Goal: Task Accomplishment & Management: Use online tool/utility

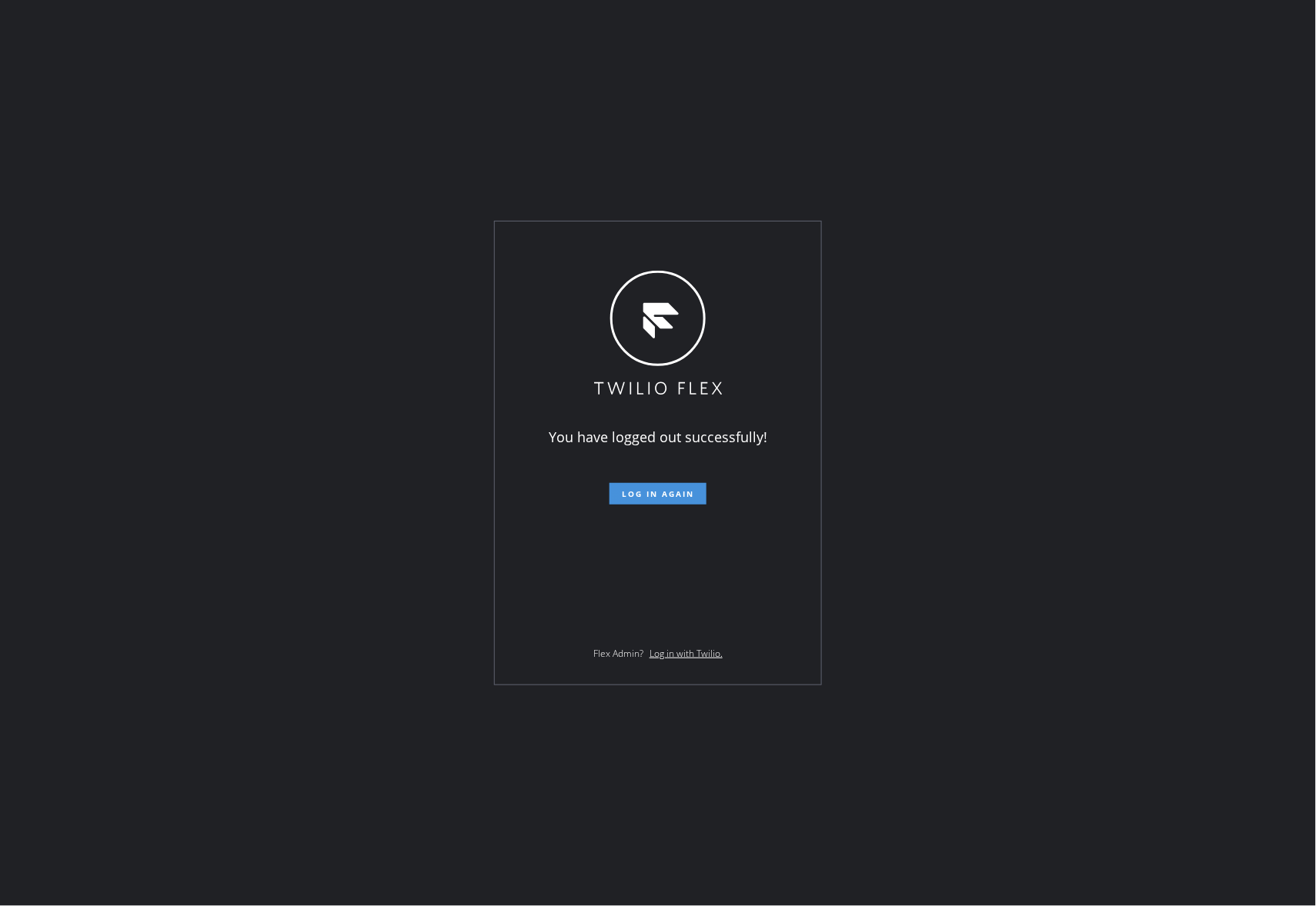
click at [644, 493] on span "Log in again" at bounding box center [658, 493] width 72 height 11
click at [683, 492] on span "Log in again" at bounding box center [658, 493] width 72 height 11
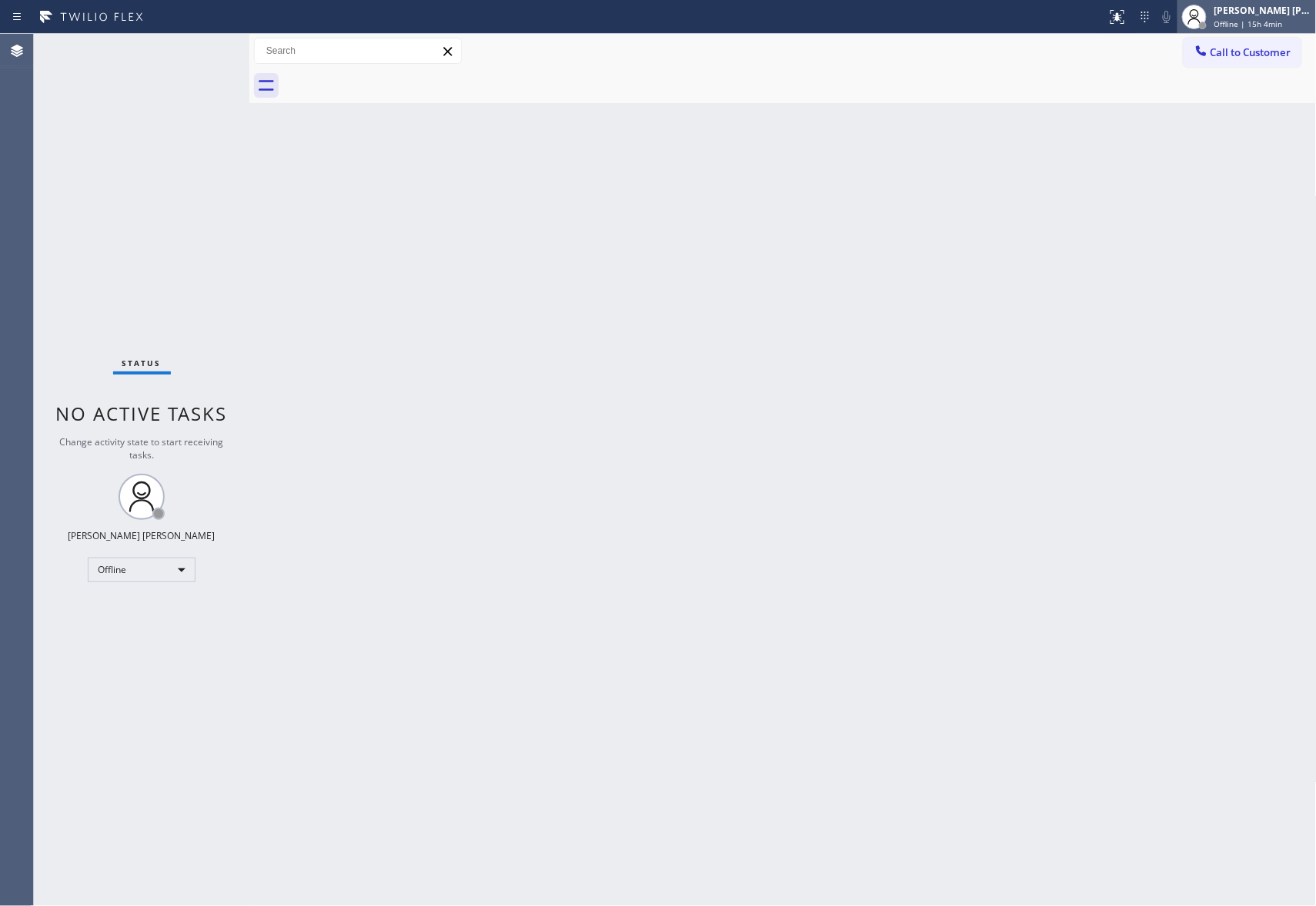
click at [1269, 14] on div "[PERSON_NAME] [PERSON_NAME]" at bounding box center [1261, 10] width 97 height 13
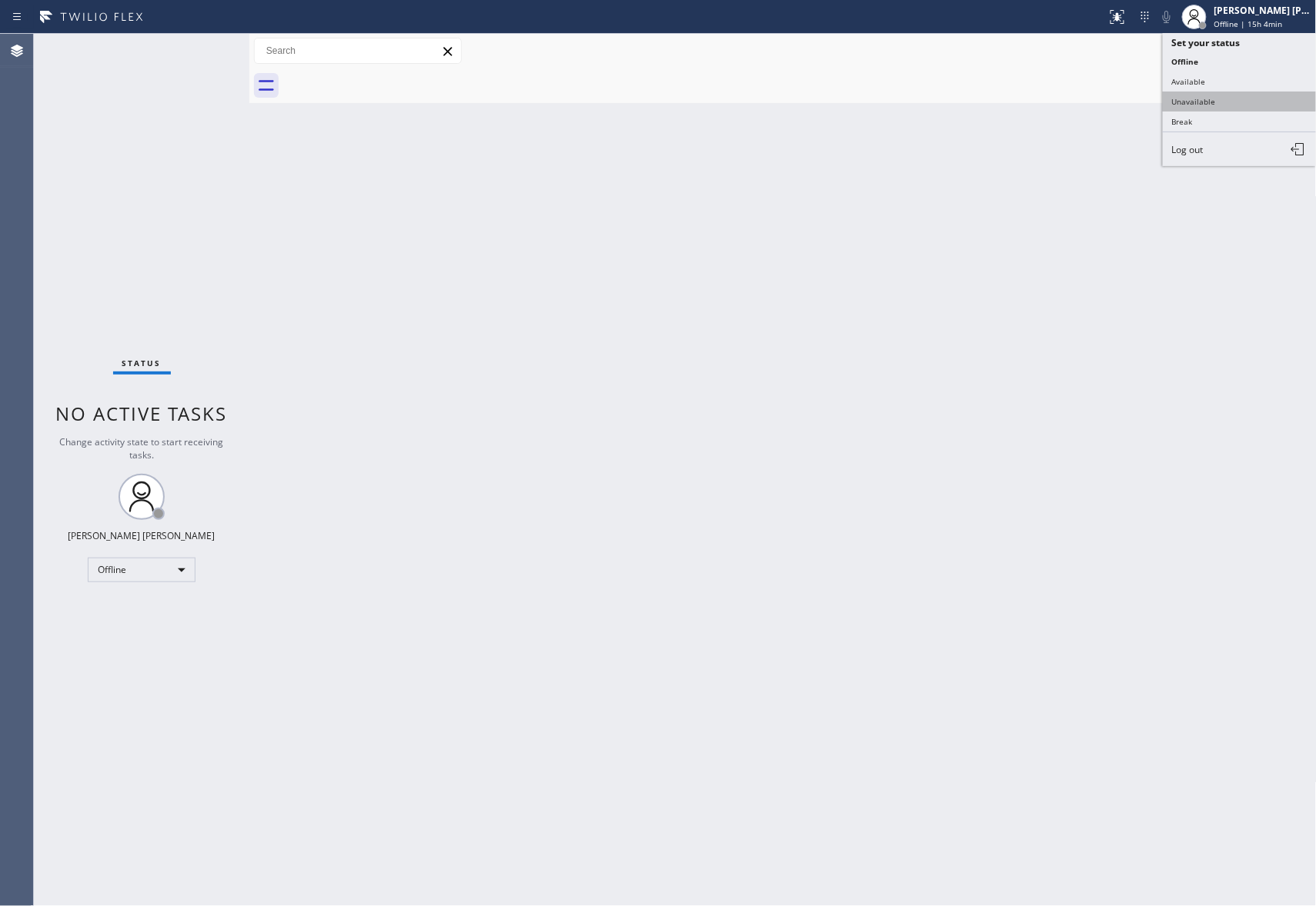
click at [1216, 97] on button "Unavailable" at bounding box center [1240, 101] width 154 height 20
click at [1272, 57] on span "Call to Customer" at bounding box center [1251, 53] width 81 height 14
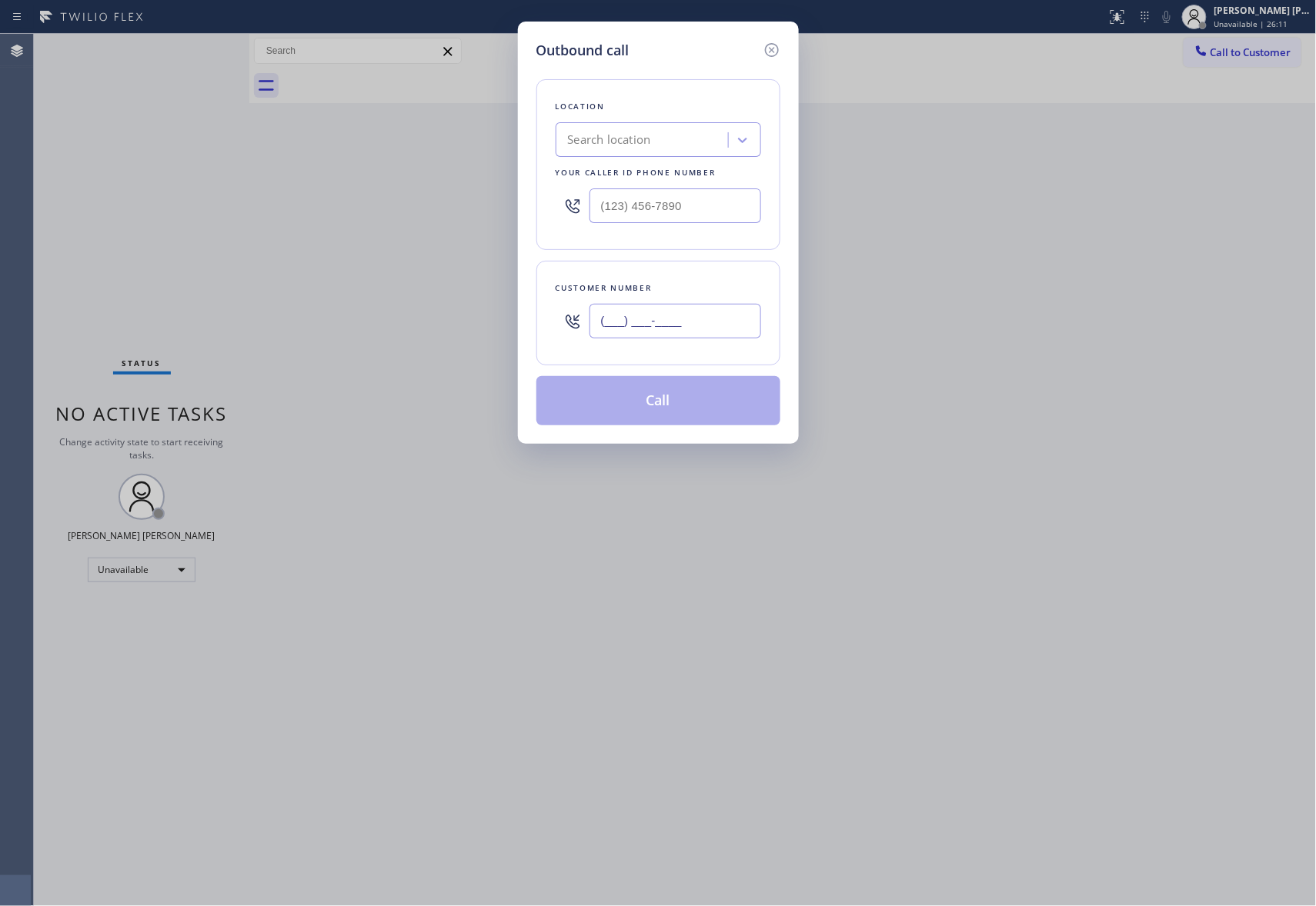
click at [694, 320] on input "(___) ___-____" at bounding box center [675, 321] width 172 height 34
paste input "925) 699-9765"
type input "[PHONE_NUMBER]"
click at [654, 133] on div "Search location" at bounding box center [644, 140] width 168 height 27
type input "5 star appliance repair"
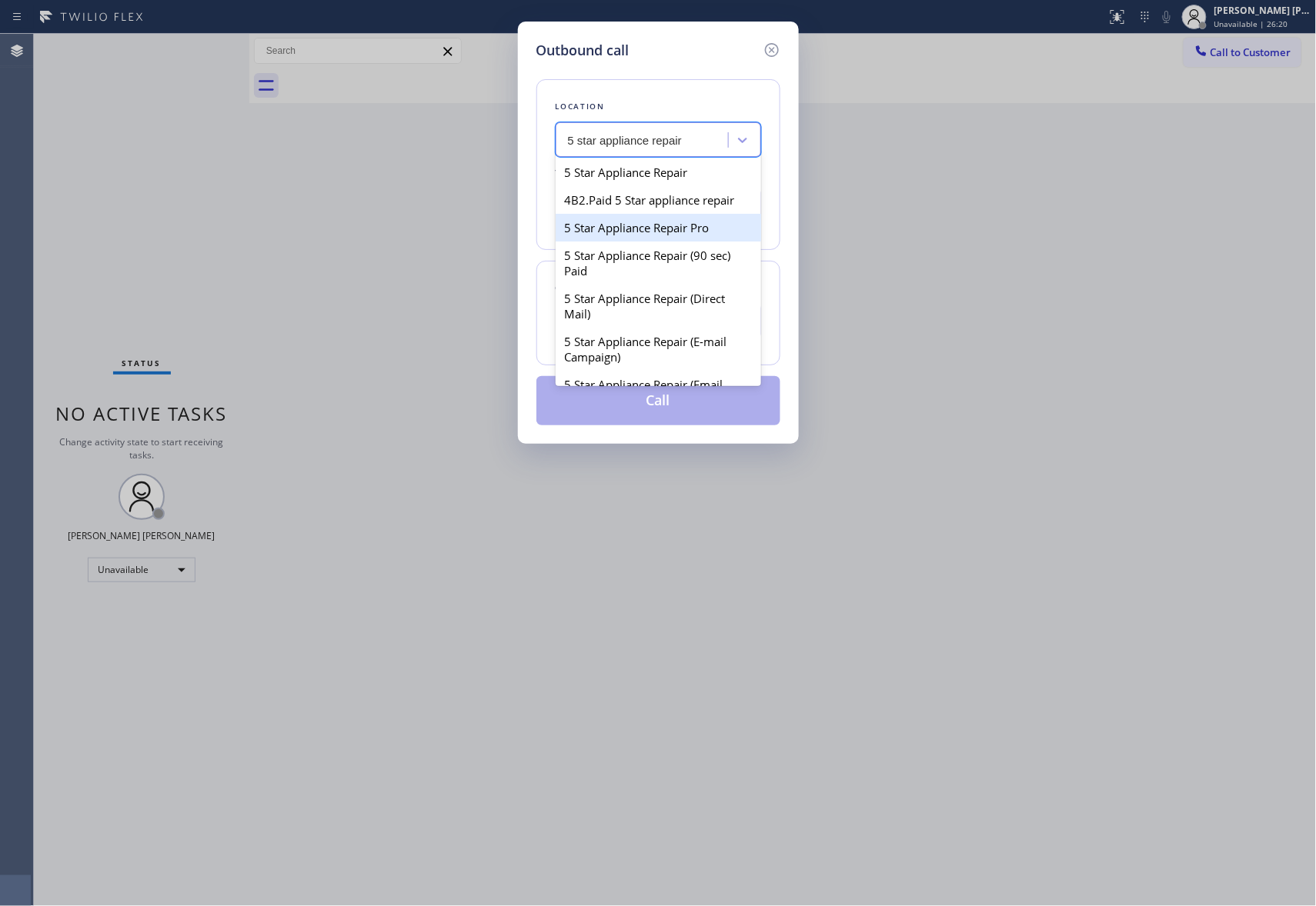
click at [669, 242] on div "5 Star Appliance Repair Pro" at bounding box center [658, 227] width 206 height 27
type input "[PHONE_NUMBER]"
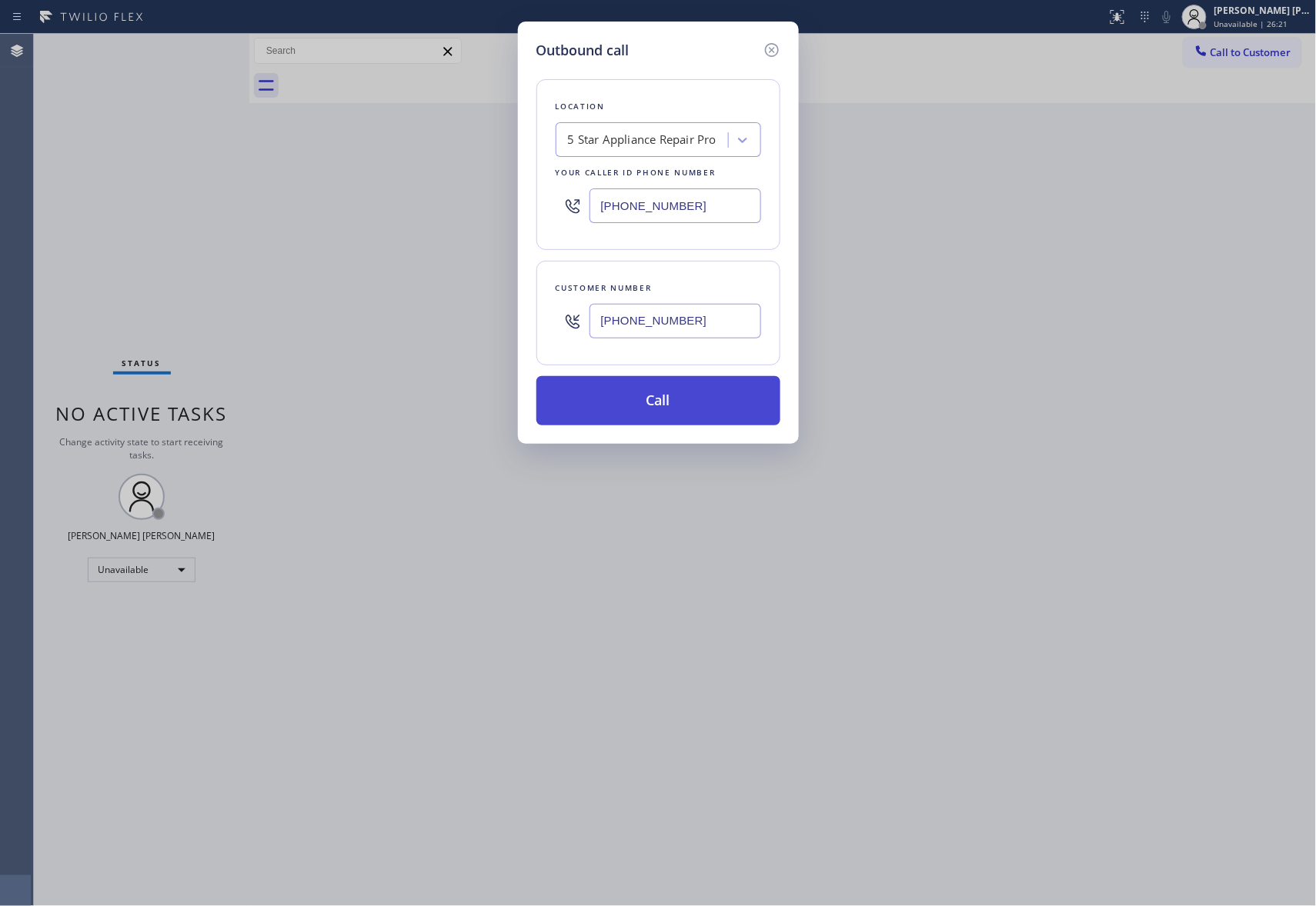
click at [690, 402] on button "Call" at bounding box center [658, 401] width 244 height 49
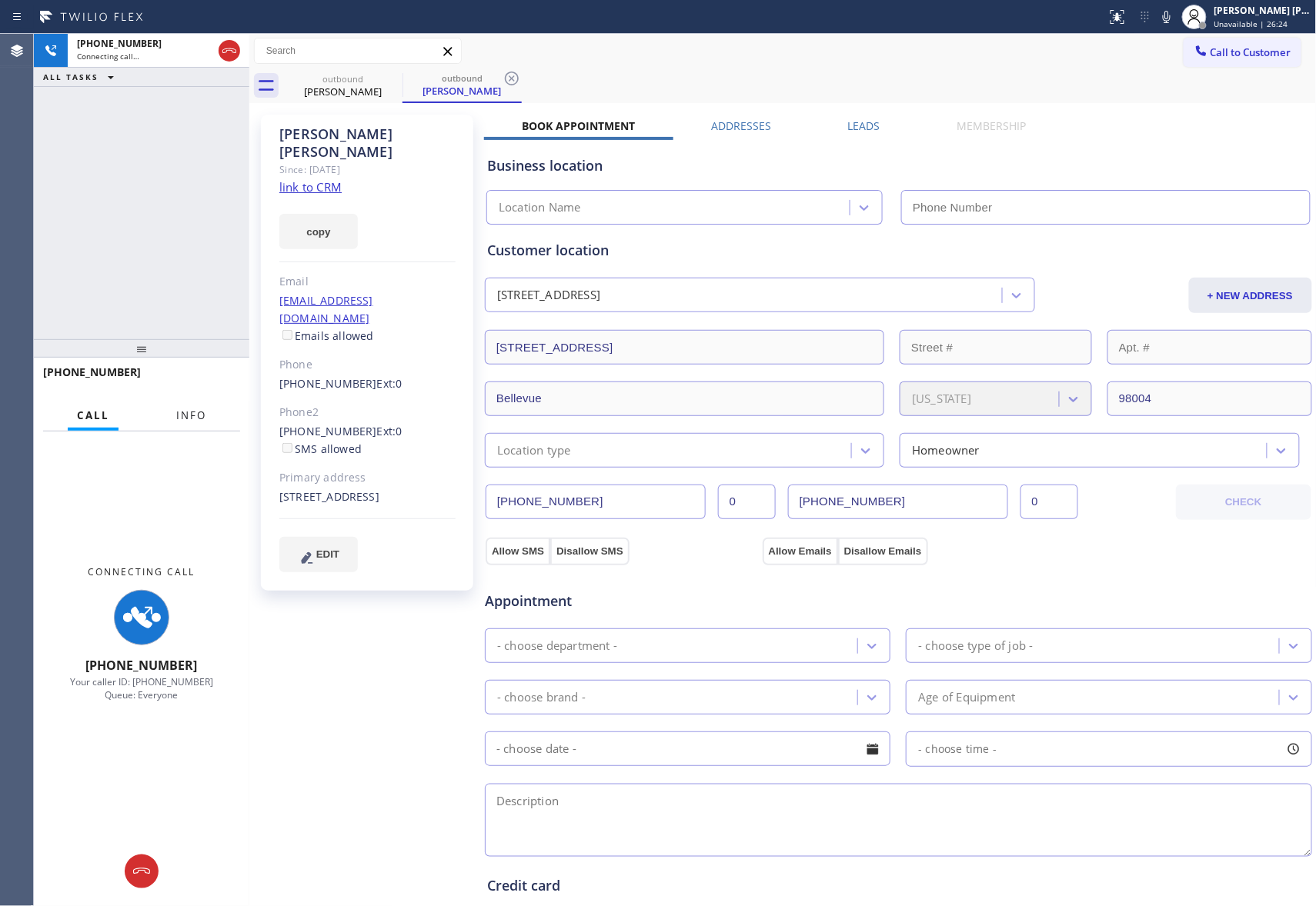
click at [179, 414] on span "Info" at bounding box center [191, 415] width 30 height 14
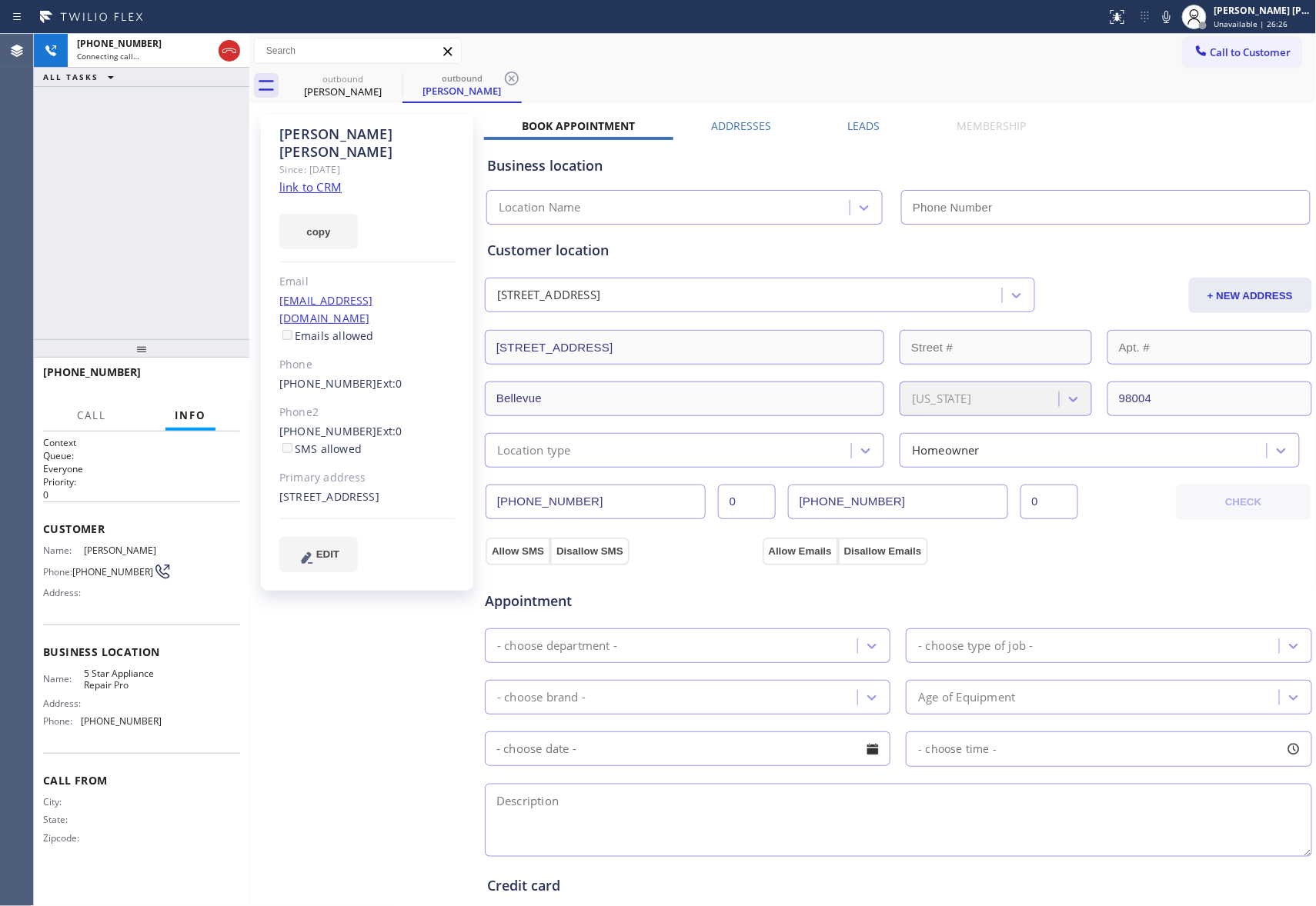
type input "[PHONE_NUMBER]"
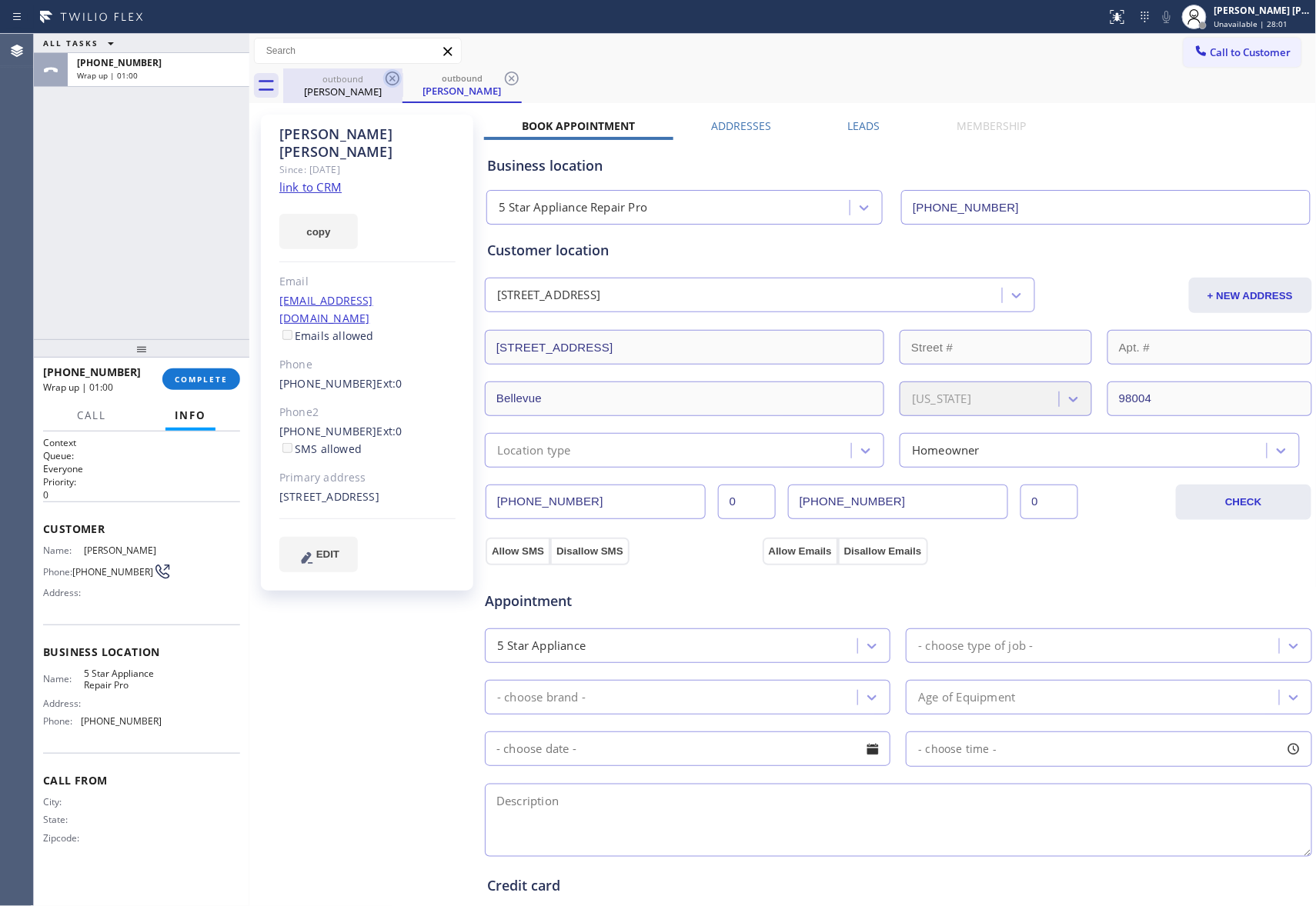
click at [391, 78] on icon at bounding box center [392, 78] width 19 height 19
click at [402, 78] on div "outbound [PERSON_NAME]" at bounding box center [461, 85] width 119 height 34
click at [391, 78] on icon at bounding box center [392, 78] width 19 height 19
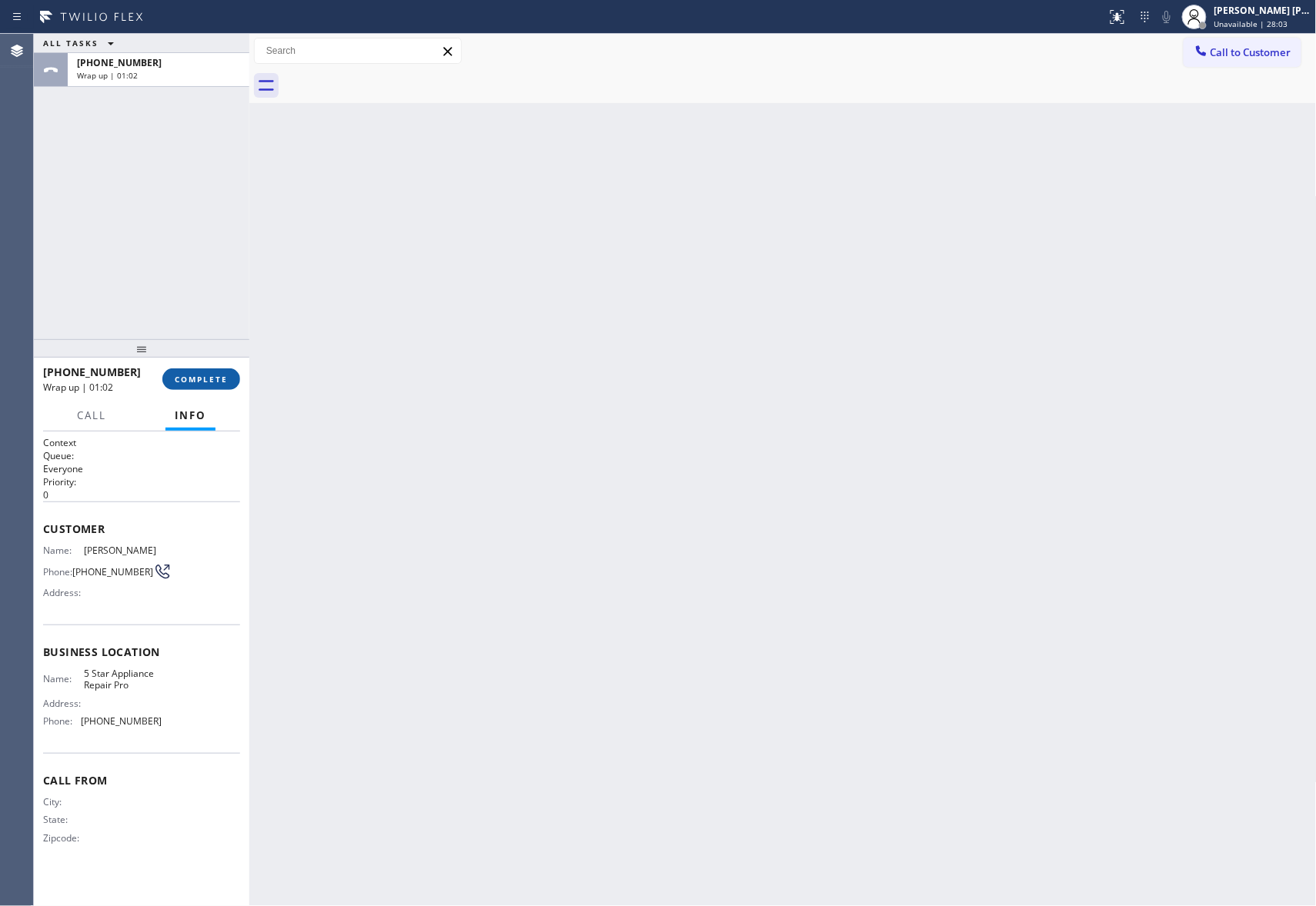
click at [219, 375] on span "COMPLETE" at bounding box center [201, 378] width 53 height 11
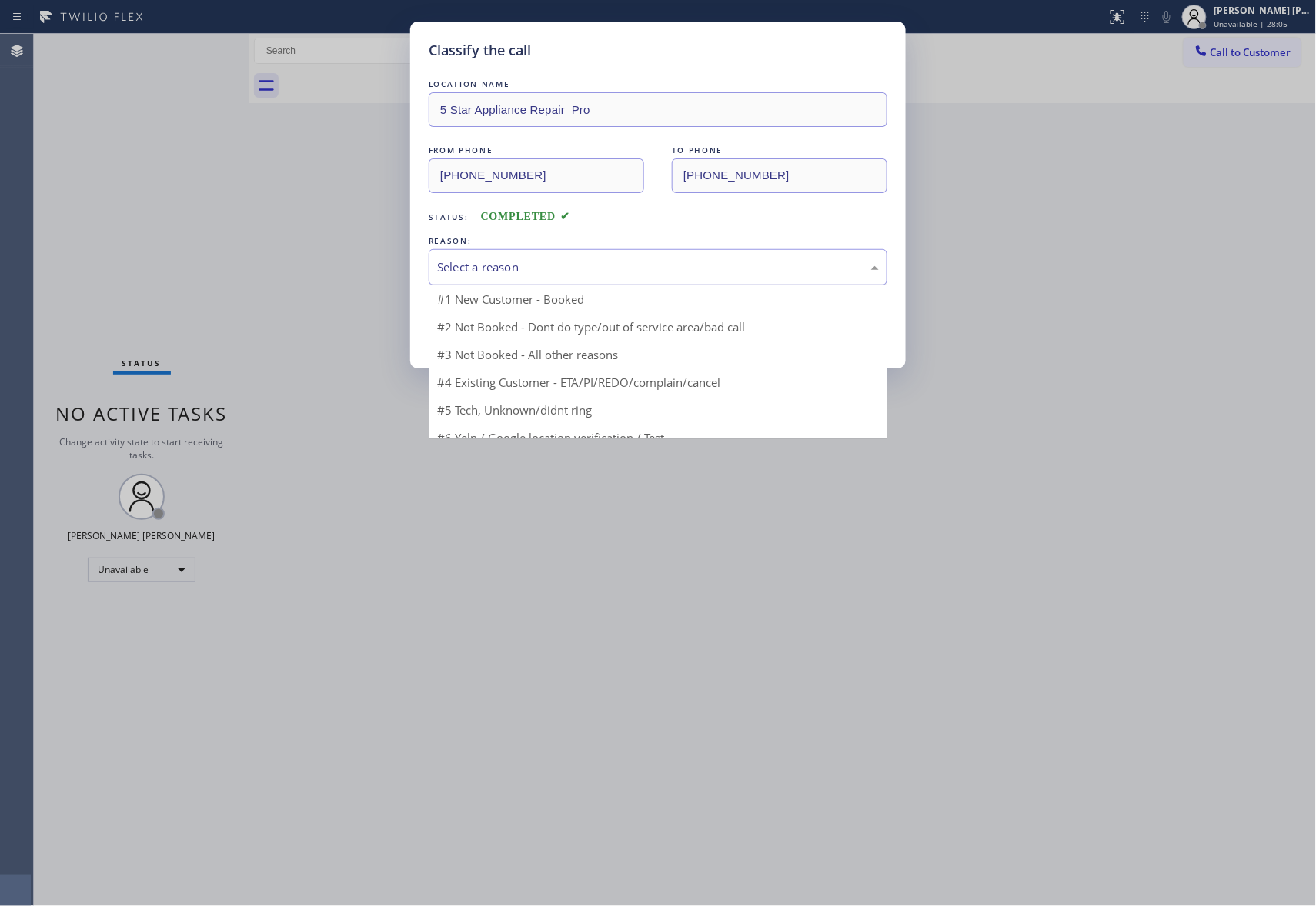
click at [624, 253] on div "Select a reason" at bounding box center [658, 267] width 459 height 36
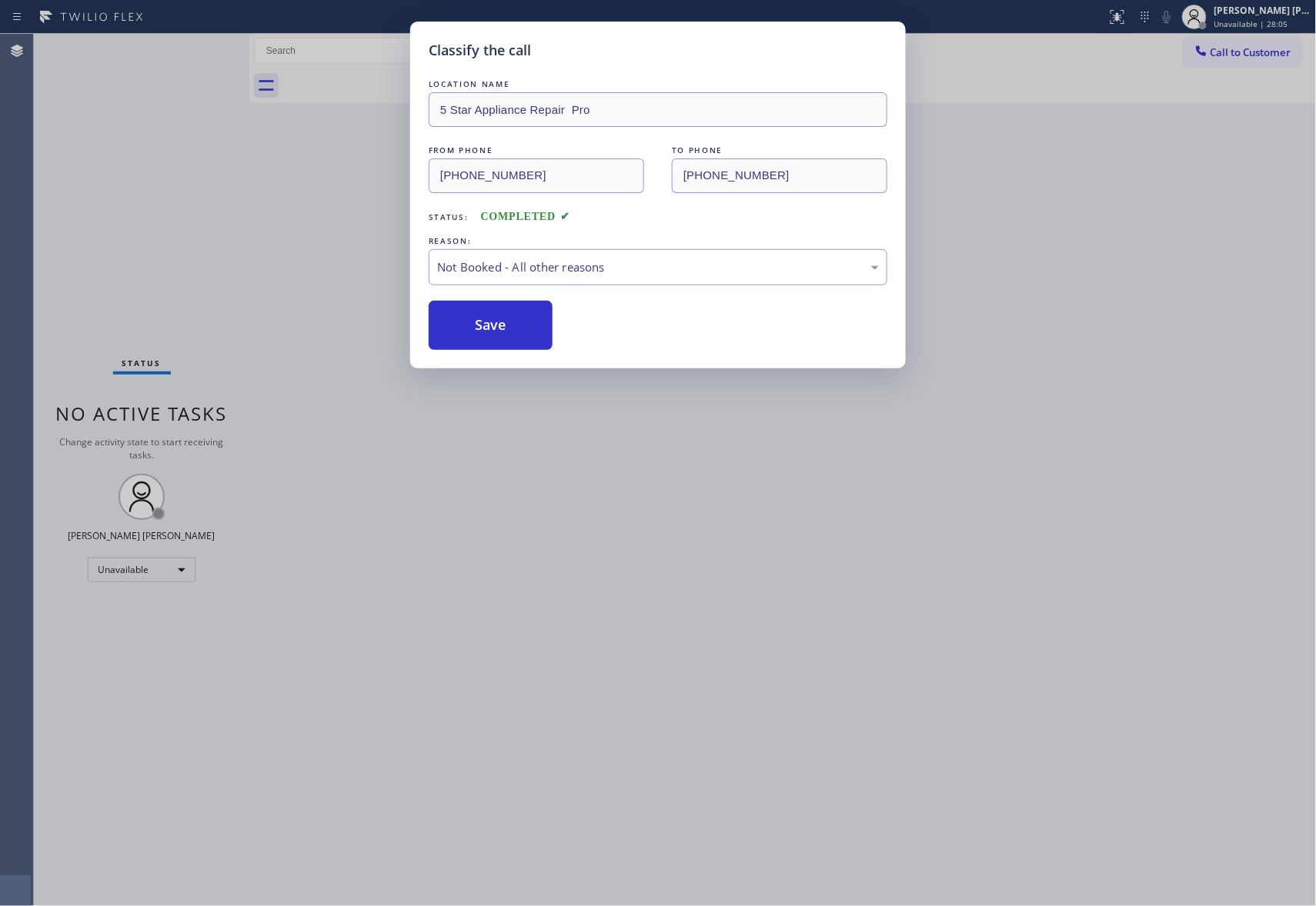
click at [493, 324] on button "Save" at bounding box center [490, 325] width 124 height 49
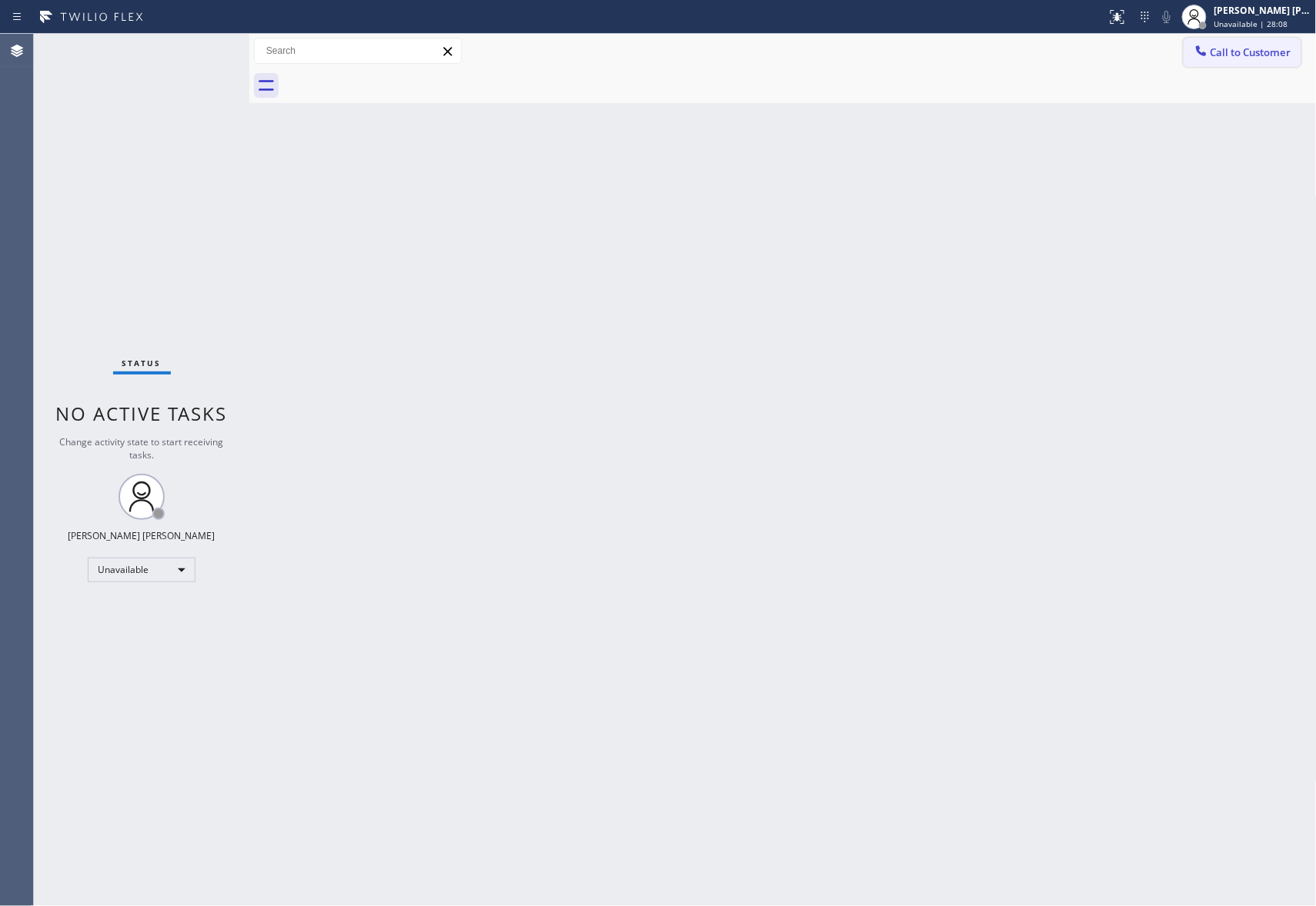
click at [1229, 64] on button "Call to Customer" at bounding box center [1242, 53] width 118 height 29
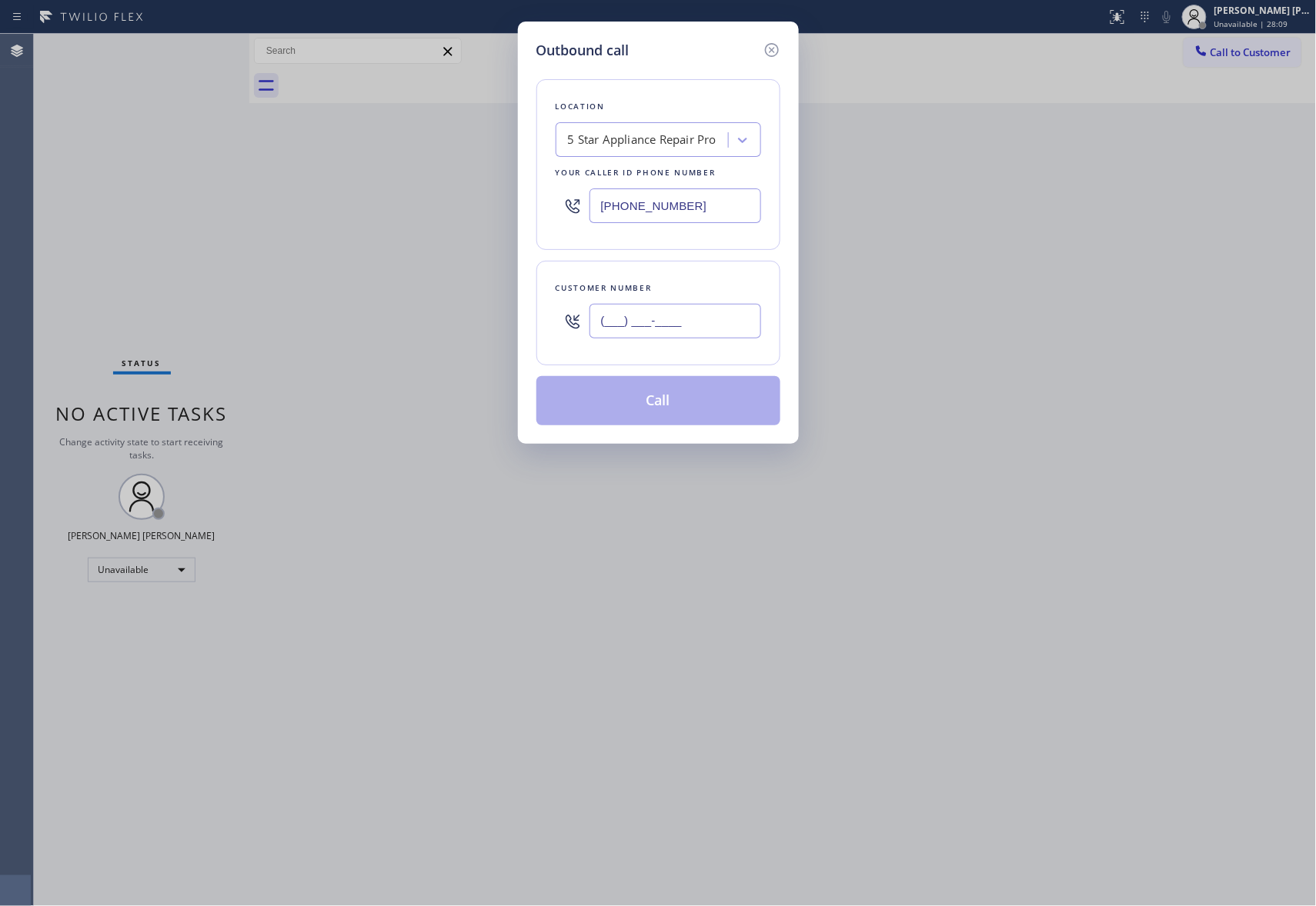
click at [658, 315] on input "(___) ___-____" at bounding box center [675, 321] width 172 height 34
paste input "954) 607-1010"
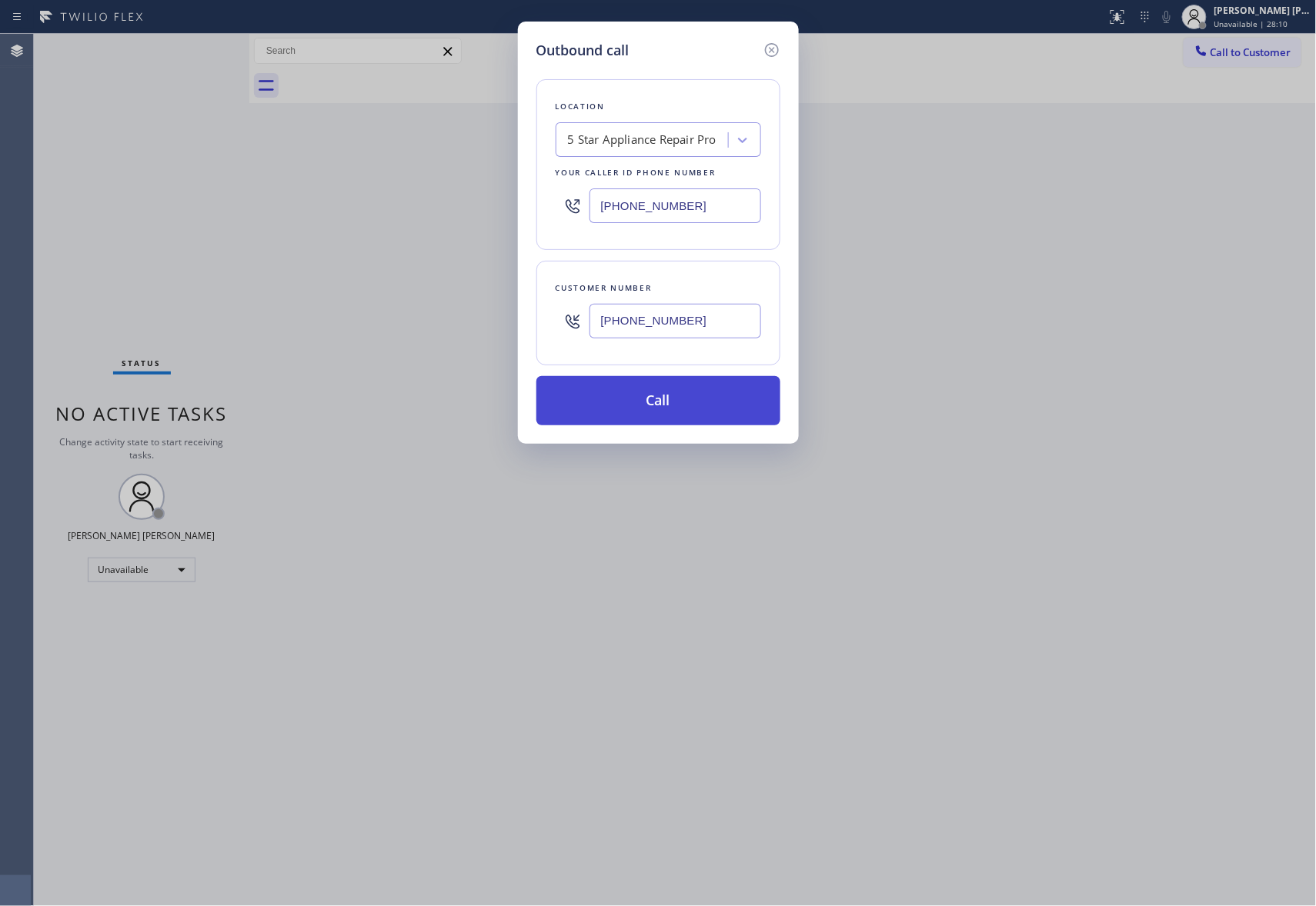
type input "[PHONE_NUMBER]"
click at [628, 413] on button "Call" at bounding box center [658, 401] width 244 height 49
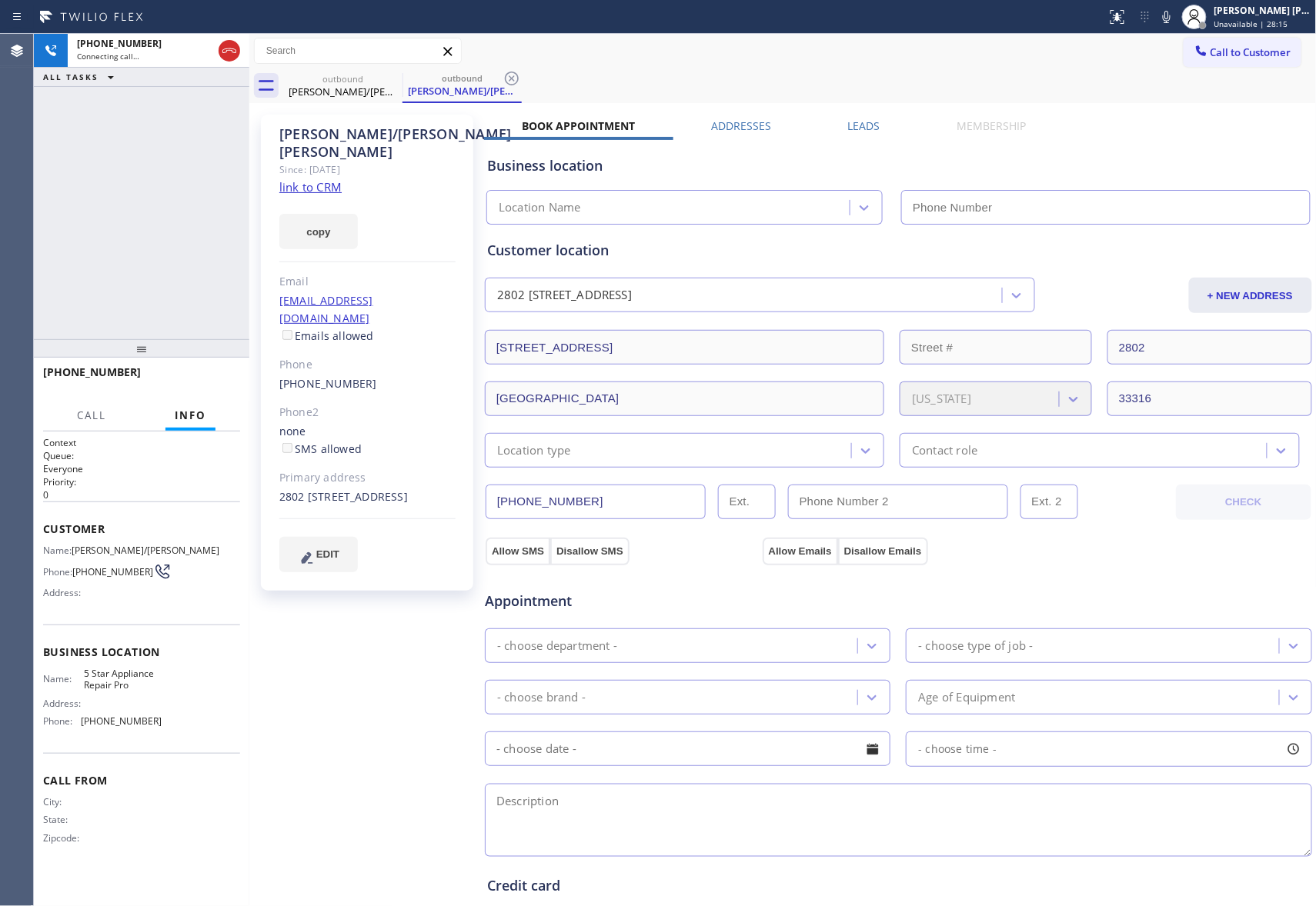
type input "[PHONE_NUMBER]"
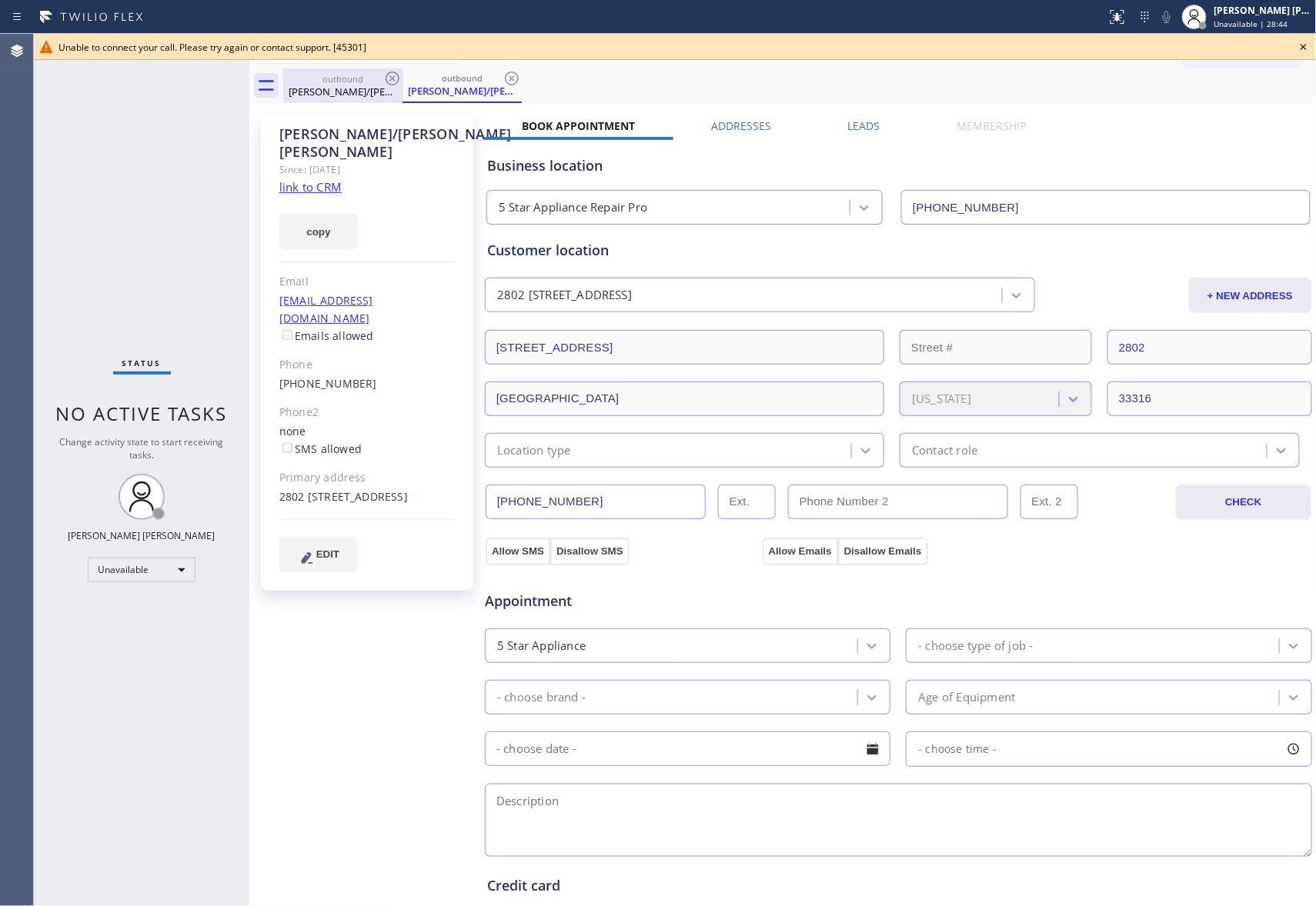
click at [379, 80] on div "outbound" at bounding box center [342, 79] width 116 height 12
click at [379, 80] on div "outbound" at bounding box center [342, 78] width 116 height 12
click at [1300, 50] on icon at bounding box center [1302, 47] width 19 height 19
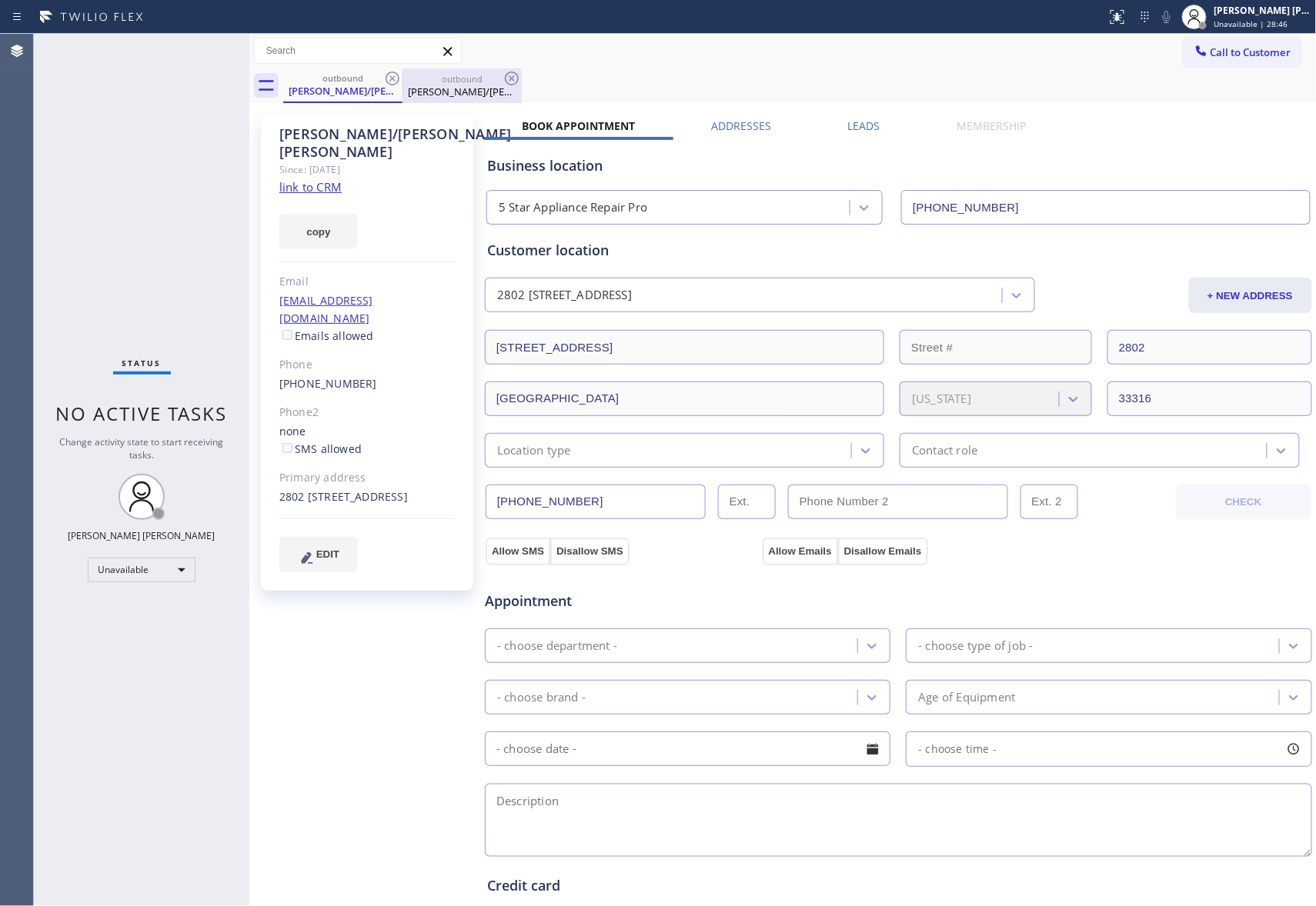
click at [410, 78] on div "outbound" at bounding box center [461, 79] width 116 height 12
click at [410, 78] on div "outbound" at bounding box center [461, 78] width 116 height 12
click at [395, 78] on icon at bounding box center [392, 78] width 19 height 19
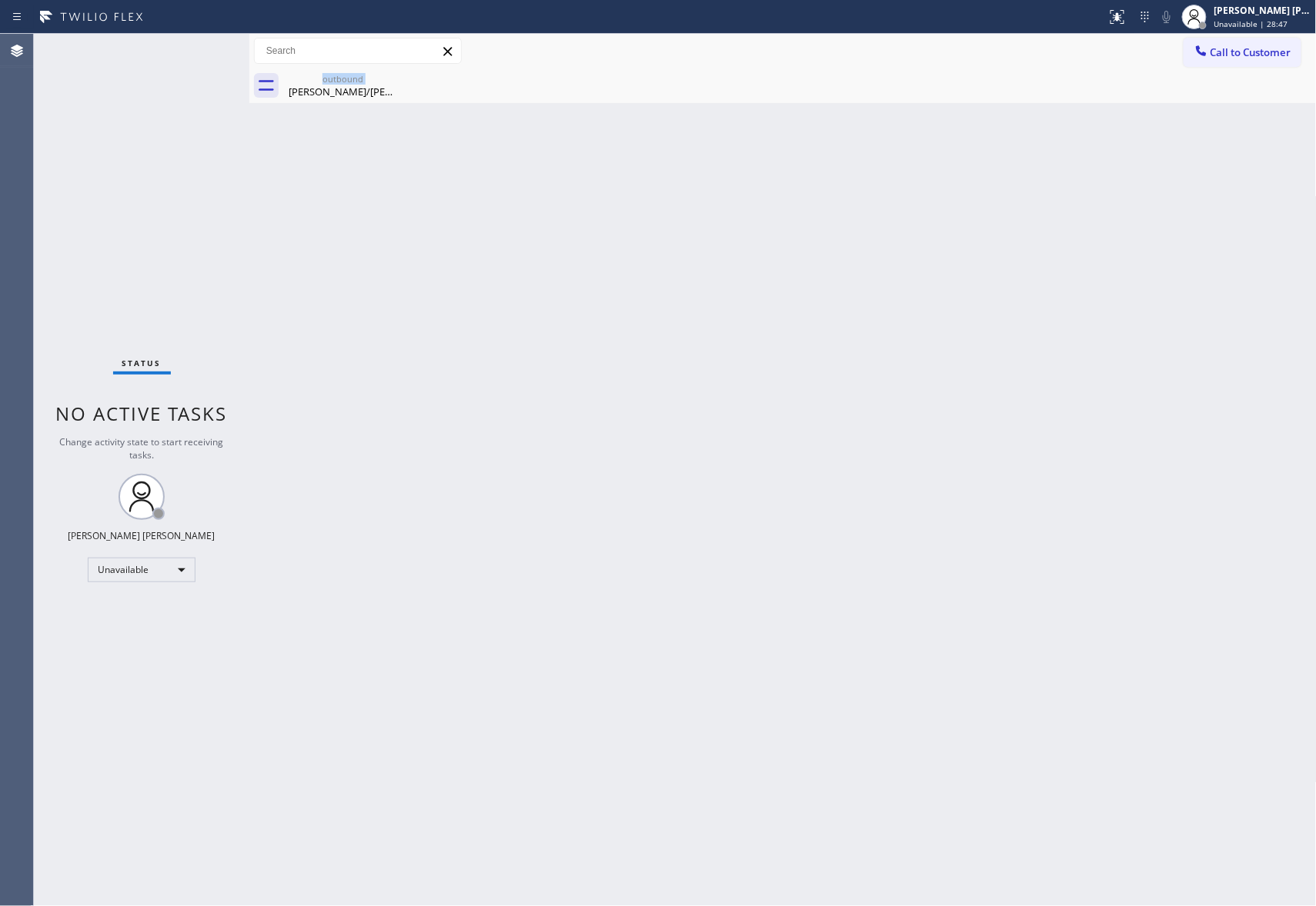
click at [395, 78] on div "outbound [PERSON_NAME]/[PERSON_NAME]" at bounding box center [342, 85] width 119 height 34
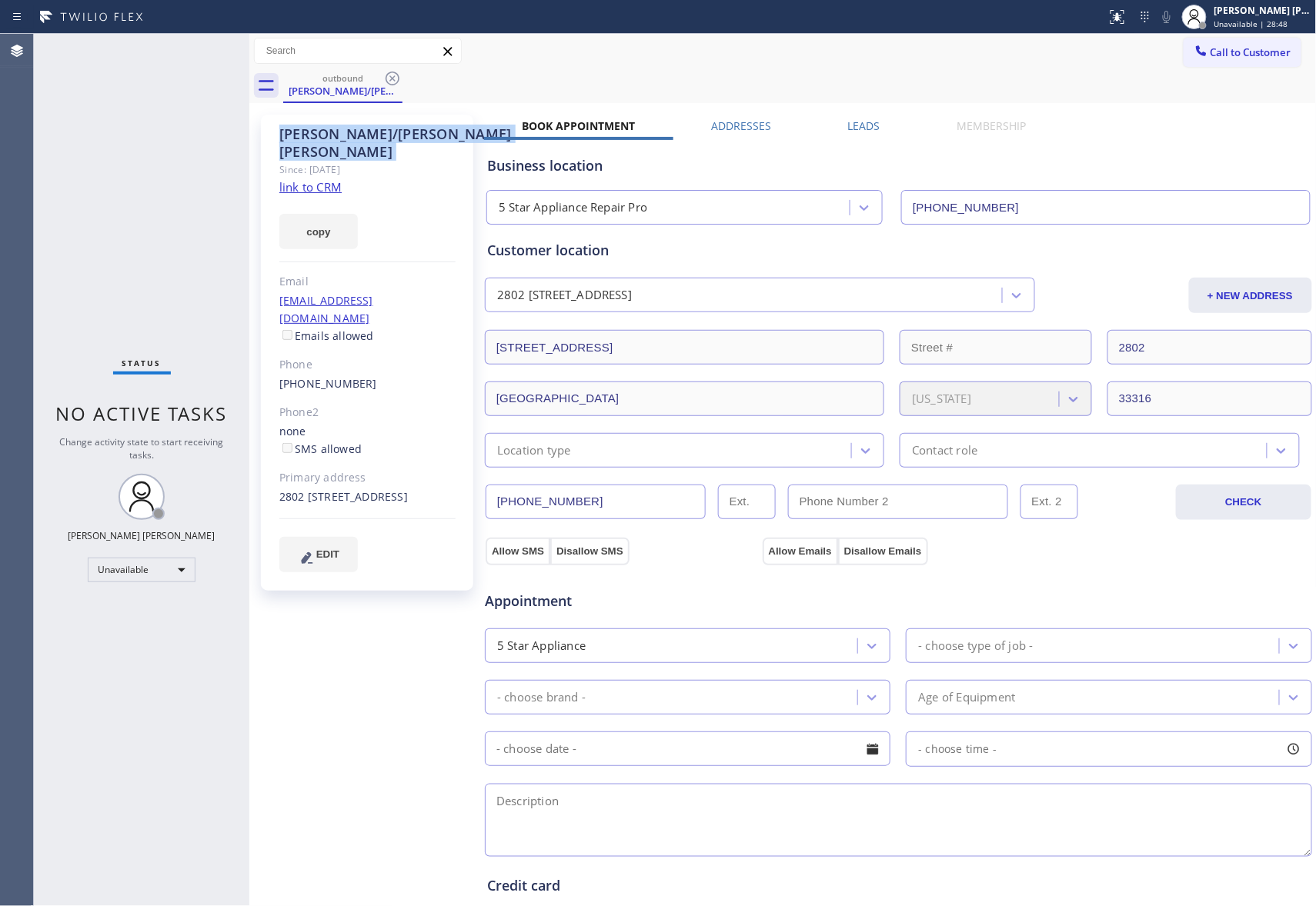
click at [395, 78] on icon at bounding box center [392, 78] width 19 height 19
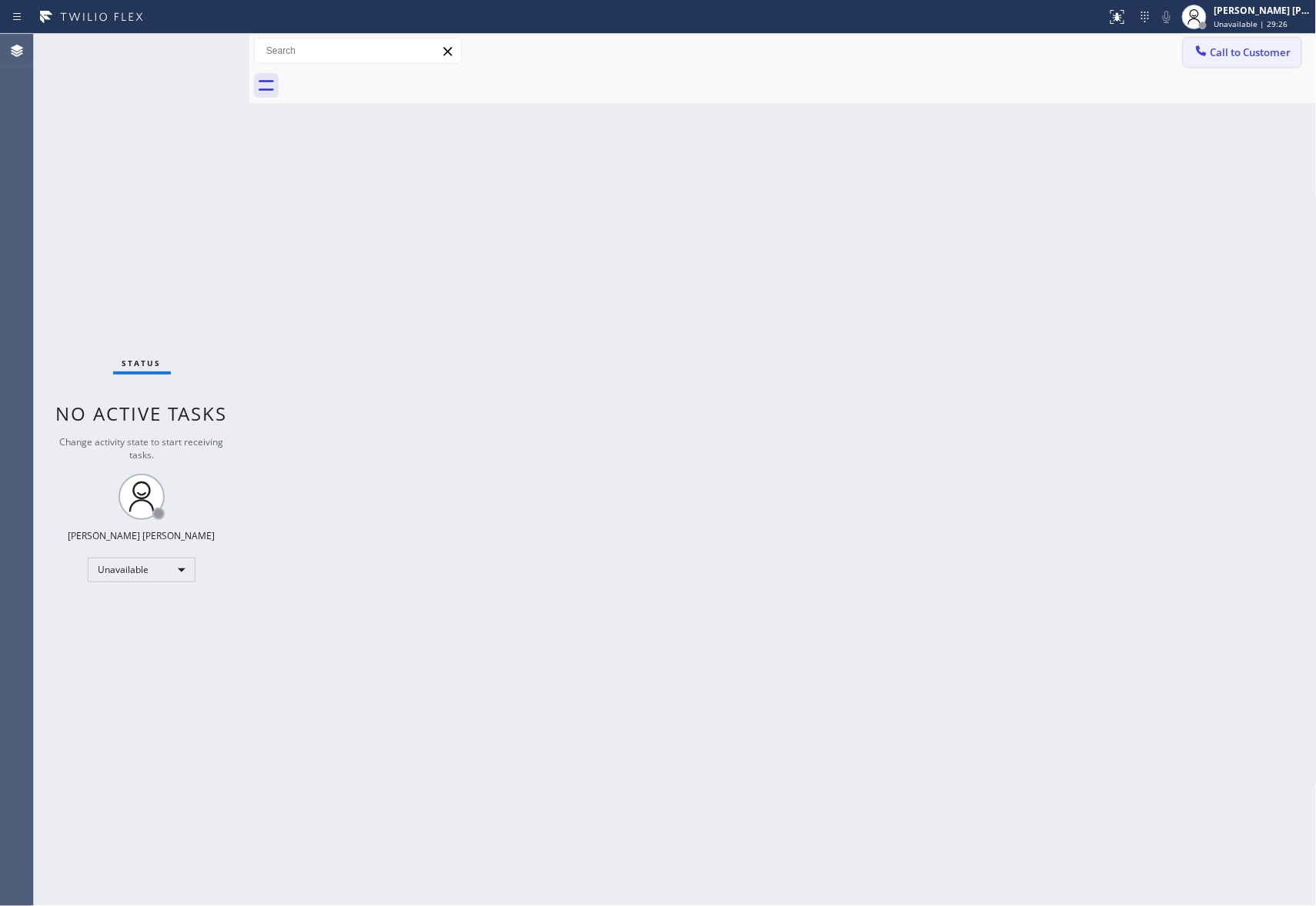
click at [1272, 56] on span "Call to Customer" at bounding box center [1251, 53] width 81 height 14
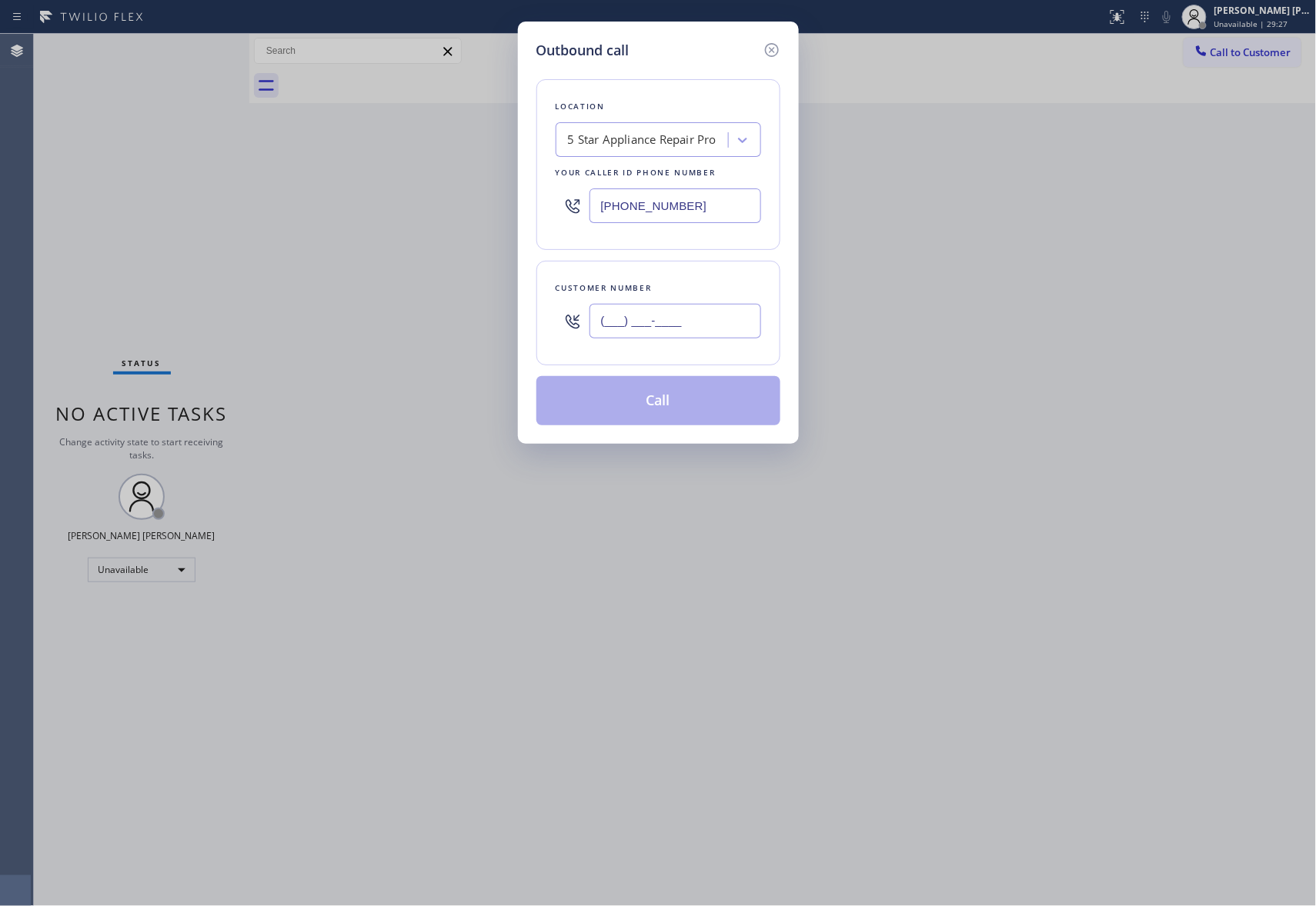
click at [700, 323] on input "(___) ___-____" at bounding box center [675, 321] width 172 height 34
paste input "786) 815-7600"
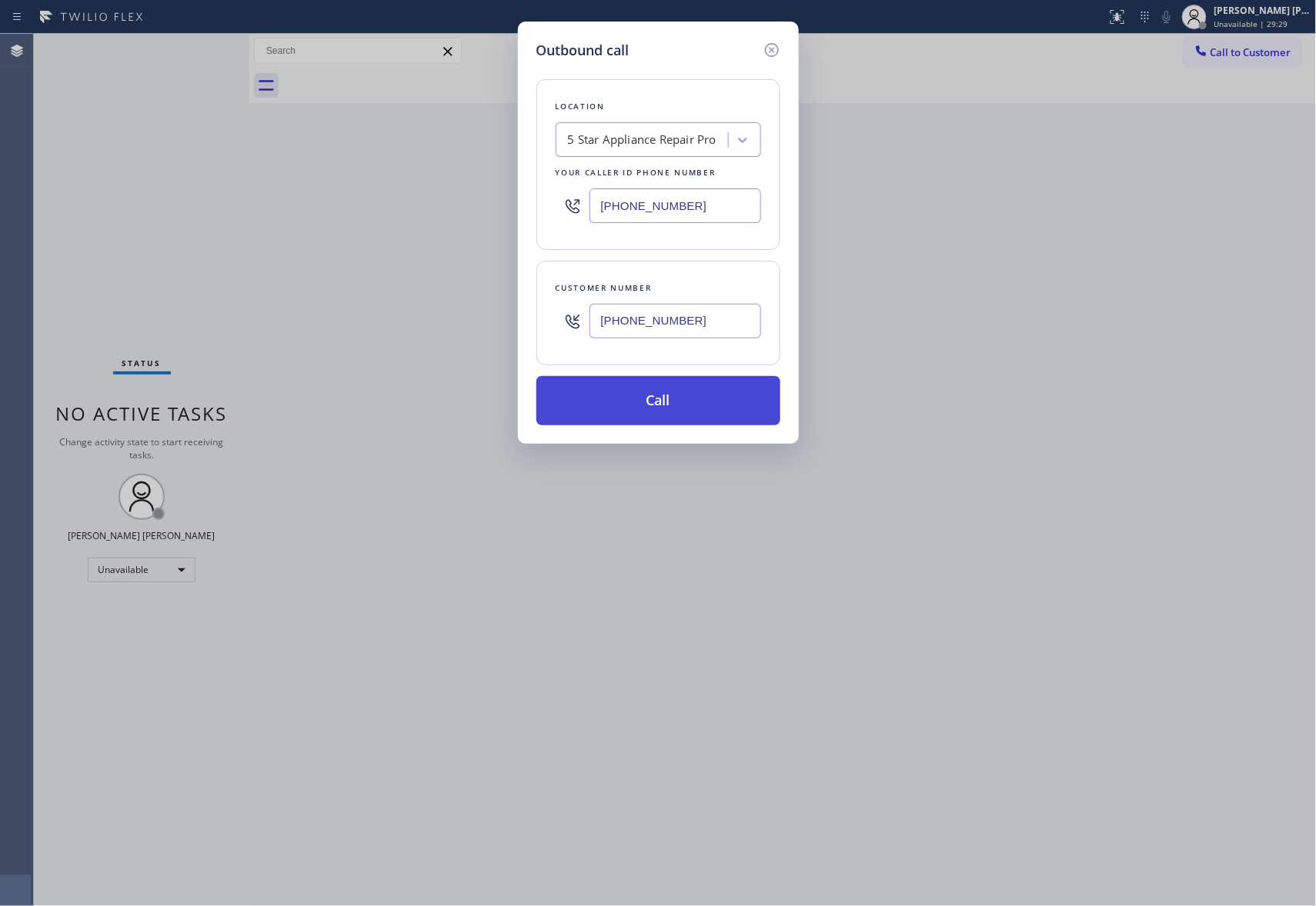
type input "[PHONE_NUMBER]"
click at [678, 406] on button "Call" at bounding box center [658, 401] width 244 height 49
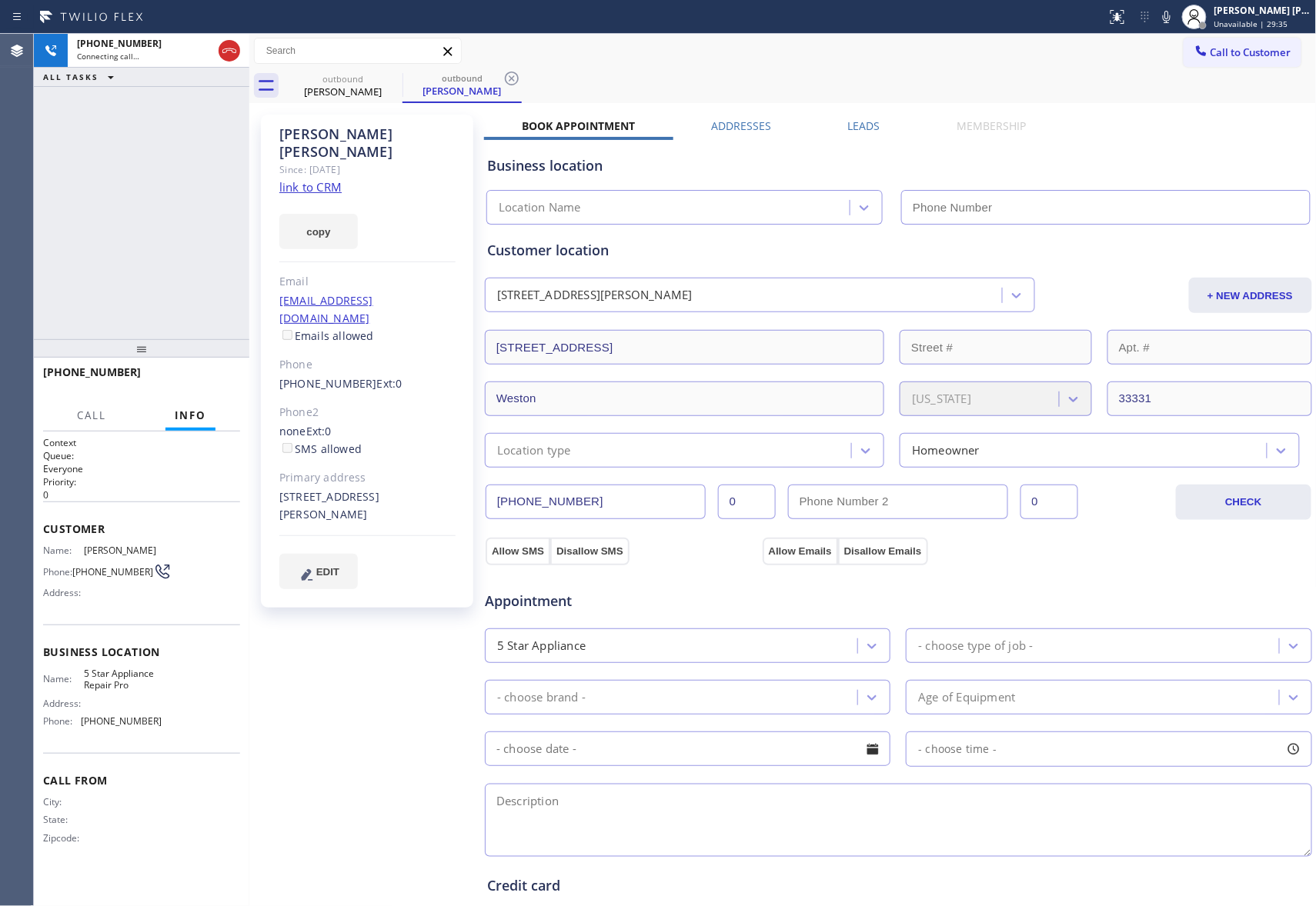
type input "[PHONE_NUMBER]"
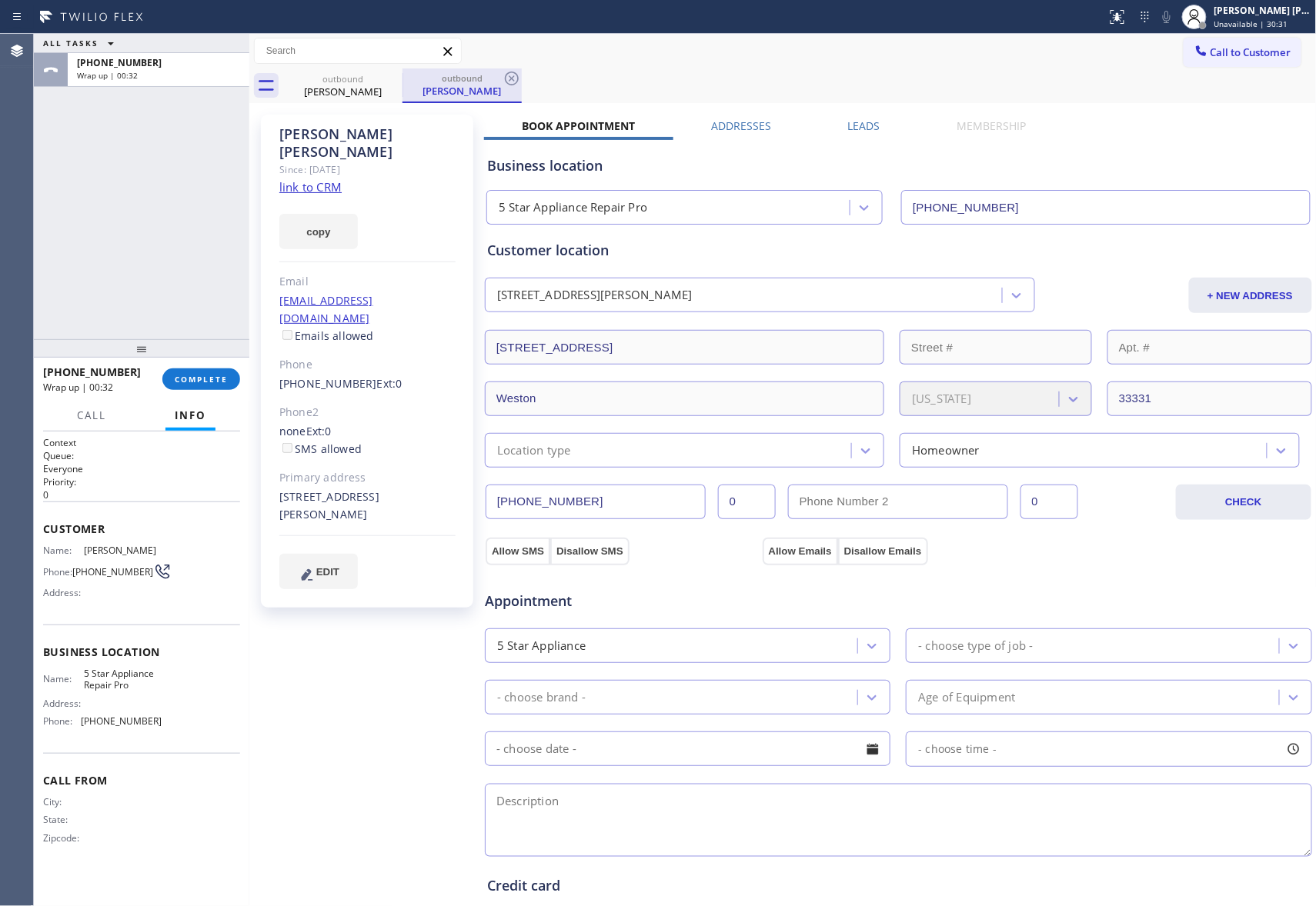
click at [406, 74] on div "outbound" at bounding box center [461, 78] width 116 height 12
click at [406, 75] on div "outbound" at bounding box center [461, 78] width 116 height 12
click at [397, 78] on icon at bounding box center [392, 78] width 19 height 19
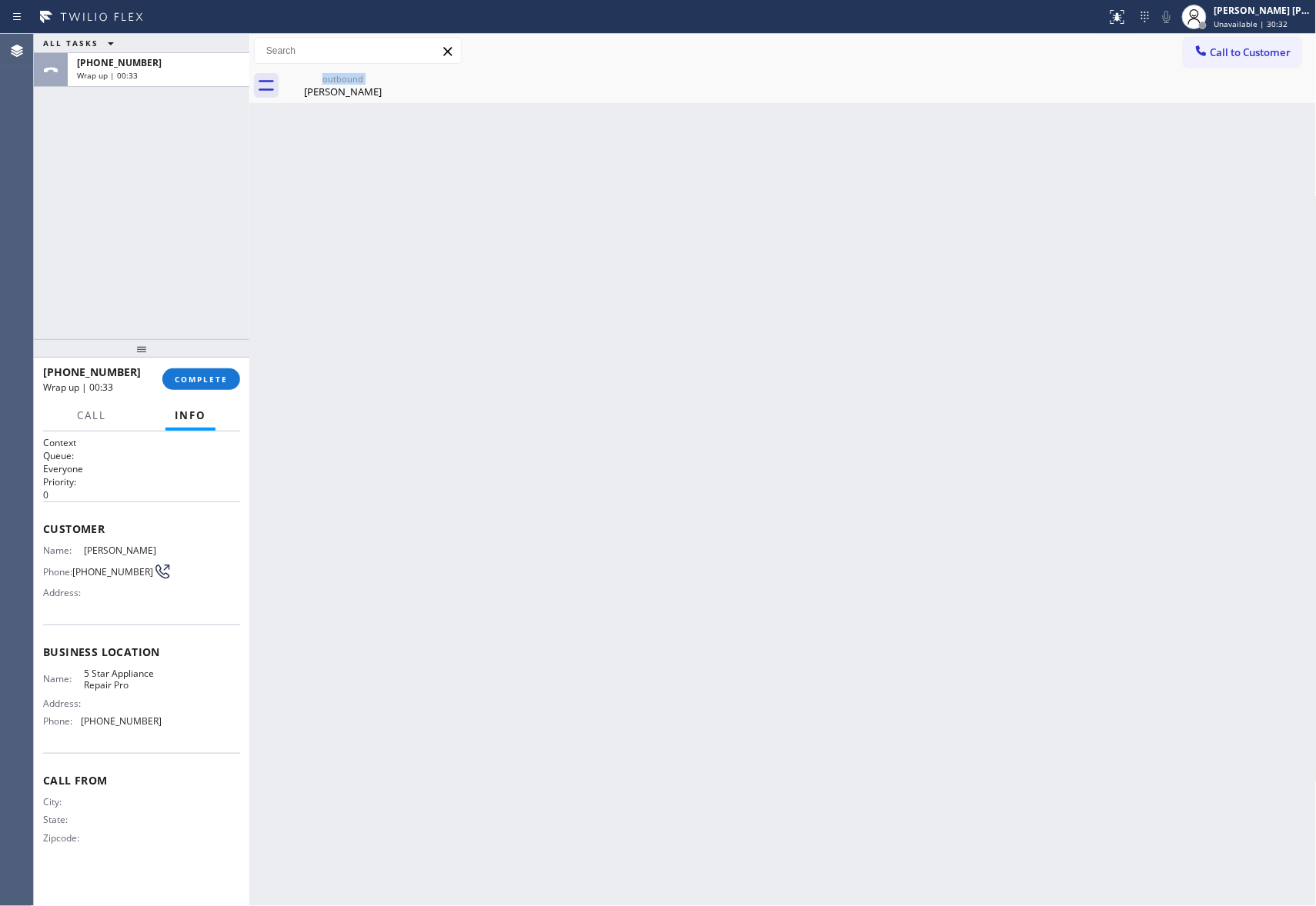
click at [397, 78] on div "outbound [PERSON_NAME]" at bounding box center [342, 85] width 119 height 34
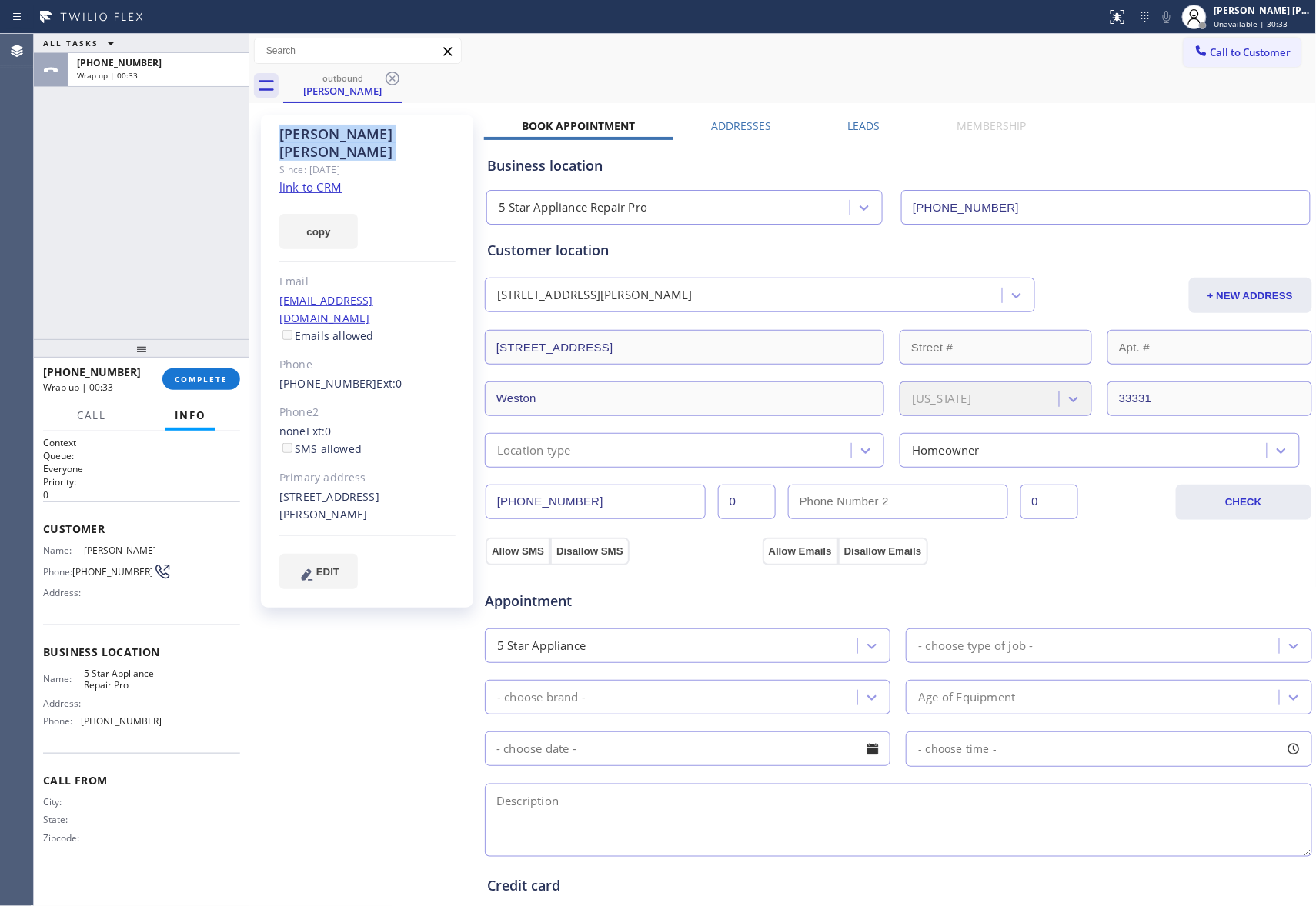
click at [397, 78] on icon at bounding box center [392, 78] width 19 height 19
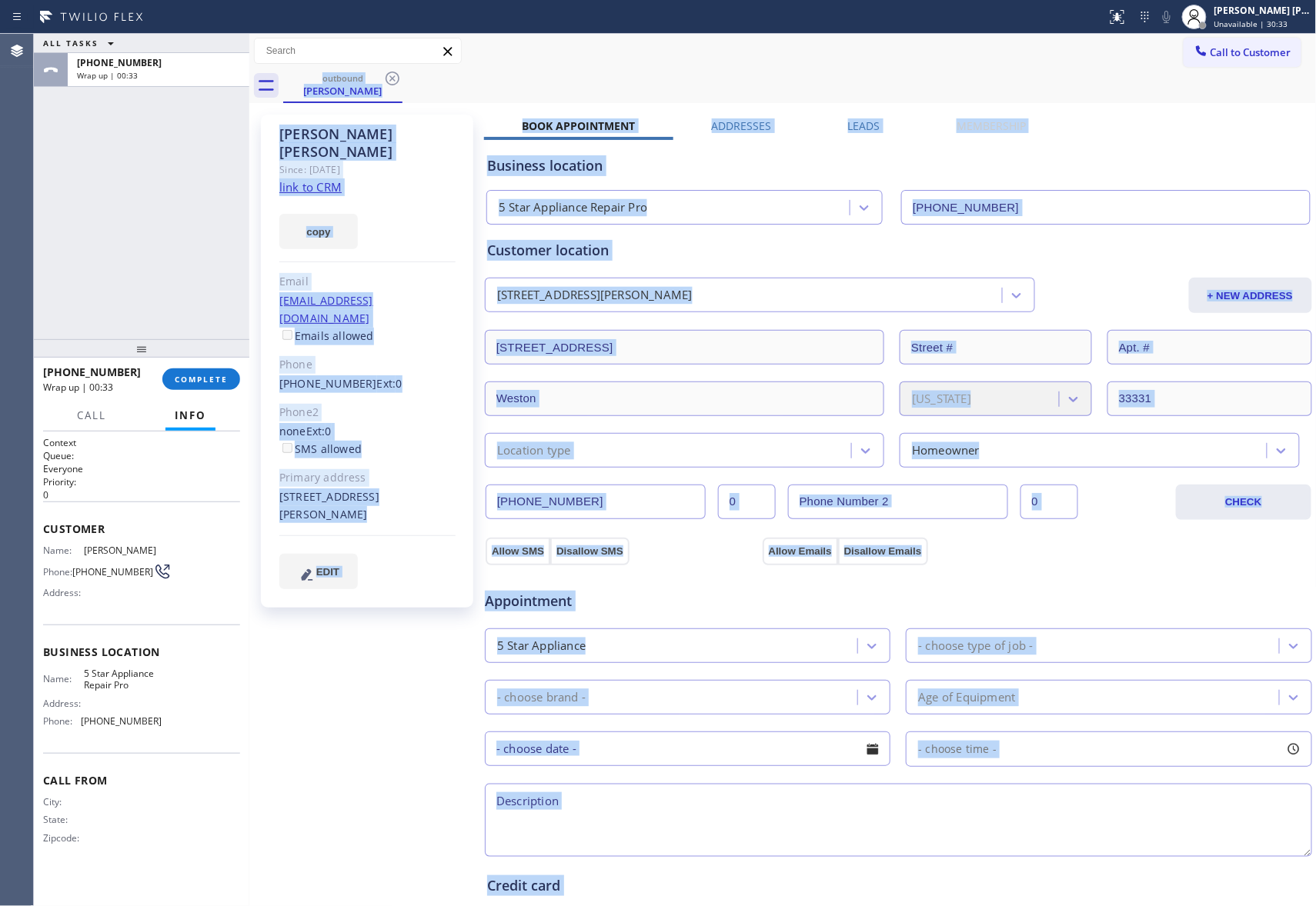
click at [397, 78] on div "outbound [PERSON_NAME]" at bounding box center [799, 85] width 1033 height 34
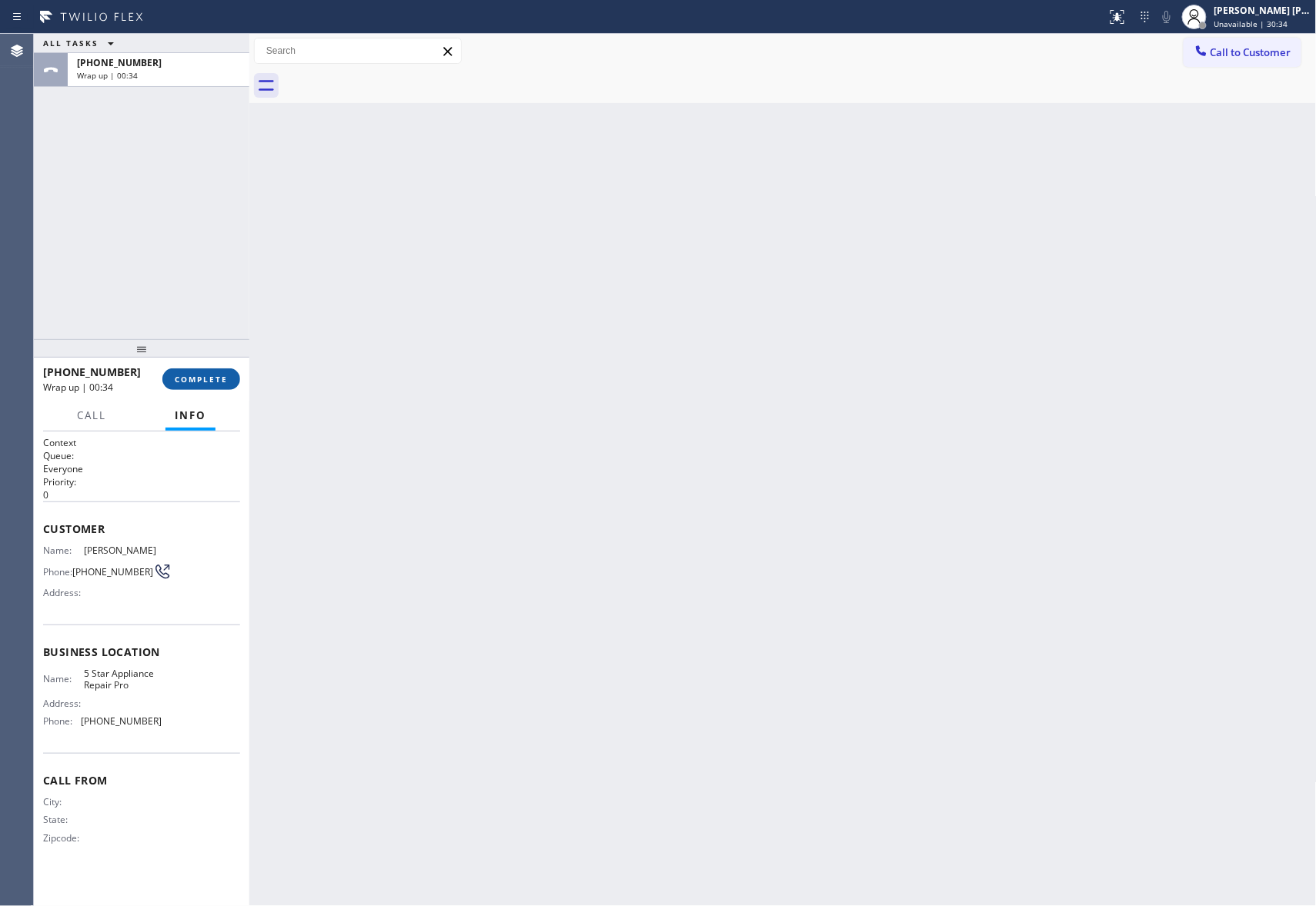
click at [229, 371] on button "COMPLETE" at bounding box center [201, 379] width 78 height 21
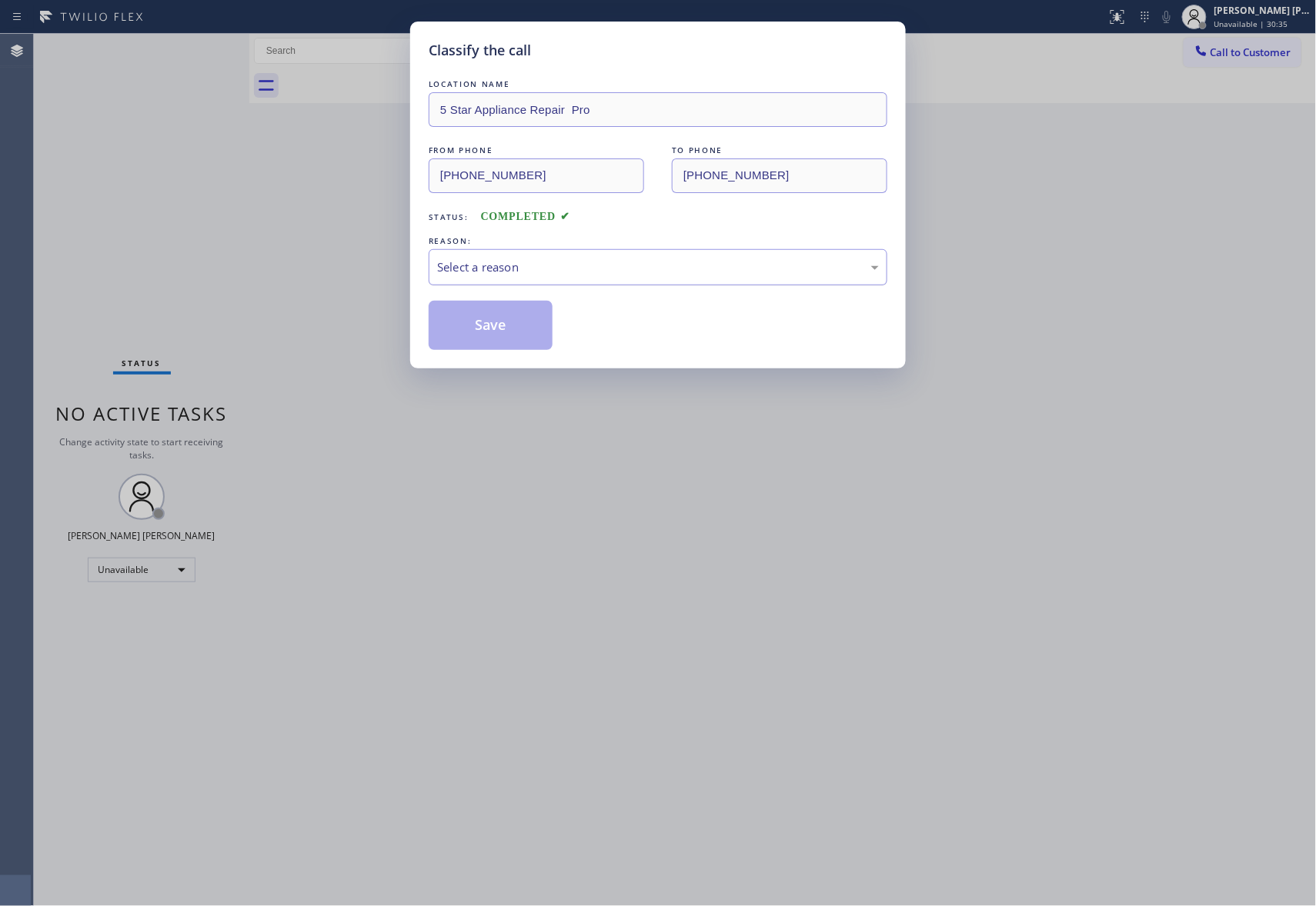
click at [598, 259] on div "Select a reason" at bounding box center [658, 267] width 442 height 18
click at [509, 333] on button "Save" at bounding box center [490, 325] width 124 height 49
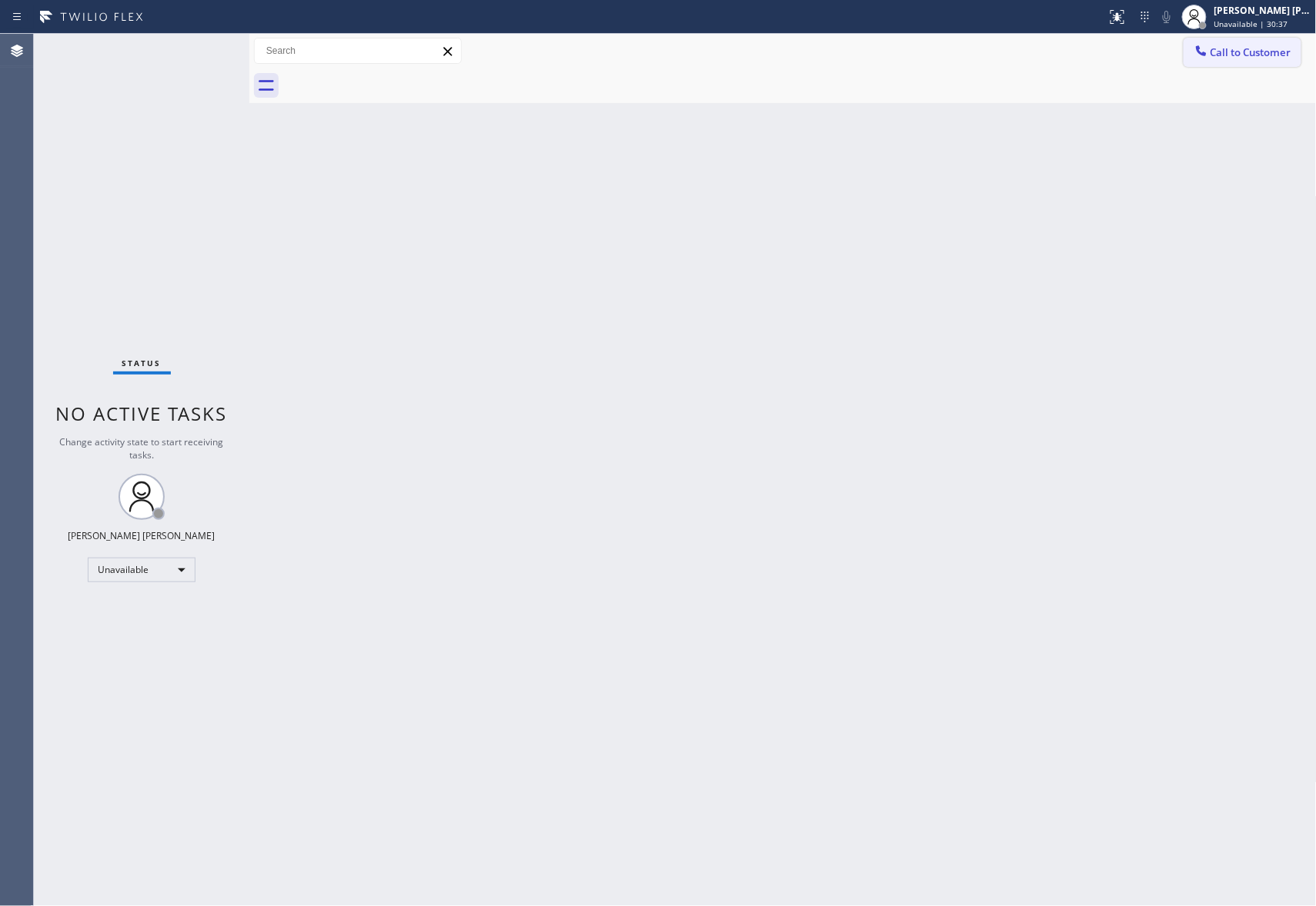
click at [1251, 60] on button "Call to Customer" at bounding box center [1242, 53] width 118 height 29
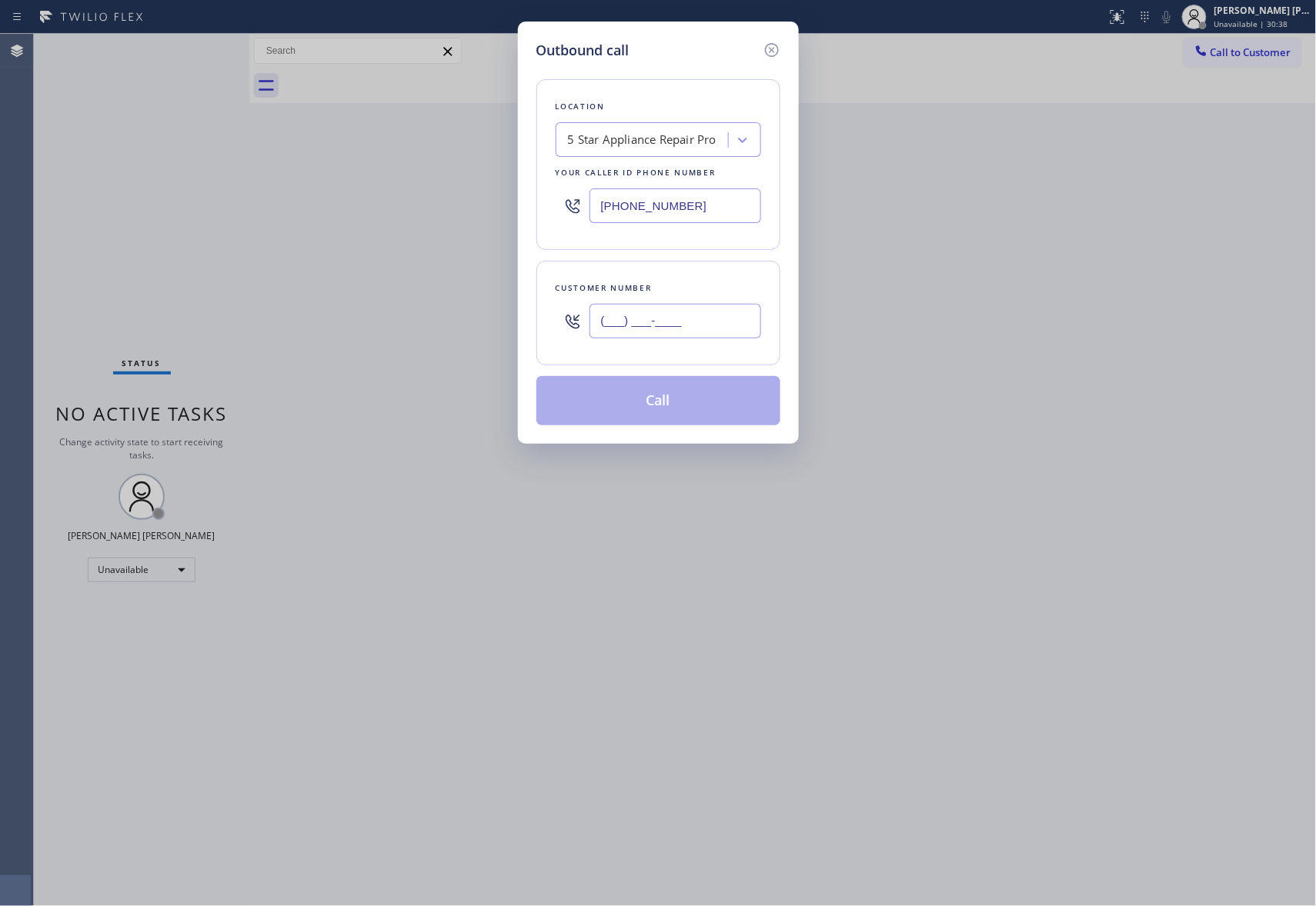
click at [675, 315] on input "(___) ___-____" at bounding box center [675, 321] width 172 height 34
paste input "602) 690-1737"
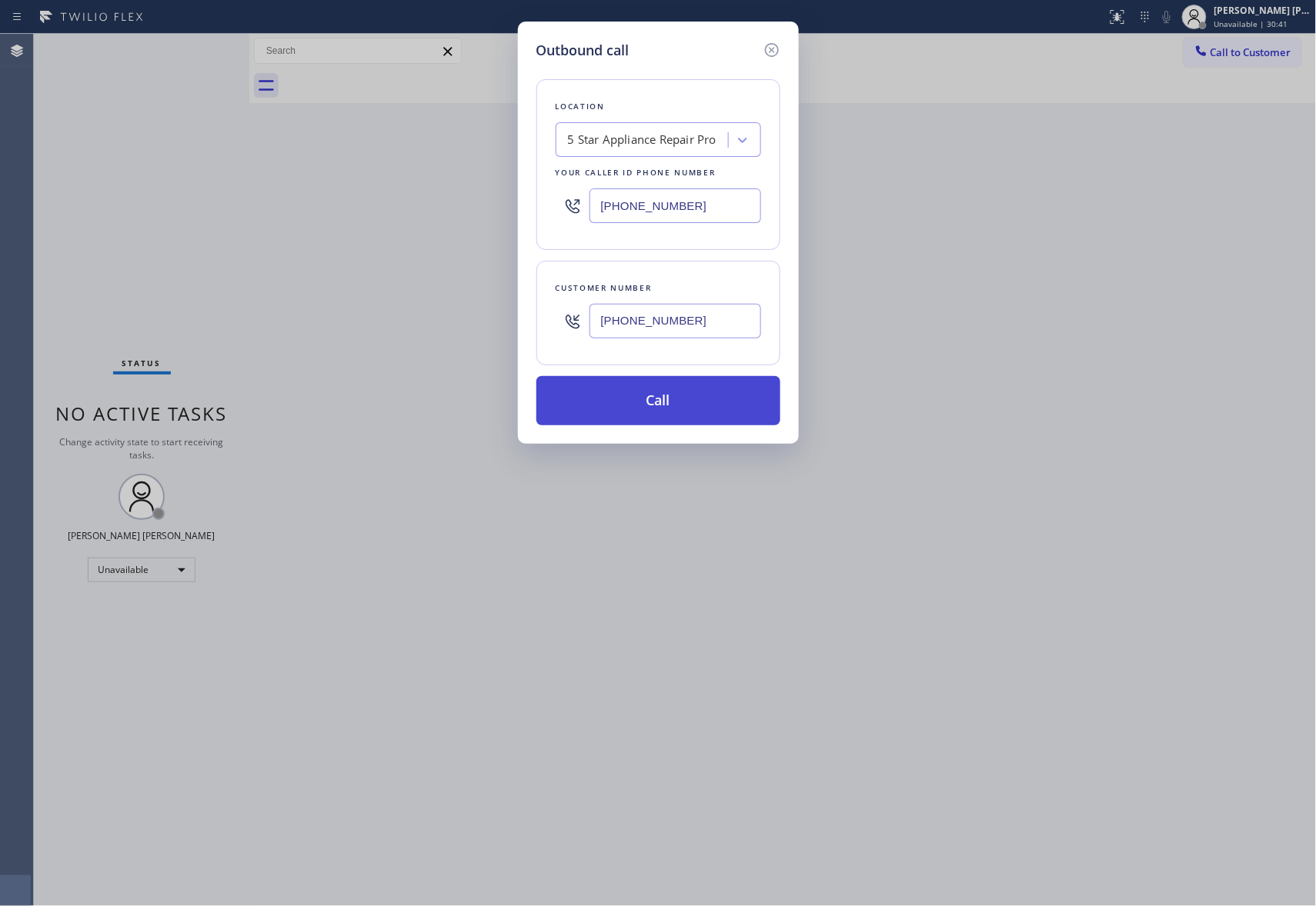
click at [694, 398] on button "Call" at bounding box center [658, 401] width 244 height 49
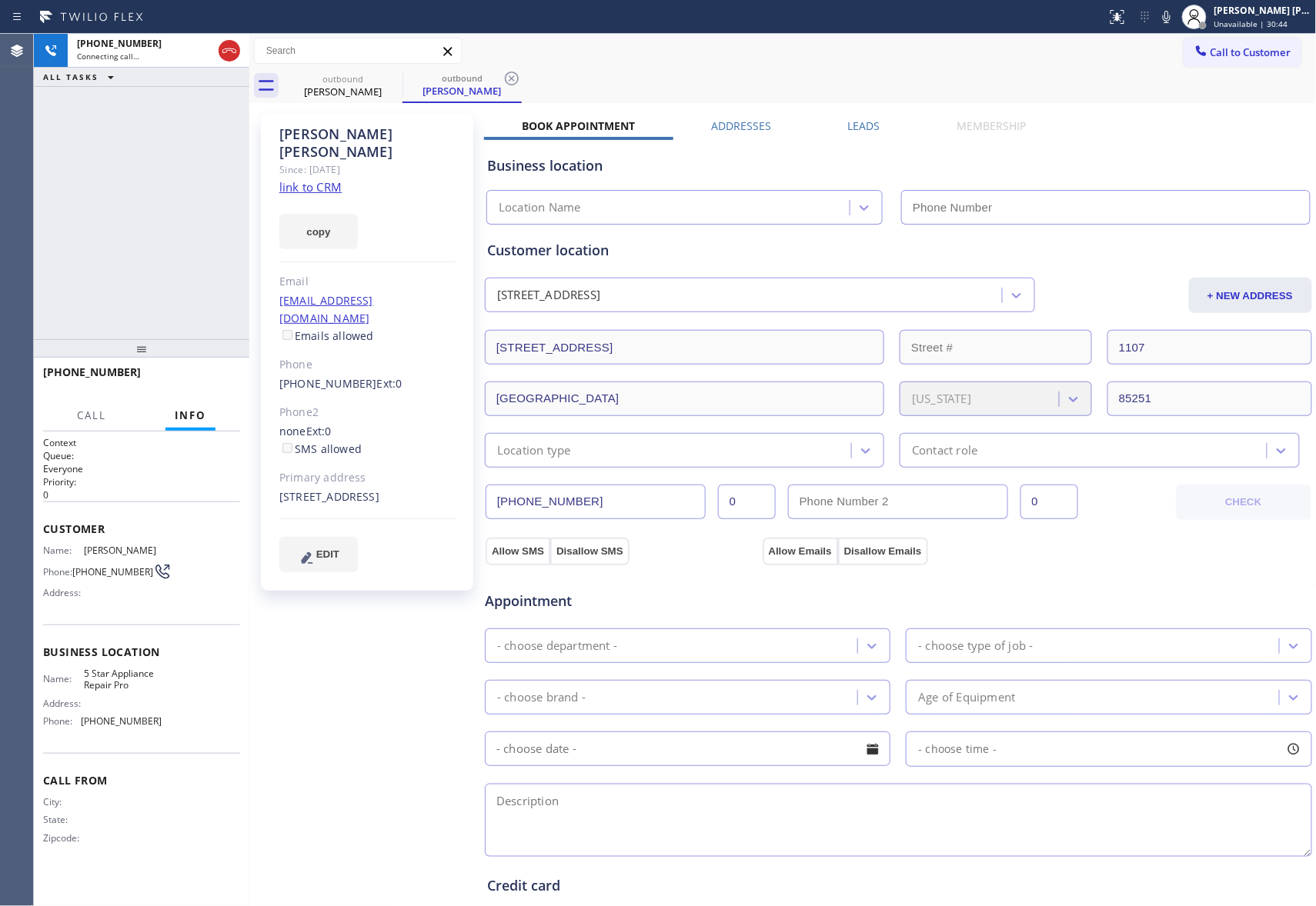
click at [861, 130] on label "Leads" at bounding box center [863, 125] width 32 height 15
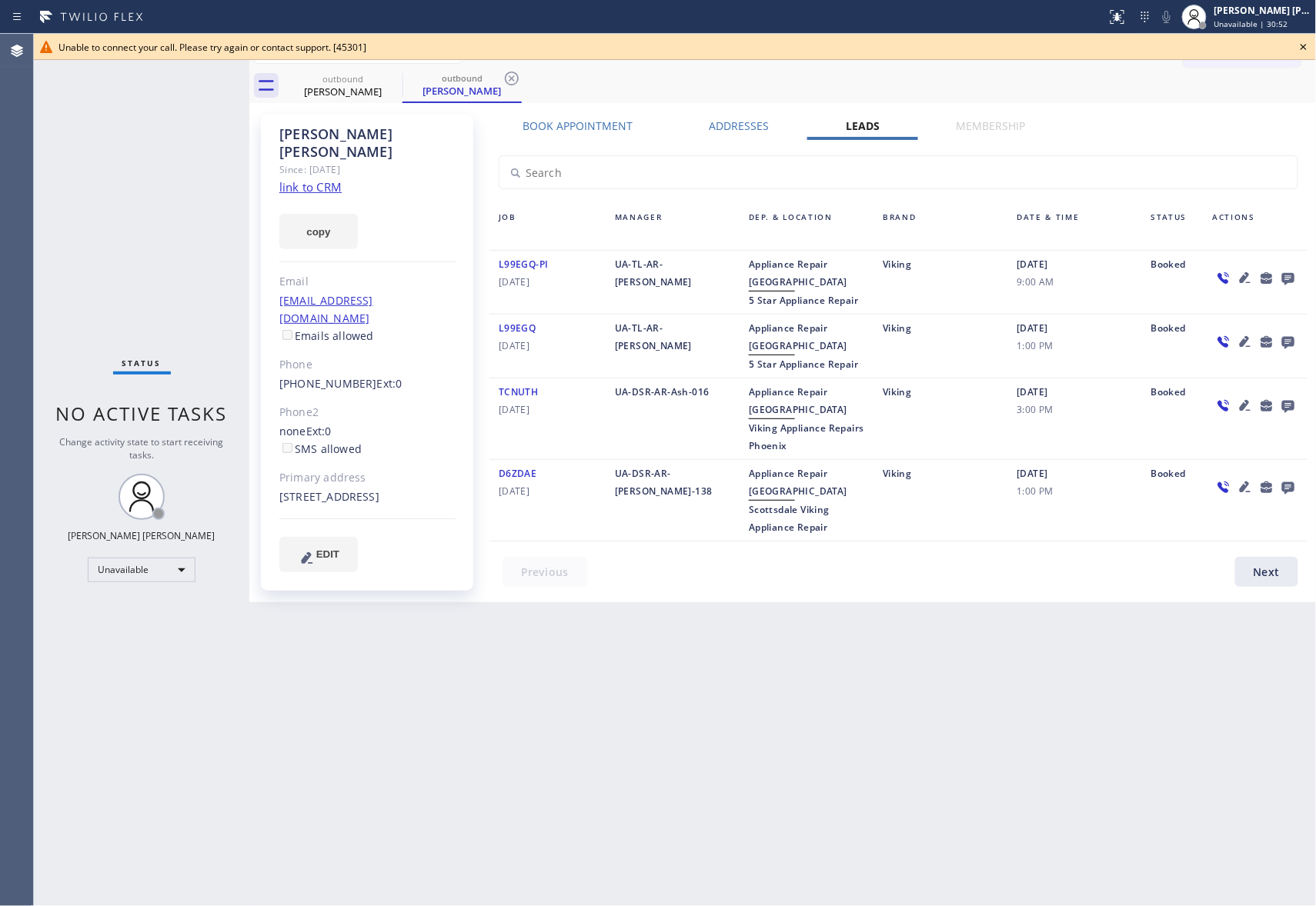
drag, startPoint x: 1306, startPoint y: 51, endPoint x: 1291, endPoint y: 51, distance: 15.0
click at [1291, 51] on div "Unable to connect your call. Please try again or contact support. [45301]" at bounding box center [675, 47] width 1282 height 26
click at [395, 84] on icon at bounding box center [392, 78] width 14 height 14
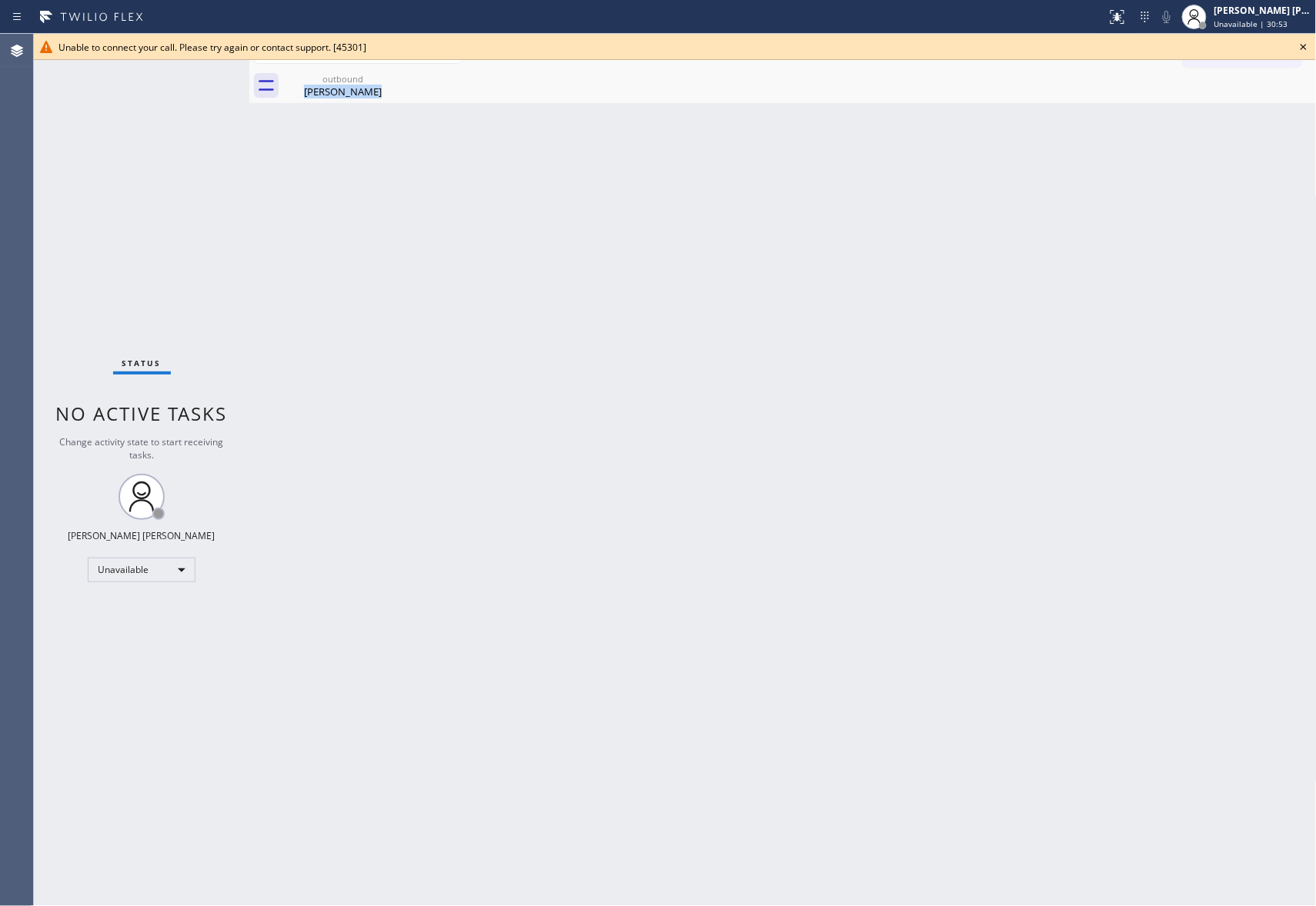
click at [395, 84] on div "outbound [PERSON_NAME]" at bounding box center [342, 85] width 119 height 34
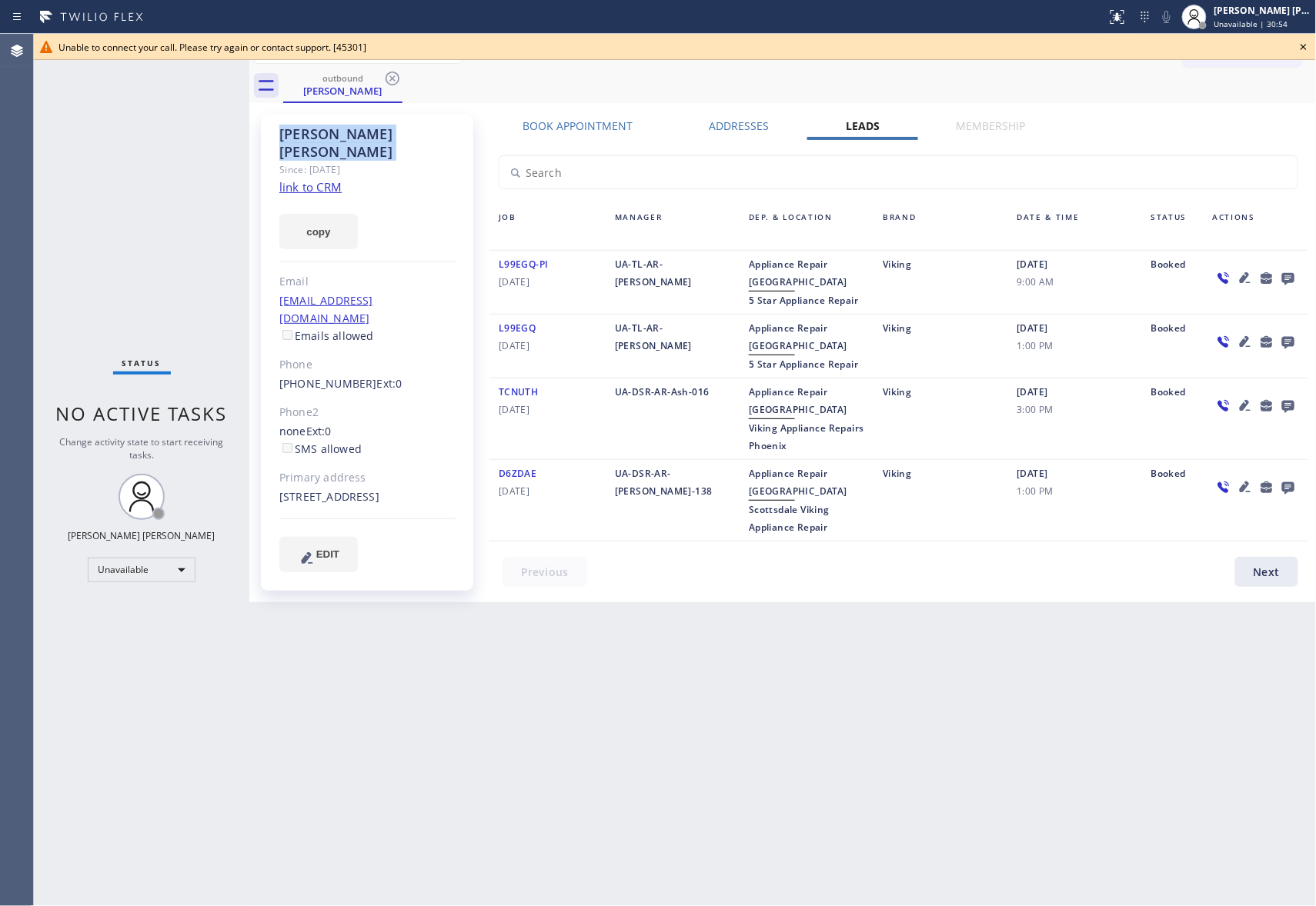
click at [395, 84] on icon at bounding box center [392, 78] width 14 height 14
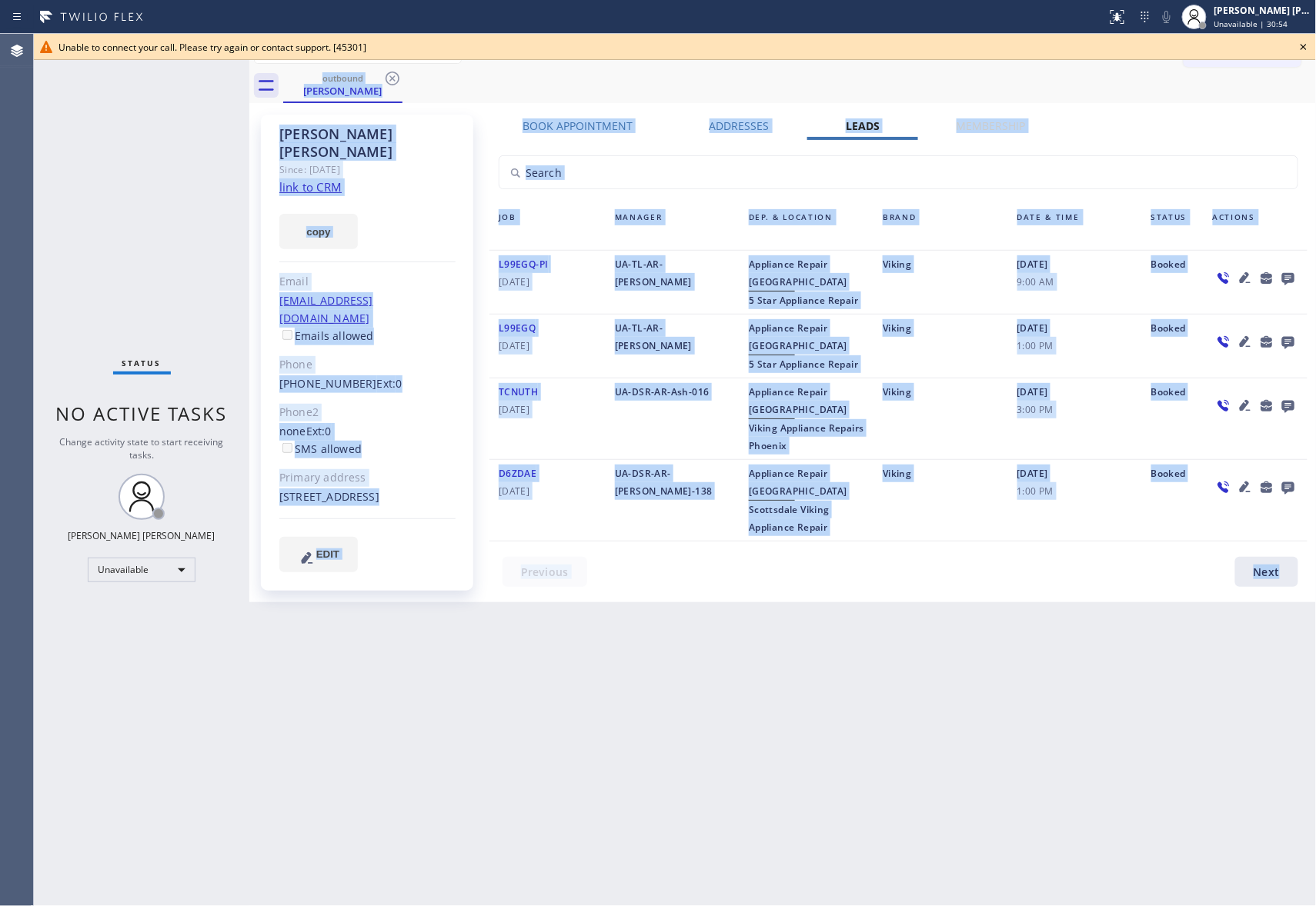
click at [395, 84] on div "outbound [PERSON_NAME]" at bounding box center [799, 85] width 1033 height 34
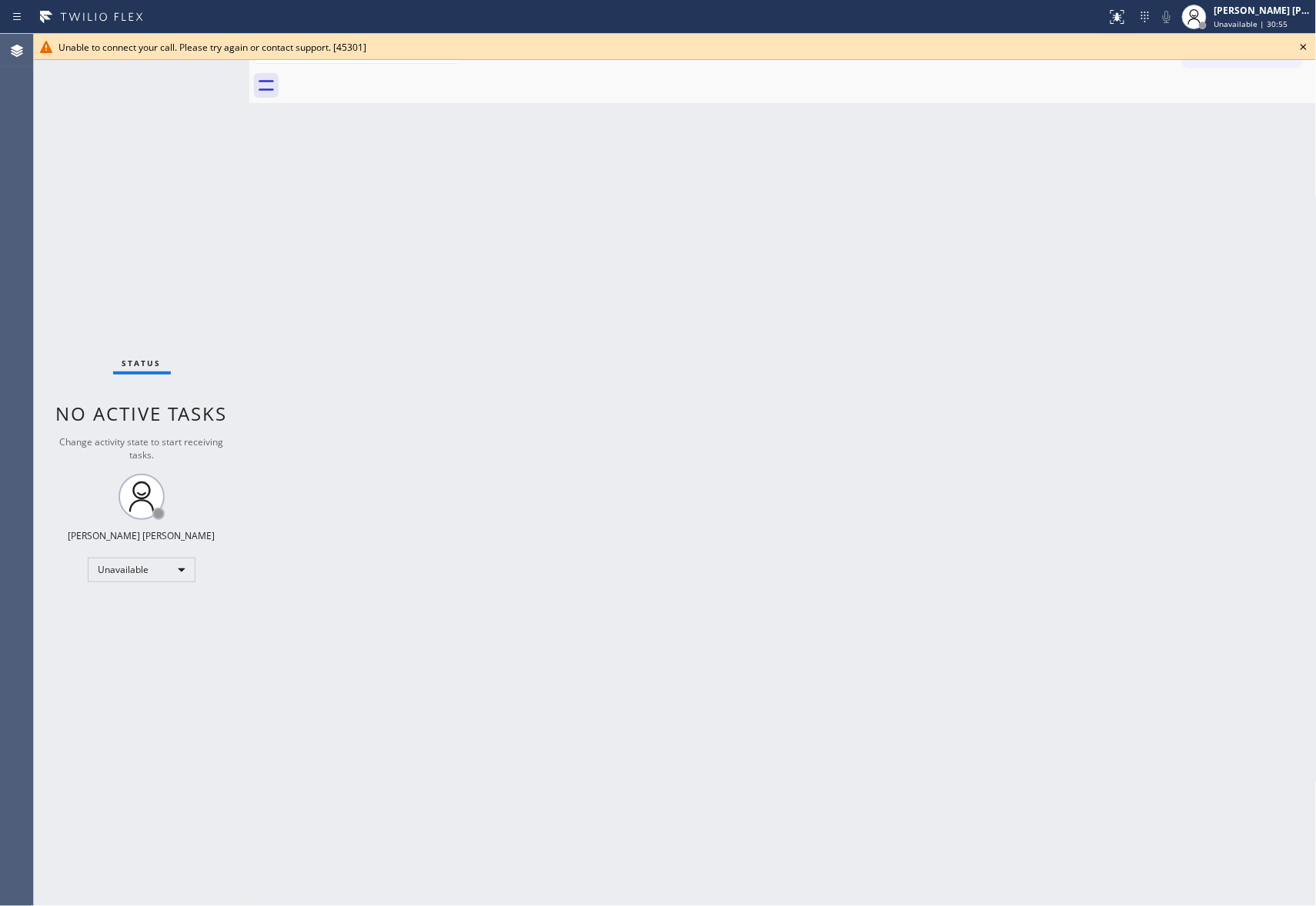
click at [1305, 48] on icon at bounding box center [1302, 47] width 19 height 19
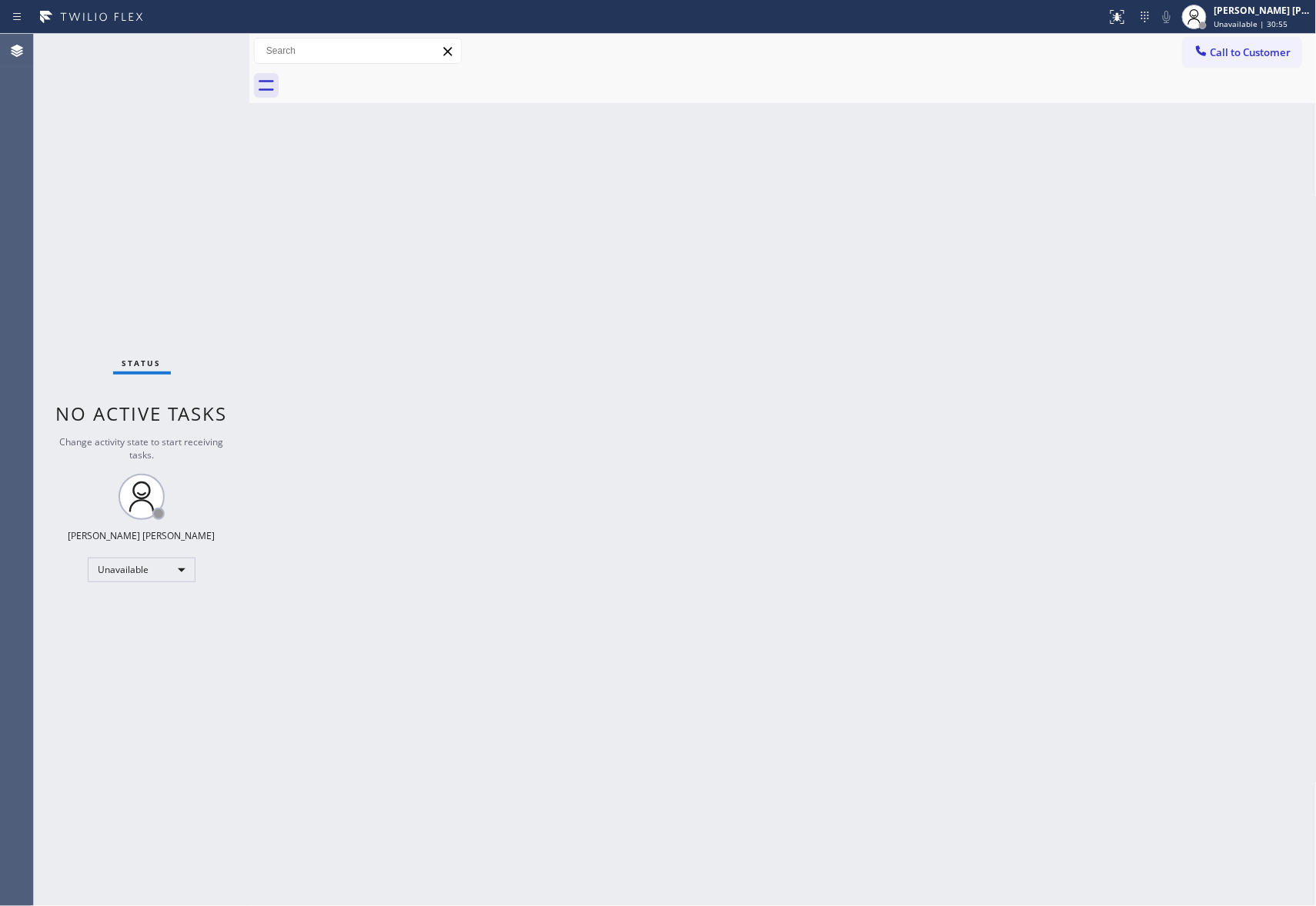
click at [1305, 48] on div "Call to Customer Outbound call Location 5 Star Appliance Repair Pro Your caller…" at bounding box center [1250, 52] width 133 height 27
click at [1253, 59] on span "Call to Customer" at bounding box center [1251, 53] width 81 height 14
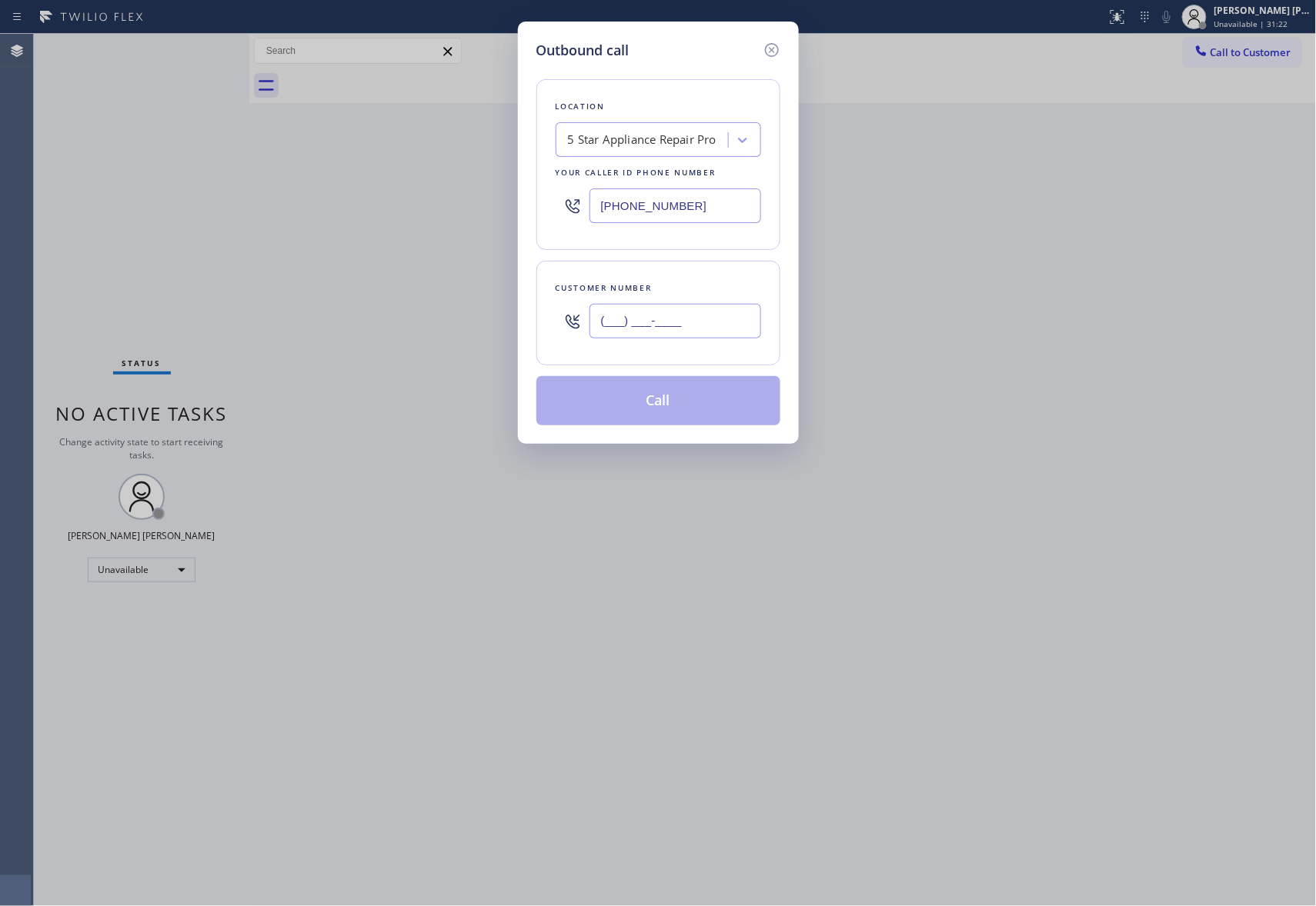
click at [684, 324] on input "(___) ___-____" at bounding box center [675, 321] width 172 height 34
paste input "831) 278-1848"
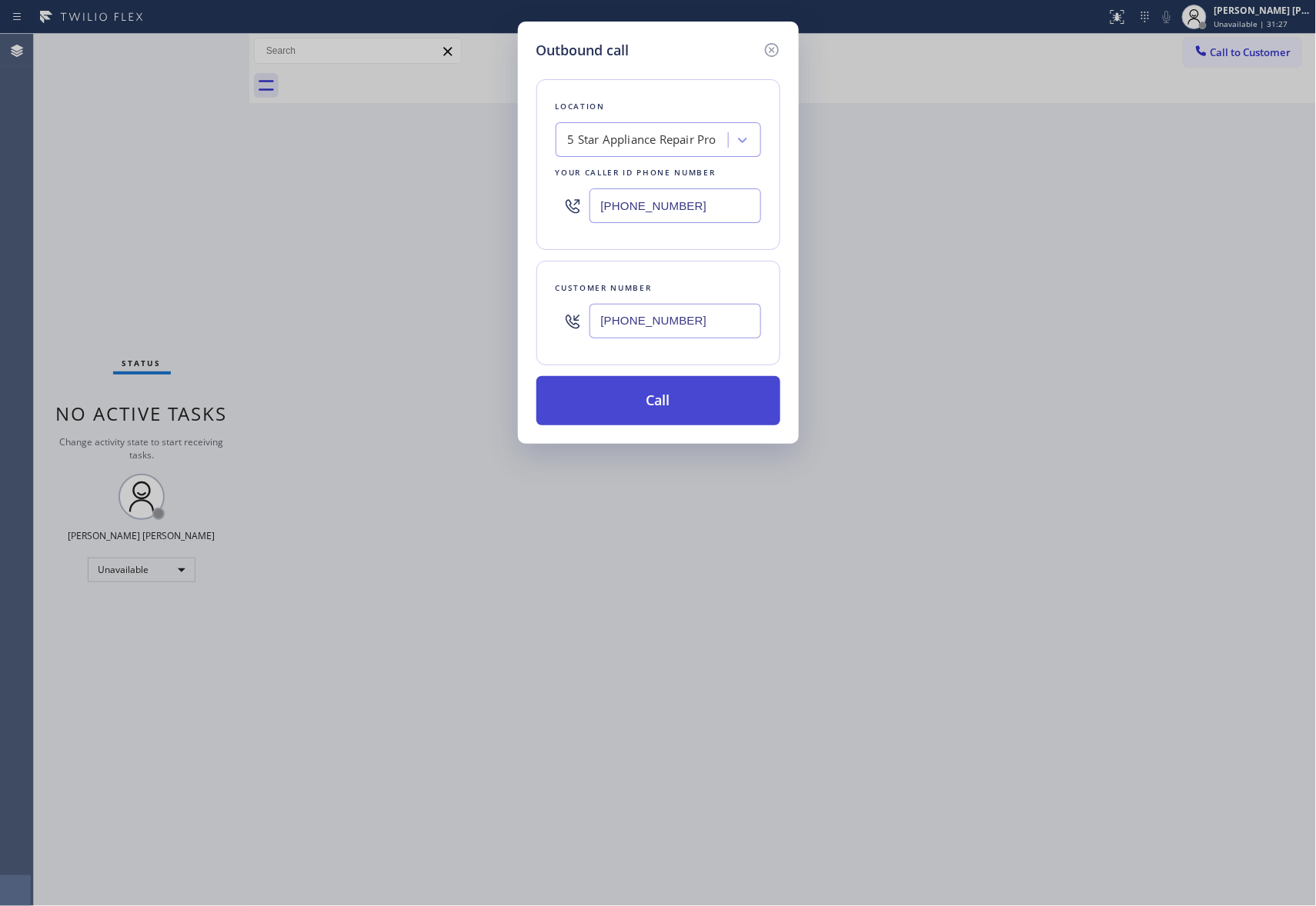
type input "[PHONE_NUMBER]"
click at [697, 402] on button "Call" at bounding box center [658, 401] width 244 height 49
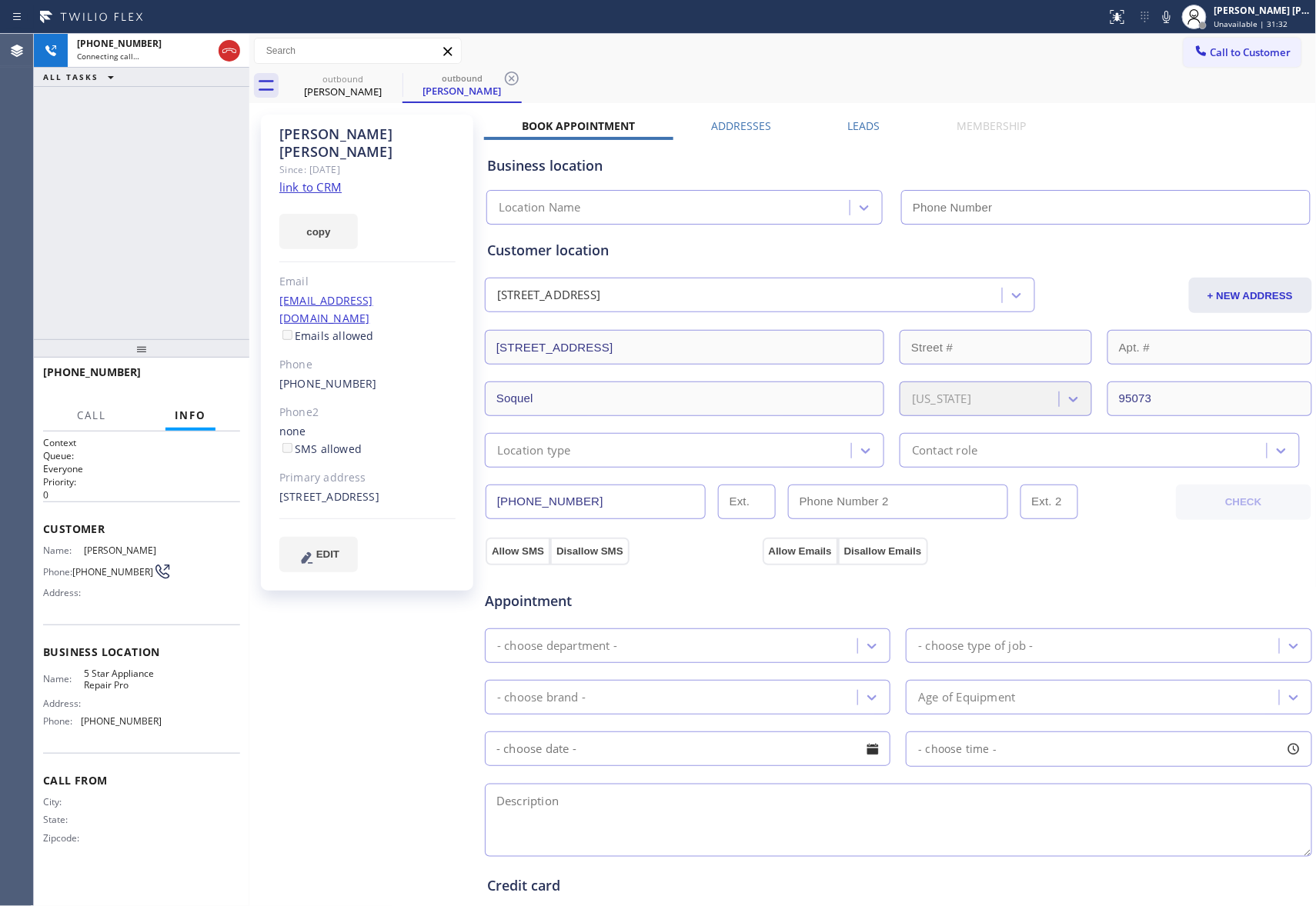
type input "[PHONE_NUMBER]"
drag, startPoint x: 227, startPoint y: 53, endPoint x: 494, endPoint y: 53, distance: 267.0
click at [227, 53] on icon at bounding box center [229, 51] width 19 height 19
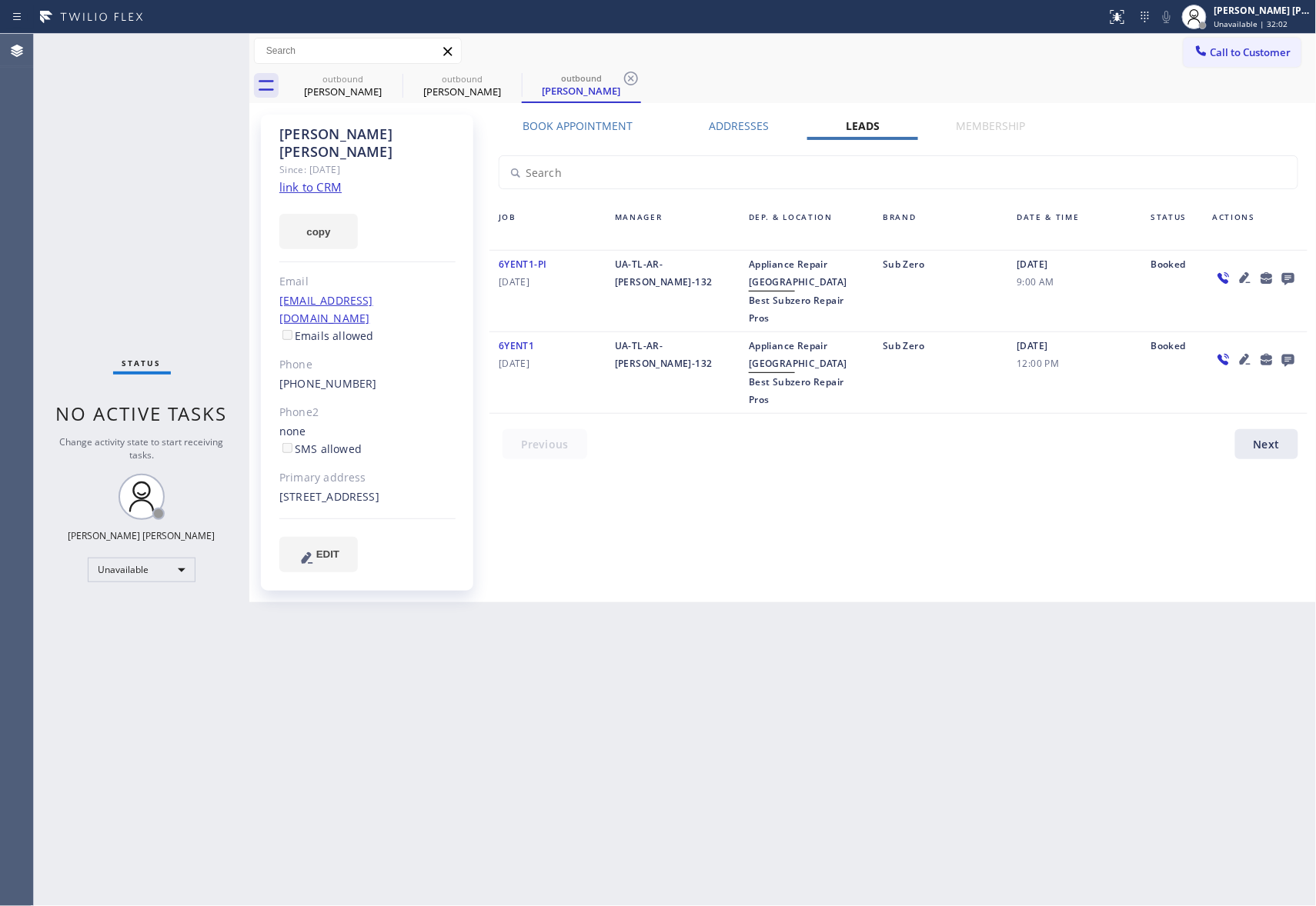
click at [1282, 277] on icon at bounding box center [1288, 279] width 13 height 13
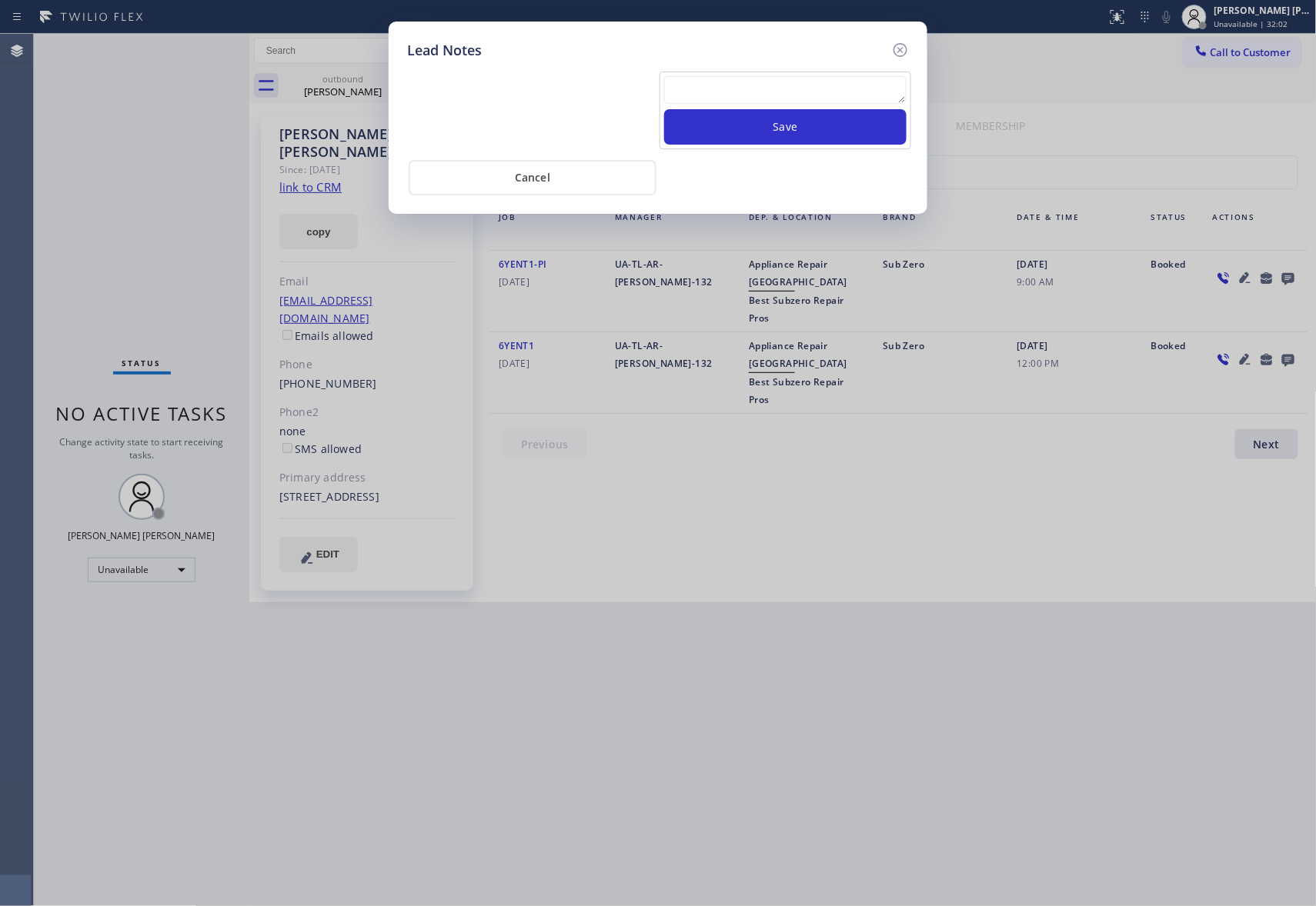
click at [810, 97] on textarea at bounding box center [785, 90] width 242 height 27
paste textarea "VM | please transfer if cx calls back"
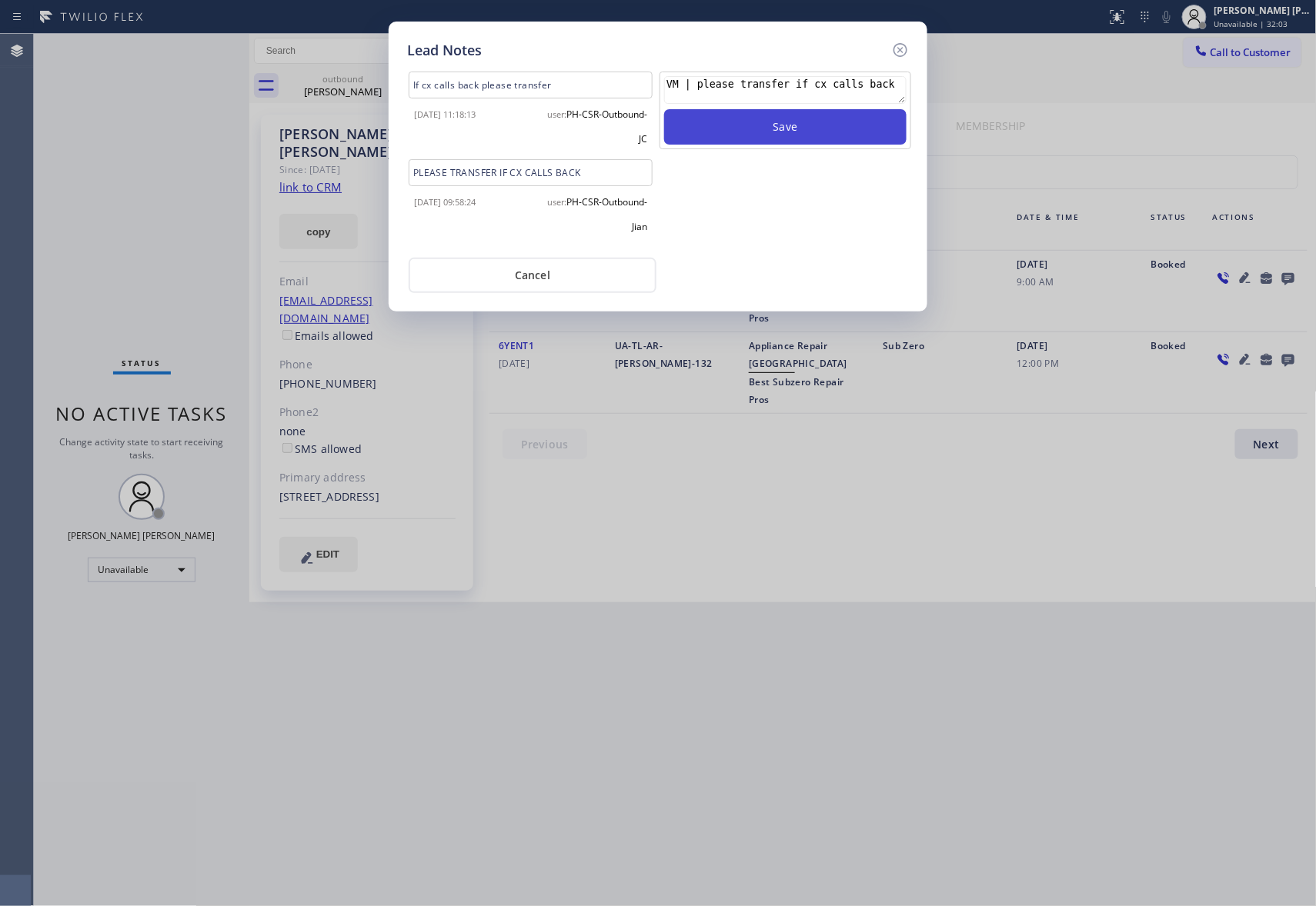
type textarea "VM | please transfer if cx calls back"
click at [818, 128] on button "Save" at bounding box center [785, 127] width 242 height 35
click at [902, 53] on icon at bounding box center [899, 50] width 19 height 19
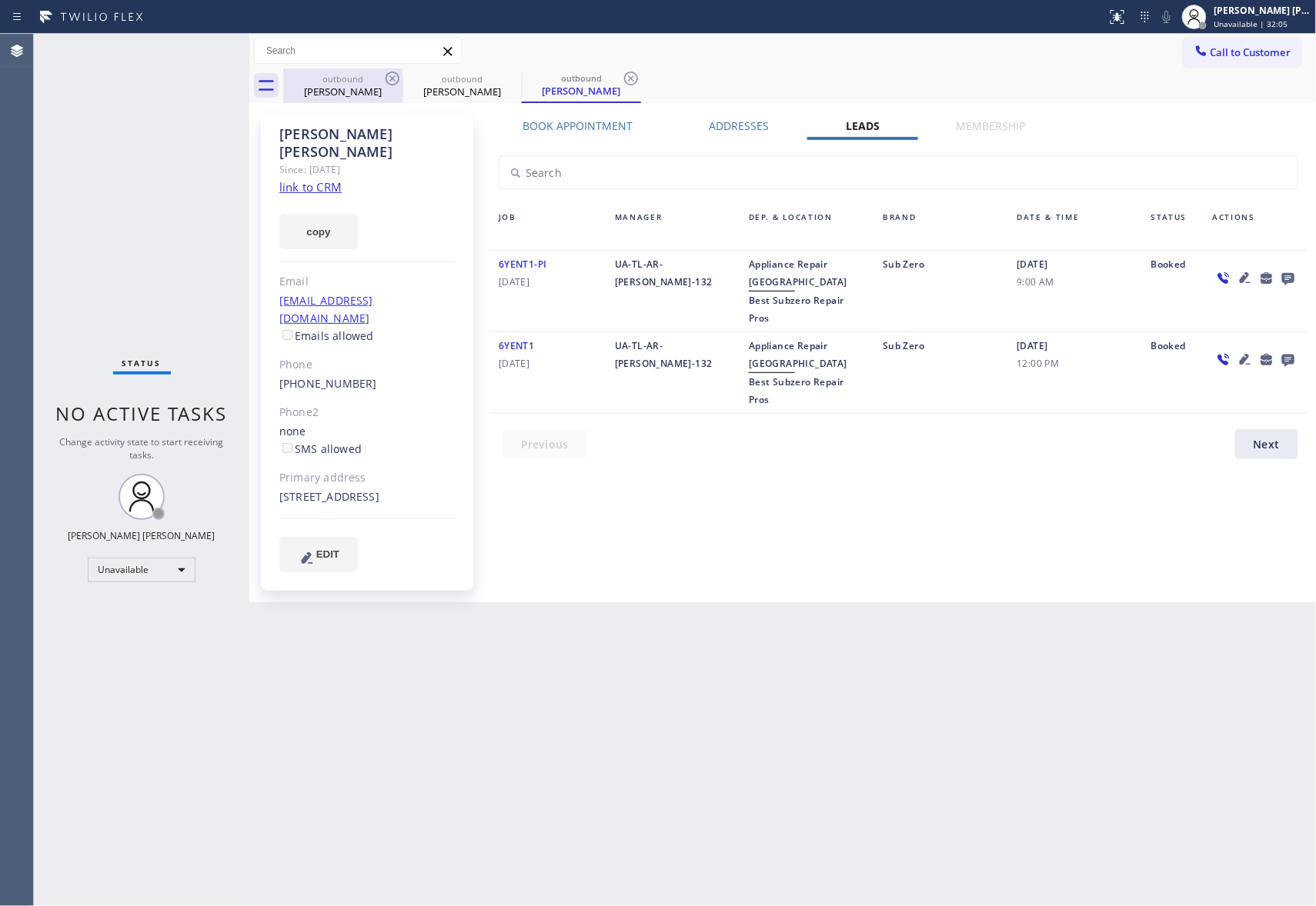
click at [387, 98] on div "outbound [PERSON_NAME]" at bounding box center [342, 85] width 116 height 34
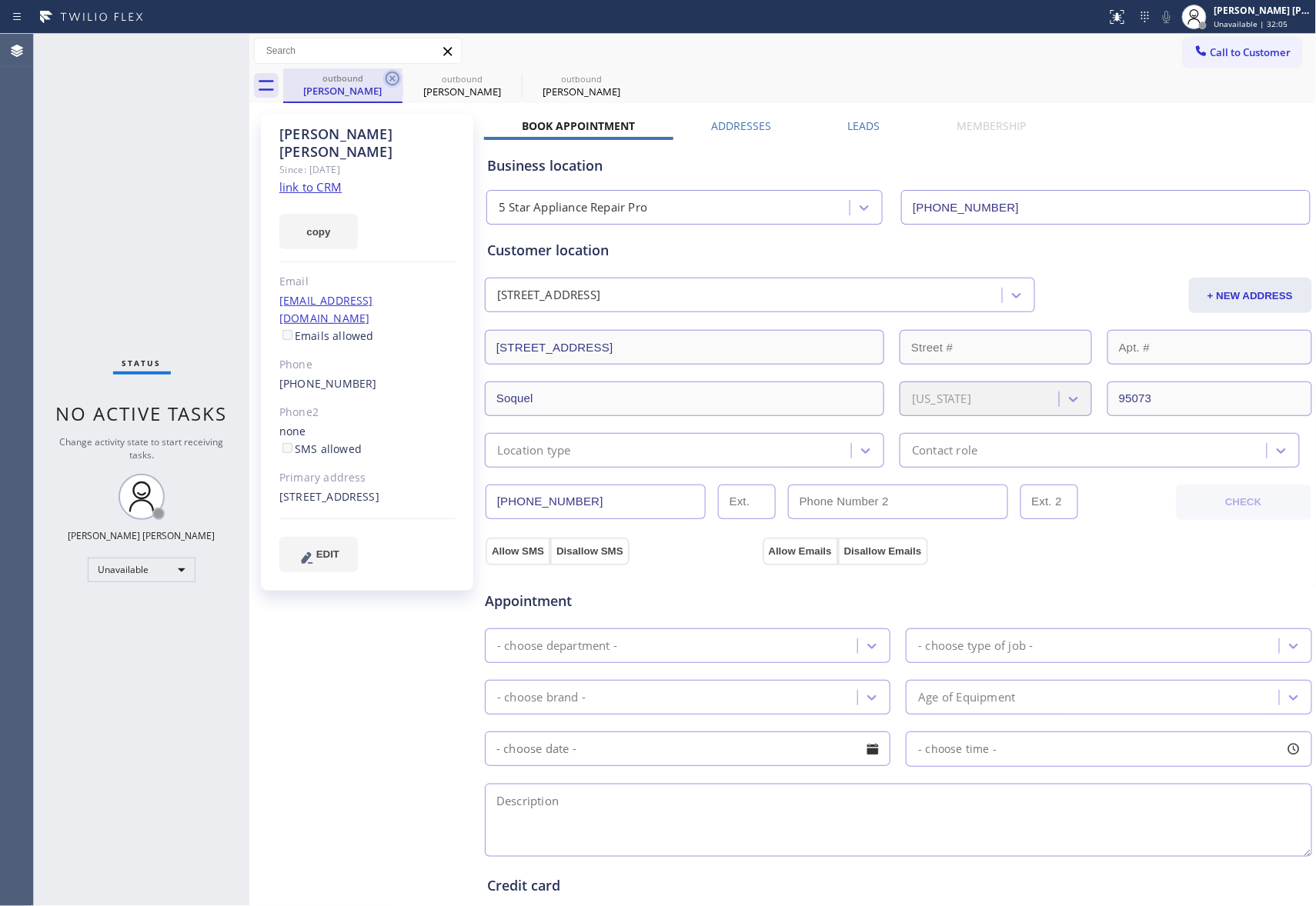
click at [394, 82] on icon at bounding box center [392, 78] width 19 height 19
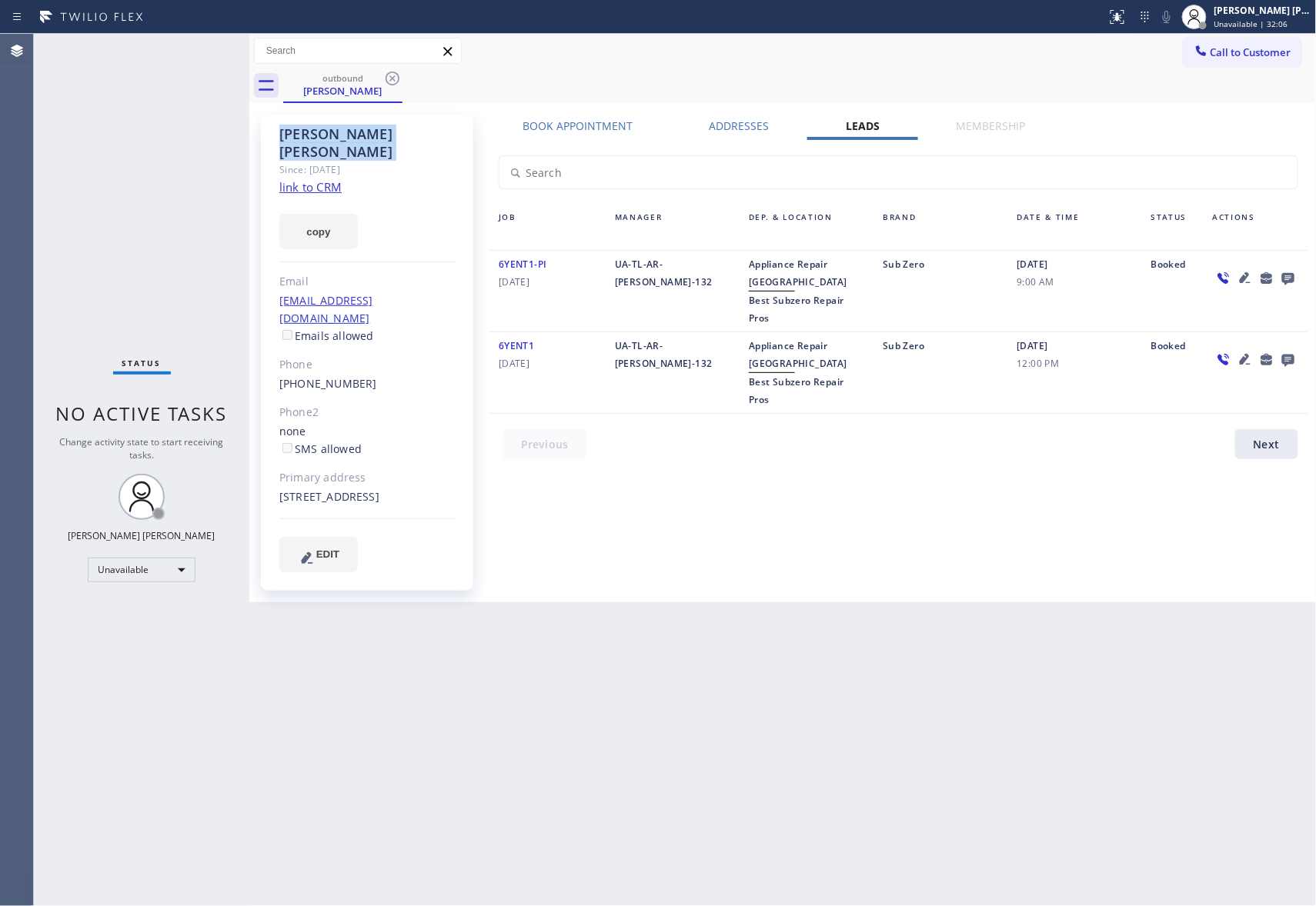
click at [394, 82] on icon at bounding box center [392, 78] width 19 height 19
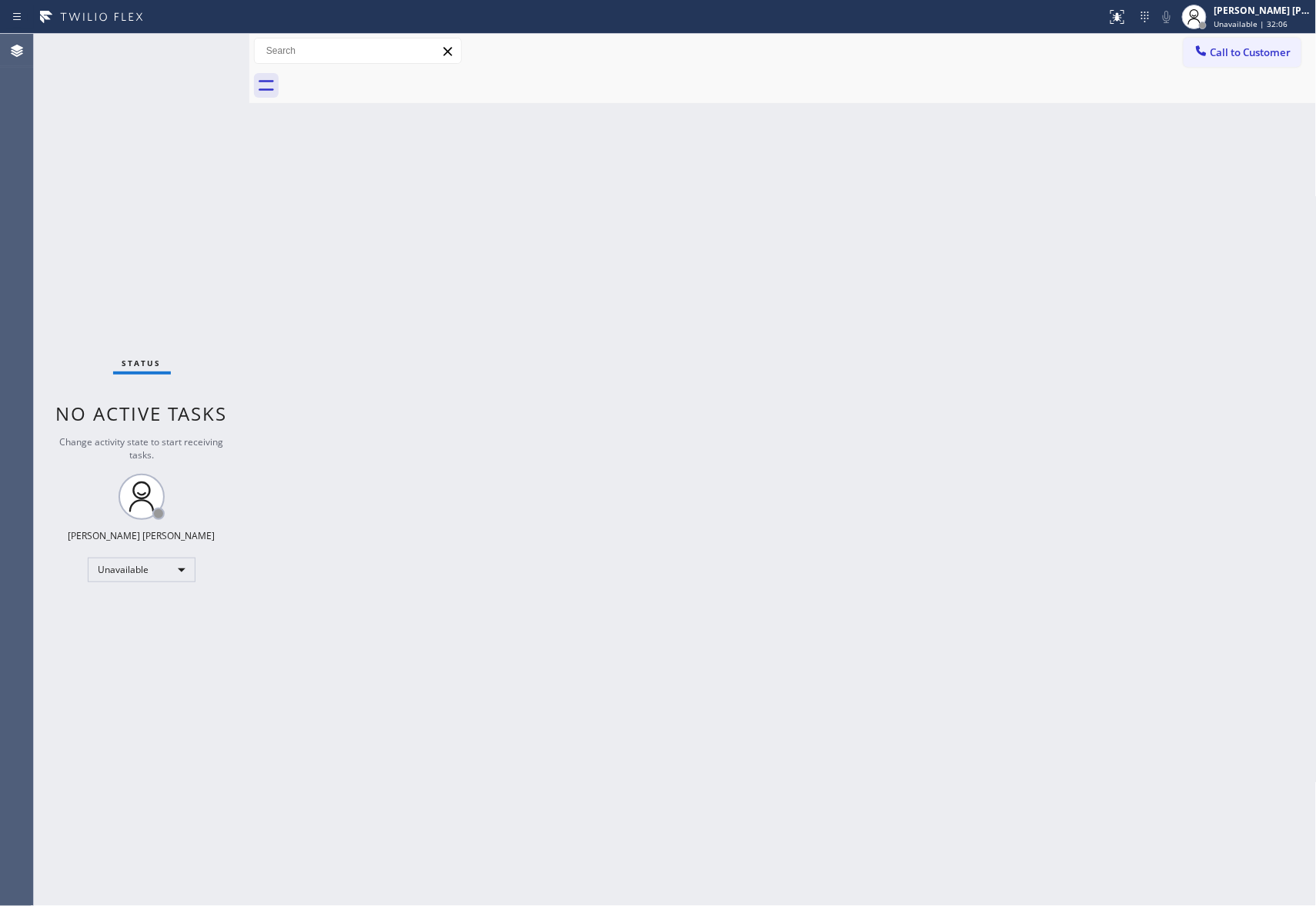
click at [394, 82] on div at bounding box center [799, 85] width 1033 height 34
click at [1266, 61] on button "Call to Customer" at bounding box center [1242, 53] width 118 height 29
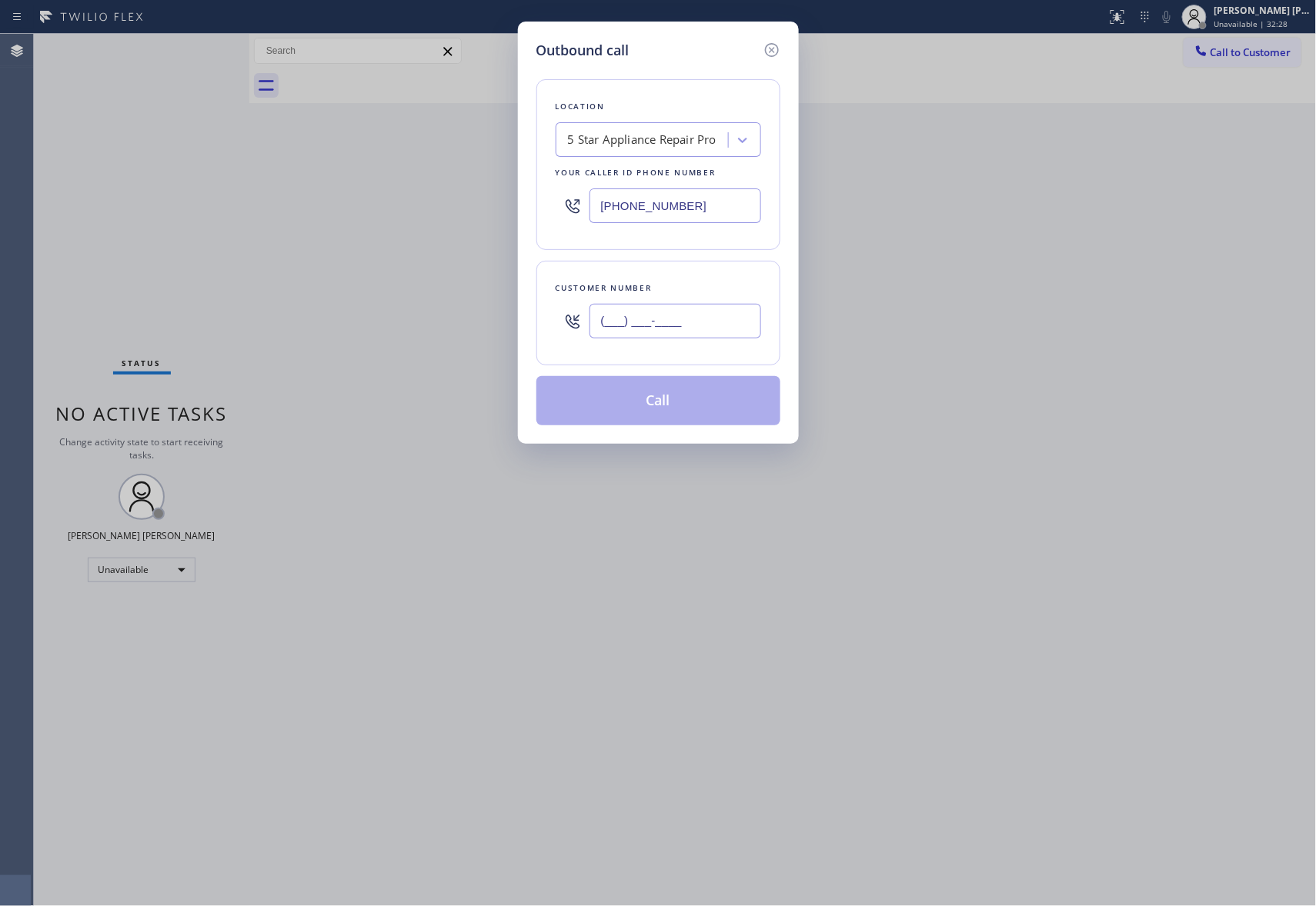
click at [651, 322] on input "(___) ___-____" at bounding box center [675, 321] width 172 height 34
paste input "212) 245-1222"
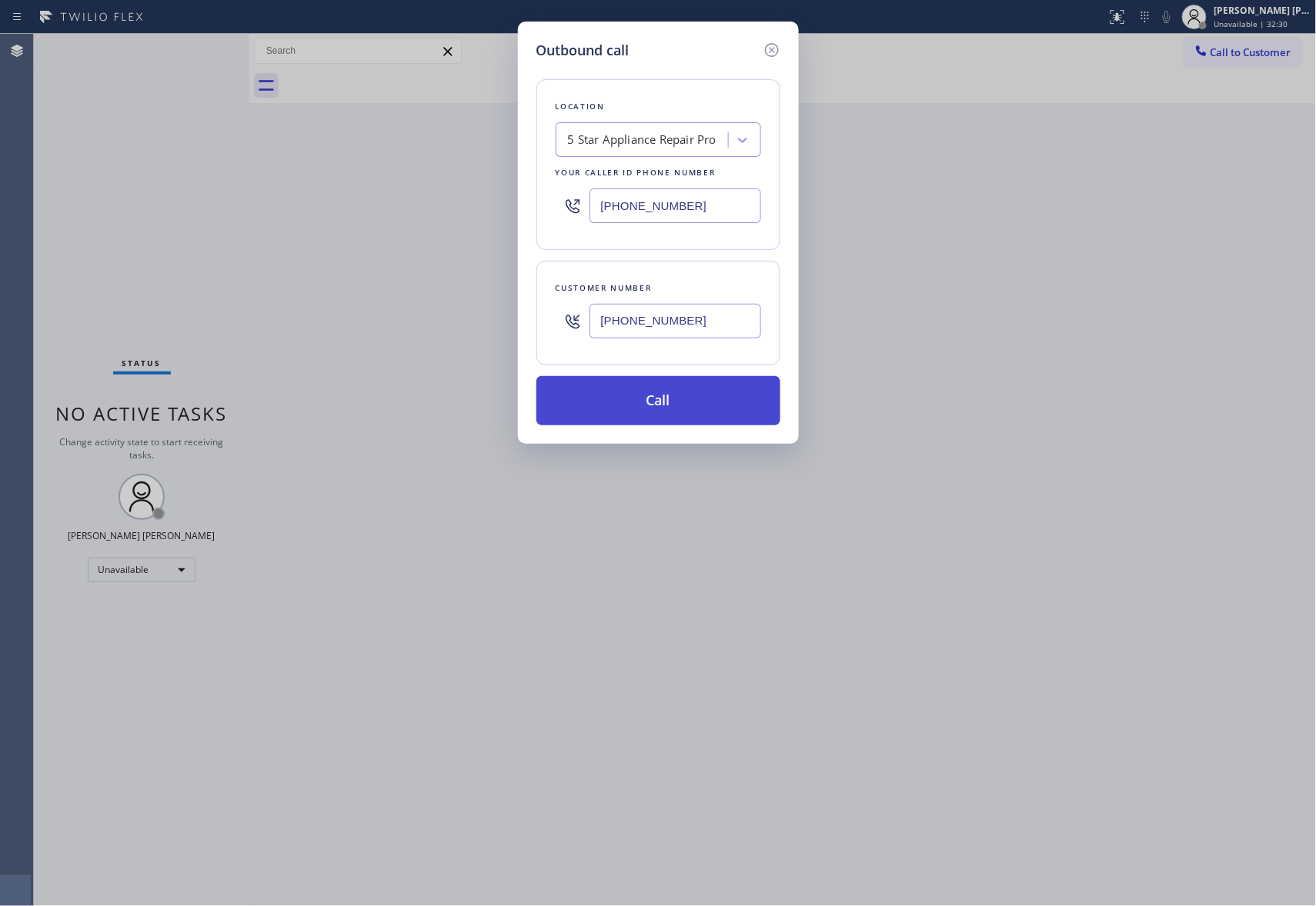
type input "[PHONE_NUMBER]"
click at [691, 410] on button "Call" at bounding box center [658, 401] width 244 height 49
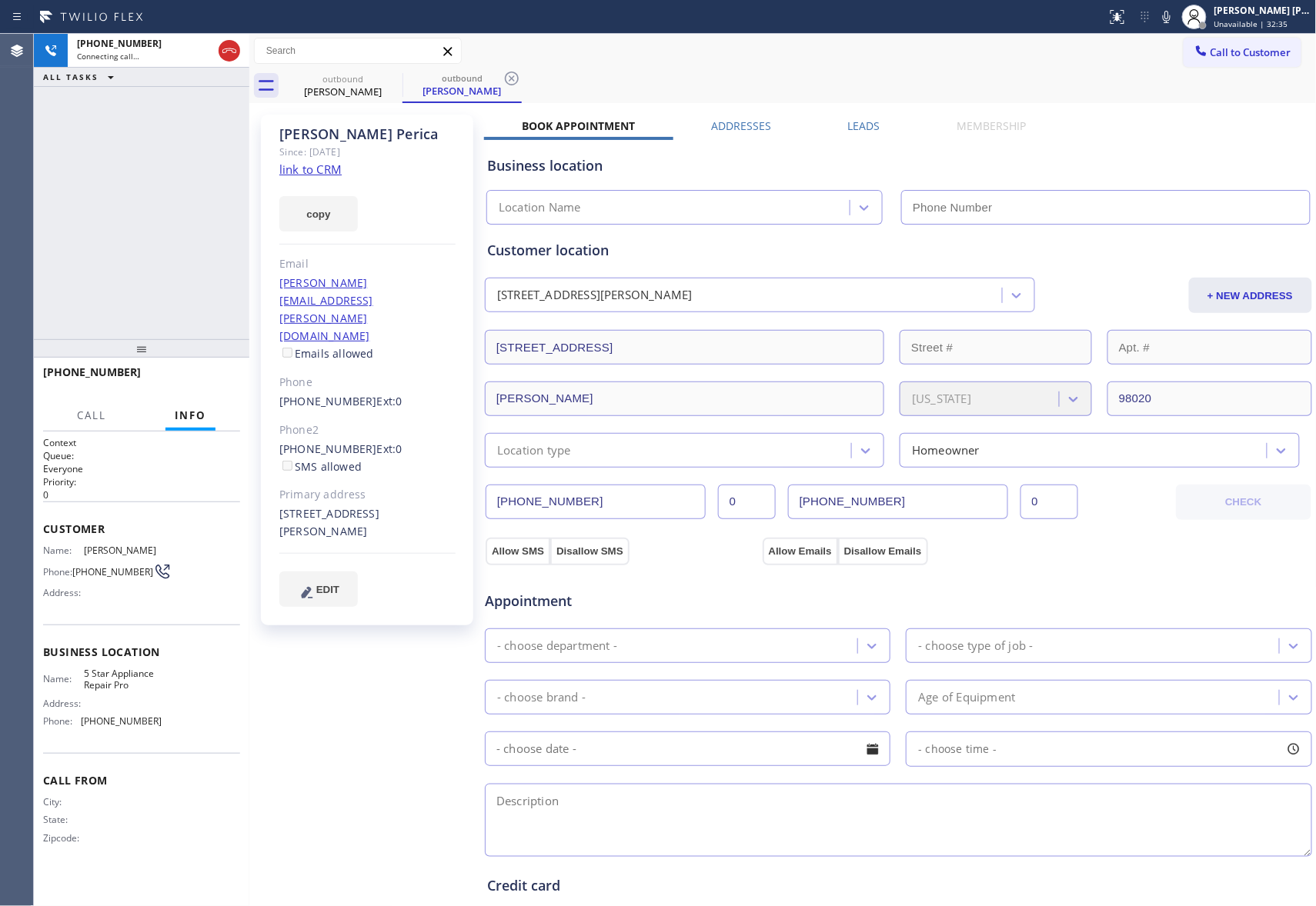
type input "[PHONE_NUMBER]"
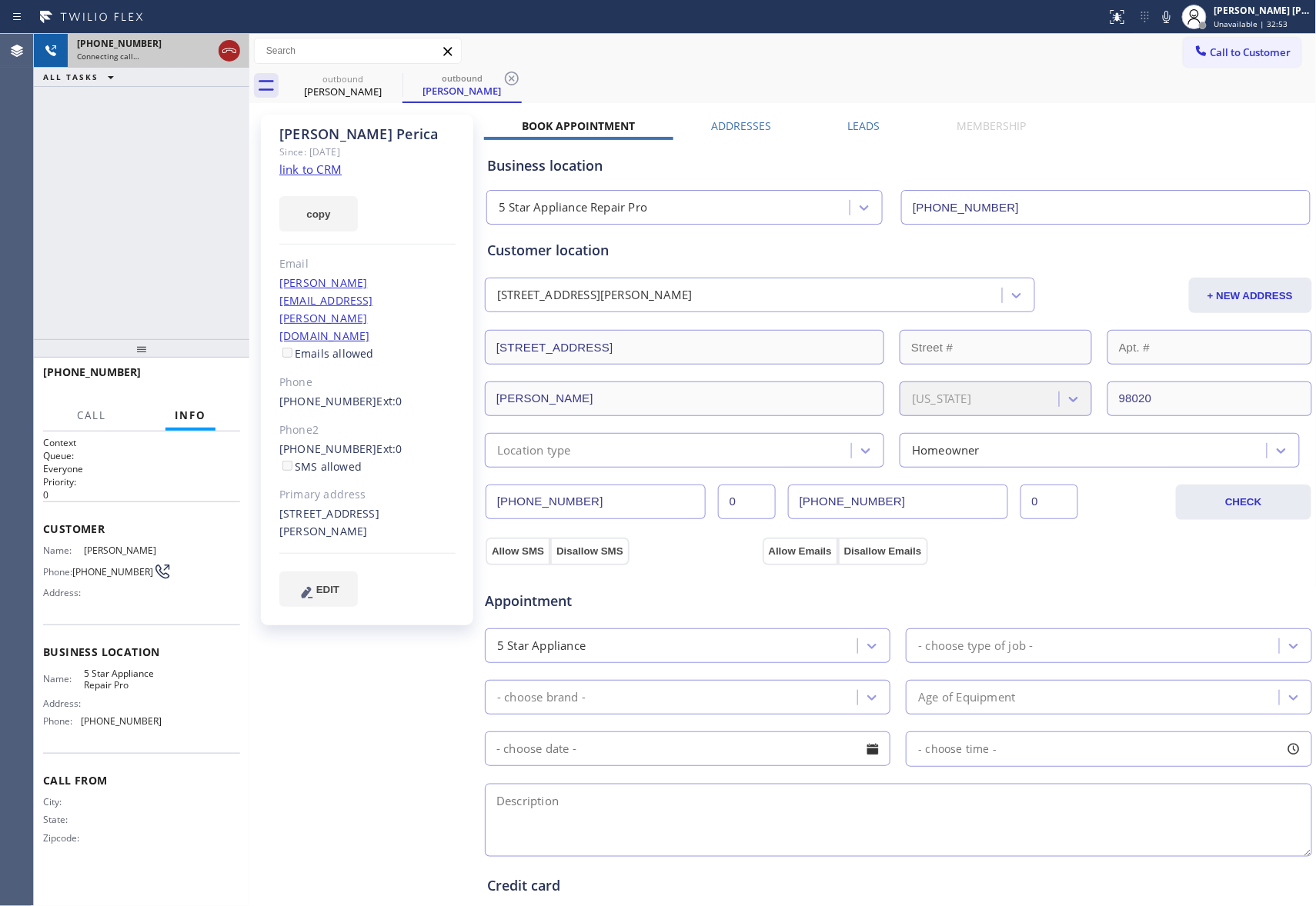
click at [220, 48] on icon at bounding box center [229, 51] width 19 height 19
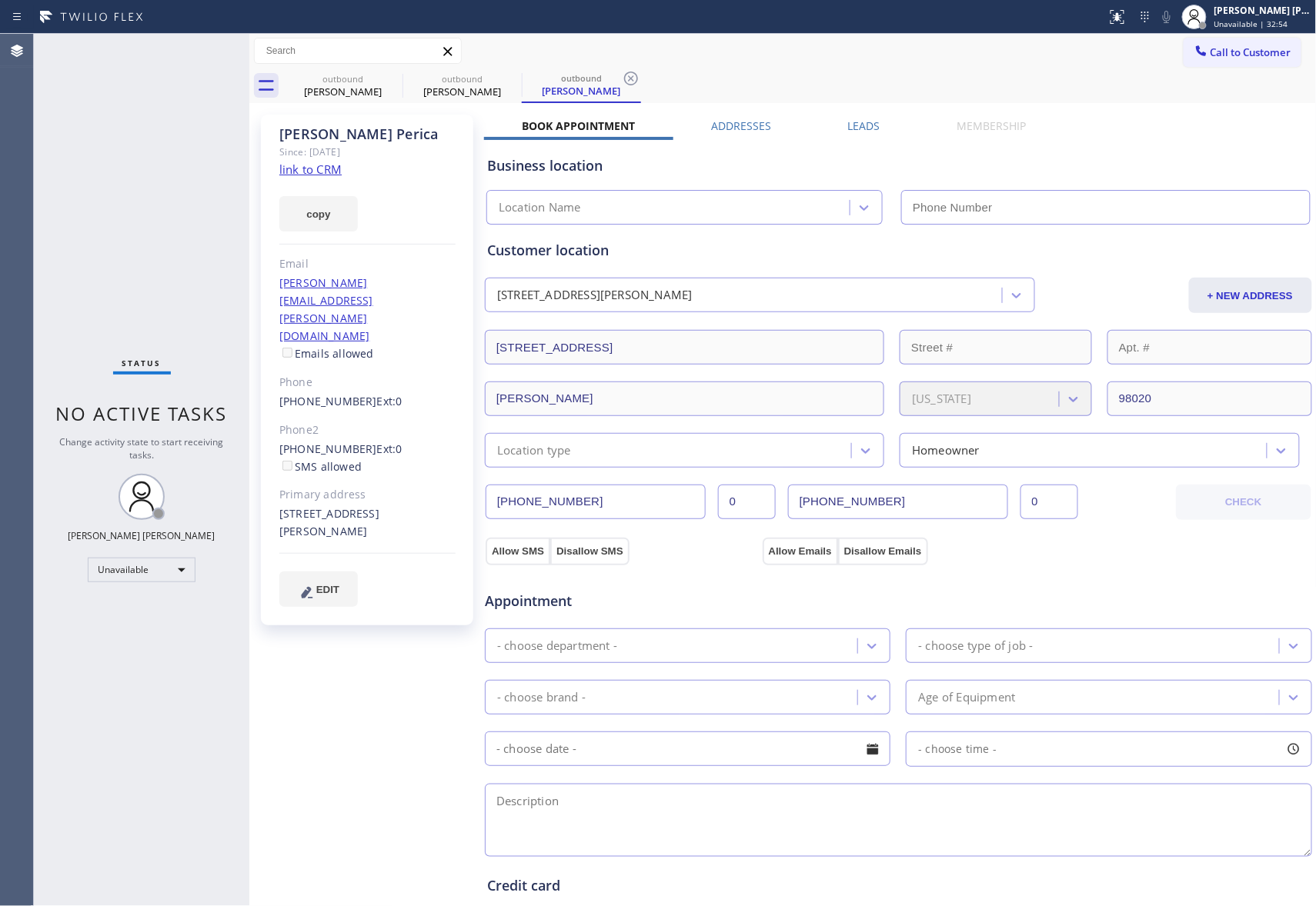
type input "[PHONE_NUMBER]"
click at [395, 75] on icon at bounding box center [392, 78] width 19 height 19
click at [0, 0] on icon at bounding box center [0, 0] width 0 height 0
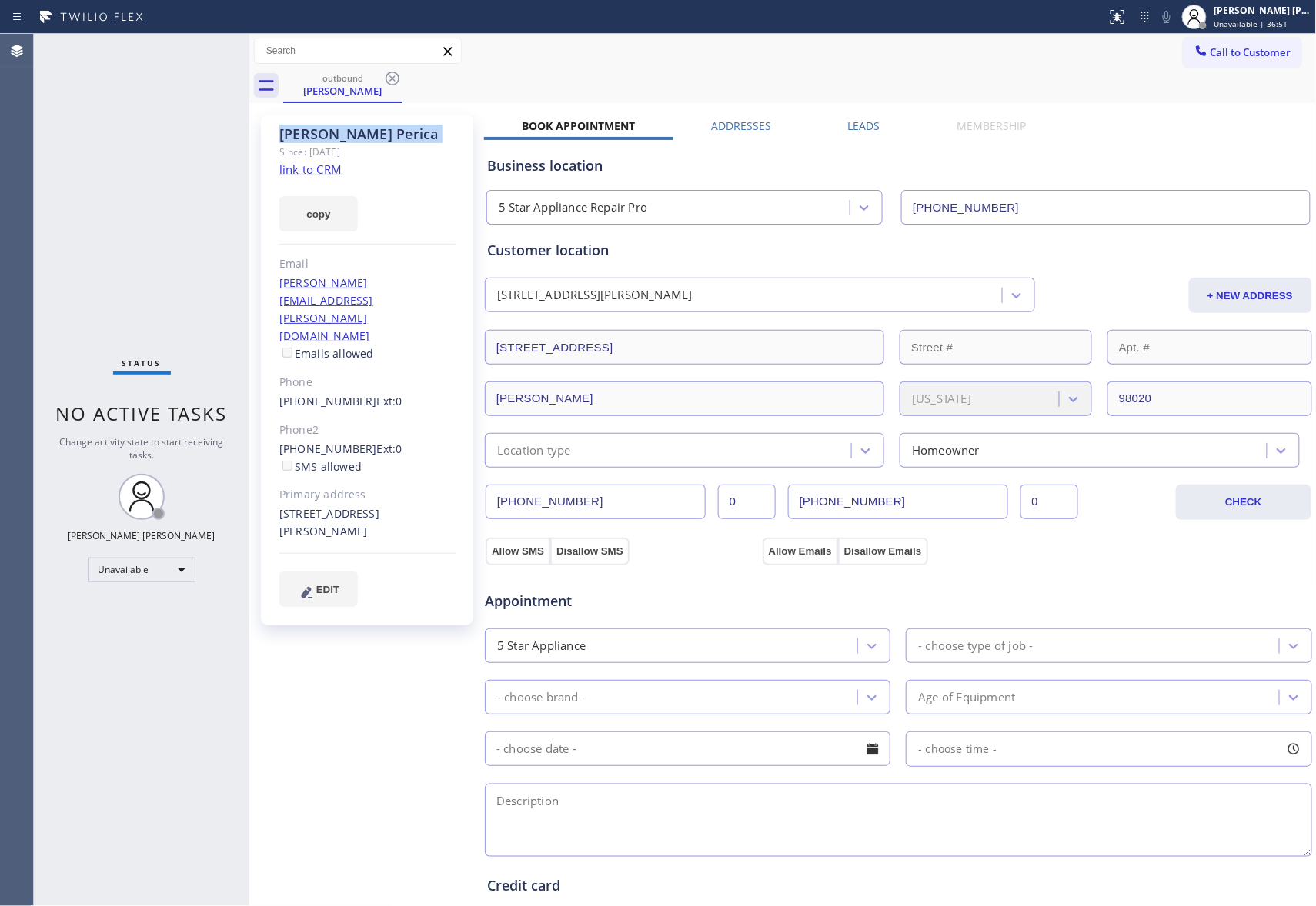
click at [395, 75] on icon at bounding box center [392, 78] width 19 height 19
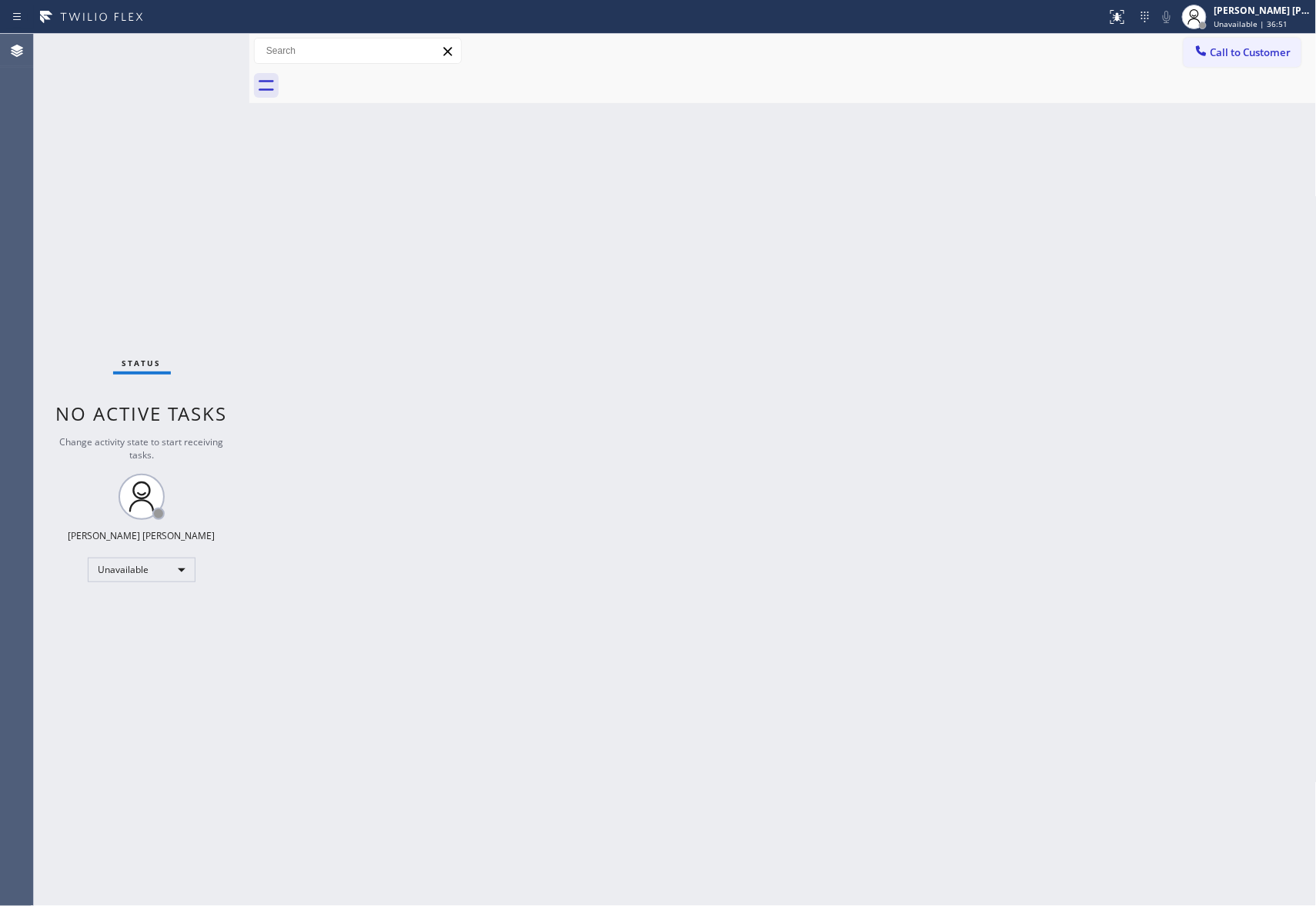
click at [395, 75] on div at bounding box center [799, 85] width 1033 height 34
click at [1303, 57] on div "Call to Customer Outbound call Location 5 Star Appliance Repair Pro Your caller…" at bounding box center [1250, 52] width 133 height 27
click at [1274, 65] on button "Call to Customer" at bounding box center [1242, 53] width 118 height 29
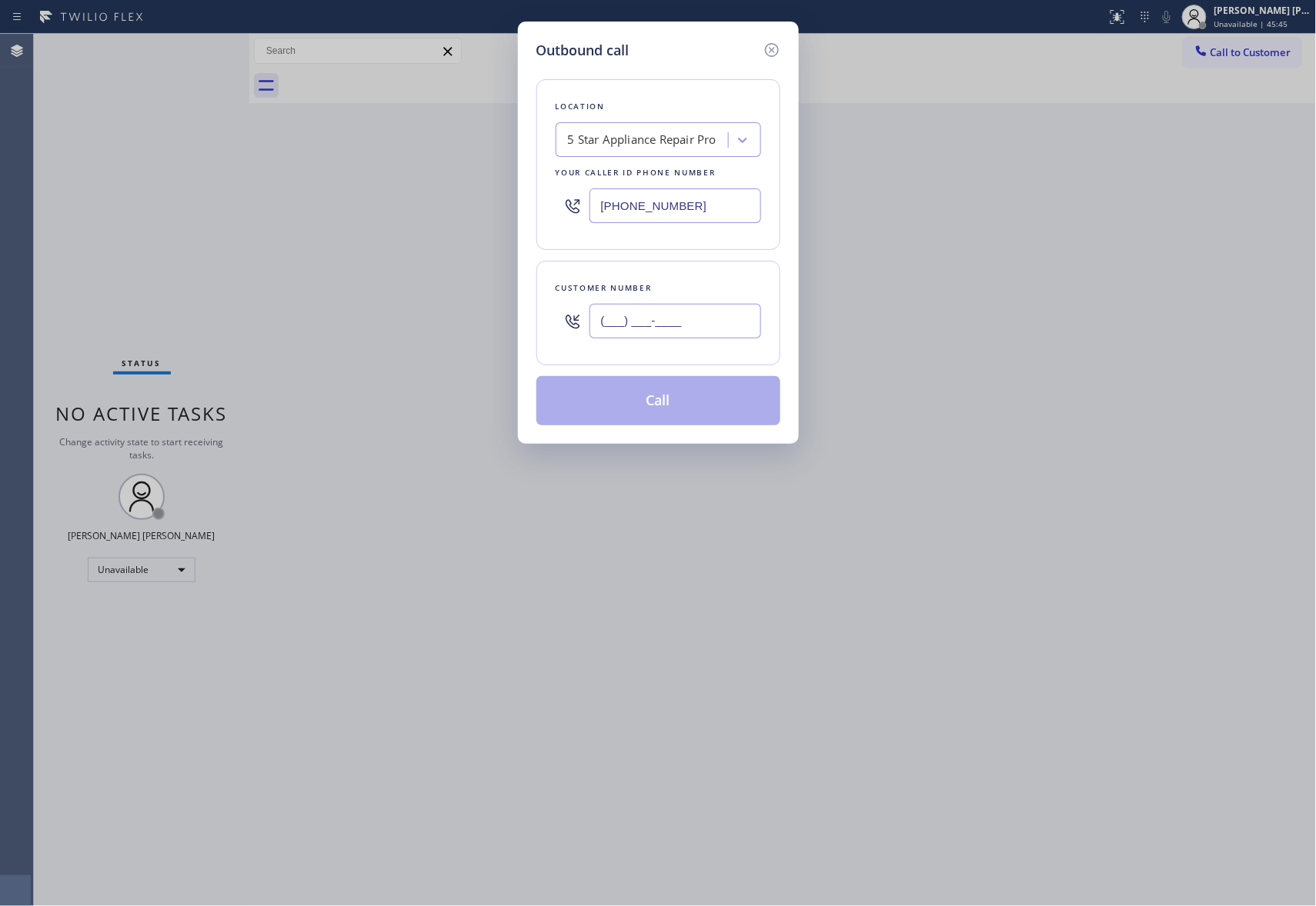
click at [696, 324] on input "(___) ___-____" at bounding box center [675, 321] width 172 height 34
paste input "text"
type input "(___) ___-____"
drag, startPoint x: 698, startPoint y: 198, endPoint x: 524, endPoint y: 177, distance: 175.3
click at [524, 177] on div "Outbound call Location 5 Star Appliance Repair Pro Your caller id phone number …" at bounding box center [658, 232] width 281 height 422
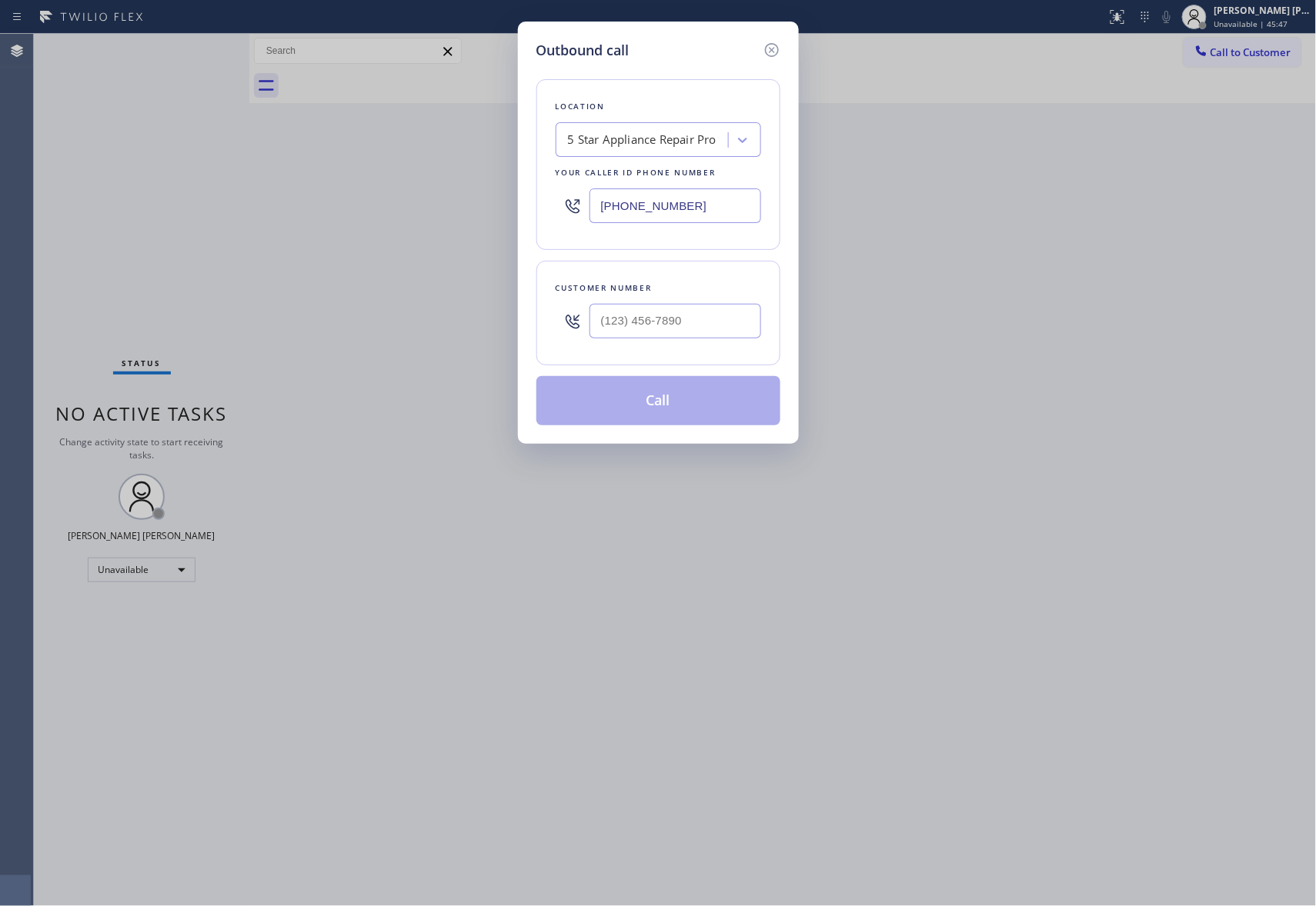
paste input "___) ___-____"
type input "(___) ___-____"
click at [625, 142] on div "Search location" at bounding box center [609, 140] width 83 height 18
paste input "Subzero Repair Professionals."
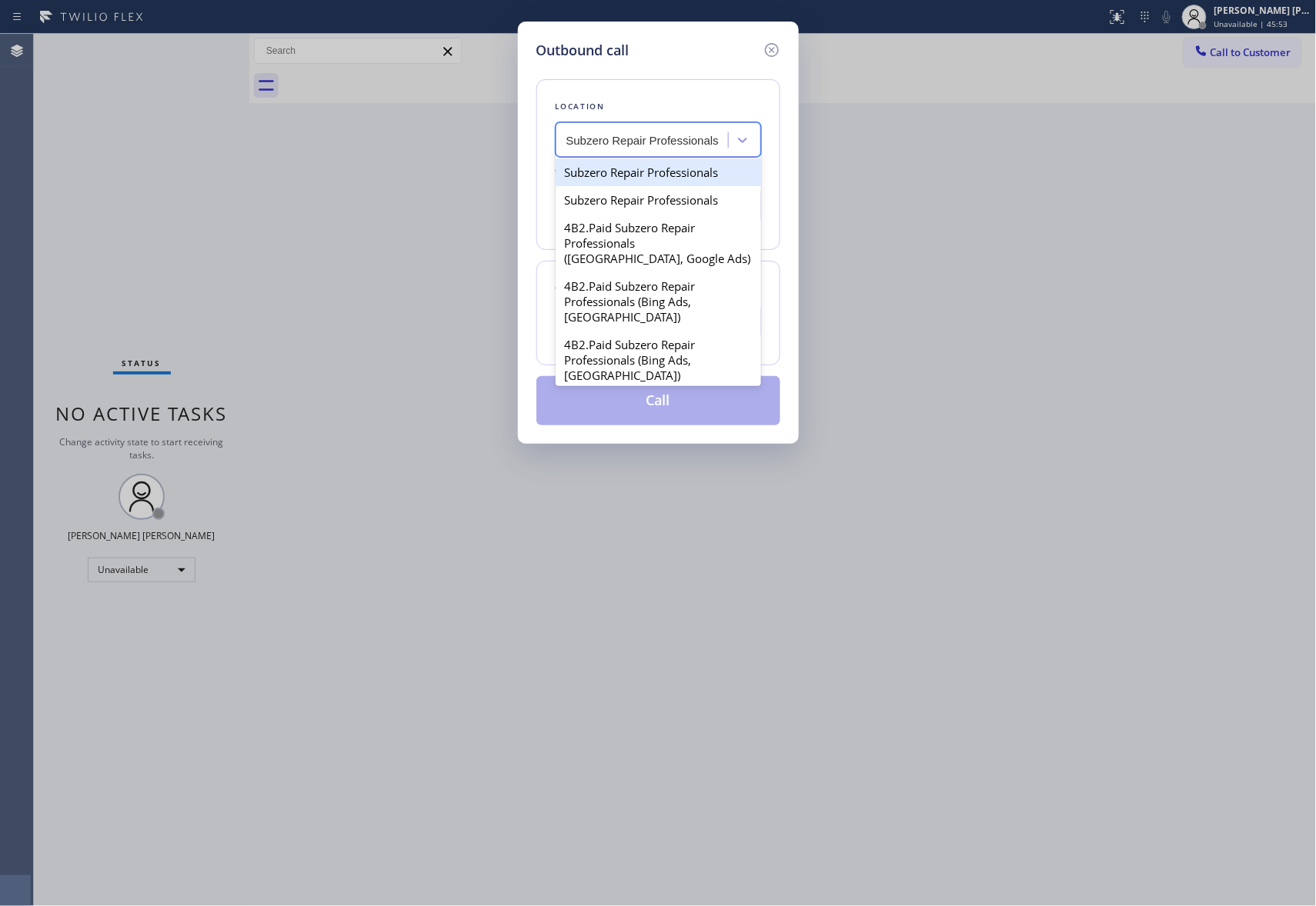
type input "Subzero Repair Professionals"
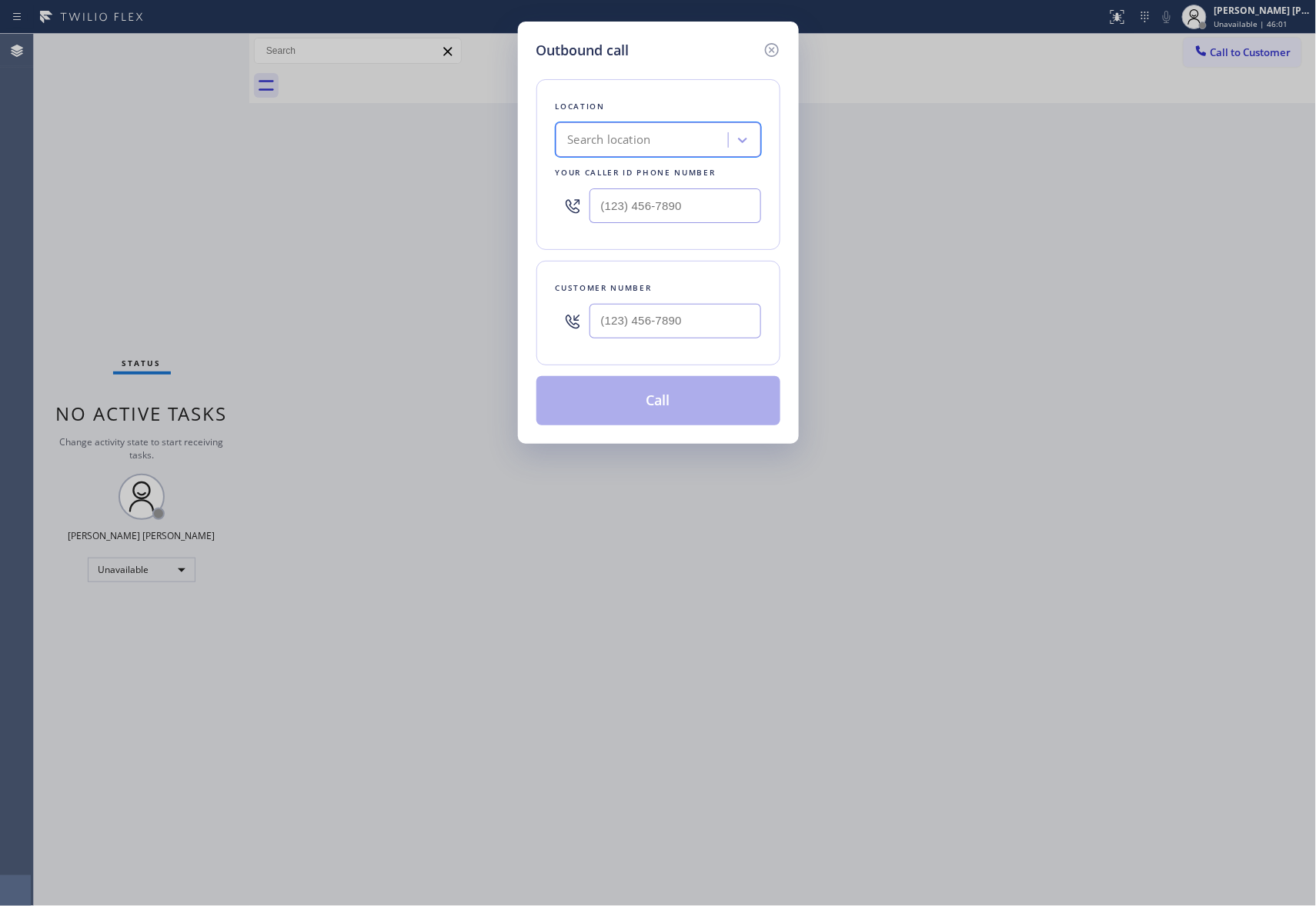
click at [694, 341] on div at bounding box center [675, 321] width 172 height 50
click at [697, 324] on input "(___) ___-____" at bounding box center [675, 321] width 172 height 34
paste input "267) 719-1666"
type input "[PHONE_NUMBER]"
drag, startPoint x: 706, startPoint y: 204, endPoint x: 491, endPoint y: 200, distance: 215.0
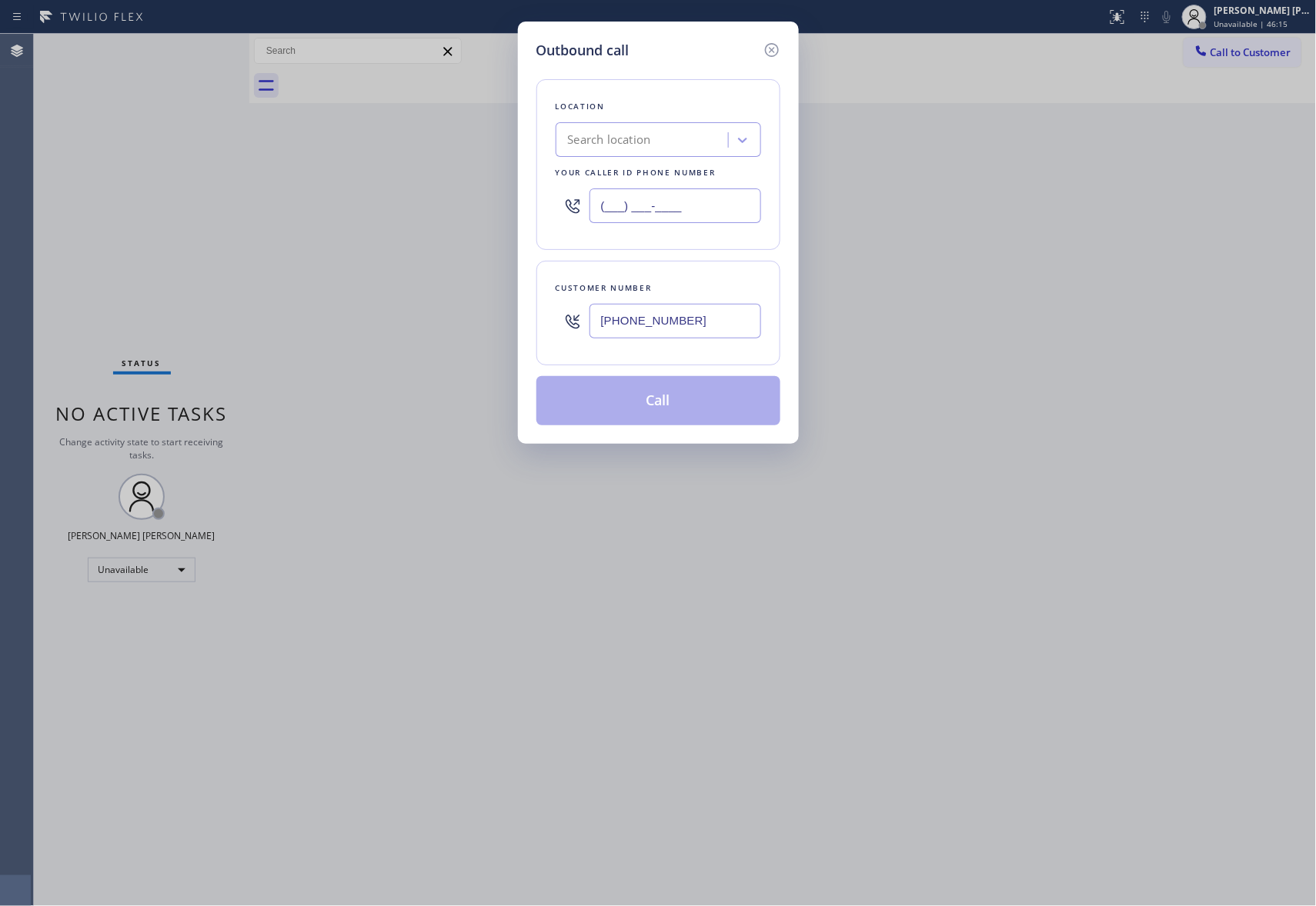
click at [491, 200] on div "Outbound call Location Search location Your caller id phone number (___) ___-__…" at bounding box center [658, 453] width 1316 height 906
paste input "917) 626-1823"
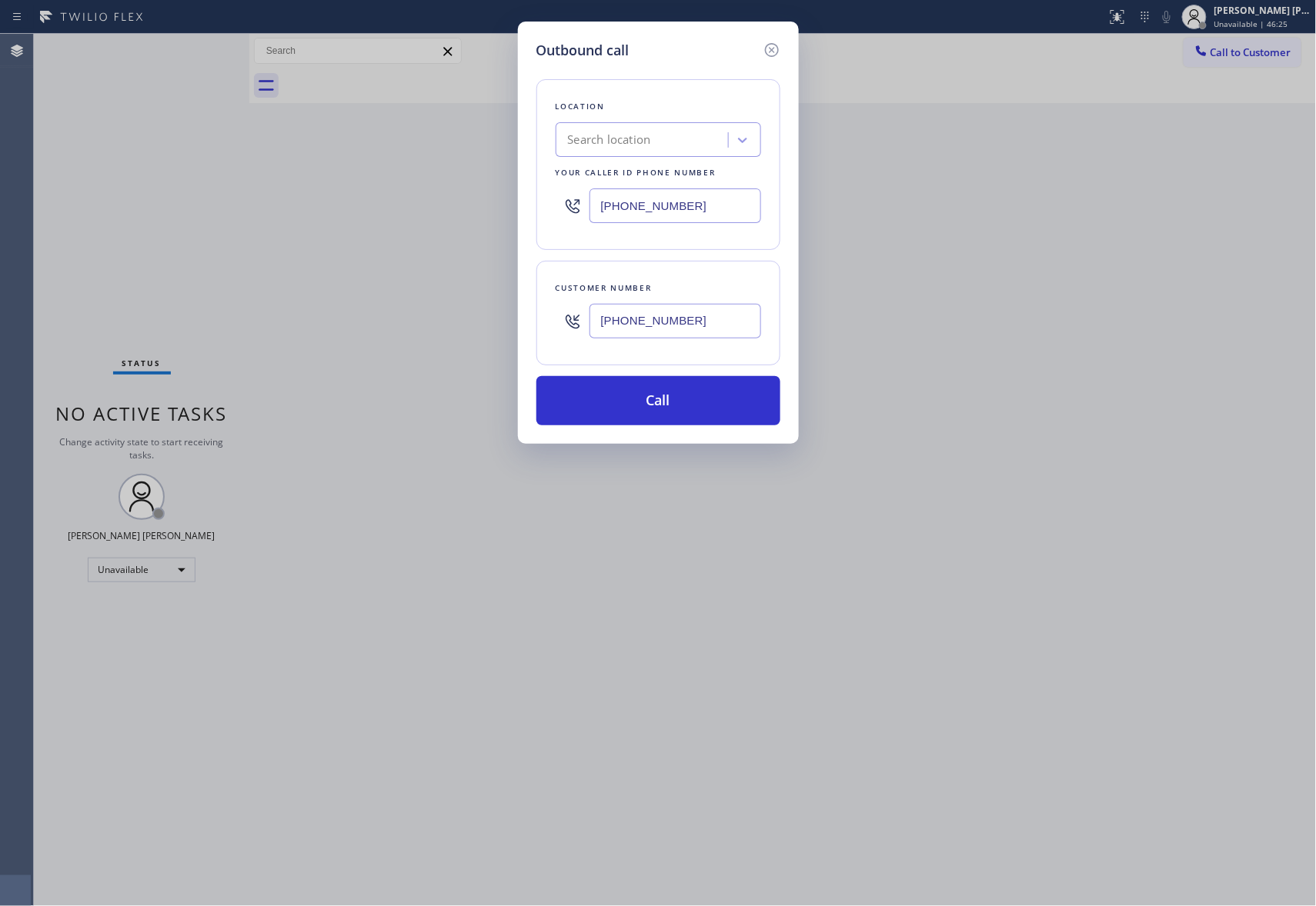
drag, startPoint x: 718, startPoint y: 318, endPoint x: 498, endPoint y: 315, distance: 220.0
click at [498, 315] on div "Outbound call Location Search location Your caller id phone number [PHONE_NUMBE…" at bounding box center [658, 453] width 1316 height 906
drag, startPoint x: 574, startPoint y: 207, endPoint x: 443, endPoint y: 202, distance: 131.1
click at [443, 202] on div "Outbound call Location Search location Your caller id phone number [PHONE_NUMBE…" at bounding box center [658, 453] width 1316 height 906
paste input "267) 719-1666"
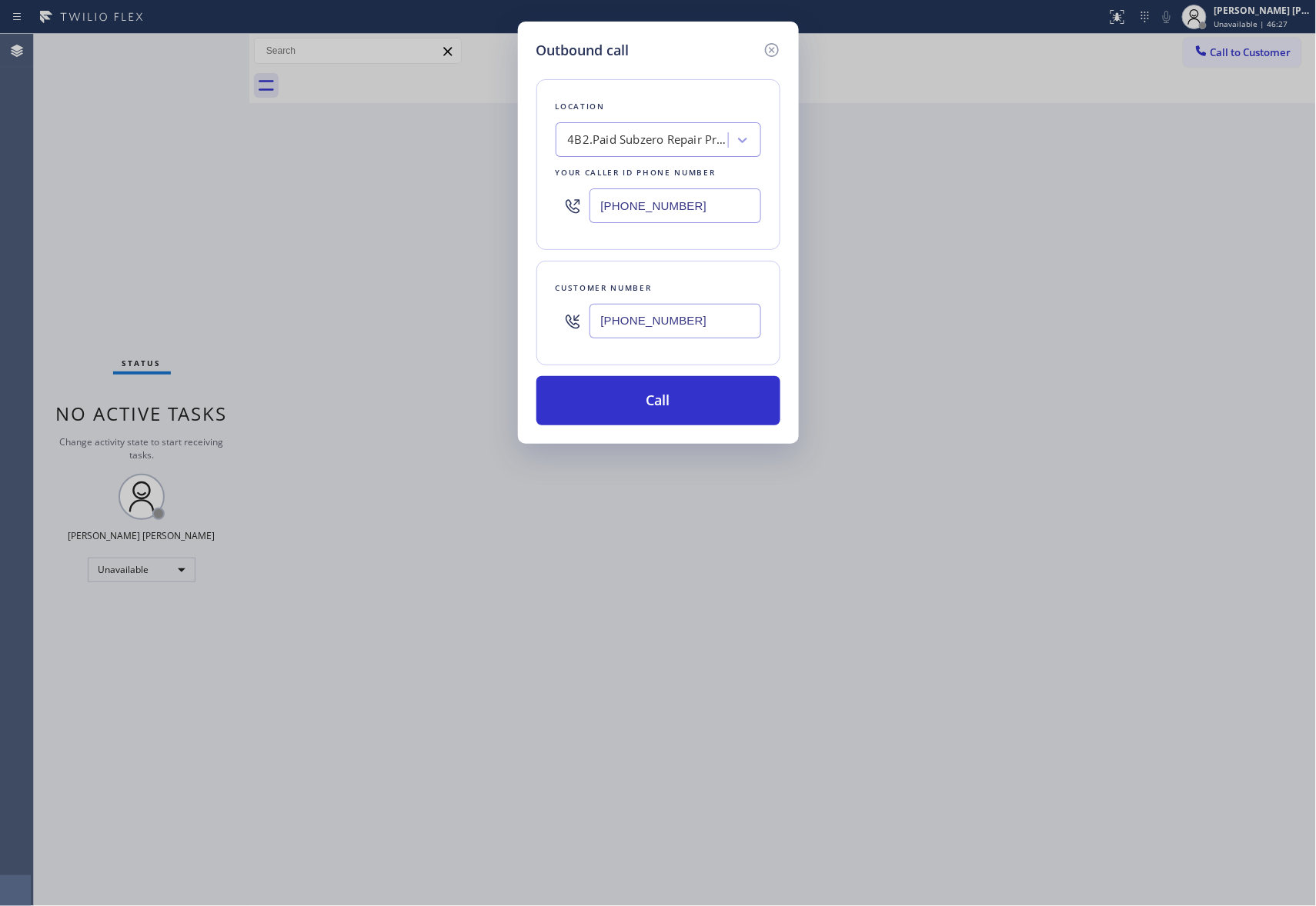
type input "[PHONE_NUMBER]"
drag, startPoint x: 537, startPoint y: 328, endPoint x: 426, endPoint y: 324, distance: 111.1
click at [426, 325] on div "Outbound call Location 4B2.Paid Subzero Repair Professionals Your caller id pho…" at bounding box center [658, 453] width 1316 height 906
paste input "917) 626-1823"
type input "[PHONE_NUMBER]"
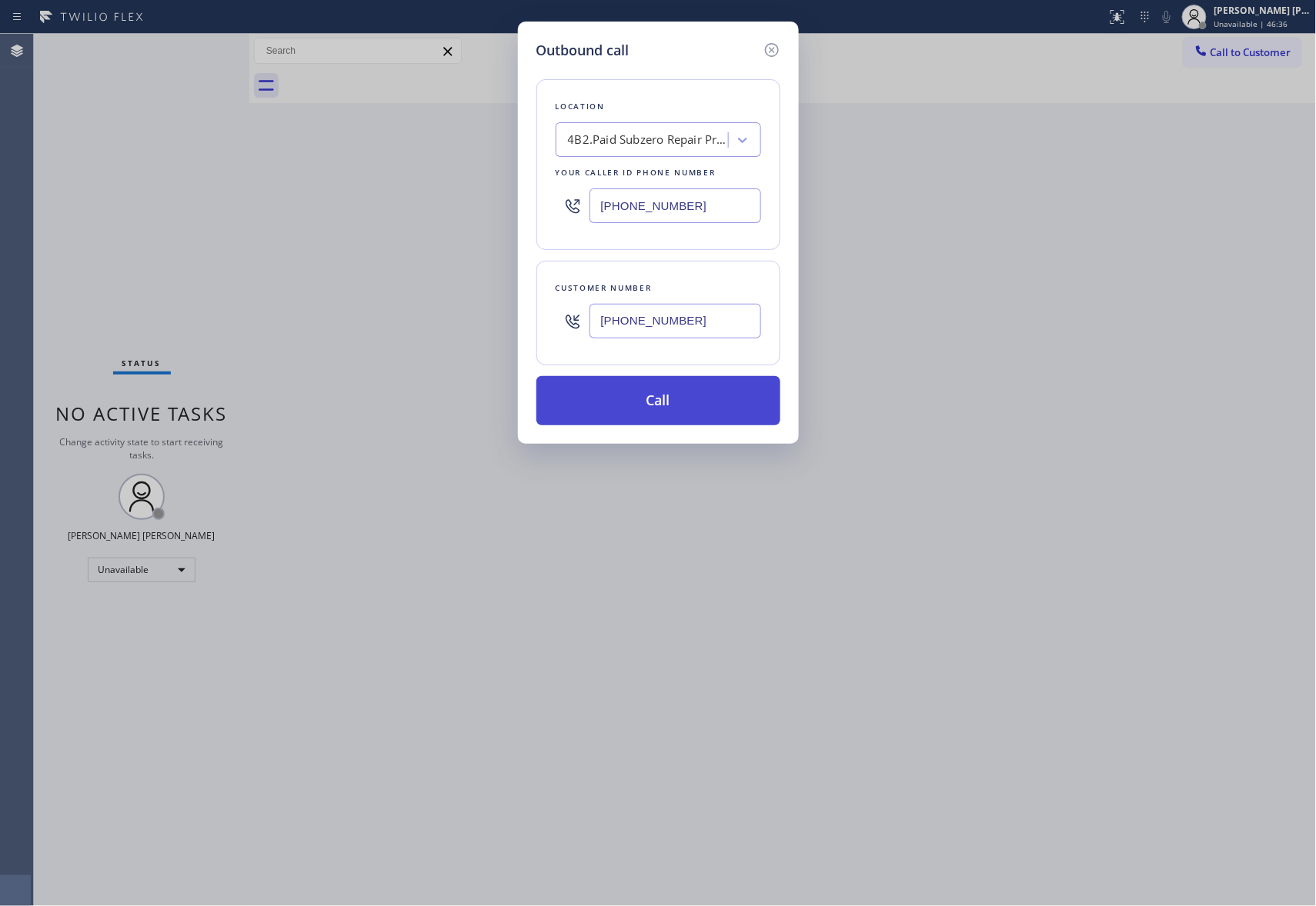
click at [660, 394] on button "Call" at bounding box center [658, 401] width 244 height 49
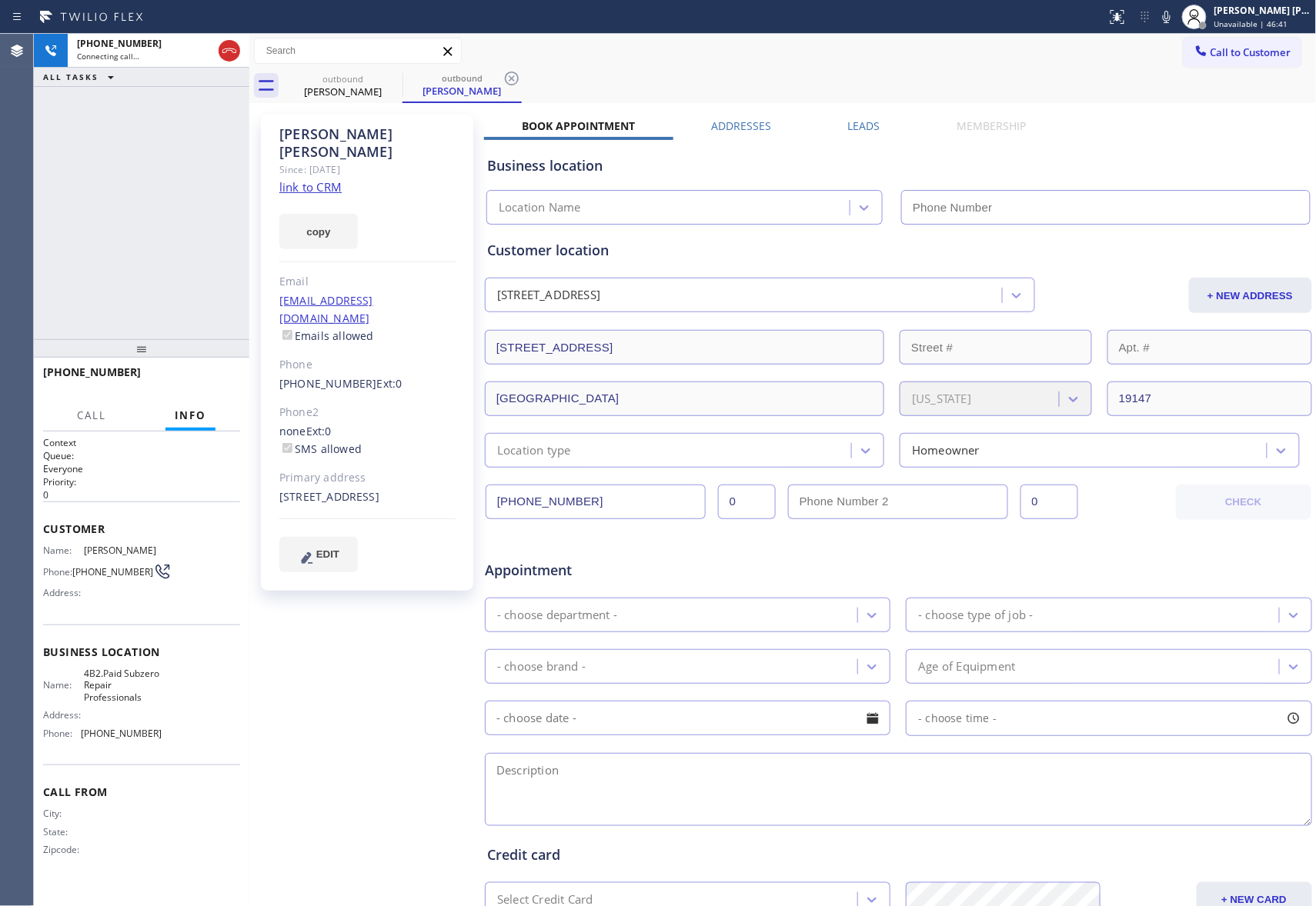
type input "[PHONE_NUMBER]"
click at [861, 124] on label "Leads" at bounding box center [863, 125] width 32 height 15
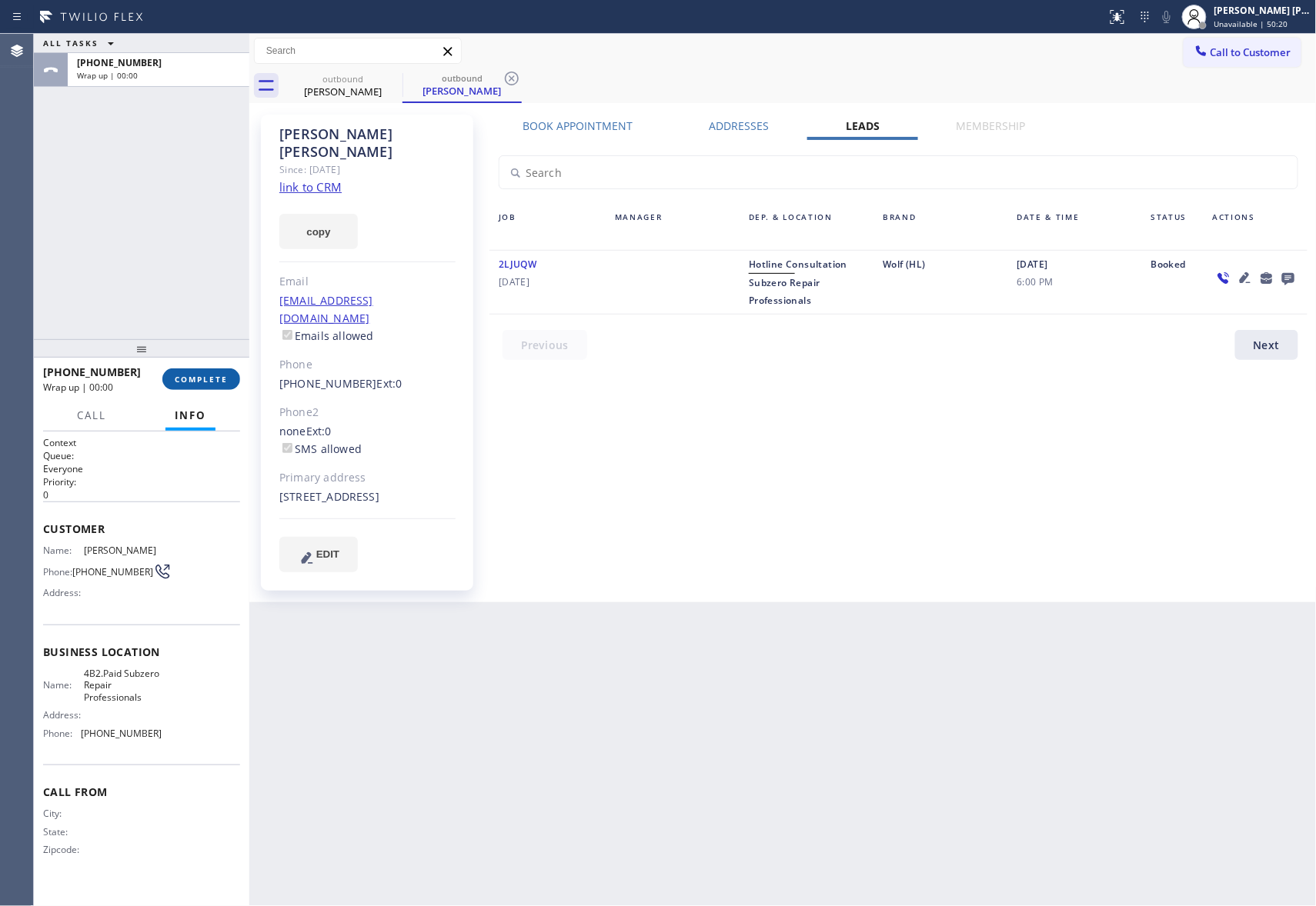
click at [213, 382] on span "COMPLETE" at bounding box center [201, 378] width 53 height 11
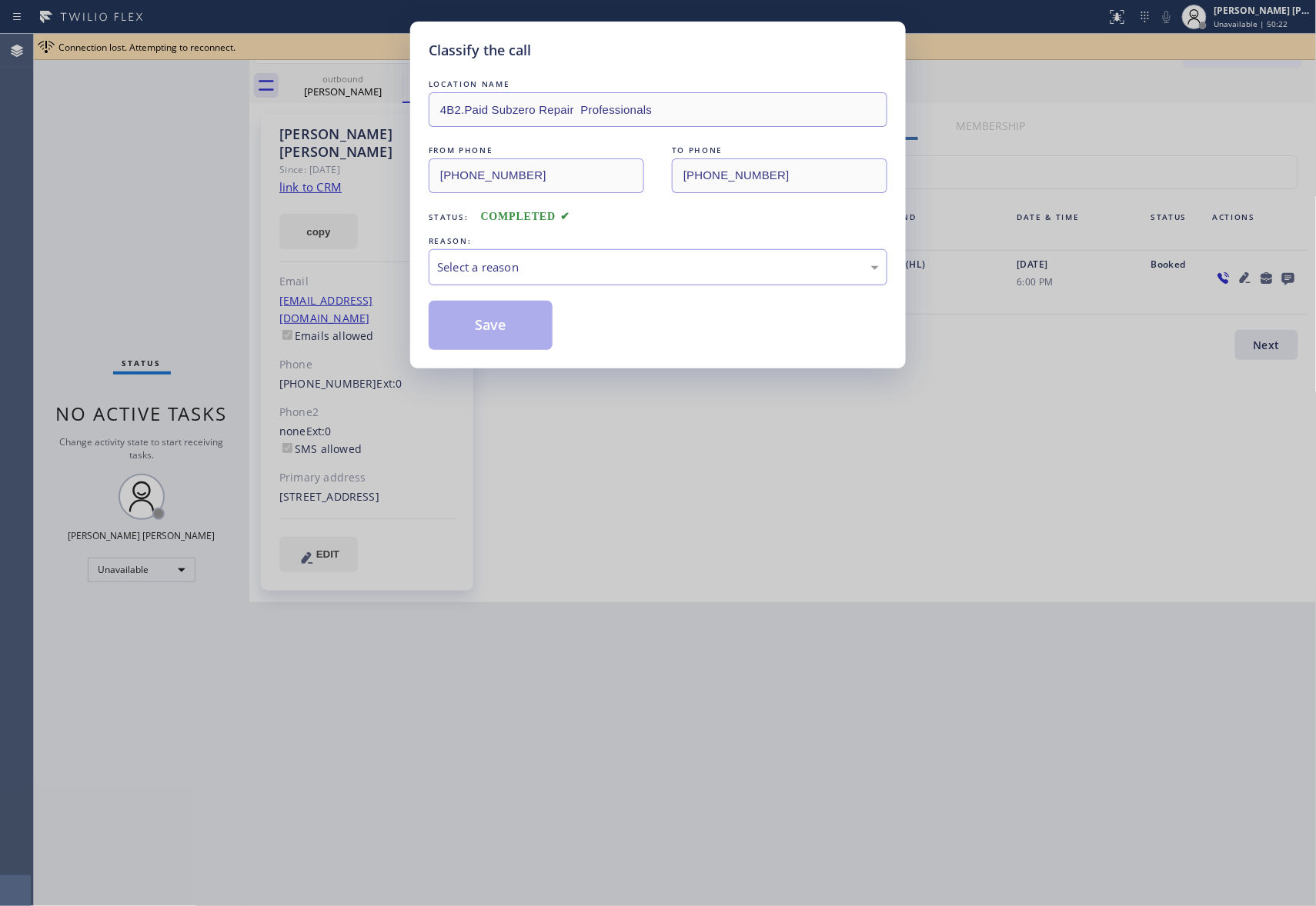
click at [563, 253] on div "Select a reason" at bounding box center [658, 267] width 459 height 36
click at [468, 321] on button "Save" at bounding box center [490, 325] width 124 height 49
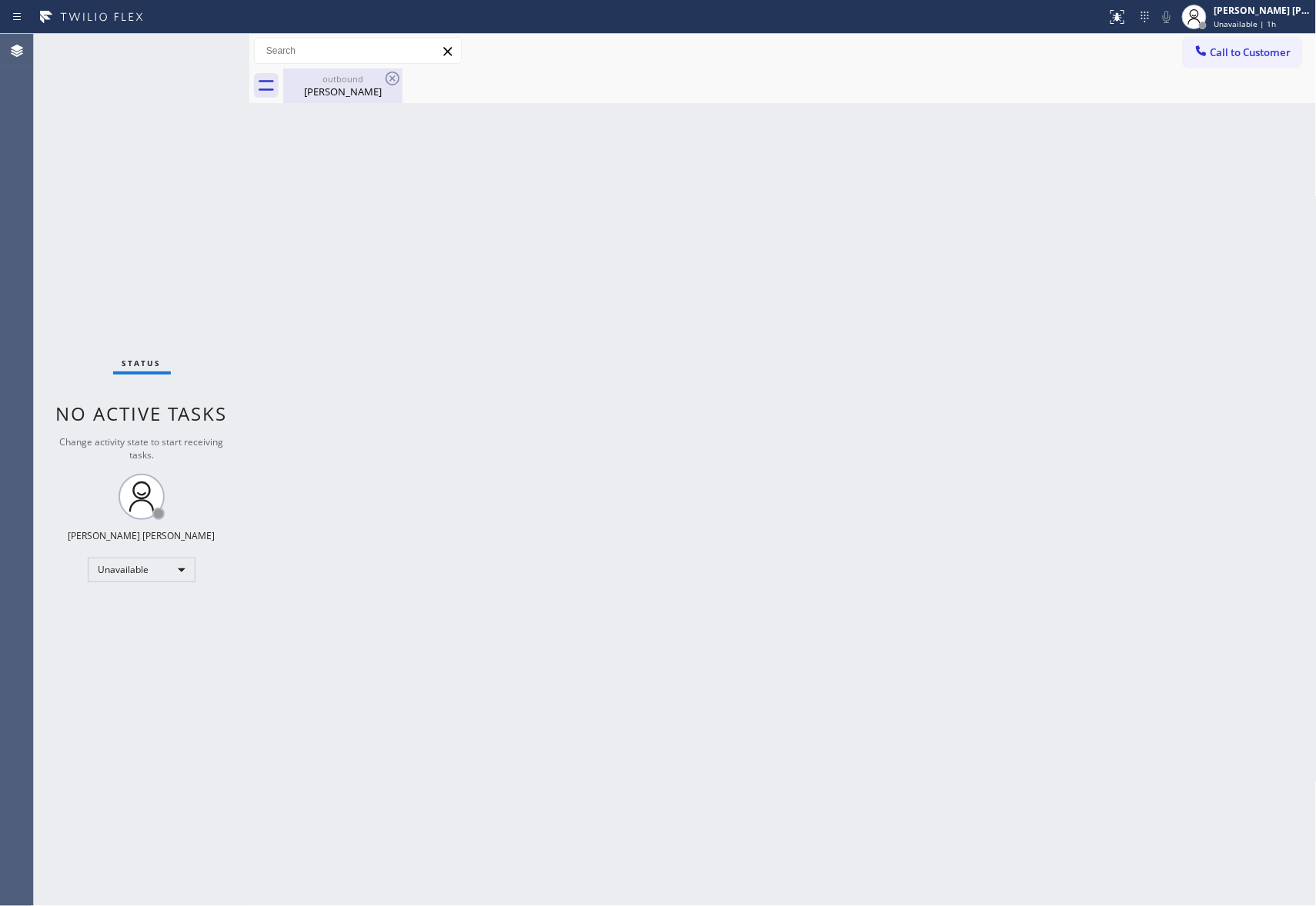
click at [380, 87] on div "[PERSON_NAME]" at bounding box center [342, 92] width 116 height 14
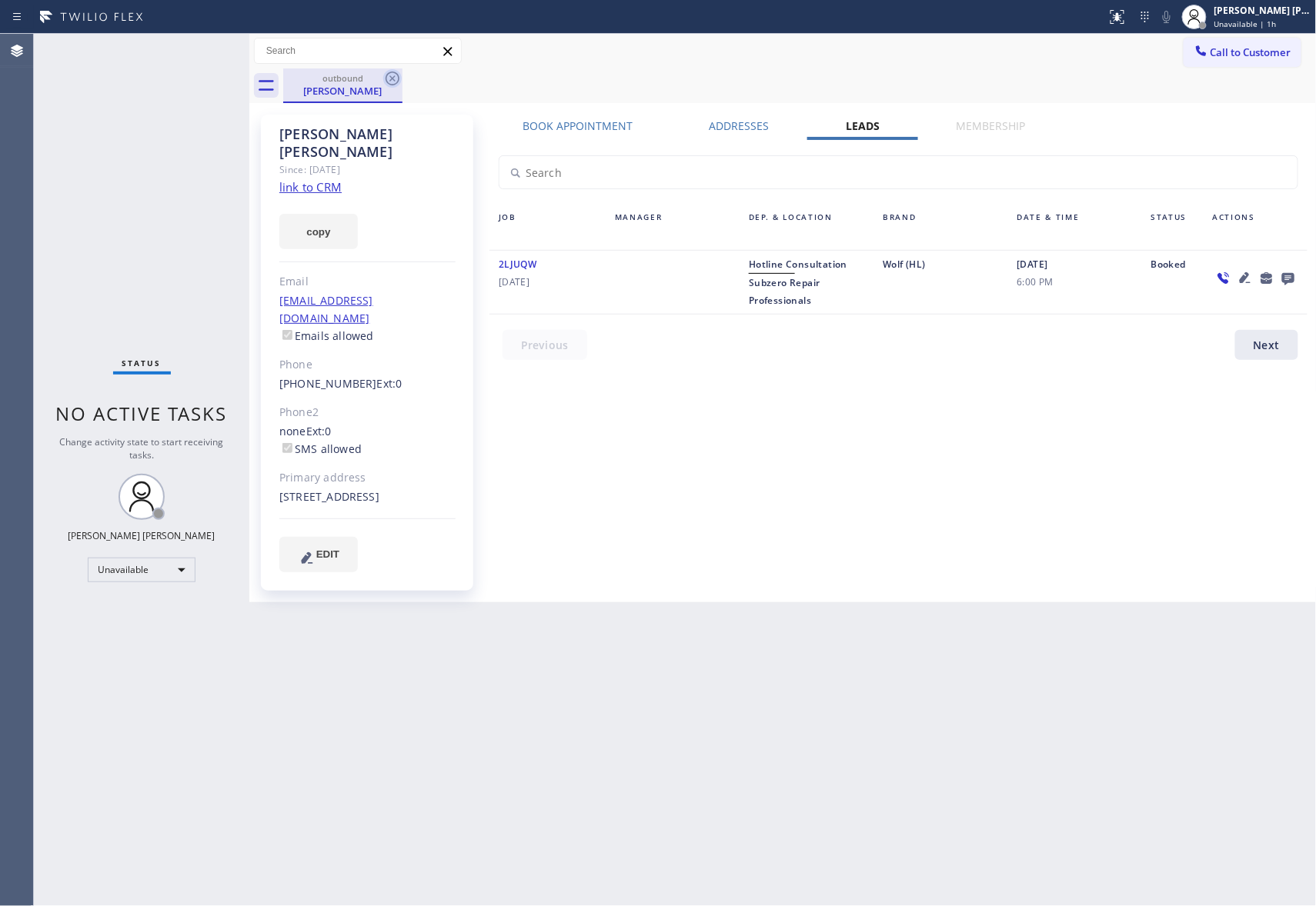
click at [387, 77] on icon at bounding box center [392, 78] width 19 height 19
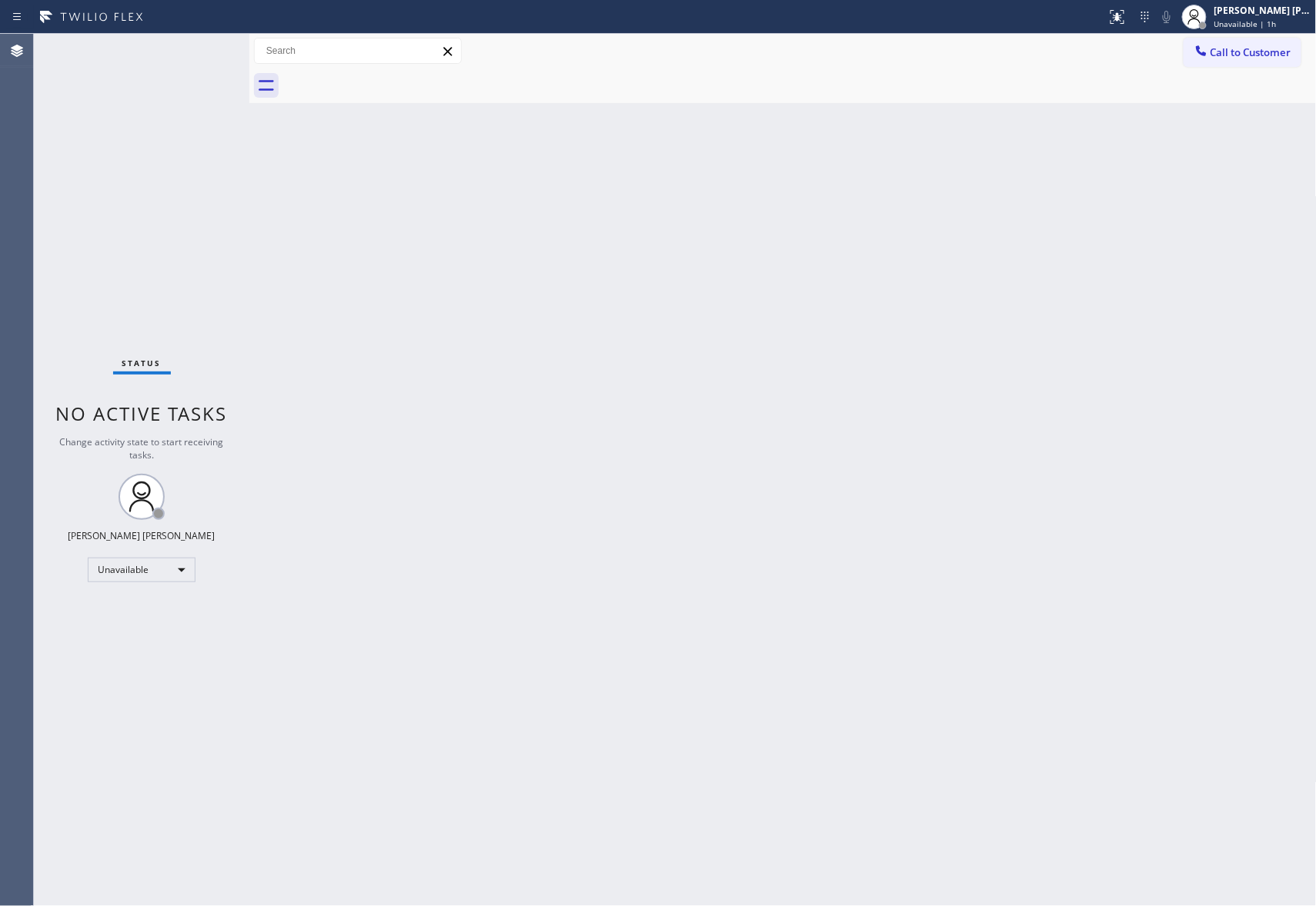
click at [387, 77] on div at bounding box center [799, 85] width 1033 height 34
click at [1234, 56] on span "Call to Customer" at bounding box center [1251, 53] width 81 height 14
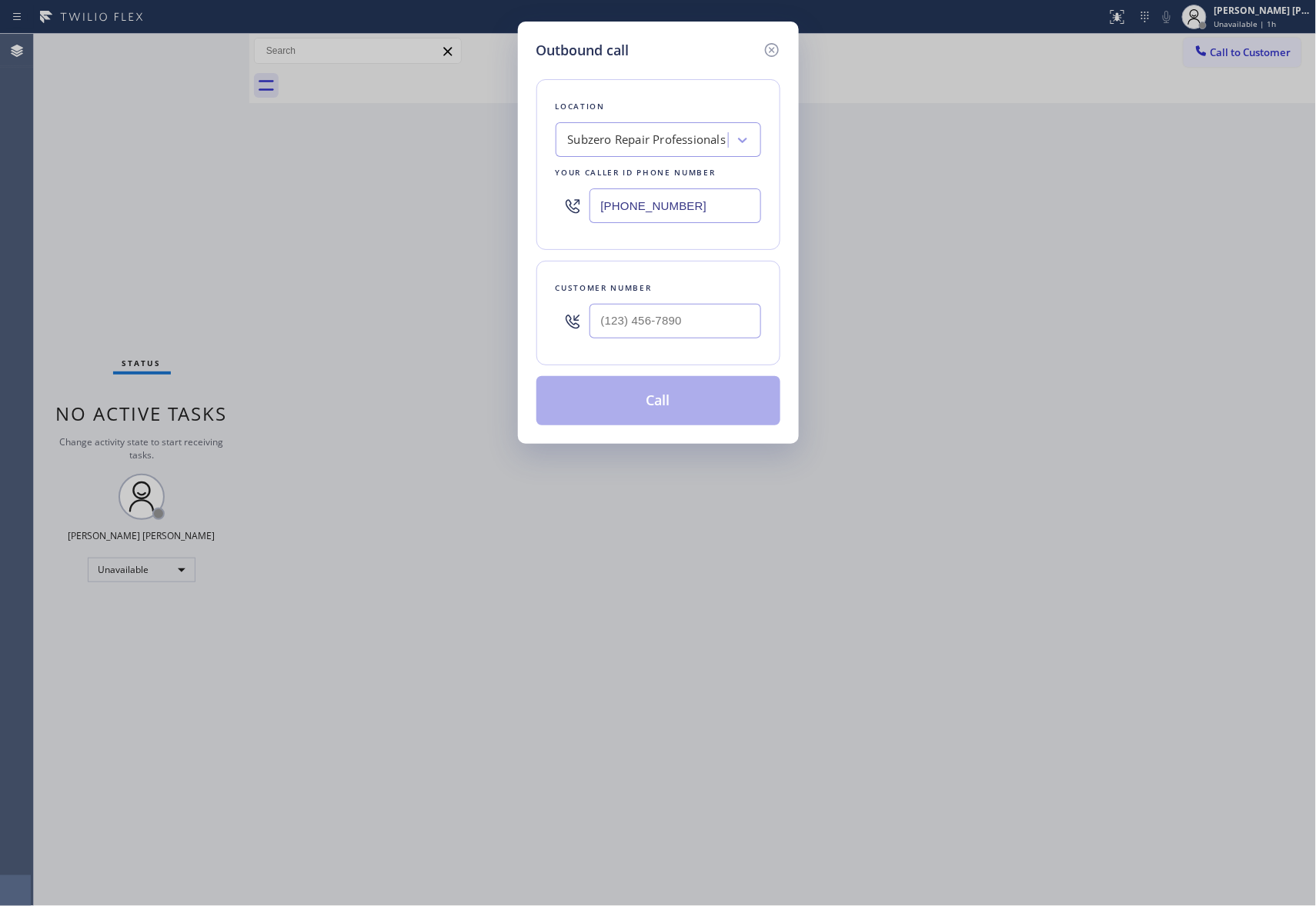
click at [715, 342] on div at bounding box center [675, 321] width 172 height 50
click at [703, 320] on input "(___) ___-____" at bounding box center [675, 321] width 172 height 34
paste input "909) 997-1201"
type input "[PHONE_NUMBER]"
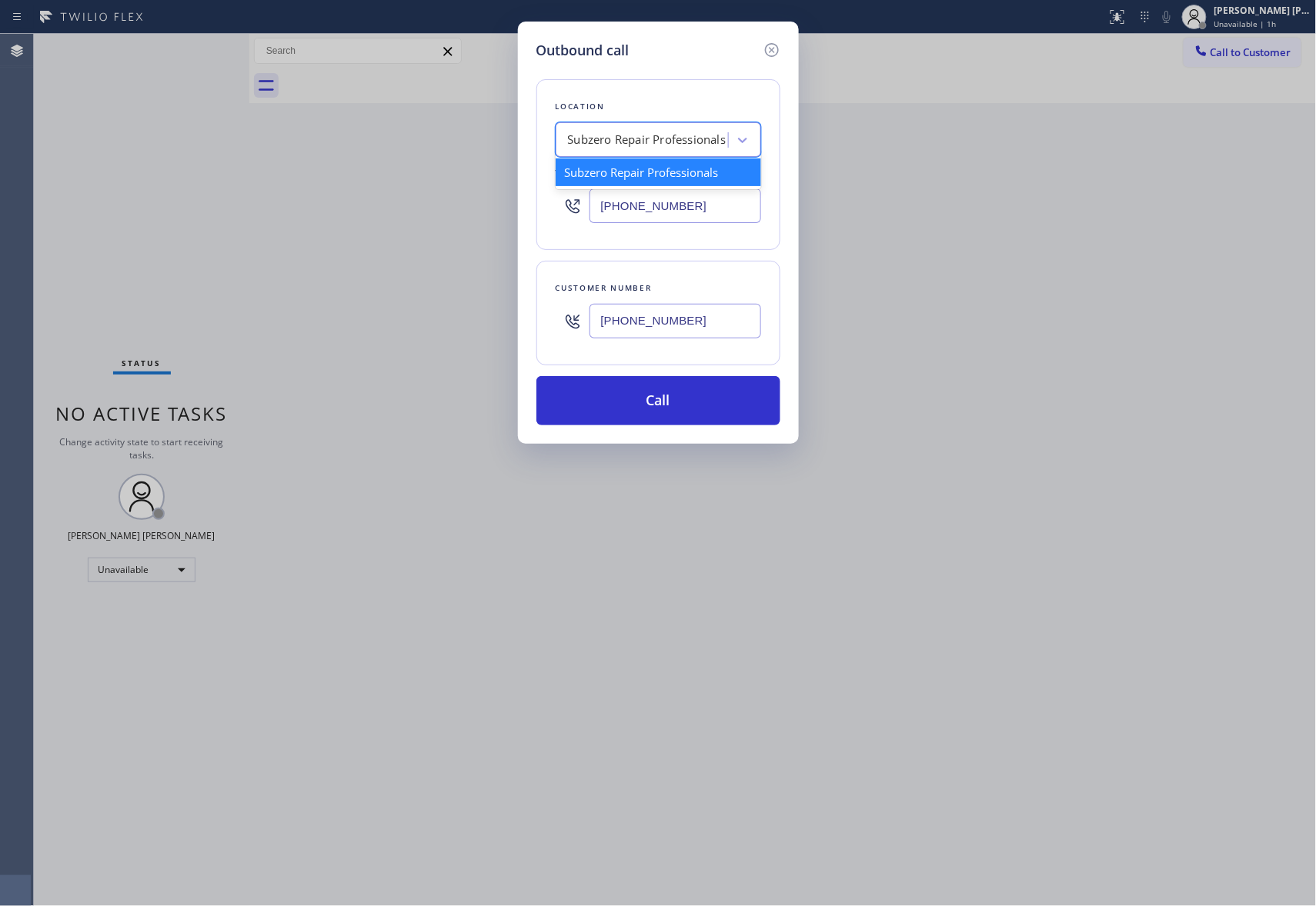
click at [661, 137] on div "Subzero Repair Professionals" at bounding box center [647, 140] width 158 height 18
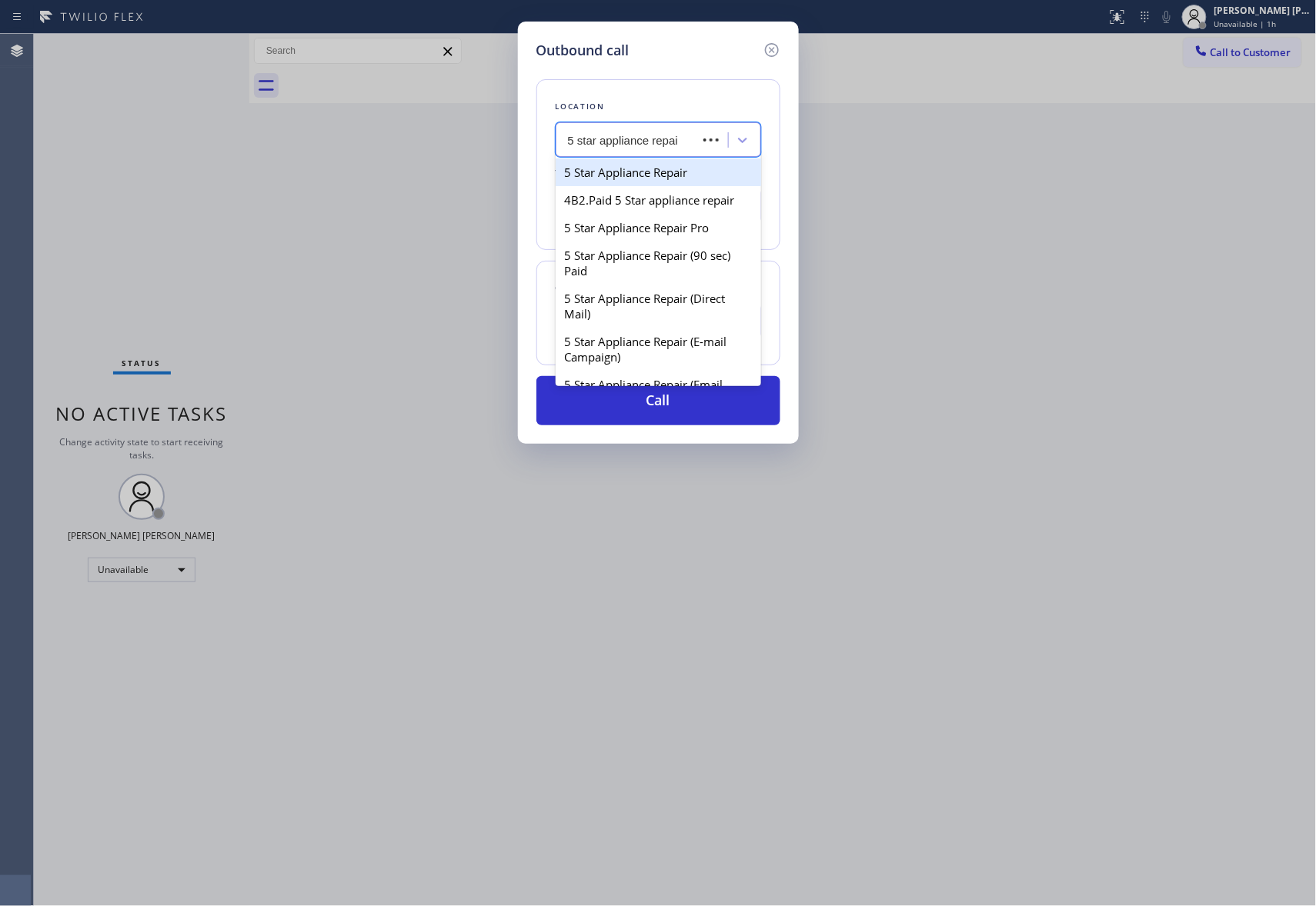
type input "5 star appliance repair"
click at [709, 242] on div "5 Star Appliance Repair Pro" at bounding box center [658, 227] width 206 height 27
type input "[PHONE_NUMBER]"
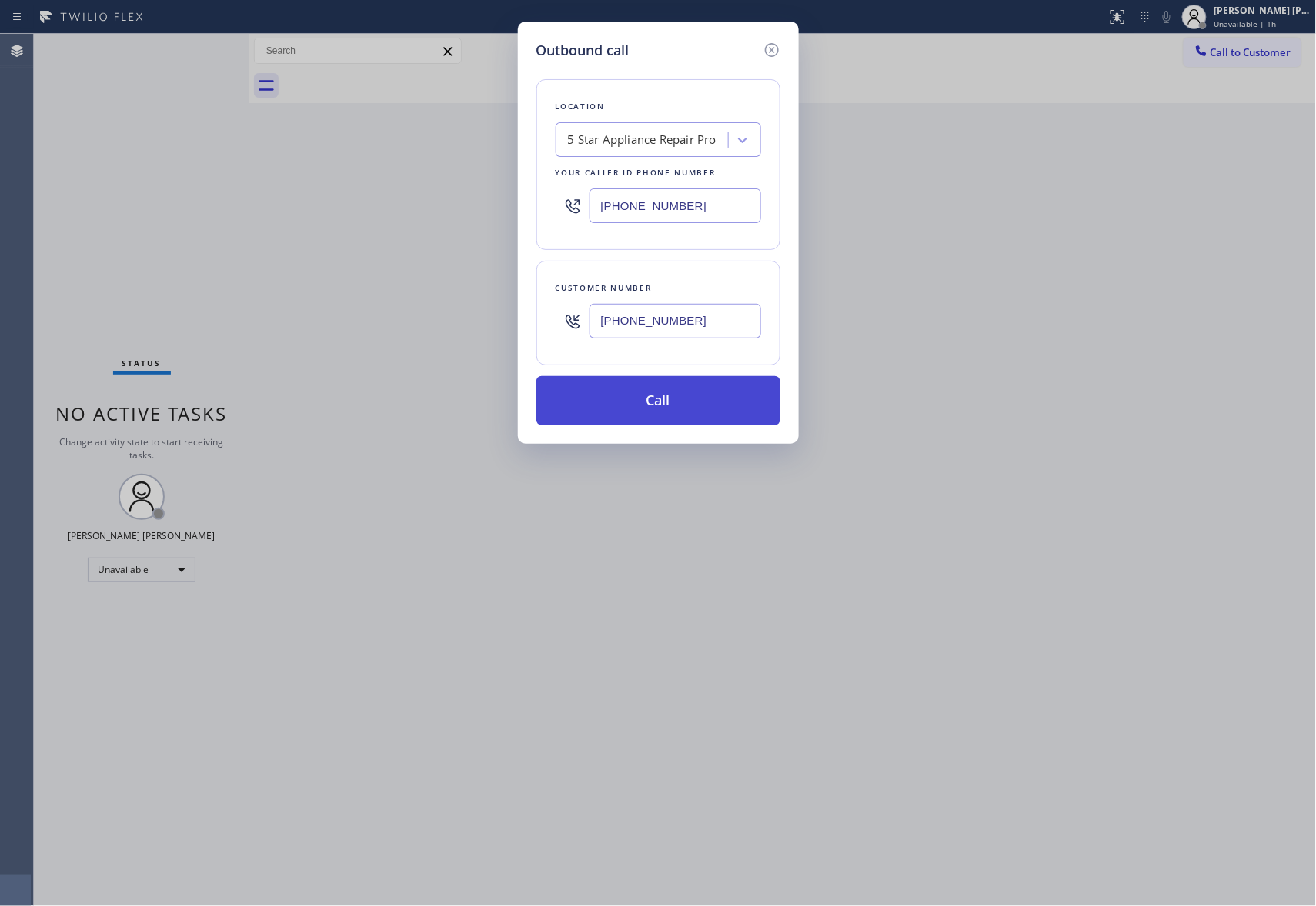
click at [701, 413] on button "Call" at bounding box center [658, 401] width 244 height 49
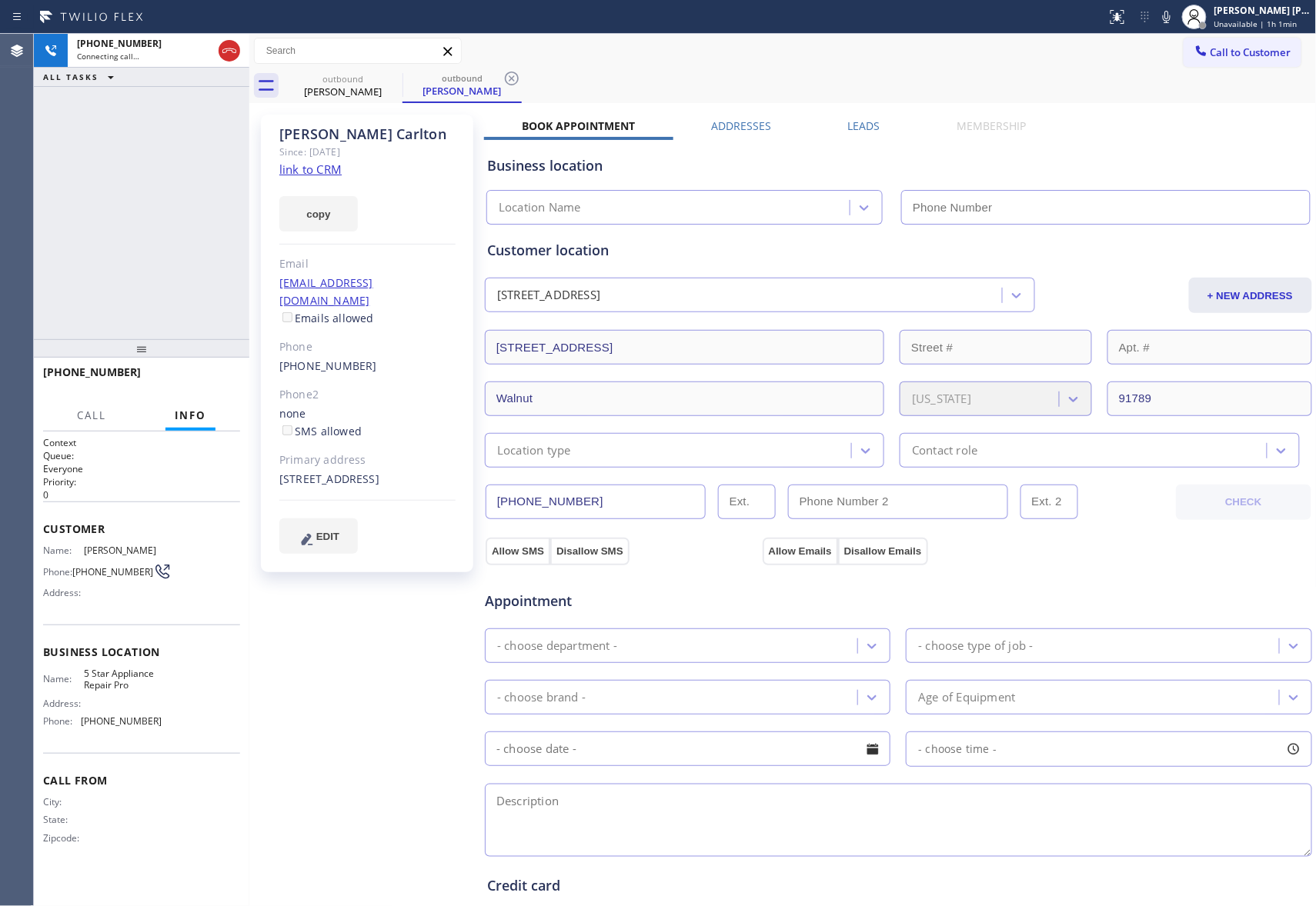
type input "[PHONE_NUMBER]"
click at [214, 374] on span "HANG UP" at bounding box center [204, 378] width 47 height 11
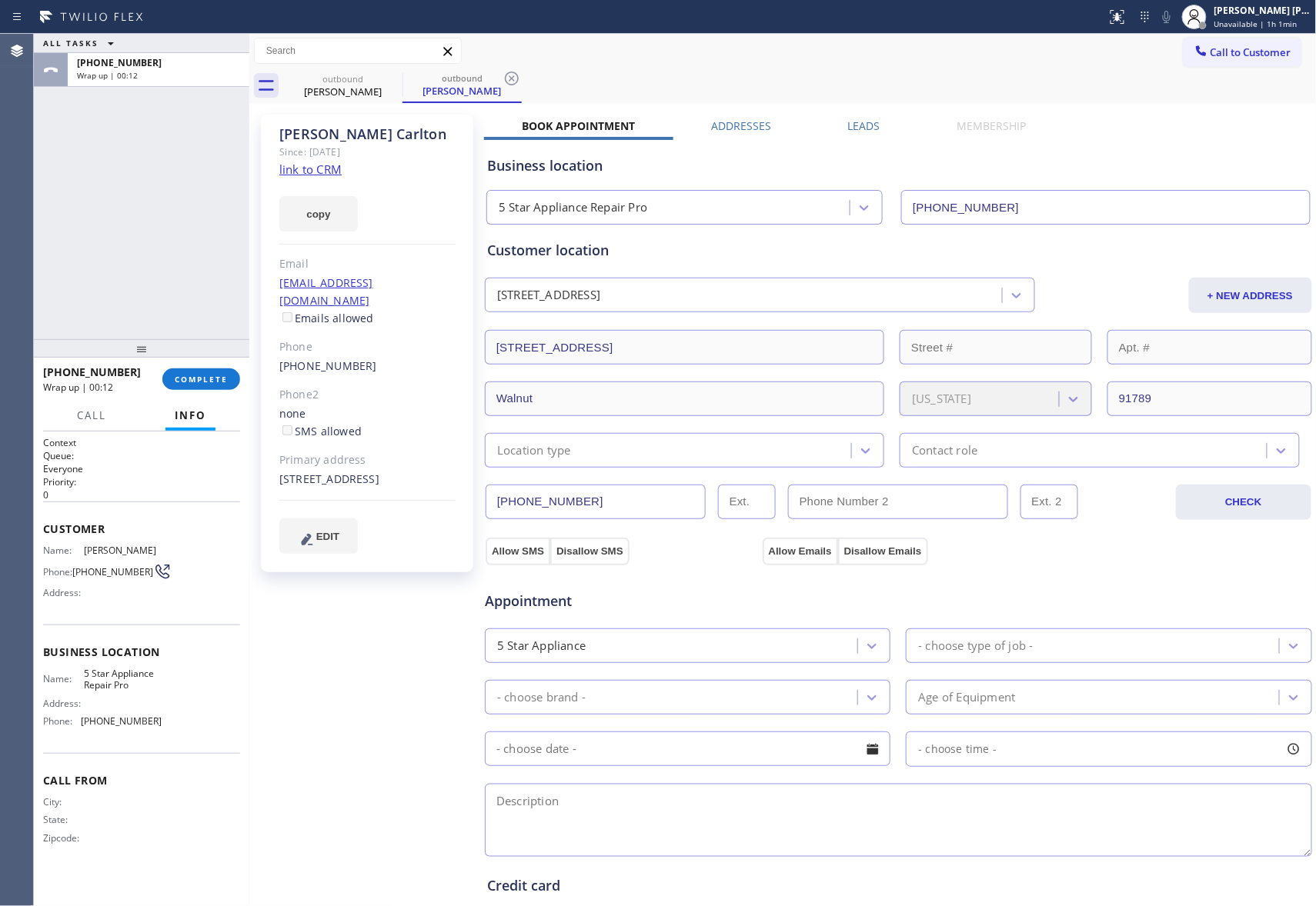
click at [854, 131] on label "Leads" at bounding box center [863, 125] width 32 height 15
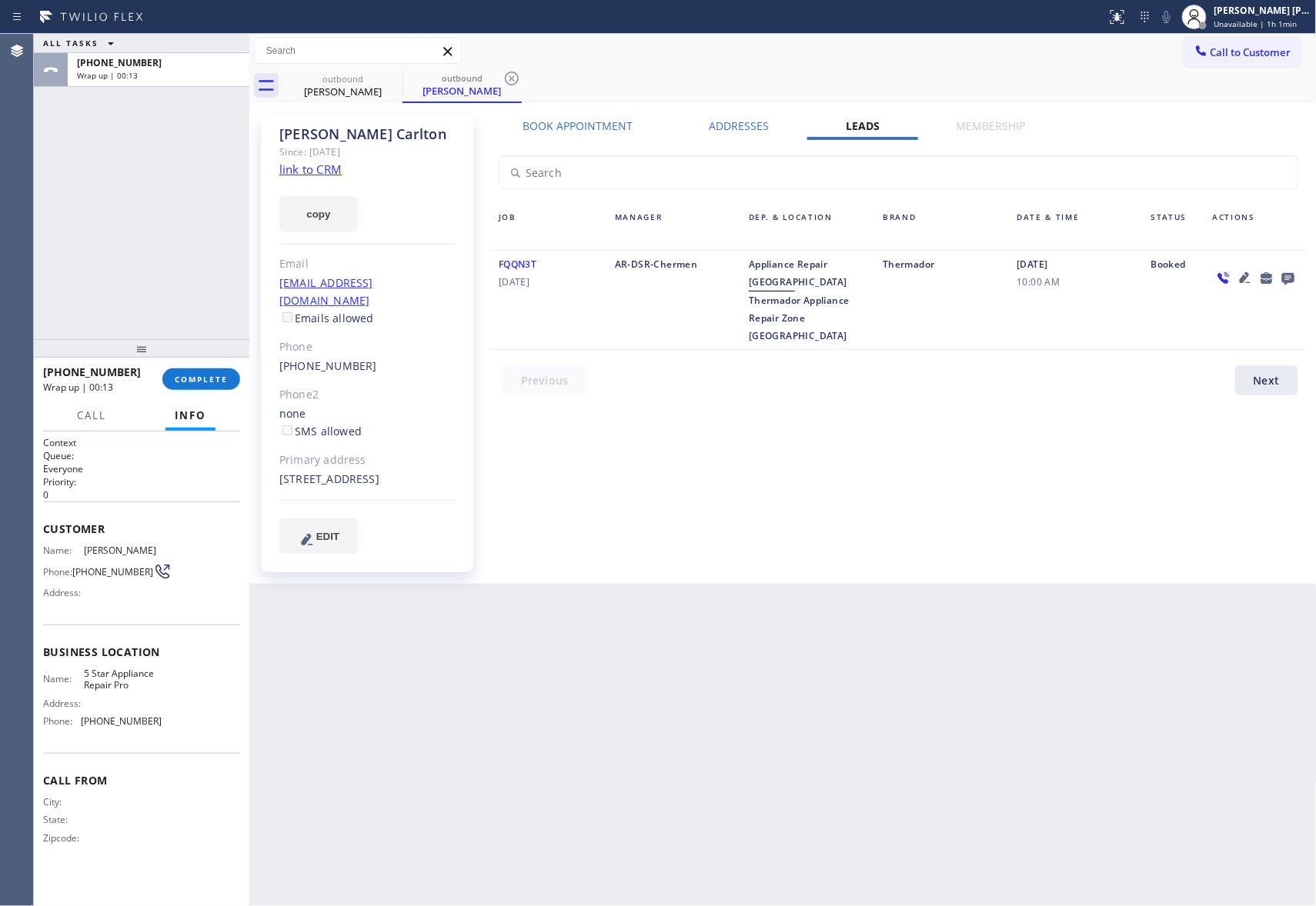
click at [1285, 277] on icon at bounding box center [1288, 279] width 13 height 13
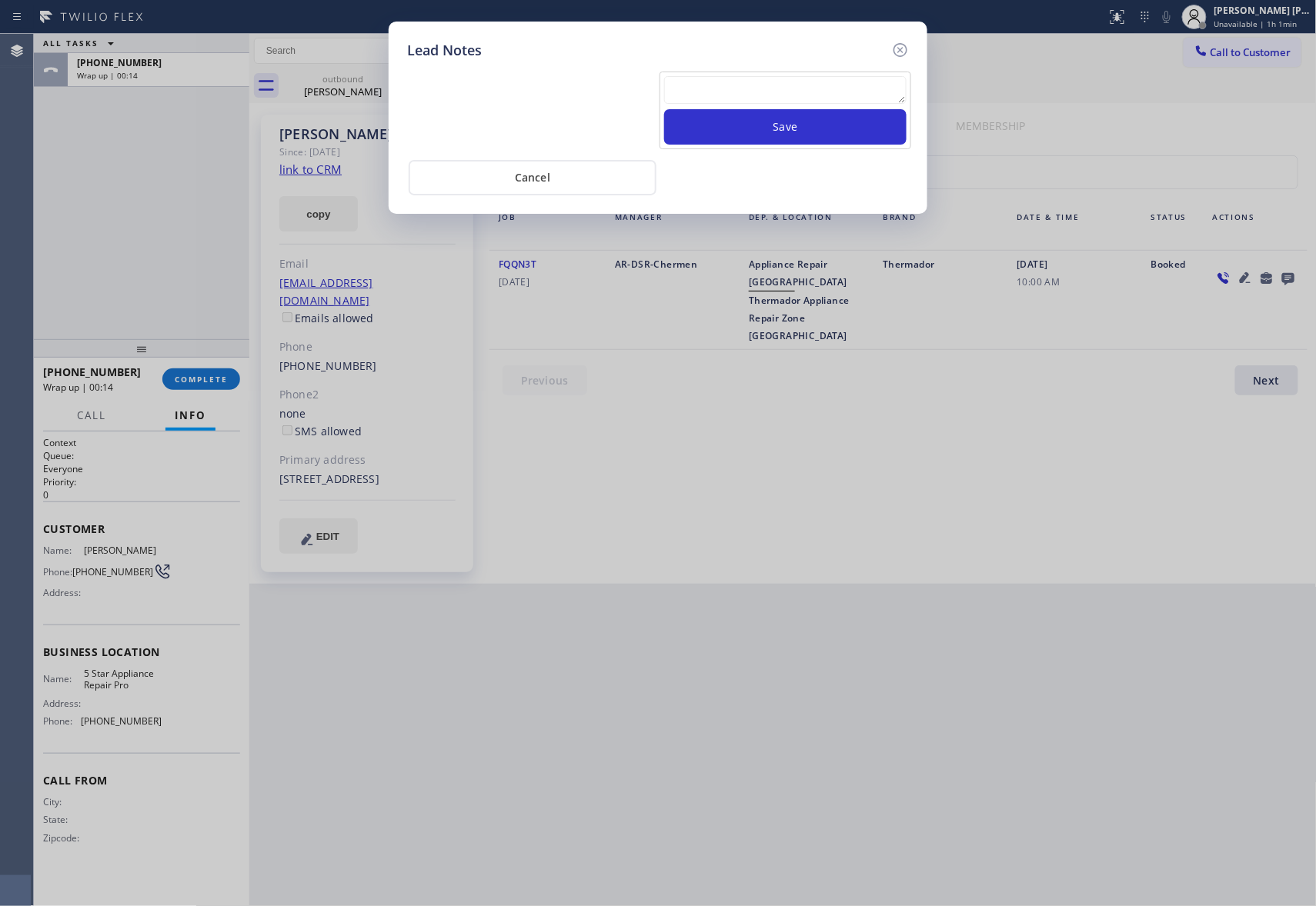
click at [842, 97] on textarea at bounding box center [785, 90] width 242 height 27
paste textarea "please transfer if cx calls back"
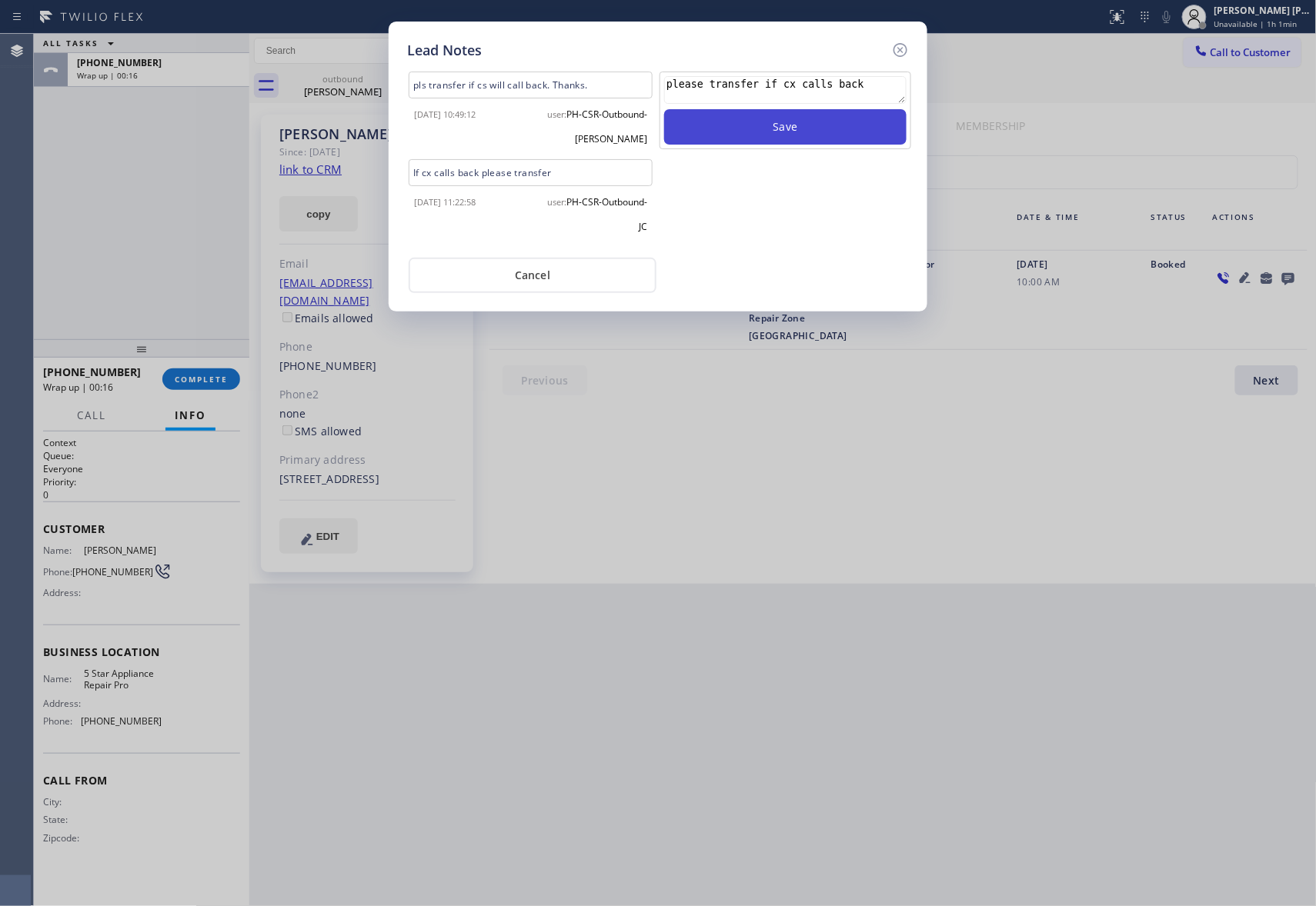
type textarea "please transfer if cx calls back"
click at [802, 127] on button "Save" at bounding box center [785, 127] width 242 height 35
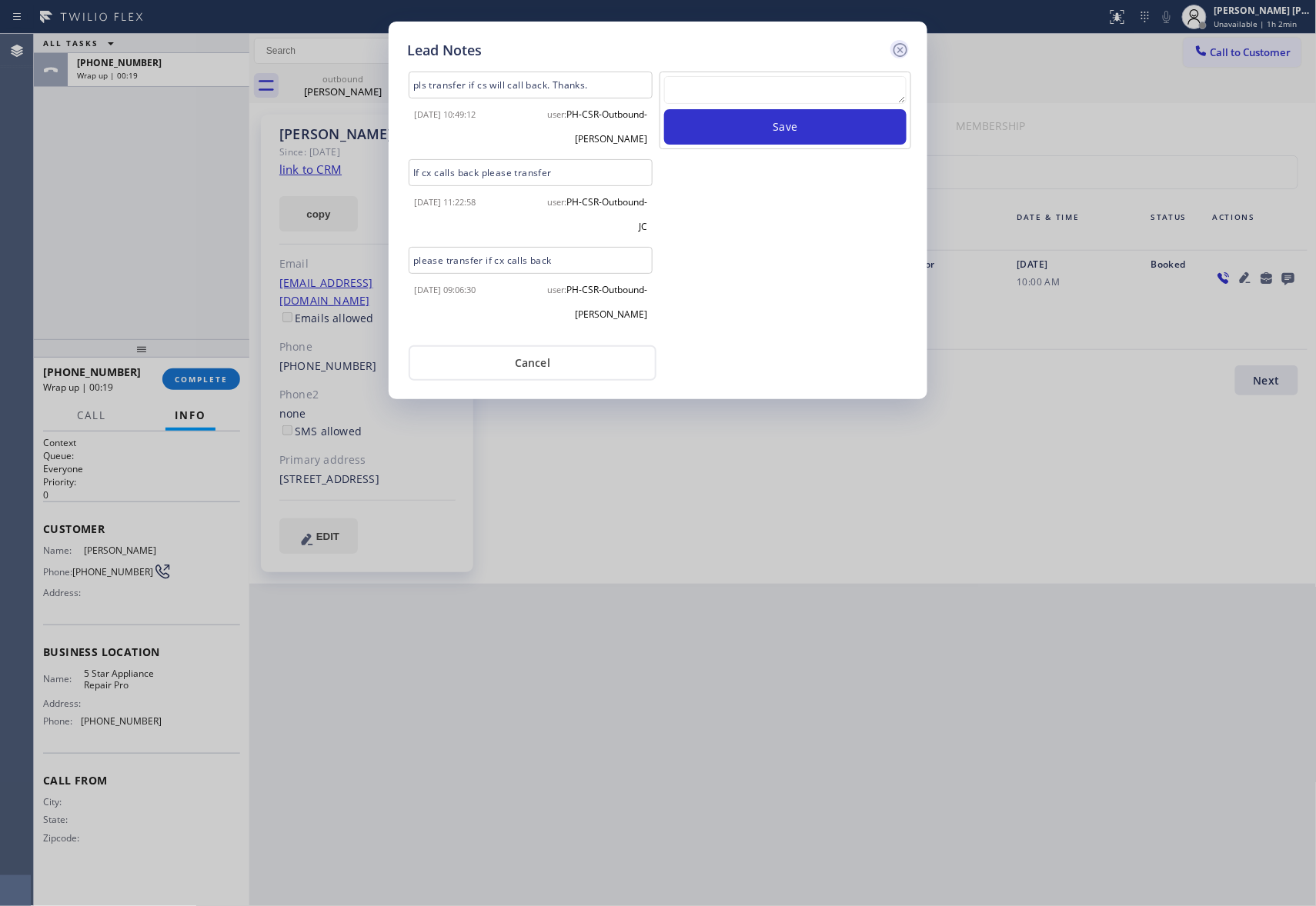
click at [898, 54] on icon at bounding box center [899, 50] width 19 height 19
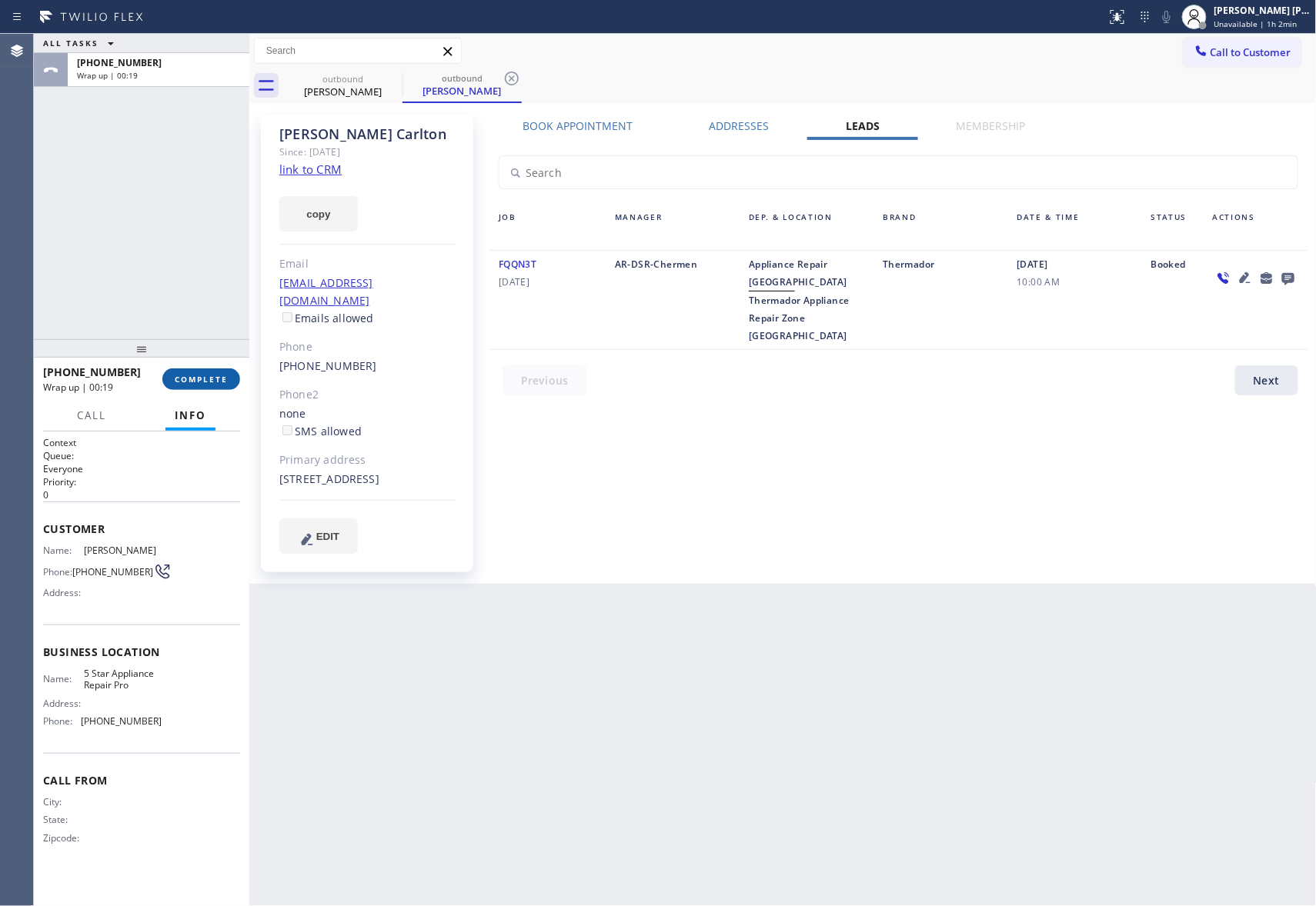
click at [223, 387] on button "COMPLETE" at bounding box center [201, 379] width 78 height 21
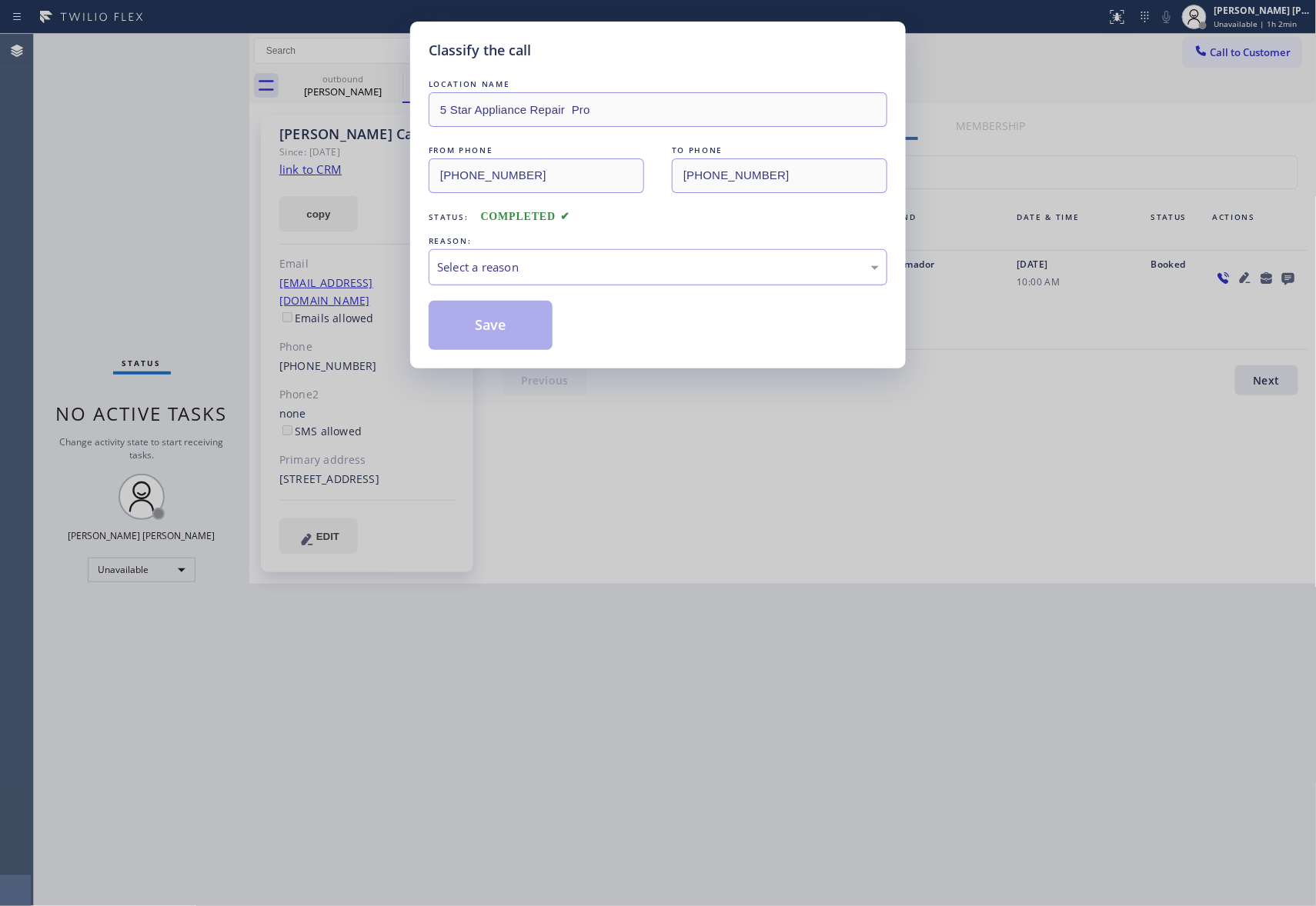
click at [562, 269] on div "Select a reason" at bounding box center [658, 267] width 442 height 18
click at [515, 331] on button "Save" at bounding box center [490, 325] width 124 height 49
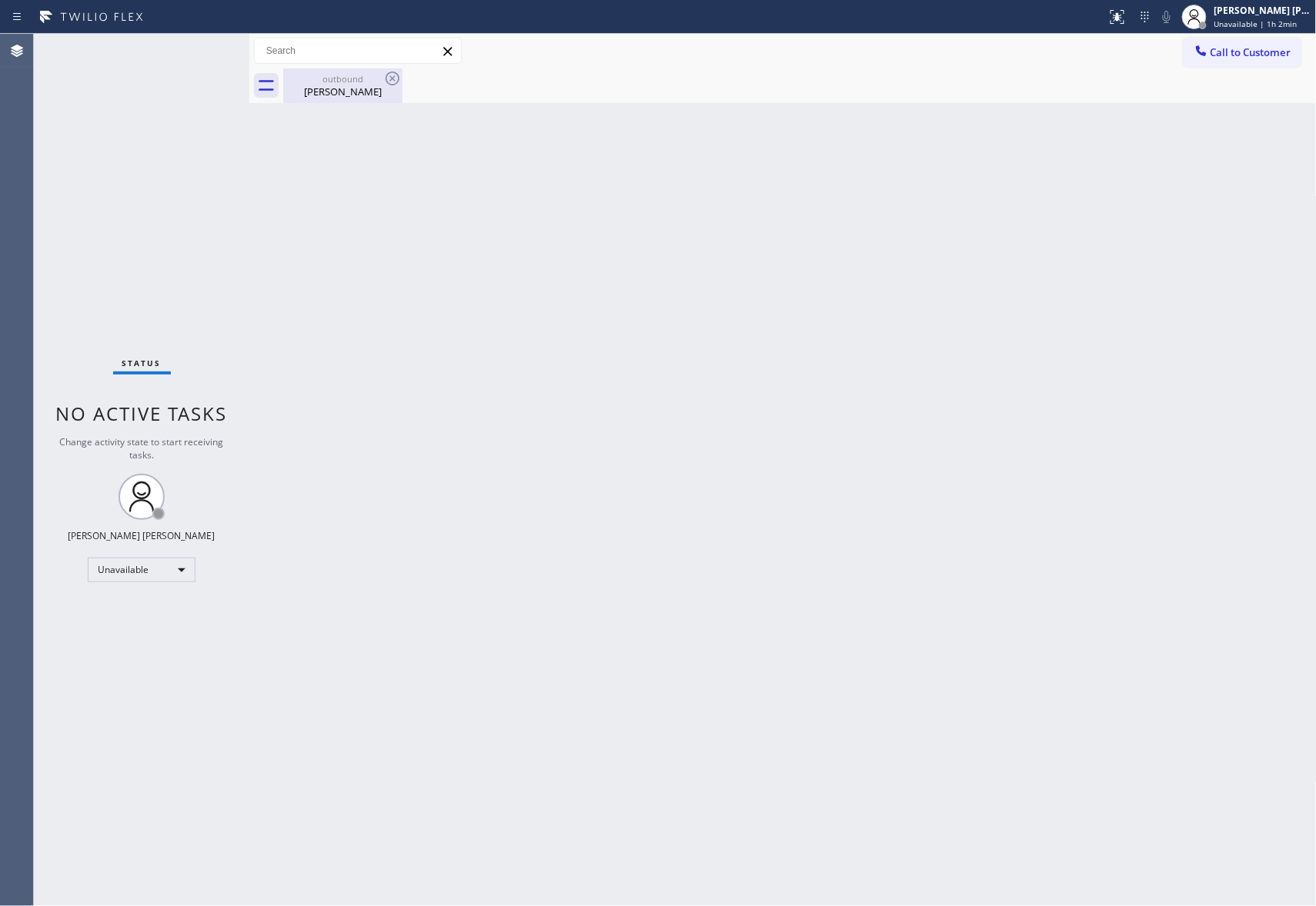
click at [357, 91] on div "[PERSON_NAME]" at bounding box center [342, 92] width 116 height 14
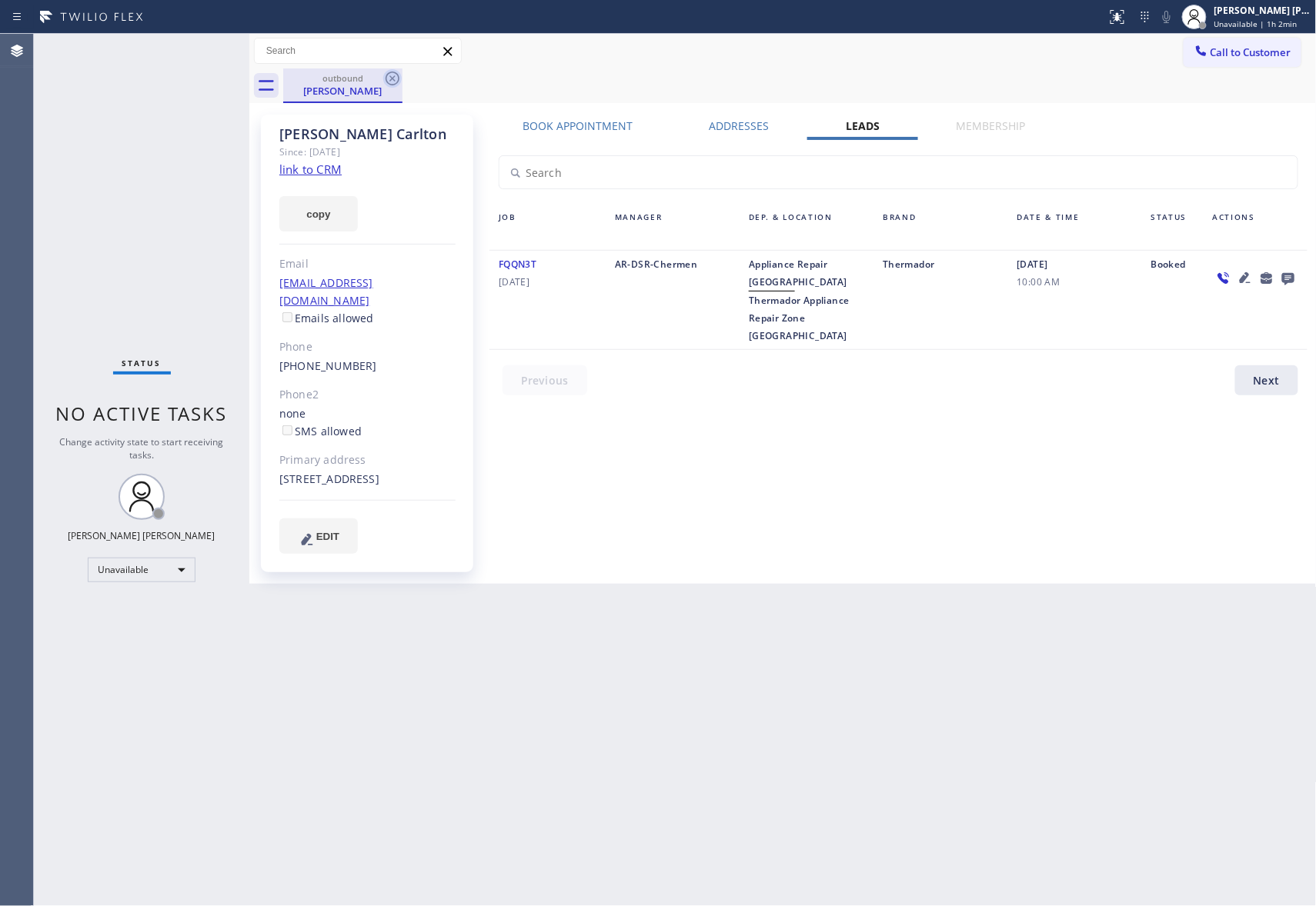
click at [394, 77] on icon at bounding box center [392, 78] width 14 height 14
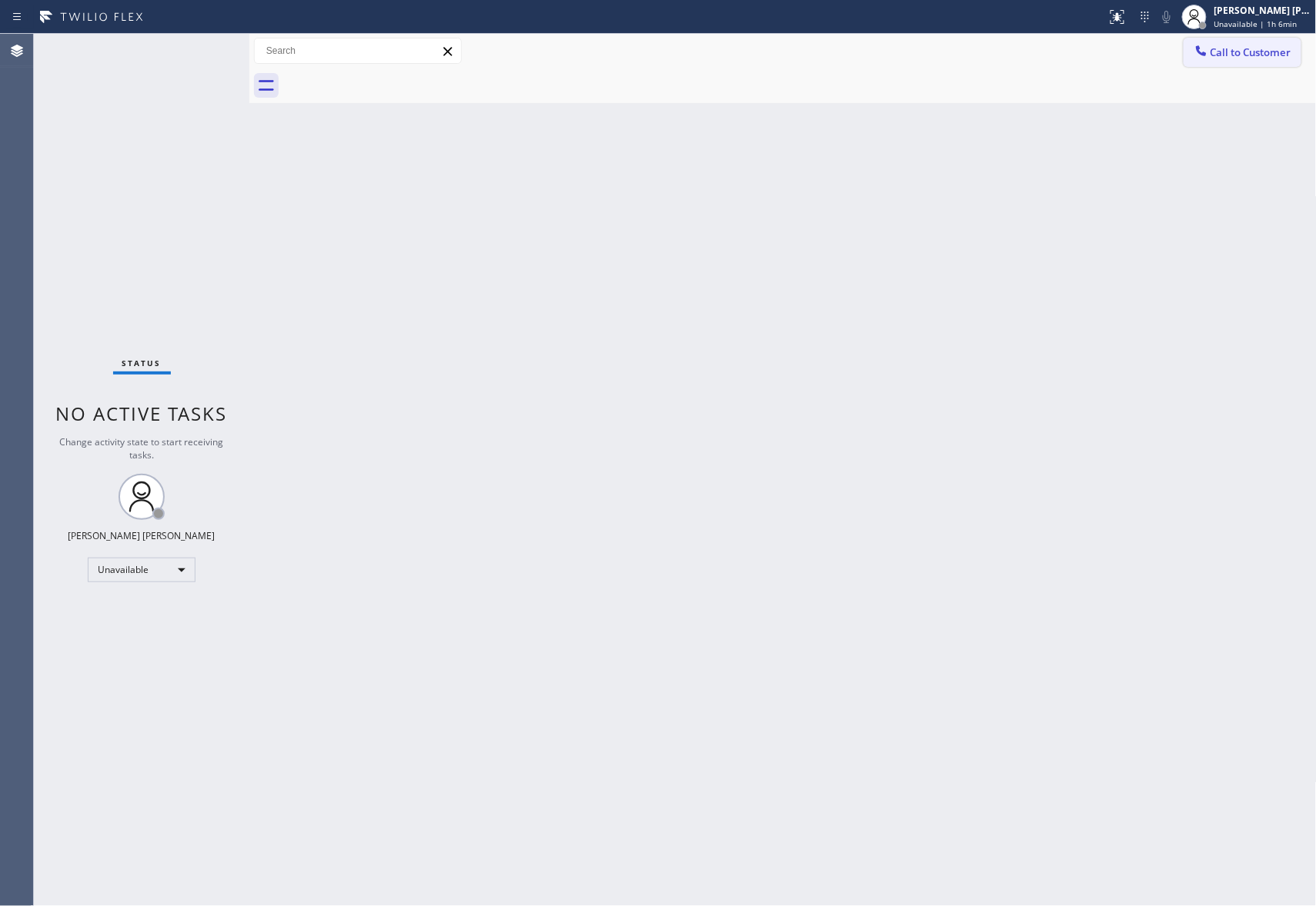
click at [1238, 50] on span "Call to Customer" at bounding box center [1251, 53] width 81 height 14
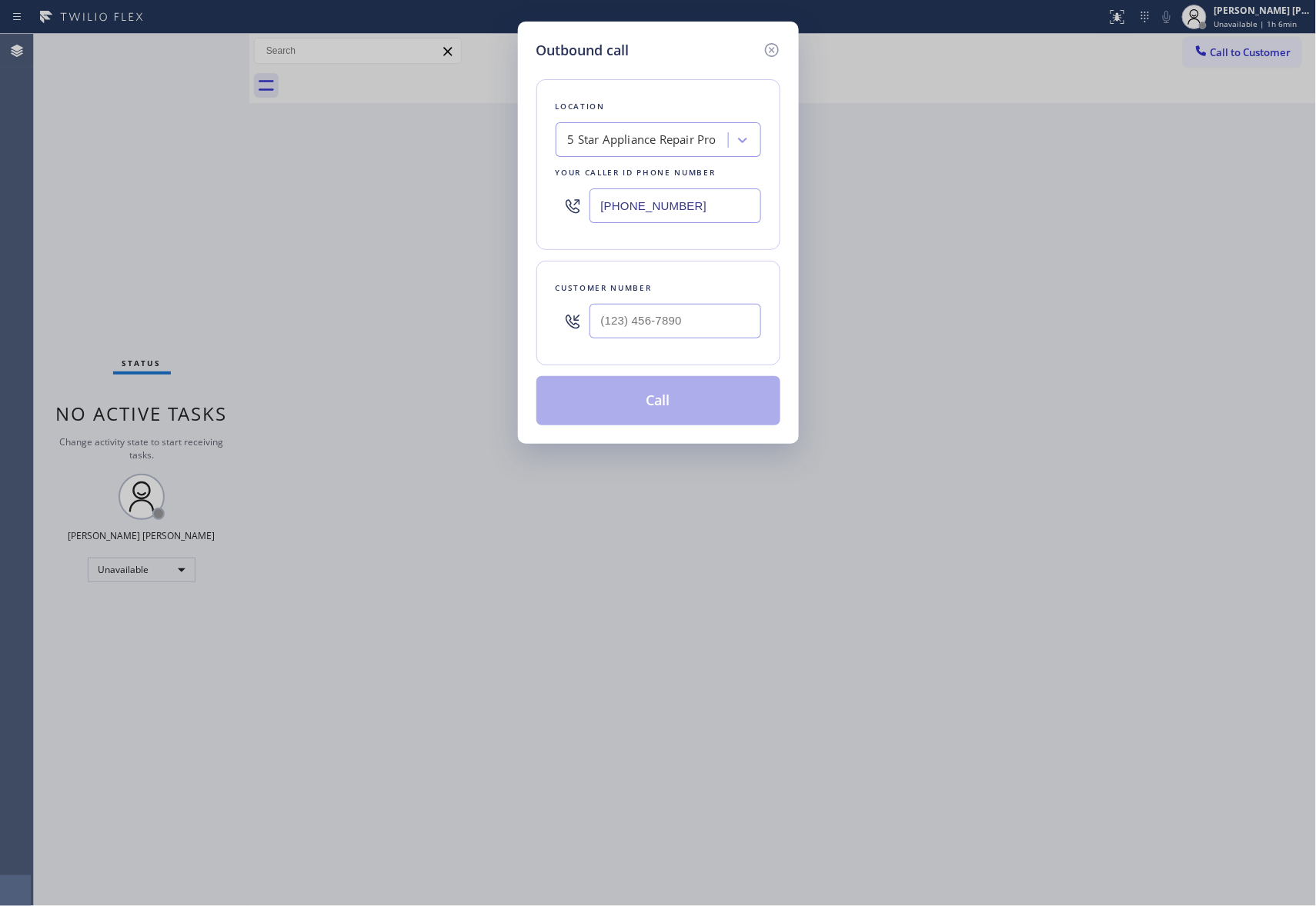
click at [678, 342] on div at bounding box center [675, 321] width 172 height 50
click at [678, 338] on input "(___) ___-____" at bounding box center [675, 321] width 172 height 34
paste input "512) 541-9287"
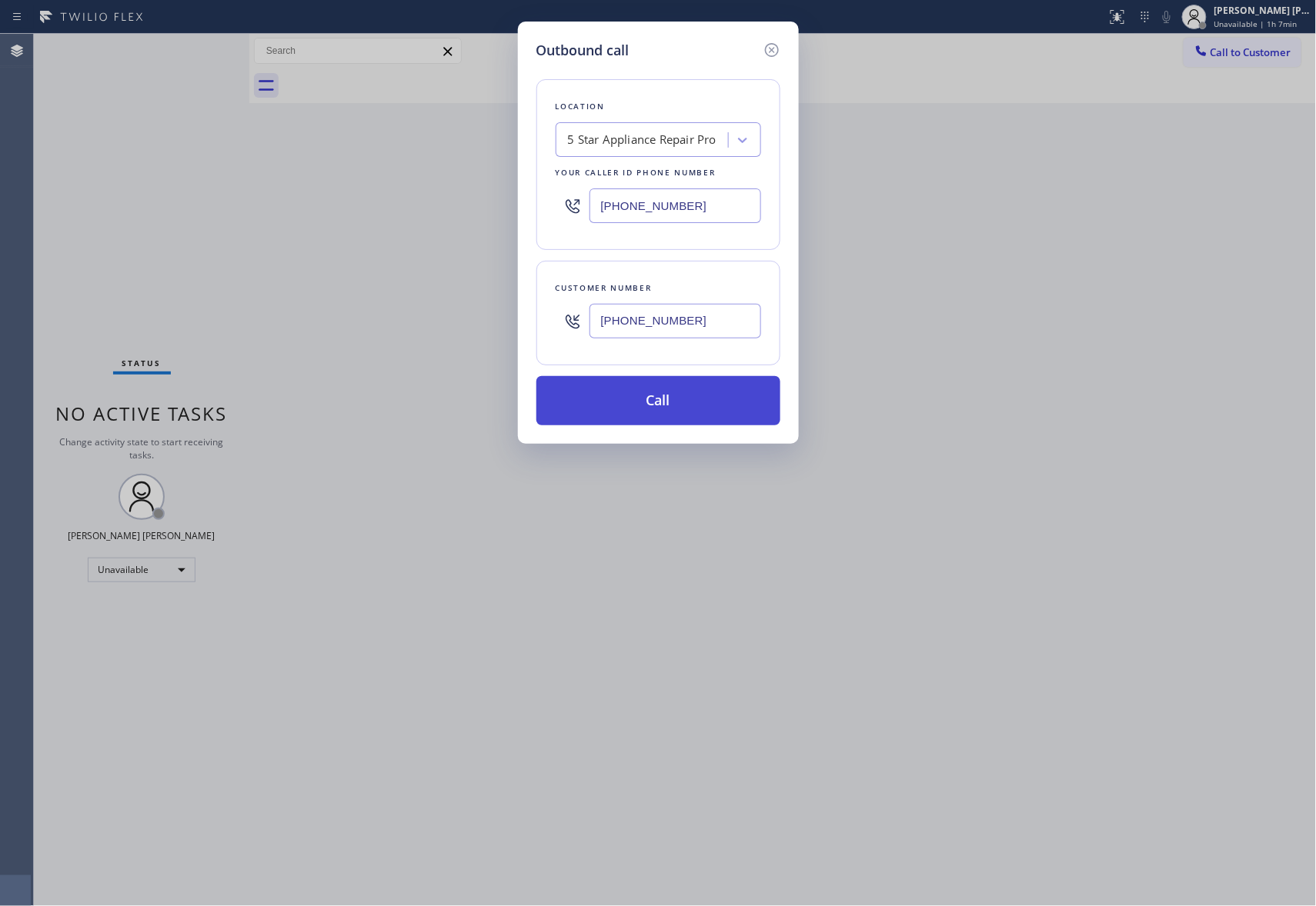
type input "[PHONE_NUMBER]"
click at [693, 410] on button "Call" at bounding box center [658, 401] width 244 height 49
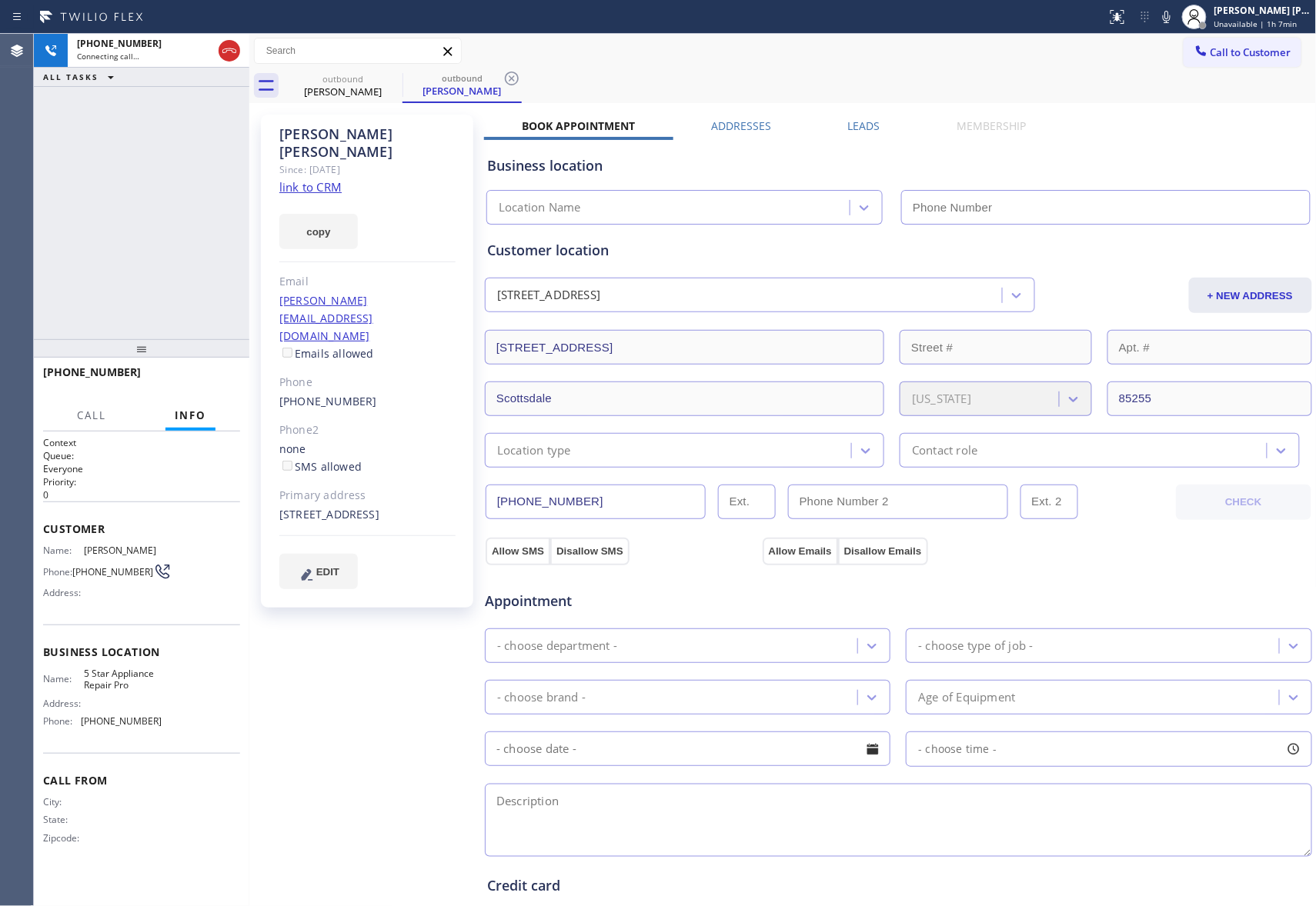
type input "[PHONE_NUMBER]"
click at [859, 140] on div "Business location 5 Star Appliance Repair Pro [PHONE_NUMBER]" at bounding box center [897, 182] width 828 height 85
click at [860, 134] on div "Business location 5 Star Appliance Repair Pro [PHONE_NUMBER]" at bounding box center [897, 178] width 828 height 91
click at [858, 127] on label "Leads" at bounding box center [863, 125] width 32 height 15
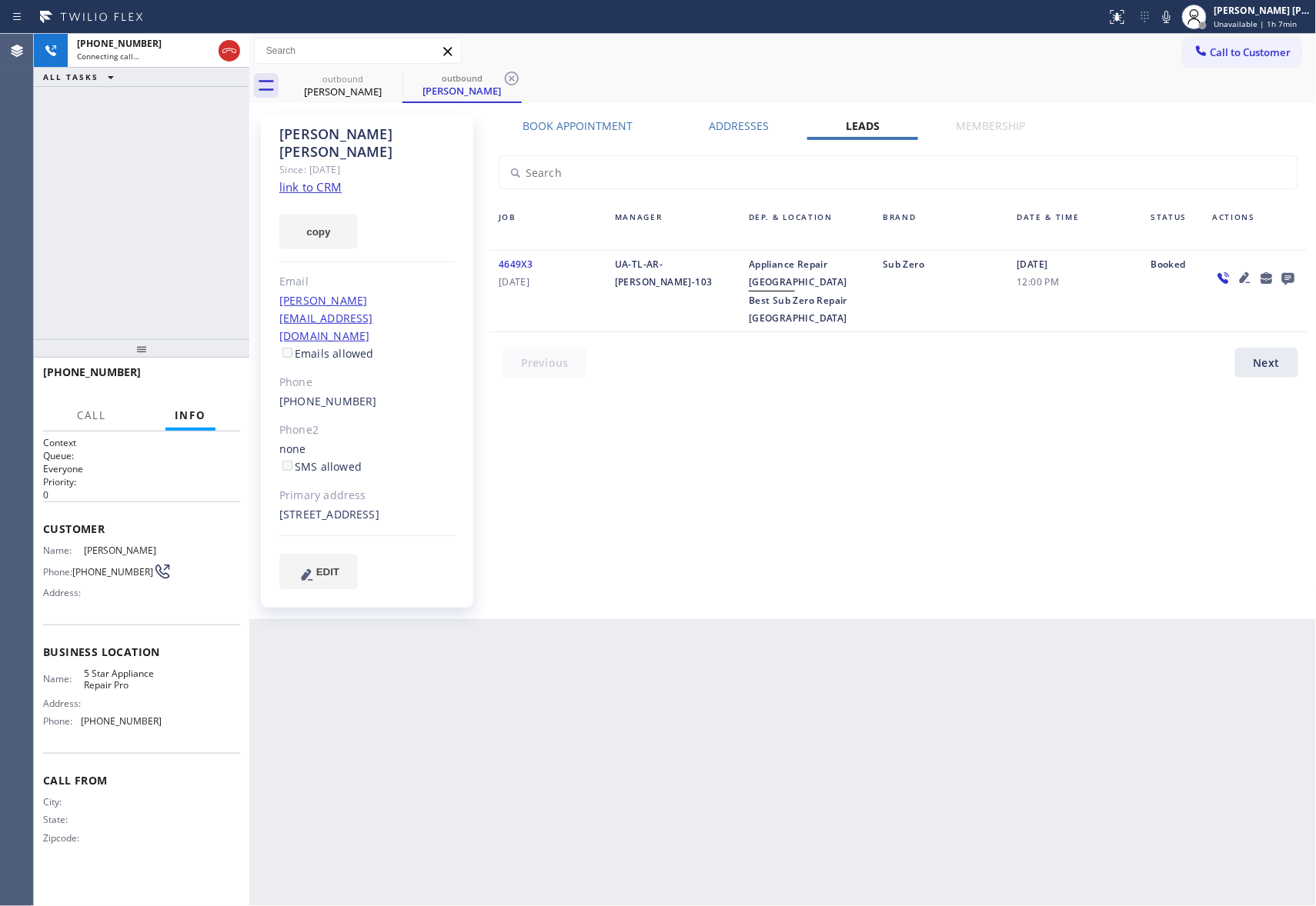
click at [1294, 278] on icon at bounding box center [1288, 278] width 19 height 20
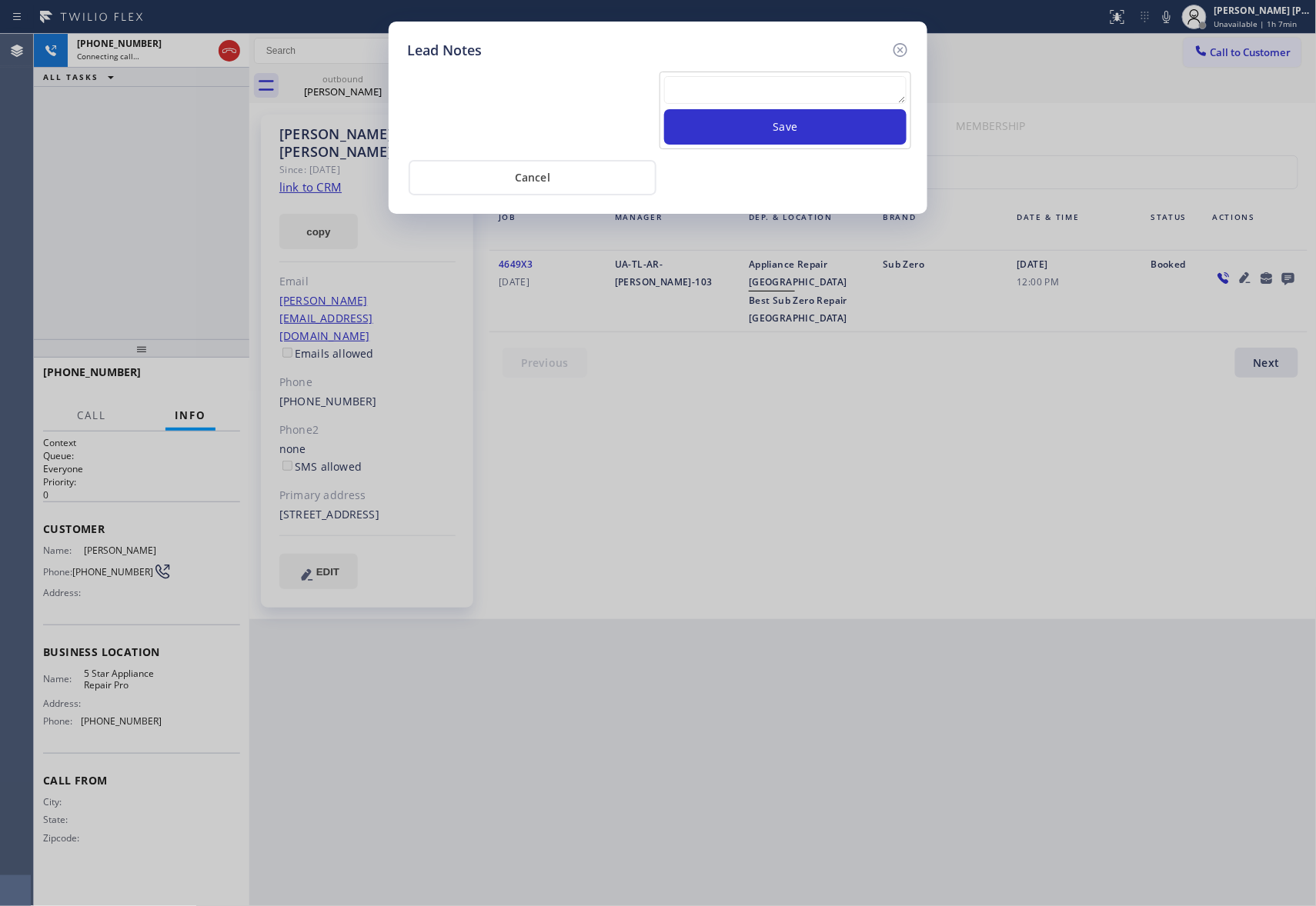
click at [763, 90] on textarea at bounding box center [785, 90] width 242 height 27
paste textarea "VM | please transfer if cx calls back"
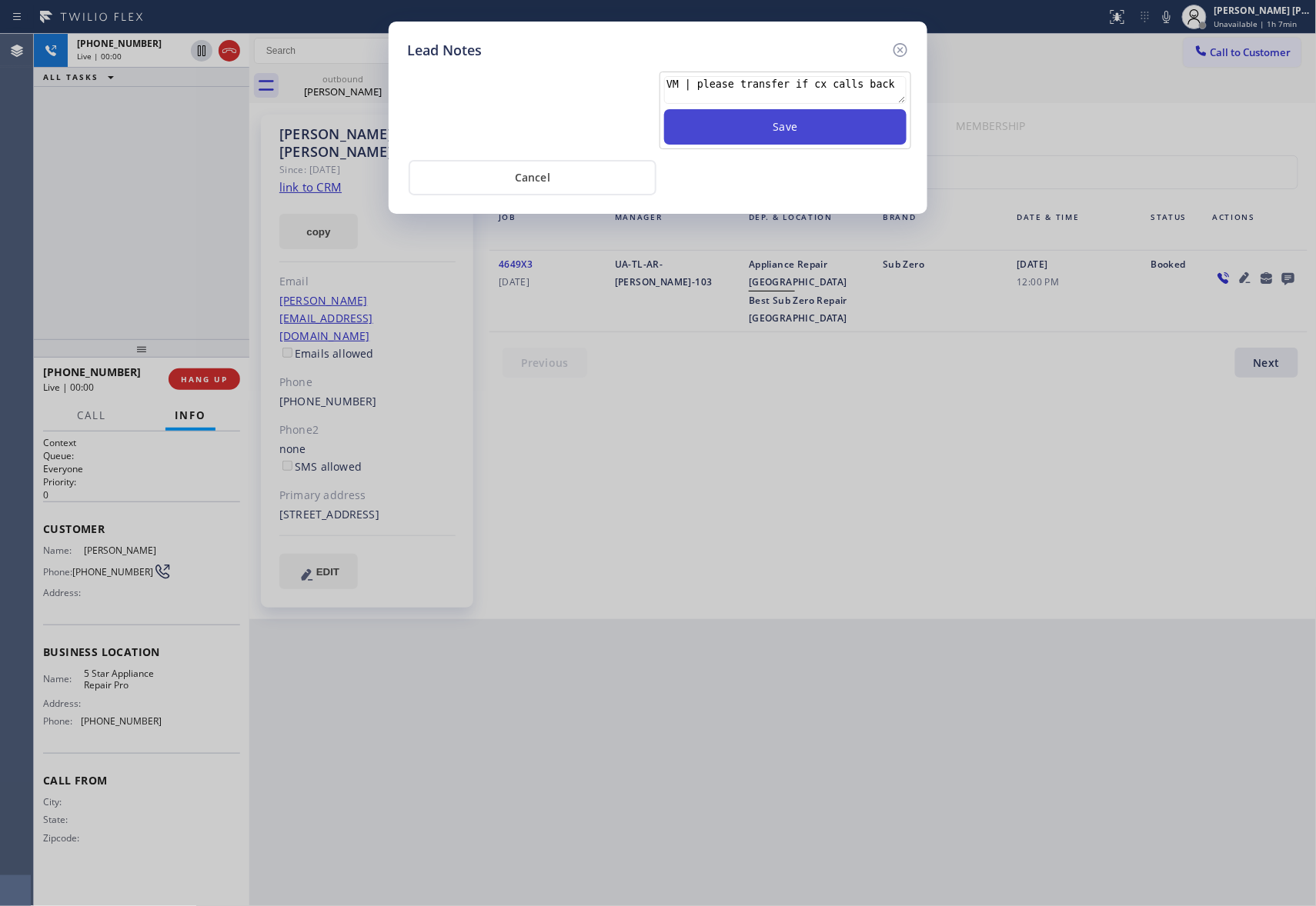
type textarea "VM | please transfer if cx calls back"
click at [795, 130] on button "Save" at bounding box center [785, 127] width 242 height 35
click at [902, 54] on icon at bounding box center [899, 50] width 19 height 19
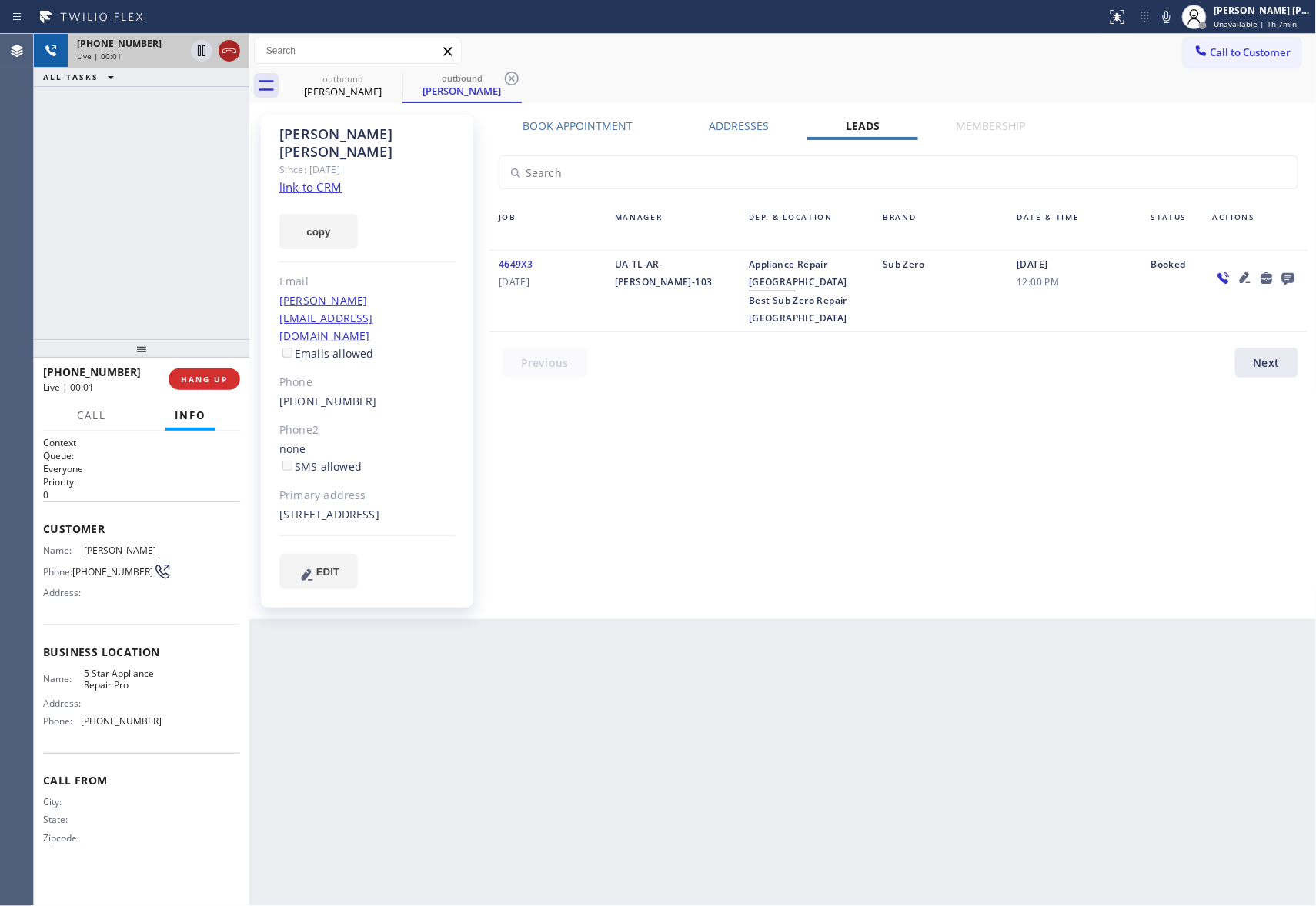
click at [234, 50] on icon at bounding box center [229, 51] width 19 height 19
click at [379, 77] on div "outbound" at bounding box center [342, 79] width 116 height 12
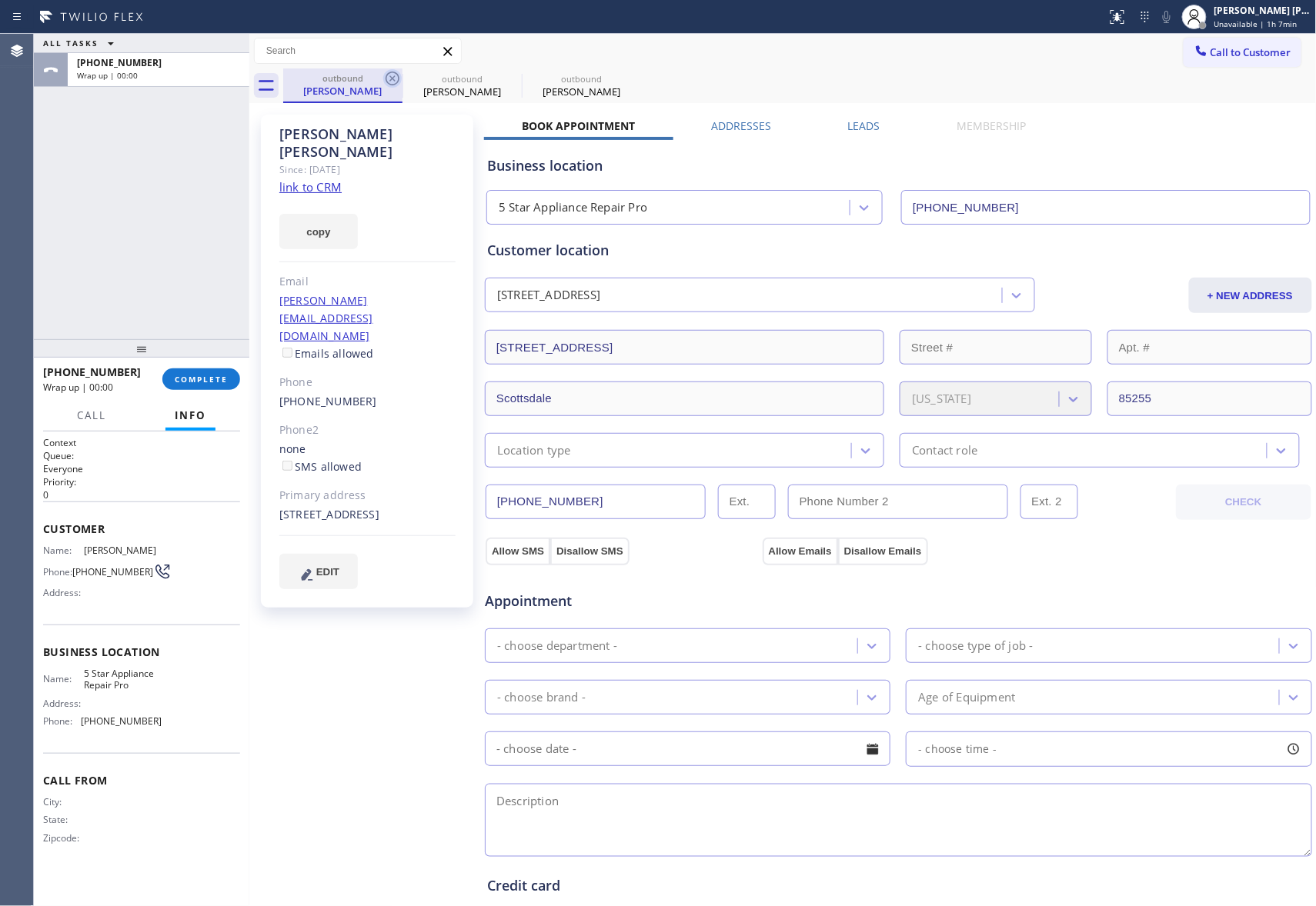
click at [384, 77] on icon at bounding box center [392, 78] width 19 height 19
click at [0, 0] on icon at bounding box center [0, 0] width 0 height 0
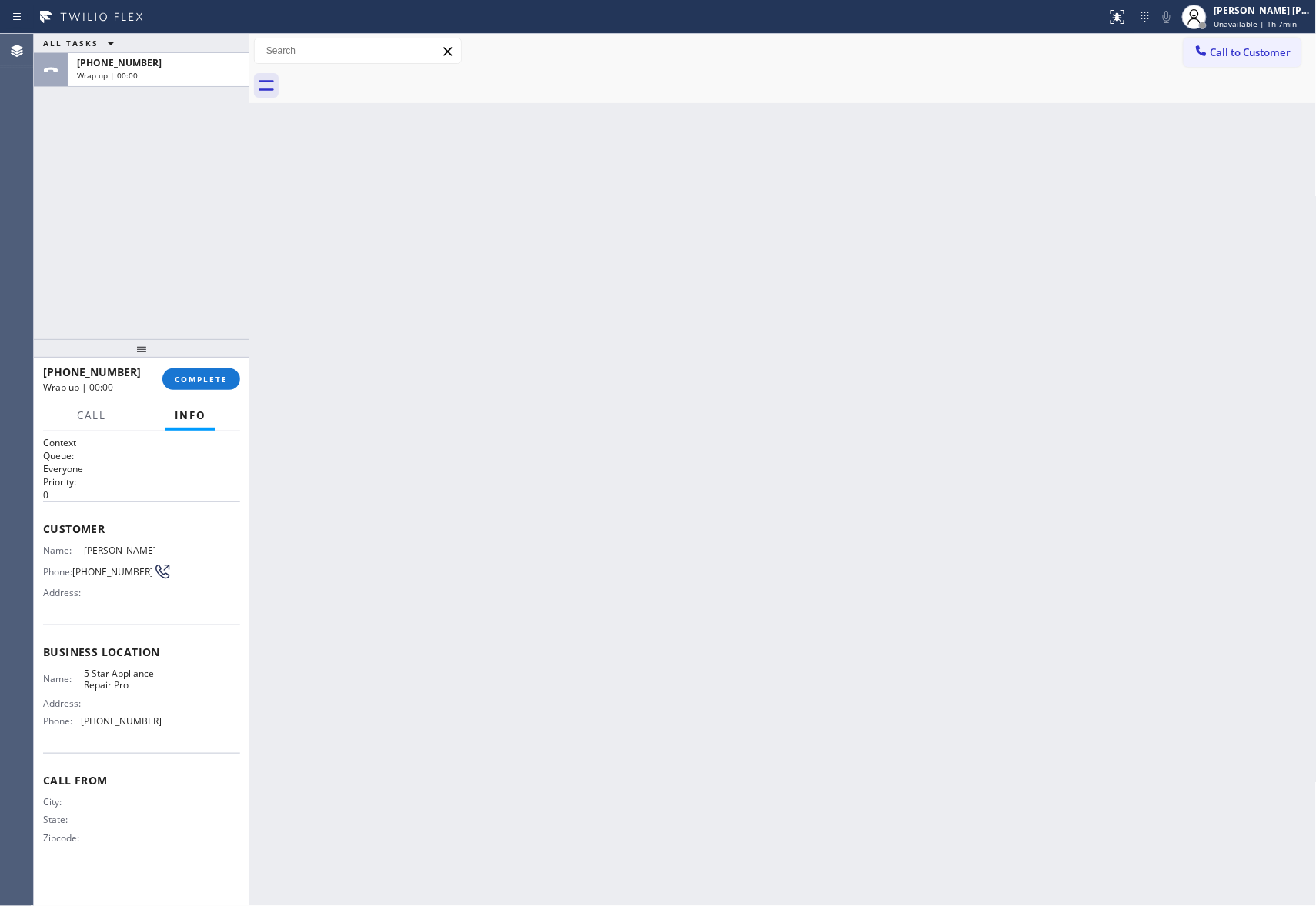
click at [384, 77] on div at bounding box center [799, 85] width 1033 height 34
click at [206, 388] on button "COMPLETE" at bounding box center [201, 379] width 78 height 21
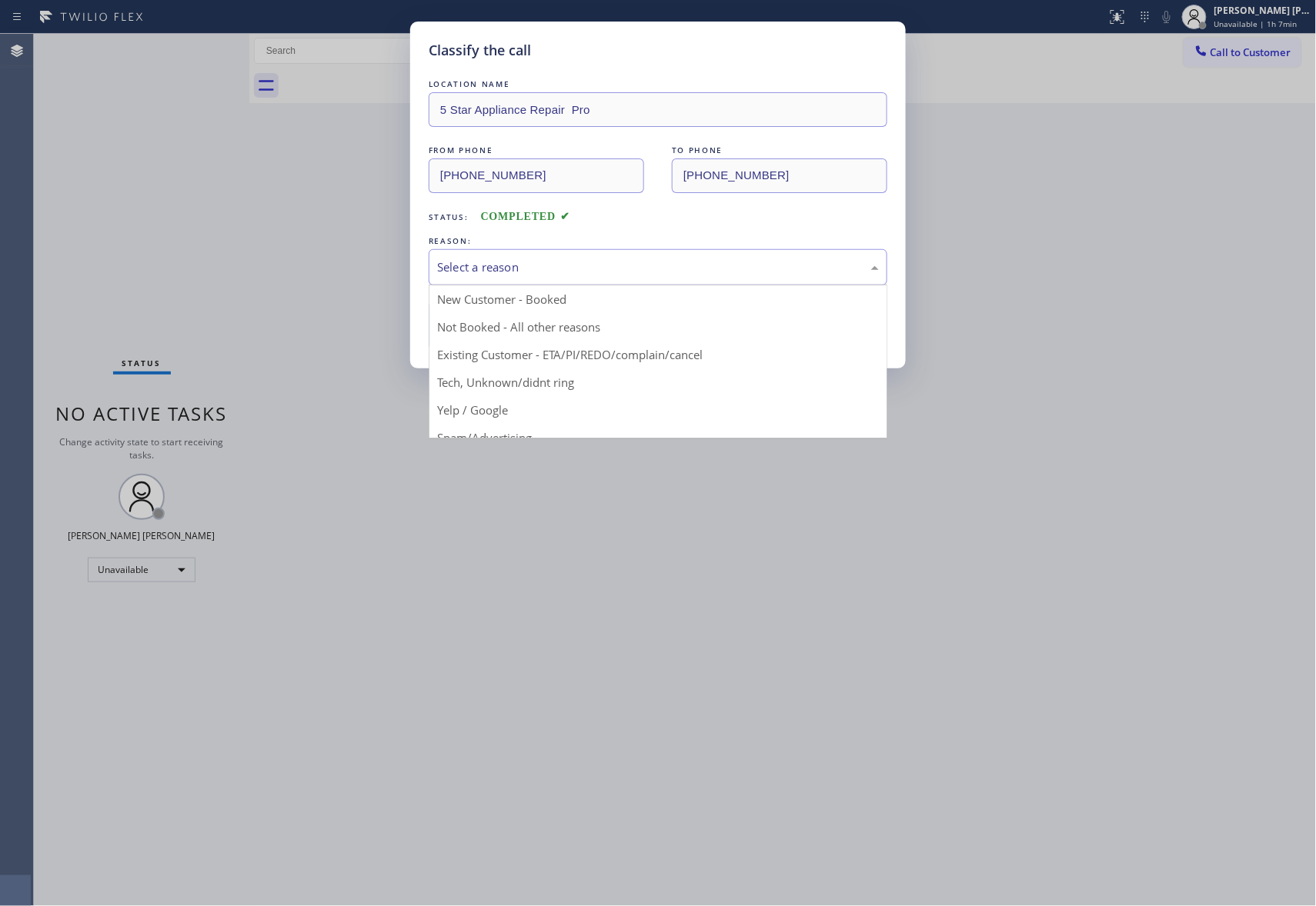
click at [534, 274] on div "Select a reason" at bounding box center [658, 267] width 442 height 18
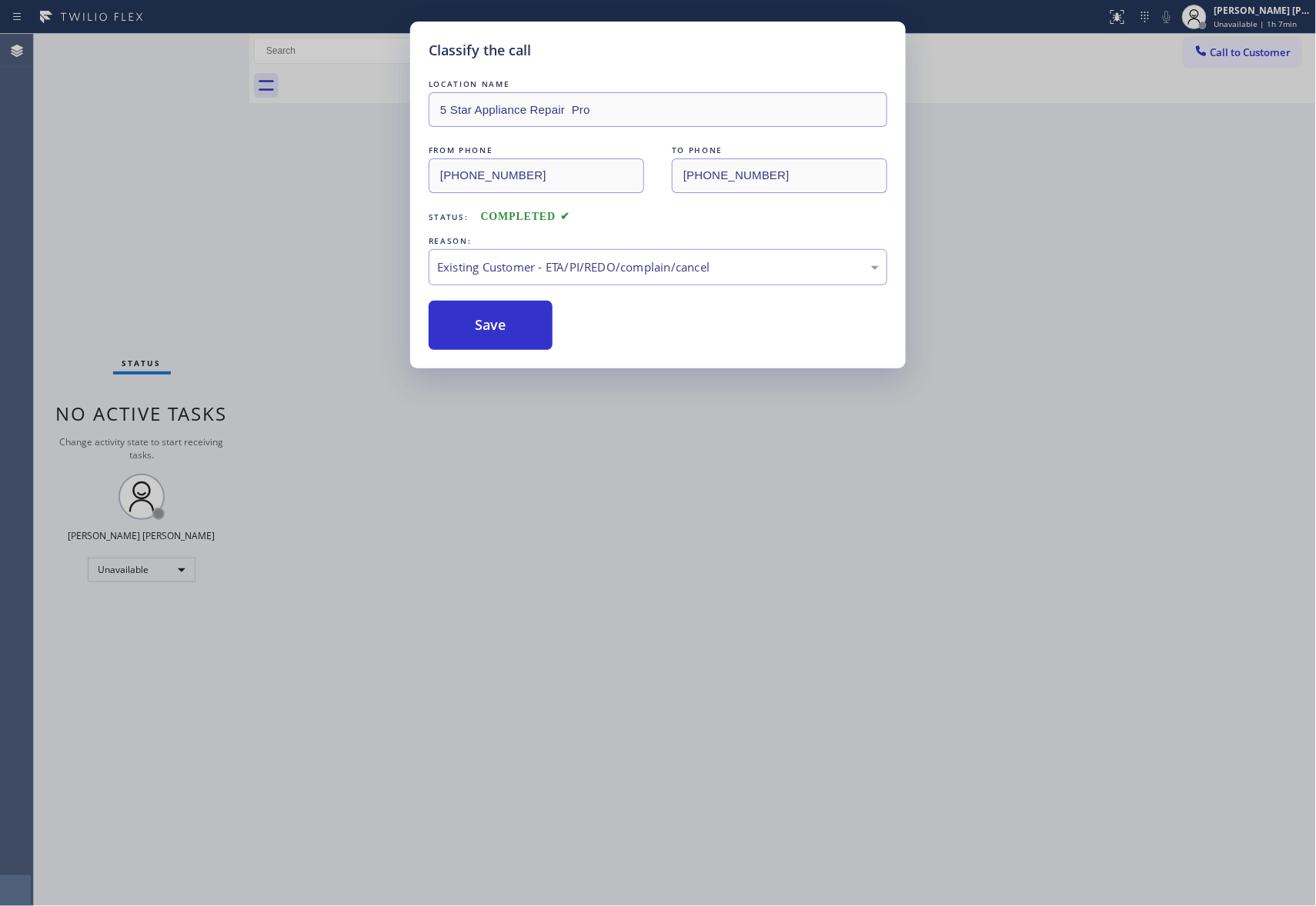
click at [504, 244] on div "REASON:" at bounding box center [658, 241] width 459 height 17
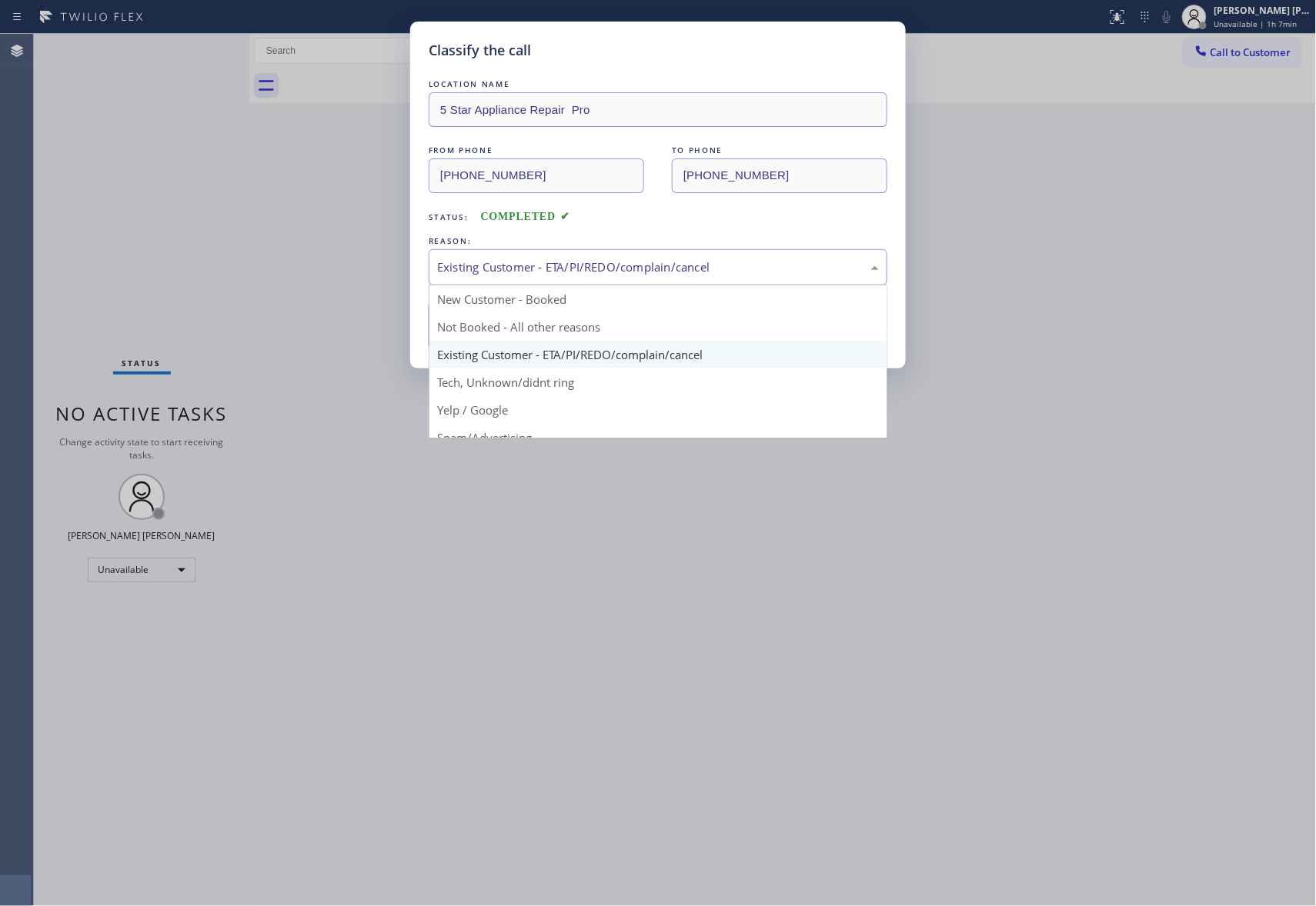
click at [497, 266] on div "Existing Customer - ETA/PI/REDO/complain/cancel" at bounding box center [658, 267] width 442 height 18
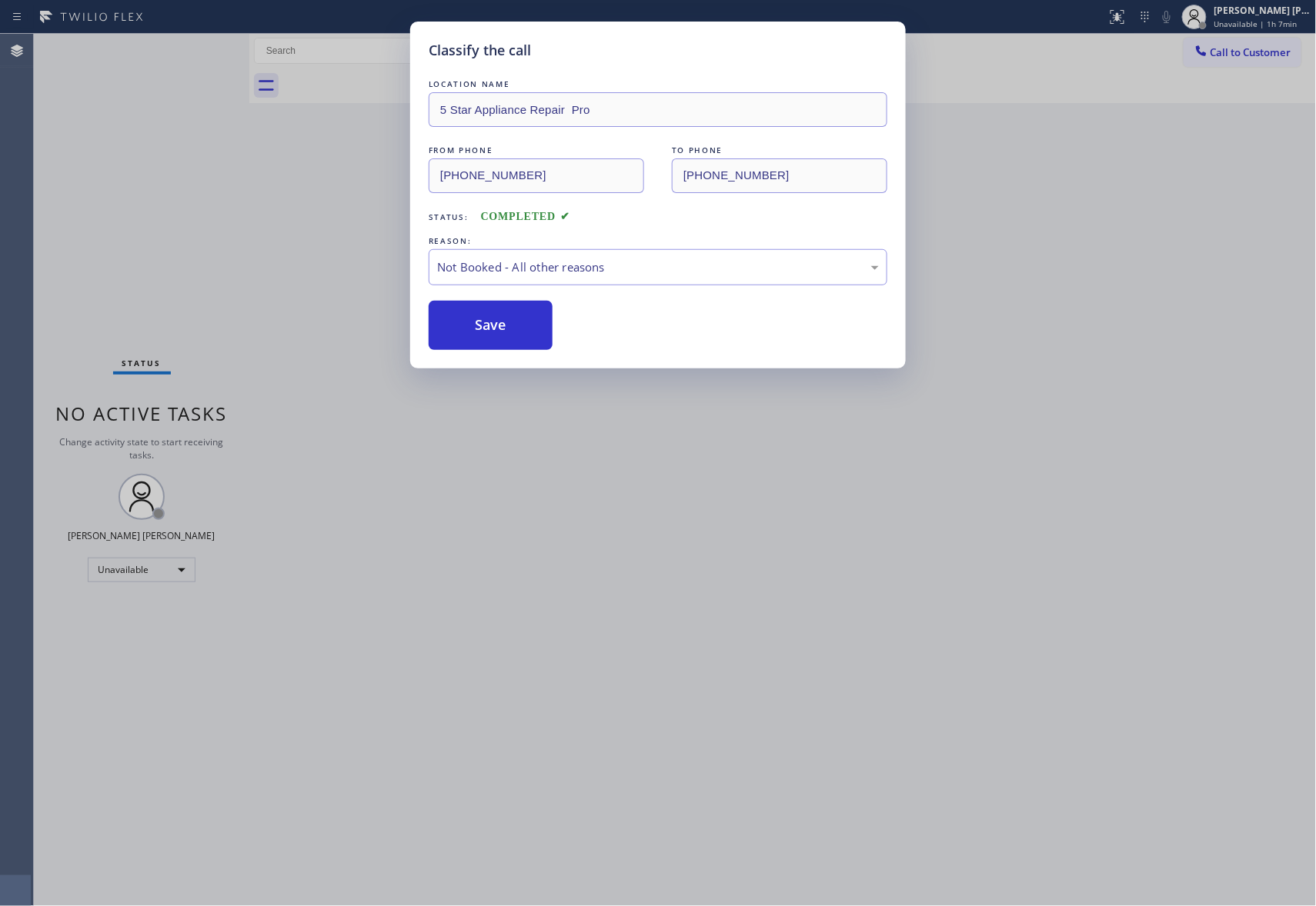
click at [519, 328] on button "Save" at bounding box center [490, 325] width 124 height 49
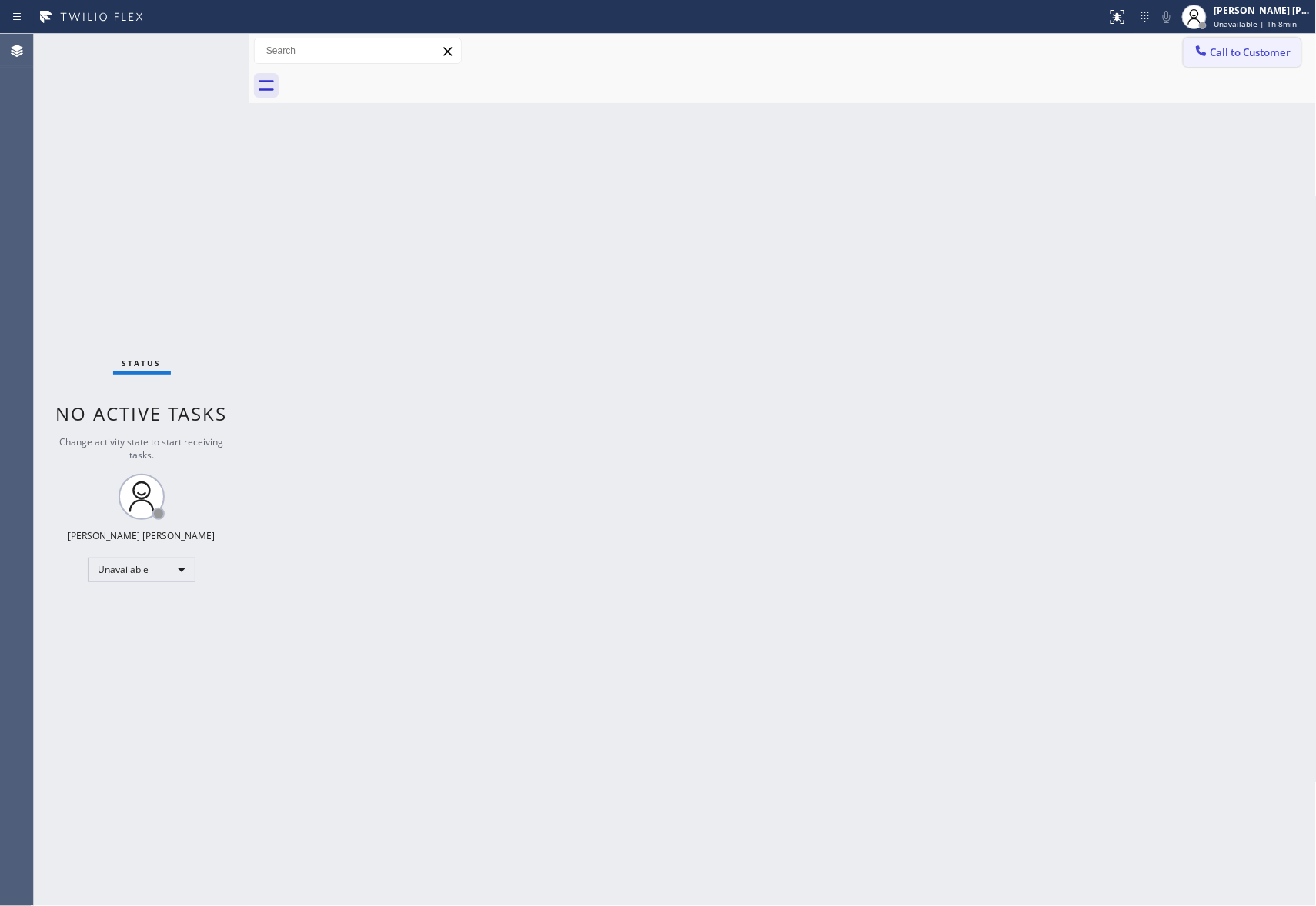
click at [1269, 66] on button "Call to Customer" at bounding box center [1242, 53] width 118 height 29
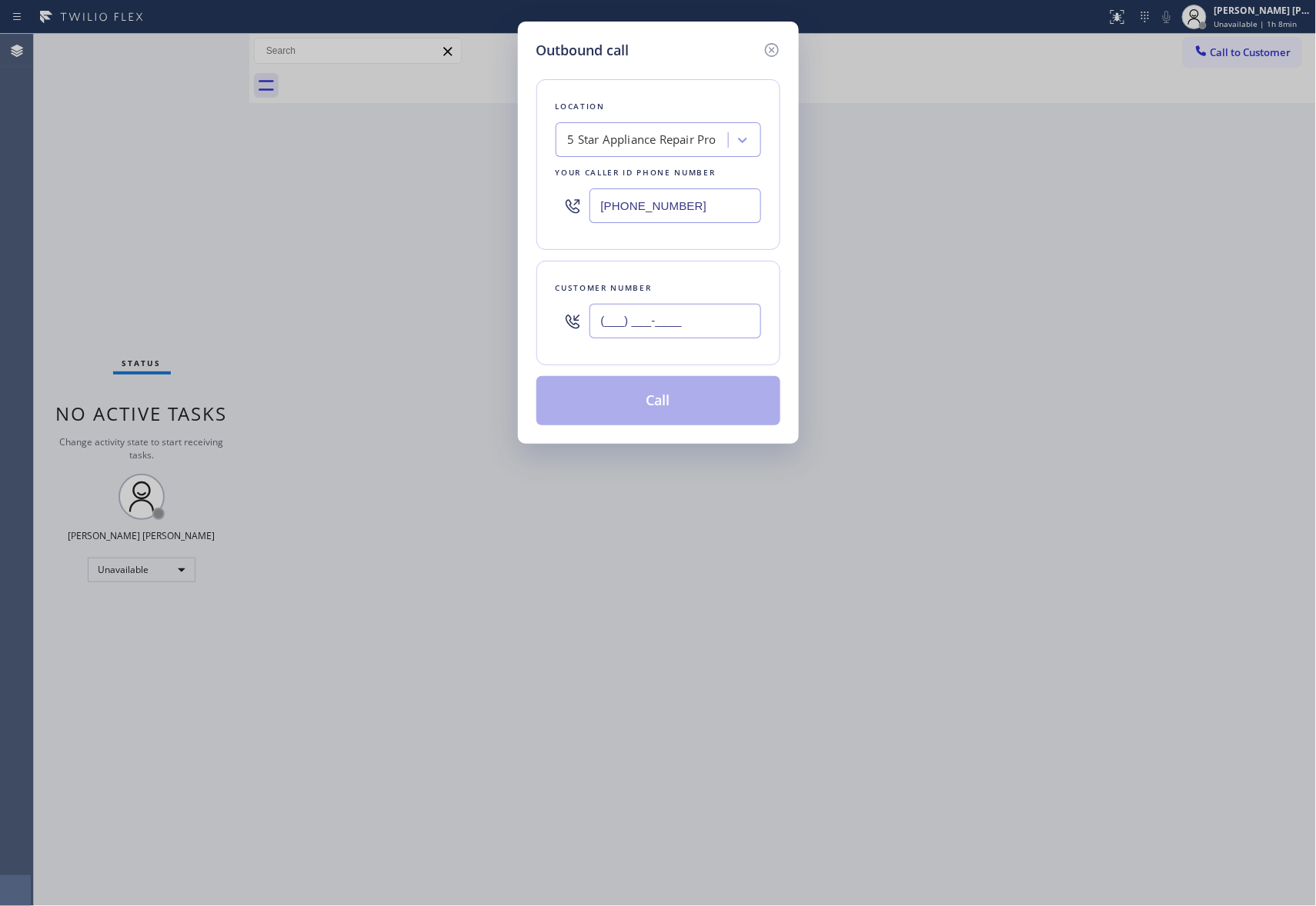
click at [686, 331] on input "(___) ___-____" at bounding box center [675, 321] width 172 height 34
paste input "619) 994-2179"
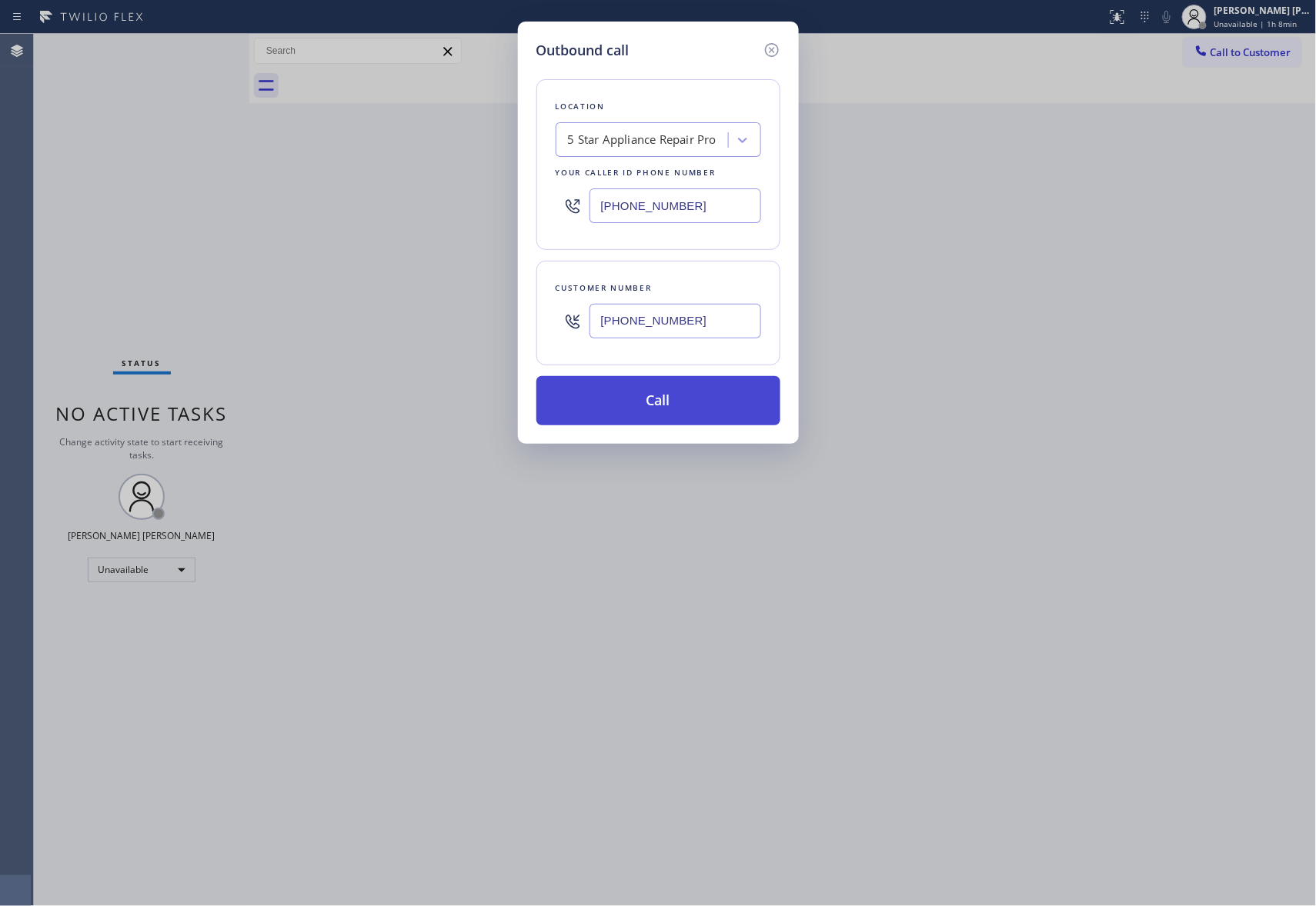
type input "[PHONE_NUMBER]"
click at [694, 392] on button "Call" at bounding box center [658, 401] width 244 height 49
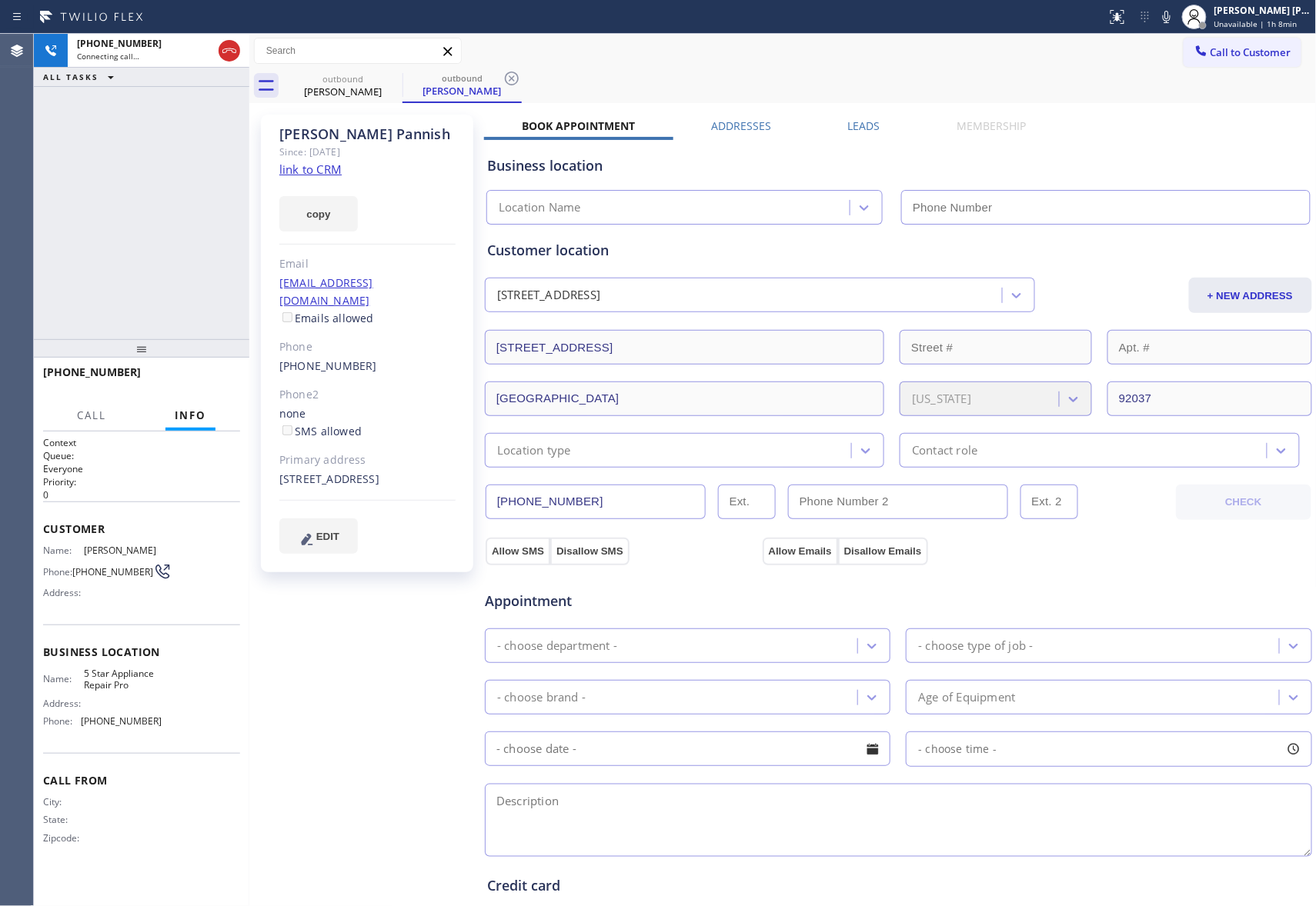
type input "[PHONE_NUMBER]"
click at [202, 382] on span "HANG UP" at bounding box center [204, 378] width 47 height 11
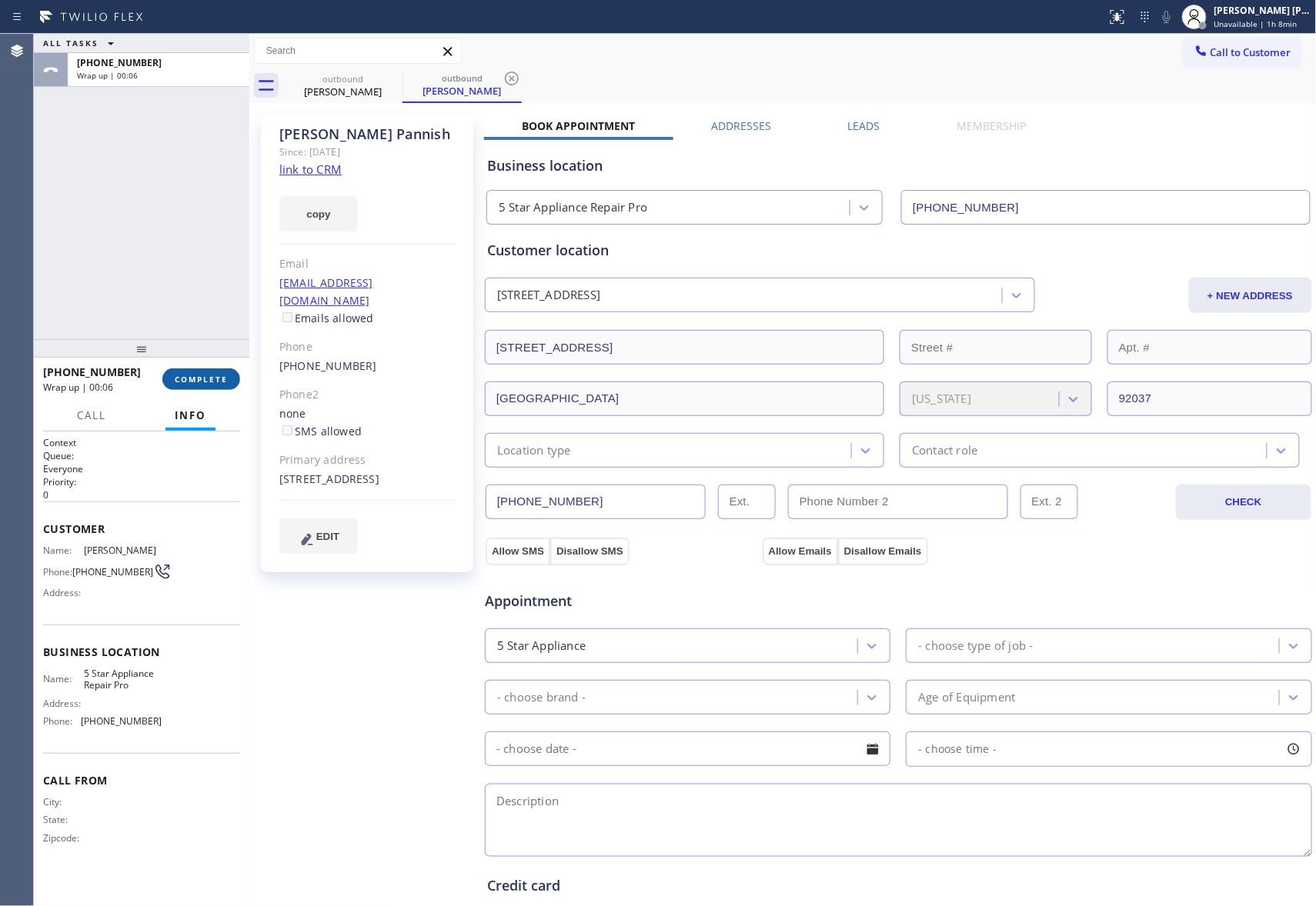
click at [210, 374] on span "COMPLETE" at bounding box center [201, 378] width 53 height 11
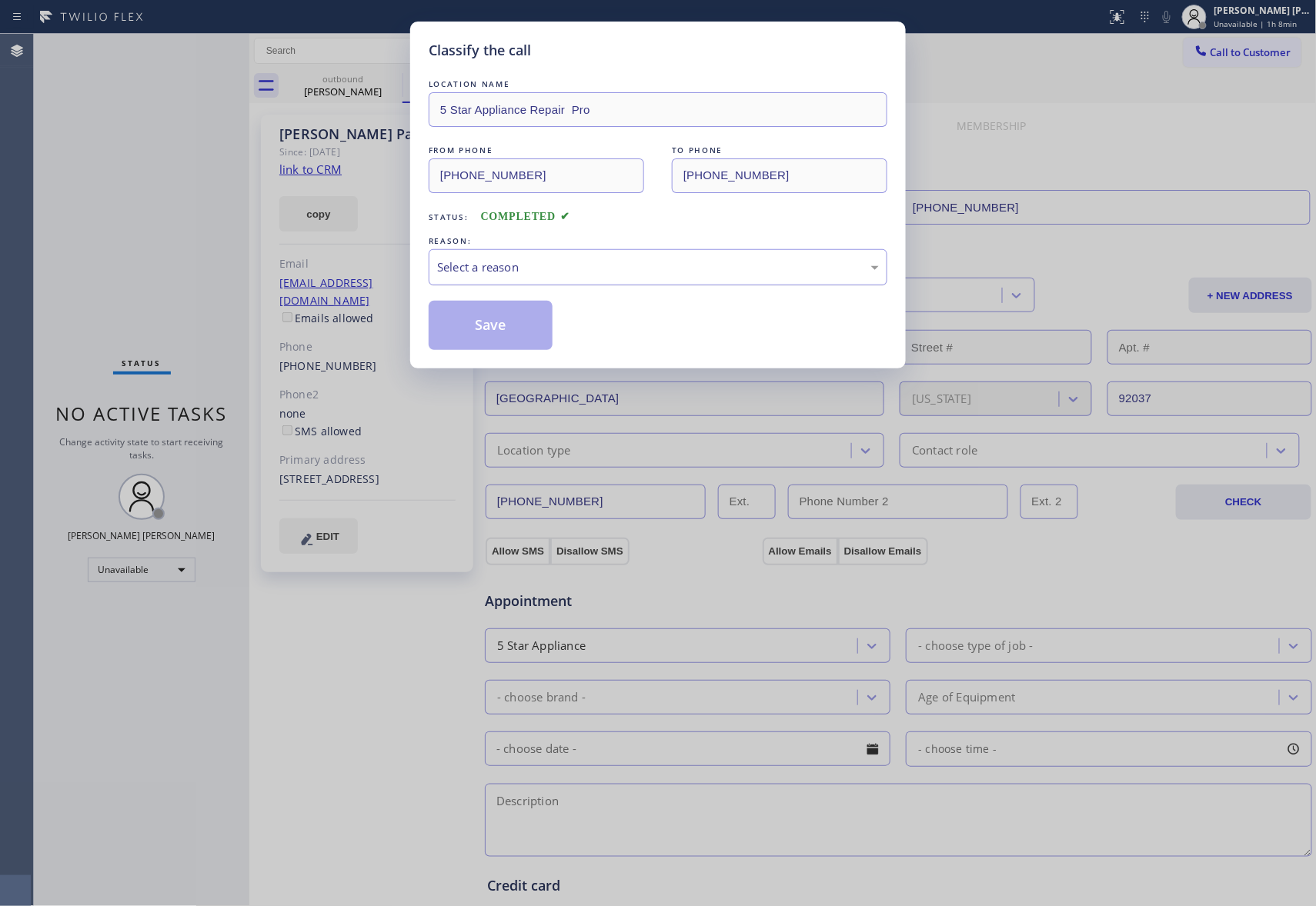
click at [684, 267] on div "Select a reason" at bounding box center [658, 267] width 442 height 18
click at [506, 323] on button "Save" at bounding box center [490, 325] width 124 height 49
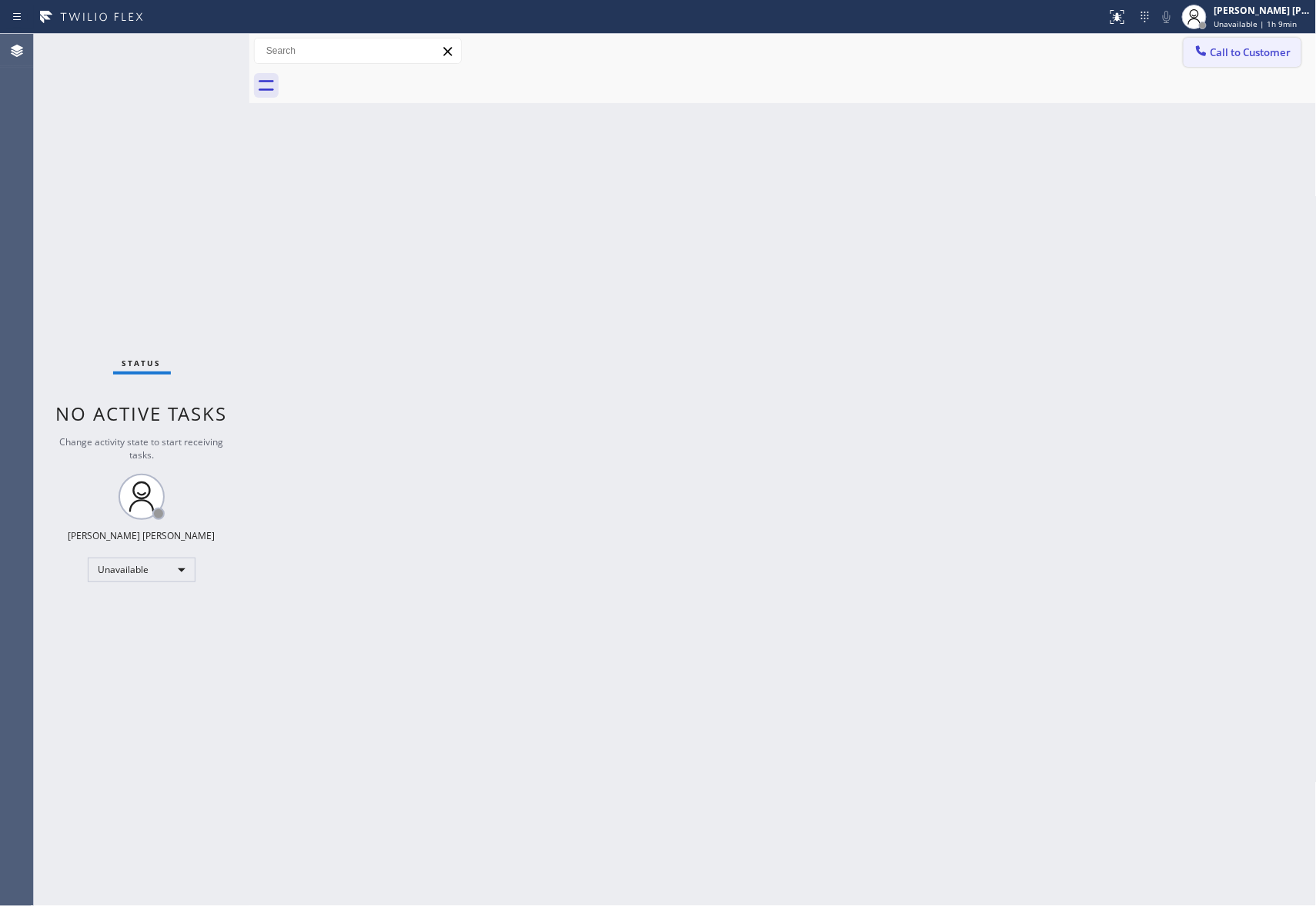
click at [1225, 56] on span "Call to Customer" at bounding box center [1251, 53] width 81 height 14
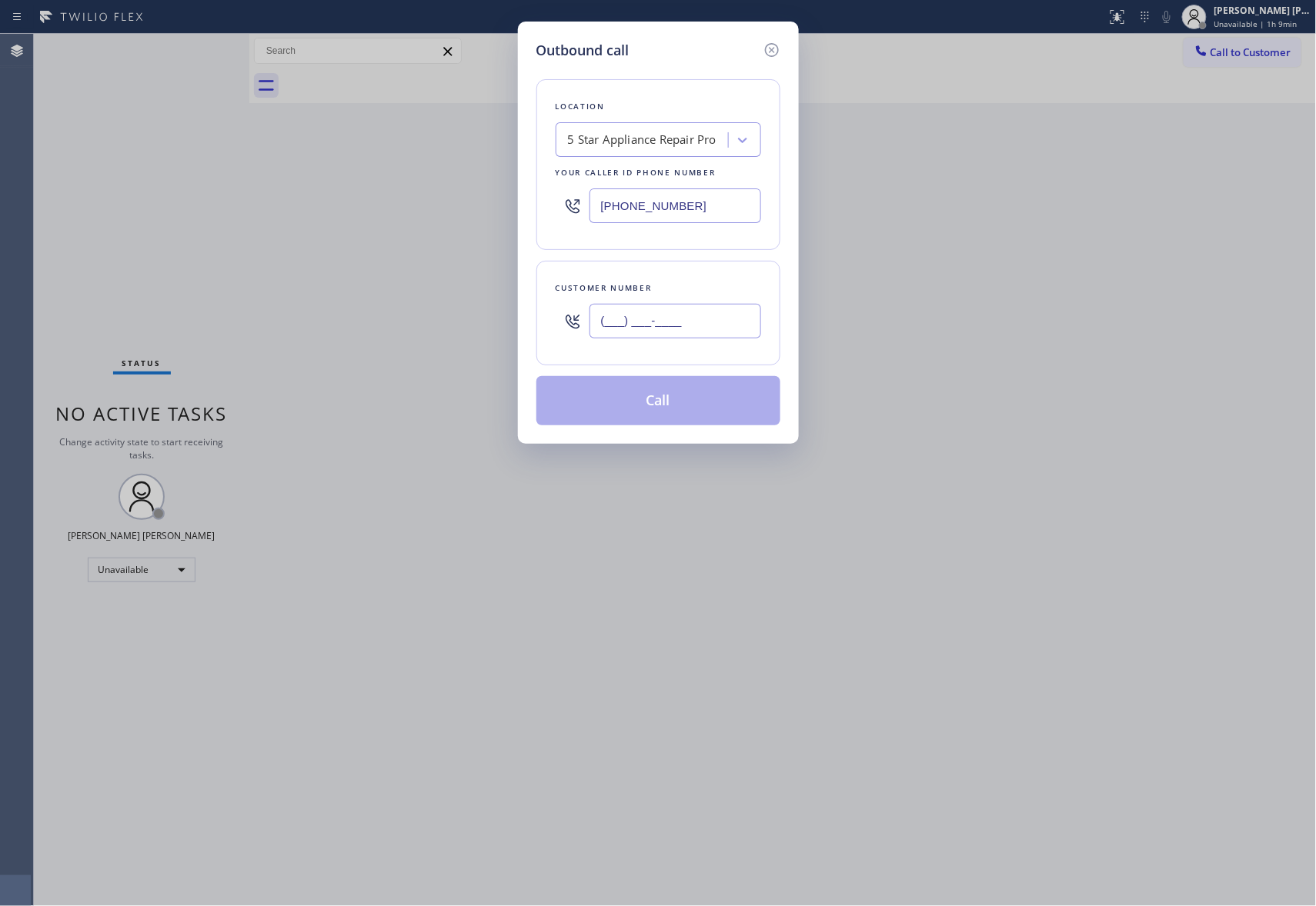
click at [709, 317] on input "(___) ___-____" at bounding box center [675, 321] width 172 height 34
paste input "305) 748-8477"
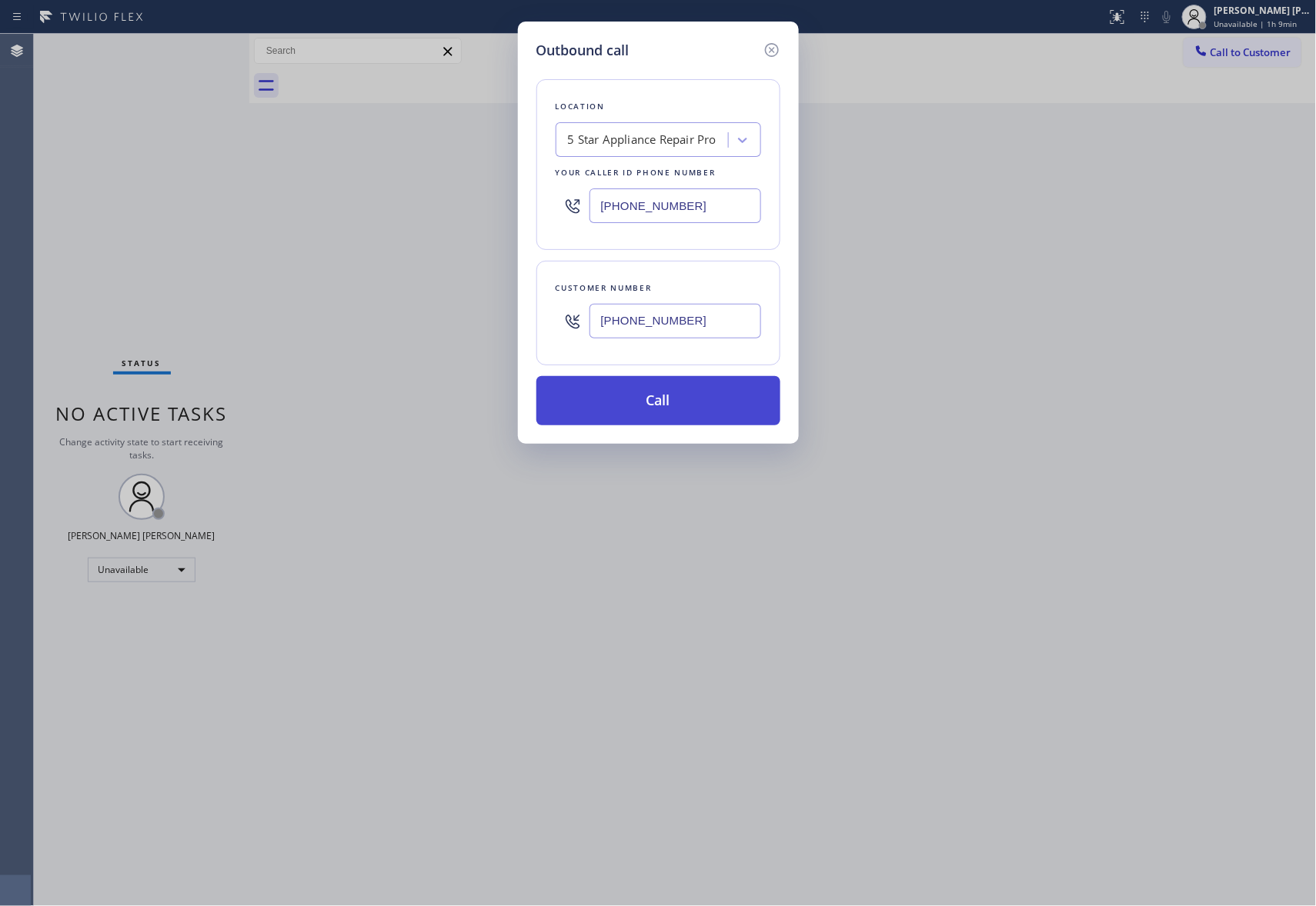
type input "[PHONE_NUMBER]"
click at [699, 395] on button "Call" at bounding box center [658, 401] width 244 height 49
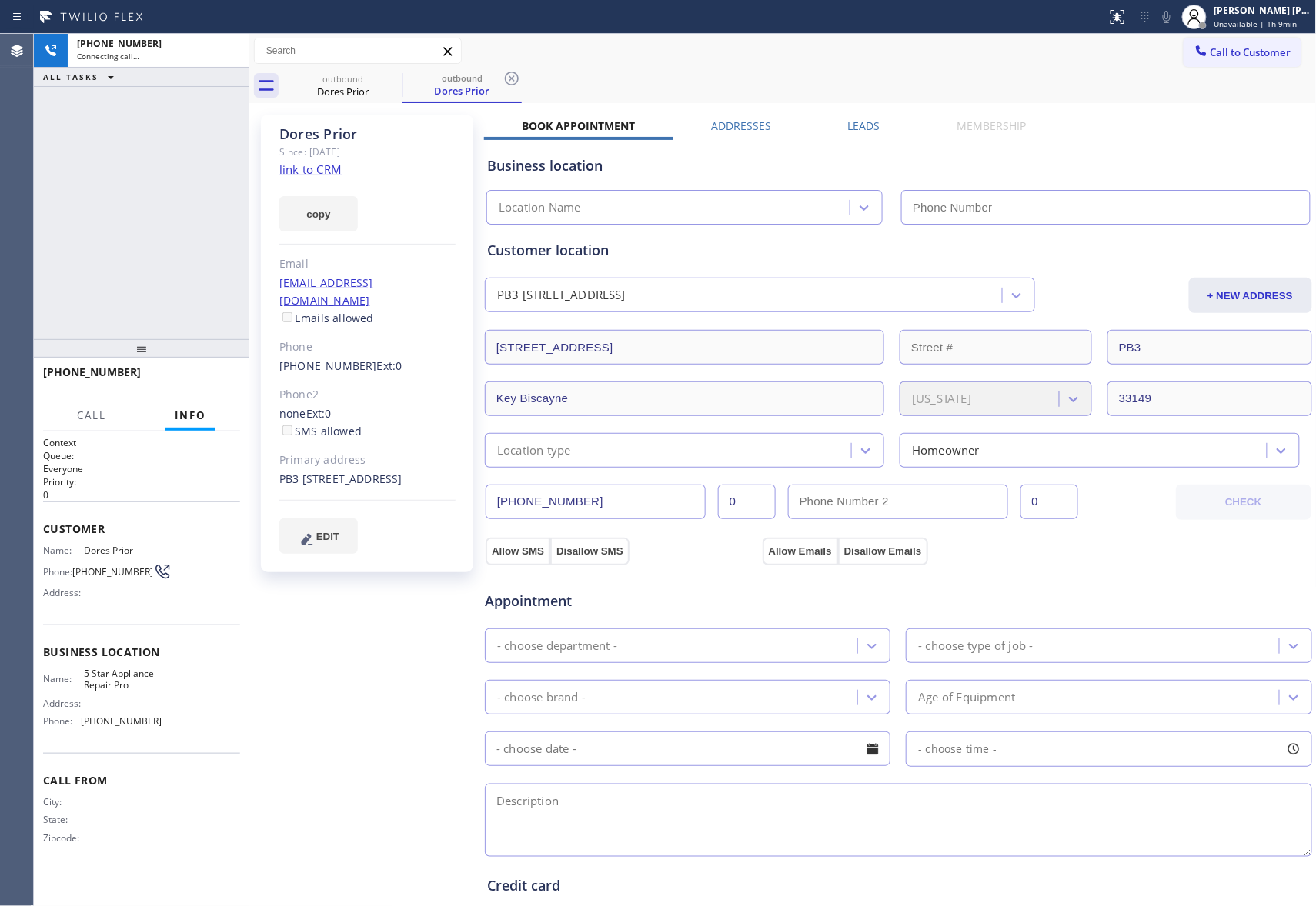
type input "[PHONE_NUMBER]"
click at [217, 376] on span "HANG UP" at bounding box center [204, 378] width 47 height 11
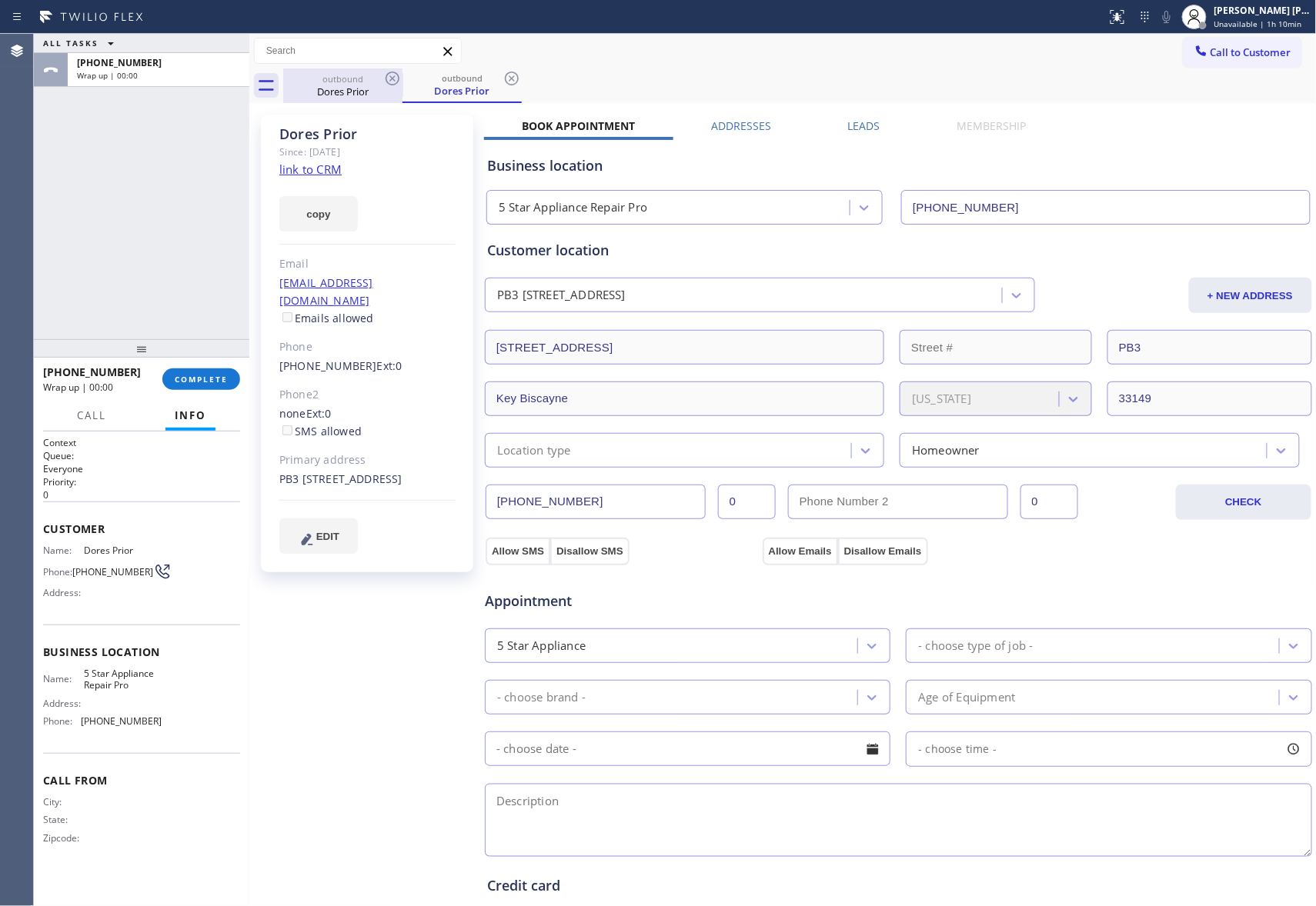
click at [379, 75] on div "outbound" at bounding box center [342, 79] width 116 height 12
click at [379, 75] on div "outbound" at bounding box center [342, 78] width 116 height 12
click at [868, 121] on label "Leads" at bounding box center [863, 125] width 32 height 15
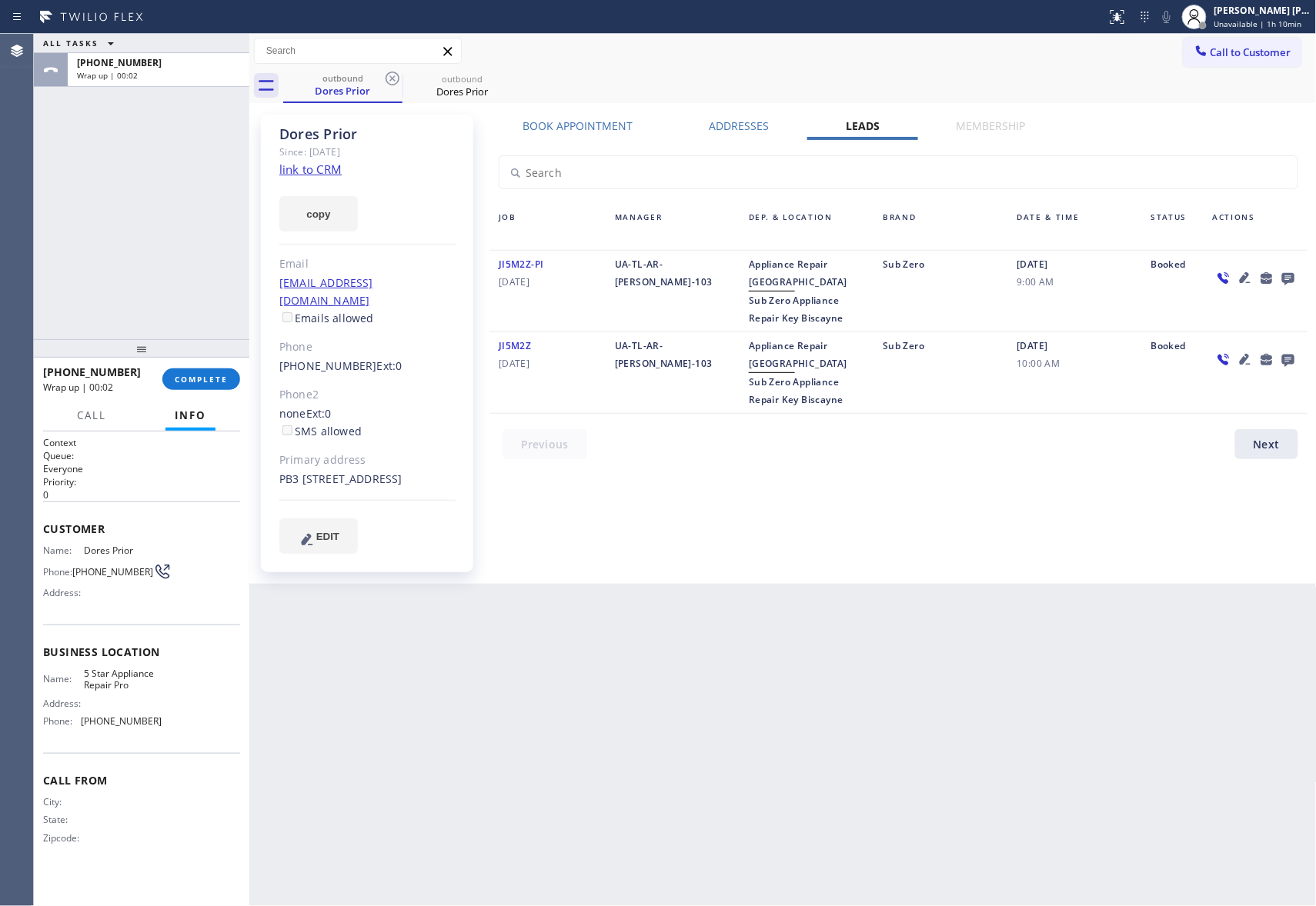
click at [1285, 278] on icon at bounding box center [1288, 279] width 13 height 13
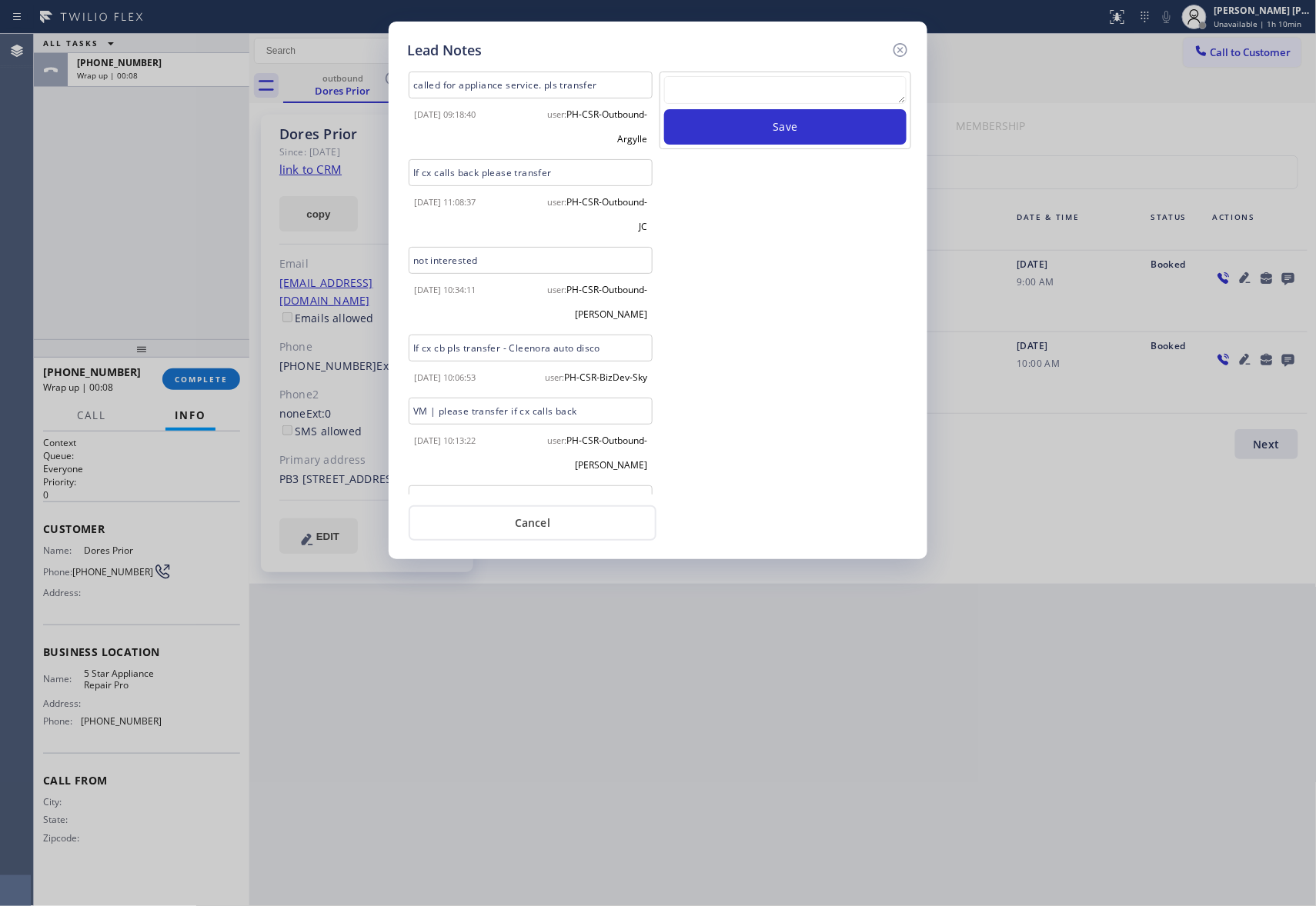
click at [737, 97] on textarea at bounding box center [785, 90] width 242 height 27
paste textarea "| please transfer if cx calls back"
type textarea "| please transfer if cx calls back"
click at [751, 126] on button "Save" at bounding box center [785, 127] width 242 height 35
click at [908, 45] on icon at bounding box center [899, 50] width 19 height 19
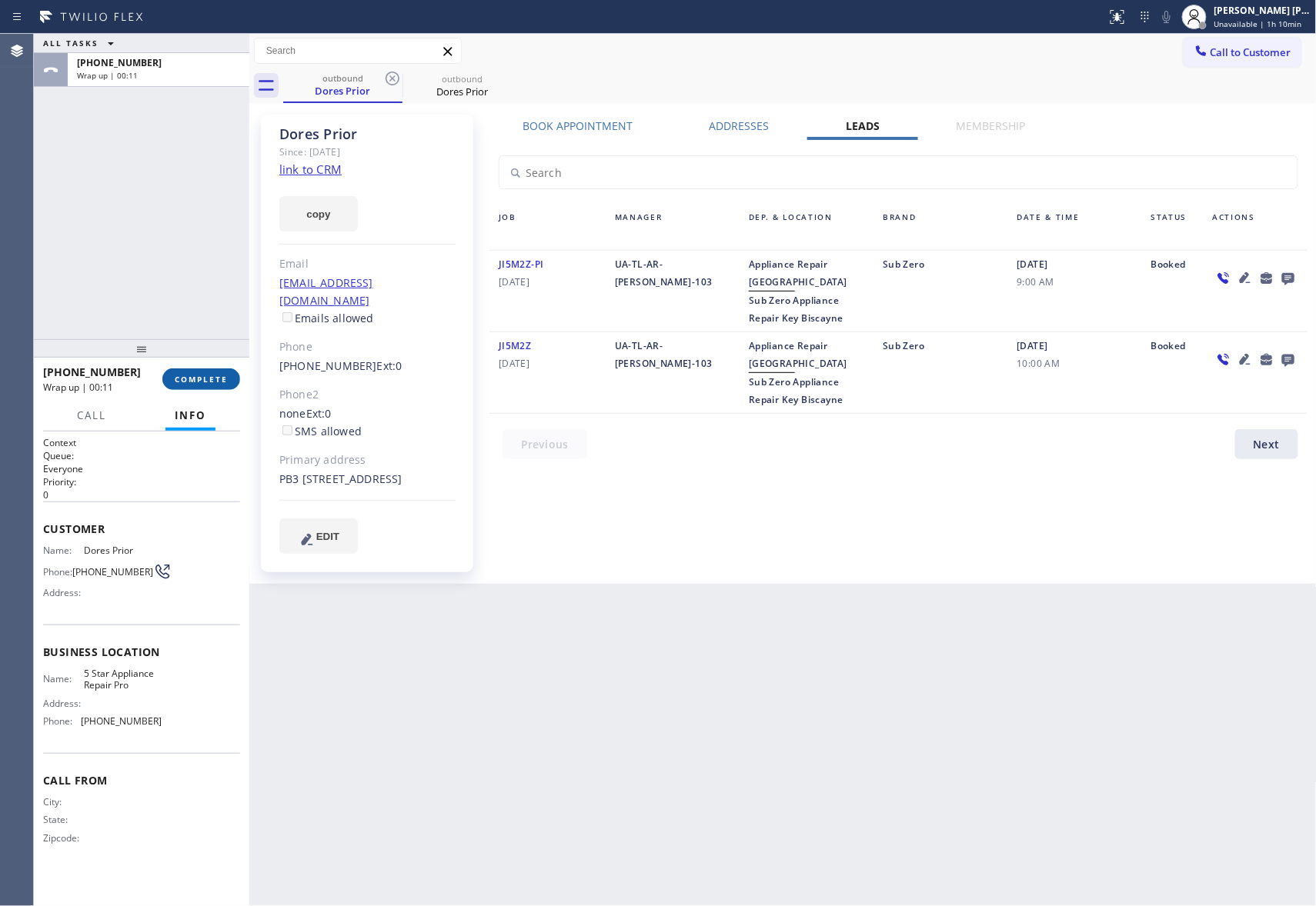
click at [198, 373] on button "COMPLETE" at bounding box center [201, 379] width 78 height 21
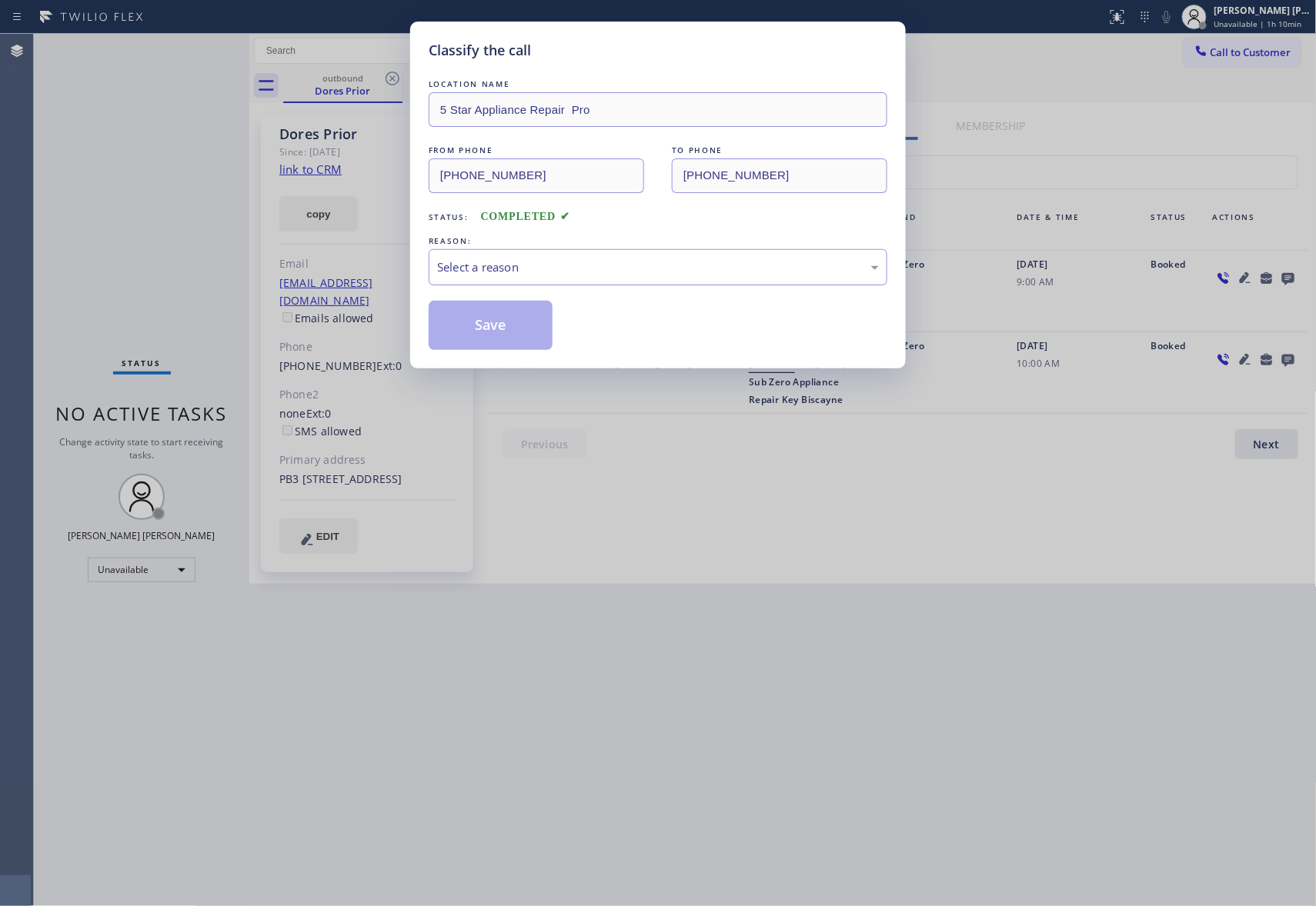
click at [598, 272] on div "Select a reason" at bounding box center [658, 267] width 442 height 18
click at [517, 331] on button "Save" at bounding box center [490, 325] width 124 height 49
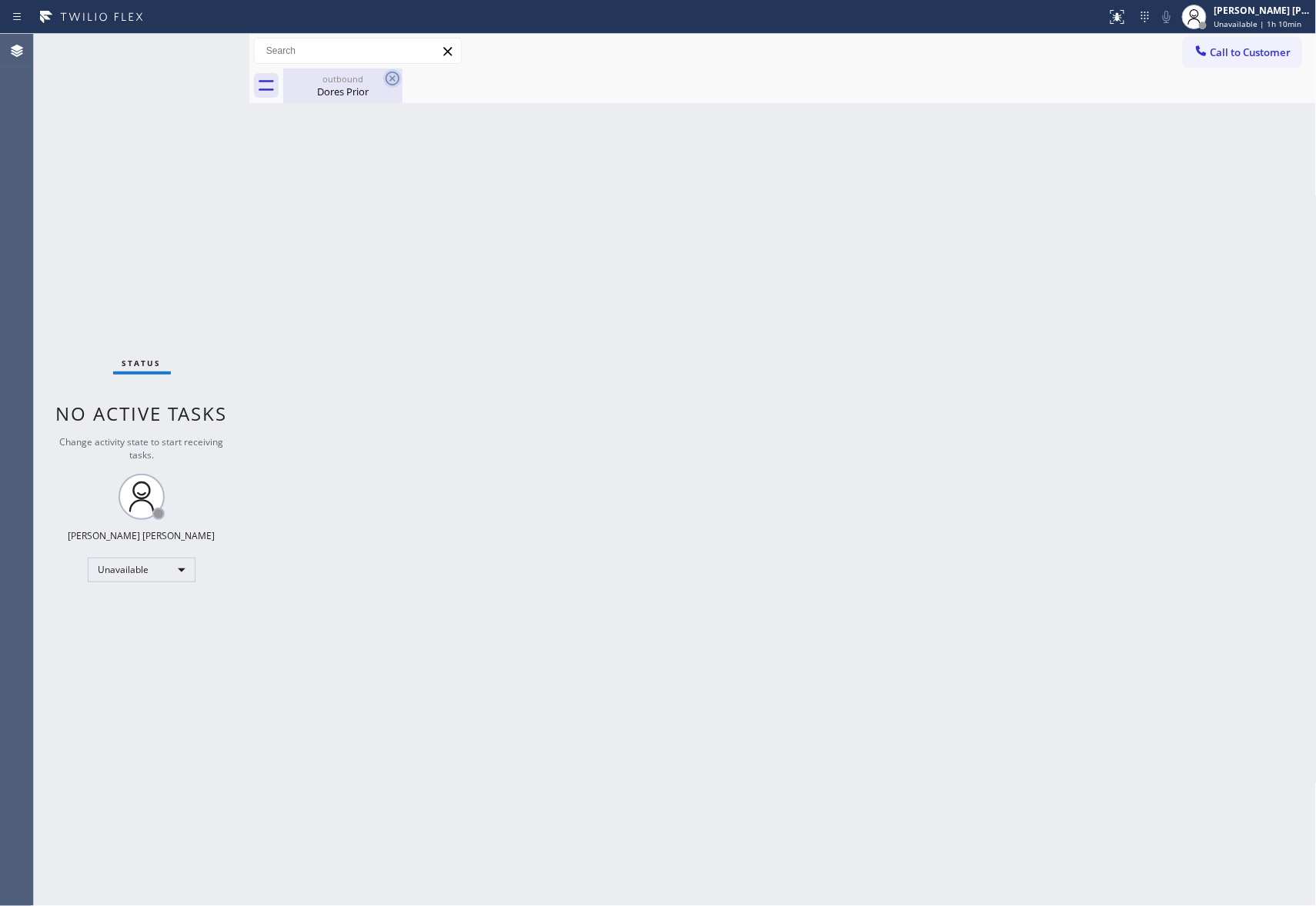
click at [391, 77] on icon at bounding box center [392, 78] width 14 height 14
click at [339, 75] on div "outbound" at bounding box center [342, 79] width 116 height 12
click at [1288, 54] on span "Call to Customer" at bounding box center [1251, 53] width 81 height 14
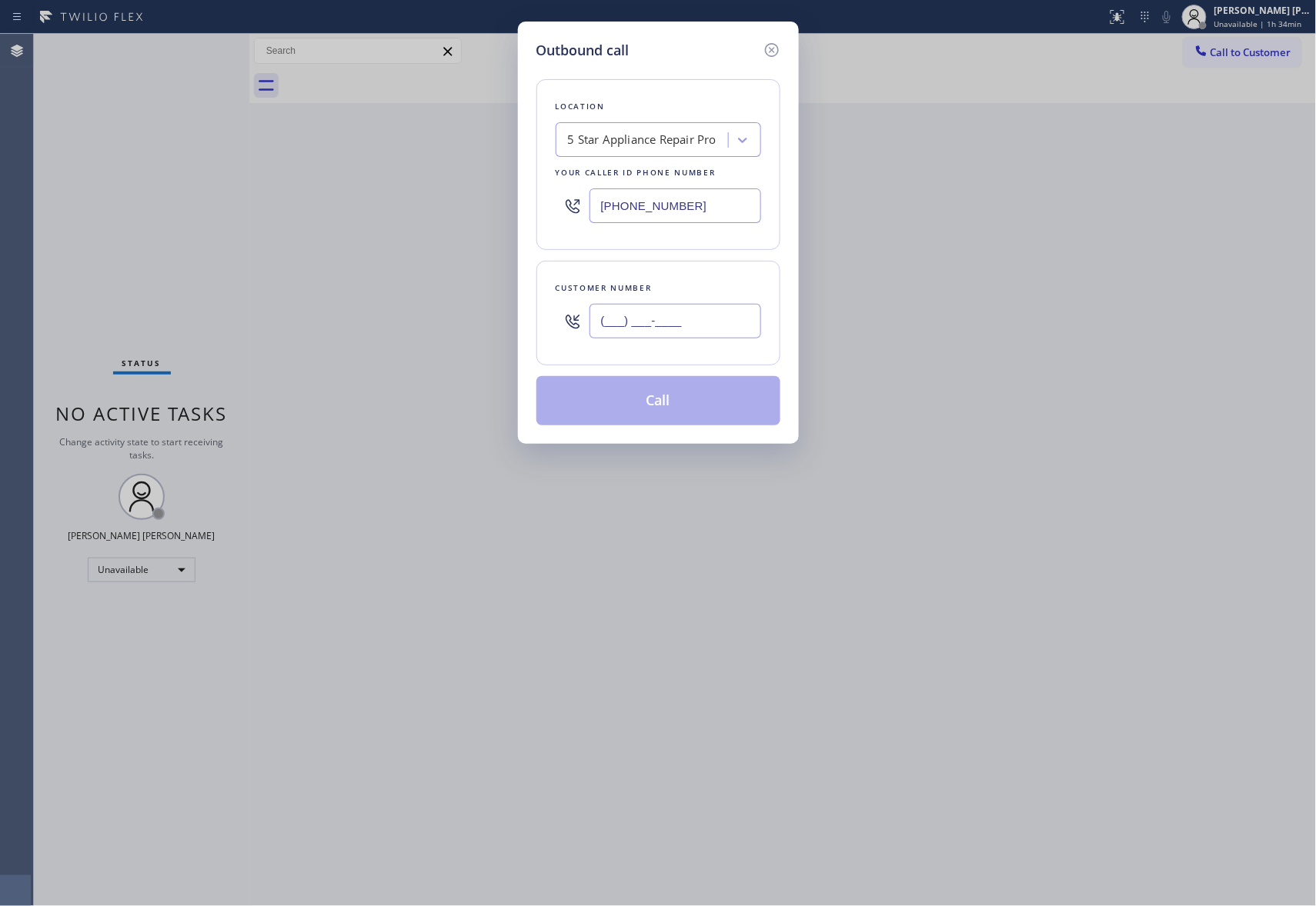
click at [696, 324] on input "(___) ___-____" at bounding box center [675, 321] width 172 height 34
paste input "555) 123-4567"
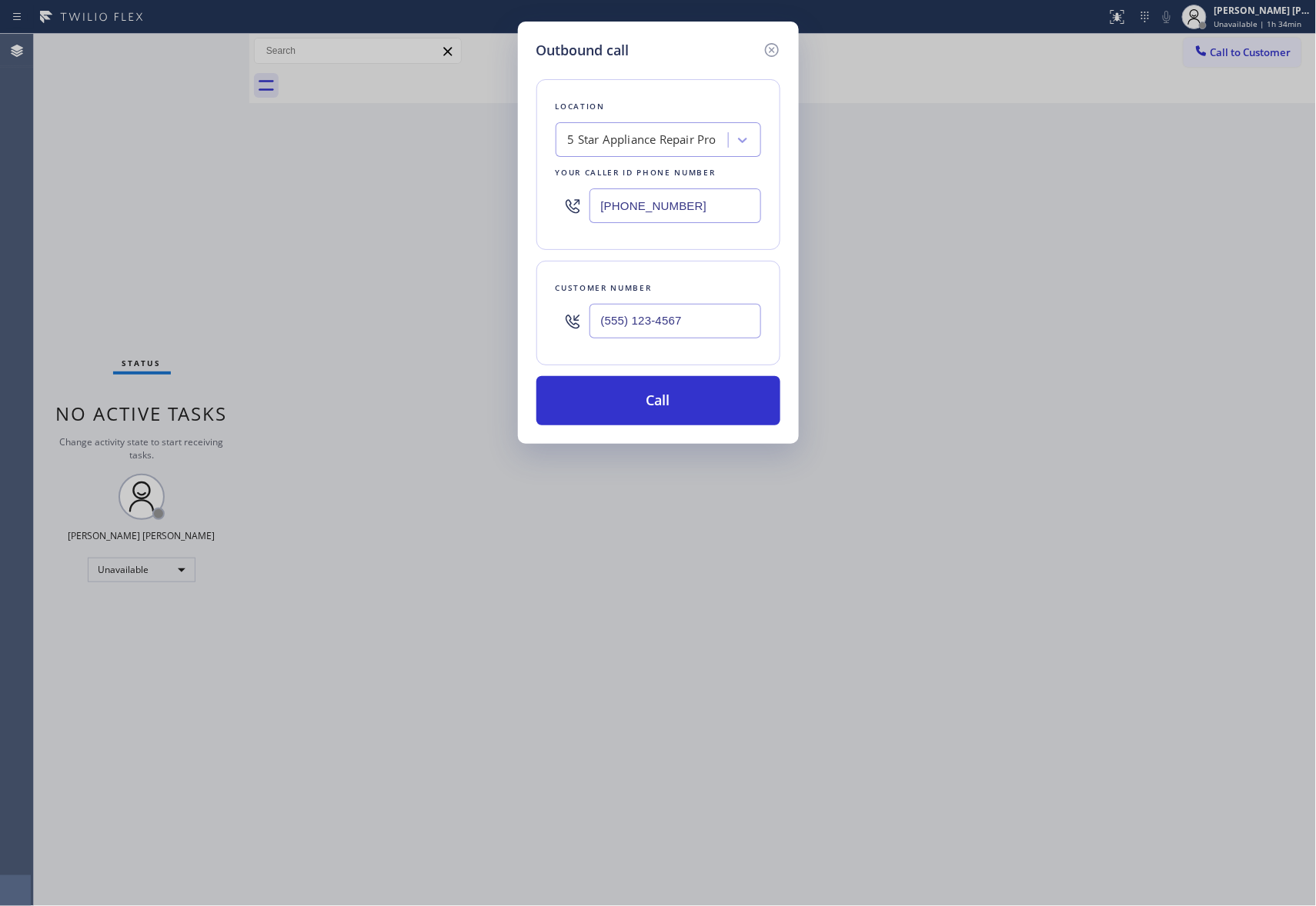
type input "(555) 123-4567"
drag, startPoint x: 613, startPoint y: 198, endPoint x: 530, endPoint y: 192, distance: 83.2
click at [530, 192] on div "Outbound call Location 5 Star Appliance Repair Pro Your caller id phone number …" at bounding box center [658, 232] width 281 height 422
paste input "05) 725-5414"
type input "[PHONE_NUMBER]"
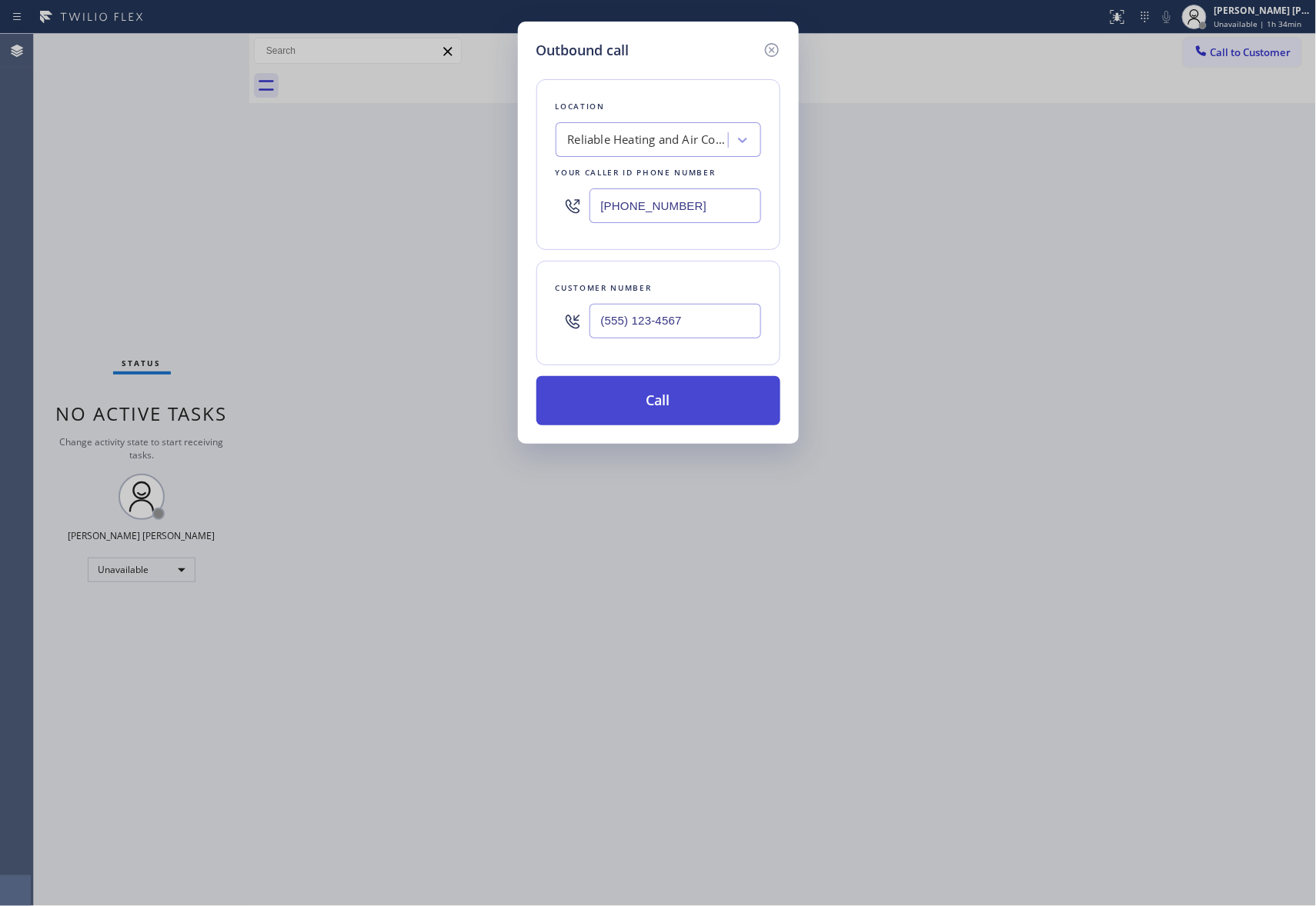
click at [647, 407] on button "Call" at bounding box center [658, 401] width 244 height 49
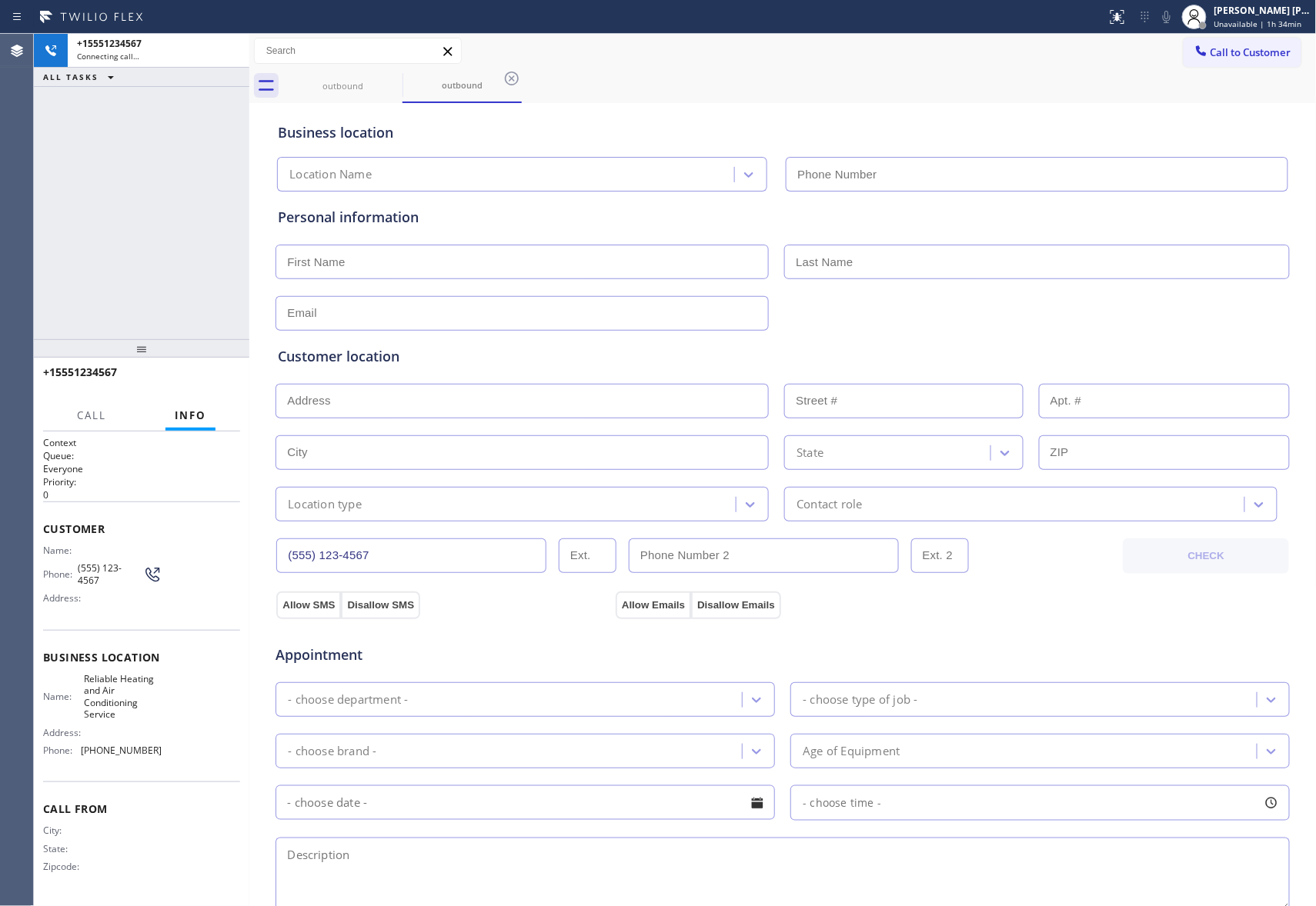
type input "[PHONE_NUMBER]"
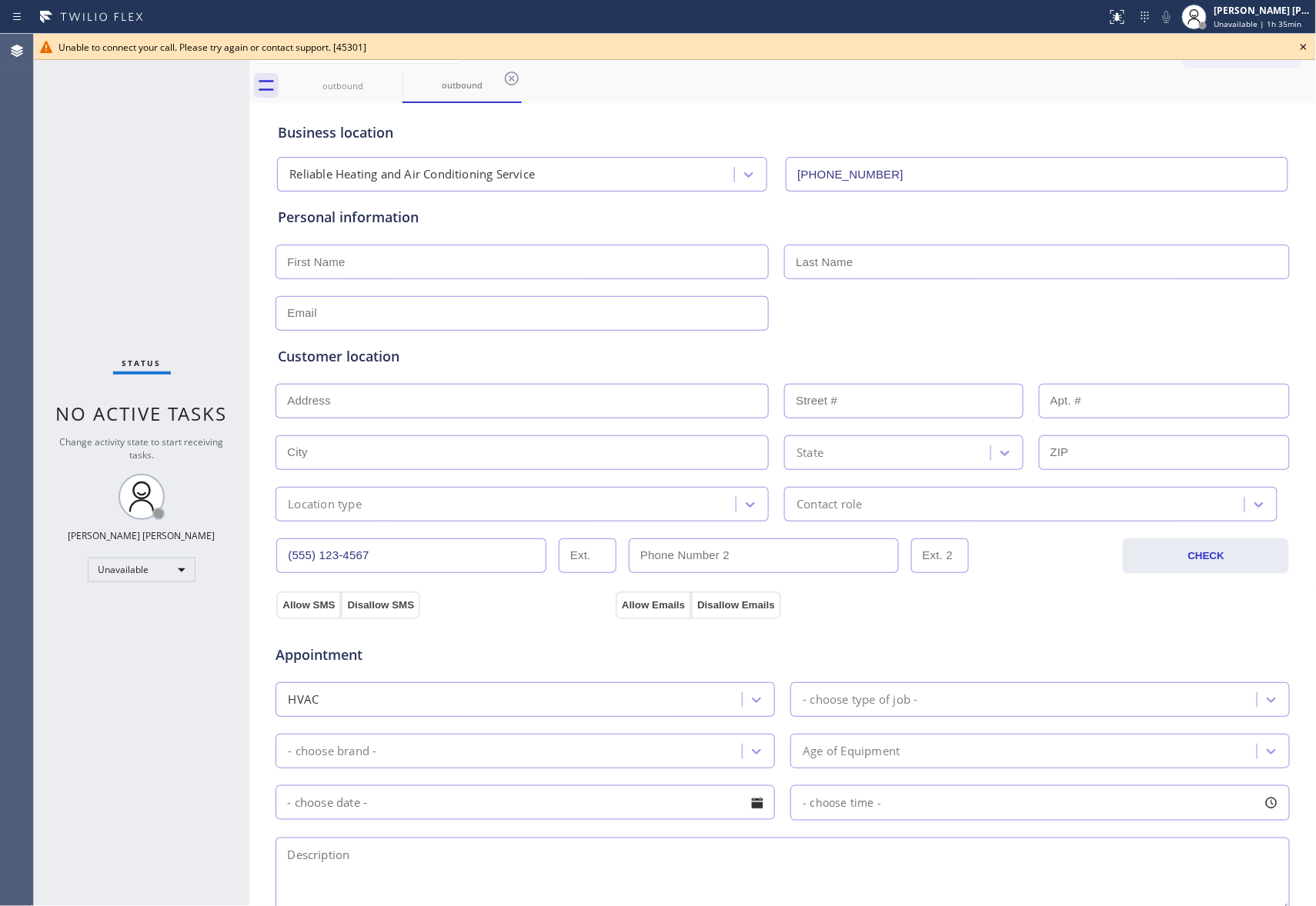
click at [1303, 48] on icon at bounding box center [1302, 47] width 19 height 19
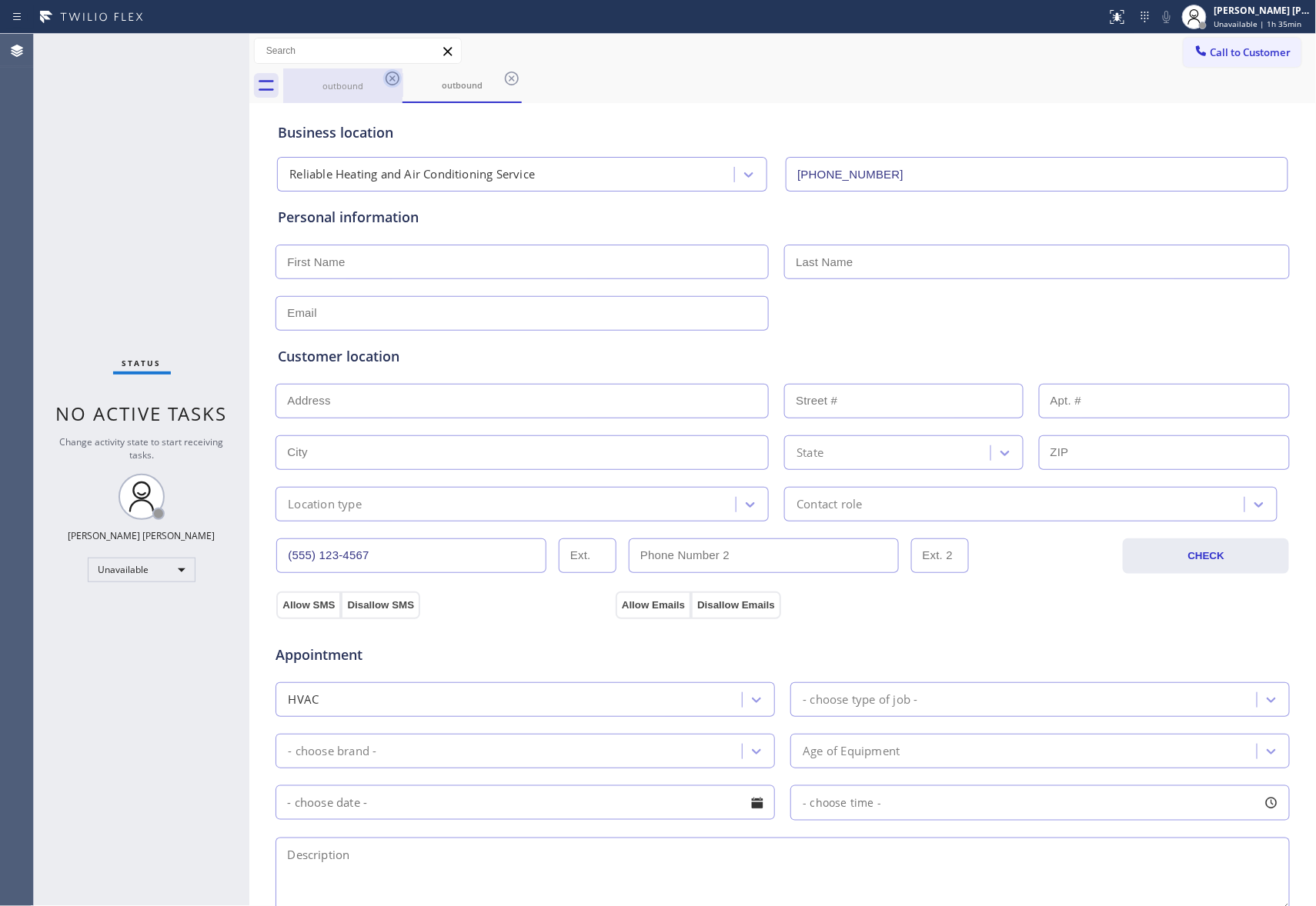
click at [395, 85] on icon at bounding box center [392, 78] width 19 height 19
click at [394, 82] on icon at bounding box center [392, 78] width 19 height 19
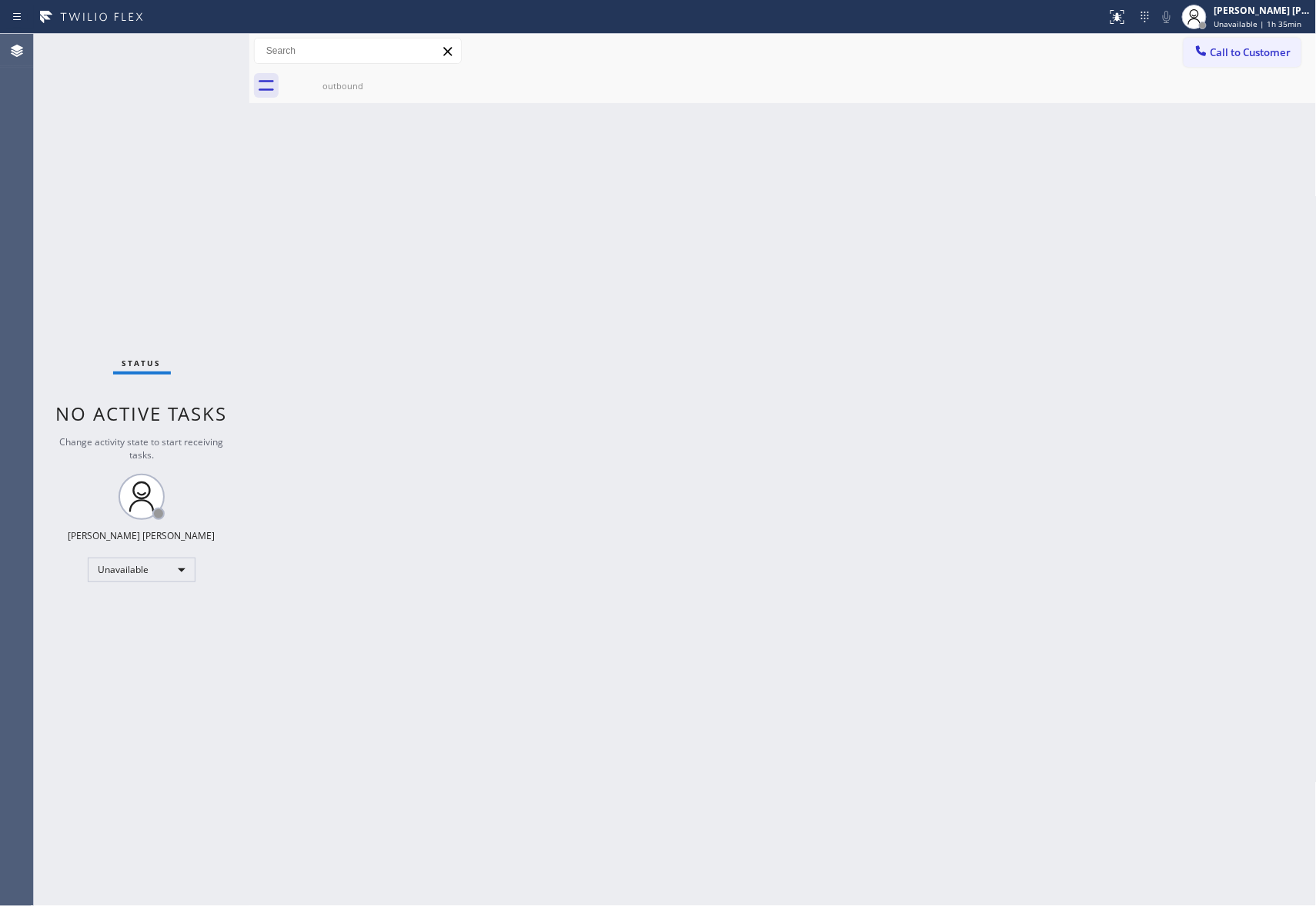
click at [394, 82] on div "outbound" at bounding box center [342, 85] width 119 height 34
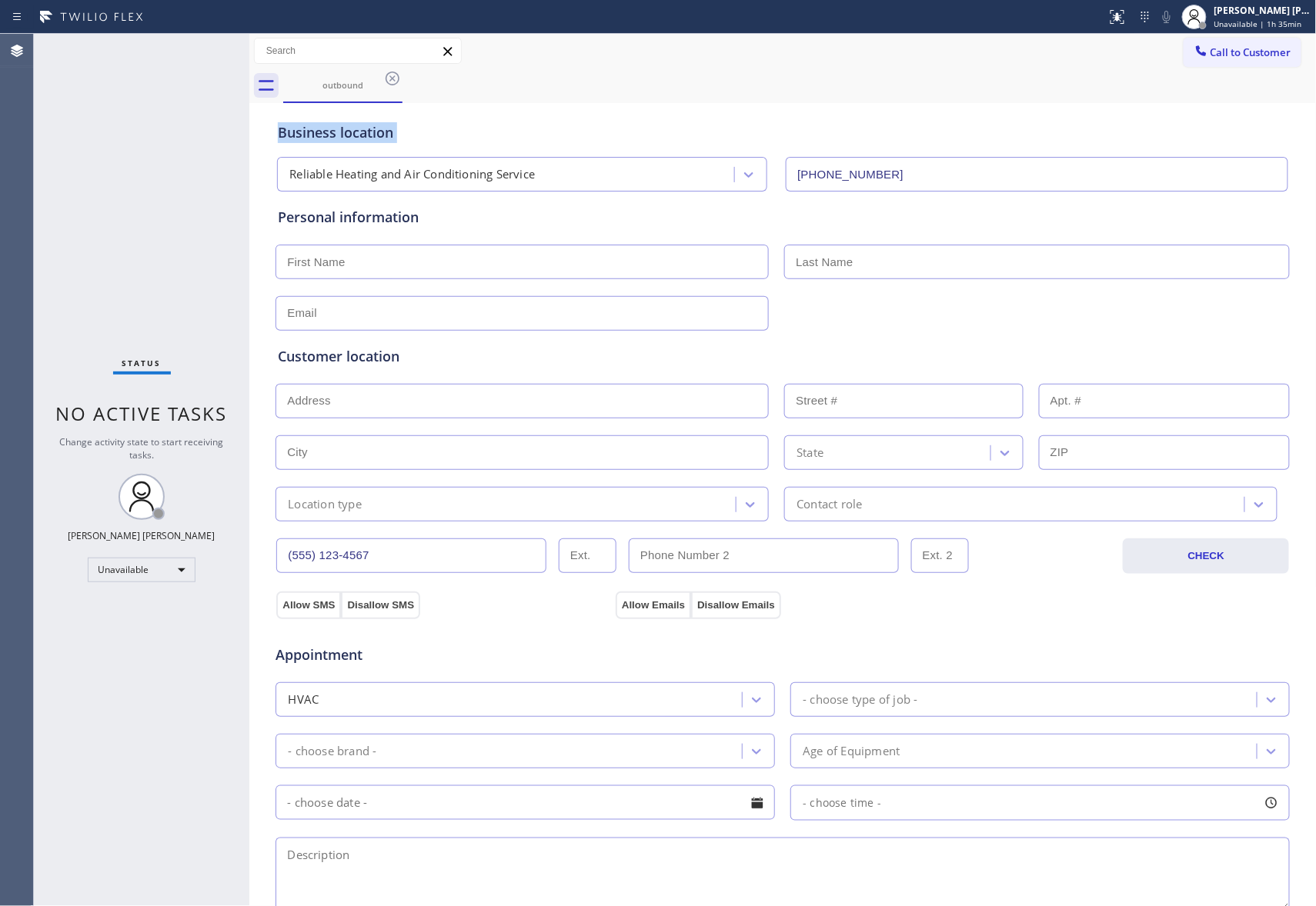
click at [394, 82] on icon at bounding box center [392, 78] width 19 height 19
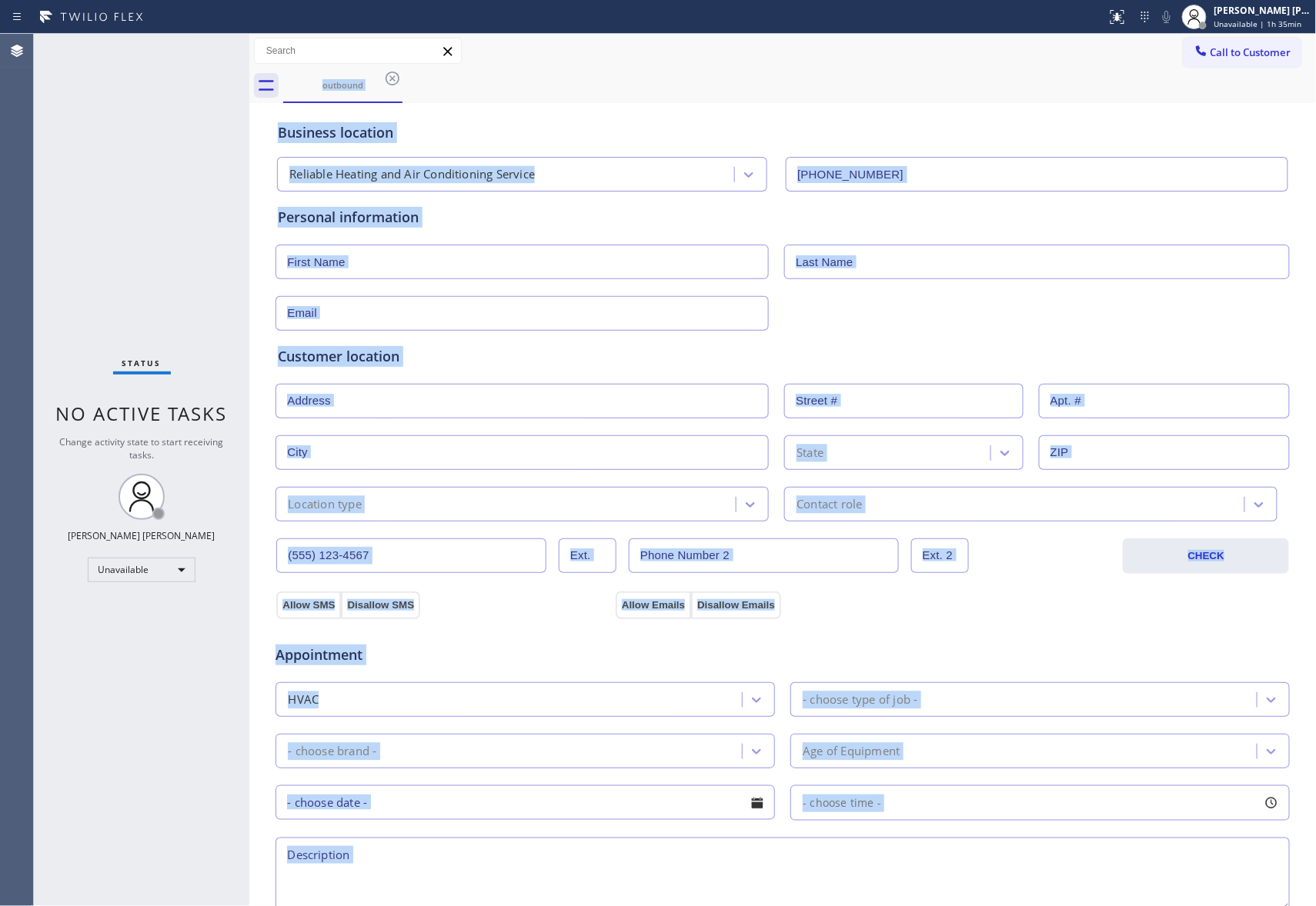
click at [394, 82] on div "outbound" at bounding box center [799, 85] width 1033 height 34
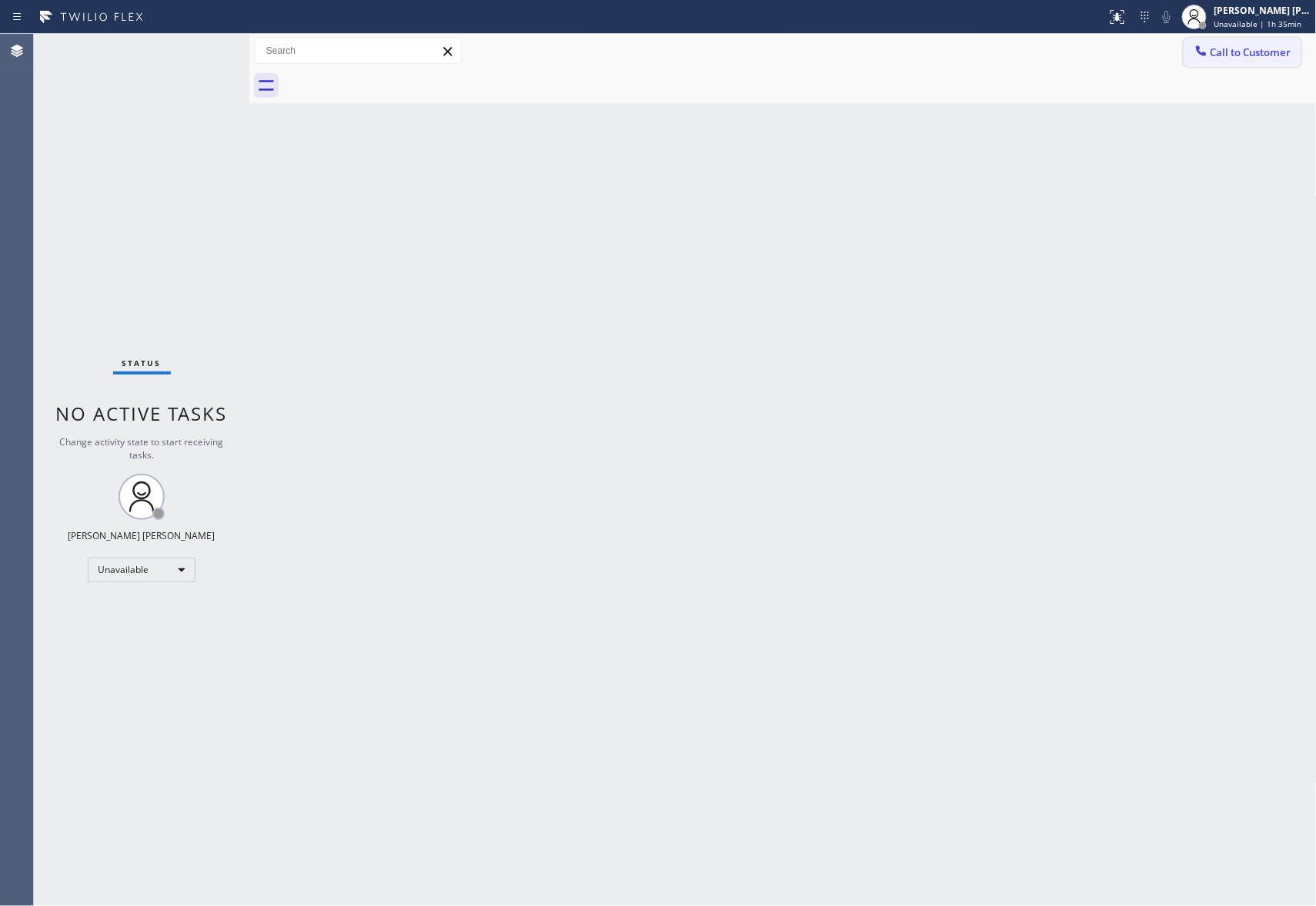
click at [1232, 57] on span "Call to Customer" at bounding box center [1251, 53] width 81 height 14
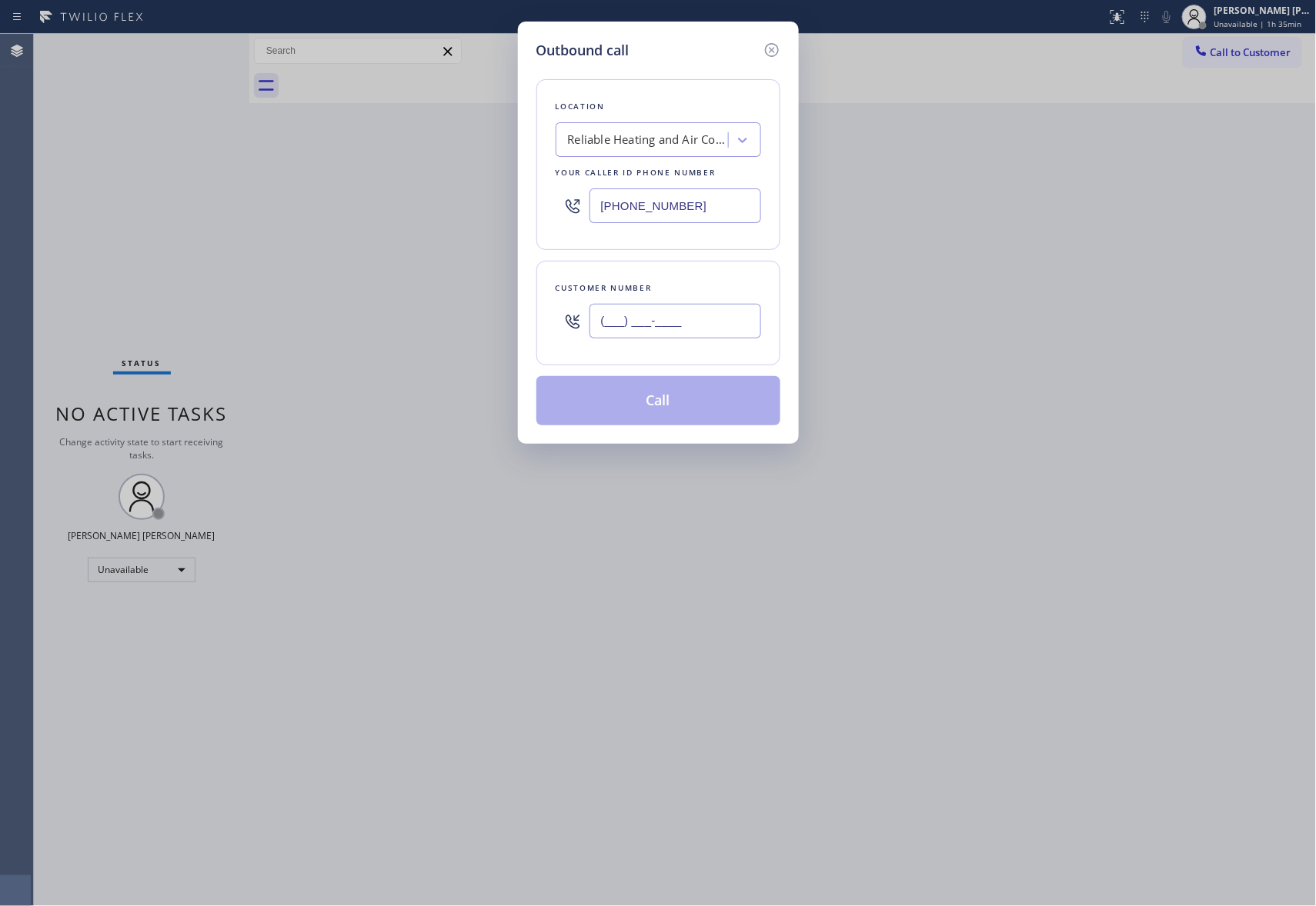
click at [715, 311] on input "(___) ___-____" at bounding box center [675, 321] width 172 height 34
paste input "805) 725-5414"
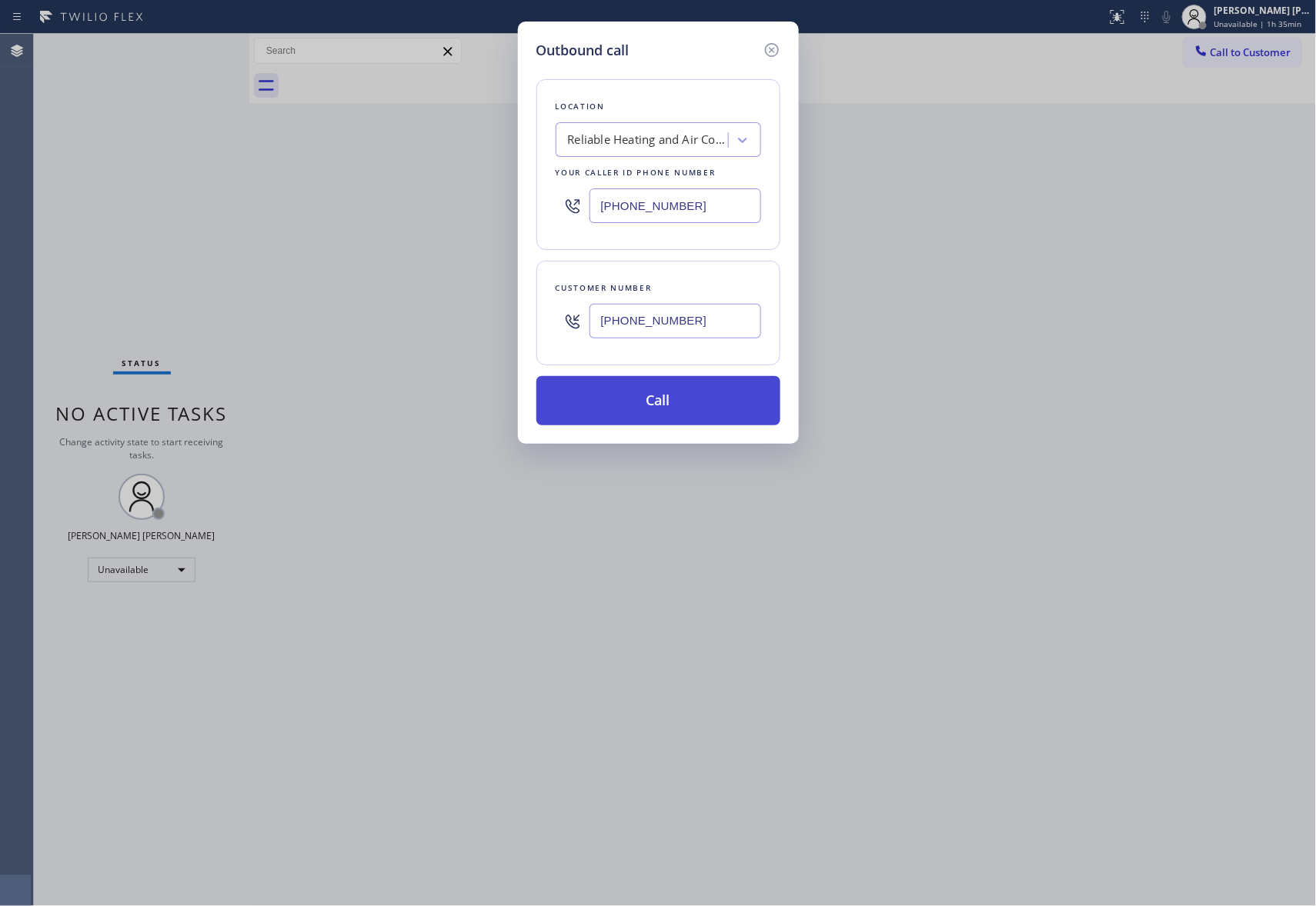
type input "[PHONE_NUMBER]"
click at [691, 401] on button "Call" at bounding box center [658, 401] width 244 height 49
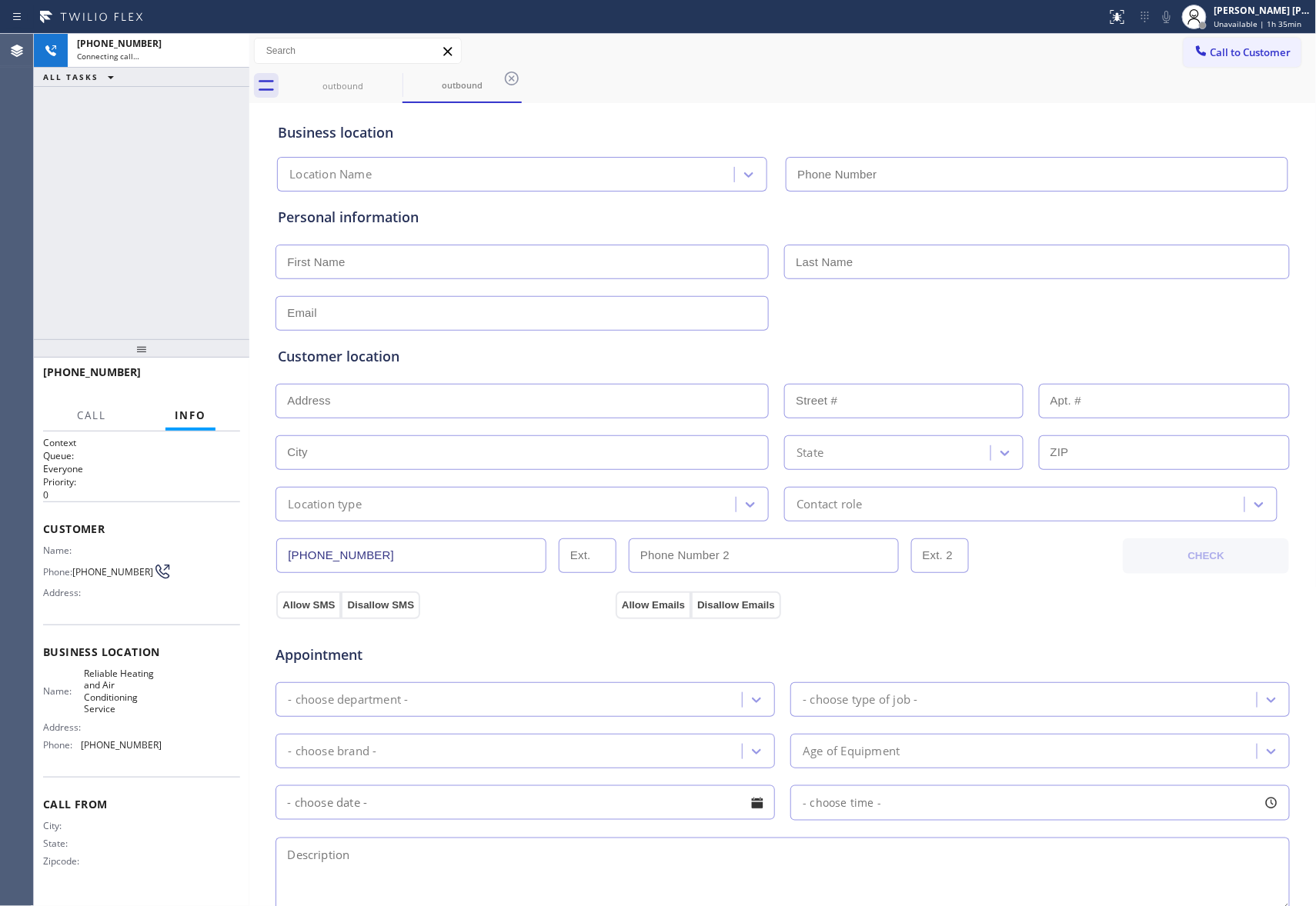
type input "[PHONE_NUMBER]"
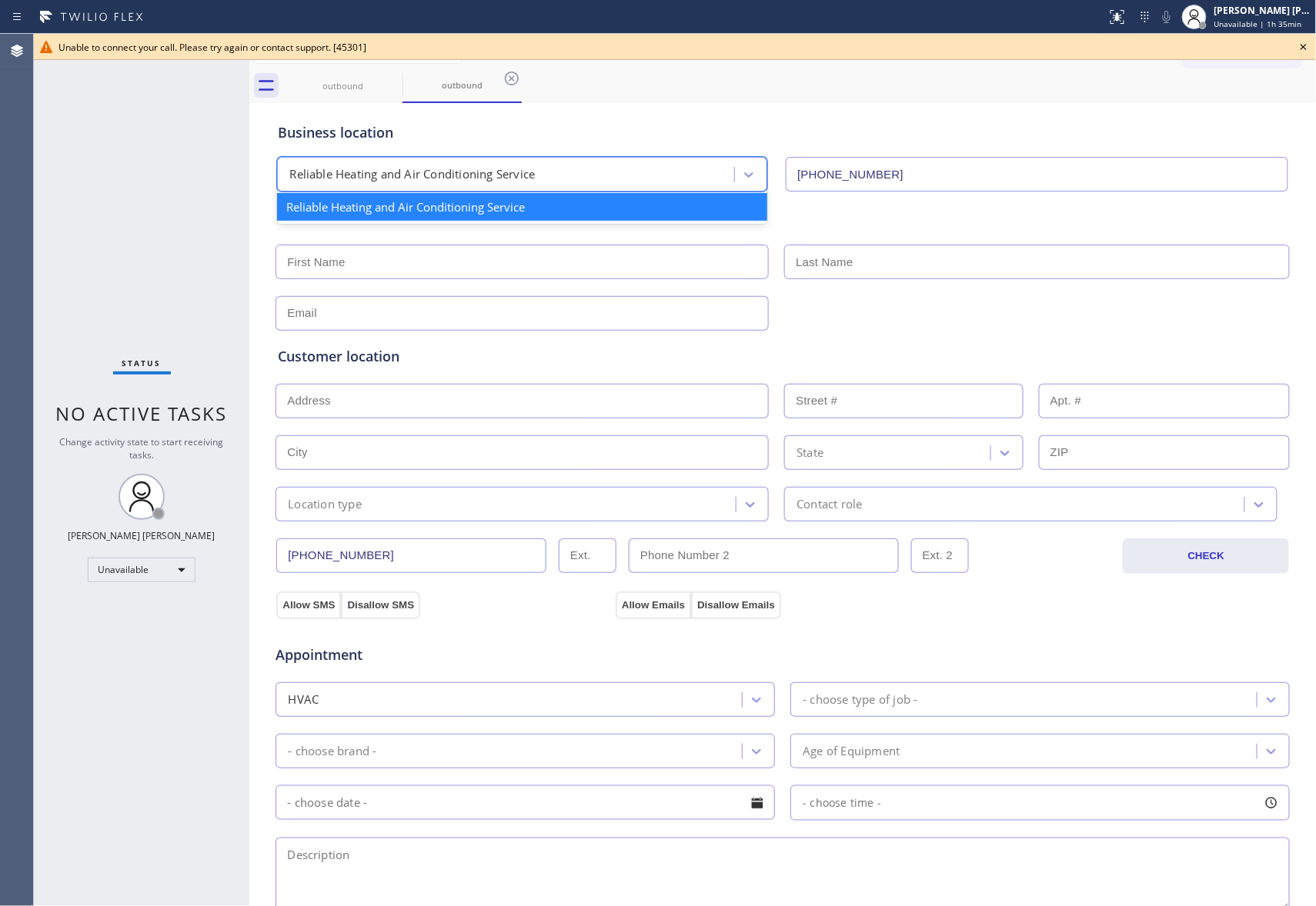
drag, startPoint x: 543, startPoint y: 171, endPoint x: 305, endPoint y: 169, distance: 238.0
click at [305, 169] on div "Reliable Heating and Air Conditioning Service" at bounding box center [508, 176] width 453 height 27
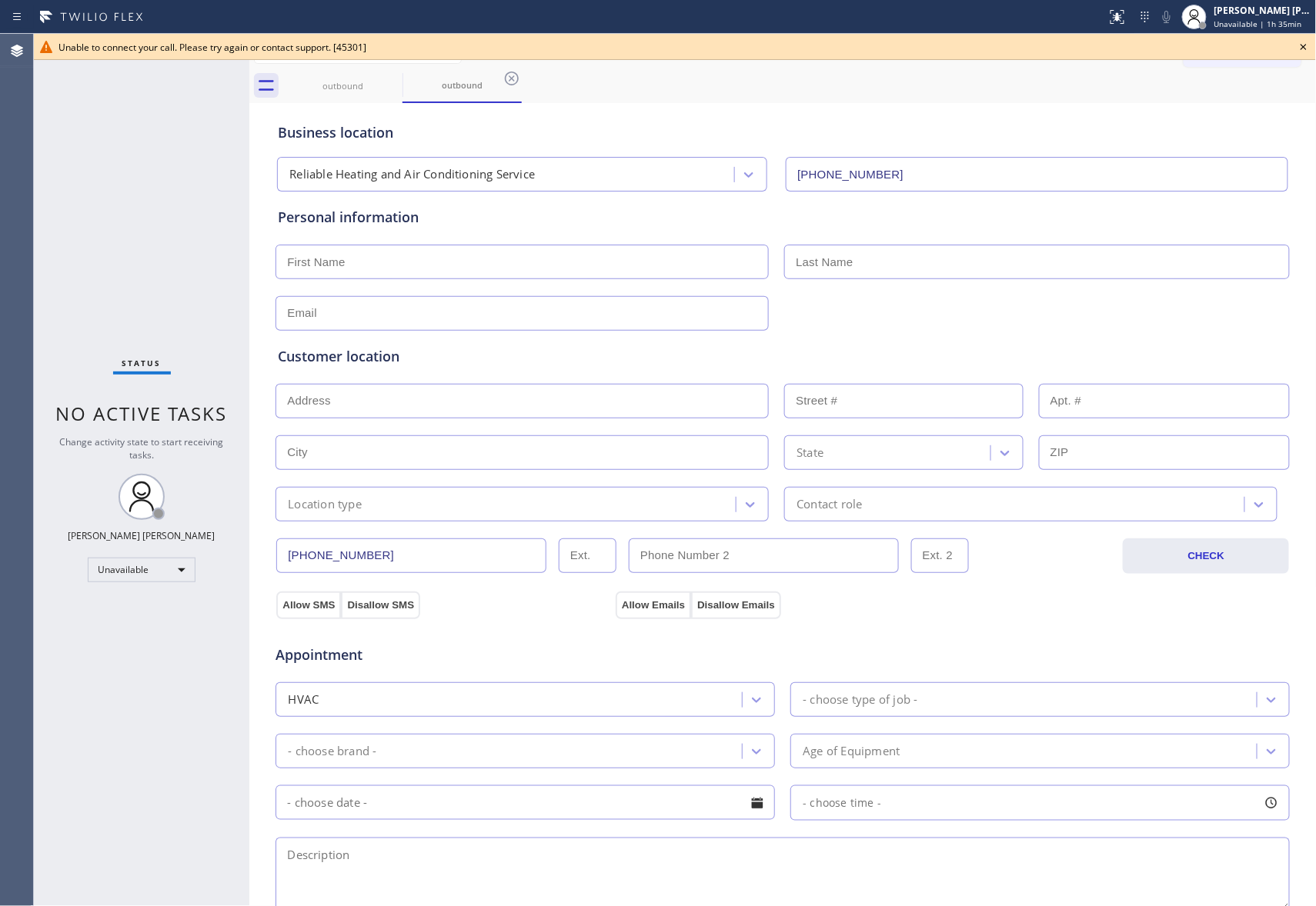
click at [1305, 43] on icon at bounding box center [1302, 47] width 19 height 19
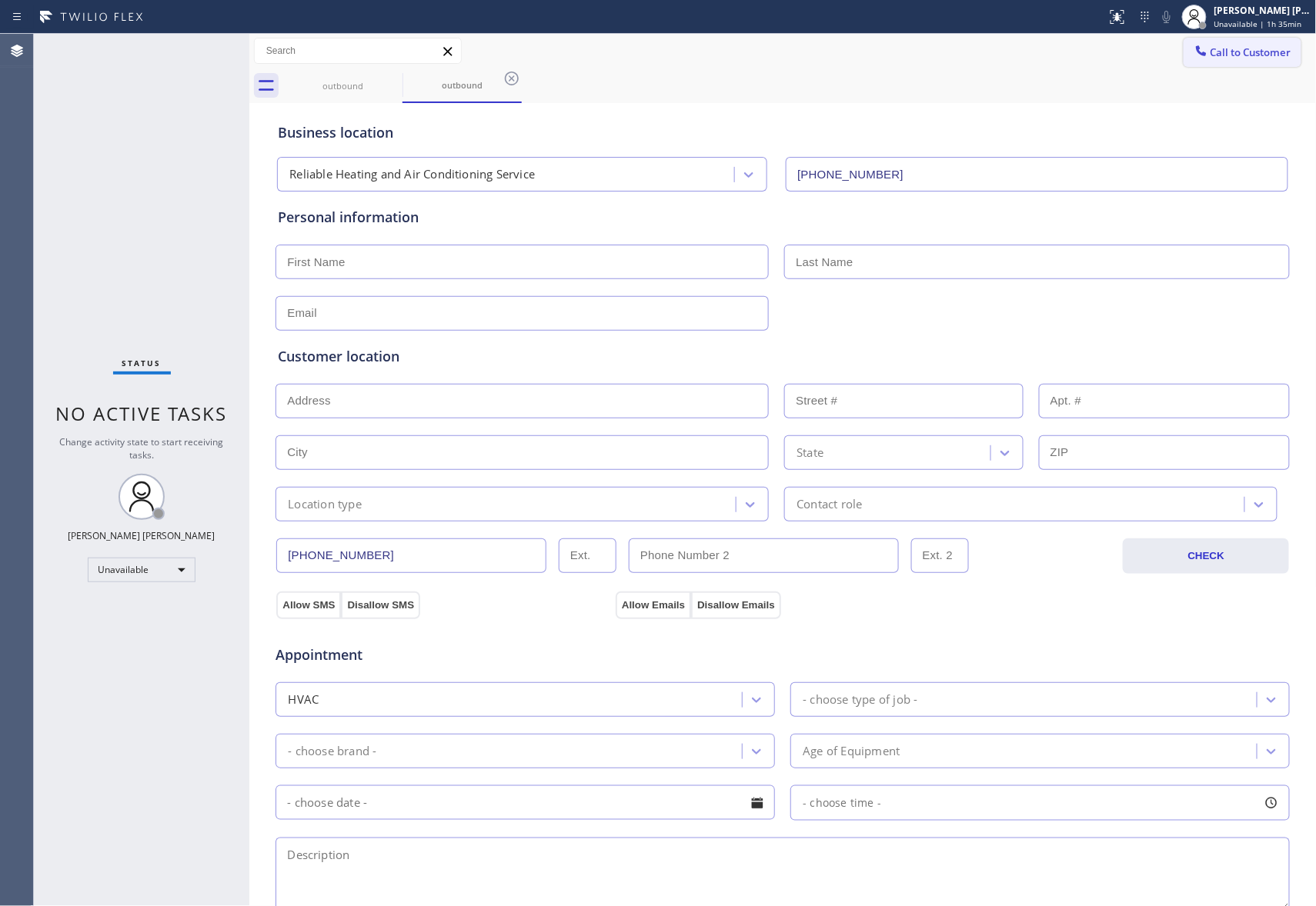
click at [1277, 43] on button "Call to Customer" at bounding box center [1242, 53] width 118 height 29
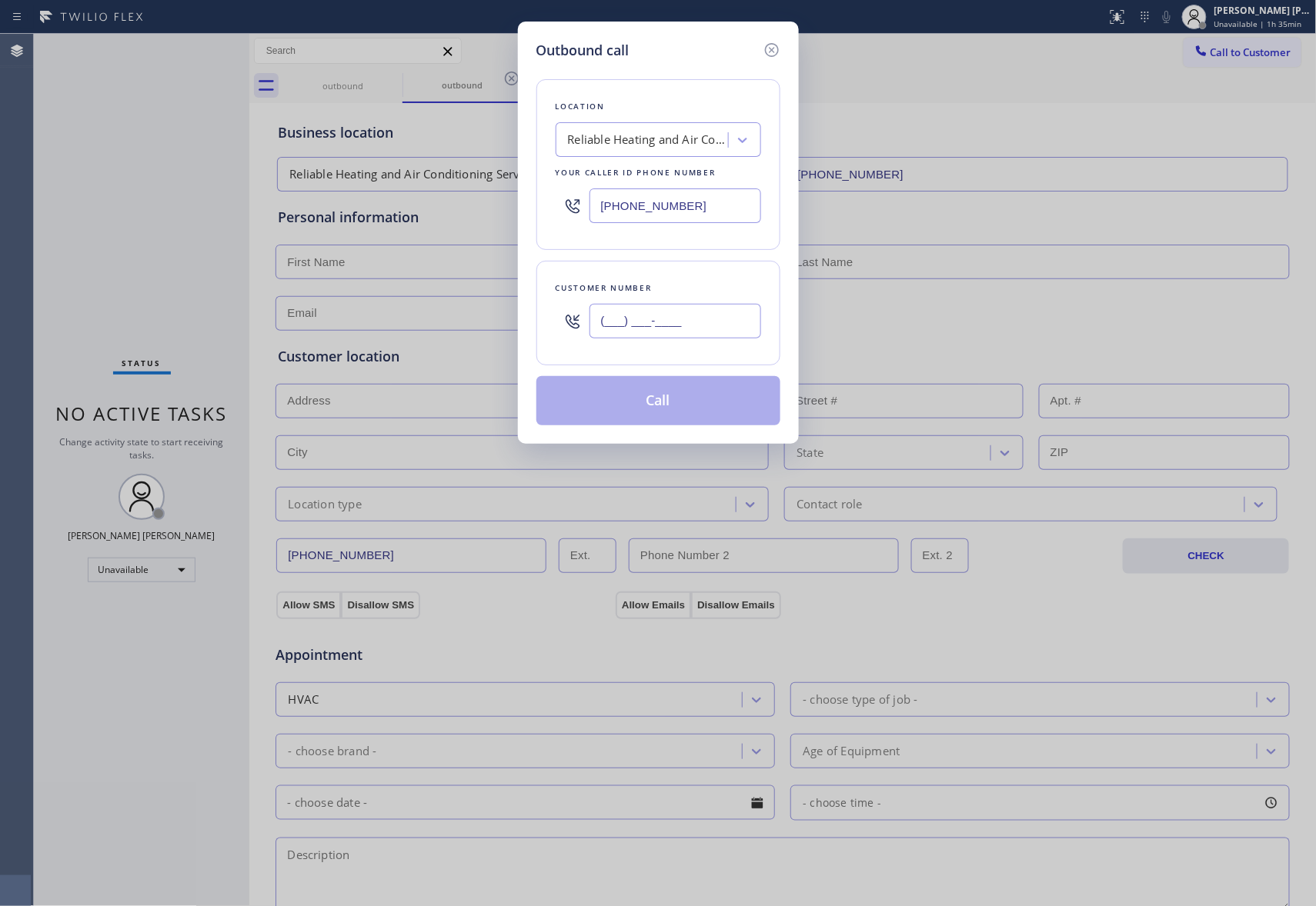
click at [697, 335] on input "(___) ___-____" at bounding box center [675, 321] width 172 height 34
paste input "805) 725-5414"
type input "[PHONE_NUMBER]"
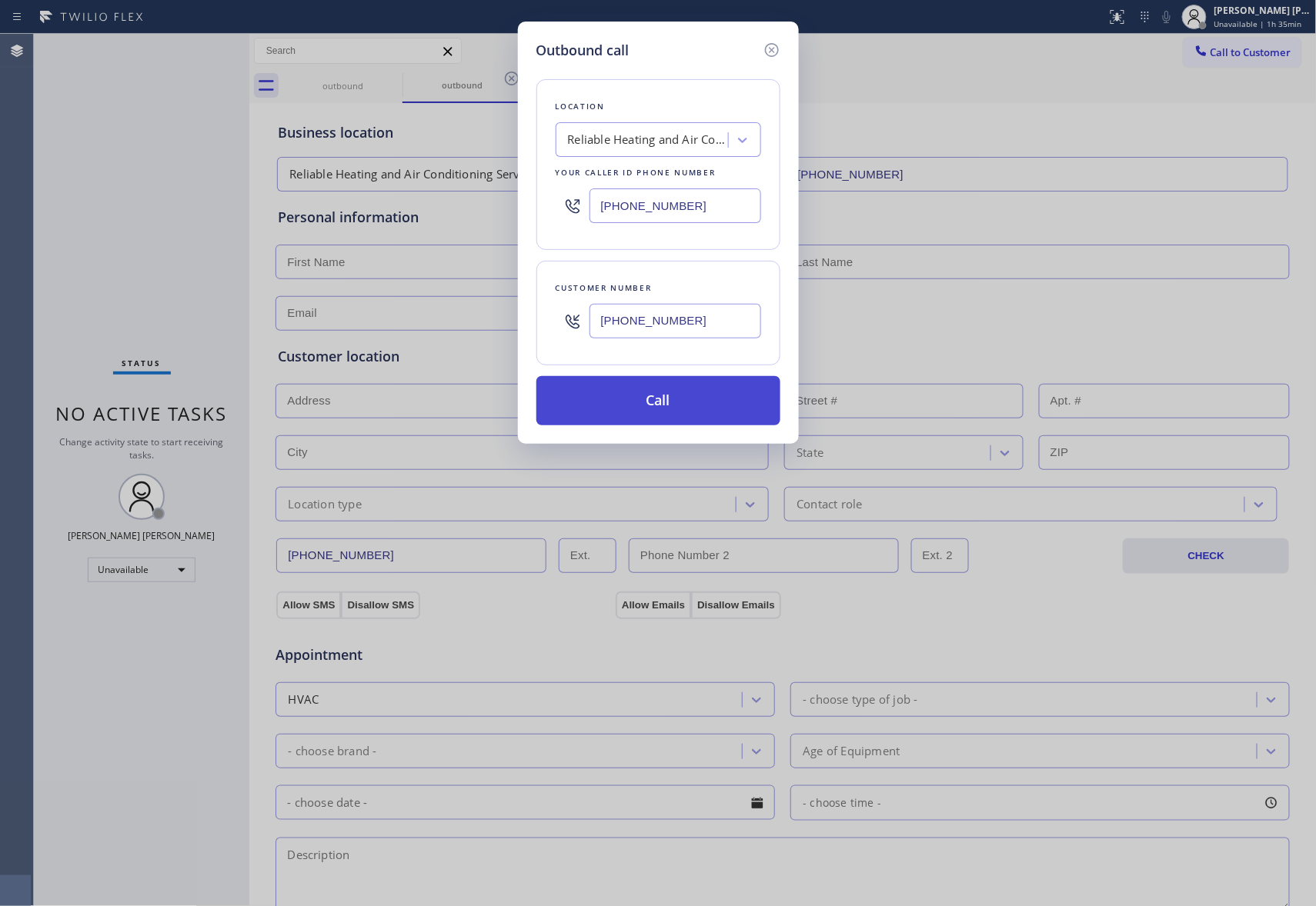
click at [664, 408] on button "Call" at bounding box center [658, 401] width 244 height 49
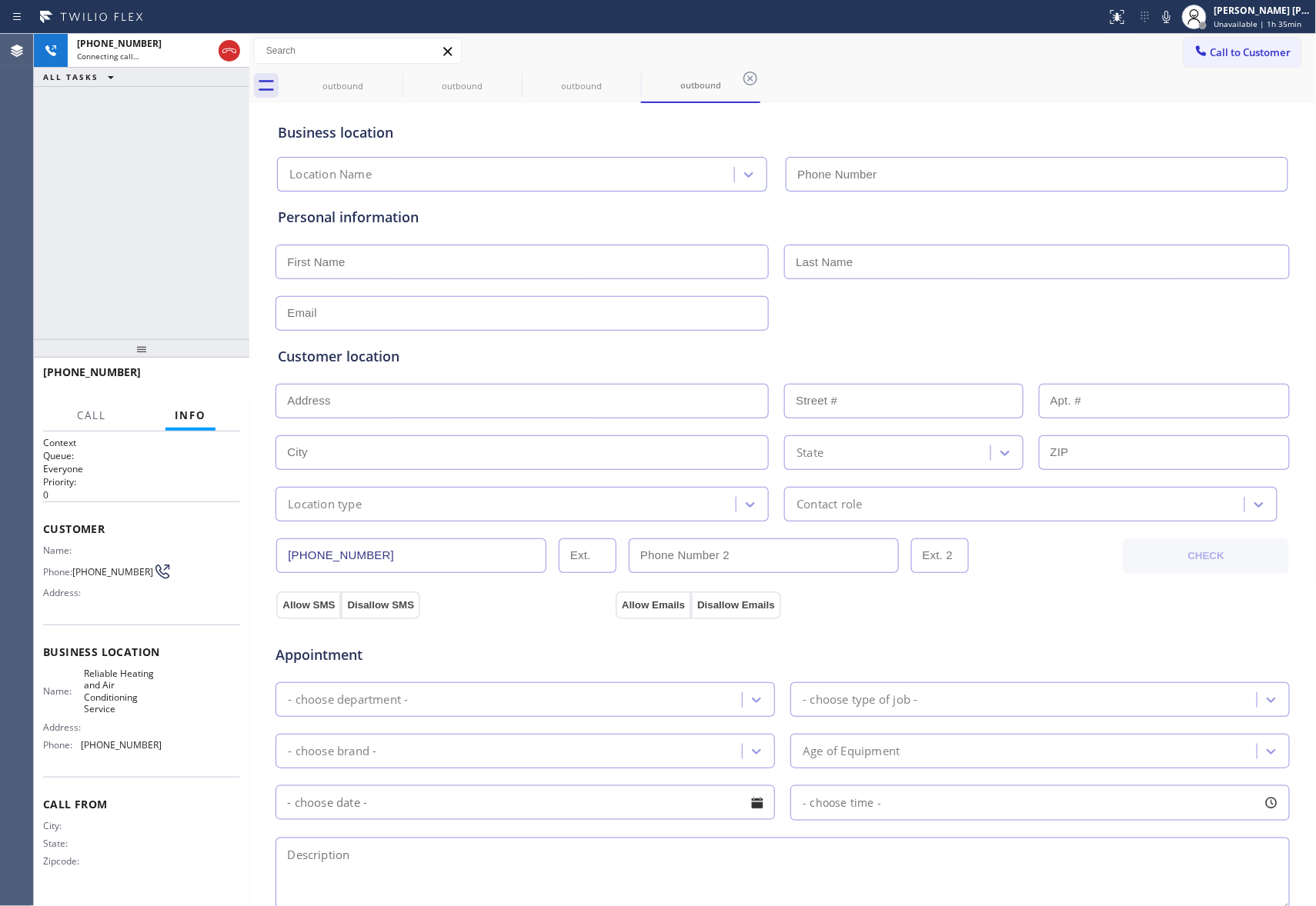
type input "[PHONE_NUMBER]"
drag, startPoint x: 82, startPoint y: 674, endPoint x: 133, endPoint y: 712, distance: 63.6
click at [133, 712] on div "Name: Reliable Heating and Air Conditioning Service" at bounding box center [101, 691] width 118 height 48
copy span "Reliable Heating and Air Conditioning Service"
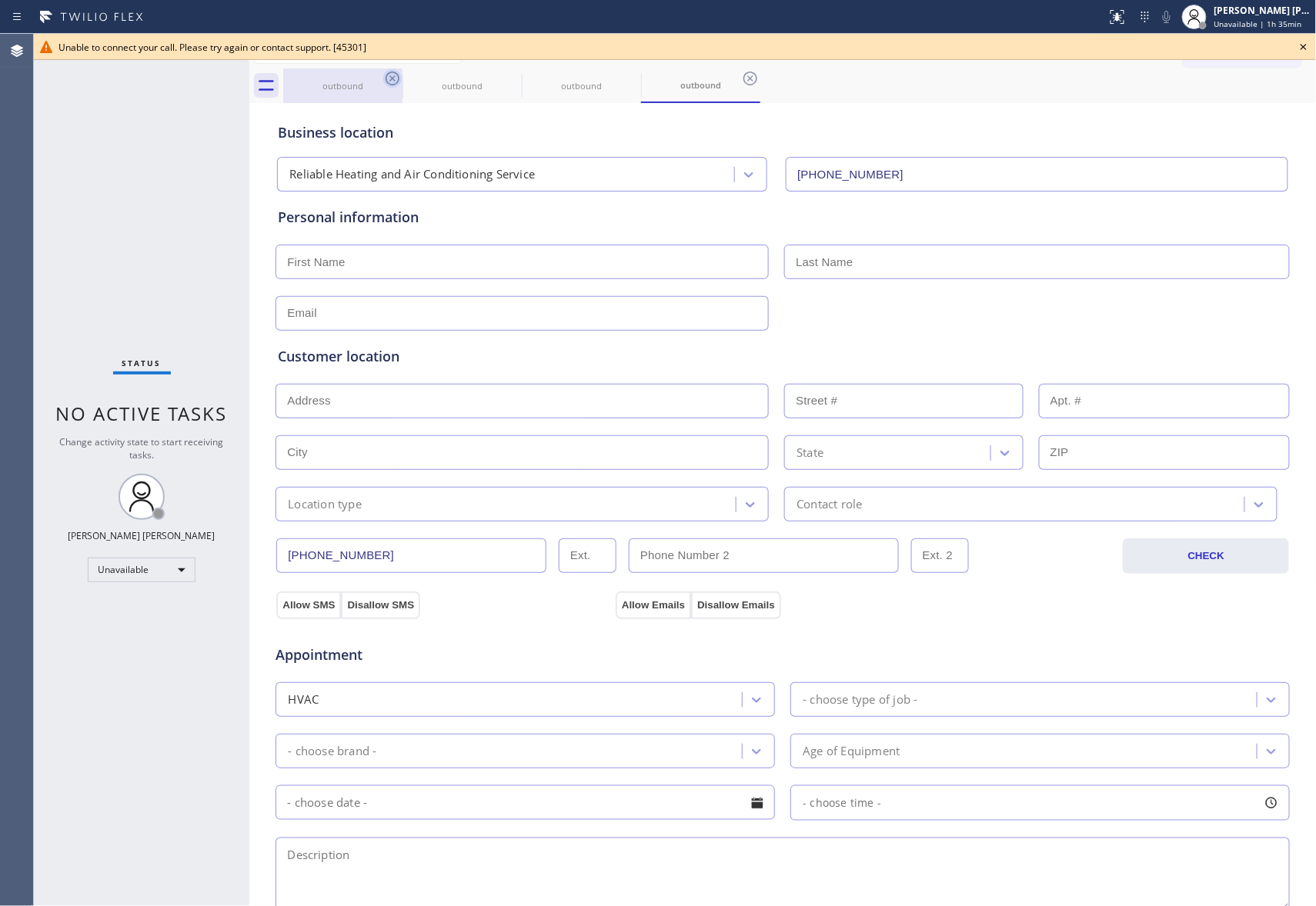
click at [385, 78] on icon at bounding box center [392, 78] width 14 height 14
click at [0, 0] on icon at bounding box center [0, 0] width 0 height 0
click at [391, 77] on icon at bounding box center [392, 78] width 19 height 19
click at [0, 0] on icon at bounding box center [0, 0] width 0 height 0
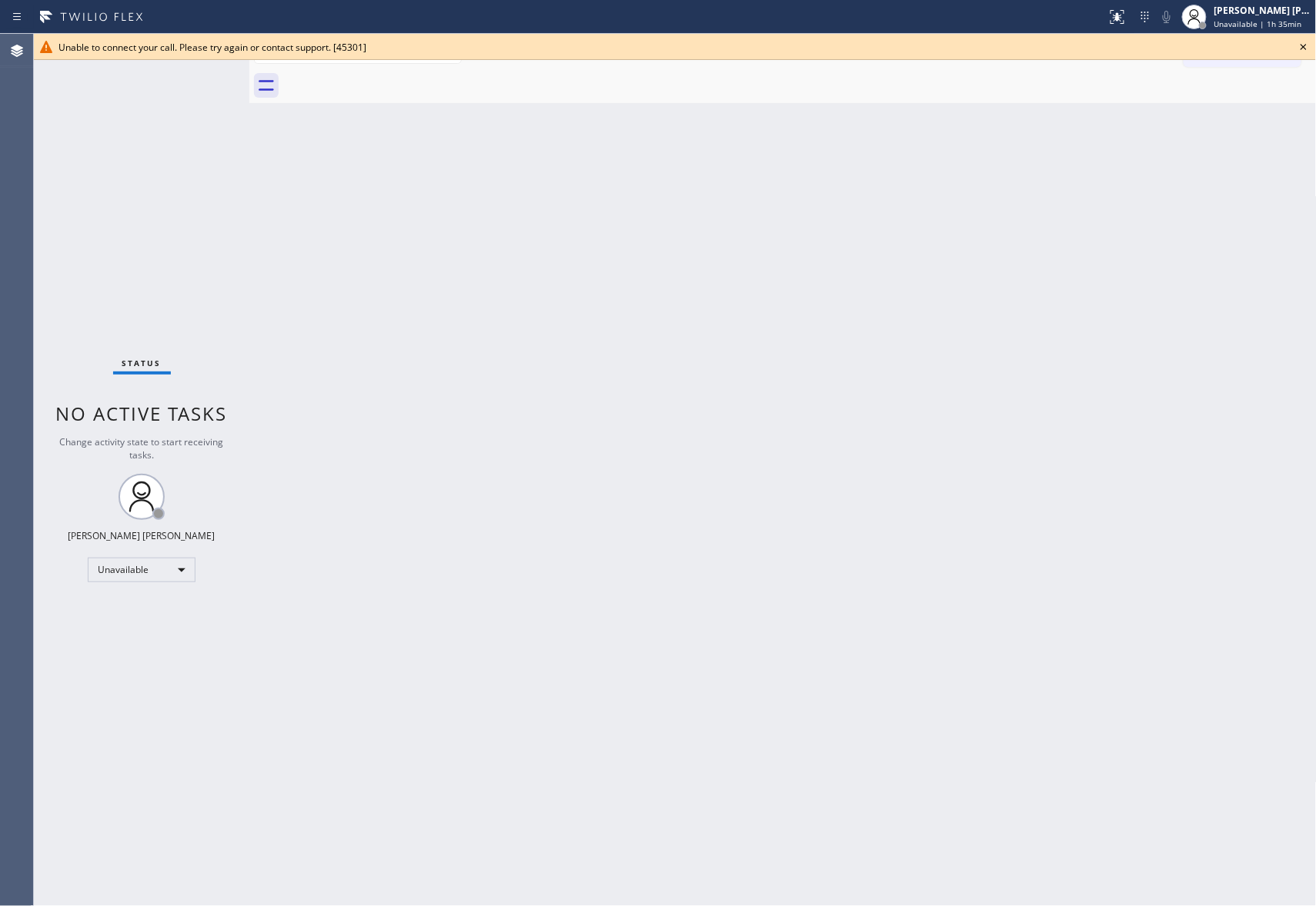
click at [391, 77] on div at bounding box center [799, 85] width 1033 height 34
click at [1305, 47] on icon at bounding box center [1302, 47] width 19 height 19
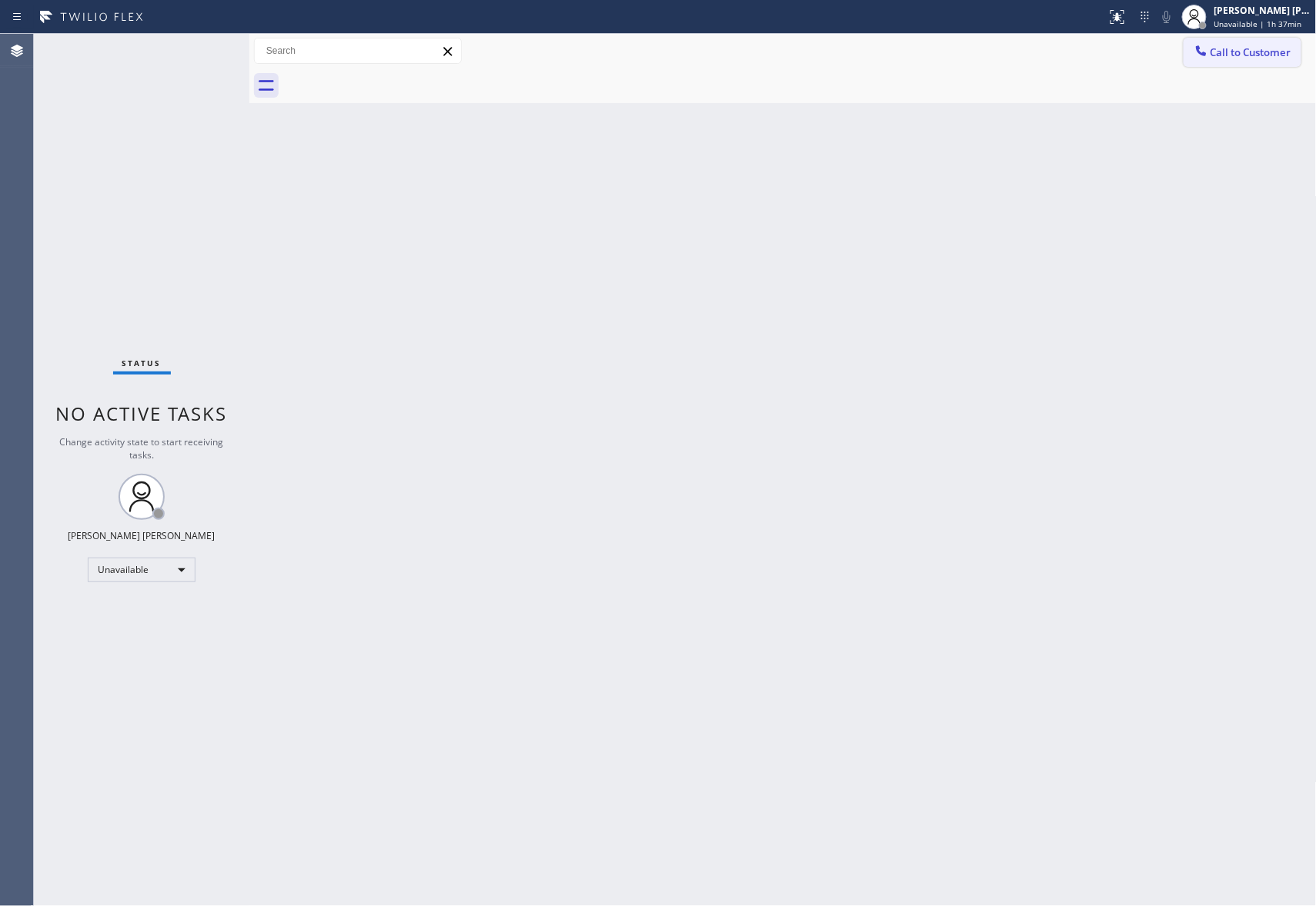
click at [1261, 44] on button "Call to Customer" at bounding box center [1242, 53] width 118 height 29
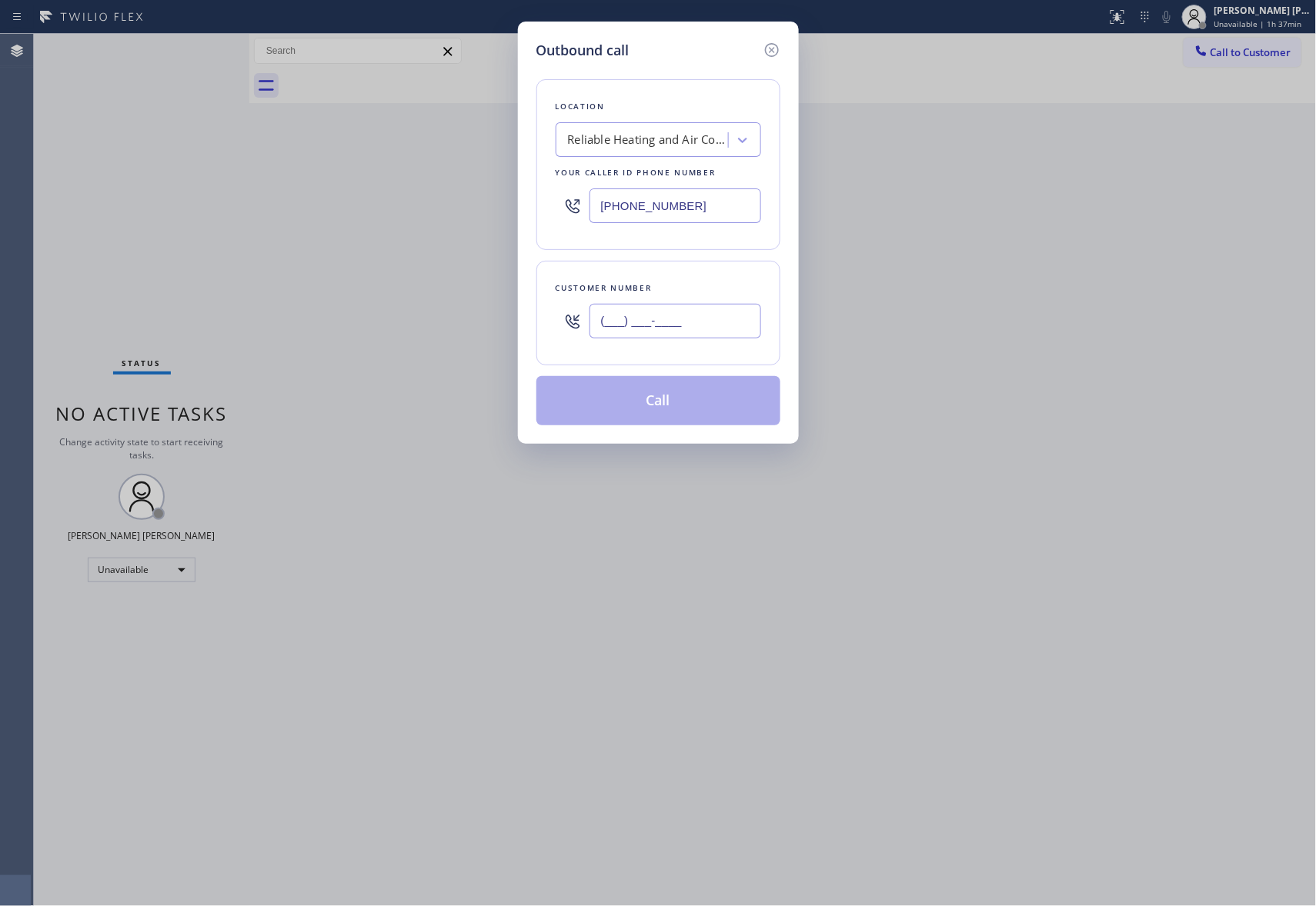
click at [698, 328] on input "(___) ___-____" at bounding box center [675, 321] width 172 height 34
paste input "805) 725-5414"
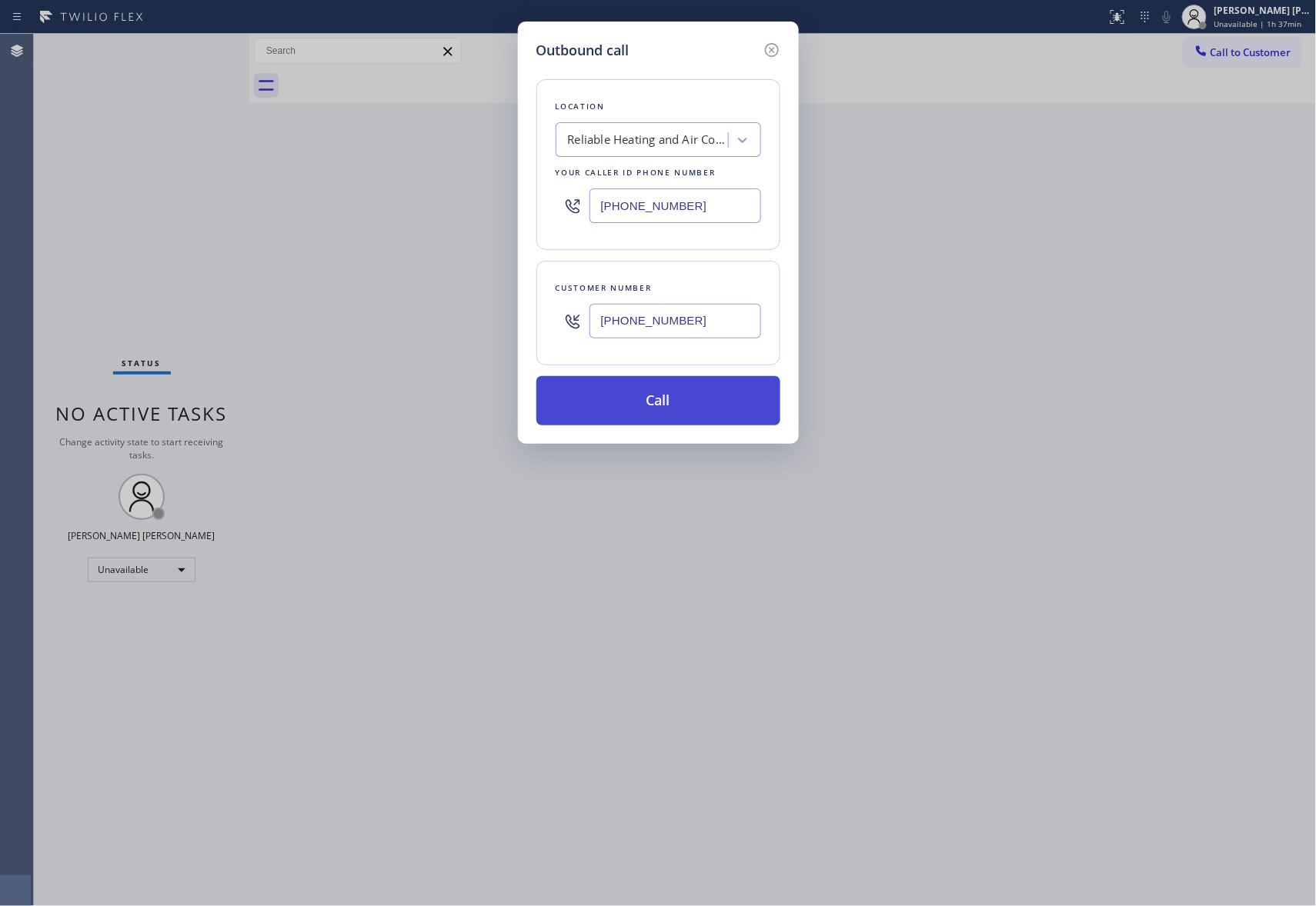
type input "[PHONE_NUMBER]"
click at [700, 405] on button "Call" at bounding box center [658, 401] width 244 height 49
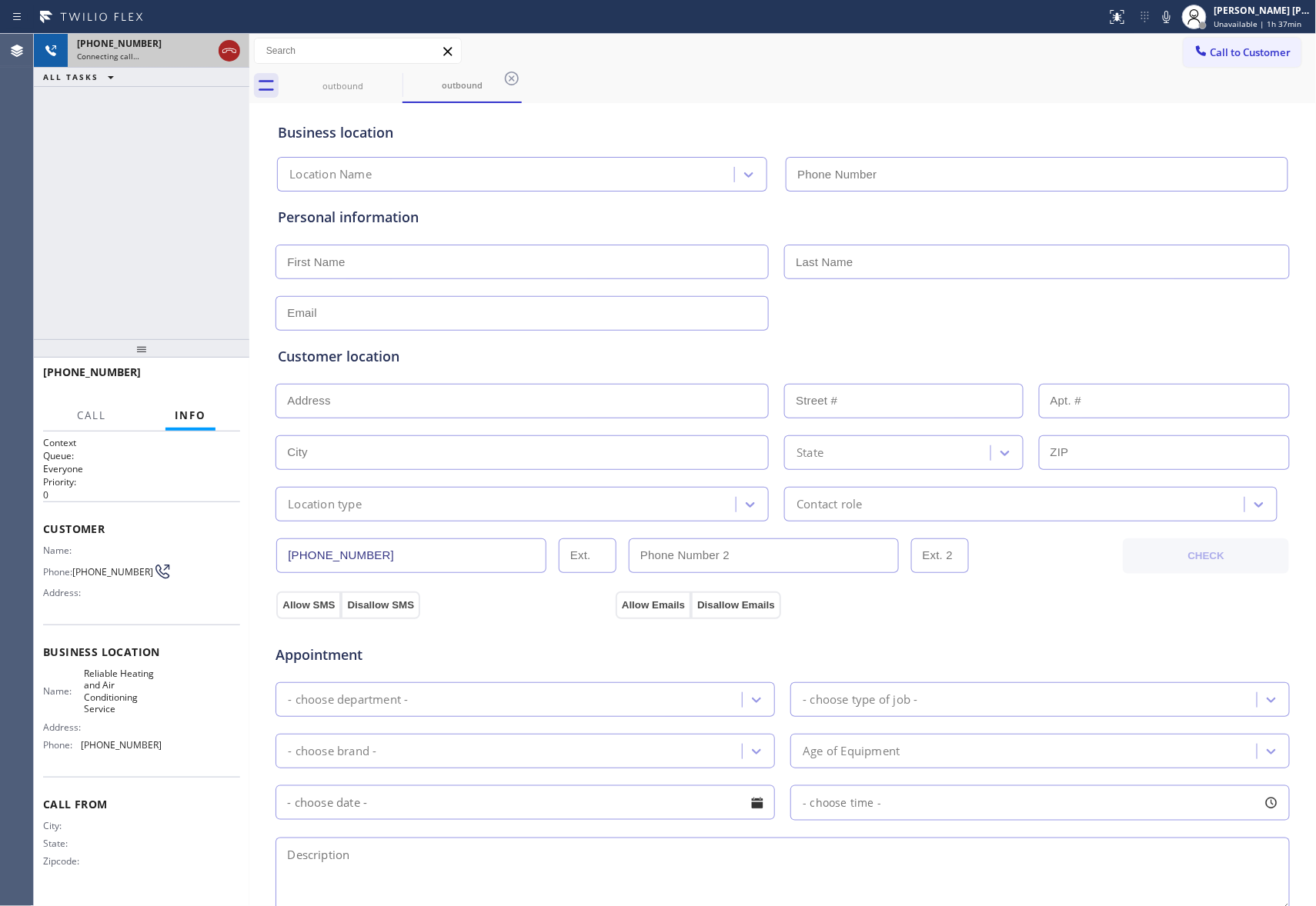
click at [227, 51] on icon at bounding box center [229, 51] width 19 height 19
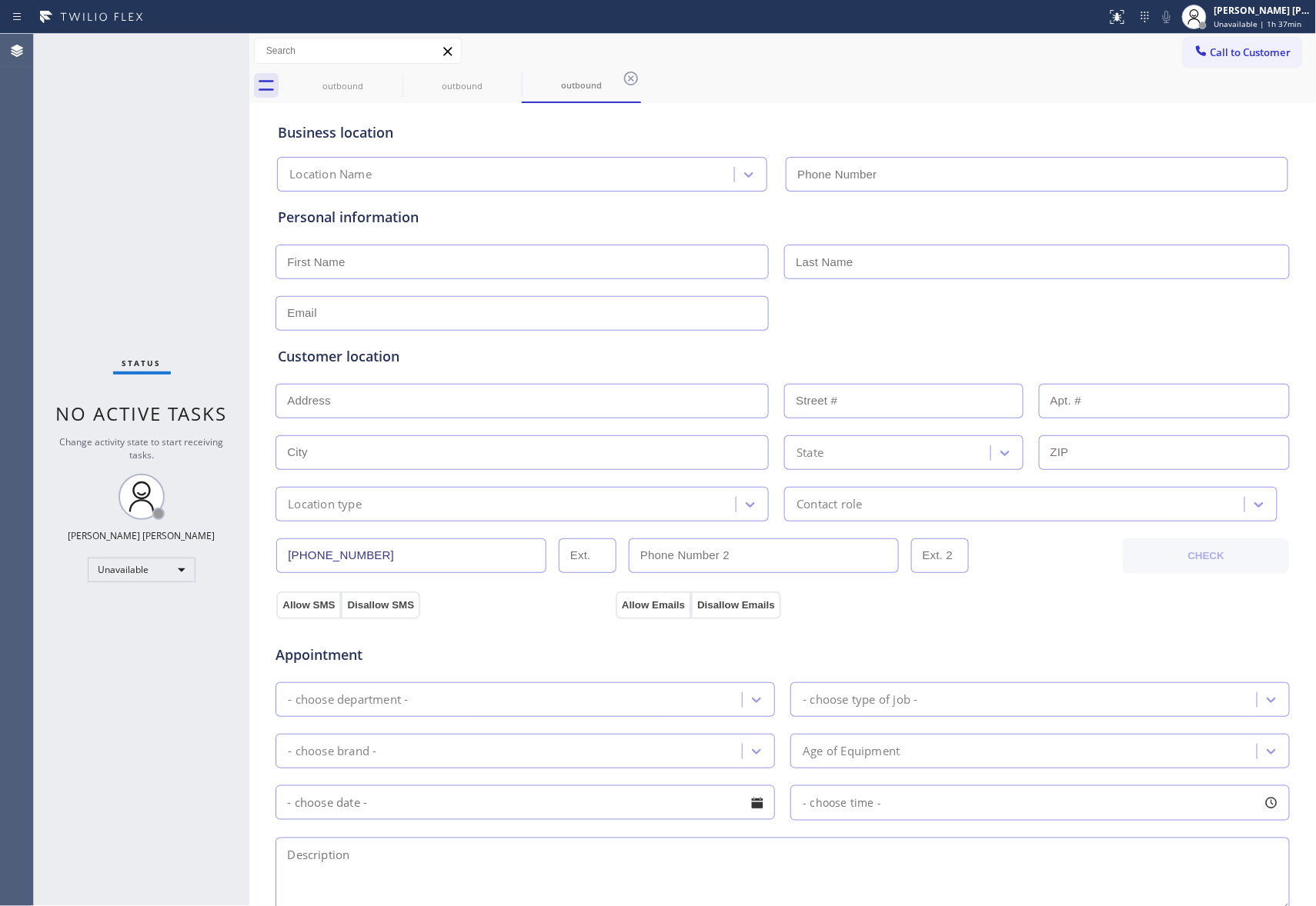
type input "[PHONE_NUMBER]"
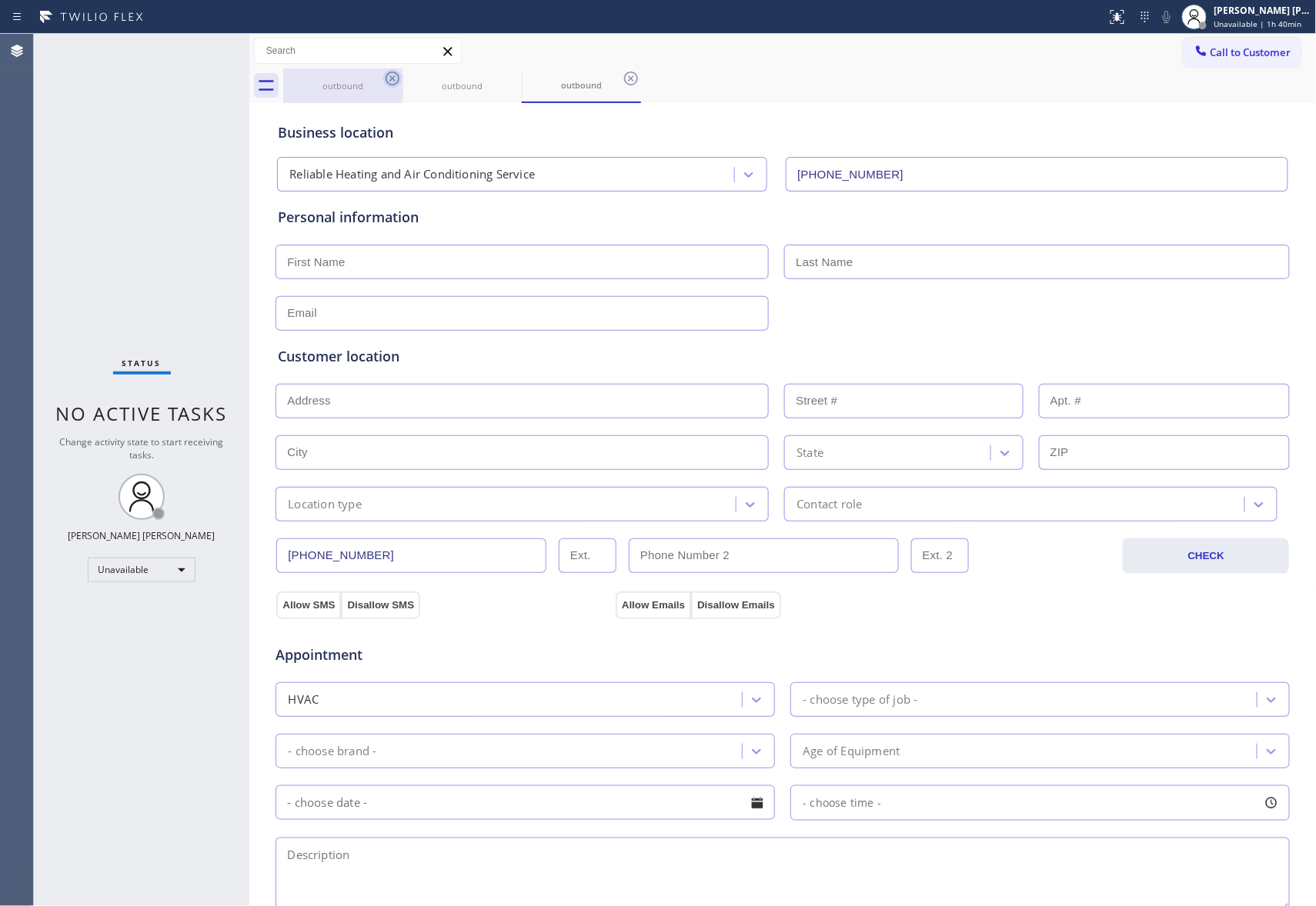
drag, startPoint x: 408, startPoint y: 84, endPoint x: 398, endPoint y: 77, distance: 12.2
click at [401, 78] on div "outbound outbound outbound" at bounding box center [799, 85] width 1033 height 34
click at [398, 77] on icon at bounding box center [392, 78] width 14 height 14
click at [0, 0] on icon at bounding box center [0, 0] width 0 height 0
click at [624, 77] on icon at bounding box center [631, 78] width 14 height 14
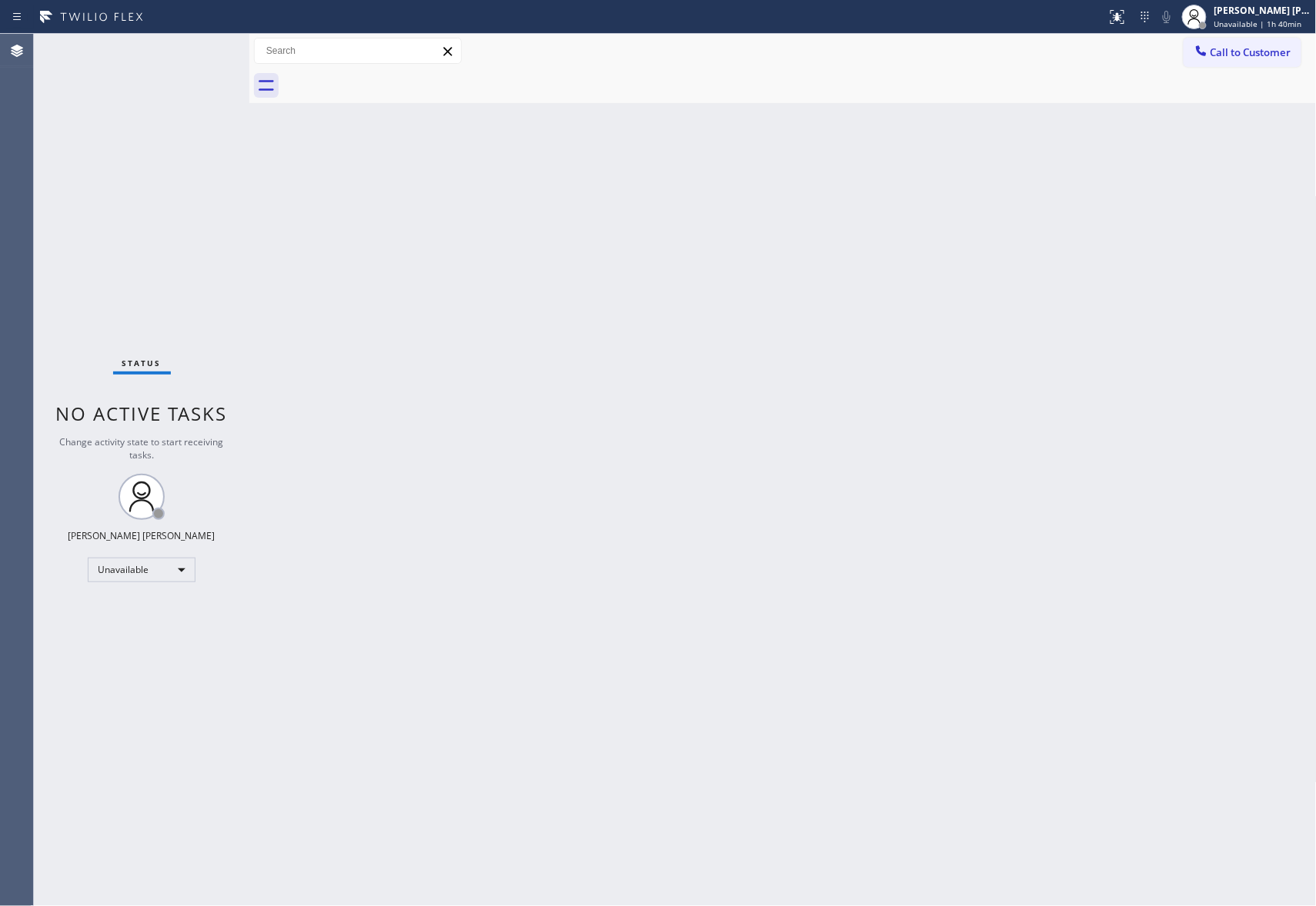
click at [398, 77] on div at bounding box center [799, 85] width 1033 height 34
click at [1272, 34] on div "Call to Customer Outbound call Location Reliable Heating and Air Conditioning S…" at bounding box center [783, 51] width 1067 height 34
click at [1261, 53] on span "Call to Customer" at bounding box center [1251, 53] width 81 height 14
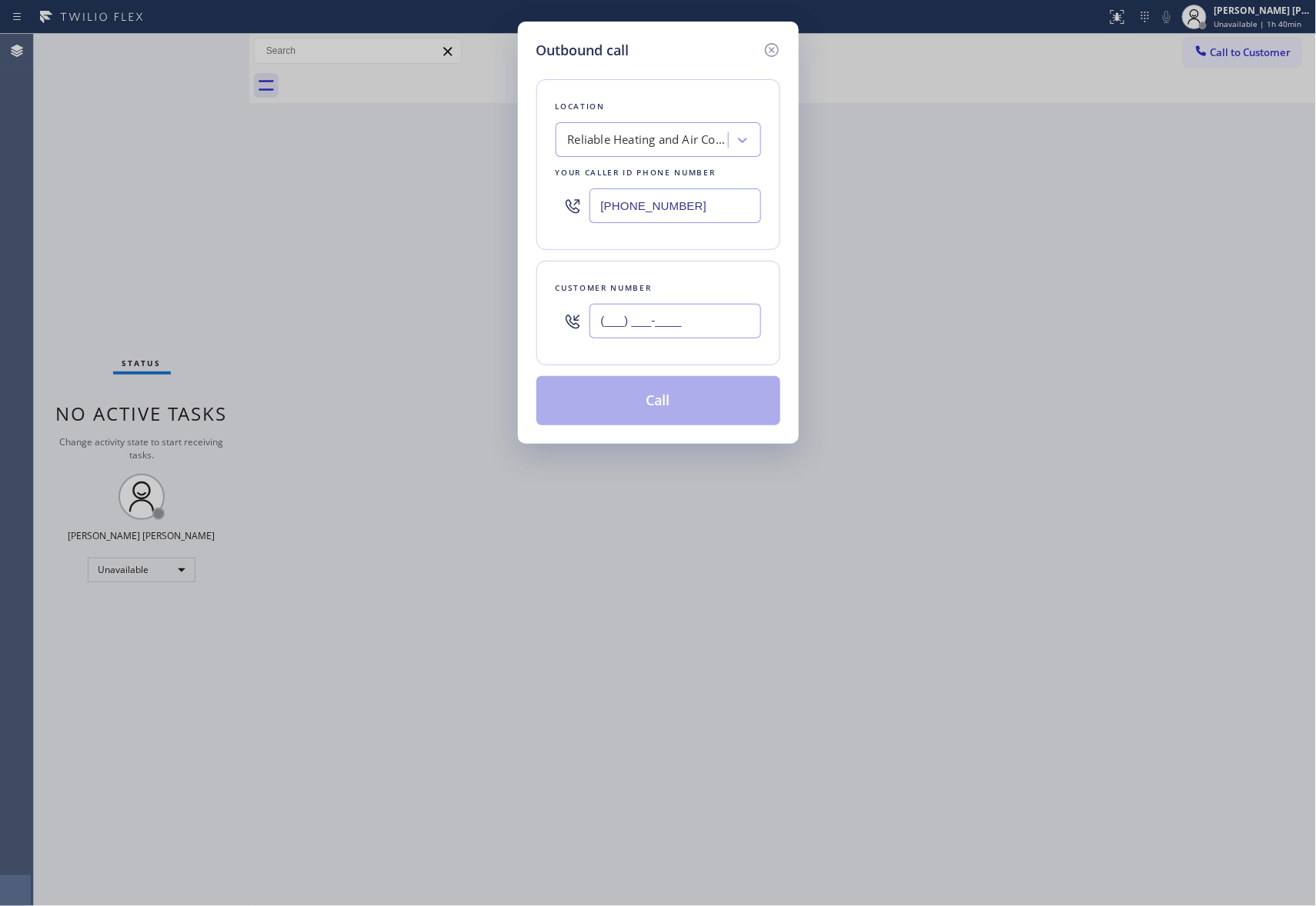
click at [669, 314] on input "(___) ___-____" at bounding box center [675, 321] width 172 height 34
paste input "206) 213-4000"
type input "[PHONE_NUMBER]"
click at [638, 139] on div "Reliable Heating and Air Conditioning Service" at bounding box center [649, 140] width 162 height 18
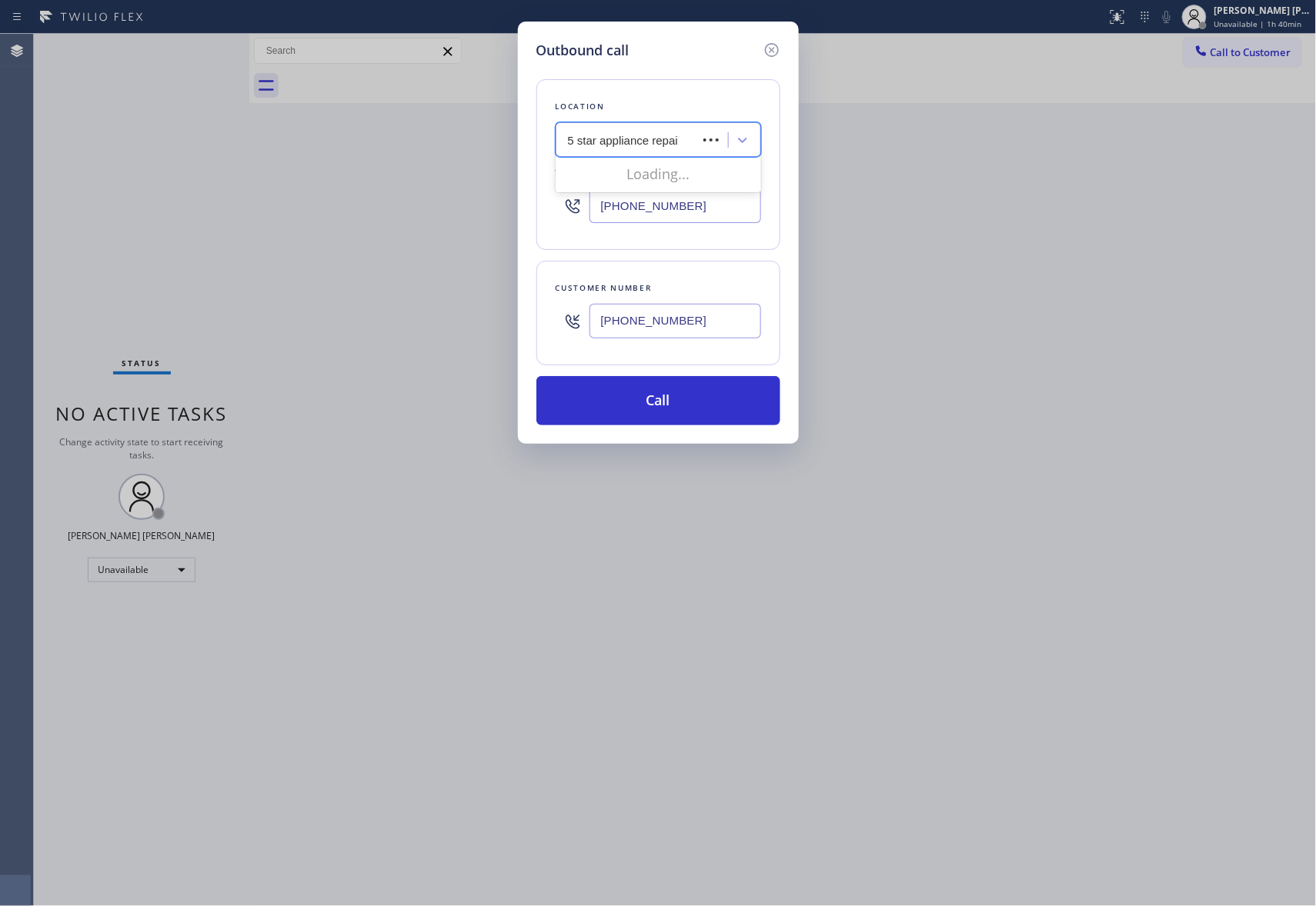
type input "5 star appliance repair"
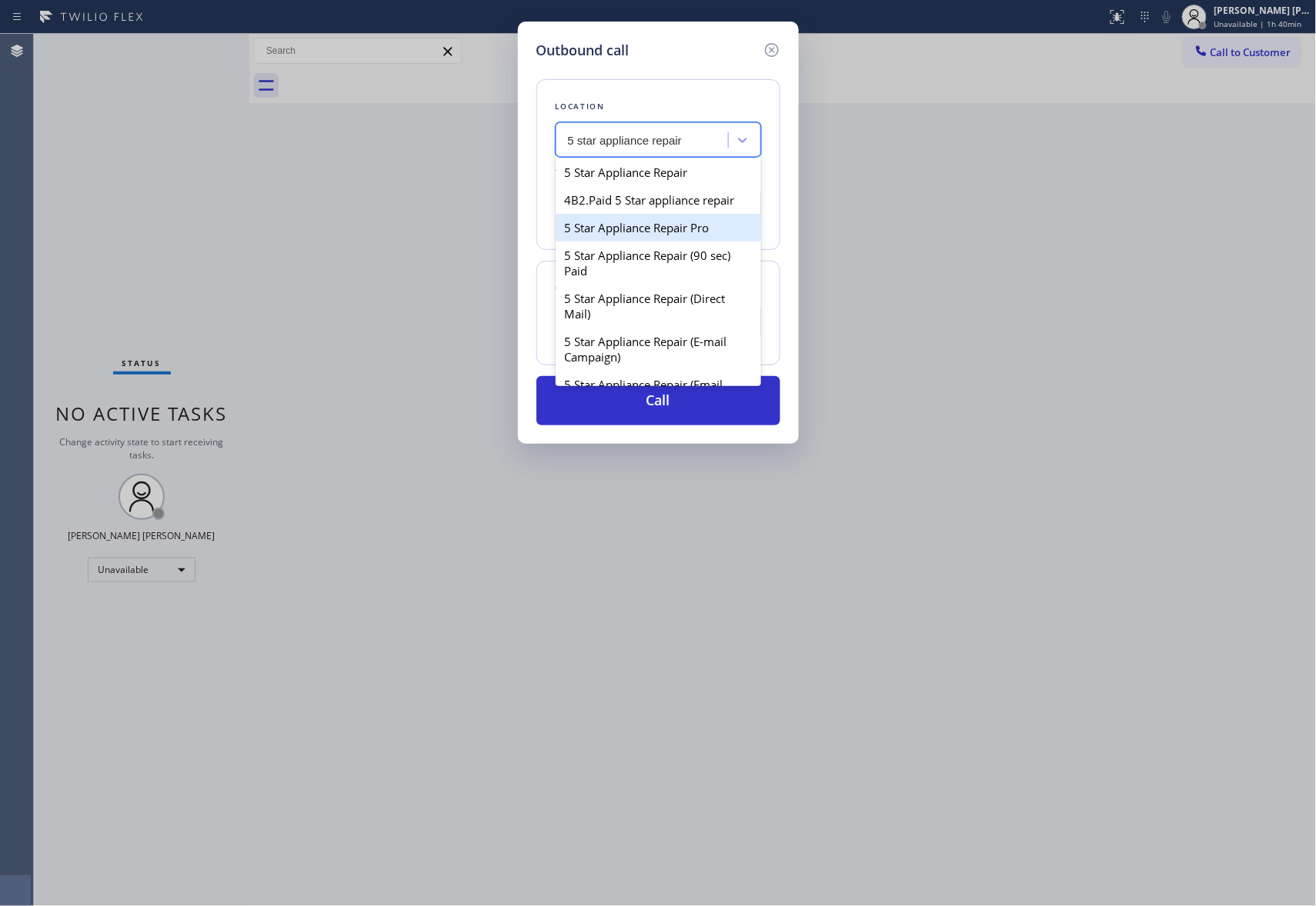
click at [663, 240] on div "5 Star Appliance Repair Pro" at bounding box center [658, 227] width 206 height 27
type input "[PHONE_NUMBER]"
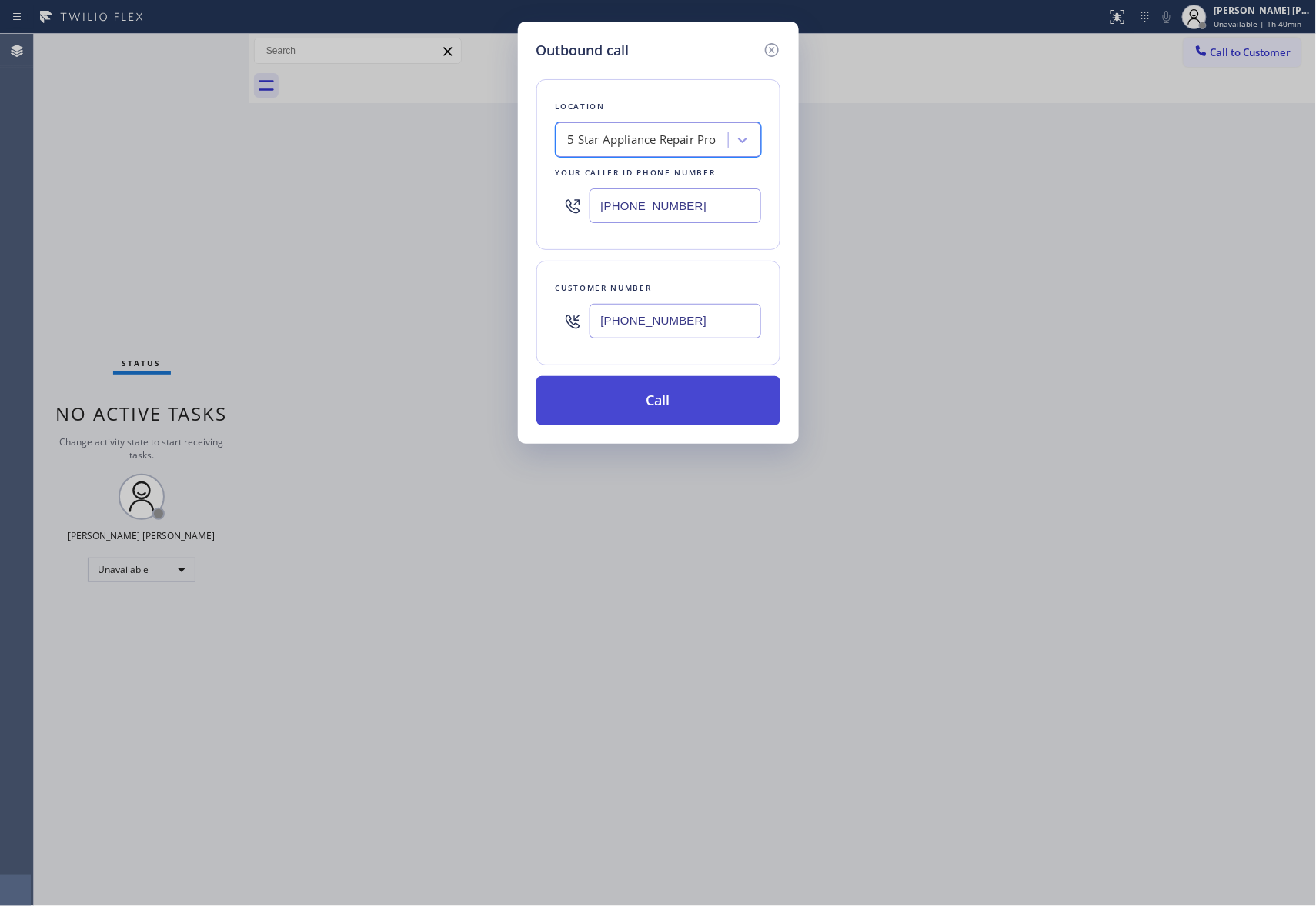
click at [674, 394] on button "Call" at bounding box center [658, 401] width 244 height 49
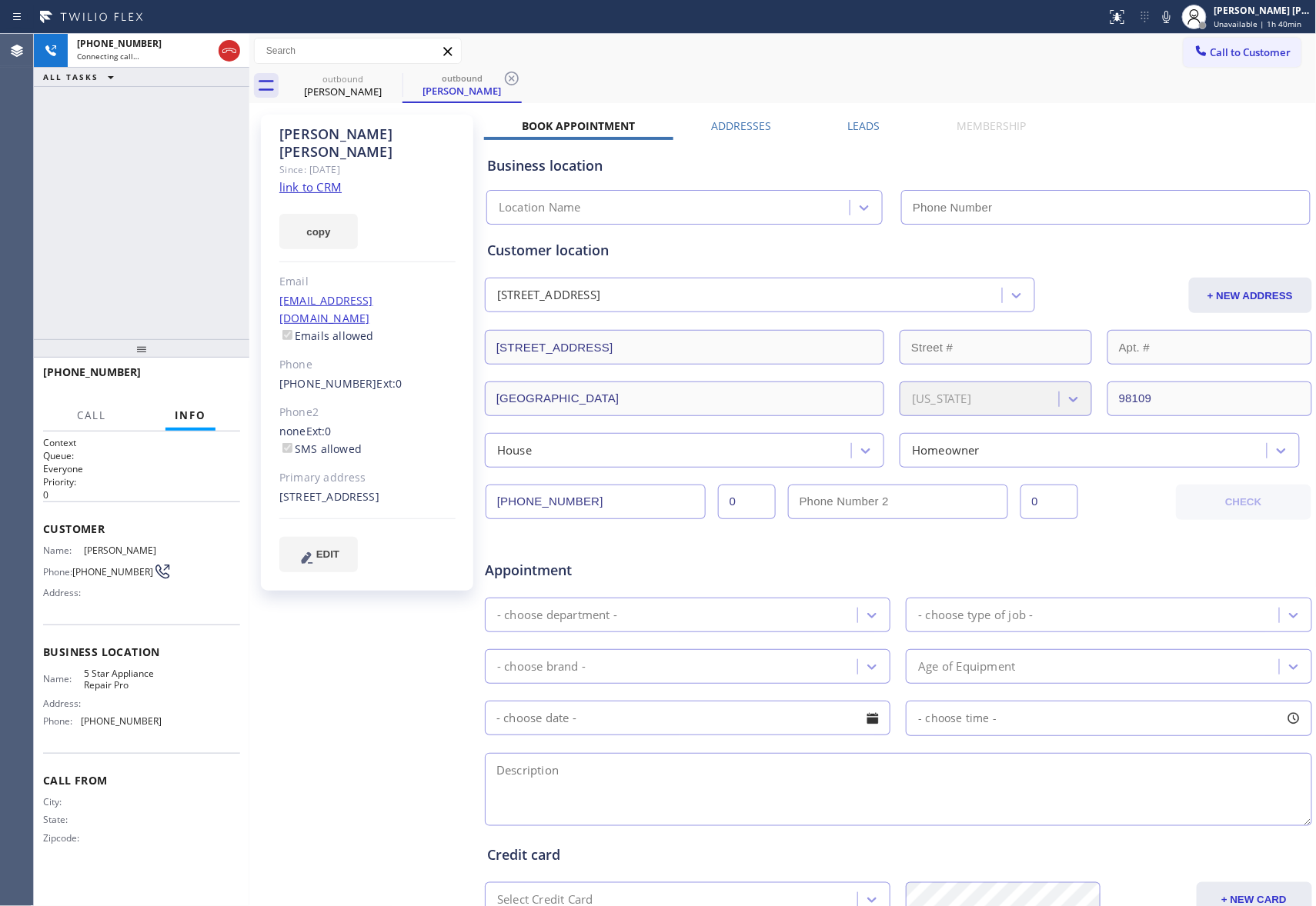
type input "[PHONE_NUMBER]"
click at [851, 131] on label "Leads" at bounding box center [863, 125] width 32 height 15
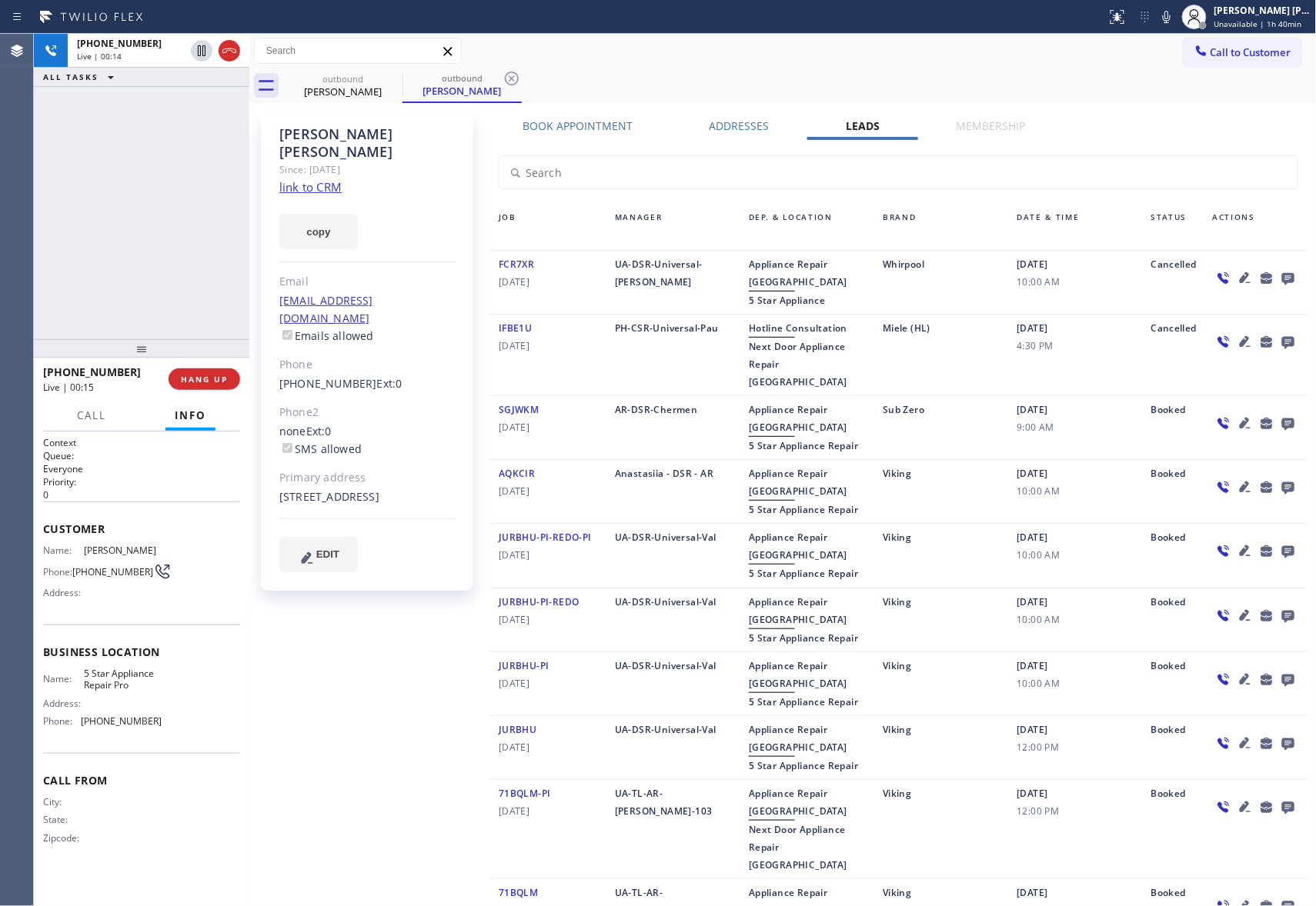
click at [1282, 282] on icon at bounding box center [1288, 279] width 13 height 13
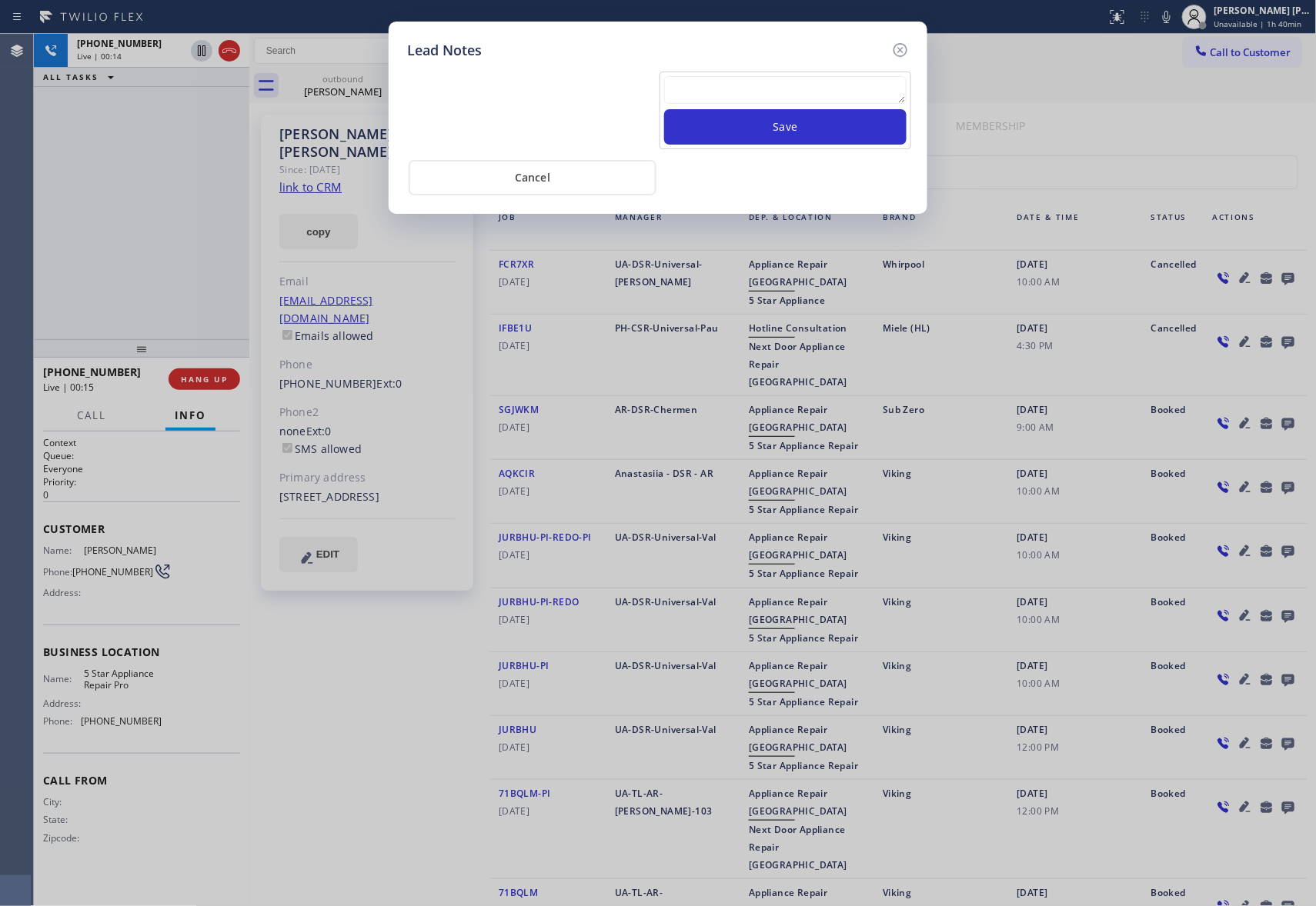
click at [727, 93] on textarea at bounding box center [785, 90] width 242 height 27
paste textarea "please transfer if cx calls back"
type textarea "please transfer if cx calls back"
click at [780, 130] on button "Save" at bounding box center [785, 127] width 242 height 35
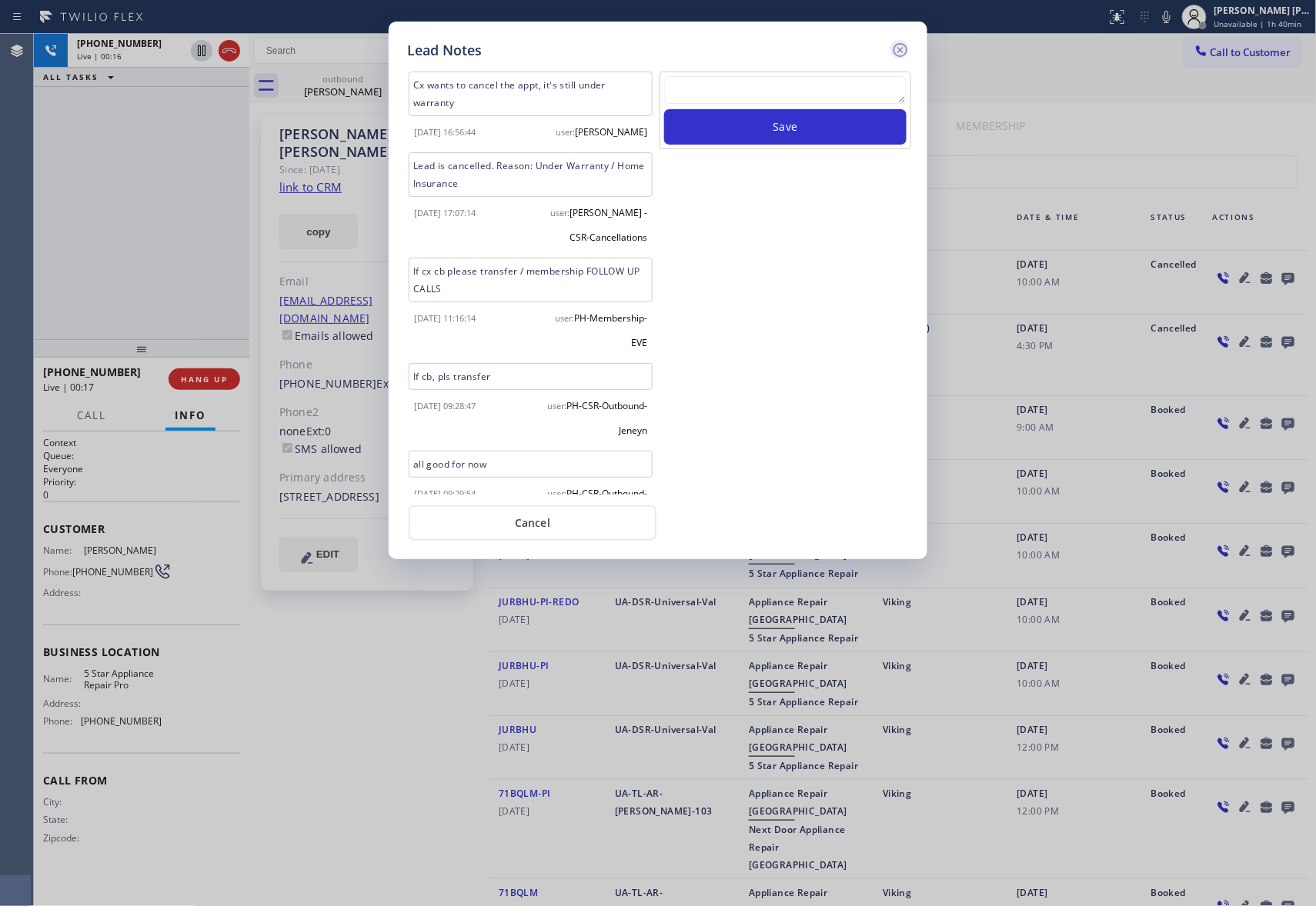
scroll to position [0, 0]
click at [901, 50] on icon at bounding box center [900, 50] width 14 height 14
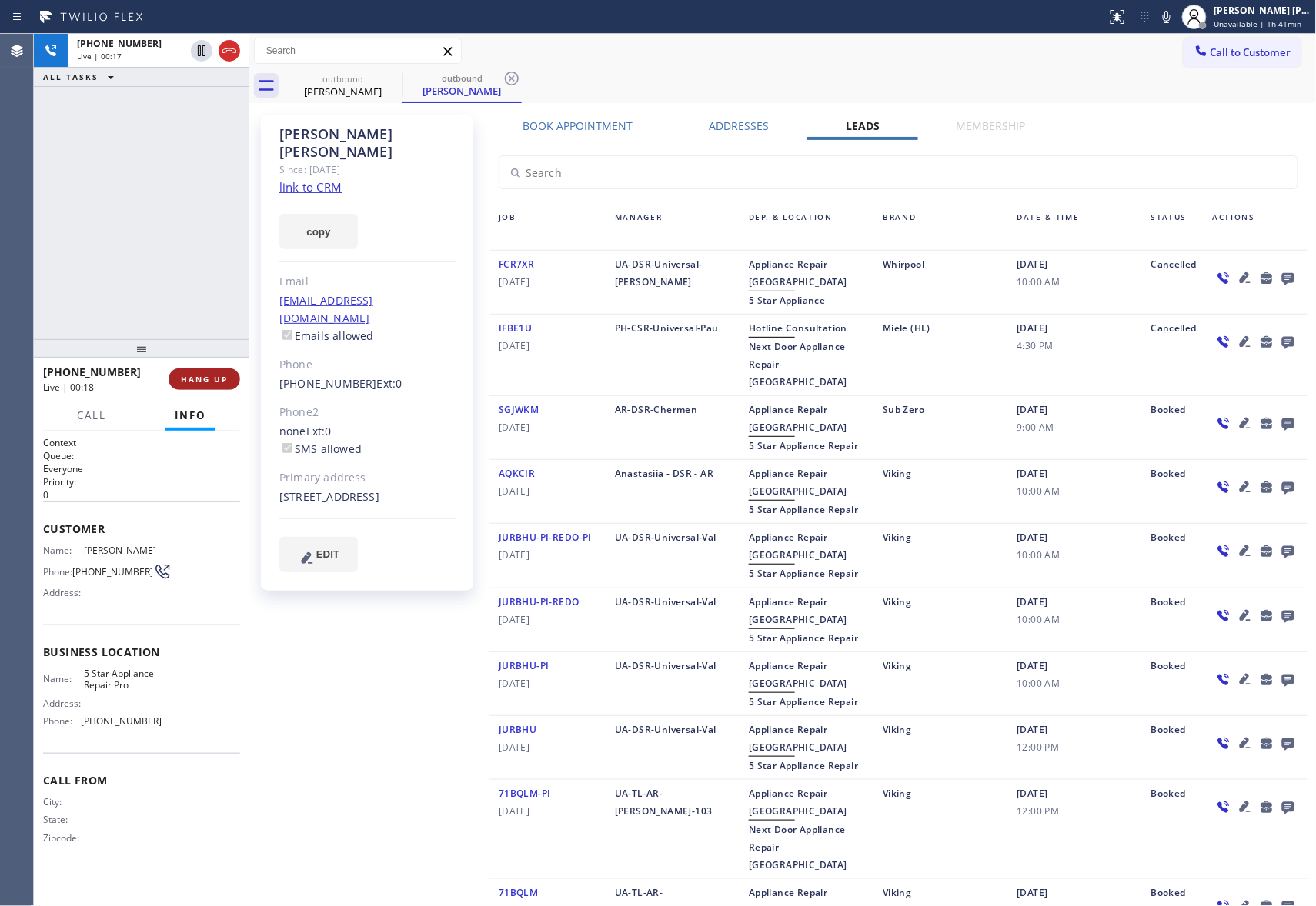
click at [211, 376] on span "HANG UP" at bounding box center [204, 378] width 47 height 11
click at [401, 81] on icon at bounding box center [392, 78] width 19 height 19
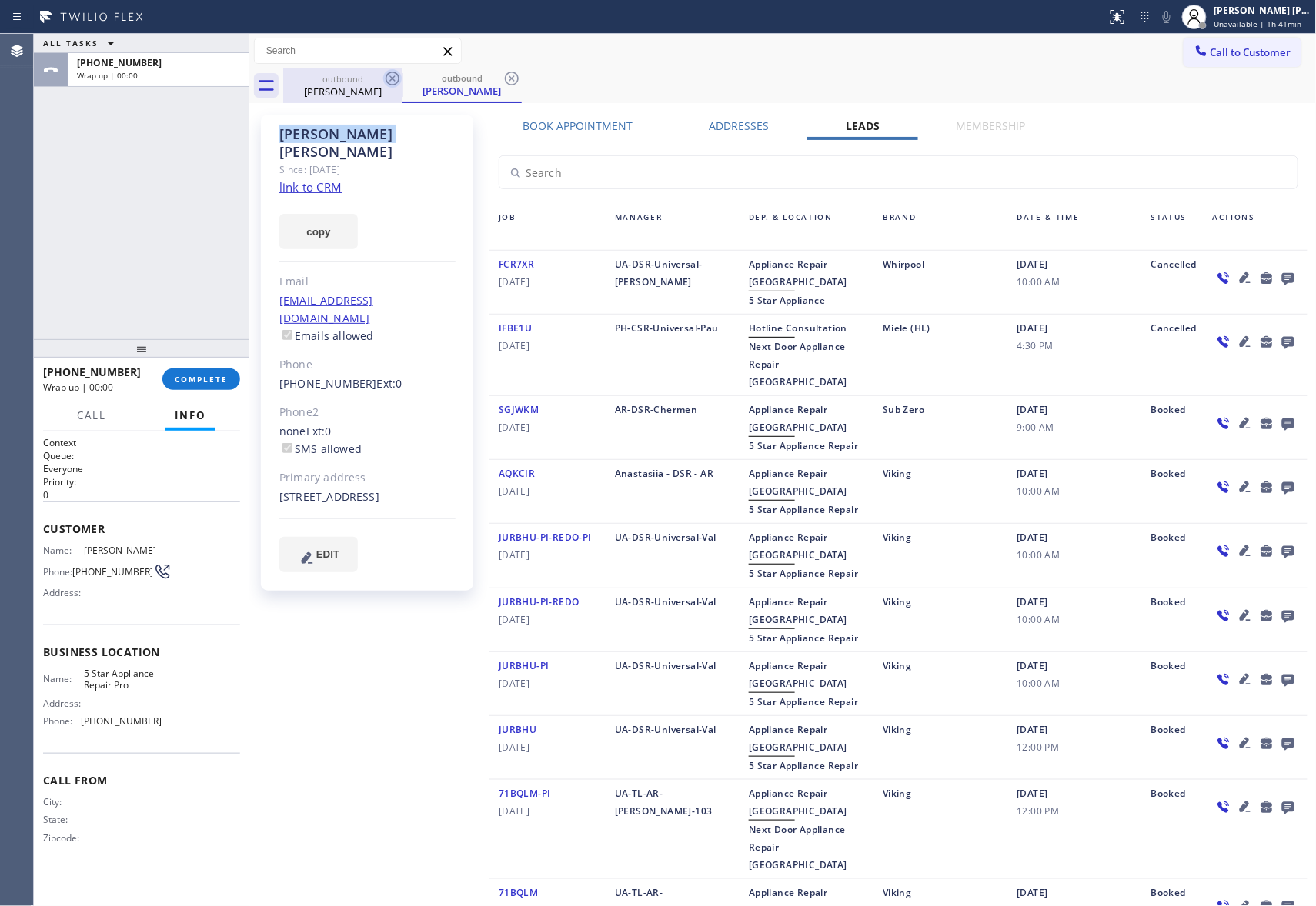
click at [504, 80] on icon at bounding box center [511, 78] width 14 height 14
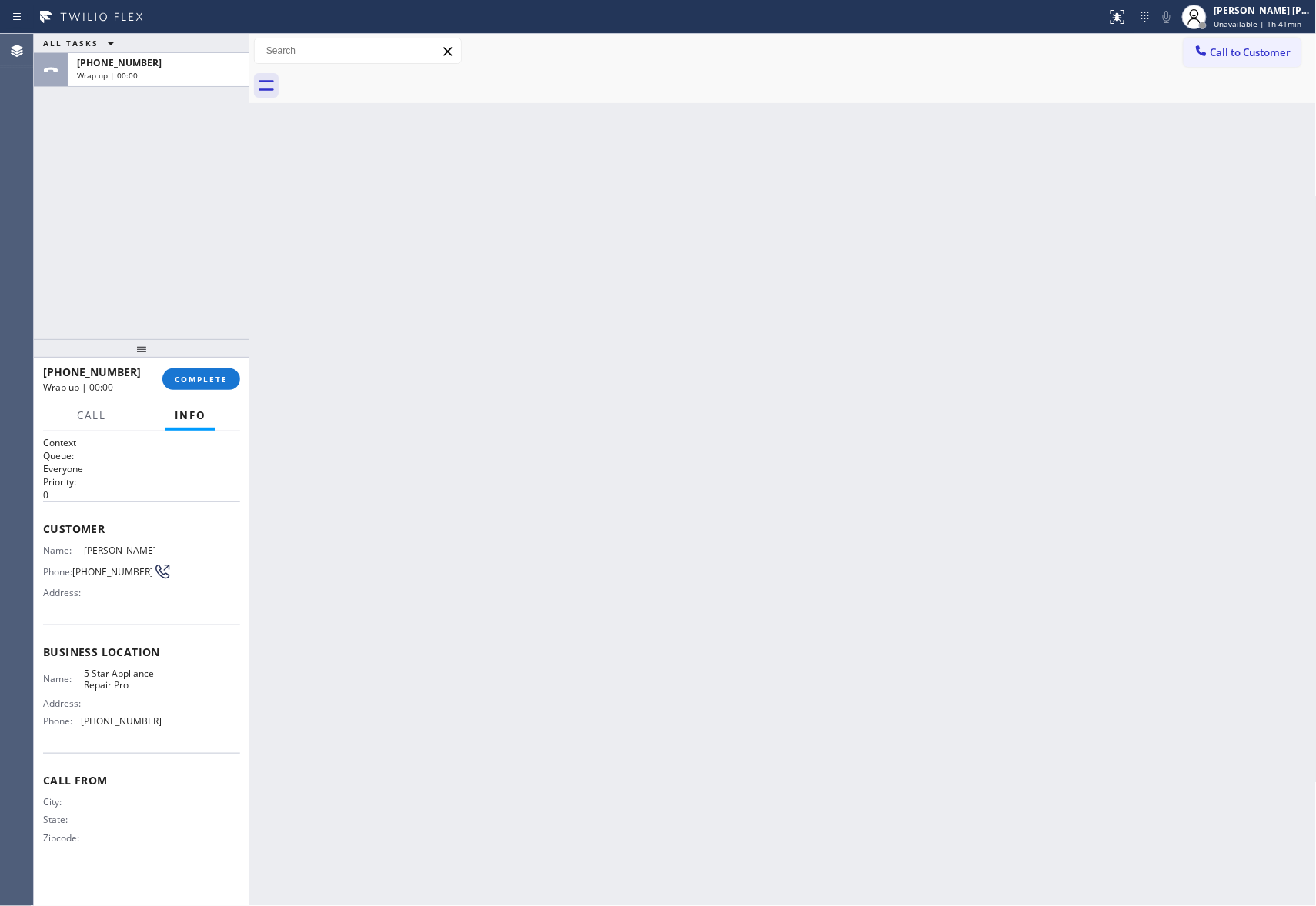
click at [399, 80] on div at bounding box center [799, 85] width 1033 height 34
click at [210, 358] on div at bounding box center [141, 348] width 216 height 19
click at [211, 369] on button "COMPLETE" at bounding box center [201, 379] width 78 height 21
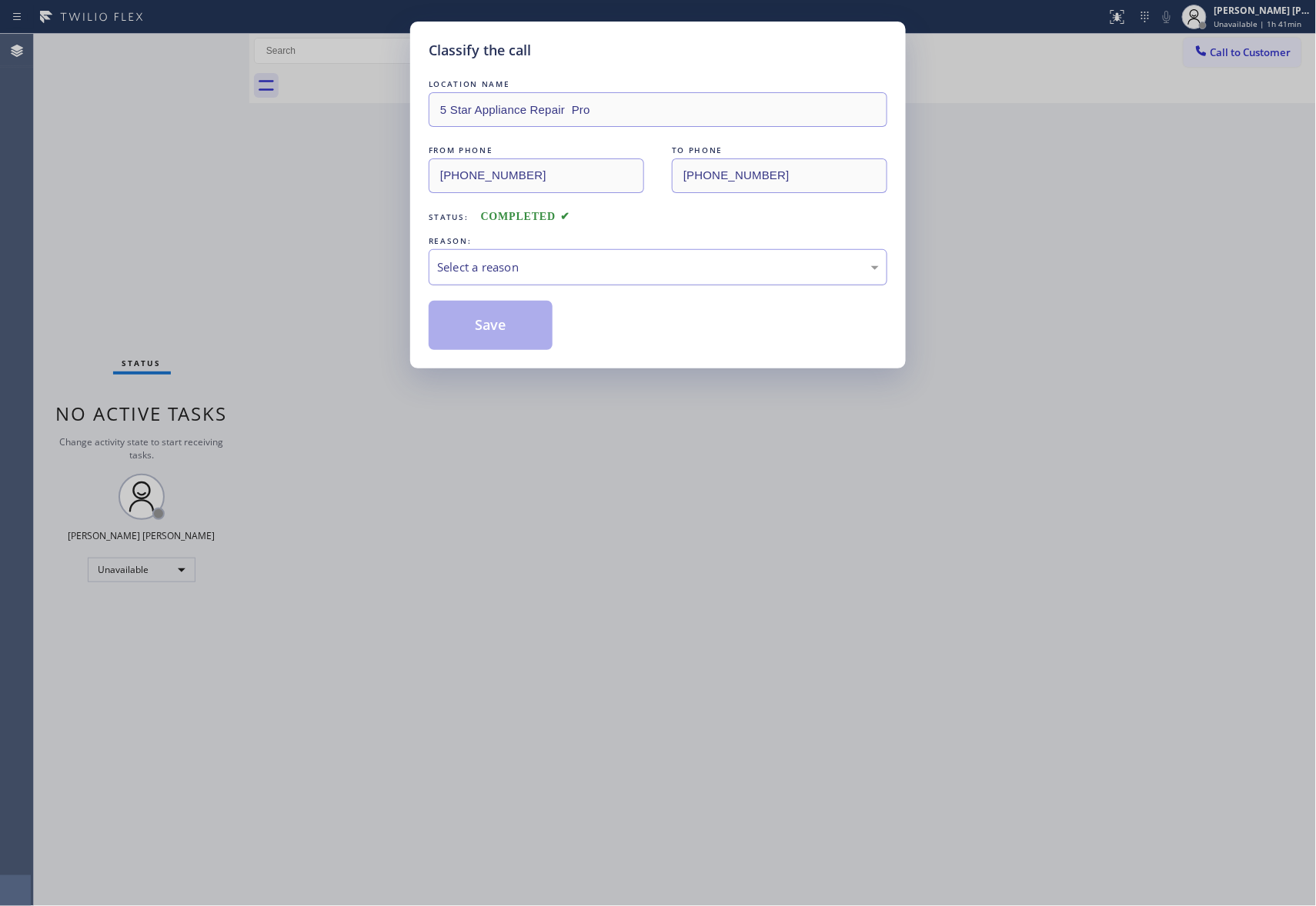
click at [578, 266] on div "Select a reason" at bounding box center [658, 267] width 442 height 18
click at [488, 320] on button "Save" at bounding box center [490, 325] width 124 height 49
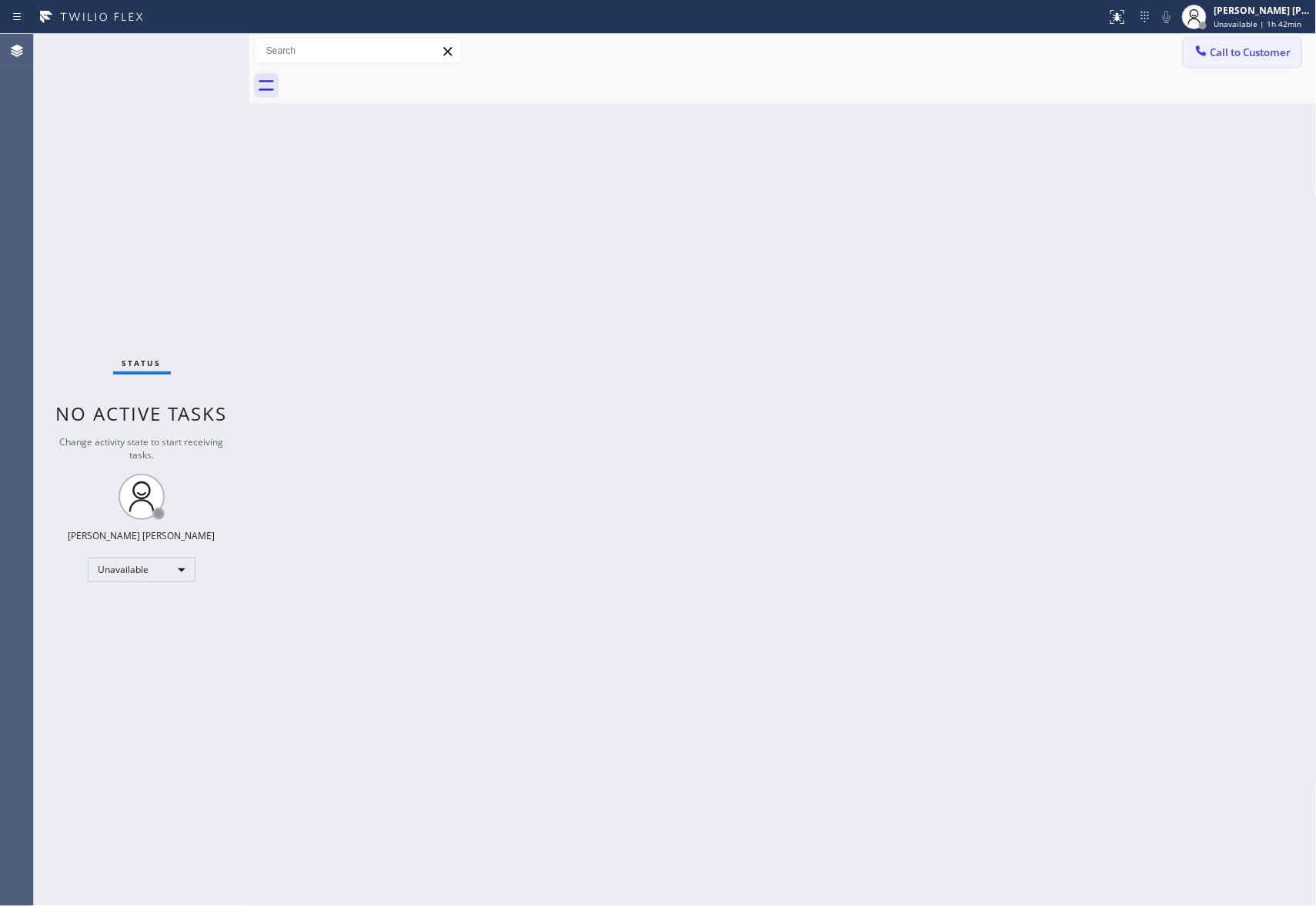
click at [1241, 53] on span "Call to Customer" at bounding box center [1251, 53] width 81 height 14
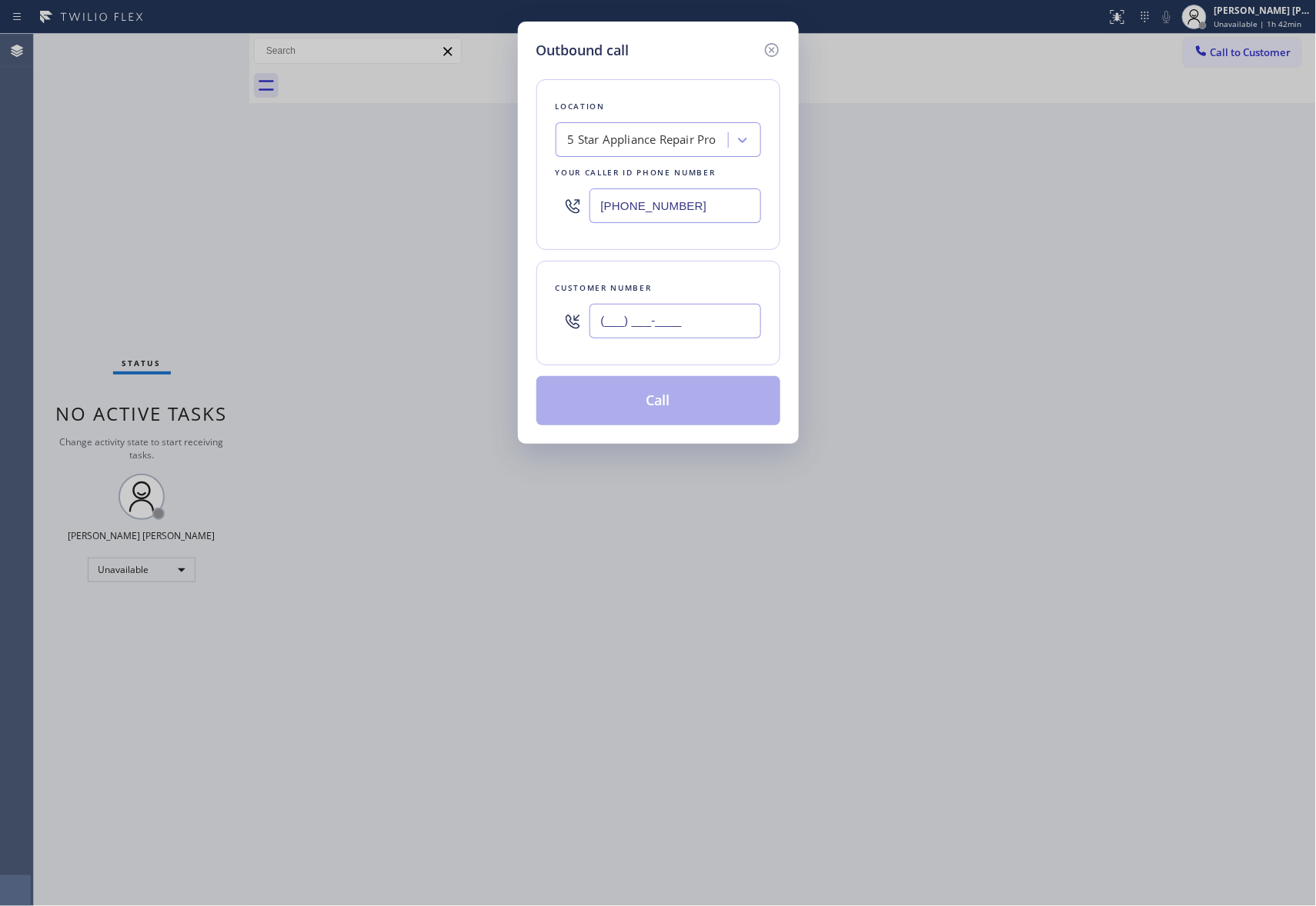
click at [731, 317] on input "(___) ___-____" at bounding box center [675, 321] width 172 height 34
paste input "323) 255-6350"
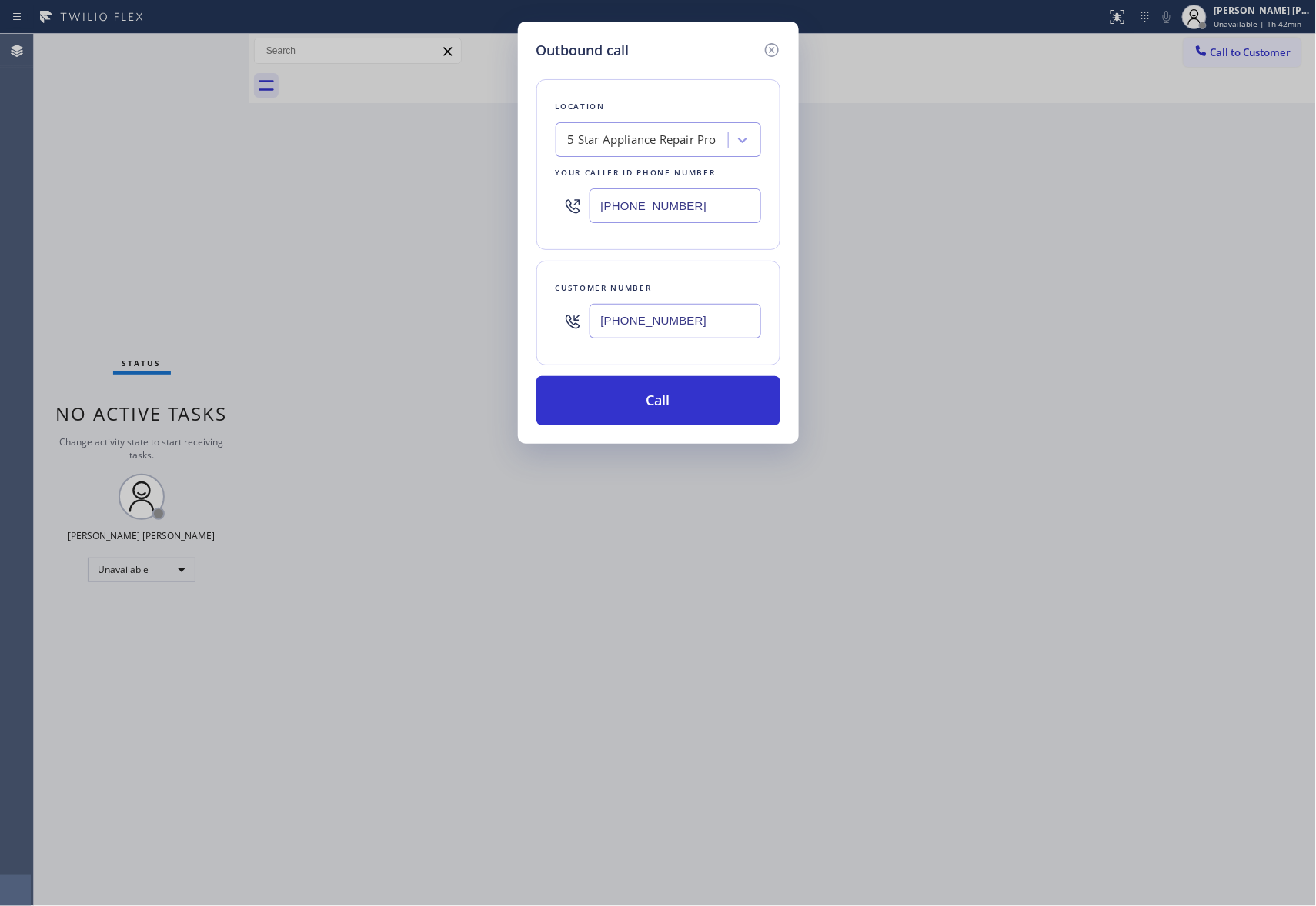
type input "[PHONE_NUMBER]"
drag, startPoint x: 690, startPoint y: 208, endPoint x: 528, endPoint y: 201, distance: 162.2
click at [528, 201] on div "Outbound call Location 5 Star Appliance Repair Pro Your caller id phone number …" at bounding box center [658, 232] width 281 height 422
paste input "18) 732-8552"
type input "[PHONE_NUMBER]"
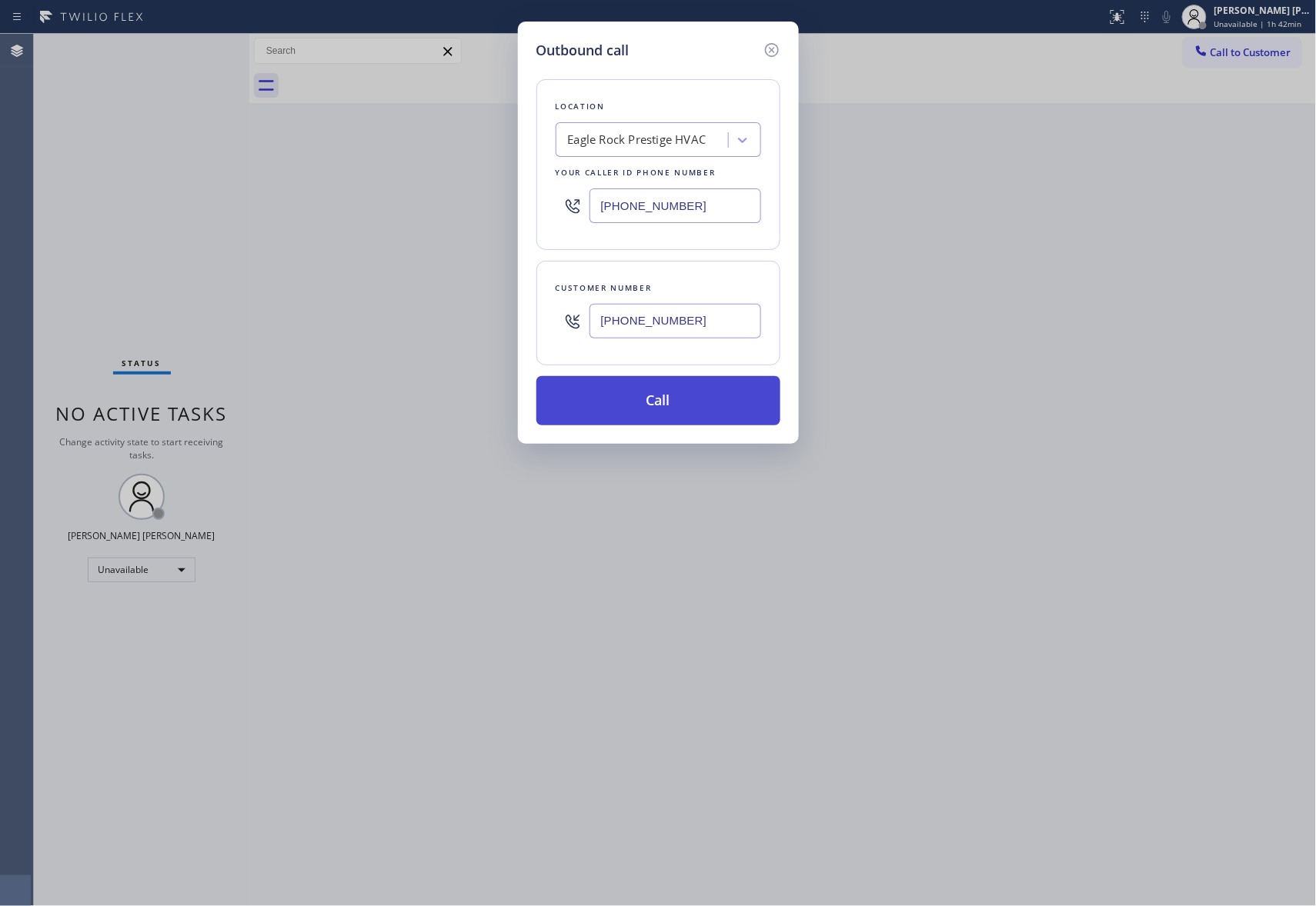
click at [725, 405] on button "Call" at bounding box center [658, 401] width 244 height 49
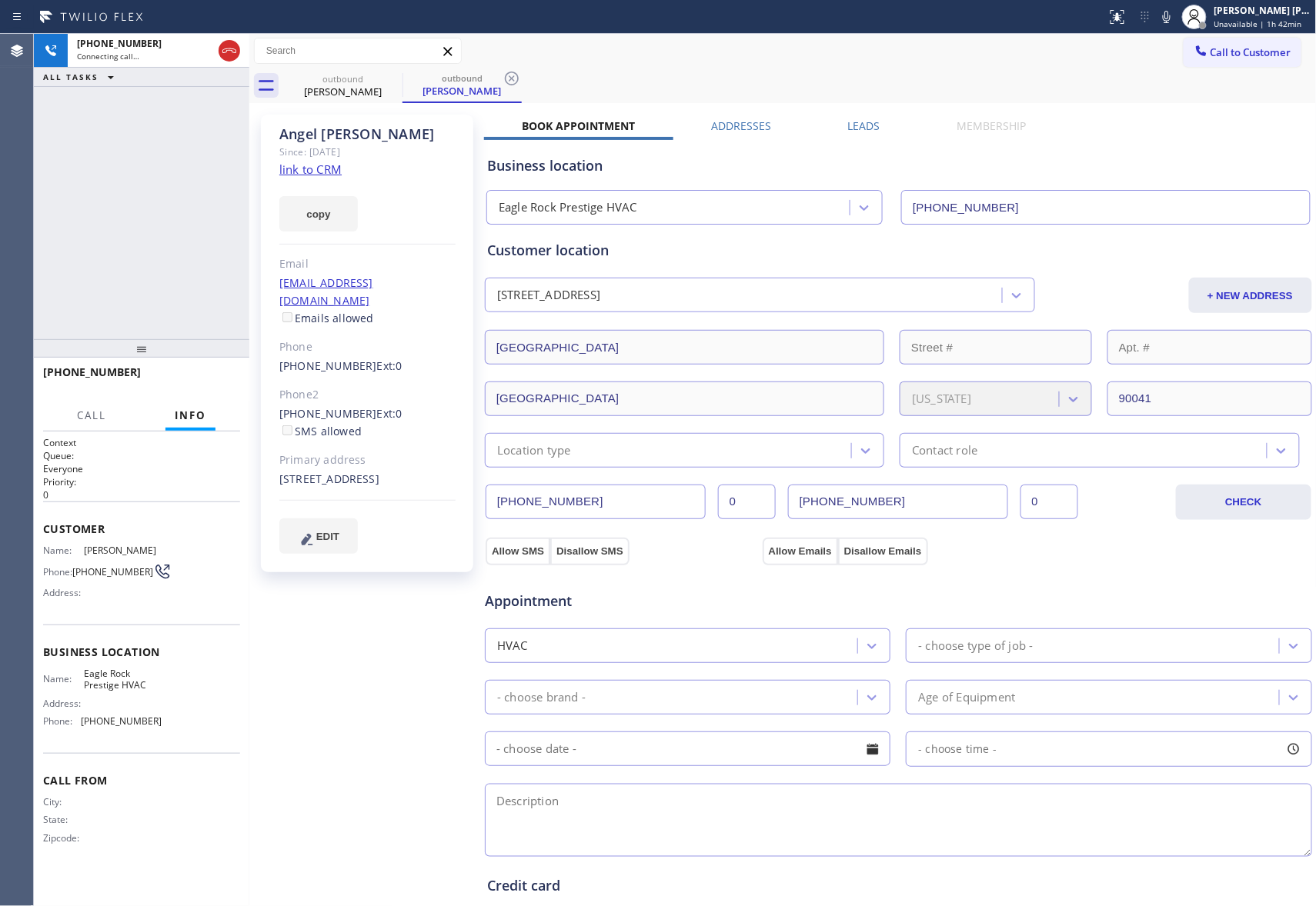
type input "[PHONE_NUMBER]"
click at [868, 121] on label "Leads" at bounding box center [863, 125] width 32 height 15
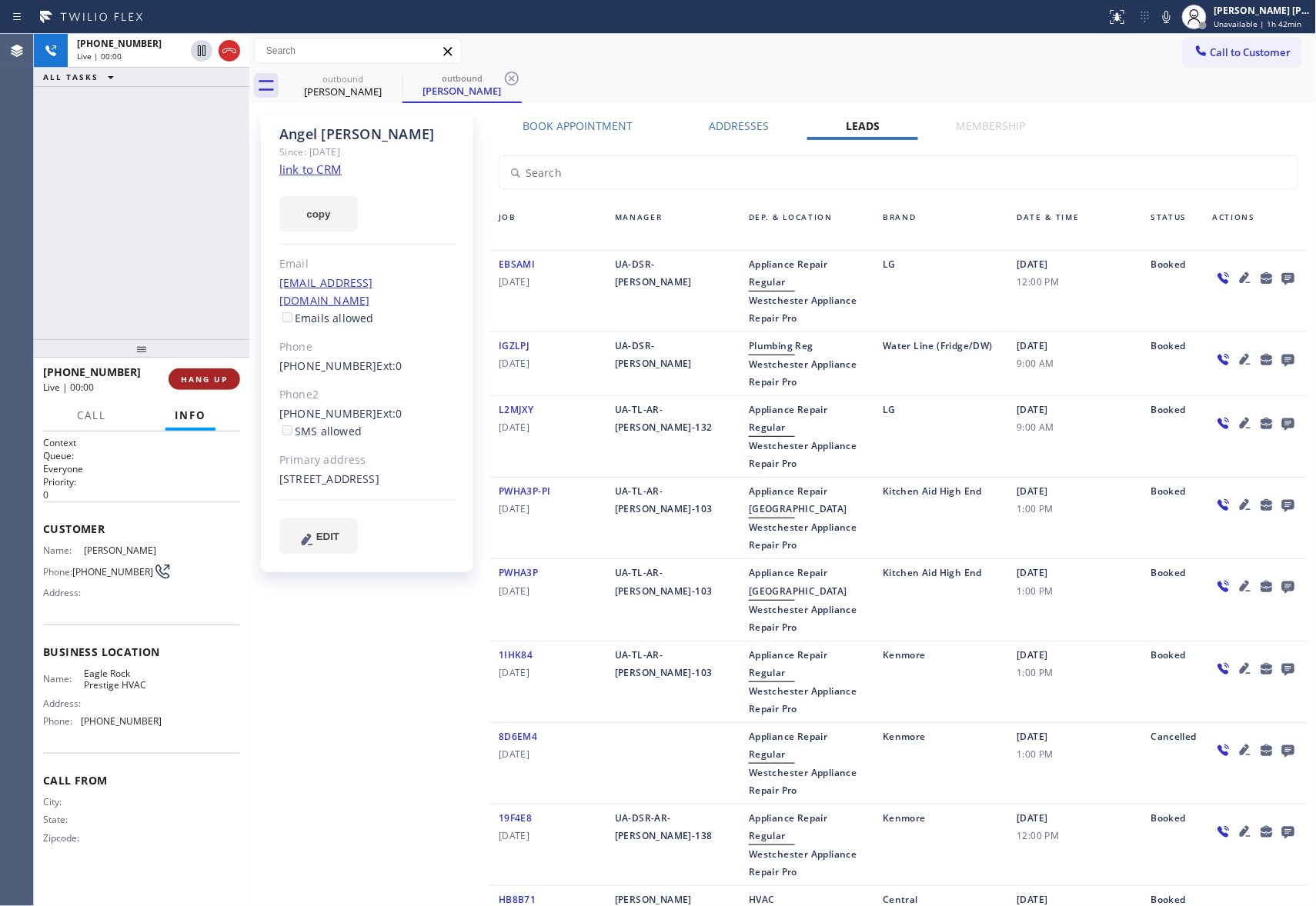
click at [225, 371] on button "HANG UP" at bounding box center [204, 379] width 71 height 21
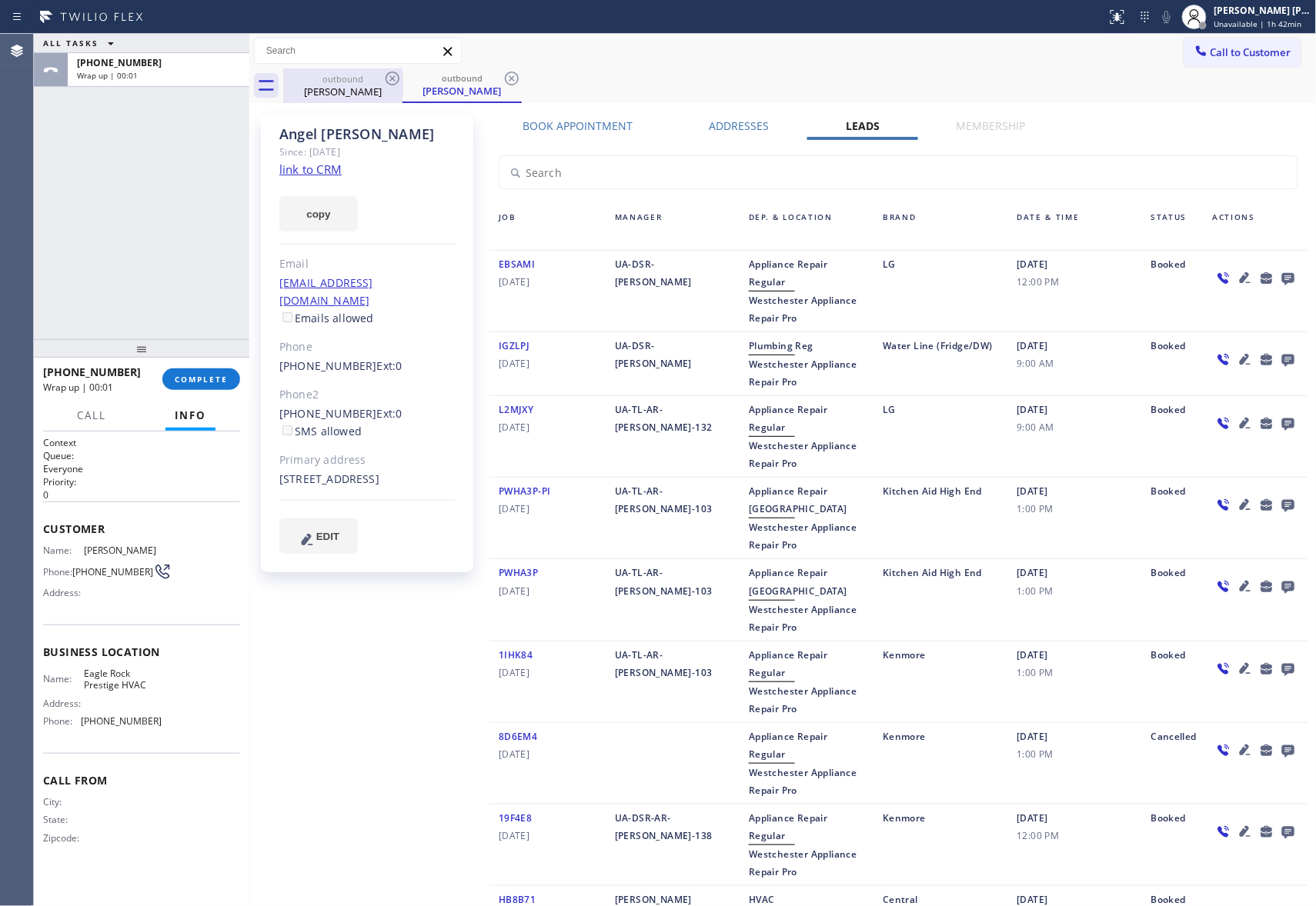
click at [380, 82] on div "outbound" at bounding box center [342, 79] width 116 height 12
click at [389, 81] on icon at bounding box center [392, 78] width 14 height 14
click at [504, 81] on icon at bounding box center [511, 78] width 14 height 14
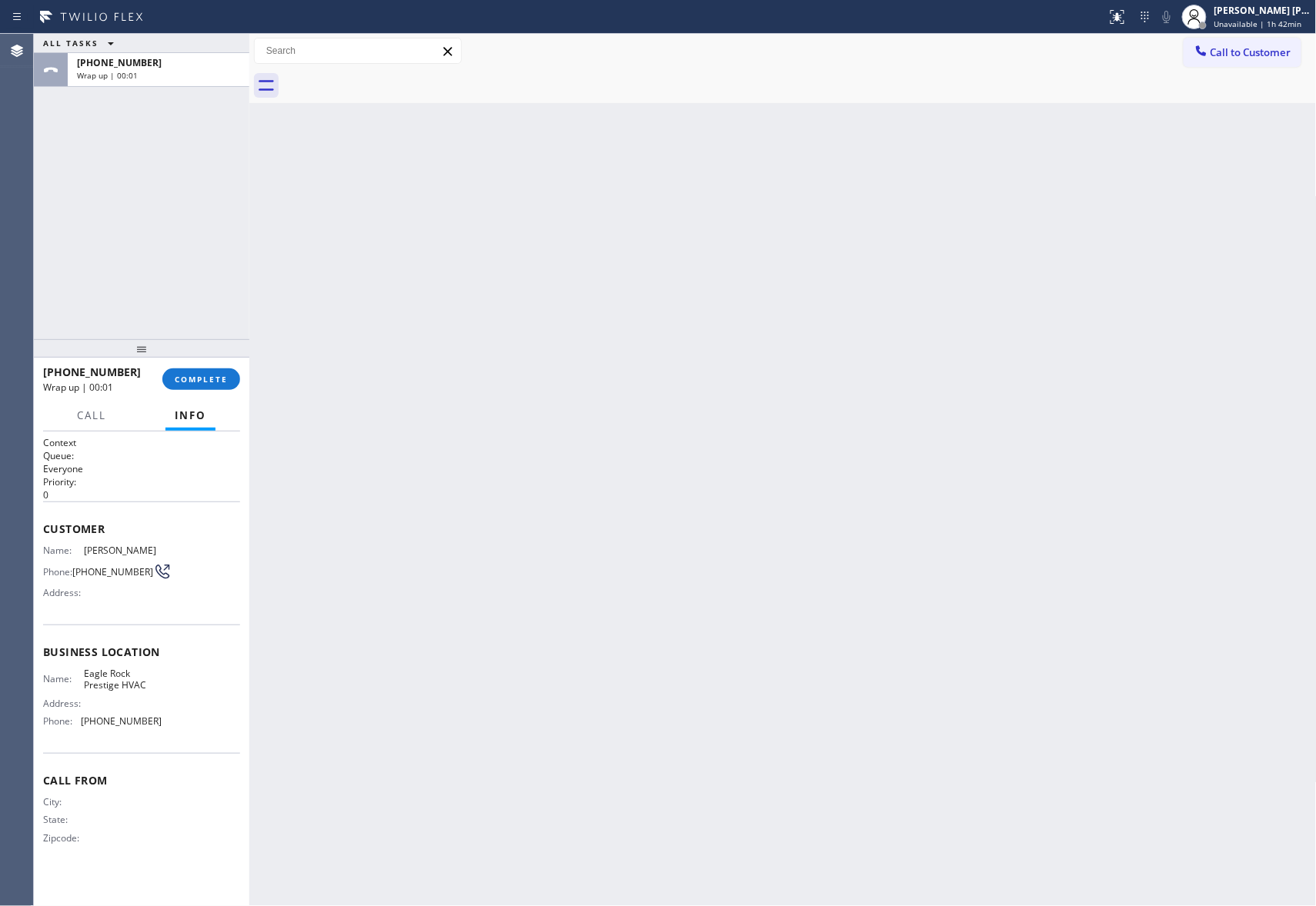
click at [389, 81] on div at bounding box center [799, 85] width 1033 height 34
click at [217, 380] on span "COMPLETE" at bounding box center [201, 378] width 53 height 11
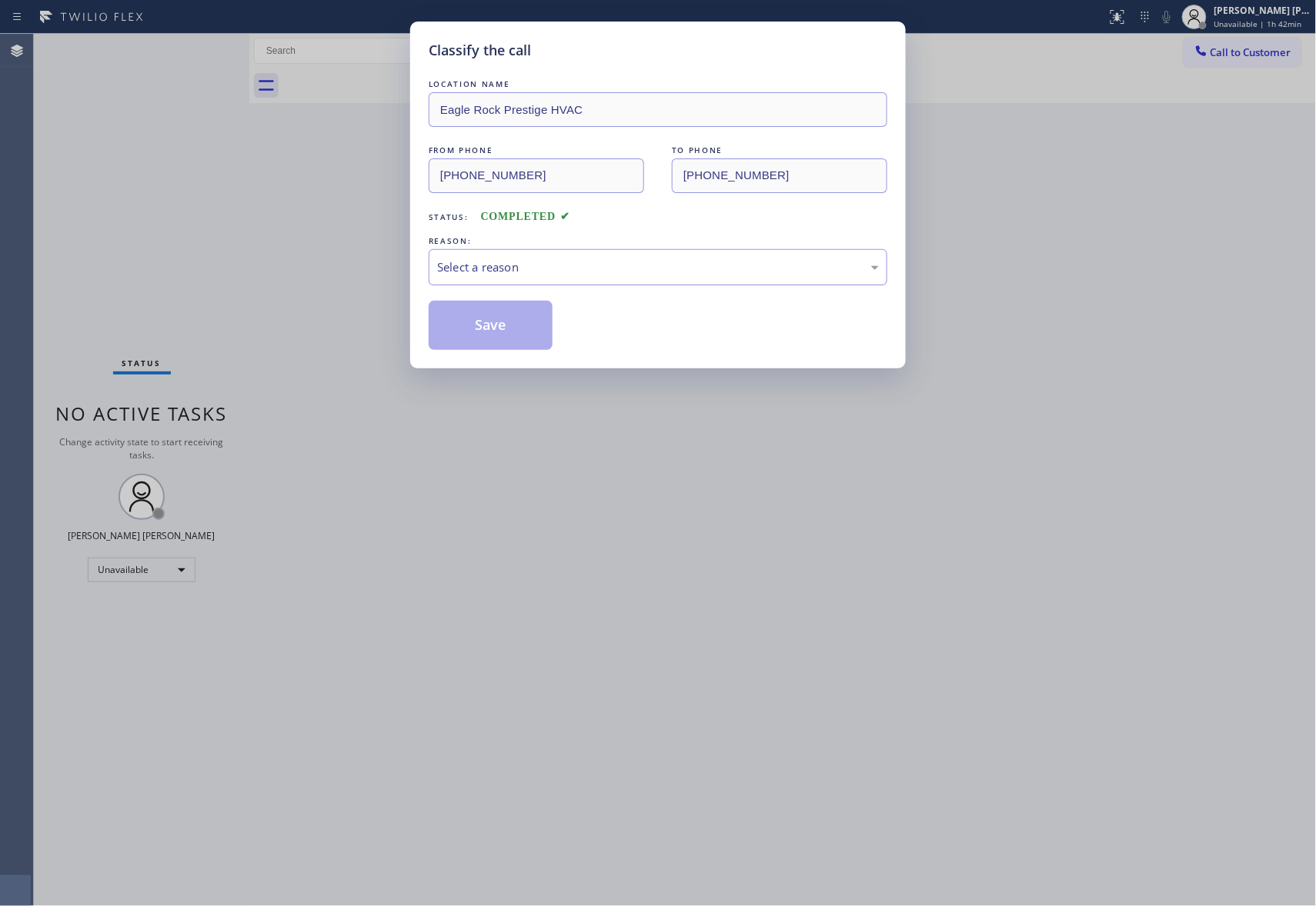
click at [548, 259] on div "Select a reason" at bounding box center [658, 267] width 442 height 18
click at [497, 315] on button "Save" at bounding box center [490, 325] width 124 height 49
drag, startPoint x: 497, startPoint y: 315, endPoint x: 384, endPoint y: 27, distance: 309.4
click at [497, 317] on button "Save" at bounding box center [490, 325] width 124 height 49
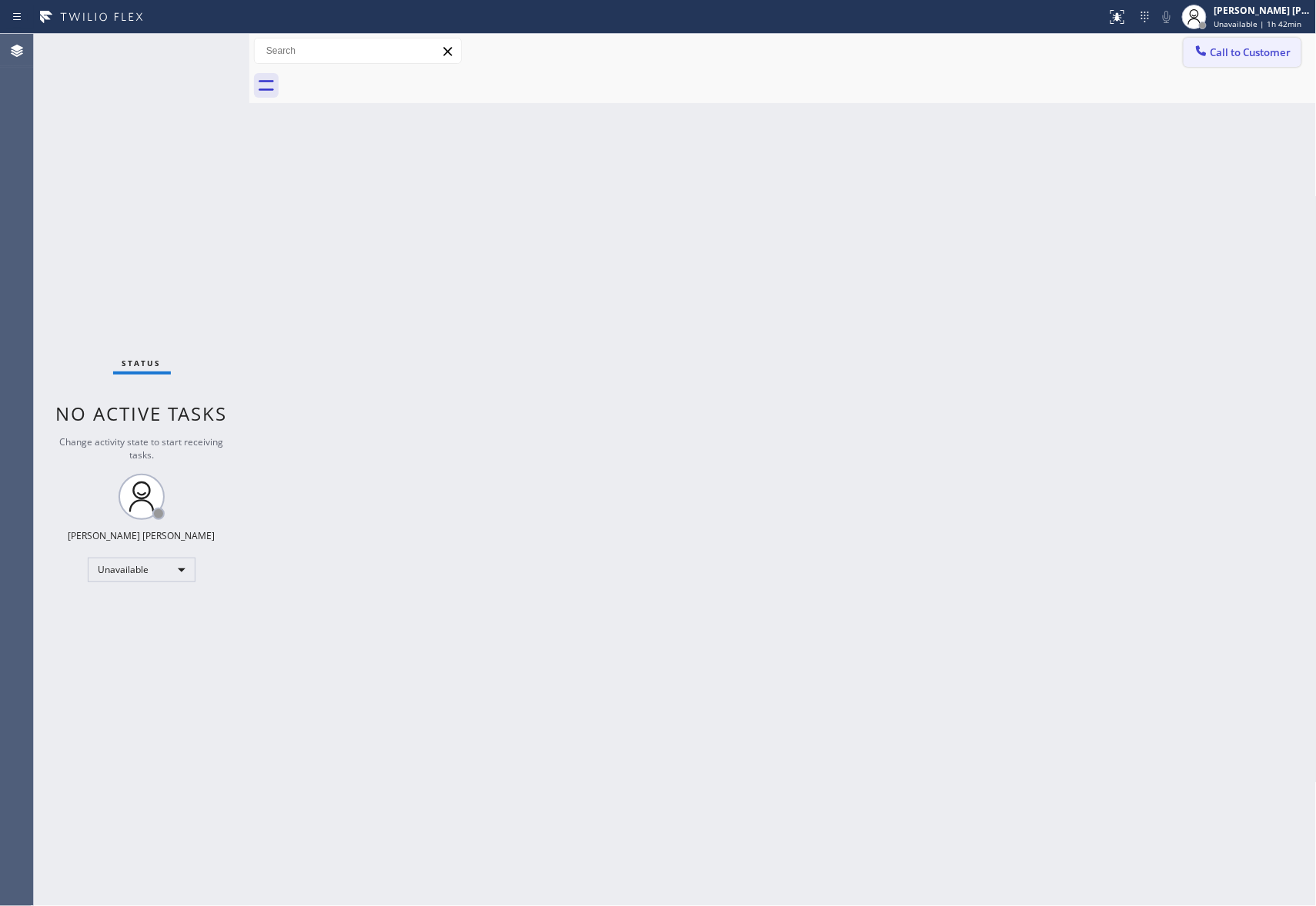
click at [1251, 54] on span "Call to Customer" at bounding box center [1251, 53] width 81 height 14
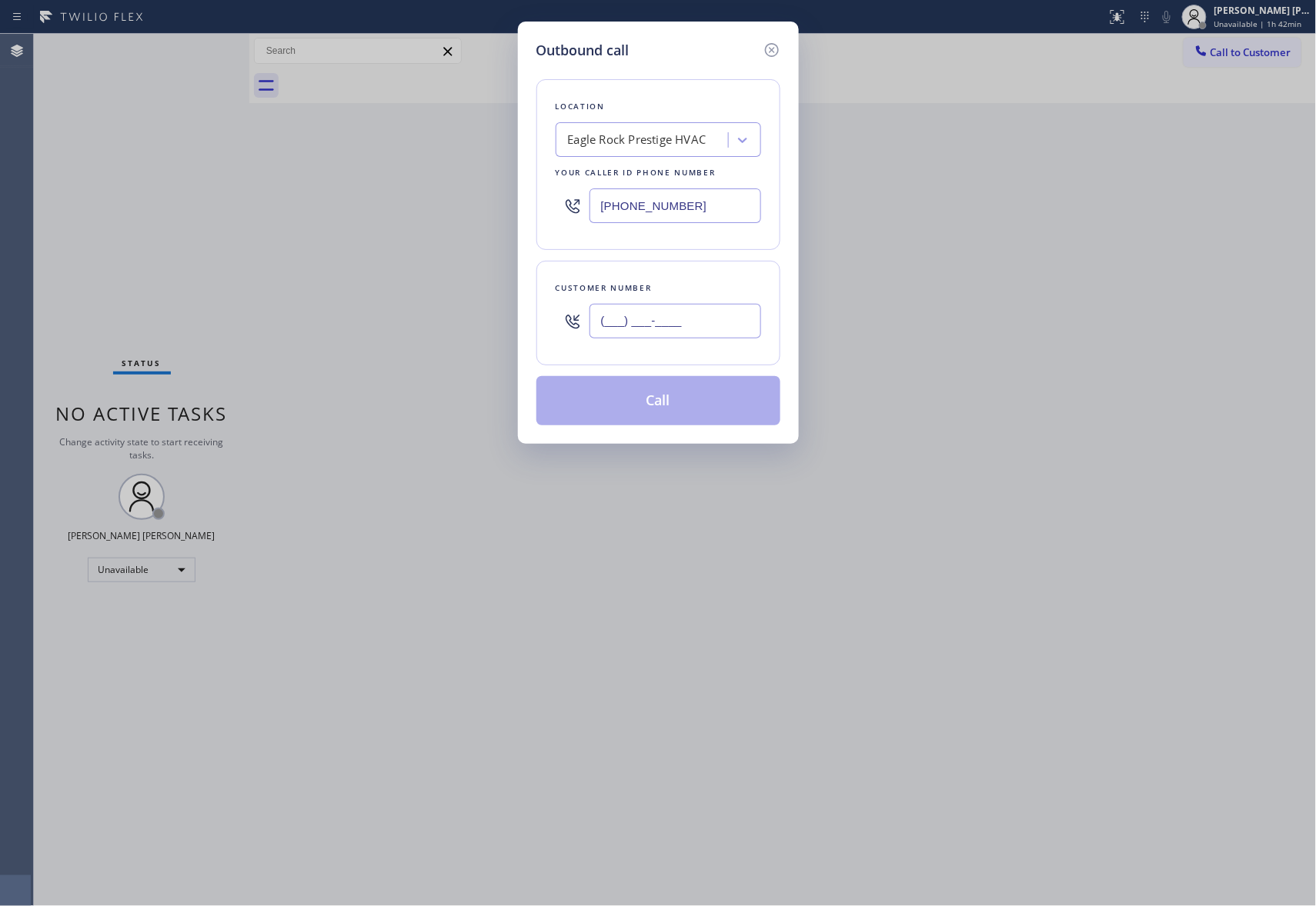
click at [654, 317] on input "(___) ___-____" at bounding box center [675, 321] width 172 height 34
paste input "626) 991-0723"
type input "[PHONE_NUMBER]"
click at [671, 155] on div "Eagle Rock Prestige HVAC" at bounding box center [658, 138] width 206 height 34
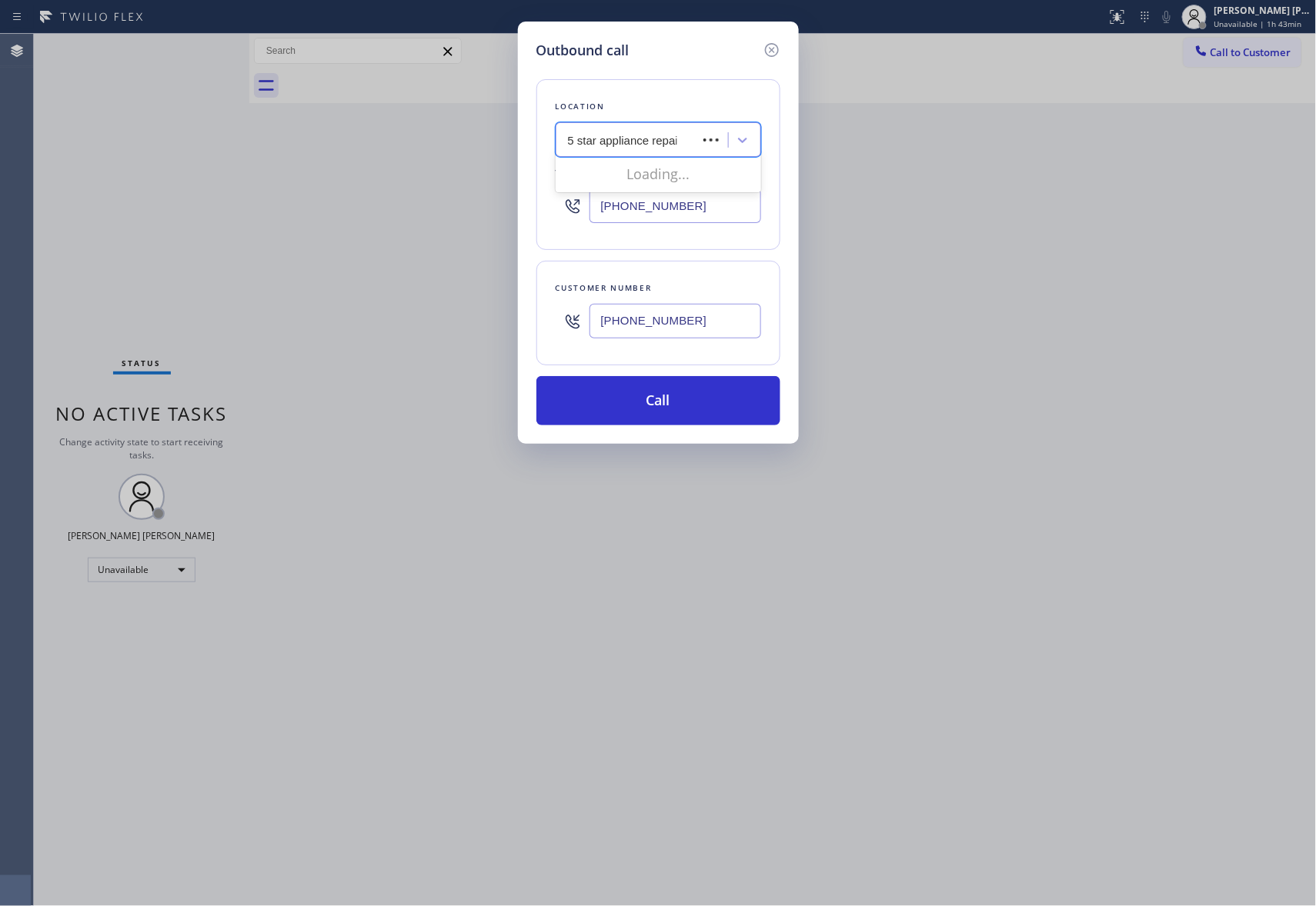
type input "5 star appliance repair"
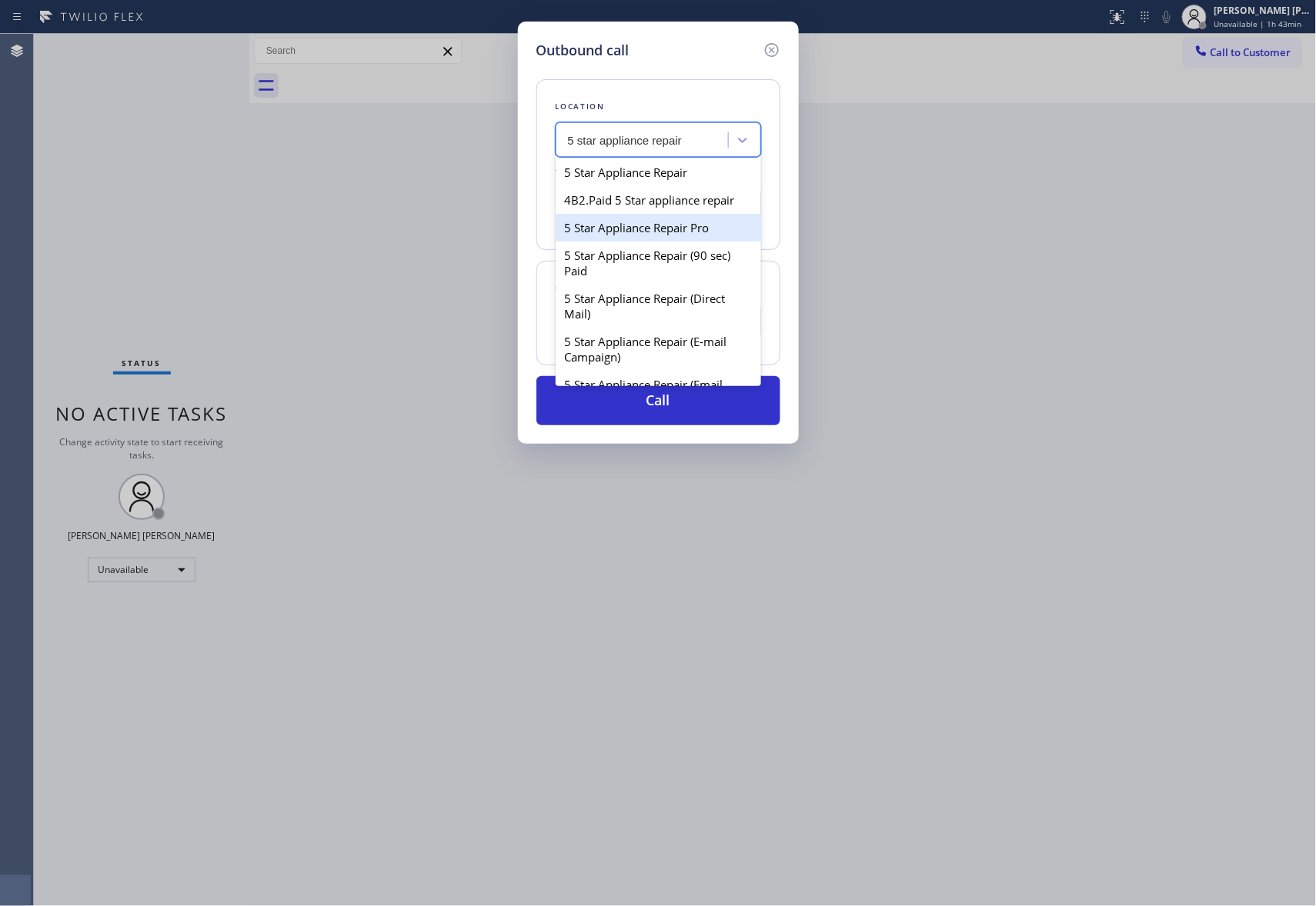
click at [671, 242] on div "5 Star Appliance Repair Pro" at bounding box center [658, 227] width 206 height 27
type input "[PHONE_NUMBER]"
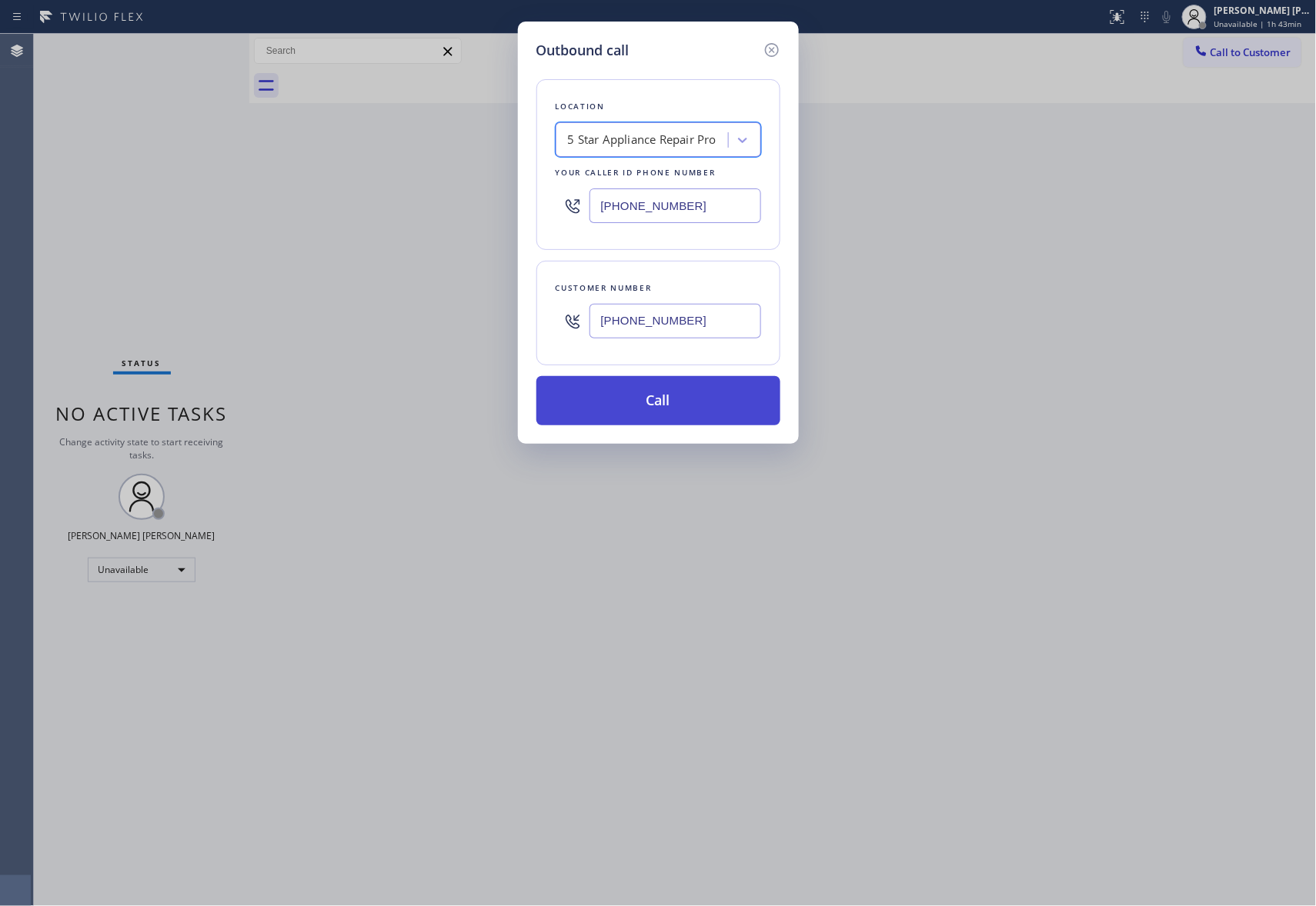
click at [684, 410] on button "Call" at bounding box center [658, 401] width 244 height 49
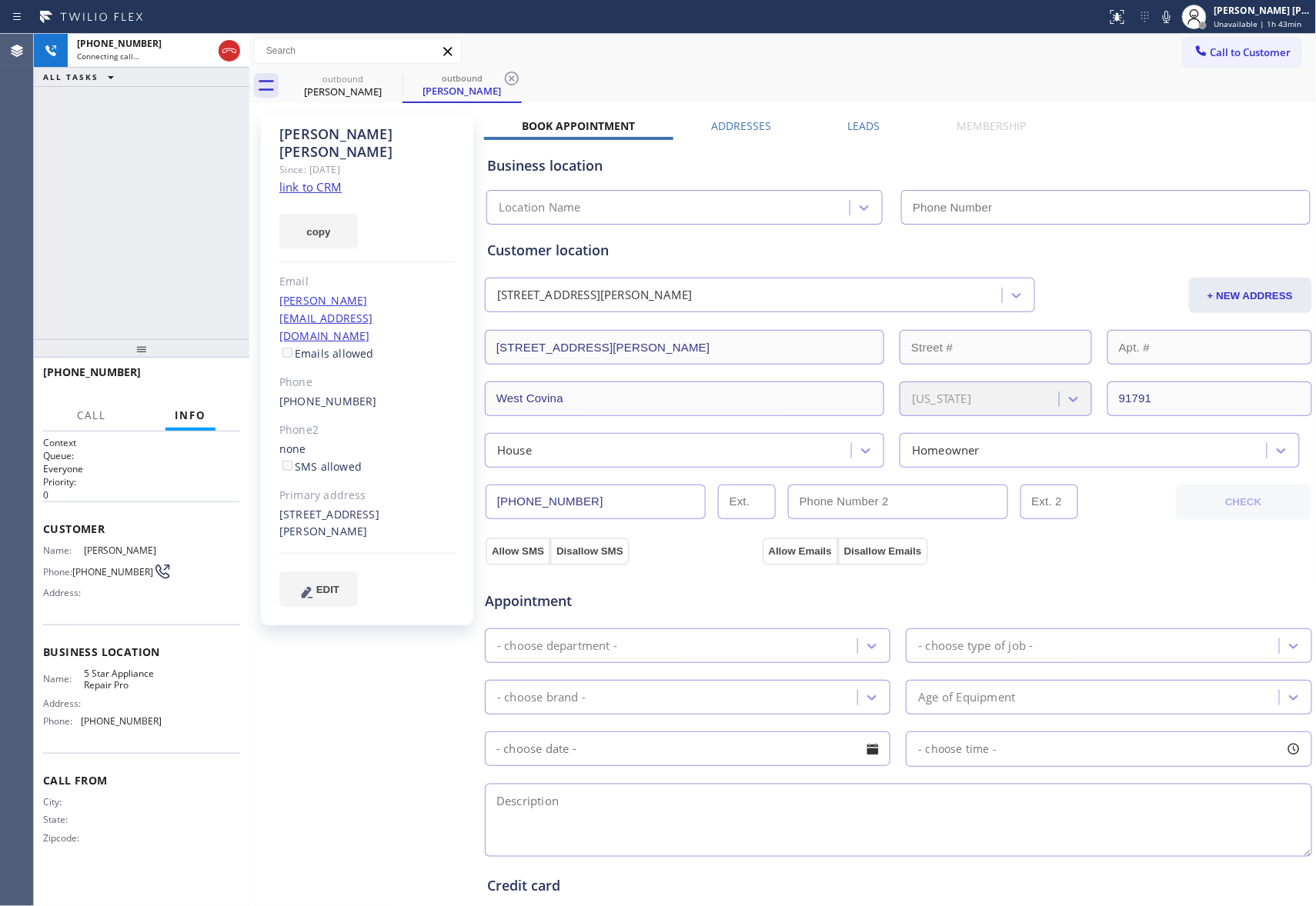
type input "[PHONE_NUMBER]"
click at [202, 380] on span "HANG UP" at bounding box center [204, 378] width 47 height 11
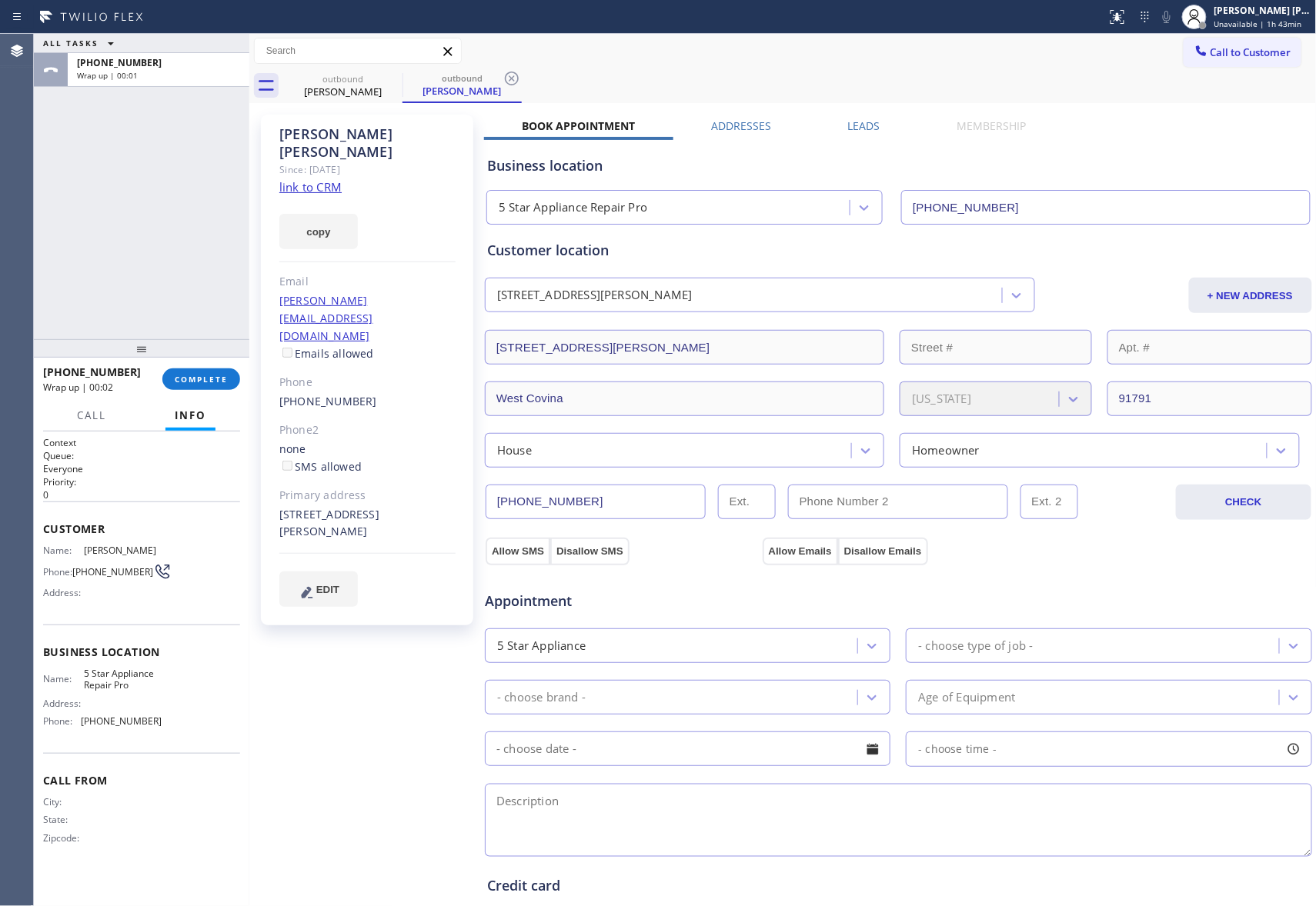
click at [887, 128] on div "Leads" at bounding box center [863, 129] width 108 height 21
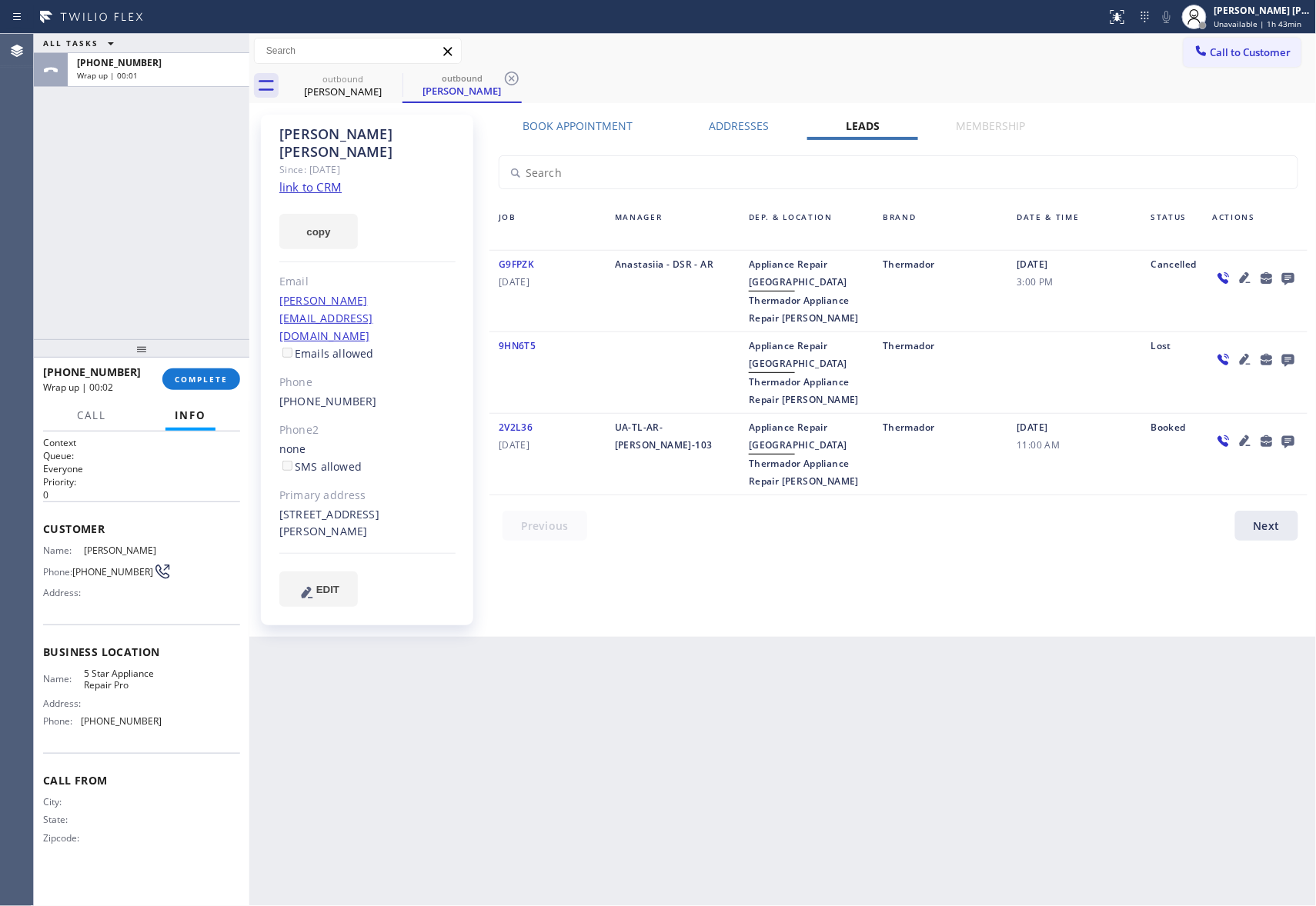
click at [1288, 278] on icon at bounding box center [1288, 279] width 13 height 13
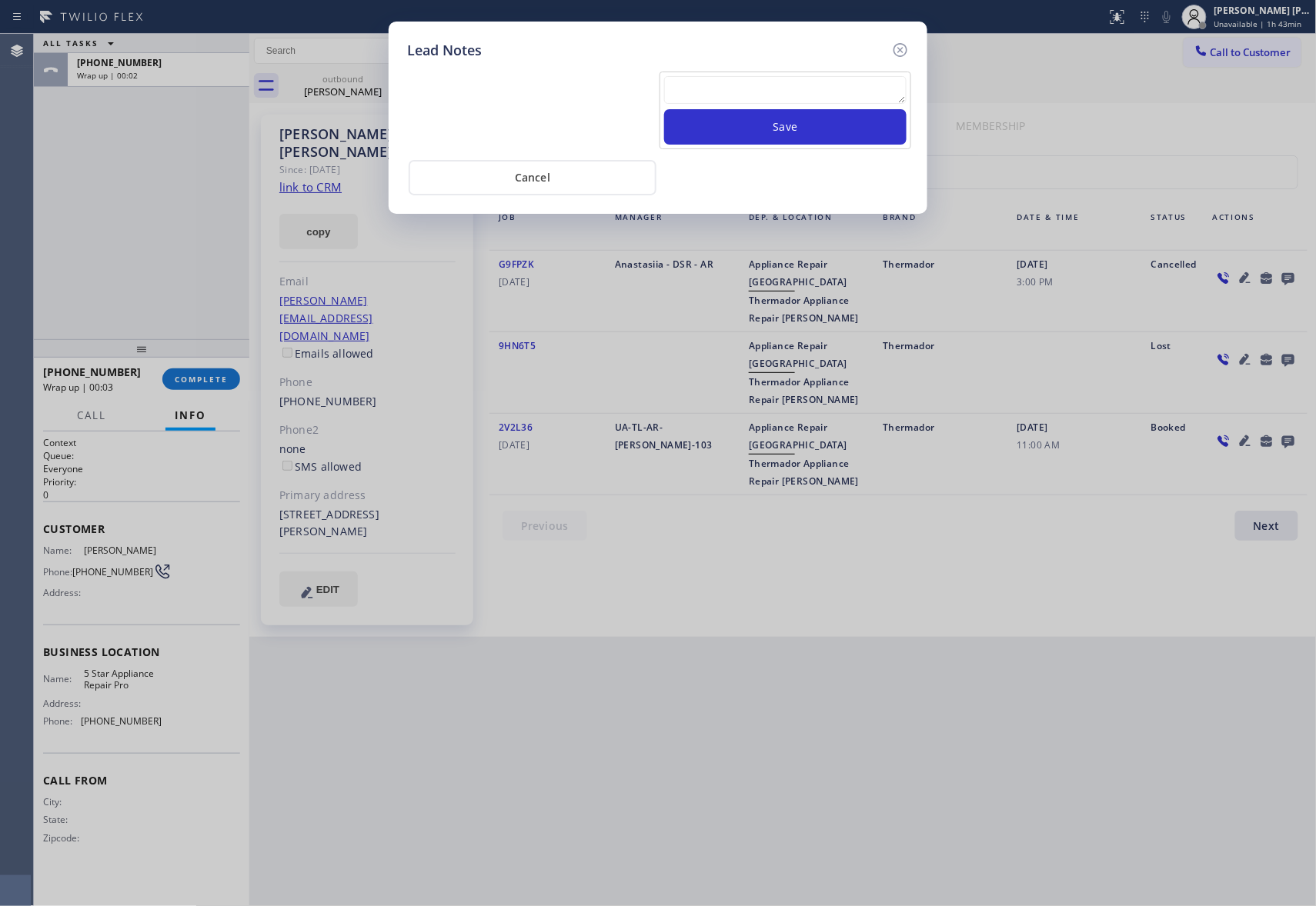
click at [825, 94] on textarea at bounding box center [785, 90] width 242 height 27
paste textarea "please transfer if cx calls back"
type textarea "please transfer if cx calls back"
click at [817, 133] on button "Save" at bounding box center [785, 127] width 242 height 35
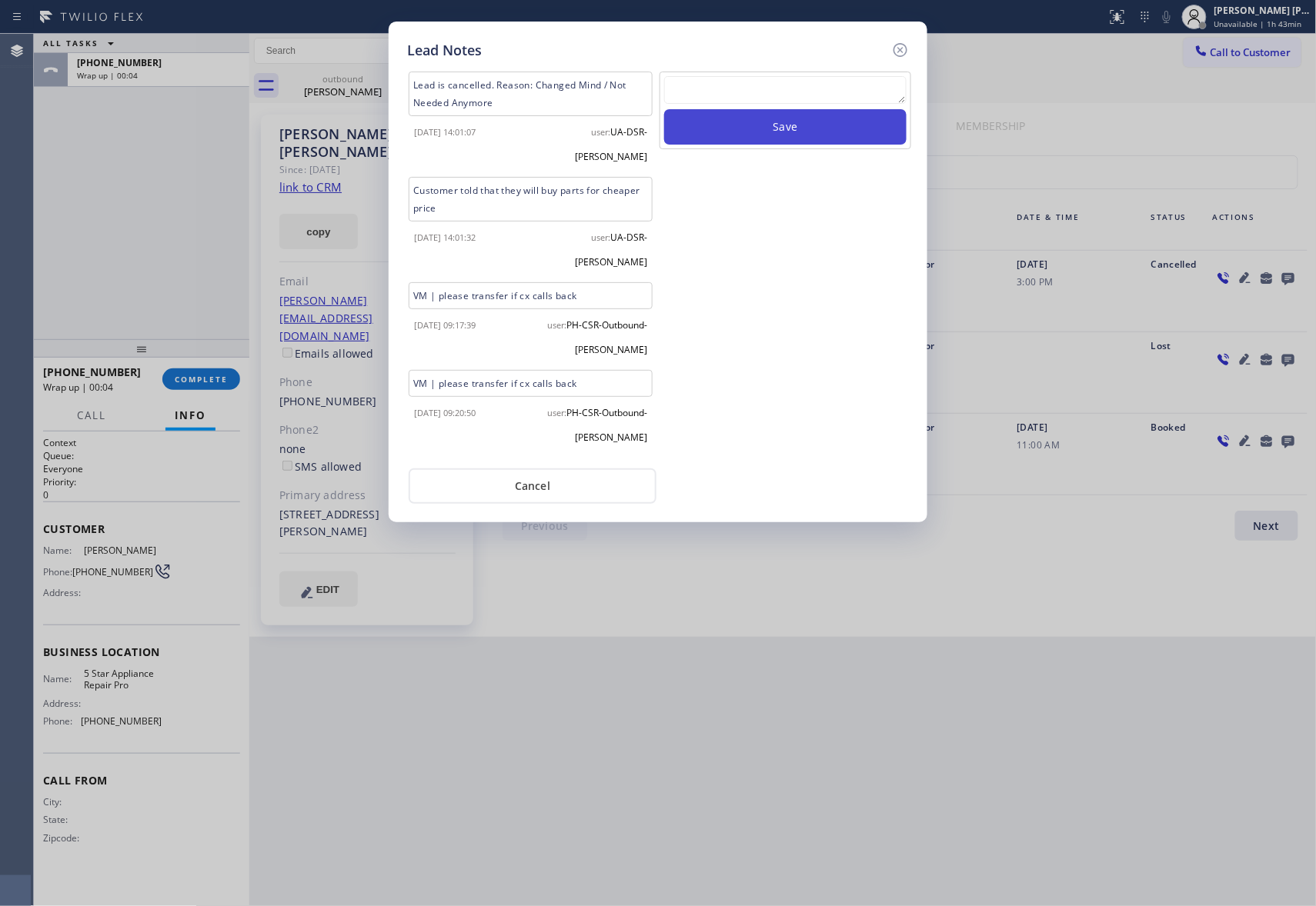
scroll to position [0, 0]
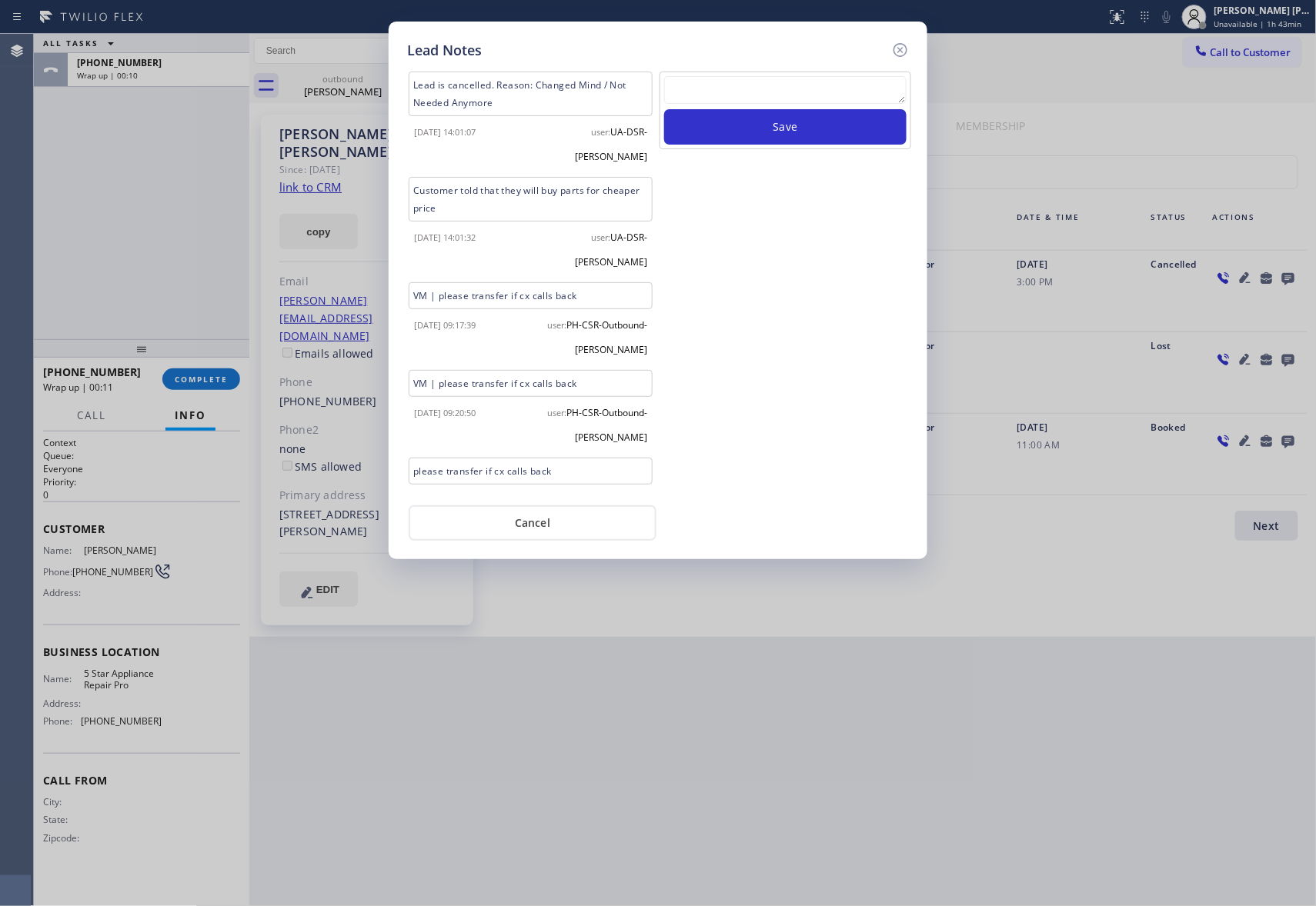
click at [909, 46] on div "Lead Notes Lead is cancelled. Reason: Changed Mind / Not Needed Anymore [DATE] …" at bounding box center [658, 290] width 538 height 537
click at [903, 46] on icon at bounding box center [899, 50] width 19 height 19
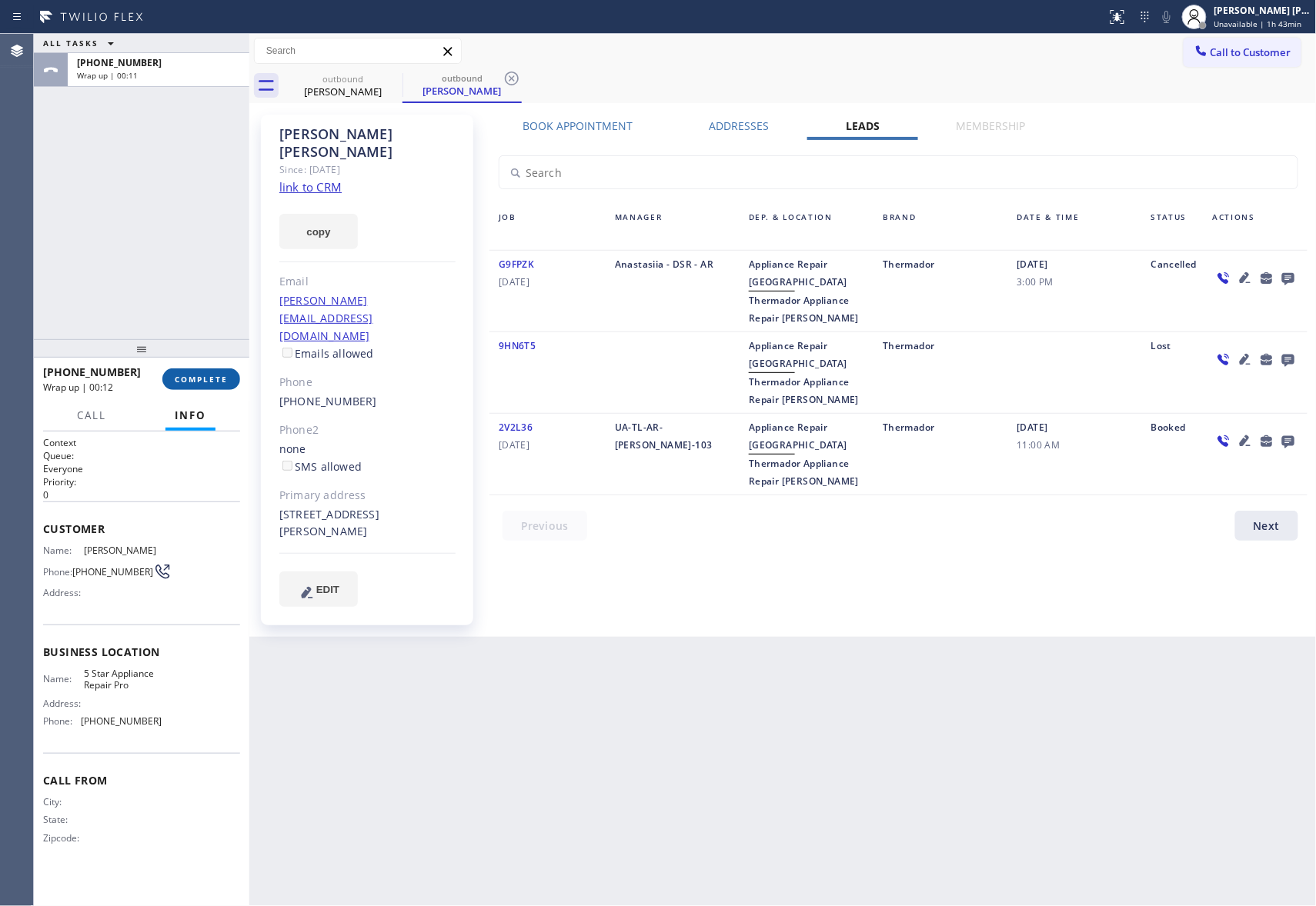
click at [195, 384] on button "COMPLETE" at bounding box center [201, 379] width 78 height 21
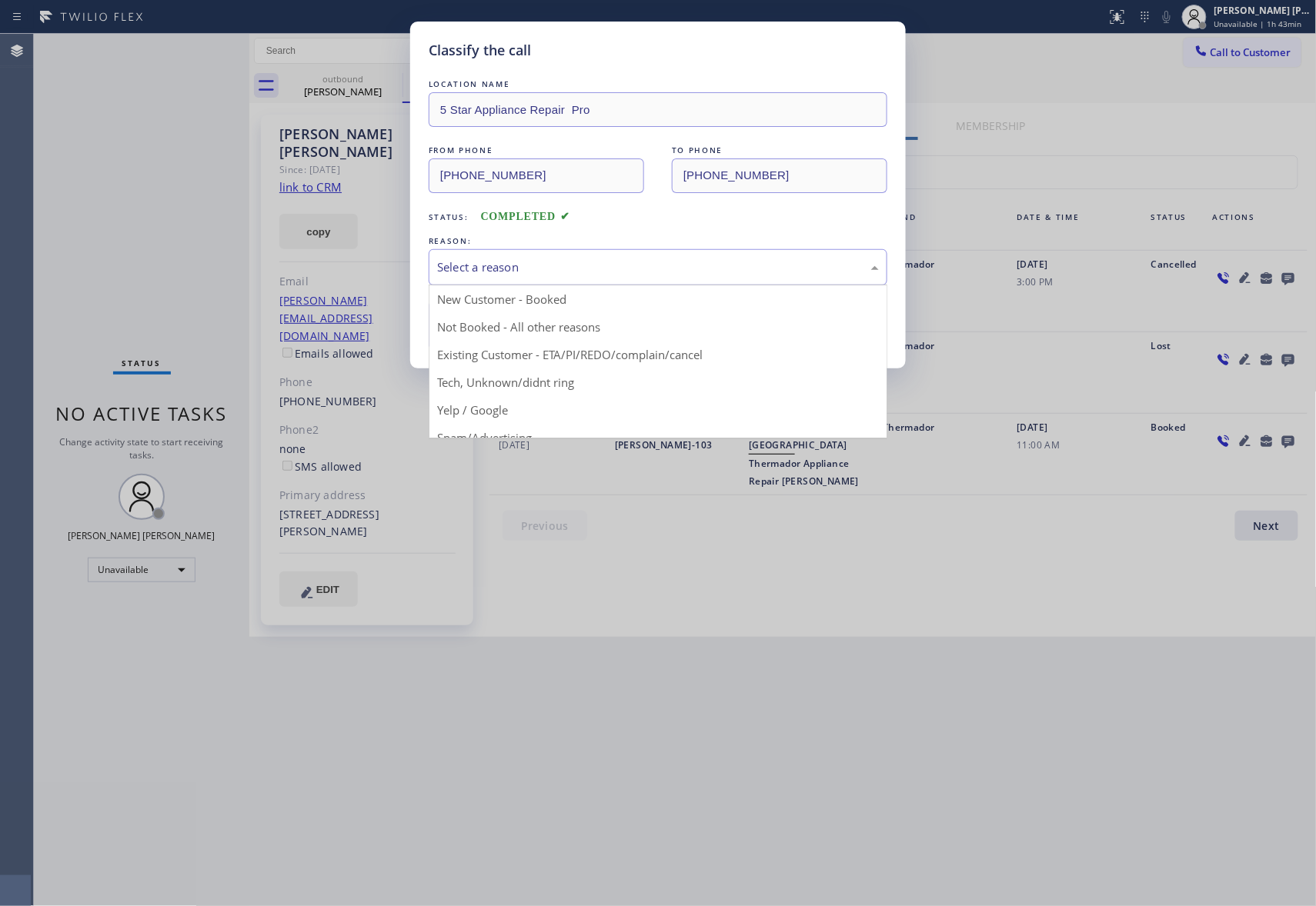
click at [534, 271] on div "Select a reason" at bounding box center [658, 267] width 442 height 18
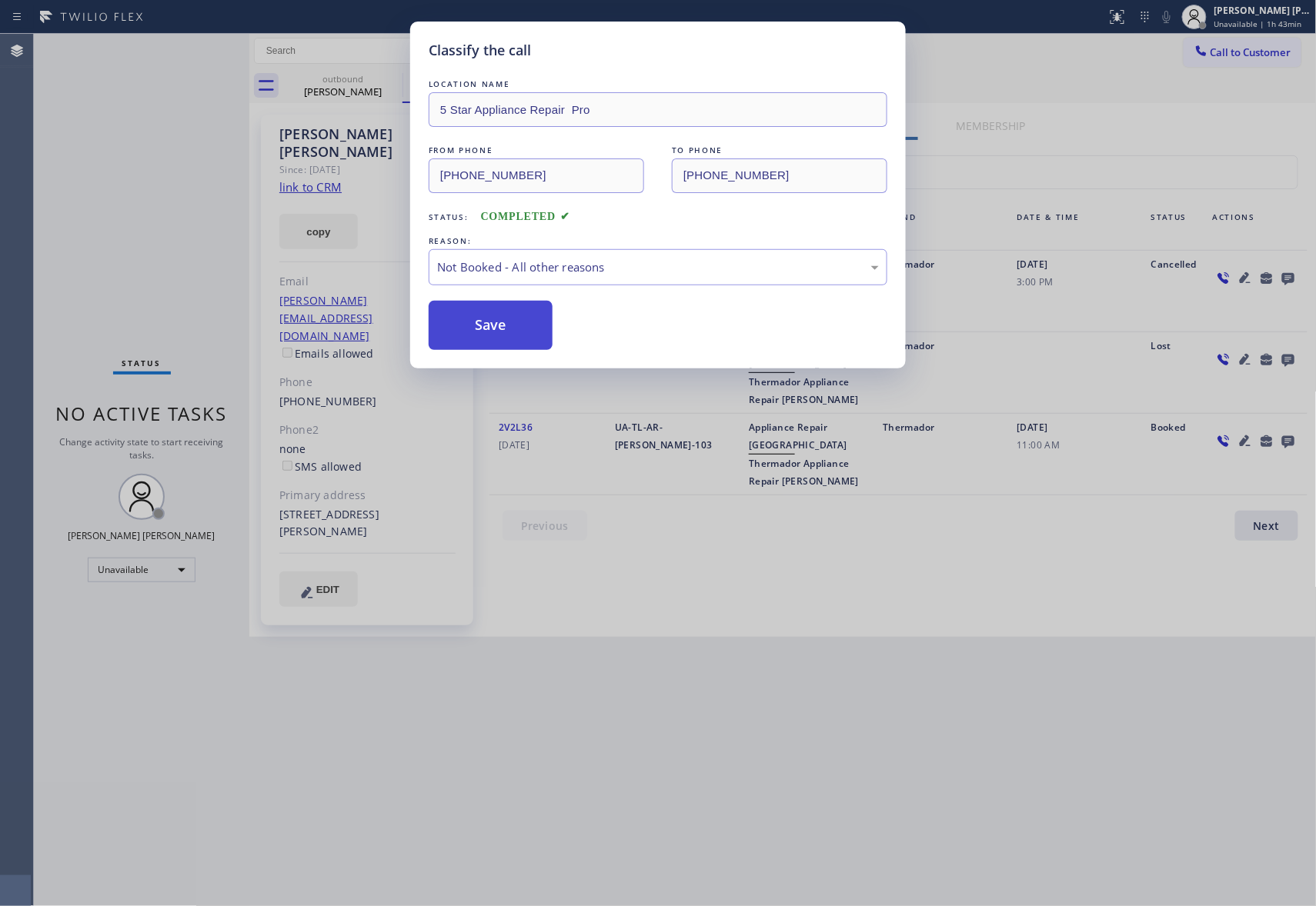
click at [479, 334] on button "Save" at bounding box center [490, 325] width 124 height 49
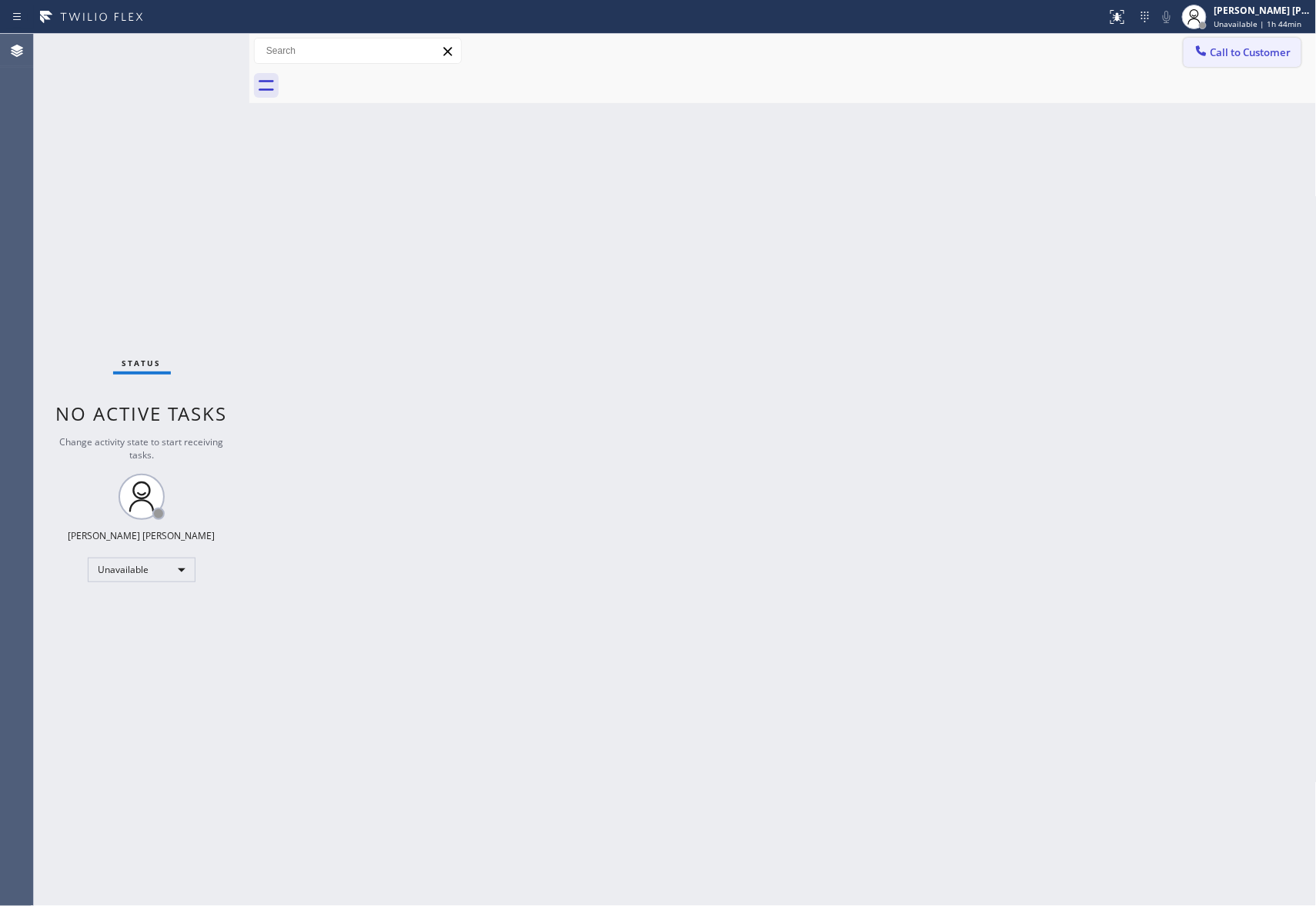
click at [1291, 51] on span "Call to Customer" at bounding box center [1251, 53] width 81 height 14
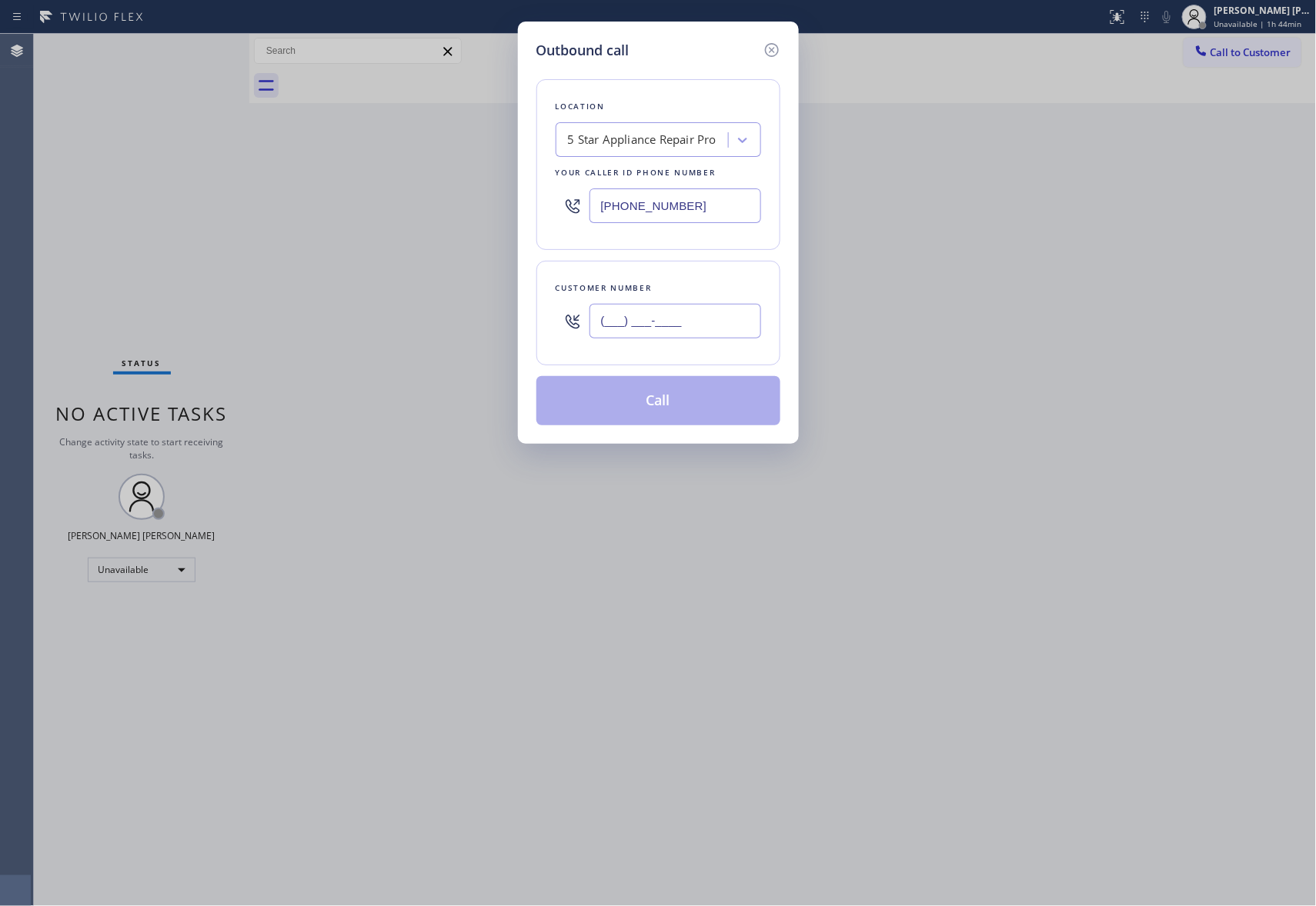
click at [734, 338] on input "(___) ___-____" at bounding box center [675, 321] width 172 height 34
paste input "425) 922-1303"
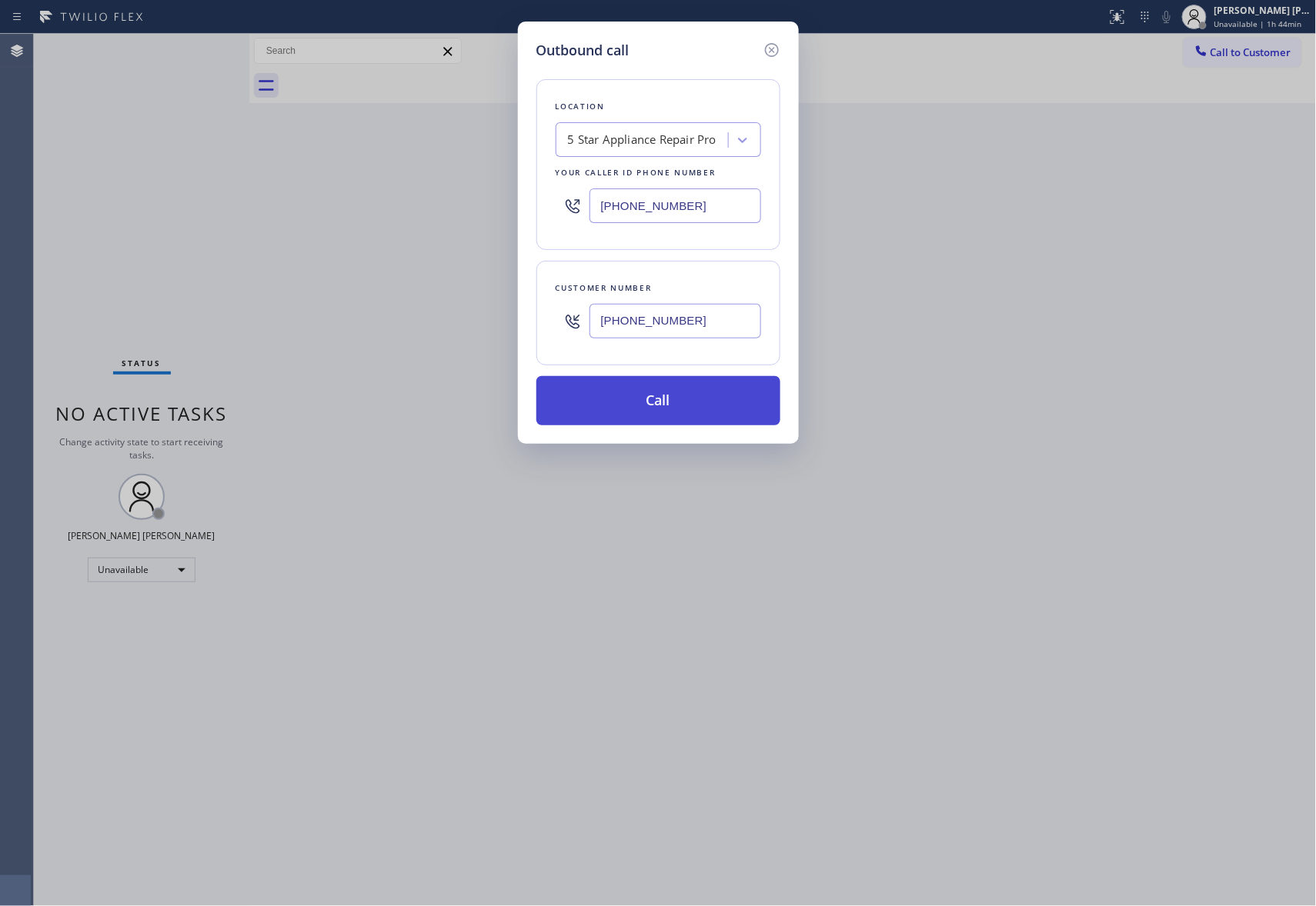
type input "[PHONE_NUMBER]"
click at [677, 397] on button "Call" at bounding box center [658, 401] width 244 height 49
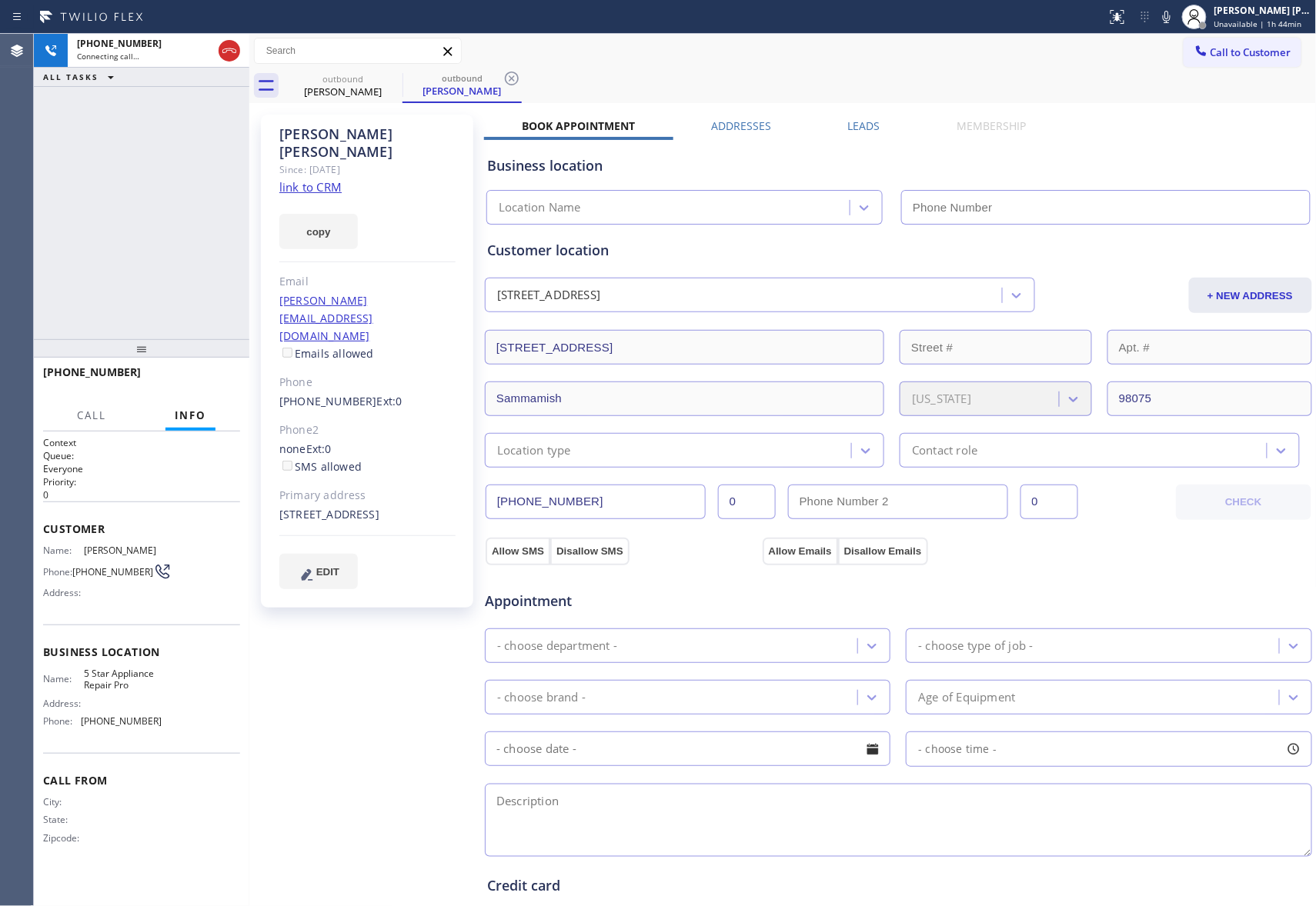
type input "[PHONE_NUMBER]"
click at [187, 379] on span "HANG UP" at bounding box center [204, 378] width 47 height 11
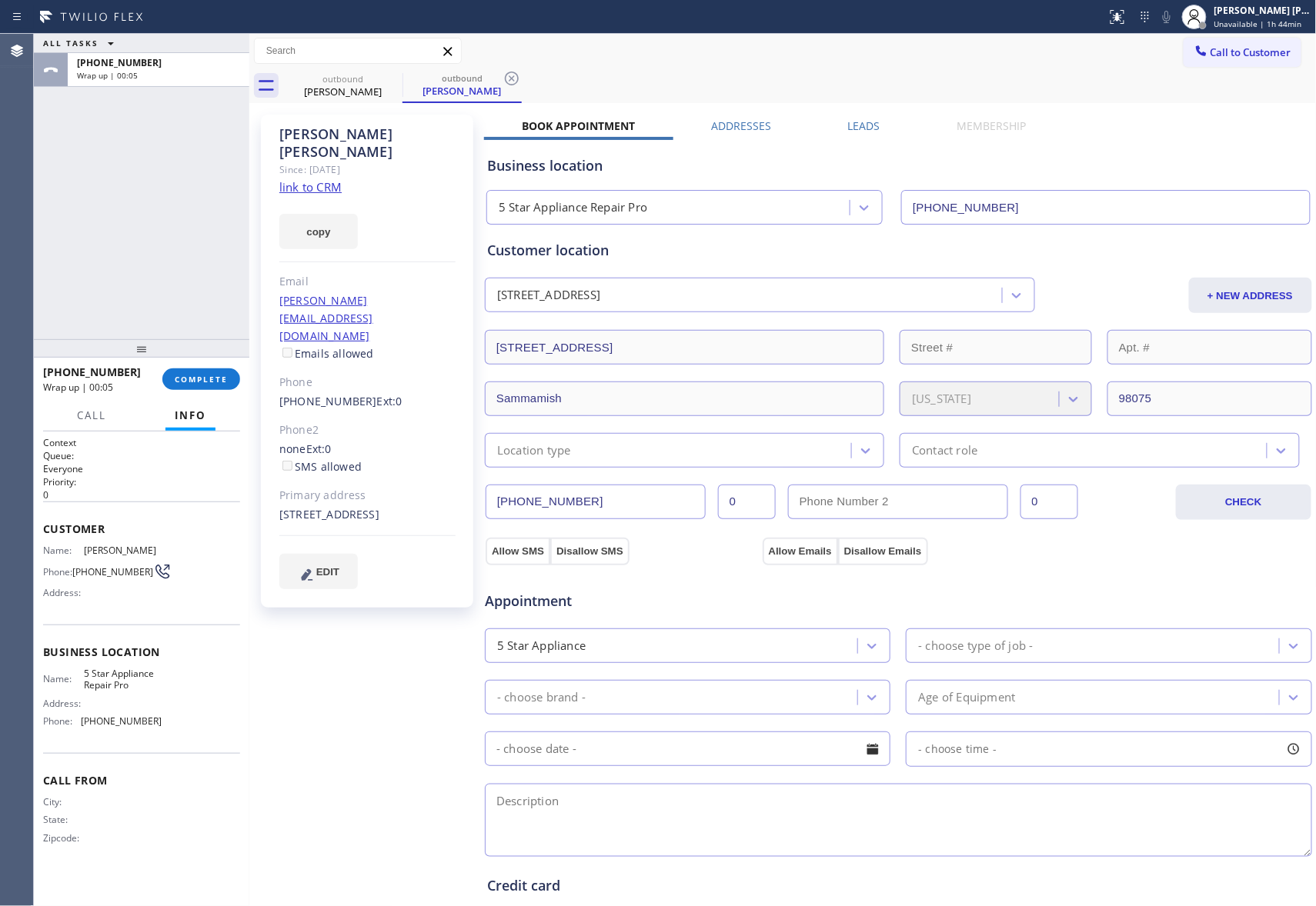
click at [860, 127] on label "Leads" at bounding box center [863, 125] width 32 height 15
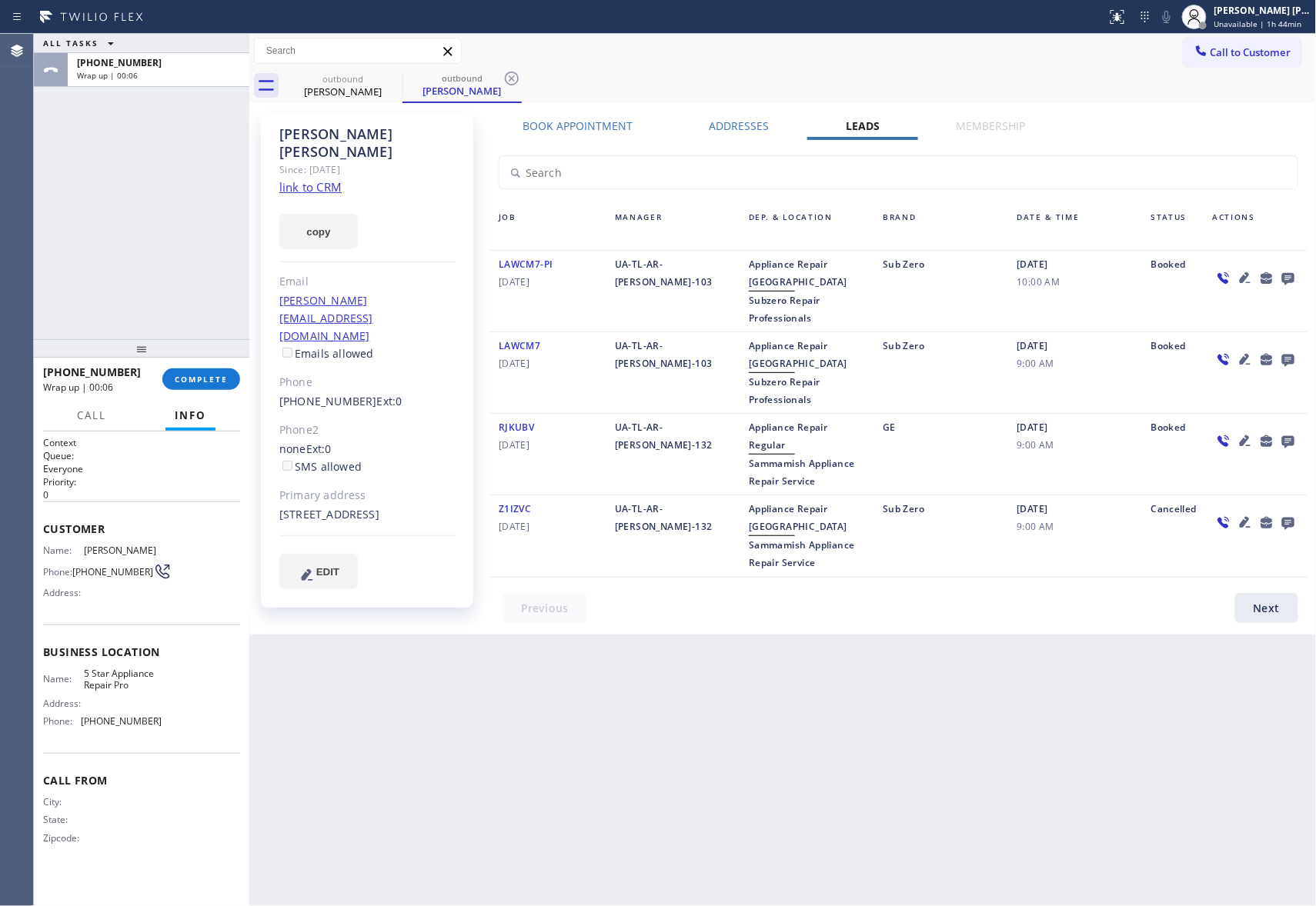
click at [1281, 274] on icon at bounding box center [1288, 278] width 19 height 20
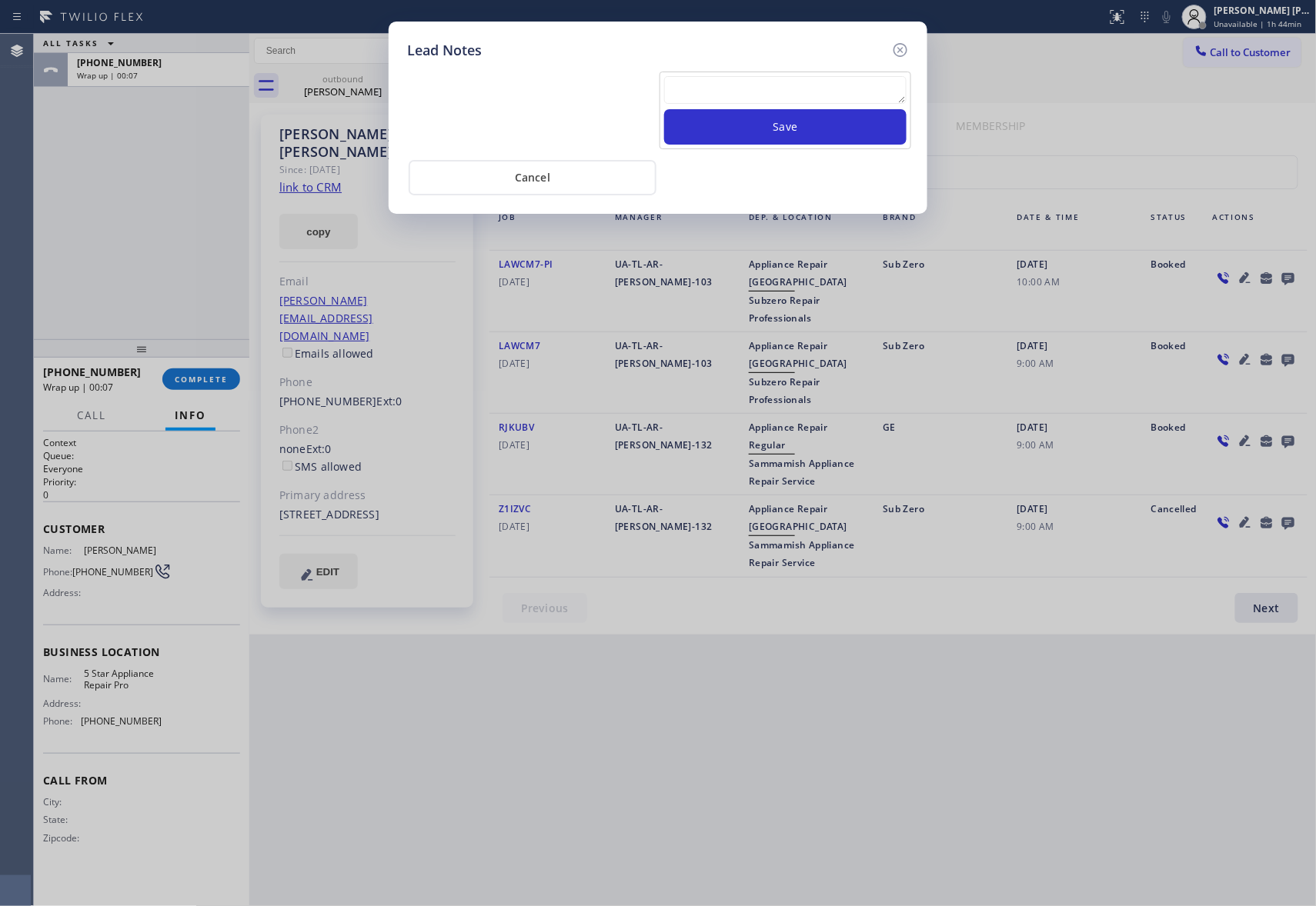
click at [742, 83] on textarea at bounding box center [785, 90] width 242 height 27
paste textarea "[PHONE_NUMBER]"
type textarea "[PHONE_NUMBER]"
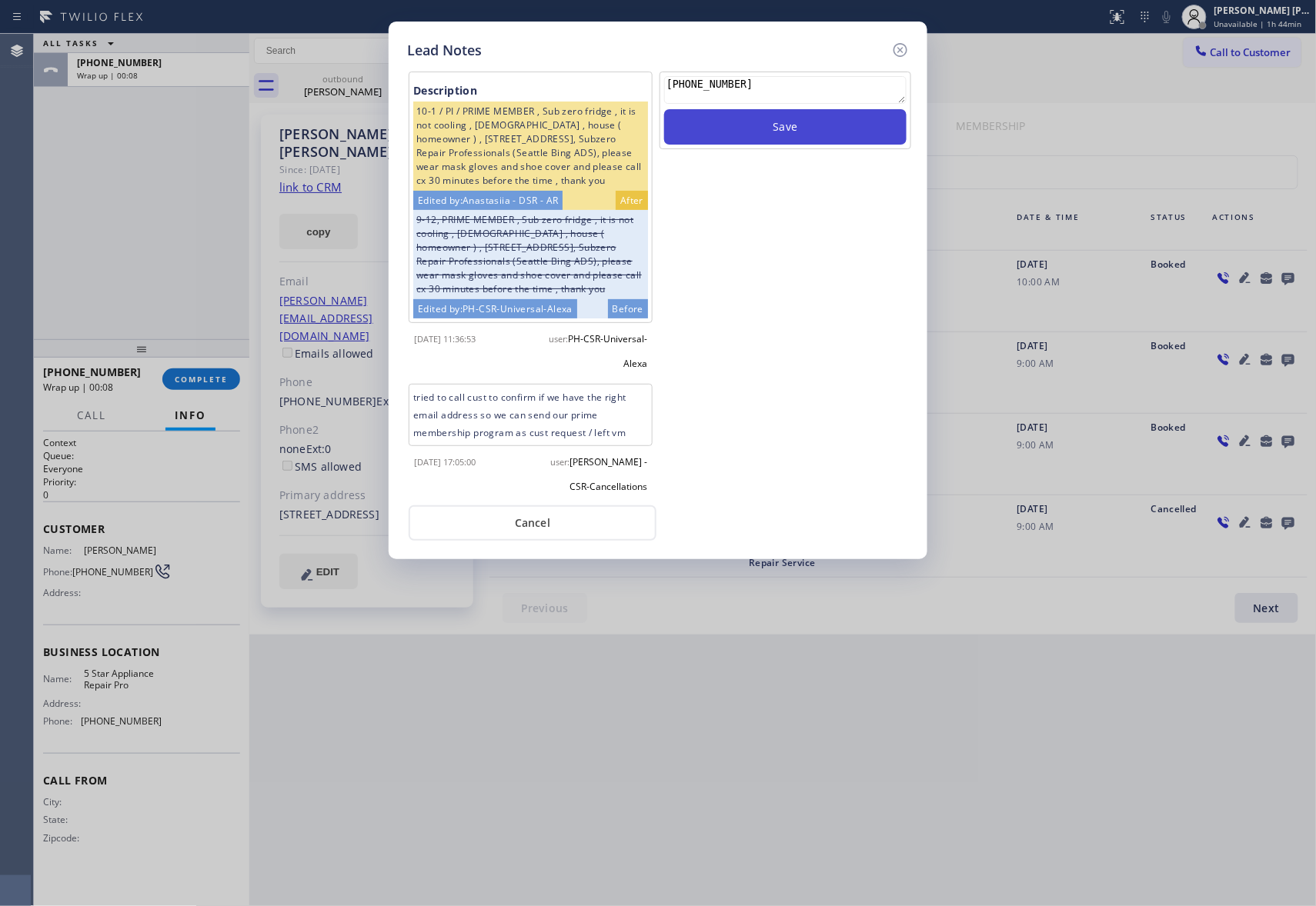
click at [778, 128] on button "Save" at bounding box center [785, 127] width 242 height 35
click at [738, 94] on textarea at bounding box center [785, 90] width 242 height 27
paste textarea "please transfer if cx calls back"
type textarea "please transfer if cx calls back"
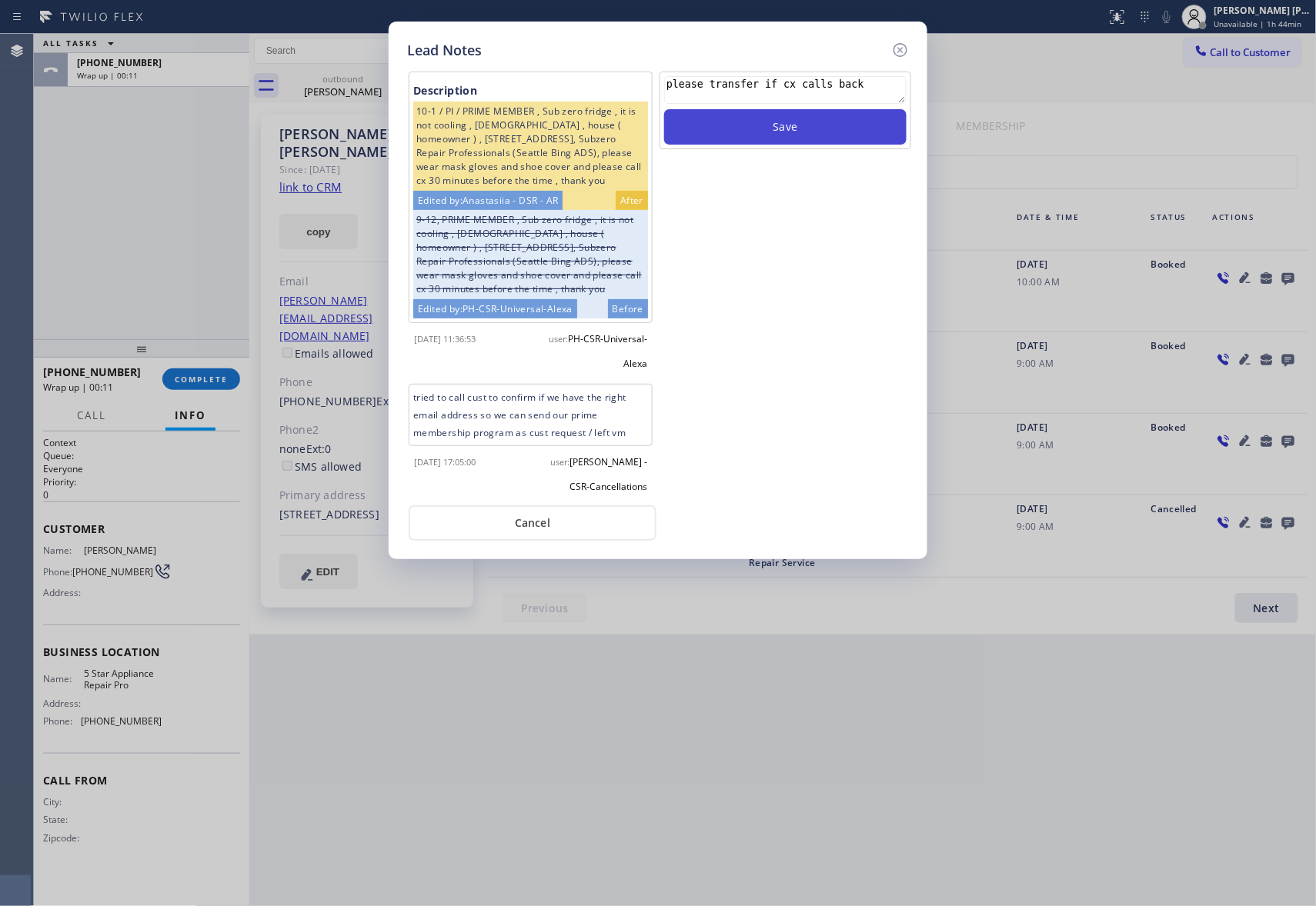
click at [777, 139] on button "Save" at bounding box center [785, 127] width 242 height 35
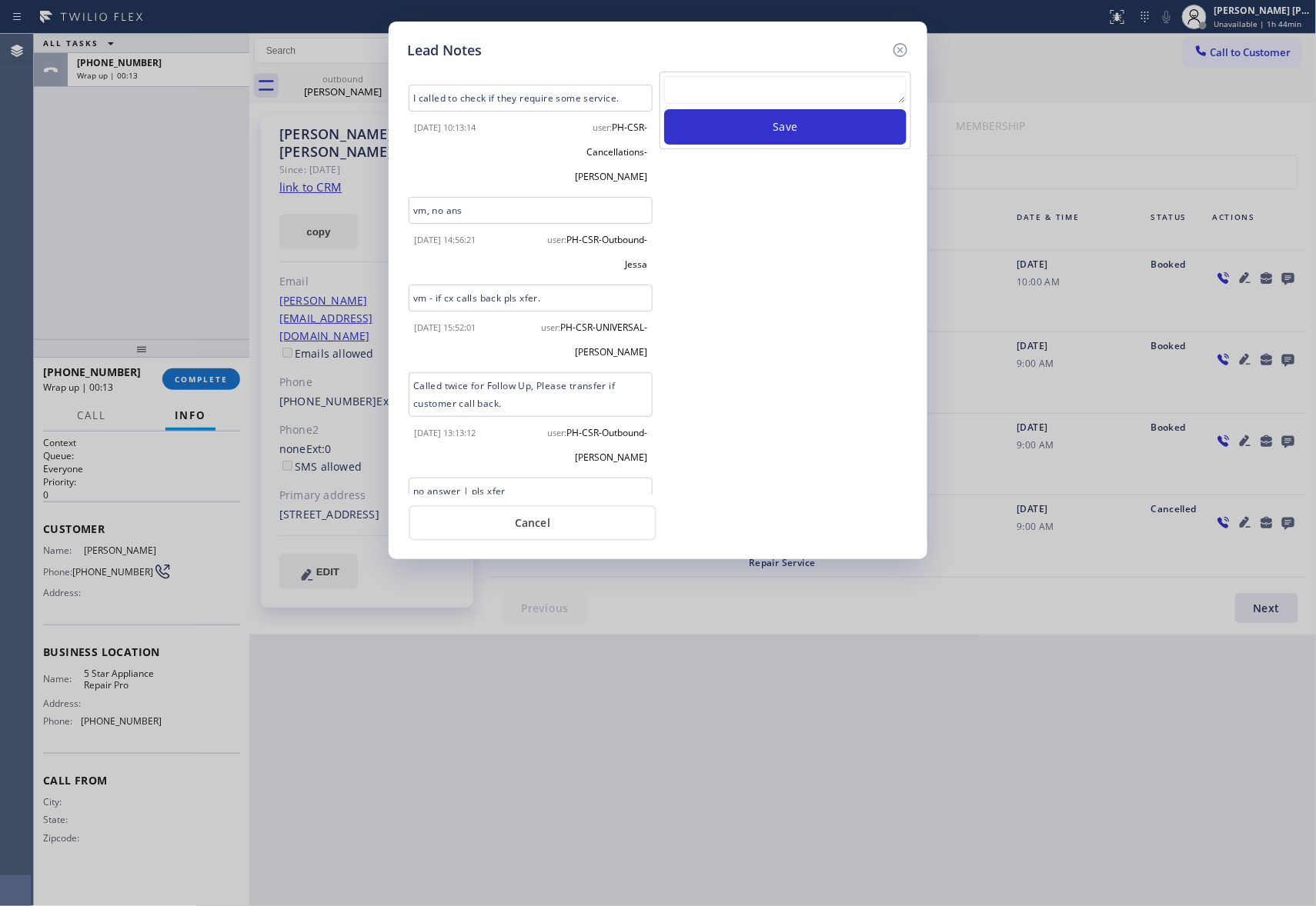
scroll to position [1123, 0]
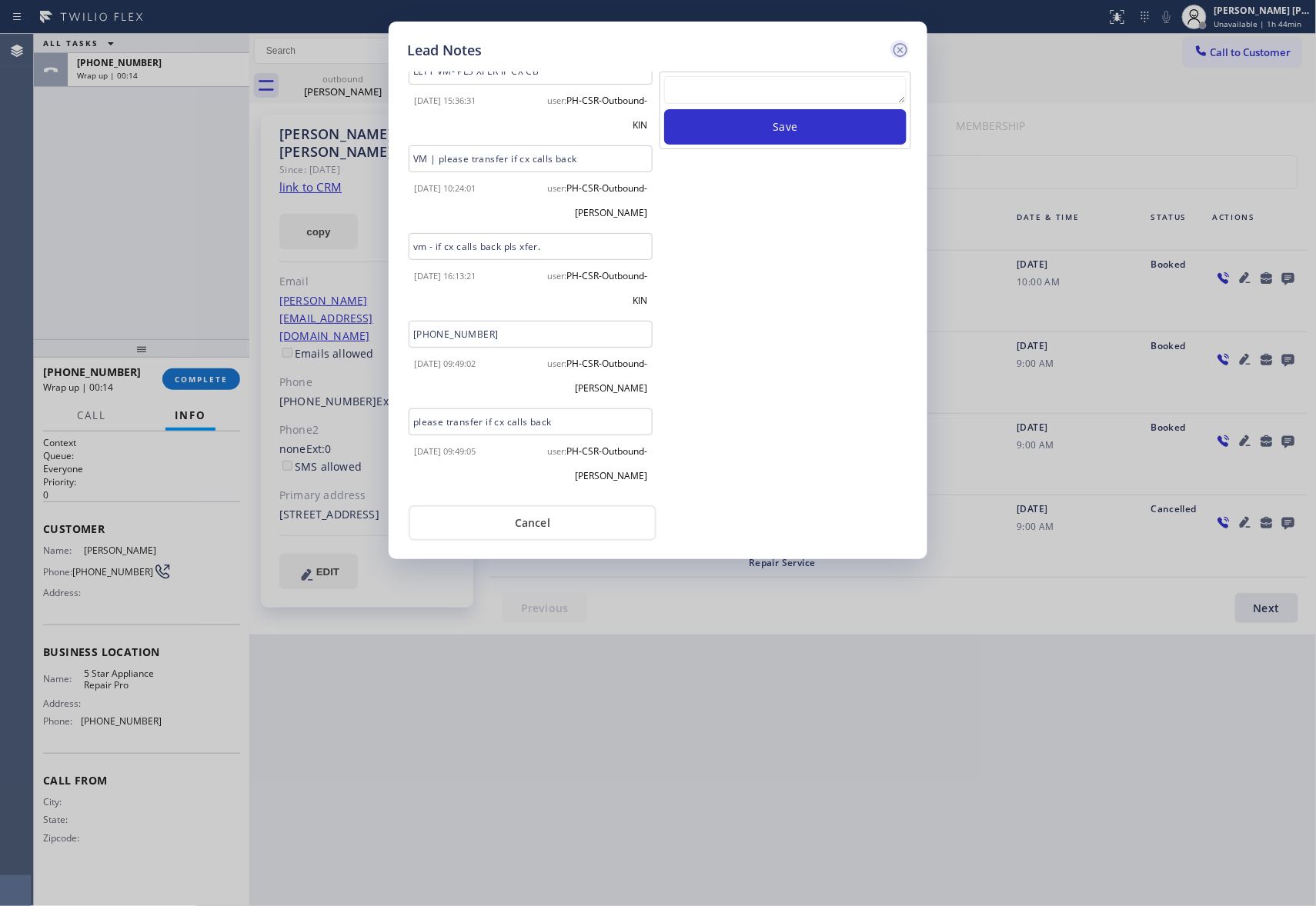
click at [906, 47] on icon at bounding box center [900, 50] width 14 height 14
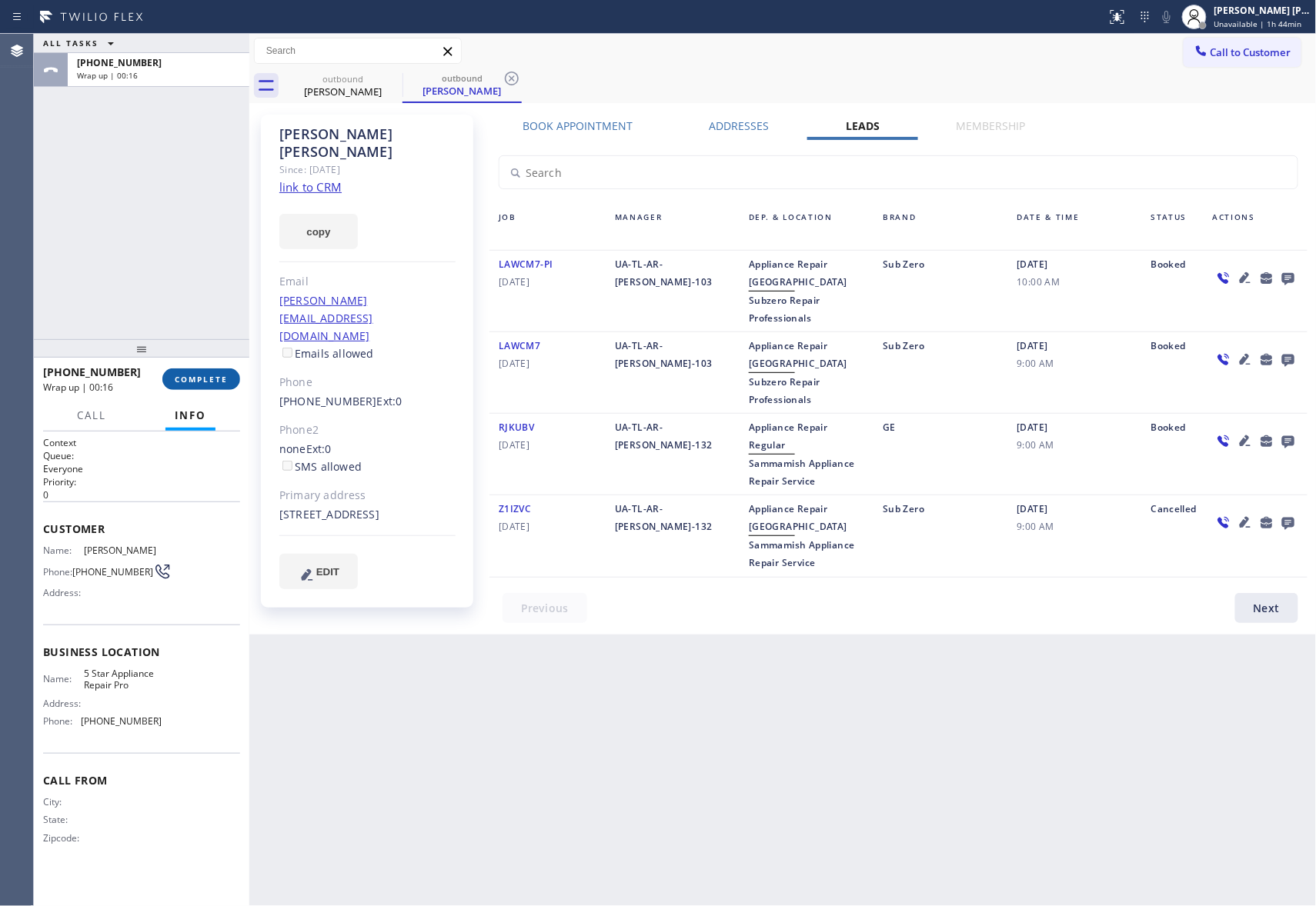
click at [220, 379] on span "COMPLETE" at bounding box center [201, 378] width 53 height 11
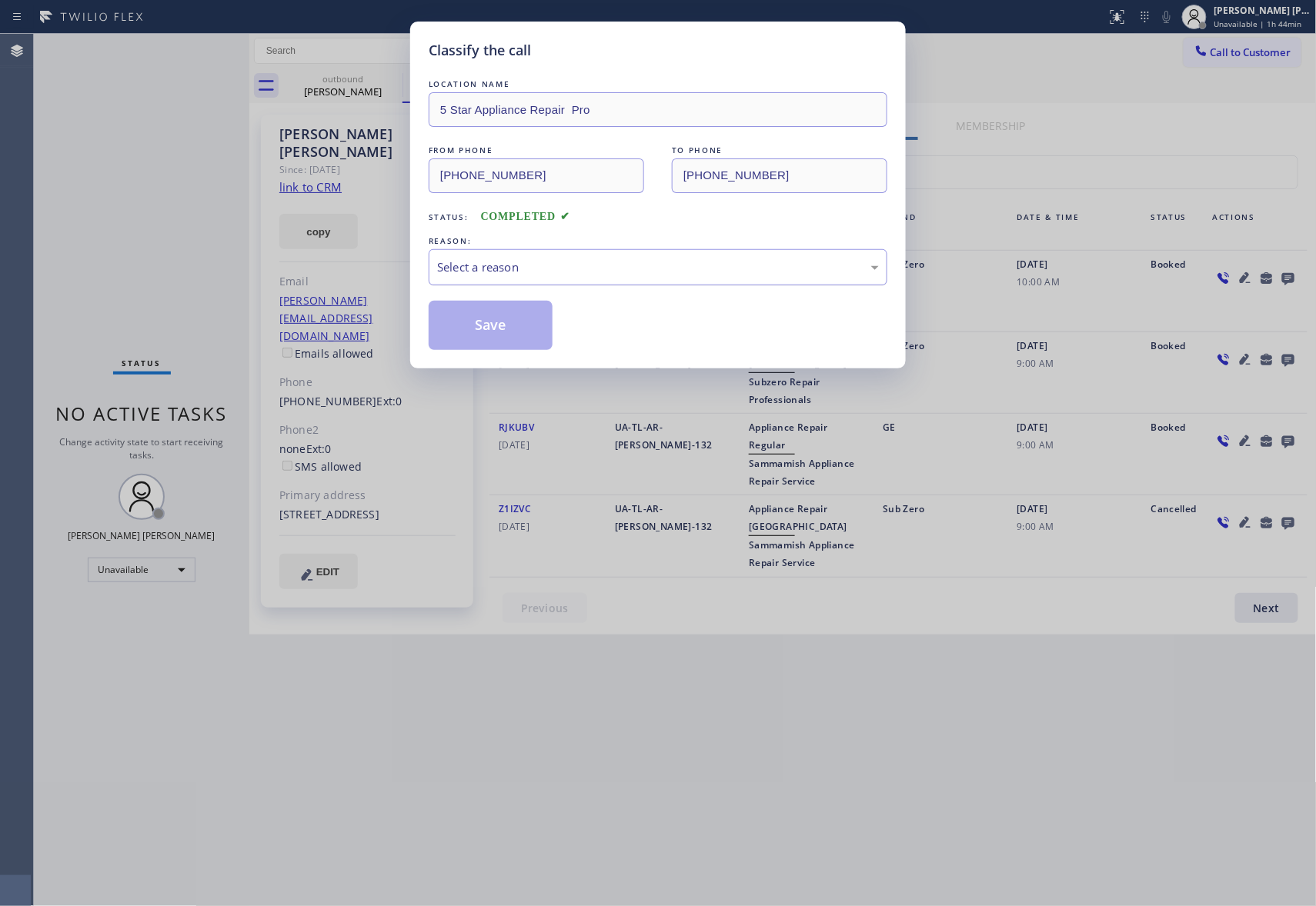
click at [485, 266] on div "Select a reason" at bounding box center [658, 267] width 442 height 18
click at [482, 327] on button "Save" at bounding box center [490, 325] width 124 height 49
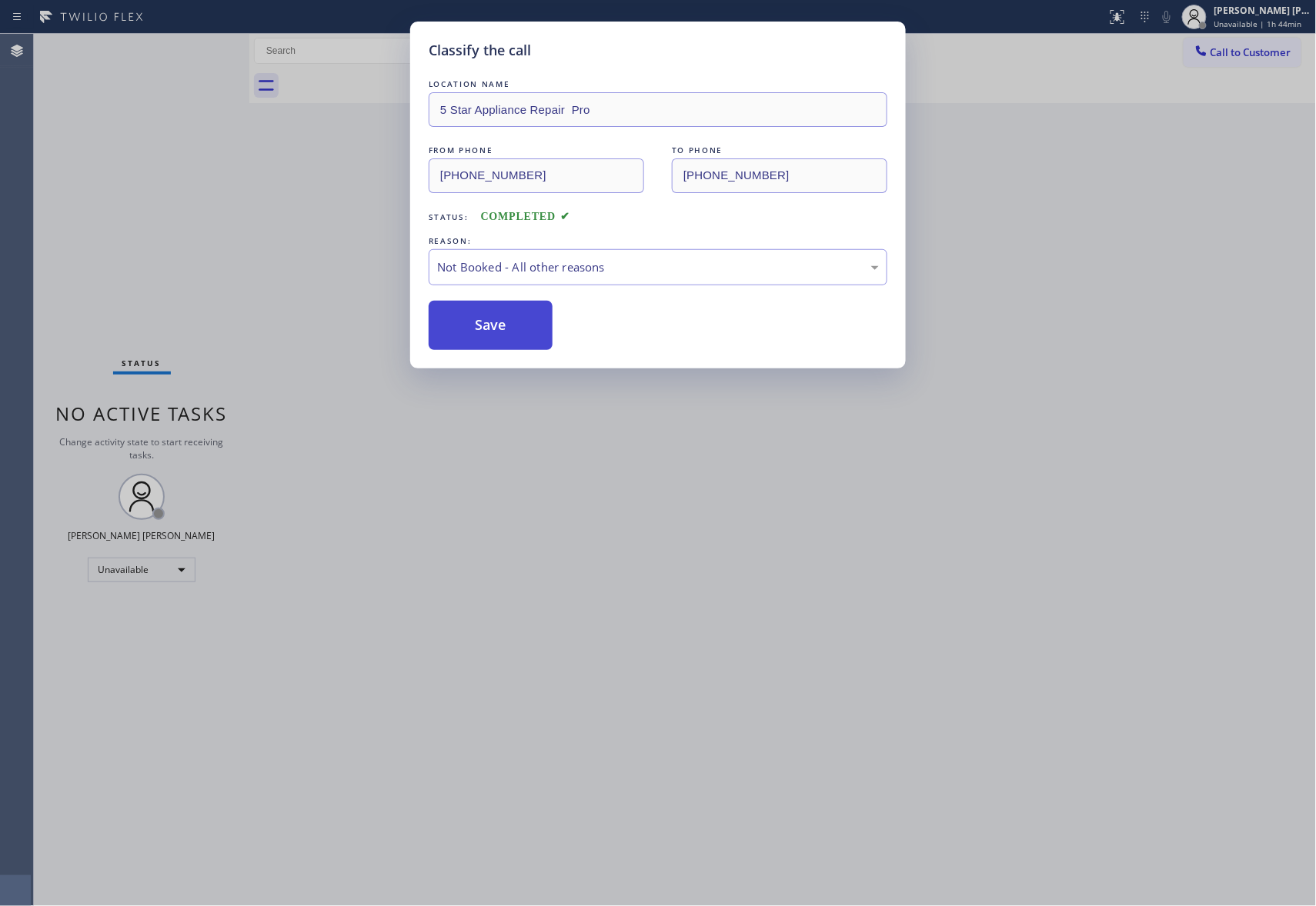
click at [482, 327] on button "Save" at bounding box center [490, 325] width 124 height 49
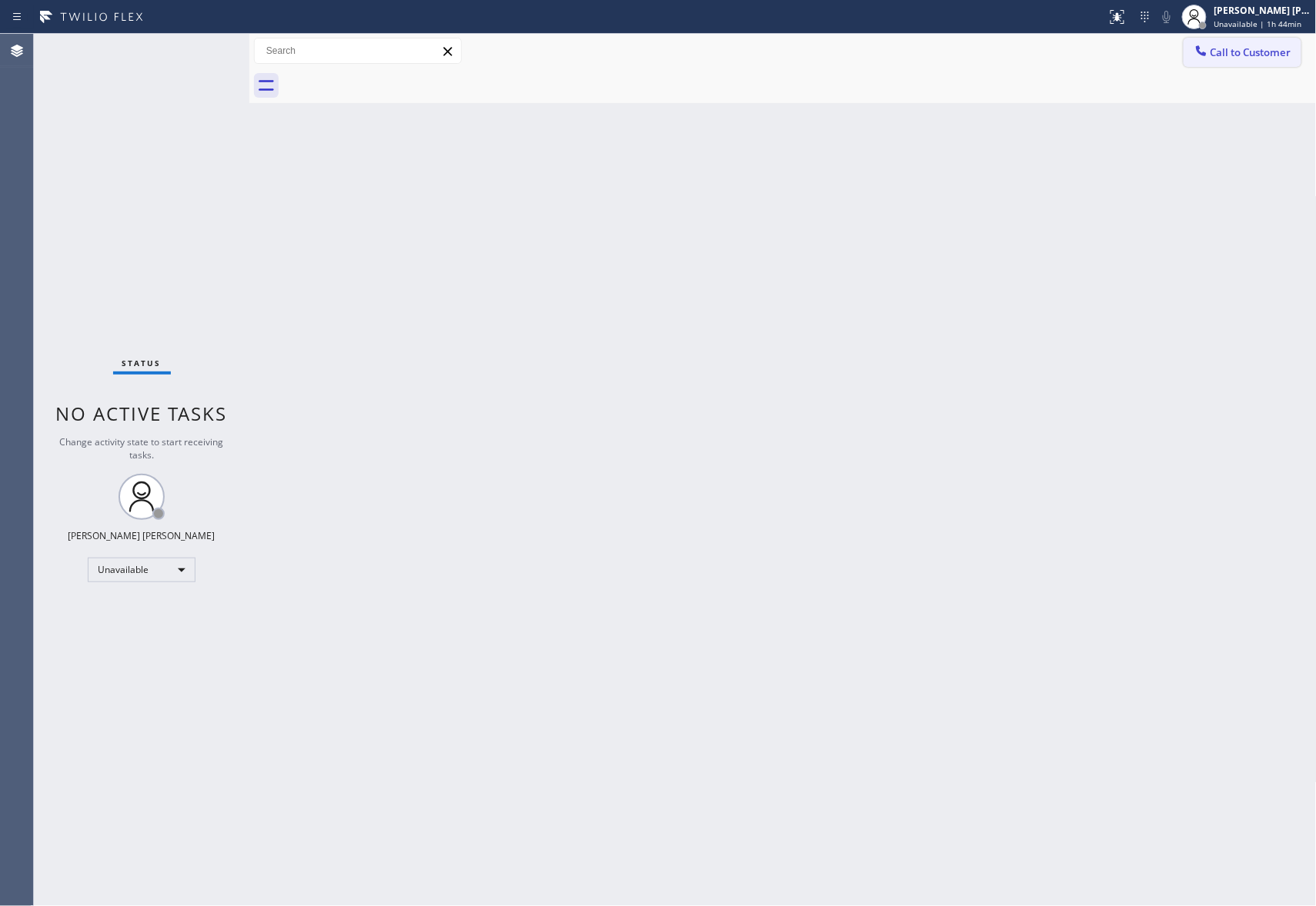
click at [1256, 57] on span "Call to Customer" at bounding box center [1251, 53] width 81 height 14
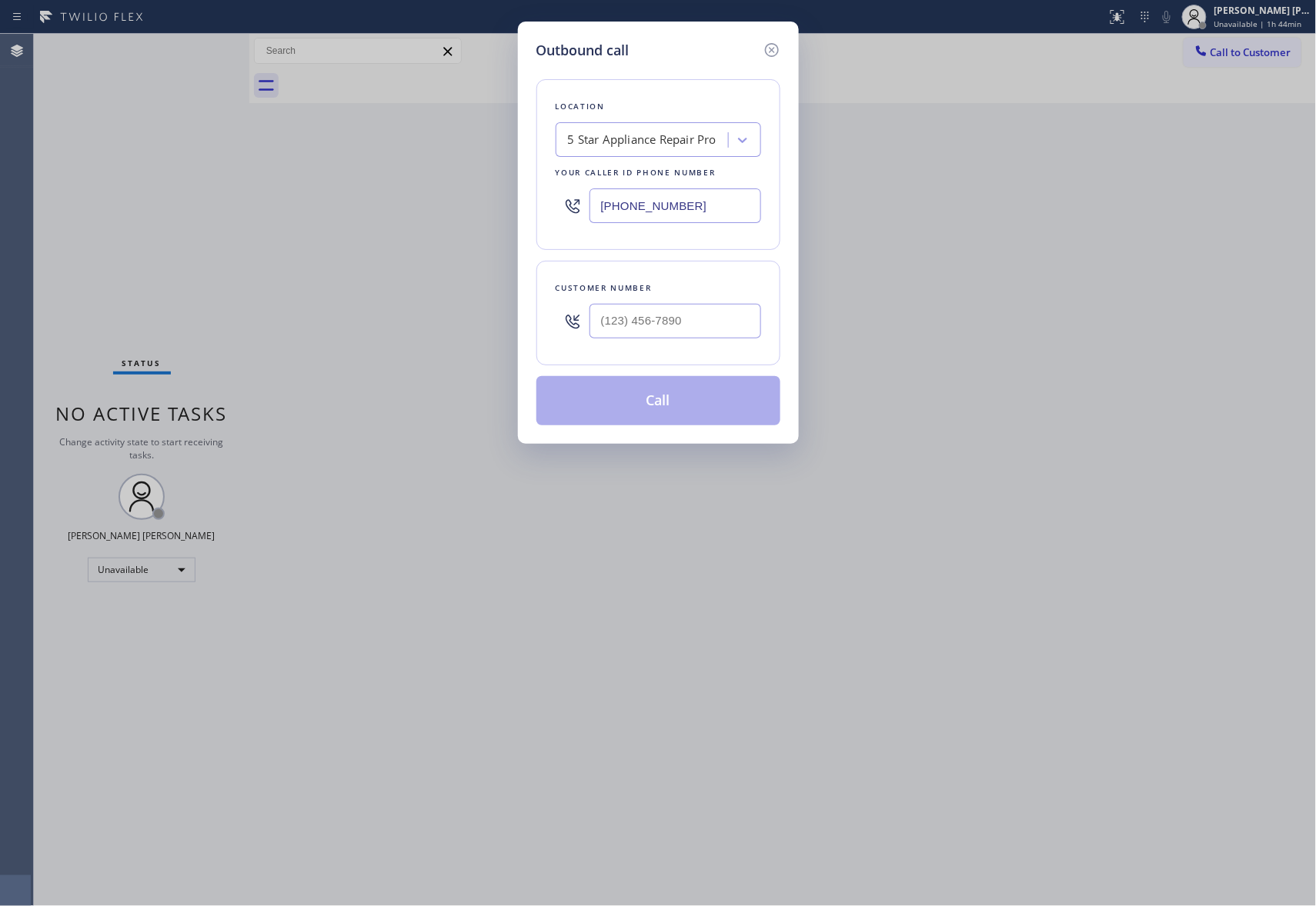
click at [642, 342] on div at bounding box center [675, 321] width 172 height 50
click at [662, 328] on input "(___) ___-____" at bounding box center [675, 321] width 172 height 34
paste input "310) 795-5012"
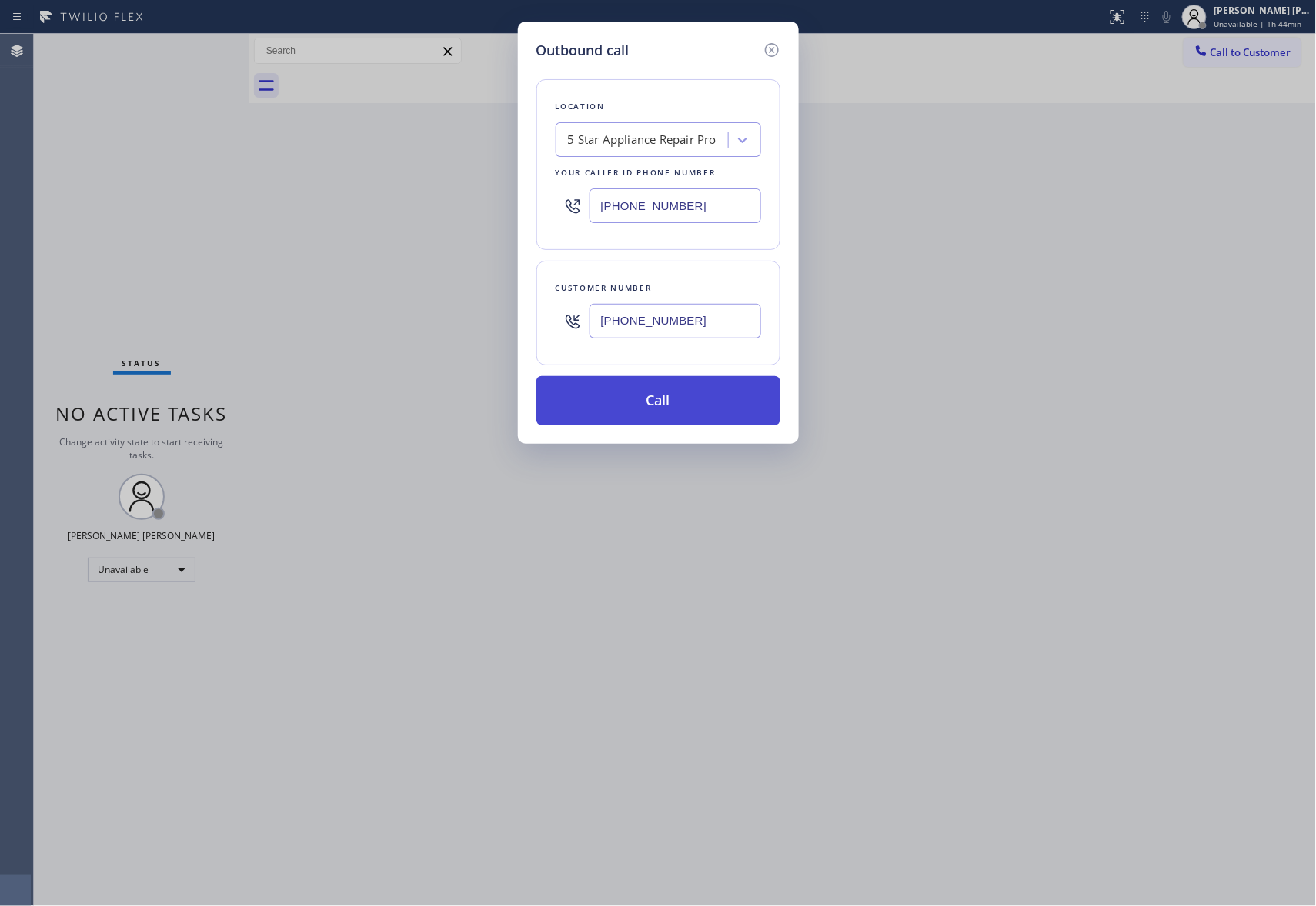
type input "[PHONE_NUMBER]"
click at [680, 410] on button "Call" at bounding box center [658, 401] width 244 height 49
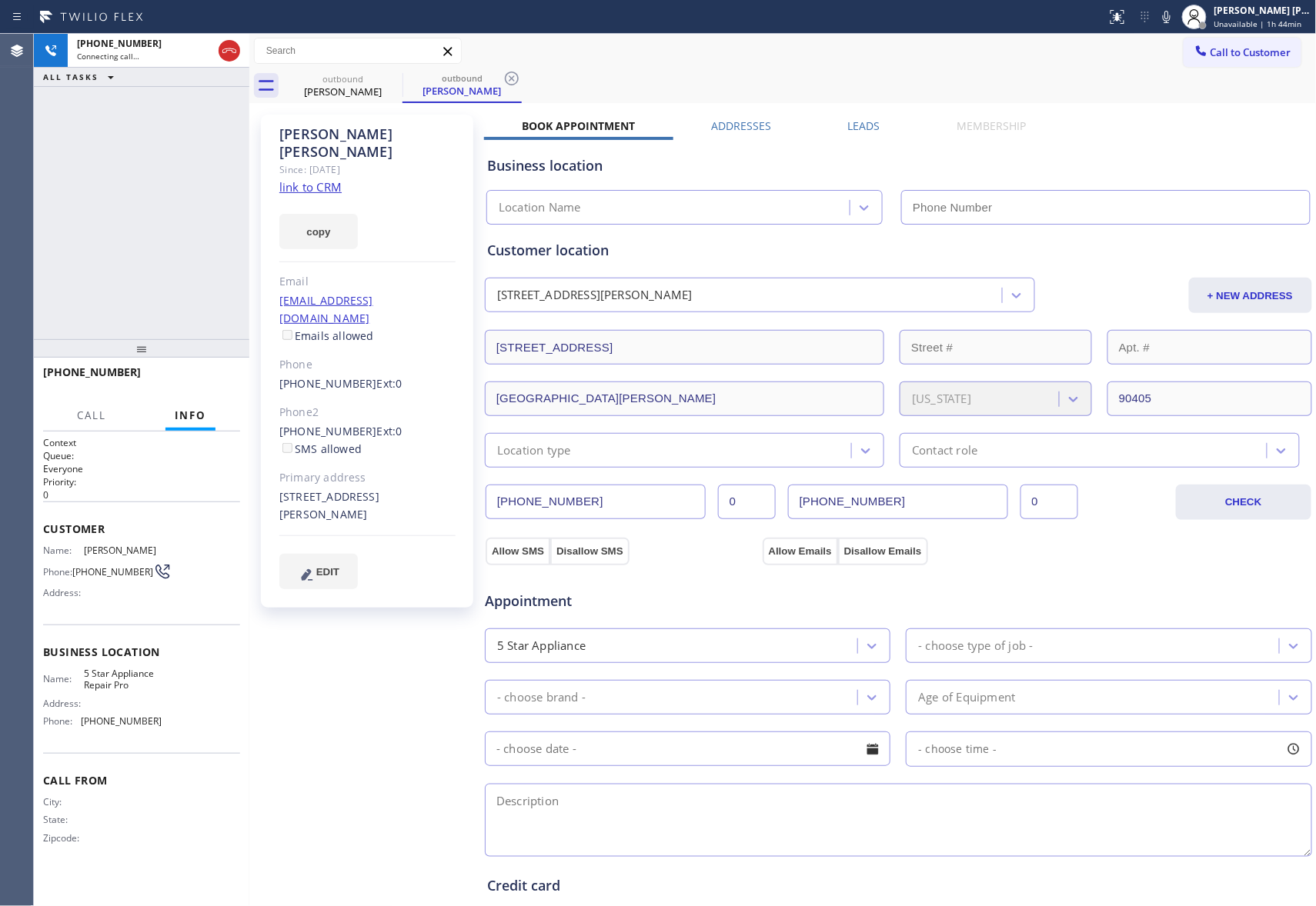
type input "[PHONE_NUMBER]"
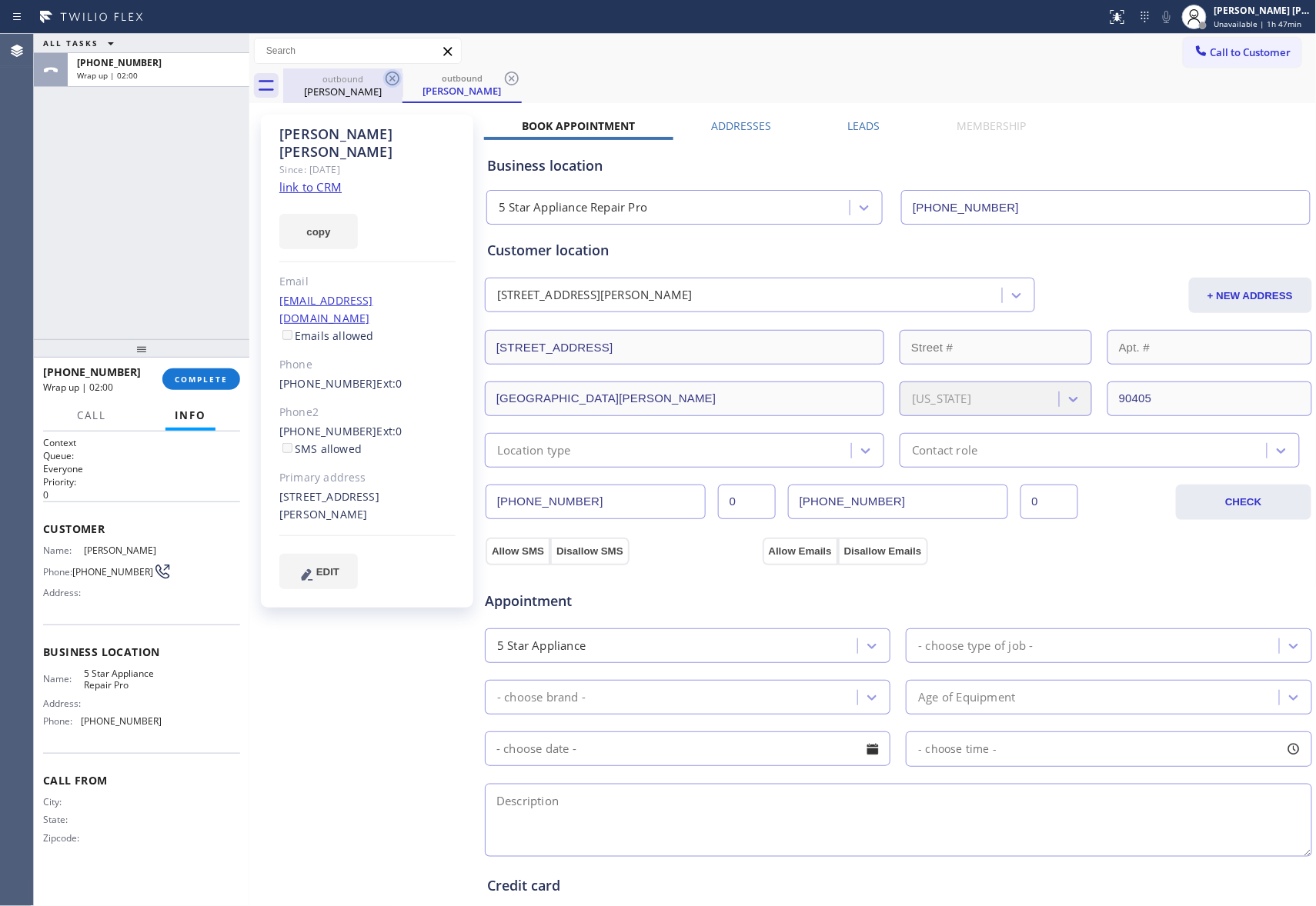
click at [394, 85] on icon at bounding box center [392, 78] width 14 height 14
click at [402, 85] on div "outbound [PERSON_NAME]" at bounding box center [461, 85] width 119 height 34
click at [504, 85] on icon at bounding box center [511, 78] width 14 height 14
click at [394, 85] on div "outbound [PERSON_NAME] outbound [PERSON_NAME]" at bounding box center [799, 85] width 1033 height 34
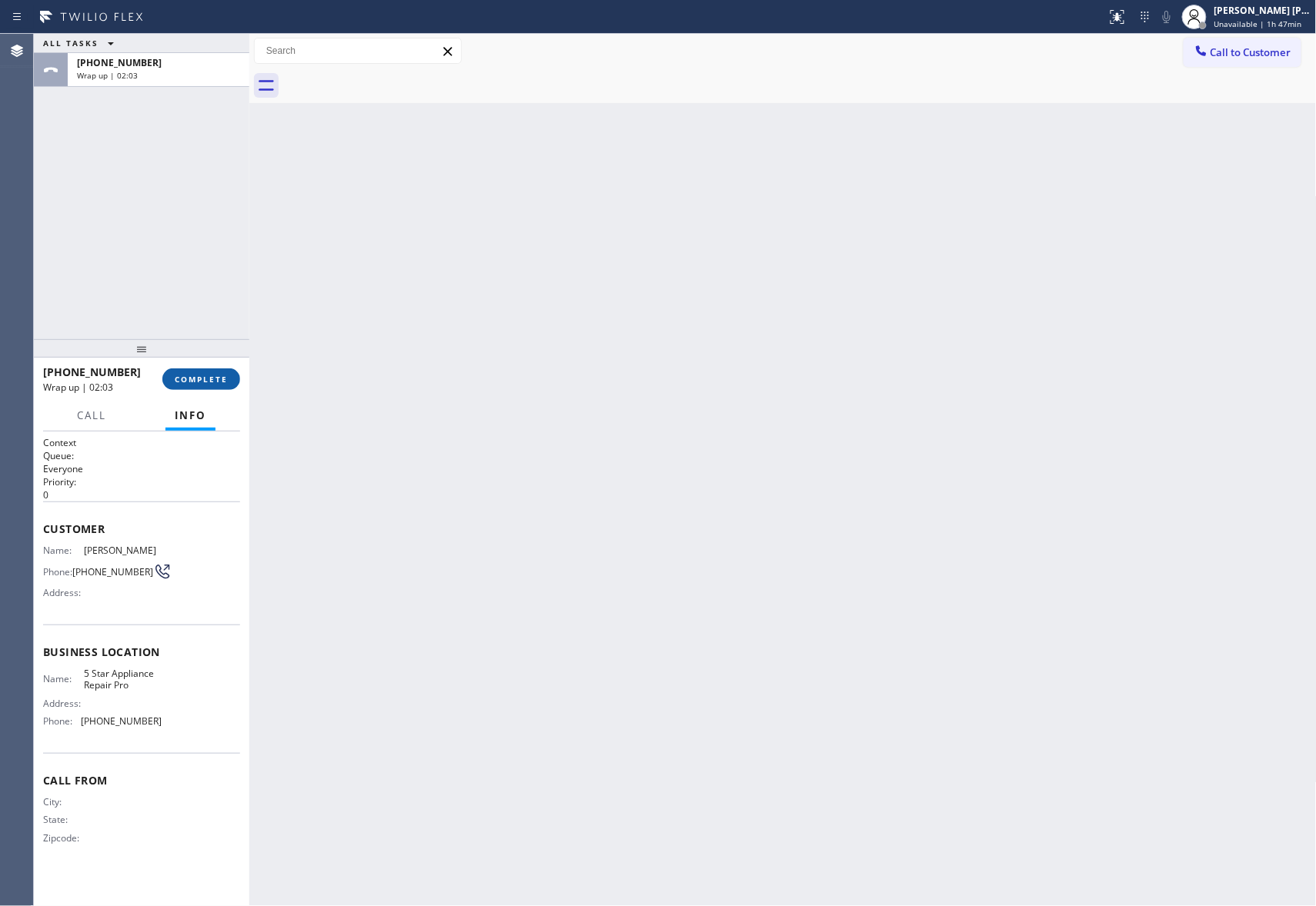
click at [204, 380] on span "COMPLETE" at bounding box center [201, 378] width 53 height 11
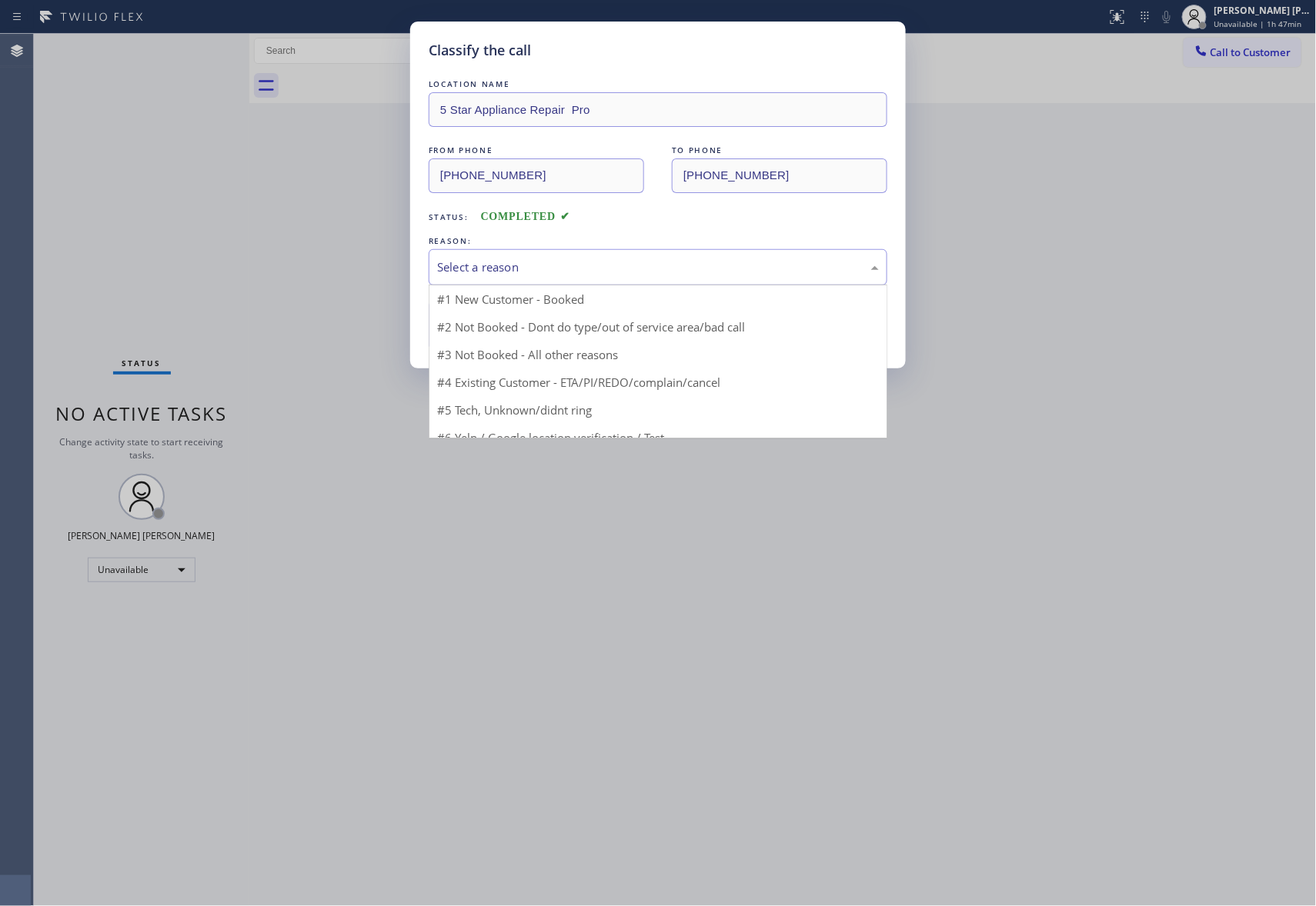
click at [599, 251] on div "Select a reason" at bounding box center [658, 267] width 459 height 36
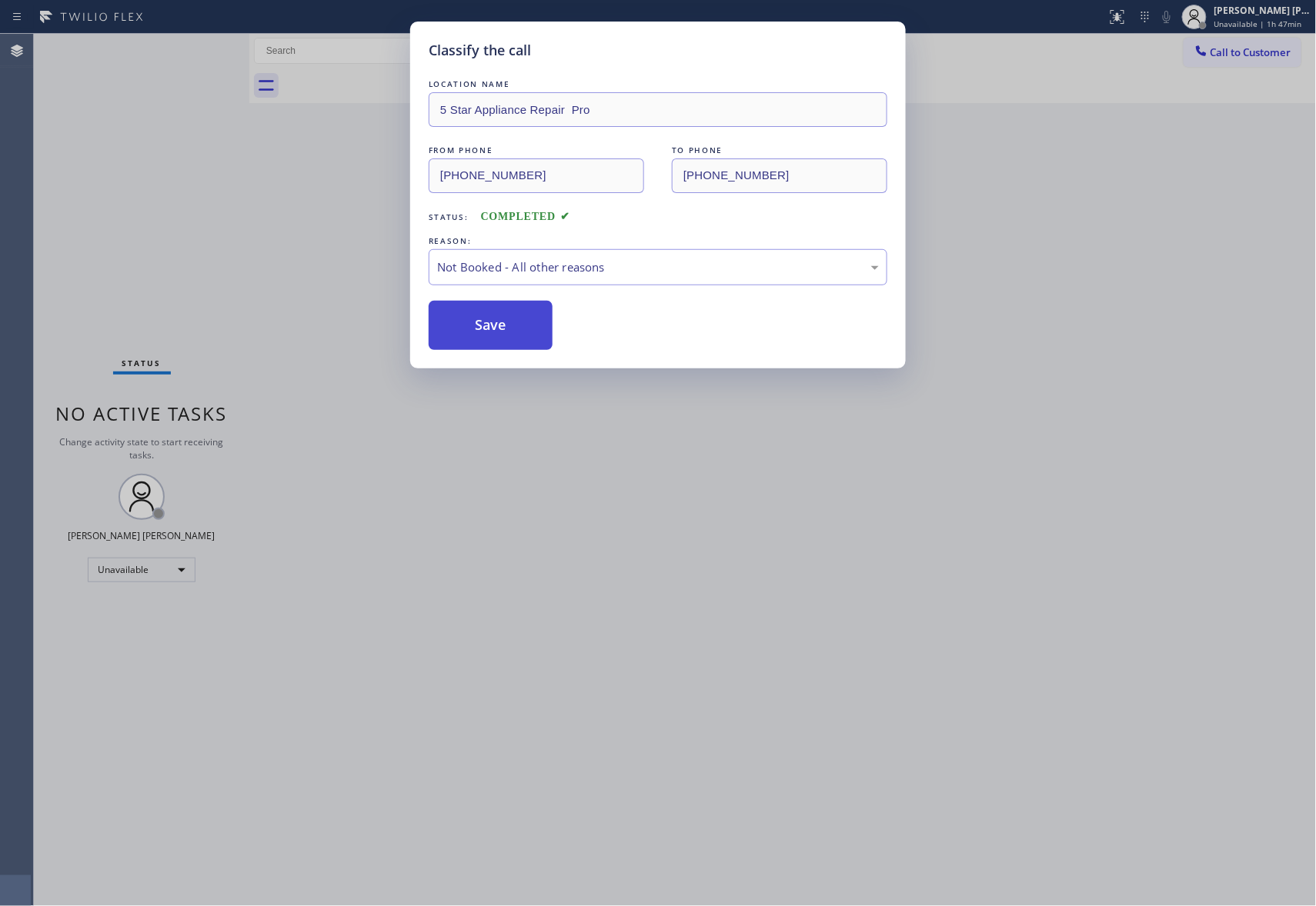
click at [482, 314] on button "Save" at bounding box center [490, 325] width 124 height 49
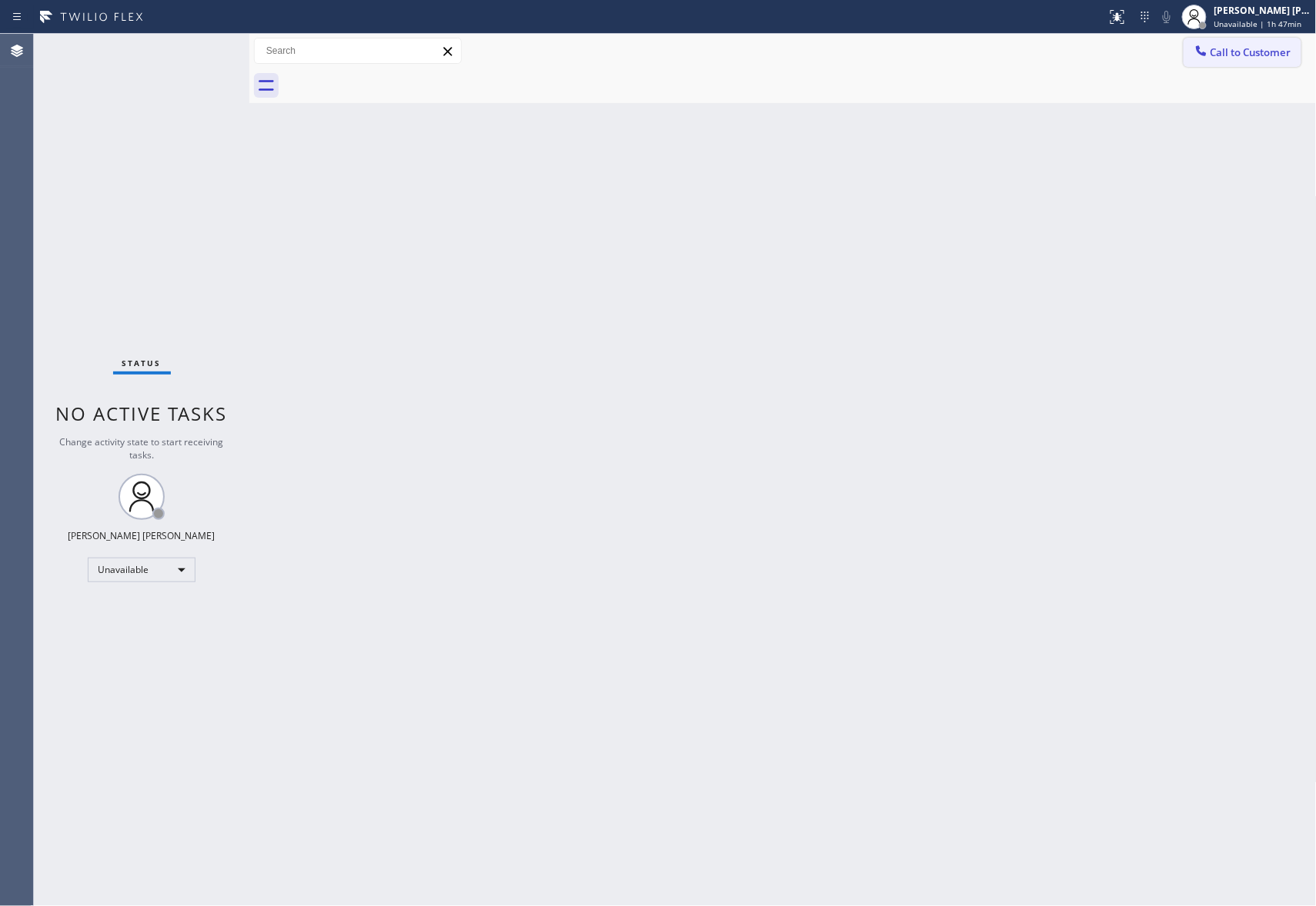
click at [1278, 53] on span "Call to Customer" at bounding box center [1251, 53] width 81 height 14
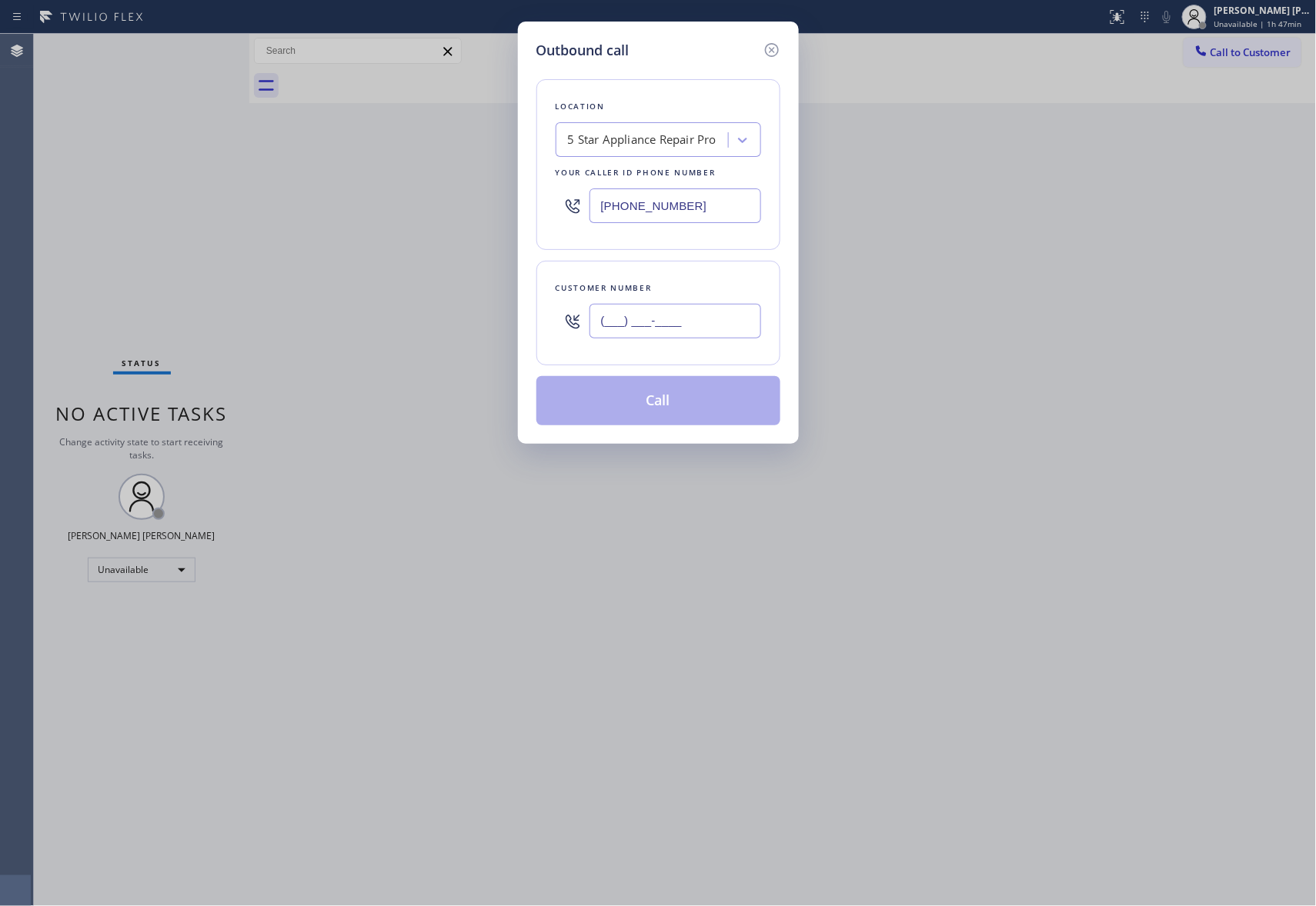
click at [700, 336] on input "(___) ___-____" at bounding box center [675, 321] width 172 height 34
paste input "760) 815-0491"
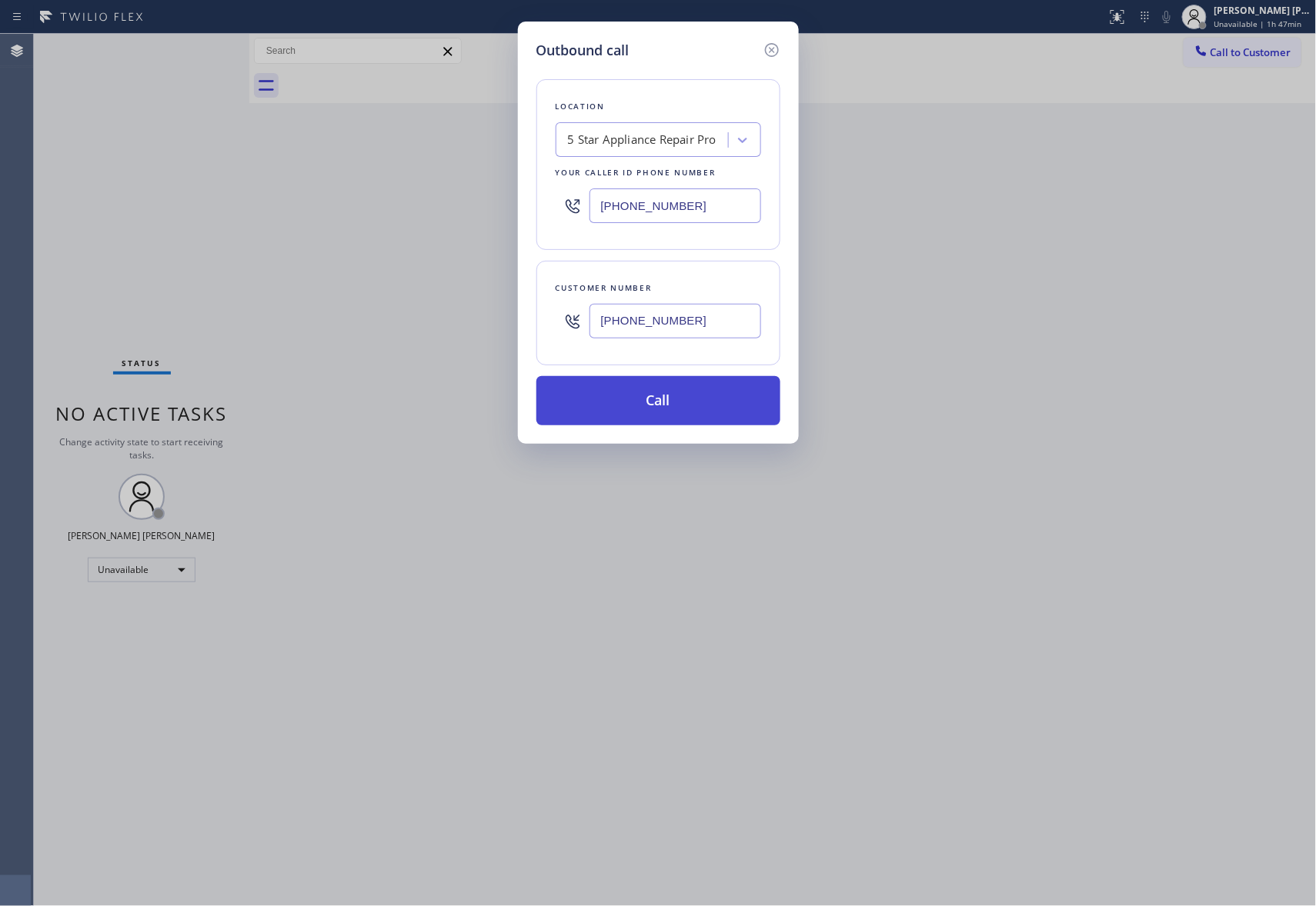
type input "[PHONE_NUMBER]"
click at [681, 405] on button "Call" at bounding box center [658, 401] width 244 height 49
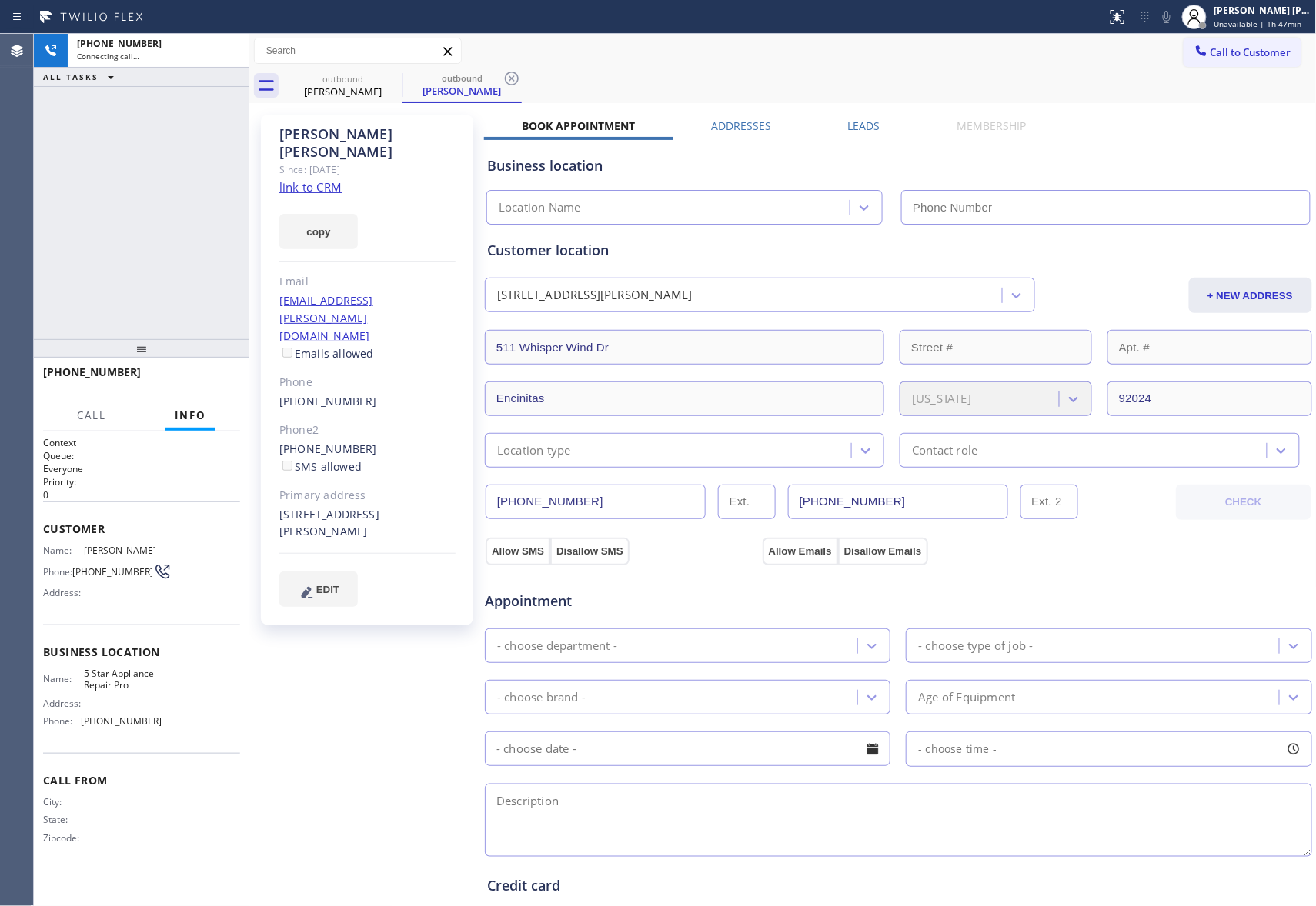
click at [865, 126] on label "Leads" at bounding box center [863, 125] width 32 height 15
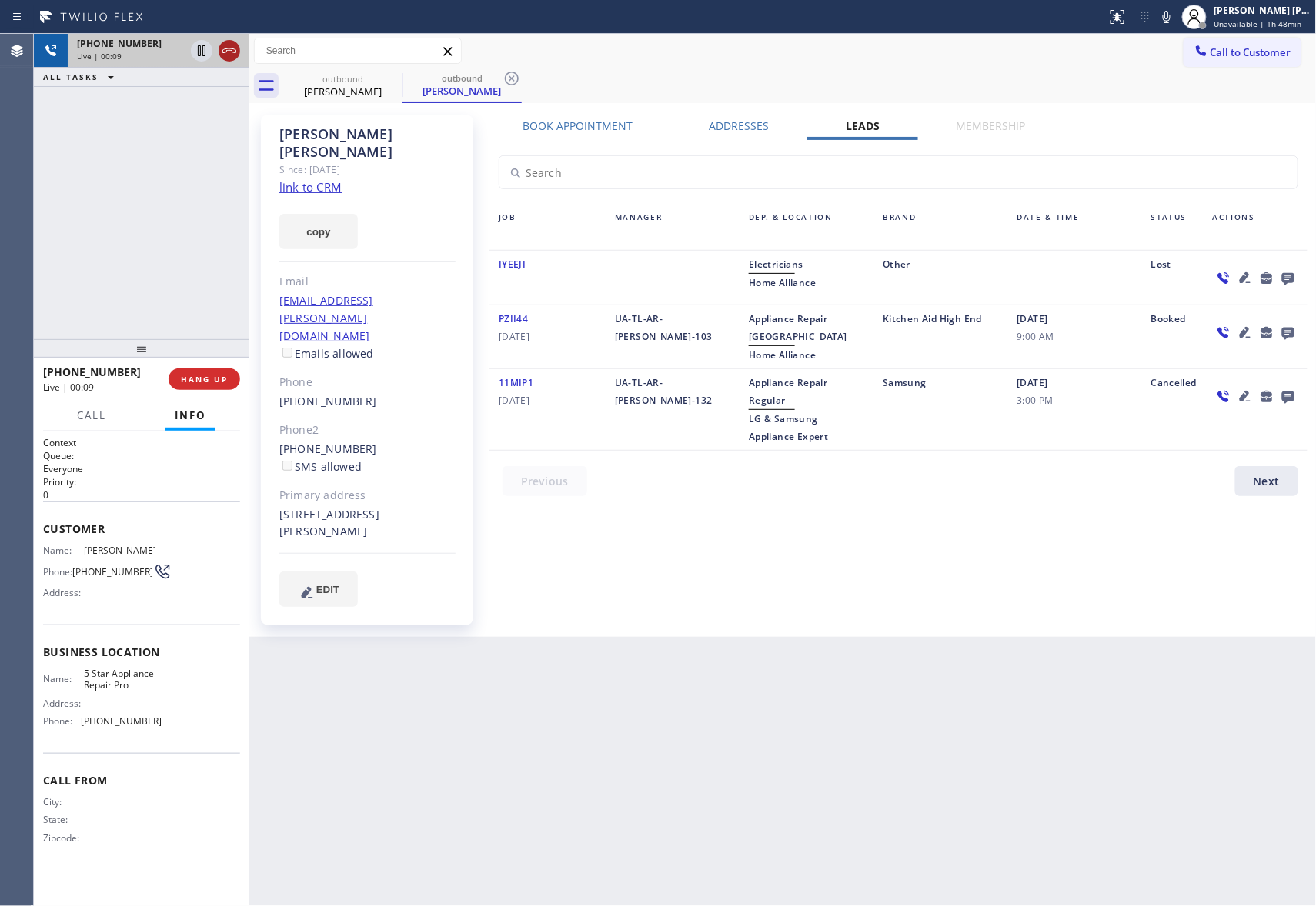
click at [232, 50] on icon at bounding box center [229, 51] width 19 height 19
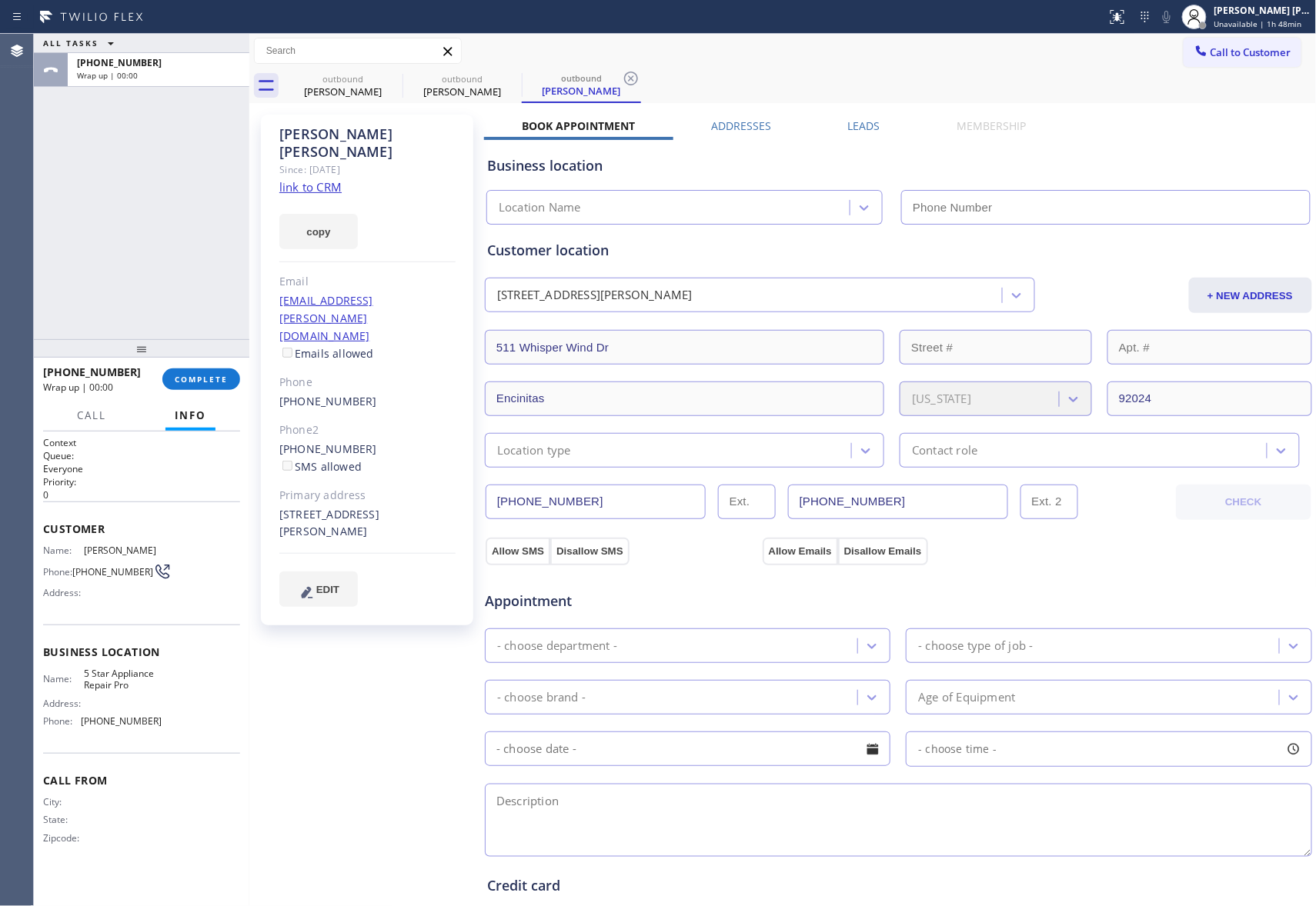
type input "[PHONE_NUMBER]"
click at [224, 369] on button "COMPLETE" at bounding box center [201, 379] width 78 height 21
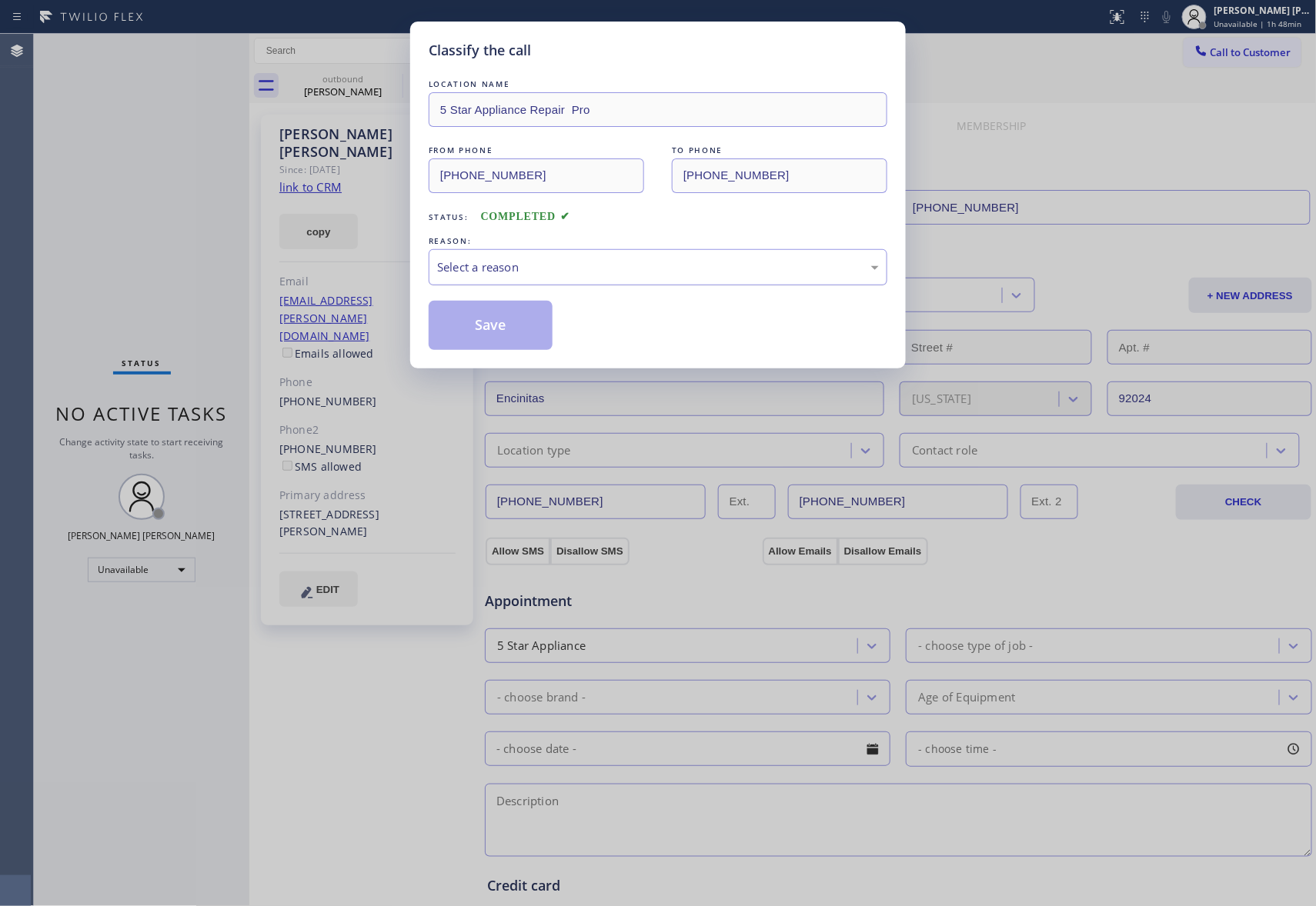
click at [508, 265] on div "Select a reason" at bounding box center [658, 267] width 442 height 18
click at [493, 321] on button "Save" at bounding box center [490, 325] width 124 height 49
drag, startPoint x: 493, startPoint y: 321, endPoint x: 293, endPoint y: 20, distance: 361.4
click at [491, 320] on button "Save" at bounding box center [490, 325] width 124 height 49
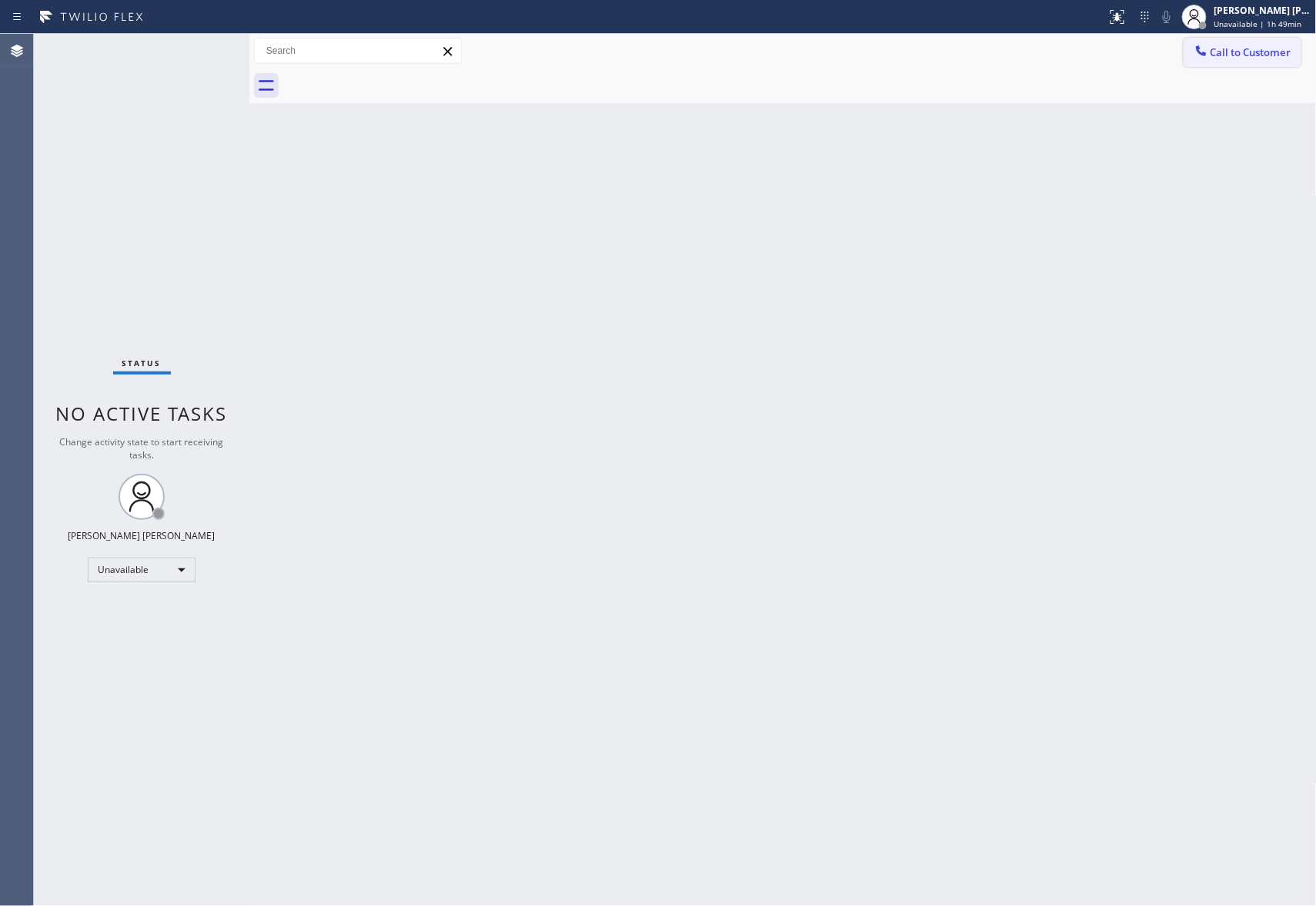
click at [1254, 53] on span "Call to Customer" at bounding box center [1251, 53] width 81 height 14
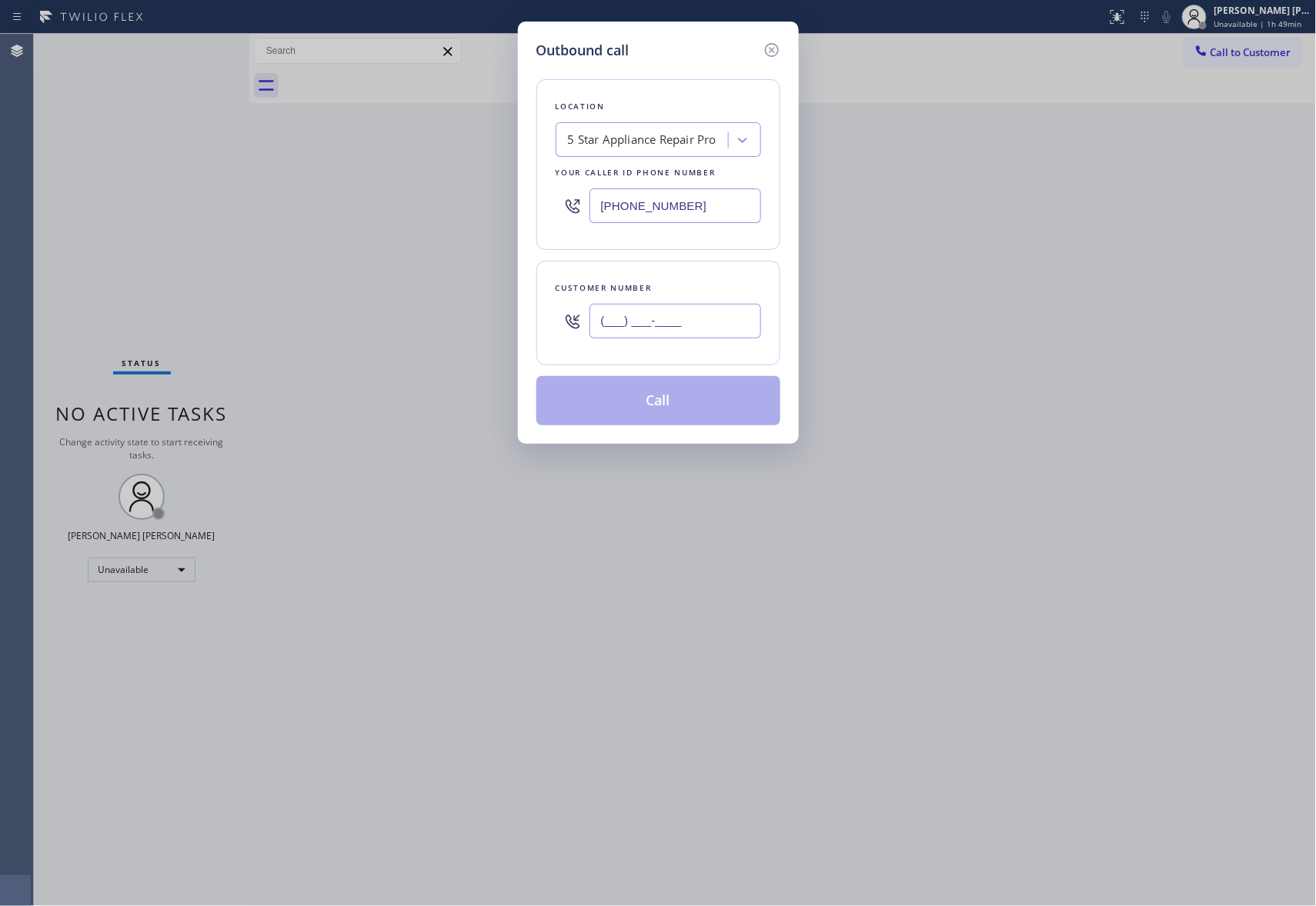
click at [697, 328] on input "(___) ___-____" at bounding box center [675, 321] width 172 height 34
paste input "813) 263-2676"
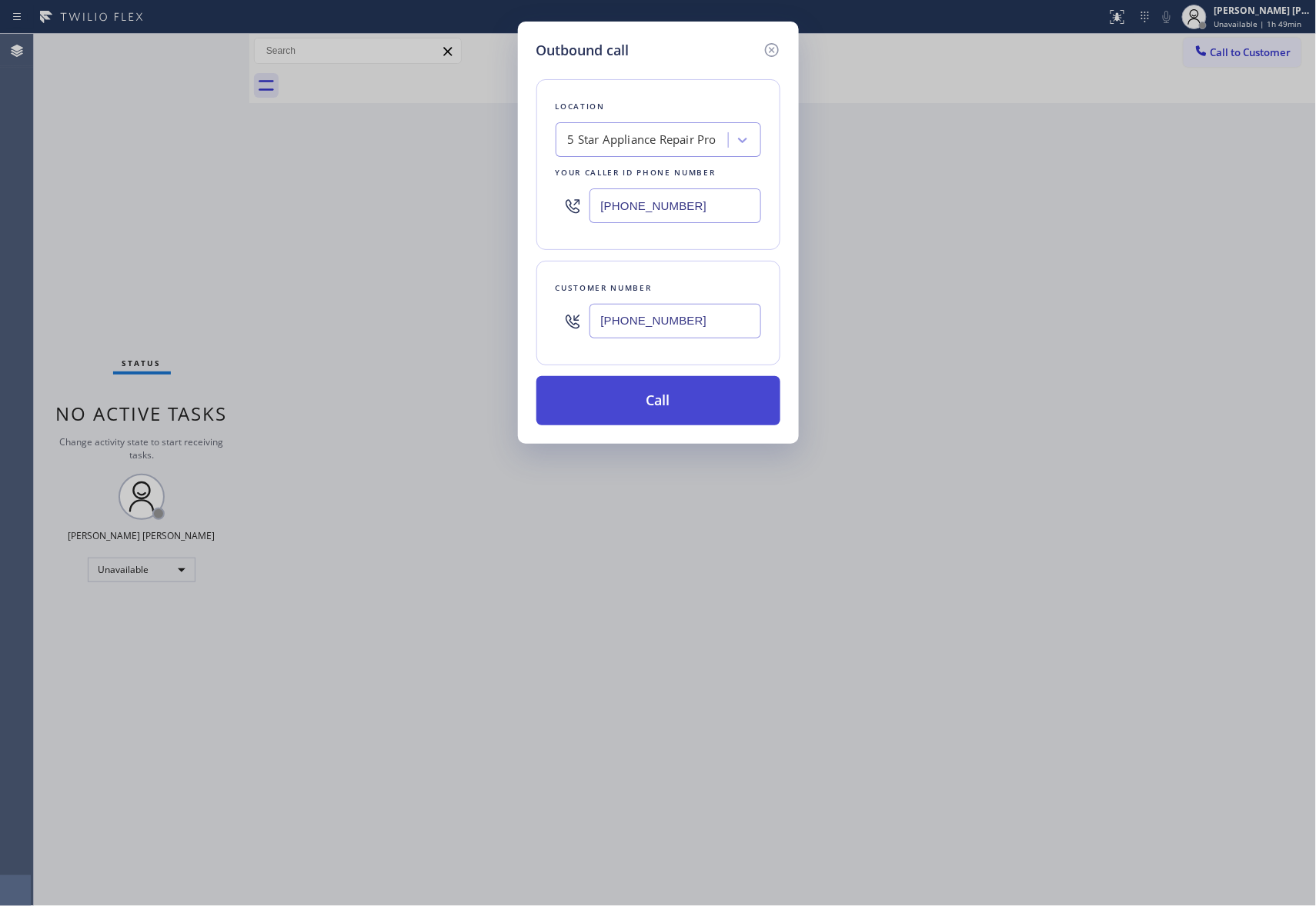
type input "[PHONE_NUMBER]"
click at [657, 401] on button "Call" at bounding box center [658, 401] width 244 height 49
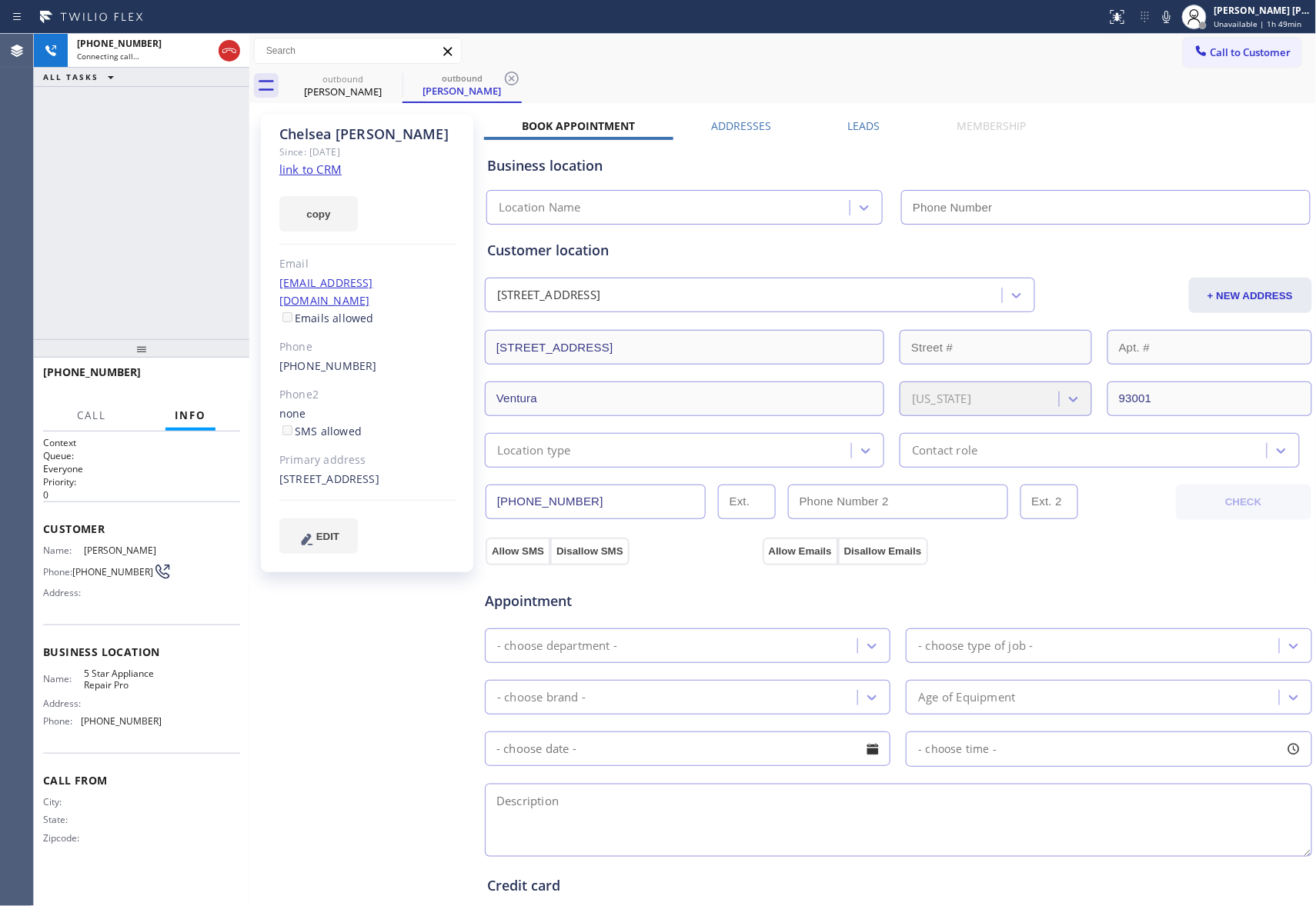
type input "[PHONE_NUMBER]"
click at [216, 373] on button "HANG UP" at bounding box center [204, 379] width 71 height 21
click at [871, 129] on label "Leads" at bounding box center [863, 125] width 32 height 15
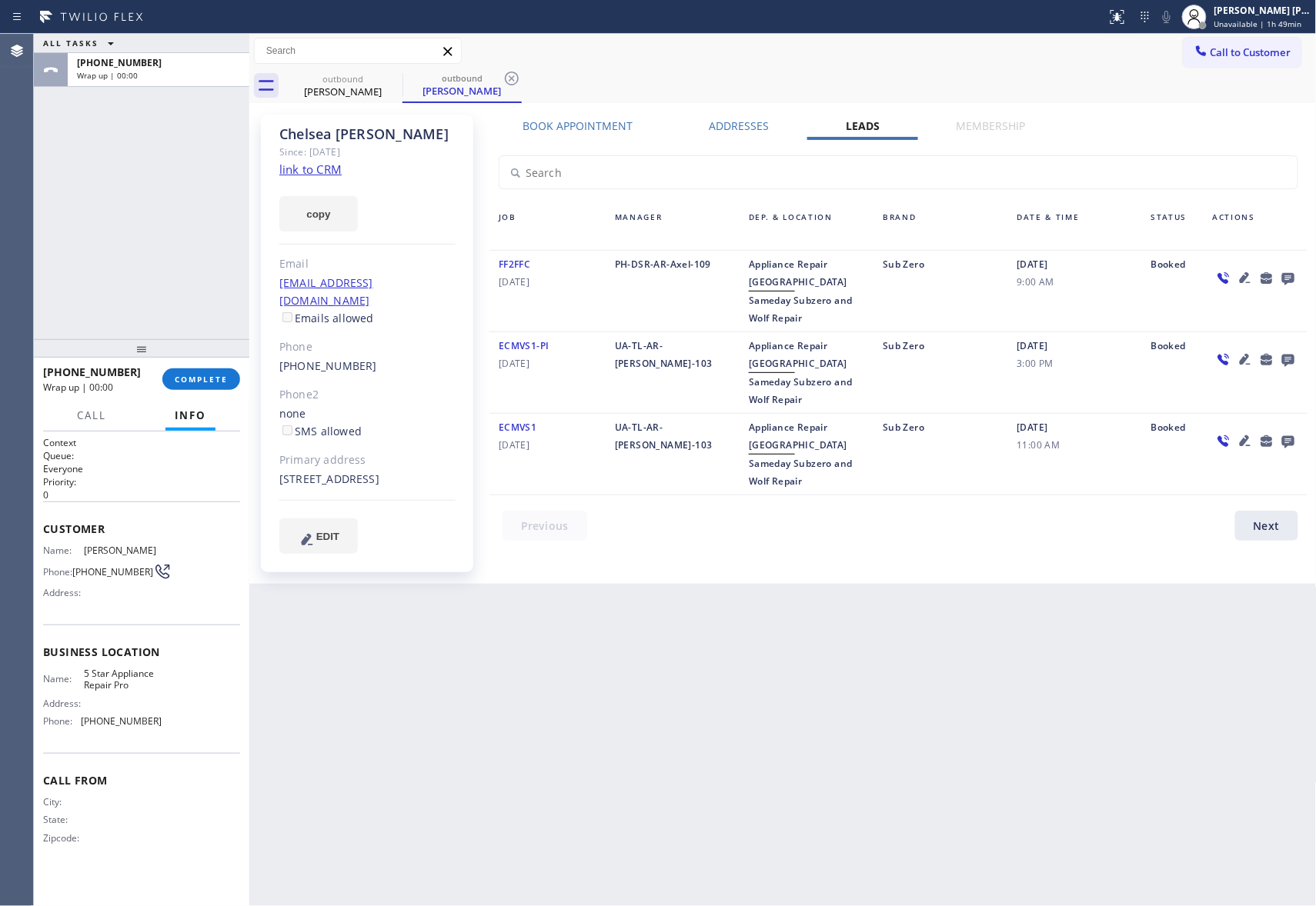
click at [1282, 281] on icon at bounding box center [1288, 279] width 13 height 13
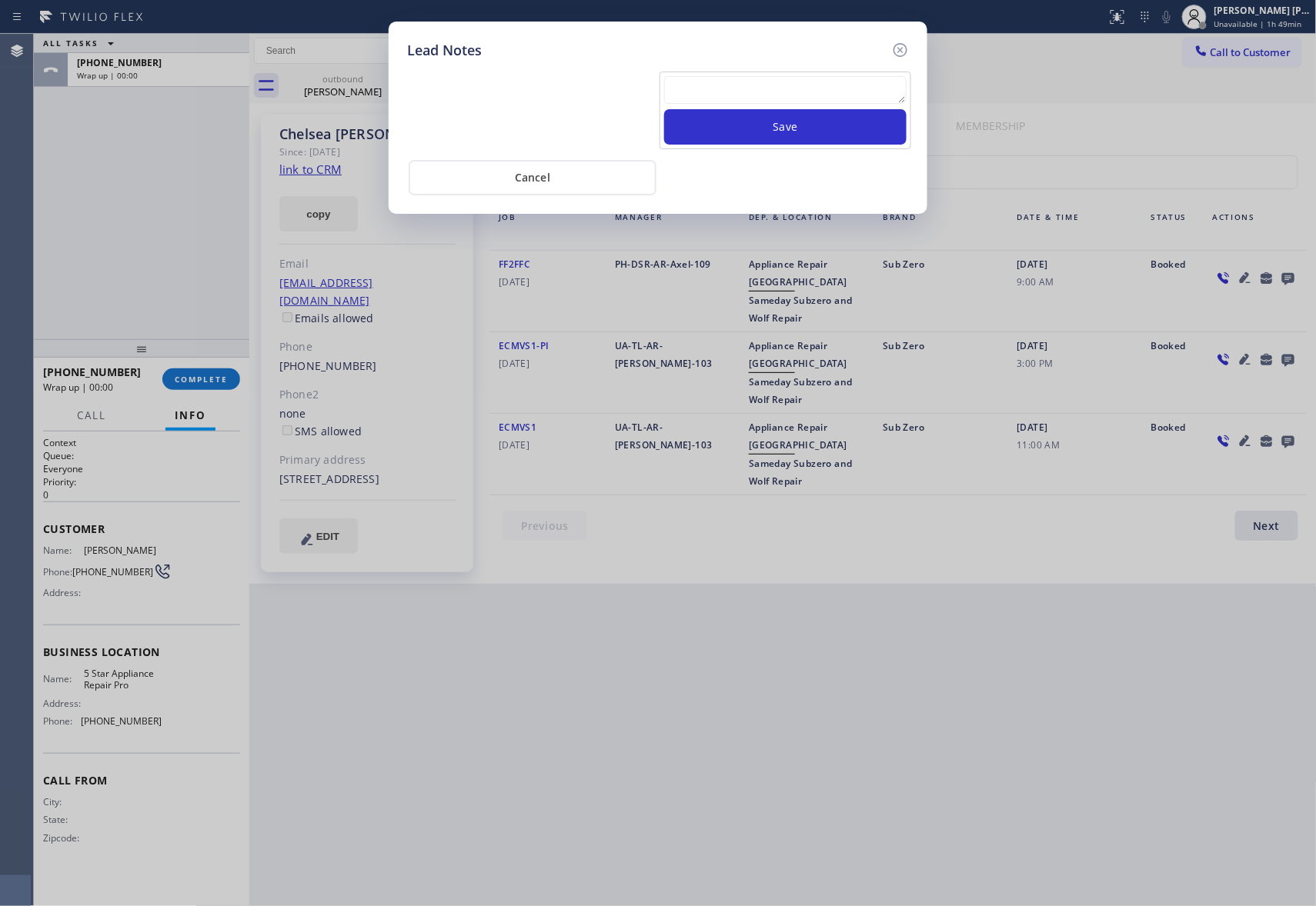
click at [797, 93] on textarea at bounding box center [785, 90] width 242 height 27
paste textarea "VM | please transfer if cx calls back"
type textarea "VM | please transfer if cx calls back"
click at [821, 126] on button "Save" at bounding box center [785, 127] width 242 height 35
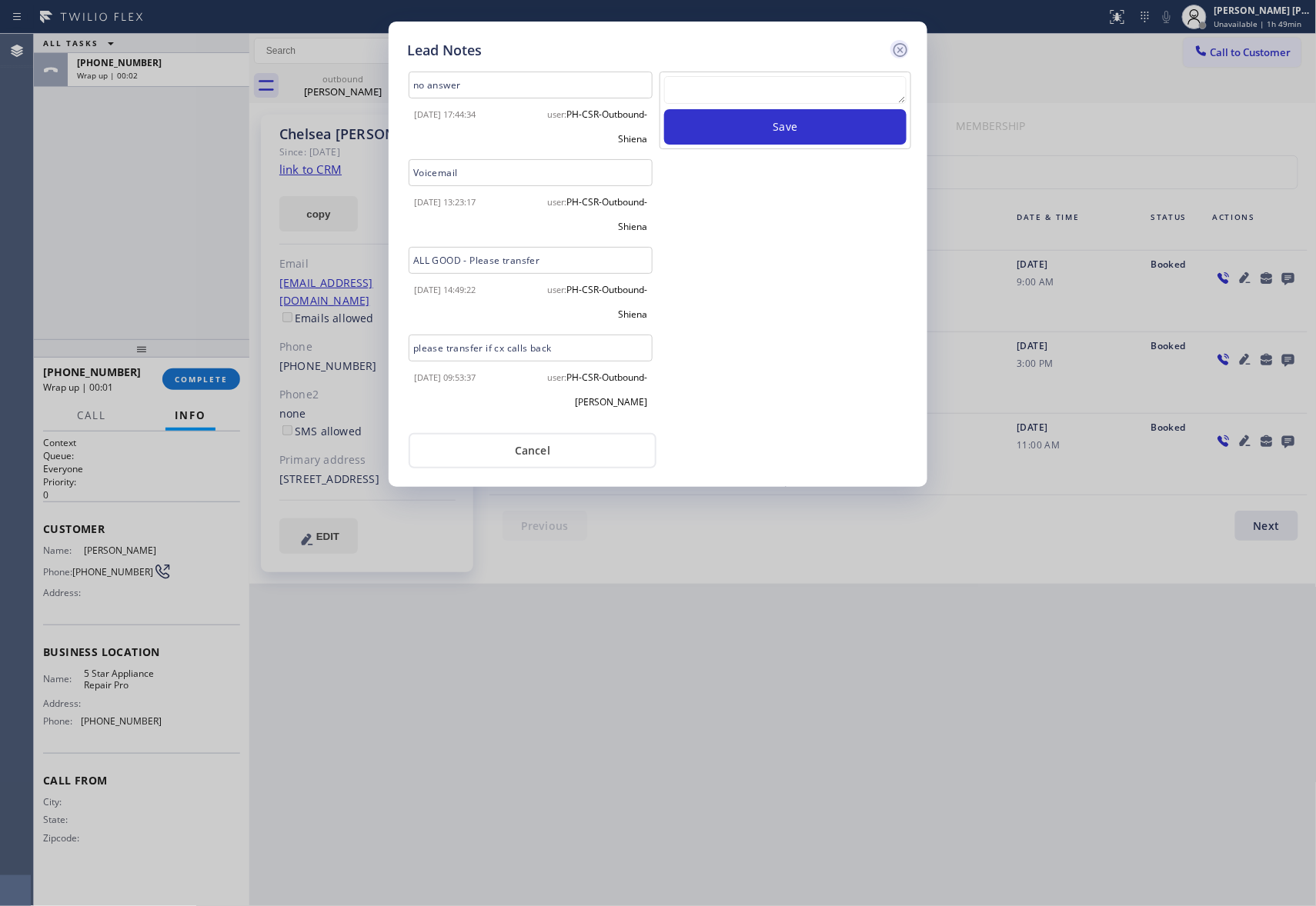
click at [904, 50] on icon at bounding box center [899, 50] width 19 height 19
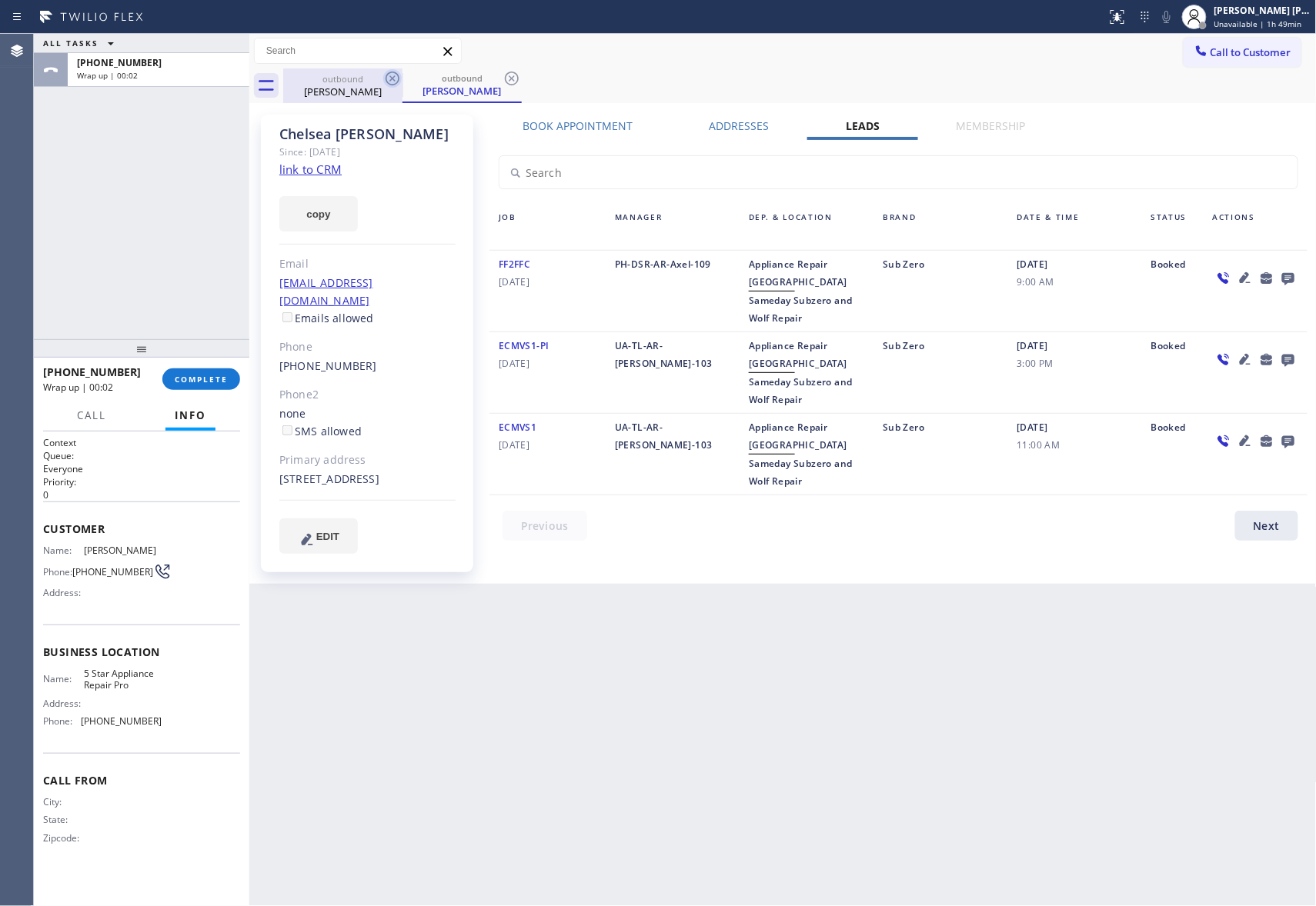
click at [397, 87] on icon at bounding box center [392, 78] width 19 height 19
click at [397, 88] on div at bounding box center [392, 78] width 19 height 19
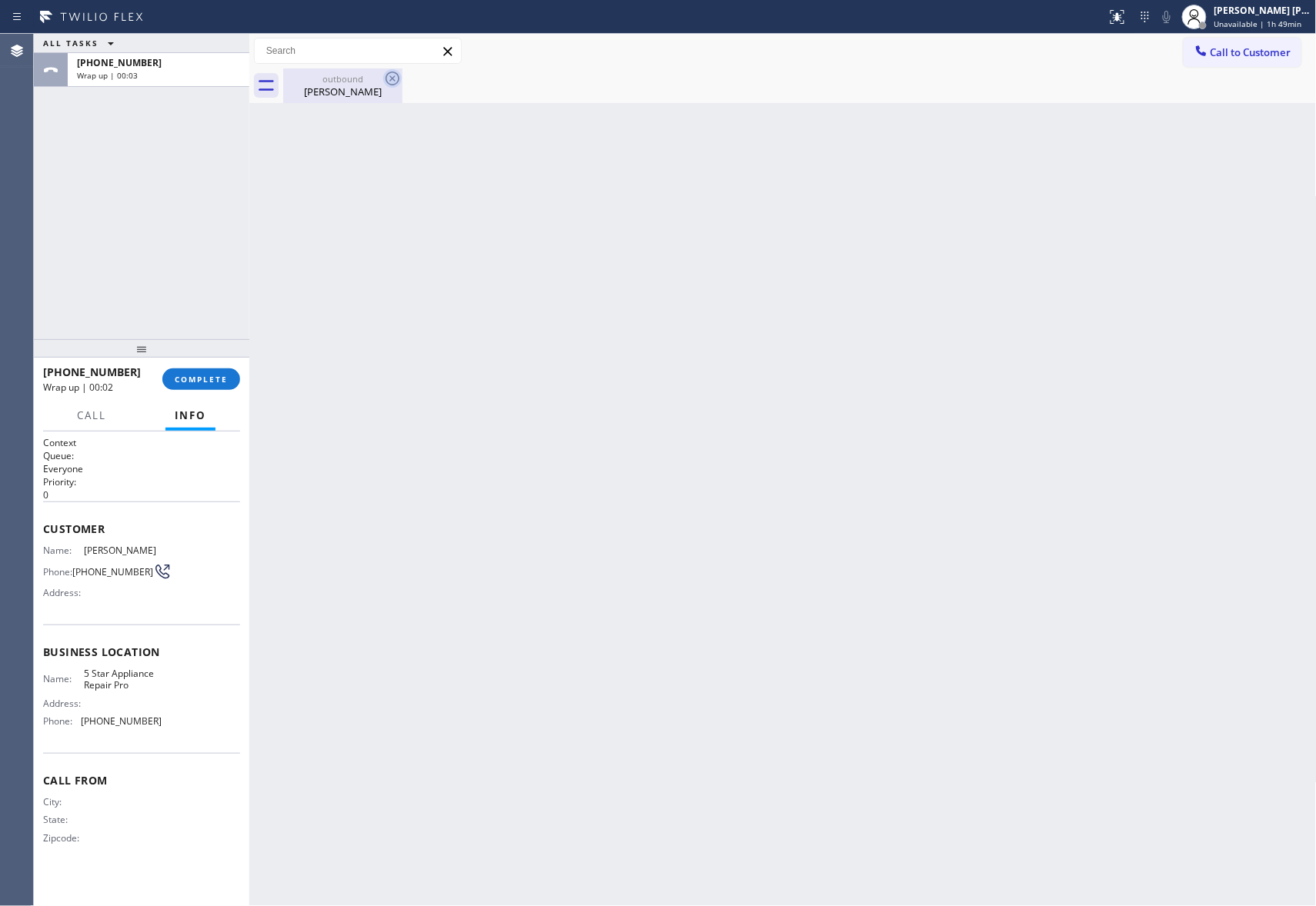
click at [391, 84] on icon at bounding box center [392, 78] width 14 height 14
click at [217, 374] on span "COMPLETE" at bounding box center [201, 378] width 53 height 11
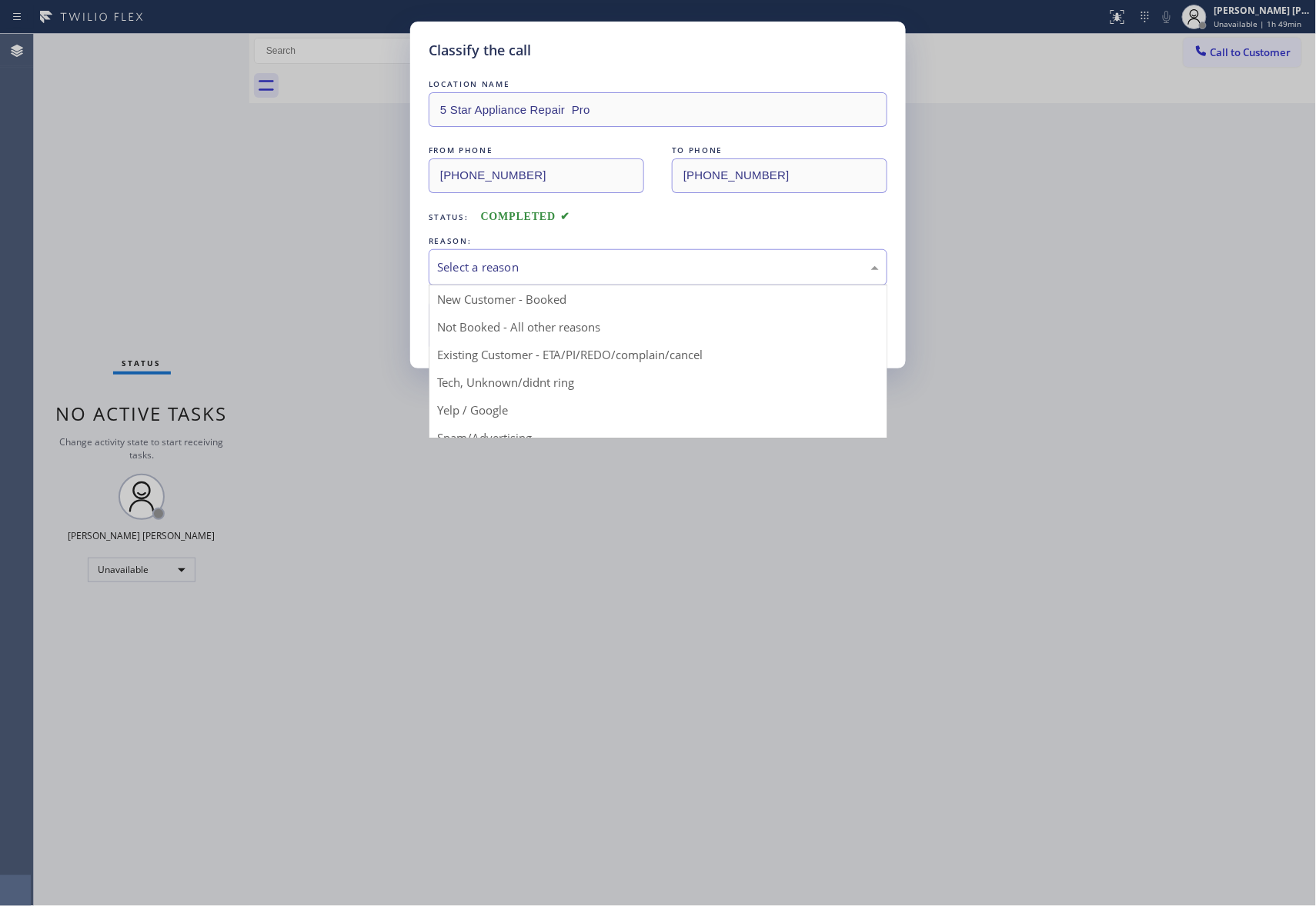
click at [511, 274] on div "Select a reason" at bounding box center [658, 267] width 442 height 18
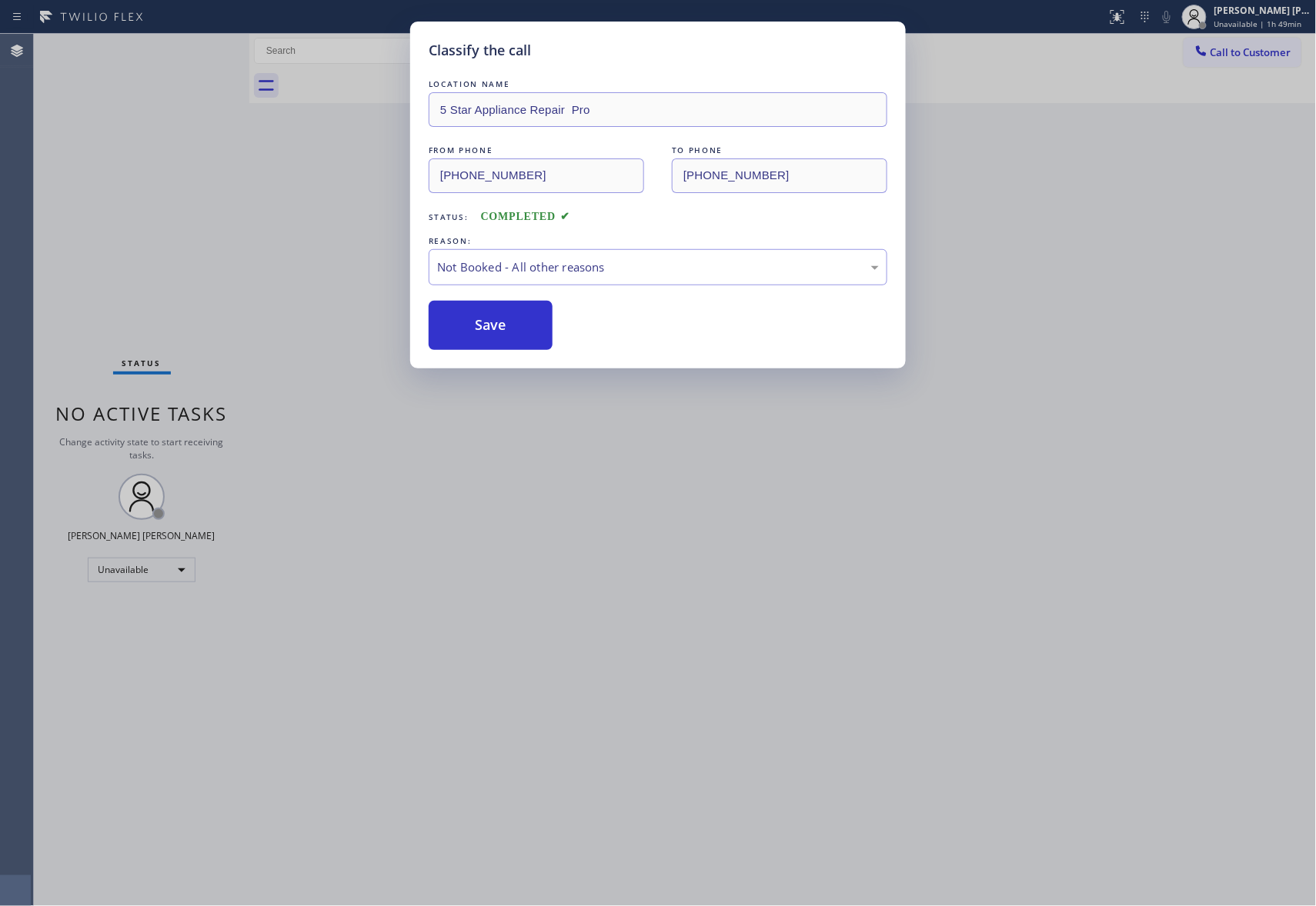
click at [490, 330] on button "Save" at bounding box center [490, 325] width 124 height 49
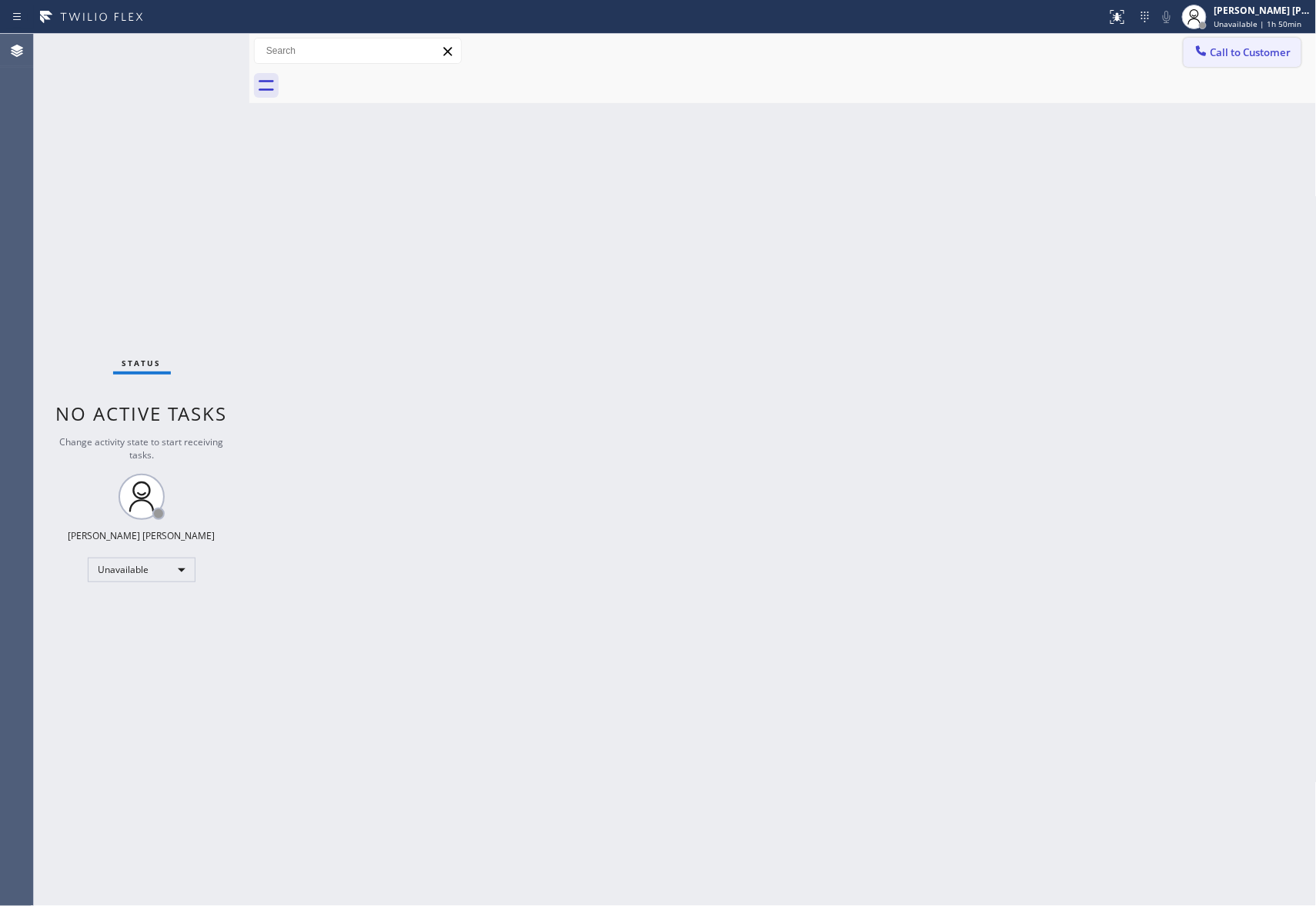
click at [1287, 59] on span "Call to Customer" at bounding box center [1251, 53] width 81 height 14
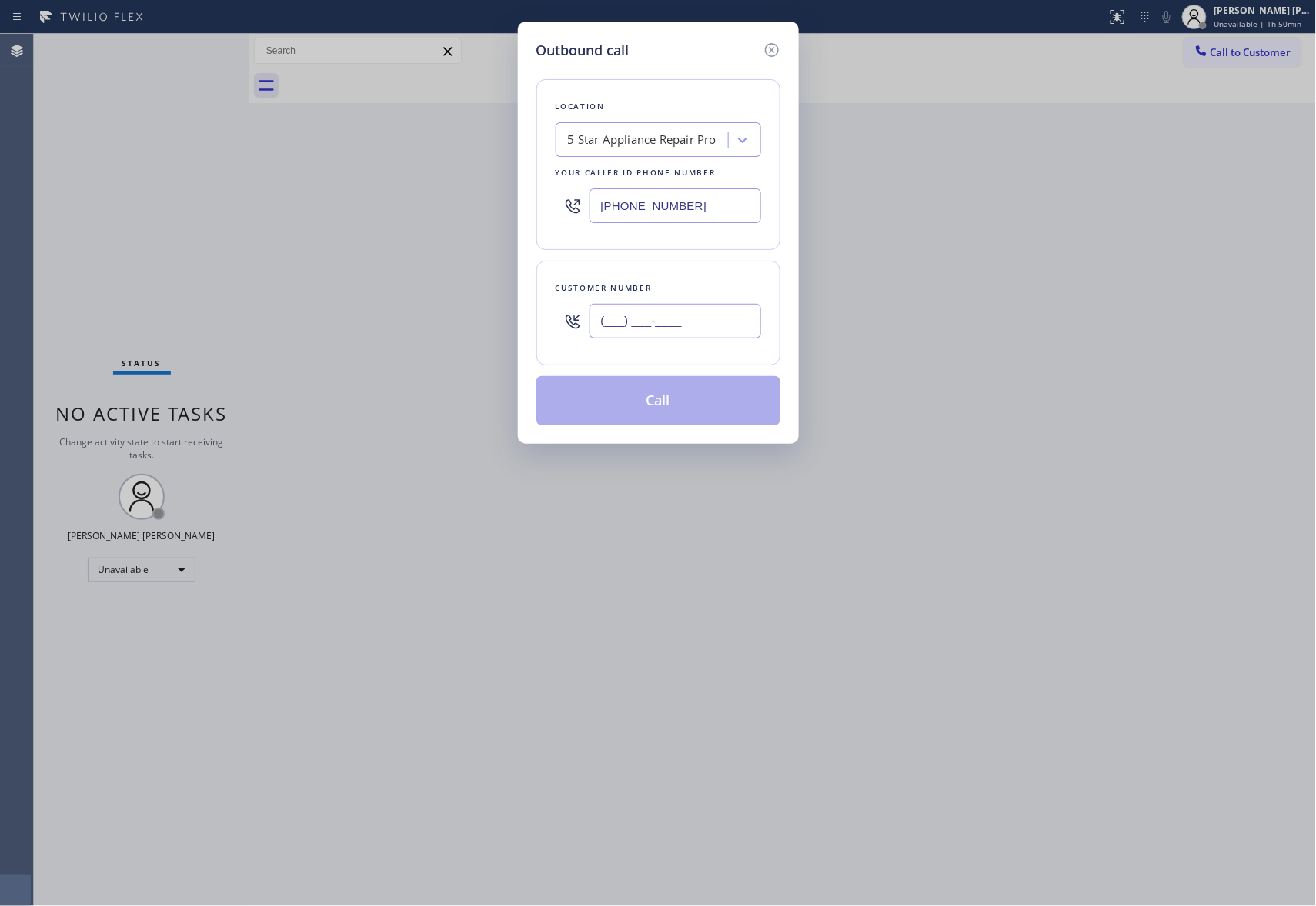
click at [703, 307] on input "(___) ___-____" at bounding box center [675, 321] width 172 height 34
paste input "818) 378-0558"
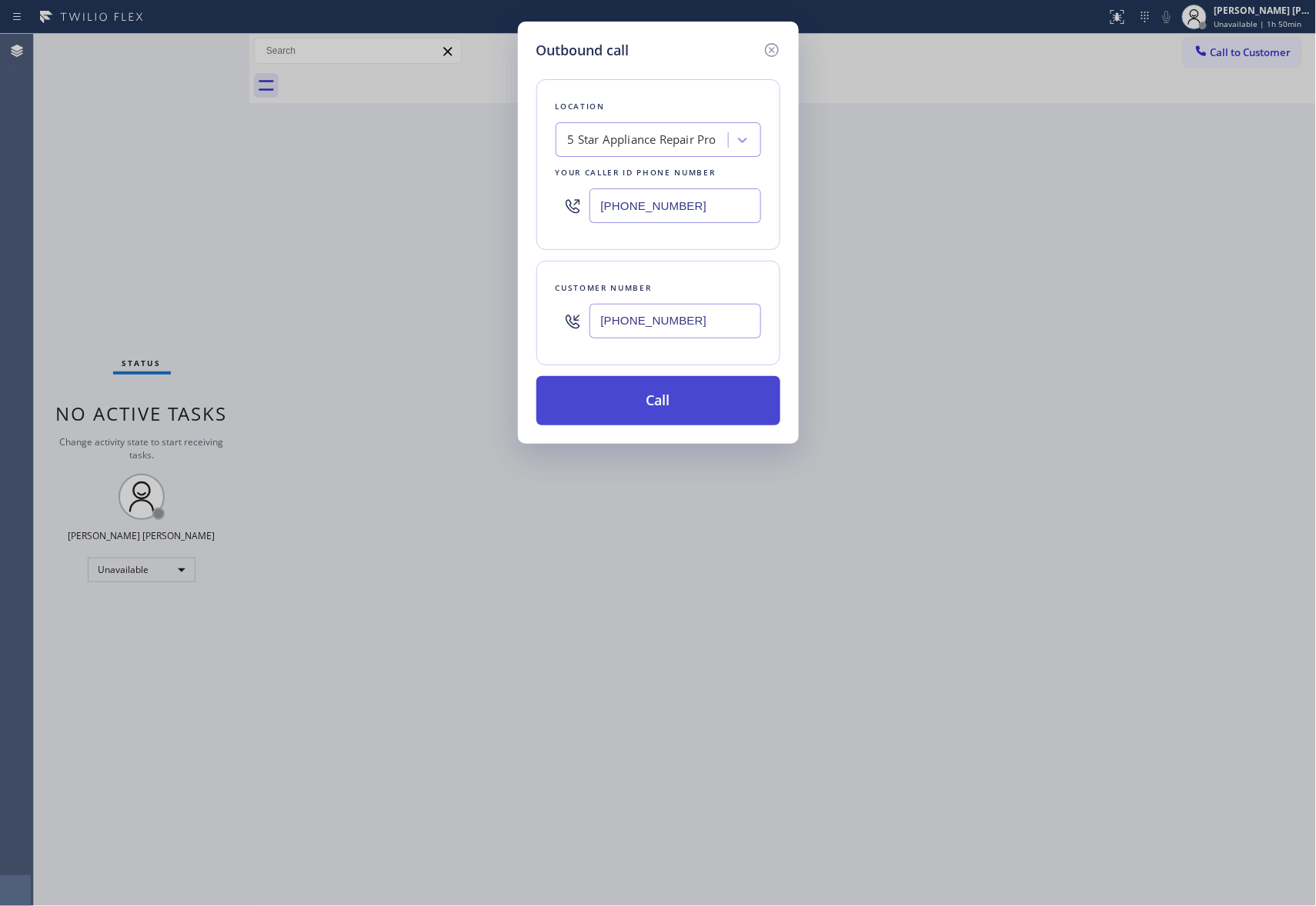
type input "[PHONE_NUMBER]"
click at [722, 403] on button "Call" at bounding box center [658, 401] width 244 height 49
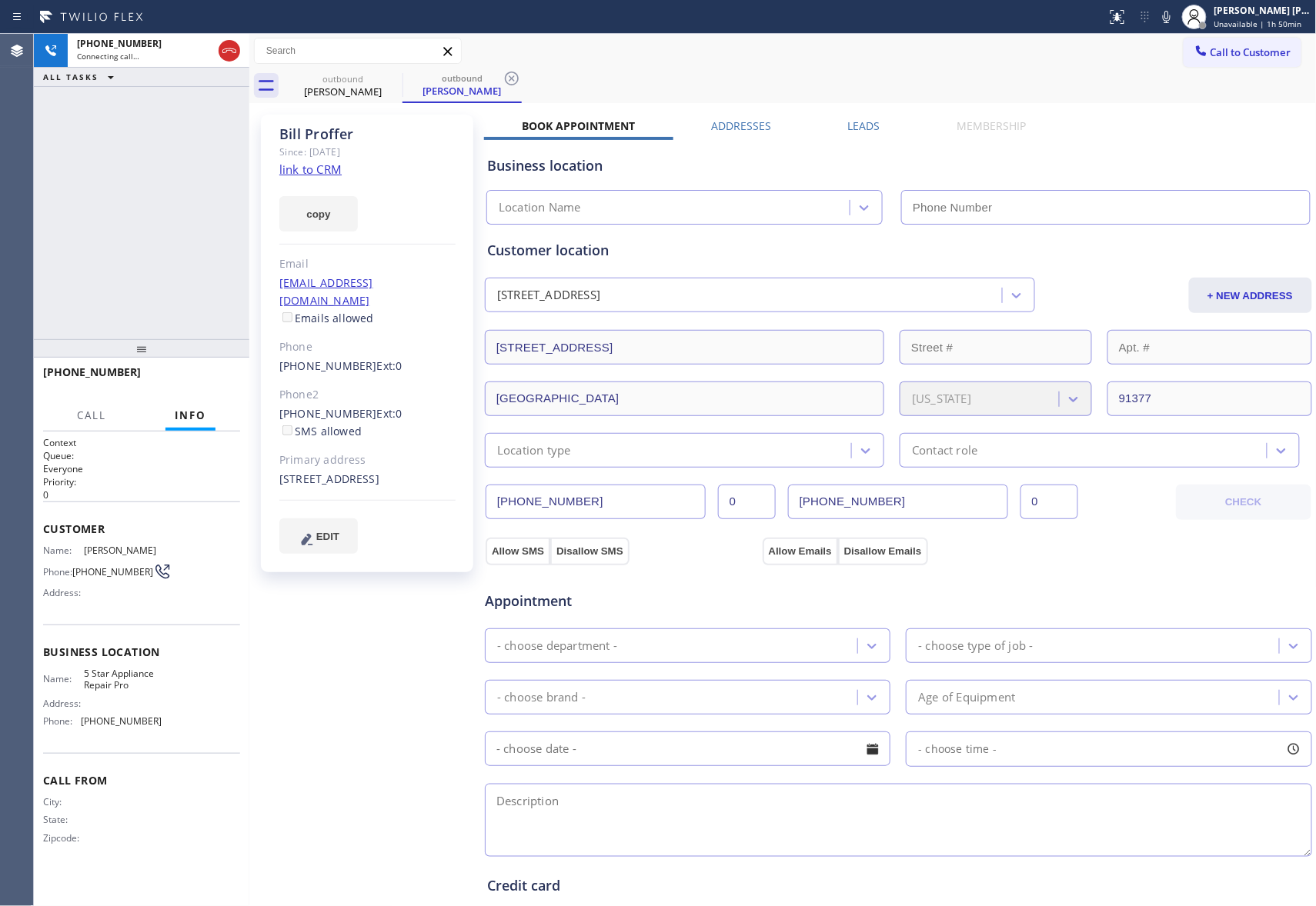
type input "[PHONE_NUMBER]"
click at [858, 126] on label "Leads" at bounding box center [863, 125] width 32 height 15
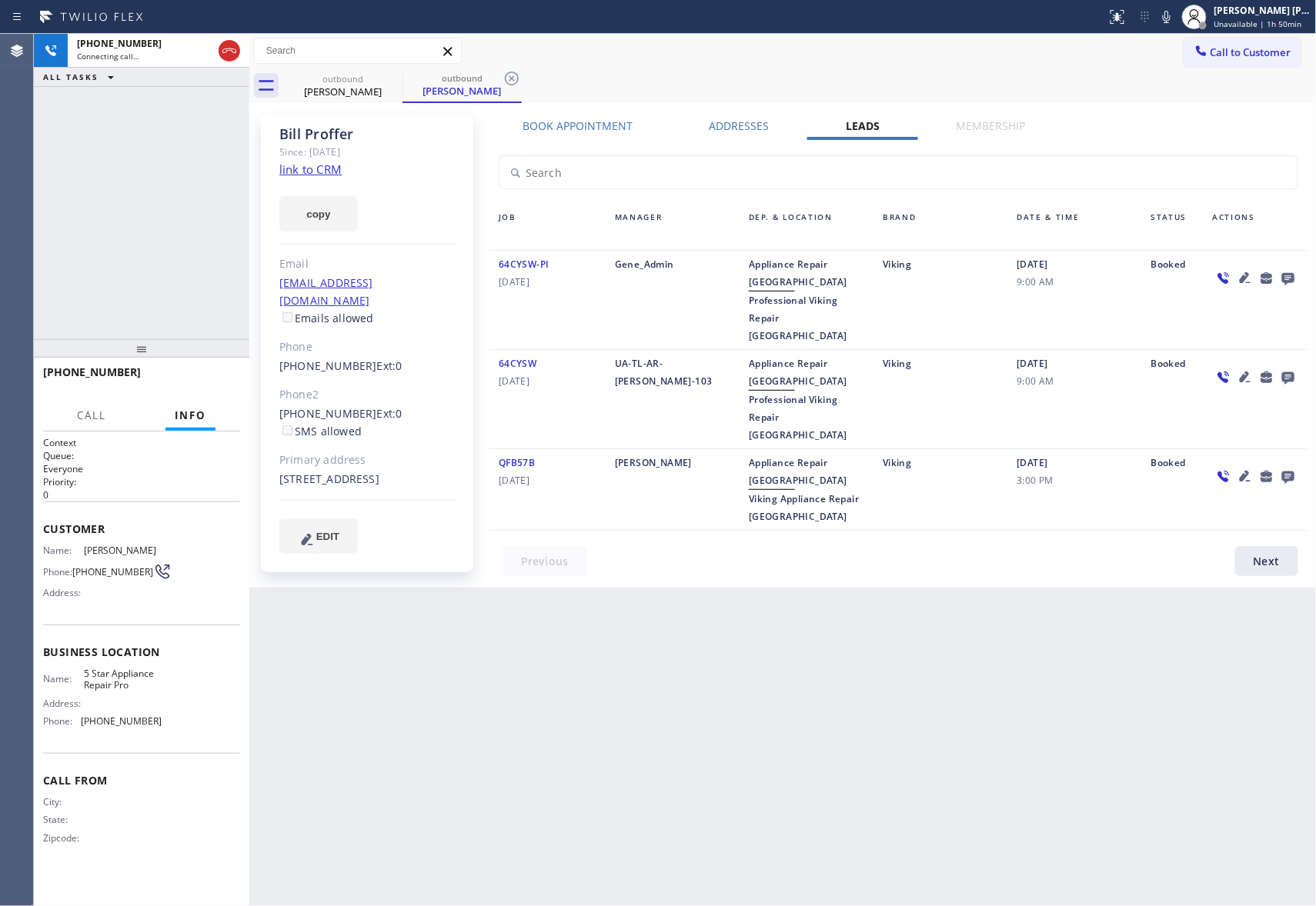
click at [1296, 281] on icon at bounding box center [1288, 278] width 19 height 20
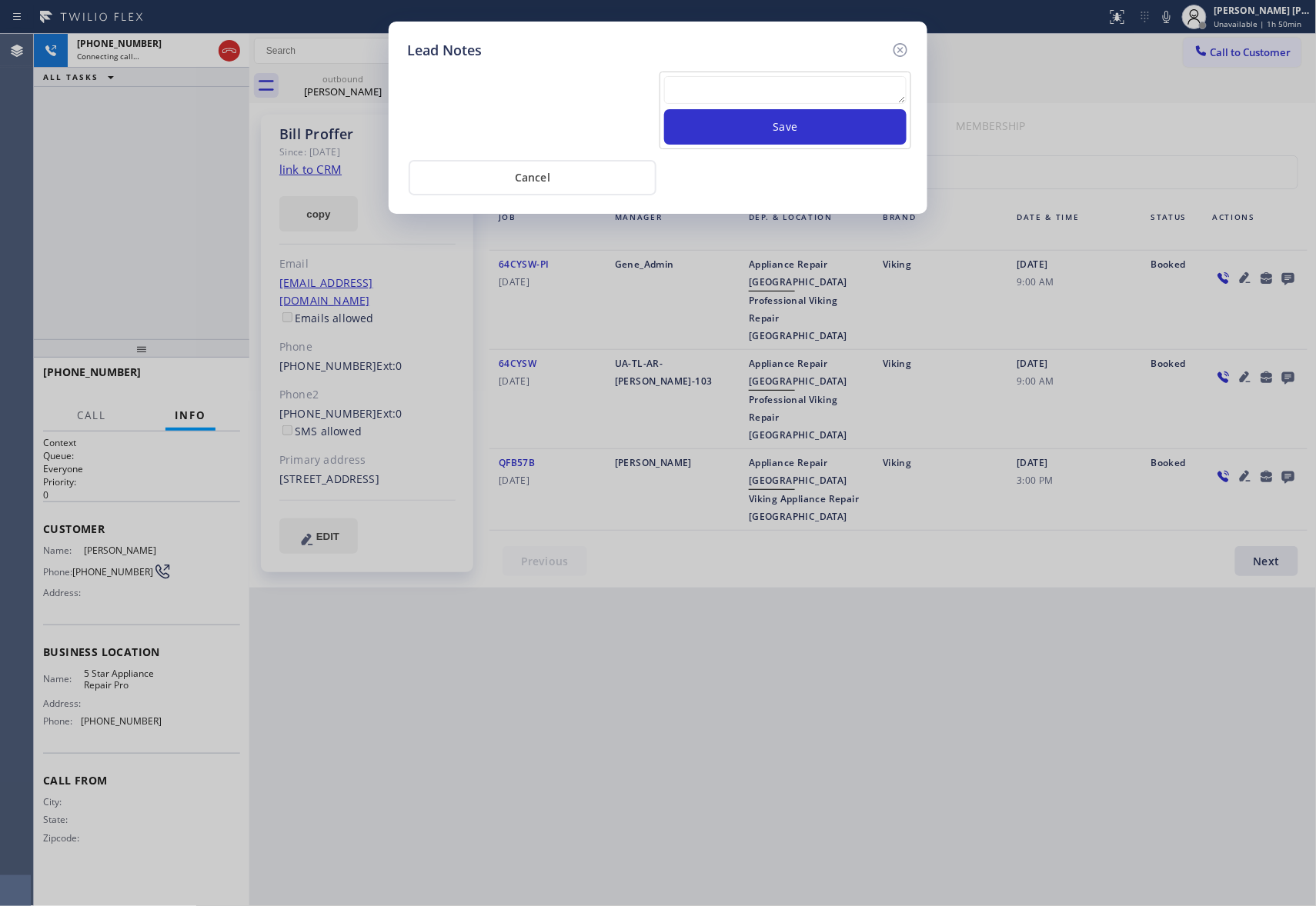
click at [872, 107] on div at bounding box center [785, 93] width 242 height 33
click at [866, 94] on textarea at bounding box center [785, 90] width 242 height 27
paste textarea "VM | please transfer if cx calls back"
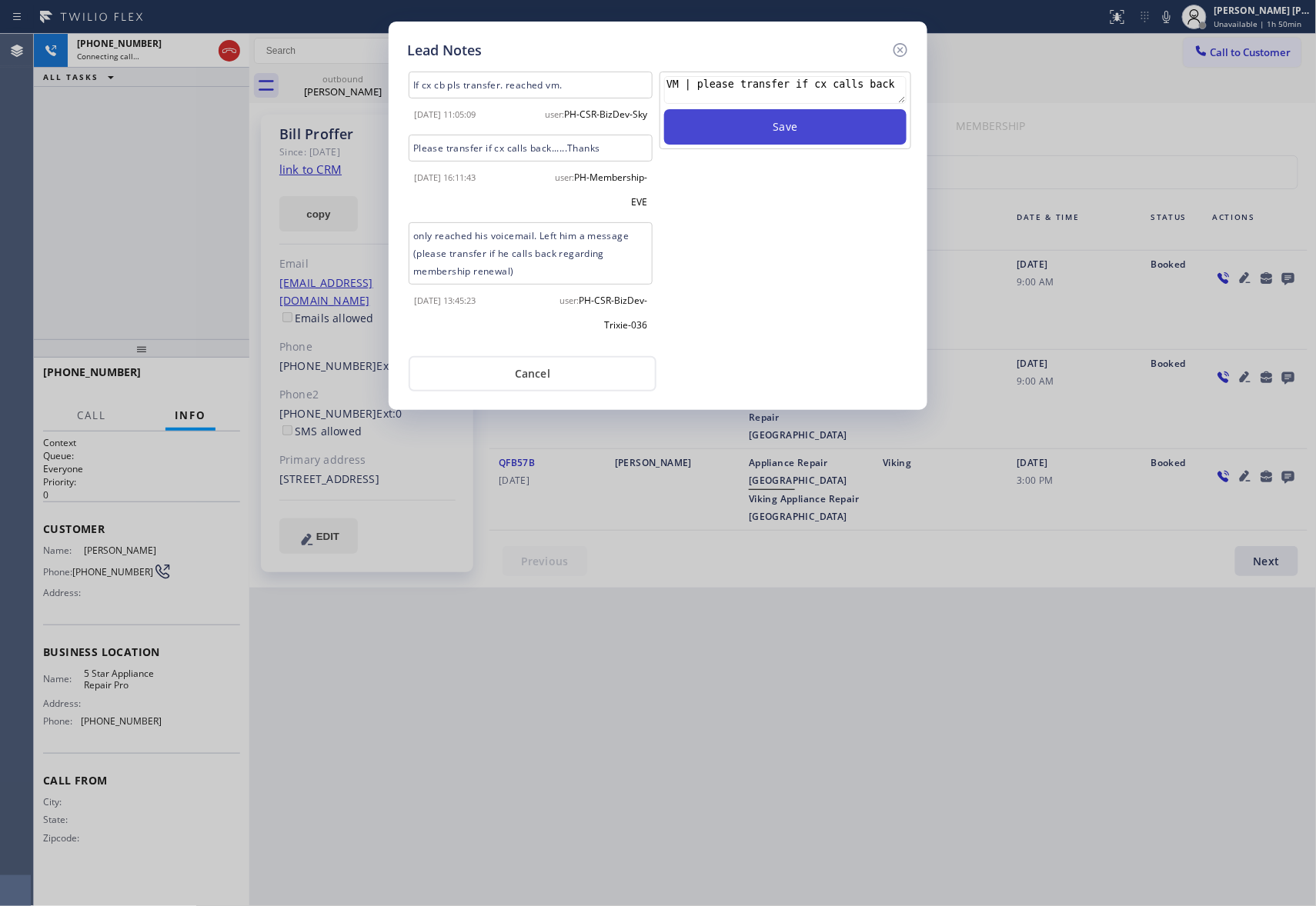
type textarea "VM | please transfer if cx calls back"
click at [868, 142] on button "Save" at bounding box center [785, 127] width 242 height 35
click at [906, 43] on icon at bounding box center [899, 50] width 19 height 19
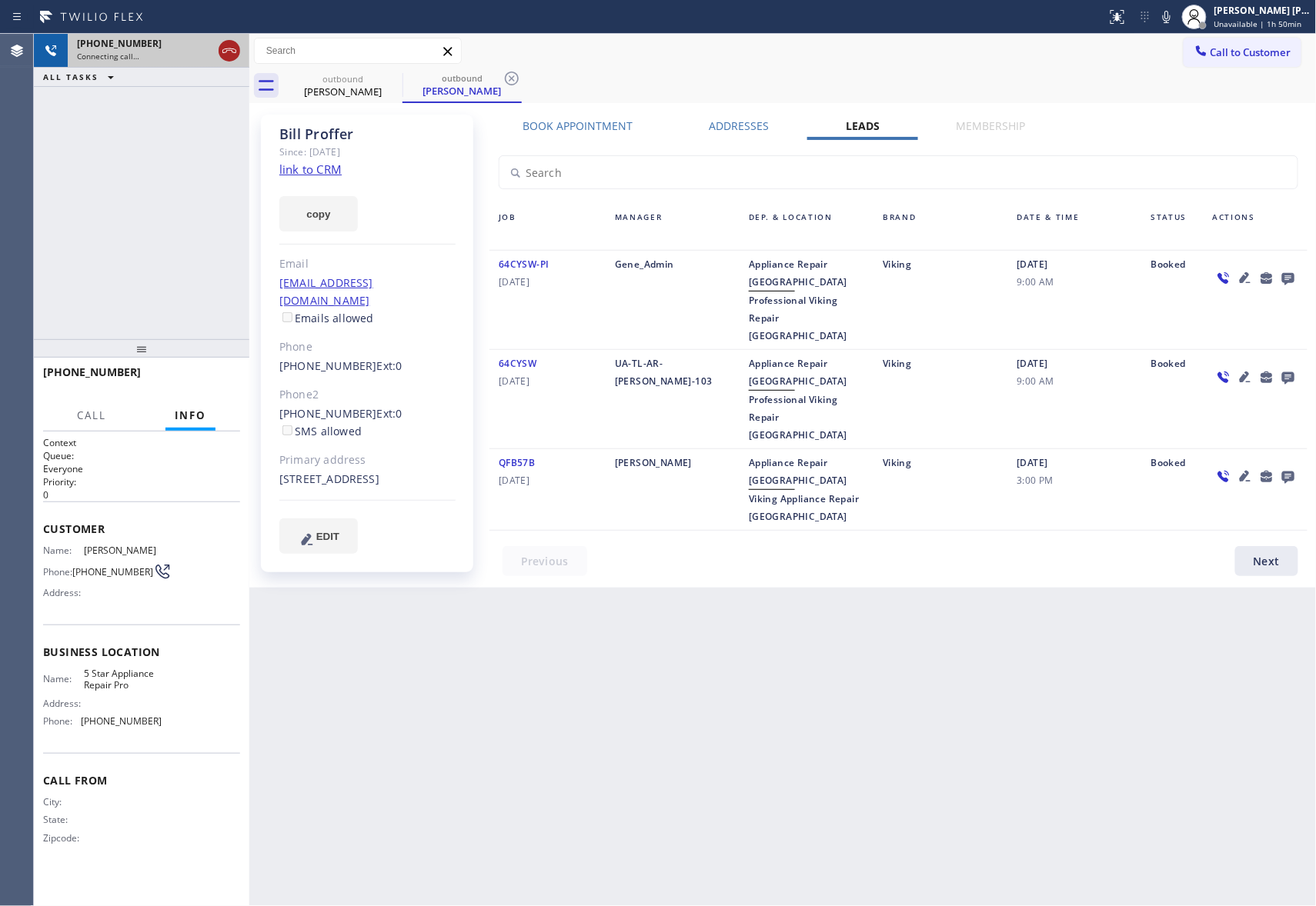
click at [235, 57] on icon at bounding box center [229, 51] width 19 height 19
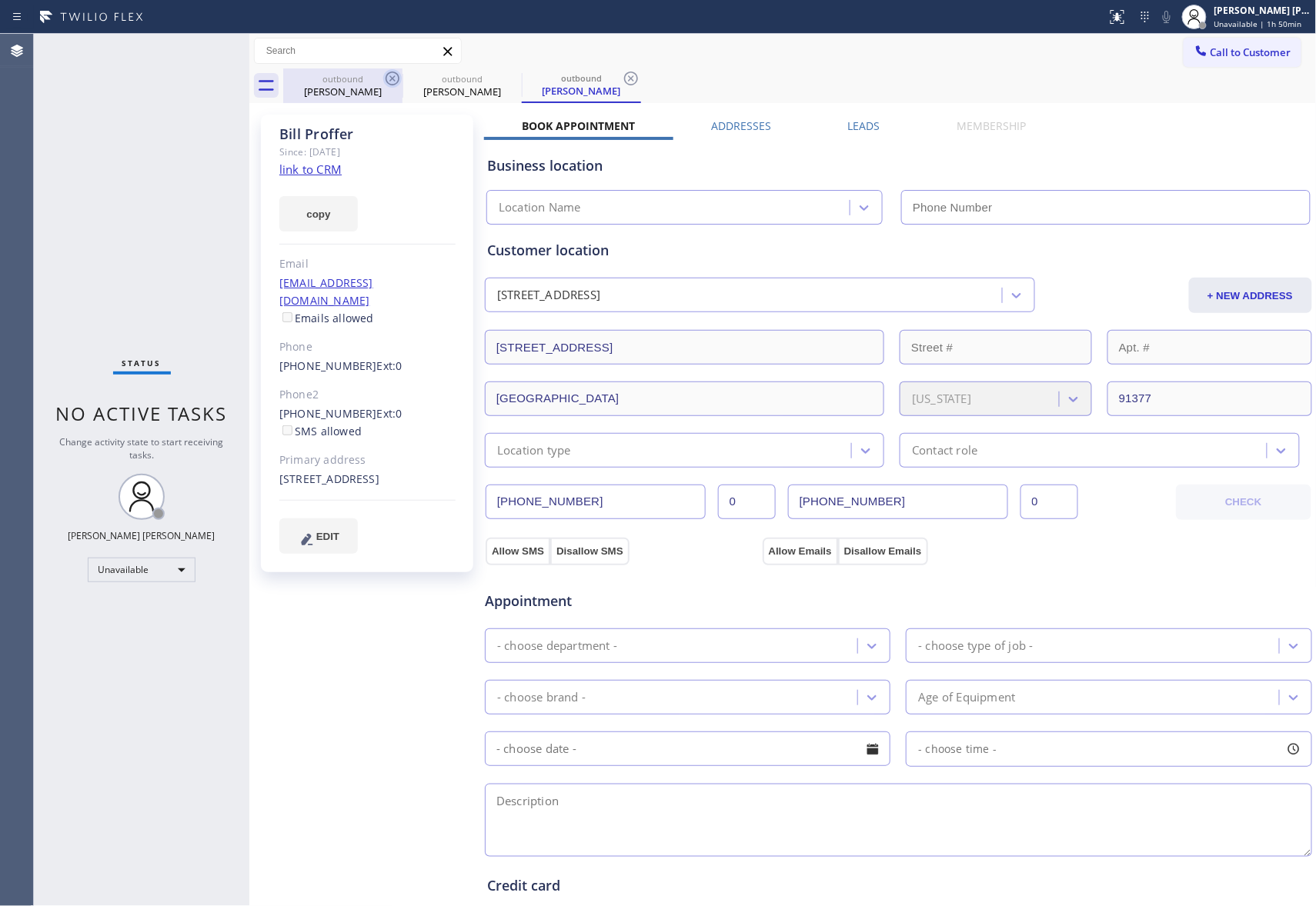
click at [384, 77] on icon at bounding box center [392, 78] width 19 height 19
click at [0, 0] on icon at bounding box center [0, 0] width 0 height 0
click at [384, 77] on icon at bounding box center [392, 78] width 19 height 19
click at [384, 77] on div "outbound [PERSON_NAME]" at bounding box center [799, 85] width 1033 height 34
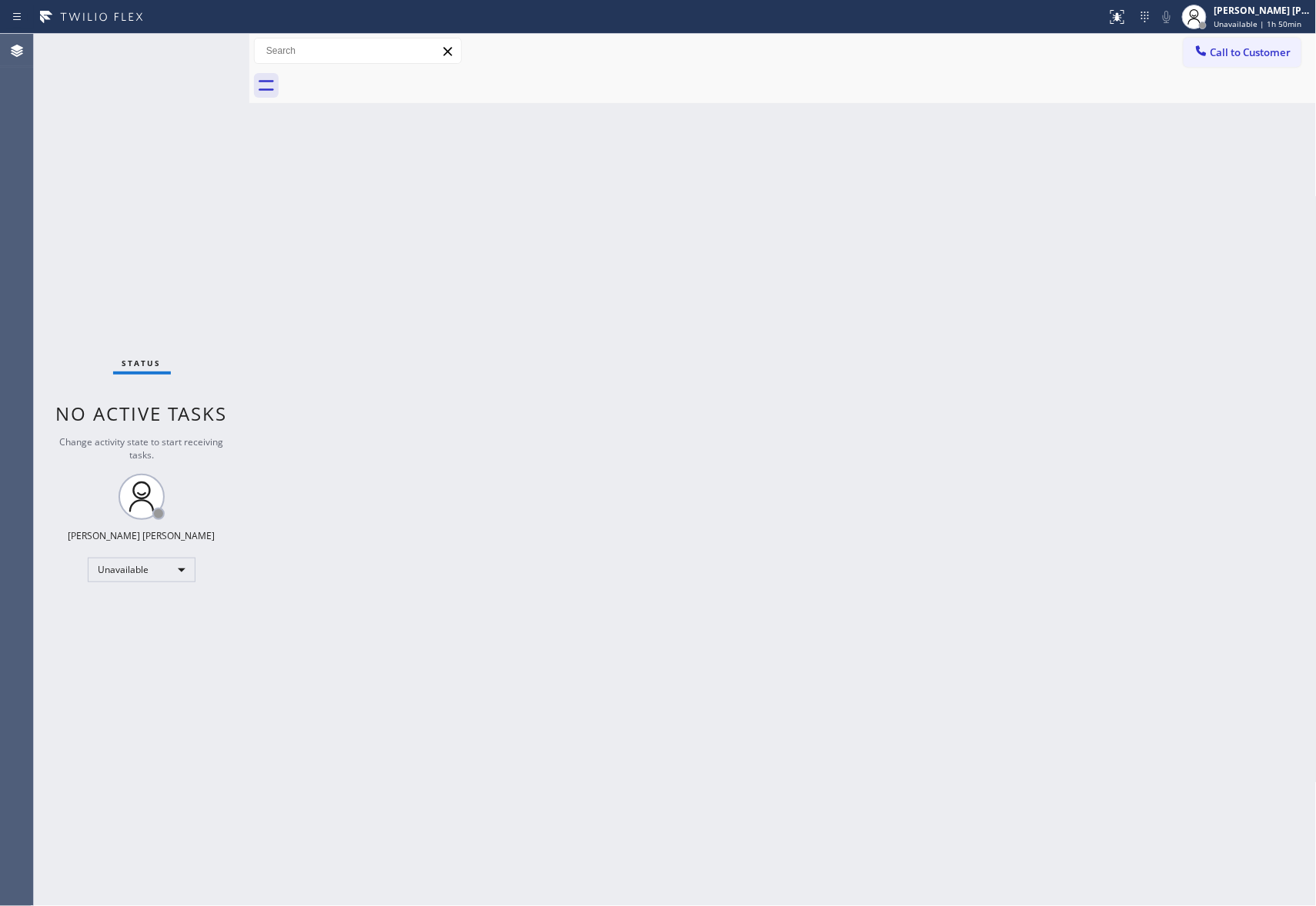
click at [384, 77] on div at bounding box center [799, 85] width 1033 height 34
click at [1226, 50] on span "Call to Customer" at bounding box center [1251, 53] width 81 height 14
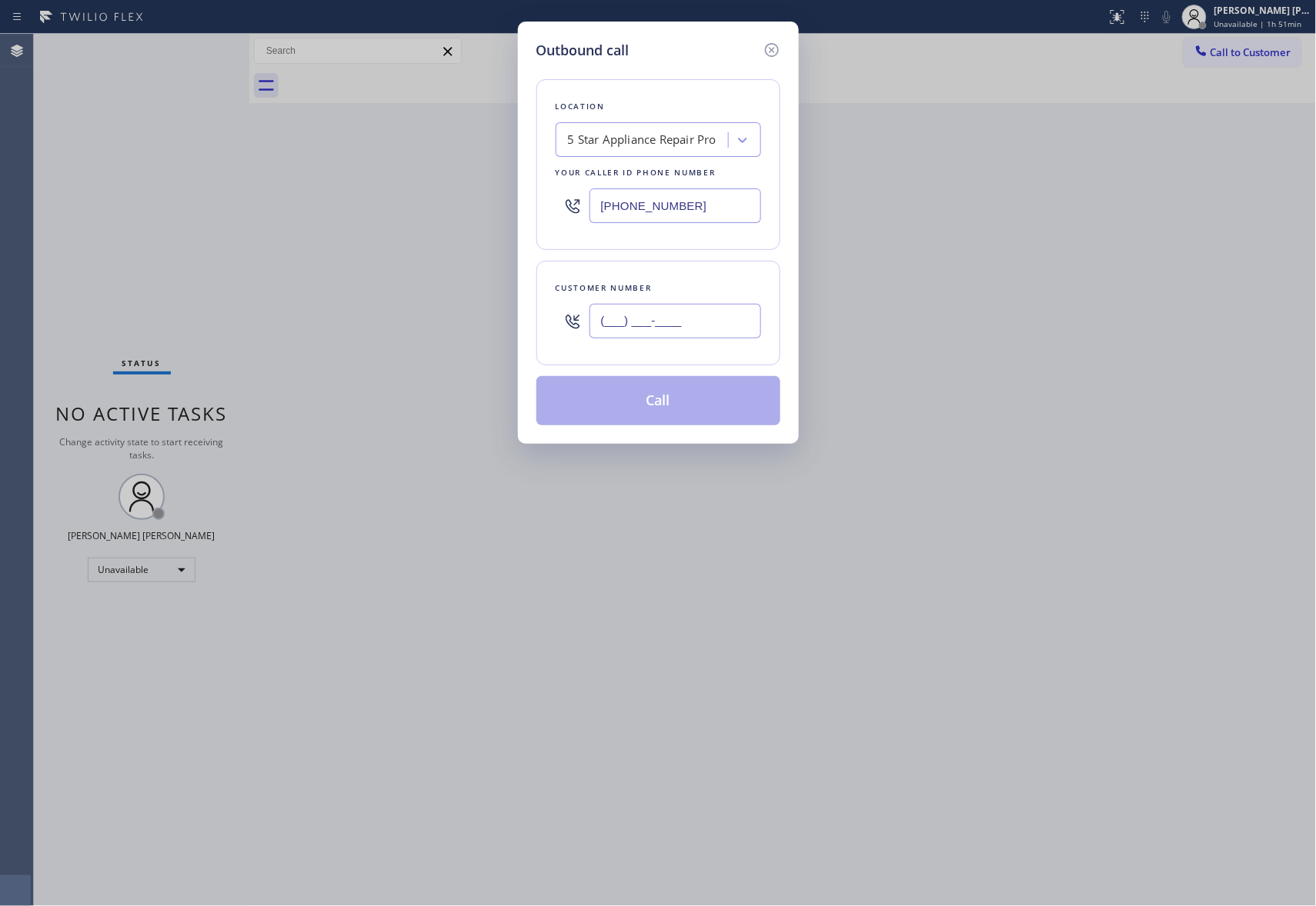
click at [682, 338] on input "(___) ___-____" at bounding box center [675, 321] width 172 height 34
paste input "917) 514-8088"
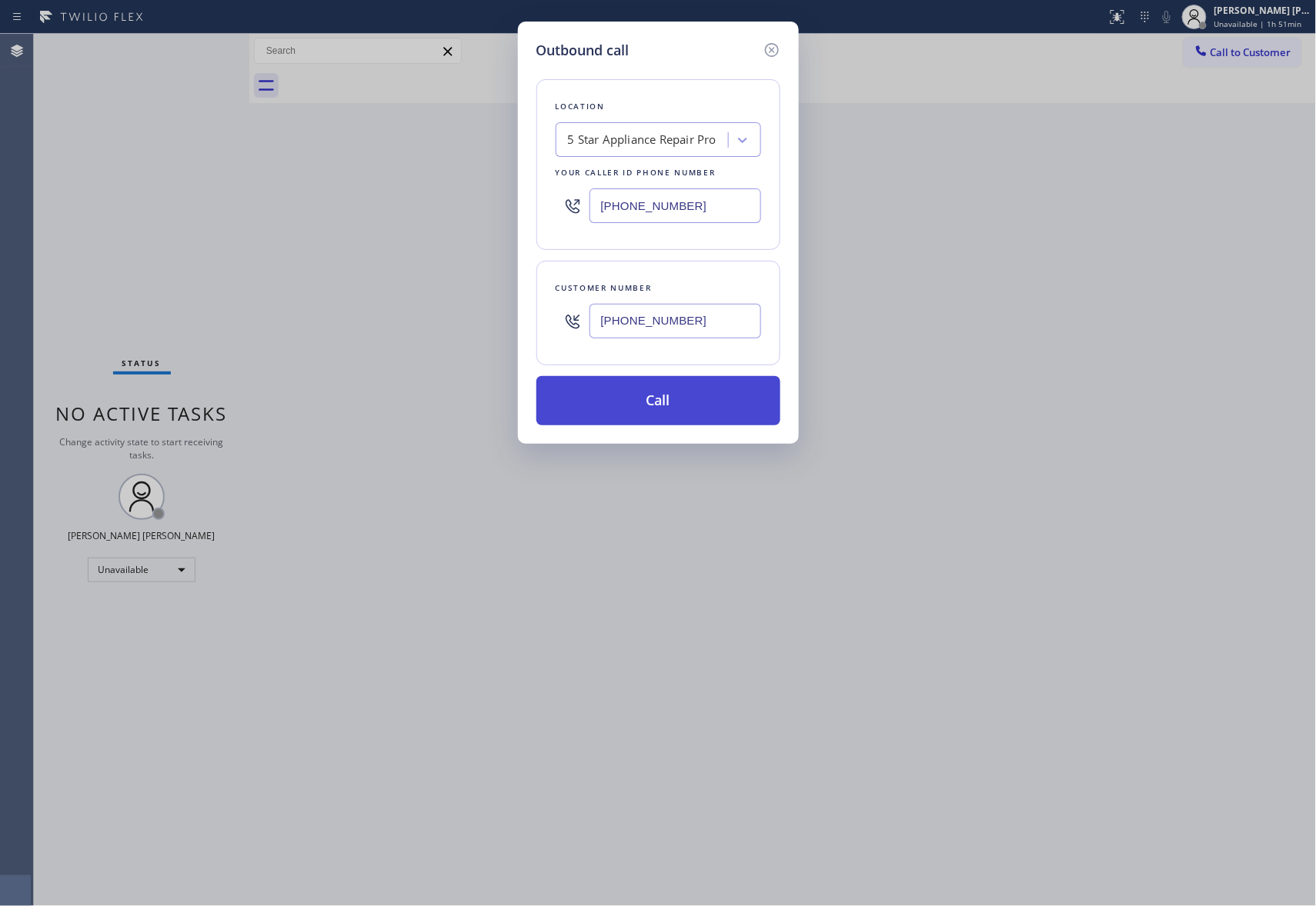
type input "[PHONE_NUMBER]"
click at [679, 411] on button "Call" at bounding box center [658, 401] width 244 height 49
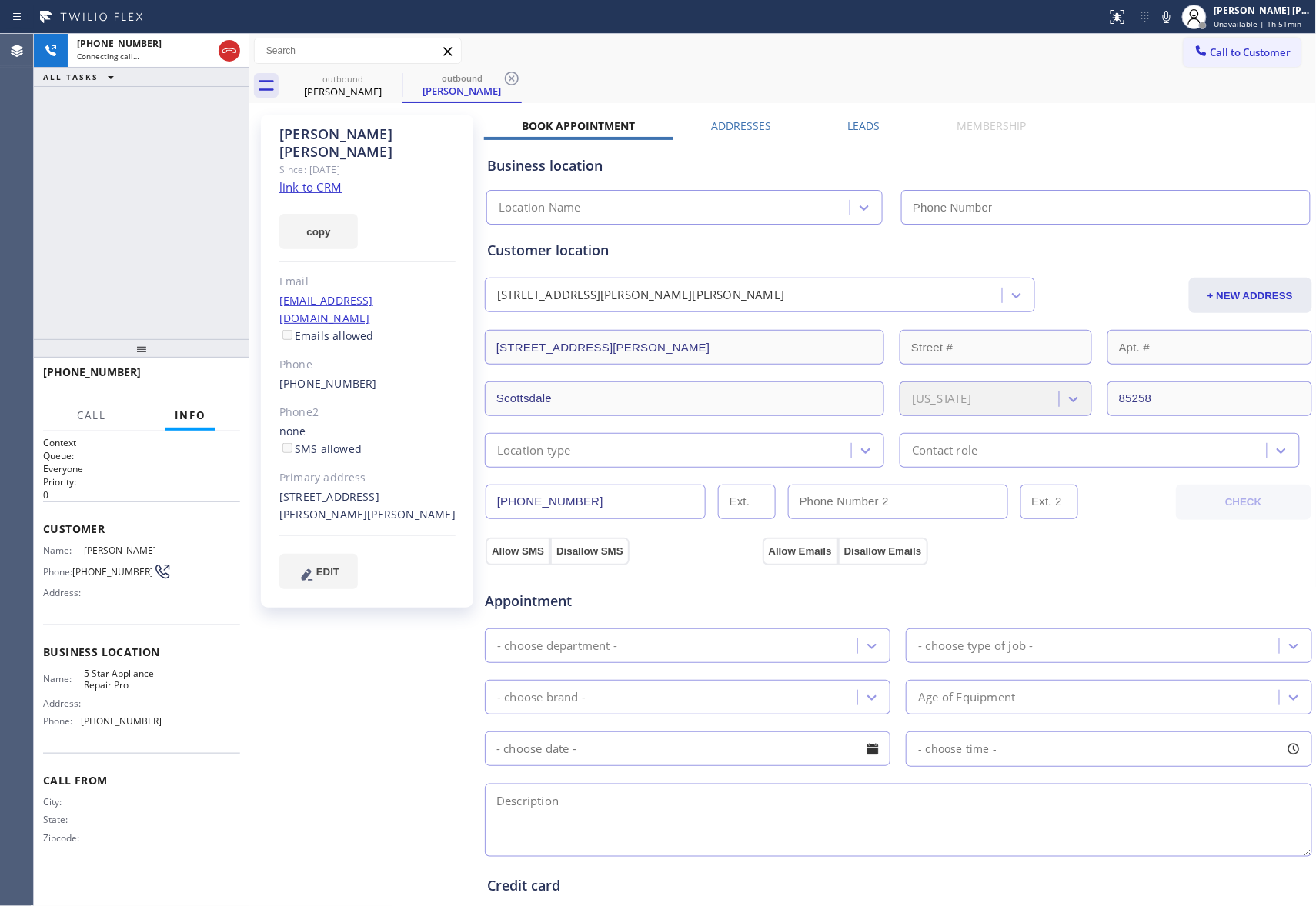
type input "[PHONE_NUMBER]"
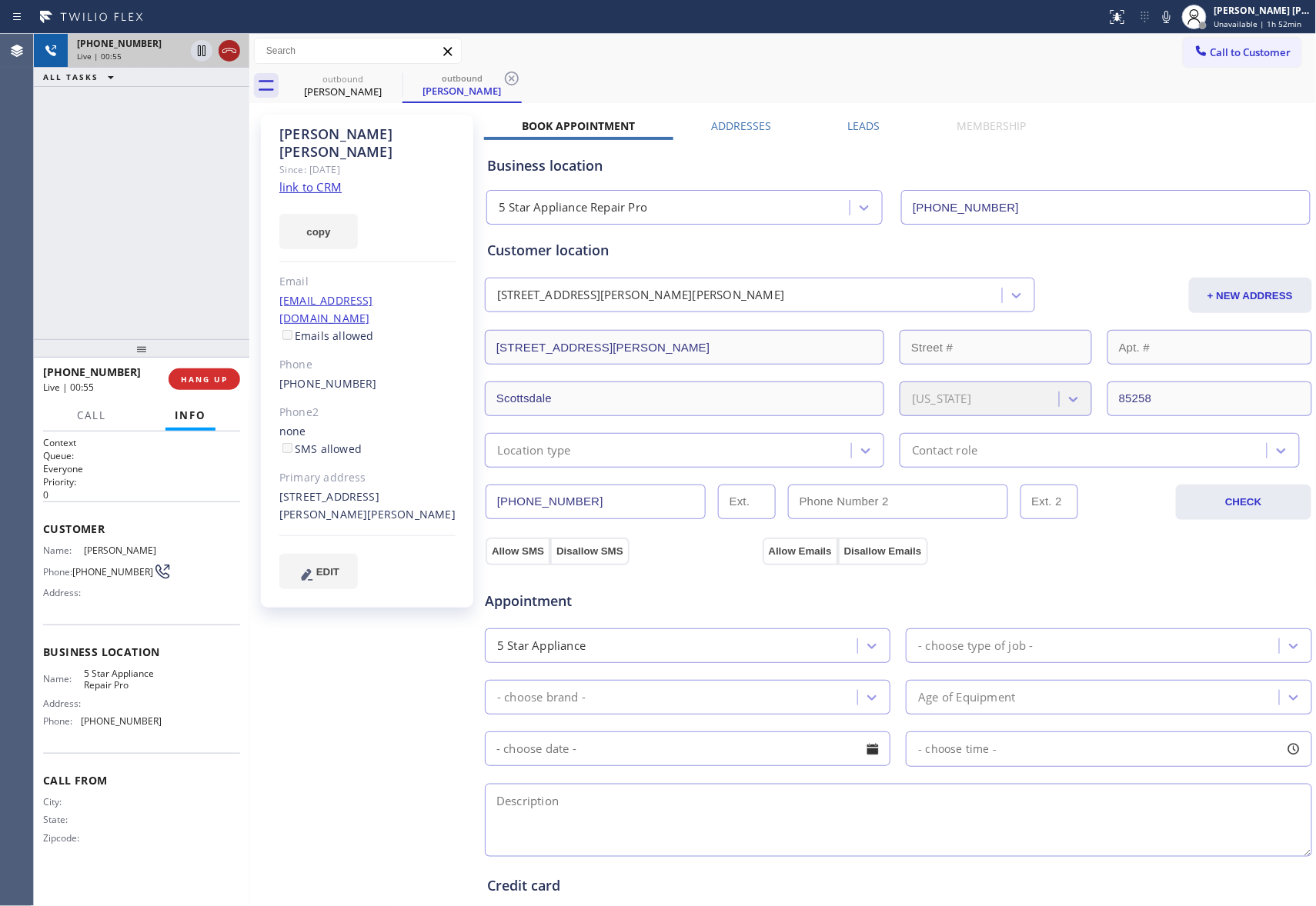
click at [225, 53] on icon at bounding box center [229, 51] width 19 height 19
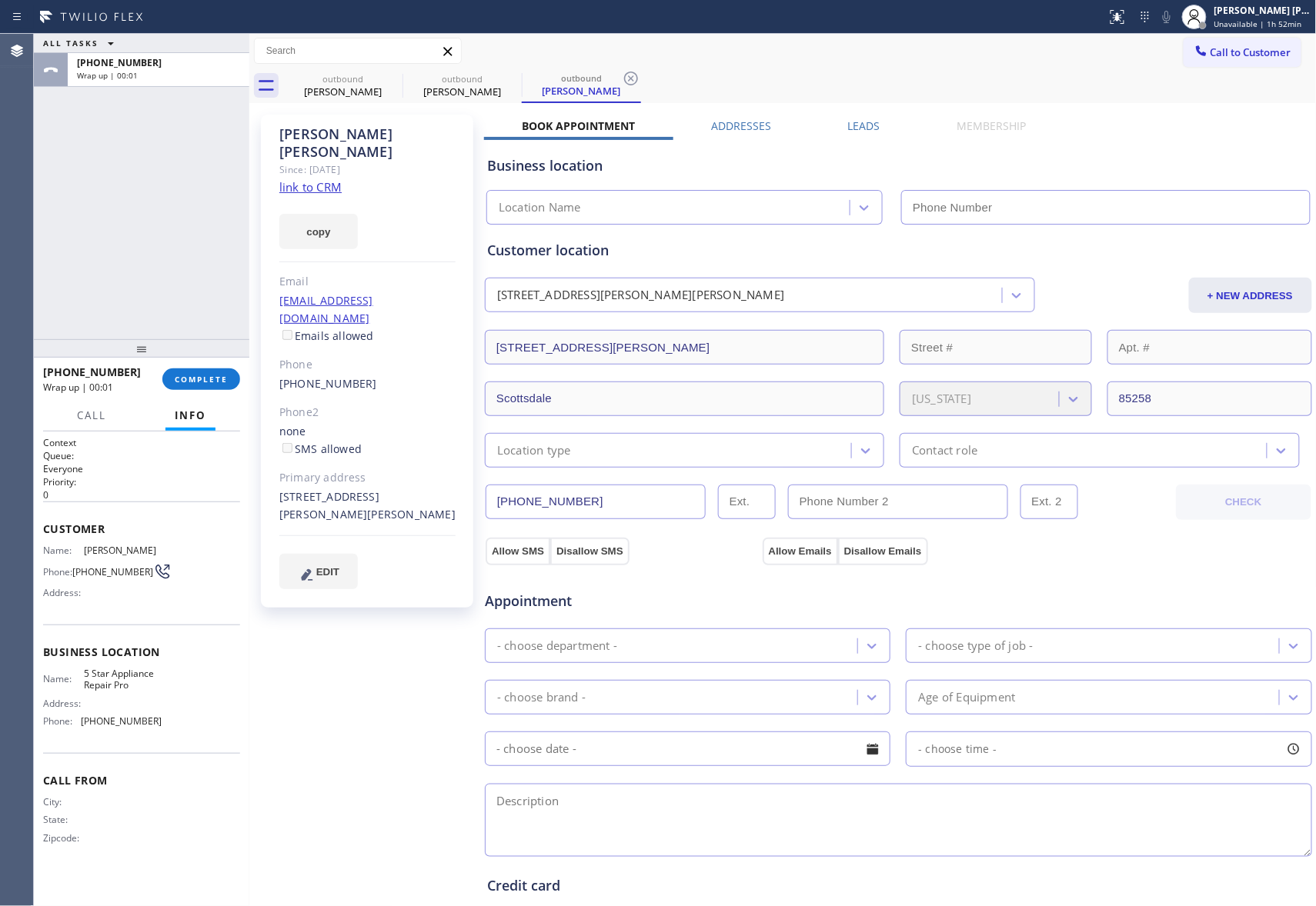
type input "[PHONE_NUMBER]"
click at [383, 78] on icon at bounding box center [392, 78] width 19 height 19
click at [0, 0] on icon at bounding box center [0, 0] width 0 height 0
click at [621, 78] on icon at bounding box center [630, 78] width 19 height 19
click at [383, 78] on div "outbound [PERSON_NAME] outbound [PERSON_NAME] outbound [PERSON_NAME]" at bounding box center [799, 85] width 1033 height 34
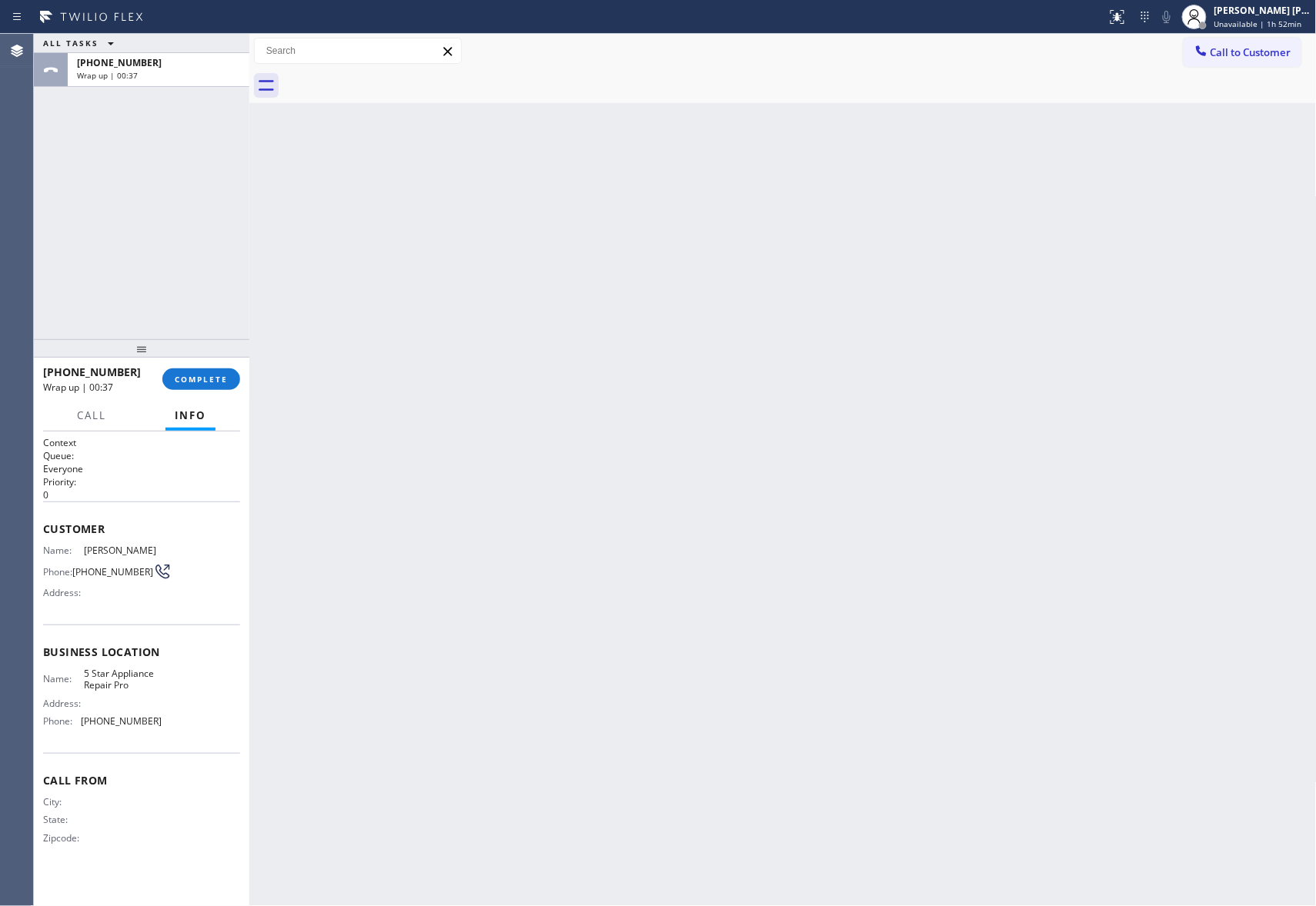
click at [383, 78] on div at bounding box center [799, 85] width 1033 height 34
click at [220, 376] on span "COMPLETE" at bounding box center [201, 378] width 53 height 11
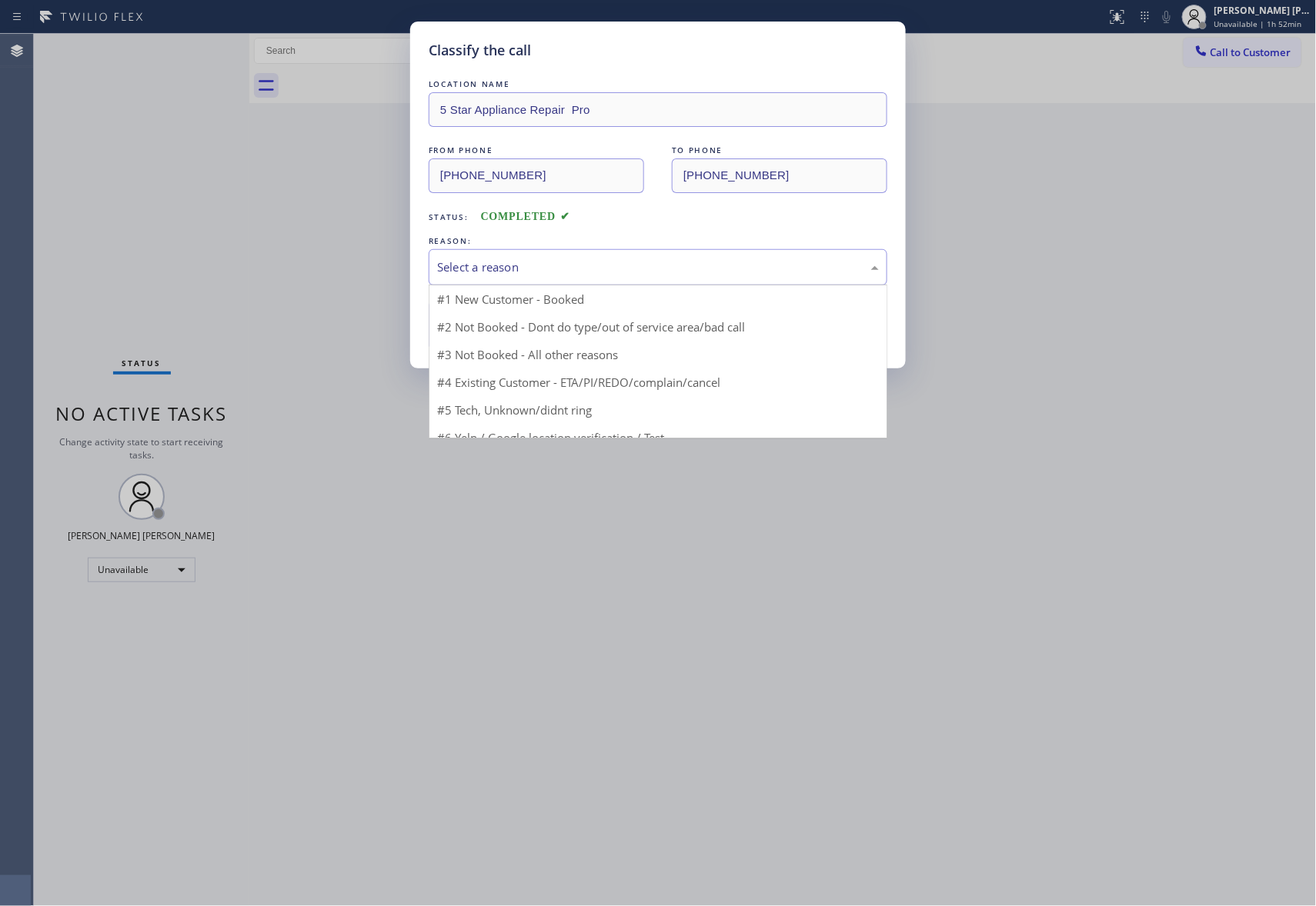
click at [506, 271] on div "Select a reason" at bounding box center [658, 267] width 442 height 18
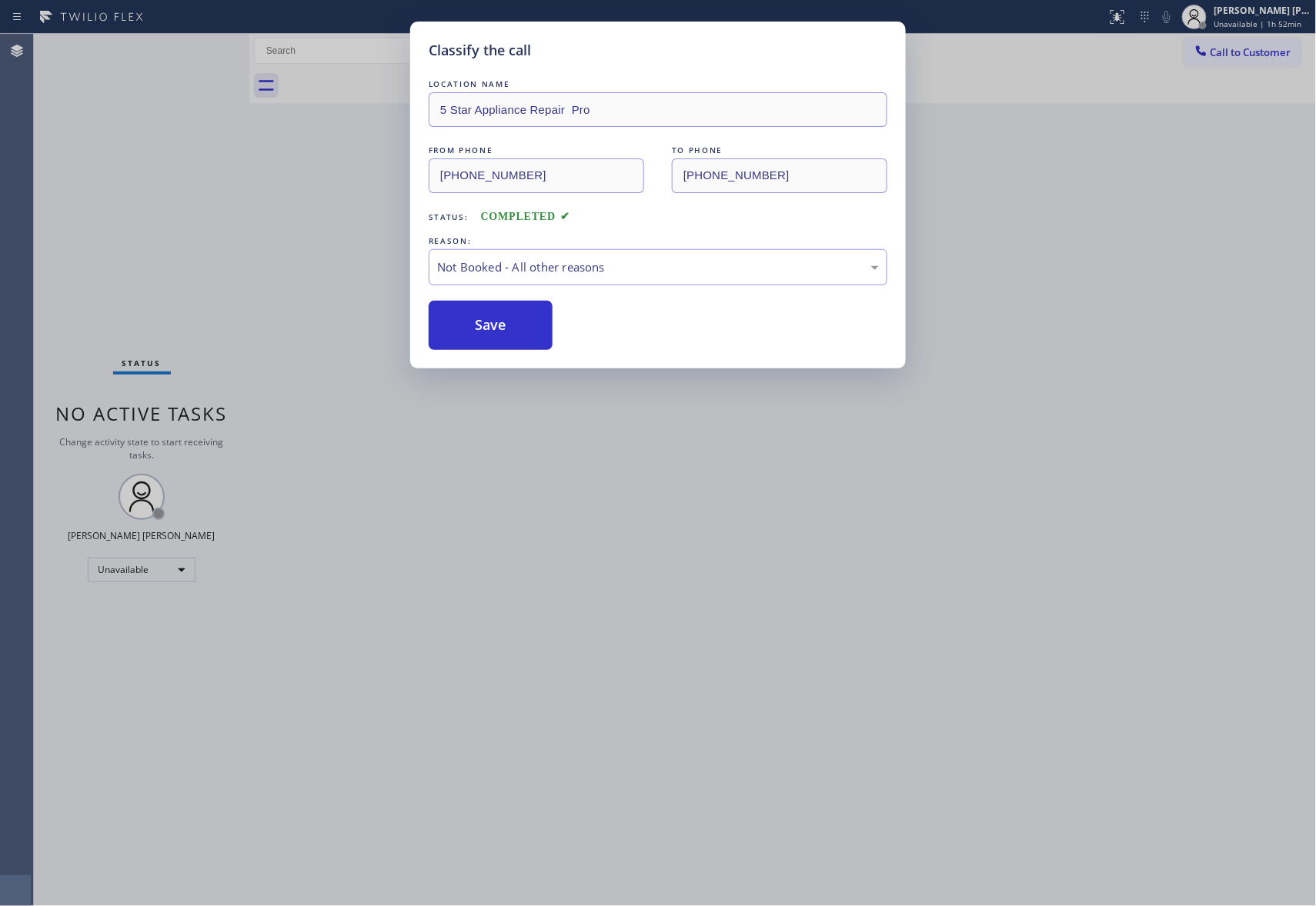
click at [485, 322] on button "Save" at bounding box center [490, 325] width 124 height 49
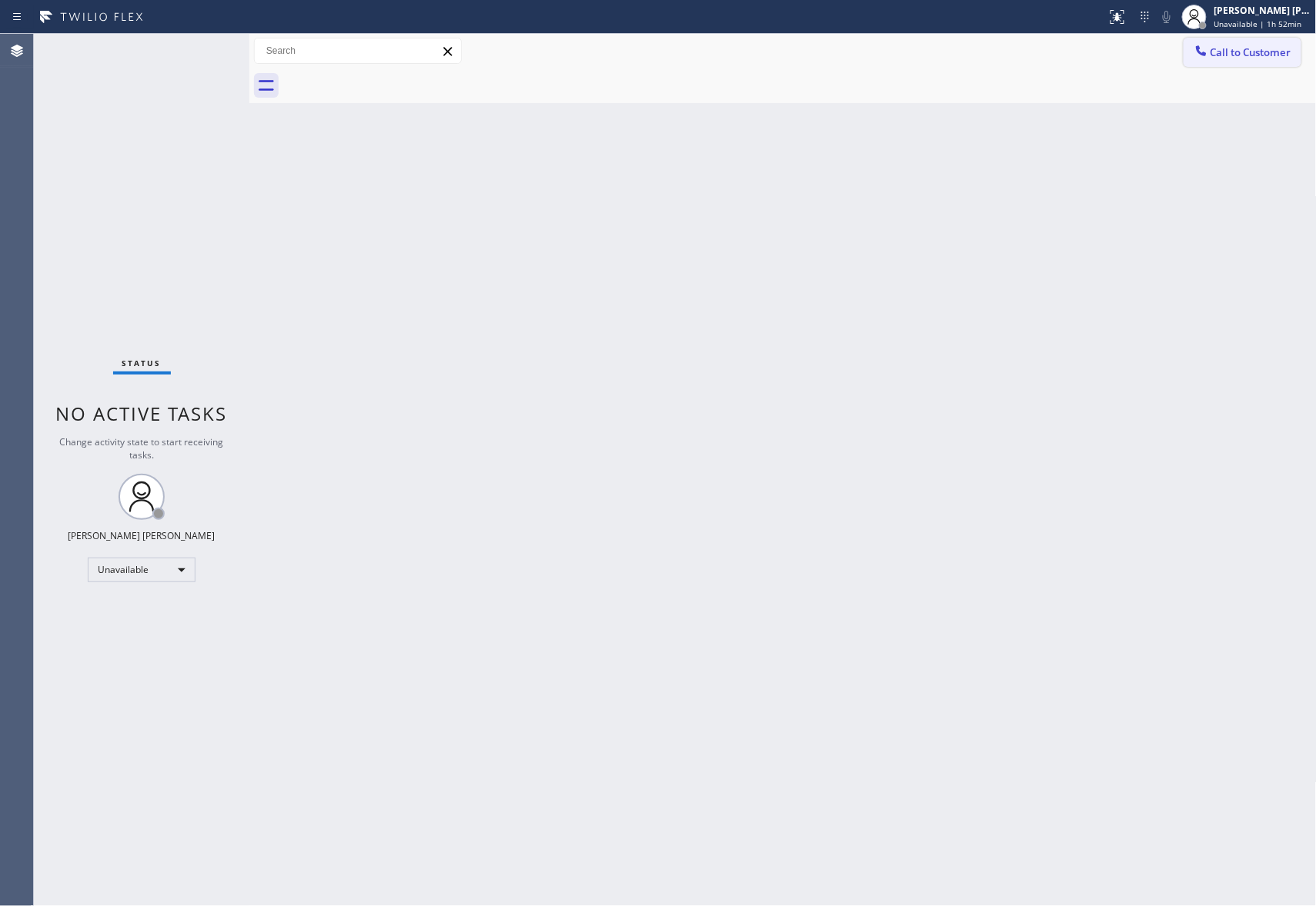
click at [1272, 51] on span "Call to Customer" at bounding box center [1251, 53] width 81 height 14
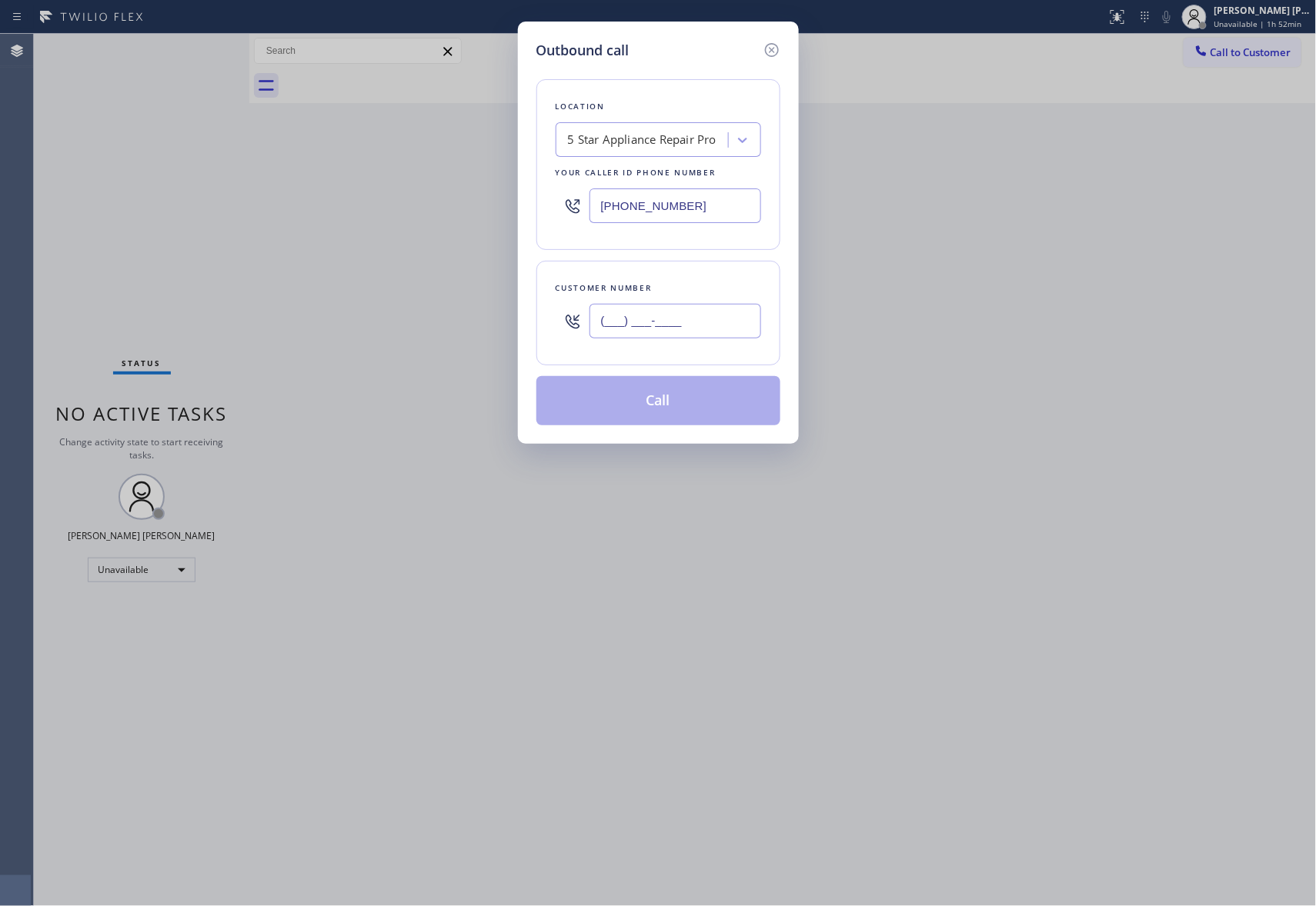
click at [659, 333] on input "(___) ___-____" at bounding box center [675, 321] width 172 height 34
paste input "949) 680-9360"
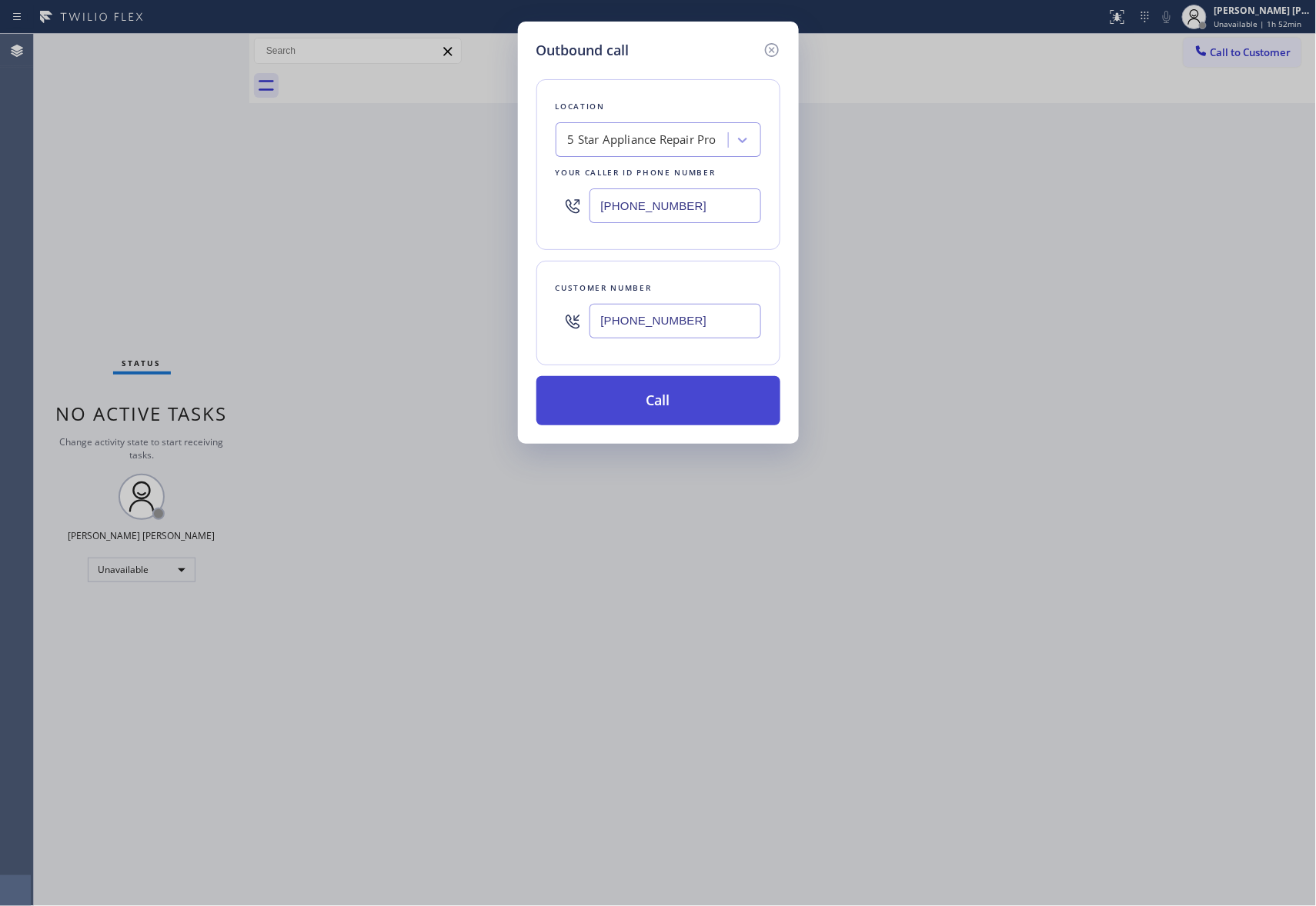
type input "[PHONE_NUMBER]"
click at [668, 407] on button "Call" at bounding box center [658, 401] width 244 height 49
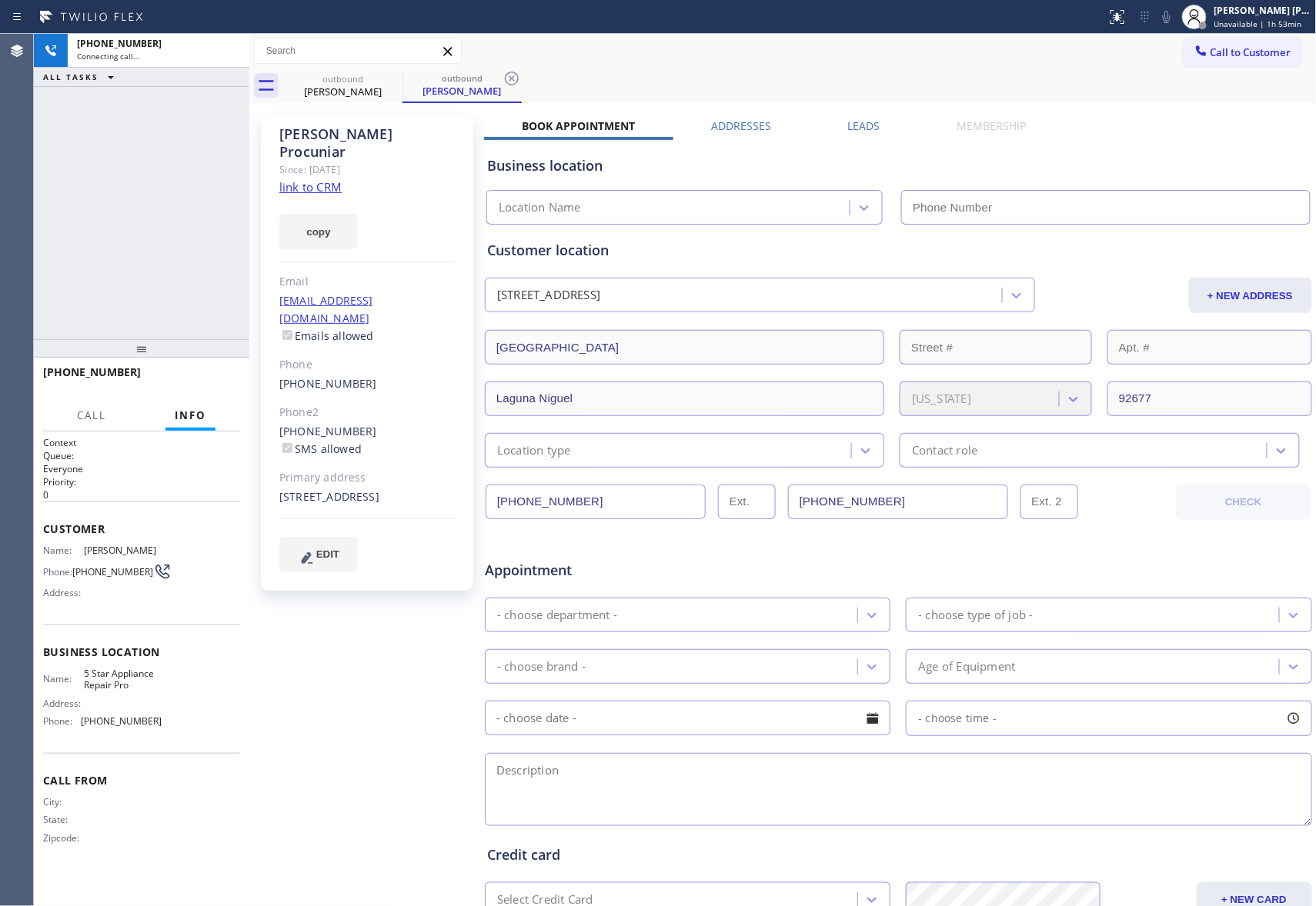
type input "[PHONE_NUMBER]"
click at [197, 379] on span "HANG UP" at bounding box center [204, 378] width 47 height 11
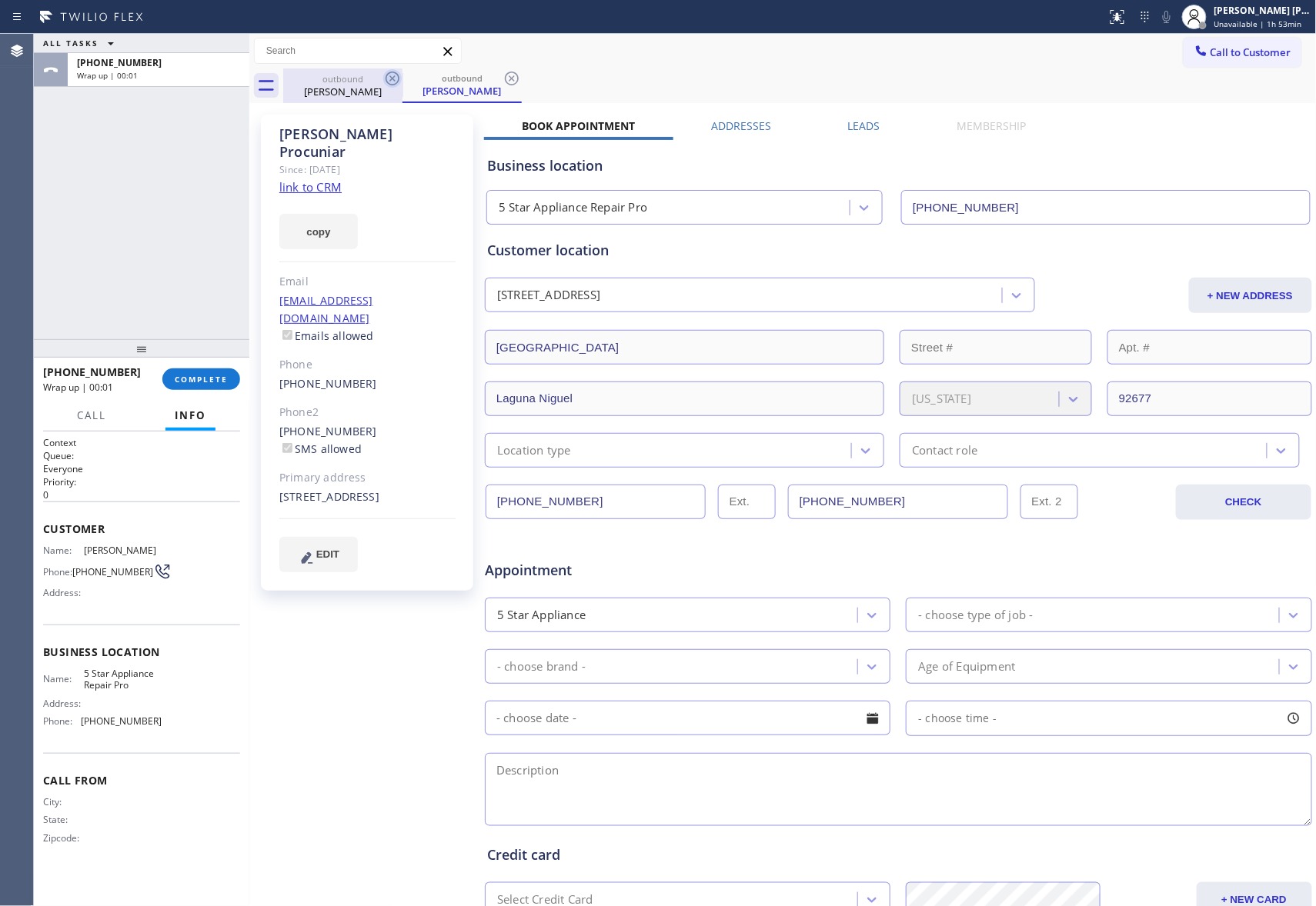
click at [400, 78] on icon at bounding box center [392, 78] width 19 height 19
click at [402, 78] on div "outbound [PERSON_NAME]" at bounding box center [461, 85] width 119 height 34
click at [400, 78] on icon at bounding box center [392, 78] width 19 height 19
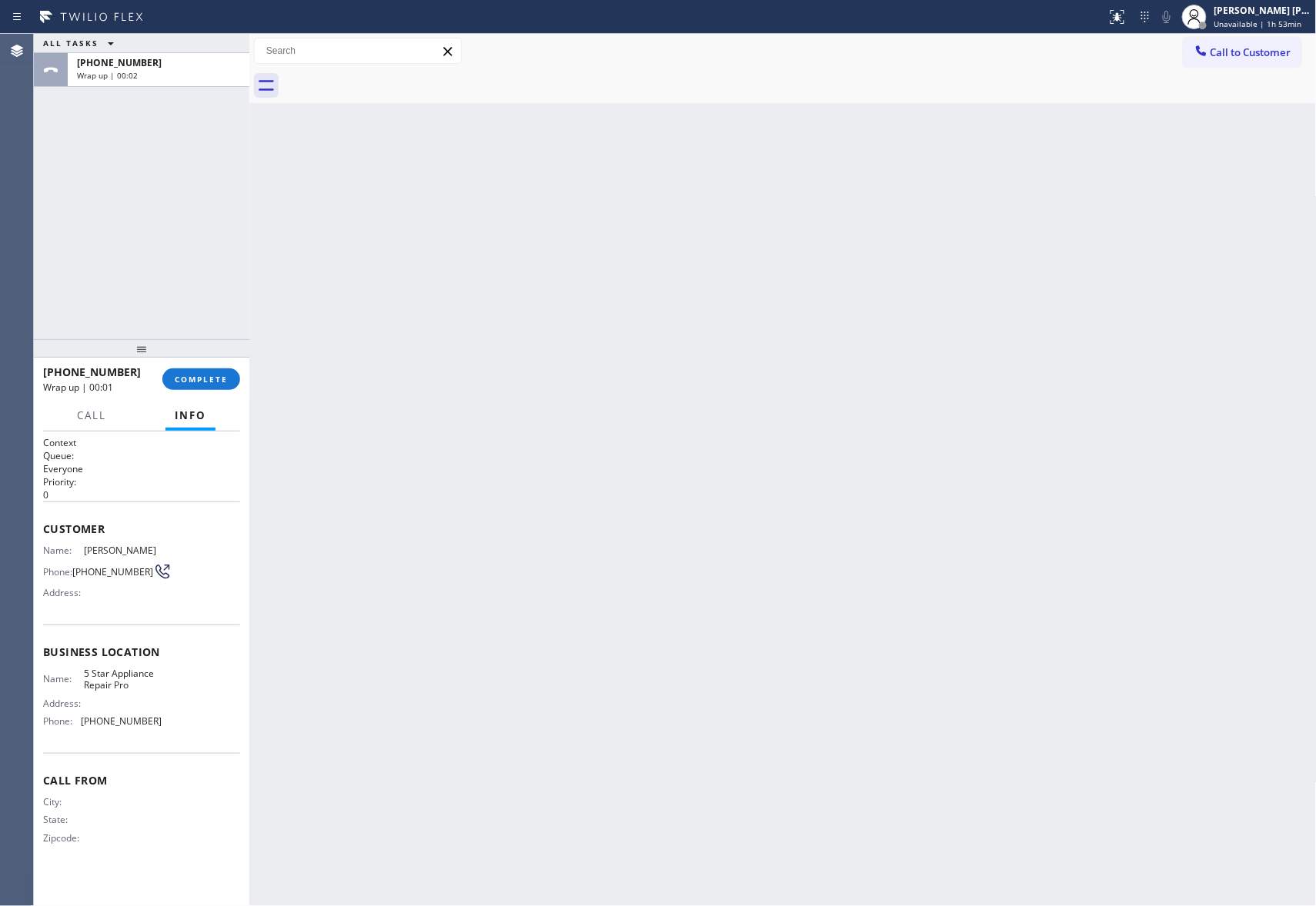
click at [400, 78] on div at bounding box center [799, 85] width 1033 height 34
click at [210, 379] on span "COMPLETE" at bounding box center [201, 378] width 53 height 11
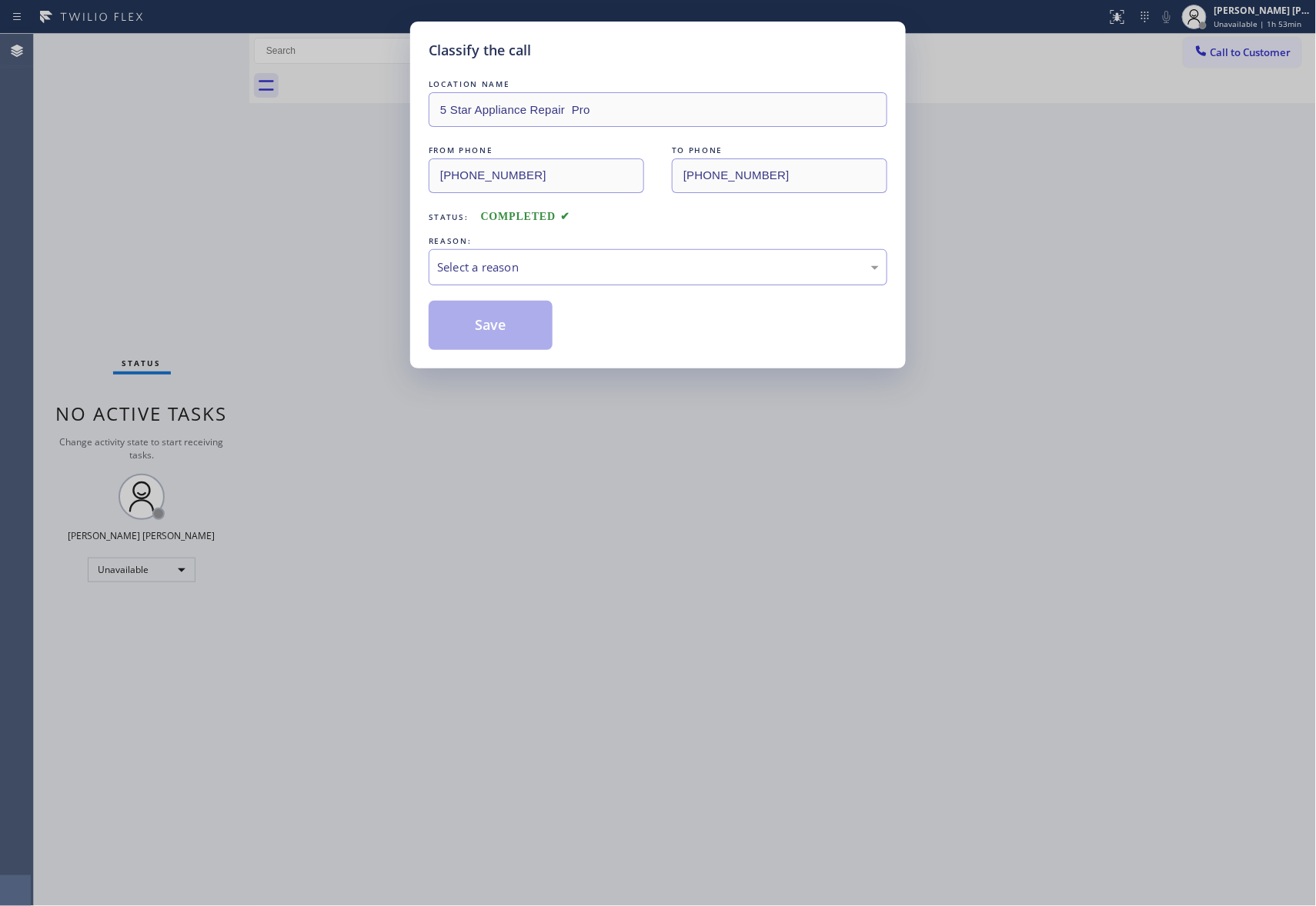
click at [629, 256] on div "Select a reason" at bounding box center [658, 267] width 459 height 36
click at [457, 330] on button "Save" at bounding box center [490, 325] width 124 height 49
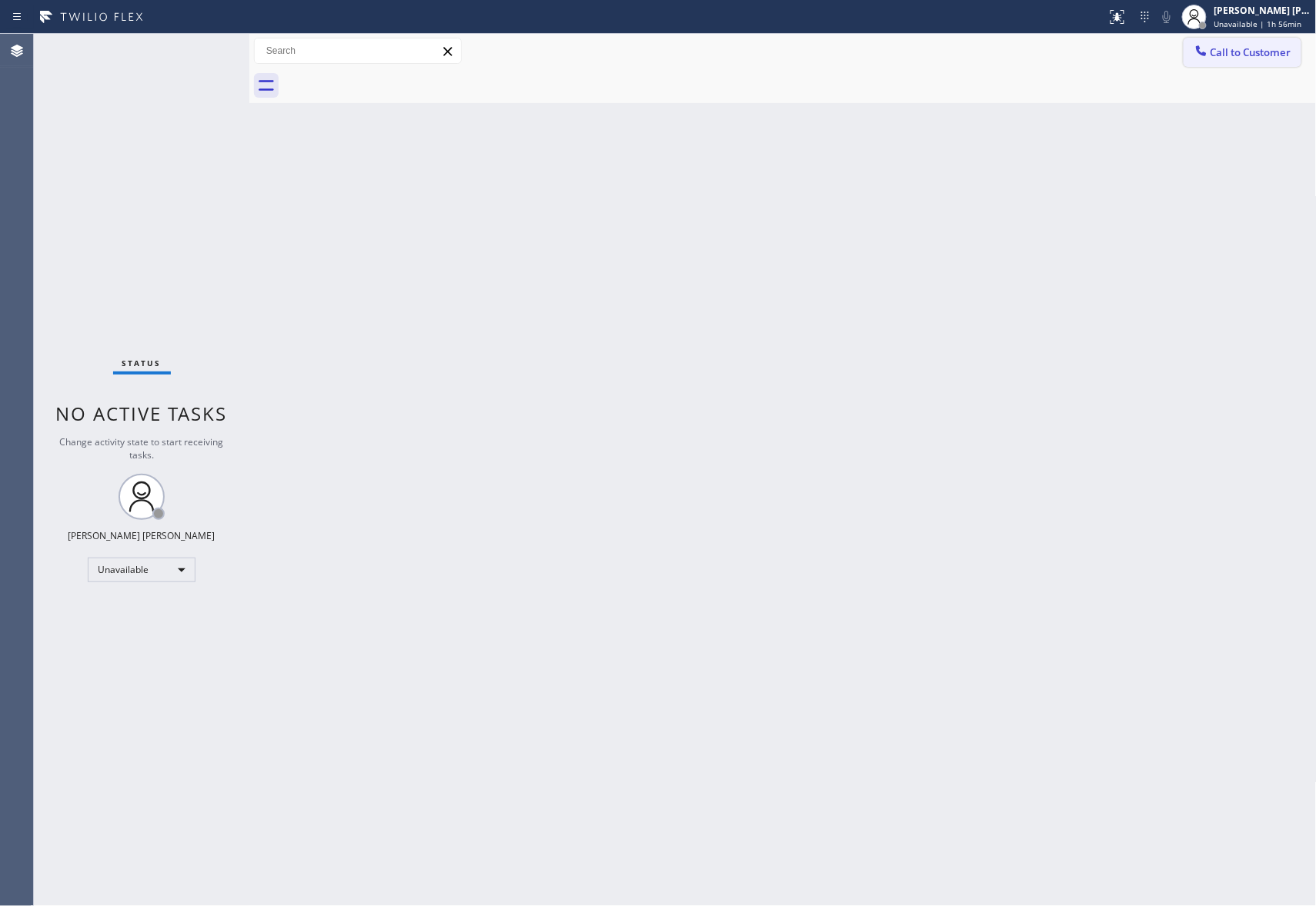
click at [1234, 57] on span "Call to Customer" at bounding box center [1251, 53] width 81 height 14
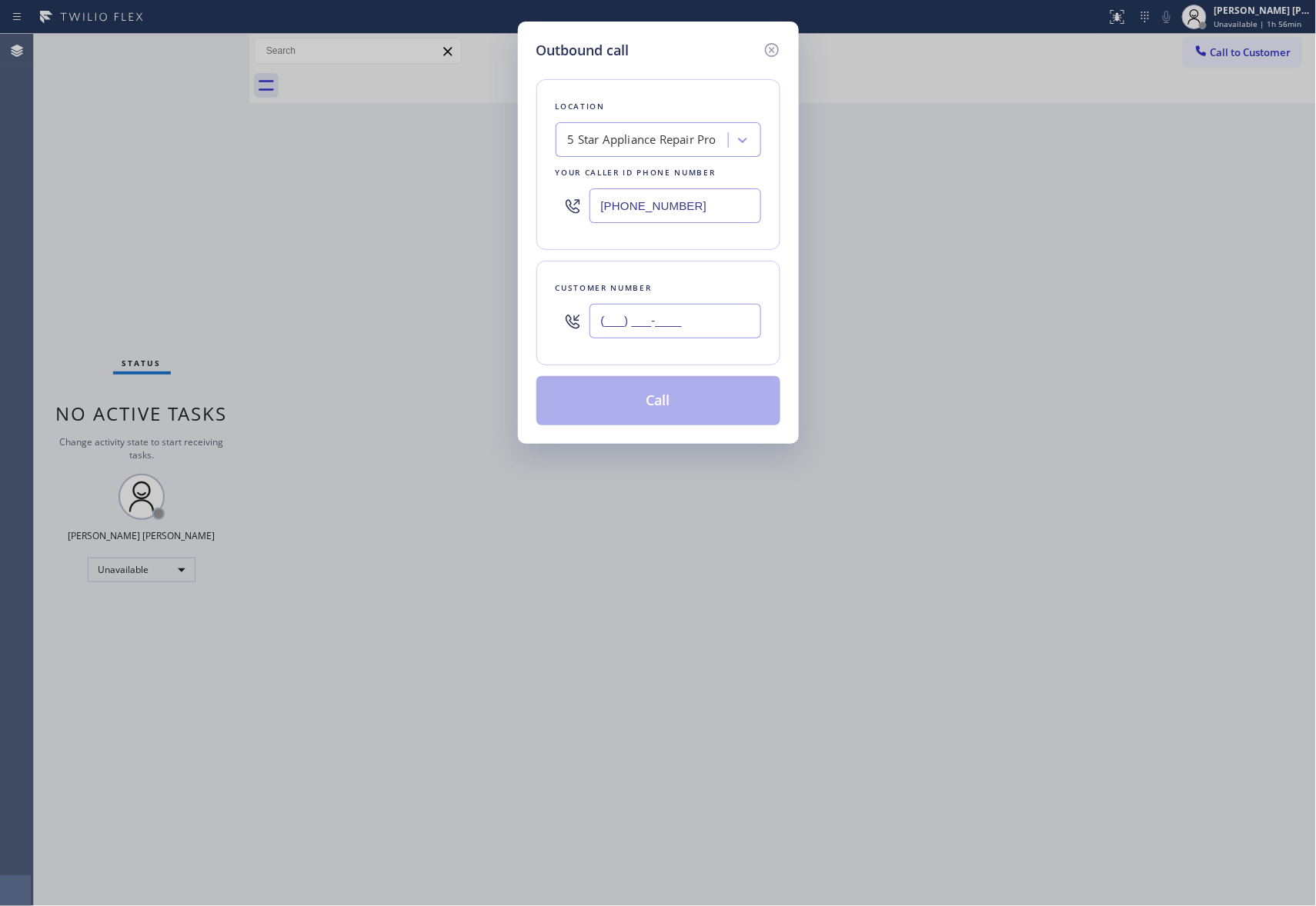
click at [720, 323] on input "(___) ___-____" at bounding box center [675, 321] width 172 height 34
paste input "202) 802-4470"
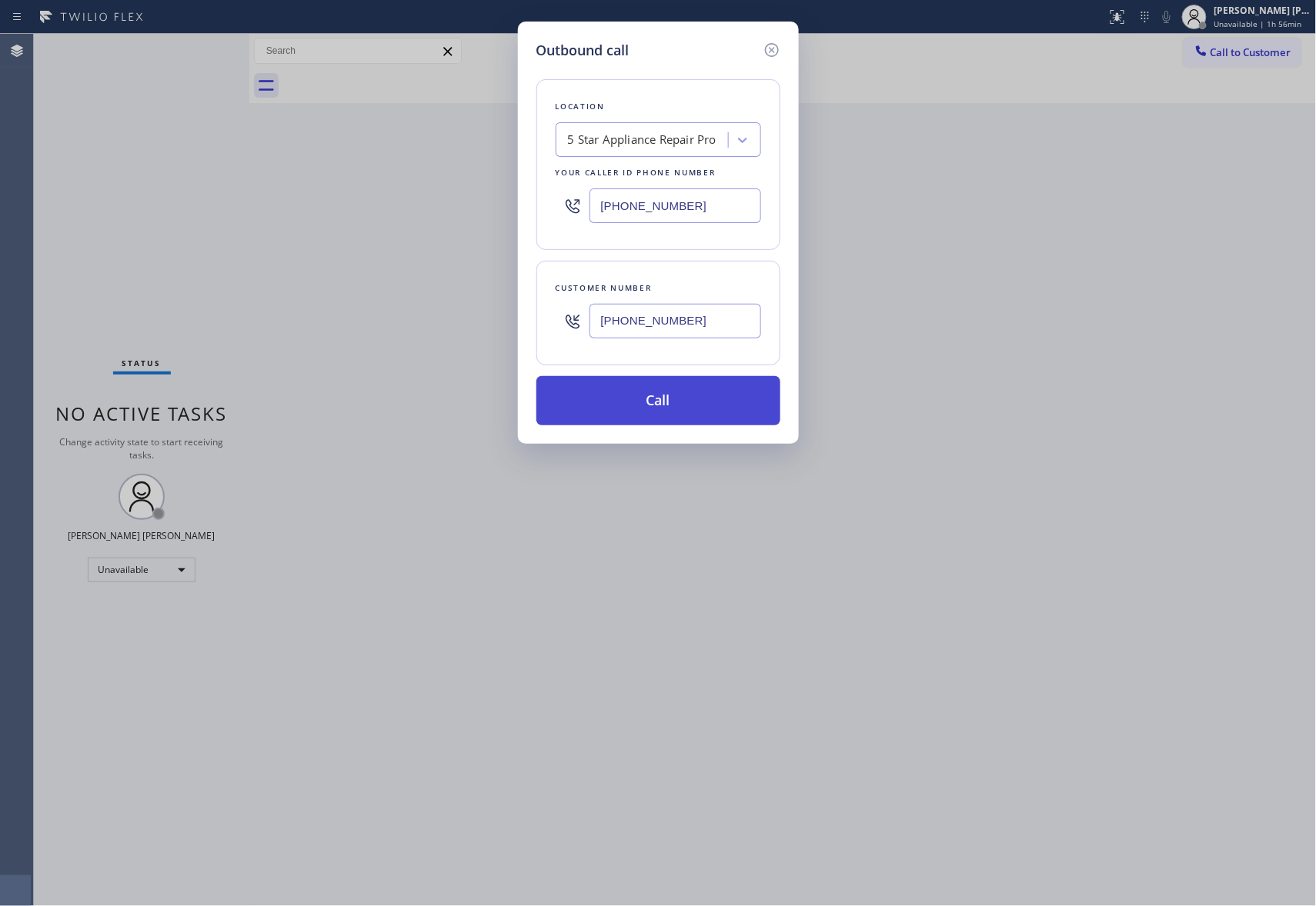
type input "[PHONE_NUMBER]"
click at [700, 403] on button "Call" at bounding box center [658, 401] width 244 height 49
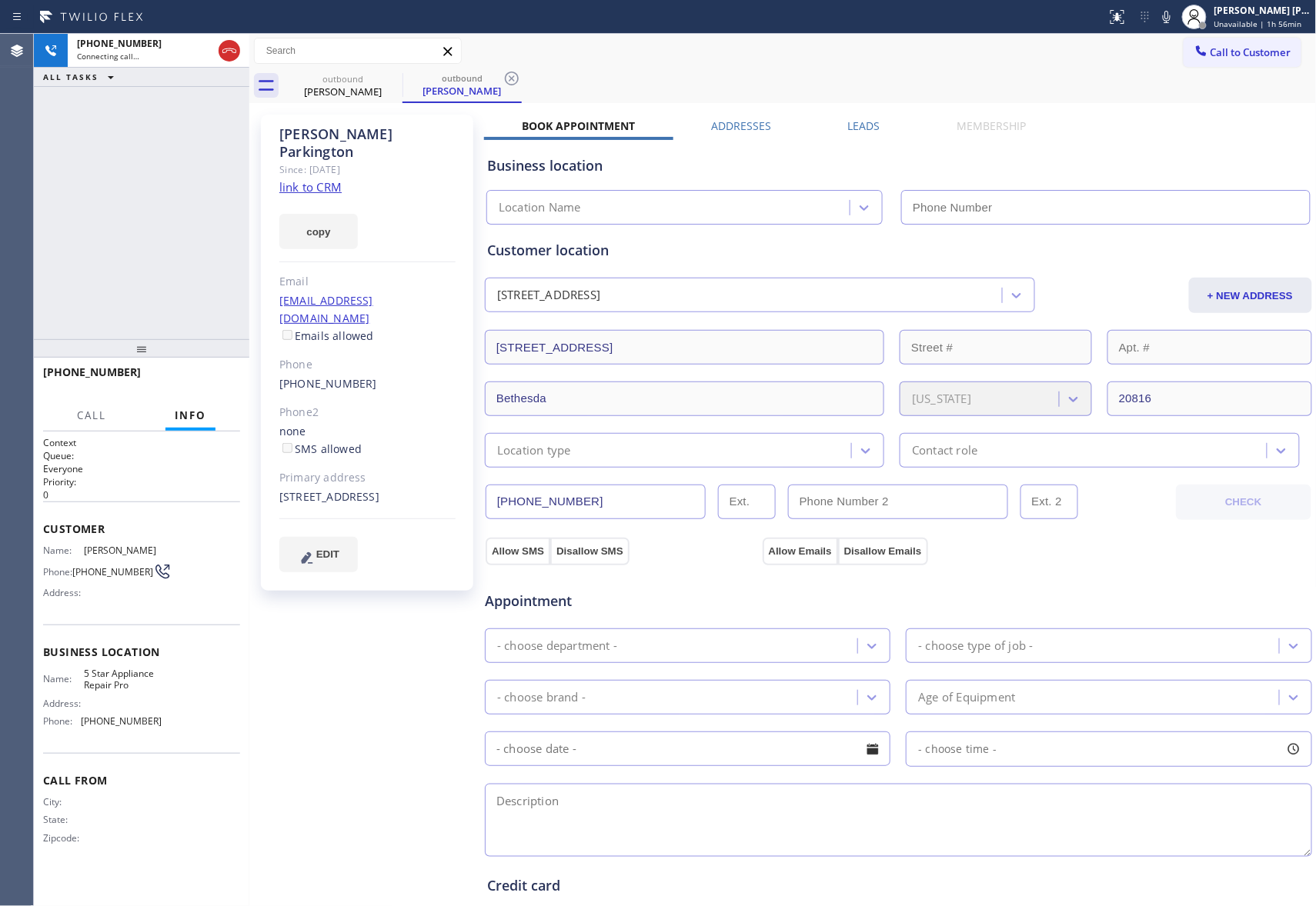
type input "[PHONE_NUMBER]"
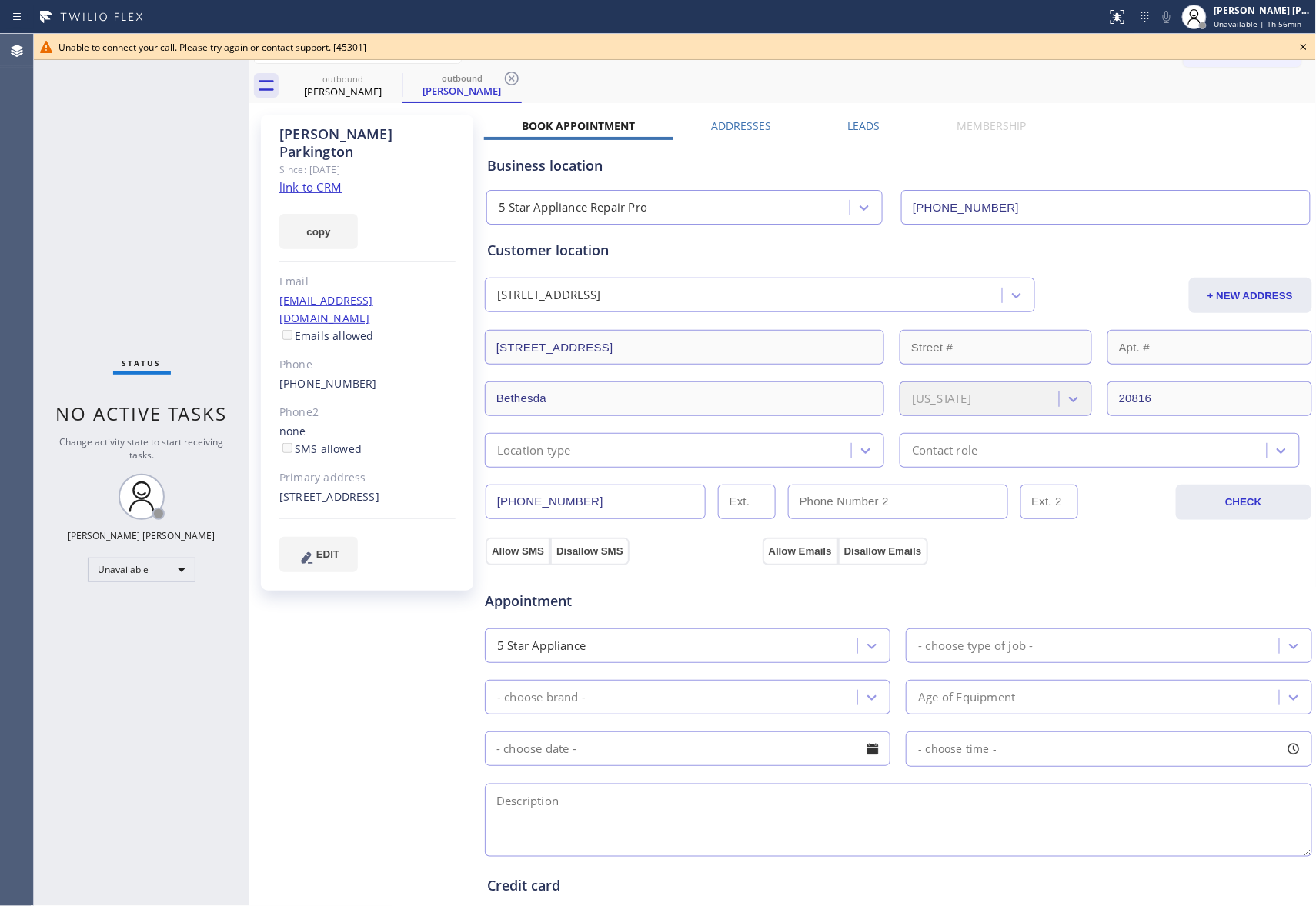
click at [1306, 49] on icon at bounding box center [1302, 47] width 19 height 19
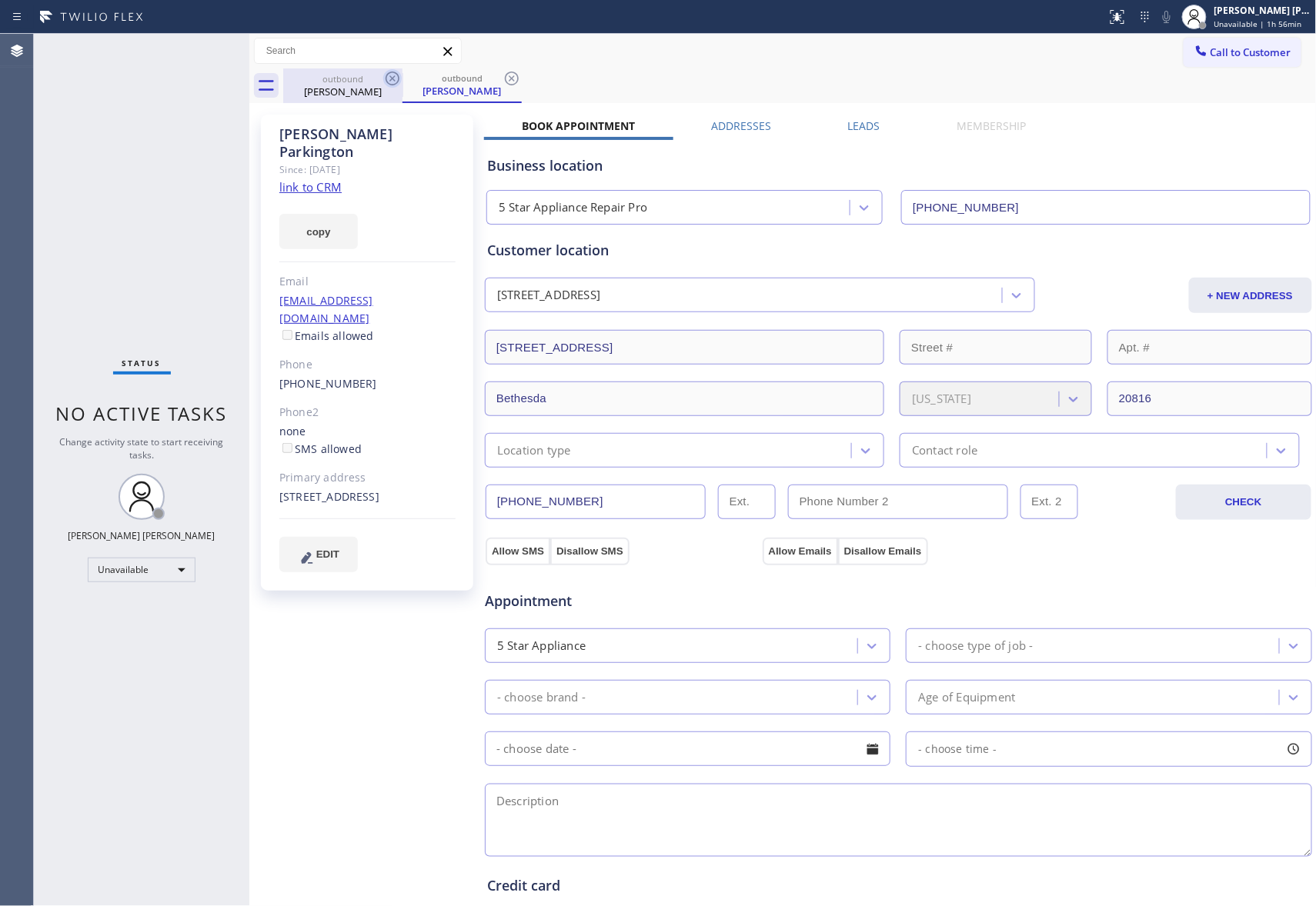
click at [391, 74] on icon at bounding box center [392, 78] width 19 height 19
click at [402, 74] on div "outbound [PERSON_NAME]" at bounding box center [461, 85] width 119 height 34
click at [391, 74] on icon at bounding box center [392, 78] width 19 height 19
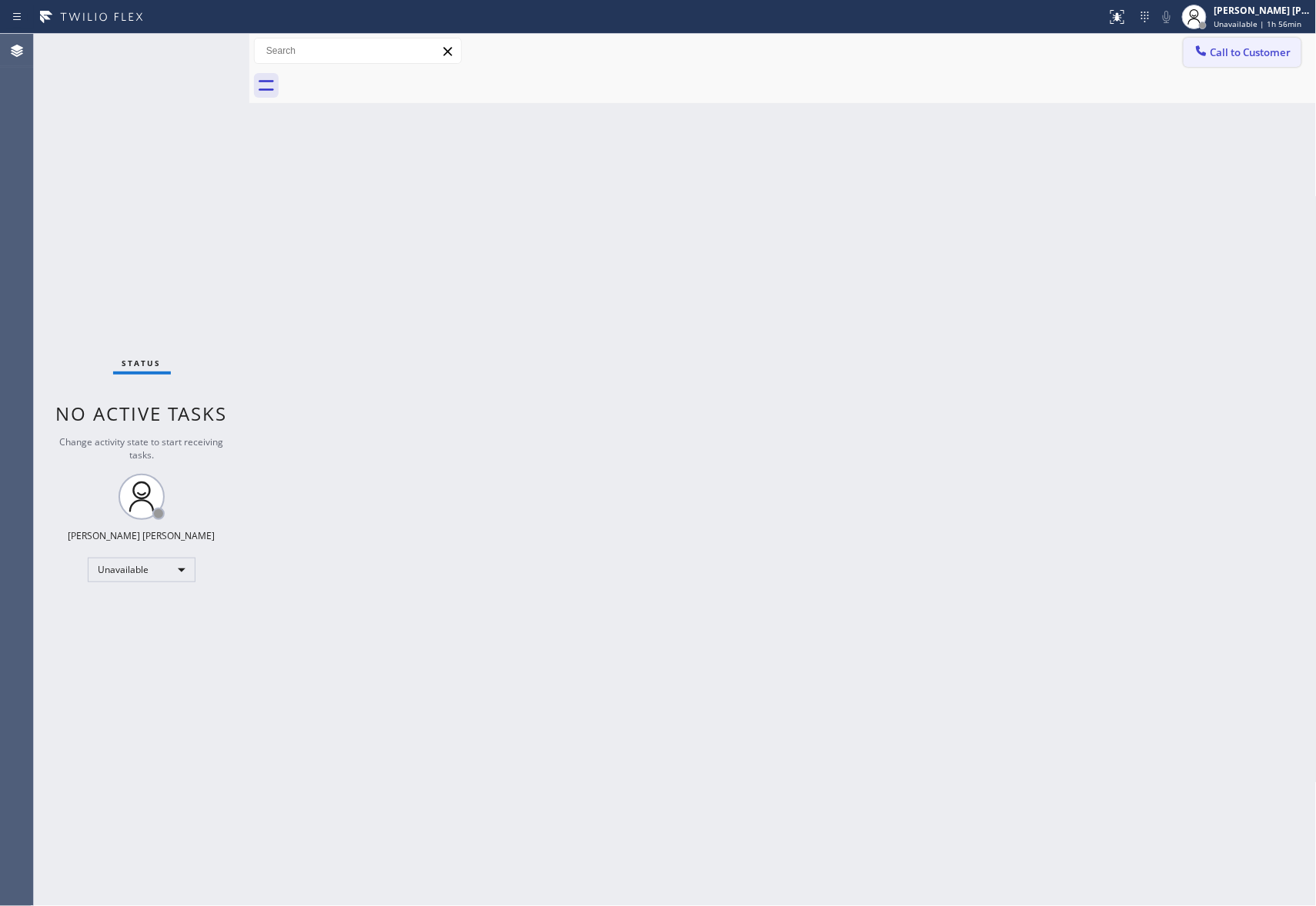
click at [1241, 48] on span "Call to Customer" at bounding box center [1251, 53] width 81 height 14
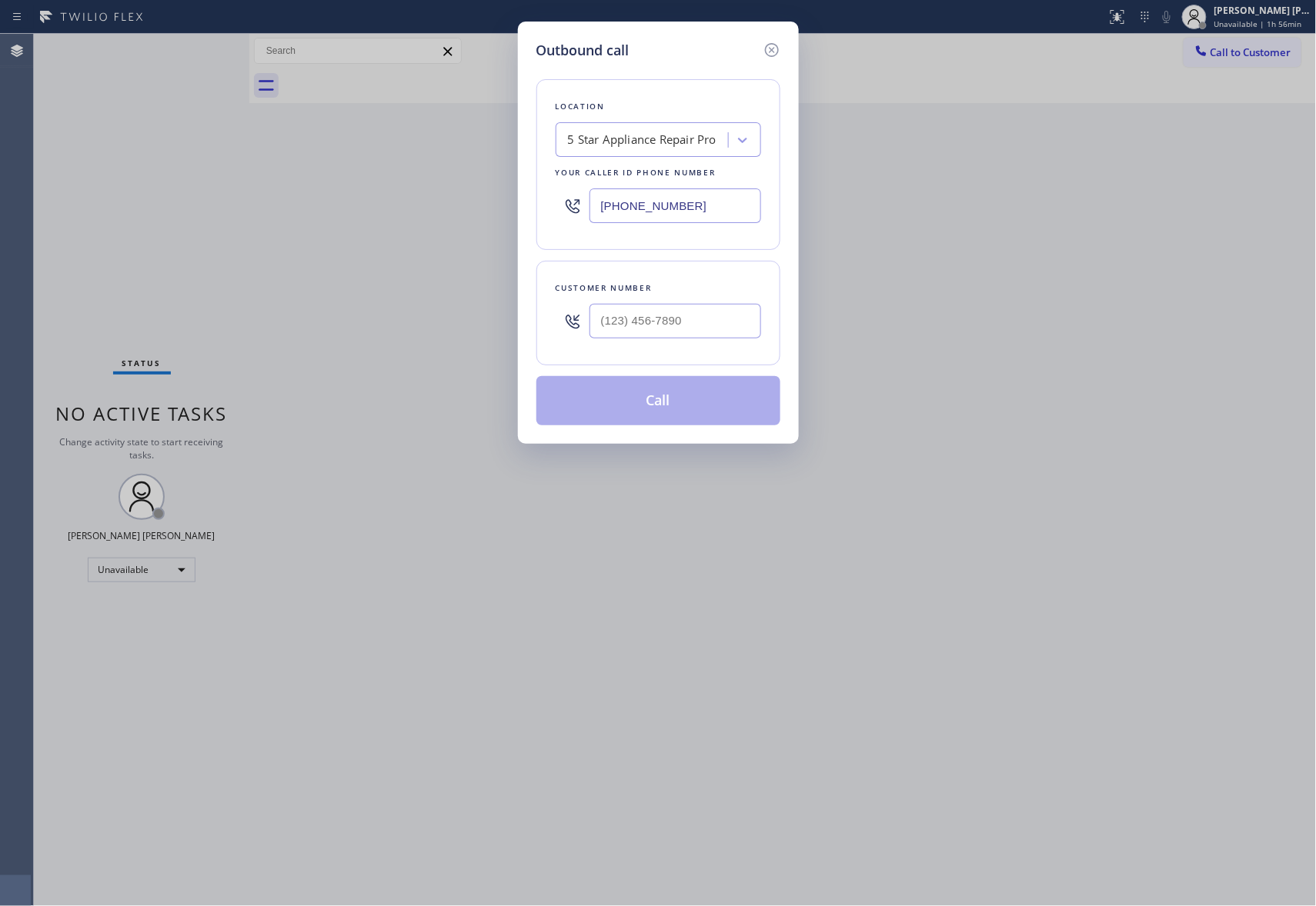
click at [699, 352] on div "Customer number" at bounding box center [658, 312] width 244 height 104
click at [704, 327] on input "(___) ___-____" at bounding box center [675, 321] width 172 height 34
paste input "202) 802-4470"
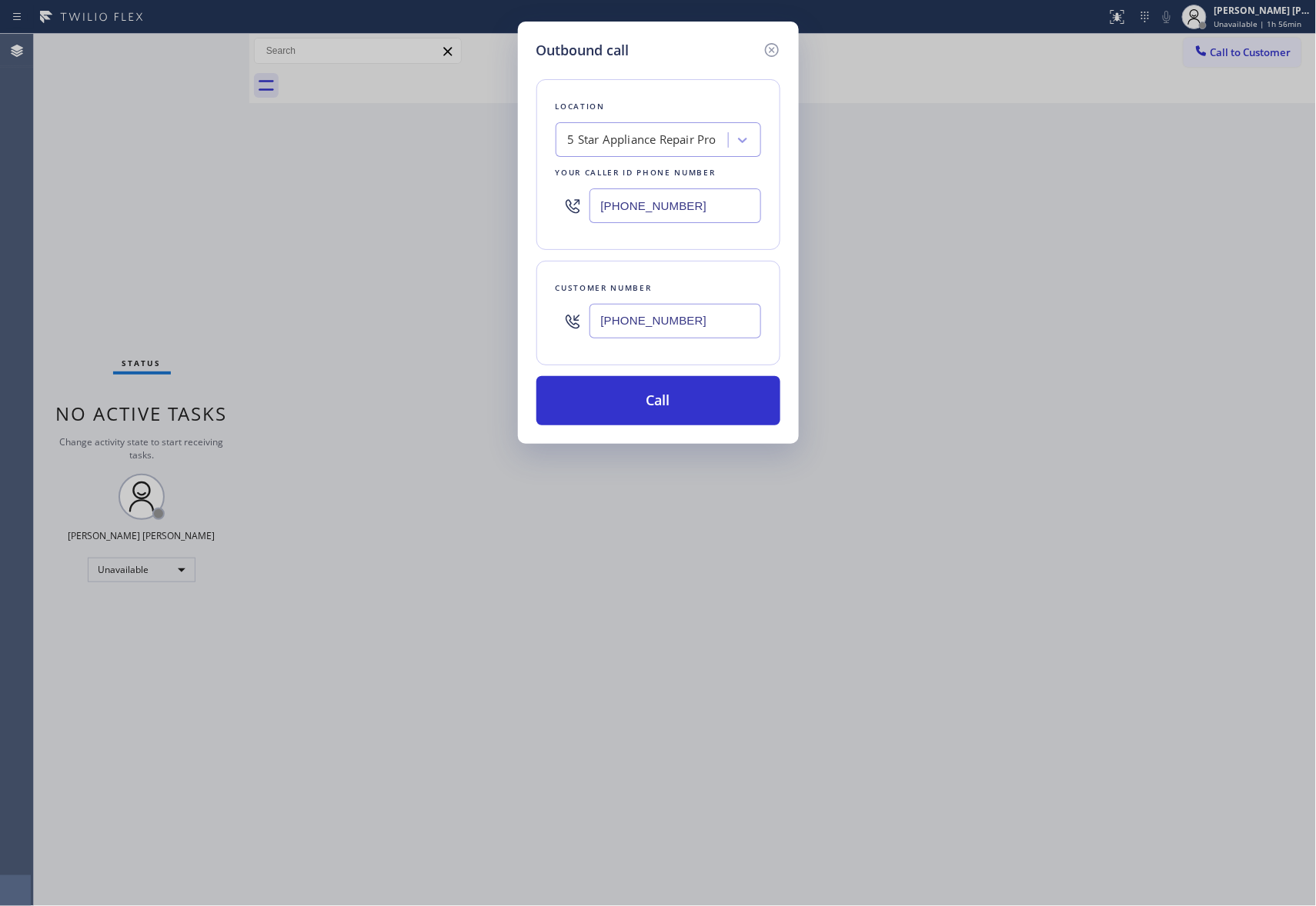
type input "[PHONE_NUMBER]"
click at [731, 389] on button "Call" at bounding box center [658, 401] width 244 height 49
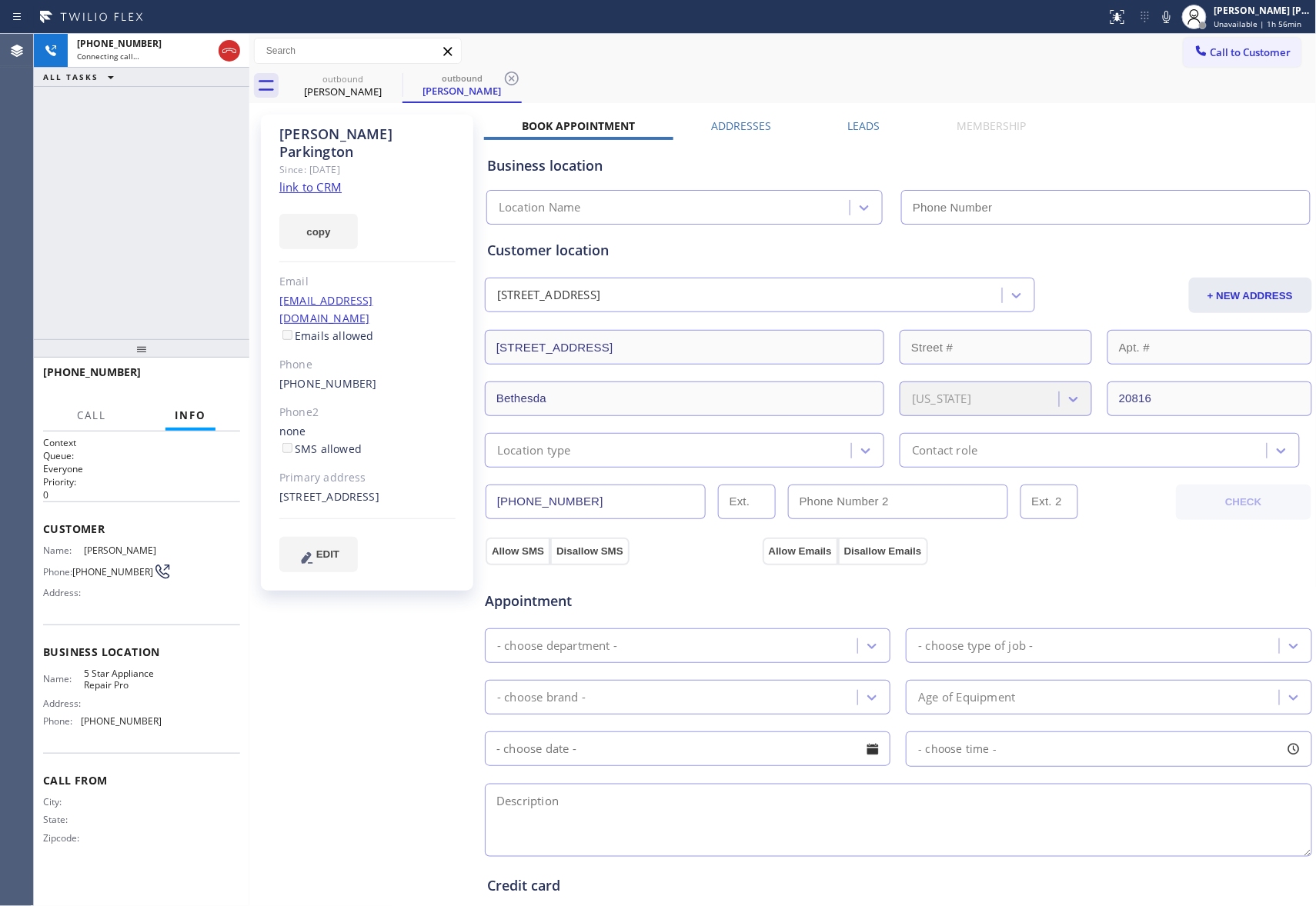
type input "[PHONE_NUMBER]"
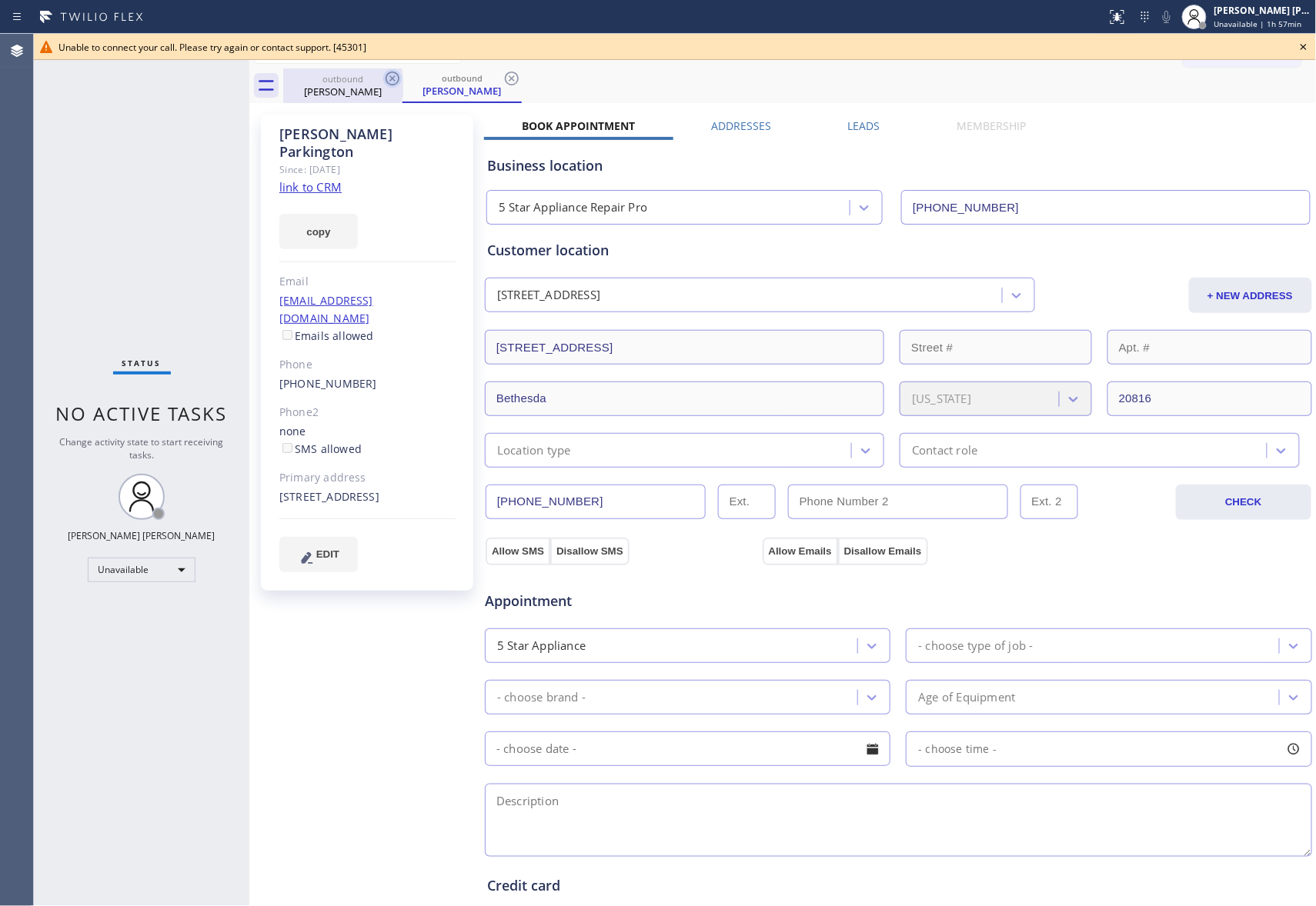
click at [400, 78] on icon at bounding box center [392, 78] width 19 height 19
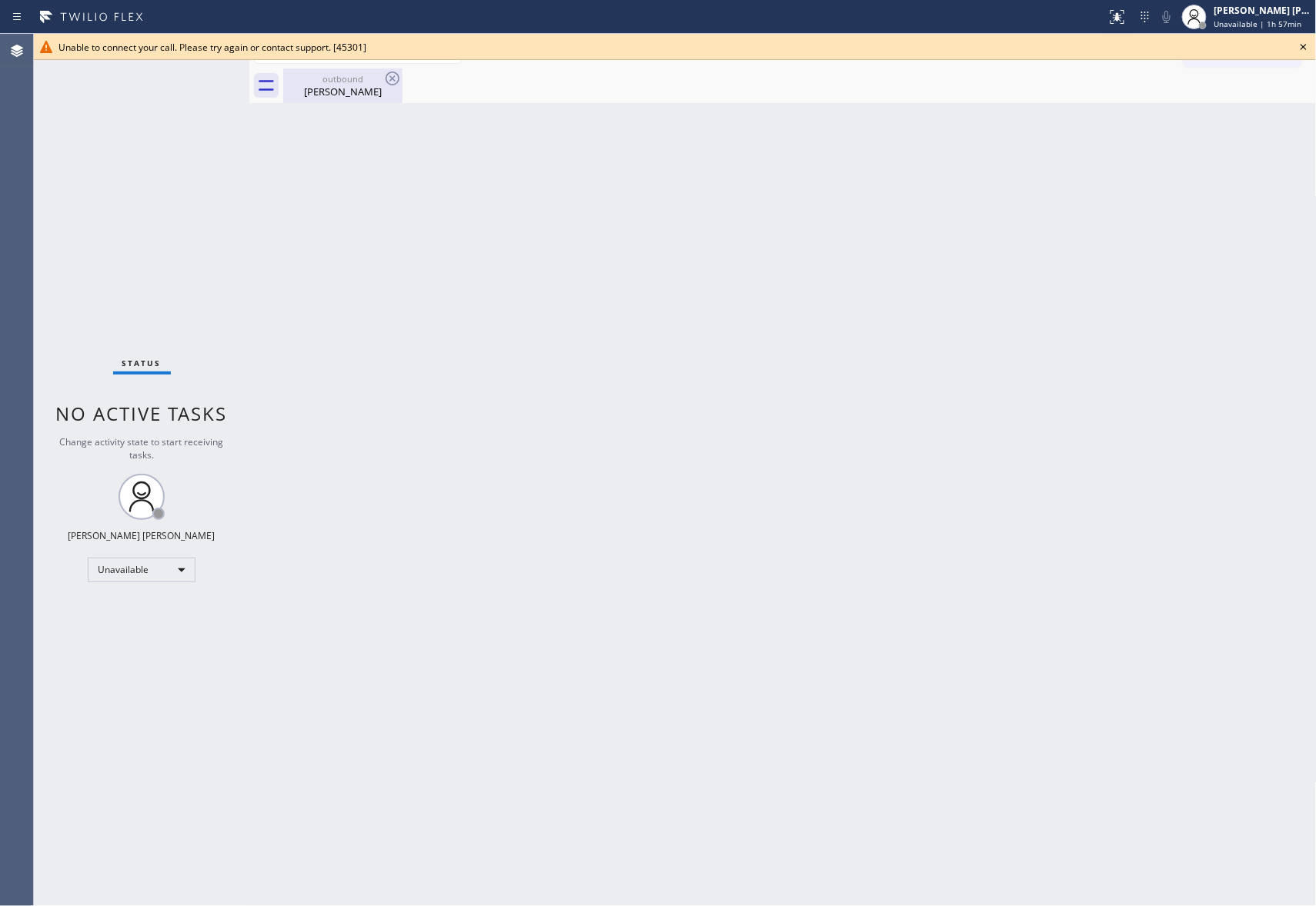
click at [399, 78] on icon at bounding box center [392, 78] width 14 height 14
click at [1301, 46] on icon at bounding box center [1302, 47] width 19 height 19
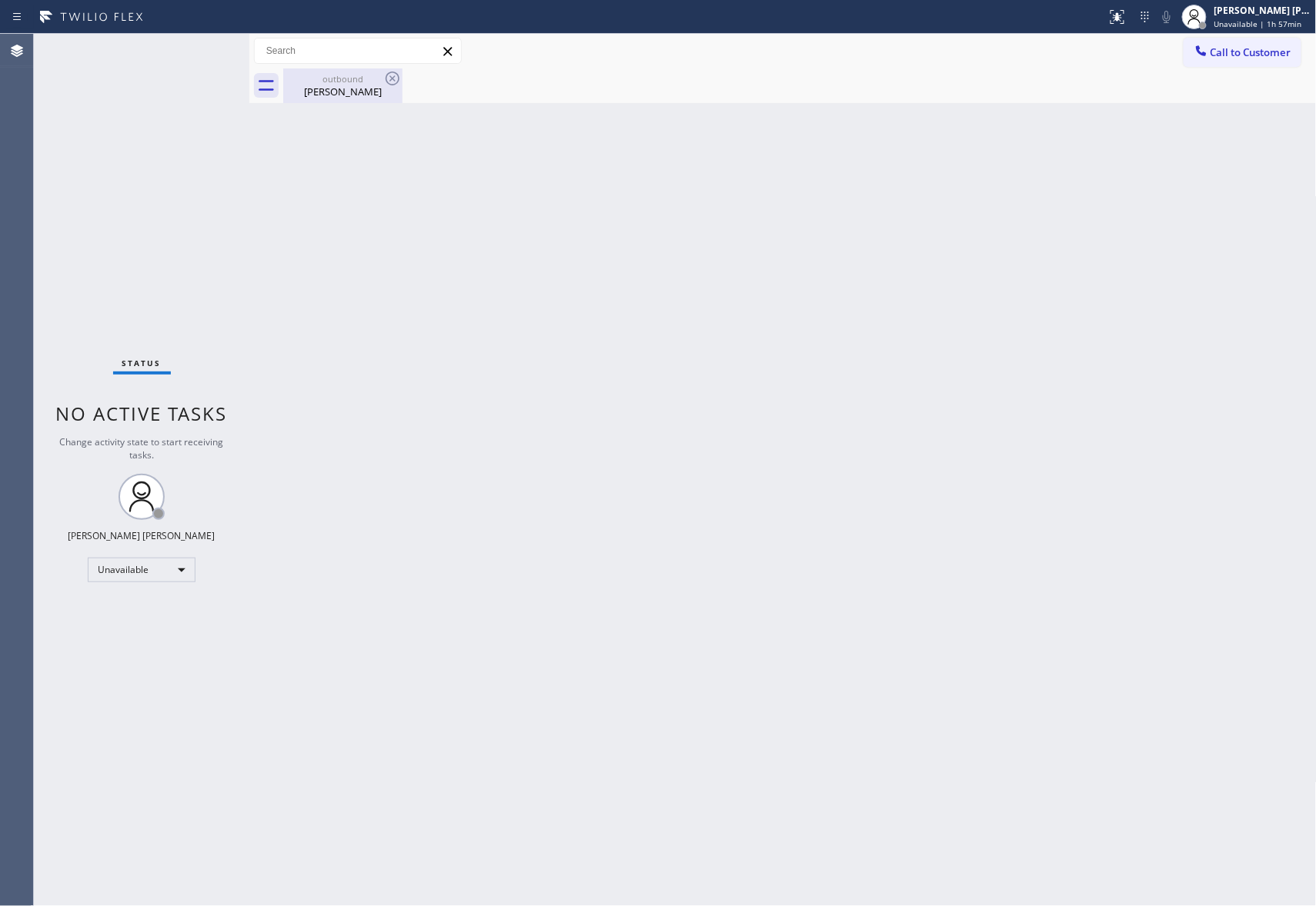
click at [367, 88] on div "[PERSON_NAME]" at bounding box center [342, 92] width 116 height 14
click at [386, 77] on div at bounding box center [799, 85] width 1033 height 34
click at [387, 77] on div at bounding box center [799, 85] width 1033 height 34
click at [1235, 48] on span "Call to Customer" at bounding box center [1251, 53] width 81 height 14
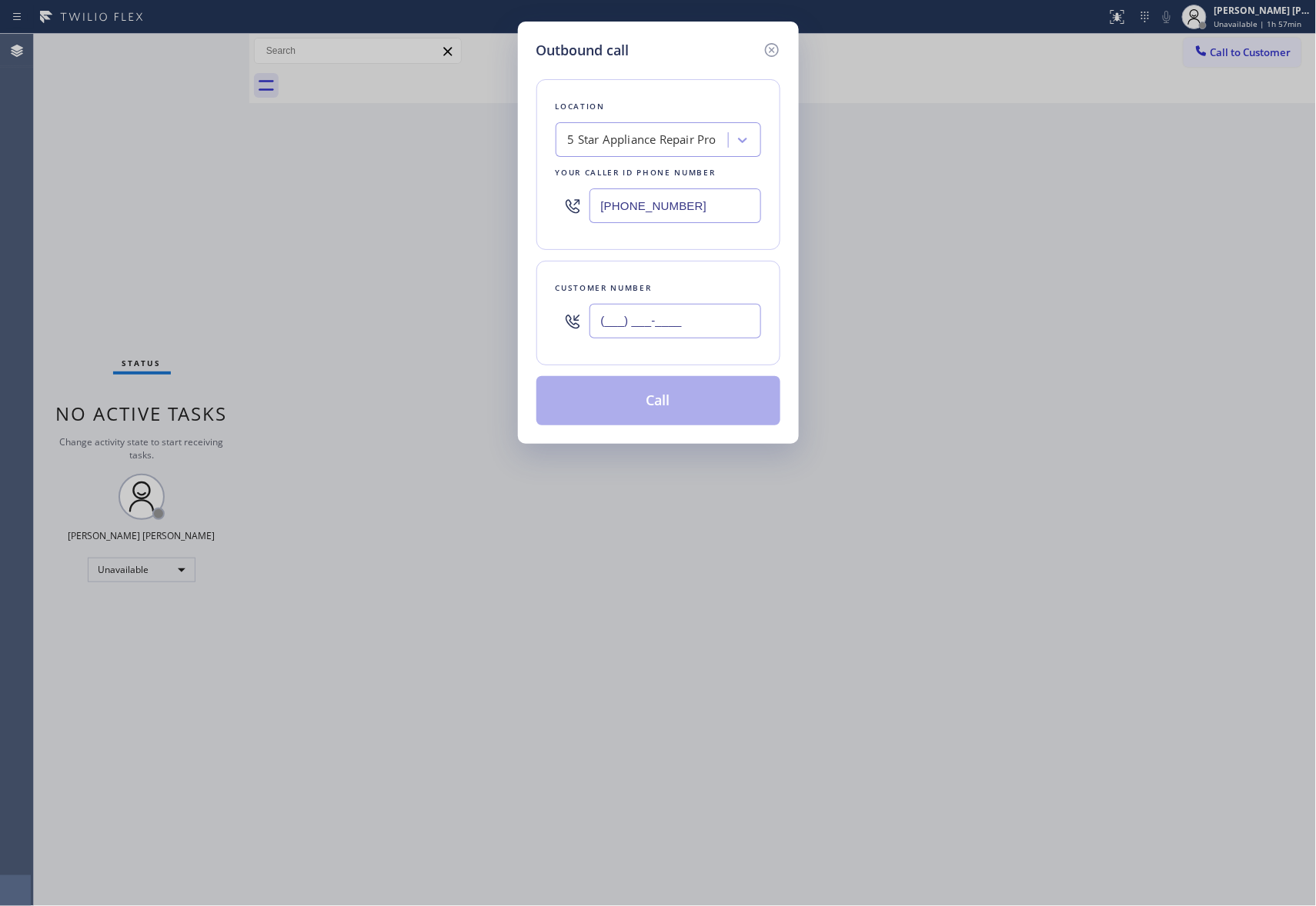
click at [704, 320] on input "(___) ___-____" at bounding box center [675, 321] width 172 height 34
paste input "626) 399-3582"
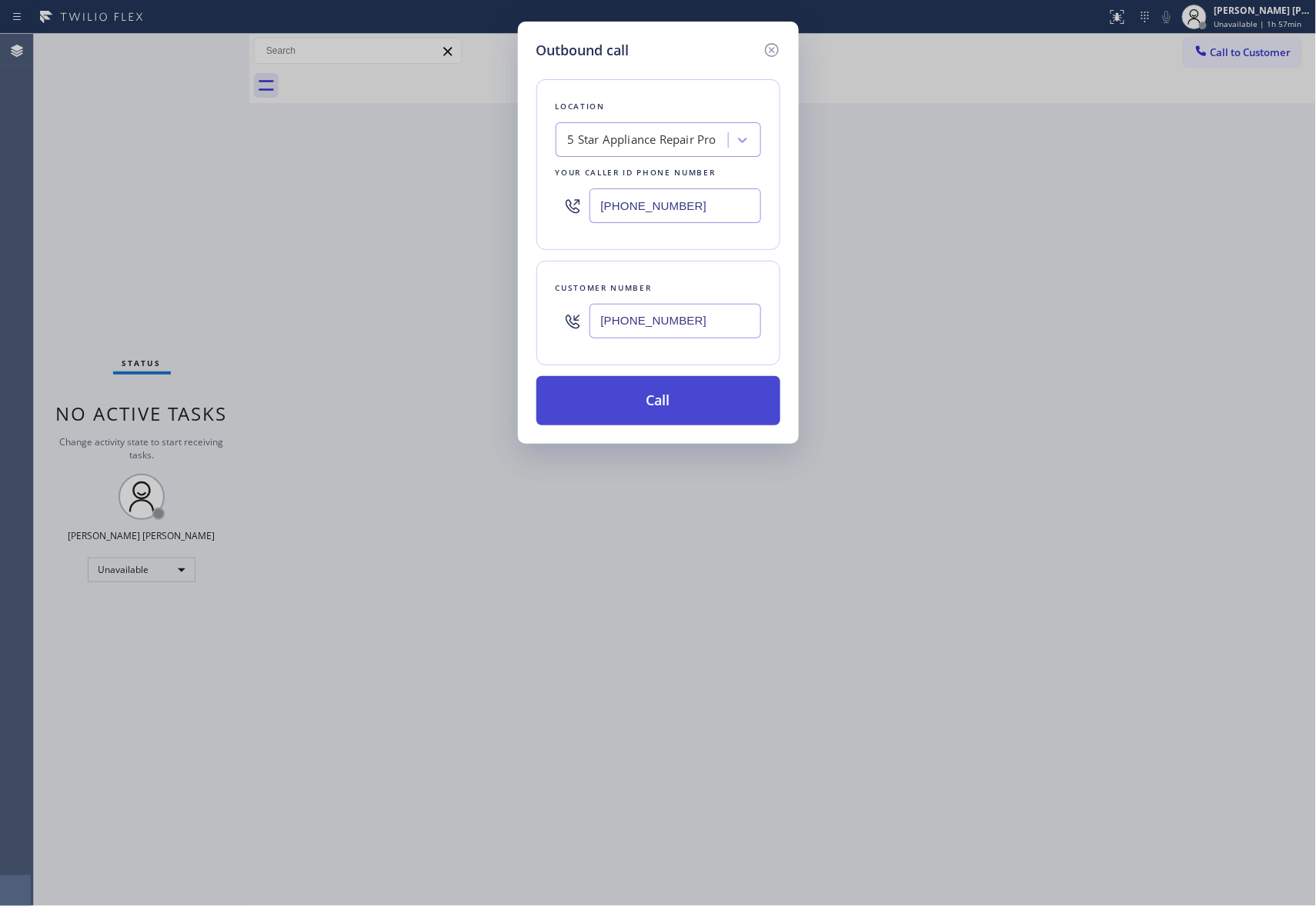
type input "[PHONE_NUMBER]"
click at [668, 394] on button "Call" at bounding box center [658, 401] width 244 height 49
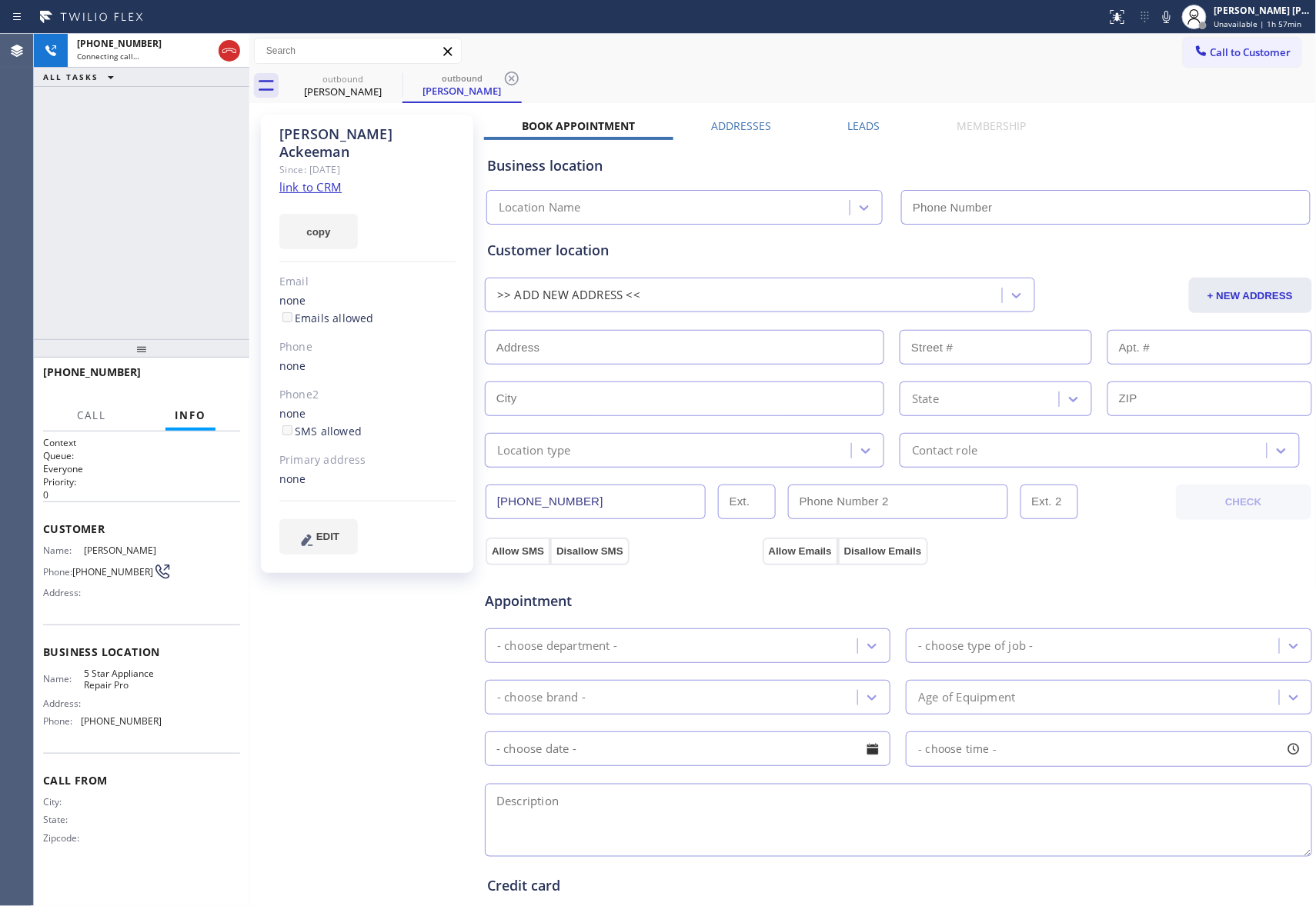
type input "[PHONE_NUMBER]"
click at [223, 380] on span "HANG UP" at bounding box center [204, 378] width 47 height 11
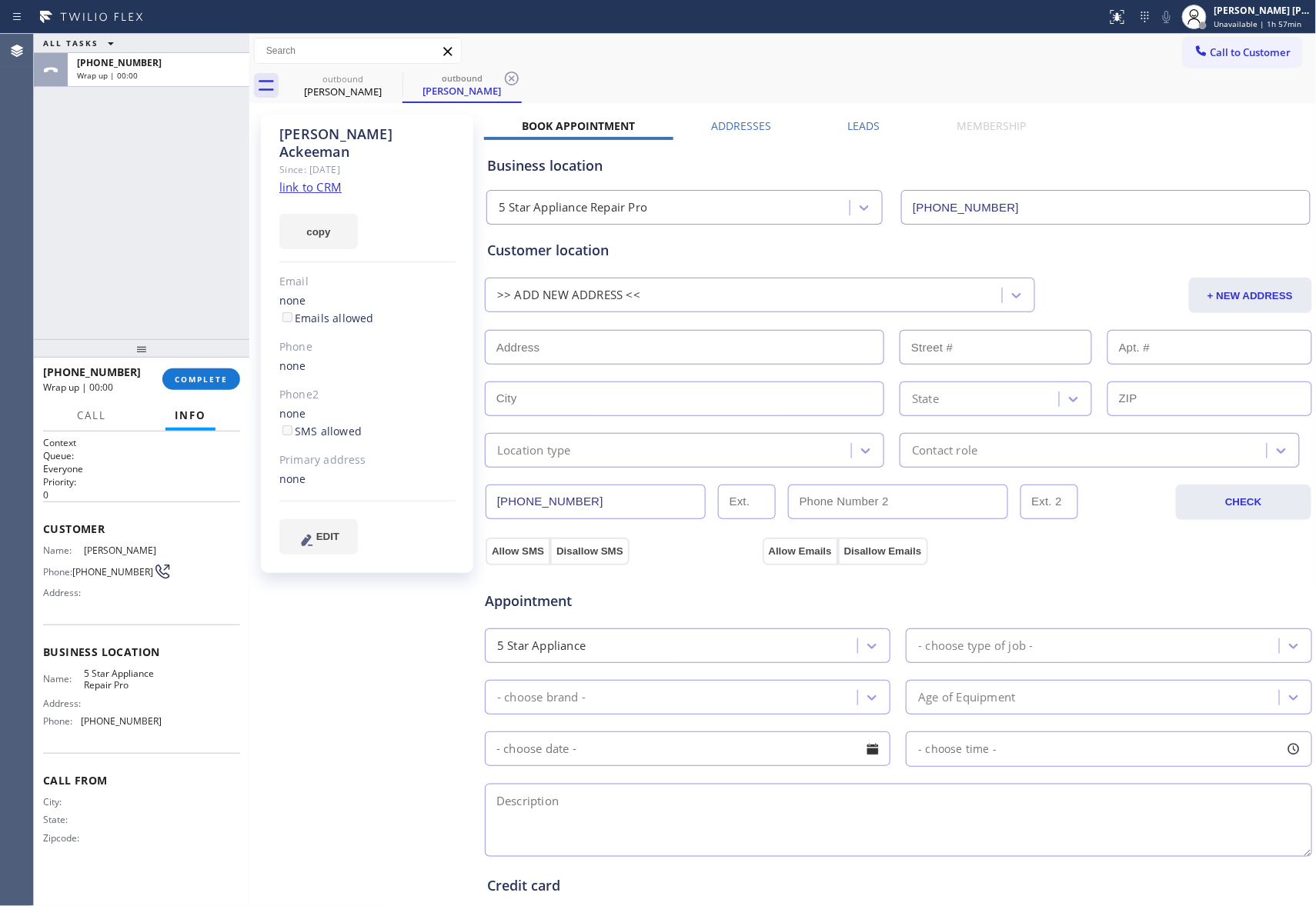
click at [848, 126] on label "Leads" at bounding box center [863, 125] width 32 height 15
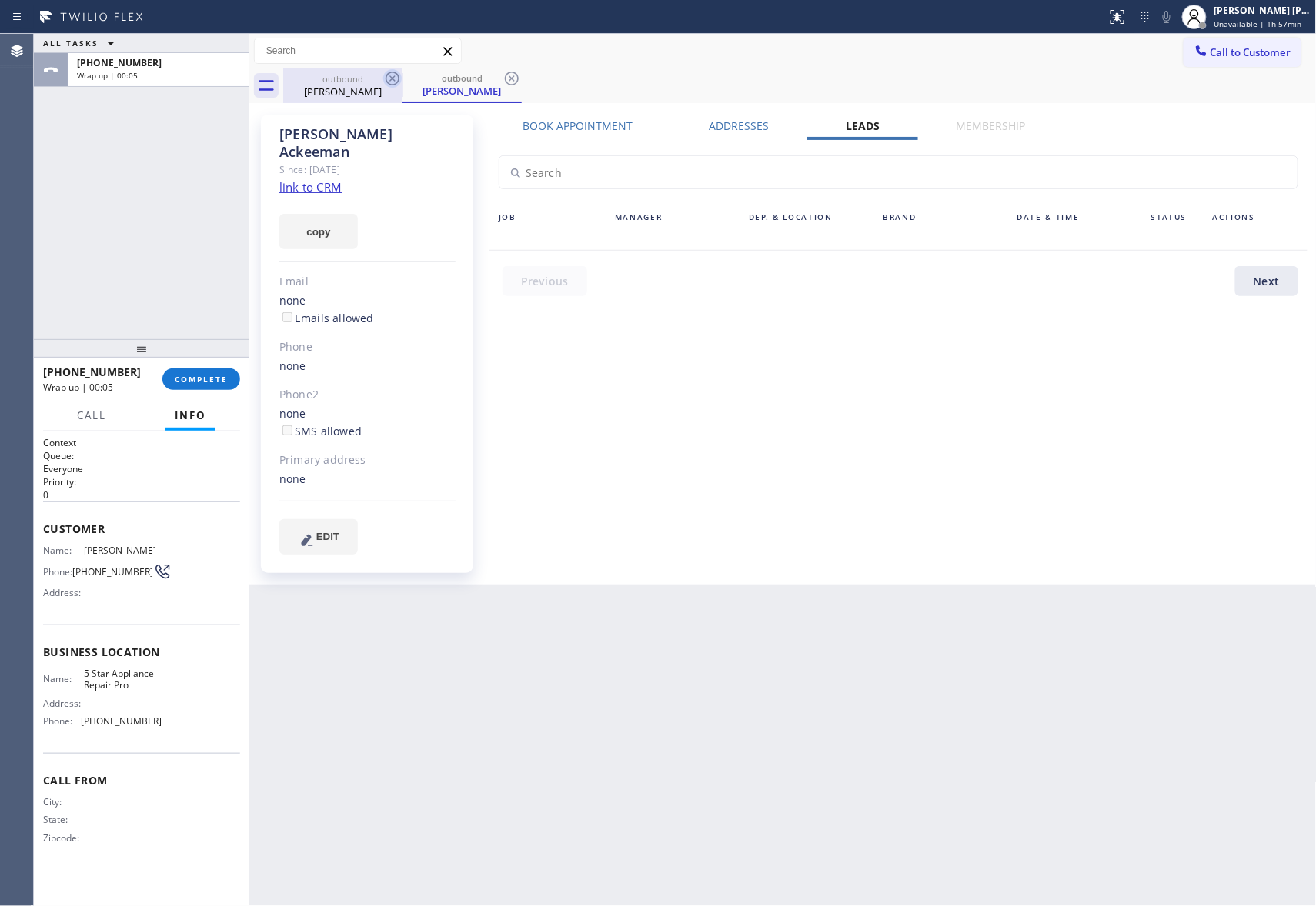
drag, startPoint x: 423, startPoint y: 78, endPoint x: 395, endPoint y: 82, distance: 28.3
click at [413, 80] on div "outbound" at bounding box center [461, 78] width 116 height 12
click at [394, 80] on icon at bounding box center [392, 78] width 14 height 14
click at [402, 80] on div "outbound [PERSON_NAME]" at bounding box center [461, 85] width 119 height 34
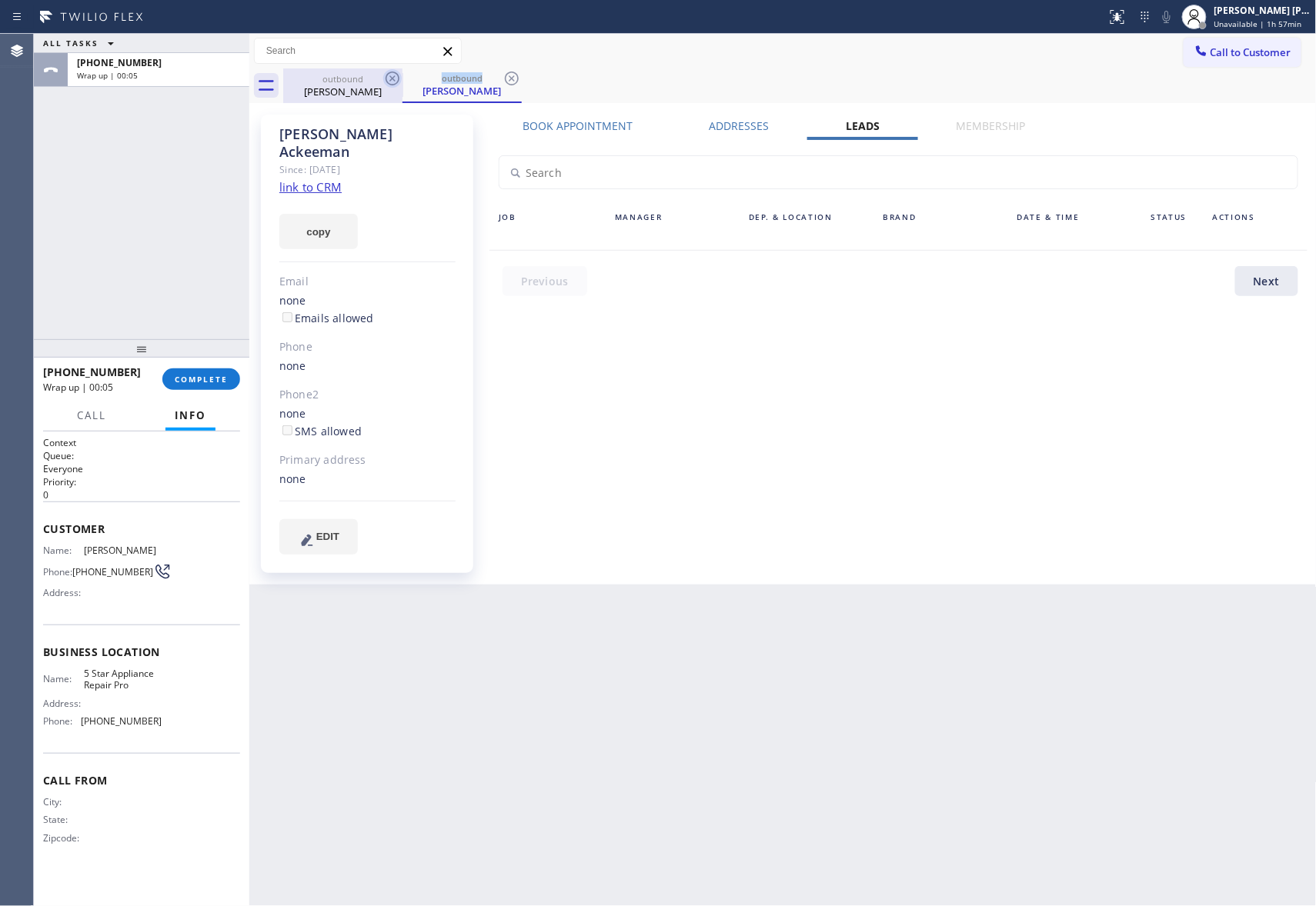
click at [504, 80] on icon at bounding box center [511, 78] width 14 height 14
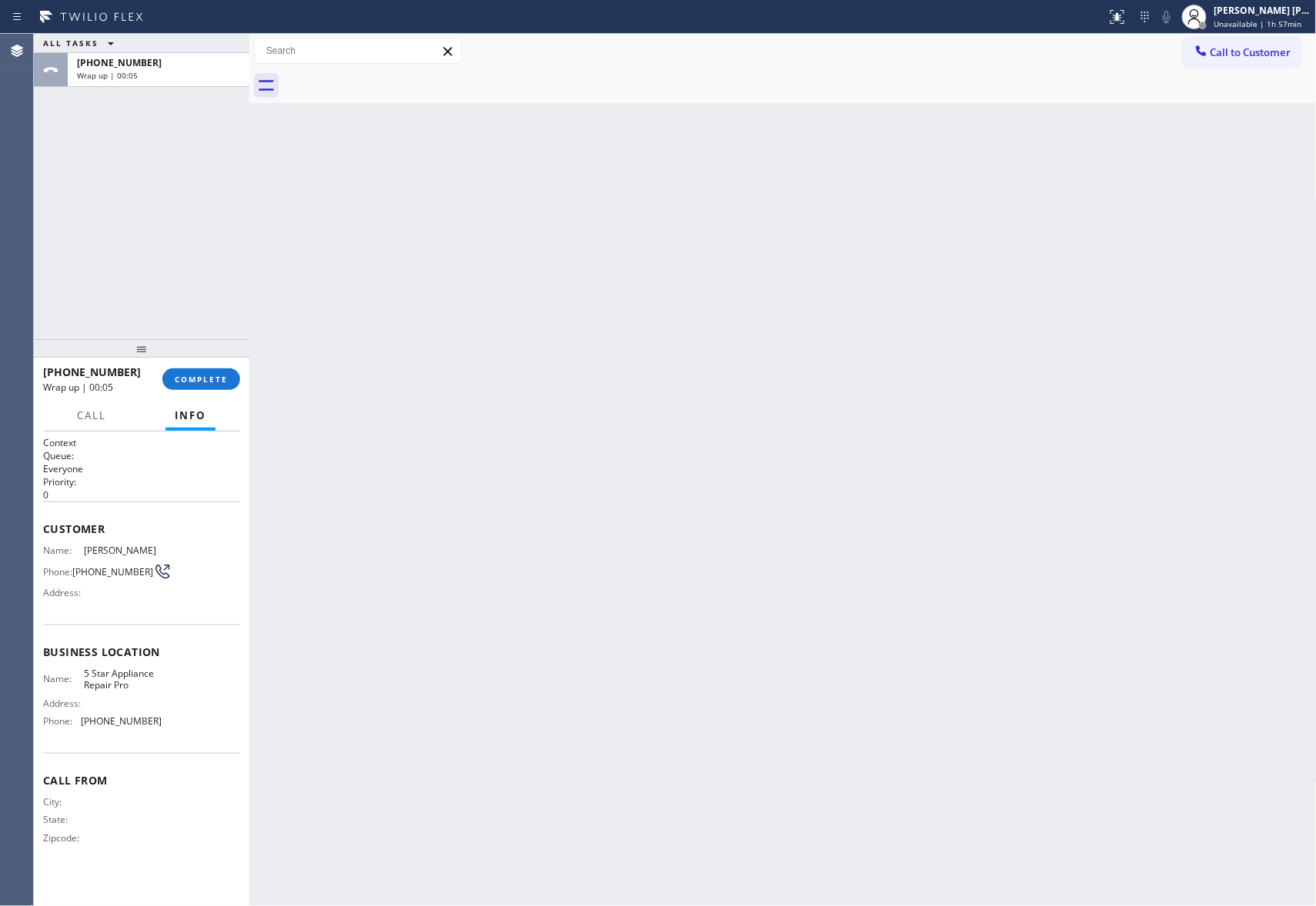
click at [394, 80] on div at bounding box center [799, 85] width 1033 height 34
click at [197, 386] on button "COMPLETE" at bounding box center [201, 379] width 78 height 21
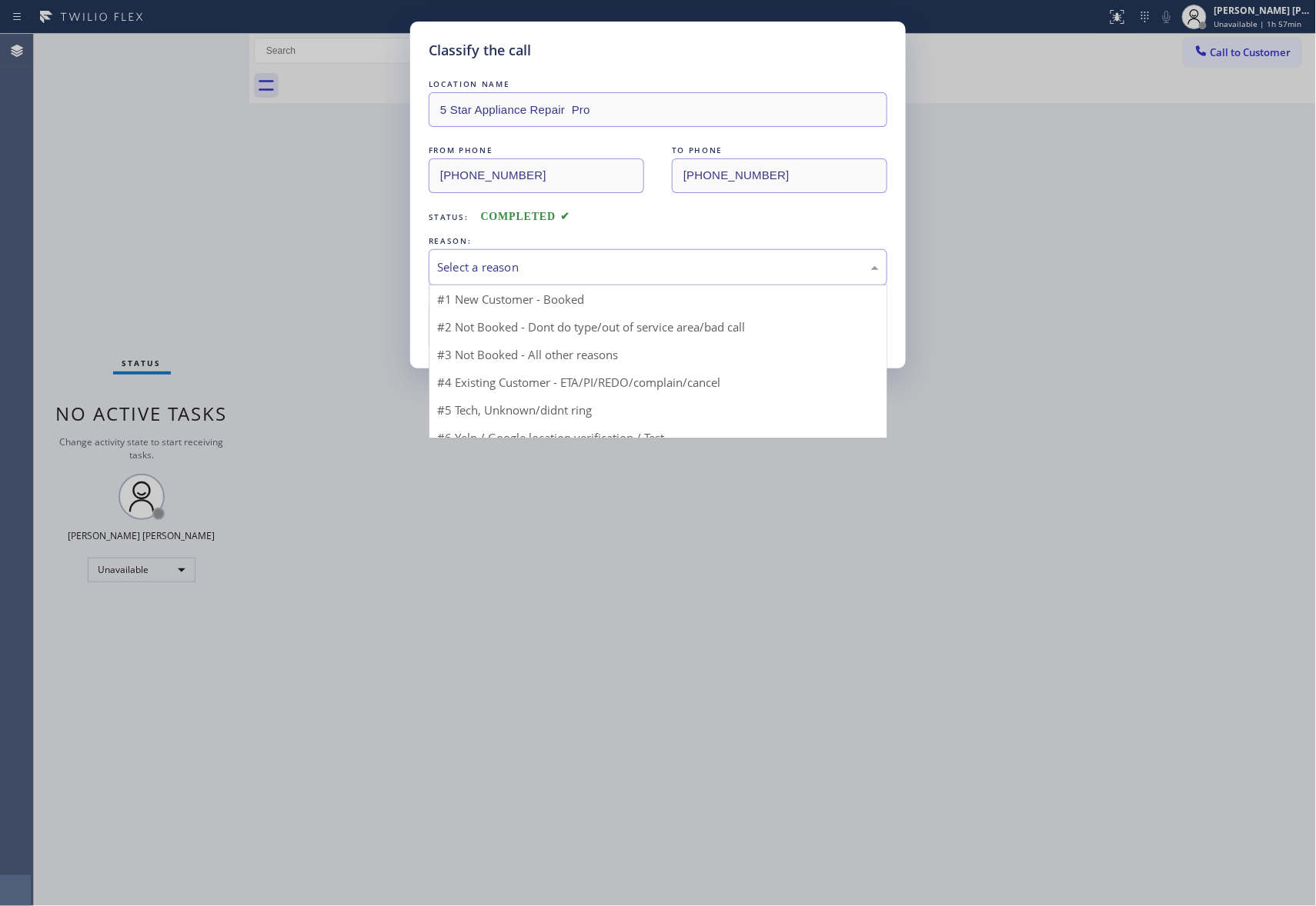
click at [582, 260] on div "Select a reason" at bounding box center [658, 267] width 442 height 18
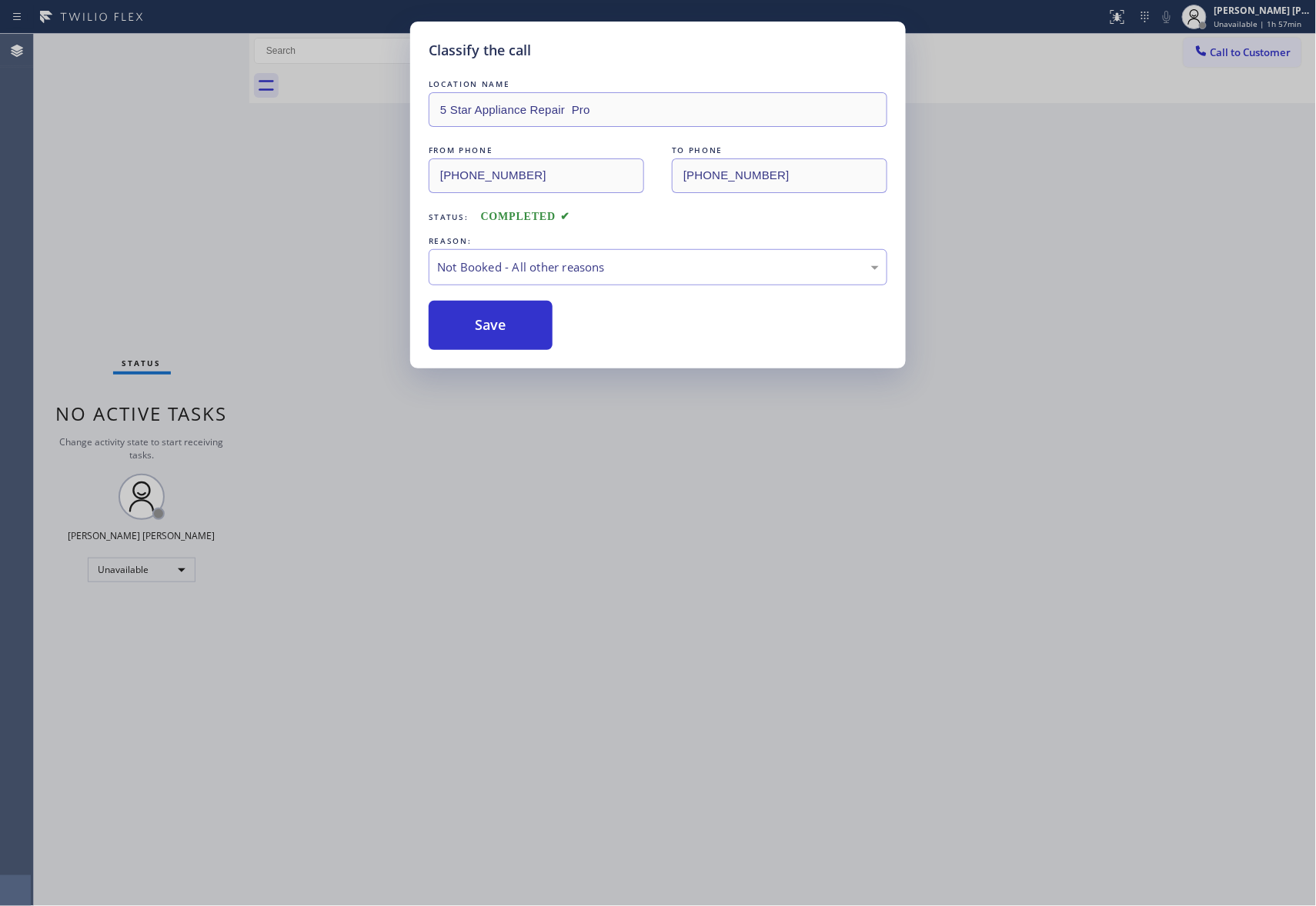
click at [471, 328] on button "Save" at bounding box center [490, 325] width 124 height 49
drag, startPoint x: 471, startPoint y: 328, endPoint x: 471, endPoint y: 275, distance: 53.0
click at [471, 301] on button "Save" at bounding box center [490, 325] width 124 height 49
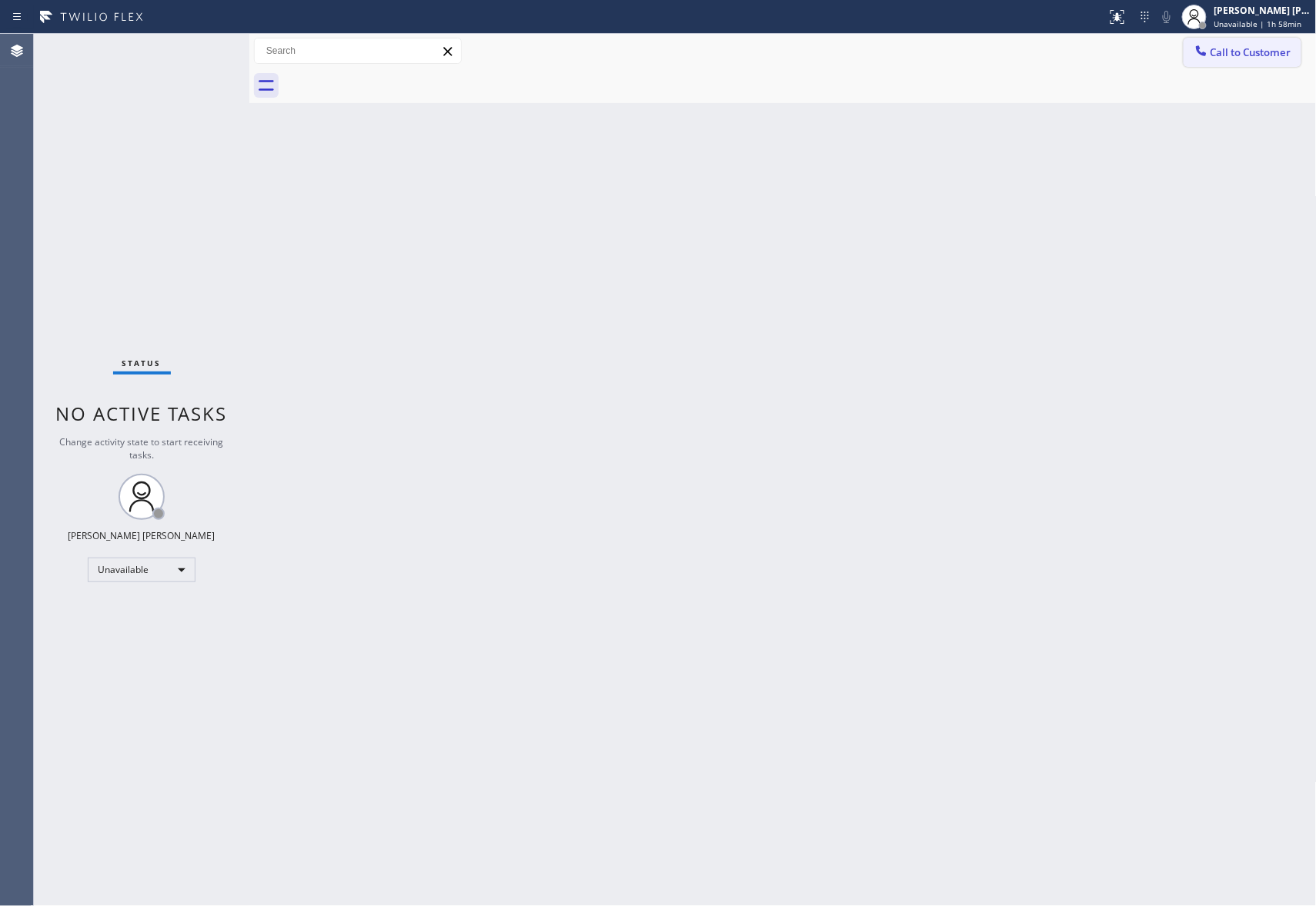
click at [1244, 47] on span "Call to Customer" at bounding box center [1251, 53] width 81 height 14
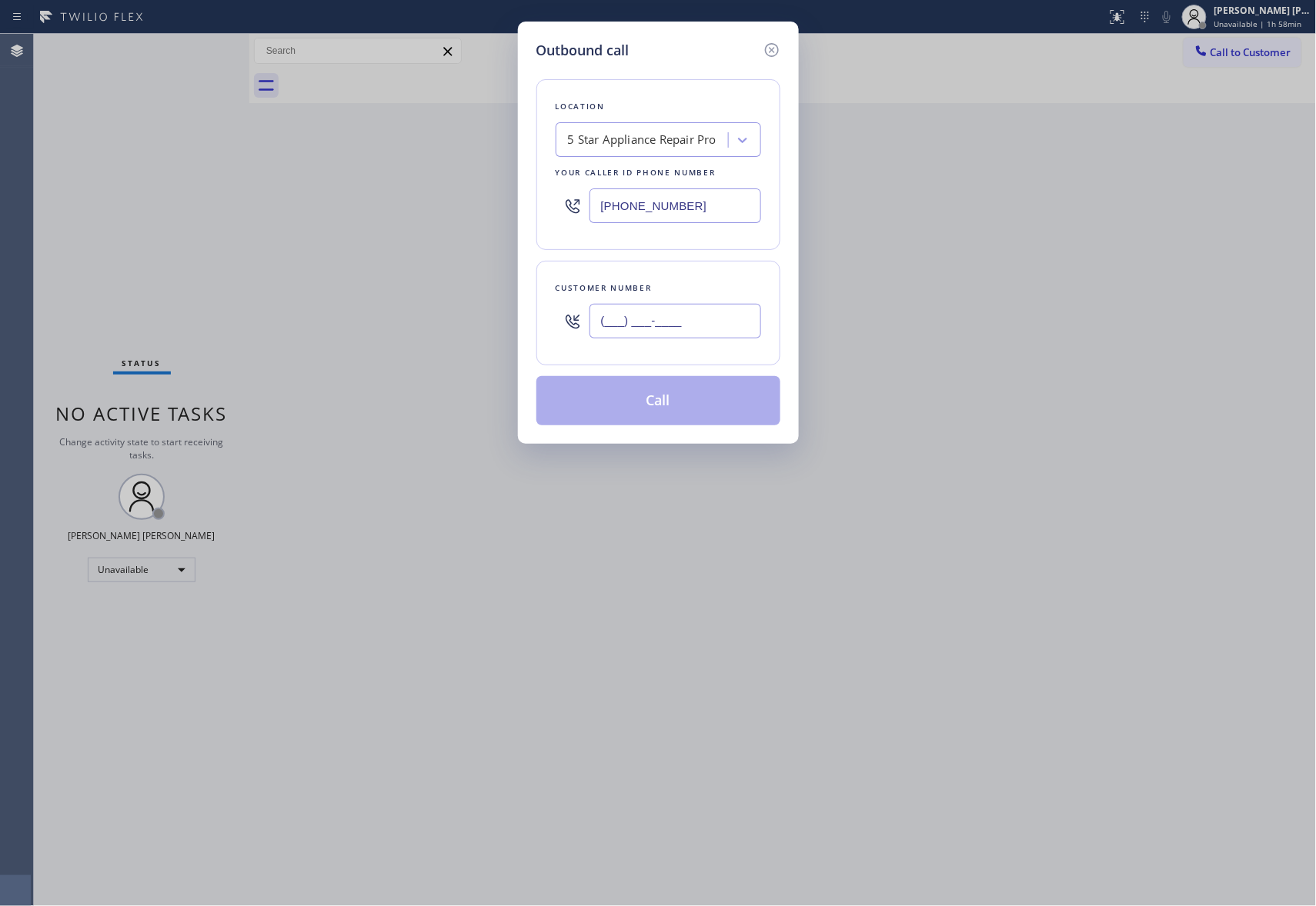
click at [705, 304] on input "(___) ___-____" at bounding box center [675, 321] width 172 height 34
paste input "510) 325-6424"
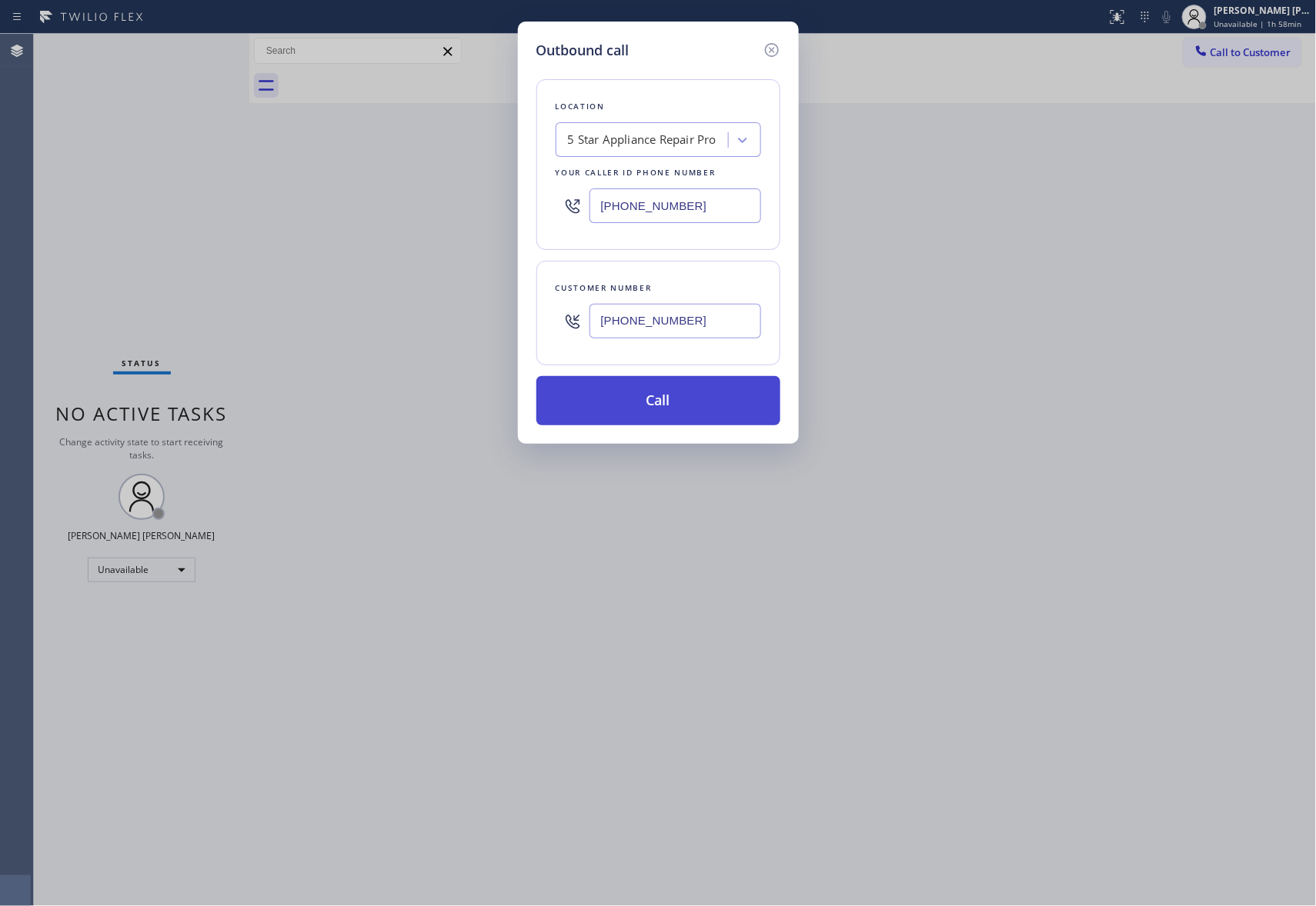
type input "[PHONE_NUMBER]"
click at [690, 401] on button "Call" at bounding box center [658, 401] width 244 height 49
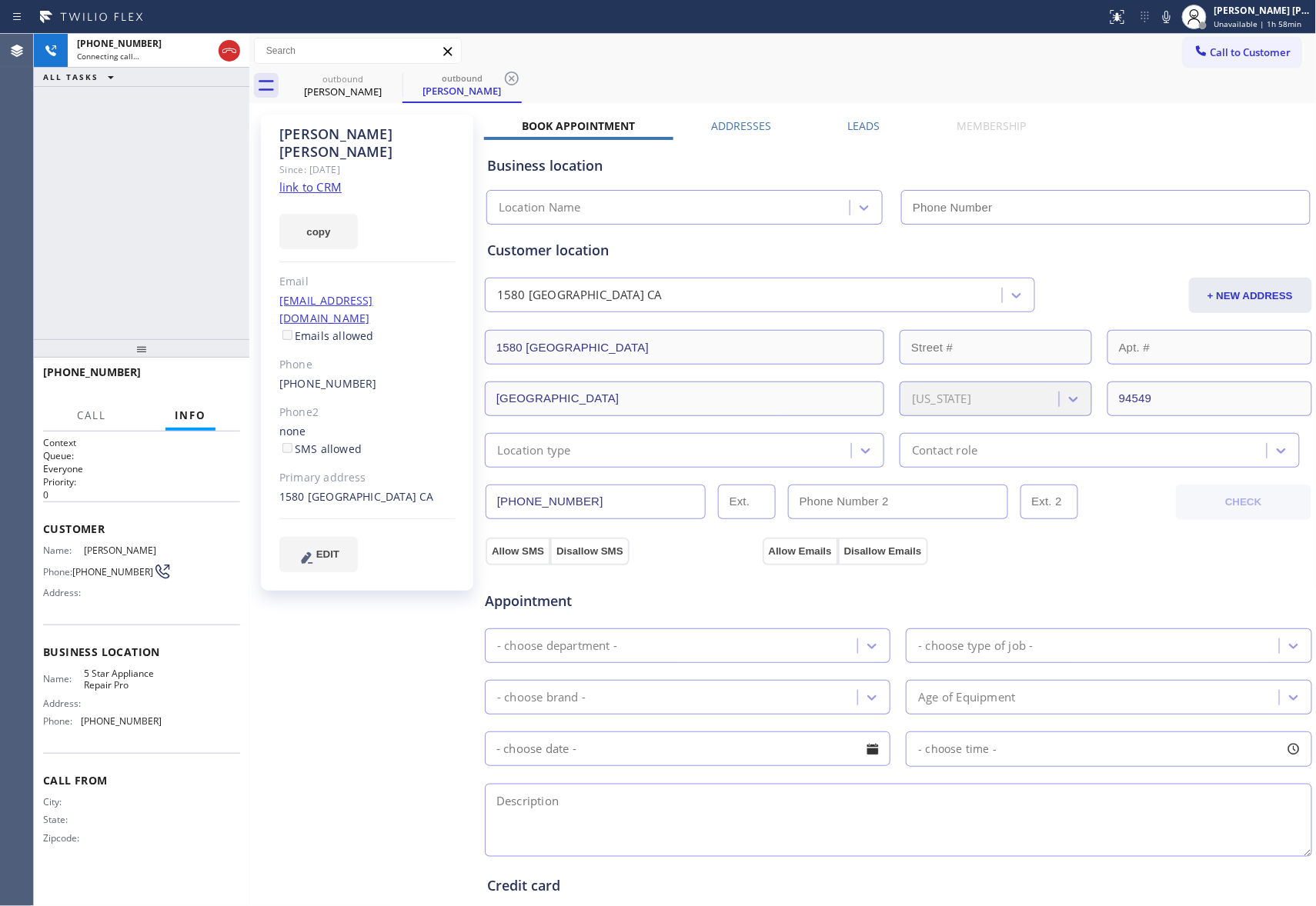
type input "[PHONE_NUMBER]"
click at [865, 125] on label "Leads" at bounding box center [863, 125] width 32 height 15
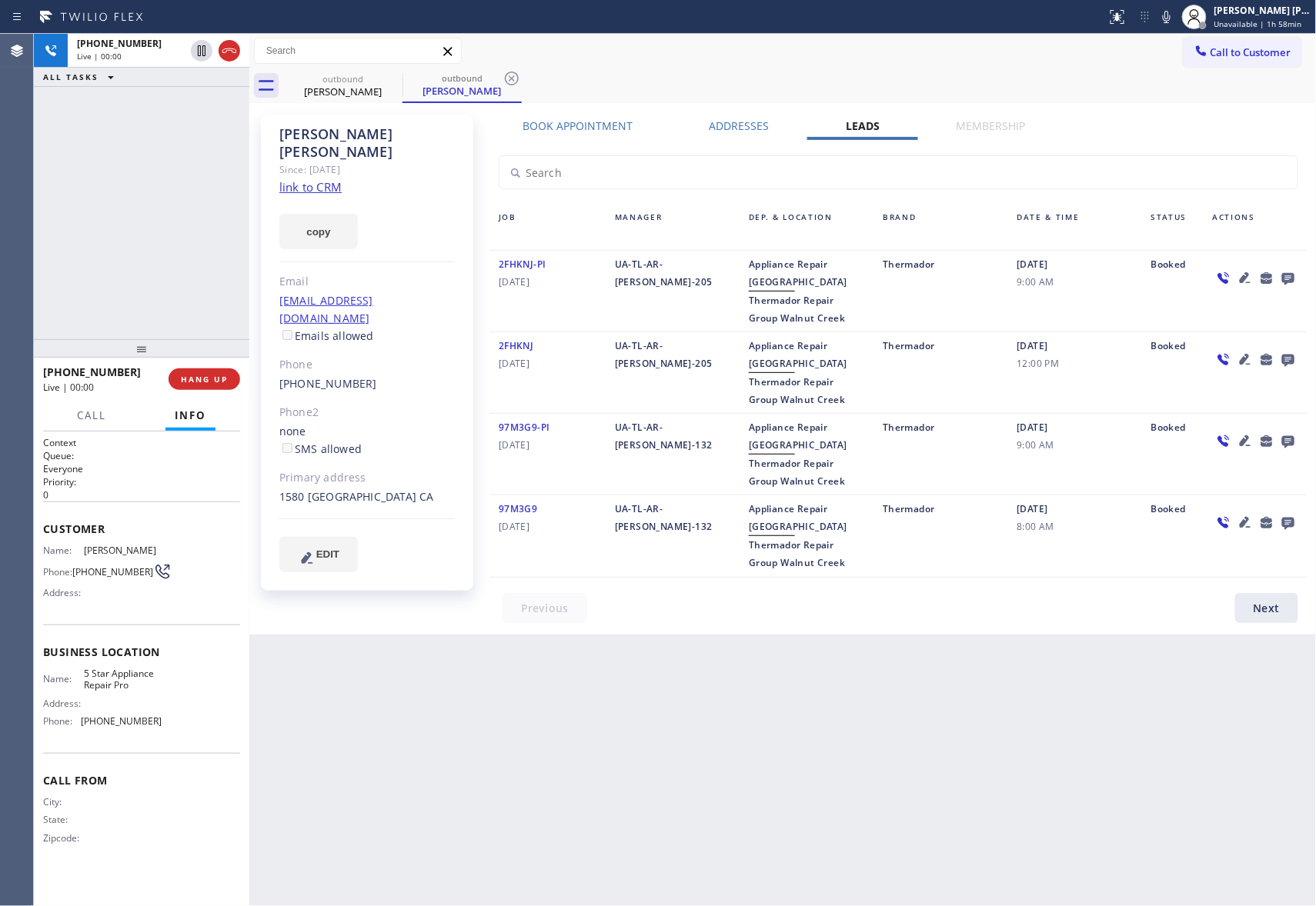
click at [1290, 271] on icon at bounding box center [1288, 278] width 19 height 20
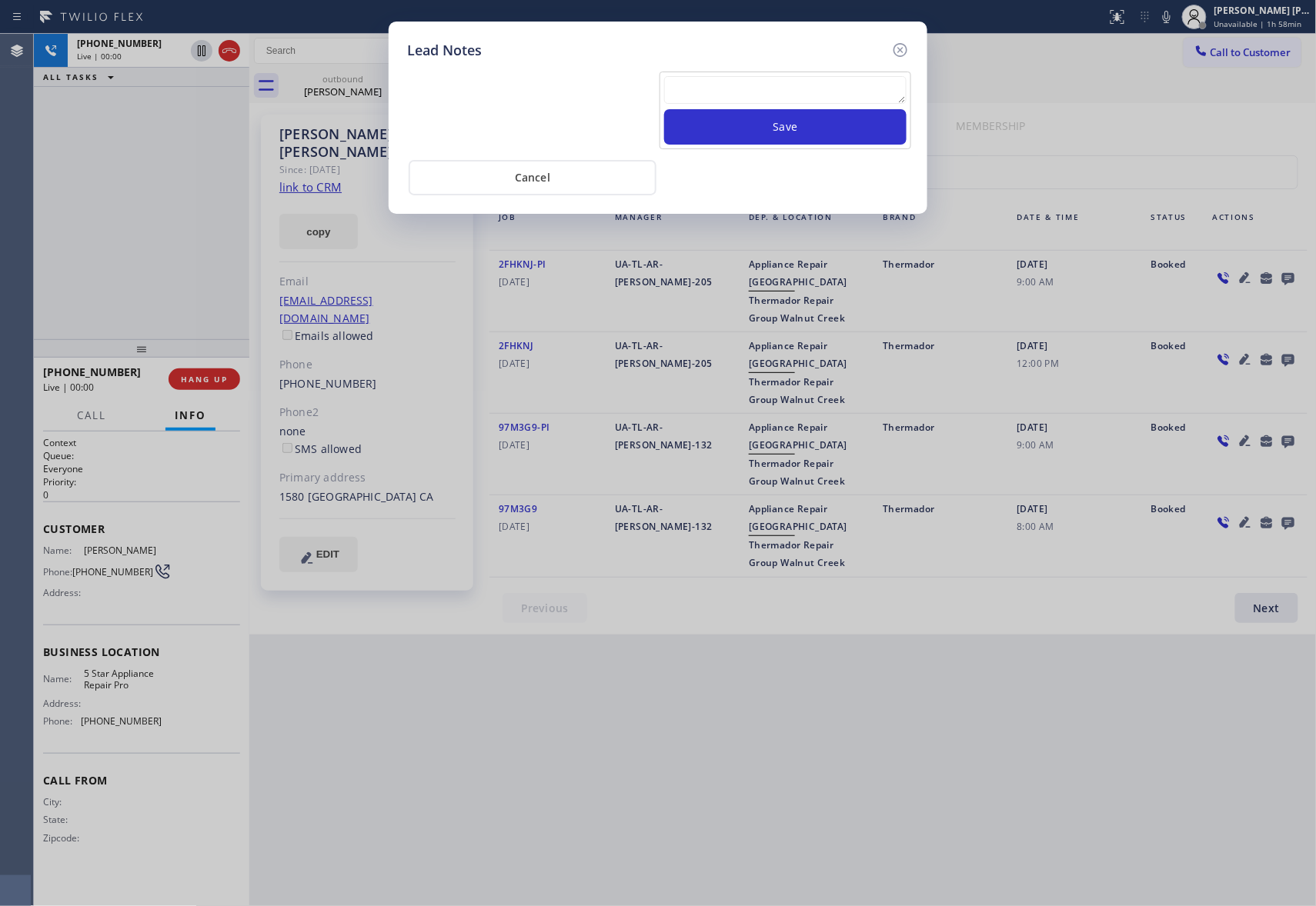
click at [784, 86] on textarea at bounding box center [785, 90] width 242 height 27
paste textarea "VM | please transfer if cx calls back"
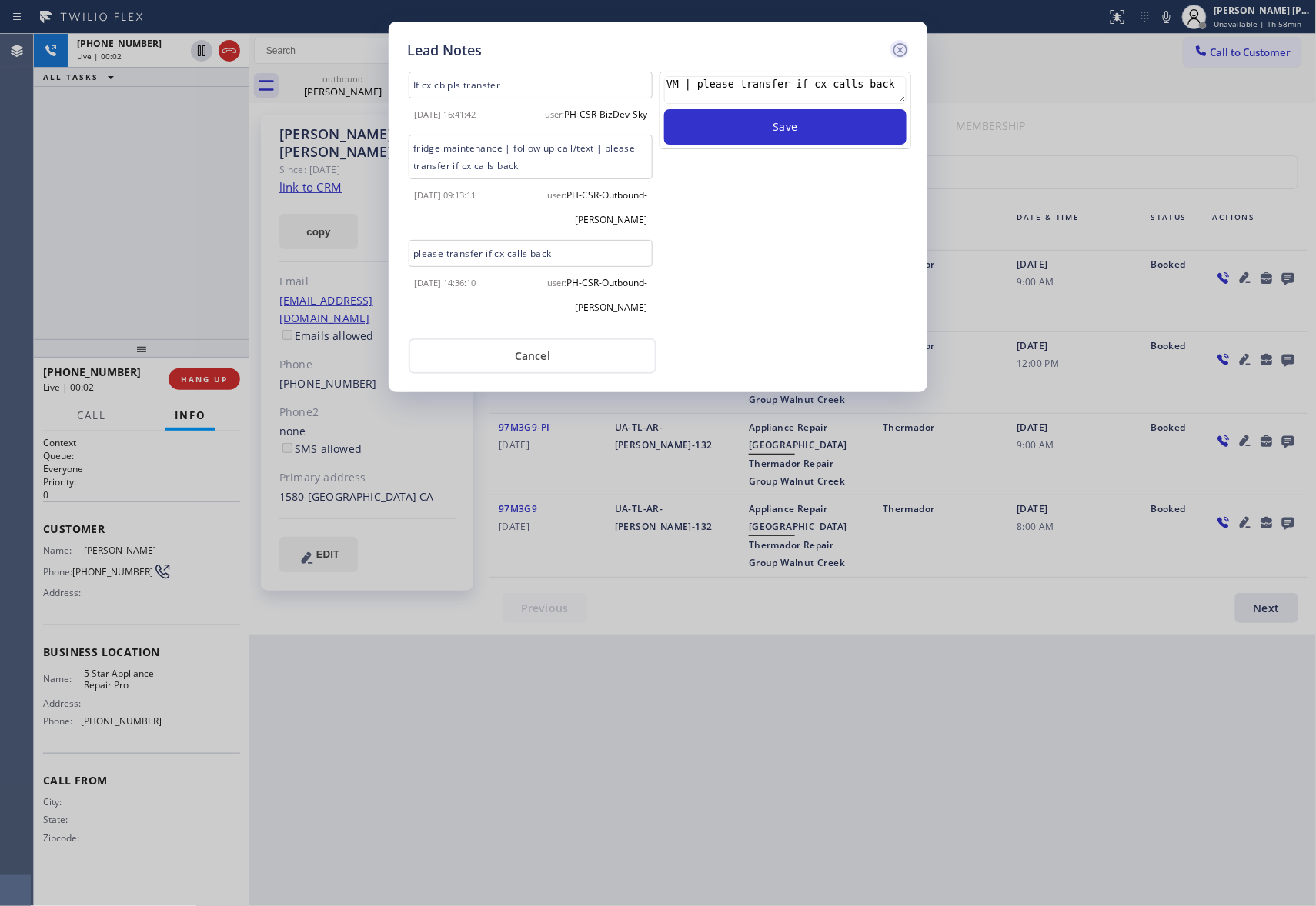
type textarea "VM | please transfer if cx calls back"
click at [900, 54] on icon at bounding box center [899, 50] width 19 height 19
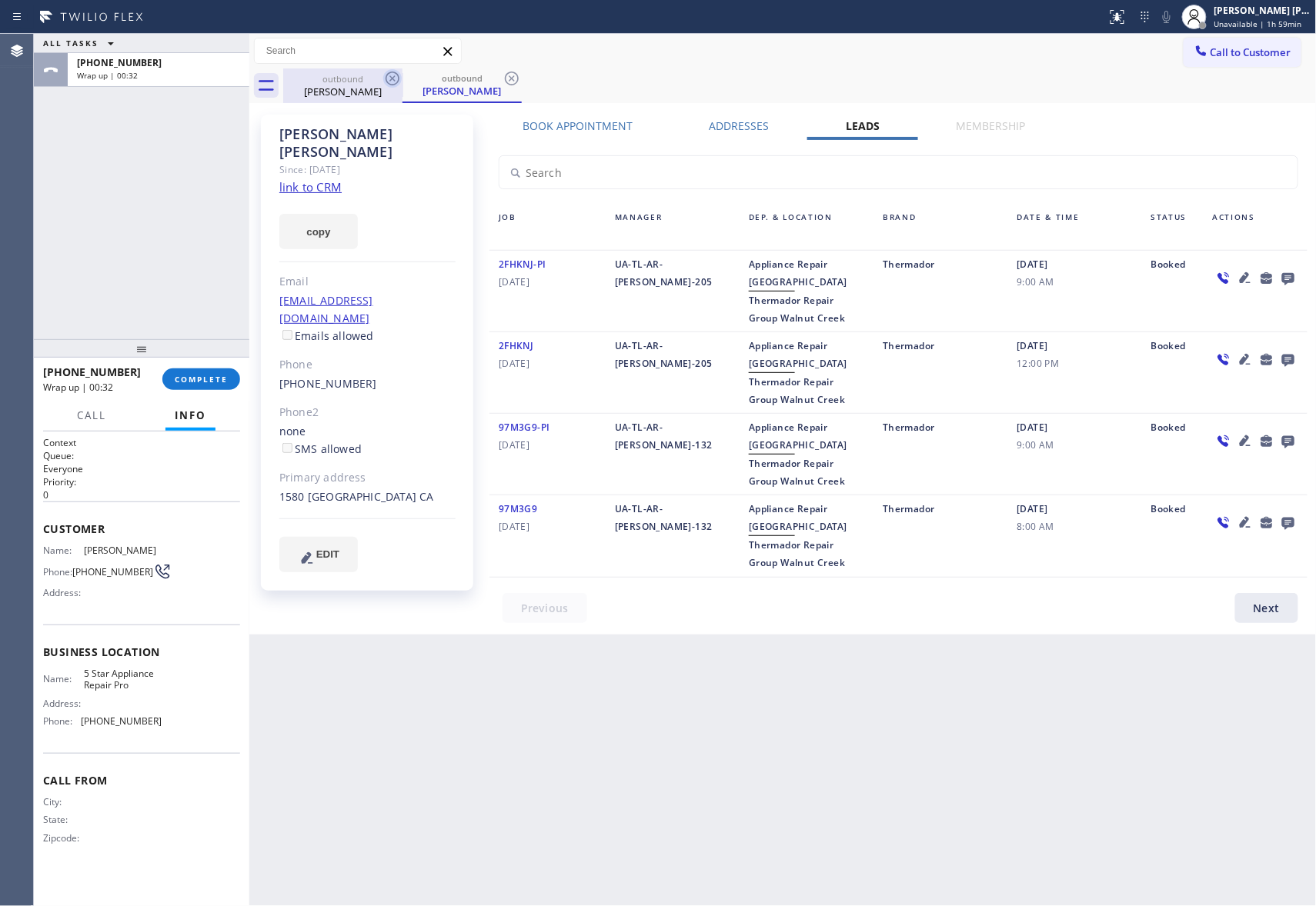
click at [388, 85] on icon at bounding box center [392, 78] width 19 height 19
click at [388, 81] on icon at bounding box center [392, 78] width 19 height 19
click at [402, 81] on div "outbound [PERSON_NAME]" at bounding box center [461, 85] width 119 height 34
click at [388, 81] on icon at bounding box center [392, 78] width 19 height 19
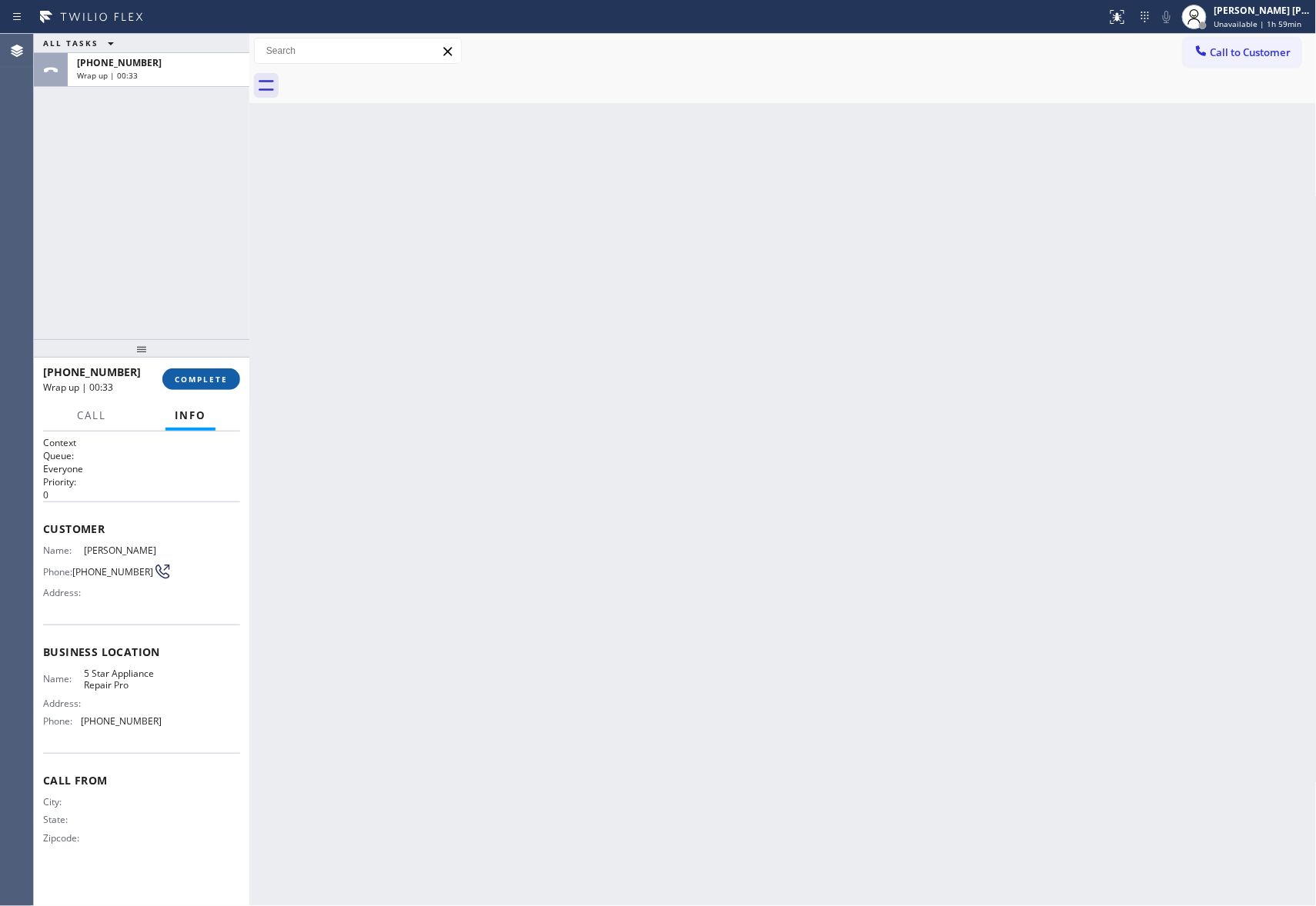
click at [210, 386] on button "COMPLETE" at bounding box center [201, 379] width 78 height 21
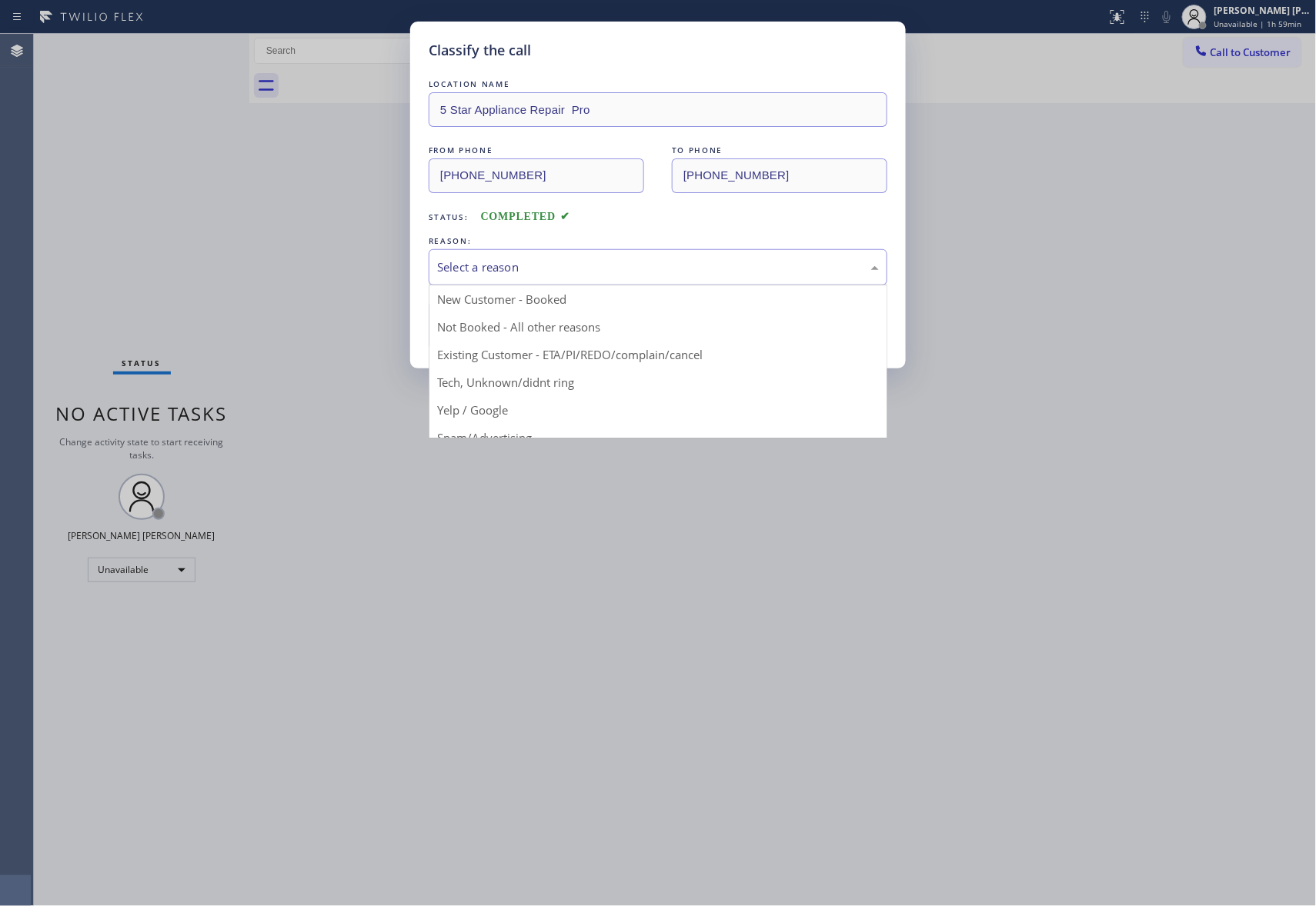
click at [536, 276] on div "Select a reason" at bounding box center [658, 267] width 442 height 18
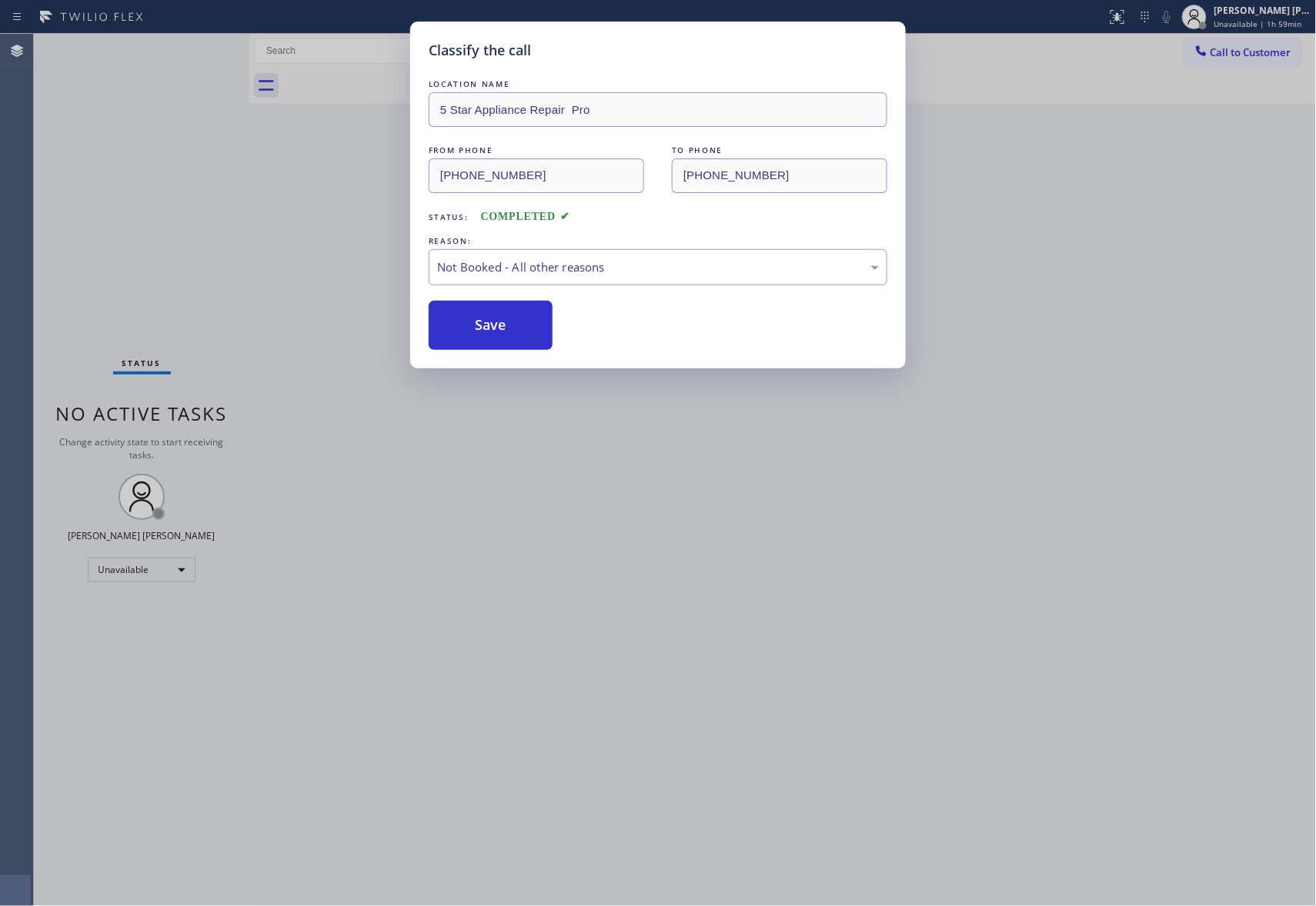
click at [483, 326] on button "Save" at bounding box center [490, 325] width 124 height 49
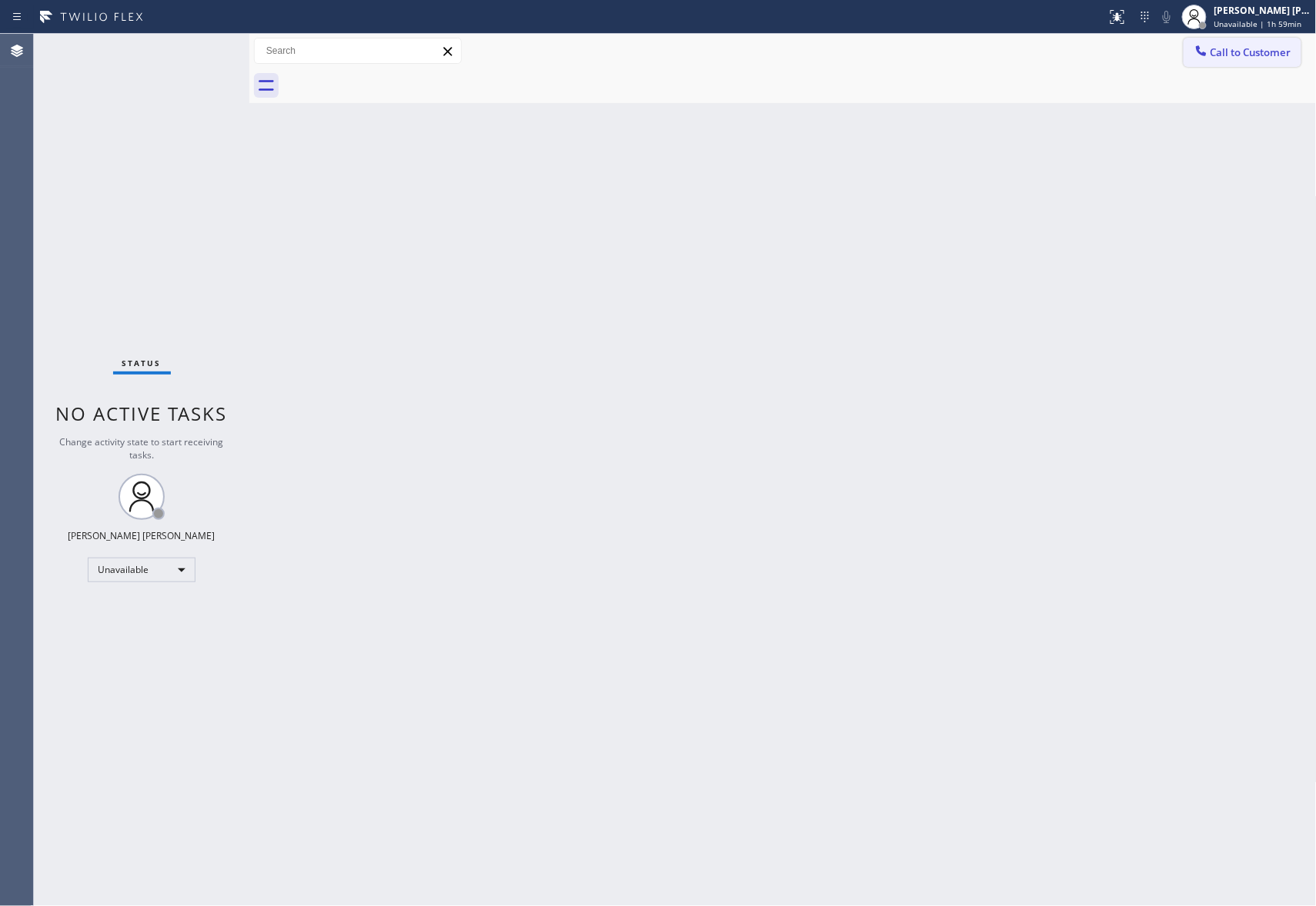
click at [1251, 53] on span "Call to Customer" at bounding box center [1251, 53] width 81 height 14
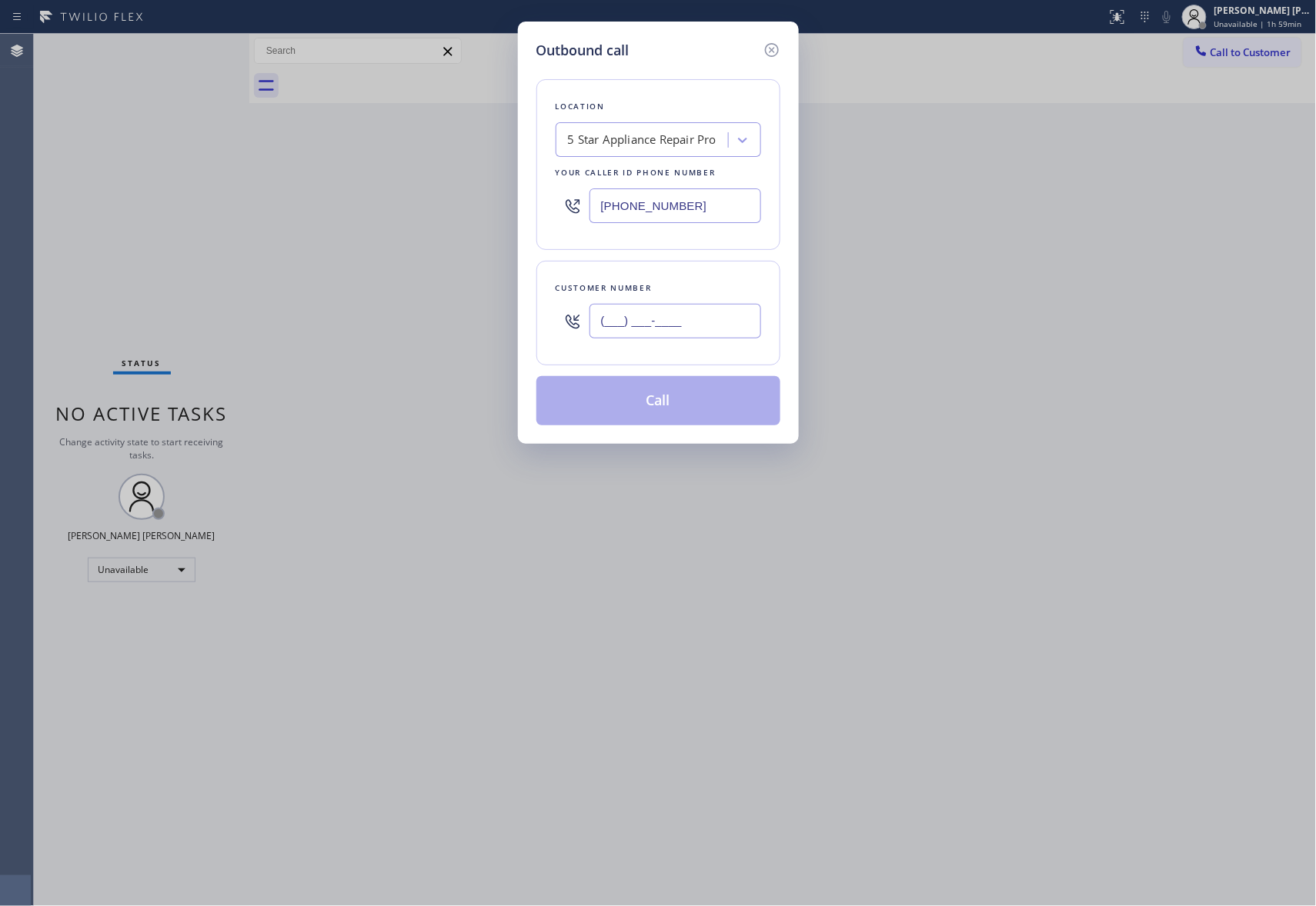
click at [688, 330] on input "(___) ___-____" at bounding box center [675, 321] width 172 height 34
paste input "602) 818-3211"
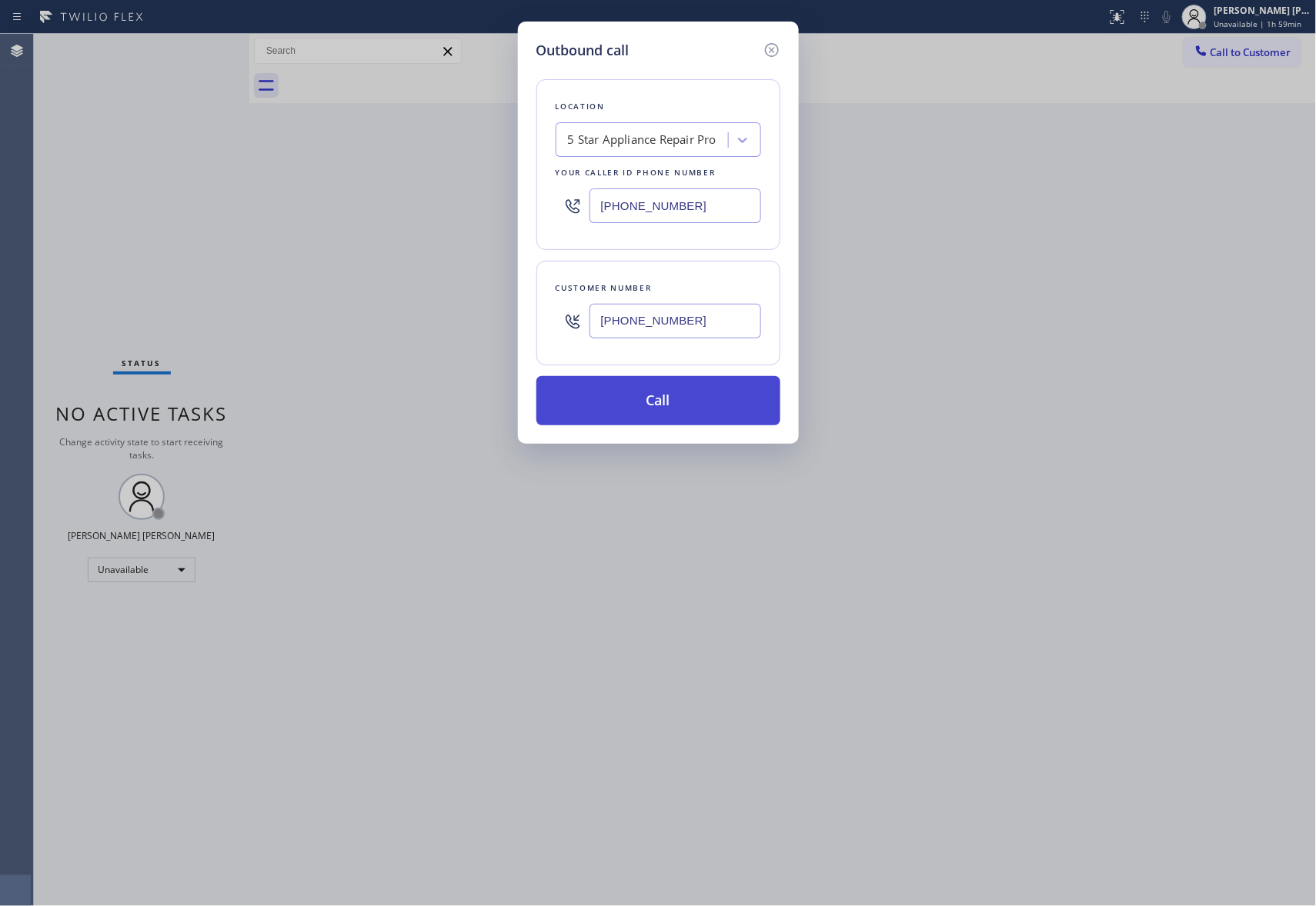
type input "[PHONE_NUMBER]"
click at [650, 405] on button "Call" at bounding box center [658, 401] width 244 height 49
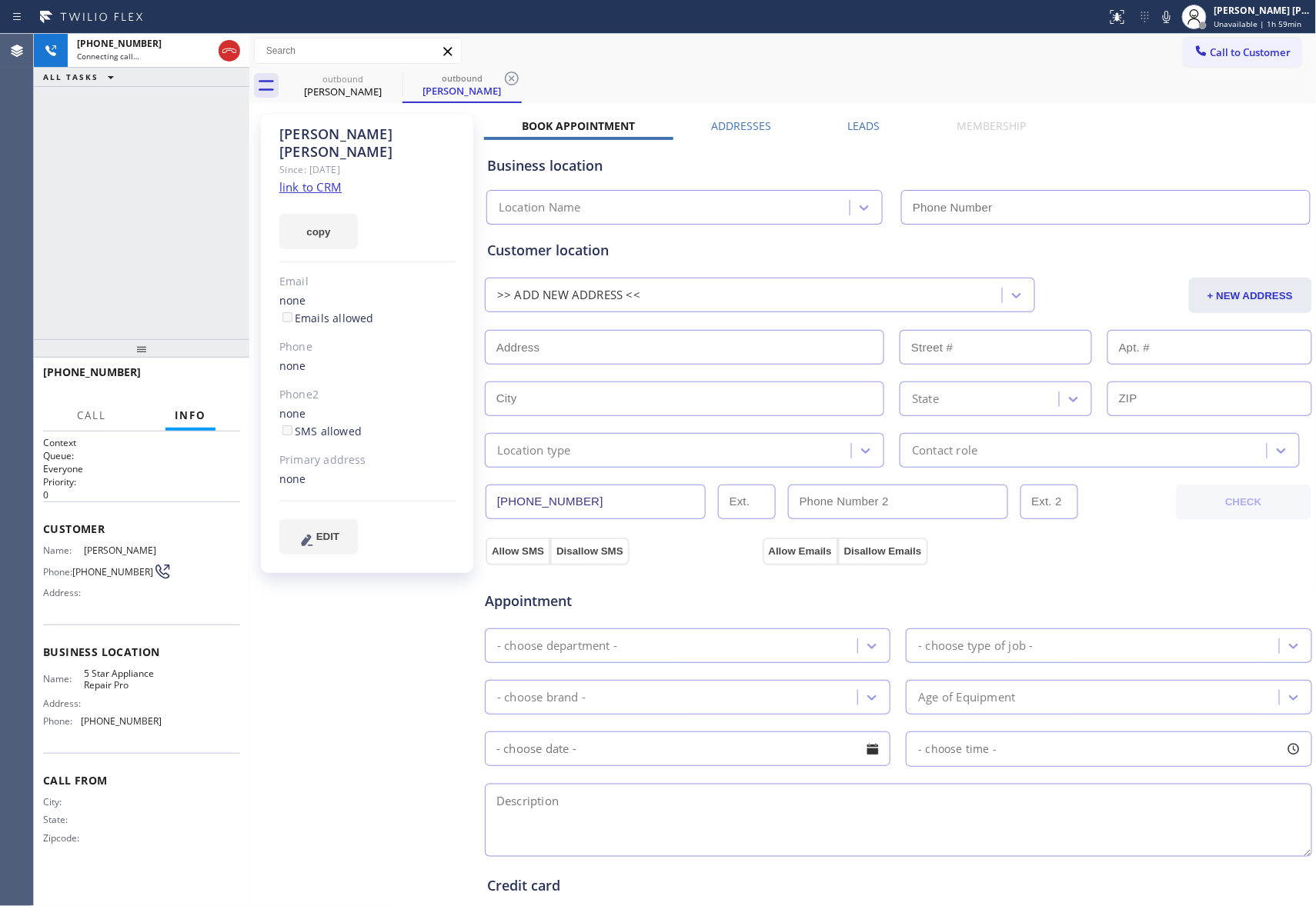
type input "[PHONE_NUMBER]"
click at [848, 121] on label "Leads" at bounding box center [863, 125] width 32 height 15
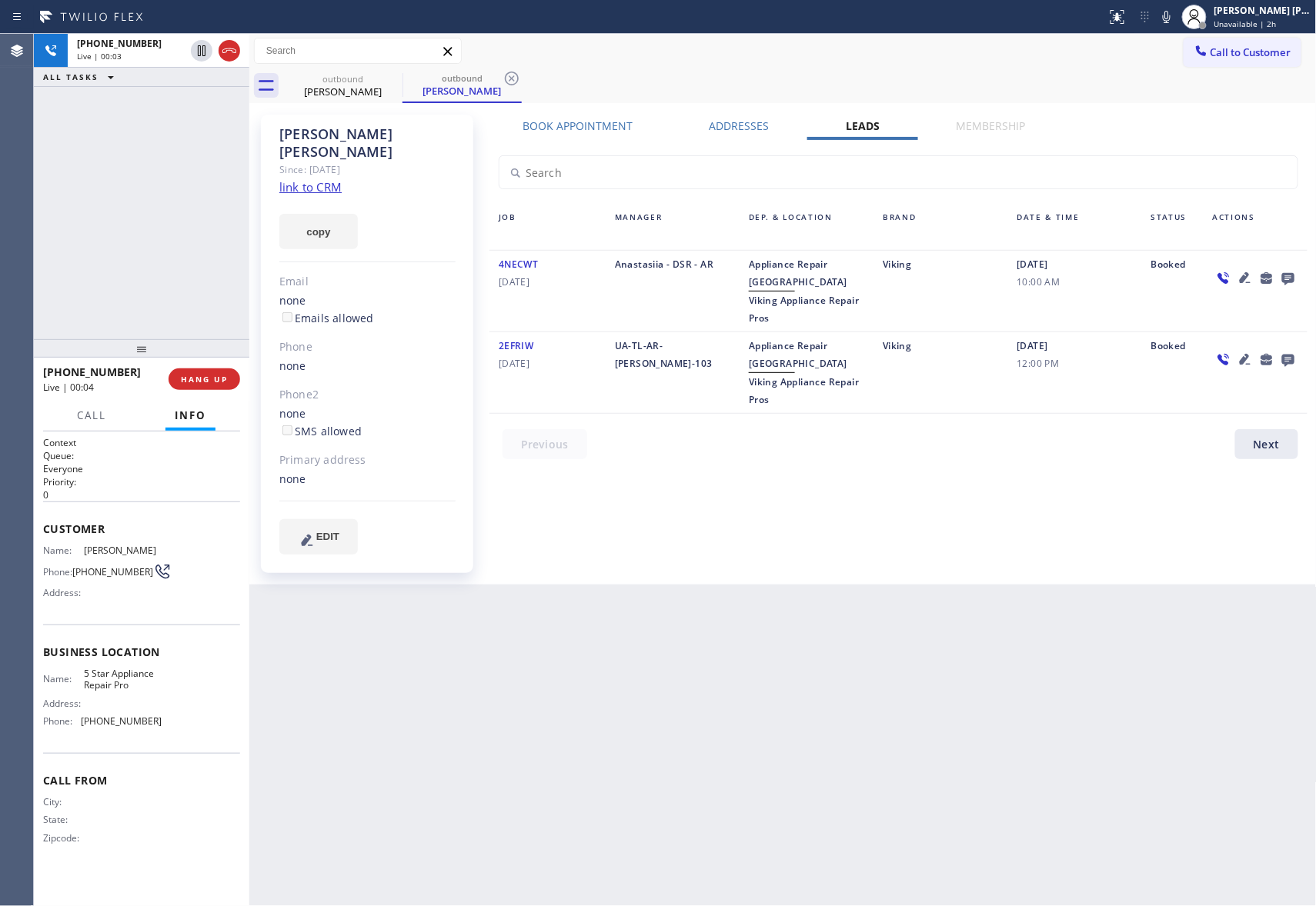
click at [1285, 275] on icon at bounding box center [1288, 278] width 19 height 20
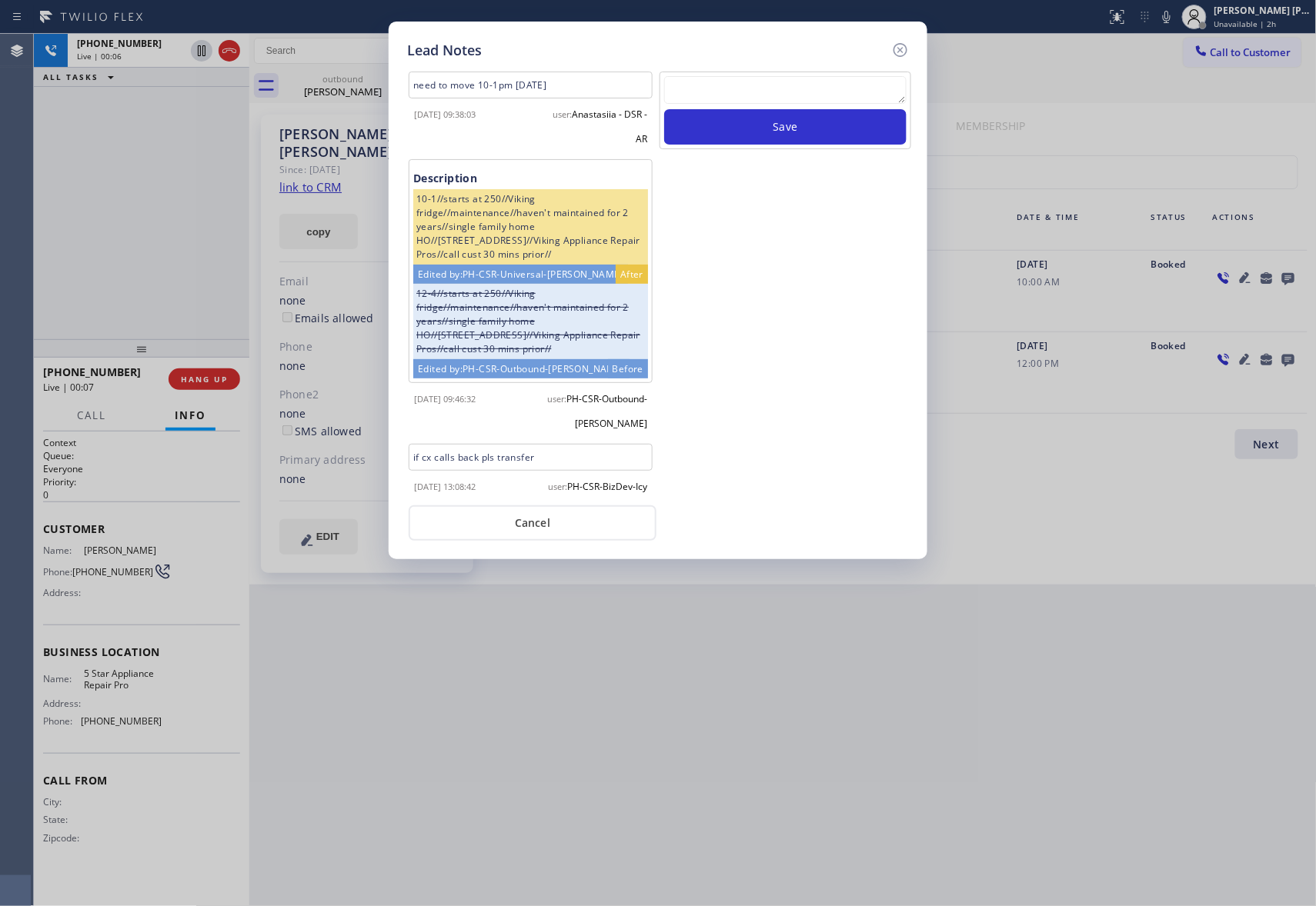
scroll to position [145, 0]
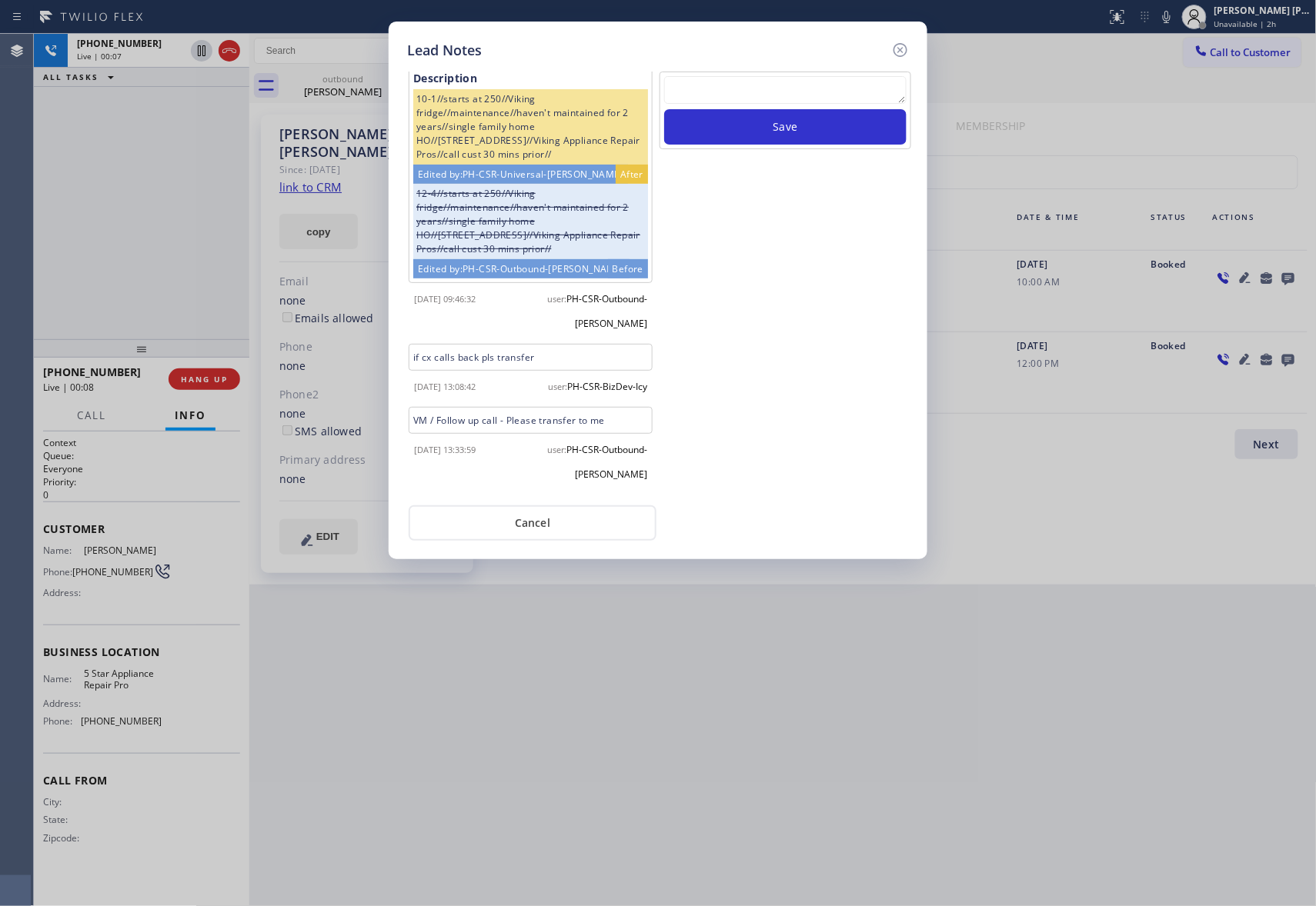
click at [778, 97] on textarea at bounding box center [785, 90] width 242 height 27
paste textarea "please transfer if cx calls back"
type textarea "please transfer if cx calls back"
click at [817, 127] on button "Save" at bounding box center [785, 127] width 242 height 35
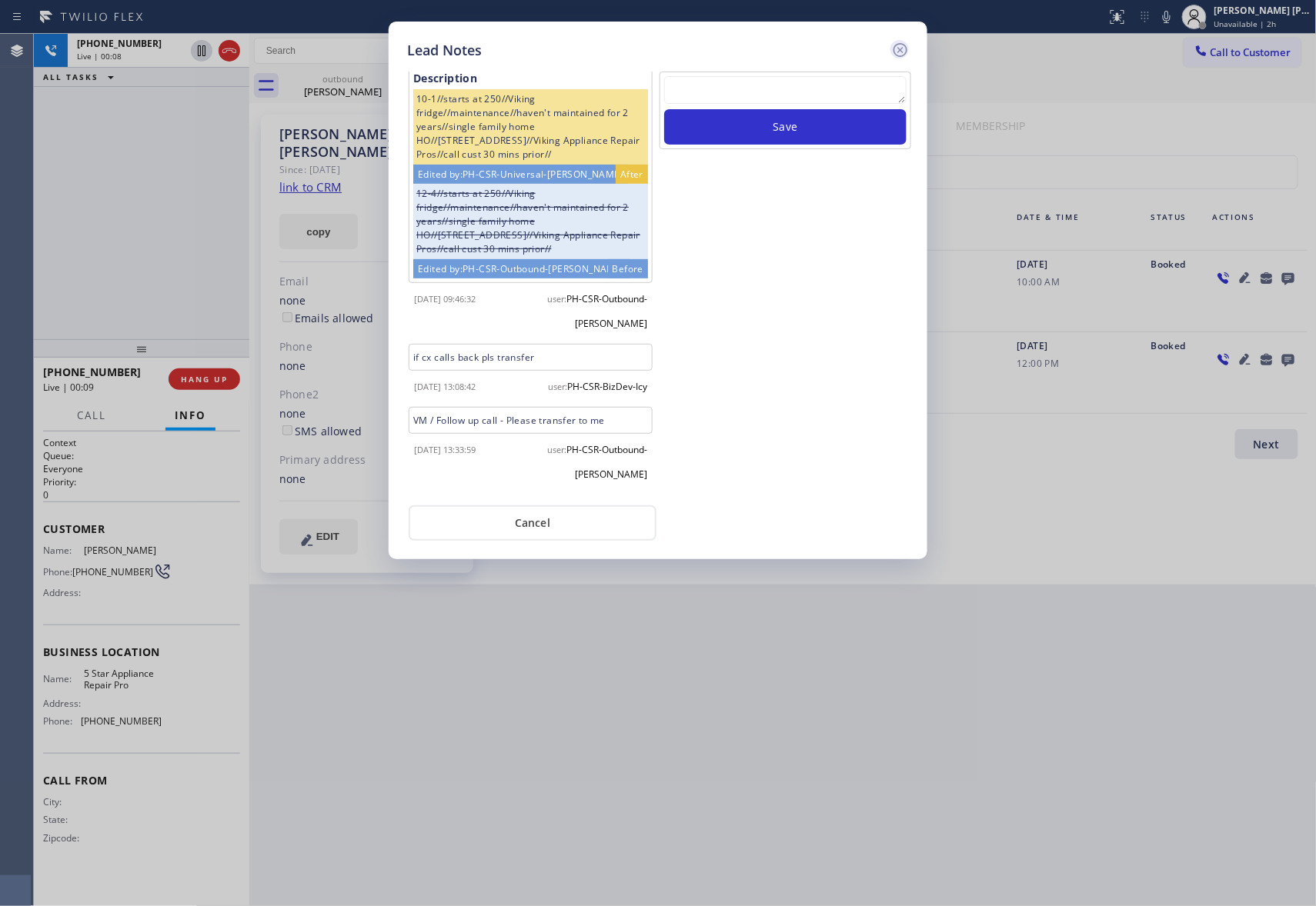
scroll to position [0, 0]
click at [903, 49] on icon at bounding box center [899, 50] width 19 height 19
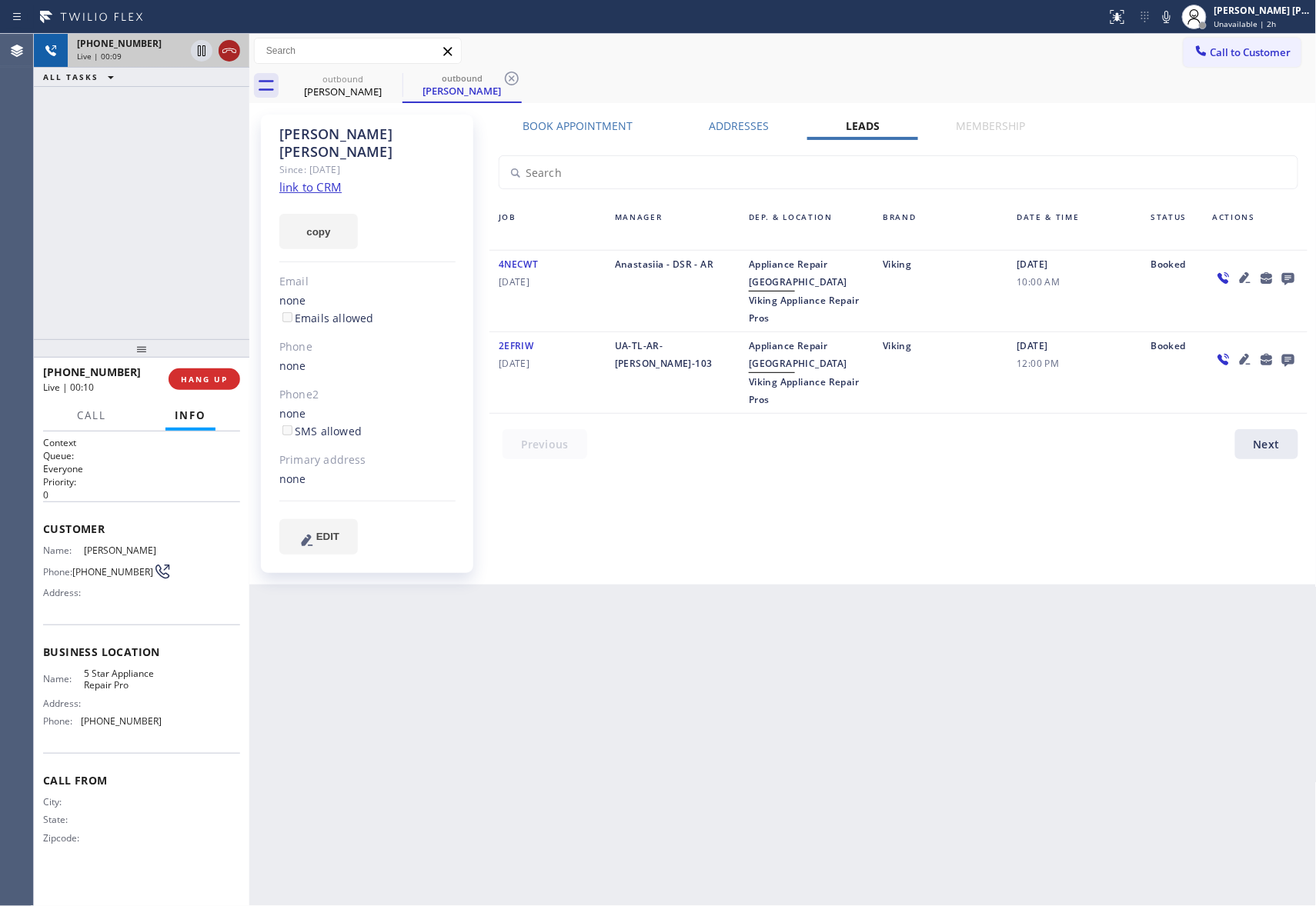
click at [232, 46] on icon at bounding box center [229, 51] width 19 height 19
click at [392, 74] on icon at bounding box center [392, 78] width 19 height 19
click at [502, 74] on icon at bounding box center [511, 78] width 19 height 19
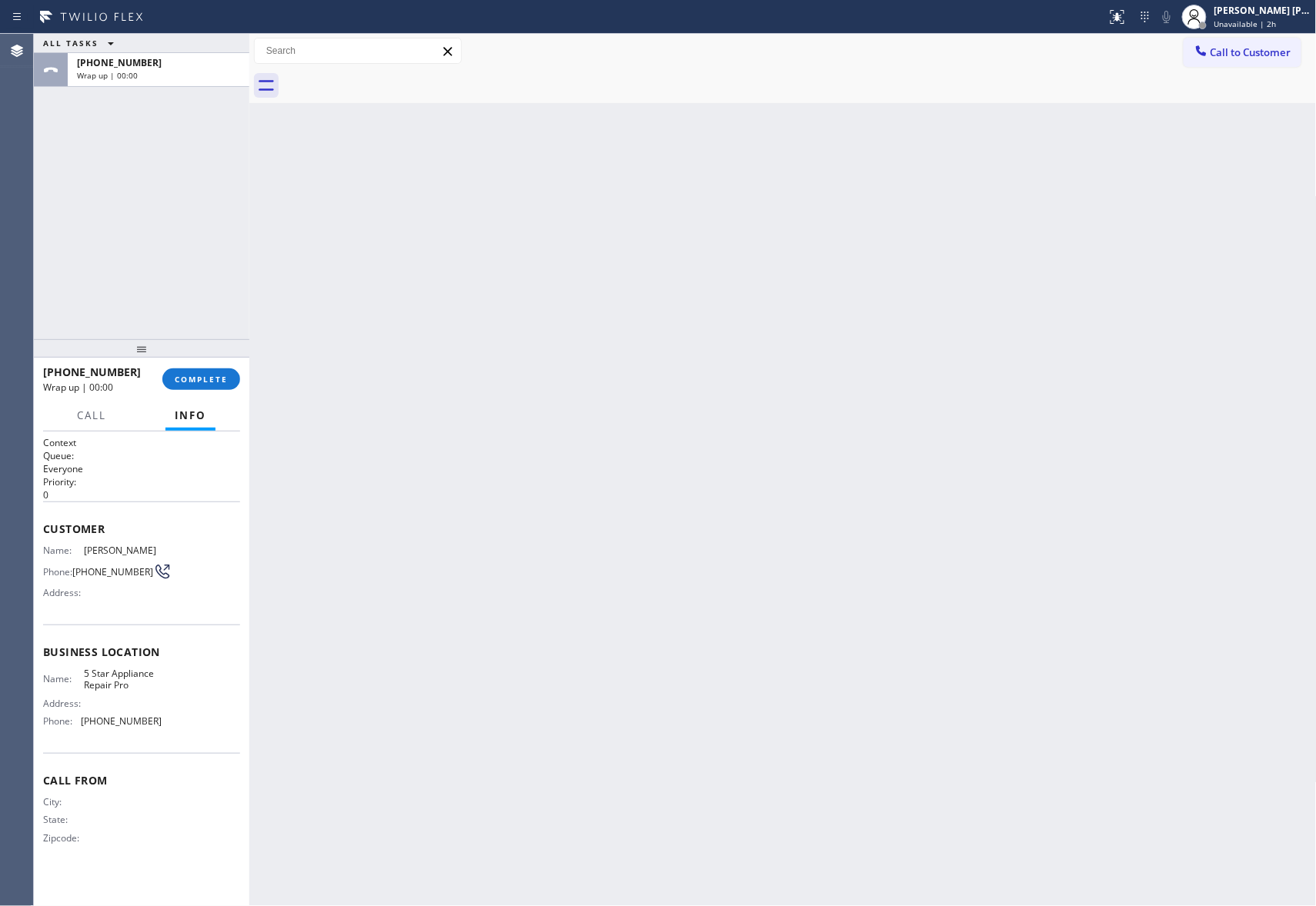
click at [392, 74] on div at bounding box center [799, 85] width 1033 height 34
drag, startPoint x: 392, startPoint y: 74, endPoint x: 219, endPoint y: 290, distance: 276.7
click at [391, 74] on div at bounding box center [799, 85] width 1033 height 34
click at [203, 392] on div "[PHONE_NUMBER] Wrap up | 00:00 COMPLETE" at bounding box center [141, 378] width 197 height 40
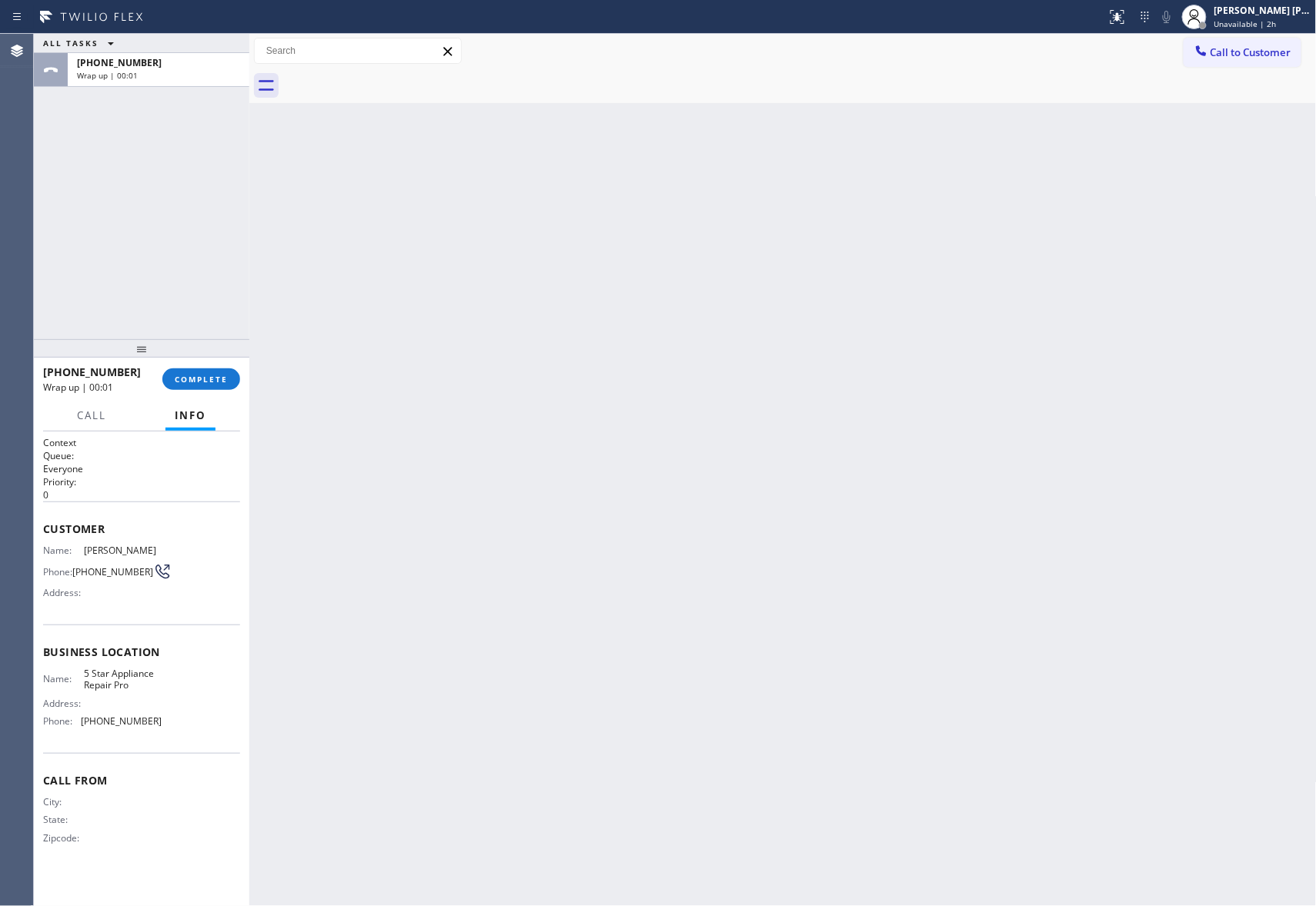
click at [206, 391] on div "[PHONE_NUMBER] Wrap up | 00:01 COMPLETE" at bounding box center [141, 378] width 197 height 40
click at [206, 387] on button "COMPLETE" at bounding box center [201, 379] width 78 height 21
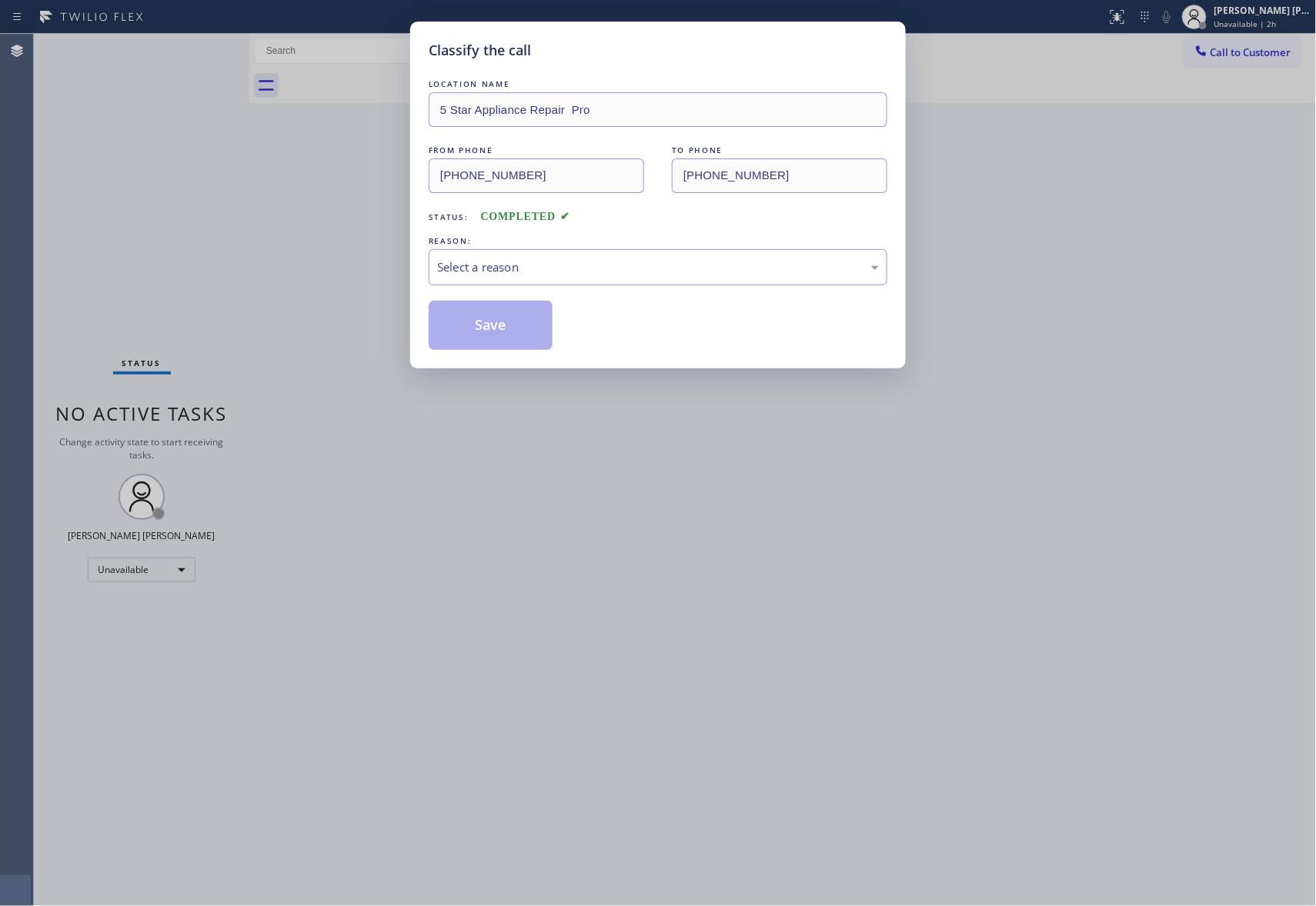
click at [559, 260] on div "Select a reason" at bounding box center [658, 267] width 442 height 18
click at [494, 326] on button "Save" at bounding box center [490, 325] width 124 height 49
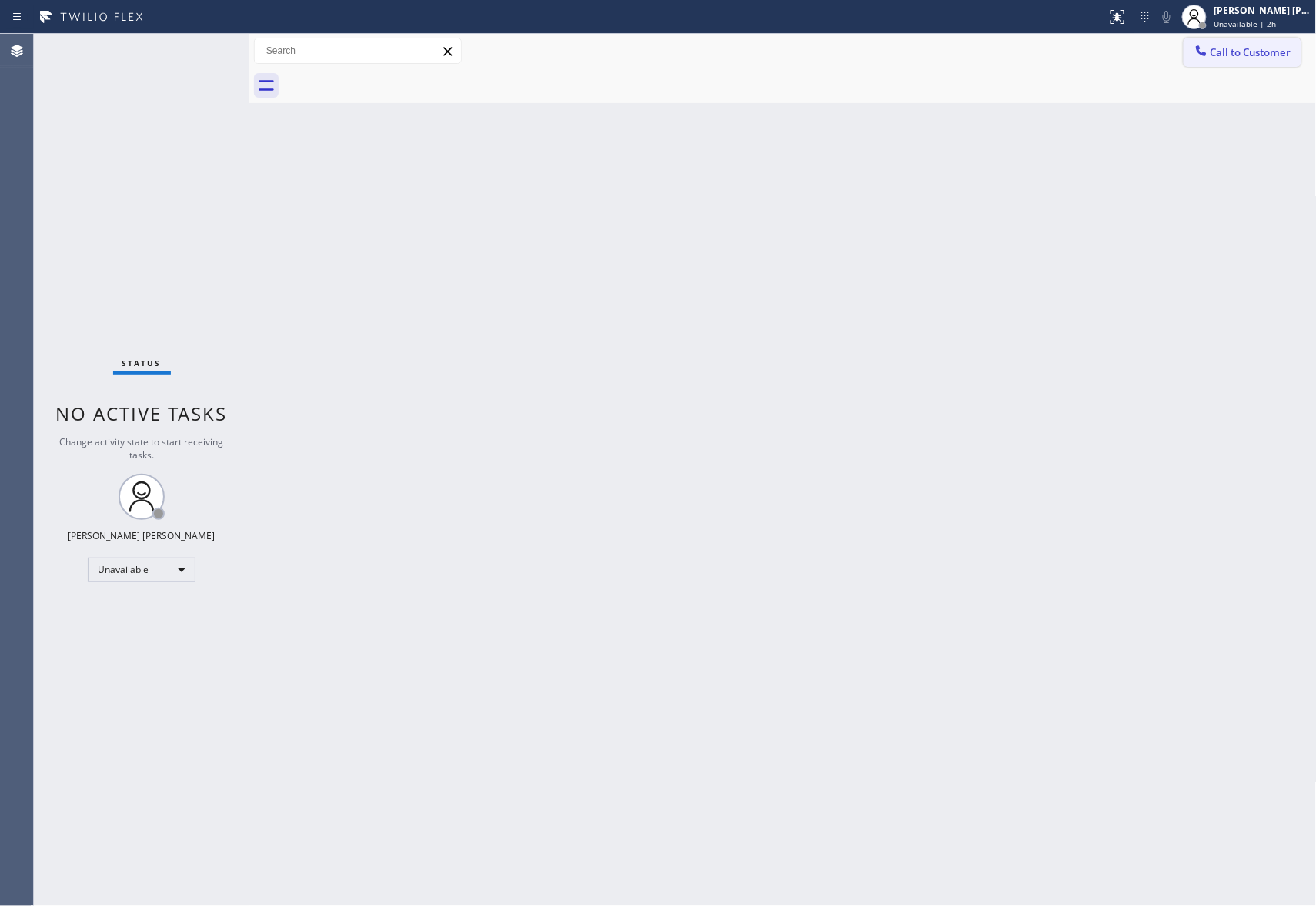
click at [1258, 48] on span "Call to Customer" at bounding box center [1251, 53] width 81 height 14
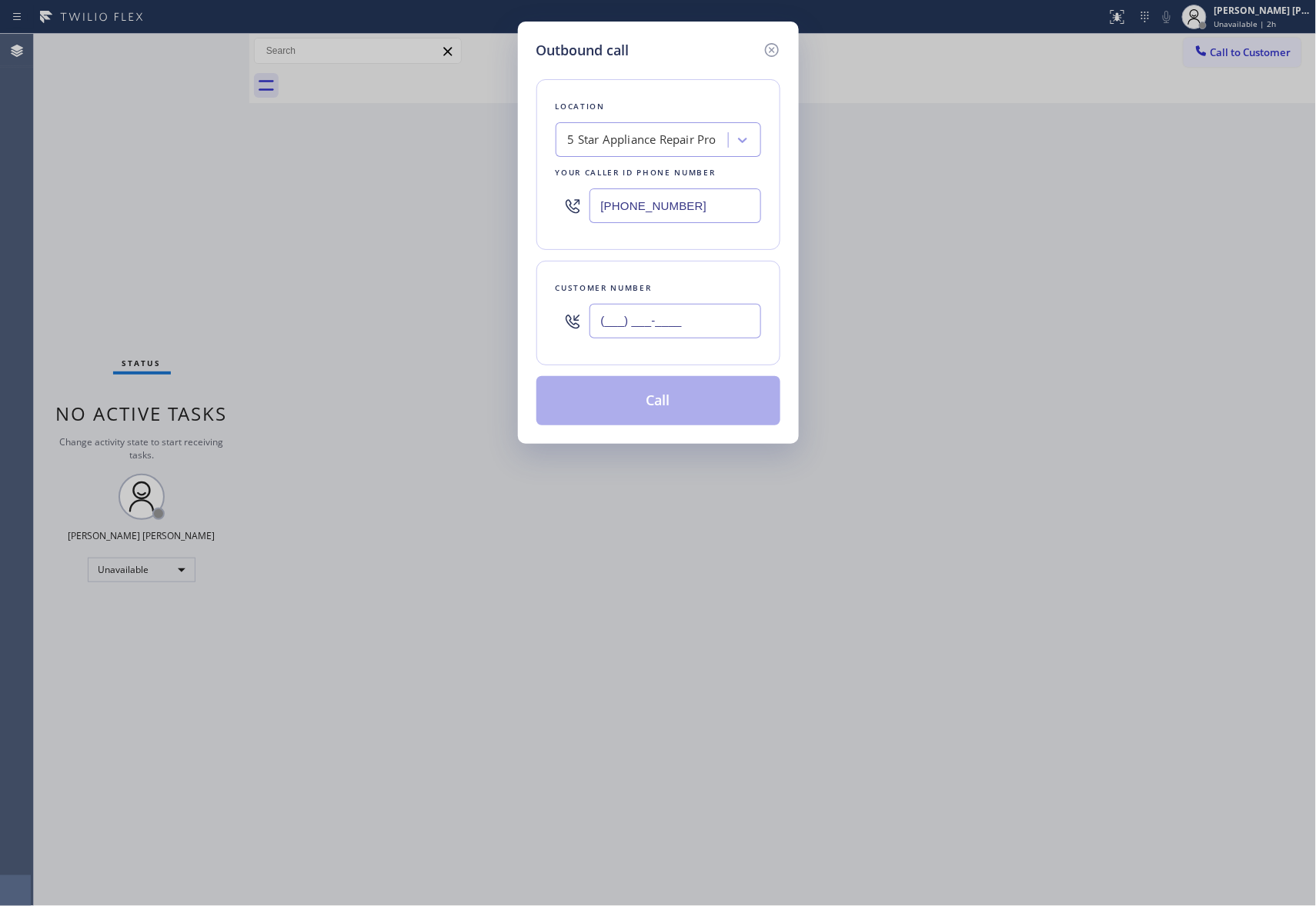
click at [696, 320] on input "(___) ___-____" at bounding box center [675, 321] width 172 height 34
paste input "951) 234-4491"
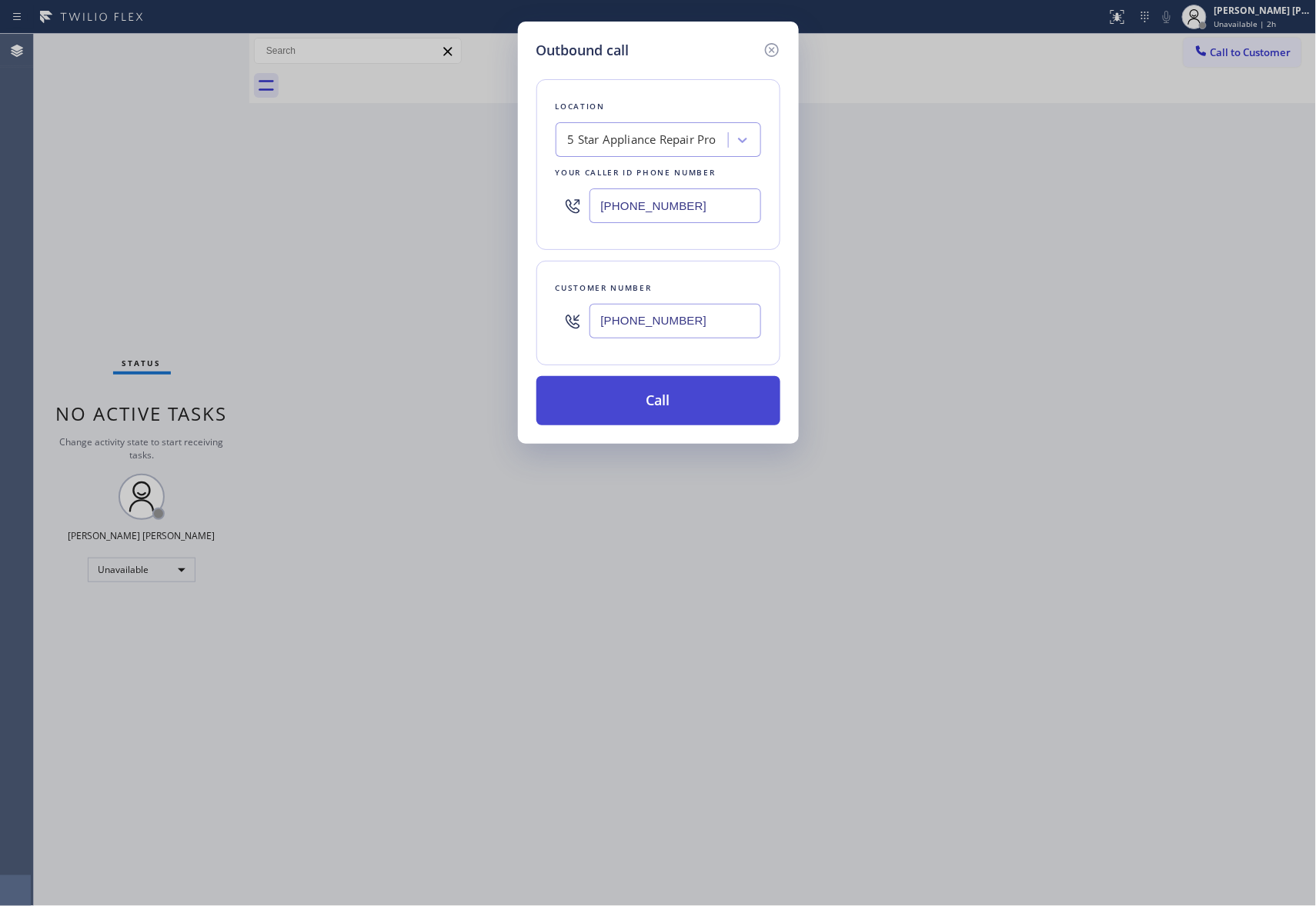
type input "[PHONE_NUMBER]"
click at [685, 400] on button "Call" at bounding box center [658, 401] width 244 height 49
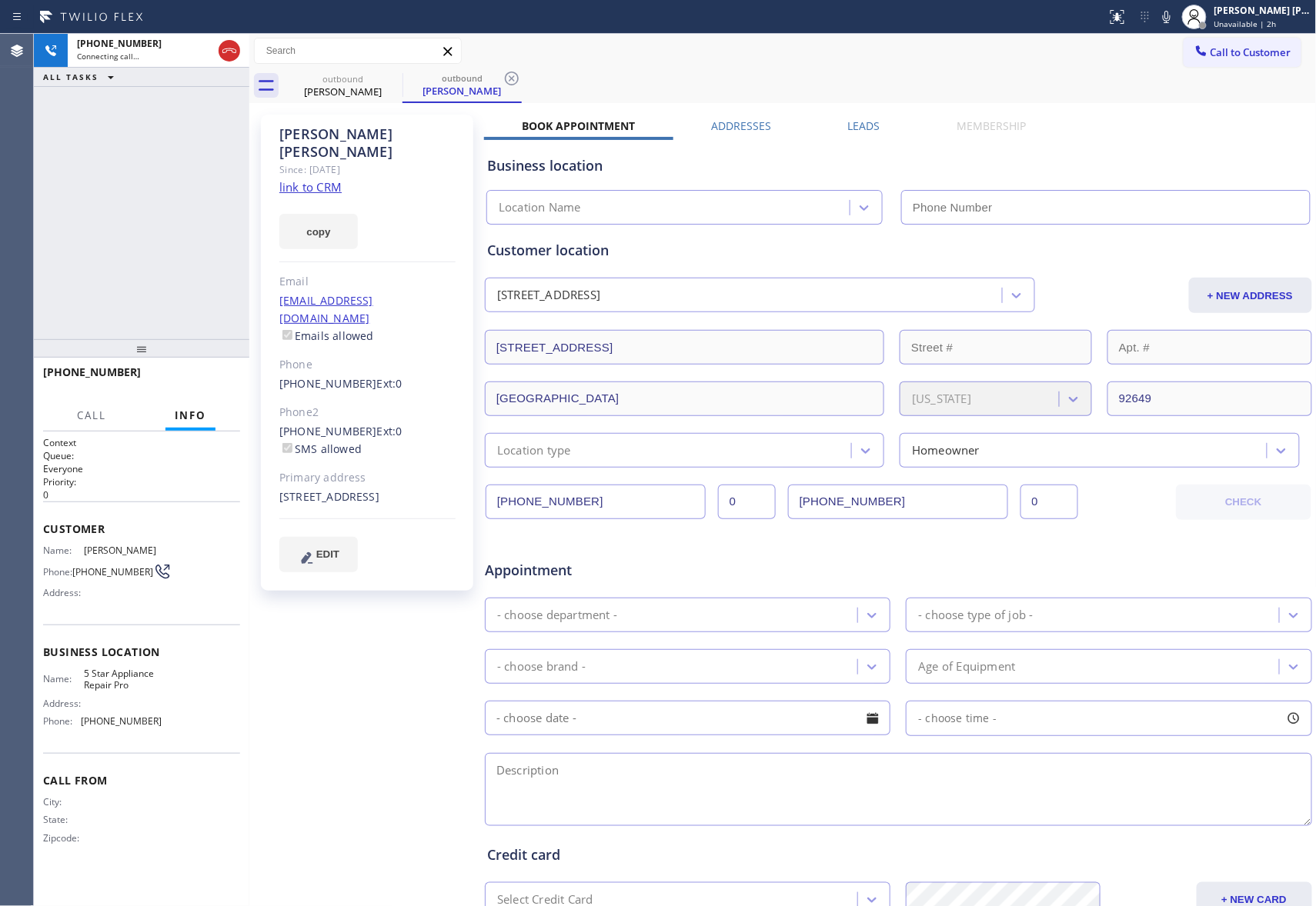
type input "[PHONE_NUMBER]"
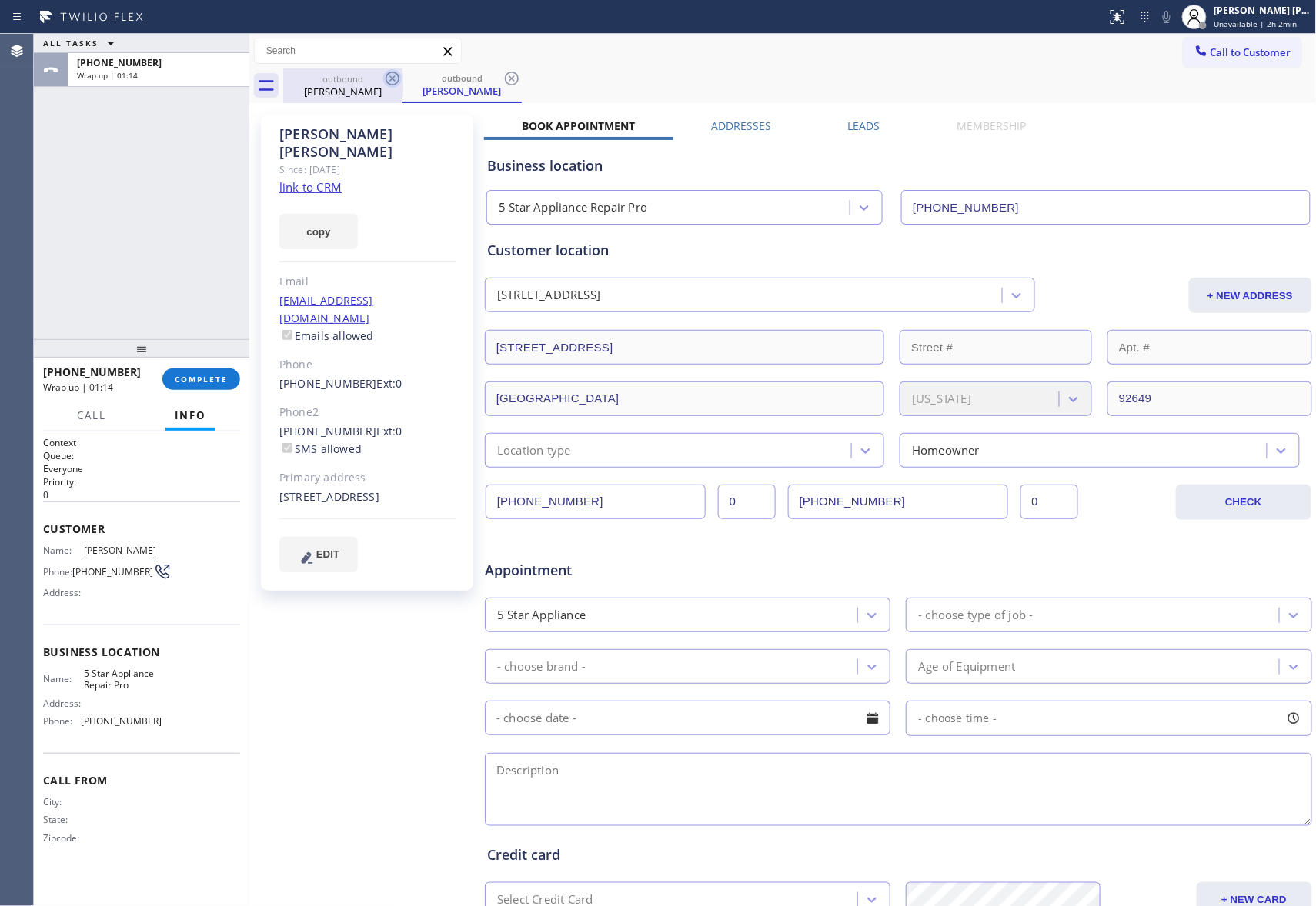
drag, startPoint x: 351, startPoint y: 88, endPoint x: 395, endPoint y: 81, distance: 44.6
click at [359, 86] on div "[PERSON_NAME]" at bounding box center [342, 92] width 116 height 14
click at [395, 81] on icon at bounding box center [392, 78] width 19 height 19
click at [395, 80] on icon at bounding box center [392, 78] width 19 height 19
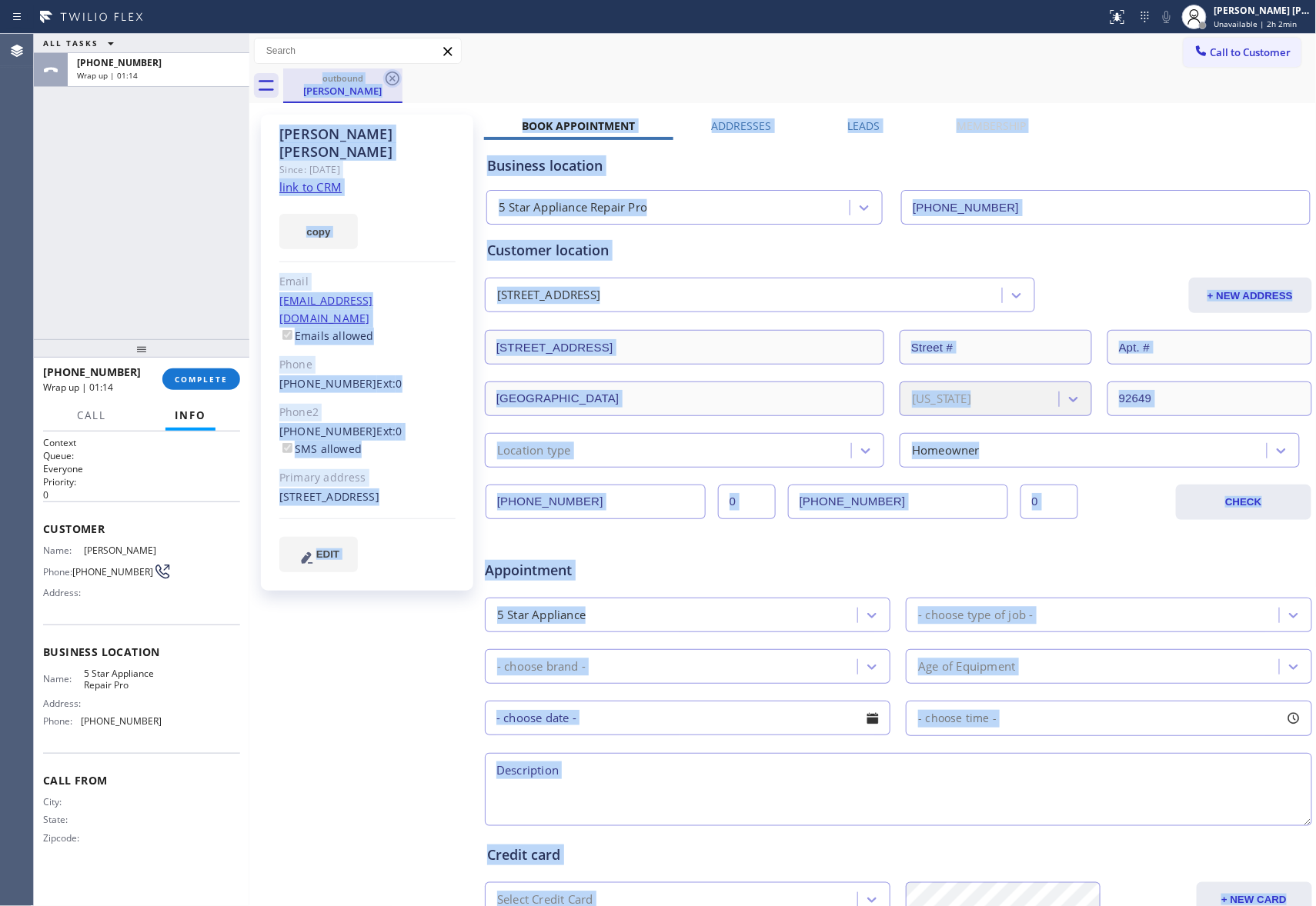
click at [395, 80] on div "outbound [PERSON_NAME]" at bounding box center [799, 85] width 1033 height 34
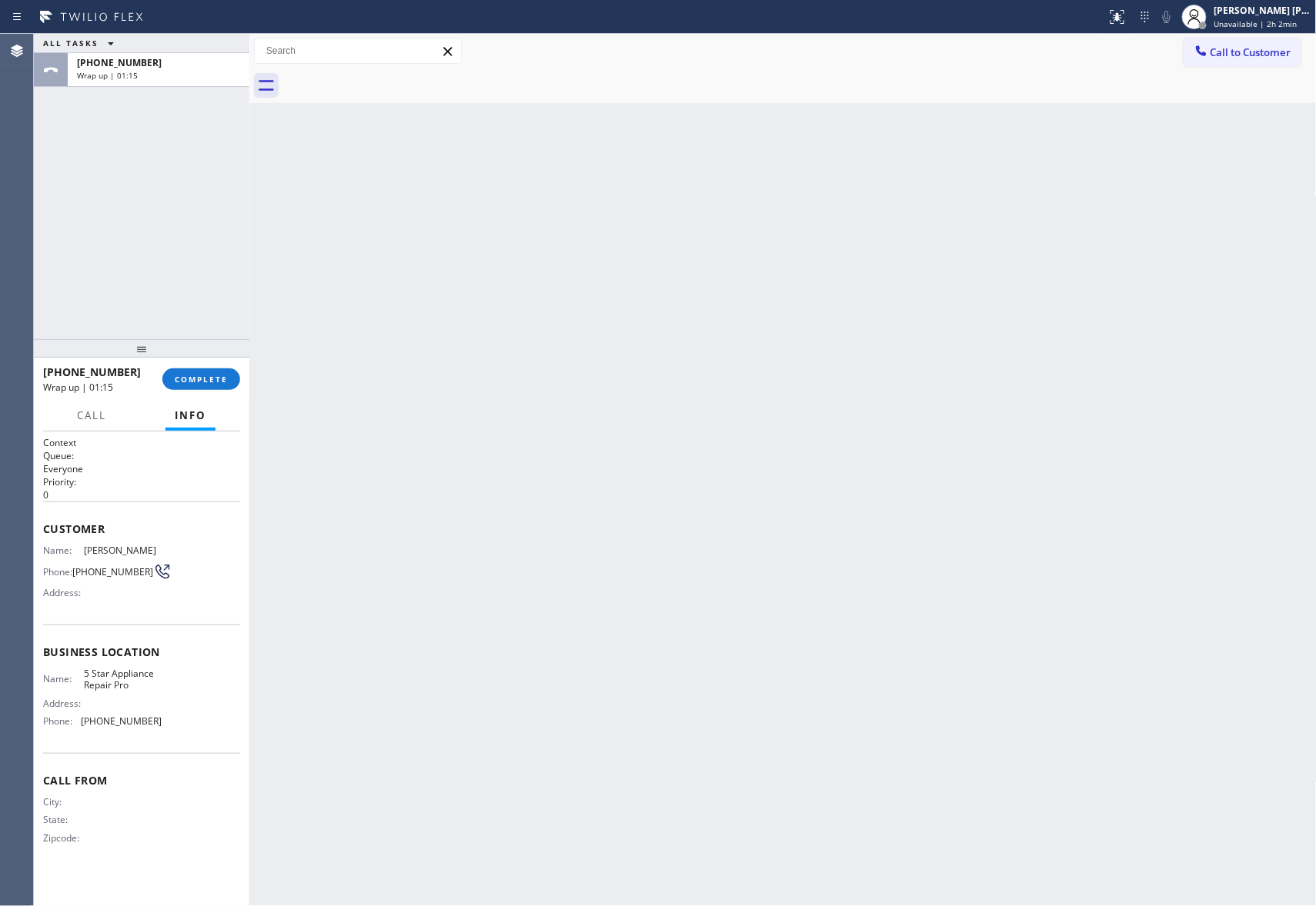
click at [395, 80] on div at bounding box center [799, 85] width 1033 height 34
click at [208, 376] on span "COMPLETE" at bounding box center [201, 378] width 53 height 11
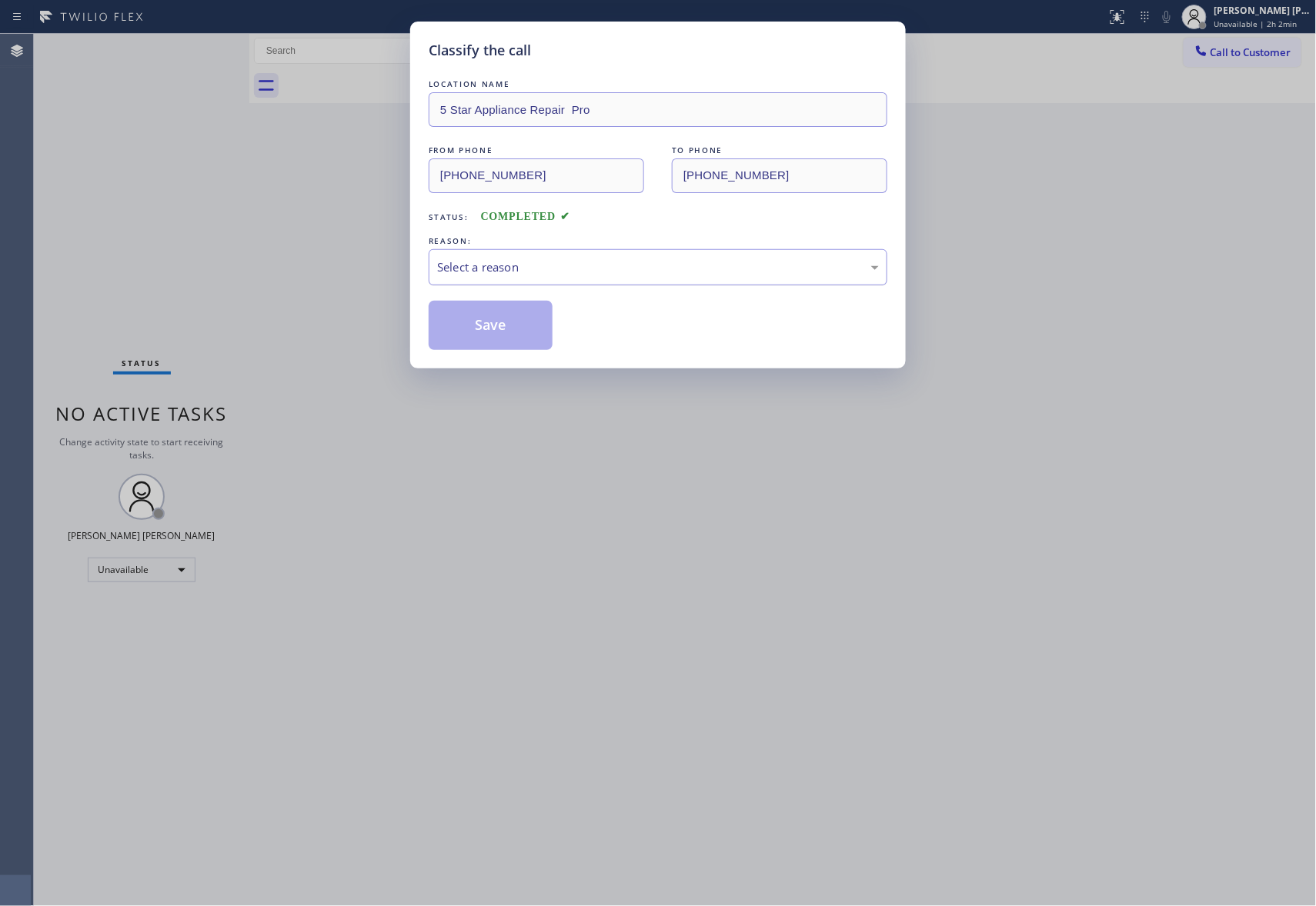
click at [555, 260] on div "Select a reason" at bounding box center [658, 267] width 442 height 18
click at [485, 333] on button "Save" at bounding box center [490, 325] width 124 height 49
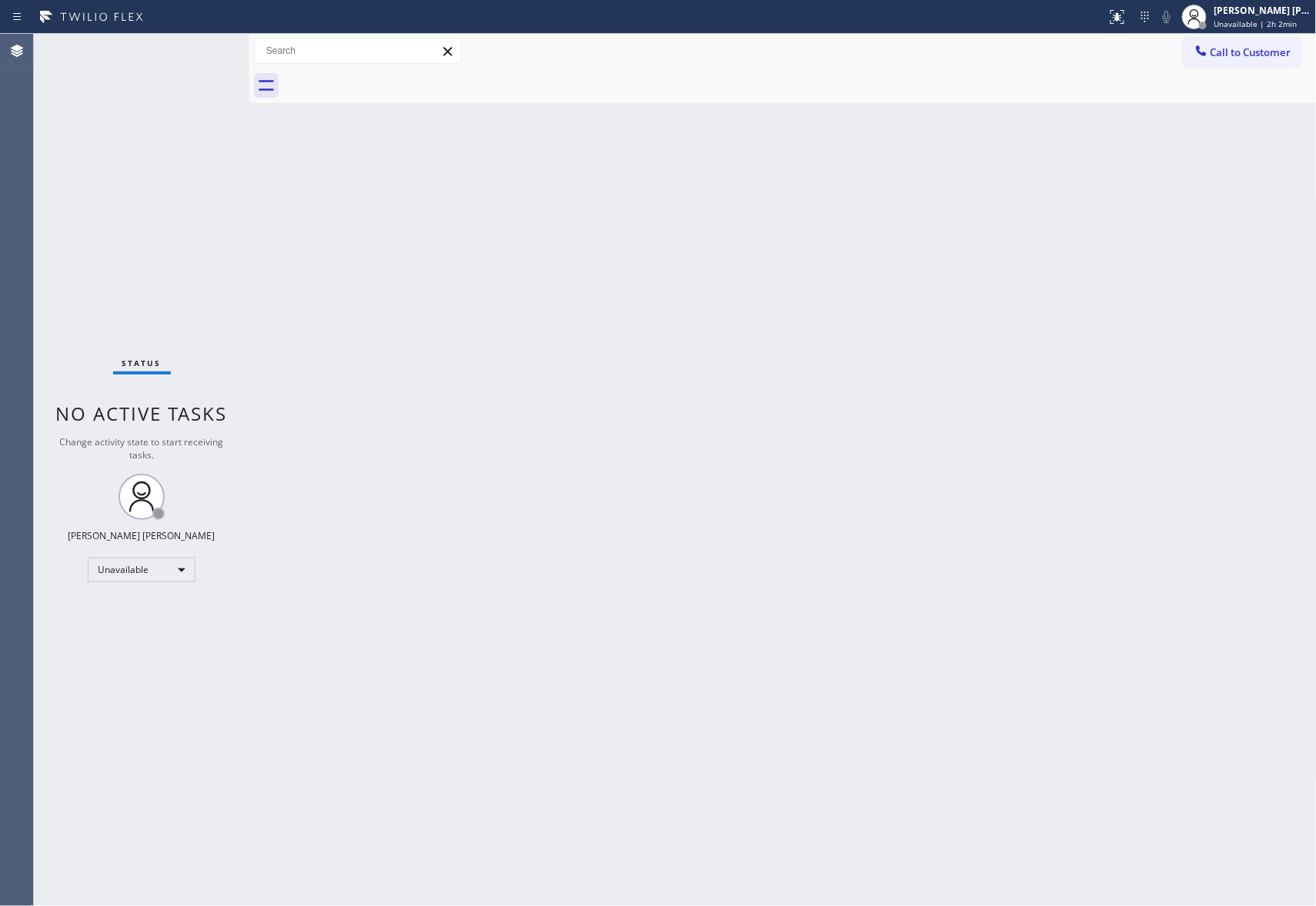
click at [1269, 46] on span "Call to Customer" at bounding box center [1251, 53] width 81 height 14
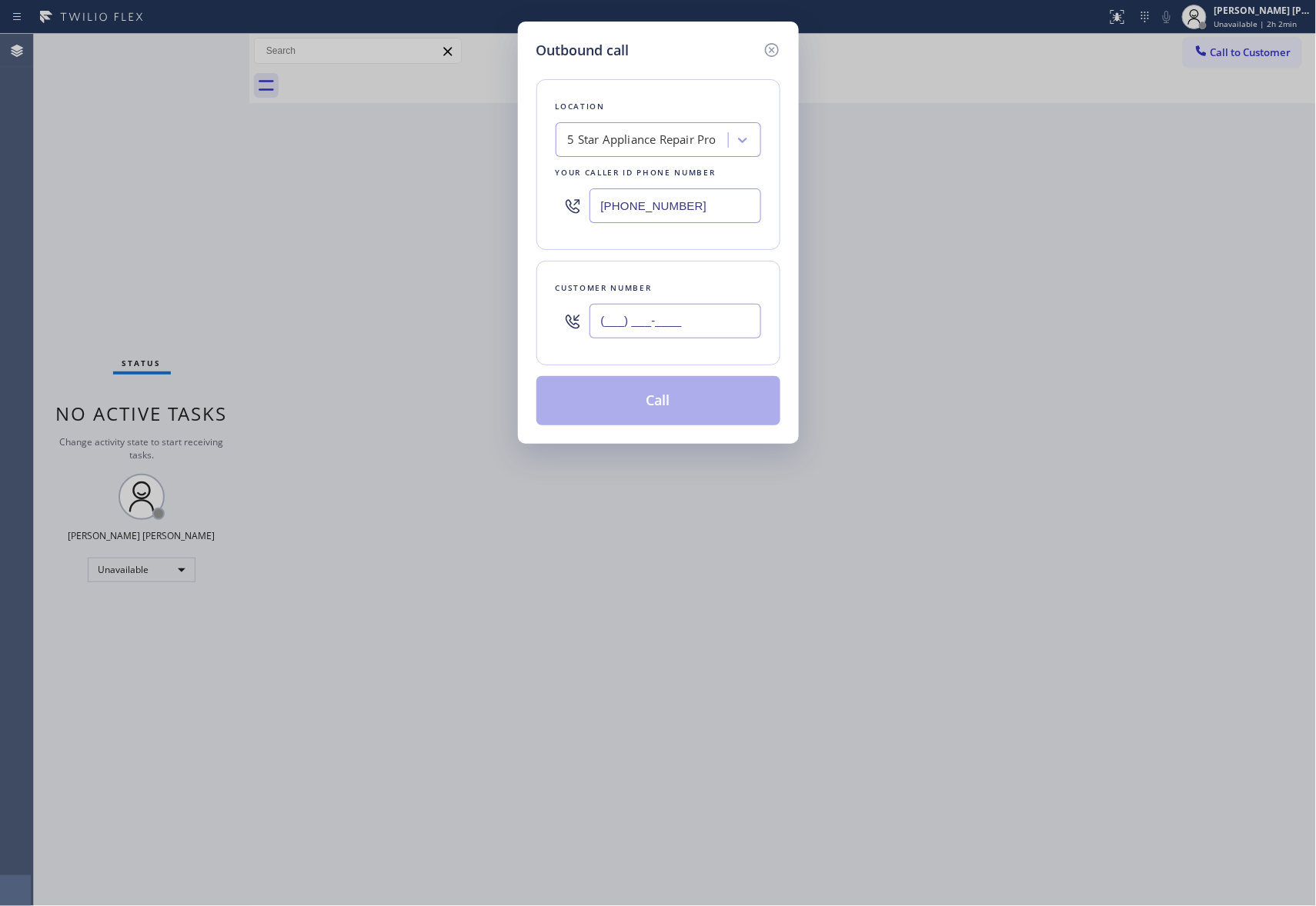
click at [704, 326] on input "(___) ___-____" at bounding box center [675, 321] width 172 height 34
paste input "317) 544-9011"
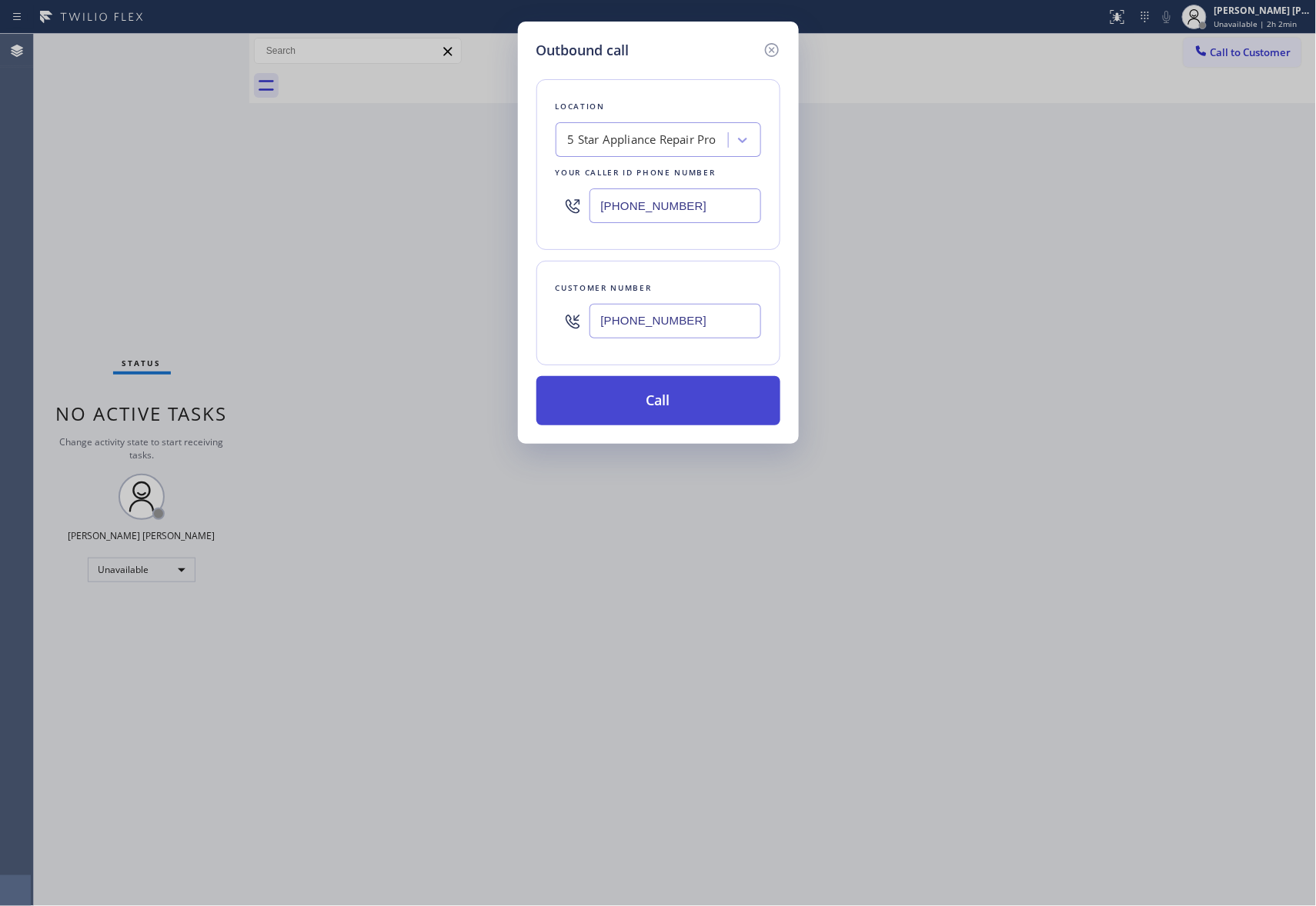
type input "[PHONE_NUMBER]"
click at [690, 406] on button "Call" at bounding box center [658, 401] width 244 height 49
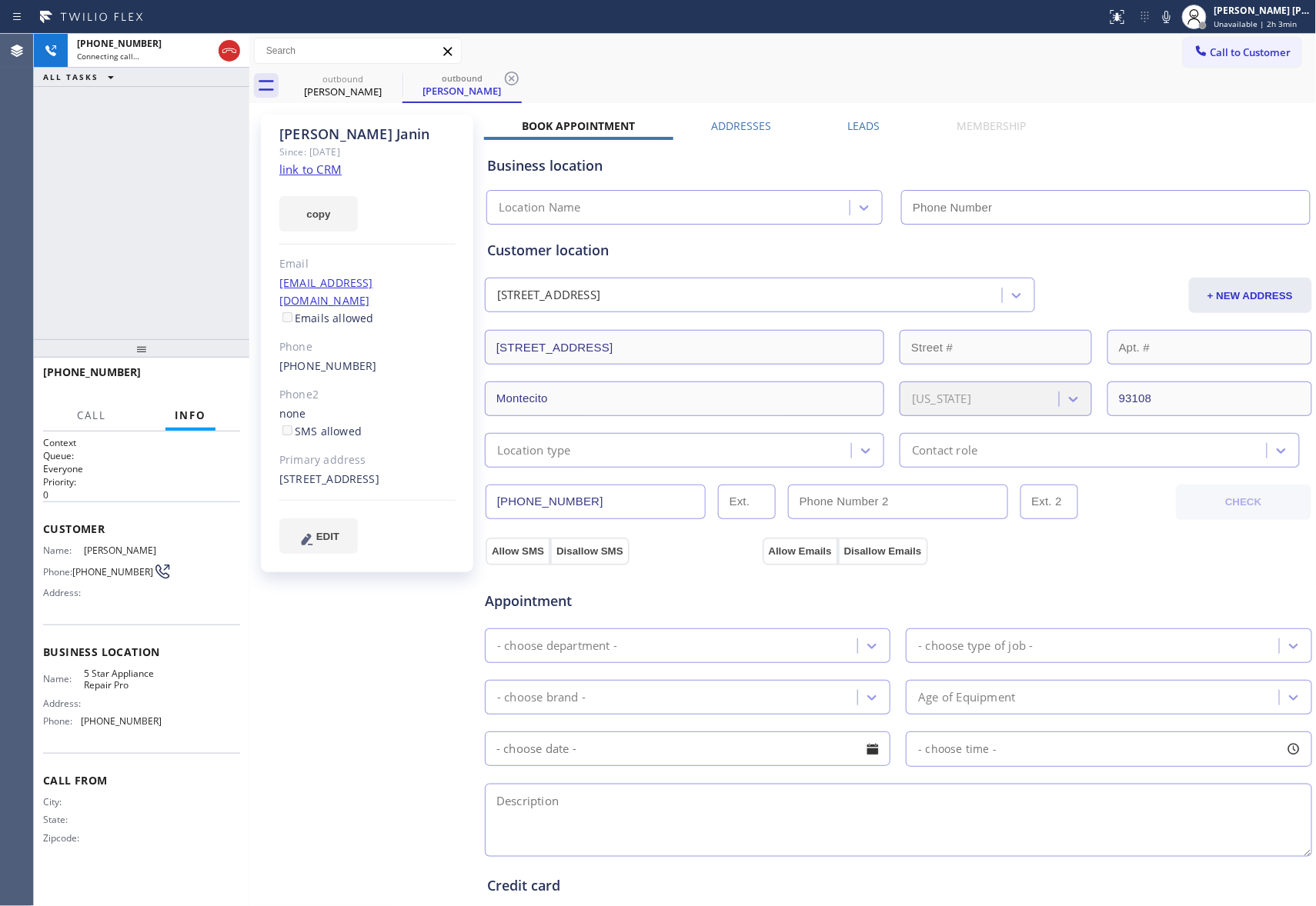
type input "[PHONE_NUMBER]"
click at [850, 125] on label "Leads" at bounding box center [863, 125] width 32 height 15
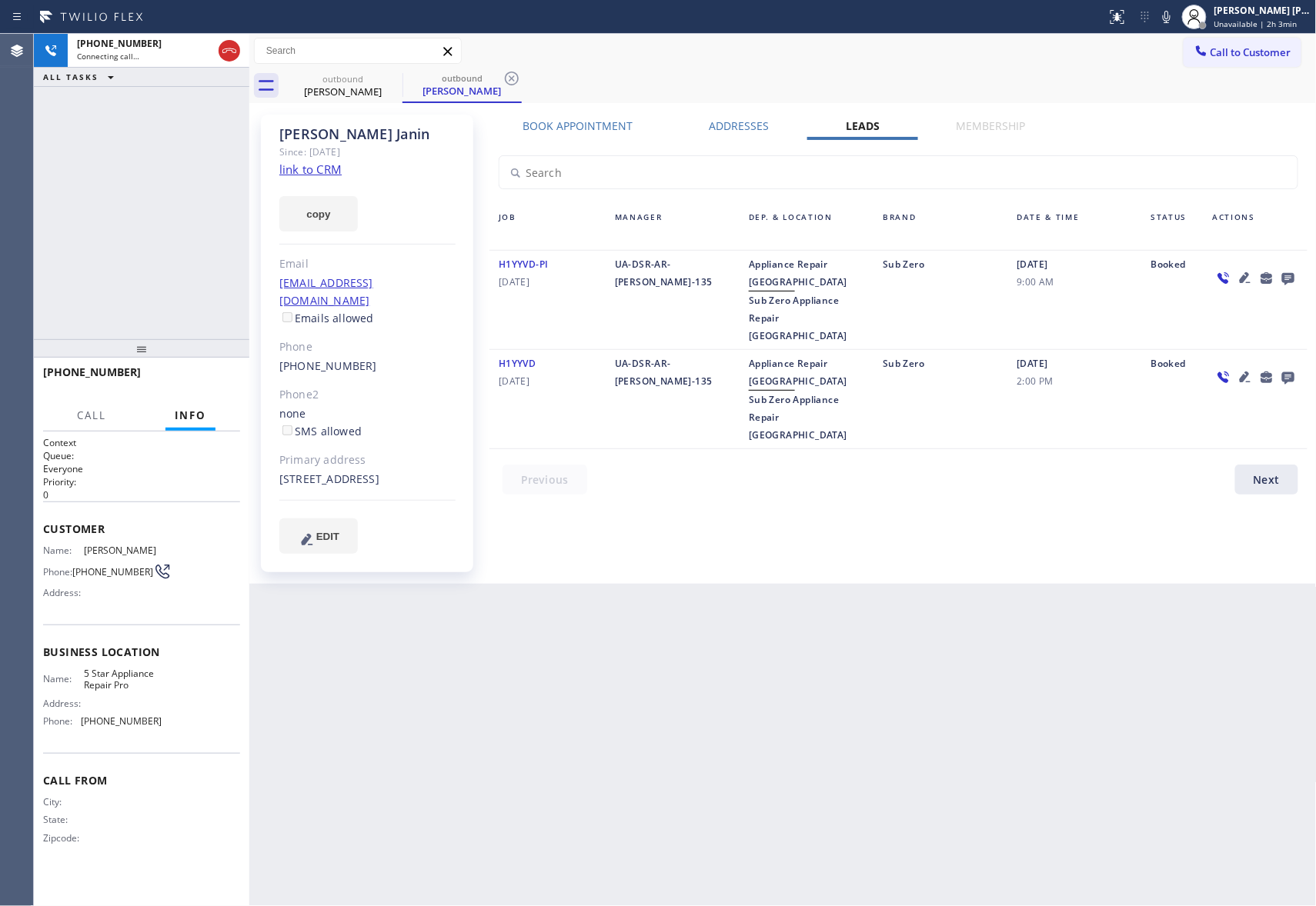
click at [1282, 278] on icon at bounding box center [1288, 279] width 13 height 13
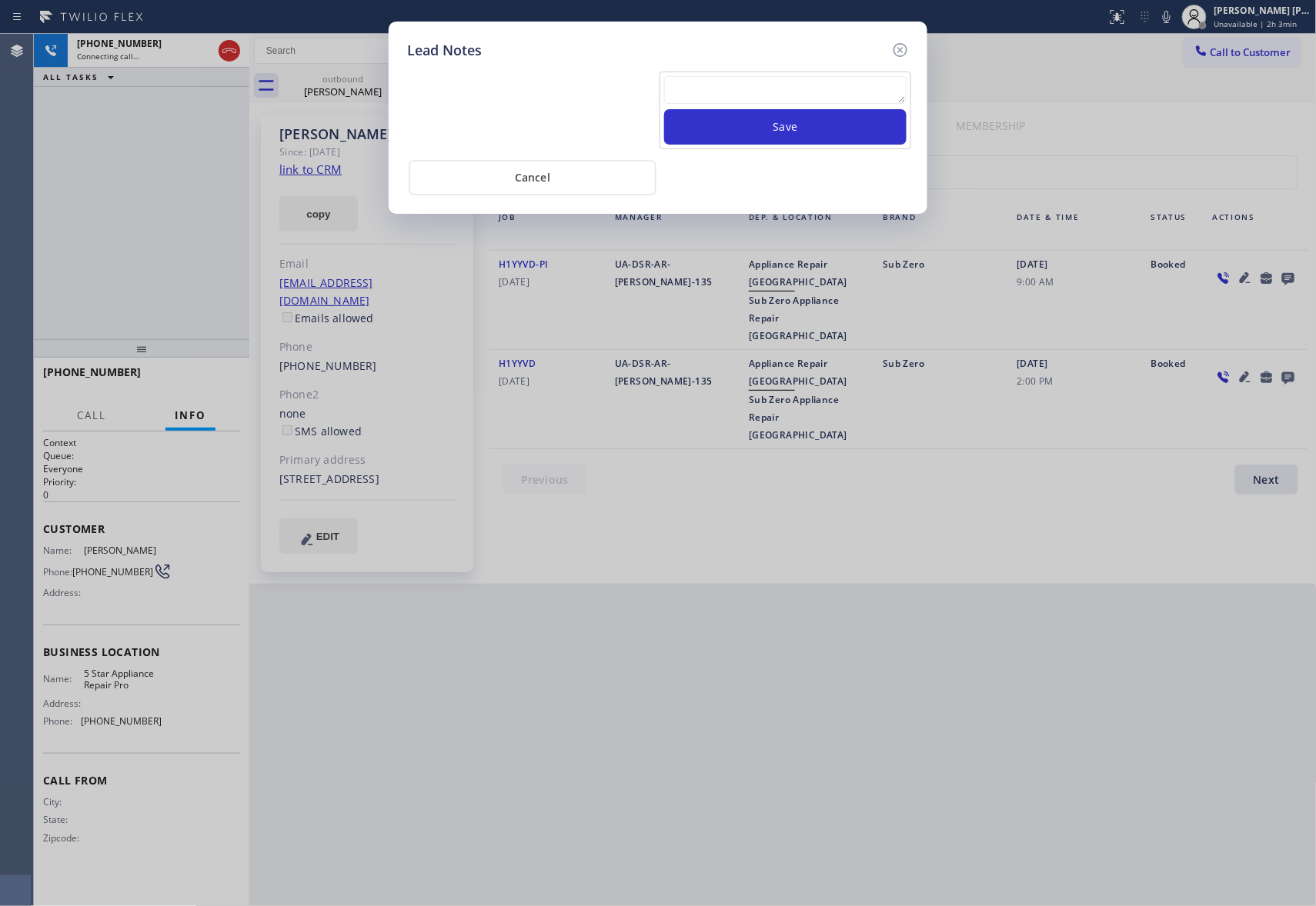
click at [718, 86] on textarea at bounding box center [785, 90] width 242 height 27
paste textarea "please transfer if cx calls back"
type textarea "please transfer if cx calls back"
click at [767, 118] on button "Save" at bounding box center [785, 127] width 242 height 35
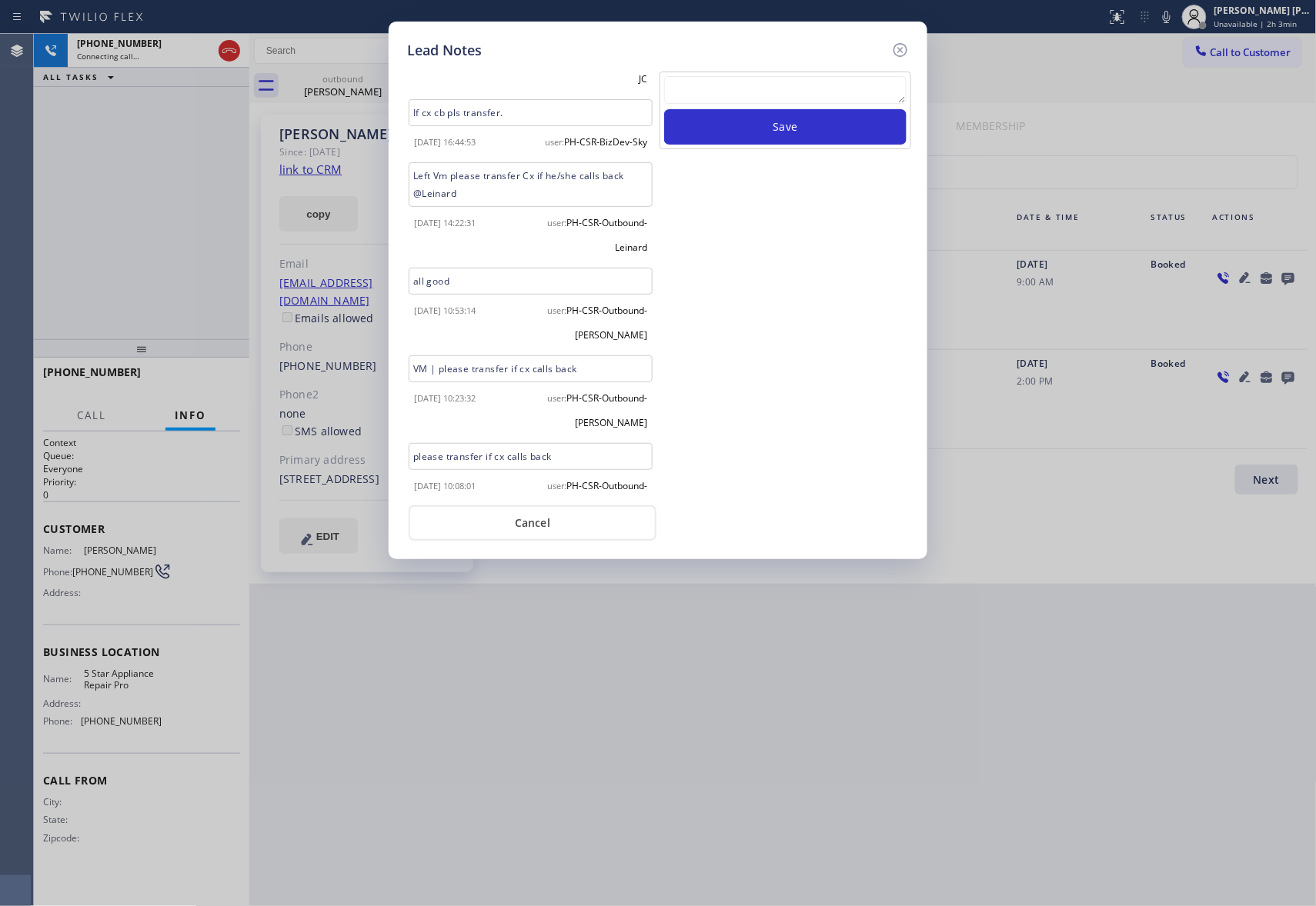
scroll to position [507, 0]
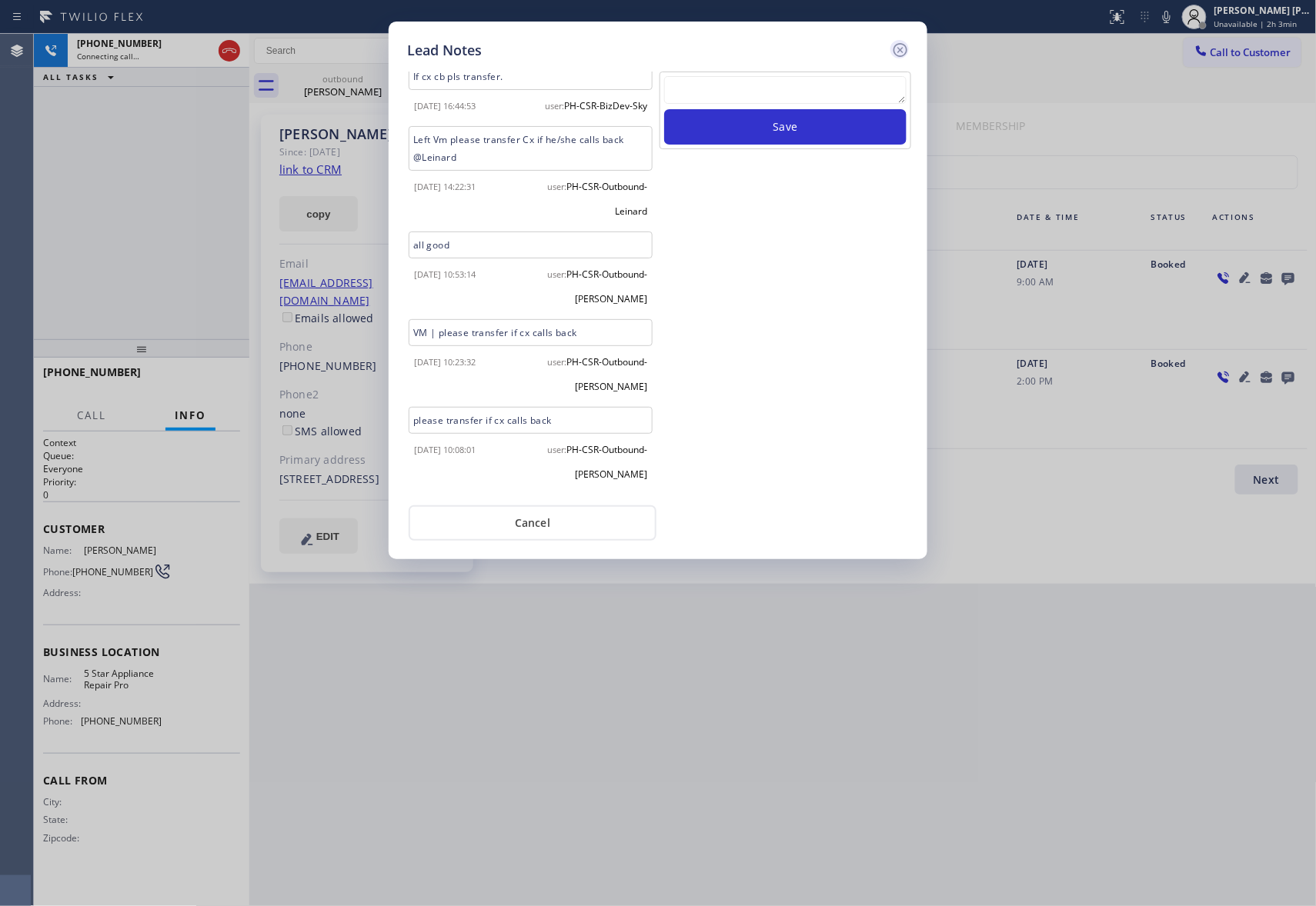
click at [903, 47] on icon at bounding box center [899, 50] width 19 height 19
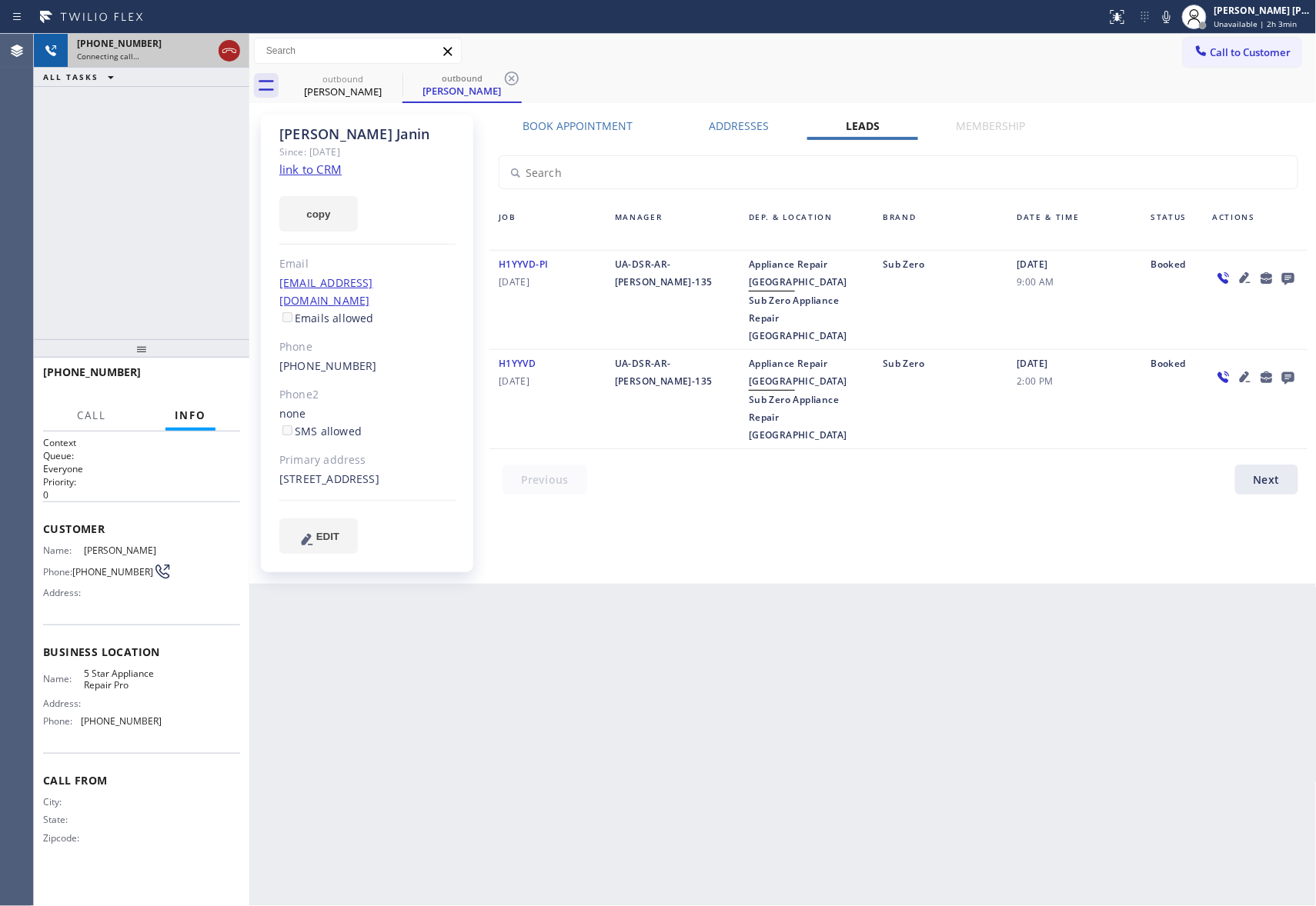
click at [234, 49] on icon at bounding box center [229, 51] width 14 height 5
click at [389, 80] on icon at bounding box center [392, 78] width 19 height 19
click at [402, 80] on div "outbound [PERSON_NAME]" at bounding box center [461, 85] width 119 height 34
click at [502, 80] on icon at bounding box center [511, 78] width 19 height 19
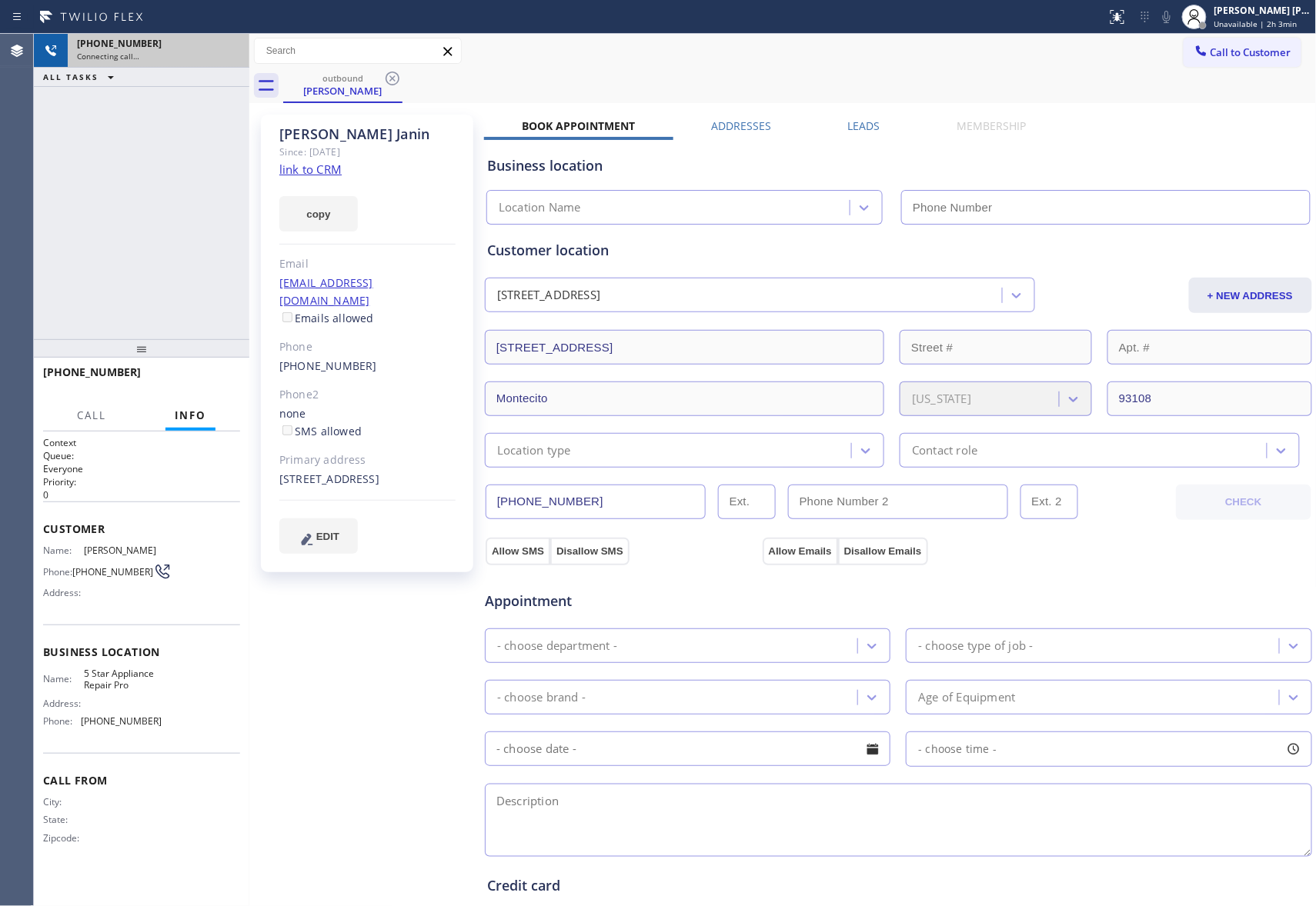
click at [389, 80] on icon at bounding box center [392, 78] width 19 height 19
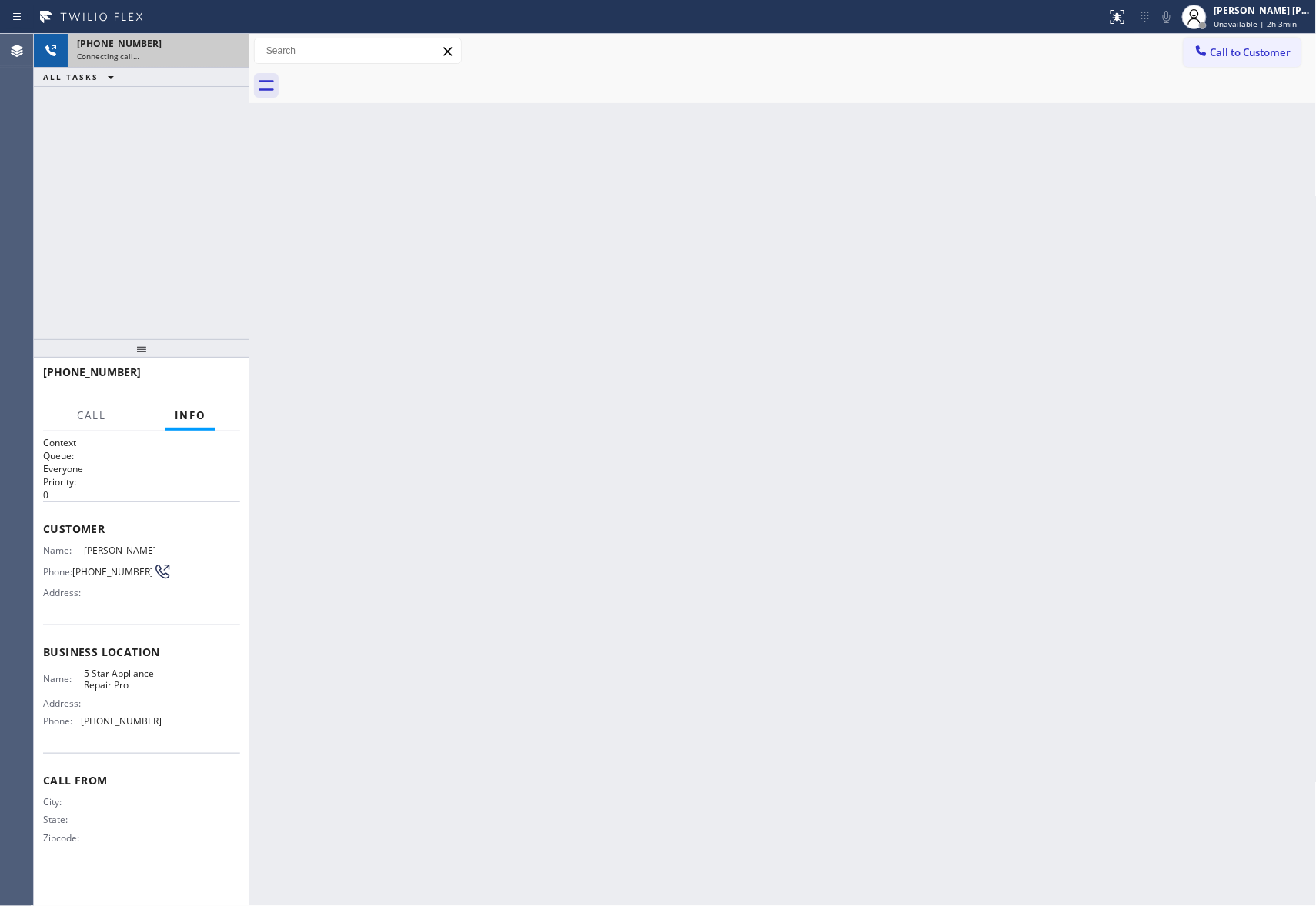
click at [389, 80] on div at bounding box center [799, 85] width 1033 height 34
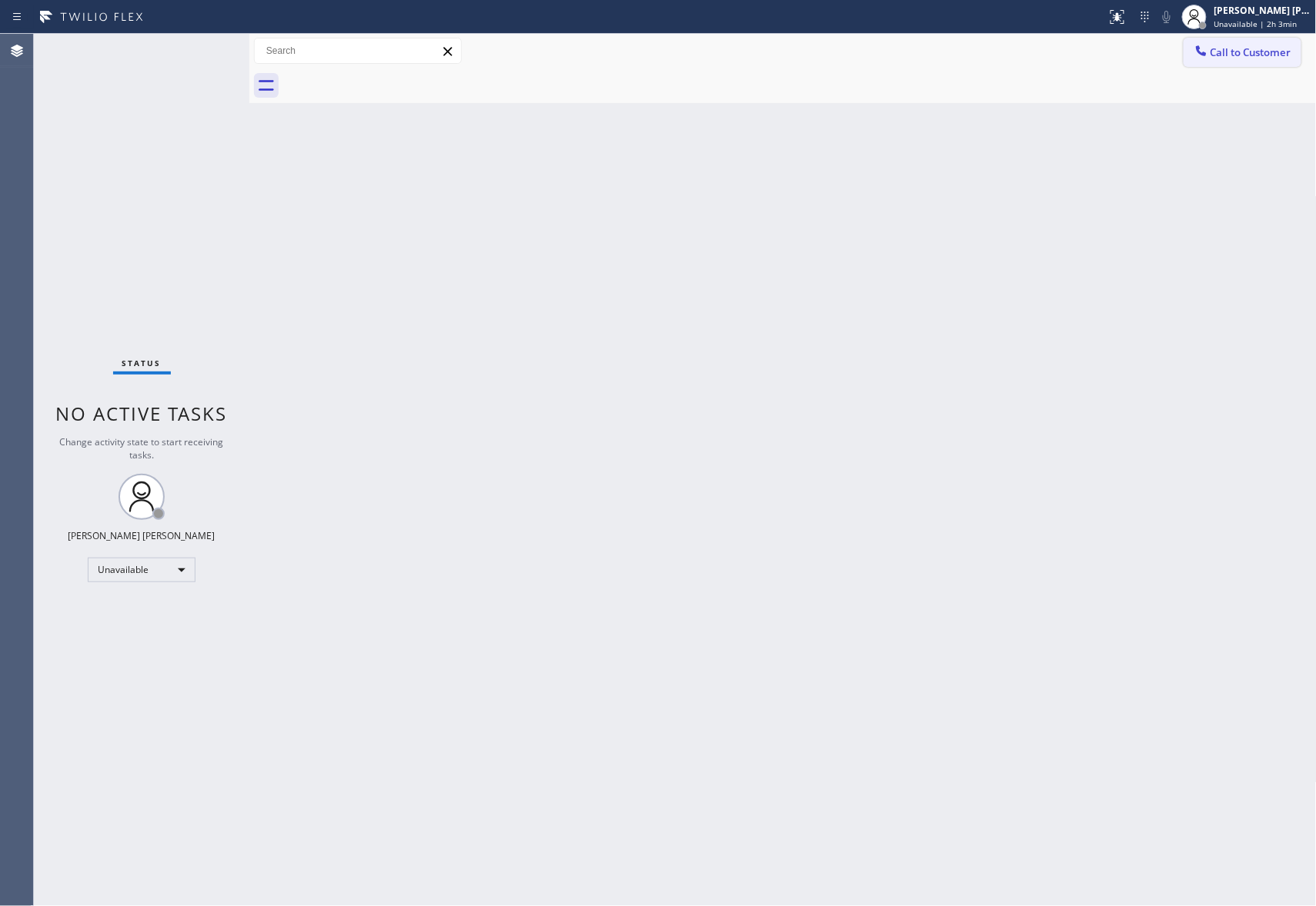
click at [1254, 57] on span "Call to Customer" at bounding box center [1251, 53] width 81 height 14
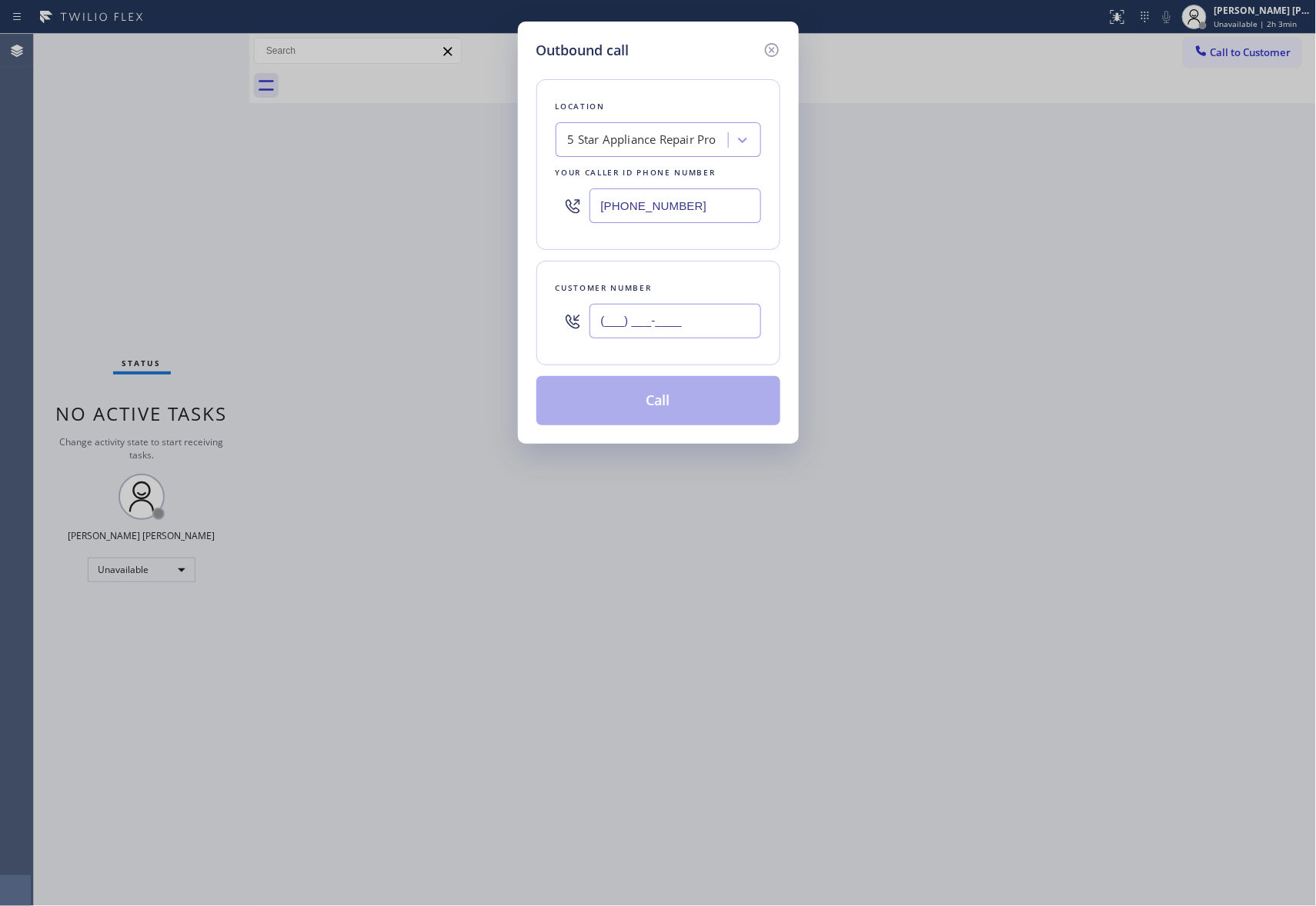
click at [685, 322] on input "(___) ___-____" at bounding box center [675, 321] width 172 height 34
paste input "650) 588-4021"
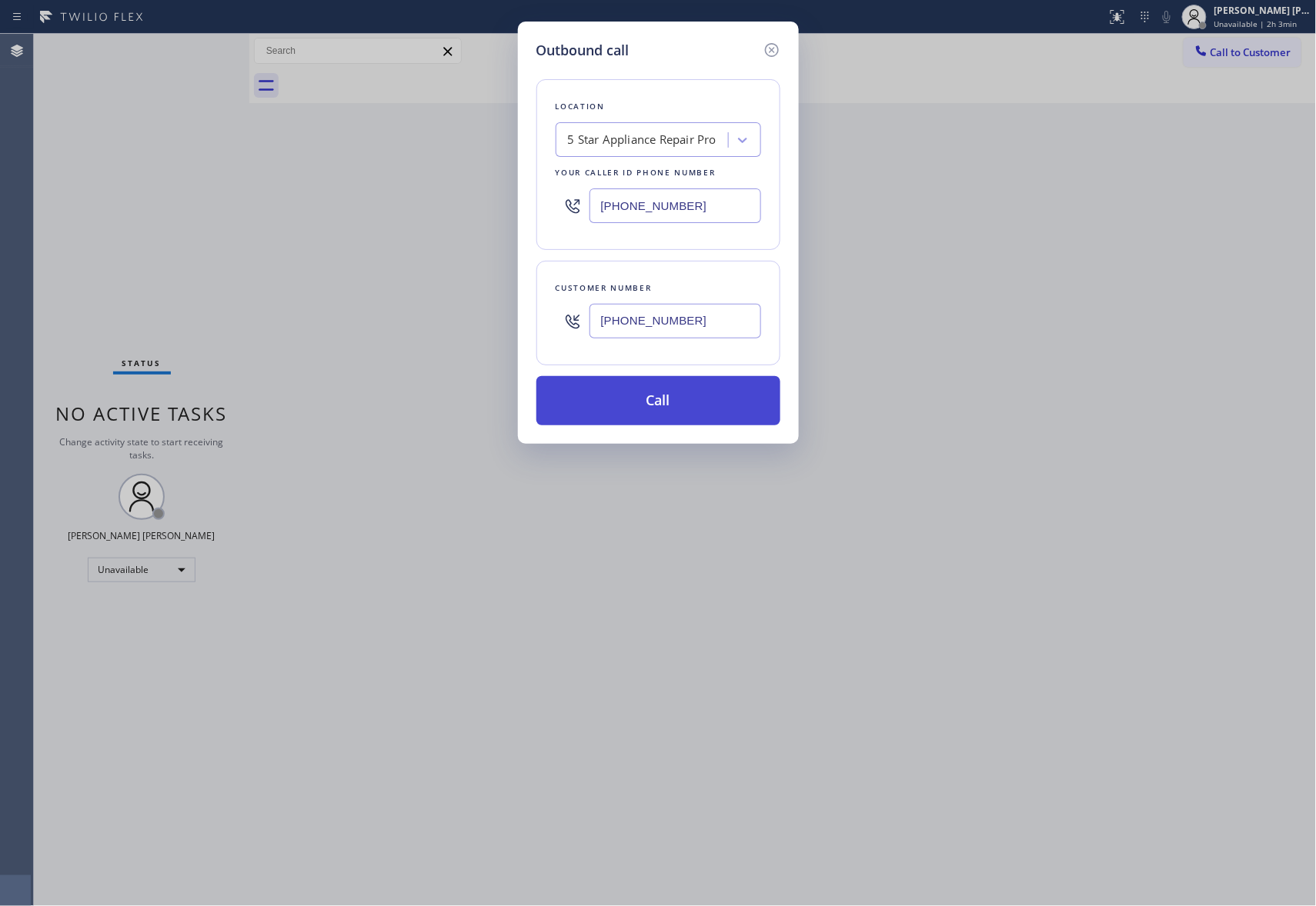
type input "[PHONE_NUMBER]"
click at [690, 402] on button "Call" at bounding box center [658, 401] width 244 height 49
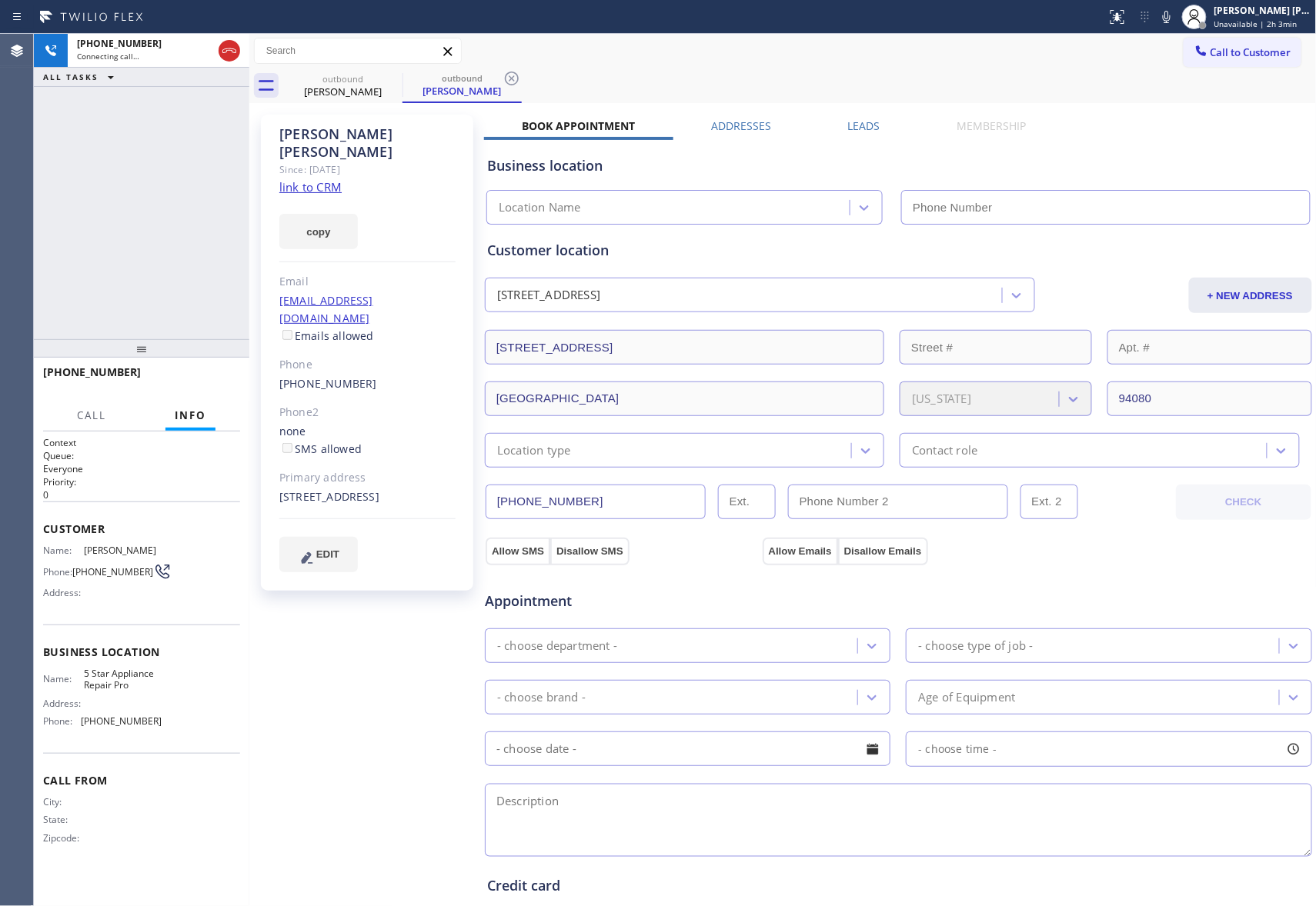
type input "[PHONE_NUMBER]"
click at [859, 123] on label "Leads" at bounding box center [863, 125] width 32 height 15
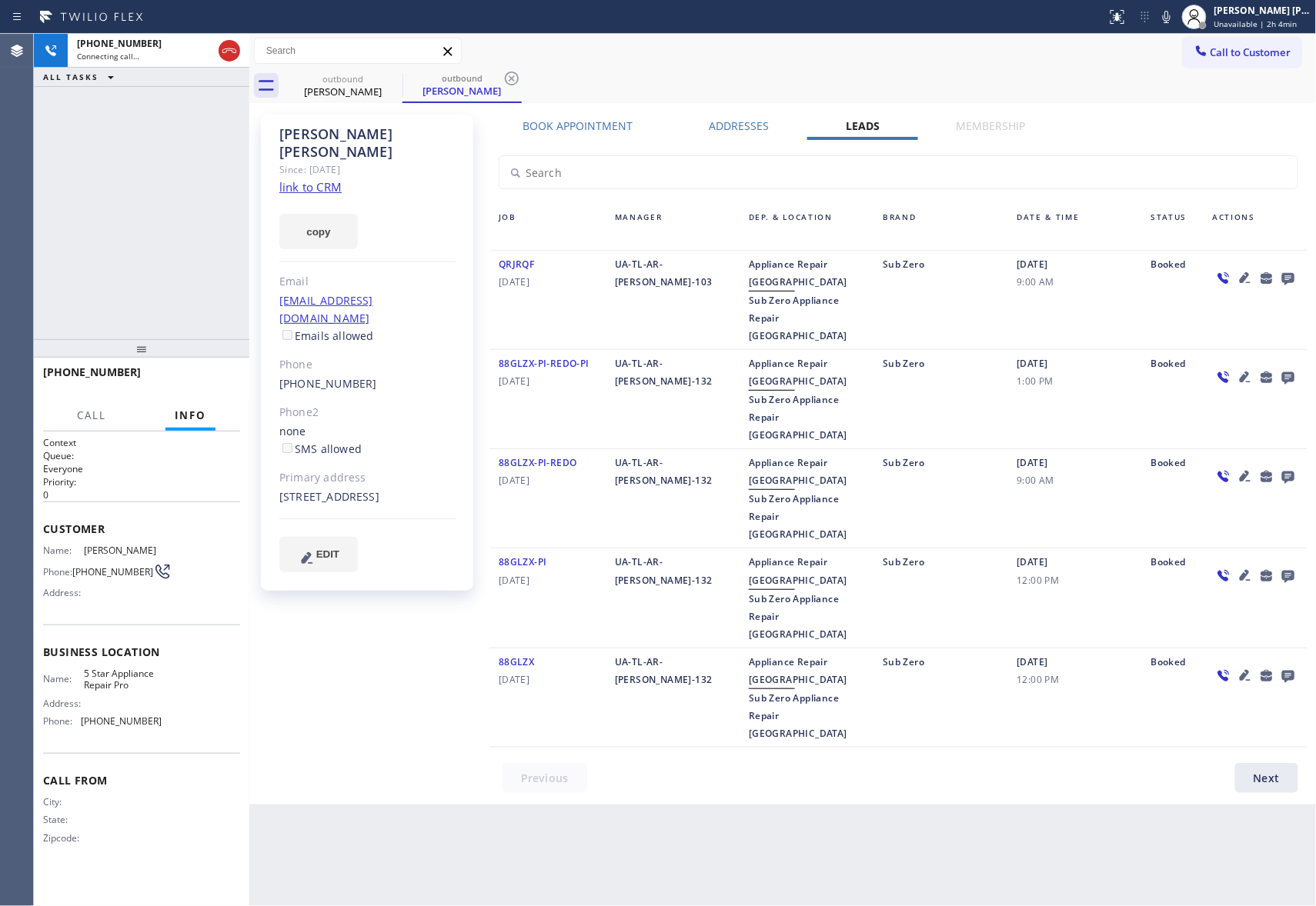
click at [1284, 275] on icon at bounding box center [1288, 279] width 13 height 13
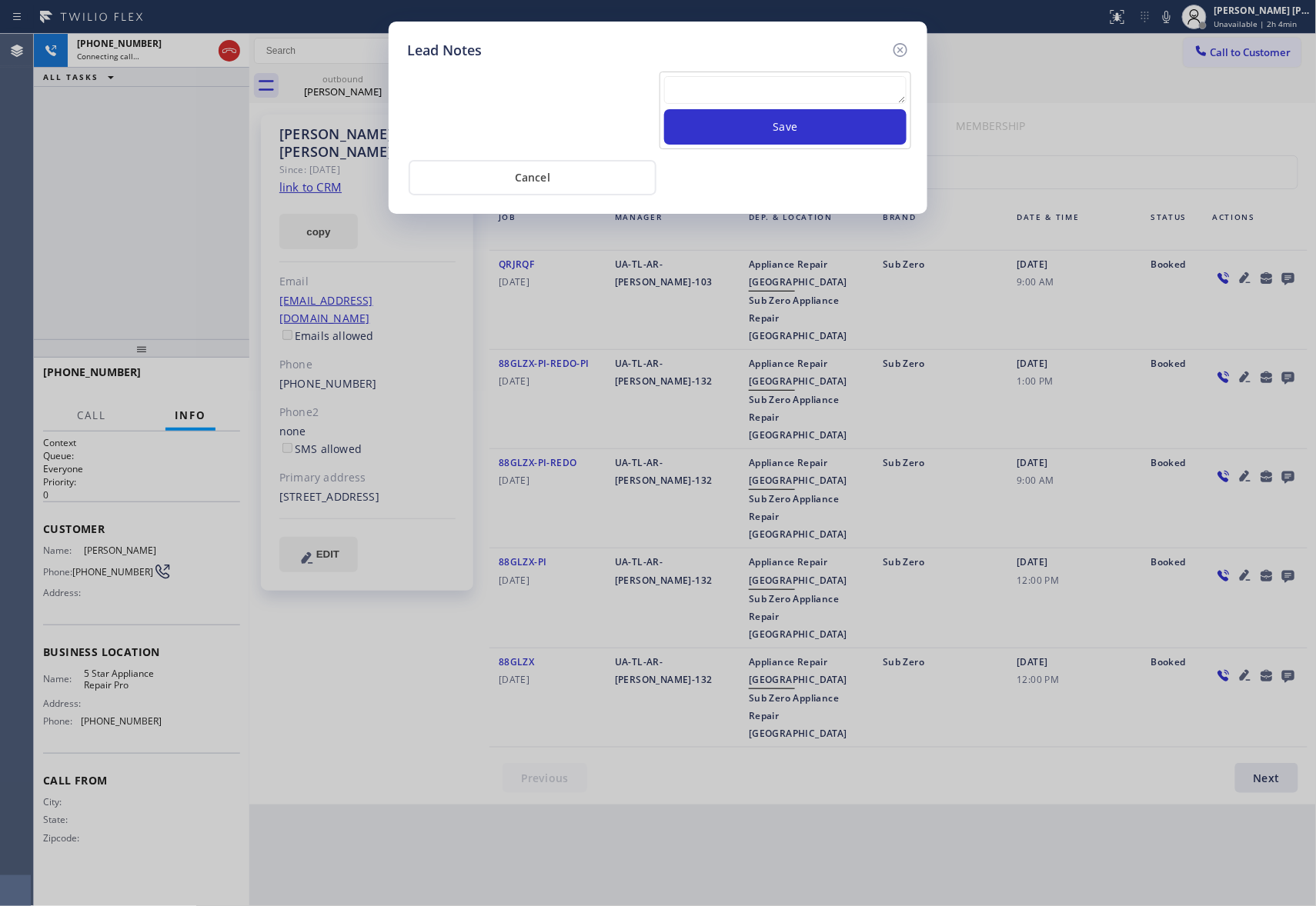
click at [805, 88] on textarea at bounding box center [785, 90] width 242 height 27
paste textarea "please transfer if cx calls back"
type textarea "please transfer if cx calls back"
click at [826, 127] on button "Save" at bounding box center [785, 127] width 242 height 35
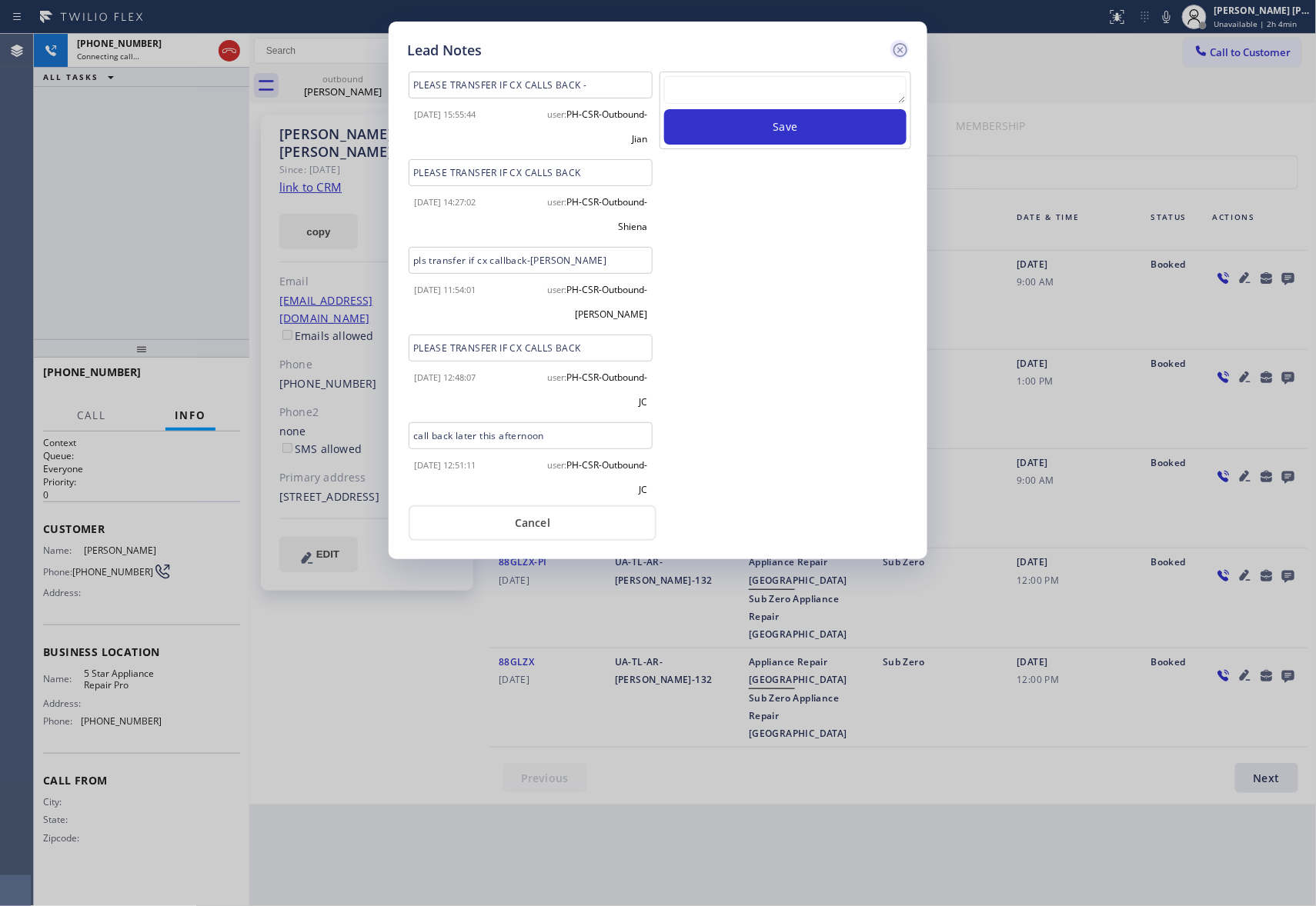
scroll to position [0, 0]
click at [902, 53] on icon at bounding box center [899, 50] width 19 height 19
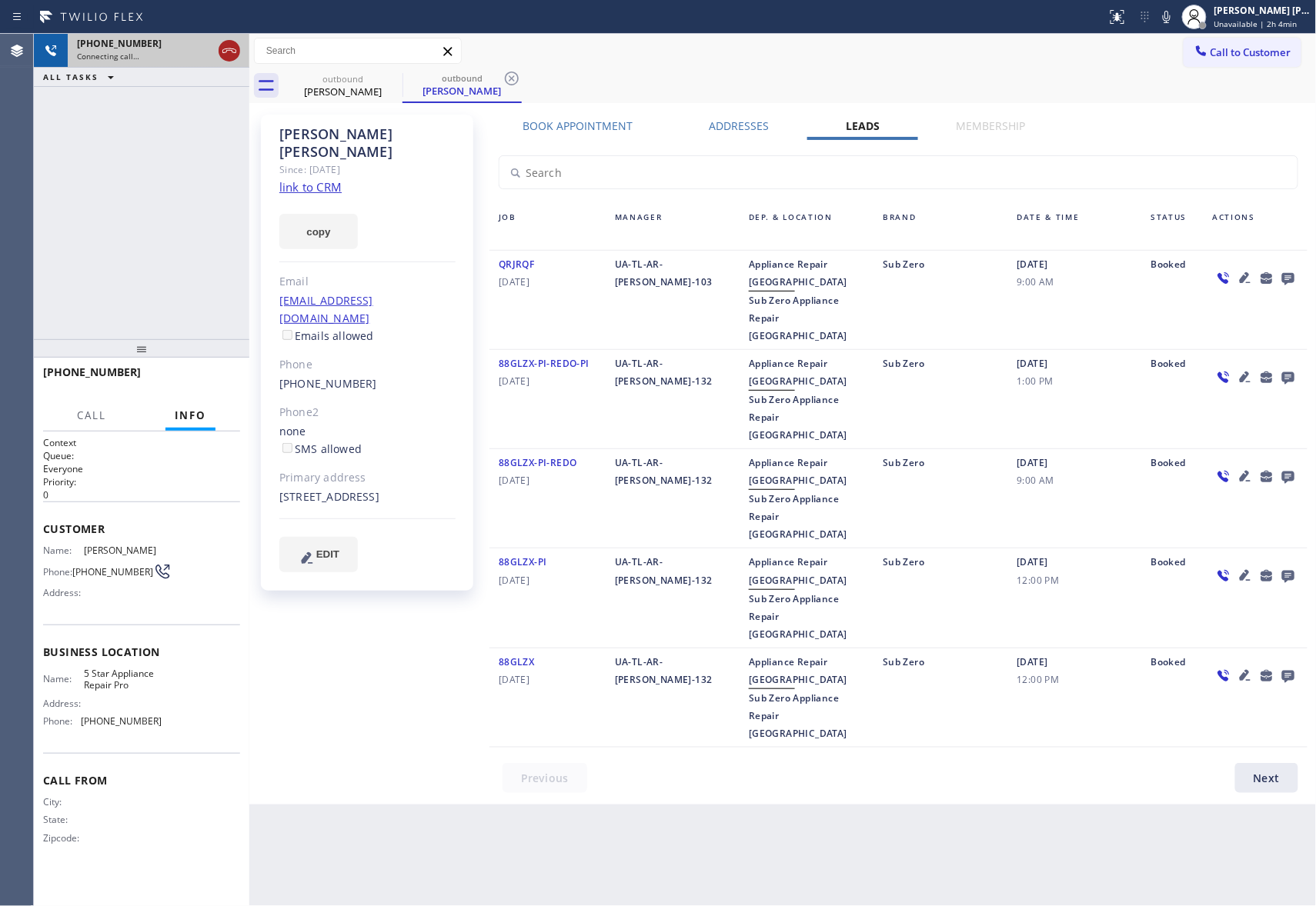
click at [235, 56] on icon at bounding box center [229, 51] width 19 height 19
click at [384, 78] on icon at bounding box center [392, 78] width 19 height 19
click at [502, 78] on icon at bounding box center [511, 78] width 19 height 19
click at [384, 78] on div "outbound [PERSON_NAME] outbound [PERSON_NAME]" at bounding box center [799, 85] width 1033 height 34
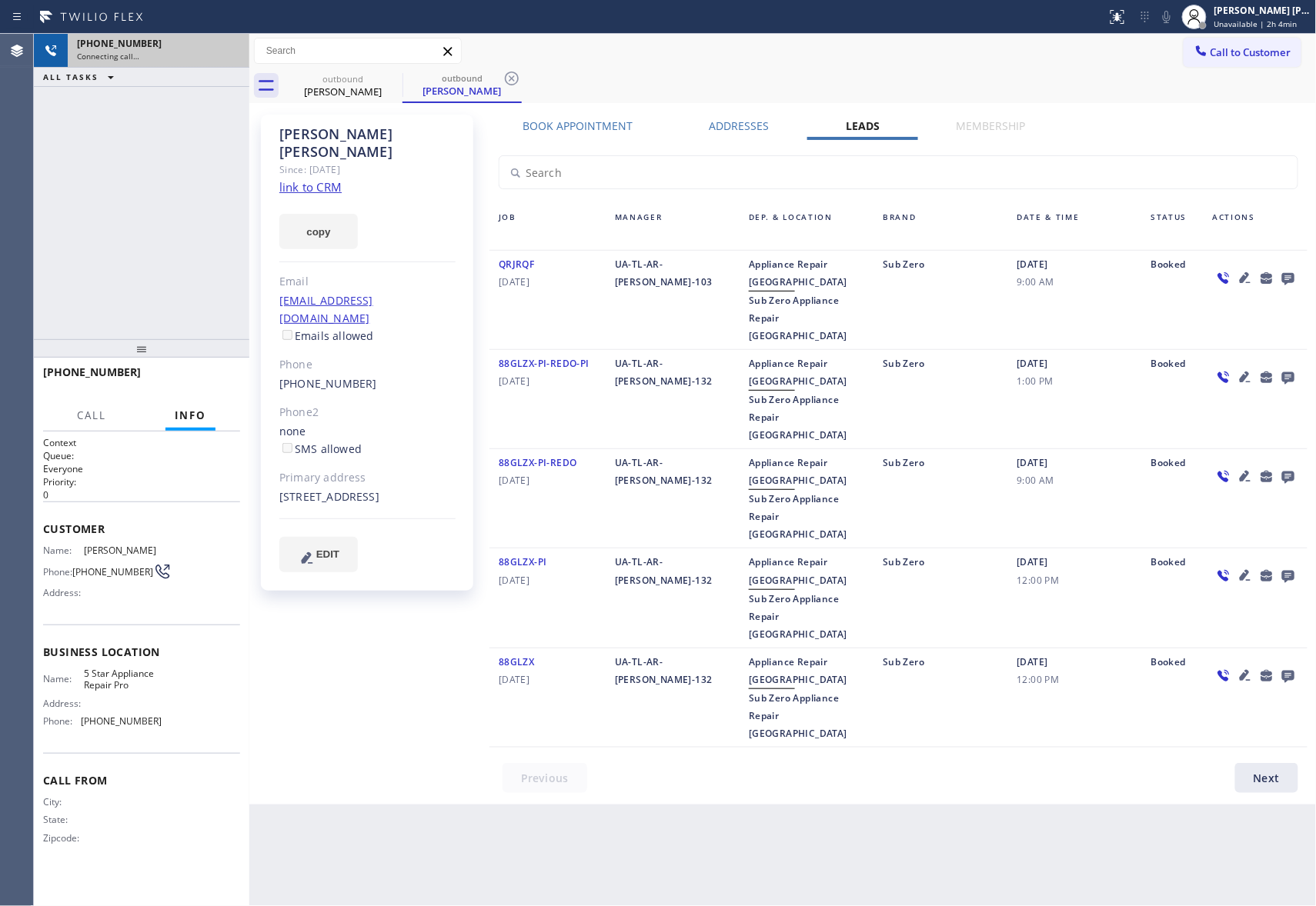
click at [384, 78] on div "outbound [PERSON_NAME] outbound [PERSON_NAME]" at bounding box center [799, 85] width 1033 height 34
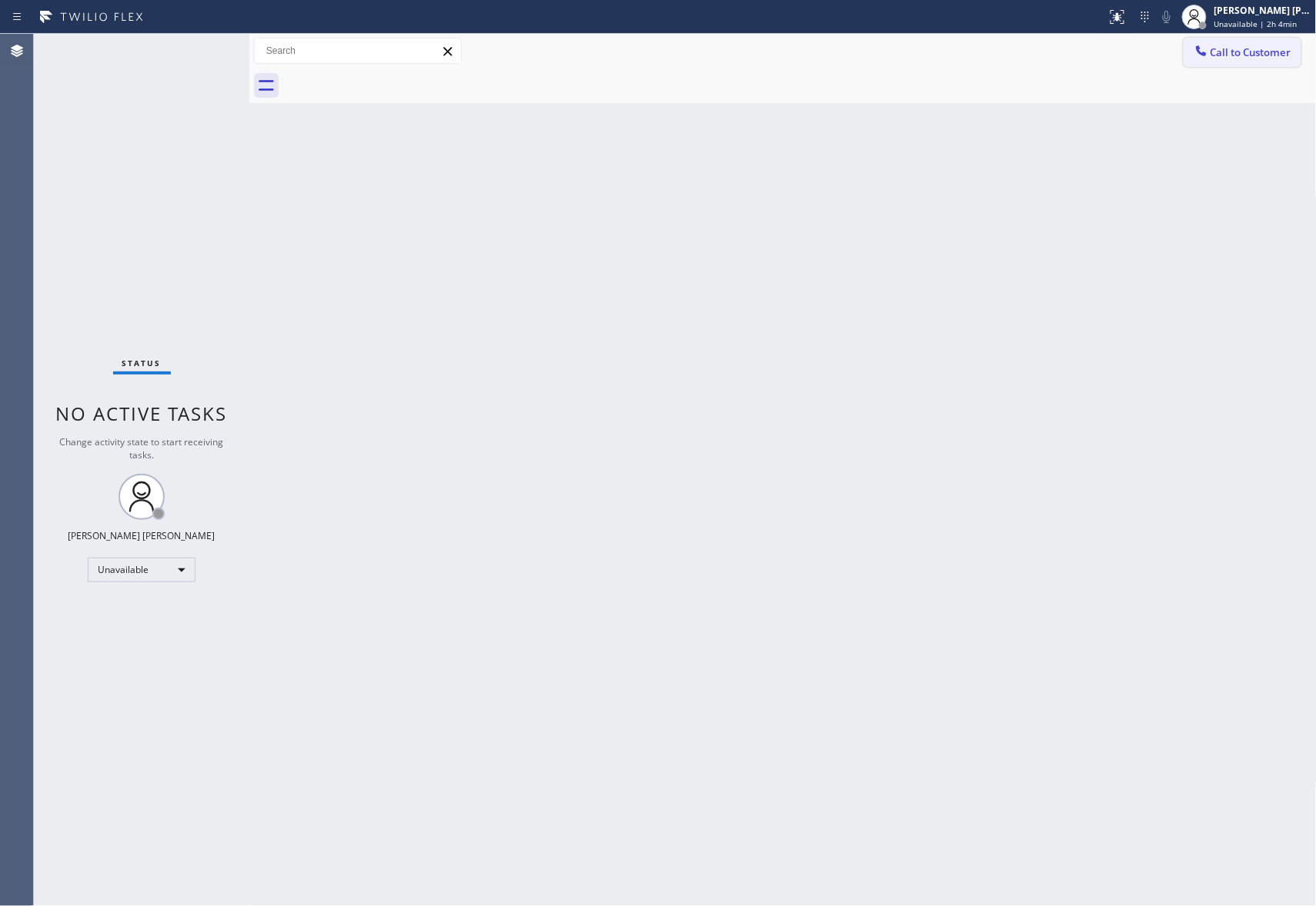
click at [1244, 46] on span "Call to Customer" at bounding box center [1251, 53] width 81 height 14
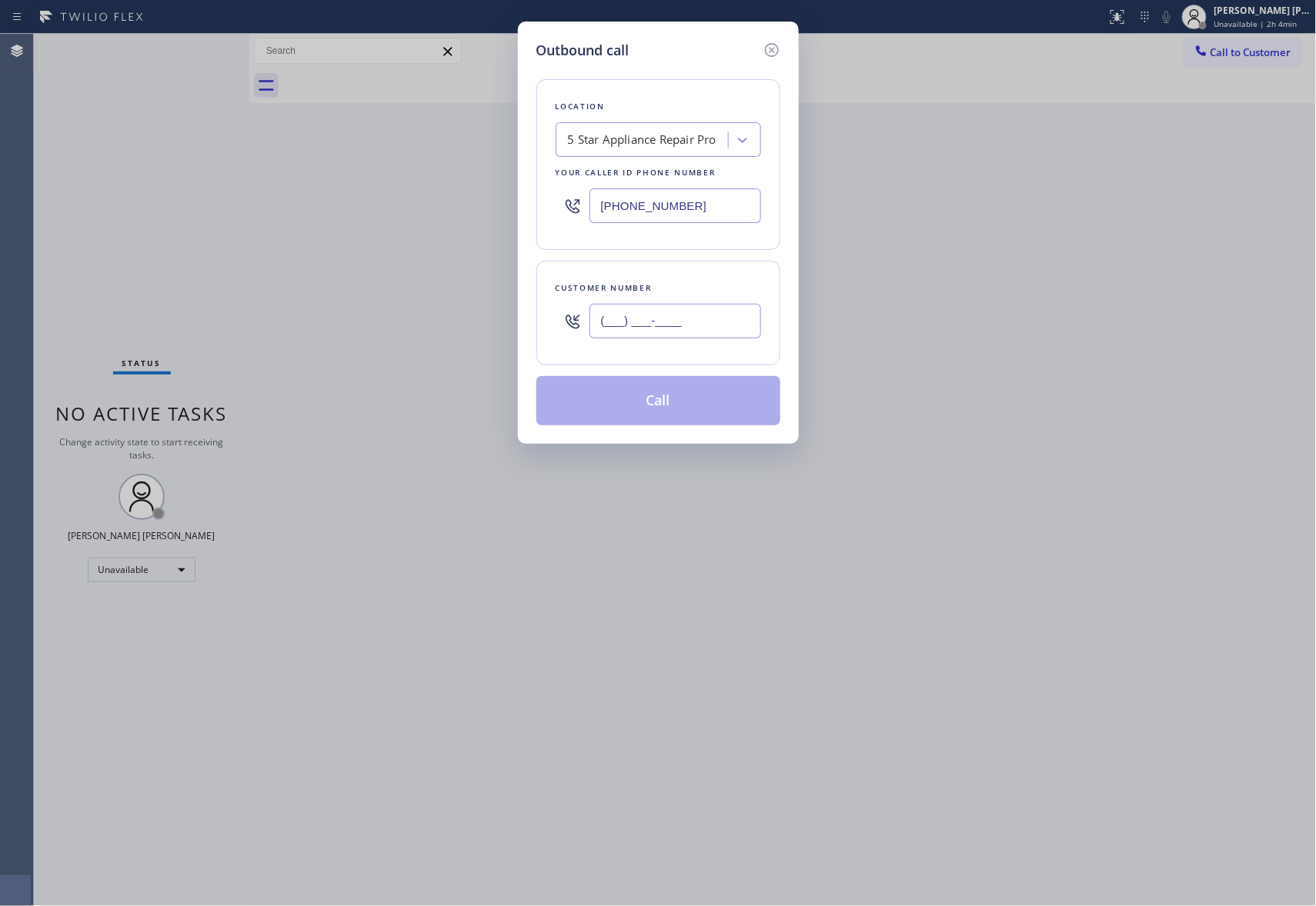
click at [672, 309] on input "(___) ___-____" at bounding box center [675, 321] width 172 height 34
paste input "714) 801-0215"
type input "[PHONE_NUMBER]"
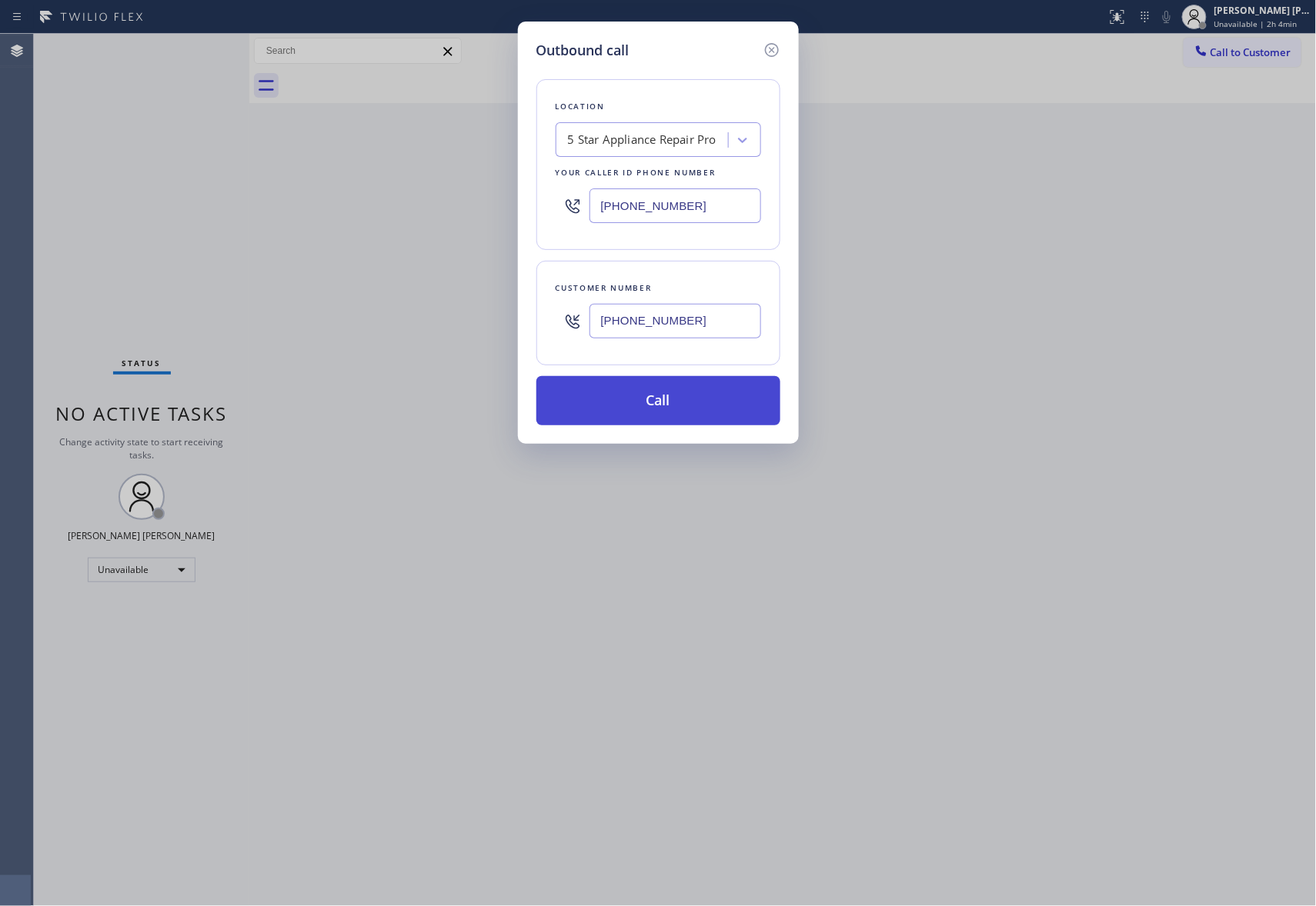
click at [700, 405] on button "Call" at bounding box center [658, 401] width 244 height 49
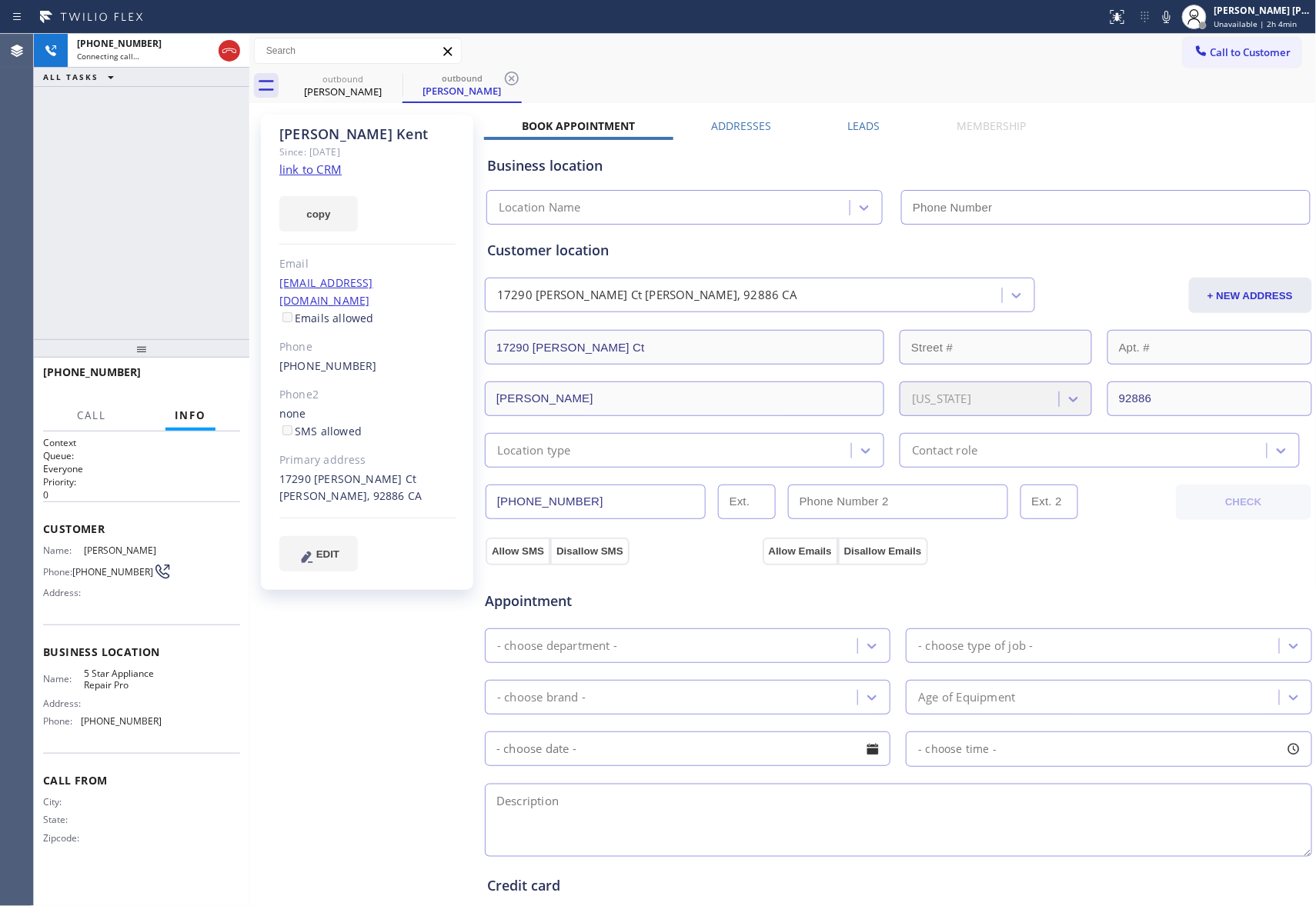
type input "[PHONE_NUMBER]"
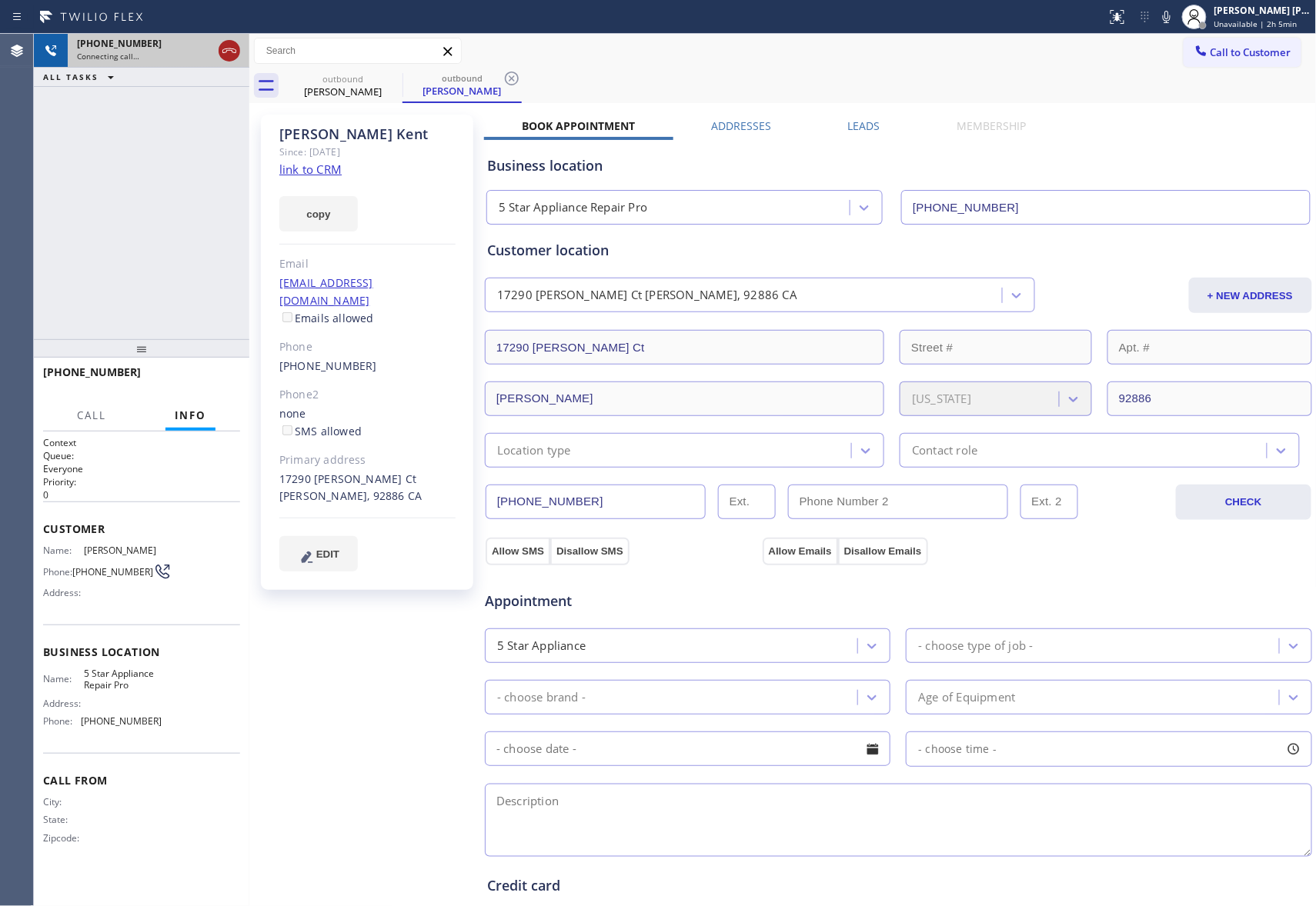
click at [231, 57] on icon at bounding box center [229, 51] width 19 height 19
click at [395, 81] on icon at bounding box center [392, 78] width 14 height 14
click at [504, 81] on icon at bounding box center [511, 78] width 14 height 14
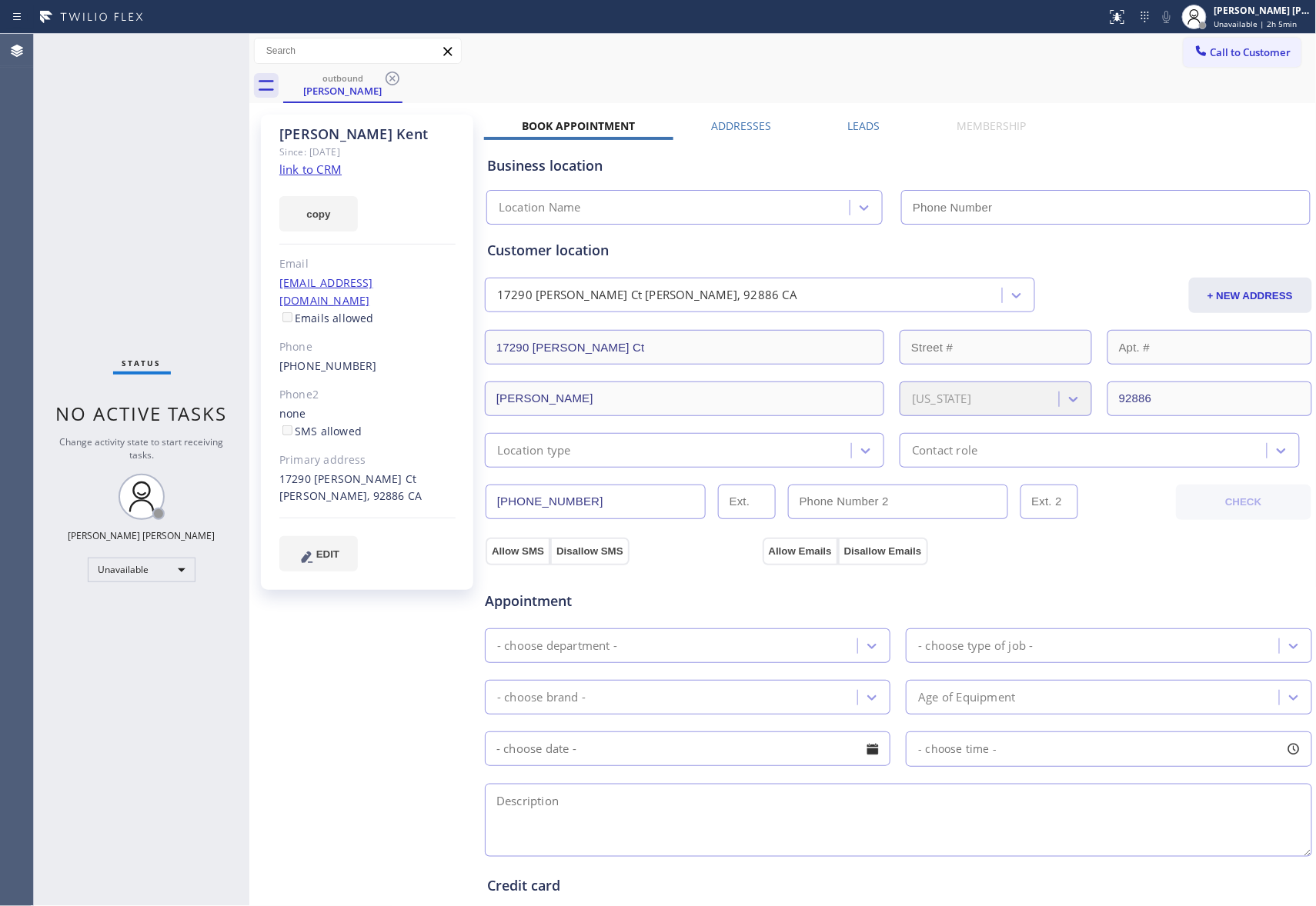
click at [395, 81] on icon at bounding box center [392, 78] width 14 height 14
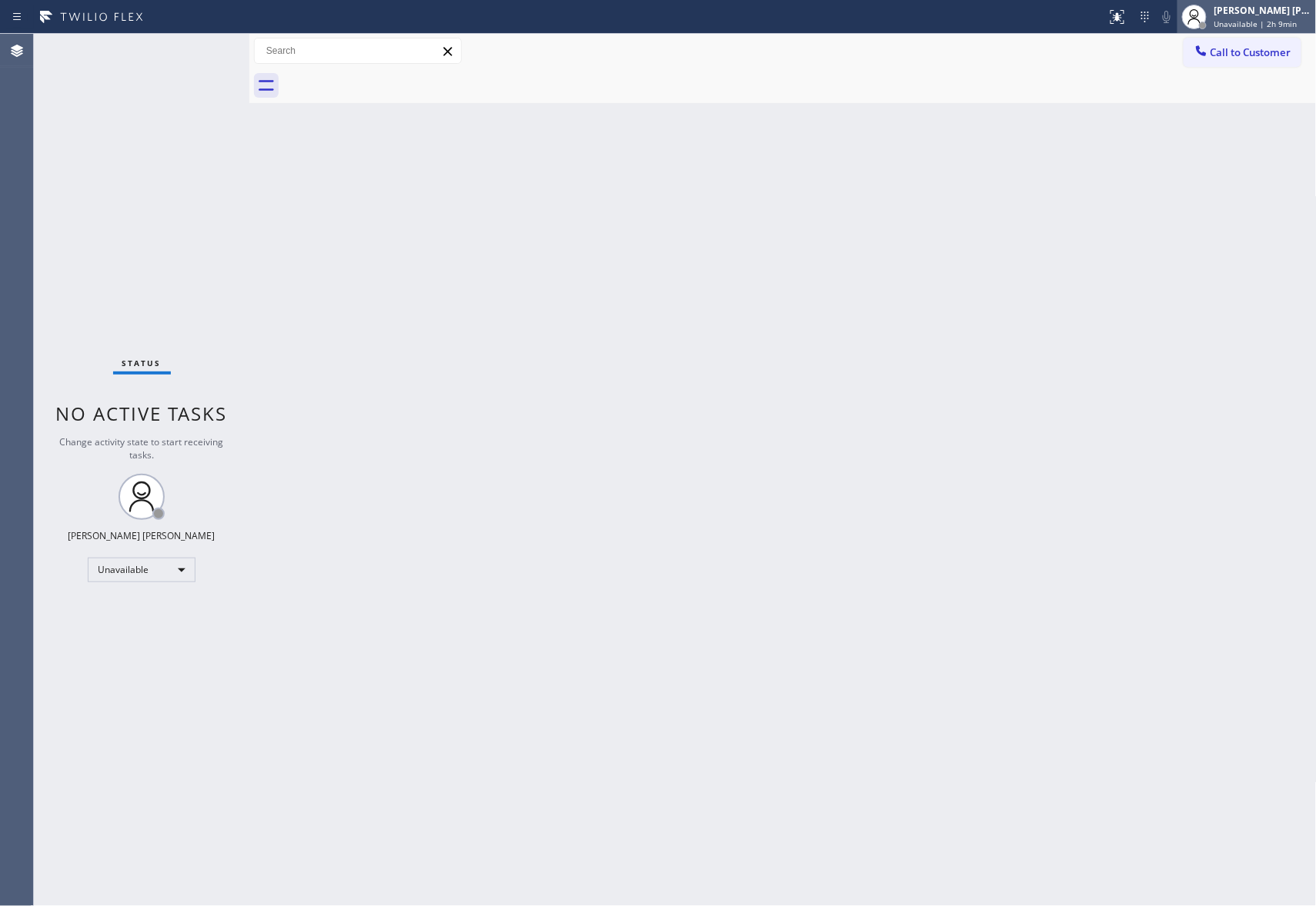
click at [1265, 13] on div "[PERSON_NAME] [PERSON_NAME]" at bounding box center [1261, 10] width 97 height 13
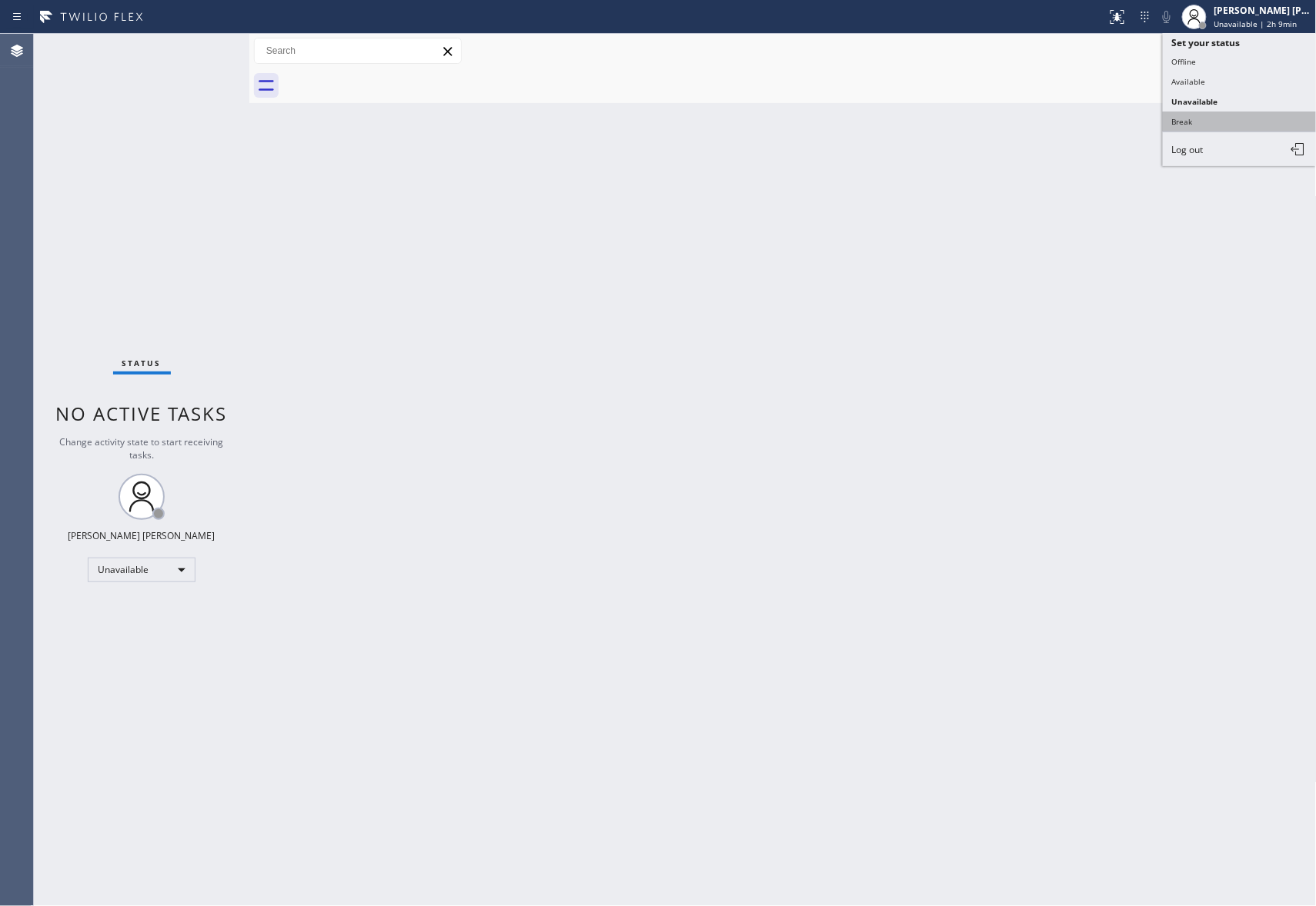
click at [1223, 115] on button "Break" at bounding box center [1240, 121] width 154 height 20
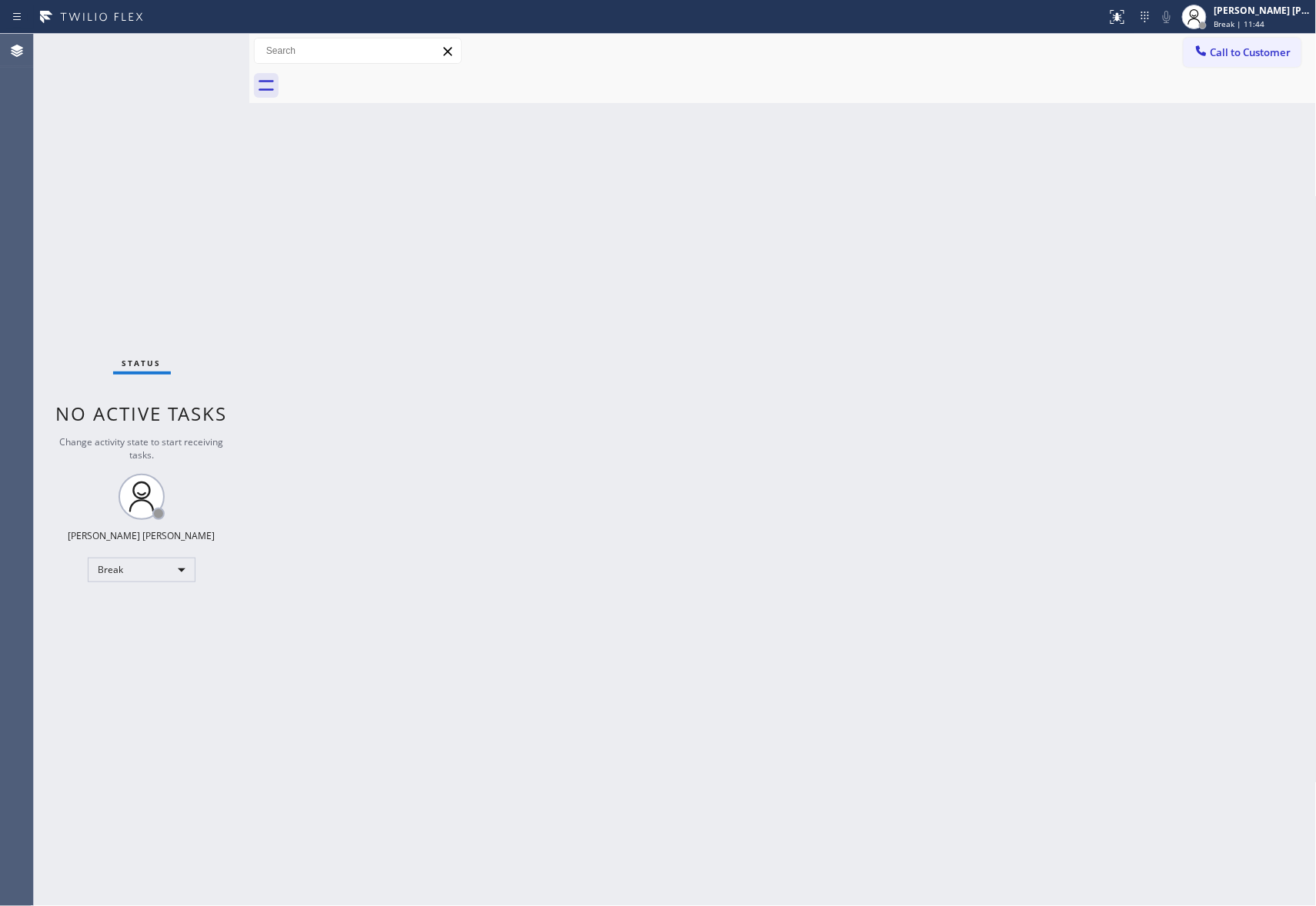
click at [174, 583] on div "Status No active tasks Change activity state to start receiving tasks. [PERSON_…" at bounding box center [141, 470] width 216 height 872
click at [174, 570] on div "Break" at bounding box center [141, 570] width 107 height 24
click at [155, 635] on li "Unavailable" at bounding box center [140, 629] width 103 height 19
click at [1247, 46] on span "Call to Customer" at bounding box center [1251, 53] width 81 height 14
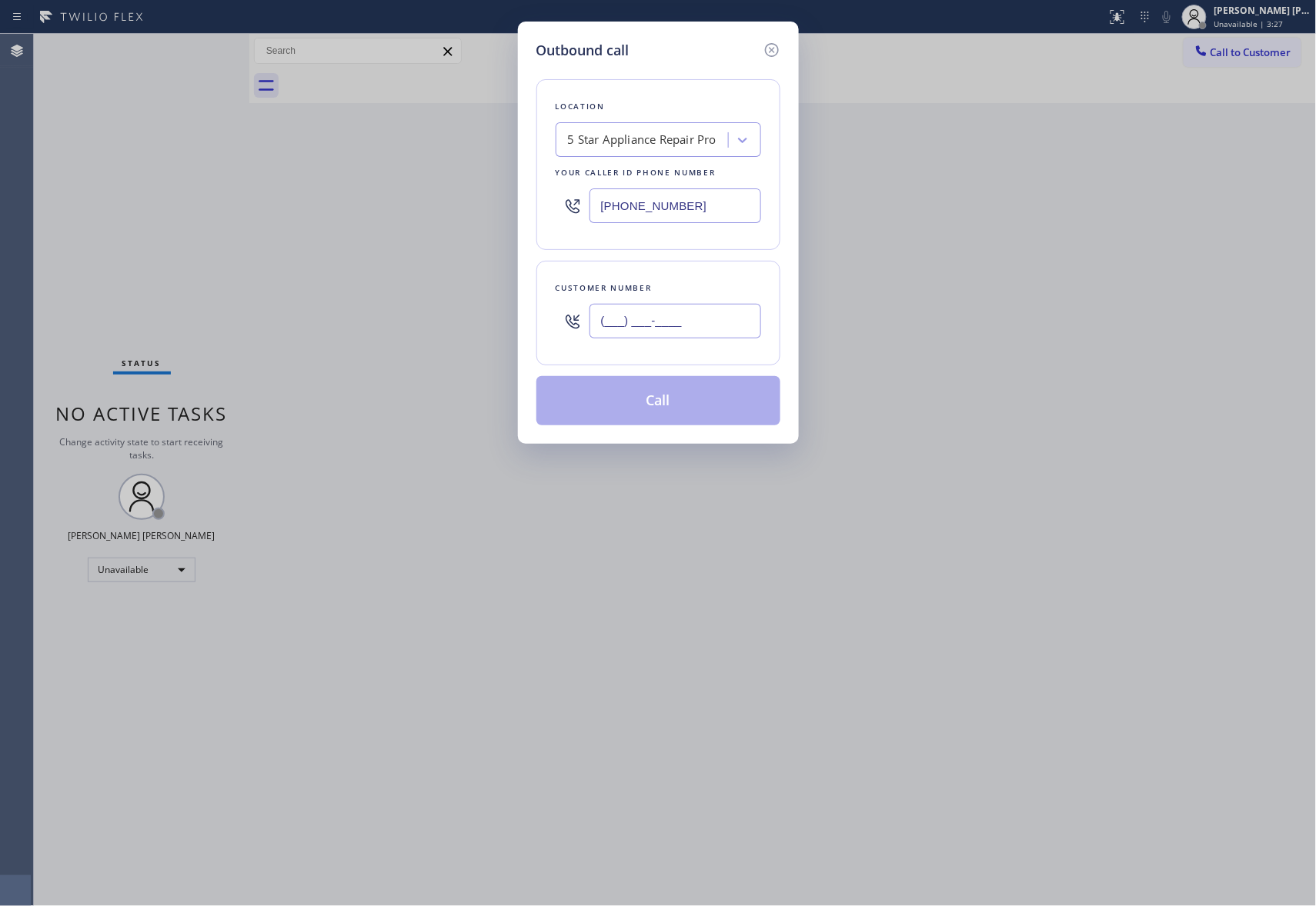
click at [683, 322] on input "(___) ___-____" at bounding box center [675, 321] width 172 height 34
paste input "760) 713-9829"
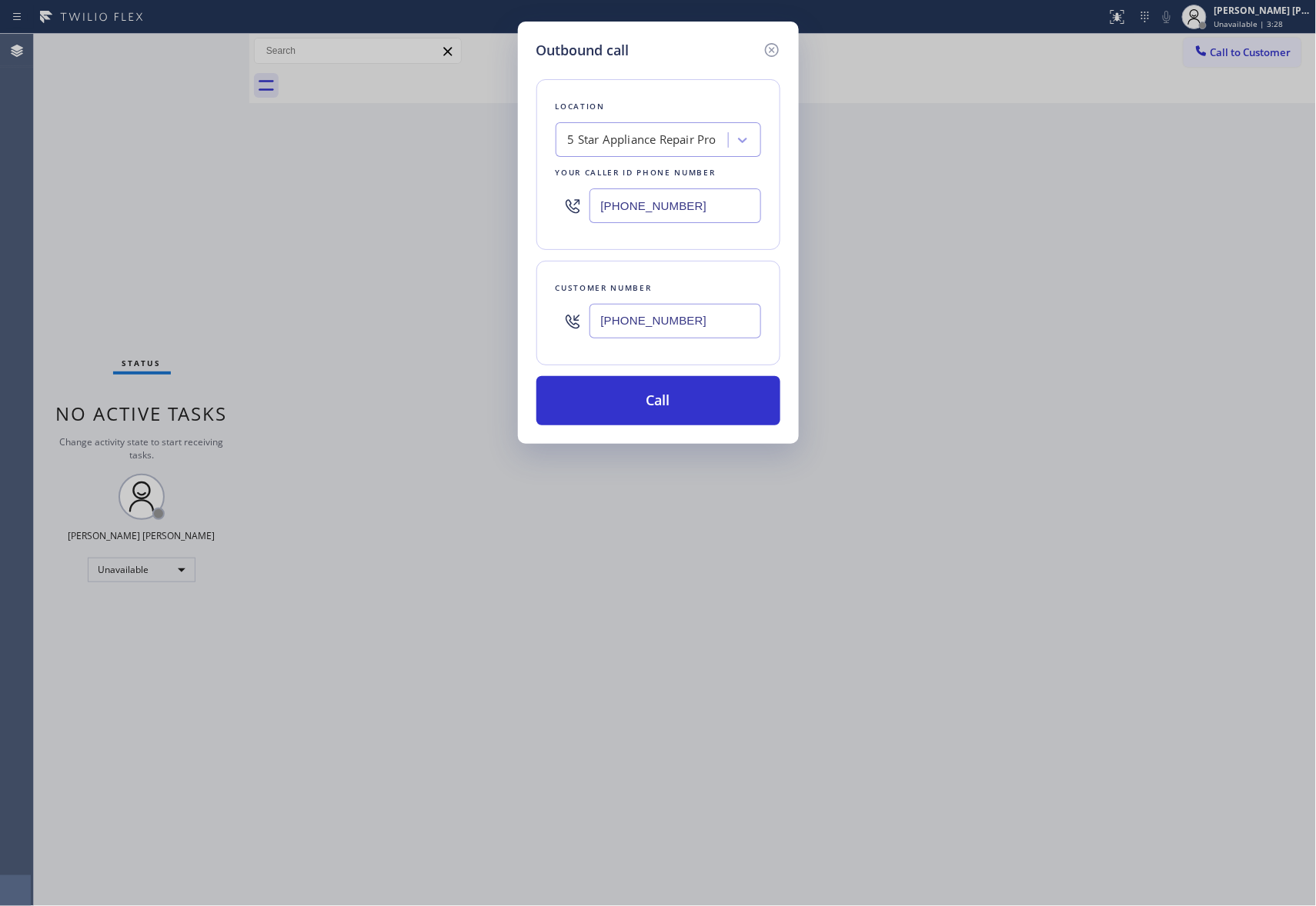
type input "[PHONE_NUMBER]"
click at [675, 407] on button "Call" at bounding box center [658, 401] width 244 height 49
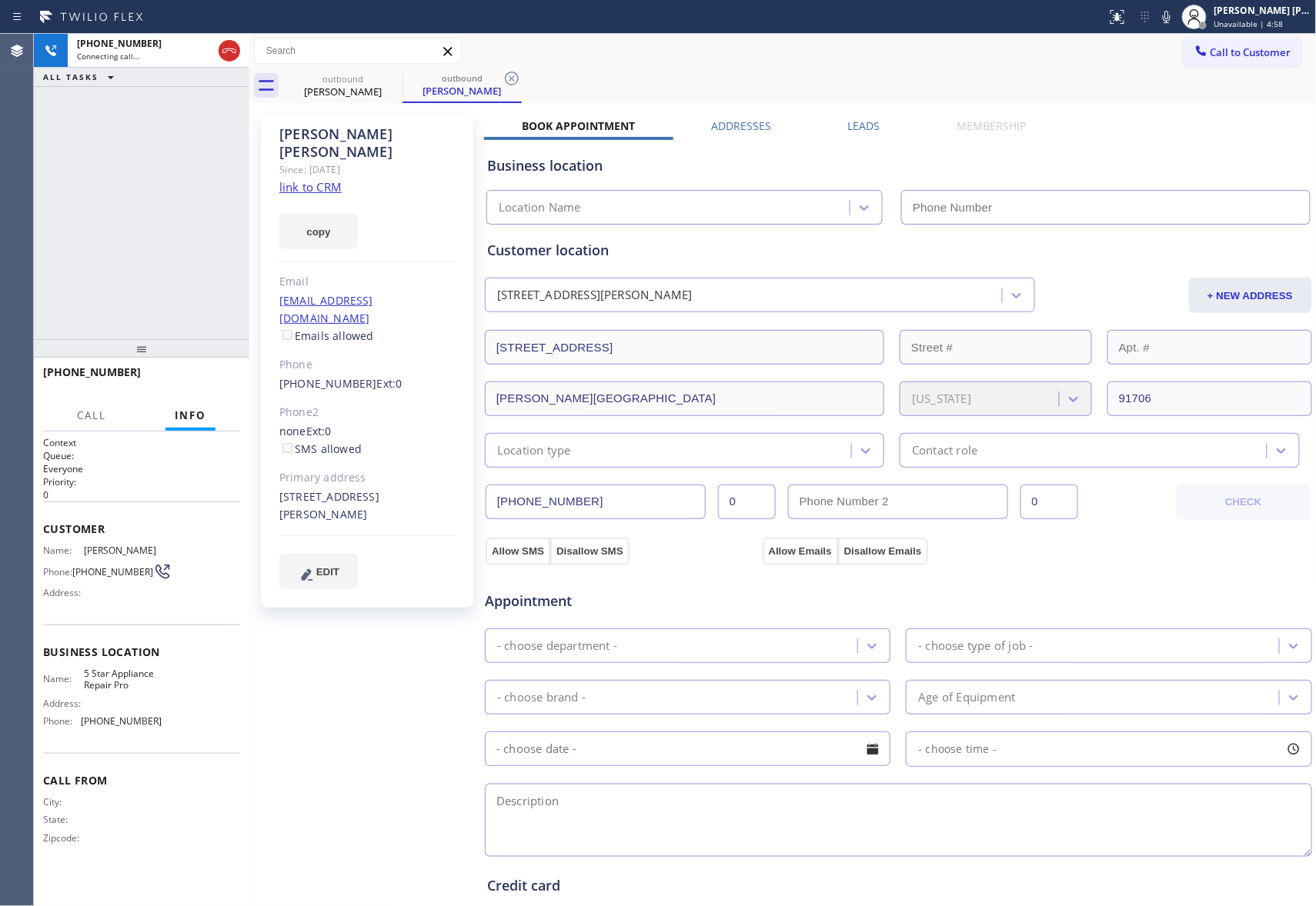
type input "[PHONE_NUMBER]"
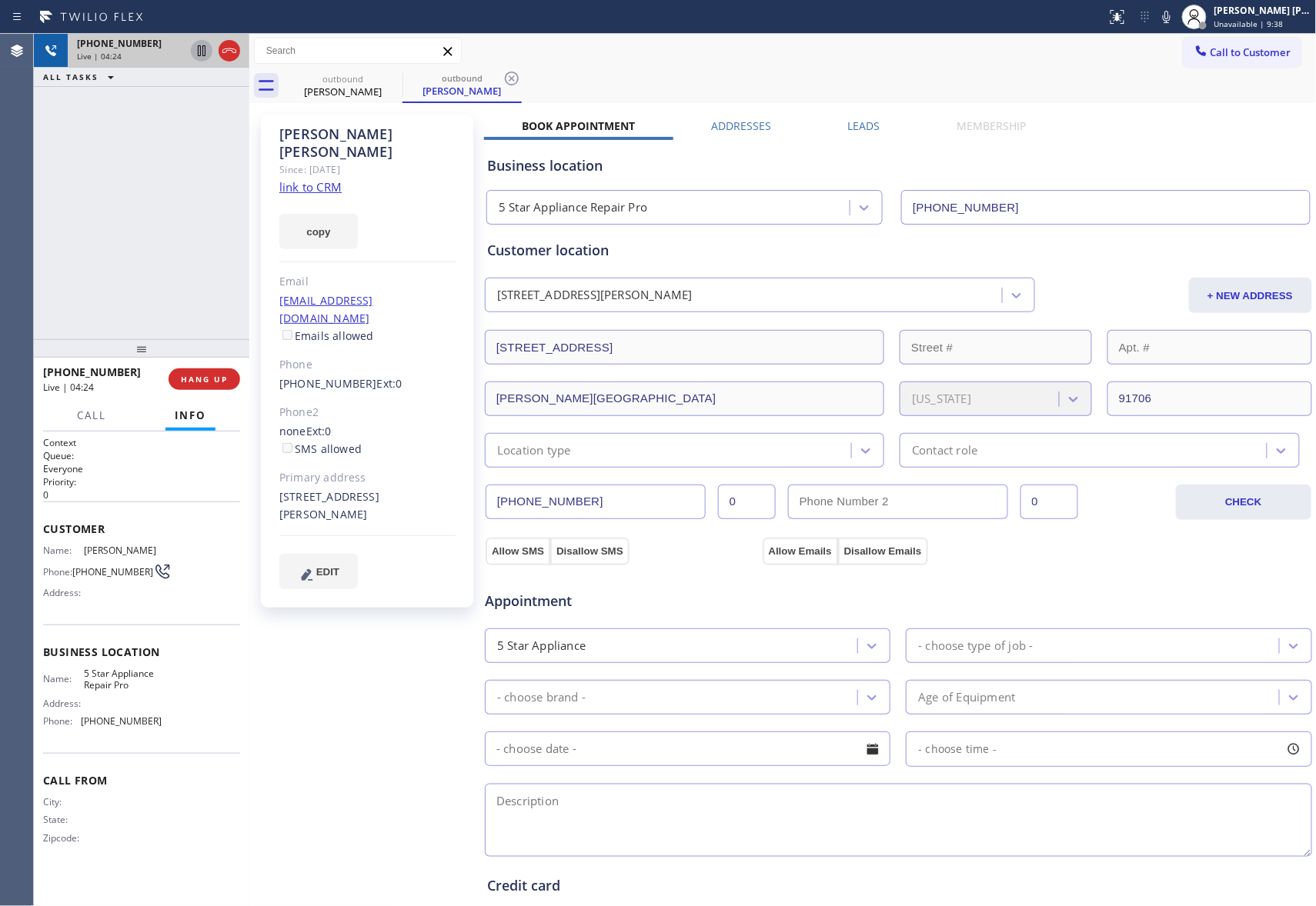
click at [200, 56] on icon at bounding box center [202, 51] width 8 height 11
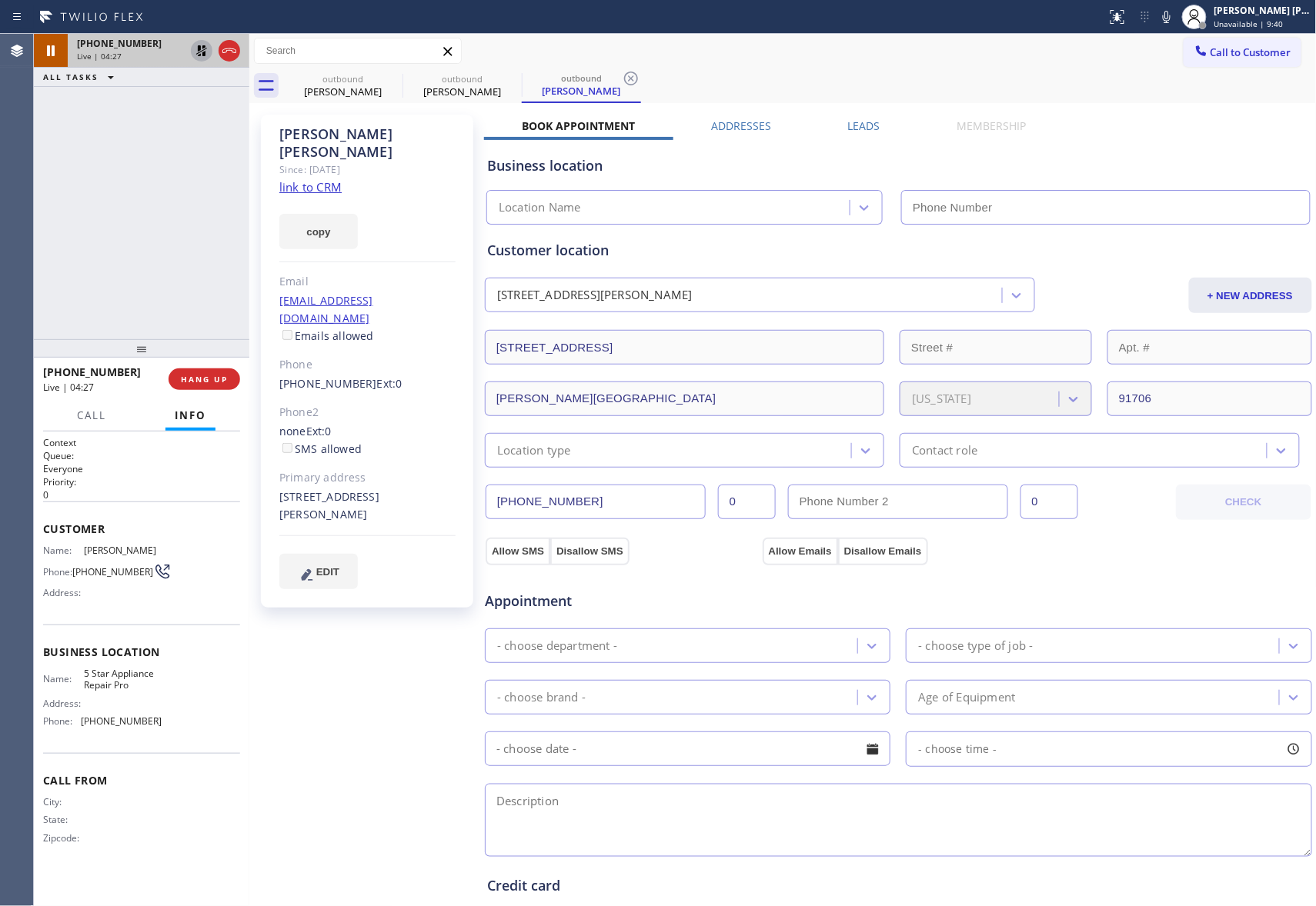
type input "[PHONE_NUMBER]"
drag, startPoint x: 275, startPoint y: 462, endPoint x: 370, endPoint y: 487, distance: 98.2
click at [370, 487] on div "[PERSON_NAME] Since: [DATE] link to CRM copy Email [EMAIL_ADDRESS][DOMAIN_NAME]…" at bounding box center [367, 362] width 213 height 493
copy div "[STREET_ADDRESS][PERSON_NAME]"
click at [201, 50] on icon at bounding box center [201, 51] width 19 height 19
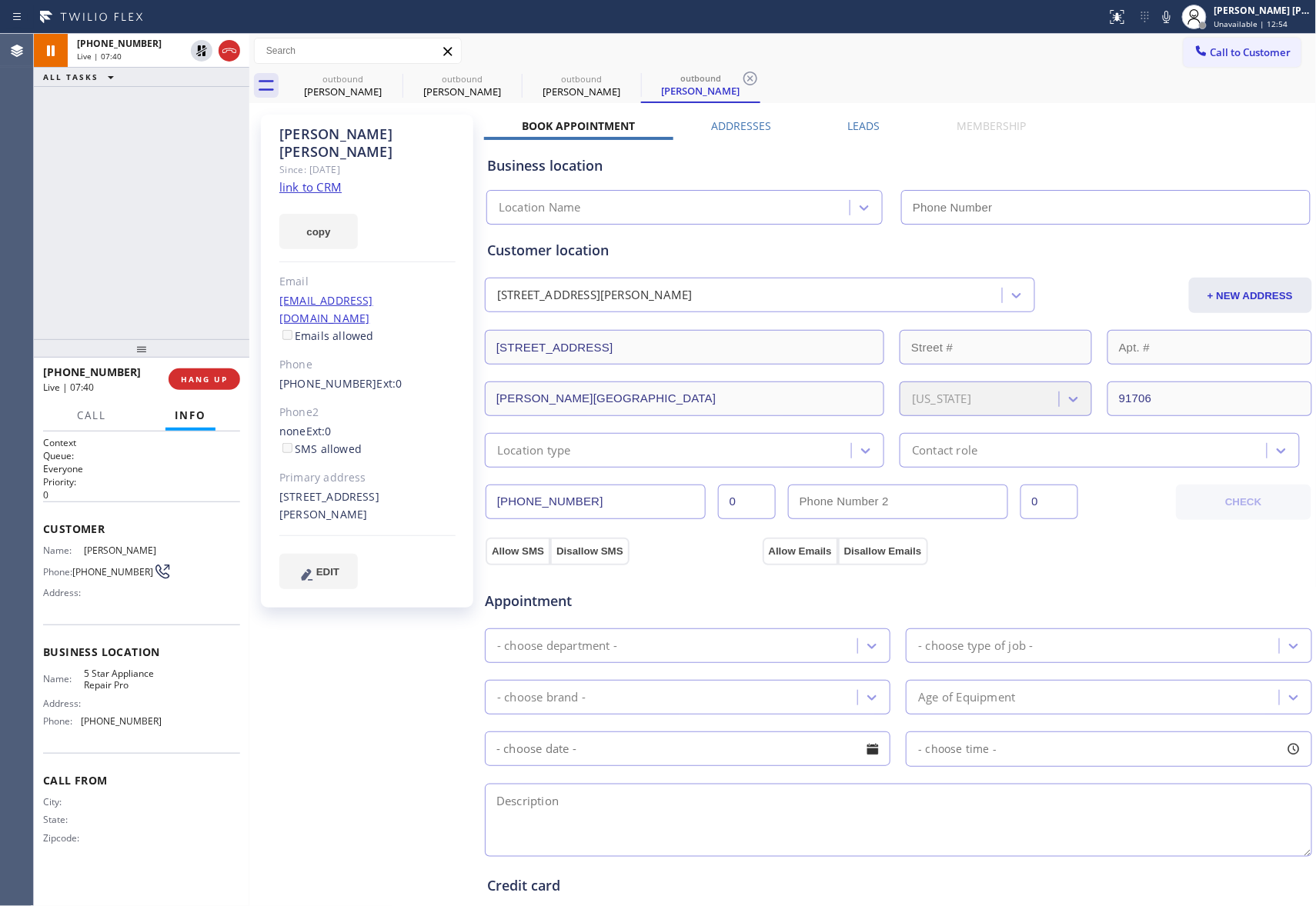
type input "[PHONE_NUMBER]"
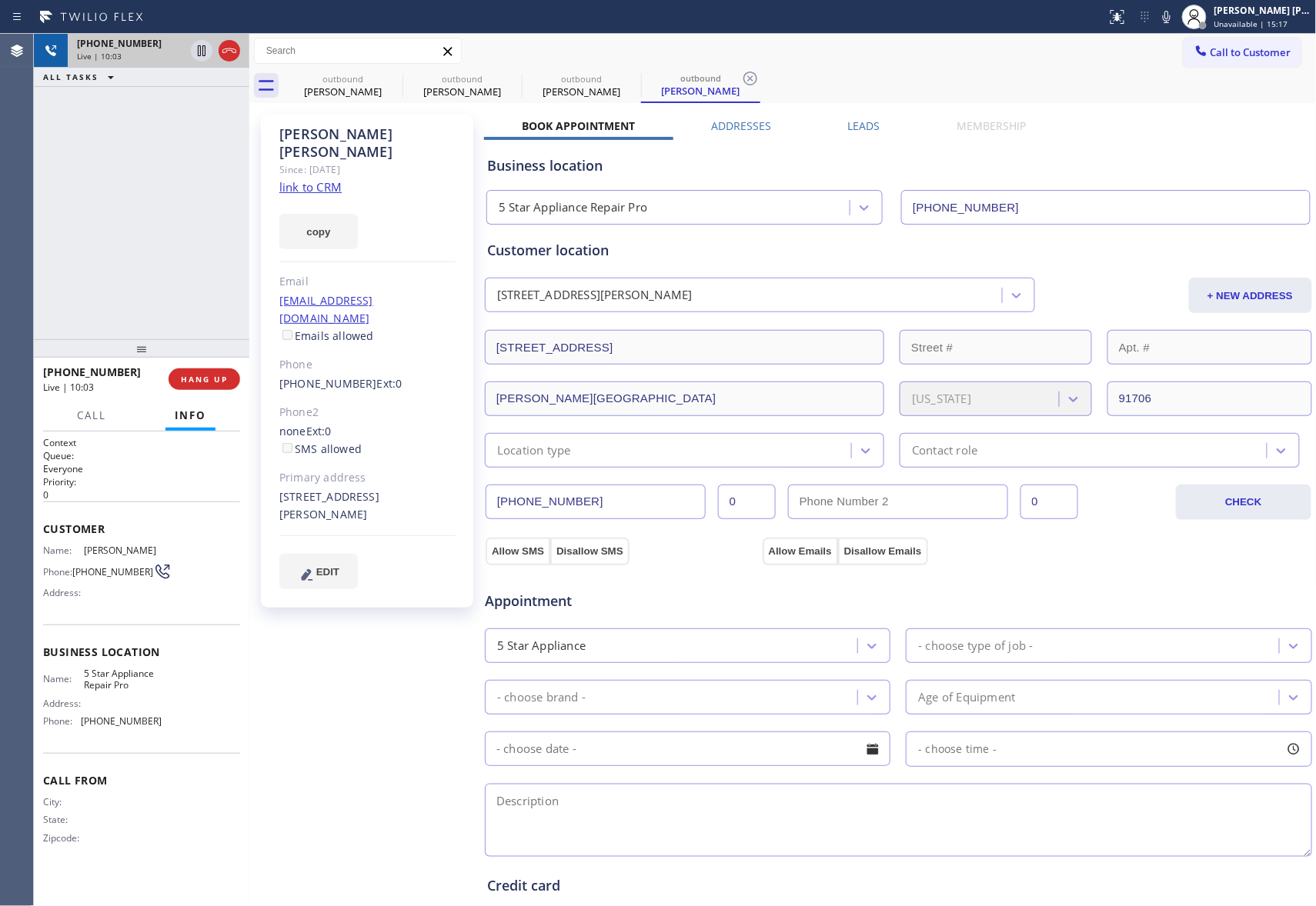
click at [240, 49] on div at bounding box center [215, 51] width 56 height 34
type input "[PHONE_NUMBER]"
click at [232, 53] on icon at bounding box center [229, 51] width 14 height 5
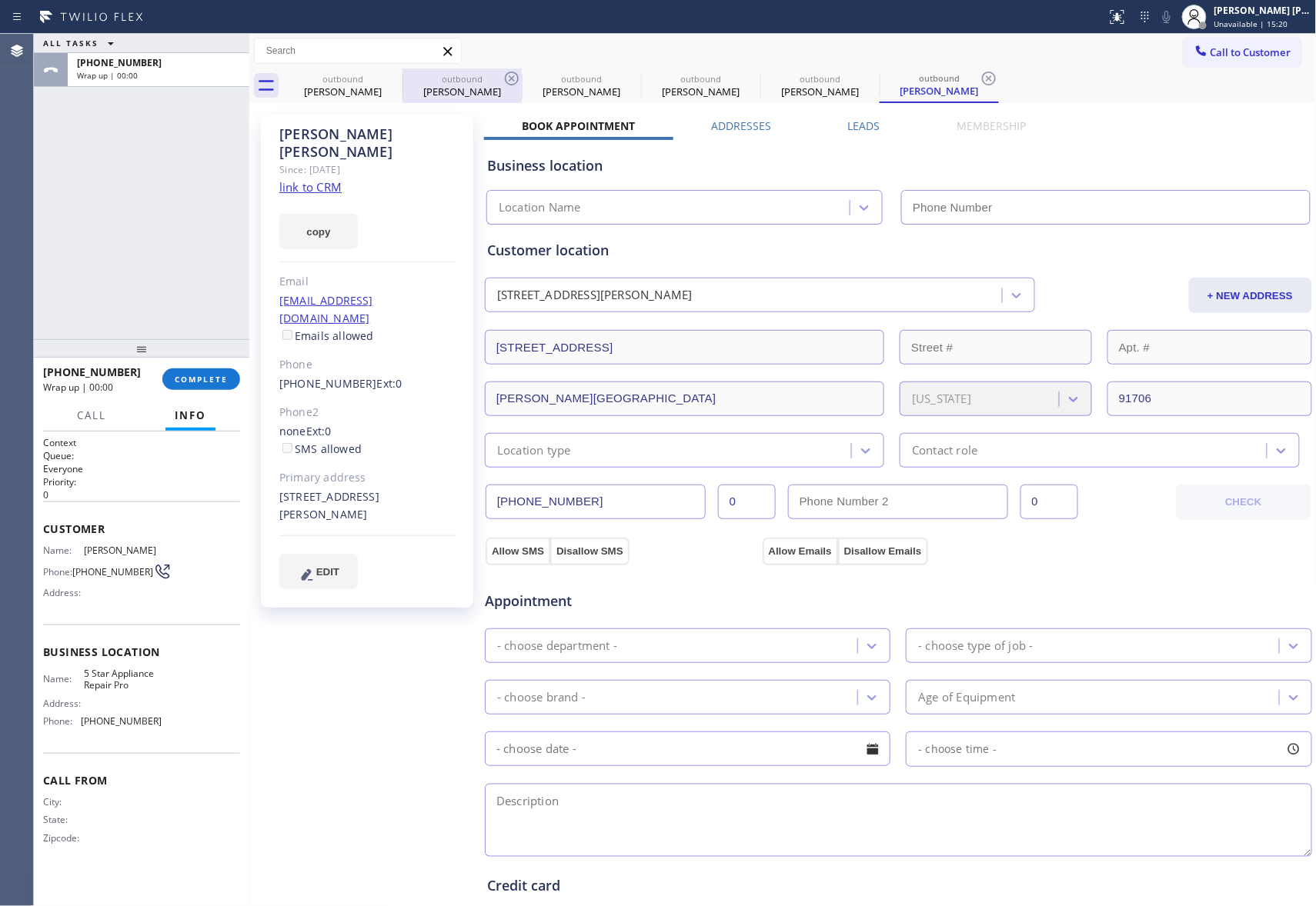
type input "[PHONE_NUMBER]"
click at [216, 378] on span "COMPLETE" at bounding box center [201, 378] width 53 height 11
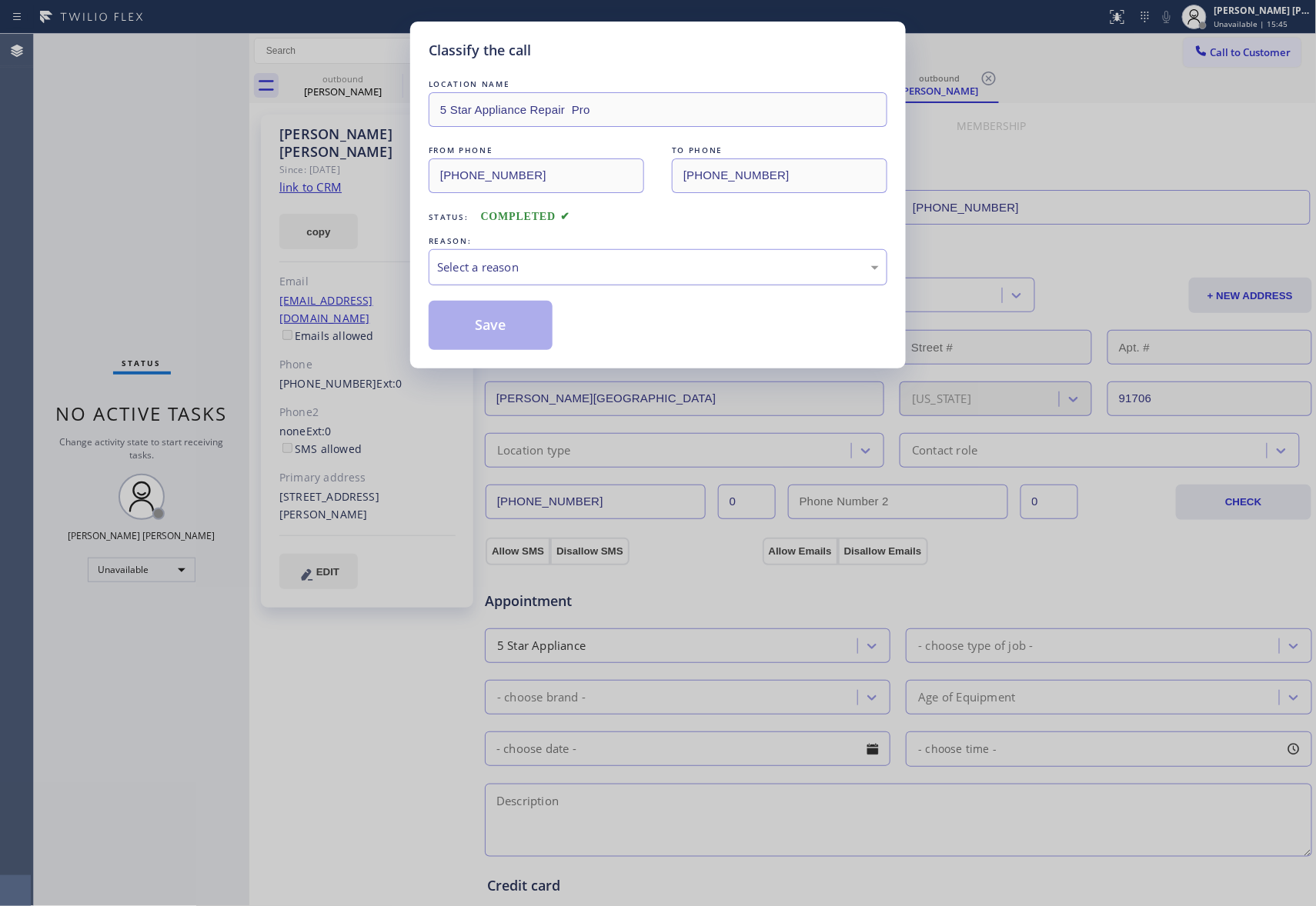
click at [591, 265] on div "Select a reason" at bounding box center [658, 267] width 442 height 18
click at [520, 327] on button "Save" at bounding box center [490, 325] width 124 height 49
click at [370, 91] on div "Classify the call LOCATION NAME 5 Star Appliance Repair Pro FROM PHONE [PHONE_N…" at bounding box center [658, 453] width 1316 height 906
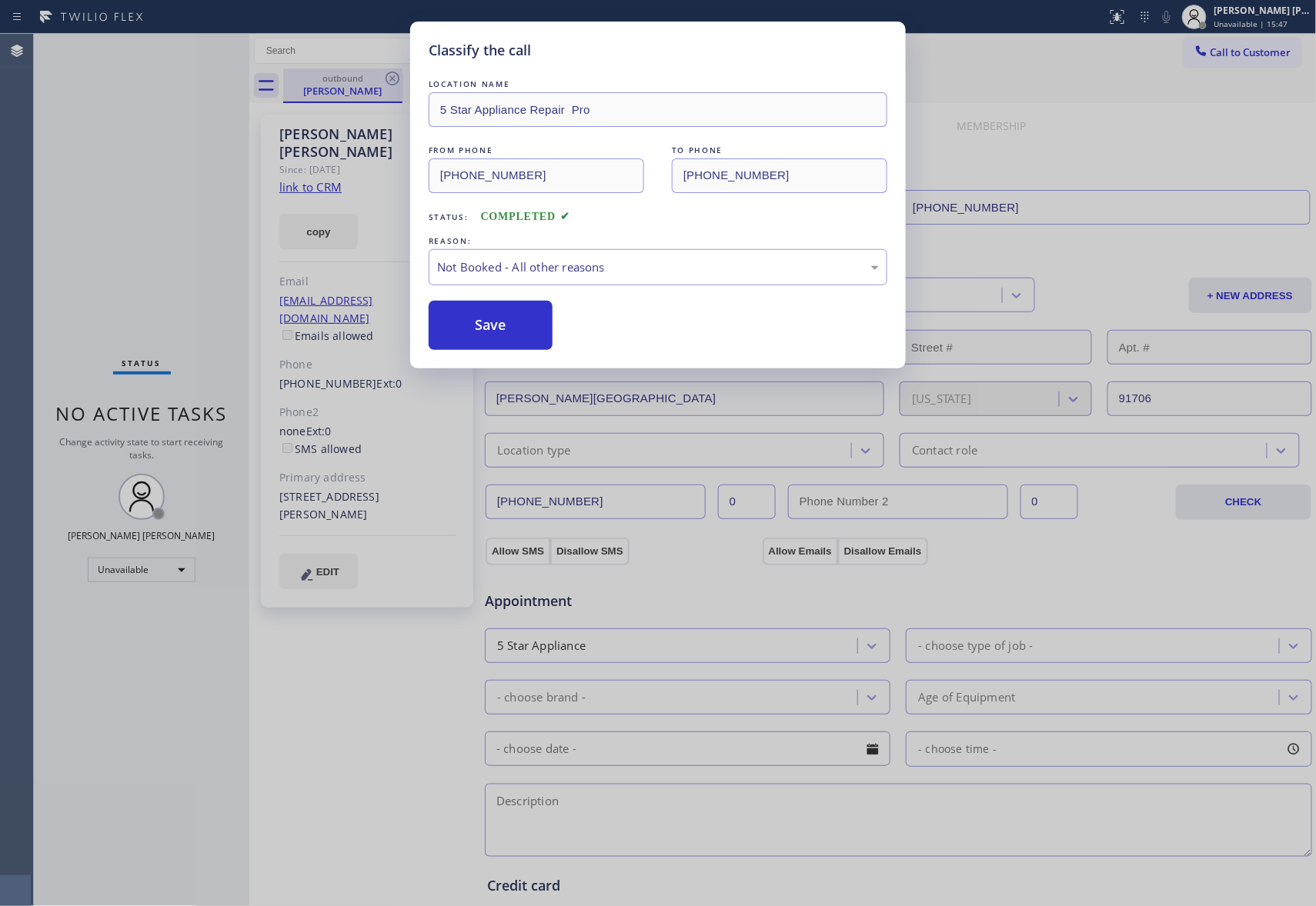
click at [395, 84] on icon at bounding box center [392, 78] width 14 height 14
click at [0, 0] on icon at bounding box center [0, 0] width 0 height 0
click at [621, 81] on icon at bounding box center [630, 78] width 19 height 19
click at [0, 0] on icon at bounding box center [0, 0] width 0 height 0
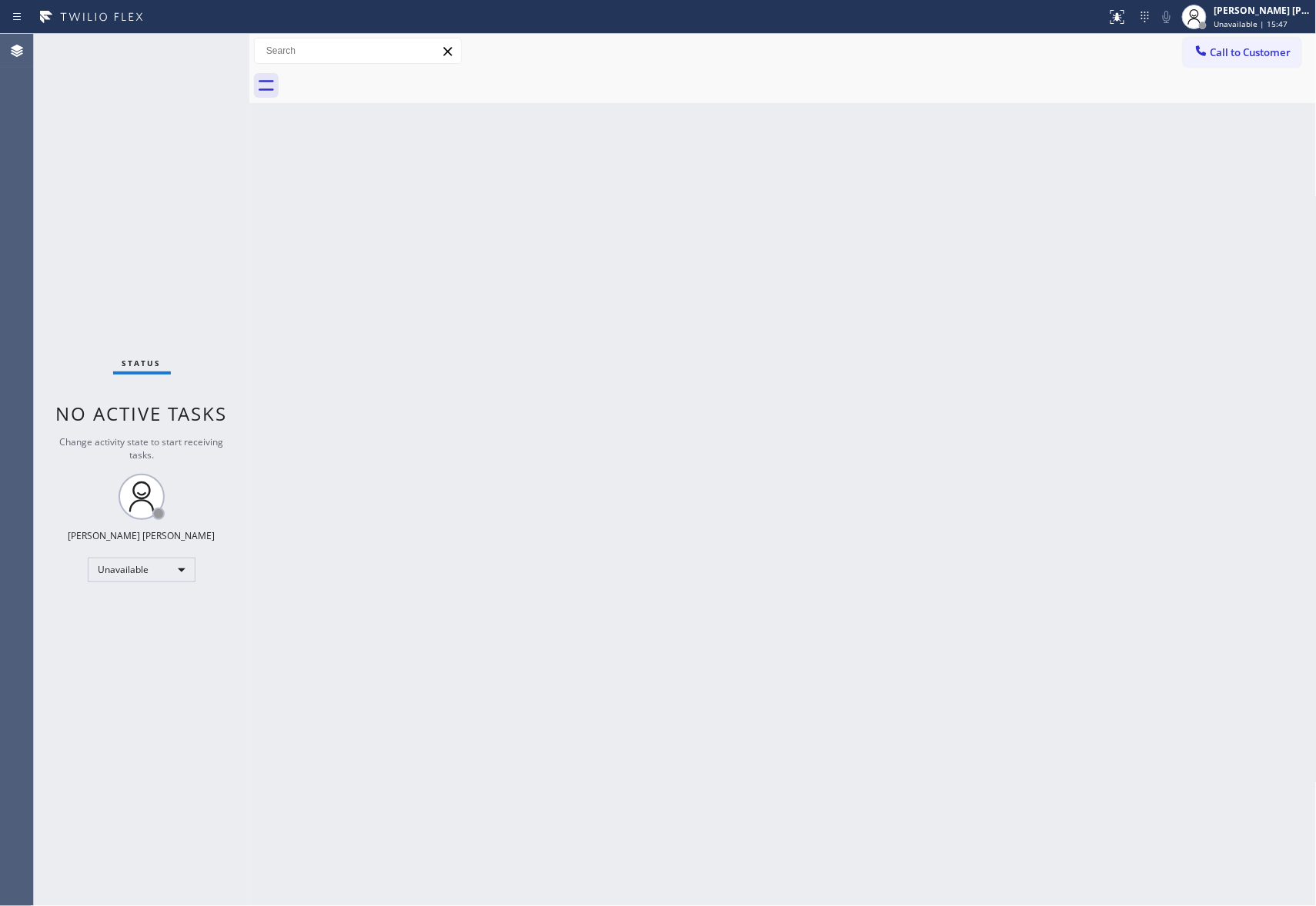
click at [394, 81] on div at bounding box center [799, 85] width 1033 height 34
click at [1275, 53] on span "Call to Customer" at bounding box center [1251, 53] width 81 height 14
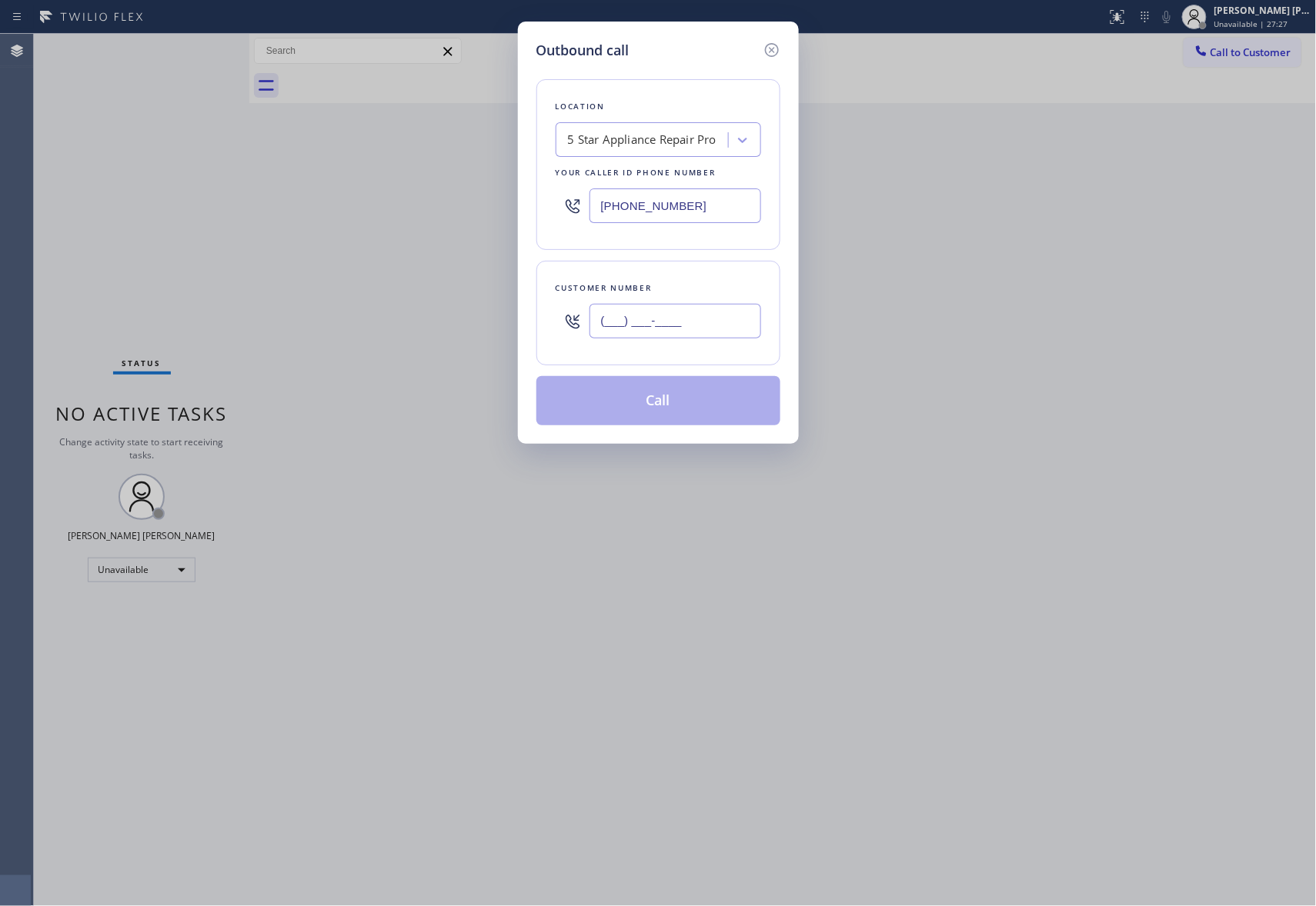
click at [712, 321] on input "(___) ___-____" at bounding box center [675, 321] width 172 height 34
paste input "818) 298-5075"
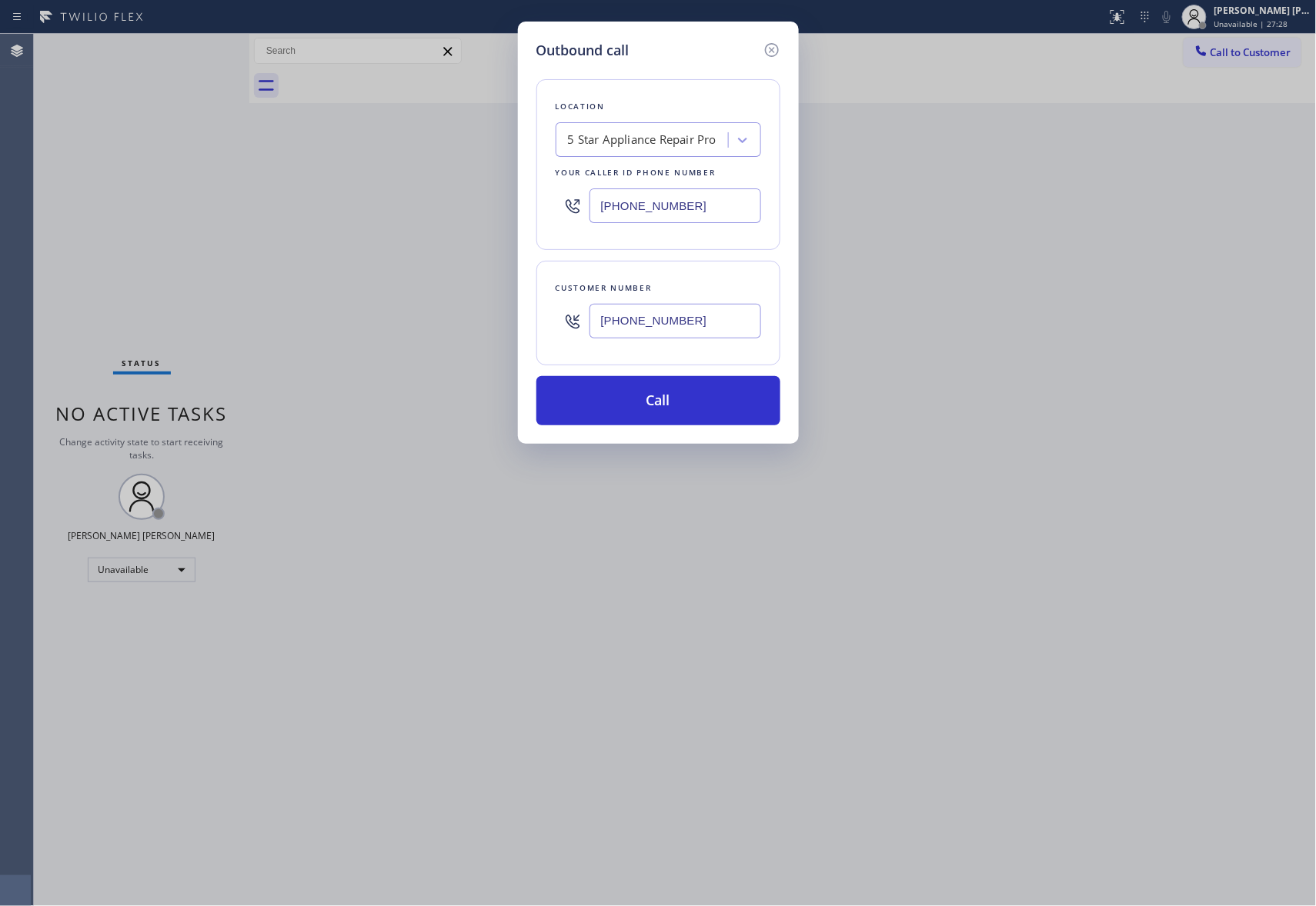
type input "[PHONE_NUMBER]"
click at [668, 129] on div "5 Star Appliance Repair Pro" at bounding box center [644, 140] width 168 height 27
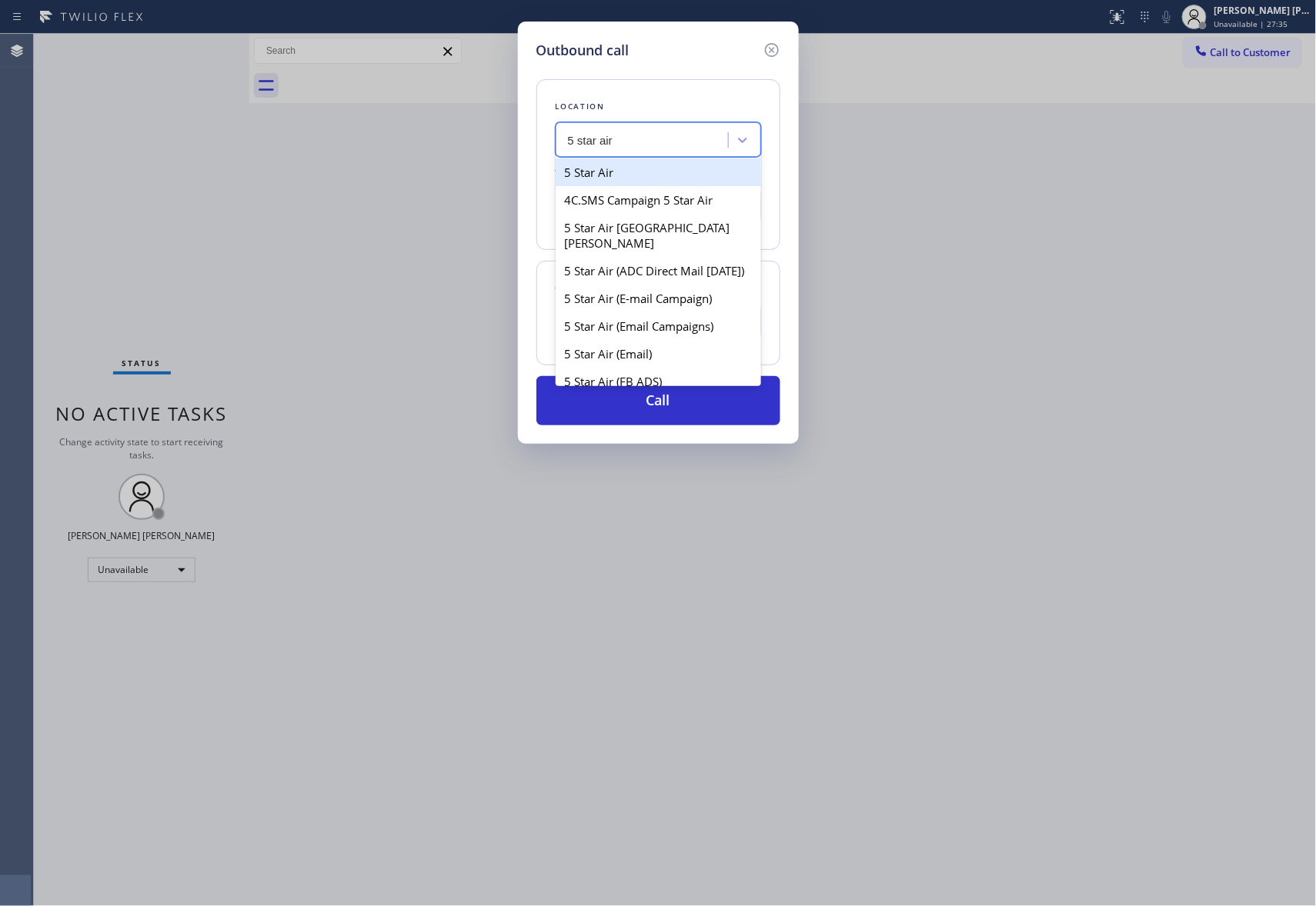
type input "5 star air"
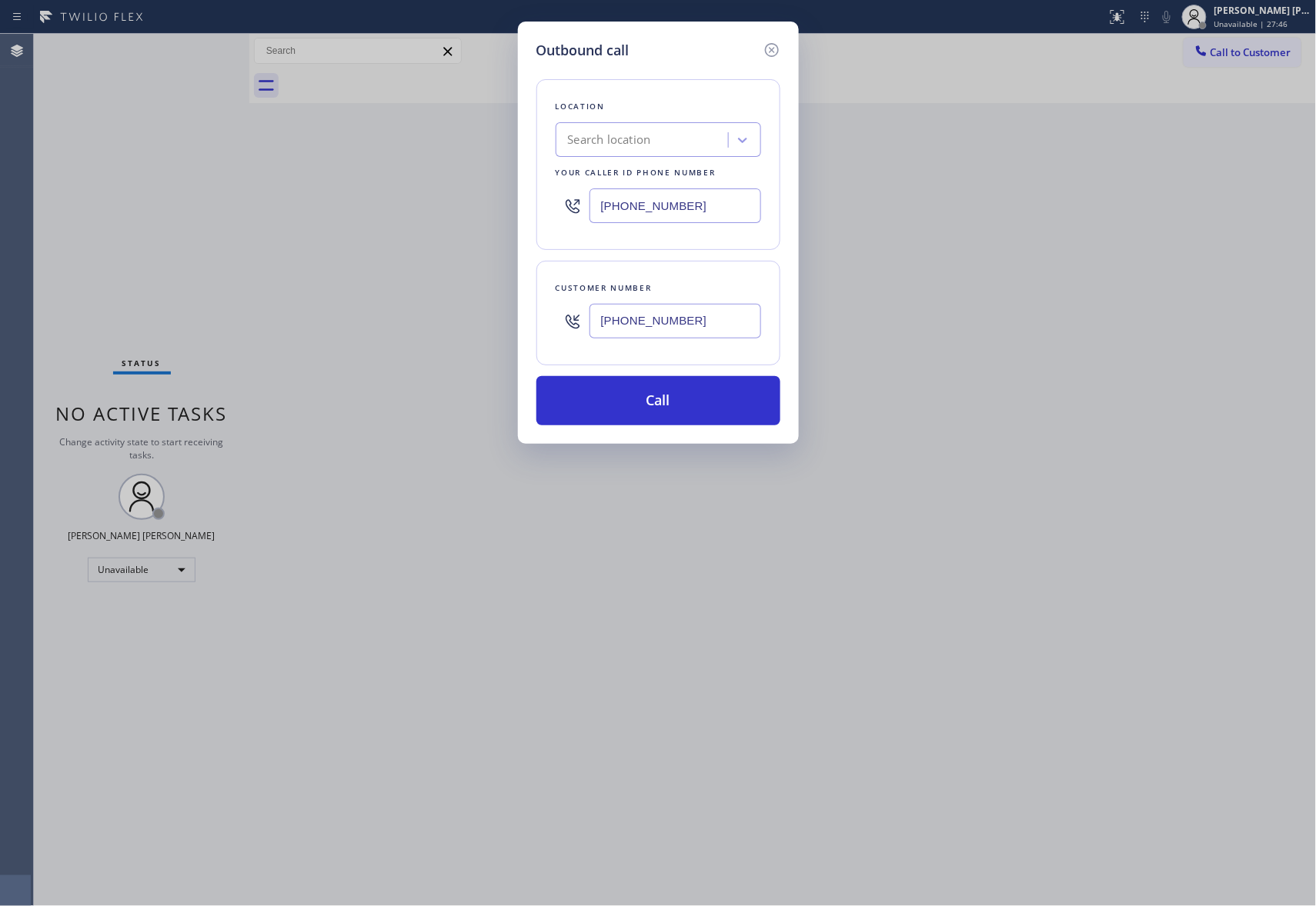
drag, startPoint x: 718, startPoint y: 206, endPoint x: 472, endPoint y: 203, distance: 246.0
click at [472, 203] on div "Outbound call Location Search location Your caller id phone number [PHONE_NUMBE…" at bounding box center [658, 453] width 1316 height 906
paste input "00) 686-5038"
type input "[PHONE_NUMBER]"
click at [697, 392] on button "Call" at bounding box center [658, 401] width 244 height 49
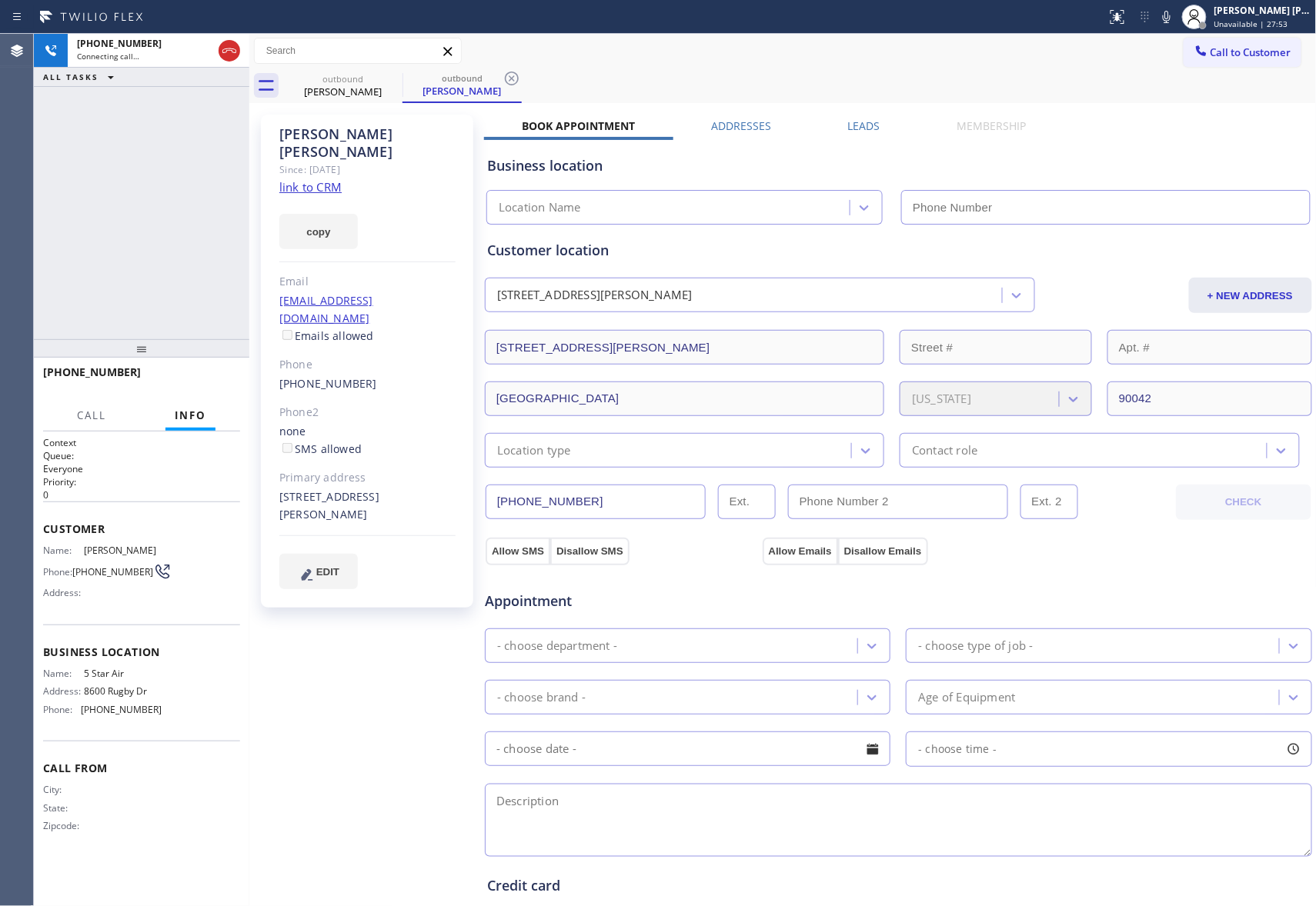
type input "[PHONE_NUMBER]"
drag, startPoint x: 217, startPoint y: 49, endPoint x: 228, endPoint y: 46, distance: 11.4
click at [219, 49] on div at bounding box center [229, 51] width 27 height 34
click at [229, 49] on icon at bounding box center [229, 51] width 14 height 5
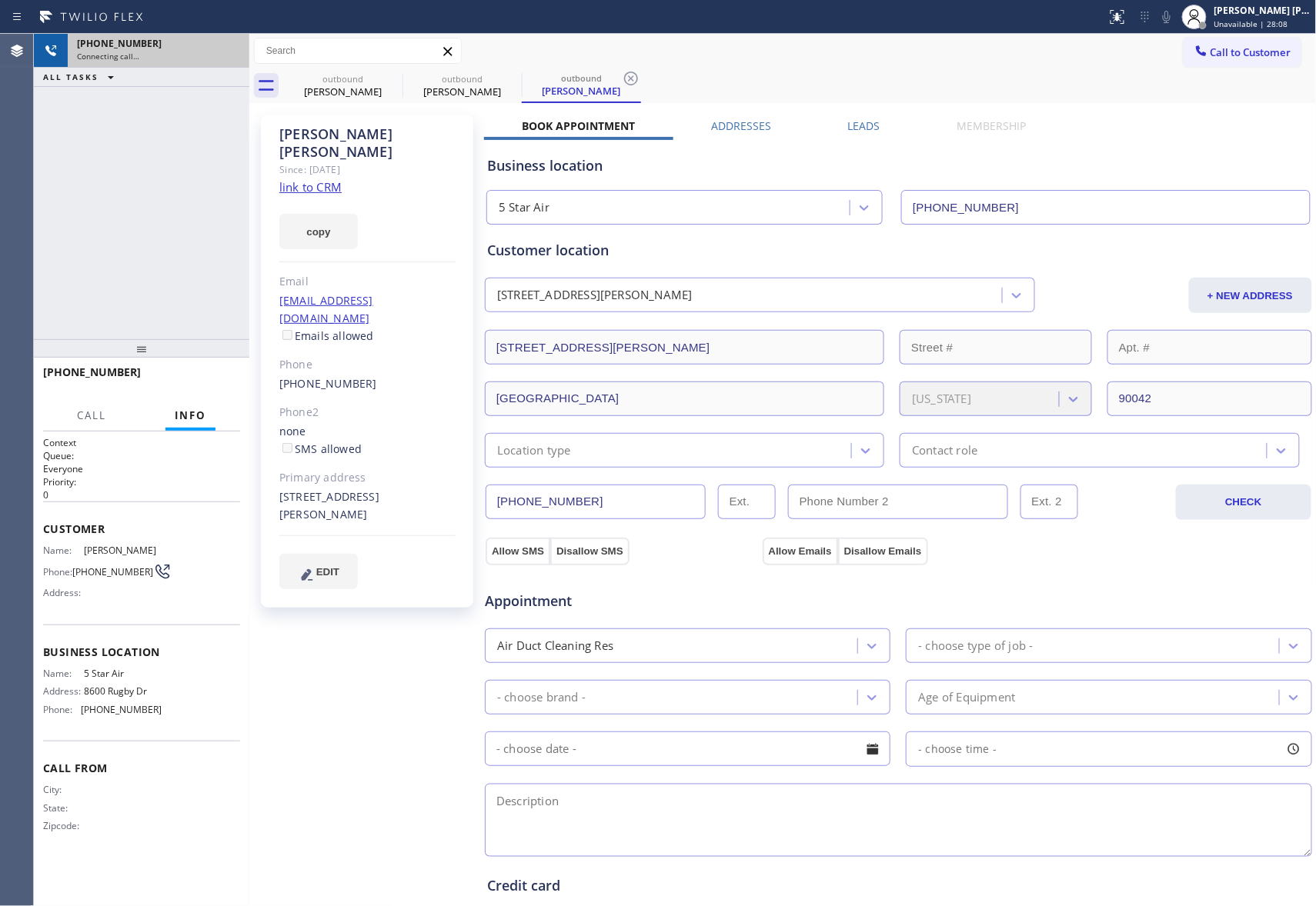
type input "[PHONE_NUMBER]"
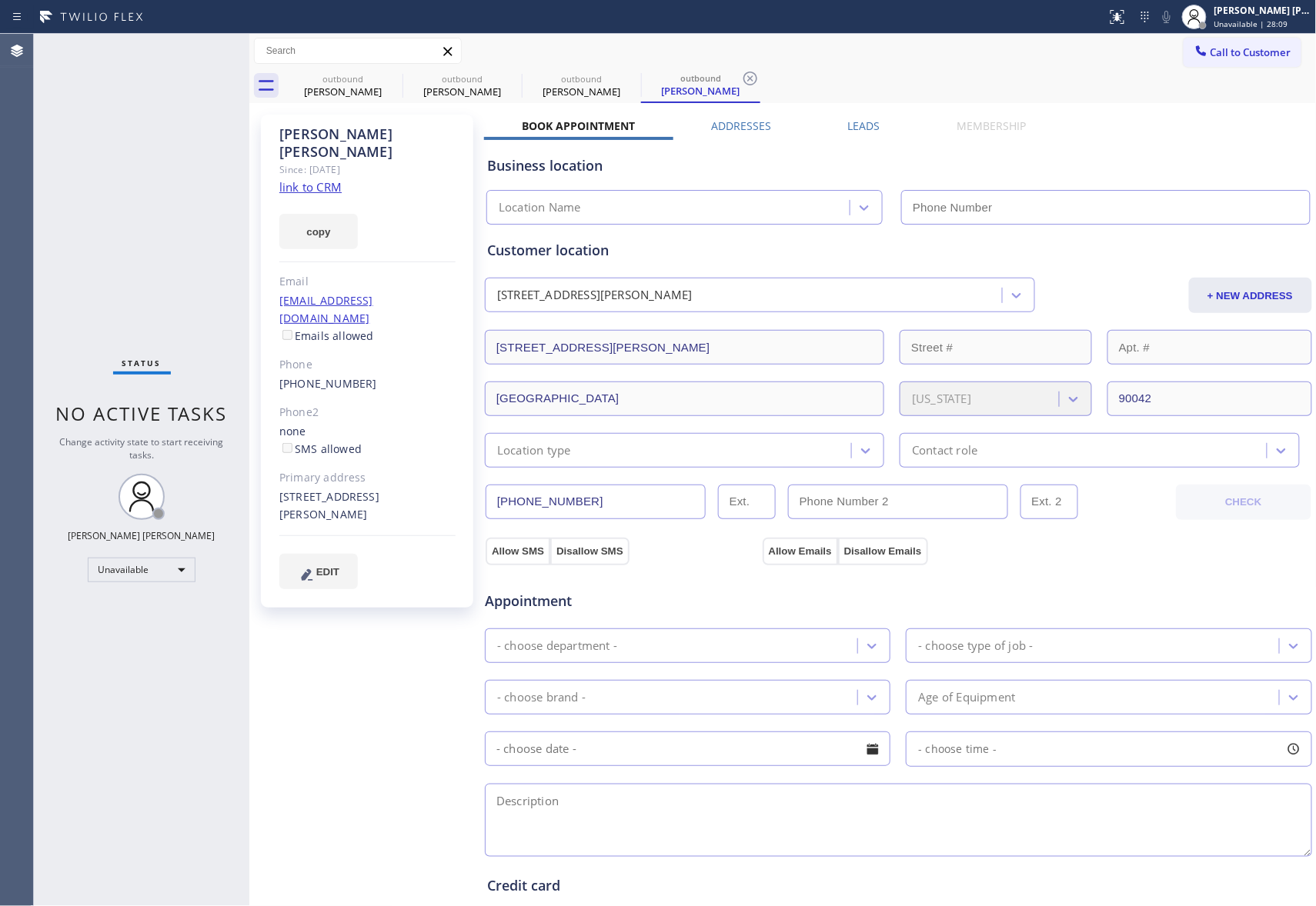
type input "[PHONE_NUMBER]"
click at [394, 74] on icon at bounding box center [392, 78] width 19 height 19
click at [0, 0] on icon at bounding box center [0, 0] width 0 height 0
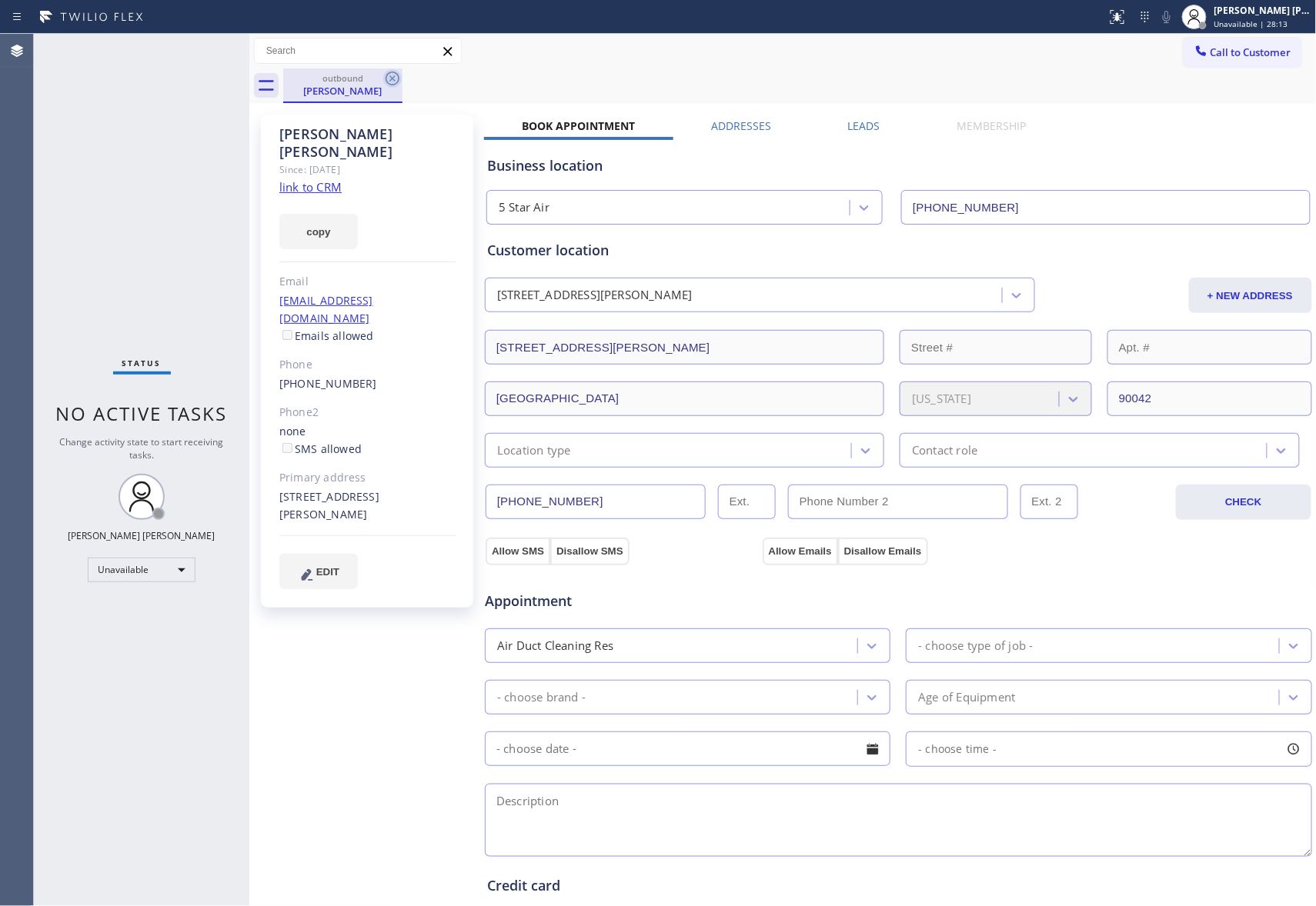
click at [394, 72] on icon at bounding box center [392, 78] width 14 height 14
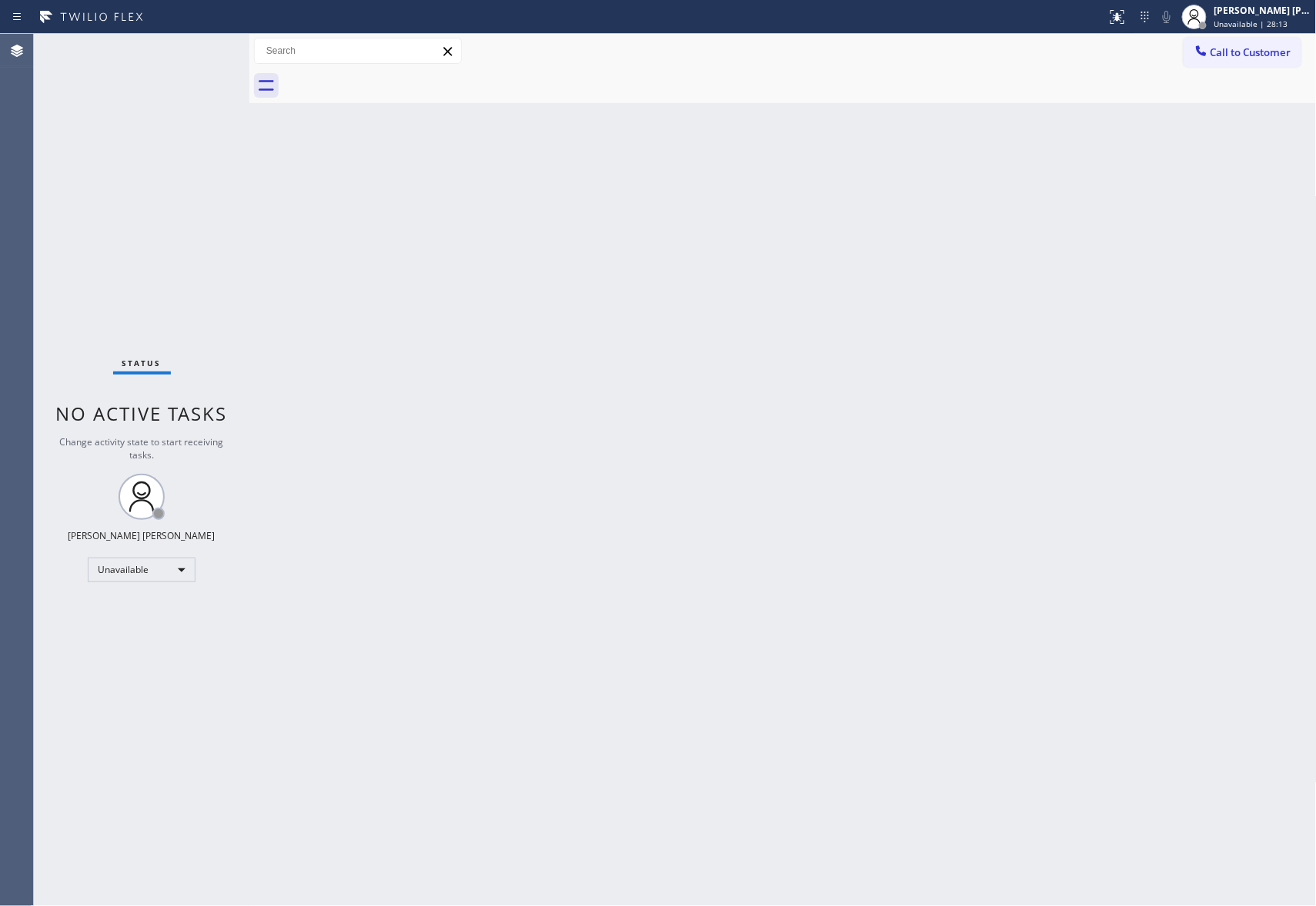
click at [394, 72] on div at bounding box center [799, 85] width 1033 height 34
click at [1260, 53] on span "Call to Customer" at bounding box center [1251, 53] width 81 height 14
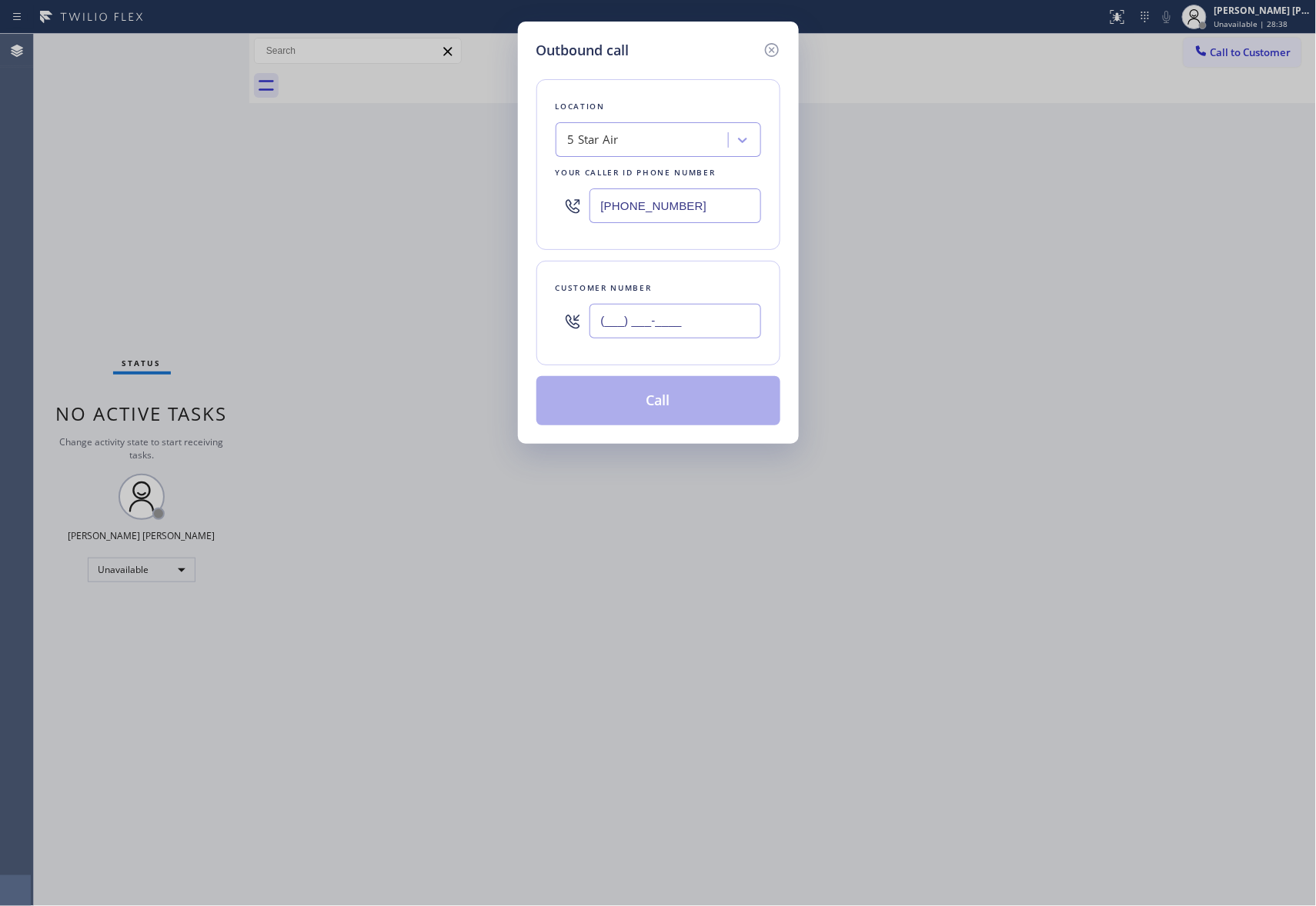
click at [697, 315] on input "(___) ___-____" at bounding box center [675, 321] width 172 height 34
paste input "310) 848-9649"
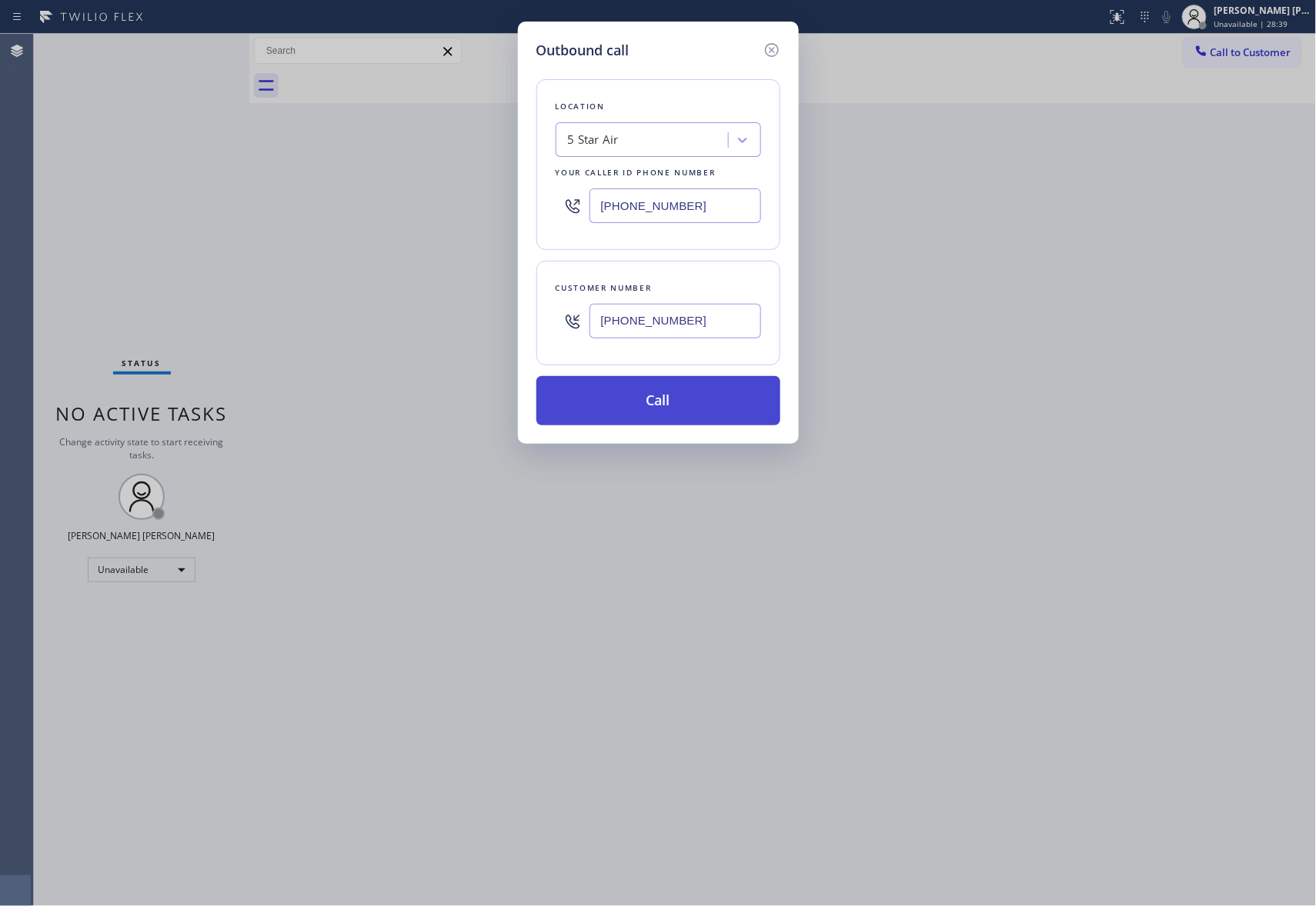
type input "[PHONE_NUMBER]"
click at [694, 402] on button "Call" at bounding box center [658, 401] width 244 height 49
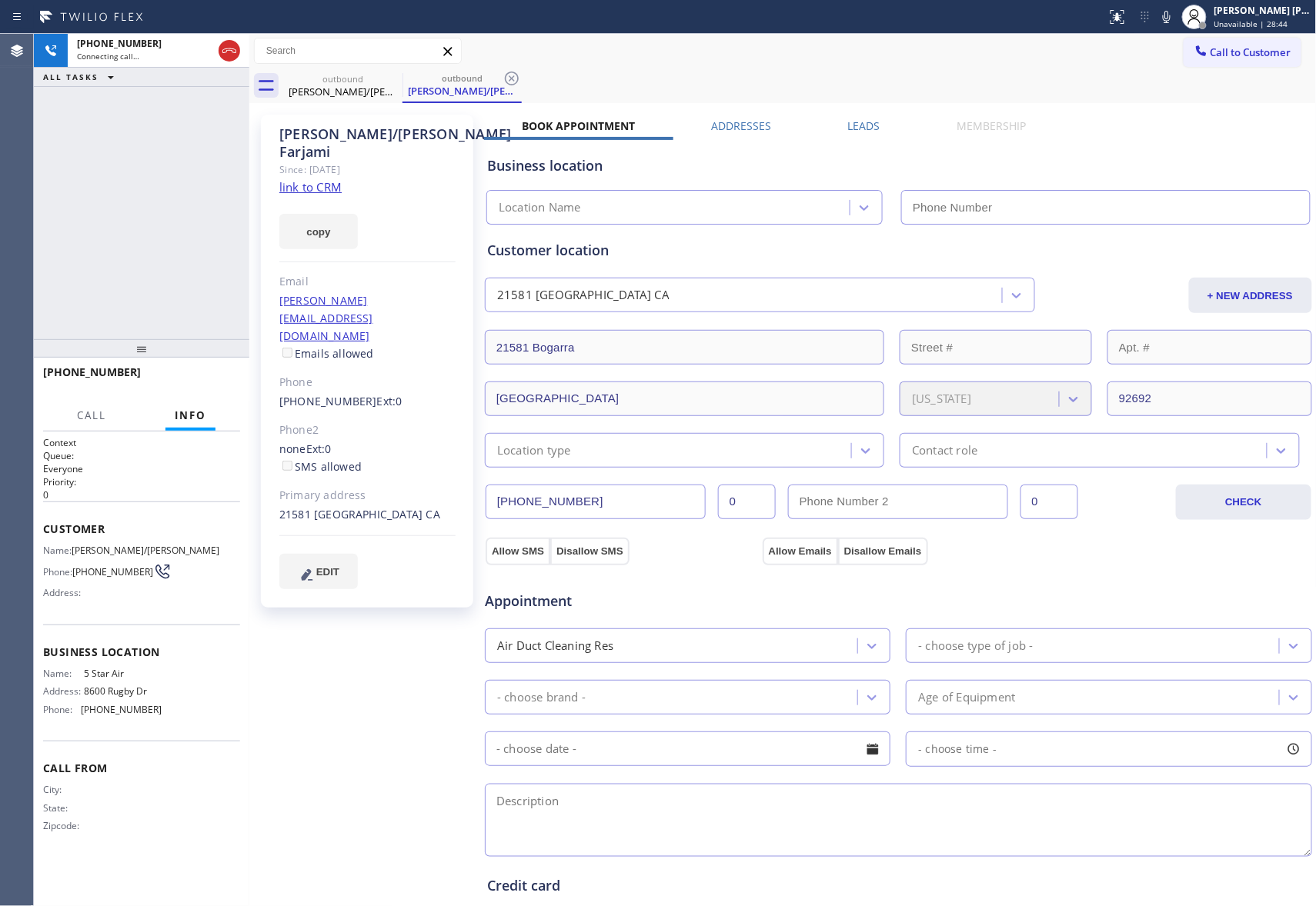
type input "[PHONE_NUMBER]"
click at [235, 59] on icon at bounding box center [229, 51] width 19 height 19
click at [0, 0] on icon at bounding box center [0, 0] width 0 height 0
click at [504, 78] on icon at bounding box center [511, 78] width 14 height 14
click at [392, 78] on div "outbound [PERSON_NAME]/[PERSON_NAME] outbound [PERSON_NAME]/[PERSON_NAME]" at bounding box center [799, 85] width 1033 height 34
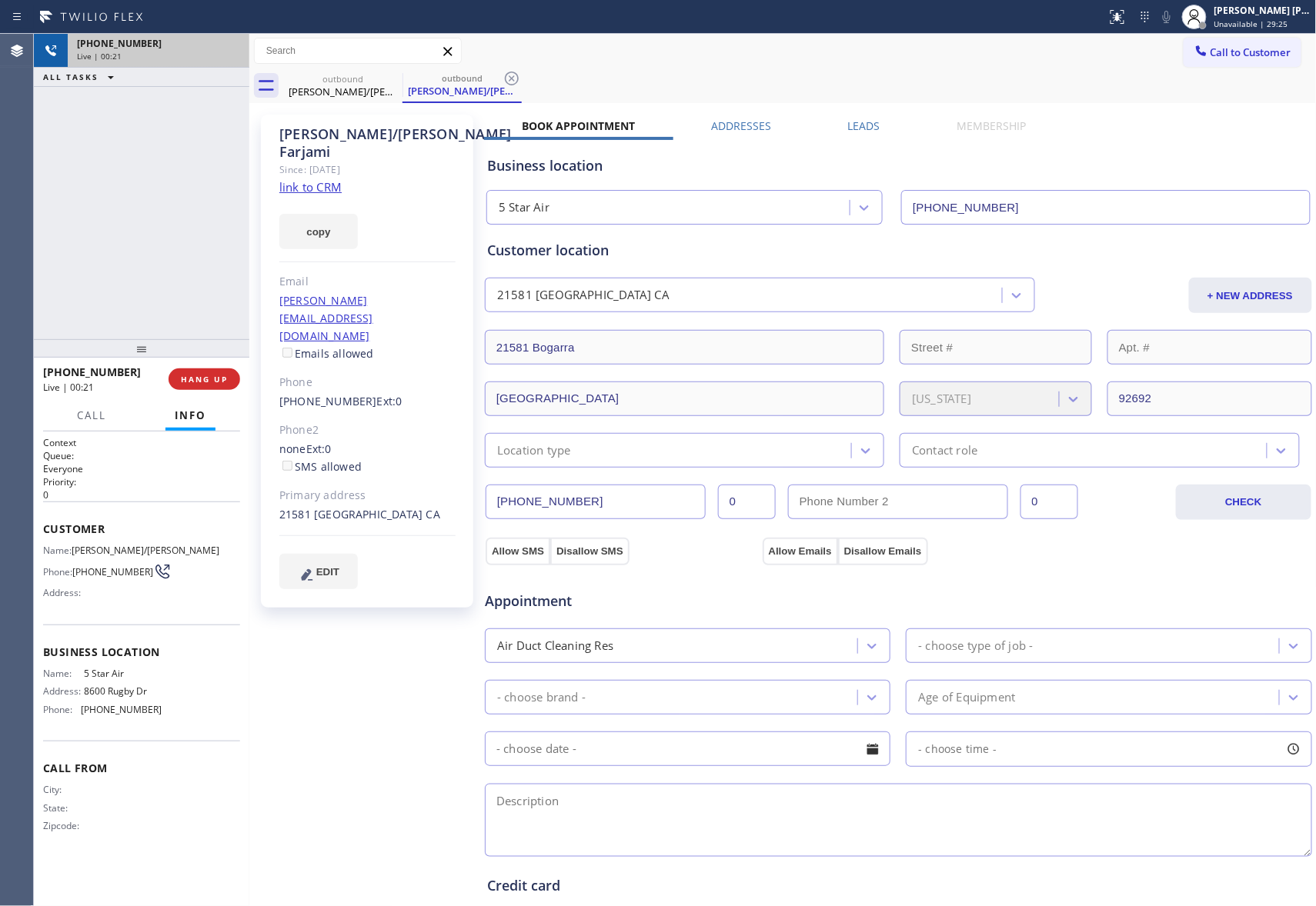
click at [392, 78] on div "outbound [PERSON_NAME]/[PERSON_NAME] outbound [PERSON_NAME]/[PERSON_NAME]" at bounding box center [799, 85] width 1033 height 34
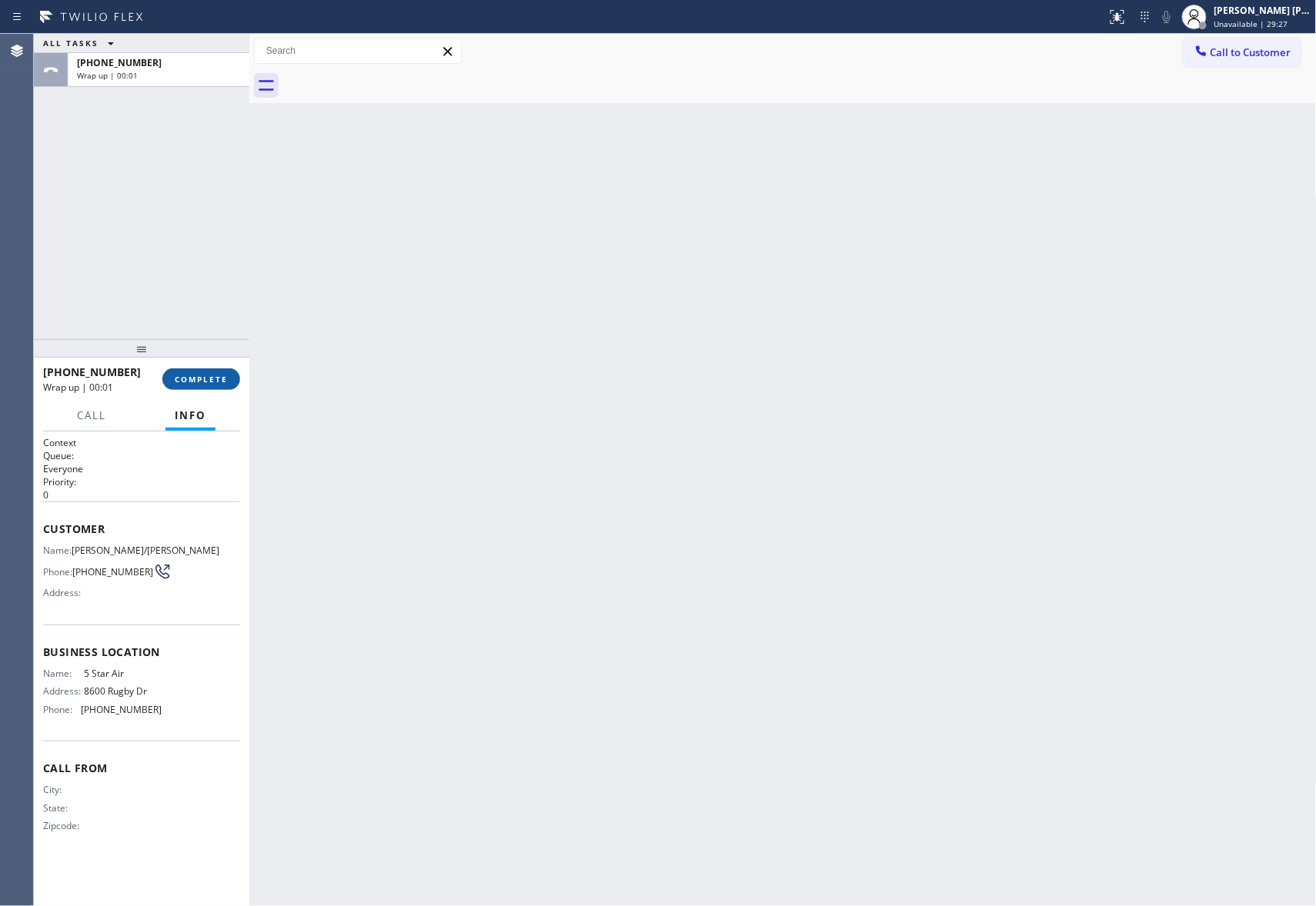
click at [208, 381] on span "COMPLETE" at bounding box center [201, 378] width 53 height 11
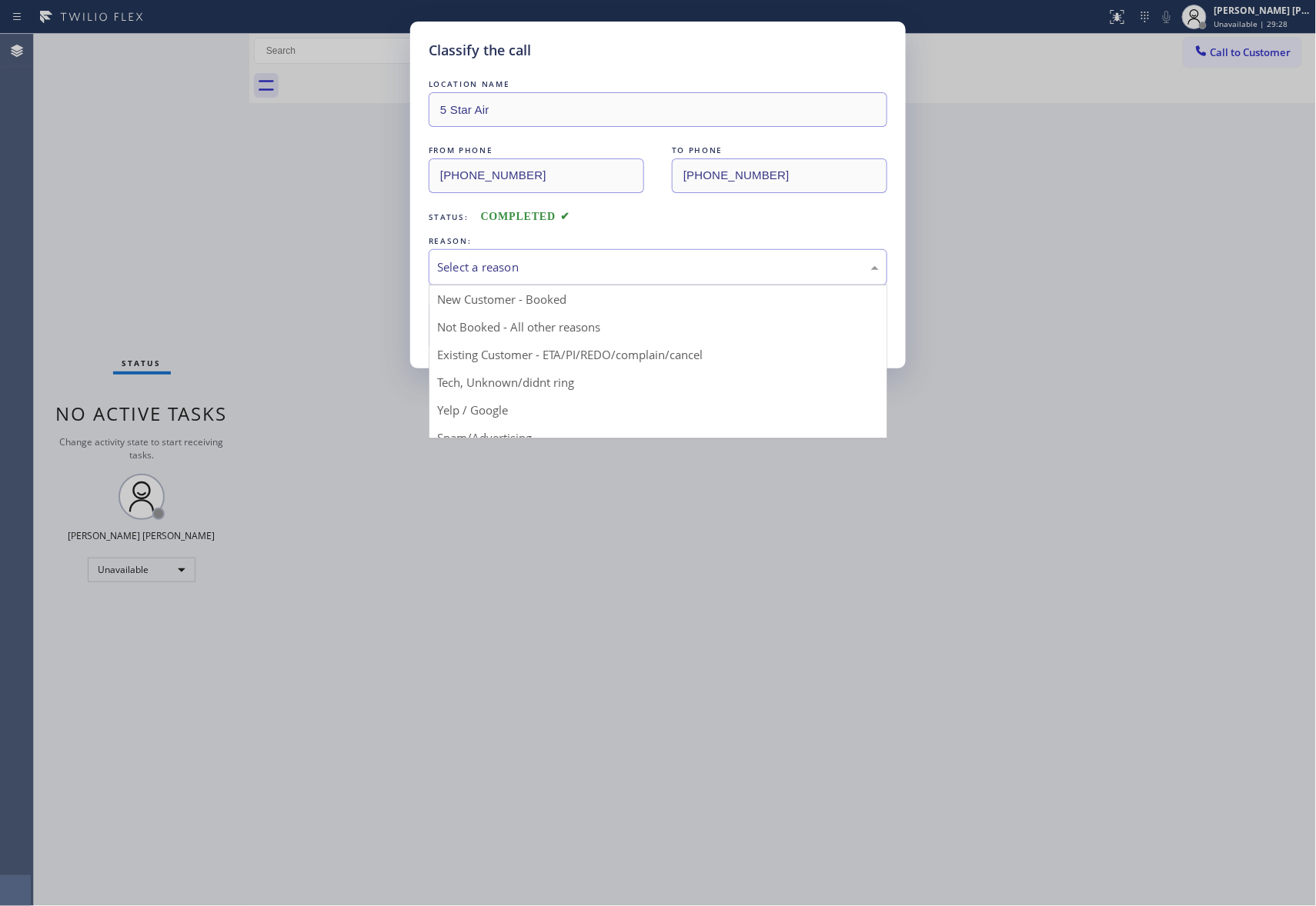
click at [537, 271] on div "Select a reason" at bounding box center [658, 267] width 442 height 18
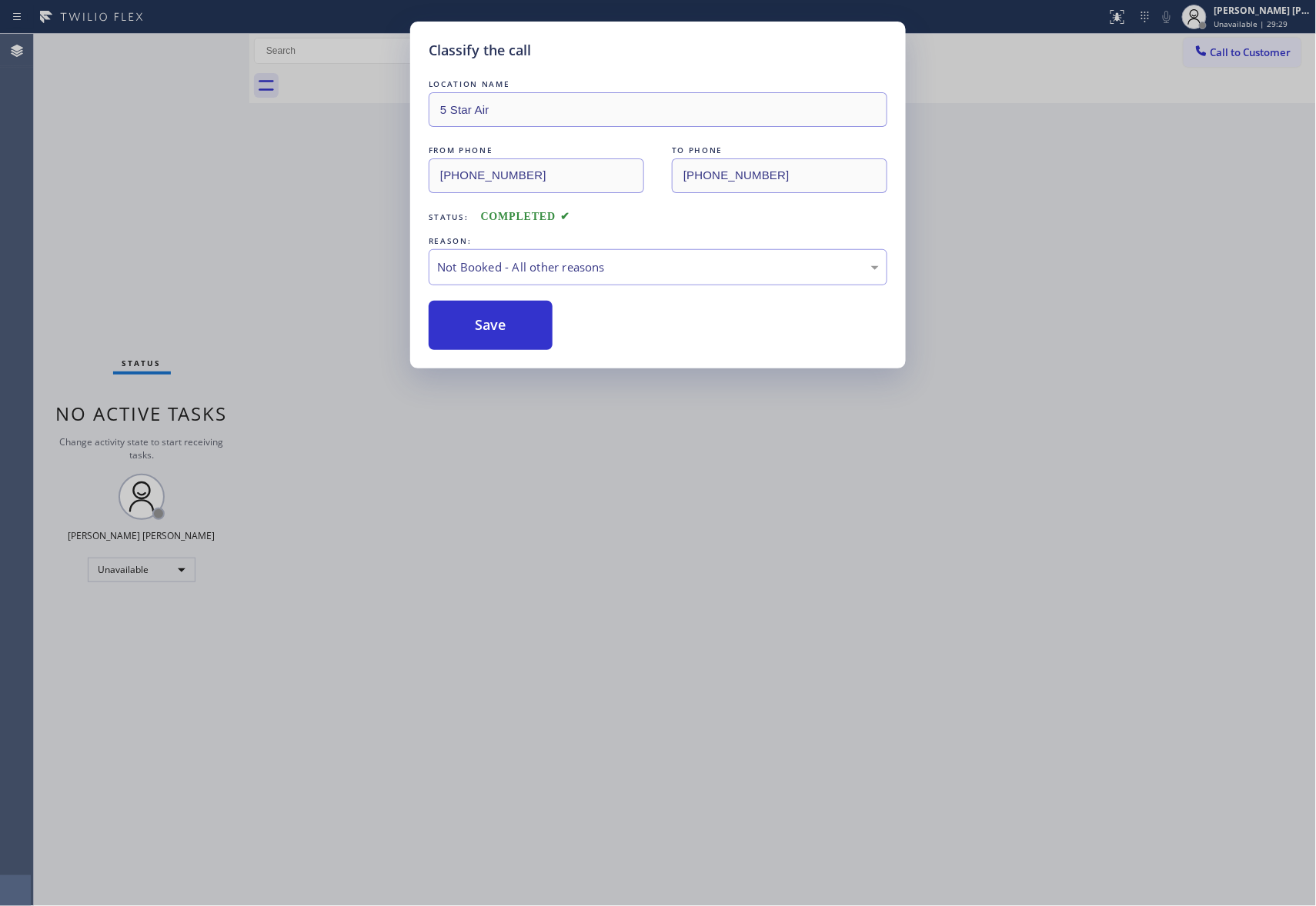
click at [498, 328] on button "Save" at bounding box center [490, 325] width 124 height 49
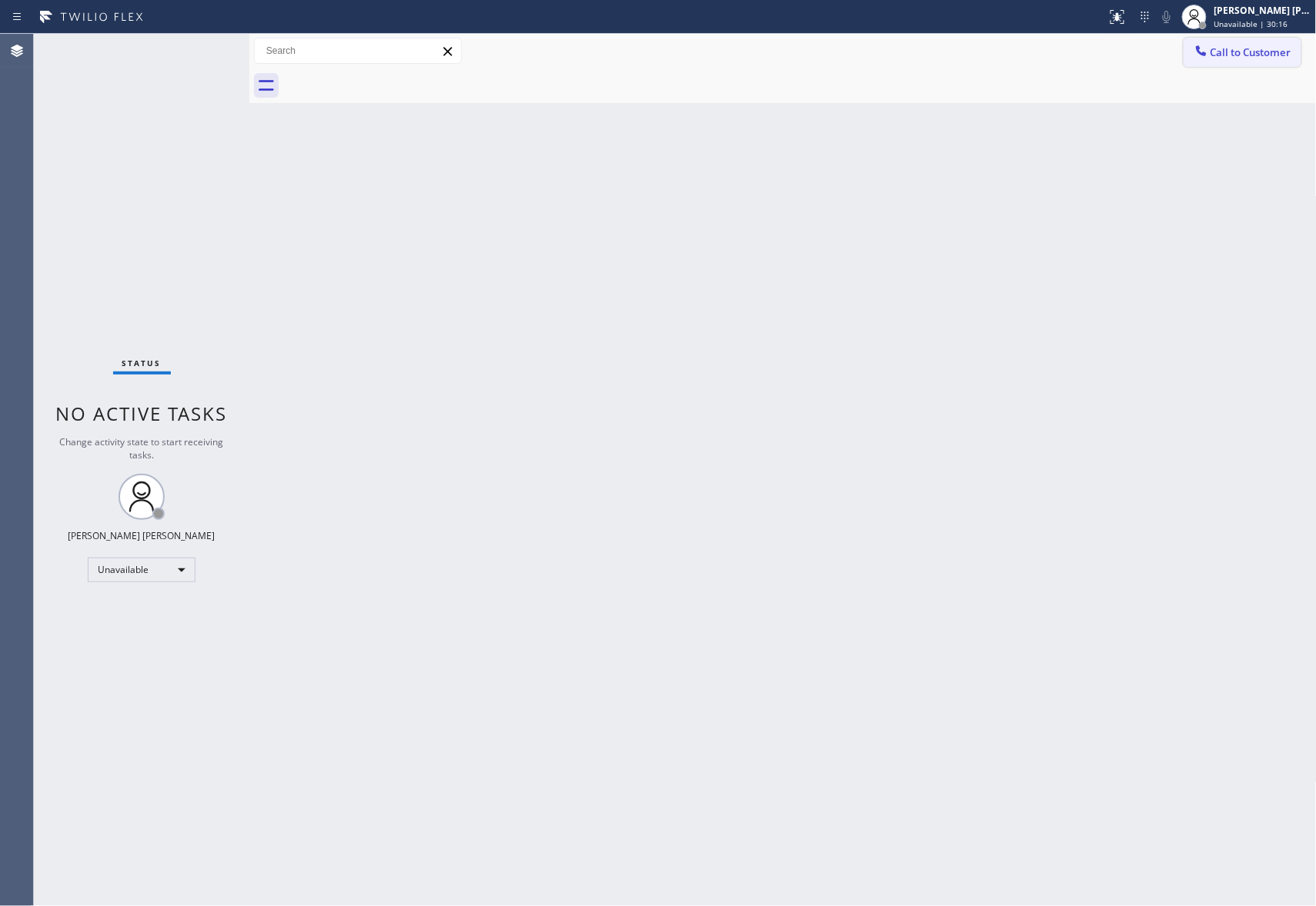
click at [1225, 54] on span "Call to Customer" at bounding box center [1251, 53] width 81 height 14
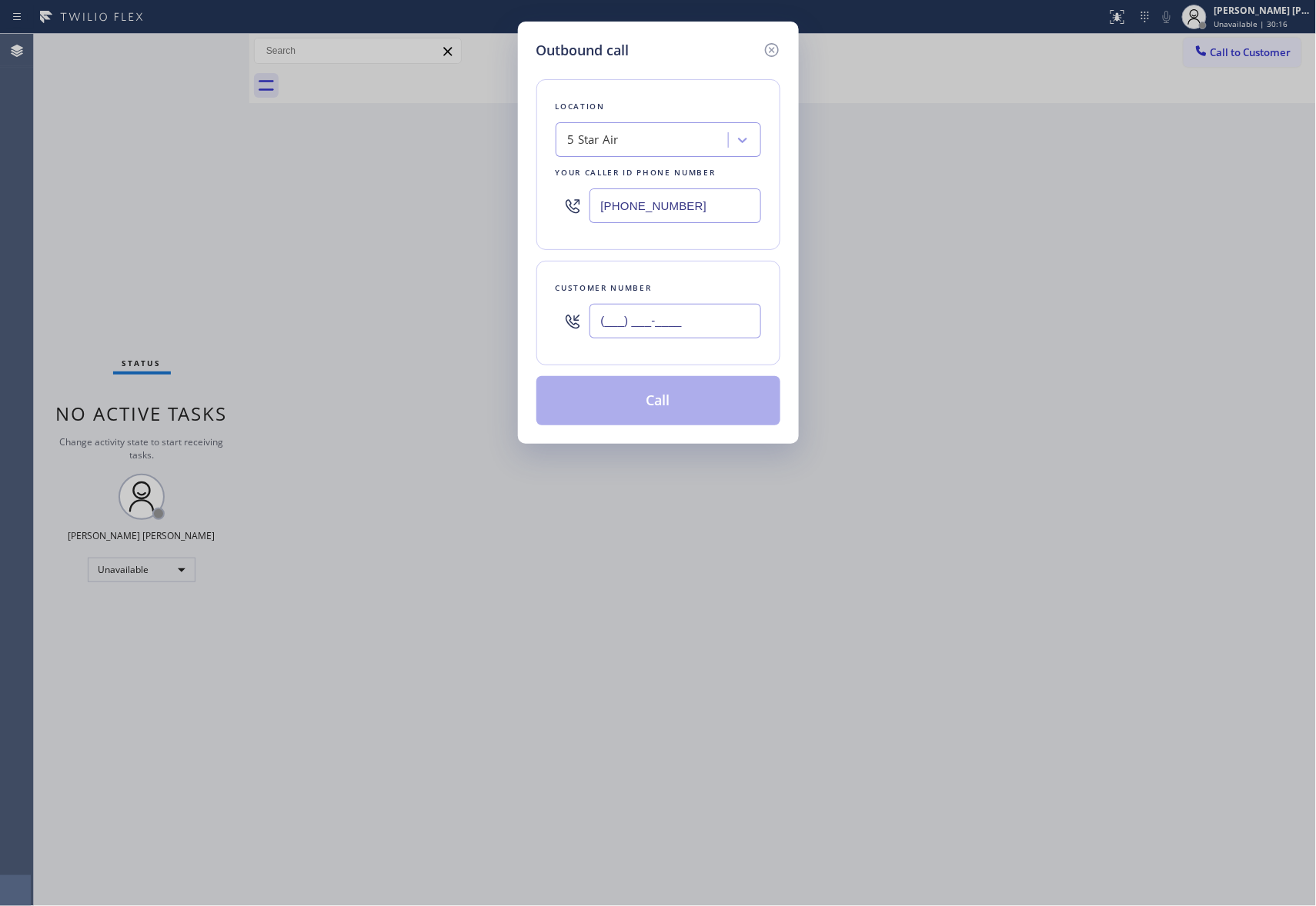
click at [708, 317] on input "(___) ___-____" at bounding box center [675, 321] width 172 height 34
paste input "832) 524-1752"
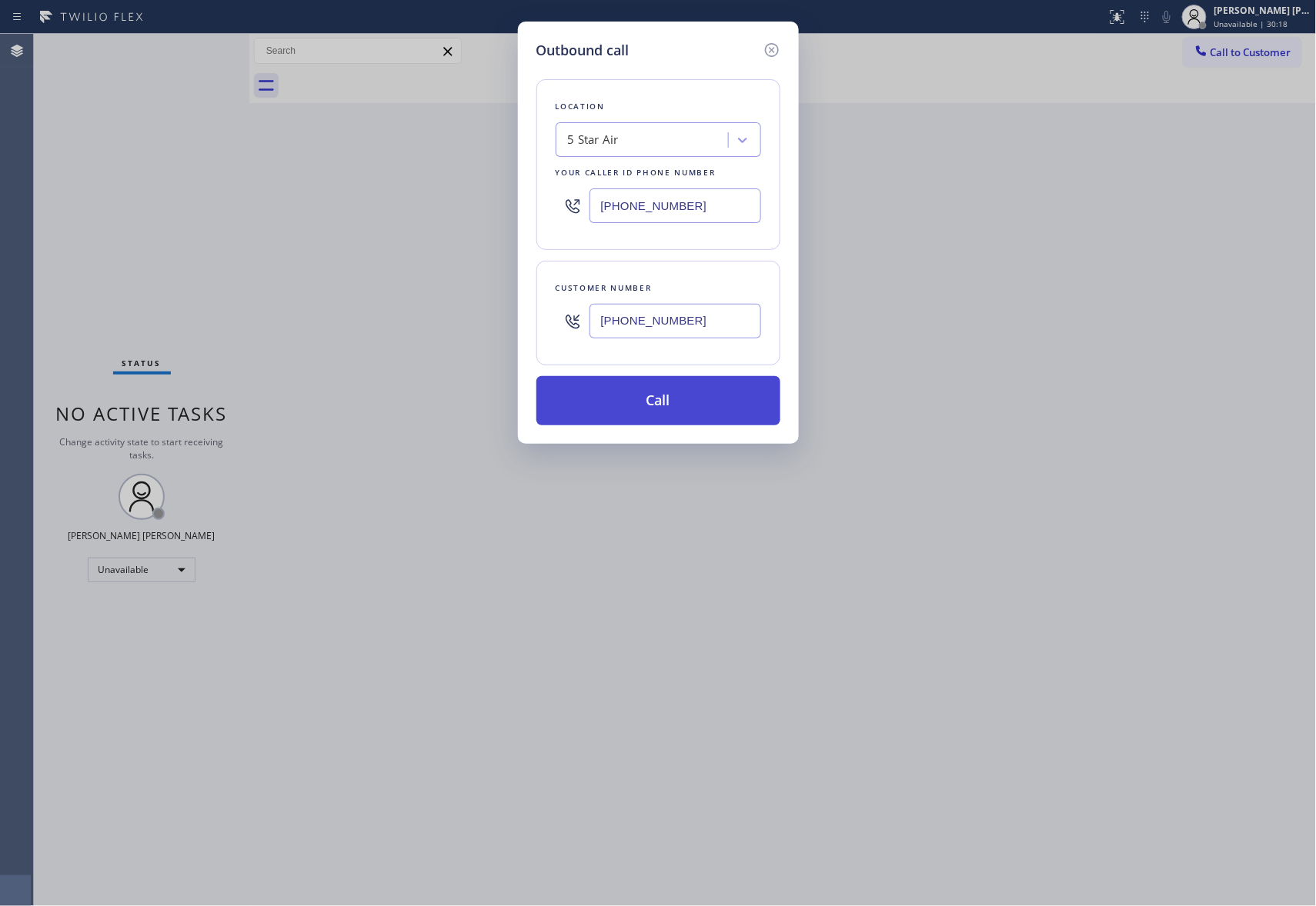
type input "[PHONE_NUMBER]"
click at [687, 379] on button "Call" at bounding box center [658, 401] width 244 height 49
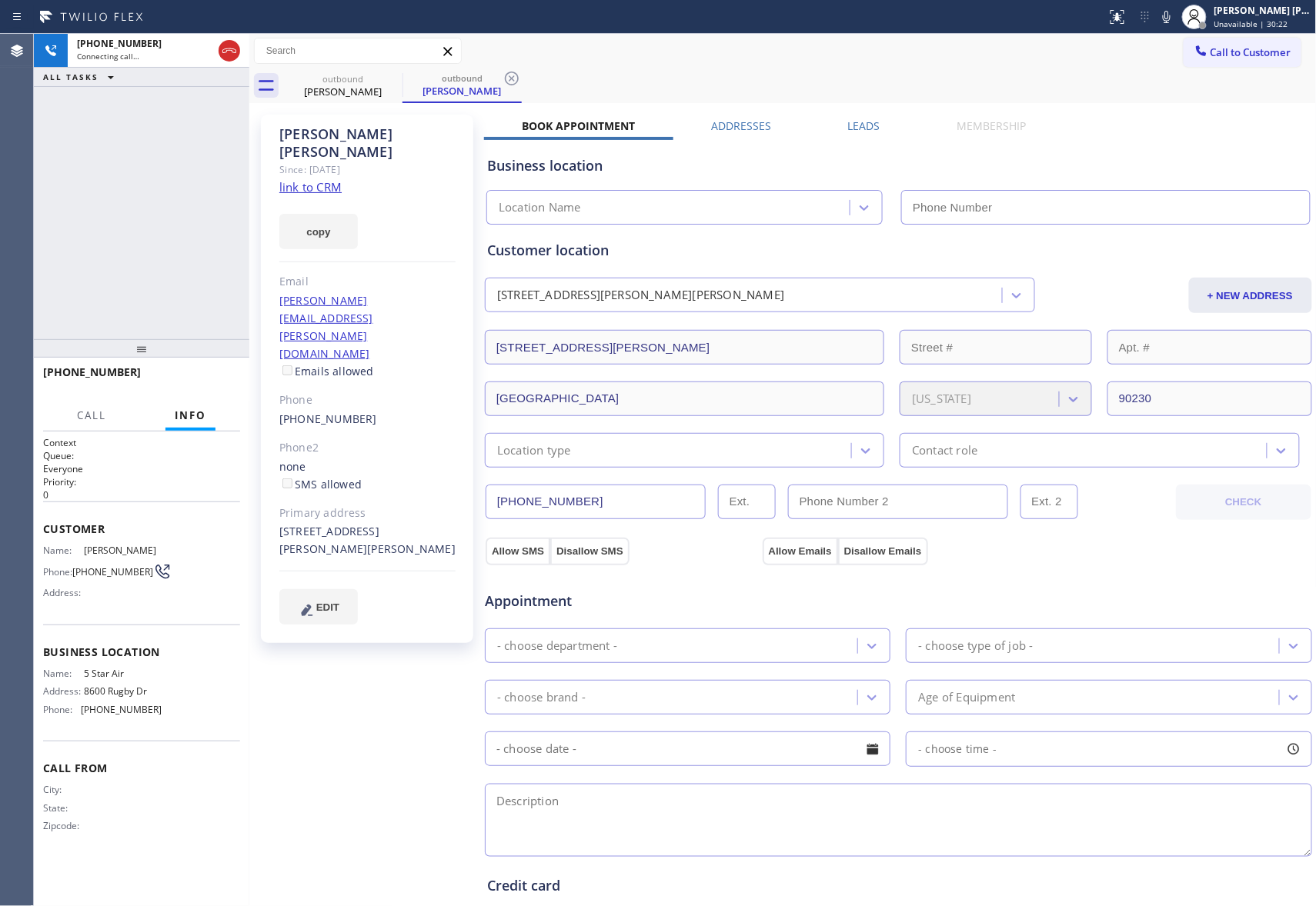
type input "[PHONE_NUMBER]"
click at [198, 378] on span "HANG UP" at bounding box center [204, 378] width 47 height 11
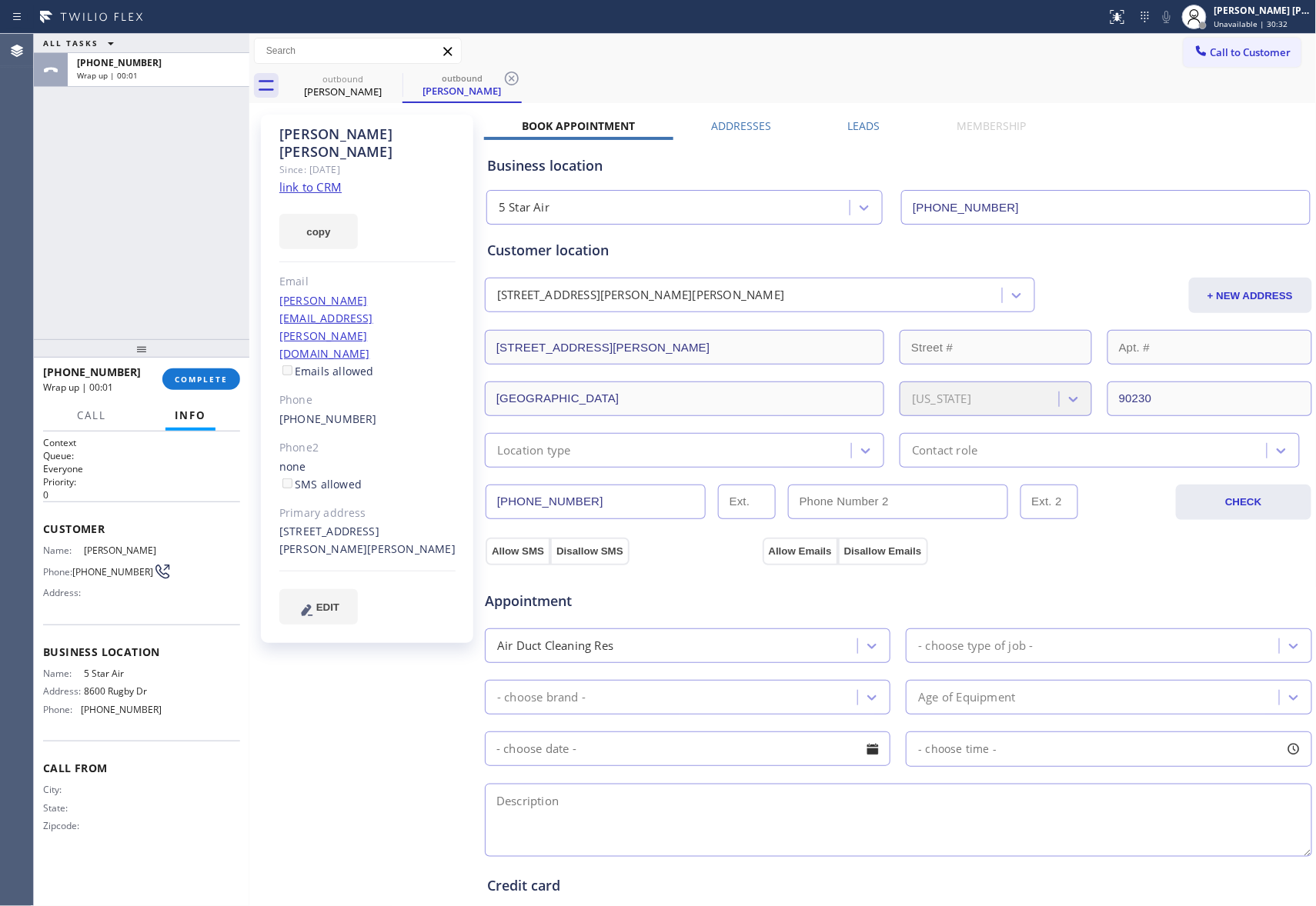
click at [860, 127] on label "Leads" at bounding box center [863, 125] width 32 height 15
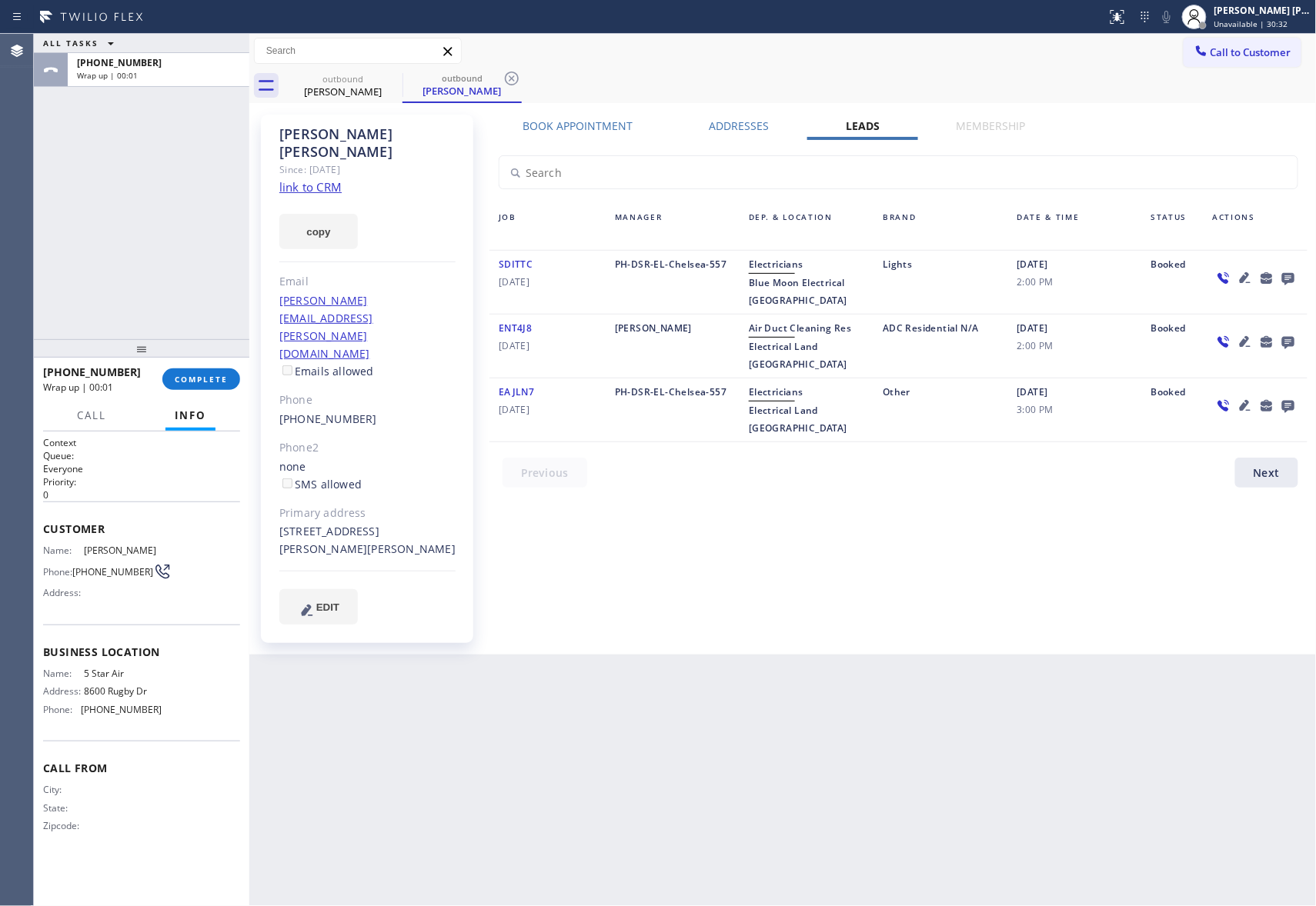
click at [1277, 278] on div at bounding box center [1288, 277] width 21 height 19
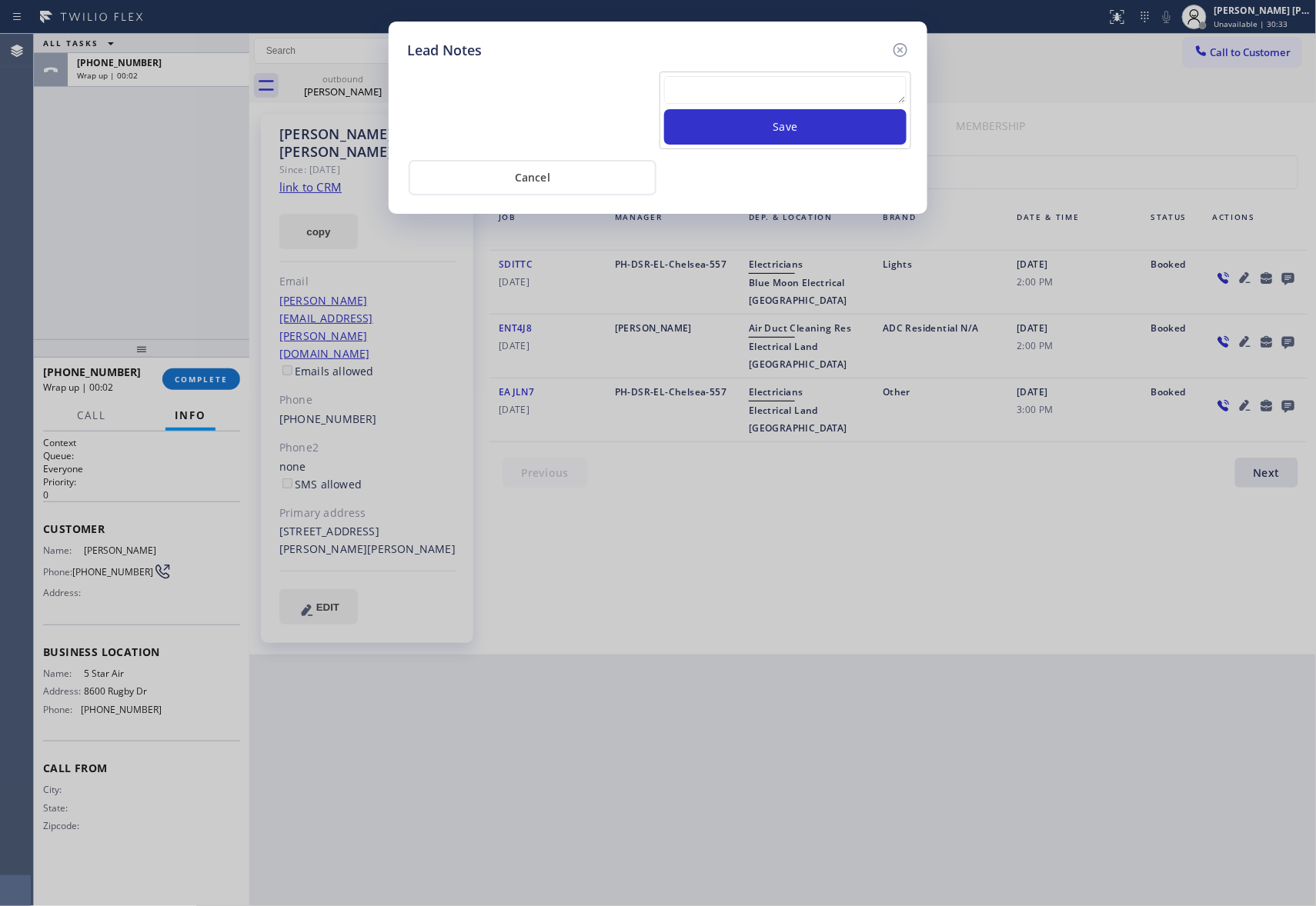
click at [734, 91] on textarea at bounding box center [785, 90] width 242 height 27
paste textarea "please transfer if cx calls back"
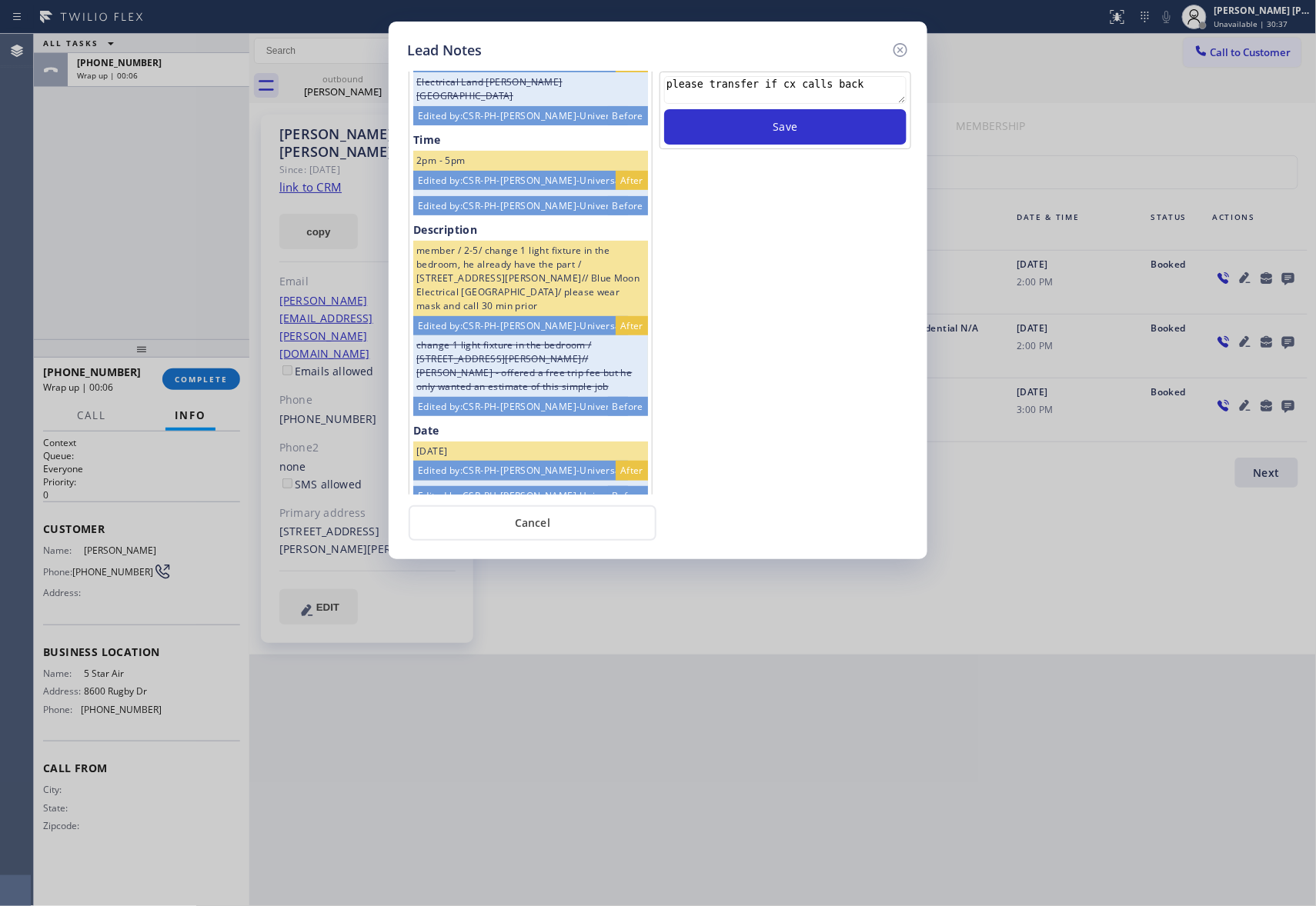
scroll to position [105, 0]
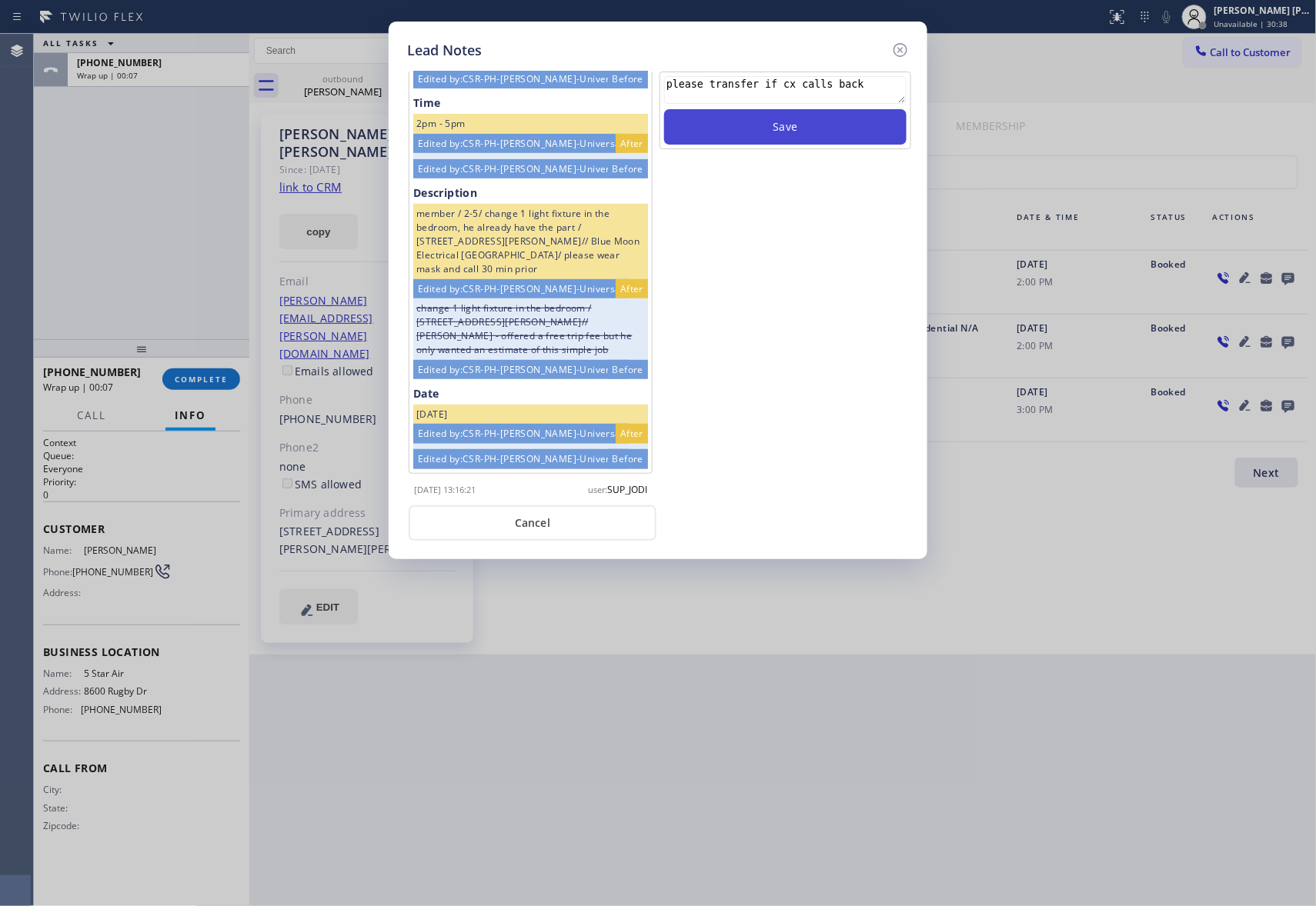
type textarea "please transfer if cx calls back"
click at [837, 137] on button "Save" at bounding box center [785, 127] width 242 height 35
click at [900, 50] on icon at bounding box center [900, 50] width 14 height 14
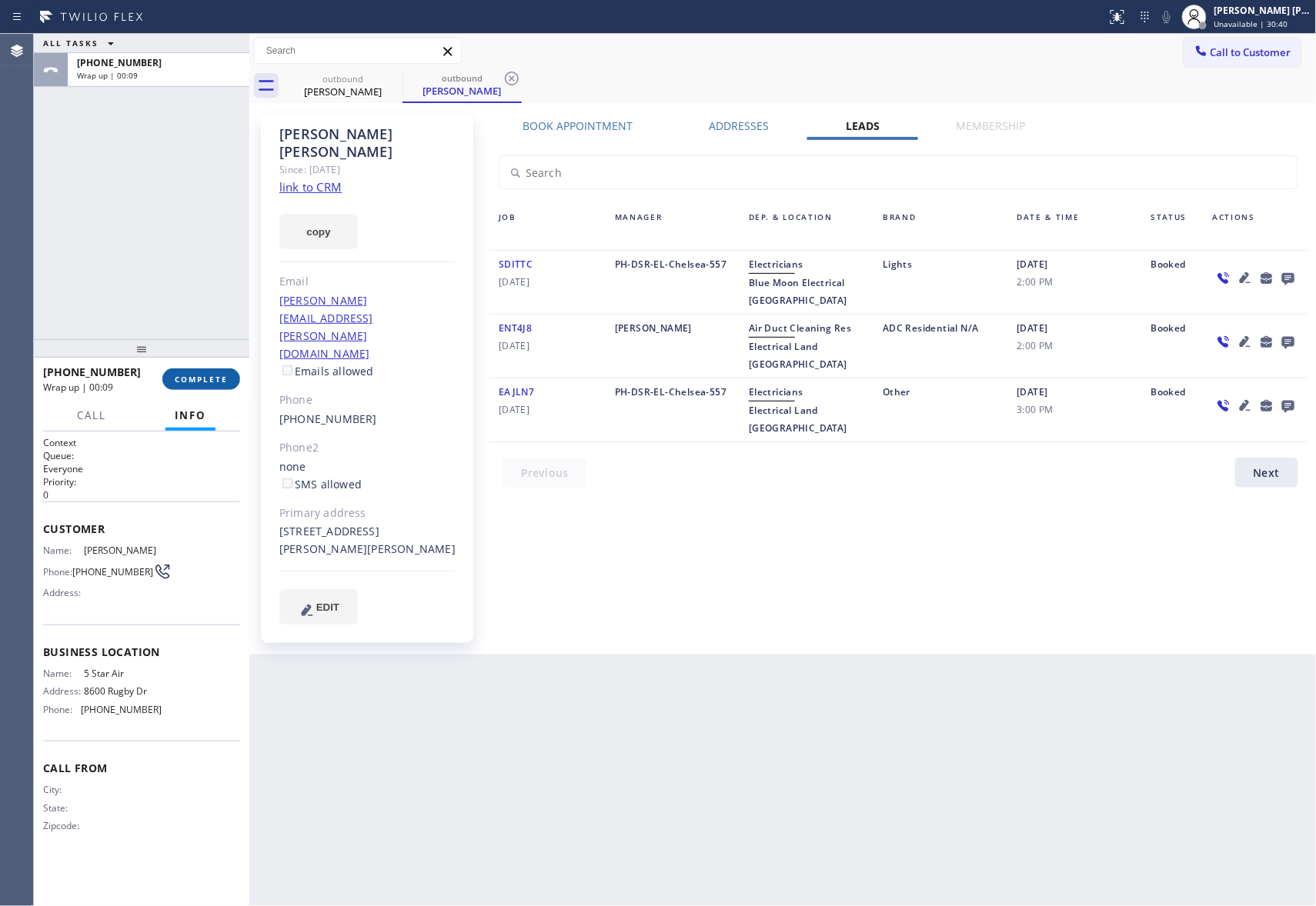
click at [223, 375] on span "COMPLETE" at bounding box center [201, 378] width 53 height 11
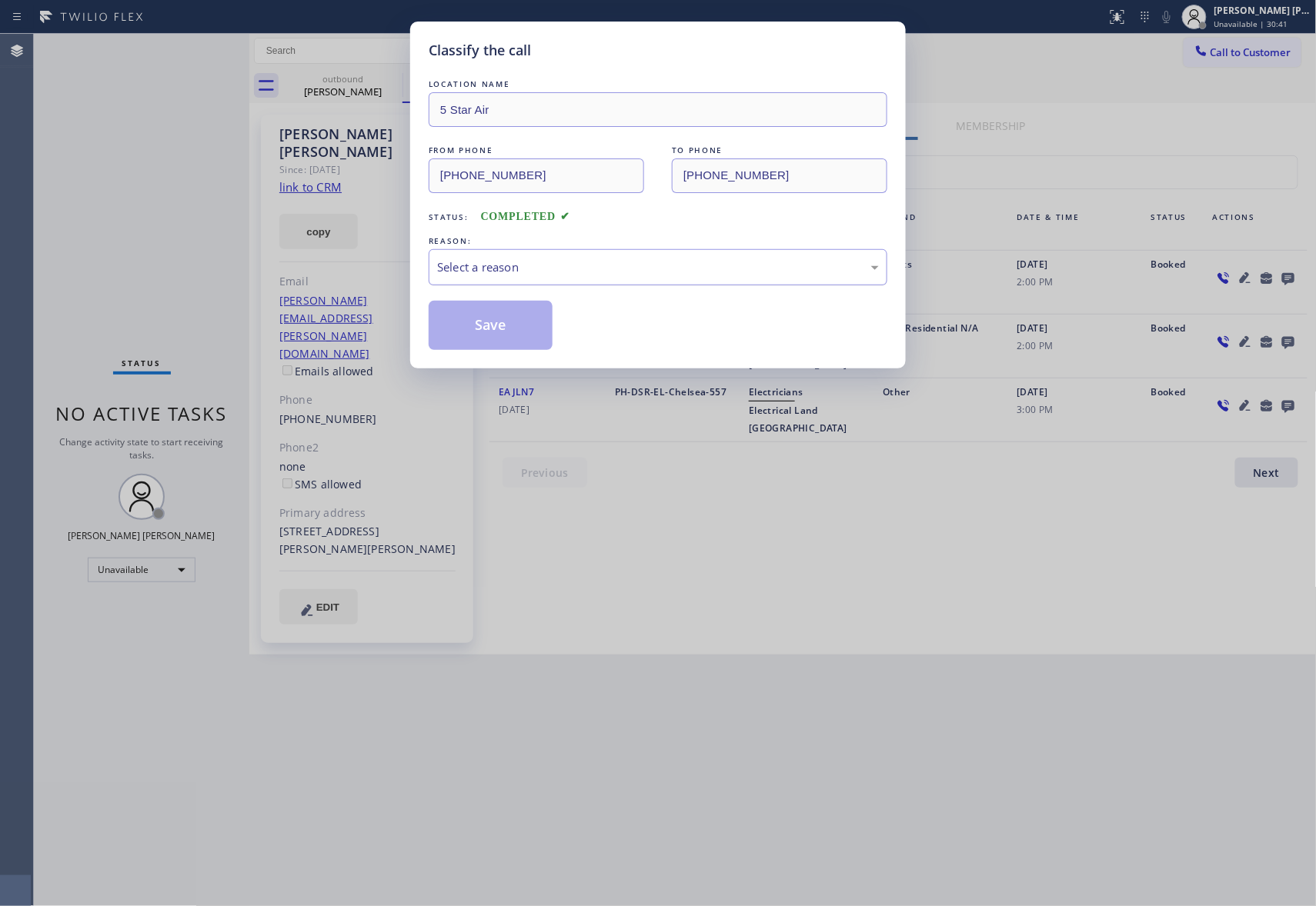
click at [703, 256] on div "Select a reason" at bounding box center [658, 267] width 459 height 36
click at [480, 327] on button "Save" at bounding box center [490, 325] width 124 height 49
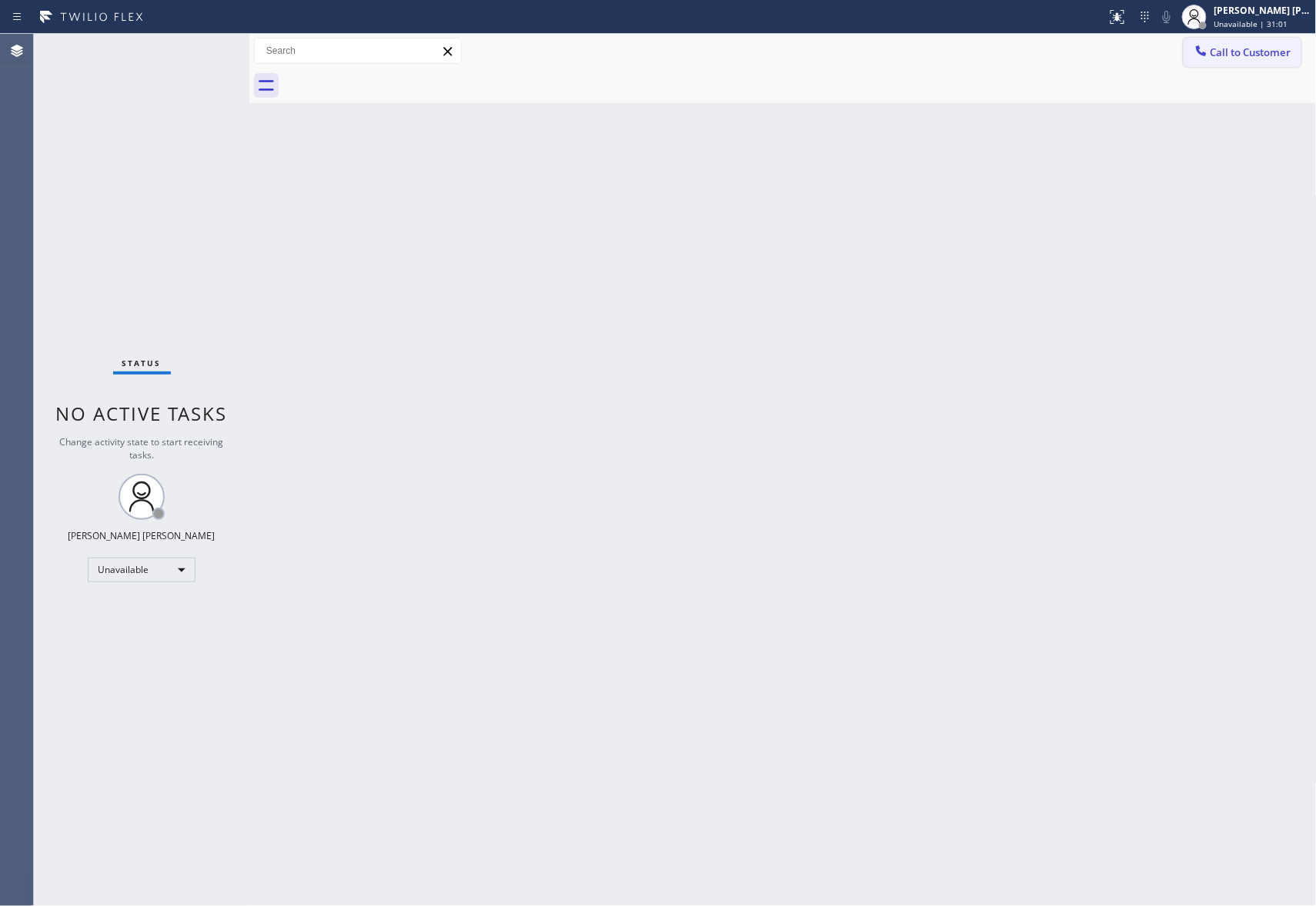
click at [1259, 60] on button "Call to Customer" at bounding box center [1242, 53] width 118 height 29
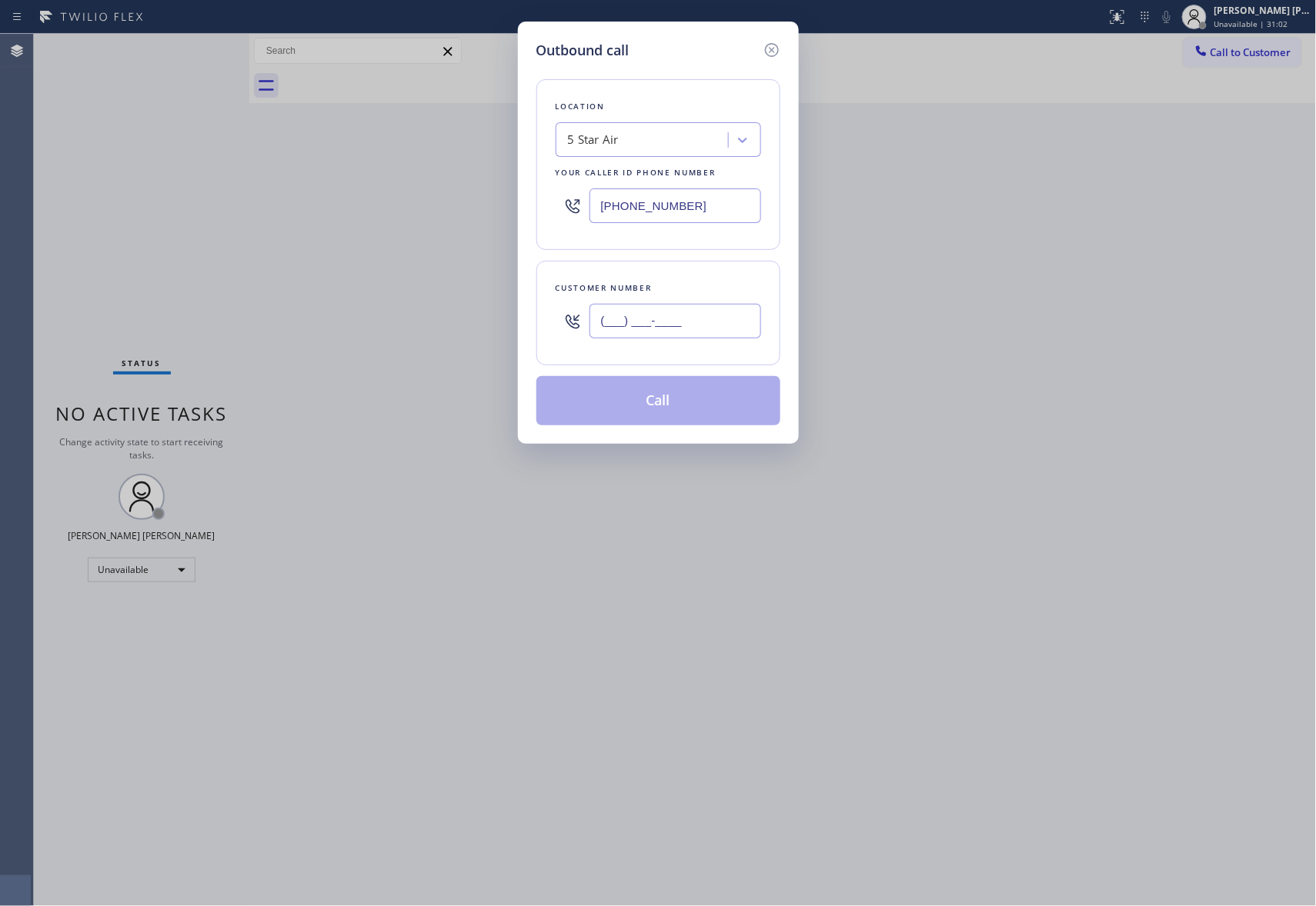
click at [704, 321] on input "(___) ___-____" at bounding box center [675, 321] width 172 height 34
paste input "626) 590-9540"
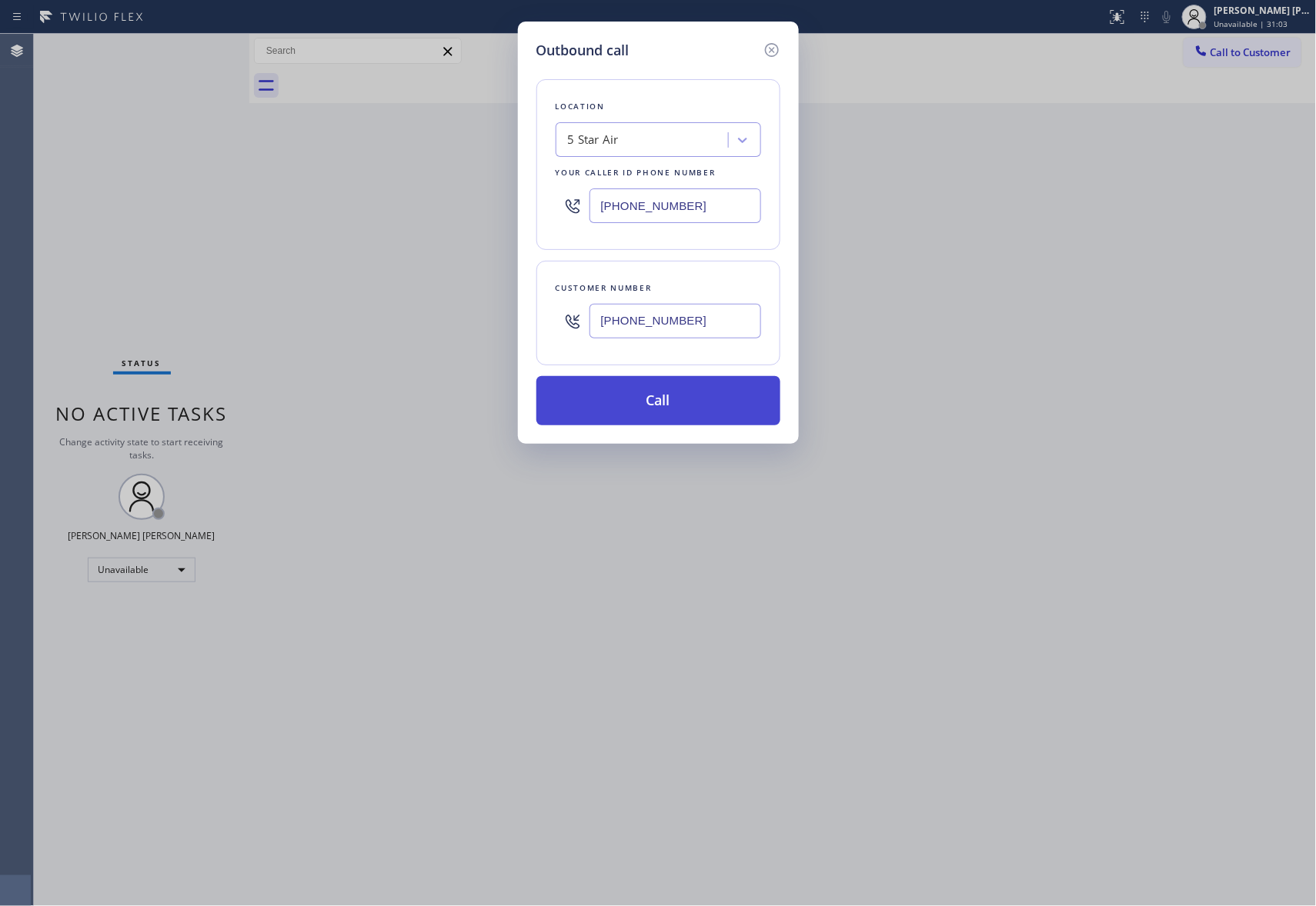
type input "[PHONE_NUMBER]"
click at [690, 394] on button "Call" at bounding box center [658, 401] width 244 height 49
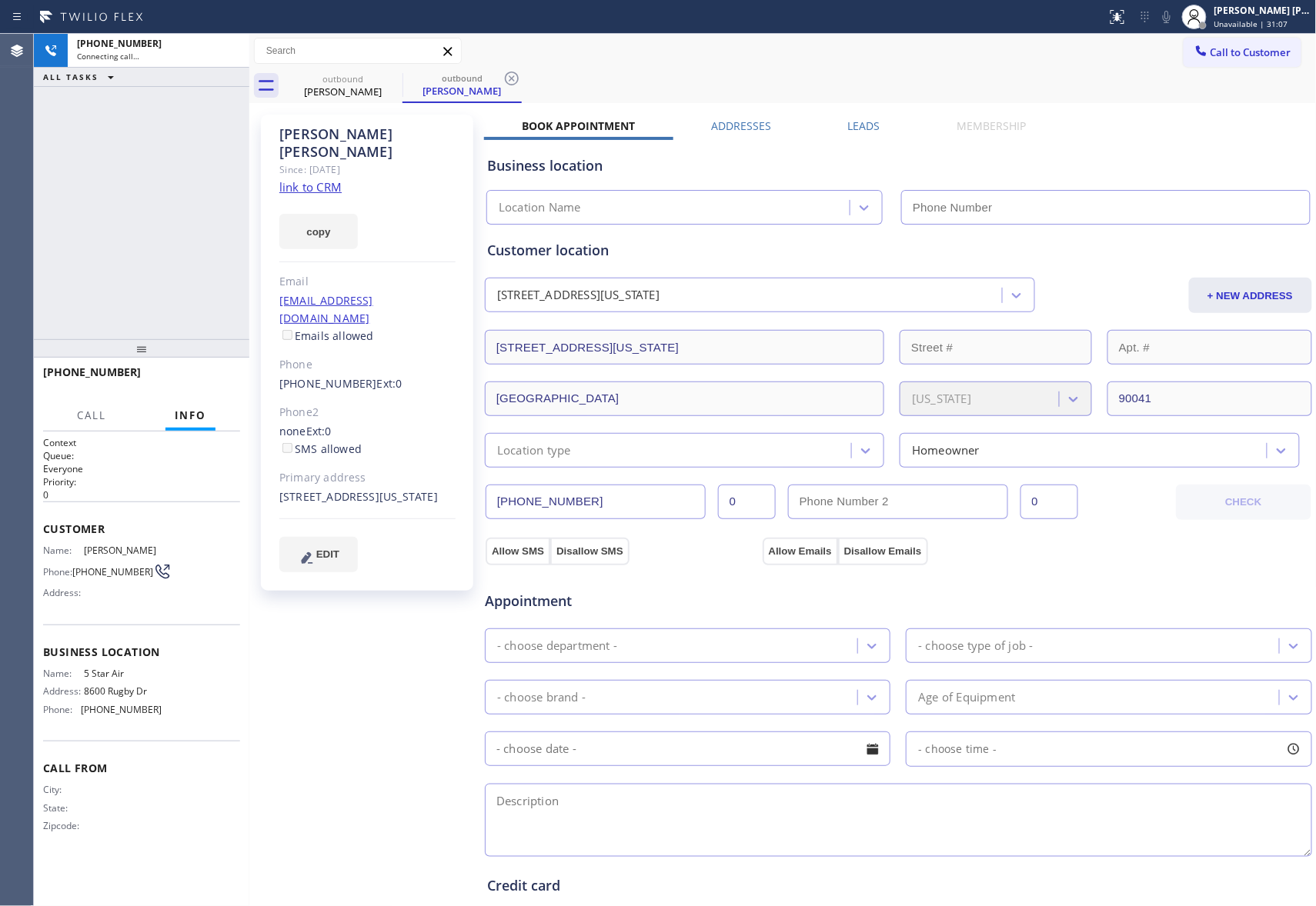
type input "[PHONE_NUMBER]"
click at [835, 120] on div "Leads" at bounding box center [863, 129] width 108 height 21
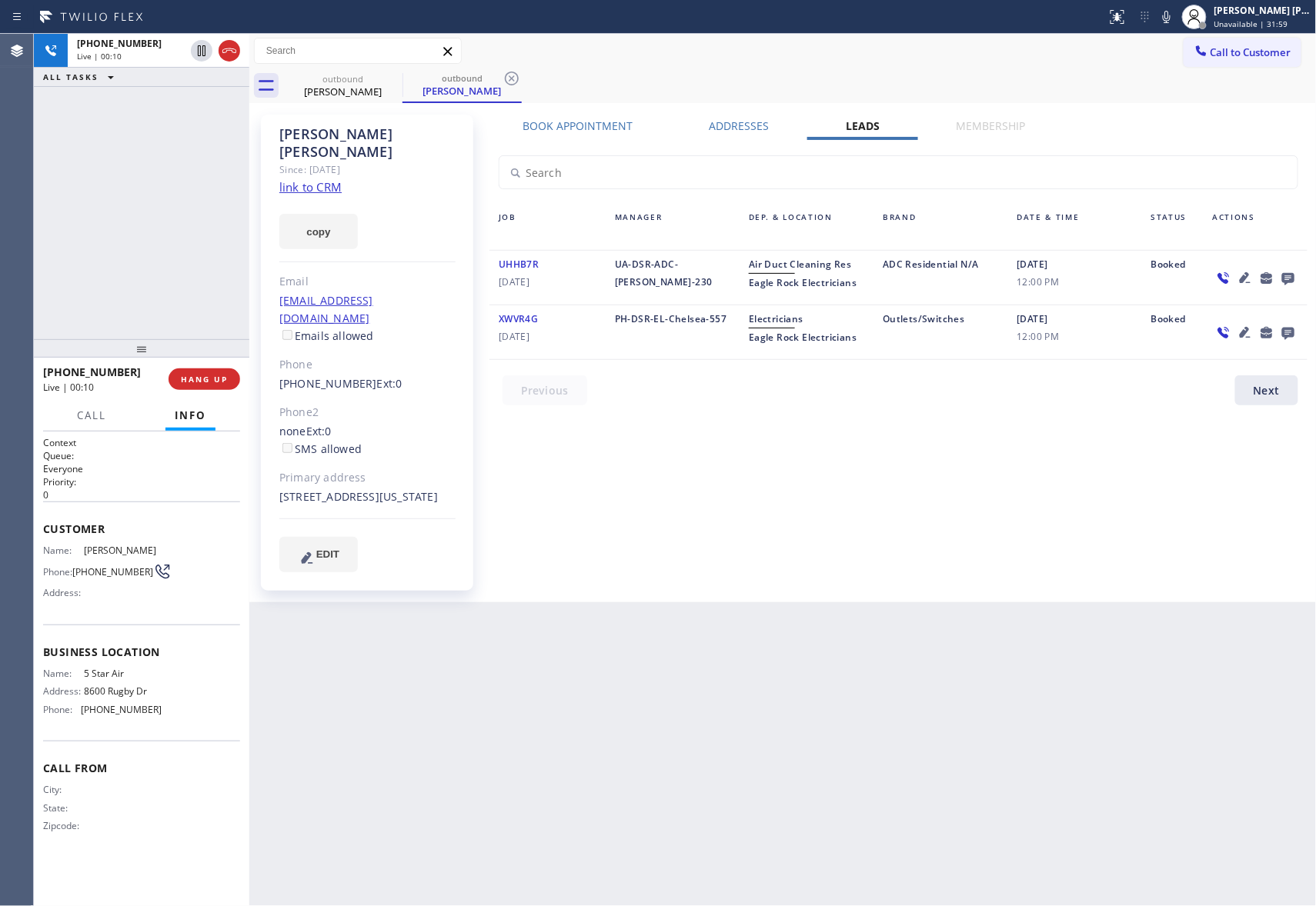
click at [1287, 280] on icon at bounding box center [1288, 279] width 13 height 13
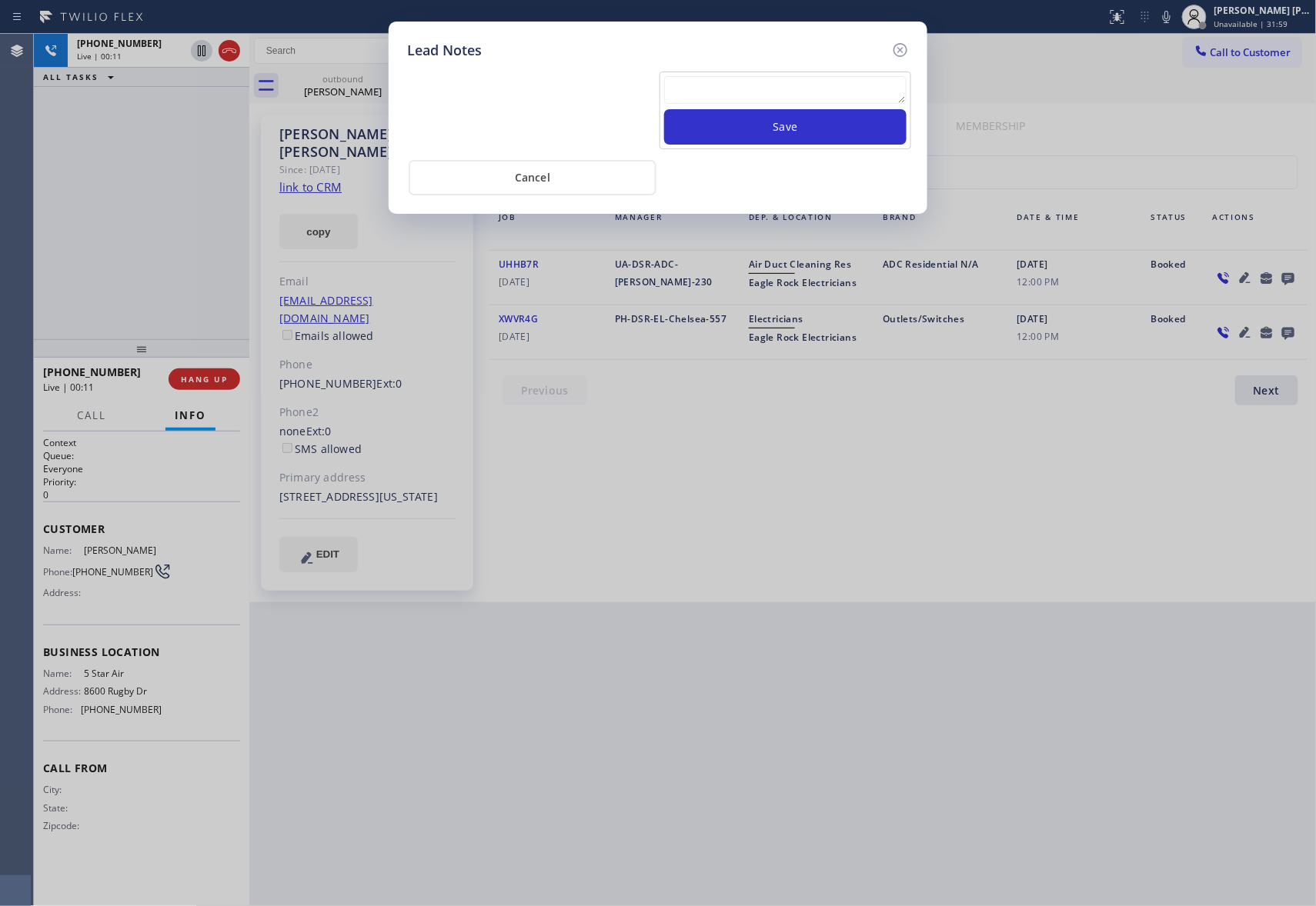
click at [718, 87] on textarea at bounding box center [785, 90] width 242 height 27
paste textarea "| please transfer if cx calls back"
type textarea "| please transfer if cx calls back"
click at [768, 130] on button "Save" at bounding box center [785, 127] width 242 height 35
click at [901, 44] on icon at bounding box center [899, 50] width 19 height 19
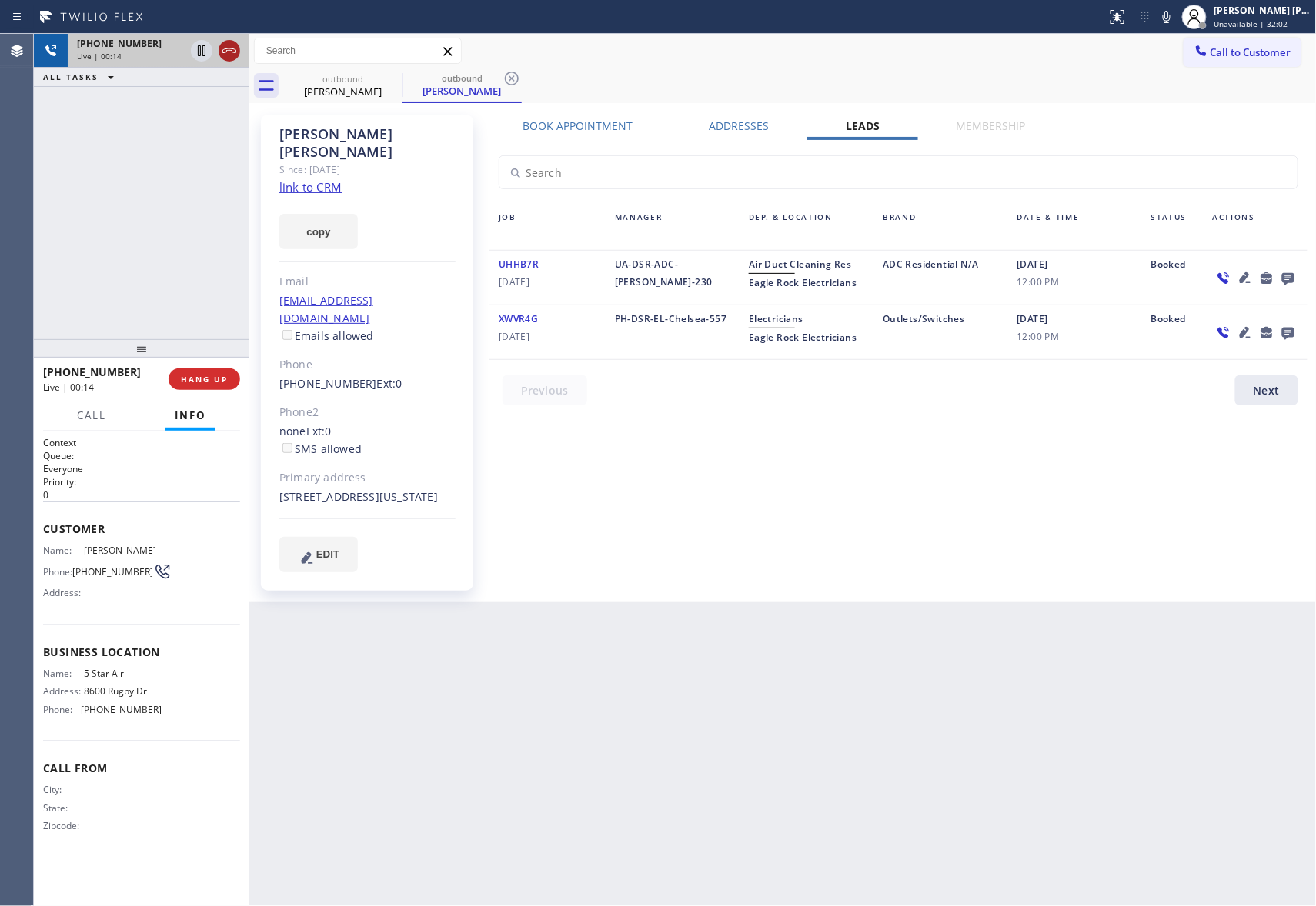
click at [232, 47] on icon at bounding box center [229, 51] width 19 height 19
click at [385, 78] on icon at bounding box center [392, 78] width 14 height 14
click at [504, 78] on icon at bounding box center [511, 78] width 14 height 14
click at [385, 78] on div "outbound [PERSON_NAME] outbound [PERSON_NAME]" at bounding box center [799, 85] width 1033 height 34
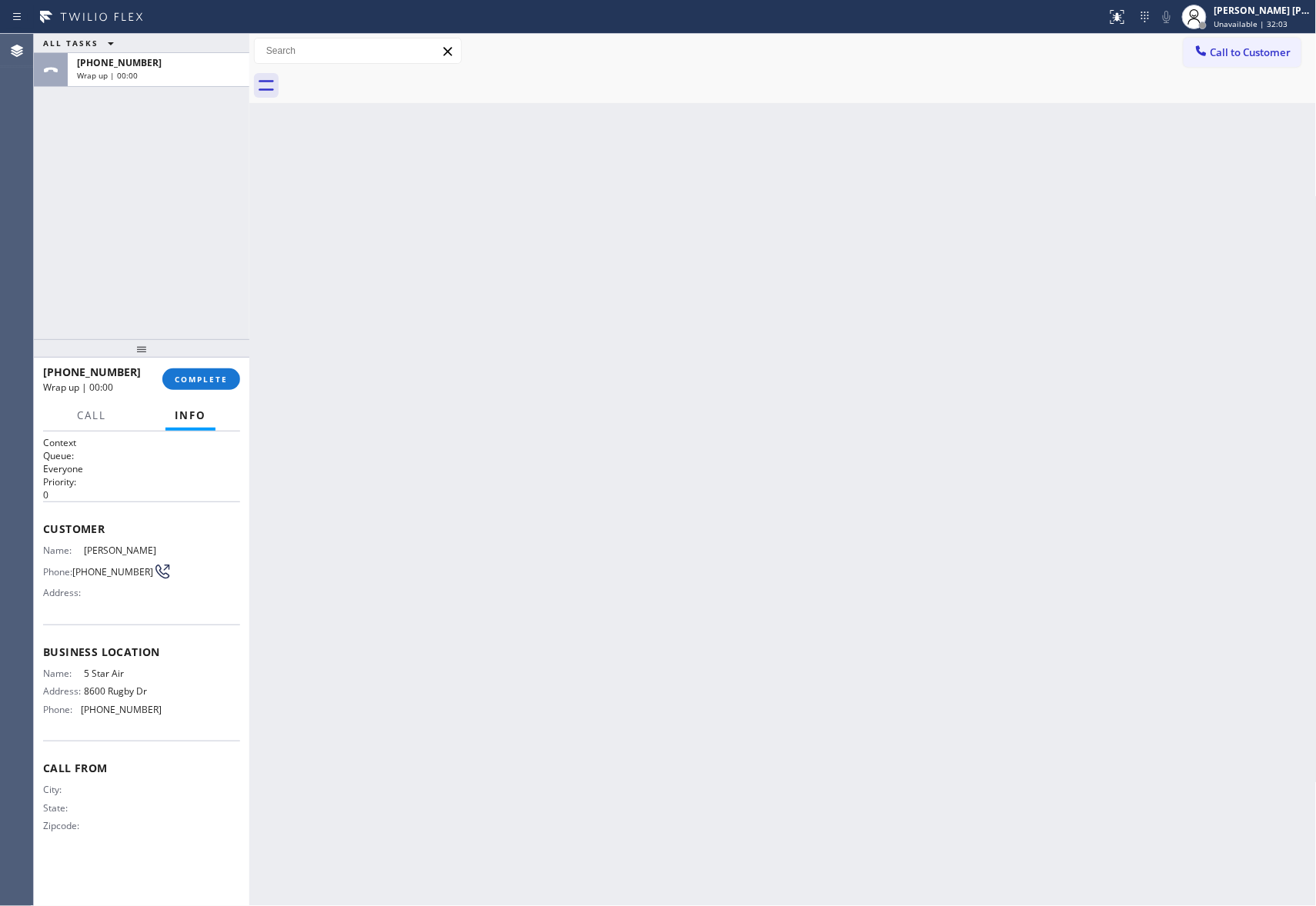
click at [385, 78] on div at bounding box center [799, 85] width 1033 height 34
click at [219, 379] on span "COMPLETE" at bounding box center [201, 378] width 53 height 11
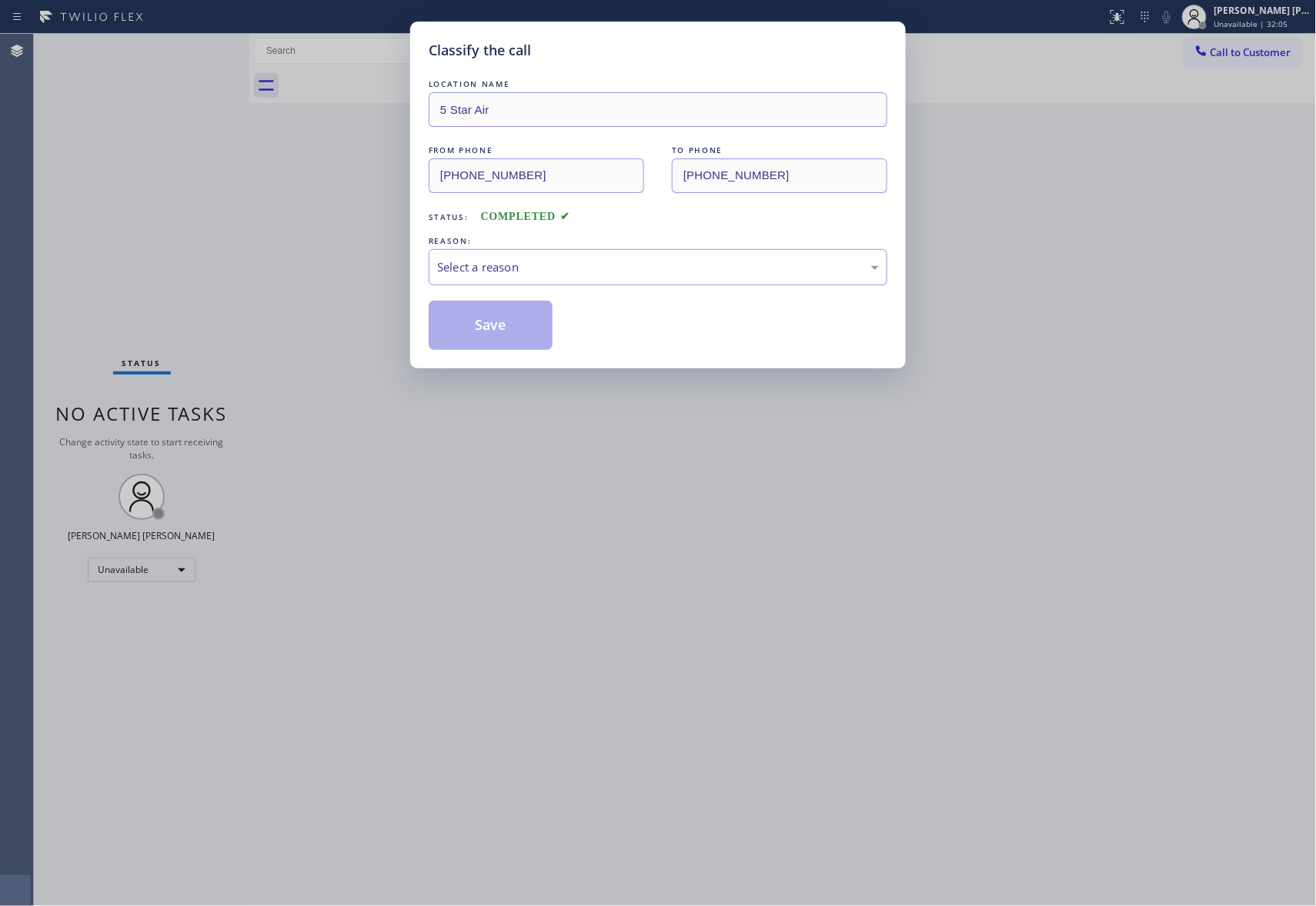
click at [562, 271] on div "Select a reason" at bounding box center [658, 267] width 442 height 18
click at [471, 330] on button "Save" at bounding box center [490, 325] width 124 height 49
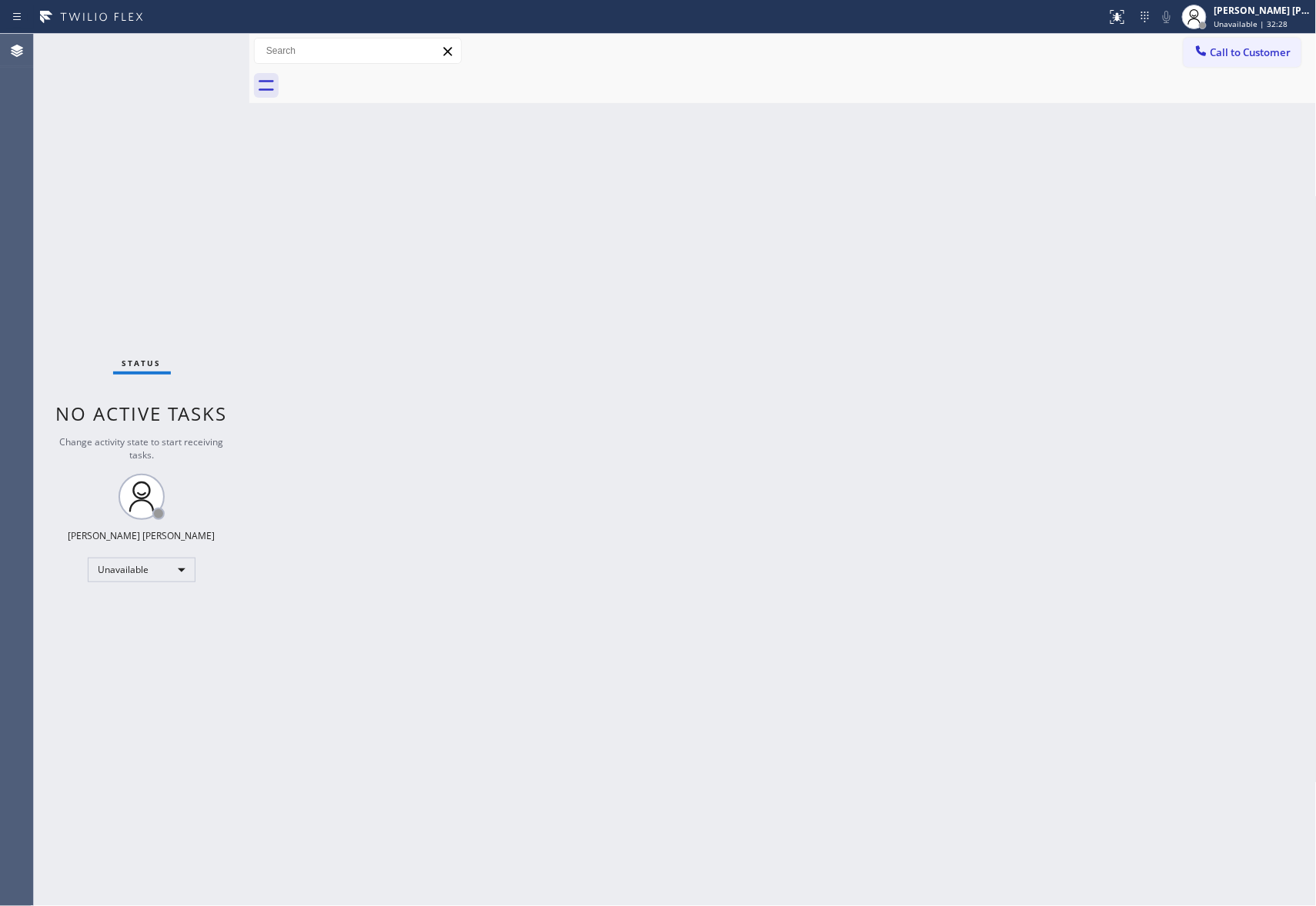
drag, startPoint x: 1290, startPoint y: 65, endPoint x: 1282, endPoint y: 61, distance: 8.9
click at [1291, 64] on button "Call to Customer" at bounding box center [1242, 53] width 118 height 29
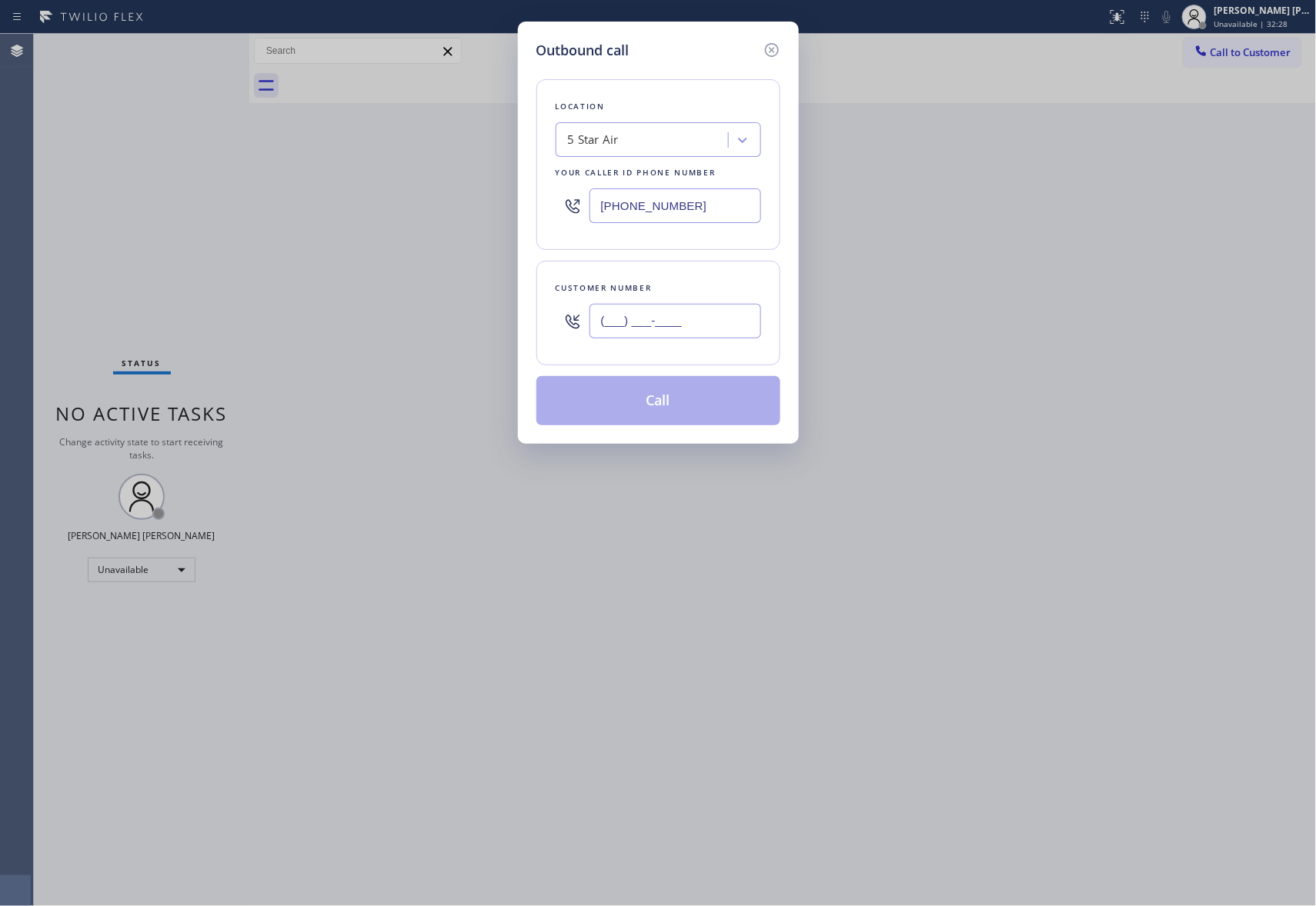
click at [726, 322] on input "(___) ___-____" at bounding box center [675, 321] width 172 height 34
paste input "310) 963-7288"
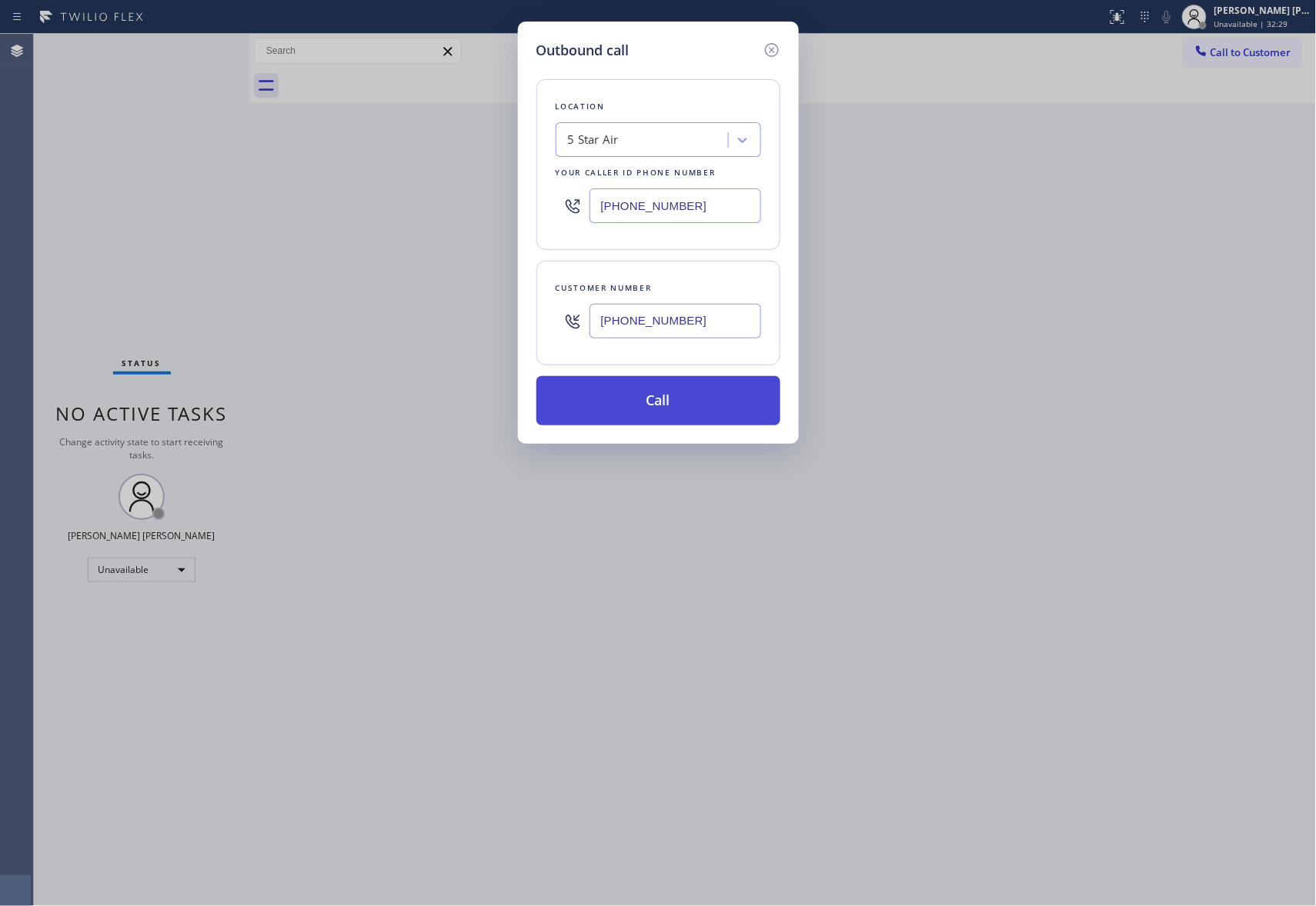
type input "[PHONE_NUMBER]"
click at [694, 400] on button "Call" at bounding box center [658, 401] width 244 height 49
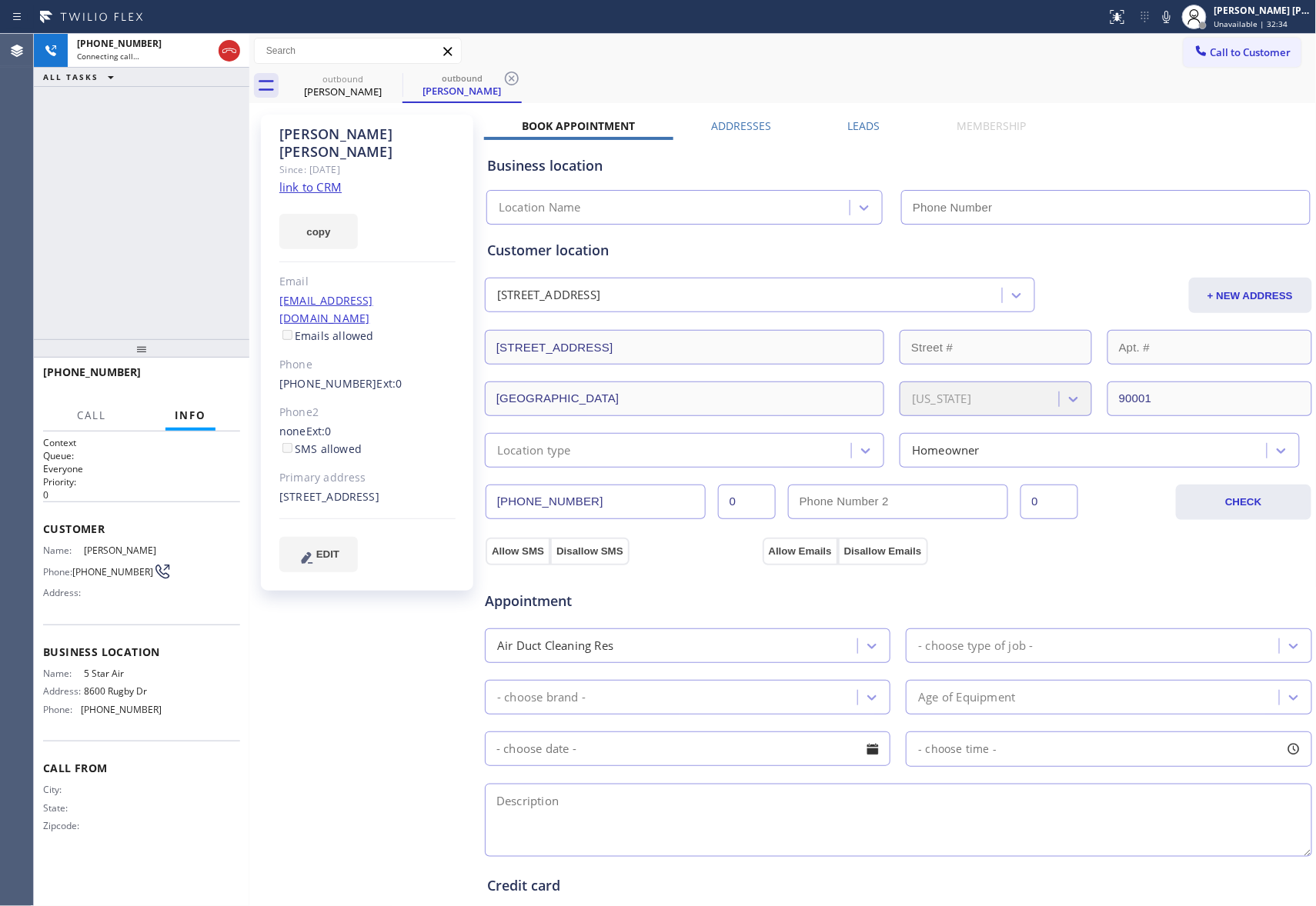
type input "[PHONE_NUMBER]"
click at [854, 118] on label "Leads" at bounding box center [863, 125] width 32 height 15
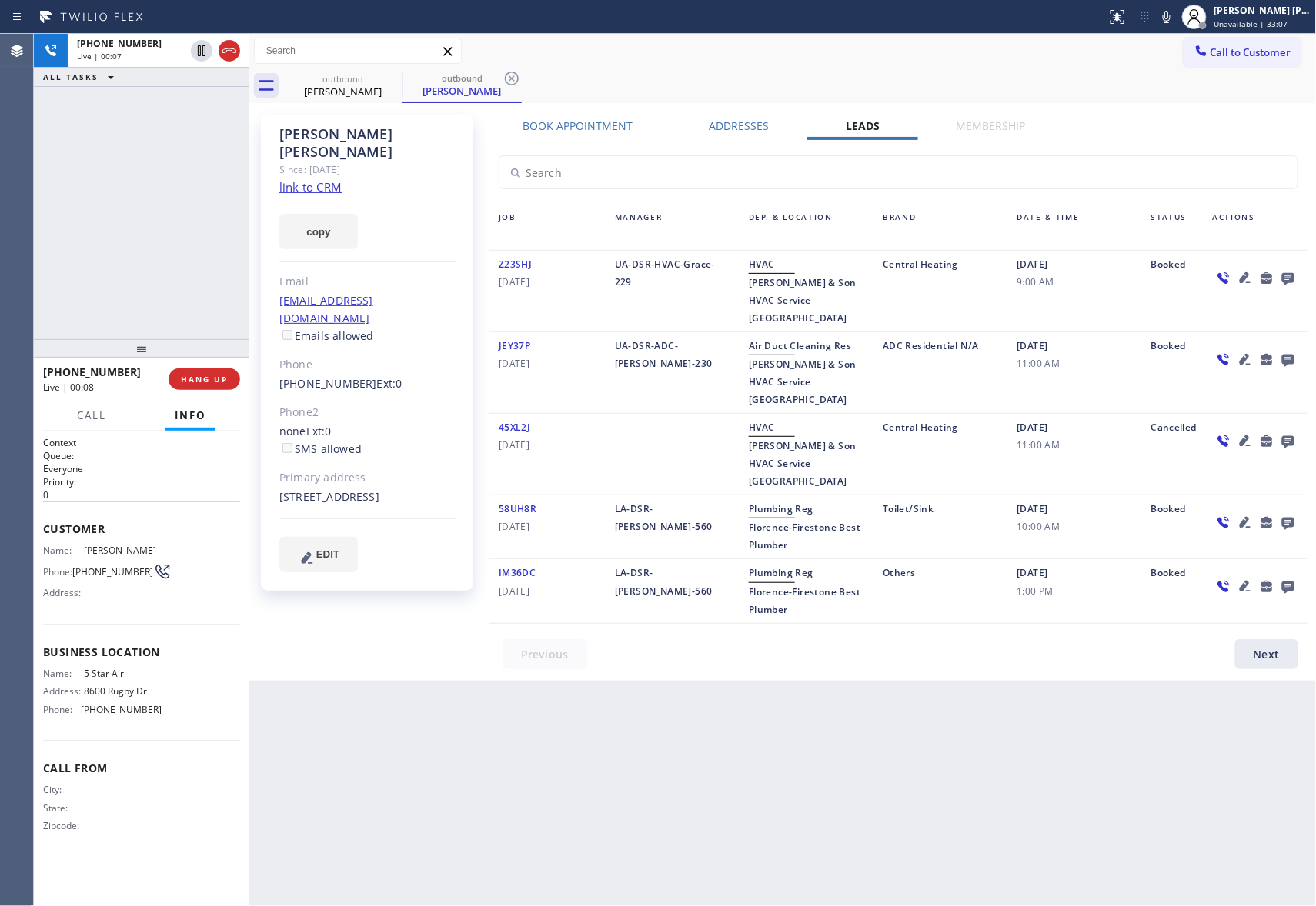
click at [1288, 278] on icon at bounding box center [1288, 278] width 19 height 20
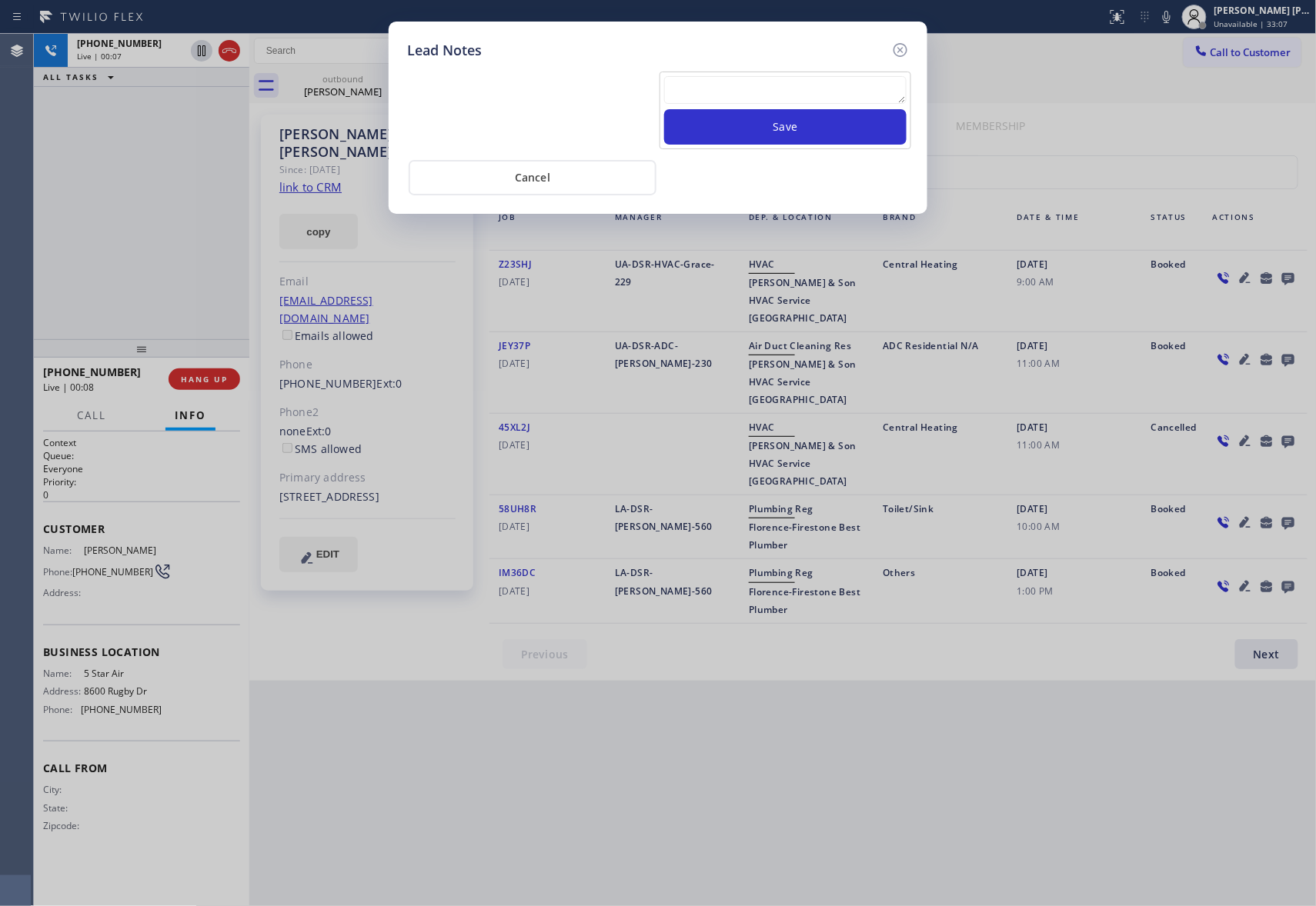
click at [765, 87] on textarea at bounding box center [785, 90] width 242 height 27
paste textarea "VM | please transfer if cx calls back"
type textarea "VM | please transfer if cx calls back"
click at [788, 134] on button "Save" at bounding box center [785, 127] width 242 height 35
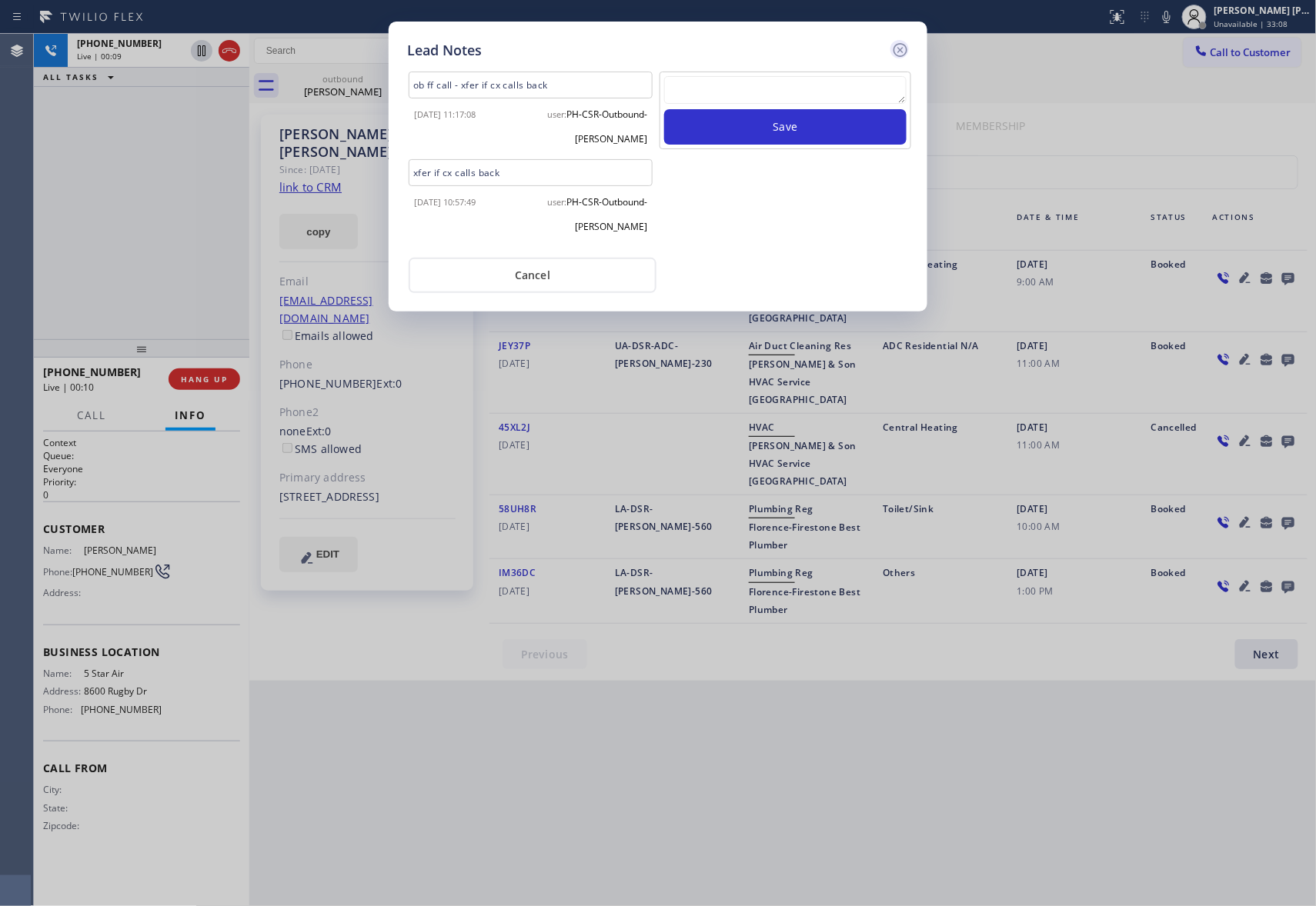
scroll to position [0, 0]
click at [901, 49] on icon at bounding box center [899, 50] width 19 height 19
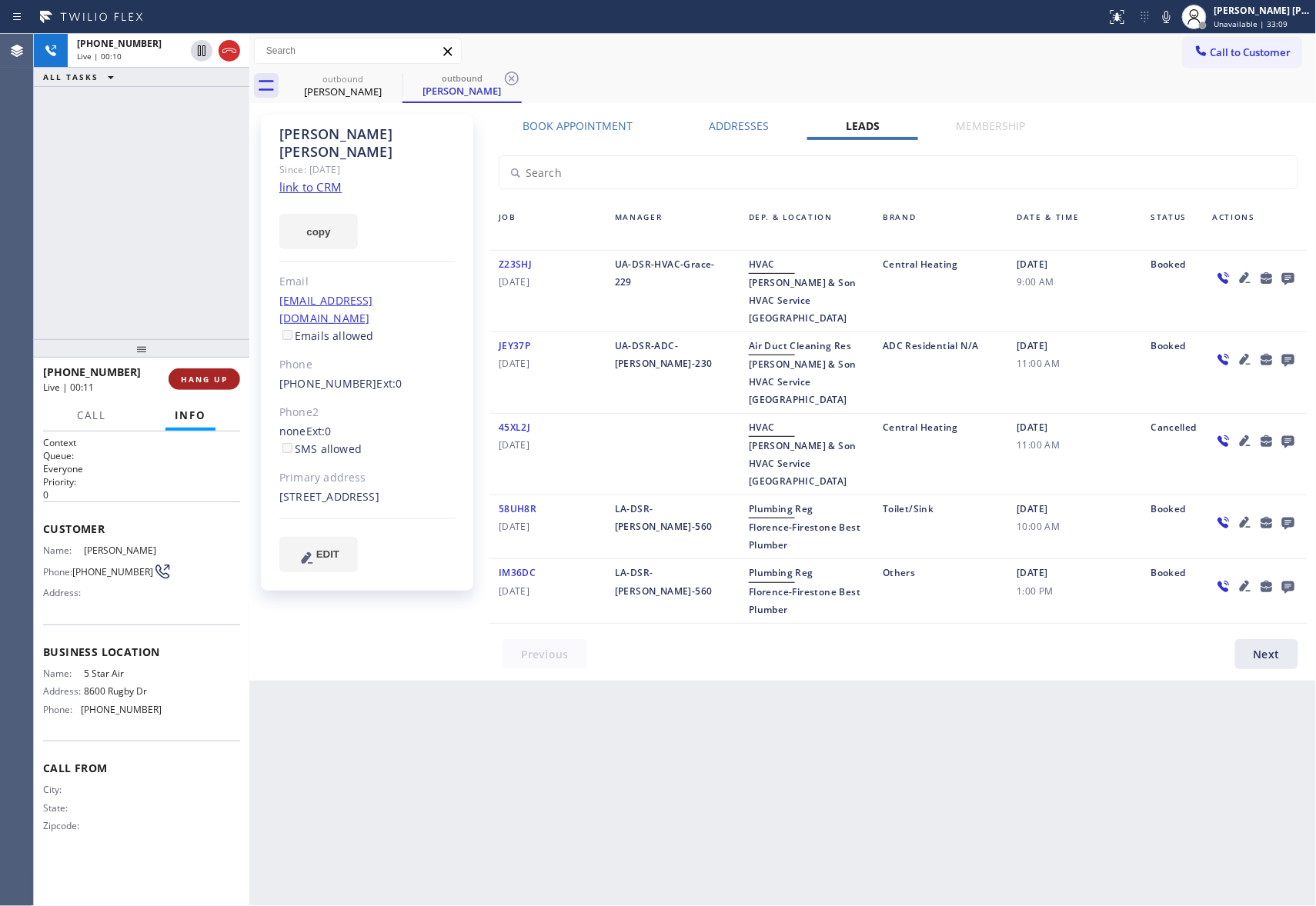
click at [219, 381] on span "HANG UP" at bounding box center [204, 378] width 47 height 11
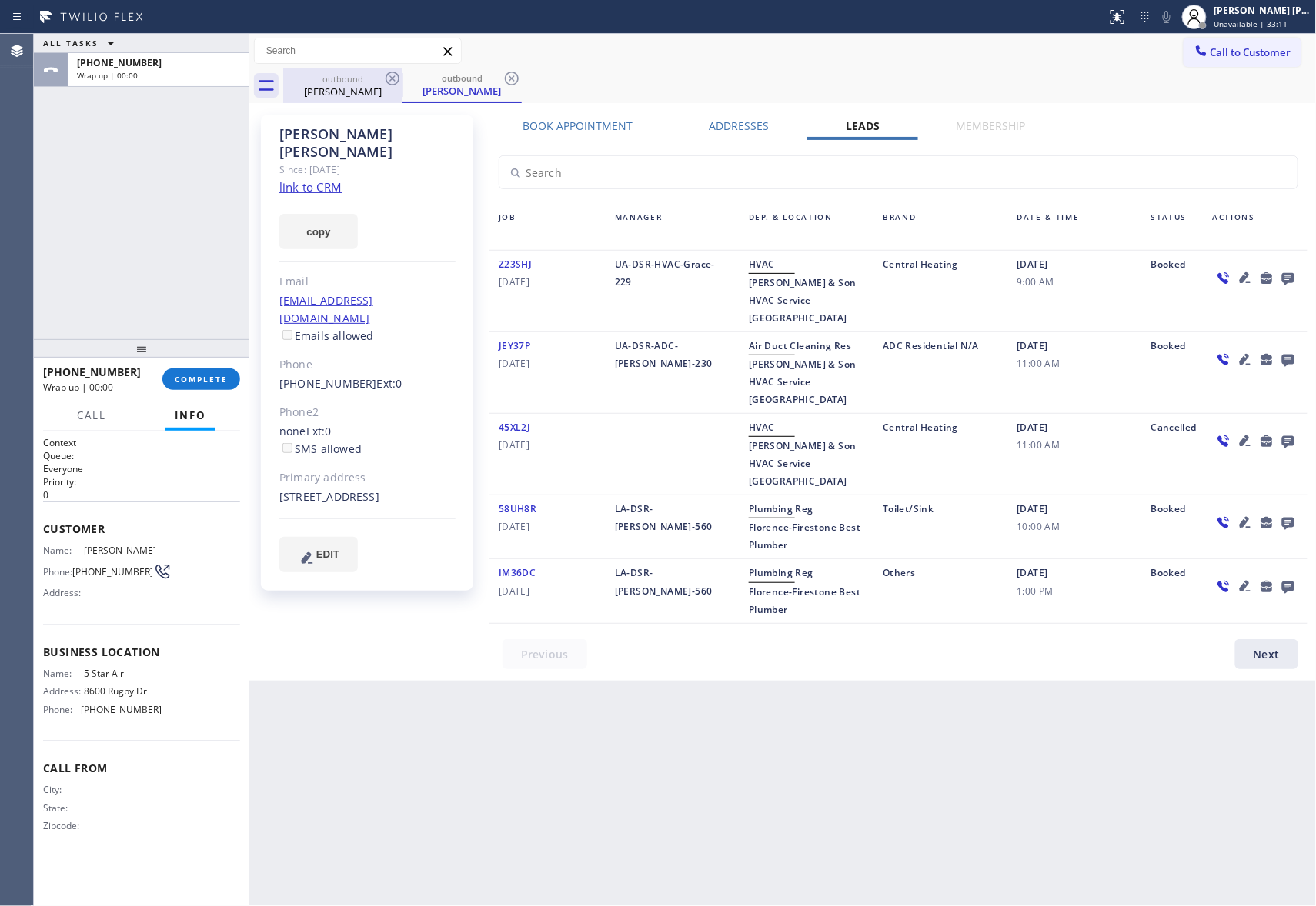
drag, startPoint x: 370, startPoint y: 88, endPoint x: 399, endPoint y: 80, distance: 30.1
click at [377, 88] on div "[PERSON_NAME]" at bounding box center [342, 92] width 116 height 14
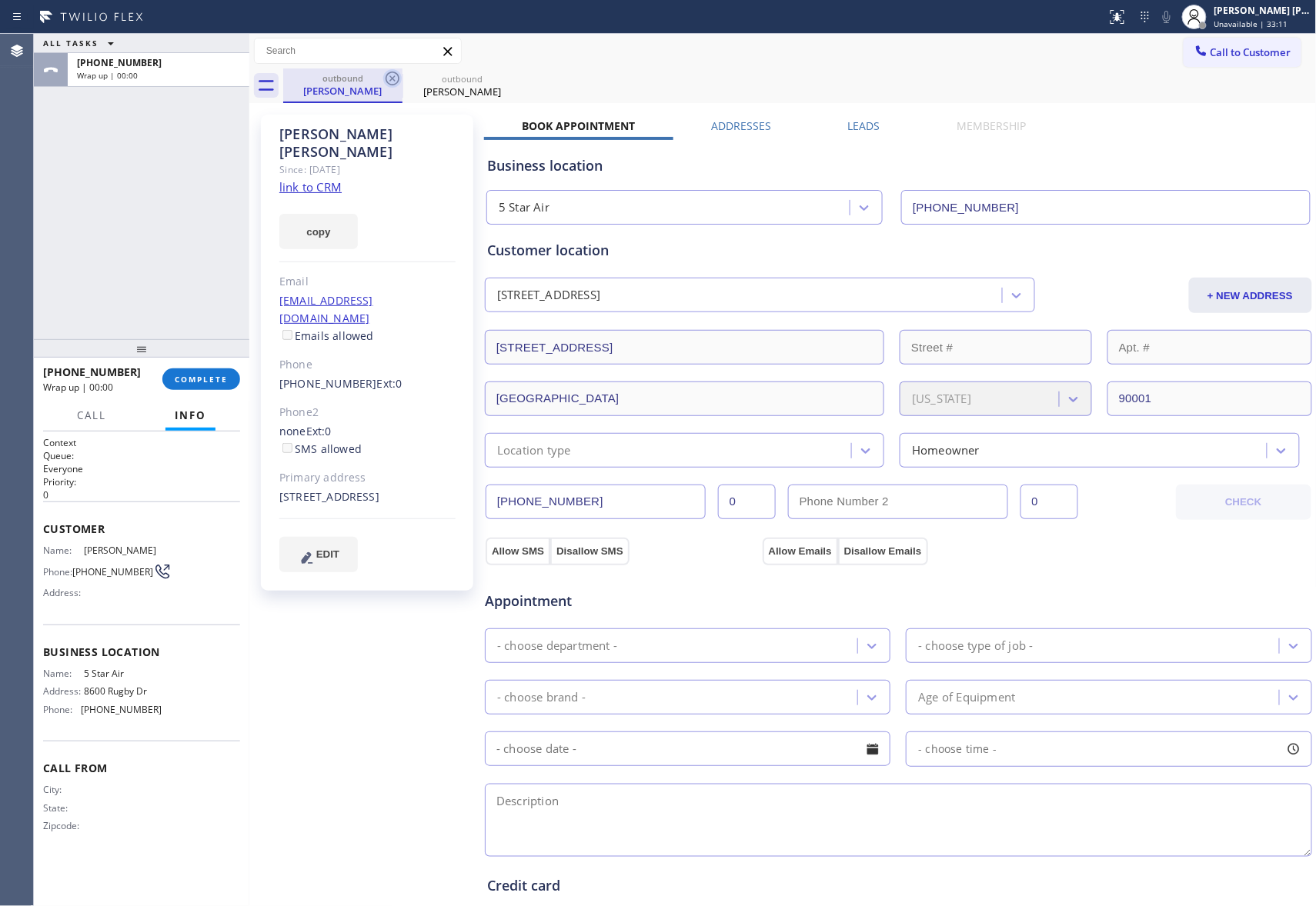
click at [399, 80] on icon at bounding box center [392, 78] width 14 height 14
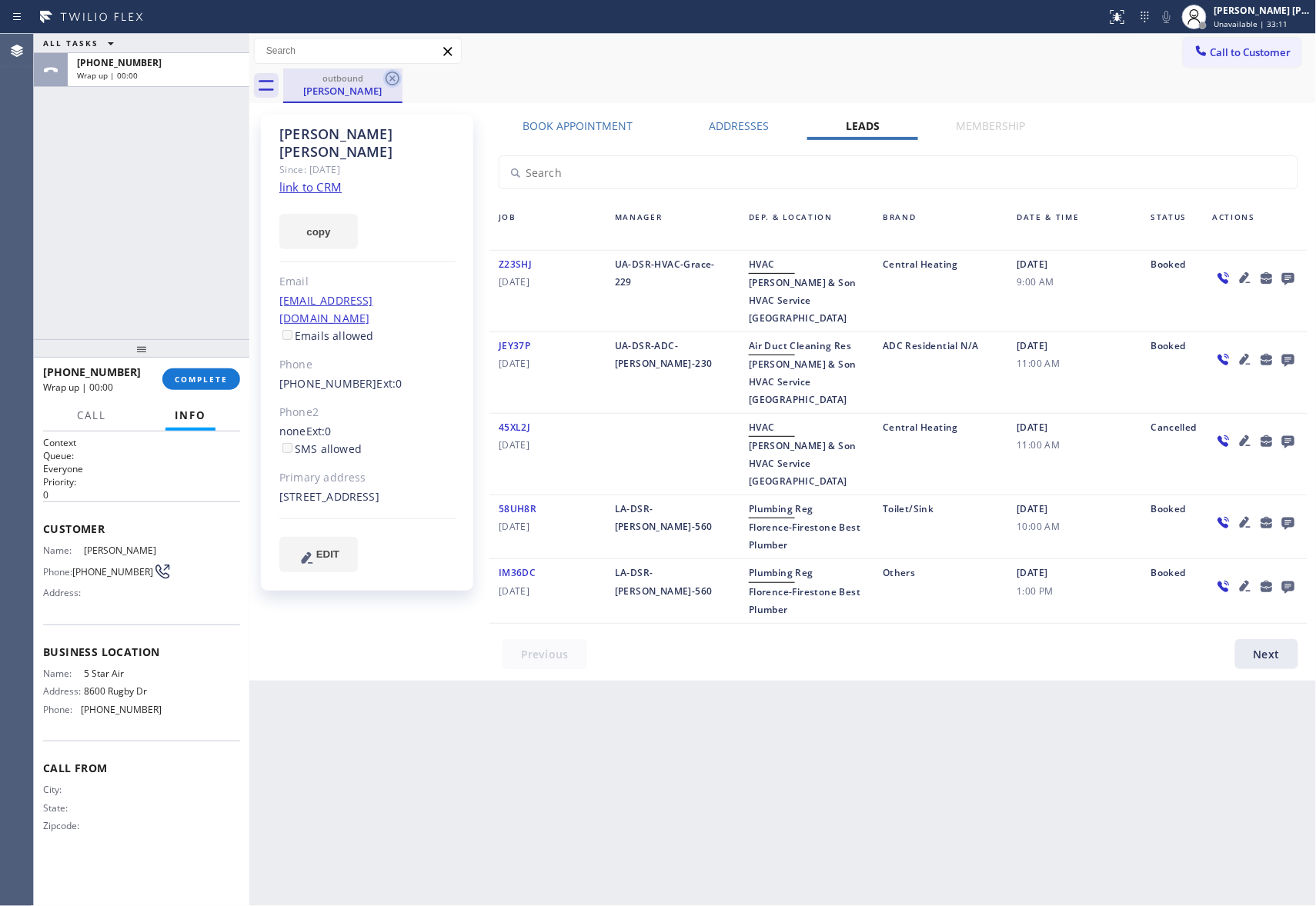
click at [392, 80] on icon at bounding box center [392, 78] width 19 height 19
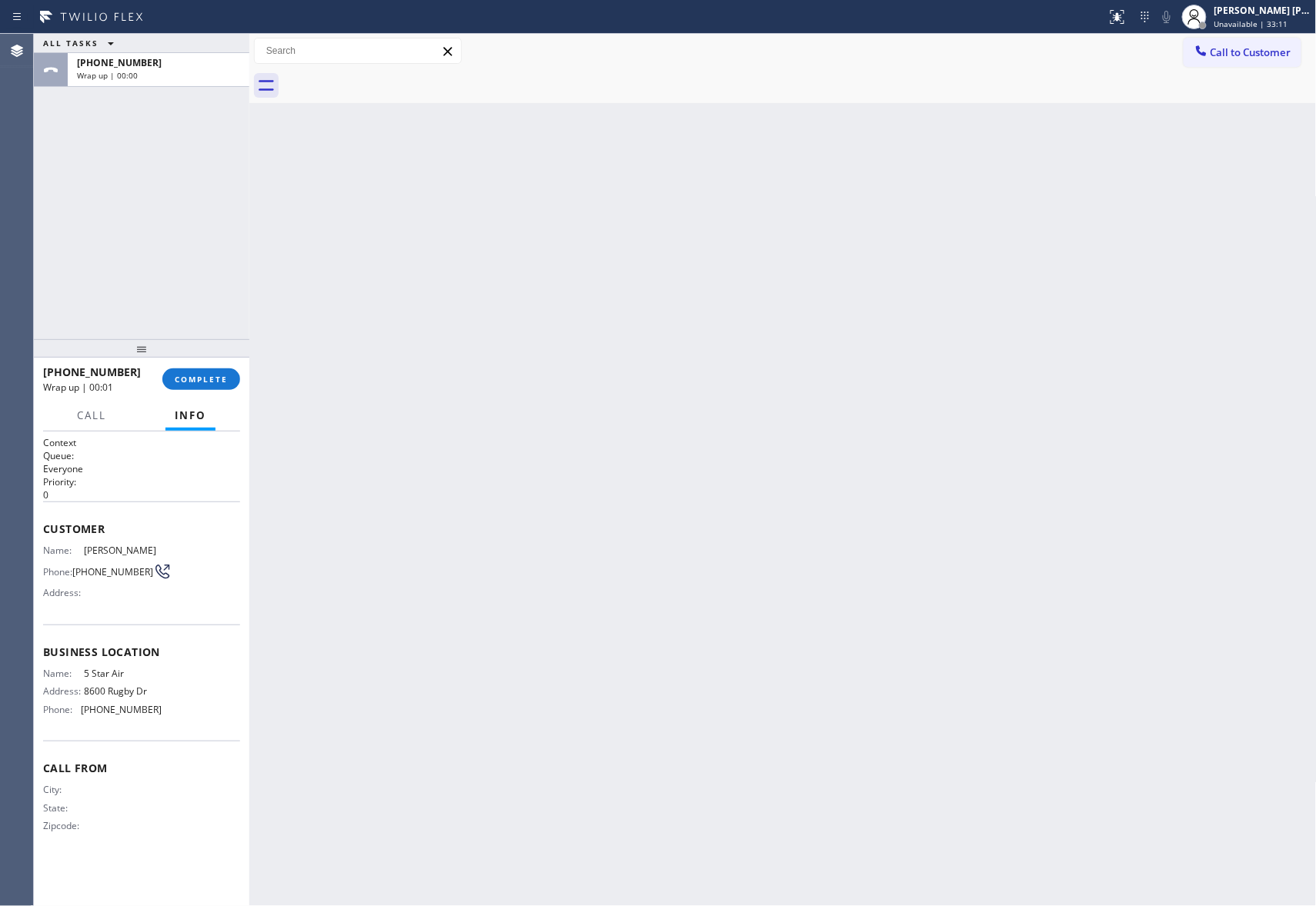
click at [392, 80] on div at bounding box center [799, 85] width 1033 height 34
click at [214, 384] on button "COMPLETE" at bounding box center [201, 379] width 78 height 21
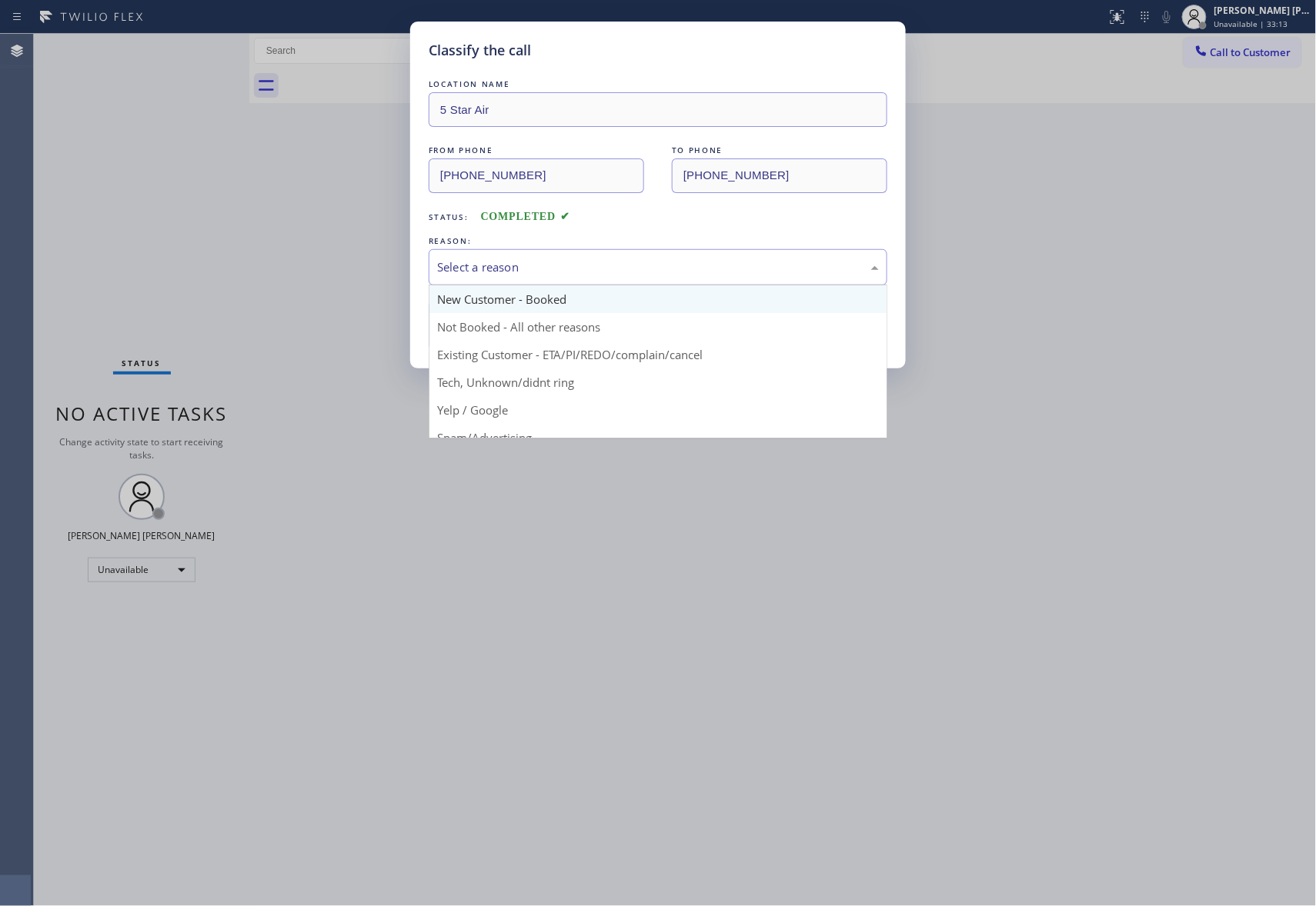
drag, startPoint x: 583, startPoint y: 253, endPoint x: 494, endPoint y: 311, distance: 106.2
click at [582, 253] on div "Select a reason" at bounding box center [658, 267] width 459 height 36
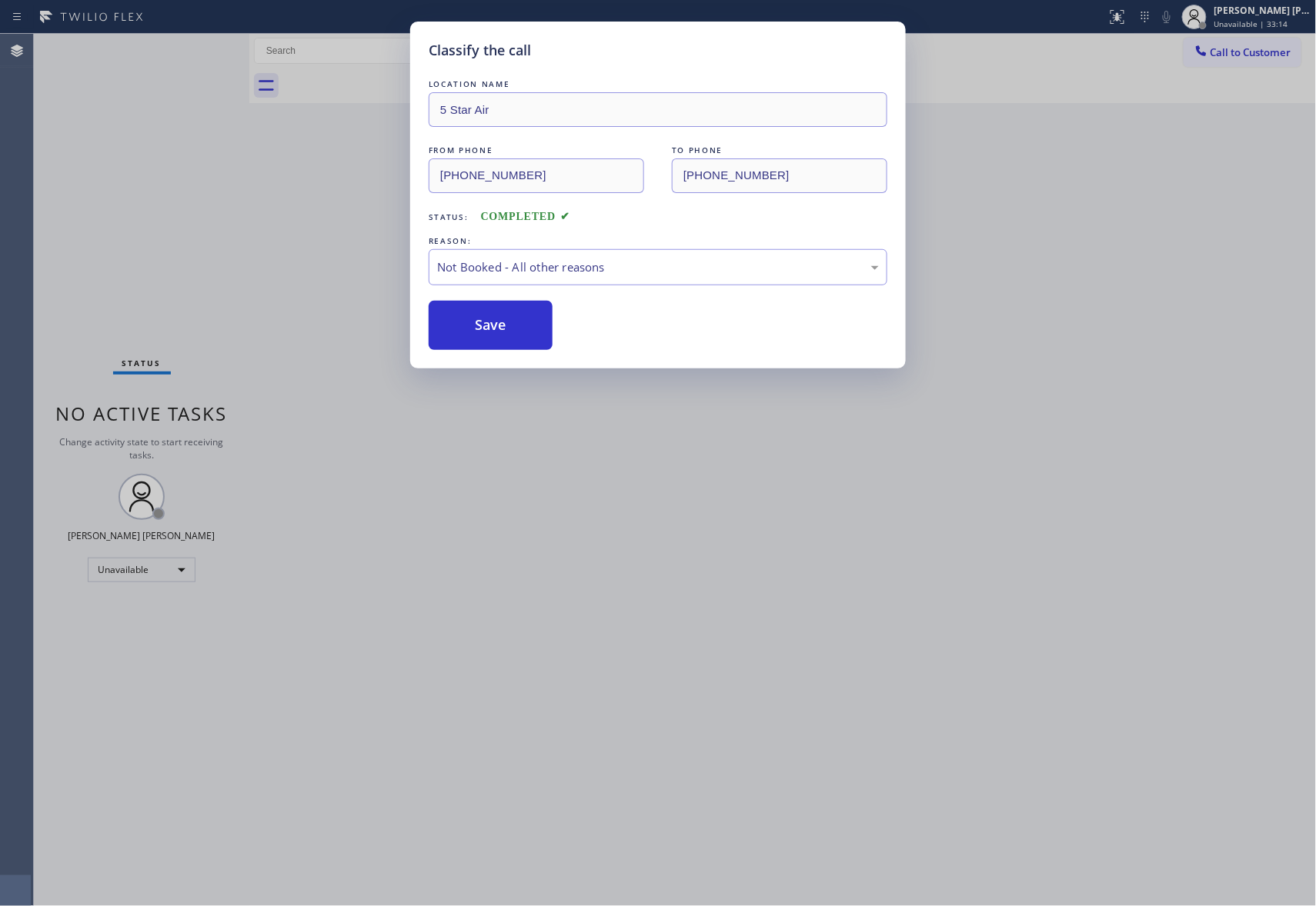
click at [487, 314] on button "Save" at bounding box center [490, 325] width 124 height 49
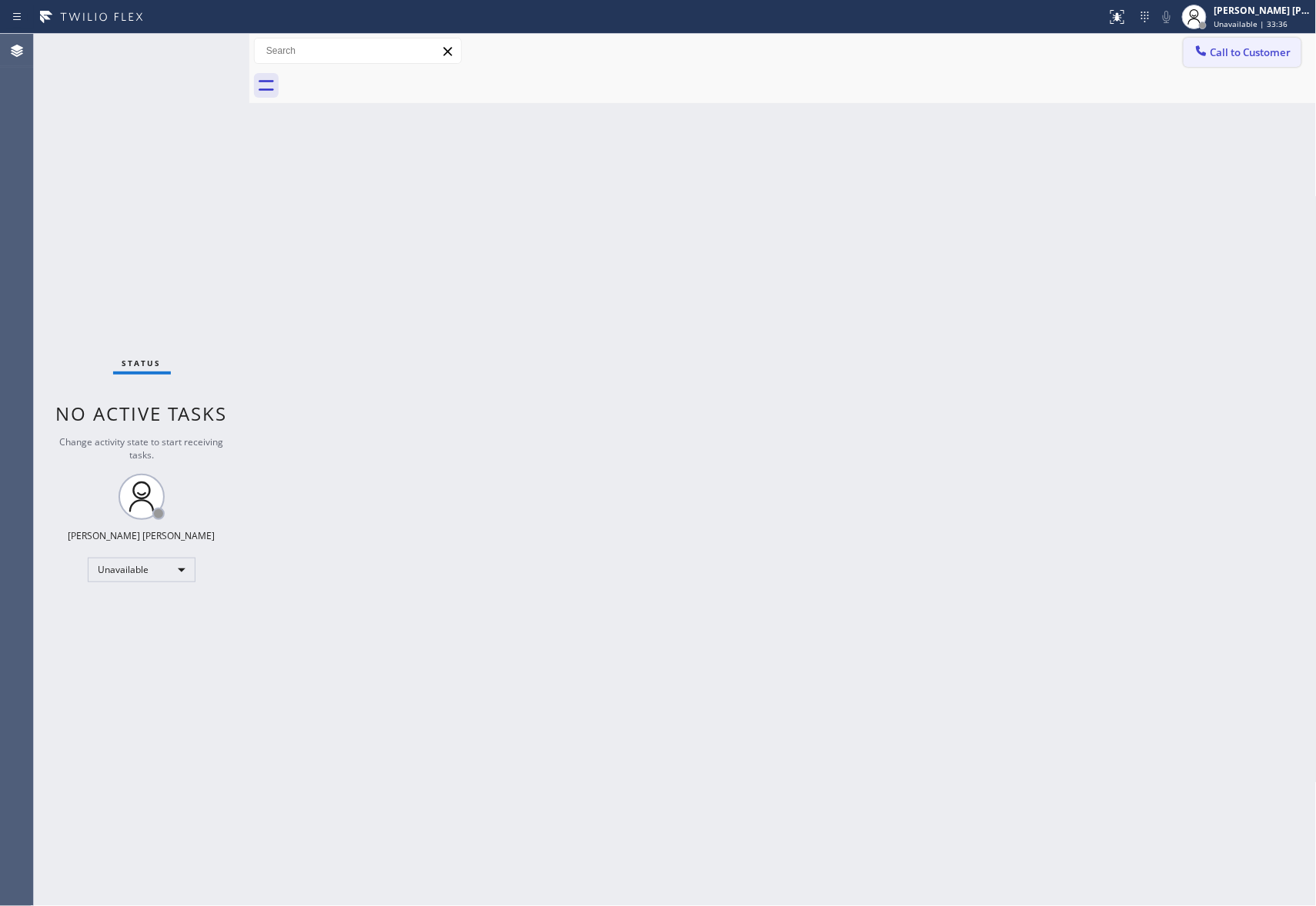
click at [1251, 57] on span "Call to Customer" at bounding box center [1251, 53] width 81 height 14
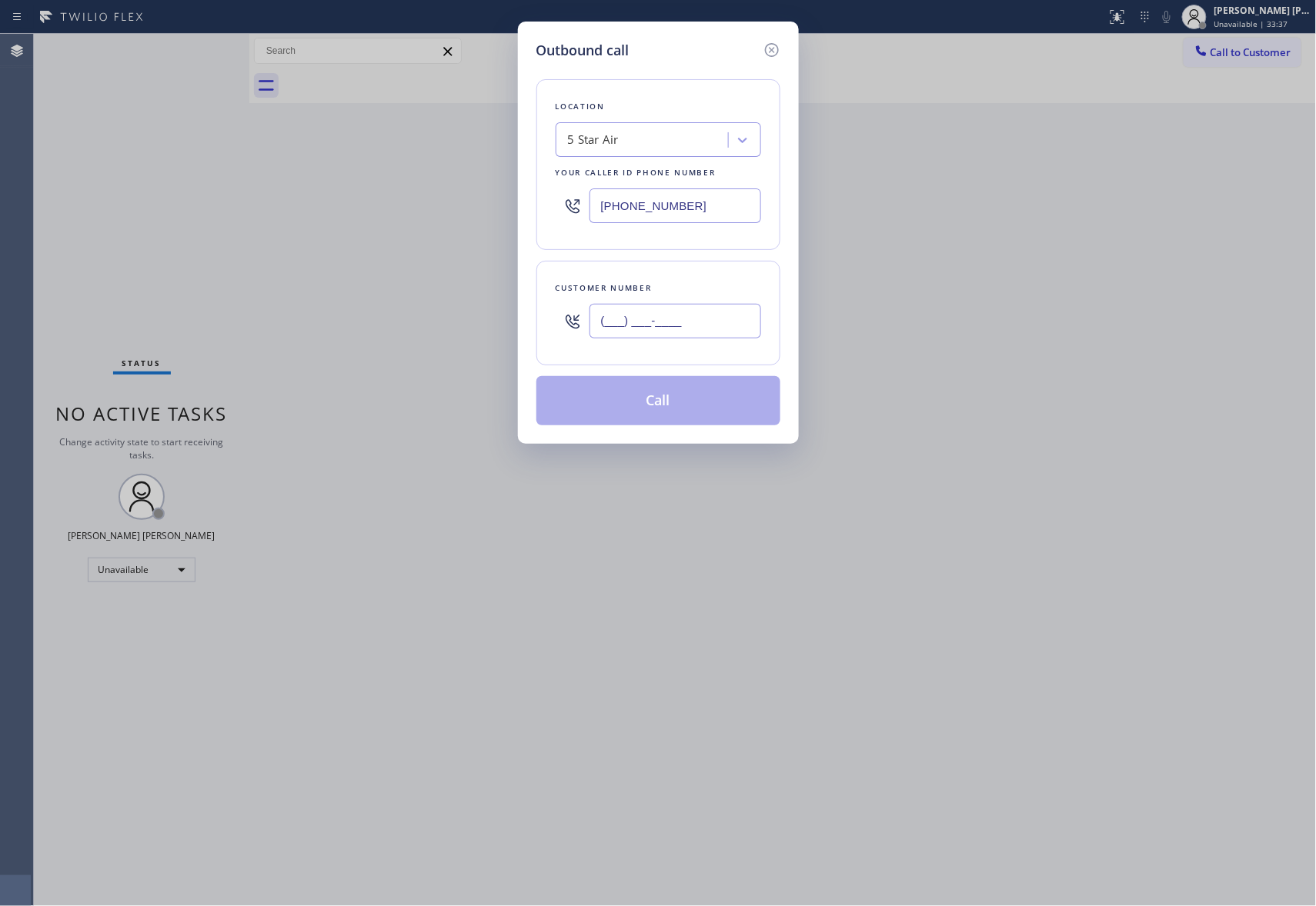
click at [708, 333] on input "(___) ___-____" at bounding box center [675, 321] width 172 height 34
paste input "818) 281-1549"
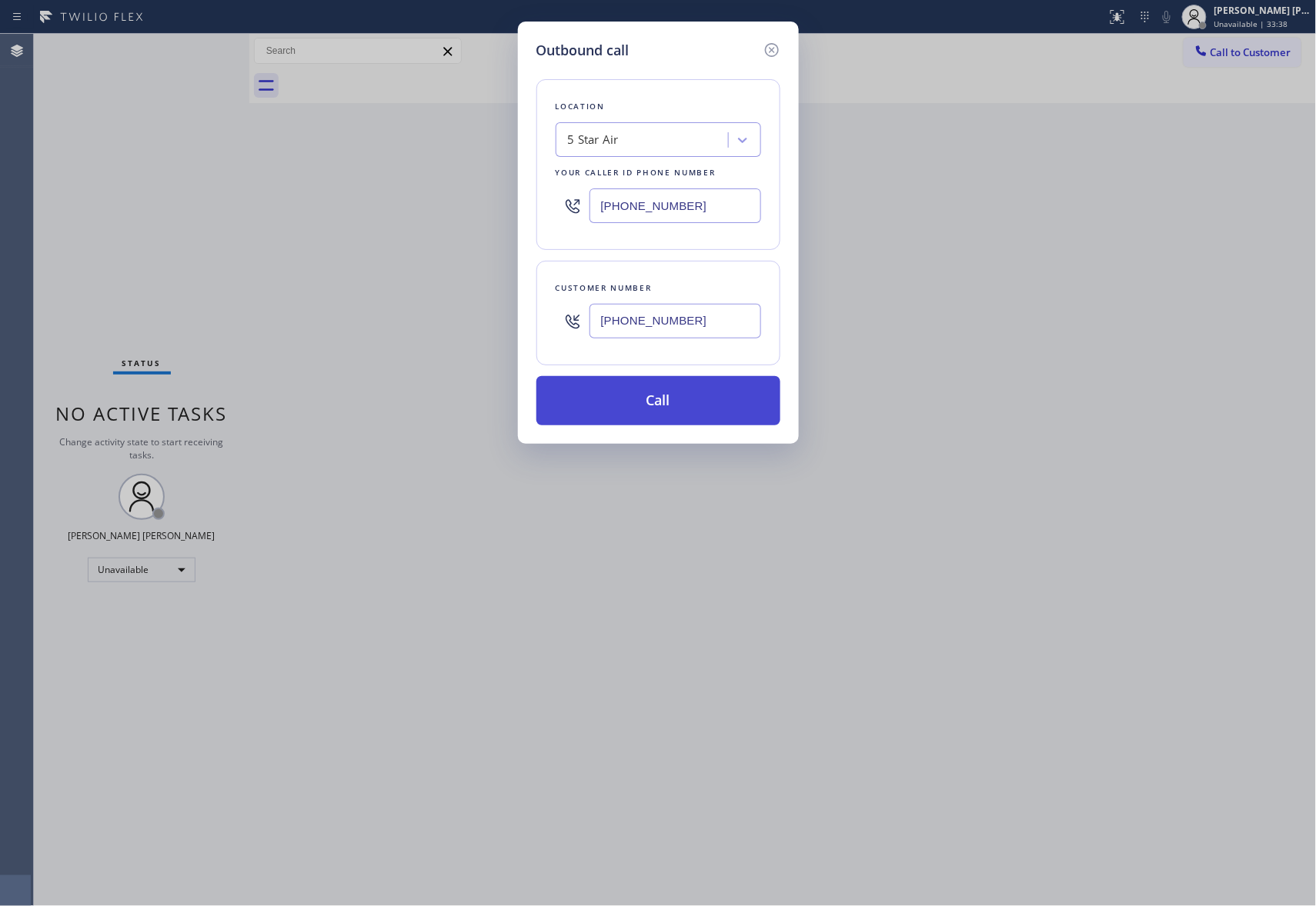
type input "[PHONE_NUMBER]"
click at [684, 408] on button "Call" at bounding box center [658, 401] width 244 height 49
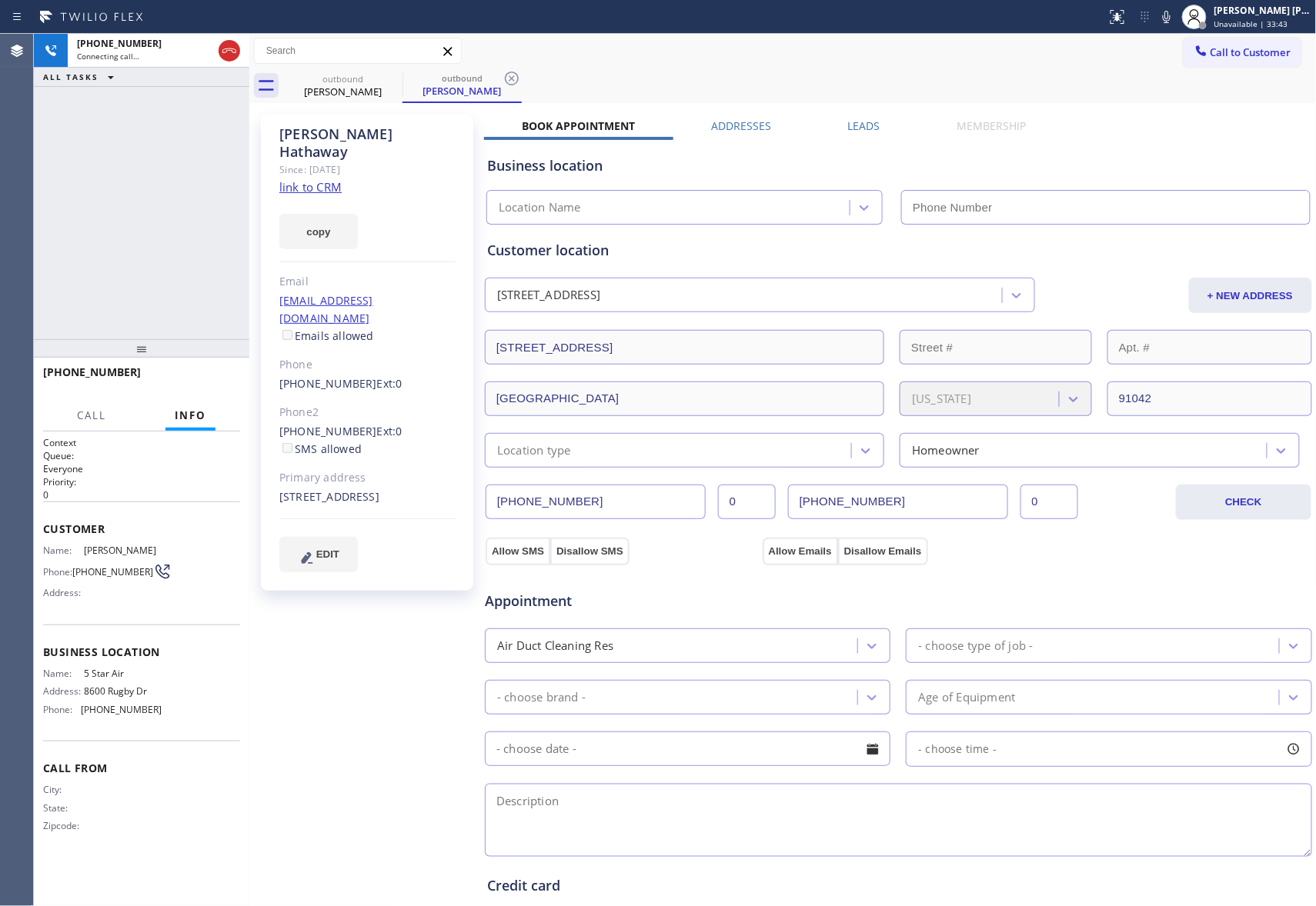
type input "[PHONE_NUMBER]"
click at [226, 45] on icon at bounding box center [229, 51] width 19 height 19
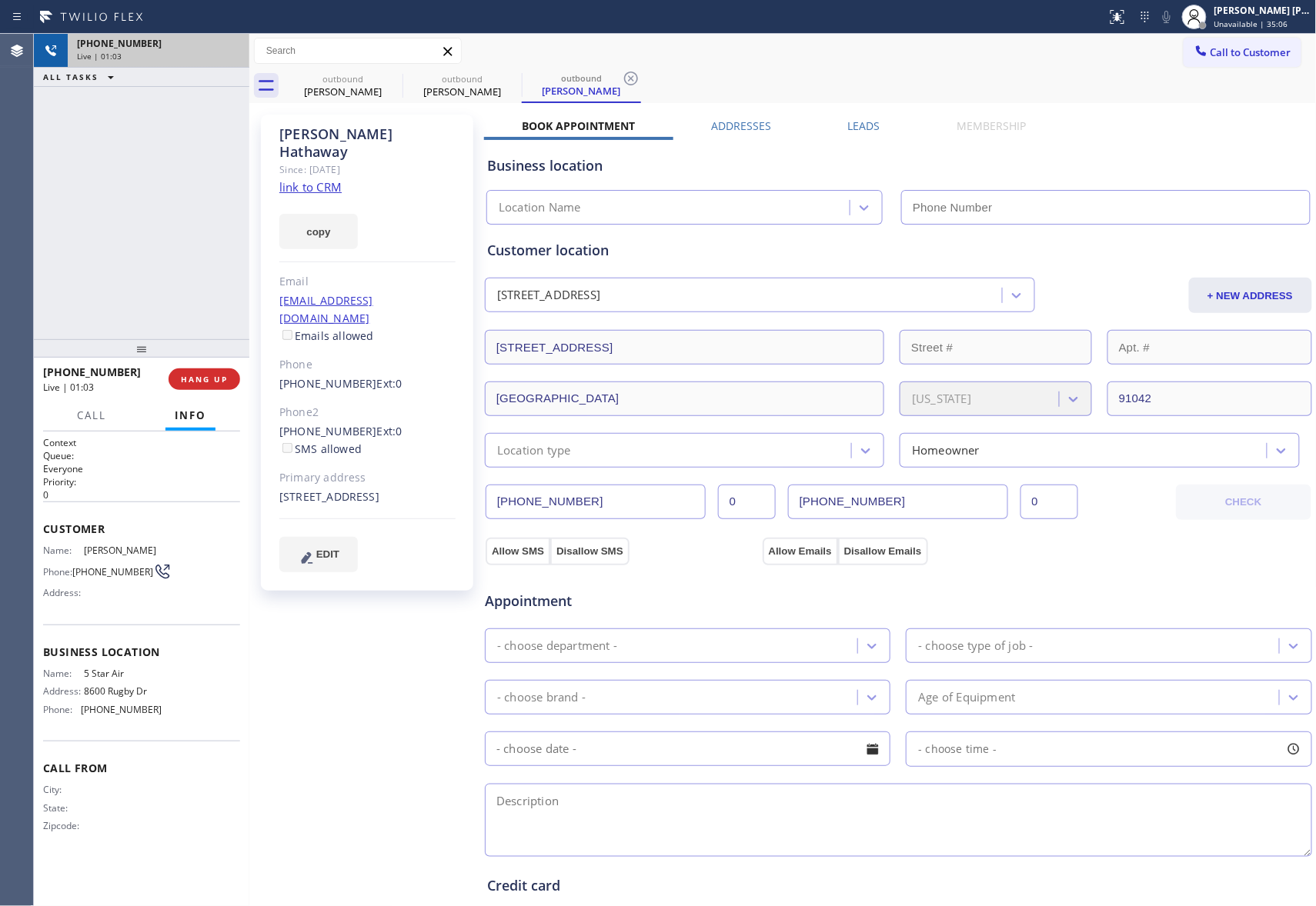
type input "[PHONE_NUMBER]"
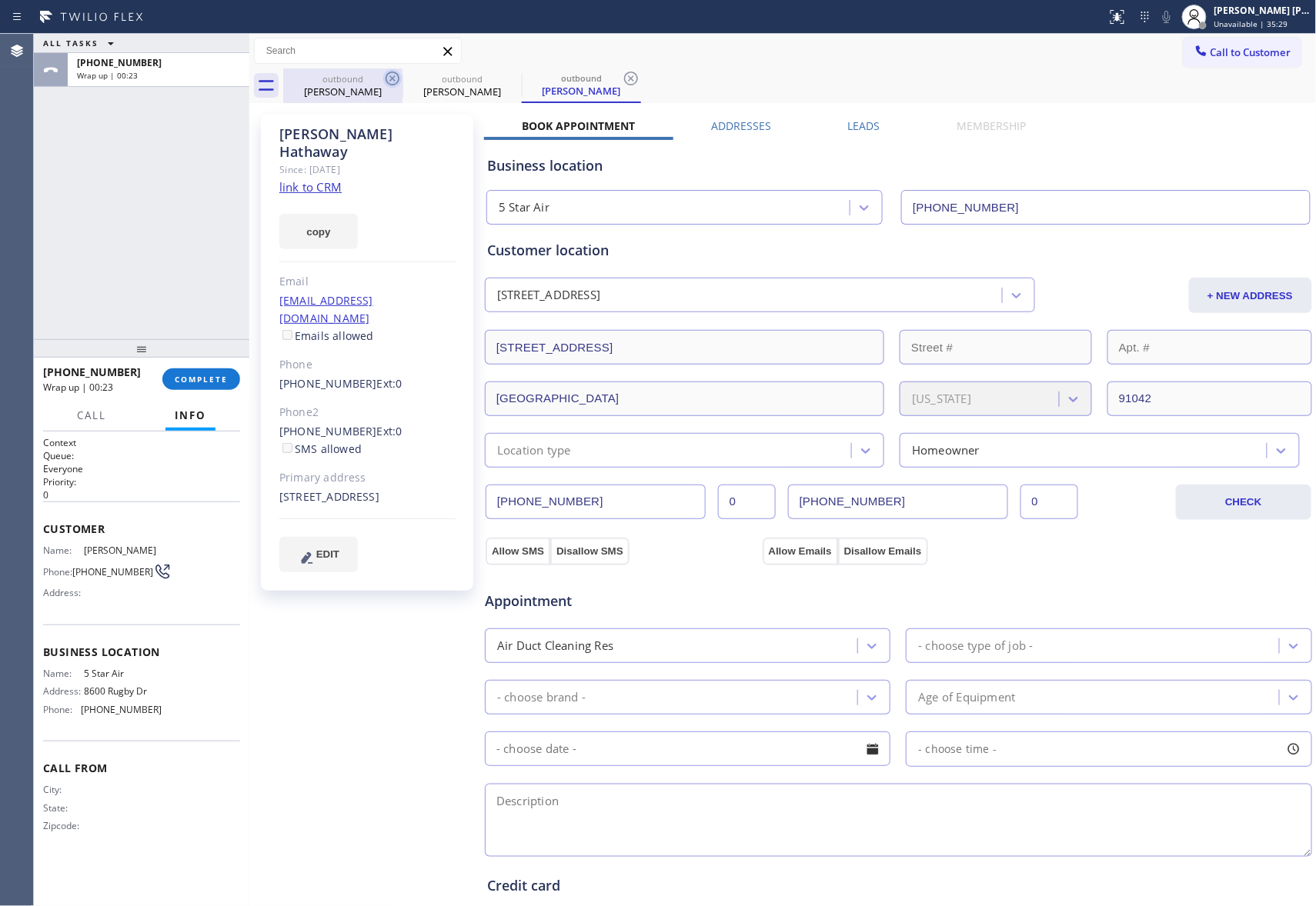
click at [394, 75] on icon at bounding box center [392, 78] width 19 height 19
click at [0, 0] on icon at bounding box center [0, 0] width 0 height 0
click at [621, 75] on icon at bounding box center [630, 78] width 19 height 19
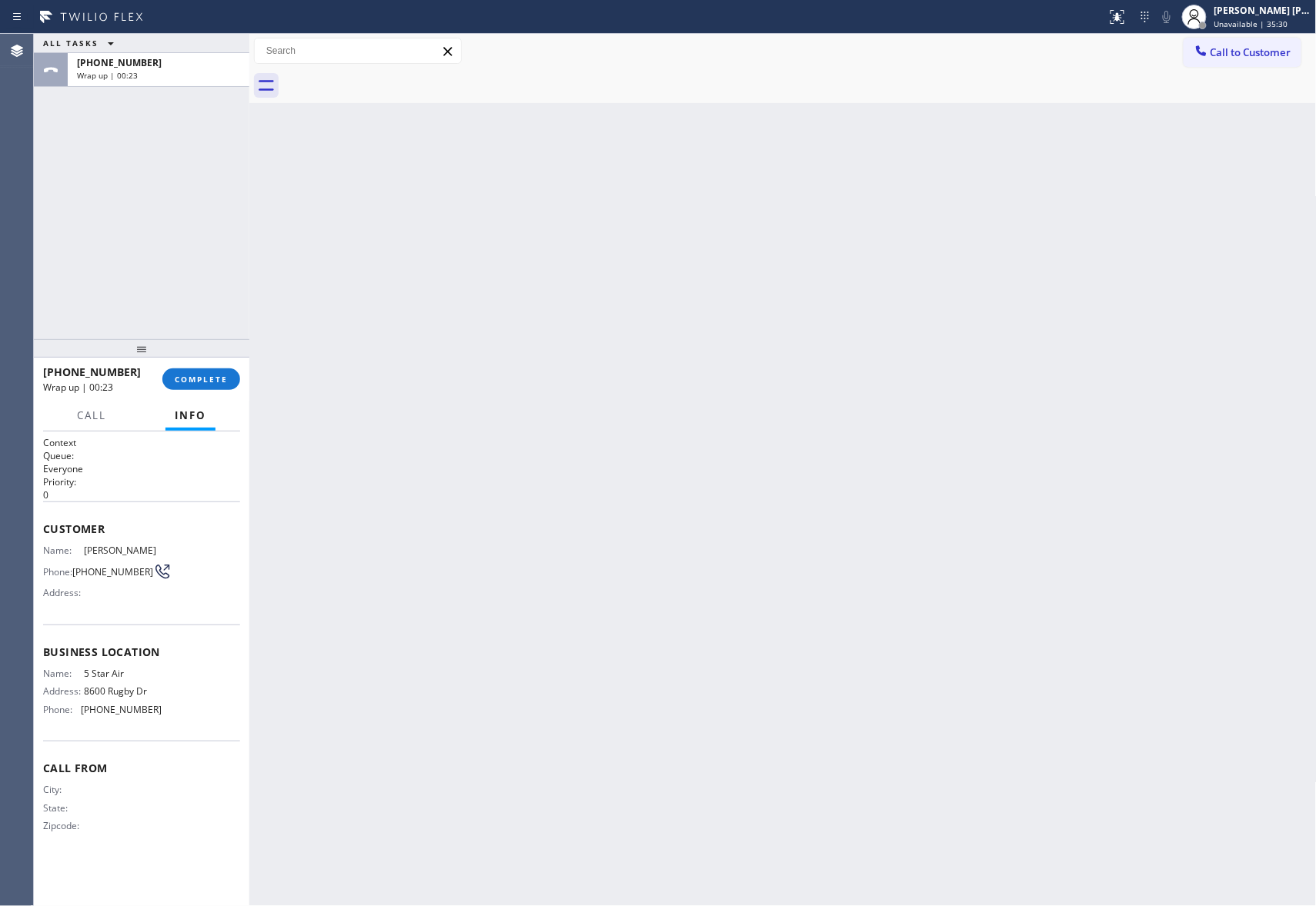
click at [394, 75] on div at bounding box center [799, 85] width 1033 height 34
click at [219, 376] on span "COMPLETE" at bounding box center [201, 378] width 53 height 11
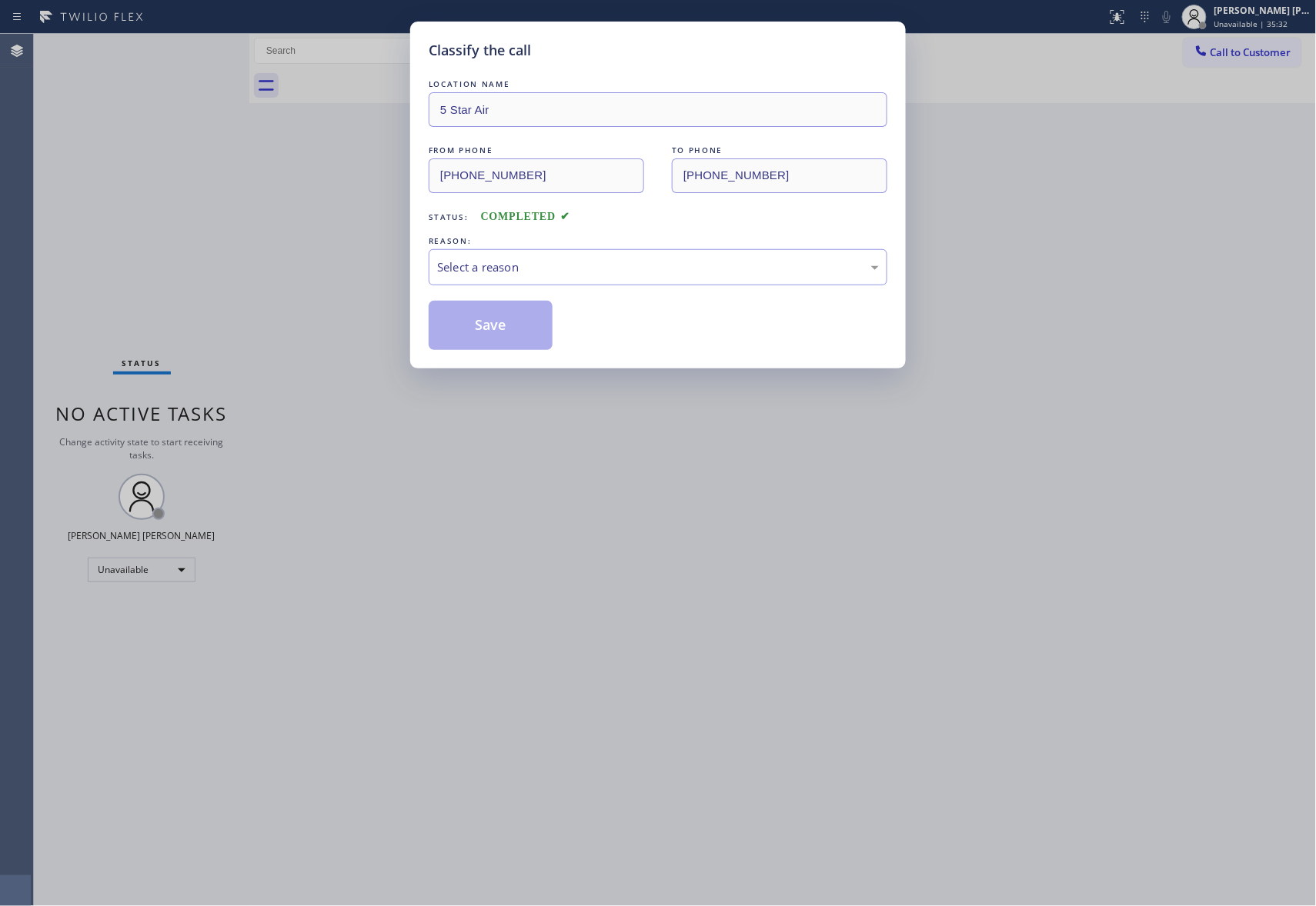
click at [571, 259] on div "Select a reason" at bounding box center [658, 267] width 442 height 18
click at [497, 327] on button "Save" at bounding box center [490, 325] width 124 height 49
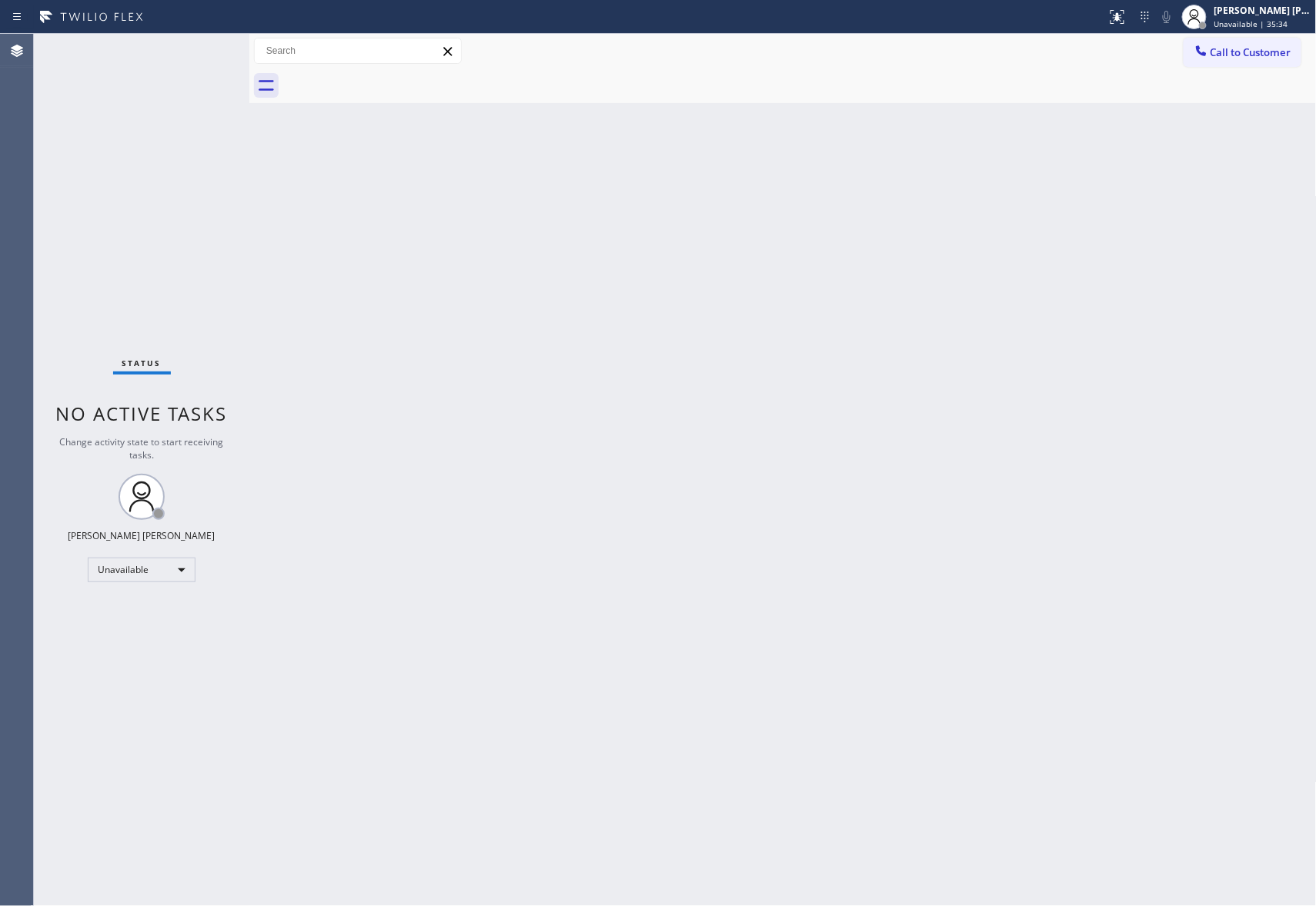
click at [1262, 57] on span "Call to Customer" at bounding box center [1251, 53] width 81 height 14
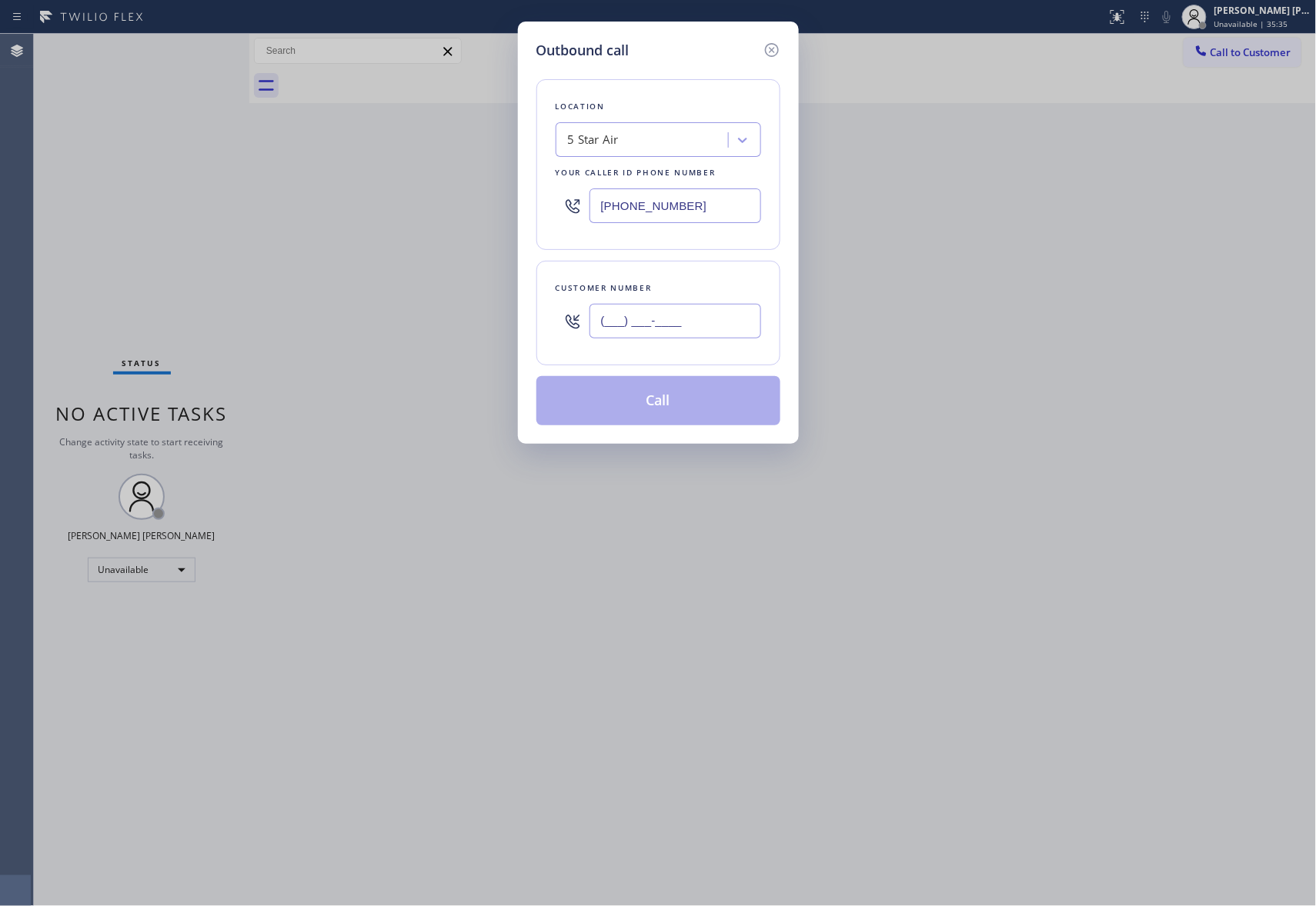
click at [677, 320] on input "(___) ___-____" at bounding box center [675, 321] width 172 height 34
paste input "818) 489-0438"
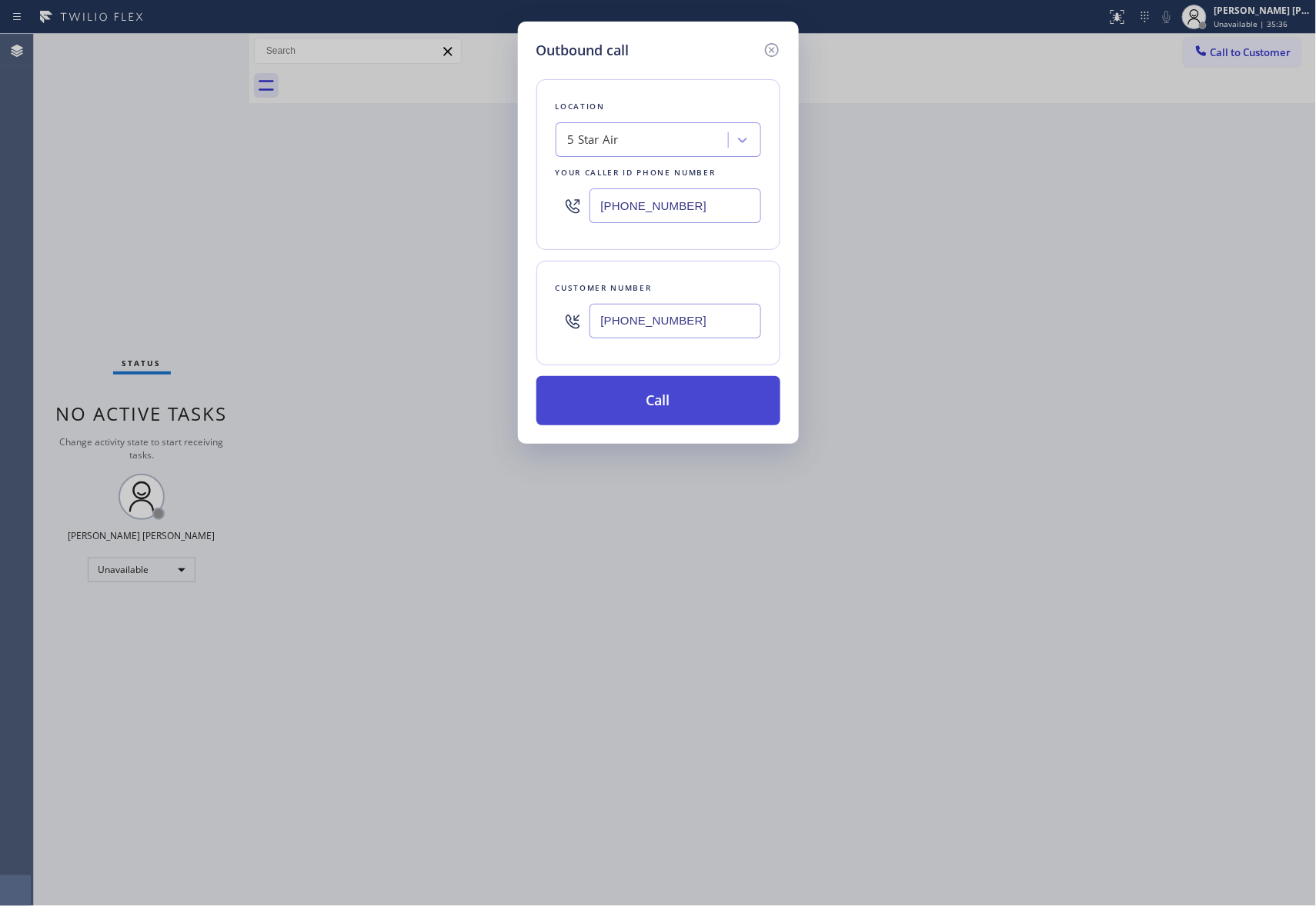
type input "[PHONE_NUMBER]"
click at [694, 402] on button "Call" at bounding box center [658, 401] width 244 height 49
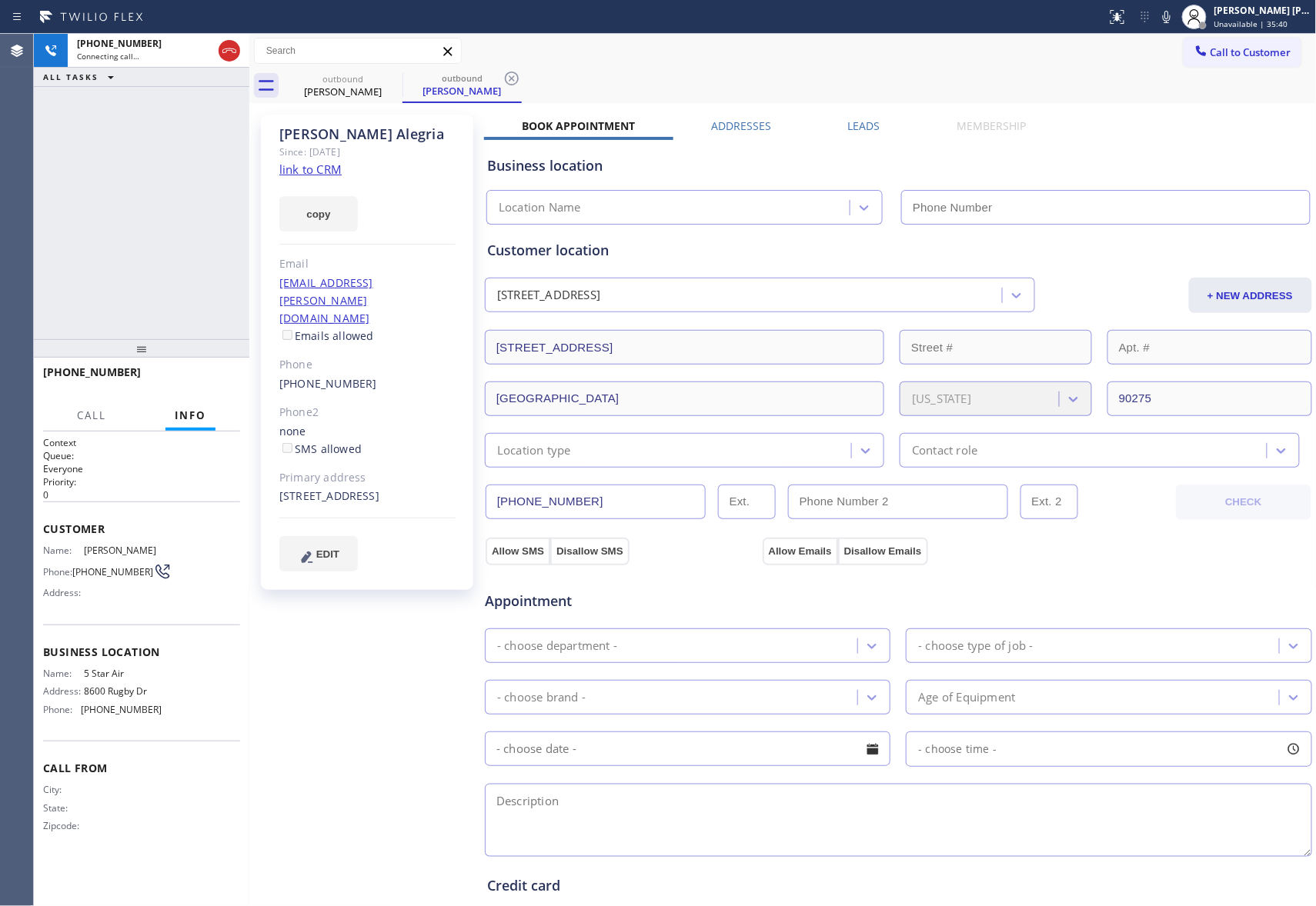
type input "[PHONE_NUMBER]"
click at [221, 43] on icon at bounding box center [229, 51] width 19 height 19
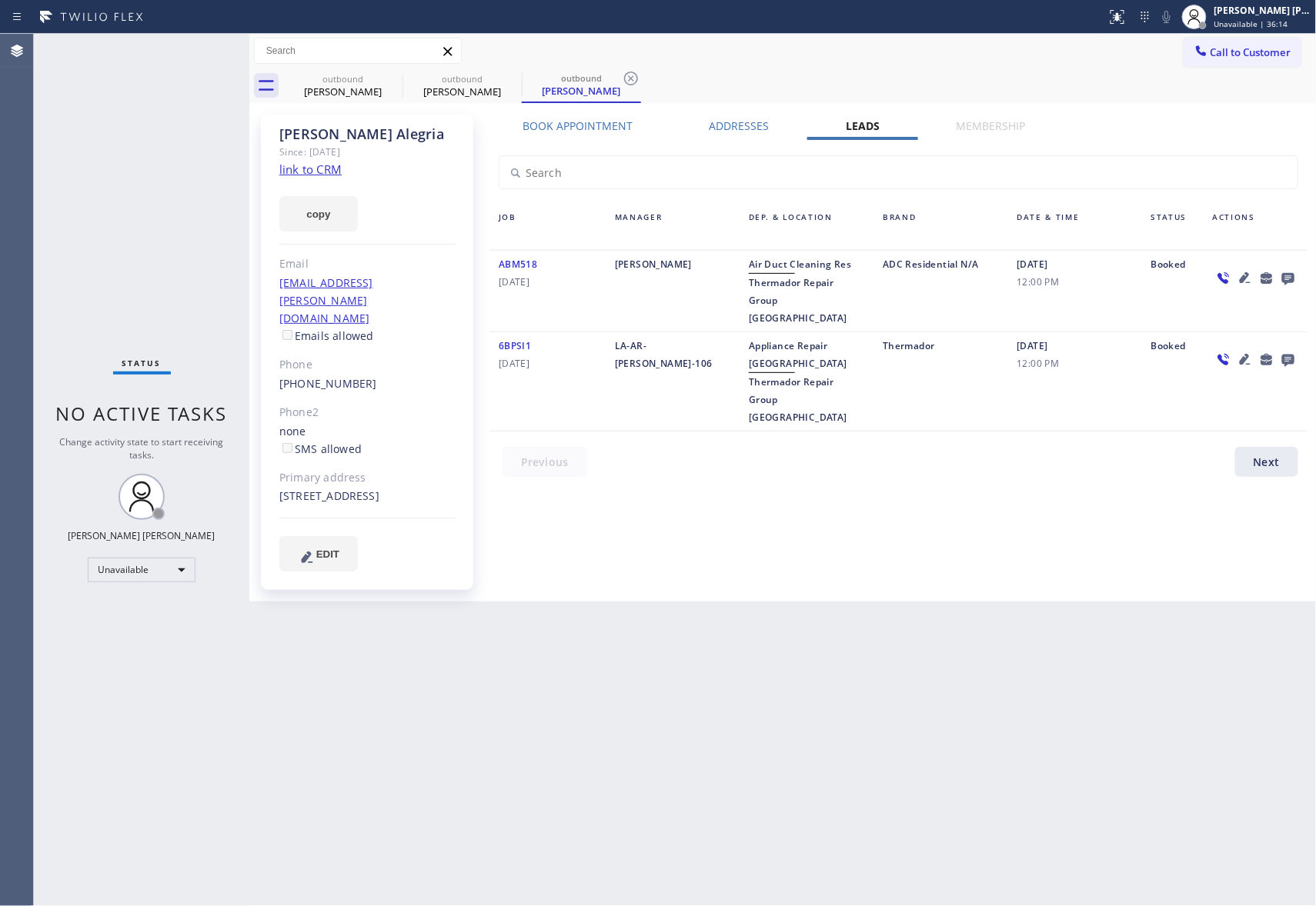
click at [1280, 272] on icon at bounding box center [1288, 278] width 19 height 20
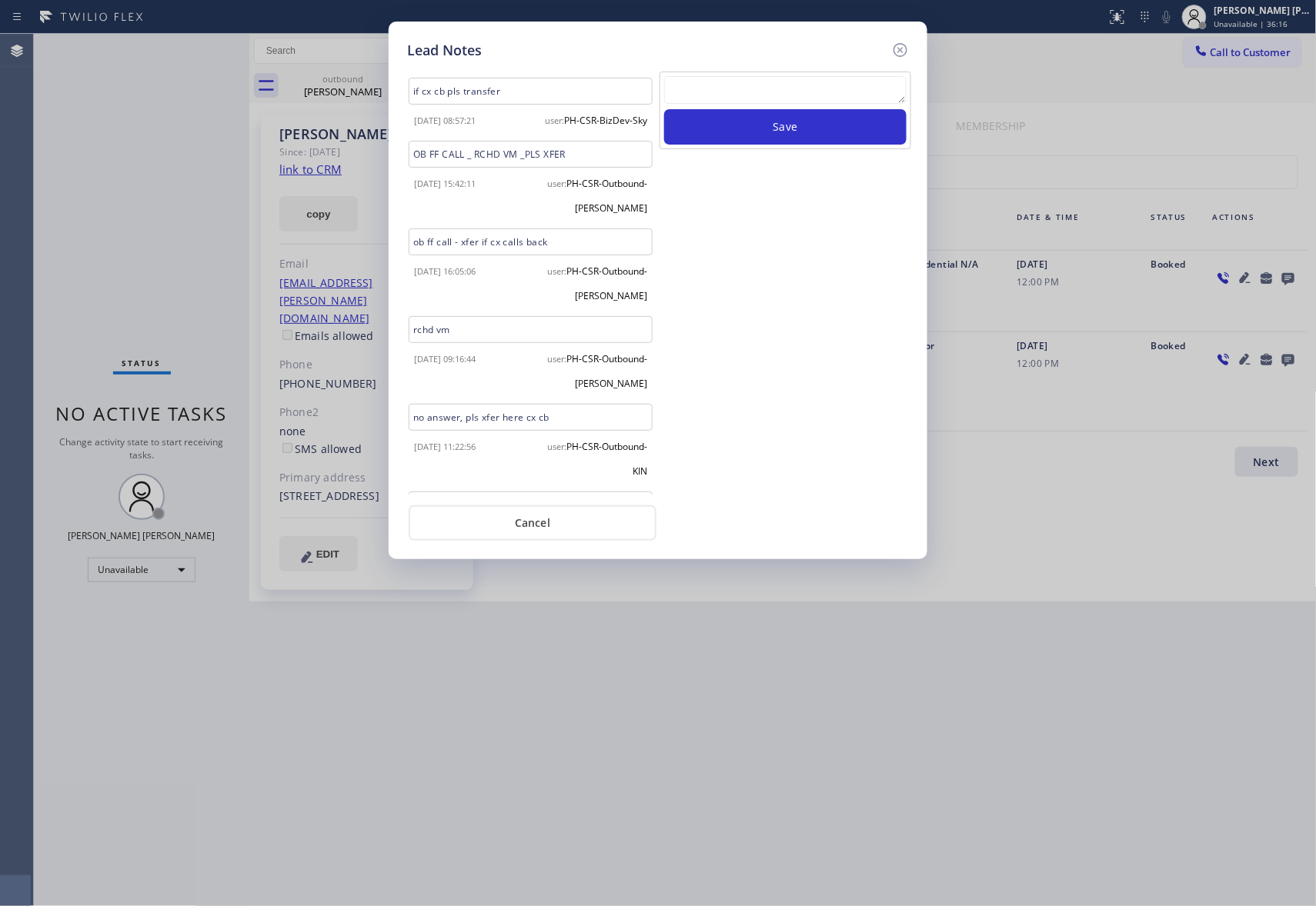
scroll to position [265, 0]
click at [785, 101] on textarea at bounding box center [785, 90] width 242 height 27
paste textarea "VM | please transfer if cx calls back"
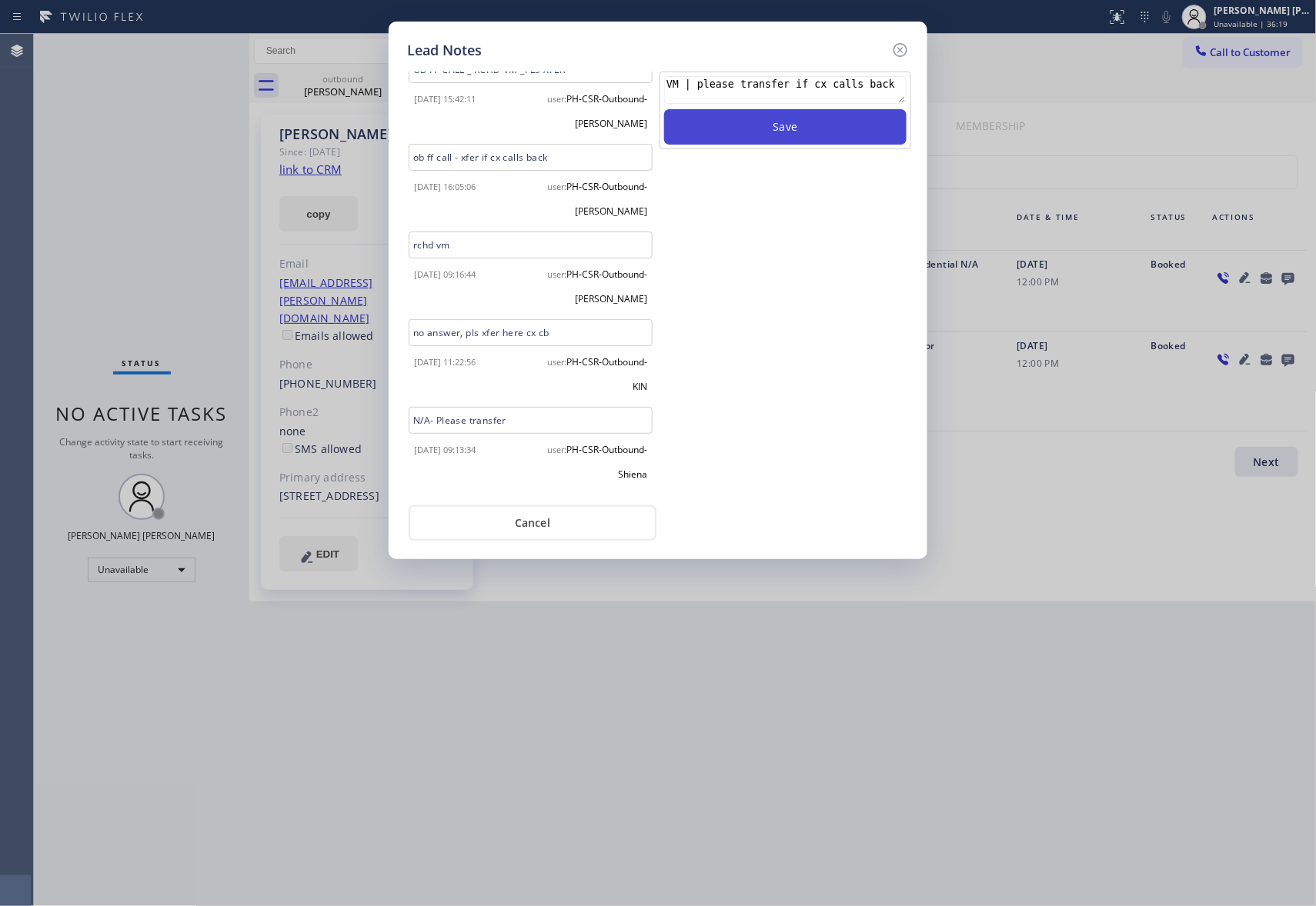
type textarea "VM | please transfer if cx calls back"
click at [802, 137] on button "Save" at bounding box center [785, 127] width 242 height 35
click at [904, 47] on icon at bounding box center [899, 50] width 19 height 19
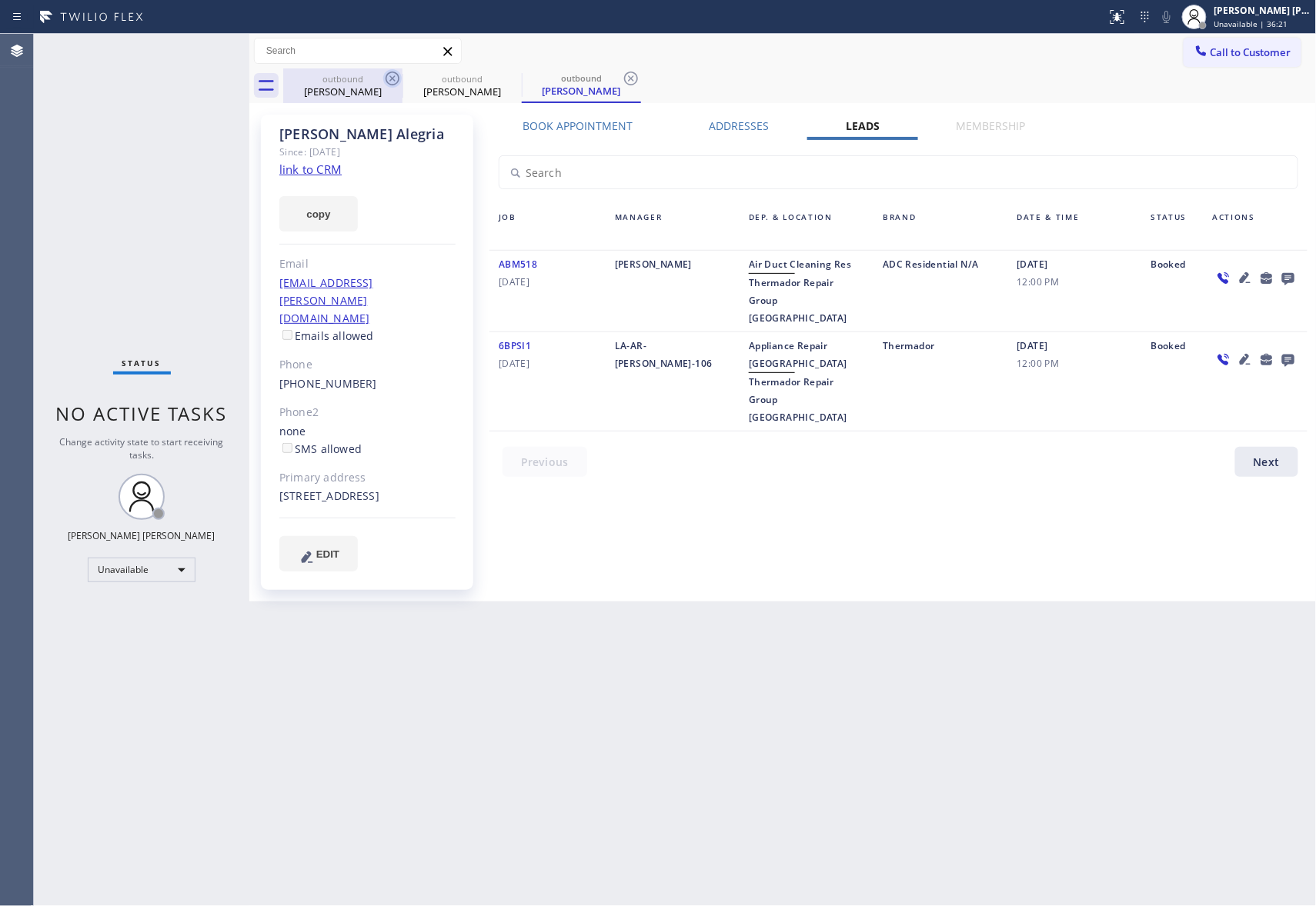
click at [391, 84] on icon at bounding box center [392, 78] width 14 height 14
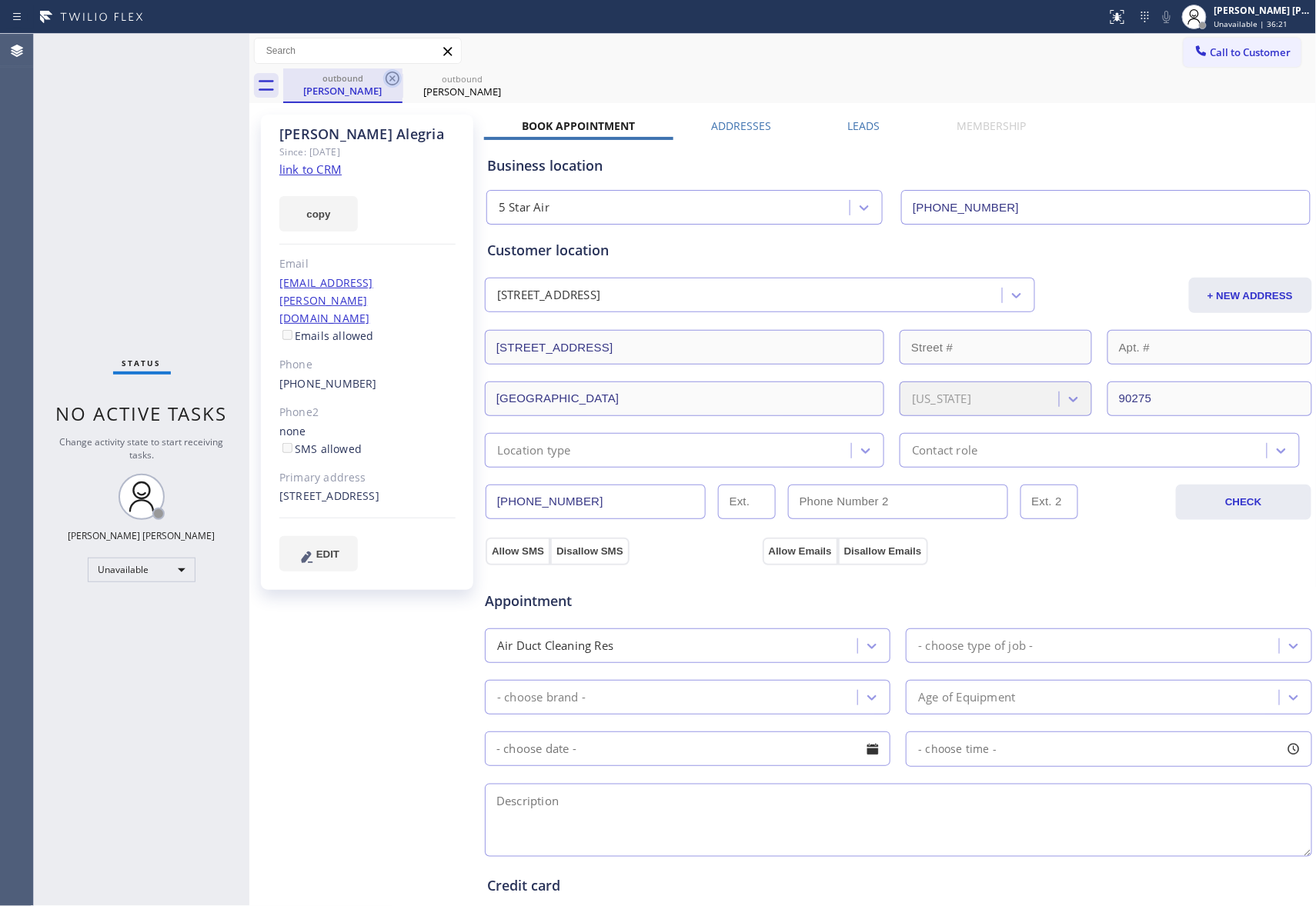
click at [391, 83] on icon at bounding box center [392, 78] width 19 height 19
click at [0, 0] on icon at bounding box center [0, 0] width 0 height 0
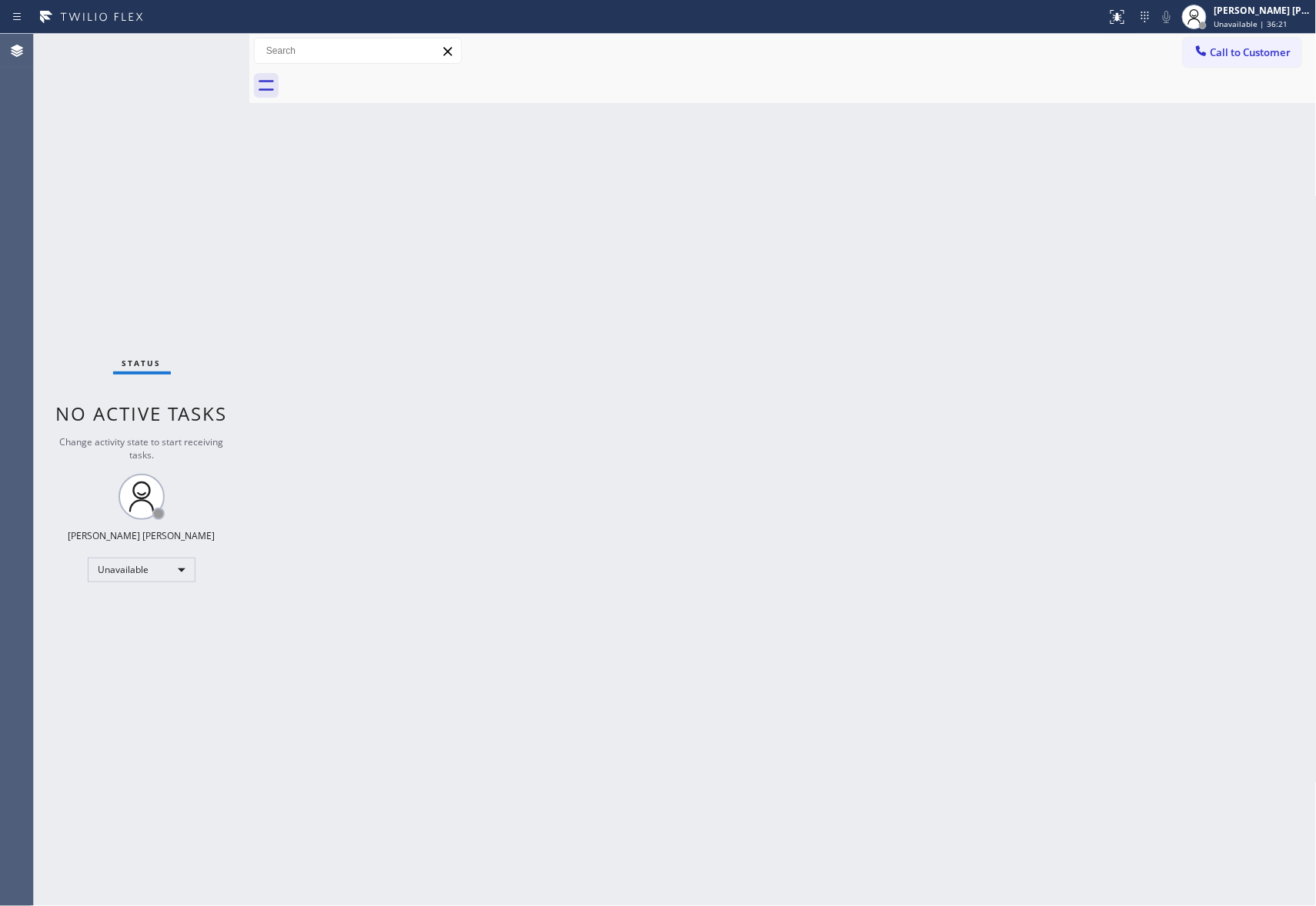
click at [391, 83] on div at bounding box center [799, 85] width 1033 height 34
click at [1231, 47] on span "Call to Customer" at bounding box center [1251, 53] width 81 height 14
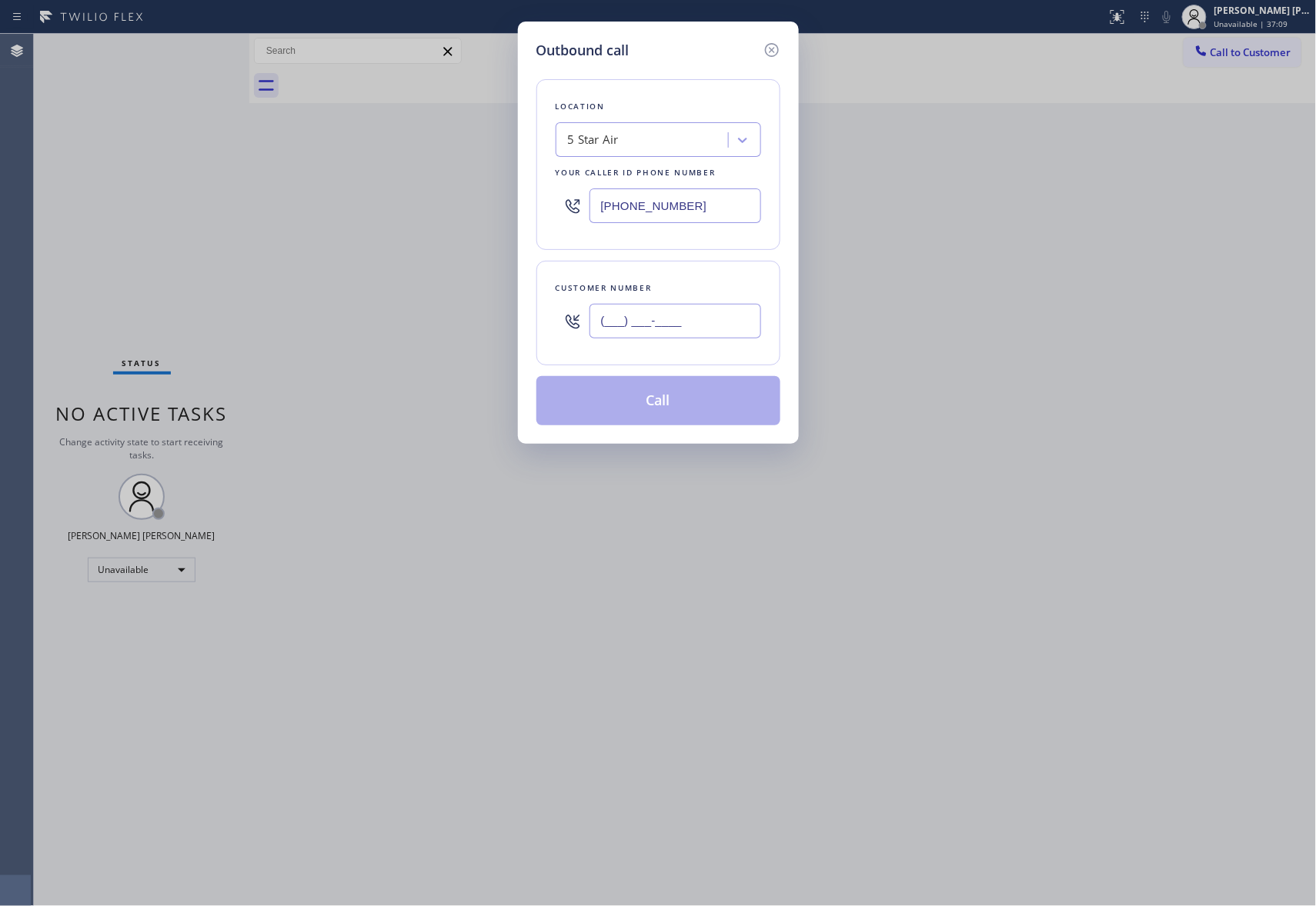
click at [704, 334] on input "(___) ___-____" at bounding box center [675, 321] width 172 height 34
paste input "323) 599-1275"
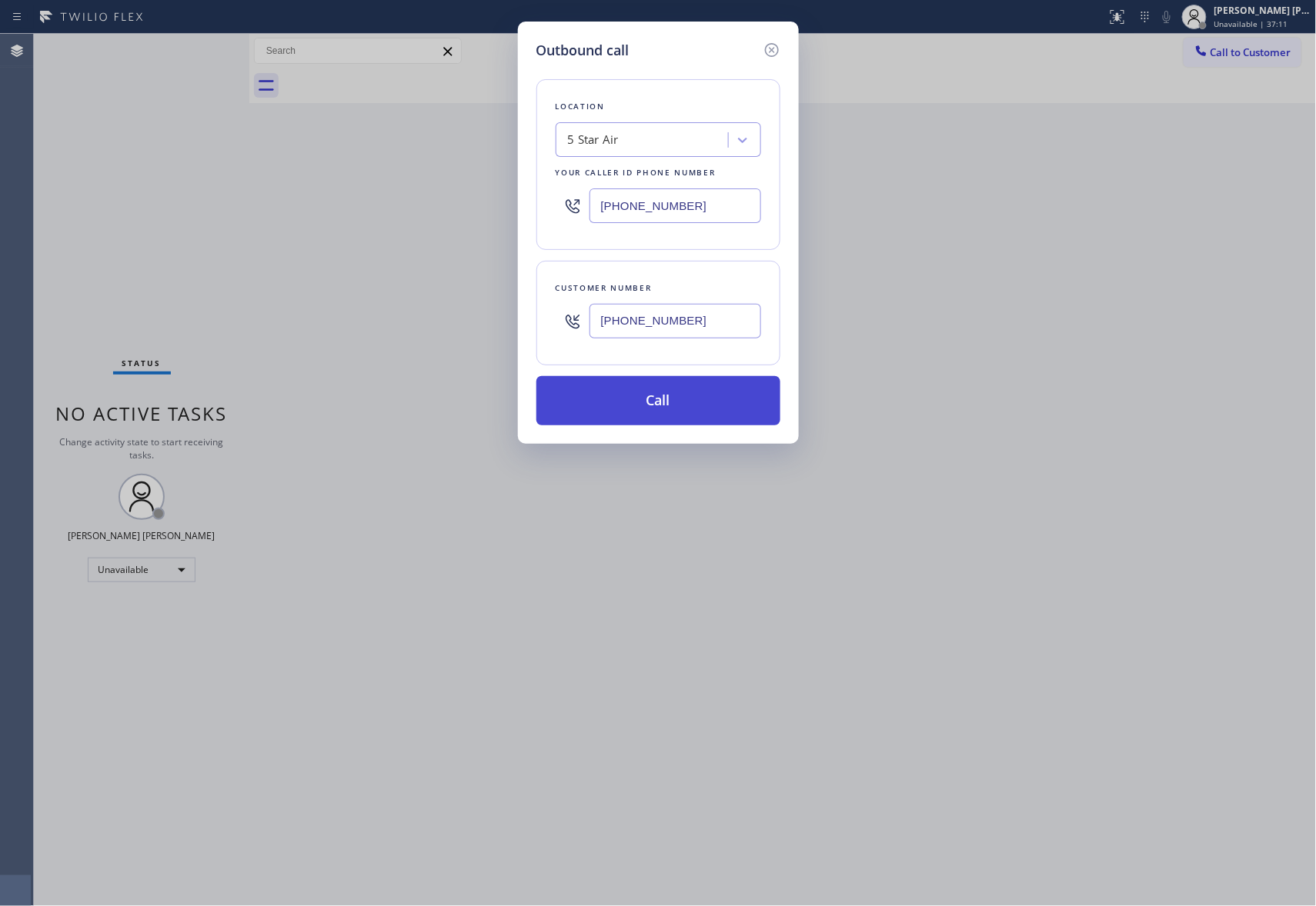
type input "[PHONE_NUMBER]"
click at [719, 401] on button "Call" at bounding box center [658, 401] width 244 height 49
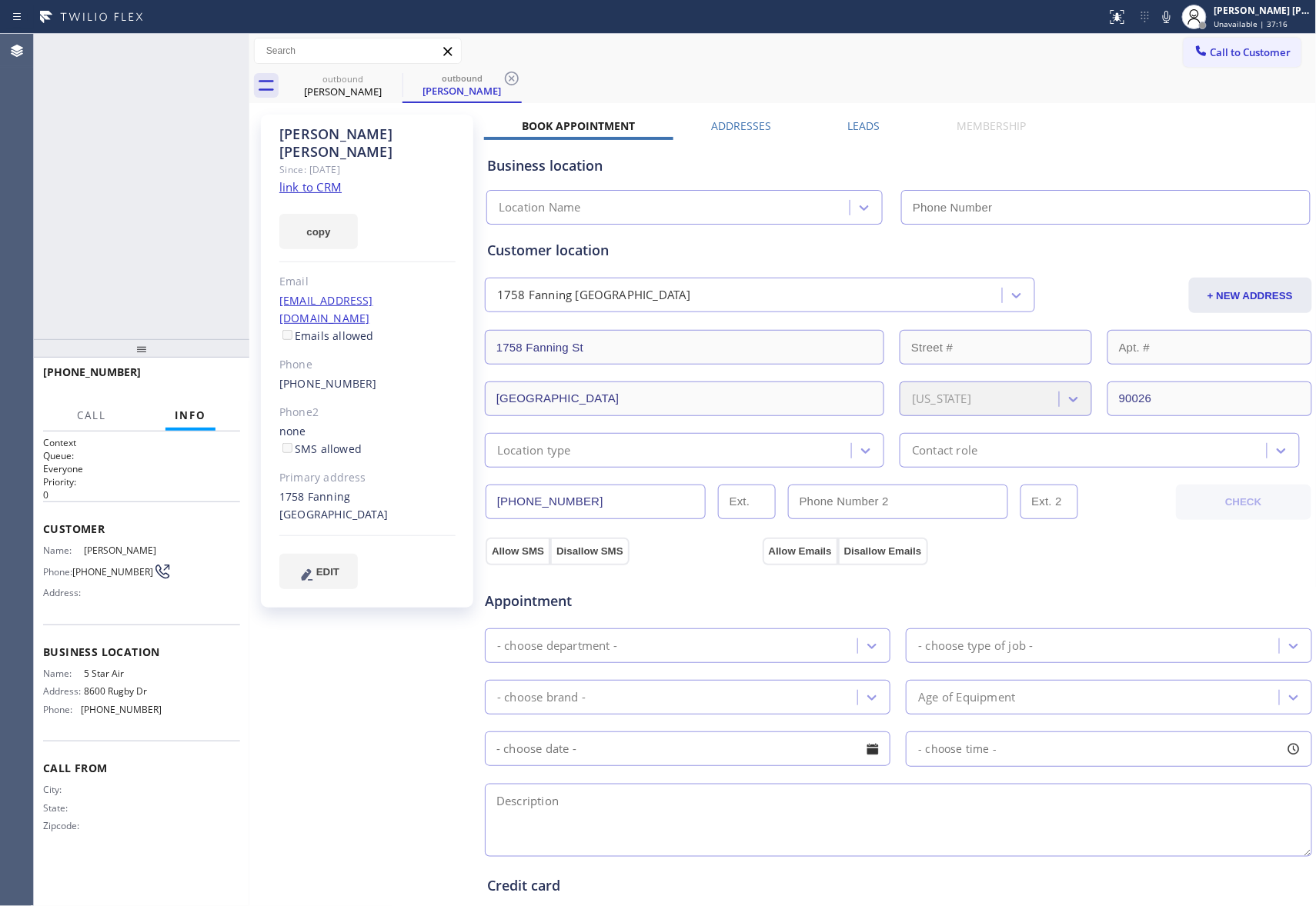
type input "[PHONE_NUMBER]"
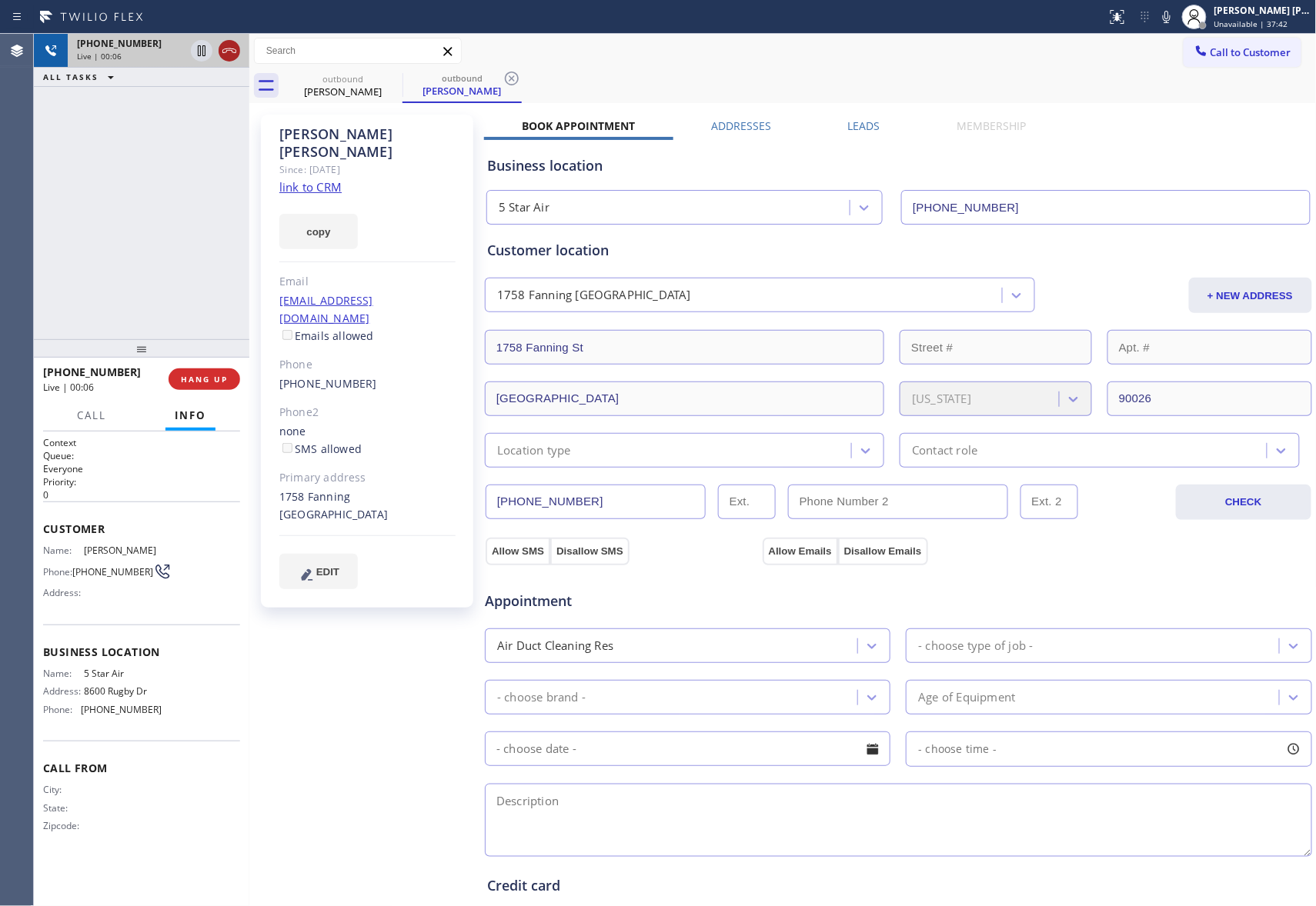
click at [228, 49] on icon at bounding box center [229, 51] width 19 height 19
click at [864, 123] on div "outbound [PERSON_NAME] outbound [PERSON_NAME] Call to Customer Outbound call Lo…" at bounding box center [783, 586] width 1067 height 1104
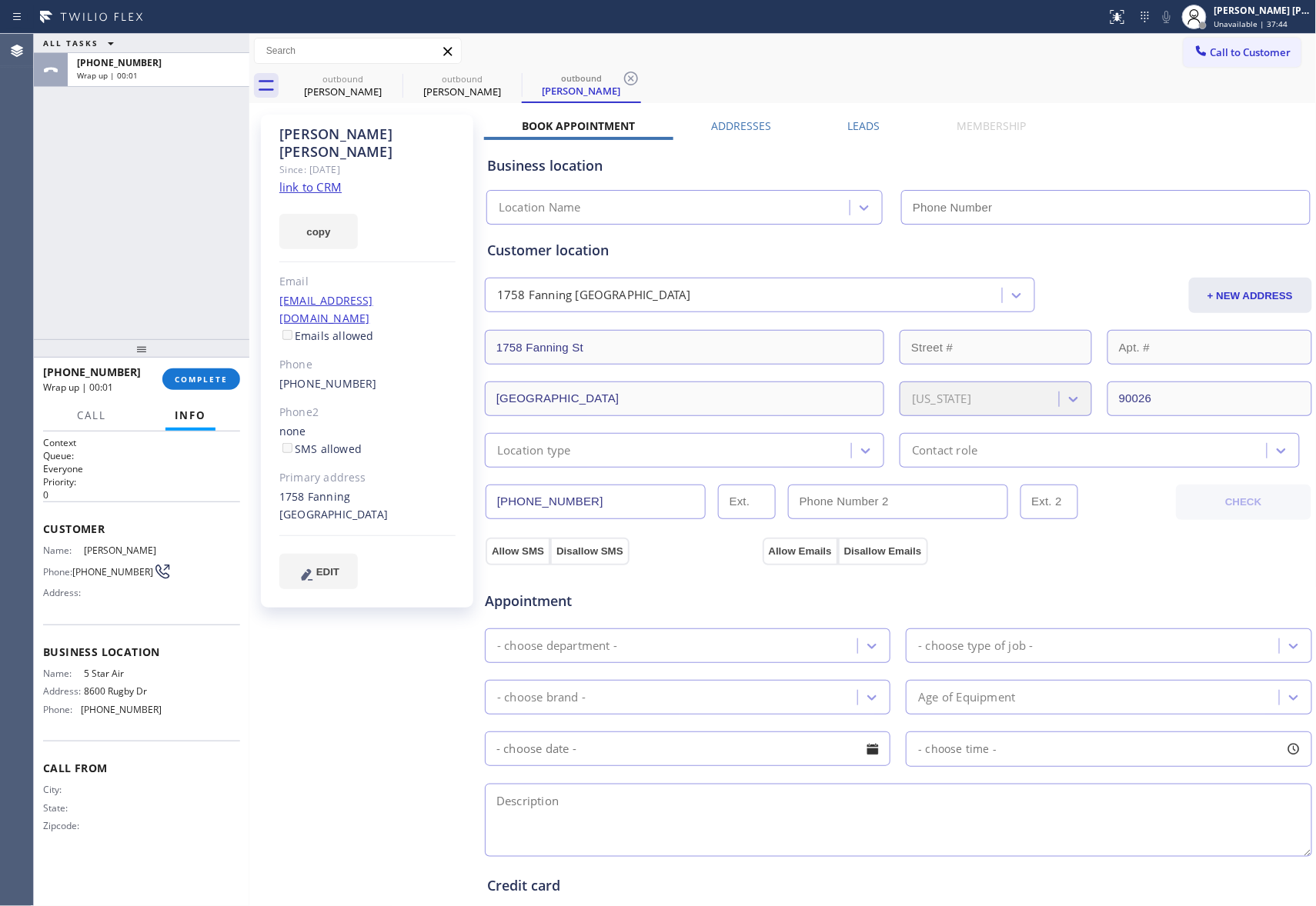
type input "[PHONE_NUMBER]"
click at [859, 123] on label "Leads" at bounding box center [863, 125] width 32 height 15
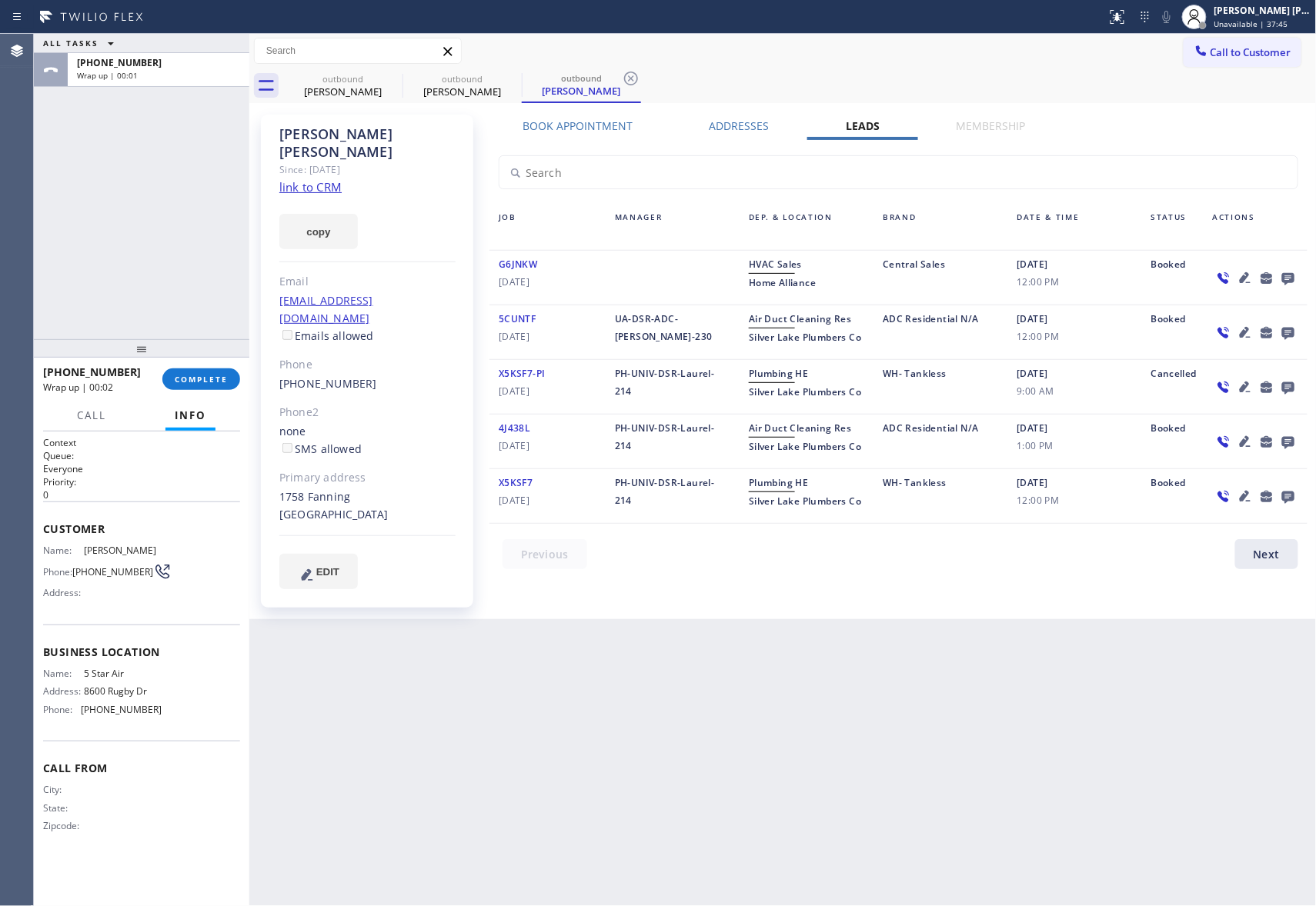
click at [1287, 278] on icon at bounding box center [1288, 278] width 19 height 20
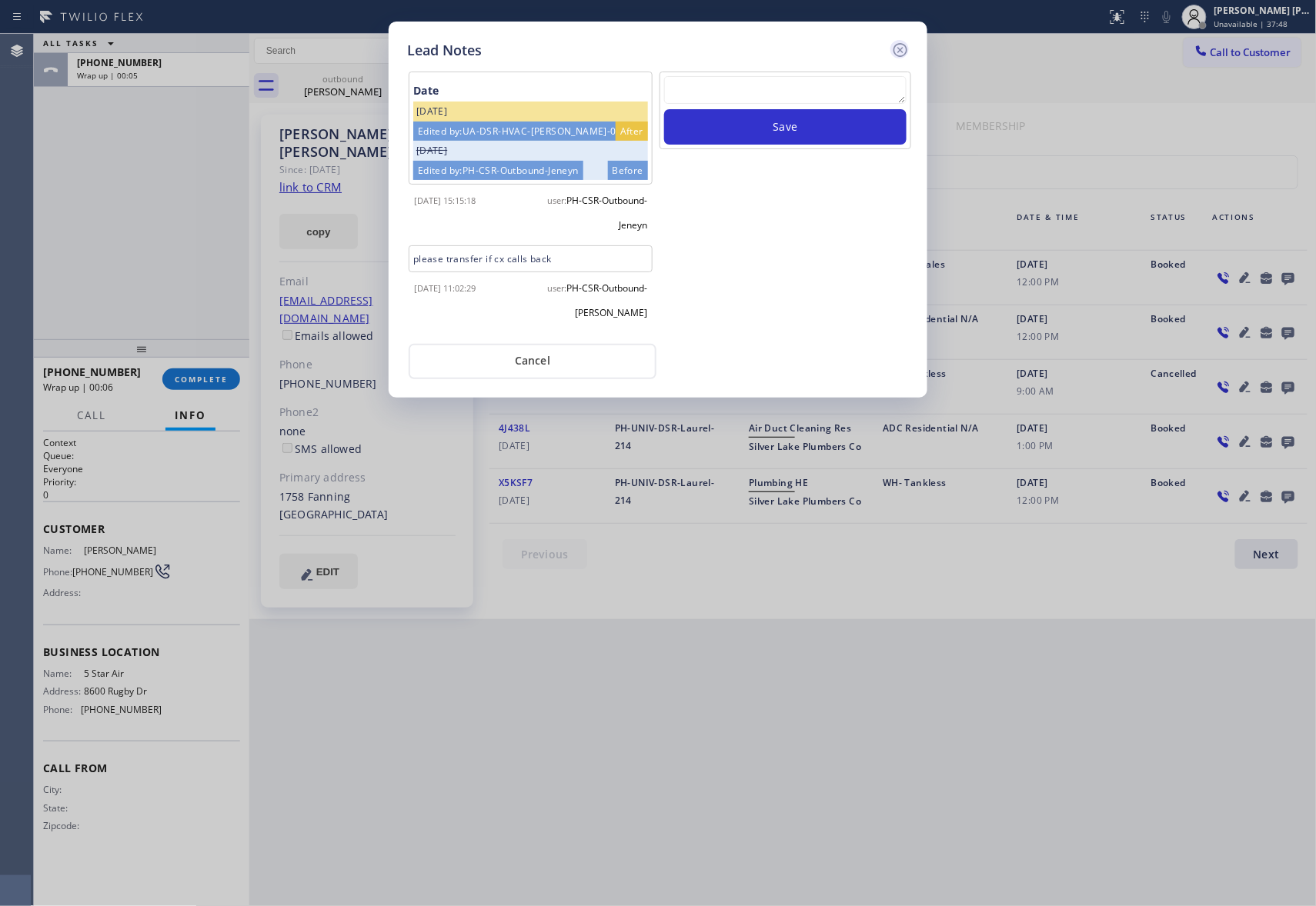
click at [904, 51] on icon at bounding box center [899, 50] width 19 height 19
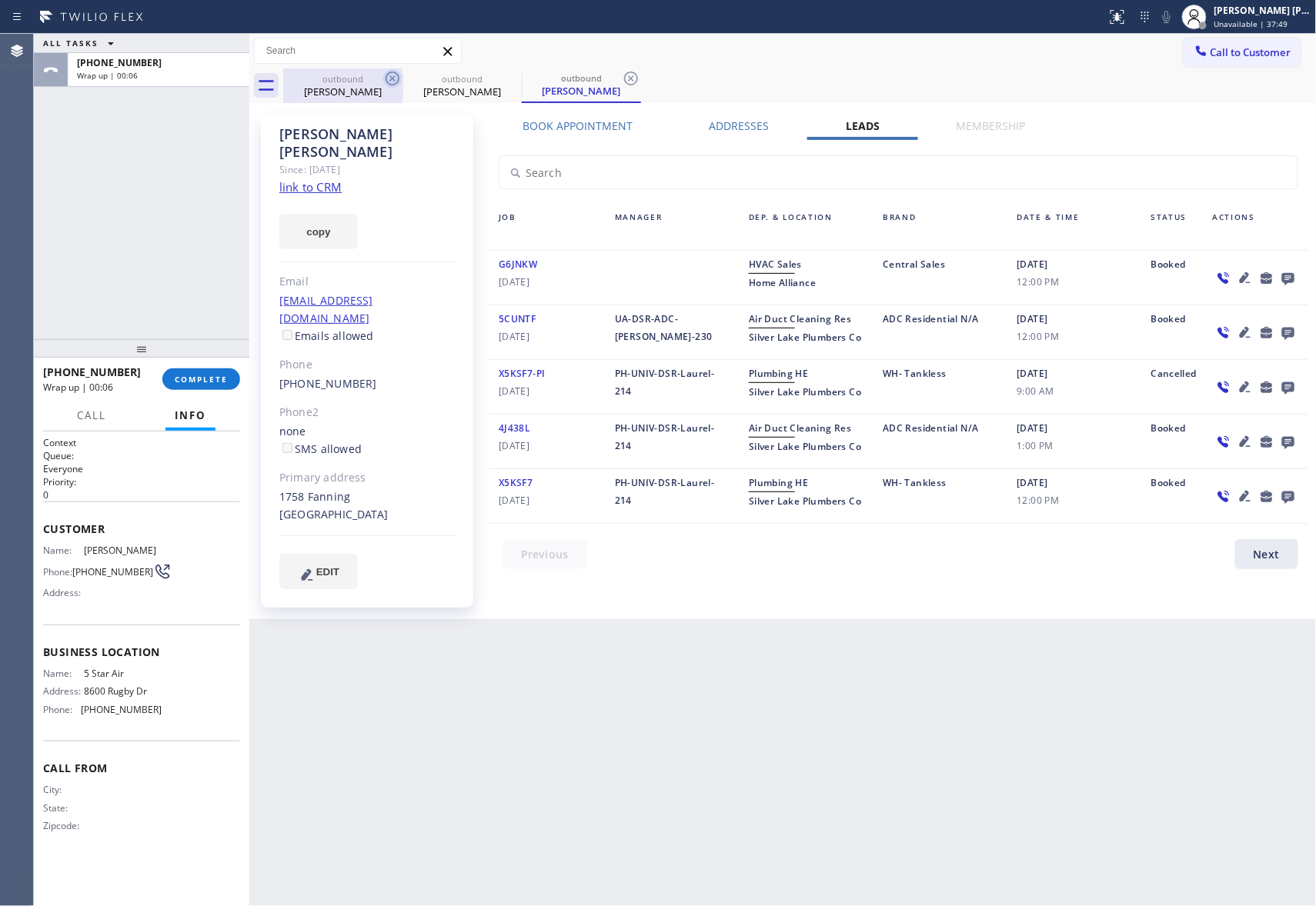
click at [383, 78] on icon at bounding box center [392, 78] width 19 height 19
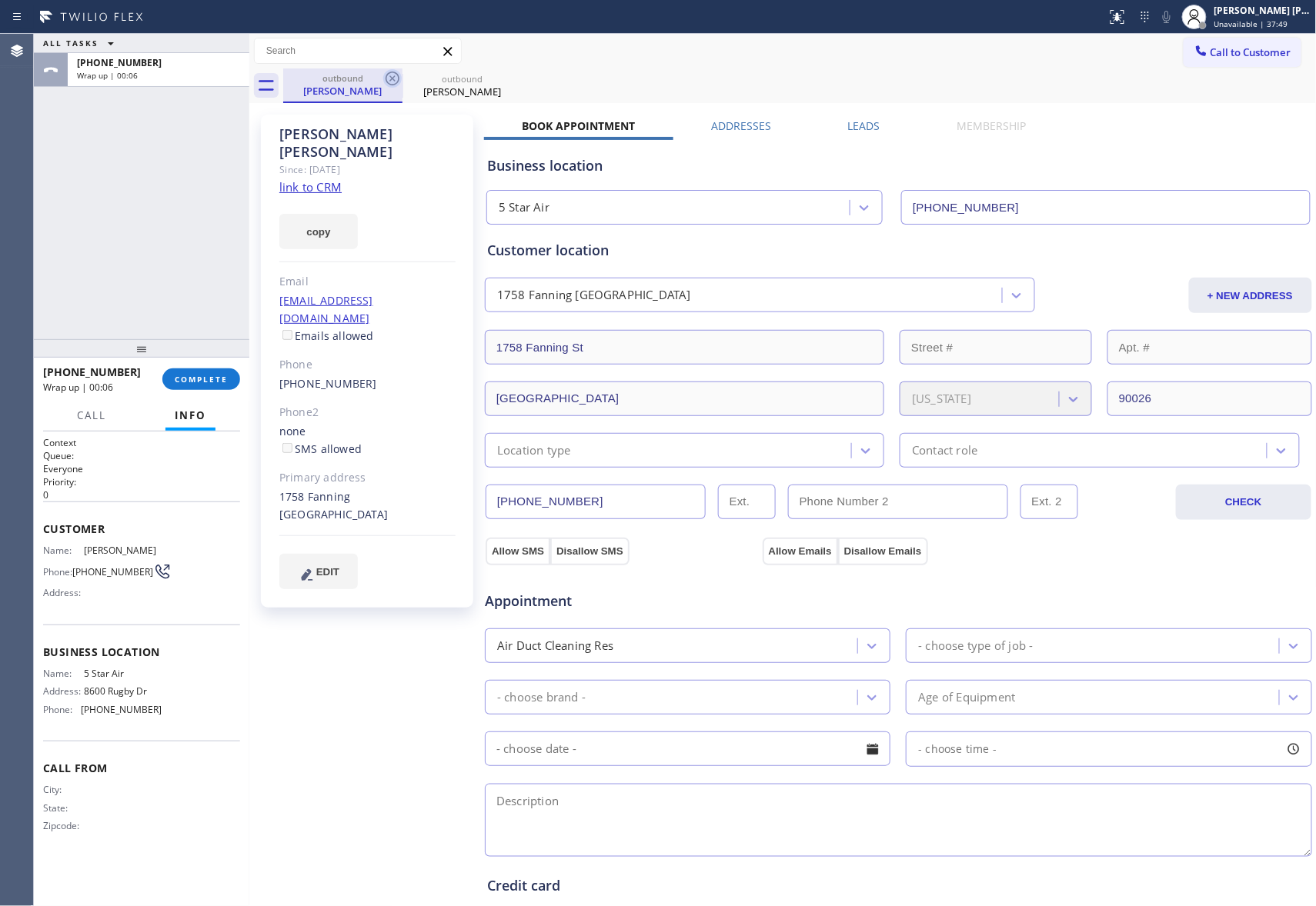
click at [398, 77] on icon at bounding box center [392, 78] width 14 height 14
click at [0, 0] on icon at bounding box center [0, 0] width 0 height 0
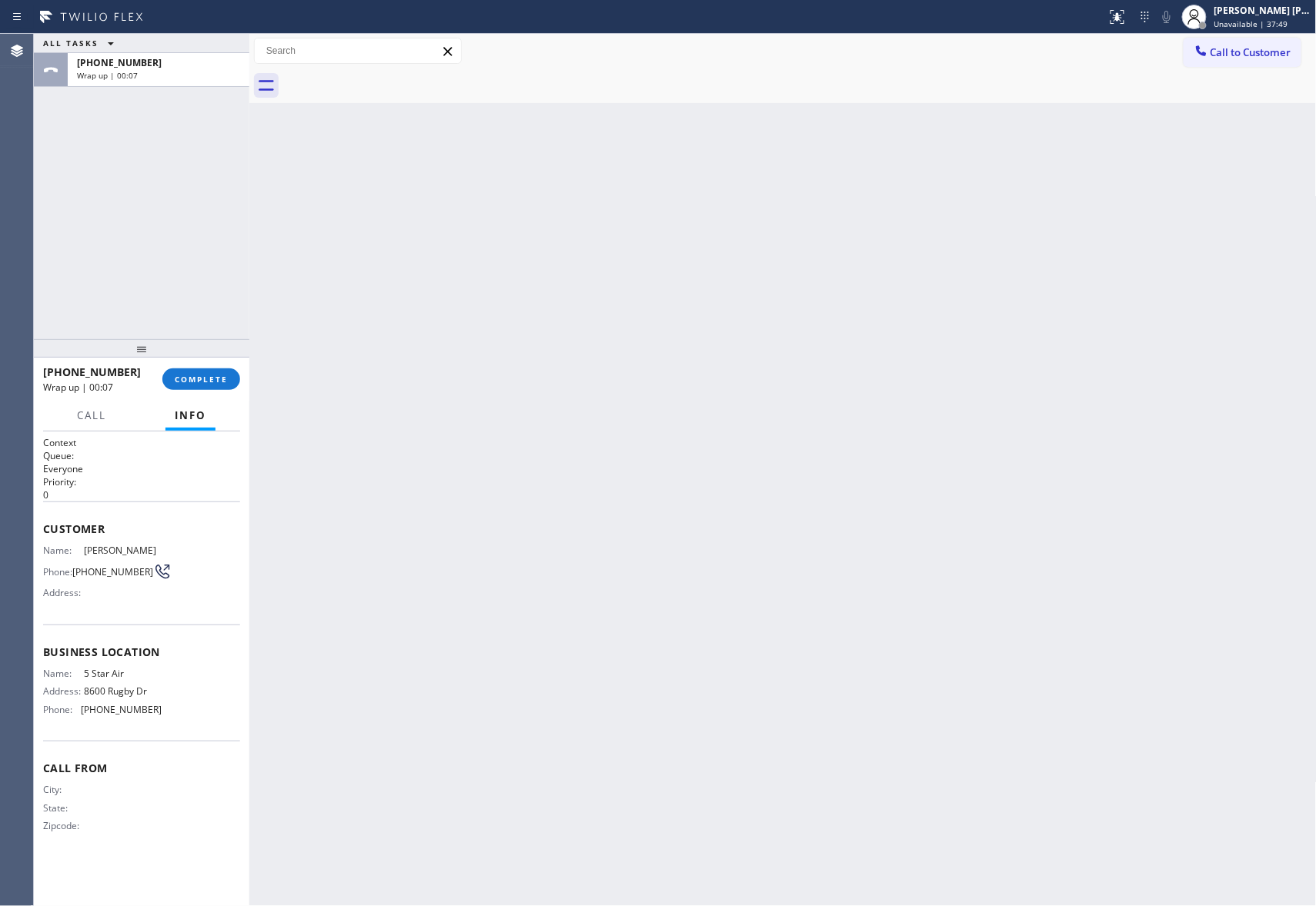
click at [398, 77] on div at bounding box center [799, 85] width 1033 height 34
click at [219, 370] on button "COMPLETE" at bounding box center [201, 379] width 78 height 21
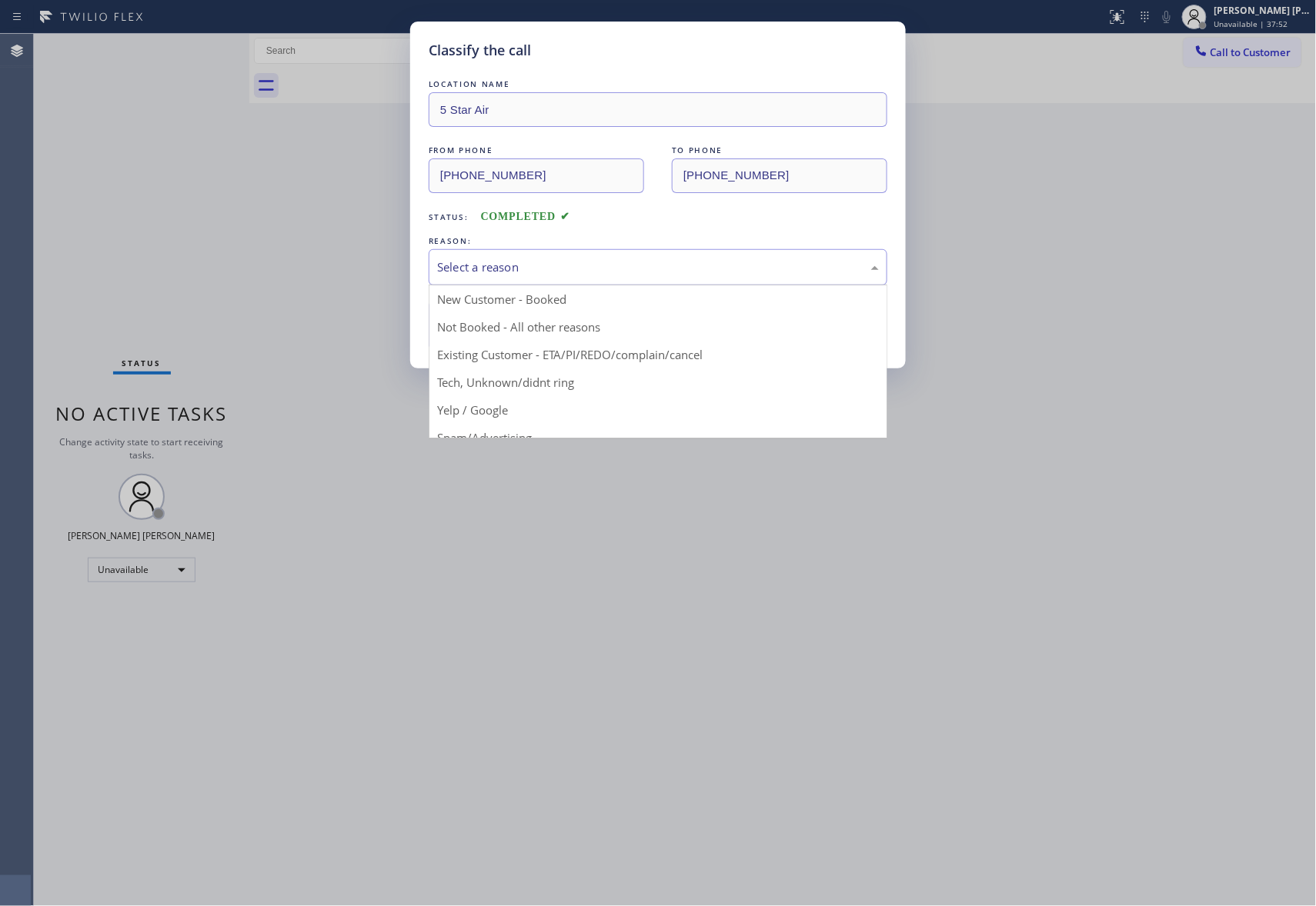
click at [531, 259] on div "Select a reason" at bounding box center [658, 267] width 442 height 18
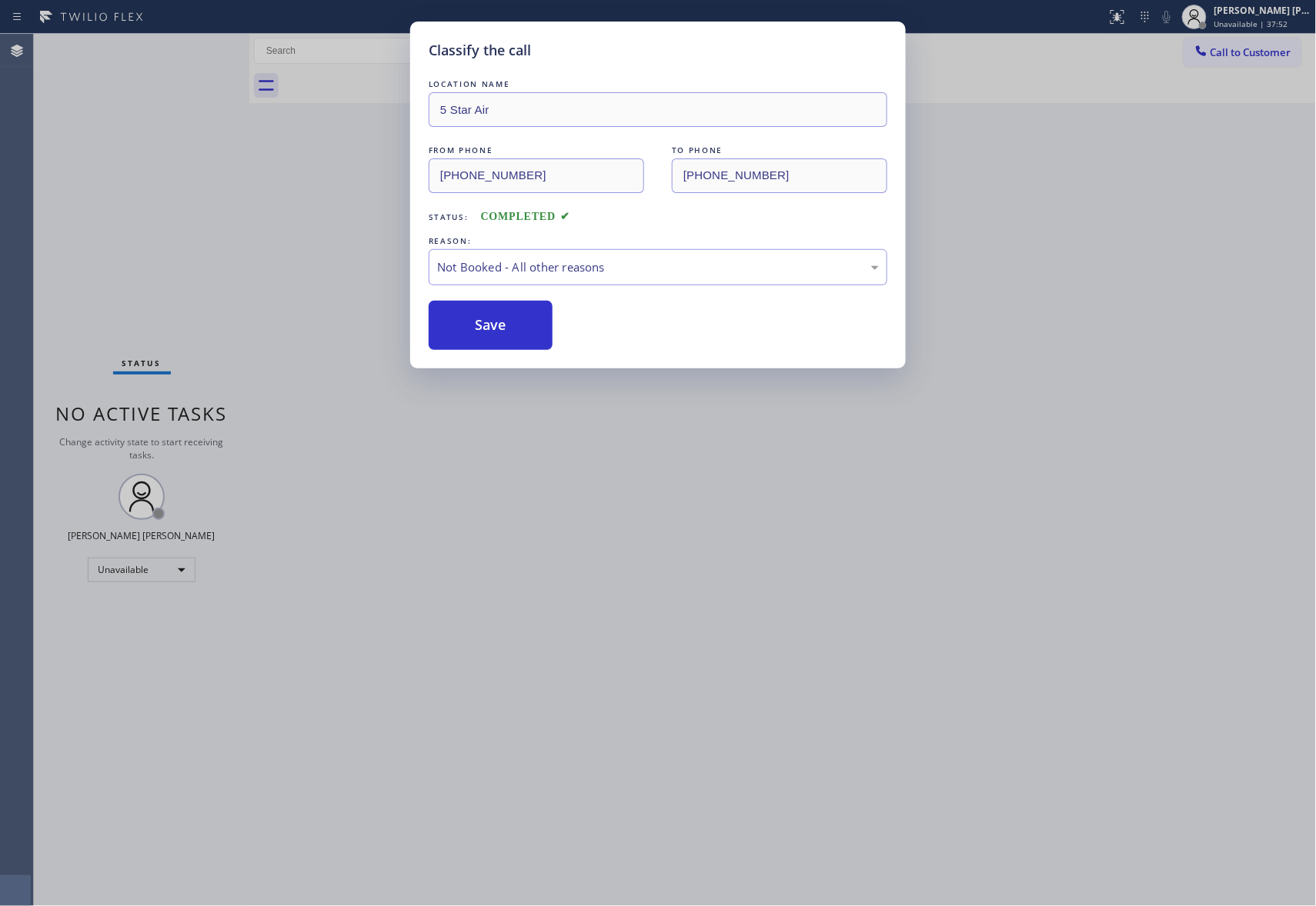
click at [491, 321] on button "Save" at bounding box center [490, 325] width 124 height 49
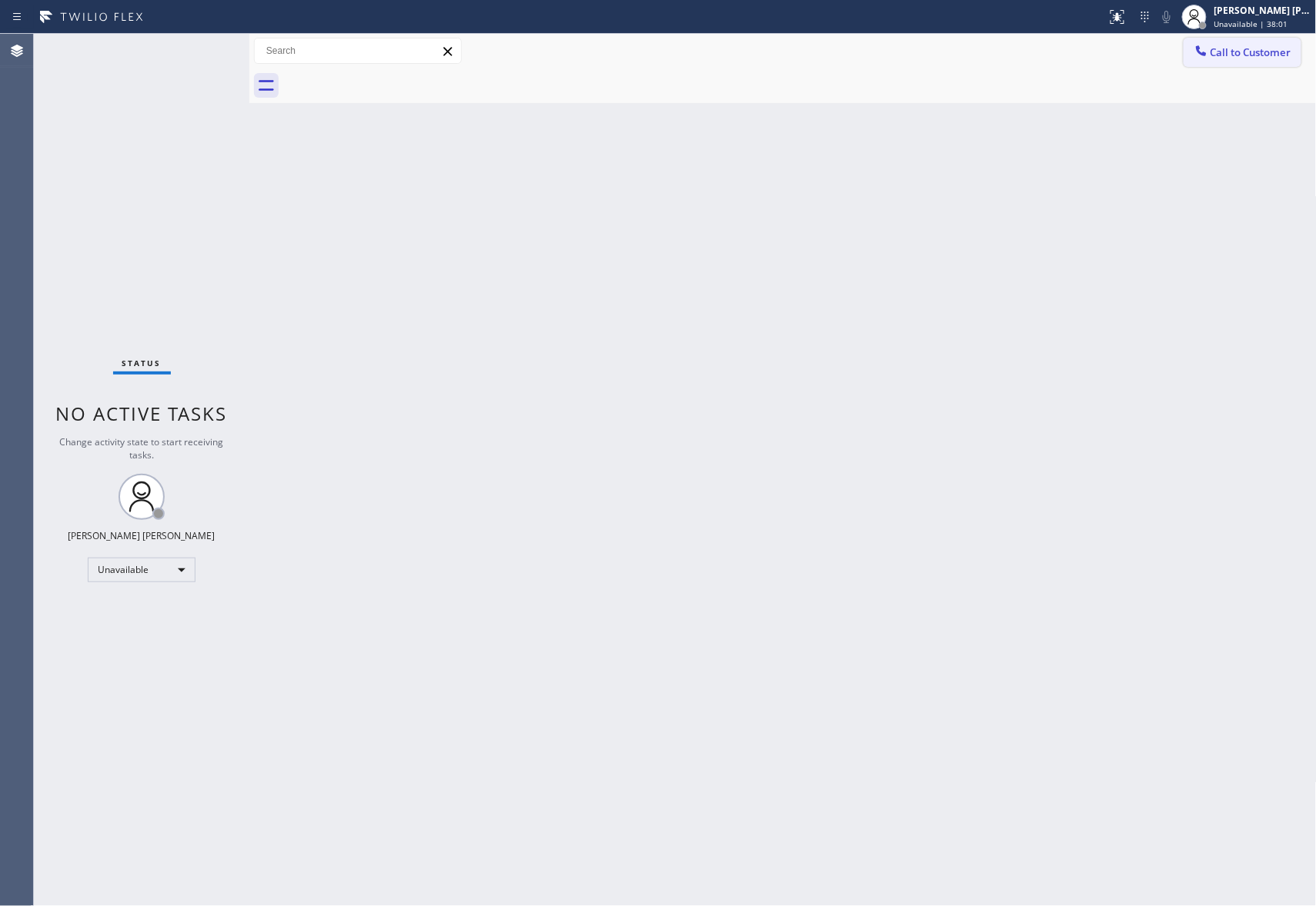
click at [1242, 45] on button "Call to Customer" at bounding box center [1242, 53] width 118 height 29
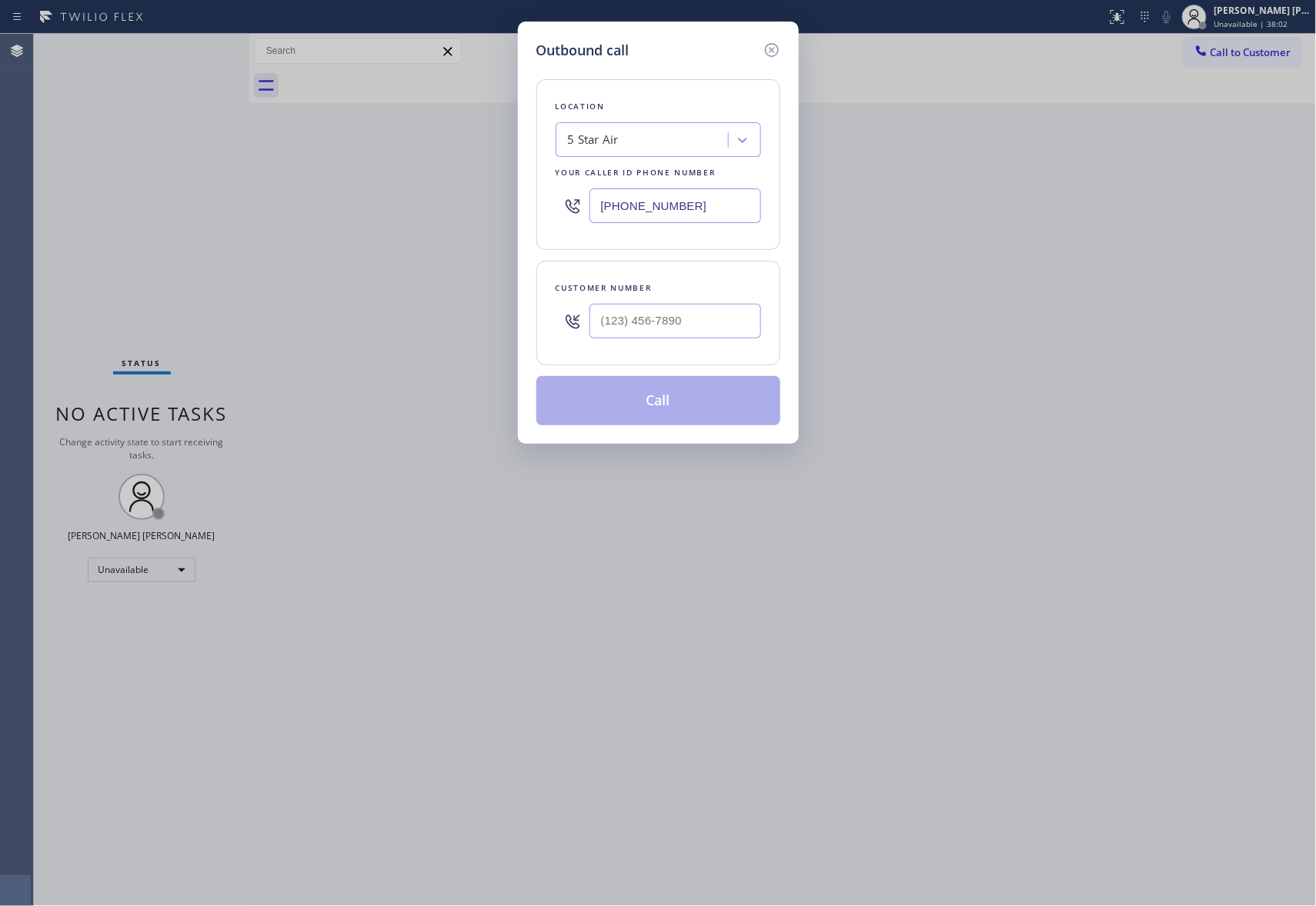
click at [717, 341] on div at bounding box center [675, 321] width 172 height 50
click at [720, 318] on input "(___) ___-____" at bounding box center [675, 321] width 172 height 34
paste input "310) 422-9800"
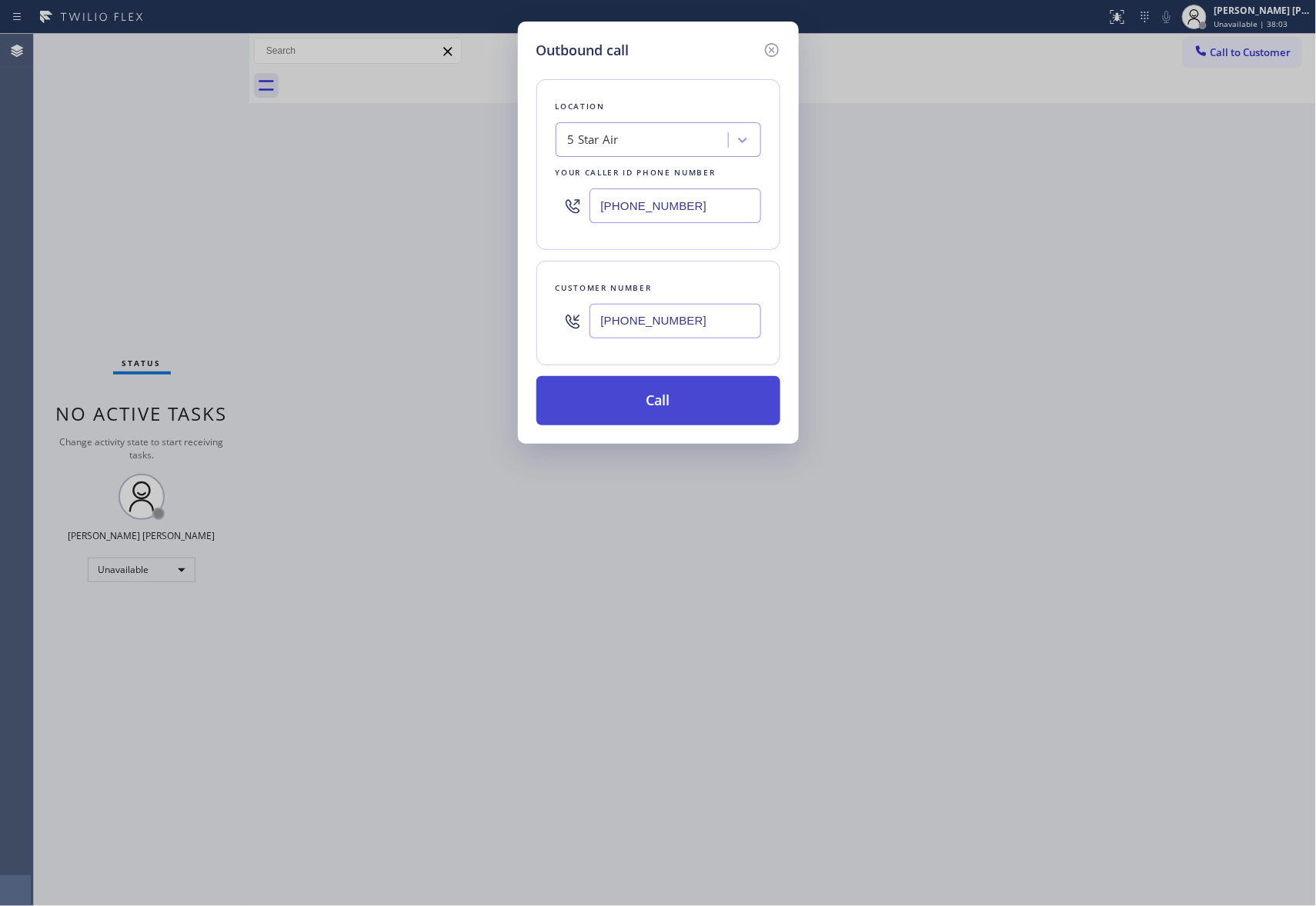
type input "[PHONE_NUMBER]"
click at [715, 397] on button "Call" at bounding box center [658, 401] width 244 height 49
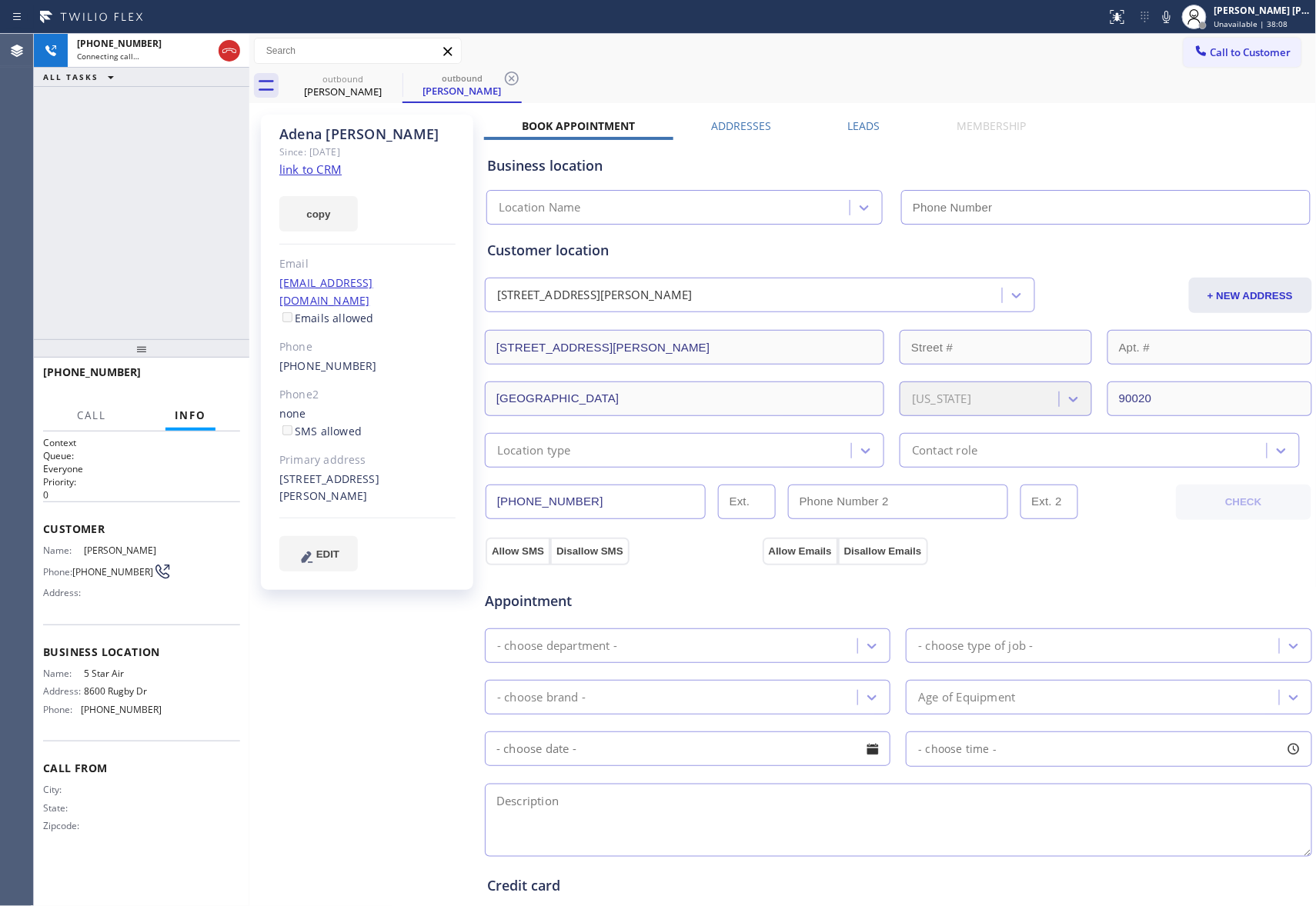
type input "[PHONE_NUMBER]"
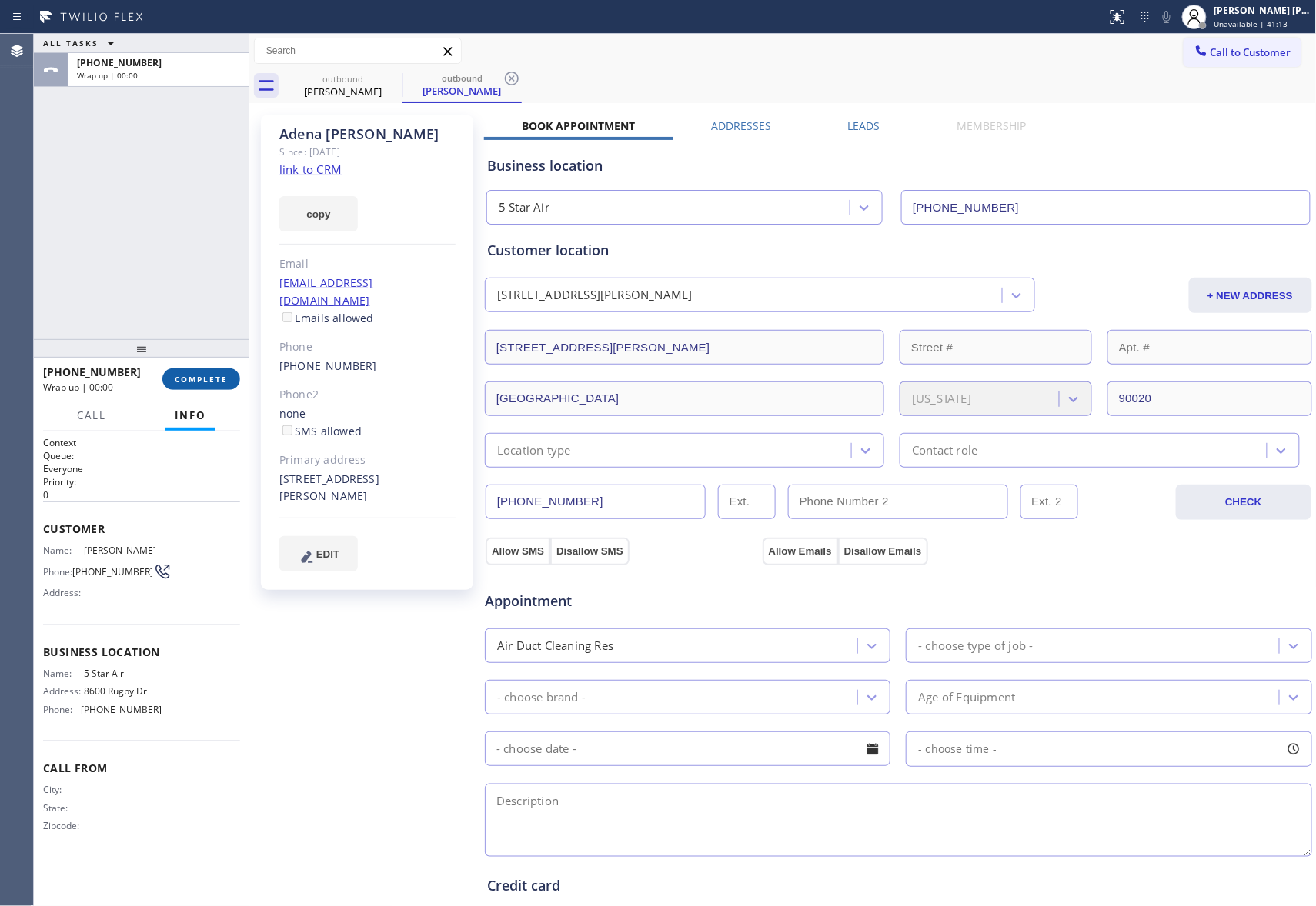
click at [203, 374] on span "COMPLETE" at bounding box center [201, 378] width 53 height 11
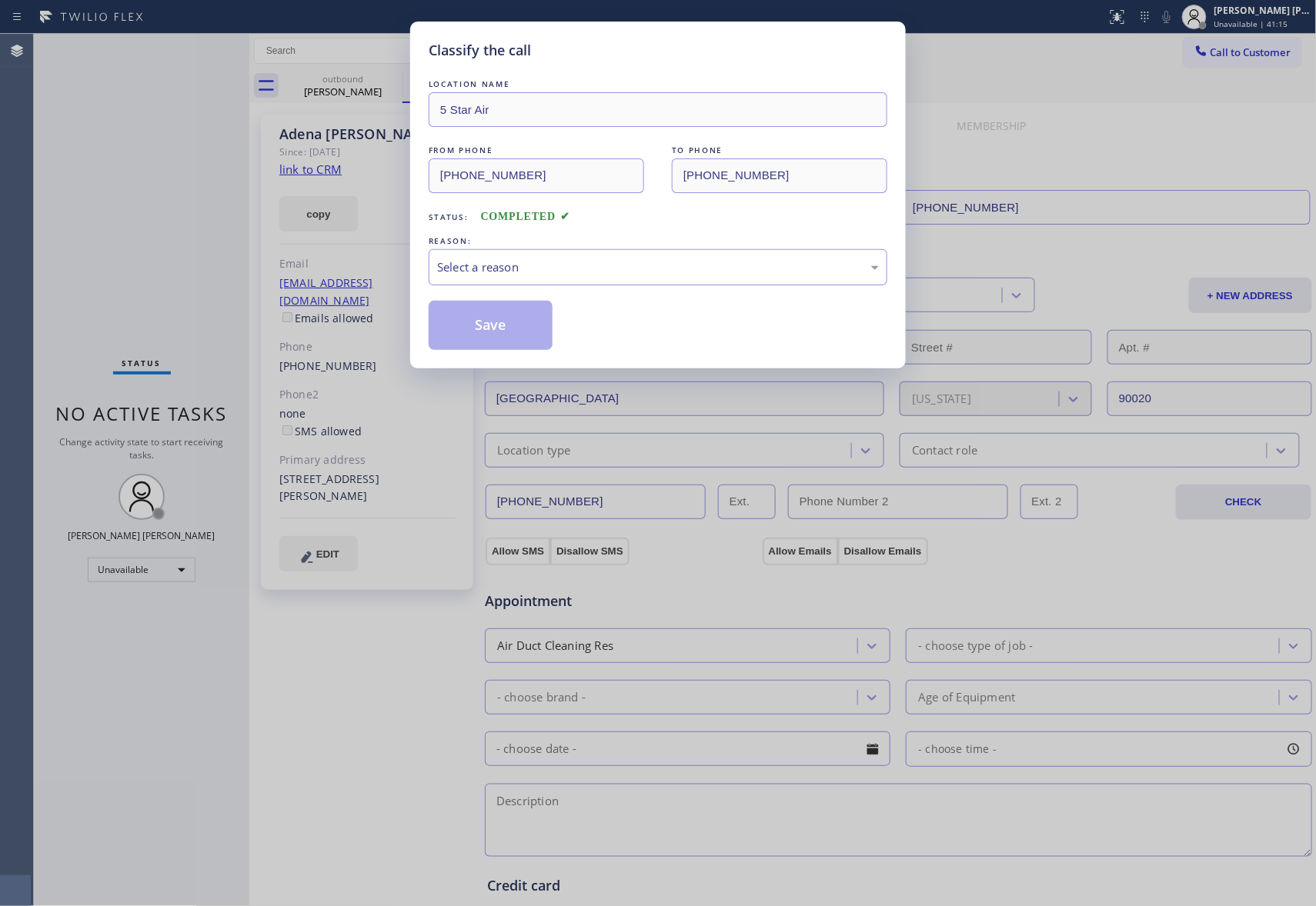
click at [605, 268] on div "Select a reason" at bounding box center [658, 267] width 442 height 18
click at [511, 326] on button "Save" at bounding box center [490, 325] width 124 height 49
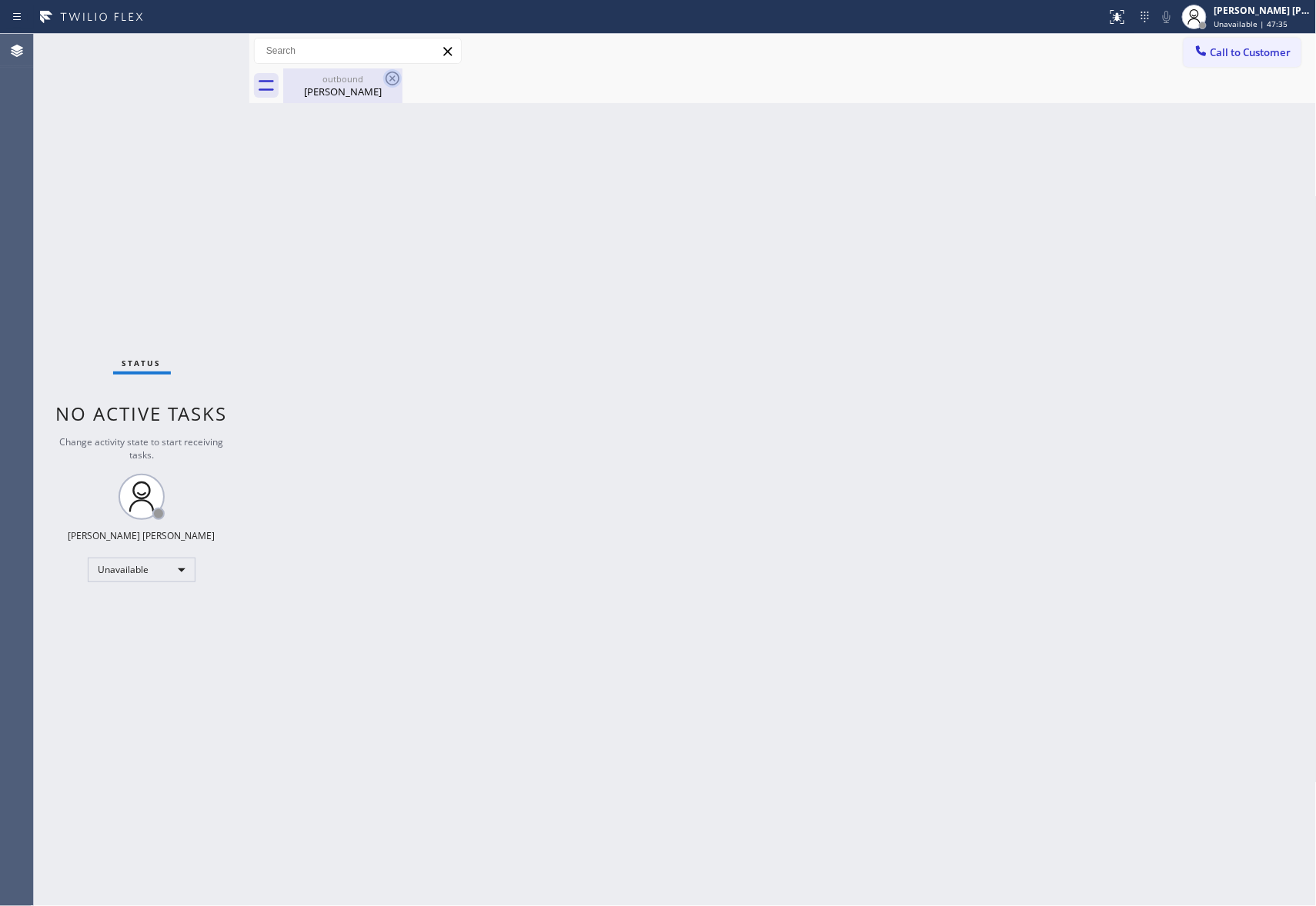
click at [370, 94] on div "[PERSON_NAME]" at bounding box center [342, 92] width 116 height 14
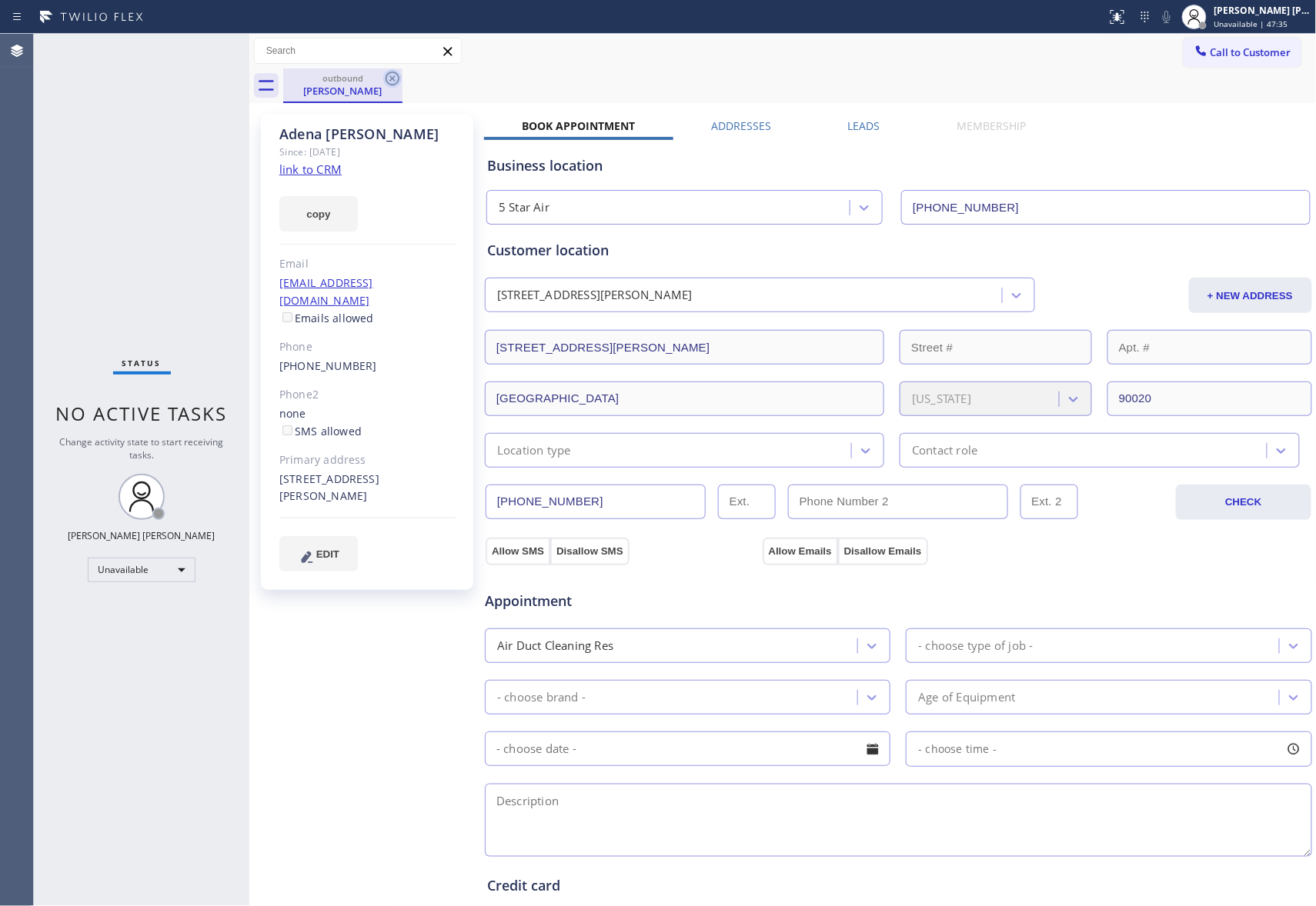
click at [388, 80] on icon at bounding box center [392, 78] width 19 height 19
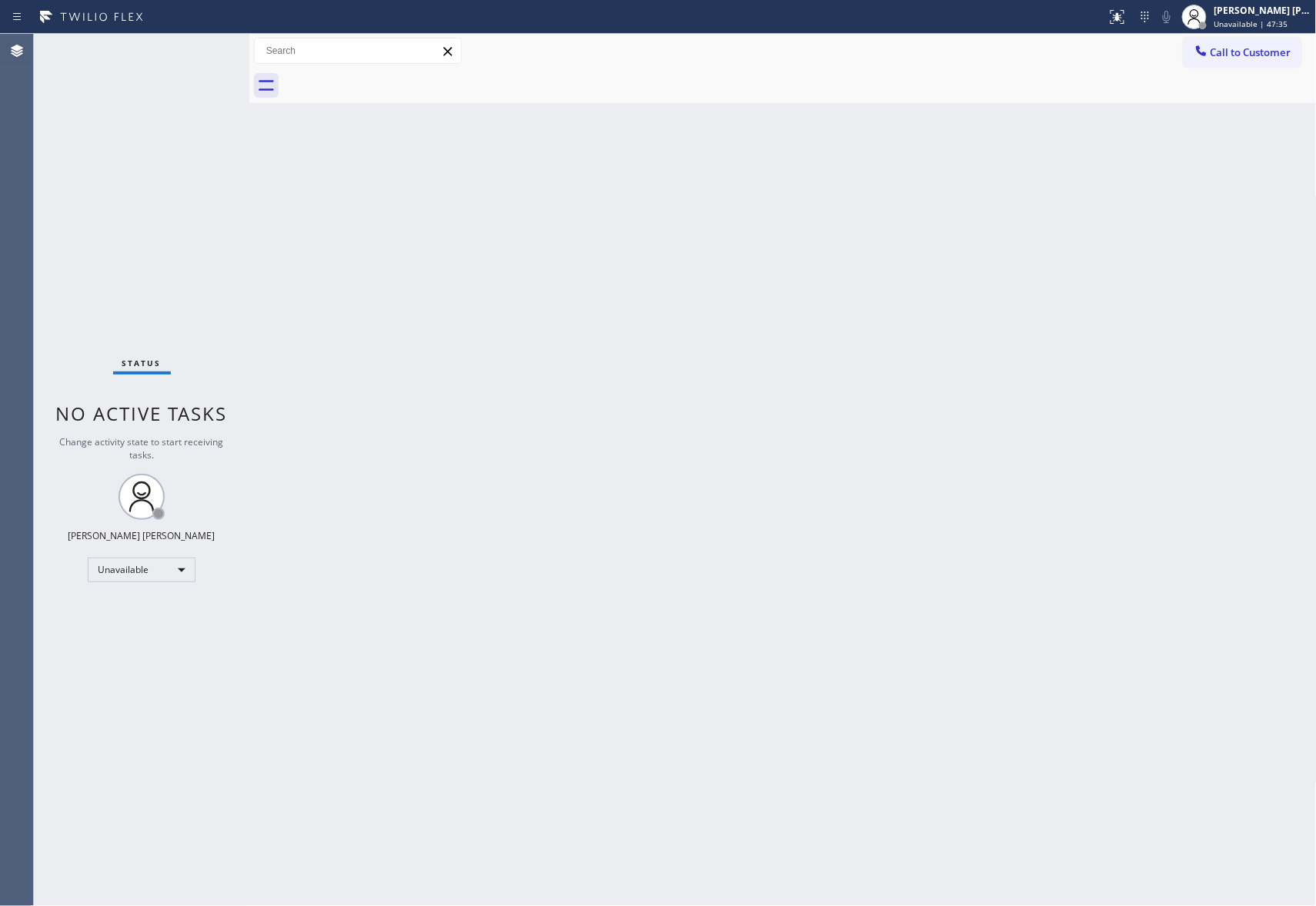
click at [388, 78] on div at bounding box center [799, 85] width 1033 height 34
click at [1282, 53] on span "Call to Customer" at bounding box center [1251, 53] width 81 height 14
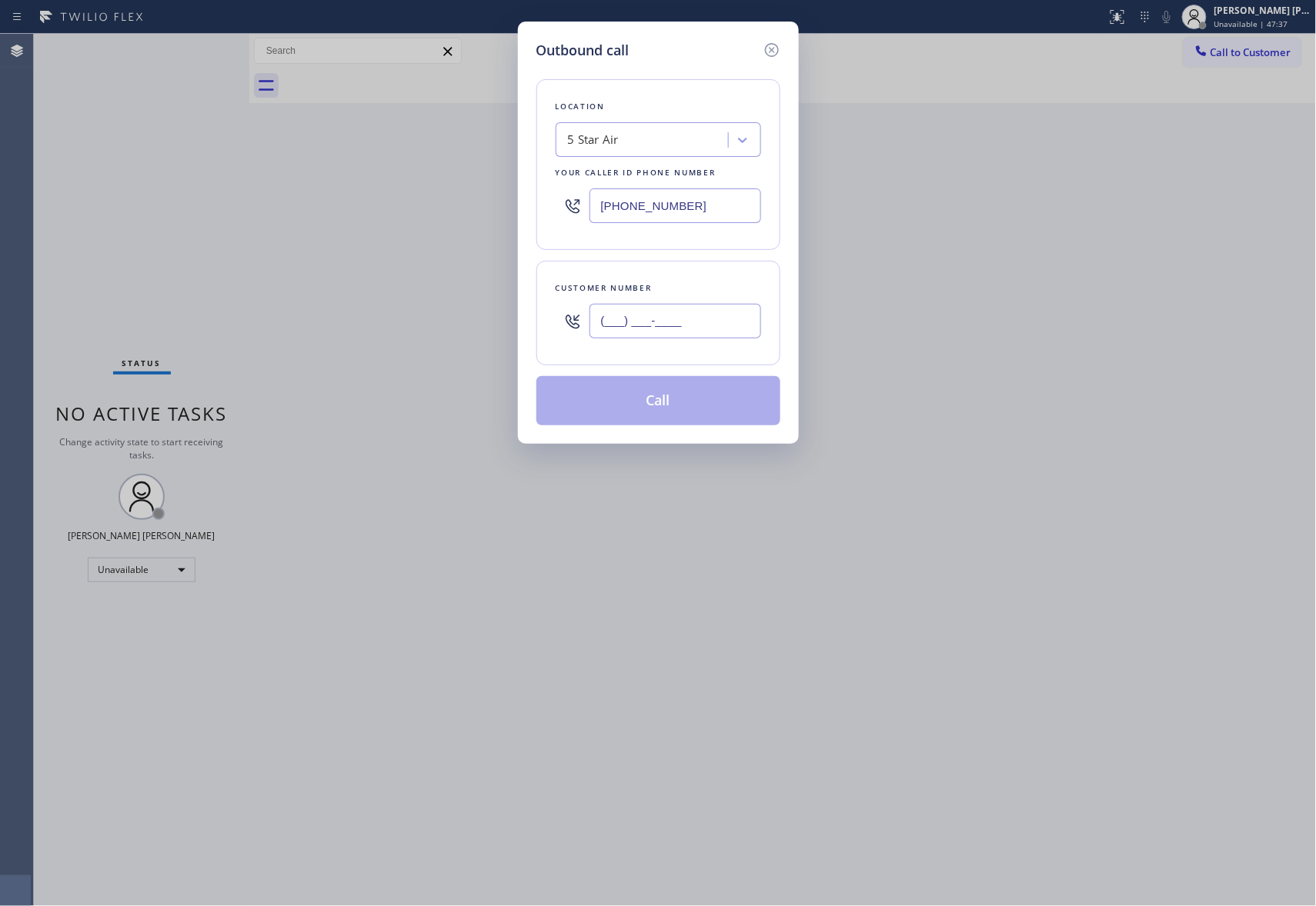
click at [709, 321] on input "(___) ___-____" at bounding box center [675, 321] width 172 height 34
paste input "304) 280-1699"
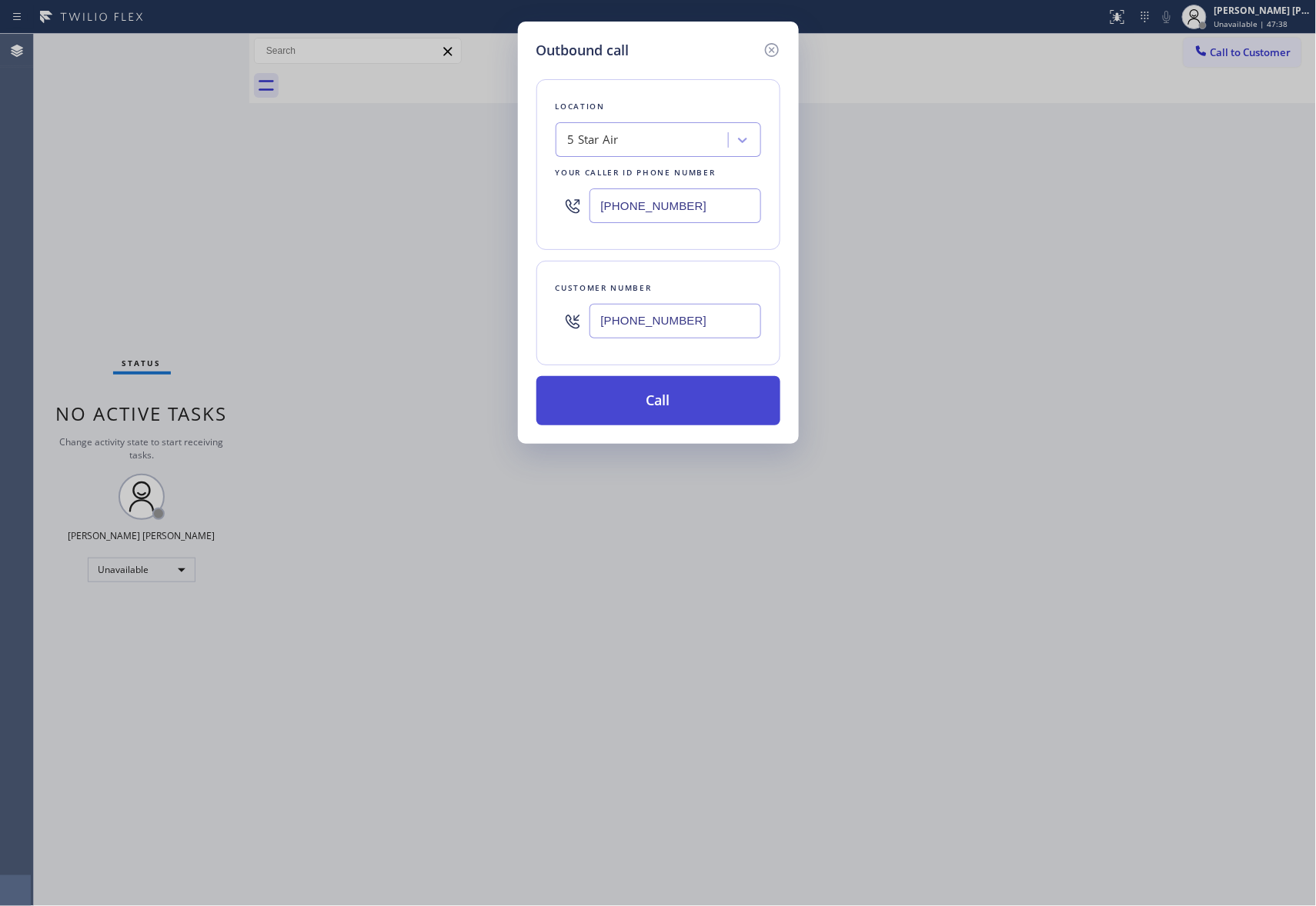
type input "[PHONE_NUMBER]"
click at [675, 400] on button "Call" at bounding box center [658, 401] width 244 height 49
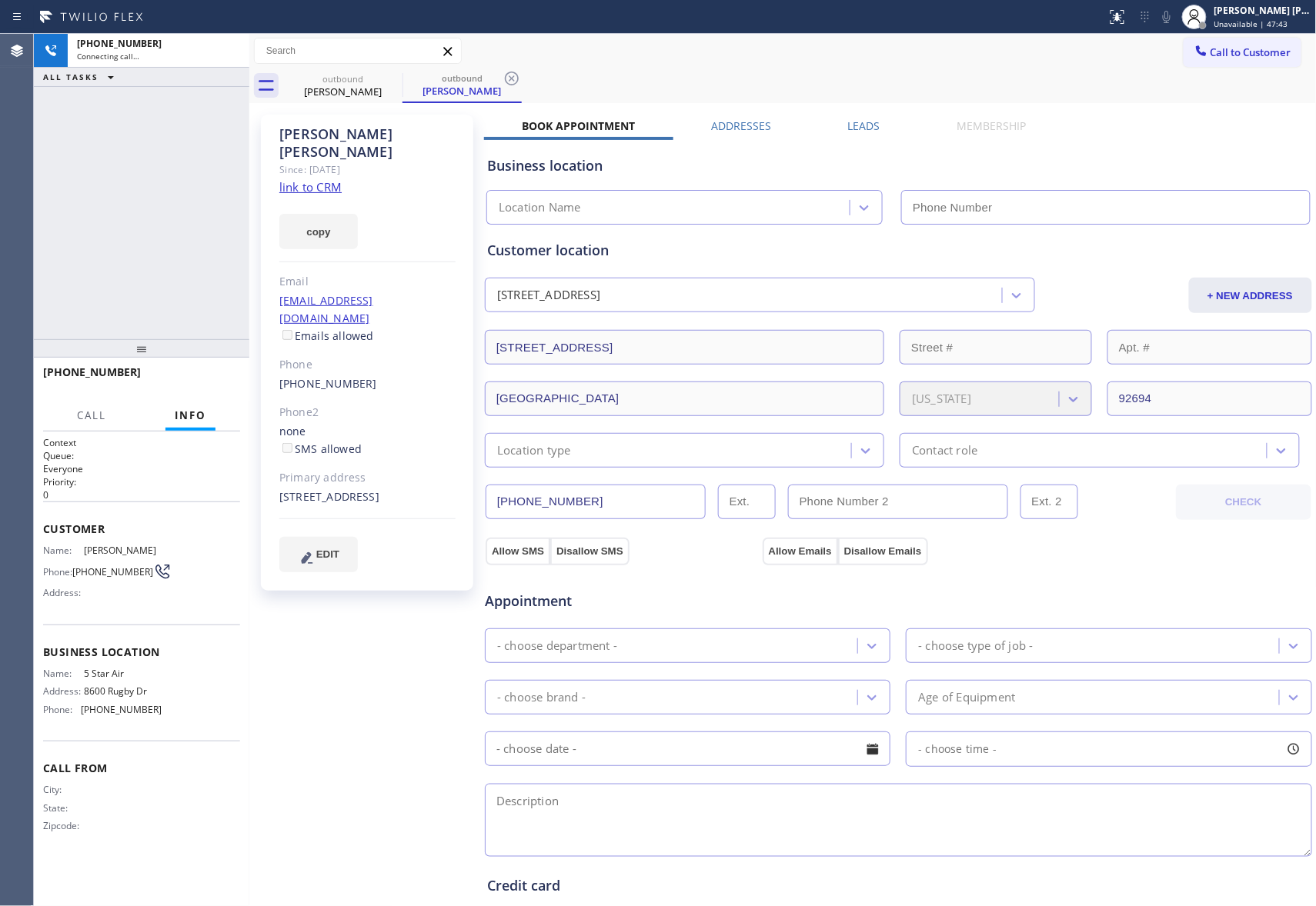
type input "[PHONE_NUMBER]"
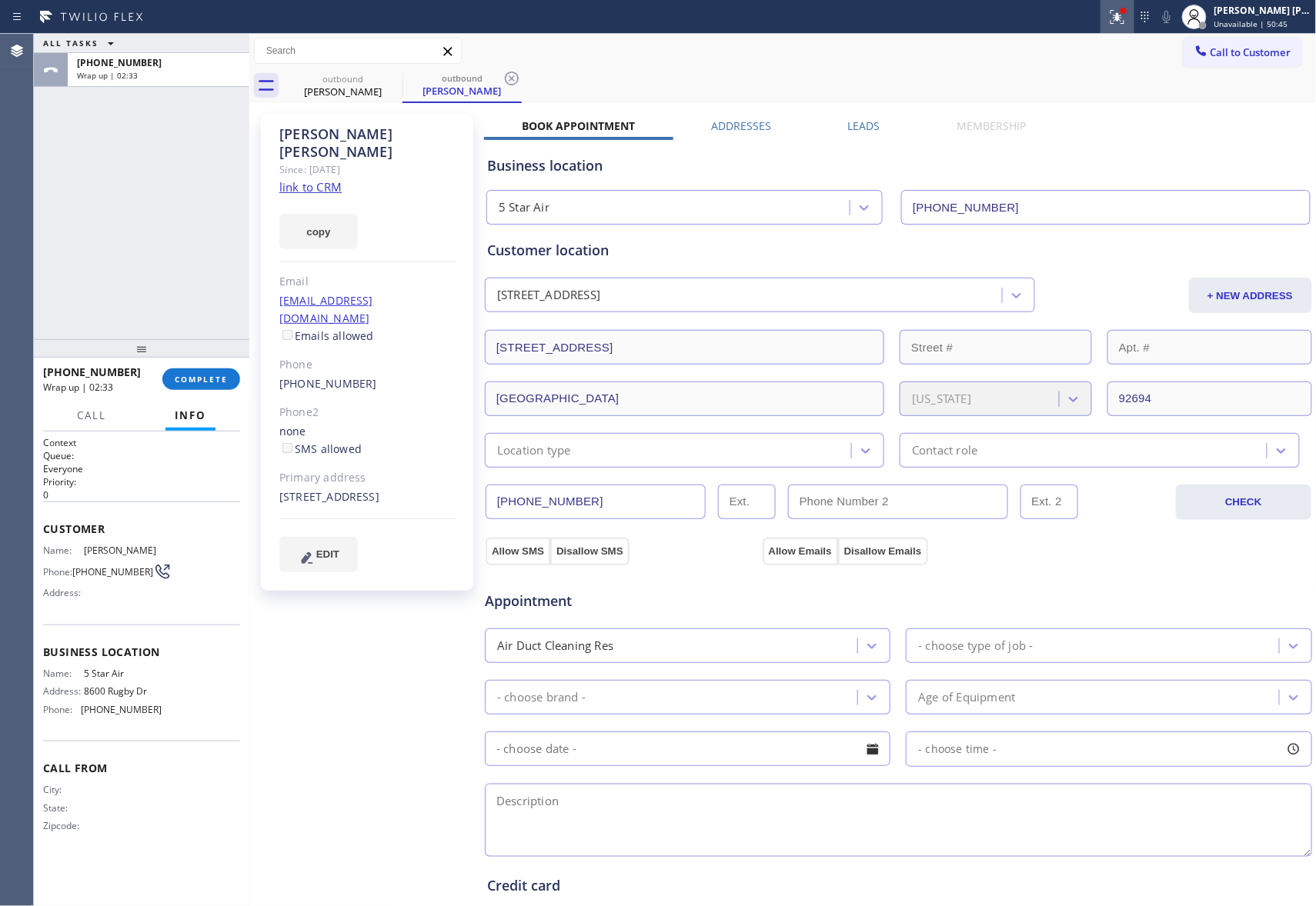
click at [1114, 16] on icon at bounding box center [1117, 17] width 19 height 19
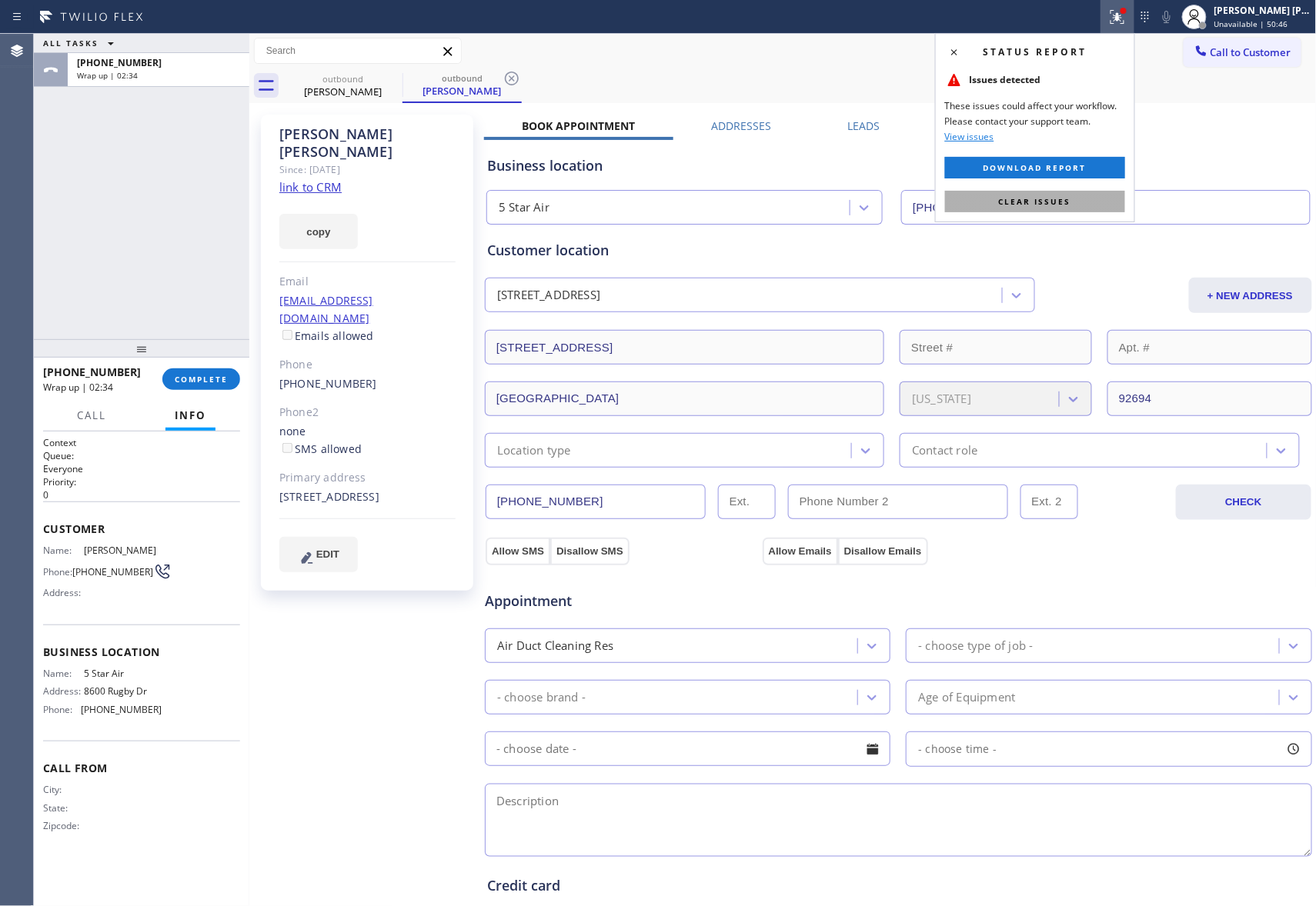
click at [1029, 201] on span "Clear issues" at bounding box center [1035, 201] width 72 height 11
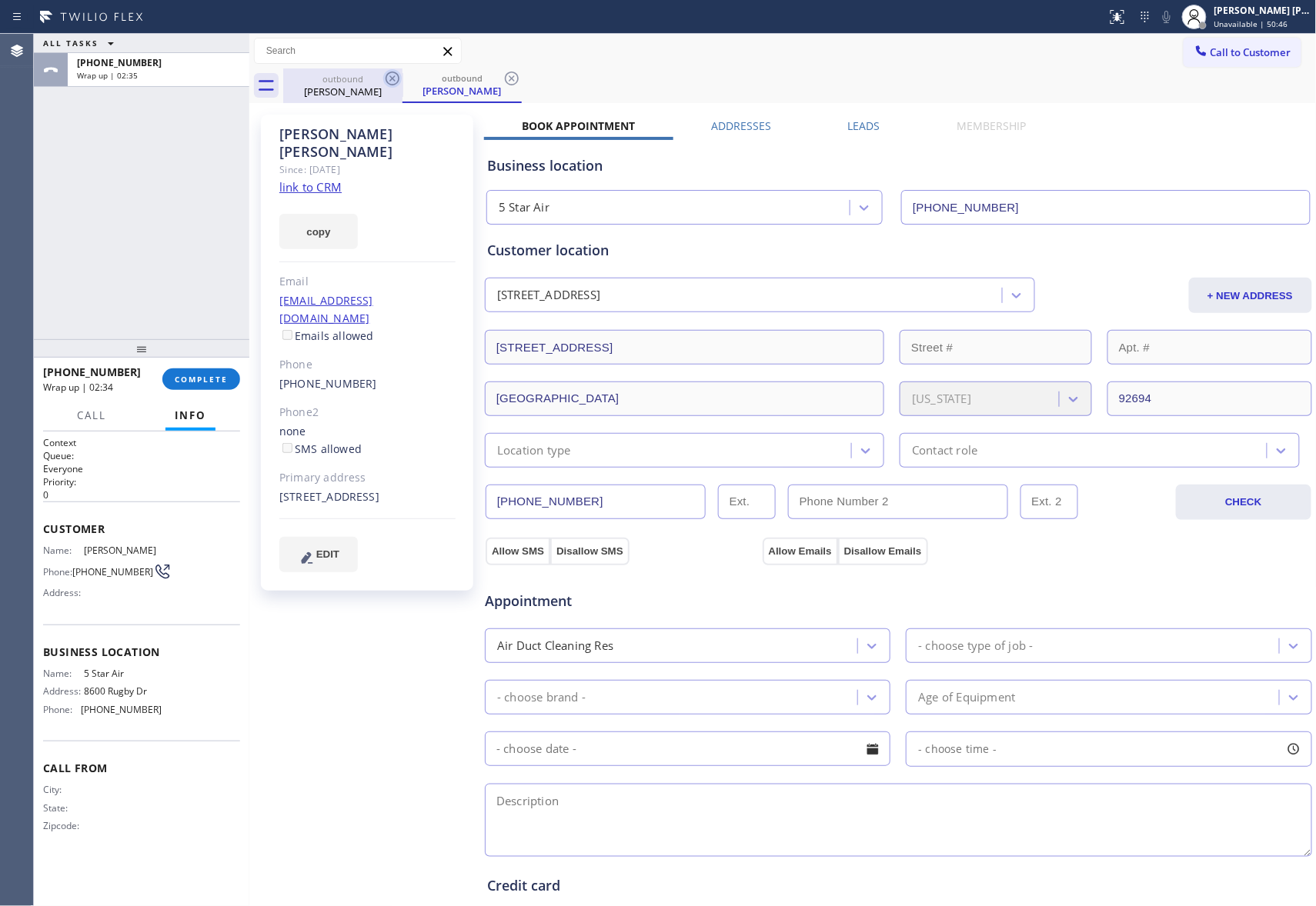
click at [385, 78] on icon at bounding box center [392, 78] width 14 height 14
click at [504, 78] on icon at bounding box center [511, 78] width 14 height 14
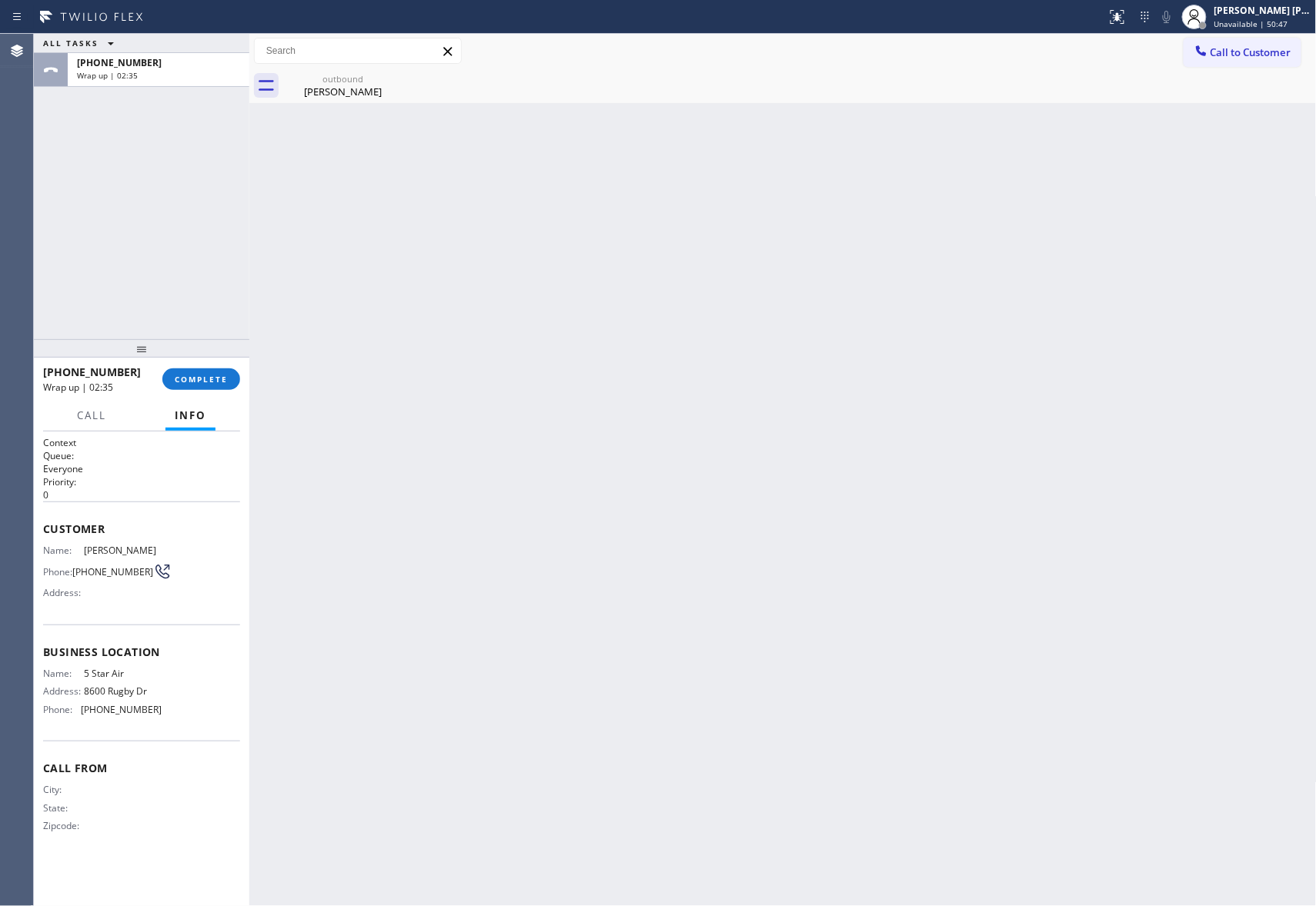
click at [0, 0] on icon at bounding box center [0, 0] width 0 height 0
click at [198, 376] on span "COMPLETE" at bounding box center [201, 378] width 53 height 11
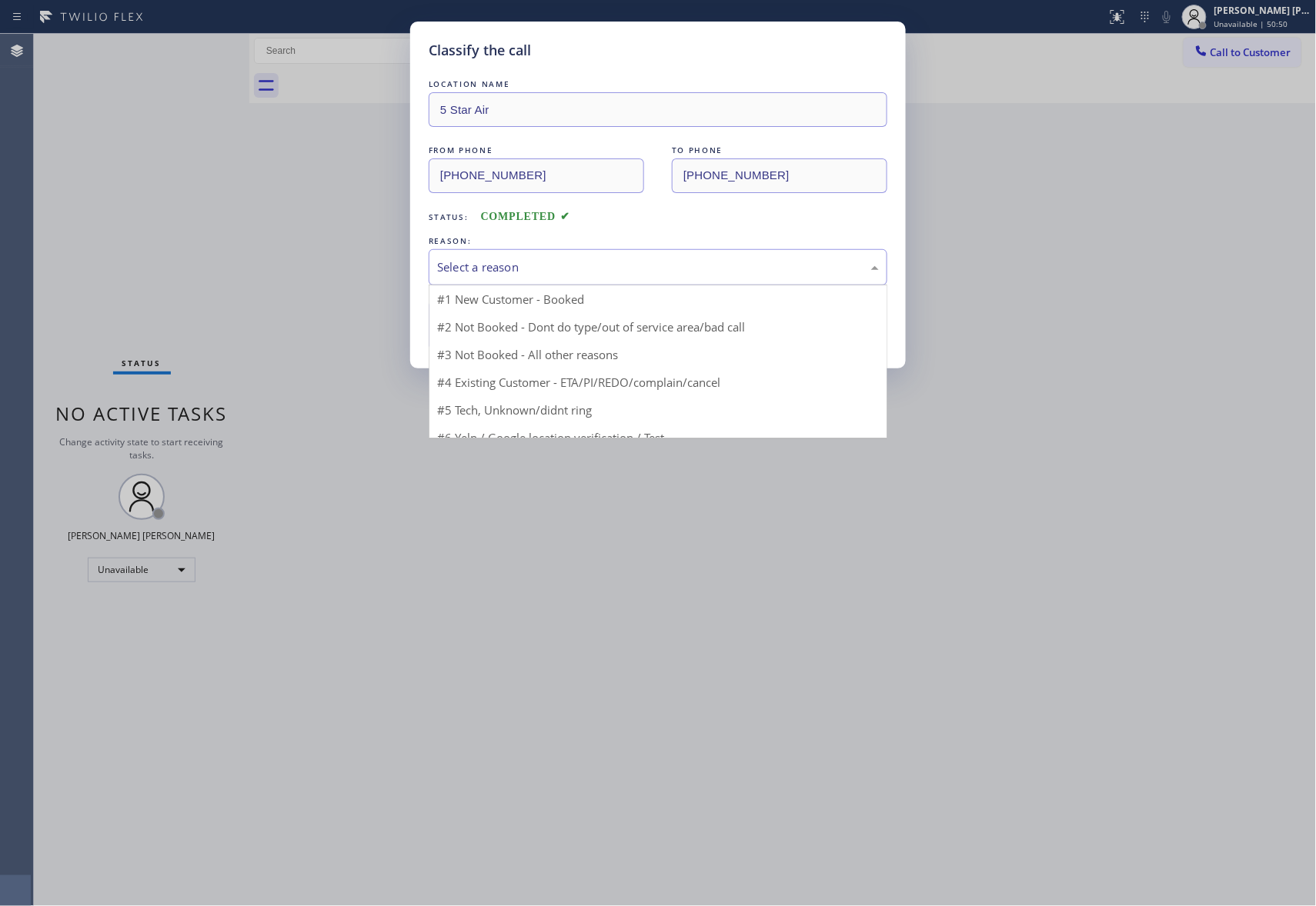
click at [580, 265] on div "Select a reason" at bounding box center [658, 267] width 442 height 18
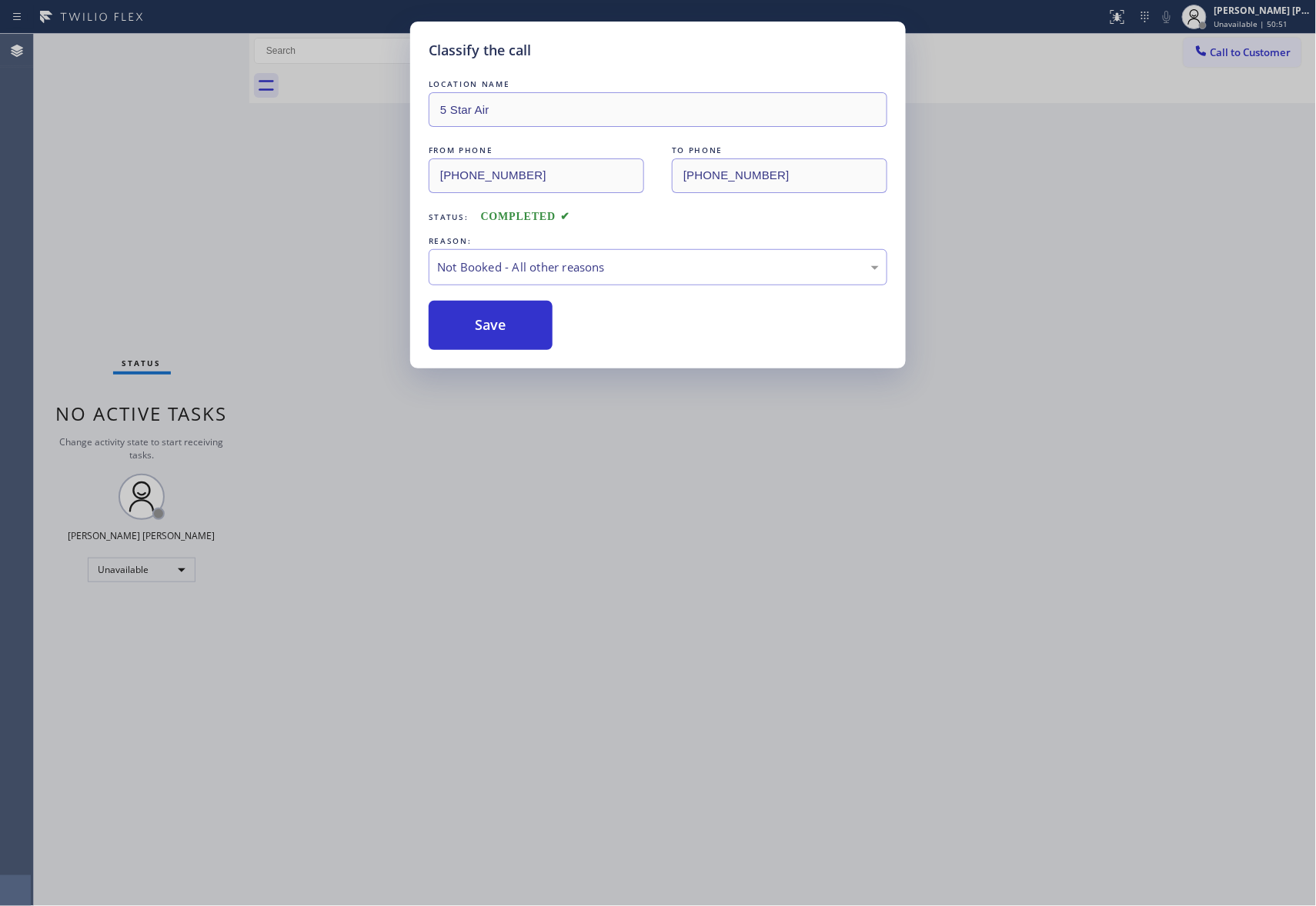
click at [497, 320] on button "Save" at bounding box center [490, 325] width 124 height 49
drag, startPoint x: 497, startPoint y: 320, endPoint x: 808, endPoint y: 222, distance: 326.1
click at [501, 315] on button "Save" at bounding box center [490, 325] width 124 height 49
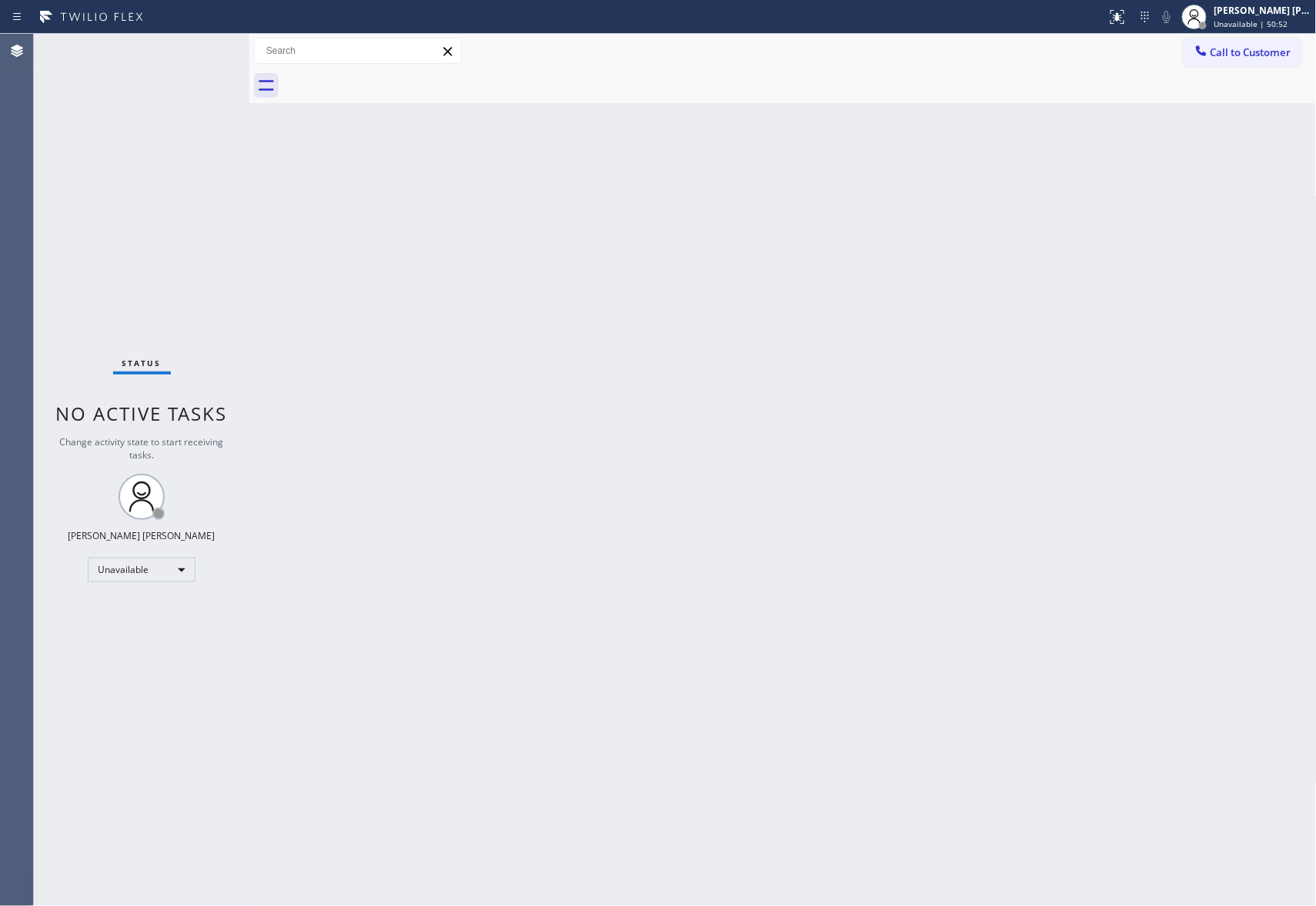
click at [1272, 49] on span "Call to Customer" at bounding box center [1251, 53] width 81 height 14
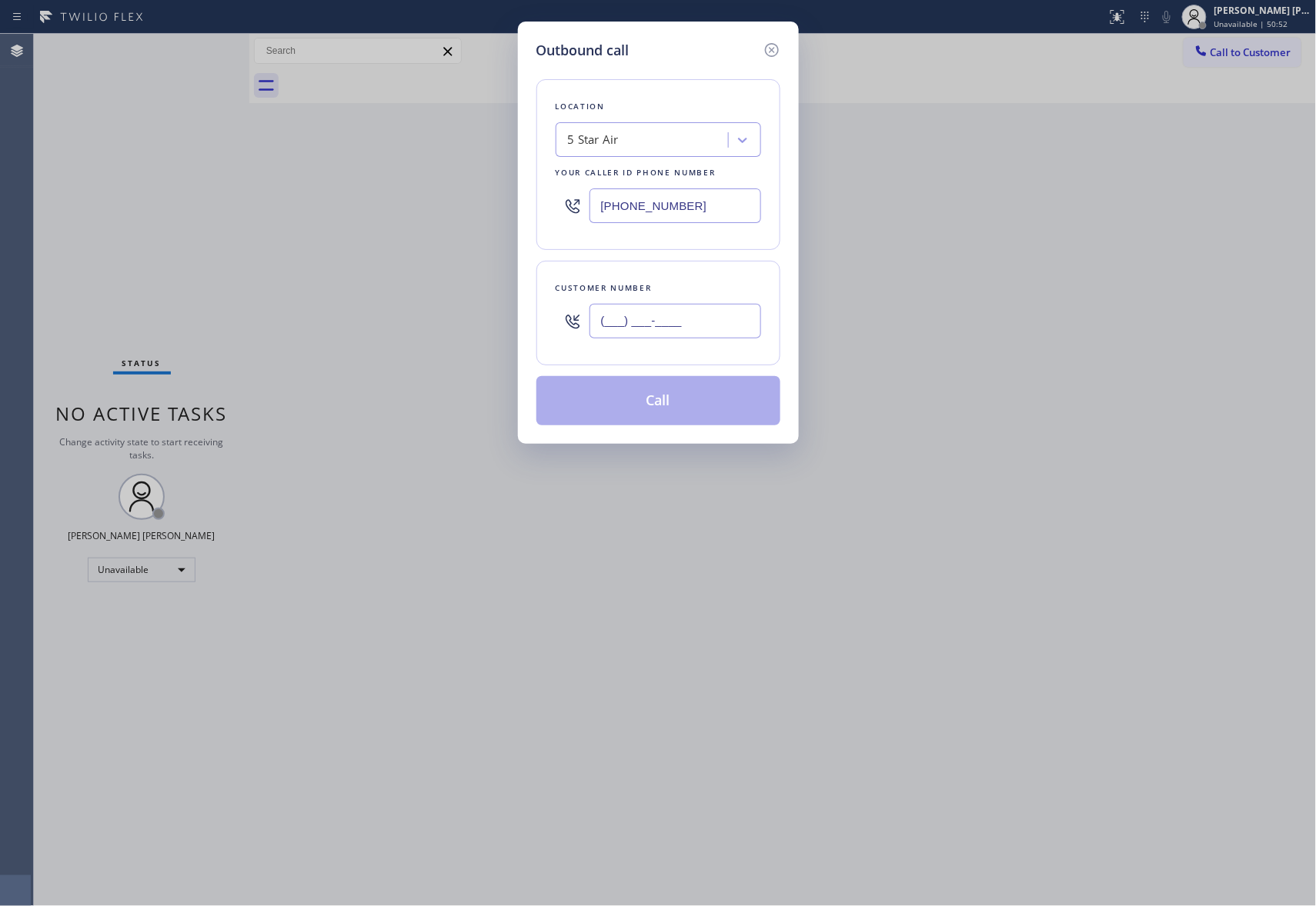
click at [737, 305] on input "(___) ___-____" at bounding box center [675, 321] width 172 height 34
paste input "909) 919-3595"
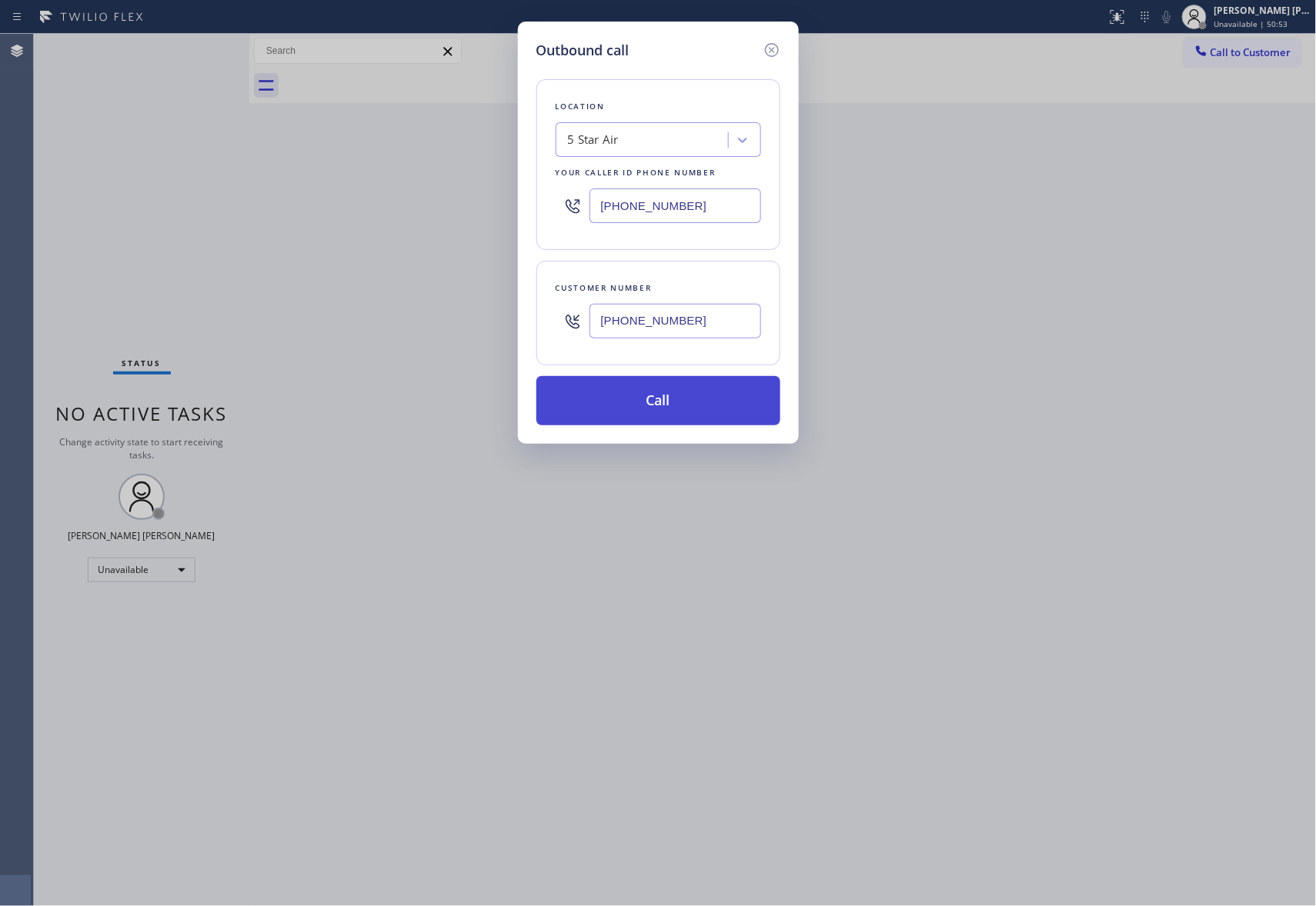
type input "[PHONE_NUMBER]"
click at [668, 410] on button "Call" at bounding box center [658, 401] width 244 height 49
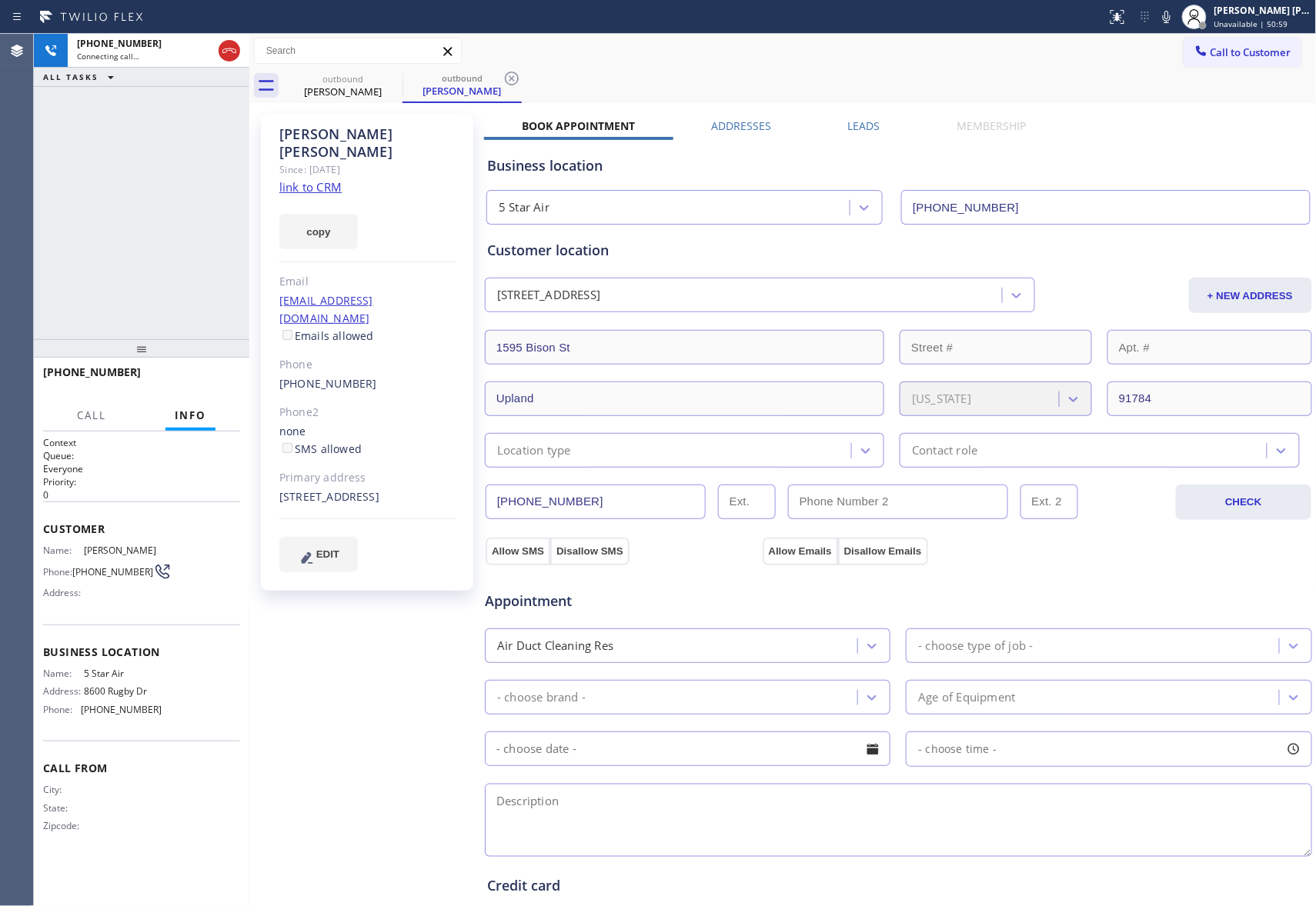
type input "[PHONE_NUMBER]"
click at [221, 53] on icon at bounding box center [229, 51] width 19 height 19
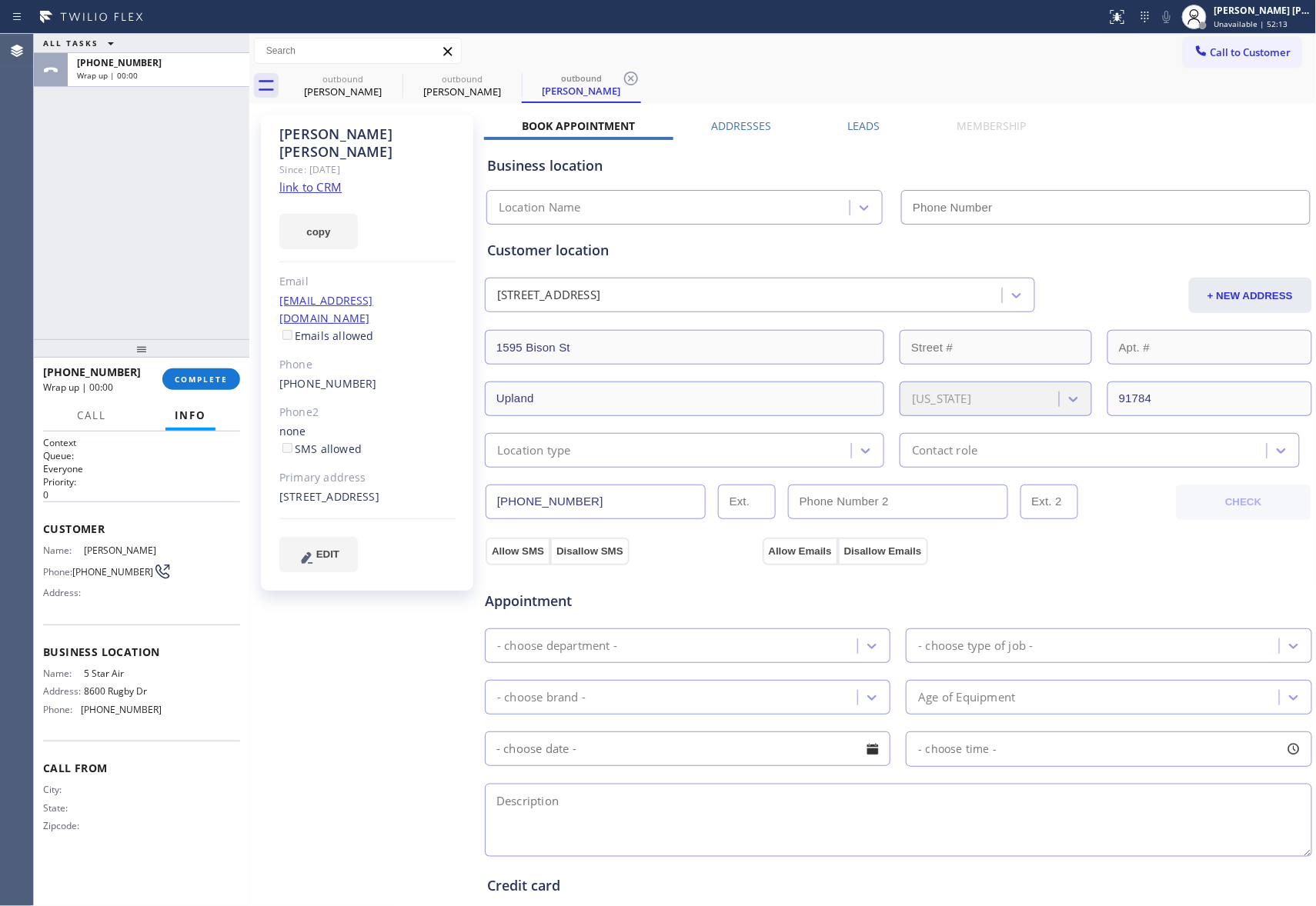
type input "[PHONE_NUMBER]"
click at [395, 75] on icon at bounding box center [392, 78] width 19 height 19
click at [0, 0] on icon at bounding box center [0, 0] width 0 height 0
click at [621, 75] on icon at bounding box center [630, 78] width 19 height 19
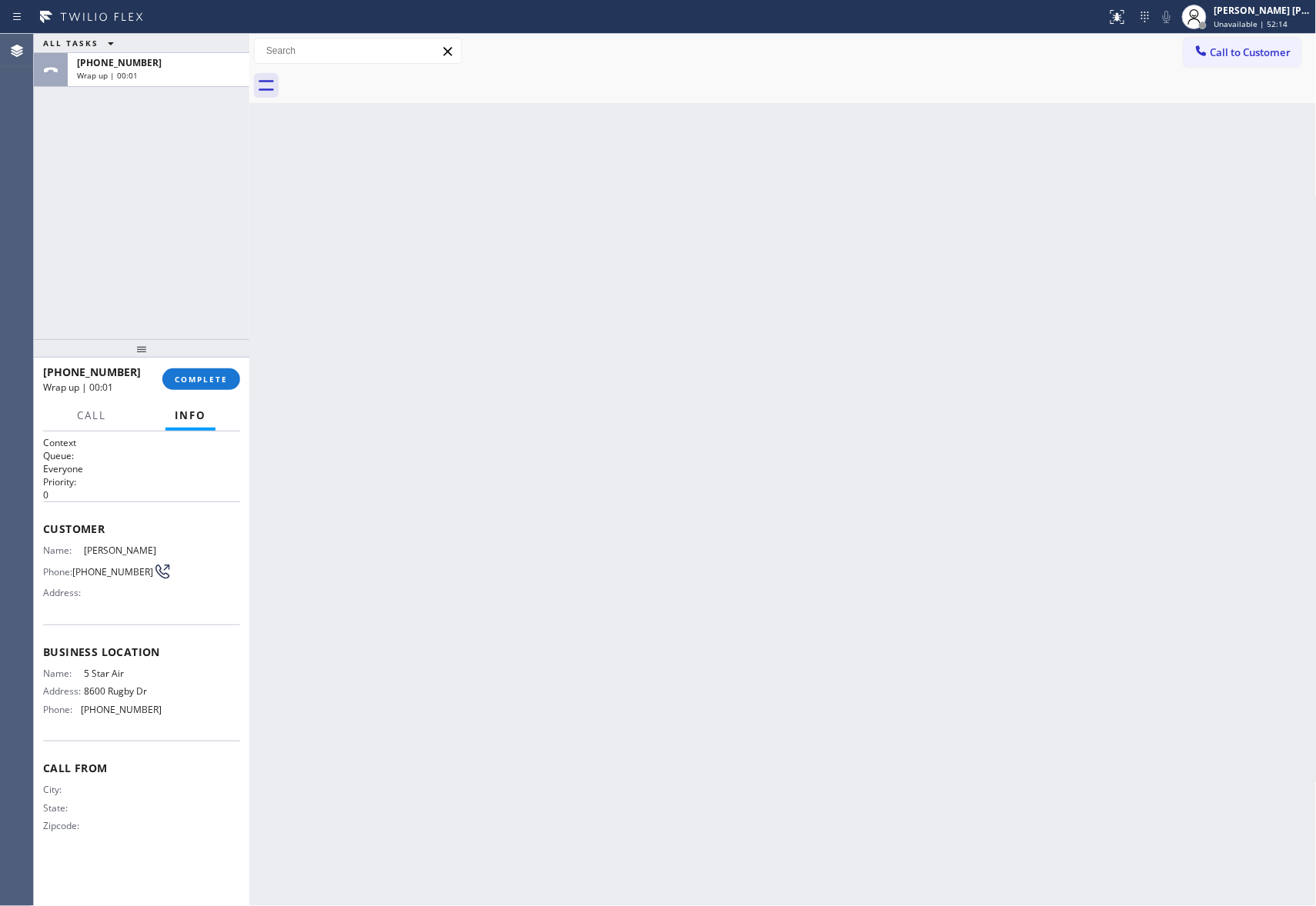
click at [395, 75] on div at bounding box center [799, 85] width 1033 height 34
click at [210, 386] on button "COMPLETE" at bounding box center [201, 379] width 78 height 21
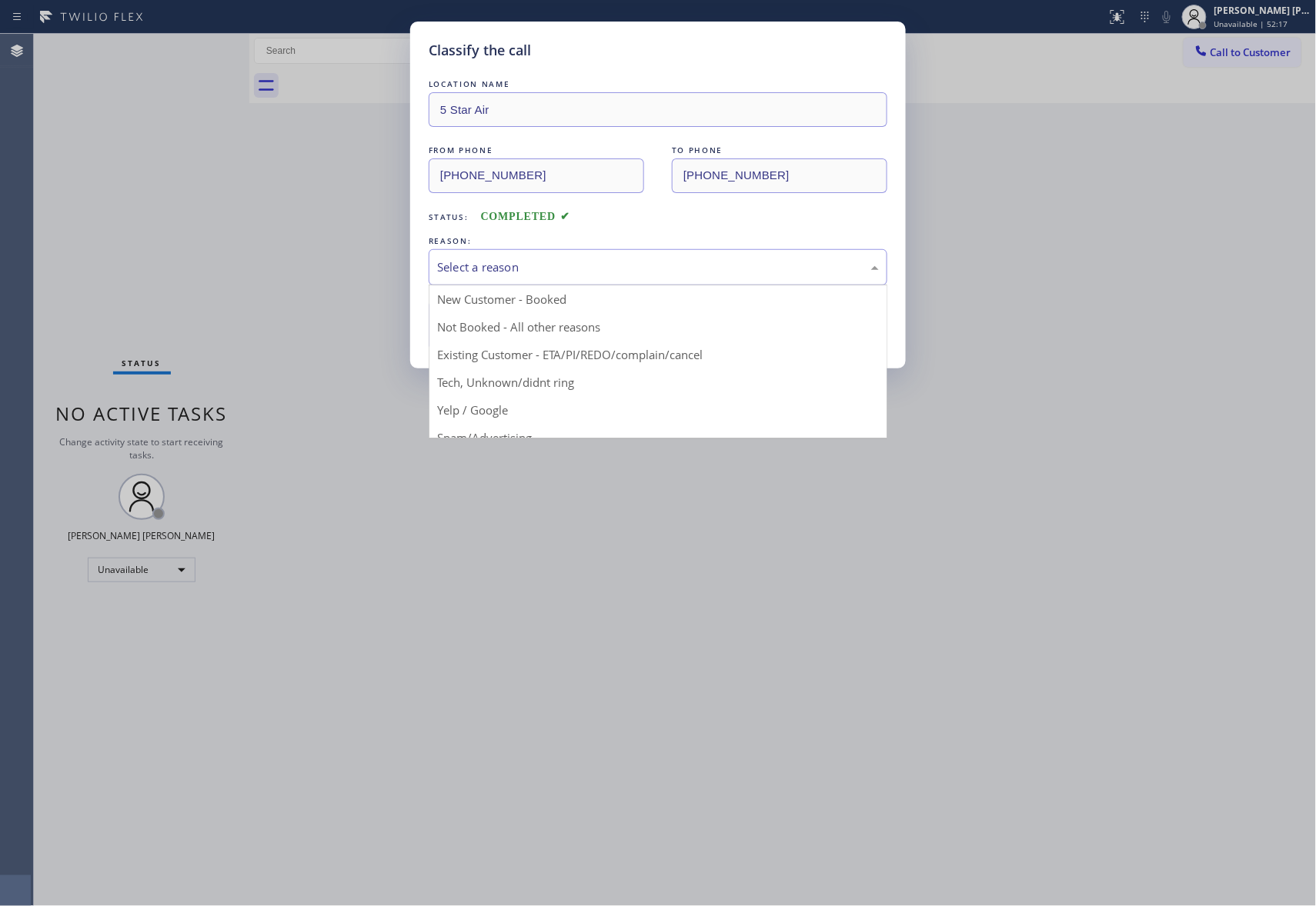
click at [559, 275] on div "Select a reason" at bounding box center [658, 267] width 442 height 18
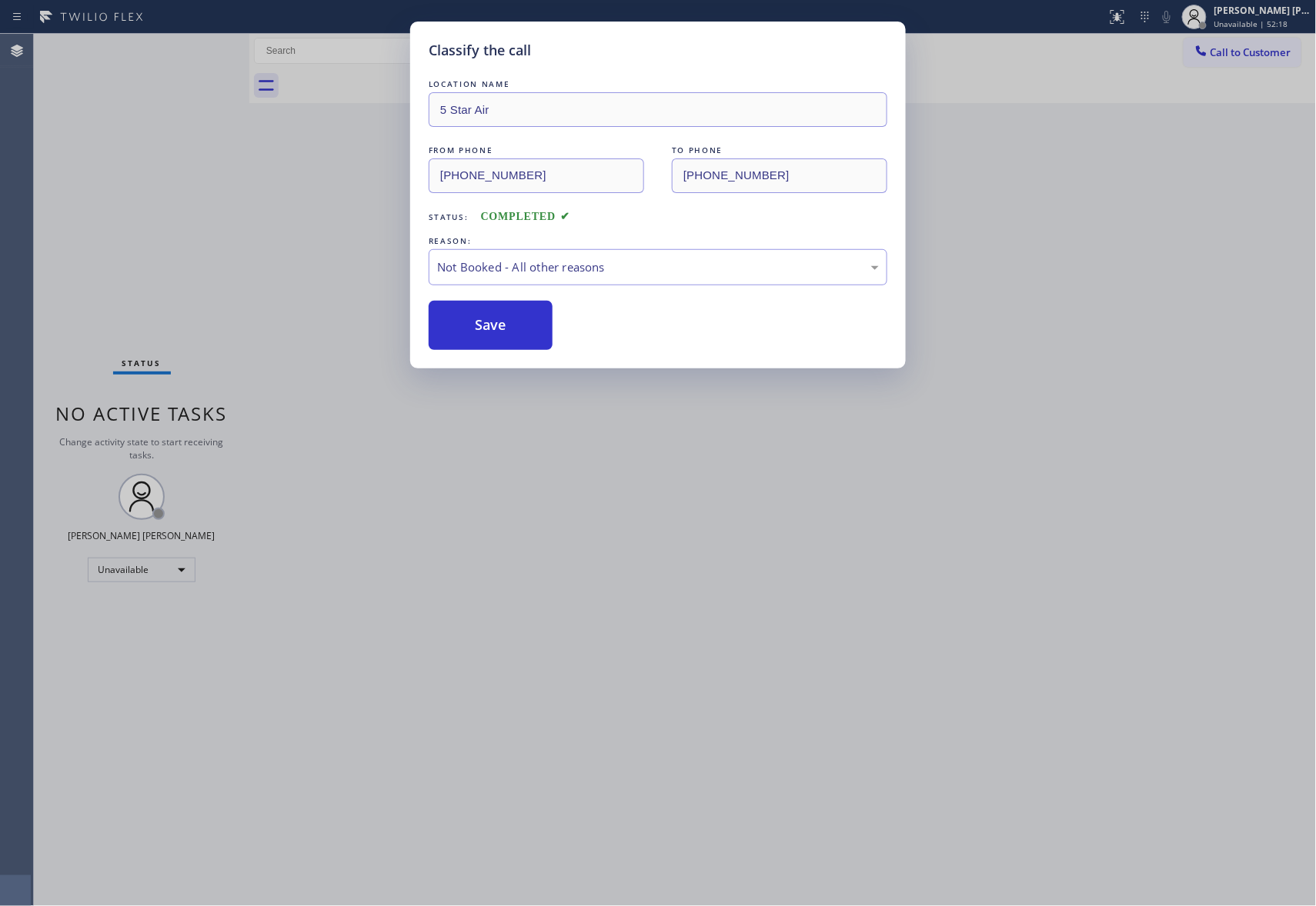
click at [503, 333] on button "Save" at bounding box center [490, 325] width 124 height 49
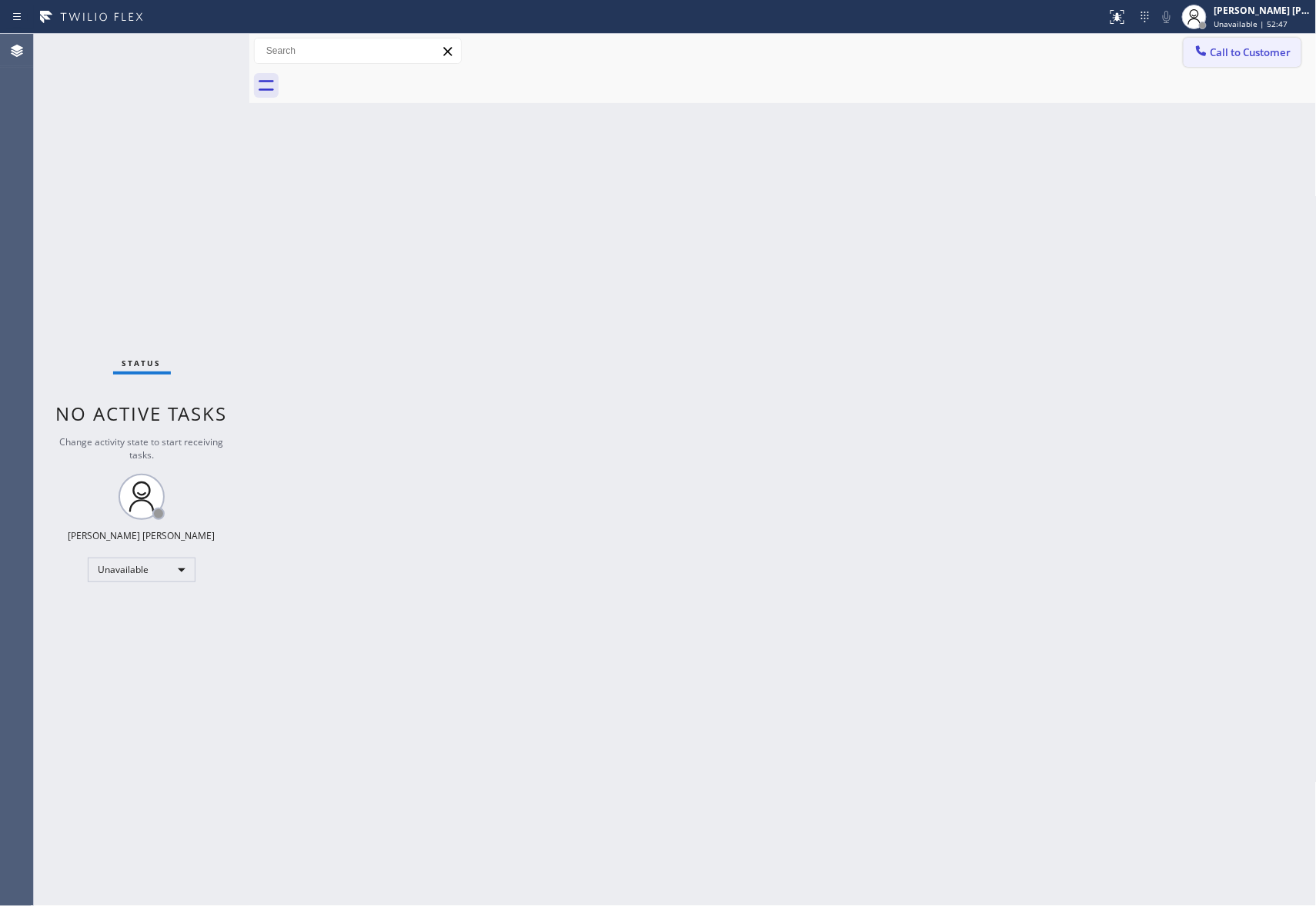
click at [1241, 54] on span "Call to Customer" at bounding box center [1251, 53] width 81 height 14
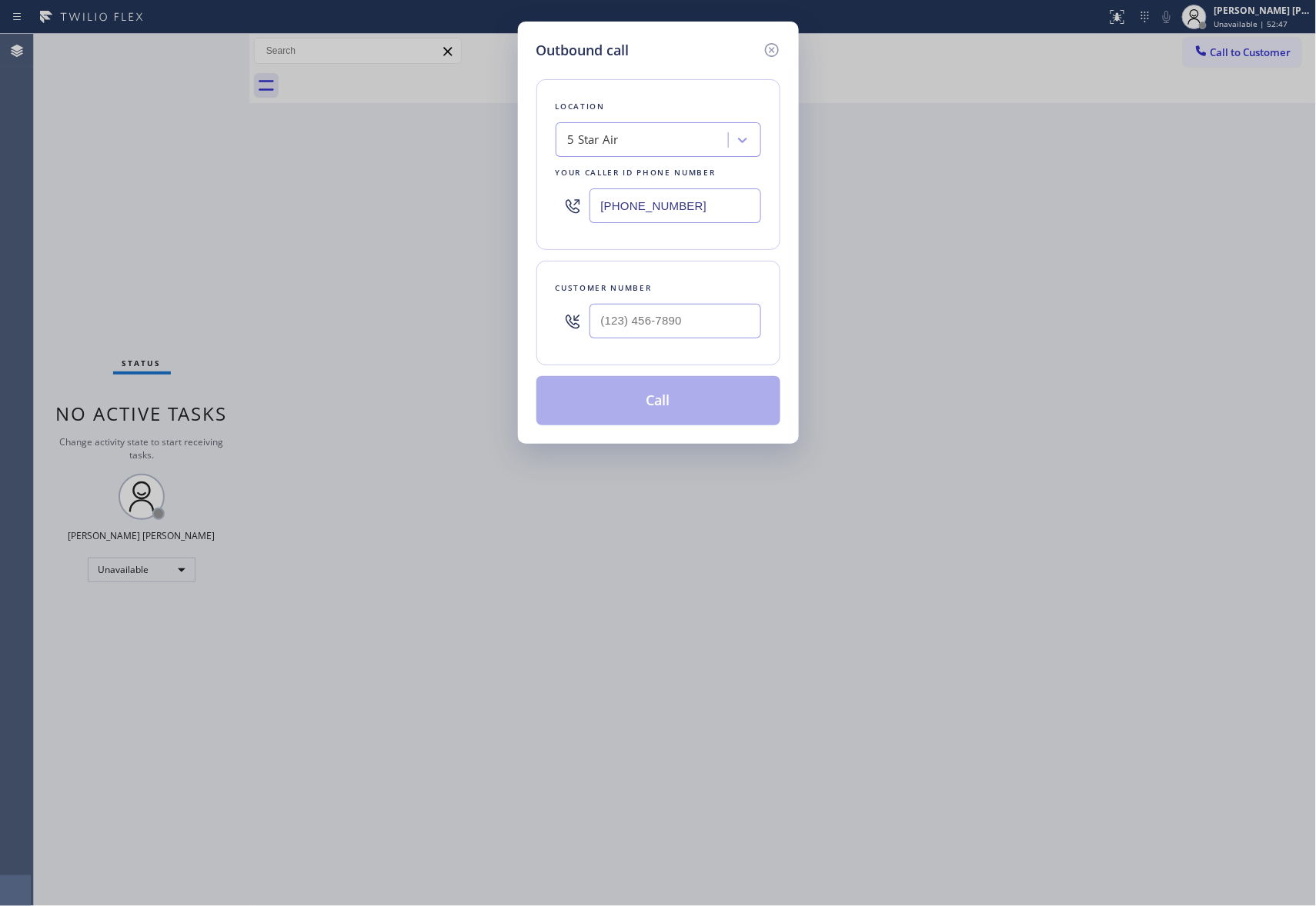
click at [711, 299] on div at bounding box center [675, 321] width 172 height 50
click at [693, 321] on input "(___) ___-____" at bounding box center [675, 321] width 172 height 34
paste input "310) 919-7409"
type input "[PHONE_NUMBER]"
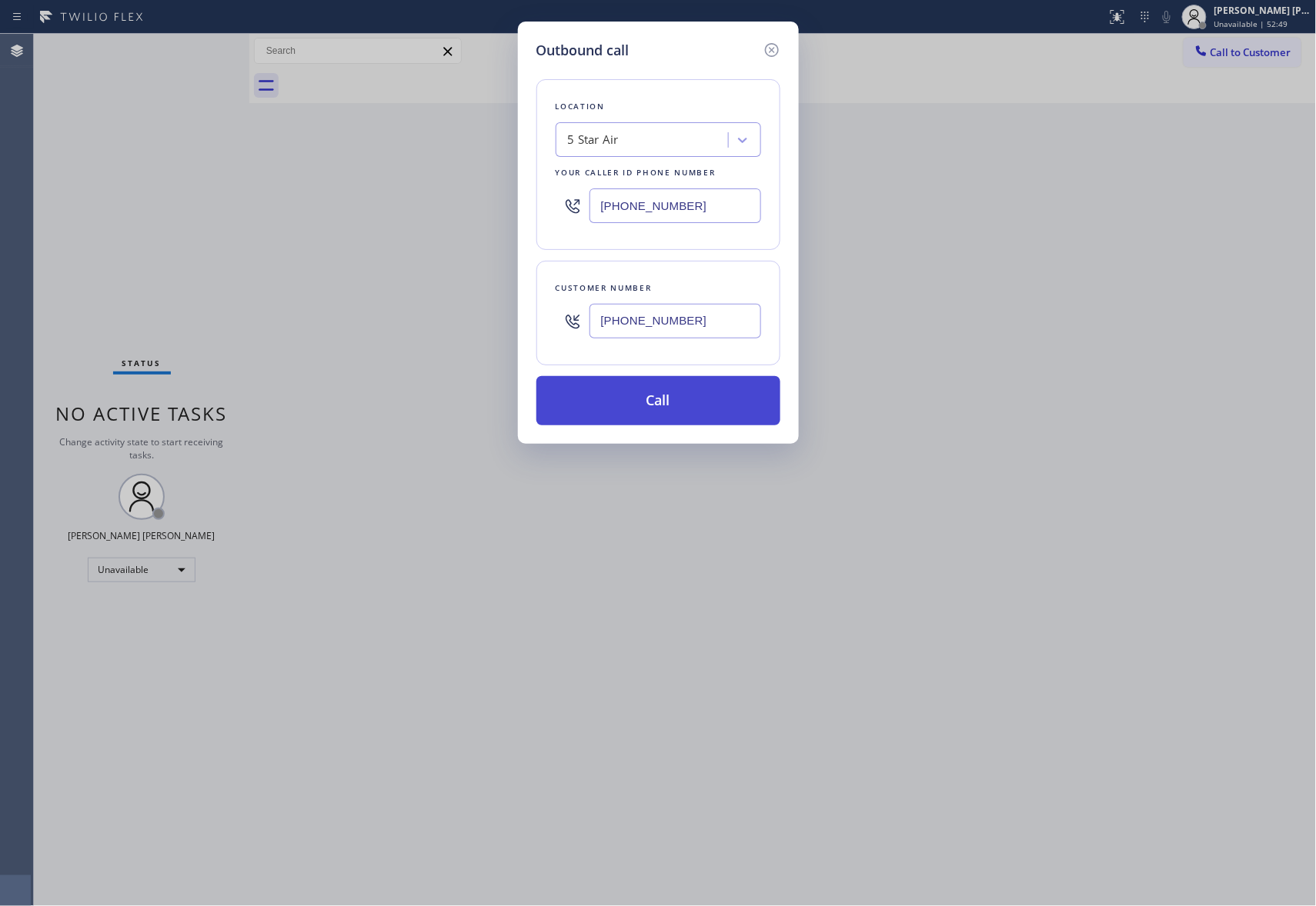
click at [669, 404] on button "Call" at bounding box center [658, 401] width 244 height 49
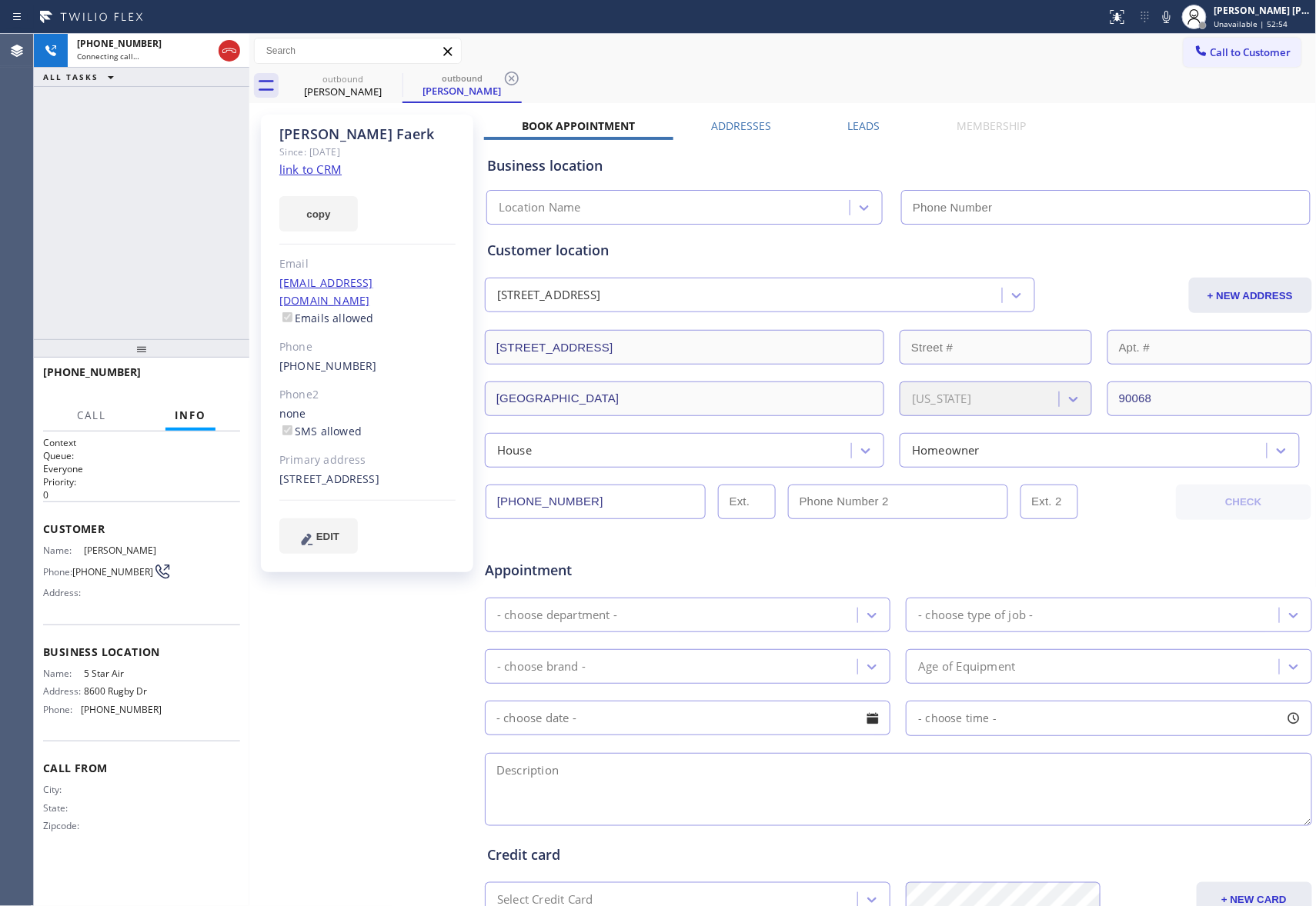
type input "[PHONE_NUMBER]"
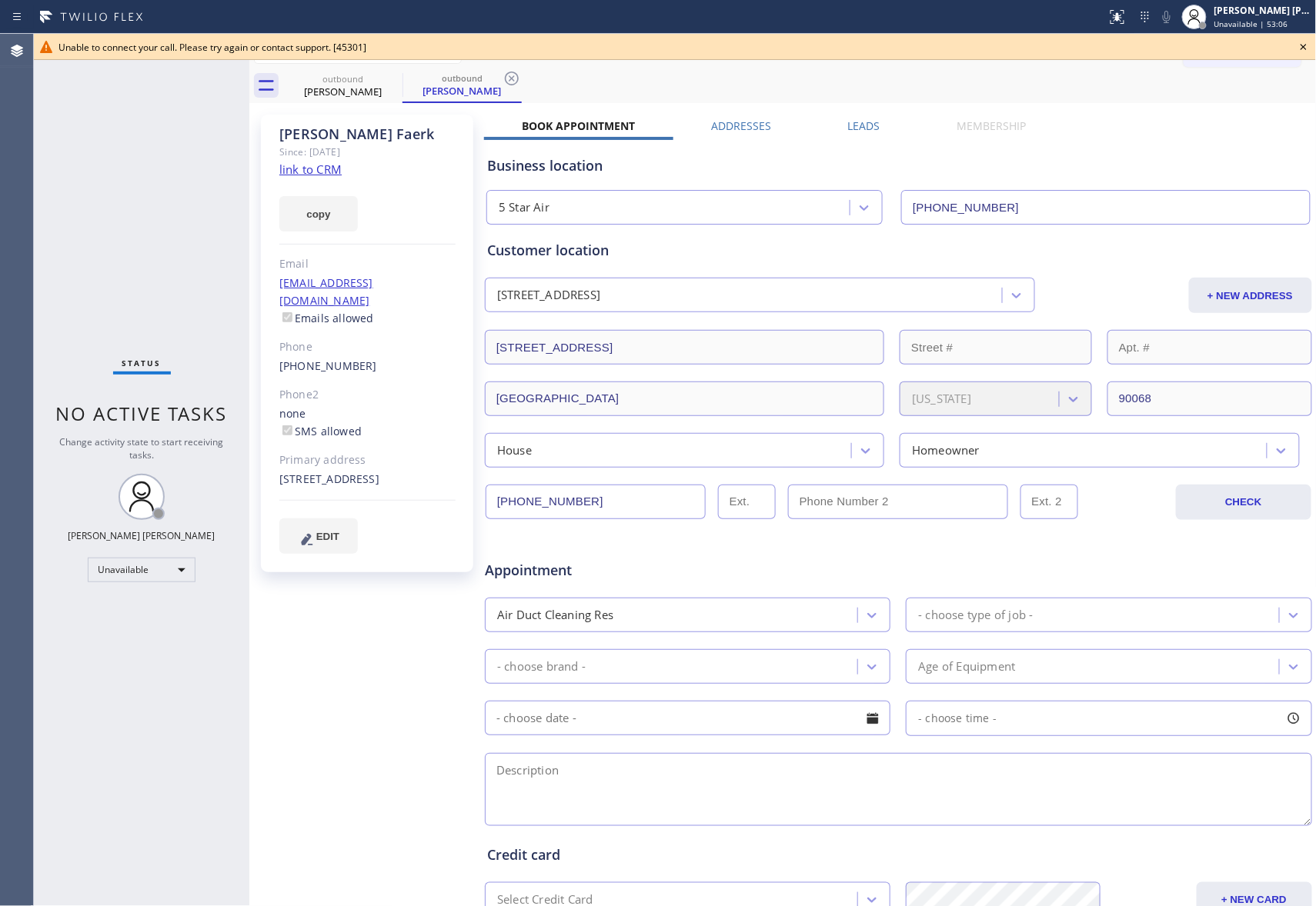
click at [1303, 49] on icon at bounding box center [1302, 47] width 19 height 19
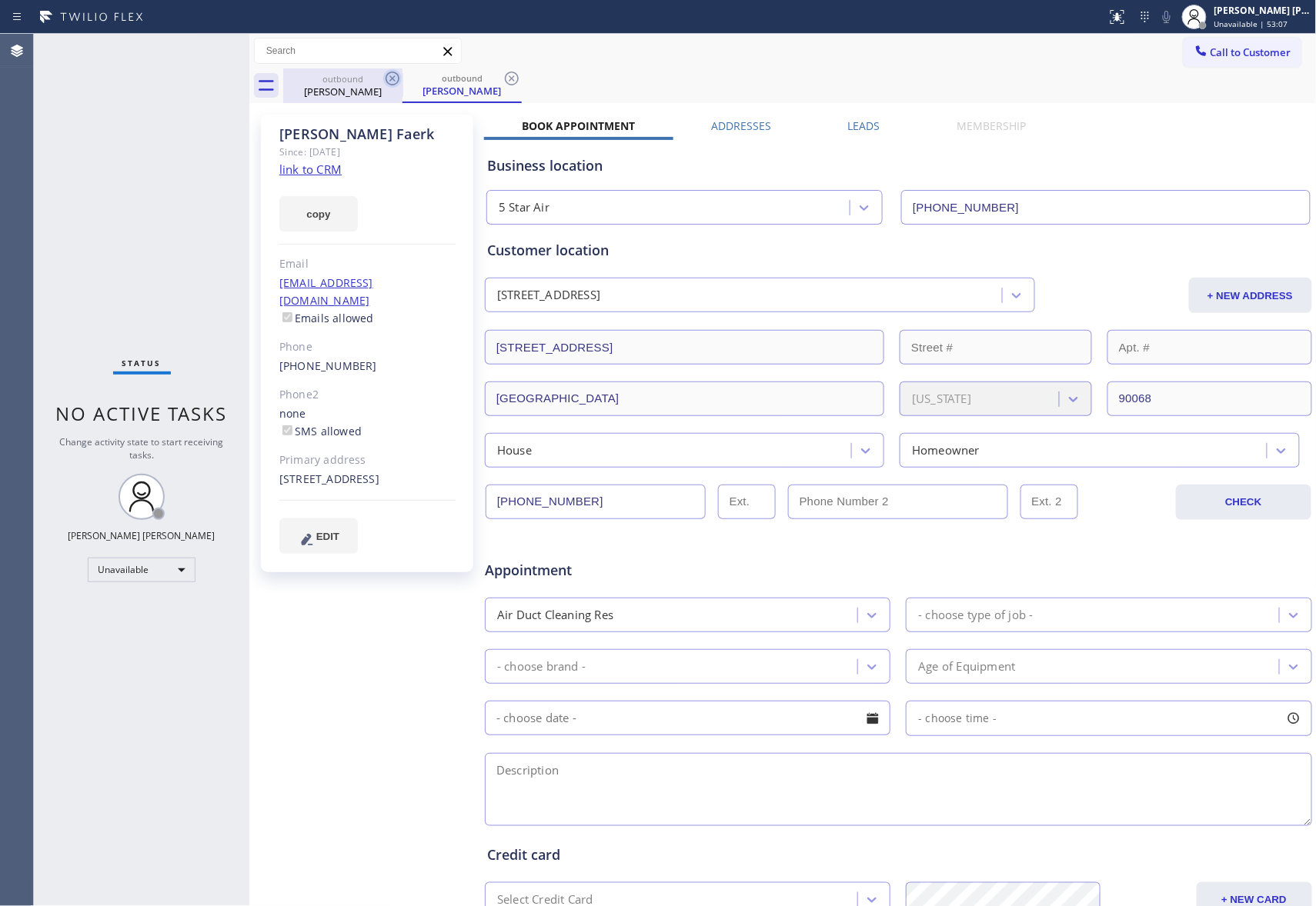
drag, startPoint x: 388, startPoint y: 86, endPoint x: 395, endPoint y: 81, distance: 8.6
click at [387, 86] on icon at bounding box center [392, 78] width 19 height 19
click at [395, 81] on icon at bounding box center [392, 78] width 14 height 14
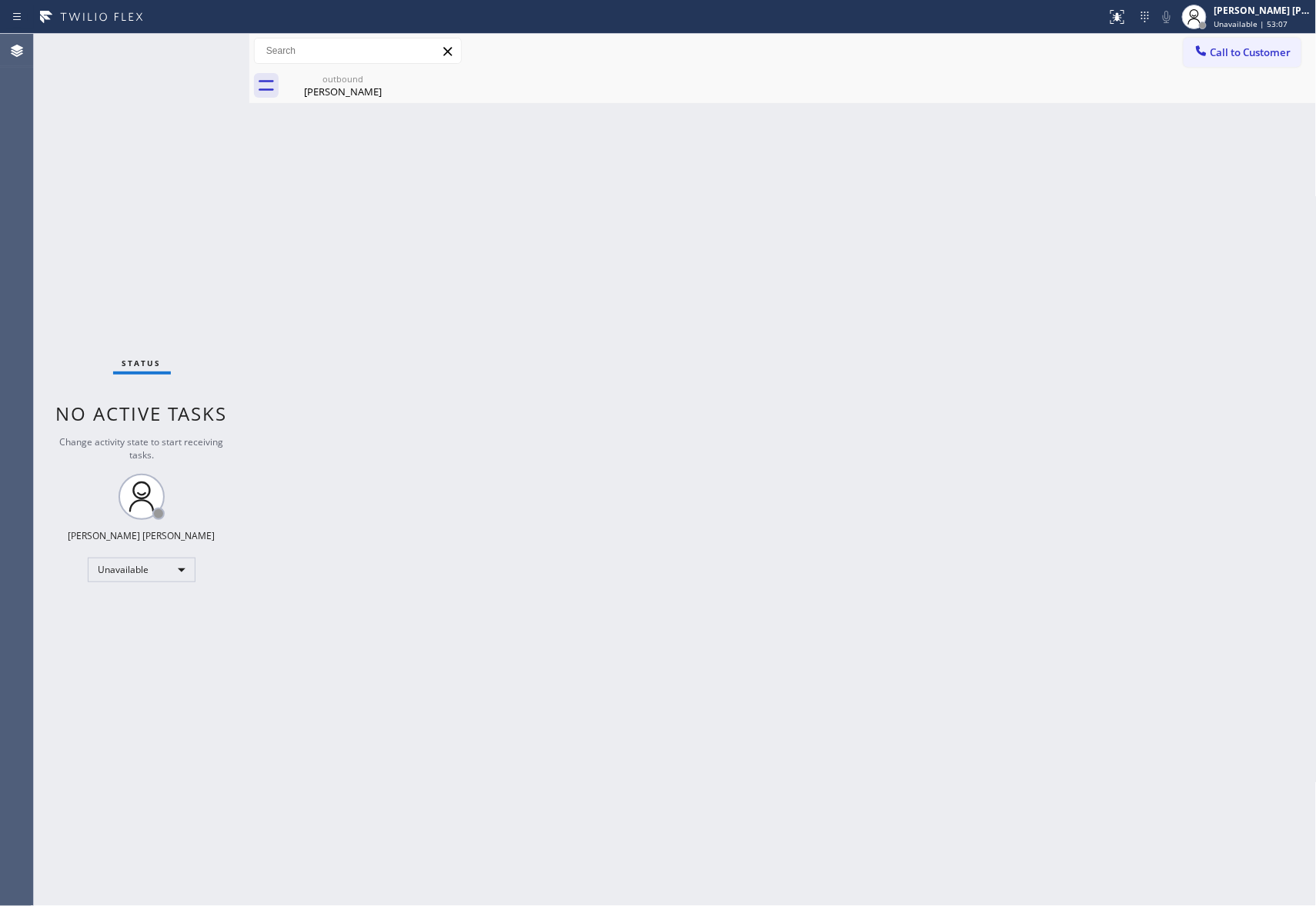
click at [395, 81] on div "outbound [PERSON_NAME]" at bounding box center [342, 85] width 119 height 34
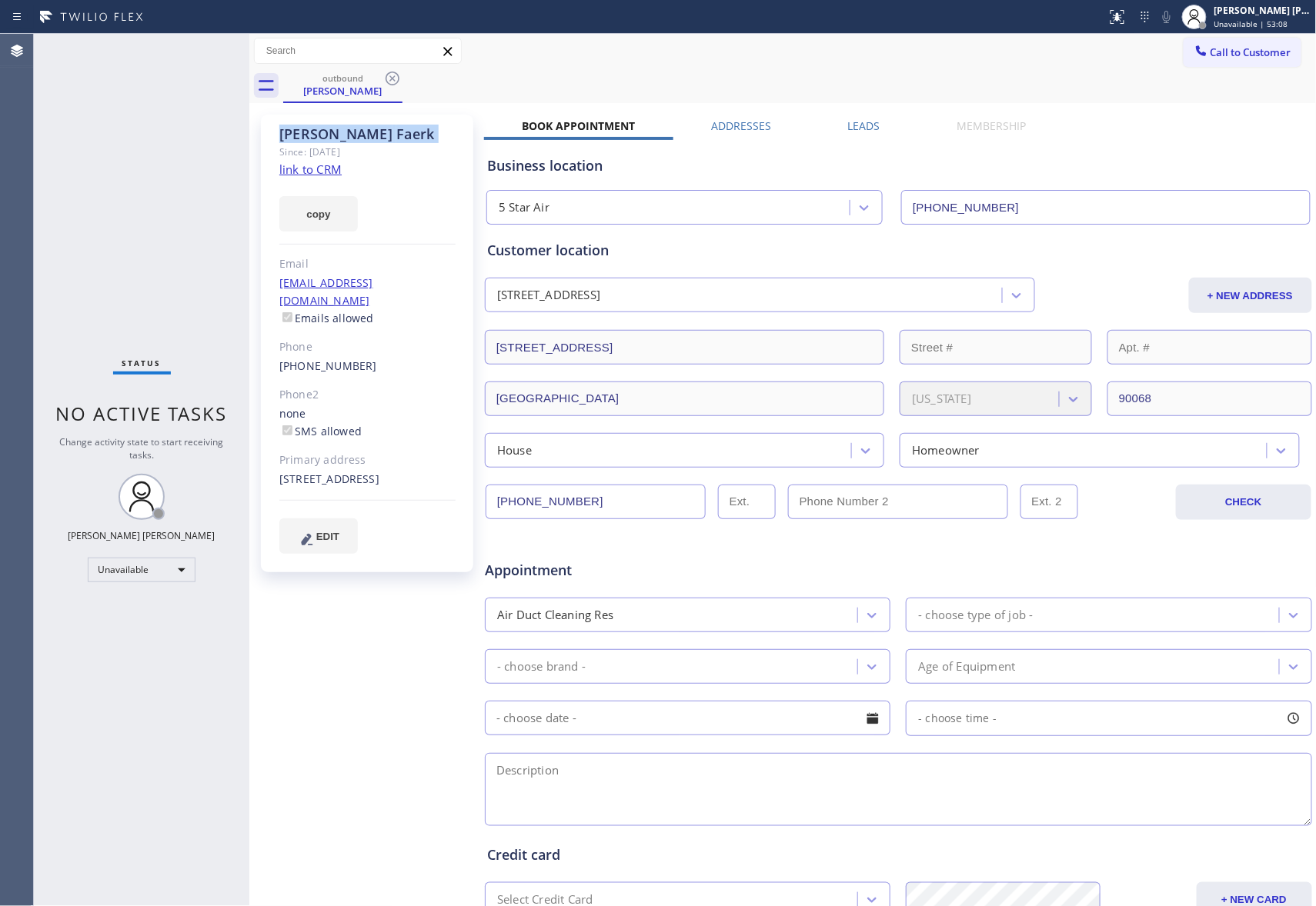
click at [395, 81] on icon at bounding box center [392, 78] width 14 height 14
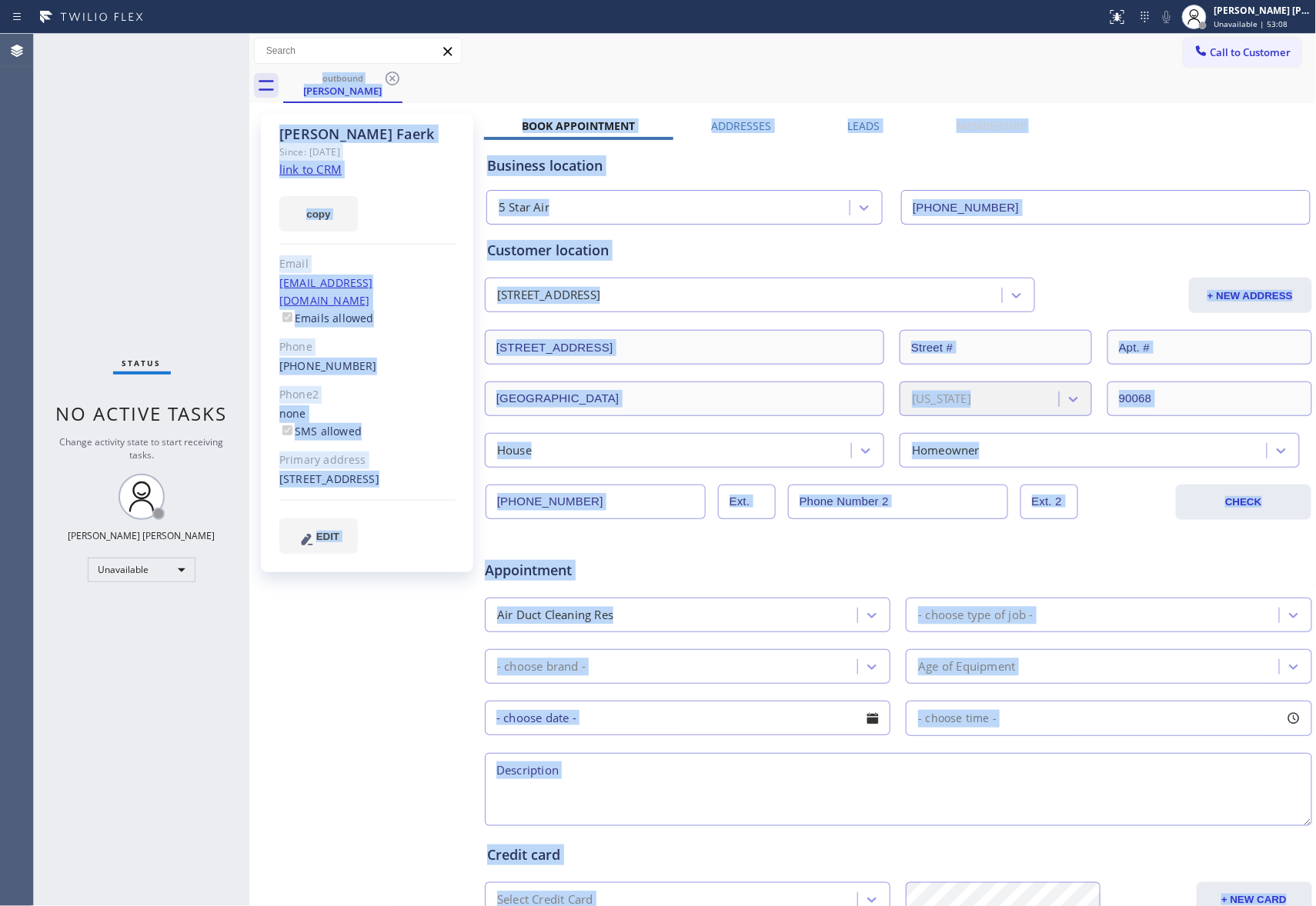
drag, startPoint x: 395, startPoint y: 81, endPoint x: 189, endPoint y: 74, distance: 206.1
click at [366, 77] on div "outbound [PERSON_NAME]" at bounding box center [799, 85] width 1033 height 34
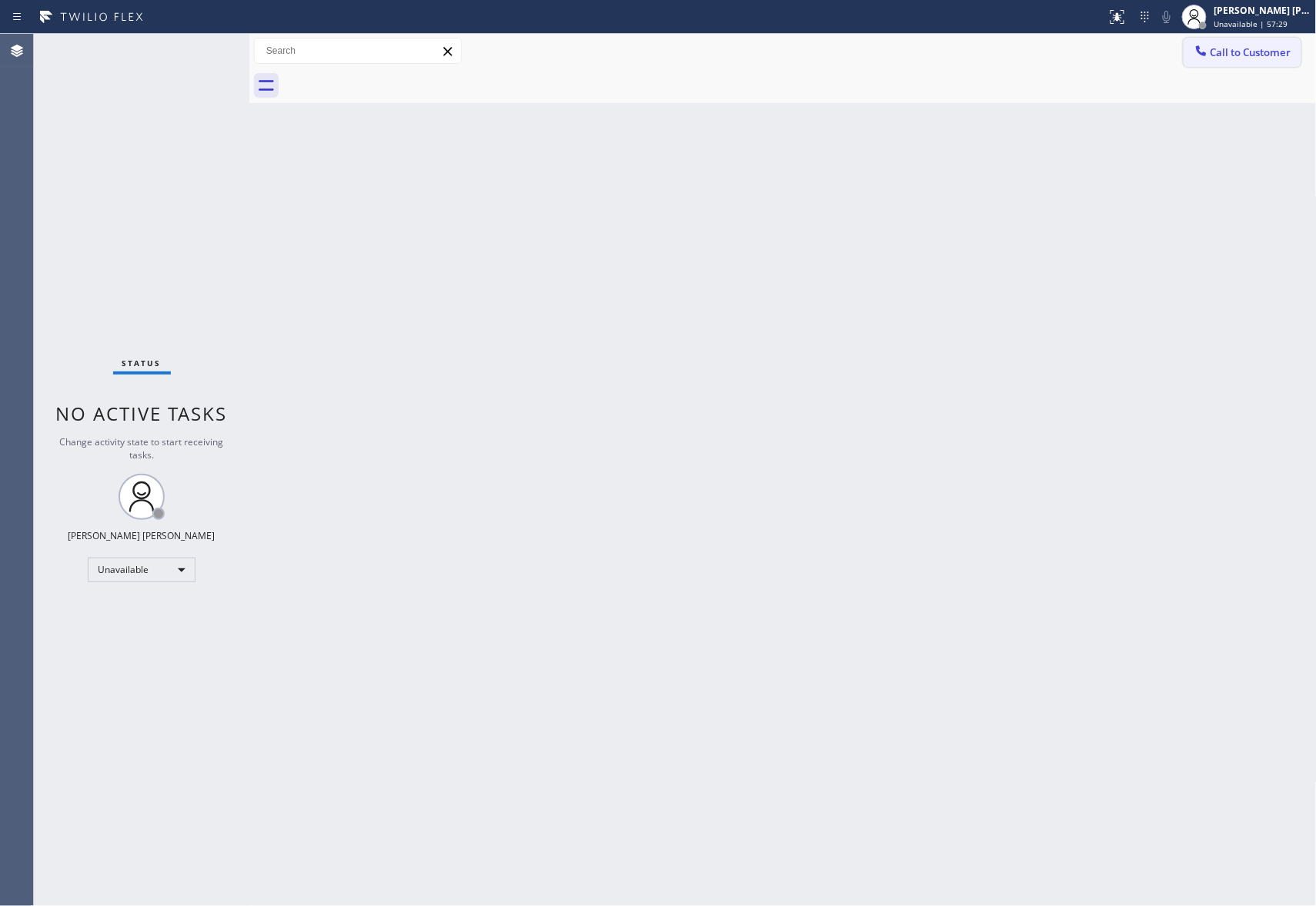
click at [1257, 49] on span "Call to Customer" at bounding box center [1251, 53] width 81 height 14
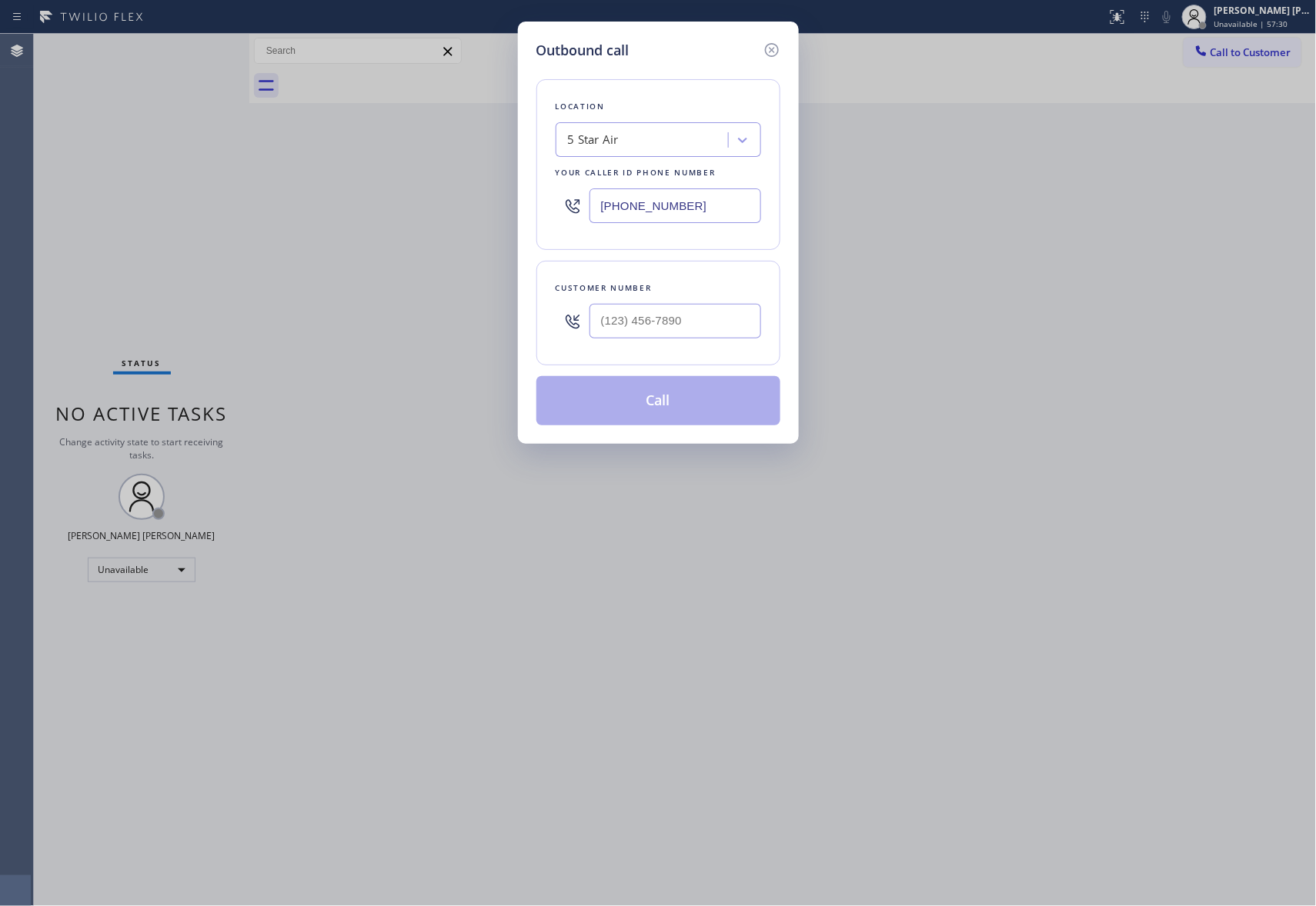
click at [683, 346] on div at bounding box center [675, 321] width 172 height 50
click at [711, 322] on input "(___) ___-____" at bounding box center [675, 321] width 172 height 34
paste input "310) 910-3261"
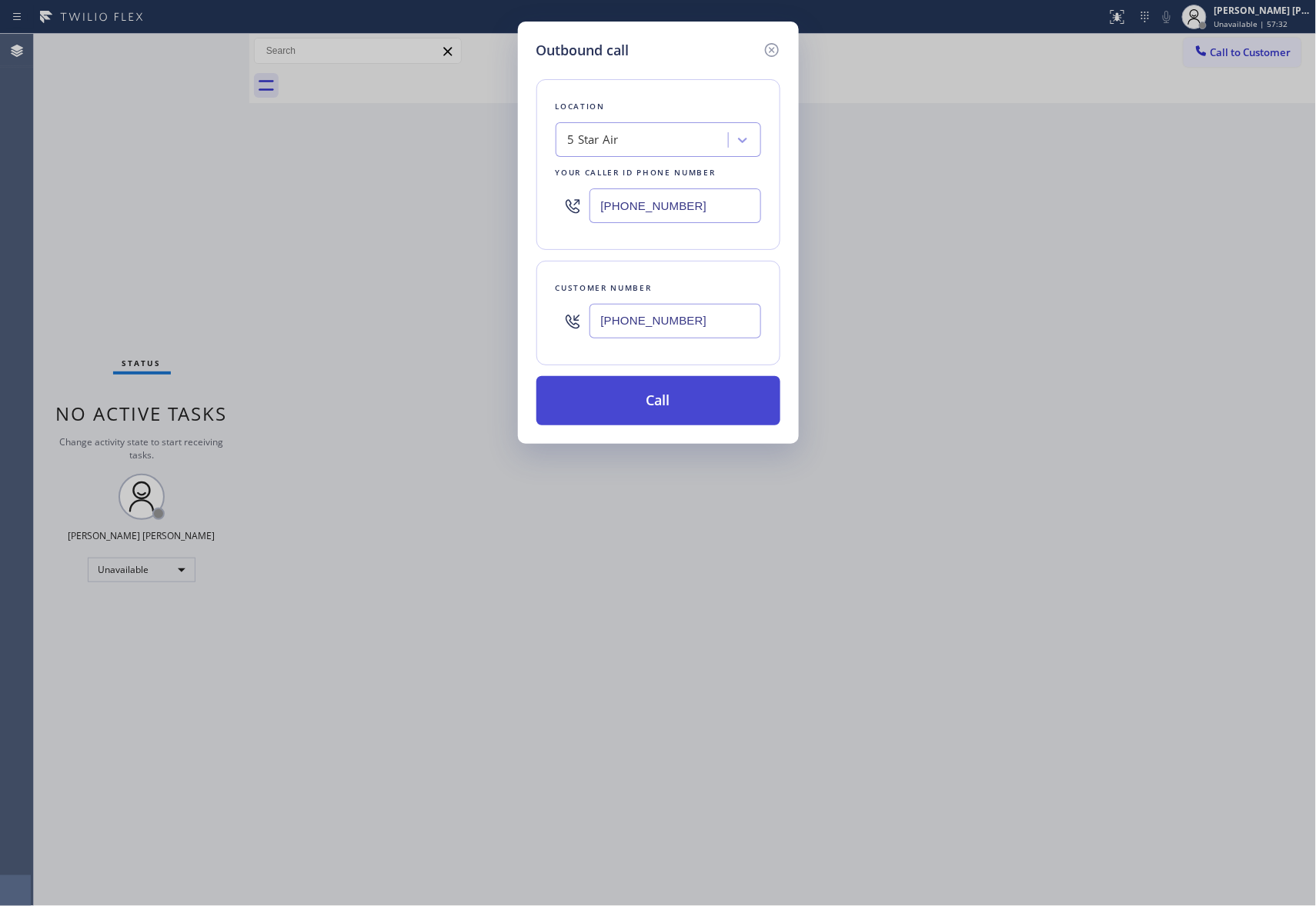
type input "[PHONE_NUMBER]"
click at [686, 410] on button "Call" at bounding box center [658, 401] width 244 height 49
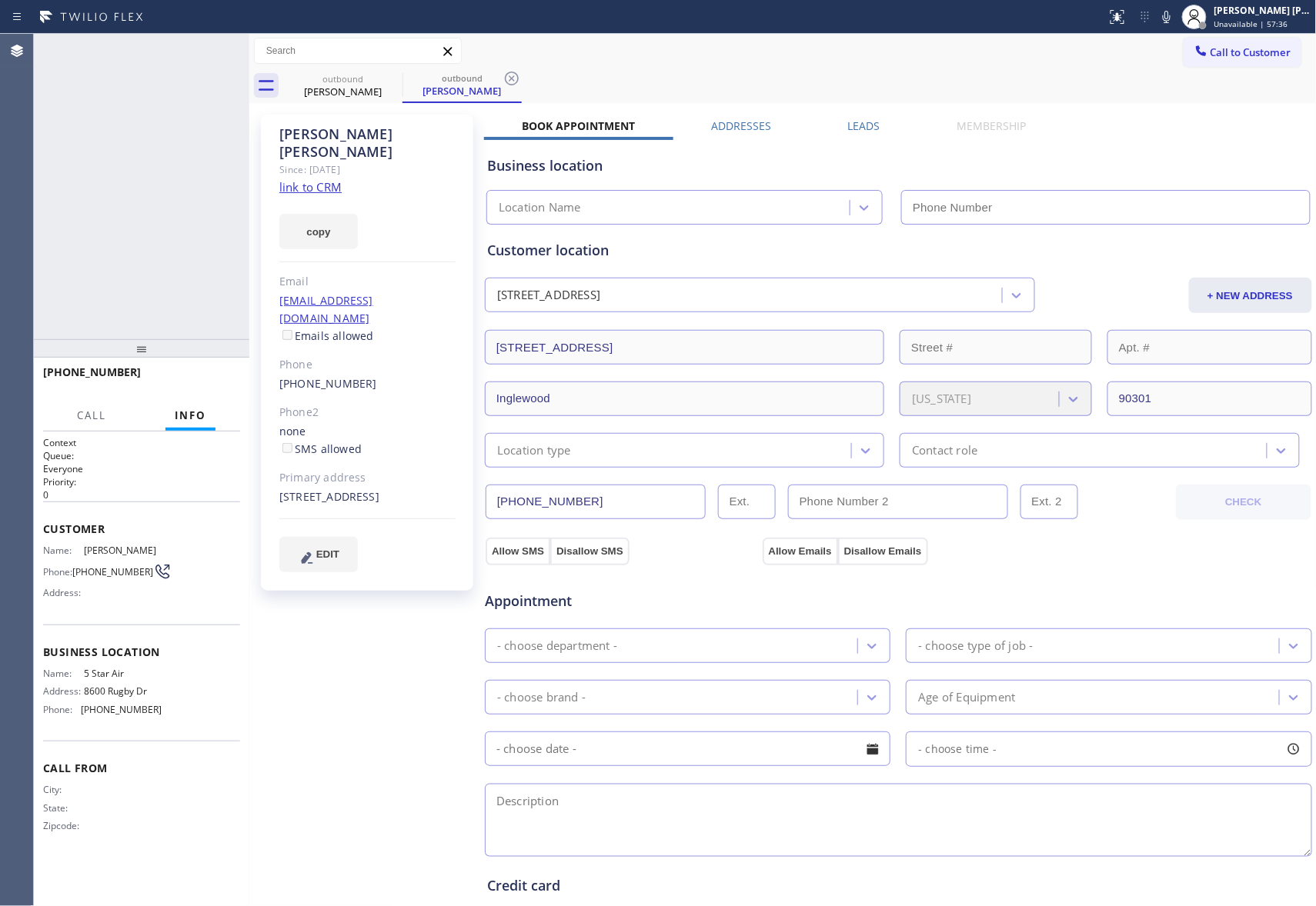
type input "[PHONE_NUMBER]"
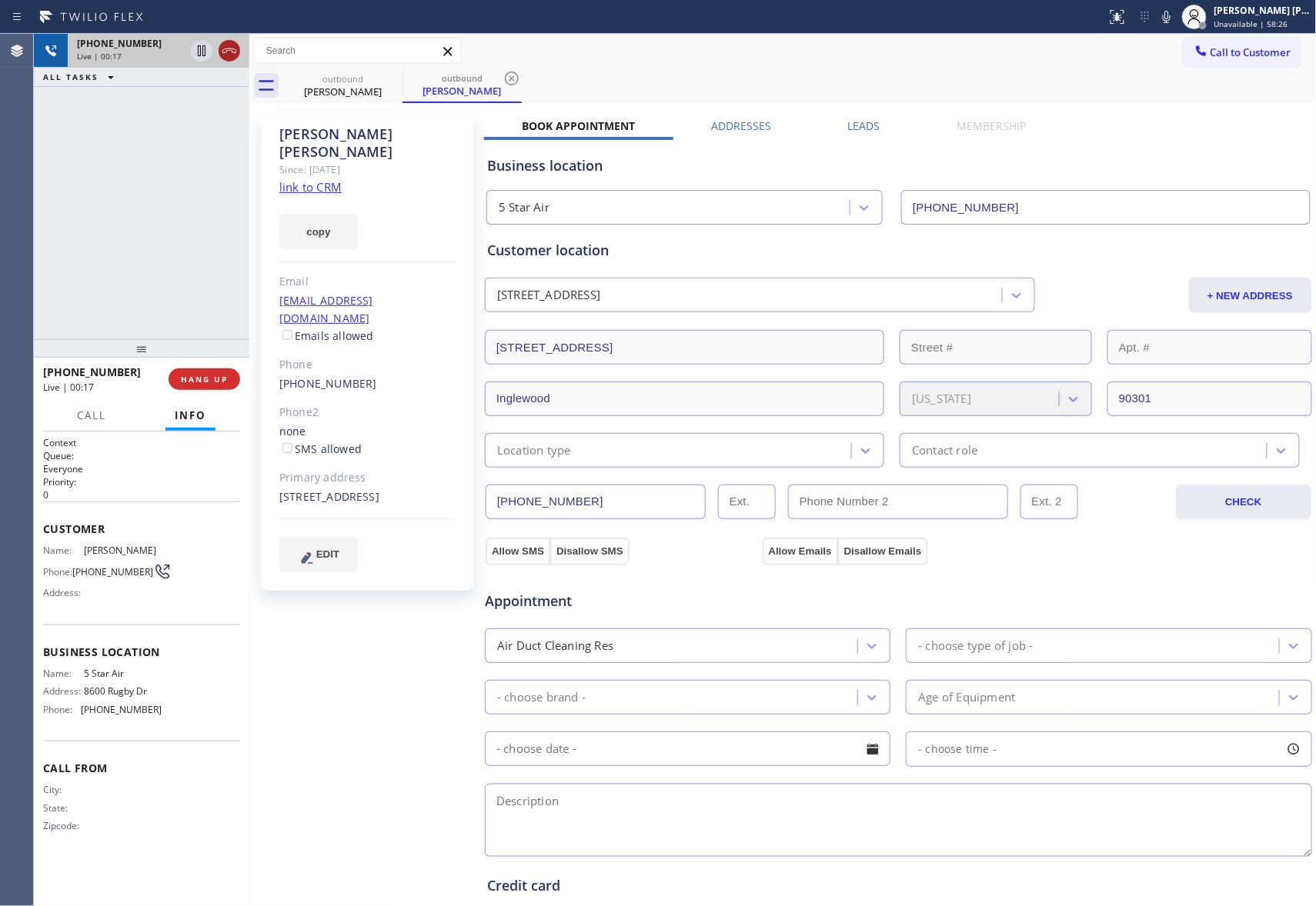
click at [238, 57] on div at bounding box center [229, 51] width 21 height 19
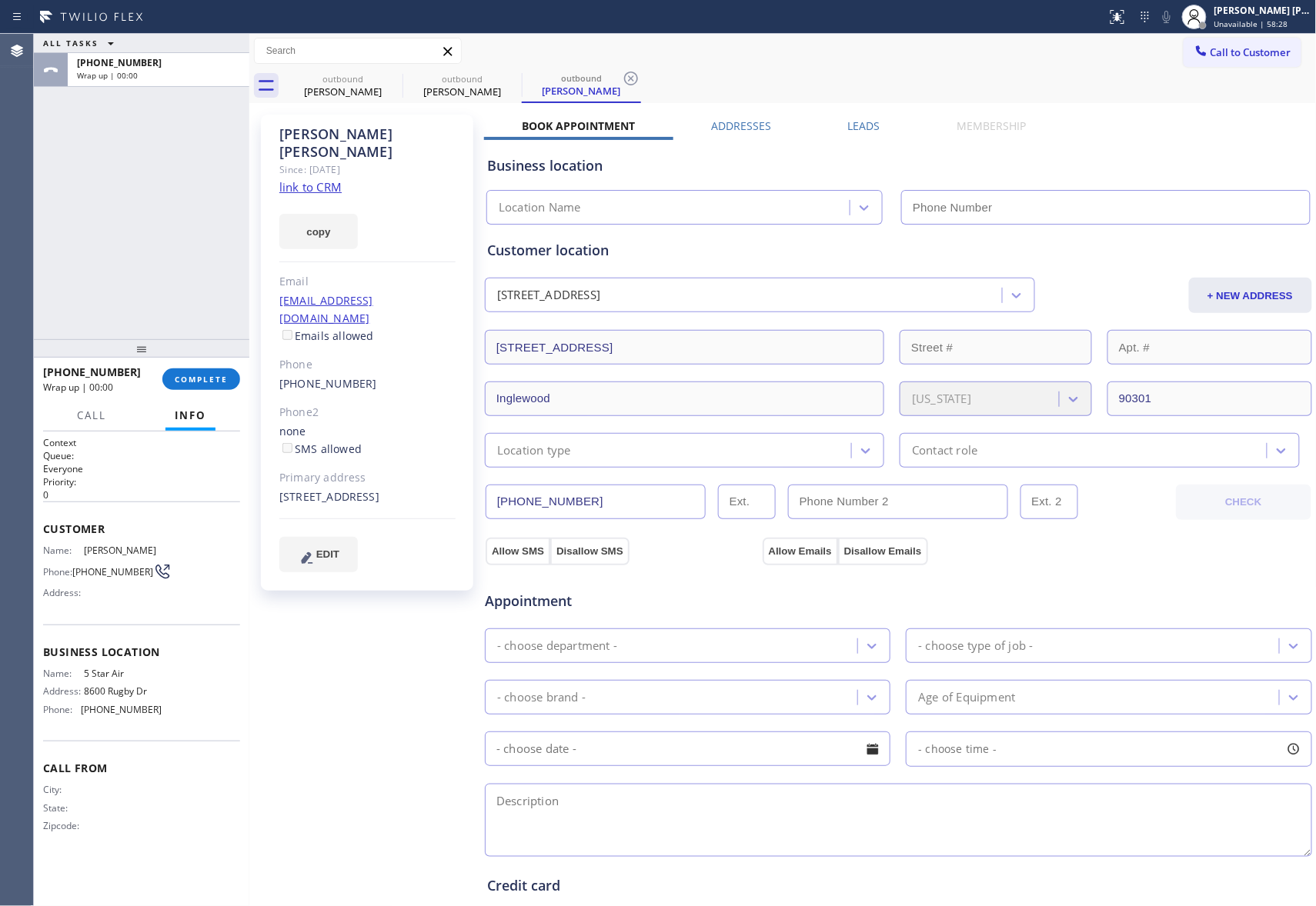
type input "[PHONE_NUMBER]"
click at [373, 80] on div "outbound" at bounding box center [342, 79] width 116 height 12
click at [411, 80] on div "outbound" at bounding box center [461, 79] width 116 height 12
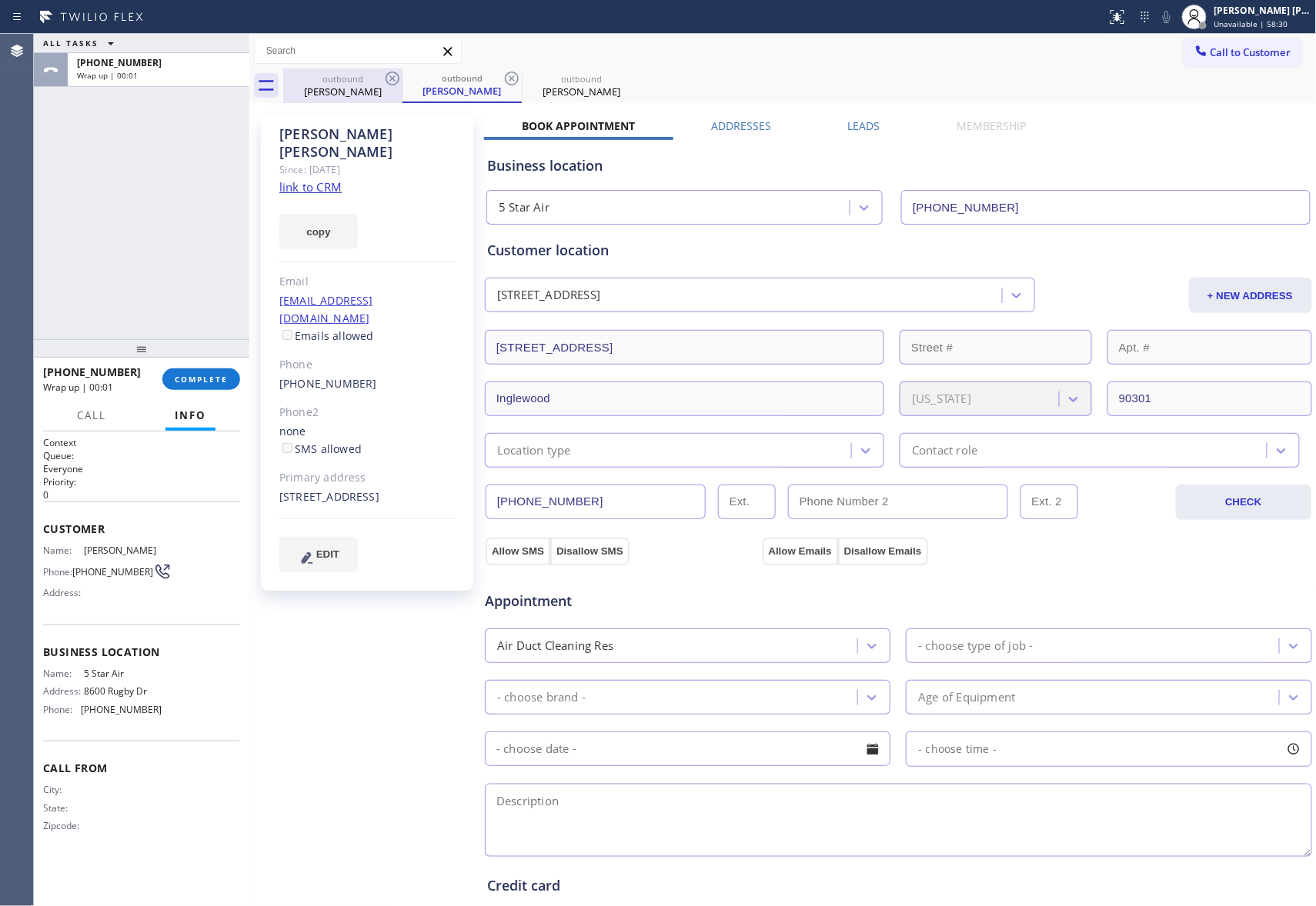
click at [397, 80] on icon at bounding box center [392, 78] width 19 height 19
click at [504, 80] on icon at bounding box center [511, 78] width 14 height 14
click at [0, 0] on icon at bounding box center [0, 0] width 0 height 0
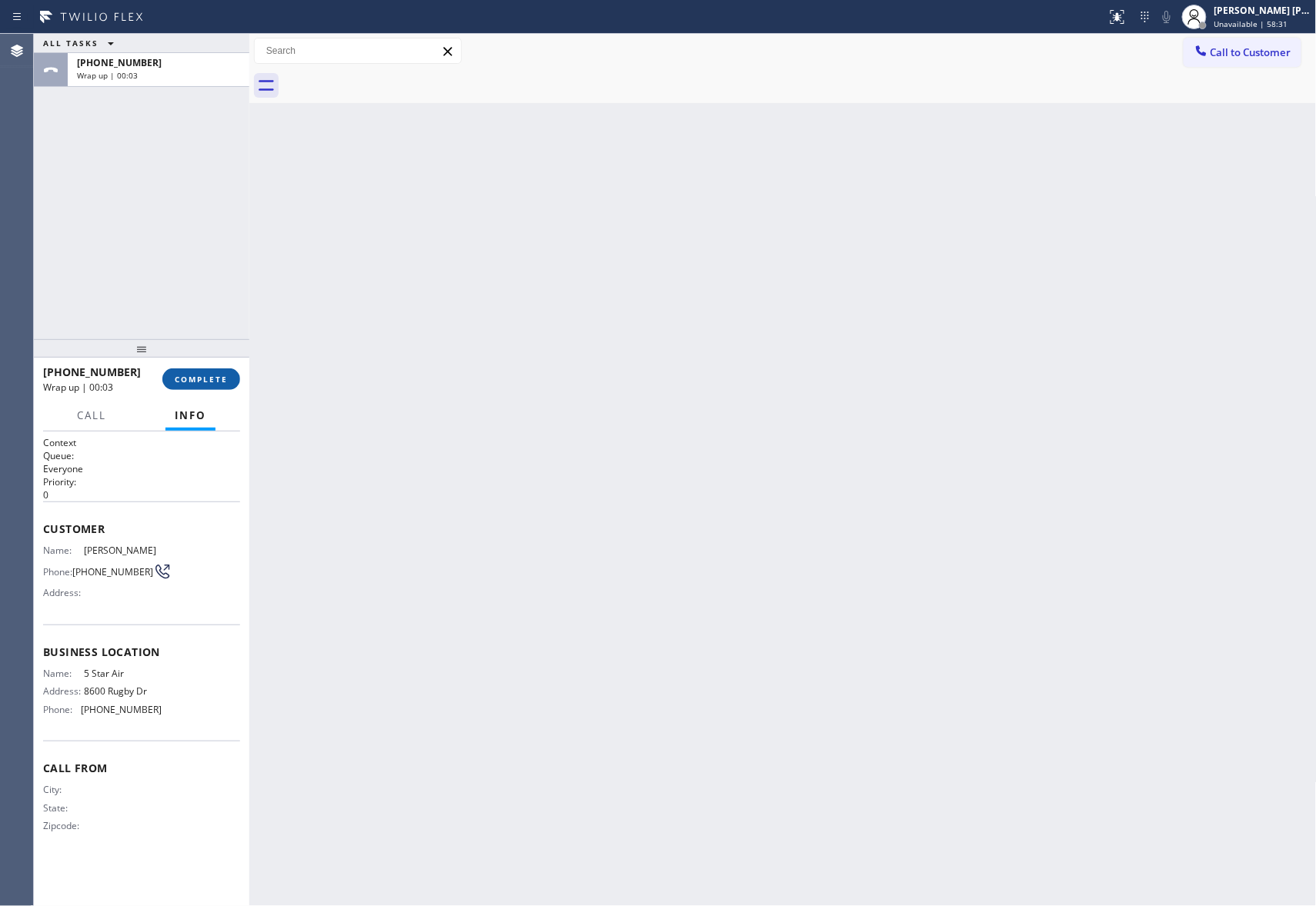
click at [211, 383] on span "COMPLETE" at bounding box center [201, 378] width 53 height 11
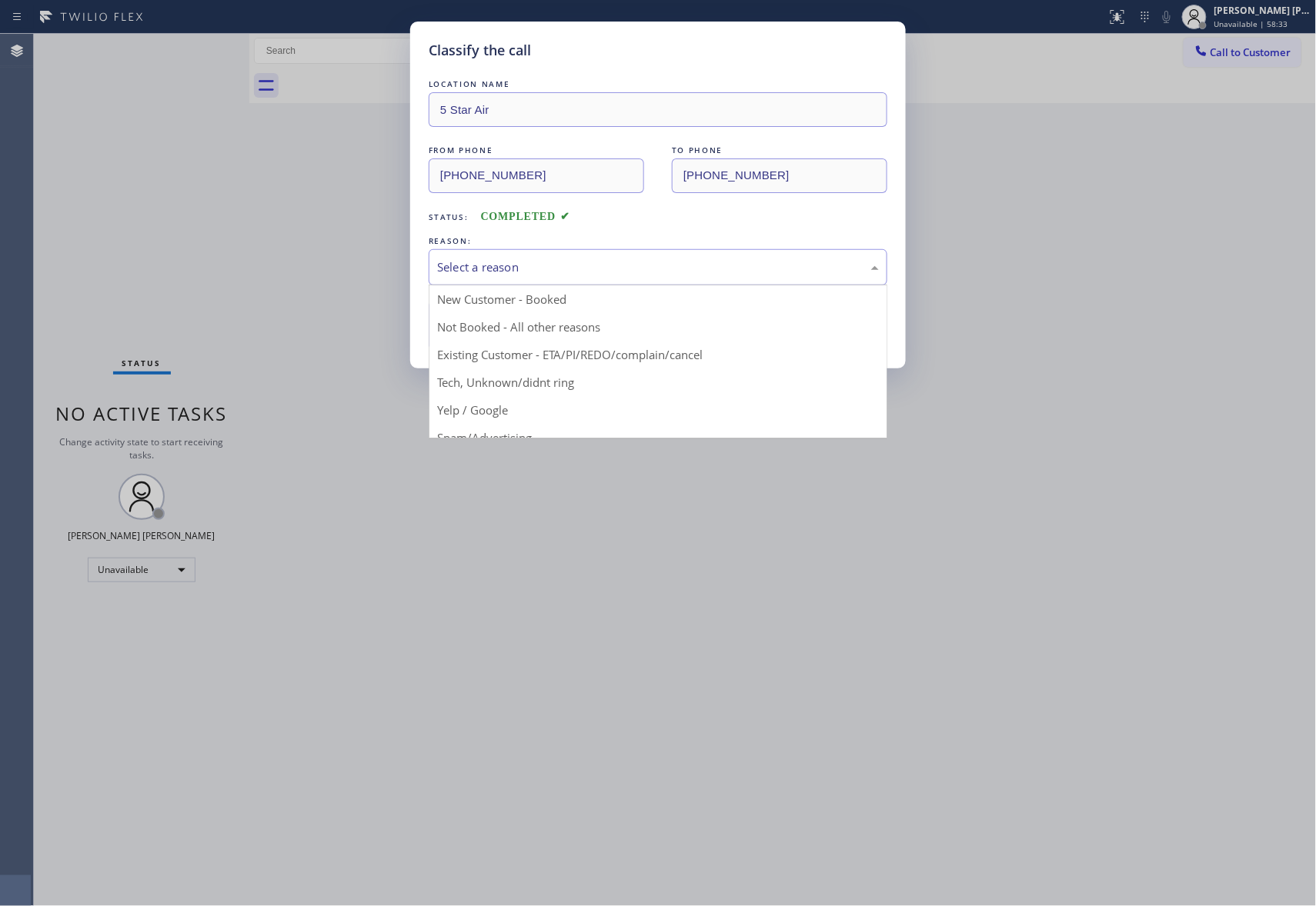
click at [506, 265] on div "Select a reason" at bounding box center [658, 267] width 442 height 18
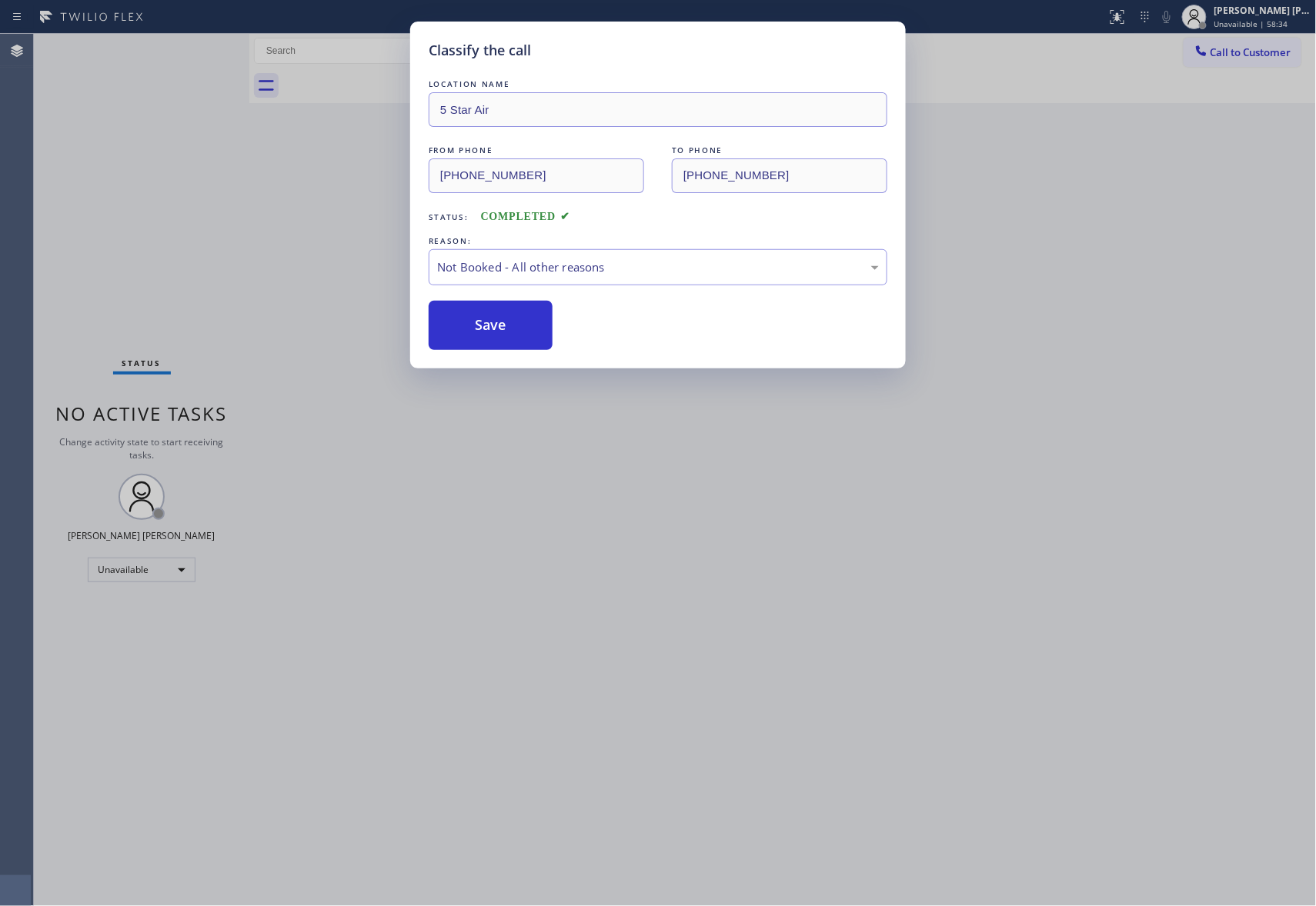
click at [480, 323] on button "Save" at bounding box center [490, 325] width 124 height 49
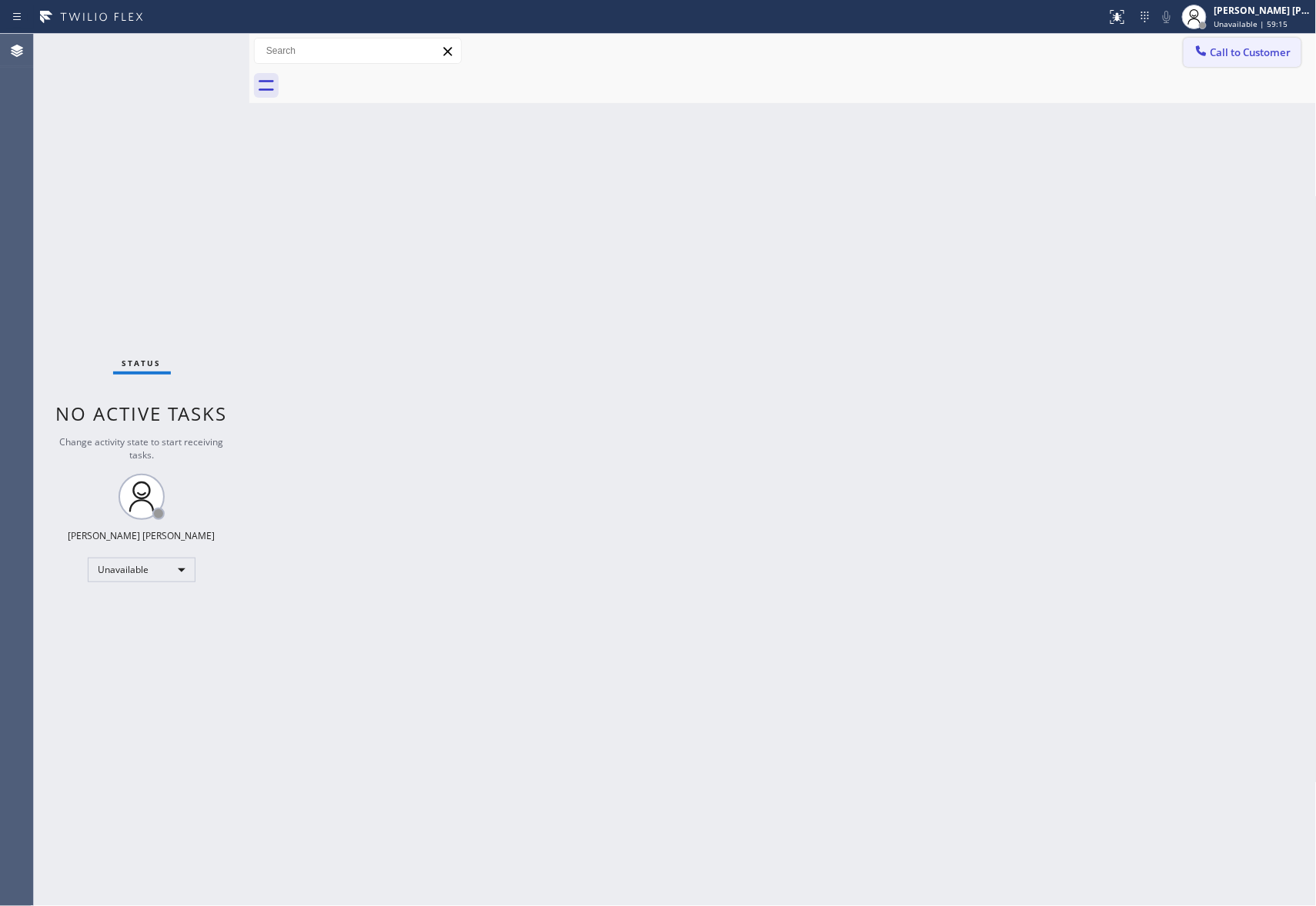
click at [1287, 48] on span "Call to Customer" at bounding box center [1251, 53] width 81 height 14
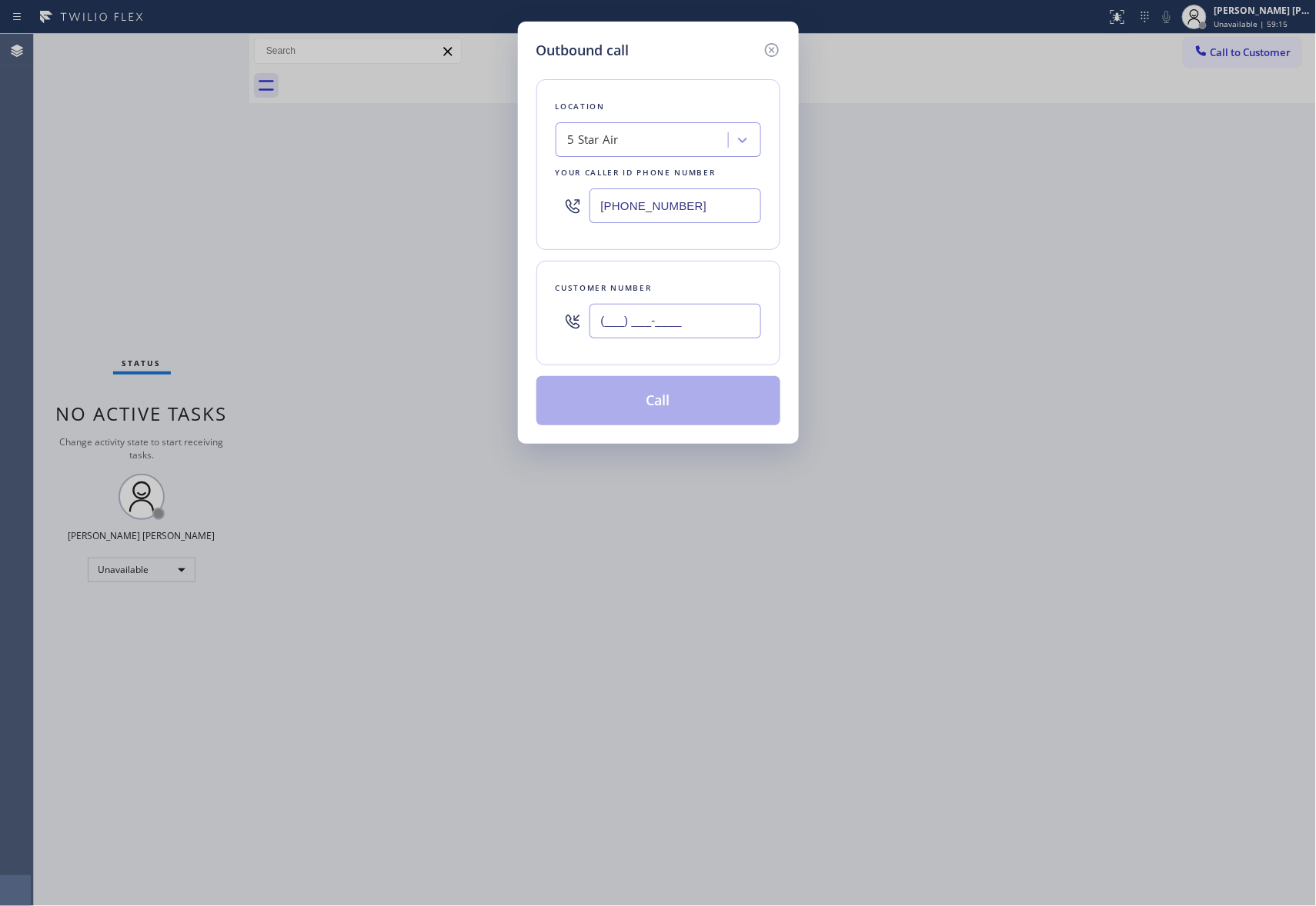
click at [730, 304] on input "(___) ___-____" at bounding box center [675, 321] width 172 height 34
paste input "863) 712-4110"
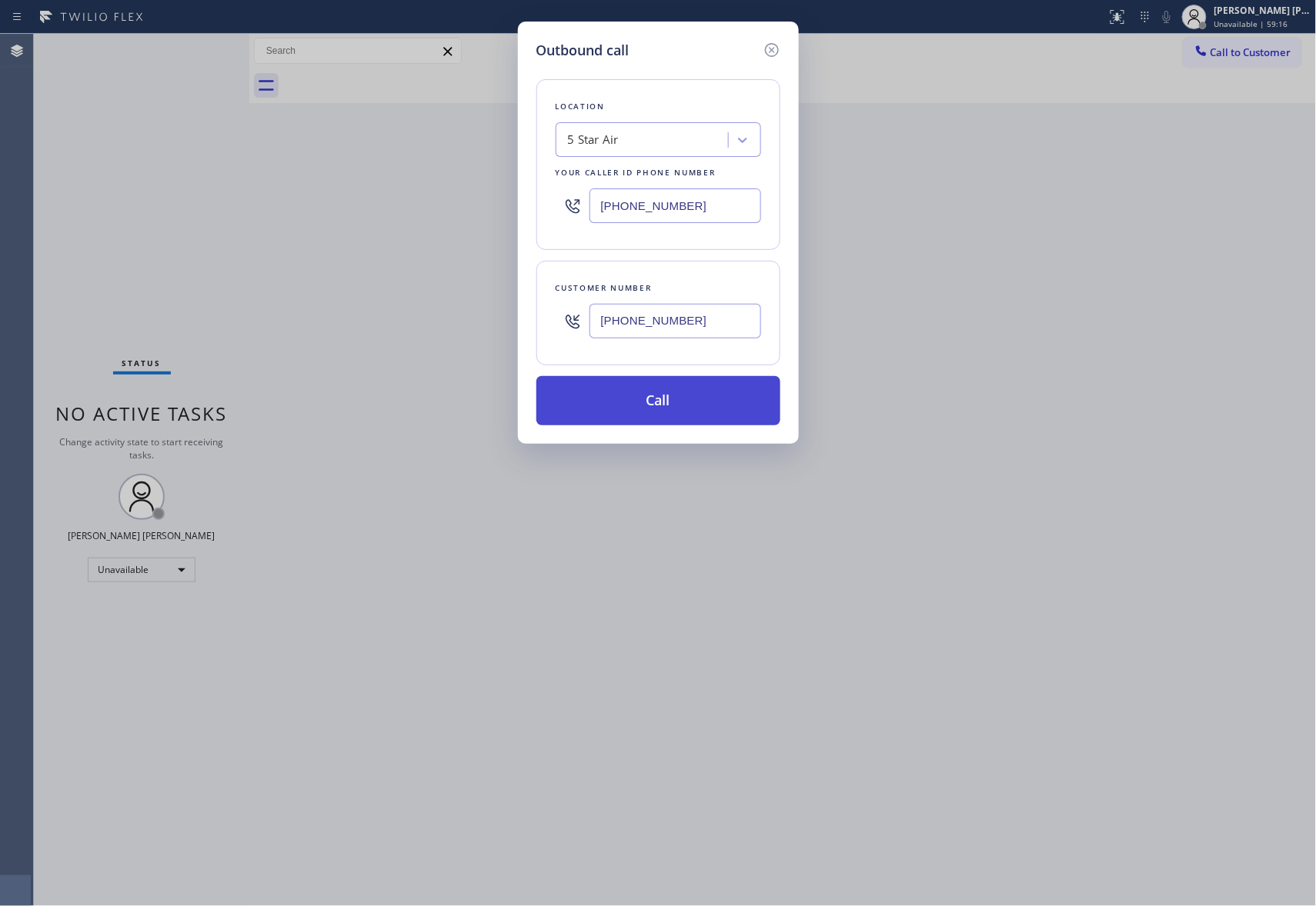
type input "[PHONE_NUMBER]"
click at [697, 404] on button "Call" at bounding box center [658, 401] width 244 height 49
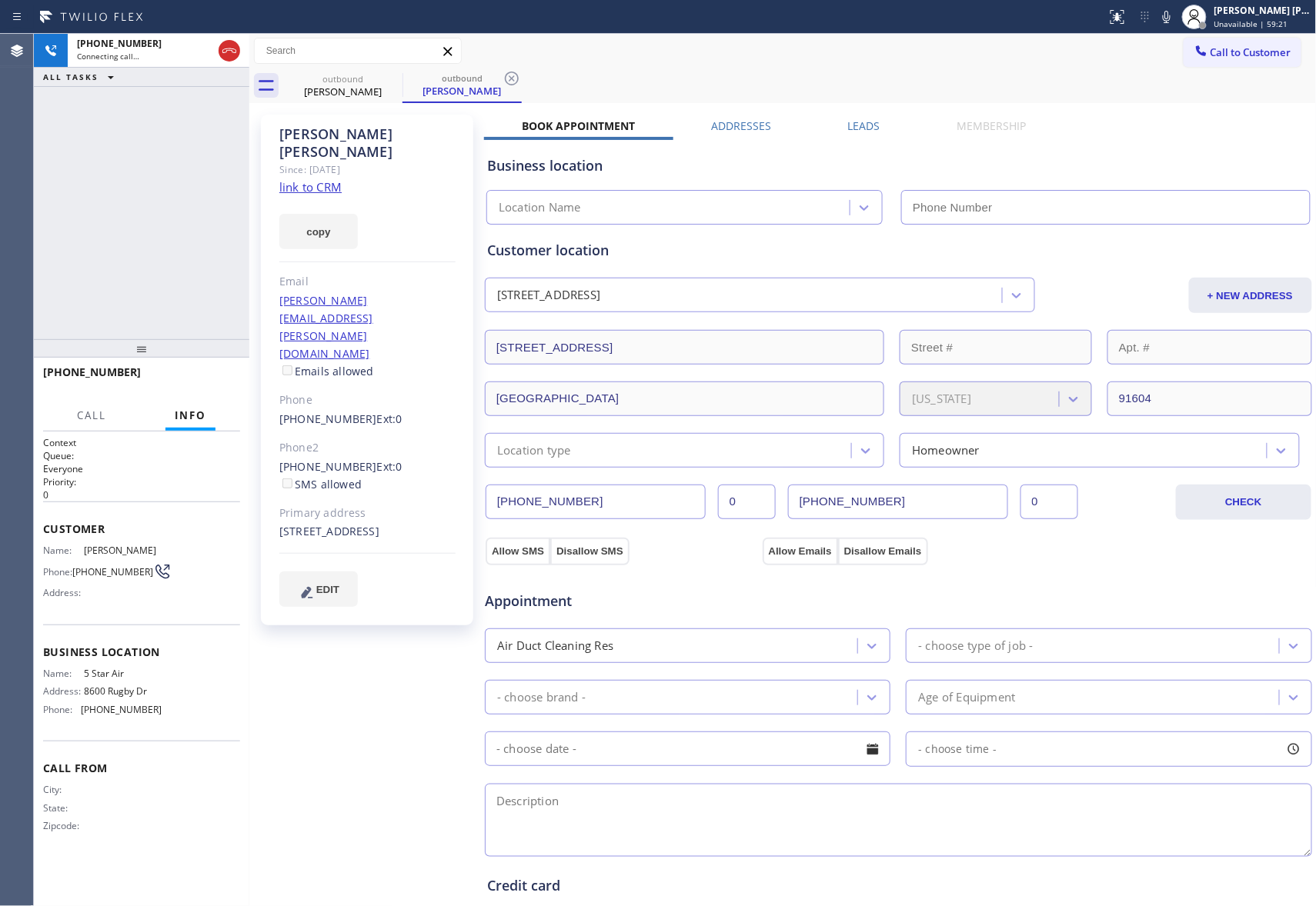
type input "[PHONE_NUMBER]"
click at [206, 381] on span "HANG UP" at bounding box center [204, 378] width 47 height 11
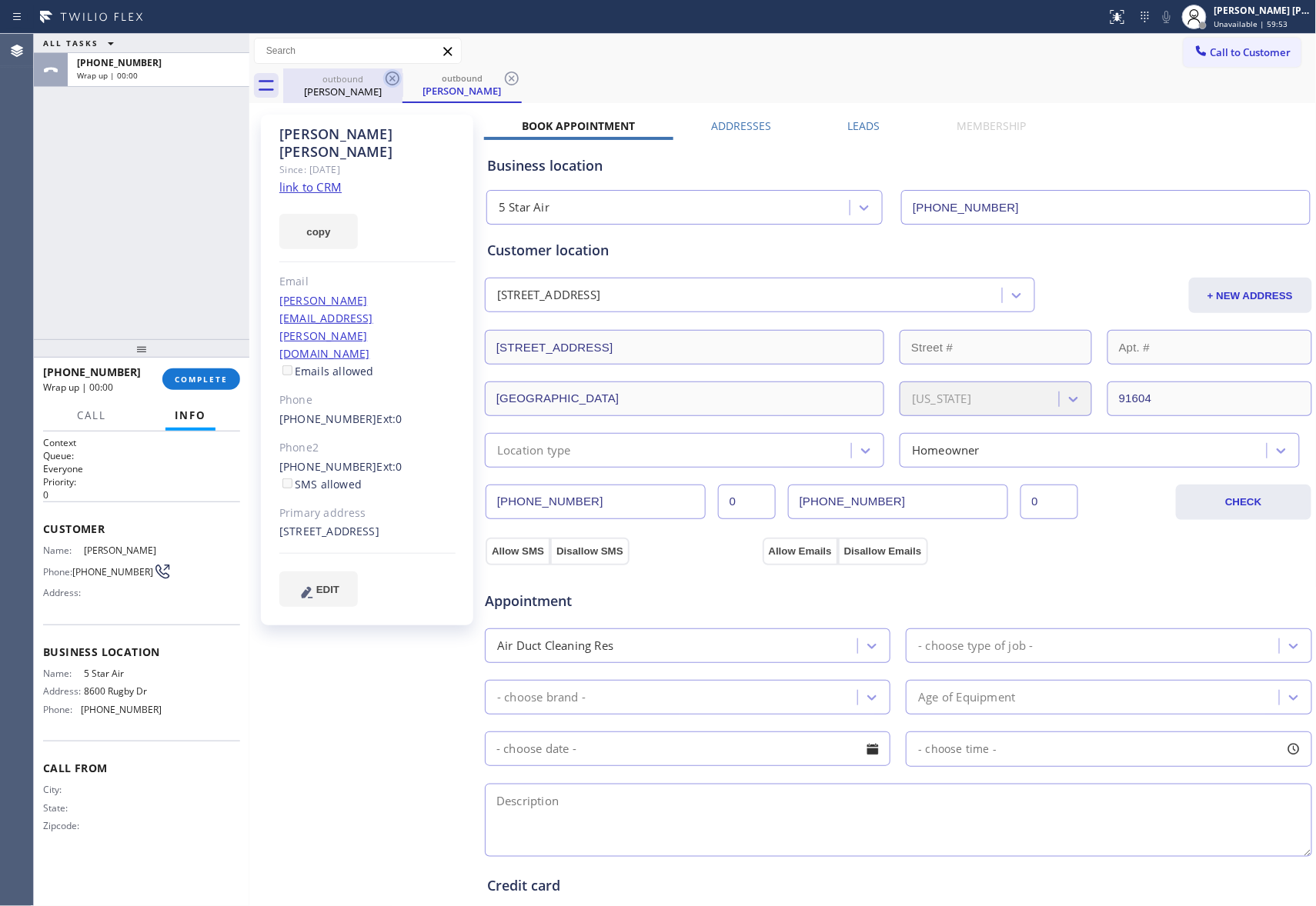
click at [394, 78] on icon at bounding box center [392, 78] width 19 height 19
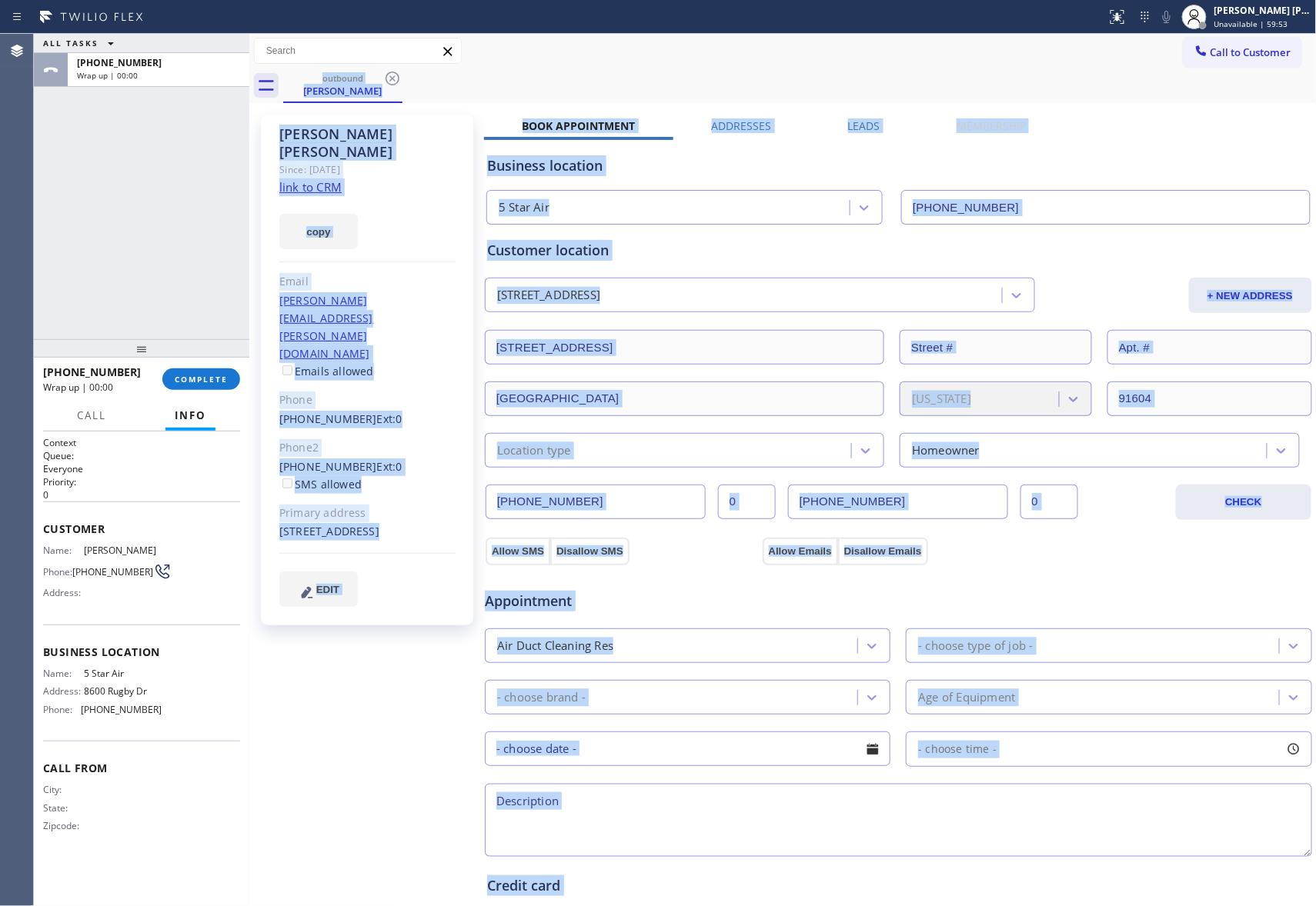
click at [394, 78] on div "outbound [PERSON_NAME]" at bounding box center [799, 85] width 1033 height 34
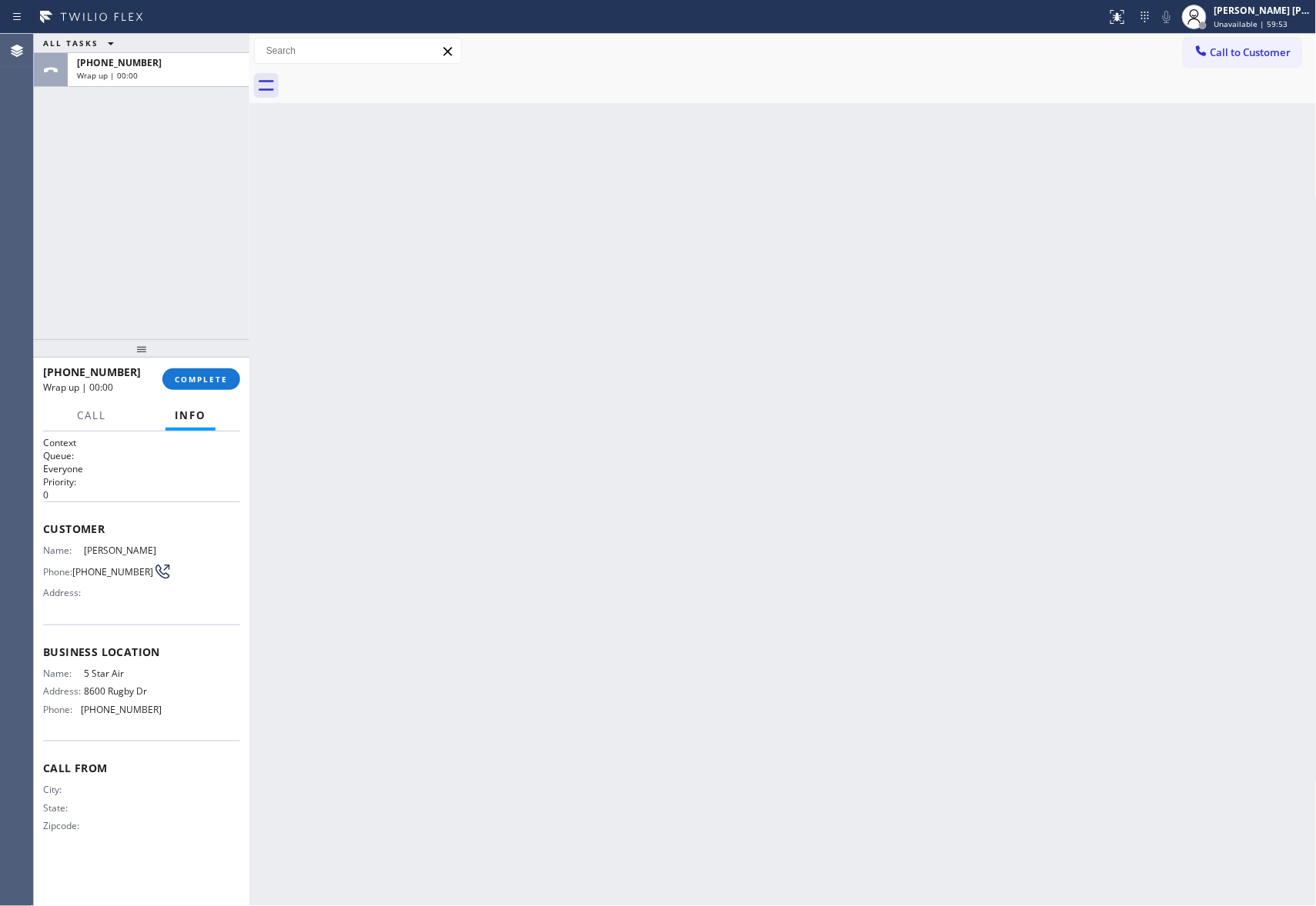
click at [394, 78] on div at bounding box center [799, 85] width 1033 height 34
click at [219, 370] on button "COMPLETE" at bounding box center [201, 379] width 78 height 21
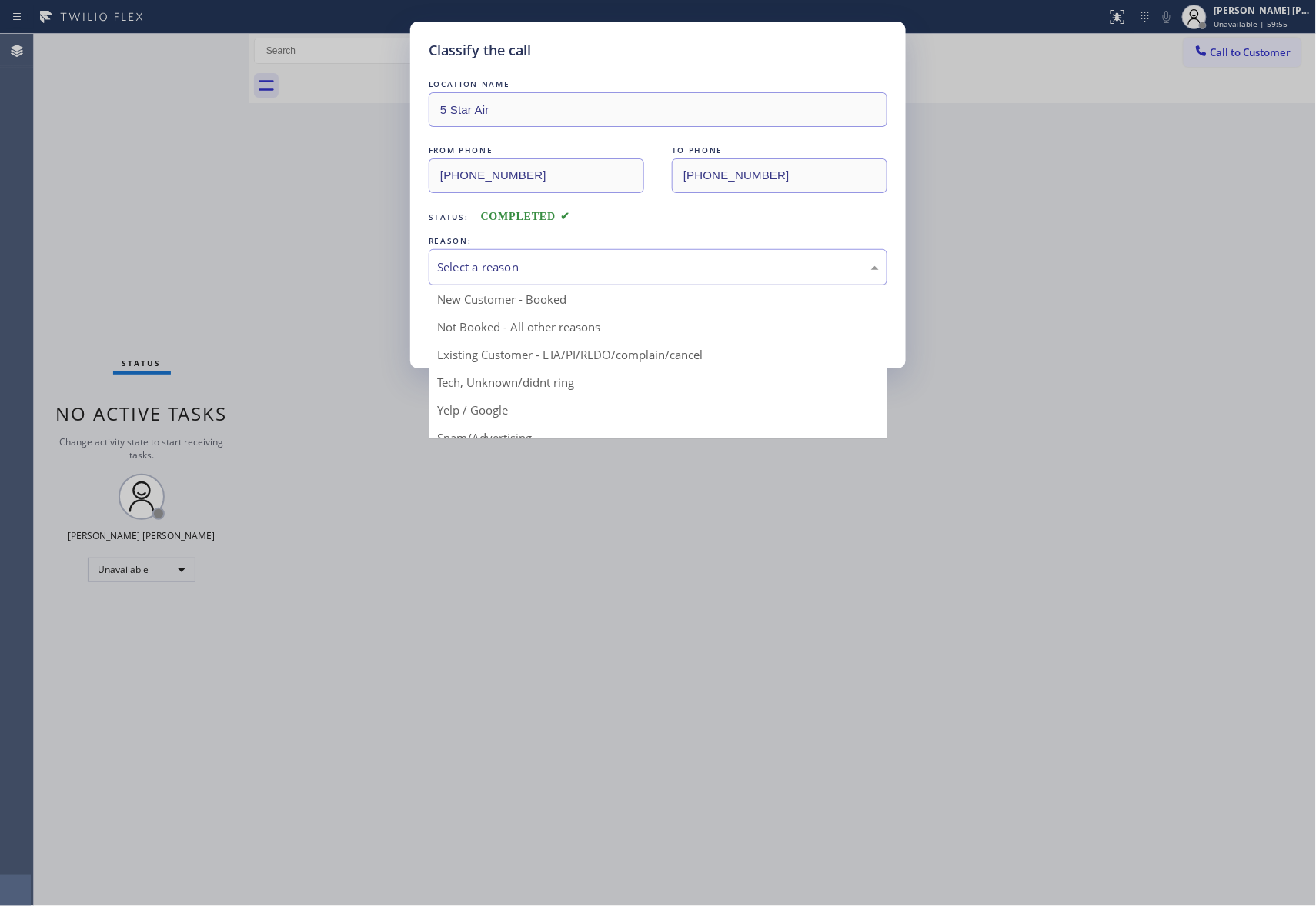
click at [635, 263] on div "Select a reason" at bounding box center [658, 267] width 442 height 18
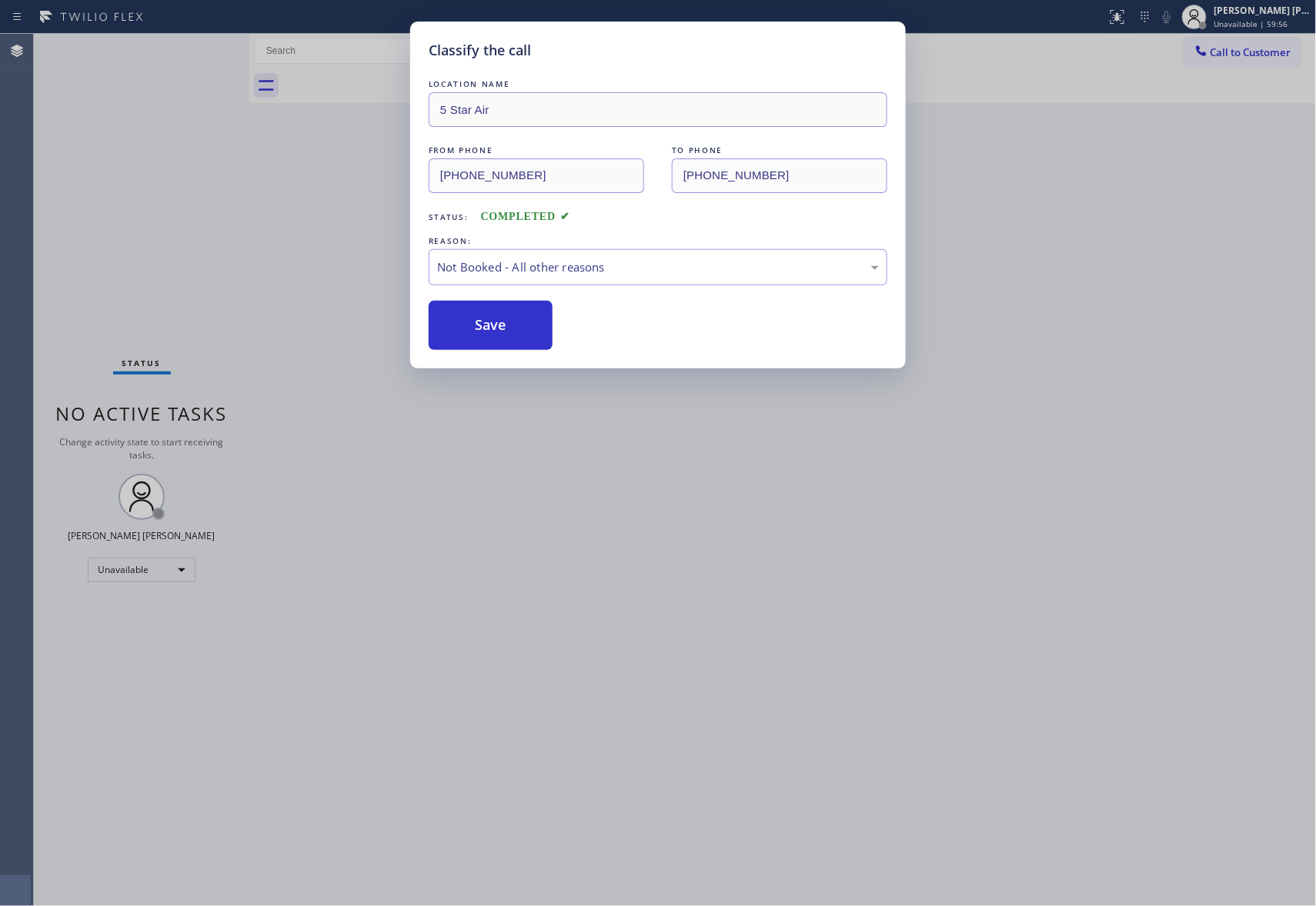
click at [494, 323] on button "Save" at bounding box center [490, 325] width 124 height 49
drag, startPoint x: 494, startPoint y: 323, endPoint x: 1228, endPoint y: 59, distance: 780.0
click at [528, 308] on button "Save" at bounding box center [490, 325] width 124 height 49
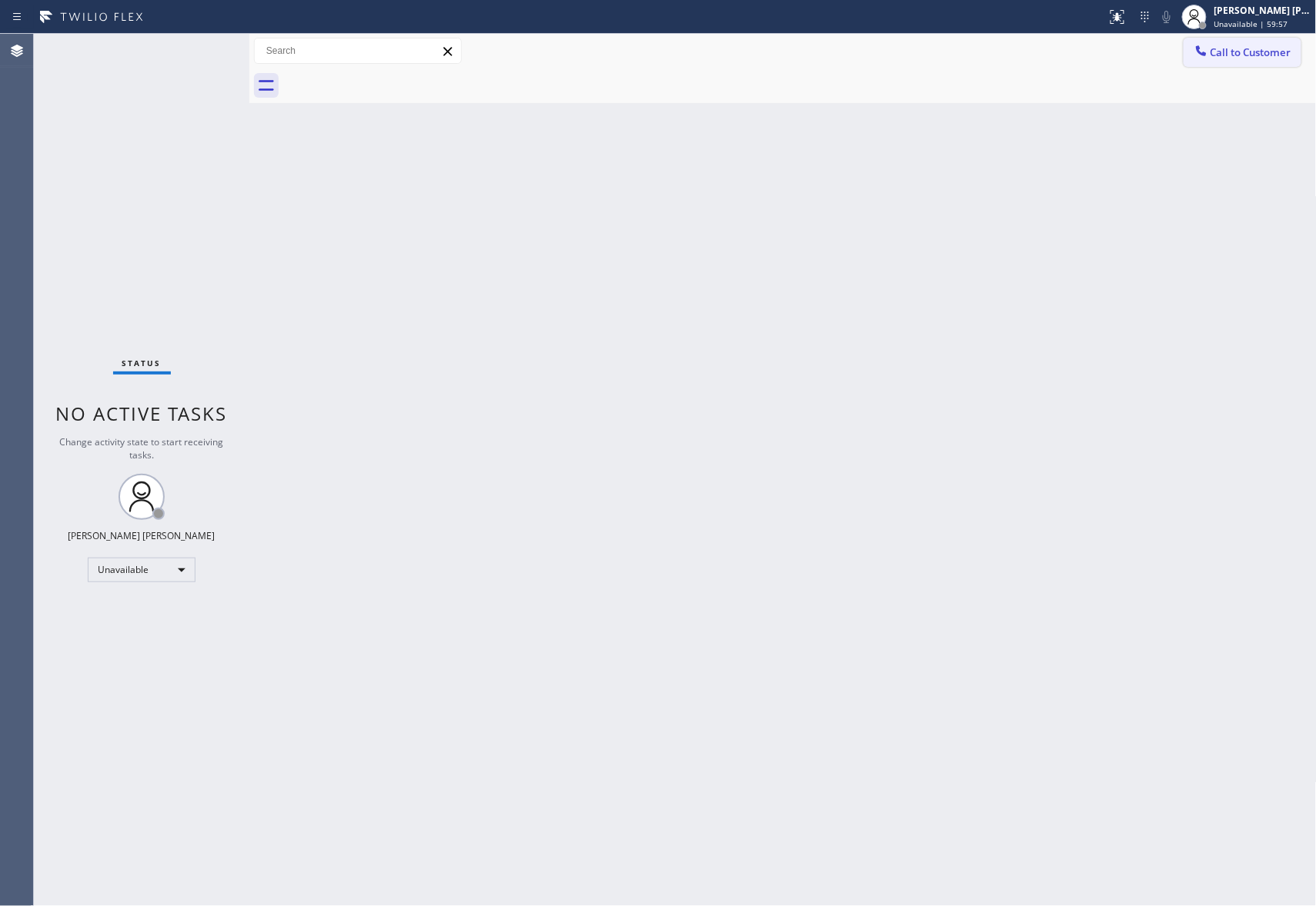
click at [1275, 49] on span "Call to Customer" at bounding box center [1251, 53] width 81 height 14
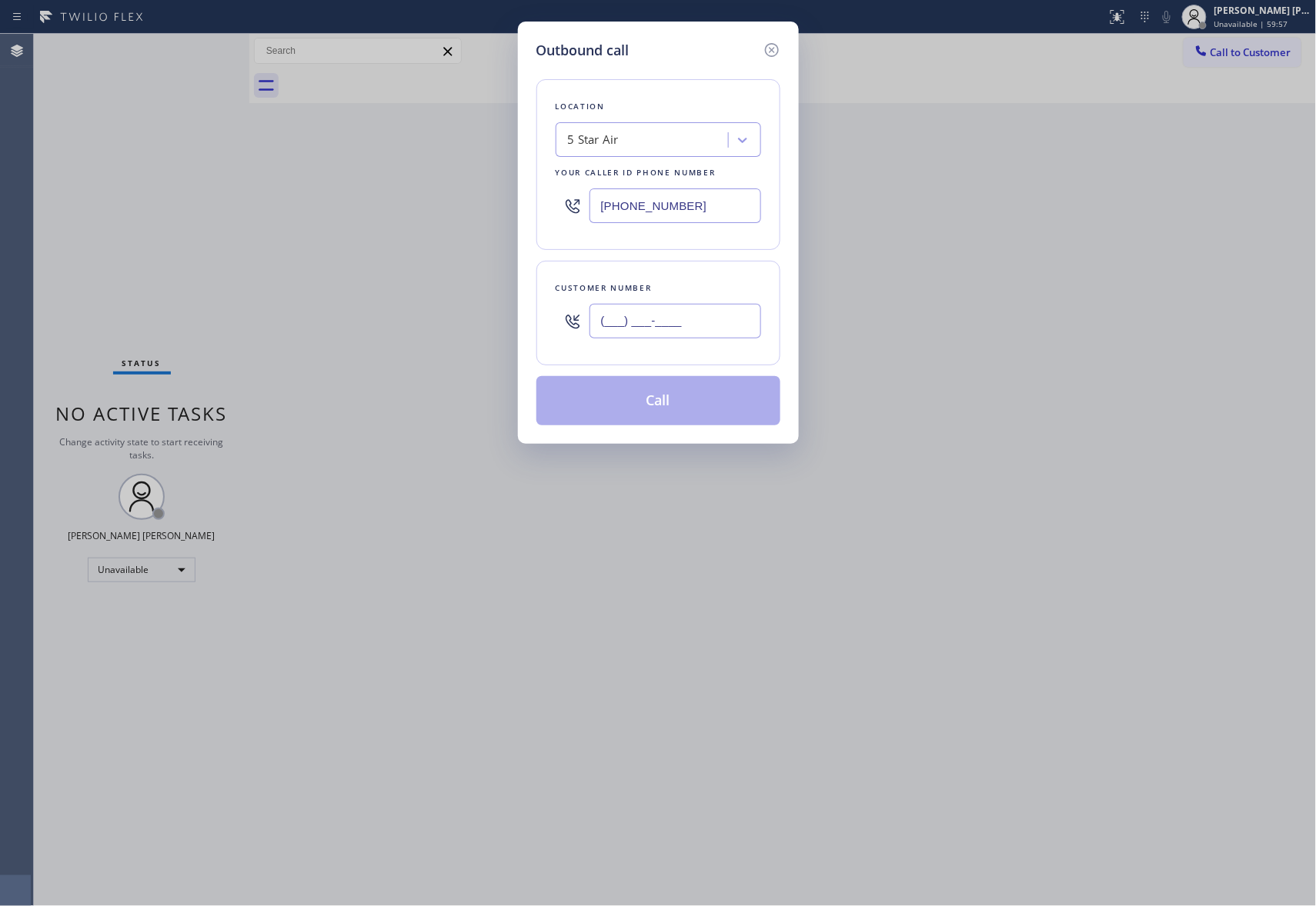
click at [708, 328] on input "(___) ___-____" at bounding box center [675, 321] width 172 height 34
paste input "818) 754-0140"
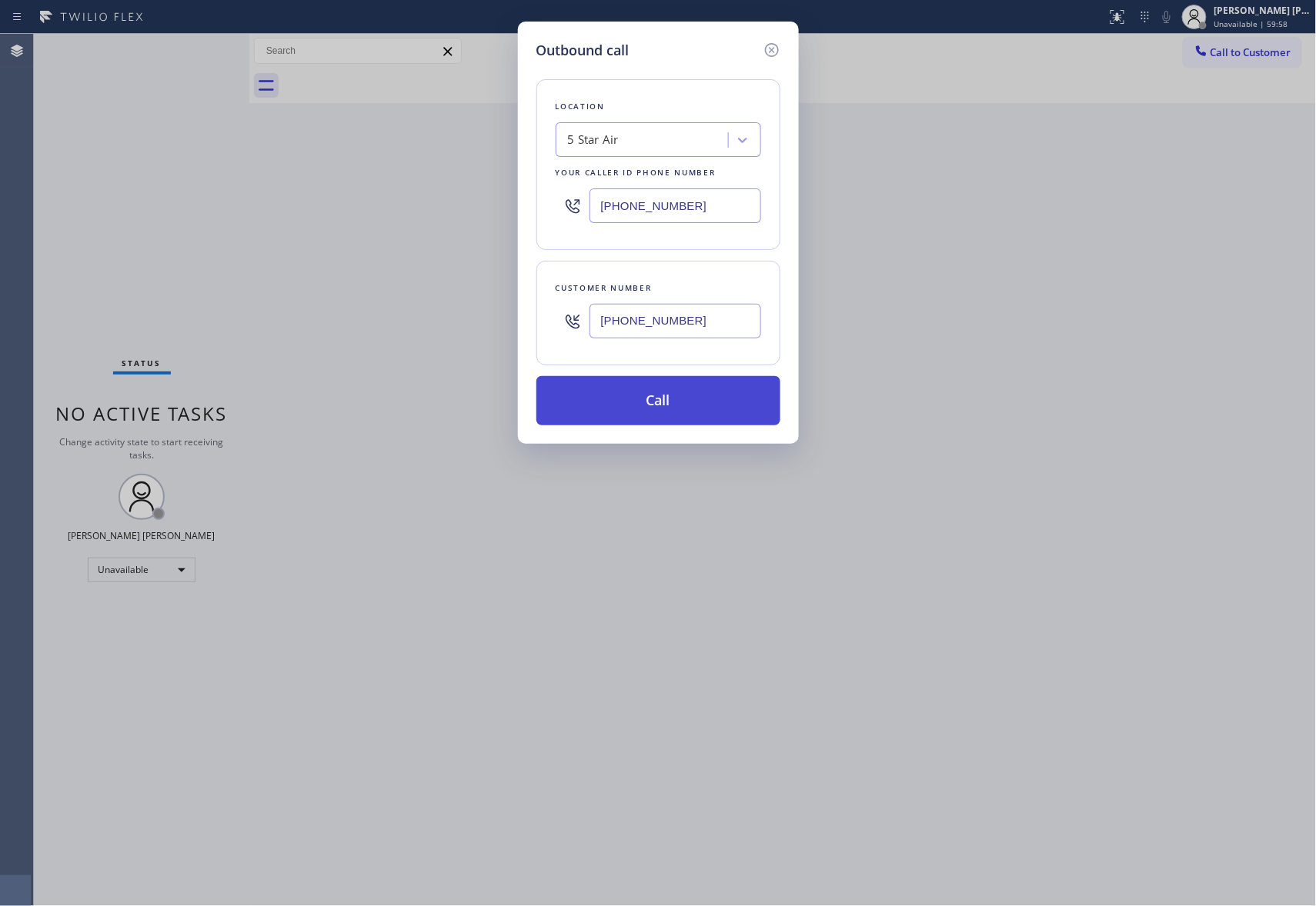
type input "[PHONE_NUMBER]"
click at [693, 398] on button "Call" at bounding box center [658, 401] width 244 height 49
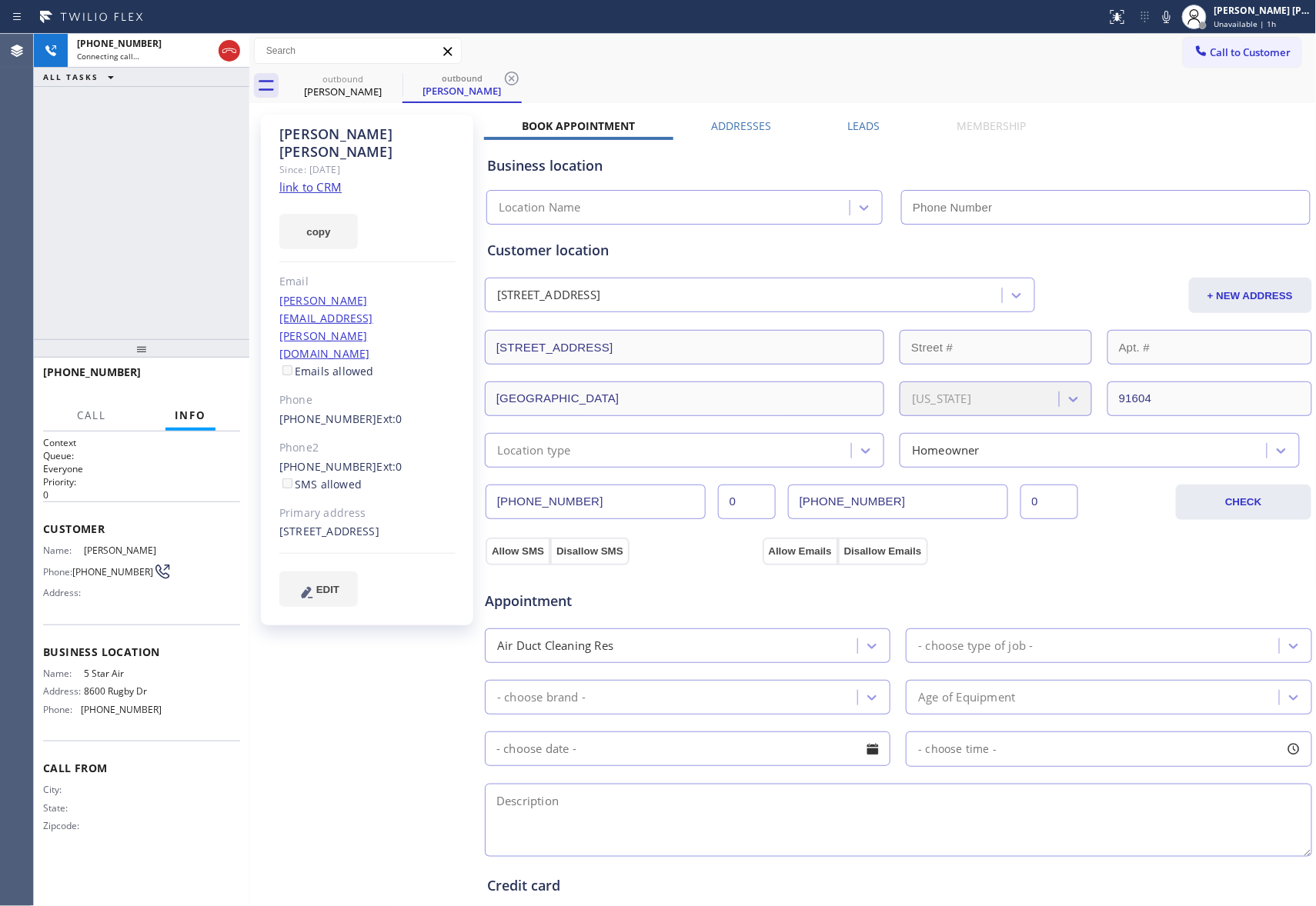
type input "[PHONE_NUMBER]"
click at [174, 383] on button "HANG UP" at bounding box center [204, 379] width 71 height 21
click at [875, 128] on div "Leads" at bounding box center [863, 129] width 108 height 21
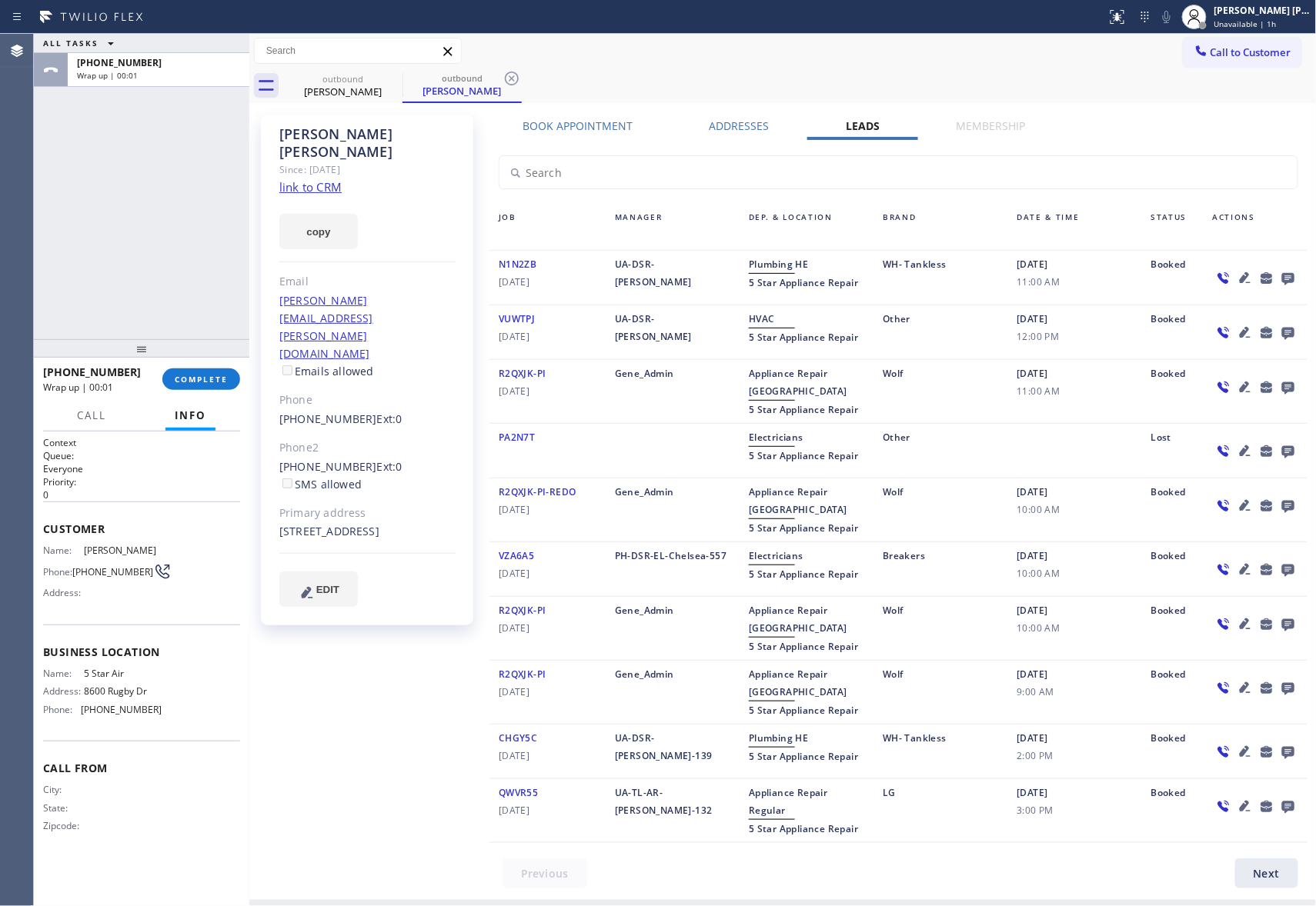
click at [1288, 278] on icon at bounding box center [1288, 278] width 19 height 20
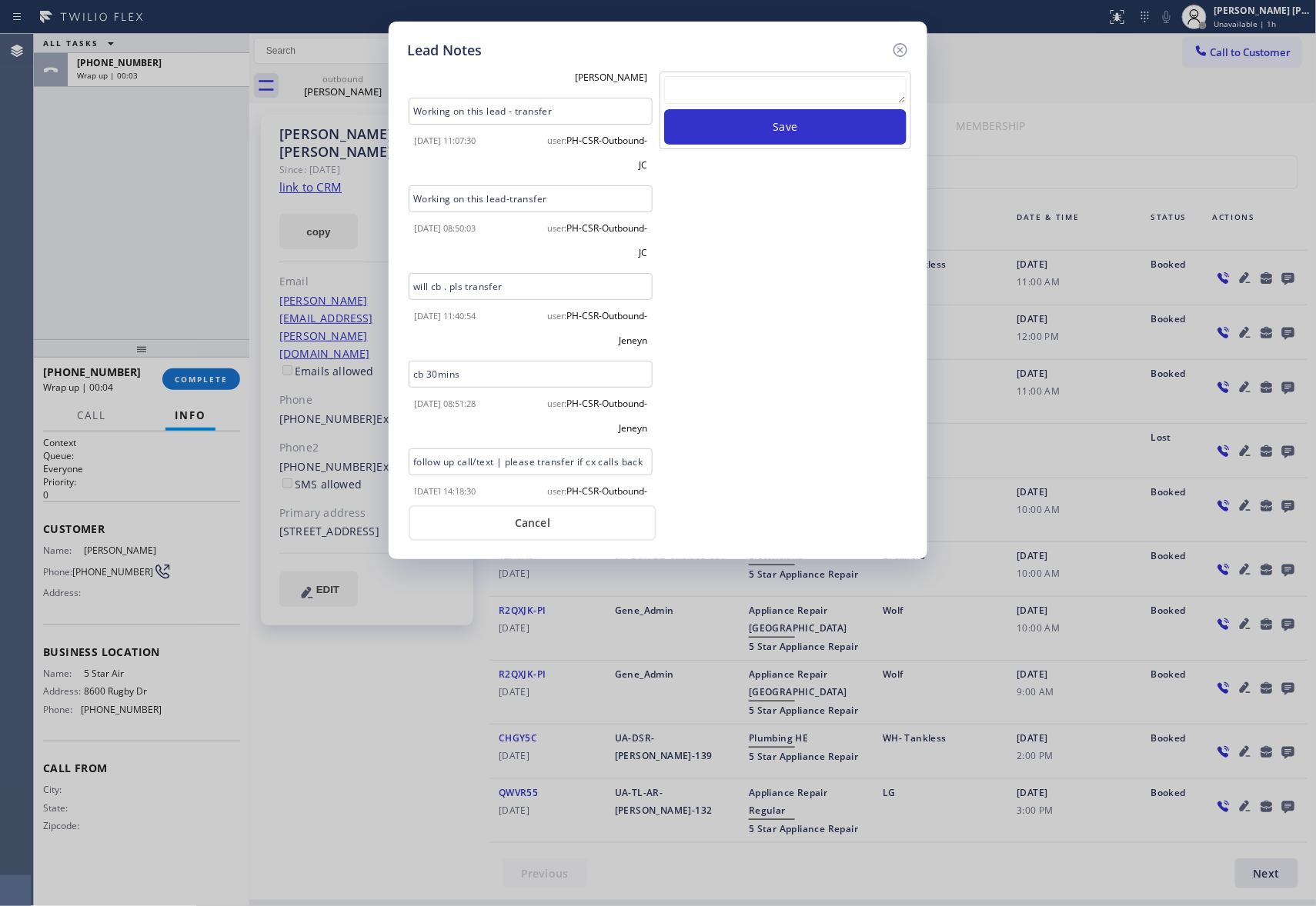
scroll to position [1901, 0]
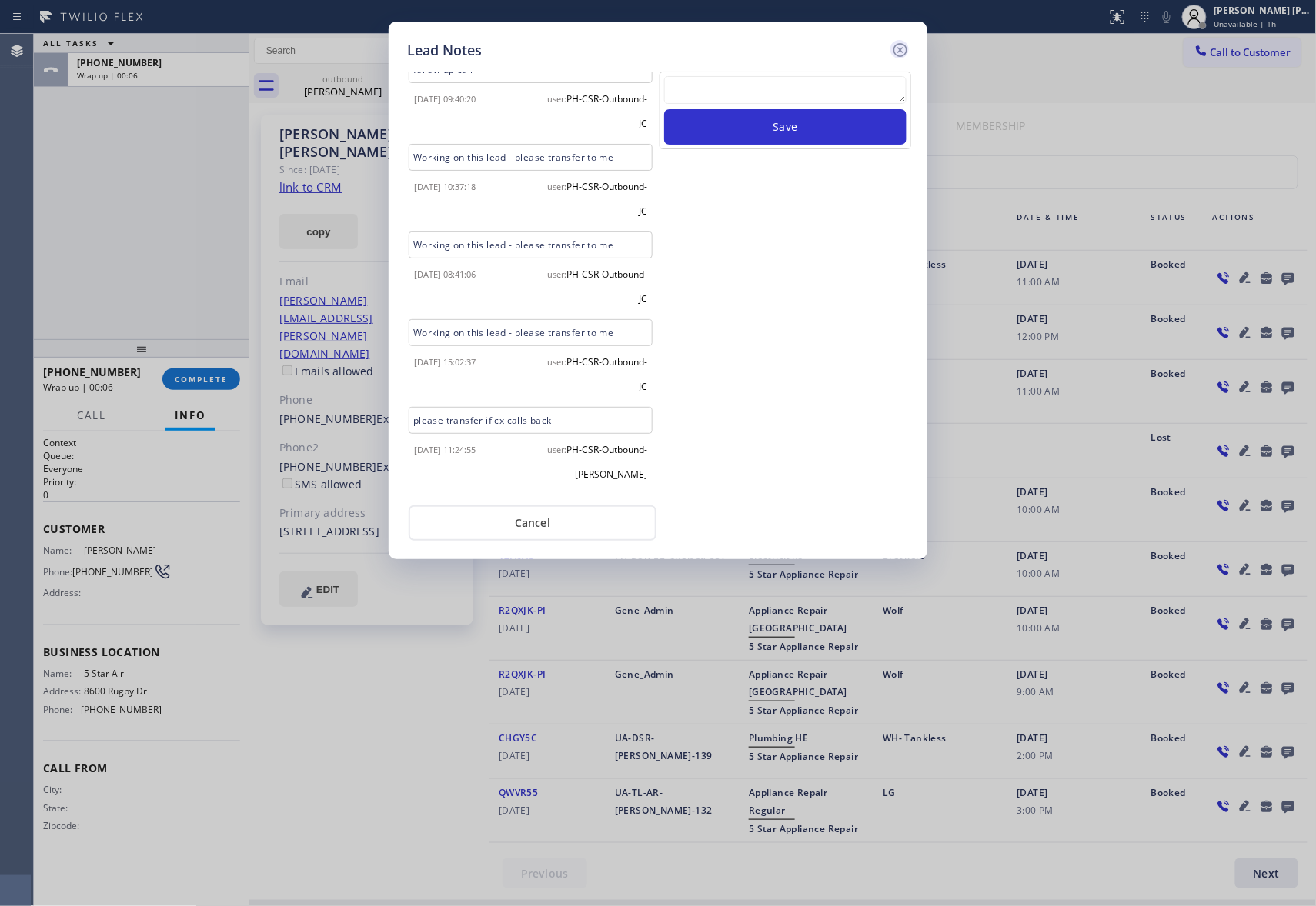
click at [904, 50] on icon at bounding box center [899, 50] width 19 height 19
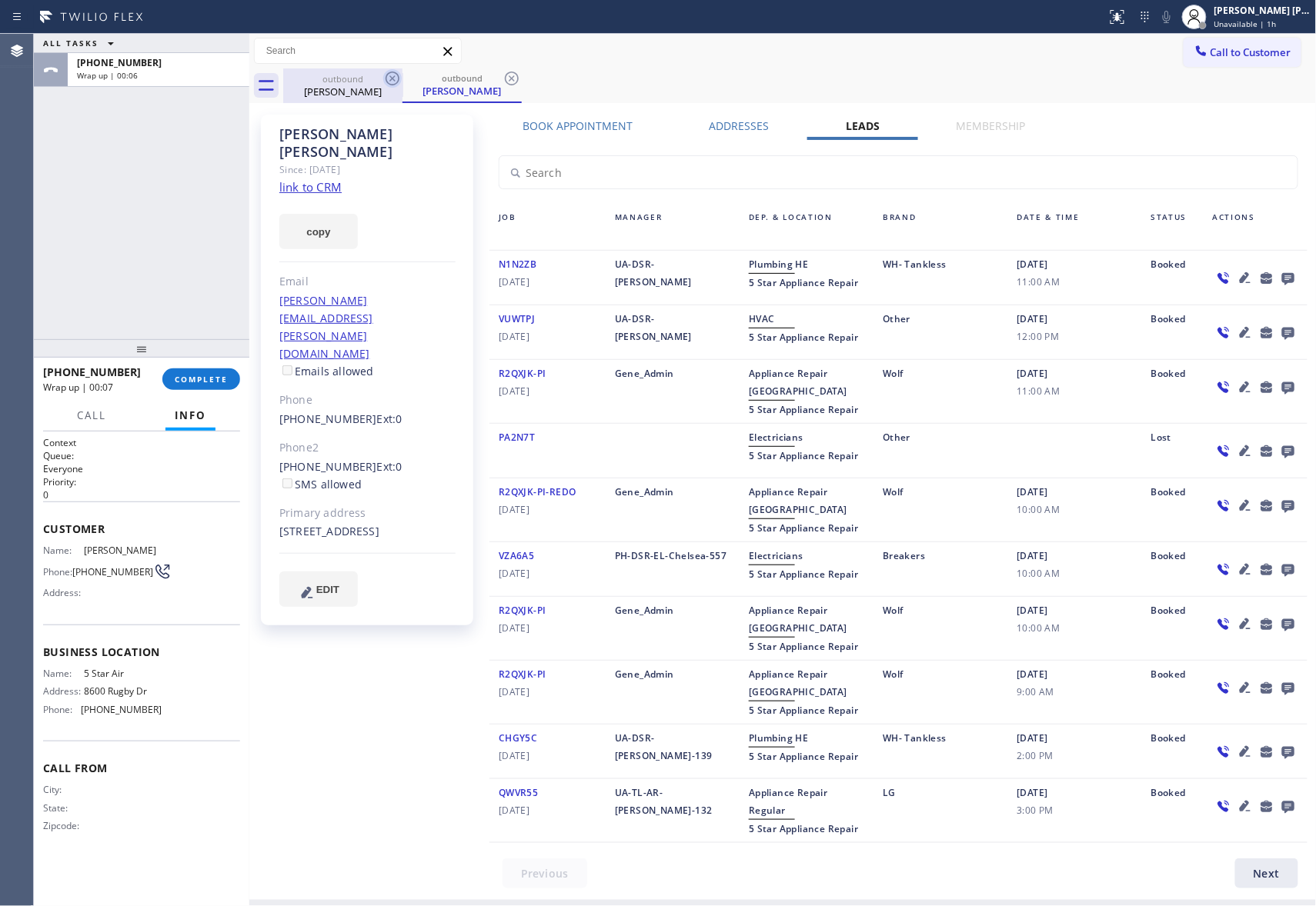
drag, startPoint x: 357, startPoint y: 87, endPoint x: 395, endPoint y: 74, distance: 40.2
click at [364, 88] on div "[PERSON_NAME]" at bounding box center [342, 92] width 116 height 14
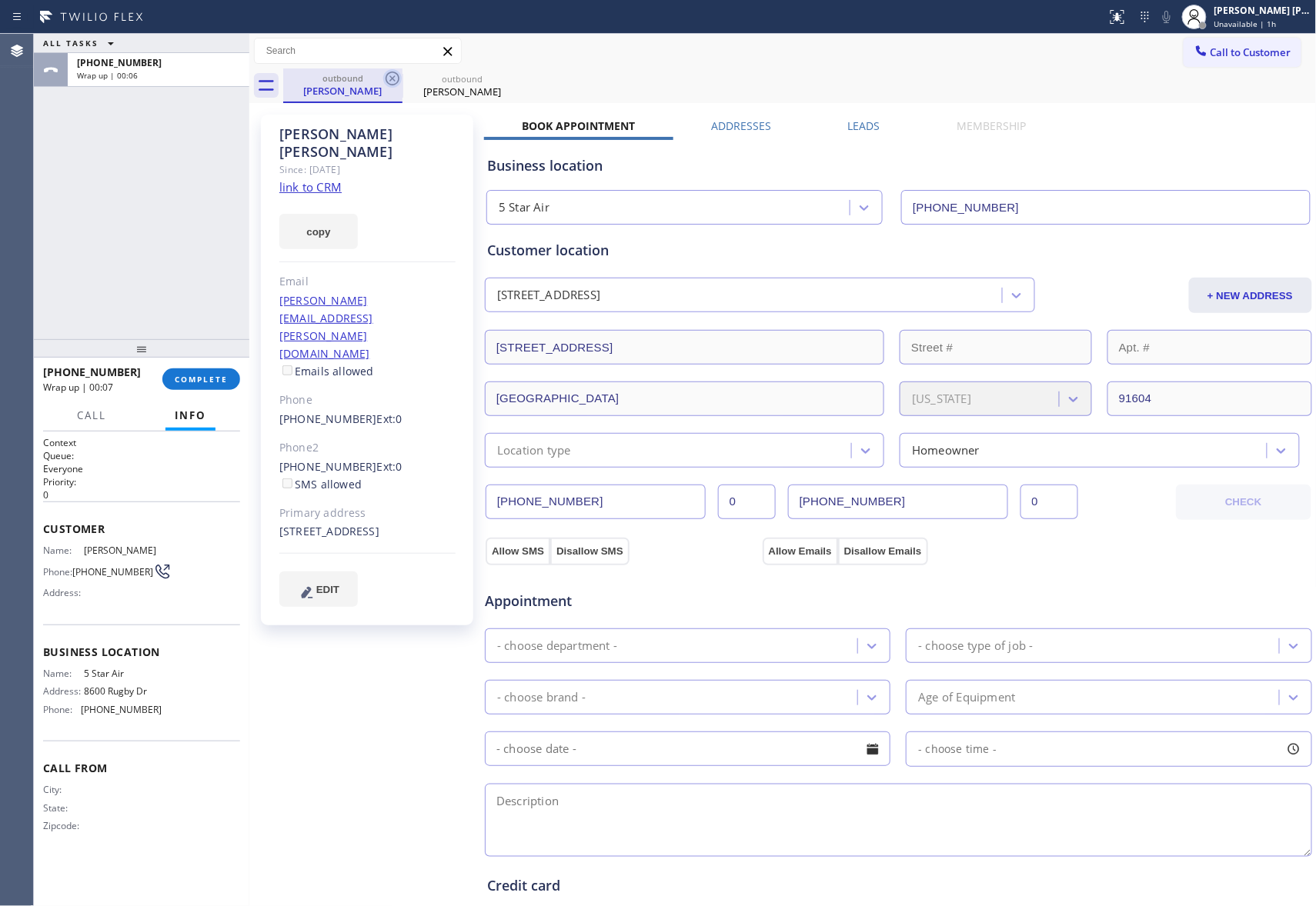
click at [395, 74] on icon at bounding box center [392, 78] width 19 height 19
click at [0, 0] on icon at bounding box center [0, 0] width 0 height 0
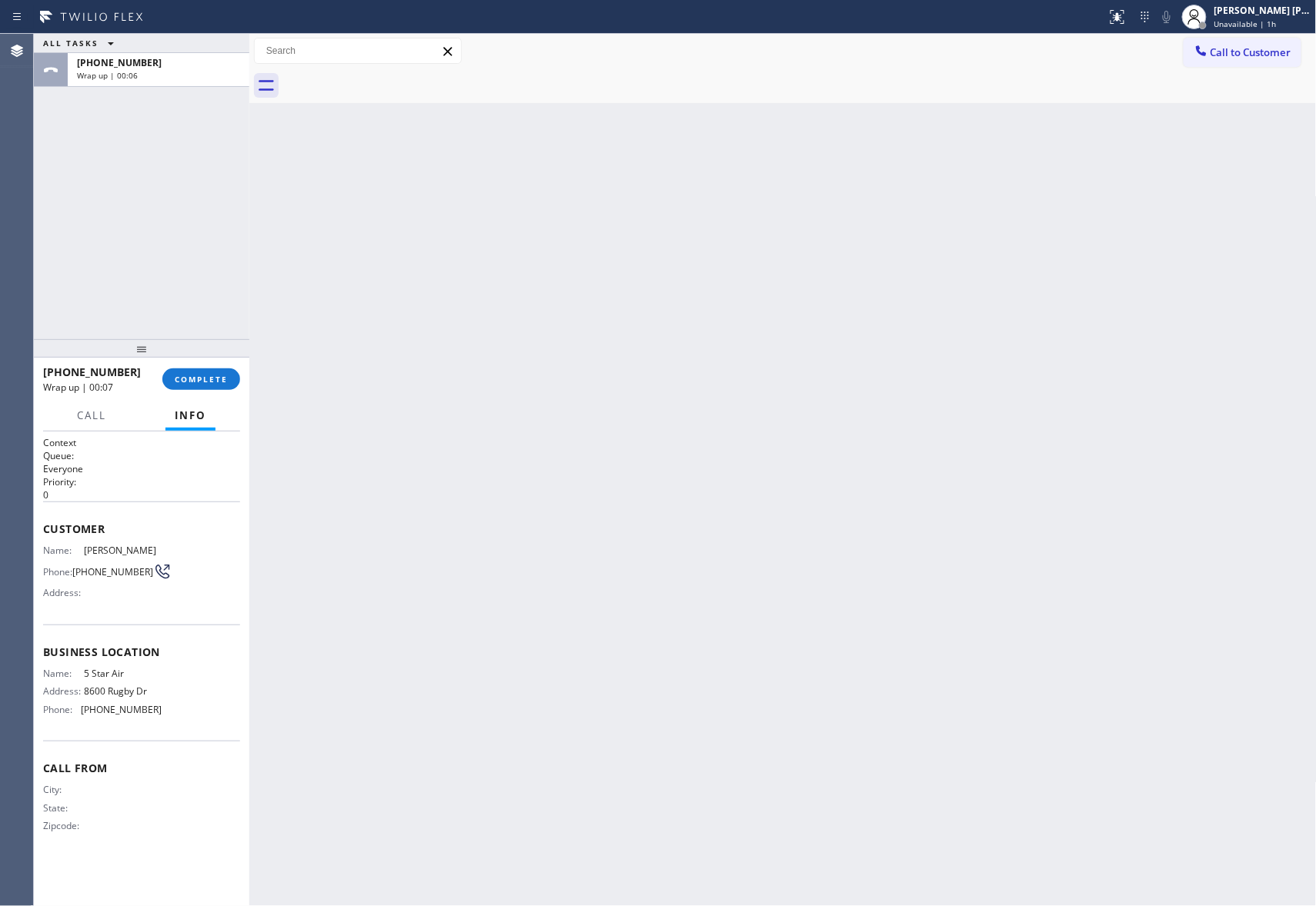
click at [395, 74] on div at bounding box center [799, 85] width 1033 height 34
click at [206, 382] on span "COMPLETE" at bounding box center [201, 378] width 53 height 11
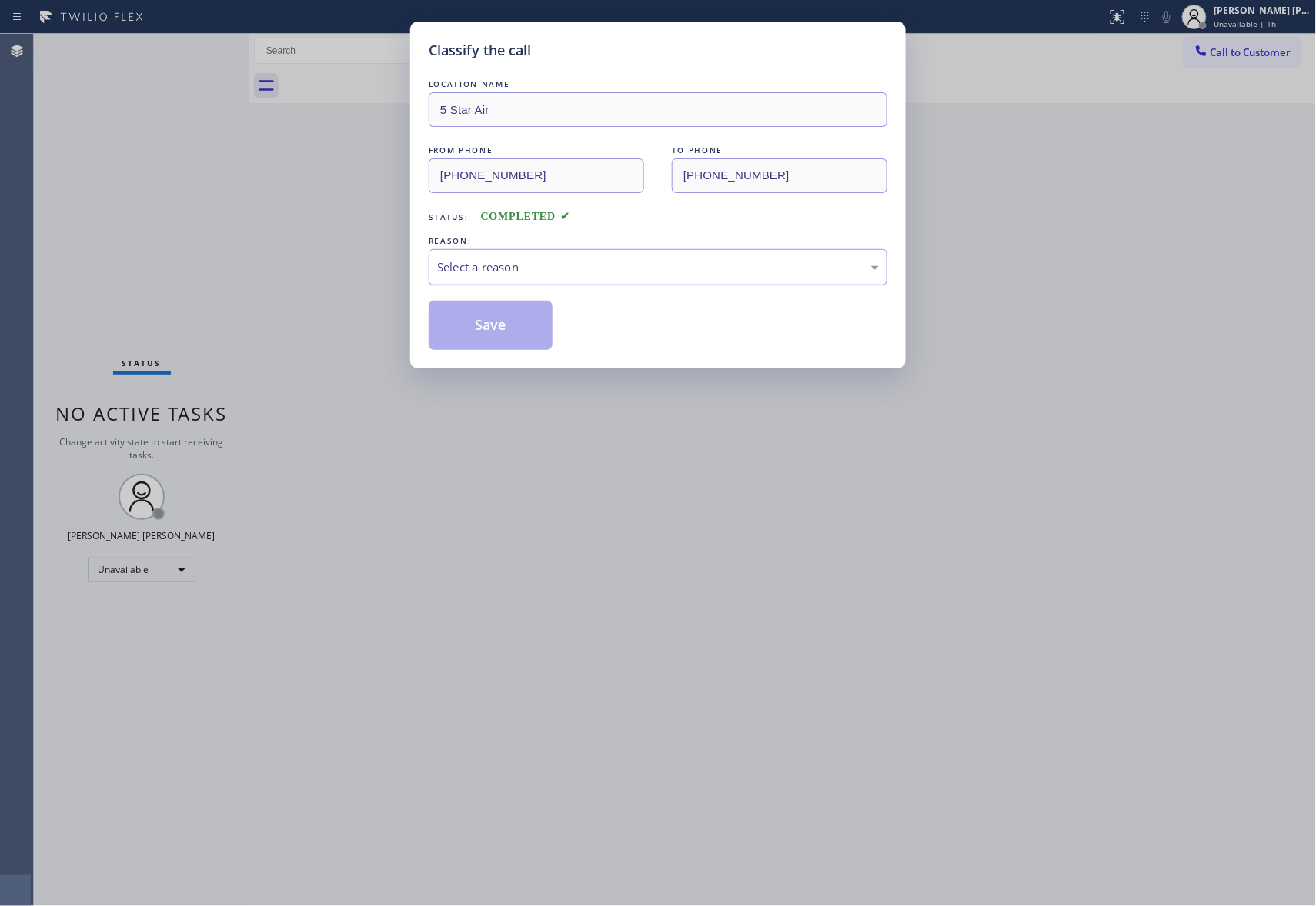
click at [565, 264] on div "Select a reason" at bounding box center [658, 267] width 442 height 18
click at [465, 325] on button "Save" at bounding box center [490, 325] width 124 height 49
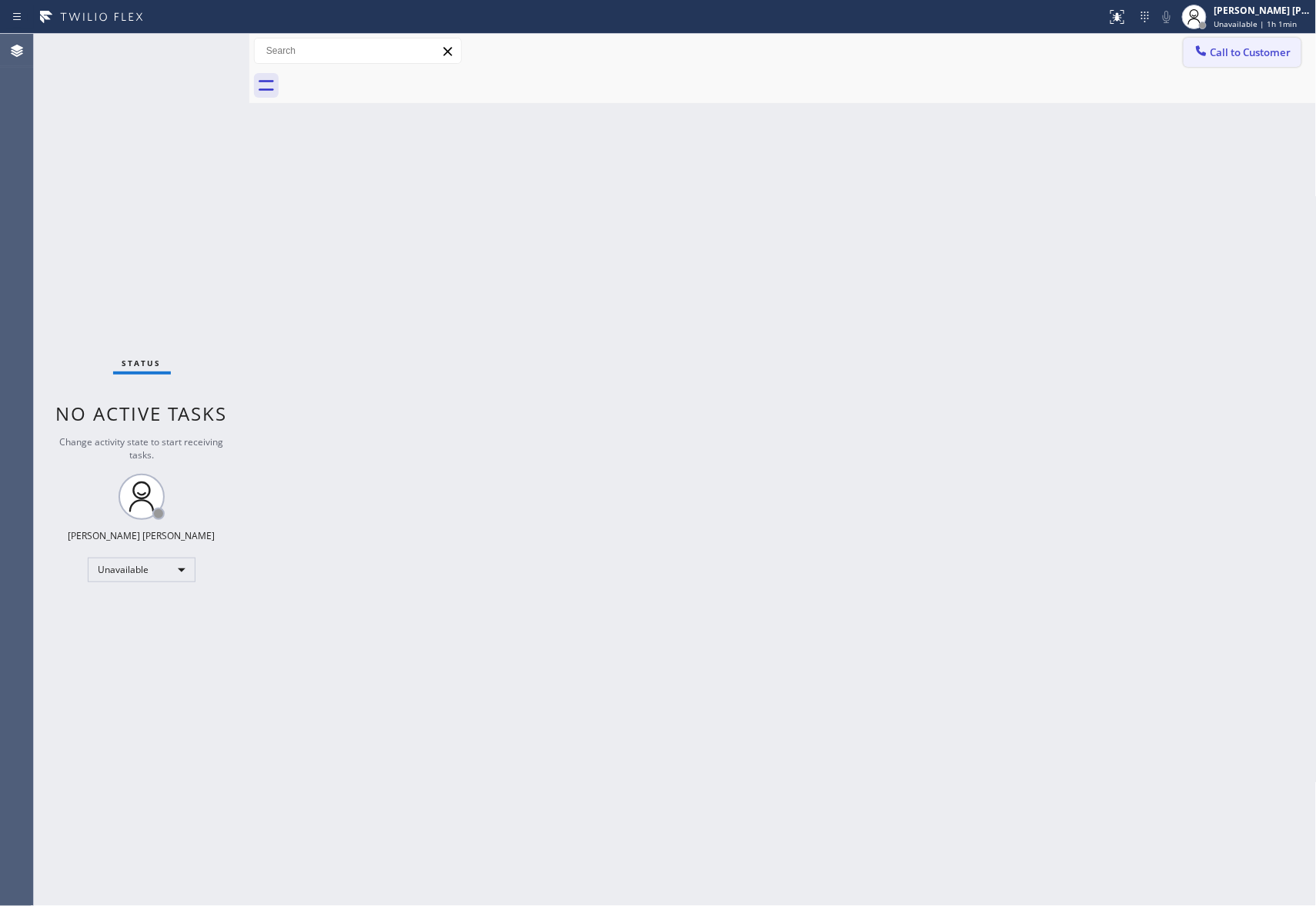
click at [1263, 60] on button "Call to Customer" at bounding box center [1242, 53] width 118 height 29
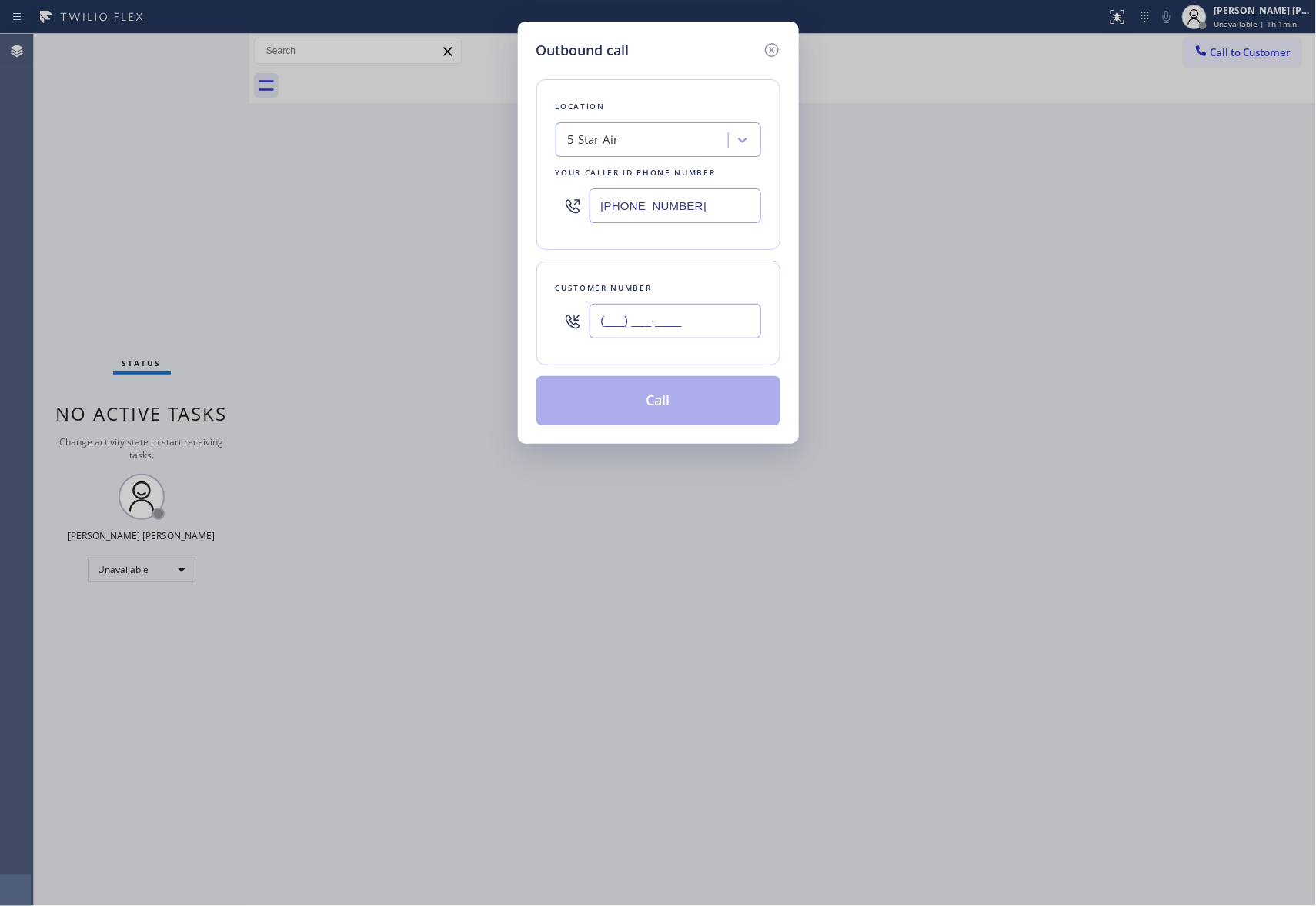
click at [709, 324] on input "(___) ___-____" at bounding box center [675, 321] width 172 height 34
paste input "610) 220-6013"
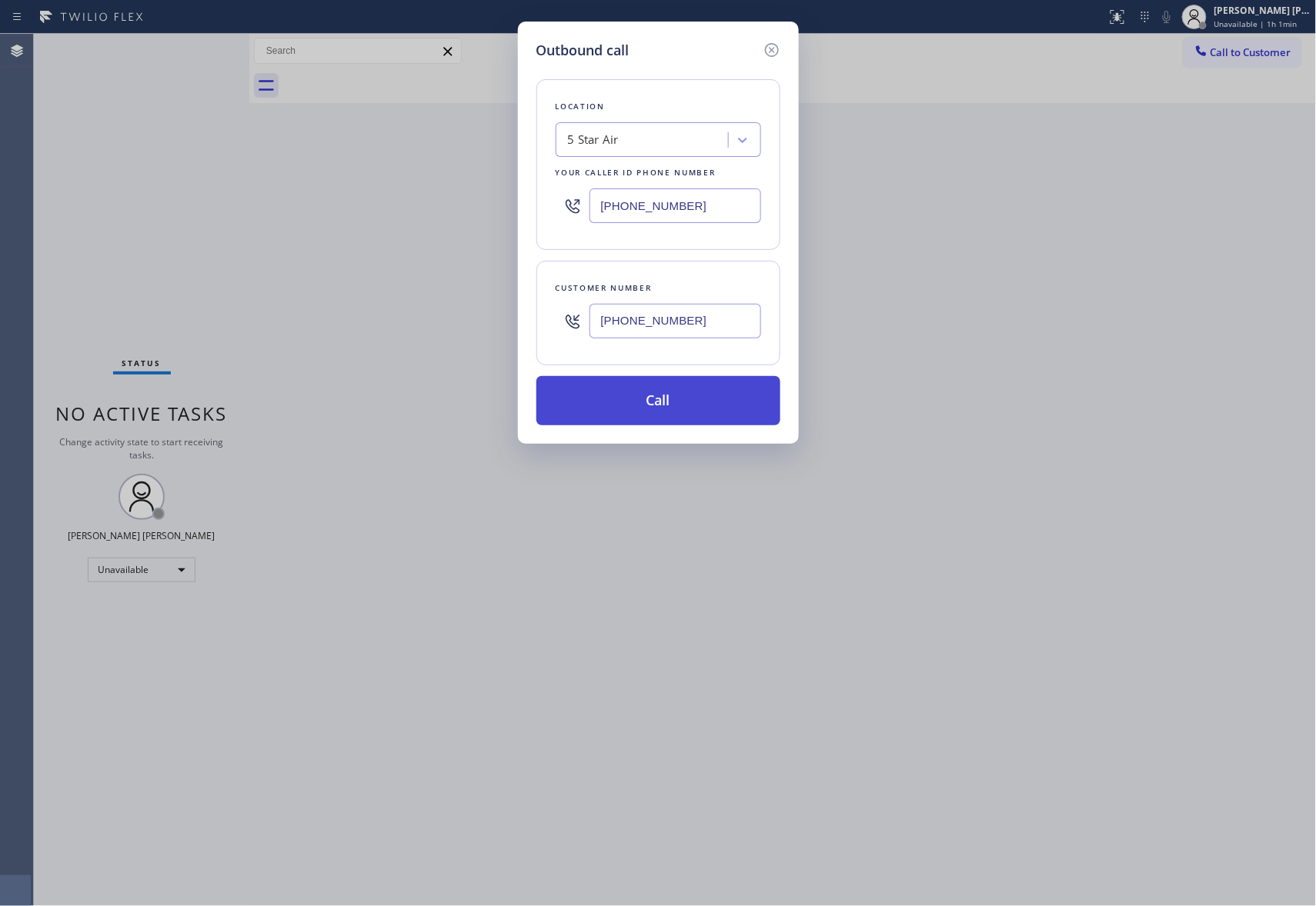
type input "[PHONE_NUMBER]"
click at [654, 403] on button "Call" at bounding box center [658, 401] width 244 height 49
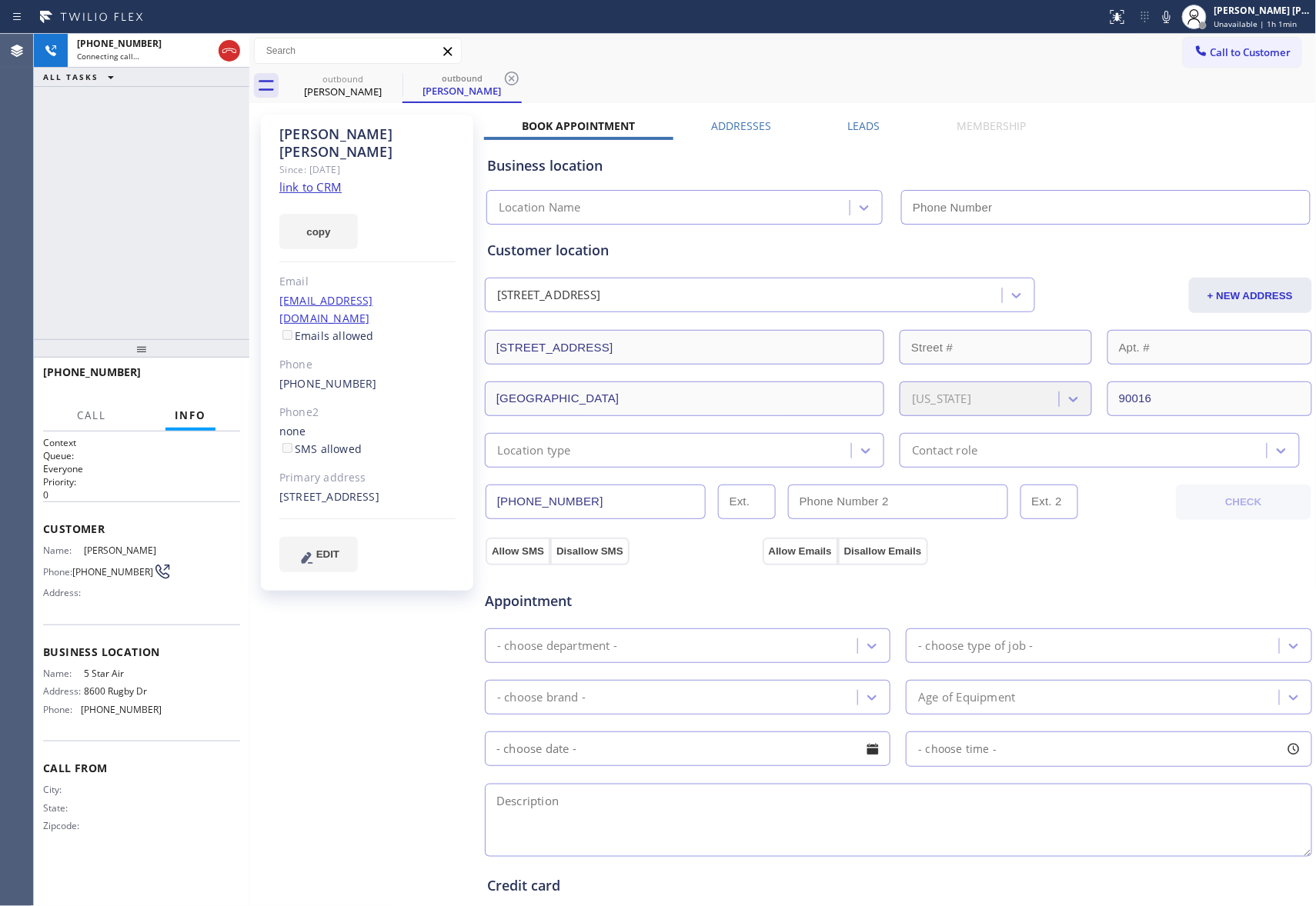
type input "[PHONE_NUMBER]"
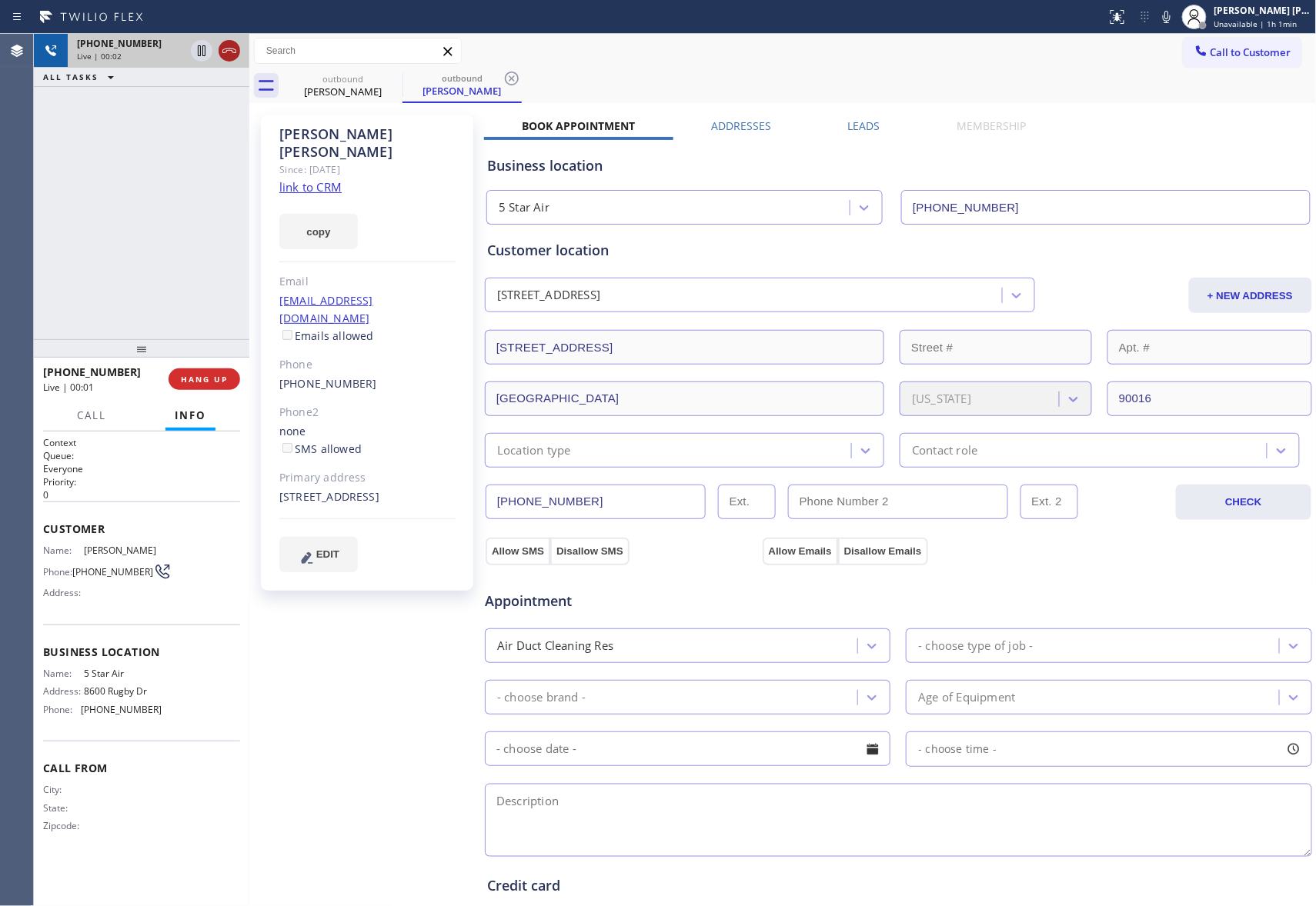
click at [224, 48] on icon at bounding box center [229, 51] width 19 height 19
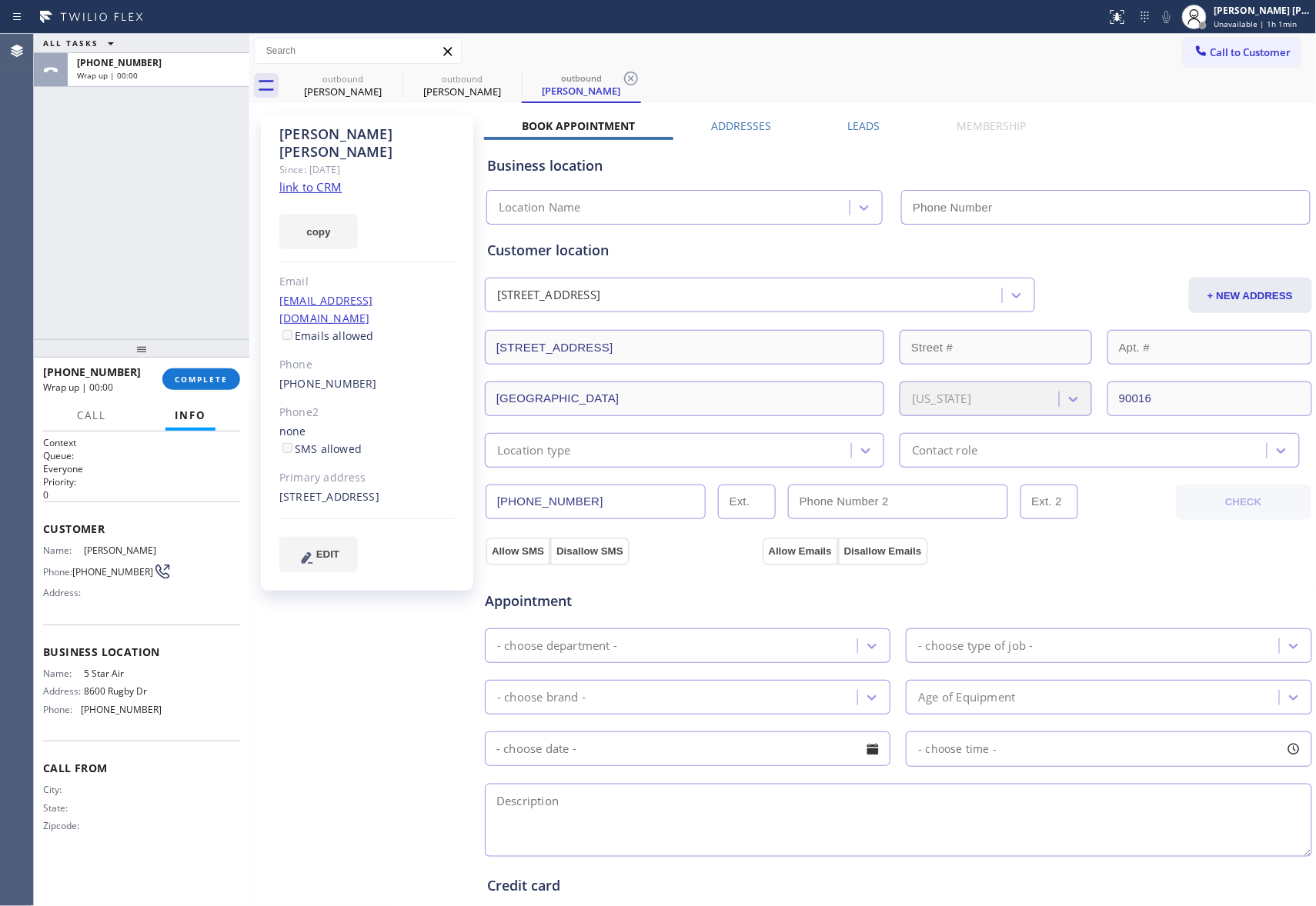
type input "[PHONE_NUMBER]"
click at [379, 85] on div "[PERSON_NAME]" at bounding box center [342, 92] width 116 height 14
click at [387, 75] on icon at bounding box center [392, 78] width 19 height 19
click at [0, 0] on icon at bounding box center [0, 0] width 0 height 0
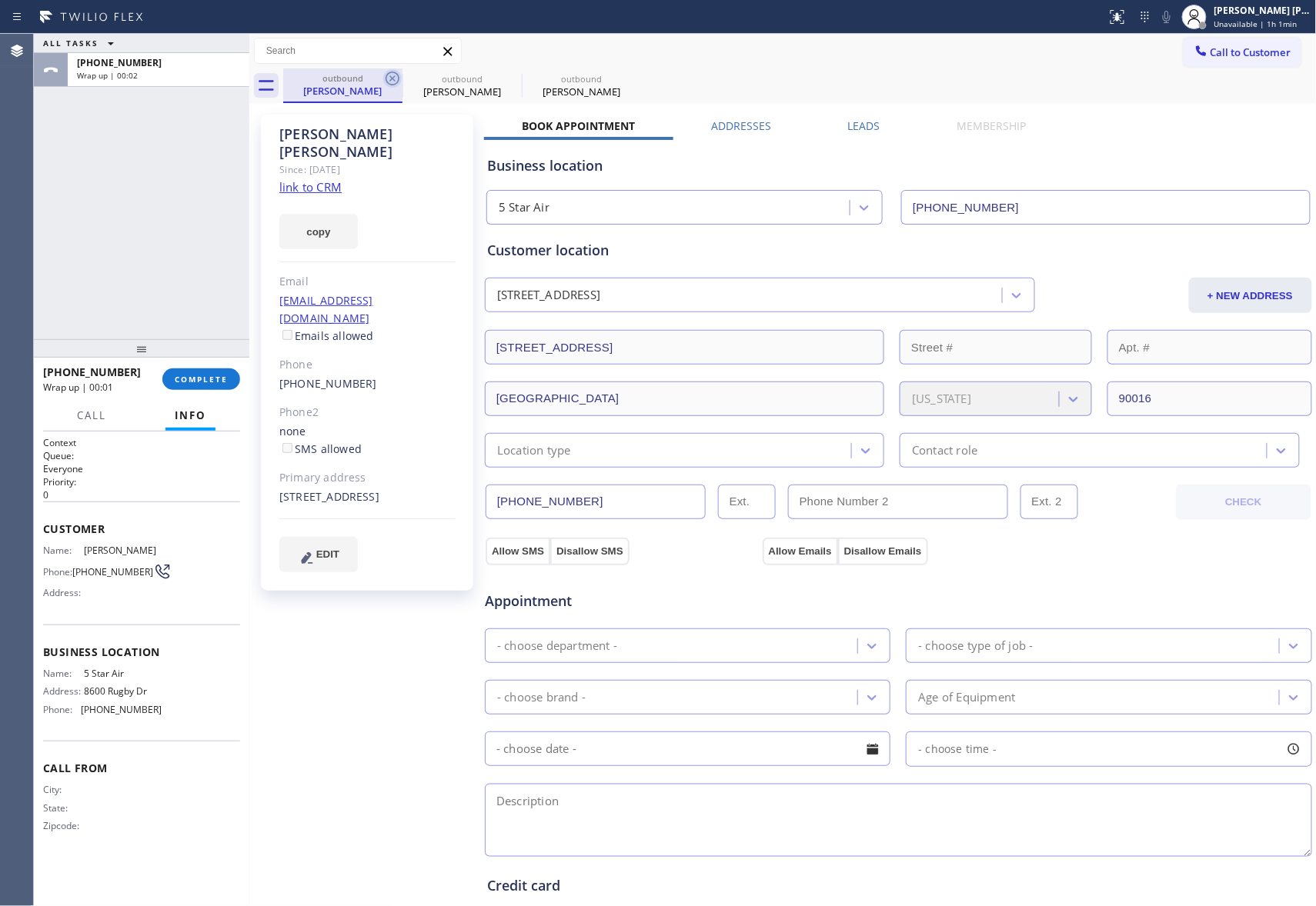
click at [387, 75] on div "outbound [PERSON_NAME] outbound [PERSON_NAME] outbound [PERSON_NAME]" at bounding box center [799, 85] width 1033 height 34
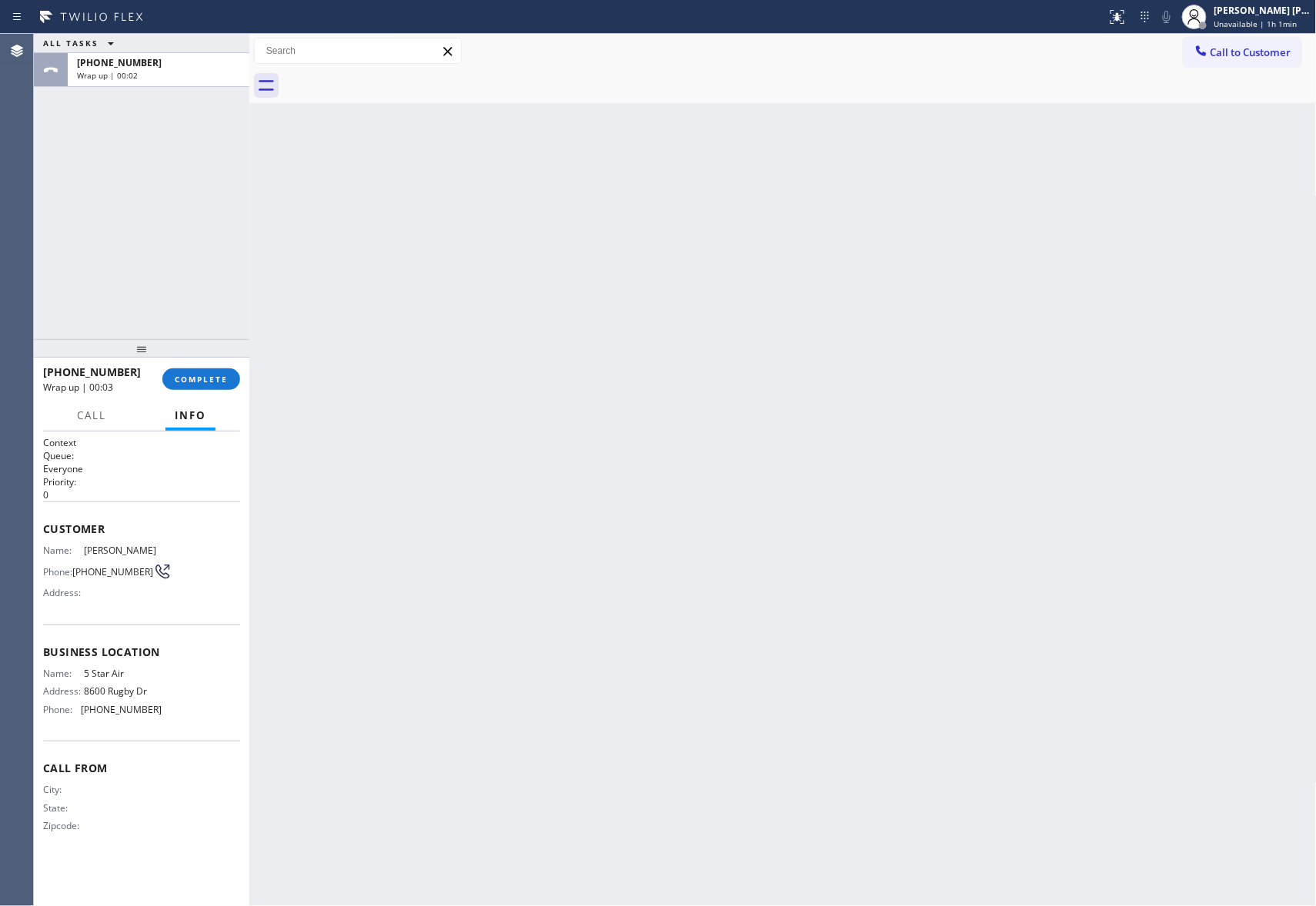
click at [387, 75] on div at bounding box center [799, 85] width 1033 height 34
click at [200, 382] on span "COMPLETE" at bounding box center [201, 378] width 53 height 11
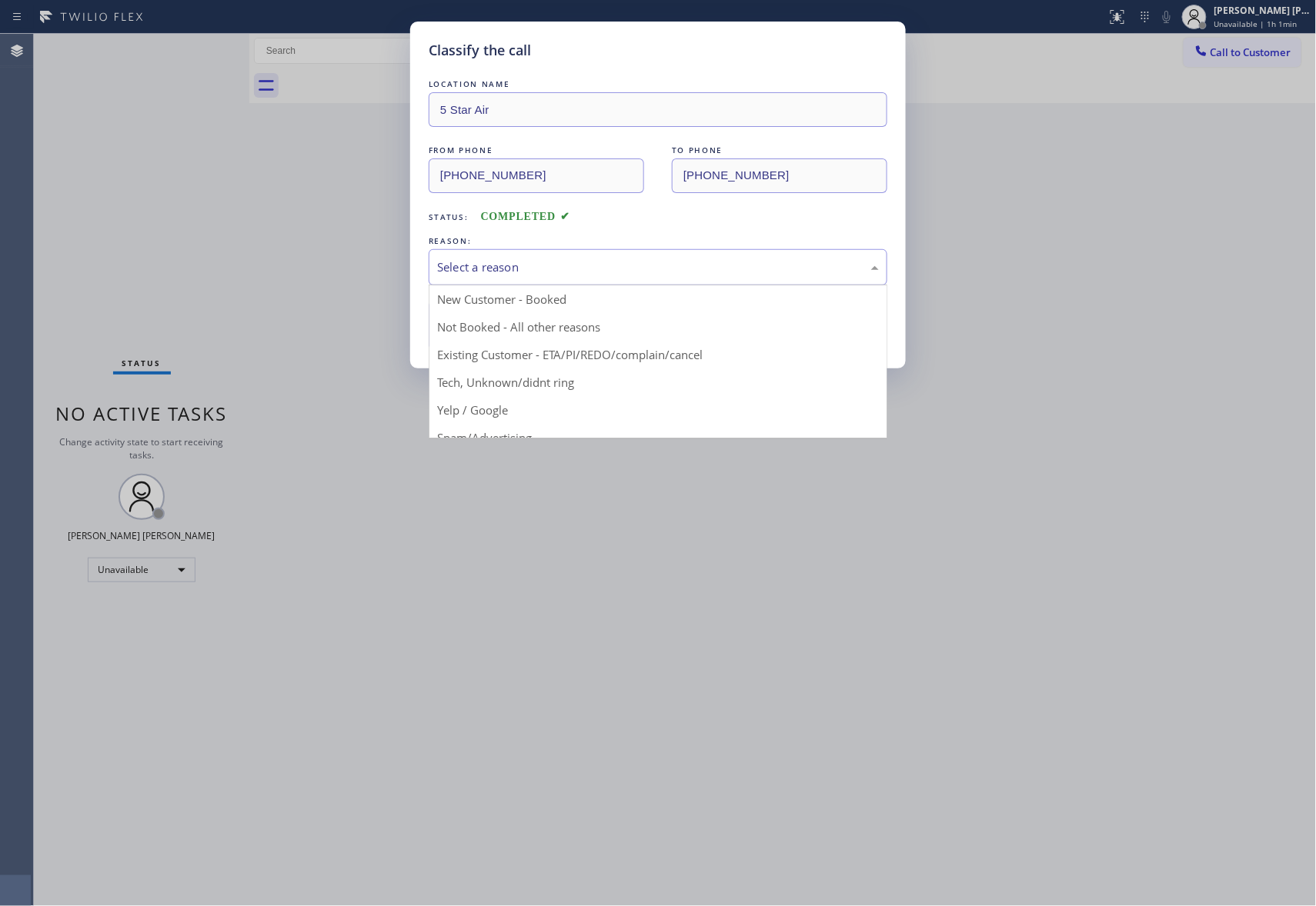
click at [515, 266] on div "Select a reason" at bounding box center [658, 267] width 442 height 18
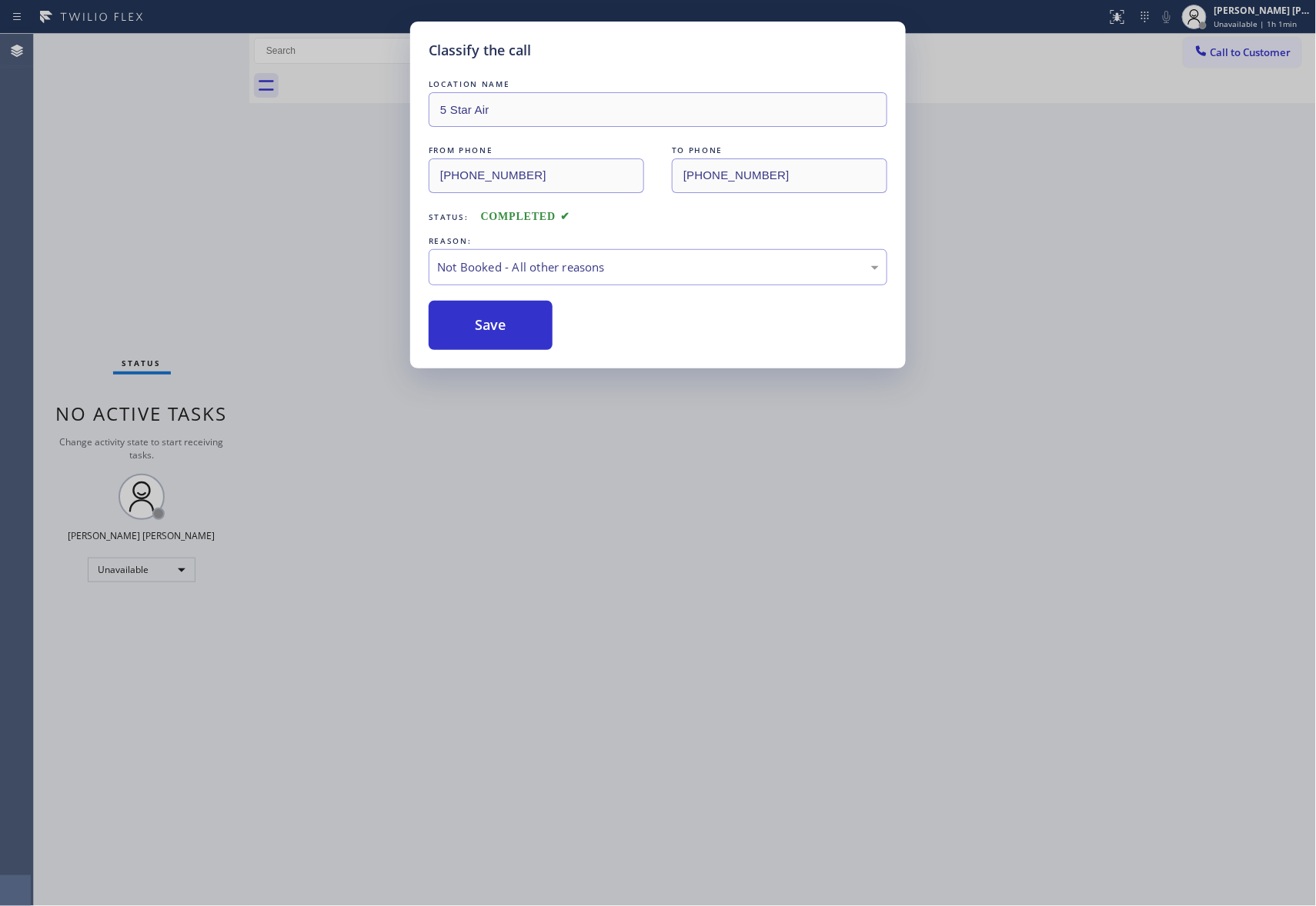
click at [485, 330] on button "Save" at bounding box center [490, 325] width 124 height 49
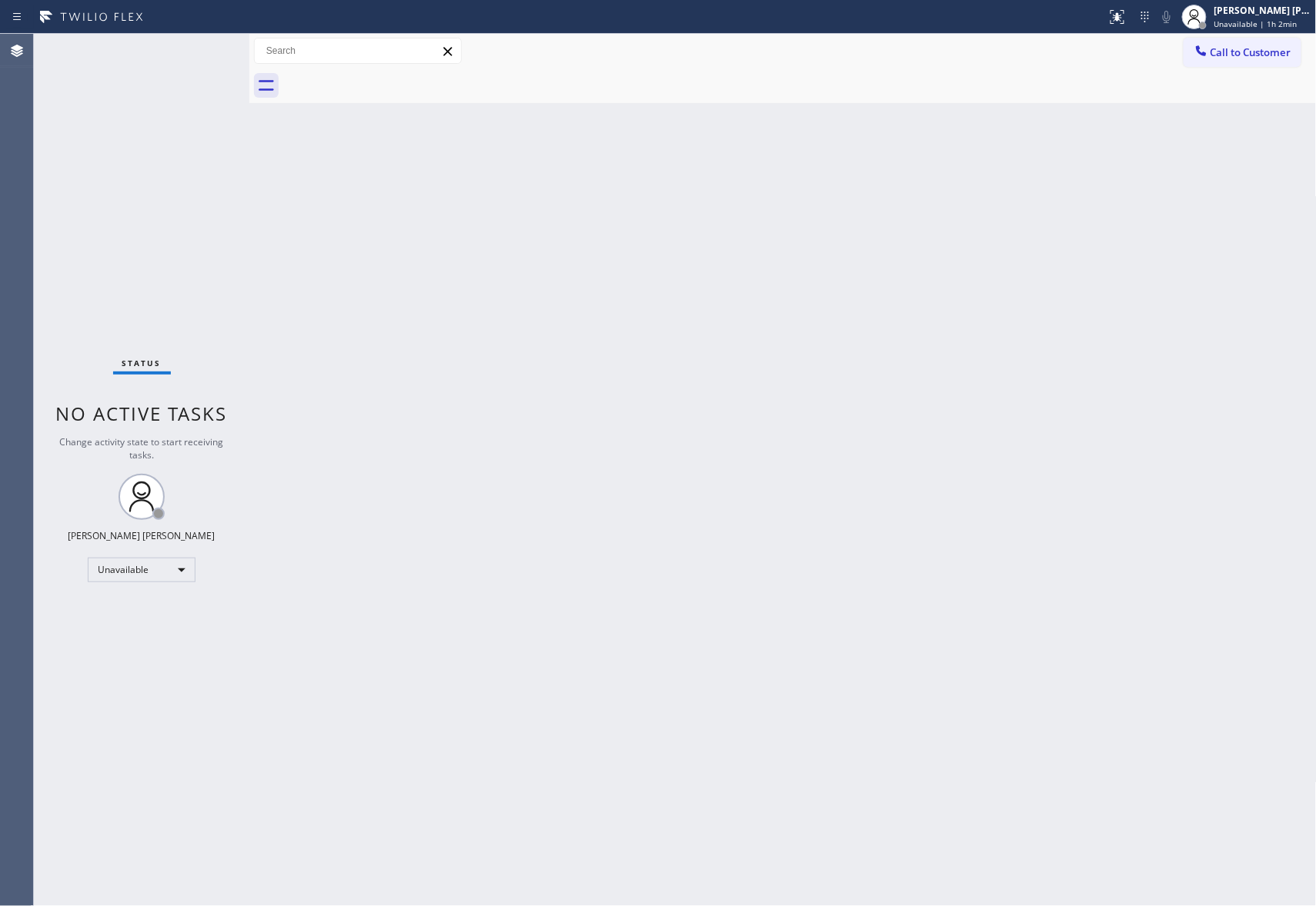
click at [1281, 62] on button "Call to Customer" at bounding box center [1242, 53] width 118 height 29
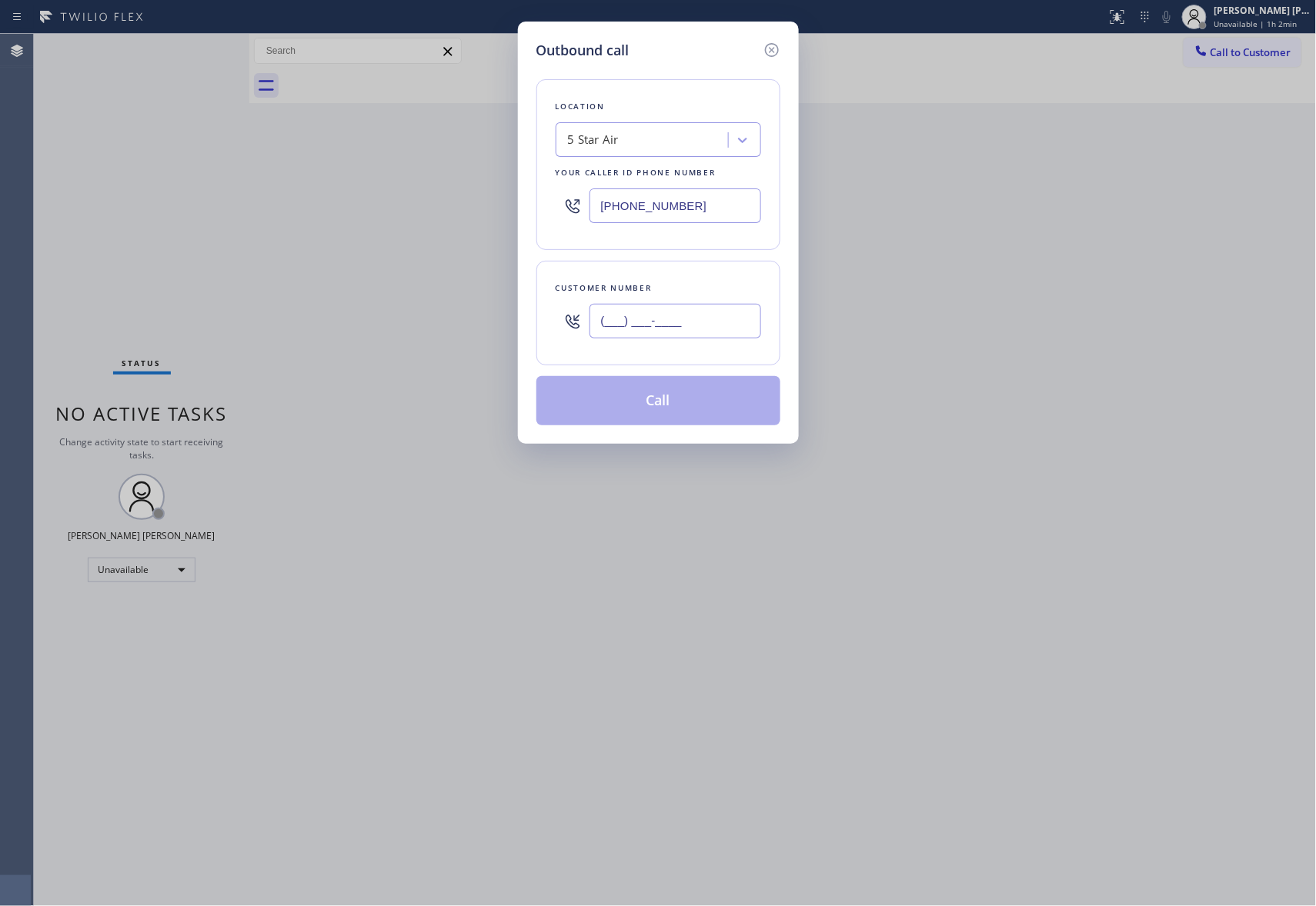
click at [738, 325] on input "(___) ___-____" at bounding box center [675, 321] width 172 height 34
paste input "914) 329-4736"
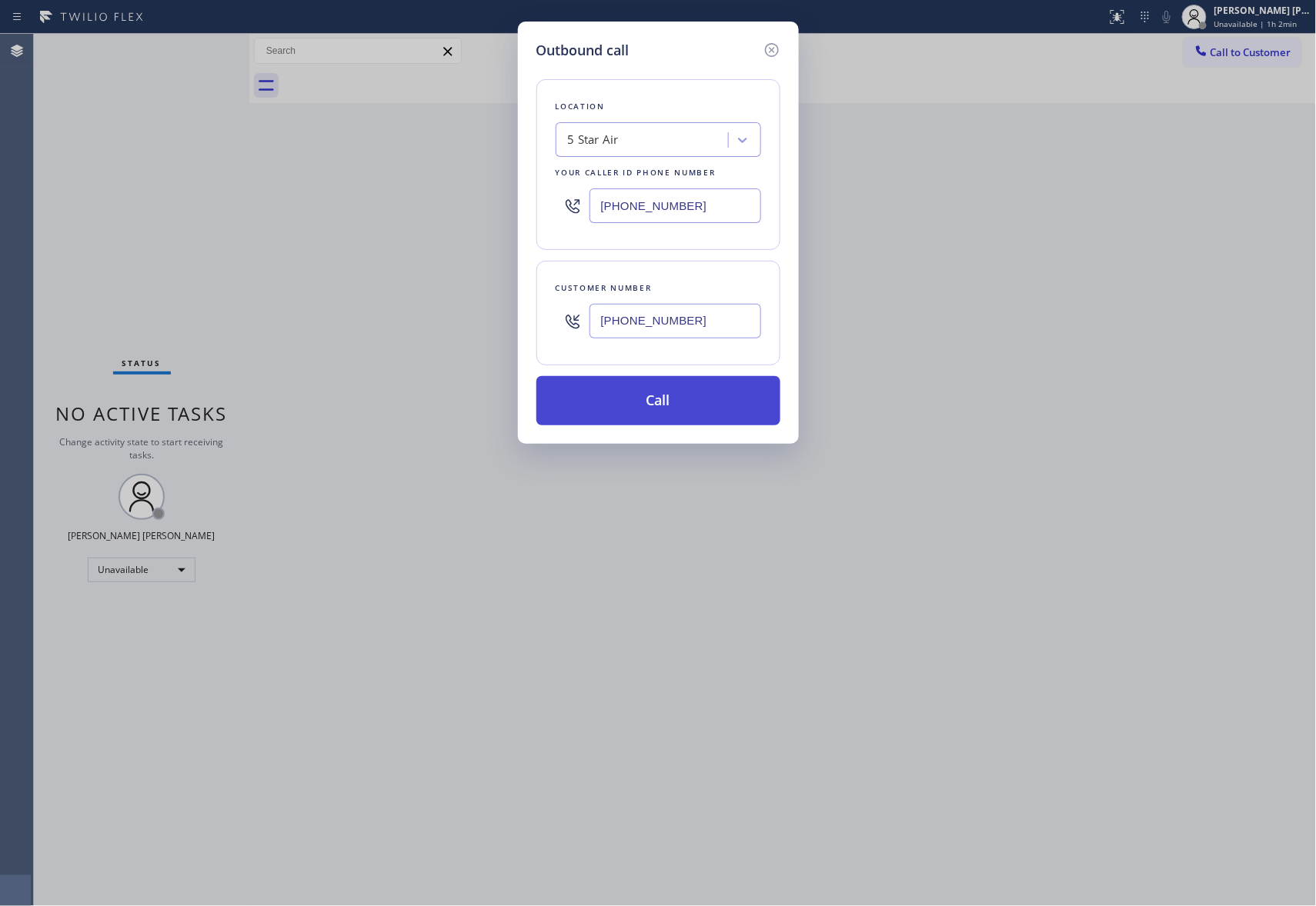
type input "[PHONE_NUMBER]"
click at [679, 407] on button "Call" at bounding box center [658, 401] width 244 height 49
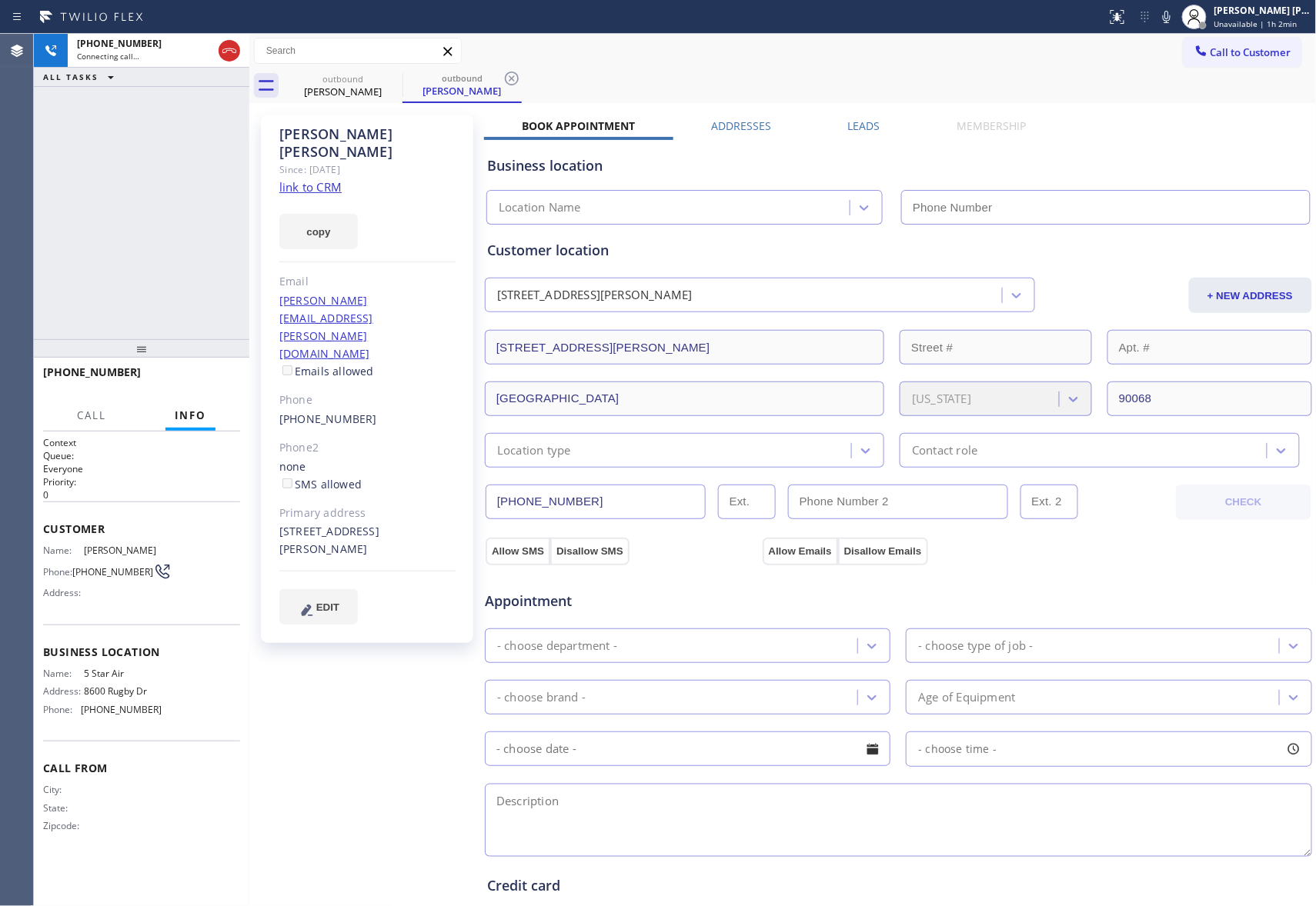
type input "[PHONE_NUMBER]"
click at [865, 121] on label "Leads" at bounding box center [863, 125] width 32 height 15
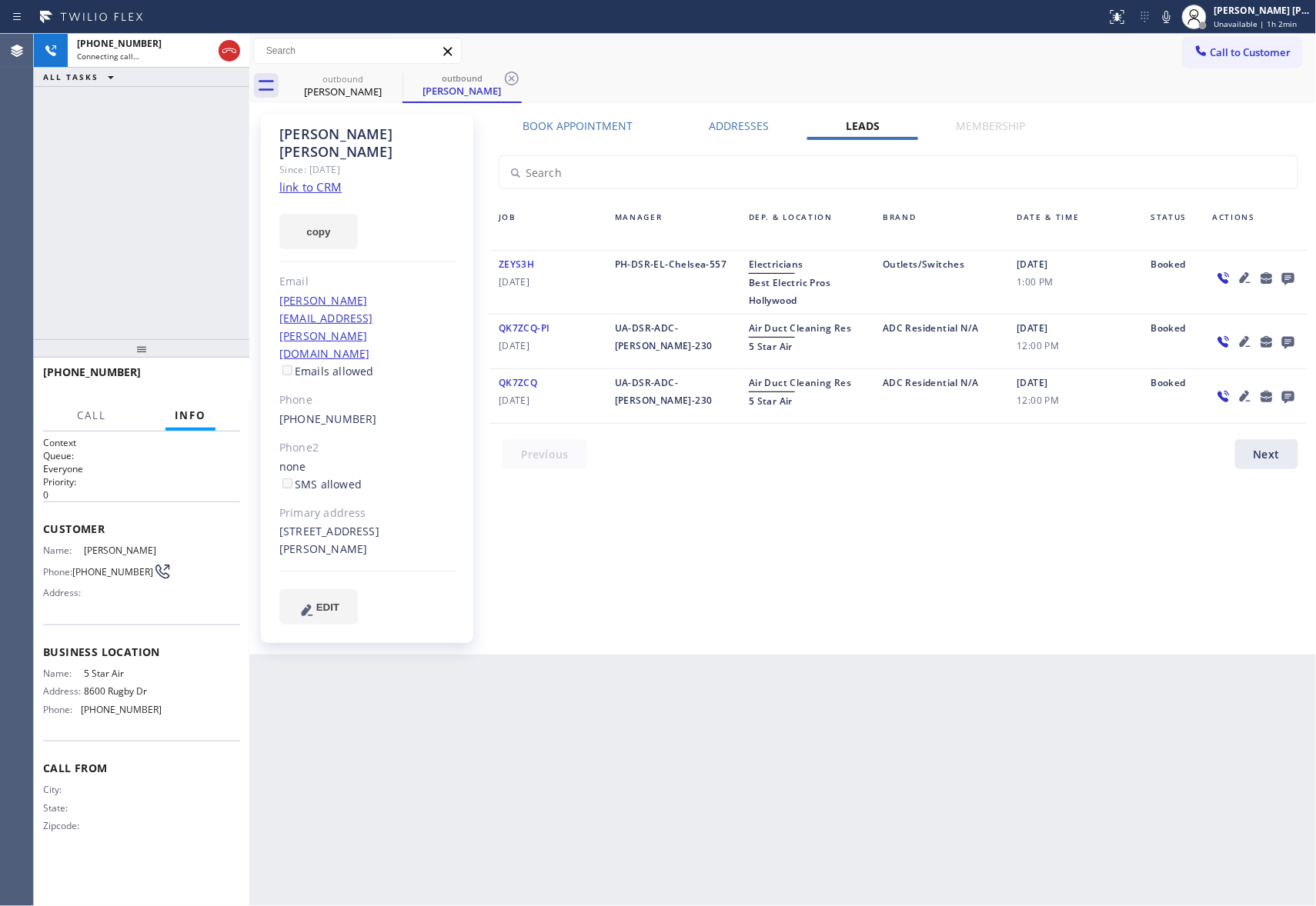
click at [1296, 280] on icon at bounding box center [1288, 278] width 19 height 20
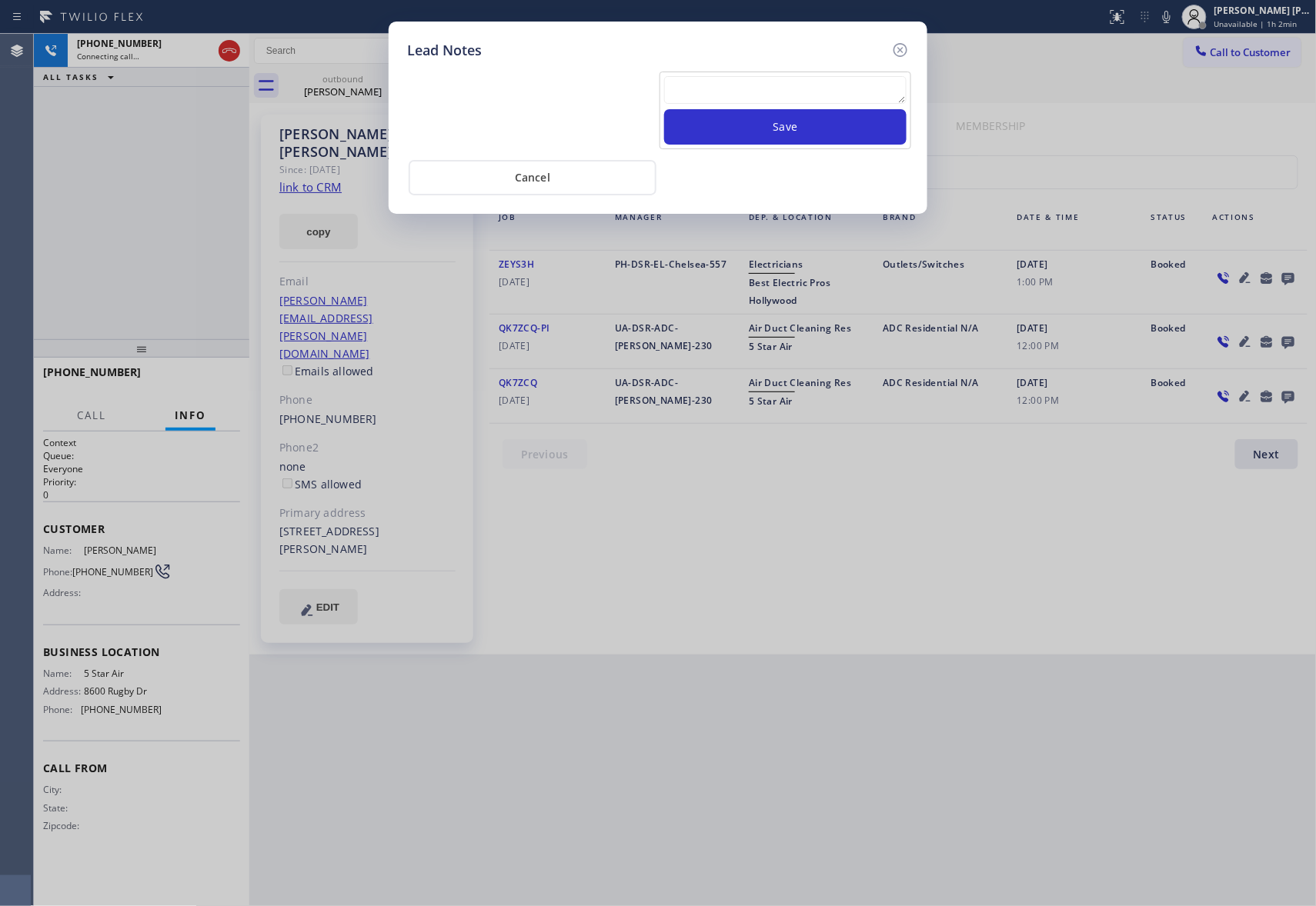
click at [850, 81] on textarea at bounding box center [785, 90] width 242 height 27
paste textarea "please transfer if cx calls back"
type textarea "please transfer if cx calls back"
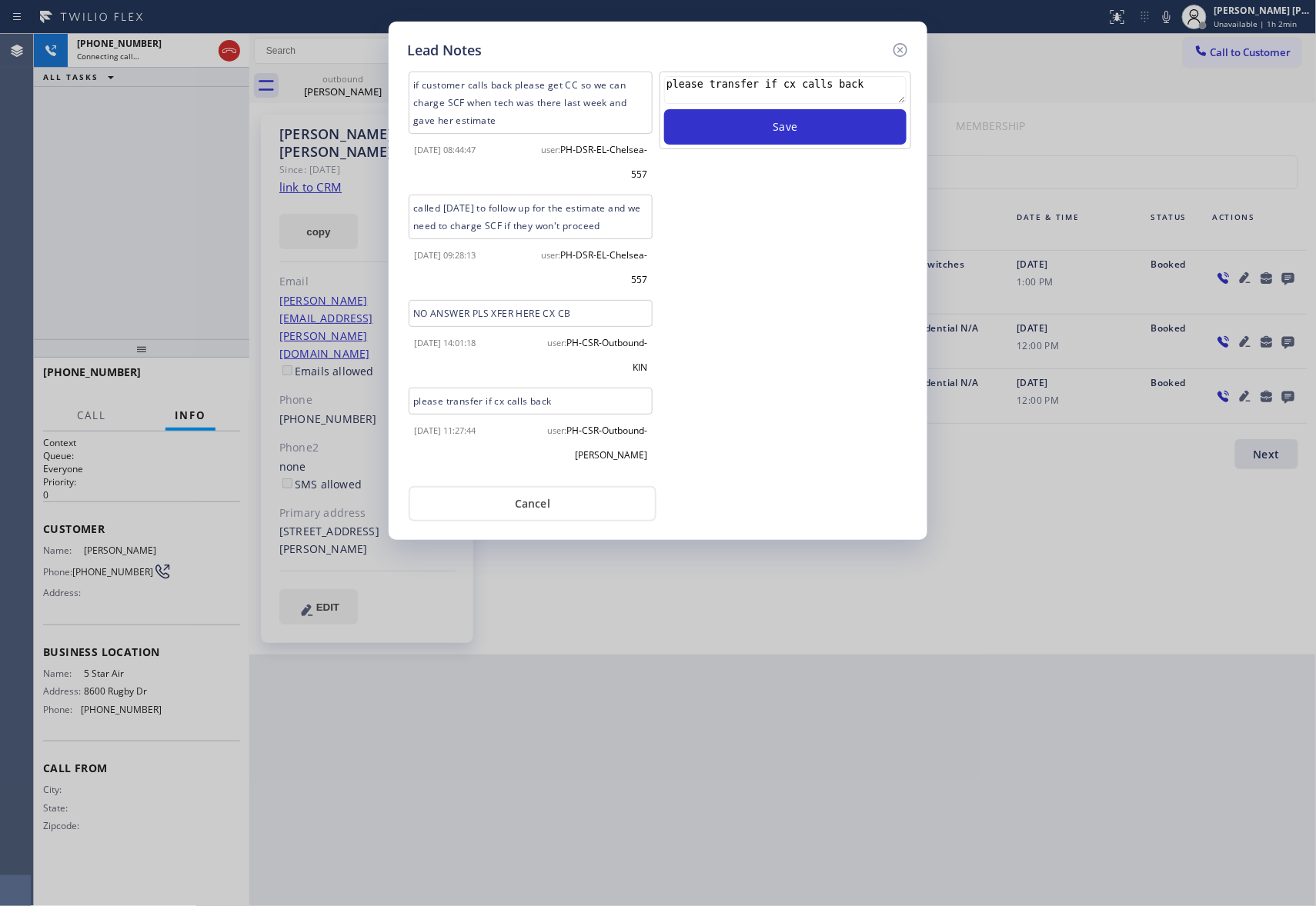
drag, startPoint x: 878, startPoint y: 84, endPoint x: 534, endPoint y: 65, distance: 344.5
click at [534, 65] on div "if customer calls back please get CC so we can charge SCF when tech was there l…" at bounding box center [658, 291] width 501 height 460
click at [900, 46] on icon at bounding box center [899, 50] width 19 height 19
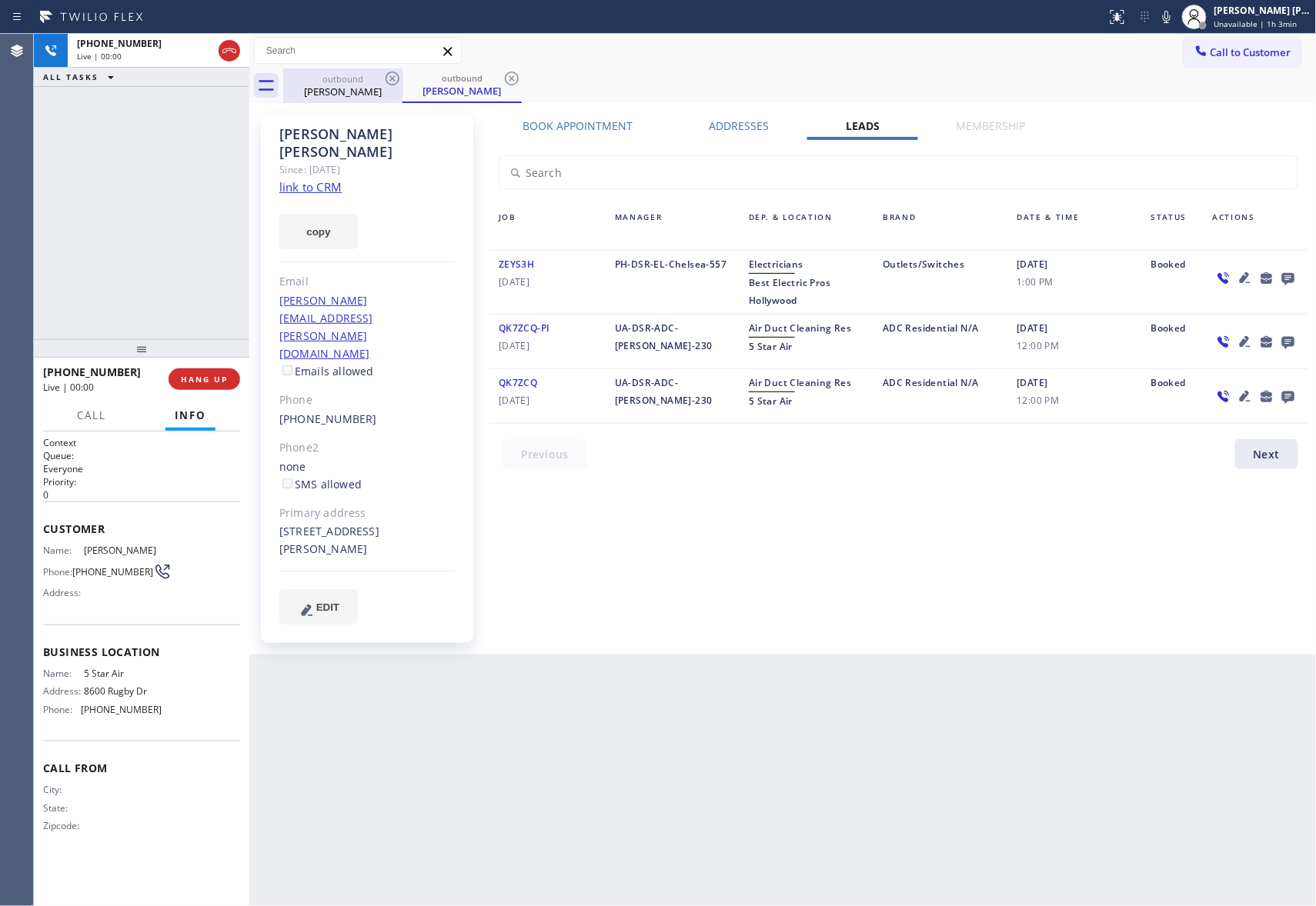
click at [374, 91] on div "[PERSON_NAME]" at bounding box center [342, 92] width 116 height 14
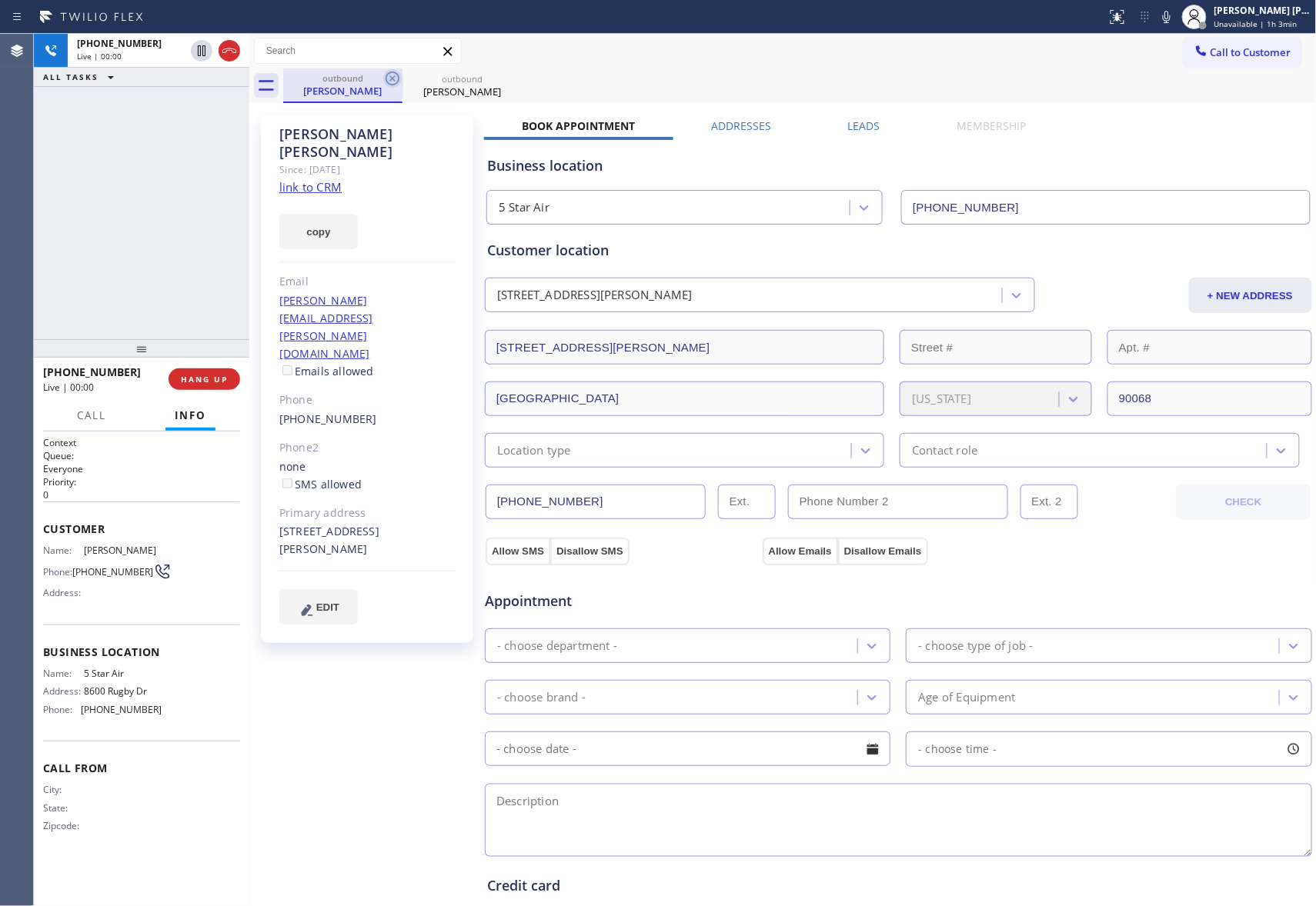
click at [392, 84] on icon at bounding box center [392, 78] width 14 height 14
click at [0, 0] on icon at bounding box center [0, 0] width 0 height 0
click at [392, 84] on div "outbound [PERSON_NAME] outbound [PERSON_NAME]" at bounding box center [799, 85] width 1033 height 34
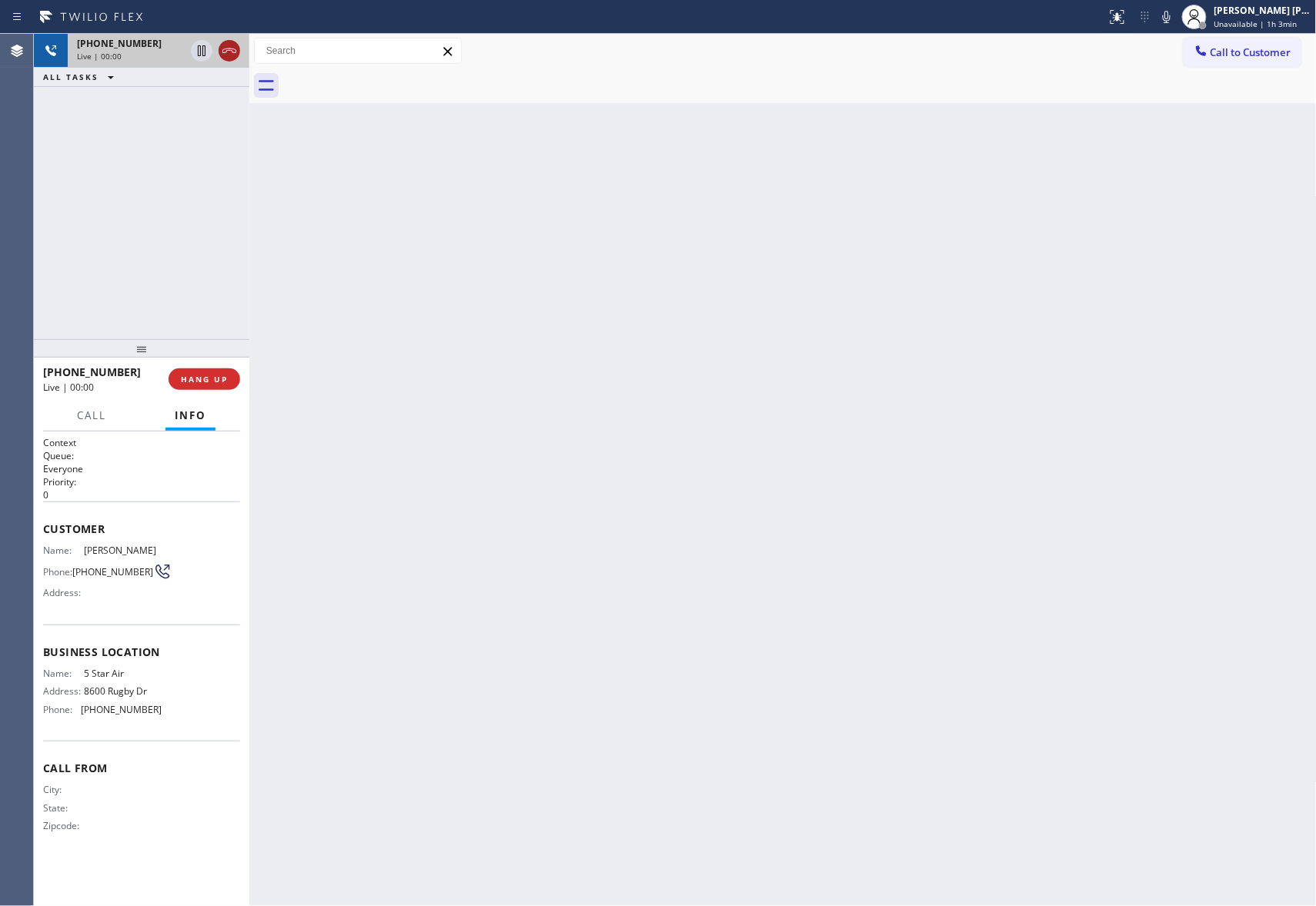
click at [226, 56] on icon at bounding box center [229, 51] width 19 height 19
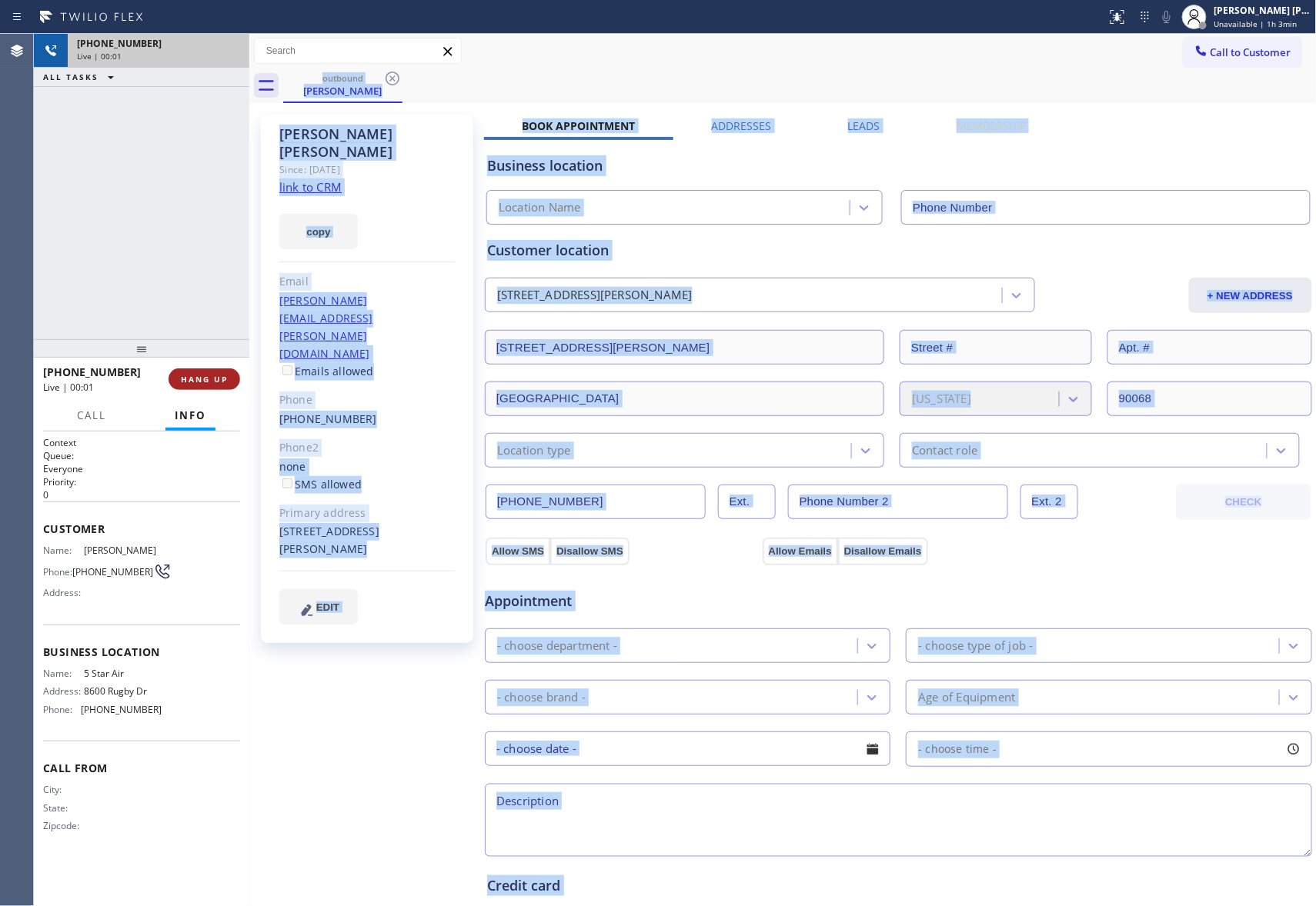
click at [204, 371] on button "HANG UP" at bounding box center [204, 379] width 71 height 21
type input "[PHONE_NUMBER]"
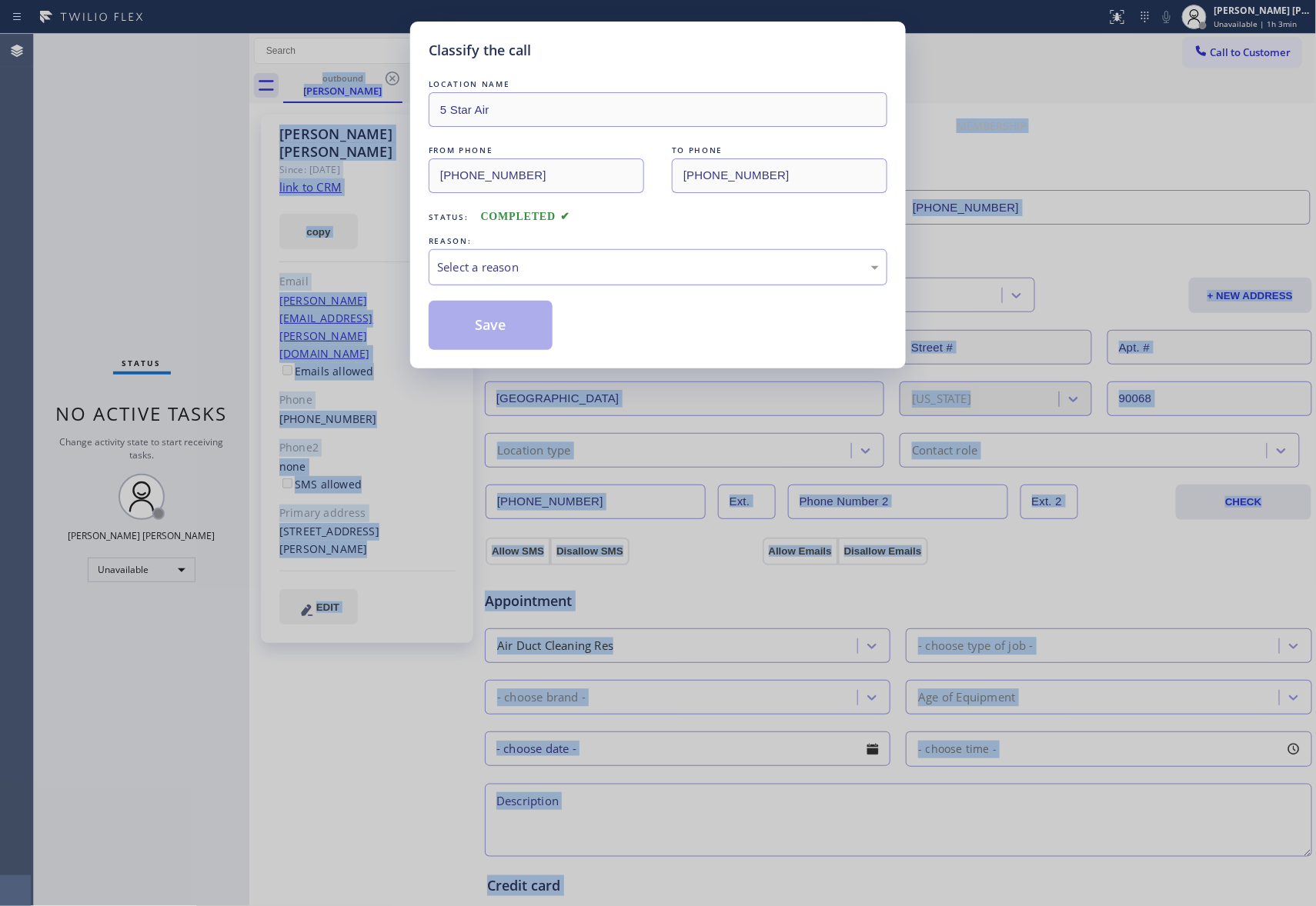
click at [537, 264] on div "Select a reason" at bounding box center [658, 267] width 442 height 18
click at [491, 324] on button "Save" at bounding box center [490, 325] width 124 height 49
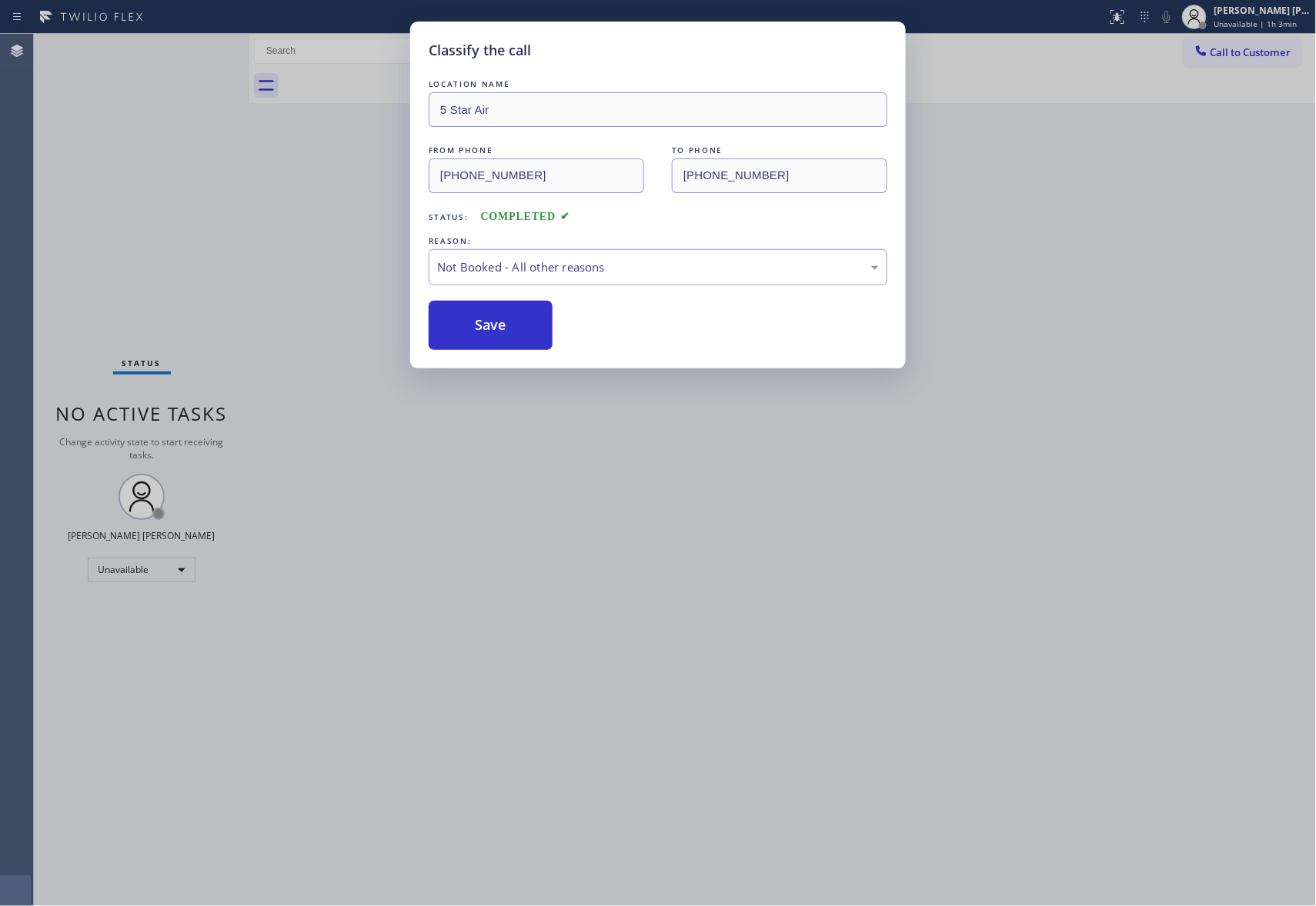
click at [491, 324] on button "Save" at bounding box center [490, 325] width 124 height 49
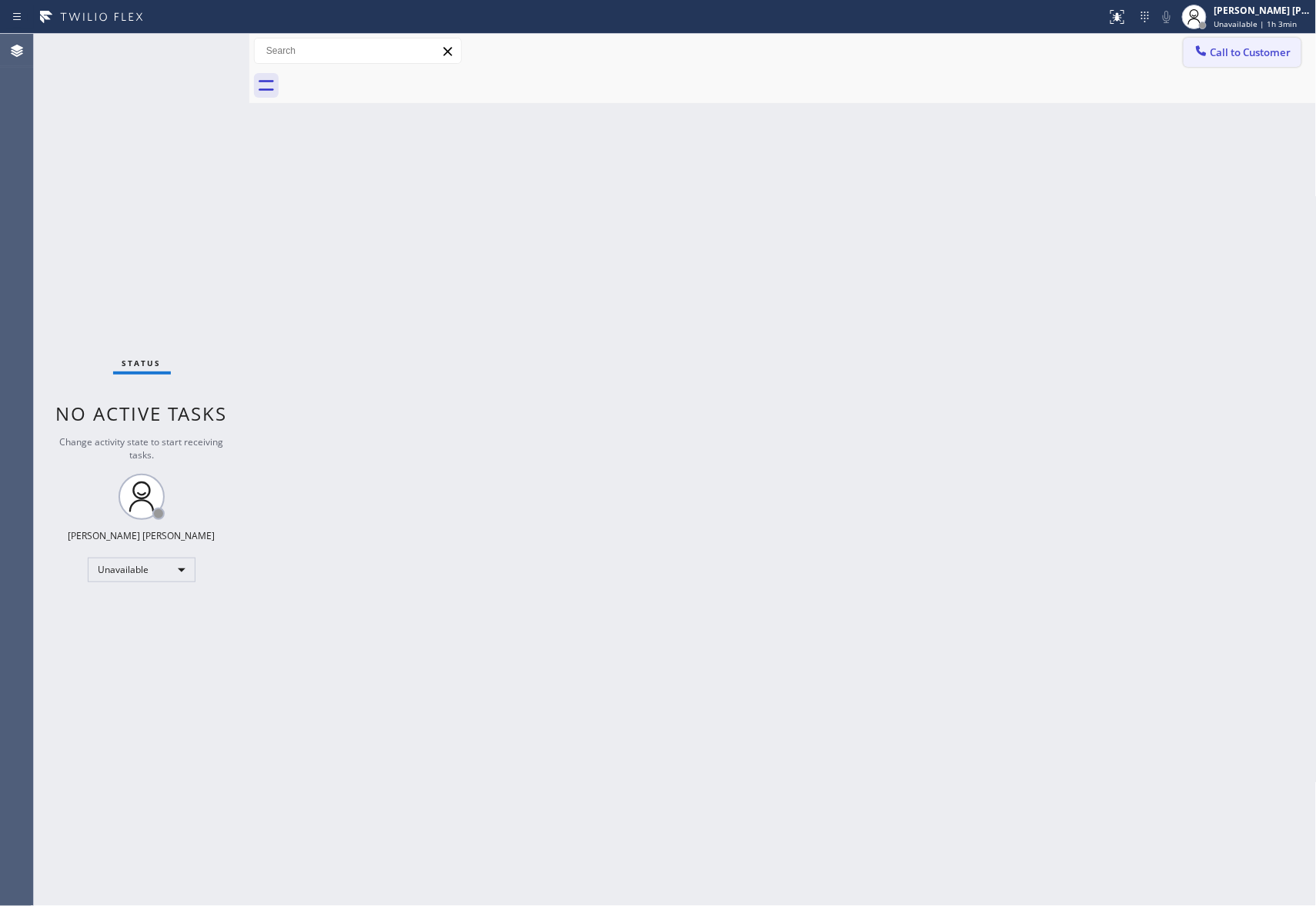
click at [1265, 60] on button "Call to Customer" at bounding box center [1242, 53] width 118 height 29
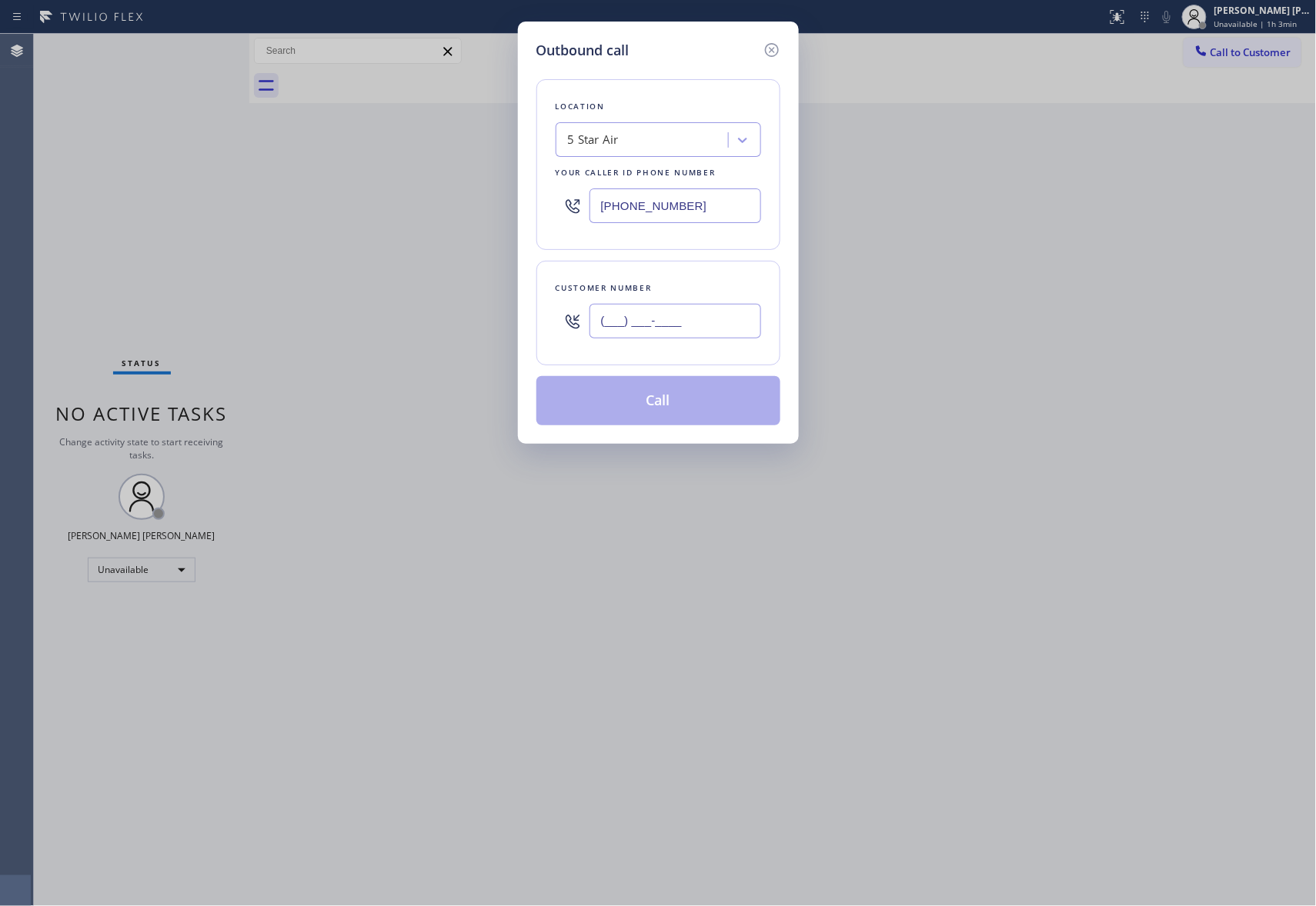
click at [711, 324] on input "(___) ___-____" at bounding box center [675, 321] width 172 height 34
paste input "805) 886-0751"
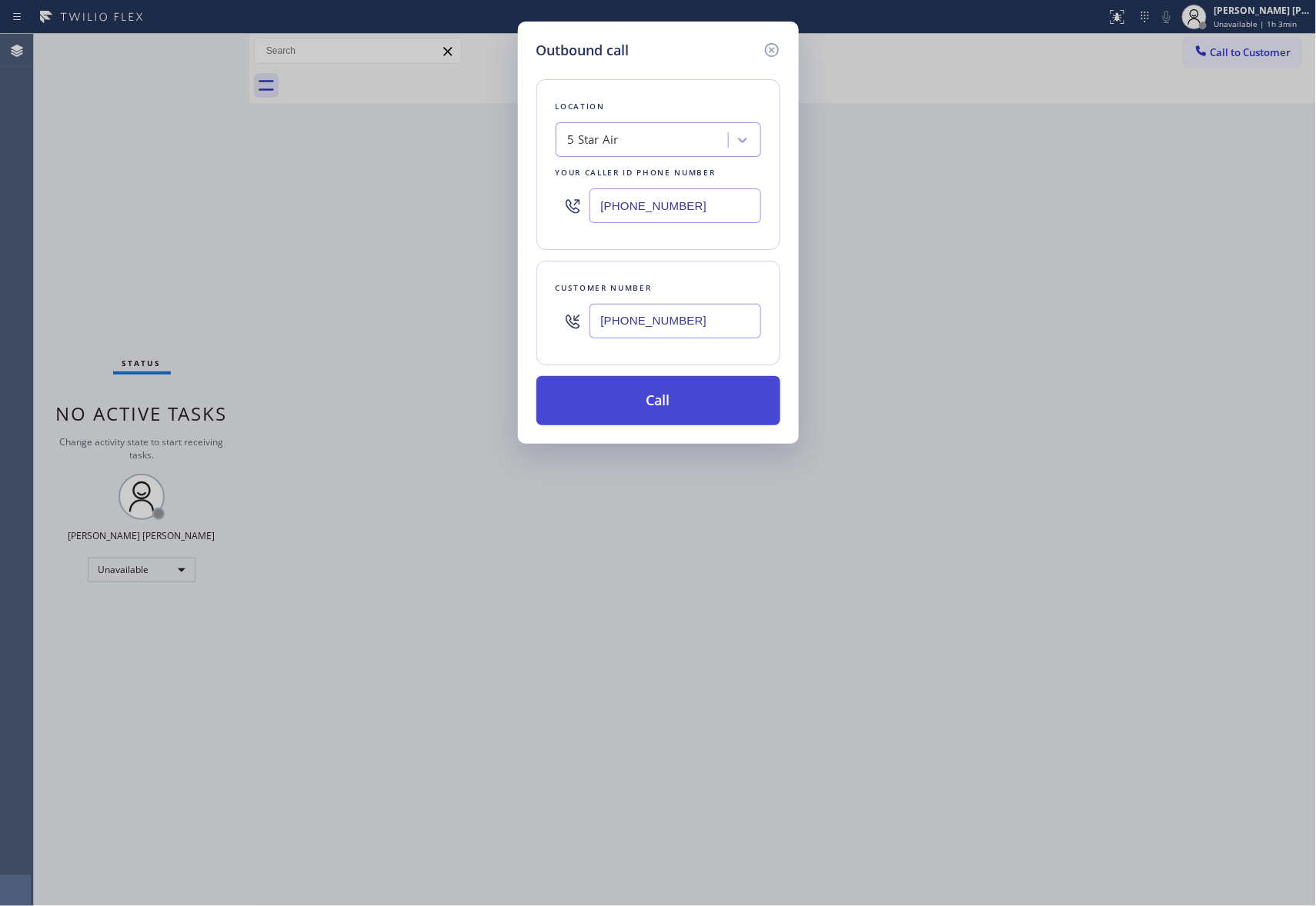
type input "[PHONE_NUMBER]"
click at [674, 398] on button "Call" at bounding box center [658, 401] width 244 height 49
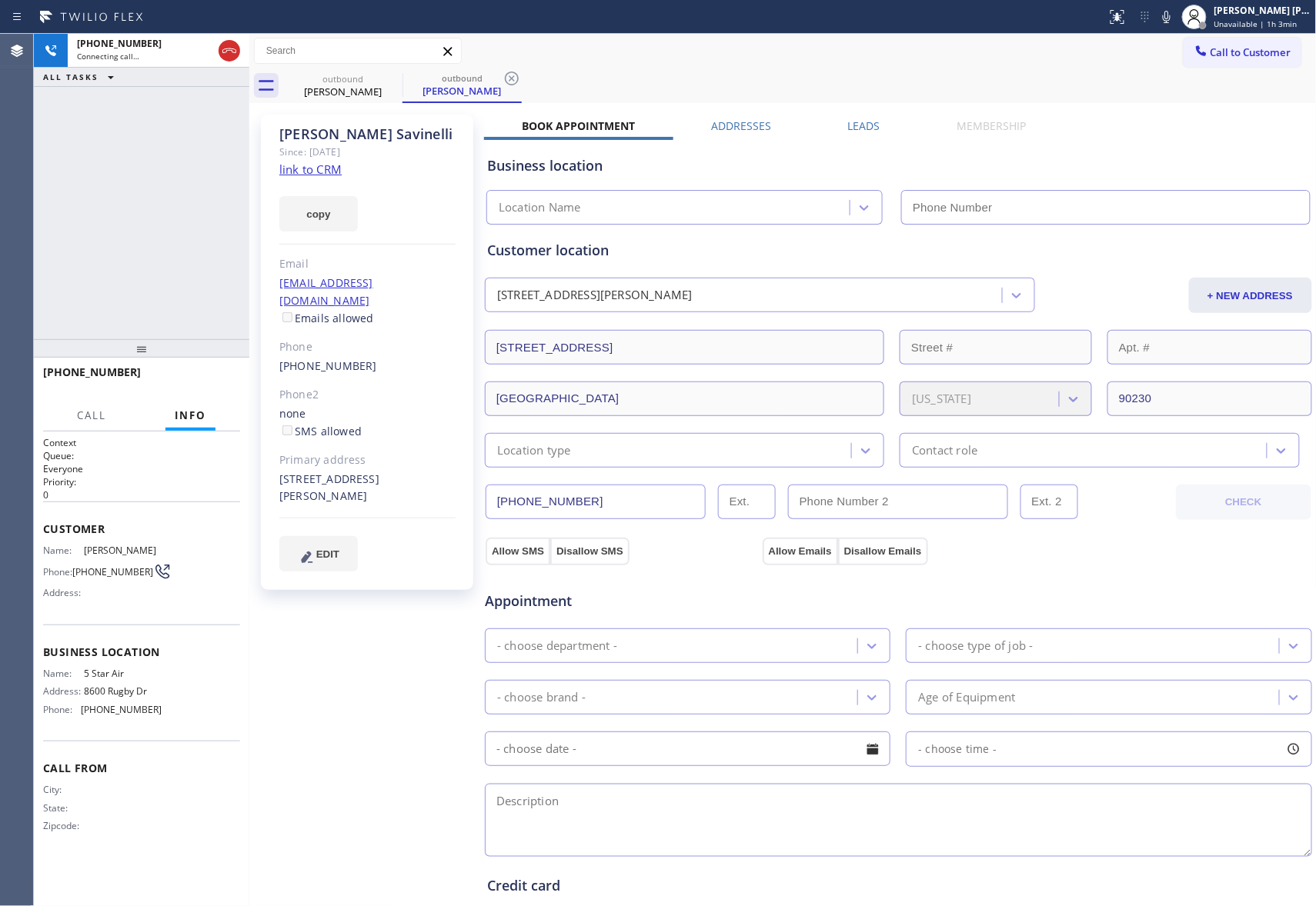
type input "[PHONE_NUMBER]"
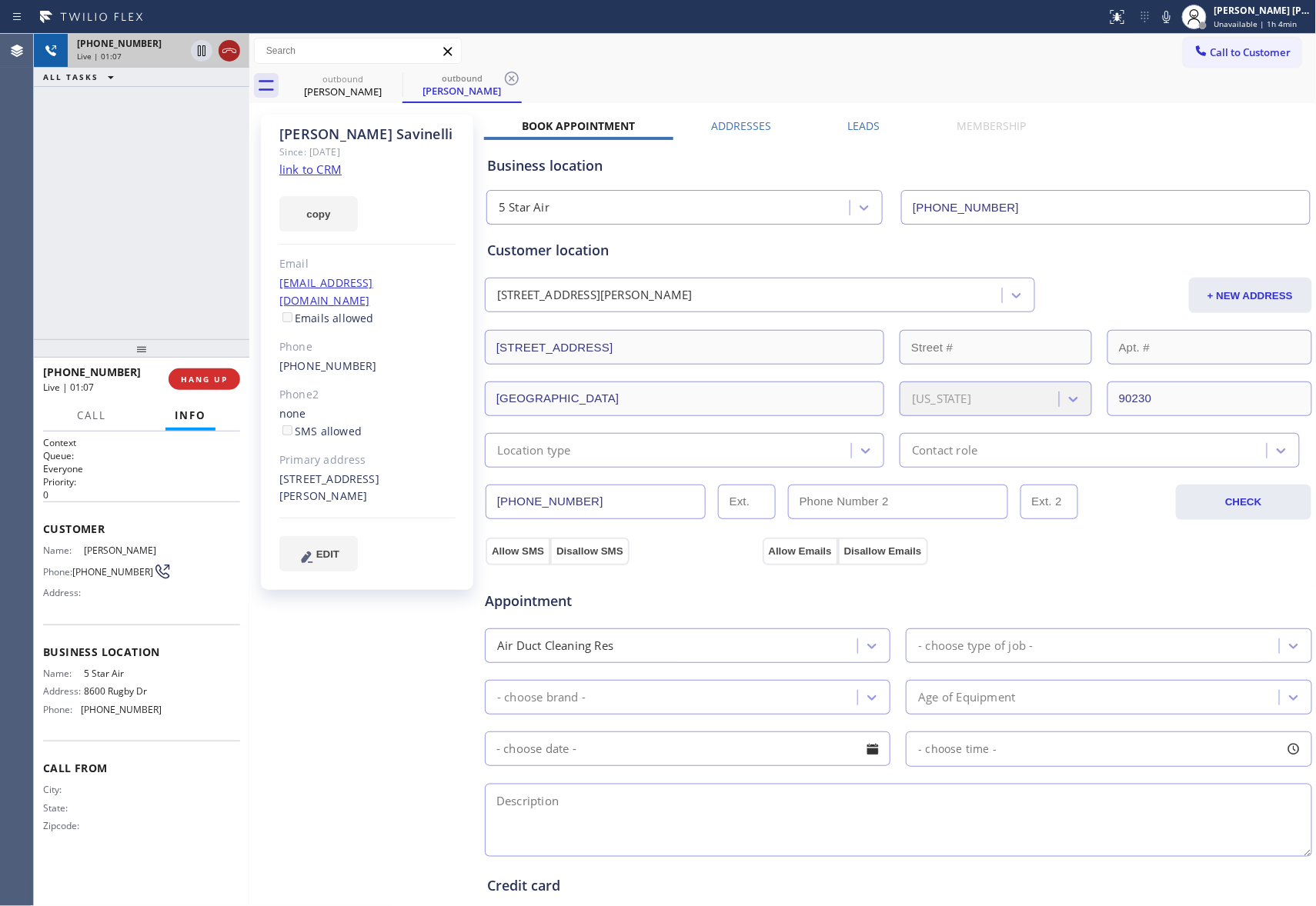
click at [232, 53] on icon at bounding box center [229, 51] width 14 height 5
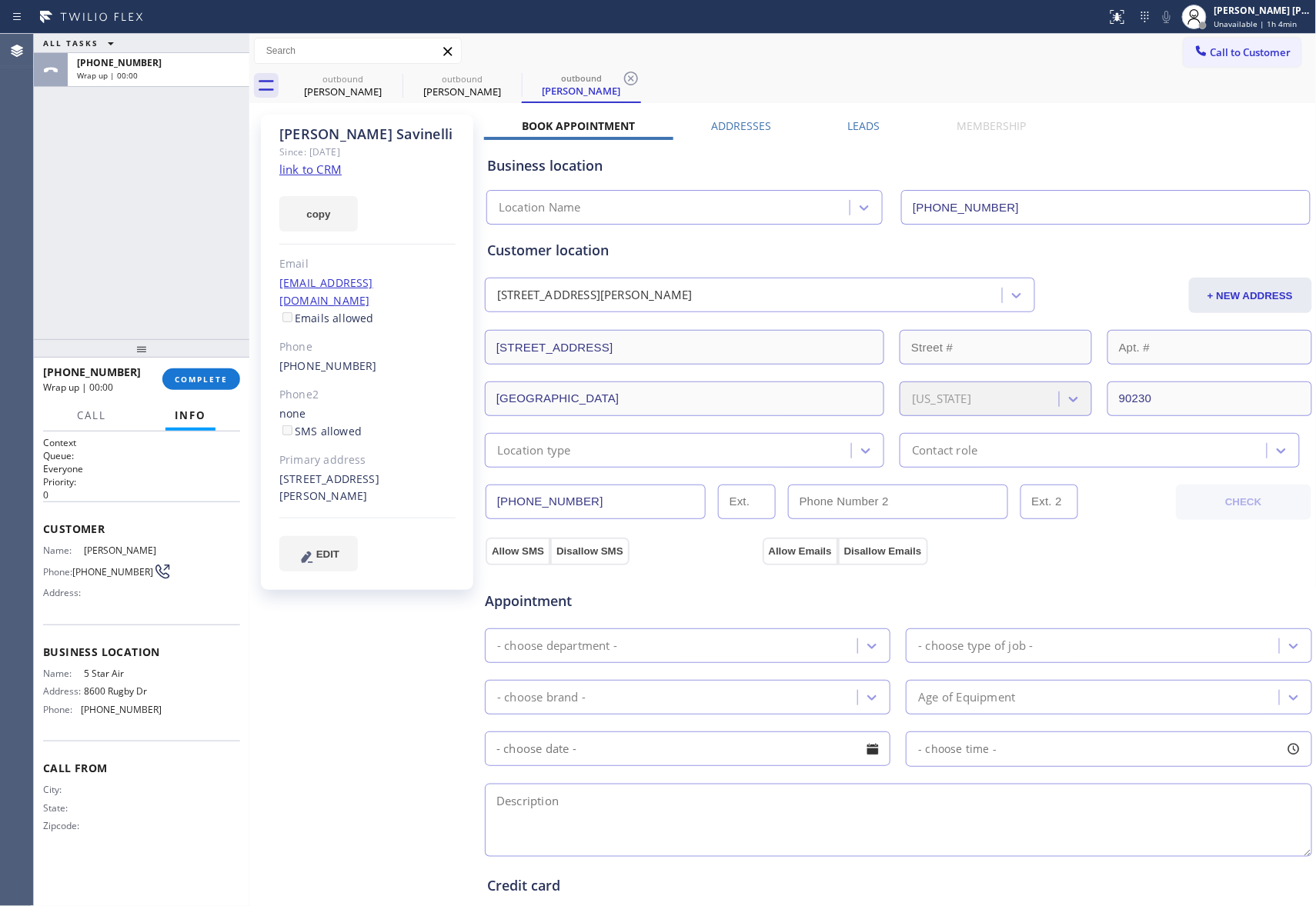
click at [848, 133] on label "Leads" at bounding box center [863, 125] width 32 height 15
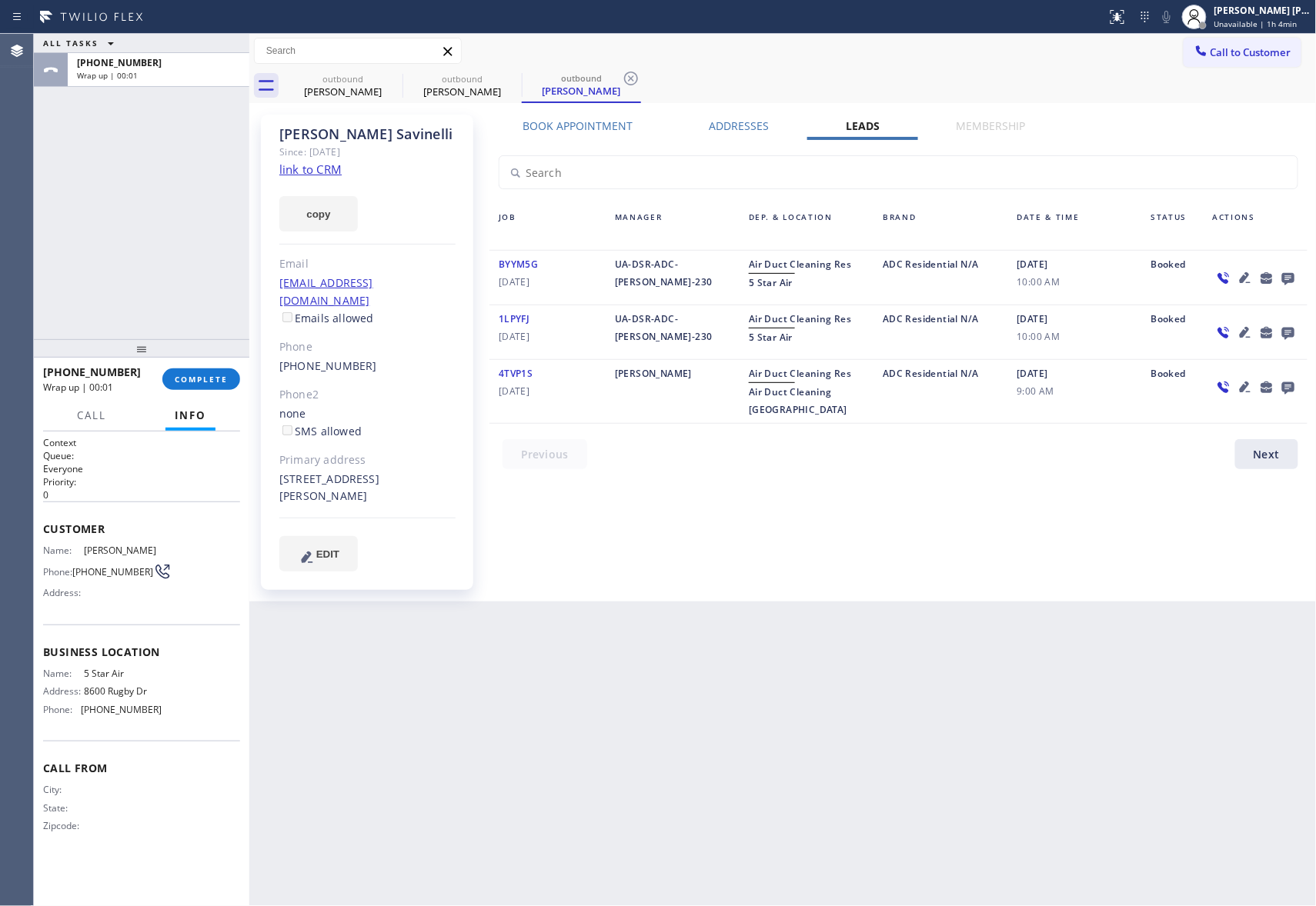
click at [1287, 277] on icon at bounding box center [1288, 279] width 13 height 13
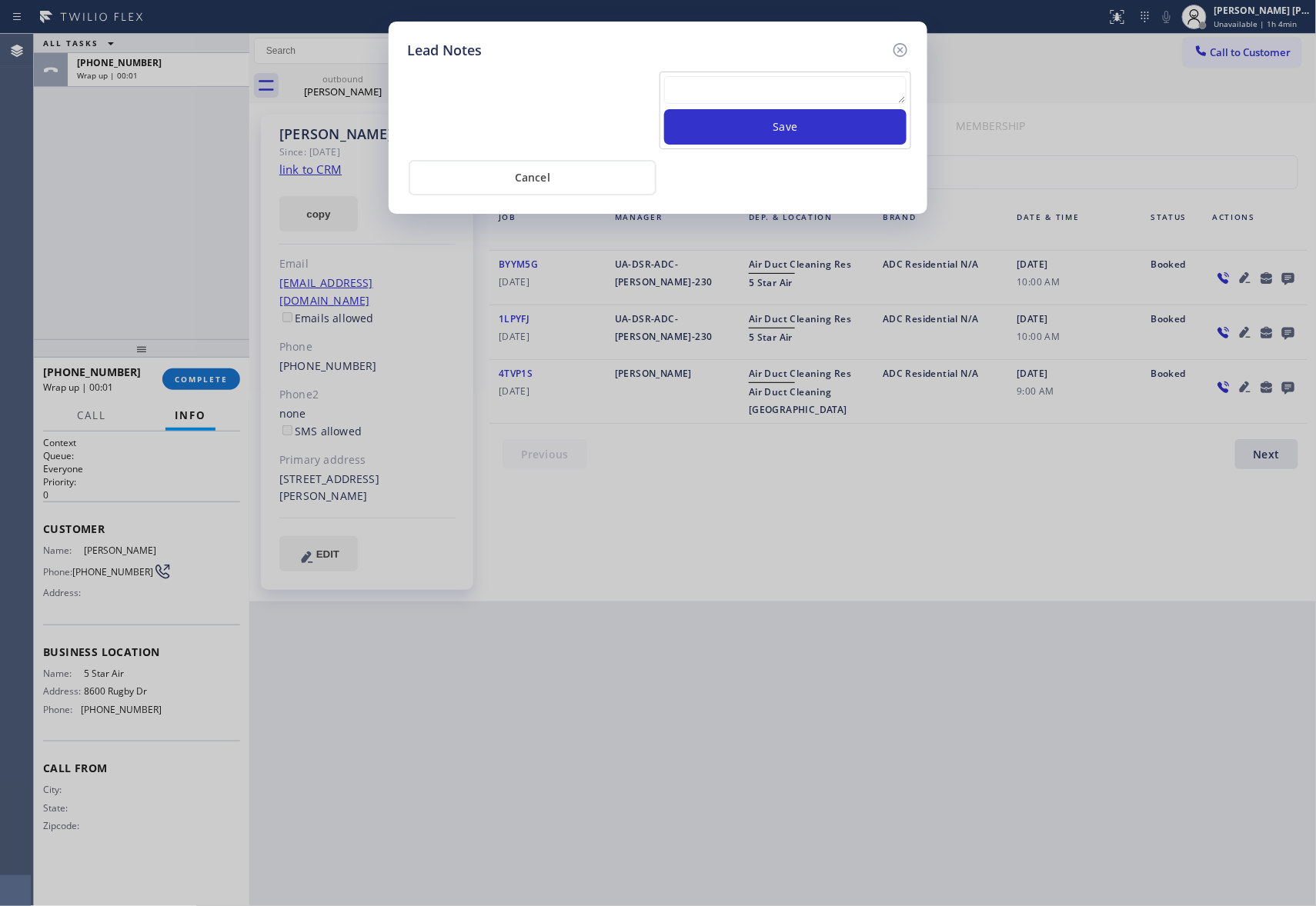
click at [751, 80] on textarea at bounding box center [785, 90] width 242 height 27
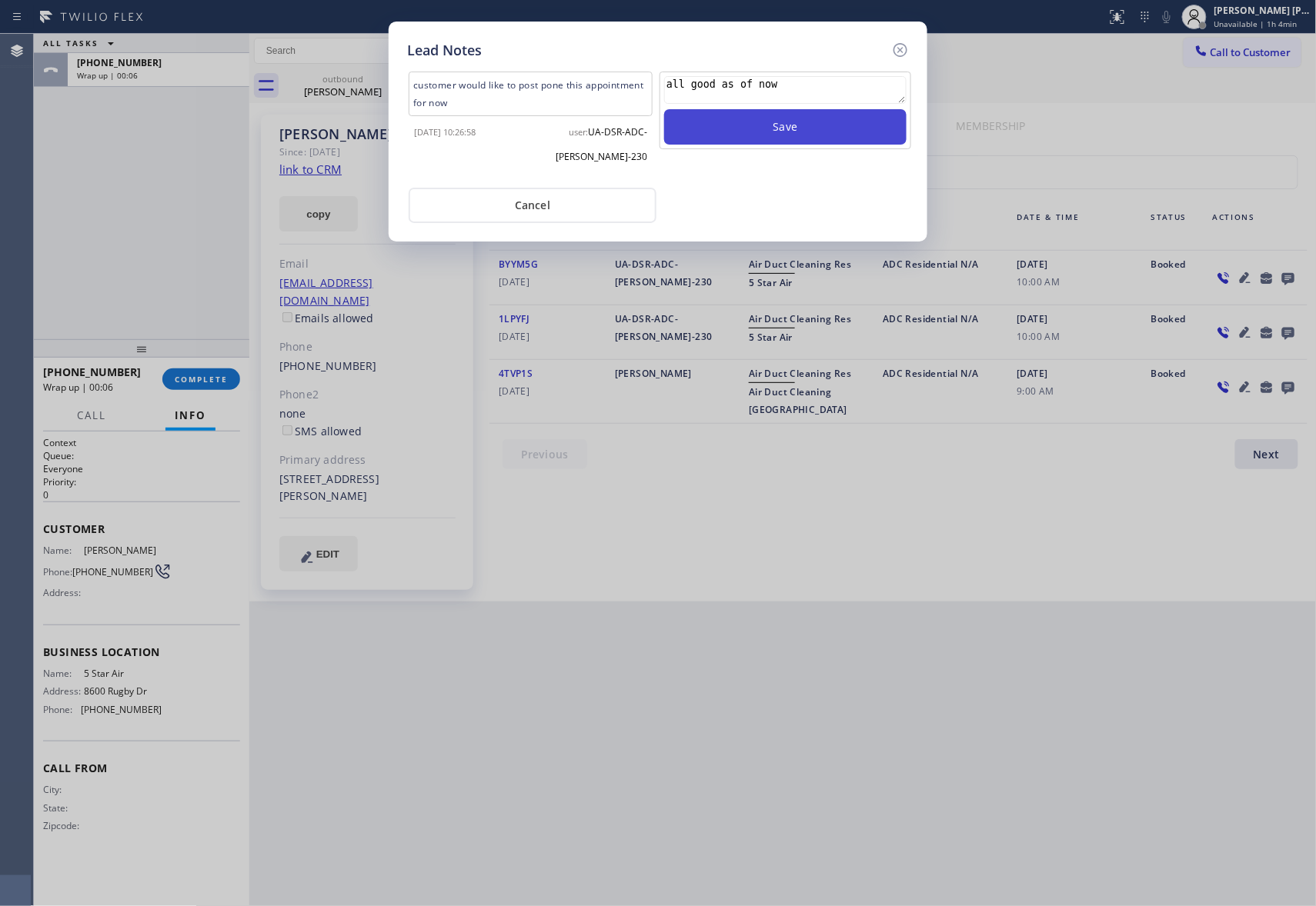
type textarea "all good as of now"
click at [742, 129] on button "Save" at bounding box center [785, 127] width 242 height 35
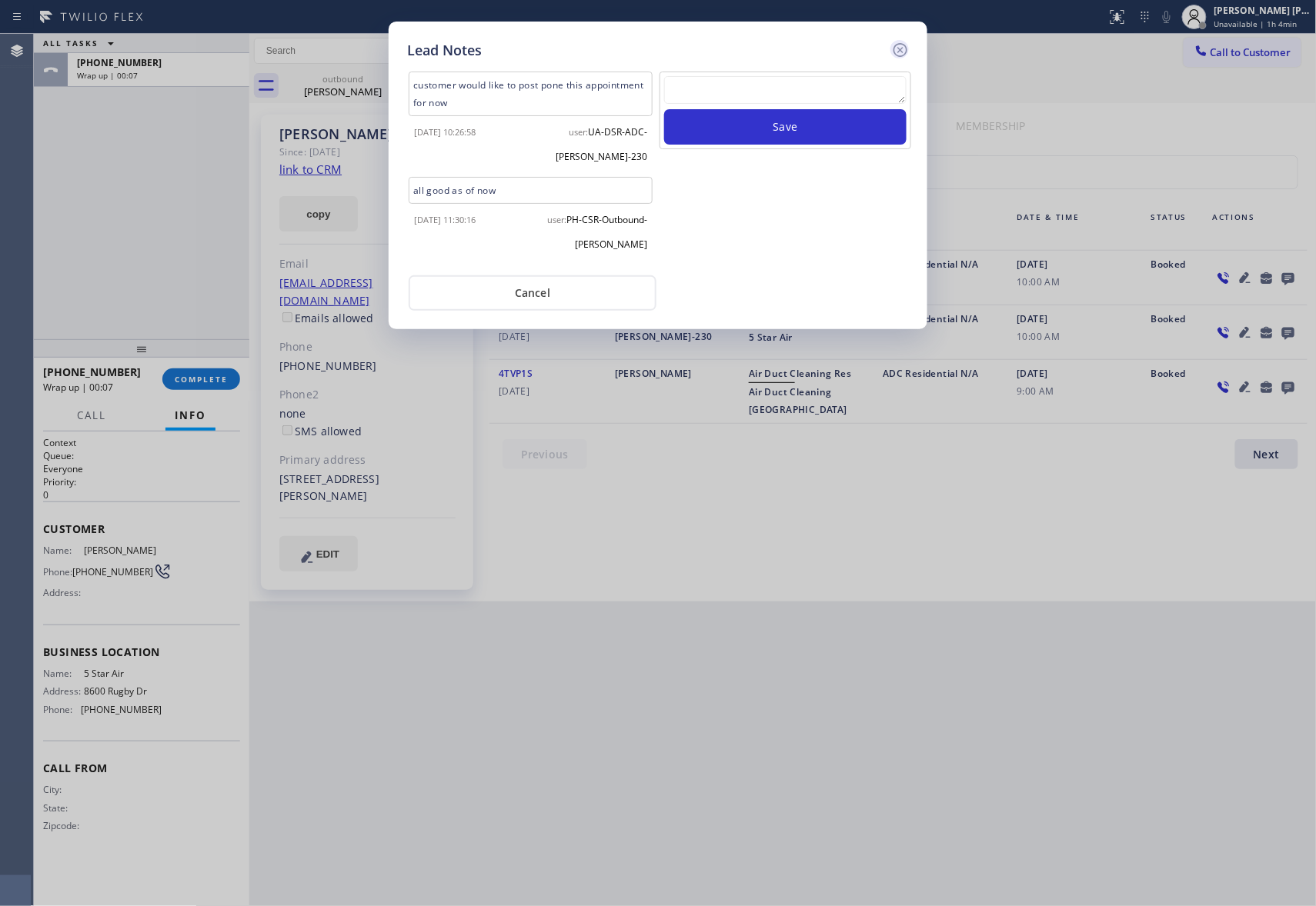
click at [898, 44] on icon at bounding box center [899, 50] width 19 height 19
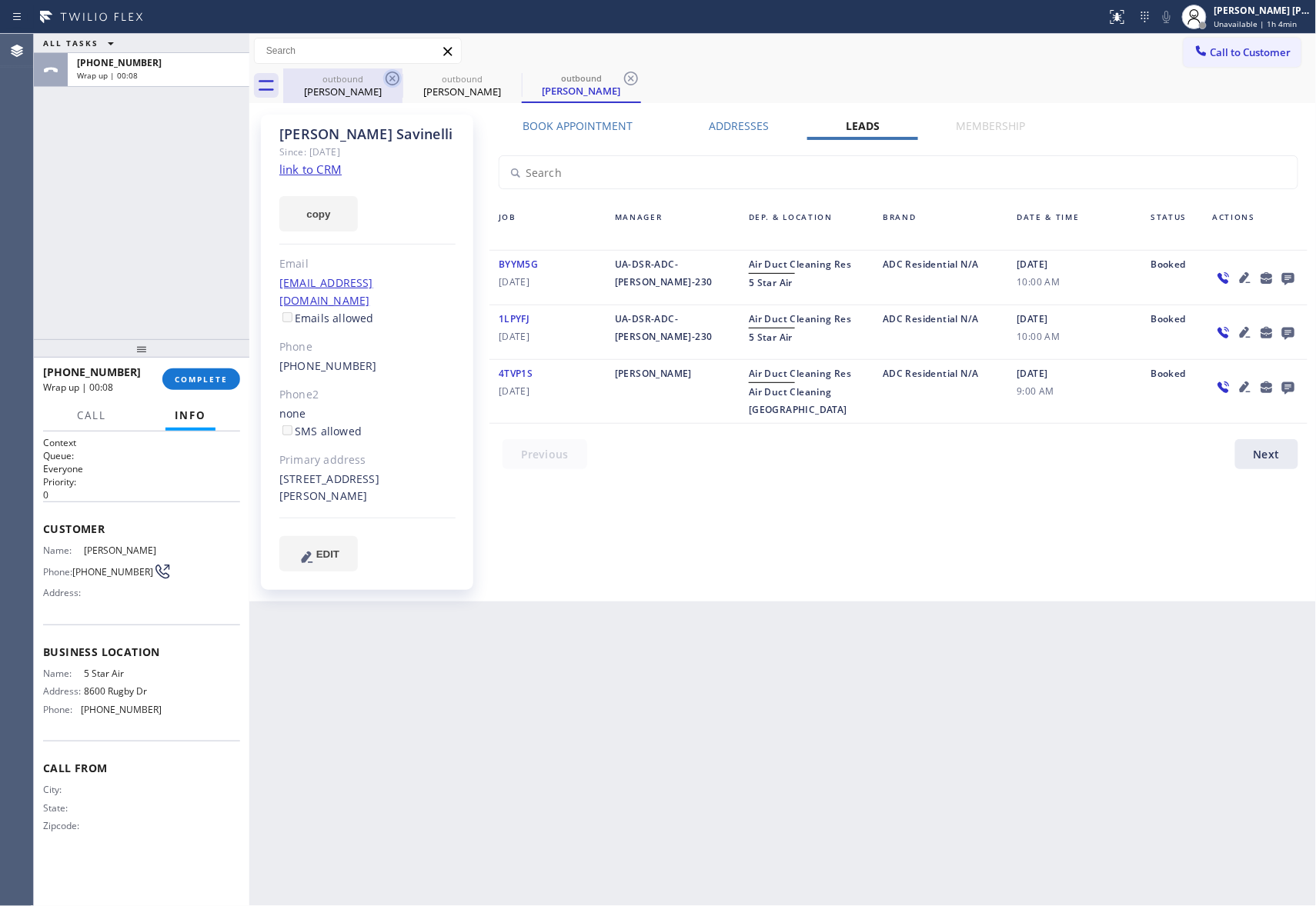
click at [384, 74] on icon at bounding box center [392, 78] width 19 height 19
click at [0, 0] on icon at bounding box center [0, 0] width 0 height 0
click at [384, 74] on icon at bounding box center [392, 78] width 19 height 19
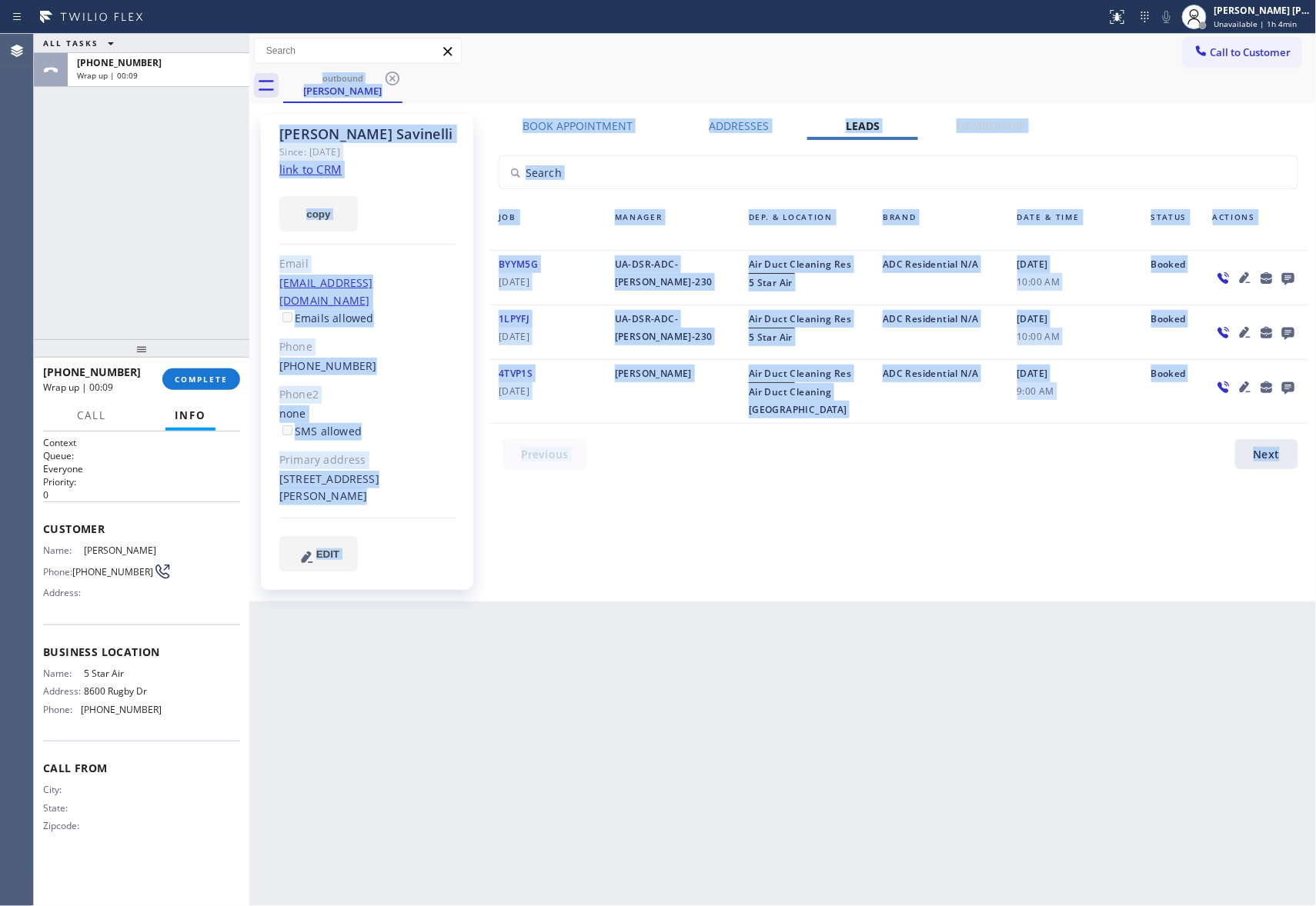
click at [384, 74] on div "outbound [PERSON_NAME]" at bounding box center [799, 85] width 1033 height 34
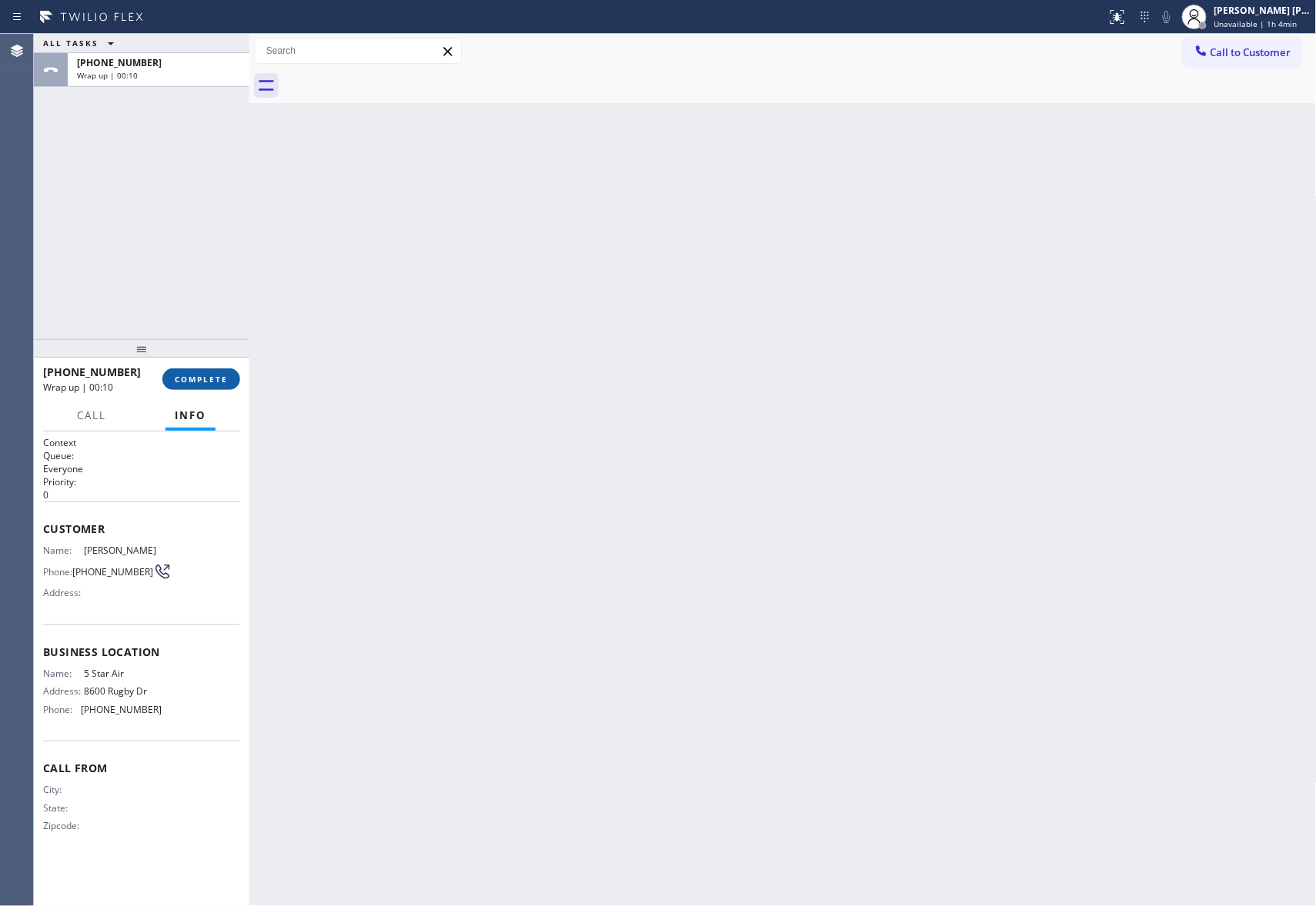
click at [217, 373] on button "COMPLETE" at bounding box center [201, 379] width 78 height 21
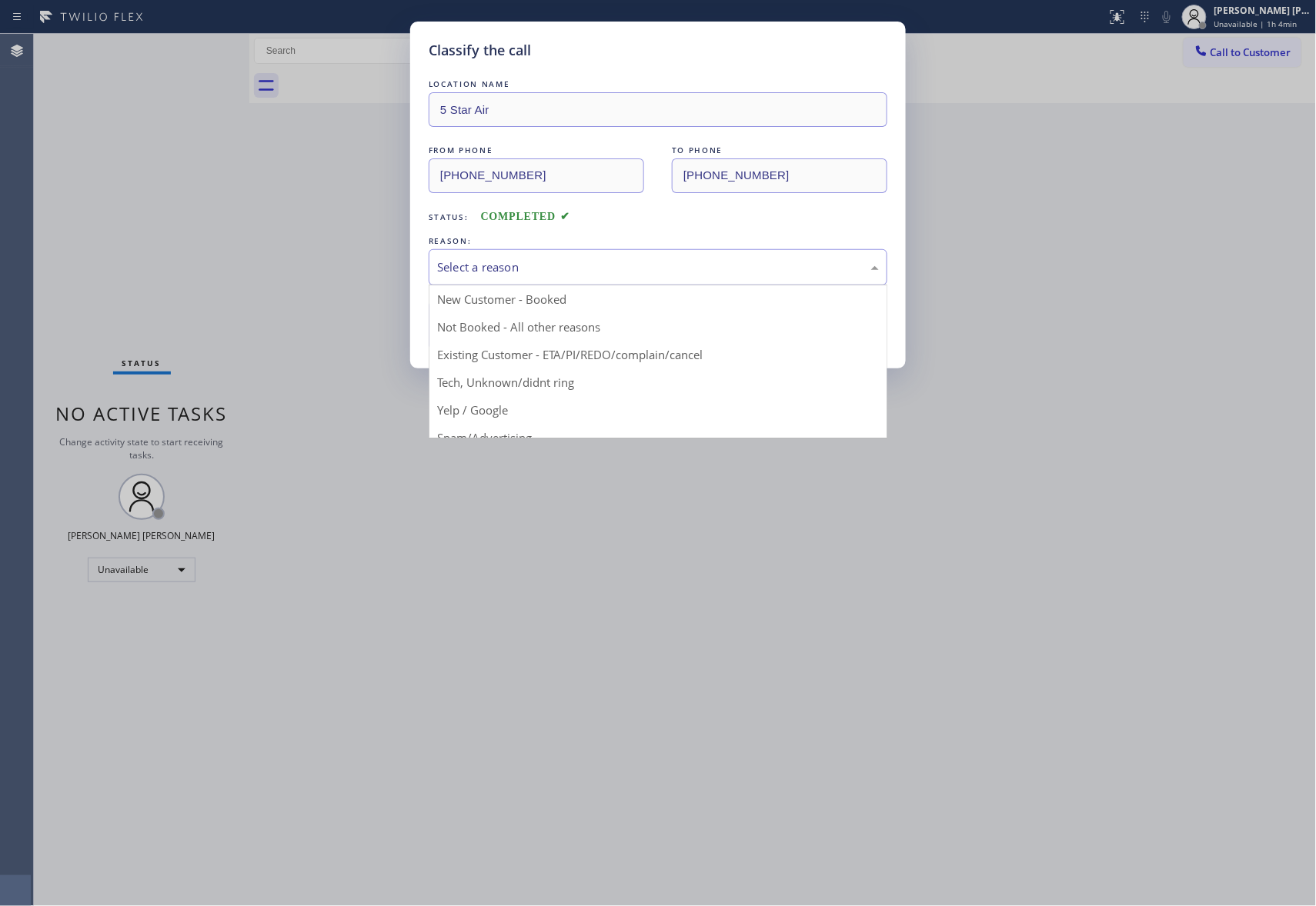
click at [632, 264] on div "Select a reason" at bounding box center [658, 267] width 442 height 18
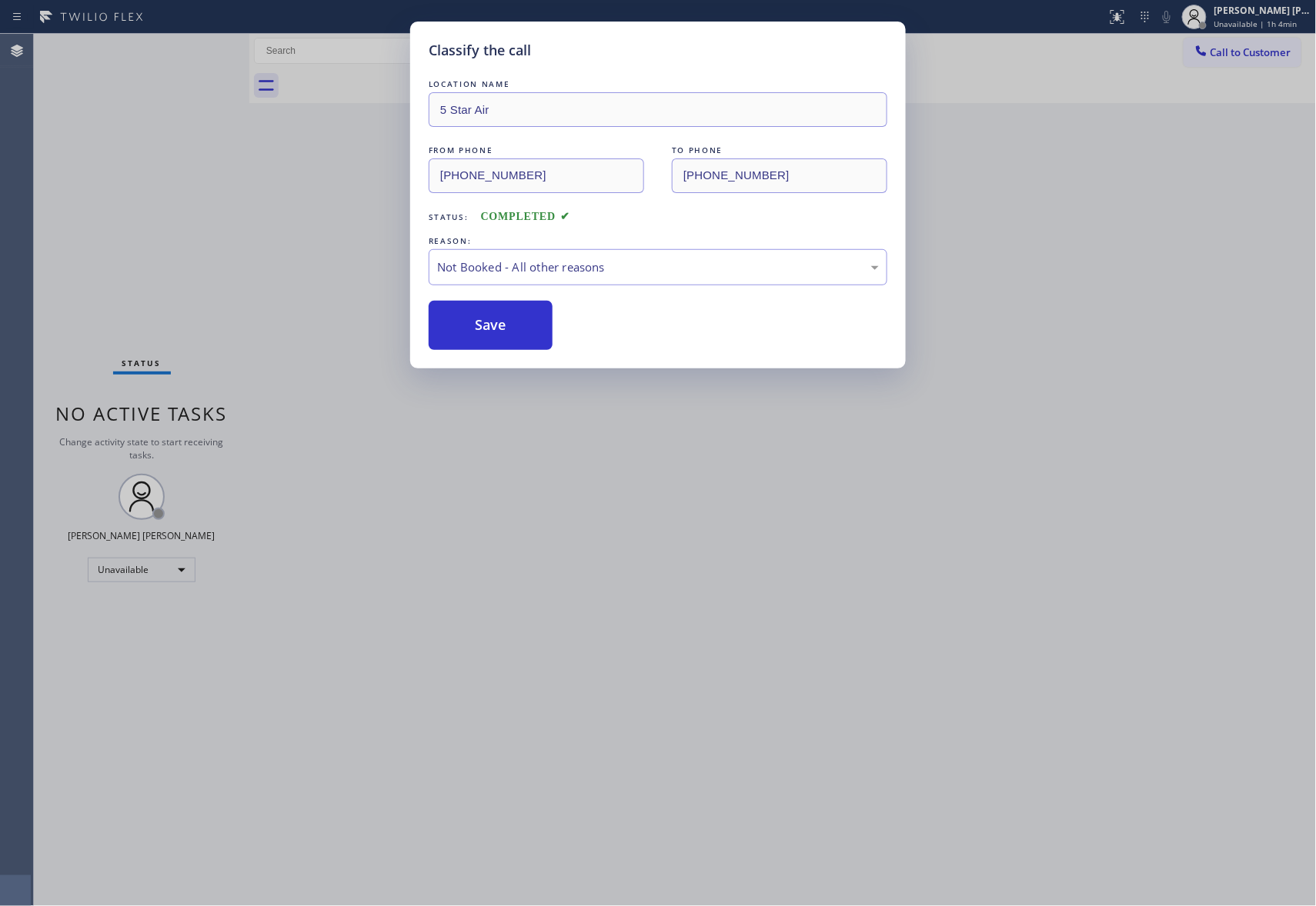
click at [493, 321] on button "Save" at bounding box center [490, 325] width 124 height 49
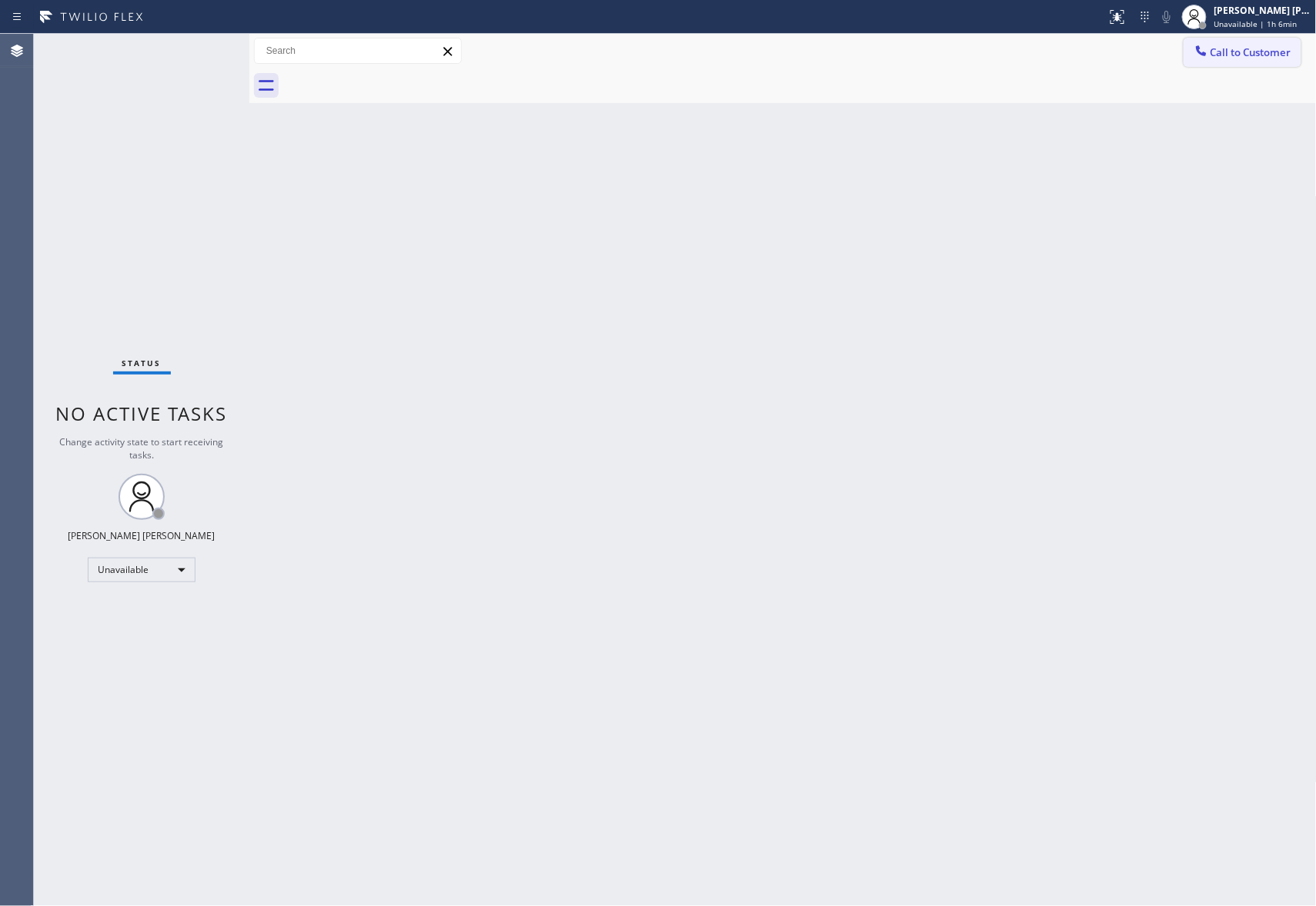
click at [1253, 57] on span "Call to Customer" at bounding box center [1251, 53] width 81 height 14
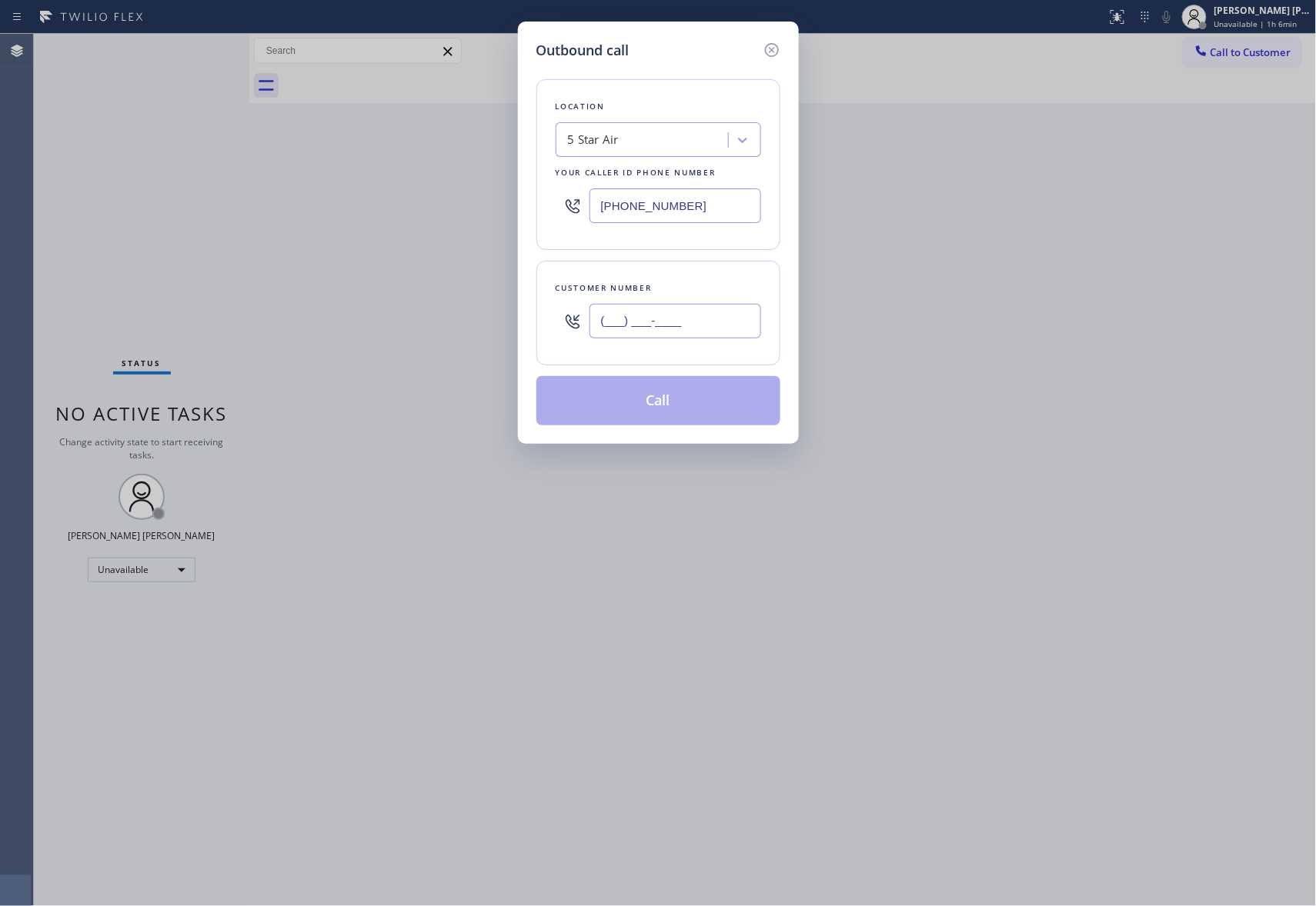
click at [708, 320] on input "(___) ___-____" at bounding box center [675, 321] width 172 height 34
paste input "918) 576-8044"
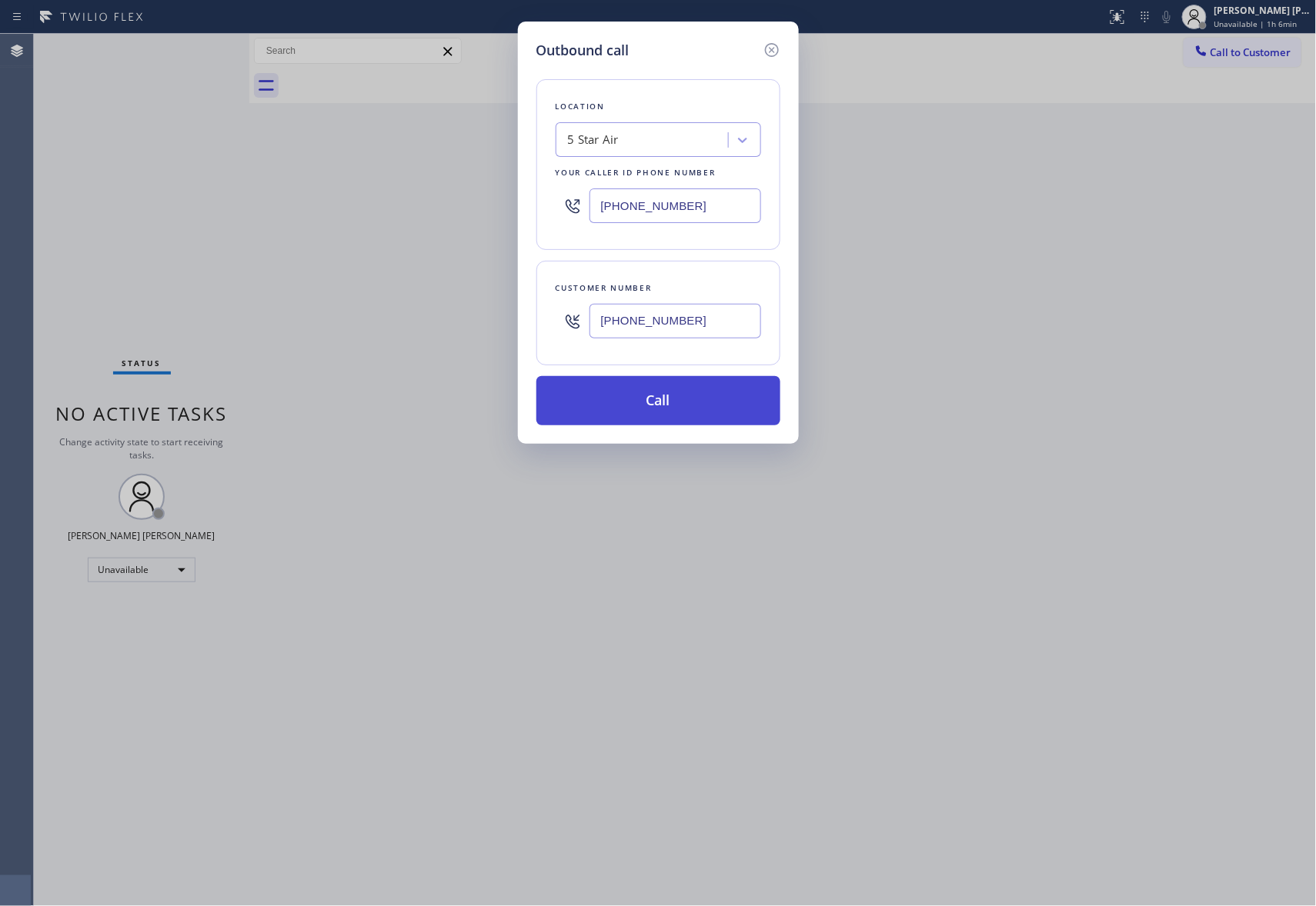
type input "[PHONE_NUMBER]"
click at [668, 386] on button "Call" at bounding box center [658, 401] width 244 height 49
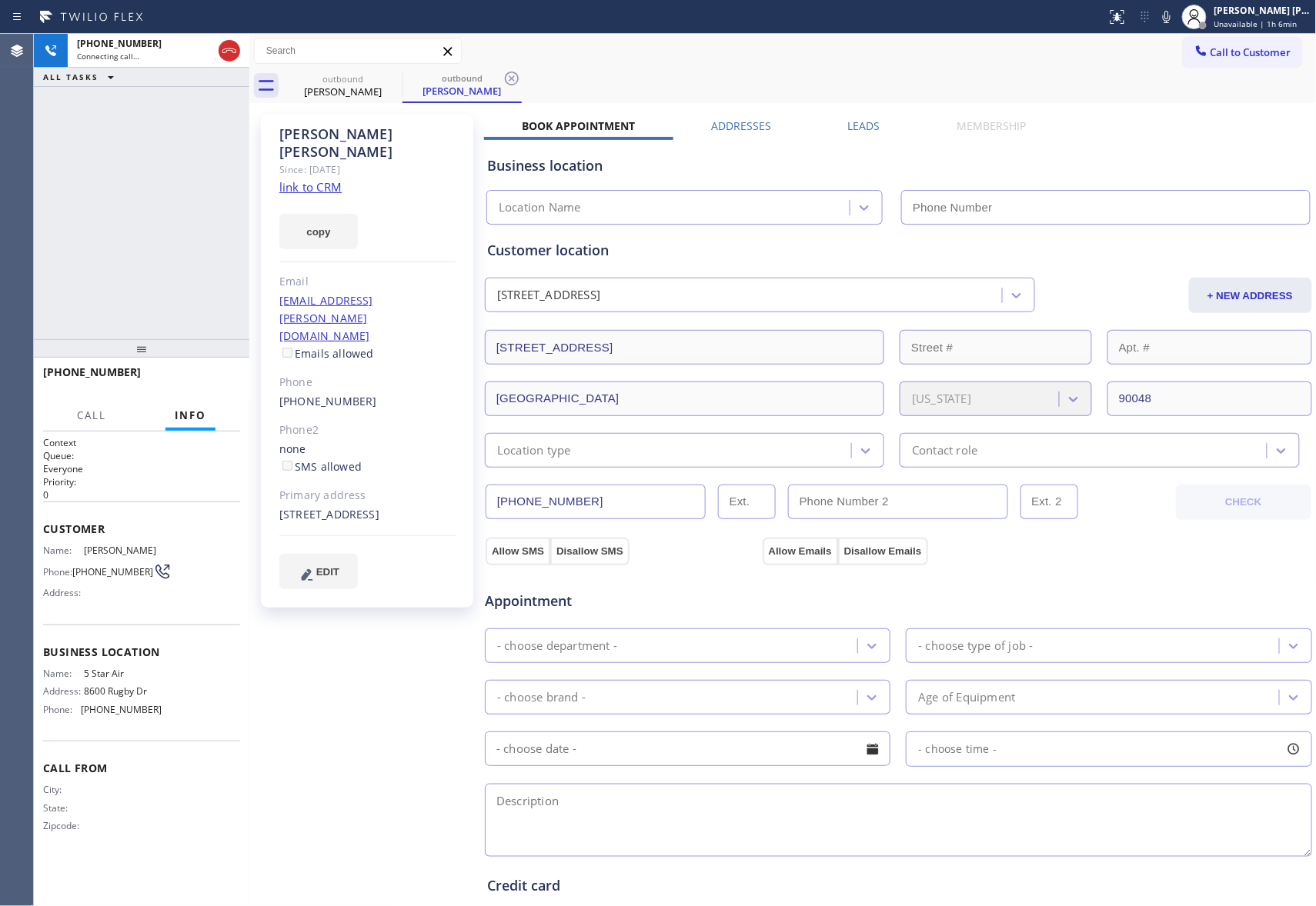
type input "[PHONE_NUMBER]"
drag, startPoint x: 210, startPoint y: 376, endPoint x: 197, endPoint y: 383, distance: 14.8
click at [210, 378] on span "HANG UP" at bounding box center [204, 378] width 47 height 11
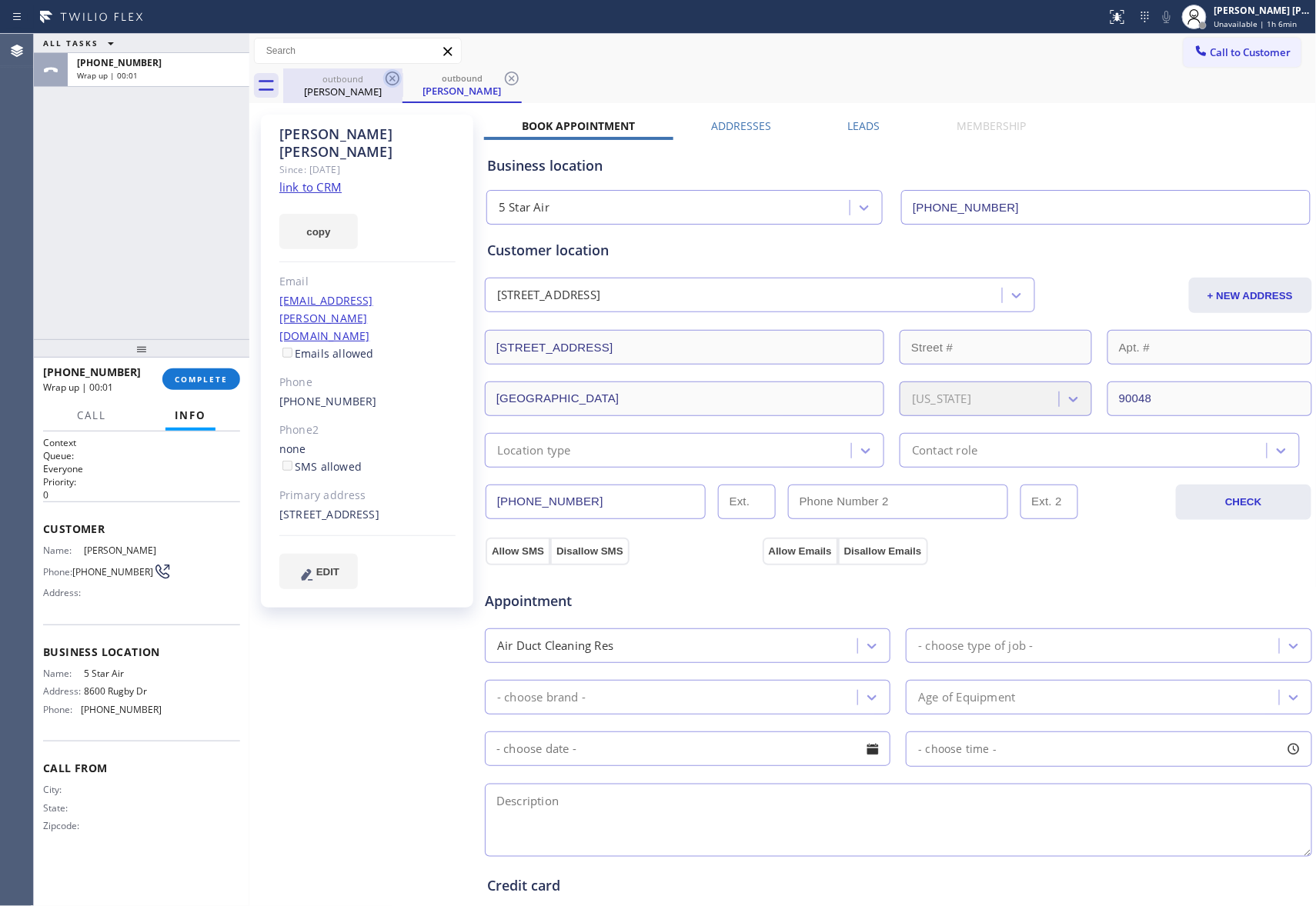
click at [387, 81] on icon at bounding box center [392, 78] width 19 height 19
click at [387, 78] on icon at bounding box center [392, 78] width 19 height 19
click at [402, 78] on div "outbound [PERSON_NAME]" at bounding box center [461, 85] width 119 height 34
click at [387, 78] on icon at bounding box center [392, 78] width 19 height 19
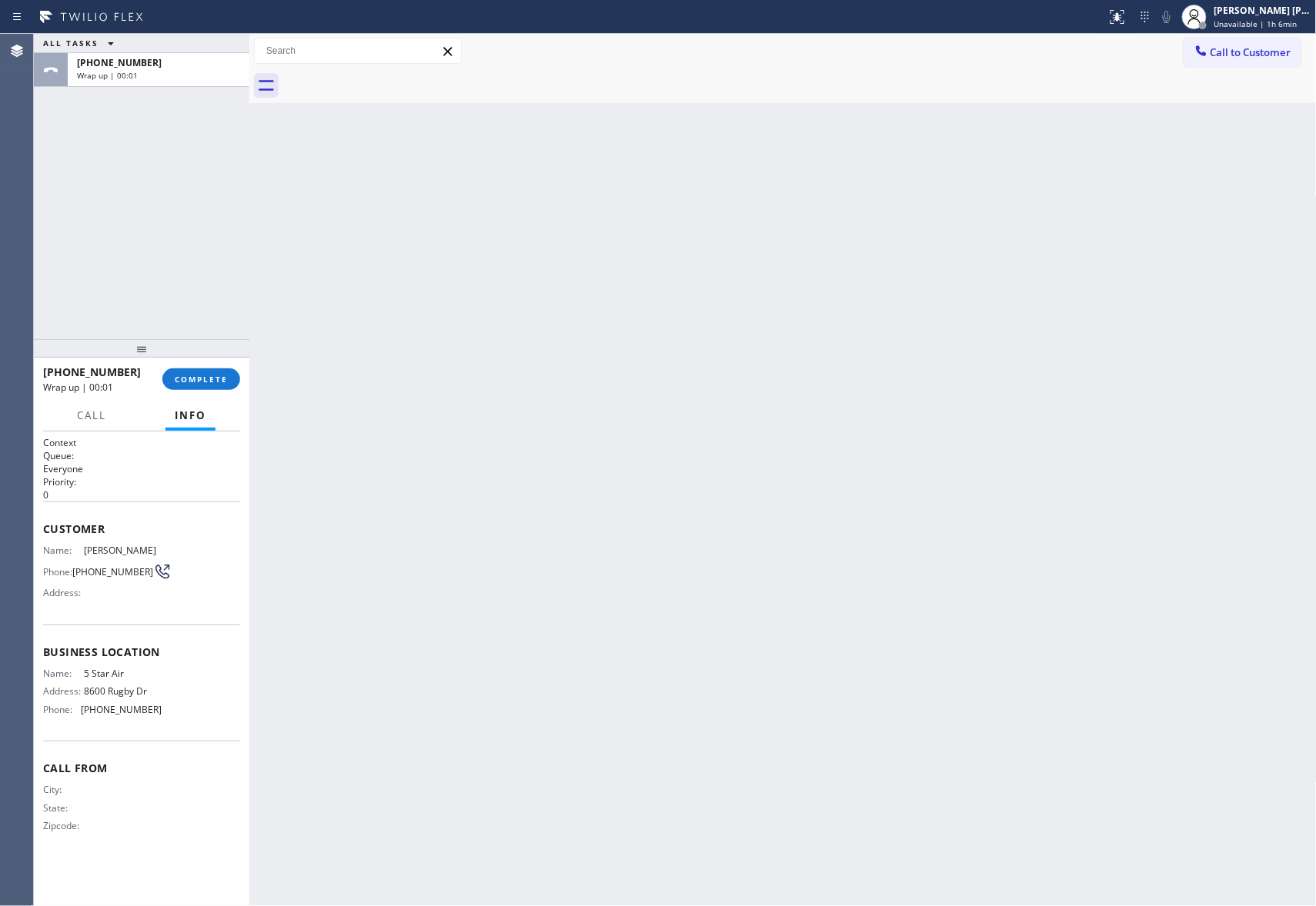
click at [387, 78] on div at bounding box center [799, 85] width 1033 height 34
click at [207, 370] on button "COMPLETE" at bounding box center [201, 379] width 78 height 21
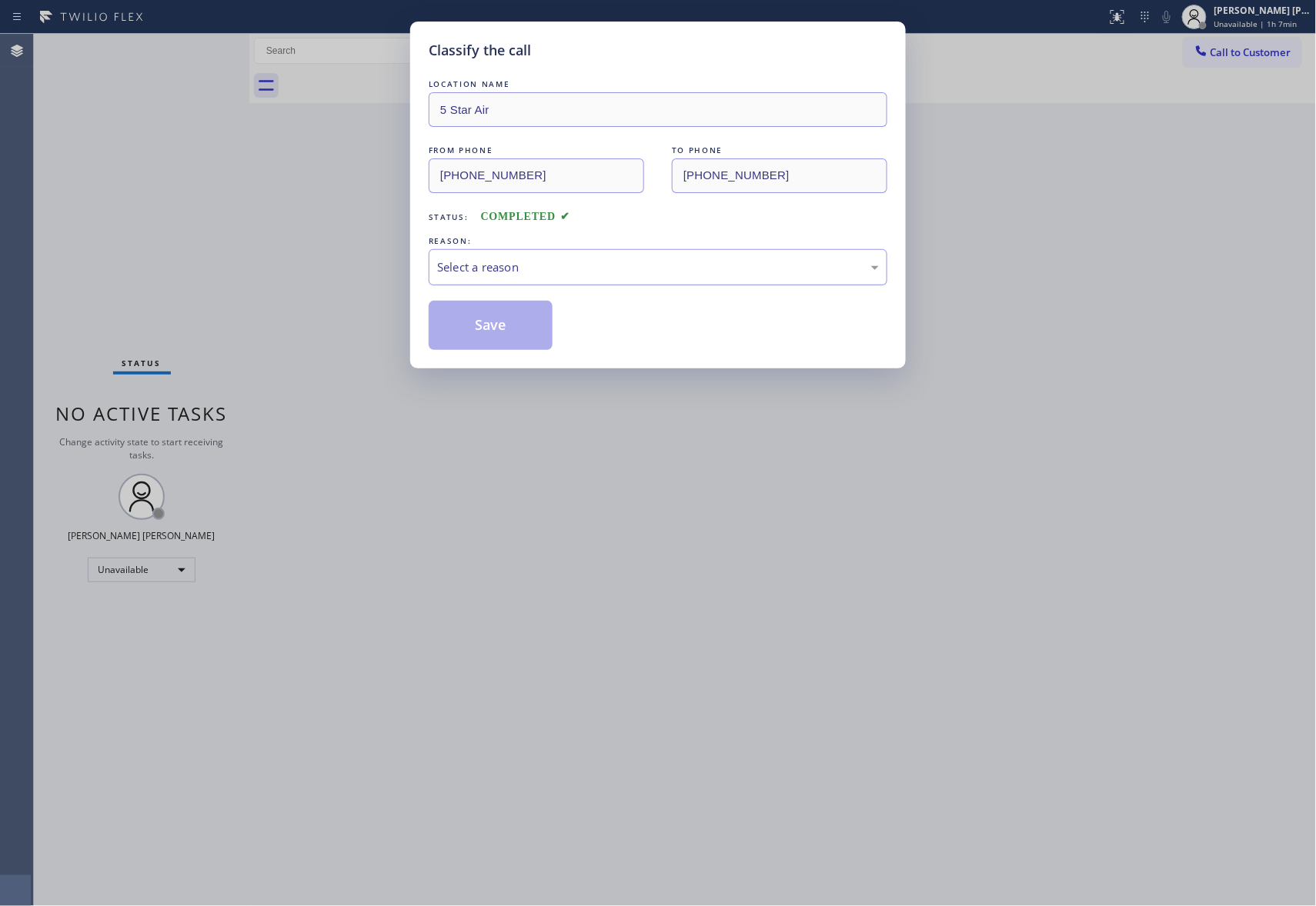
click at [618, 256] on div "Select a reason" at bounding box center [658, 267] width 459 height 36
click at [488, 315] on button "Save" at bounding box center [490, 325] width 124 height 49
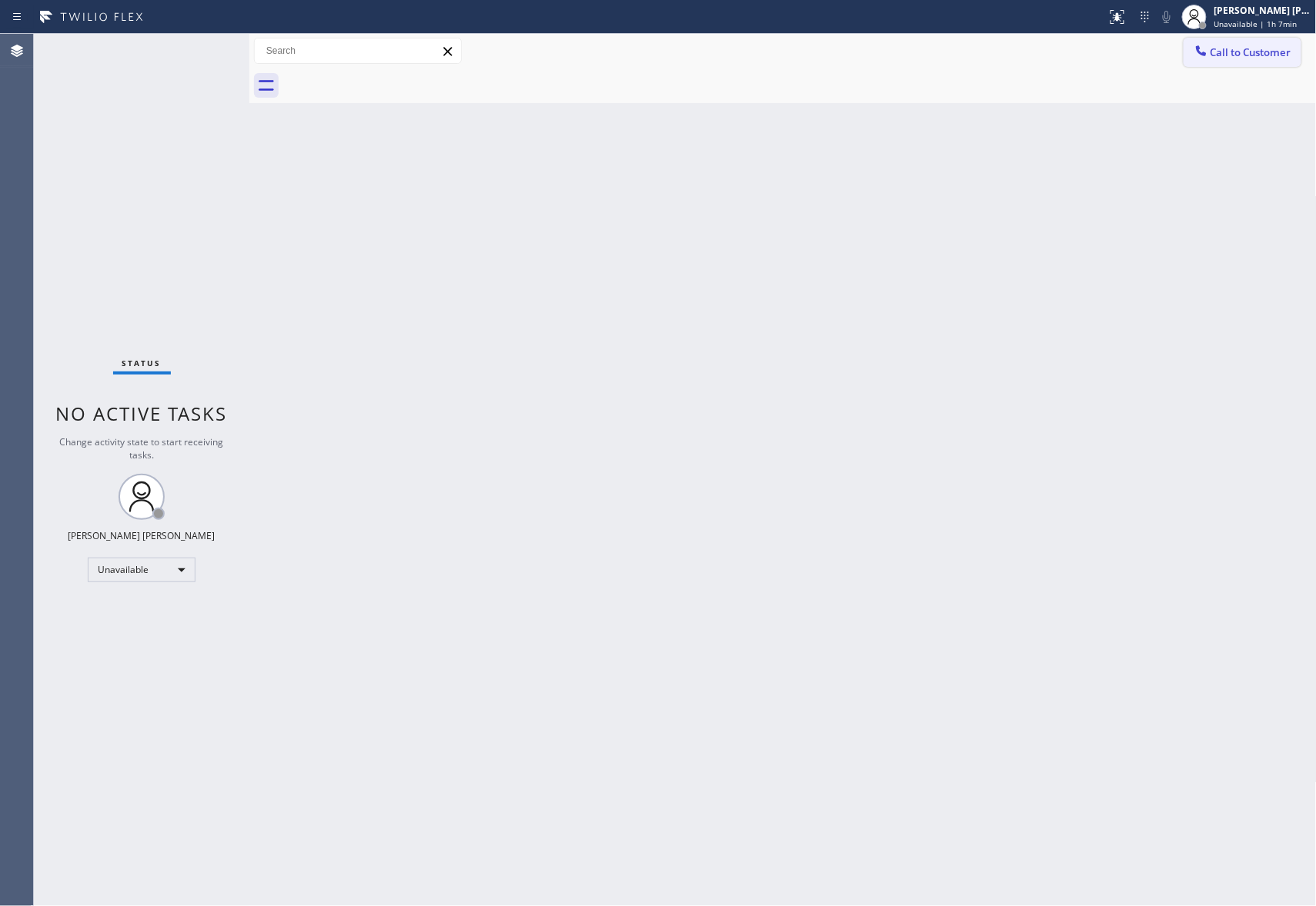
click at [1276, 47] on span "Call to Customer" at bounding box center [1251, 53] width 81 height 14
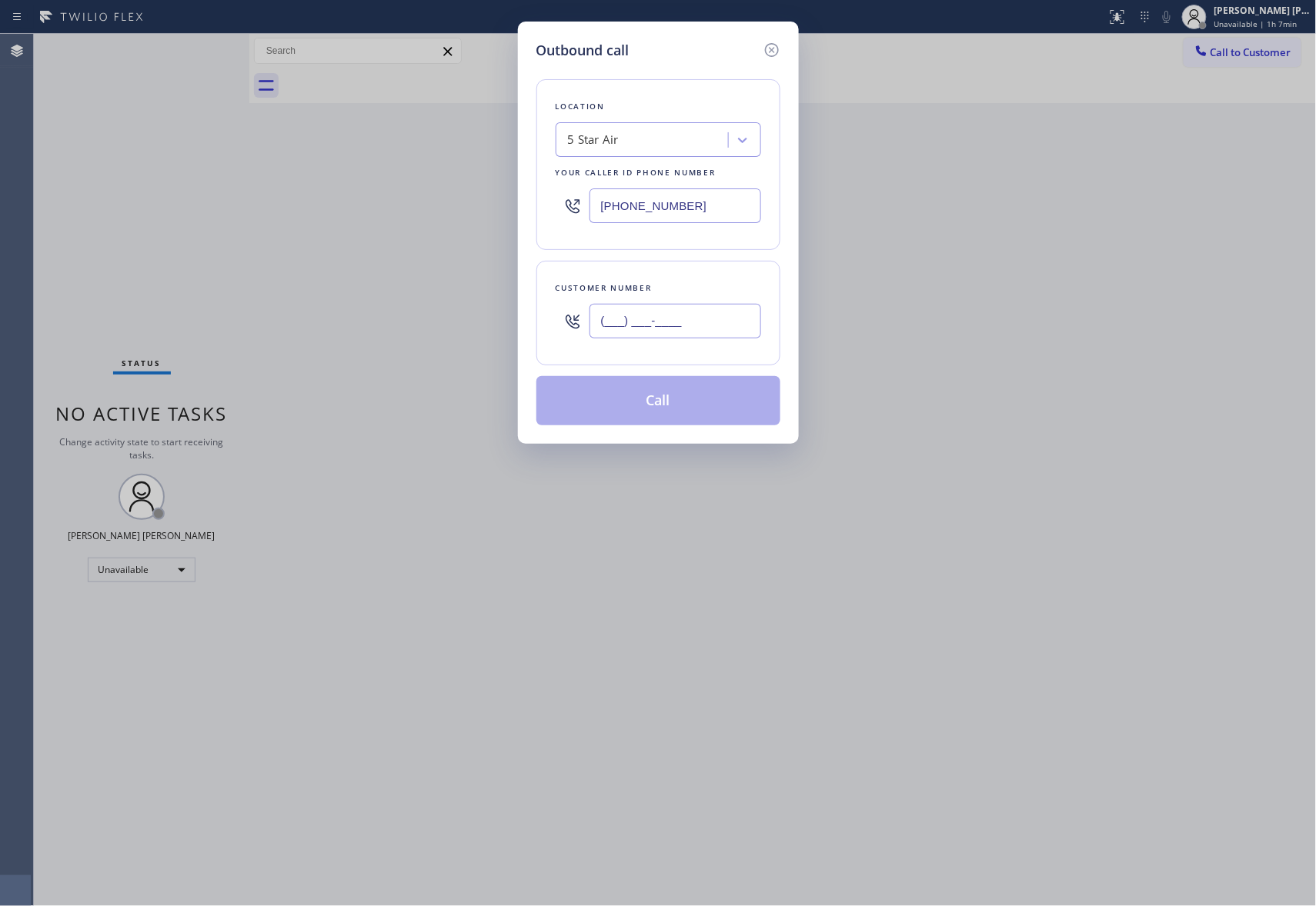
click at [709, 314] on input "(___) ___-____" at bounding box center [675, 321] width 172 height 34
paste input "917) 575-5233"
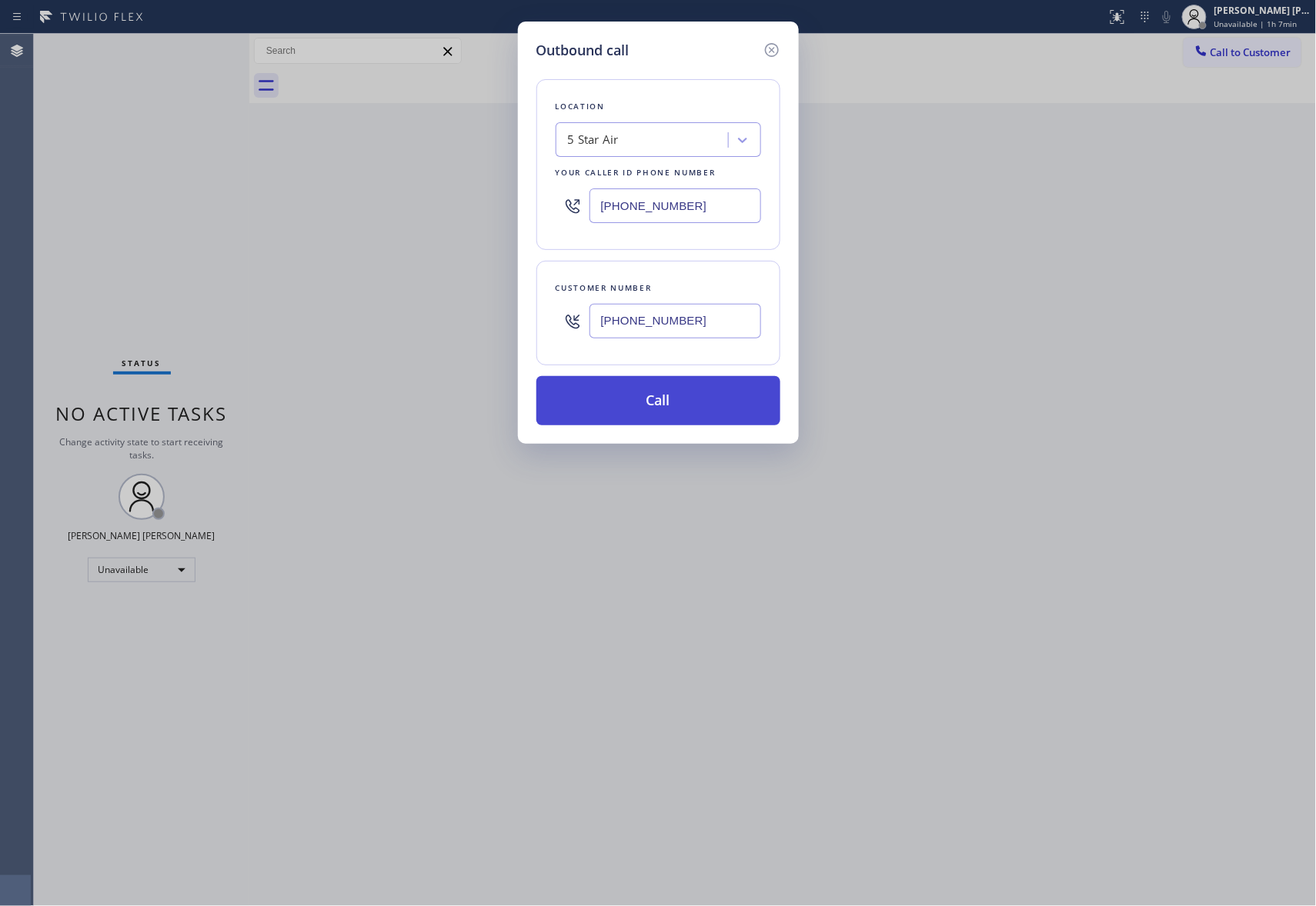
type input "[PHONE_NUMBER]"
click at [668, 402] on button "Call" at bounding box center [658, 401] width 244 height 49
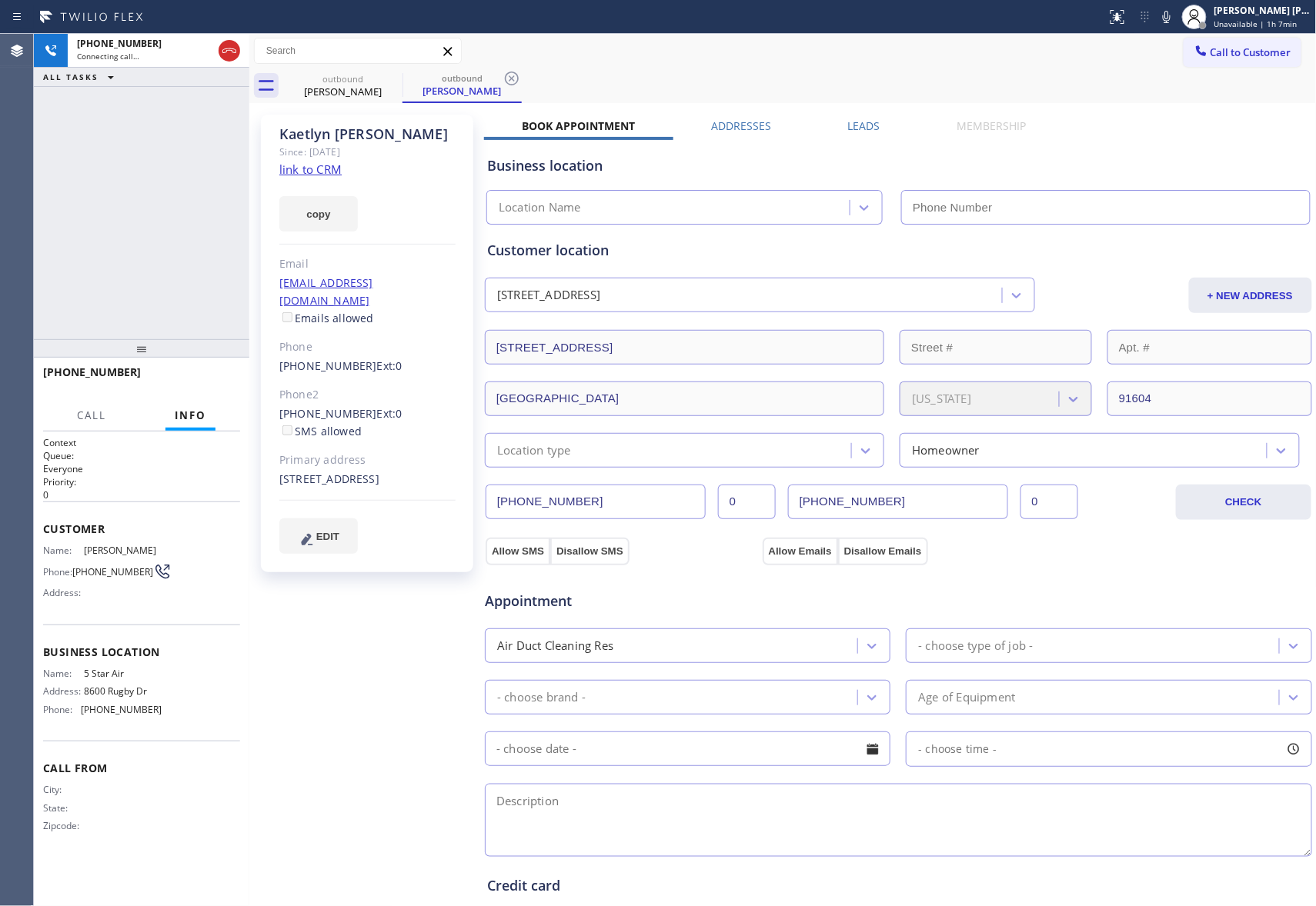
type input "[PHONE_NUMBER]"
click at [227, 51] on icon at bounding box center [229, 51] width 19 height 19
click at [868, 129] on label "Leads" at bounding box center [863, 125] width 32 height 15
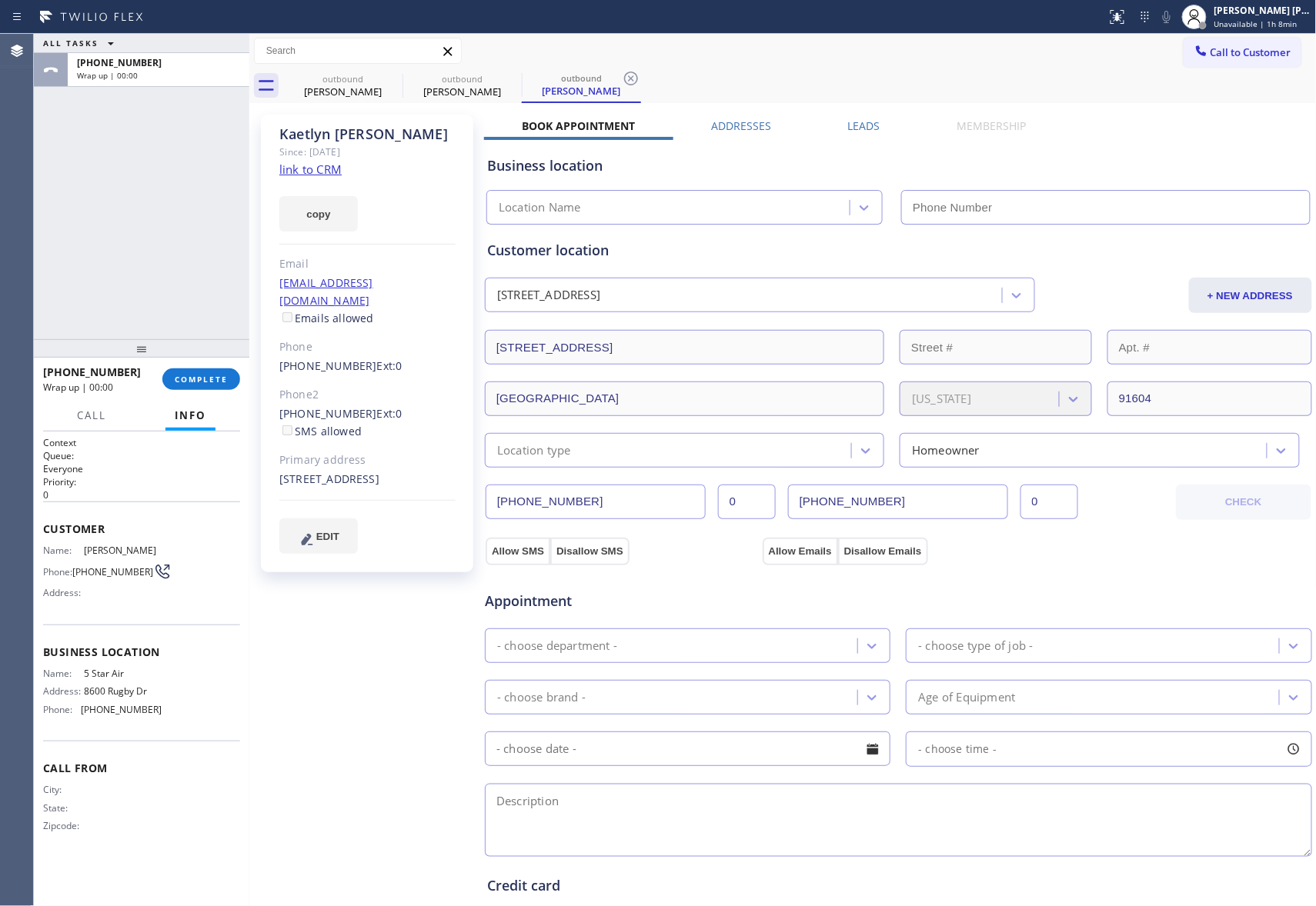
click at [1281, 275] on div "[STREET_ADDRESS] + NEW ADDRESS" at bounding box center [897, 294] width 830 height 38
type input "[PHONE_NUMBER]"
click at [850, 133] on label "Leads" at bounding box center [863, 125] width 32 height 15
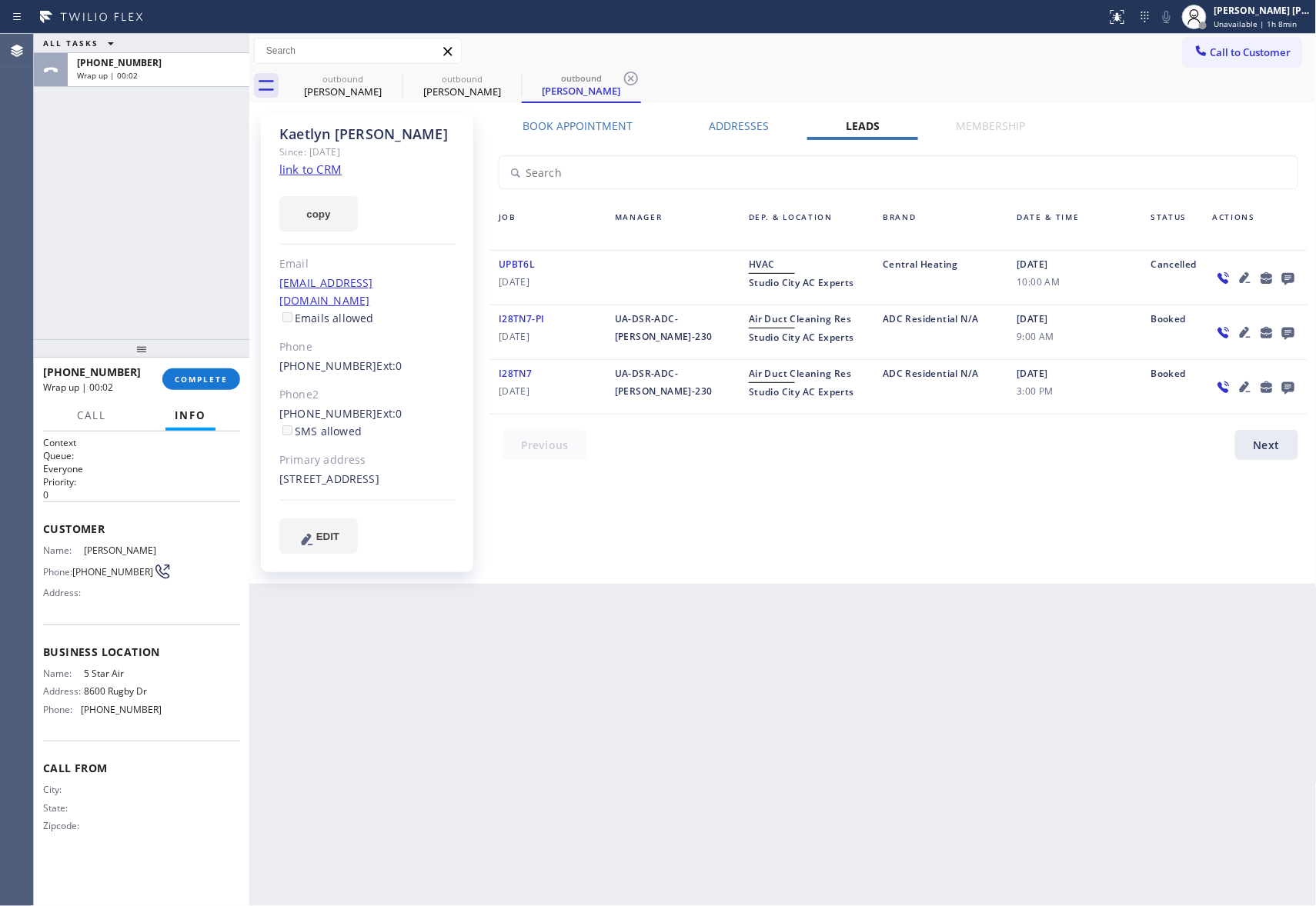
click at [1291, 275] on icon at bounding box center [1288, 279] width 13 height 13
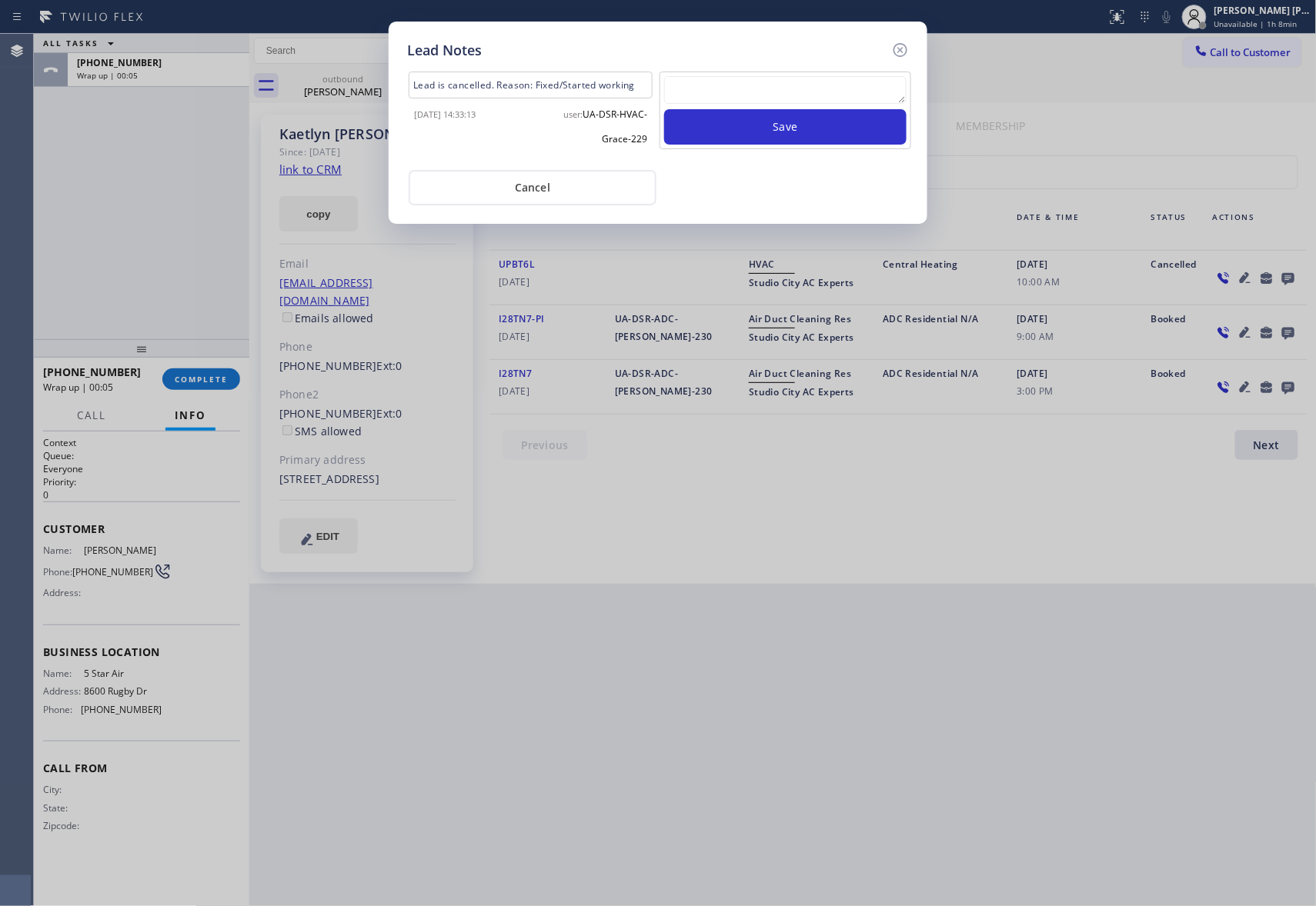
click at [797, 80] on textarea at bounding box center [785, 90] width 242 height 27
paste textarea "VM | please transfer if cx calls back"
type textarea "VM | please transfer if cx calls back"
click at [810, 128] on button "Save" at bounding box center [785, 127] width 242 height 35
click at [898, 48] on icon at bounding box center [900, 50] width 14 height 14
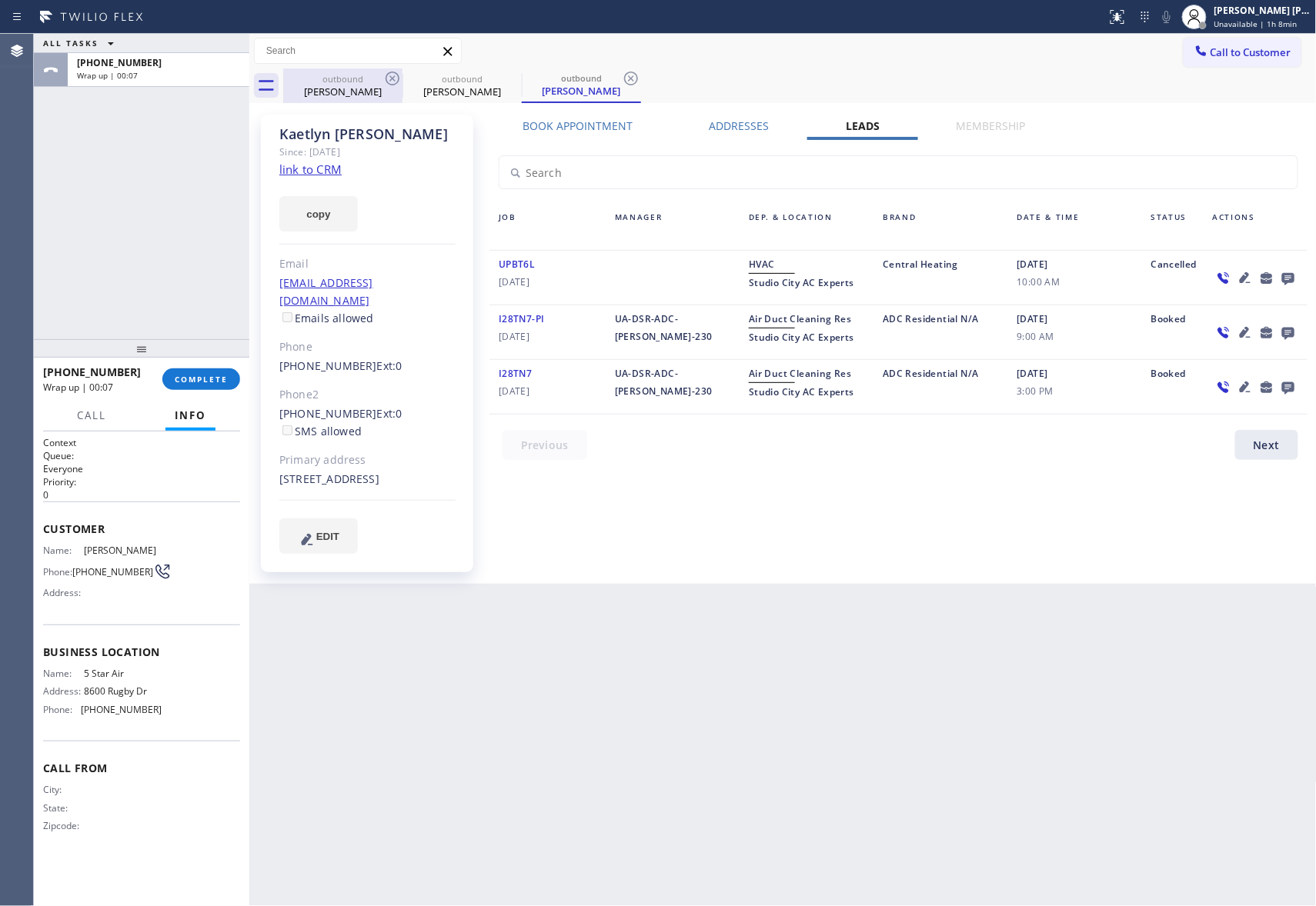
click at [364, 89] on div "[PERSON_NAME]" at bounding box center [342, 92] width 116 height 14
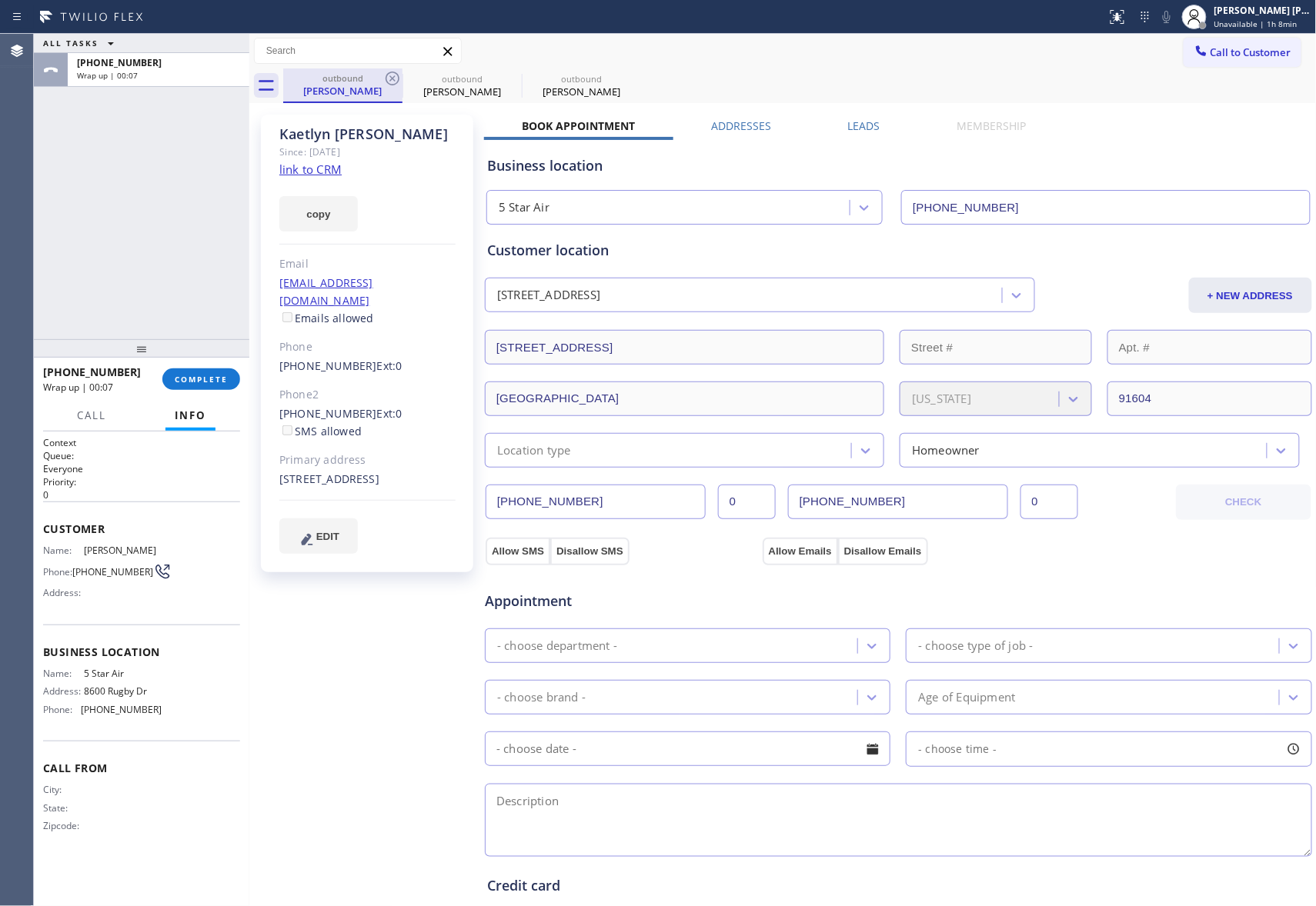
click at [380, 81] on div "outbound" at bounding box center [342, 78] width 116 height 12
click at [391, 77] on icon at bounding box center [392, 78] width 14 height 14
click at [0, 0] on icon at bounding box center [0, 0] width 0 height 0
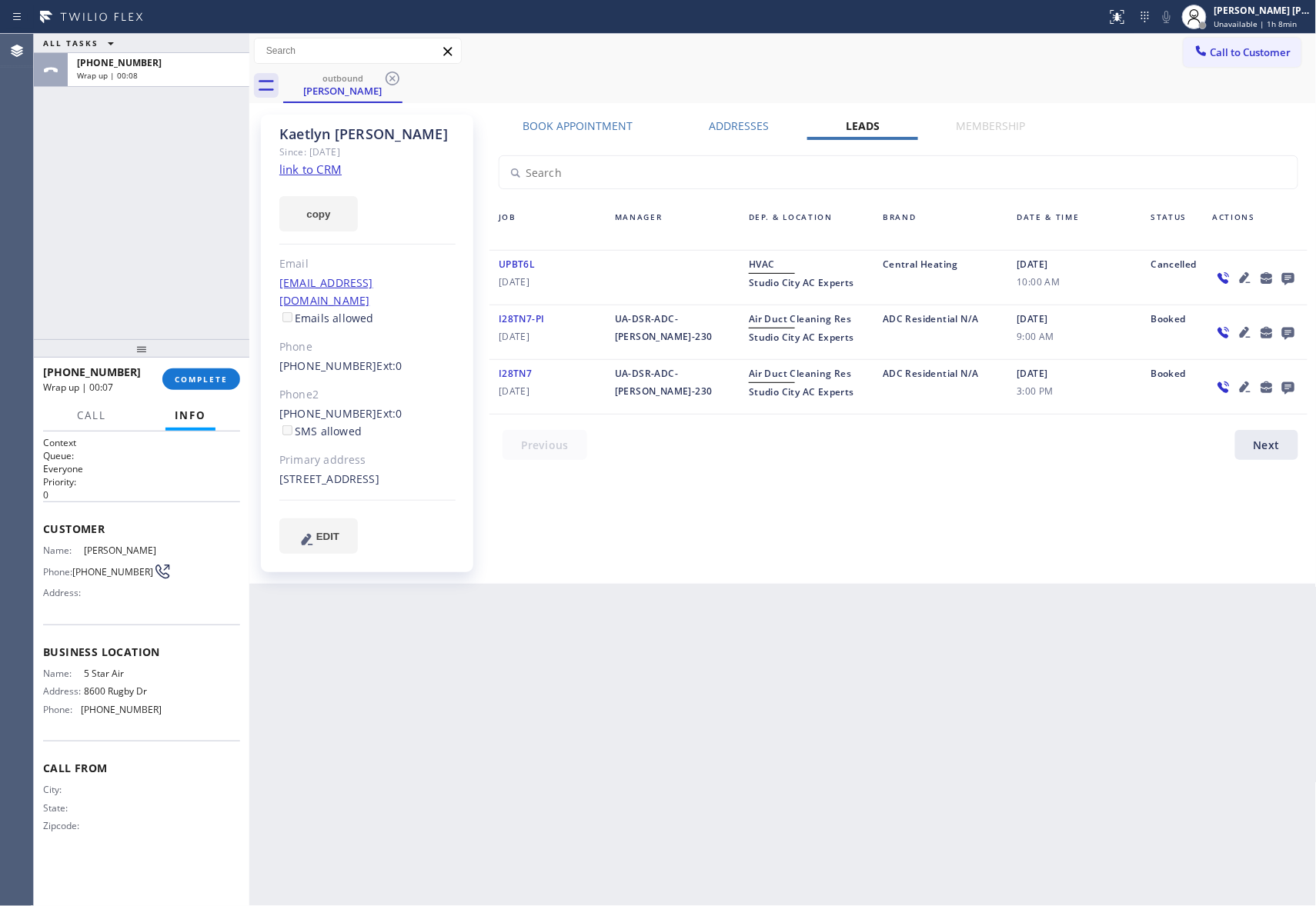
click at [391, 77] on icon at bounding box center [392, 78] width 14 height 14
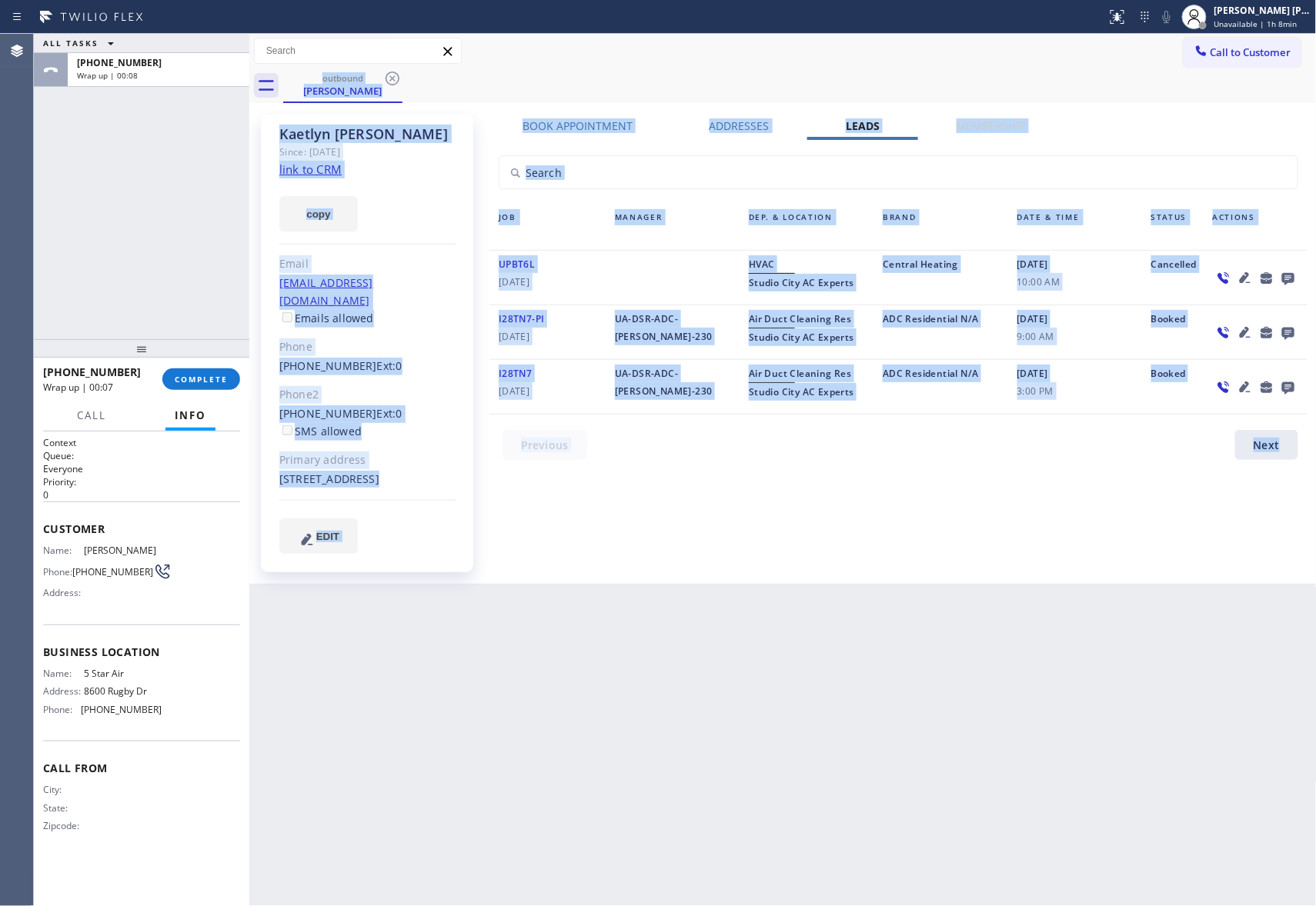
click at [391, 77] on div "outbound [PERSON_NAME]" at bounding box center [799, 85] width 1033 height 34
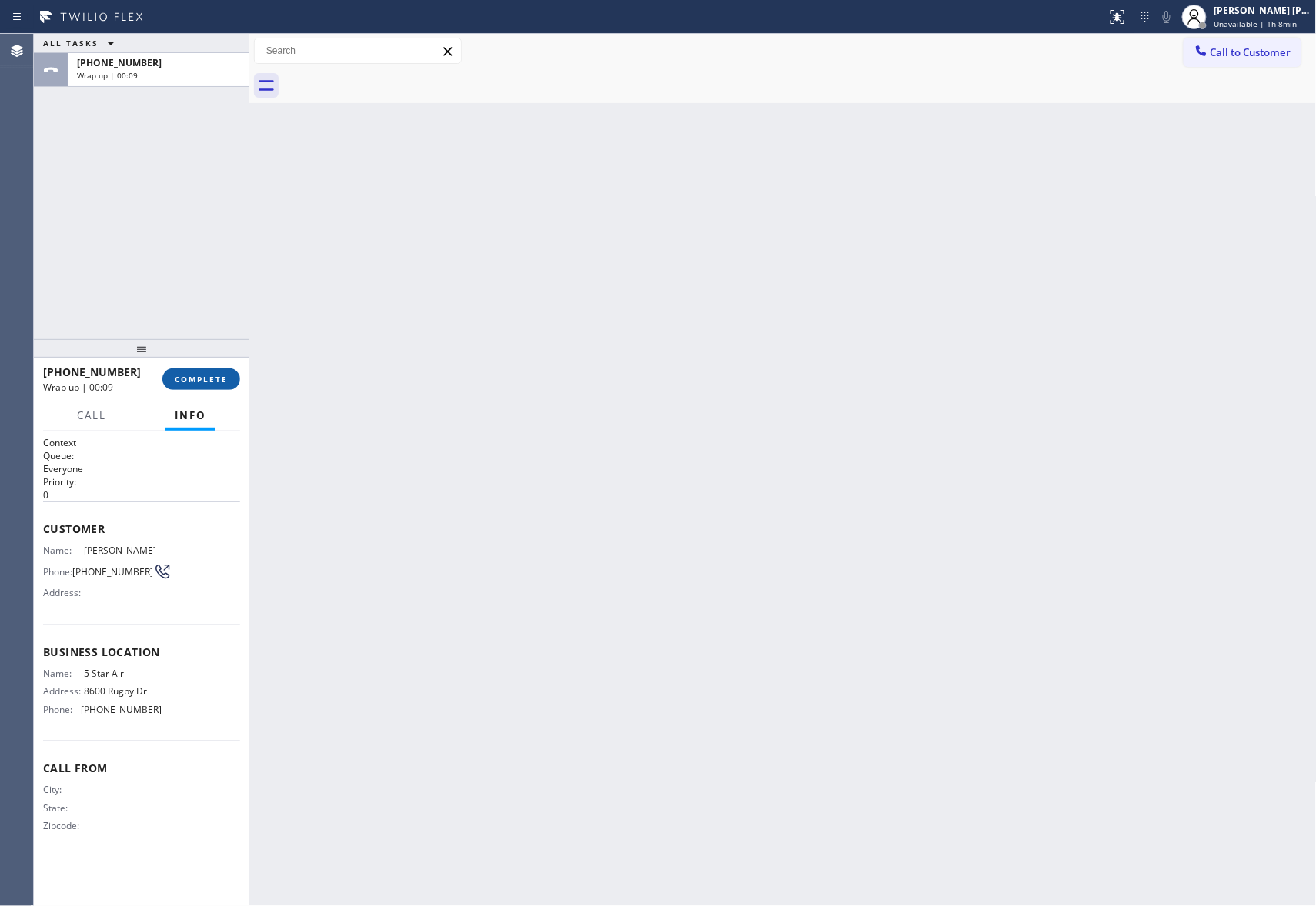
click at [220, 369] on button "COMPLETE" at bounding box center [201, 379] width 78 height 21
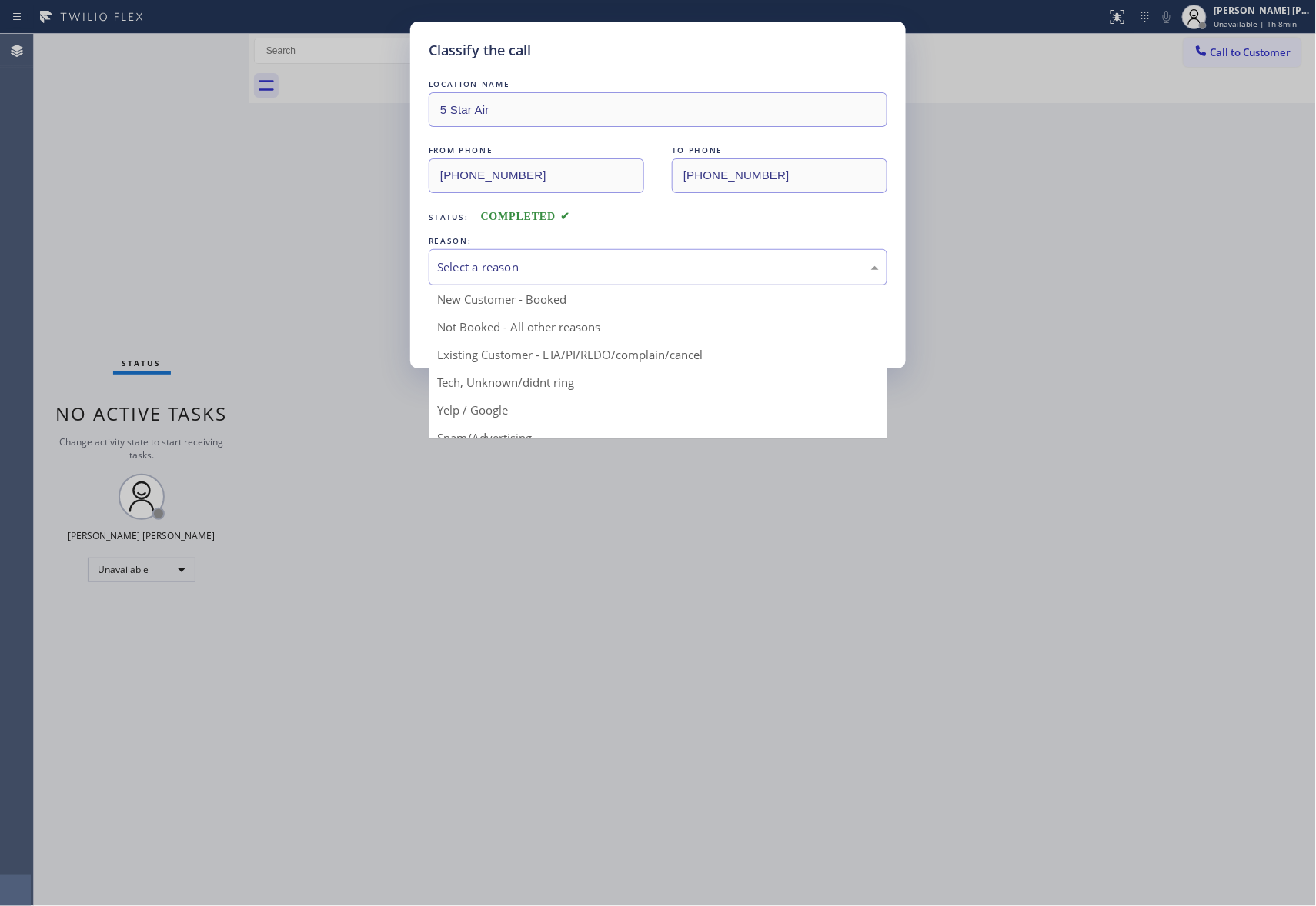
click at [619, 274] on div "Select a reason" at bounding box center [658, 267] width 442 height 18
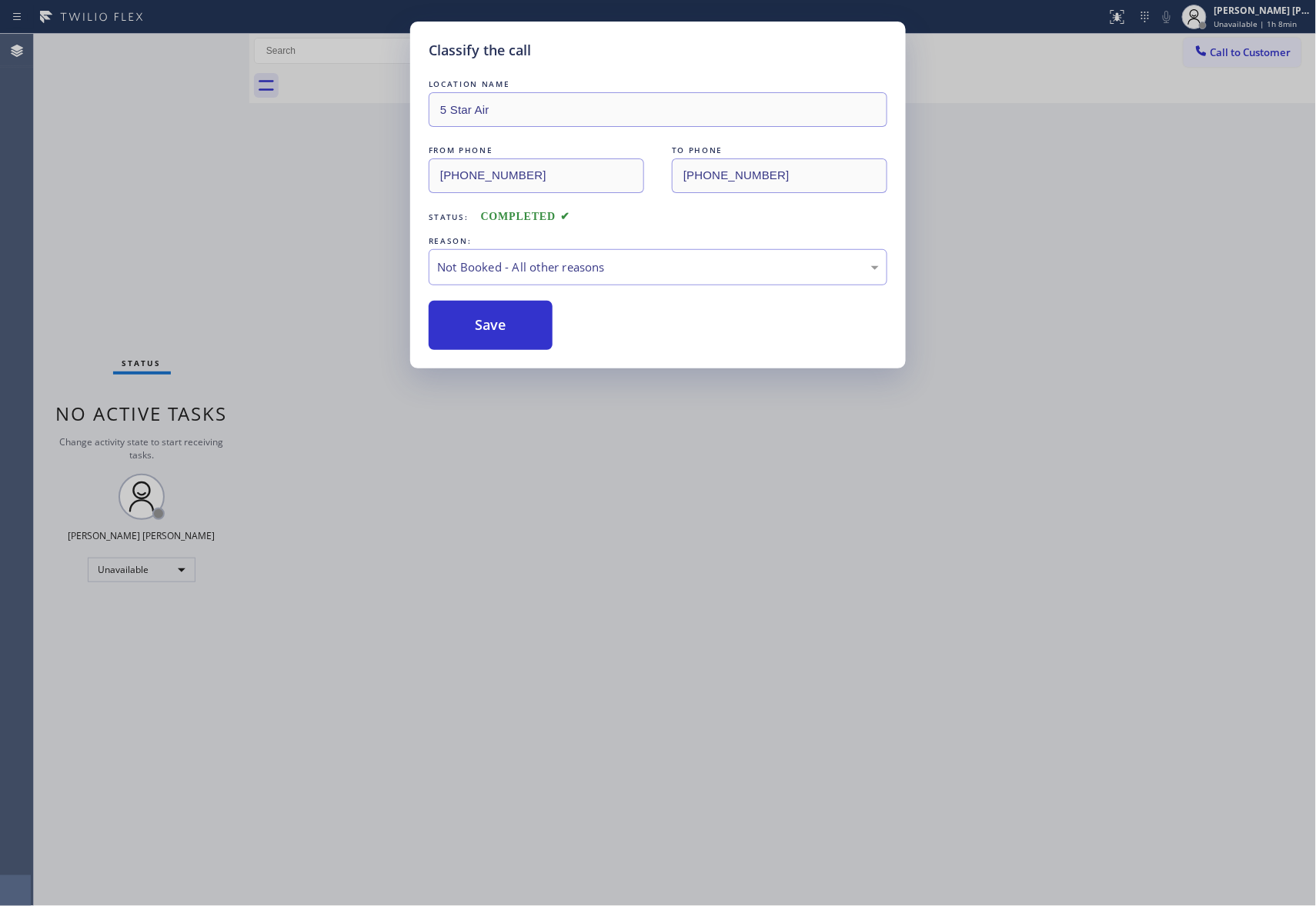
click at [504, 320] on button "Save" at bounding box center [490, 325] width 124 height 49
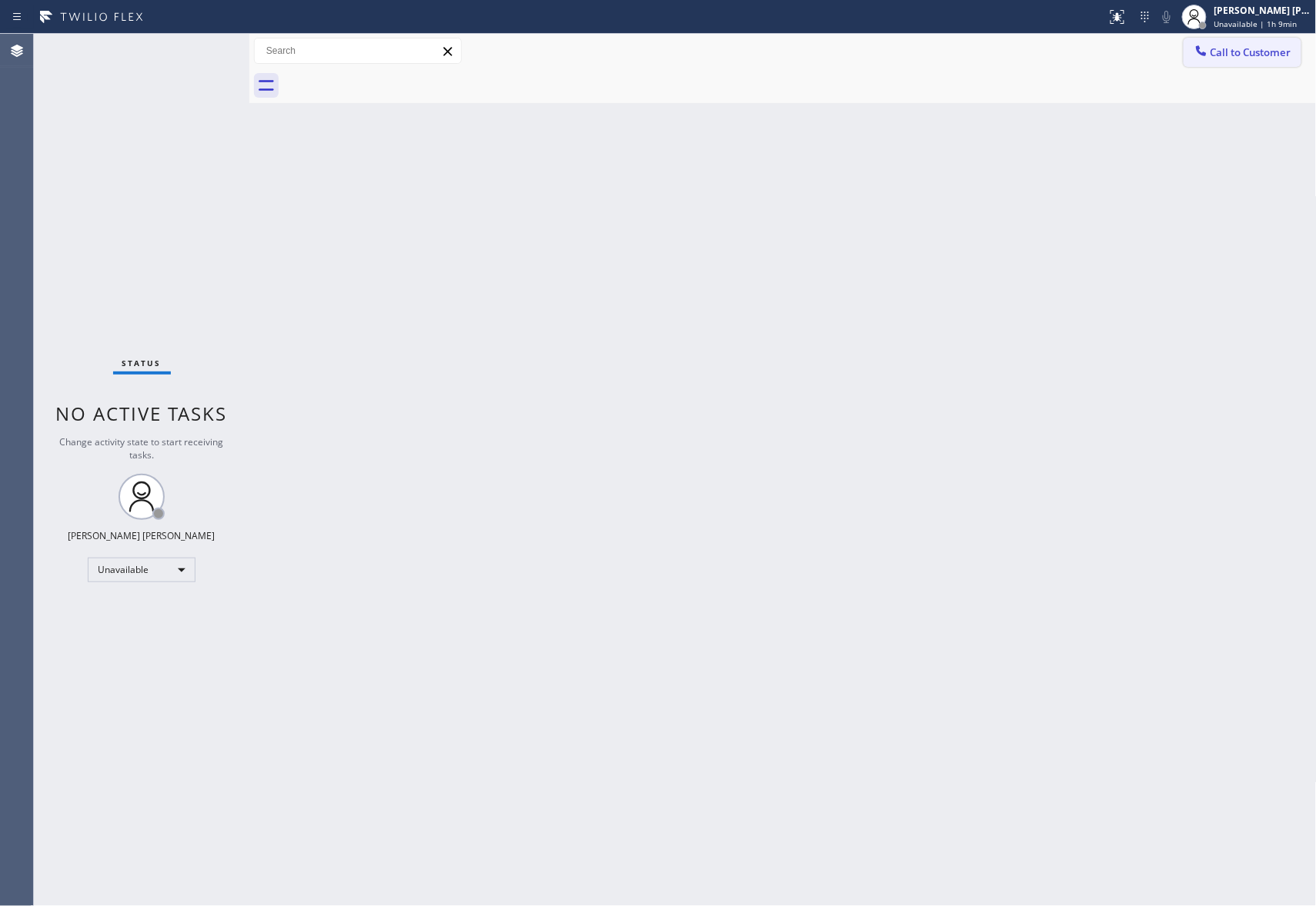
click at [1256, 50] on span "Call to Customer" at bounding box center [1251, 53] width 81 height 14
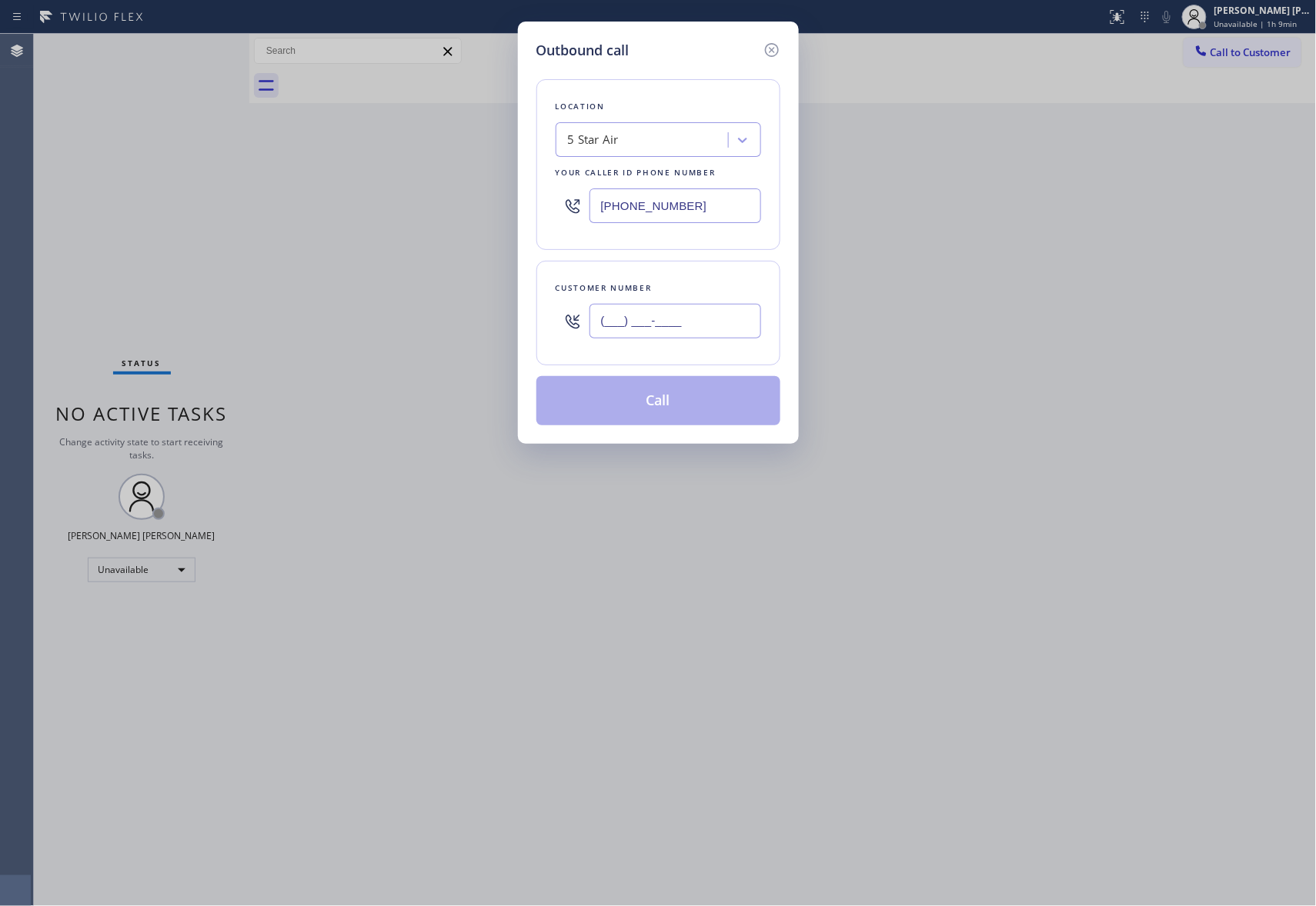
click at [701, 328] on input "(___) ___-____" at bounding box center [675, 321] width 172 height 34
paste input "702) 274-8559"
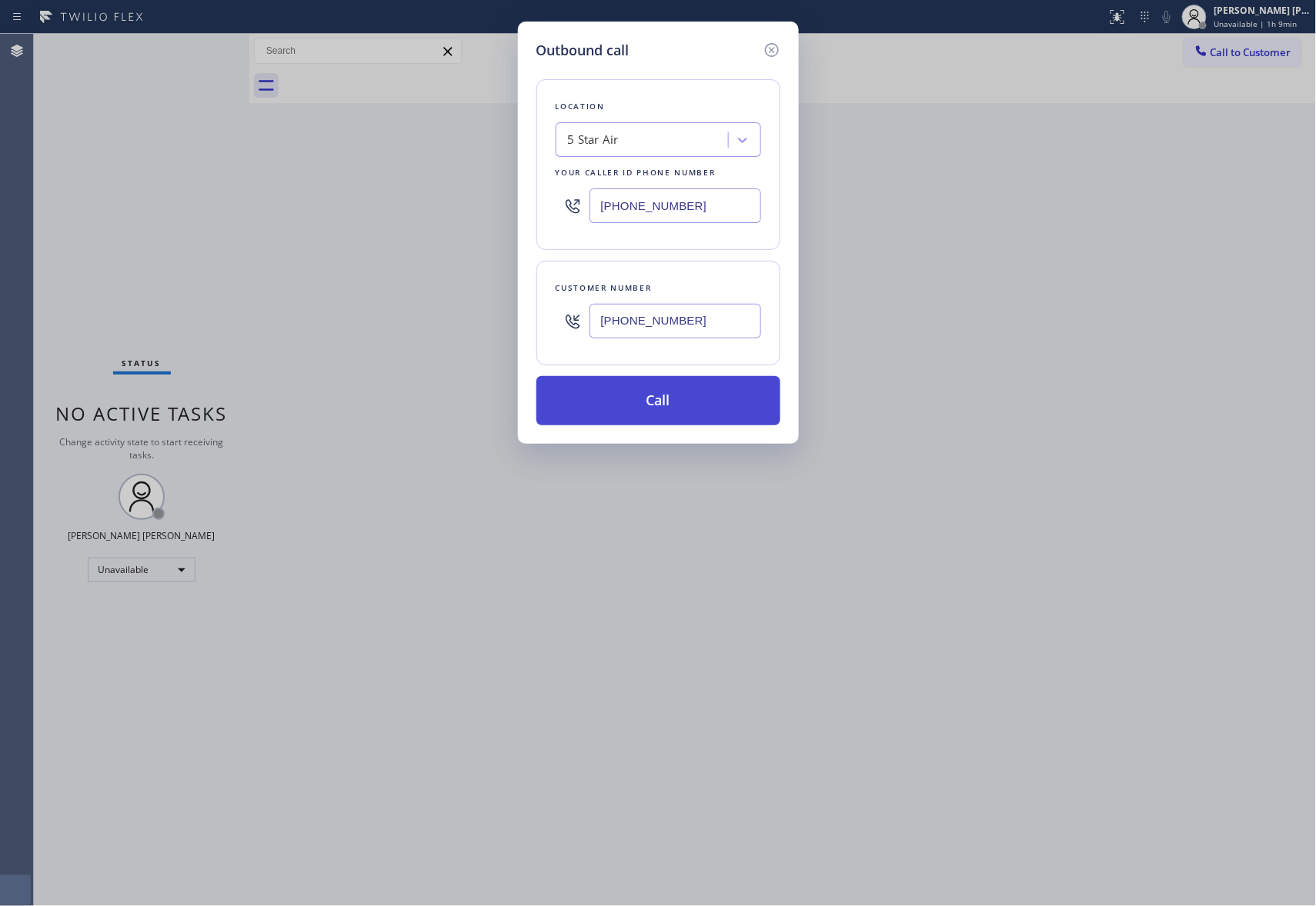
type input "[PHONE_NUMBER]"
click at [700, 410] on button "Call" at bounding box center [658, 401] width 244 height 49
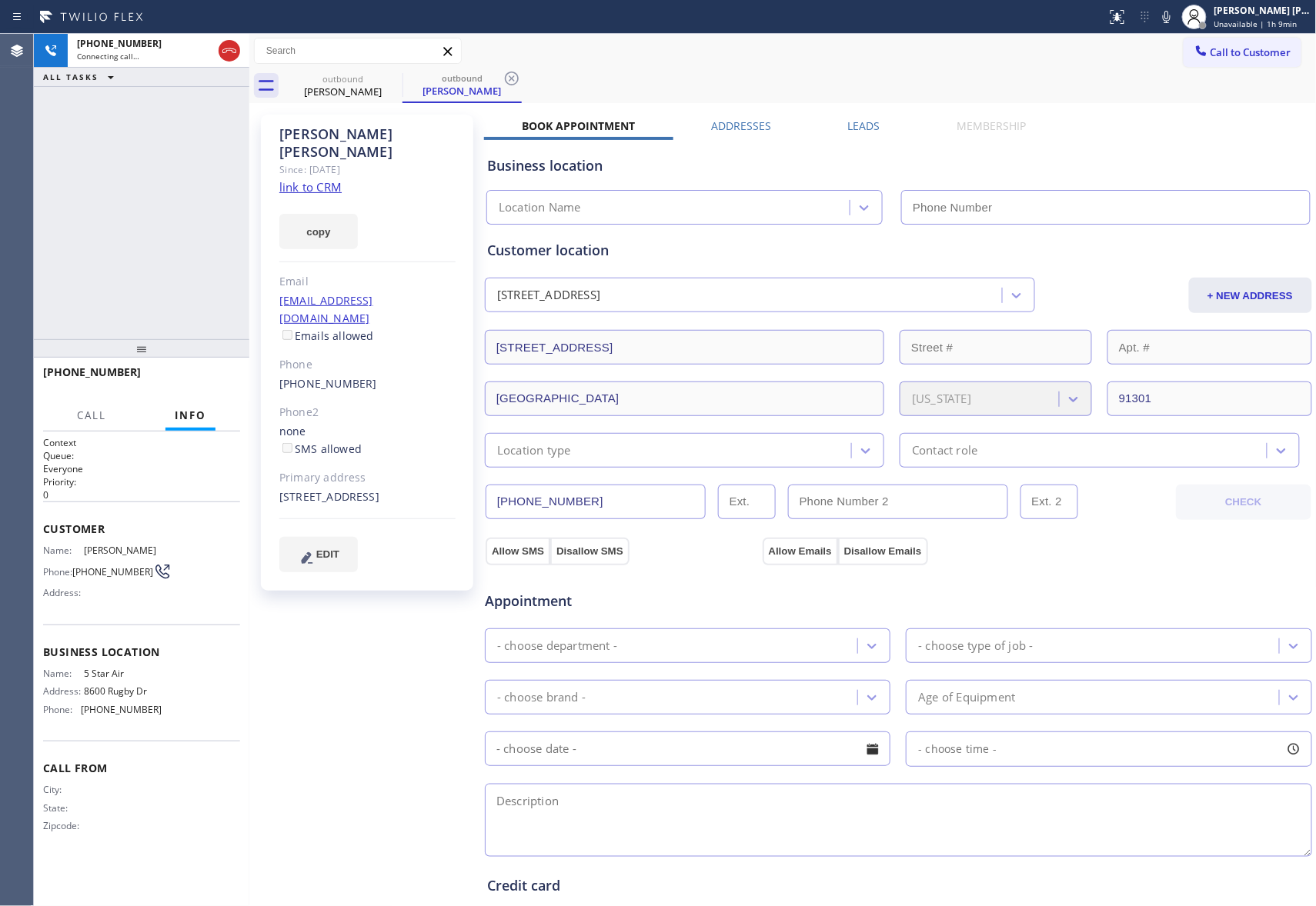
type input "[PHONE_NUMBER]"
click at [856, 130] on label "Leads" at bounding box center [863, 125] width 32 height 15
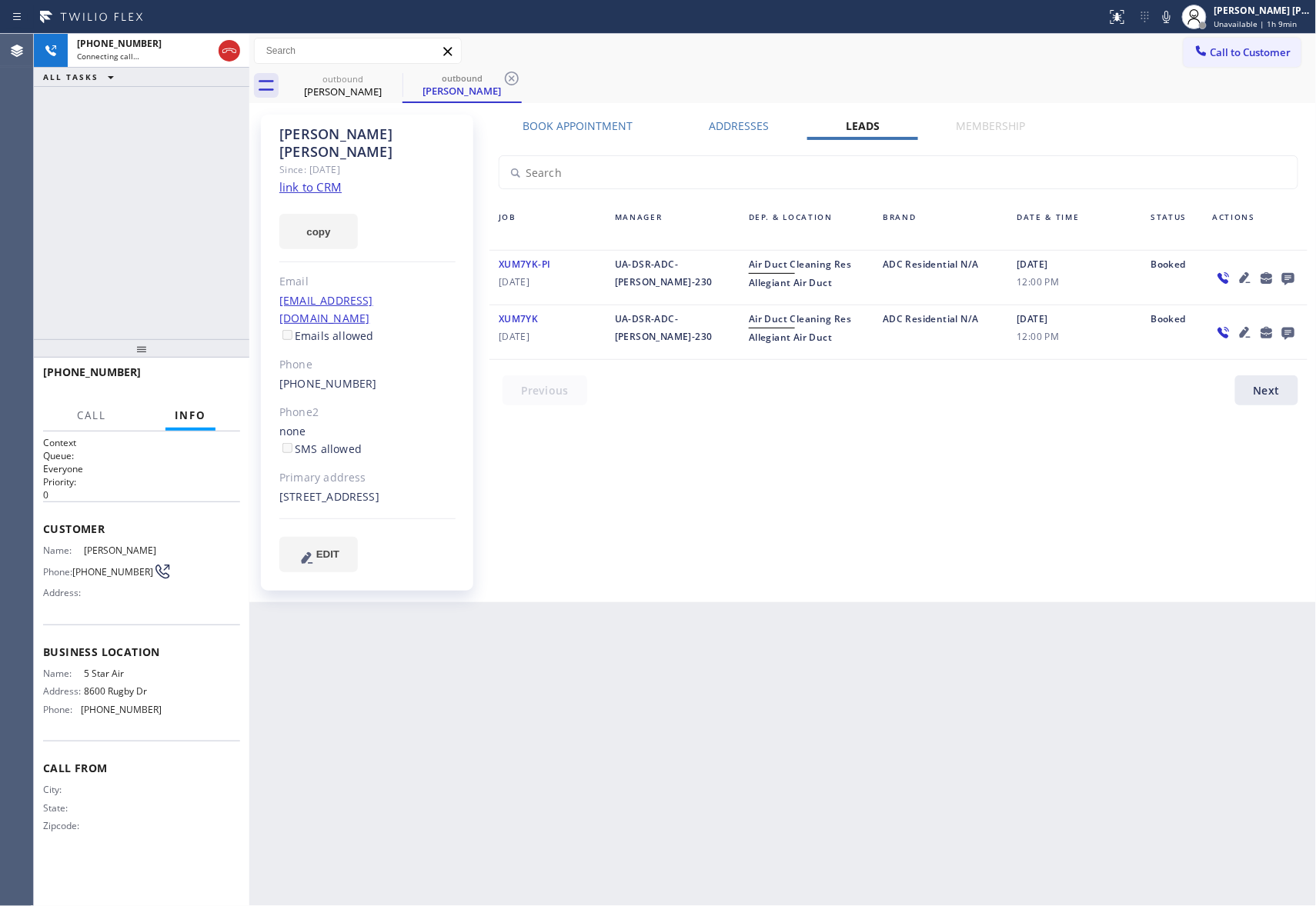
click at [1291, 282] on icon at bounding box center [1288, 279] width 13 height 13
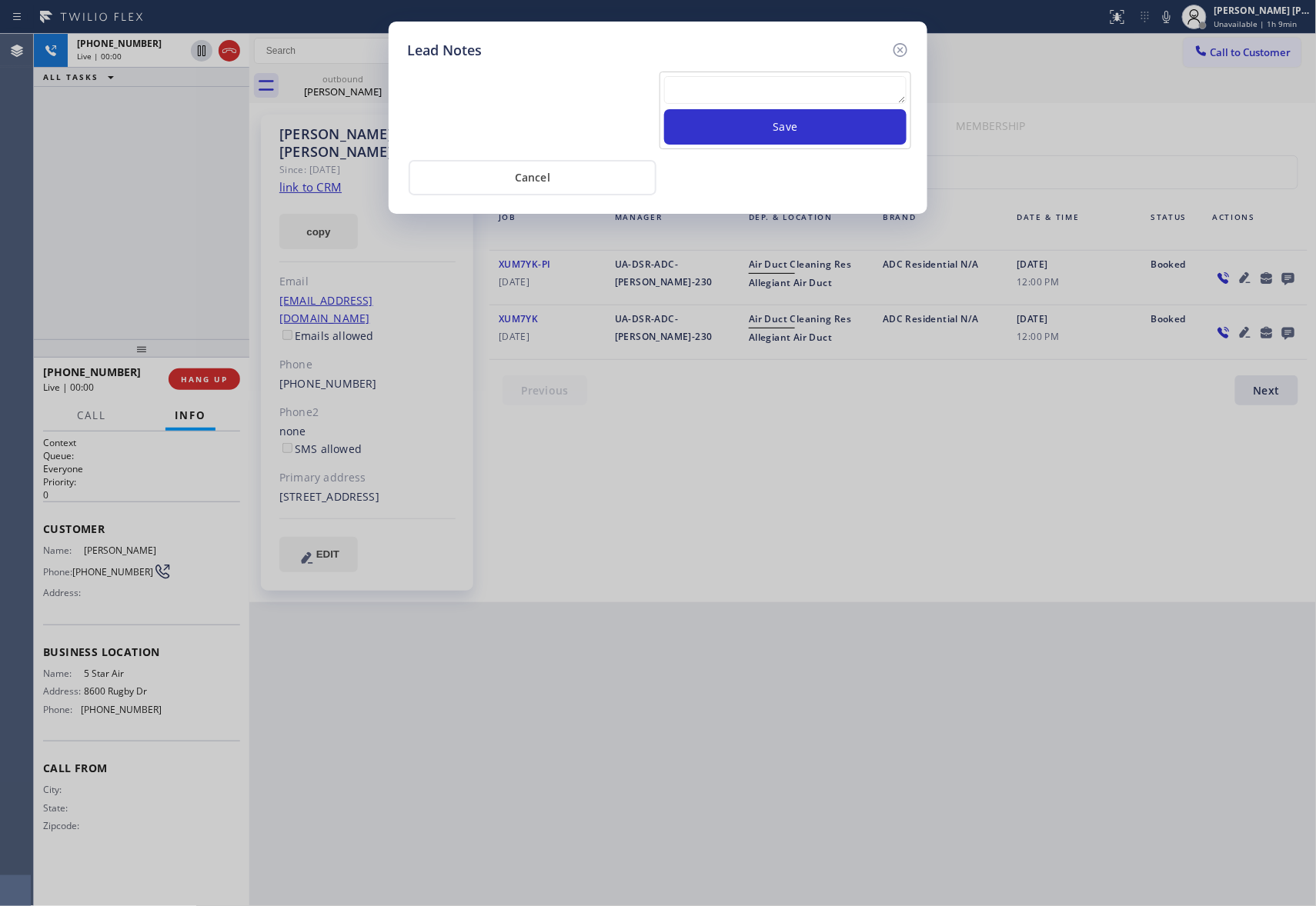
click at [764, 100] on textarea at bounding box center [785, 90] width 242 height 27
paste textarea "please transfer if cx calls back"
type textarea "please transfer if cx calls back"
click at [789, 136] on button "Save" at bounding box center [785, 127] width 242 height 35
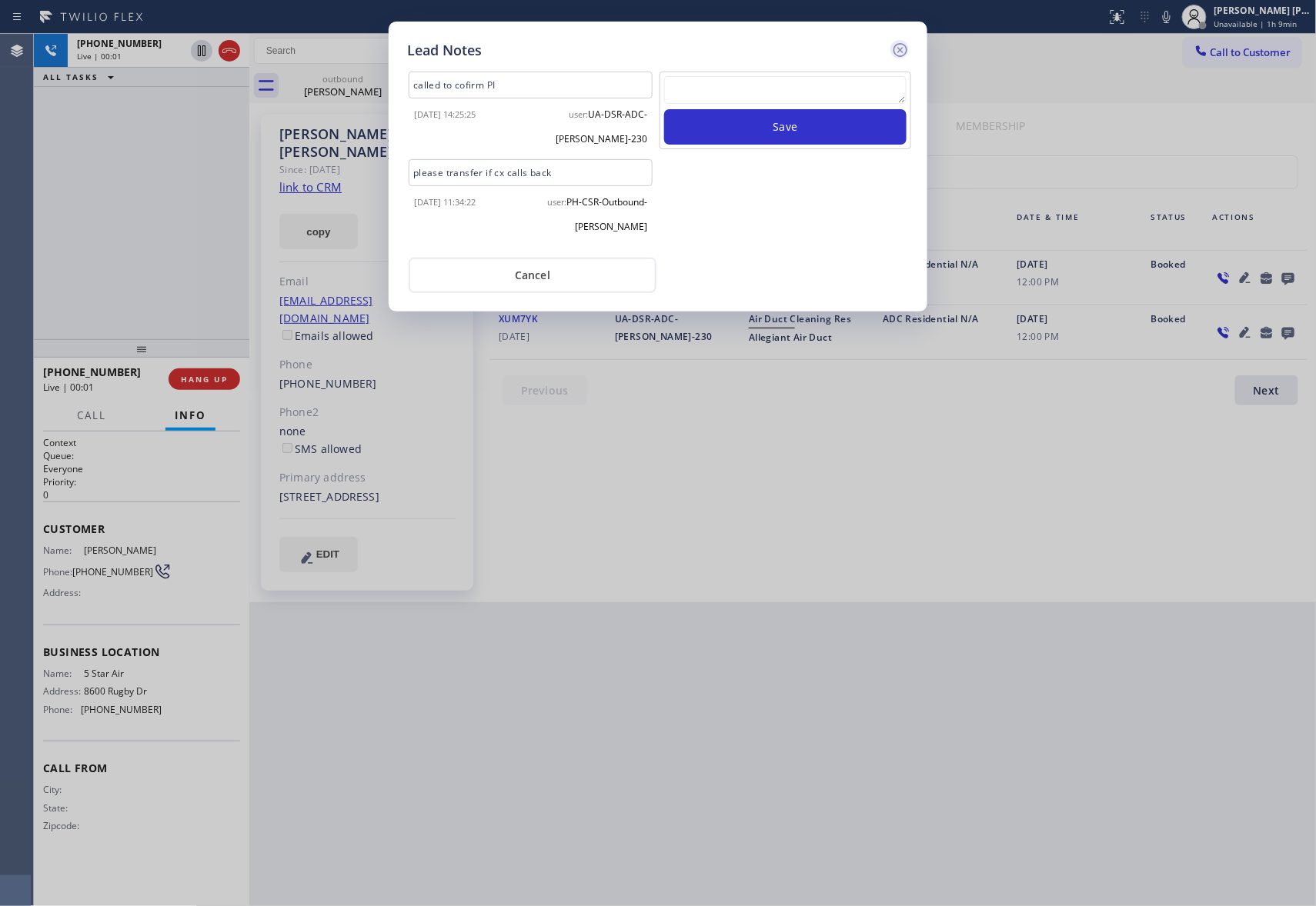
click at [897, 51] on icon at bounding box center [899, 50] width 19 height 19
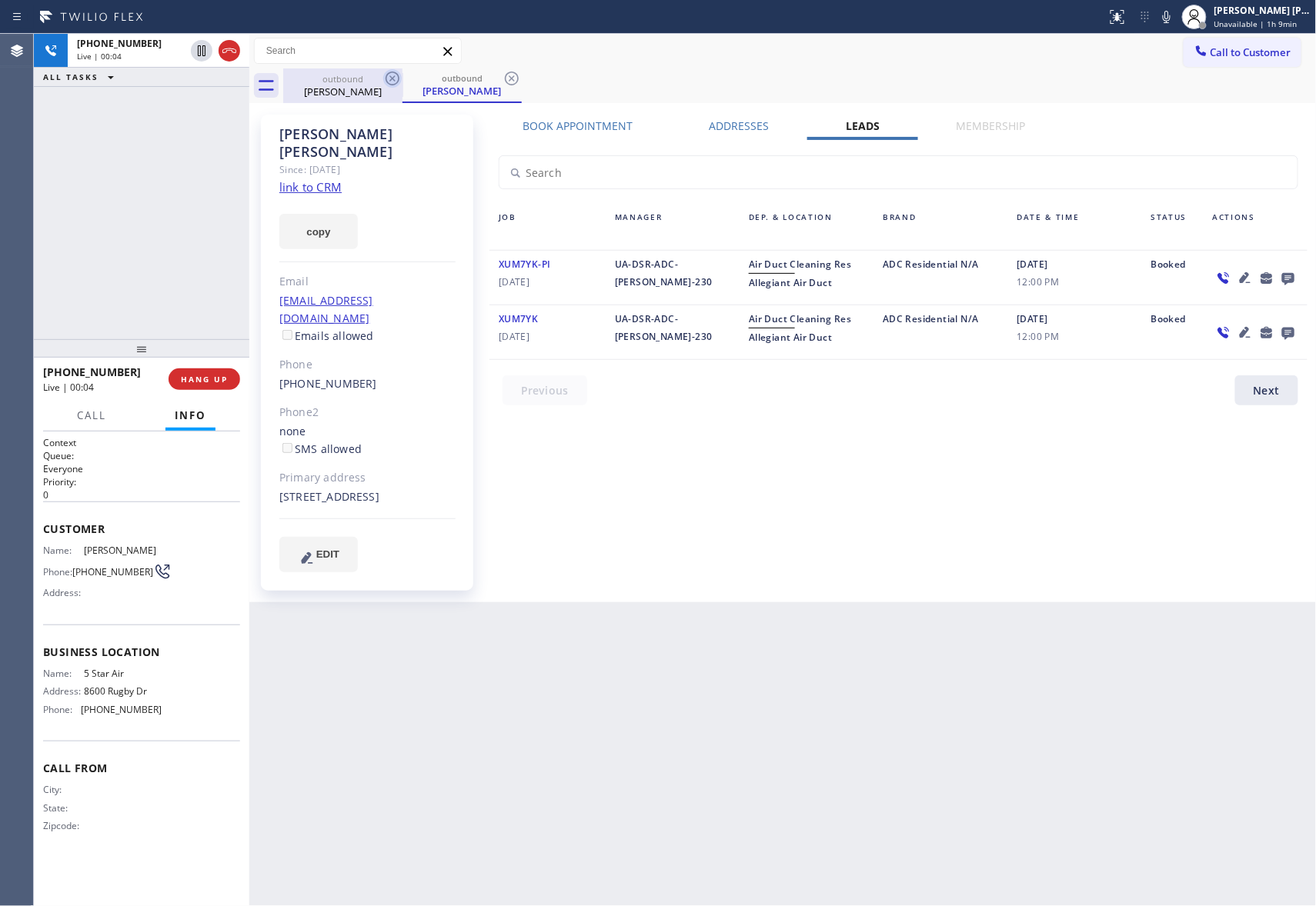
click at [395, 80] on icon at bounding box center [392, 78] width 19 height 19
click at [402, 80] on div "outbound [PERSON_NAME]" at bounding box center [461, 85] width 119 height 34
click at [395, 80] on icon at bounding box center [392, 78] width 19 height 19
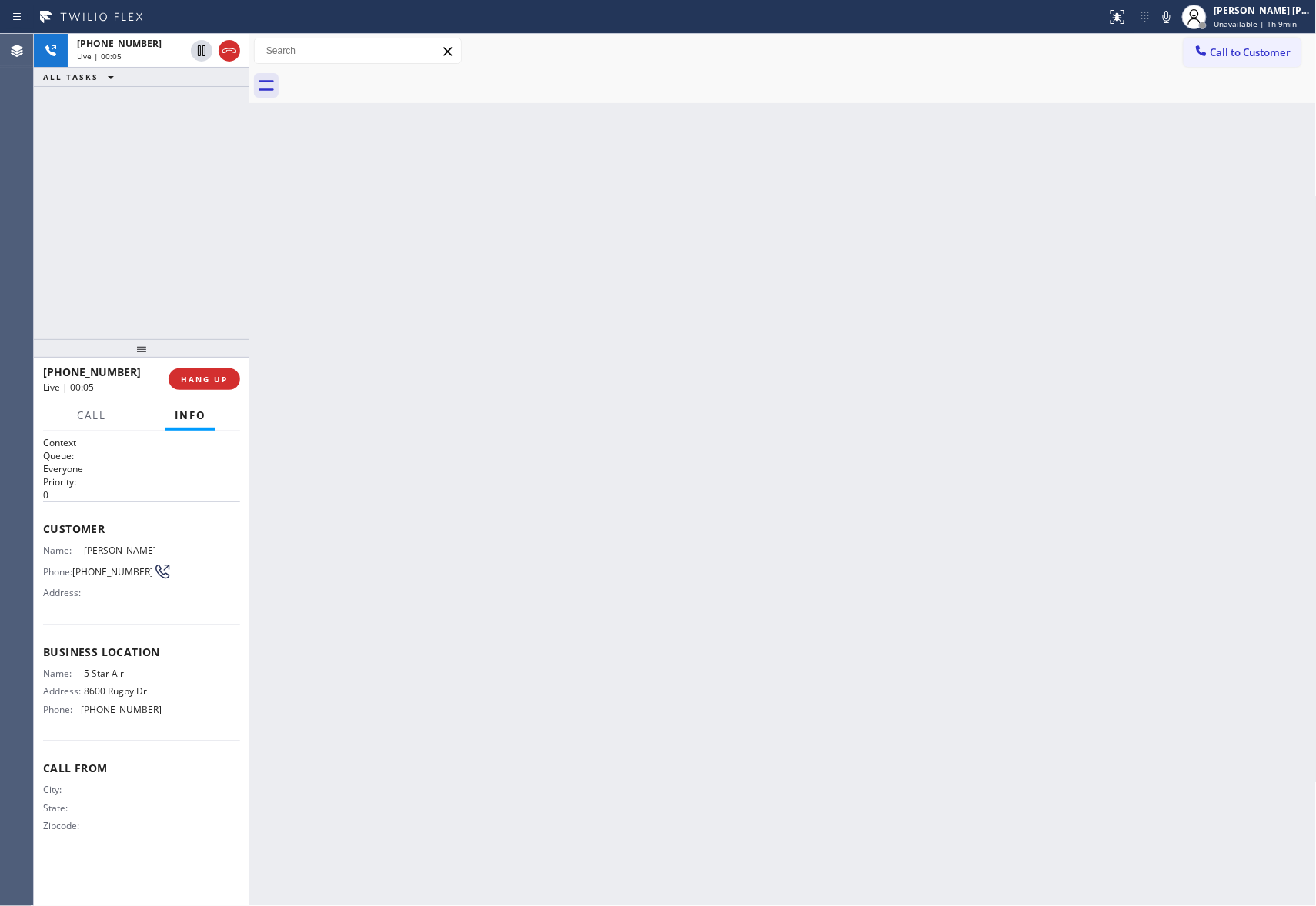
click at [395, 80] on div at bounding box center [799, 85] width 1033 height 34
click at [238, 48] on div at bounding box center [229, 51] width 21 height 19
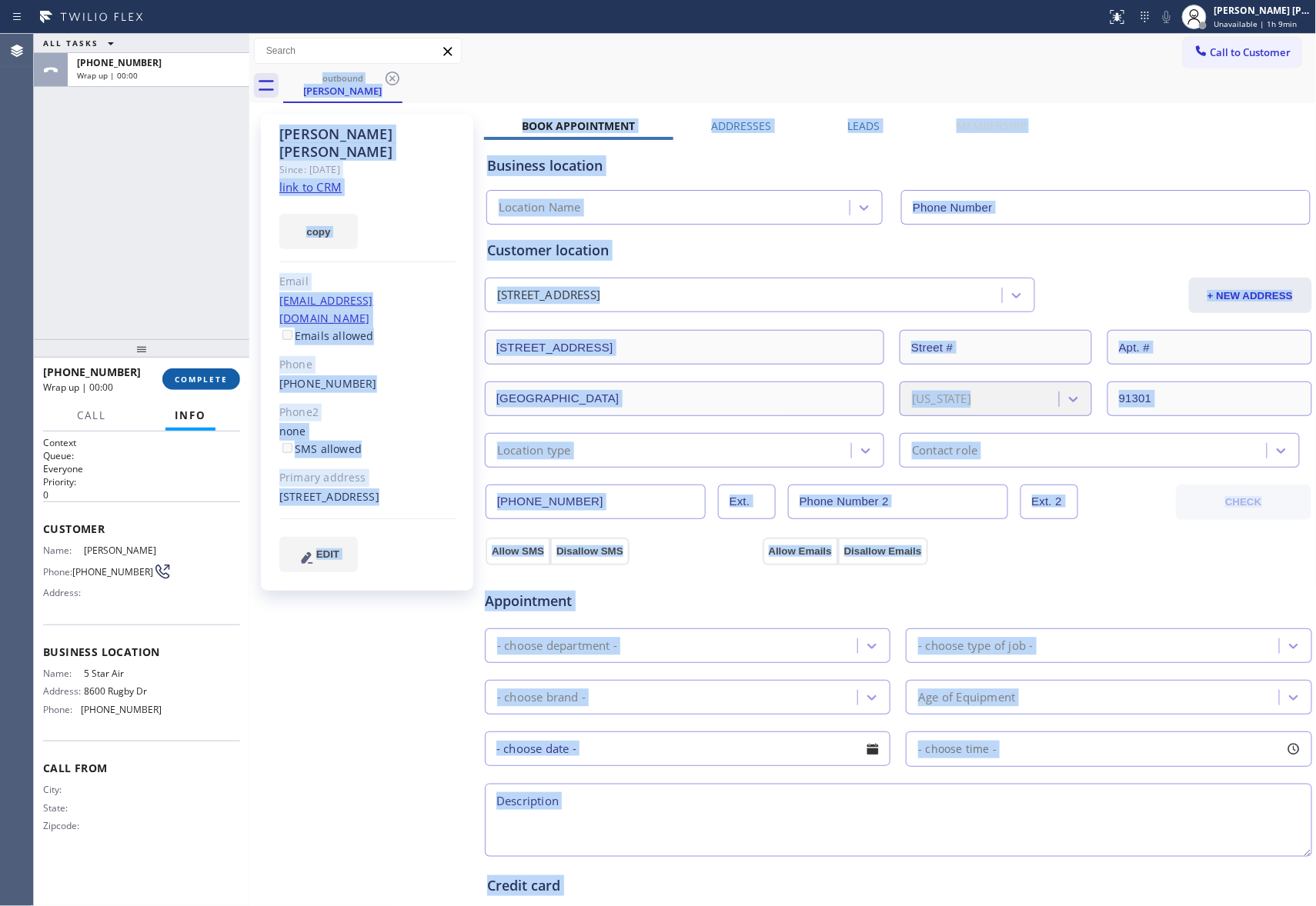
click at [198, 382] on span "COMPLETE" at bounding box center [201, 378] width 53 height 11
type input "[PHONE_NUMBER]"
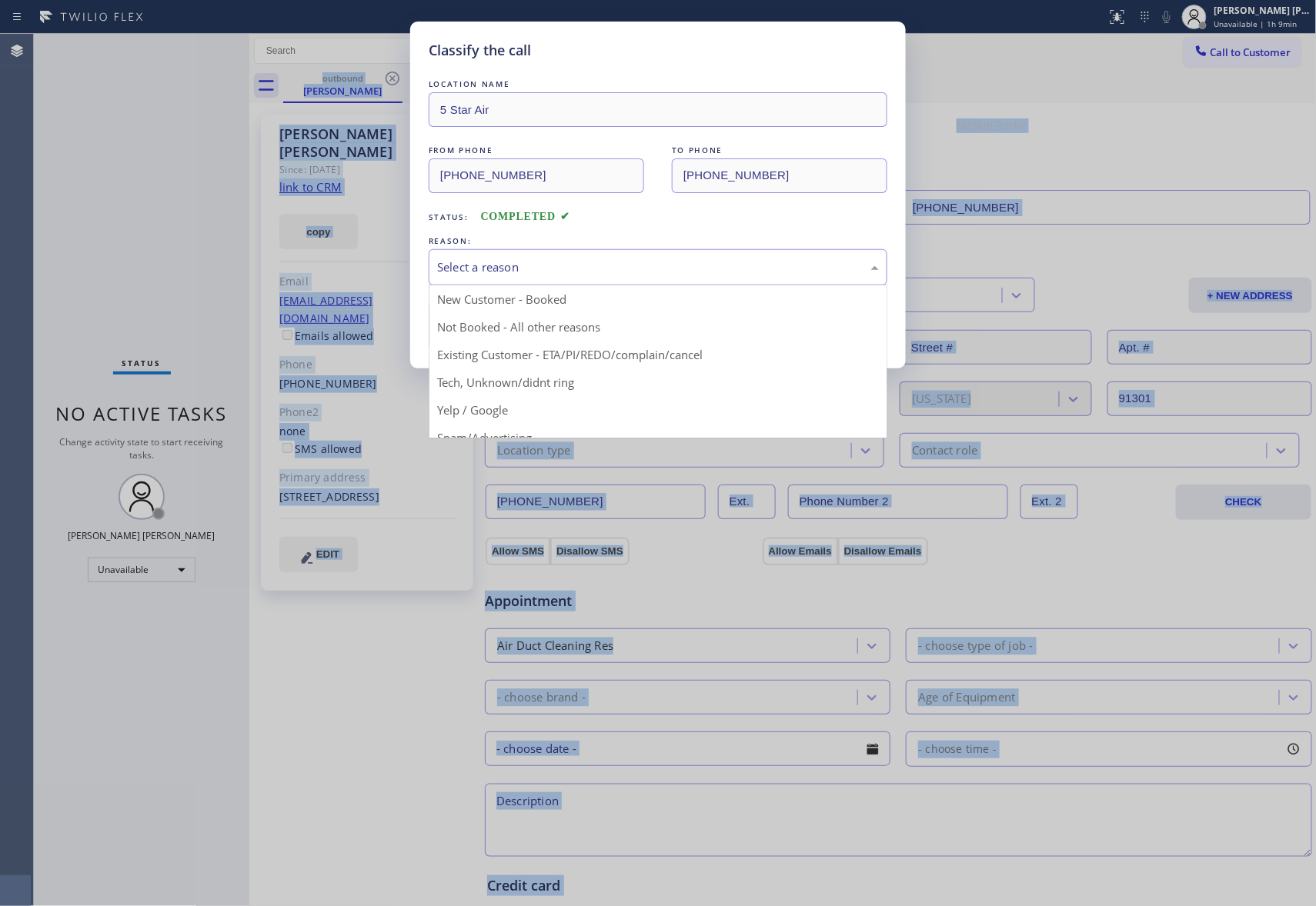
click at [537, 256] on div "Select a reason" at bounding box center [658, 267] width 459 height 36
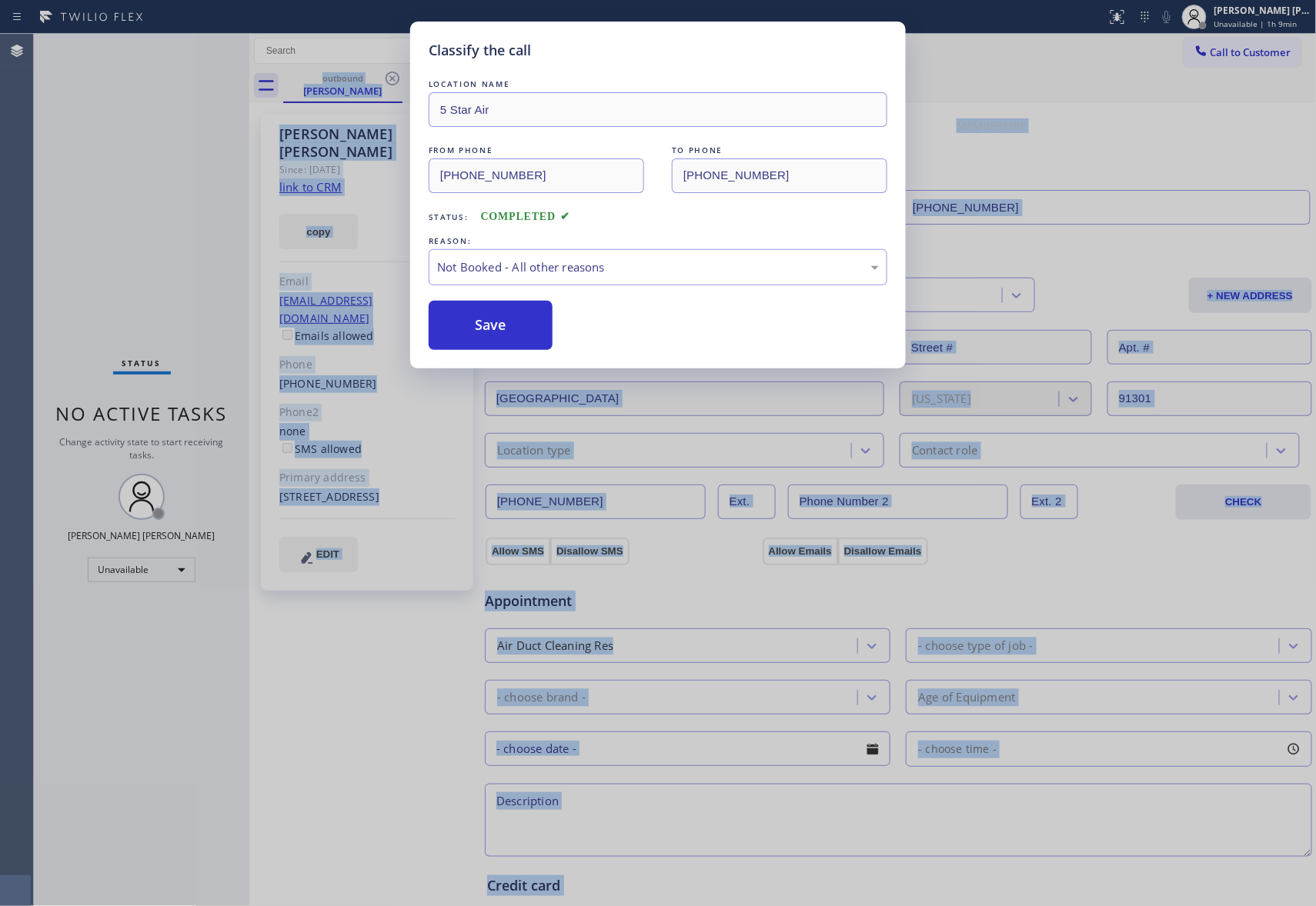
click at [475, 324] on button "Save" at bounding box center [490, 325] width 124 height 49
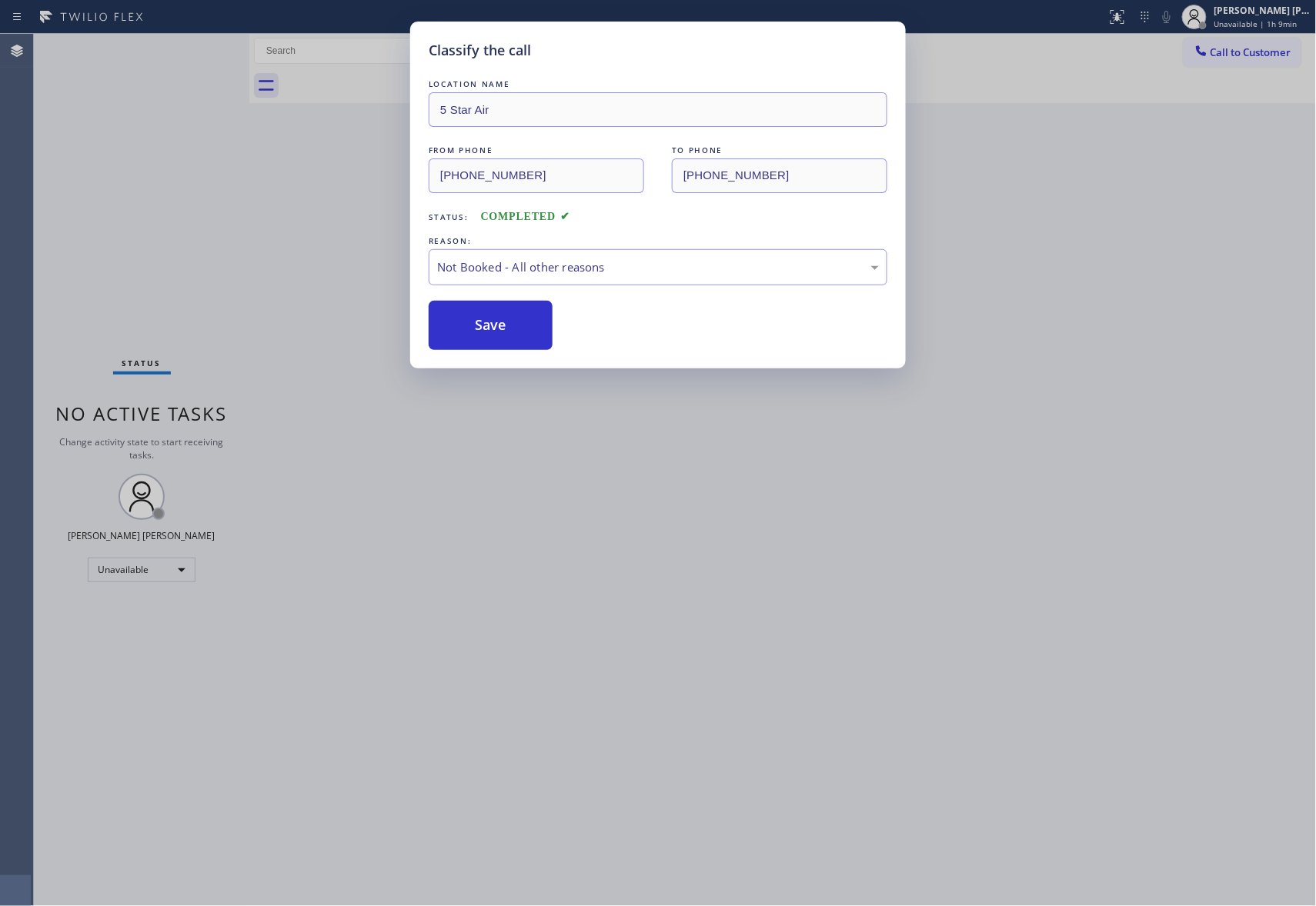
click at [373, 69] on div "Classify the call LOCATION NAME 5 Star Air FROM PHONE [PHONE_NUMBER] TO PHONE […" at bounding box center [658, 453] width 1316 height 906
click at [337, 83] on div "Classify the call LOCATION NAME 5 Star Appliance Repair Pro FROM PHONE [PHONE_N…" at bounding box center [675, 470] width 1282 height 872
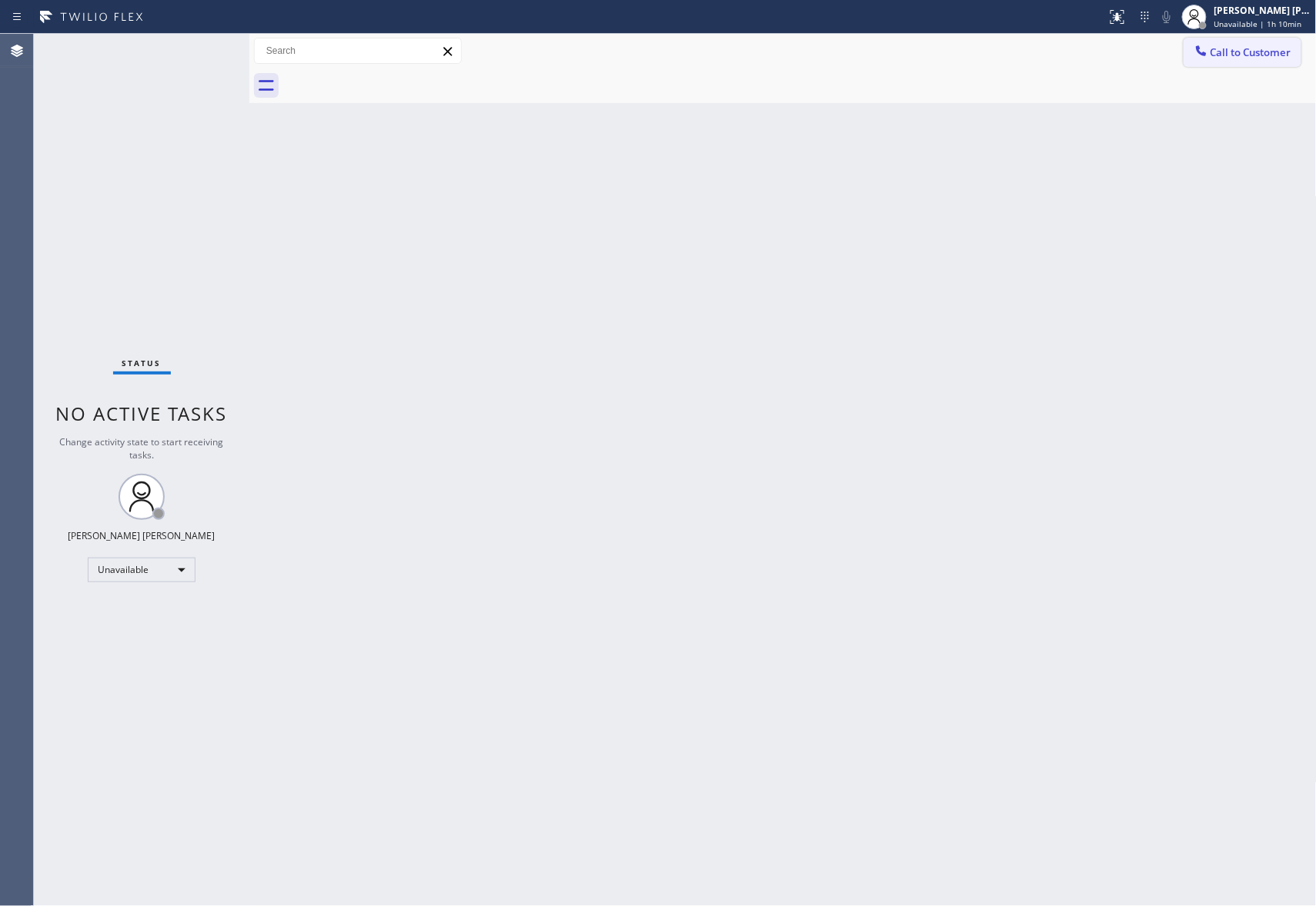
click at [1272, 48] on span "Call to Customer" at bounding box center [1251, 53] width 81 height 14
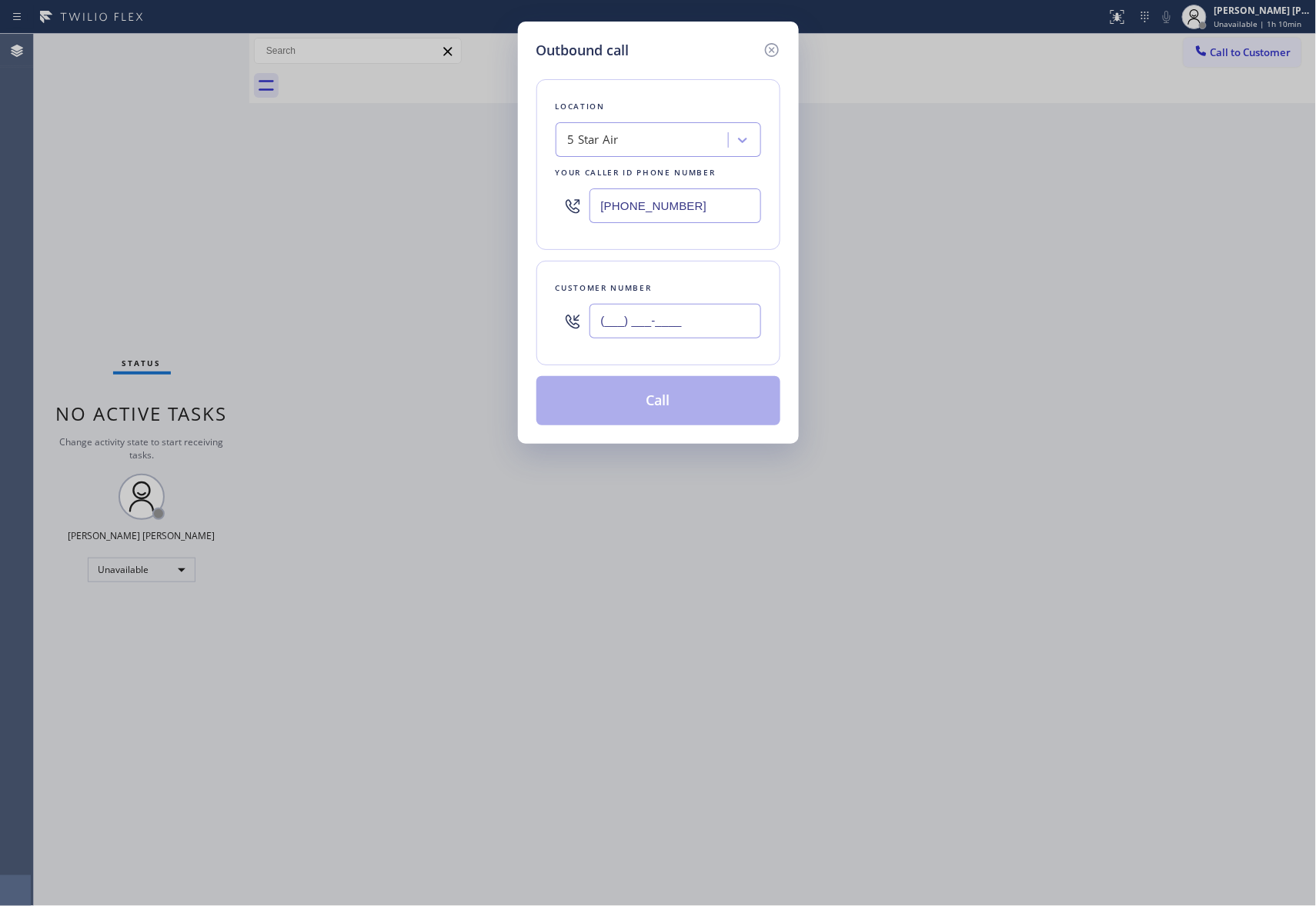
click at [688, 330] on input "(___) ___-____" at bounding box center [675, 321] width 172 height 34
paste input "805) 758-0300"
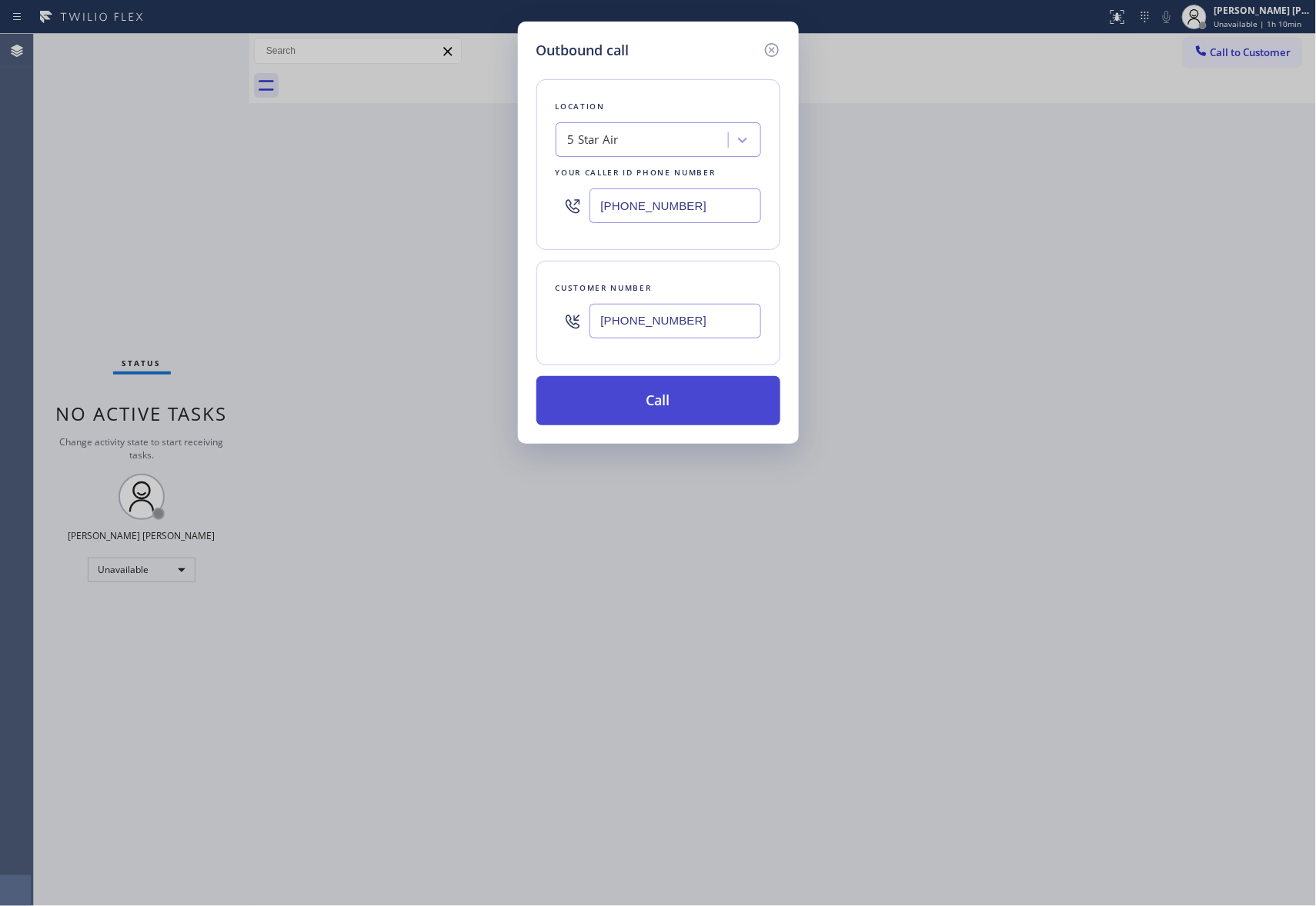
type input "[PHONE_NUMBER]"
click at [663, 401] on button "Call" at bounding box center [658, 401] width 244 height 49
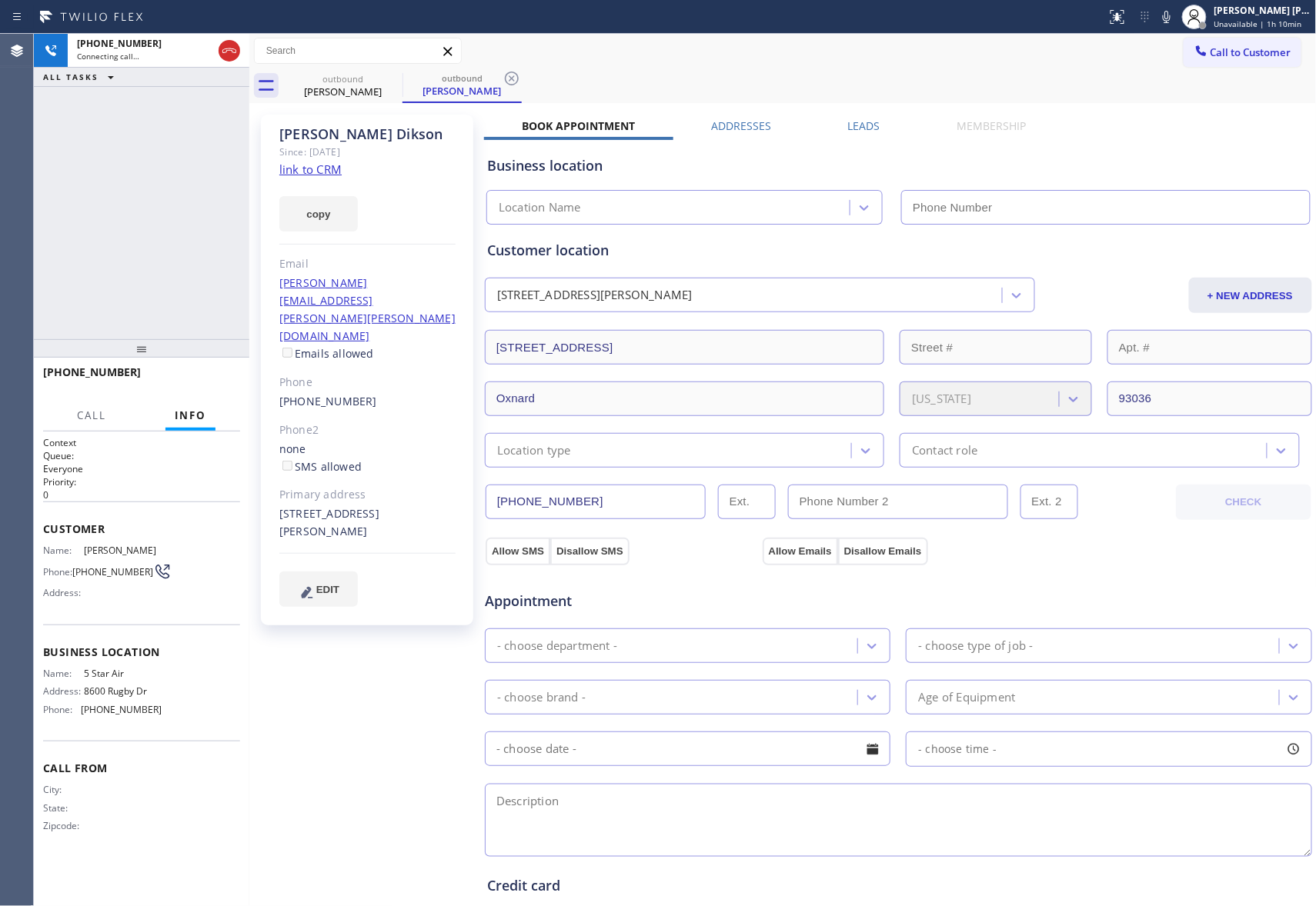
type input "[PHONE_NUMBER]"
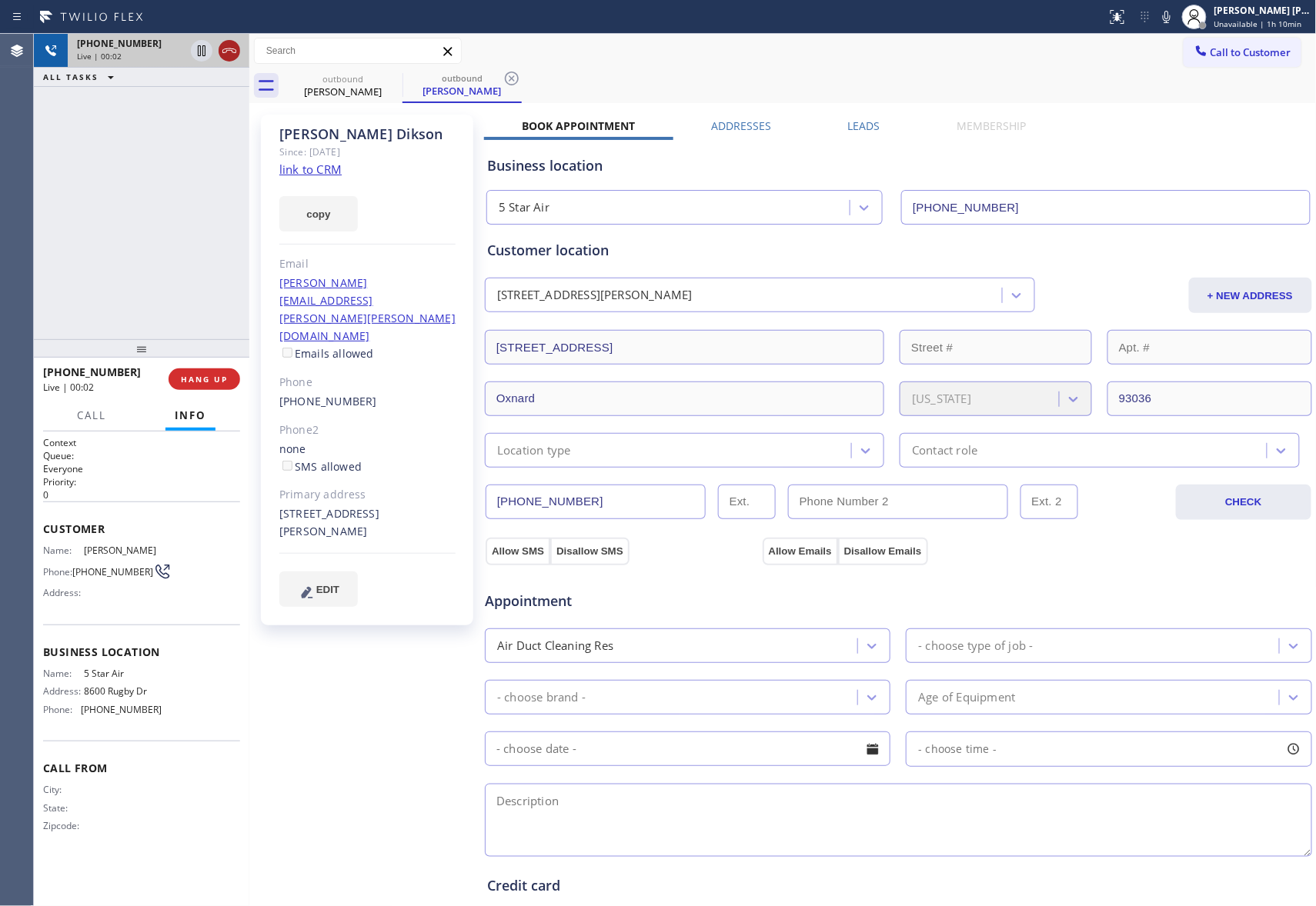
click at [231, 44] on icon at bounding box center [229, 51] width 19 height 19
click at [389, 75] on icon at bounding box center [392, 78] width 14 height 14
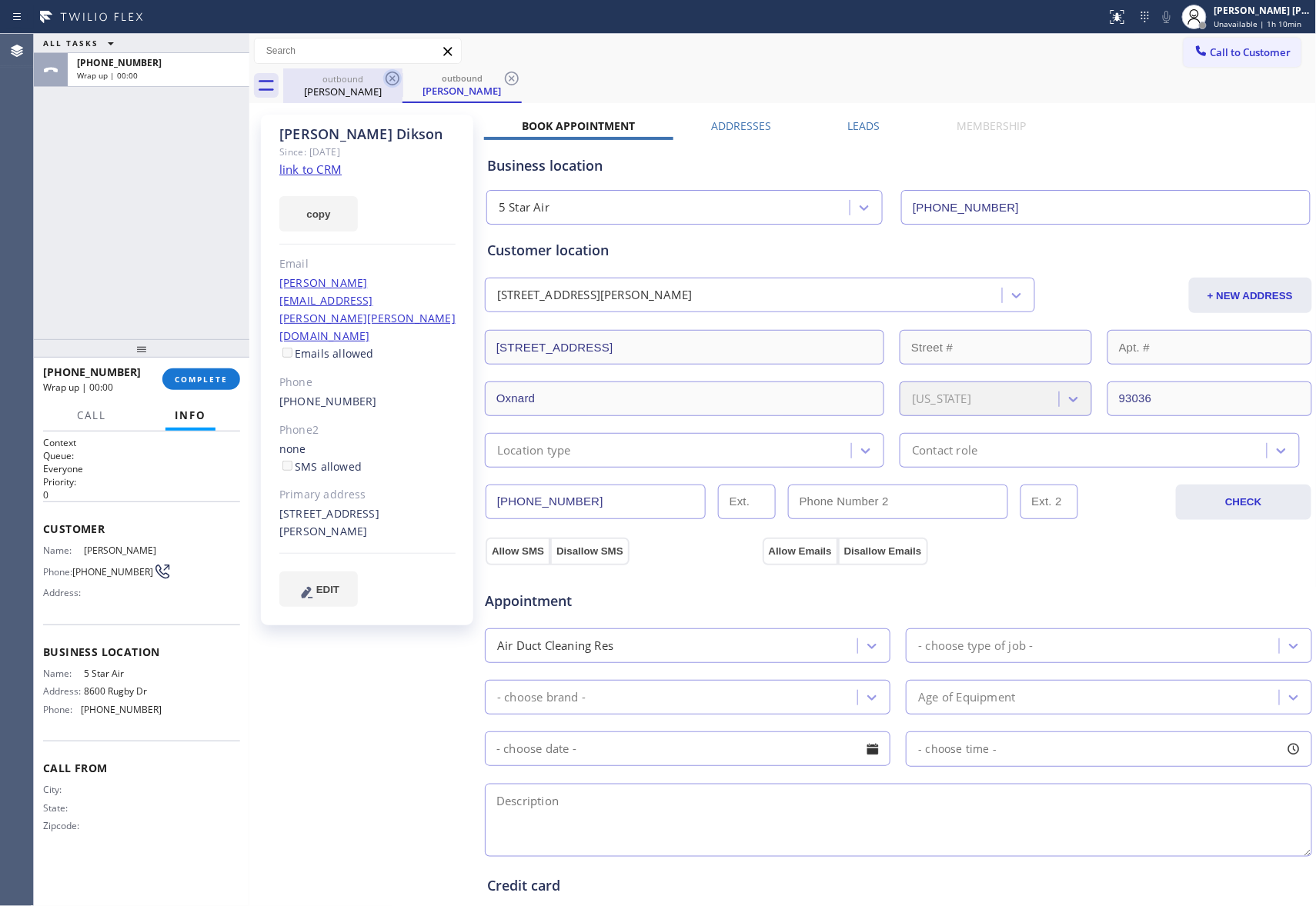
click at [389, 75] on icon at bounding box center [392, 78] width 14 height 14
click at [402, 75] on div "outbound [PERSON_NAME]" at bounding box center [461, 85] width 119 height 34
click at [504, 75] on icon at bounding box center [511, 78] width 14 height 14
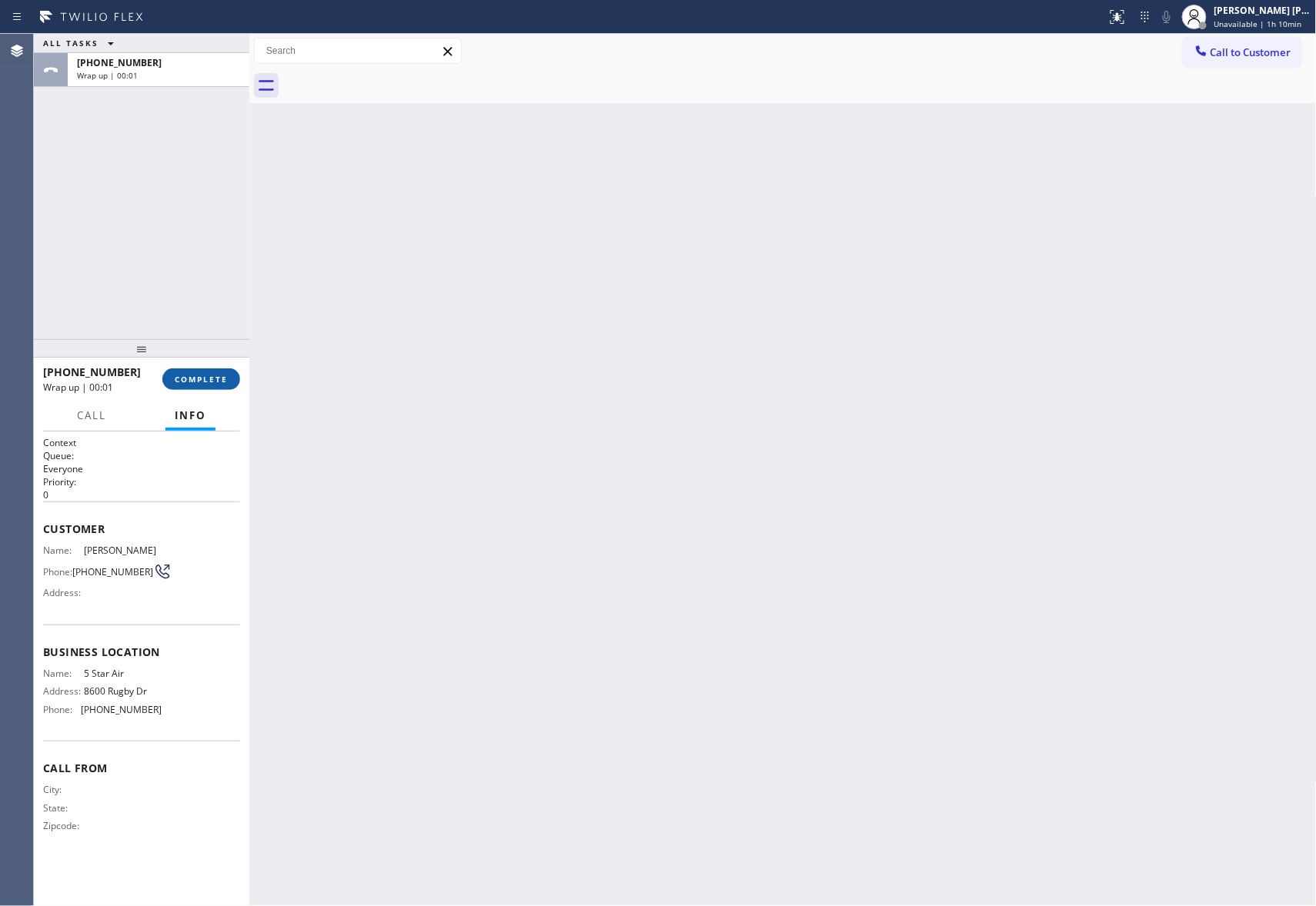
click at [222, 381] on span "COMPLETE" at bounding box center [201, 378] width 53 height 11
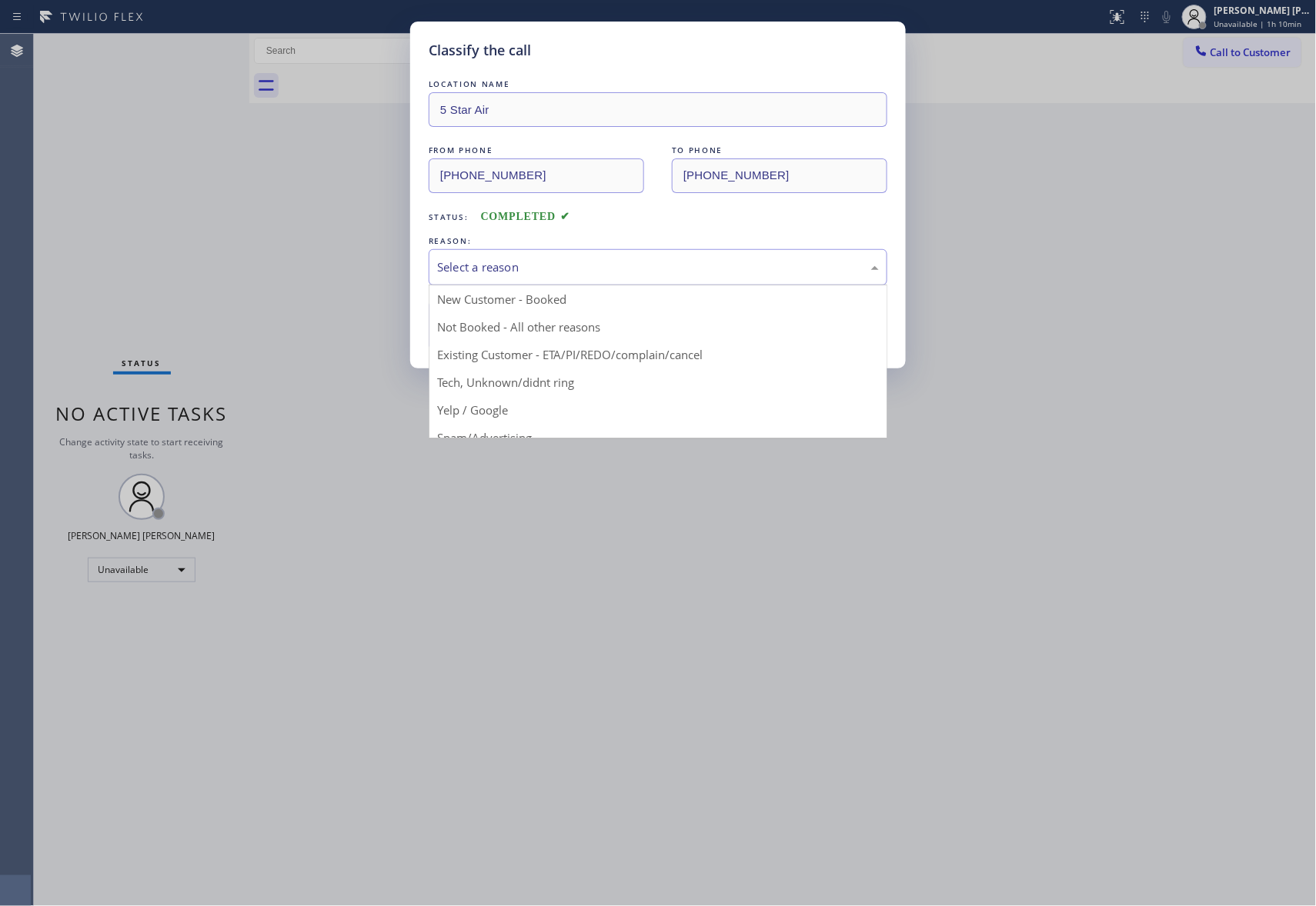
click at [533, 259] on div "Select a reason" at bounding box center [658, 267] width 442 height 18
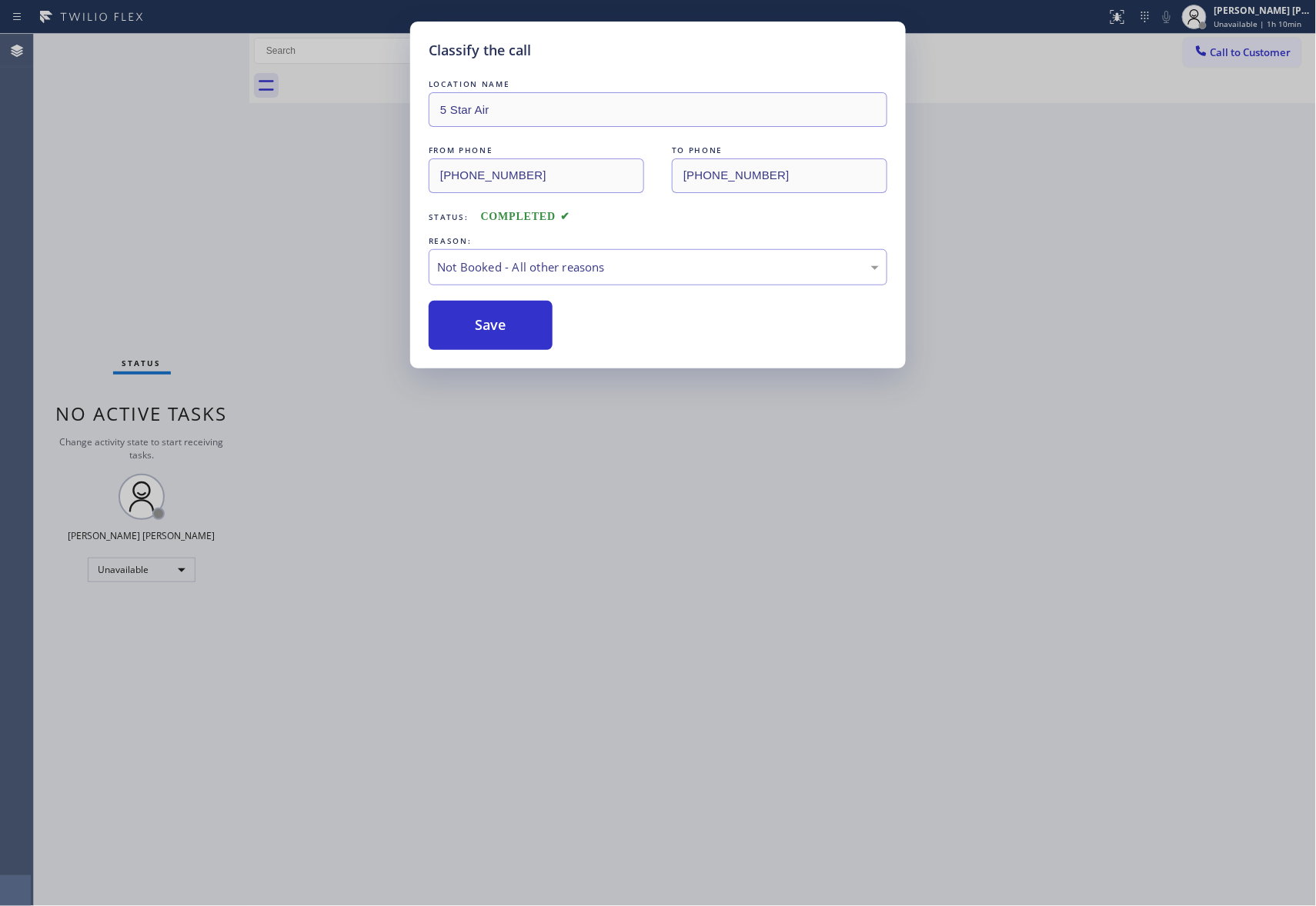
click at [482, 325] on button "Save" at bounding box center [490, 325] width 124 height 49
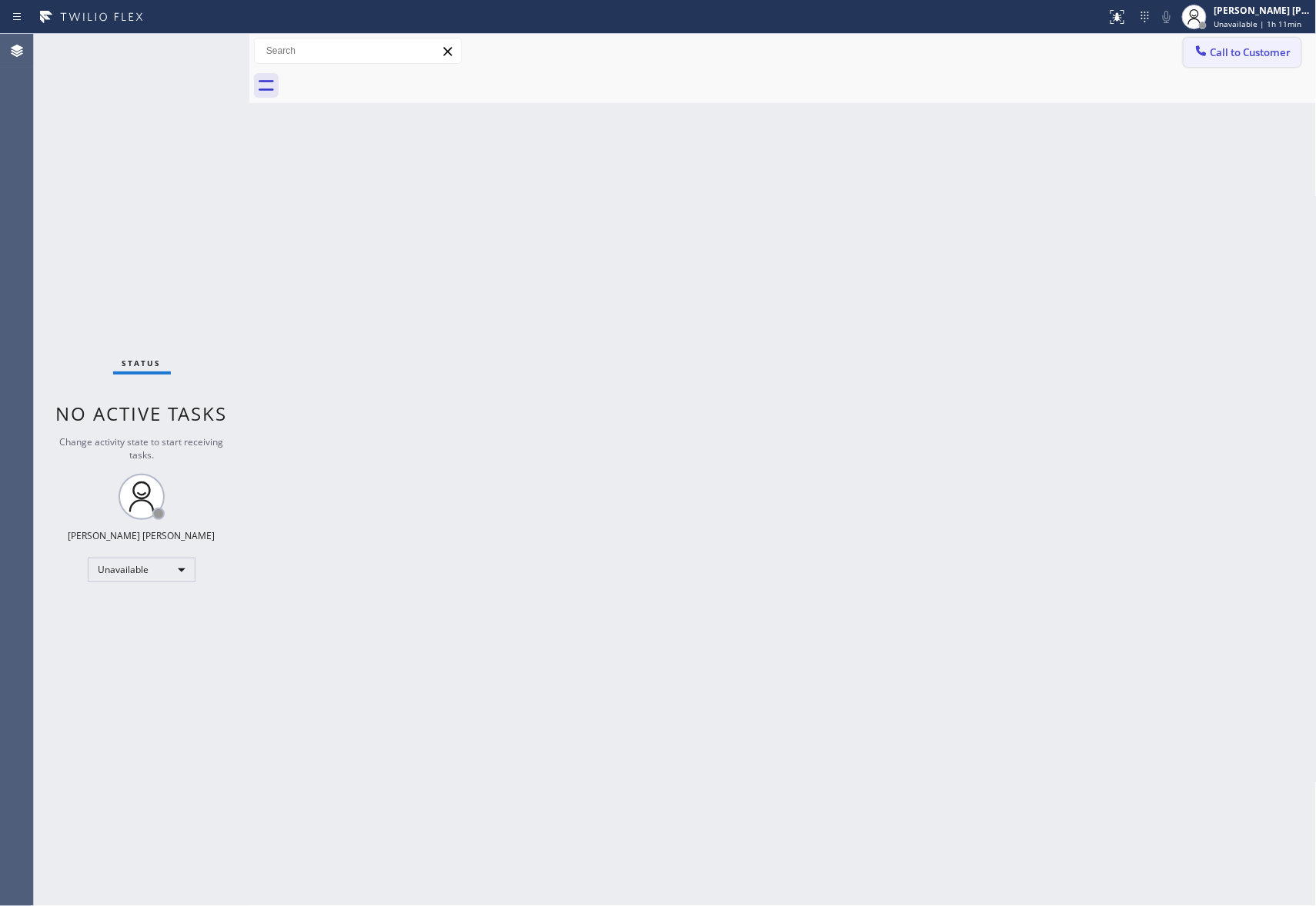
click at [1247, 50] on span "Call to Customer" at bounding box center [1251, 53] width 81 height 14
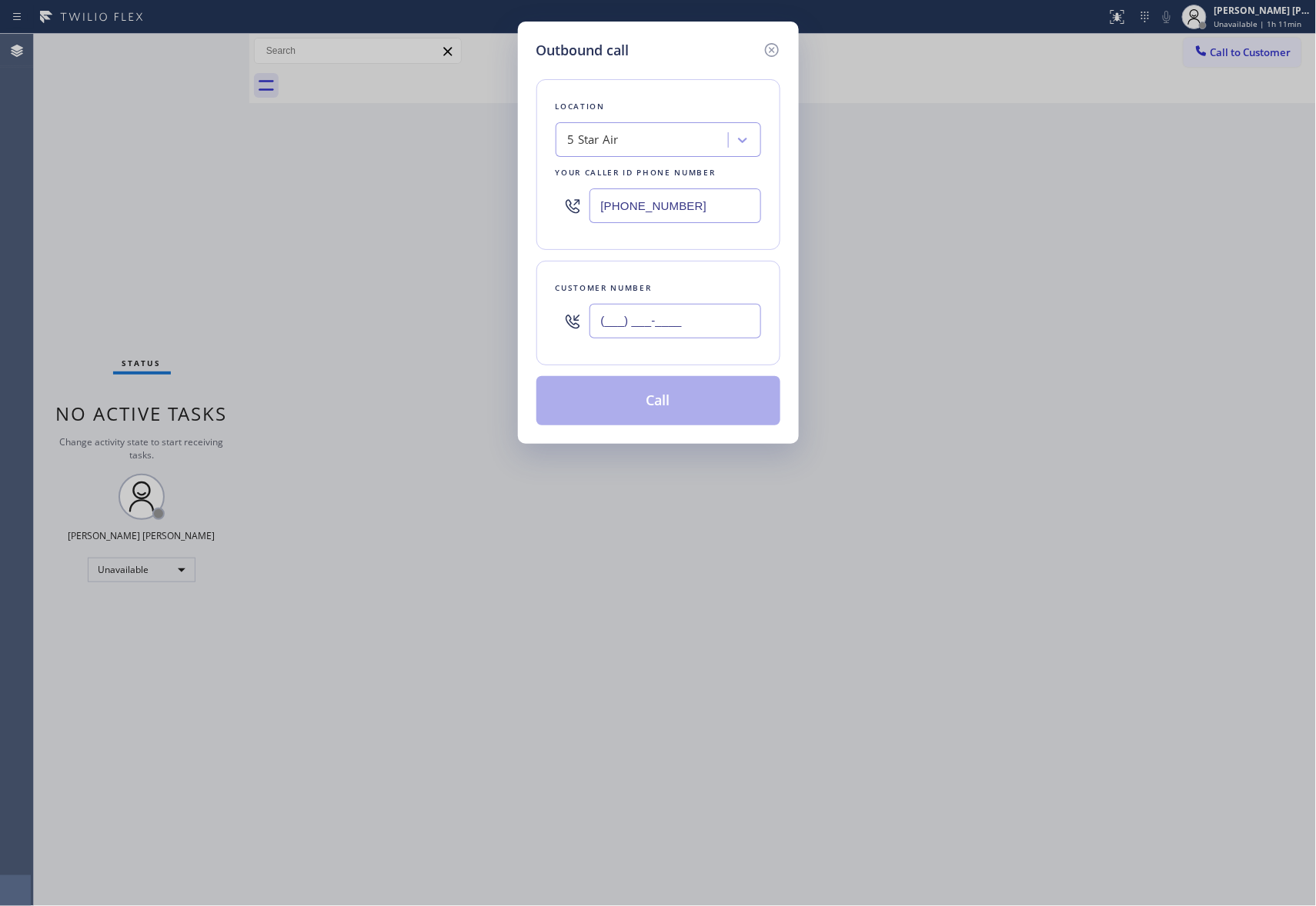
click at [694, 321] on input "(___) ___-____" at bounding box center [675, 321] width 172 height 34
paste input "559) 389-4476"
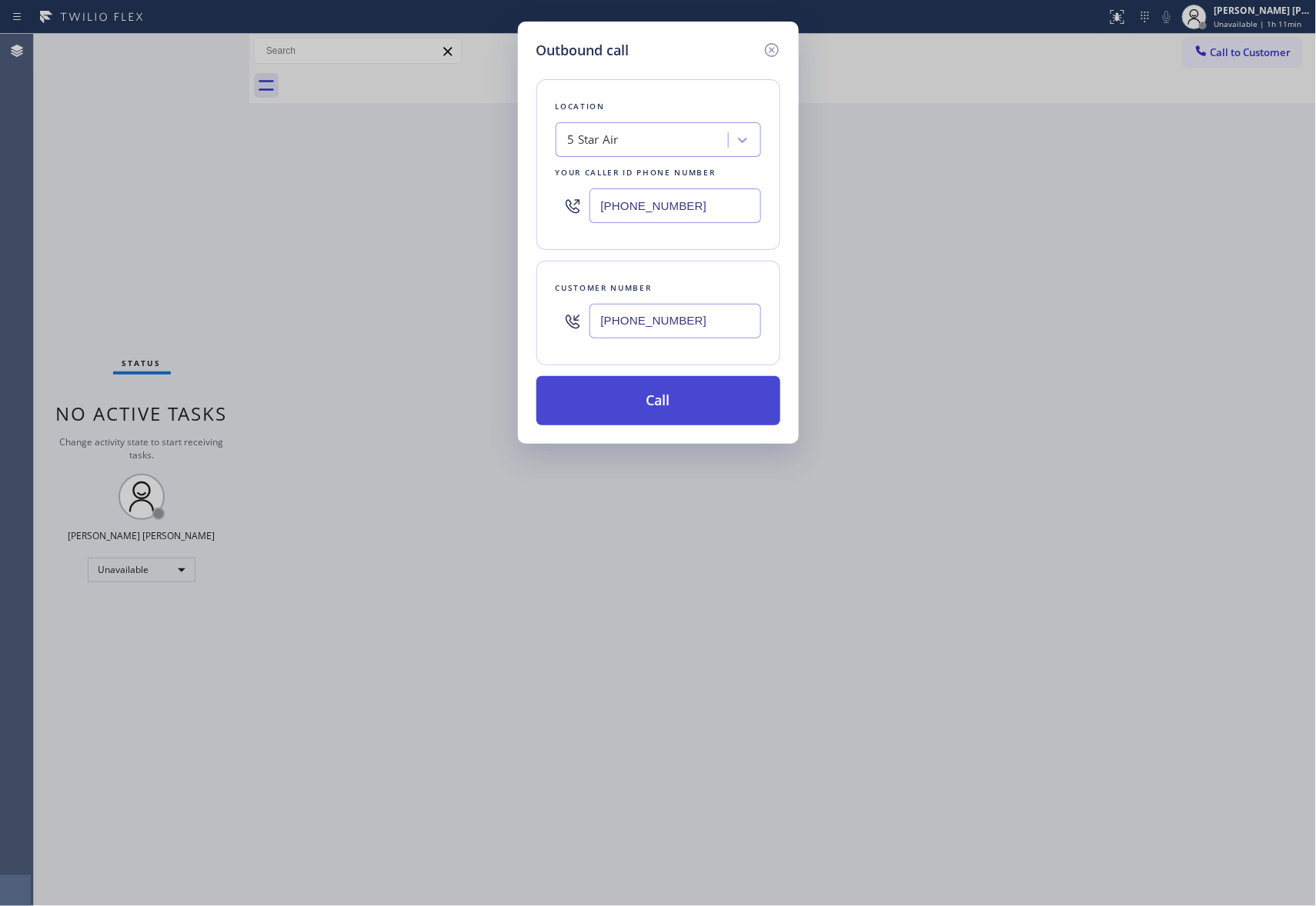
type input "[PHONE_NUMBER]"
click at [694, 410] on button "Call" at bounding box center [658, 401] width 244 height 49
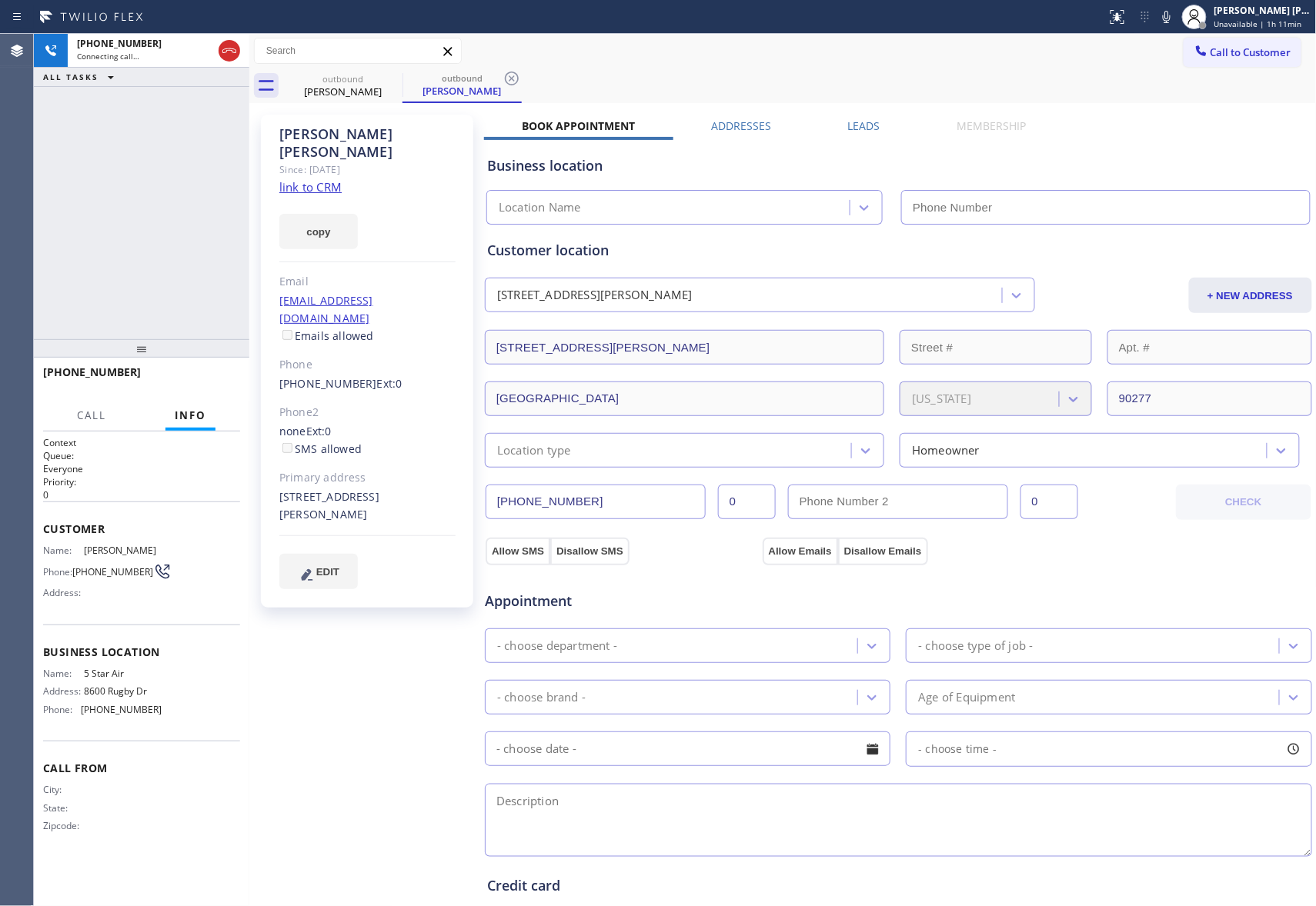
type input "[PHONE_NUMBER]"
click at [206, 378] on span "HANG UP" at bounding box center [204, 378] width 47 height 11
click at [853, 122] on label "Leads" at bounding box center [863, 125] width 32 height 15
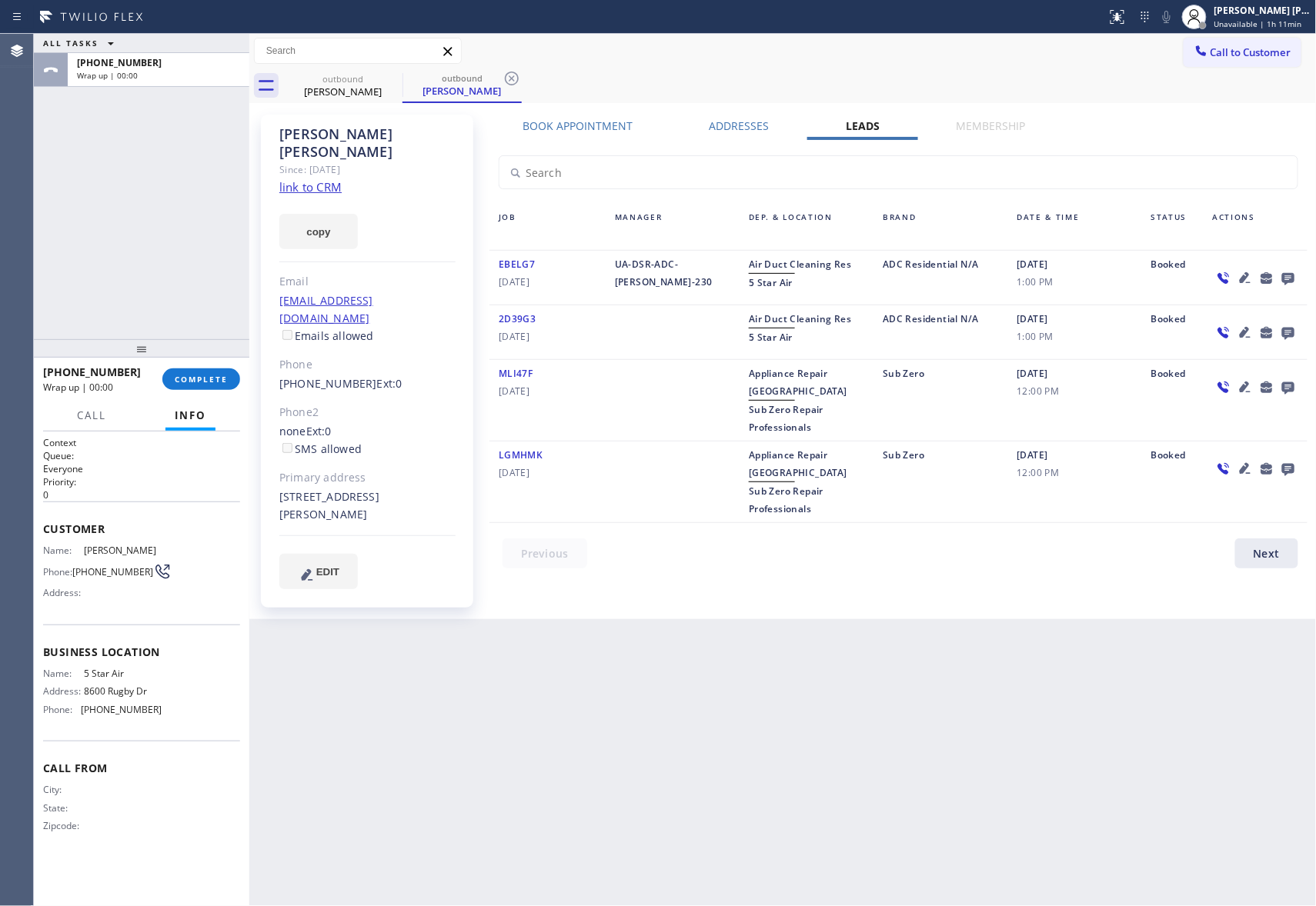
click at [1287, 277] on icon at bounding box center [1288, 279] width 13 height 13
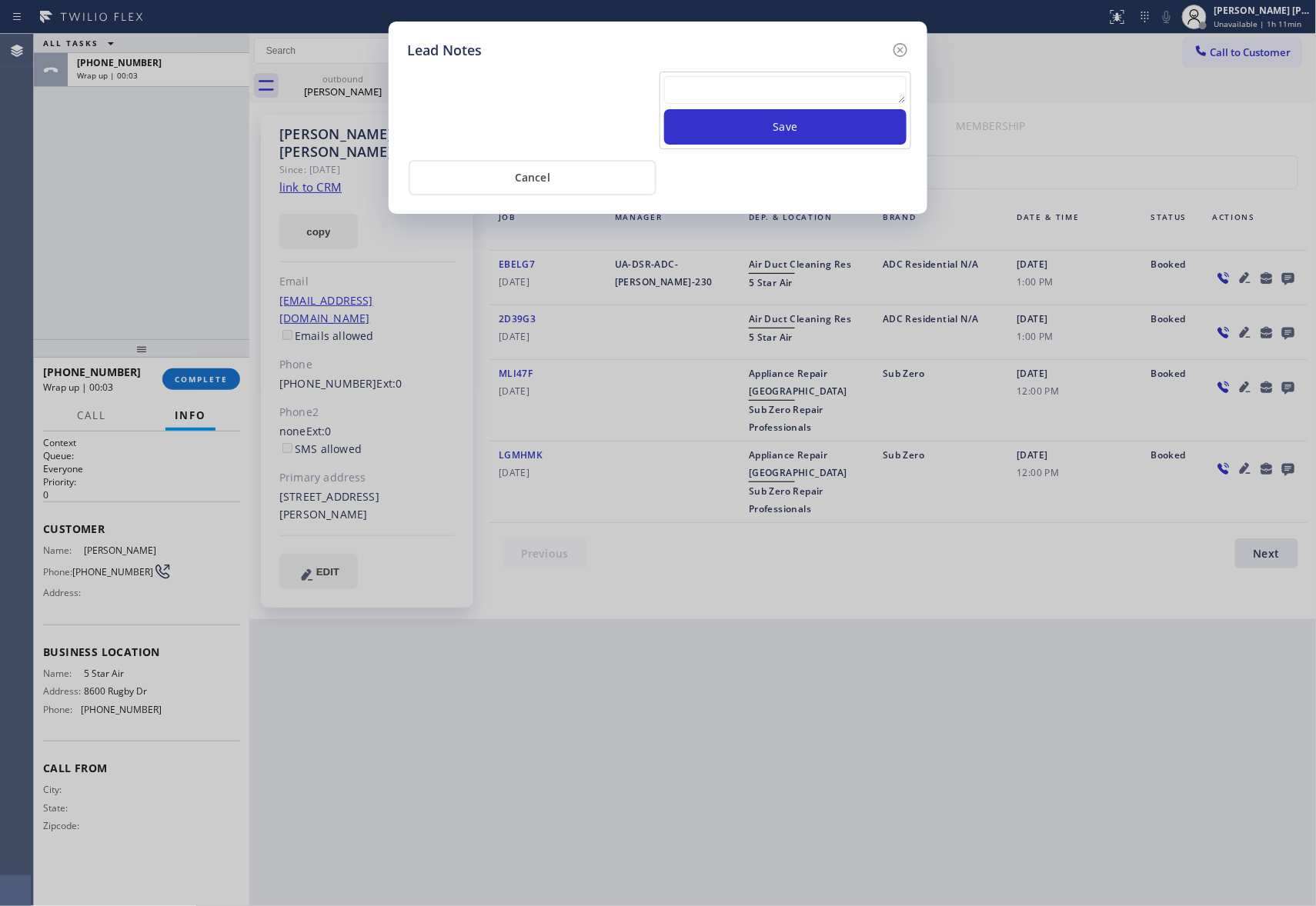
click at [717, 80] on textarea at bounding box center [785, 90] width 242 height 27
paste textarea "VM | please transfer if cx calls back"
type textarea "VM | please transfer if cx calls back"
click at [874, 129] on button "Save" at bounding box center [785, 127] width 242 height 35
click at [902, 49] on icon at bounding box center [899, 50] width 19 height 19
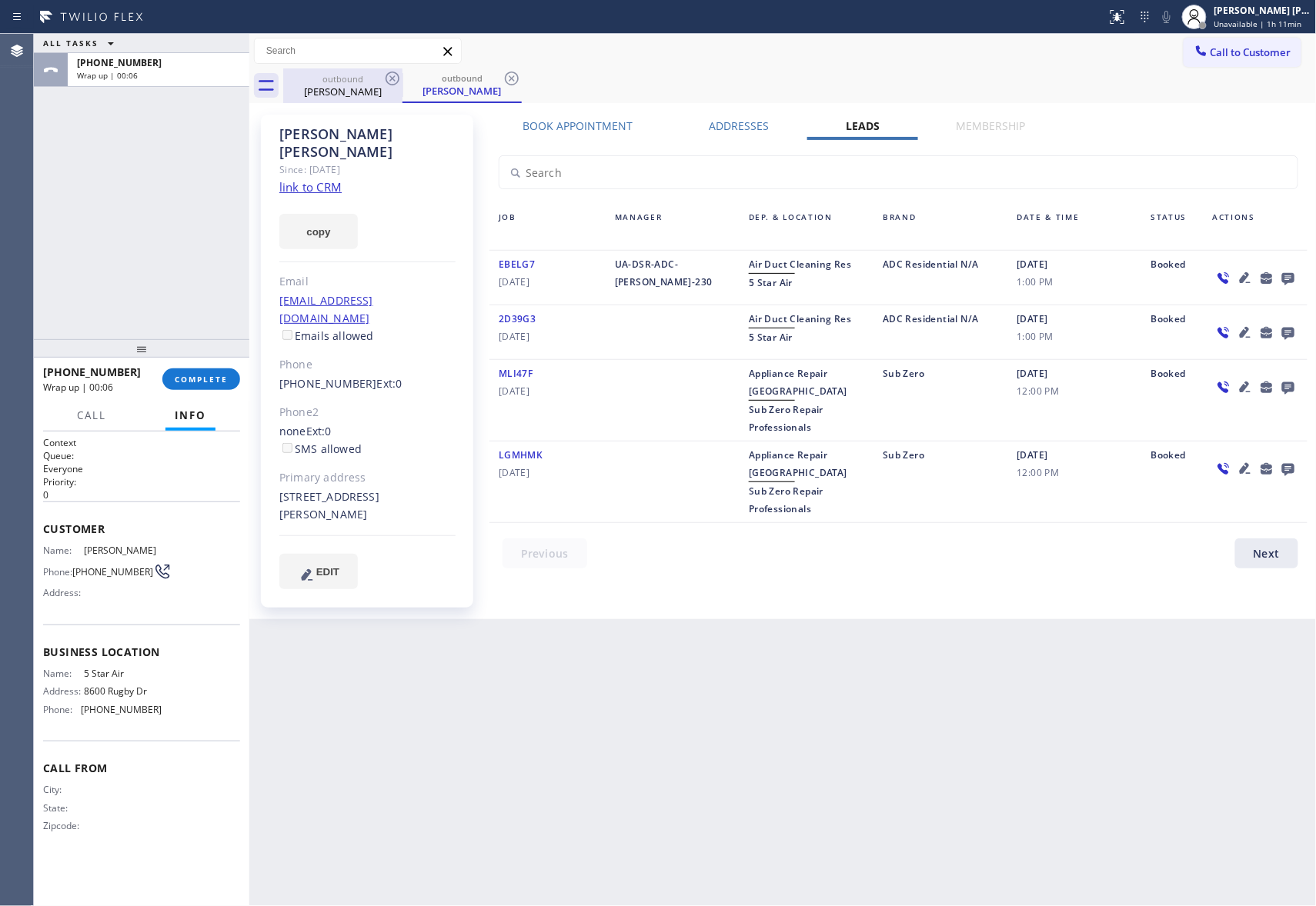
click at [384, 91] on div "[PERSON_NAME]" at bounding box center [342, 92] width 116 height 14
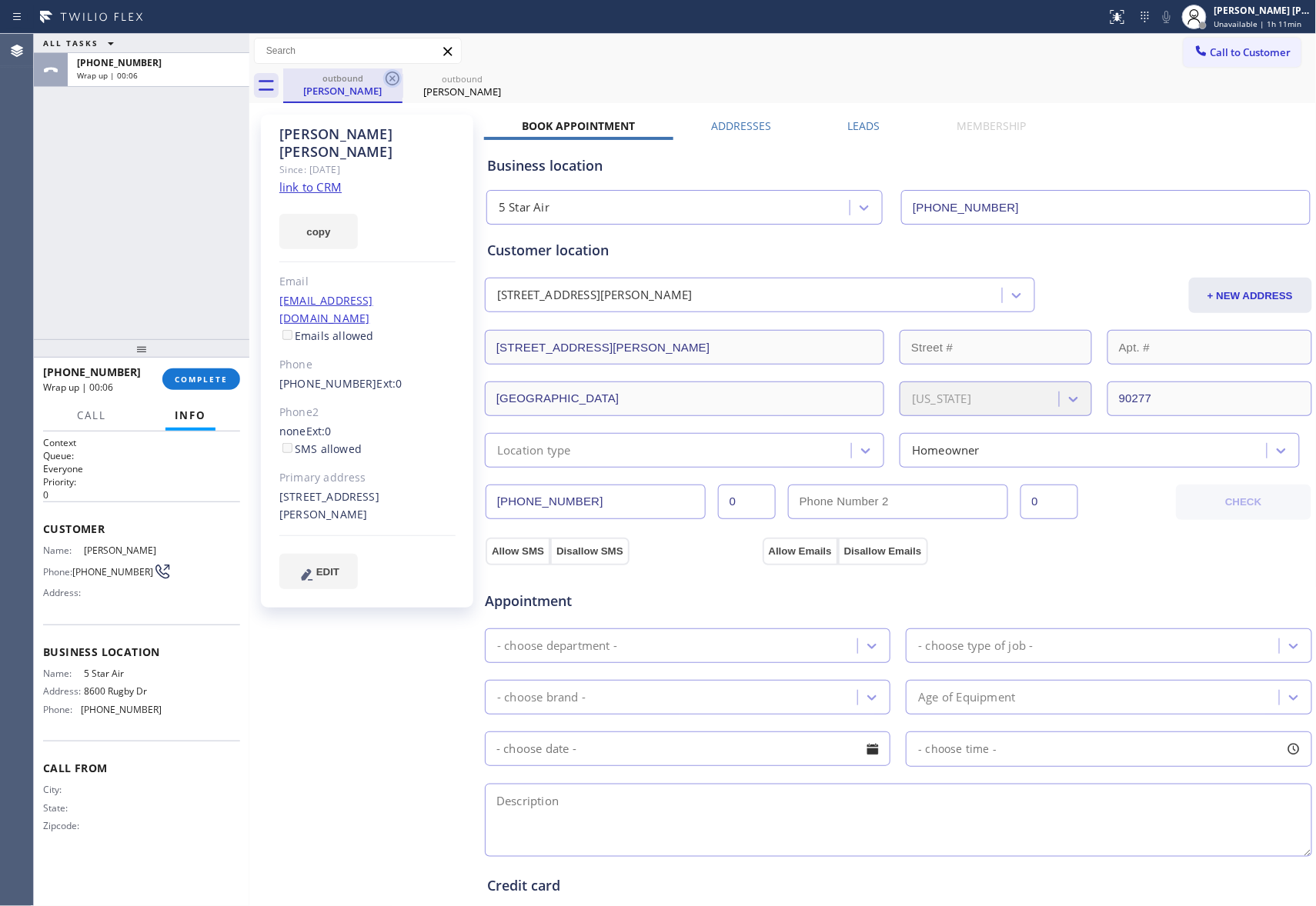
click at [398, 78] on icon at bounding box center [392, 78] width 14 height 14
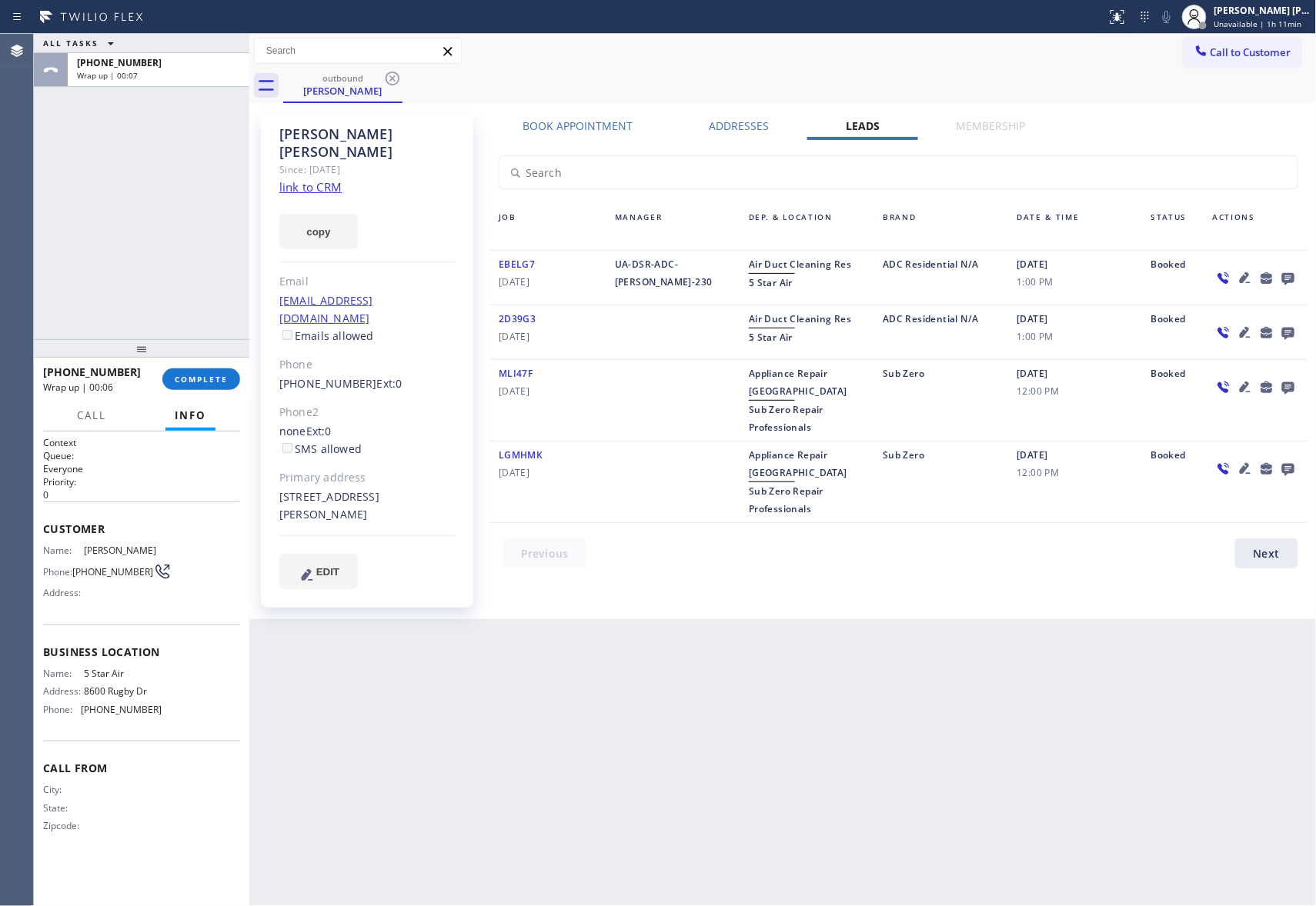
click at [398, 78] on icon at bounding box center [392, 78] width 14 height 14
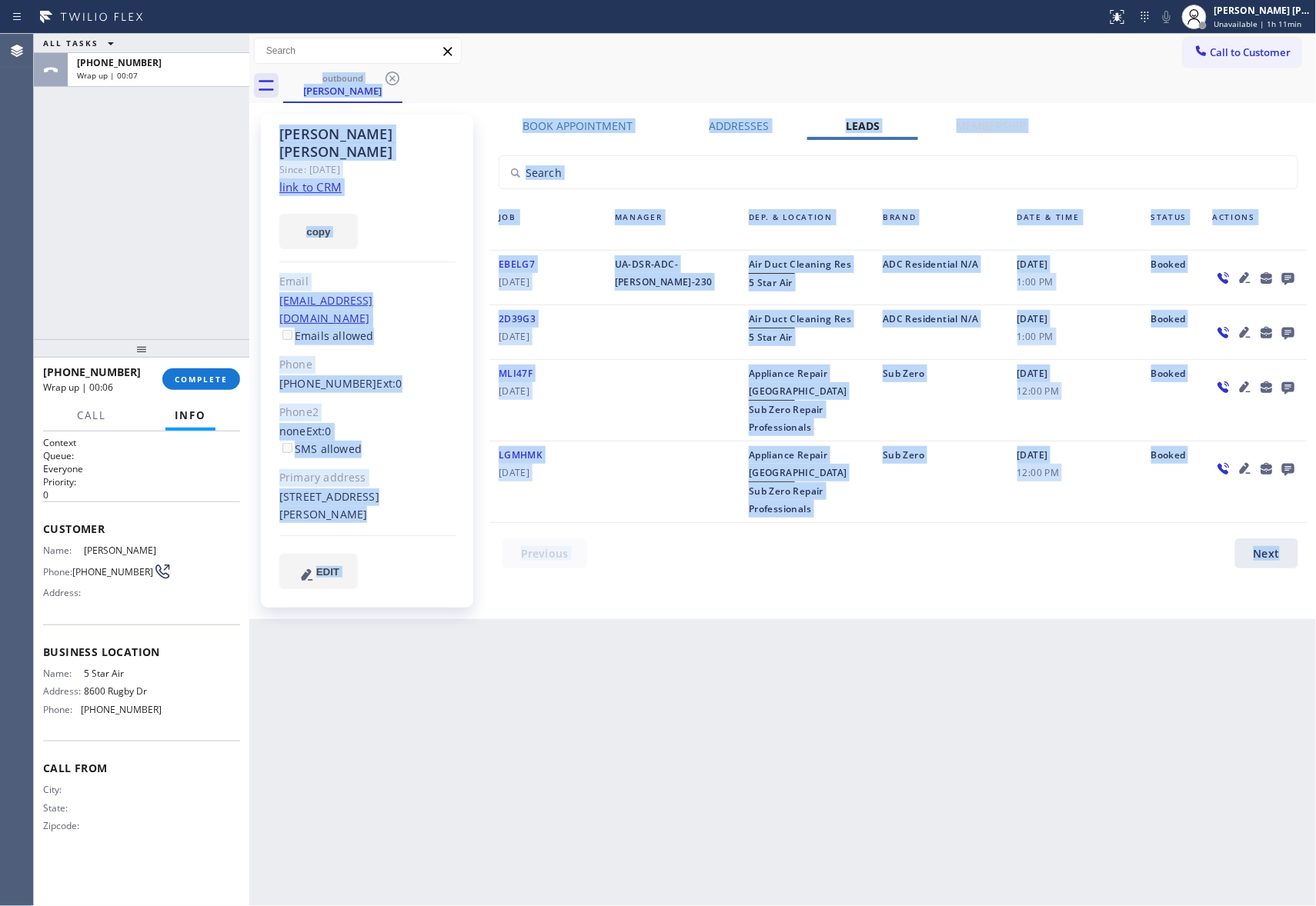
click at [398, 78] on div "outbound [PERSON_NAME]" at bounding box center [799, 85] width 1033 height 34
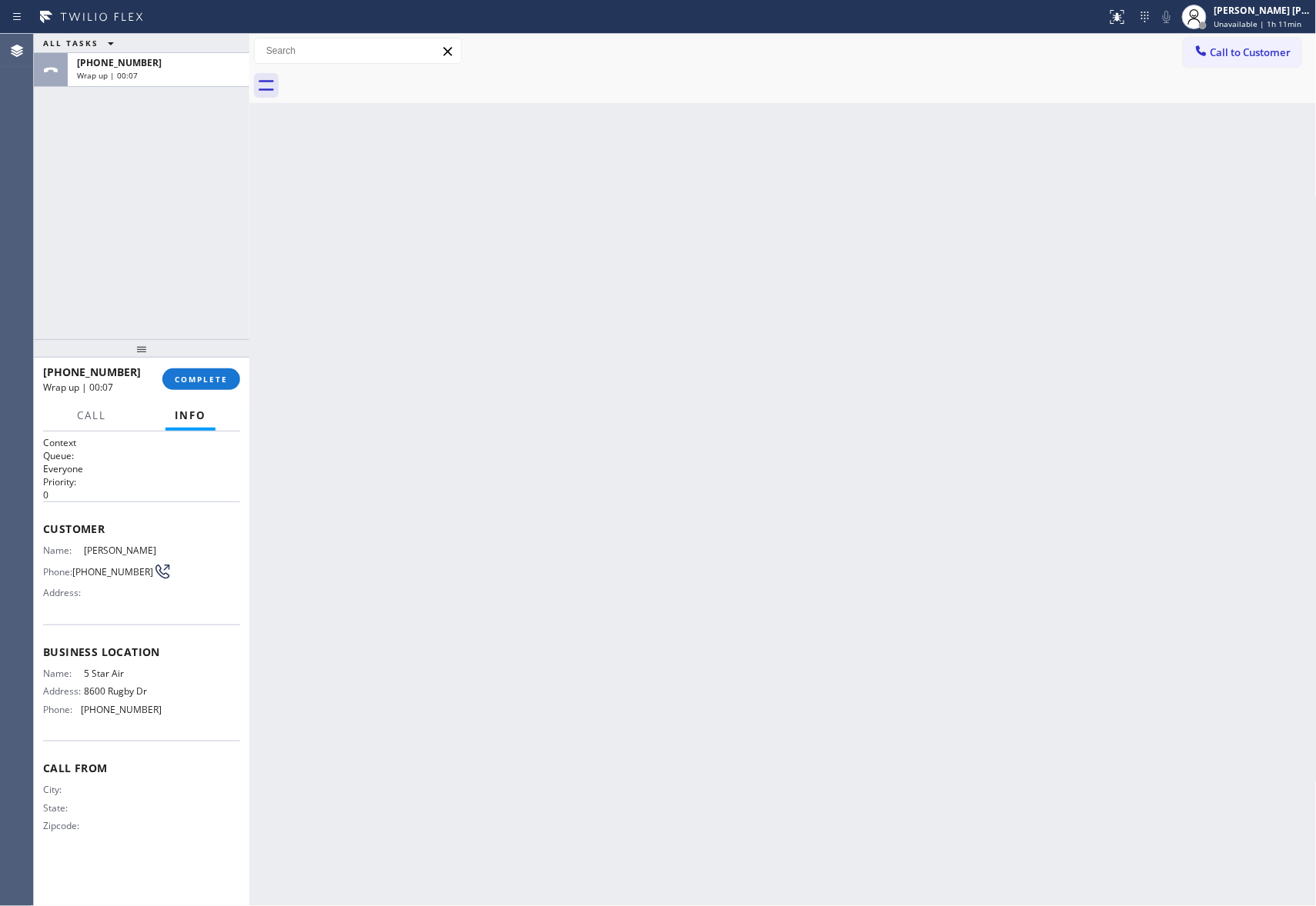
click at [398, 78] on div at bounding box center [799, 85] width 1033 height 34
click at [197, 376] on span "COMPLETE" at bounding box center [201, 378] width 53 height 11
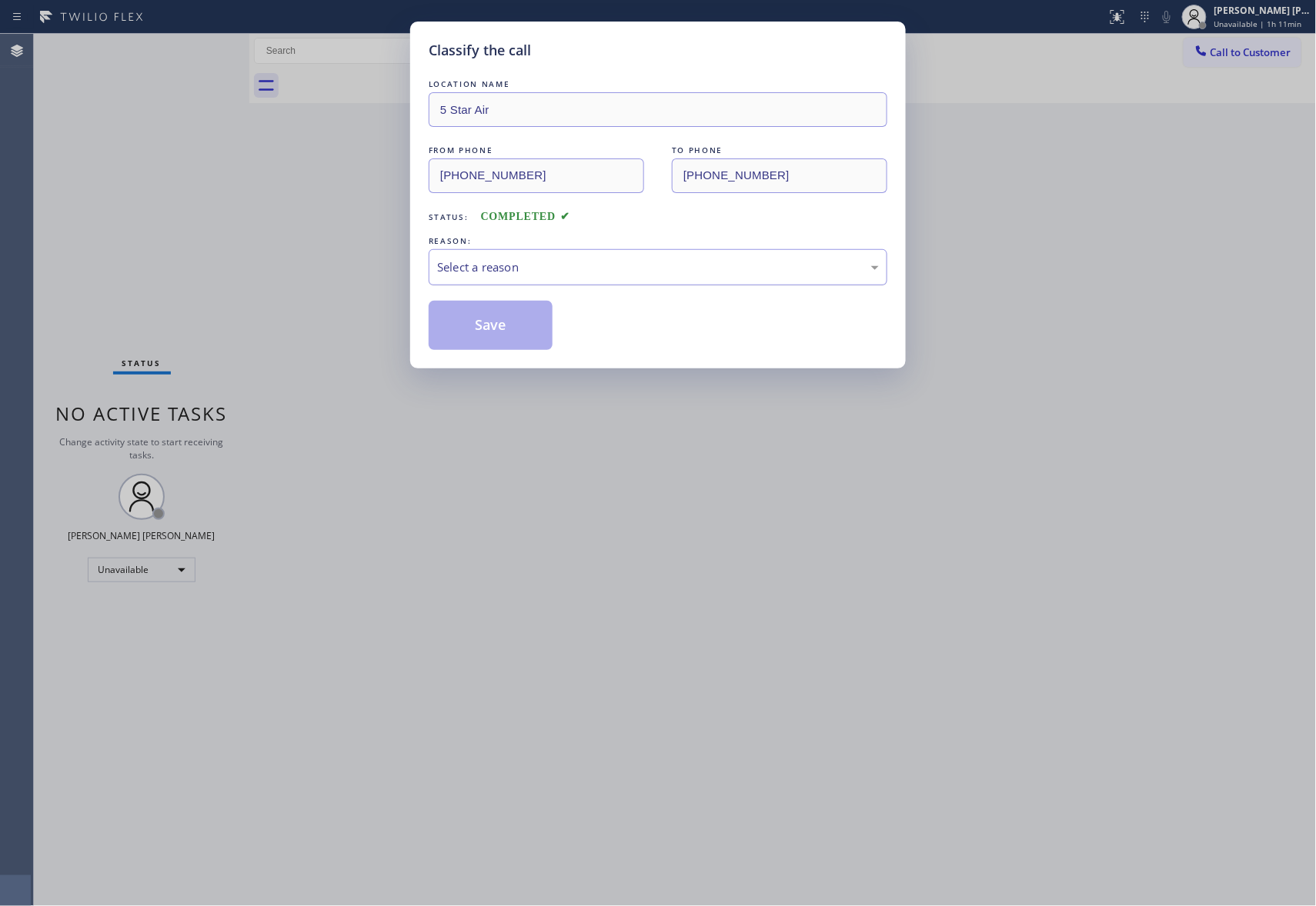
click at [657, 266] on div "Select a reason" at bounding box center [658, 267] width 442 height 18
click at [474, 330] on button "Save" at bounding box center [490, 325] width 124 height 49
drag, startPoint x: 474, startPoint y: 330, endPoint x: 365, endPoint y: 41, distance: 308.9
click at [471, 328] on button "Save" at bounding box center [490, 325] width 124 height 49
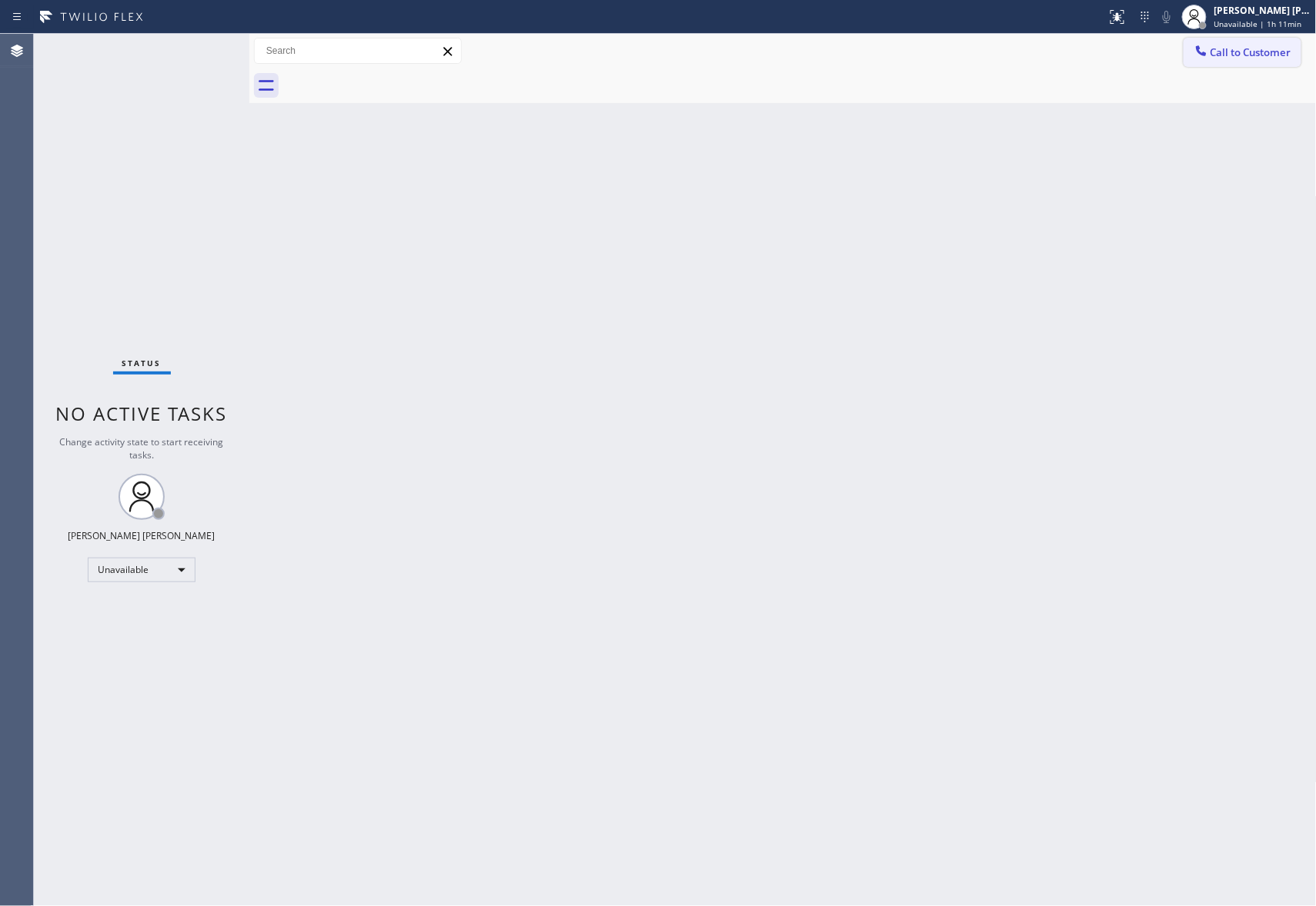
click at [1254, 49] on span "Call to Customer" at bounding box center [1251, 53] width 81 height 14
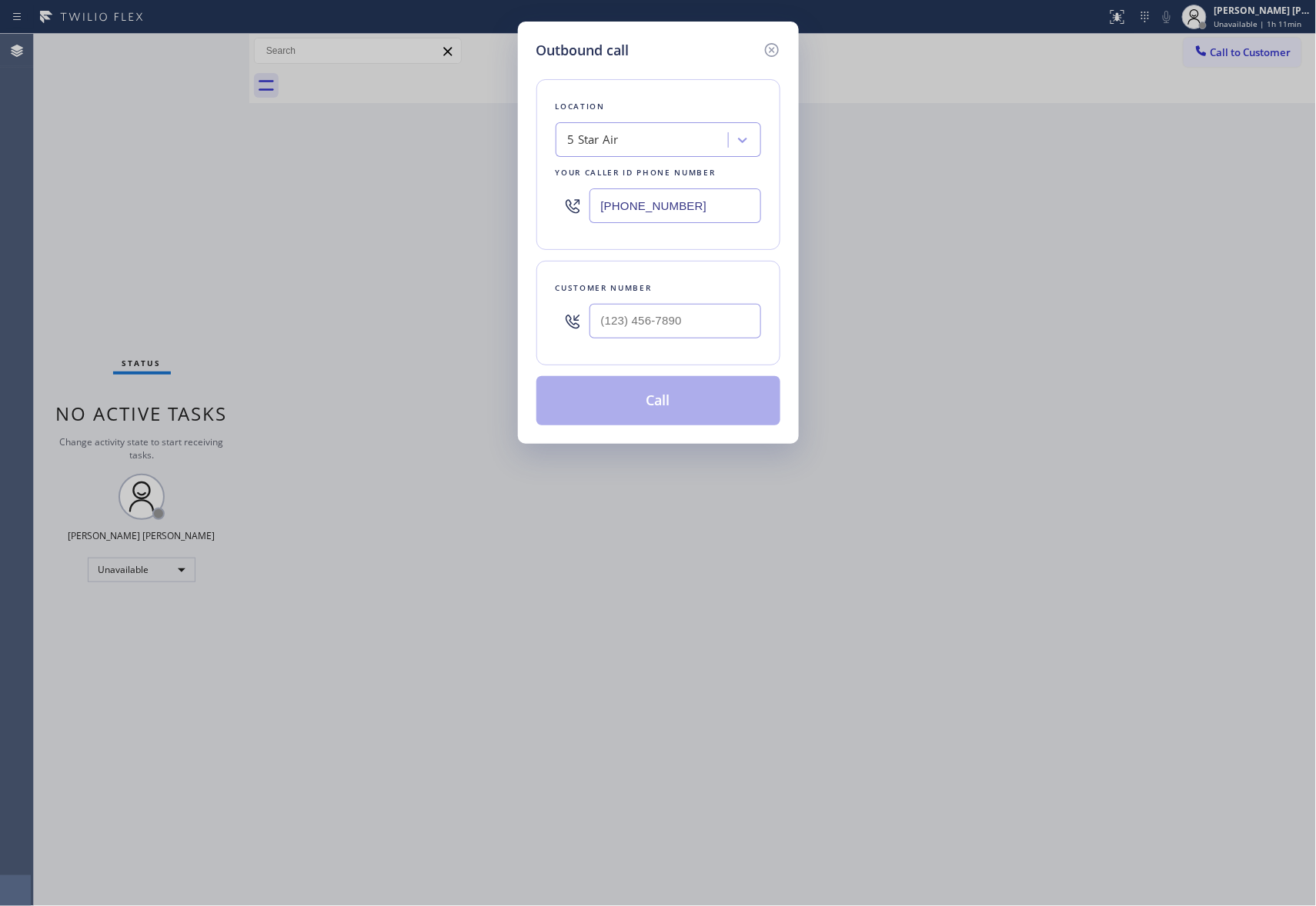
click at [683, 346] on div at bounding box center [675, 321] width 172 height 50
click at [696, 325] on input "(___) ___-____" at bounding box center [675, 321] width 172 height 34
paste input "310) 302-7615"
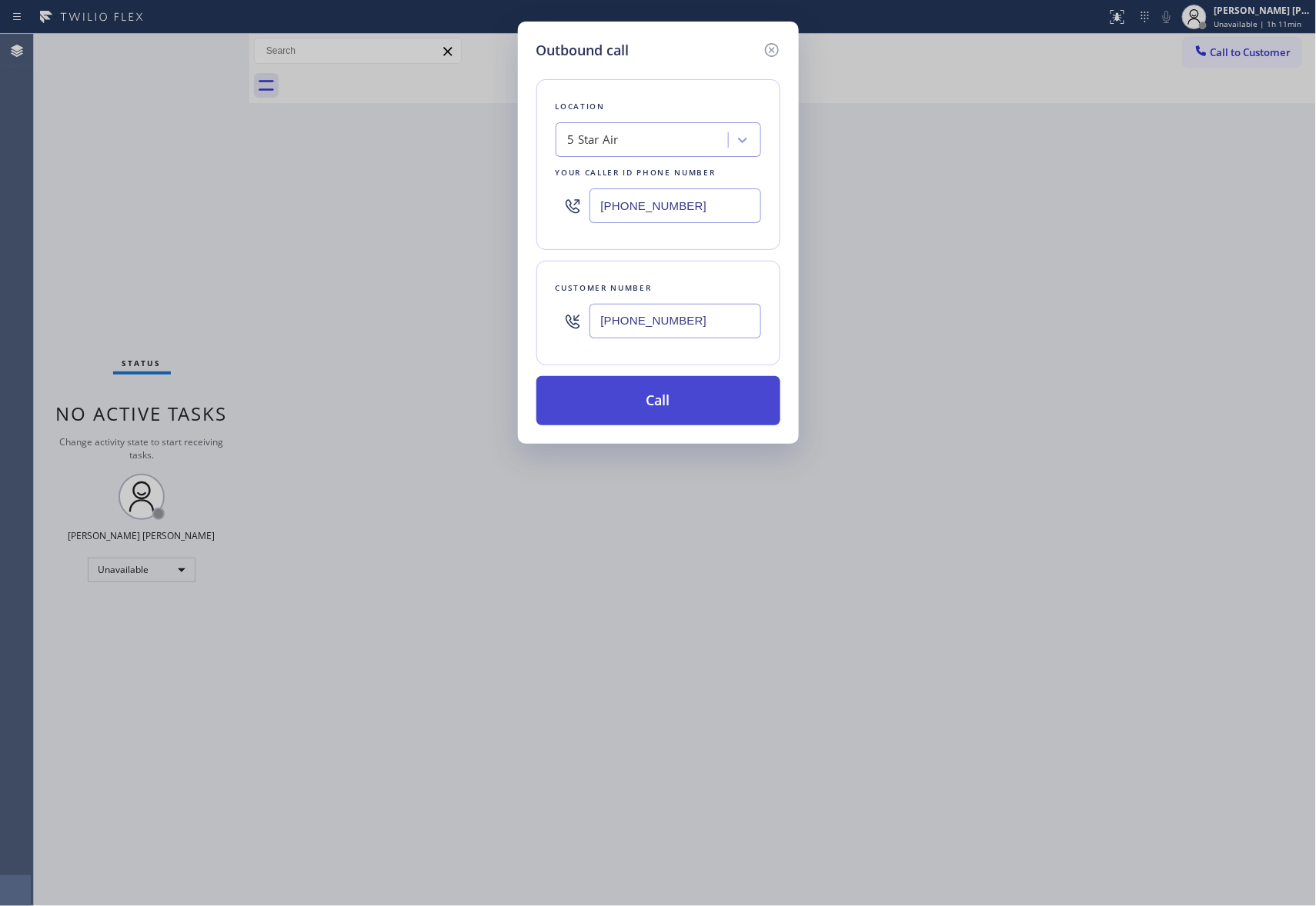
type input "[PHONE_NUMBER]"
click at [688, 405] on button "Call" at bounding box center [658, 401] width 244 height 49
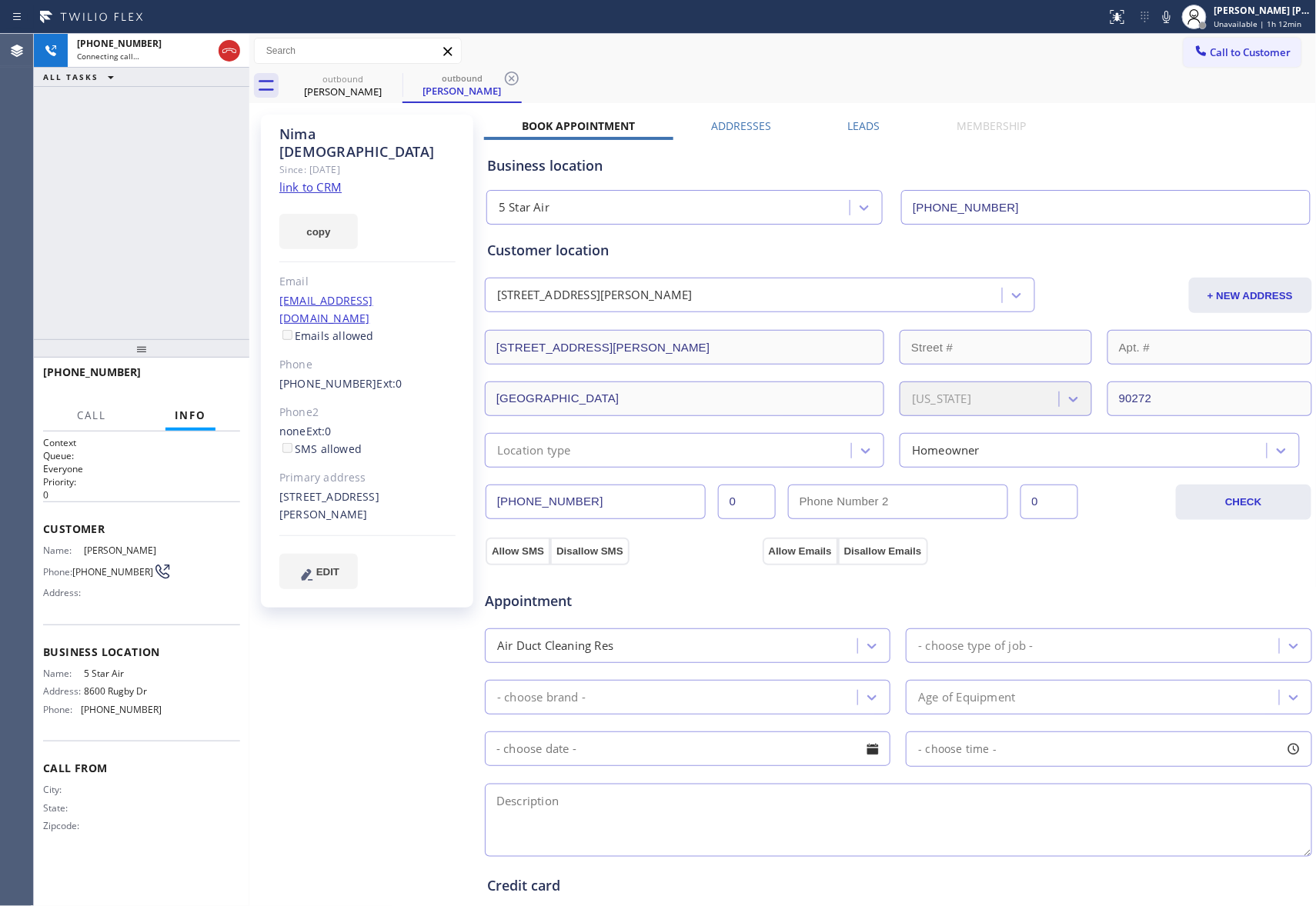
click at [839, 115] on div "[PERSON_NAME] Since: [DATE] link to CRM copy Email [EMAIL_ADDRESS][DOMAIN_NAME]…" at bounding box center [782, 621] width 1059 height 1028
click at [850, 126] on label "Leads" at bounding box center [863, 125] width 32 height 15
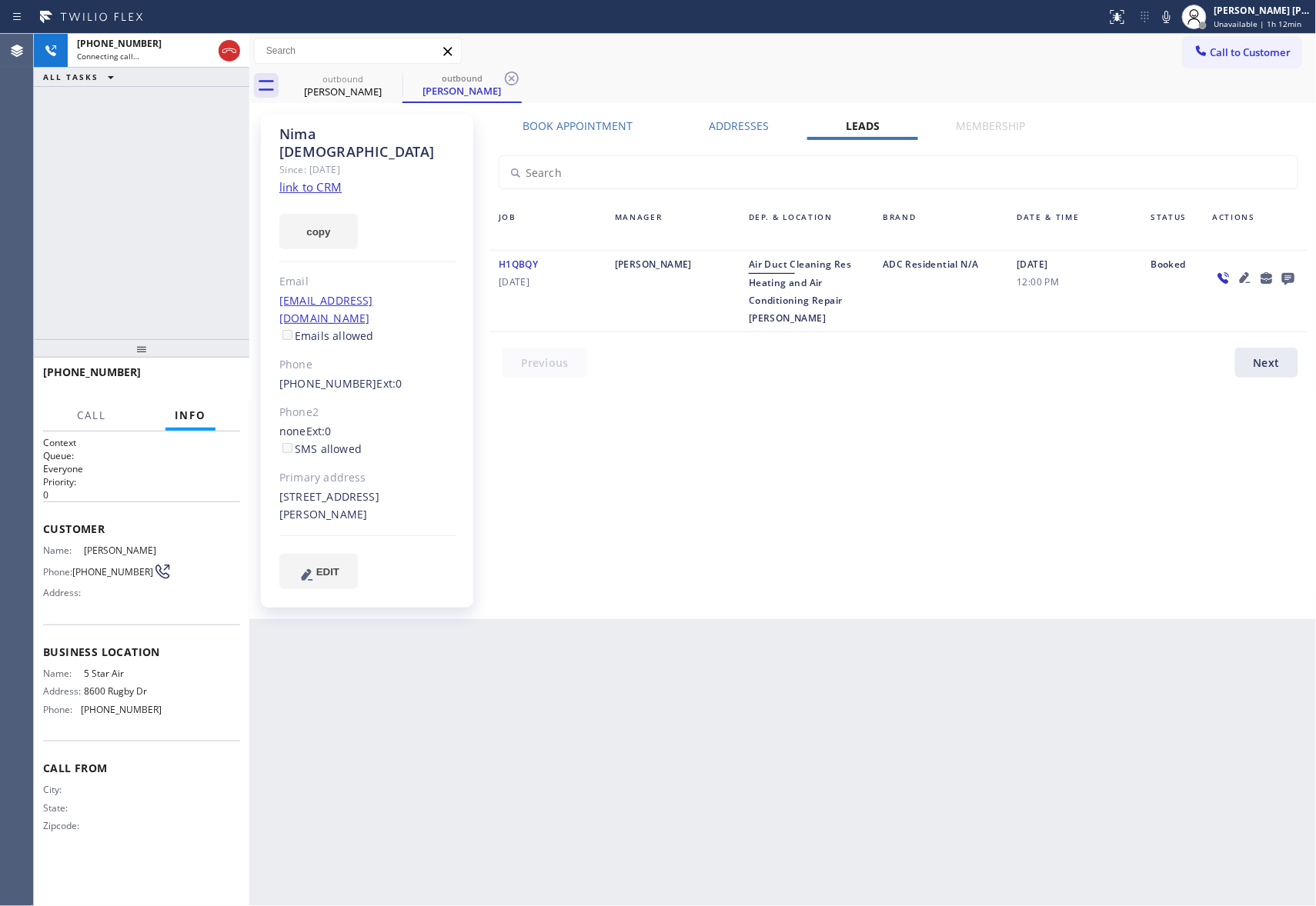
click at [1288, 274] on icon at bounding box center [1288, 279] width 13 height 13
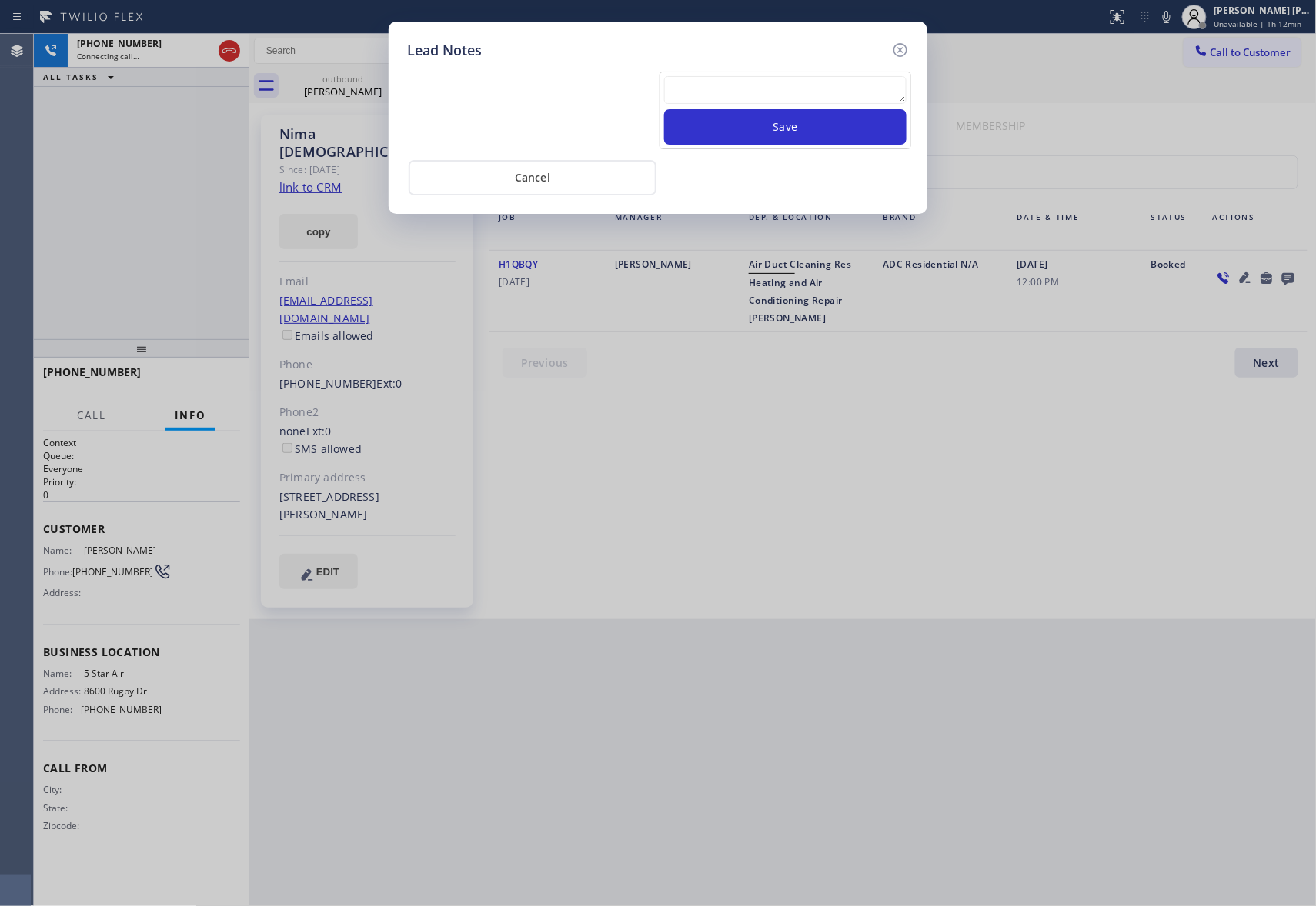
click at [784, 88] on textarea at bounding box center [785, 90] width 242 height 27
paste textarea "| please transfer if cx calls back"
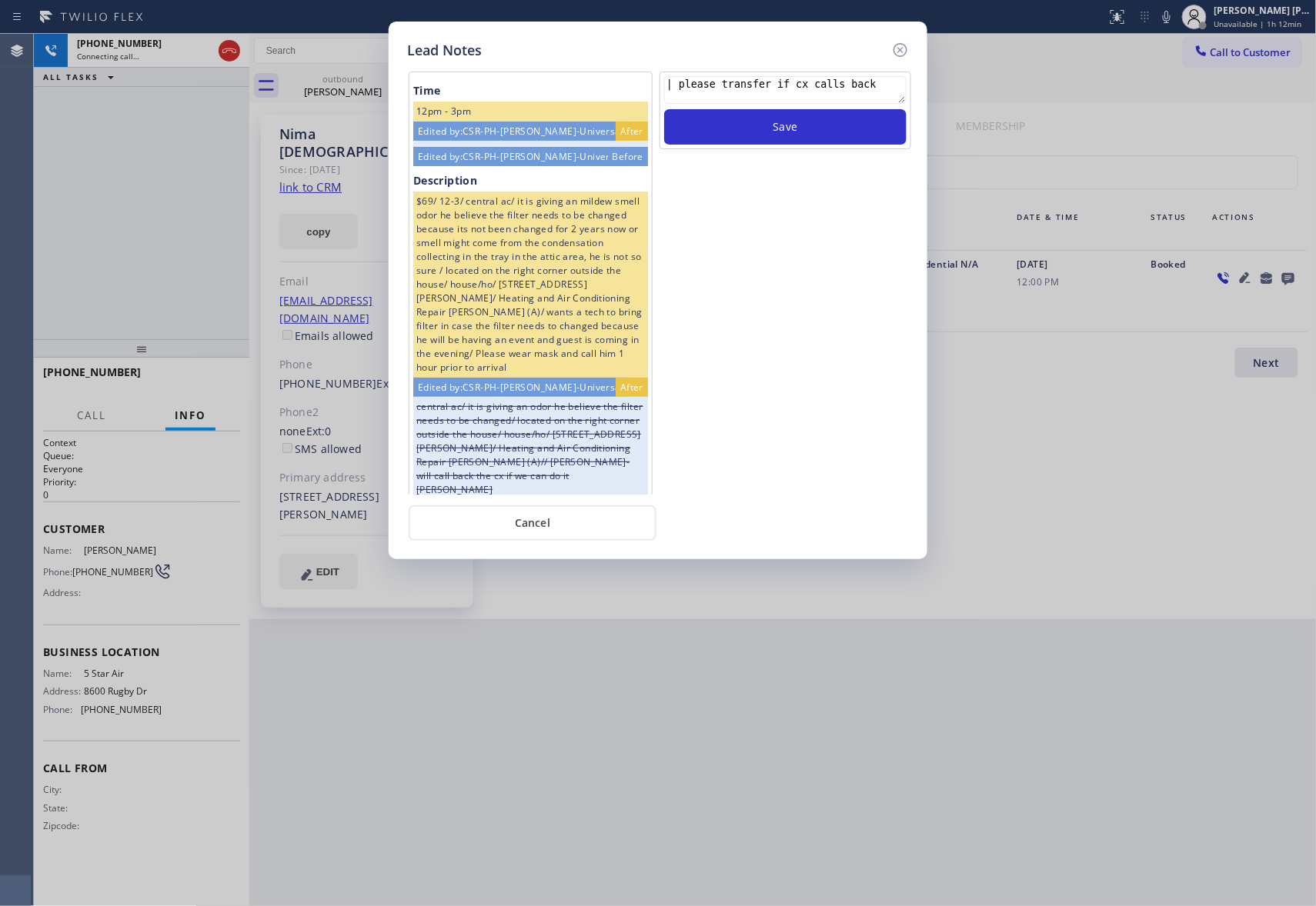
scroll to position [340, 0]
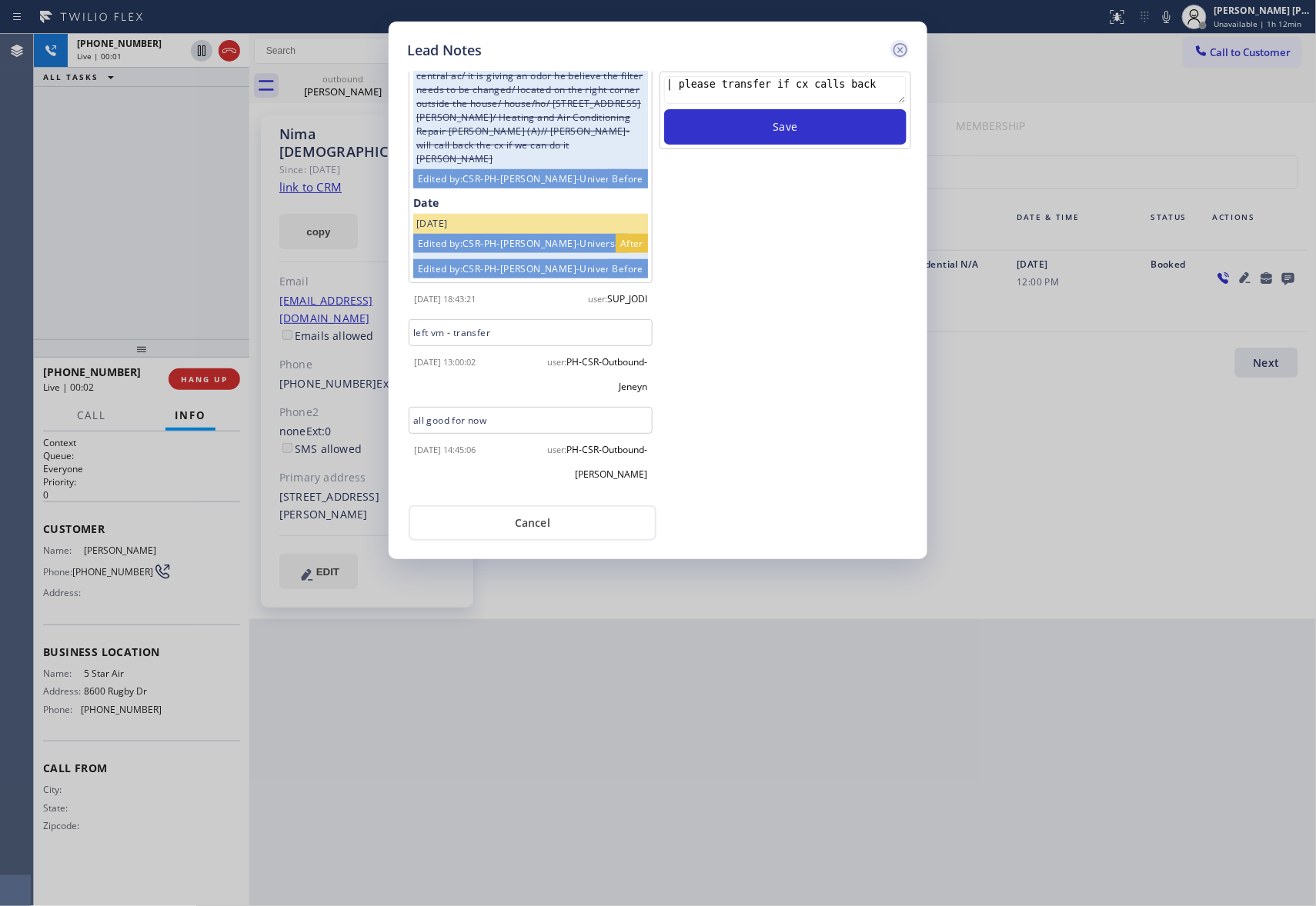
click at [900, 49] on icon at bounding box center [900, 50] width 14 height 14
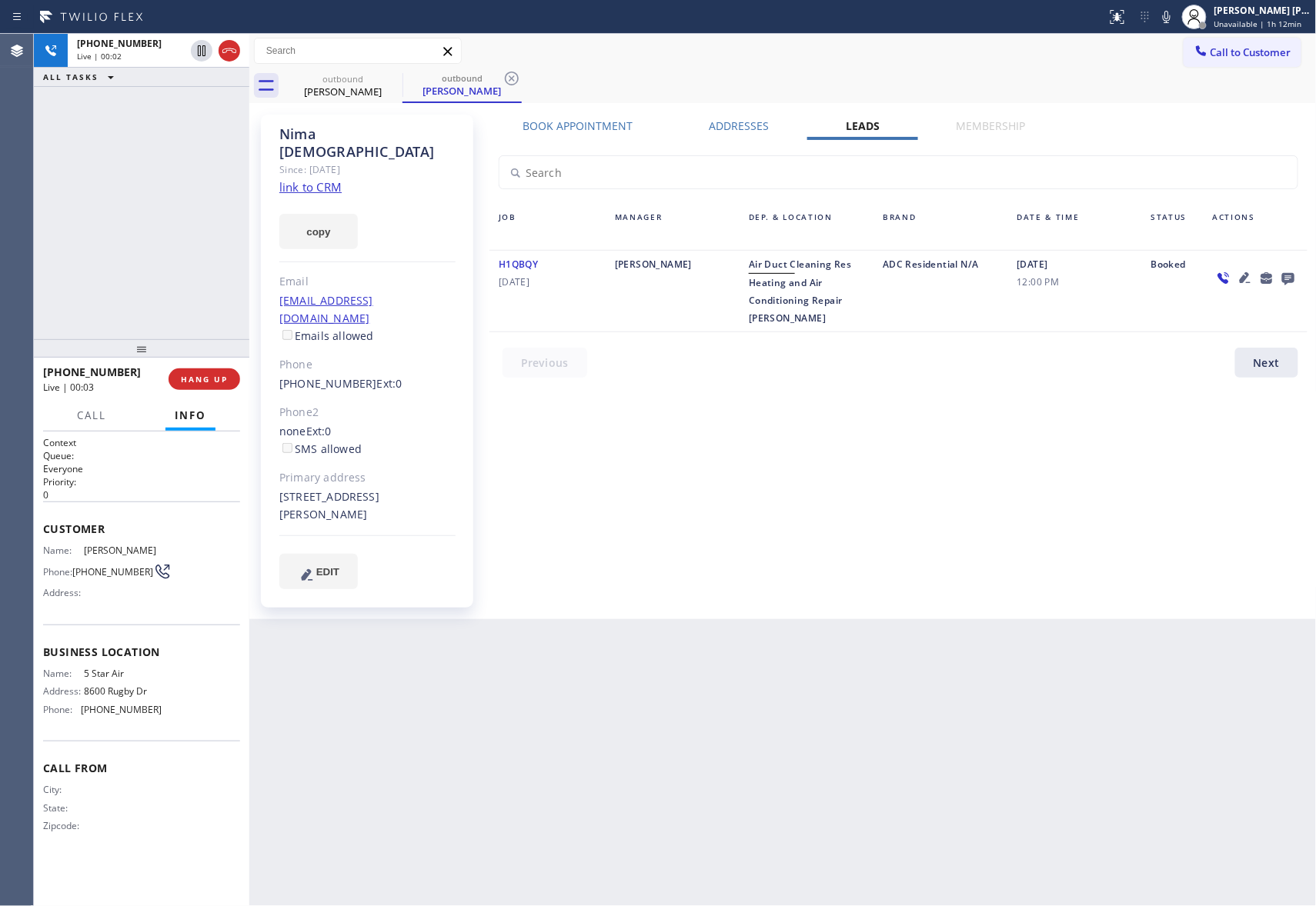
click at [206, 367] on div "[PHONE_NUMBER] Live | 00:03 HANG UP" at bounding box center [141, 378] width 197 height 40
click at [203, 374] on span "HANG UP" at bounding box center [204, 378] width 47 height 11
click at [203, 373] on button "HANG UP" at bounding box center [204, 379] width 71 height 21
click at [213, 378] on span "COMPLETE" at bounding box center [201, 378] width 53 height 11
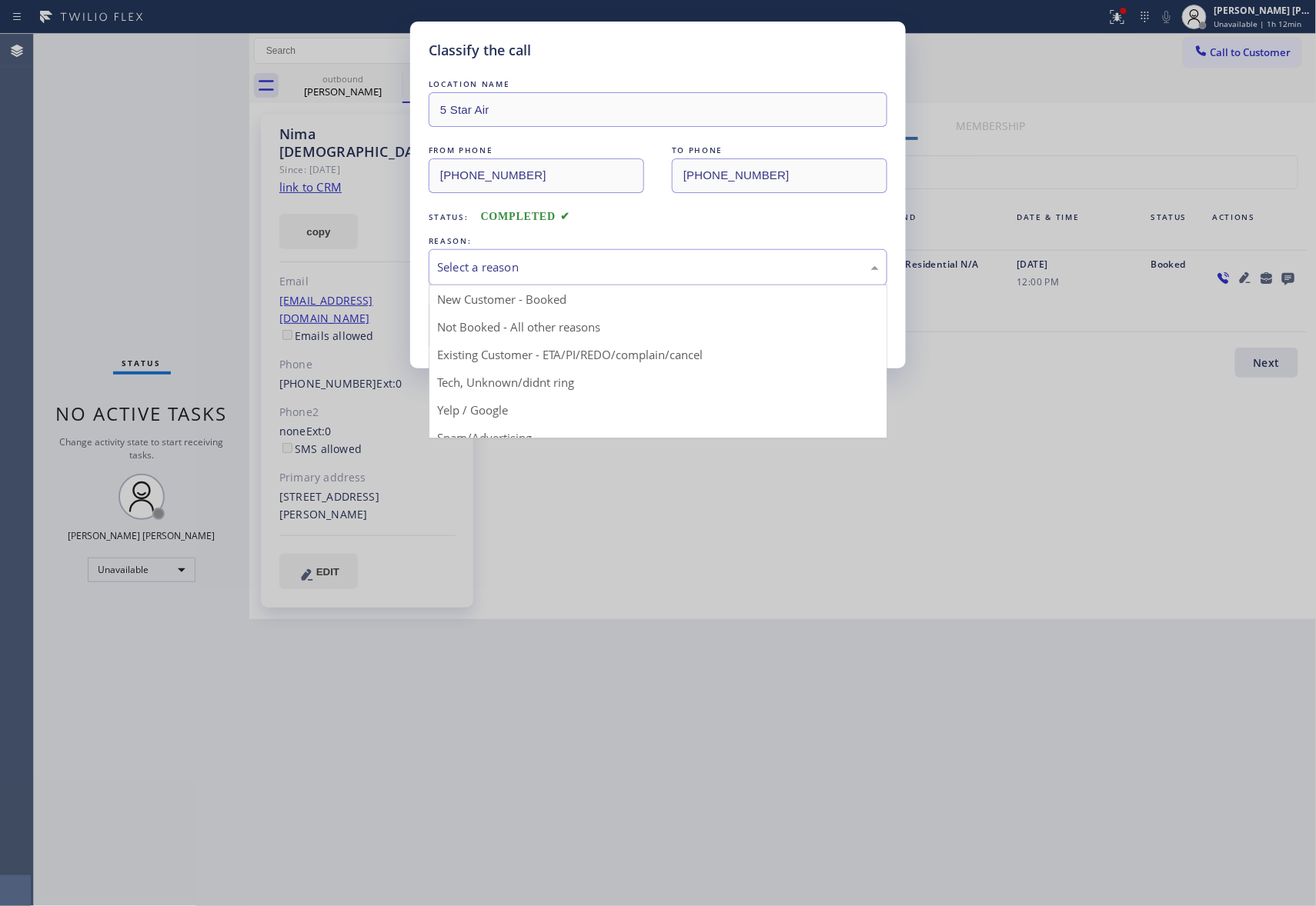
click at [563, 266] on div "Select a reason" at bounding box center [658, 267] width 442 height 18
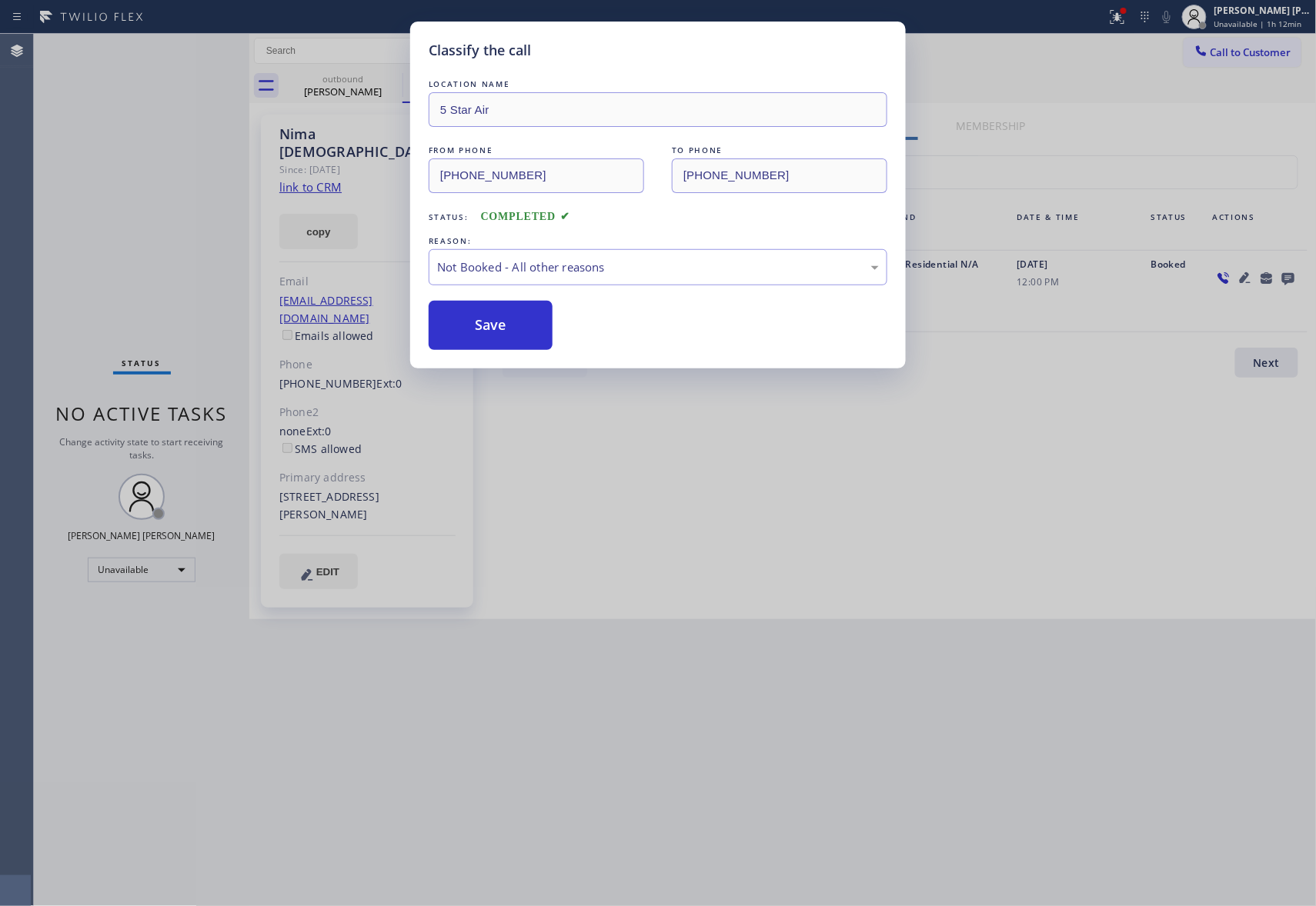
click at [491, 330] on button "Save" at bounding box center [490, 325] width 124 height 49
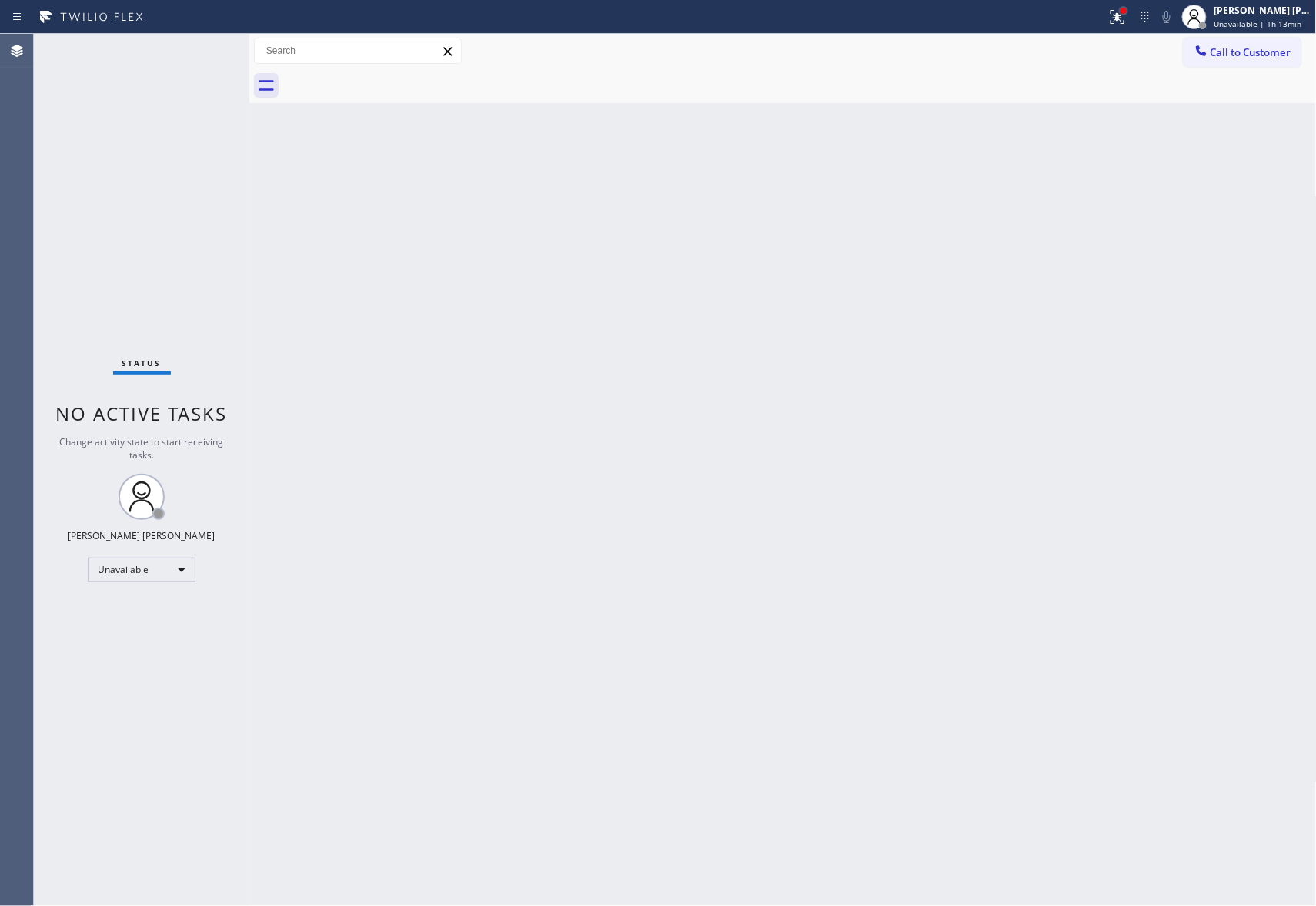
click at [1124, 14] on div at bounding box center [1123, 10] width 9 height 9
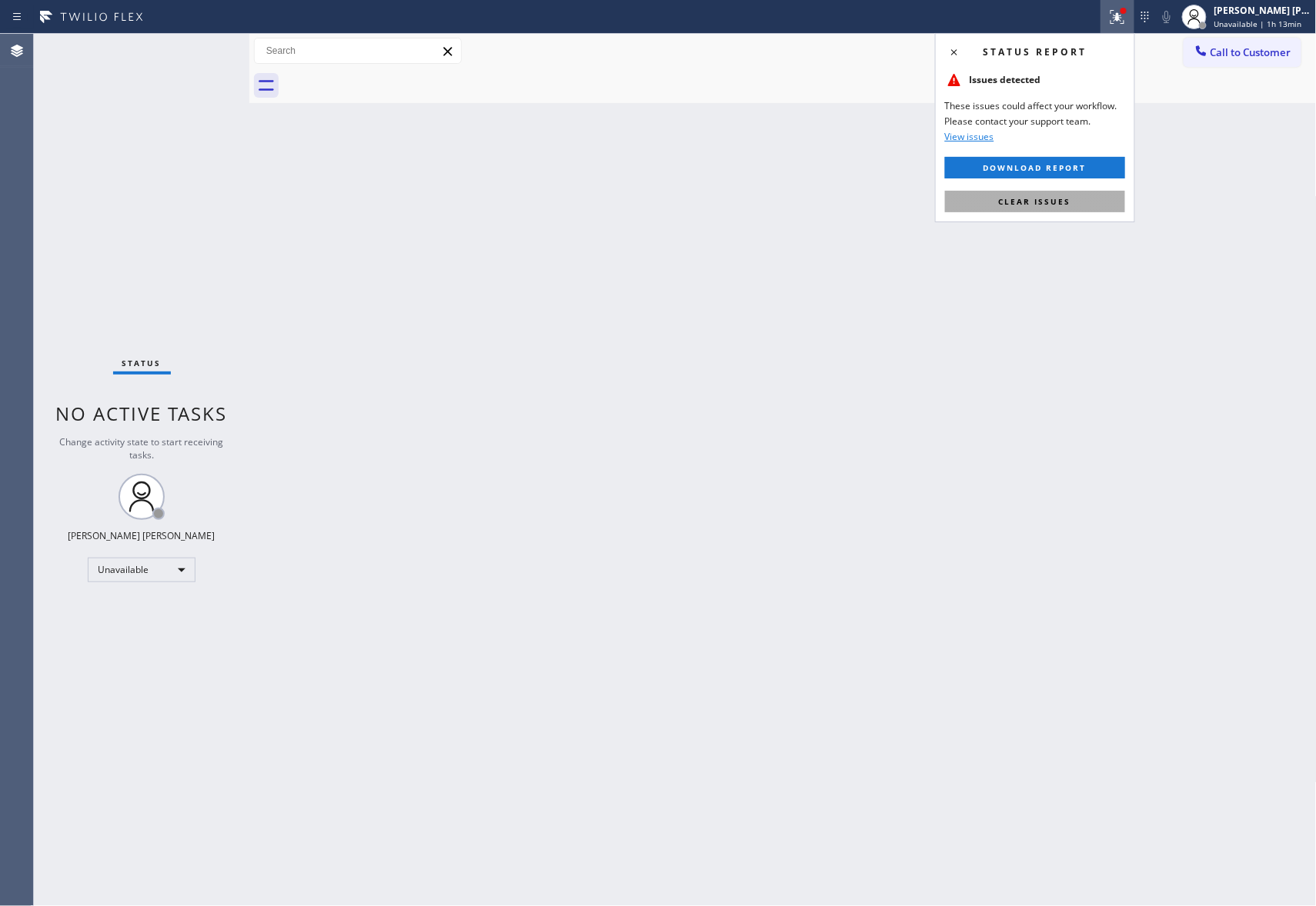
click at [1083, 207] on button "Clear issues" at bounding box center [1034, 202] width 180 height 21
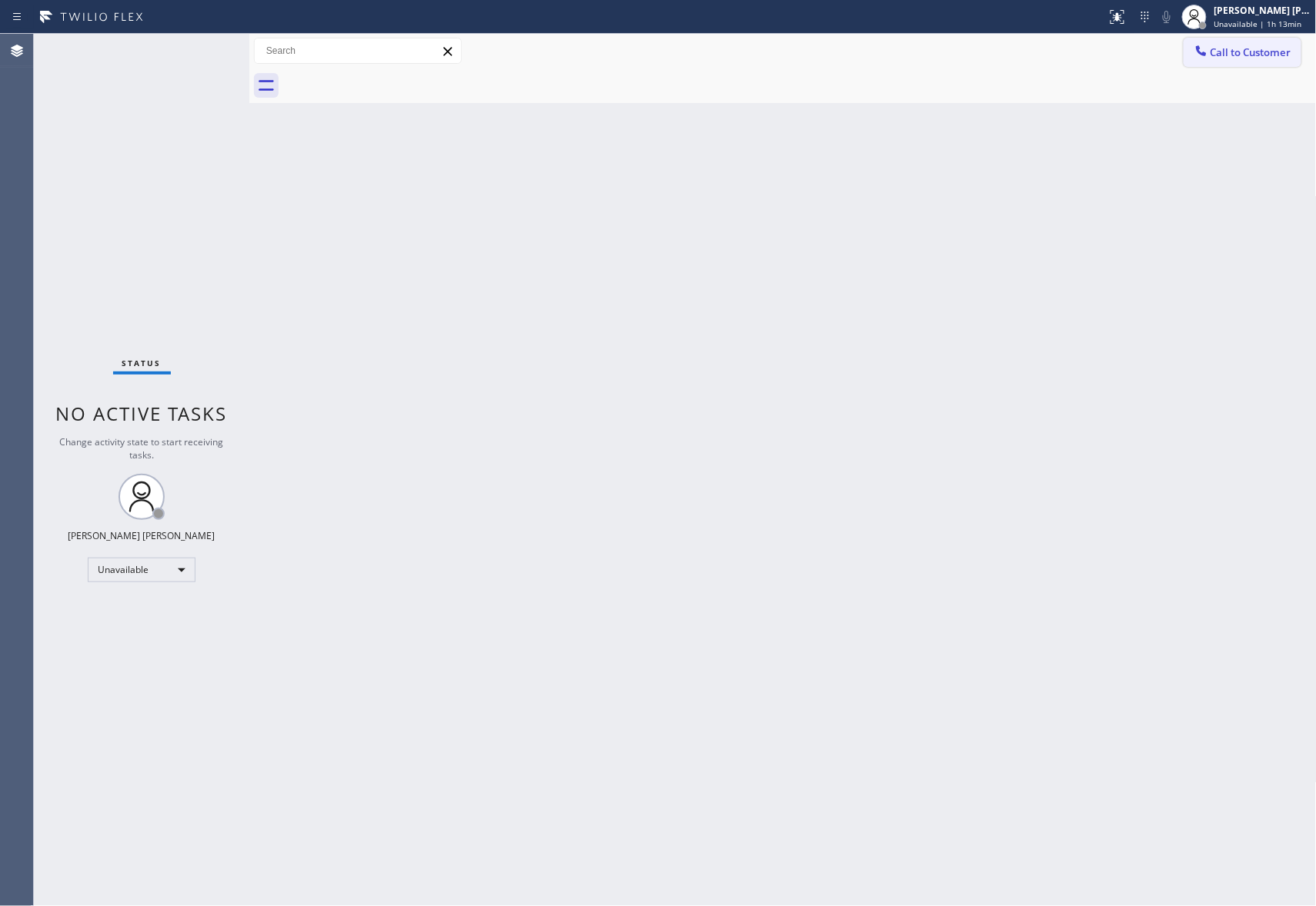
click at [1256, 50] on span "Call to Customer" at bounding box center [1251, 53] width 81 height 14
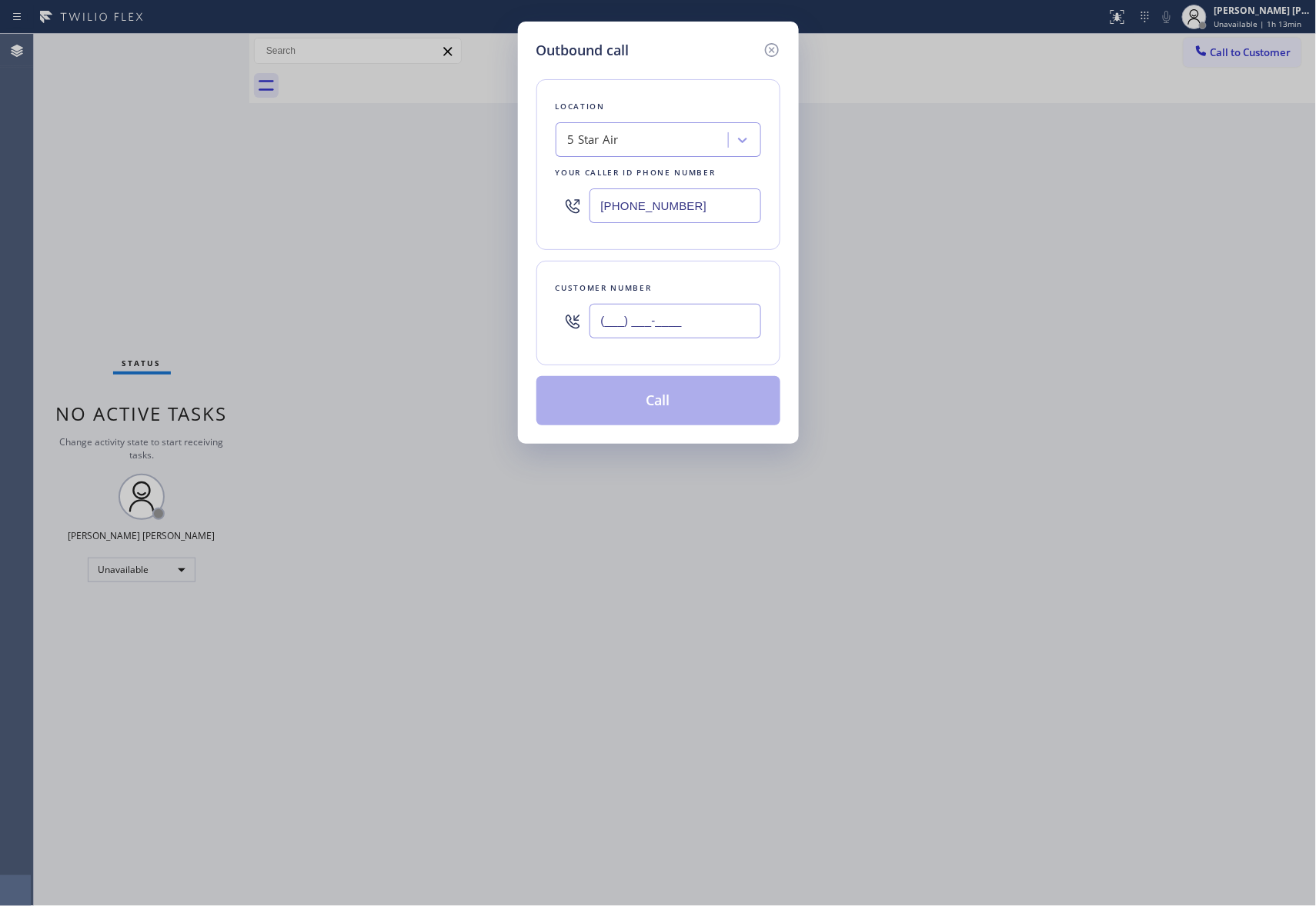
click at [727, 315] on input "(___) ___-____" at bounding box center [675, 321] width 172 height 34
paste input "323) 541-3903"
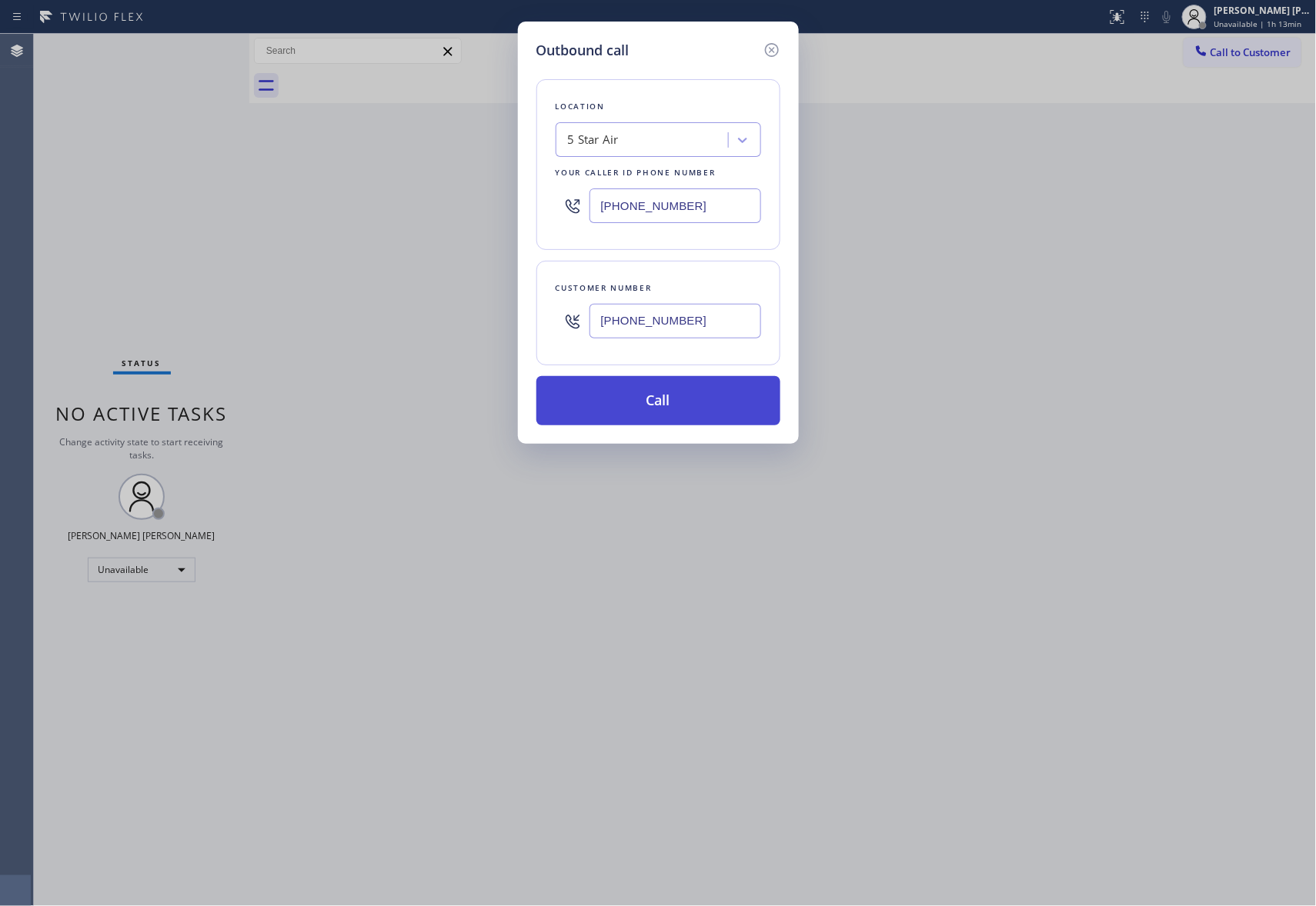
click at [660, 403] on button "Call" at bounding box center [658, 401] width 244 height 49
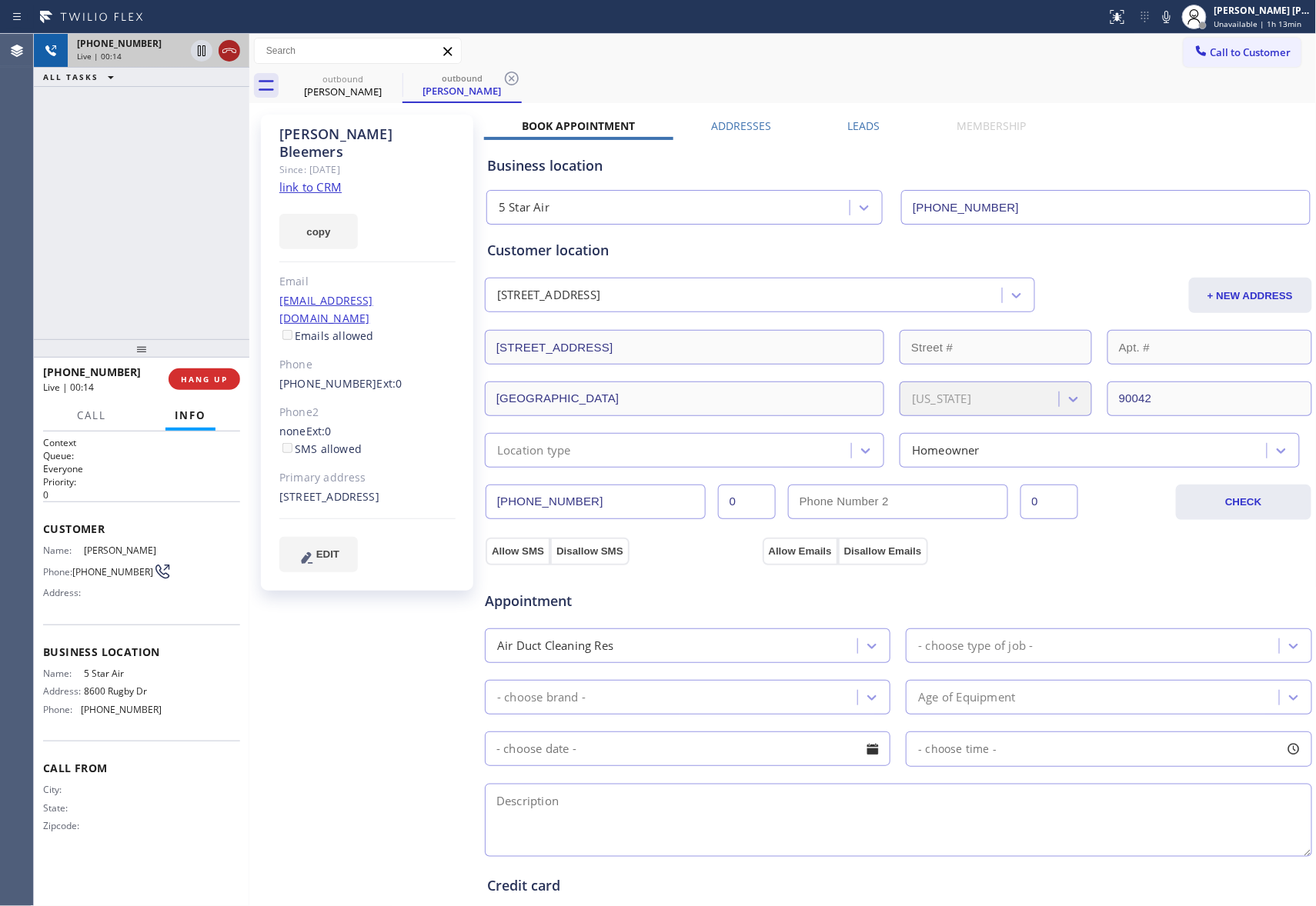
click at [235, 51] on icon at bounding box center [229, 51] width 14 height 5
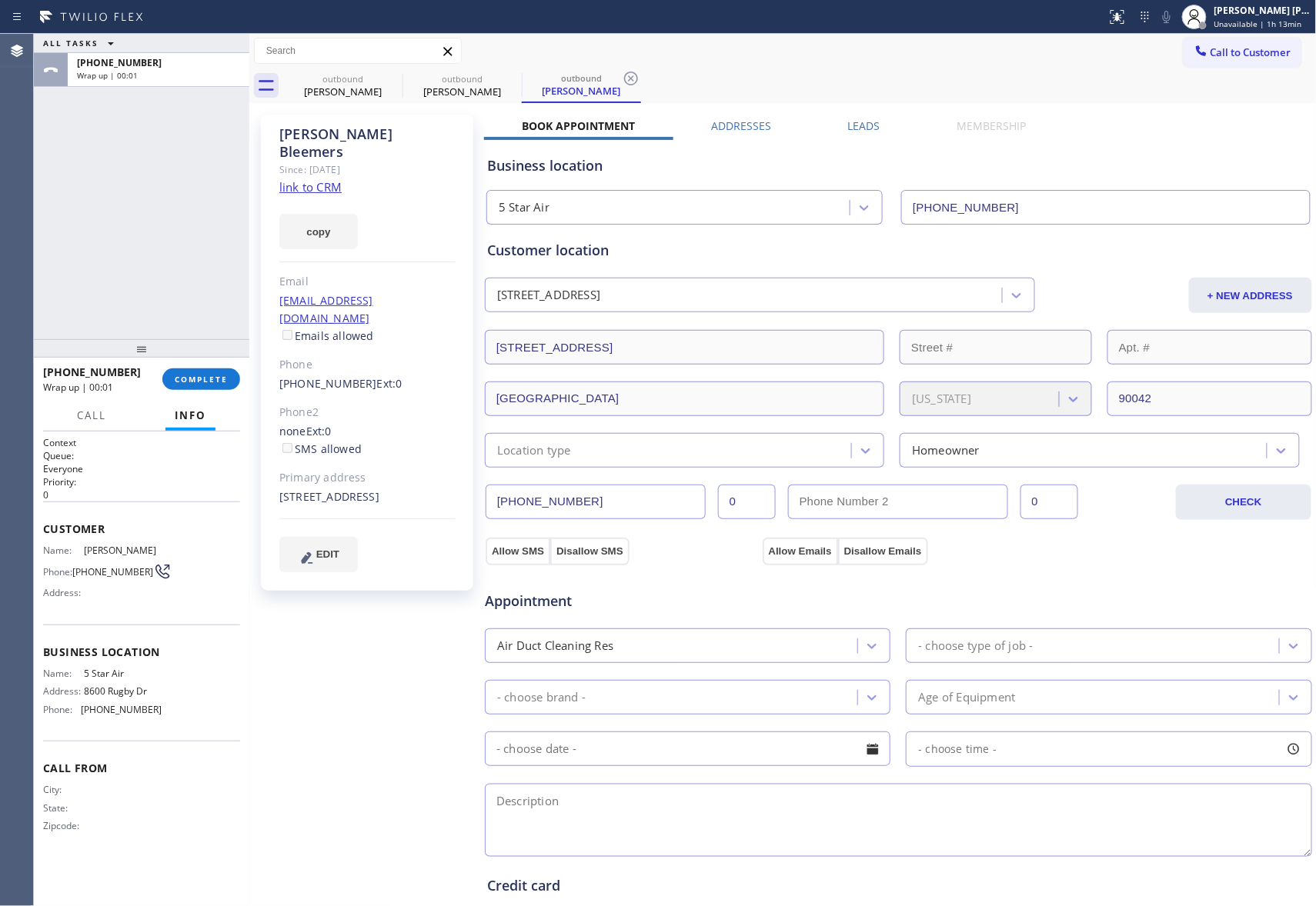
click at [862, 123] on label "Leads" at bounding box center [863, 125] width 32 height 15
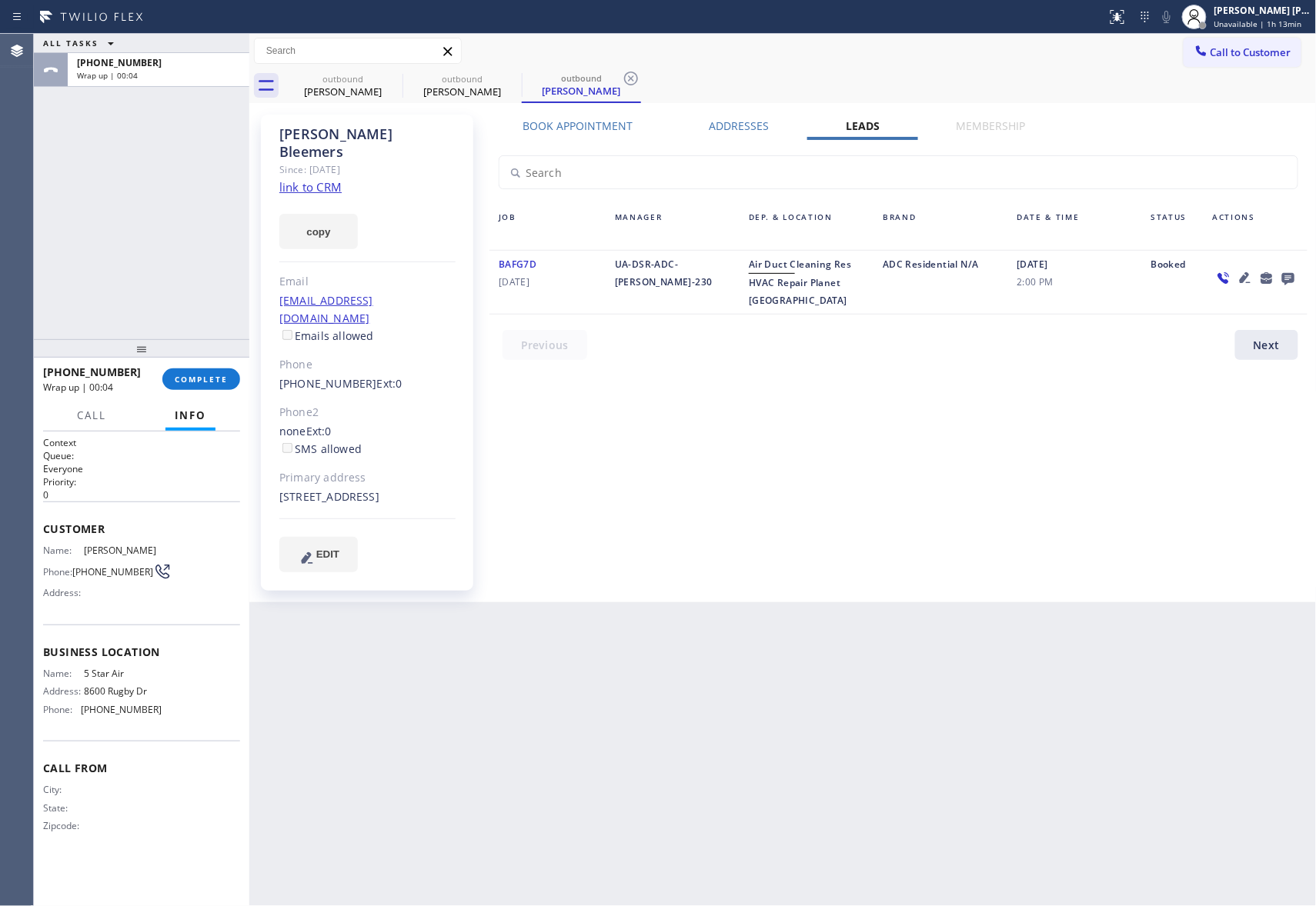
click at [1293, 284] on icon at bounding box center [1288, 278] width 19 height 20
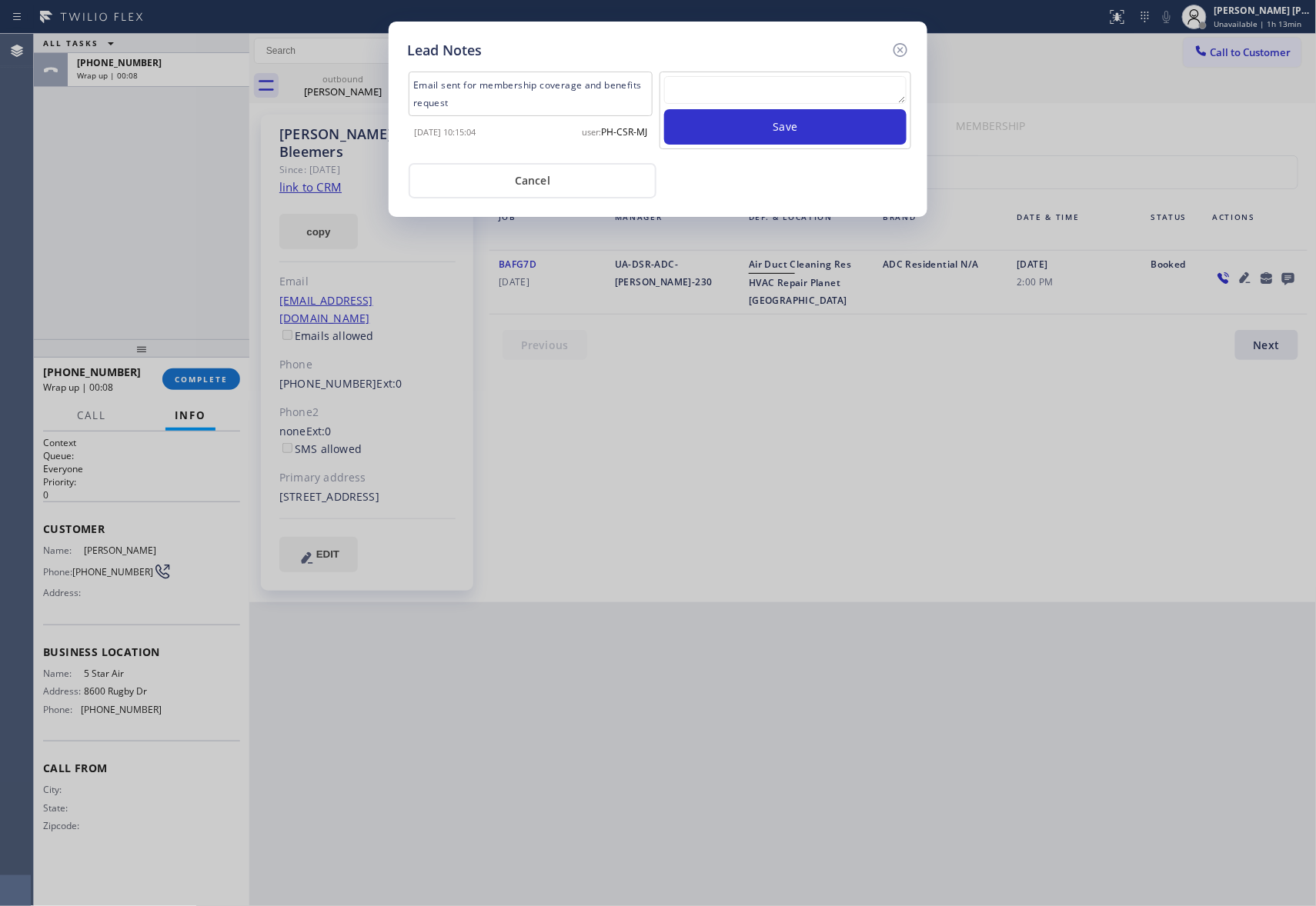
click at [722, 89] on textarea at bounding box center [785, 90] width 242 height 27
paste textarea "please transfer if cx calls back"
click at [784, 129] on button "Save" at bounding box center [785, 127] width 242 height 35
click at [901, 47] on icon at bounding box center [900, 50] width 14 height 14
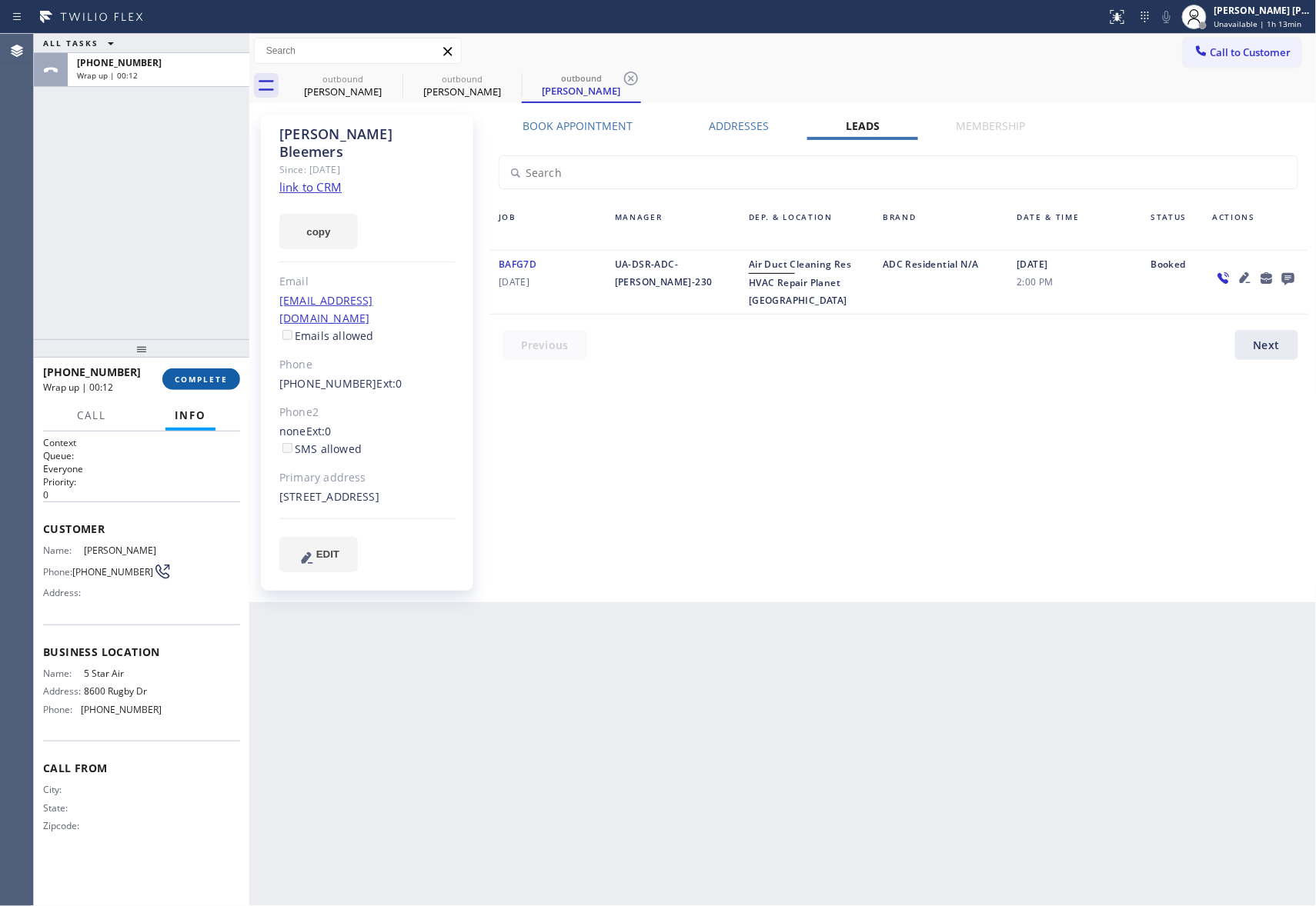
click at [213, 378] on span "COMPLETE" at bounding box center [201, 378] width 53 height 11
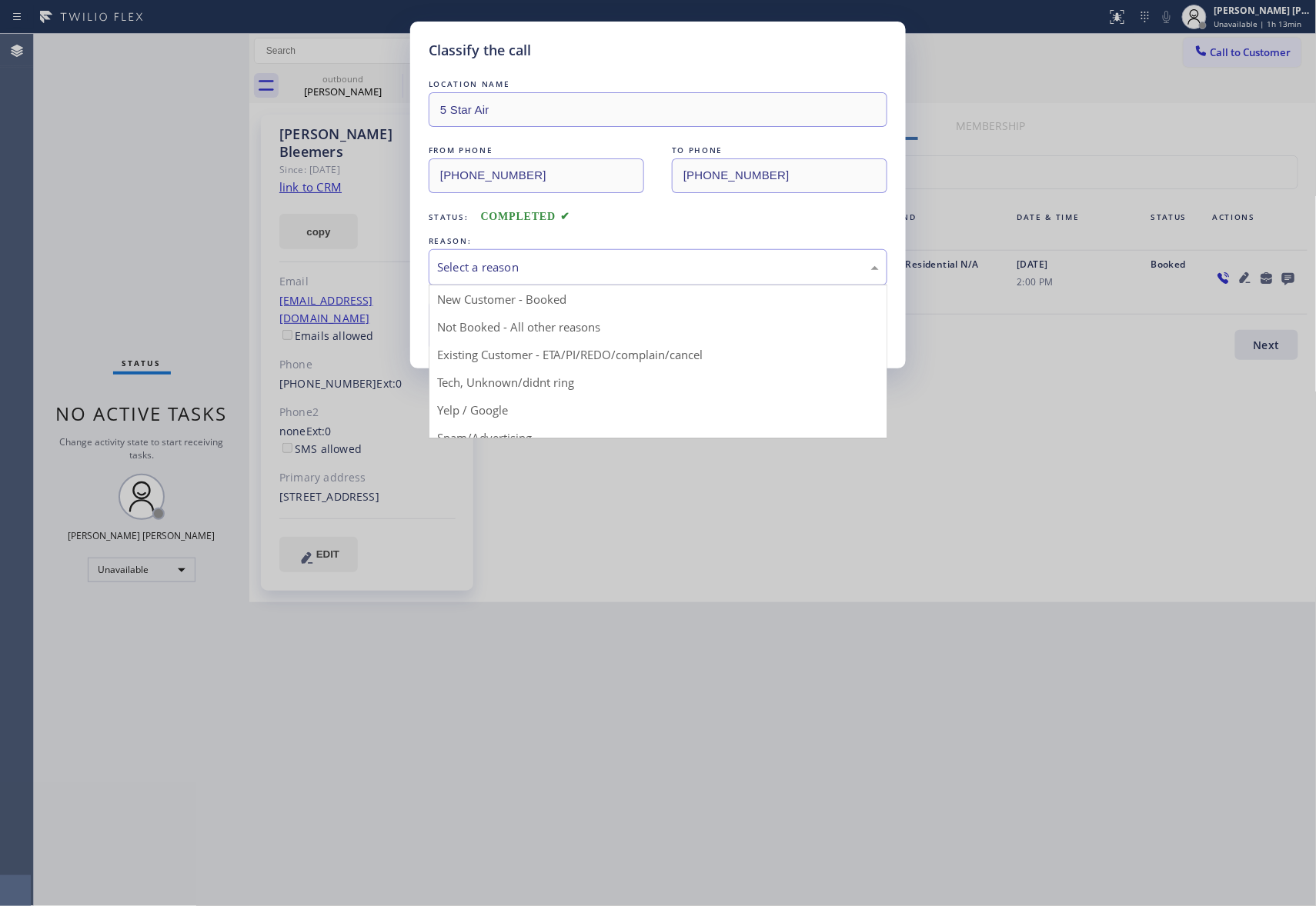
click at [538, 266] on div "Select a reason" at bounding box center [658, 267] width 442 height 18
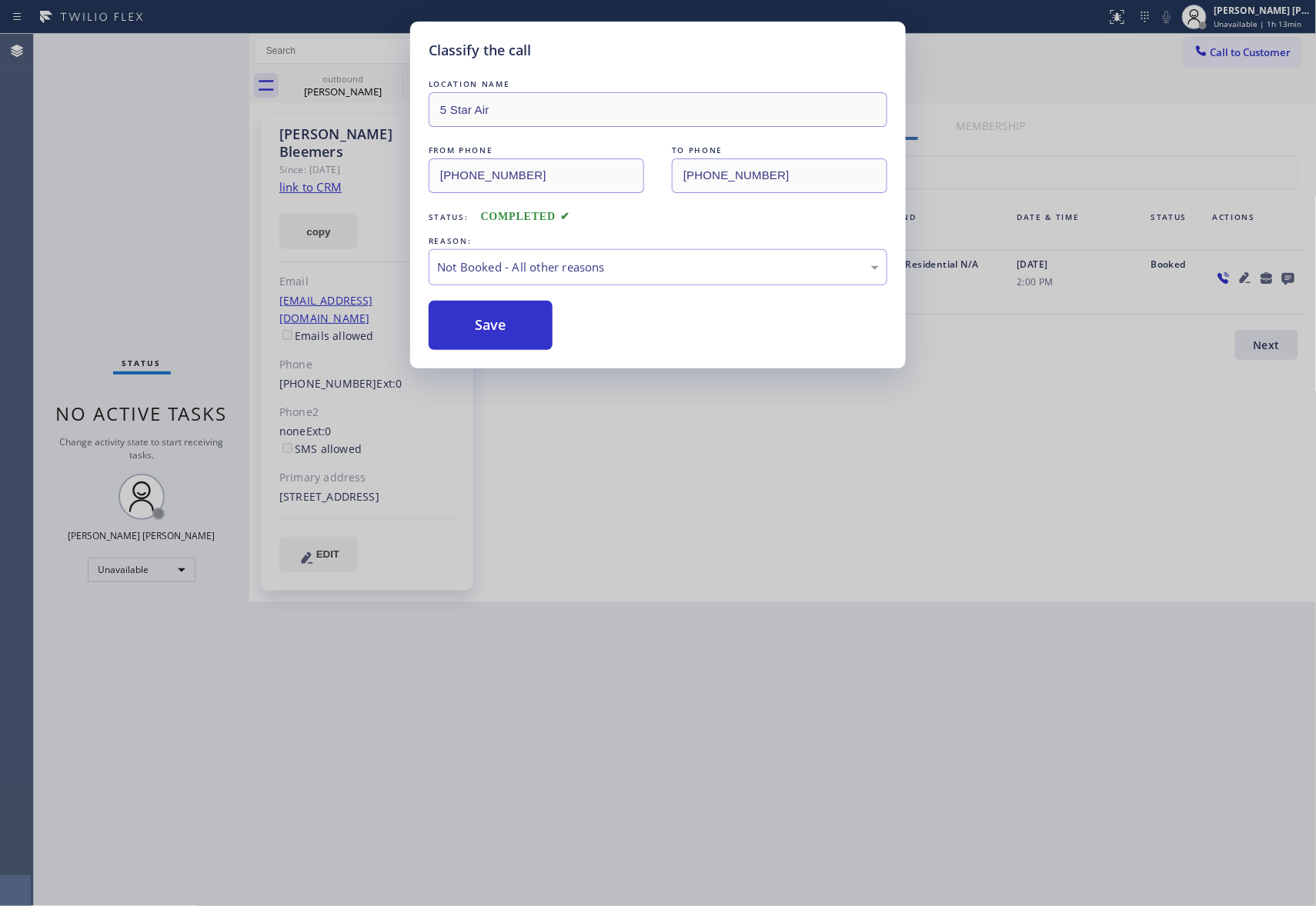
click at [500, 330] on button "Save" at bounding box center [490, 325] width 124 height 49
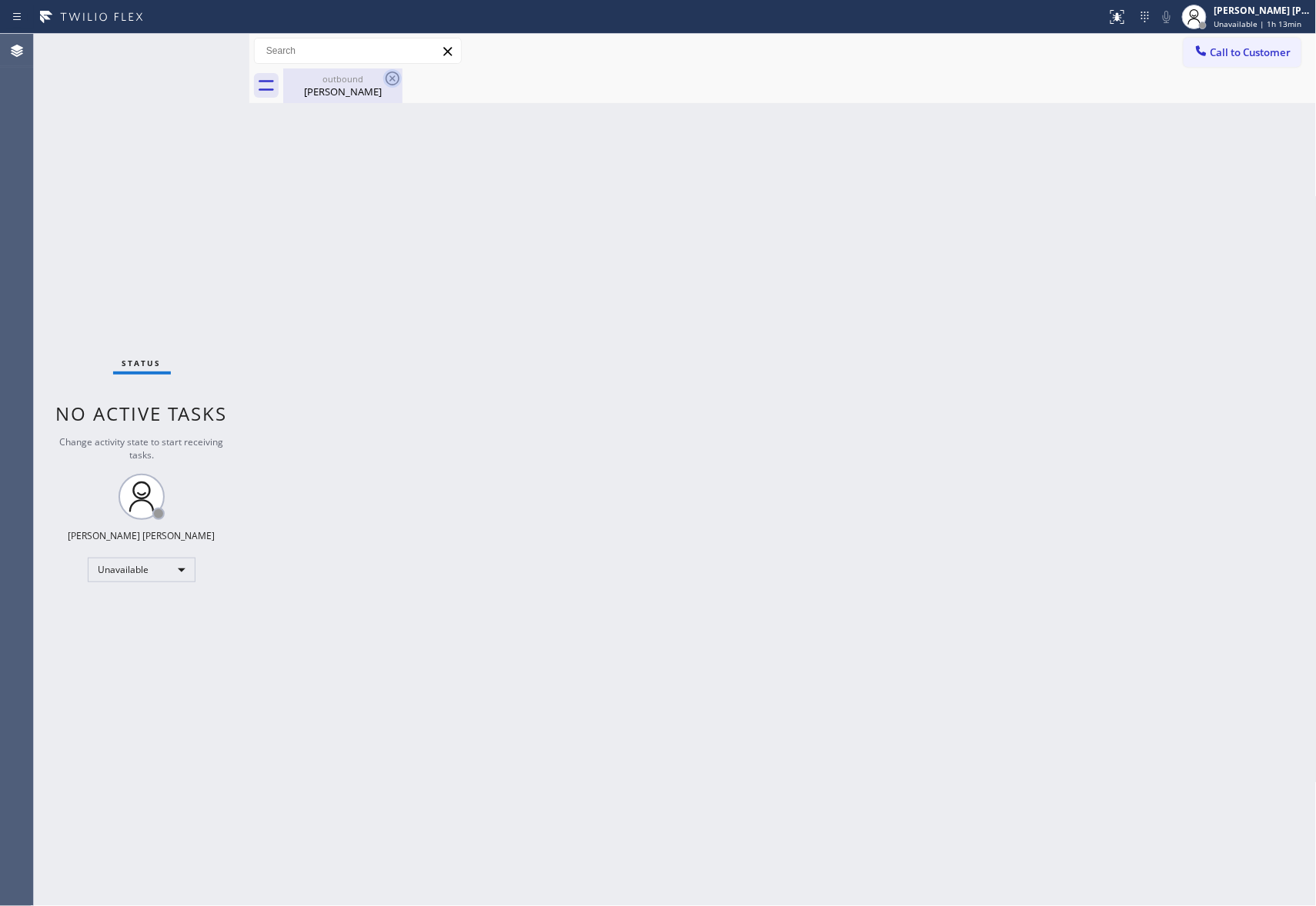
drag, startPoint x: 379, startPoint y: 98, endPoint x: 401, endPoint y: 75, distance: 31.8
click at [382, 87] on div "outbound [PERSON_NAME]" at bounding box center [342, 85] width 119 height 34
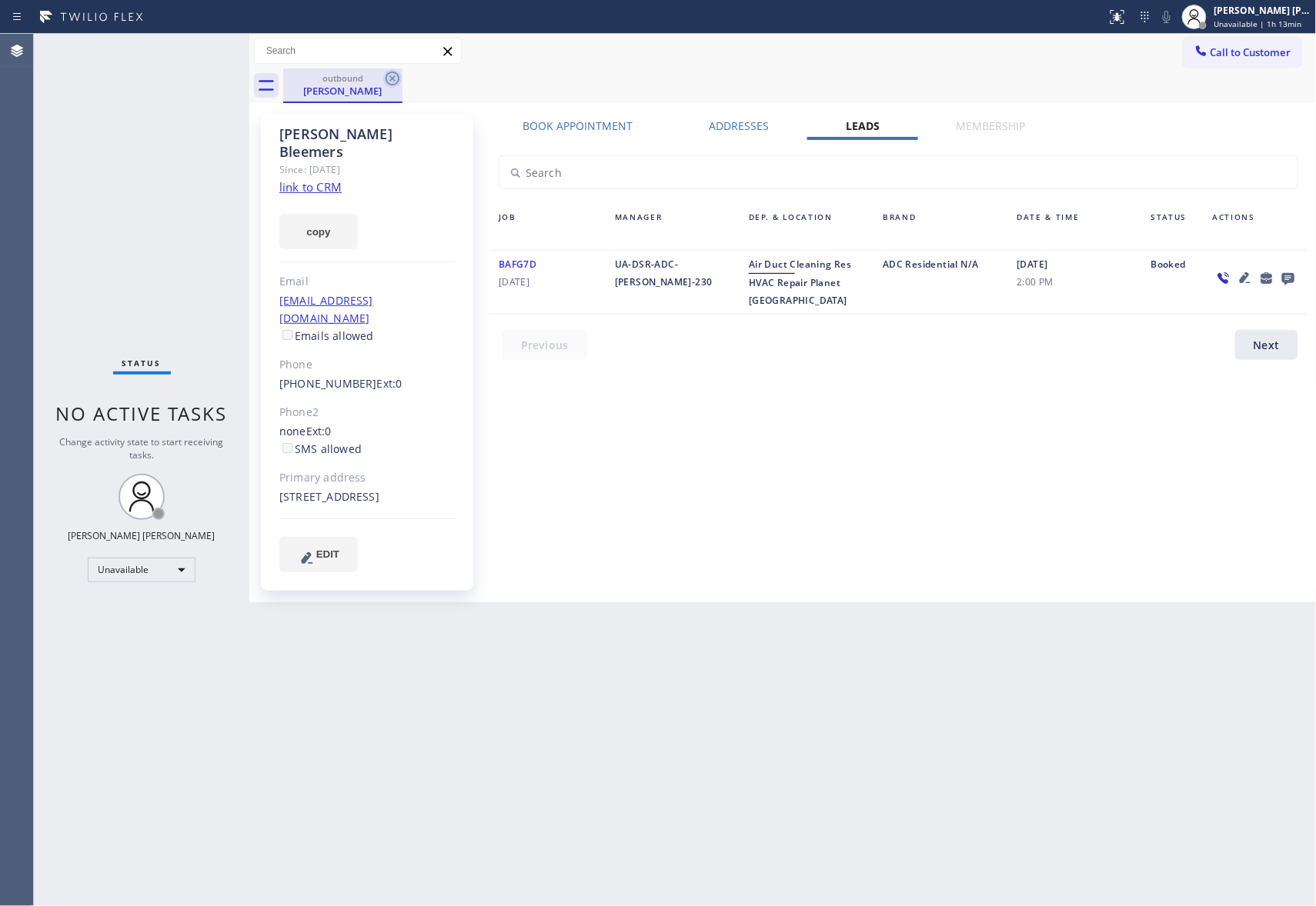
click at [401, 75] on icon at bounding box center [392, 78] width 19 height 19
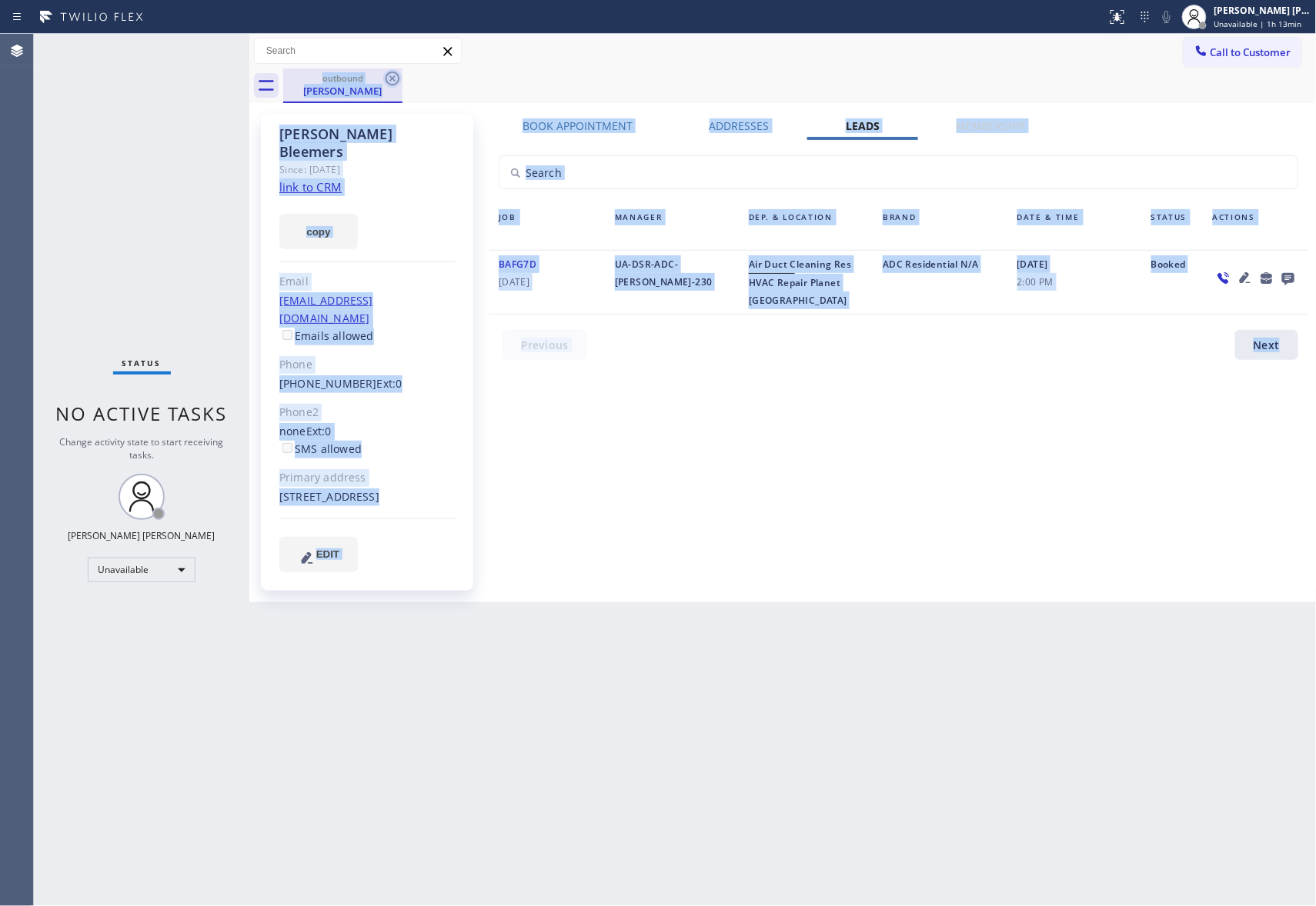
click at [401, 75] on div "outbound [PERSON_NAME]" at bounding box center [799, 85] width 1033 height 34
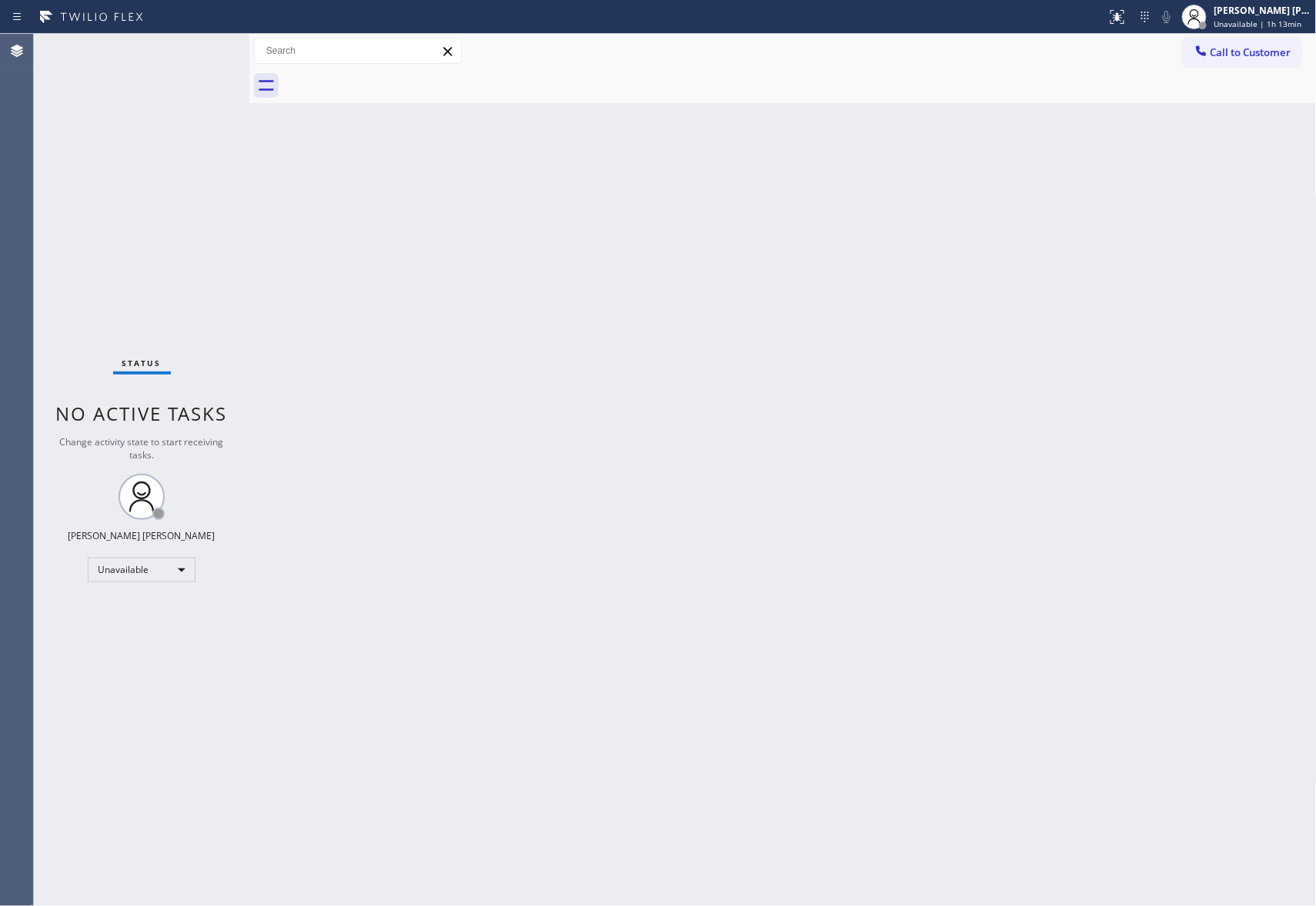
click at [401, 75] on div at bounding box center [799, 85] width 1033 height 34
click at [1265, 43] on button "Call to Customer" at bounding box center [1242, 53] width 118 height 29
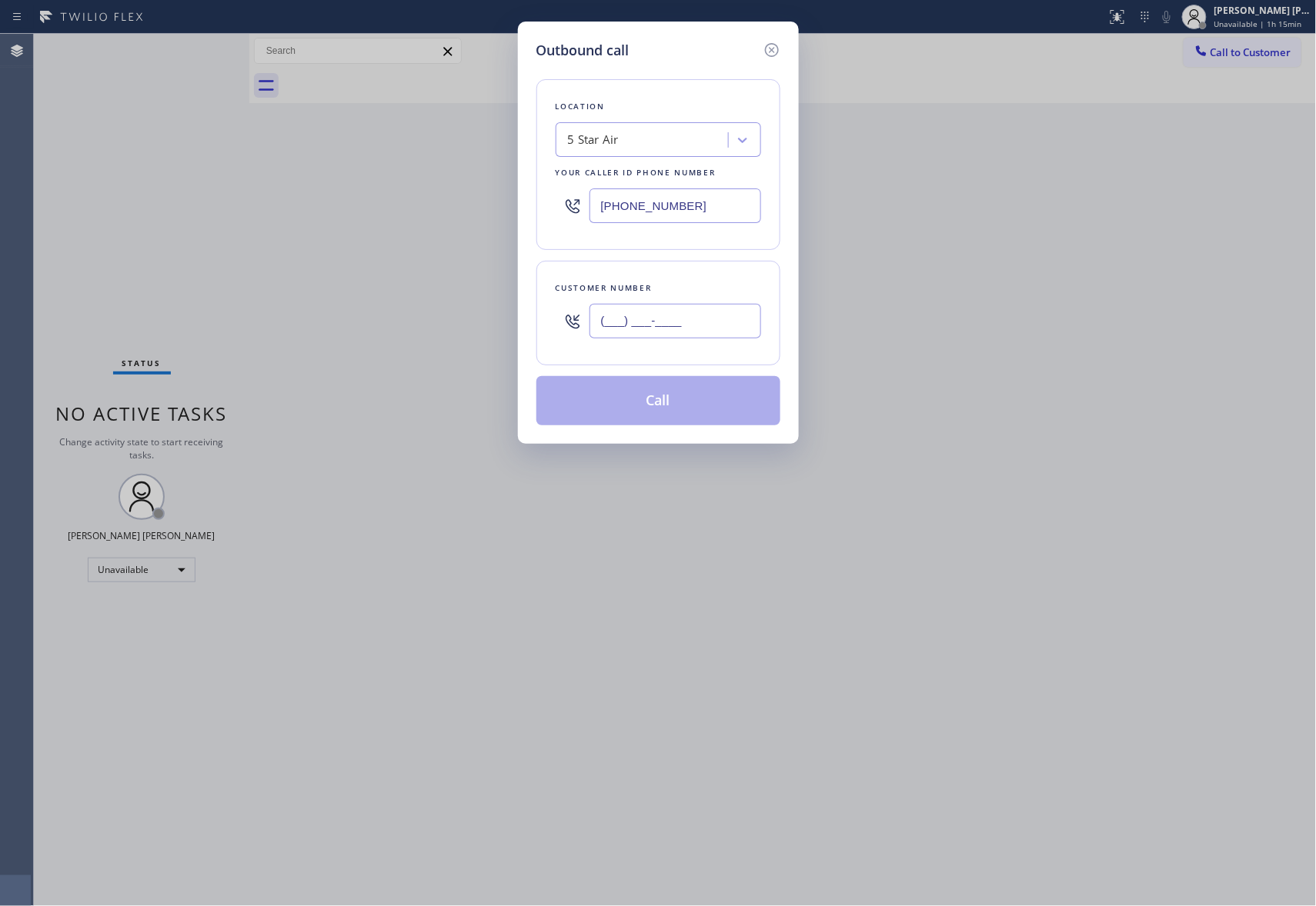
click at [682, 314] on input "(___) ___-____" at bounding box center [675, 321] width 172 height 34
paste input "323) 422-8352"
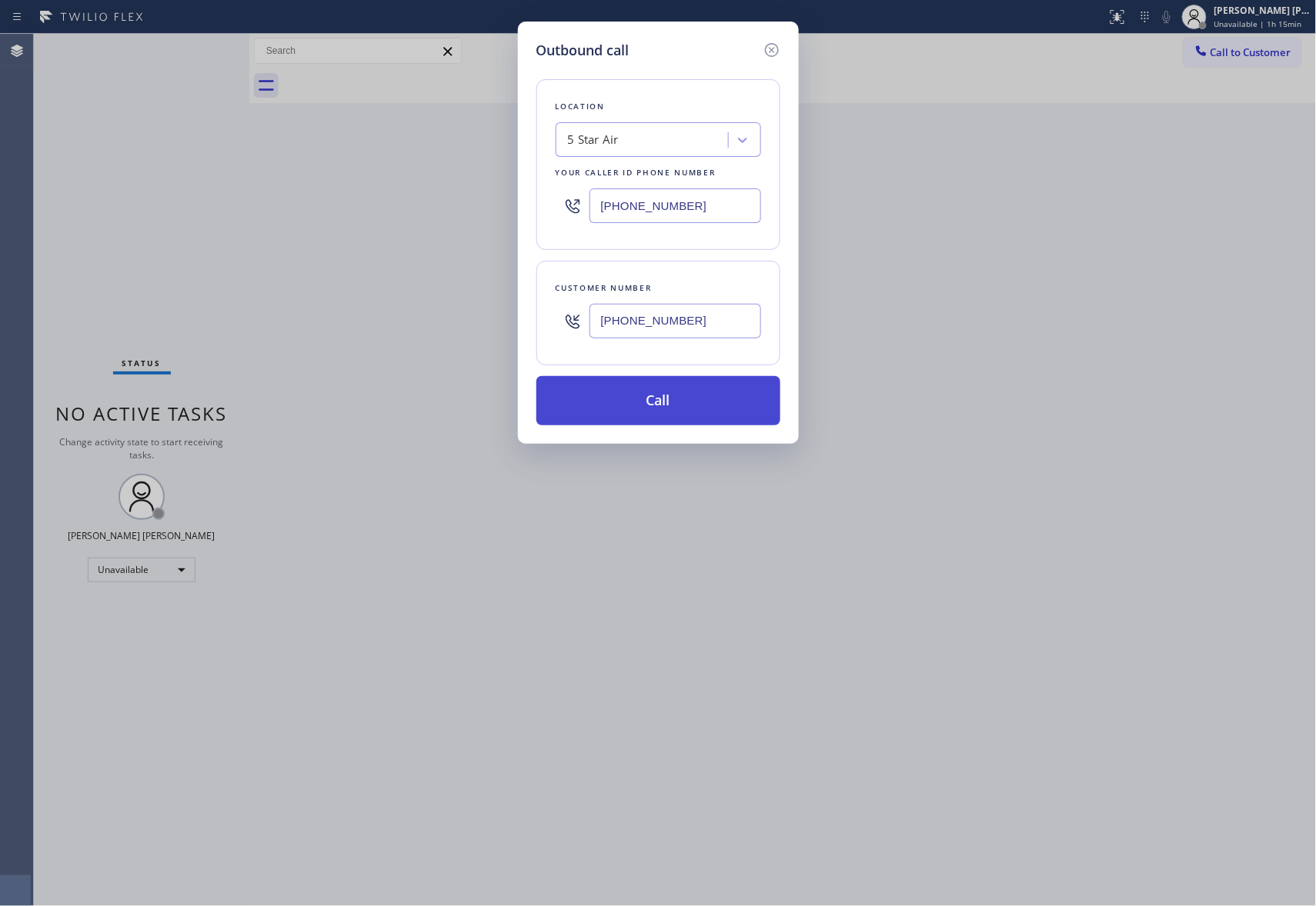
click at [701, 401] on button "Call" at bounding box center [658, 401] width 244 height 49
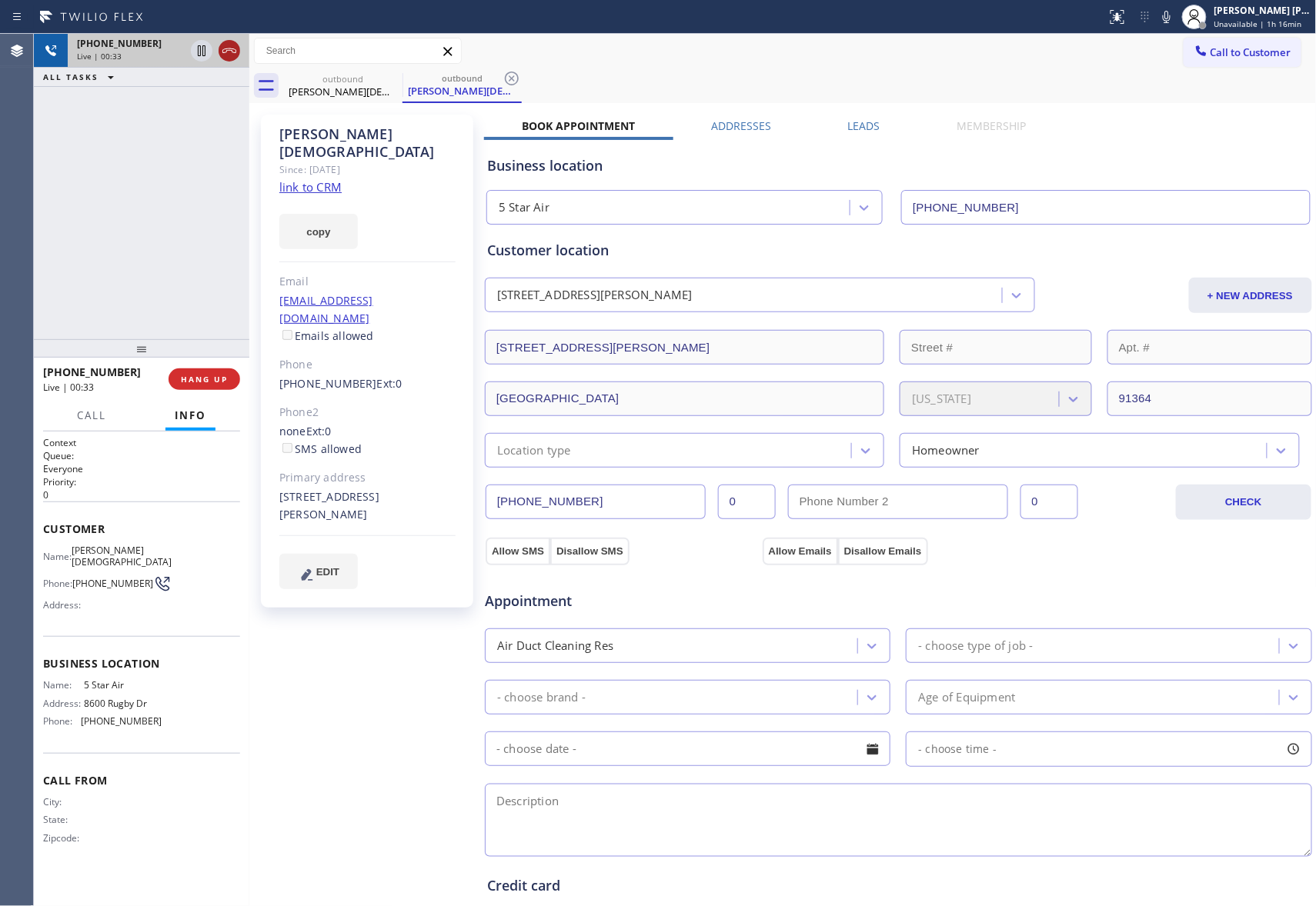
click at [232, 45] on icon at bounding box center [229, 51] width 19 height 19
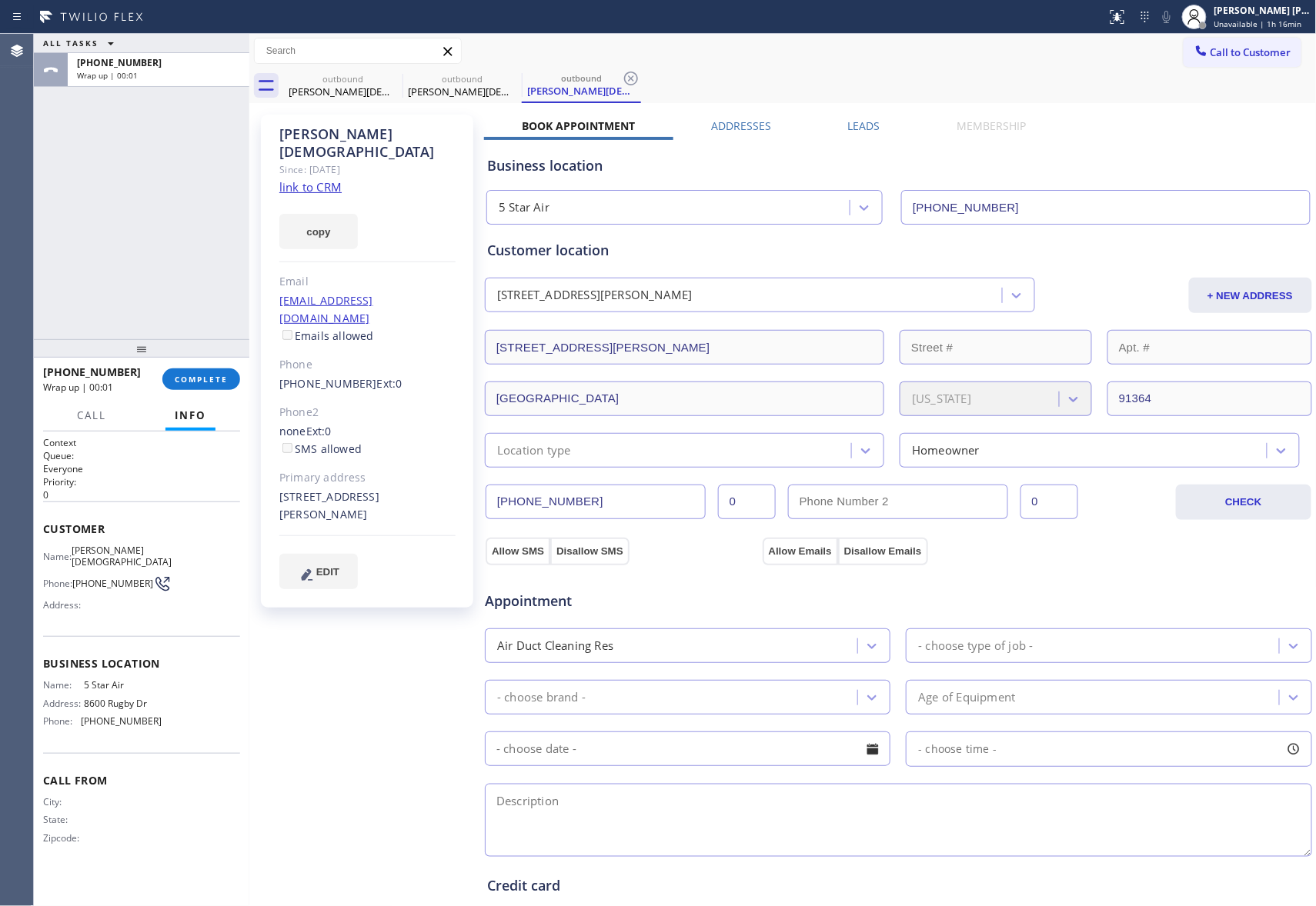
click at [832, 128] on div "Leads" at bounding box center [863, 129] width 108 height 21
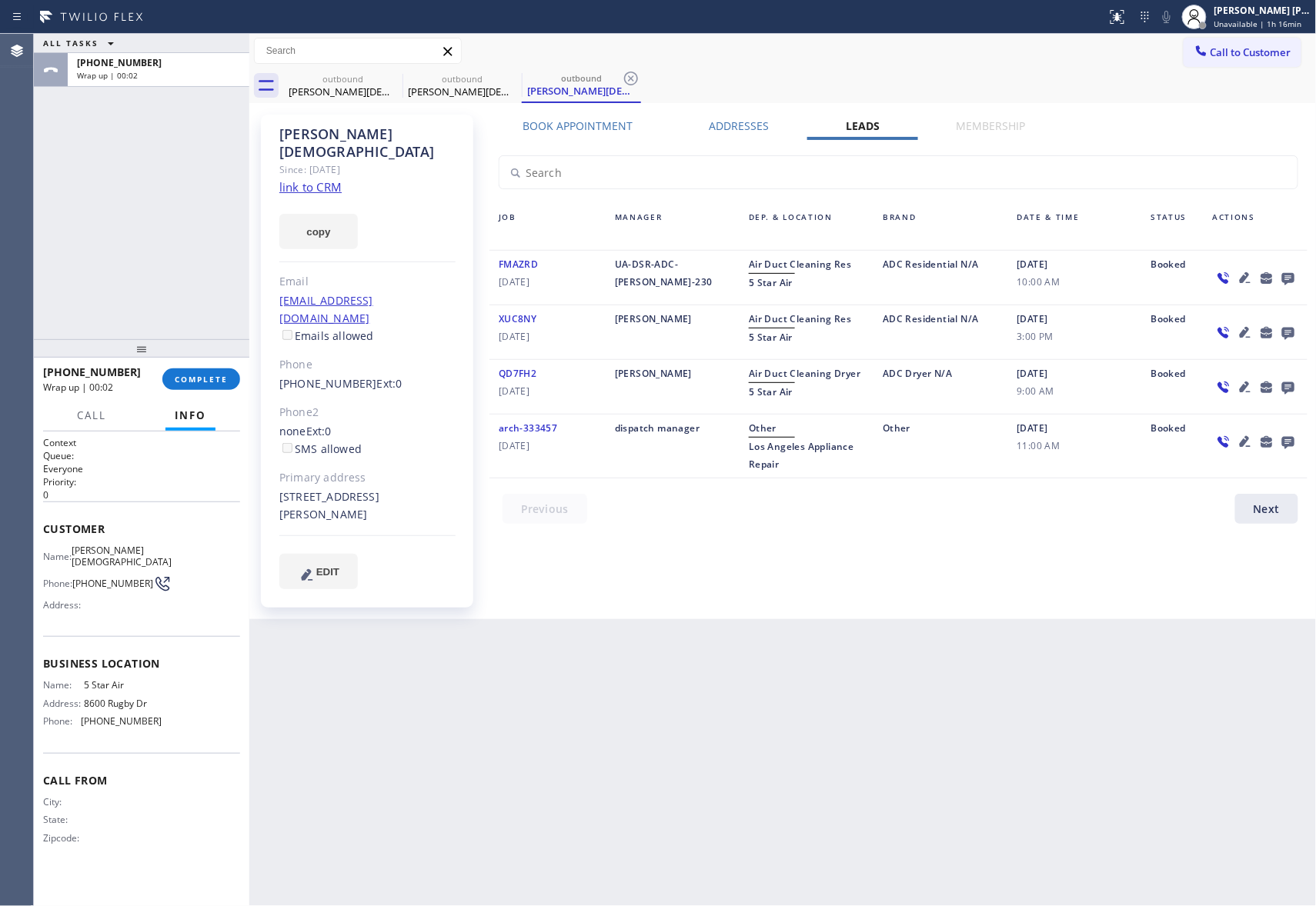
click at [1287, 277] on icon at bounding box center [1288, 278] width 19 height 20
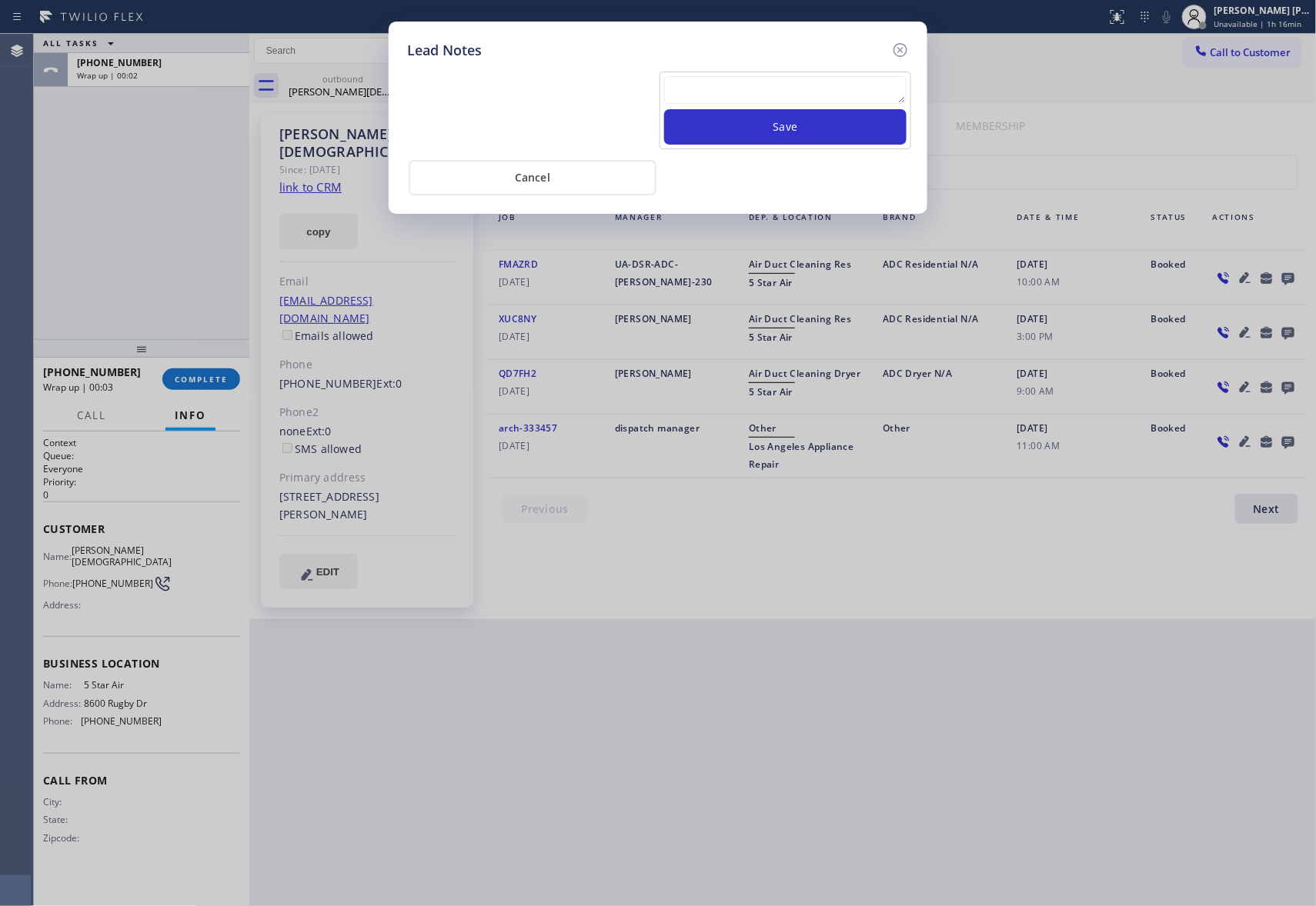
click at [814, 93] on textarea at bounding box center [785, 90] width 242 height 27
click at [800, 126] on button "Save" at bounding box center [785, 127] width 242 height 35
click at [904, 43] on icon at bounding box center [899, 50] width 19 height 19
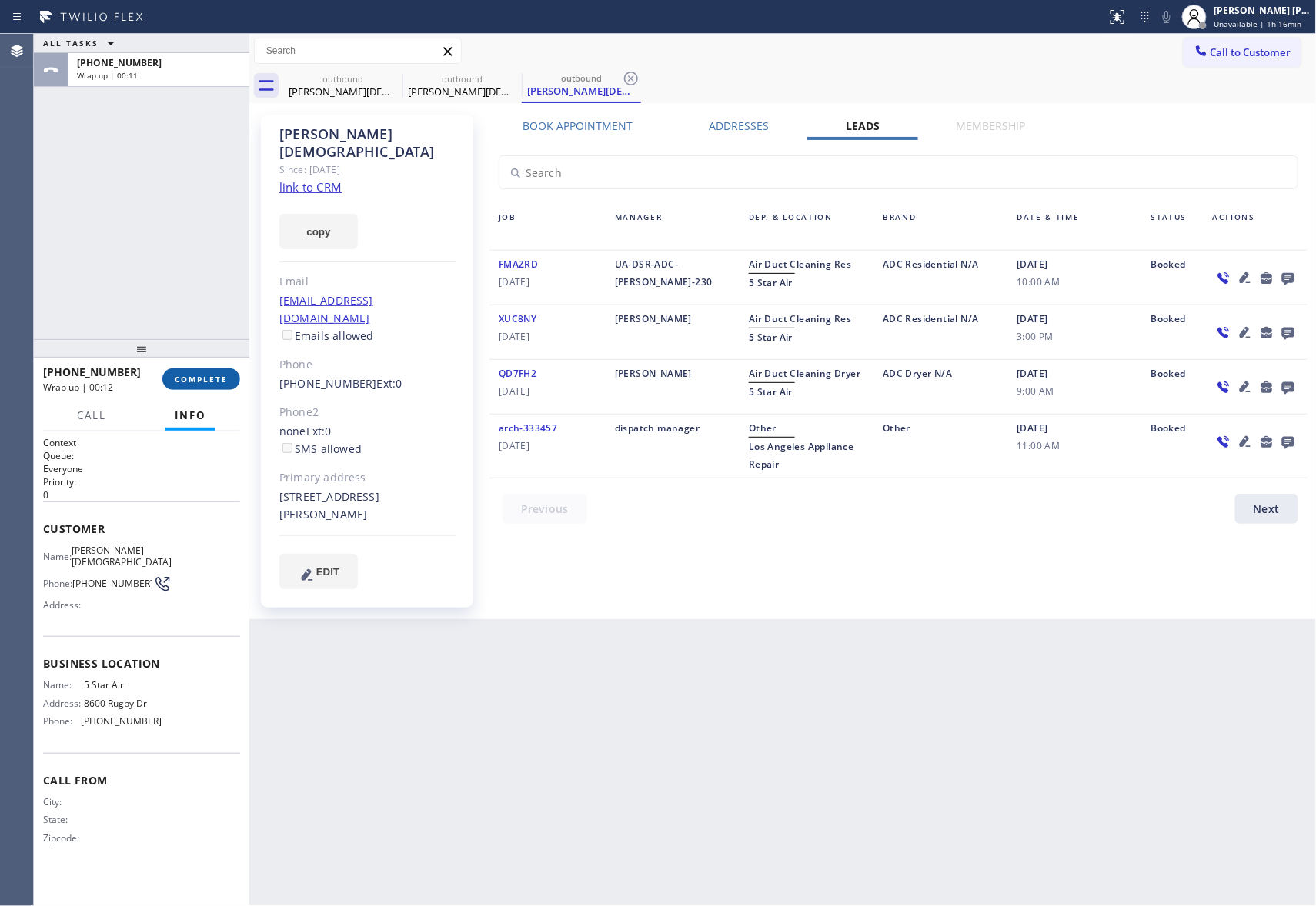
click at [223, 376] on span "COMPLETE" at bounding box center [201, 378] width 53 height 11
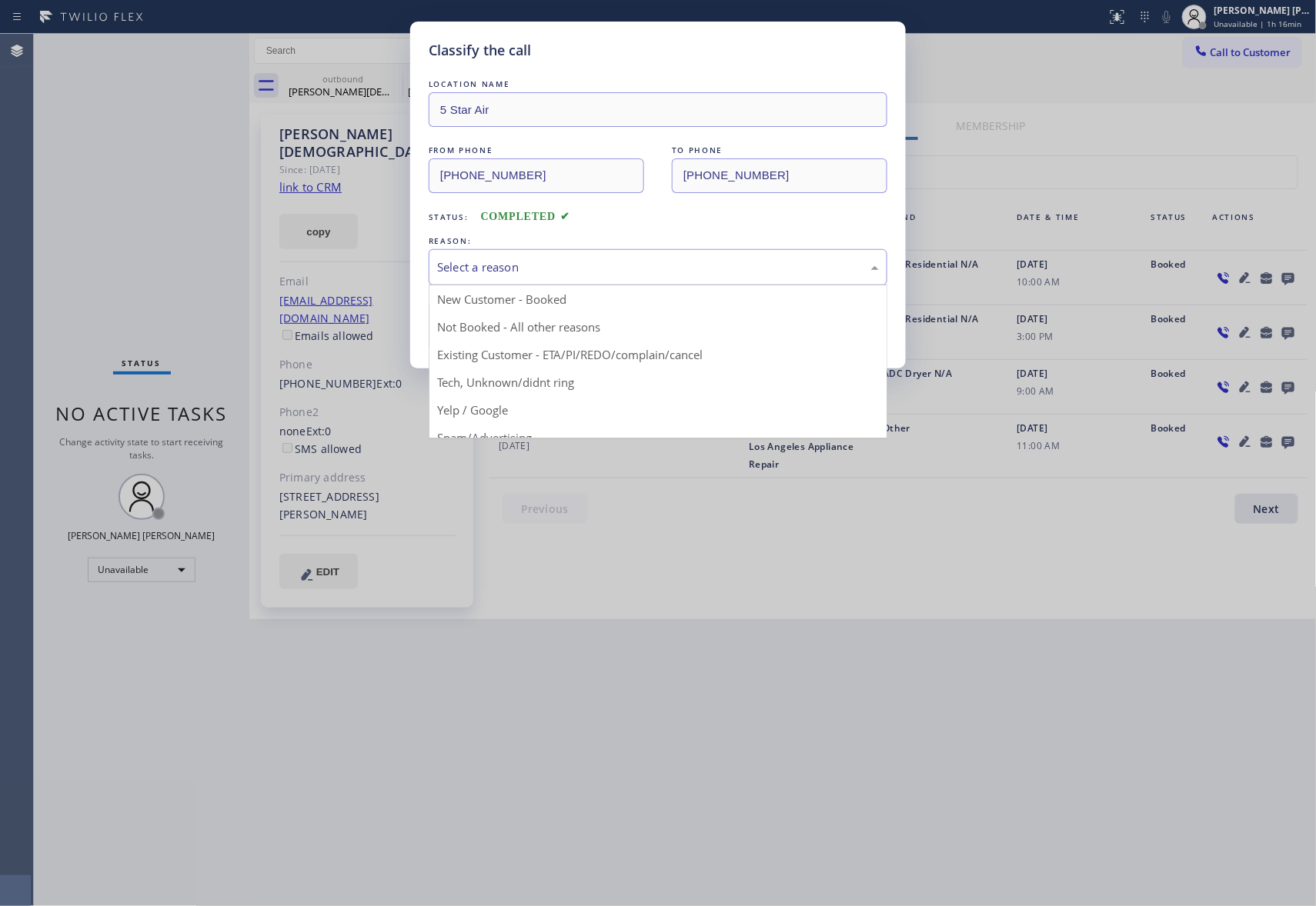
click at [665, 266] on div "Select a reason" at bounding box center [658, 267] width 442 height 18
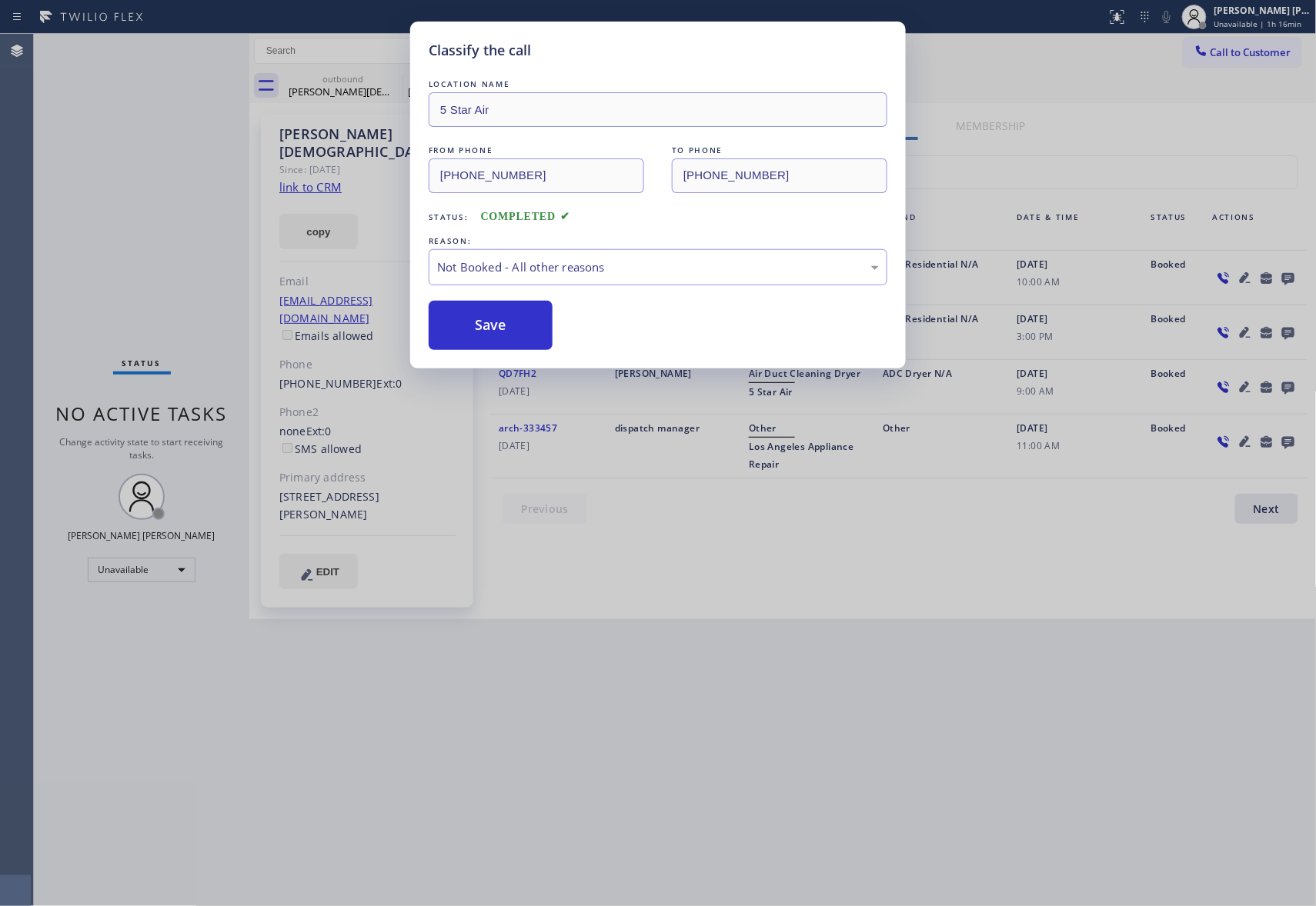
click at [478, 333] on button "Save" at bounding box center [490, 325] width 124 height 49
click at [377, 78] on div "Classify the call LOCATION NAME 5 Star Appliance Repair Pro FROM PHONE [PHONE_N…" at bounding box center [675, 470] width 1282 height 872
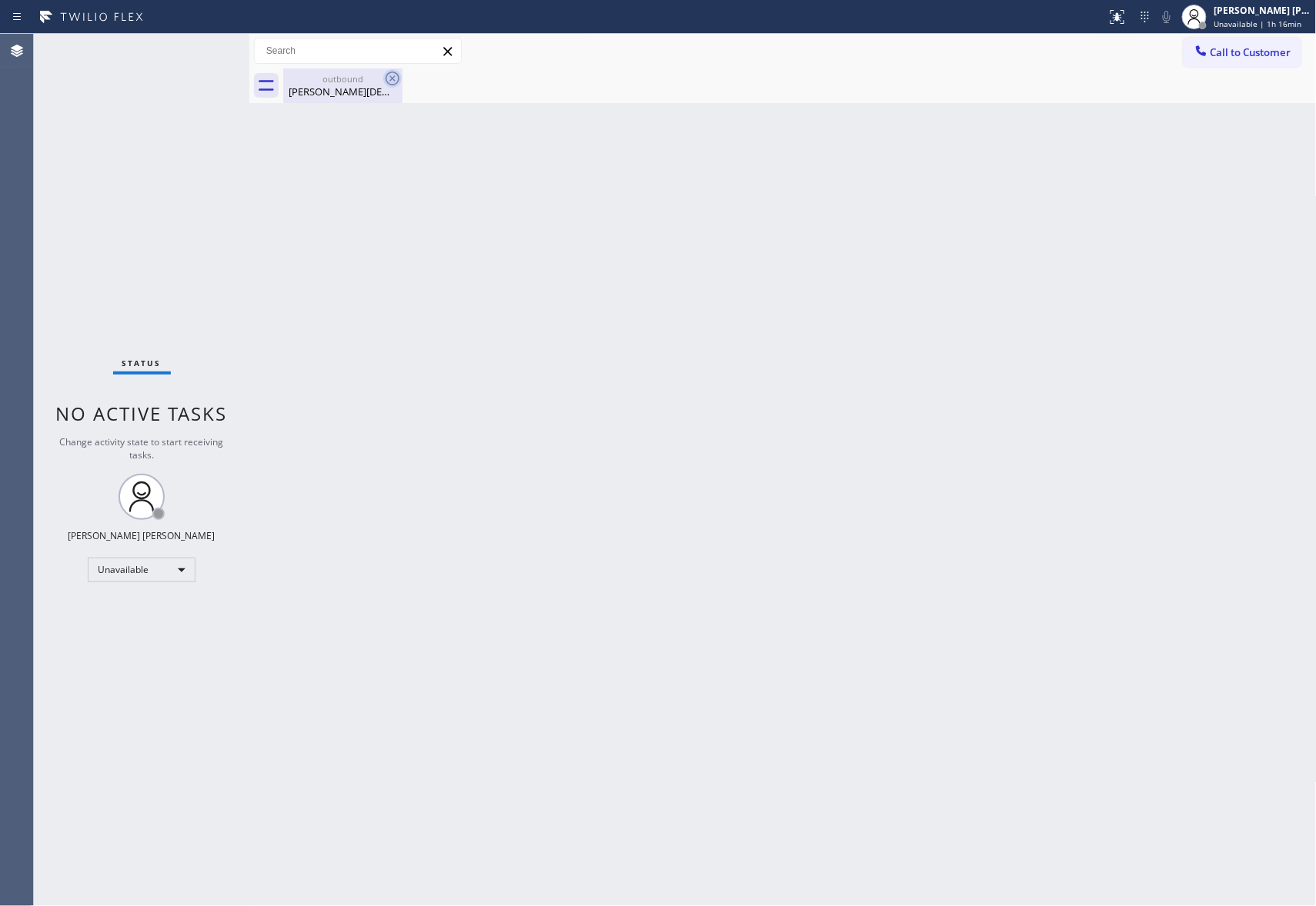
click at [395, 71] on icon at bounding box center [392, 78] width 19 height 19
click at [383, 78] on icon at bounding box center [392, 78] width 19 height 19
click at [379, 86] on div "[PERSON_NAME][DEMOGRAPHIC_DATA]" at bounding box center [342, 92] width 116 height 14
click at [391, 80] on div at bounding box center [799, 85] width 1033 height 34
click at [1268, 44] on button "Call to Customer" at bounding box center [1242, 53] width 118 height 29
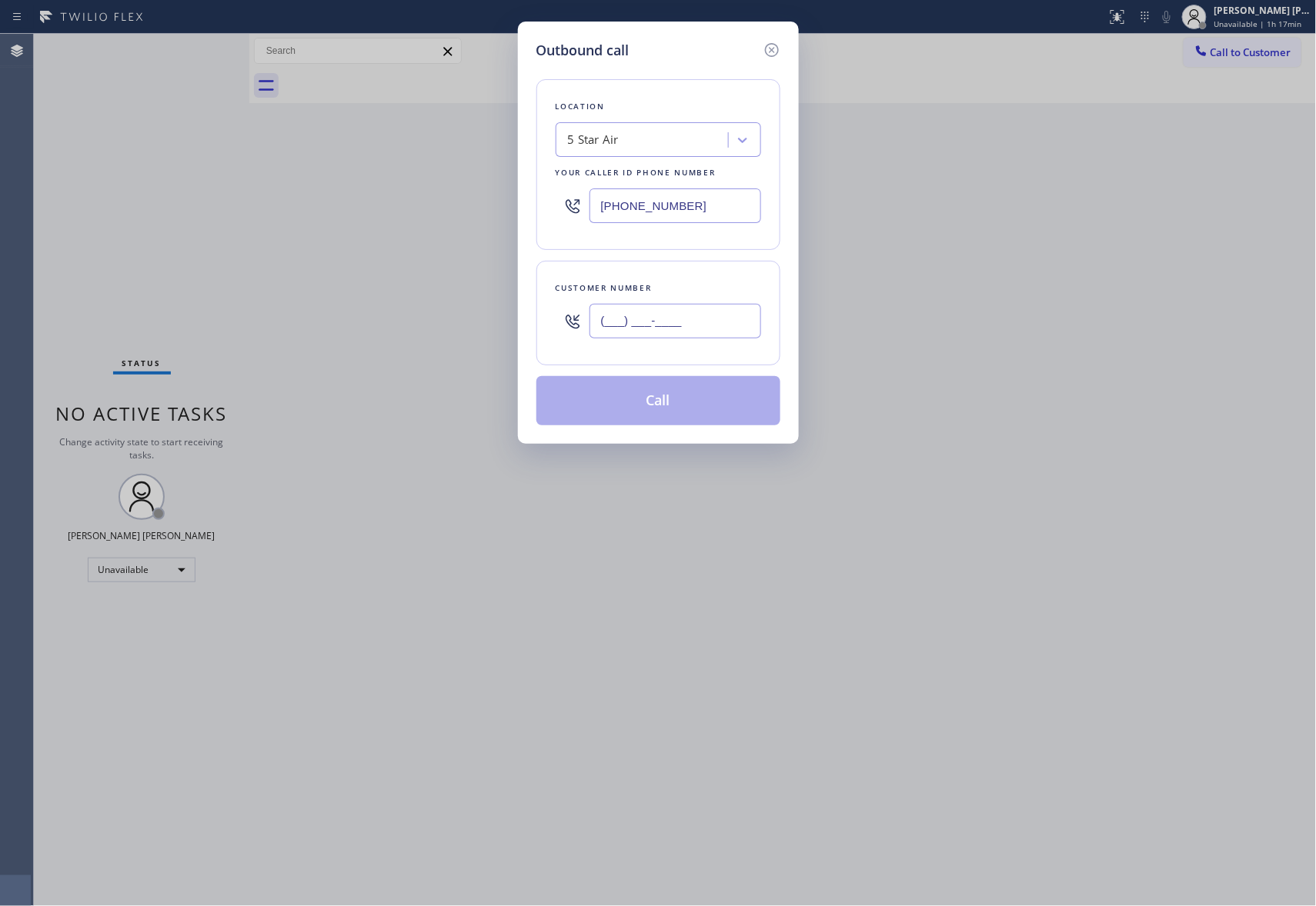
drag, startPoint x: 678, startPoint y: 338, endPoint x: 686, endPoint y: 327, distance: 13.6
click at [679, 334] on input "(___) ___-____" at bounding box center [675, 321] width 172 height 34
paste input "805) 796-8415"
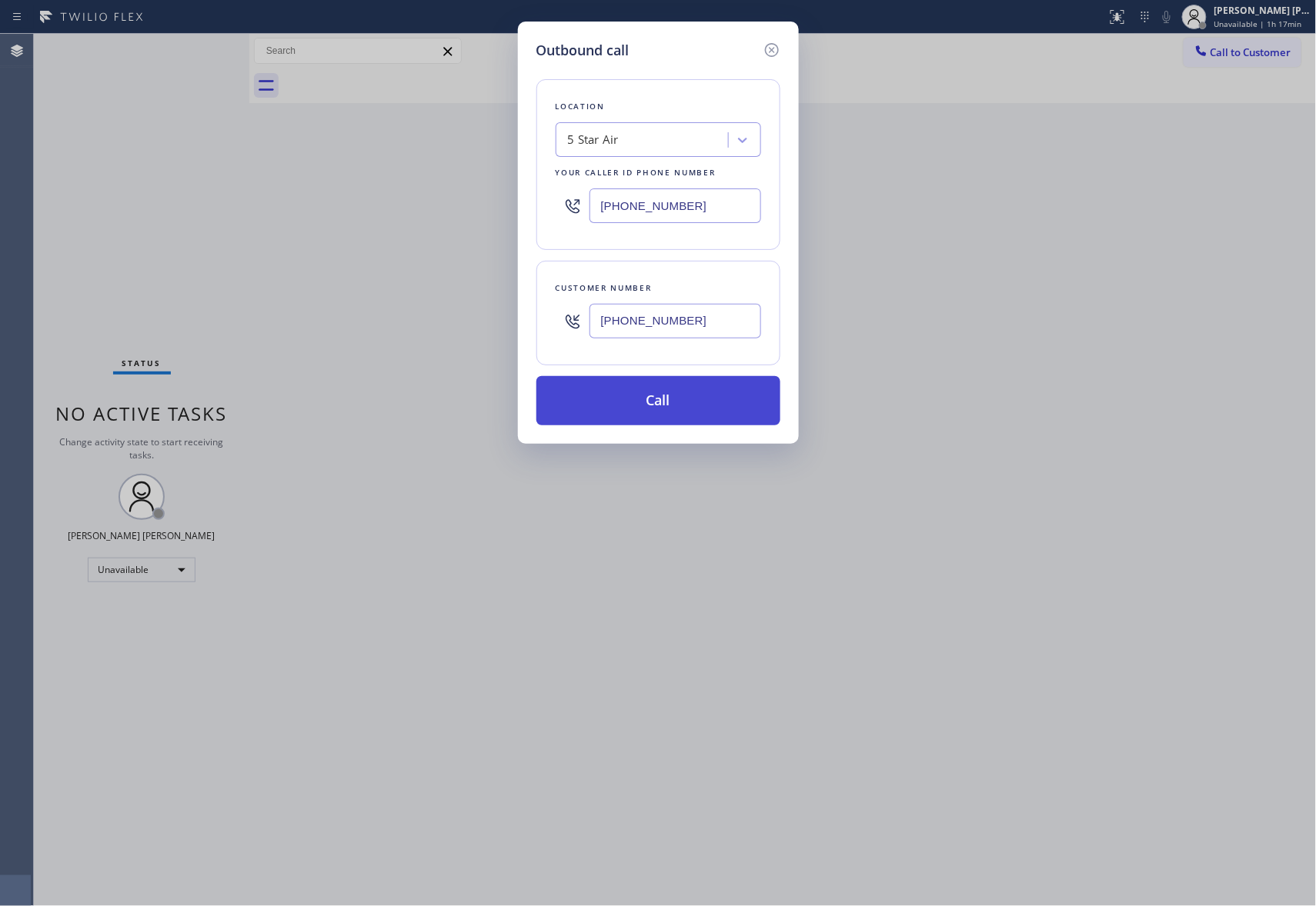
click at [666, 395] on button "Call" at bounding box center [658, 401] width 244 height 49
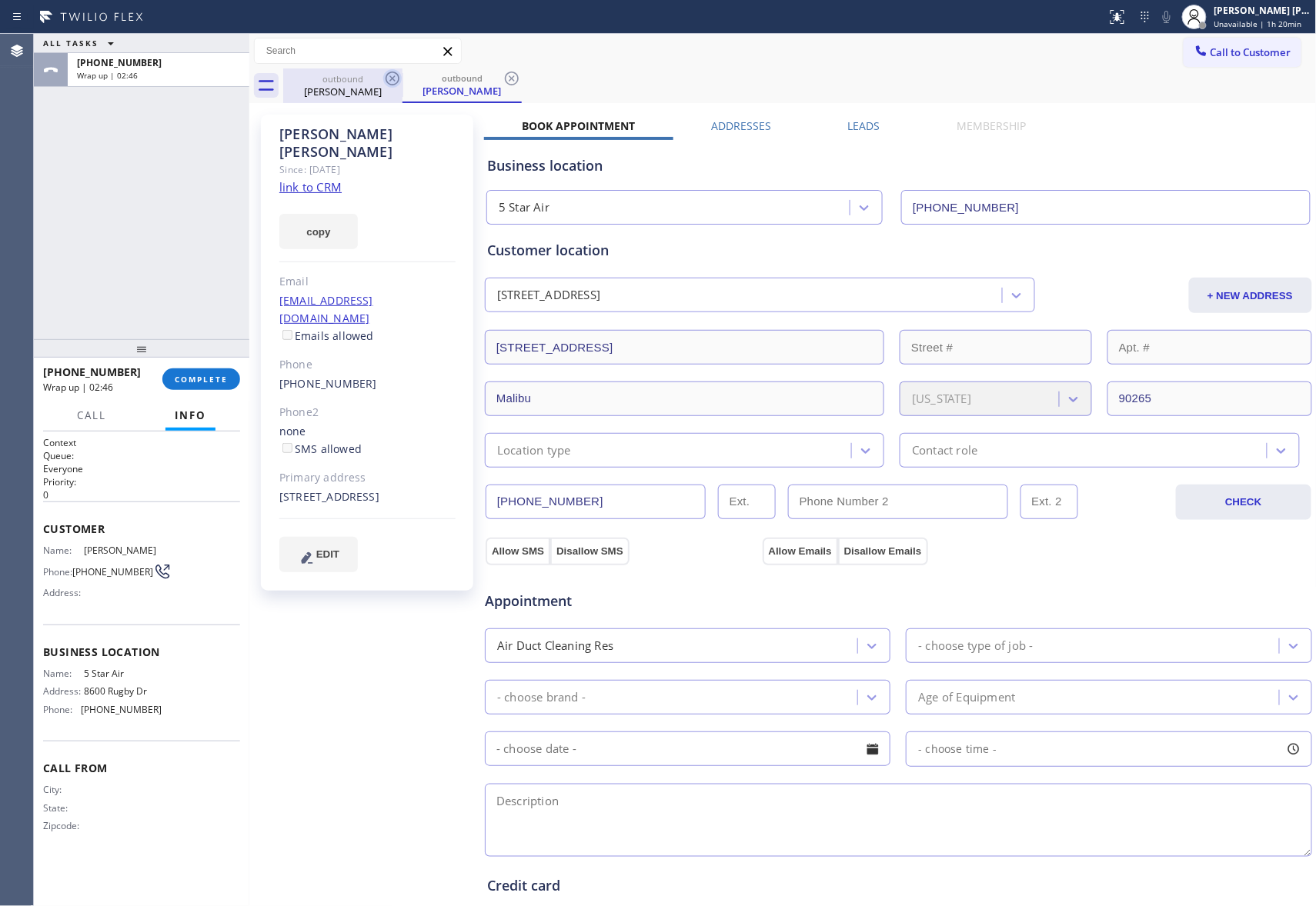
drag, startPoint x: 359, startPoint y: 91, endPoint x: 399, endPoint y: 80, distance: 41.5
click at [370, 89] on div "[PERSON_NAME]" at bounding box center [342, 92] width 116 height 14
click at [399, 80] on icon at bounding box center [392, 78] width 14 height 14
click at [0, 0] on icon at bounding box center [0, 0] width 0 height 0
click at [399, 80] on div "outbound [PERSON_NAME] outbound [PERSON_NAME]" at bounding box center [799, 85] width 1033 height 34
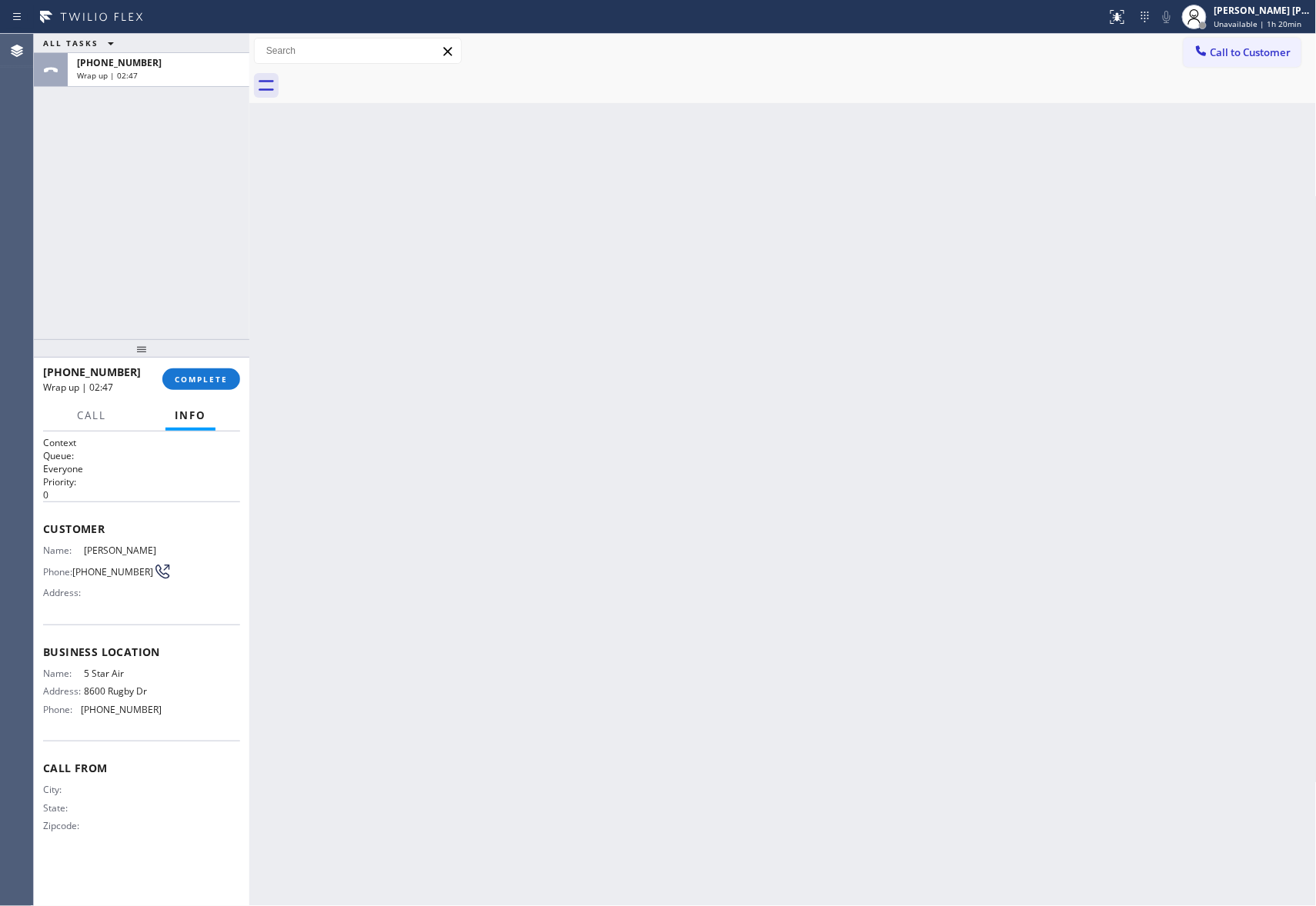
click at [399, 80] on div at bounding box center [799, 85] width 1033 height 34
click at [206, 389] on button "COMPLETE" at bounding box center [201, 379] width 78 height 21
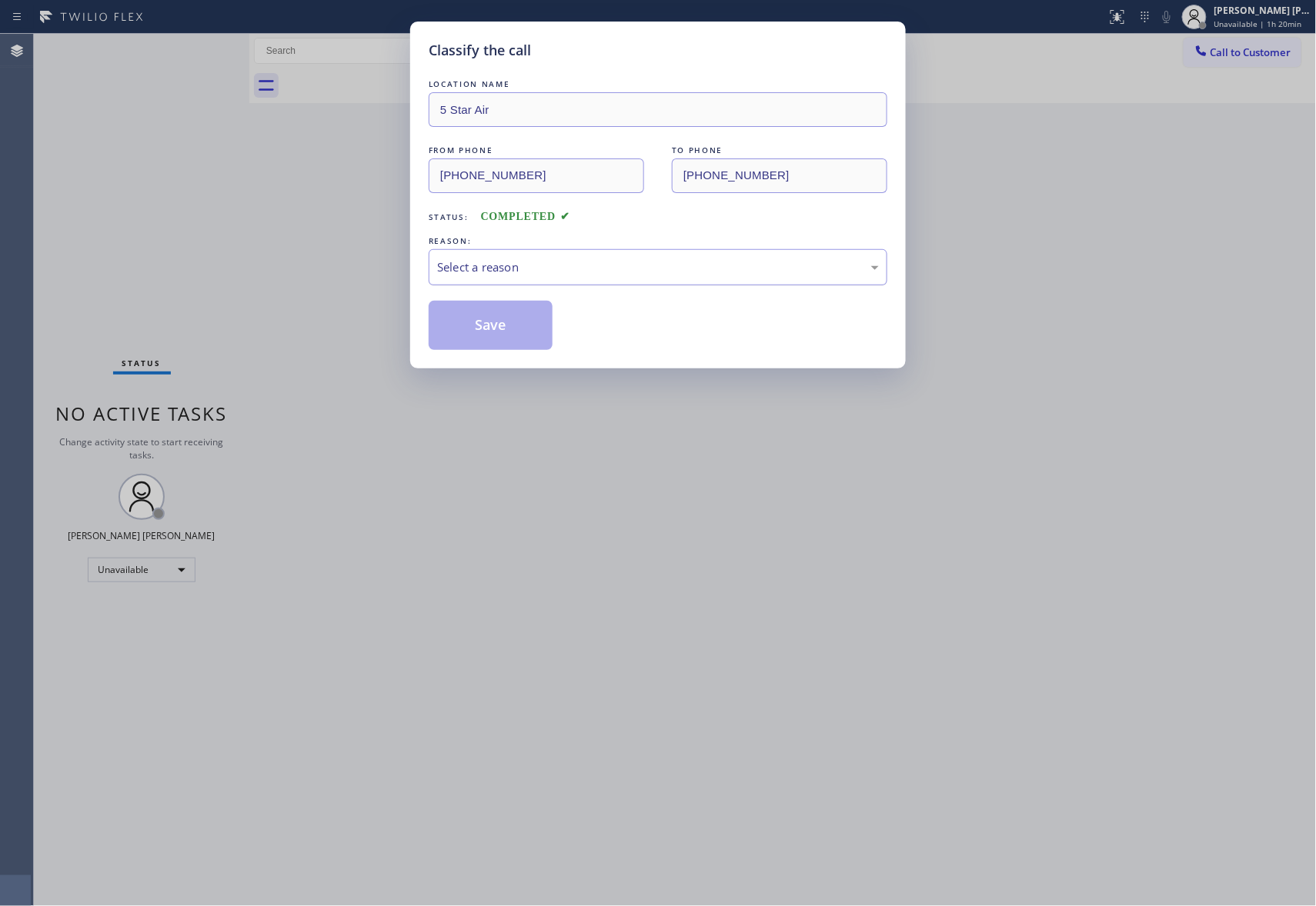
click at [618, 260] on div "Select a reason" at bounding box center [658, 267] width 442 height 18
click at [482, 323] on button "Save" at bounding box center [490, 325] width 124 height 49
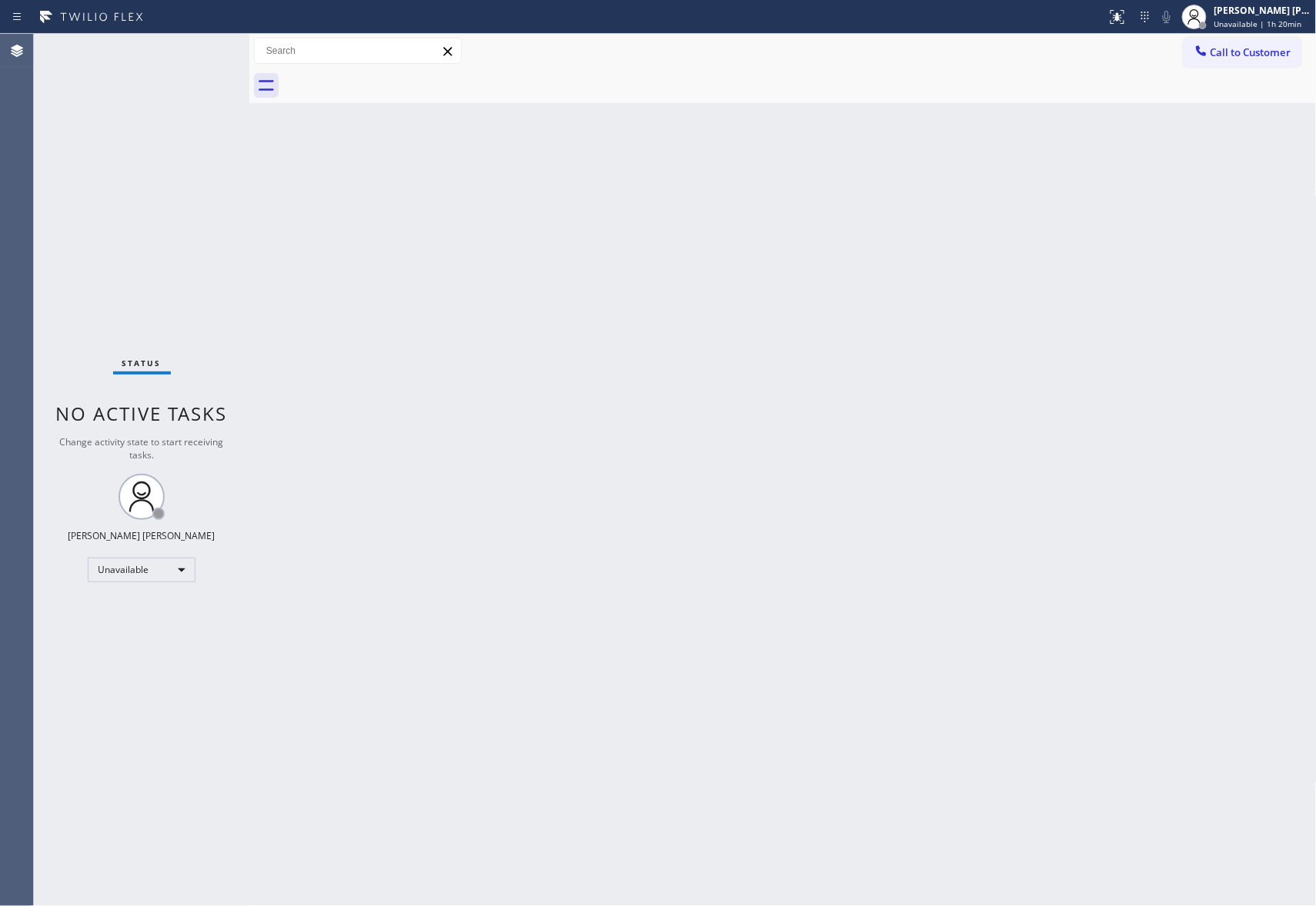
click at [1261, 54] on span "Call to Customer" at bounding box center [1251, 53] width 81 height 14
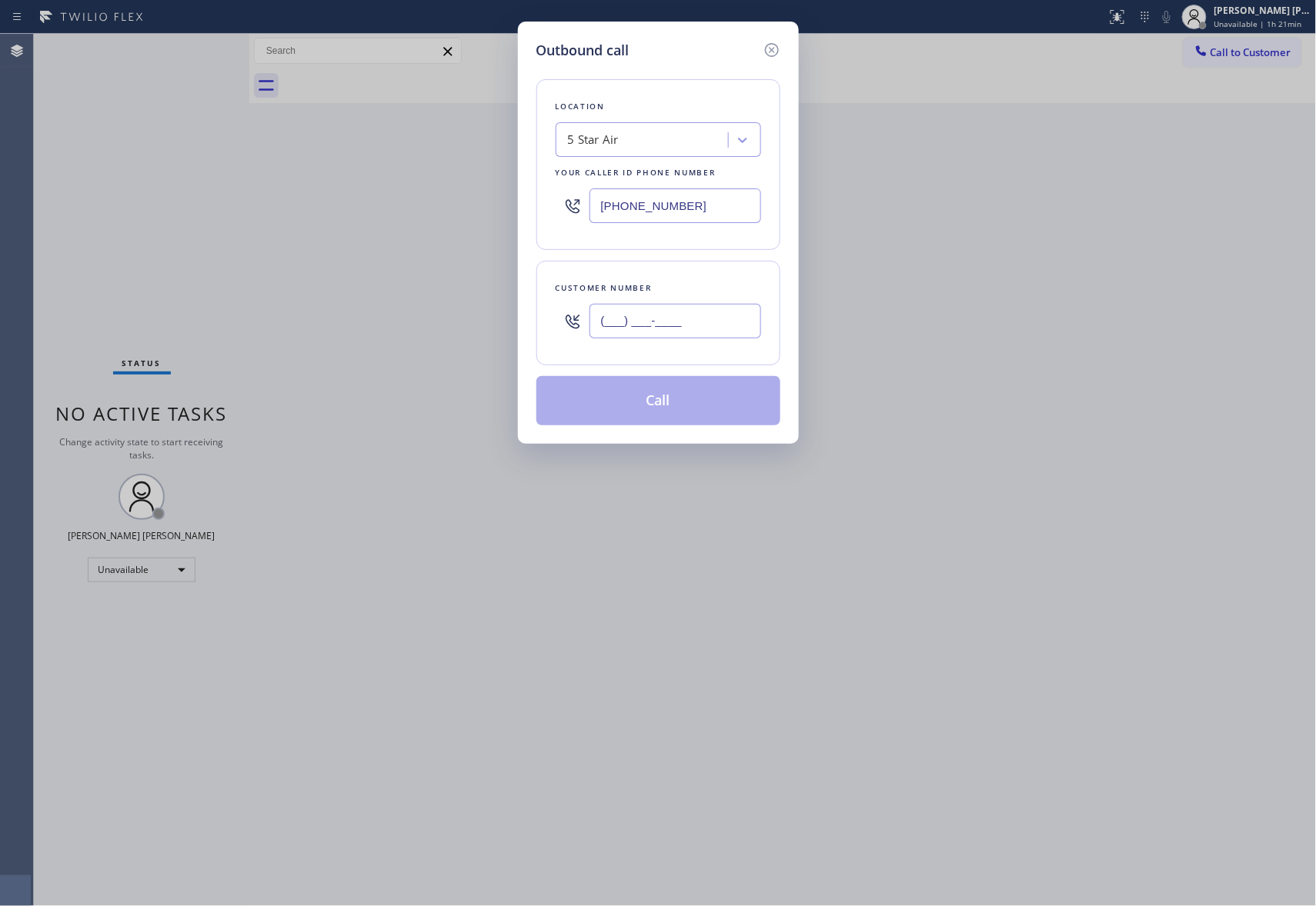
click at [677, 336] on input "(___) ___-____" at bounding box center [675, 321] width 172 height 34
paste input "916) 770-9541"
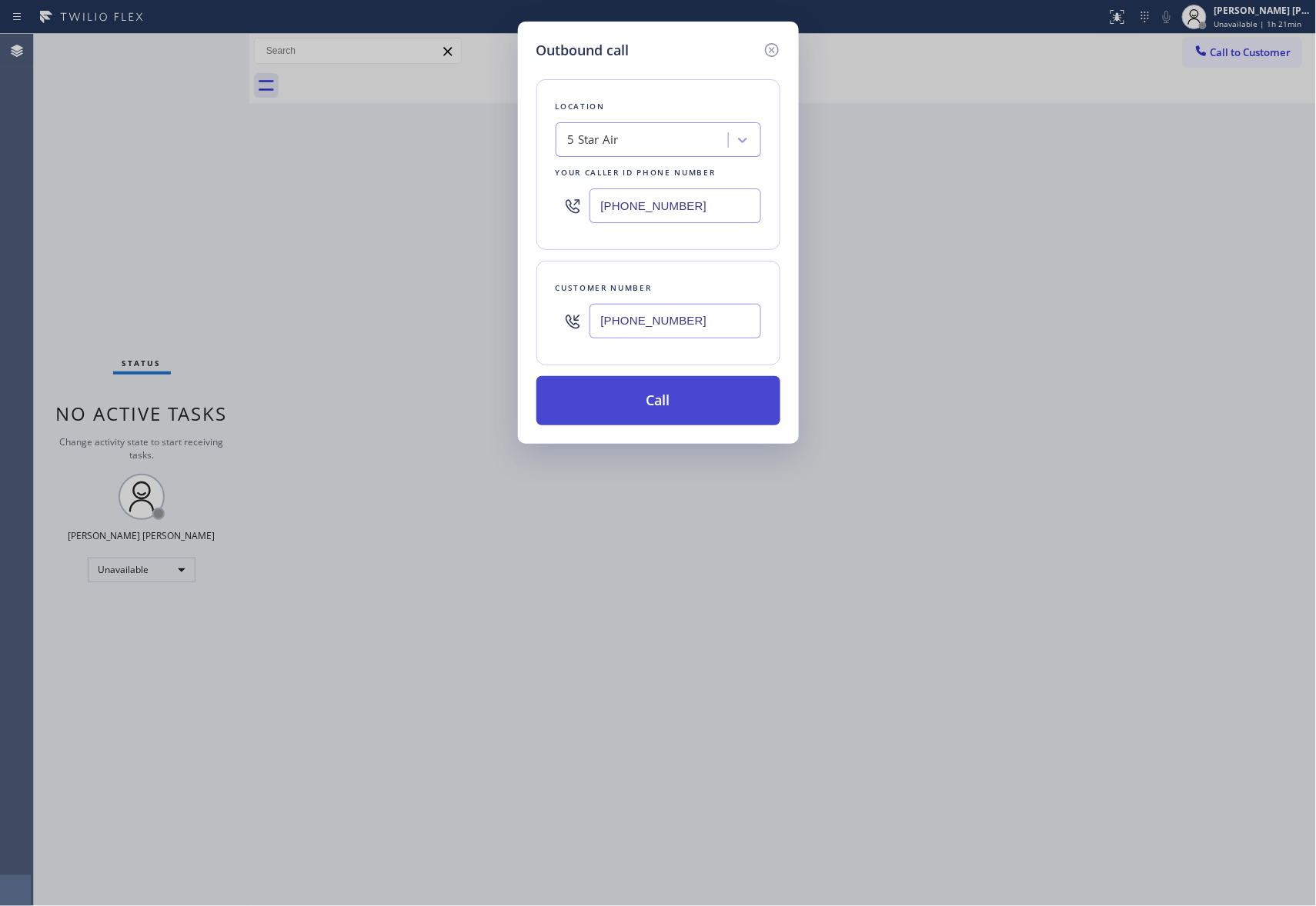
click at [671, 410] on button "Call" at bounding box center [658, 401] width 244 height 49
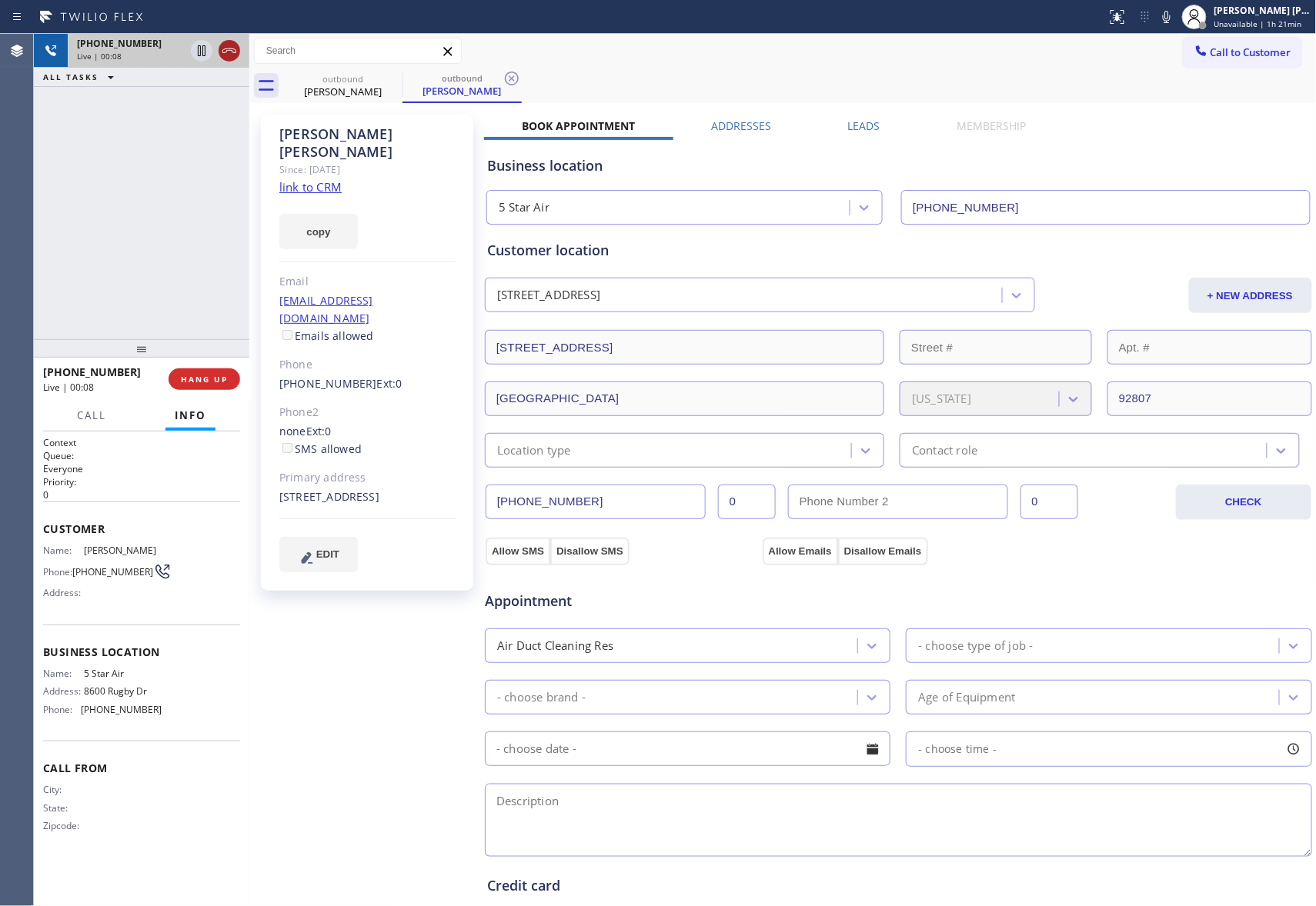
click at [229, 54] on icon at bounding box center [229, 51] width 19 height 19
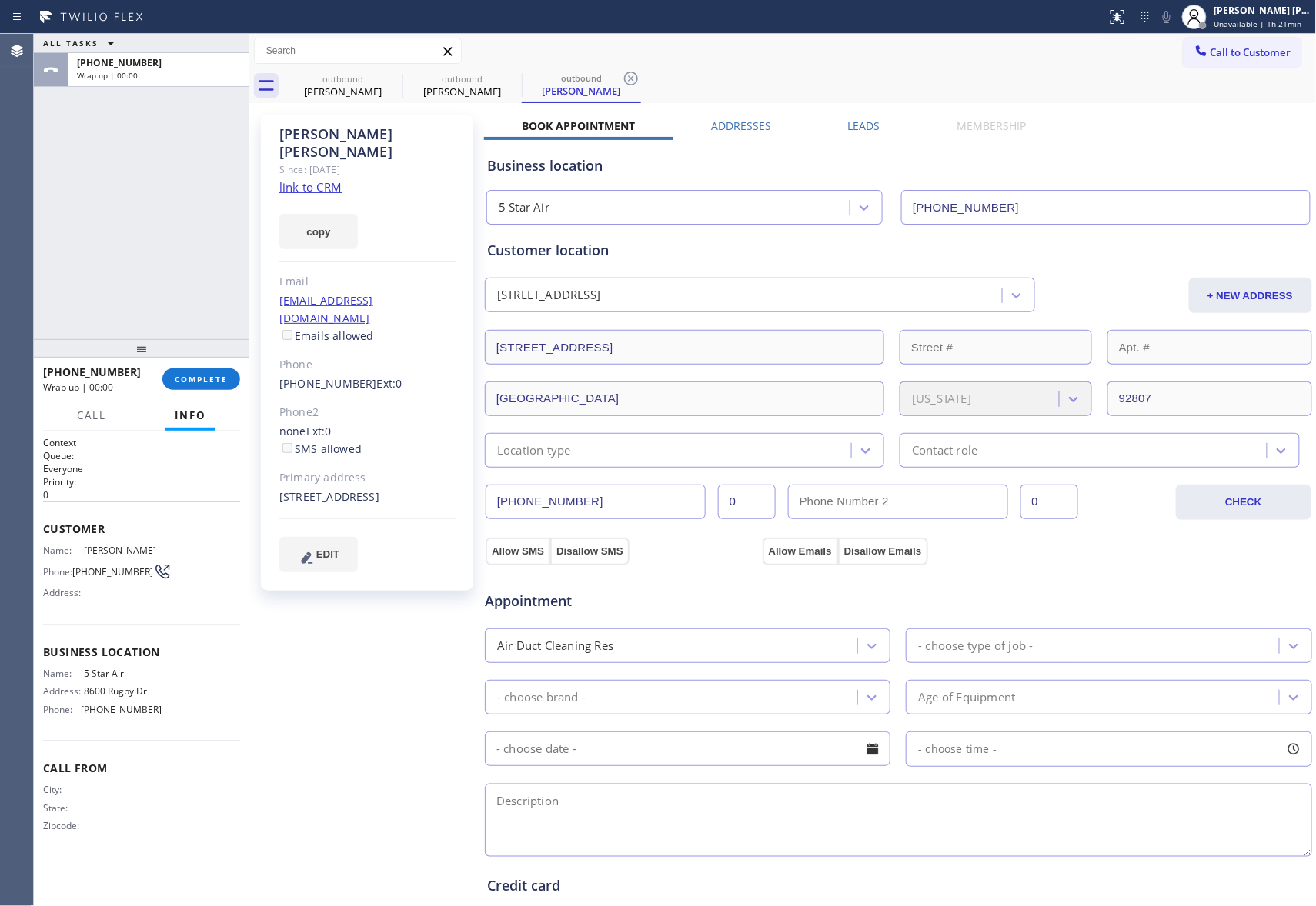
click at [840, 127] on div "Leads" at bounding box center [863, 129] width 108 height 21
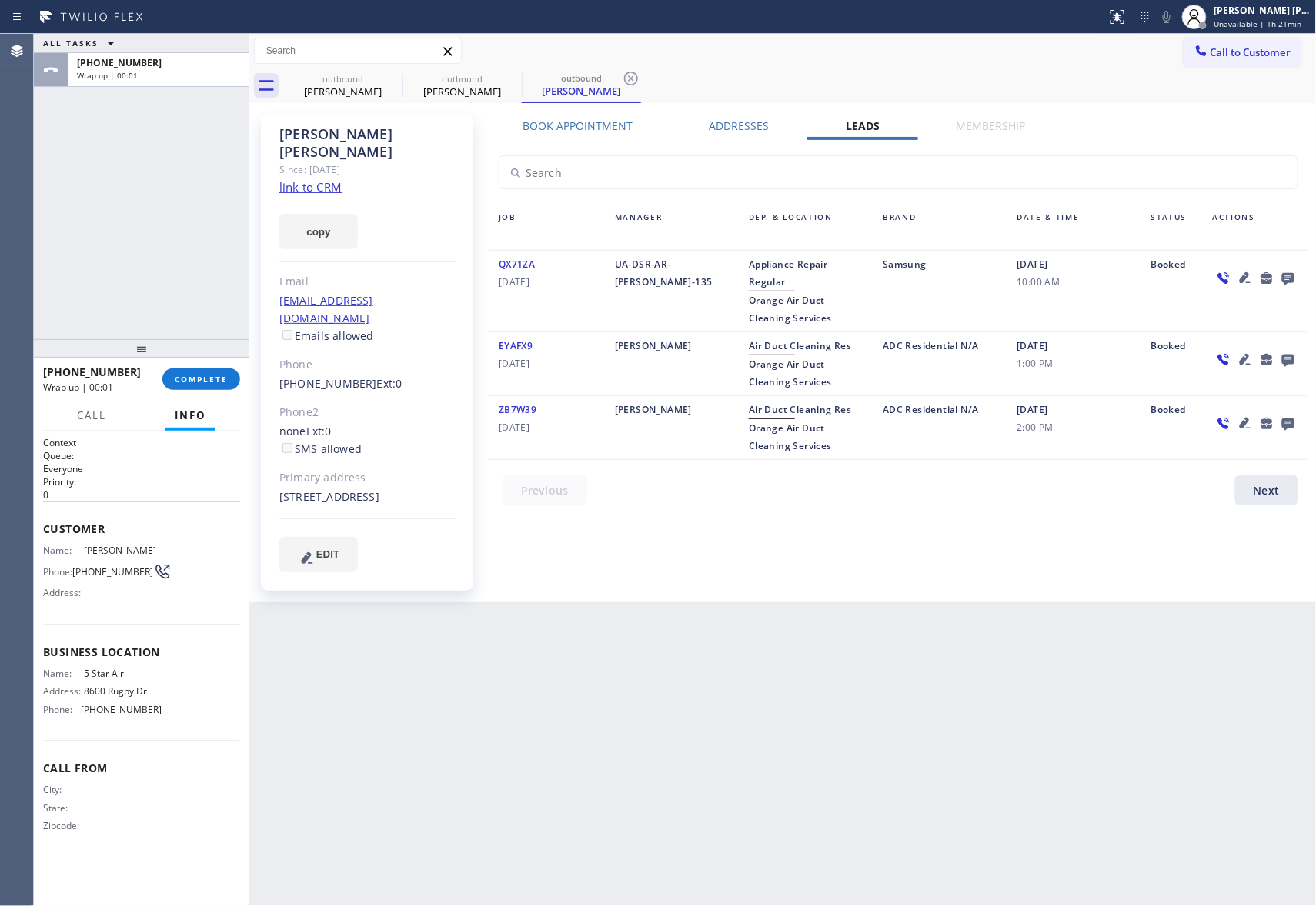
click at [1281, 282] on icon at bounding box center [1288, 278] width 19 height 20
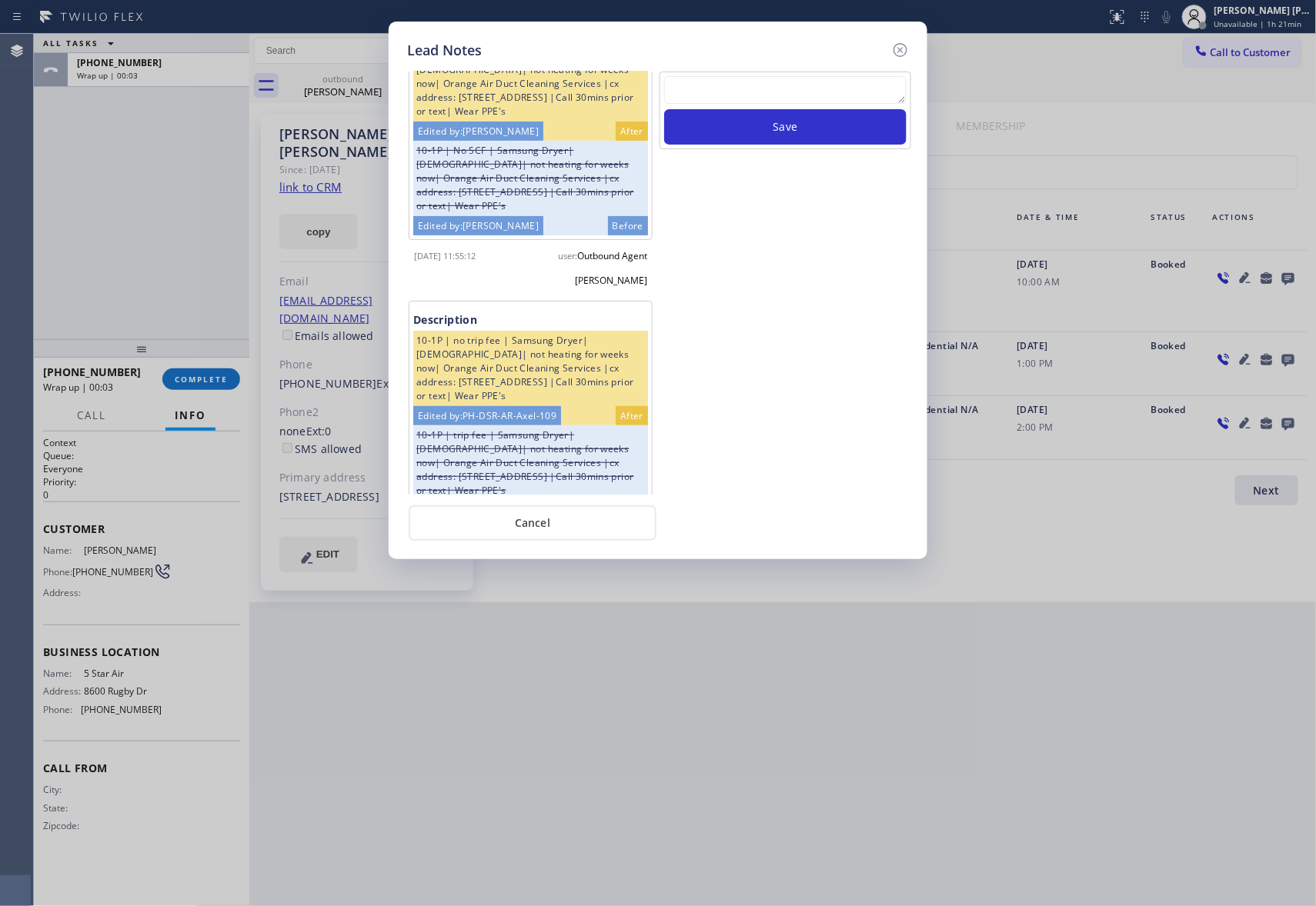
scroll to position [142, 0]
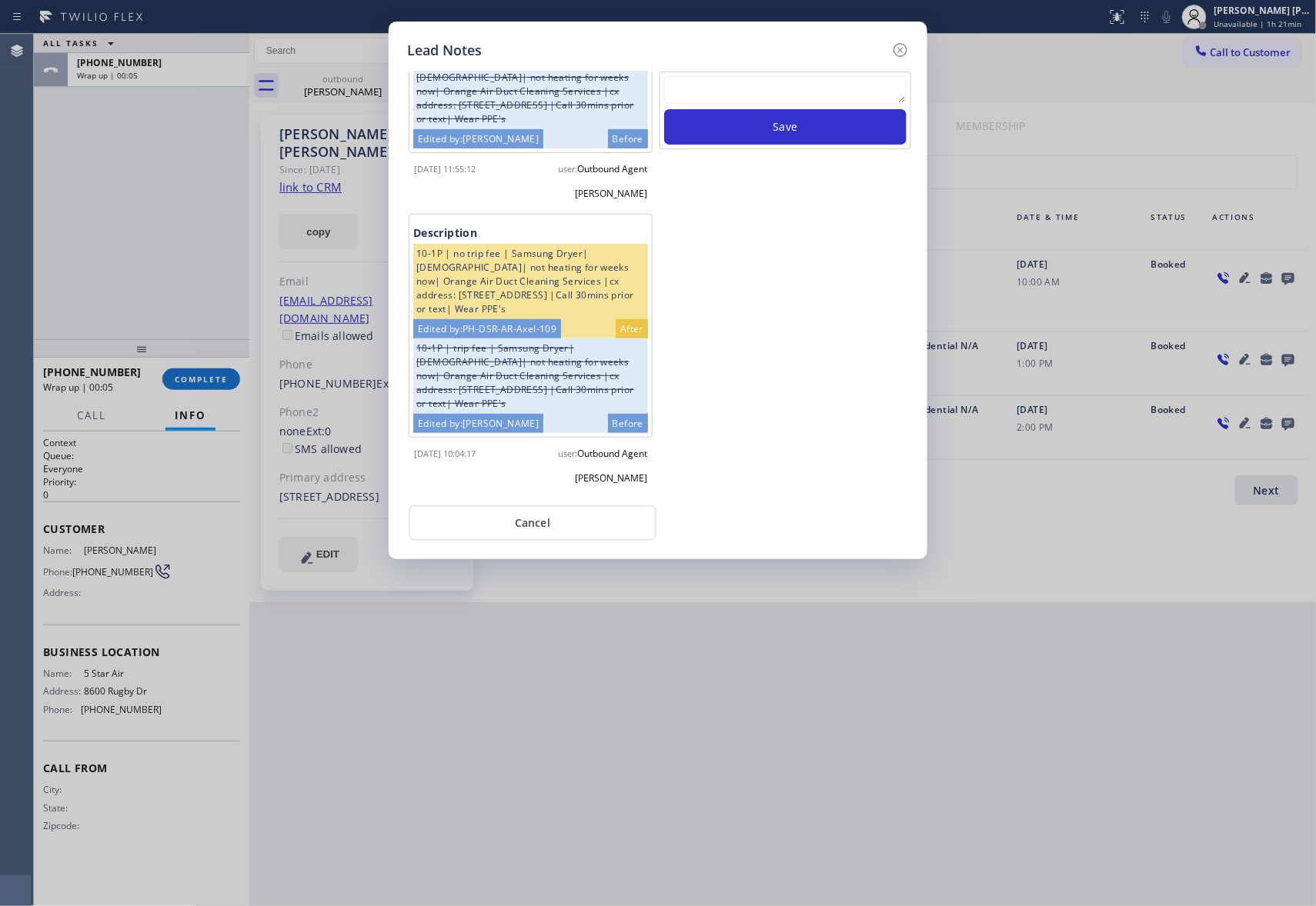
click at [758, 88] on textarea at bounding box center [785, 90] width 242 height 27
paste textarea "please transfer if cx calls back"
click at [797, 129] on button "Save" at bounding box center [785, 127] width 242 height 35
click at [897, 42] on icon at bounding box center [899, 50] width 19 height 19
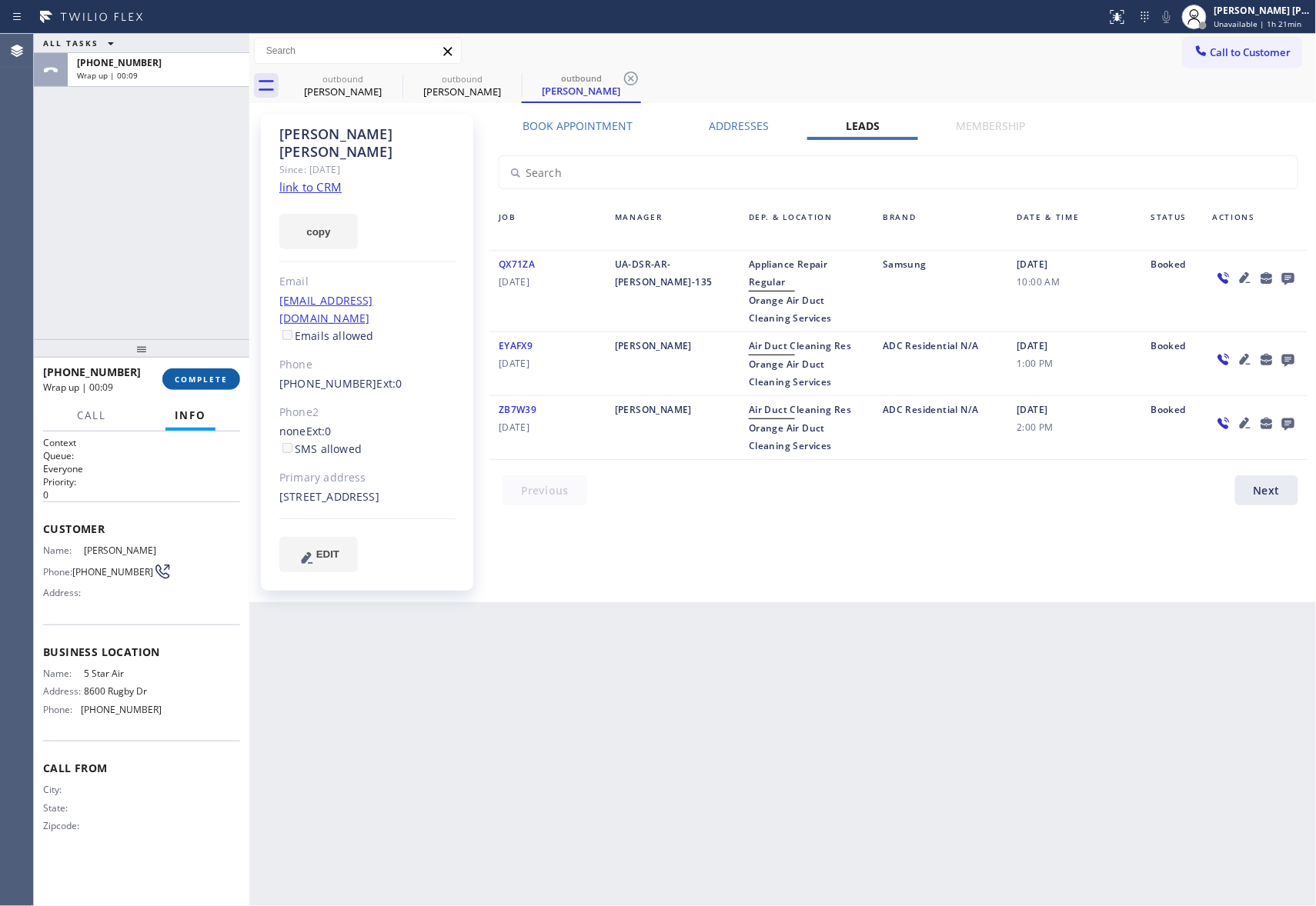
click at [214, 378] on span "COMPLETE" at bounding box center [201, 378] width 53 height 11
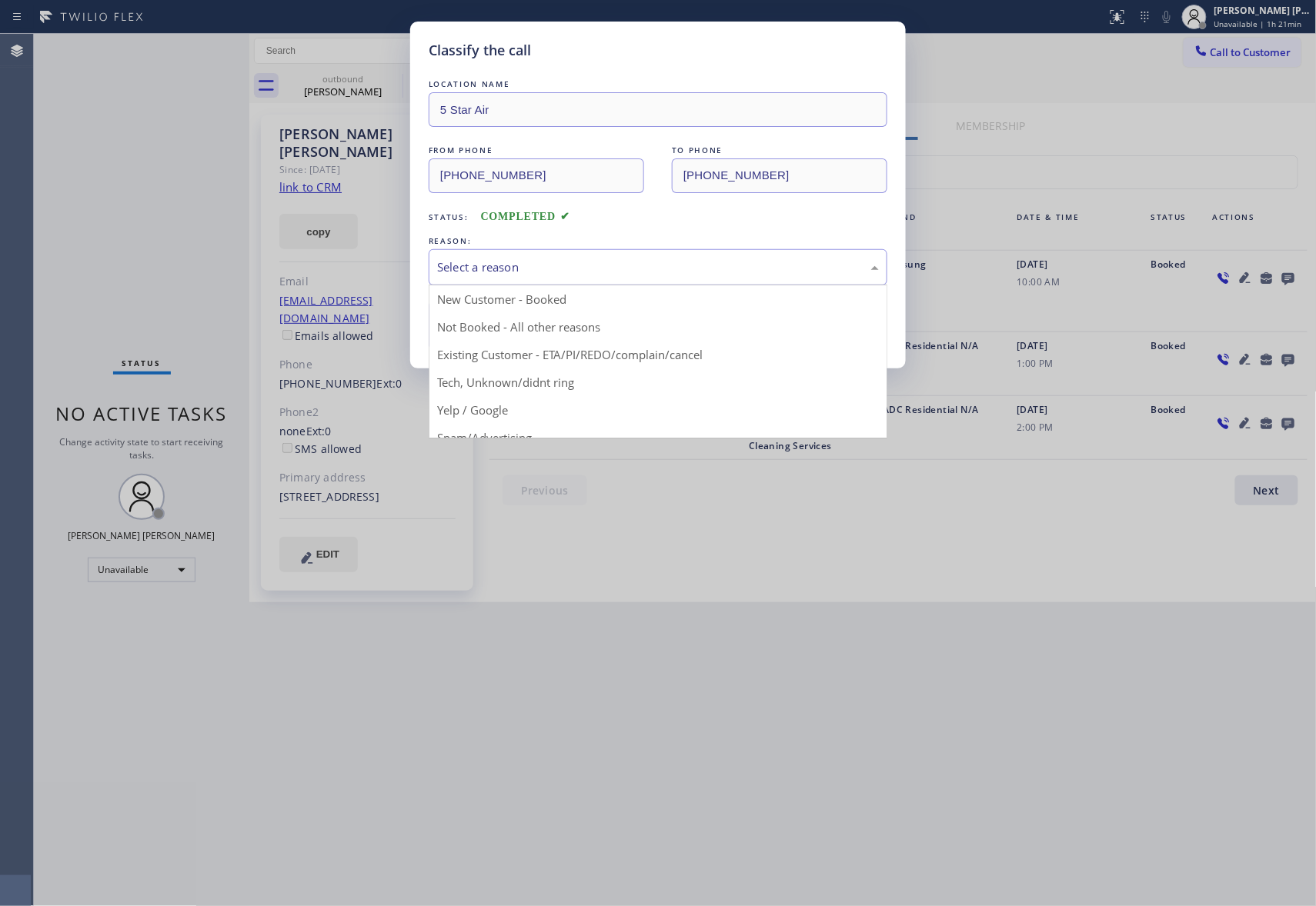
click at [565, 263] on div "Select a reason" at bounding box center [658, 267] width 442 height 18
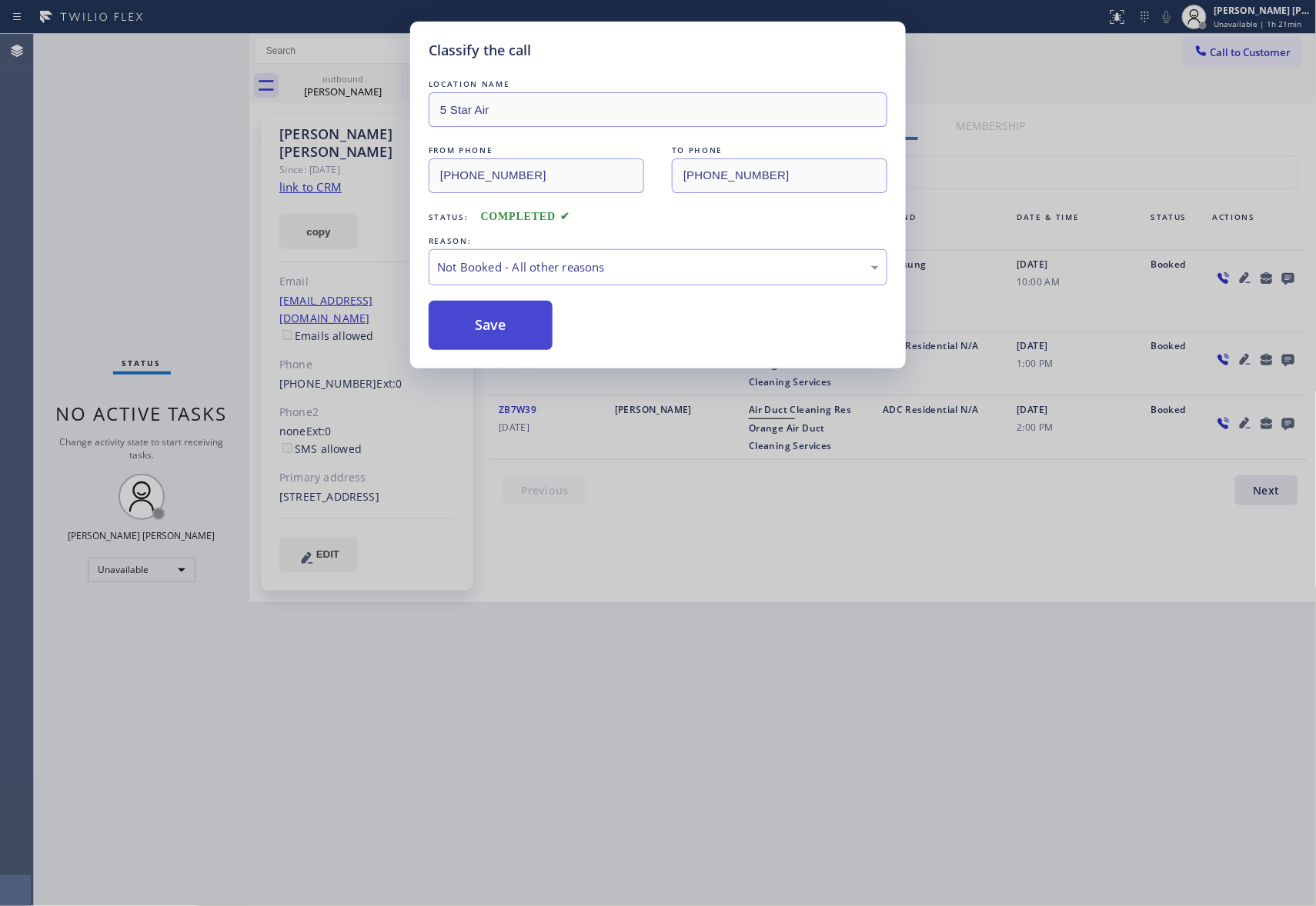
click at [496, 311] on button "Save" at bounding box center [490, 325] width 124 height 49
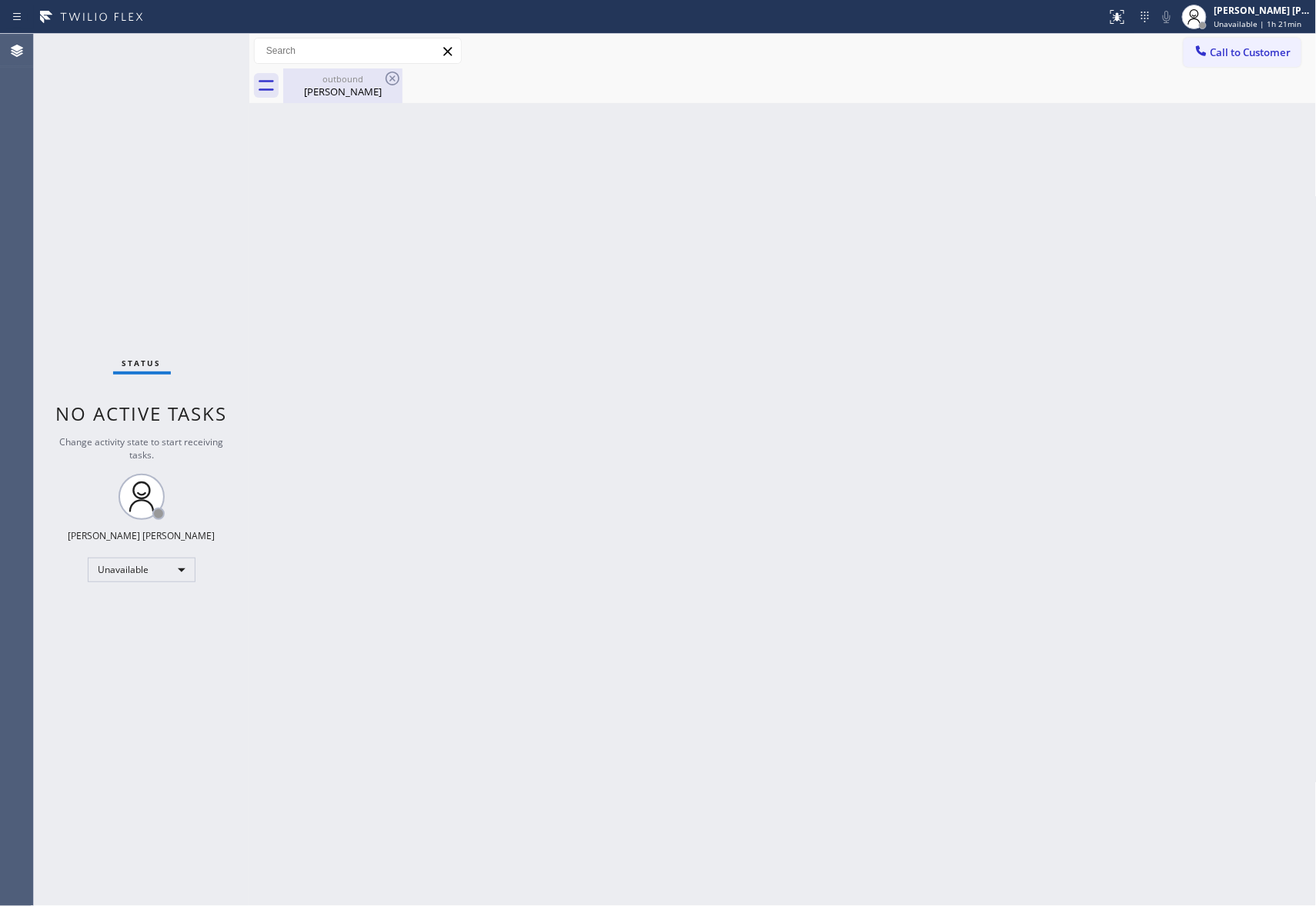
click at [367, 81] on div "outbound" at bounding box center [342, 79] width 116 height 12
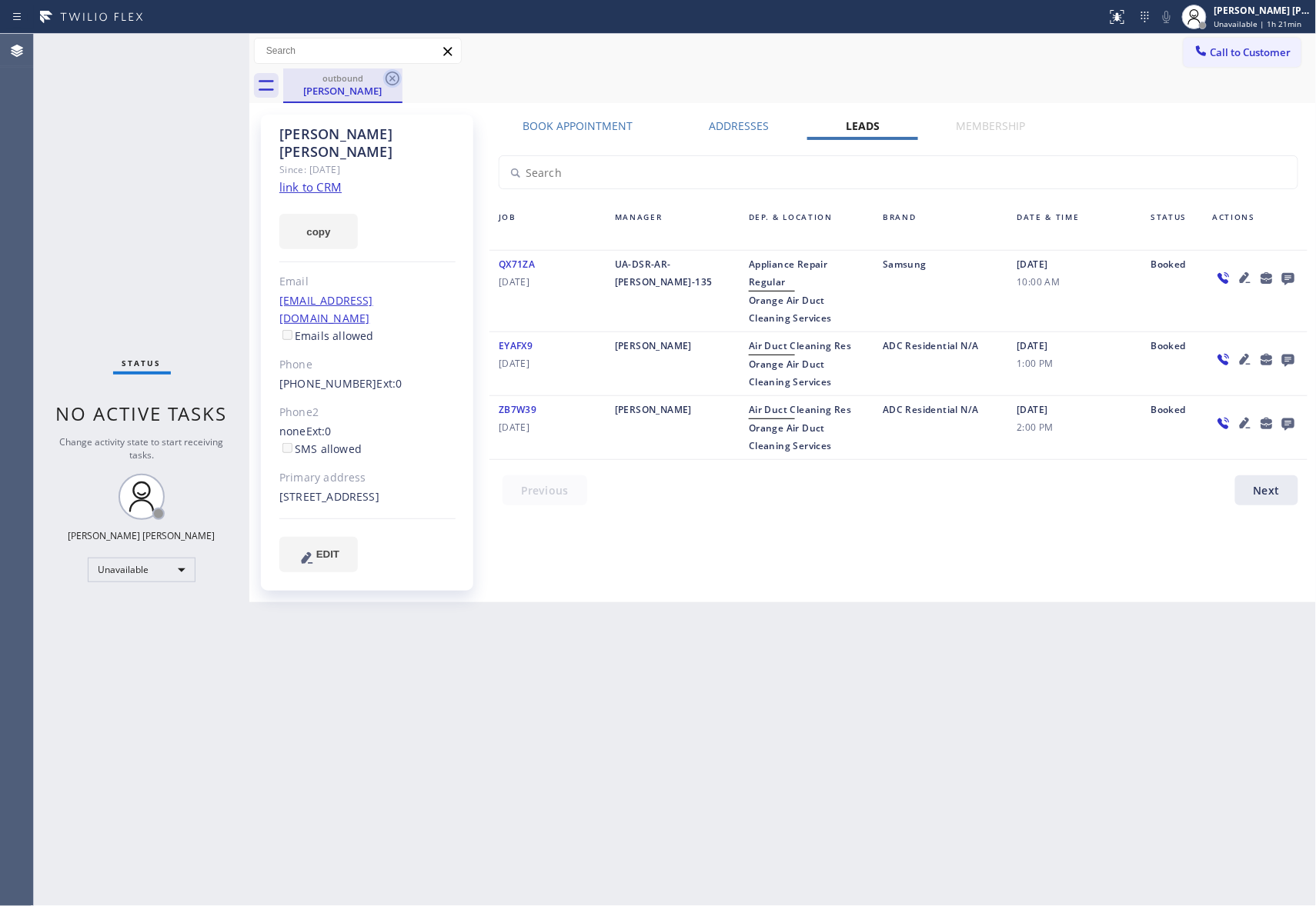
click at [401, 74] on icon at bounding box center [392, 78] width 19 height 19
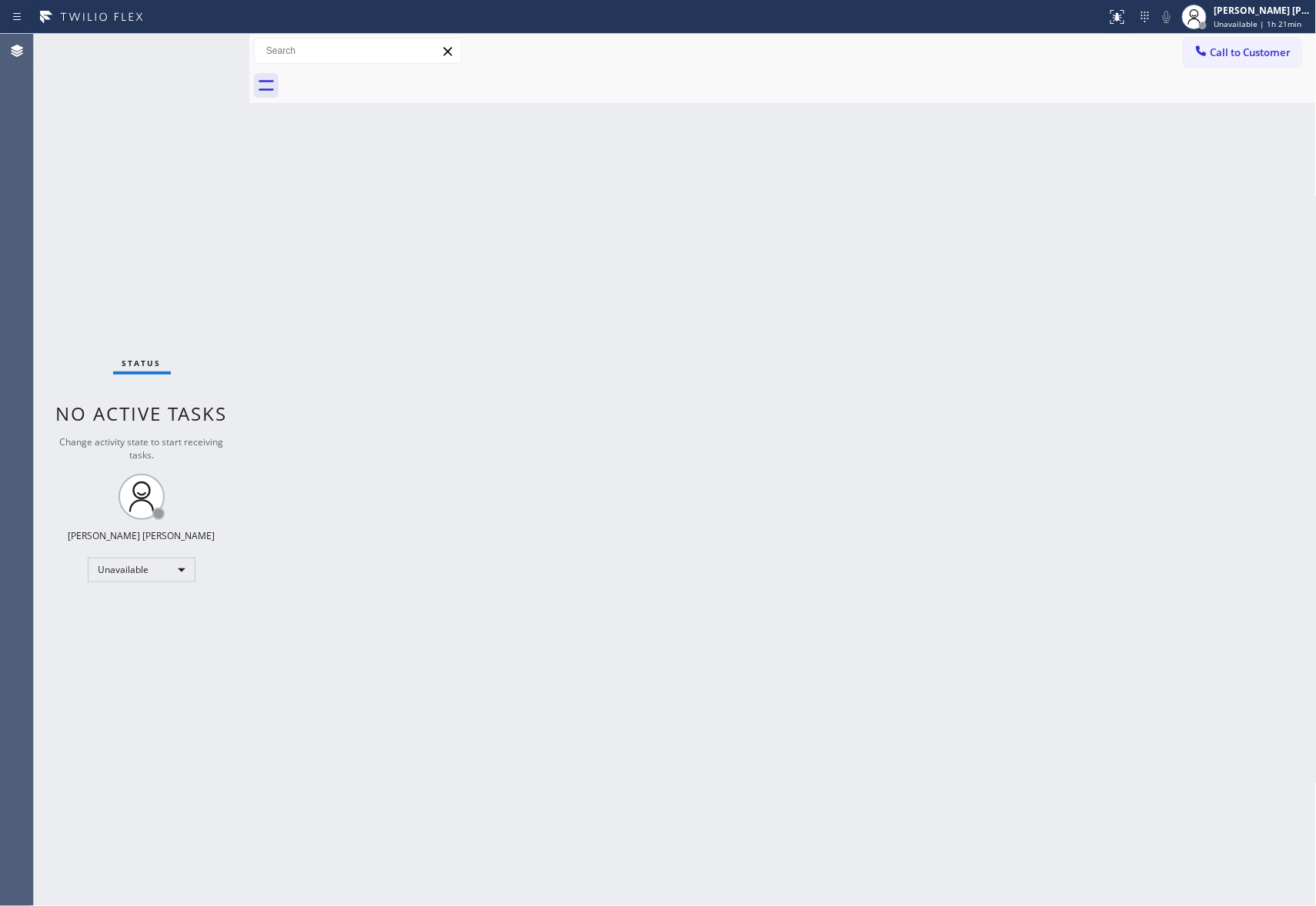
click at [401, 74] on div at bounding box center [799, 85] width 1033 height 34
click at [1272, 54] on span "Call to Customer" at bounding box center [1251, 53] width 81 height 14
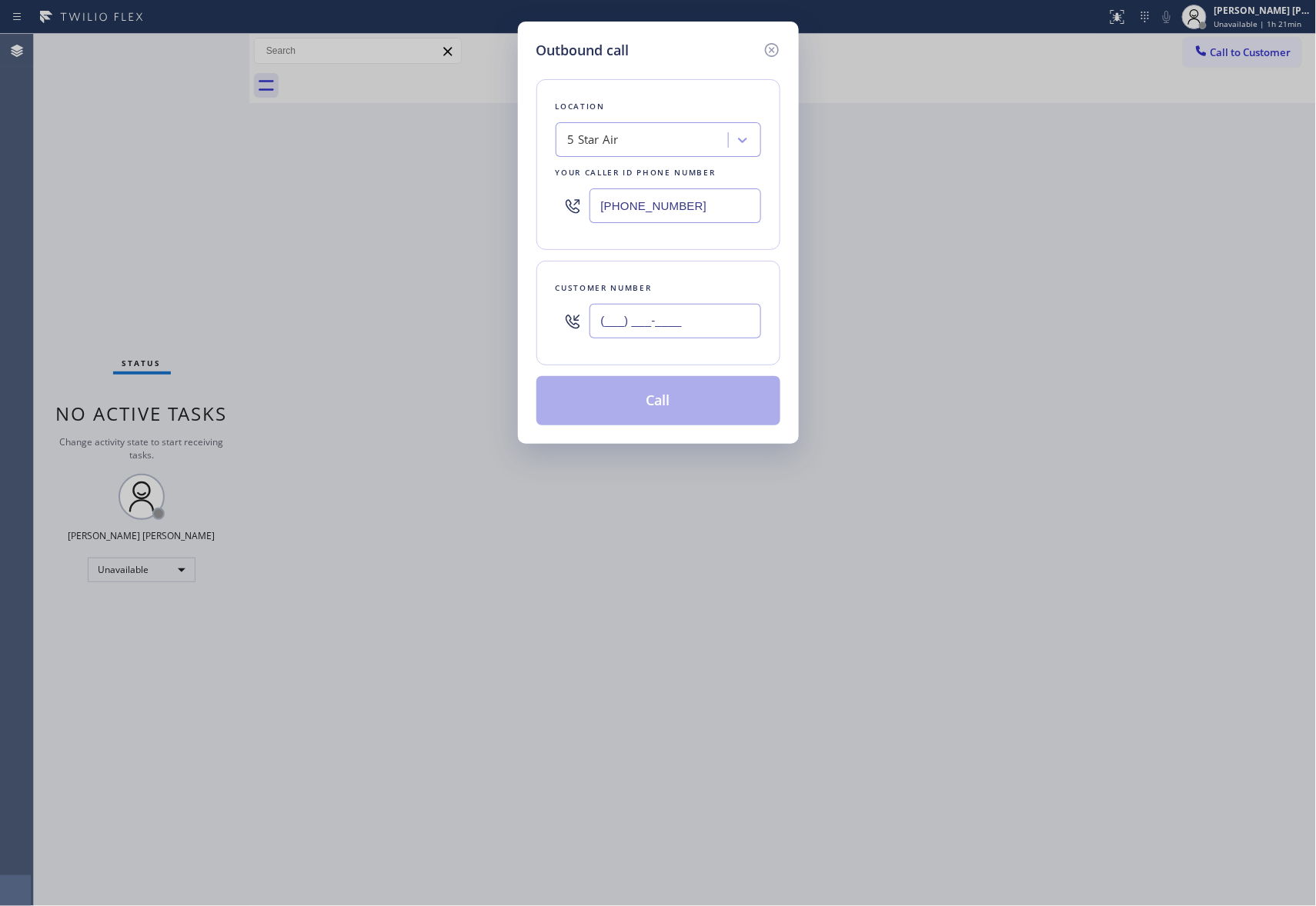
click at [697, 323] on input "(___) ___-____" at bounding box center [675, 321] width 172 height 34
paste input "562) 714-5182"
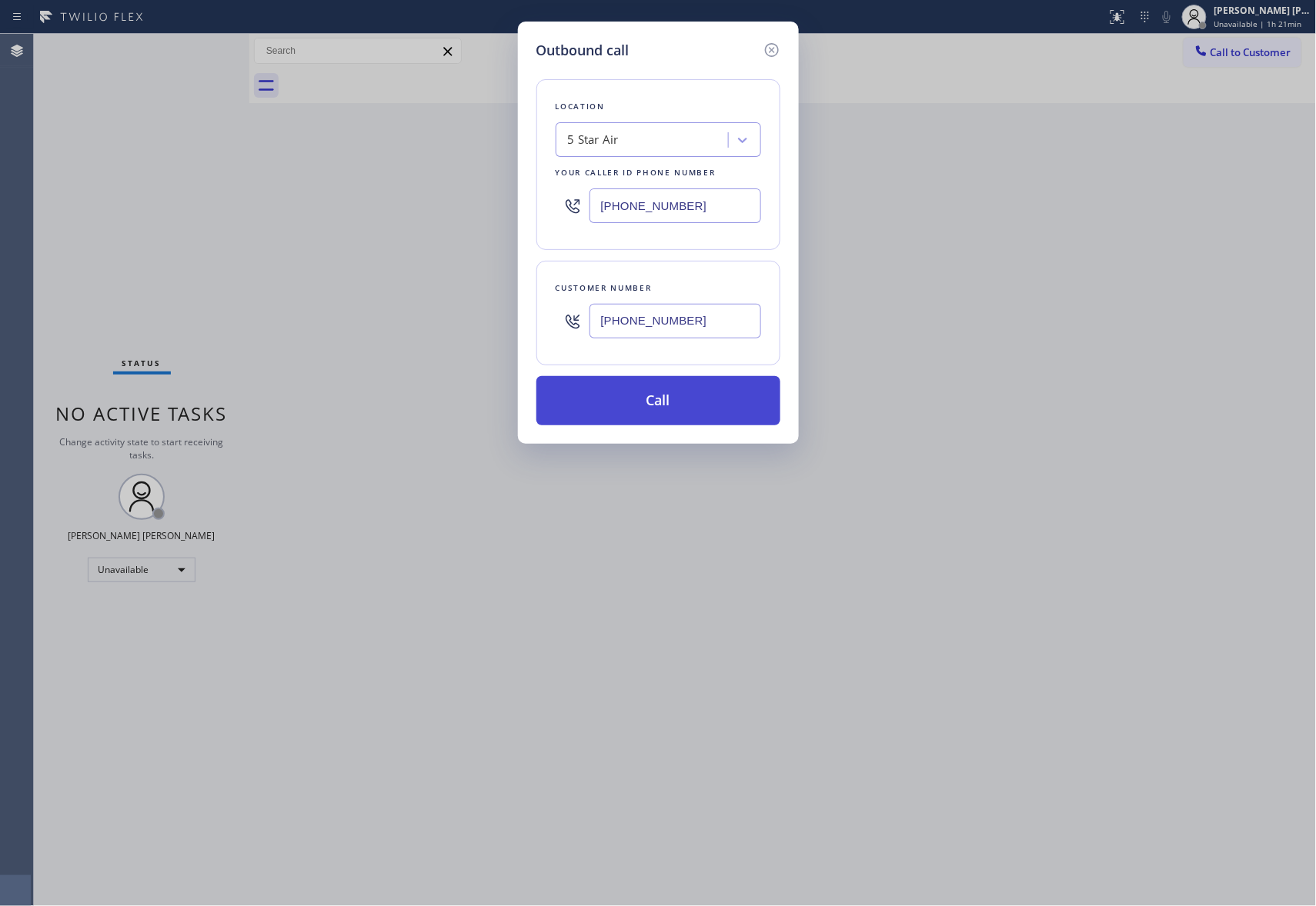
click at [674, 404] on button "Call" at bounding box center [658, 401] width 244 height 49
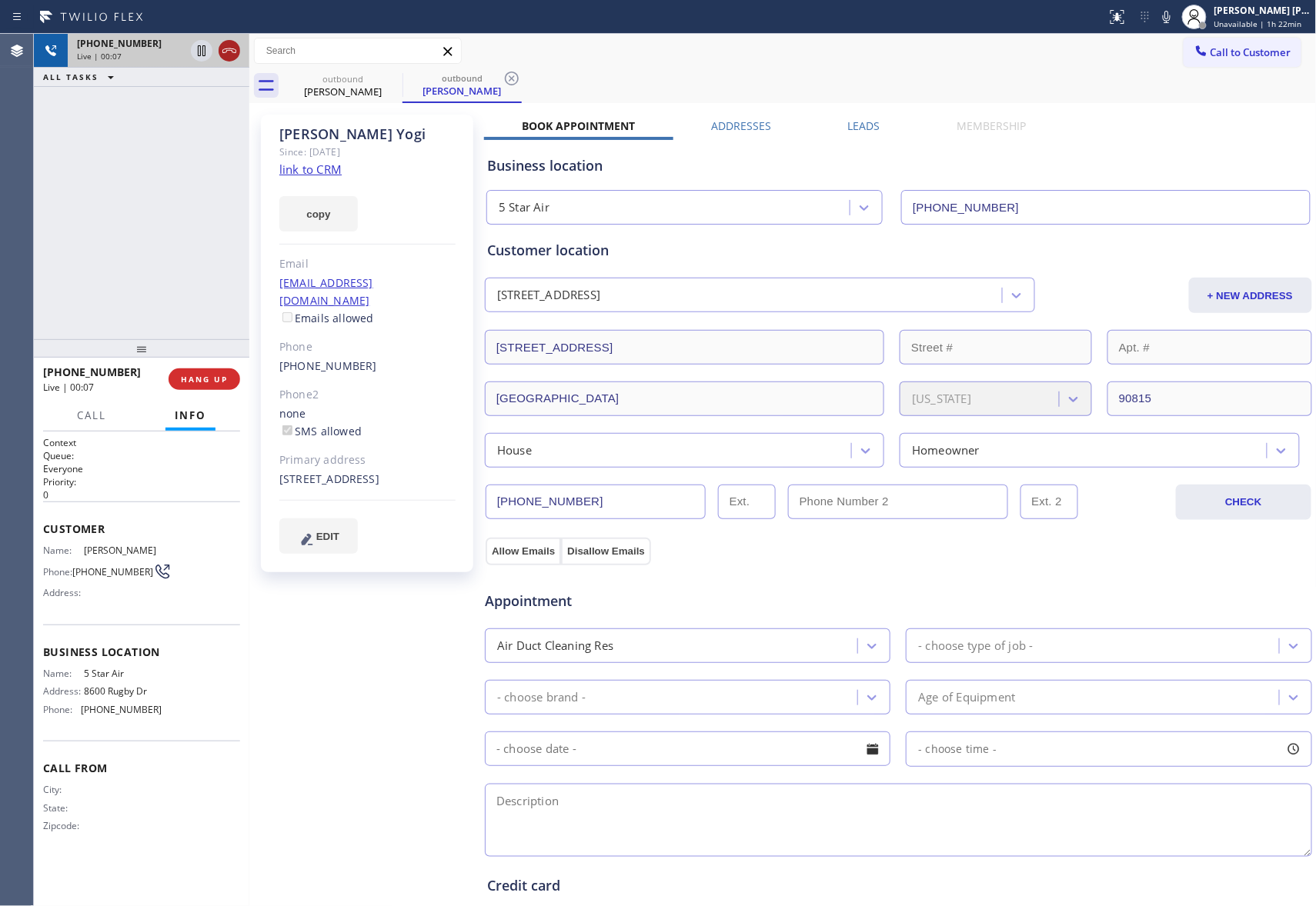
click at [229, 50] on icon at bounding box center [229, 51] width 14 height 5
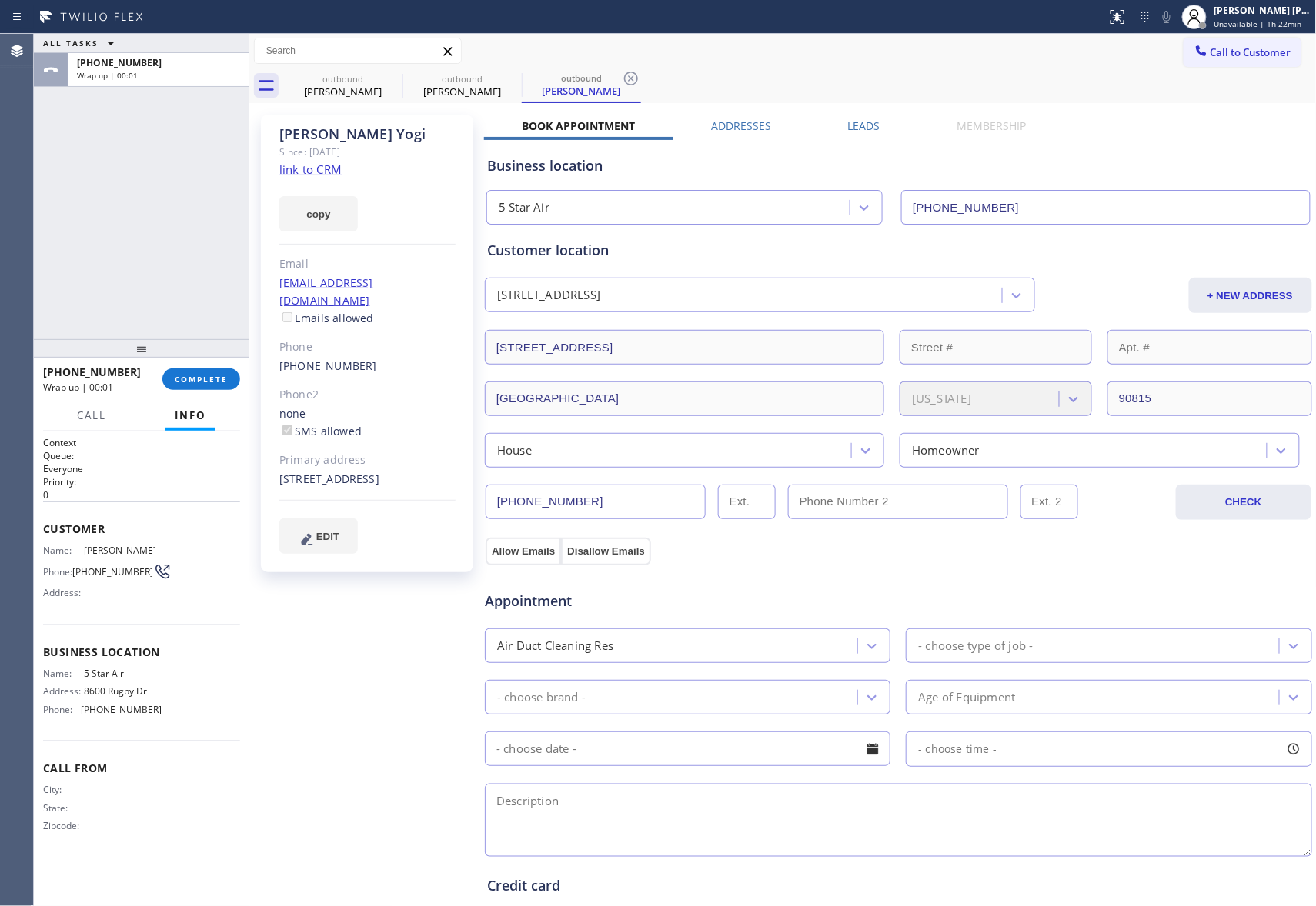
click at [859, 125] on label "Leads" at bounding box center [863, 125] width 32 height 15
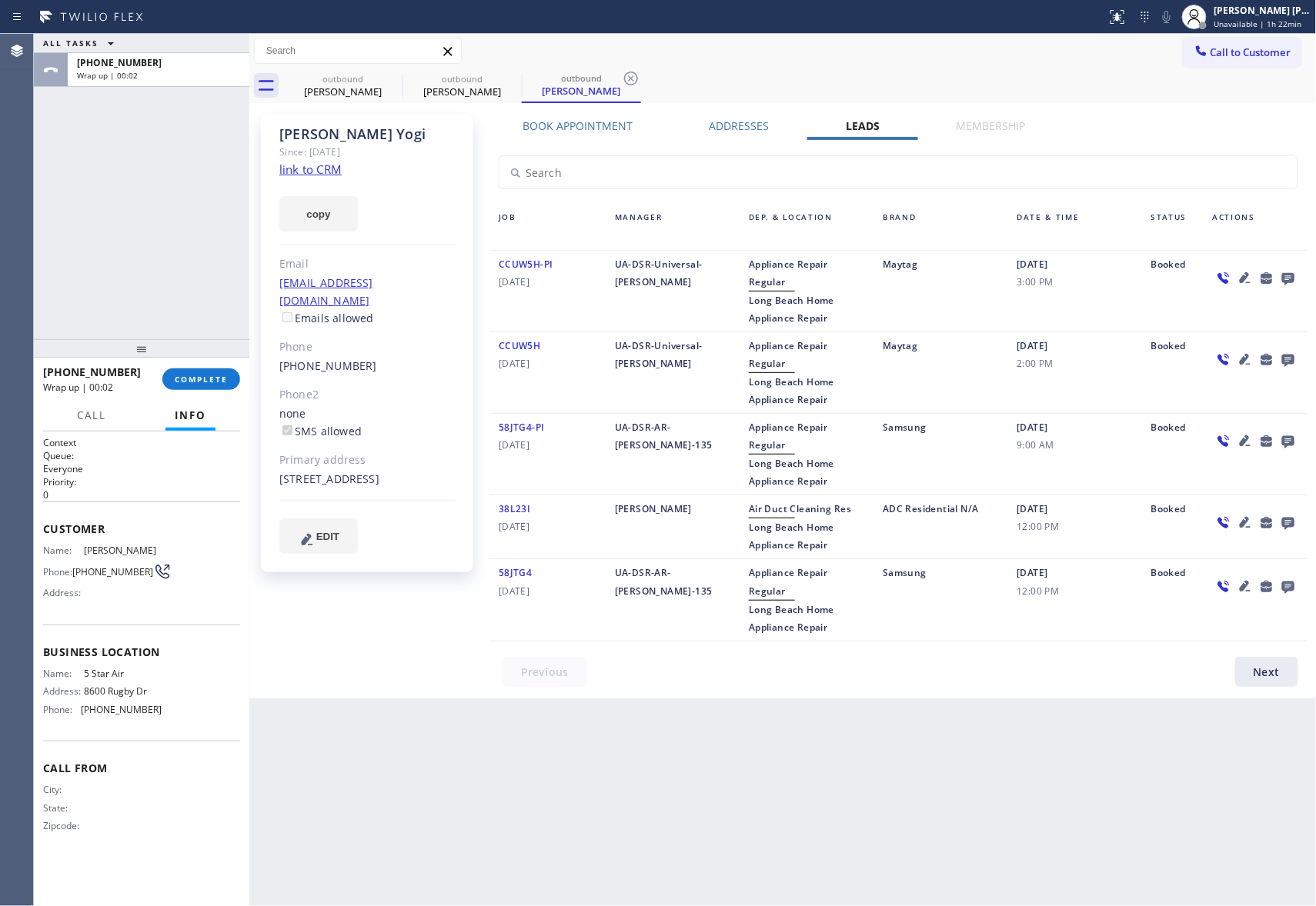
click at [1285, 274] on icon at bounding box center [1288, 279] width 13 height 13
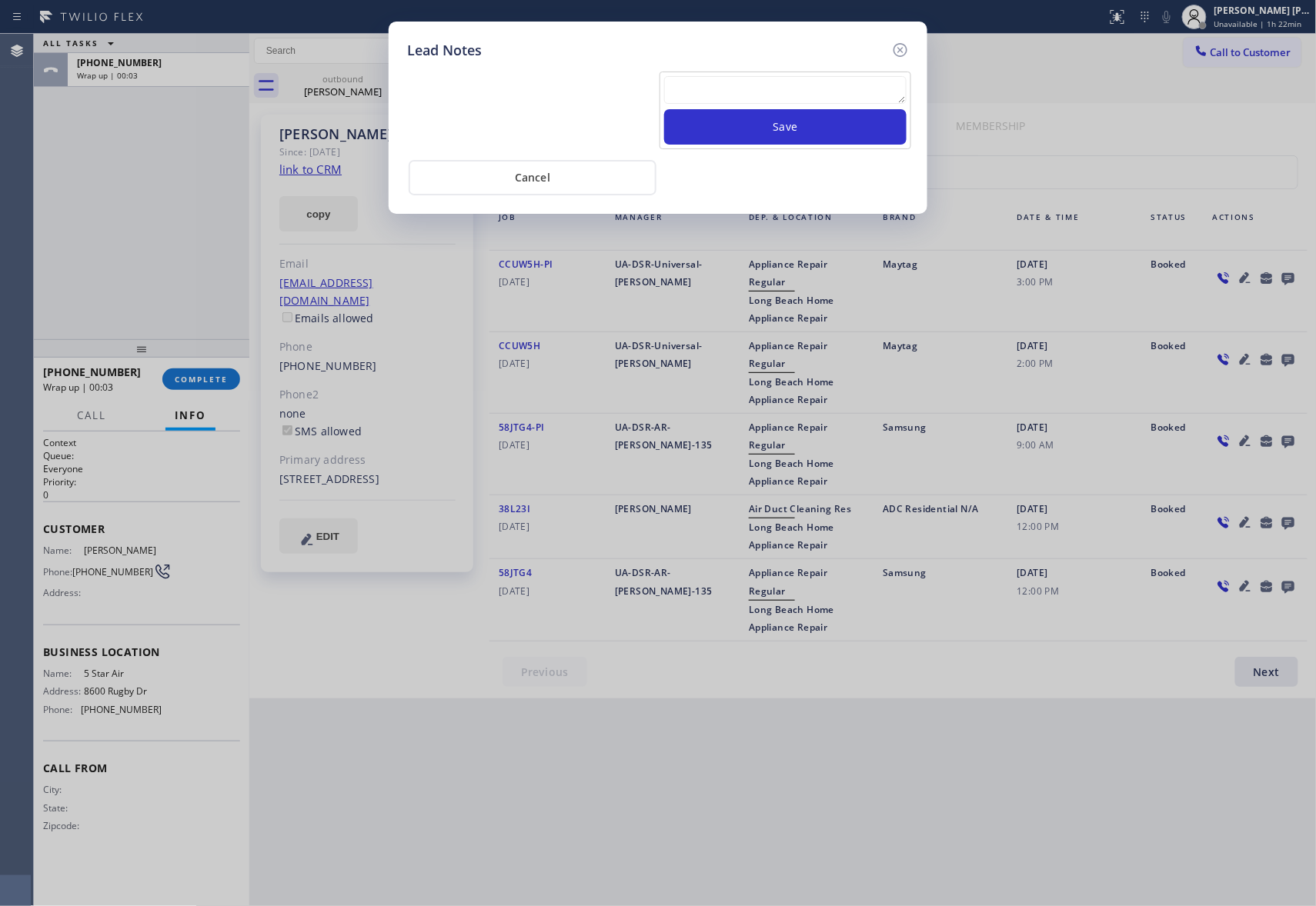
click at [850, 88] on textarea at bounding box center [785, 90] width 242 height 27
paste textarea "VM | please transfer if cx calls back"
click at [850, 127] on button "Save" at bounding box center [785, 127] width 242 height 35
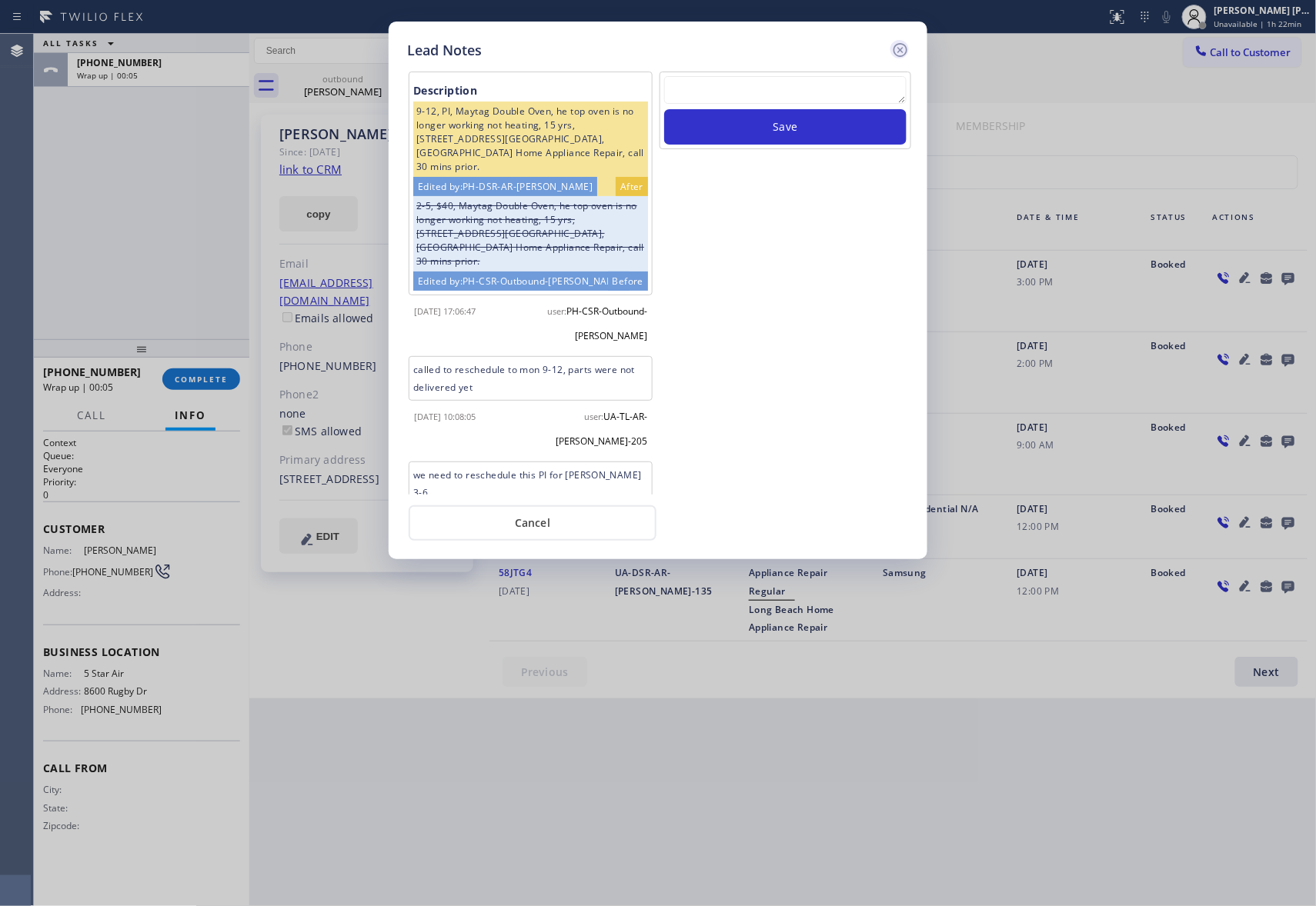
click at [894, 43] on icon at bounding box center [899, 50] width 19 height 19
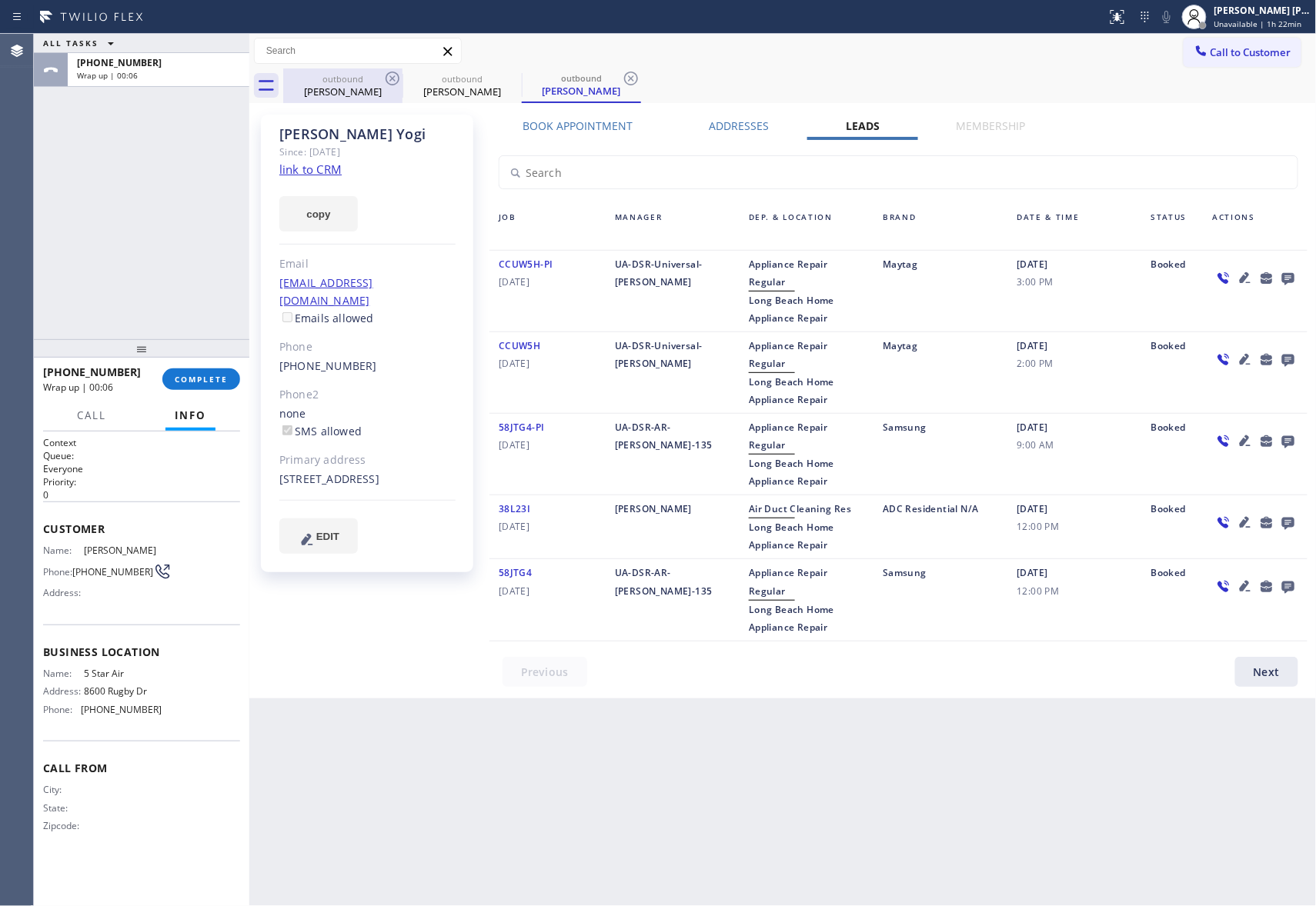
click at [380, 96] on div "[PERSON_NAME]" at bounding box center [342, 92] width 116 height 14
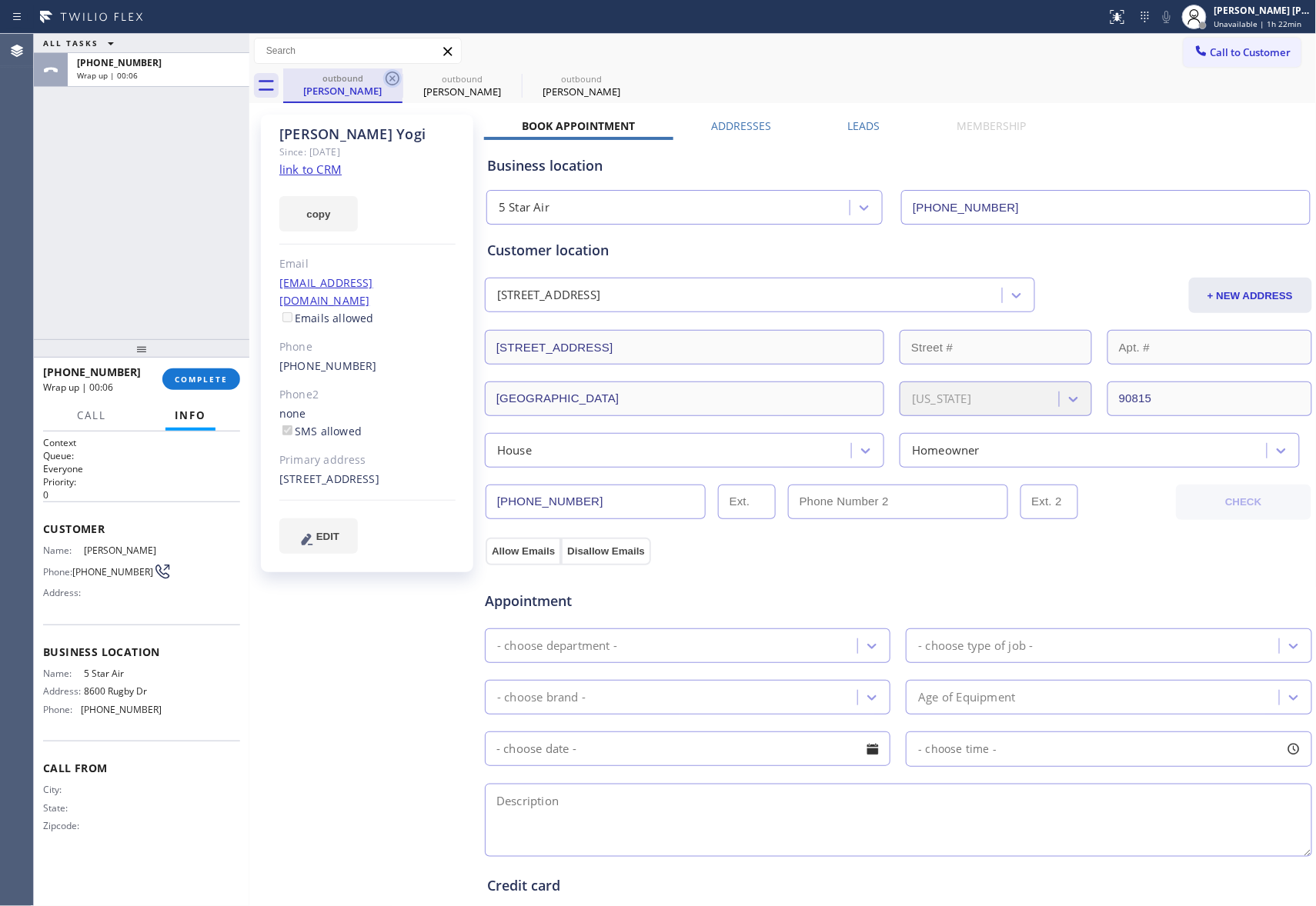
click at [392, 80] on icon at bounding box center [392, 78] width 19 height 19
click at [0, 0] on icon at bounding box center [0, 0] width 0 height 0
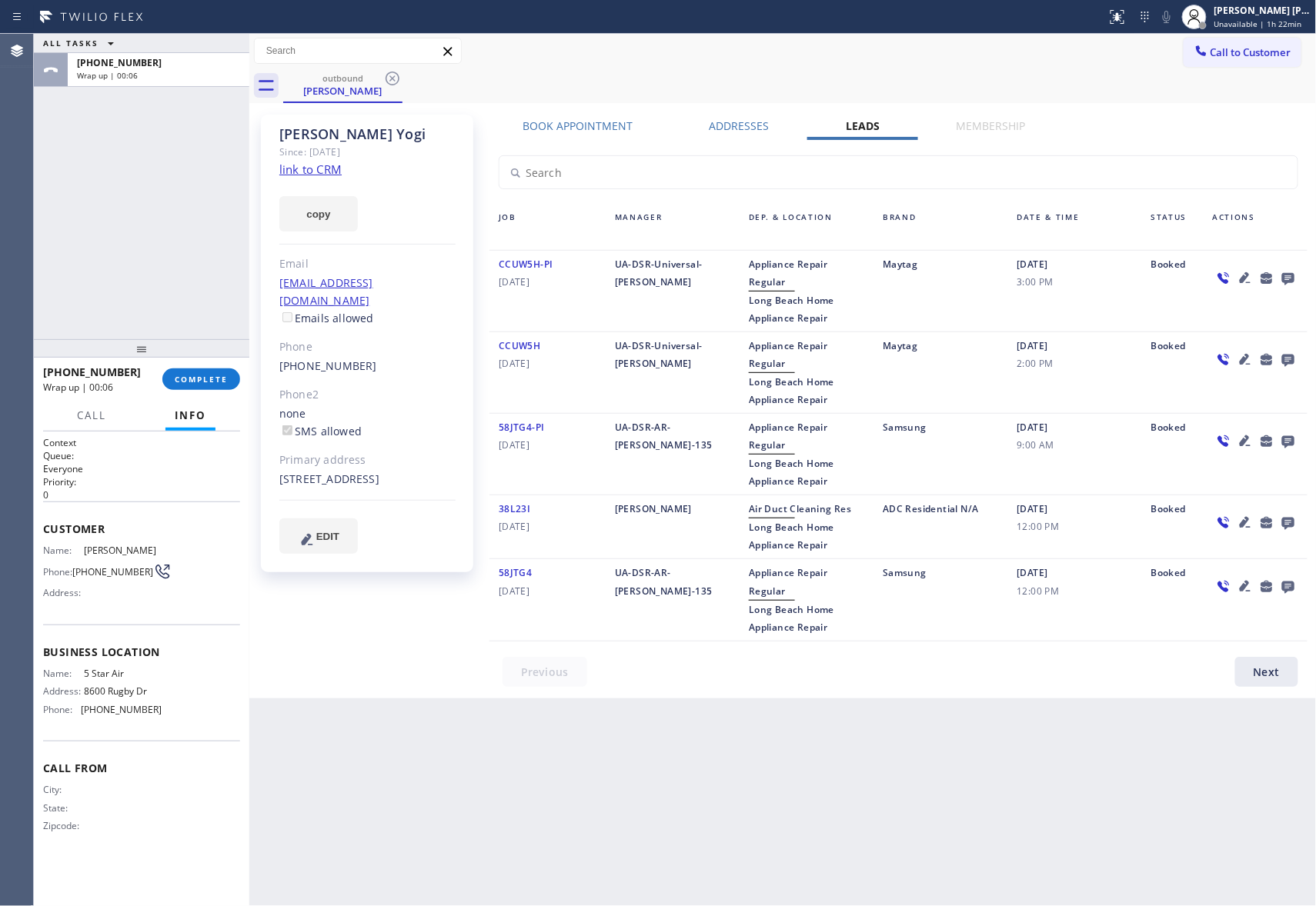
click at [392, 80] on icon at bounding box center [392, 78] width 19 height 19
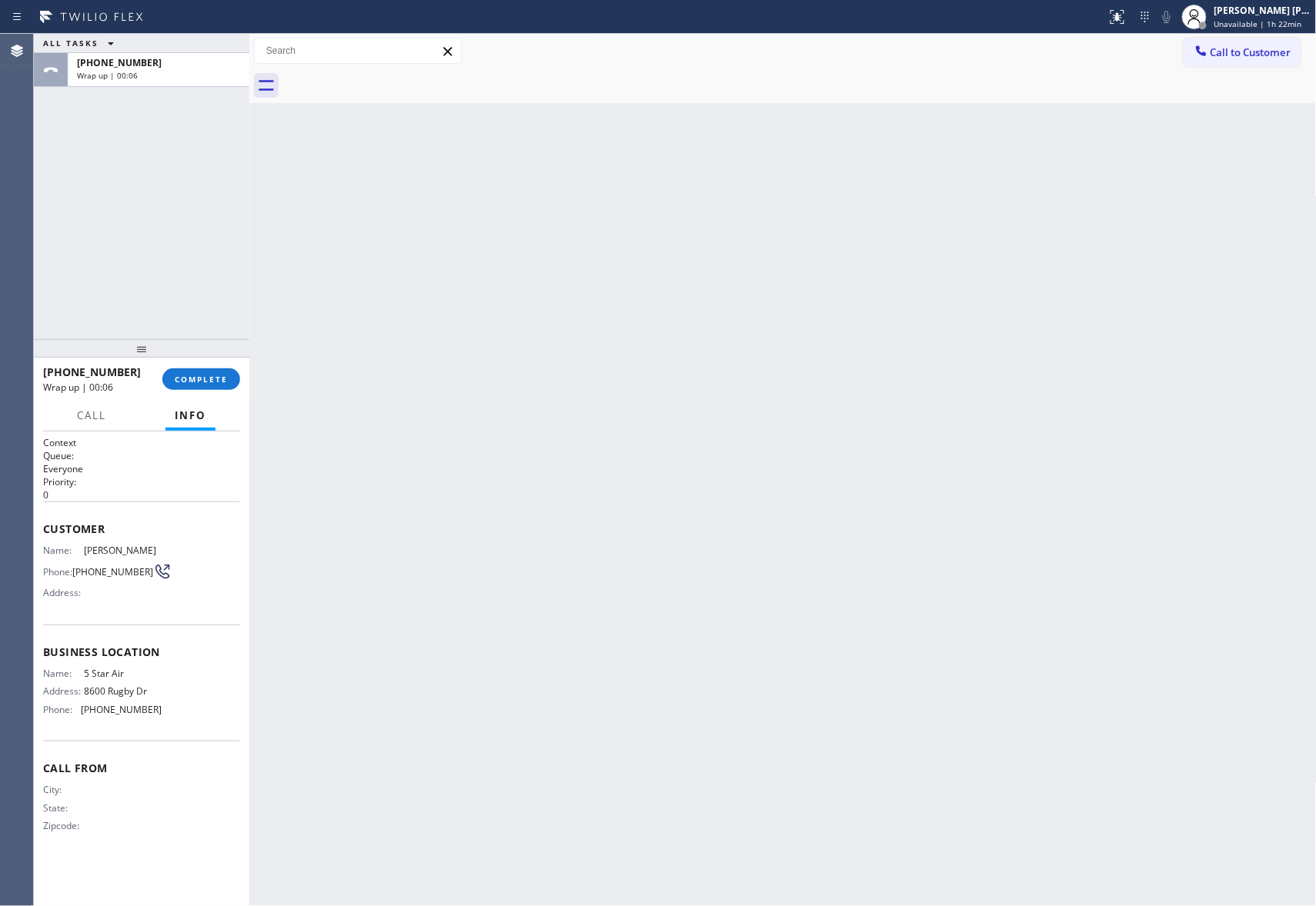
click at [392, 80] on div at bounding box center [799, 85] width 1033 height 34
click at [217, 375] on span "COMPLETE" at bounding box center [201, 378] width 53 height 11
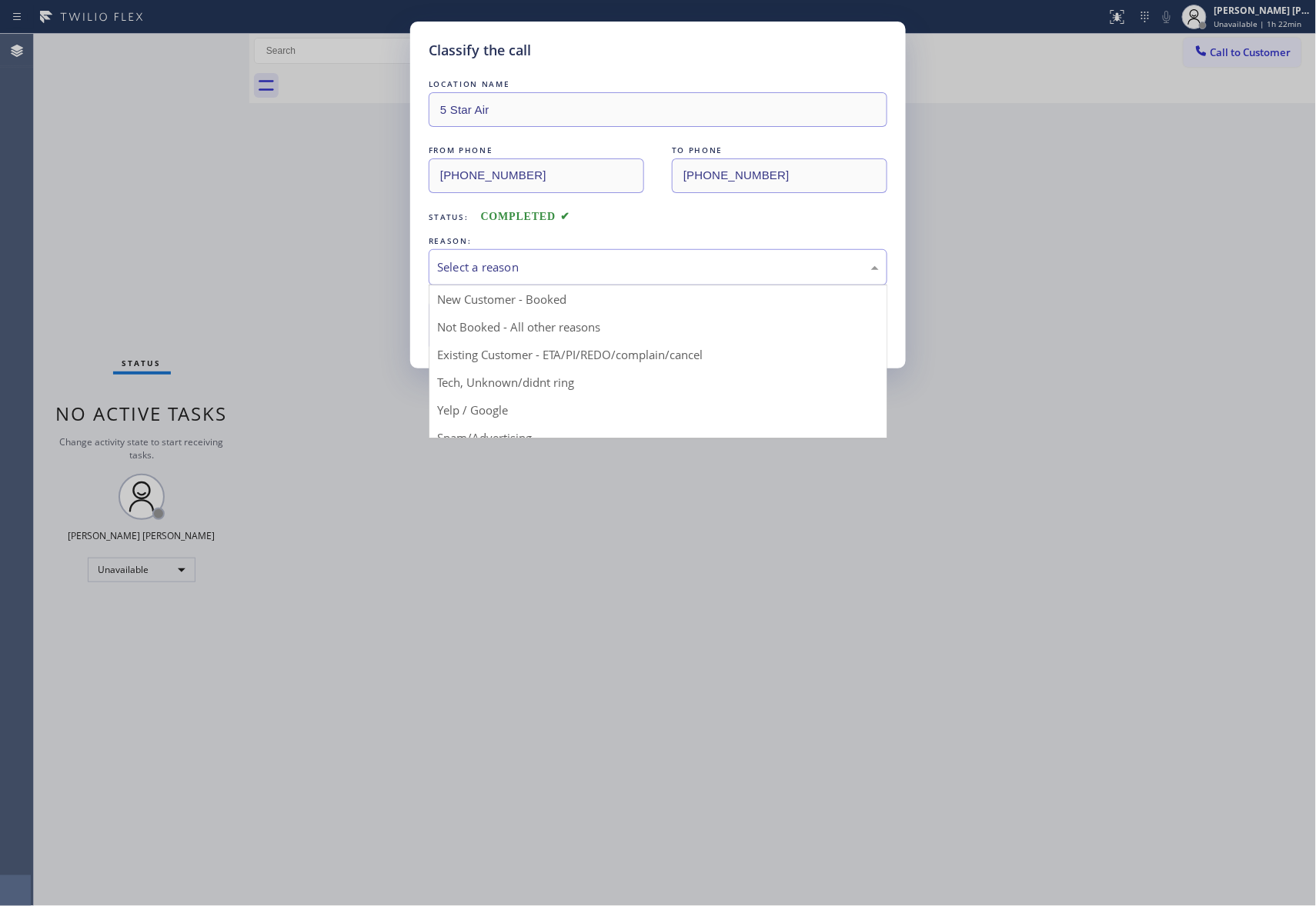
click at [584, 263] on div "Select a reason" at bounding box center [658, 267] width 442 height 18
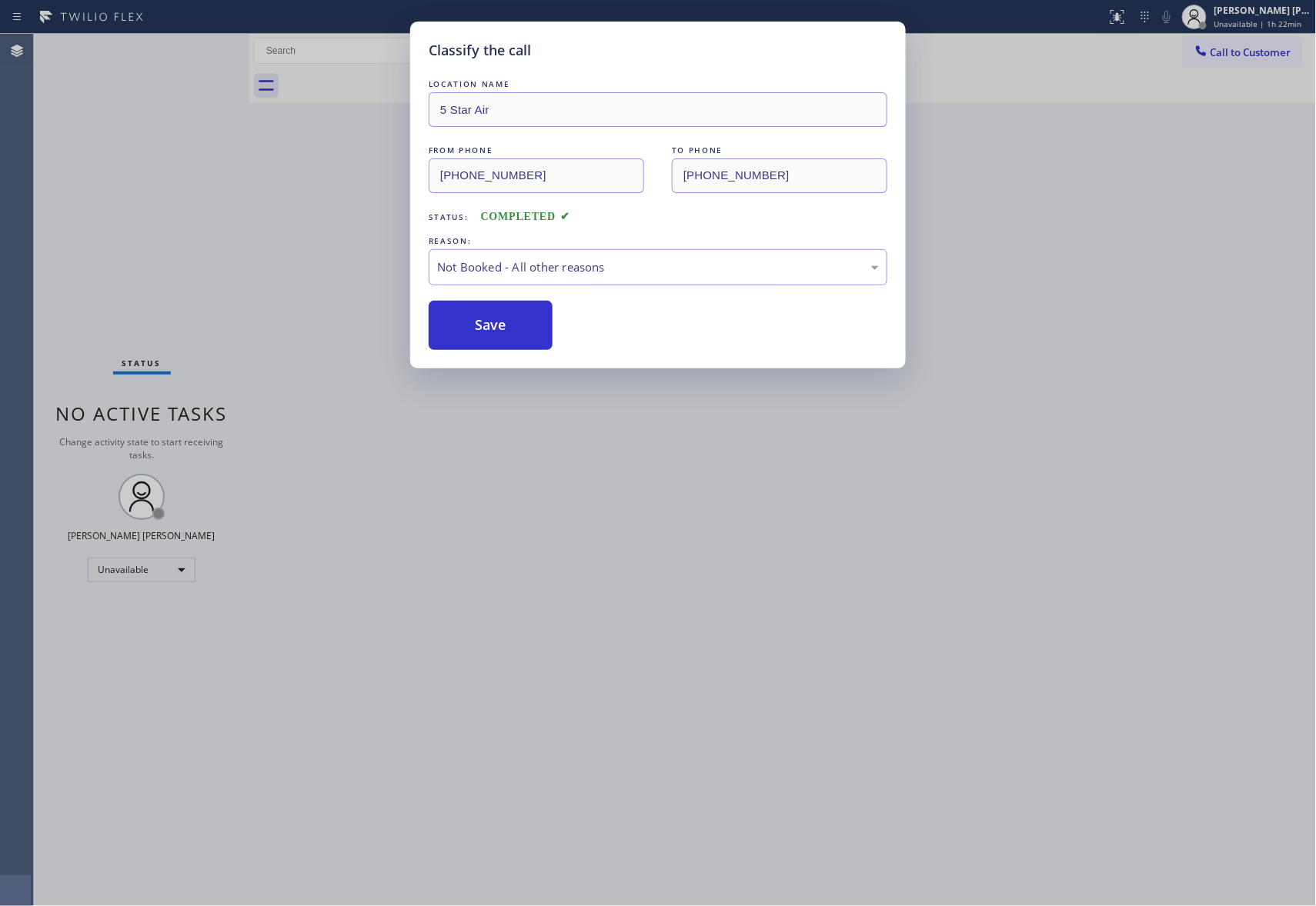
click at [483, 327] on button "Save" at bounding box center [490, 325] width 124 height 49
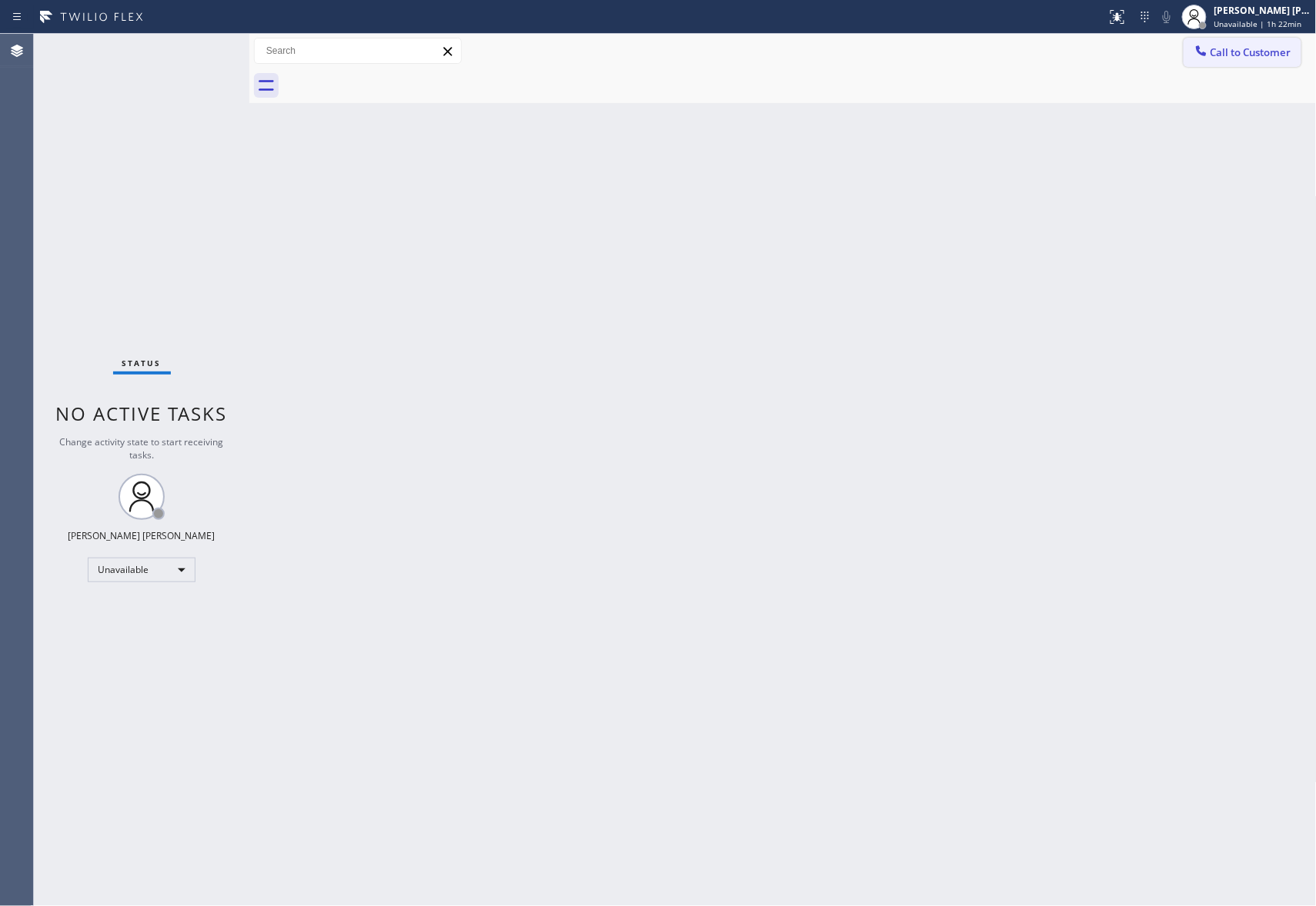
click at [1236, 47] on span "Call to Customer" at bounding box center [1251, 53] width 81 height 14
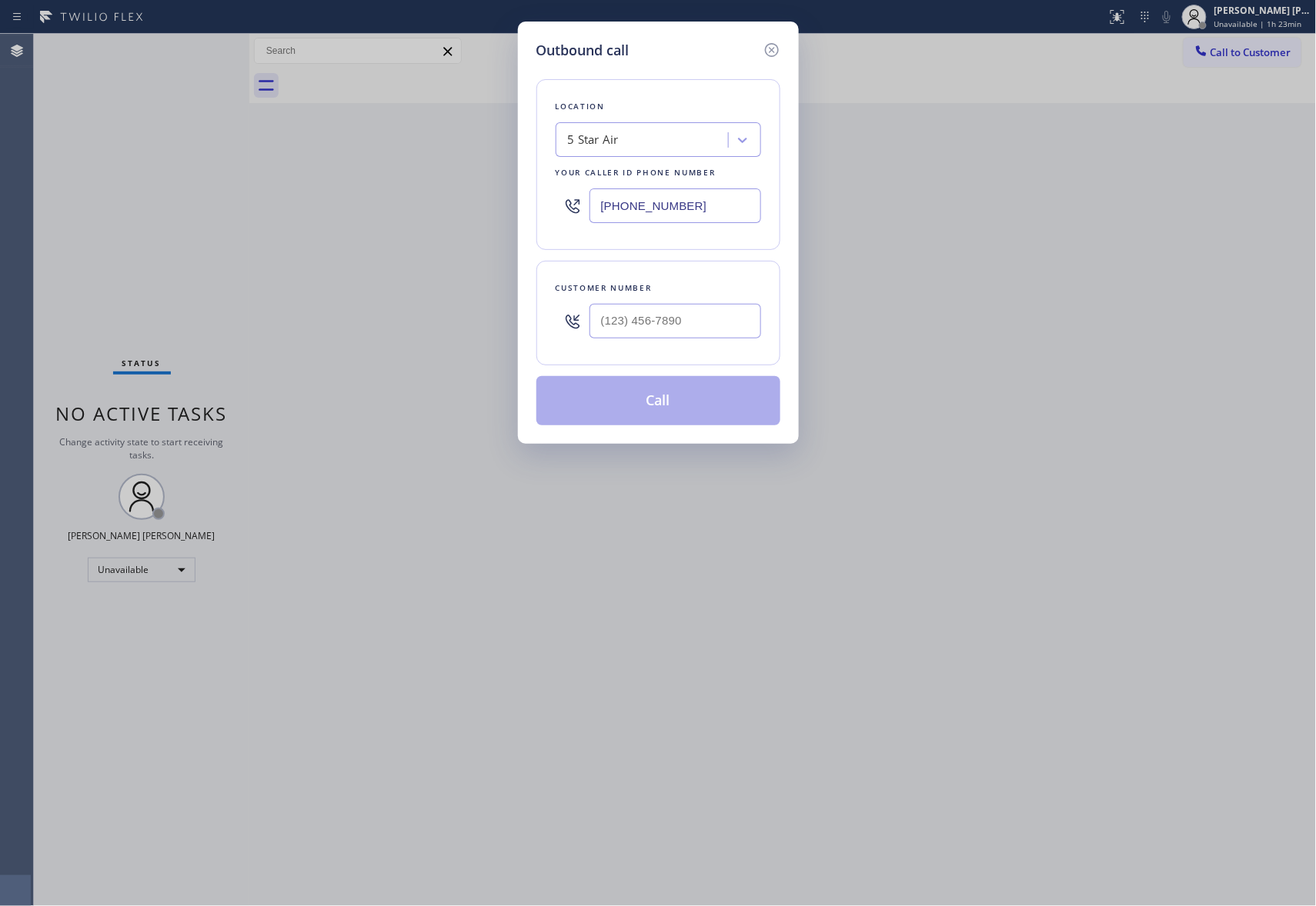
drag, startPoint x: 697, startPoint y: 298, endPoint x: 697, endPoint y: 311, distance: 13.0
click at [697, 302] on div at bounding box center [675, 321] width 172 height 50
click at [688, 317] on input "(___) ___-____" at bounding box center [675, 321] width 172 height 34
paste input "847) 833-7911"
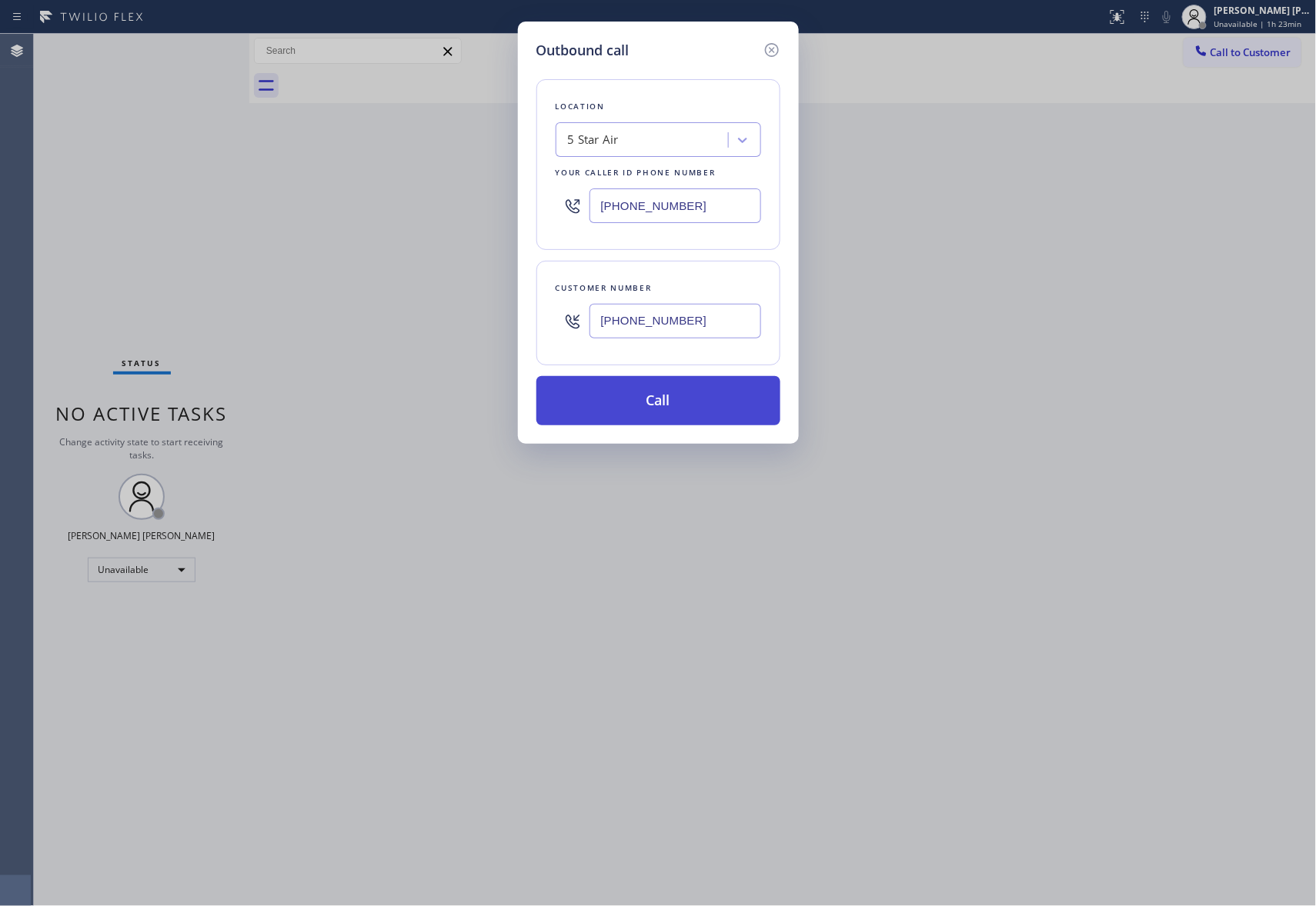
click at [697, 399] on button "Call" at bounding box center [658, 401] width 244 height 49
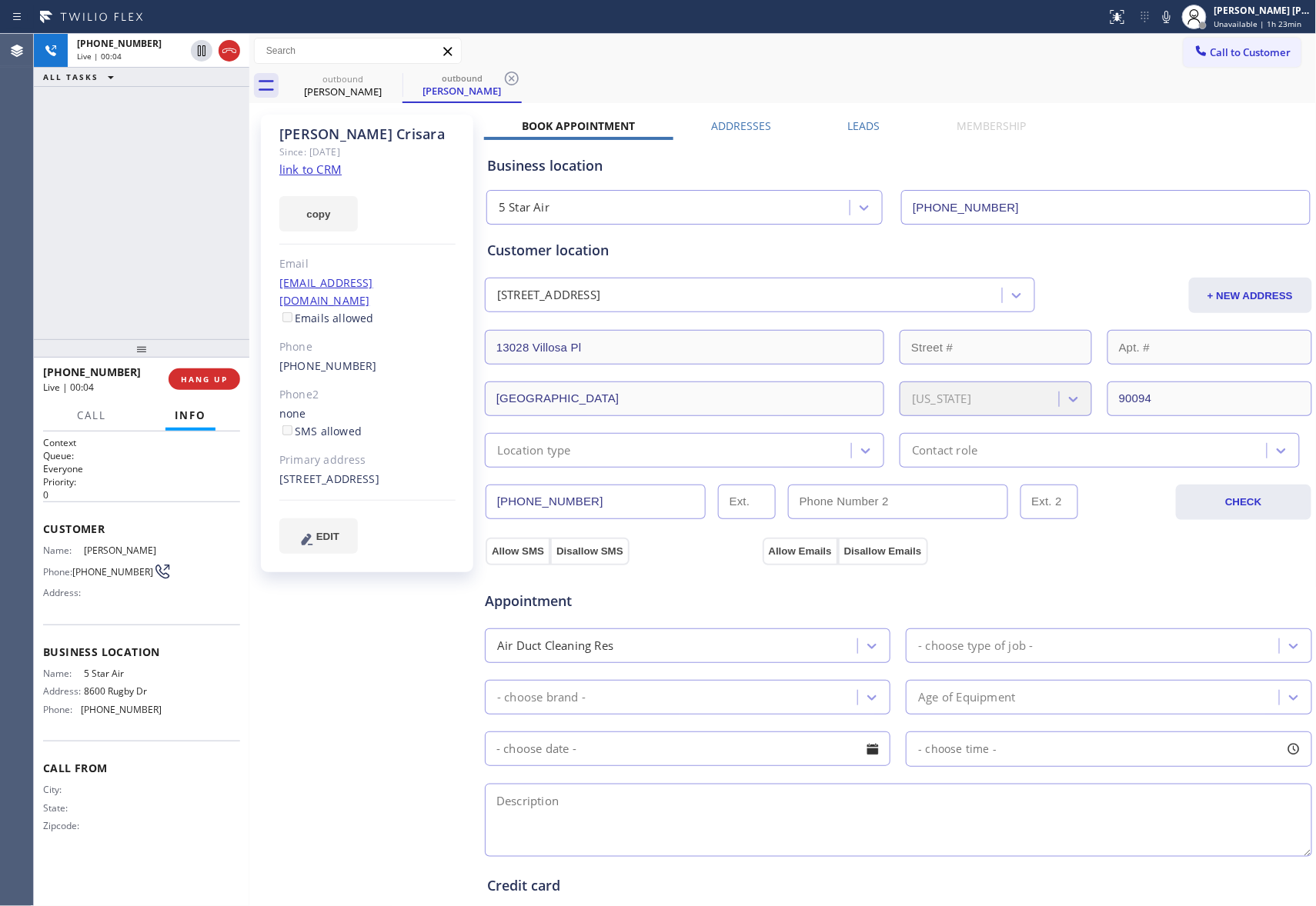
click at [857, 131] on label "Leads" at bounding box center [863, 125] width 32 height 15
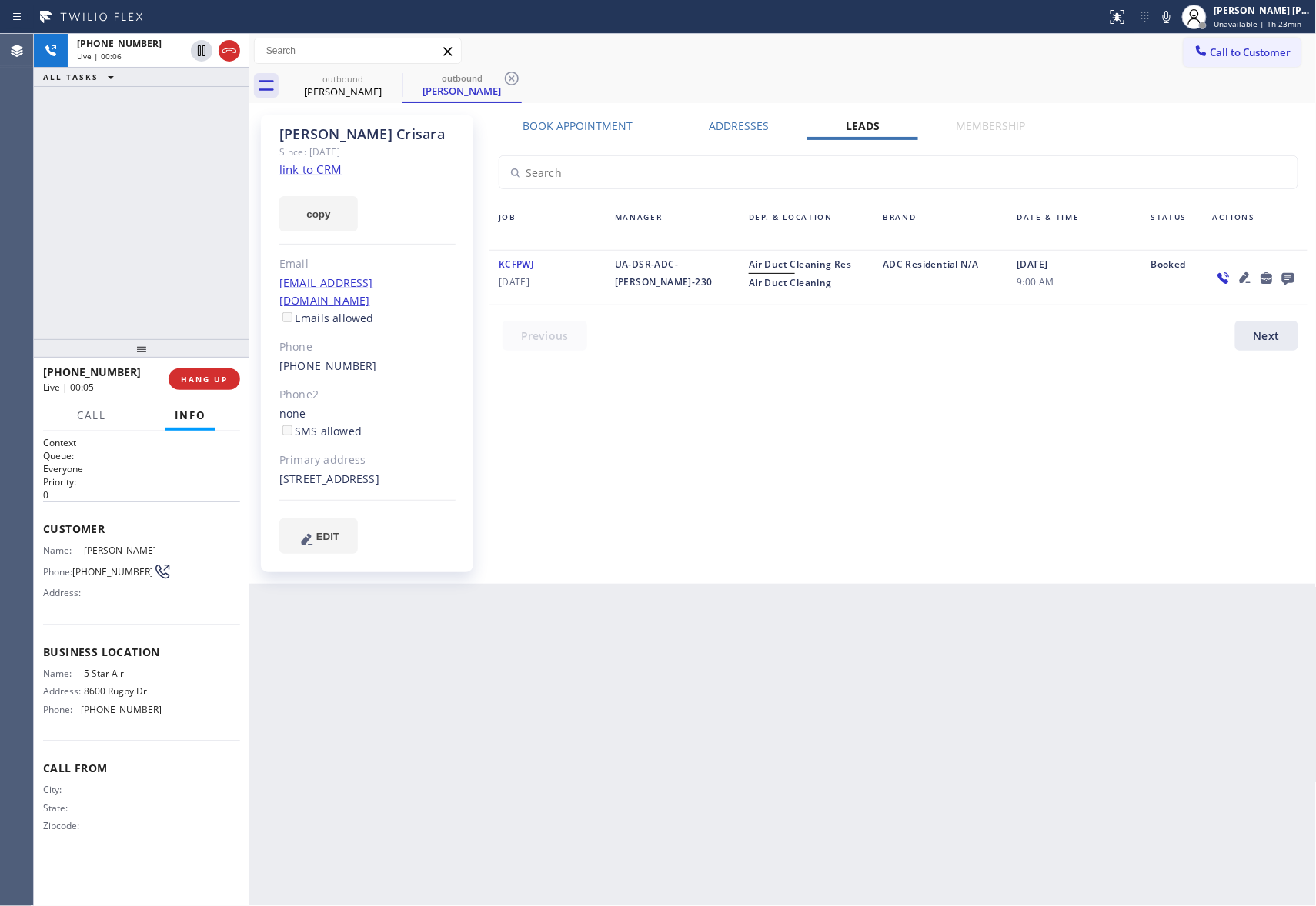
click at [1290, 277] on icon at bounding box center [1288, 279] width 13 height 13
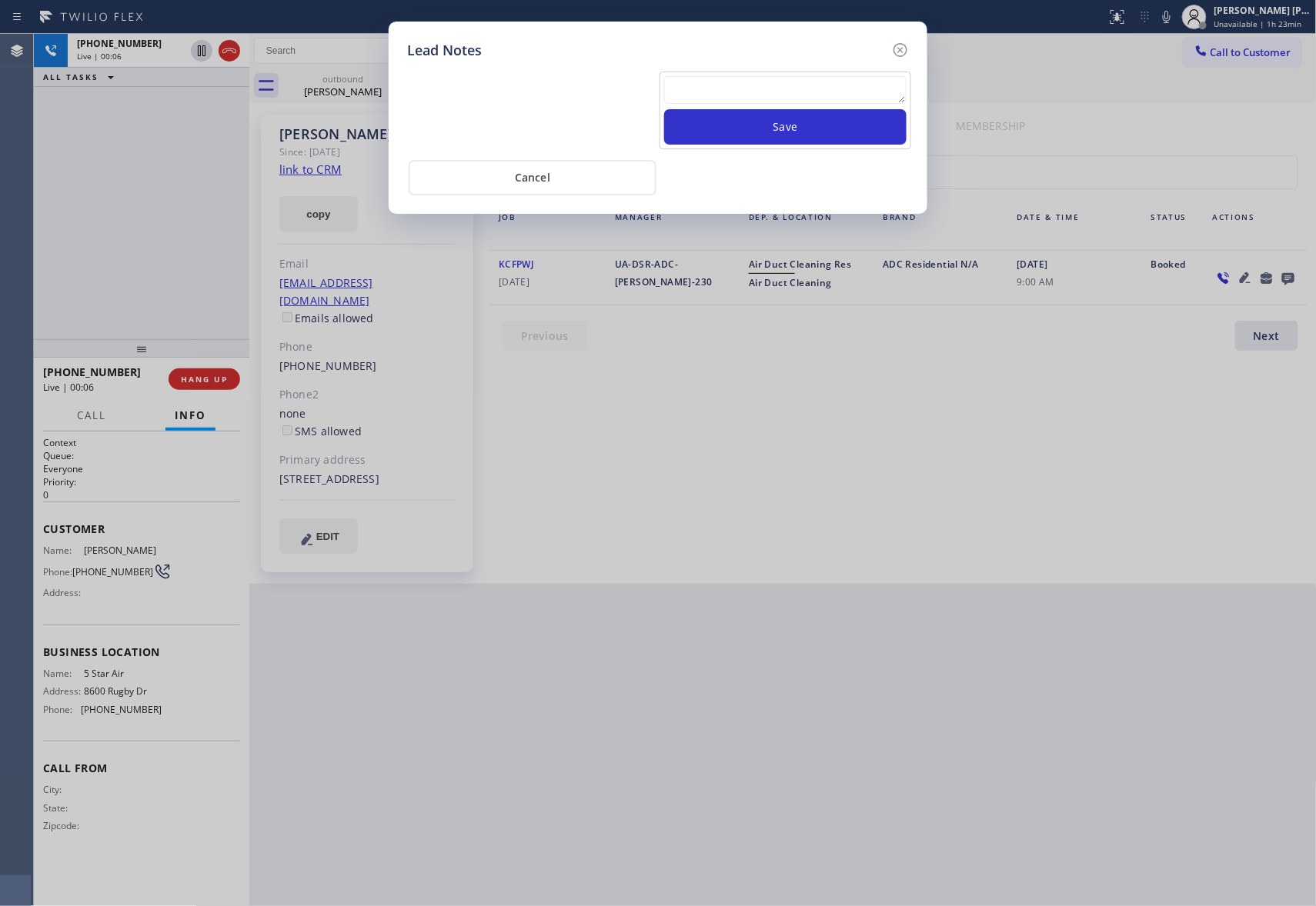
click at [733, 88] on textarea at bounding box center [785, 90] width 242 height 27
paste
click at [765, 118] on button "Save" at bounding box center [785, 127] width 242 height 35
click at [900, 53] on icon at bounding box center [899, 50] width 19 height 19
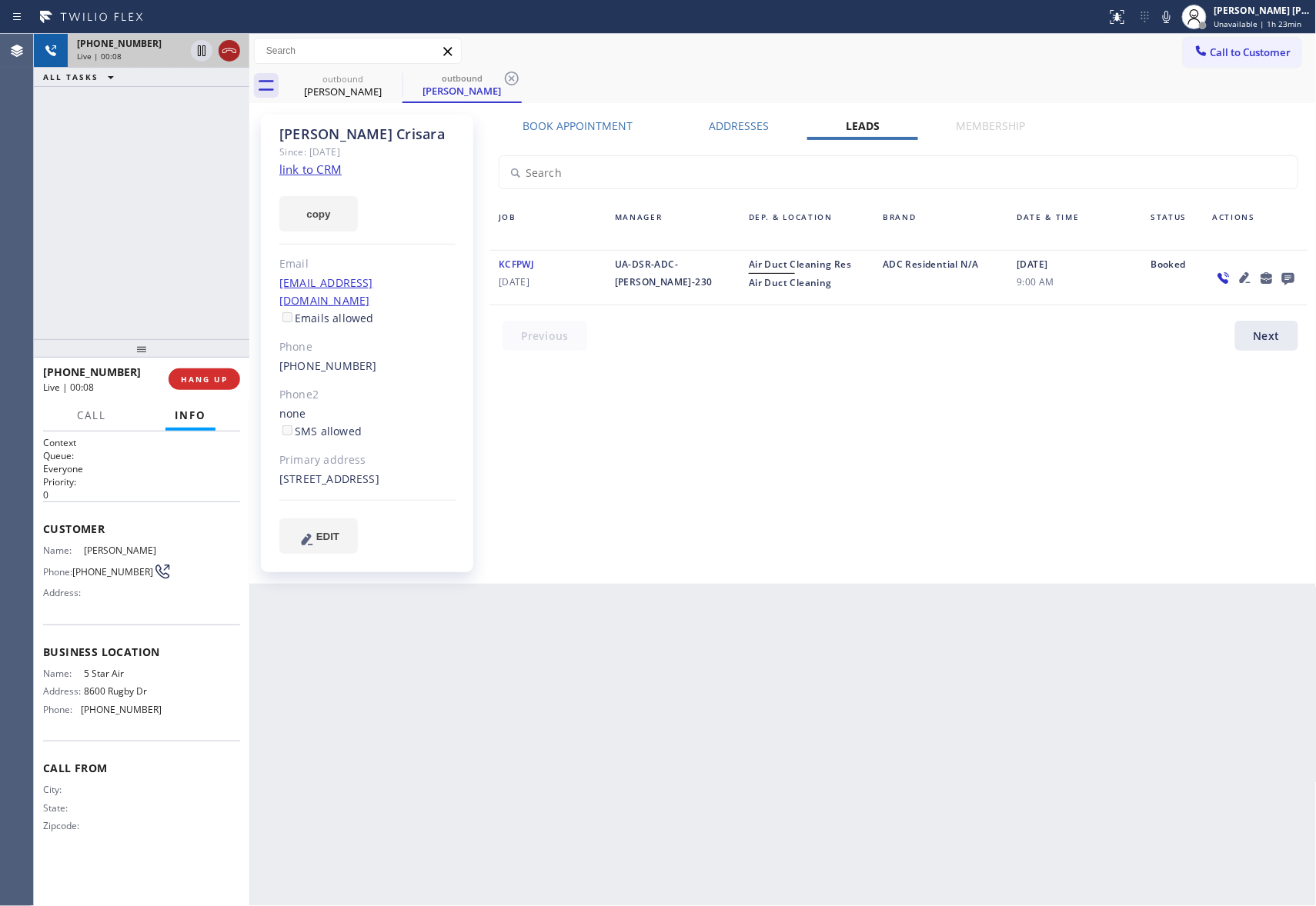
click at [229, 50] on icon at bounding box center [229, 51] width 14 height 5
click at [0, 0] on icon at bounding box center [0, 0] width 0 height 0
click at [502, 83] on icon at bounding box center [511, 78] width 19 height 19
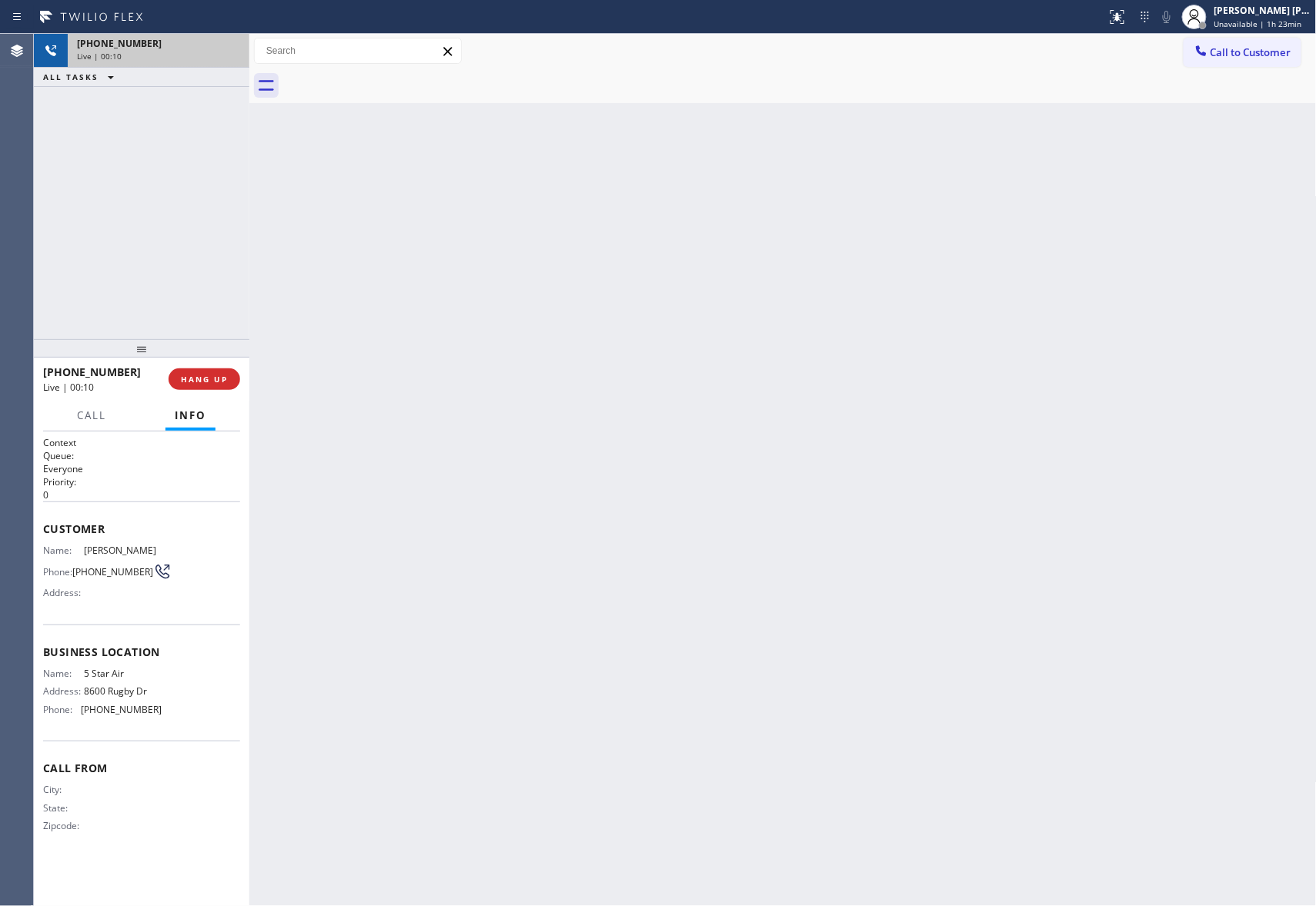
click at [391, 83] on div at bounding box center [799, 85] width 1033 height 34
click at [202, 384] on button "COMPLETE" at bounding box center [201, 379] width 78 height 21
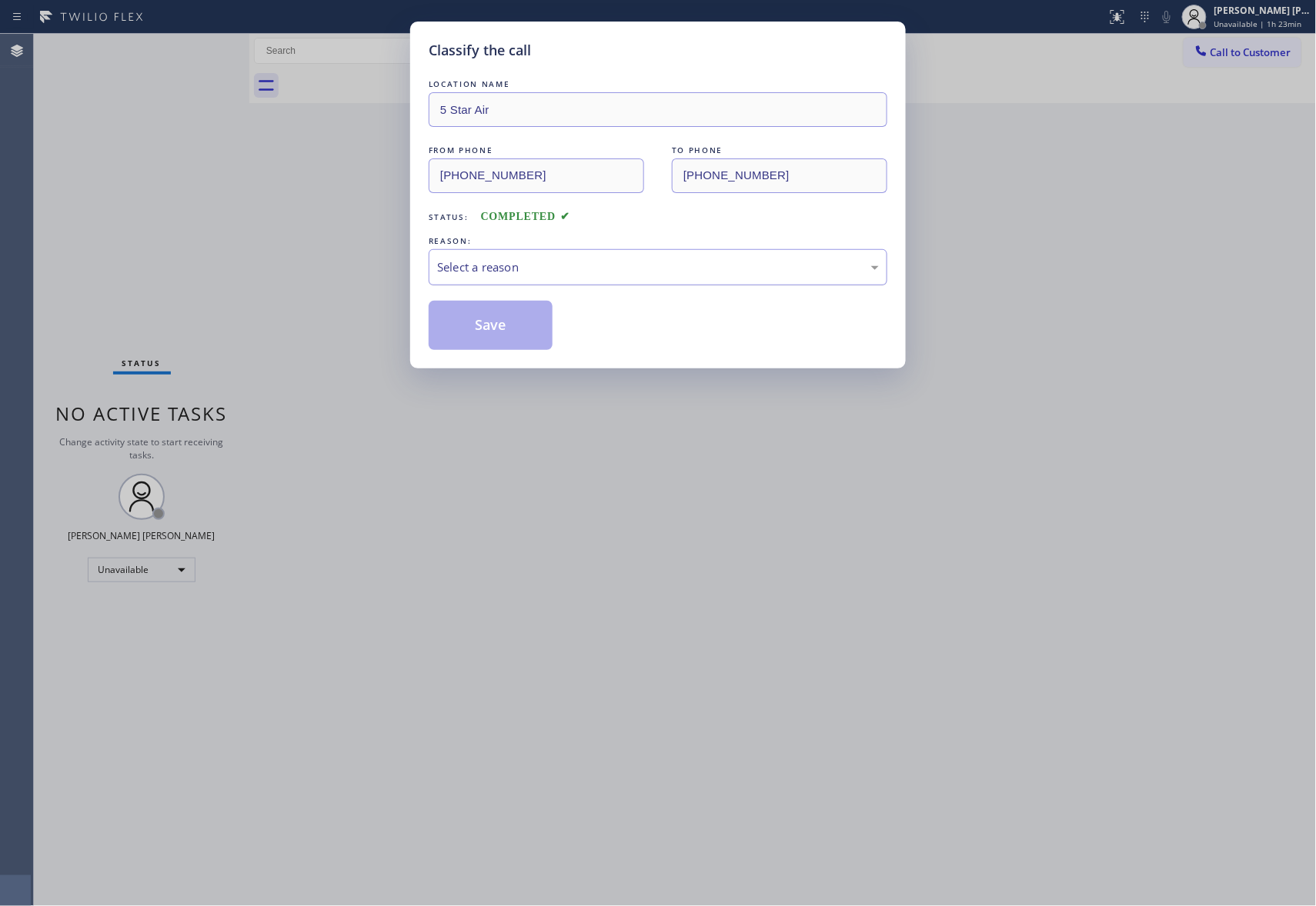
click at [622, 256] on div "Select a reason" at bounding box center [658, 267] width 459 height 36
click at [500, 331] on button "Save" at bounding box center [490, 325] width 124 height 49
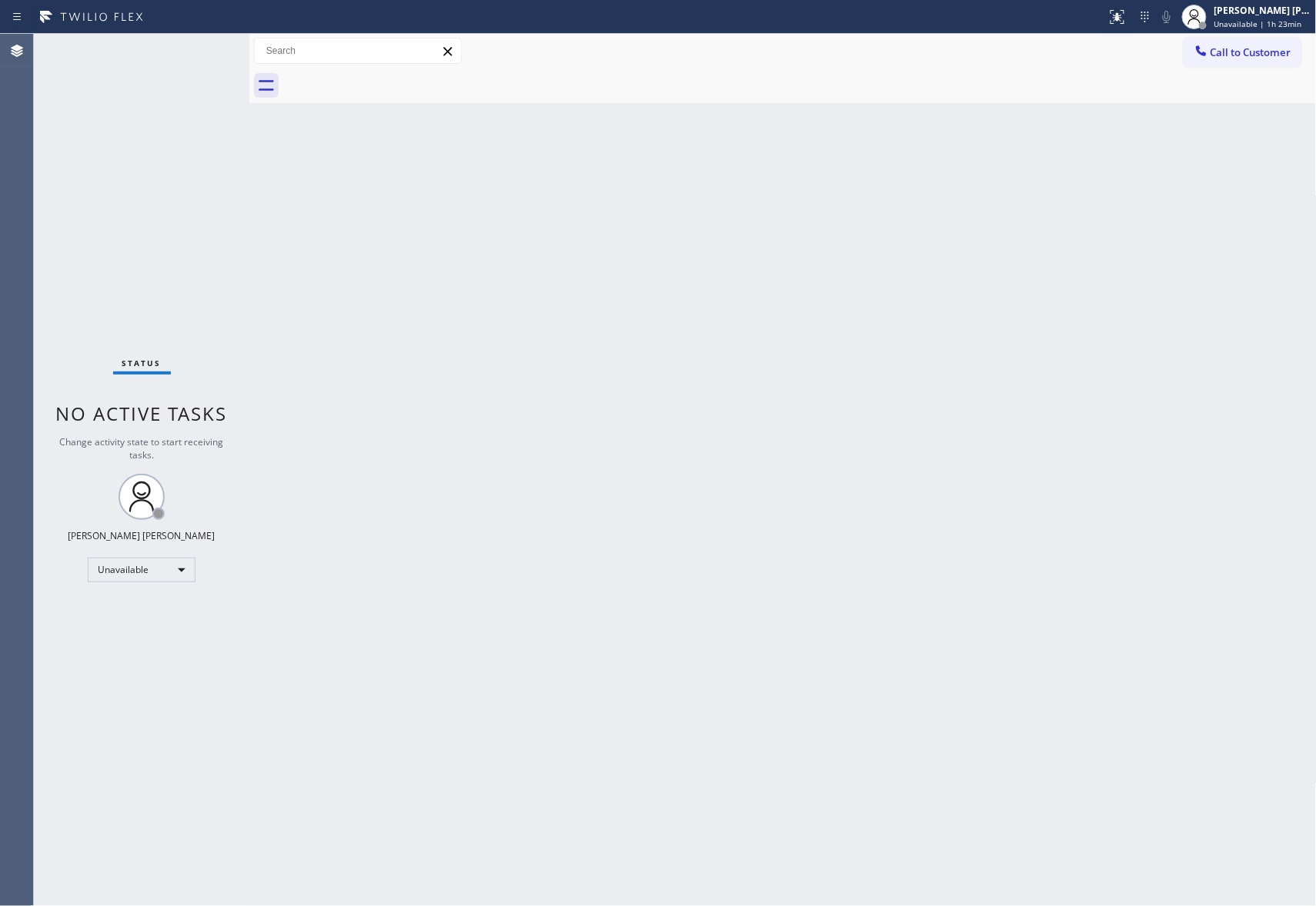
click at [1280, 69] on div at bounding box center [799, 85] width 1033 height 34
click at [1280, 57] on span "Call to Customer" at bounding box center [1251, 53] width 81 height 14
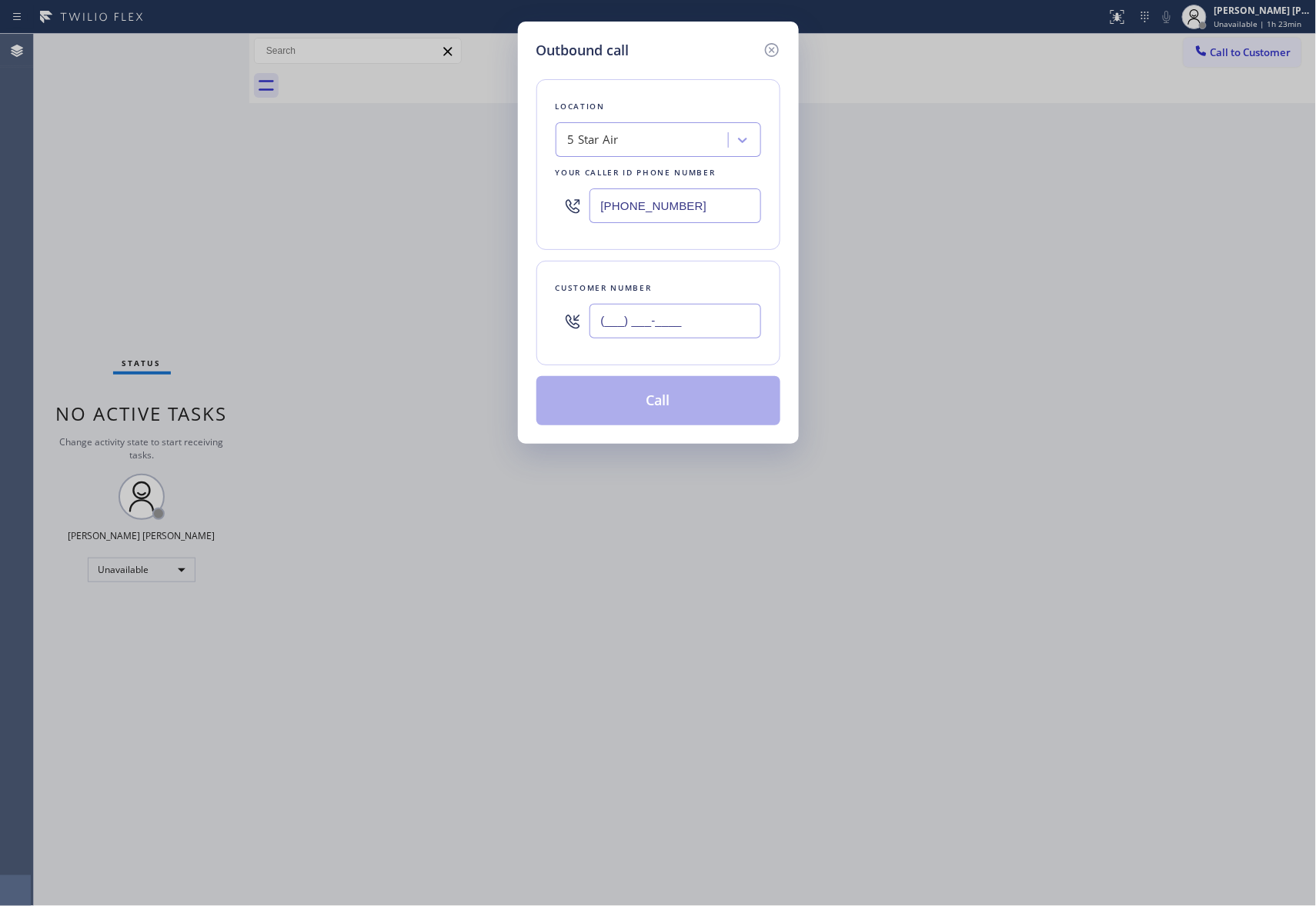
click at [697, 320] on input "(___) ___-____" at bounding box center [675, 321] width 172 height 34
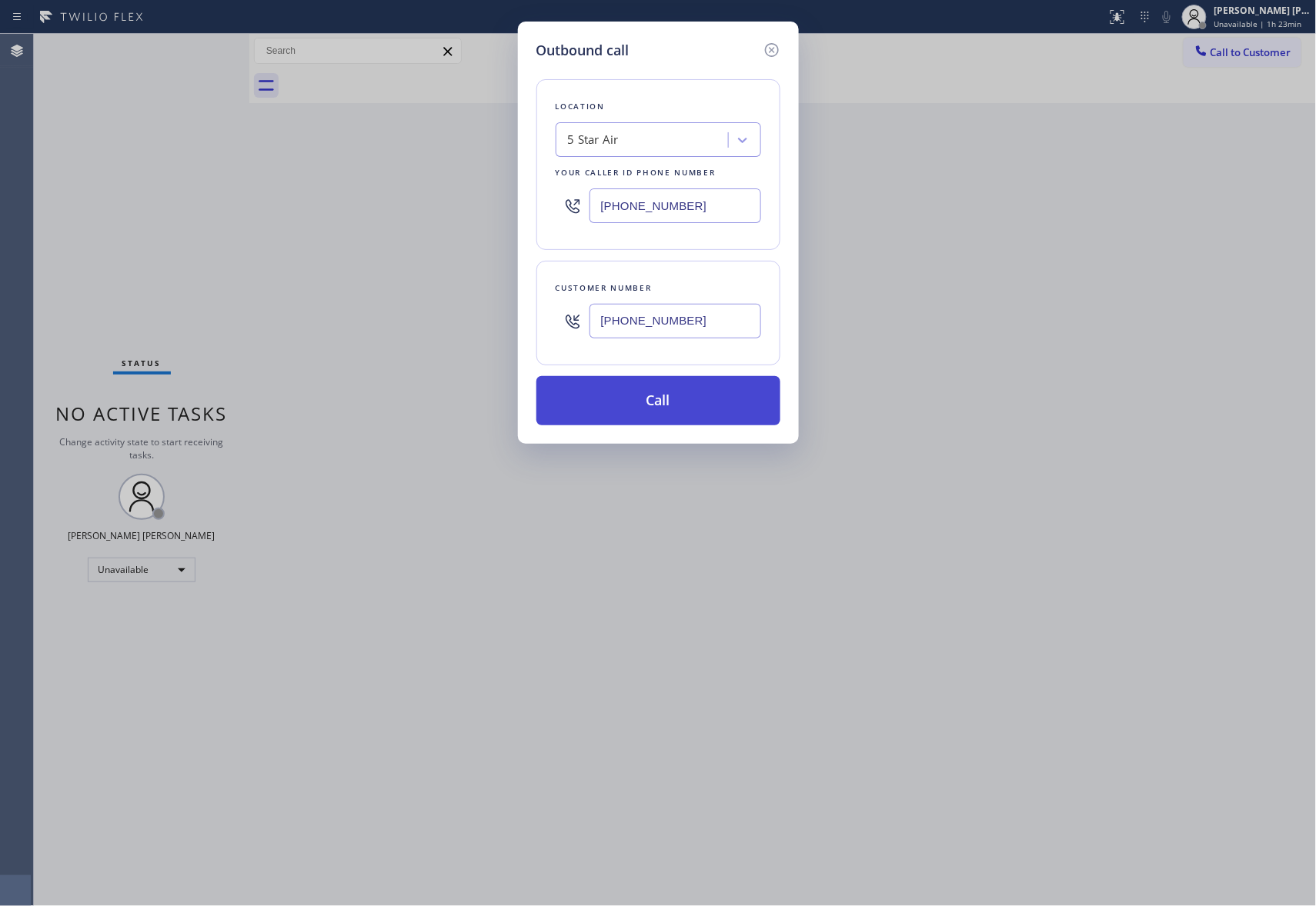
click at [657, 395] on button "Call" at bounding box center [658, 401] width 244 height 49
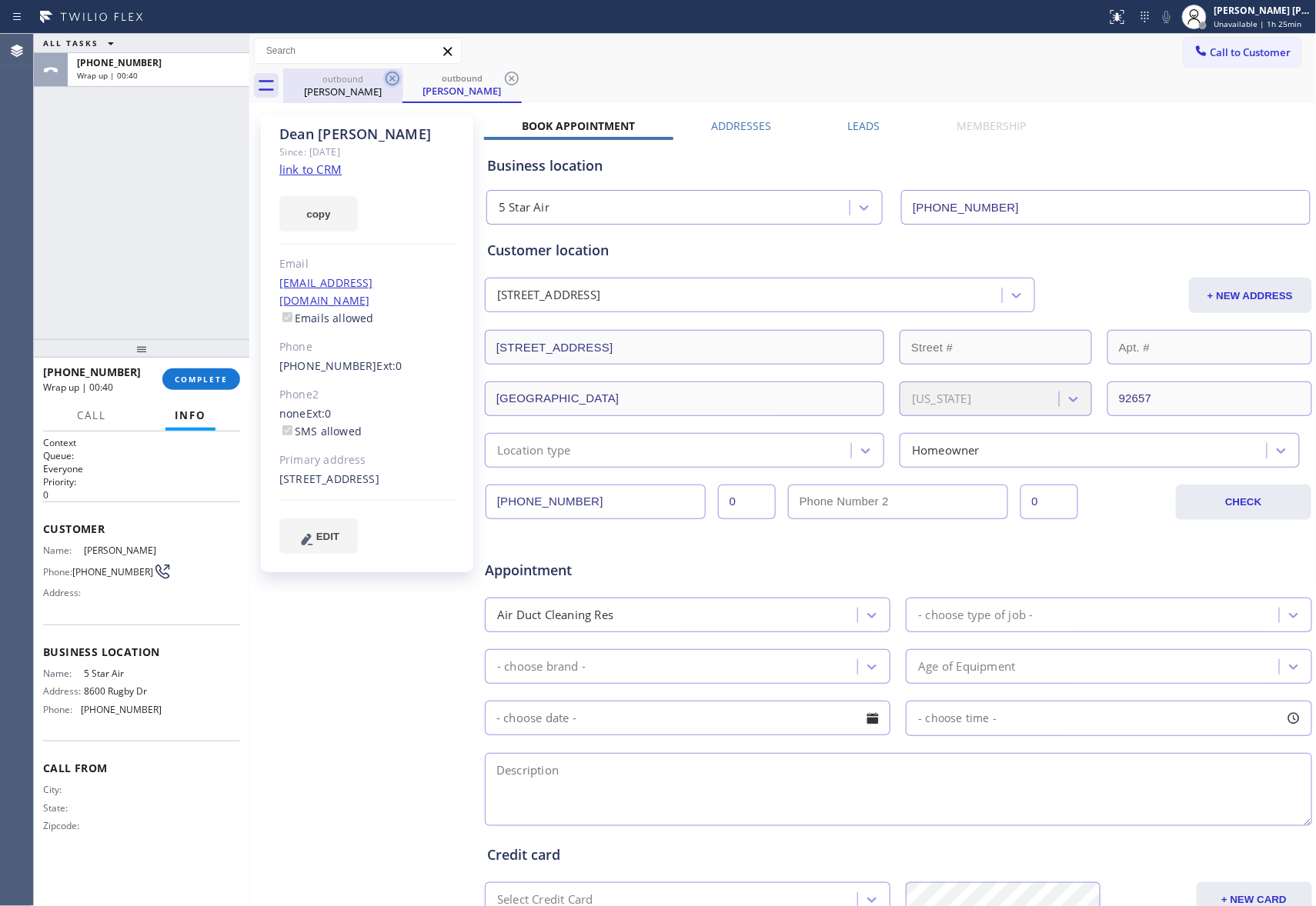
click at [385, 71] on icon at bounding box center [392, 78] width 19 height 19
click at [391, 78] on icon at bounding box center [392, 78] width 19 height 19
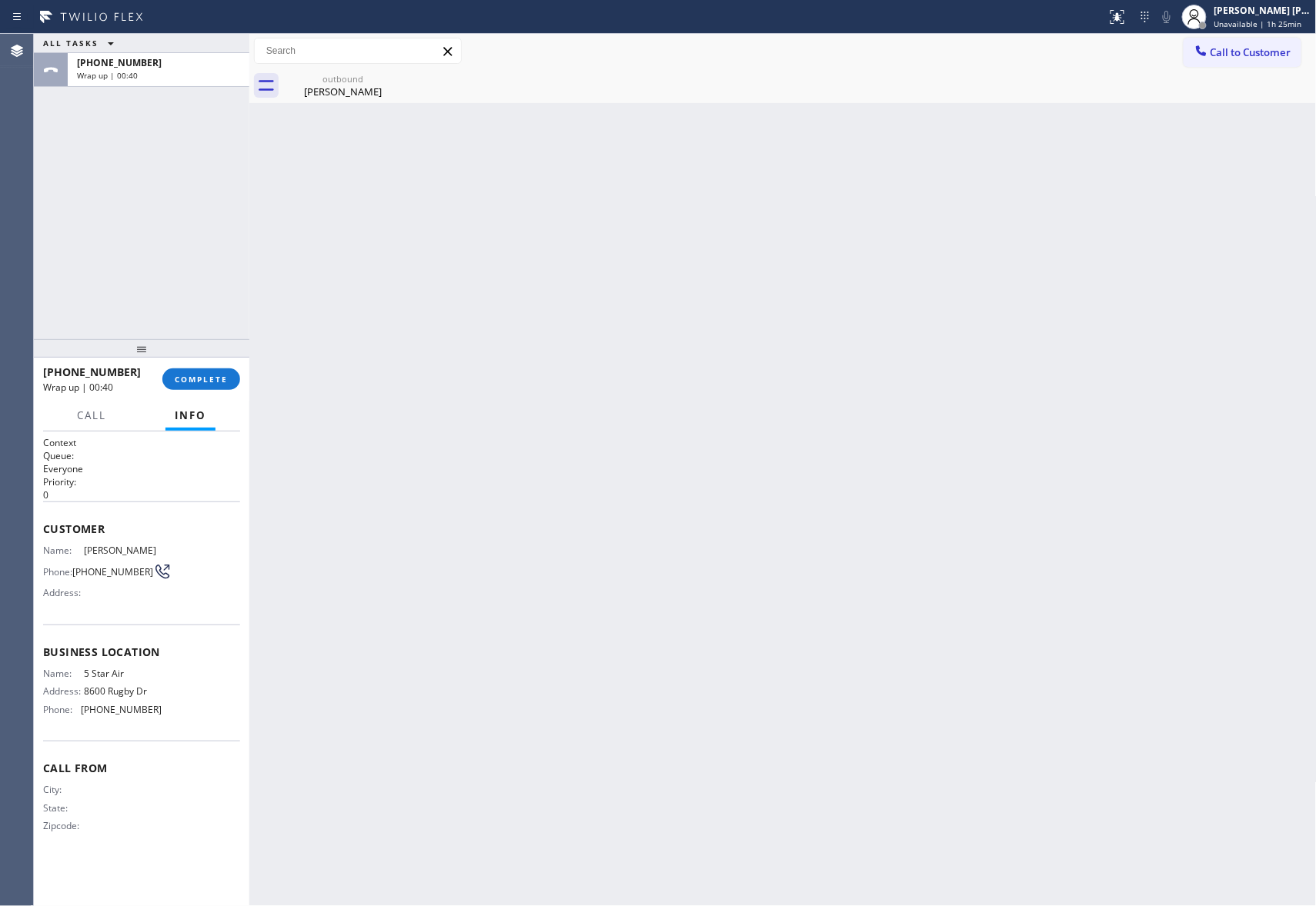
click at [391, 78] on div "outbound [PERSON_NAME]" at bounding box center [342, 85] width 119 height 34
click at [0, 0] on icon at bounding box center [0, 0] width 0 height 0
click at [391, 78] on div "outbound [PERSON_NAME]" at bounding box center [799, 85] width 1033 height 34
click at [207, 380] on span "COMPLETE" at bounding box center [201, 378] width 53 height 11
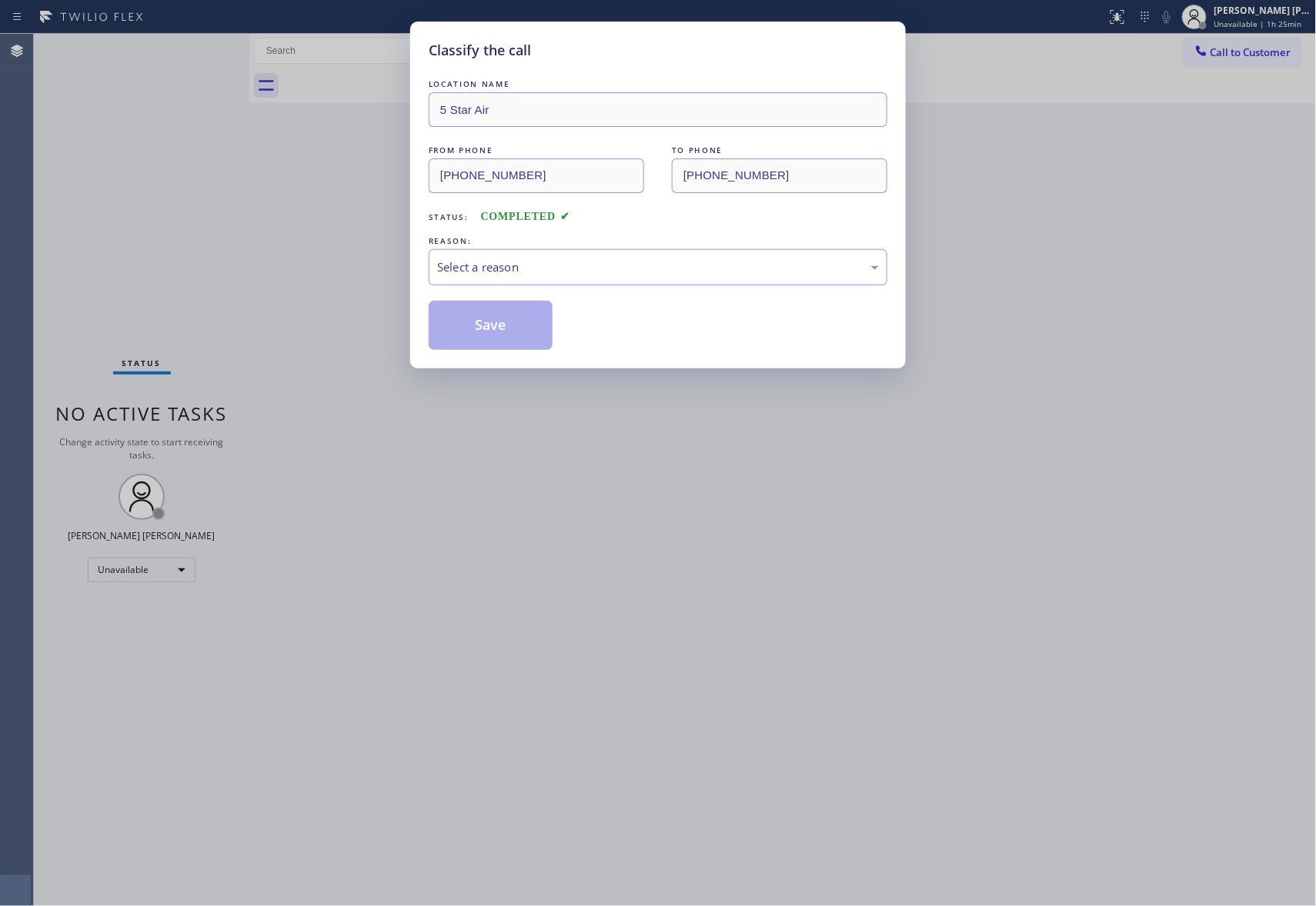
click at [600, 258] on div "Select a reason" at bounding box center [658, 267] width 442 height 18
click at [488, 325] on button "Save" at bounding box center [490, 325] width 124 height 49
drag, startPoint x: 488, startPoint y: 325, endPoint x: 522, endPoint y: 314, distance: 35.7
click at [488, 324] on button "Save" at bounding box center [490, 325] width 124 height 49
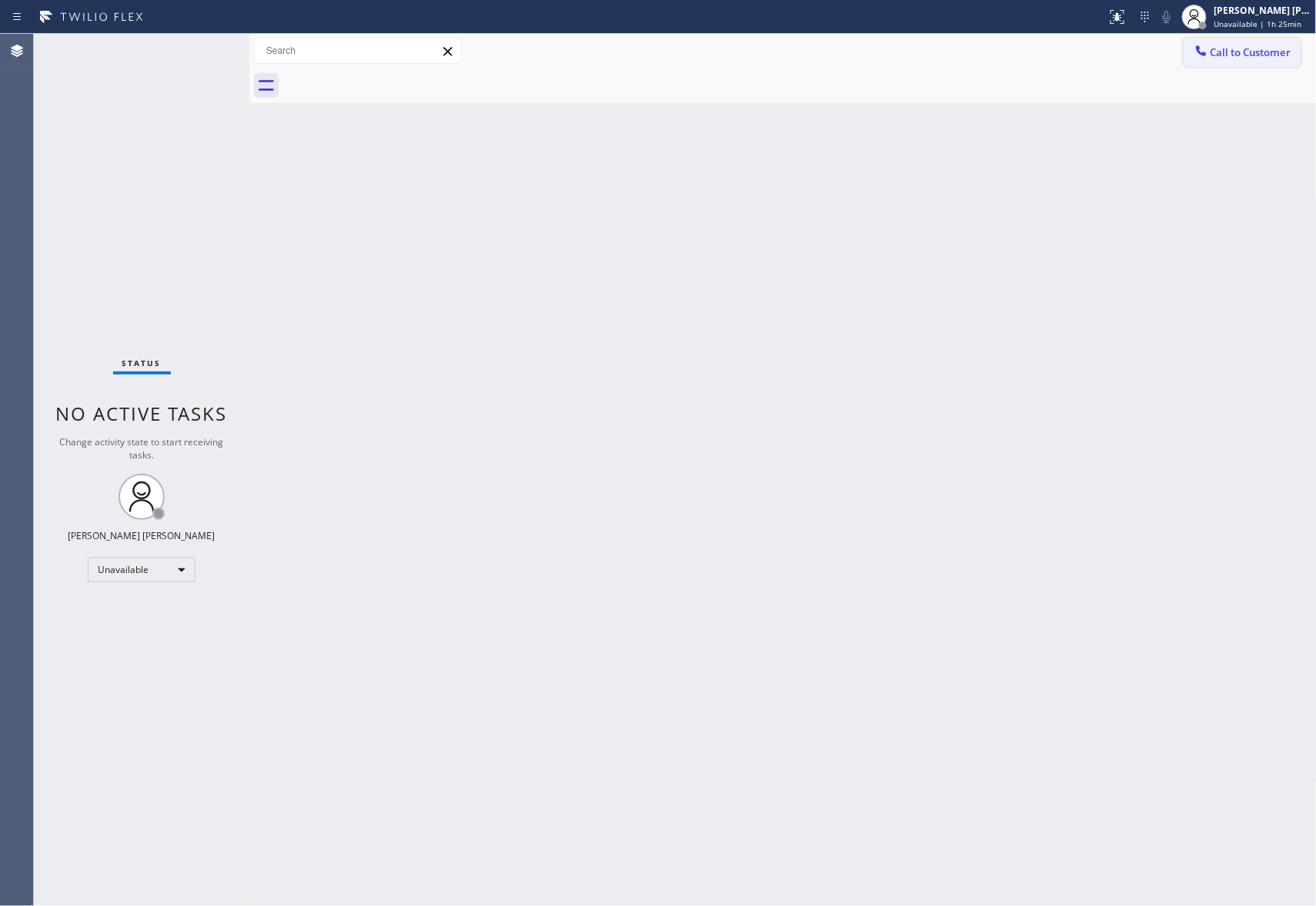
click at [1265, 49] on span "Call to Customer" at bounding box center [1251, 53] width 81 height 14
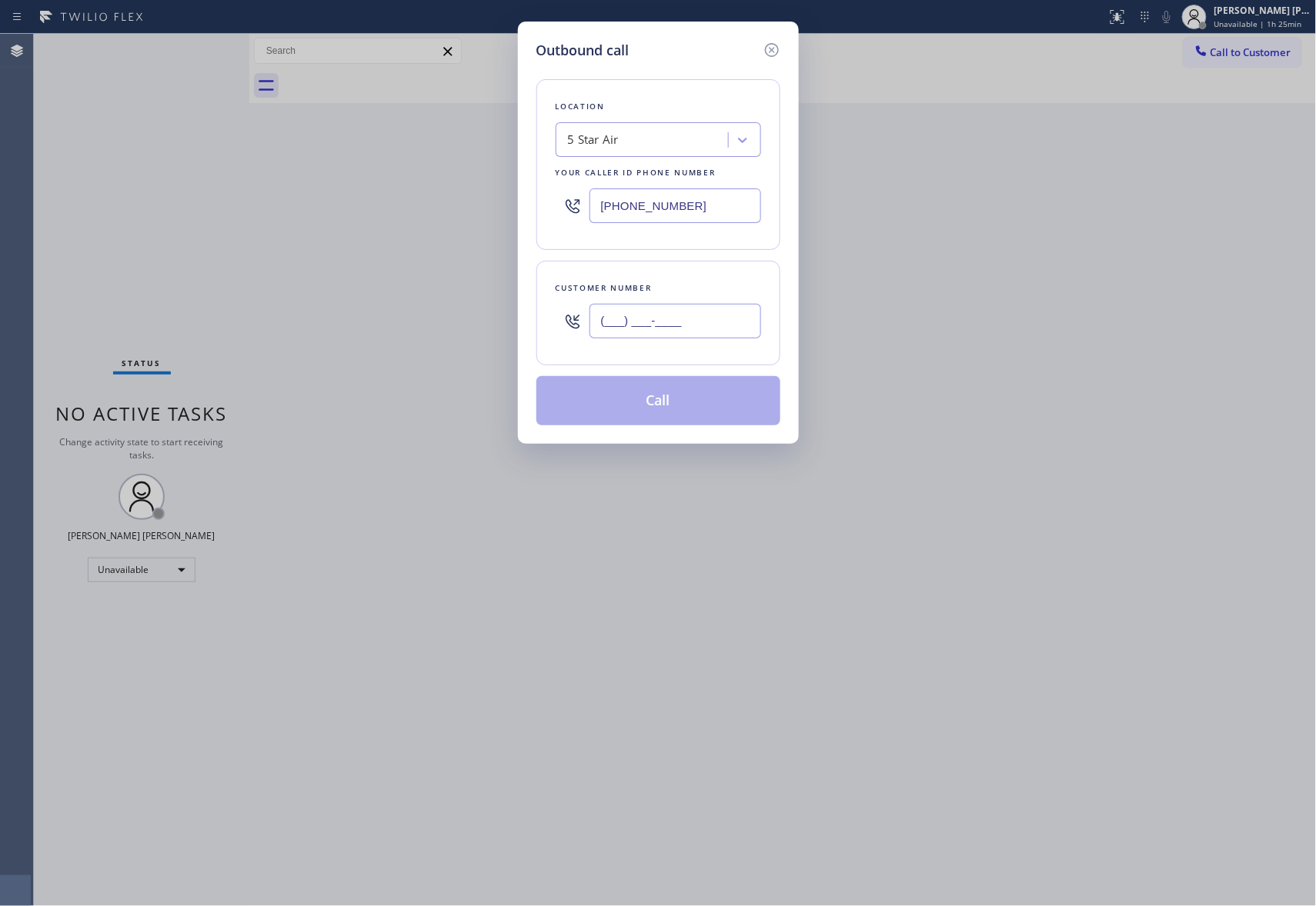
click at [712, 327] on input "(___) ___-____" at bounding box center [675, 321] width 172 height 34
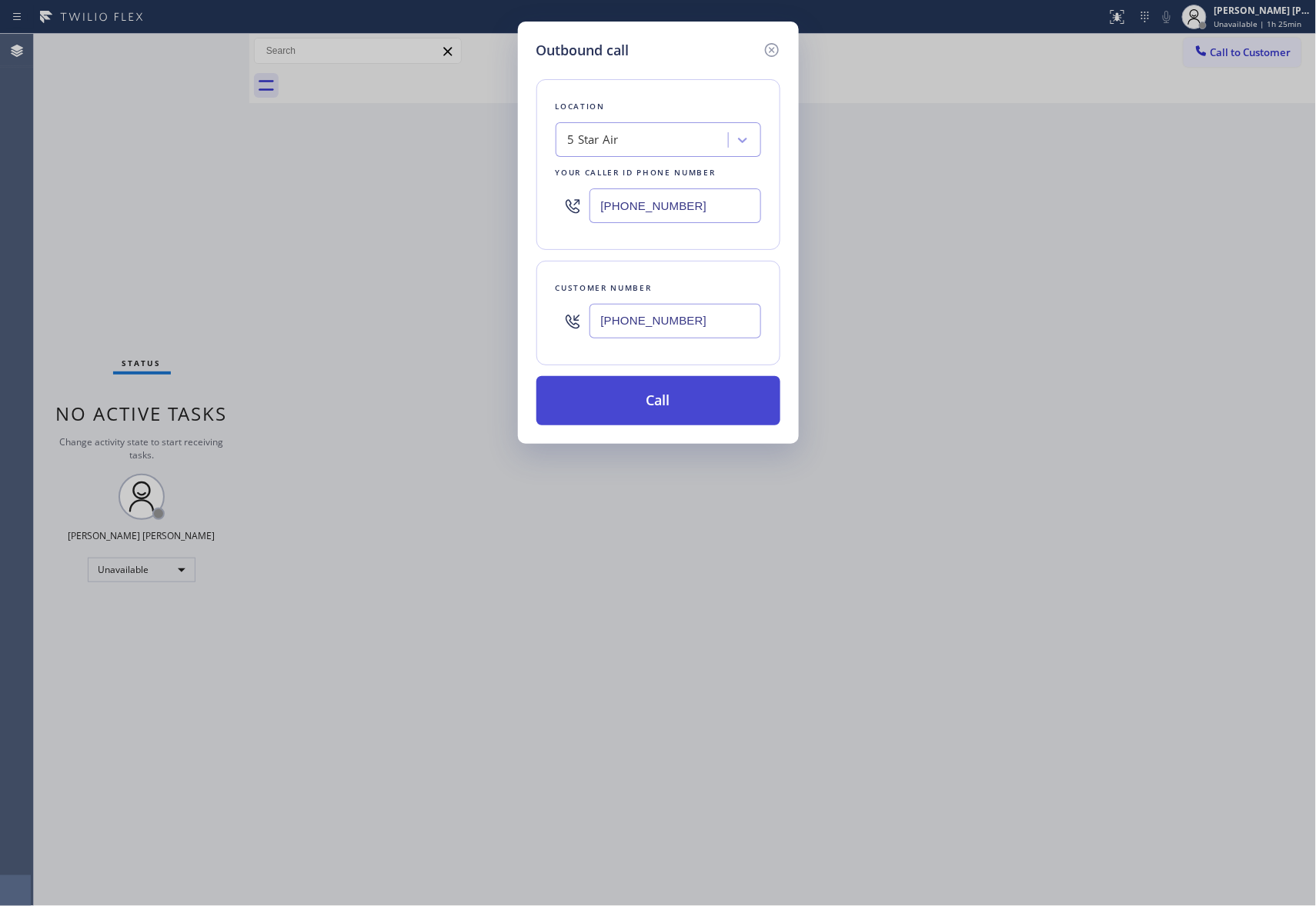
click at [666, 392] on button "Call" at bounding box center [658, 401] width 244 height 49
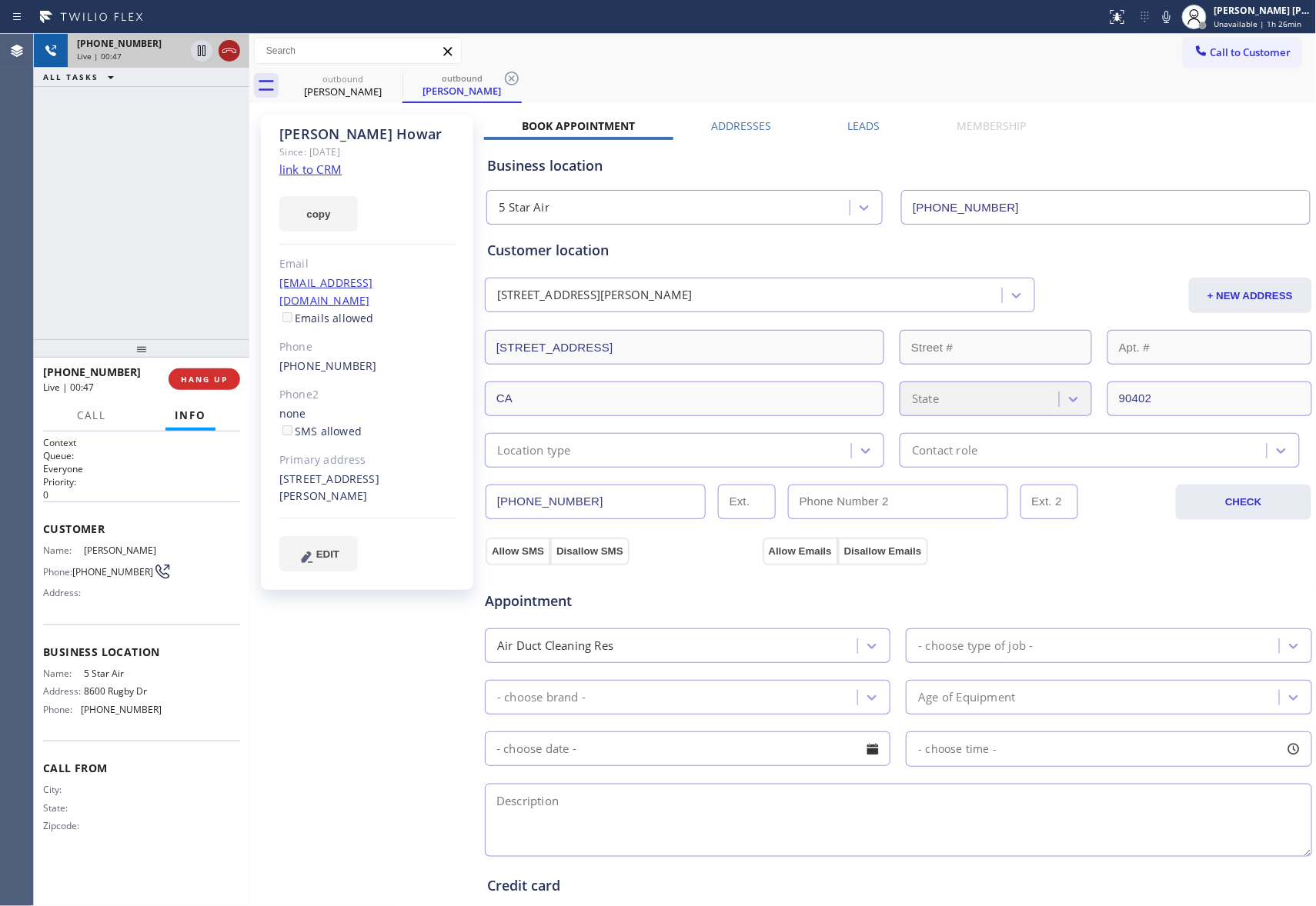
click at [238, 57] on icon at bounding box center [229, 51] width 19 height 19
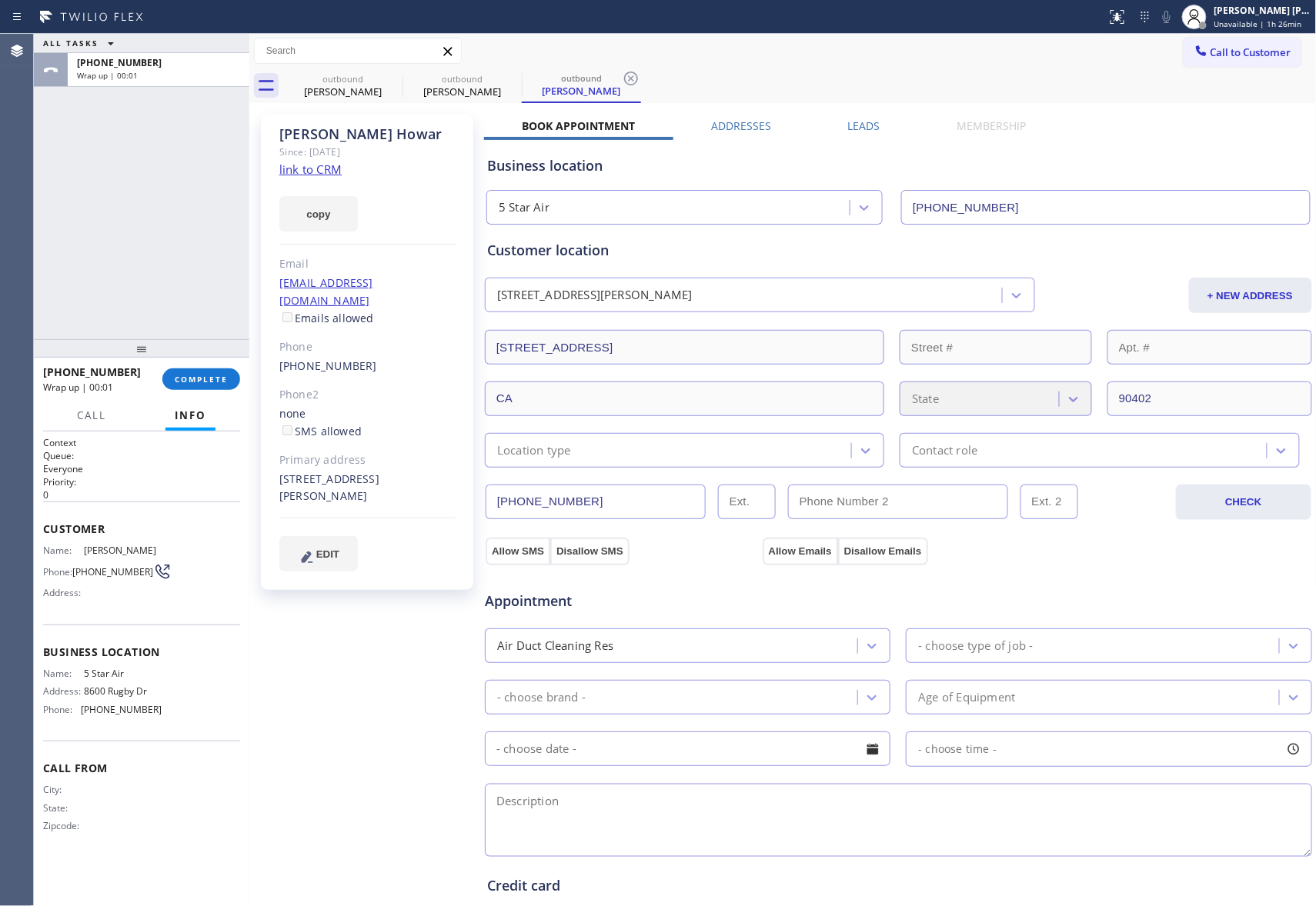
click at [863, 126] on label "Leads" at bounding box center [863, 125] width 32 height 15
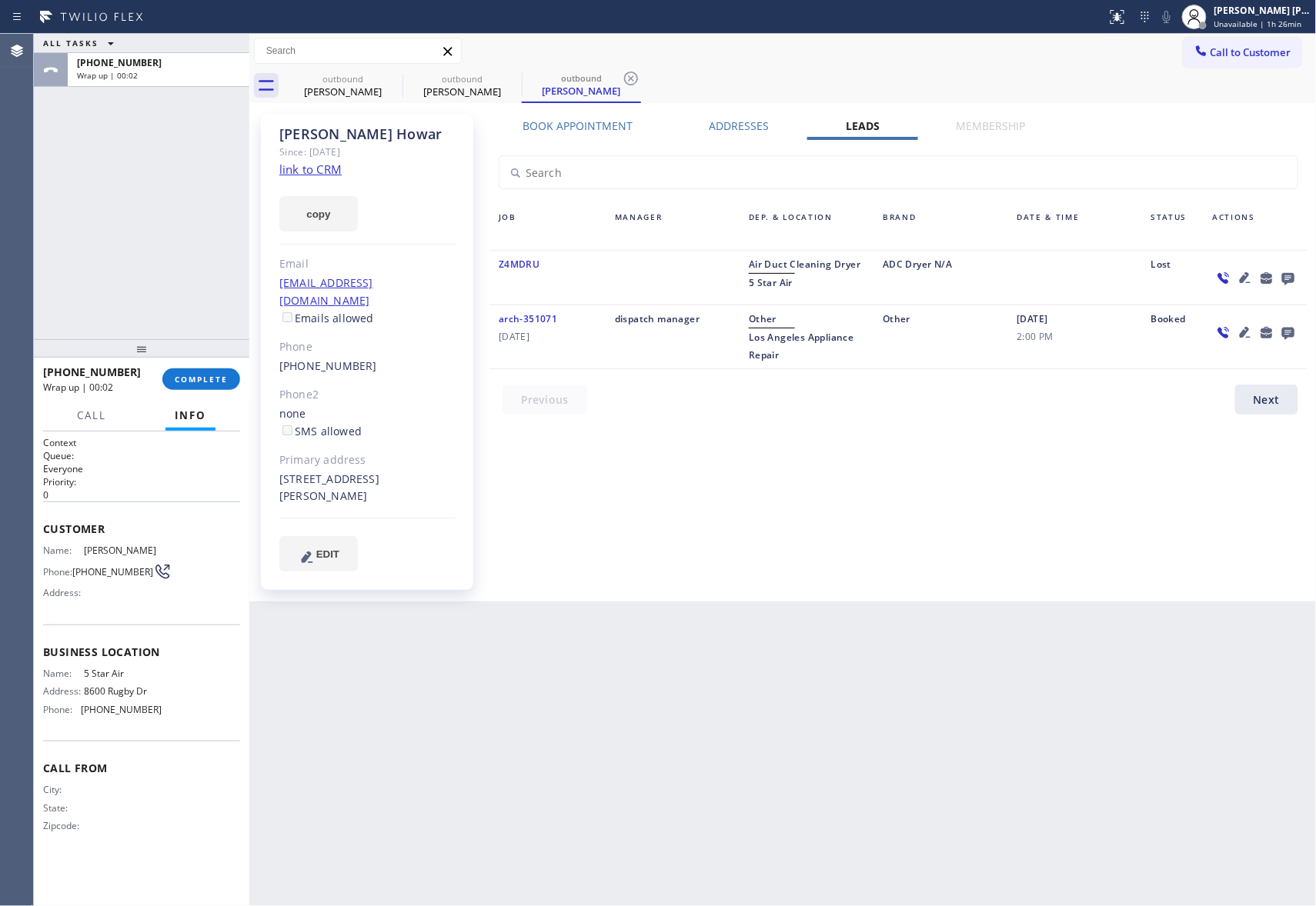
click at [1282, 275] on icon at bounding box center [1288, 279] width 13 height 13
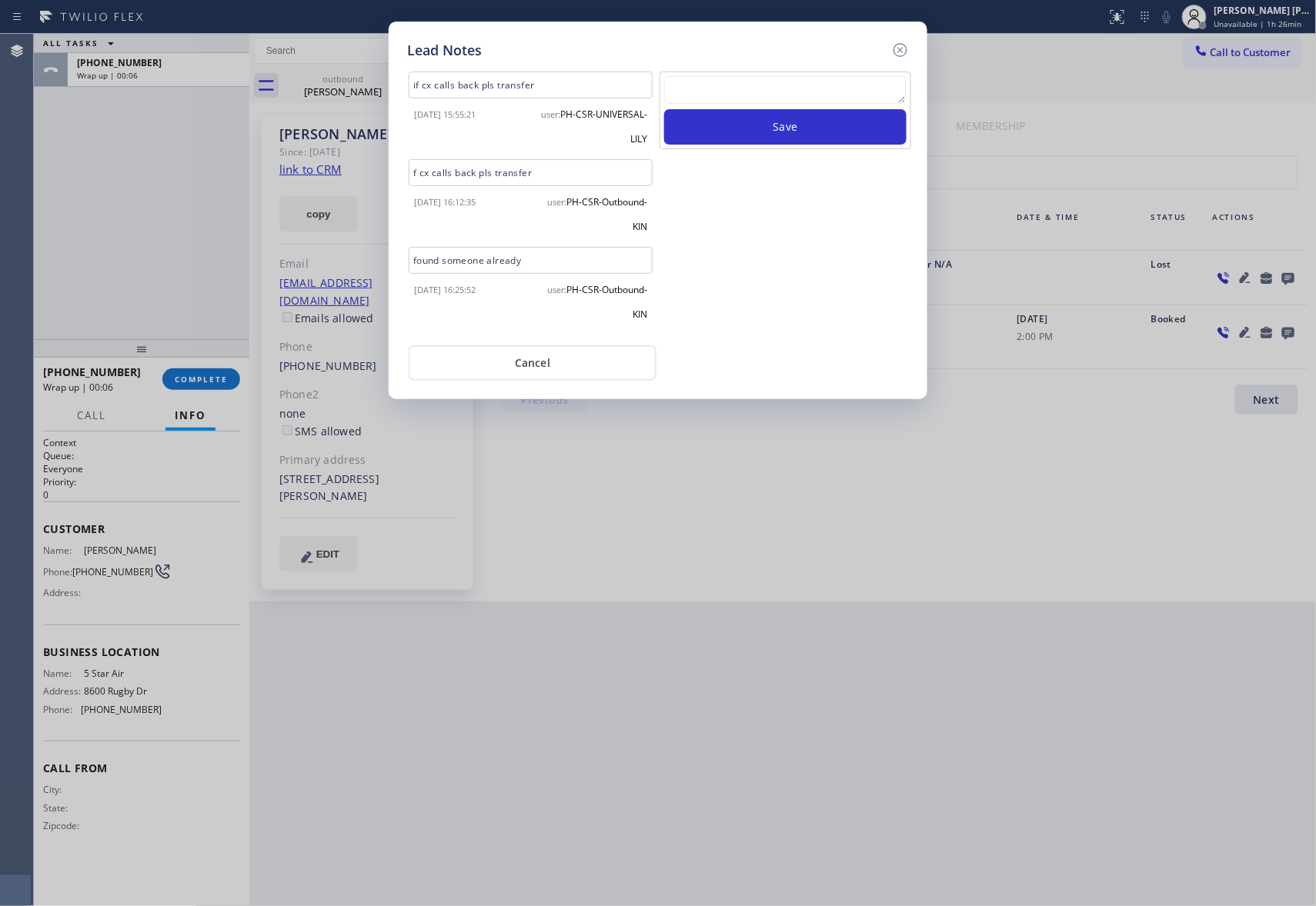
click at [722, 102] on textarea at bounding box center [785, 90] width 242 height 27
click at [764, 137] on button "Save" at bounding box center [785, 127] width 242 height 35
click at [904, 48] on icon at bounding box center [899, 50] width 19 height 19
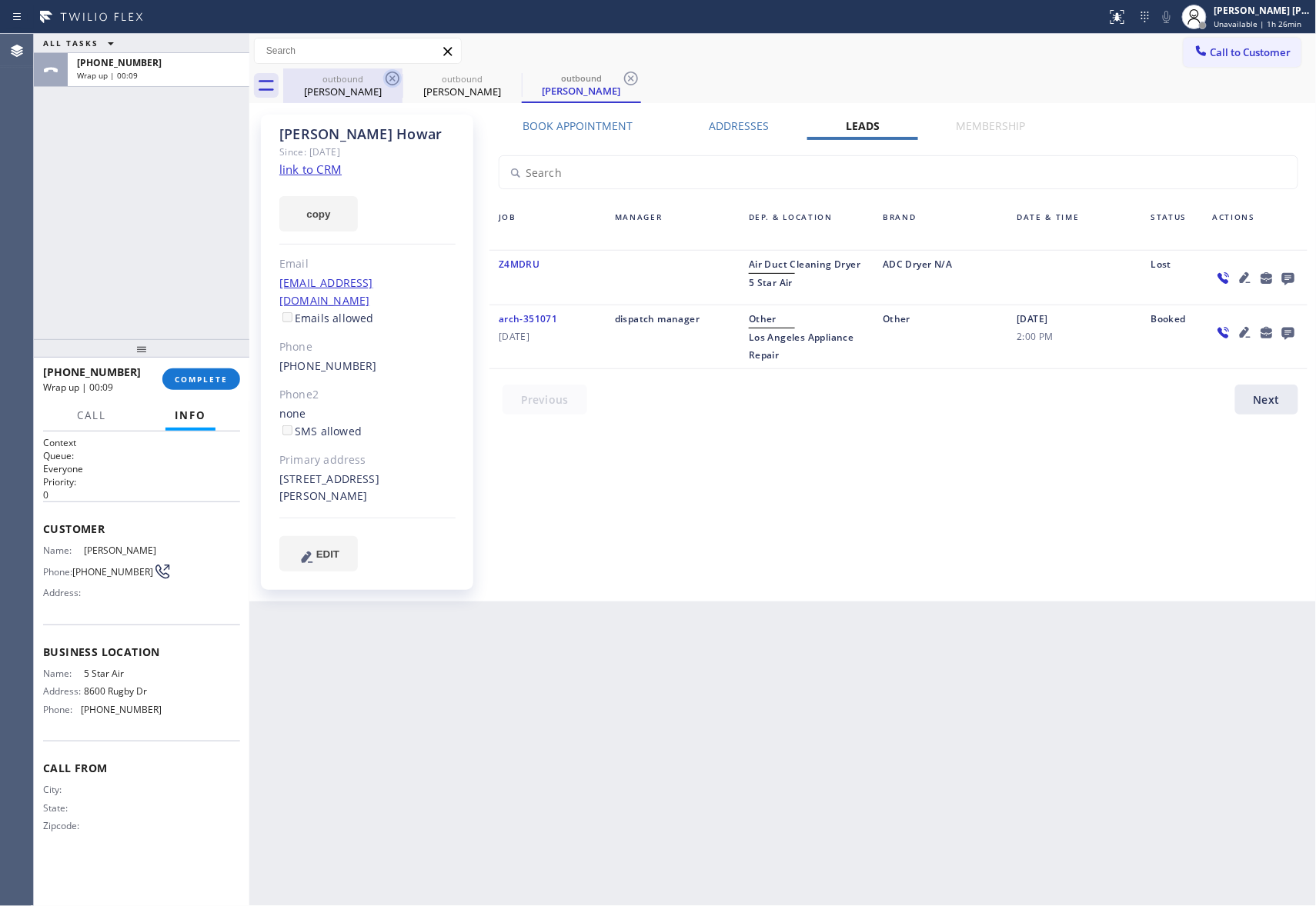
drag, startPoint x: 381, startPoint y: 84, endPoint x: 391, endPoint y: 77, distance: 12.2
click at [383, 82] on div "outbound [PERSON_NAME]" at bounding box center [342, 85] width 119 height 34
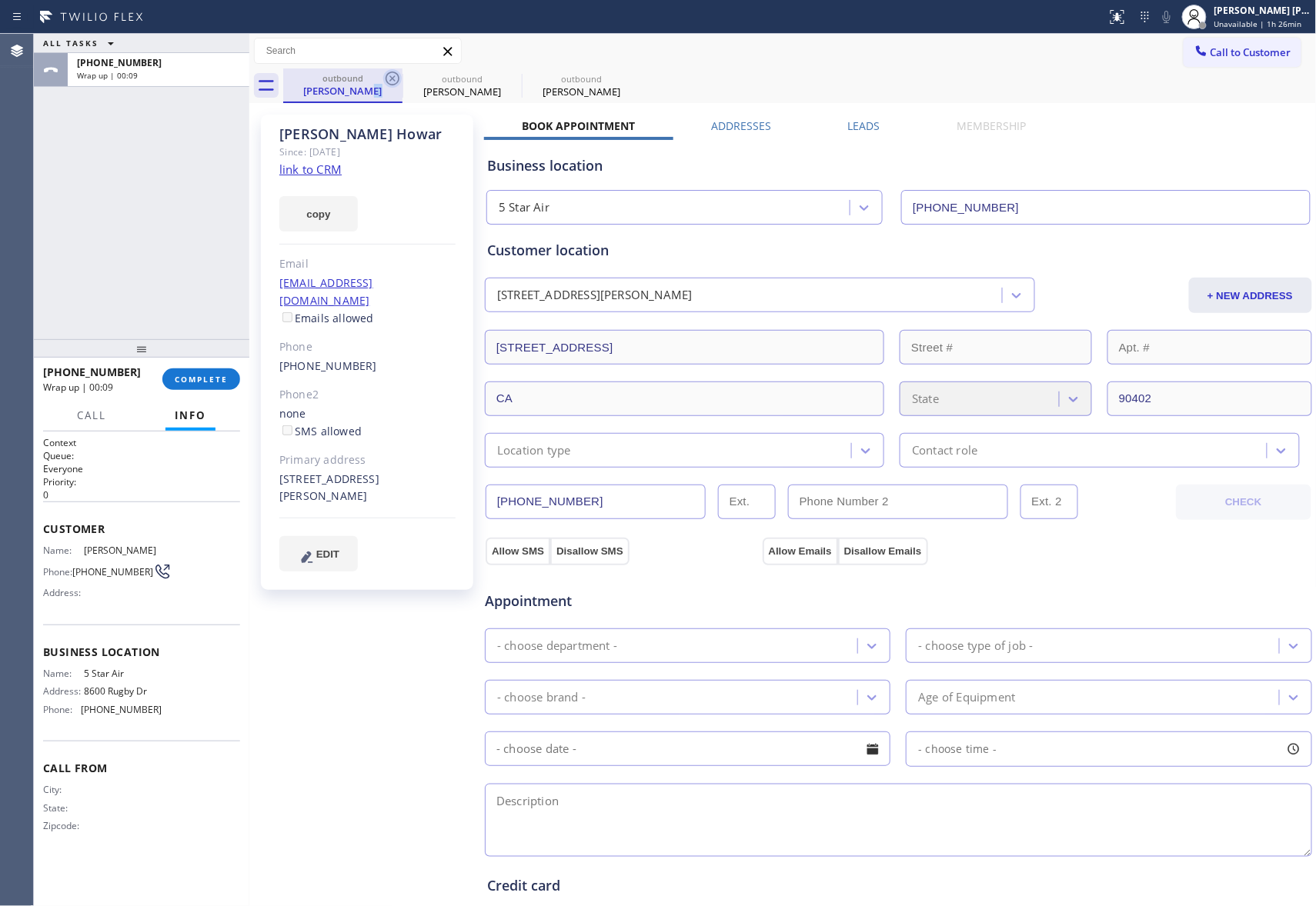
click at [391, 77] on icon at bounding box center [392, 78] width 14 height 14
click at [0, 0] on icon at bounding box center [0, 0] width 0 height 0
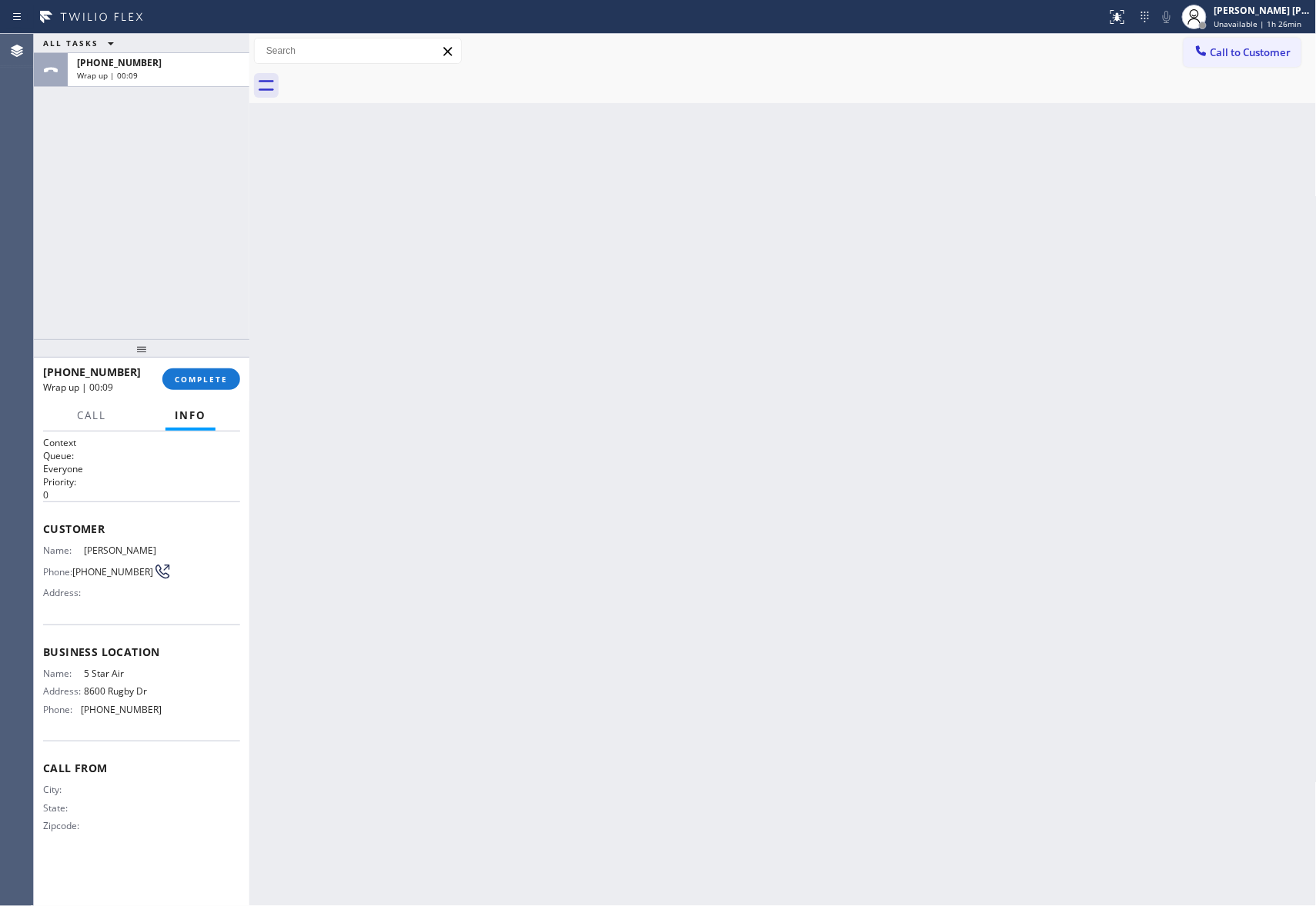
click at [391, 77] on div at bounding box center [799, 85] width 1033 height 34
click at [208, 374] on span "COMPLETE" at bounding box center [201, 378] width 53 height 11
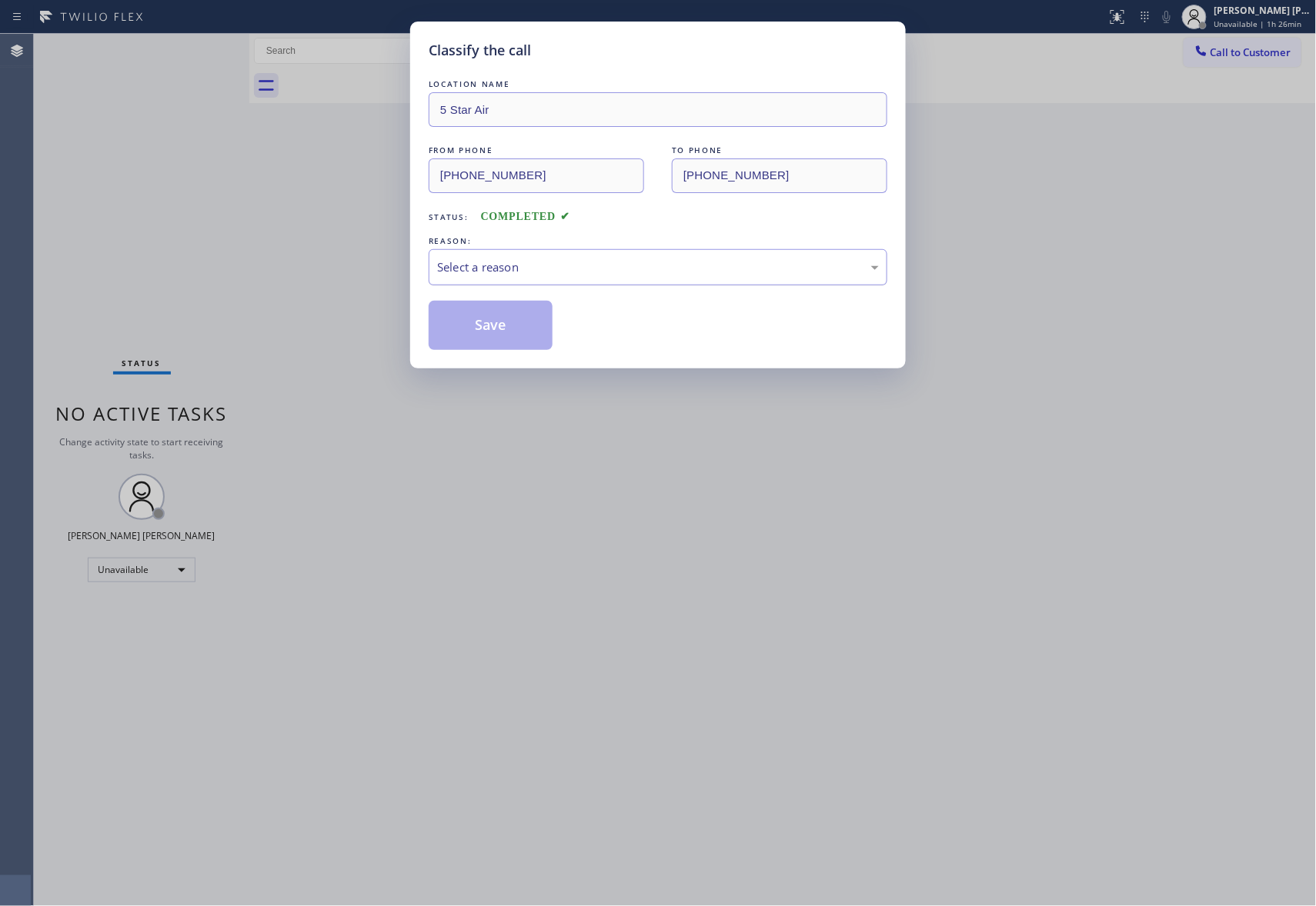
click at [591, 260] on div "Select a reason" at bounding box center [658, 267] width 442 height 18
click at [484, 320] on button "Save" at bounding box center [490, 325] width 124 height 49
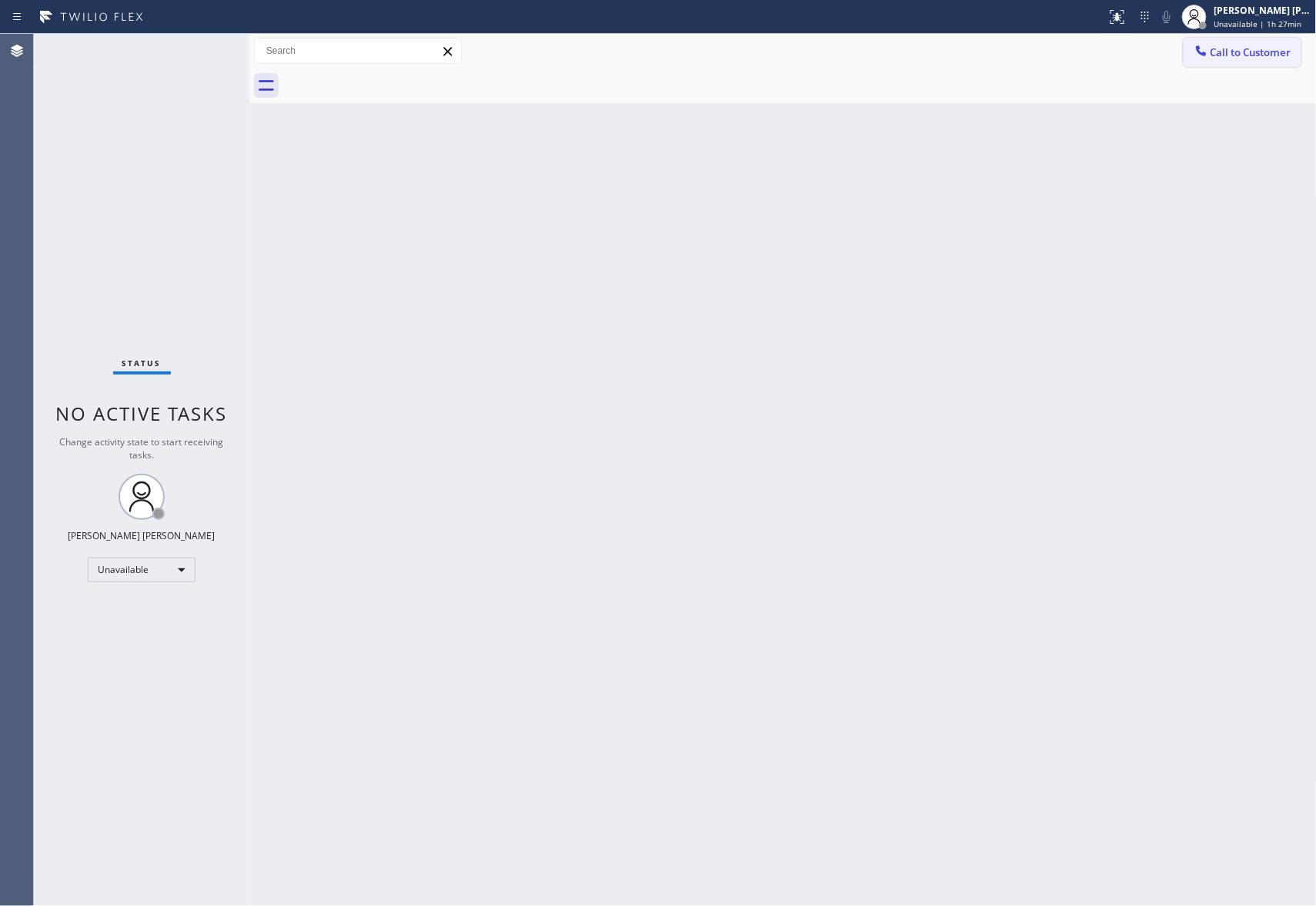
click at [1260, 48] on span "Call to Customer" at bounding box center [1251, 53] width 81 height 14
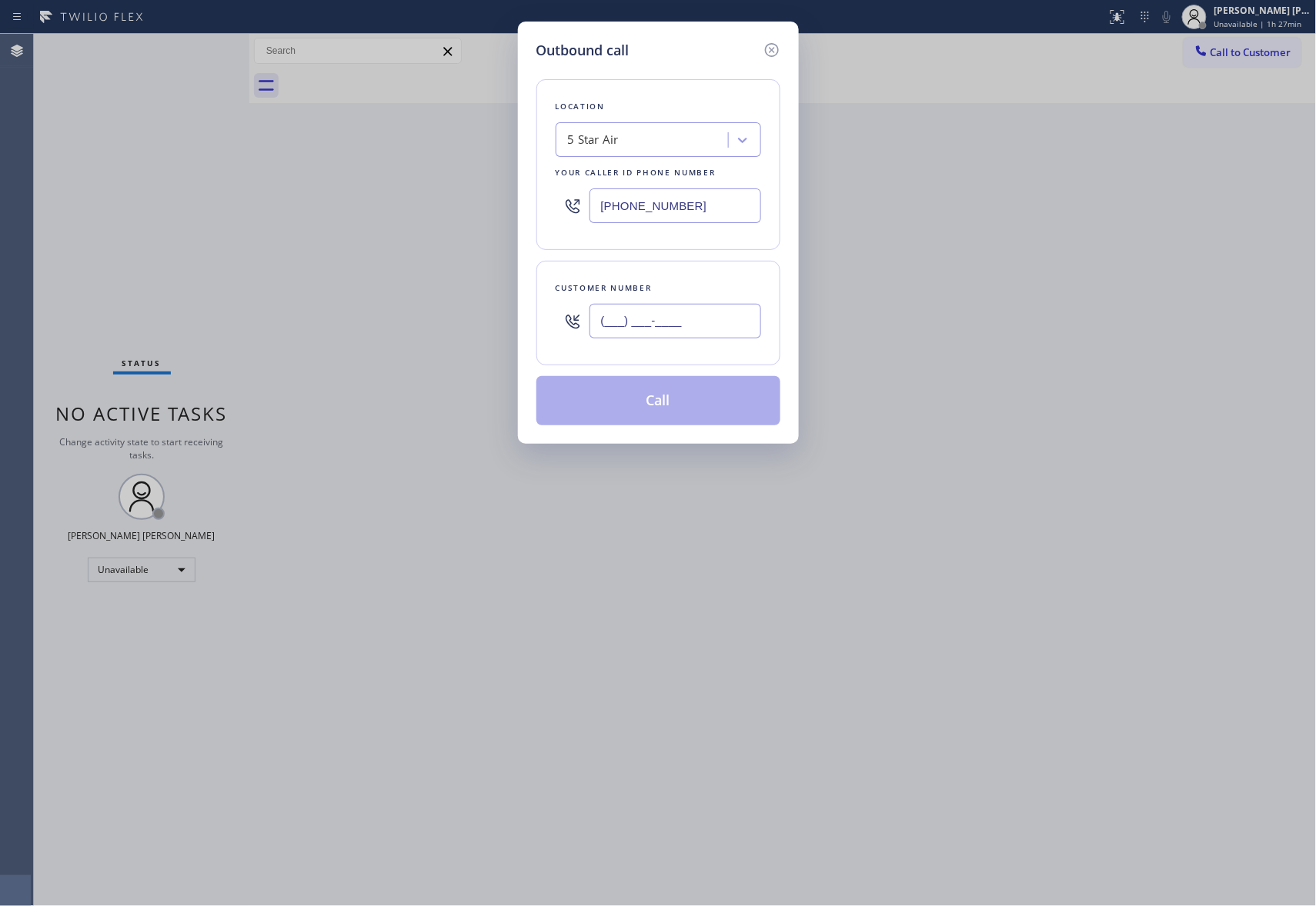
click at [719, 315] on input "(___) ___-____" at bounding box center [675, 321] width 172 height 34
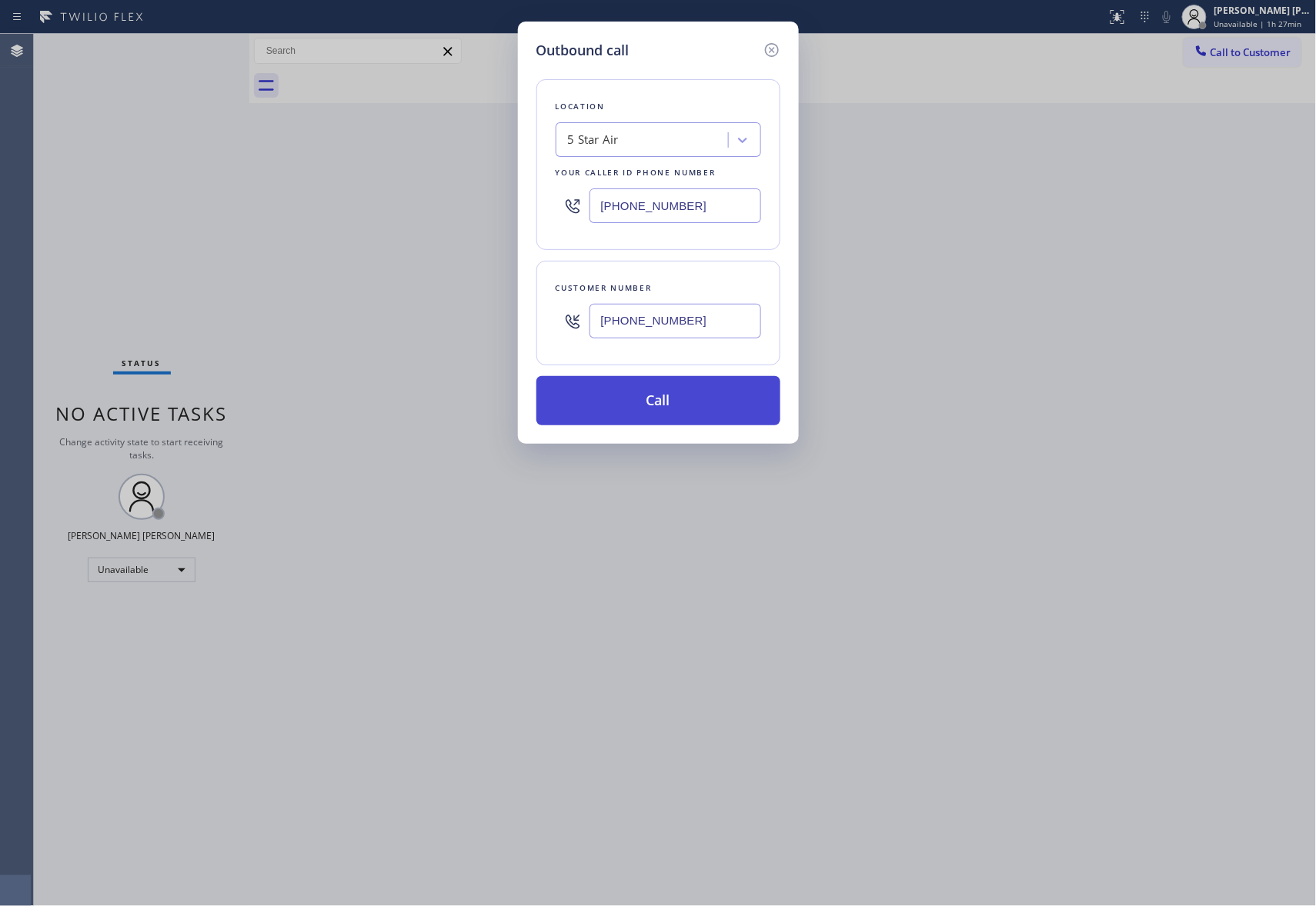
click at [711, 397] on button "Call" at bounding box center [658, 401] width 244 height 49
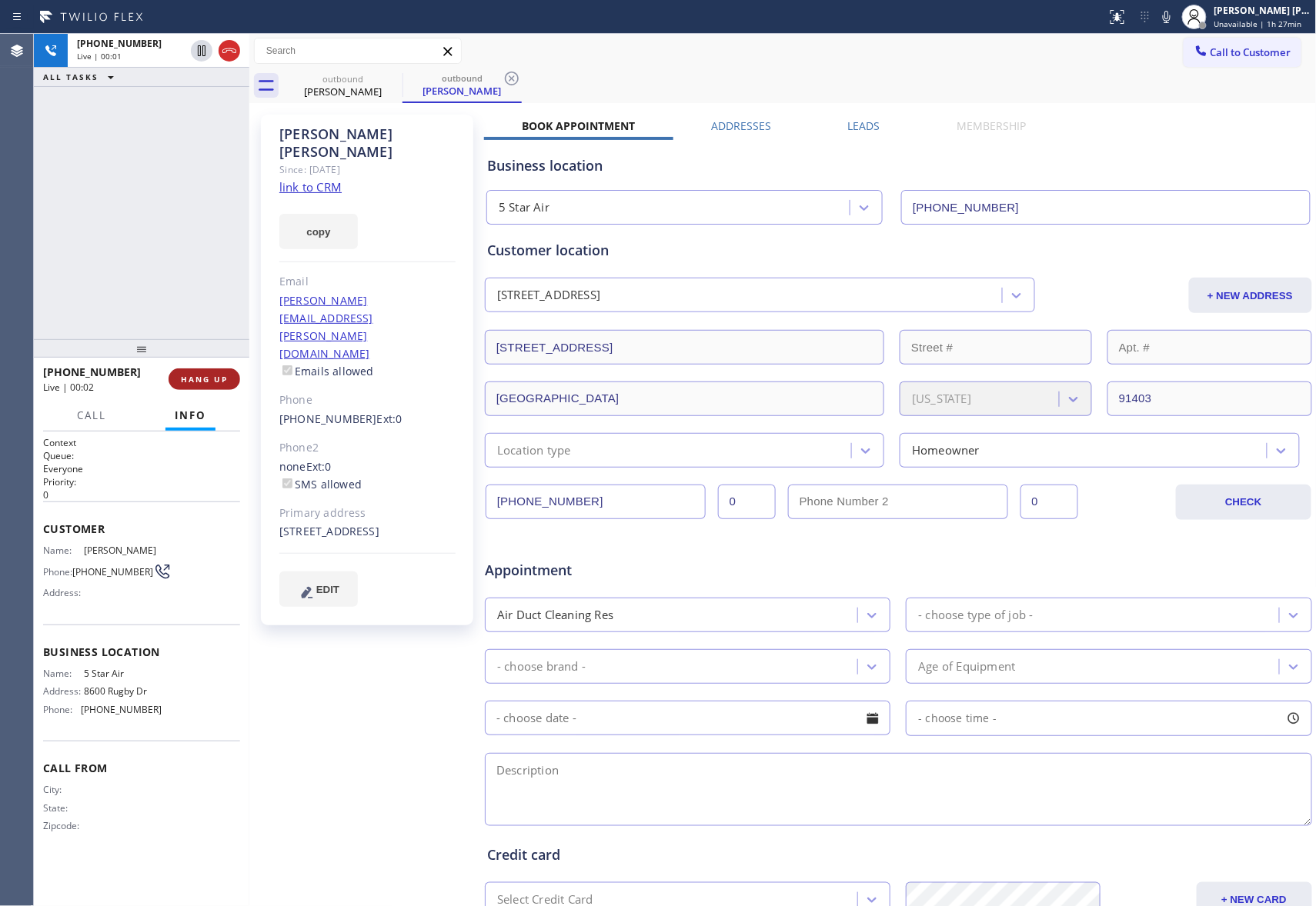
click at [208, 383] on span "HANG UP" at bounding box center [204, 378] width 47 height 11
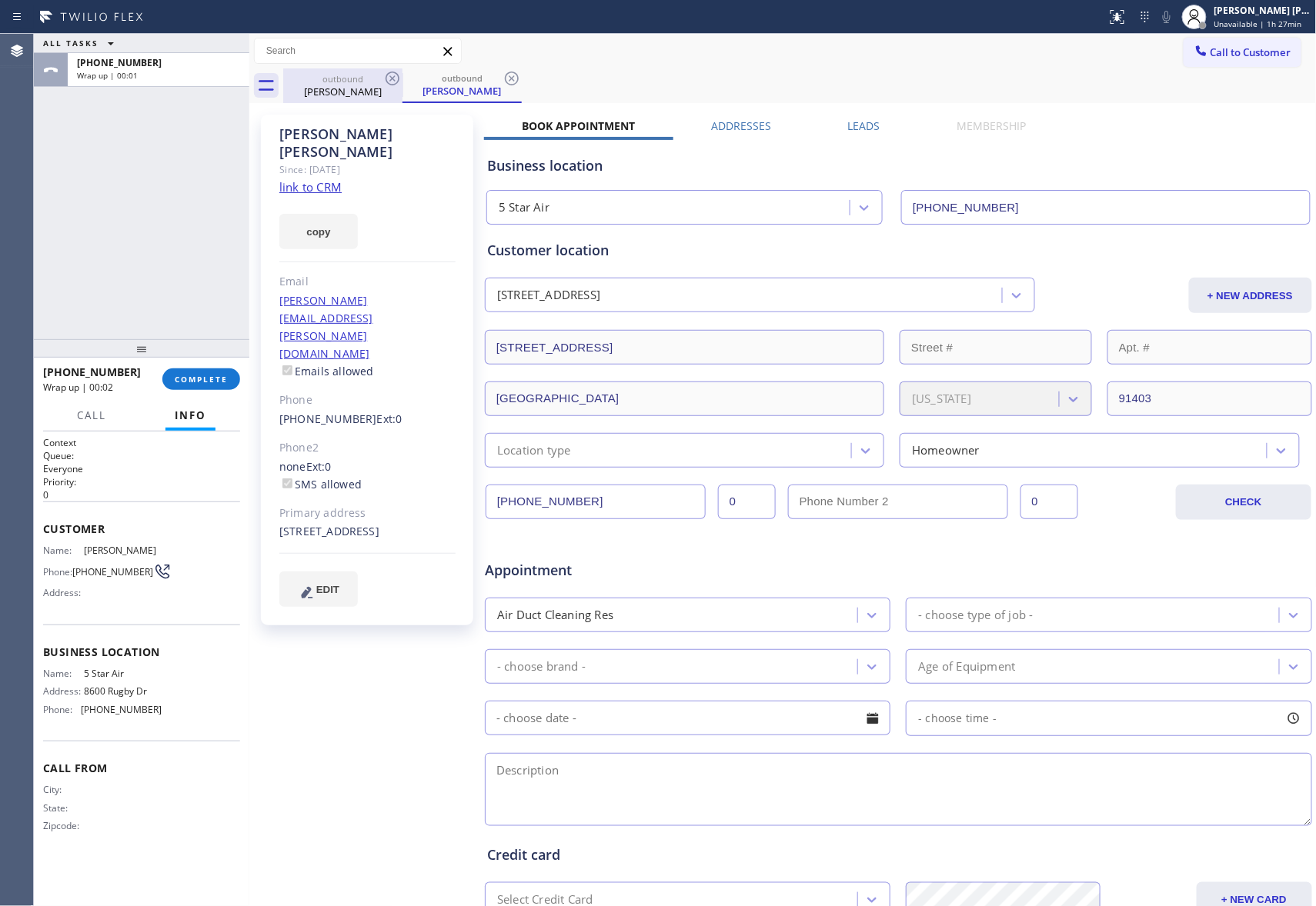
click at [374, 81] on div "outbound" at bounding box center [342, 79] width 116 height 12
click at [385, 78] on icon at bounding box center [392, 78] width 14 height 14
click at [0, 0] on icon at bounding box center [0, 0] width 0 height 0
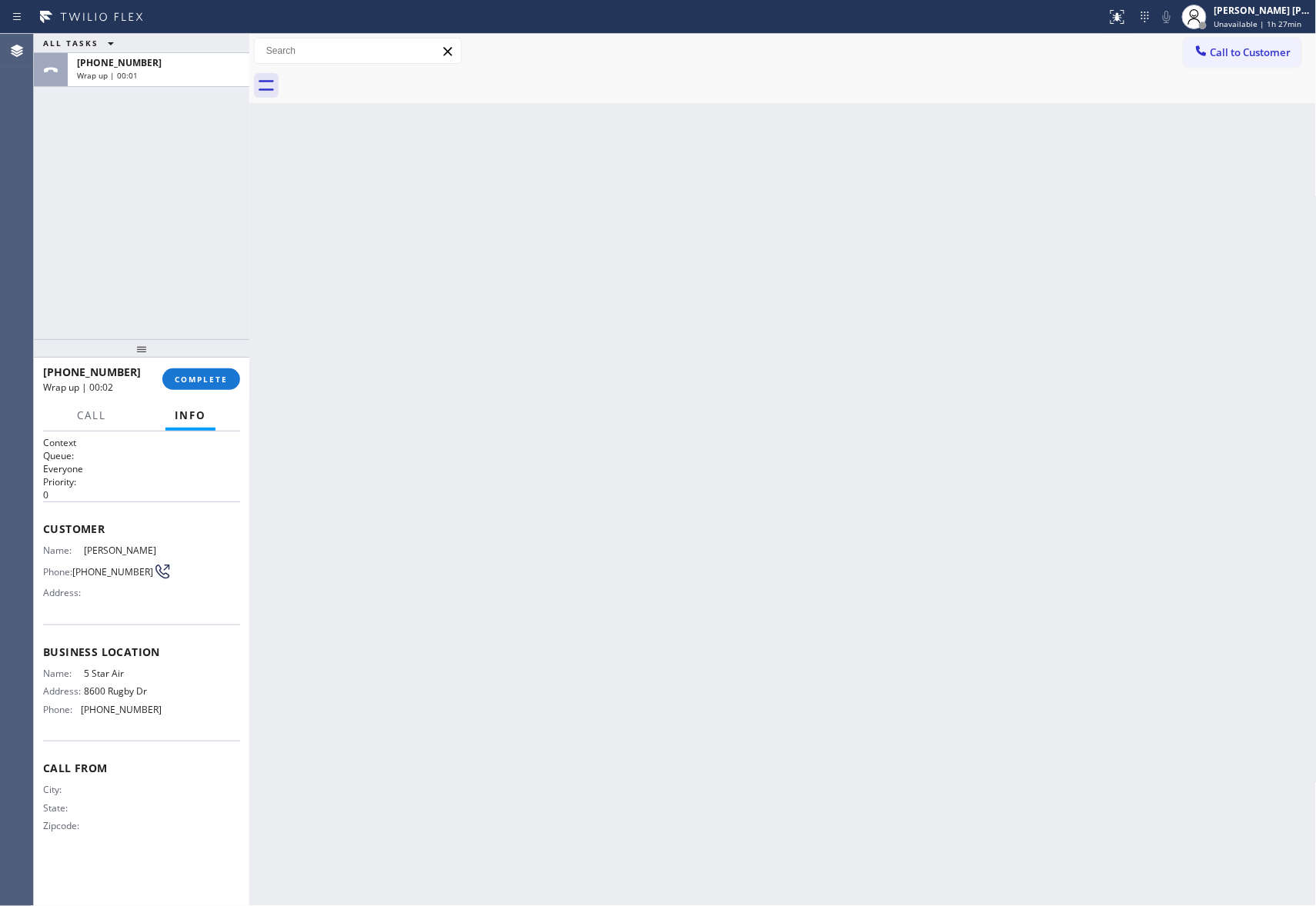
click at [385, 78] on div at bounding box center [799, 85] width 1033 height 34
click at [213, 375] on span "COMPLETE" at bounding box center [201, 378] width 53 height 11
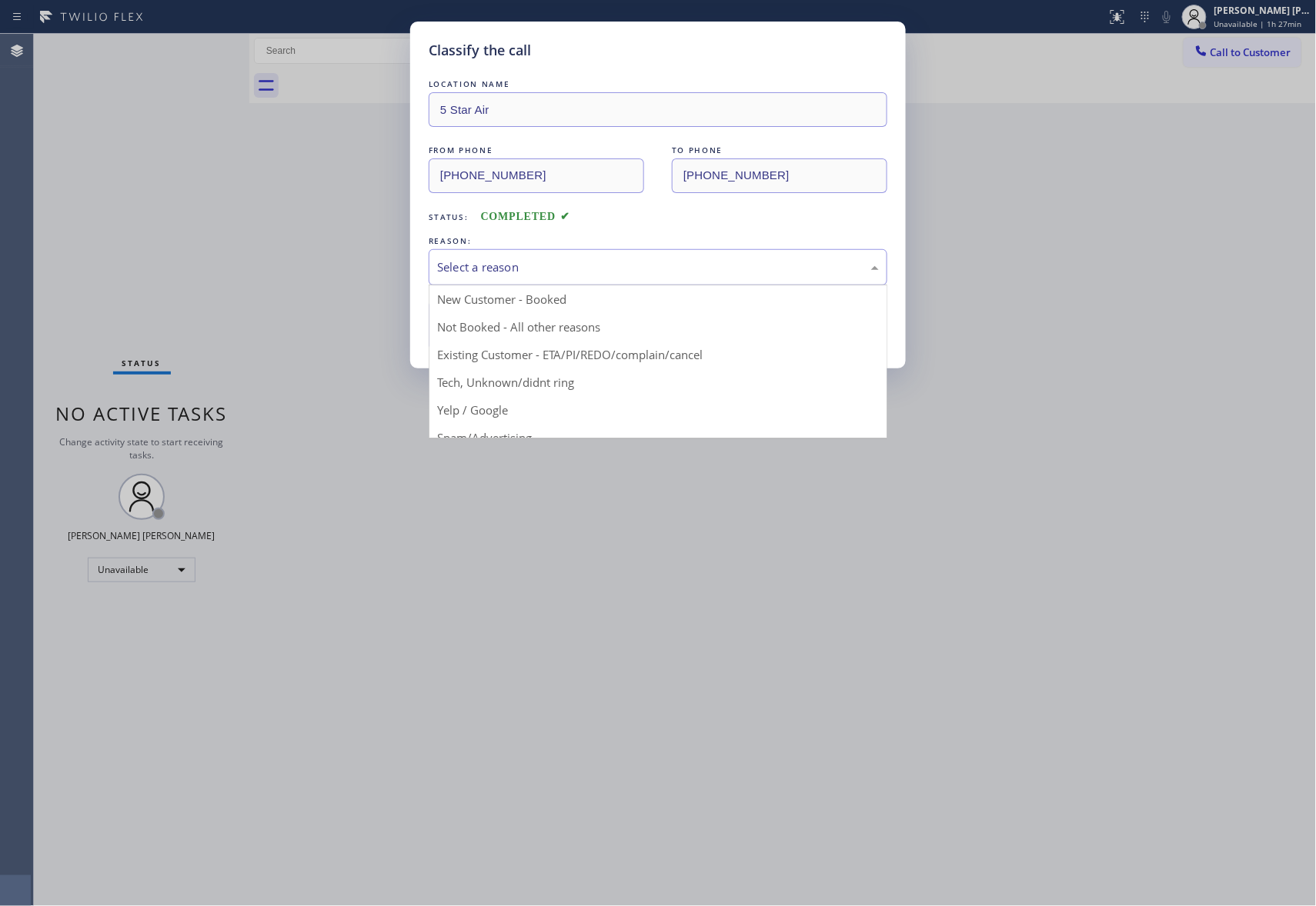
click at [626, 271] on div "Select a reason" at bounding box center [658, 267] width 442 height 18
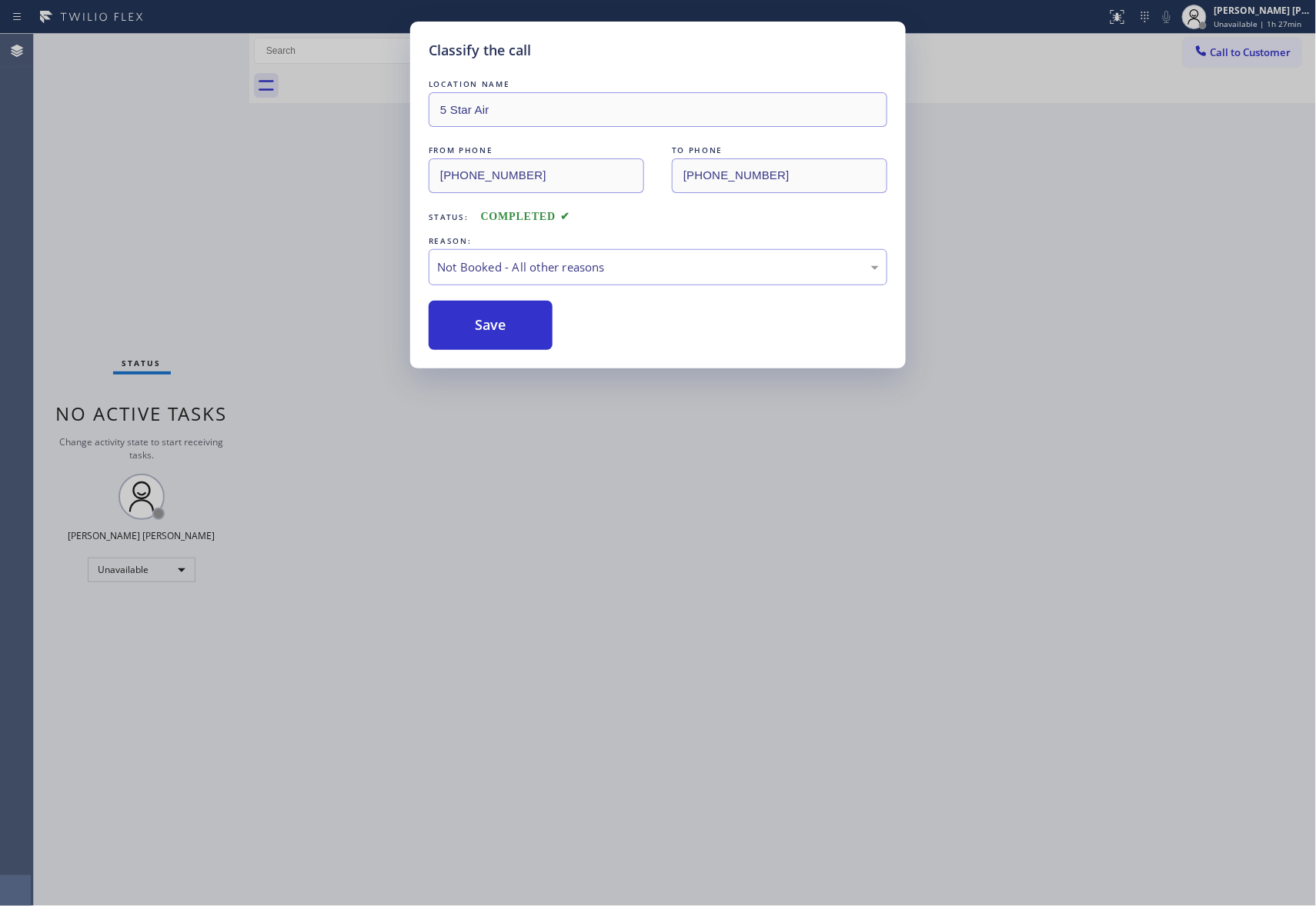
click at [514, 325] on button "Save" at bounding box center [490, 325] width 124 height 49
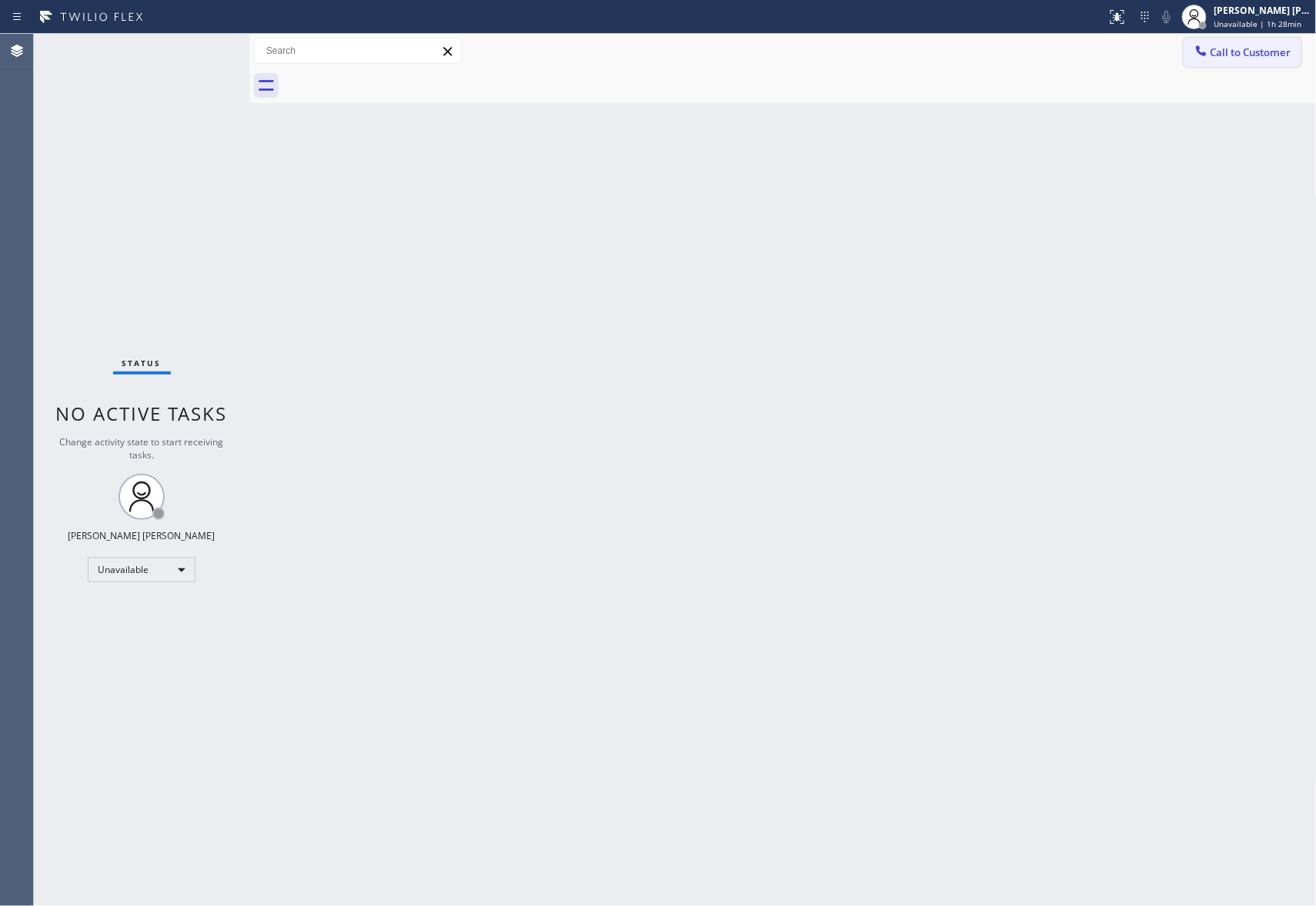
click at [1245, 41] on button "Call to Customer" at bounding box center [1242, 53] width 118 height 29
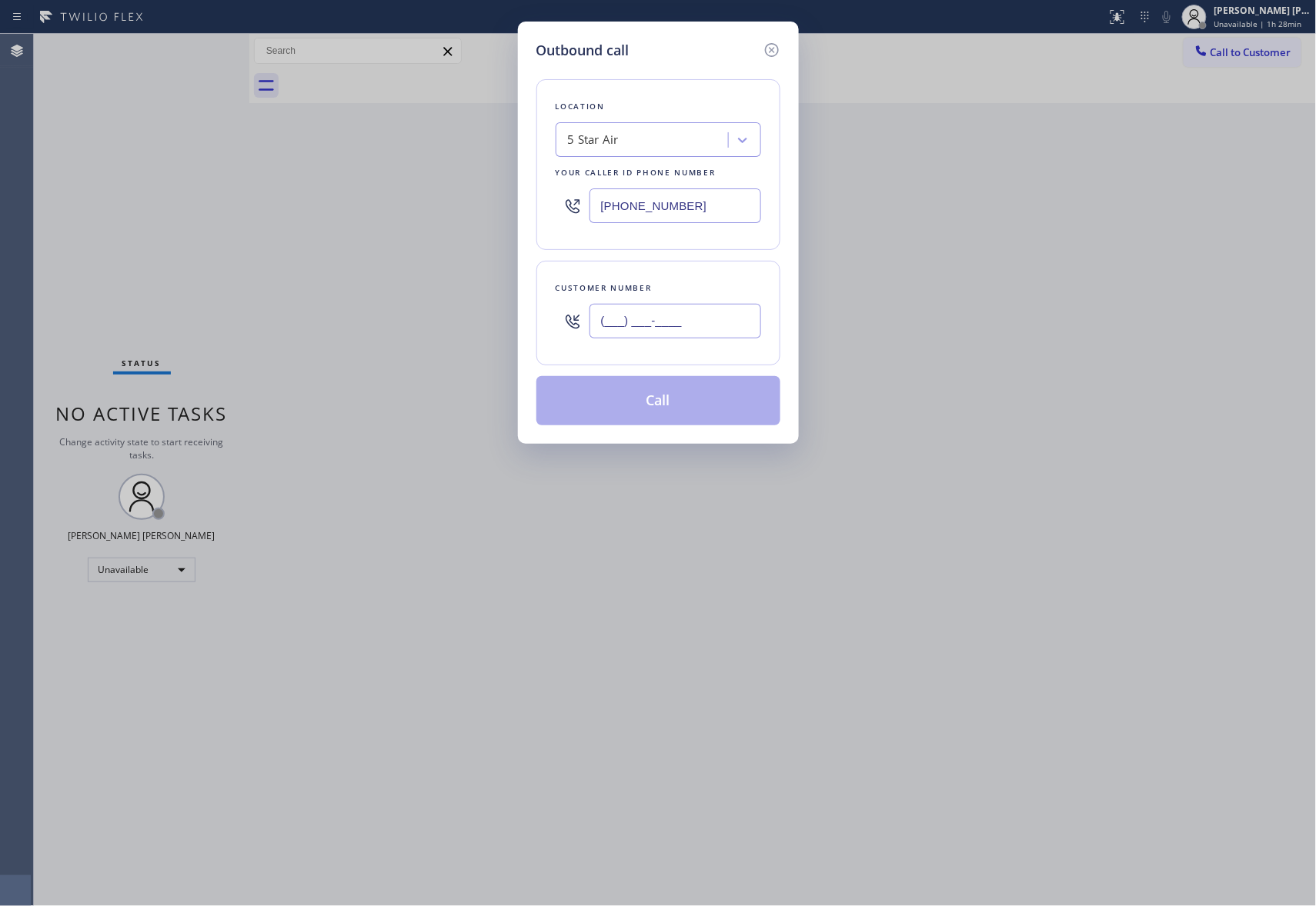
click at [683, 323] on input "(___) ___-____" at bounding box center [675, 321] width 172 height 34
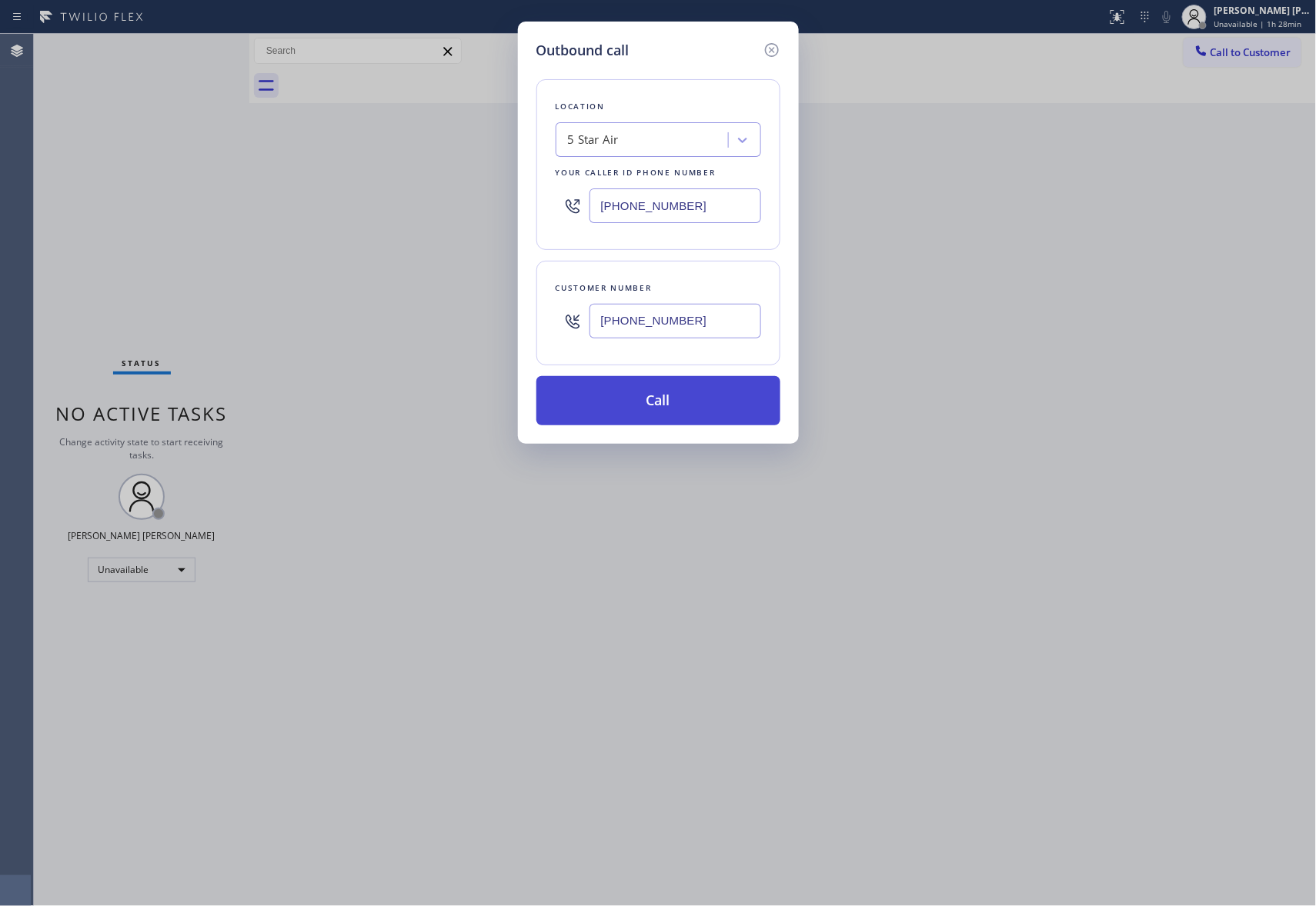
click at [671, 398] on button "Call" at bounding box center [658, 401] width 244 height 49
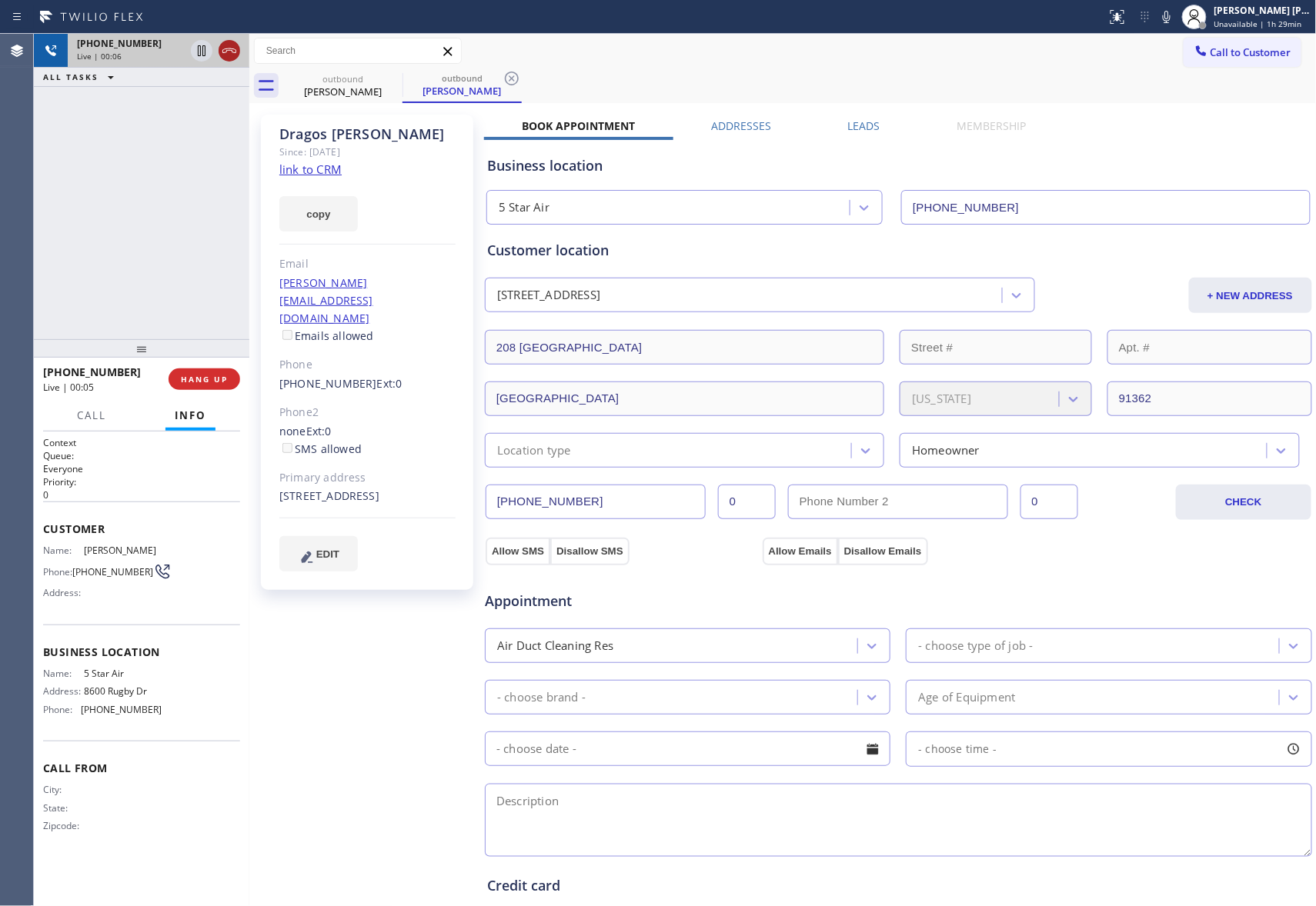
click at [231, 46] on icon at bounding box center [229, 51] width 19 height 19
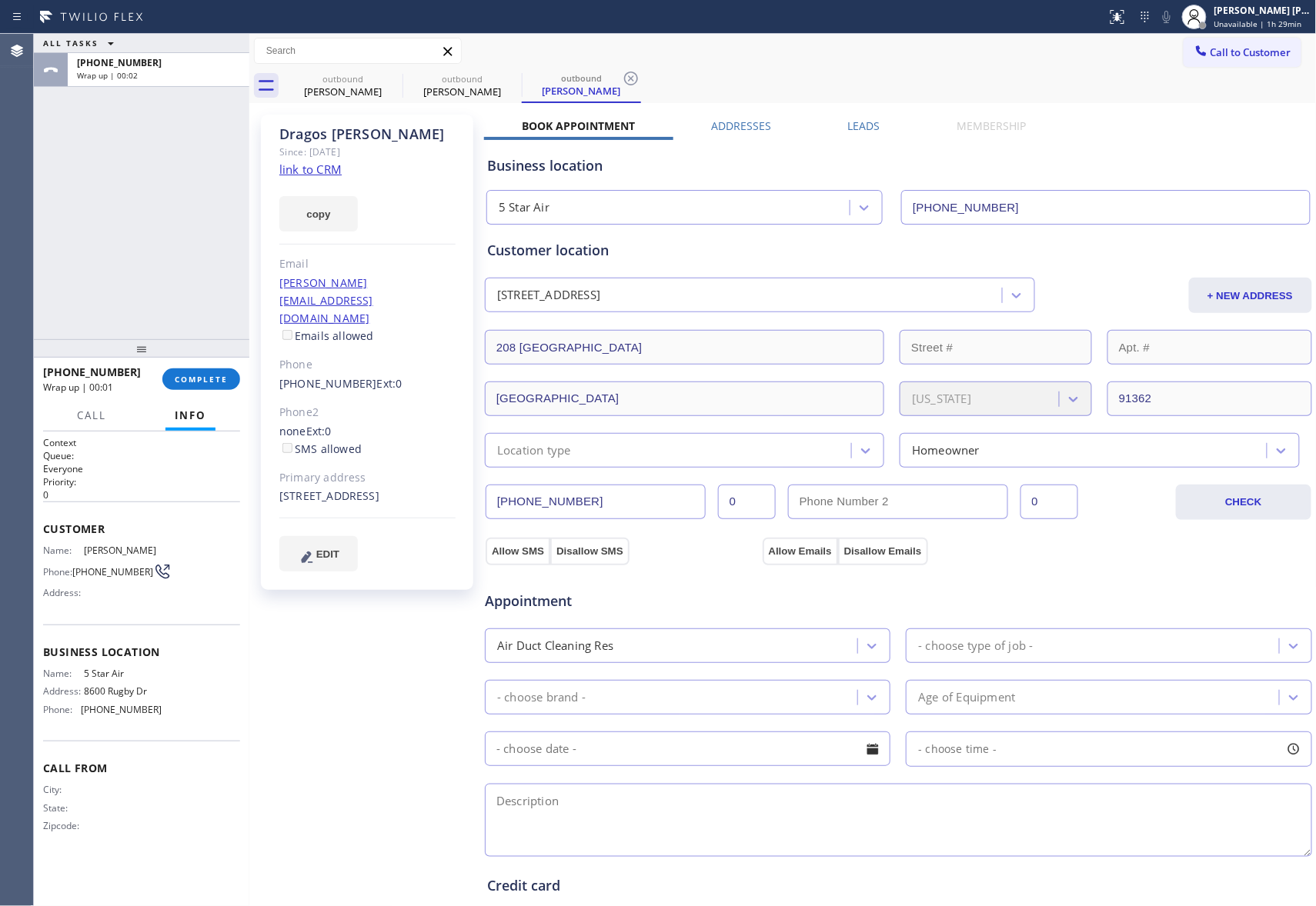
click at [862, 115] on div "[PERSON_NAME] Since: [DATE] link to CRM copy [PERSON_NAME] [PERSON_NAME][EMAIL_…" at bounding box center [782, 621] width 1059 height 1028
click at [857, 125] on label "Leads" at bounding box center [863, 125] width 32 height 15
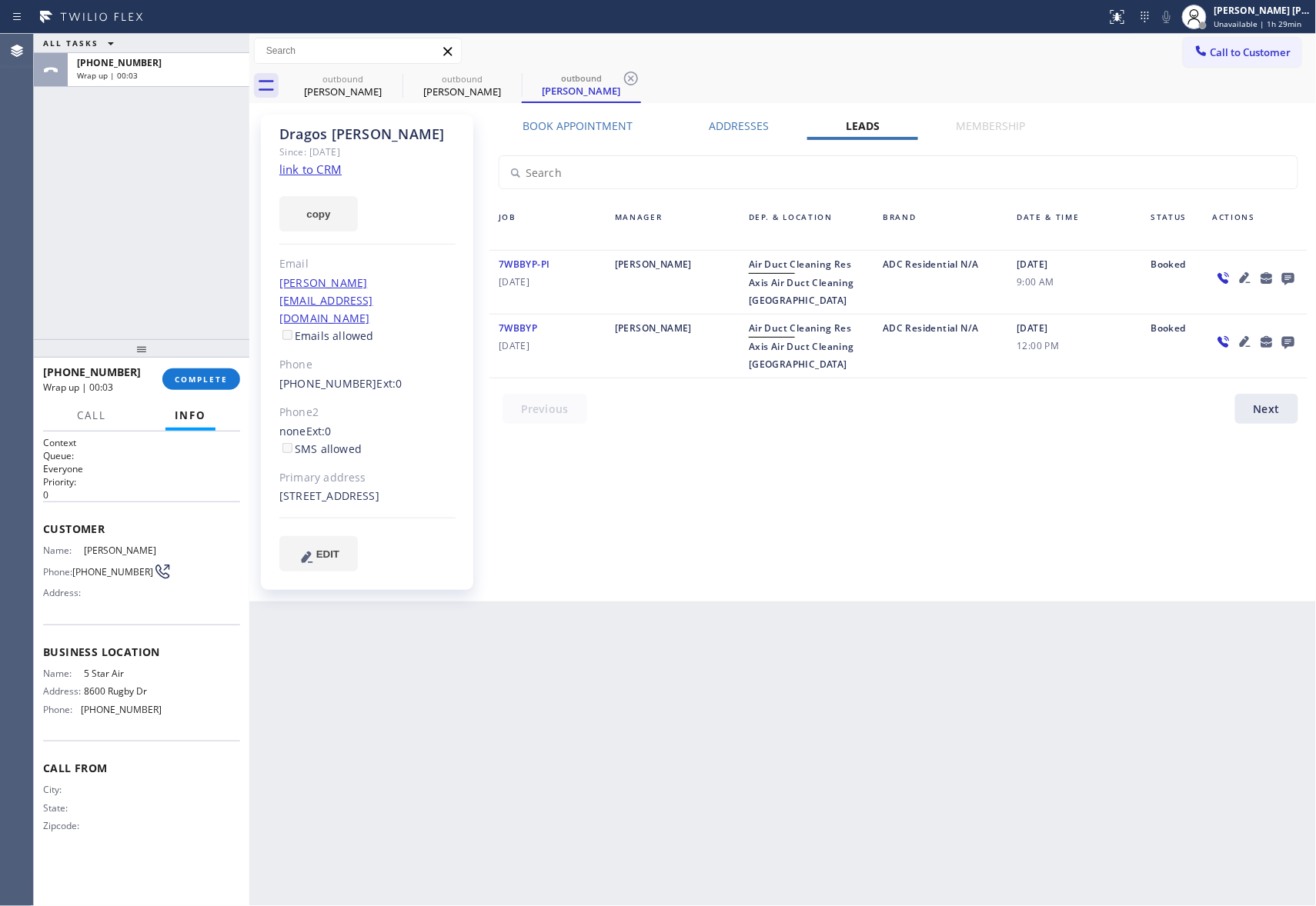
click at [1284, 278] on icon at bounding box center [1288, 279] width 13 height 13
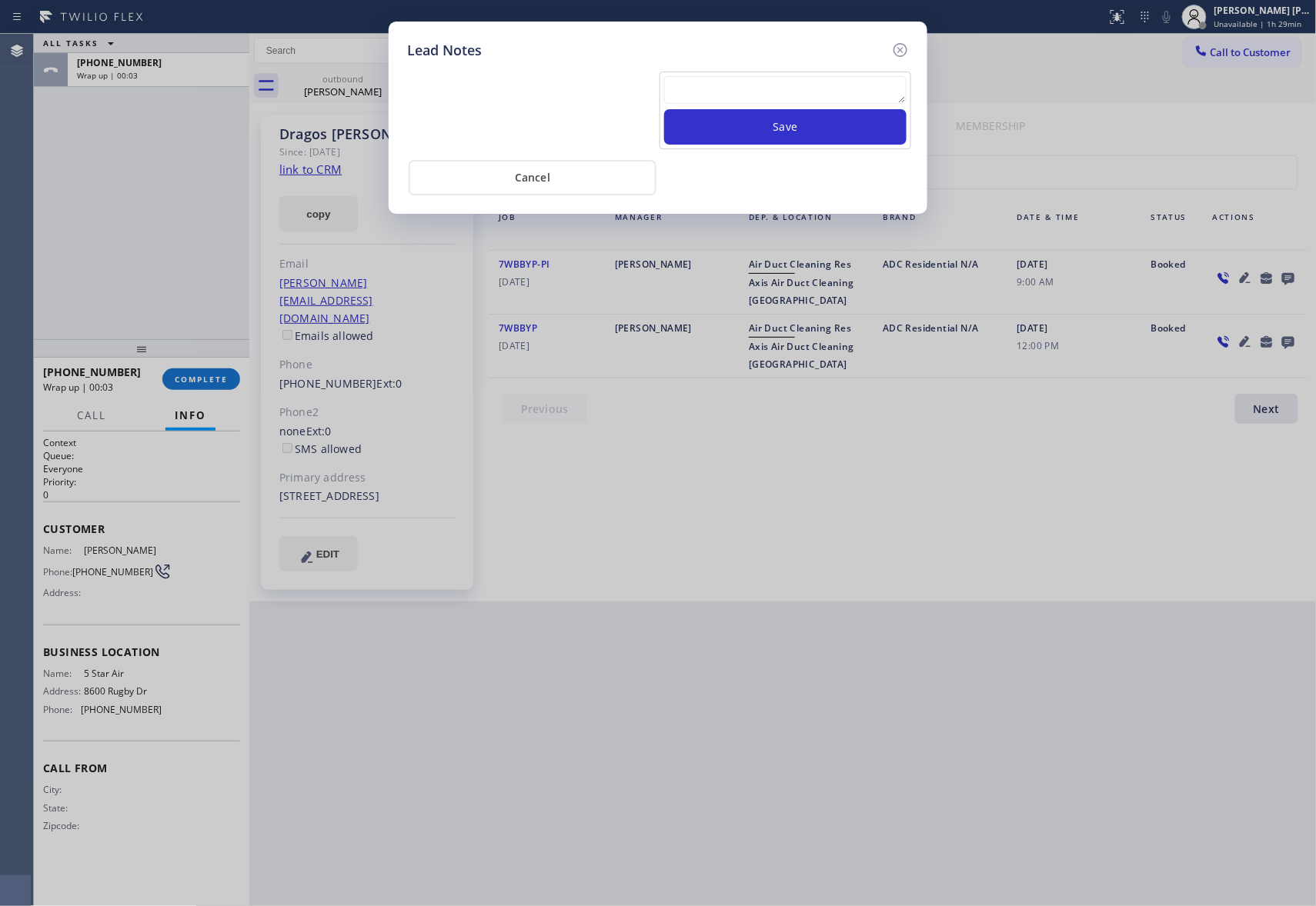
click at [803, 83] on textarea at bounding box center [785, 90] width 242 height 27
click at [826, 115] on button "Save" at bounding box center [785, 127] width 242 height 35
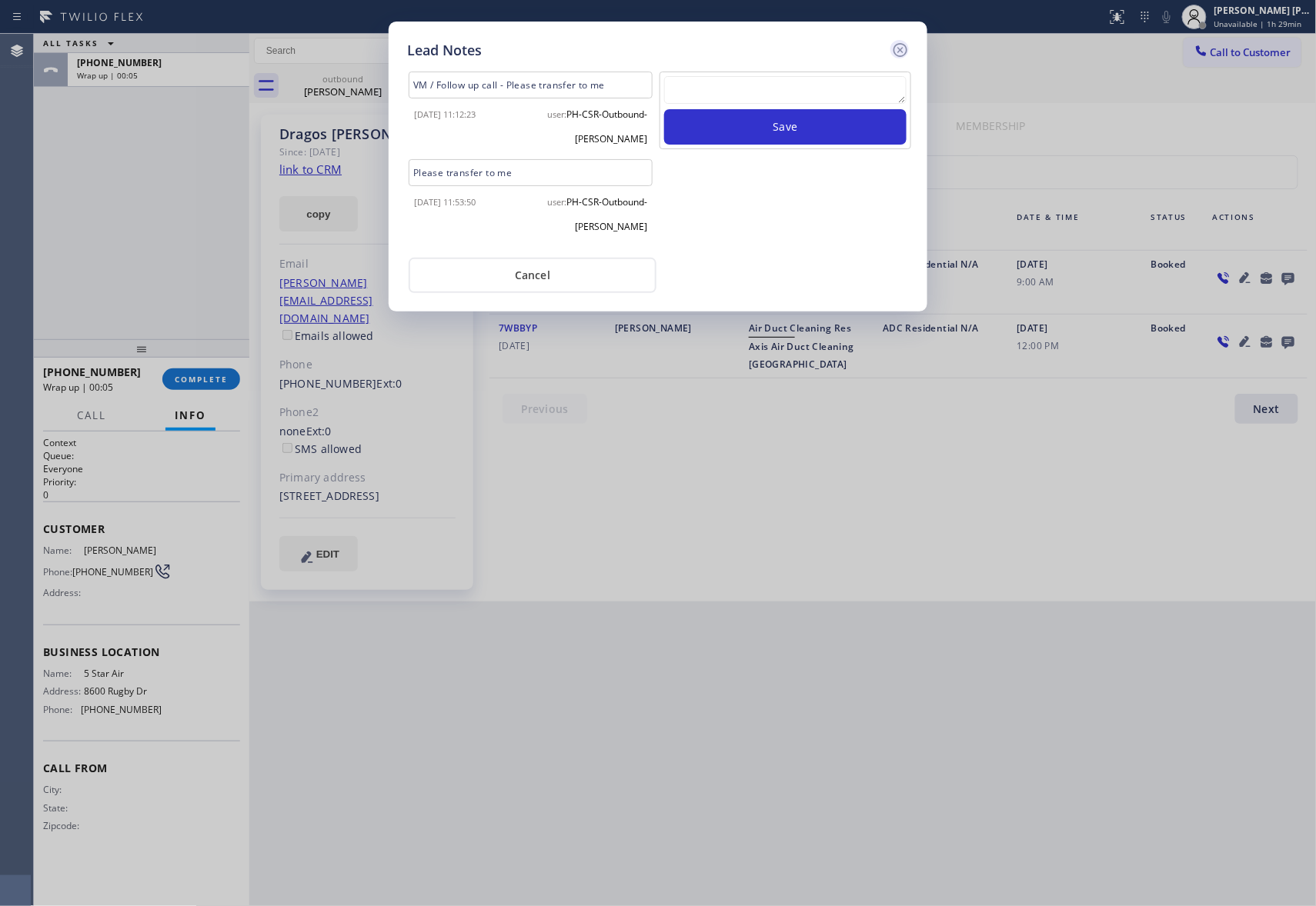
click at [899, 51] on icon at bounding box center [899, 50] width 19 height 19
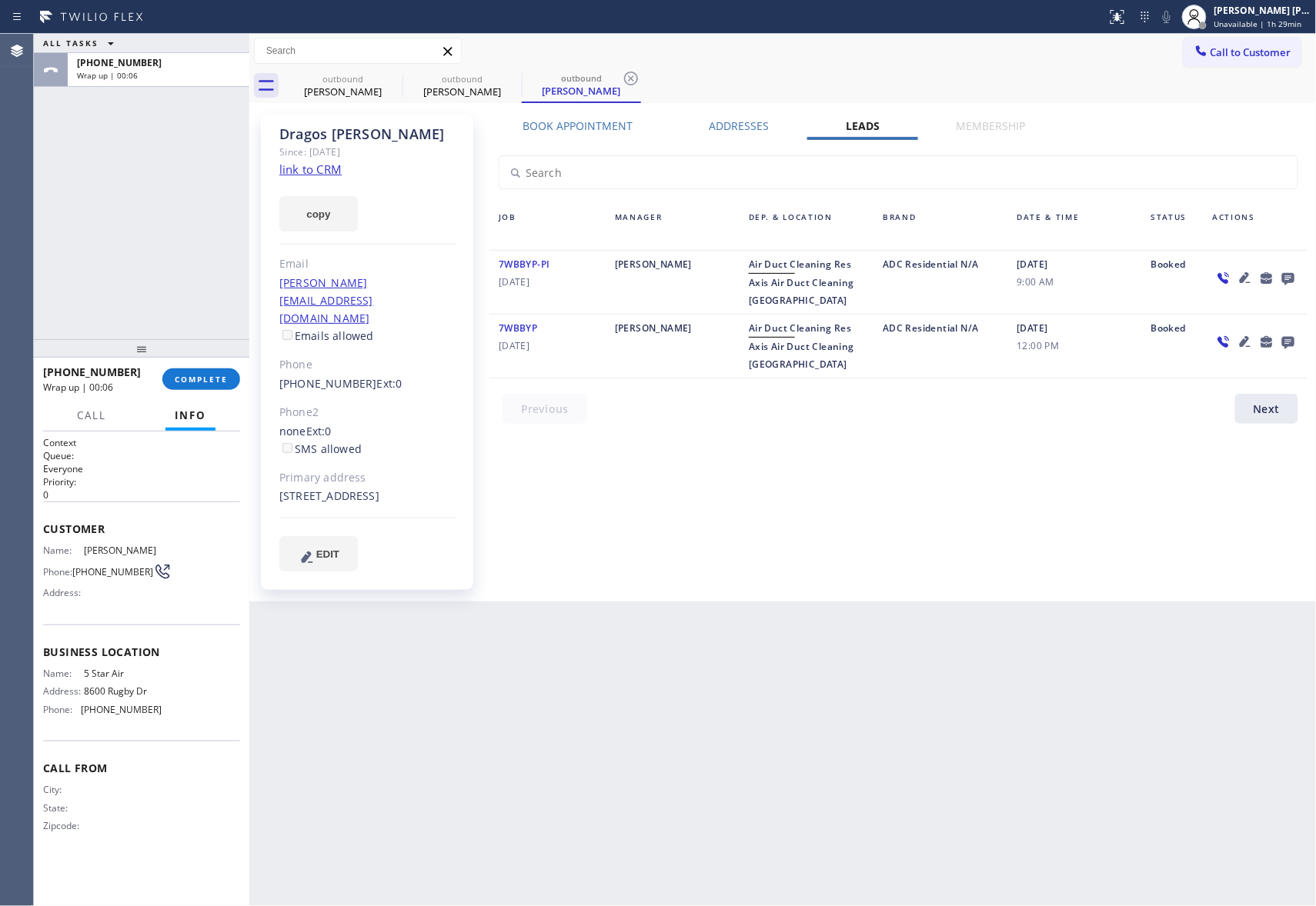
click at [208, 366] on div "[PHONE_NUMBER] Wrap up | 00:06 COMPLETE" at bounding box center [141, 378] width 197 height 40
click at [221, 370] on button "COMPLETE" at bounding box center [201, 379] width 78 height 21
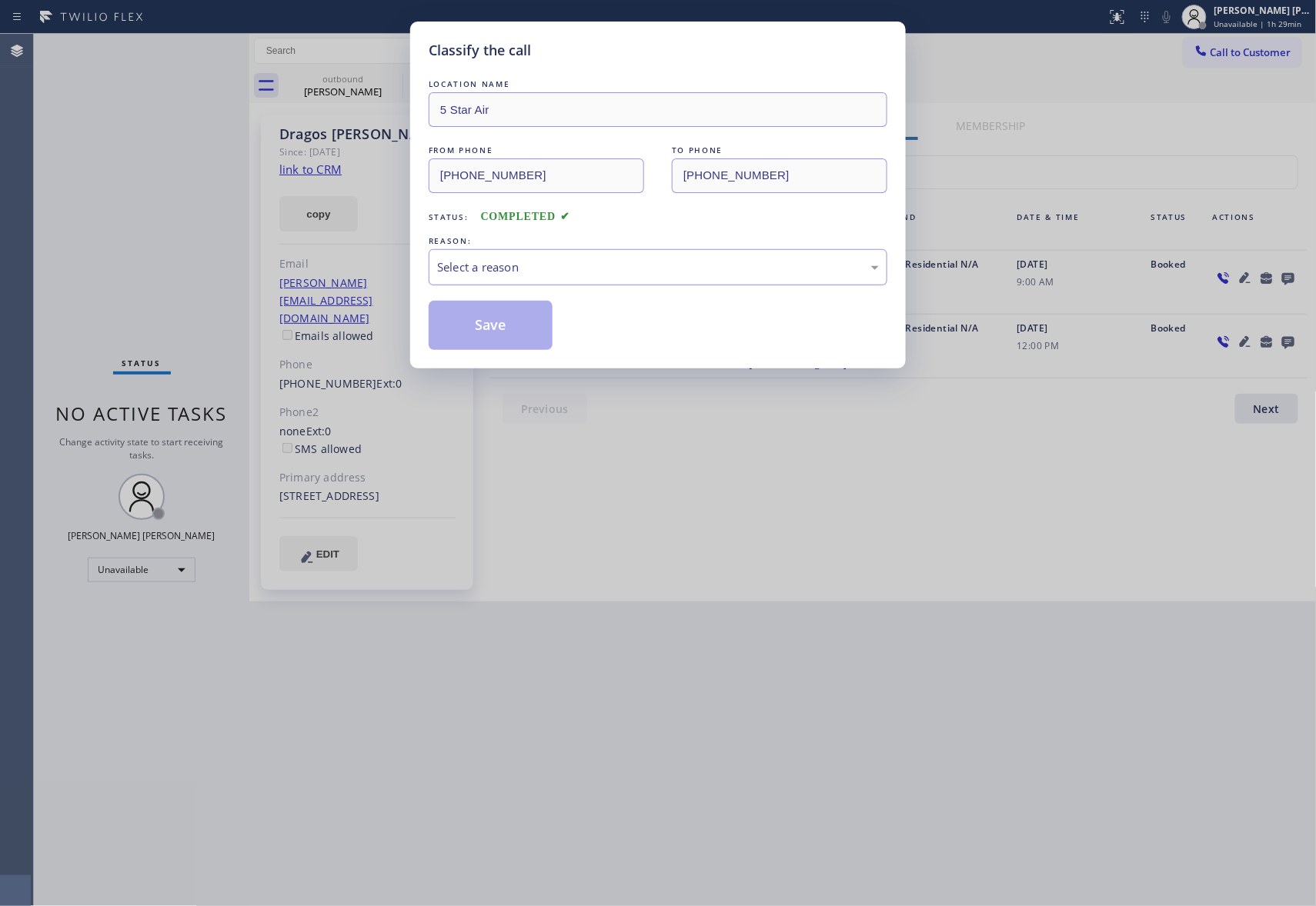
click at [581, 258] on div "Select a reason" at bounding box center [658, 267] width 442 height 18
click at [475, 330] on button "Save" at bounding box center [490, 325] width 124 height 49
click at [365, 68] on div "Classify the call LOCATION NAME 5 Star Air FROM PHONE [PHONE_NUMBER] TO PHONE […" at bounding box center [658, 453] width 1316 height 906
click at [394, 86] on div "Classify the call LOCATION NAME 5 Star Appliance Repair Pro FROM PHONE [PHONE_N…" at bounding box center [675, 470] width 1282 height 872
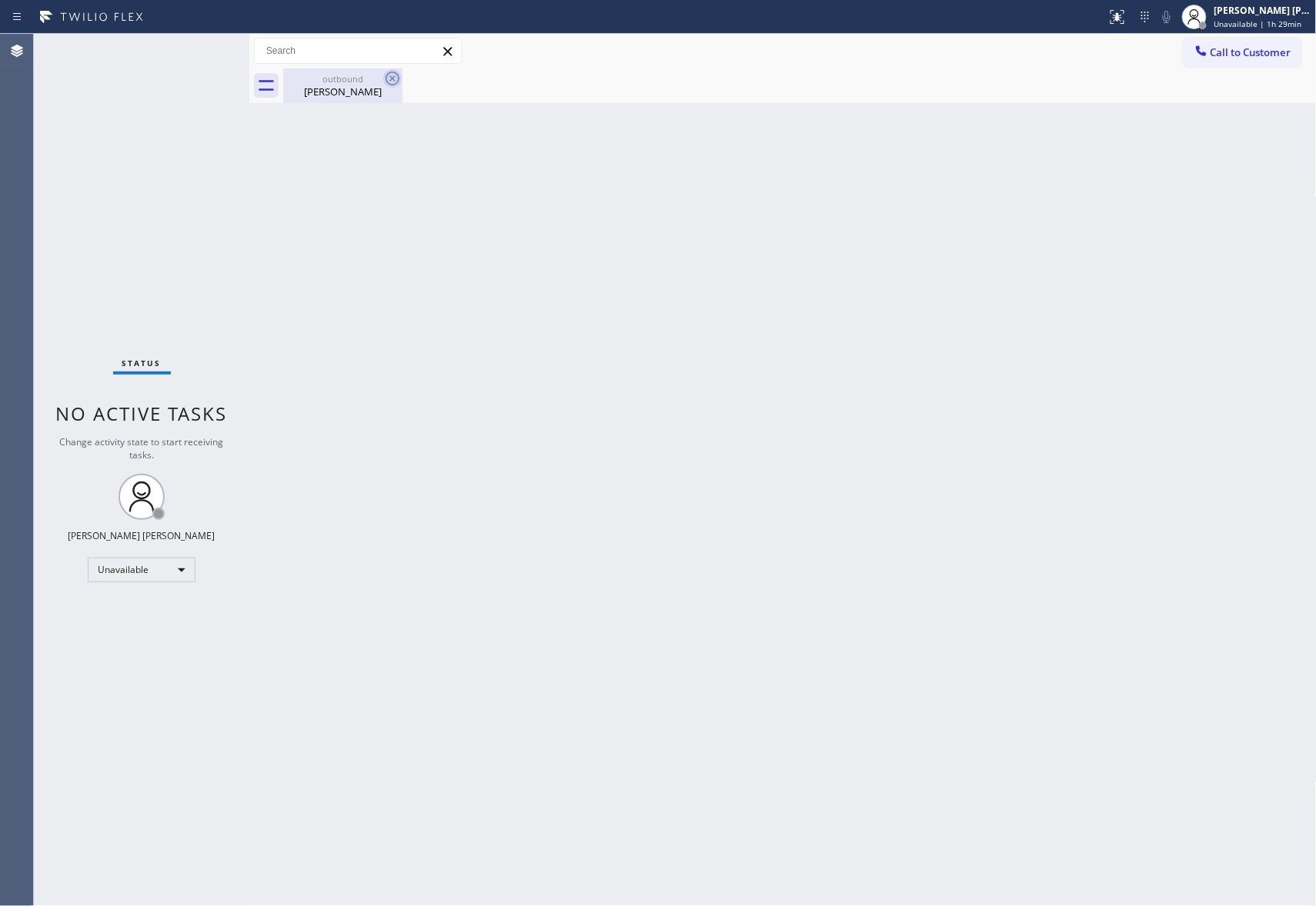
click at [394, 82] on icon at bounding box center [392, 78] width 19 height 19
click at [358, 85] on div "[PERSON_NAME]" at bounding box center [342, 92] width 116 height 14
click at [391, 81] on div at bounding box center [799, 85] width 1033 height 34
click at [1271, 59] on span "Call to Customer" at bounding box center [1251, 53] width 81 height 14
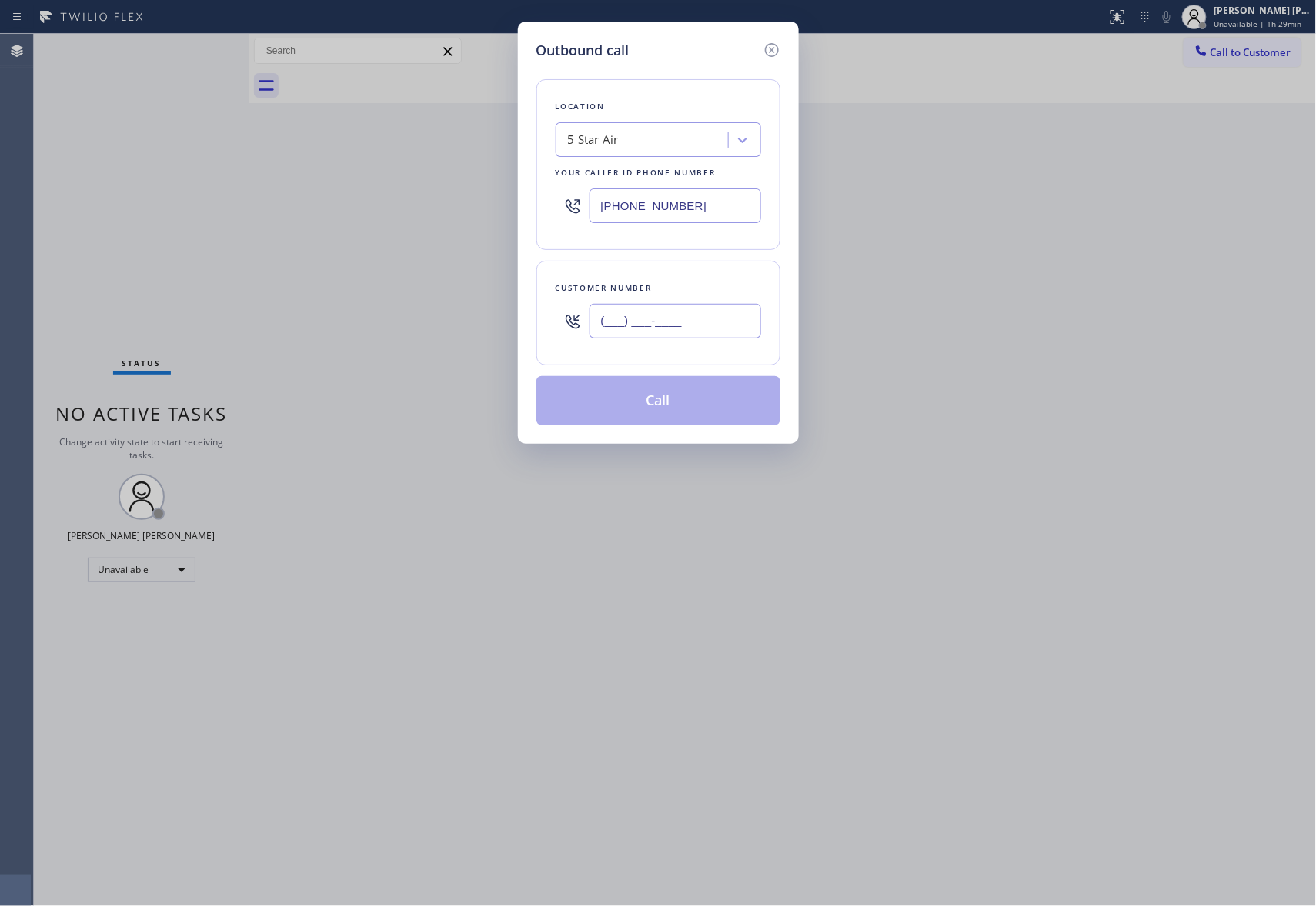
click at [671, 311] on input "(___) ___-____" at bounding box center [675, 321] width 172 height 34
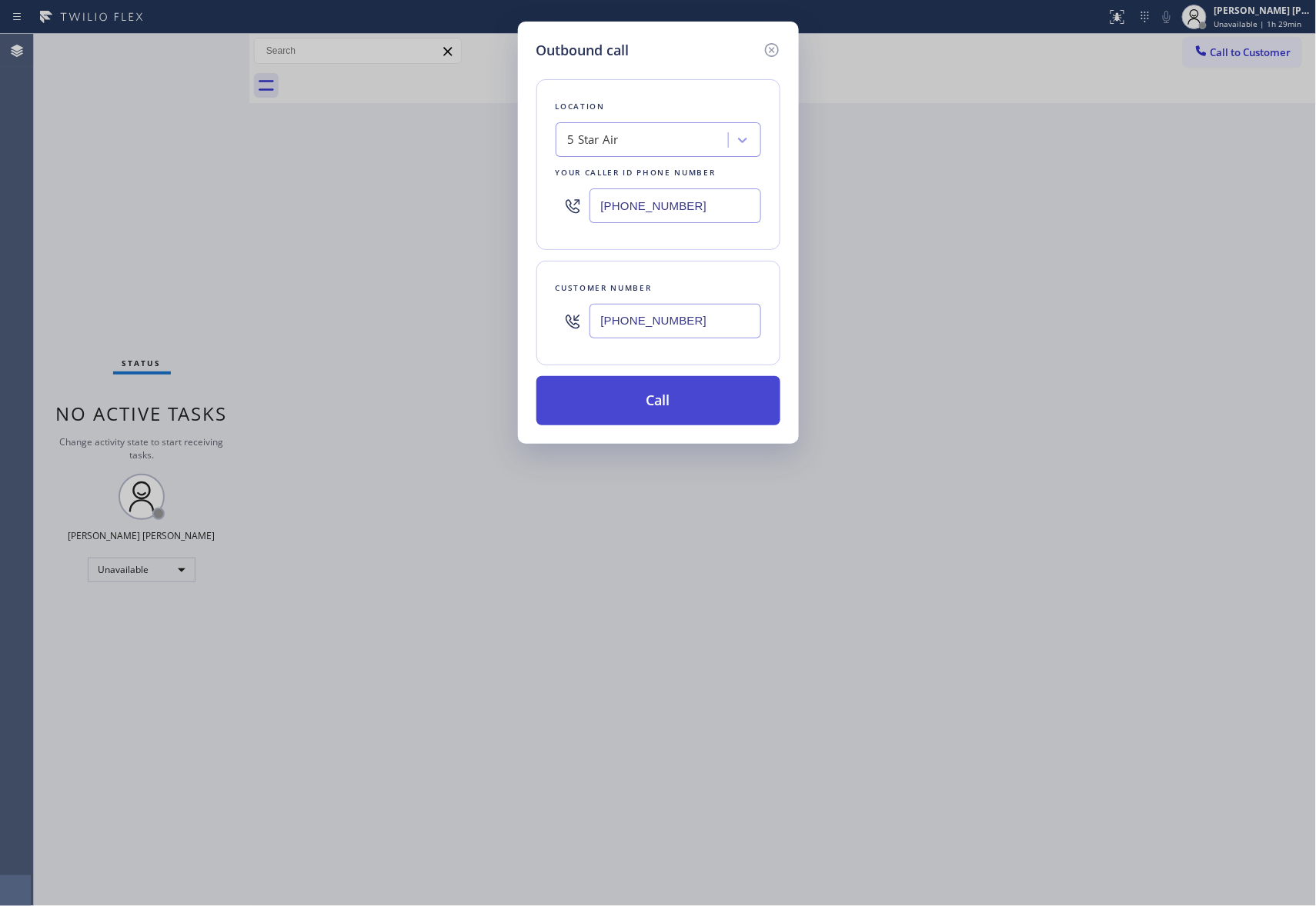
click at [650, 403] on button "Call" at bounding box center [658, 401] width 244 height 49
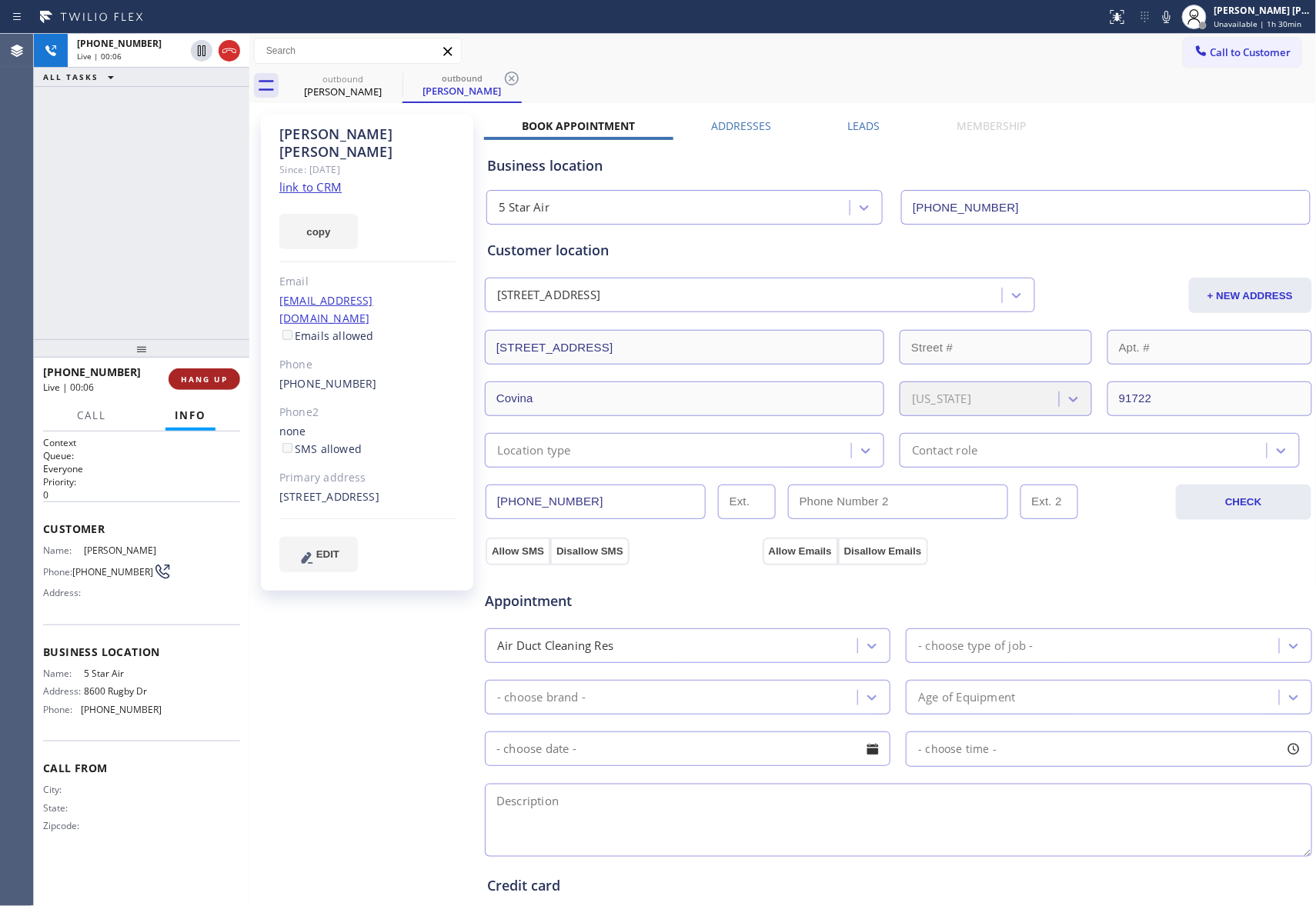
click at [208, 378] on span "HANG UP" at bounding box center [204, 378] width 47 height 11
click at [854, 123] on label "Leads" at bounding box center [863, 125] width 32 height 15
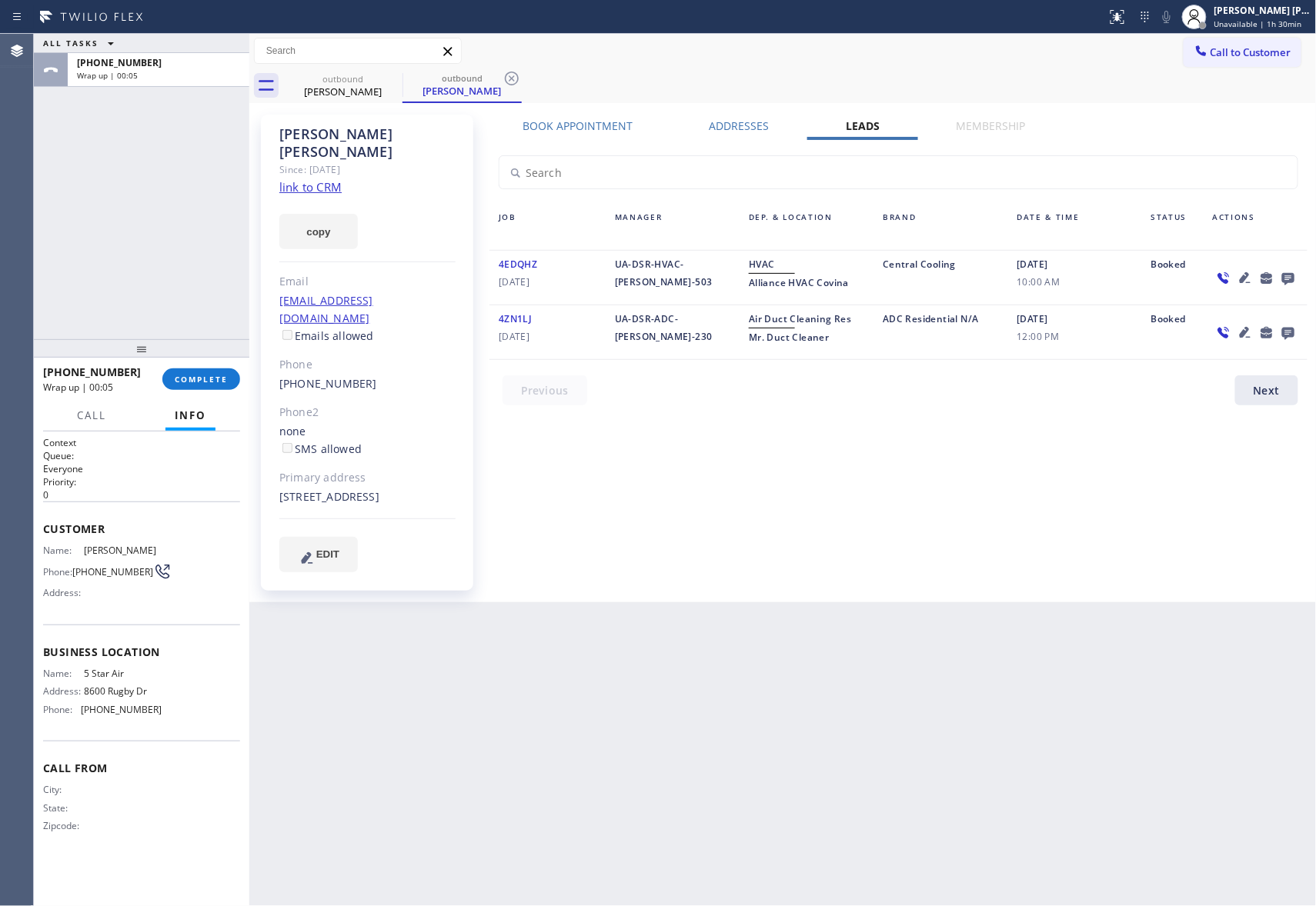
click at [1291, 273] on icon at bounding box center [1288, 279] width 13 height 13
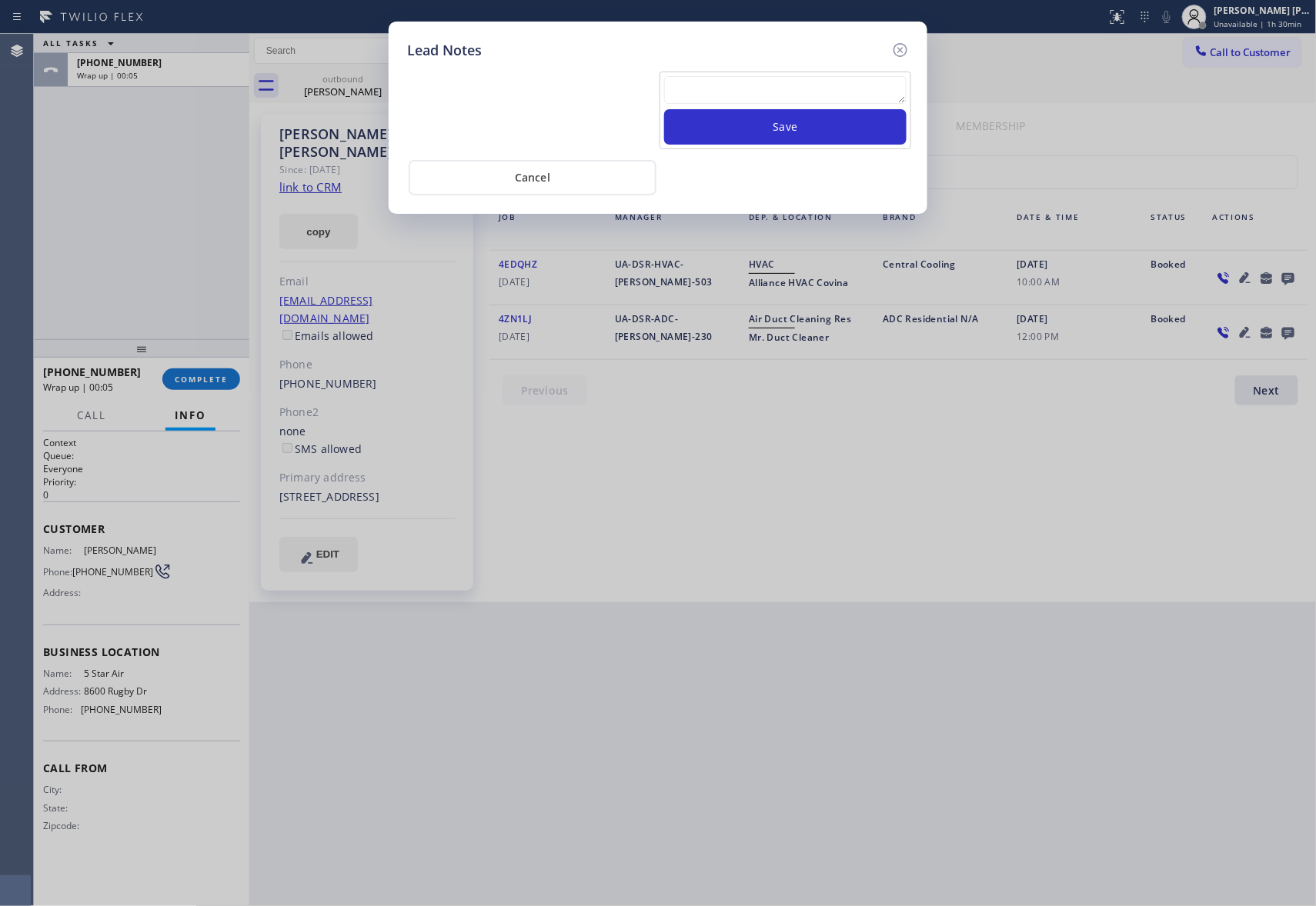
click at [792, 84] on textarea at bounding box center [785, 90] width 242 height 27
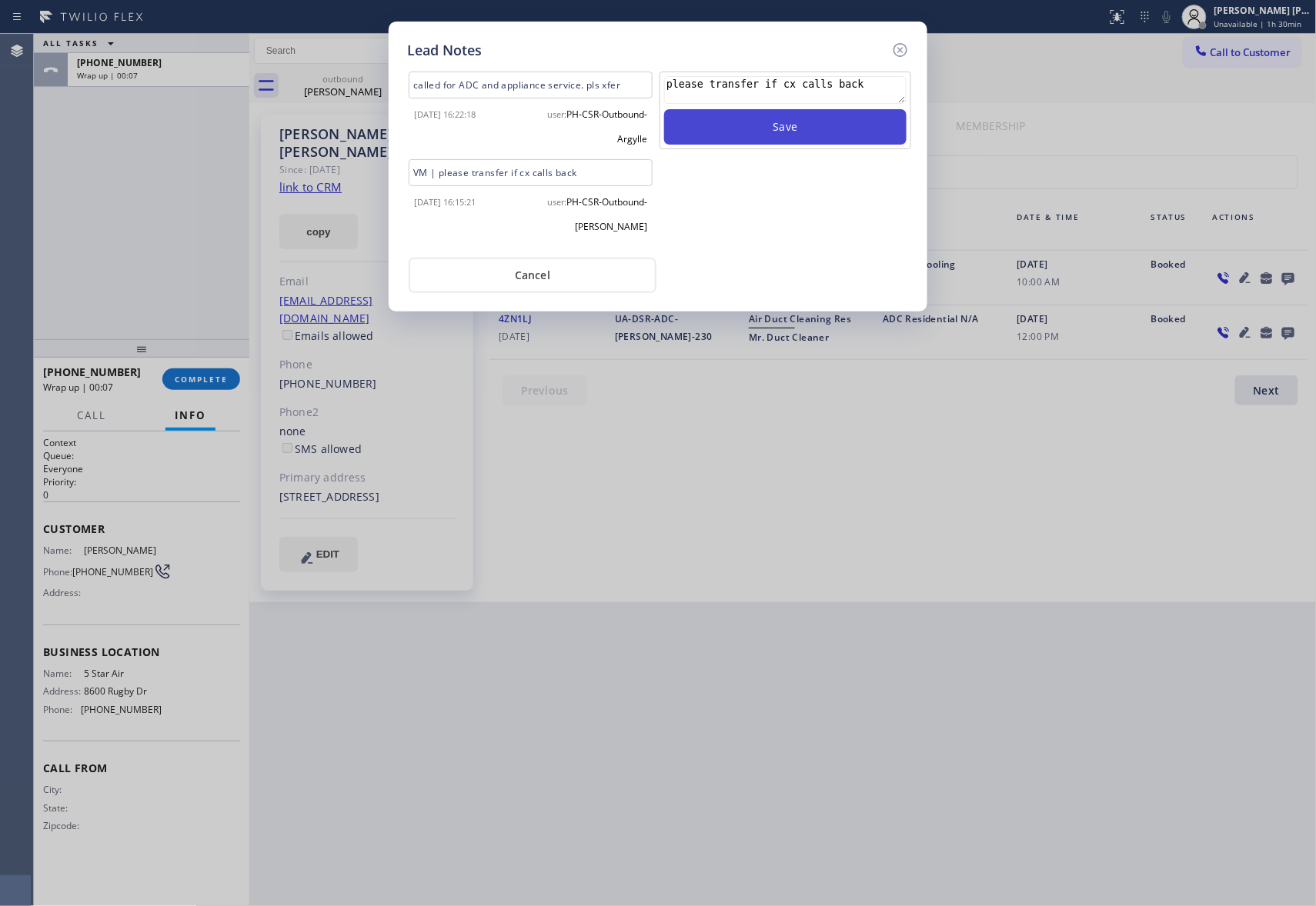
click at [792, 131] on button "Save" at bounding box center [785, 127] width 242 height 35
click at [898, 45] on icon at bounding box center [899, 50] width 19 height 19
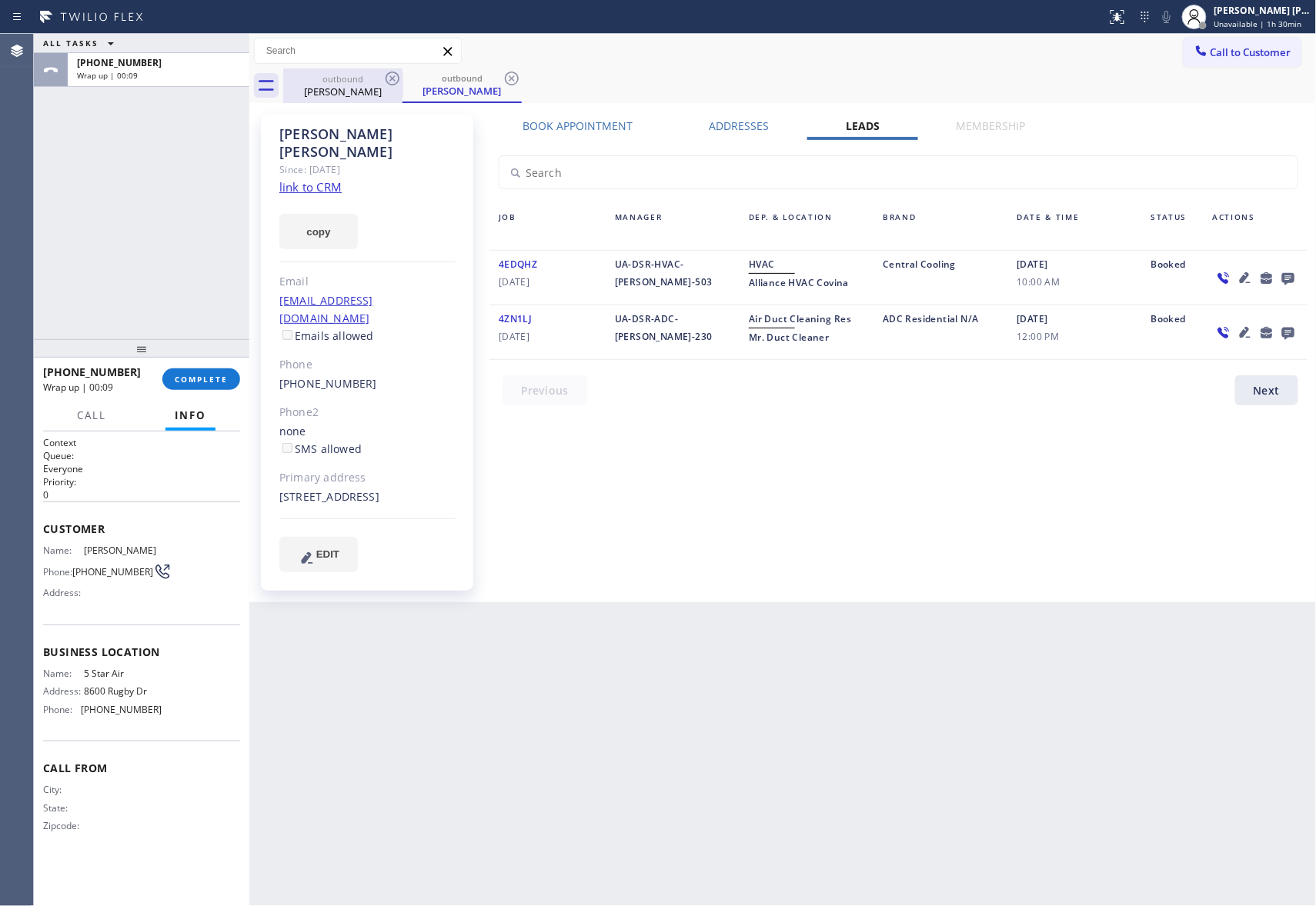
drag, startPoint x: 368, startPoint y: 78, endPoint x: 385, endPoint y: 78, distance: 17.0
click at [370, 78] on div "outbound" at bounding box center [342, 79] width 116 height 12
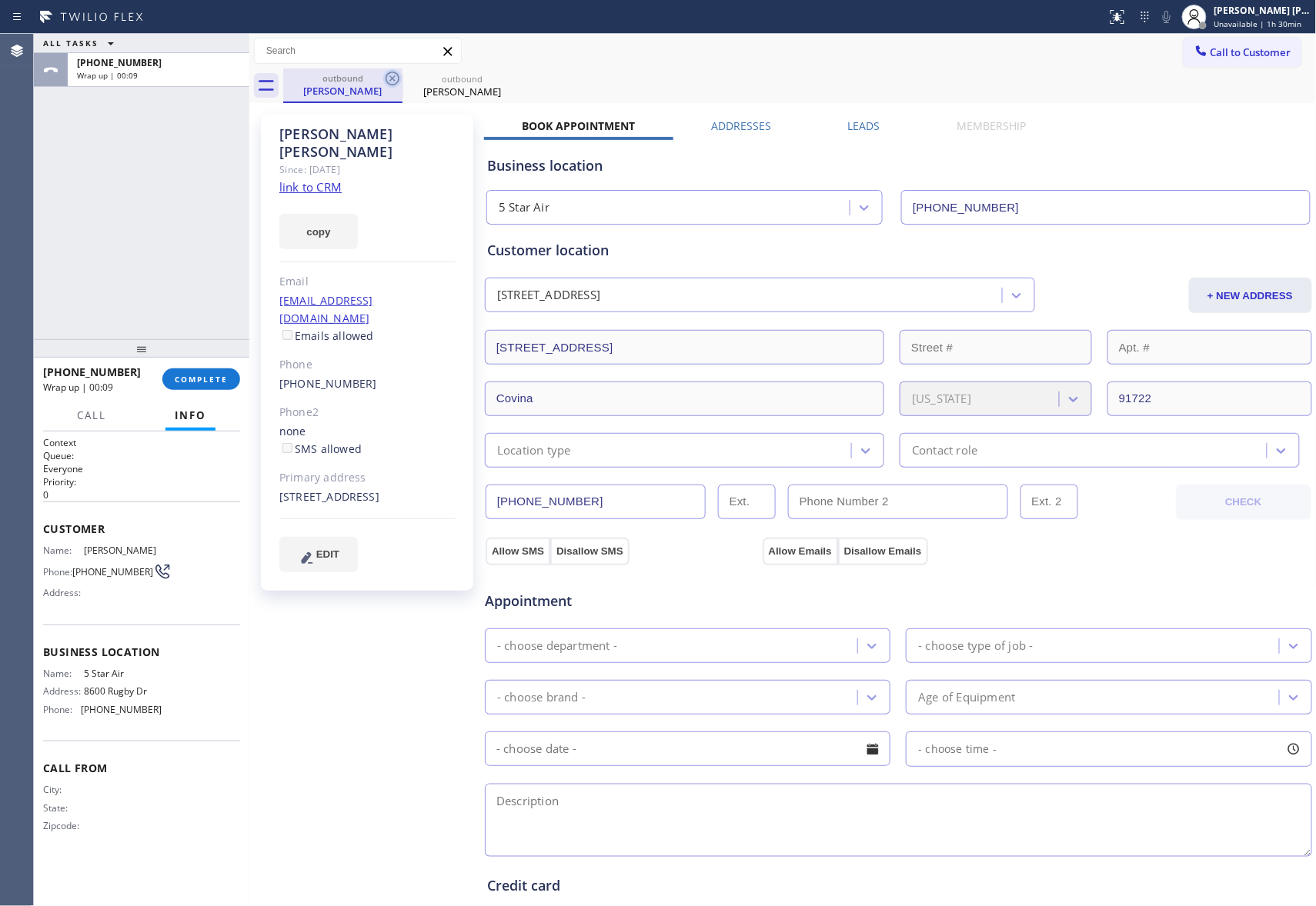
click at [385, 78] on icon at bounding box center [392, 78] width 14 height 14
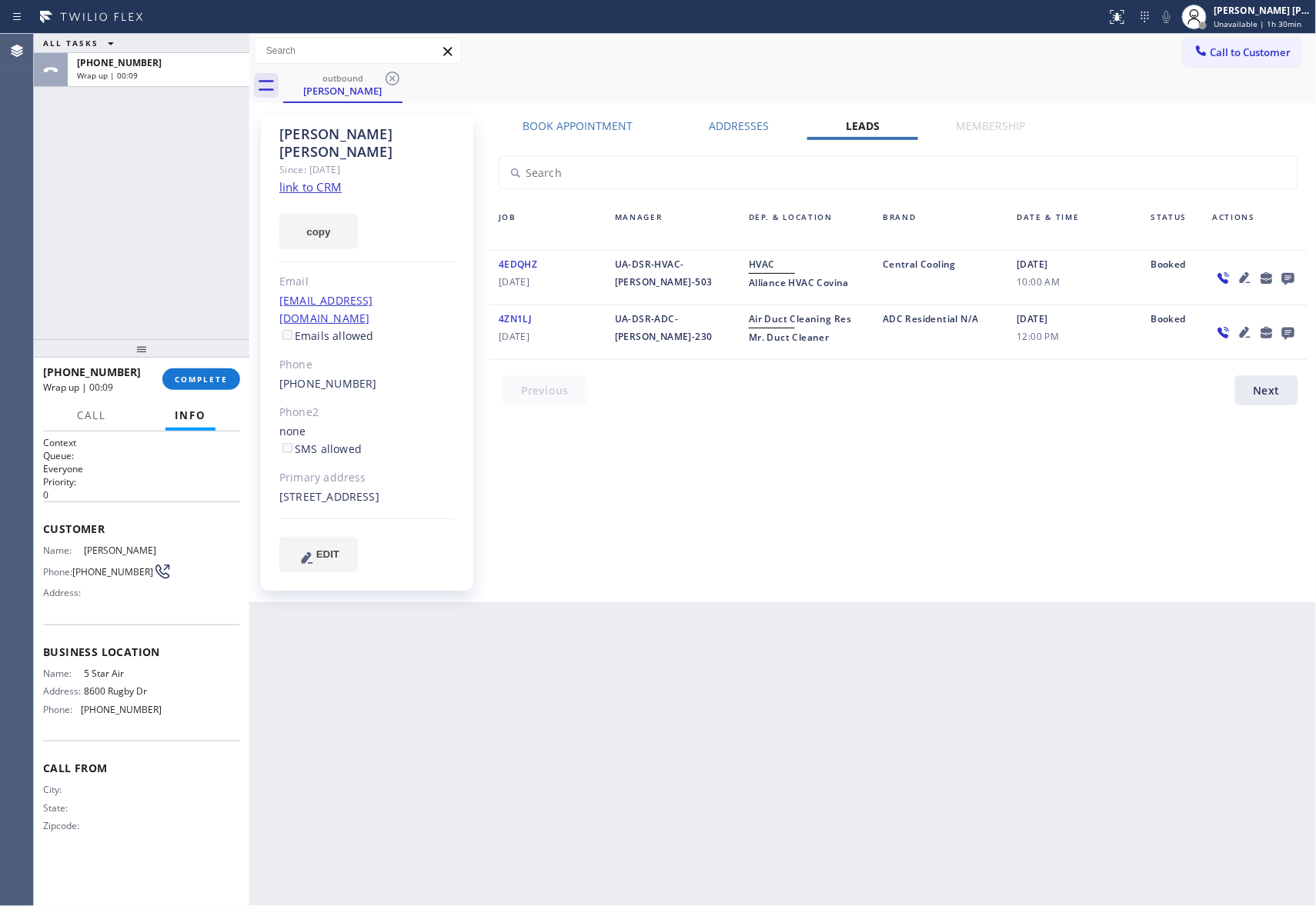
click at [385, 78] on icon at bounding box center [392, 78] width 14 height 14
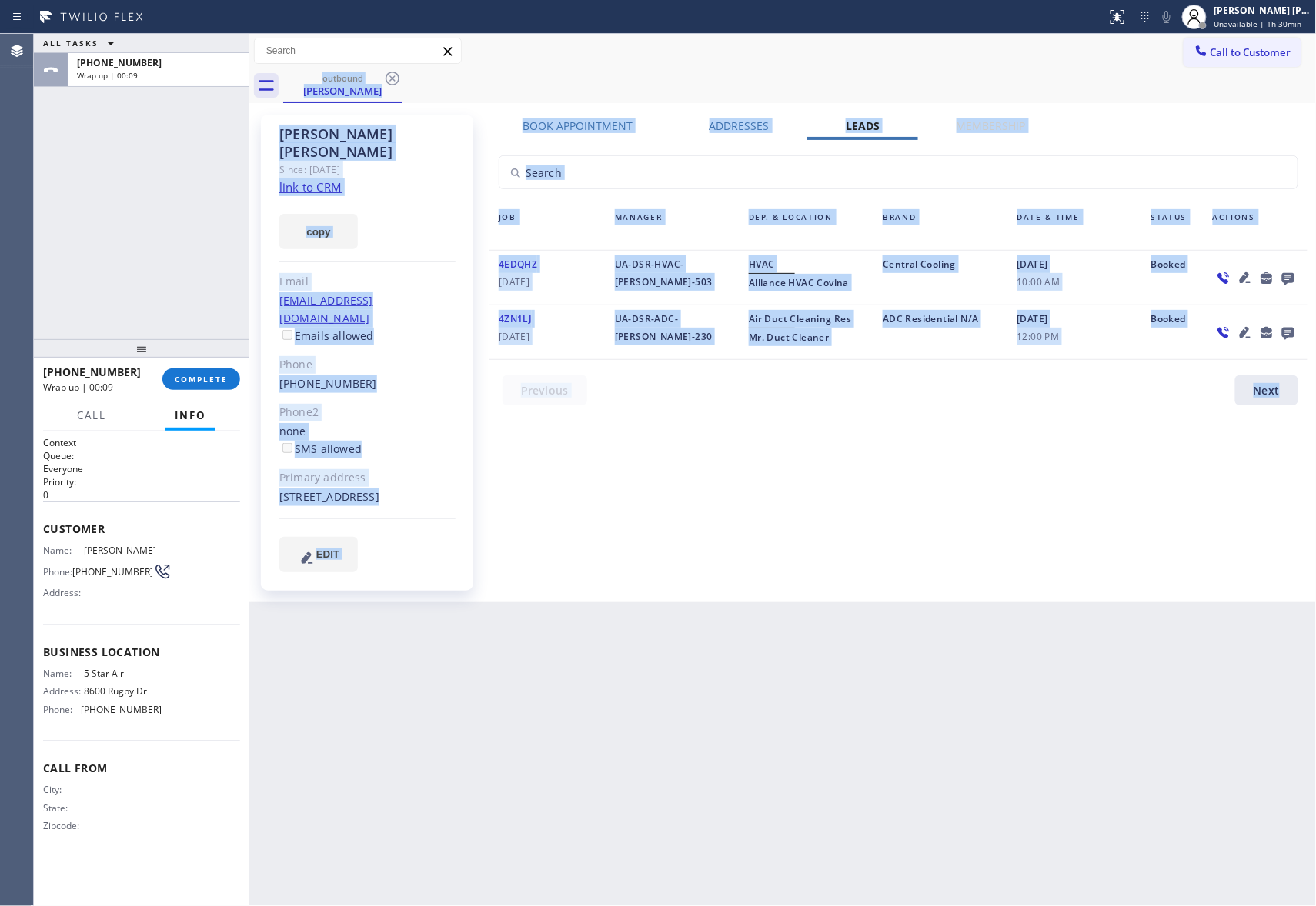
click at [385, 78] on div "outbound [PERSON_NAME]" at bounding box center [799, 85] width 1033 height 34
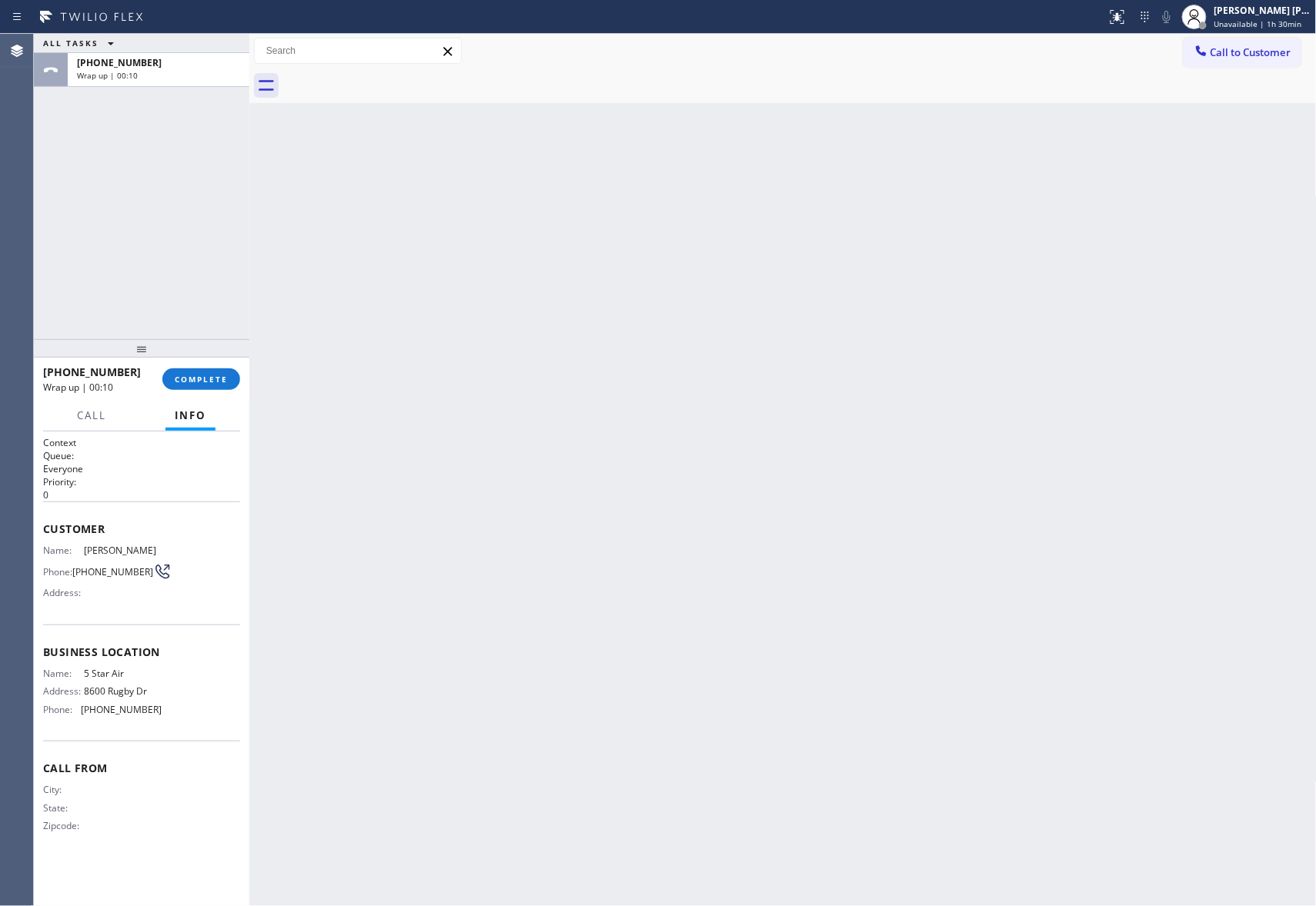
click at [385, 78] on div at bounding box center [799, 85] width 1033 height 34
click at [191, 384] on button "COMPLETE" at bounding box center [201, 379] width 78 height 21
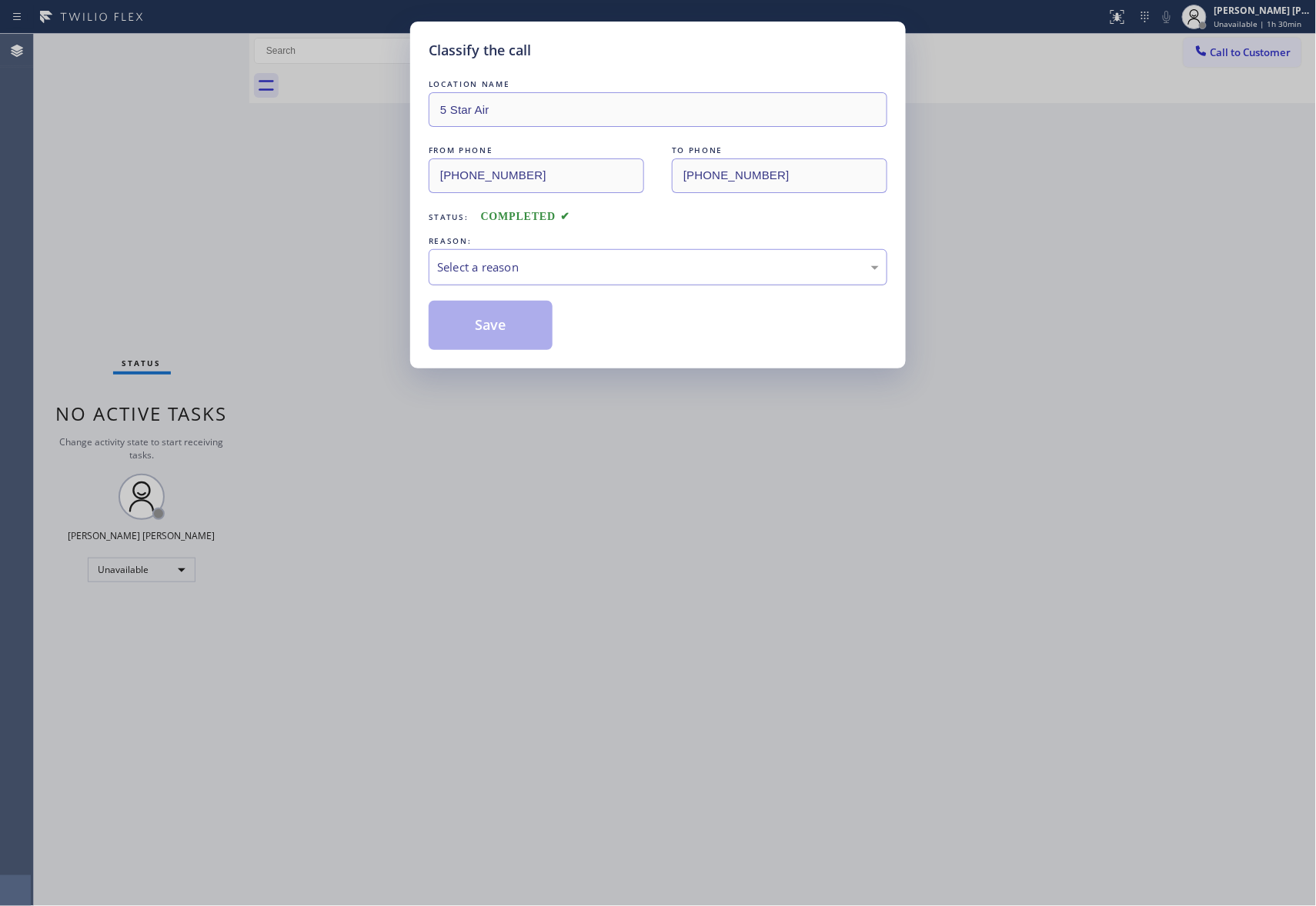
click at [617, 261] on div "Select a reason" at bounding box center [658, 267] width 442 height 18
click at [480, 323] on button "Save" at bounding box center [490, 325] width 124 height 49
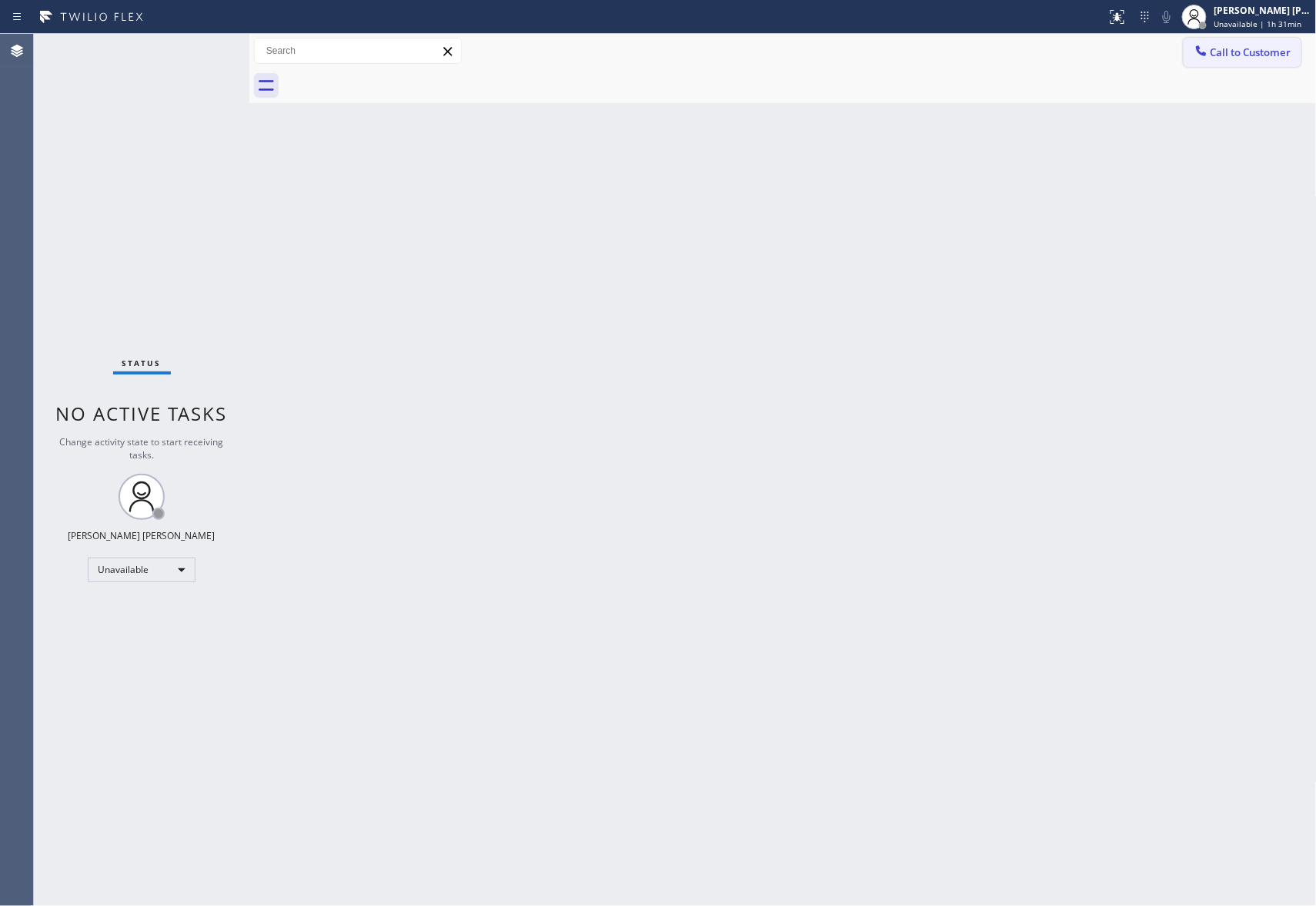
click at [1248, 46] on span "Call to Customer" at bounding box center [1251, 53] width 81 height 14
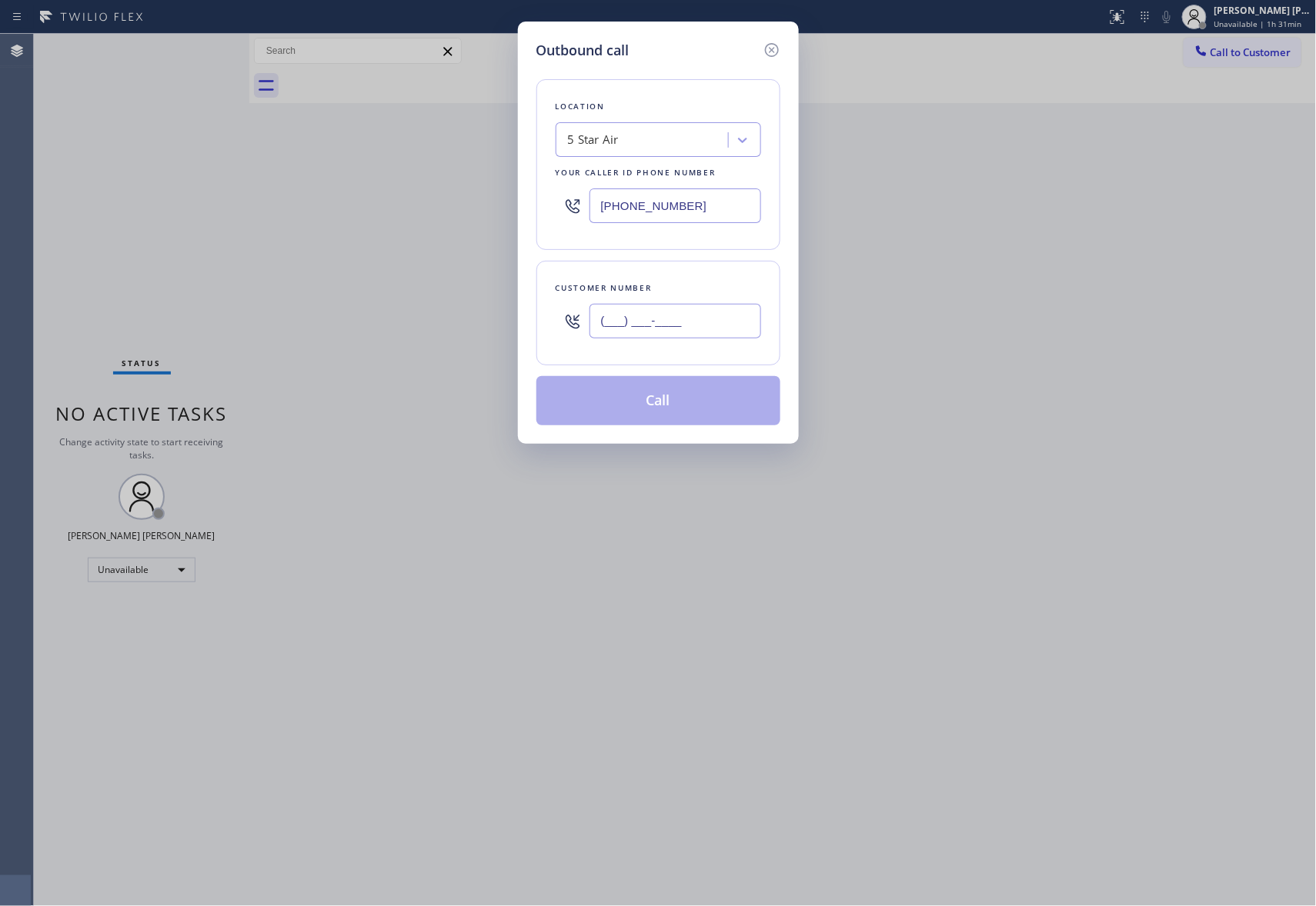
click at [675, 322] on input "(___) ___-____" at bounding box center [675, 321] width 172 height 34
paste input "805) 750-9359"
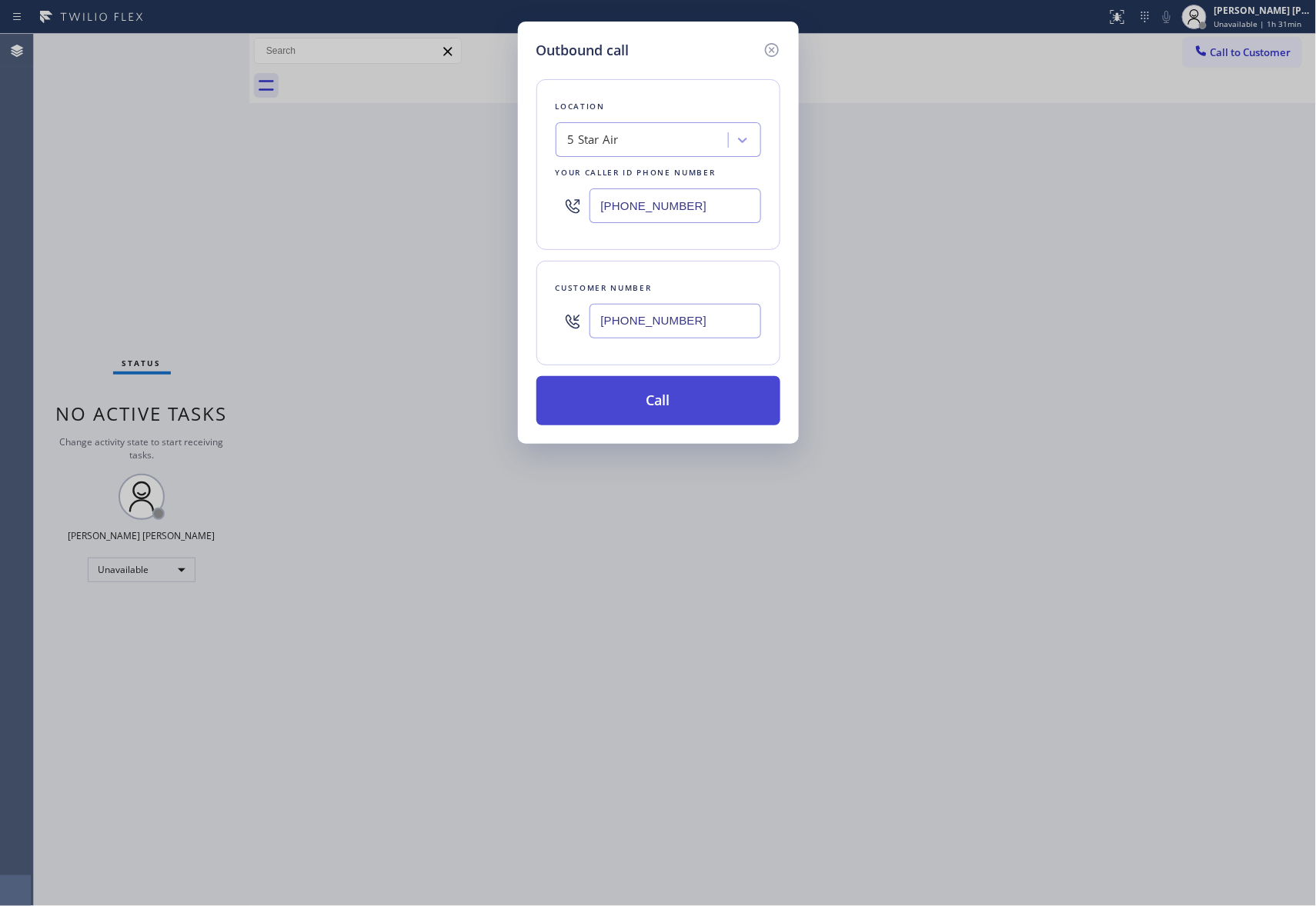
type input "(805) 750-9359"
click at [682, 408] on button "Call" at bounding box center [658, 401] width 244 height 49
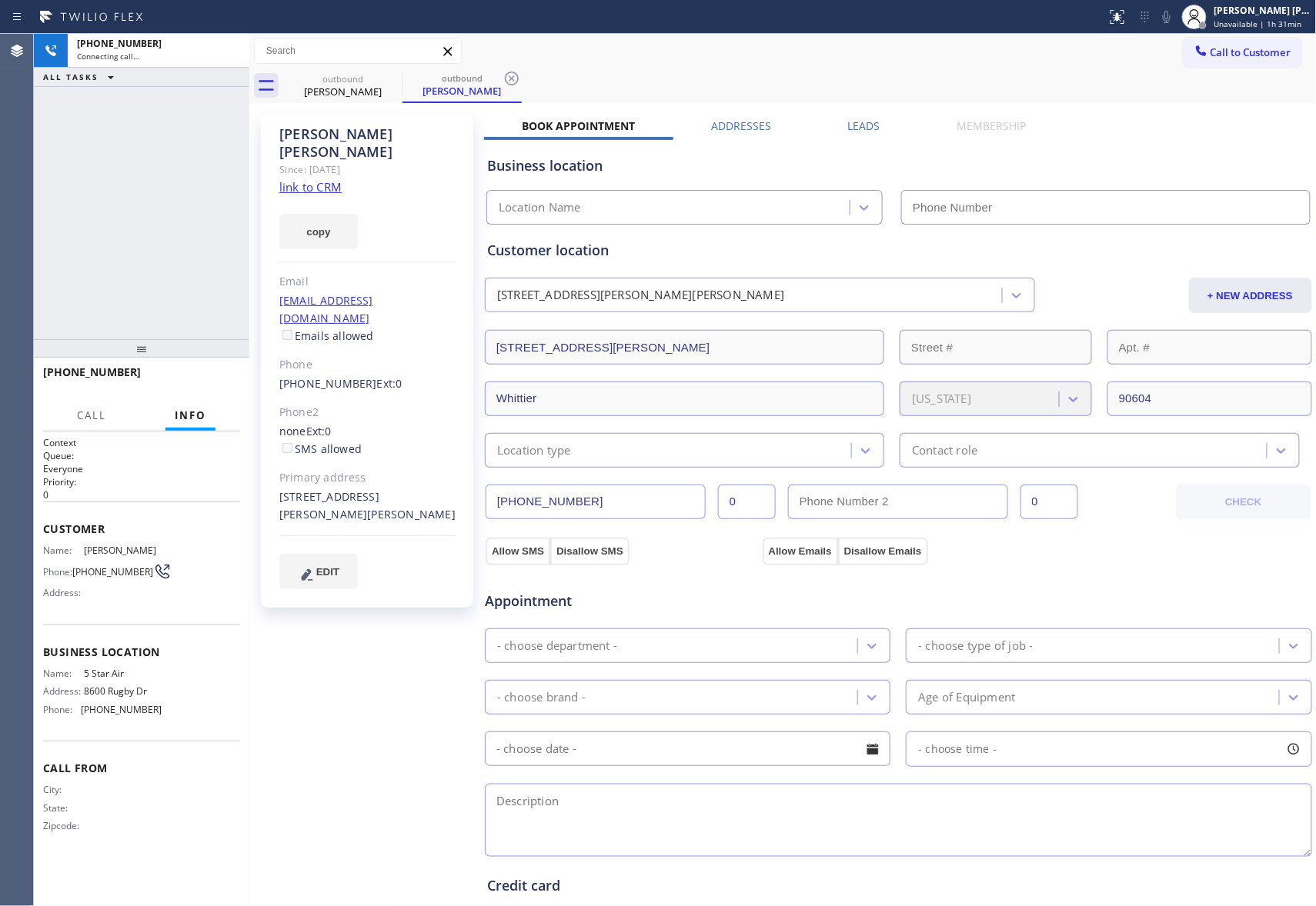
type input "[PHONE_NUMBER]"
click at [874, 120] on div "George Bonilla Since: 20 may 2020 link to CRM copy Email bonll@yahoo.com Emails…" at bounding box center [782, 621] width 1059 height 1028
click at [868, 124] on label "Leads" at bounding box center [863, 125] width 32 height 15
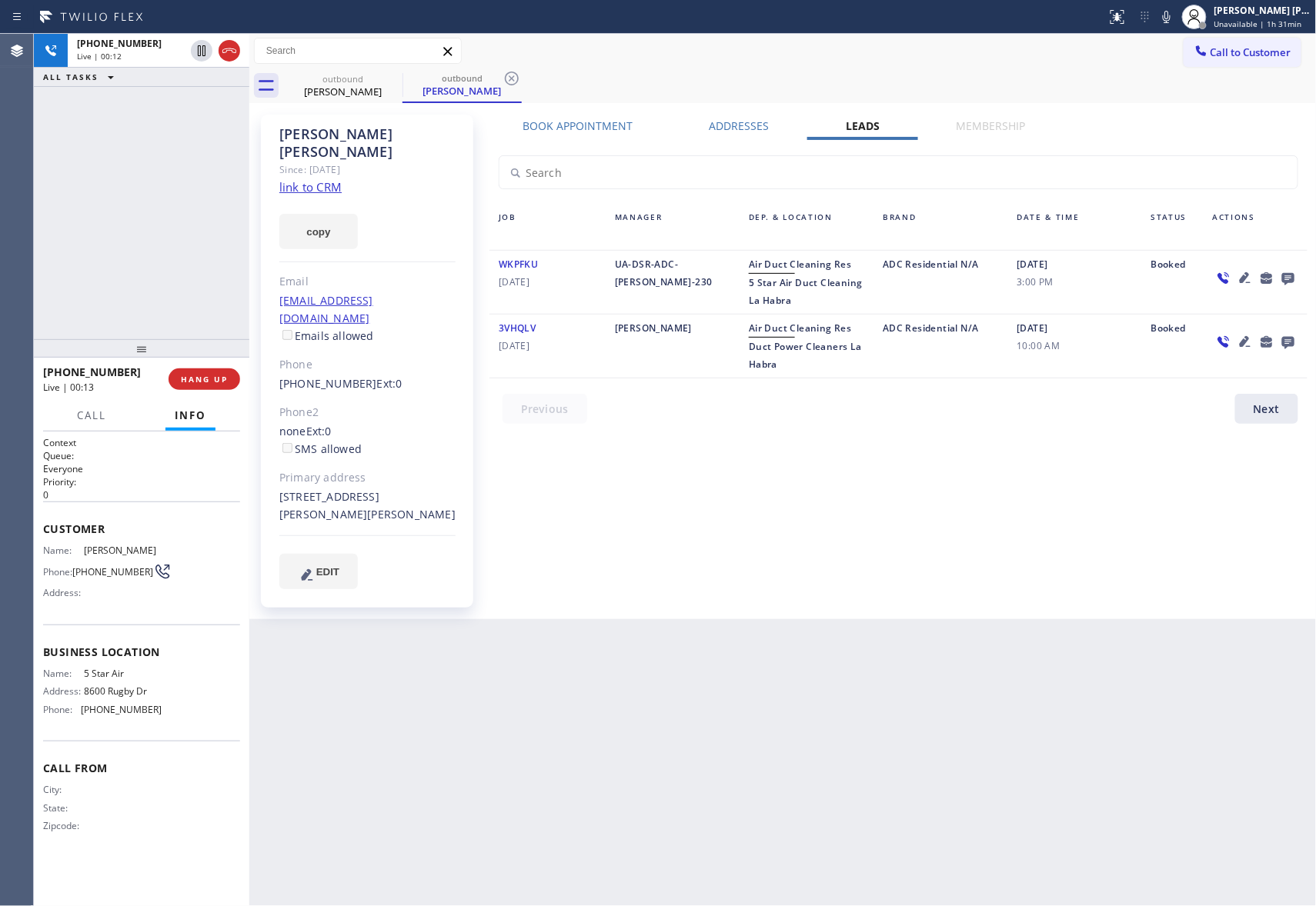
click at [1287, 275] on icon at bounding box center [1288, 278] width 19 height 20
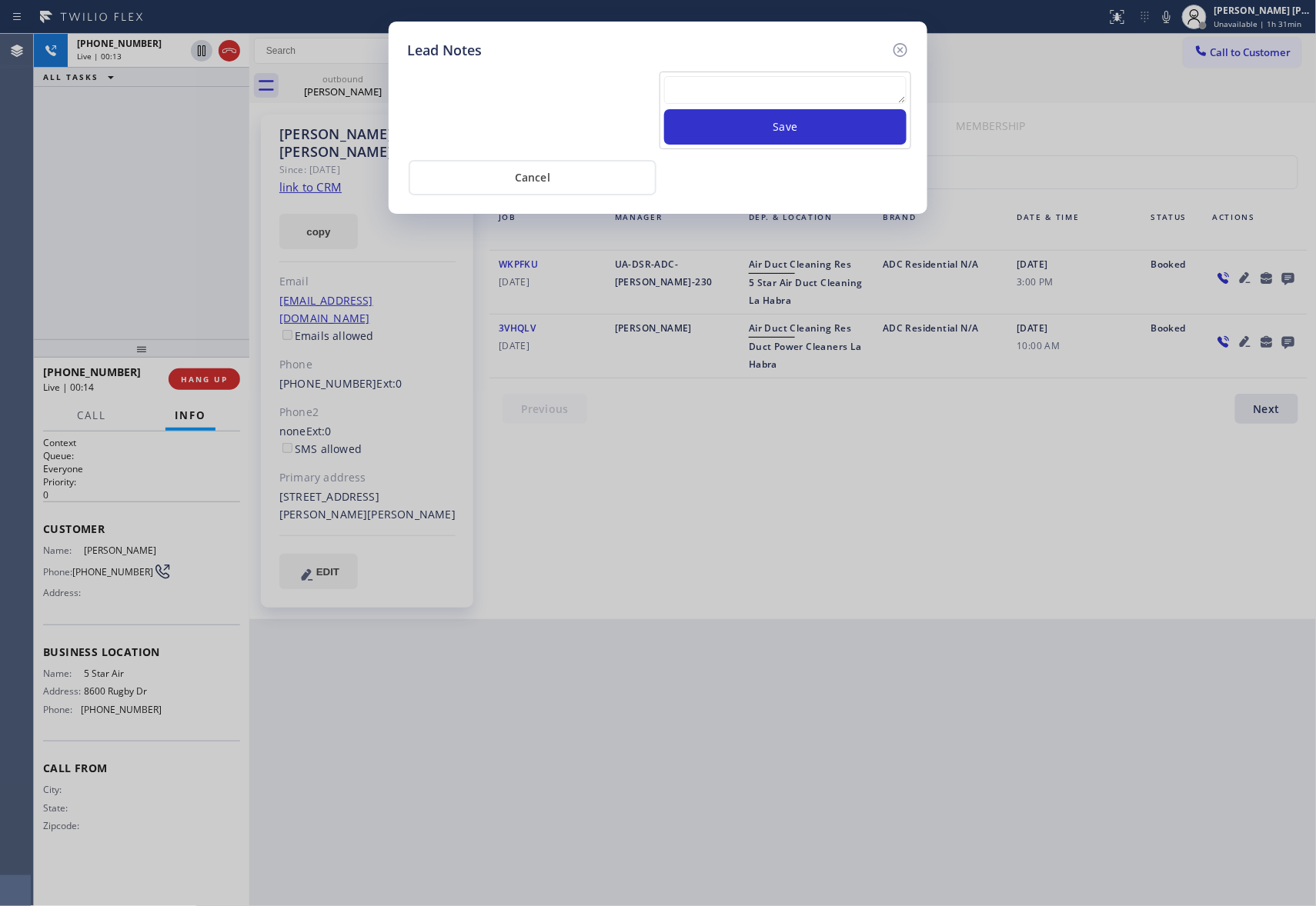
click at [771, 91] on textarea at bounding box center [785, 90] width 242 height 27
paste textarea "VM | please transfer if cx calls back"
type textarea "VM | please transfer if cx calls back"
click at [799, 122] on button "Save" at bounding box center [785, 127] width 242 height 35
click at [900, 49] on icon at bounding box center [900, 50] width 14 height 14
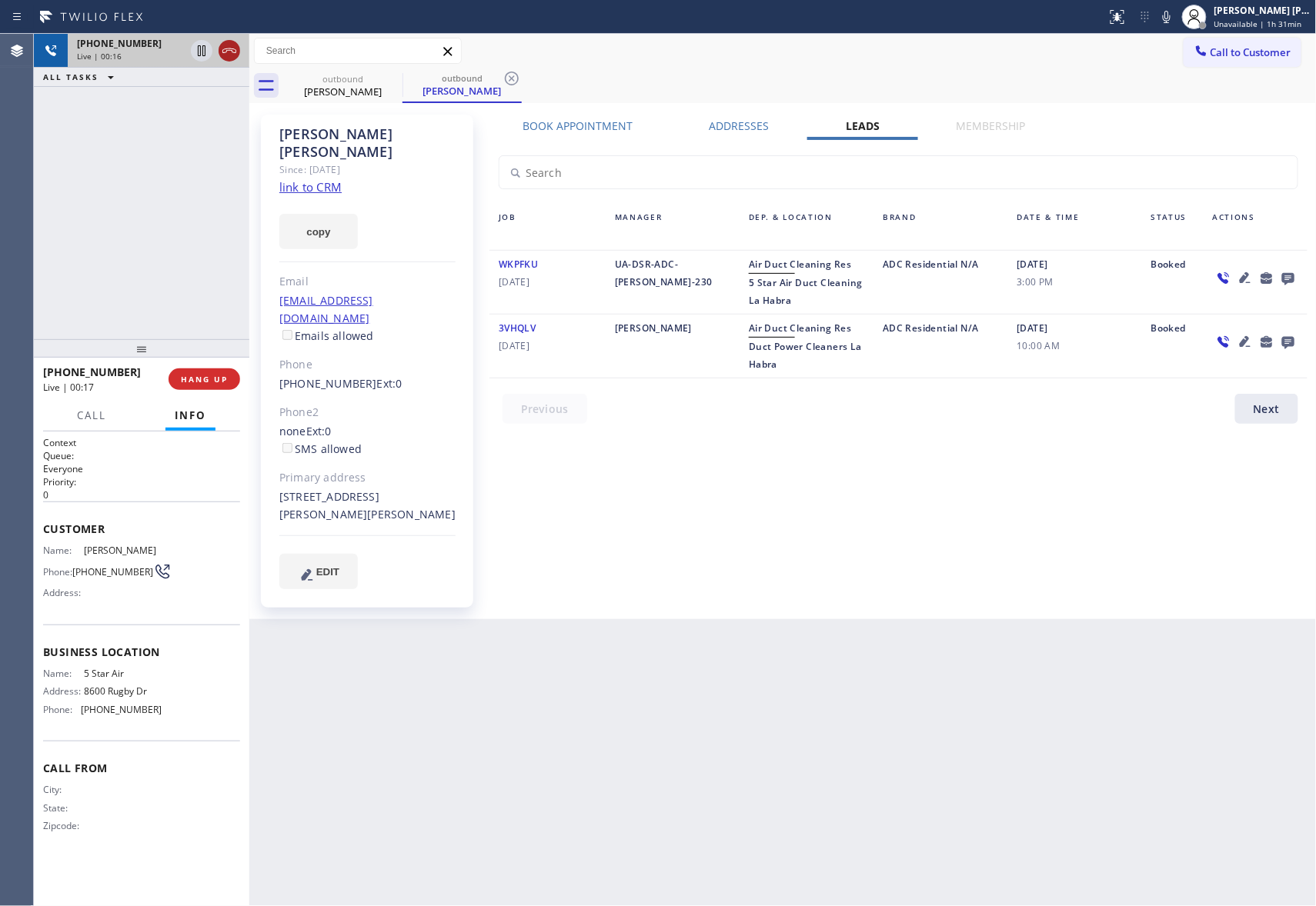
click at [234, 51] on icon at bounding box center [229, 51] width 19 height 19
click at [381, 74] on div "outbound" at bounding box center [342, 79] width 116 height 12
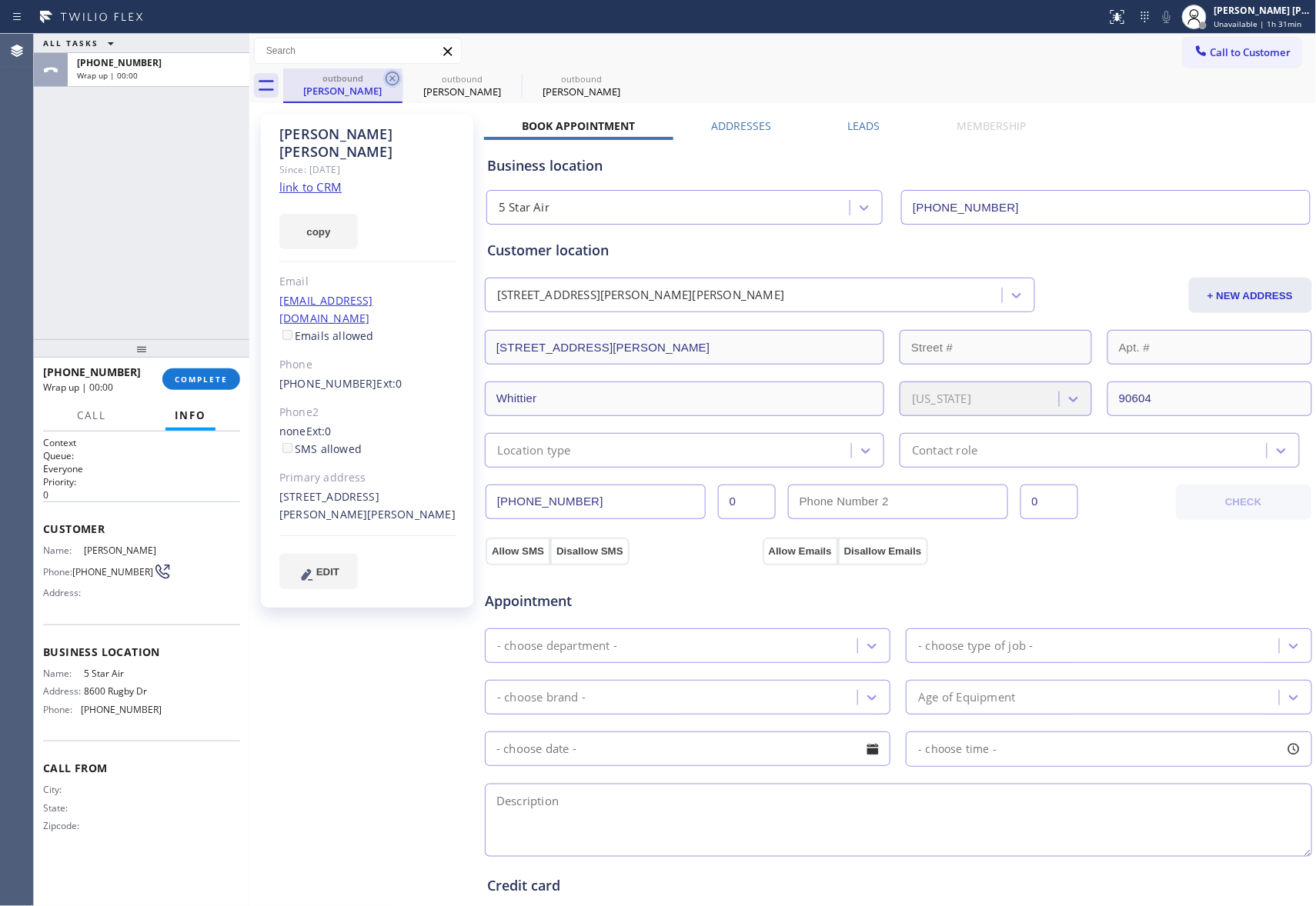
click at [386, 75] on icon at bounding box center [392, 78] width 14 height 14
click at [504, 75] on icon at bounding box center [511, 78] width 14 height 14
click at [0, 0] on icon at bounding box center [0, 0] width 0 height 0
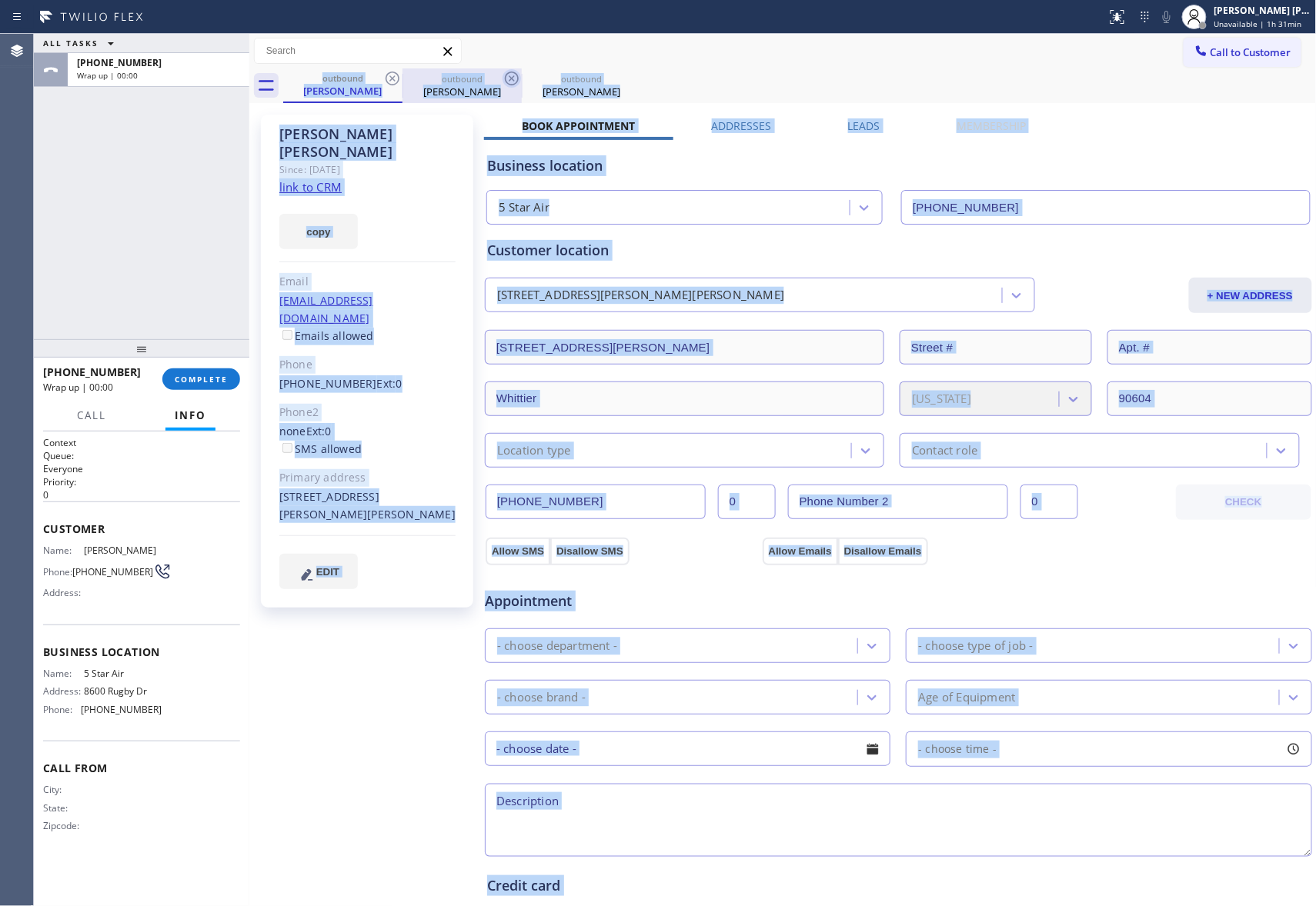
click at [386, 75] on div "outbound George Bonilla outbound George Bonilla outbound George Bonilla" at bounding box center [799, 85] width 1033 height 34
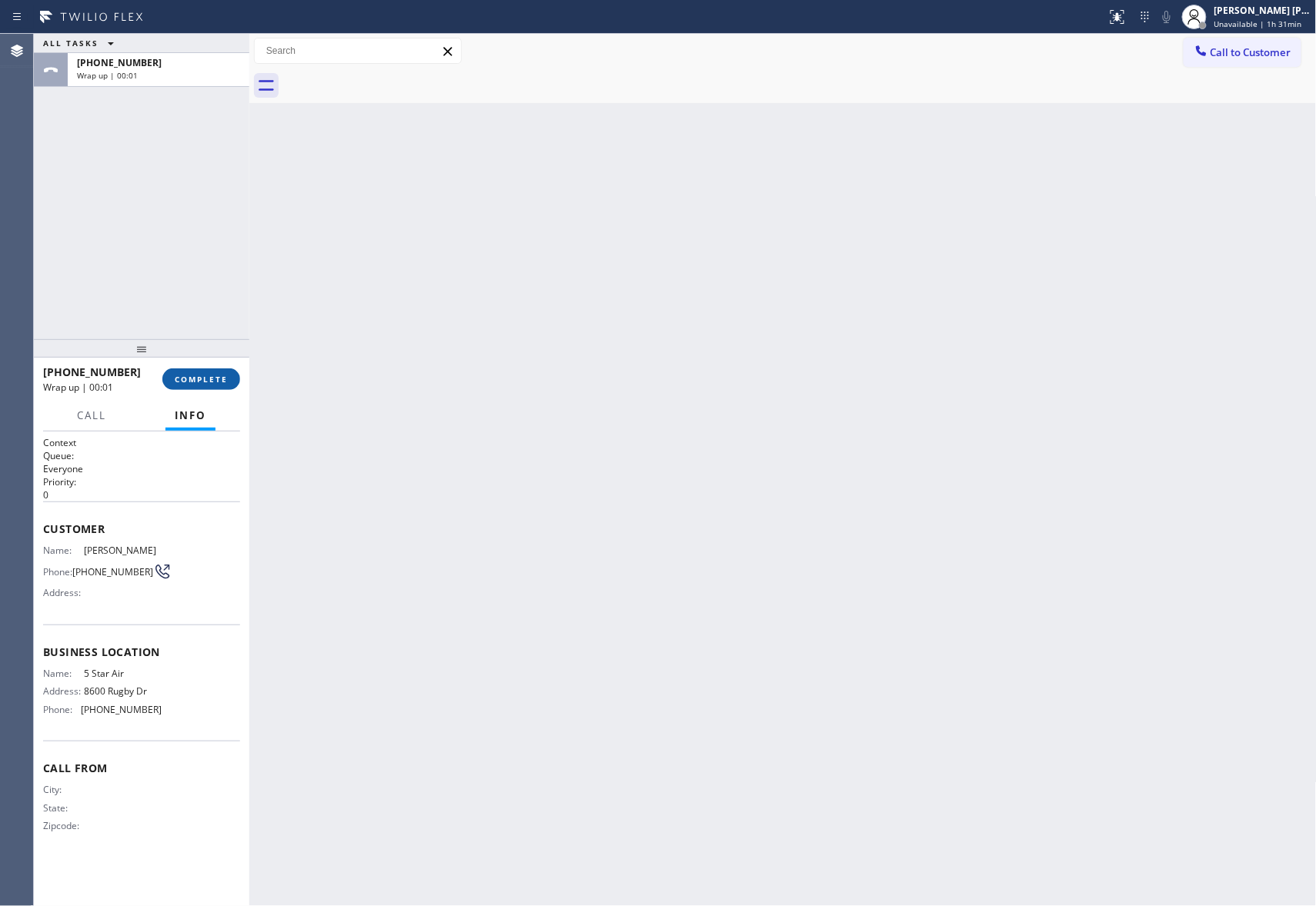
click at [195, 376] on span "COMPLETE" at bounding box center [201, 378] width 53 height 11
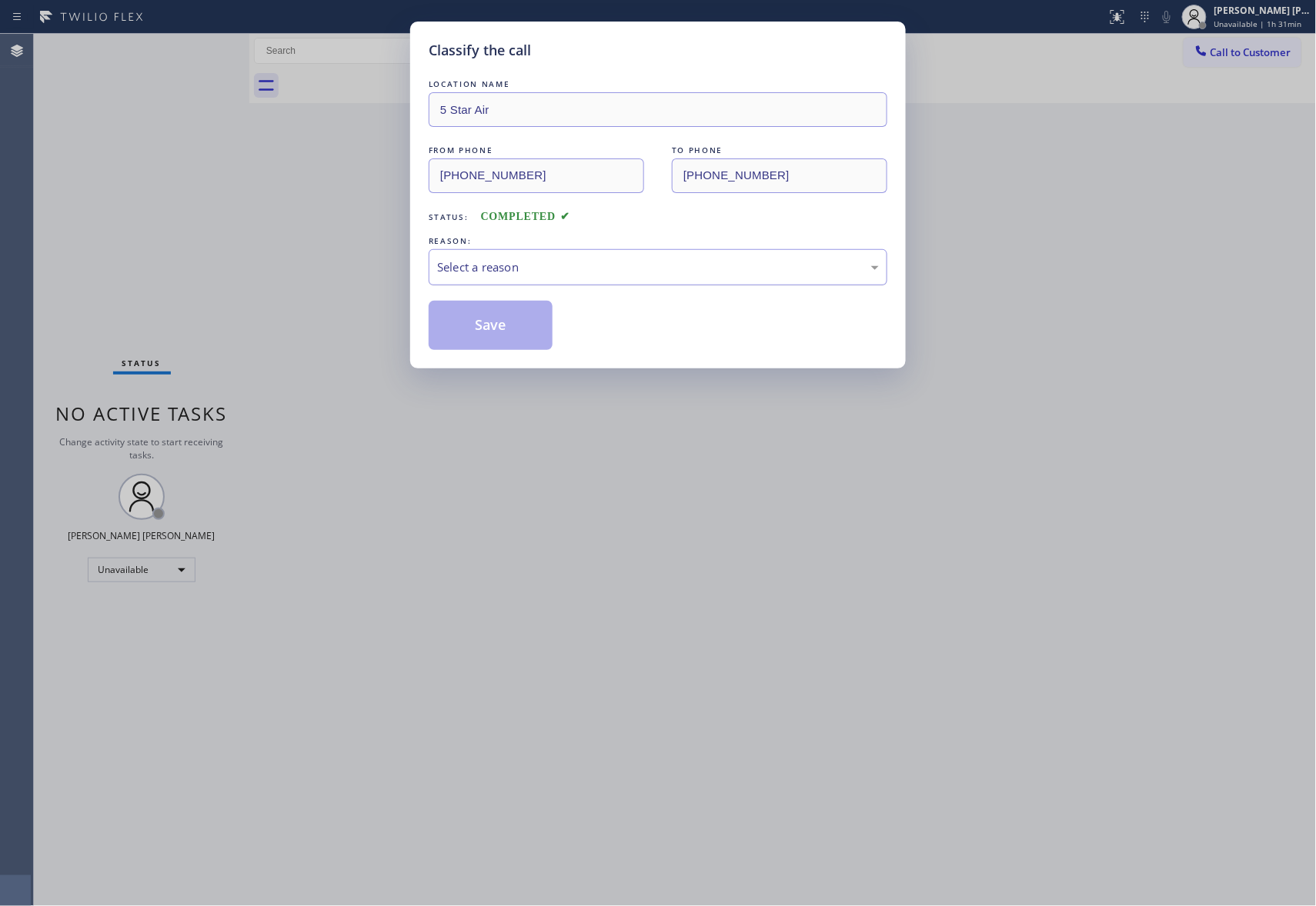
click at [499, 269] on div "Select a reason" at bounding box center [658, 267] width 442 height 18
click at [504, 326] on button "Save" at bounding box center [490, 325] width 124 height 49
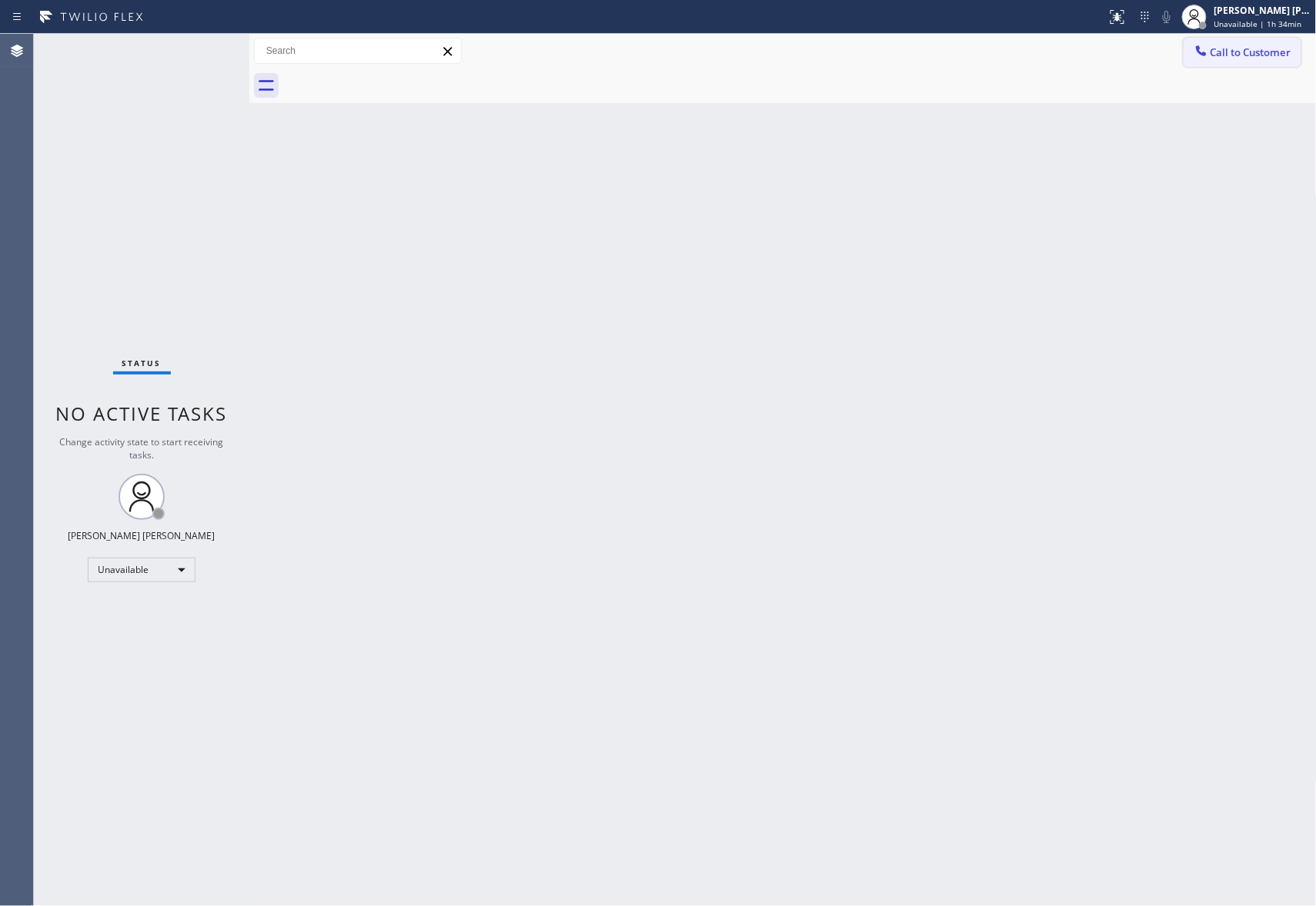
click at [1293, 50] on button "Call to Customer" at bounding box center [1242, 53] width 118 height 29
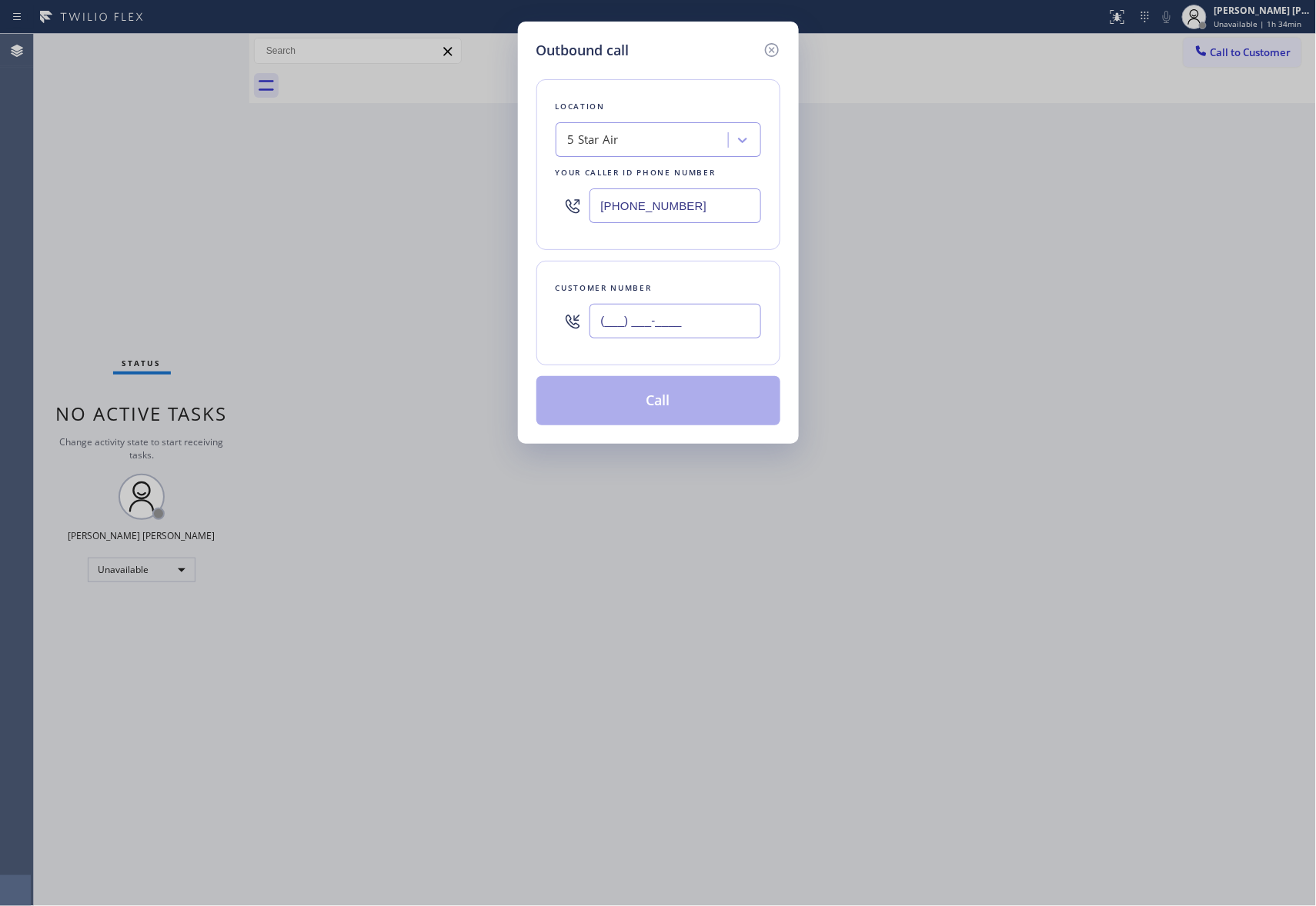
click at [681, 322] on input "(___) ___-____" at bounding box center [675, 321] width 172 height 34
paste input "347) 559-3228"
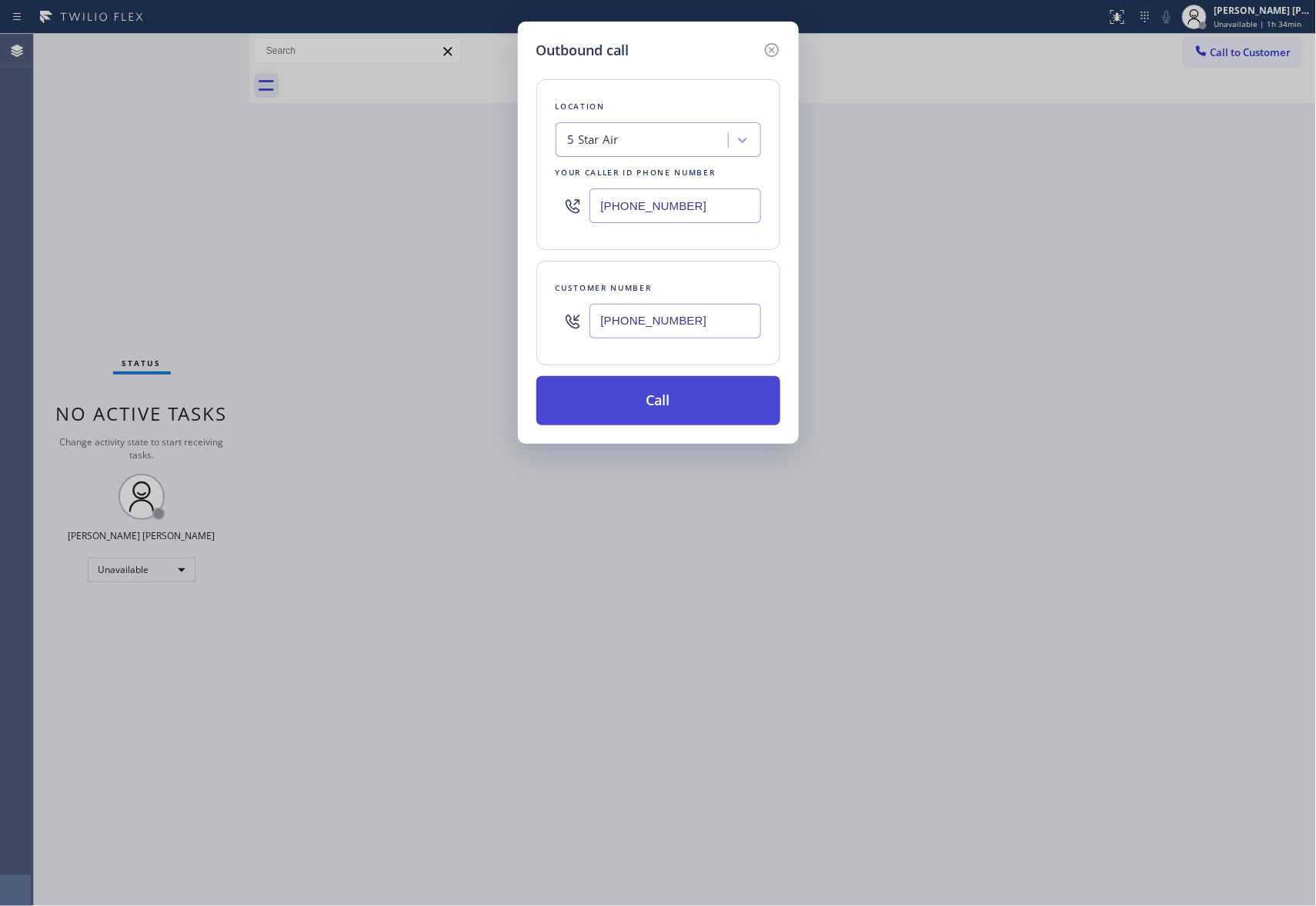
type input "(347) 559-3228"
click at [684, 399] on button "Call" at bounding box center [658, 401] width 244 height 49
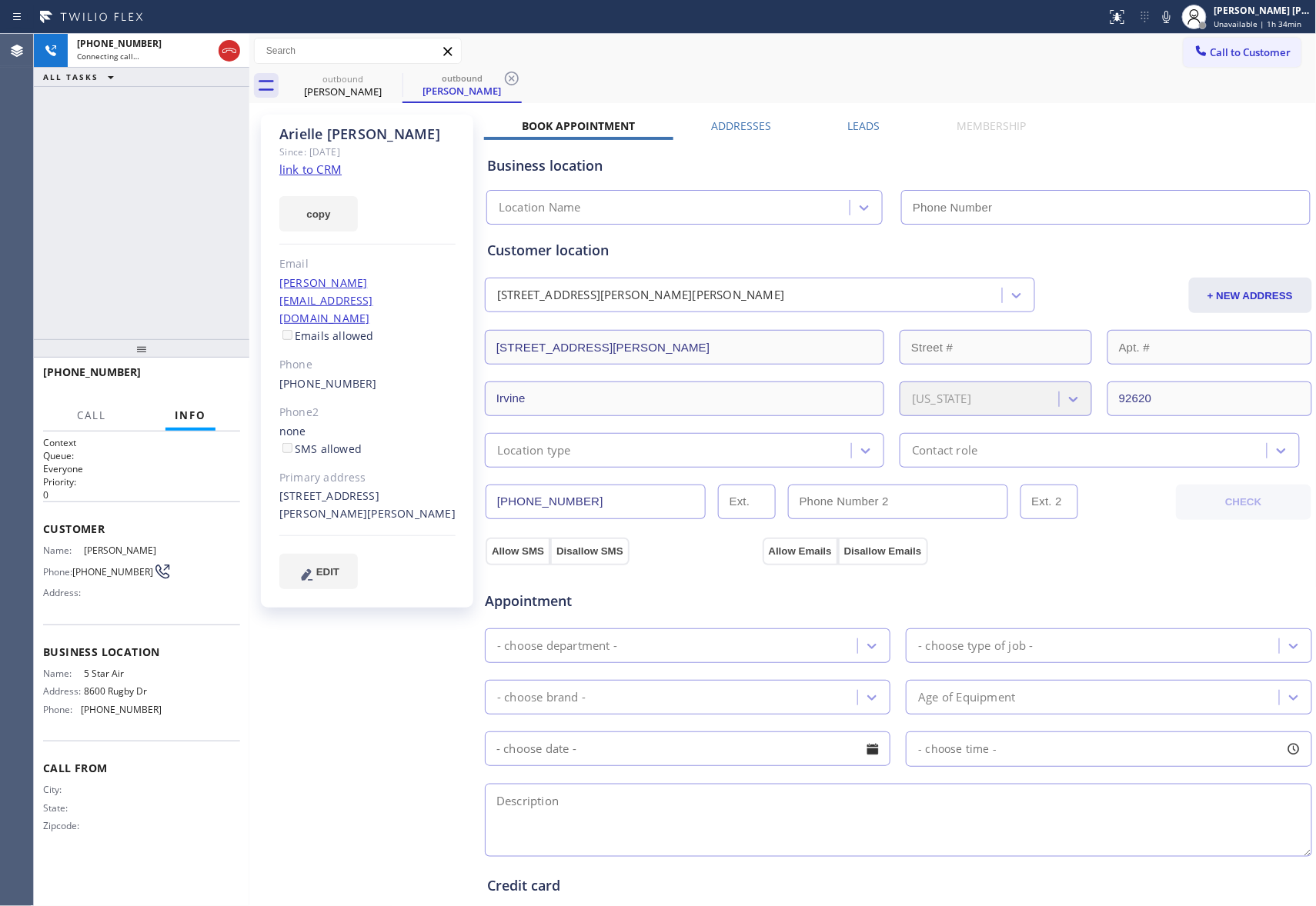
type input "[PHONE_NUMBER]"
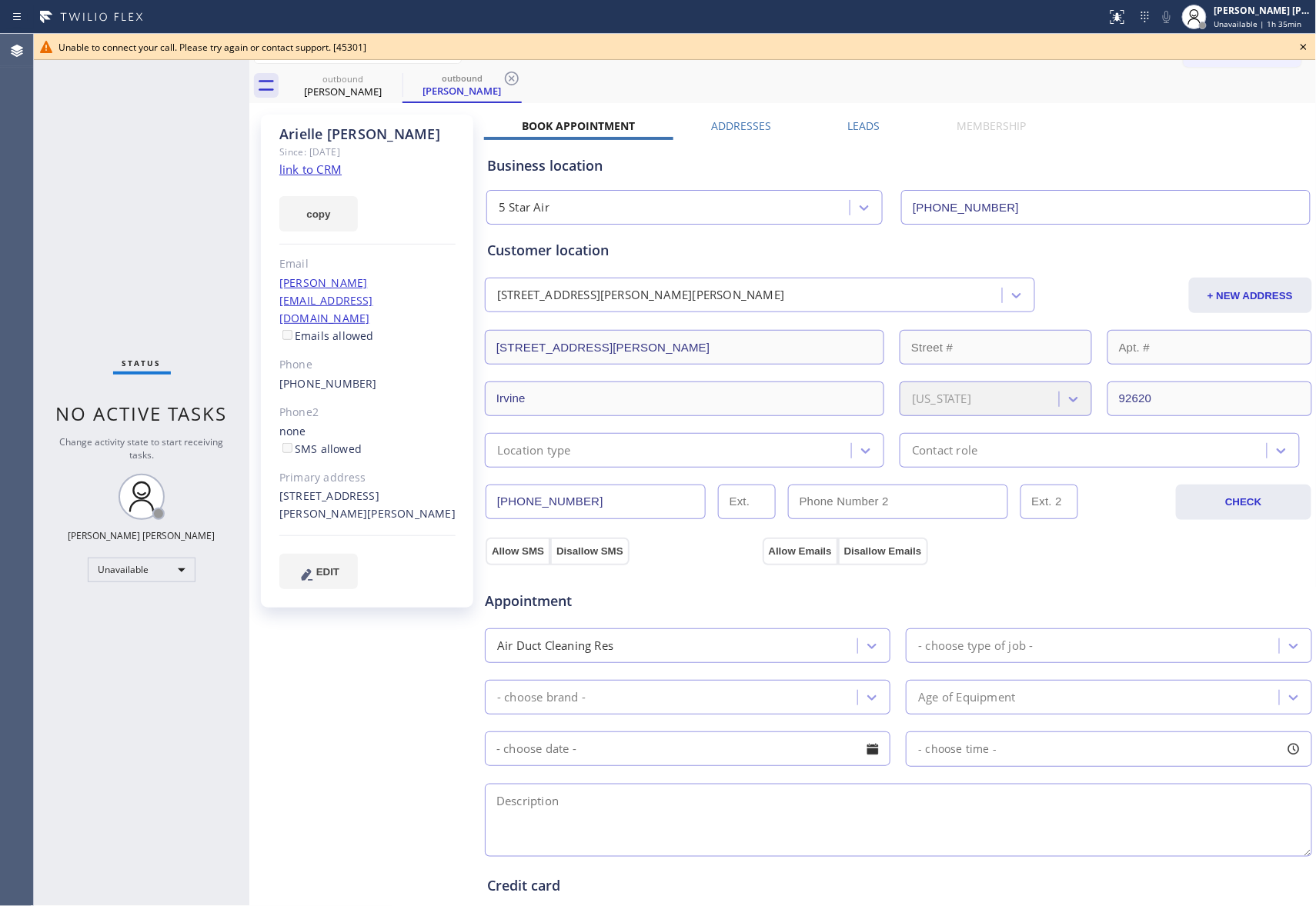
click at [1314, 49] on div "Unable to connect your call. Please try again or contact support. [45301]" at bounding box center [675, 47] width 1282 height 26
click at [1297, 48] on icon at bounding box center [1302, 47] width 19 height 19
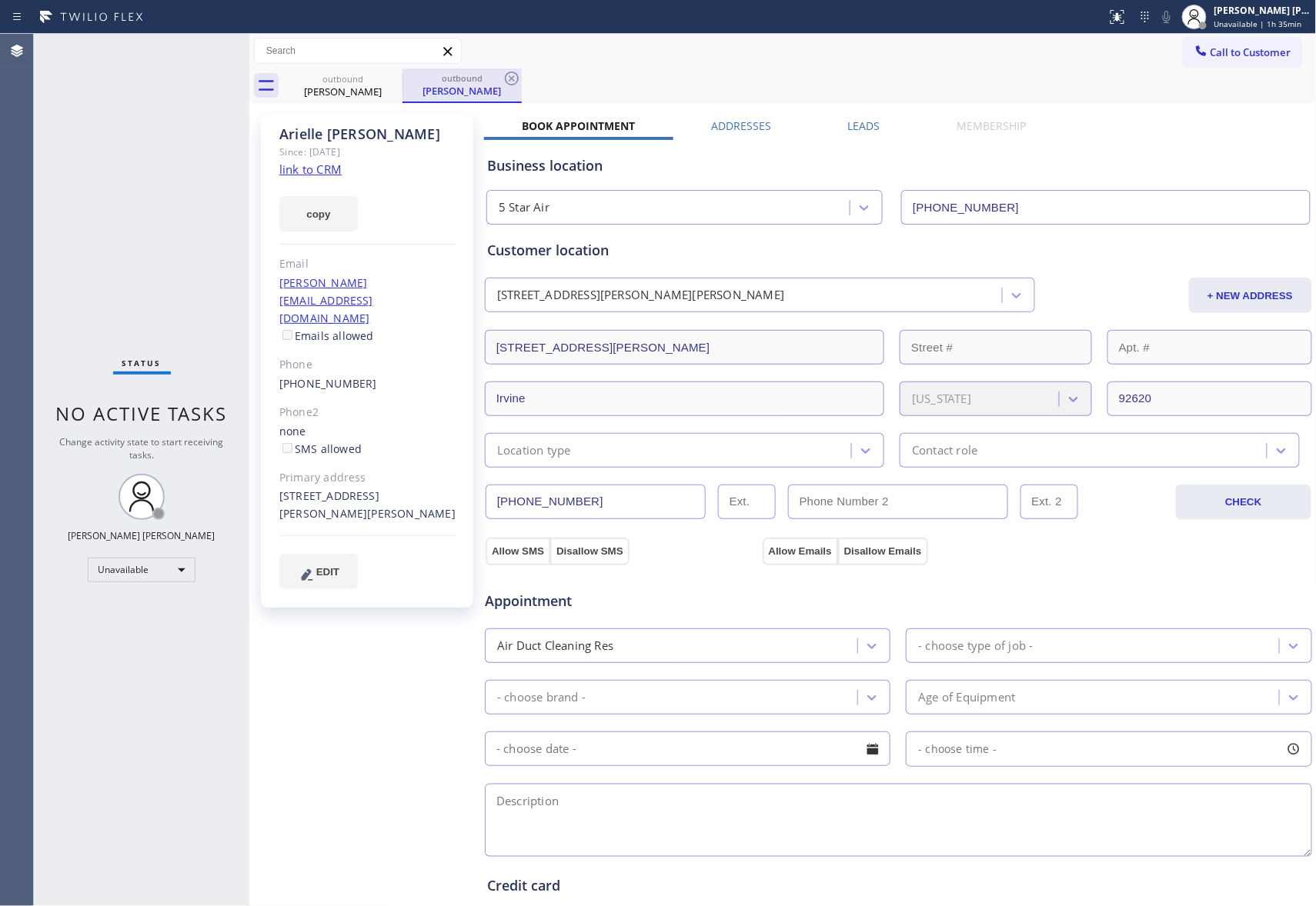
click at [406, 74] on div "outbound" at bounding box center [461, 78] width 116 height 12
click at [391, 82] on icon at bounding box center [392, 78] width 19 height 19
click at [502, 82] on icon at bounding box center [511, 78] width 19 height 19
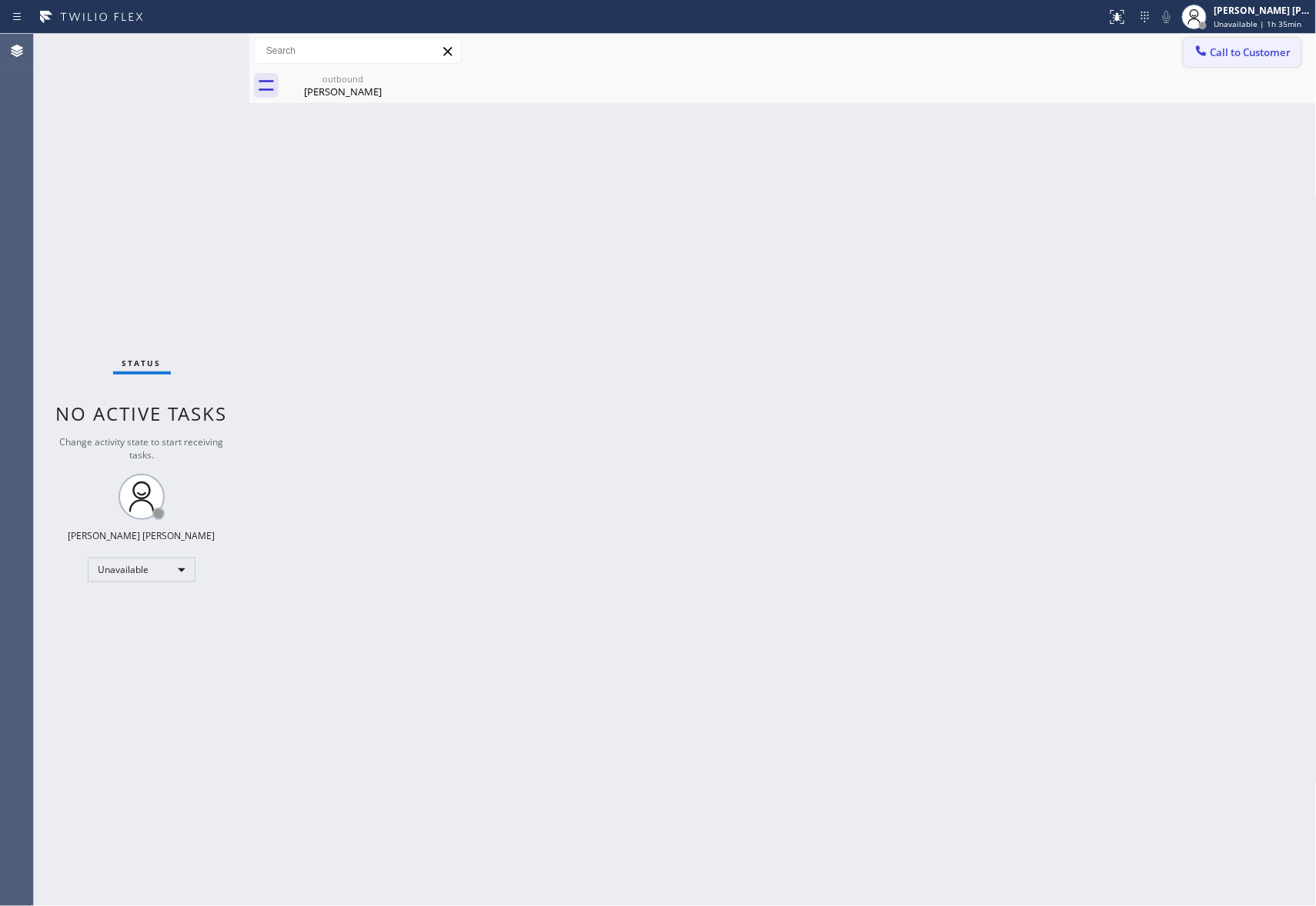
click at [1235, 44] on button "Call to Customer" at bounding box center [1242, 53] width 118 height 29
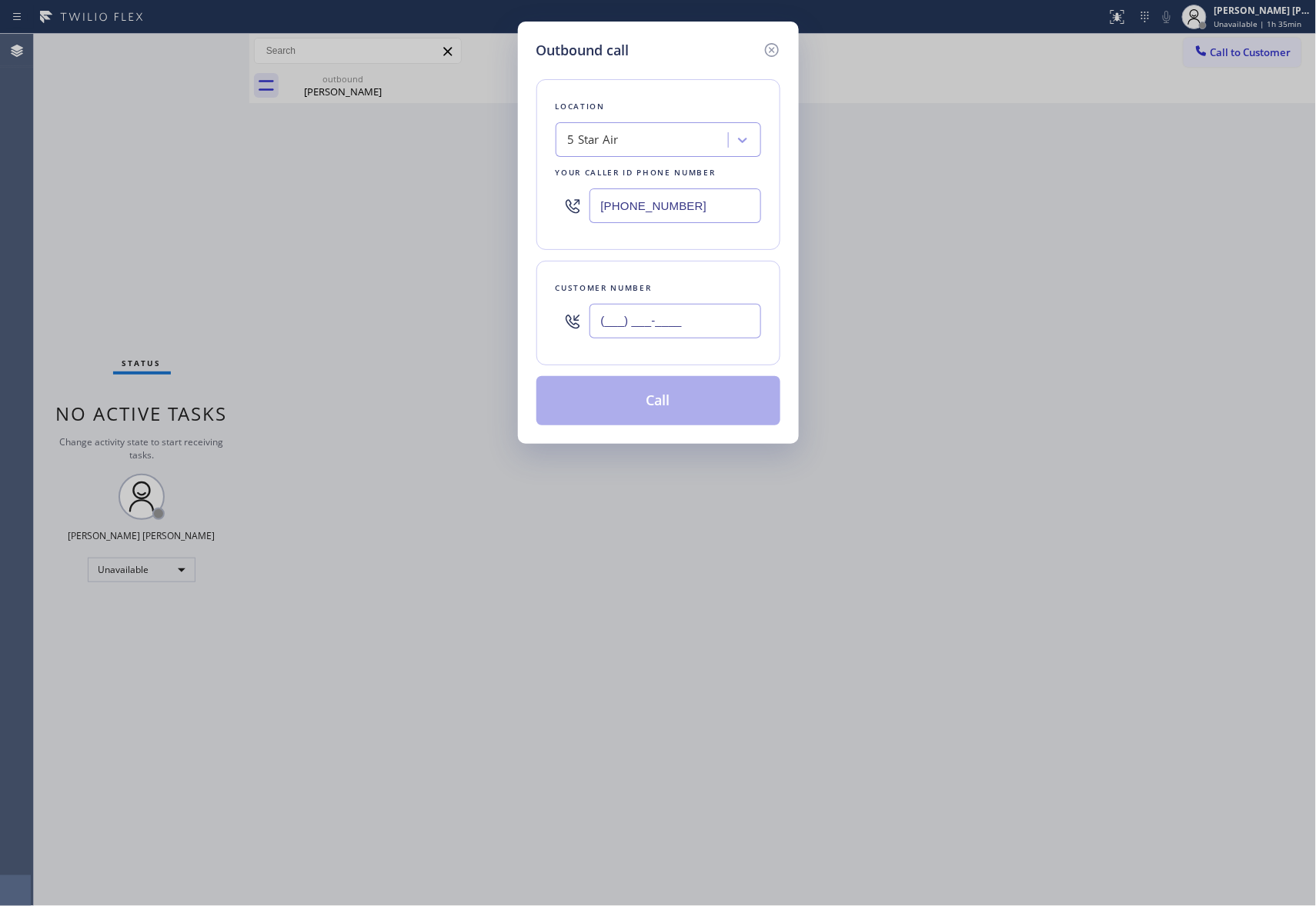
click at [669, 323] on input "(___) ___-____" at bounding box center [675, 321] width 172 height 34
paste input "323) 356-6635"
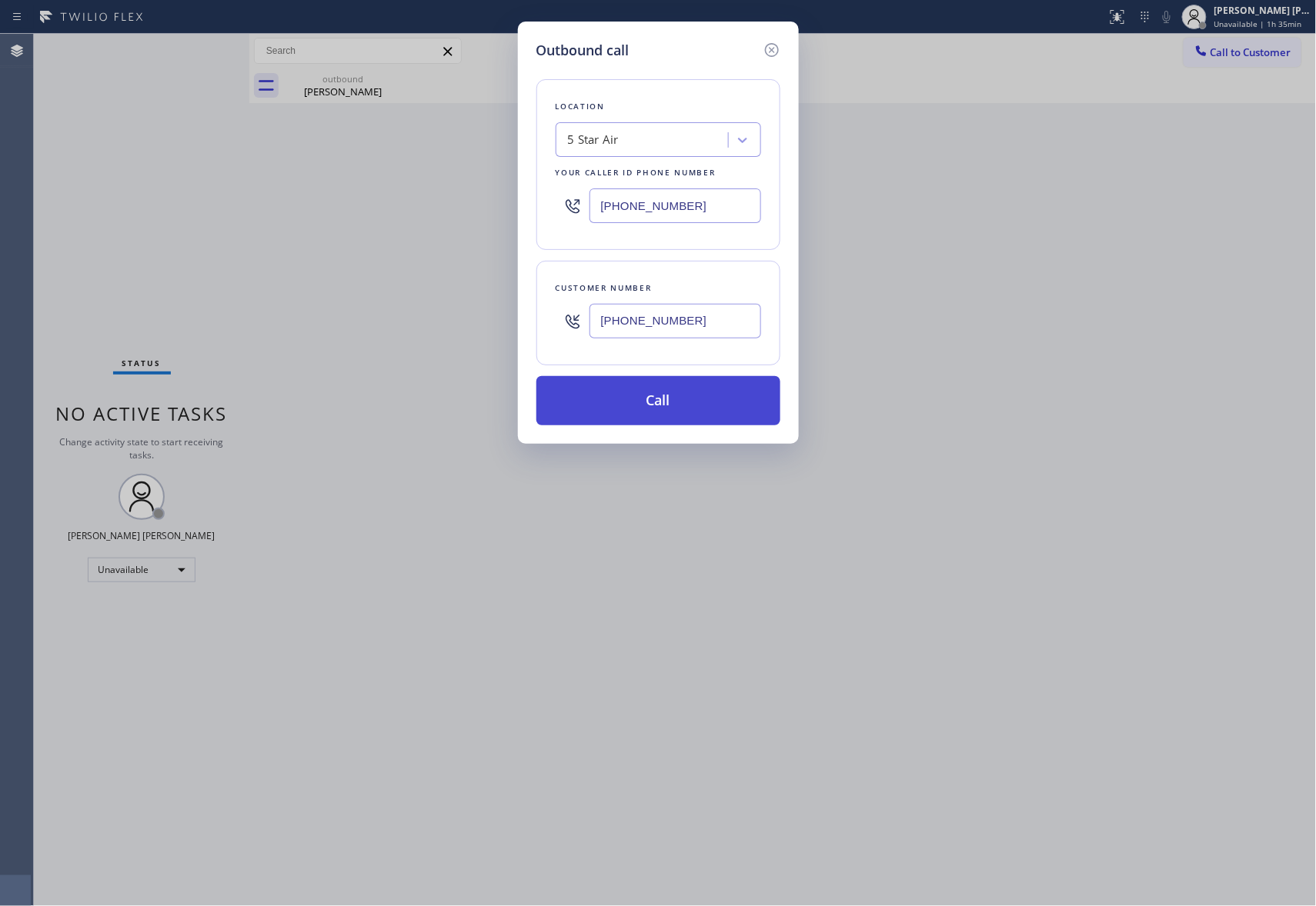
type input "(323) 356-6635"
click at [680, 408] on button "Call" at bounding box center [658, 401] width 244 height 49
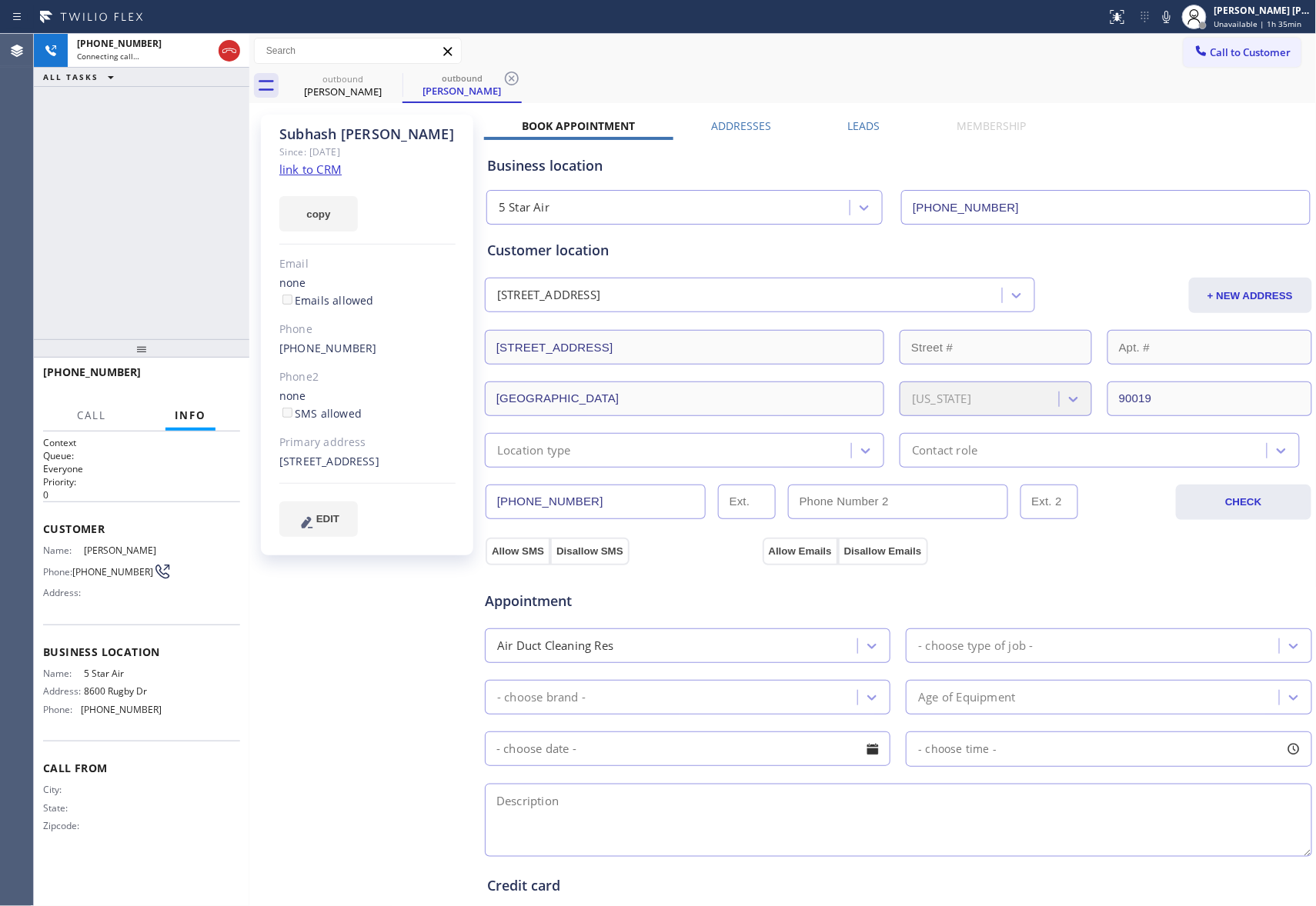
type input "[PHONE_NUMBER]"
click at [232, 56] on icon at bounding box center [229, 51] width 19 height 19
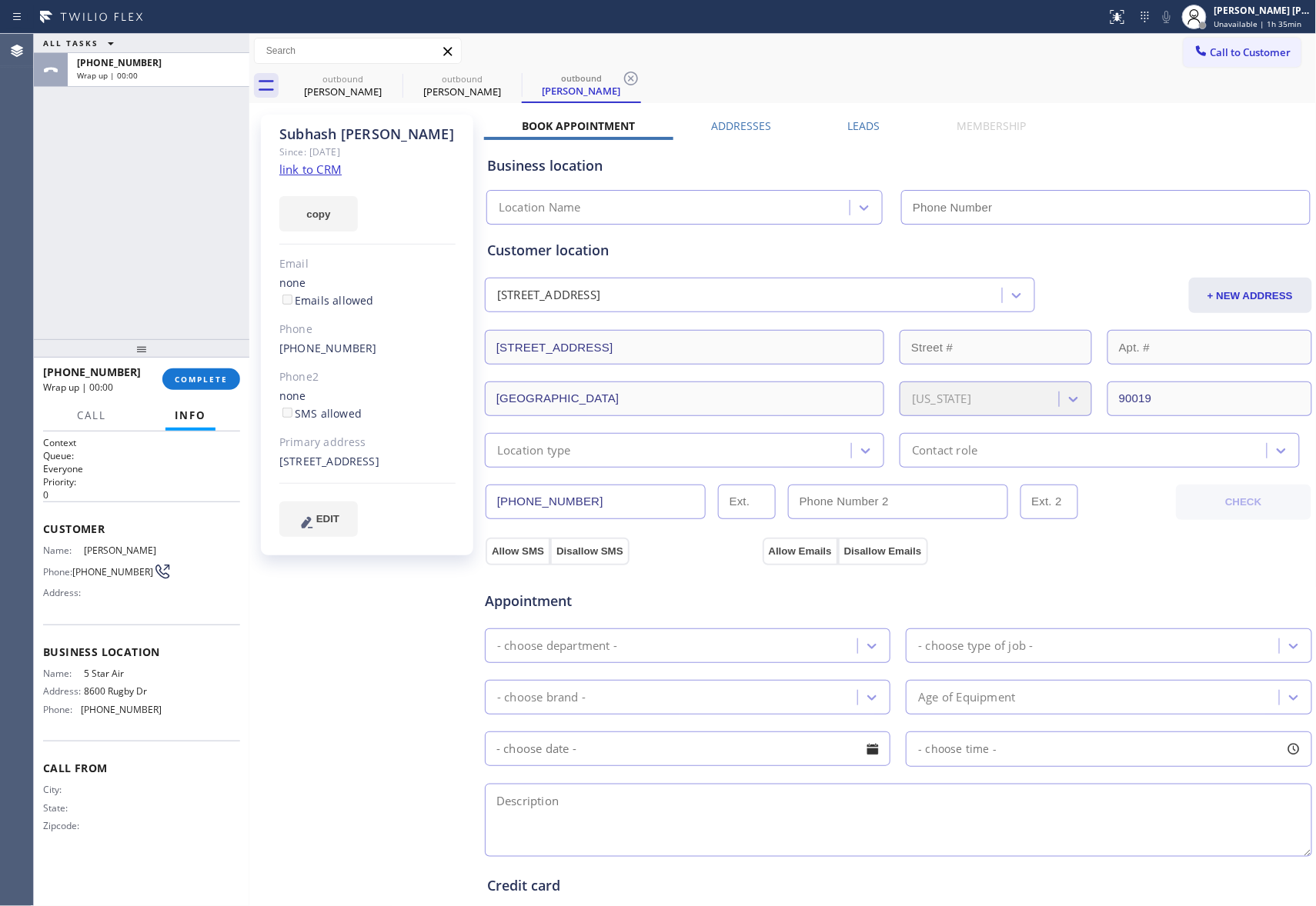
type input "[PHONE_NUMBER]"
drag, startPoint x: 384, startPoint y: 83, endPoint x: 394, endPoint y: 81, distance: 10.2
click at [0, 0] on icon at bounding box center [0, 0] width 0 height 0
click at [502, 81] on icon at bounding box center [511, 78] width 19 height 19
click at [621, 81] on icon at bounding box center [630, 78] width 19 height 19
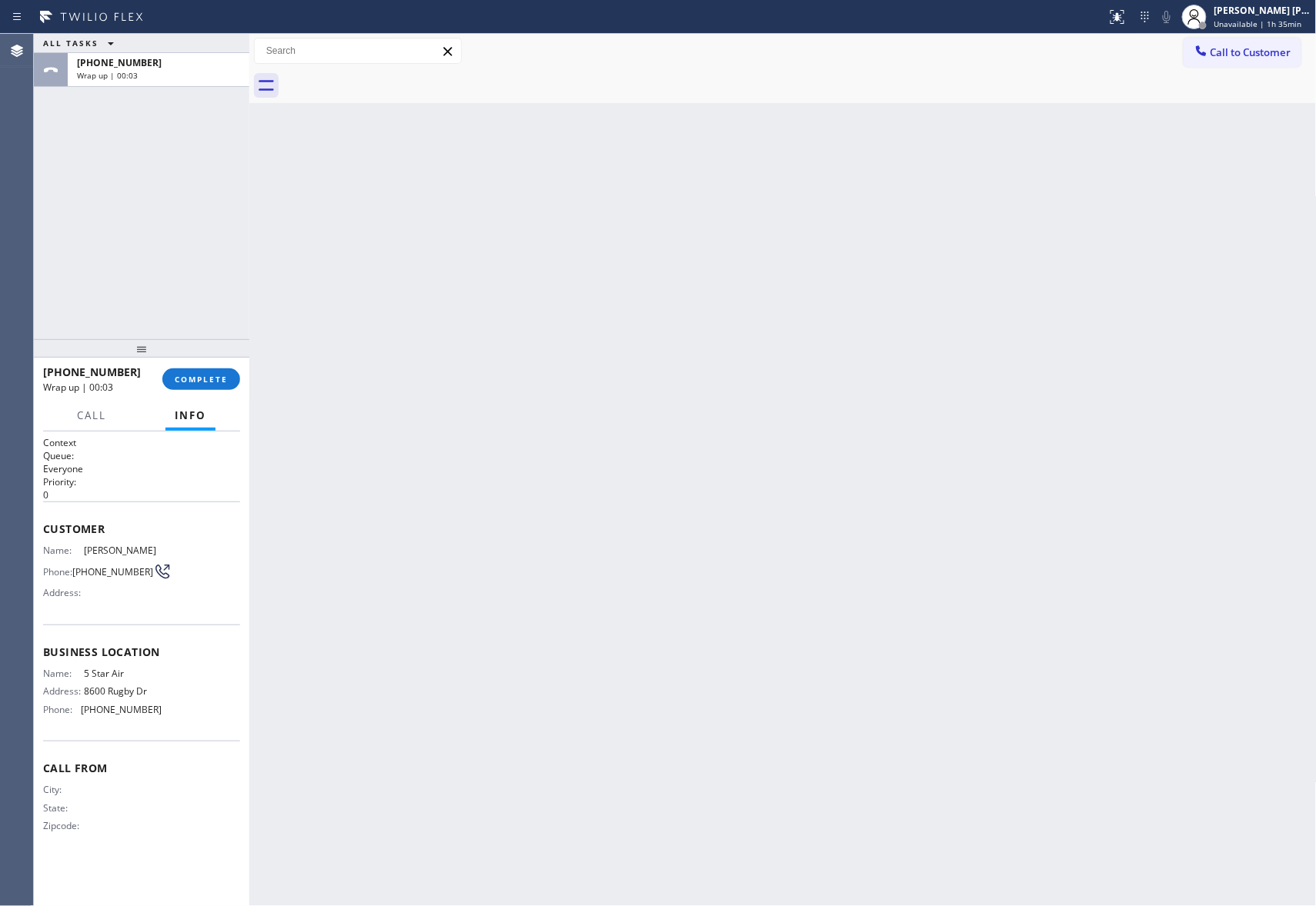
click at [394, 81] on div at bounding box center [799, 85] width 1033 height 34
click at [216, 376] on span "COMPLETE" at bounding box center [201, 378] width 53 height 11
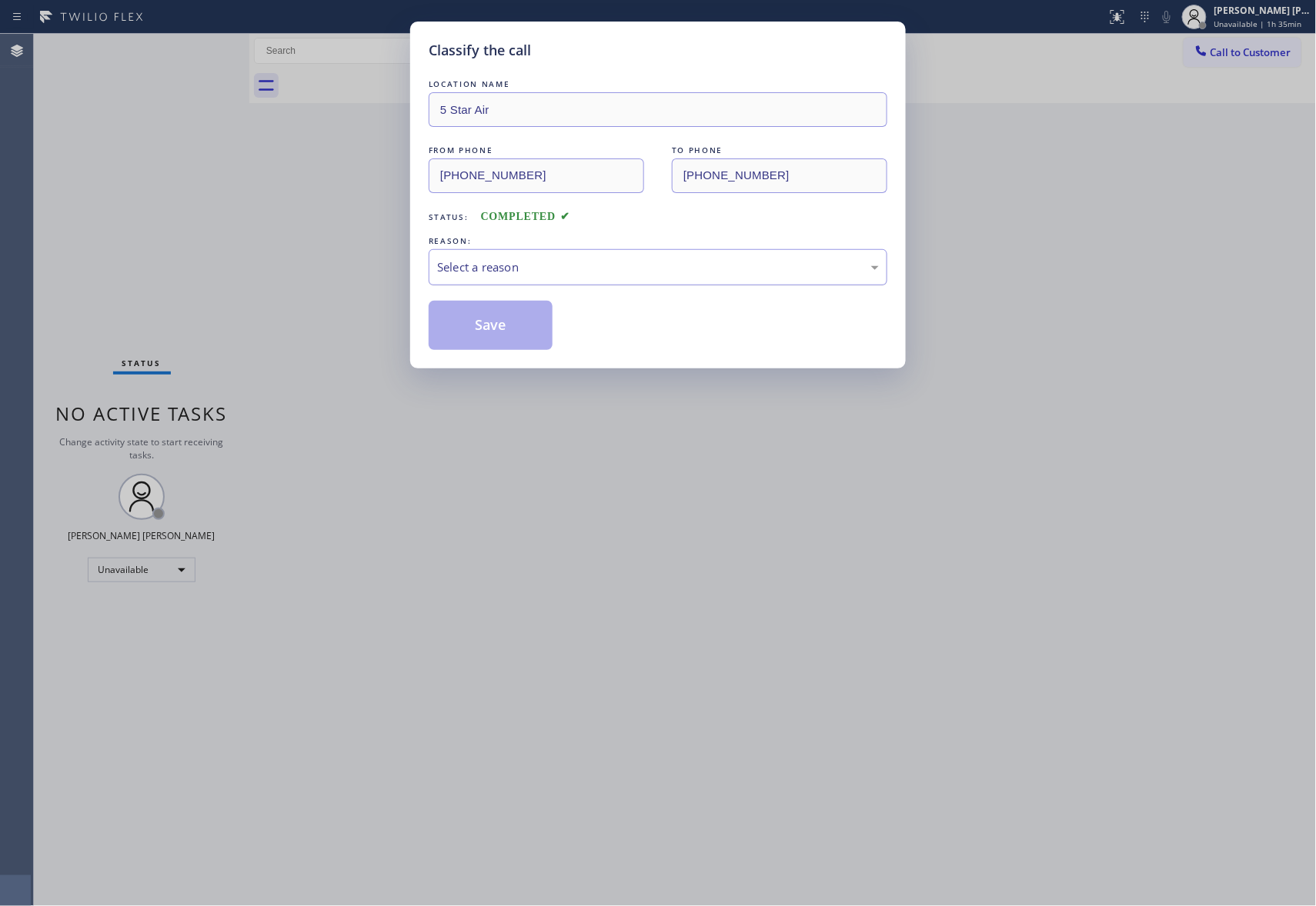
click at [639, 269] on div "Select a reason" at bounding box center [658, 267] width 442 height 18
click at [511, 323] on button "Save" at bounding box center [490, 325] width 124 height 49
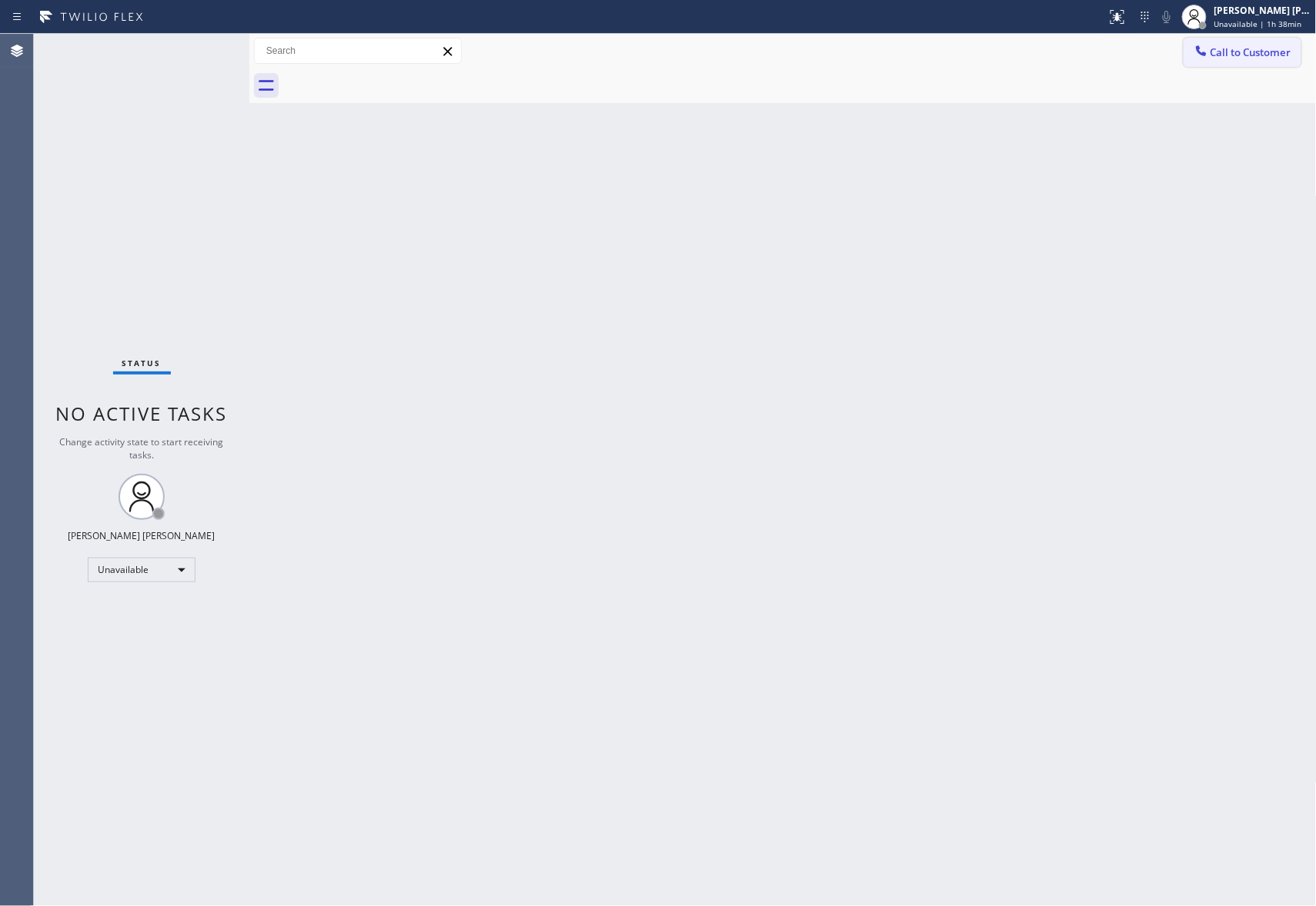
click at [1268, 46] on span "Call to Customer" at bounding box center [1251, 53] width 81 height 14
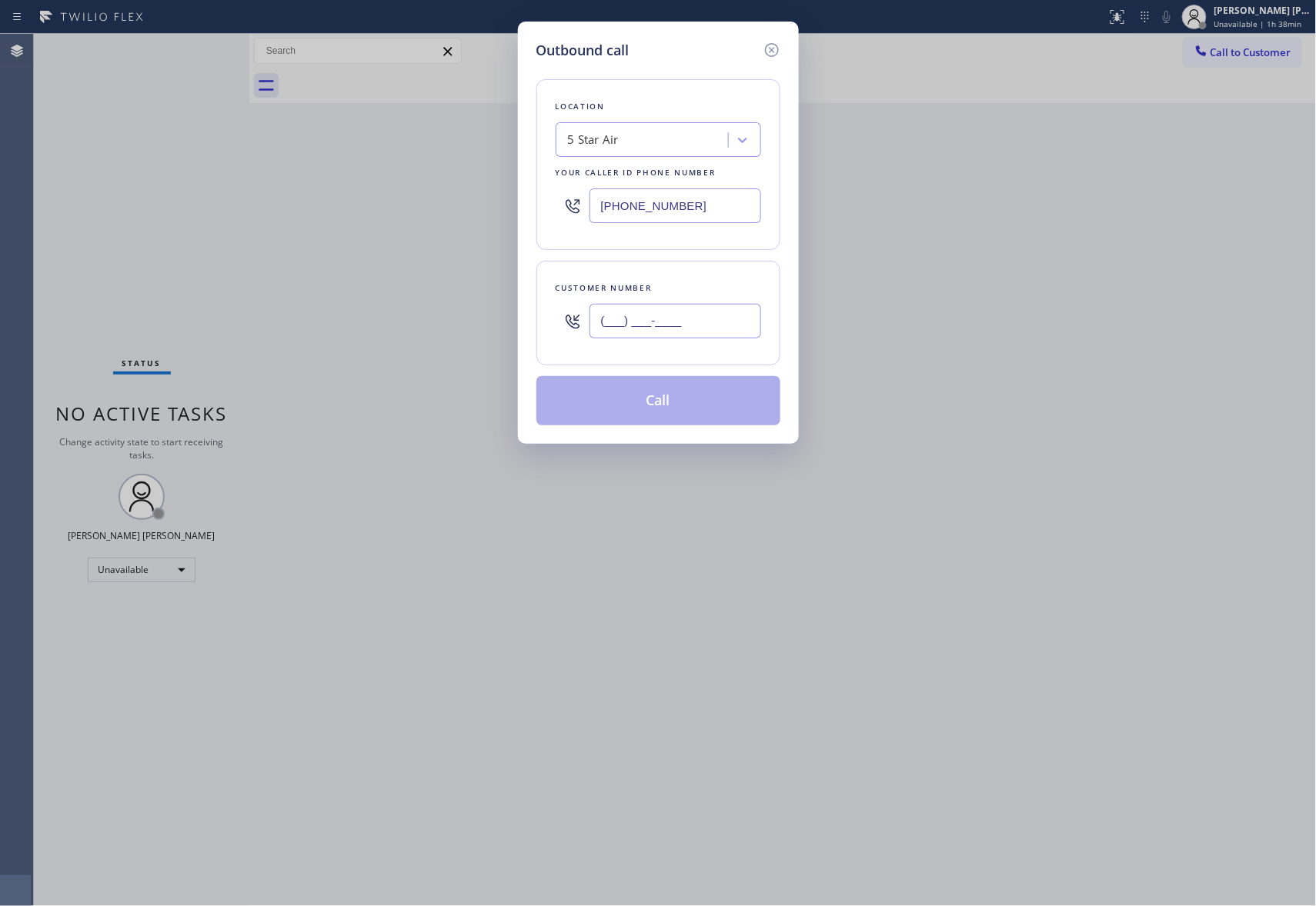
click at [693, 328] on input "(___) ___-____" at bounding box center [675, 321] width 172 height 34
paste input "323) 401-0686"
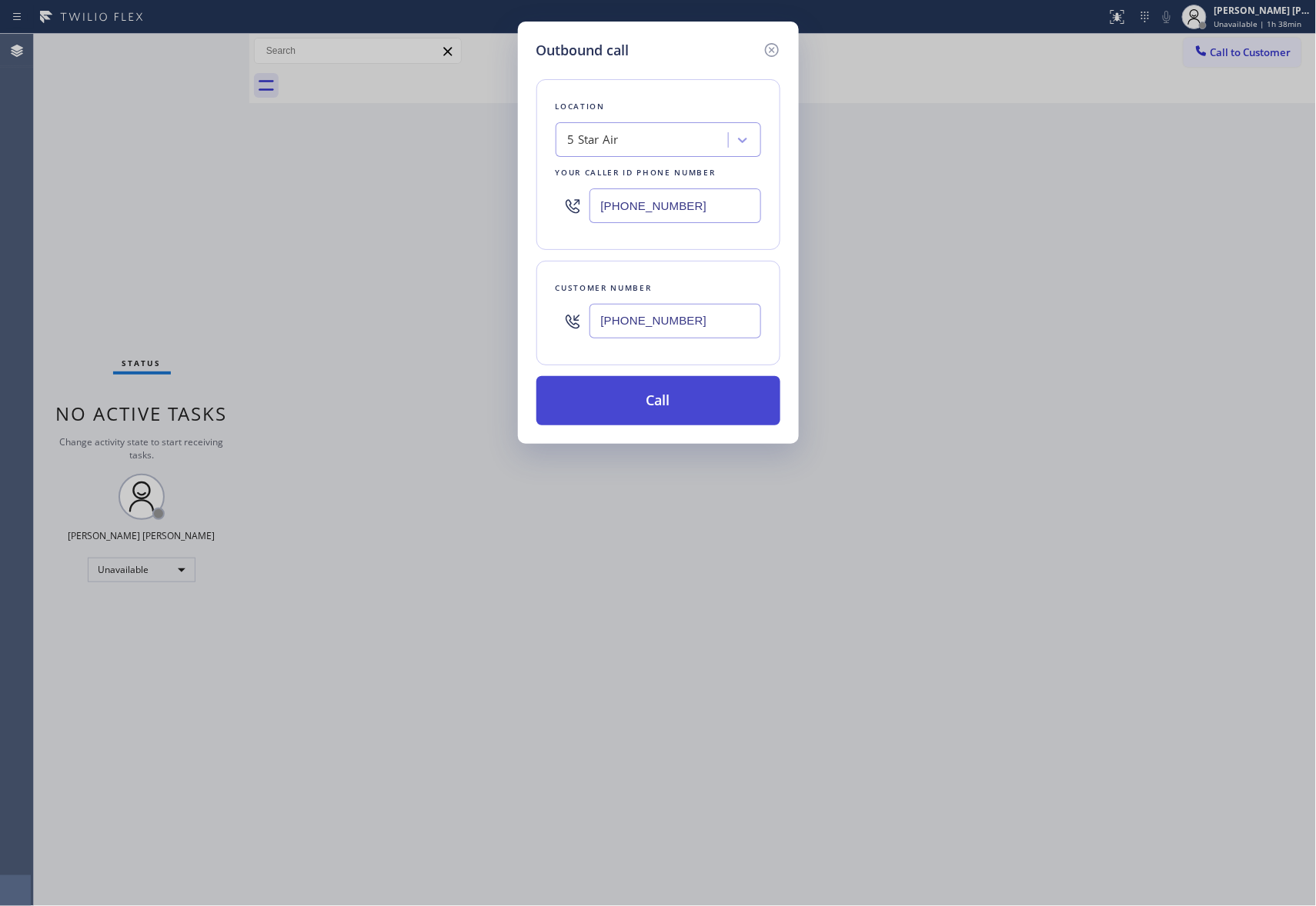
type input "(323) 401-0686"
click at [653, 400] on button "Call" at bounding box center [658, 401] width 244 height 49
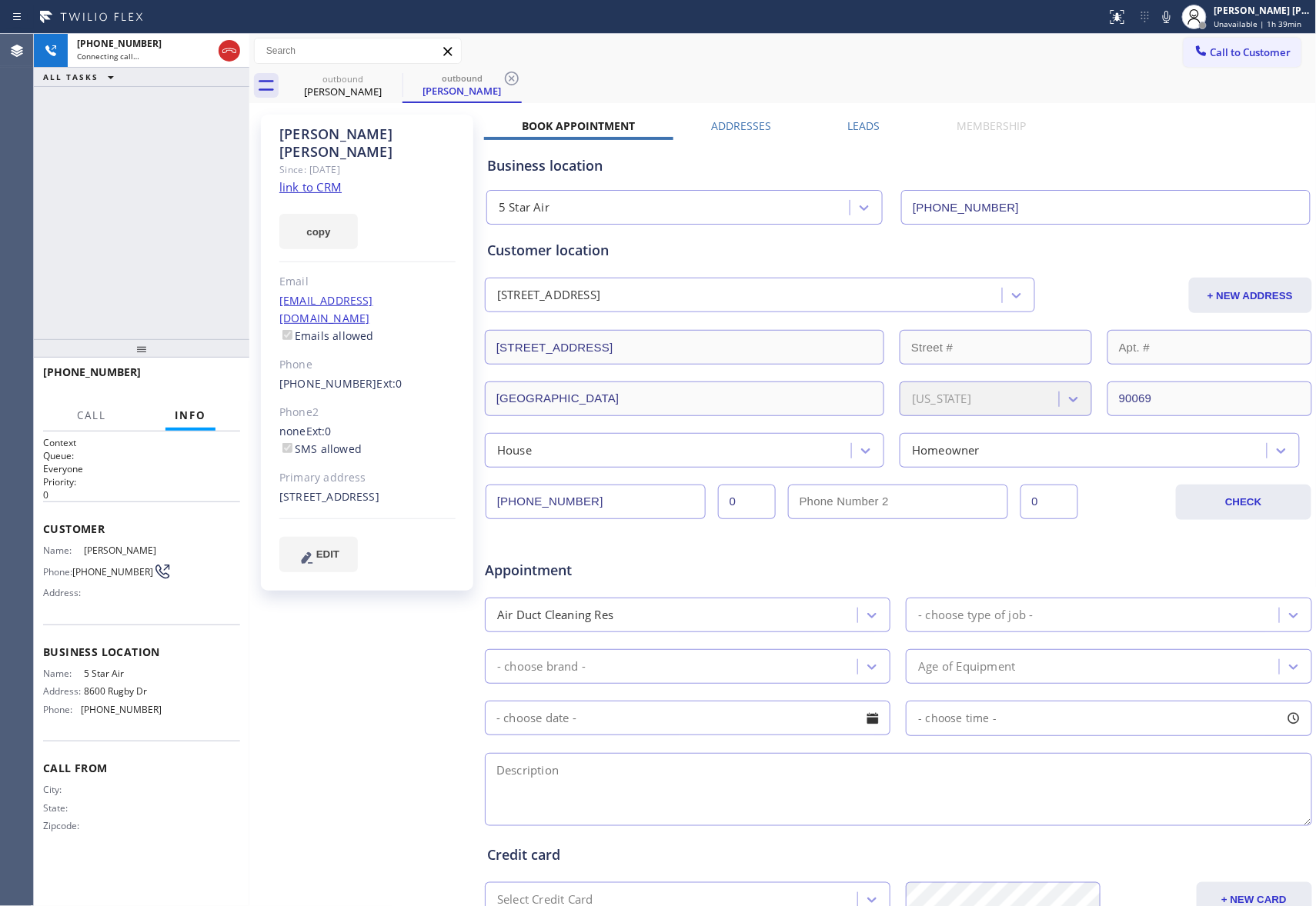
type input "[PHONE_NUMBER]"
click at [234, 48] on icon at bounding box center [229, 51] width 19 height 19
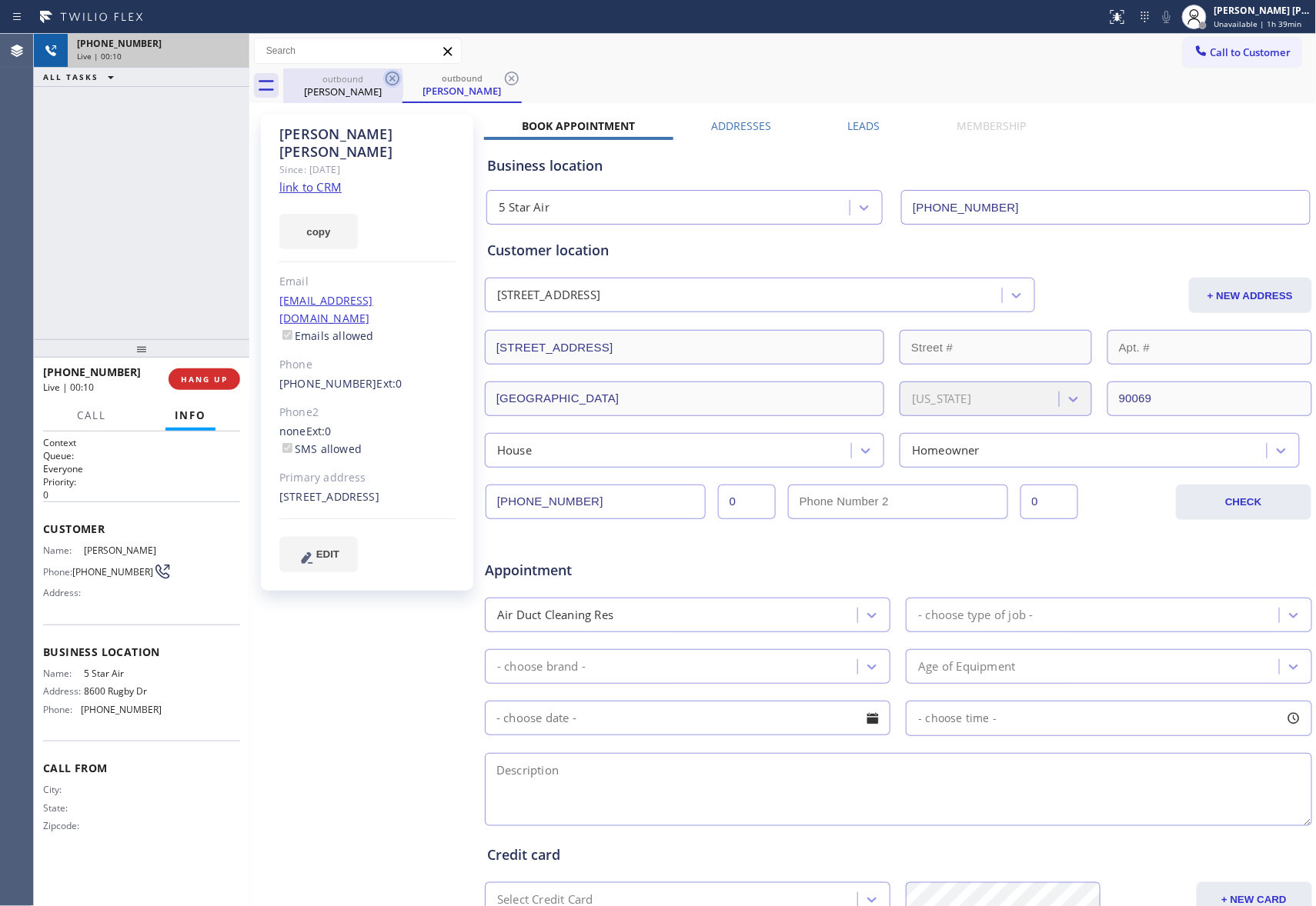
click at [388, 74] on icon at bounding box center [392, 78] width 14 height 14
click at [504, 74] on icon at bounding box center [511, 78] width 14 height 14
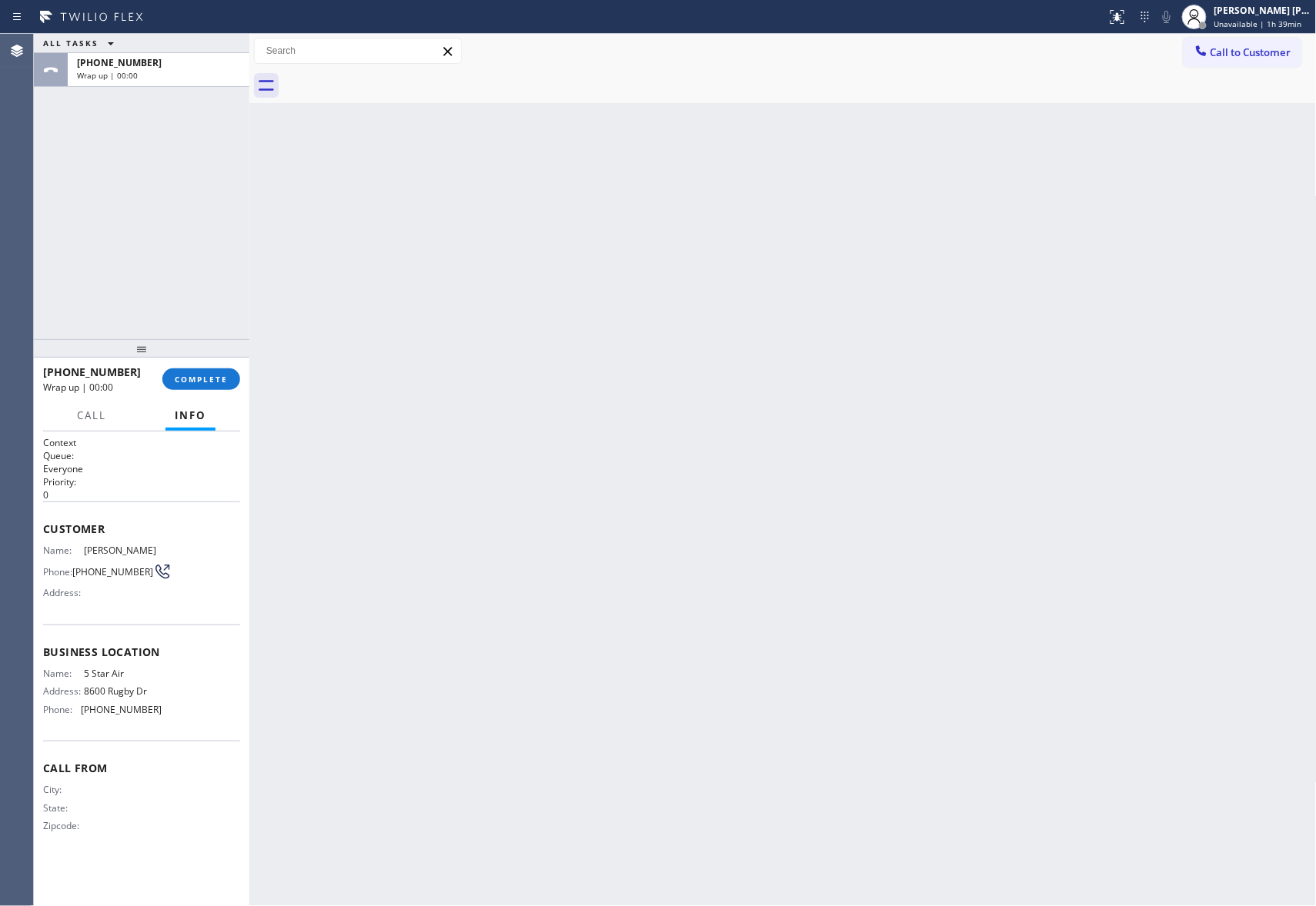
click at [388, 74] on div at bounding box center [799, 85] width 1033 height 34
click at [180, 376] on span "COMPLETE" at bounding box center [201, 378] width 53 height 11
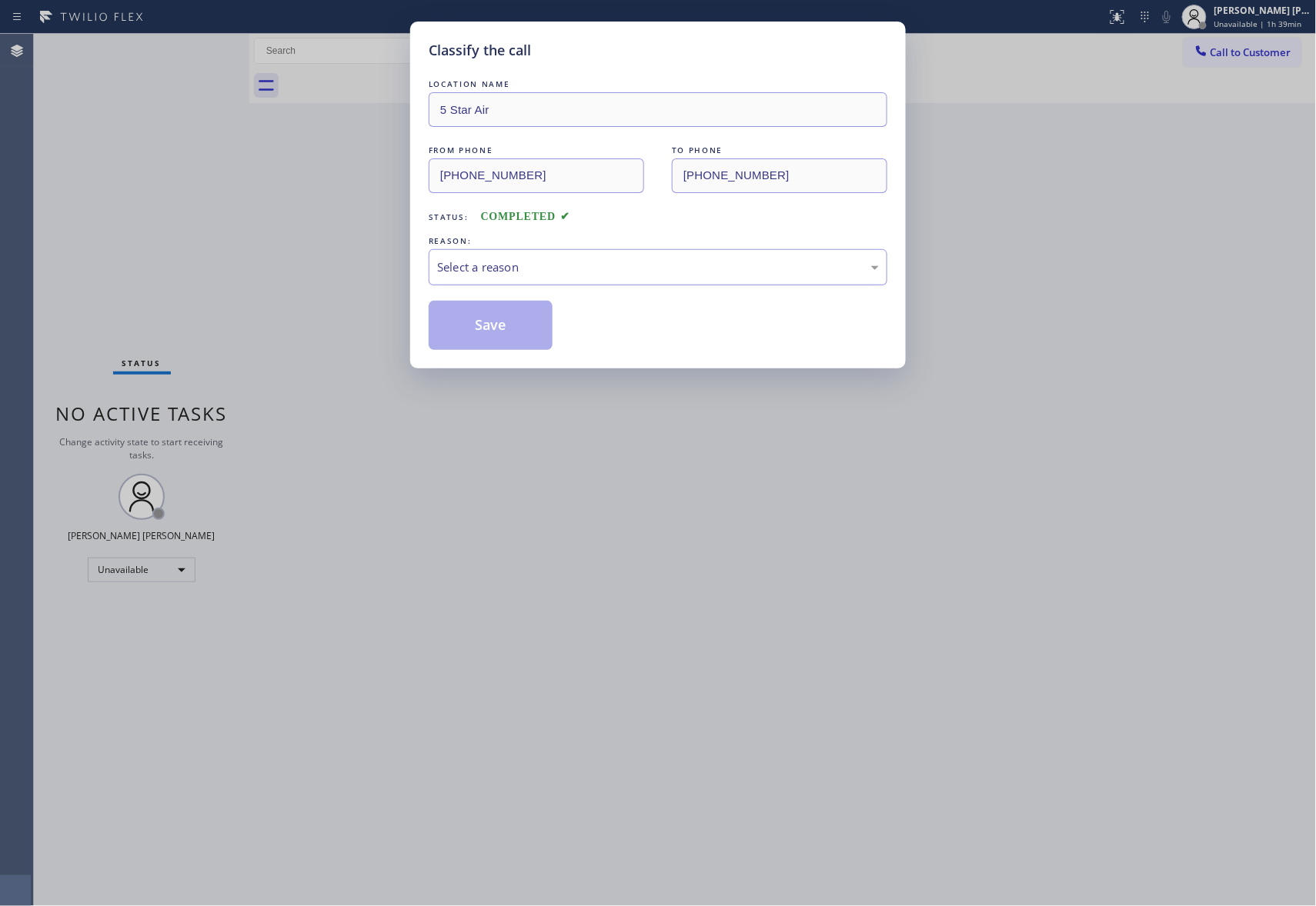
click at [548, 263] on div "Select a reason" at bounding box center [658, 267] width 442 height 18
click at [490, 328] on button "Save" at bounding box center [490, 325] width 124 height 49
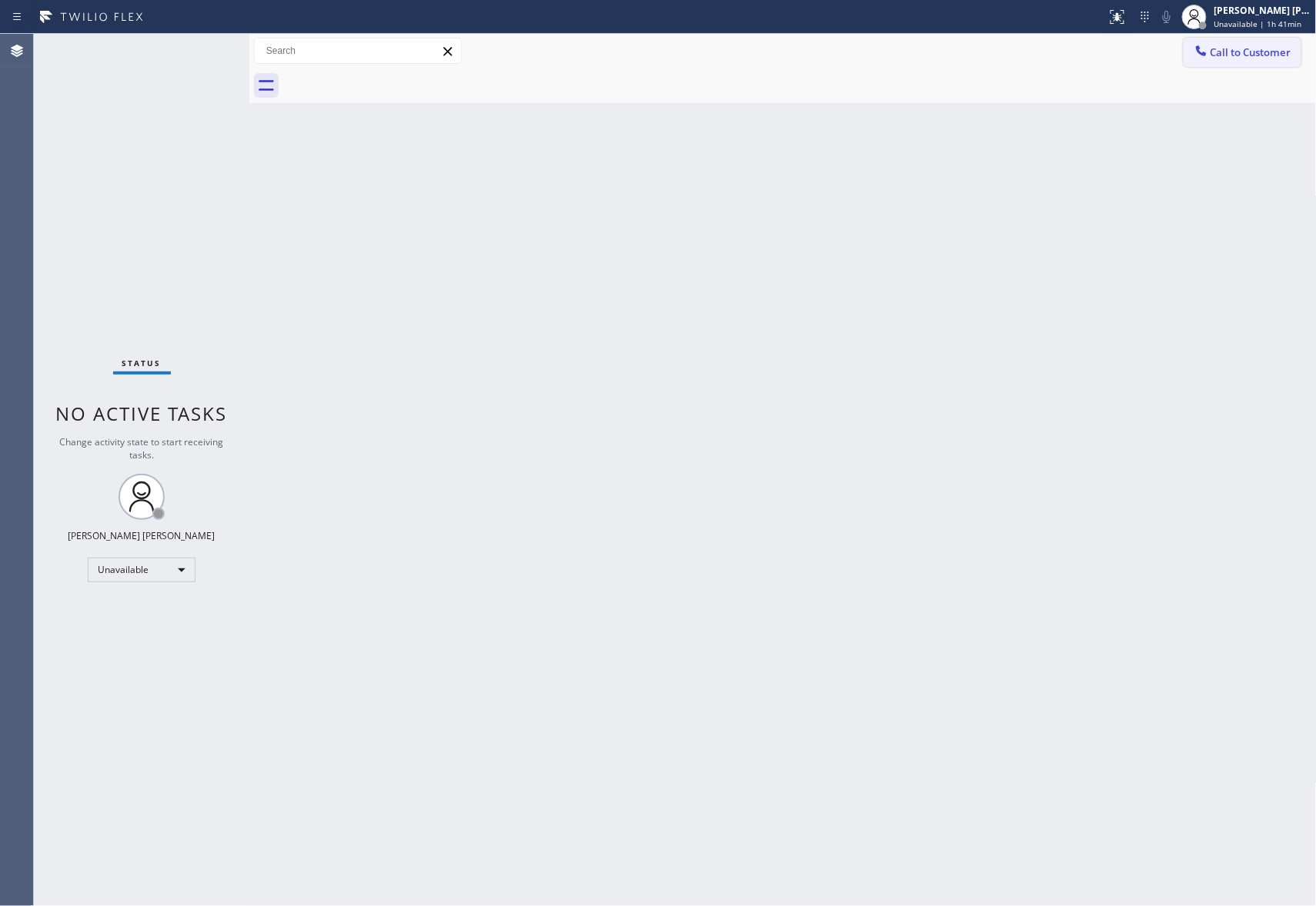
click at [1232, 51] on span "Call to Customer" at bounding box center [1251, 53] width 81 height 14
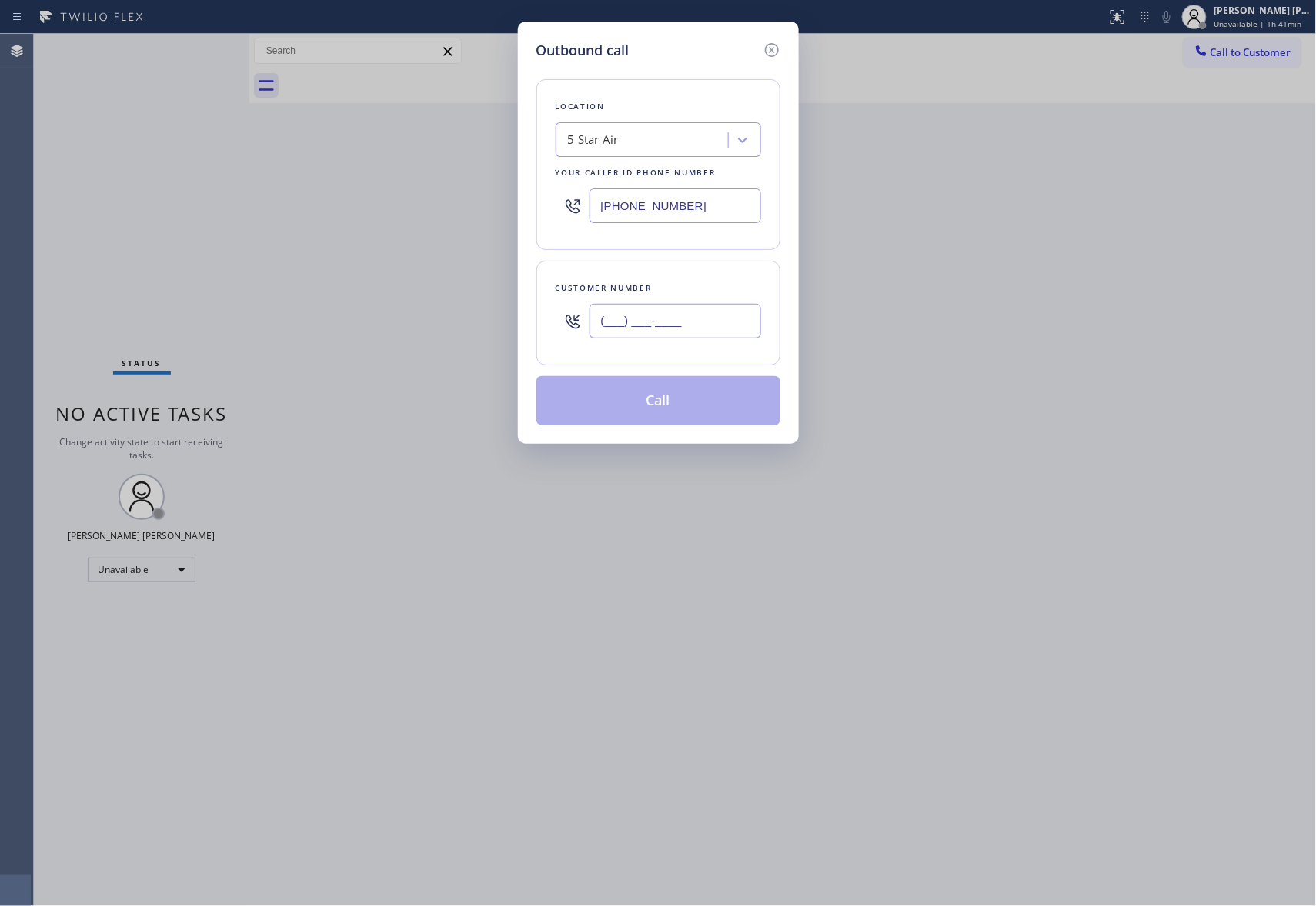
click at [700, 331] on input "(___) ___-____" at bounding box center [675, 321] width 172 height 34
paste input "626) 712-9808"
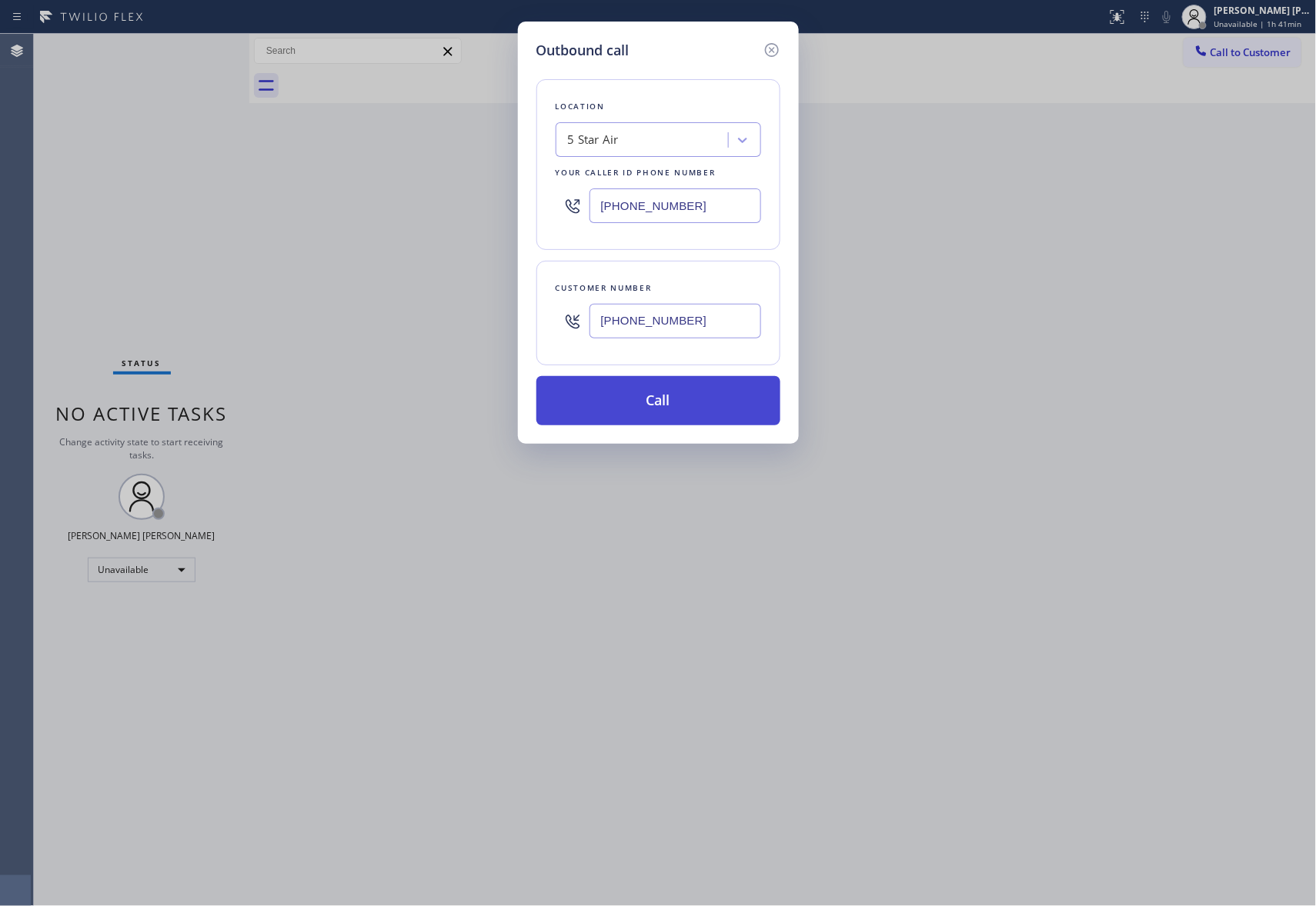
type input "(626) 712-9808"
click at [688, 404] on button "Call" at bounding box center [658, 401] width 244 height 49
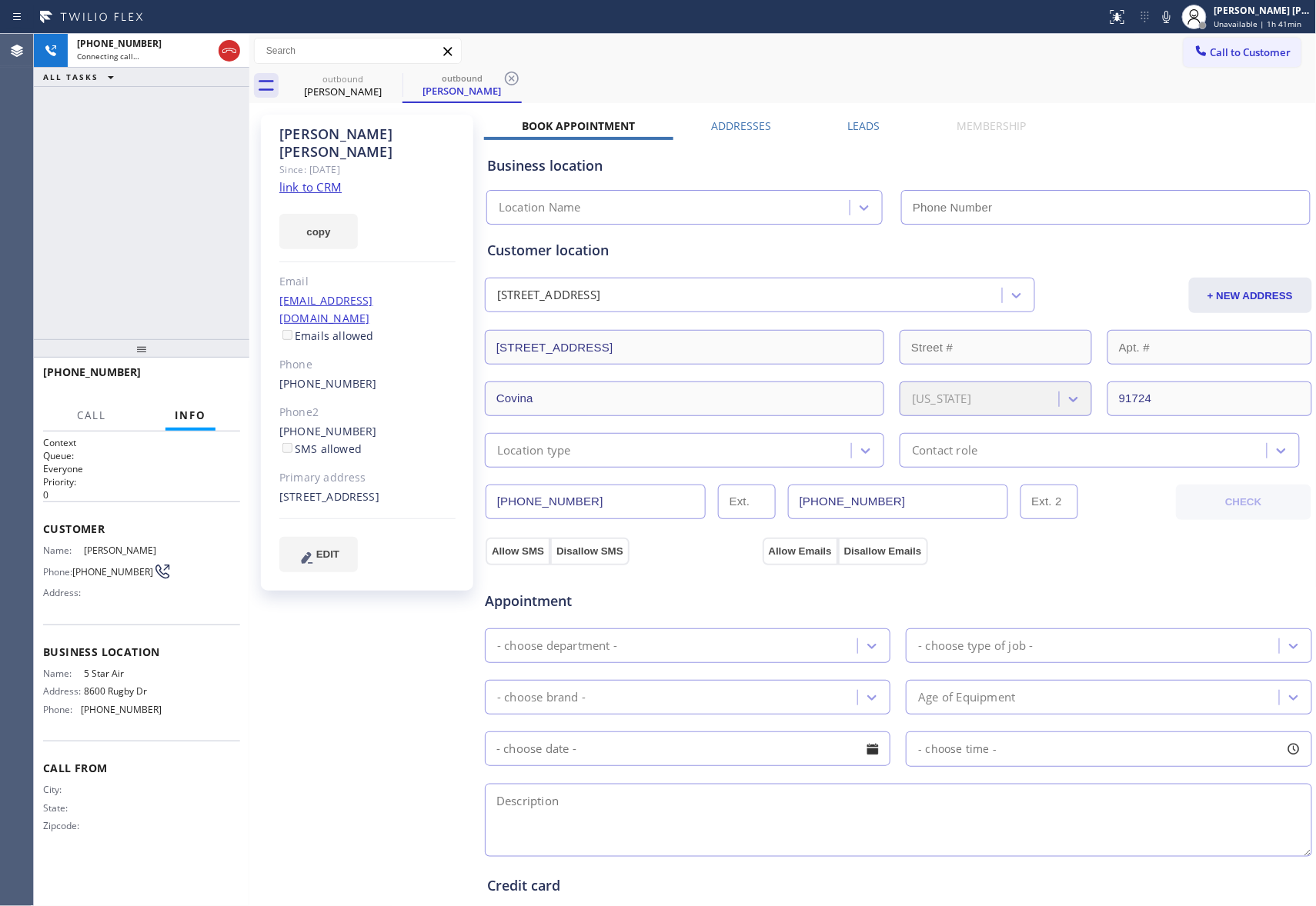
type input "[PHONE_NUMBER]"
drag, startPoint x: 365, startPoint y: 345, endPoint x: 271, endPoint y: 345, distance: 94.0
click at [271, 345] on div "Tina Bosnyak Since: 20 may 2020 link to CRM copy Email tinabosnyak58@gmail.com …" at bounding box center [367, 353] width 213 height 476
click at [234, 56] on icon at bounding box center [229, 51] width 19 height 19
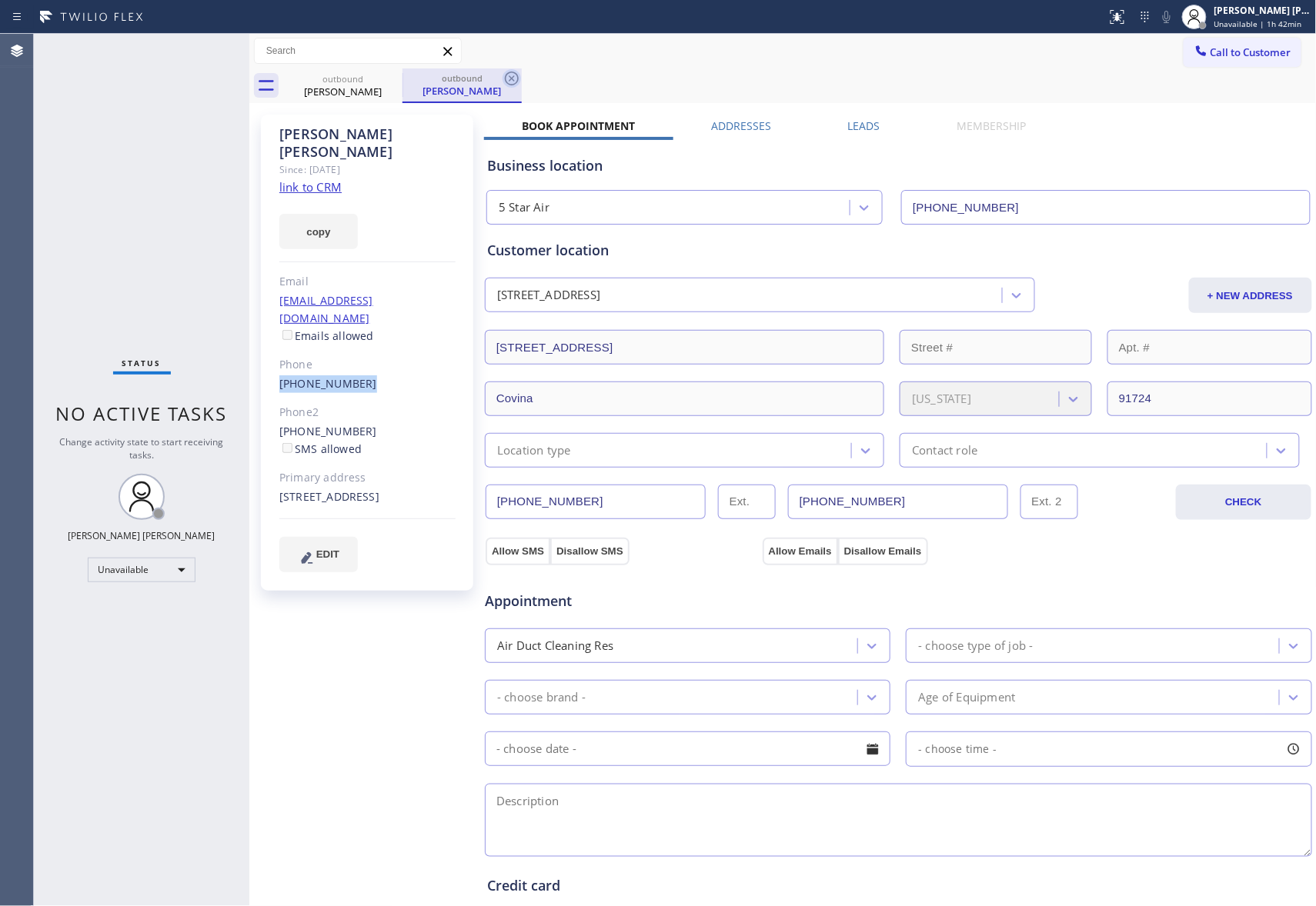
click at [0, 0] on icon at bounding box center [0, 0] width 0 height 0
click at [502, 83] on icon at bounding box center [511, 78] width 19 height 19
click at [392, 83] on div "outbound Tina Bosnyak outbound Tina Bosnyak" at bounding box center [799, 85] width 1033 height 34
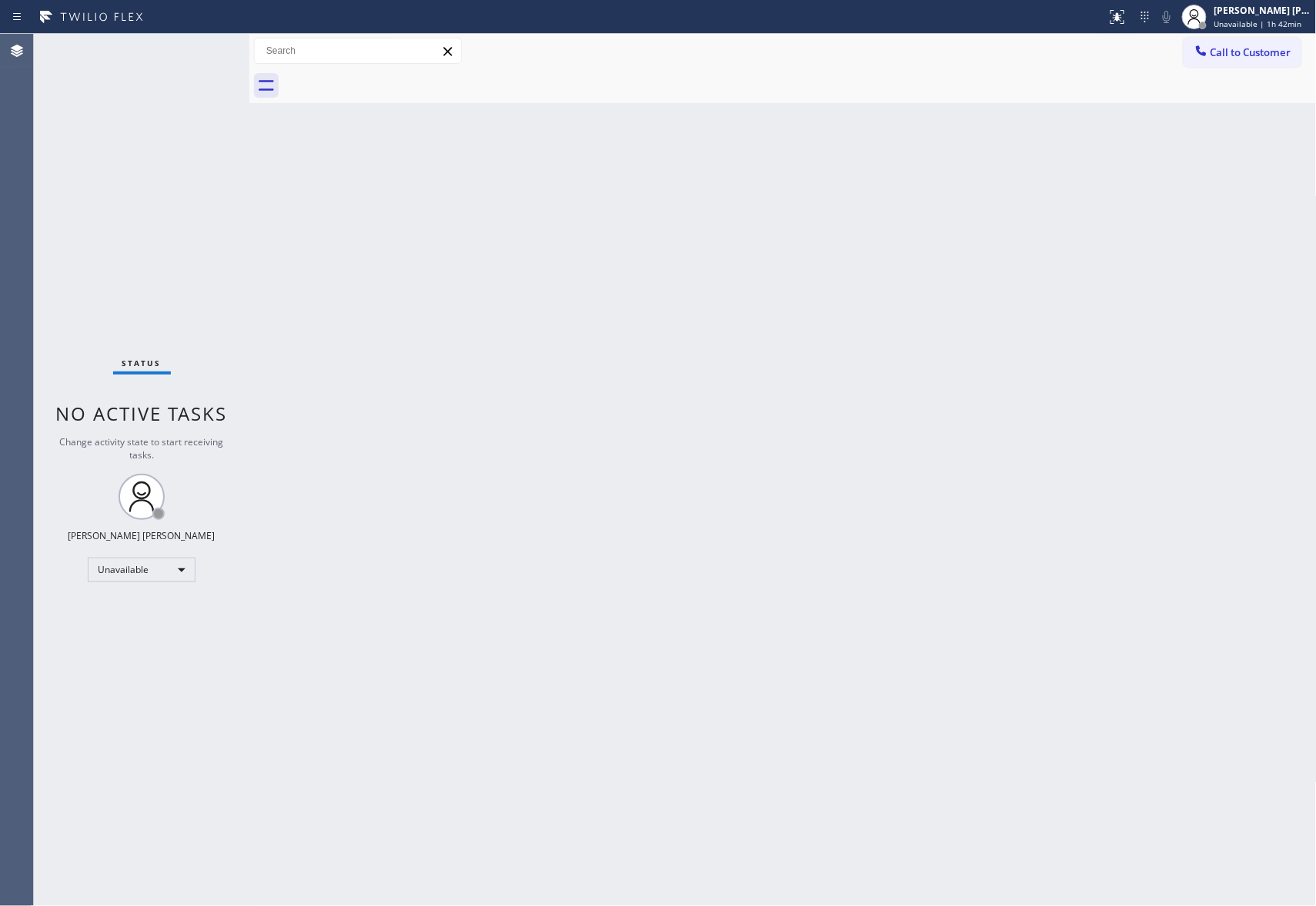
click at [392, 83] on div at bounding box center [799, 85] width 1033 height 34
click at [1288, 47] on span "Call to Customer" at bounding box center [1251, 53] width 81 height 14
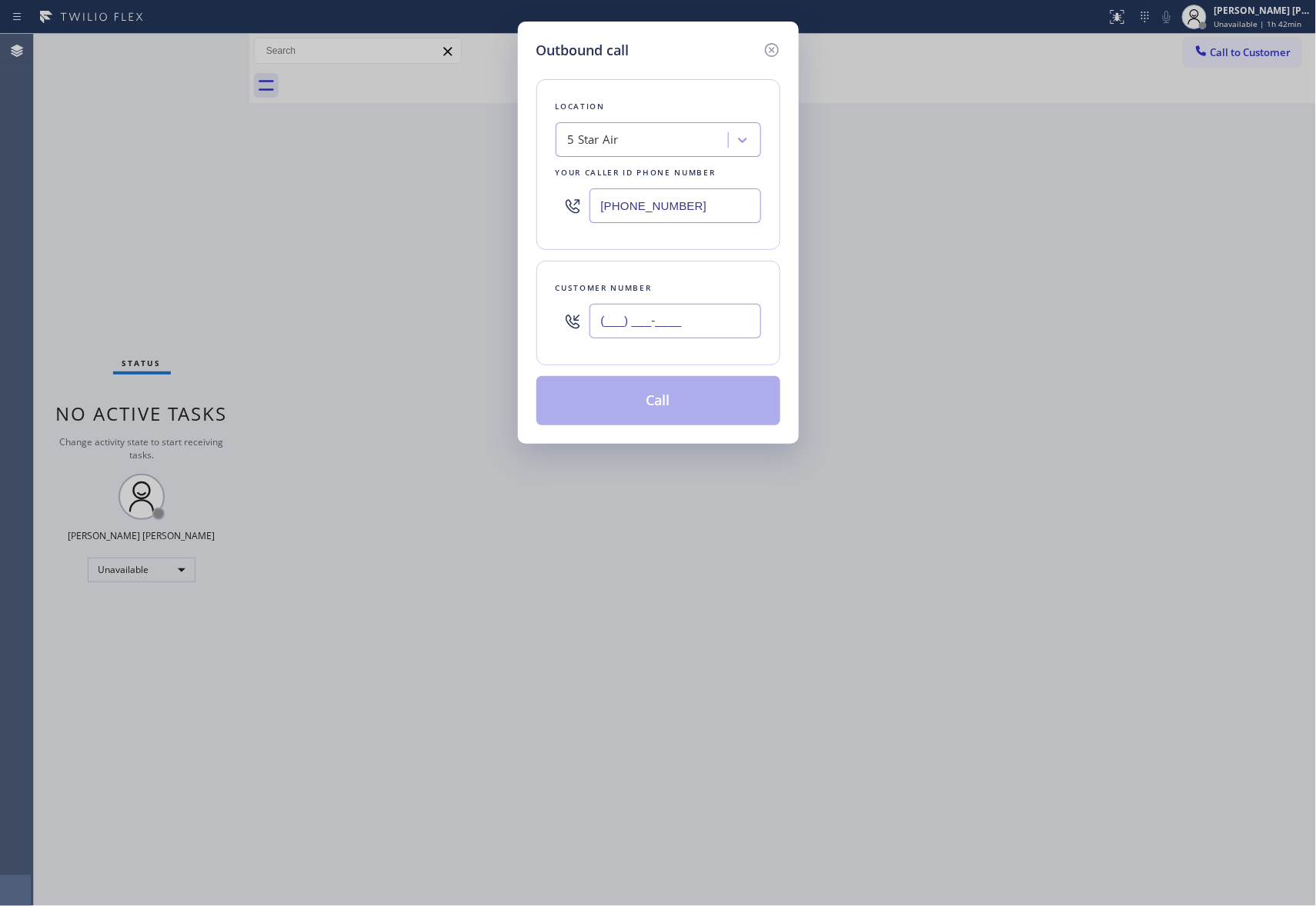
click at [657, 333] on input "(___) ___-____" at bounding box center [675, 321] width 172 height 34
paste input "989) 287-2244"
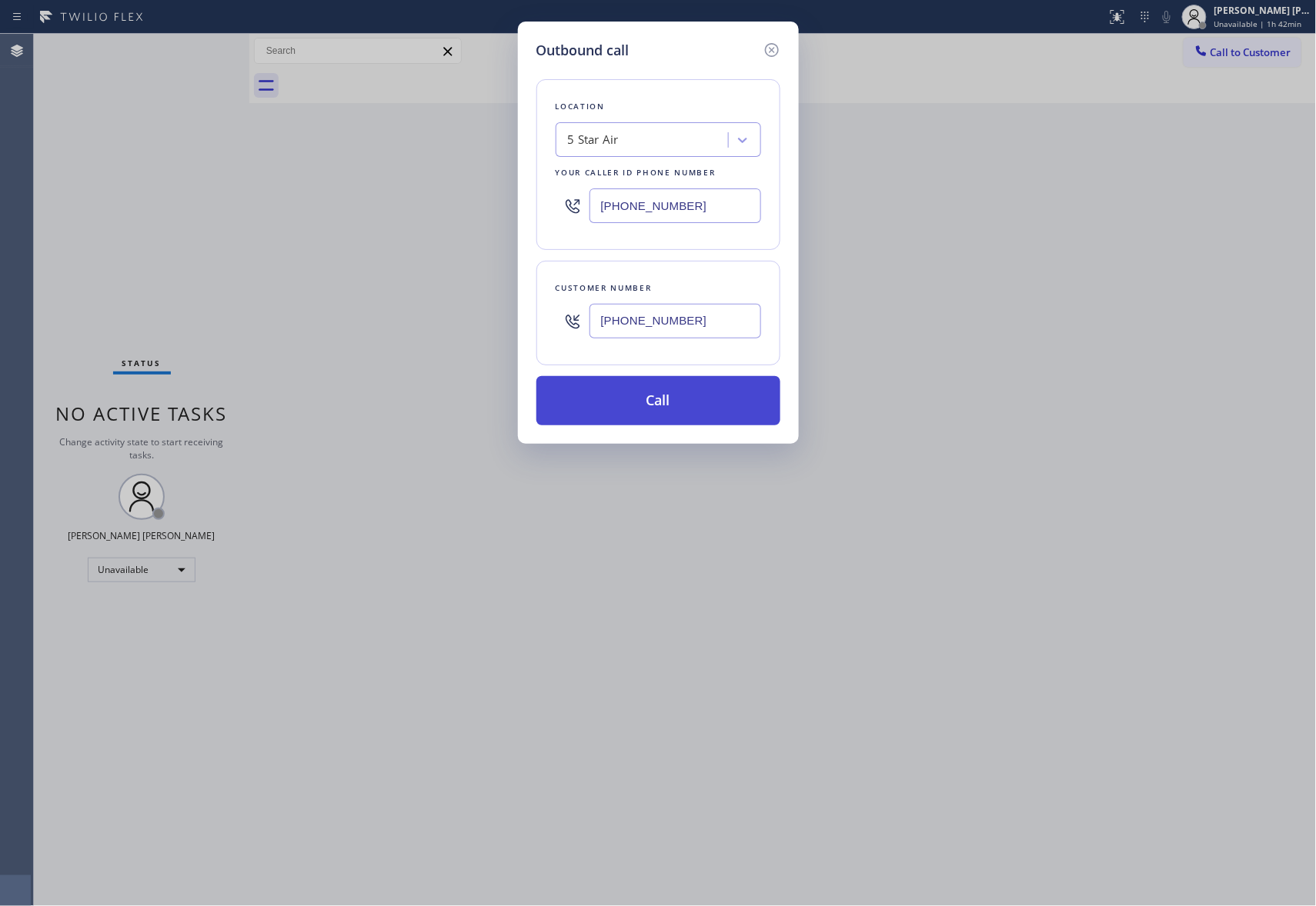
type input "(989) 287-2244"
click at [678, 402] on button "Call" at bounding box center [658, 401] width 244 height 49
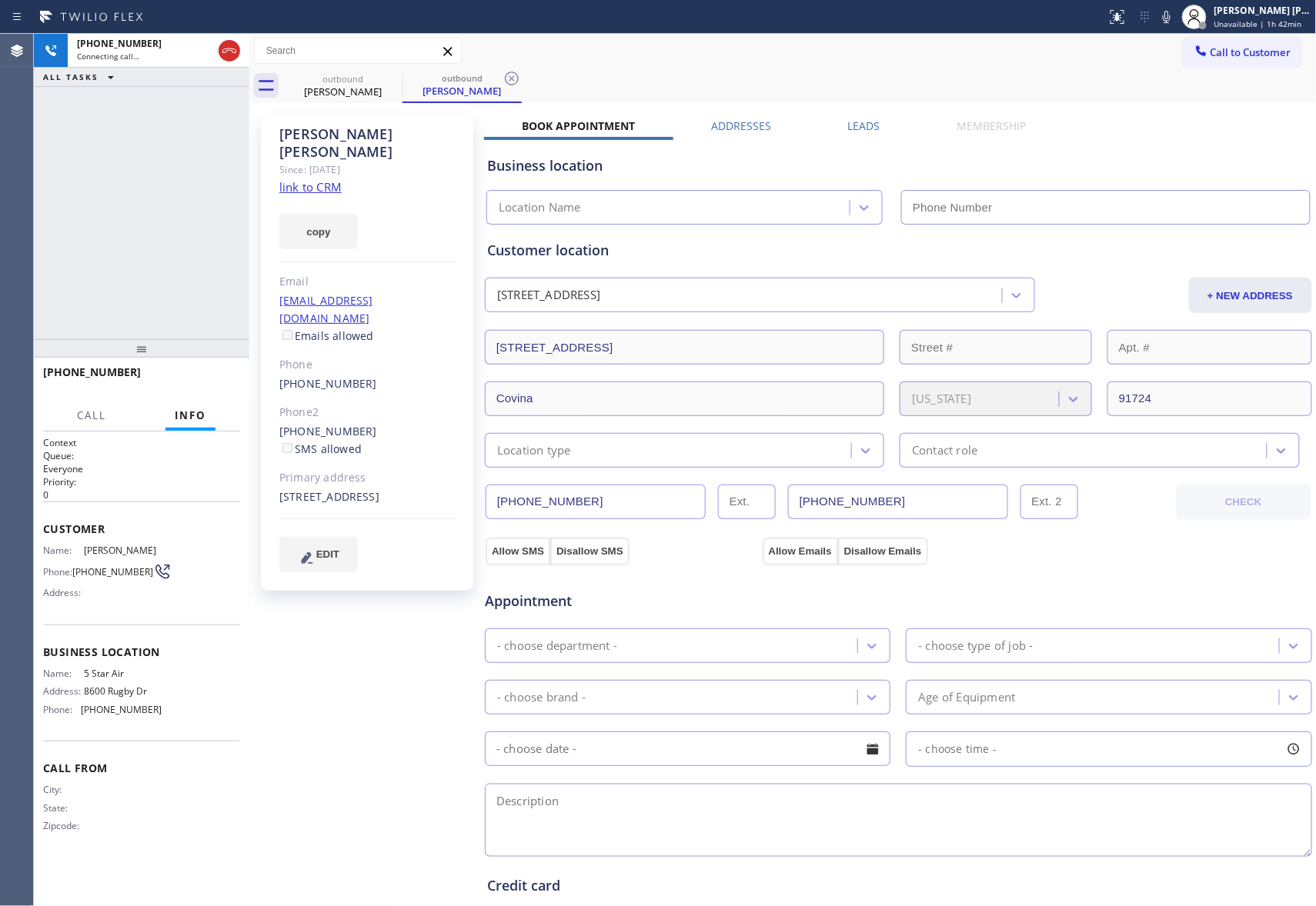
type input "[PHONE_NUMBER]"
click at [207, 374] on span "HANG UP" at bounding box center [204, 378] width 47 height 11
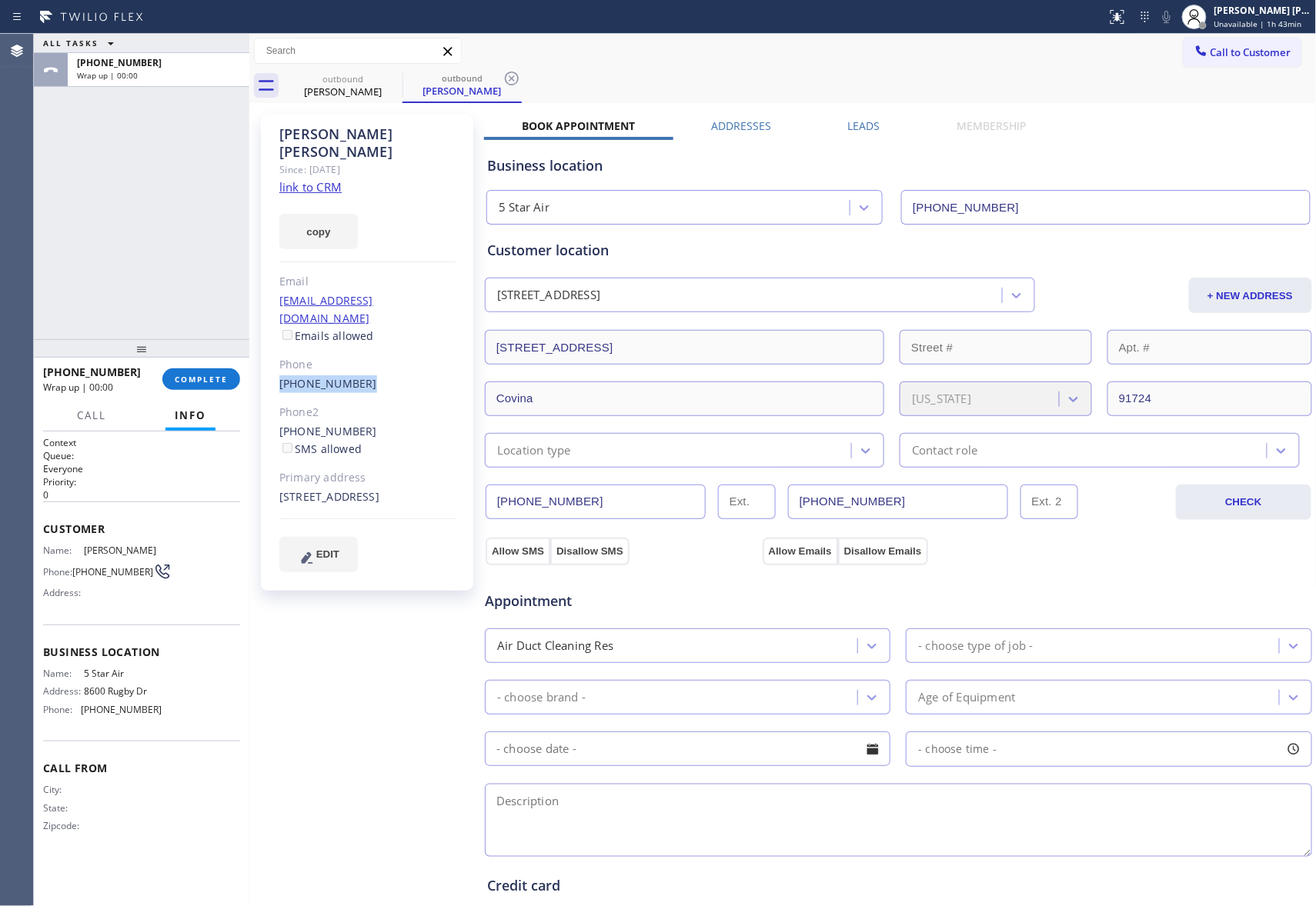
drag, startPoint x: 370, startPoint y: 348, endPoint x: 266, endPoint y: 344, distance: 104.1
click at [266, 344] on div "Tina Bosnyak Since: 20 may 2020 link to CRM copy Email tinabosnyak58@gmail.com …" at bounding box center [367, 353] width 213 height 476
copy link "(626) 712-9808"
click at [217, 378] on span "COMPLETE" at bounding box center [201, 378] width 53 height 11
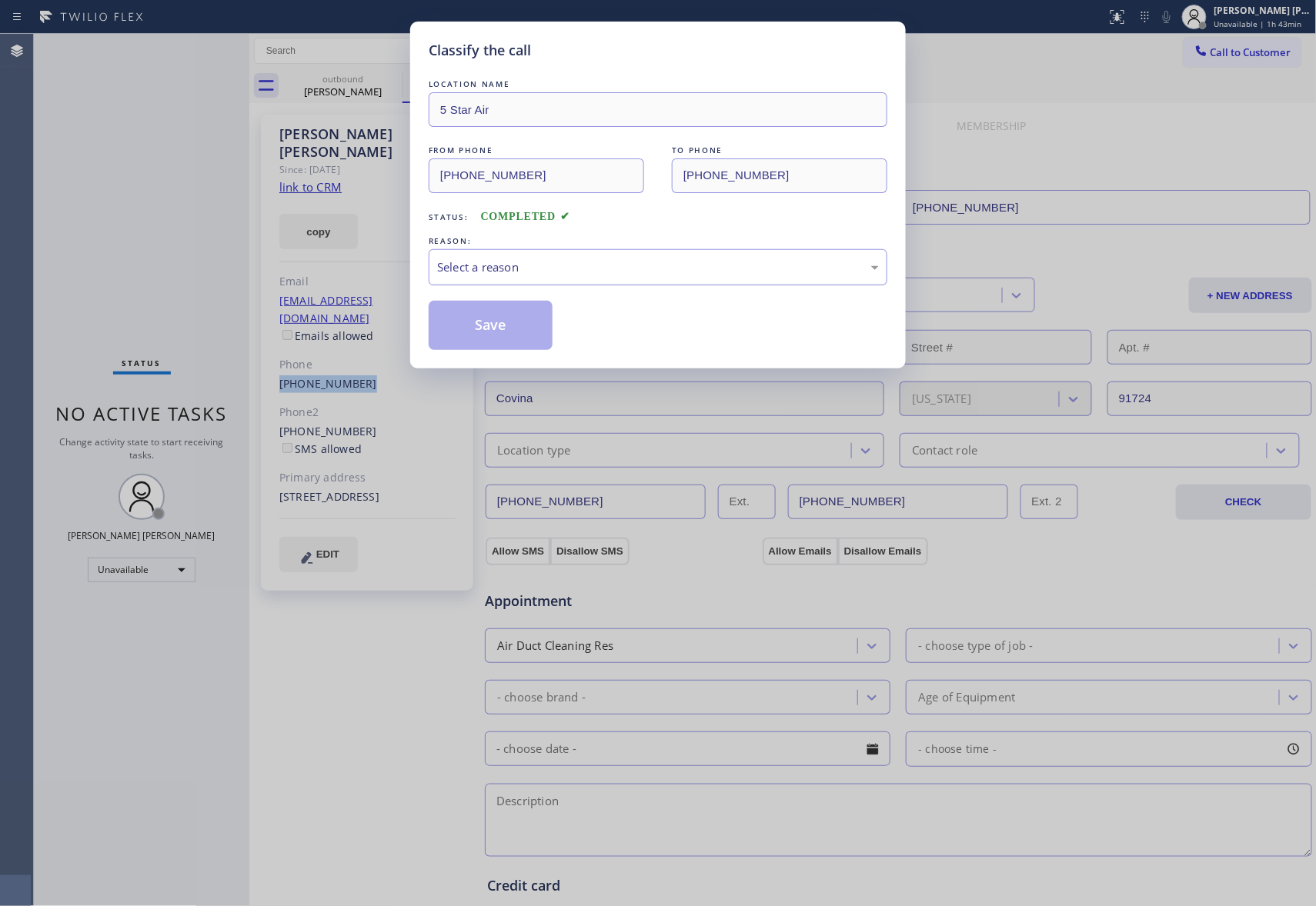
click at [522, 253] on div "Select a reason" at bounding box center [658, 267] width 459 height 36
click at [497, 267] on div "Select a reason" at bounding box center [658, 267] width 442 height 18
click at [482, 325] on button "Save" at bounding box center [490, 325] width 124 height 49
click at [503, 318] on button "Save" at bounding box center [490, 325] width 124 height 49
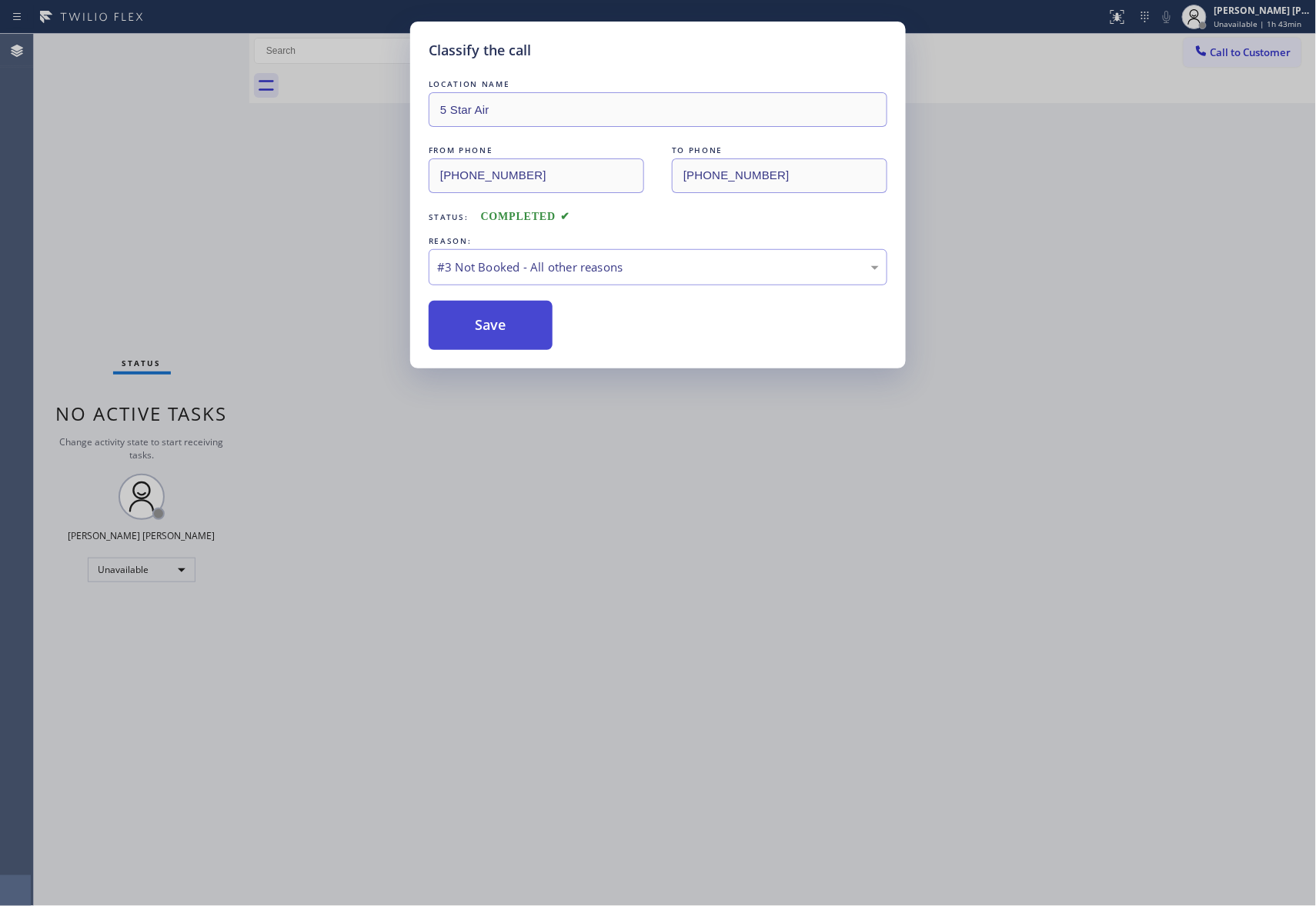
click at [503, 318] on button "Save" at bounding box center [490, 325] width 124 height 49
click at [498, 333] on button "Save" at bounding box center [490, 325] width 124 height 49
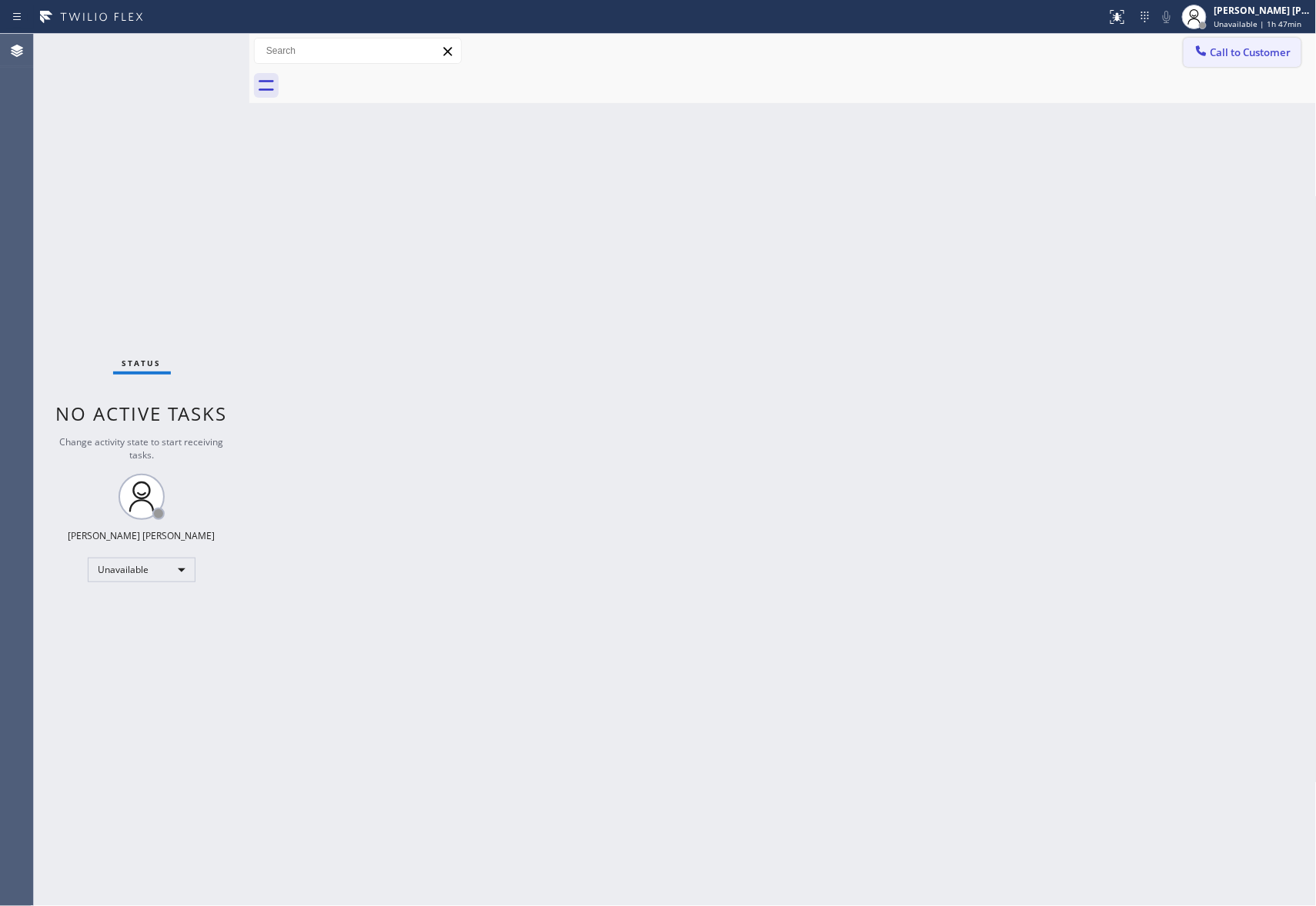
click at [1238, 57] on span "Call to Customer" at bounding box center [1251, 53] width 81 height 14
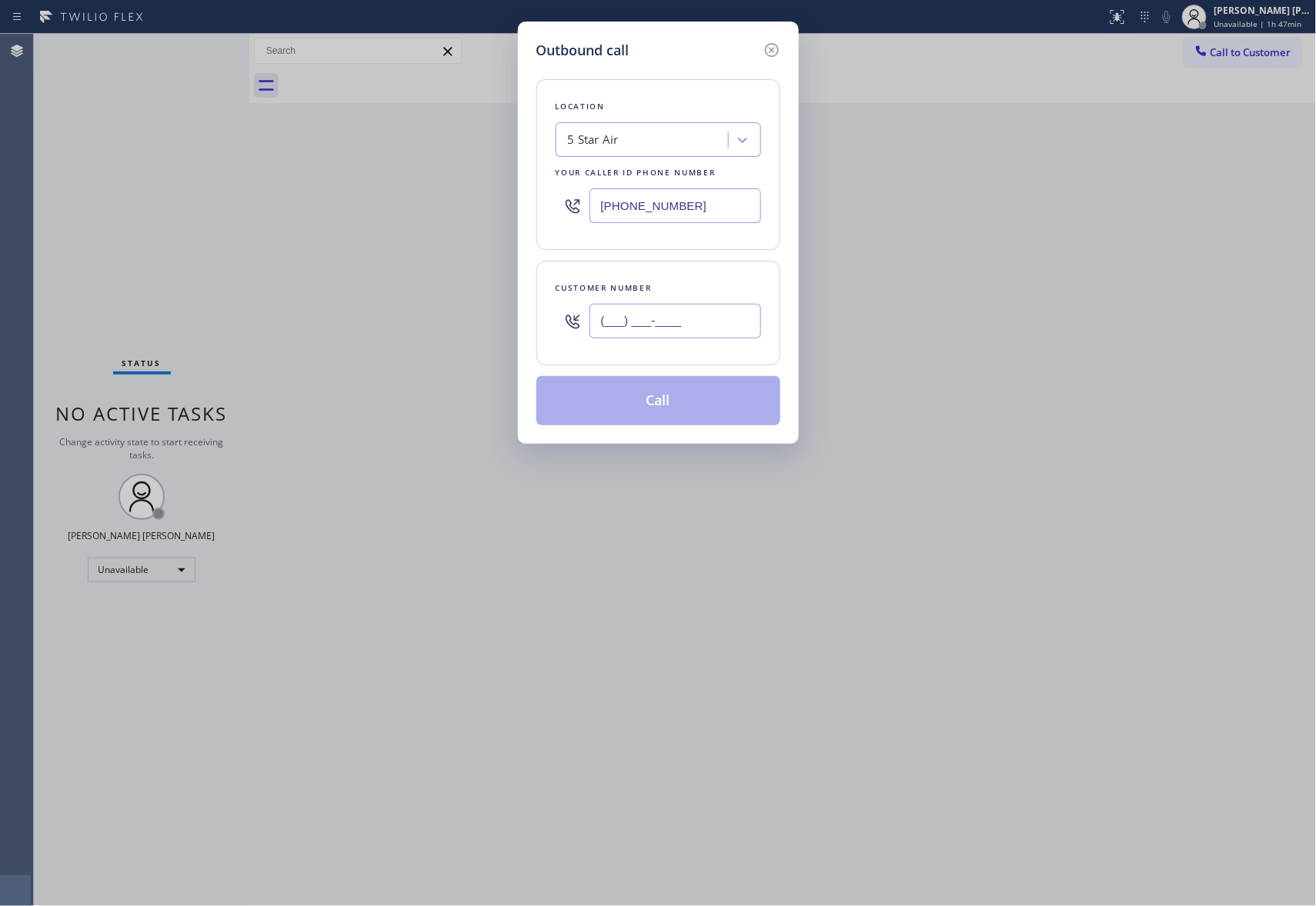
click at [668, 314] on input "(___) ___-____" at bounding box center [675, 321] width 172 height 34
paste input "424) 302-9994"
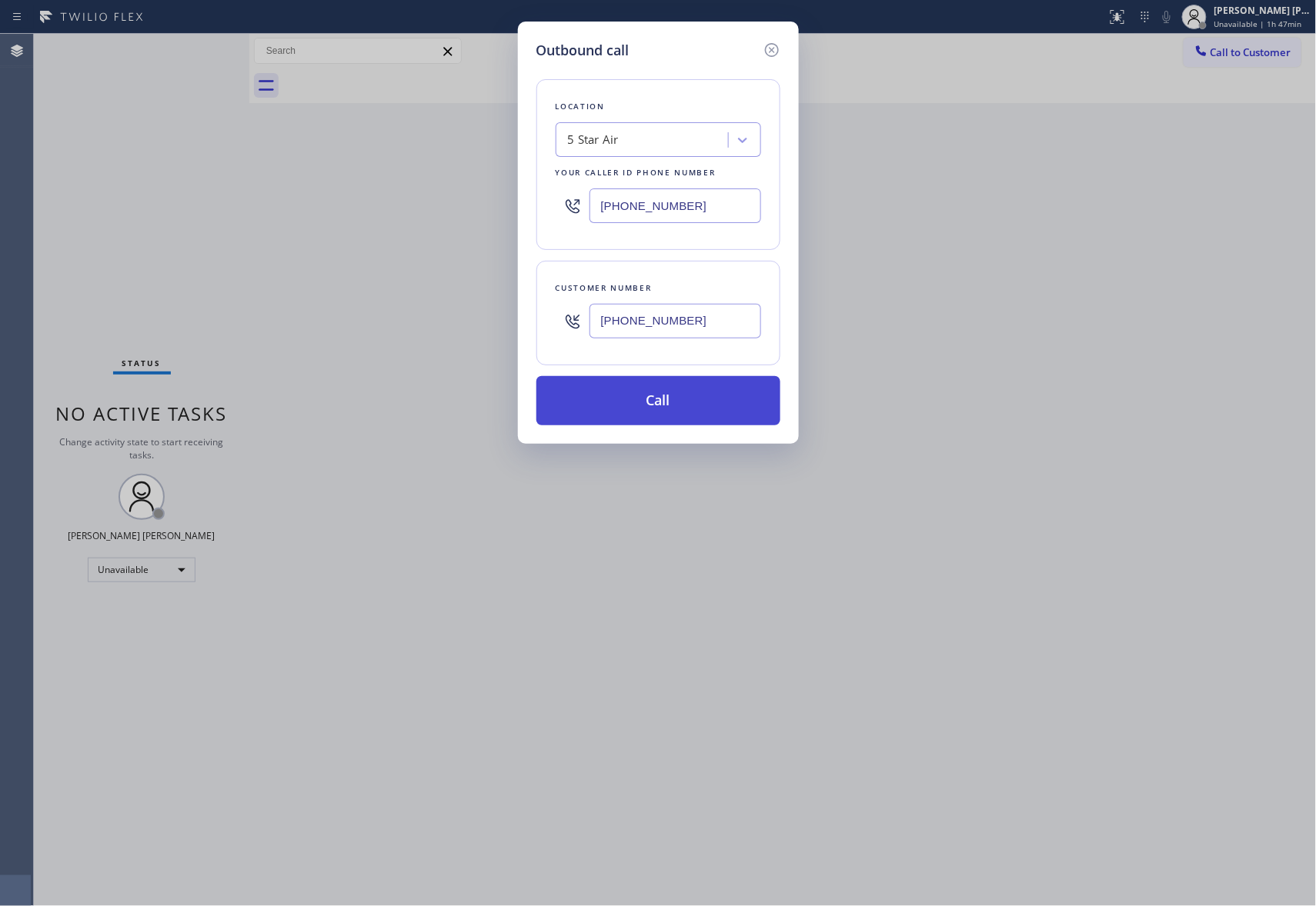
type input "(424) 302-9994"
click at [654, 405] on button "Call" at bounding box center [658, 401] width 244 height 49
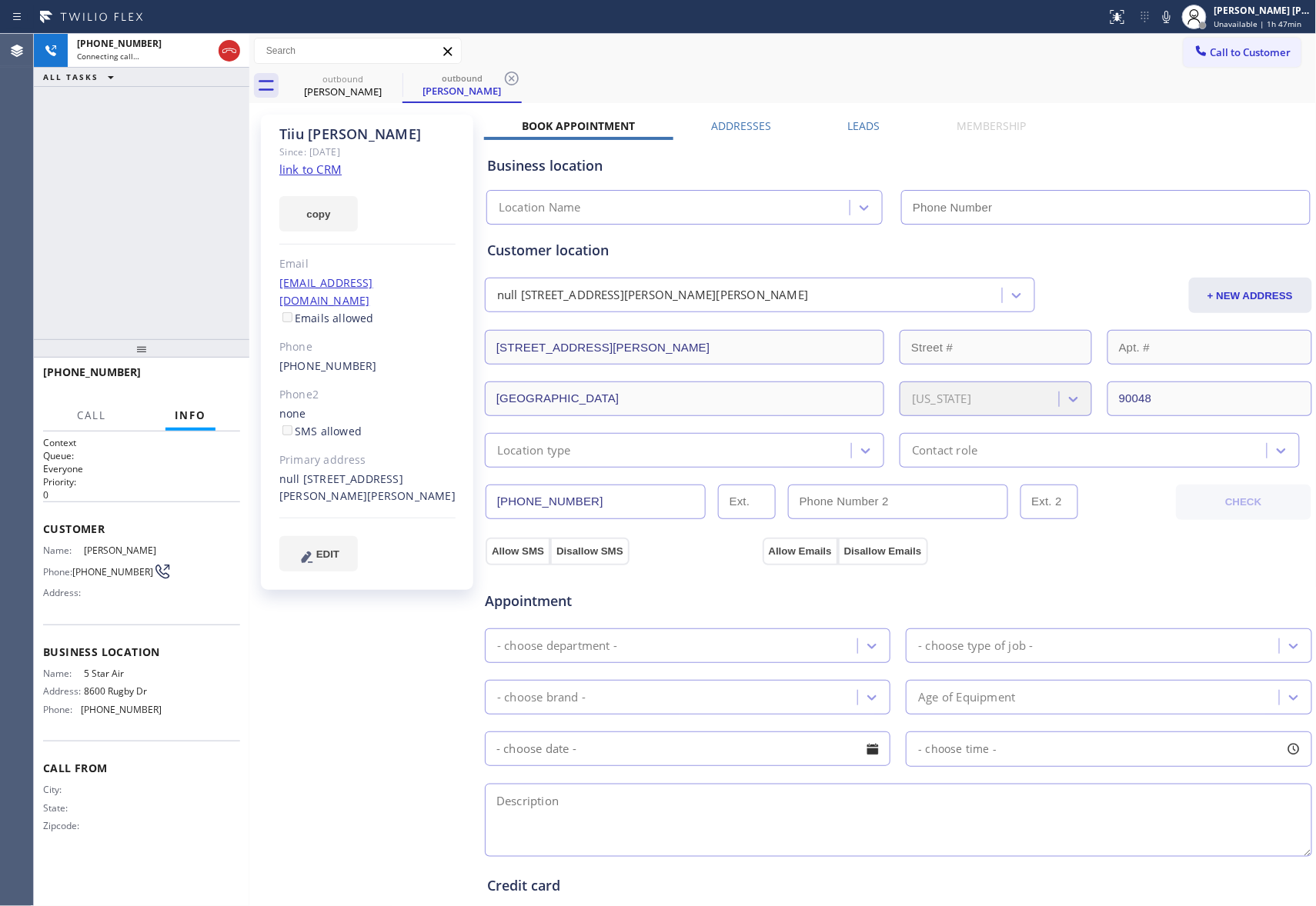
type input "[PHONE_NUMBER]"
drag, startPoint x: 227, startPoint y: 50, endPoint x: 10, endPoint y: 80, distance: 219.1
click at [227, 50] on icon at bounding box center [229, 51] width 14 height 5
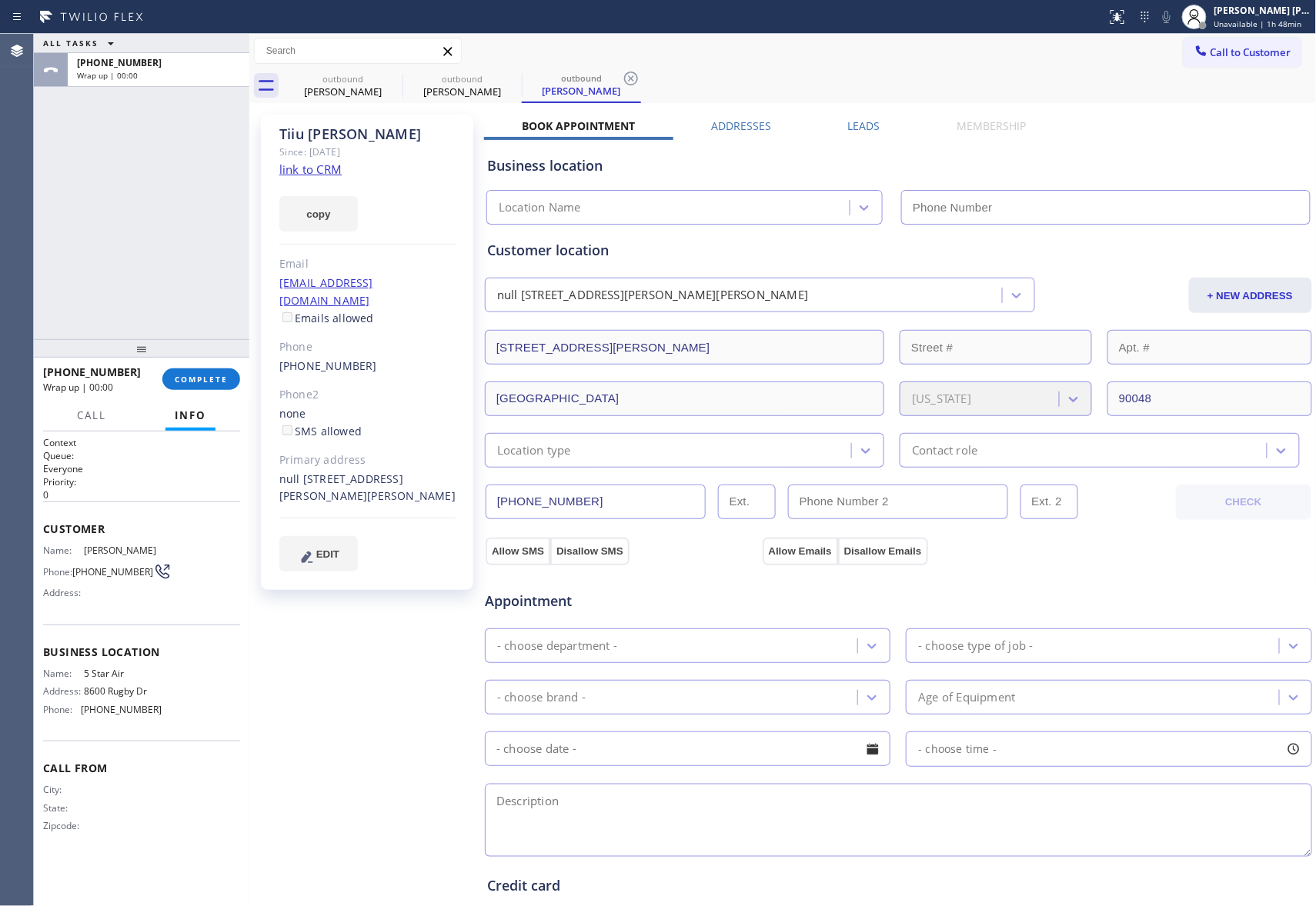
type input "[PHONE_NUMBER]"
click at [862, 118] on label "Leads" at bounding box center [863, 125] width 32 height 15
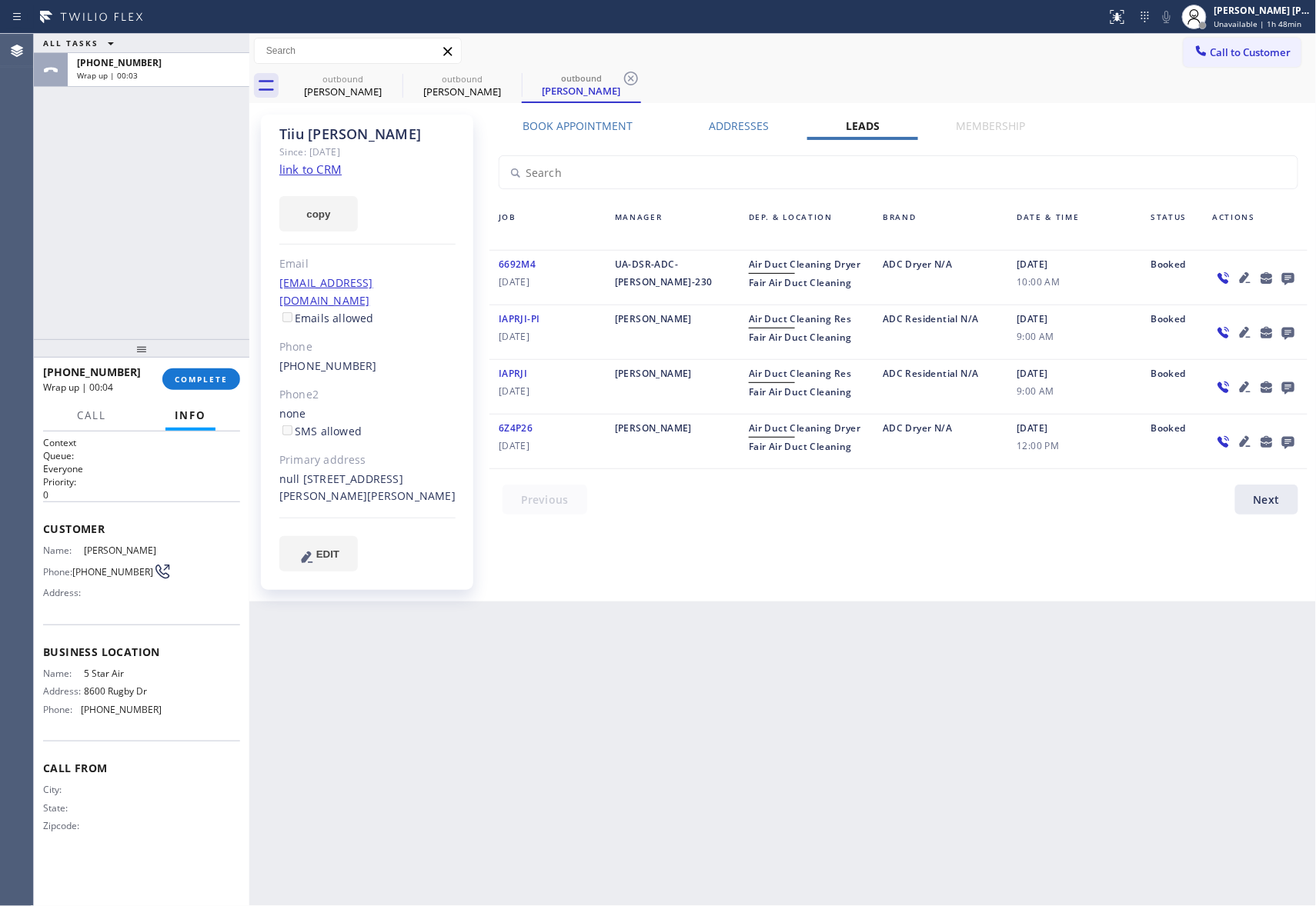
click at [1294, 271] on icon at bounding box center [1288, 278] width 19 height 20
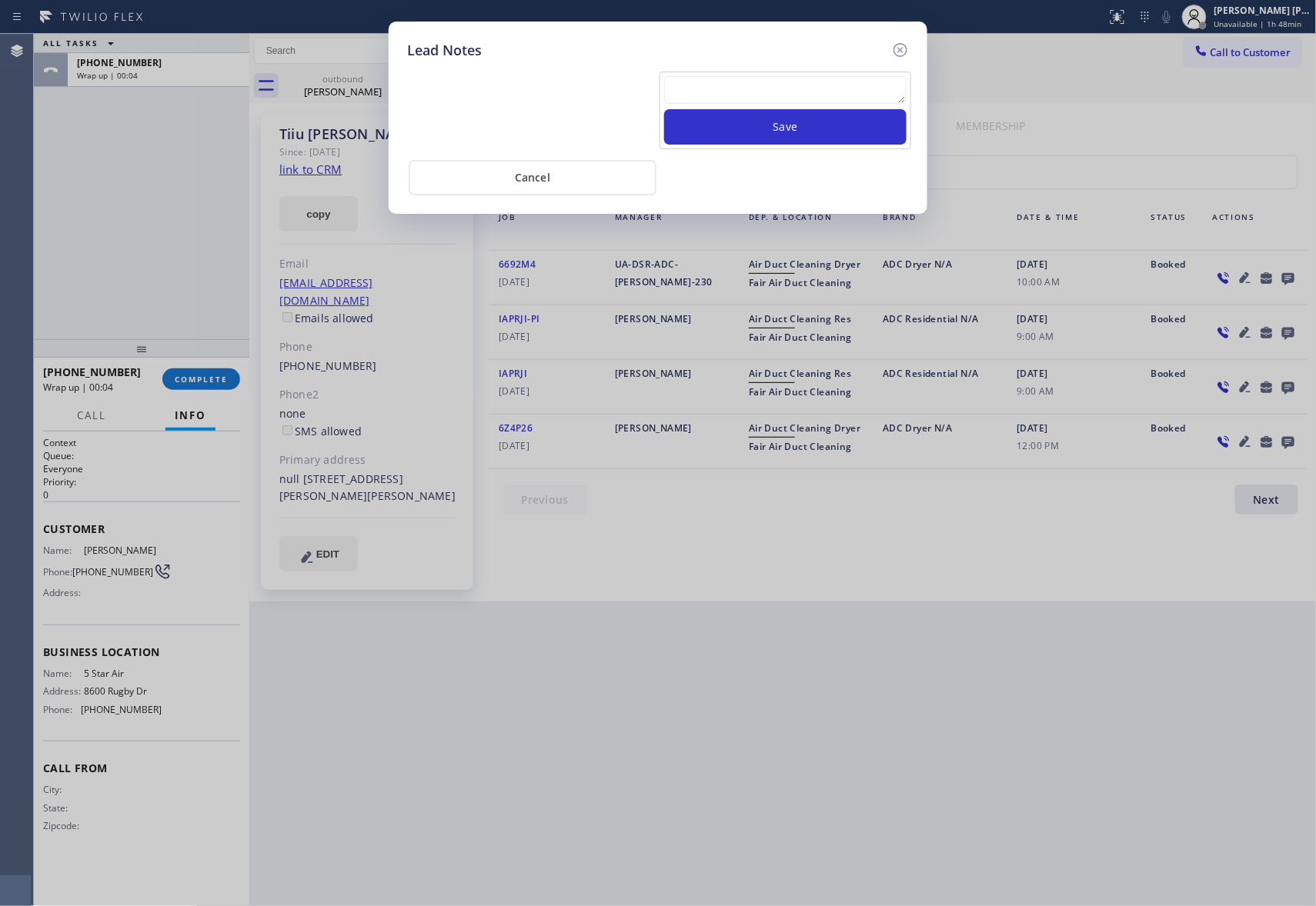
click at [816, 108] on div at bounding box center [785, 93] width 242 height 33
paste textarea "please transfer if cx calls back"
type textarea "please transfer if cx calls back"
click at [818, 101] on textarea "please transfer if cx calls back" at bounding box center [785, 90] width 242 height 27
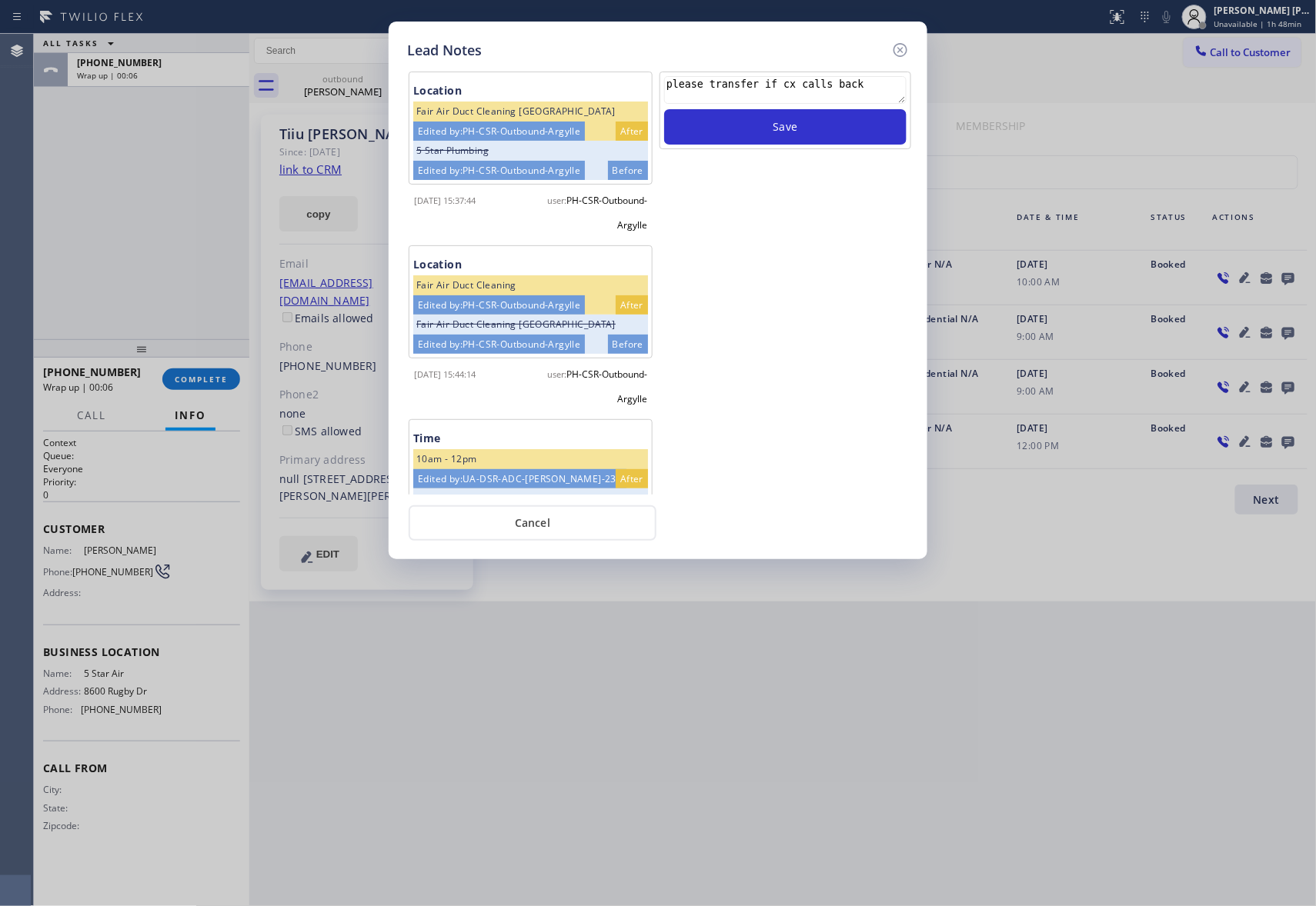
scroll to position [370, 0]
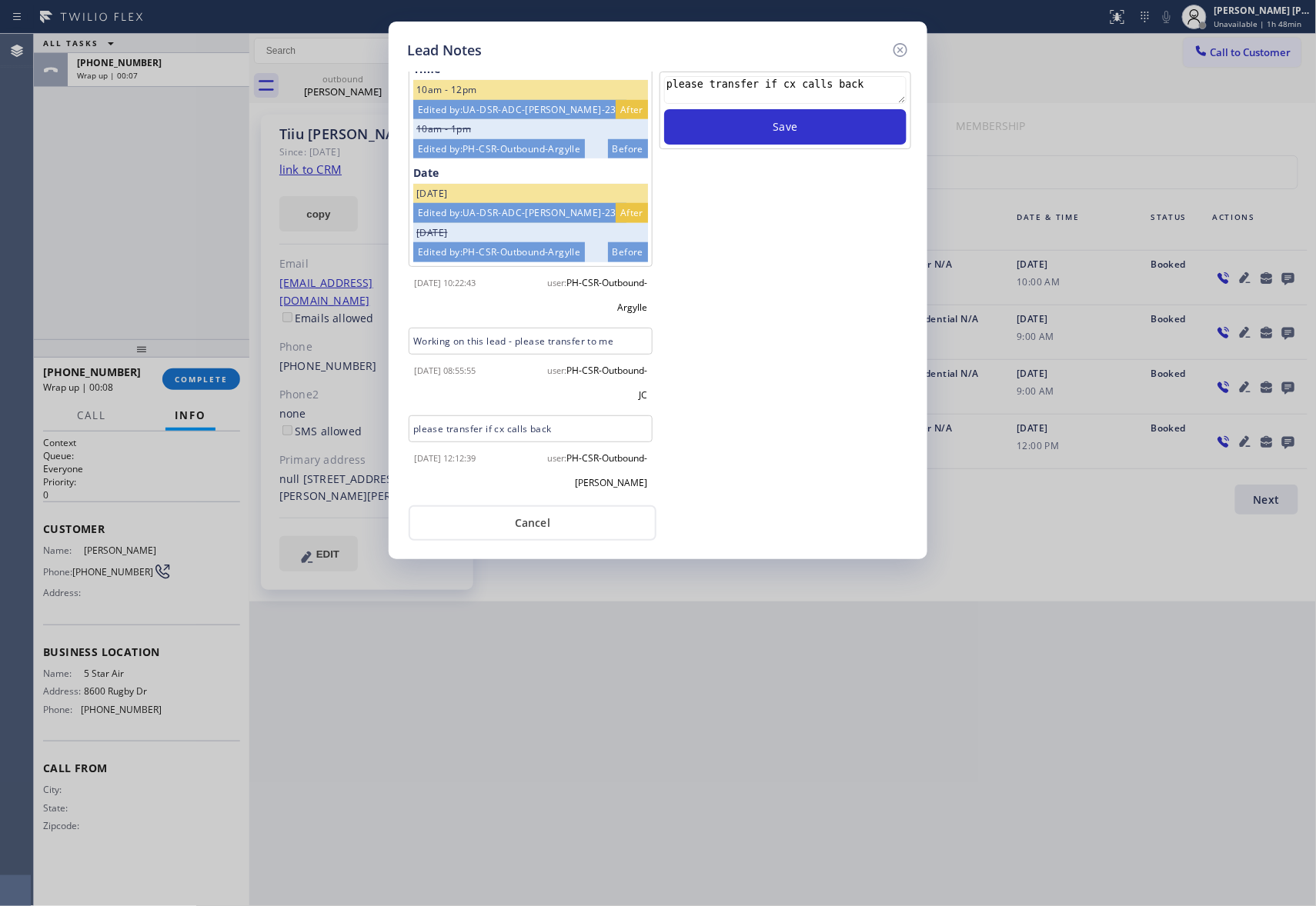
drag, startPoint x: 696, startPoint y: 74, endPoint x: 548, endPoint y: 56, distance: 149.1
click at [548, 56] on div "Lead Notes Location Fair Air Duct Cleaning Los Angeles Edited by: PH-CSR-Outbou…" at bounding box center [658, 290] width 538 height 537
click at [897, 46] on icon at bounding box center [899, 50] width 19 height 19
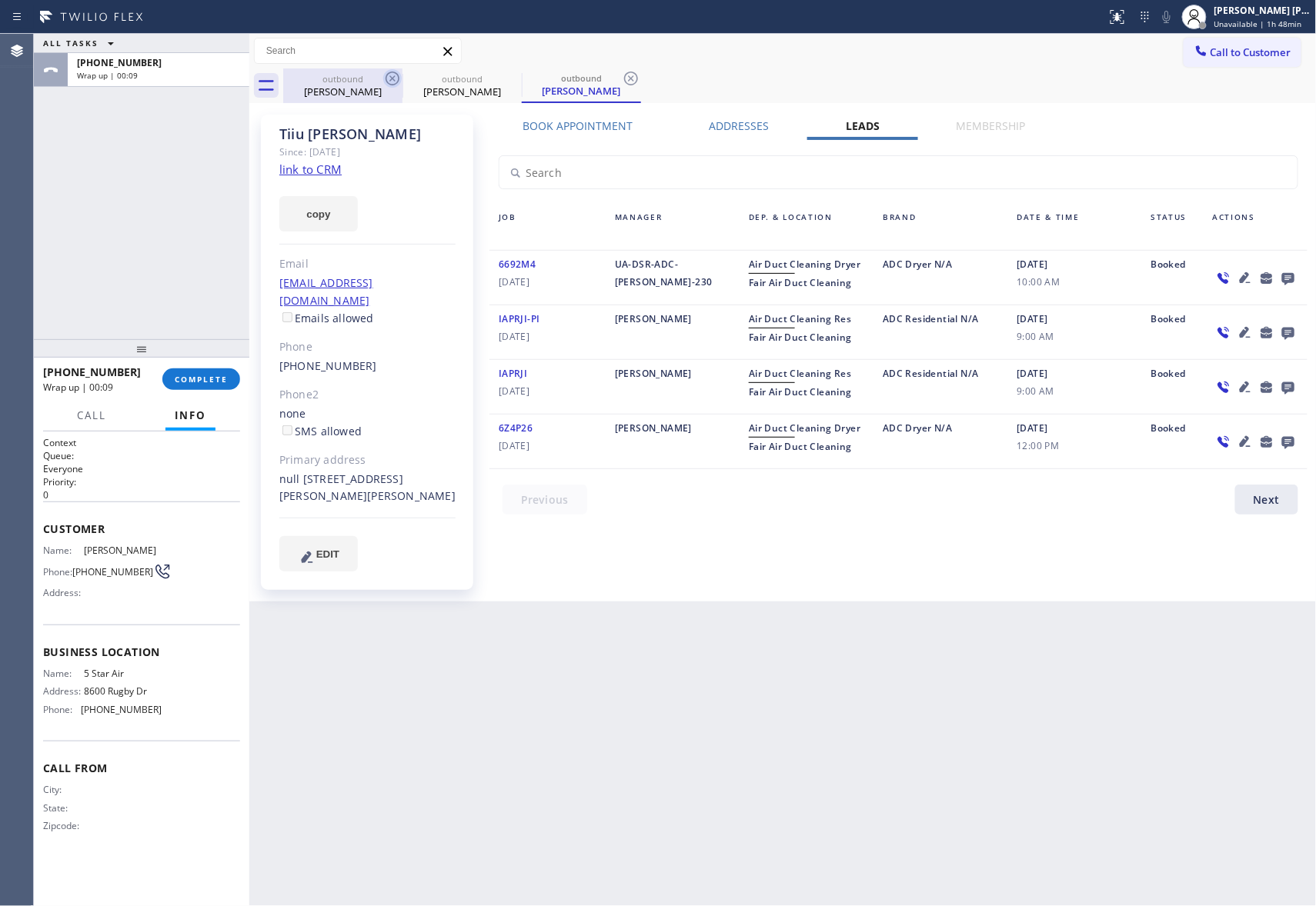
click at [361, 85] on div "outbound Tiiu Jacobson" at bounding box center [342, 85] width 116 height 34
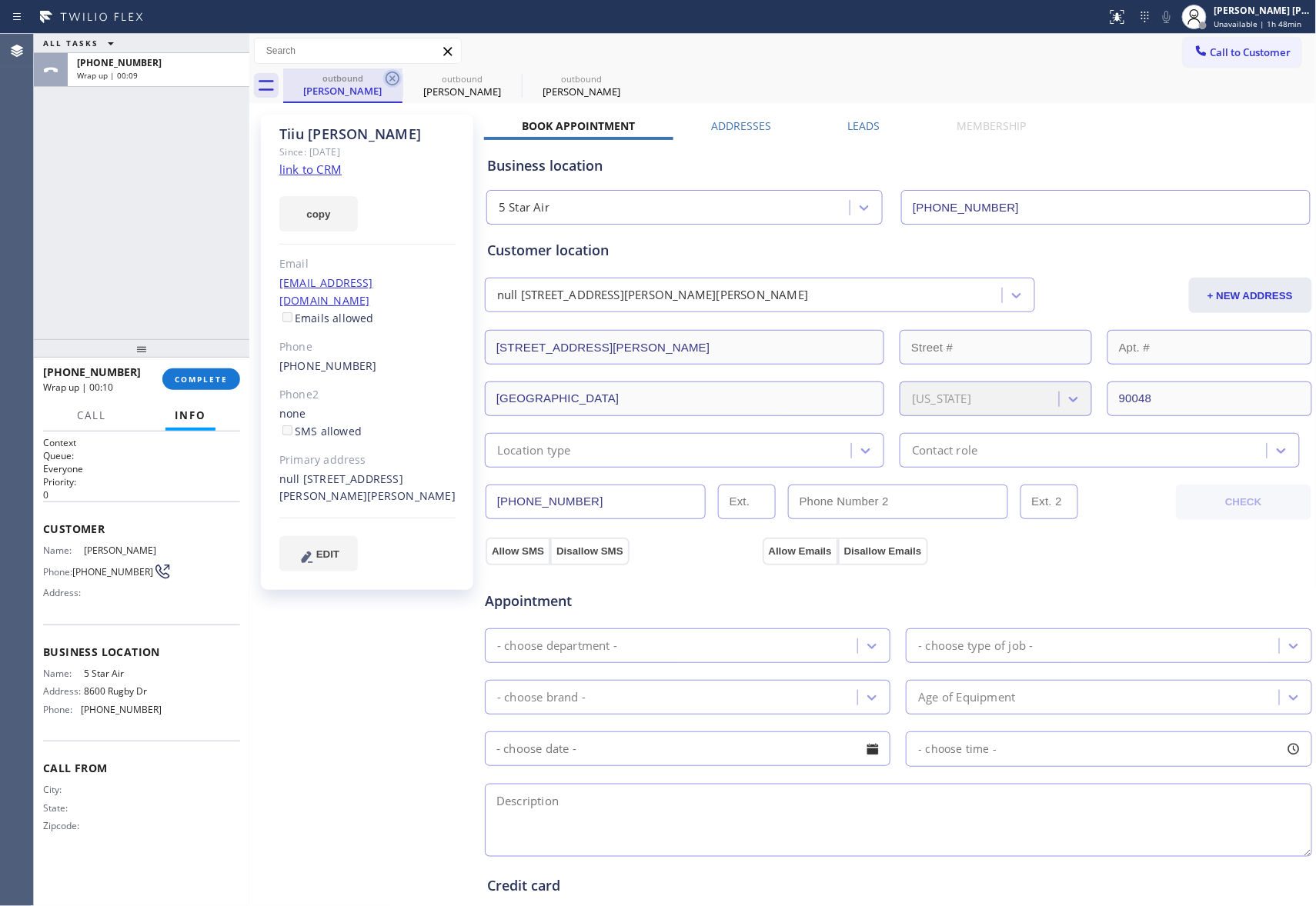
click at [386, 74] on icon at bounding box center [392, 78] width 14 height 14
click at [0, 0] on icon at bounding box center [0, 0] width 0 height 0
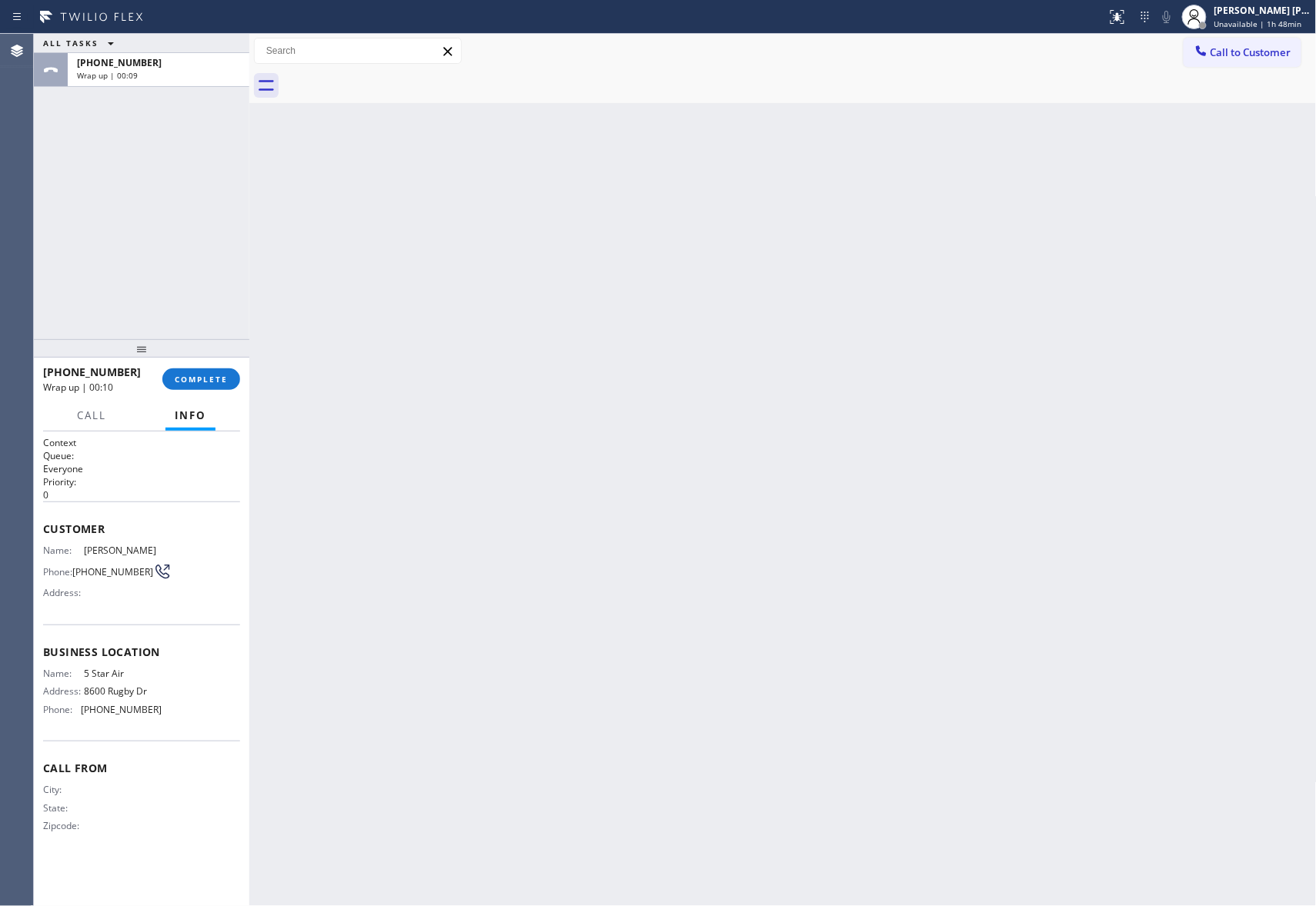
click at [391, 72] on div at bounding box center [799, 85] width 1033 height 34
click at [198, 371] on button "COMPLETE" at bounding box center [201, 379] width 78 height 21
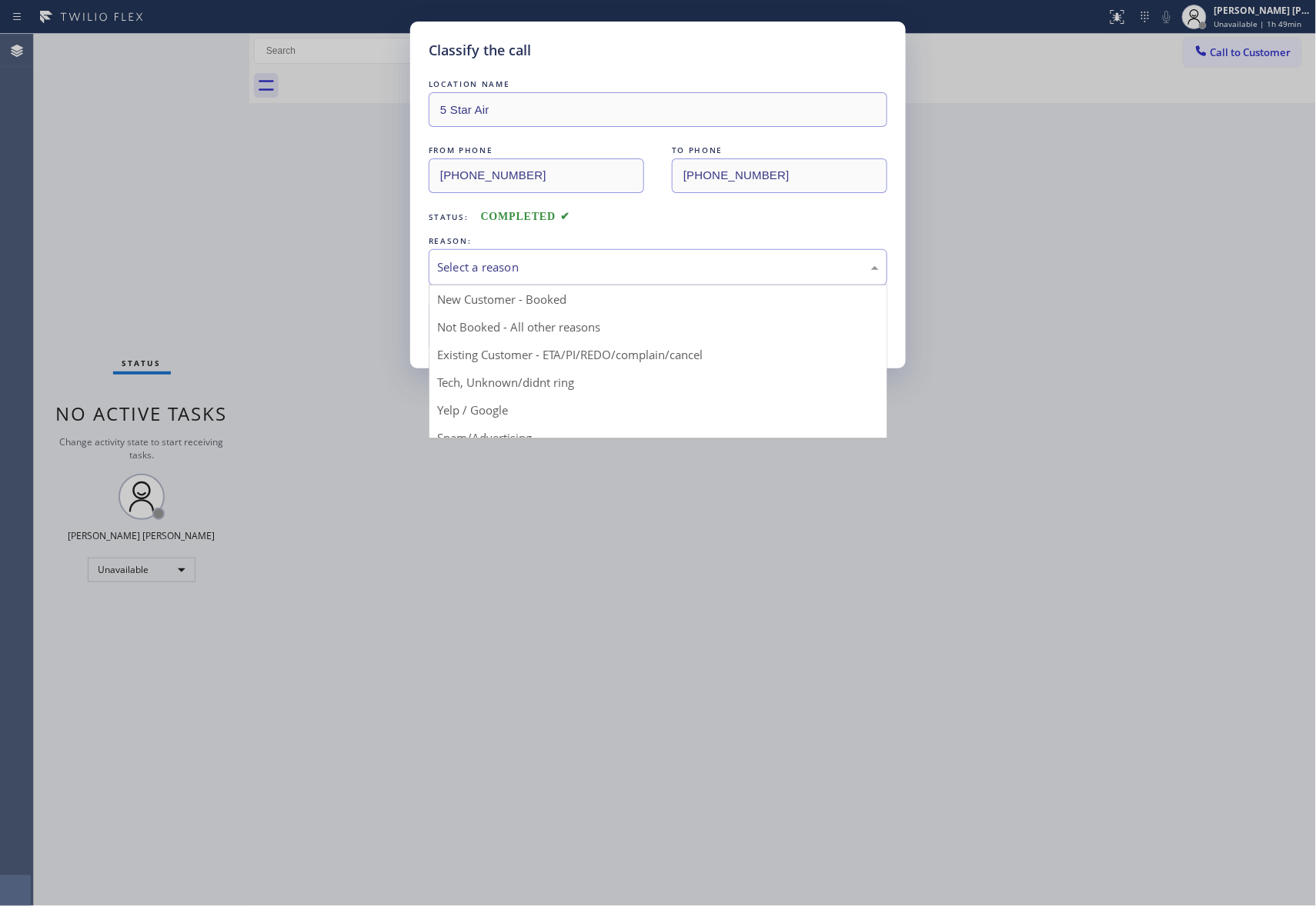
click at [601, 276] on div "Select a reason" at bounding box center [658, 267] width 442 height 18
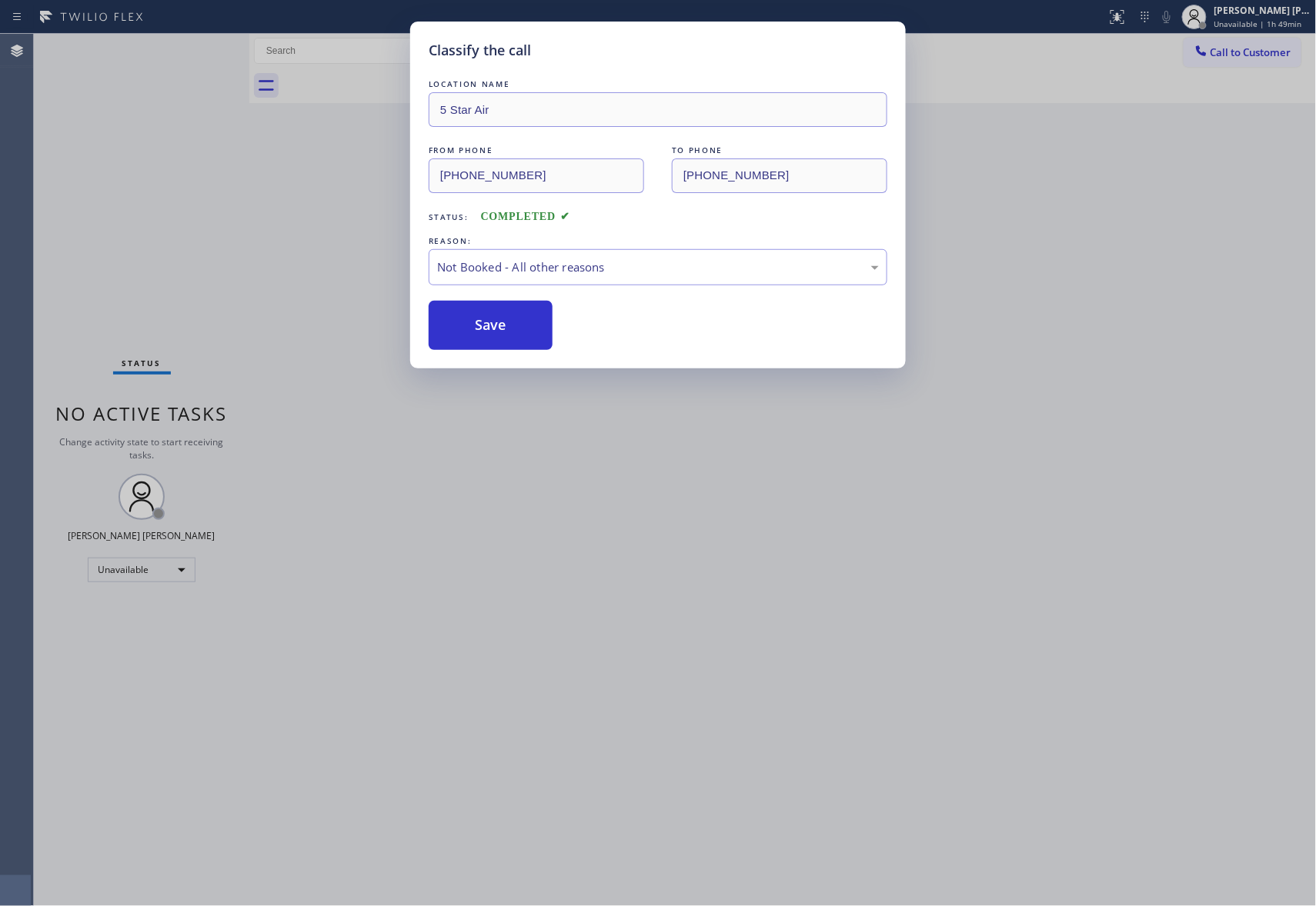
drag, startPoint x: 505, startPoint y: 326, endPoint x: 344, endPoint y: 23, distance: 343.1
click at [498, 326] on button "Save" at bounding box center [490, 325] width 124 height 49
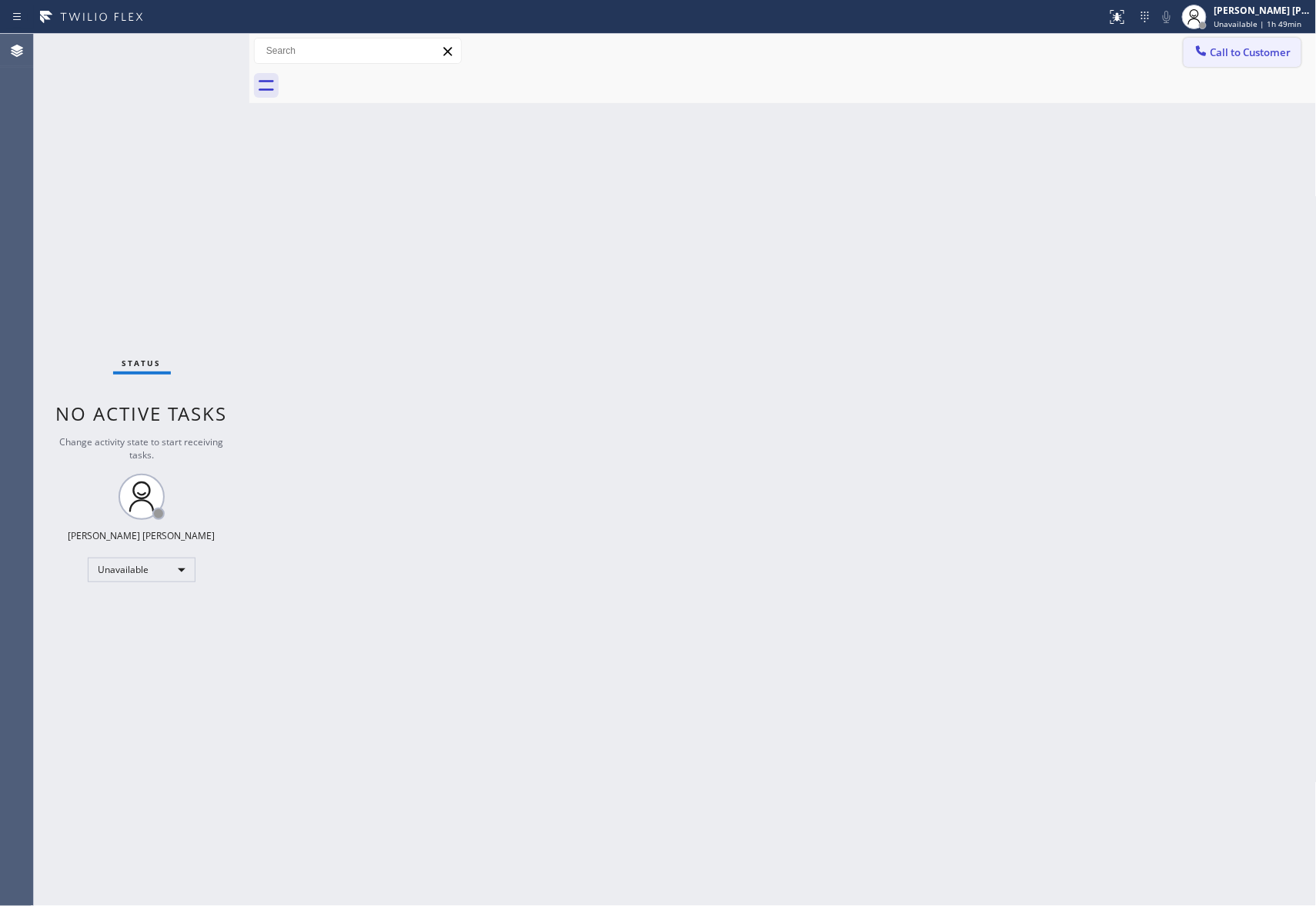
click at [1259, 59] on span "Call to Customer" at bounding box center [1251, 53] width 81 height 14
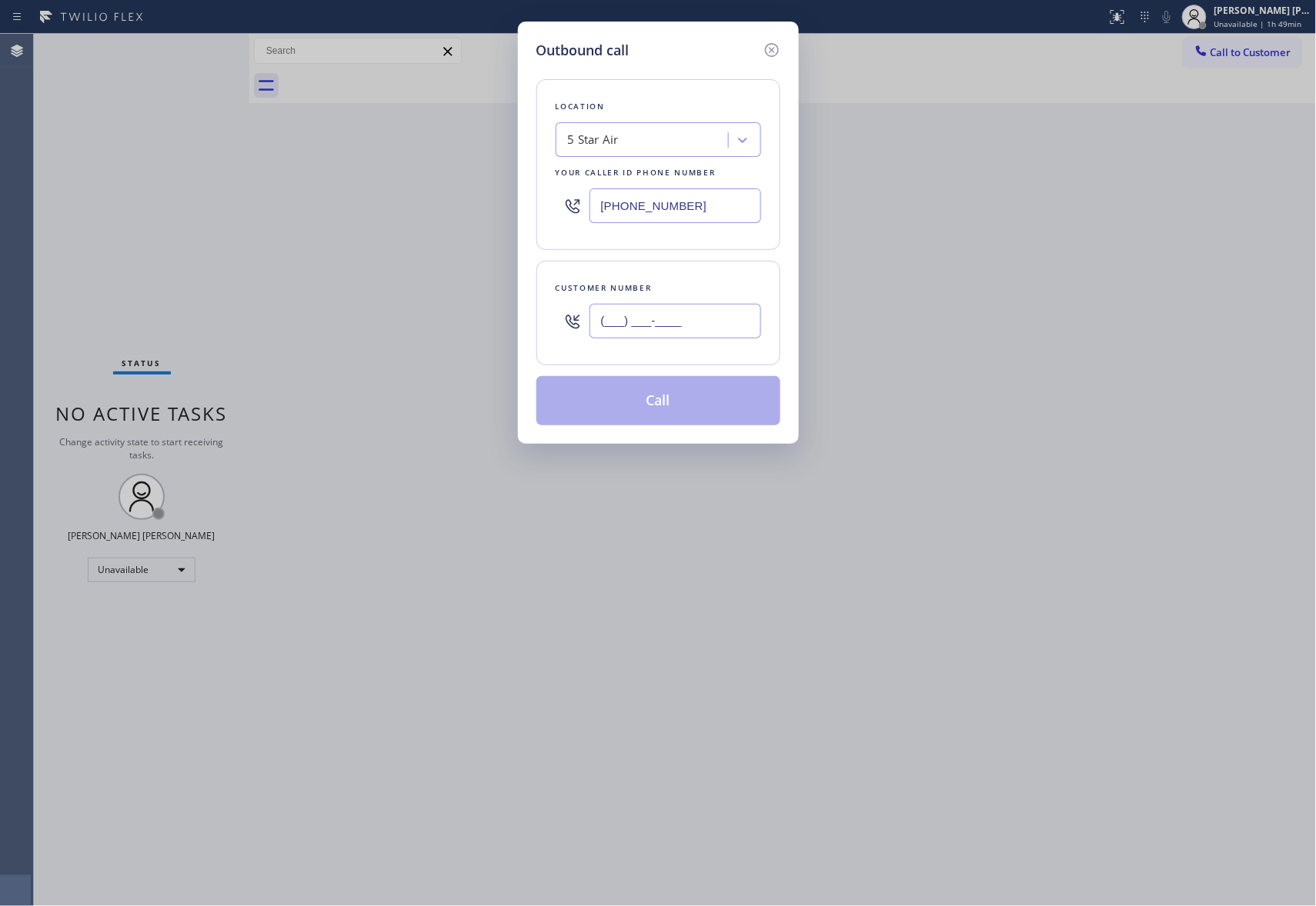
click at [715, 311] on input "(___) ___-____" at bounding box center [675, 321] width 172 height 34
paste input "310) 664-6606"
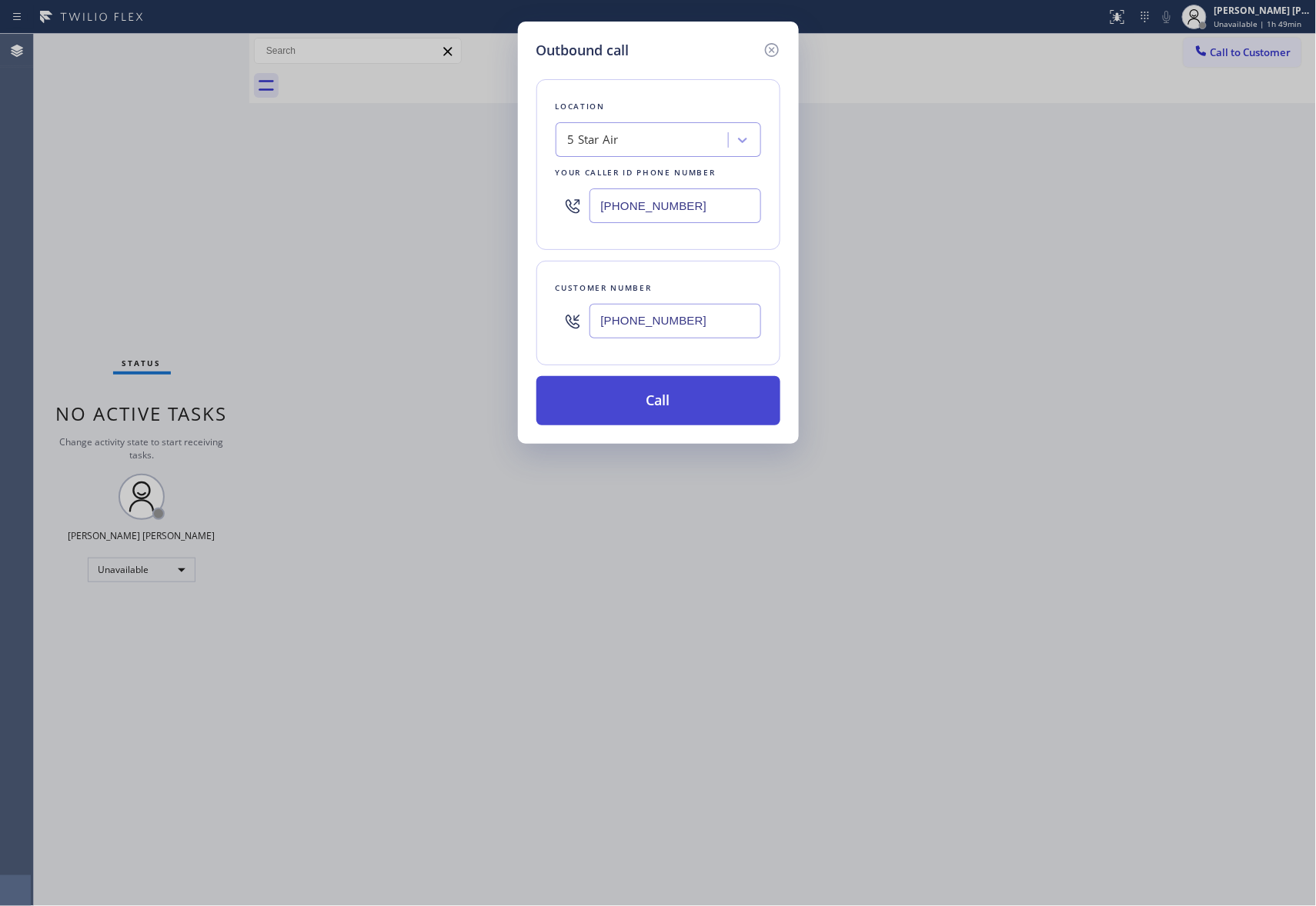
type input "(310) 664-6606"
click at [688, 399] on button "Call" at bounding box center [658, 401] width 244 height 49
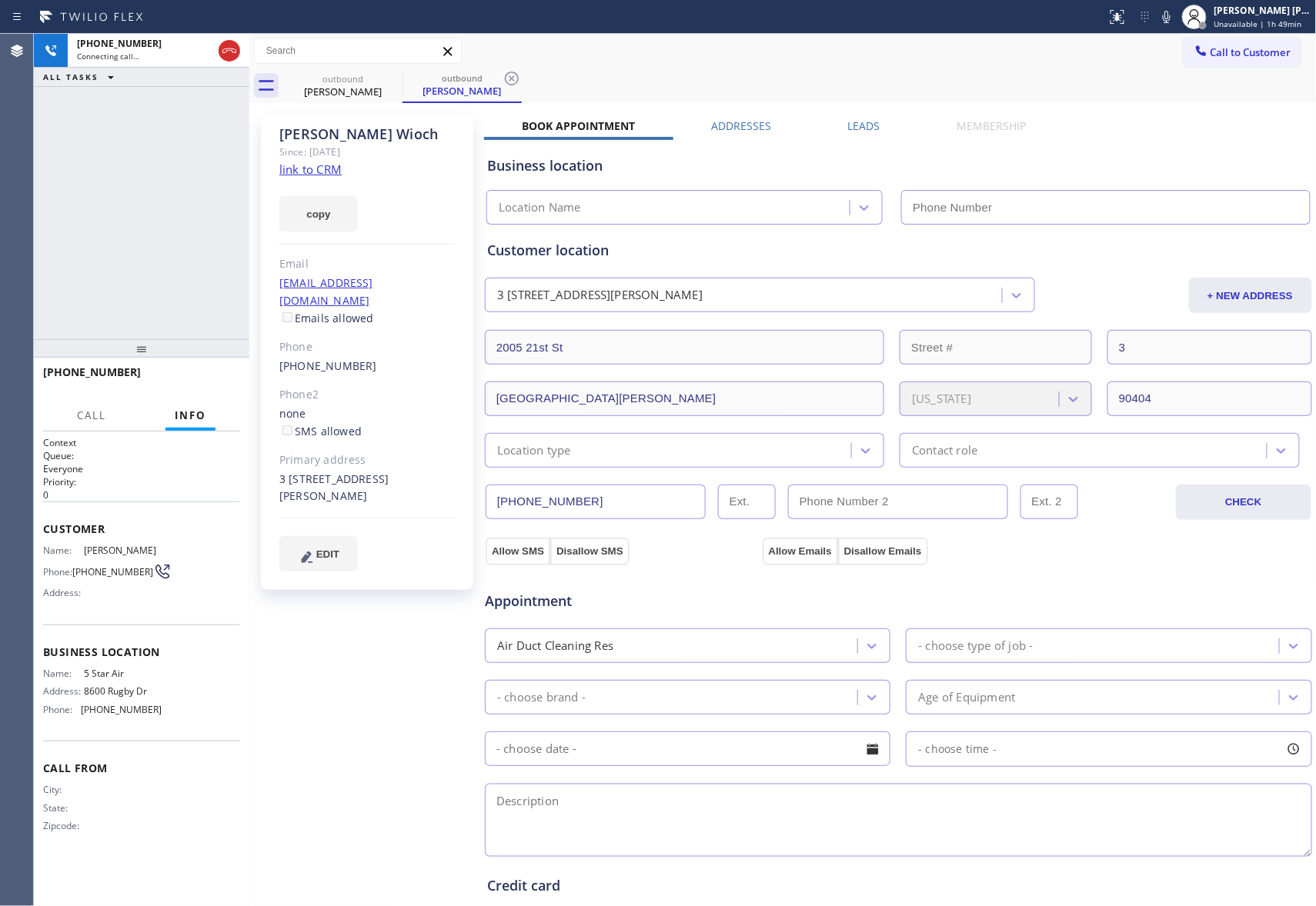
type input "[PHONE_NUMBER]"
click at [195, 380] on span "HANG UP" at bounding box center [204, 378] width 47 height 11
click at [875, 123] on div "Leads" at bounding box center [863, 129] width 108 height 21
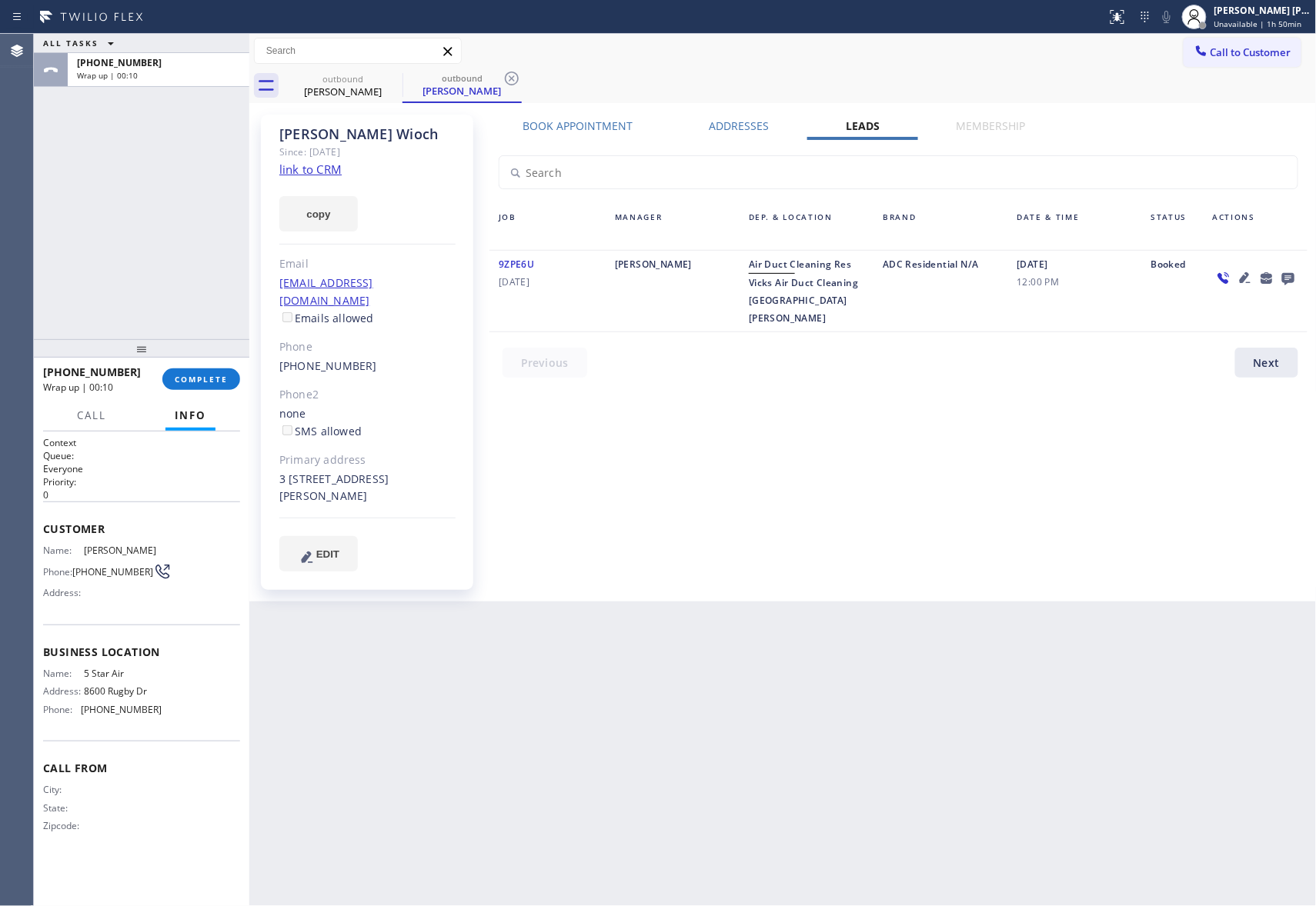
click at [1297, 275] on div at bounding box center [1288, 277] width 21 height 19
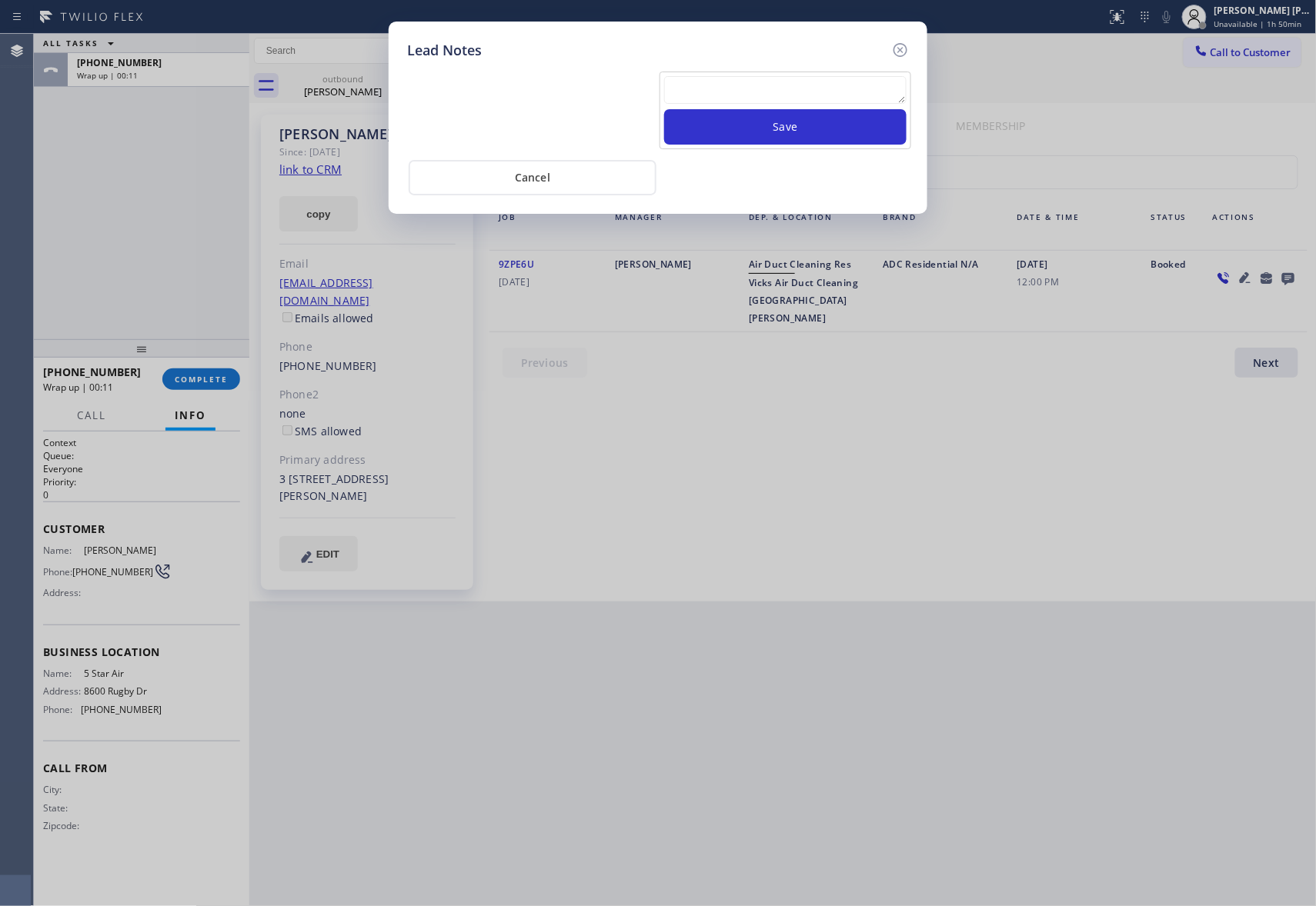
click at [774, 90] on textarea at bounding box center [785, 90] width 242 height 27
paste textarea "please transfer if cx calls back"
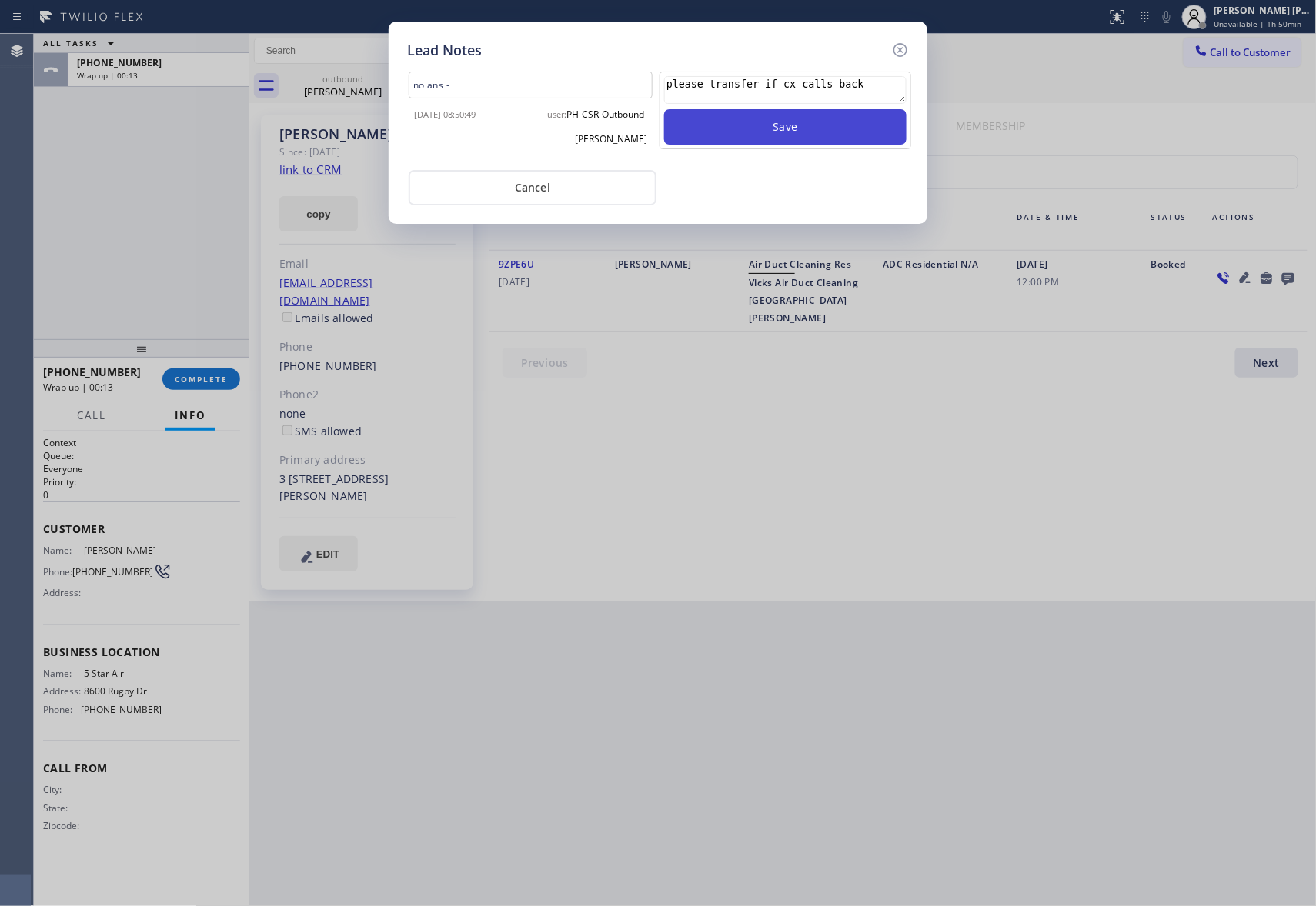
type textarea "please transfer if cx calls back"
click at [824, 124] on button "Save" at bounding box center [785, 127] width 242 height 35
drag, startPoint x: 902, startPoint y: 51, endPoint x: 355, endPoint y: 102, distance: 549.4
click at [901, 51] on icon at bounding box center [900, 50] width 14 height 14
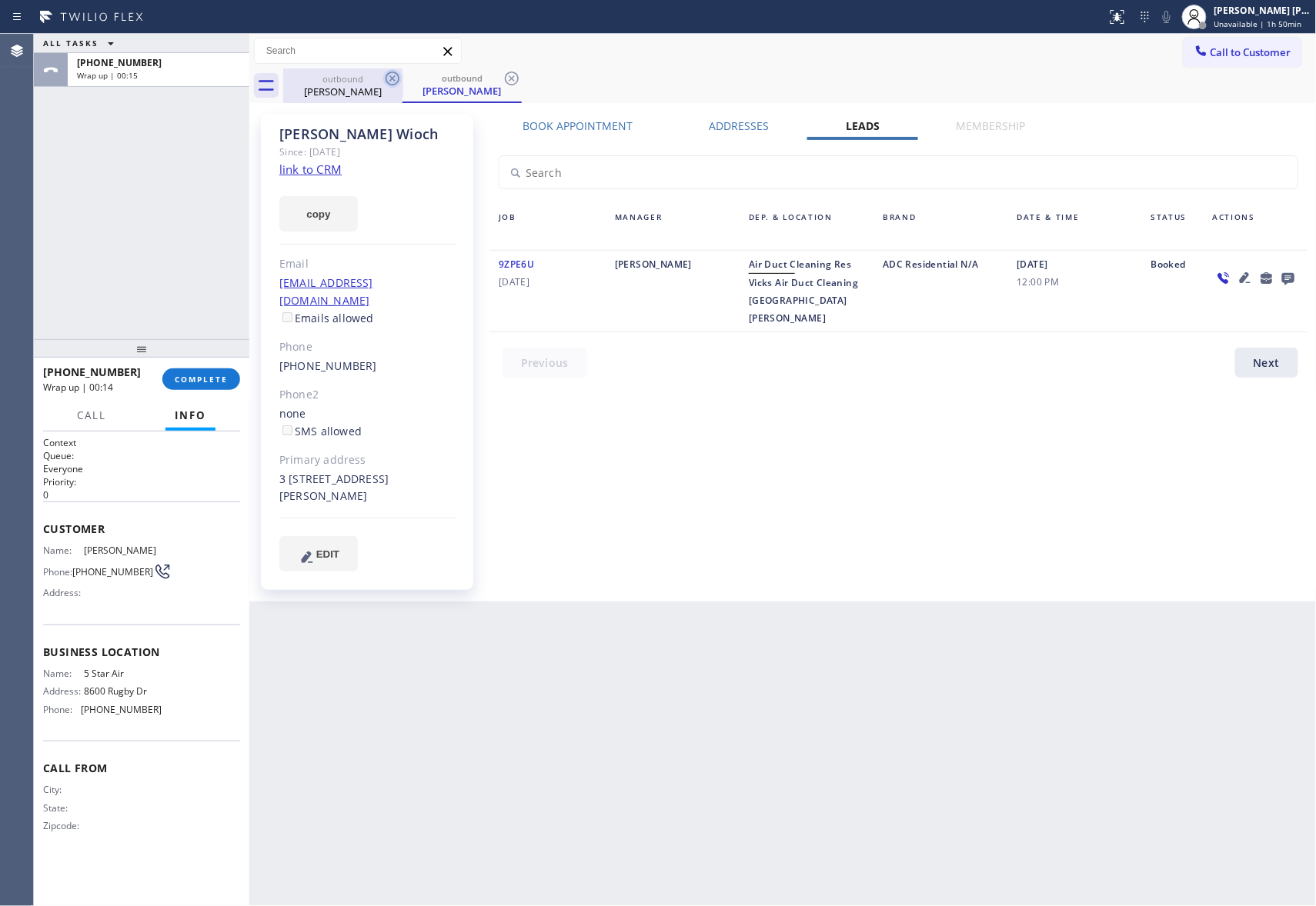
click at [391, 82] on icon at bounding box center [392, 78] width 19 height 19
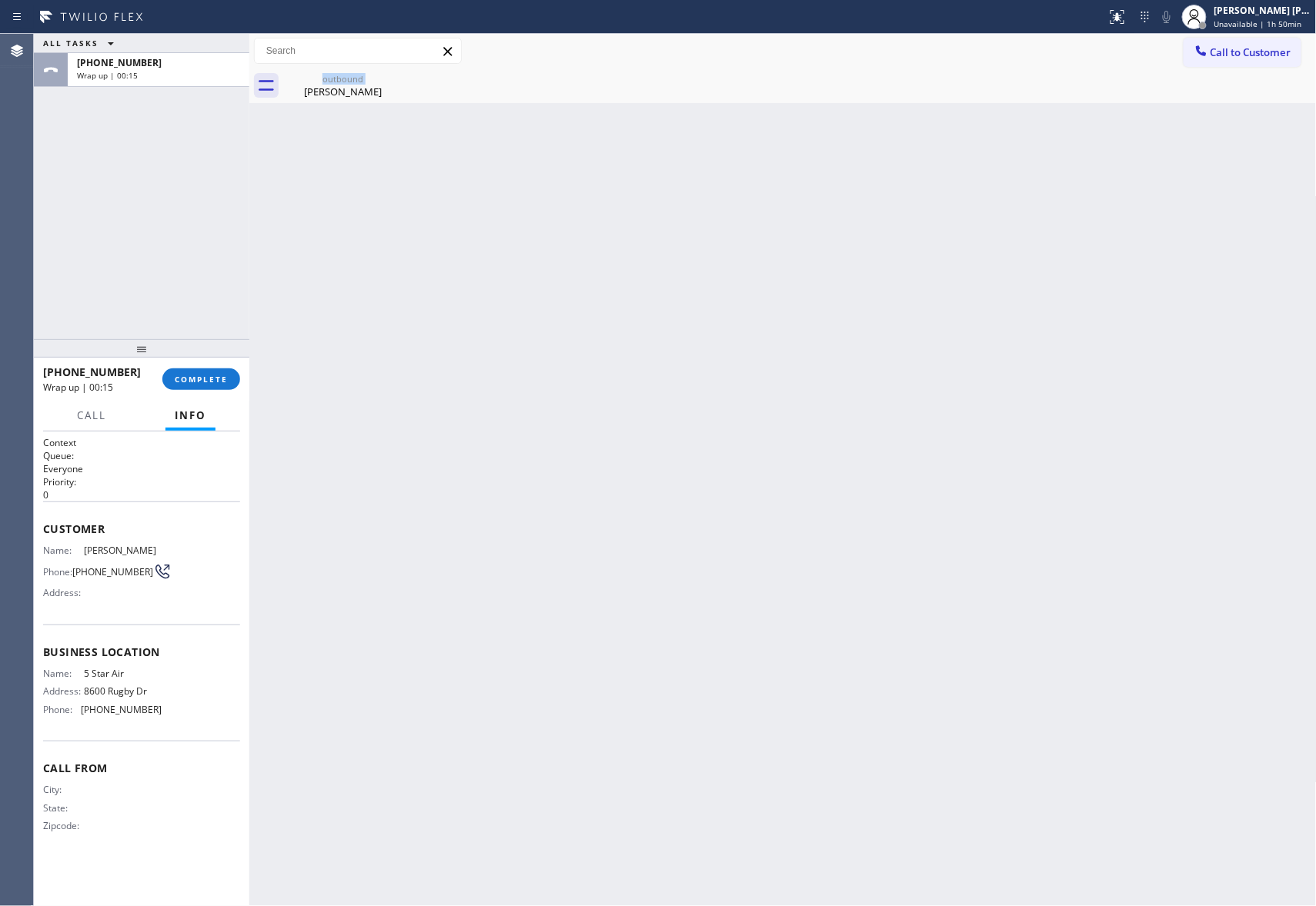
click at [391, 82] on div "outbound Christina Wioch" at bounding box center [342, 85] width 119 height 34
click at [0, 0] on icon at bounding box center [0, 0] width 0 height 0
drag, startPoint x: 197, startPoint y: 370, endPoint x: 225, endPoint y: 366, distance: 28.3
click at [197, 370] on button "COMPLETE" at bounding box center [201, 379] width 78 height 21
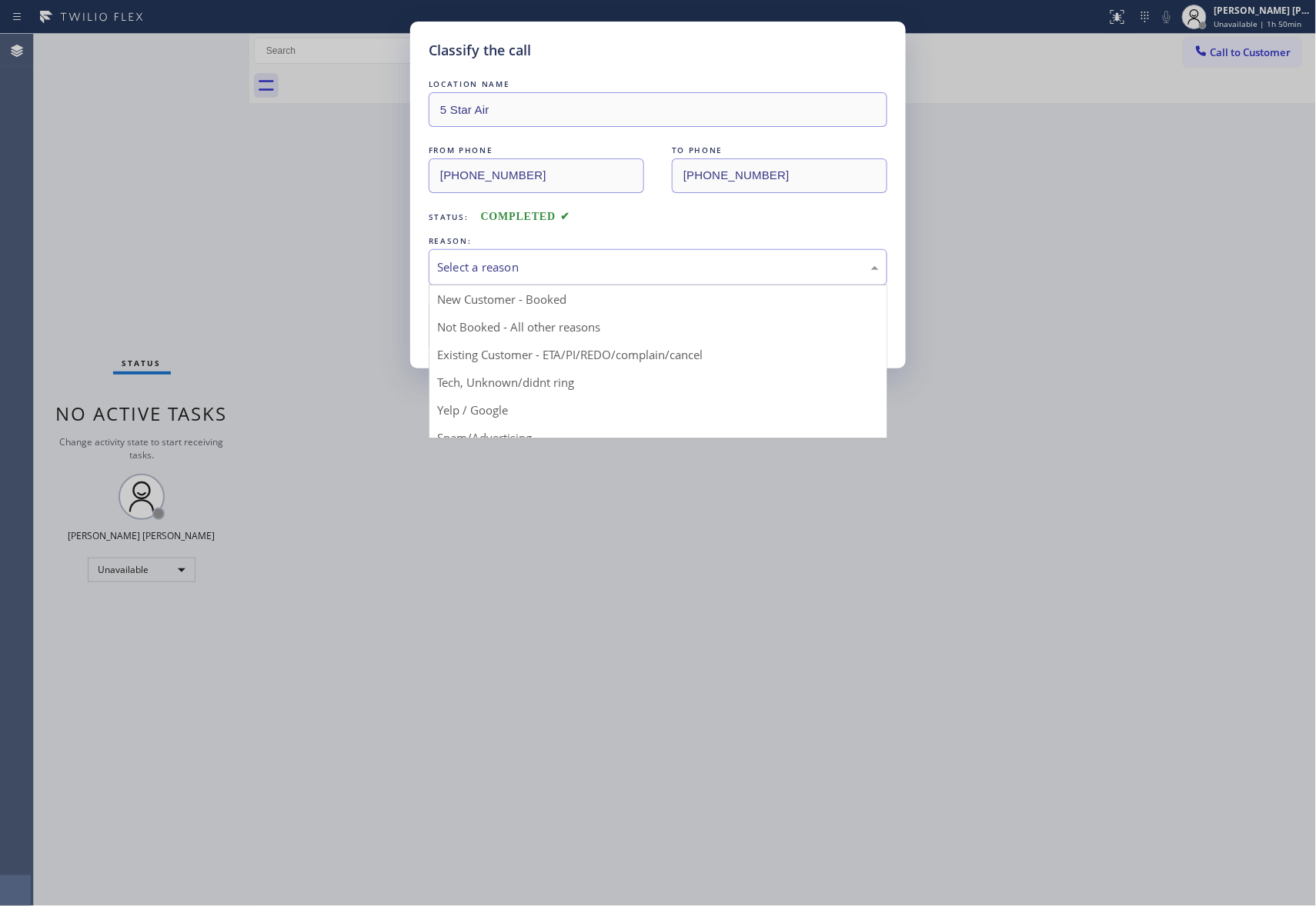
click at [604, 265] on div "Select a reason" at bounding box center [658, 267] width 442 height 18
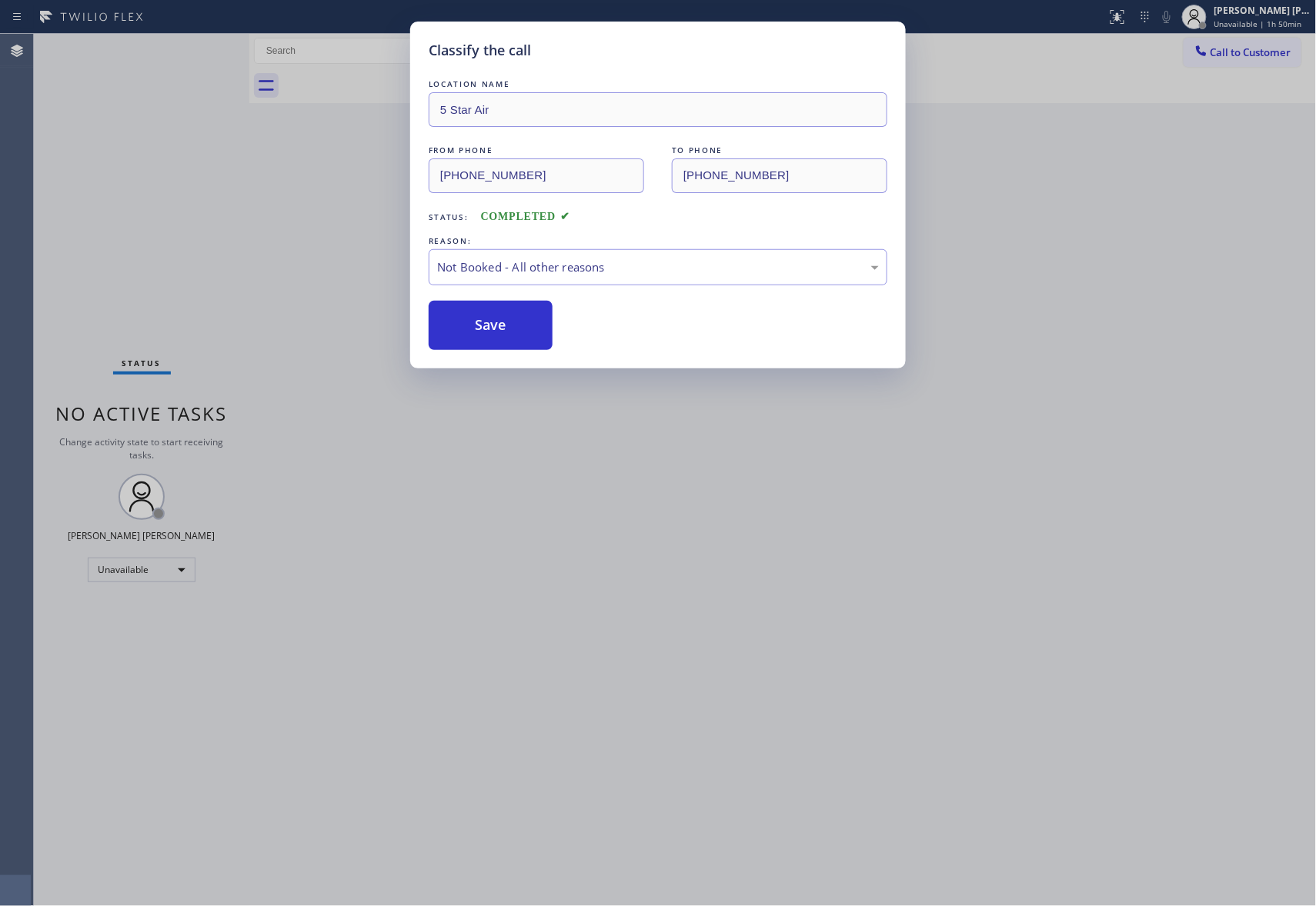
click at [501, 318] on button "Save" at bounding box center [490, 325] width 124 height 49
drag, startPoint x: 501, startPoint y: 318, endPoint x: 299, endPoint y: 2, distance: 375.0
click at [499, 317] on button "Save" at bounding box center [490, 325] width 124 height 49
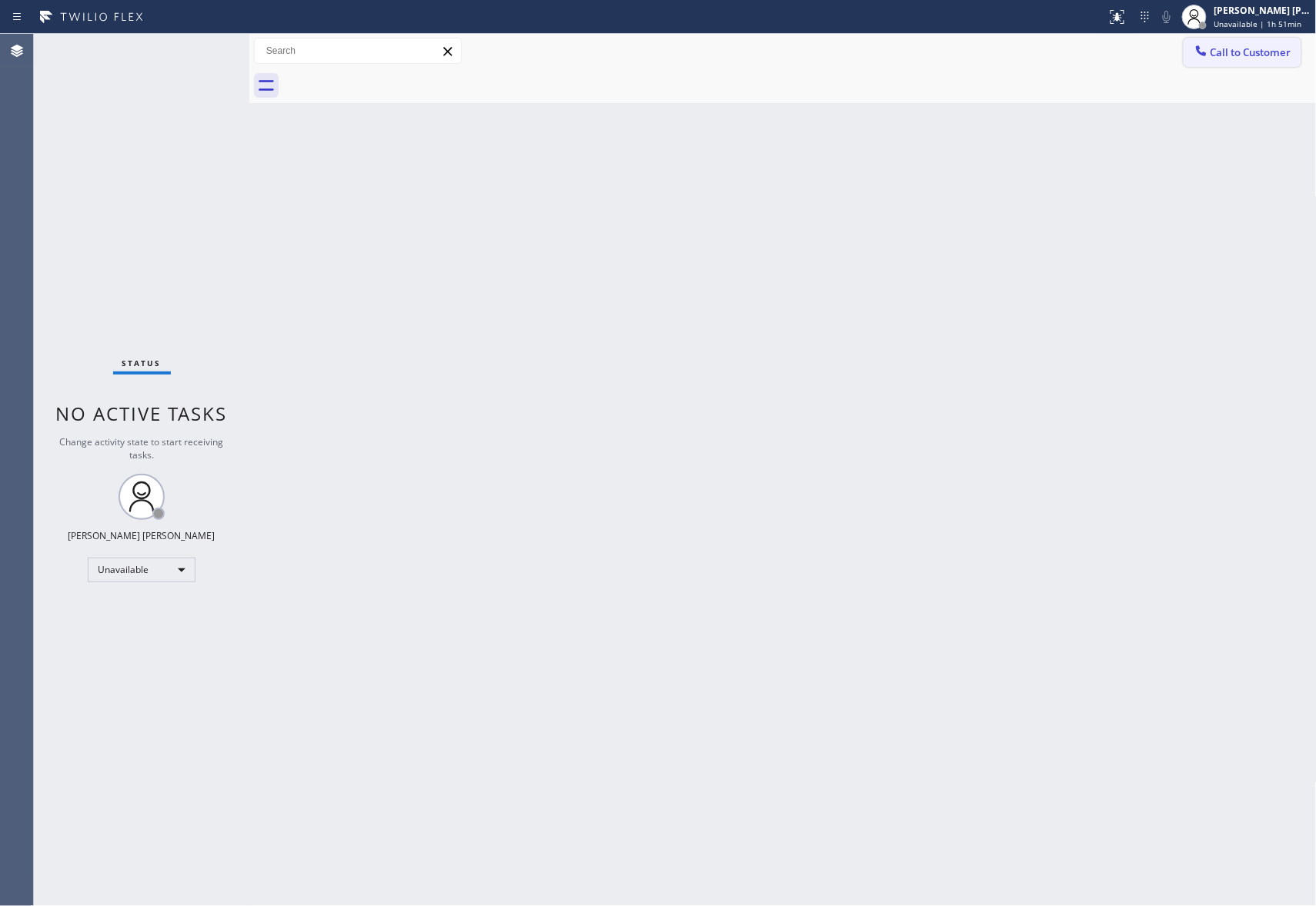
click at [1239, 53] on span "Call to Customer" at bounding box center [1251, 53] width 81 height 14
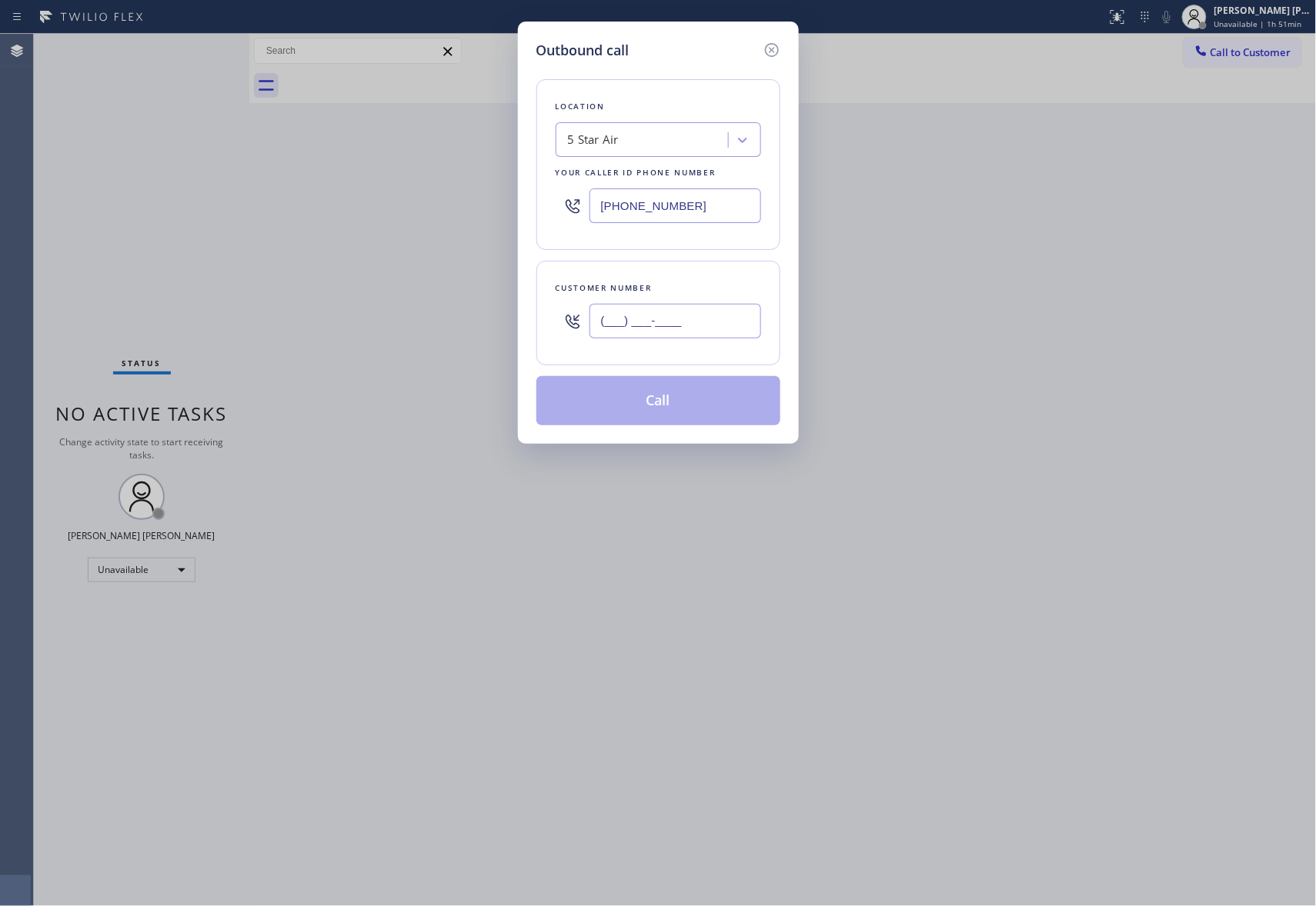
drag, startPoint x: 708, startPoint y: 323, endPoint x: 527, endPoint y: 325, distance: 181.0
click at [527, 325] on div "Outbound call Location 5 Star Air Your caller id phone number (800) 686-5038 Cu…" at bounding box center [658, 232] width 281 height 422
paste input "626) 646-4061"
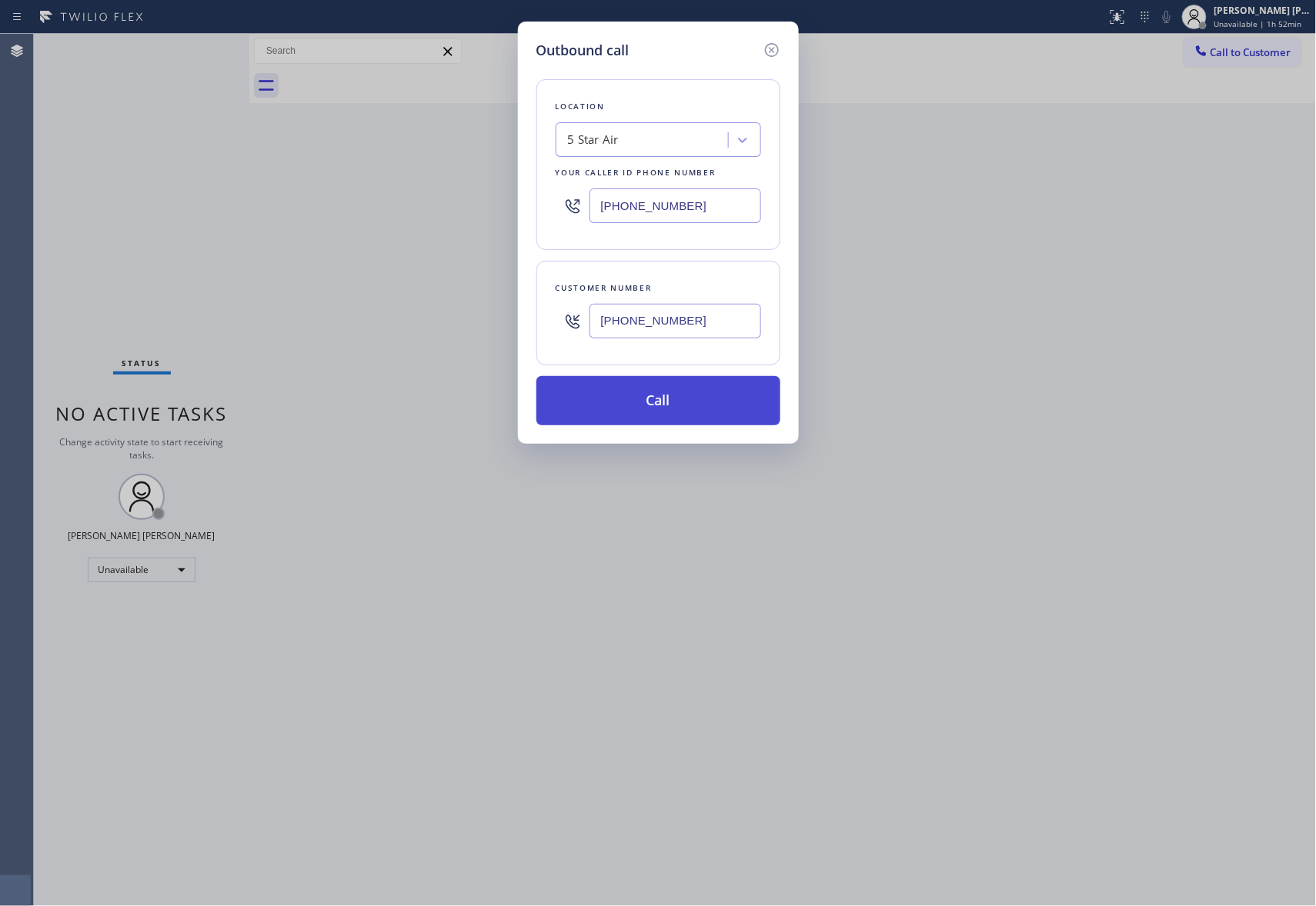
type input "(626) 646-4061"
click at [698, 407] on button "Call" at bounding box center [658, 401] width 244 height 49
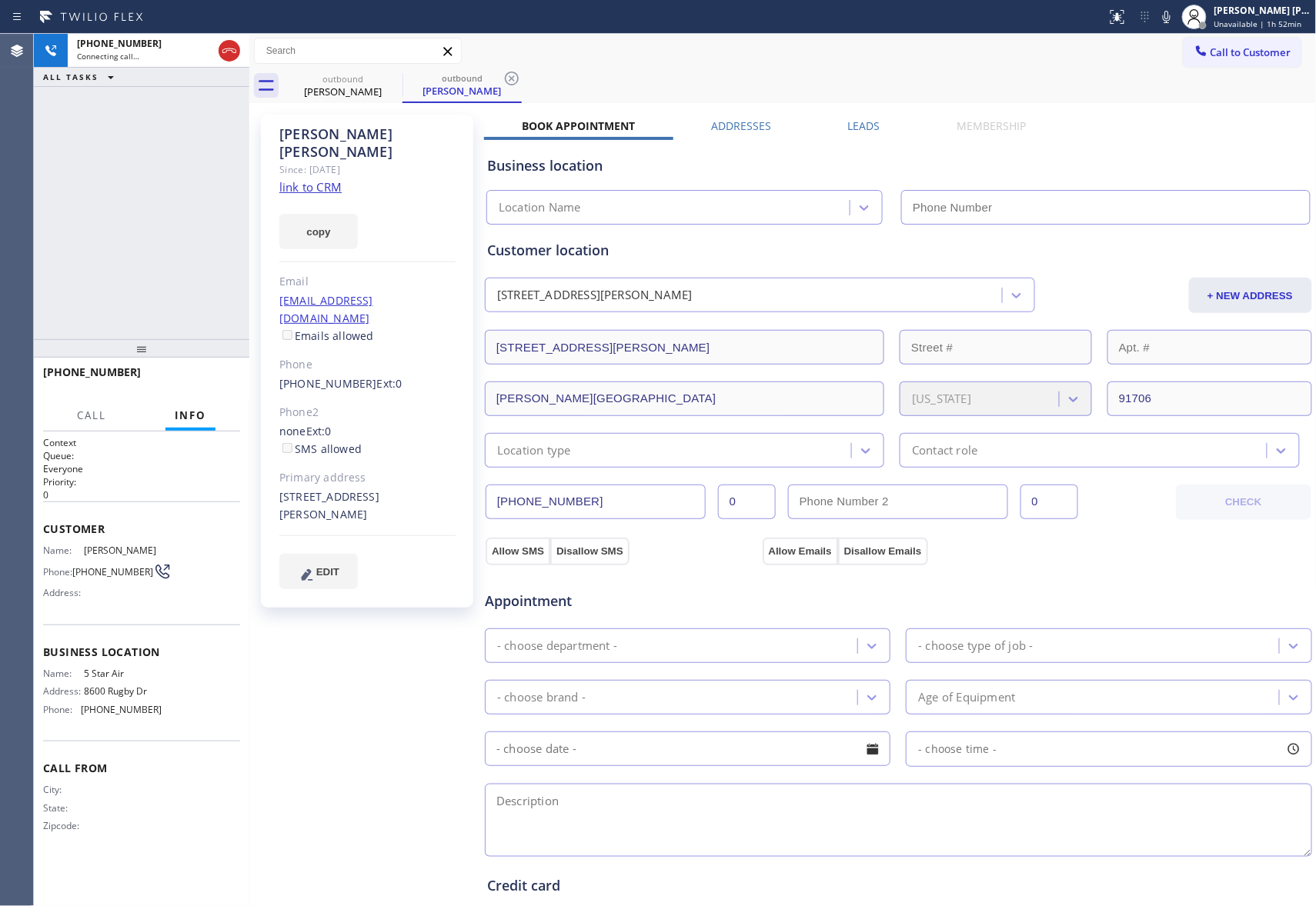
type input "[PHONE_NUMBER]"
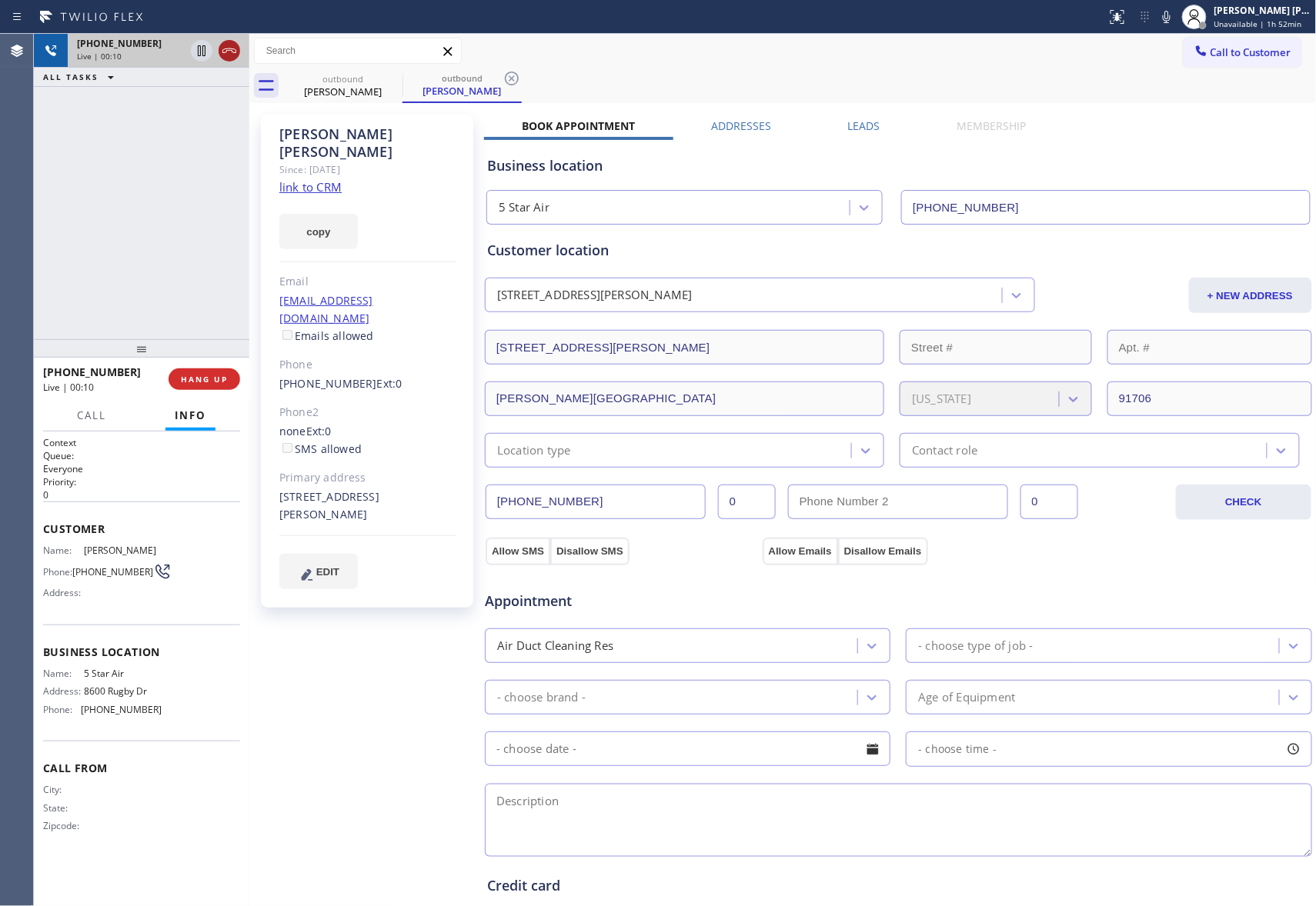
click at [222, 49] on icon at bounding box center [229, 51] width 19 height 19
click at [864, 123] on div "outbound Emerson Polanco outbound Emerson Polanco Call to Customer Outbound cal…" at bounding box center [783, 586] width 1067 height 1104
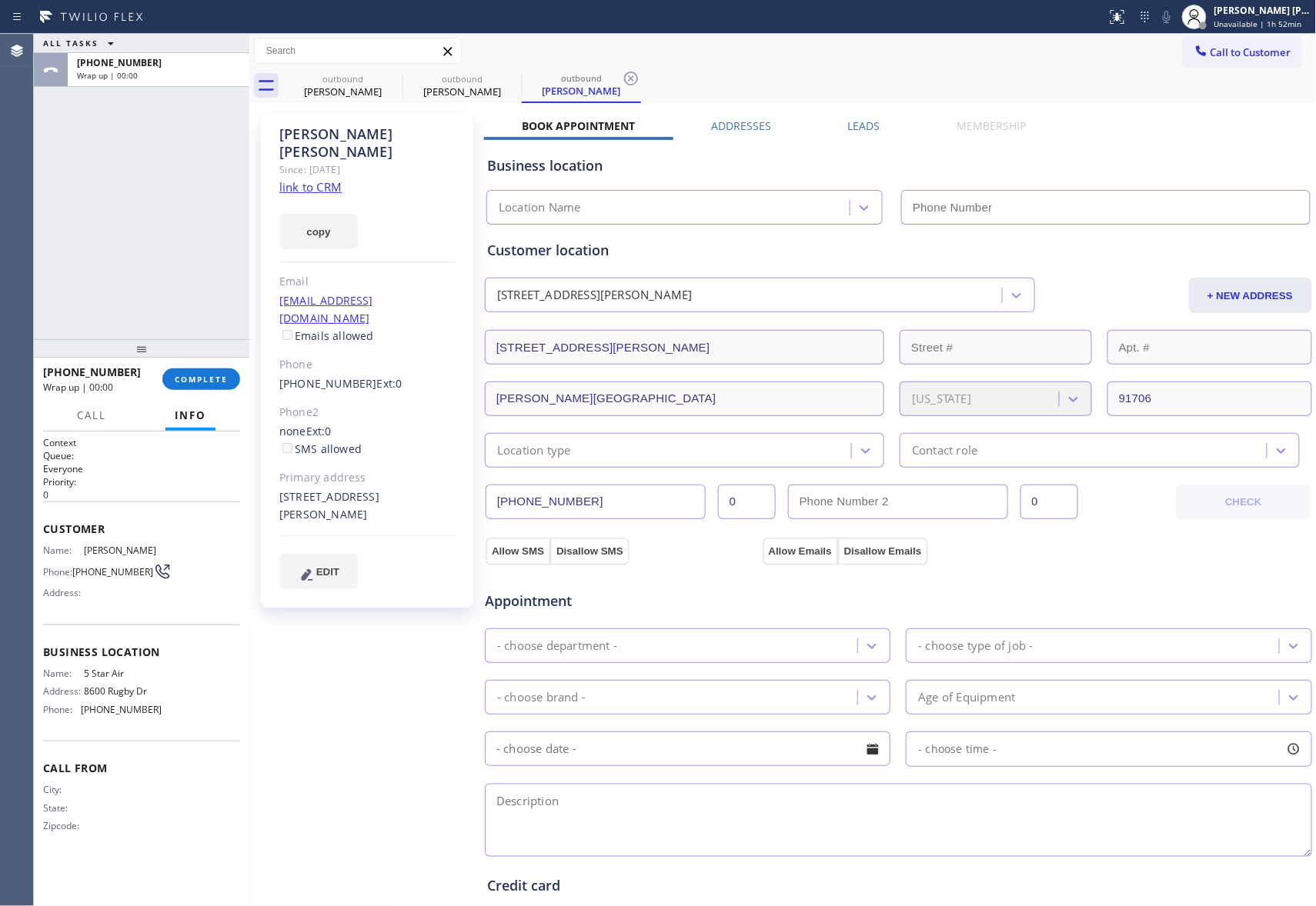
type input "[PHONE_NUMBER]"
click at [871, 130] on label "Leads" at bounding box center [863, 125] width 32 height 15
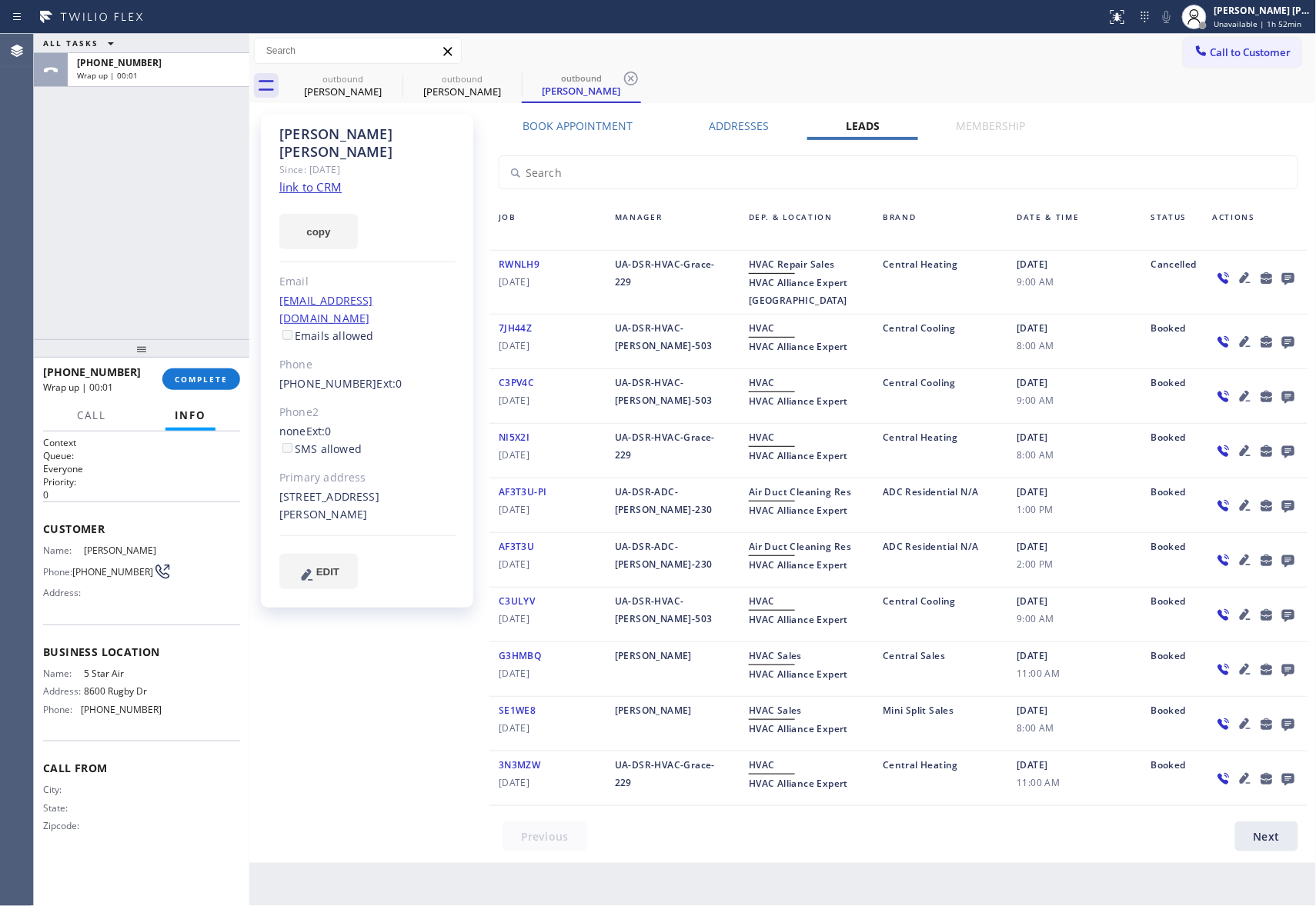
click at [1291, 275] on icon at bounding box center [1288, 278] width 19 height 20
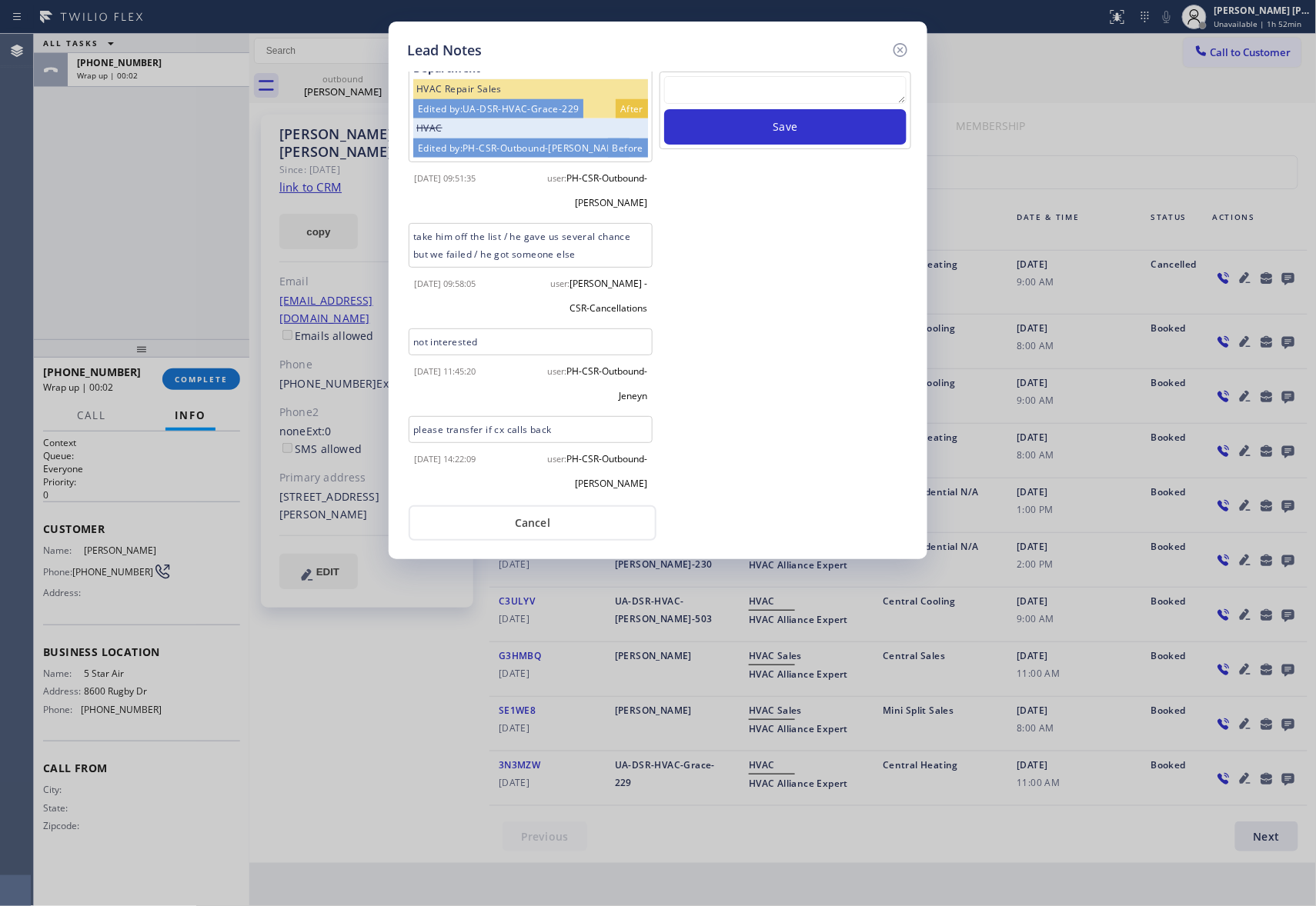
scroll to position [612, 0]
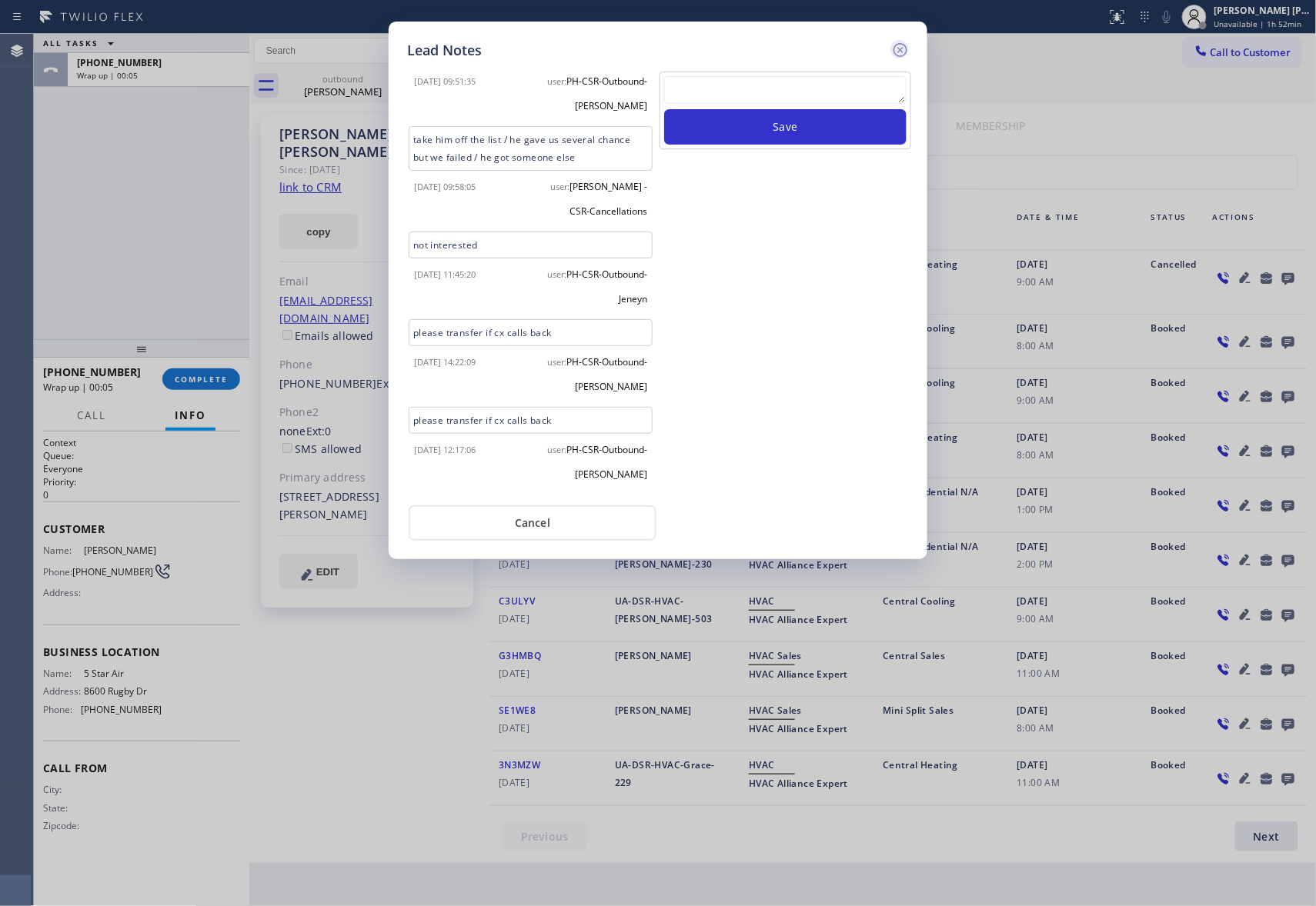
click at [899, 45] on icon at bounding box center [899, 50] width 19 height 19
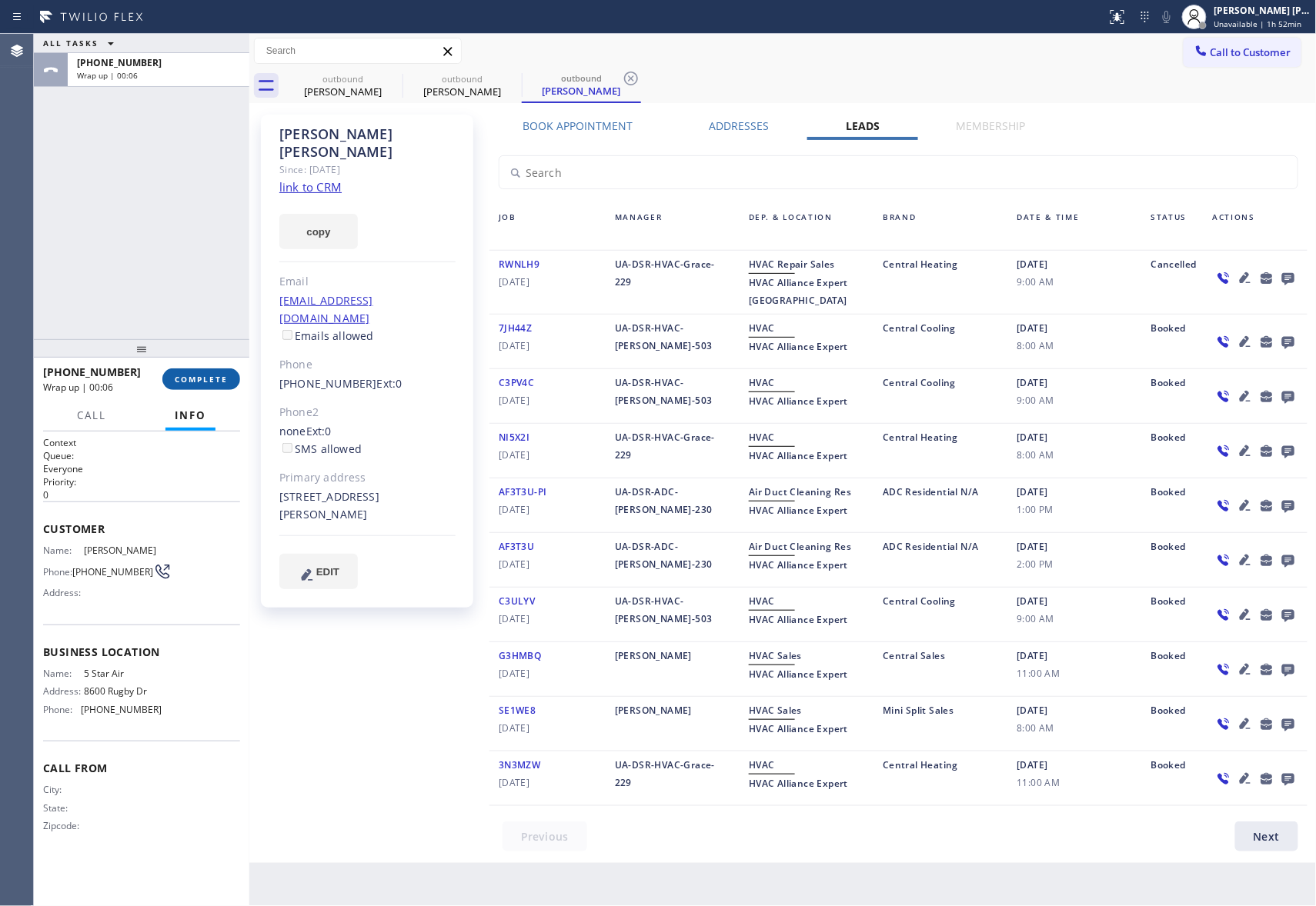
click at [194, 379] on span "COMPLETE" at bounding box center [201, 378] width 53 height 11
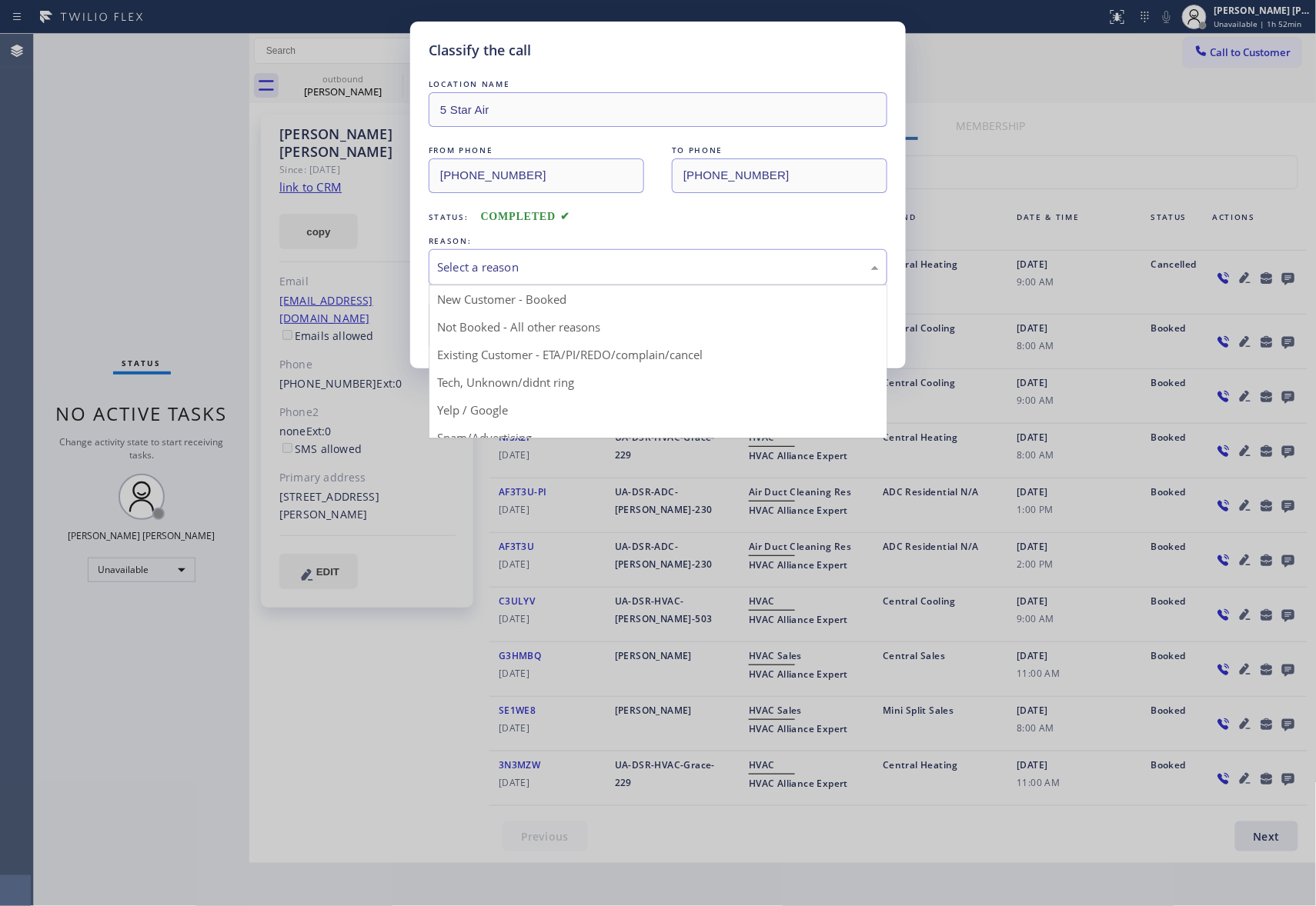
click at [614, 264] on div "Select a reason" at bounding box center [658, 267] width 442 height 18
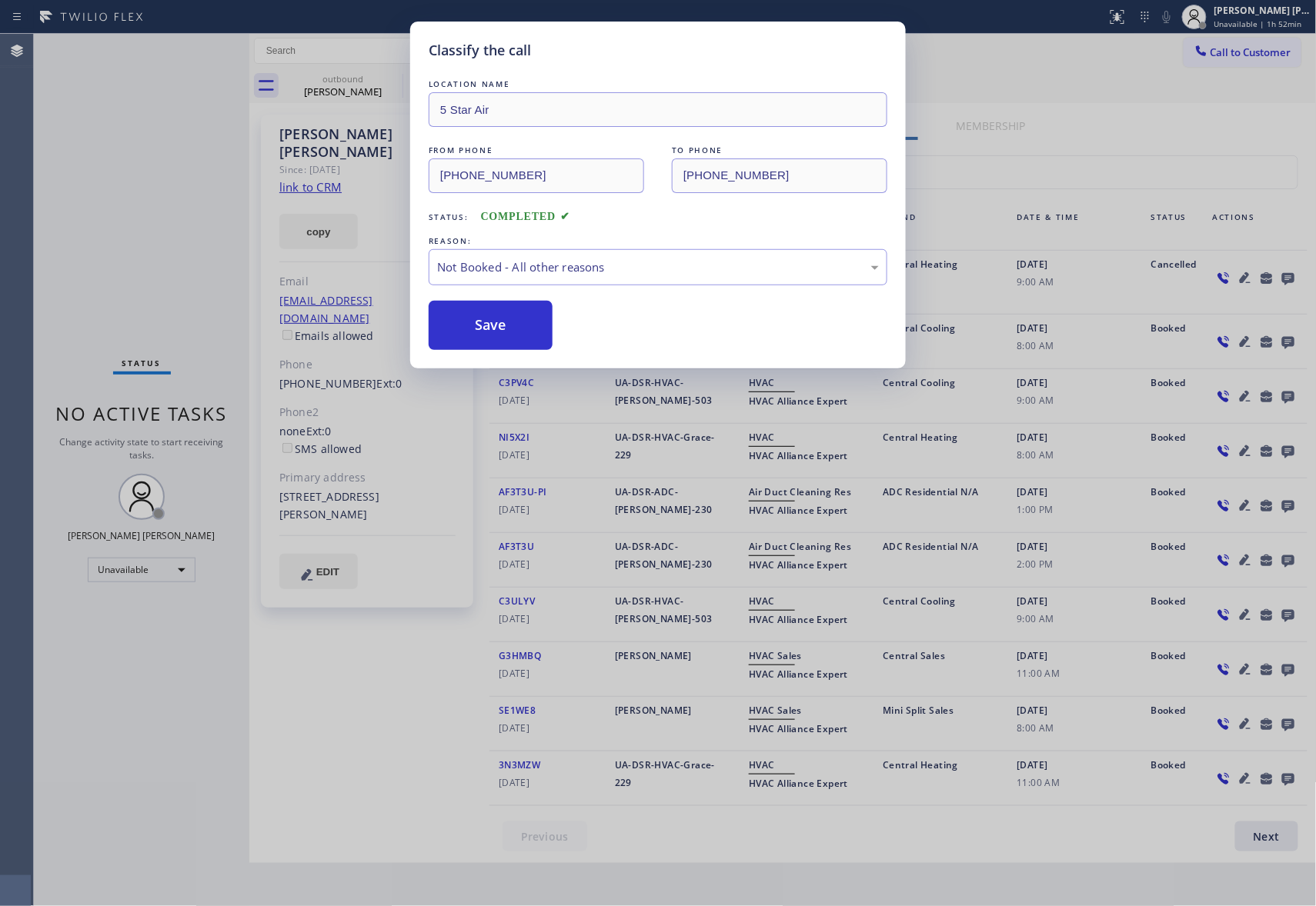
click at [505, 330] on button "Save" at bounding box center [490, 325] width 124 height 49
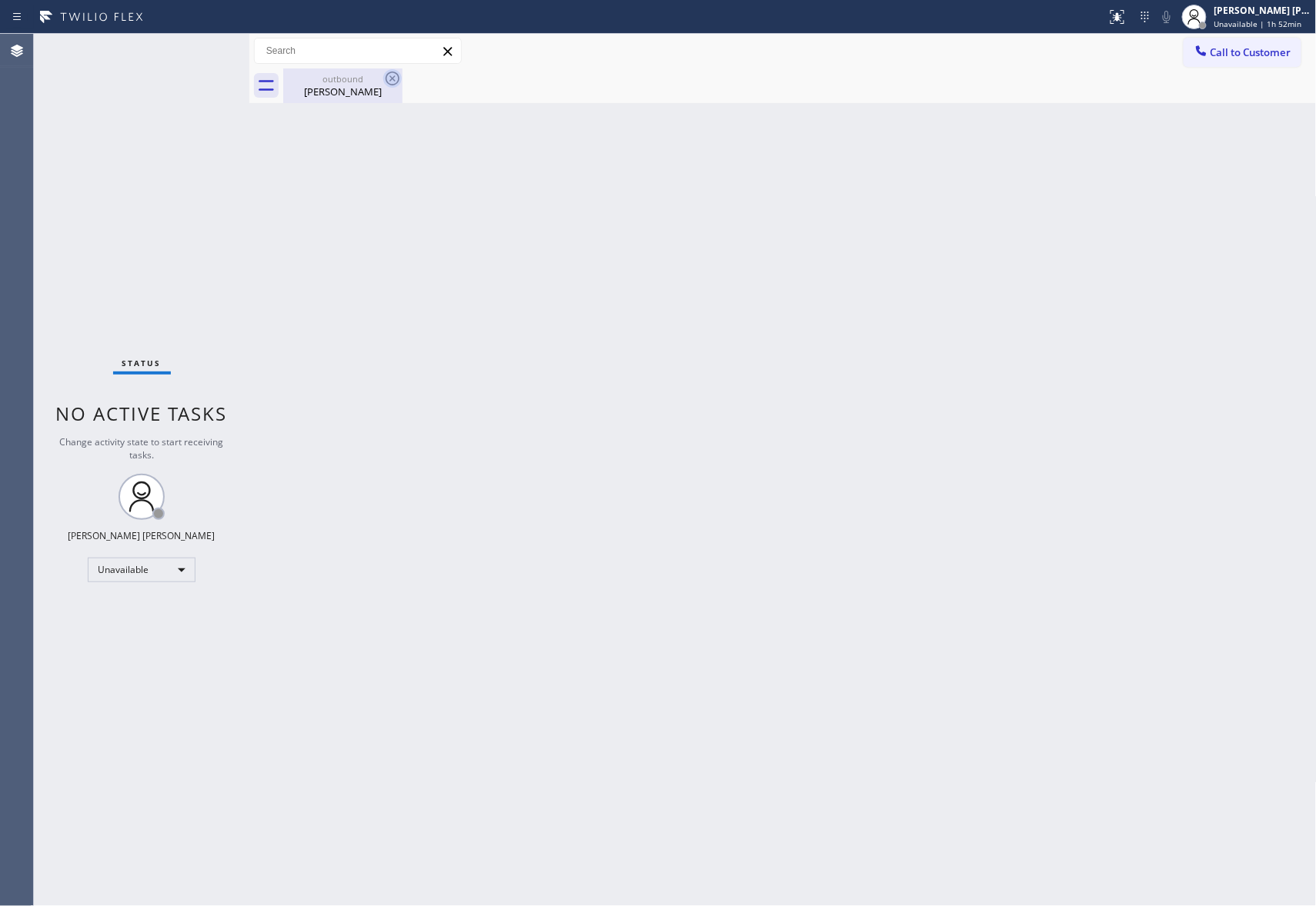
click at [387, 78] on icon at bounding box center [392, 78] width 19 height 19
click at [317, 88] on div "Emerson Polanco" at bounding box center [342, 92] width 116 height 14
click at [1266, 50] on span "Call to Customer" at bounding box center [1251, 53] width 81 height 14
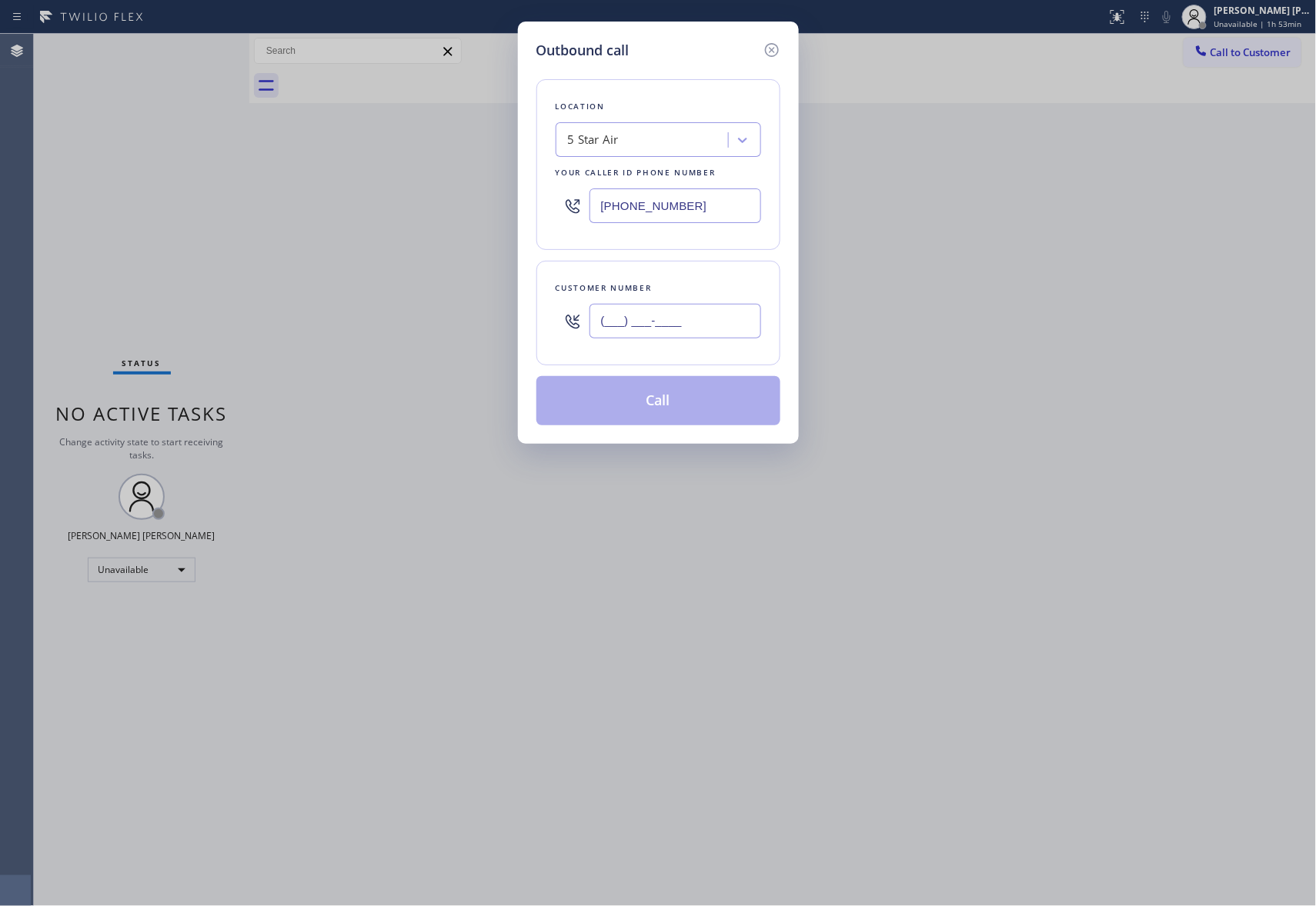
click at [697, 326] on input "(___) ___-____" at bounding box center [675, 321] width 172 height 34
paste input "310) 729-2483"
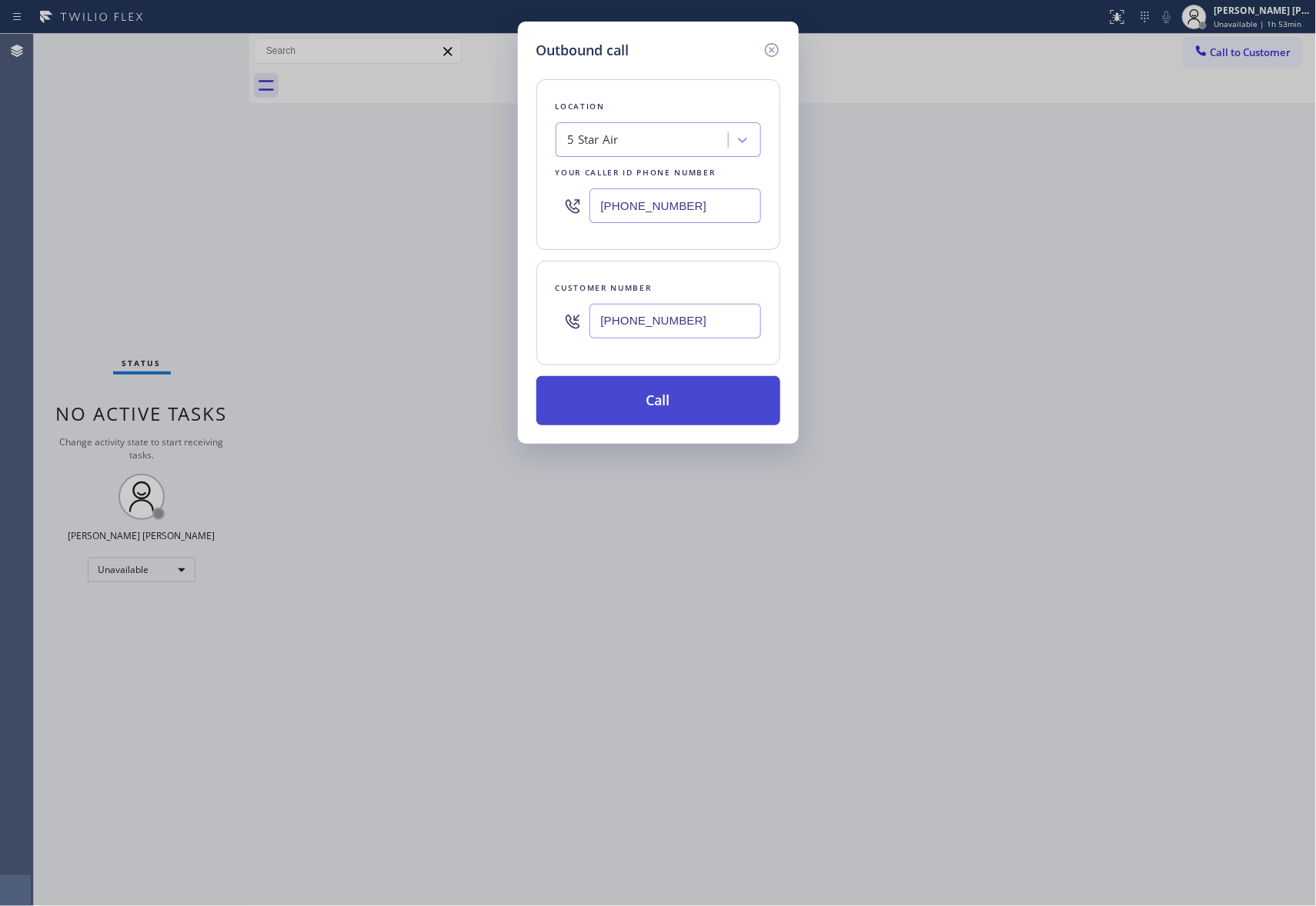
type input "(310) 729-2483"
click at [635, 394] on button "Call" at bounding box center [658, 401] width 244 height 49
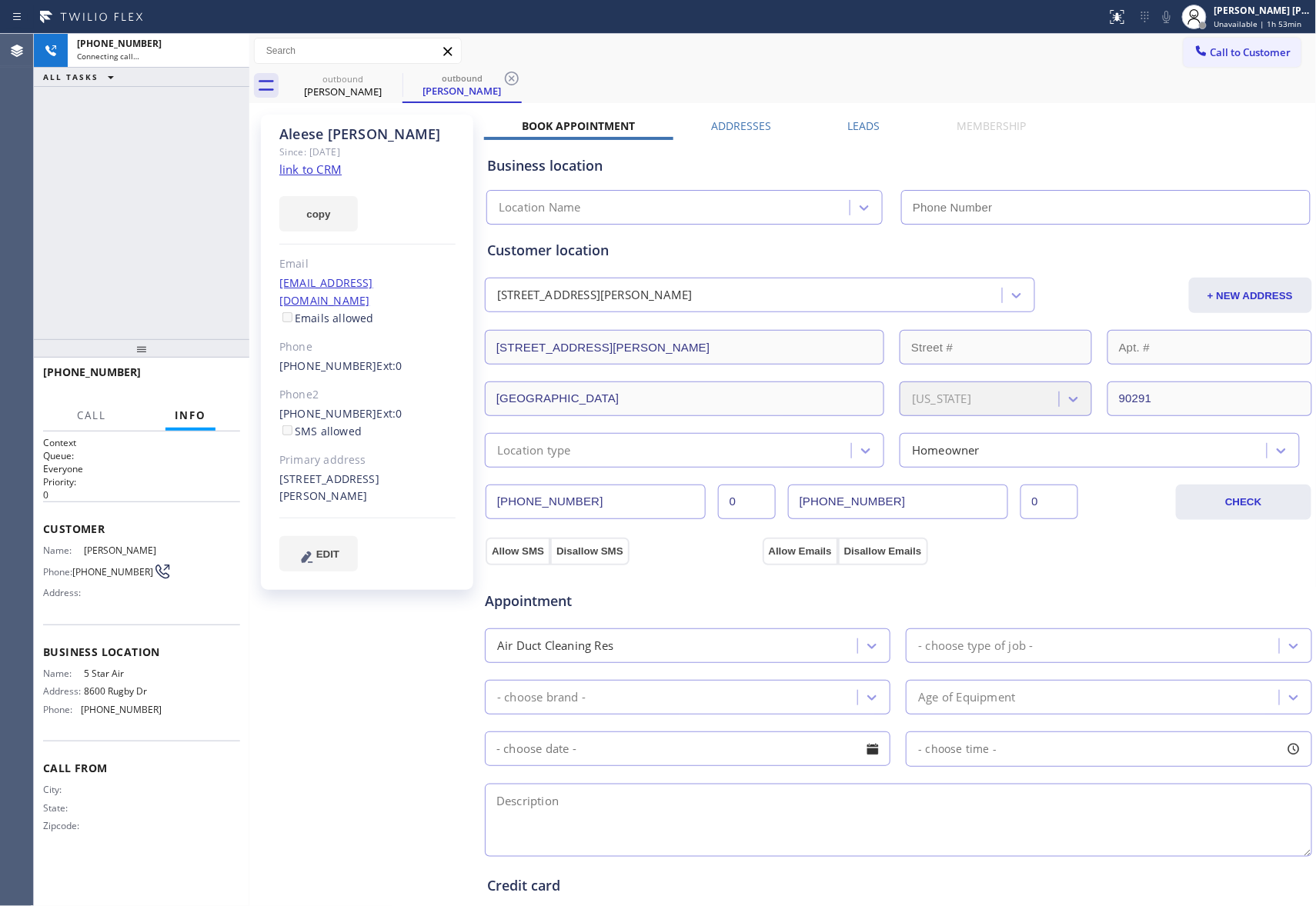
type input "[PHONE_NUMBER]"
click at [226, 49] on icon at bounding box center [229, 51] width 19 height 19
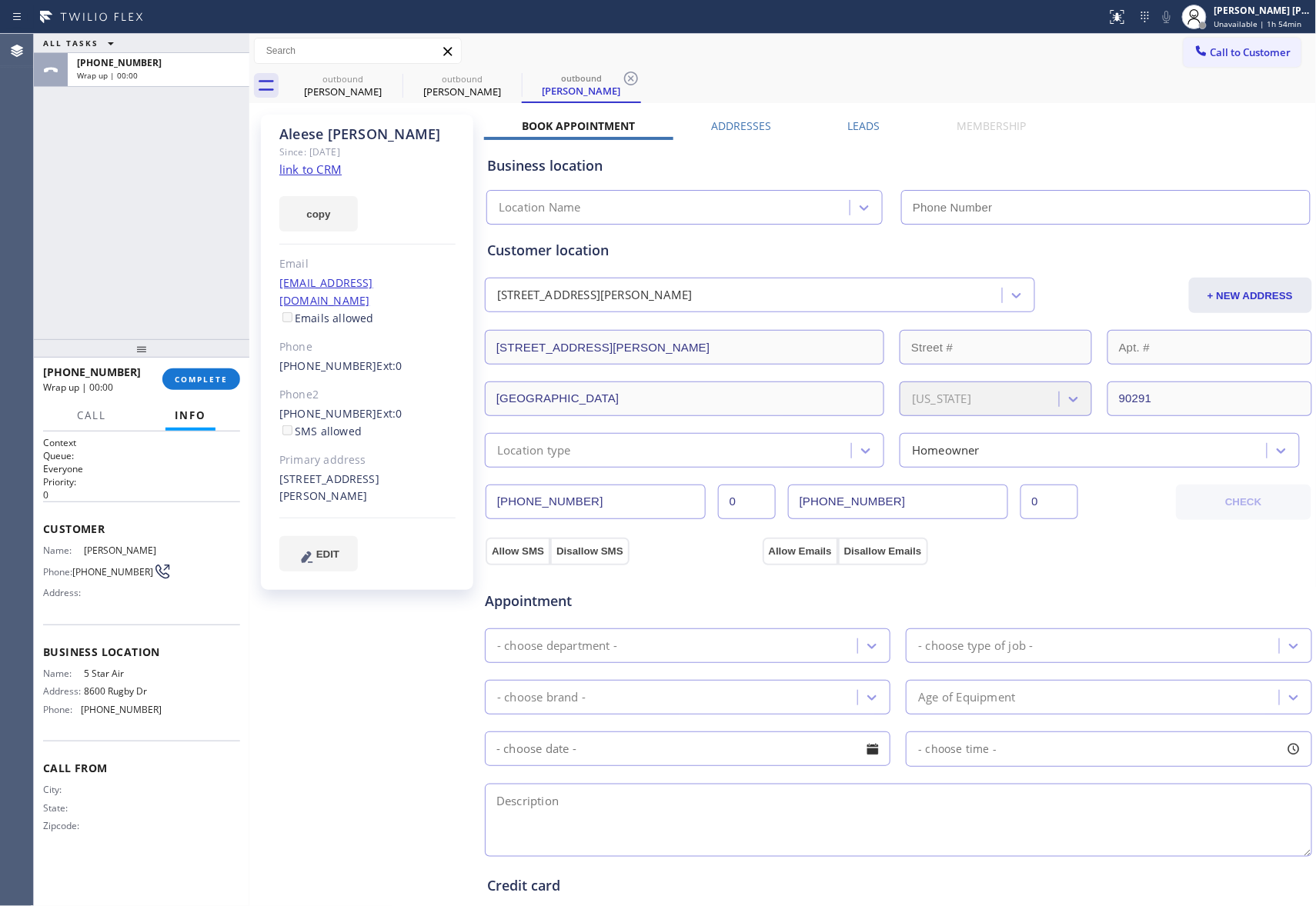
type input "[PHONE_NUMBER]"
drag, startPoint x: 385, startPoint y: 74, endPoint x: 216, endPoint y: 416, distance: 381.5
click at [0, 0] on icon at bounding box center [0, 0] width 0 height 0
click at [621, 74] on icon at bounding box center [630, 78] width 19 height 19
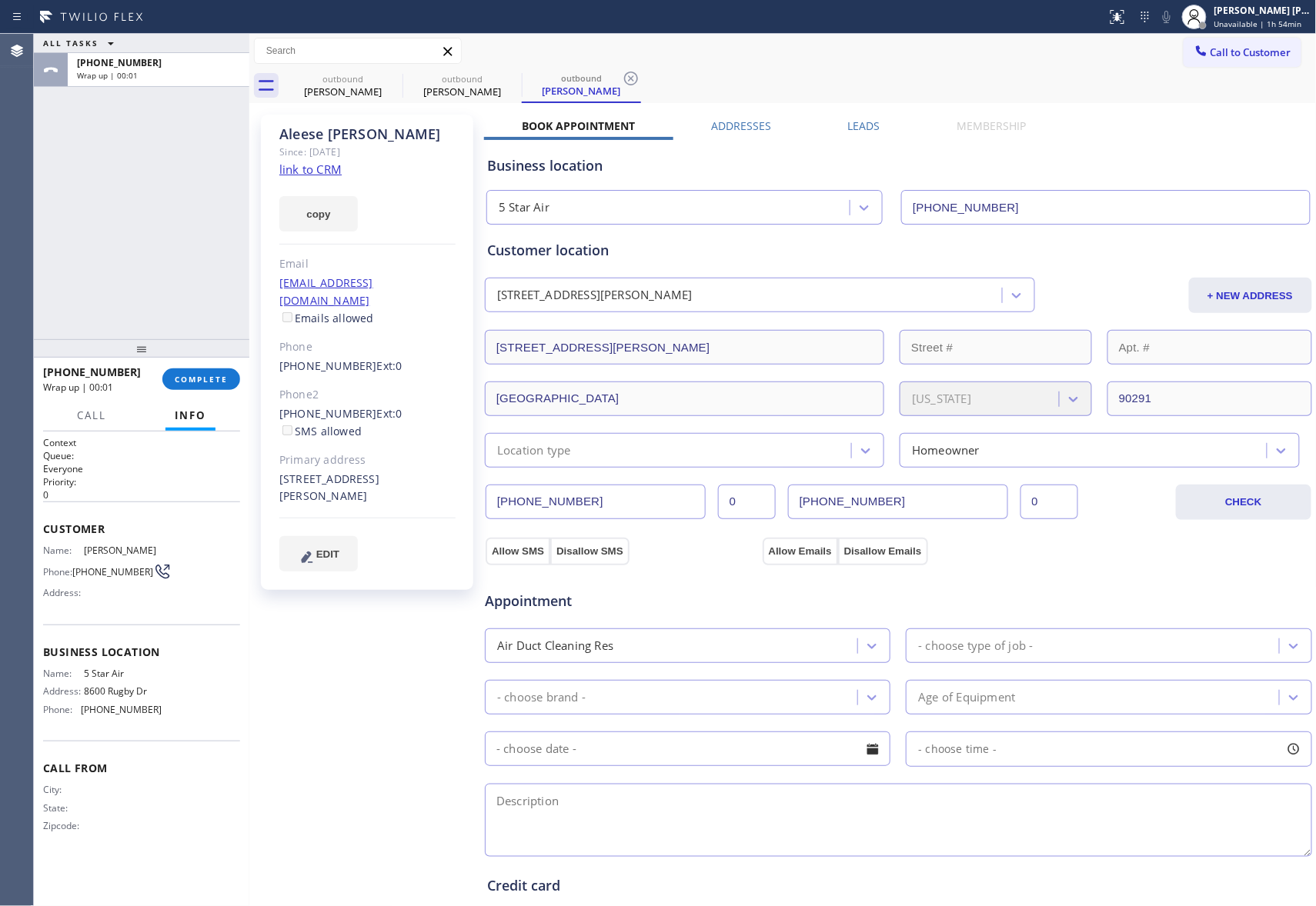
click at [385, 74] on div "outbound Aleese Orr outbound Aleese Orr outbound Aleese Orr" at bounding box center [799, 85] width 1033 height 34
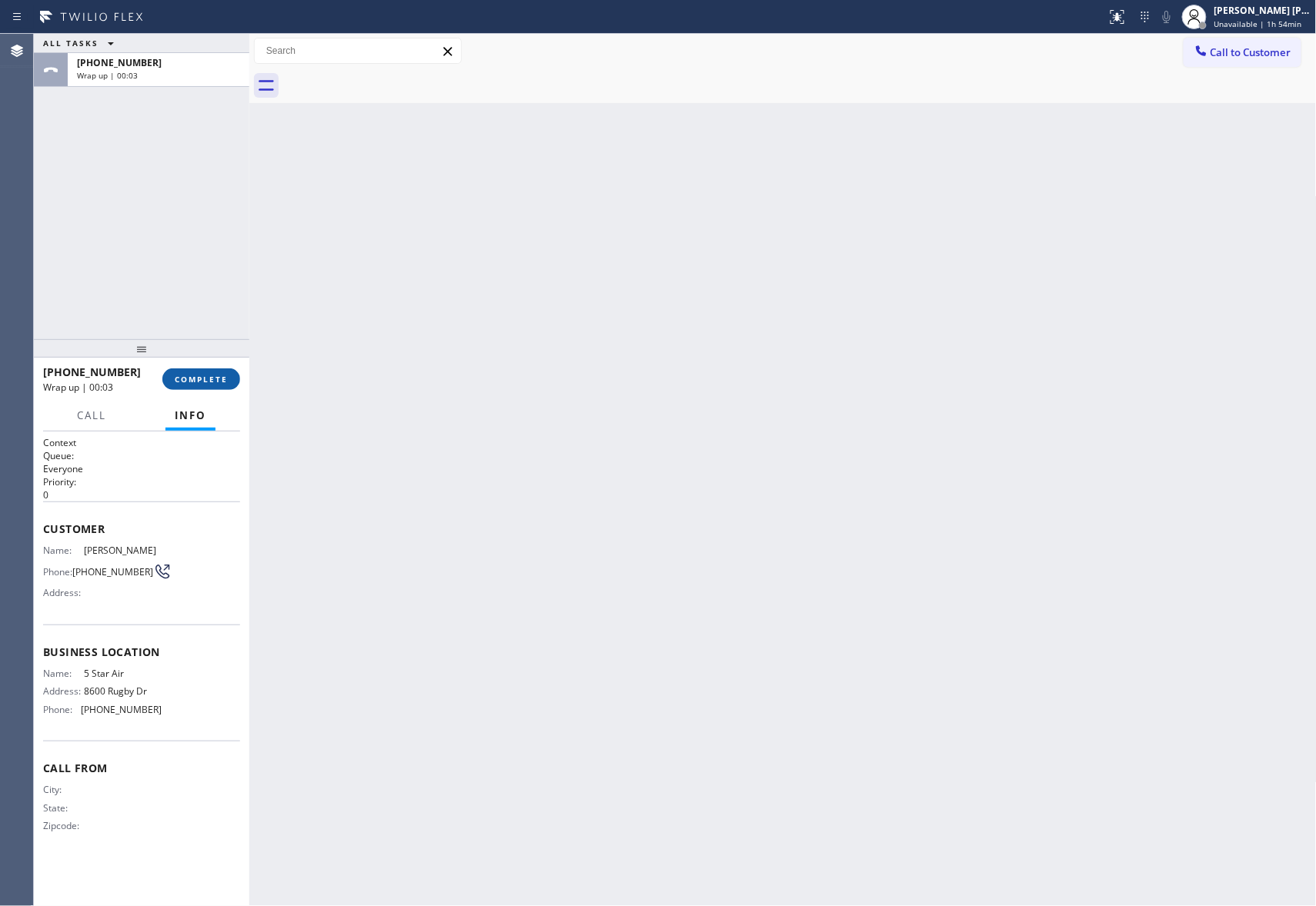
click at [213, 386] on button "COMPLETE" at bounding box center [201, 379] width 78 height 21
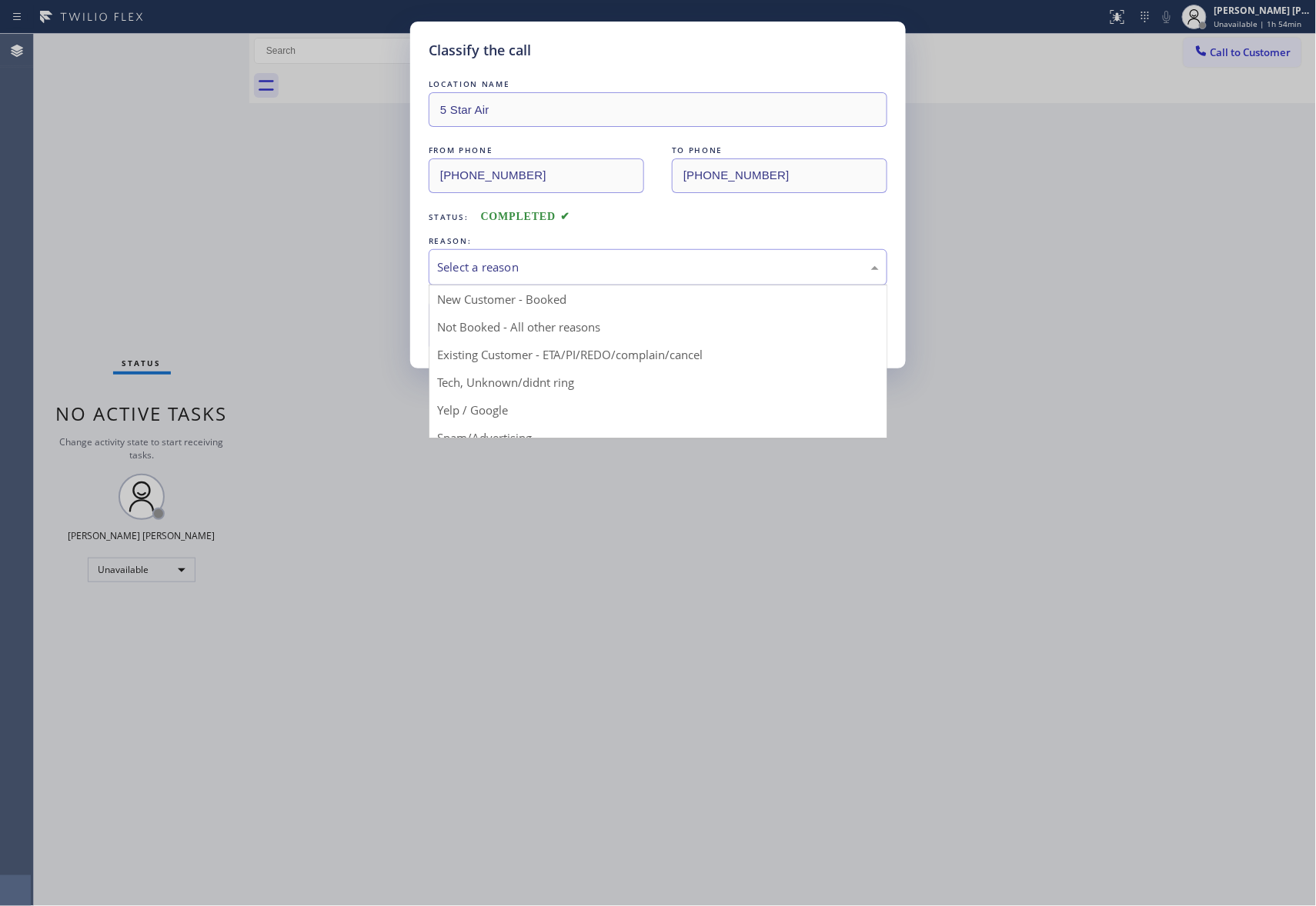
click at [533, 272] on div "Select a reason" at bounding box center [658, 267] width 442 height 18
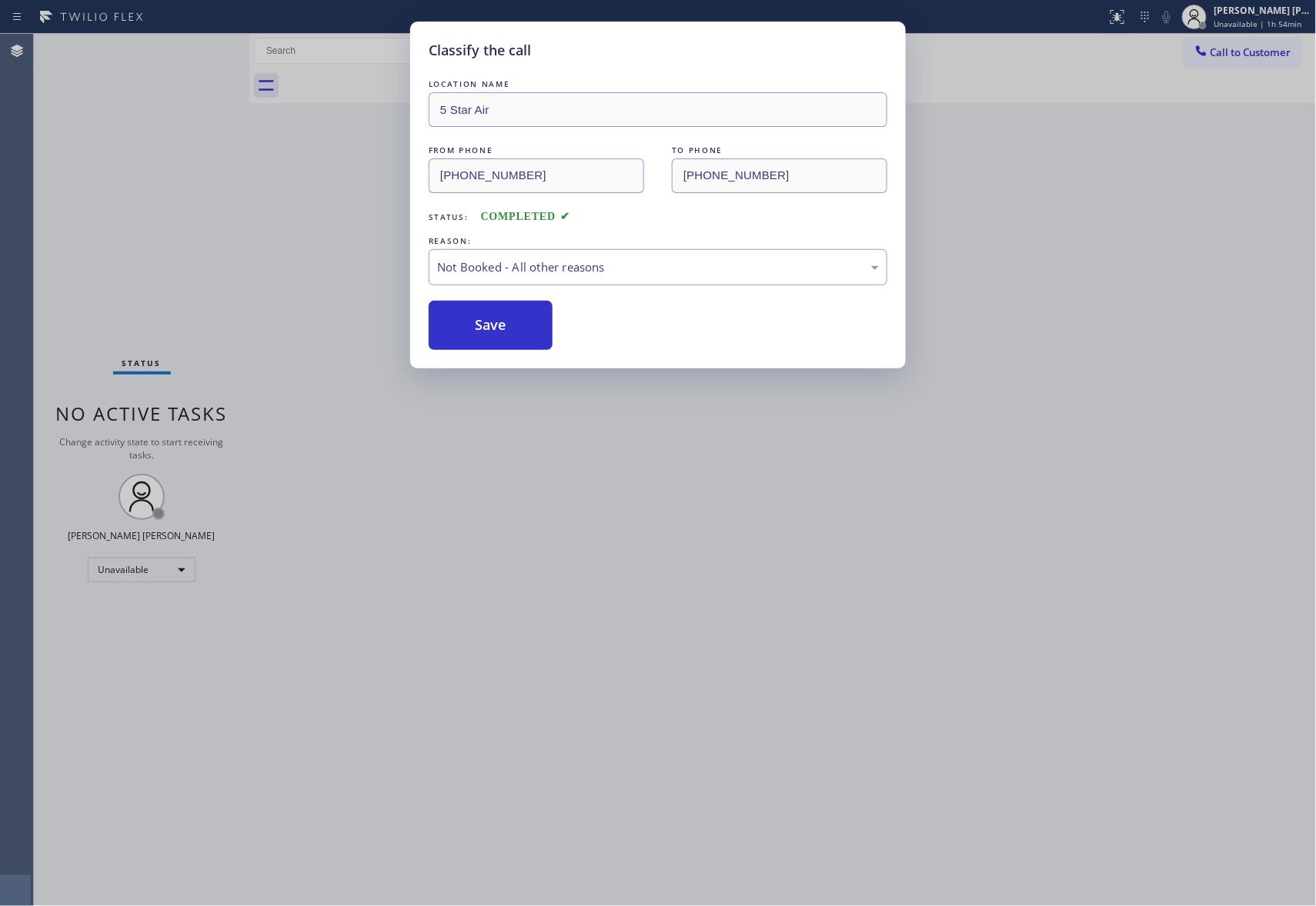
click at [465, 324] on button "Save" at bounding box center [490, 325] width 124 height 49
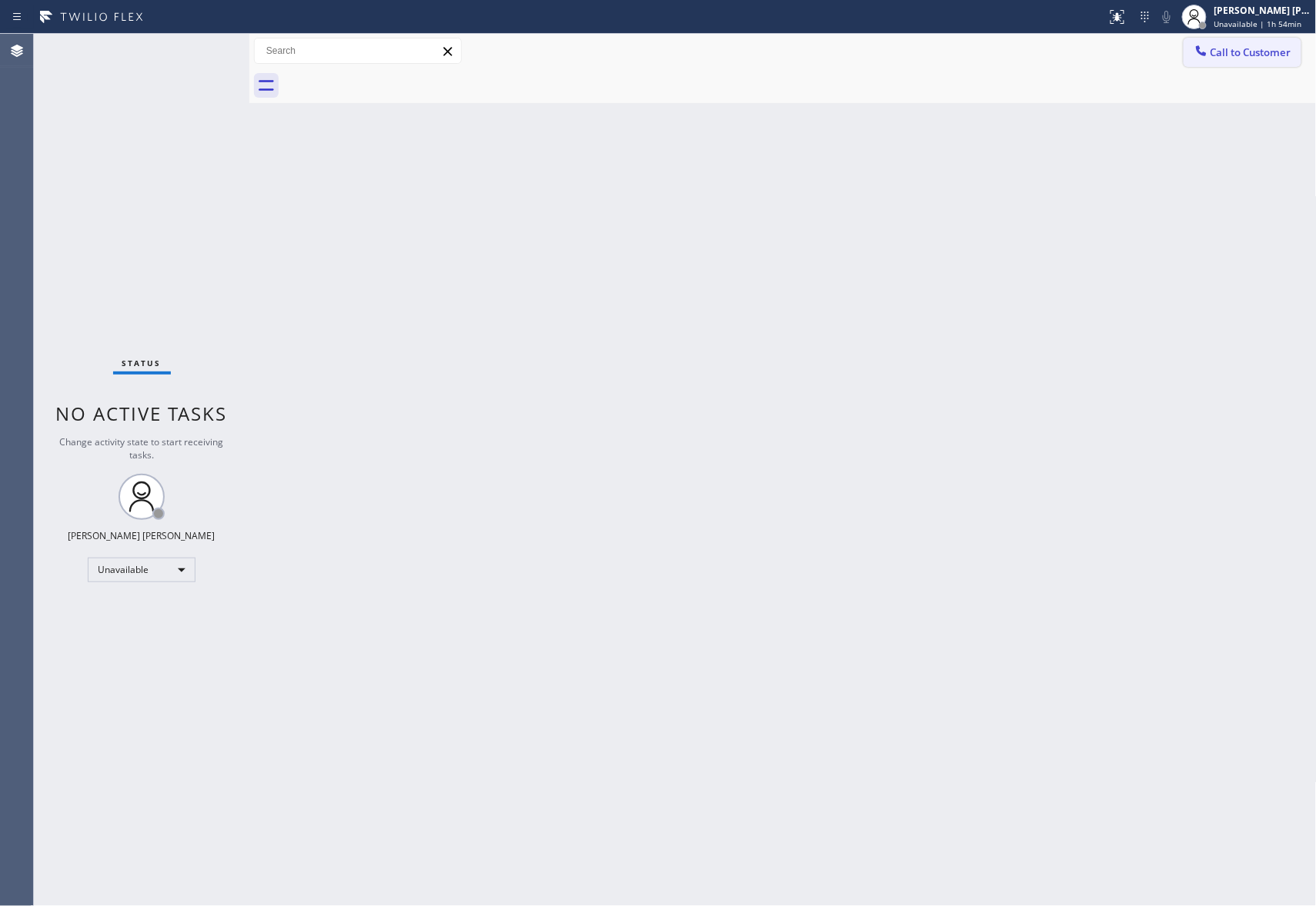
click at [1260, 53] on span "Call to Customer" at bounding box center [1251, 53] width 81 height 14
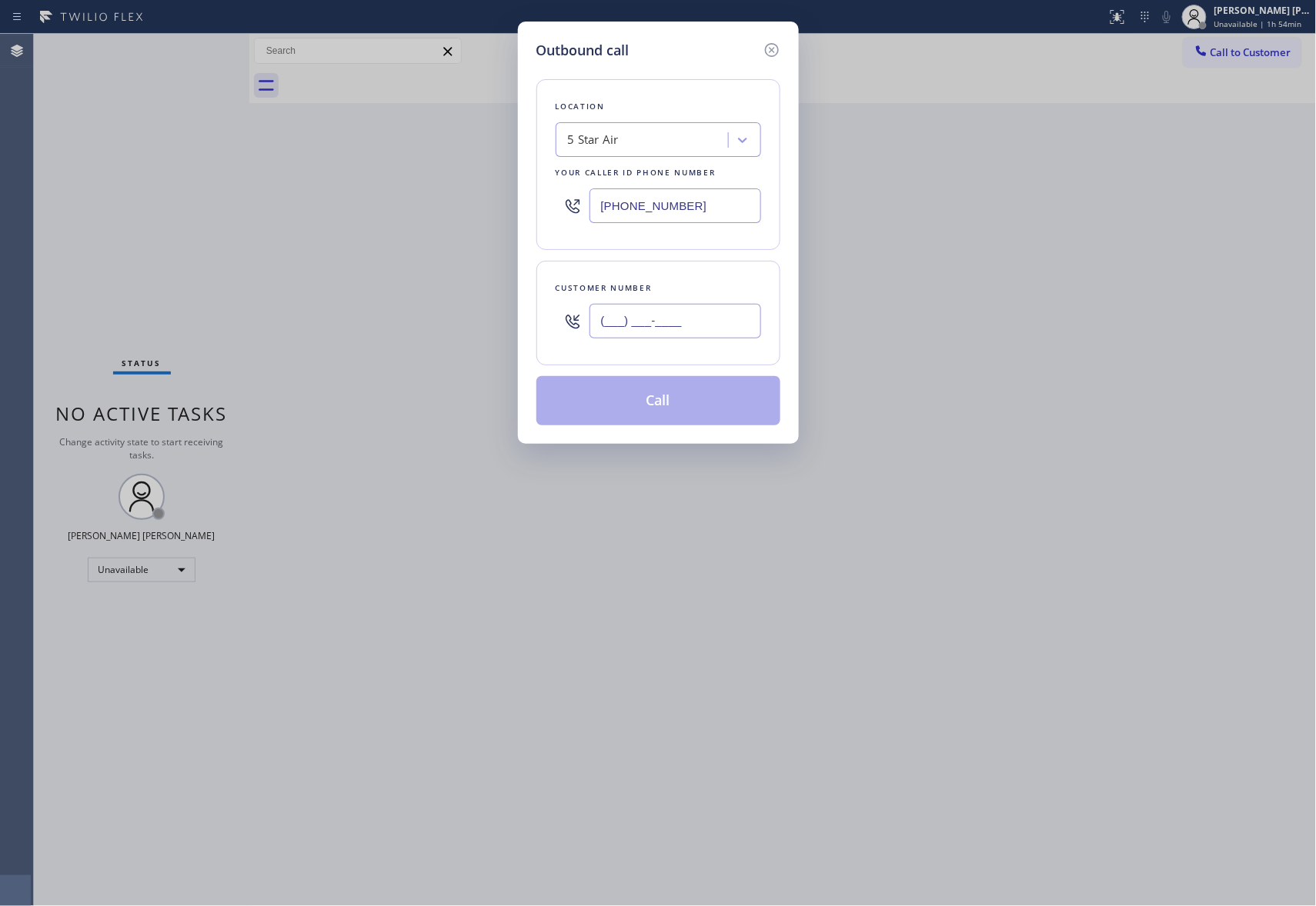
click at [686, 327] on input "(___) ___-____" at bounding box center [675, 321] width 172 height 34
paste input "818) 342-2356"
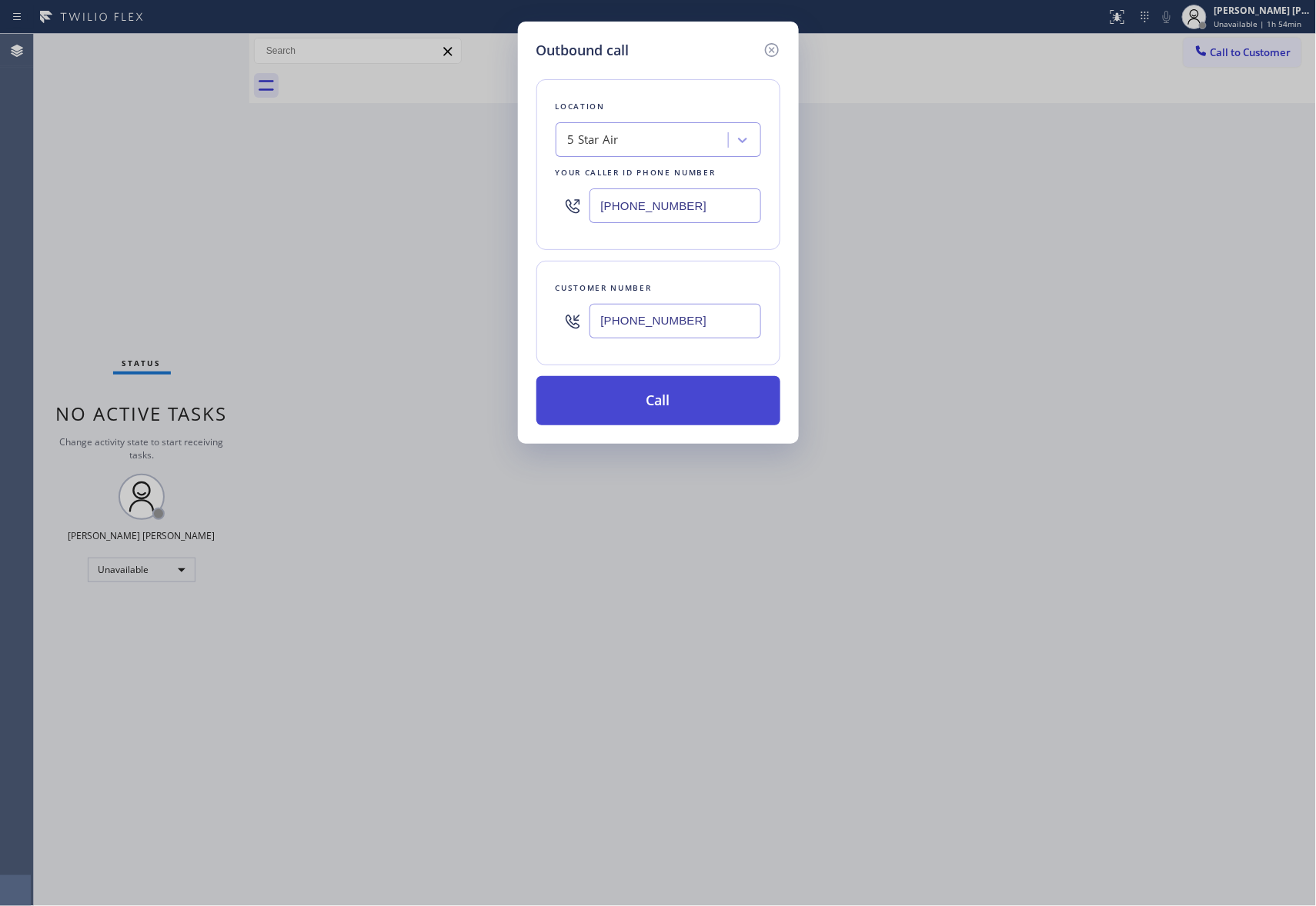
type input "(818) 342-2356"
click at [686, 403] on button "Call" at bounding box center [658, 401] width 244 height 49
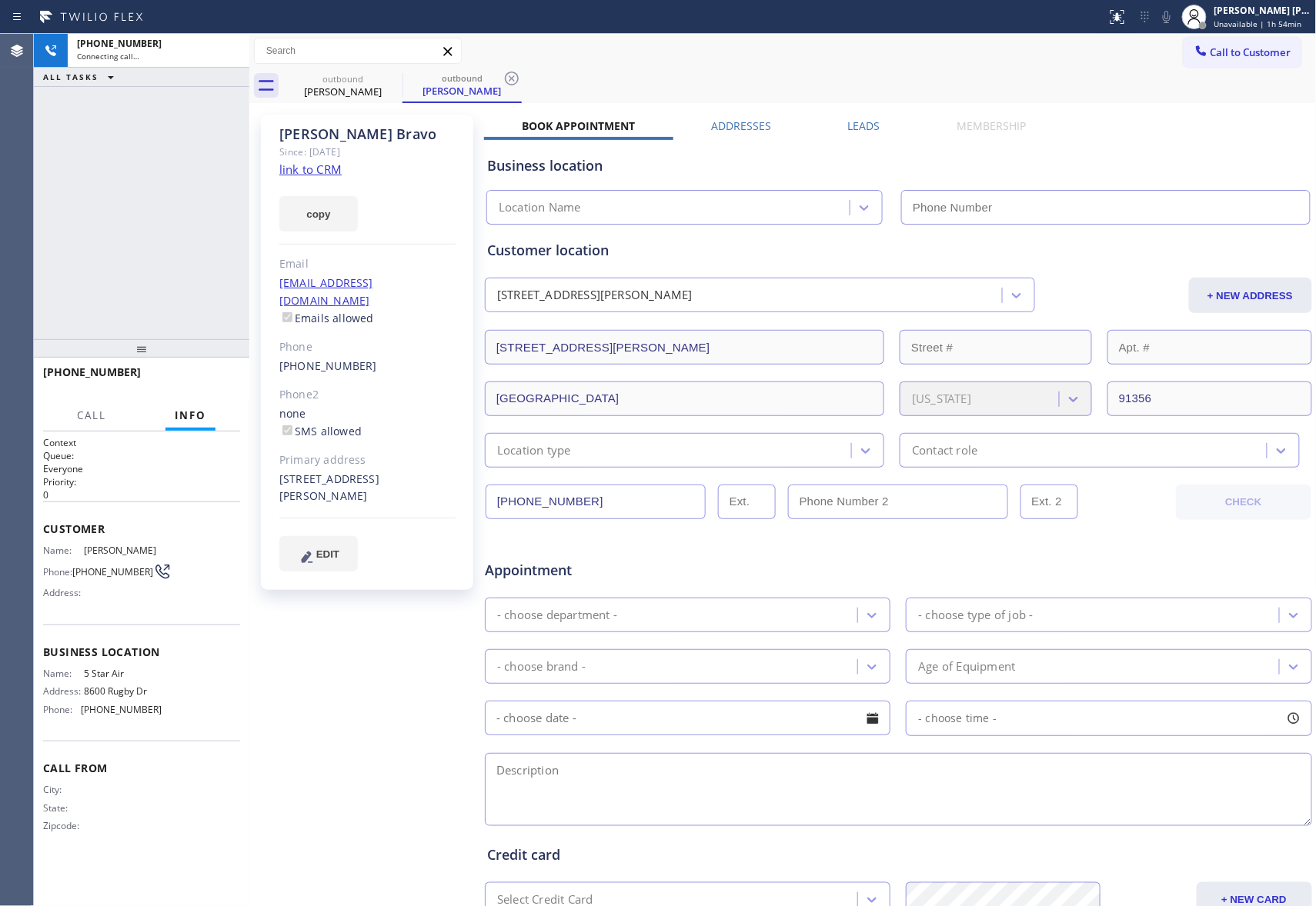
type input "[PHONE_NUMBER]"
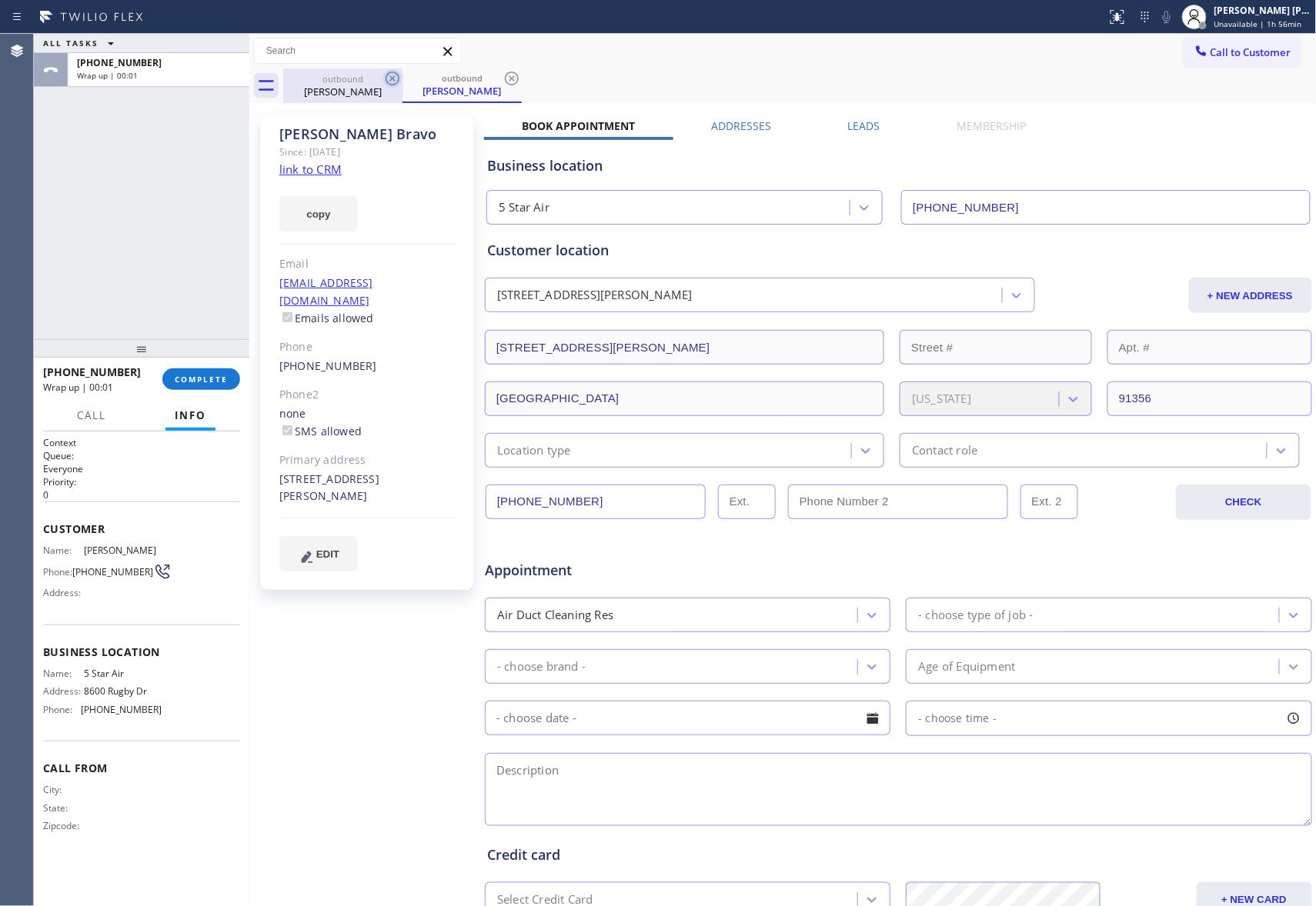
click at [388, 80] on icon at bounding box center [392, 78] width 19 height 19
click at [402, 80] on div "outbound Rosita Bravo" at bounding box center [461, 85] width 119 height 34
click at [388, 80] on icon at bounding box center [392, 78] width 19 height 19
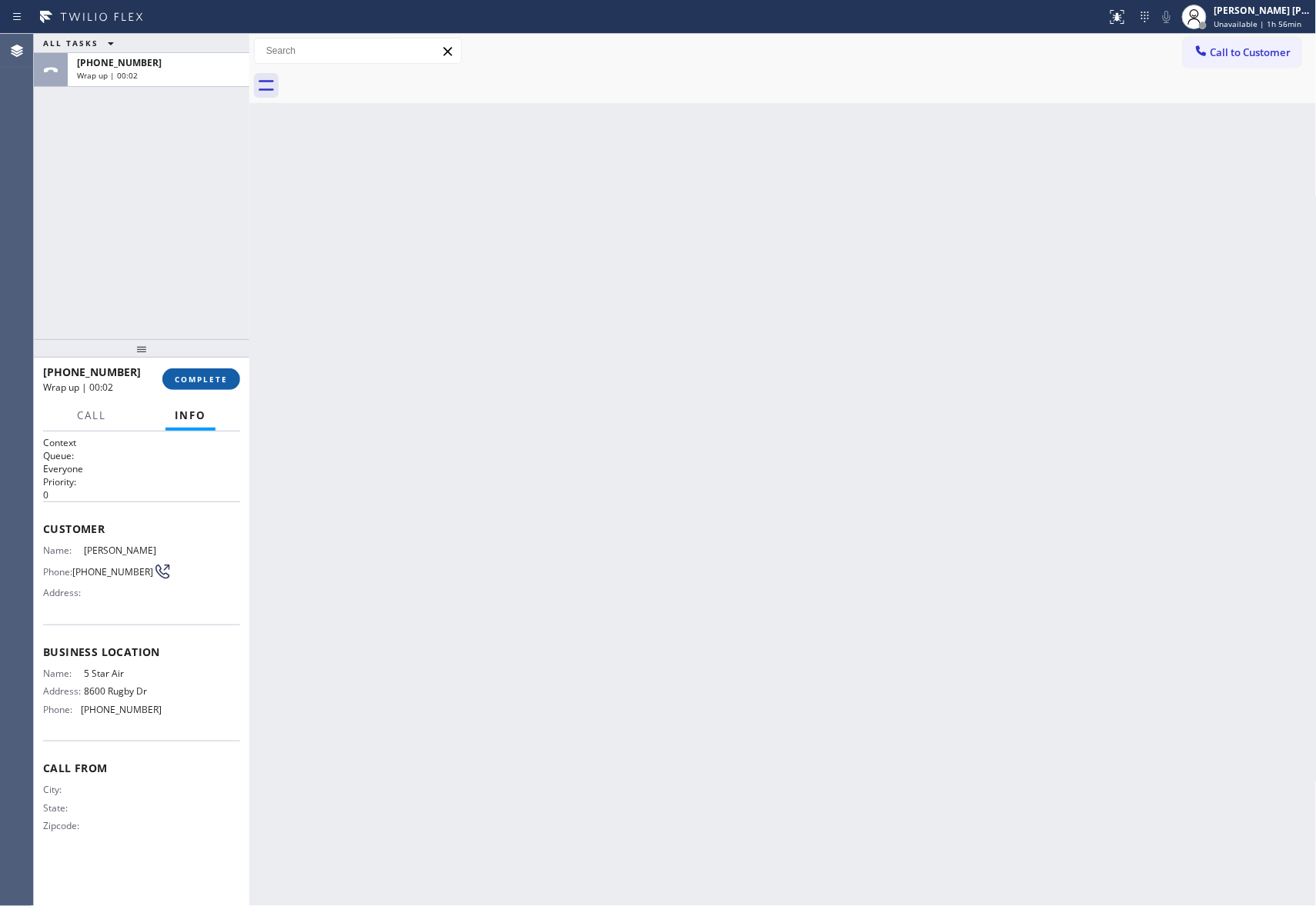
click at [211, 385] on button "COMPLETE" at bounding box center [201, 379] width 78 height 21
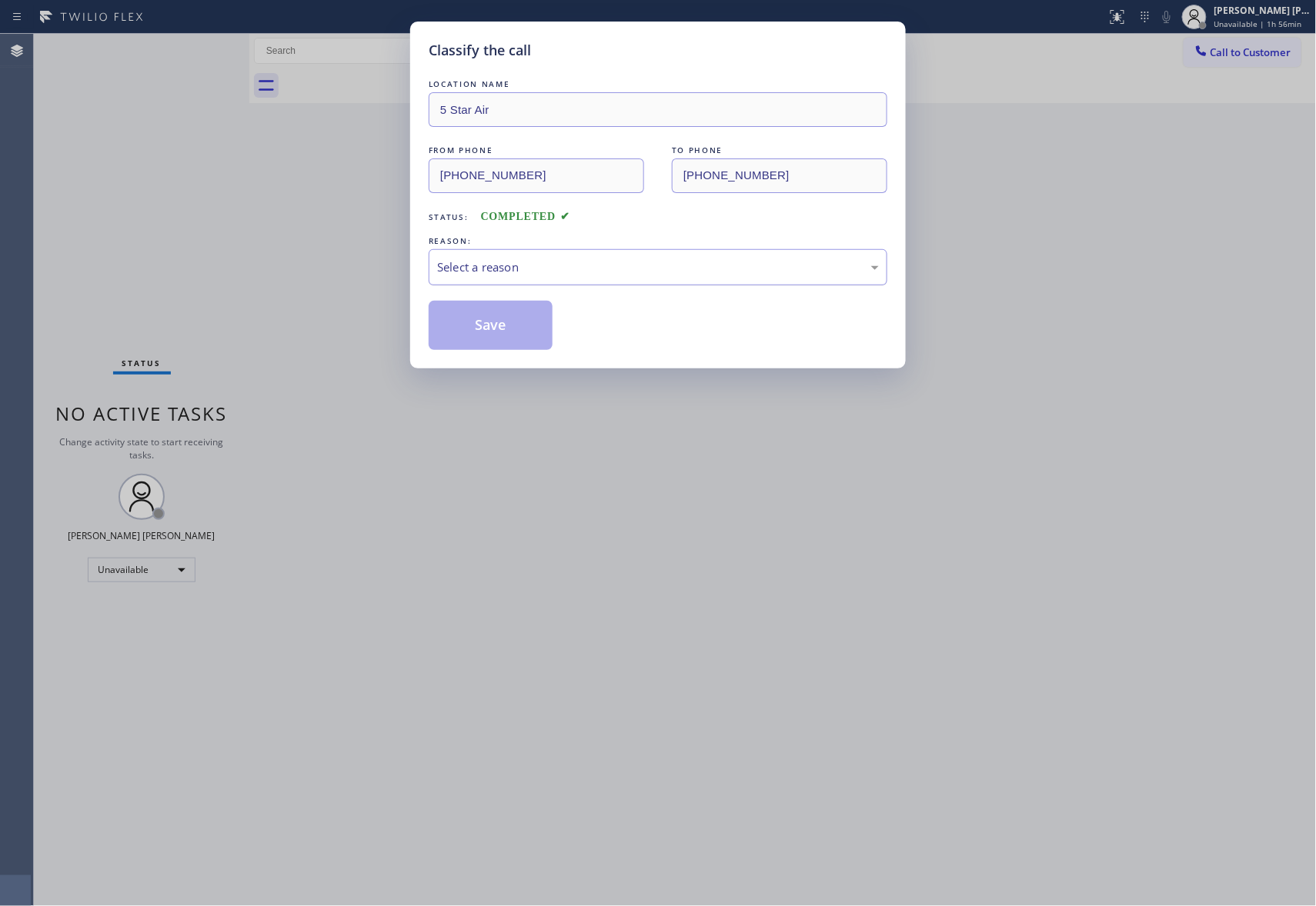
click at [548, 278] on div "Select a reason" at bounding box center [658, 267] width 459 height 36
click at [497, 333] on button "Save" at bounding box center [490, 325] width 124 height 49
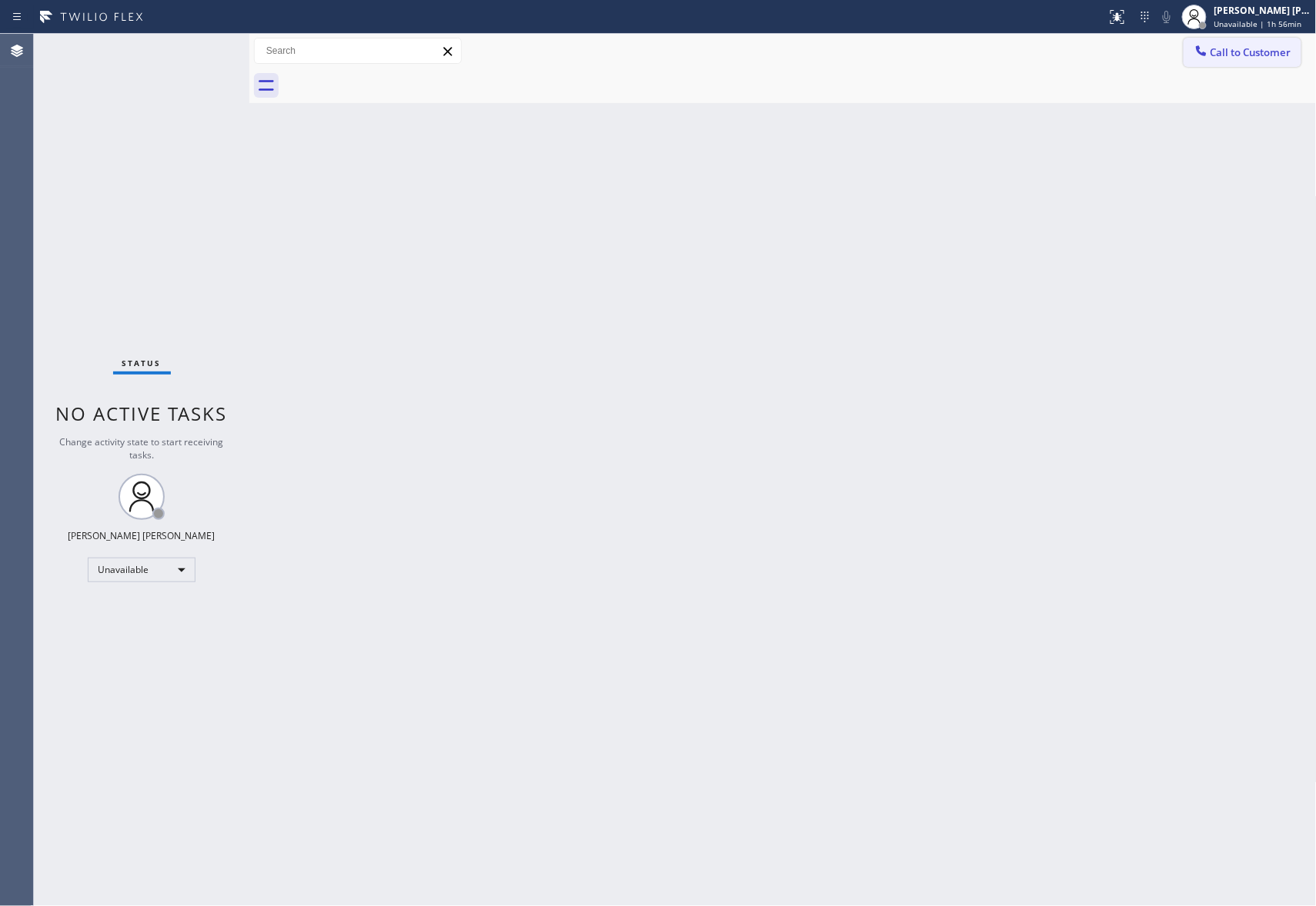
click at [1251, 57] on span "Call to Customer" at bounding box center [1251, 53] width 81 height 14
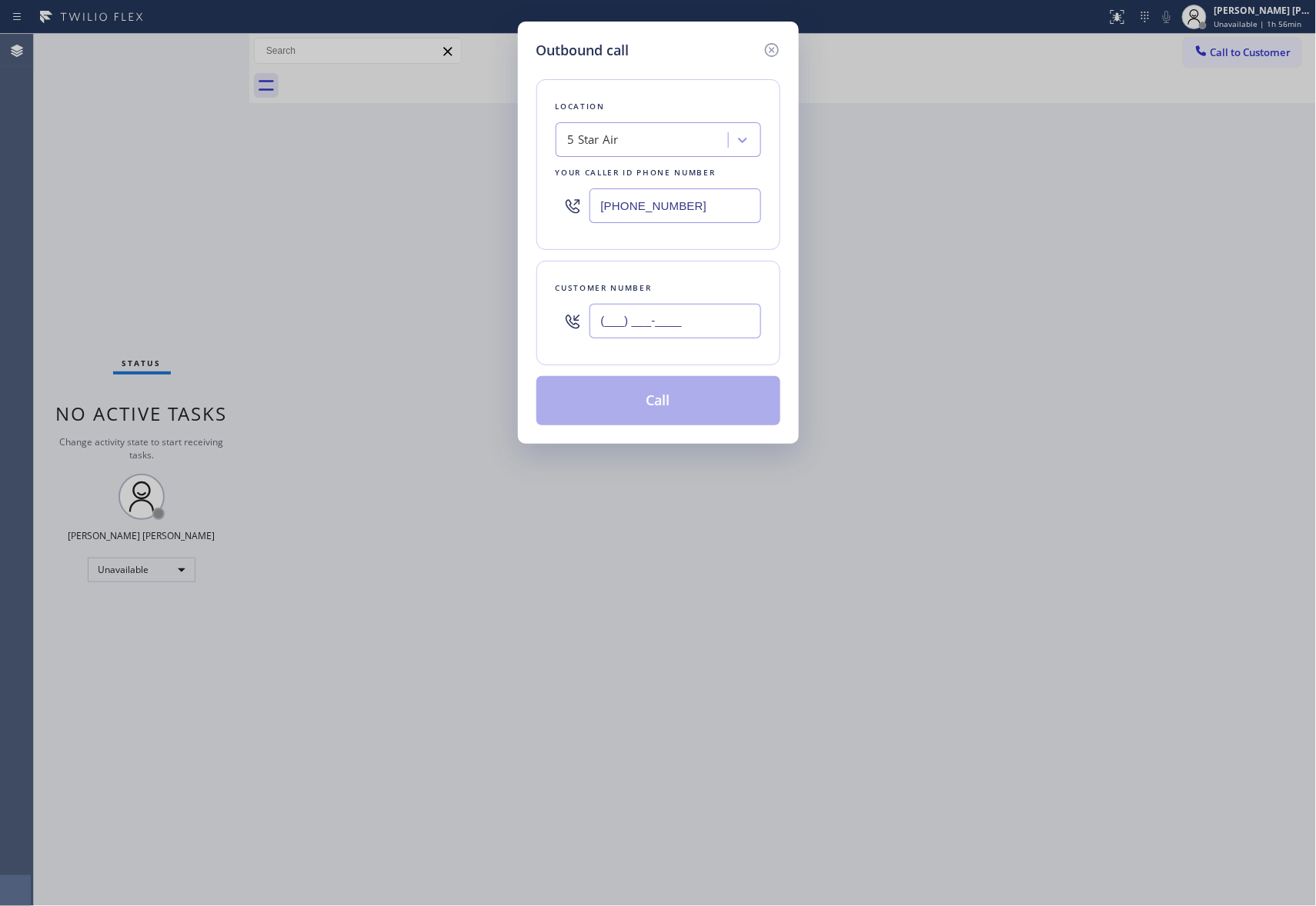
click at [734, 311] on input "(___) ___-____" at bounding box center [675, 321] width 172 height 34
paste input "646) 325-1127"
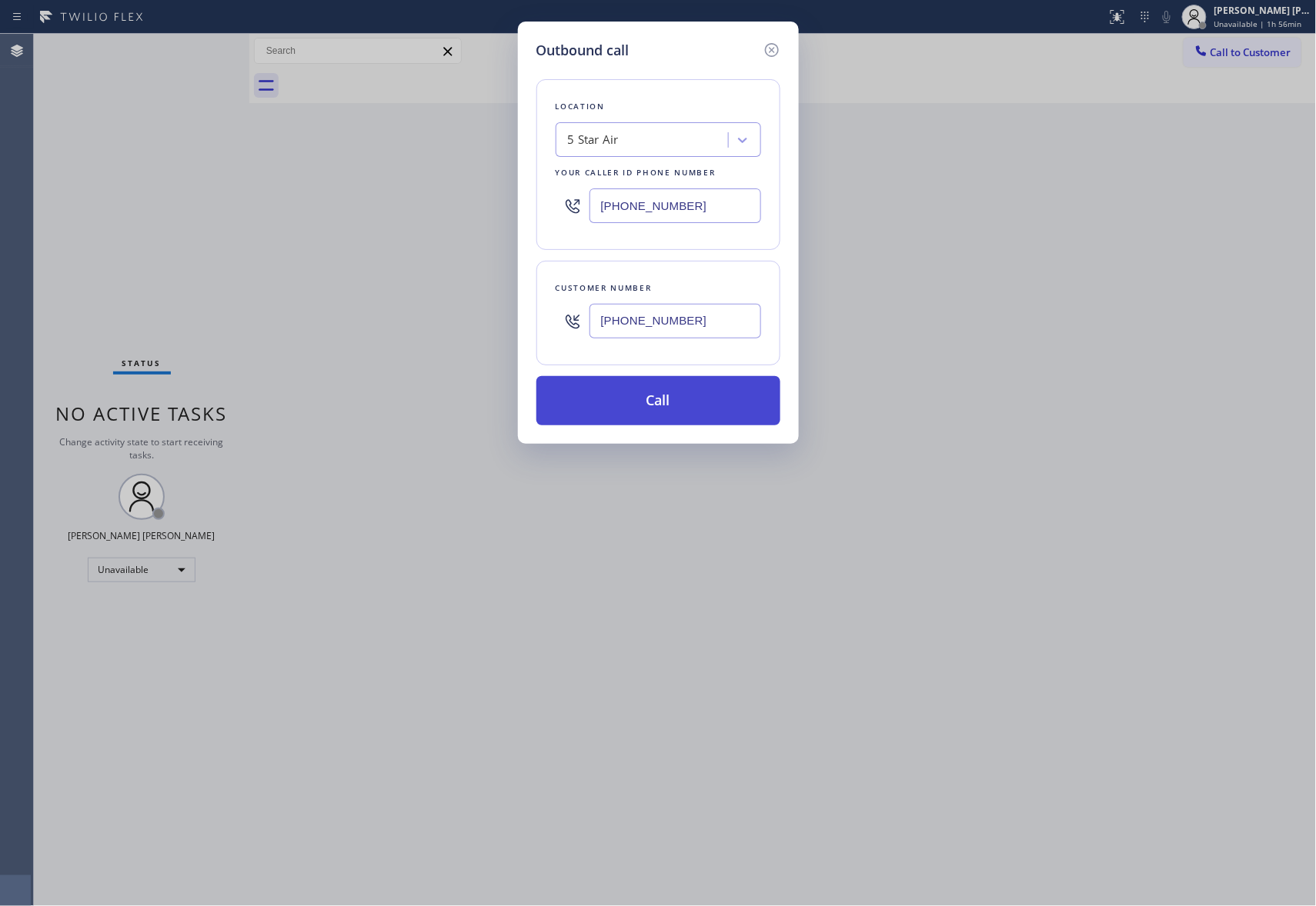
type input "(646) 325-1127"
click at [650, 403] on button "Call" at bounding box center [658, 401] width 244 height 49
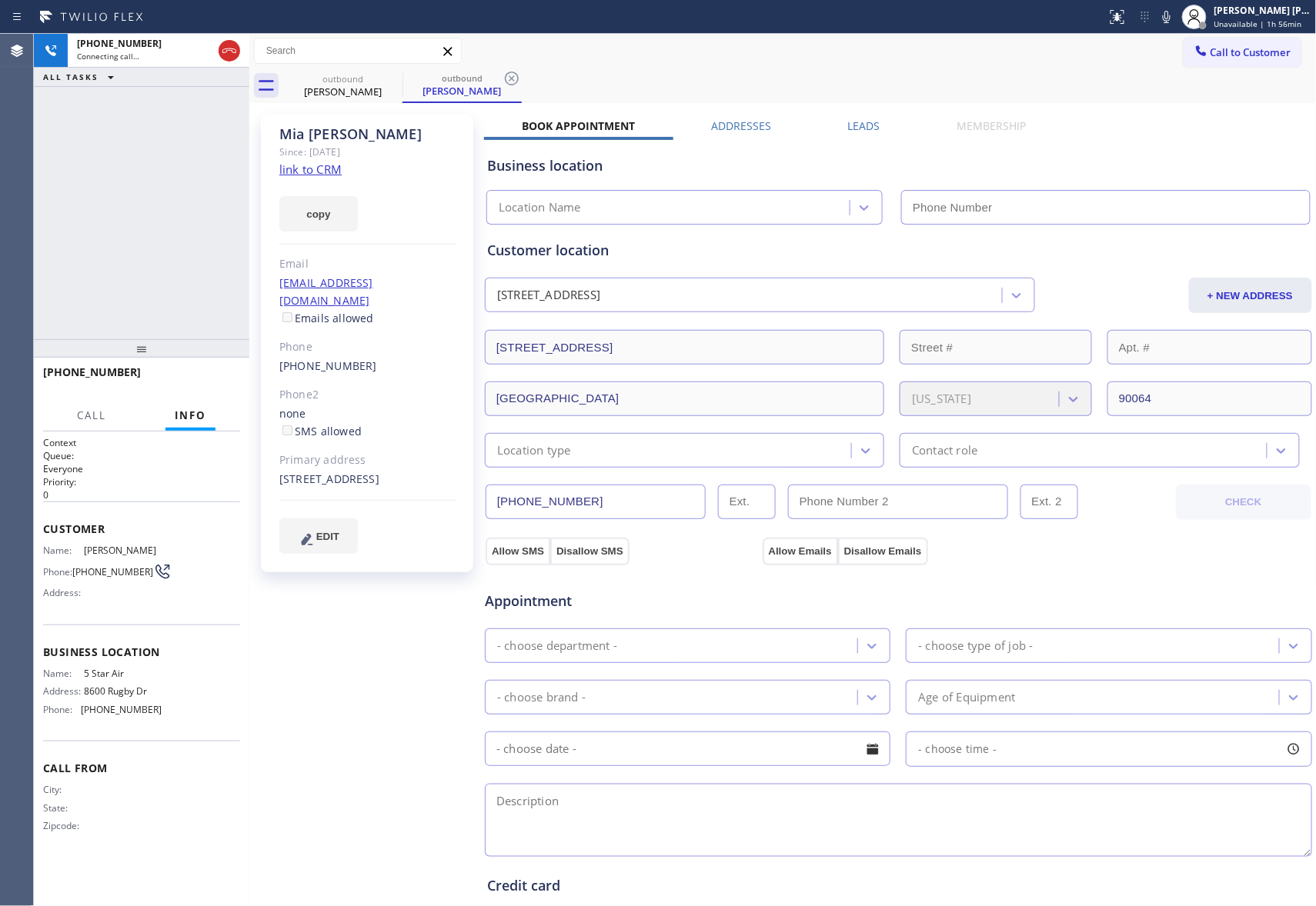
type input "[PHONE_NUMBER]"
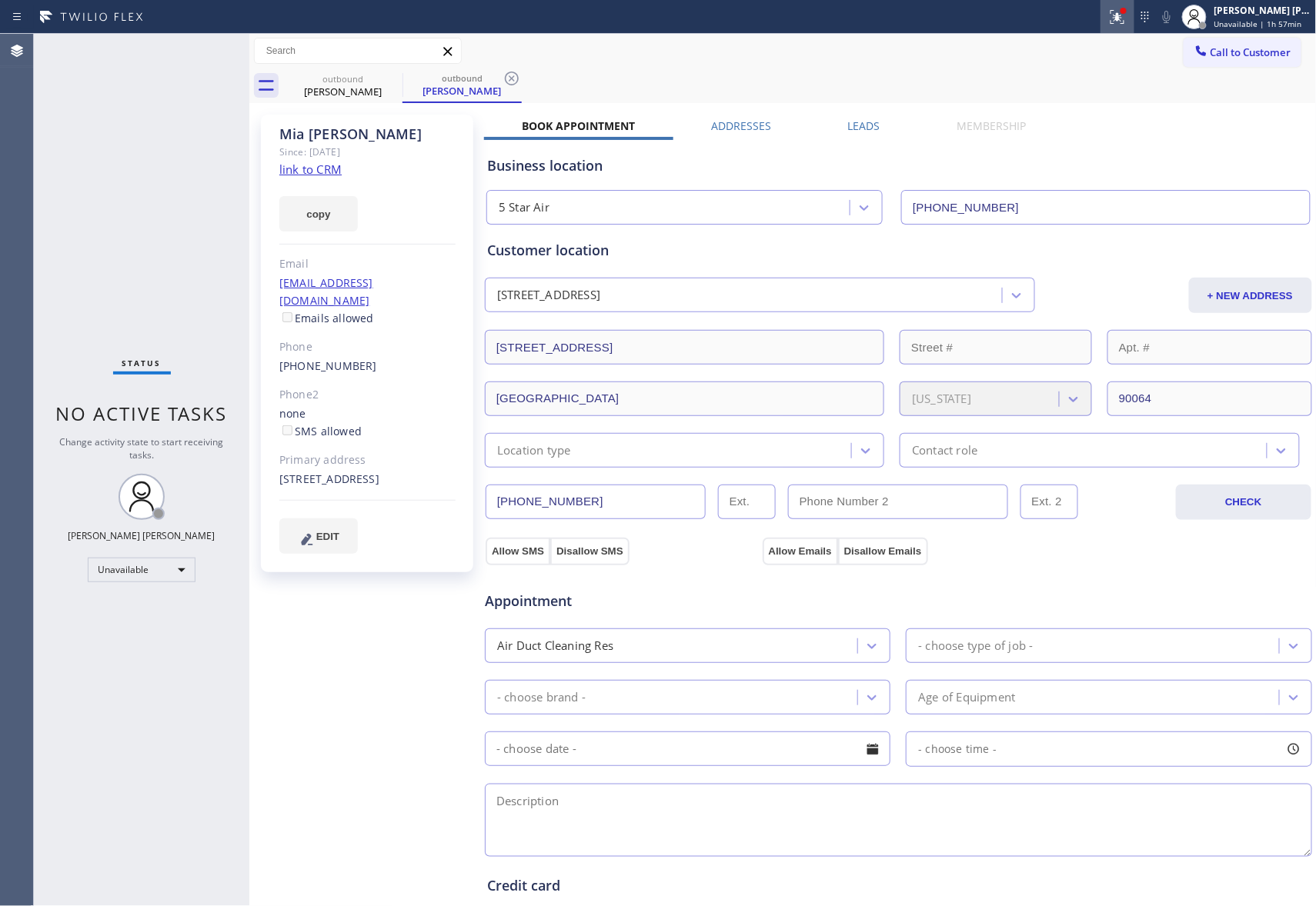
click at [1118, 11] on icon at bounding box center [1117, 17] width 19 height 19
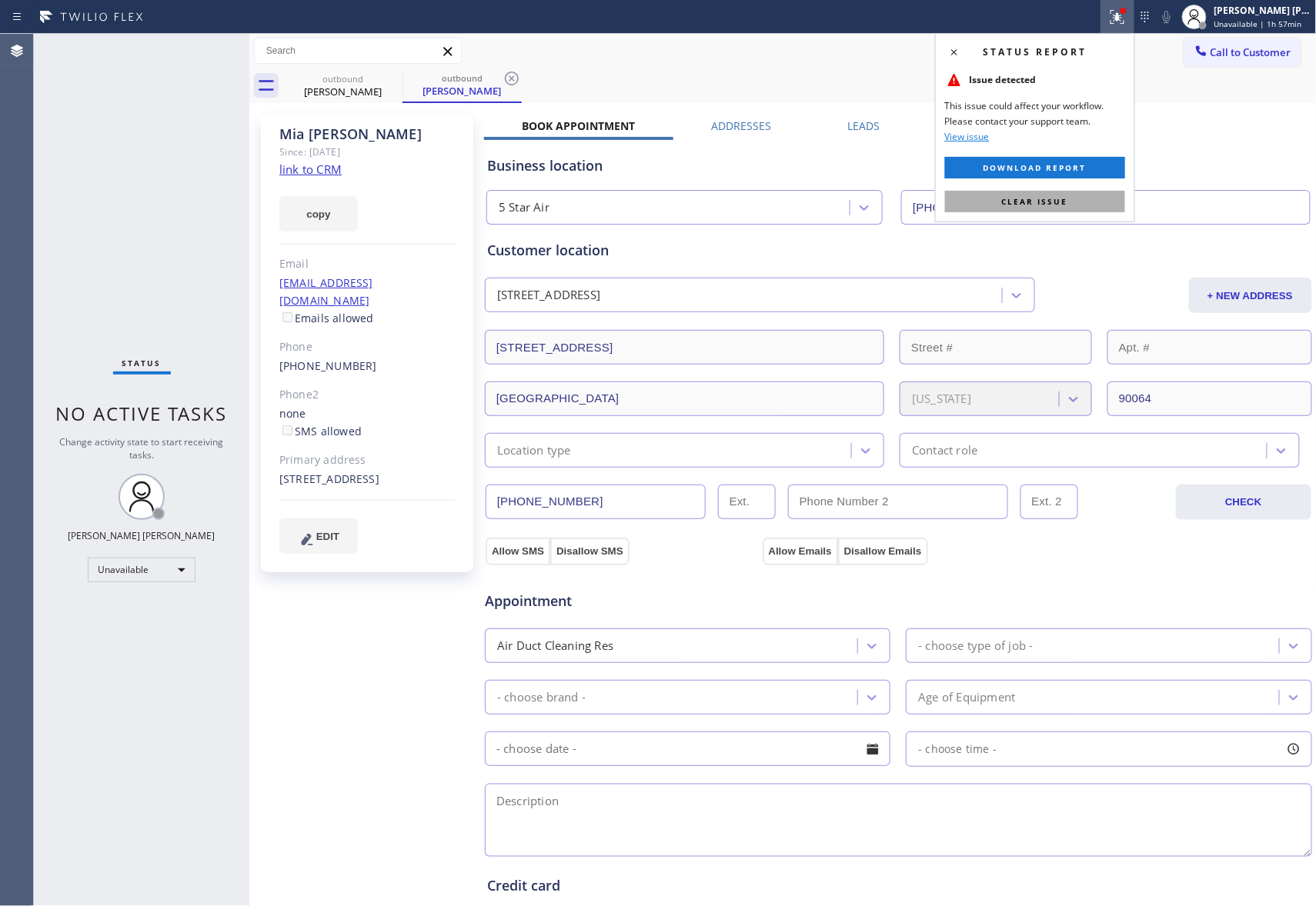
click at [1038, 202] on span "Clear issue" at bounding box center [1035, 201] width 66 height 11
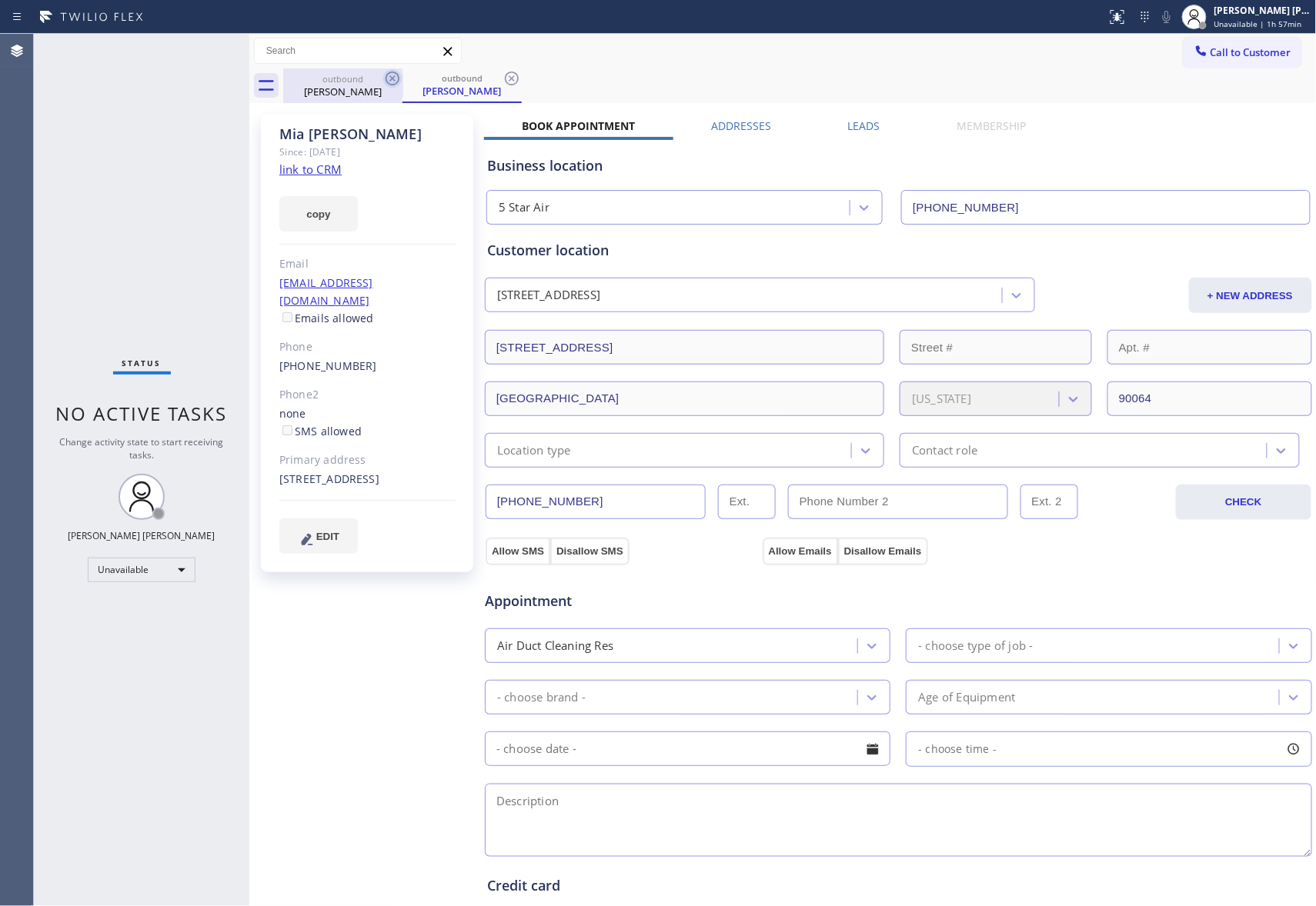
click at [394, 77] on icon at bounding box center [392, 78] width 14 height 14
click at [394, 75] on icon at bounding box center [392, 78] width 19 height 19
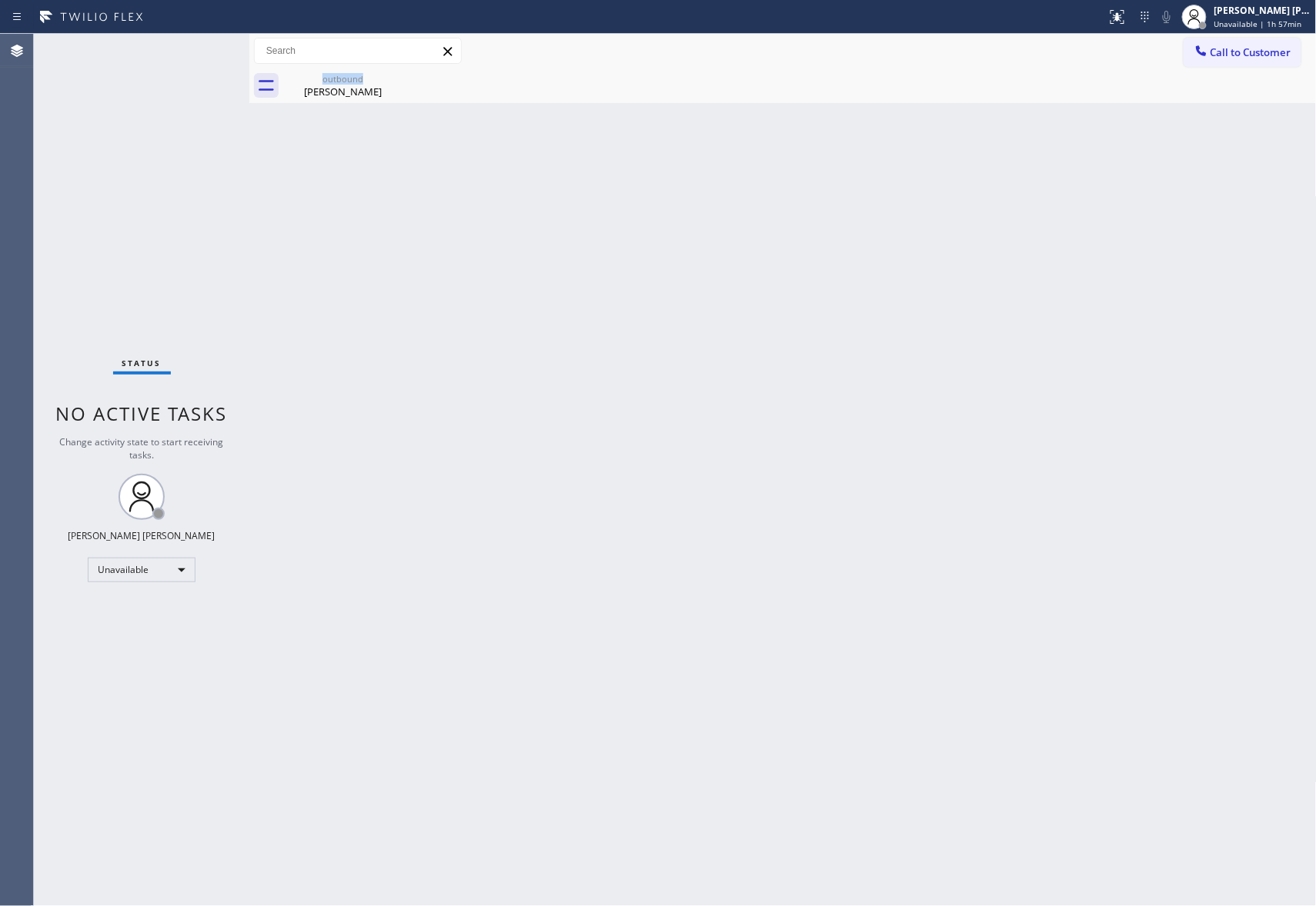
click at [394, 75] on div "outbound Mia Meyer" at bounding box center [342, 85] width 119 height 34
click at [0, 0] on icon at bounding box center [0, 0] width 0 height 0
drag, startPoint x: 394, startPoint y: 75, endPoint x: 1207, endPoint y: 66, distance: 813.0
click at [402, 74] on div at bounding box center [799, 85] width 1033 height 34
click at [1272, 48] on span "Call to Customer" at bounding box center [1251, 53] width 81 height 14
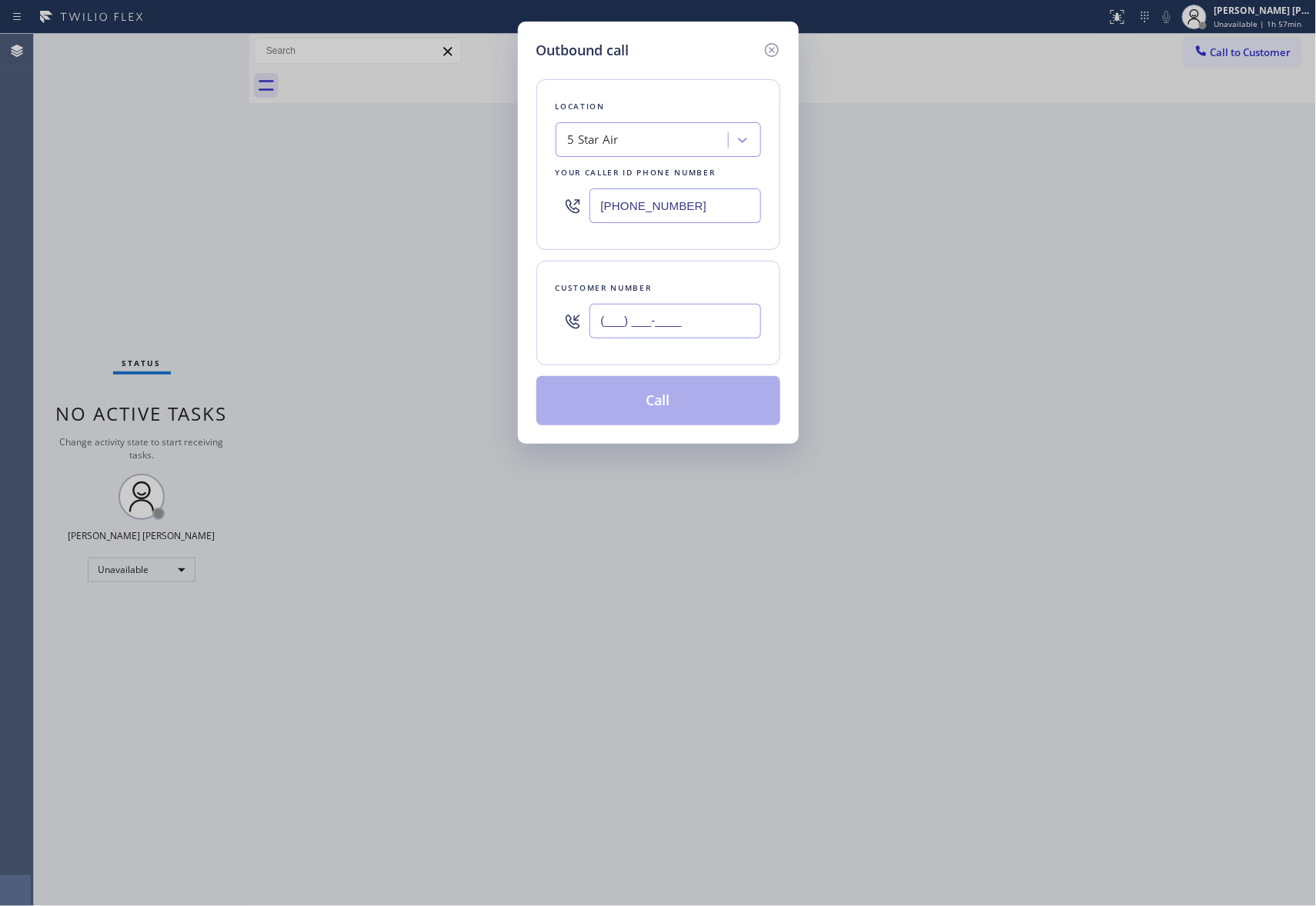
click at [679, 322] on input "(___) ___-____" at bounding box center [675, 321] width 172 height 34
paste input "774) 242-8686"
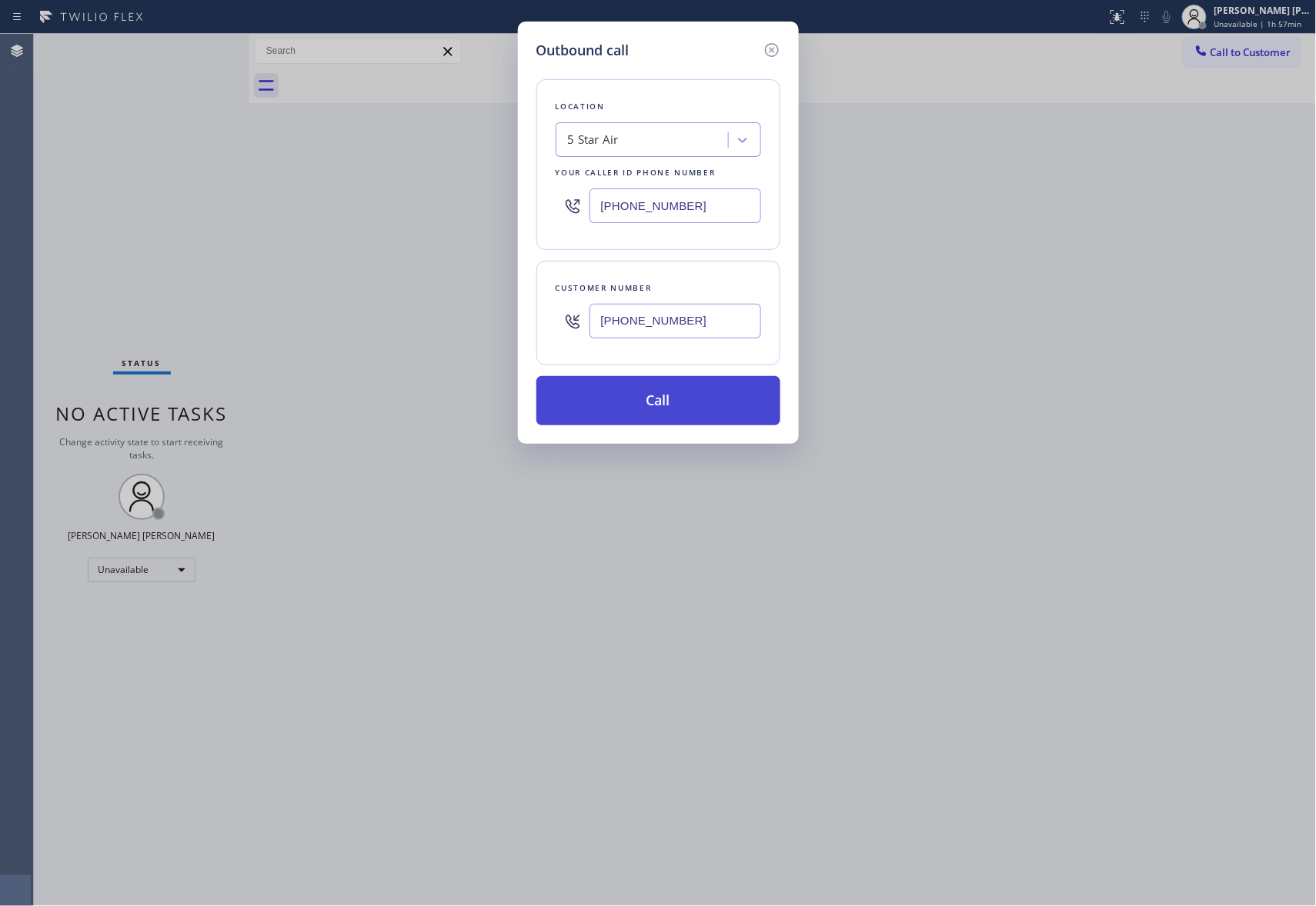
type input "(774) 242-8686"
click at [671, 410] on button "Call" at bounding box center [658, 401] width 244 height 49
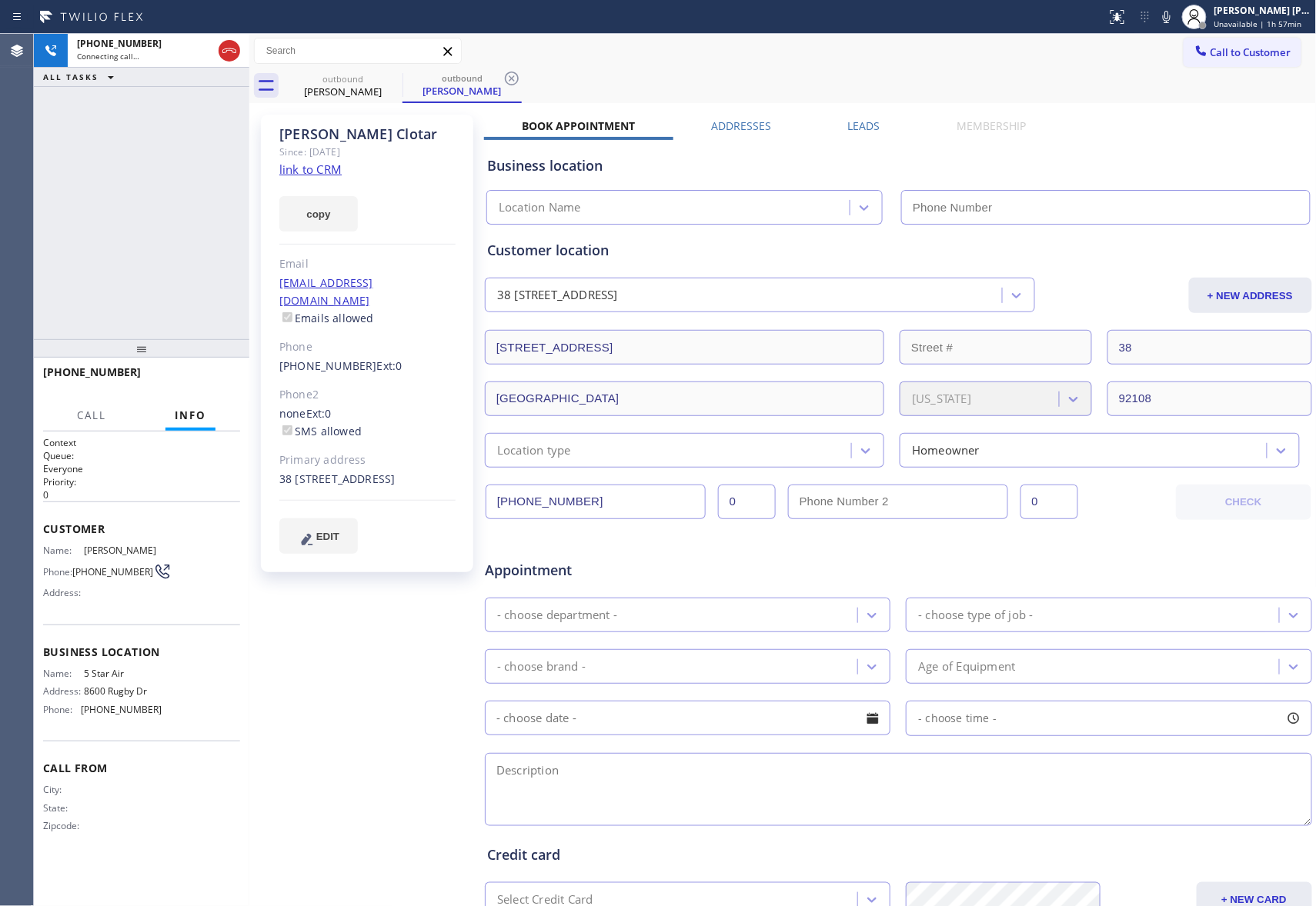
type input "[PHONE_NUMBER]"
drag, startPoint x: 221, startPoint y: 46, endPoint x: 232, endPoint y: 48, distance: 11.2
click at [223, 47] on icon at bounding box center [229, 51] width 19 height 19
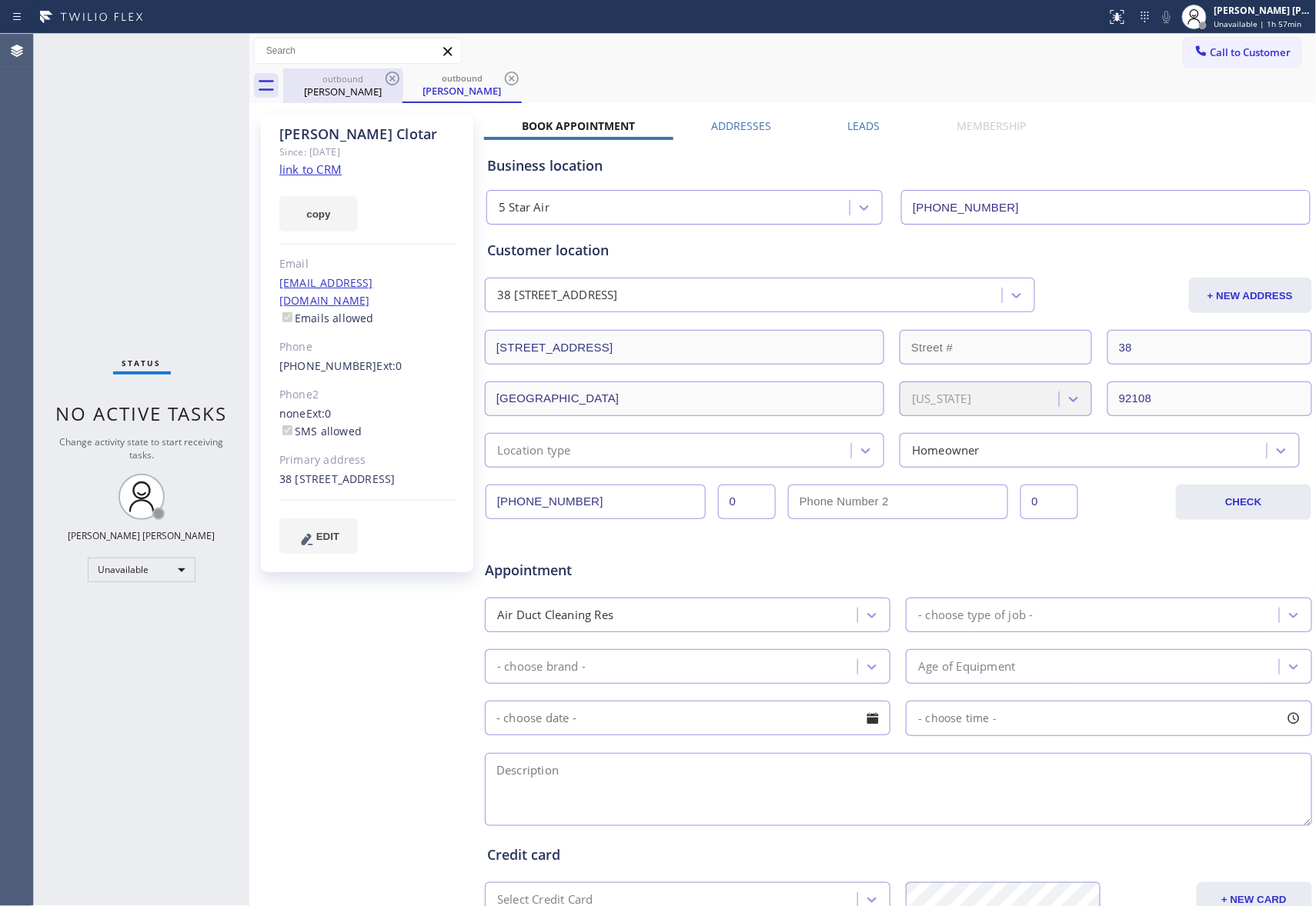
click at [379, 74] on div "outbound" at bounding box center [342, 79] width 116 height 12
click at [384, 74] on icon at bounding box center [392, 78] width 19 height 19
click at [0, 0] on icon at bounding box center [0, 0] width 0 height 0
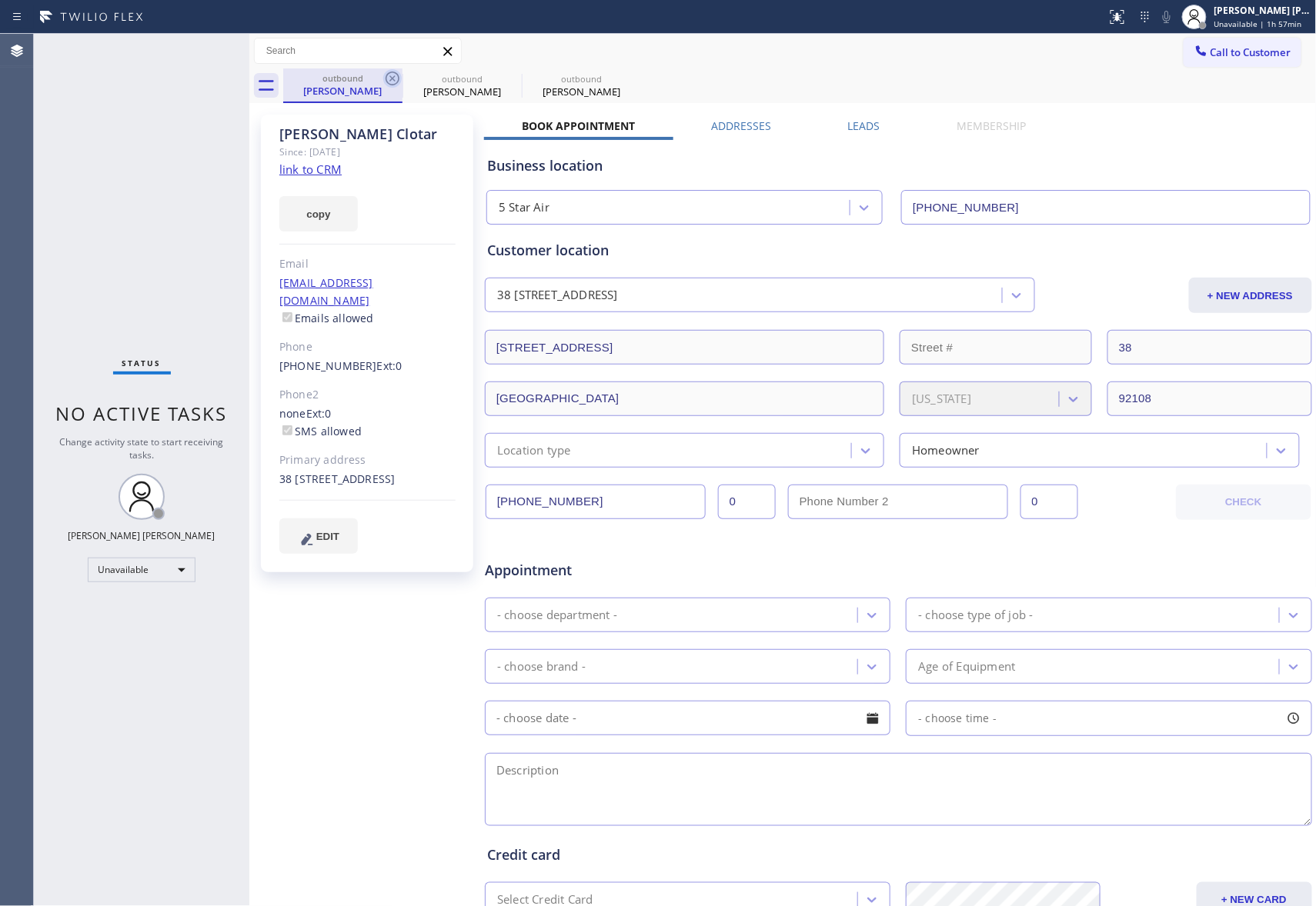
click at [384, 74] on div "outbound Paul Clotar outbound Paul Clotar outbound Paul Clotar" at bounding box center [799, 85] width 1033 height 34
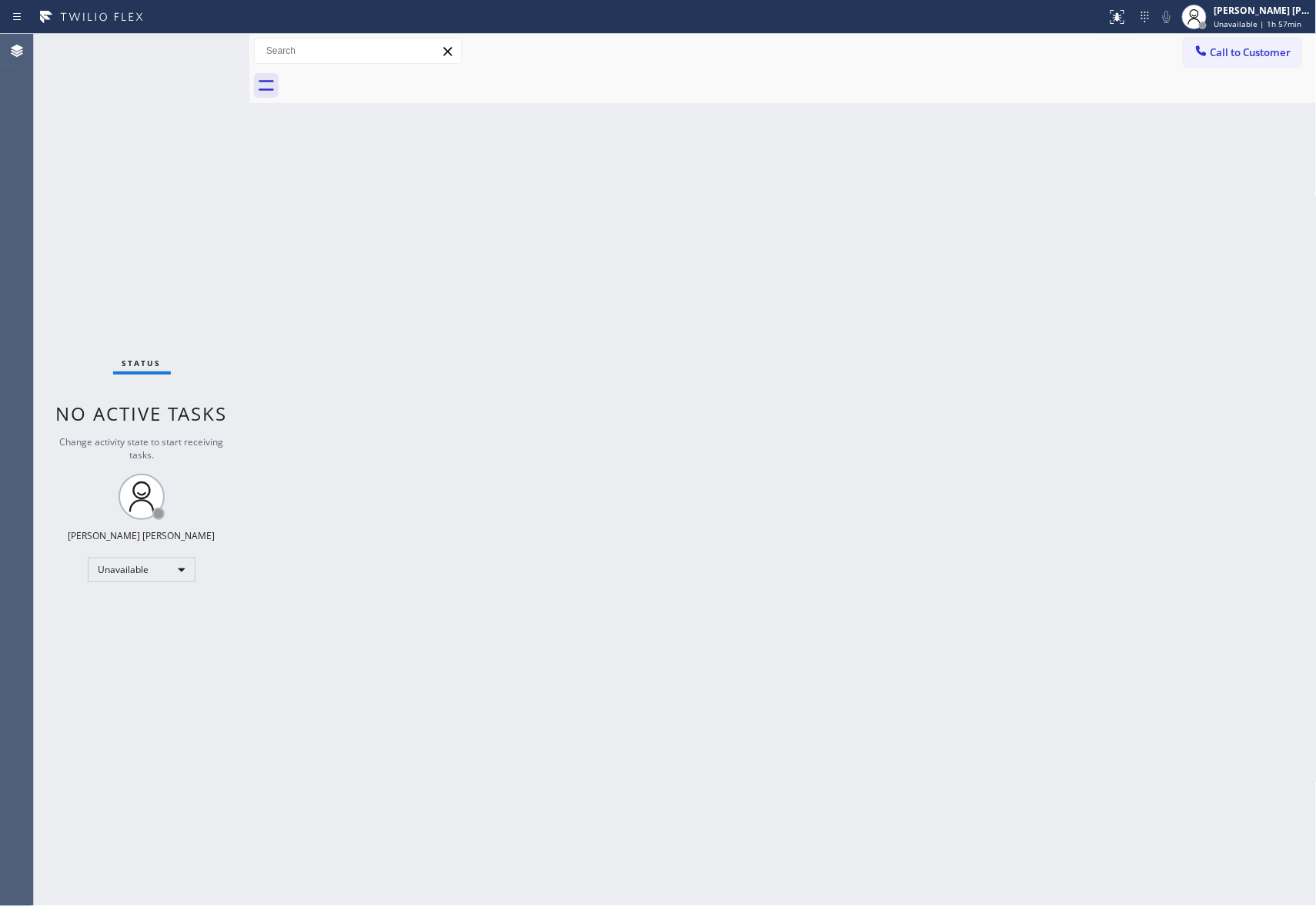
click at [337, 86] on div at bounding box center [799, 85] width 1033 height 34
click at [374, 91] on div at bounding box center [799, 85] width 1033 height 34
click at [1260, 42] on button "Call to Customer" at bounding box center [1242, 53] width 118 height 29
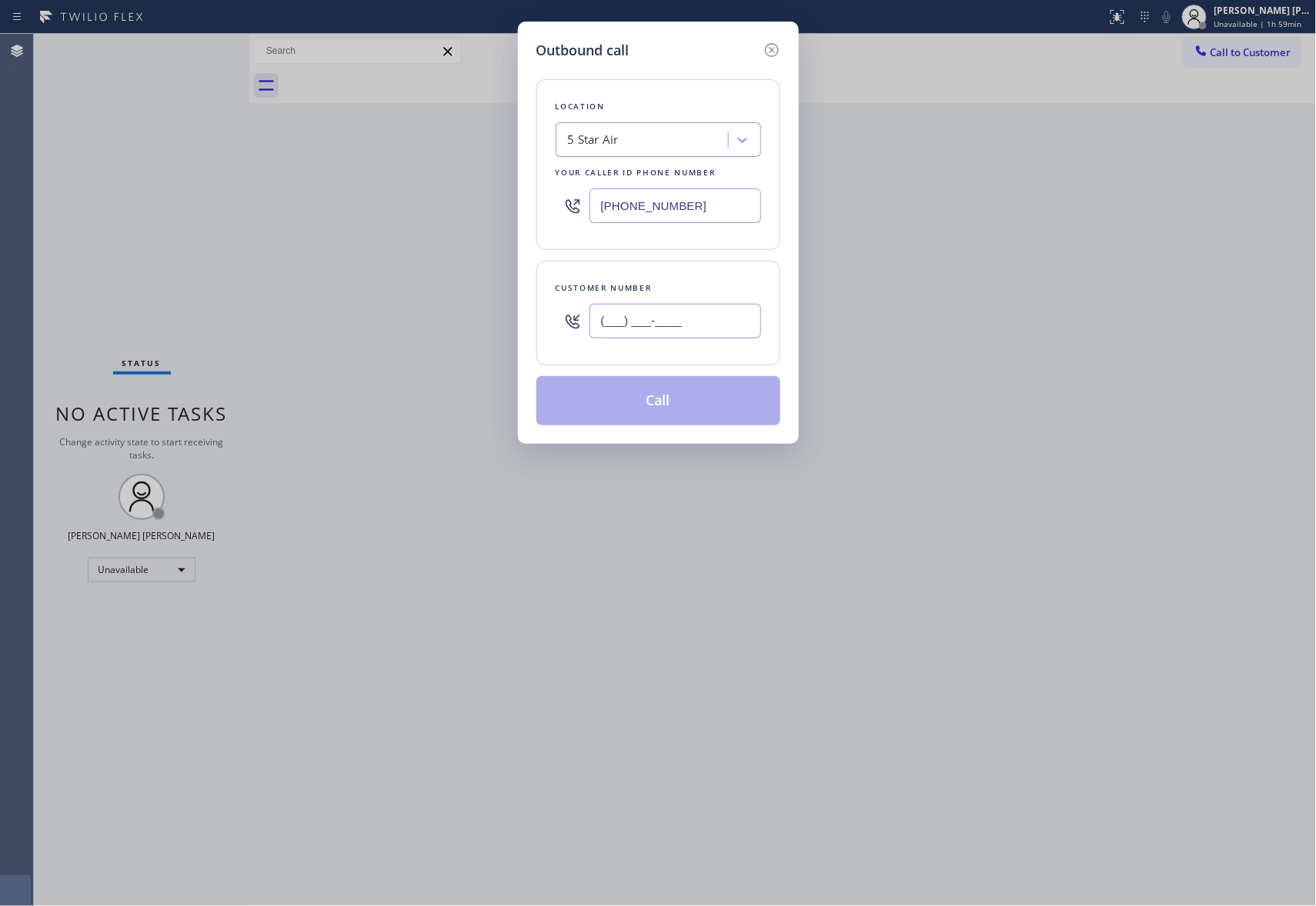
click at [679, 324] on input "(___) ___-____" at bounding box center [675, 321] width 172 height 34
paste input "323) 627-0153"
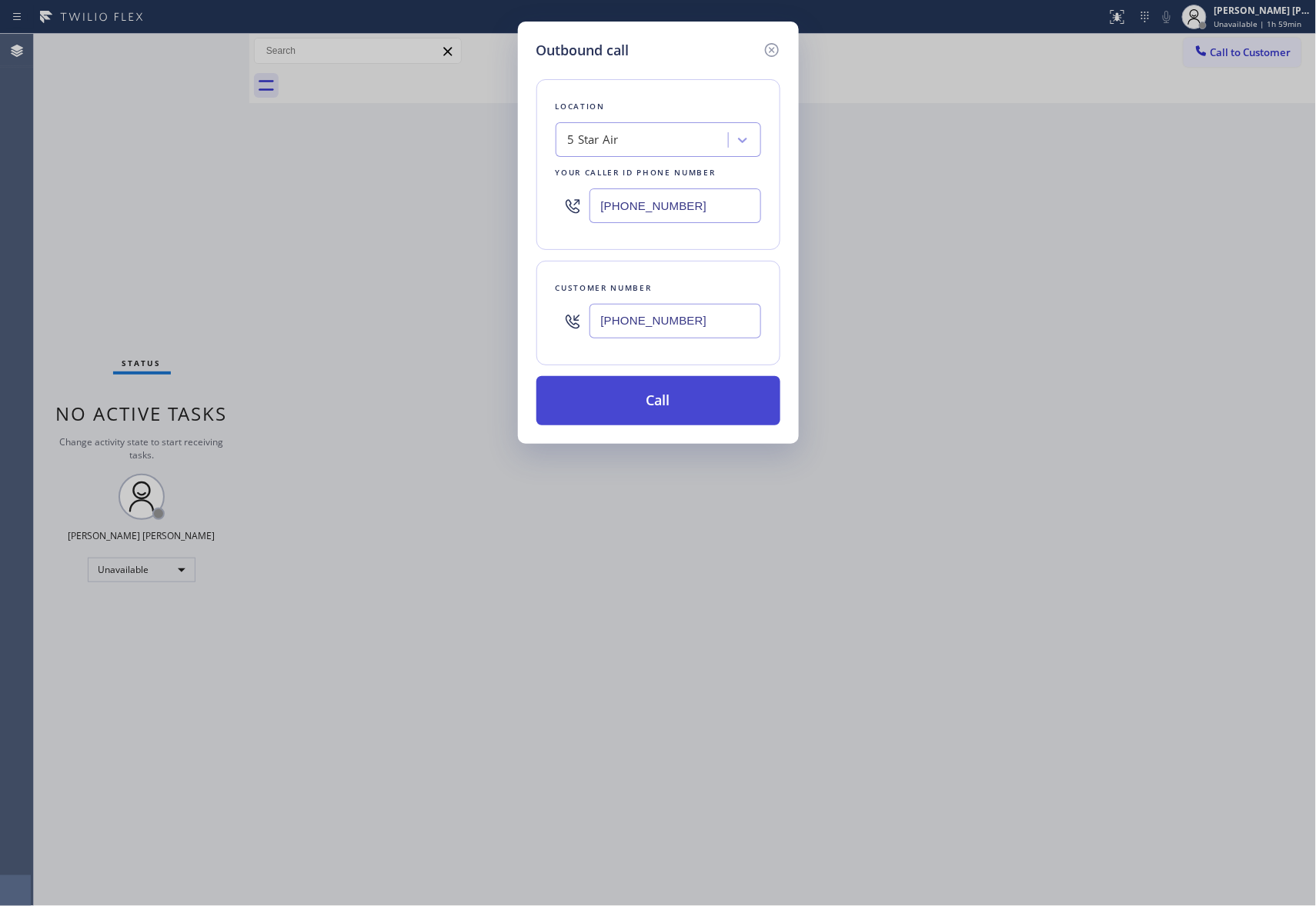
type input "(323) 627-0153"
click at [664, 399] on button "Call" at bounding box center [658, 401] width 244 height 49
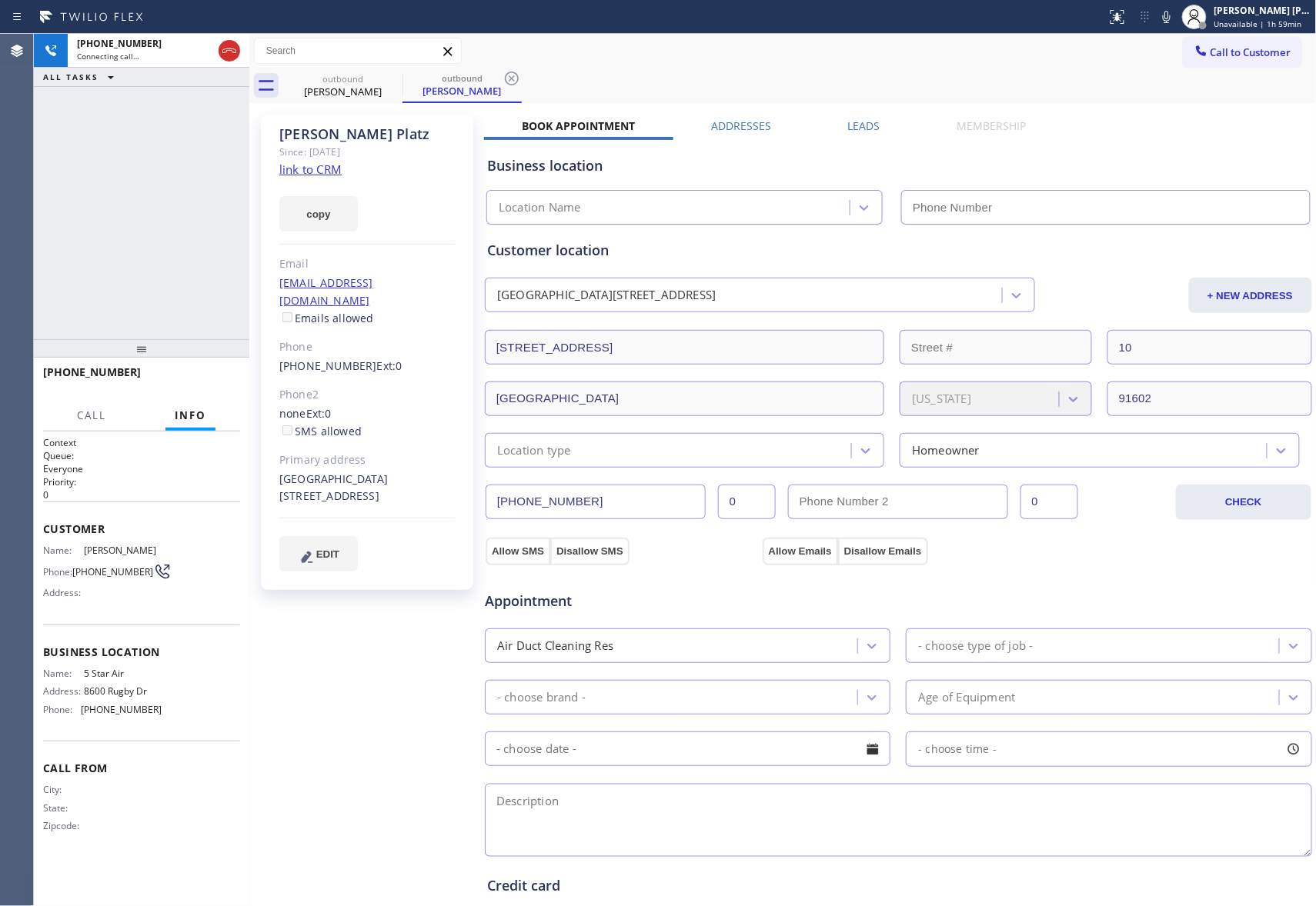
type input "[PHONE_NUMBER]"
drag, startPoint x: 275, startPoint y: 347, endPoint x: 354, endPoint y: 349, distance: 79.0
click at [354, 349] on div "Ashley Platz Since: 20 may 2020 link to CRM copy Email ashleyplatz@gmail.com Em…" at bounding box center [367, 352] width 213 height 475
copy link "(323) 627-0153"
click at [238, 47] on icon at bounding box center [229, 51] width 19 height 19
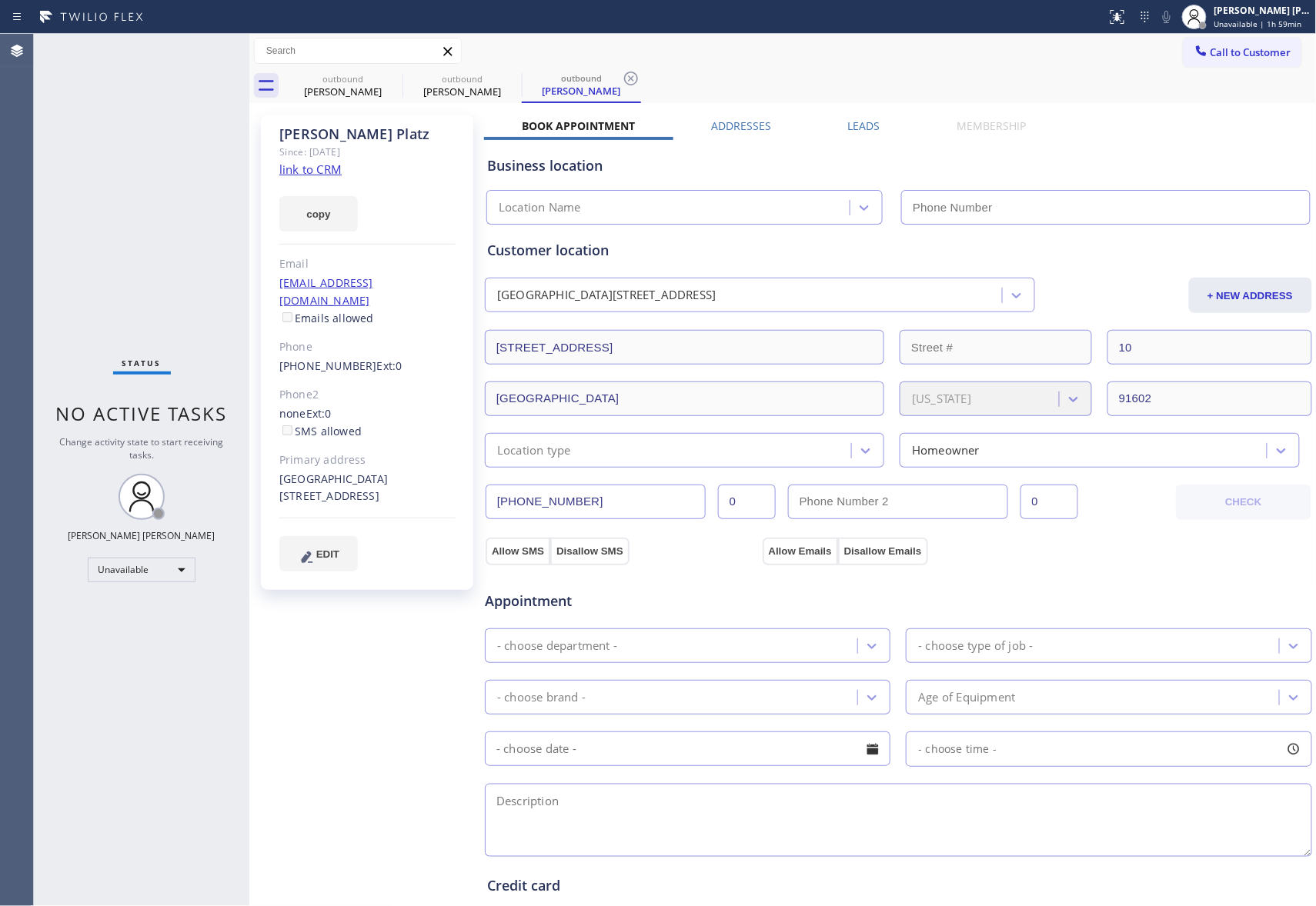
drag, startPoint x: 868, startPoint y: 126, endPoint x: 1028, endPoint y: 157, distance: 163.0
click at [868, 126] on label "Leads" at bounding box center [863, 125] width 32 height 15
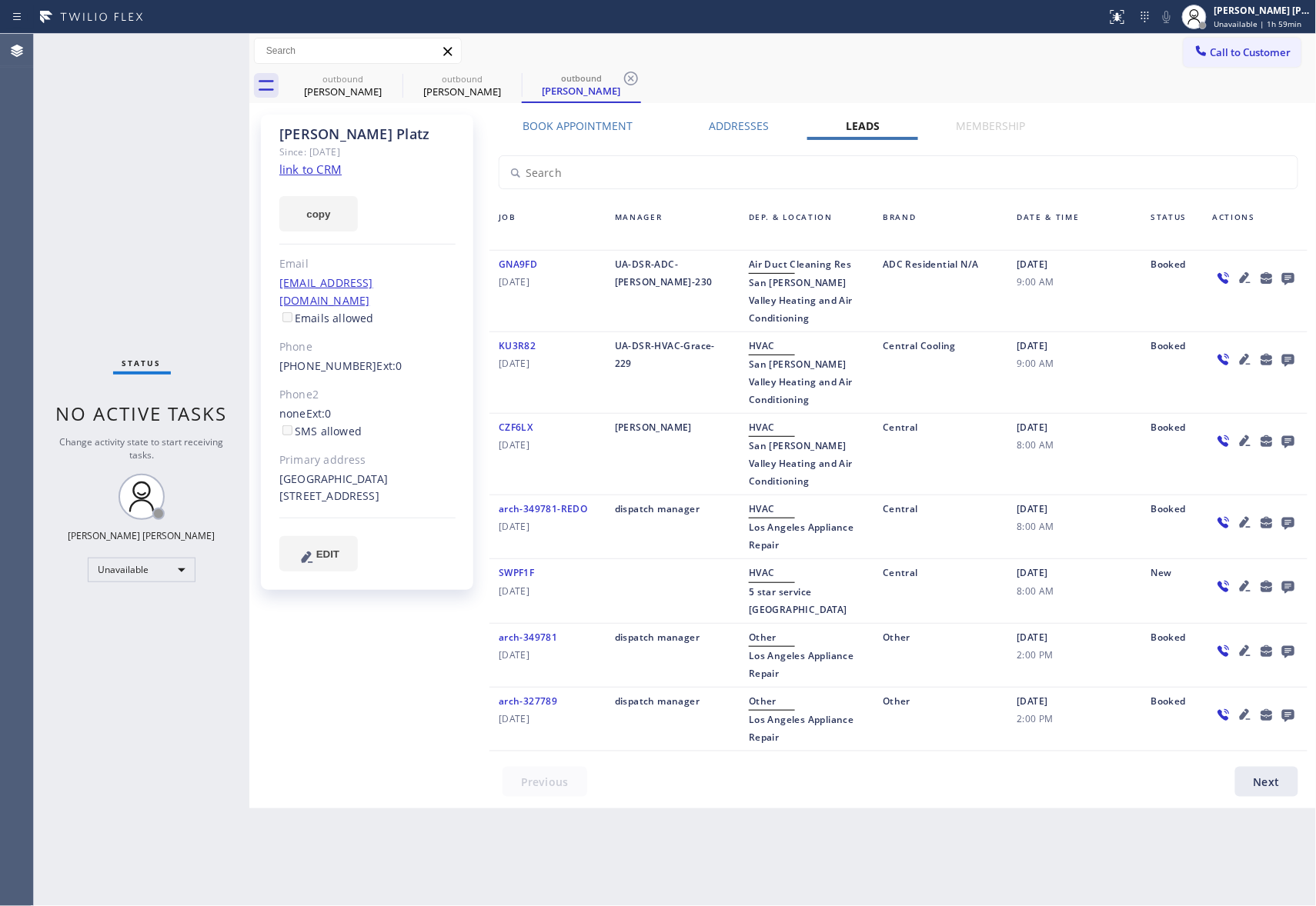
click at [1294, 274] on icon at bounding box center [1288, 278] width 19 height 20
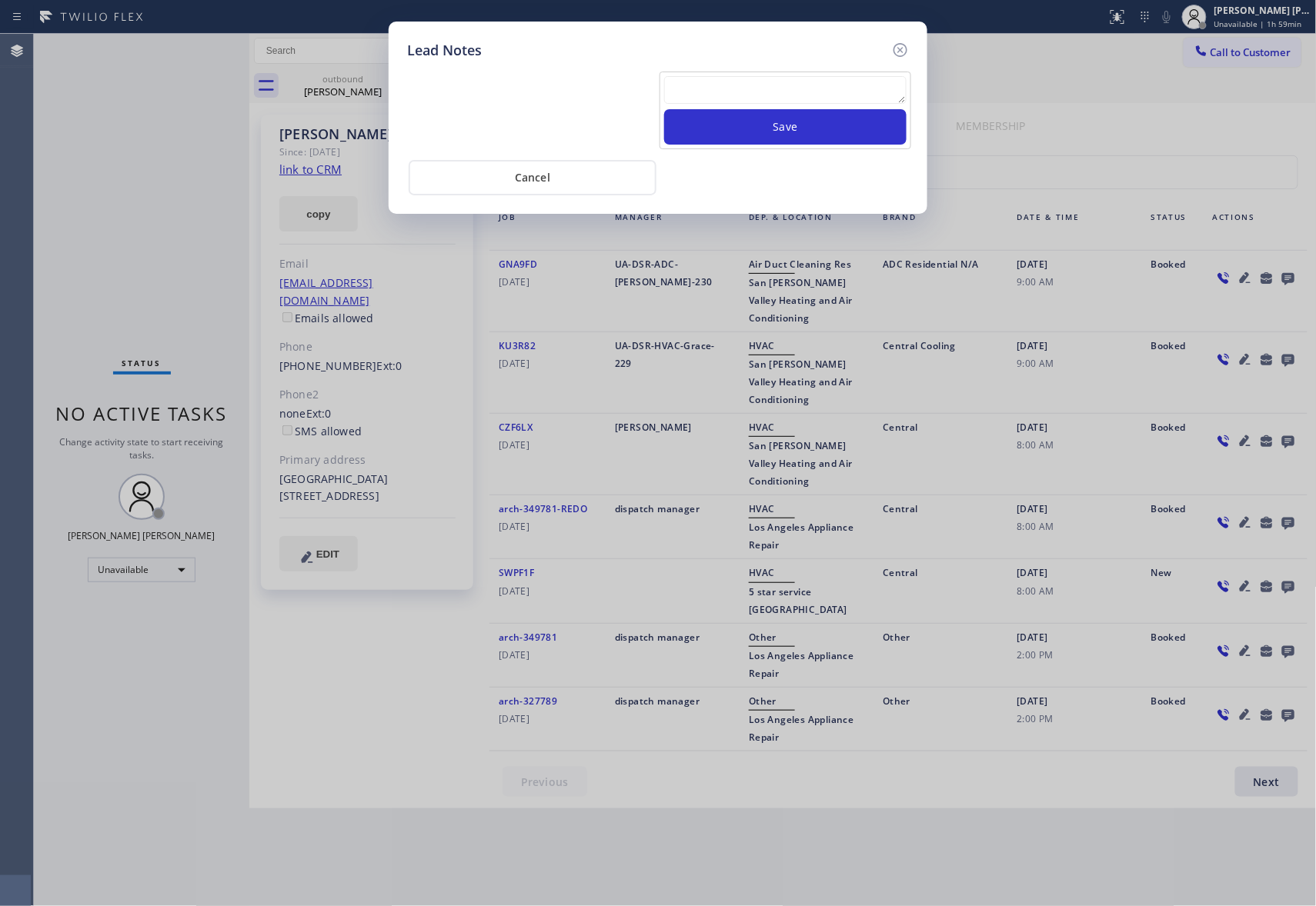
click at [839, 97] on textarea at bounding box center [785, 90] width 242 height 27
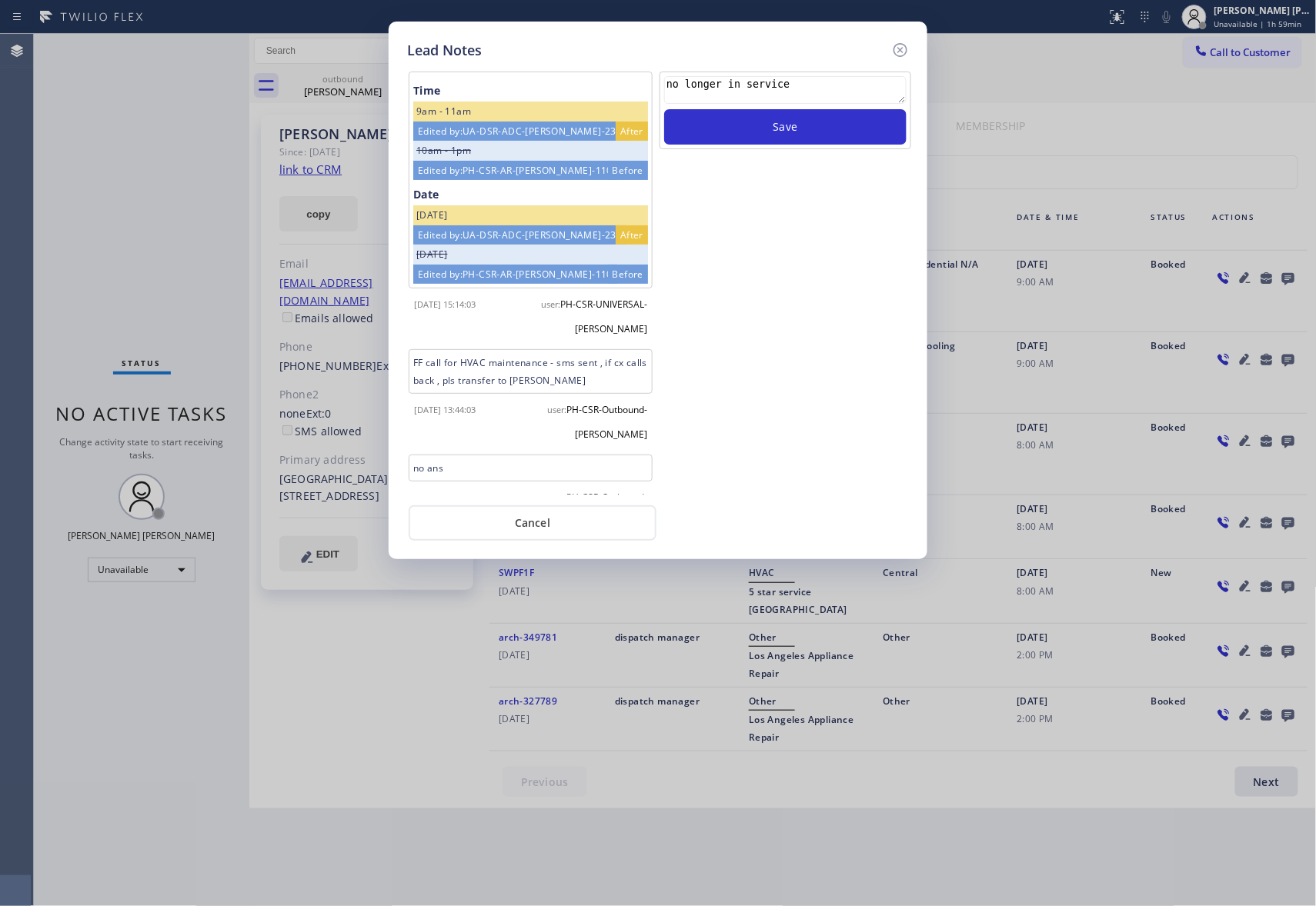
scroll to position [472, 0]
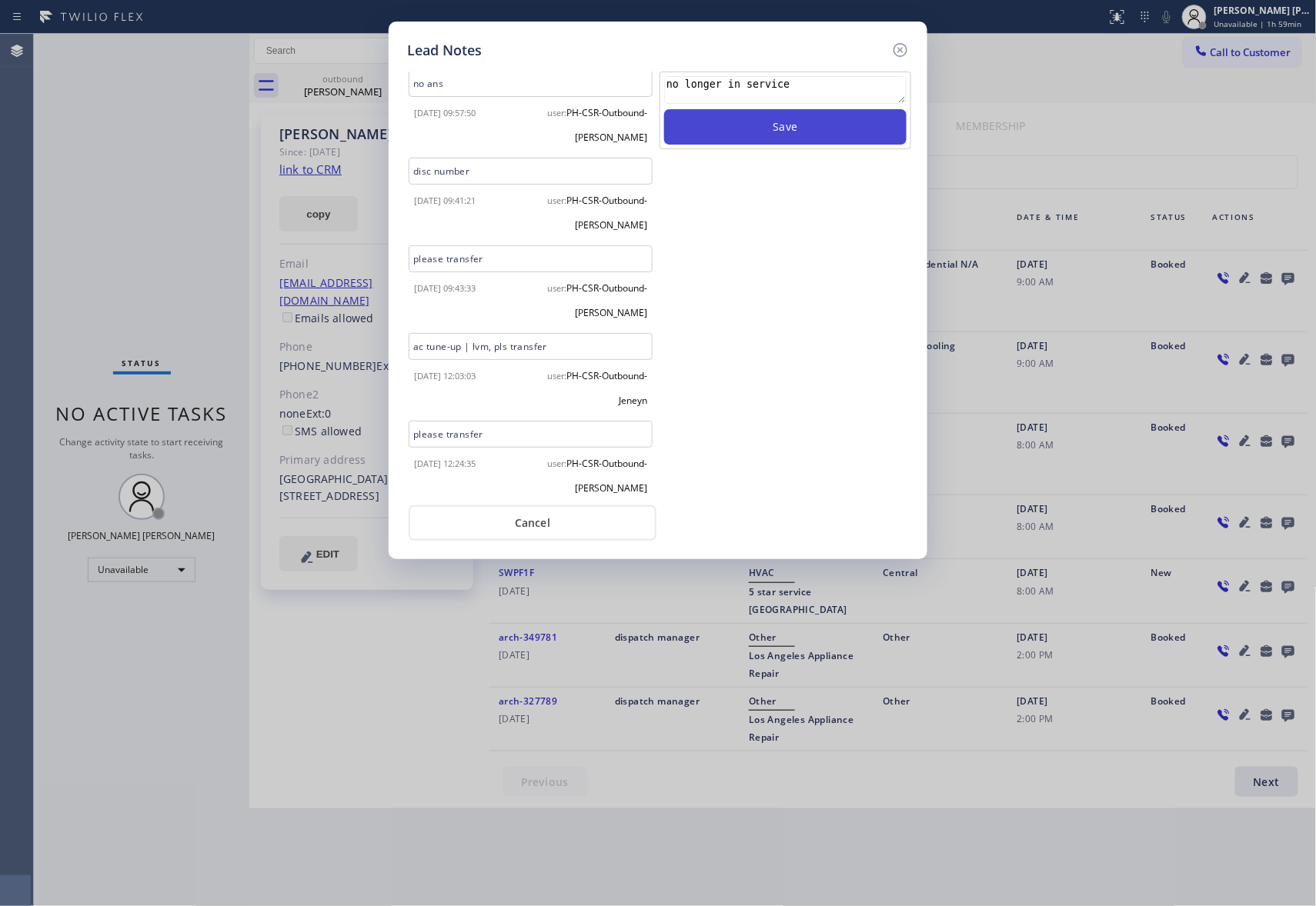
type textarea "no longer in service"
click at [782, 126] on button "Save" at bounding box center [785, 127] width 242 height 35
click at [901, 50] on icon at bounding box center [900, 50] width 14 height 14
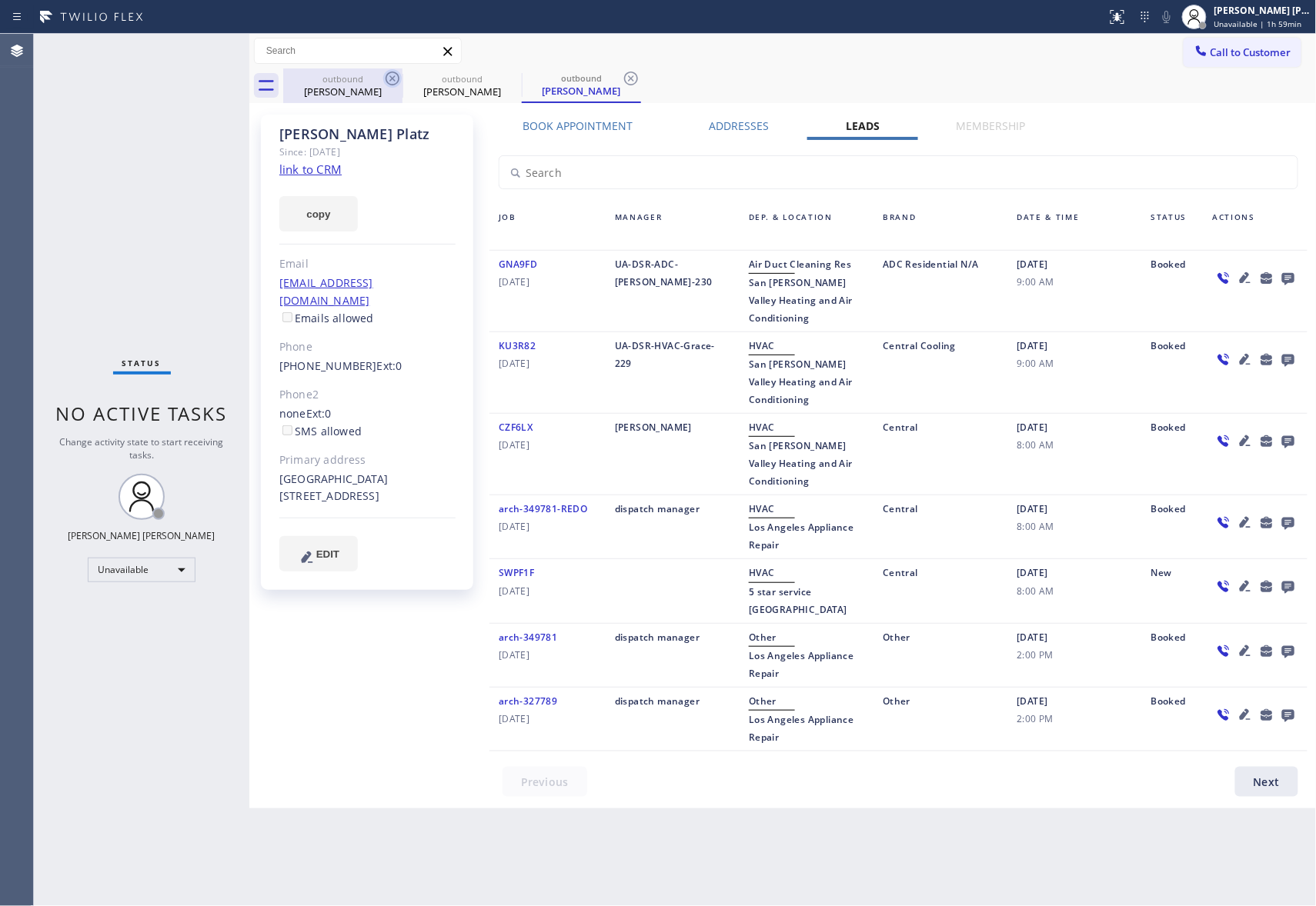
drag, startPoint x: 380, startPoint y: 87, endPoint x: 385, endPoint y: 75, distance: 13.0
click at [387, 87] on div "outbound Ashley Platz" at bounding box center [342, 85] width 119 height 34
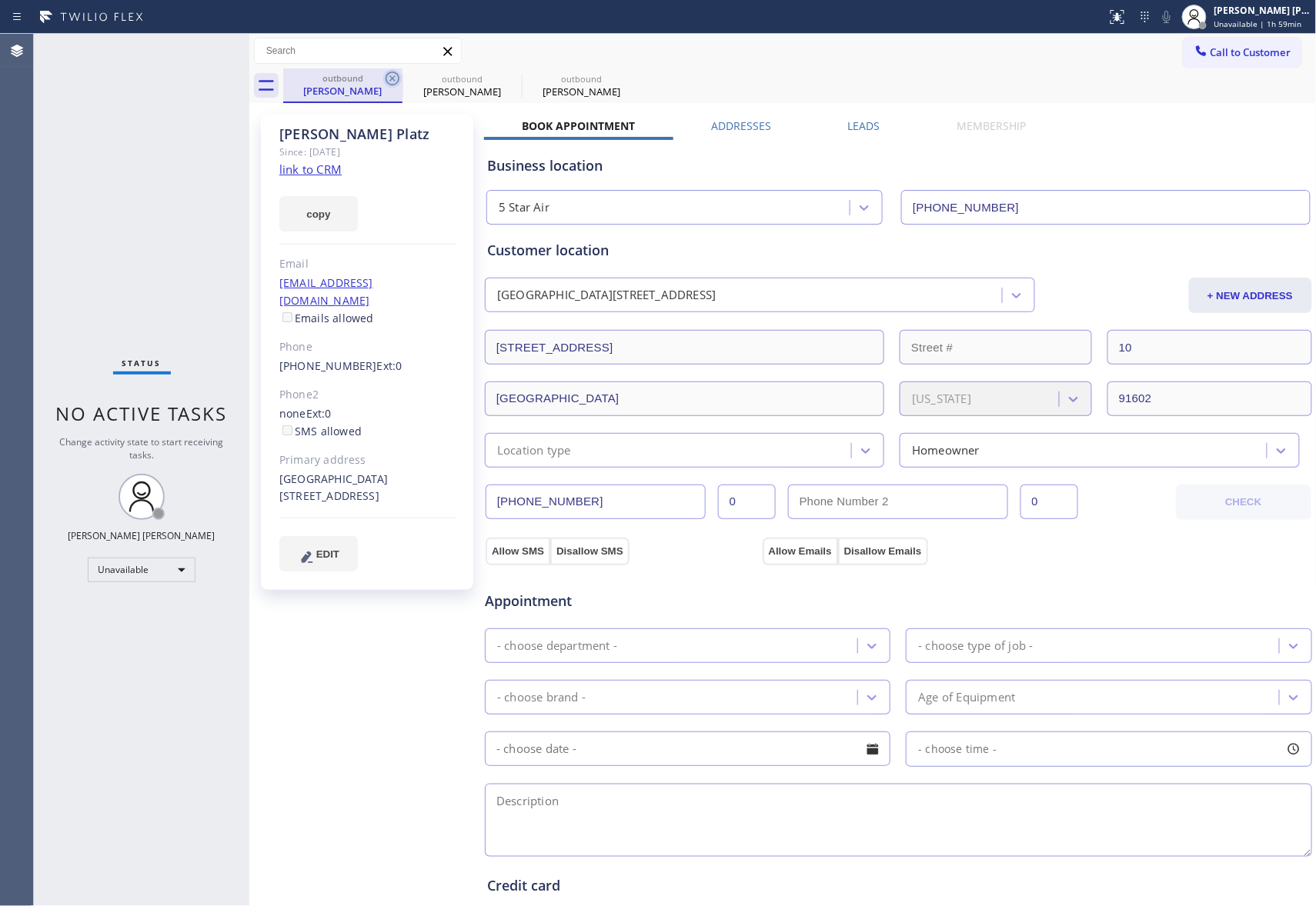
drag, startPoint x: 371, startPoint y: 77, endPoint x: 383, endPoint y: 77, distance: 12.0
click at [377, 77] on div "outbound" at bounding box center [342, 78] width 116 height 12
click at [397, 75] on icon at bounding box center [392, 78] width 19 height 19
click at [0, 0] on icon at bounding box center [0, 0] width 0 height 0
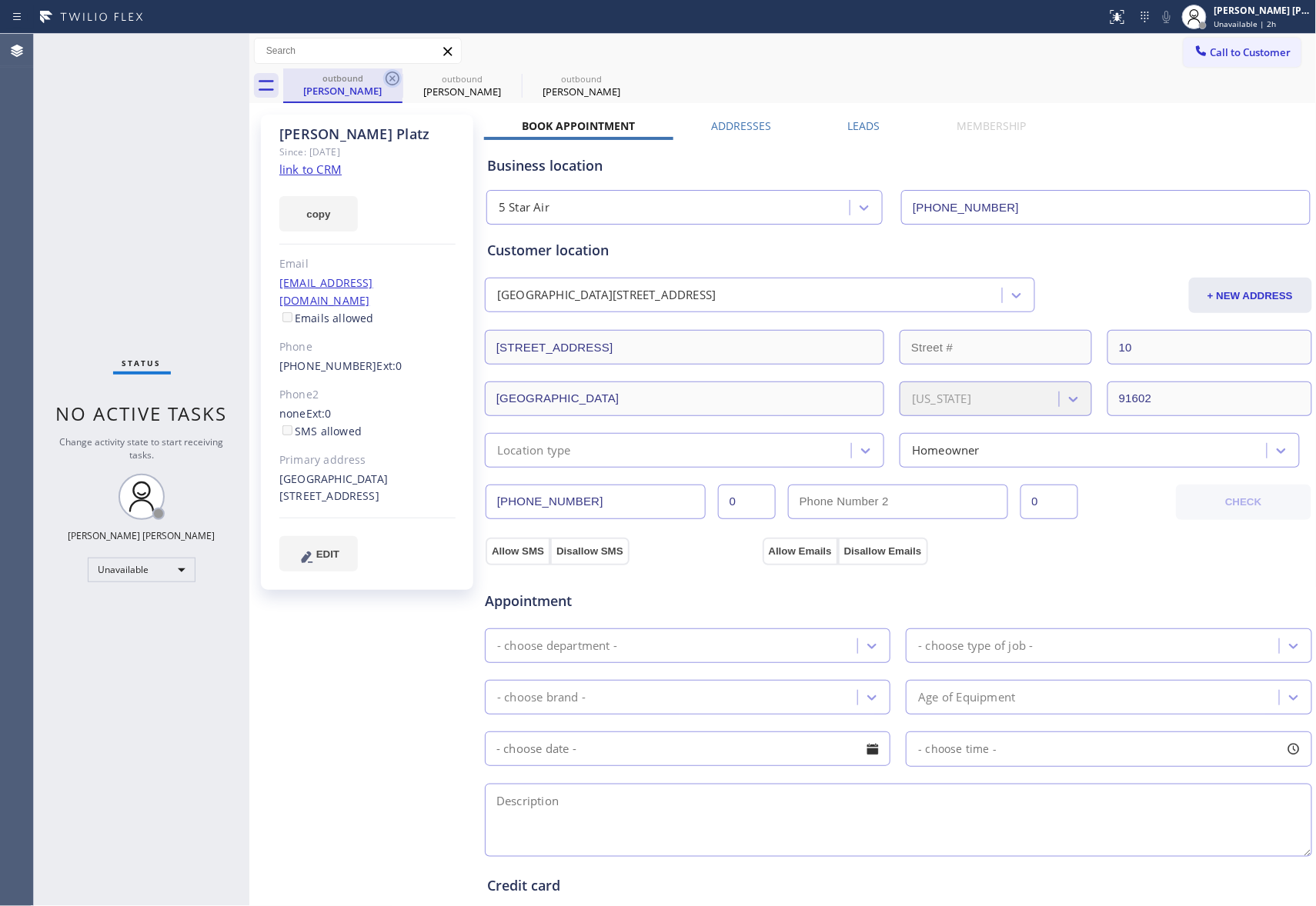
click at [397, 75] on div "outbound Ashley Platz outbound Ashley Platz outbound Ashley Platz" at bounding box center [799, 85] width 1033 height 34
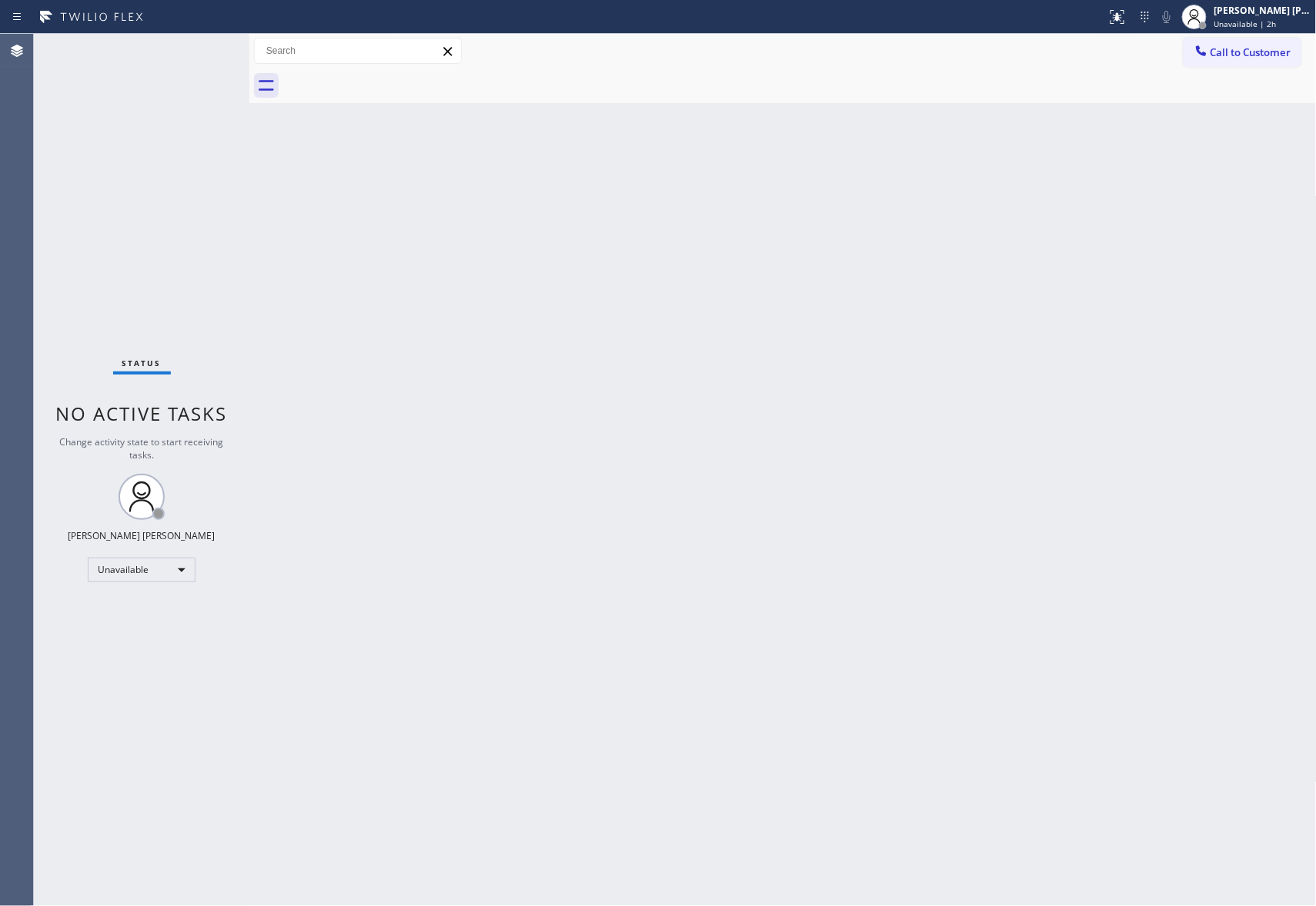
click at [397, 75] on div at bounding box center [799, 85] width 1033 height 34
click at [1272, 53] on span "Call to Customer" at bounding box center [1251, 53] width 81 height 14
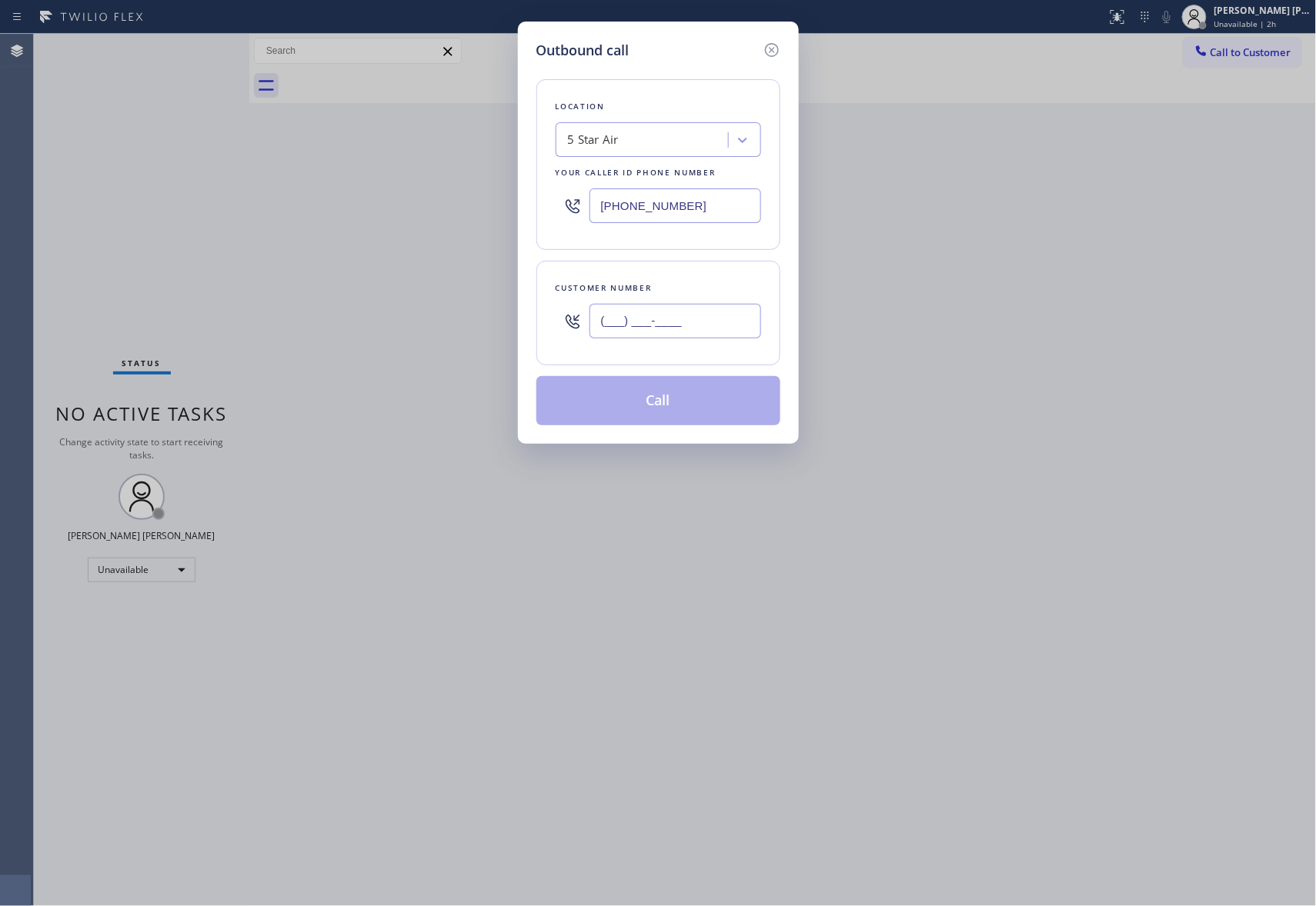
click at [701, 323] on input "(___) ___-____" at bounding box center [675, 321] width 172 height 34
paste input "385) 233-7600"
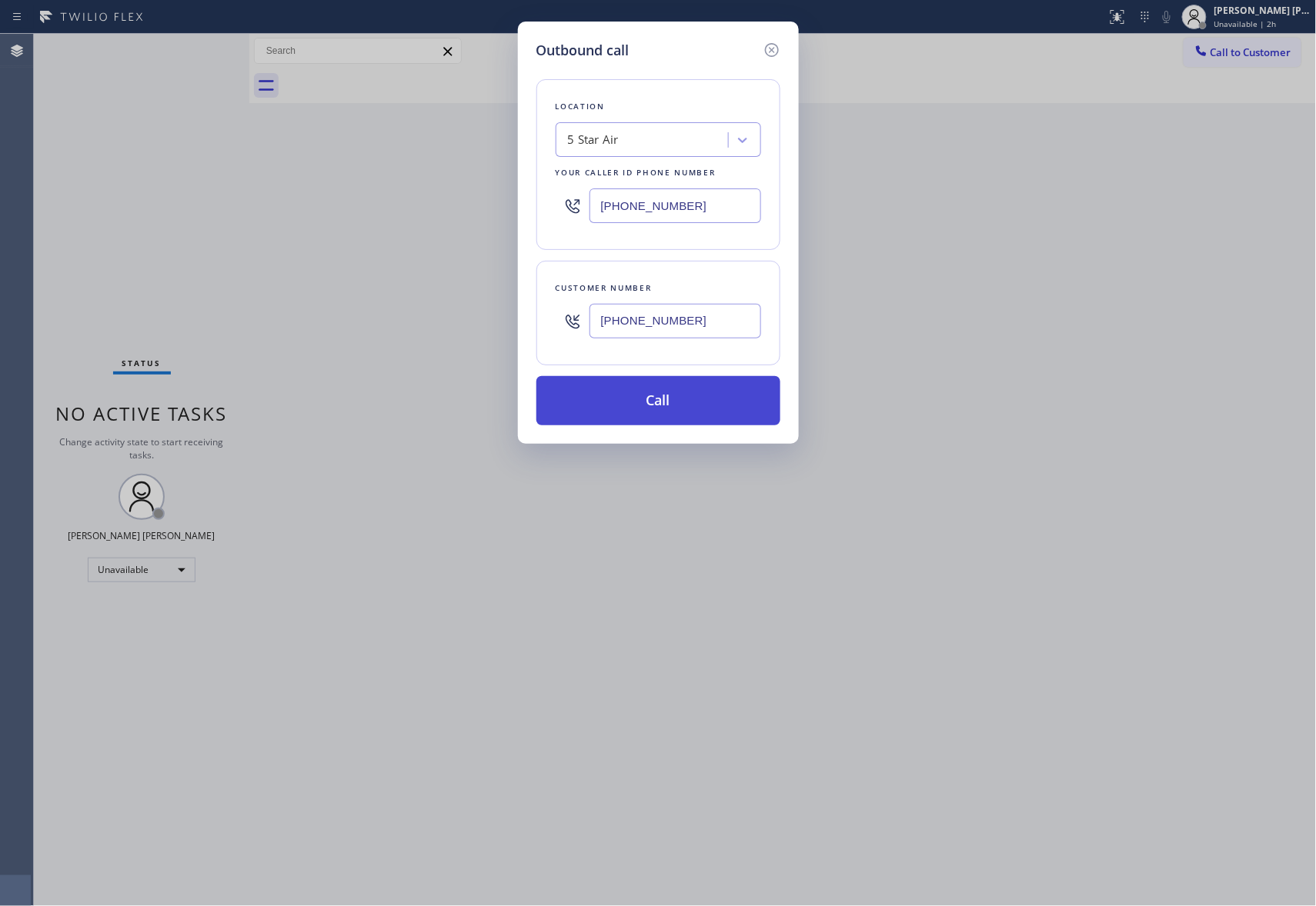
type input "(385) 233-7600"
drag, startPoint x: 703, startPoint y: 398, endPoint x: 708, endPoint y: 414, distance: 16.8
click at [702, 400] on button "Call" at bounding box center [658, 401] width 244 height 49
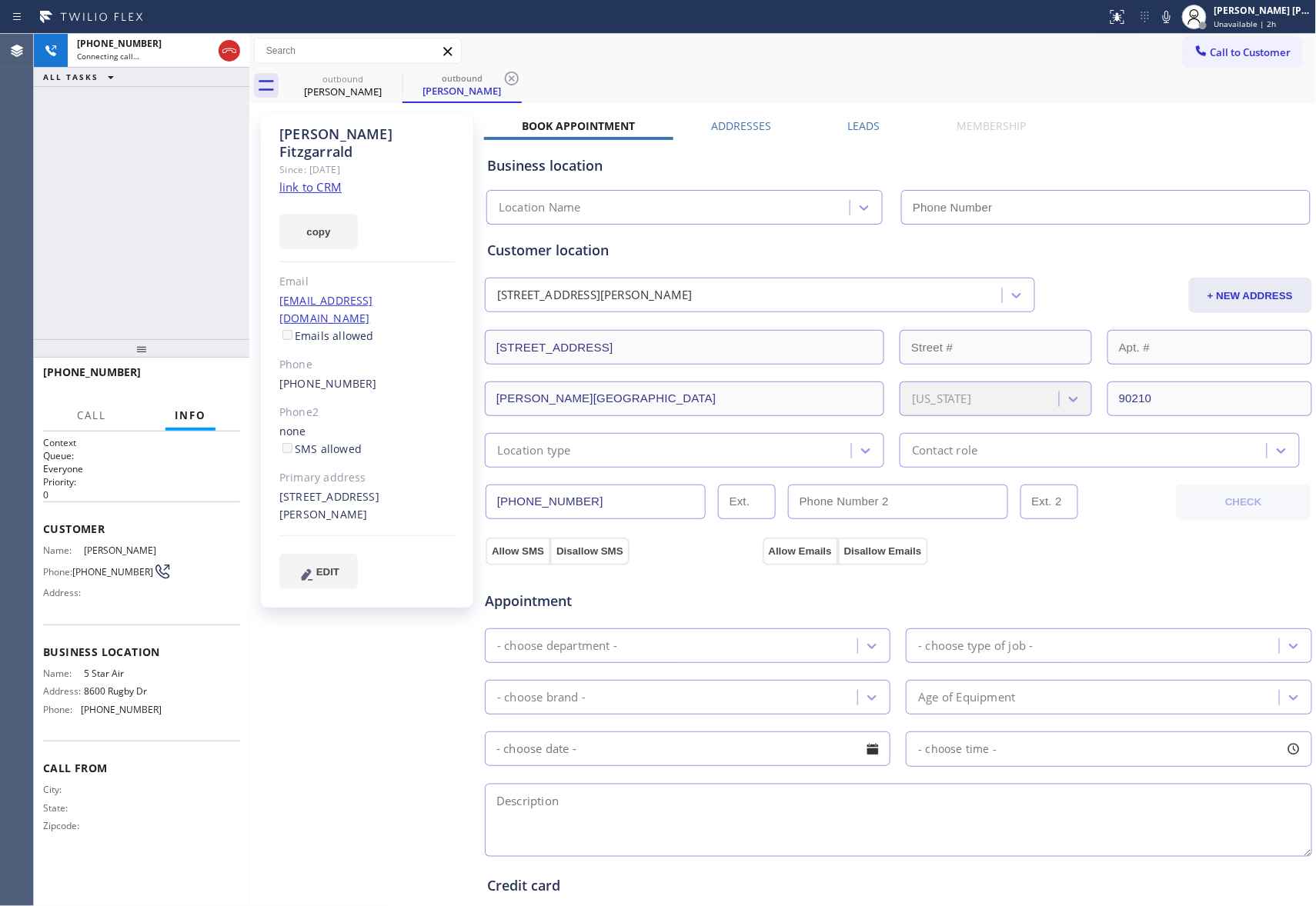
type input "[PHONE_NUMBER]"
click at [228, 45] on icon at bounding box center [229, 51] width 19 height 19
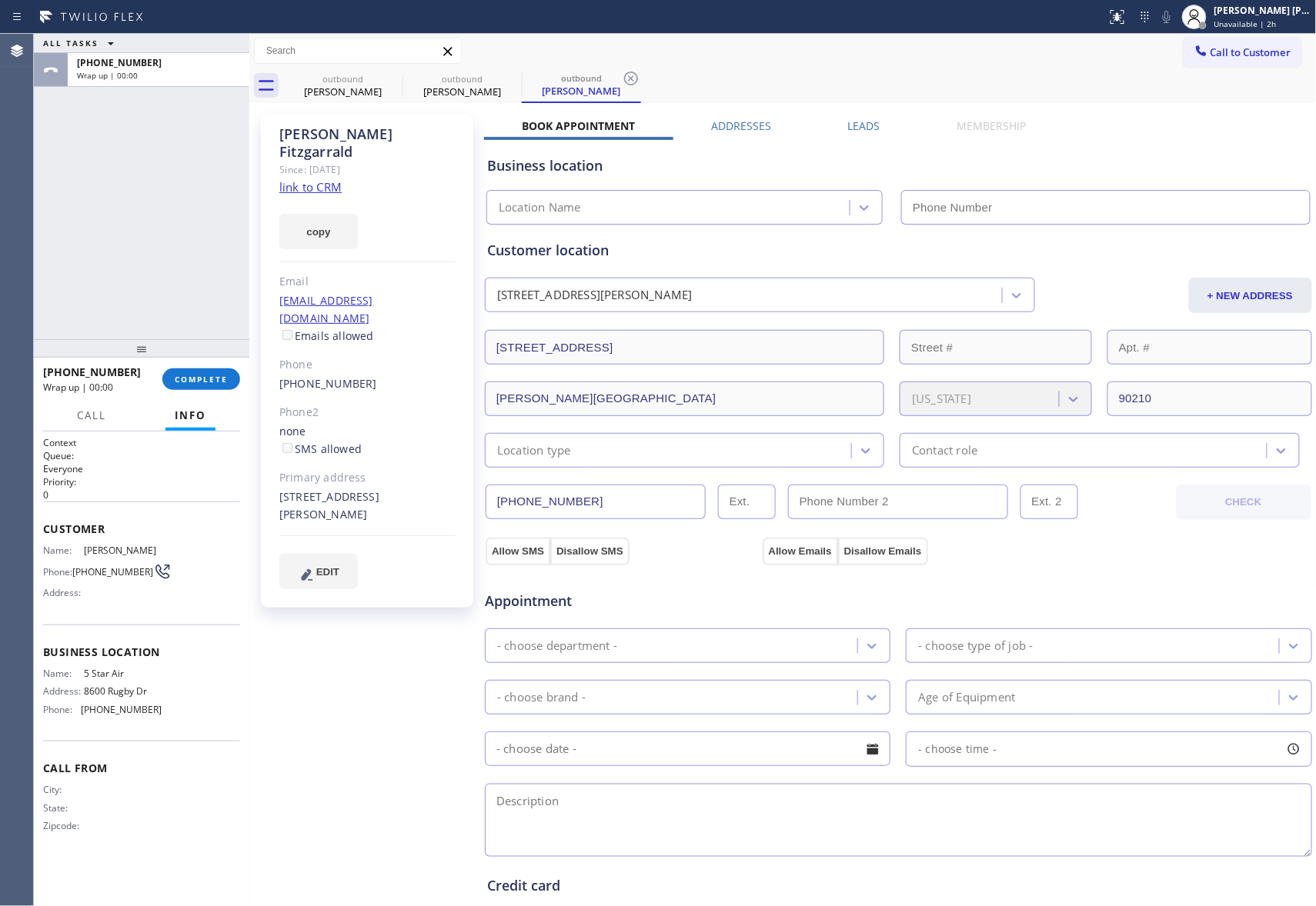
type input "[PHONE_NUMBER]"
drag, startPoint x: 410, startPoint y: 83, endPoint x: 392, endPoint y: 83, distance: 18.0
click at [410, 83] on div "outbound" at bounding box center [461, 79] width 116 height 12
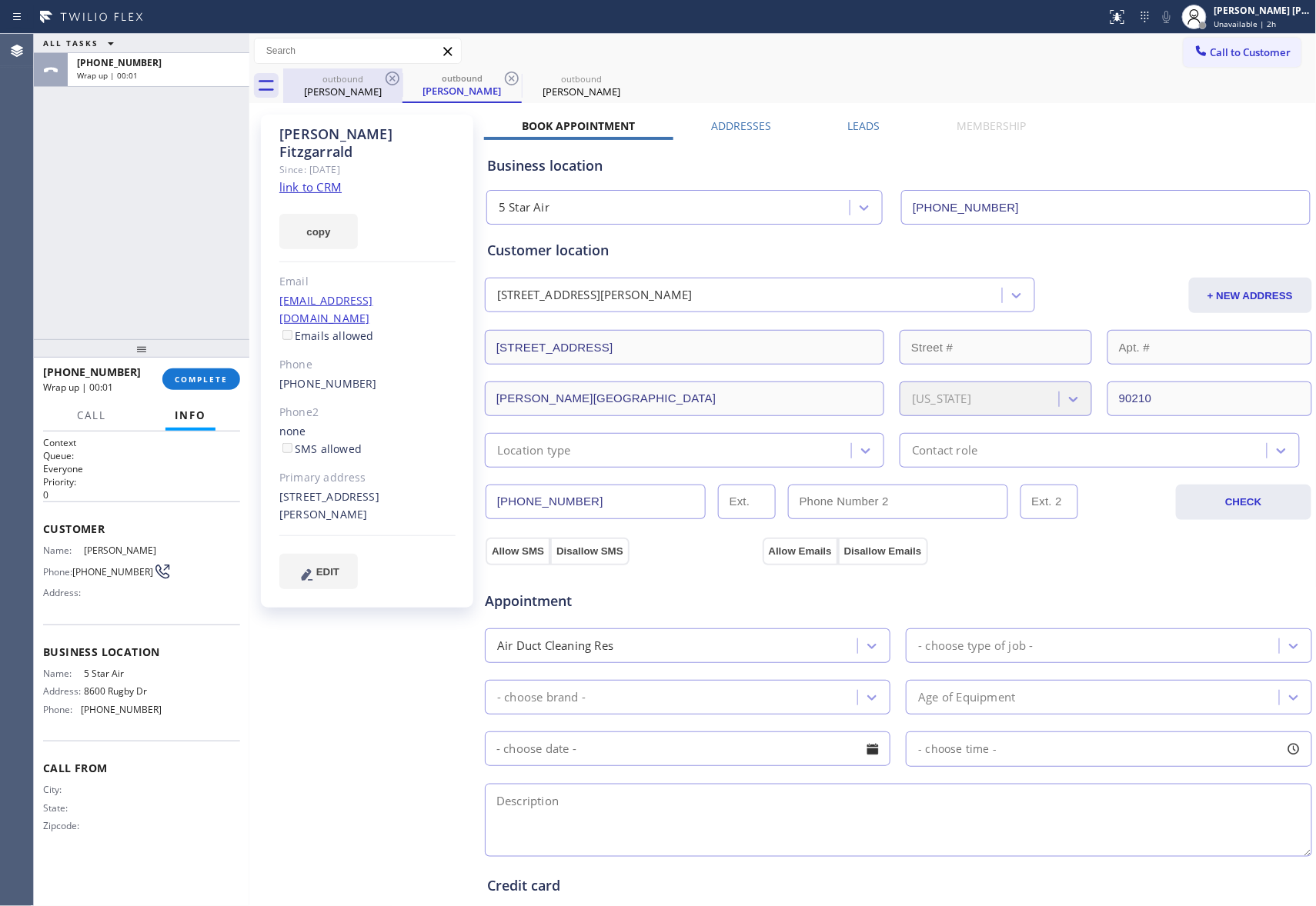
click at [392, 83] on icon at bounding box center [392, 78] width 19 height 19
click at [502, 83] on icon at bounding box center [511, 78] width 19 height 19
click at [0, 0] on icon at bounding box center [0, 0] width 0 height 0
click at [392, 83] on div "outbound Jeffery Fitzgarrald outbound Jeffery Fitzgarrald outbound Jeffery Fitz…" at bounding box center [799, 85] width 1033 height 34
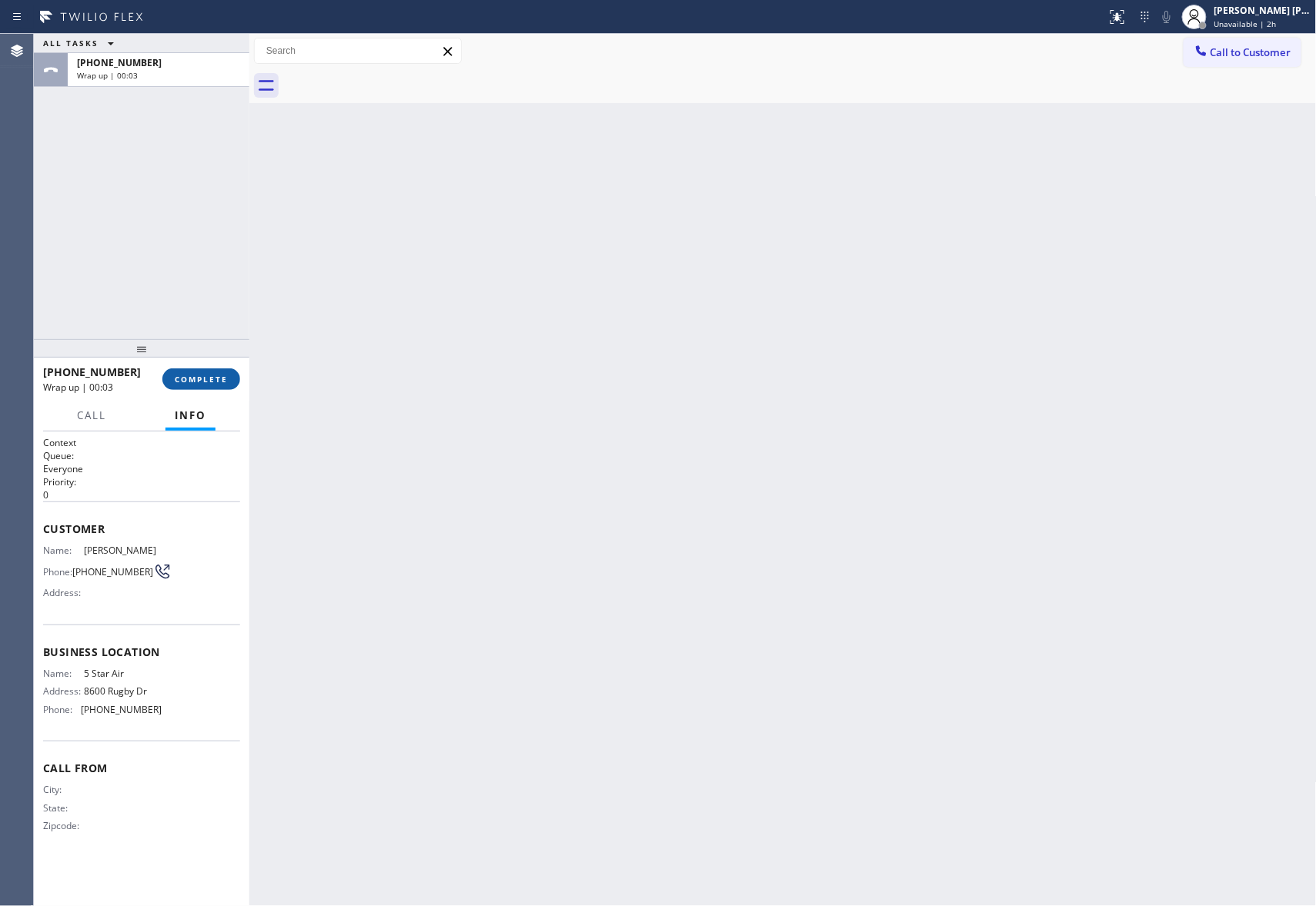
click at [208, 374] on span "COMPLETE" at bounding box center [201, 378] width 53 height 11
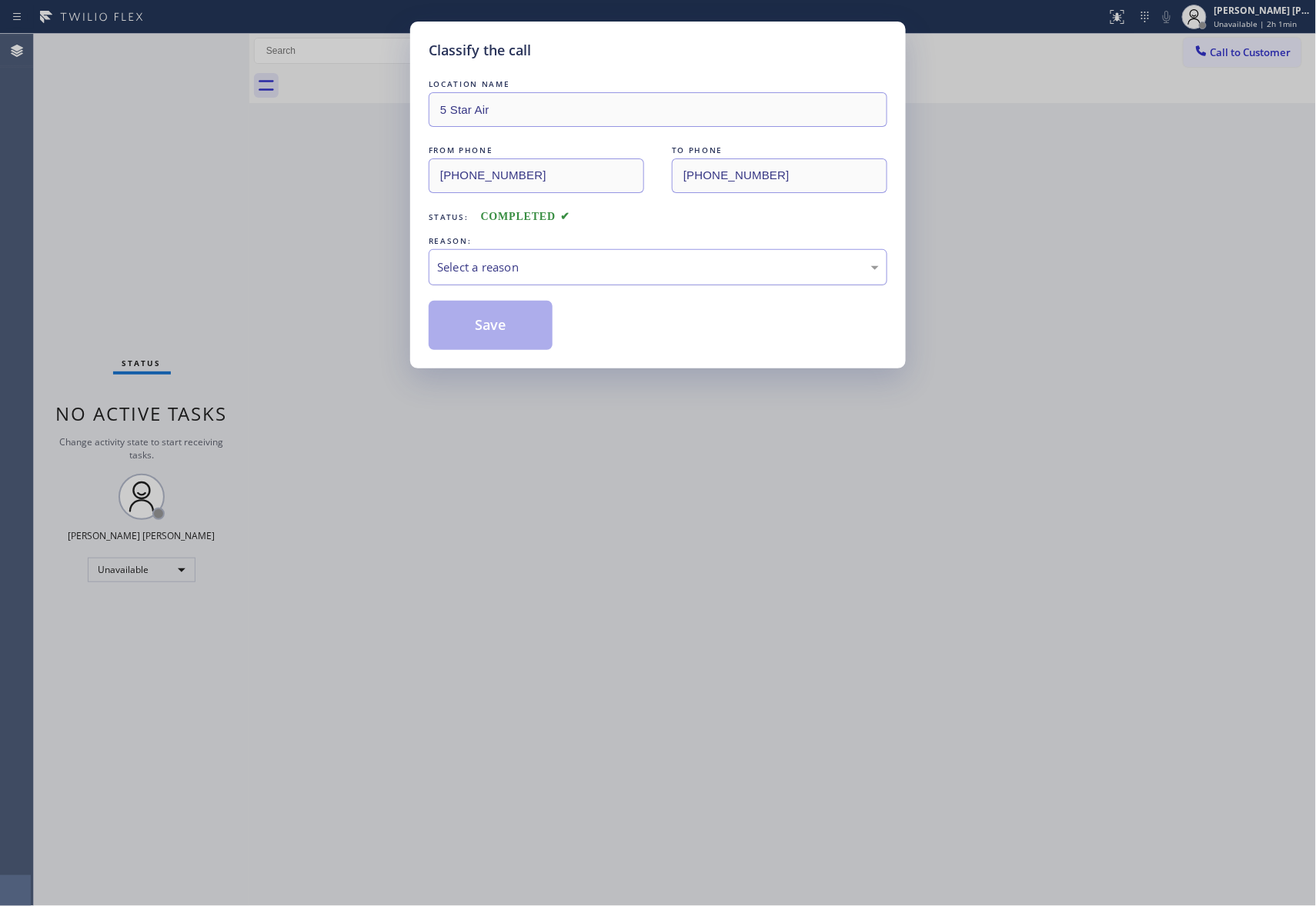
click at [544, 256] on div "Select a reason" at bounding box center [658, 267] width 459 height 36
click at [480, 326] on button "Save" at bounding box center [490, 325] width 124 height 49
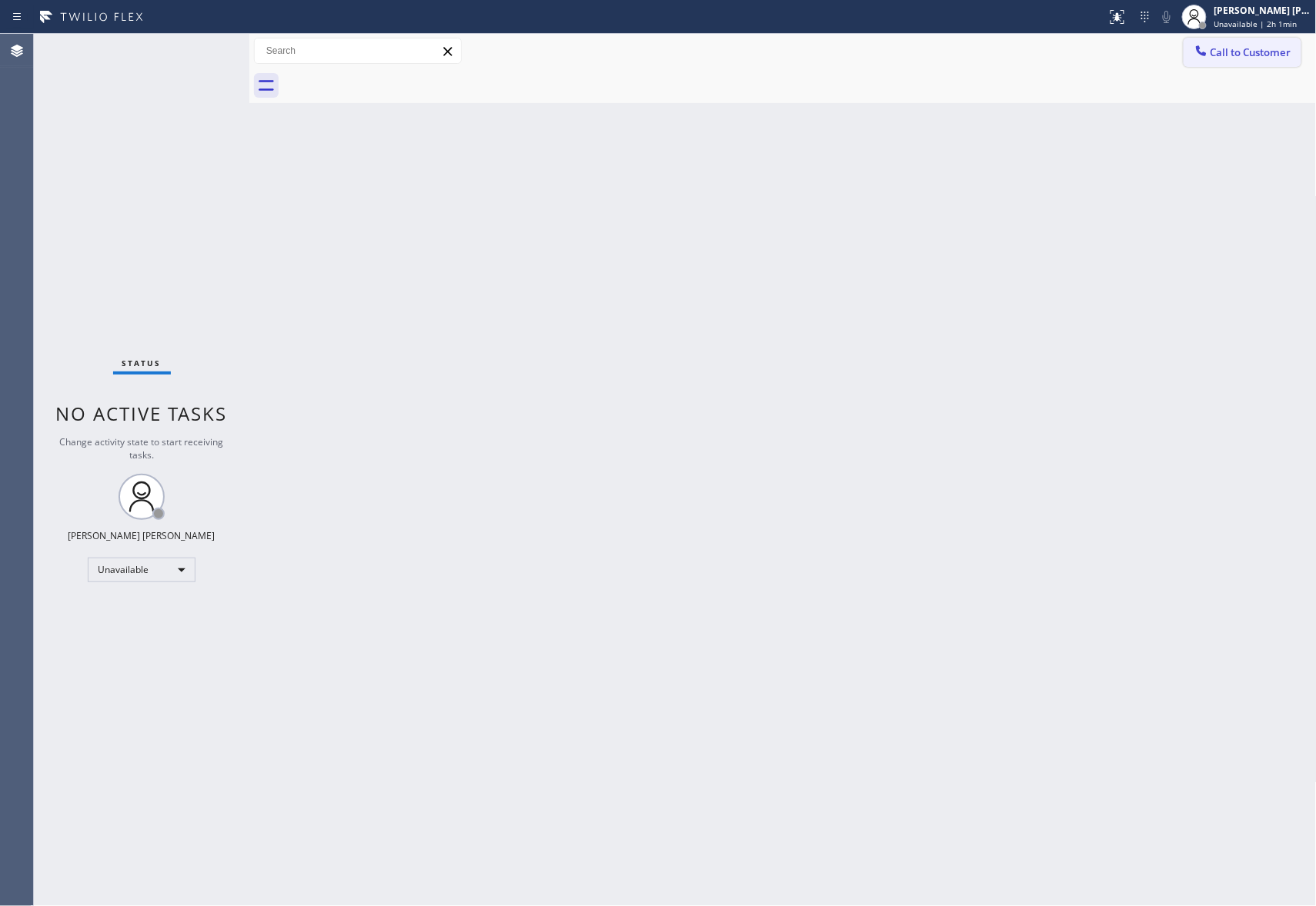
drag, startPoint x: 1265, startPoint y: 57, endPoint x: 988, endPoint y: 98, distance: 280.0
click at [1262, 57] on span "Call to Customer" at bounding box center [1251, 53] width 81 height 14
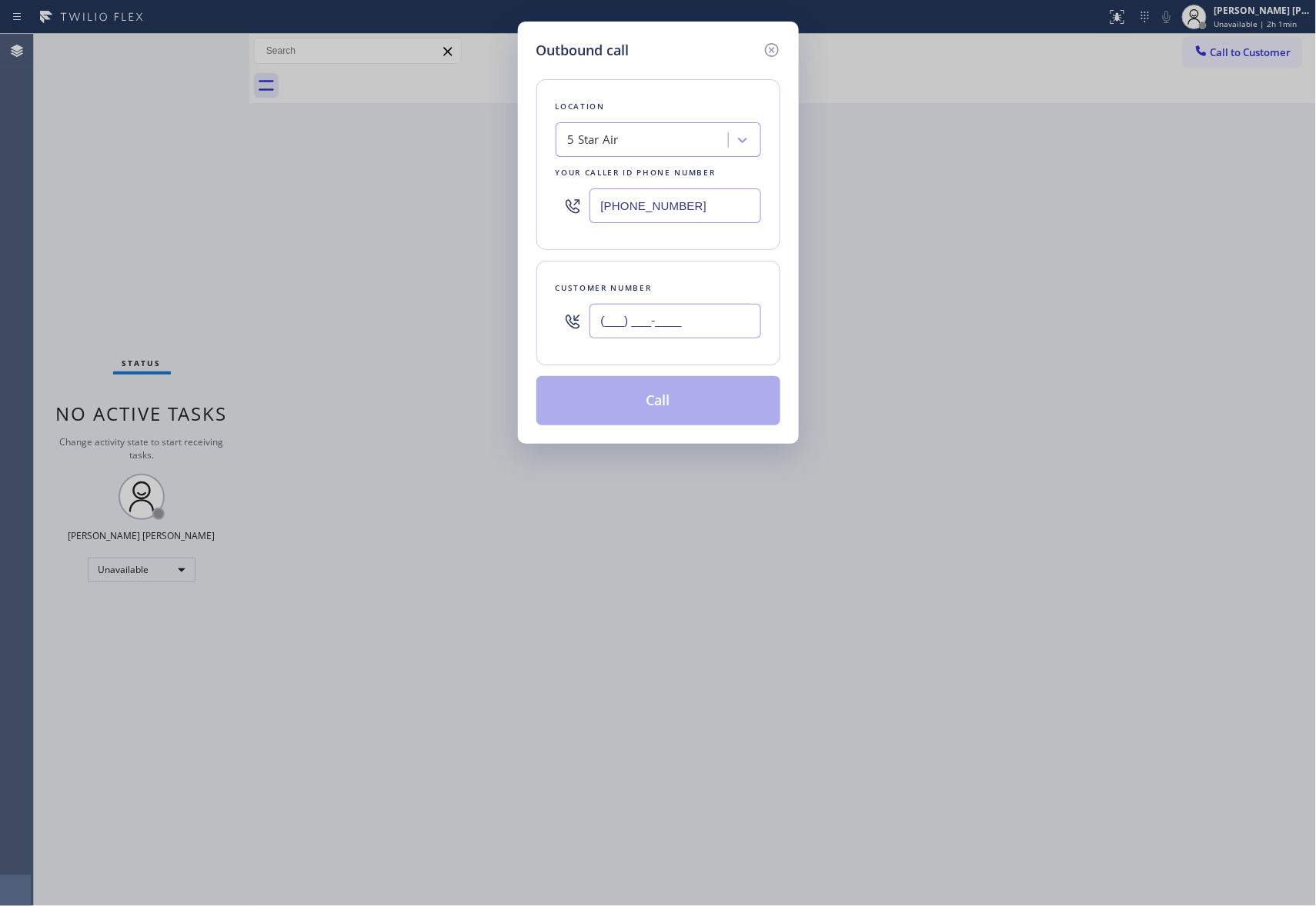
click at [684, 326] on input "(___) ___-____" at bounding box center [675, 321] width 172 height 34
paste input "415) 515-3755"
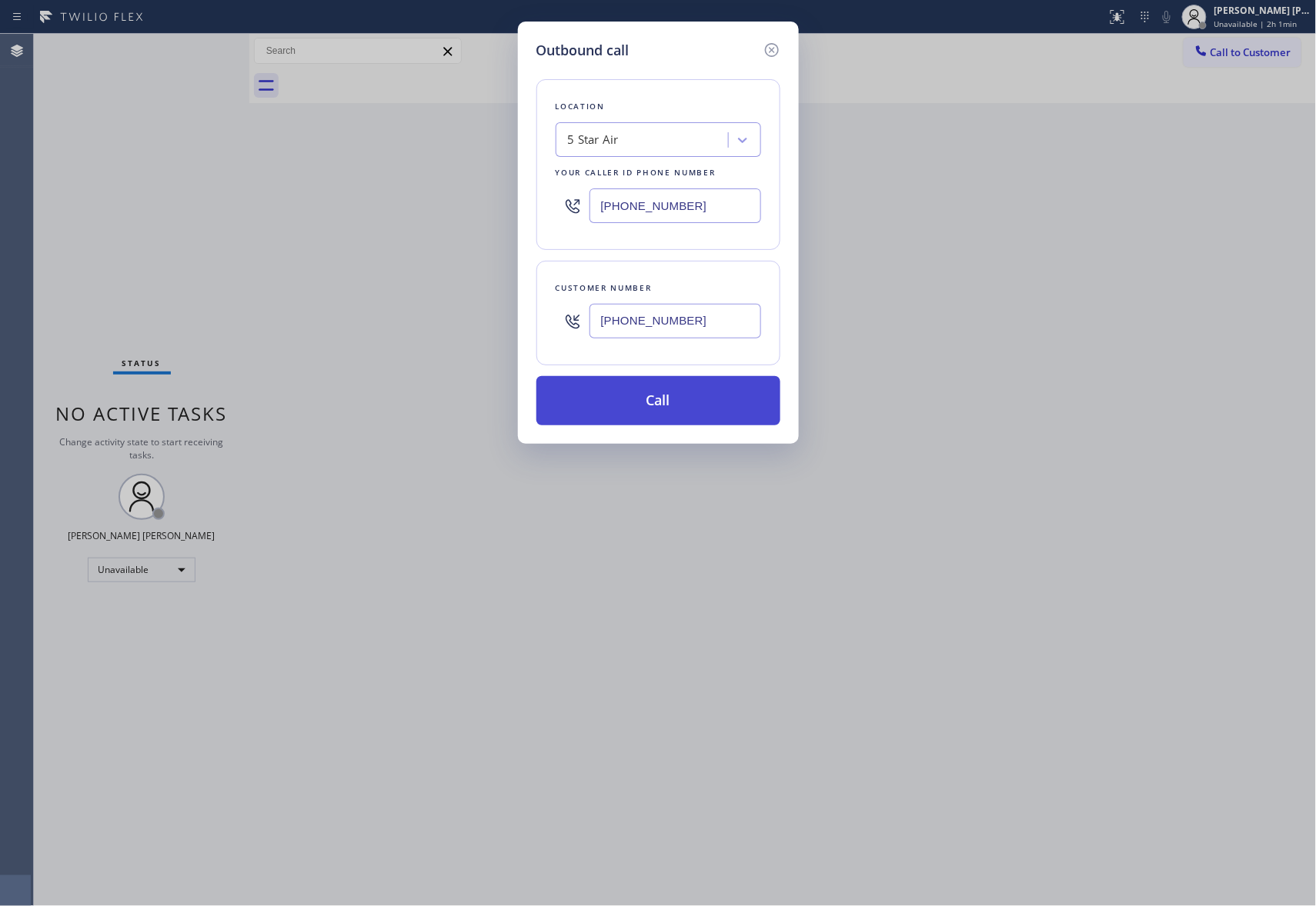
type input "(415) 515-3755"
click at [679, 399] on button "Call" at bounding box center [658, 401] width 244 height 49
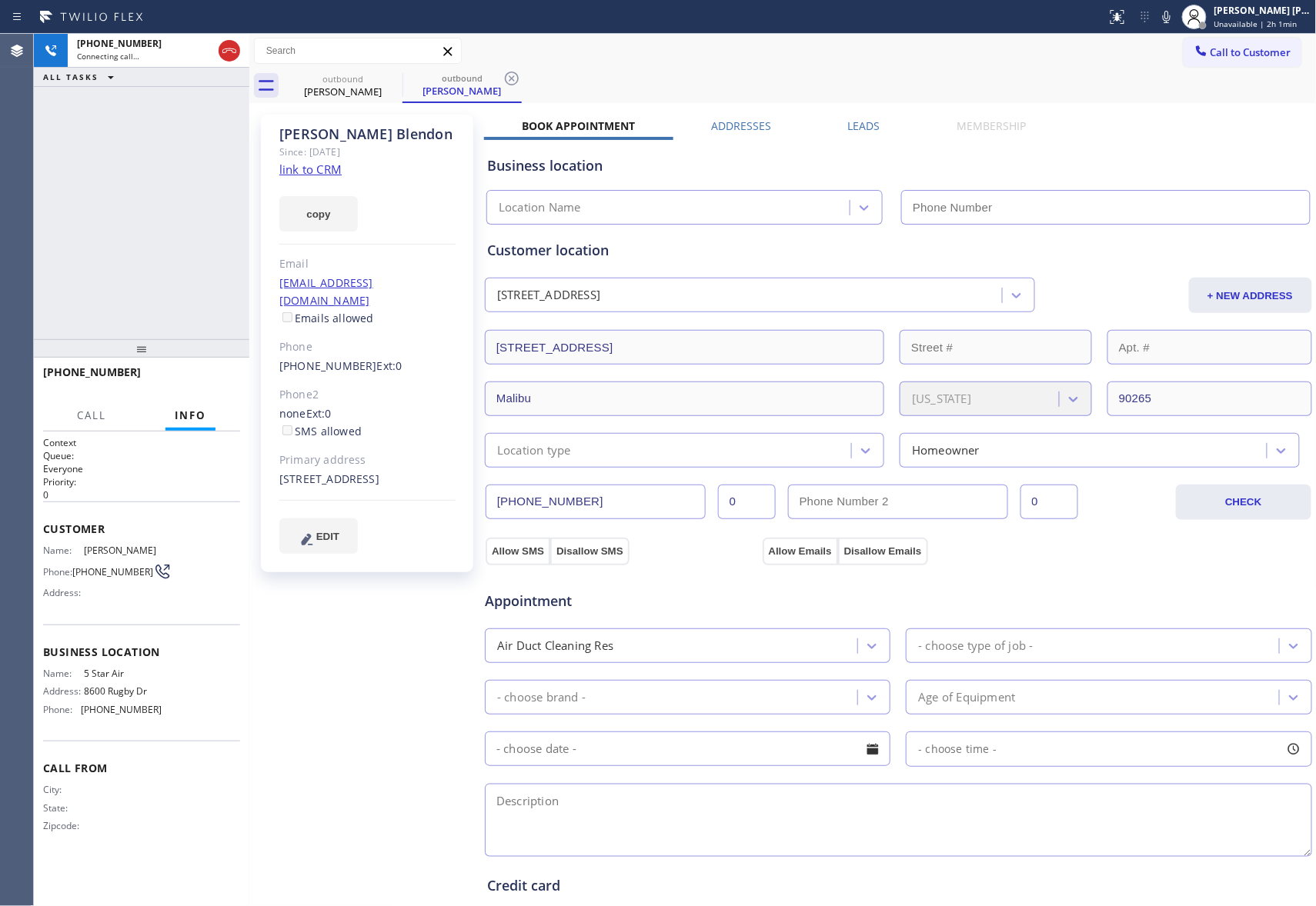
type input "[PHONE_NUMBER]"
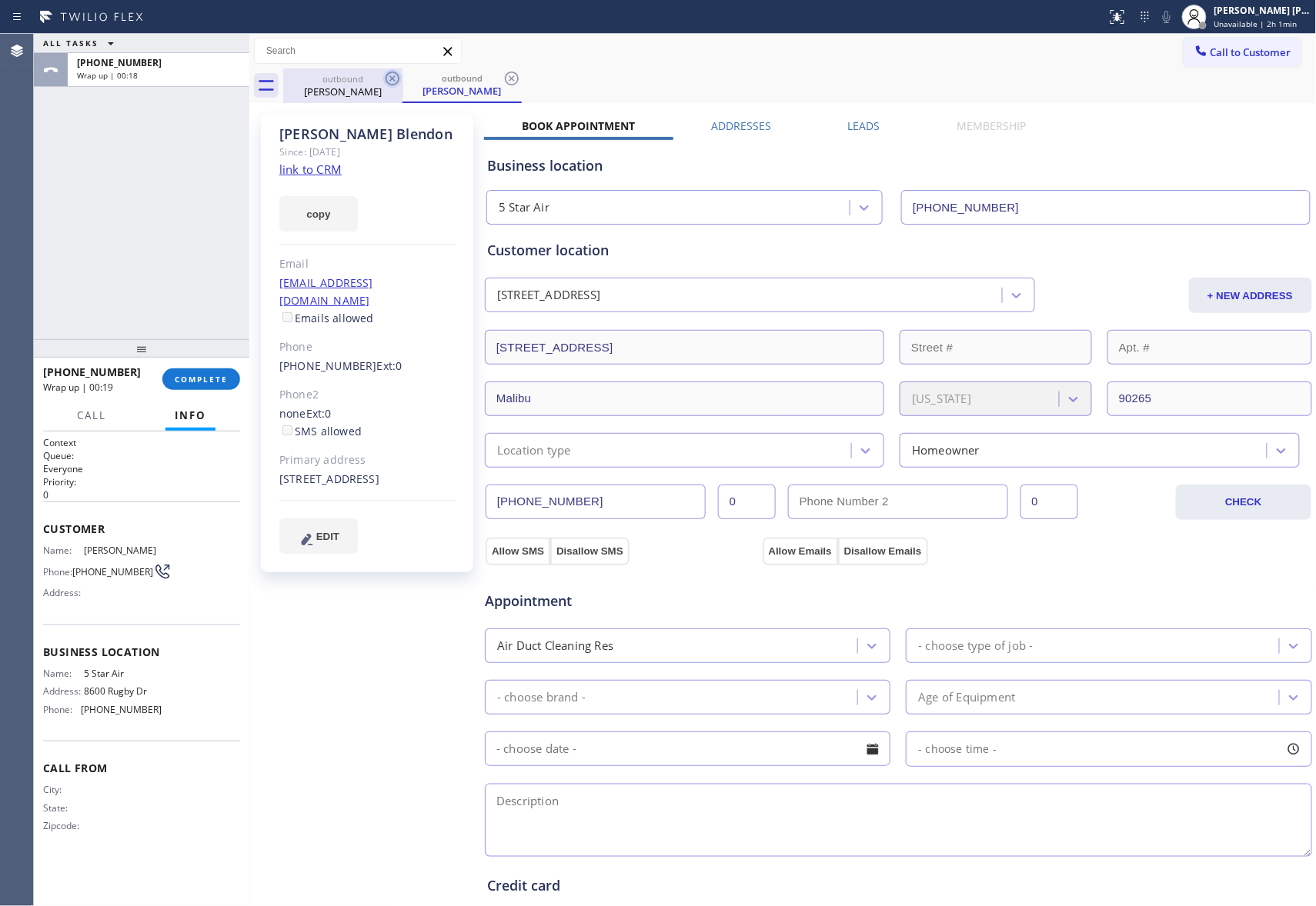
drag, startPoint x: 377, startPoint y: 94, endPoint x: 399, endPoint y: 80, distance: 26.1
click at [379, 93] on div "Julie Blendon" at bounding box center [342, 92] width 116 height 14
click at [399, 80] on icon at bounding box center [392, 78] width 14 height 14
click at [0, 0] on icon at bounding box center [0, 0] width 0 height 0
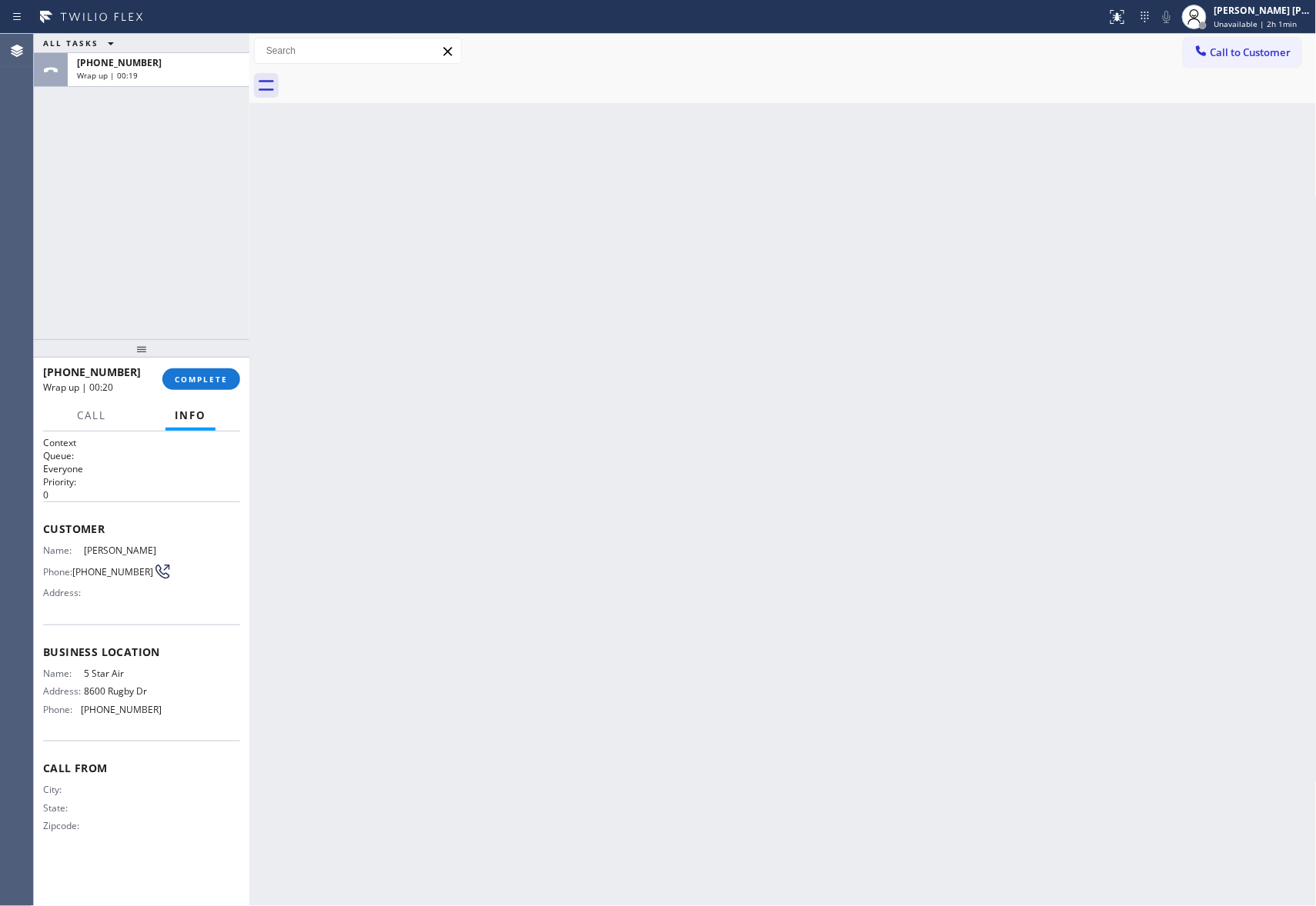
click at [399, 80] on div at bounding box center [799, 85] width 1033 height 34
click at [207, 369] on button "COMPLETE" at bounding box center [201, 379] width 78 height 21
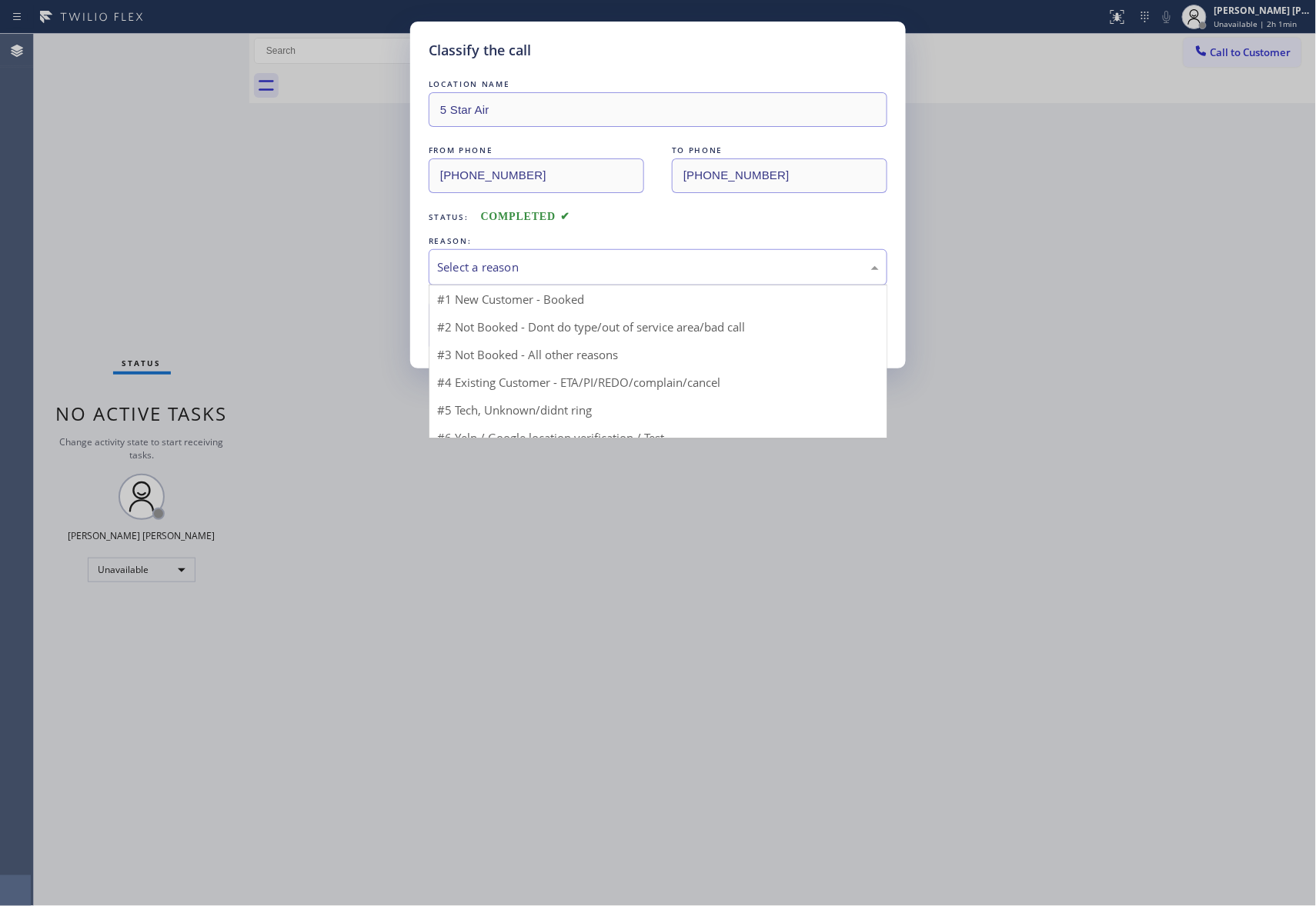
drag, startPoint x: 708, startPoint y: 262, endPoint x: 583, endPoint y: 271, distance: 125.3
click at [708, 262] on div "Select a reason" at bounding box center [658, 267] width 442 height 18
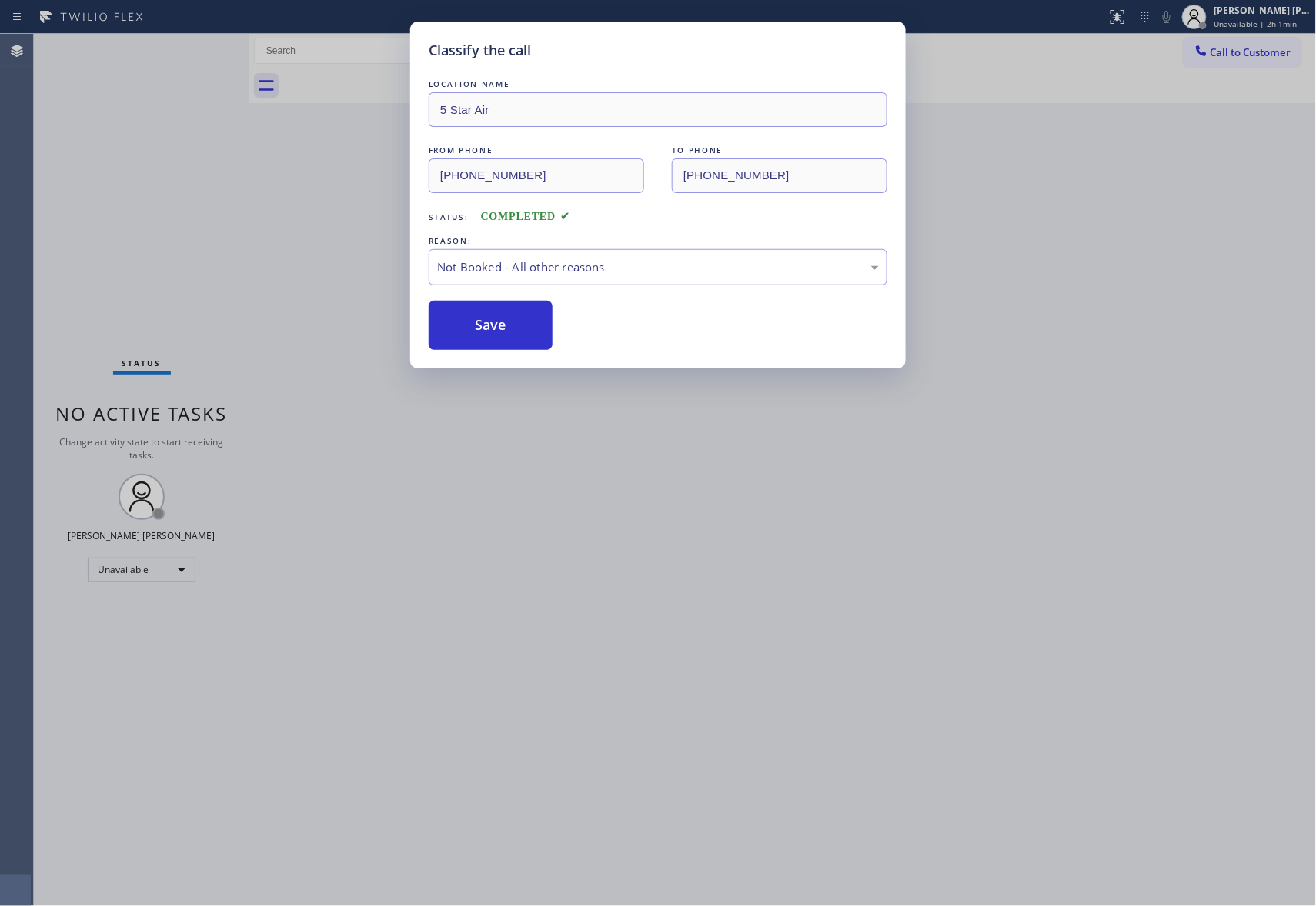
click at [537, 330] on button "Save" at bounding box center [490, 325] width 124 height 49
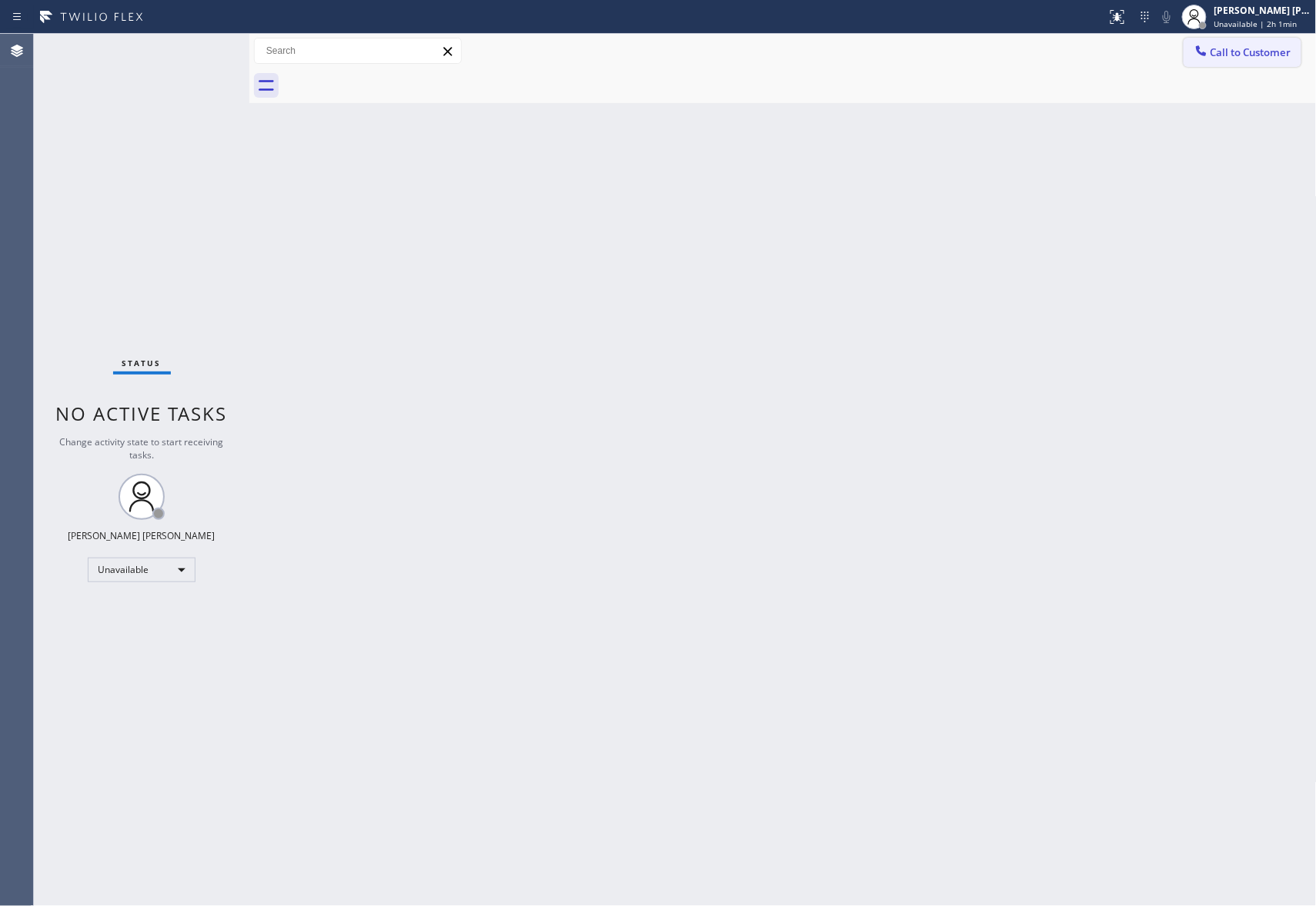
click at [1269, 54] on span "Call to Customer" at bounding box center [1251, 53] width 81 height 14
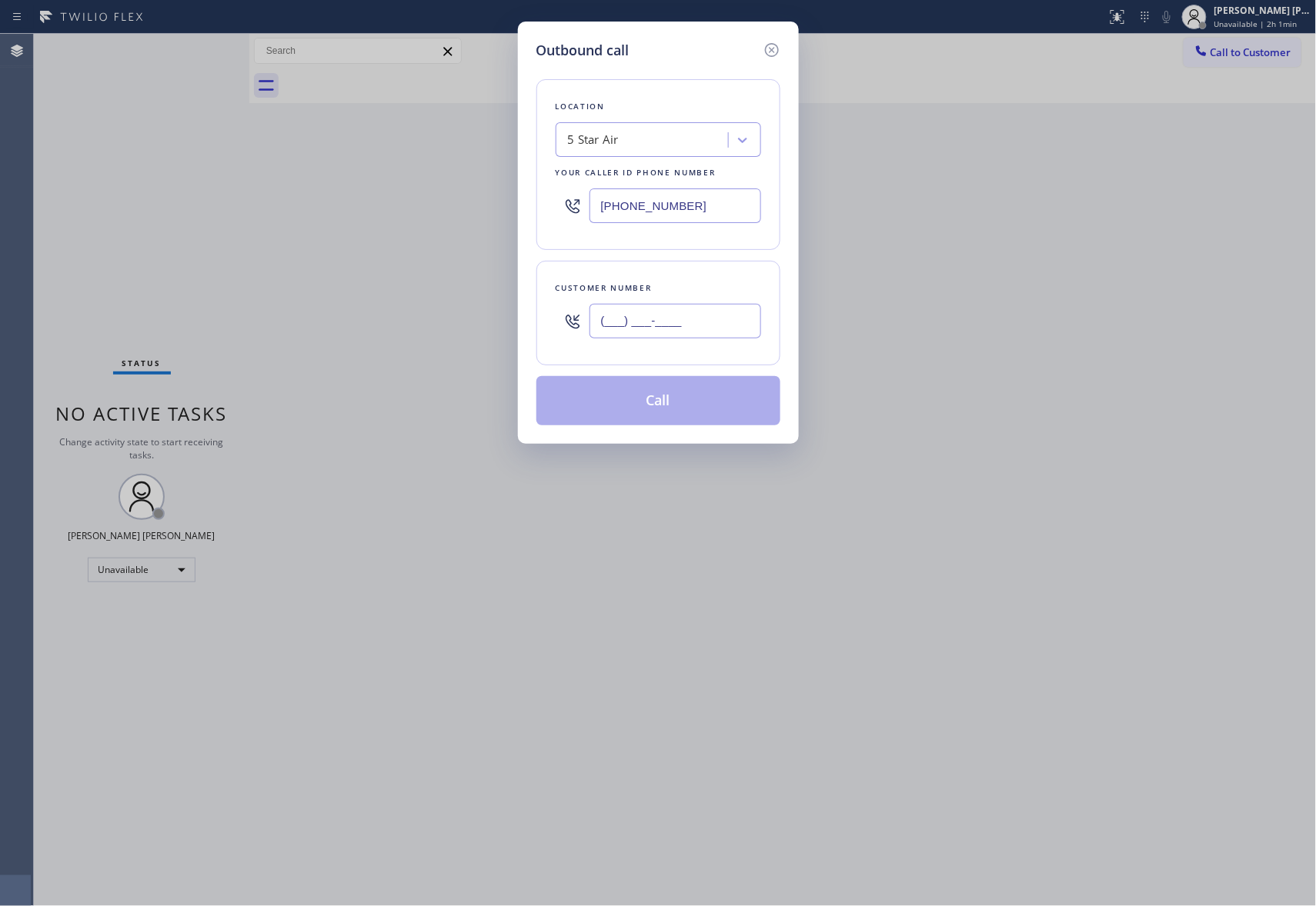
click at [711, 333] on input "(___) ___-____" at bounding box center [675, 321] width 172 height 34
paste input "203) 285-4904"
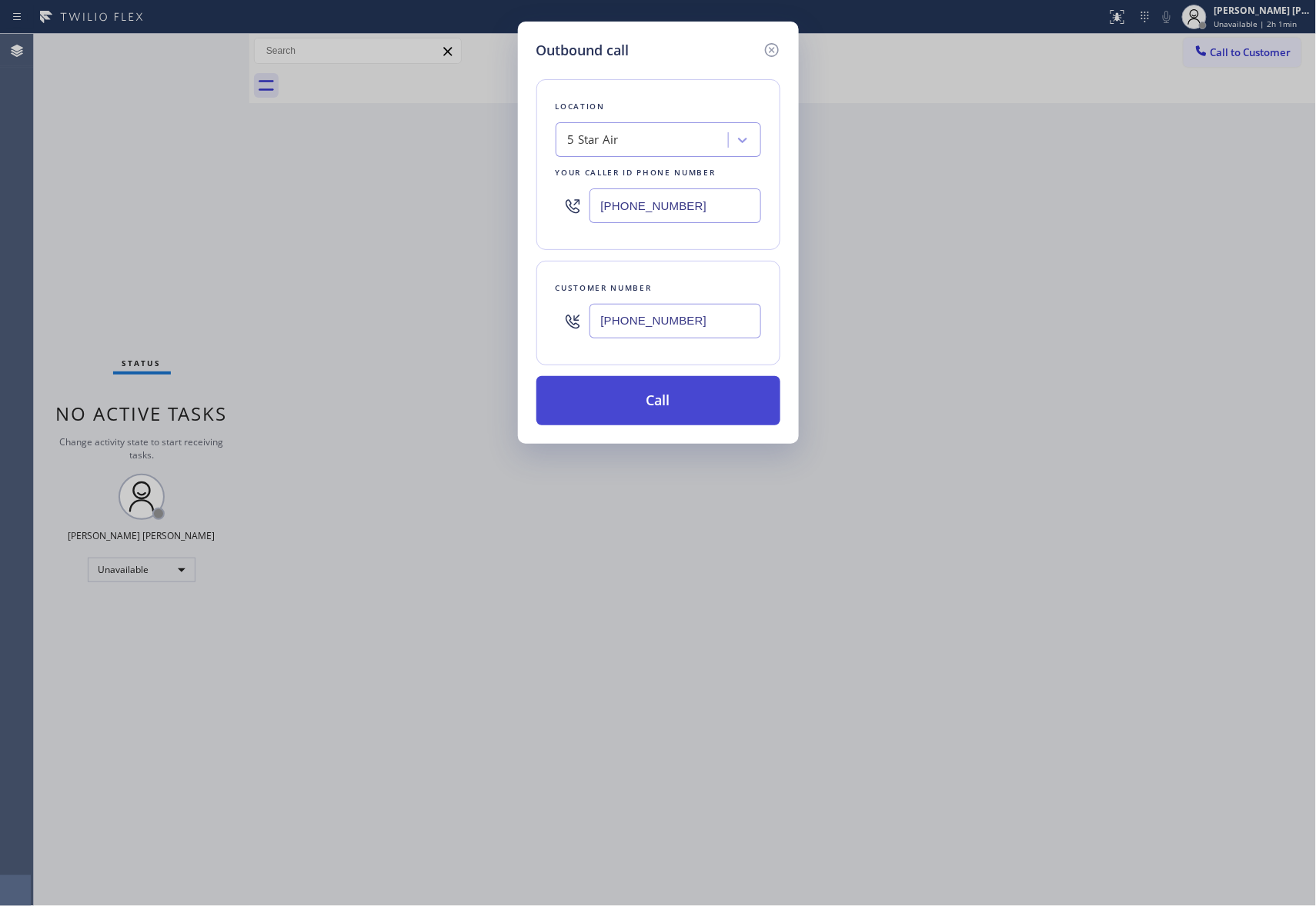
type input "(203) 285-4904"
click at [687, 407] on button "Call" at bounding box center [658, 401] width 244 height 49
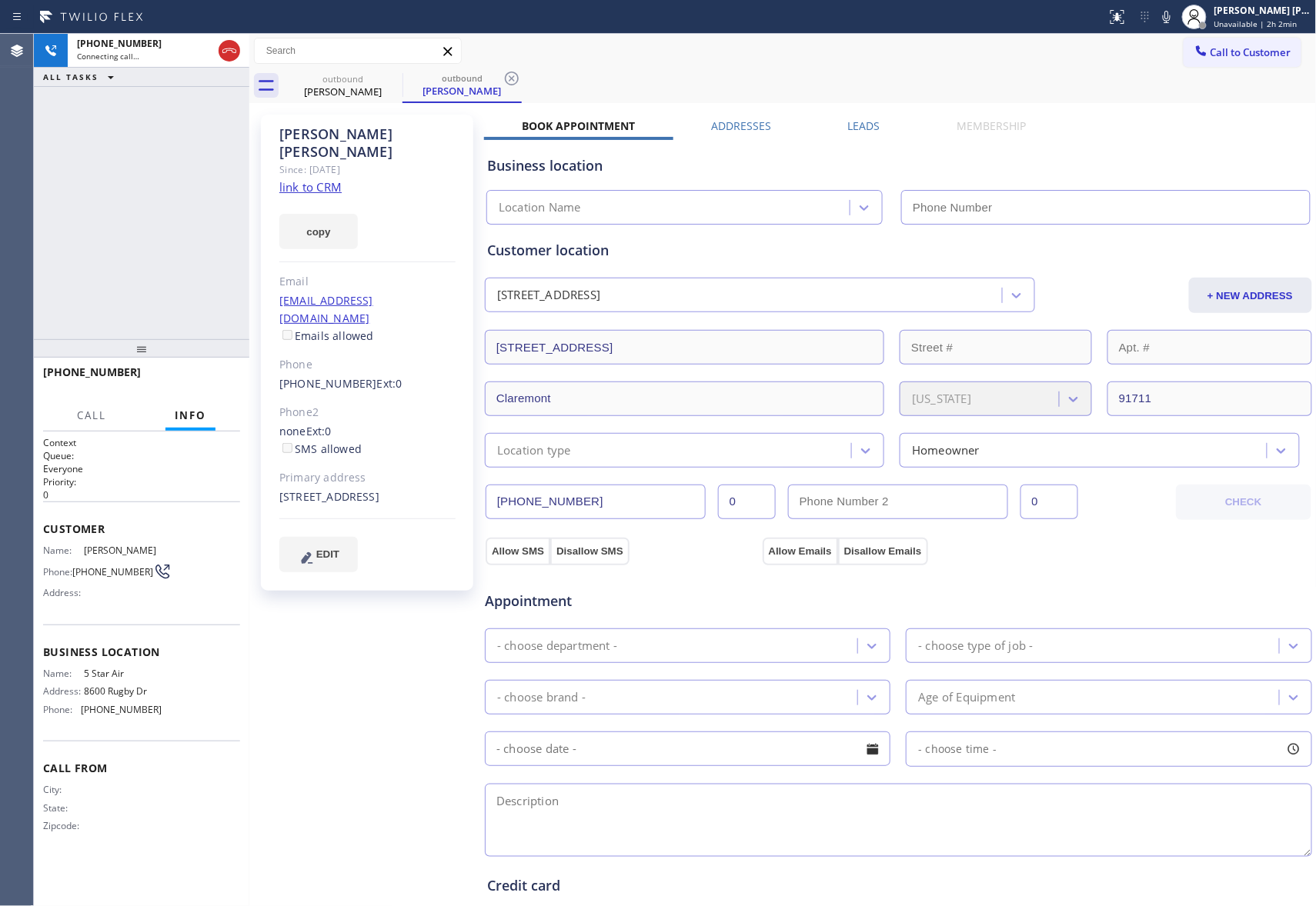
type input "[PHONE_NUMBER]"
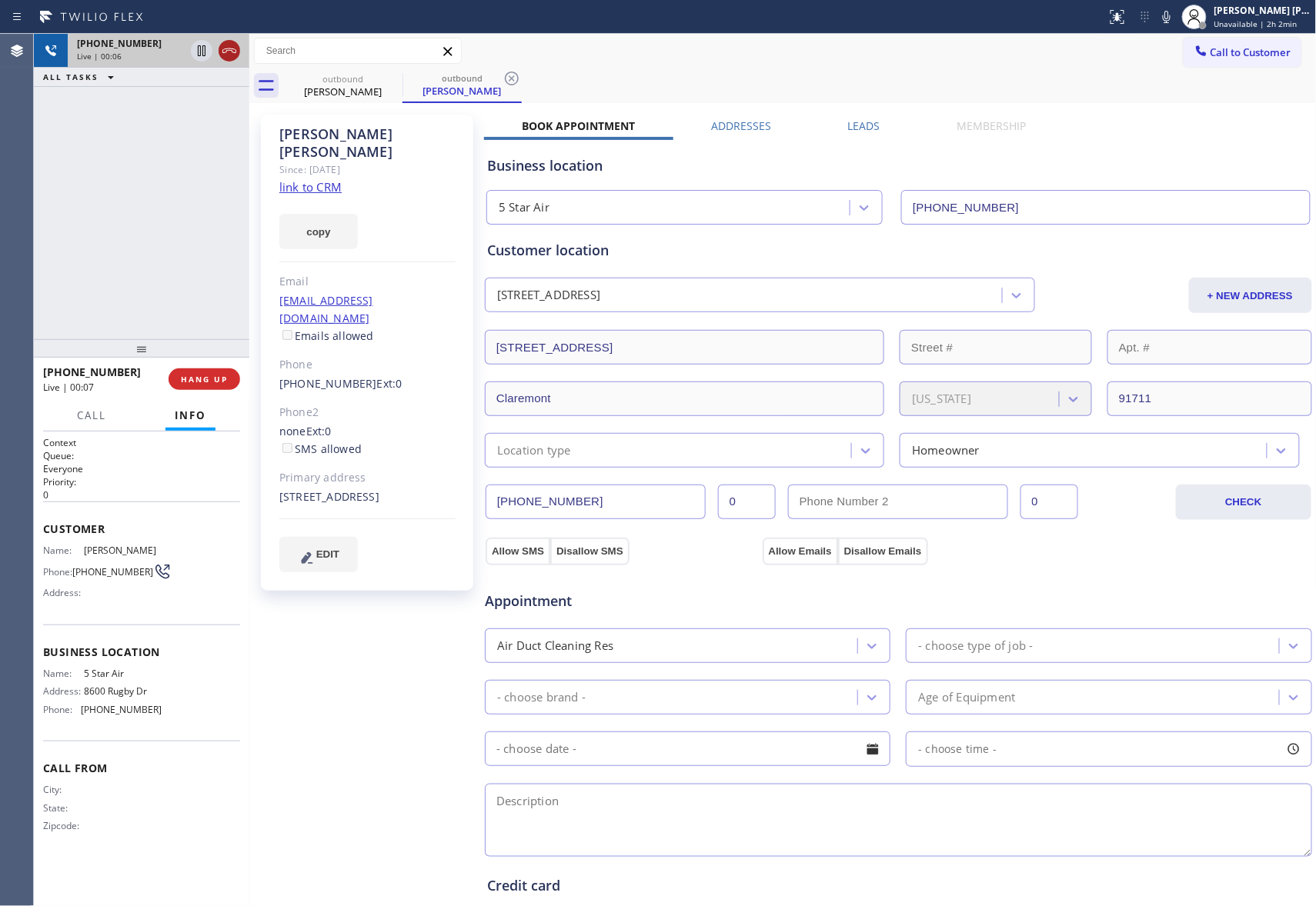
click at [228, 45] on icon at bounding box center [229, 51] width 19 height 19
click at [854, 111] on div "Sara Welch Since: 20 may 2020 link to CRM copy Email sarw1631@aol.com Emails al…" at bounding box center [782, 621] width 1059 height 1028
click at [861, 131] on label "Leads" at bounding box center [863, 125] width 32 height 15
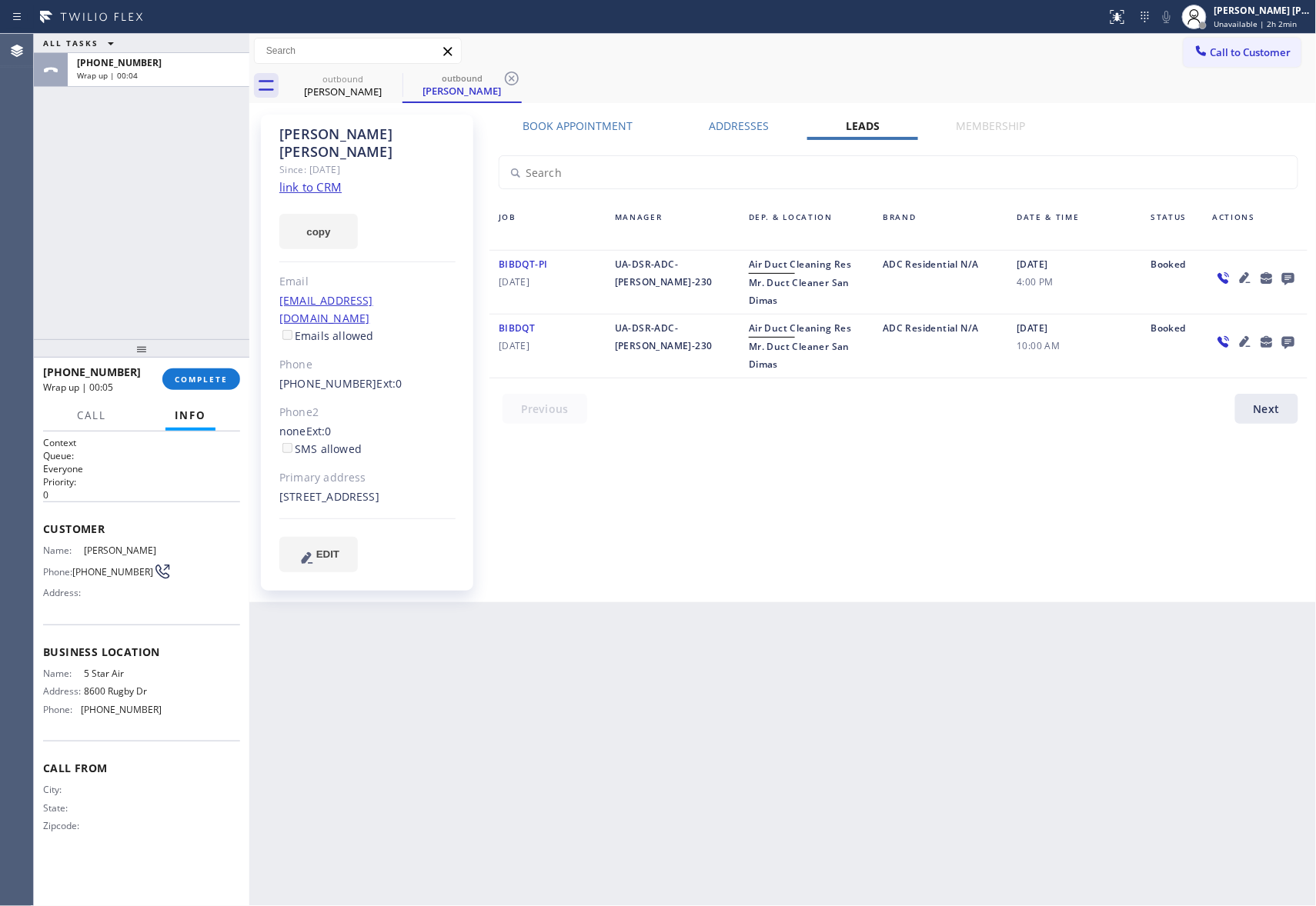
click at [1287, 271] on icon at bounding box center [1288, 278] width 19 height 20
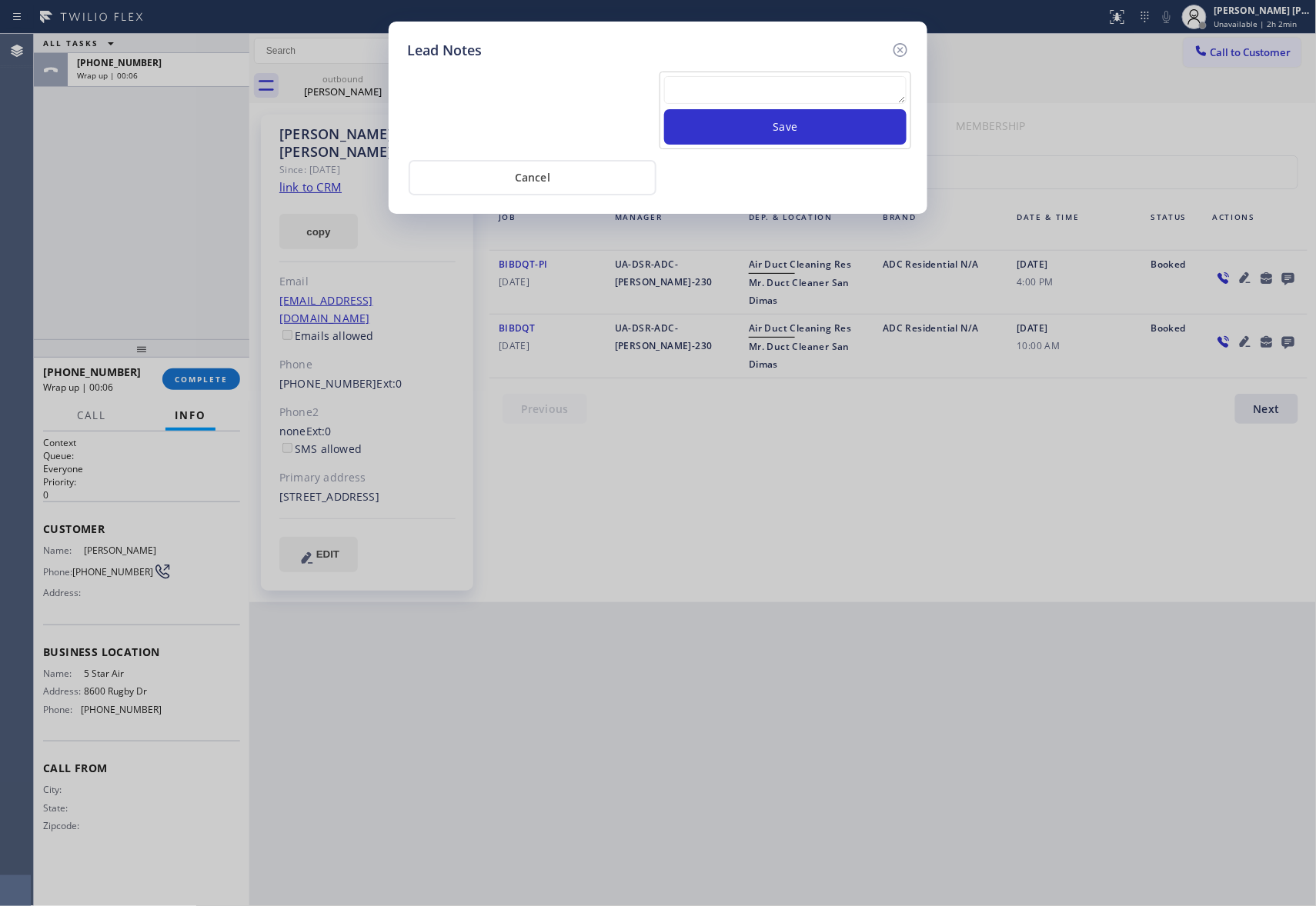
click at [712, 97] on textarea at bounding box center [785, 90] width 242 height 27
paste textarea "please transfer if cx calls back"
type textarea "please transfer if cx calls back"
click at [782, 126] on button "Save" at bounding box center [785, 127] width 242 height 35
click at [871, 83] on textarea "please transfer if cx calls back" at bounding box center [785, 90] width 242 height 27
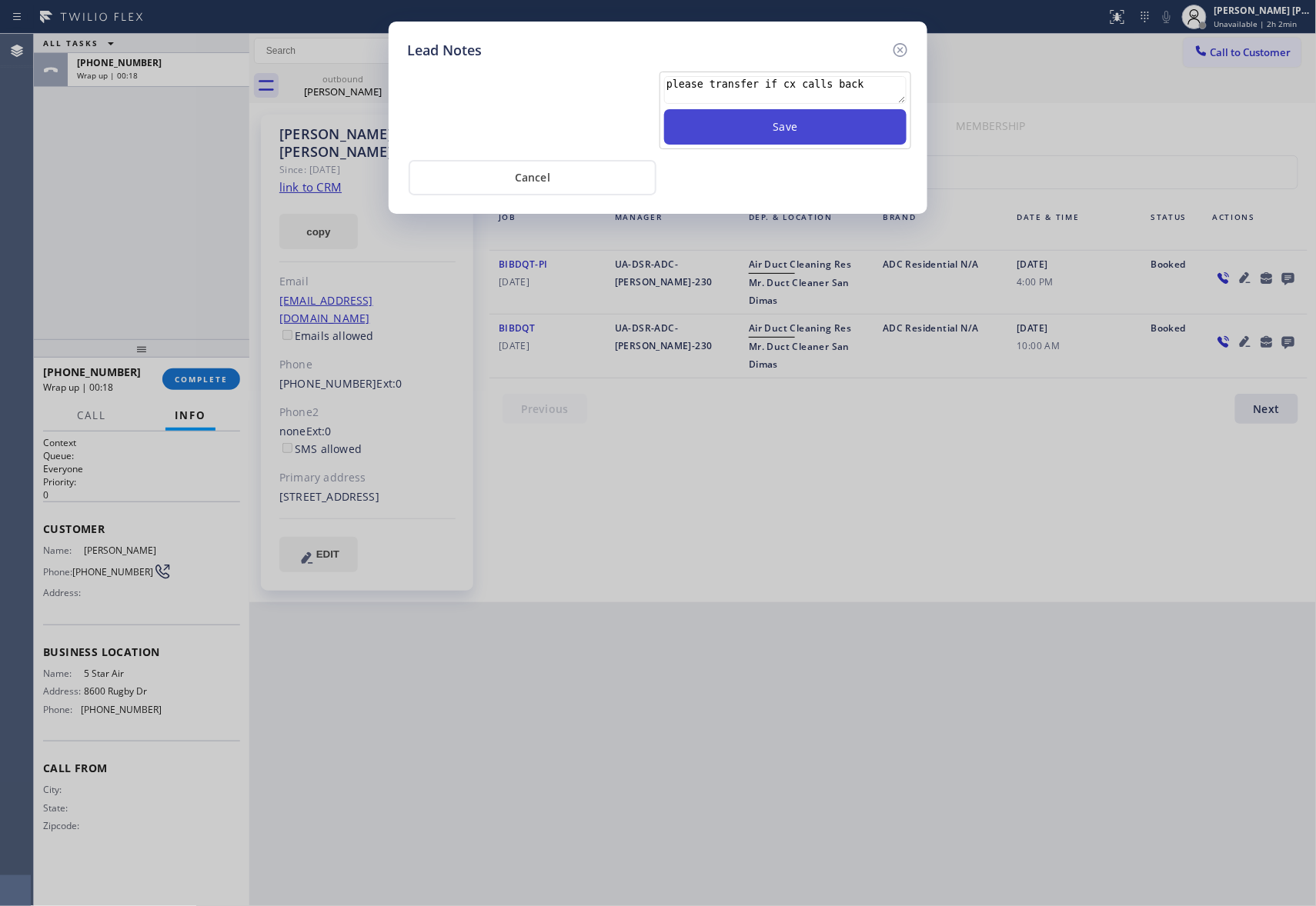
click at [853, 137] on button "Save" at bounding box center [785, 127] width 242 height 35
click at [903, 51] on icon at bounding box center [899, 50] width 19 height 19
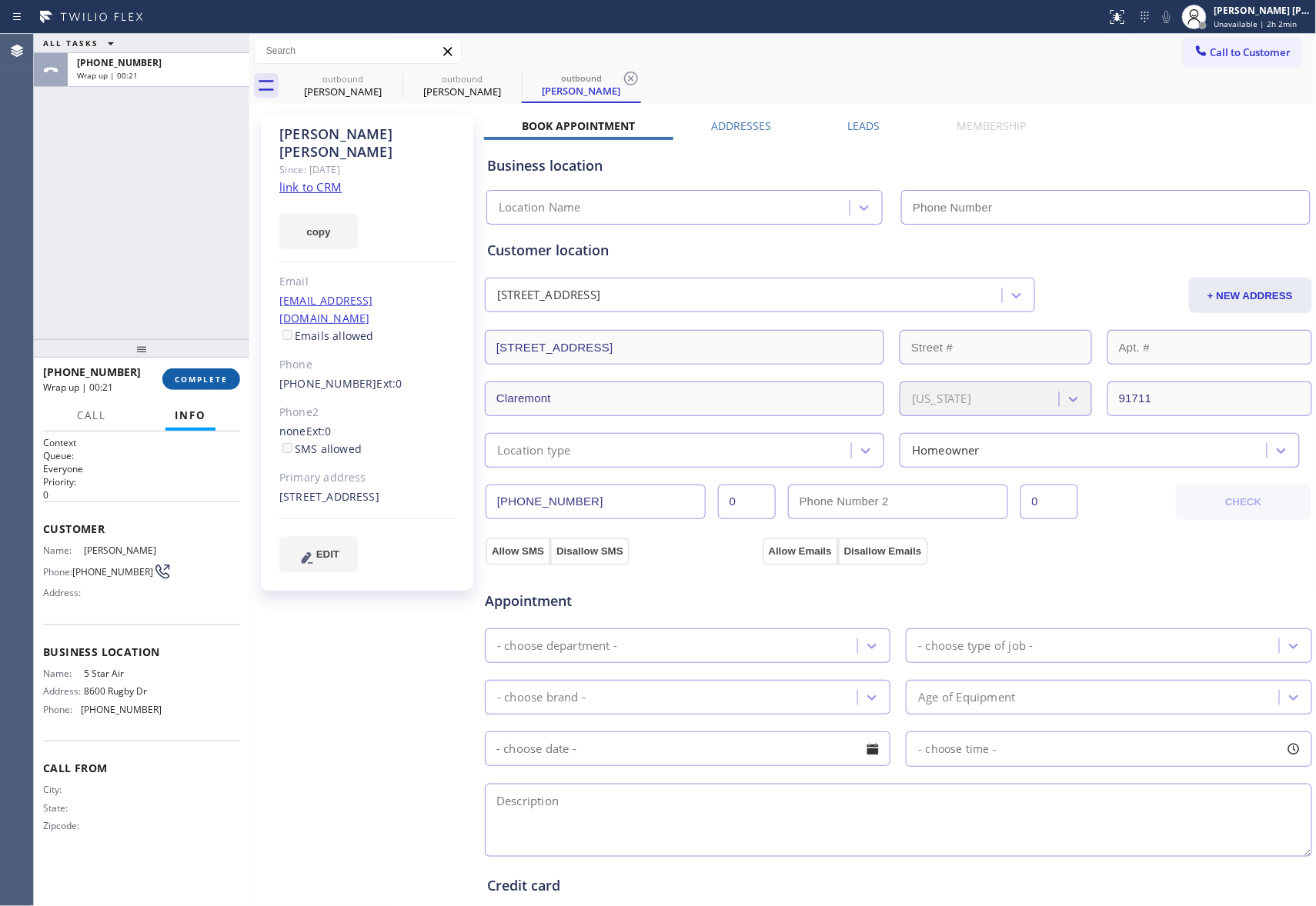
click at [182, 379] on span "COMPLETE" at bounding box center [201, 378] width 53 height 11
type input "[PHONE_NUMBER]"
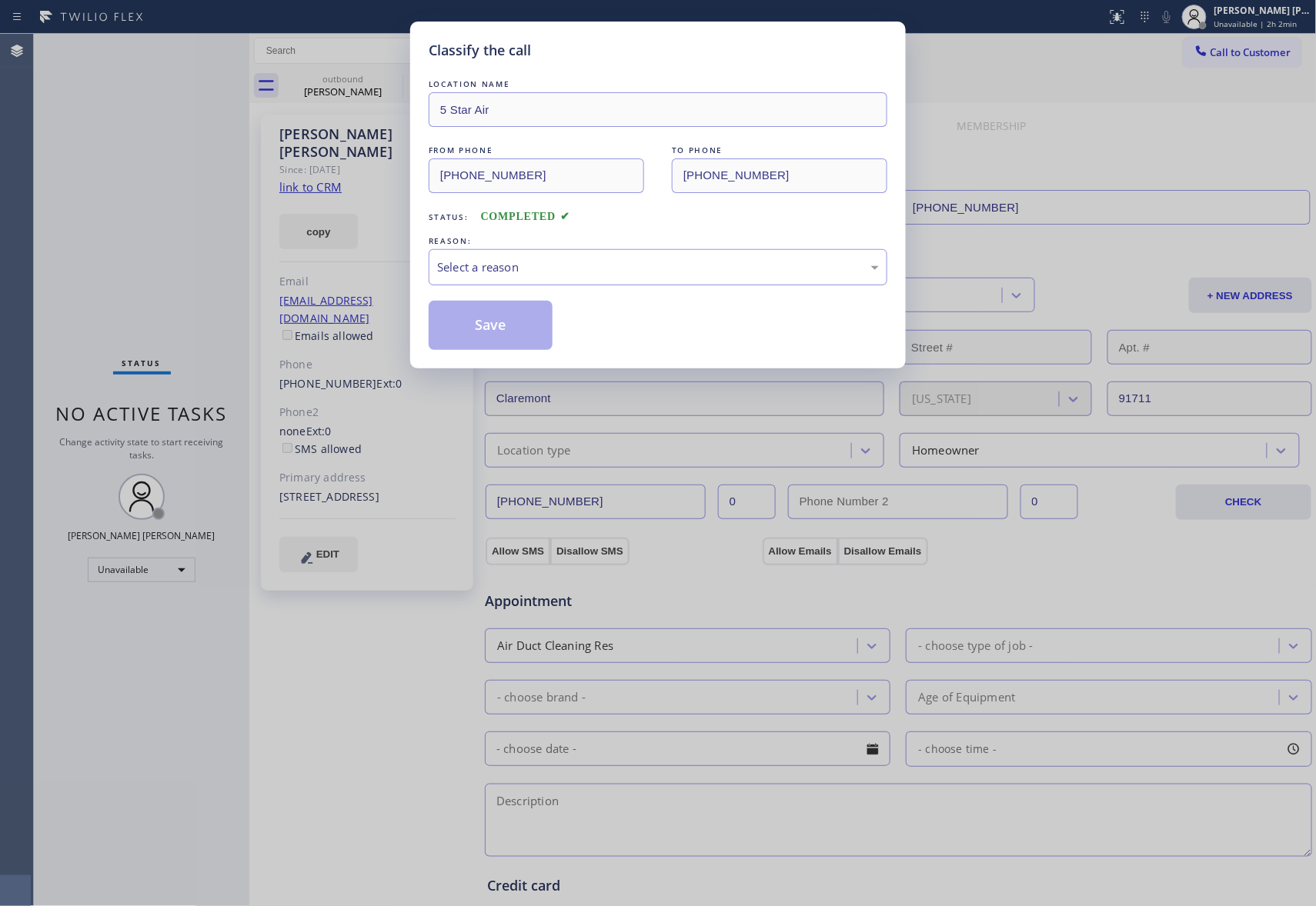
drag, startPoint x: 584, startPoint y: 268, endPoint x: 558, endPoint y: 275, distance: 26.9
click at [582, 269] on div "Select a reason" at bounding box center [658, 267] width 442 height 18
click at [479, 328] on button "Save" at bounding box center [490, 325] width 124 height 49
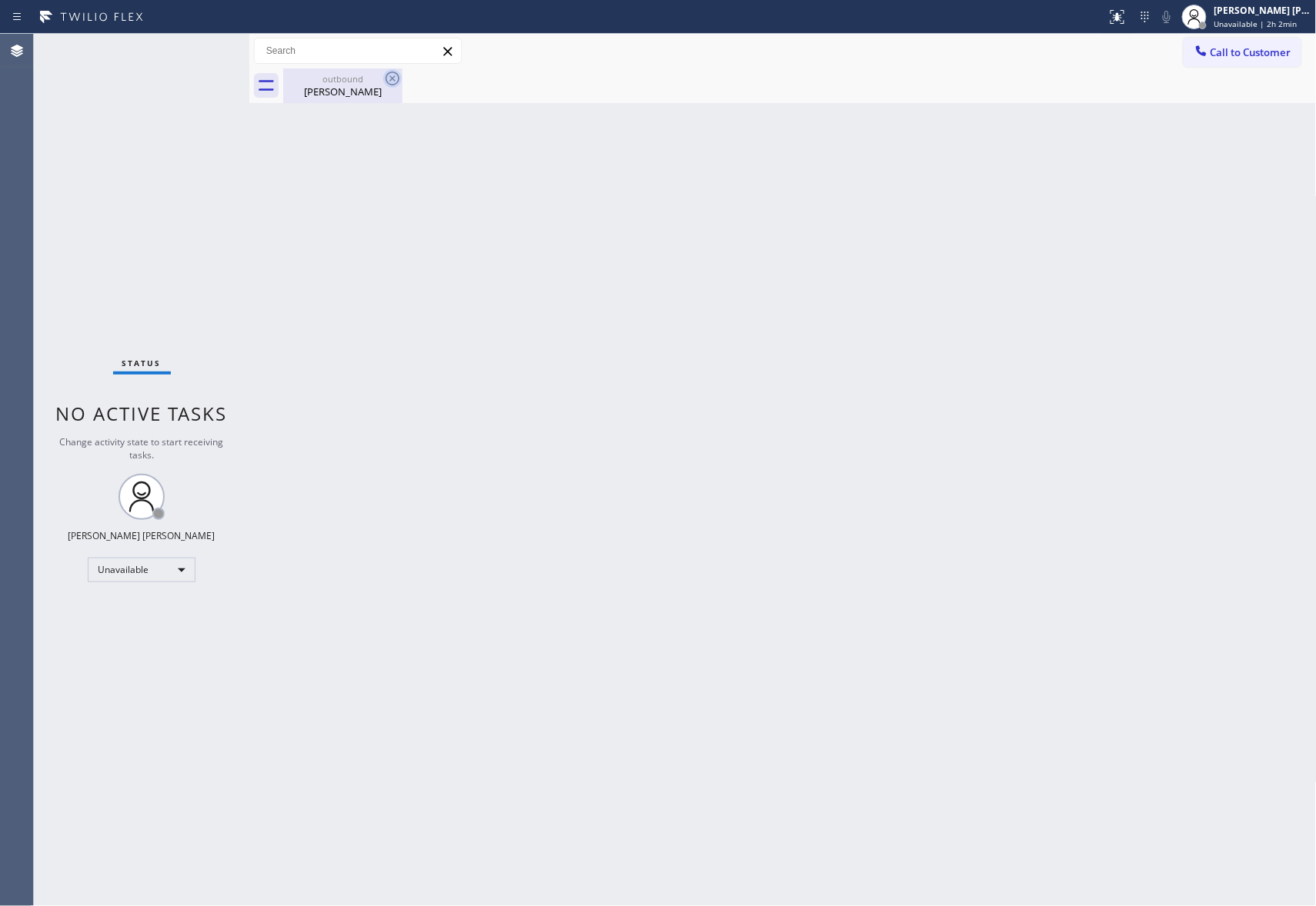
drag, startPoint x: 370, startPoint y: 91, endPoint x: 400, endPoint y: 78, distance: 32.7
click at [377, 87] on div "Sara Welch" at bounding box center [342, 92] width 116 height 14
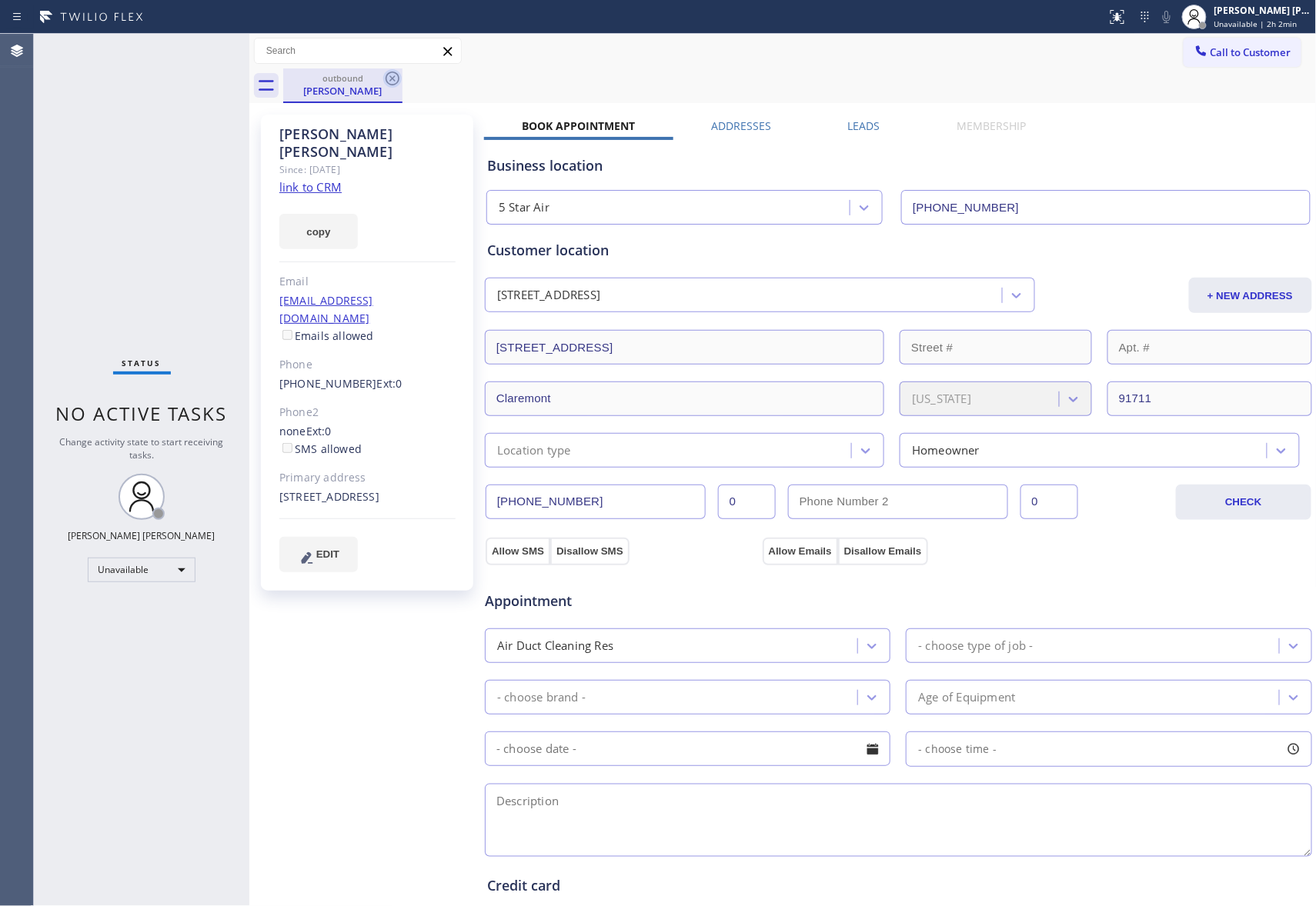
click at [400, 78] on icon at bounding box center [392, 78] width 19 height 19
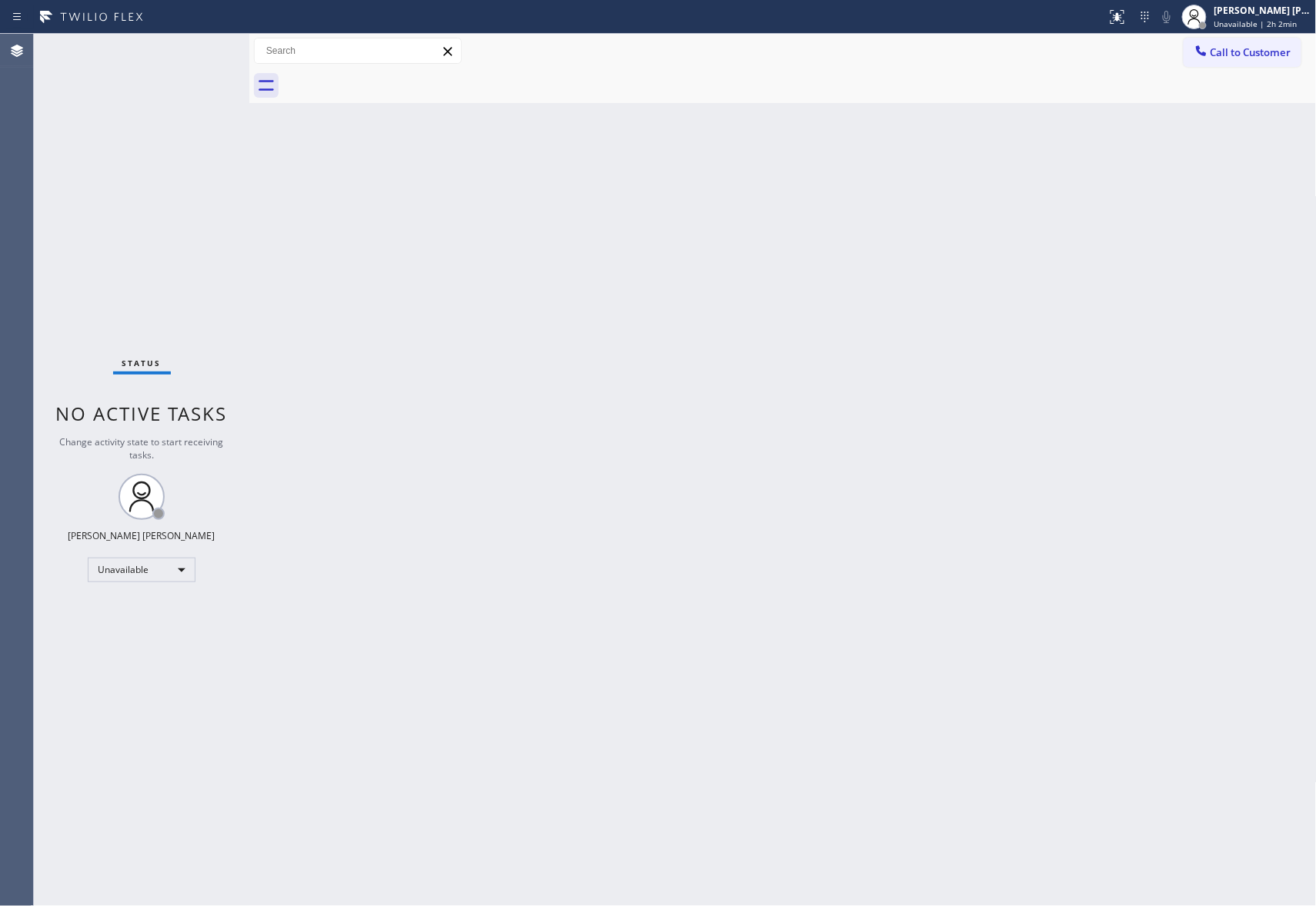
drag, startPoint x: 400, startPoint y: 78, endPoint x: 379, endPoint y: 14, distance: 67.4
click at [400, 77] on div at bounding box center [799, 85] width 1033 height 34
click at [1284, 53] on span "Call to Customer" at bounding box center [1251, 53] width 81 height 14
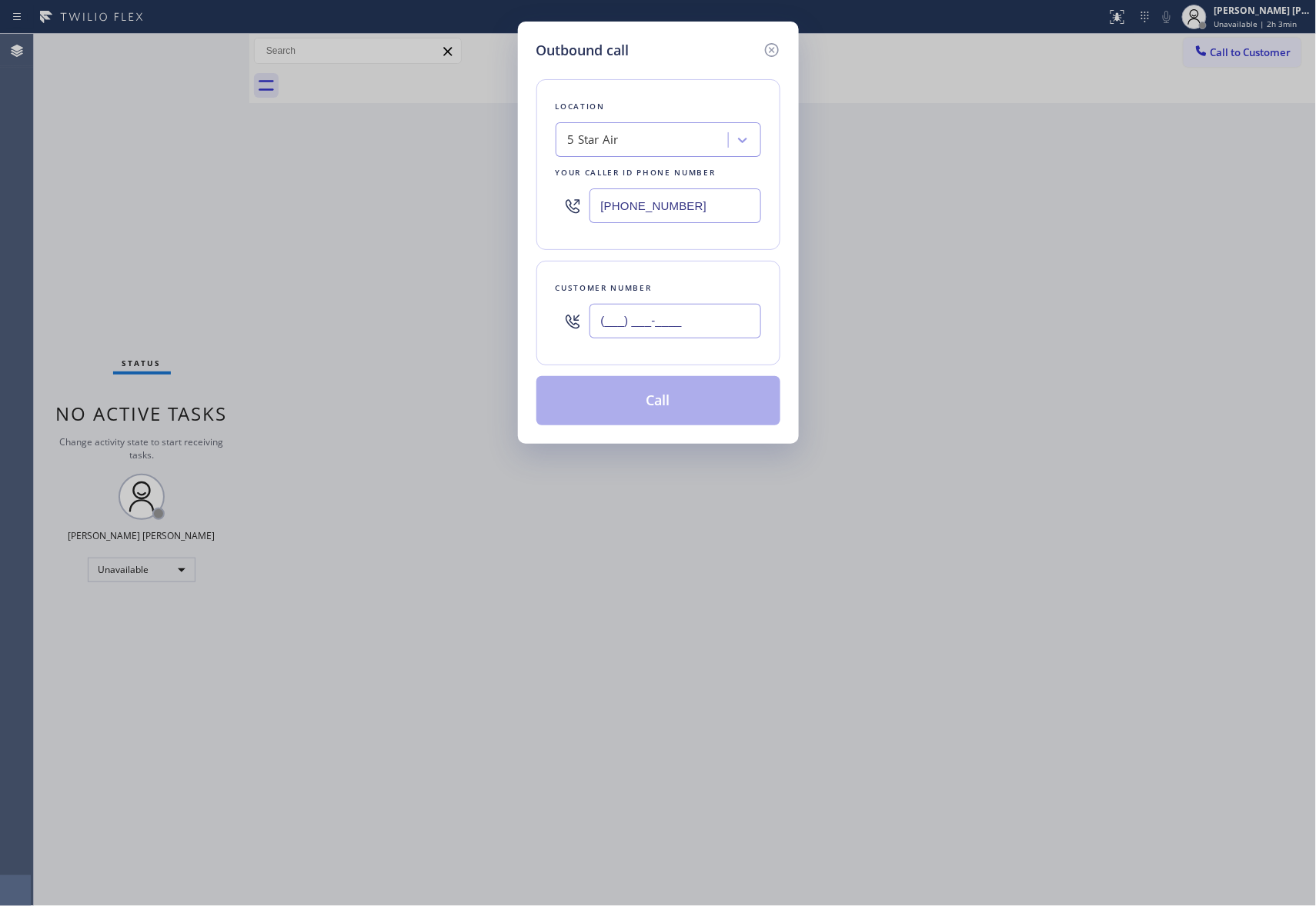
click at [662, 330] on input "(___) ___-____" at bounding box center [675, 321] width 172 height 34
paste input "562) 236-7939"
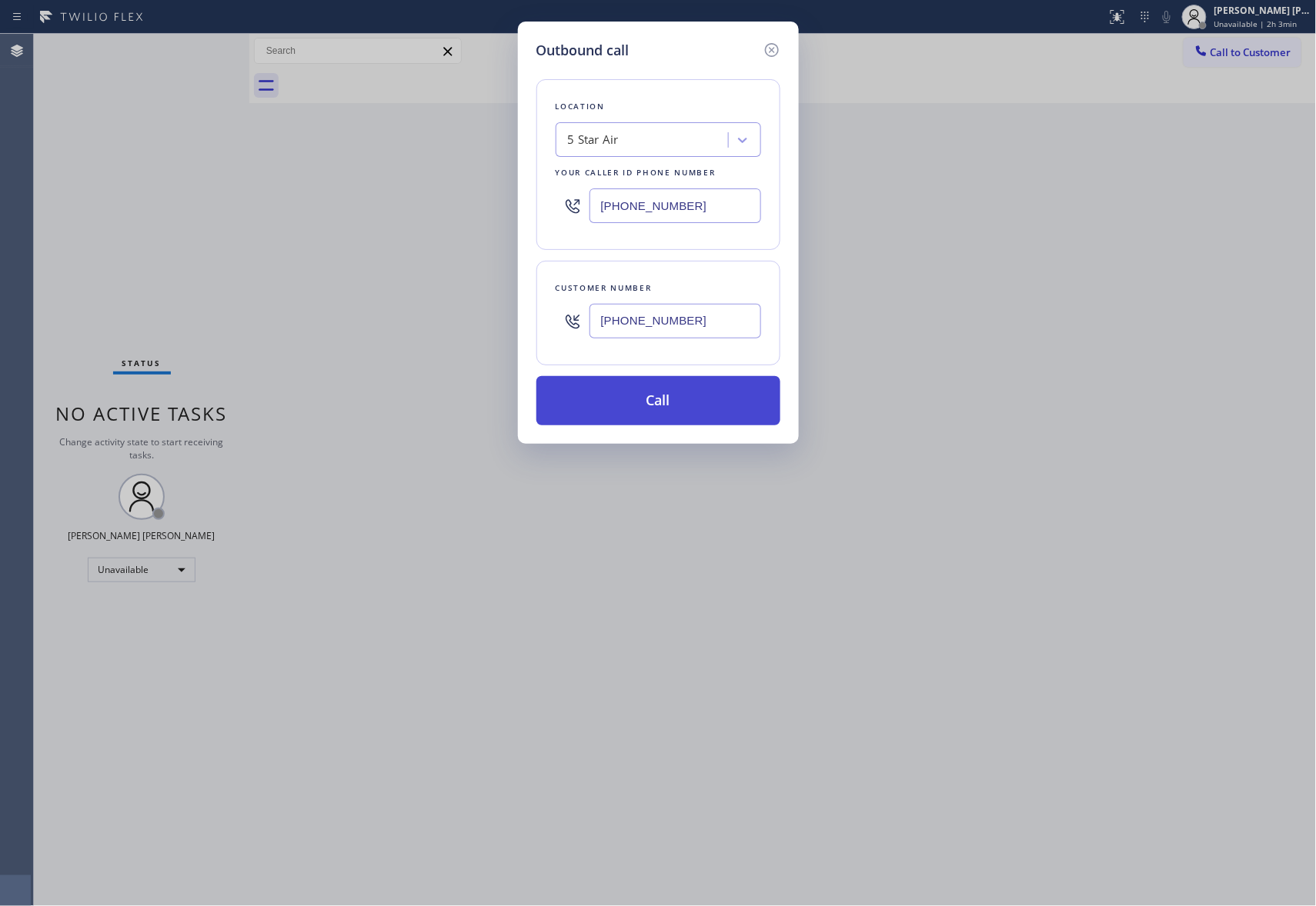
type input "(562) 236-7939"
click at [671, 401] on button "Call" at bounding box center [658, 401] width 244 height 49
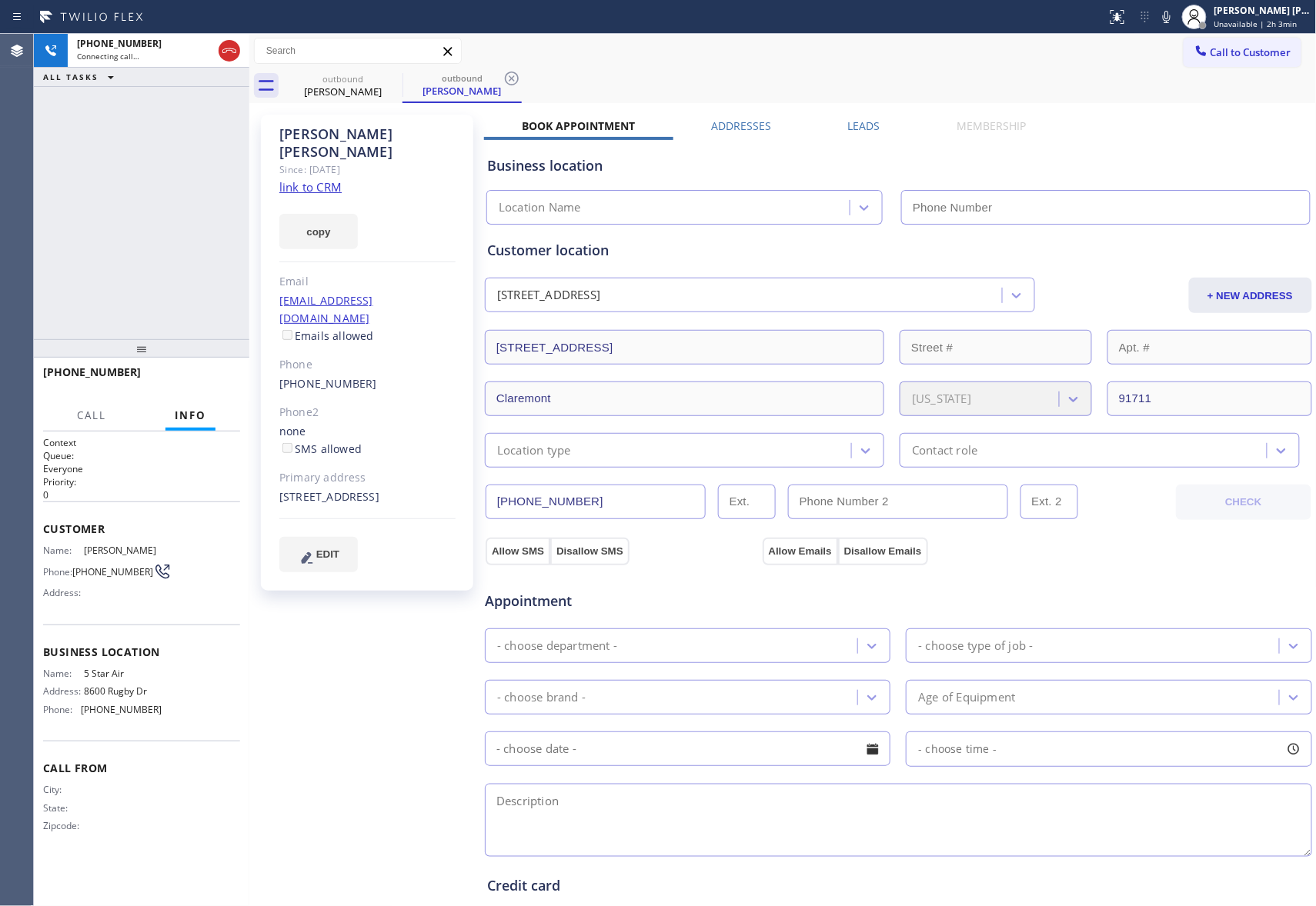
type input "[PHONE_NUMBER]"
click at [202, 376] on span "HANG UP" at bounding box center [204, 378] width 47 height 11
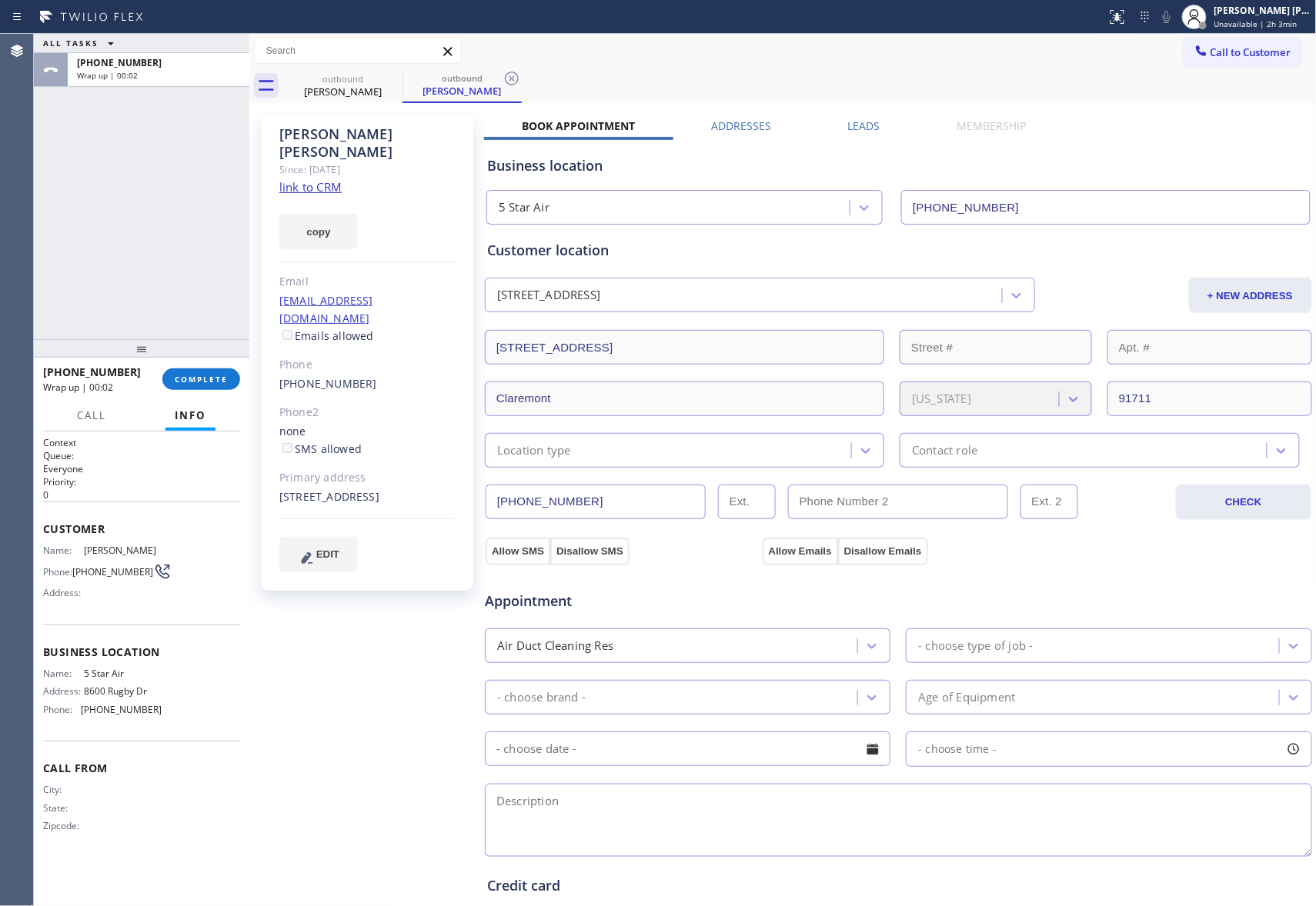
click at [858, 137] on div "Business location 5 Star Air (800) 686-5038" at bounding box center [897, 178] width 828 height 91
click at [859, 134] on div "Business location 5 Star Air (800) 686-5038" at bounding box center [897, 178] width 828 height 91
click at [863, 122] on label "Leads" at bounding box center [863, 125] width 32 height 15
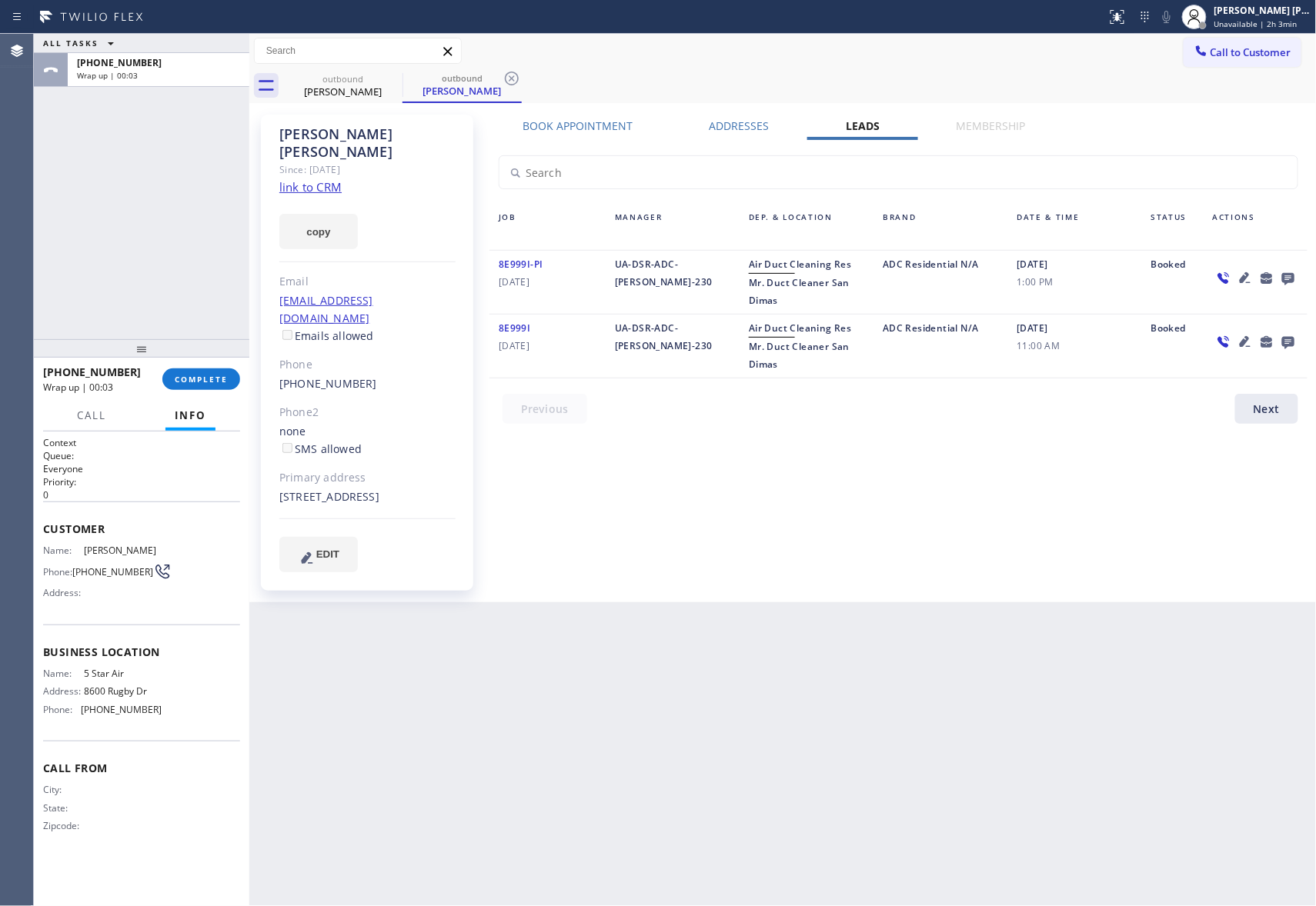
click at [1294, 277] on icon at bounding box center [1288, 278] width 19 height 20
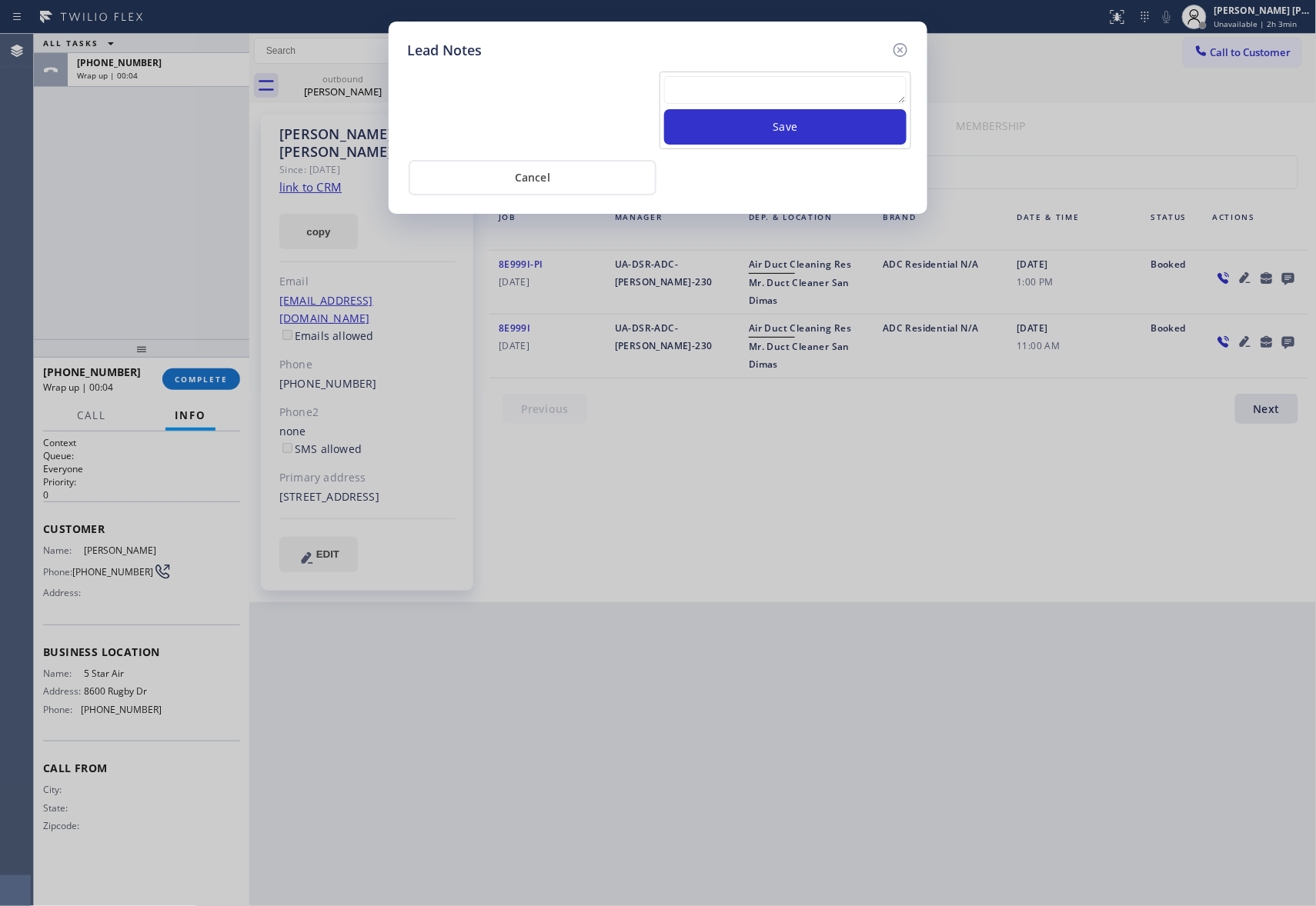
click at [792, 102] on textarea at bounding box center [785, 90] width 242 height 27
paste textarea "VM | please transfer if cx calls back"
type textarea "VM | please transfer if cx calls back"
click at [832, 125] on button "Save" at bounding box center [785, 127] width 242 height 35
click at [897, 47] on icon at bounding box center [899, 50] width 19 height 19
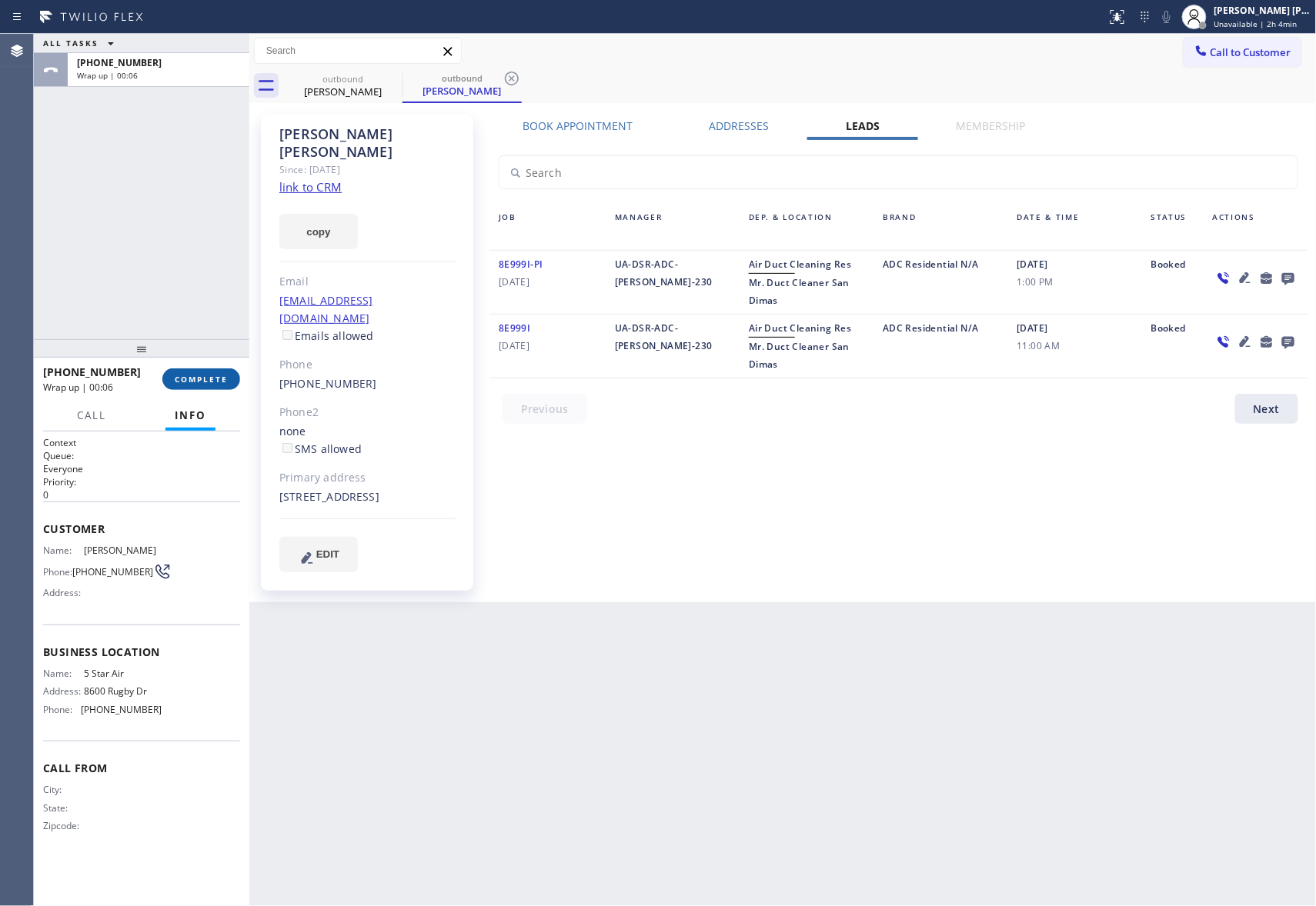
click at [211, 370] on button "COMPLETE" at bounding box center [201, 379] width 78 height 21
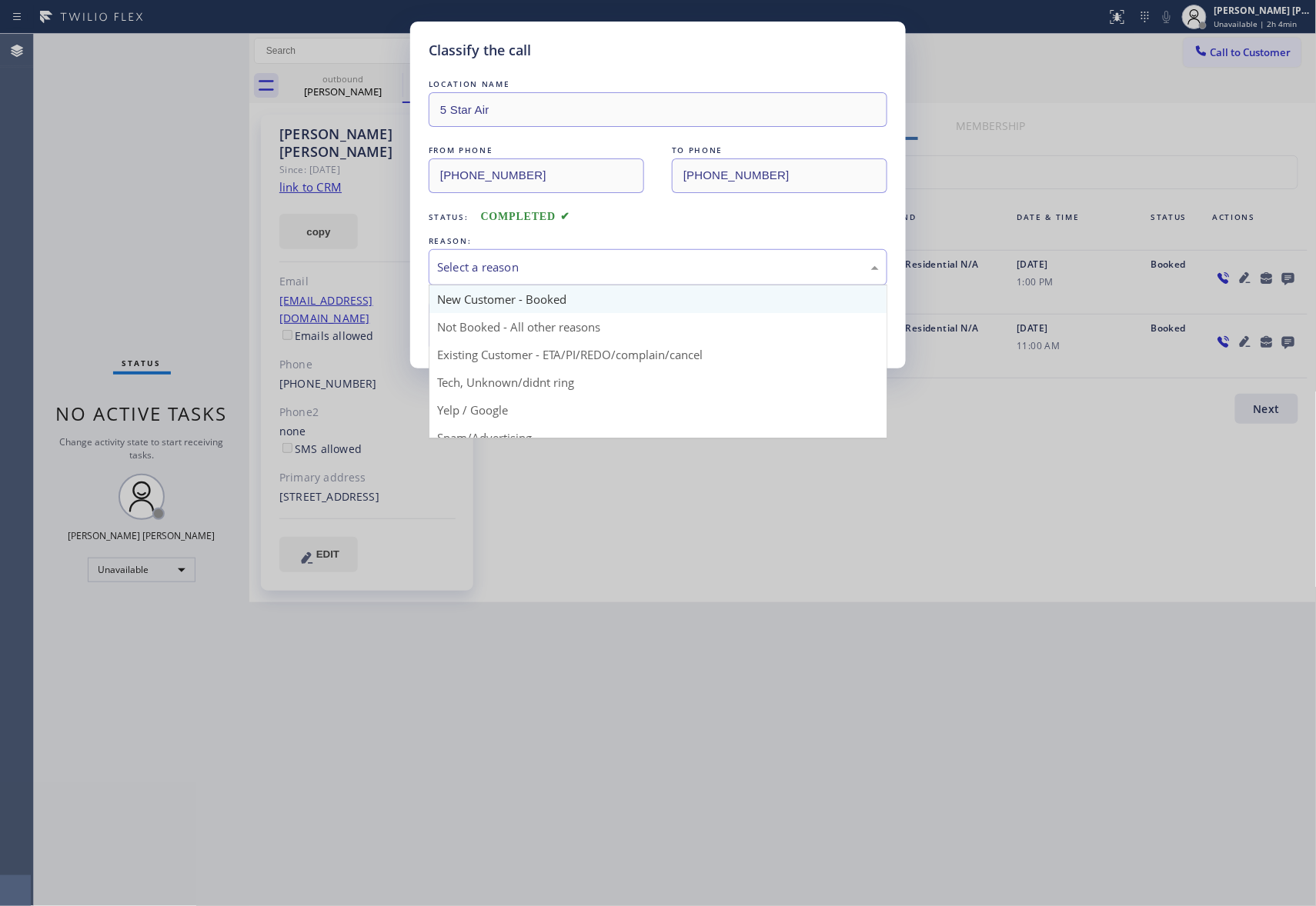
drag, startPoint x: 651, startPoint y: 266, endPoint x: 481, endPoint y: 304, distance: 174.2
click at [642, 265] on div "Select a reason" at bounding box center [658, 267] width 442 height 18
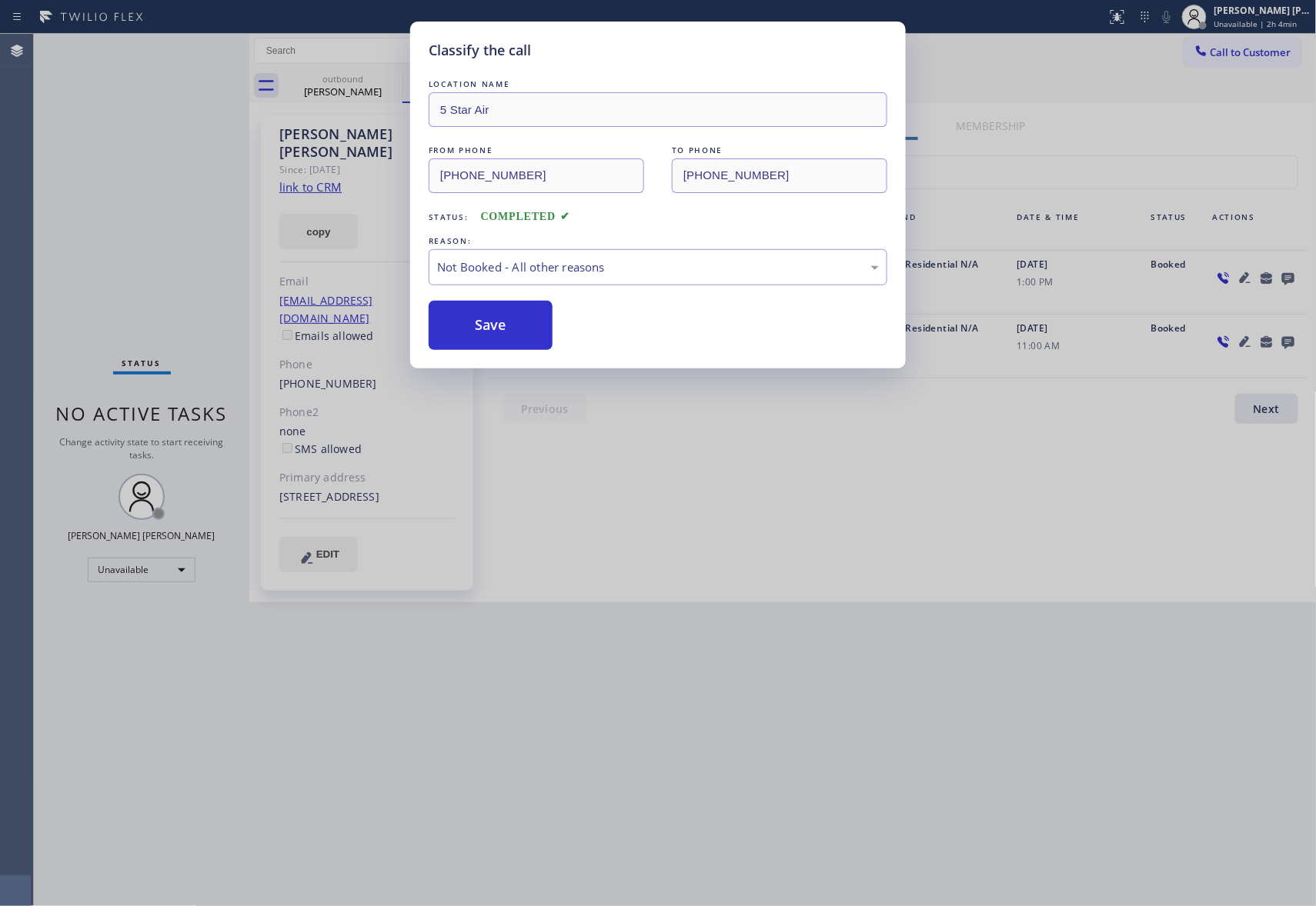
click at [481, 323] on button "Save" at bounding box center [490, 325] width 124 height 49
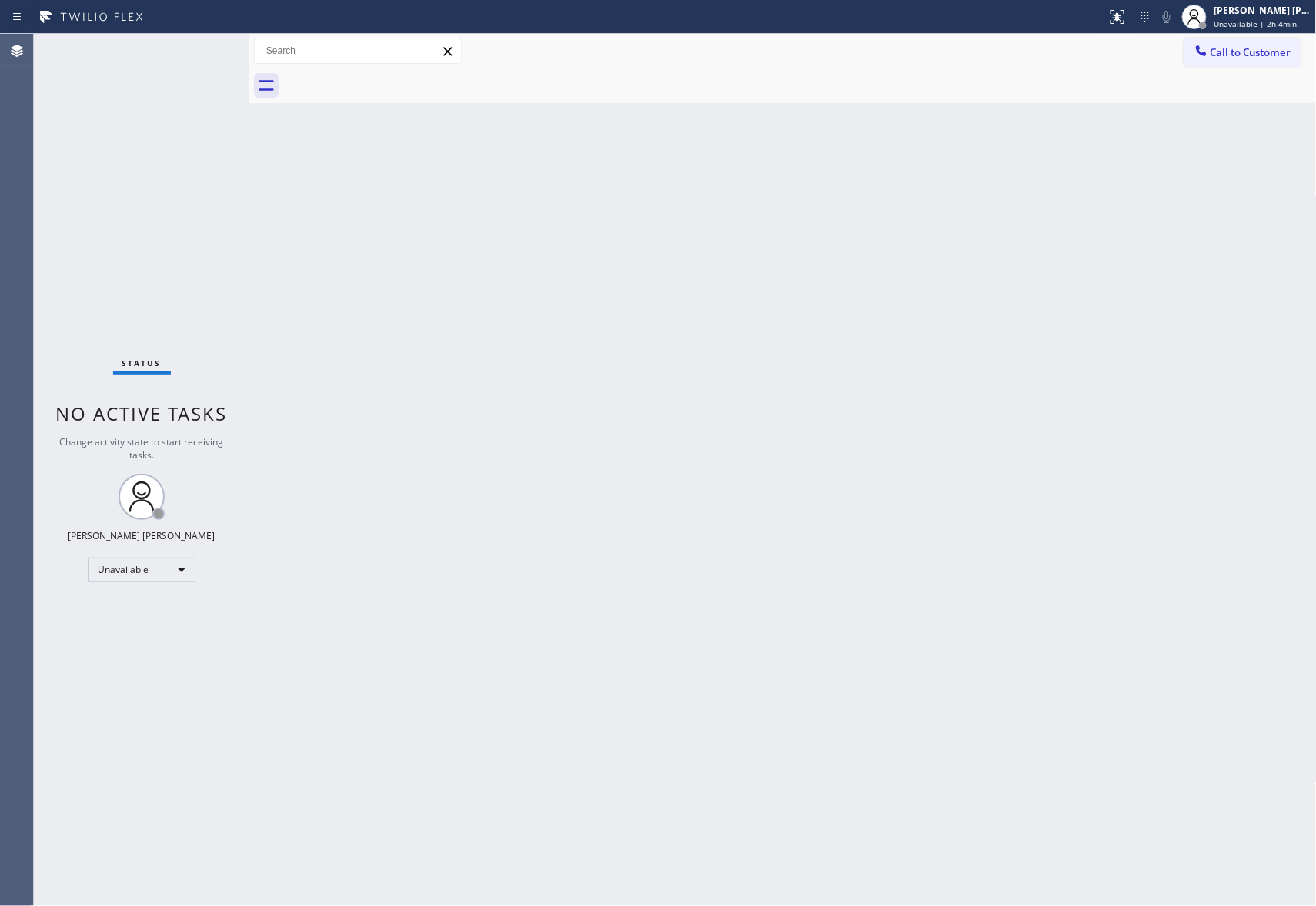
click at [377, 81] on div at bounding box center [799, 85] width 1033 height 34
click at [1257, 59] on button "Call to Customer" at bounding box center [1242, 53] width 118 height 29
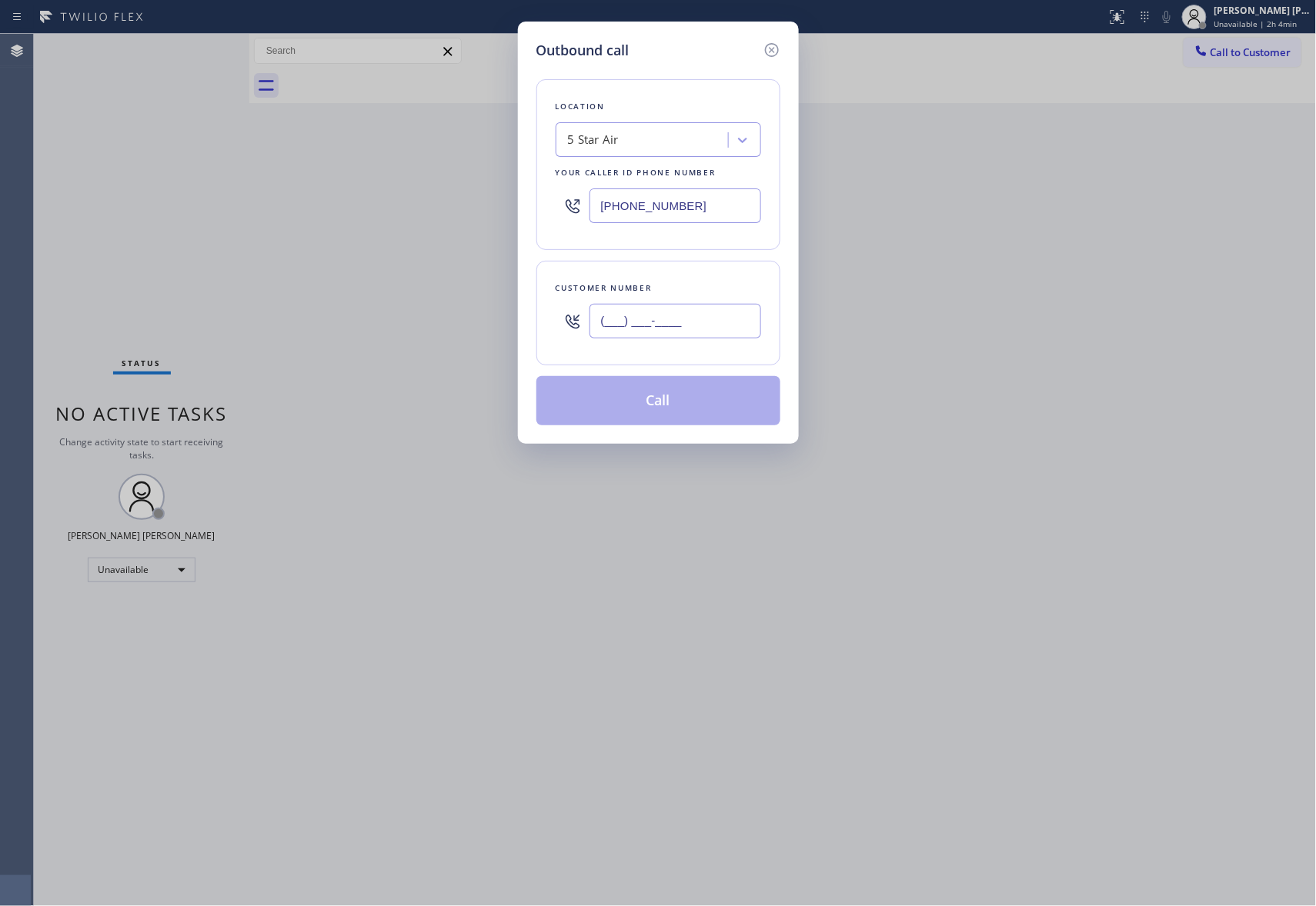
click at [671, 331] on input "(___) ___-____" at bounding box center [675, 321] width 172 height 34
paste input "310) 880-6093"
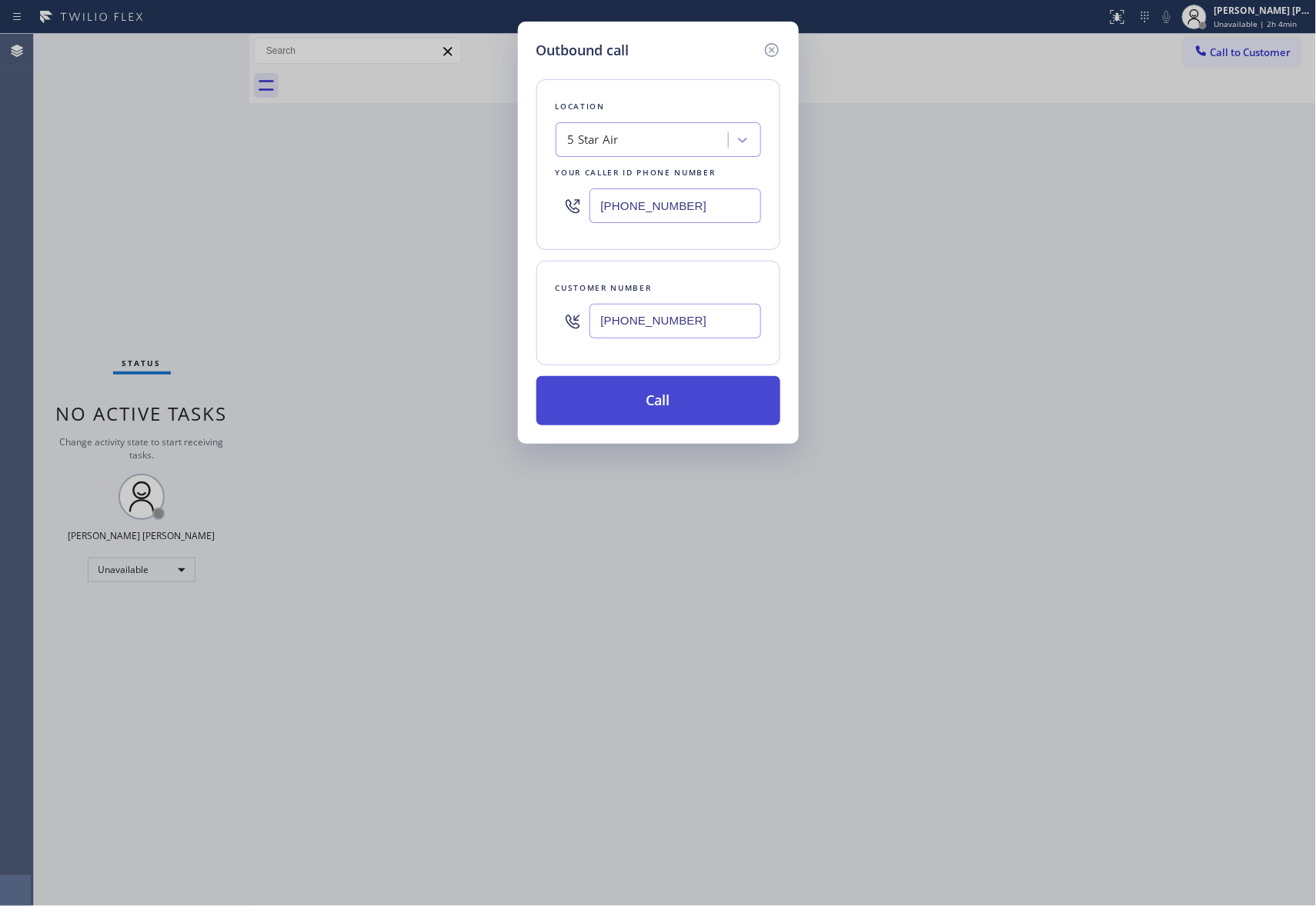
type input "(310) 880-6093"
click at [665, 401] on button "Call" at bounding box center [658, 401] width 244 height 49
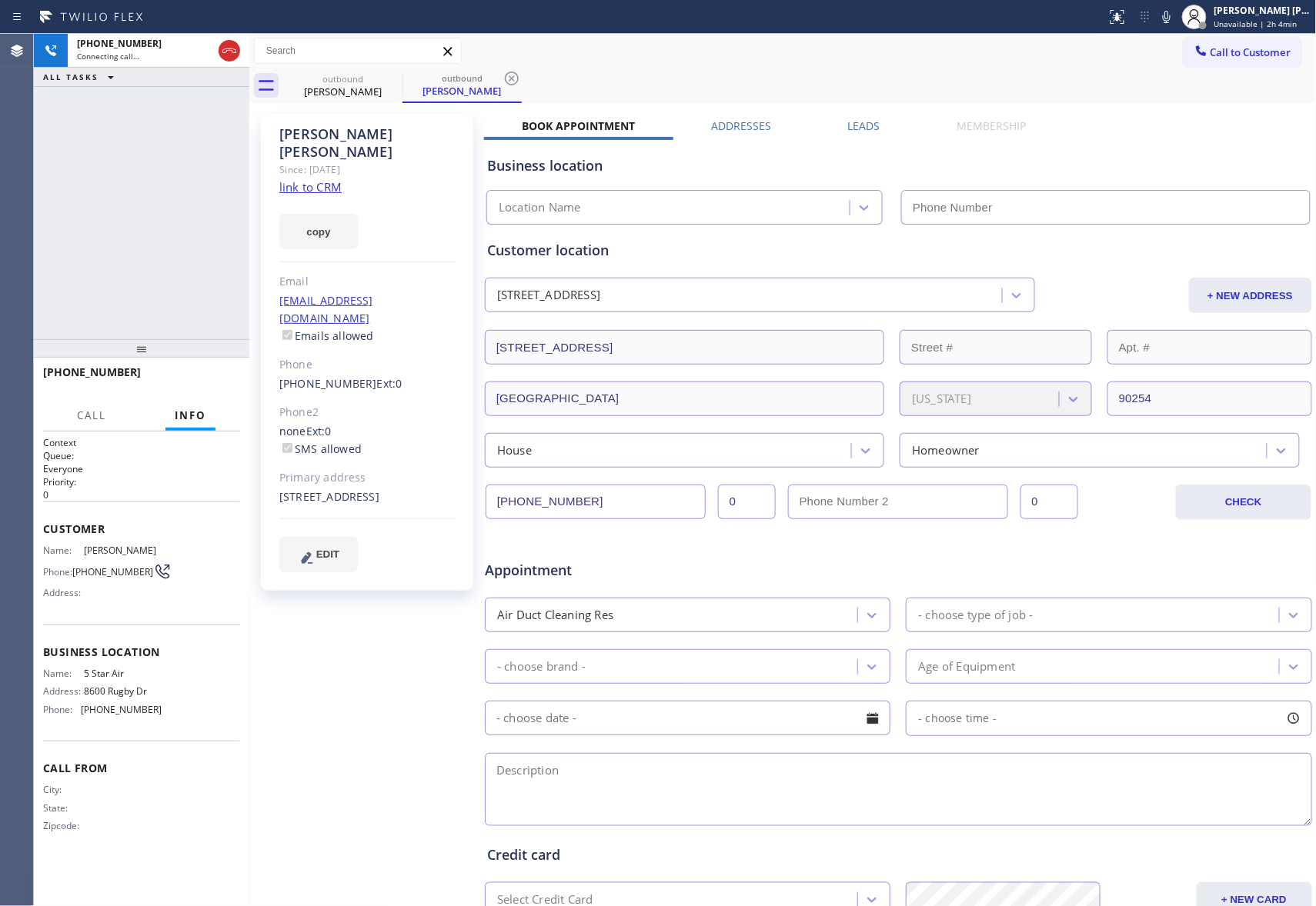
type input "[PHONE_NUMBER]"
drag, startPoint x: 231, startPoint y: 370, endPoint x: 923, endPoint y: 102, distance: 742.1
click at [231, 370] on button "HANG UP" at bounding box center [204, 379] width 71 height 21
click at [857, 134] on div "Business location 5 Star Air (800) 686-5038" at bounding box center [897, 178] width 828 height 91
click at [863, 126] on label "Leads" at bounding box center [863, 125] width 32 height 15
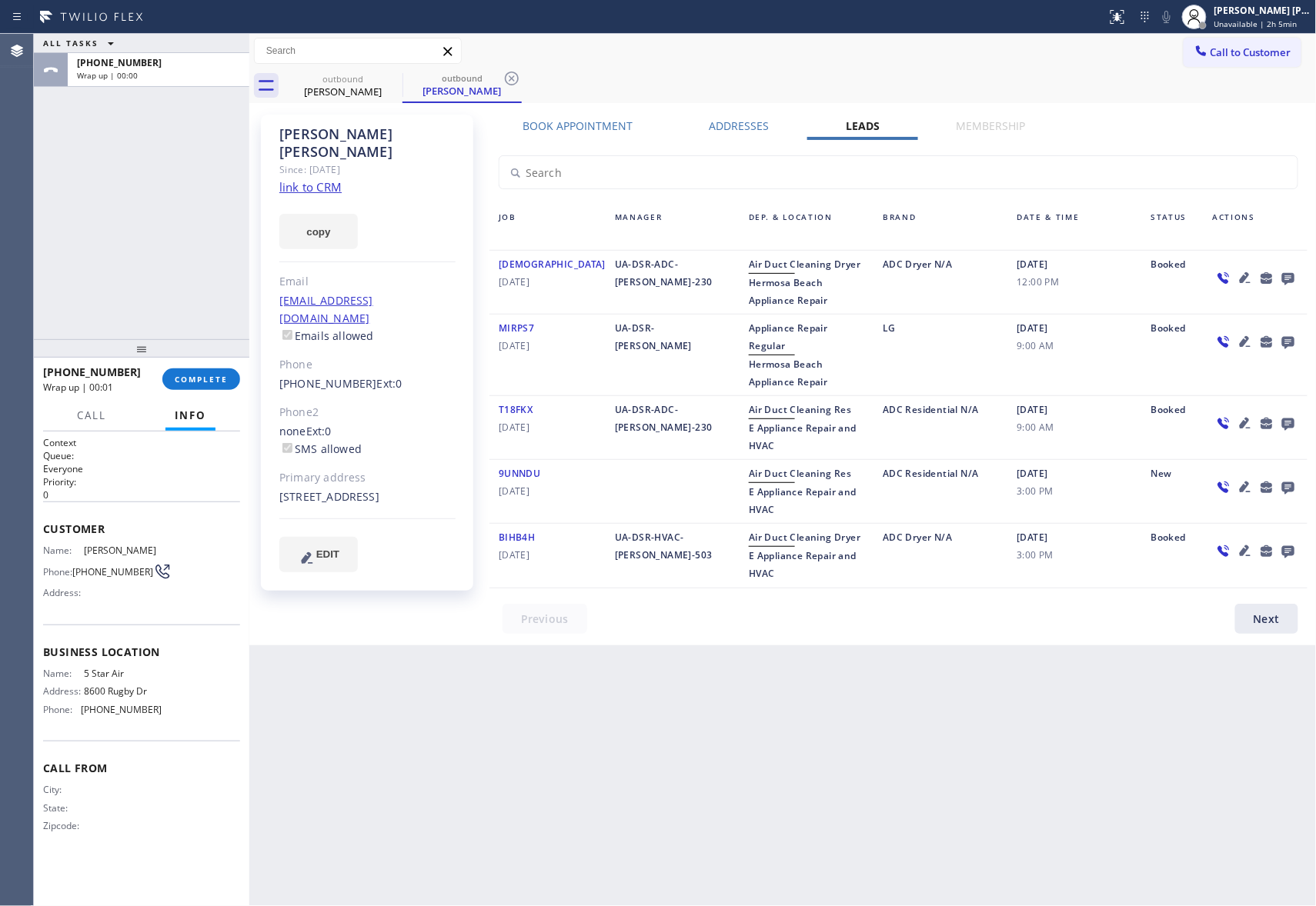
click at [1291, 275] on icon at bounding box center [1288, 278] width 19 height 20
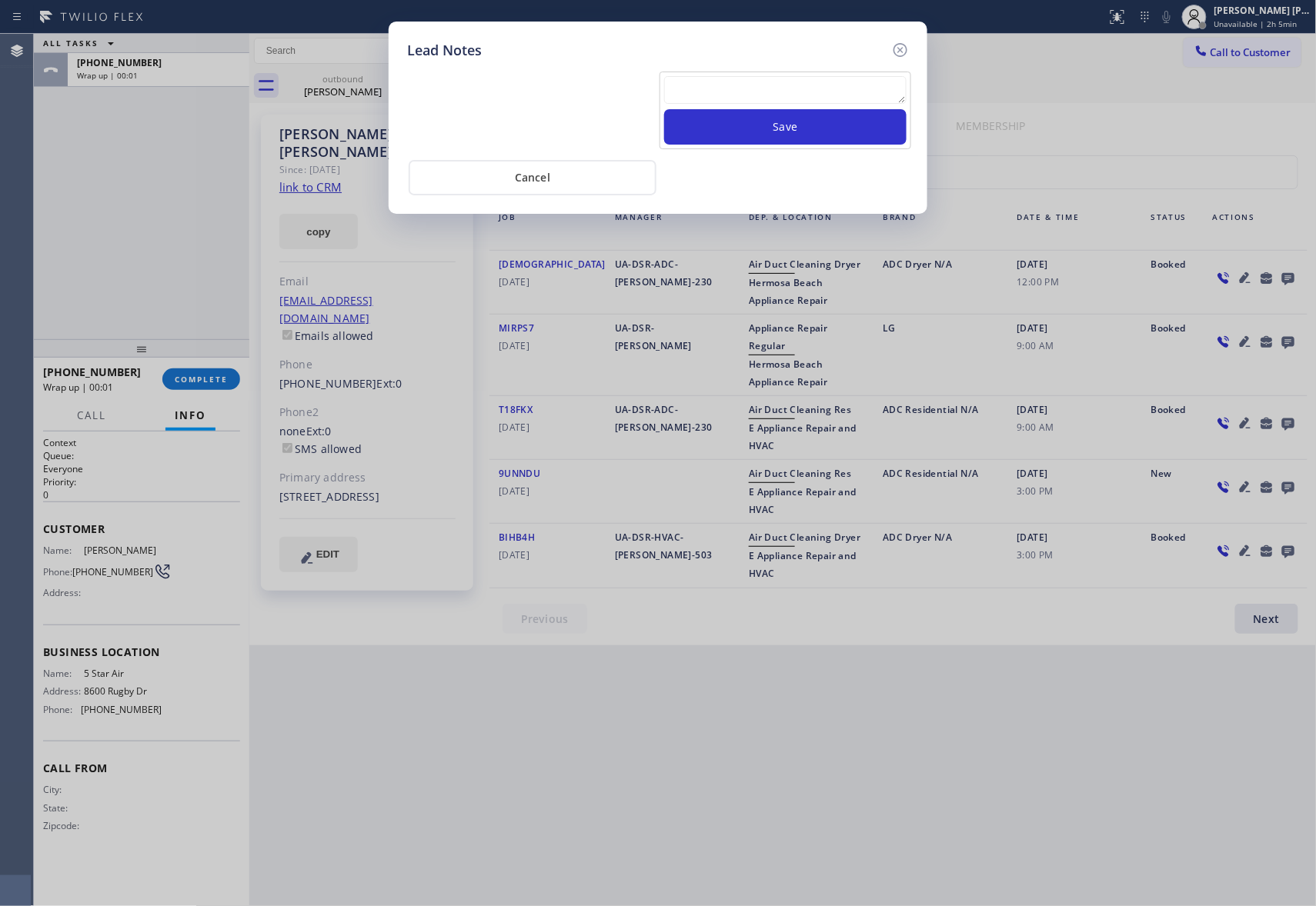
click at [764, 88] on textarea at bounding box center [785, 90] width 242 height 27
paste textarea "please transfer if cx calls back"
type textarea "please transfer if cx calls back"
click at [770, 137] on button "Save" at bounding box center [785, 127] width 242 height 35
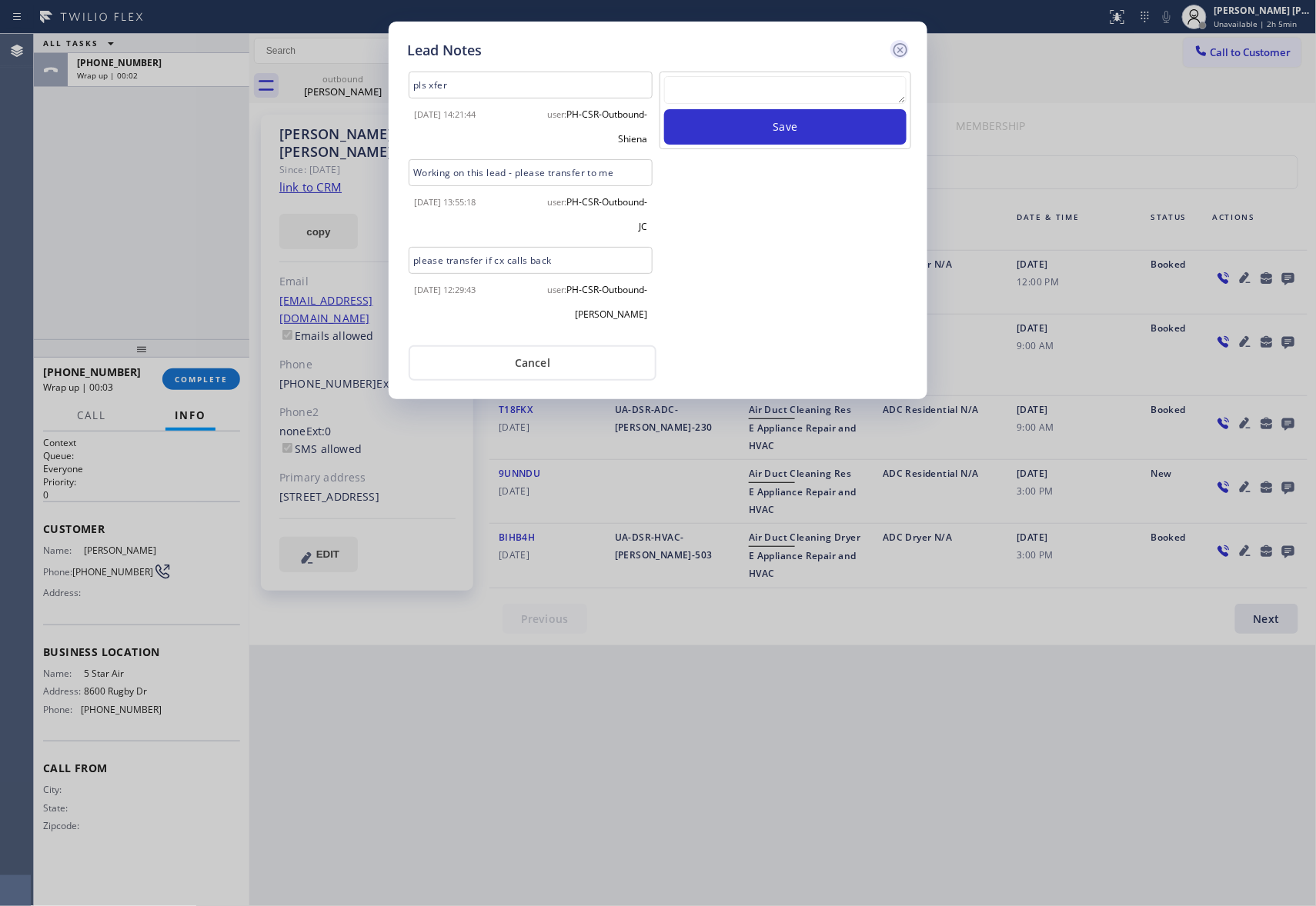
click at [905, 46] on icon at bounding box center [900, 50] width 14 height 14
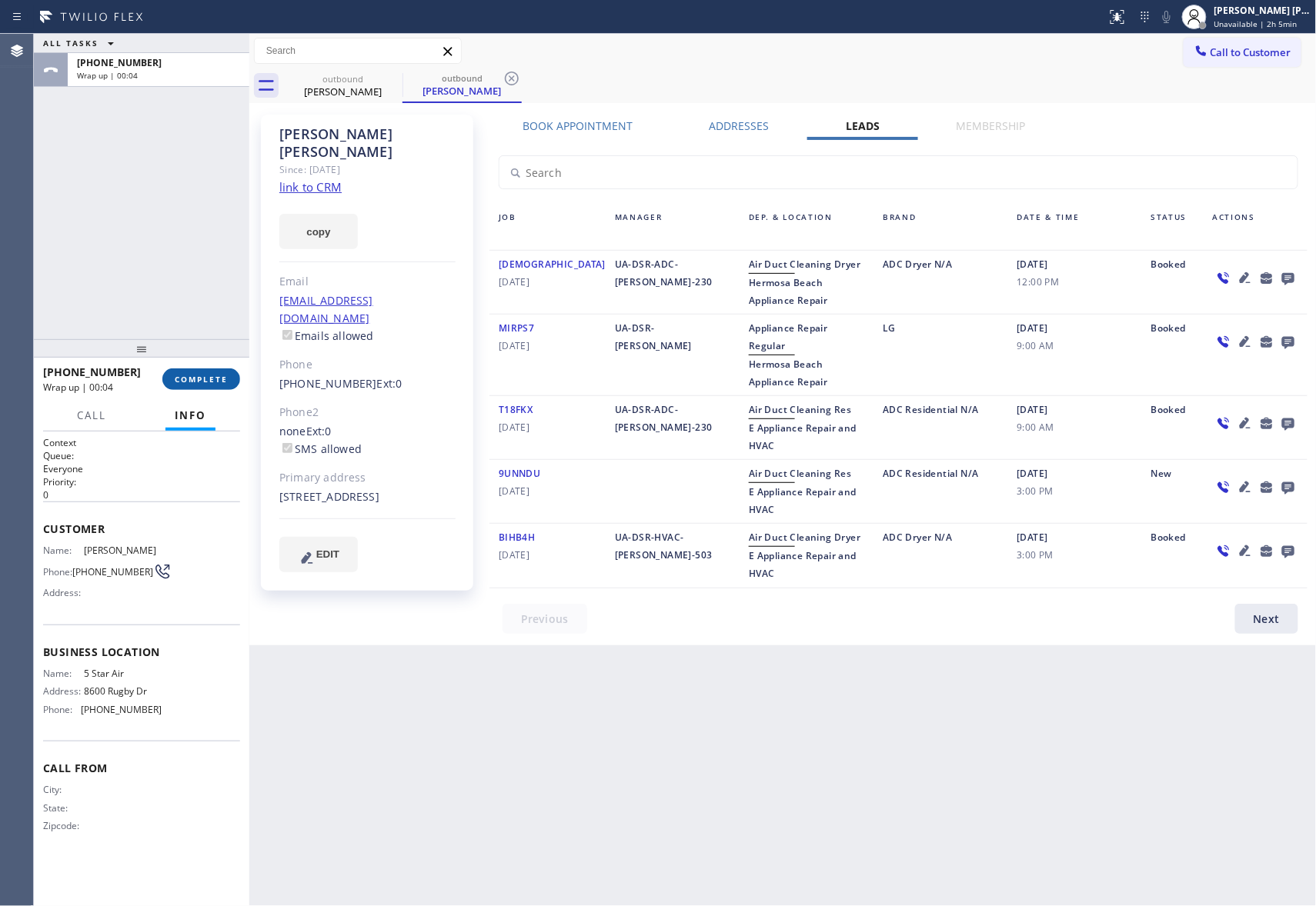
click at [198, 369] on button "COMPLETE" at bounding box center [201, 379] width 78 height 21
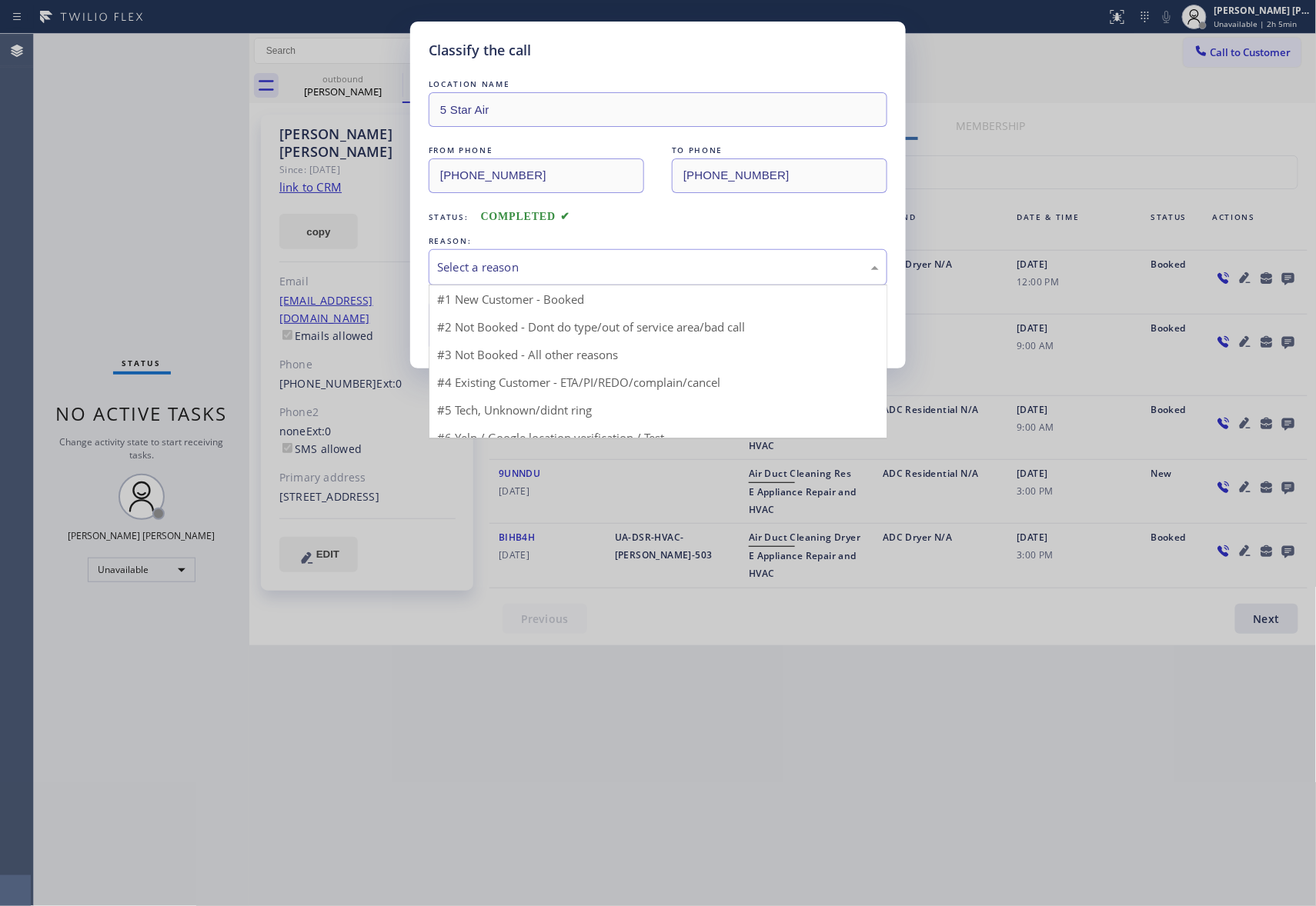
click at [548, 264] on div "Select a reason" at bounding box center [658, 267] width 442 height 18
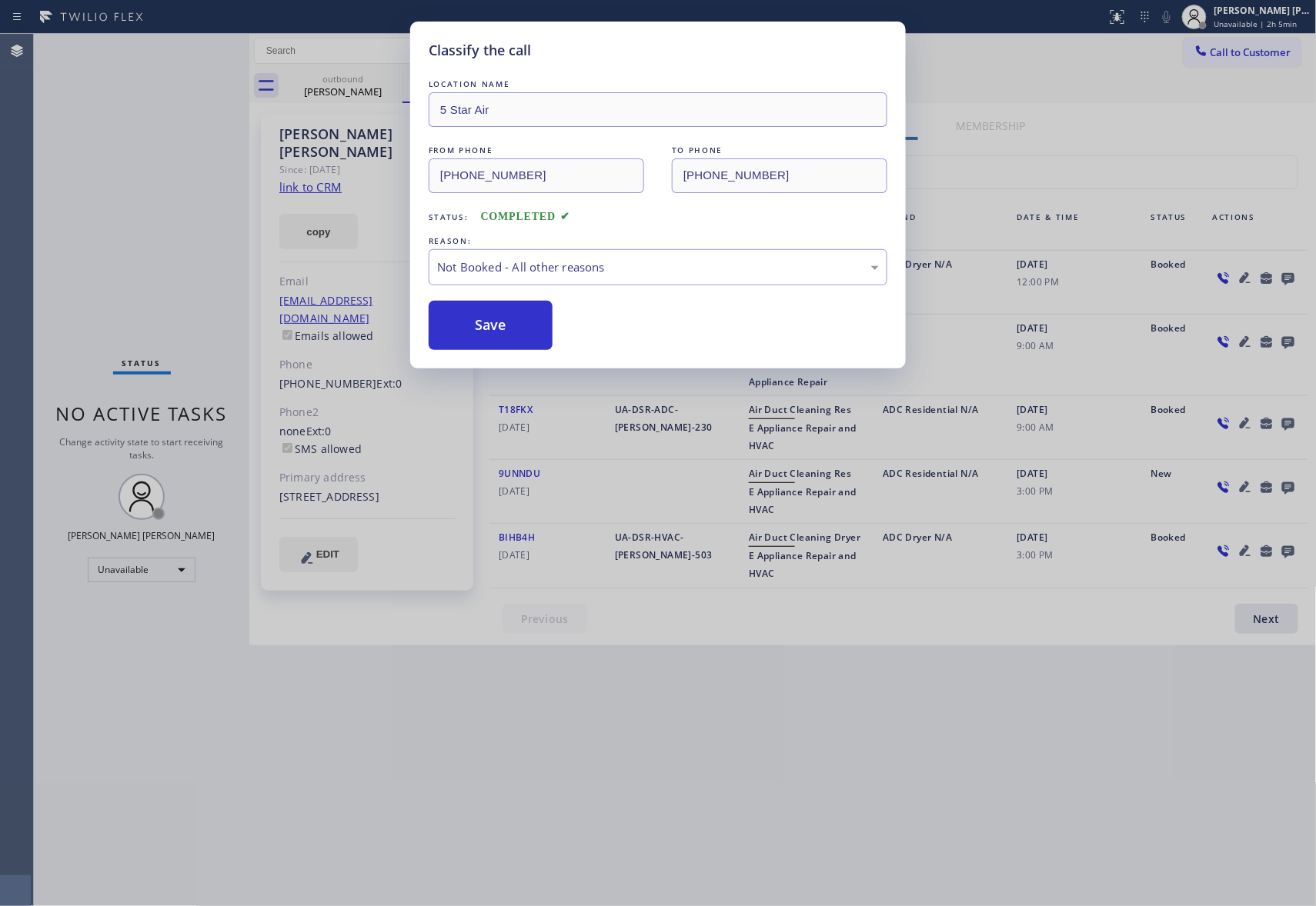
click at [479, 318] on button "Save" at bounding box center [490, 325] width 124 height 49
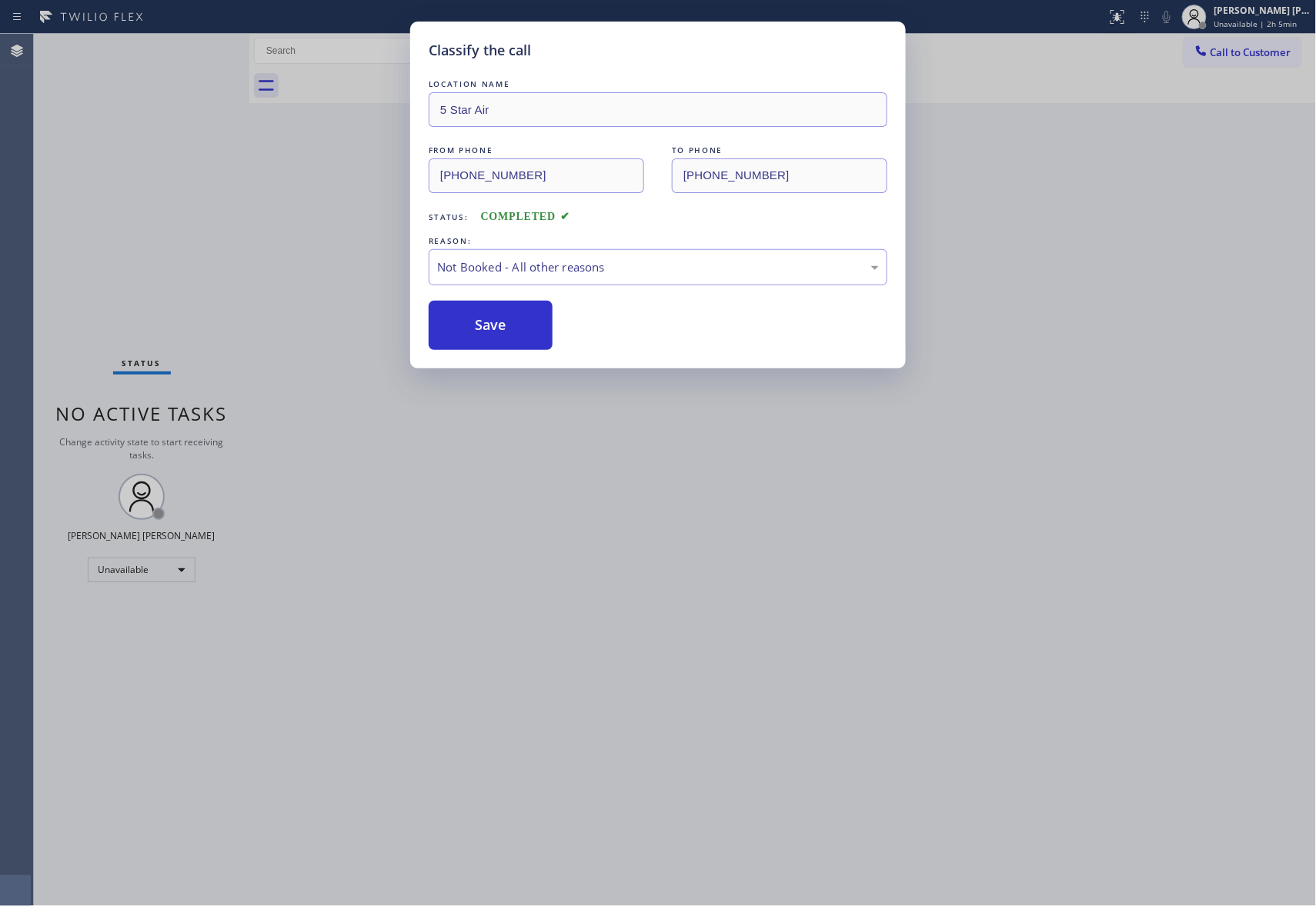
click at [371, 75] on div "Classify the call LOCATION NAME 5 Star Air FROM PHONE (800) 686-5038 TO PHONE (…" at bounding box center [658, 453] width 1316 height 906
click at [387, 81] on div at bounding box center [799, 85] width 1033 height 34
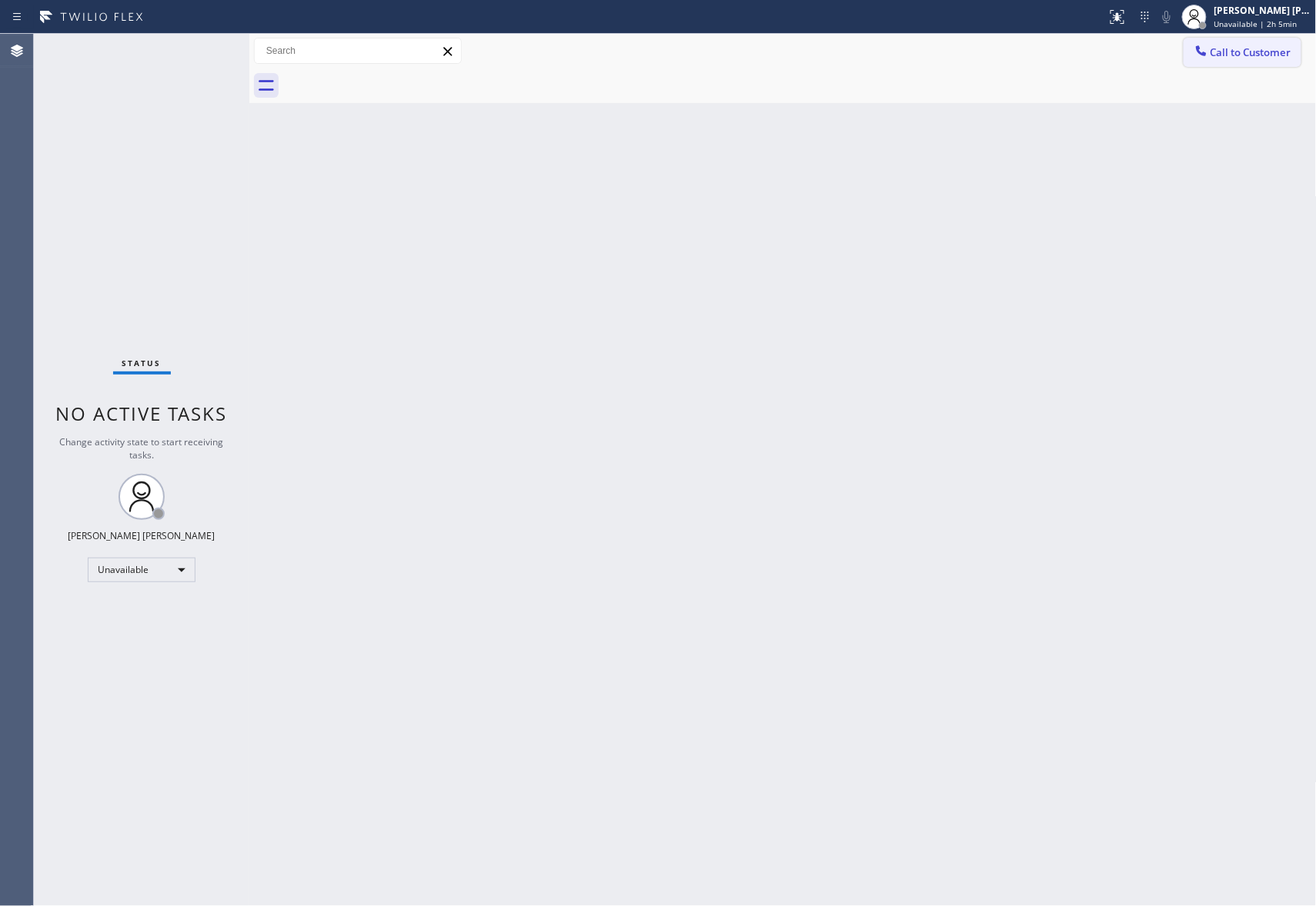
click at [1251, 62] on button "Call to Customer" at bounding box center [1242, 53] width 118 height 29
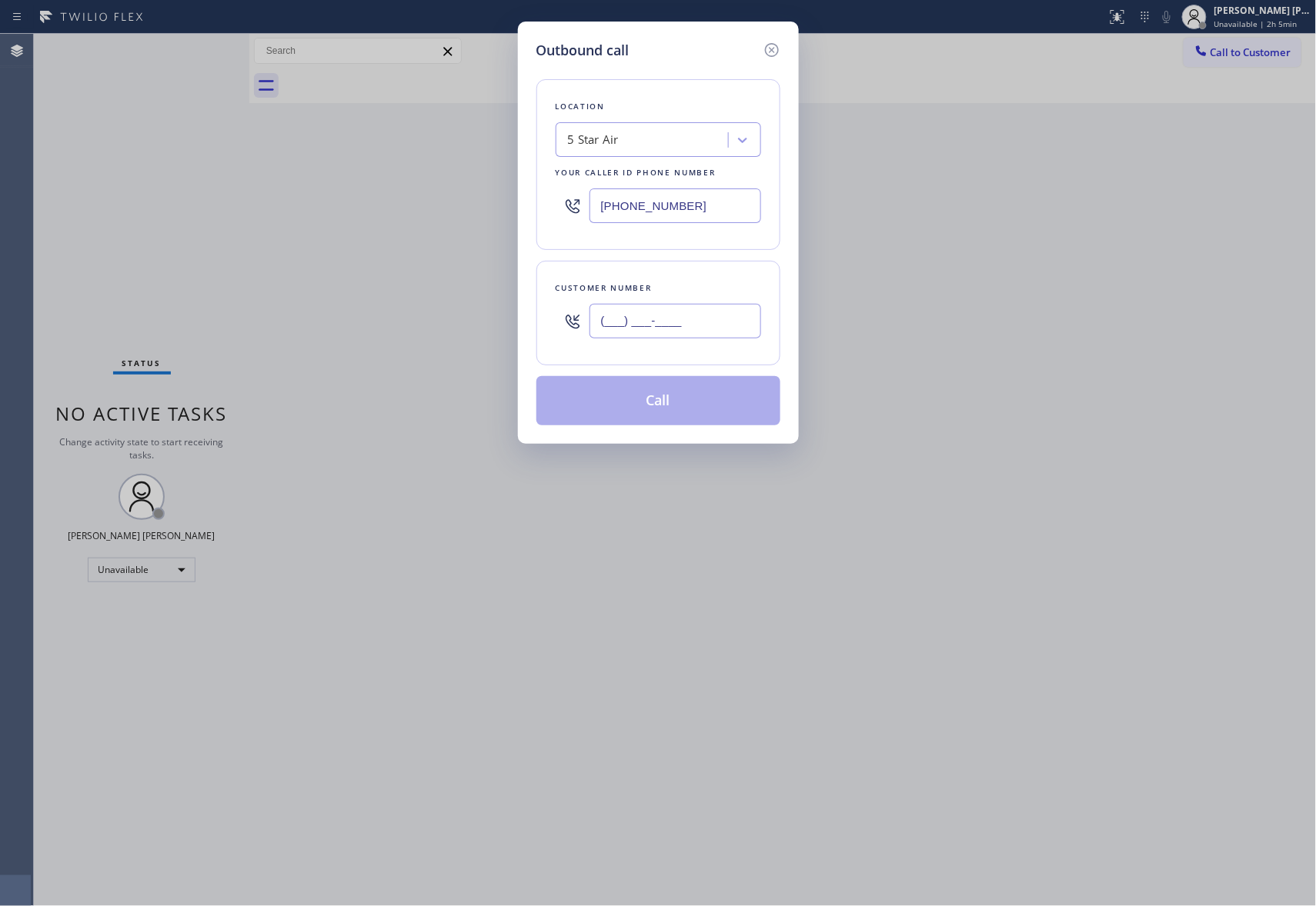
click at [708, 321] on input "(___) ___-____" at bounding box center [675, 321] width 172 height 34
paste input "818) 730-2532"
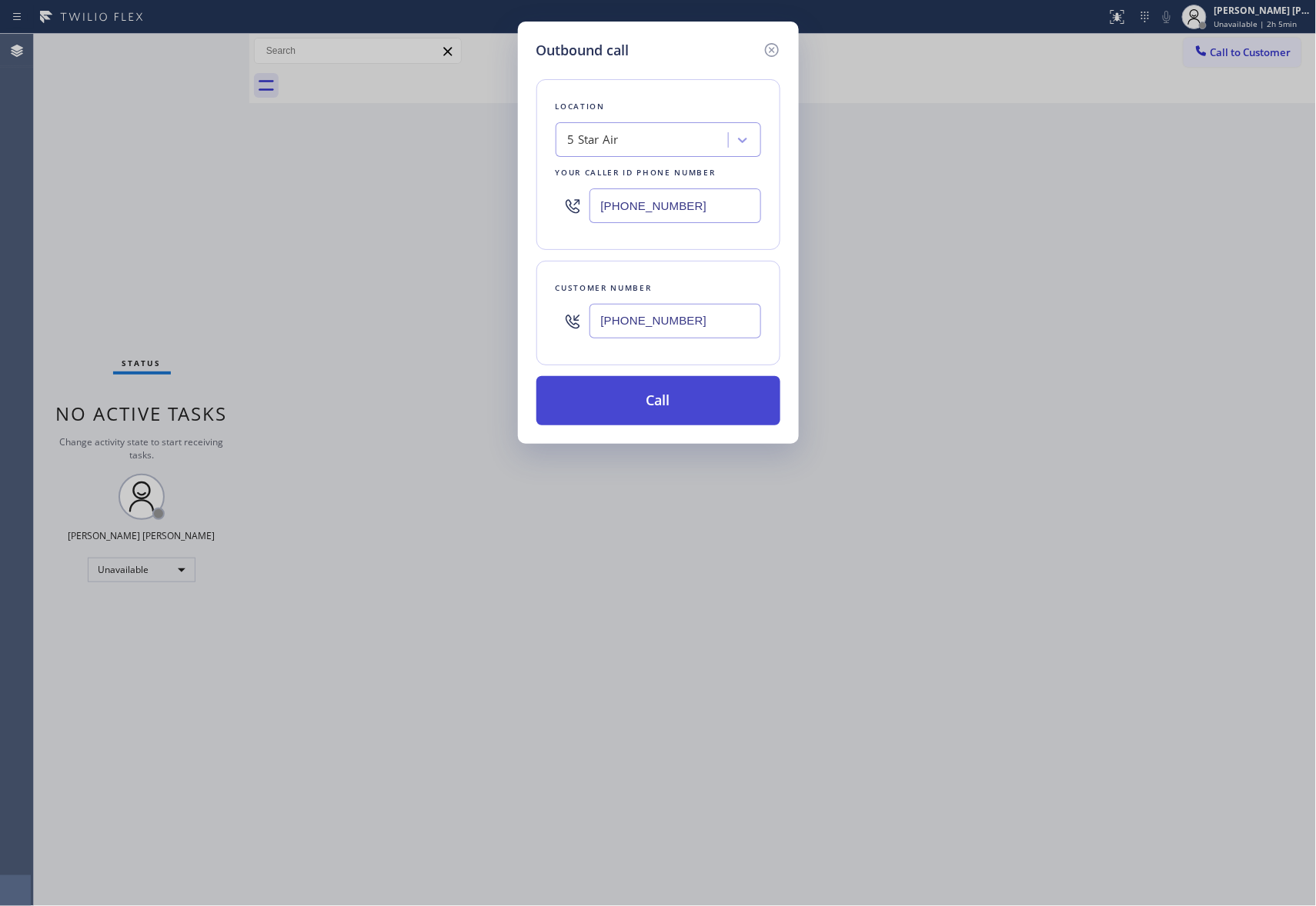
type input "(818) 730-2532"
click at [664, 395] on button "Call" at bounding box center [658, 401] width 244 height 49
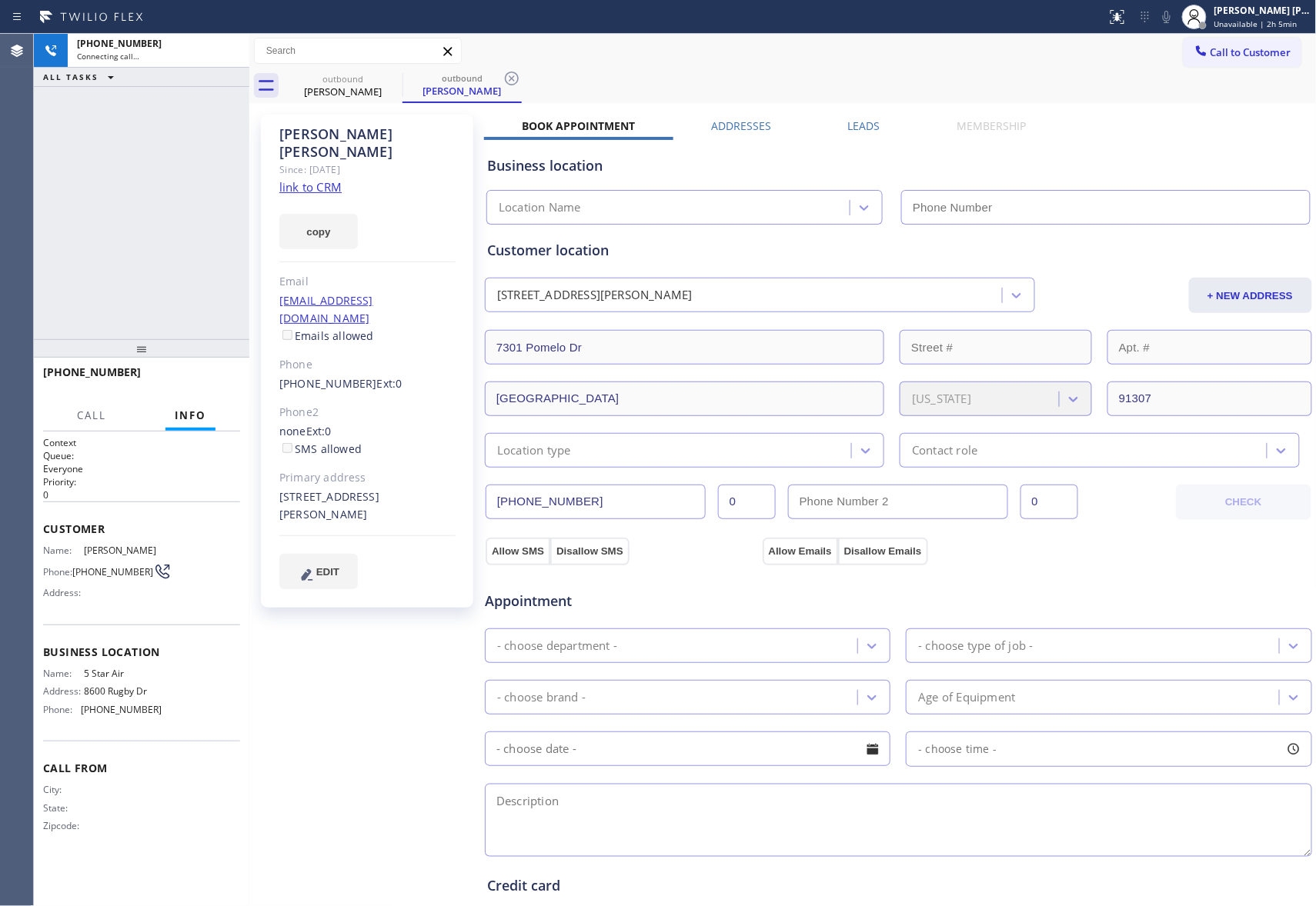
type input "[PHONE_NUMBER]"
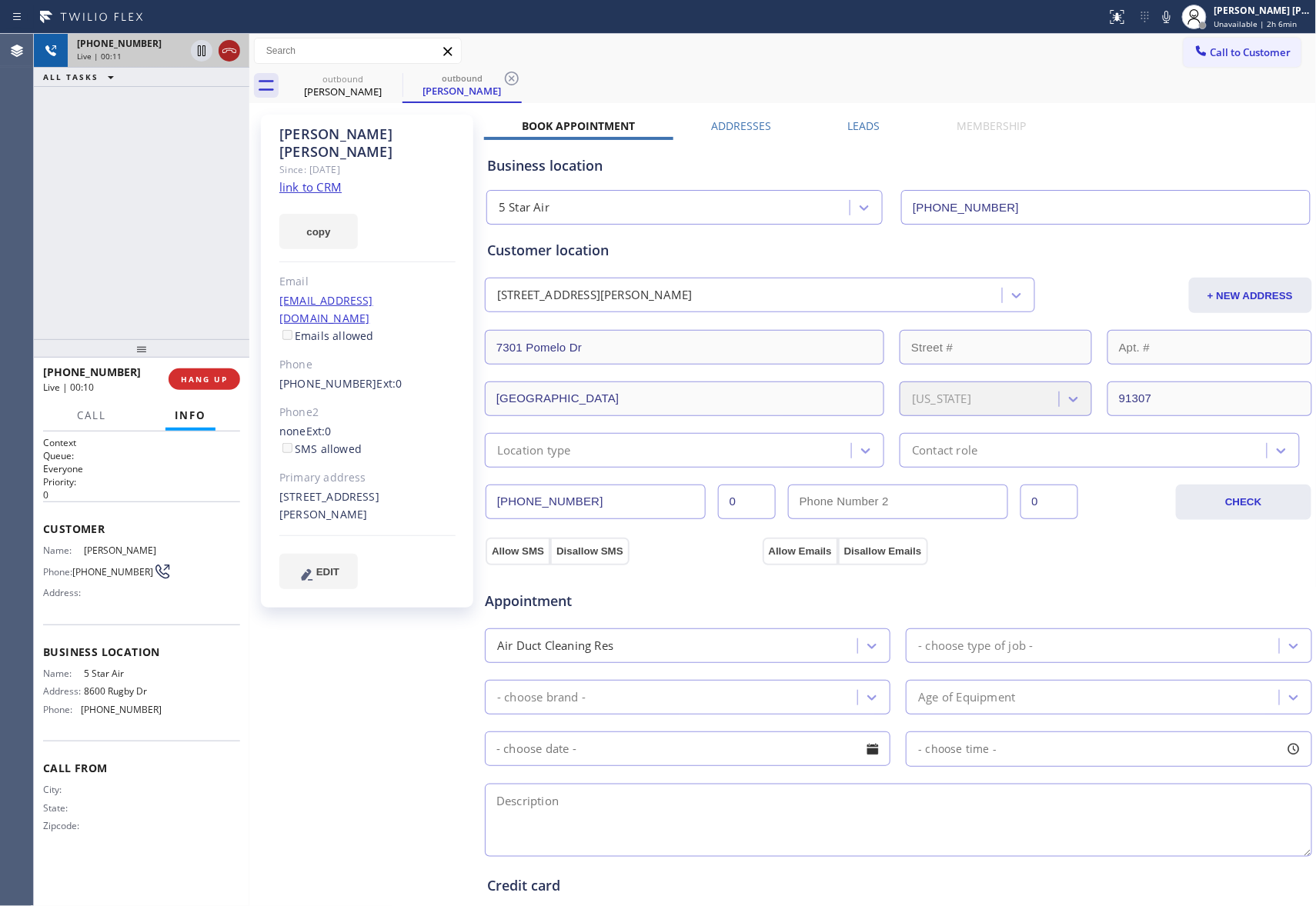
click at [232, 53] on icon at bounding box center [229, 51] width 14 height 5
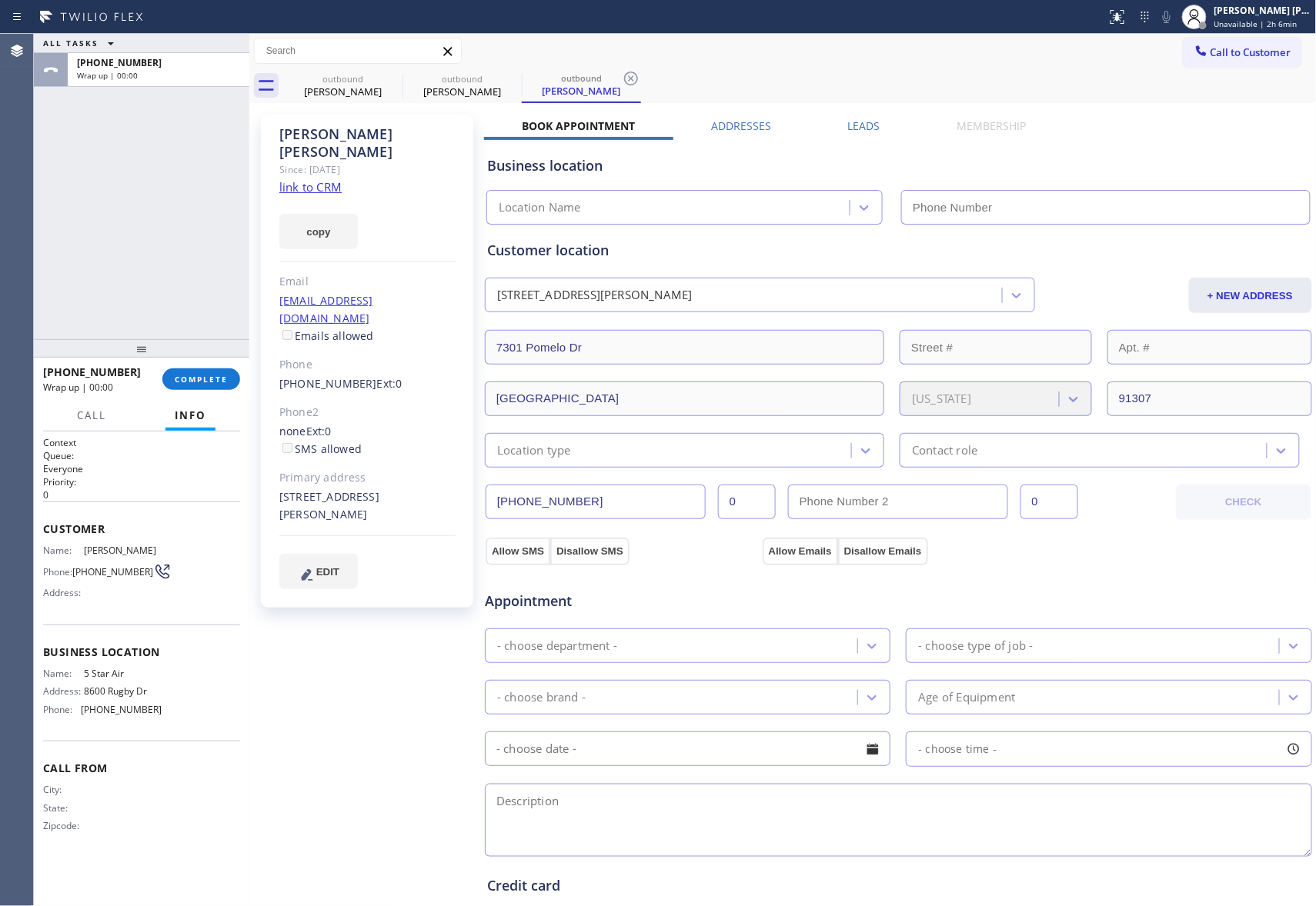
type input "[PHONE_NUMBER]"
click at [394, 81] on icon at bounding box center [392, 78] width 19 height 19
click at [0, 0] on icon at bounding box center [0, 0] width 0 height 0
click at [621, 81] on icon at bounding box center [630, 78] width 19 height 19
click at [394, 81] on div "outbound Theresa Naftulin outbound Theresa Naftulin outbound Theresa Naftulin" at bounding box center [799, 85] width 1033 height 34
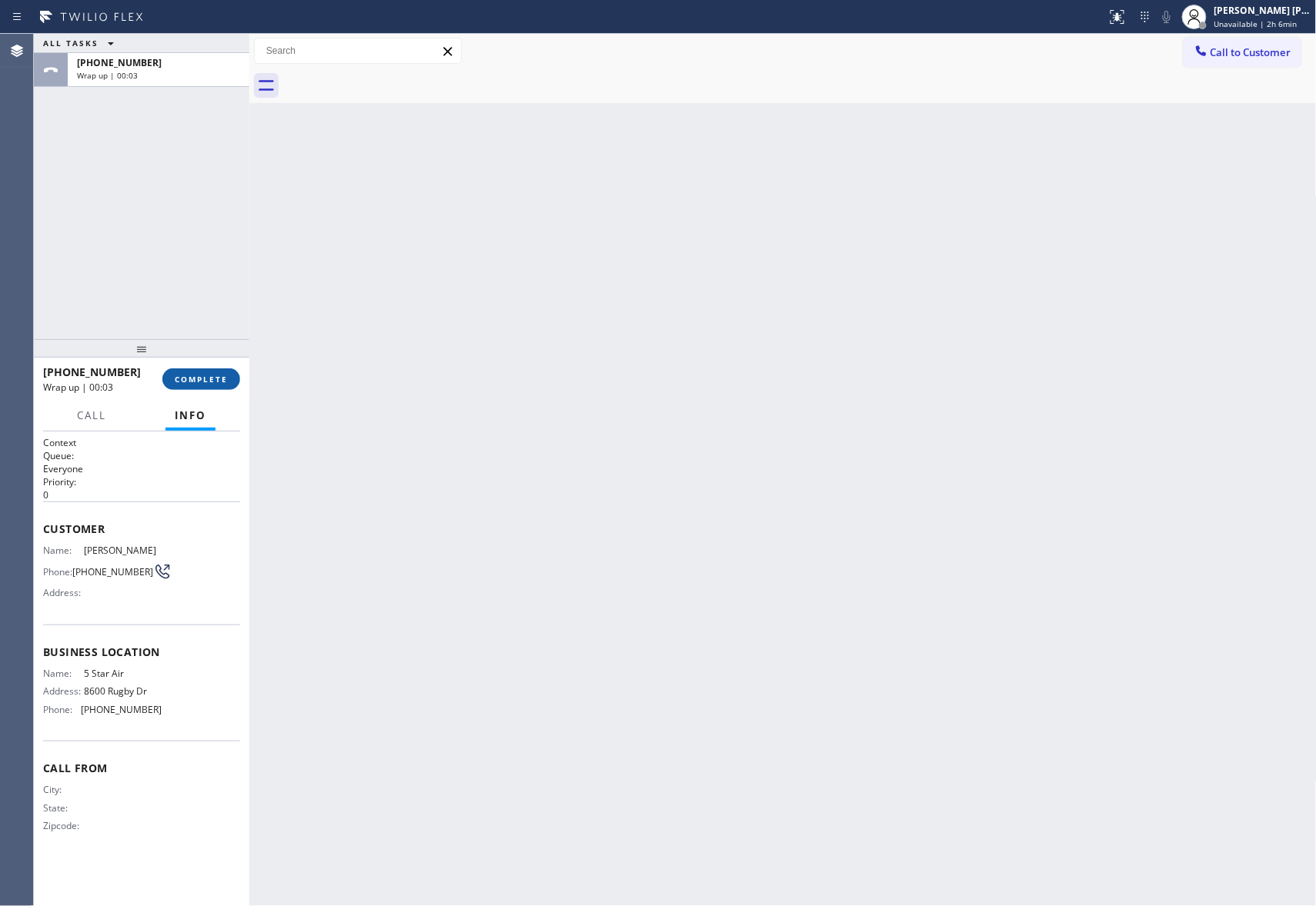
click at [216, 376] on span "COMPLETE" at bounding box center [201, 378] width 53 height 11
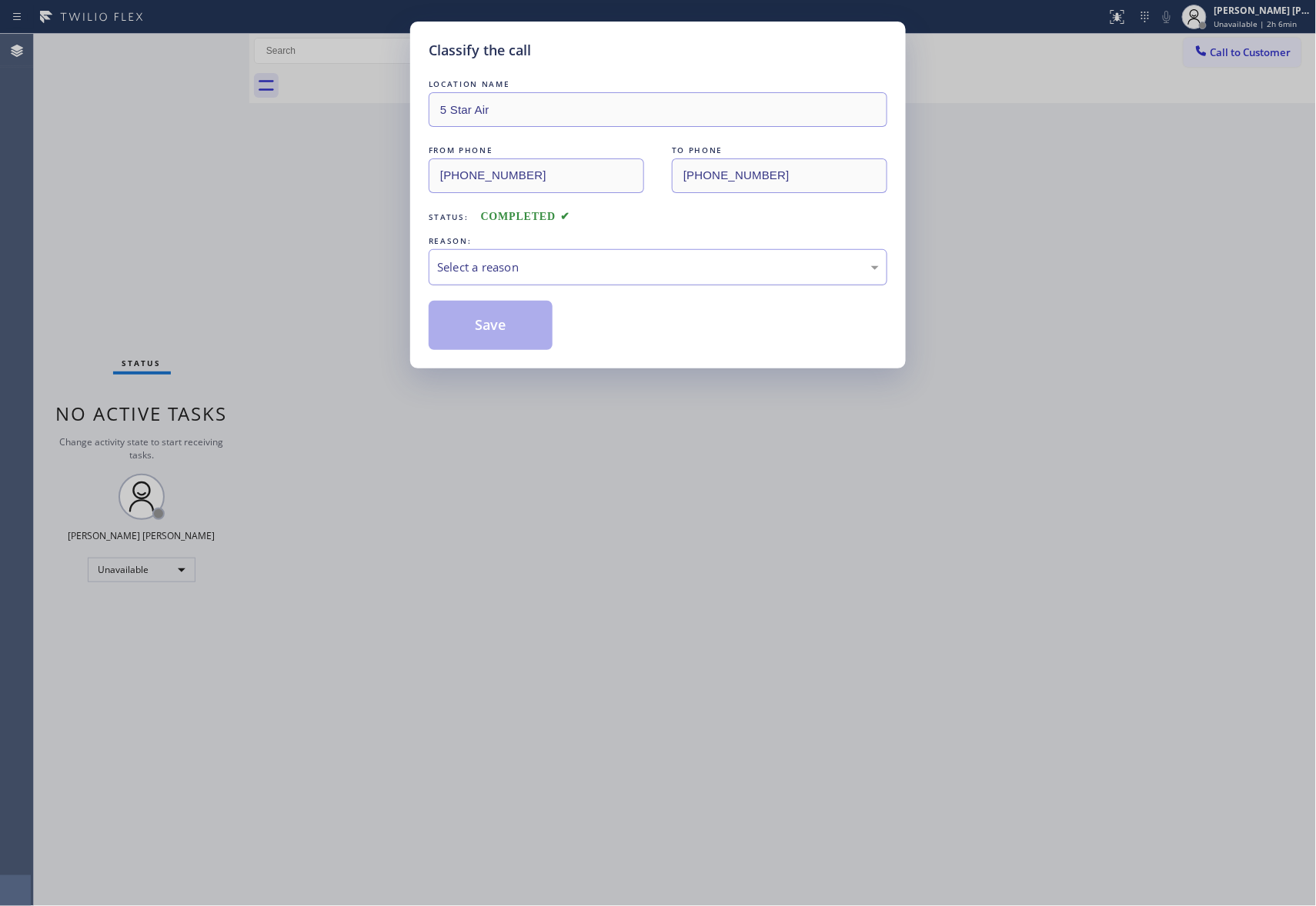
click at [631, 269] on div "Select a reason" at bounding box center [658, 267] width 442 height 18
click at [482, 322] on button "Save" at bounding box center [490, 325] width 124 height 49
drag, startPoint x: 482, startPoint y: 322, endPoint x: 278, endPoint y: 3, distance: 378.7
click at [483, 320] on button "Save" at bounding box center [490, 325] width 124 height 49
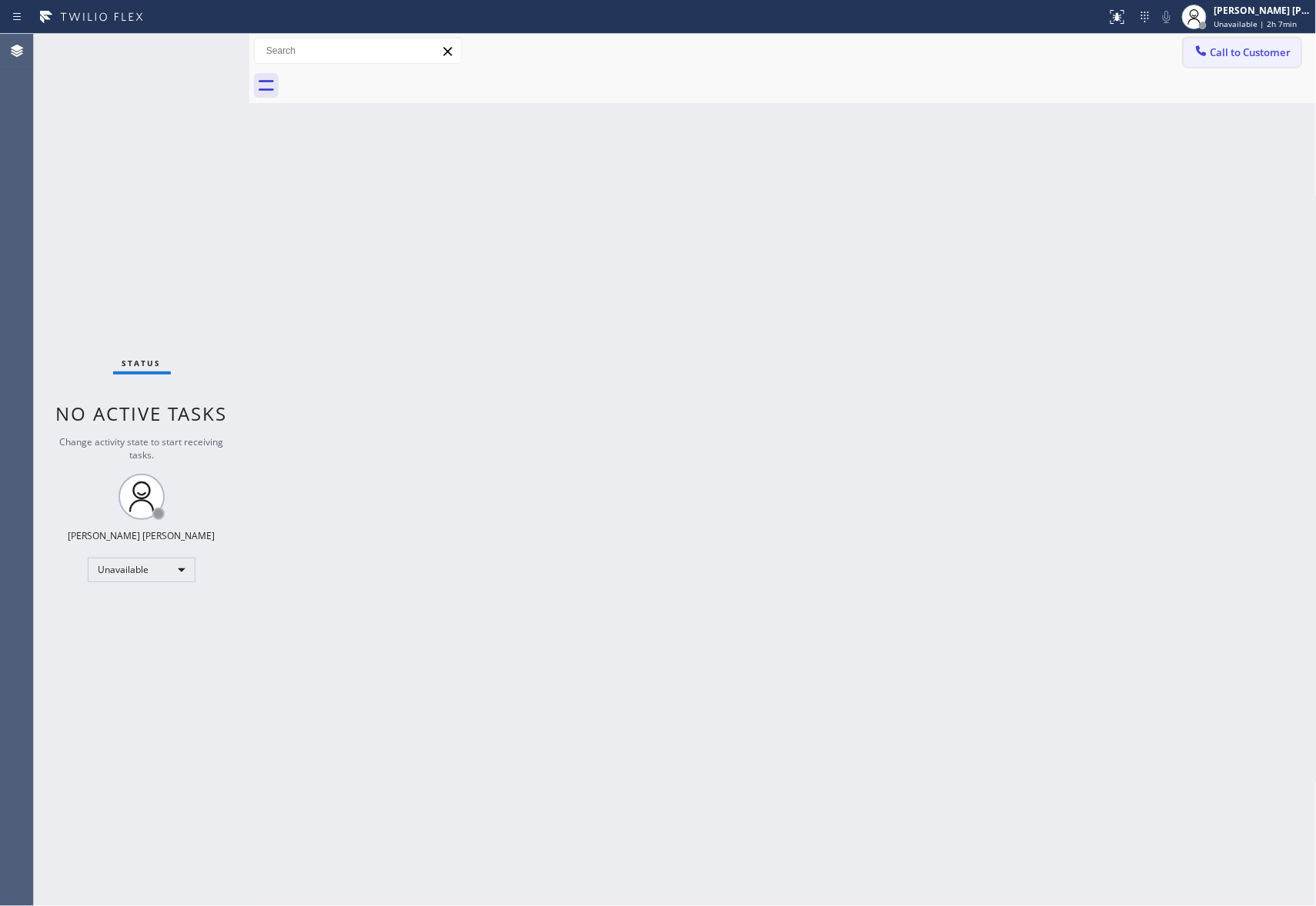
click at [1268, 49] on span "Call to Customer" at bounding box center [1251, 53] width 81 height 14
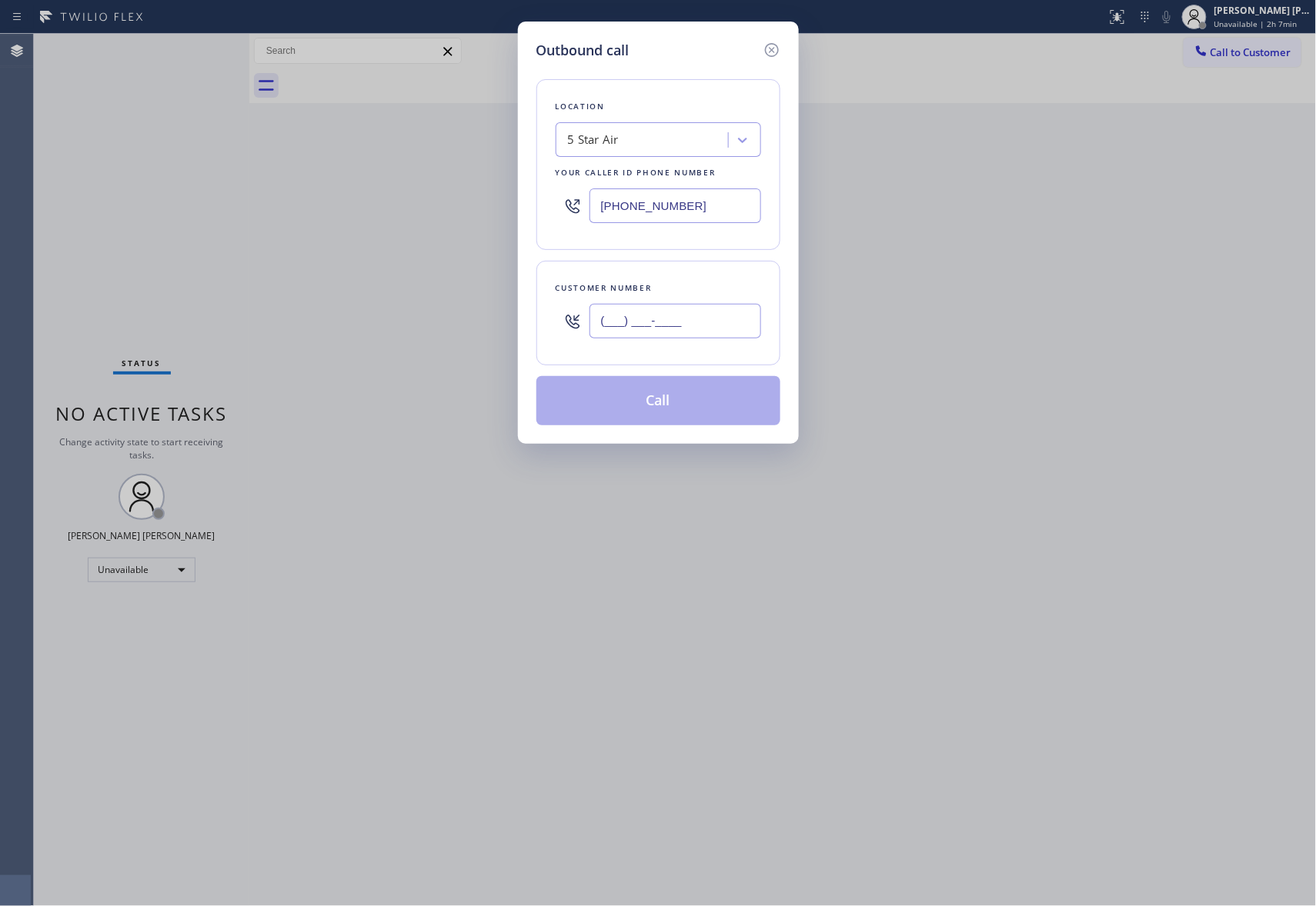
click at [736, 315] on input "(___) ___-____" at bounding box center [675, 321] width 172 height 34
paste input "213) 438-1283"
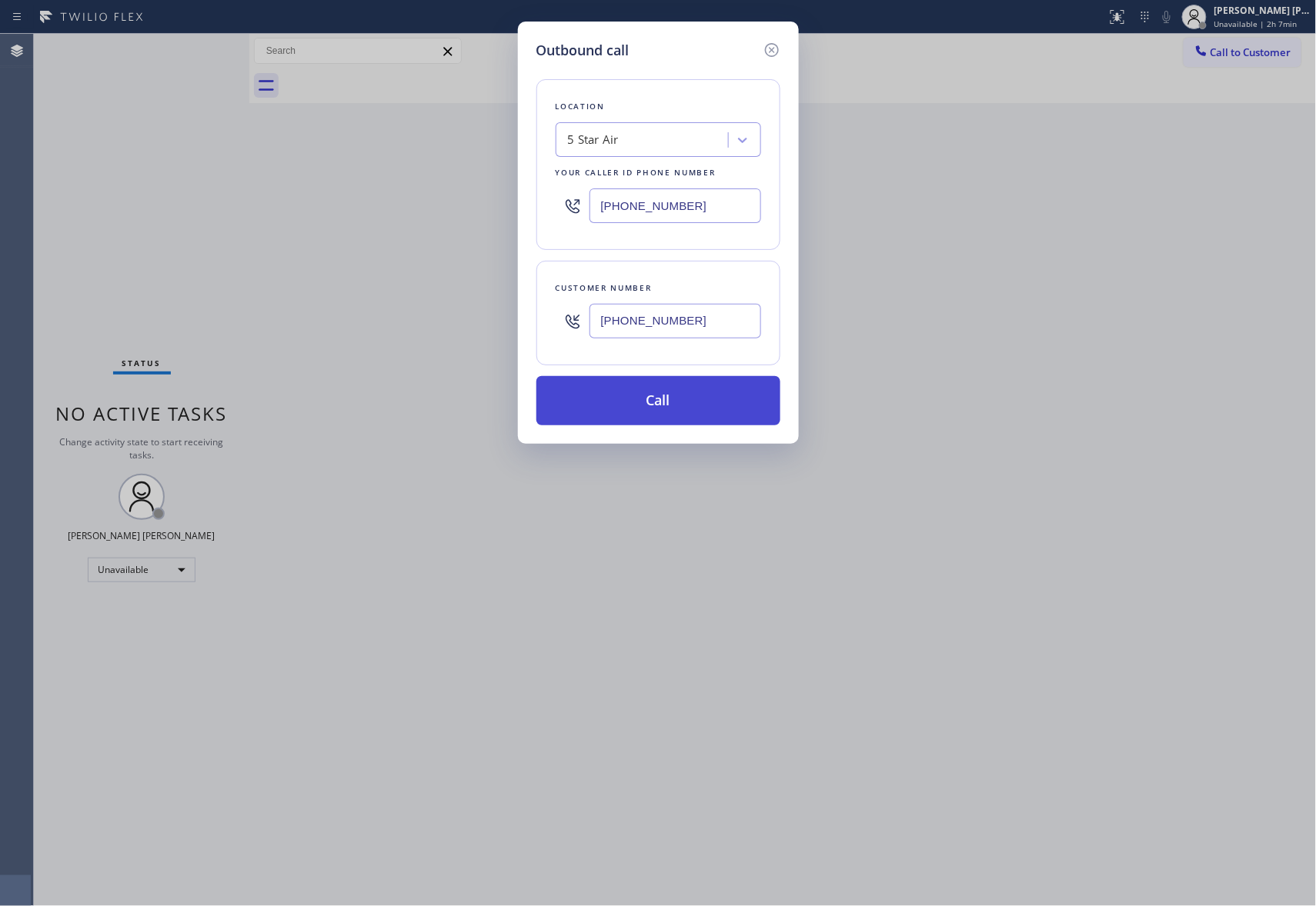
type input "(213) 438-1283"
click at [666, 403] on button "Call" at bounding box center [658, 401] width 244 height 49
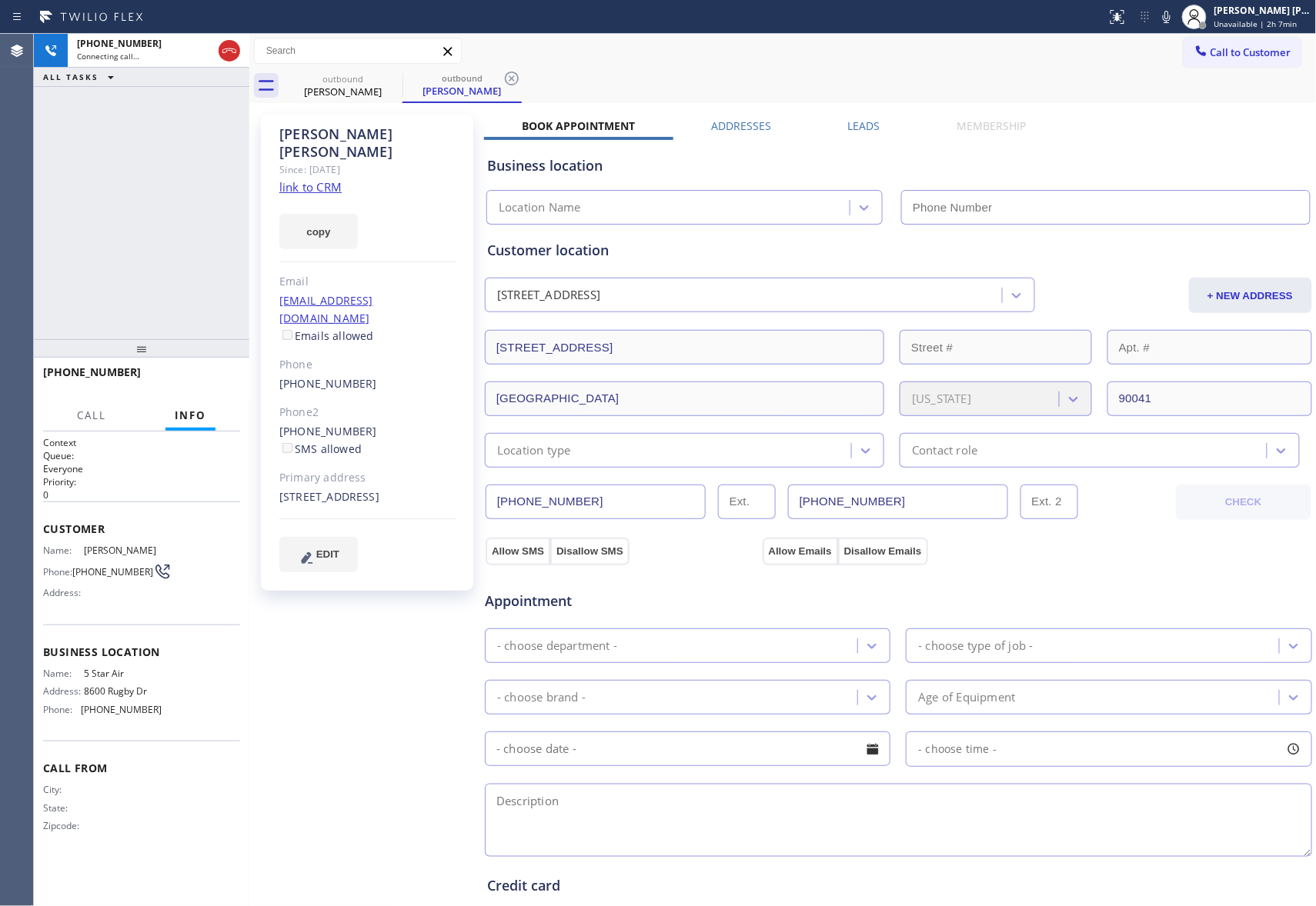
type input "[PHONE_NUMBER]"
click at [217, 378] on span "HANG UP" at bounding box center [204, 378] width 47 height 11
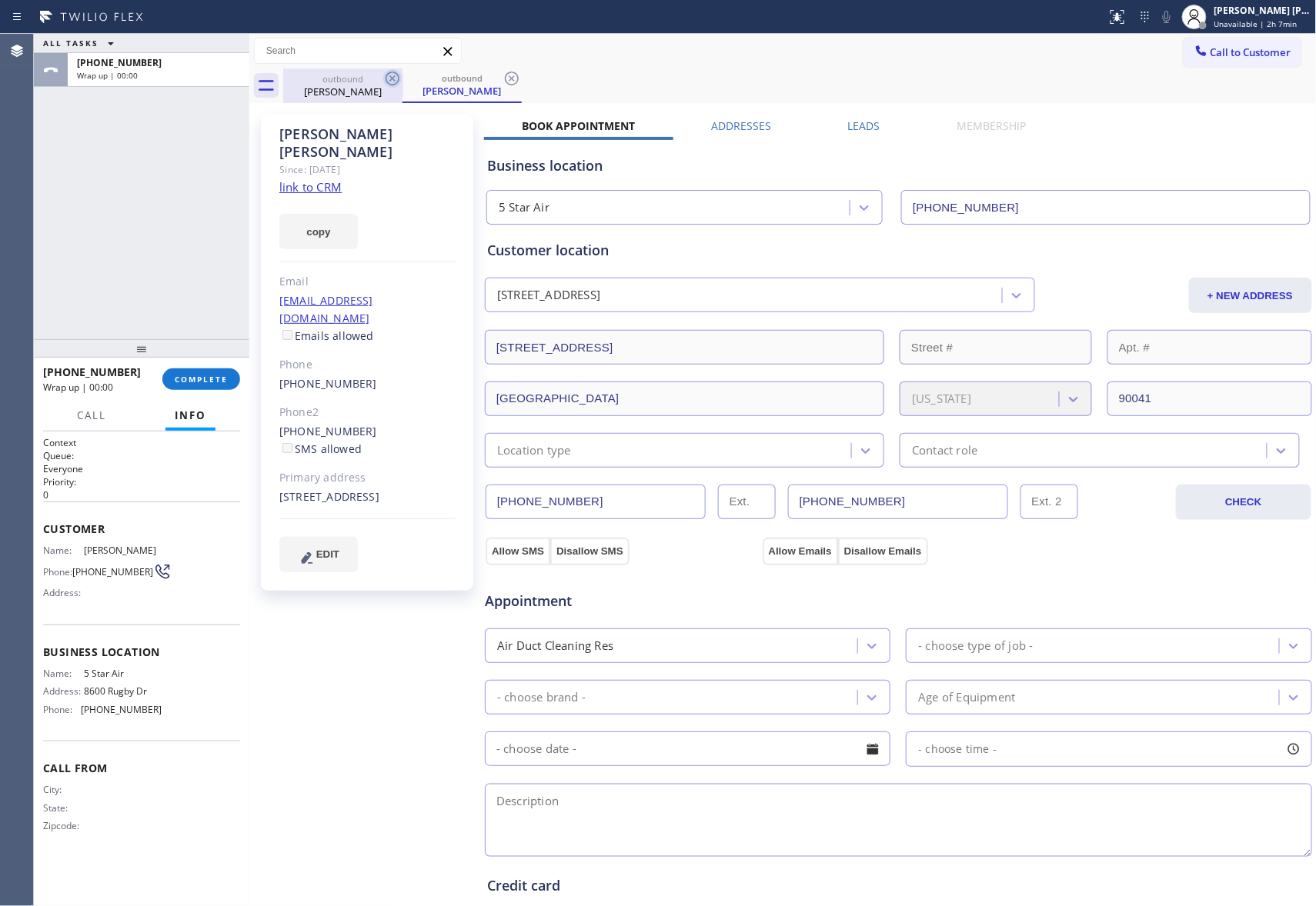
drag, startPoint x: 381, startPoint y: 90, endPoint x: 387, endPoint y: 74, distance: 17.1
click at [383, 83] on div "outbound Christopher Decker" at bounding box center [342, 85] width 119 height 34
click at [387, 74] on icon at bounding box center [392, 78] width 14 height 14
click at [0, 0] on icon at bounding box center [0, 0] width 0 height 0
click at [387, 74] on div "outbound Christopher Decker outbound Christopher Decker" at bounding box center [799, 85] width 1033 height 34
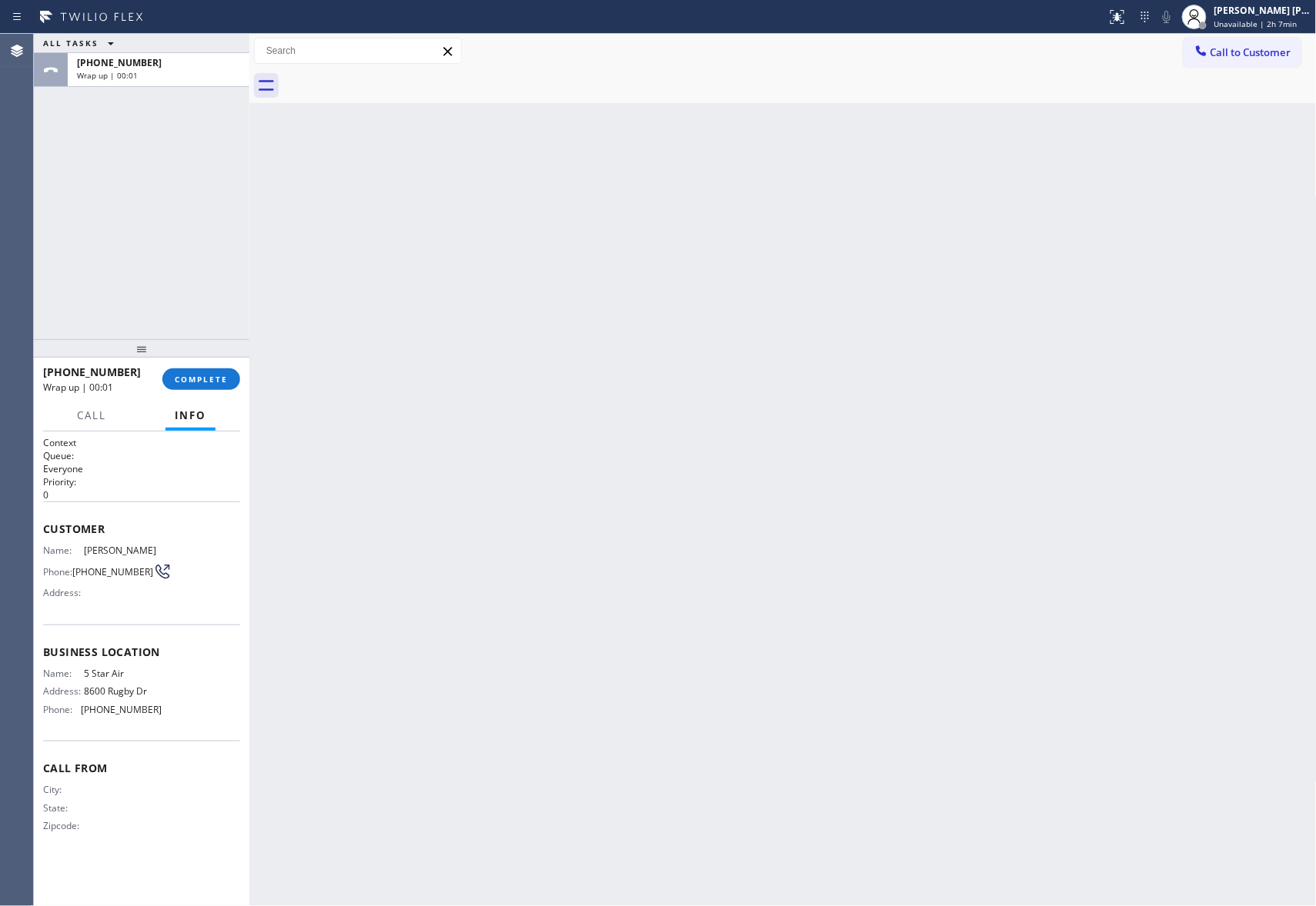
click at [387, 74] on div at bounding box center [799, 85] width 1033 height 34
click at [214, 364] on div "+12134381283 Wrap up | 00:01 COMPLETE" at bounding box center [141, 378] width 197 height 40
click at [214, 374] on span "COMPLETE" at bounding box center [201, 378] width 53 height 11
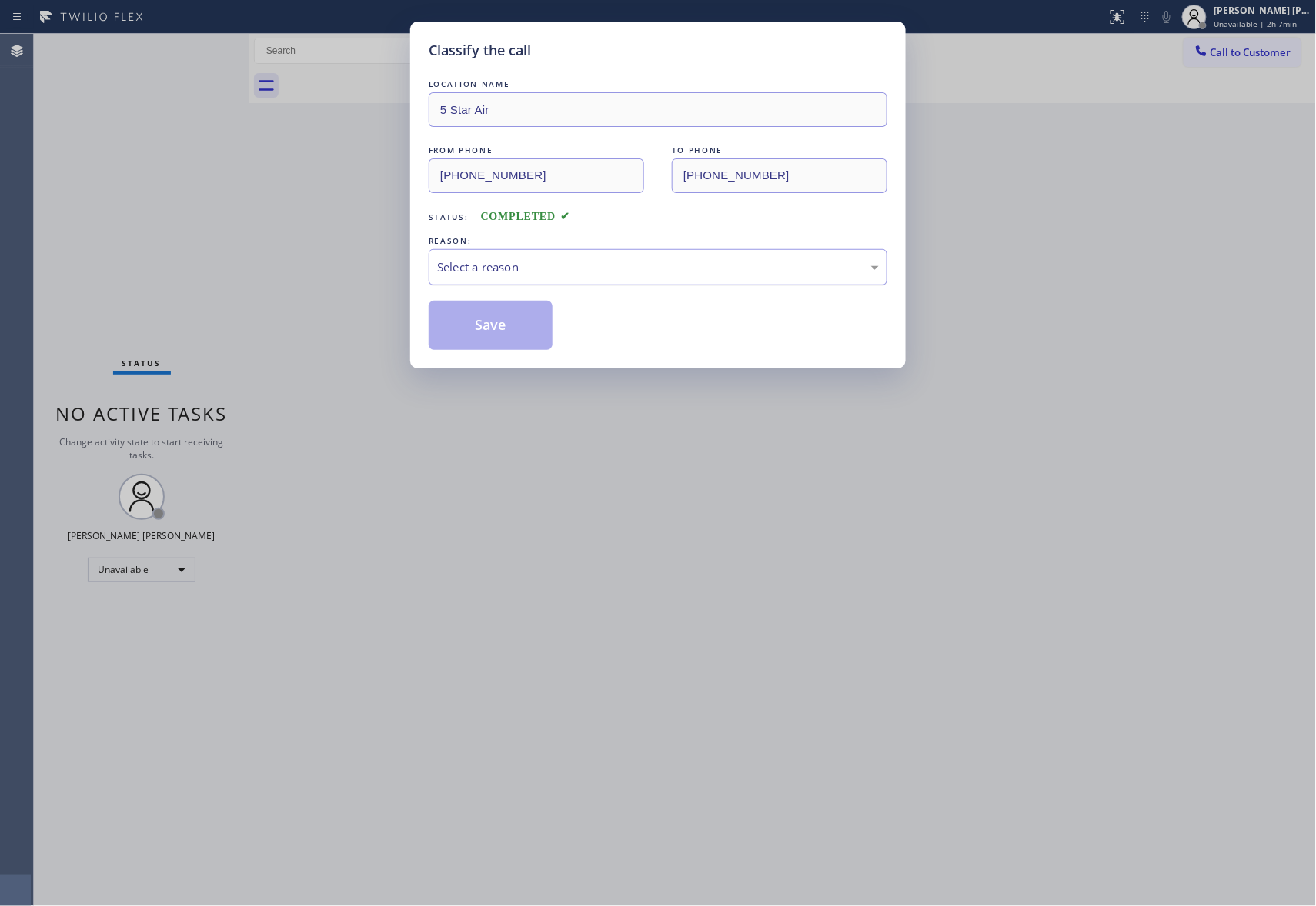
click at [610, 275] on div "Select a reason" at bounding box center [658, 267] width 459 height 36
click at [488, 324] on button "Save" at bounding box center [490, 325] width 124 height 49
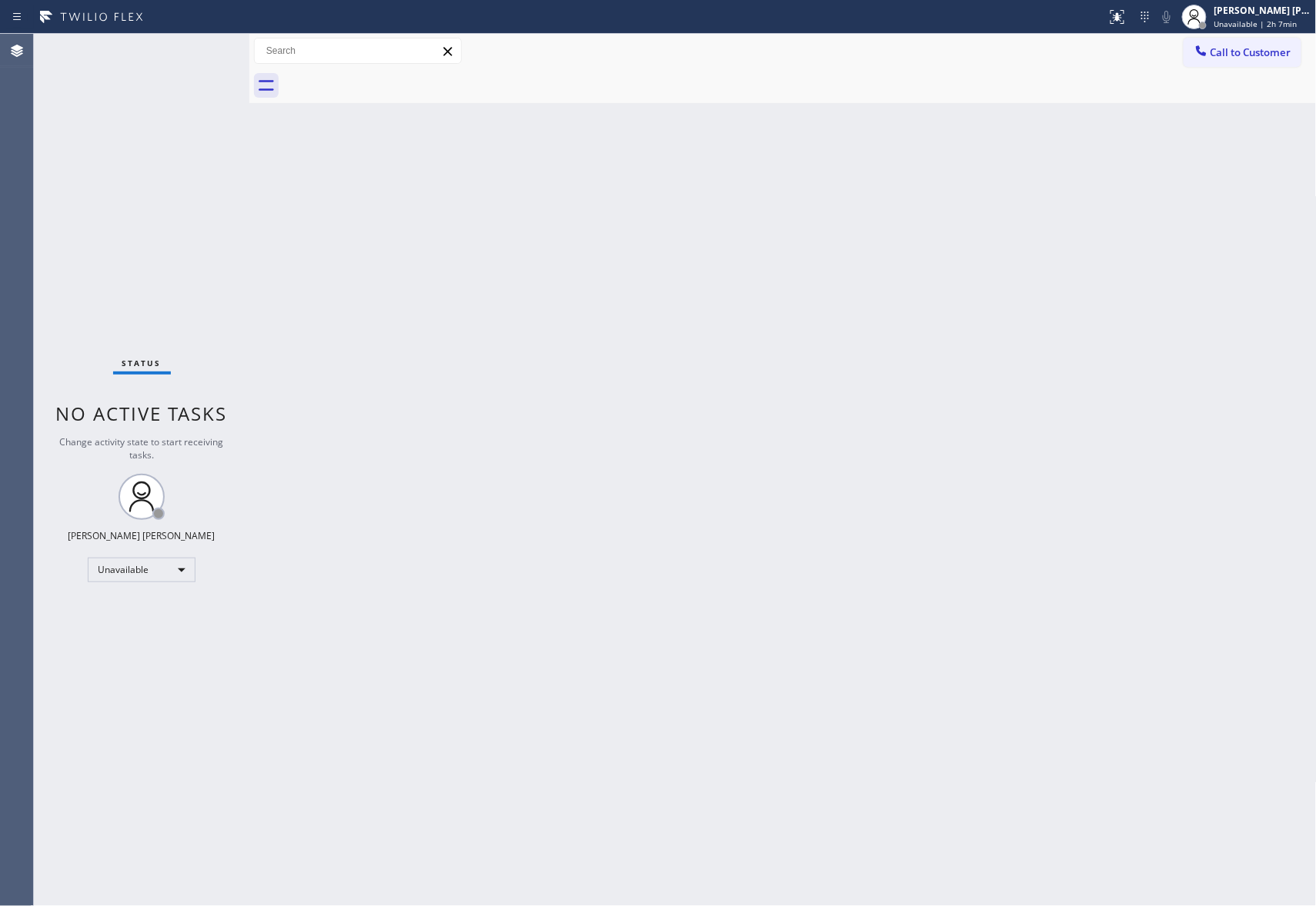
click at [1260, 64] on button "Call to Customer" at bounding box center [1242, 53] width 118 height 29
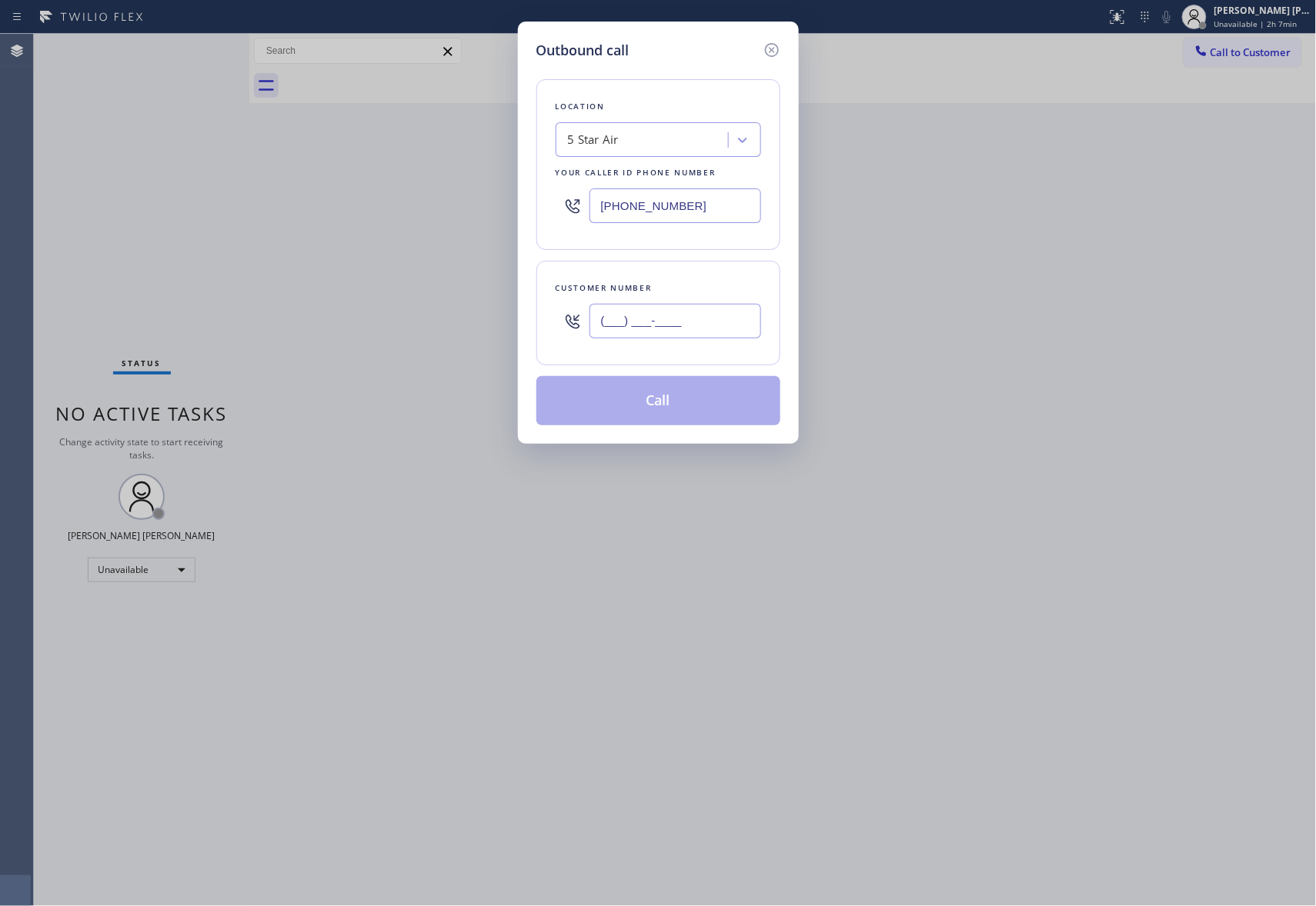
click at [711, 336] on input "(___) ___-____" at bounding box center [675, 321] width 172 height 34
paste input "213) 507-6152"
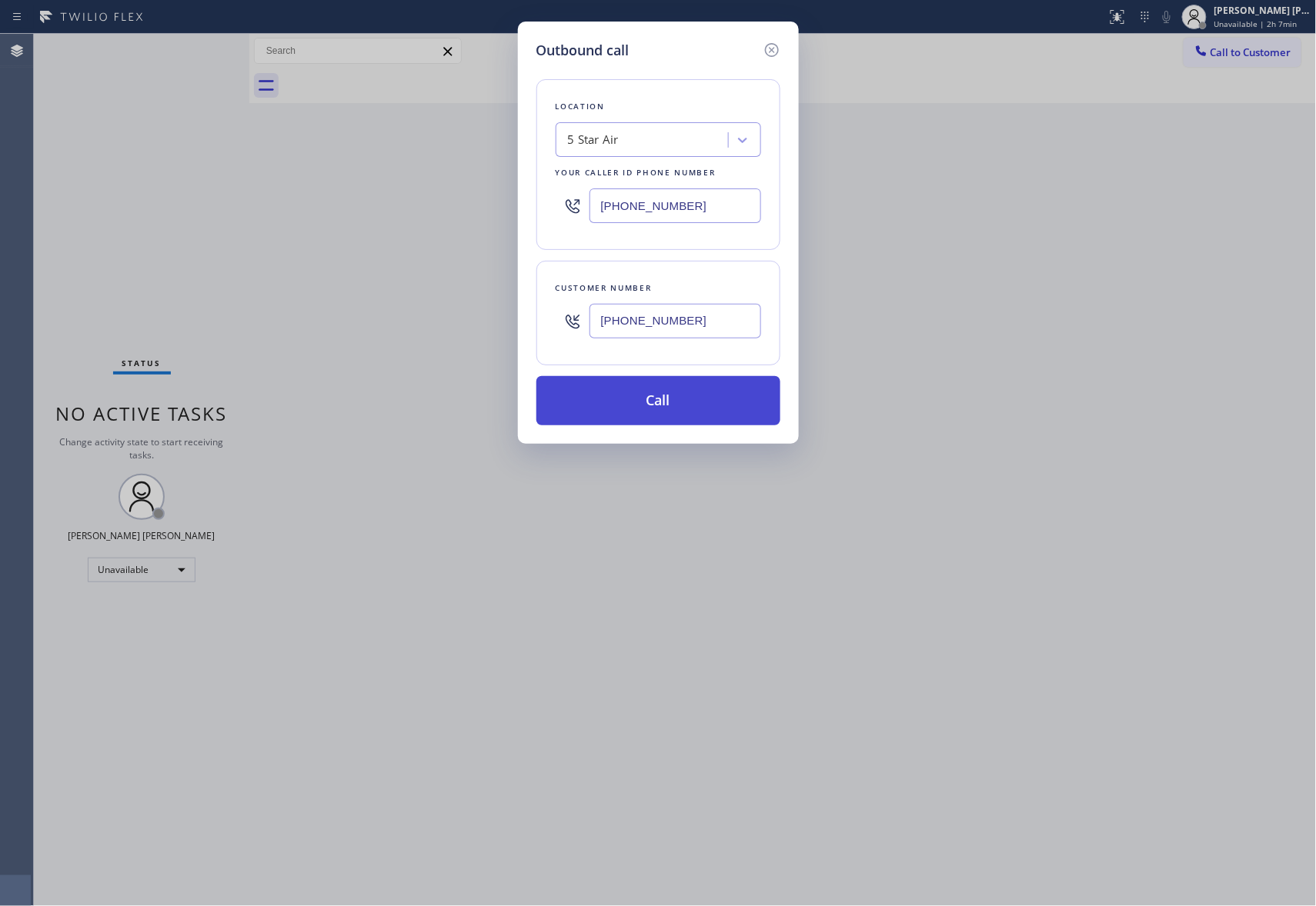
type input "(213) 507-6152"
click at [699, 399] on button "Call" at bounding box center [658, 401] width 244 height 49
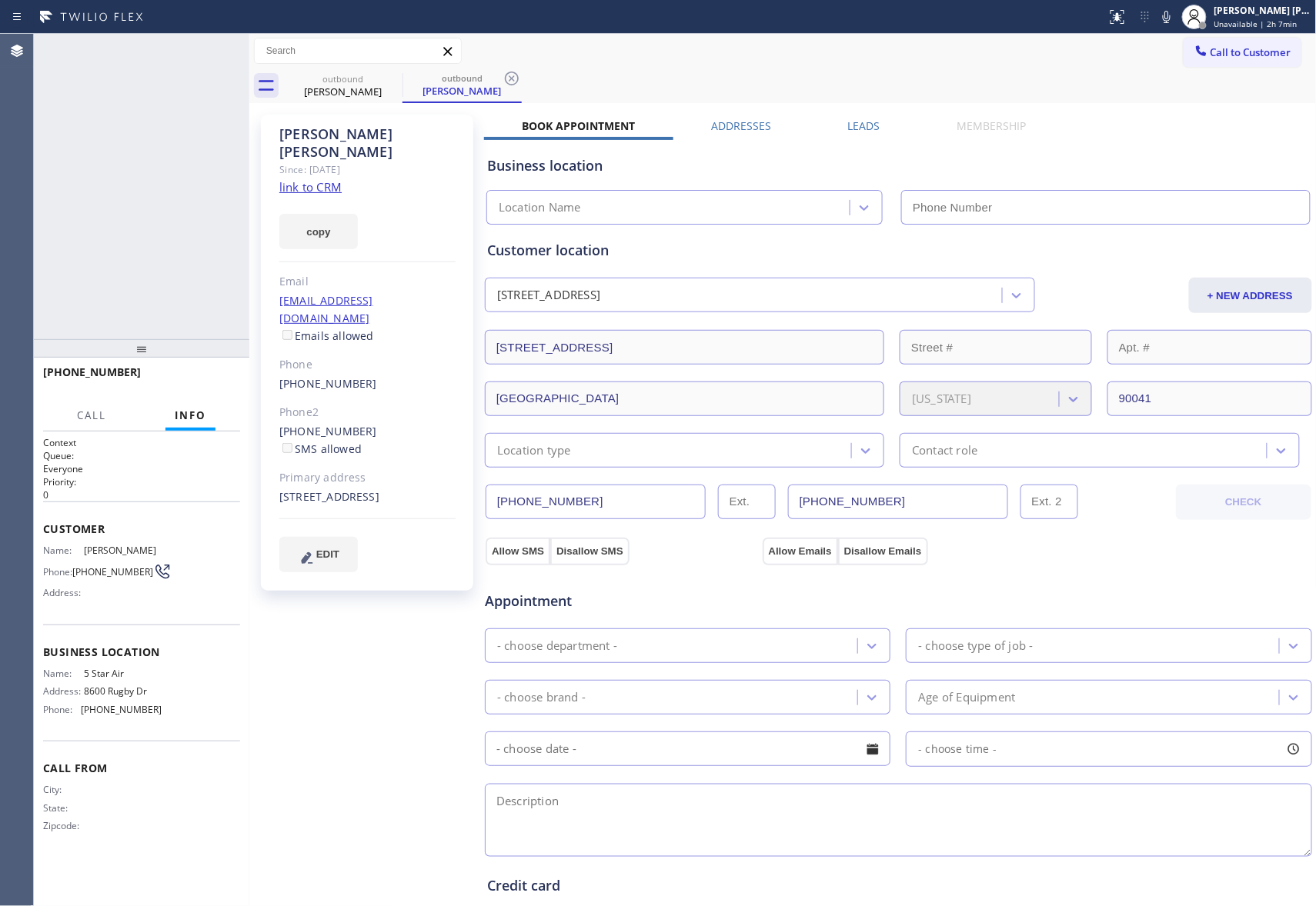
type input "[PHONE_NUMBER]"
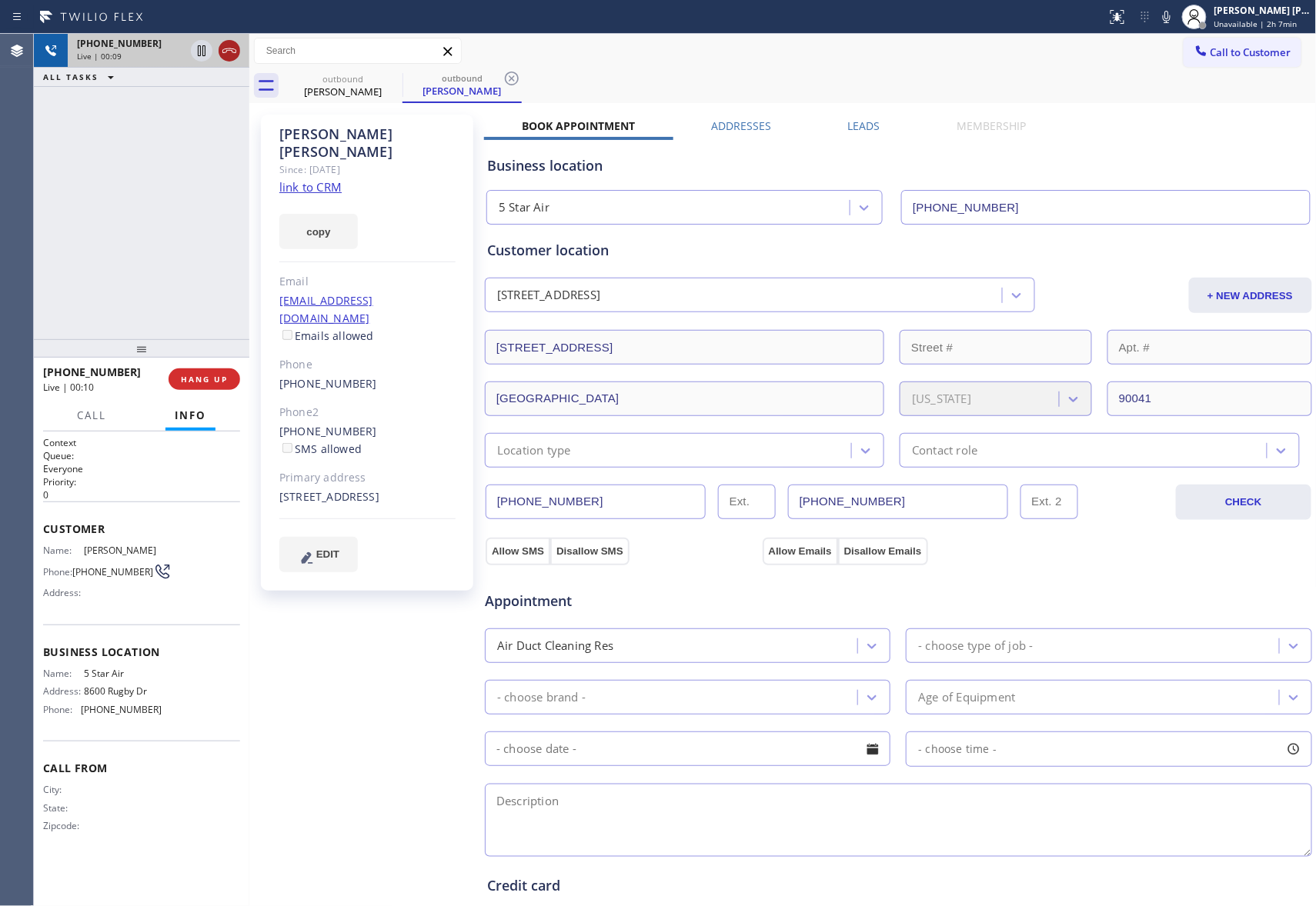
click at [228, 49] on icon at bounding box center [229, 51] width 14 height 5
click at [0, 0] on icon at bounding box center [0, 0] width 0 height 0
click at [502, 75] on icon at bounding box center [511, 78] width 19 height 19
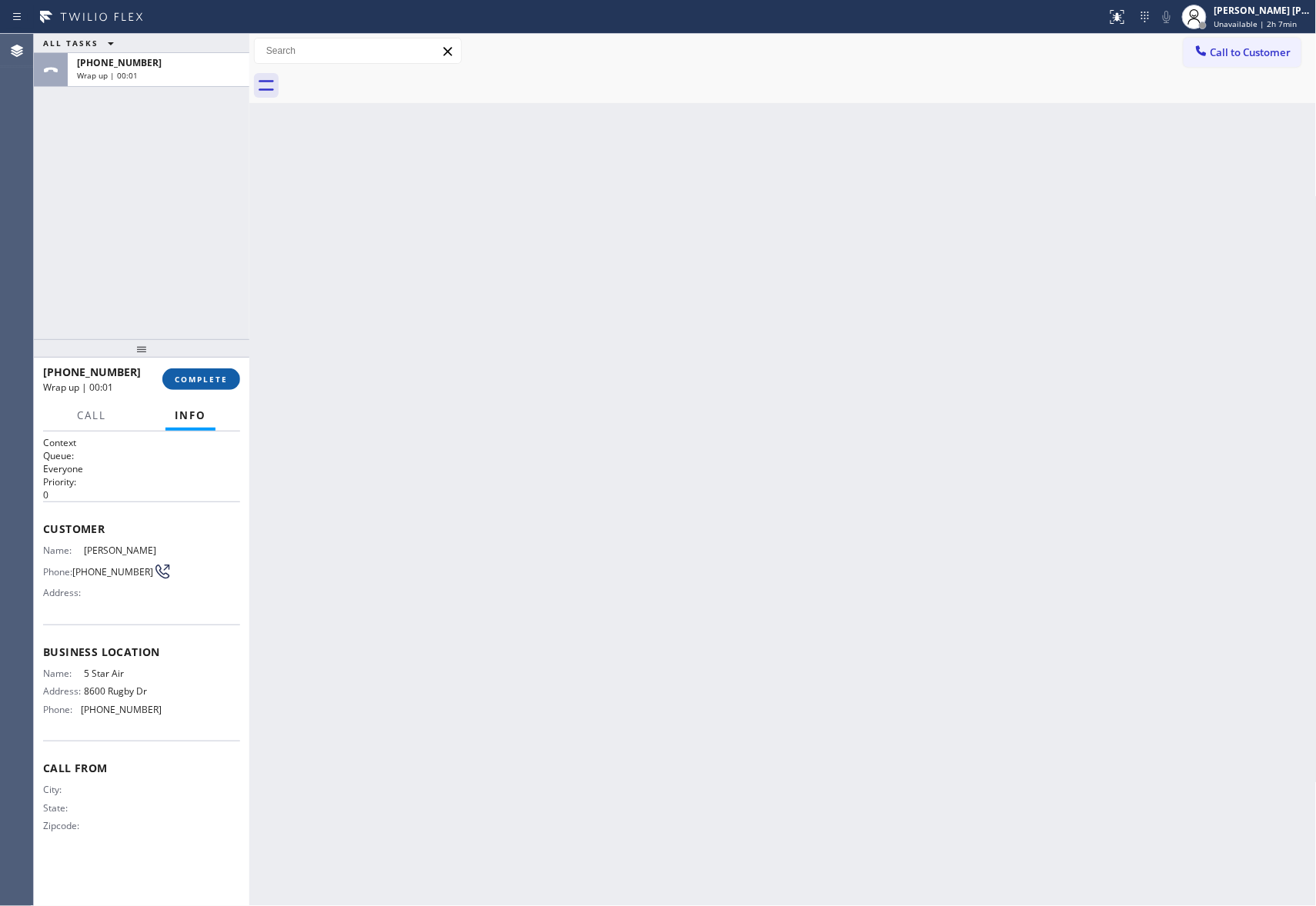
click at [213, 371] on button "COMPLETE" at bounding box center [201, 379] width 78 height 21
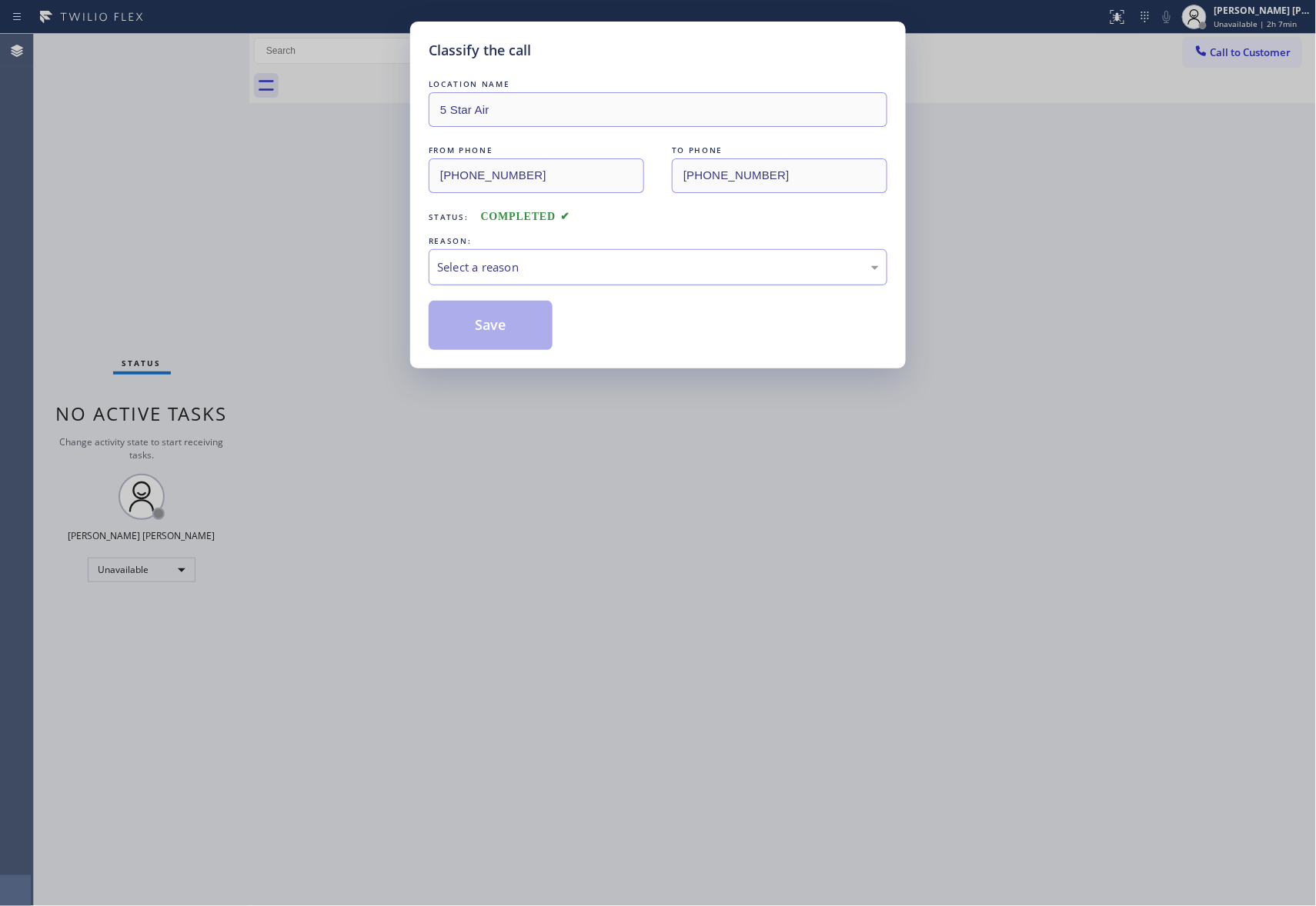
click at [708, 275] on div "Select a reason" at bounding box center [658, 267] width 442 height 18
click at [503, 330] on button "Save" at bounding box center [490, 325] width 124 height 49
drag, startPoint x: 503, startPoint y: 330, endPoint x: 327, endPoint y: 21, distance: 355.6
click at [502, 328] on button "Save" at bounding box center [490, 325] width 124 height 49
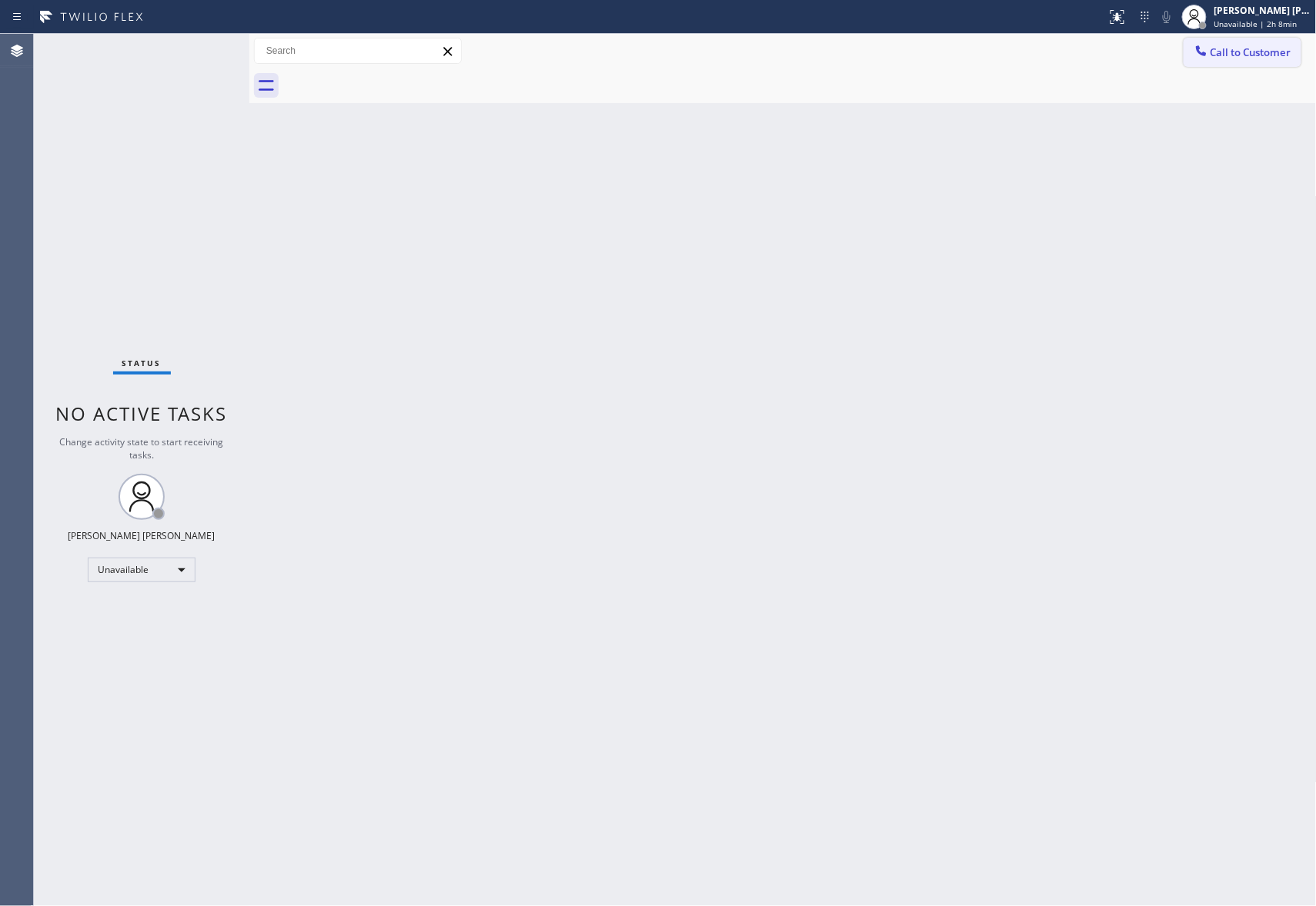
click at [1250, 38] on button "Call to Customer" at bounding box center [1242, 53] width 118 height 29
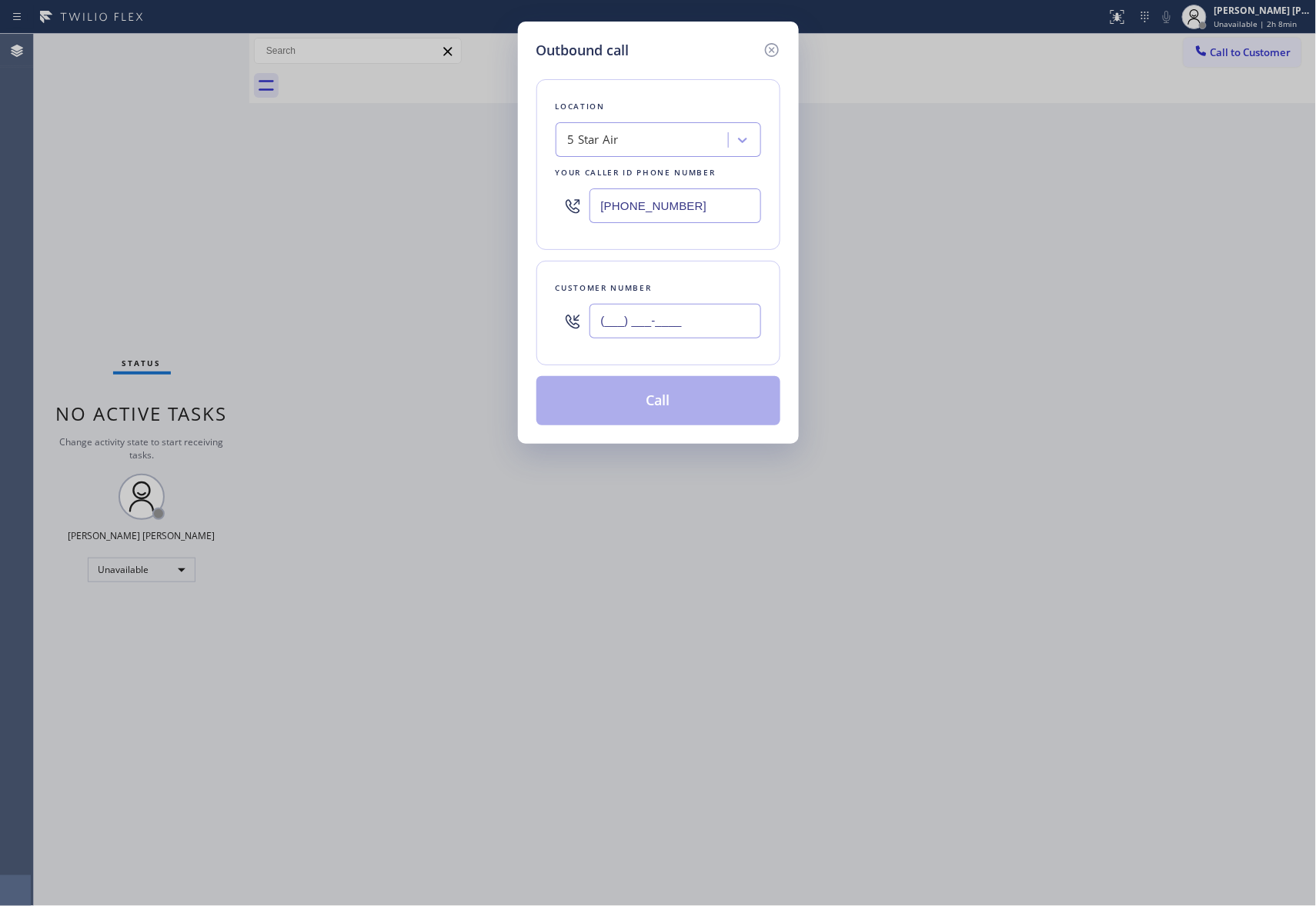
click at [717, 315] on input "(___) ___-____" at bounding box center [675, 321] width 172 height 34
paste input "310) 990-0401"
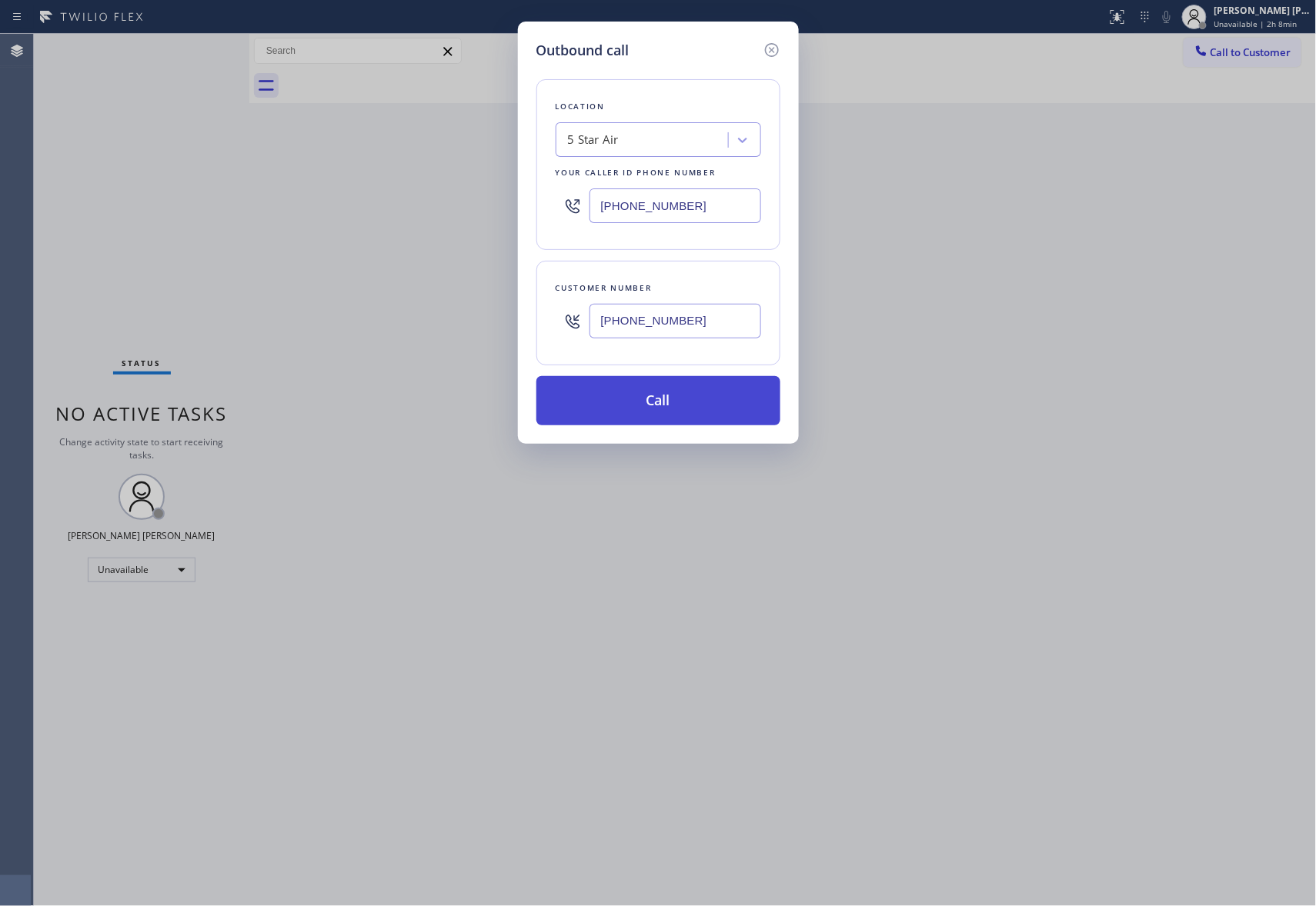
type input "(310) 990-0401"
click at [687, 404] on button "Call" at bounding box center [658, 401] width 244 height 49
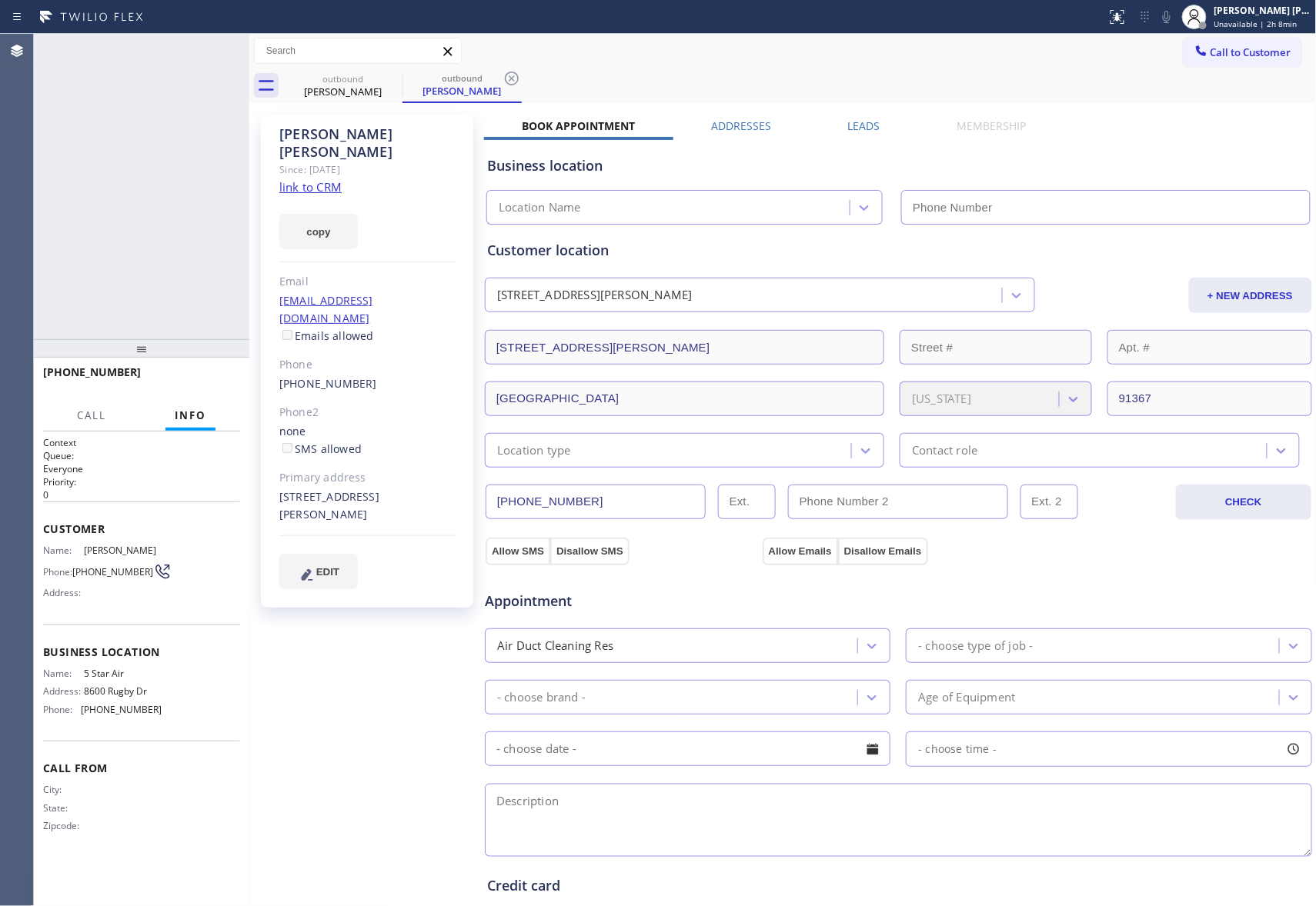
type input "[PHONE_NUMBER]"
click at [234, 53] on icon at bounding box center [229, 51] width 19 height 19
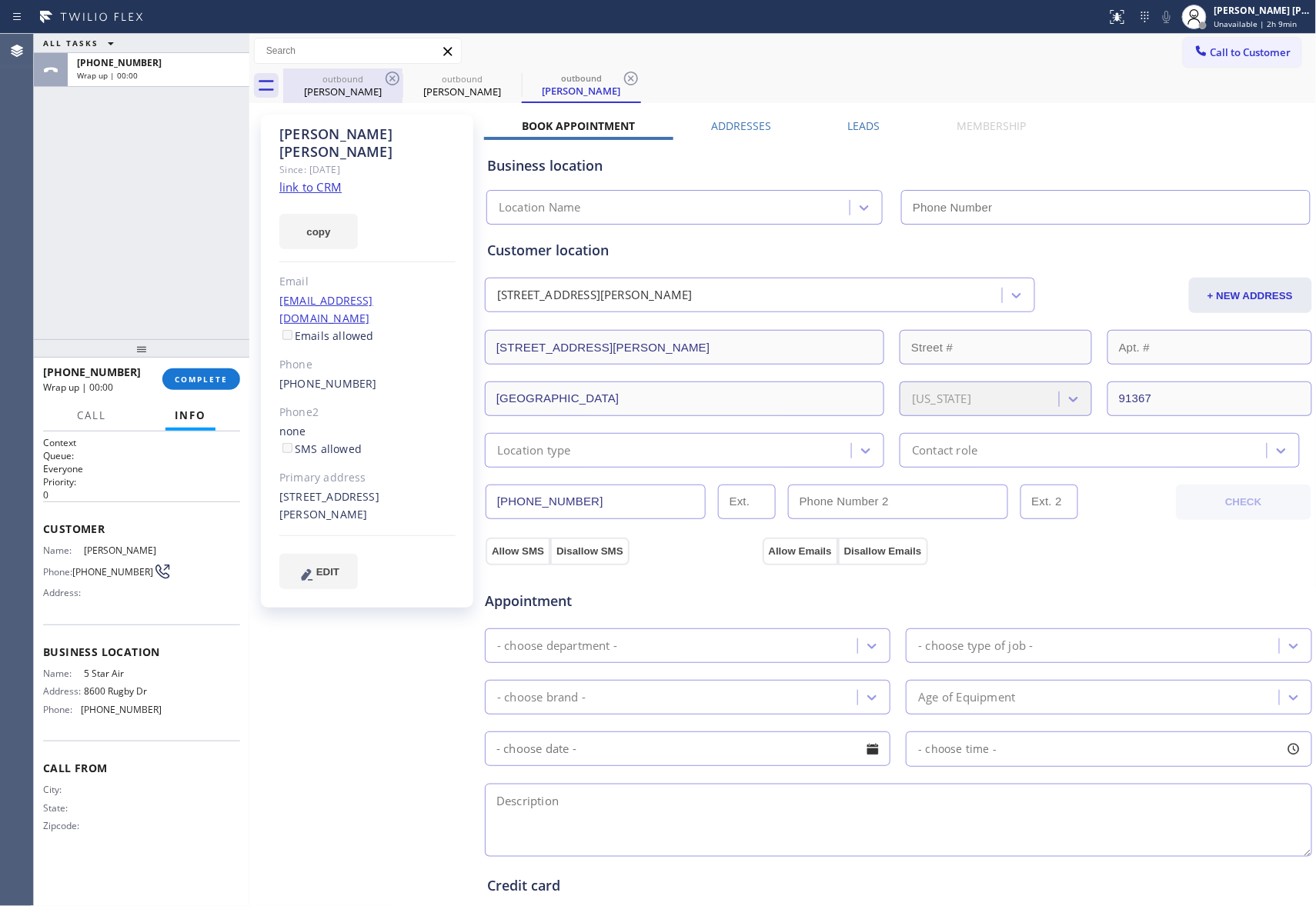
type input "[PHONE_NUMBER]"
click at [392, 78] on icon at bounding box center [392, 78] width 14 height 14
click at [0, 0] on icon at bounding box center [0, 0] width 0 height 0
click at [624, 78] on icon at bounding box center [631, 78] width 14 height 14
click at [392, 78] on div "outbound Garrett Hoffman outbound Garrett Hoffman outbound Garrett Hoffman" at bounding box center [799, 85] width 1033 height 34
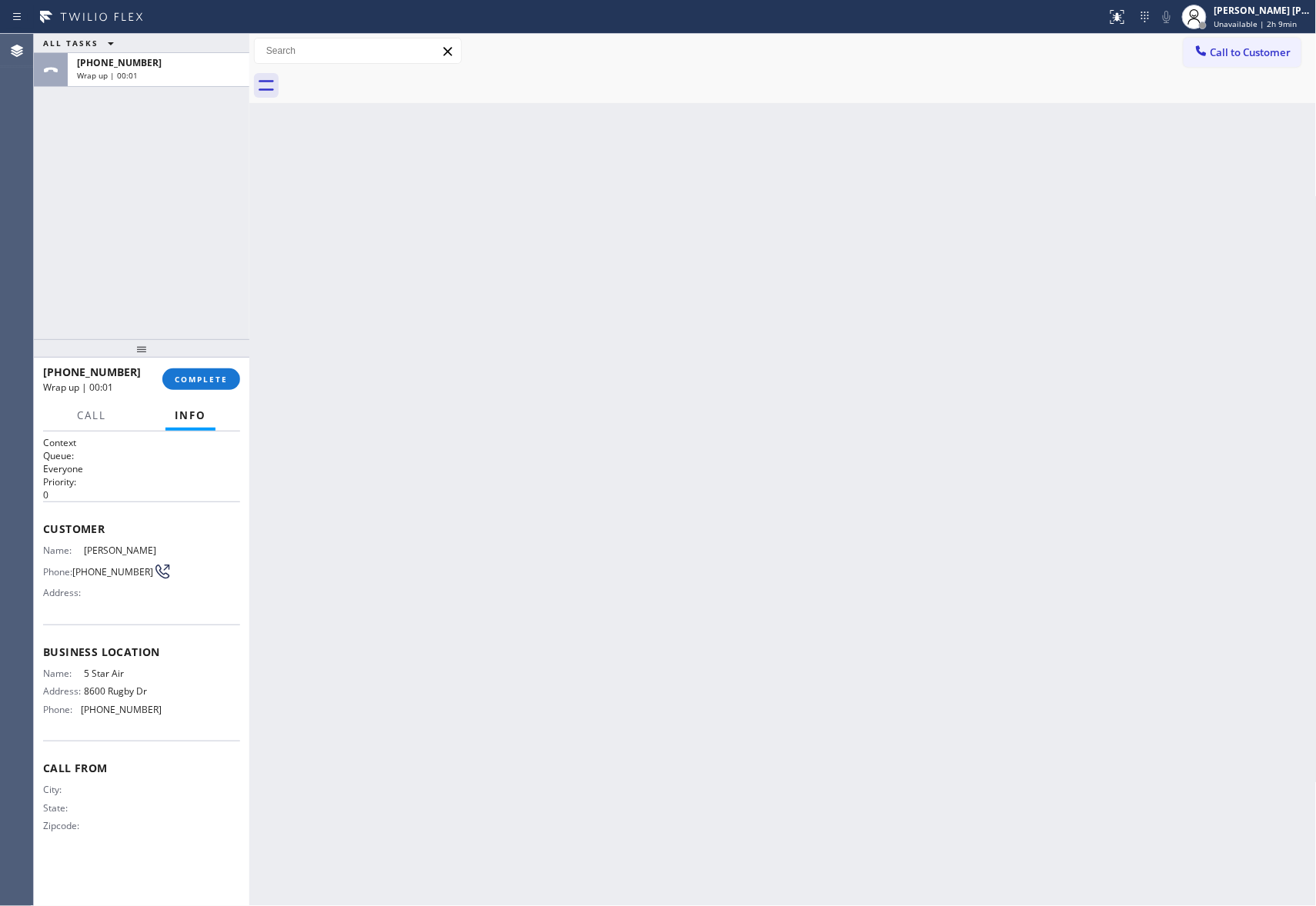
click at [392, 78] on div at bounding box center [799, 85] width 1033 height 34
click at [208, 374] on span "COMPLETE" at bounding box center [201, 378] width 53 height 11
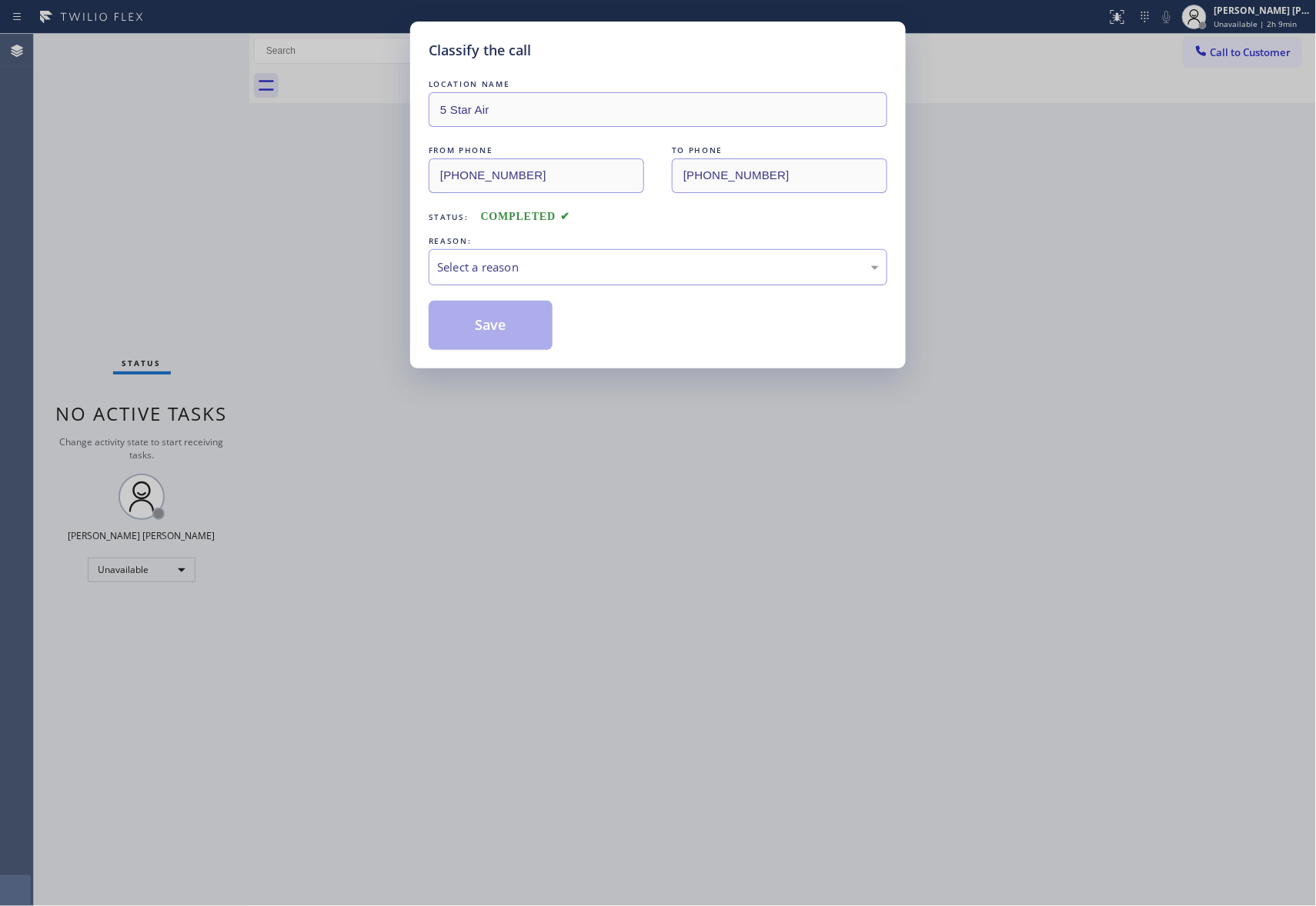
click at [600, 265] on div "Select a reason" at bounding box center [658, 267] width 442 height 18
click at [494, 330] on button "Save" at bounding box center [490, 325] width 124 height 49
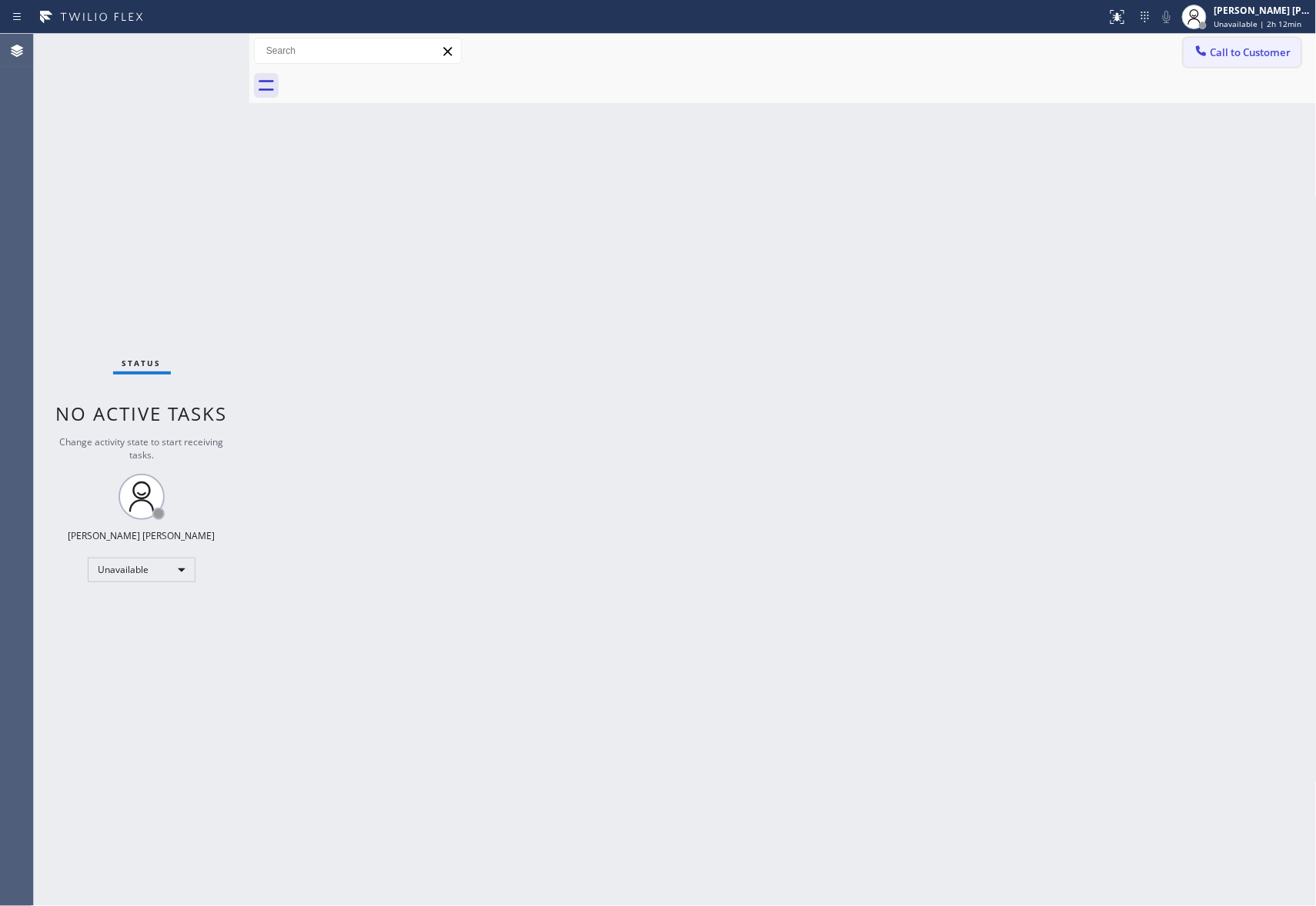
click at [1262, 48] on span "Call to Customer" at bounding box center [1251, 53] width 81 height 14
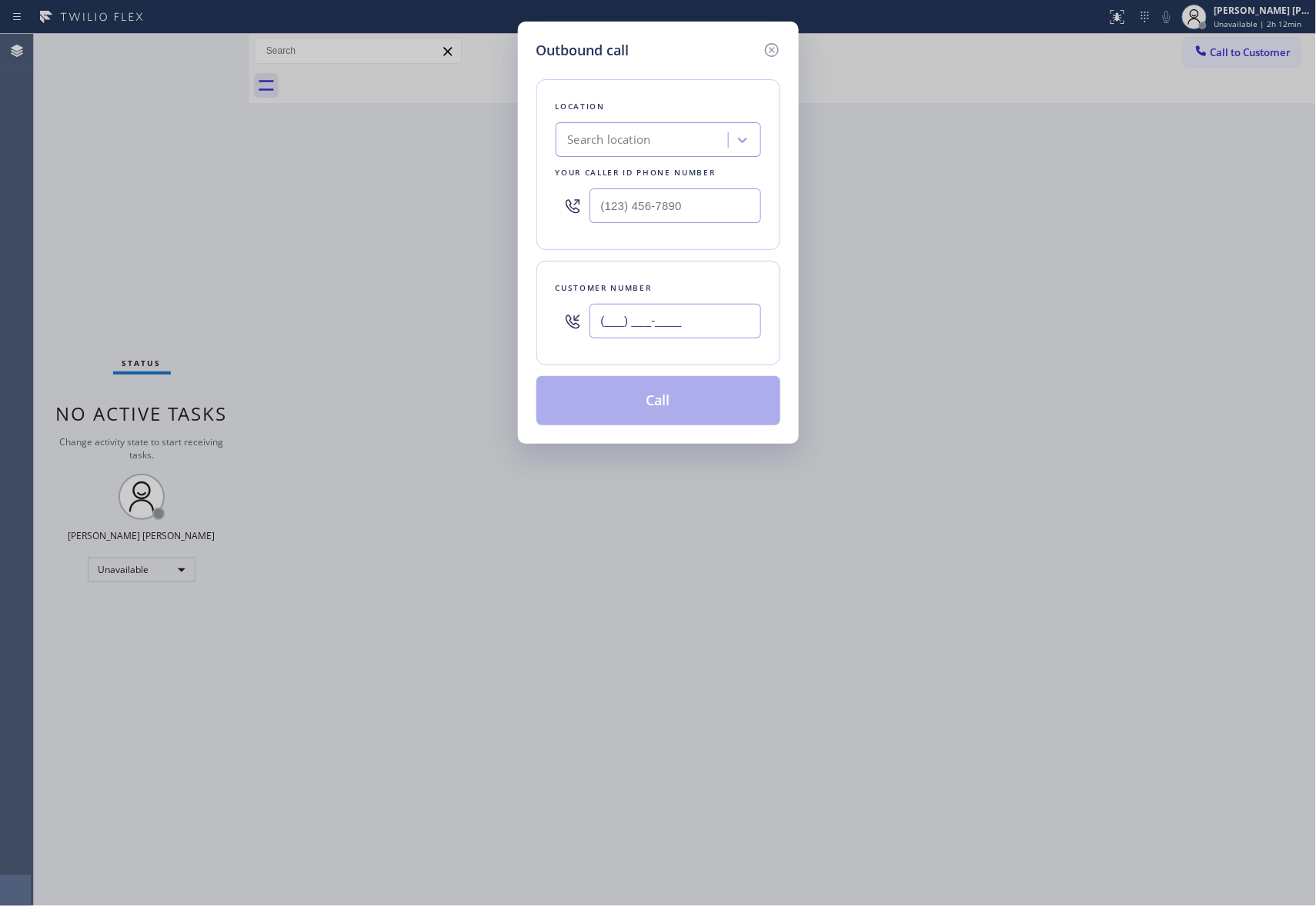
click at [743, 330] on input "(___) ___-____" at bounding box center [675, 321] width 172 height 34
paste input "626) 975-0549"
type input "(626) 975-0549"
click at [663, 140] on div "Search location" at bounding box center [644, 140] width 168 height 27
type input "5 star air"
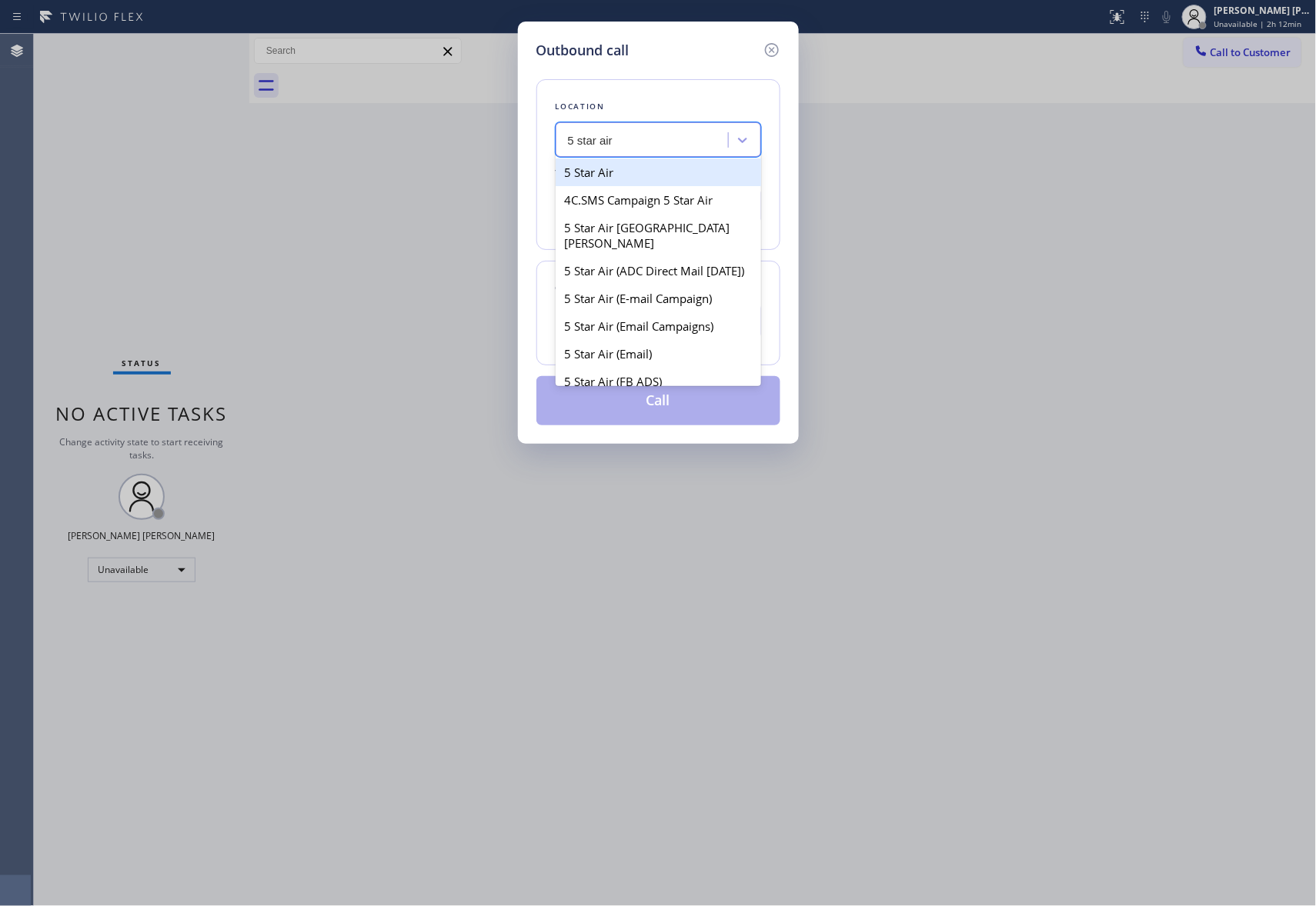
click at [637, 178] on div "5 Star Air" at bounding box center [658, 172] width 206 height 27
type input "[PHONE_NUMBER]"
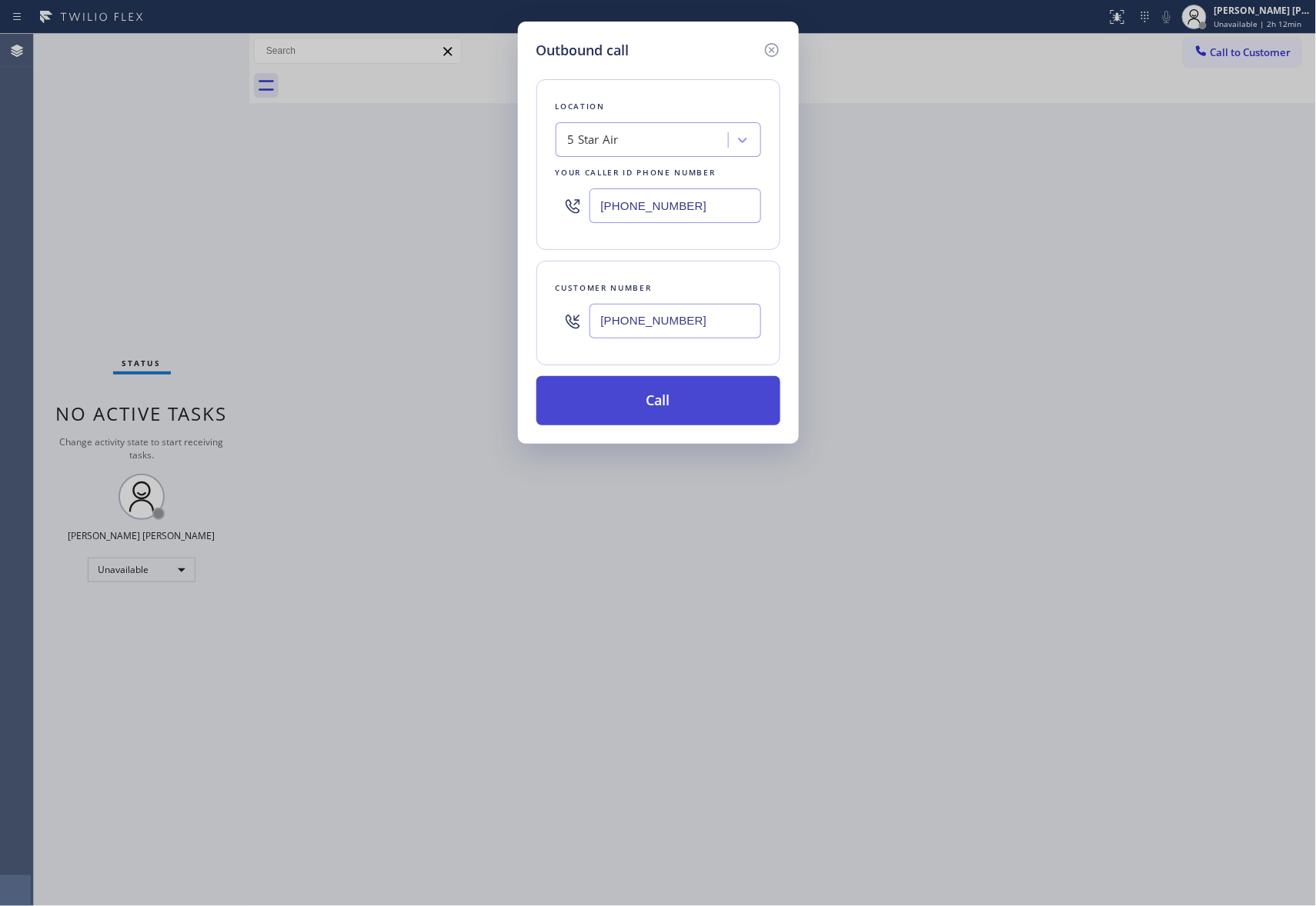
click at [718, 391] on button "Call" at bounding box center [658, 401] width 244 height 49
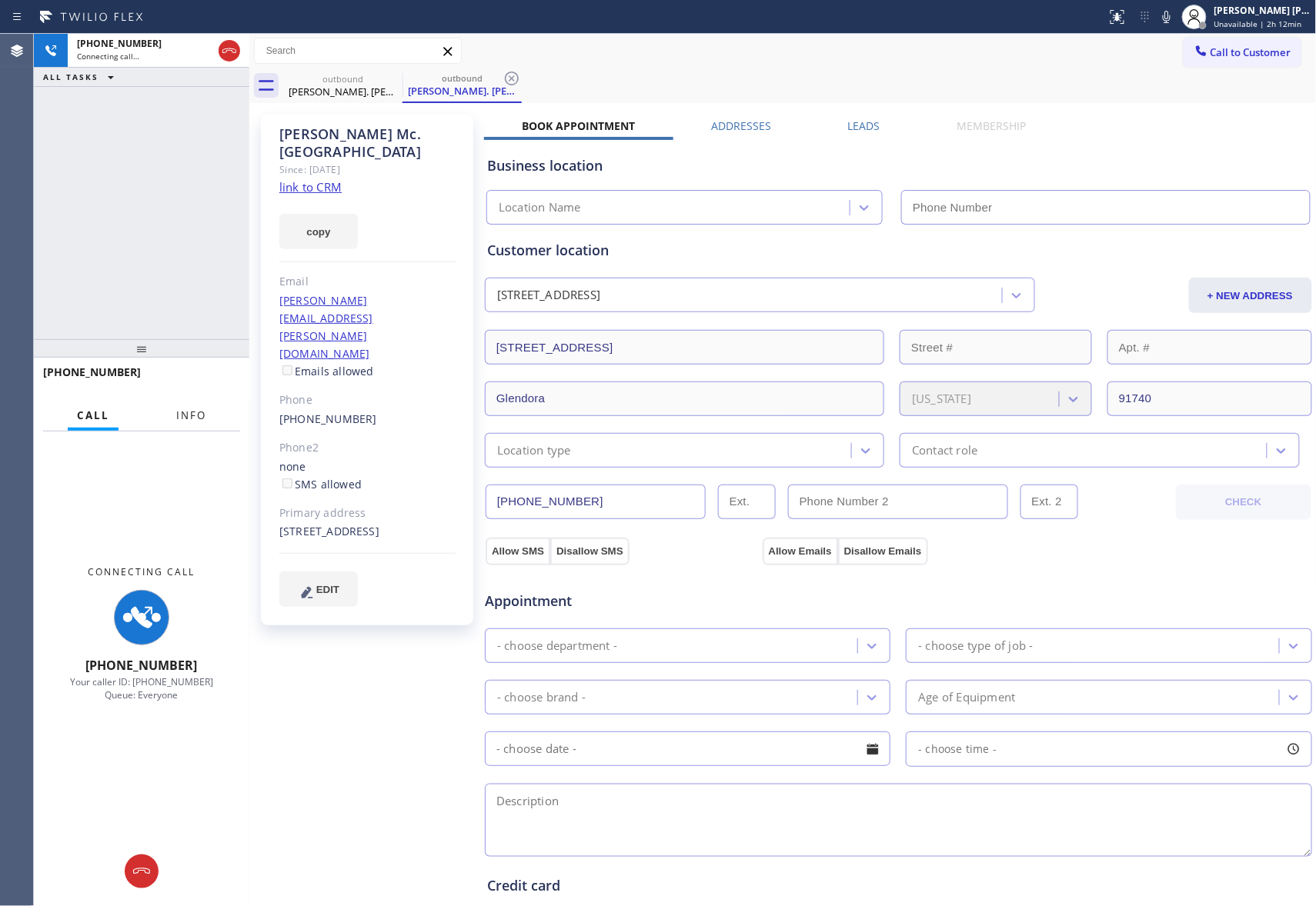
click at [195, 409] on span "Info" at bounding box center [191, 415] width 30 height 14
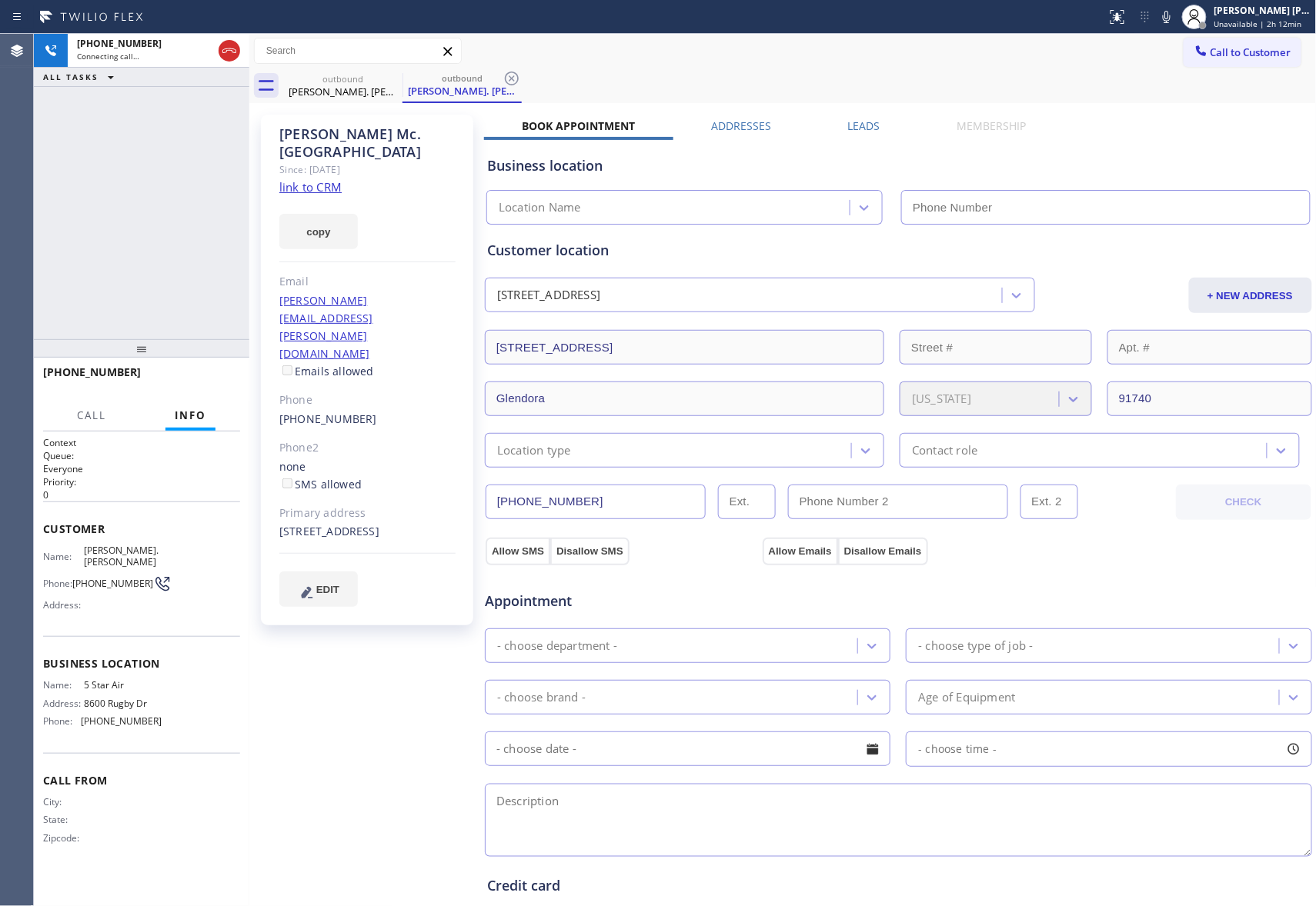
type input "[PHONE_NUMBER]"
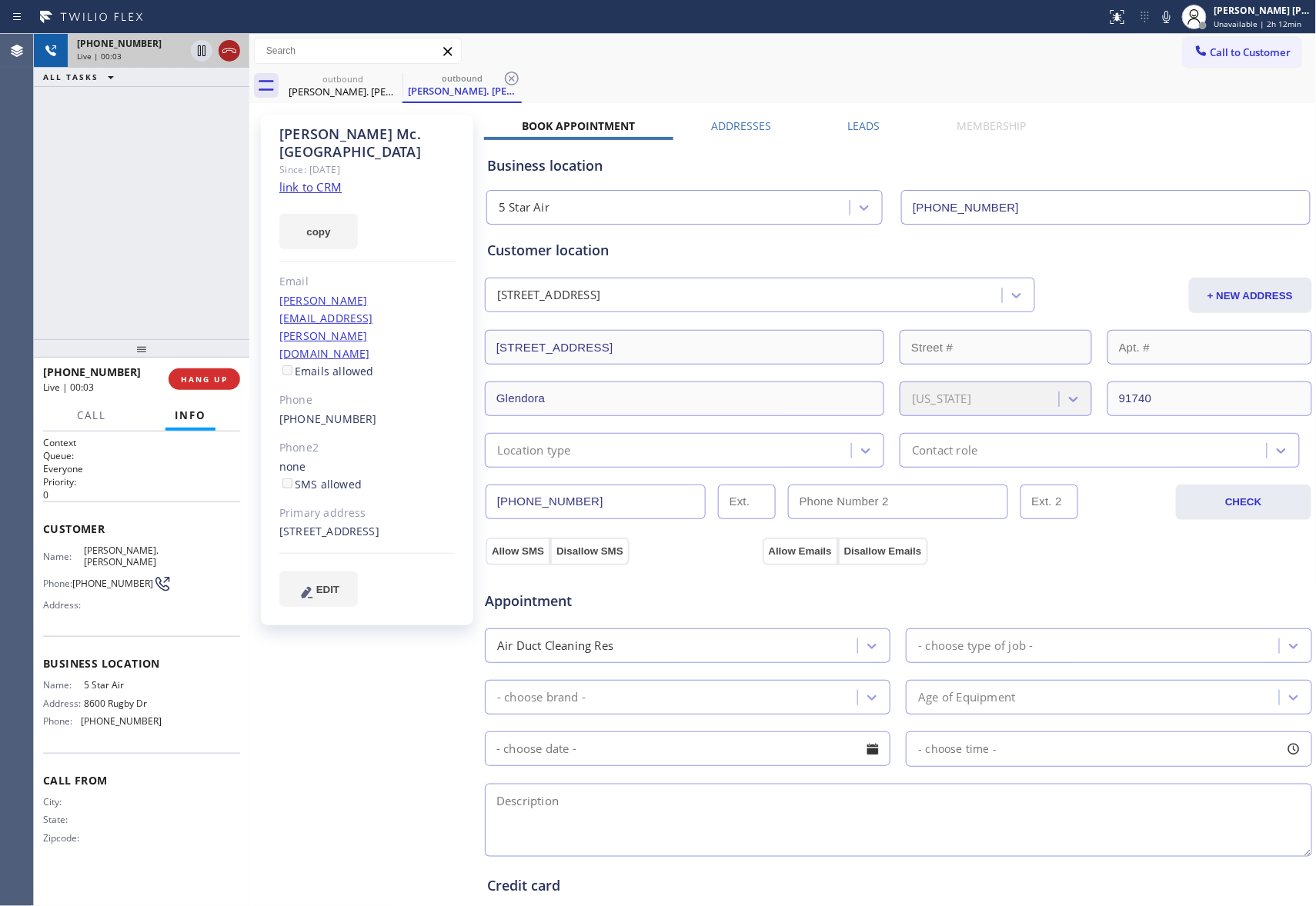
click at [224, 47] on icon at bounding box center [229, 51] width 19 height 19
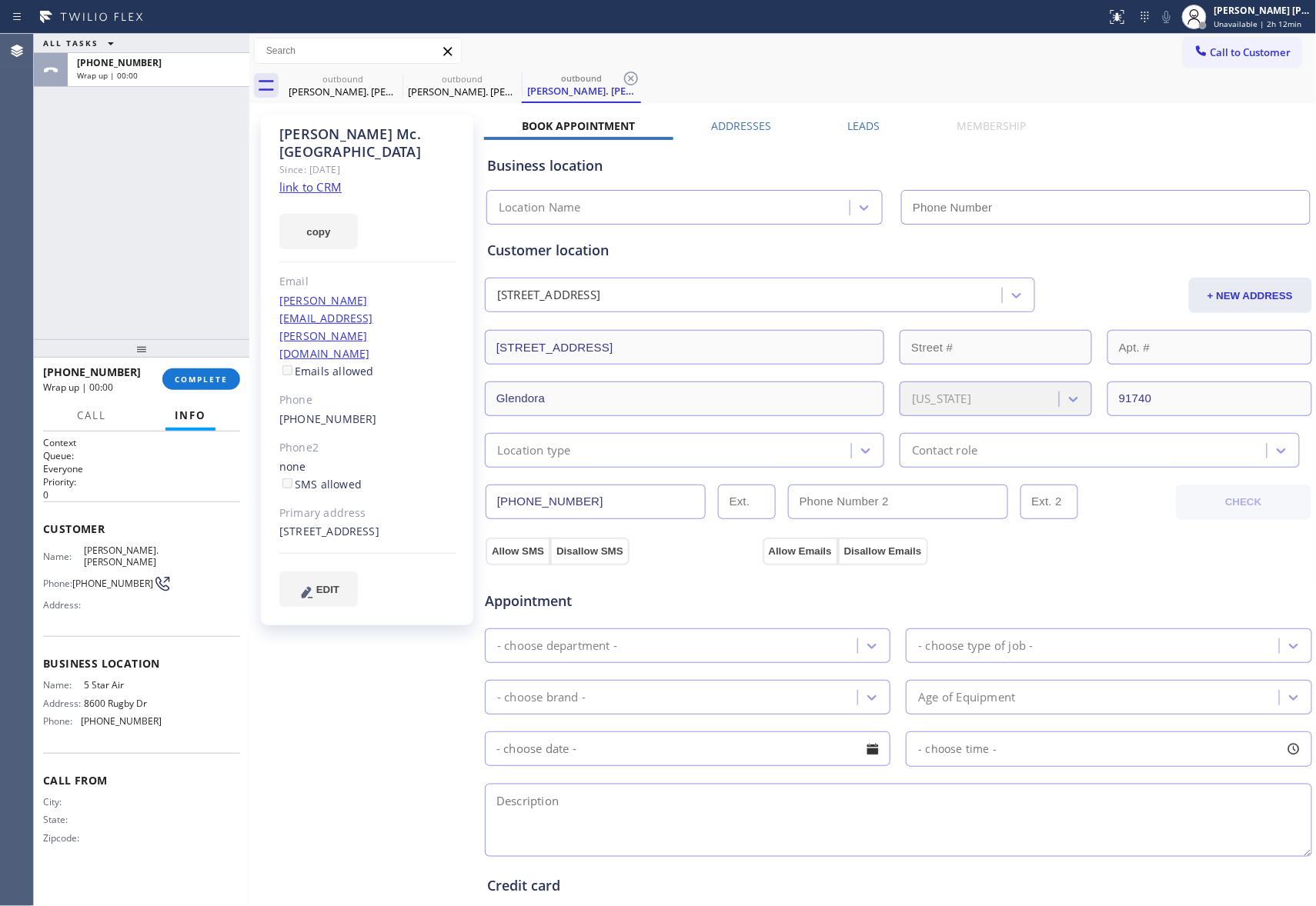
type input "[PHONE_NUMBER]"
click at [871, 114] on div "Logan Mc. Kinnon Since: 20 may 2020 link to CRM copy Email logan.mckinnon@gmail…" at bounding box center [782, 621] width 1059 height 1028
click at [869, 117] on div "Logan Mc. Kinnon Since: 20 may 2020 link to CRM copy Email logan.mckinnon@gmail…" at bounding box center [782, 621] width 1059 height 1028
click at [829, 120] on div "Leads" at bounding box center [863, 129] width 108 height 21
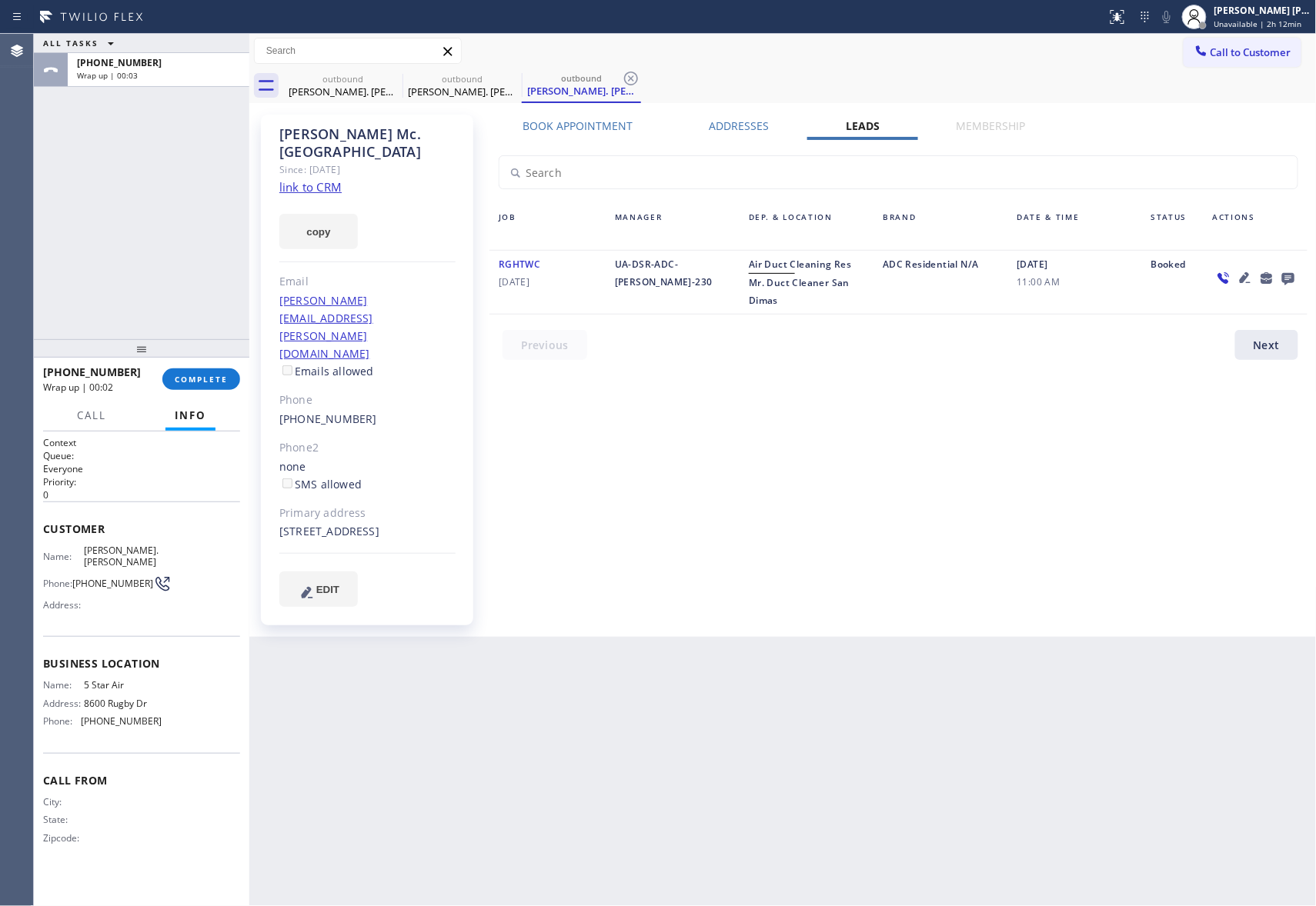
click at [856, 121] on label "Leads" at bounding box center [862, 125] width 34 height 15
click at [1291, 275] on icon at bounding box center [1288, 278] width 19 height 20
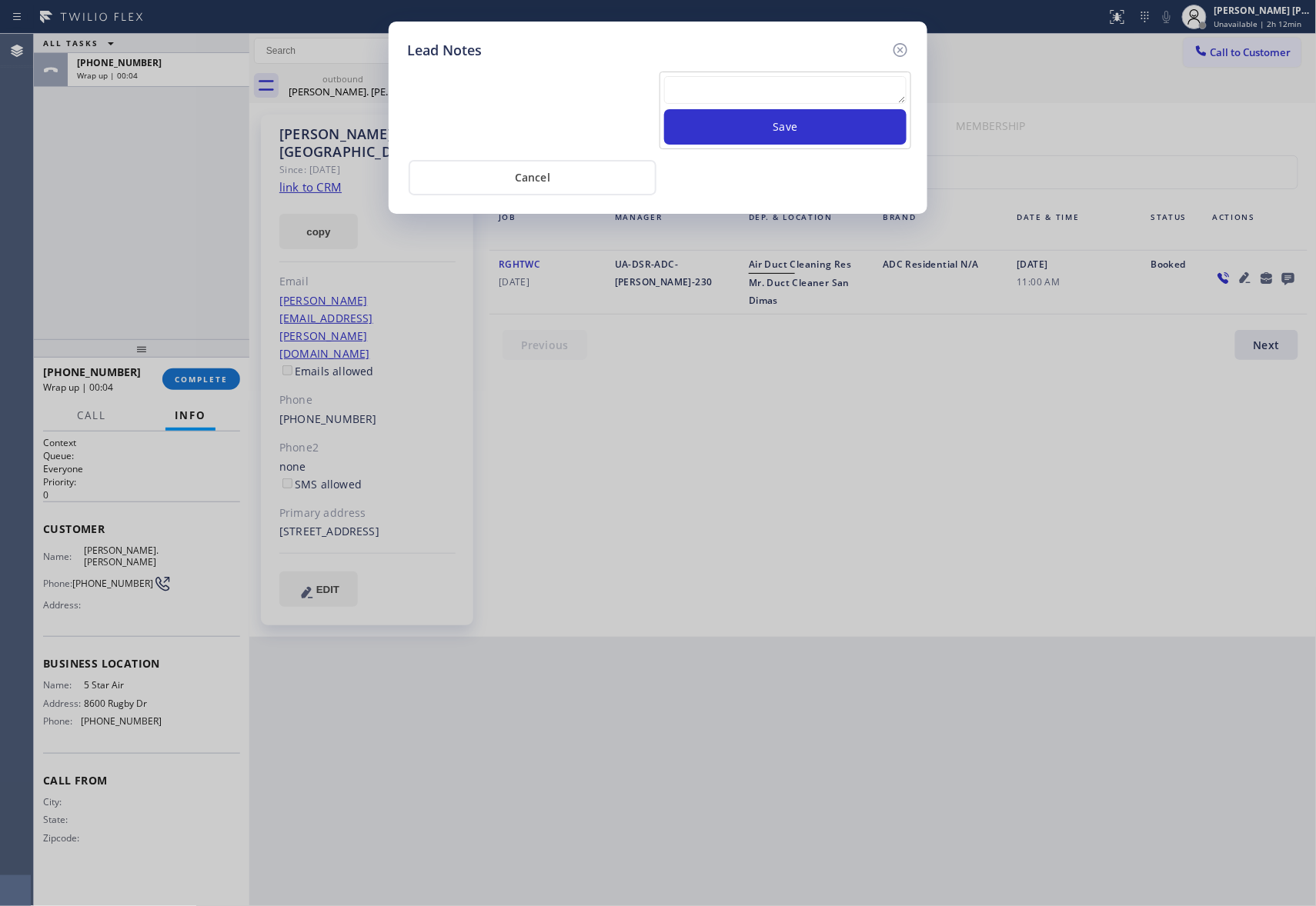
click at [807, 96] on textarea at bounding box center [785, 90] width 242 height 27
paste textarea "please transfer if cx calls back"
type textarea "please transfer if cx calls back"
click at [818, 127] on button "Save" at bounding box center [785, 127] width 242 height 35
drag, startPoint x: 900, startPoint y: 47, endPoint x: 887, endPoint y: 48, distance: 13.0
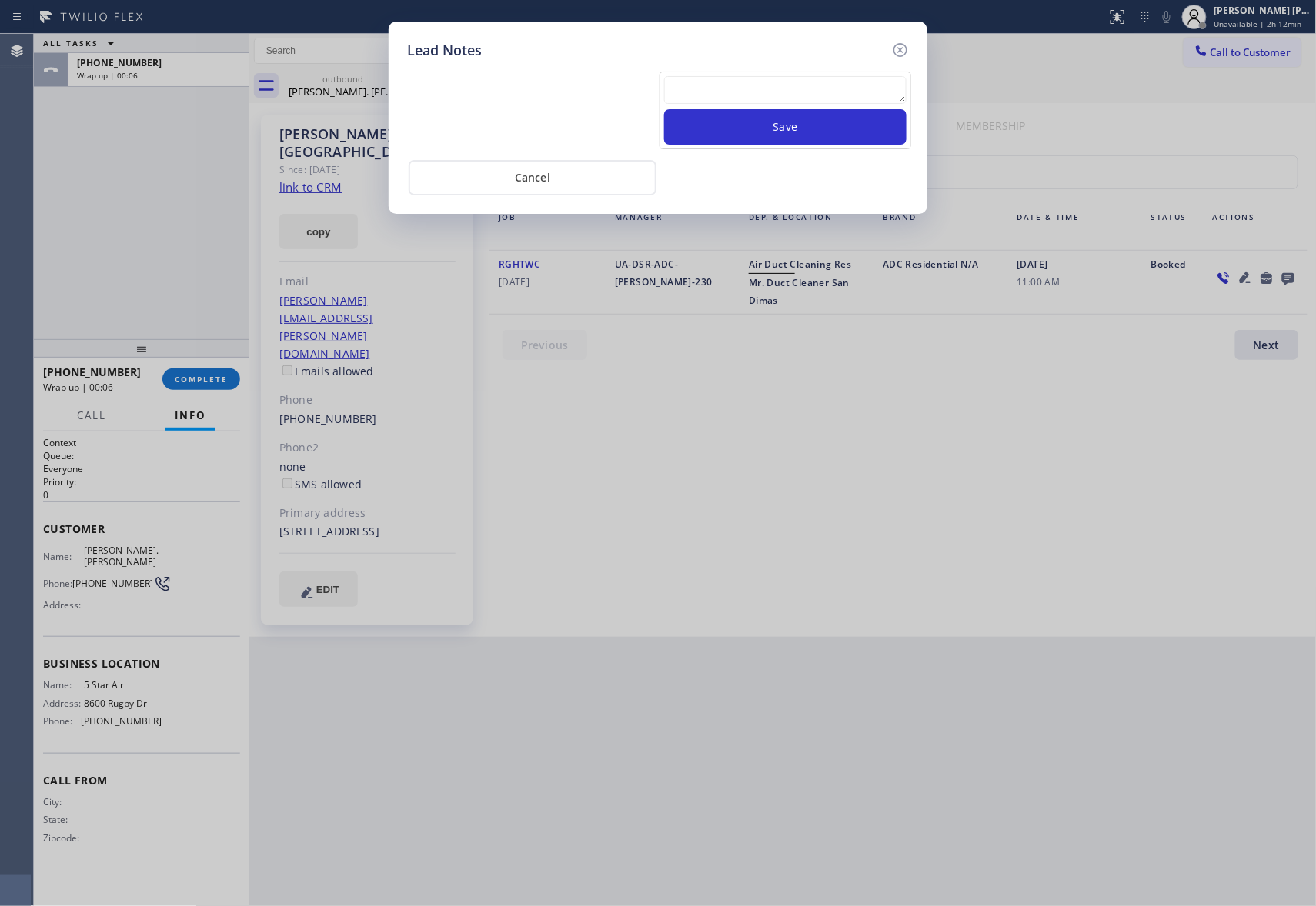
click at [894, 47] on icon at bounding box center [899, 50] width 19 height 19
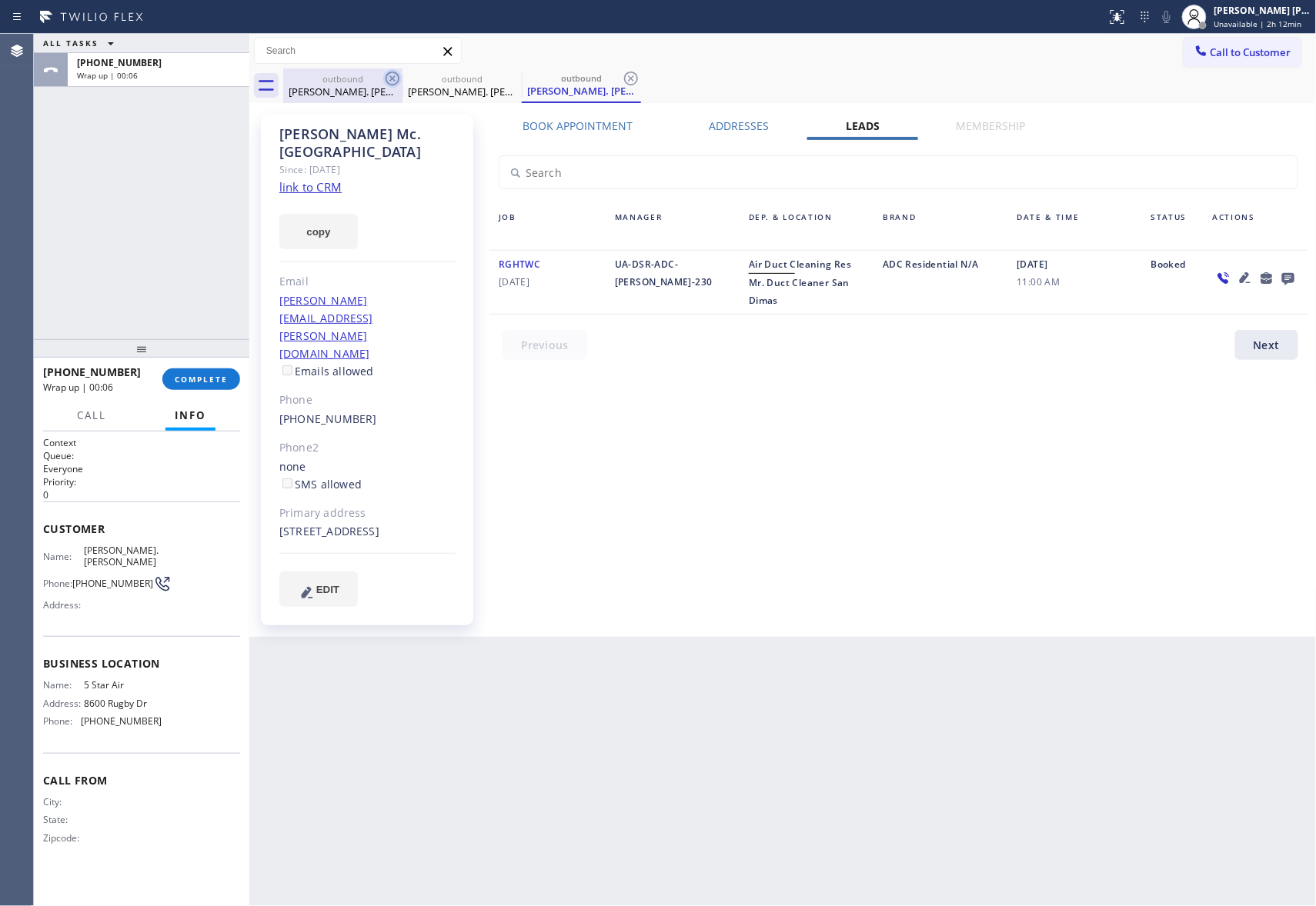
drag, startPoint x: 344, startPoint y: 93, endPoint x: 383, endPoint y: 80, distance: 41.1
click at [349, 91] on div "Logan Mc. Kinnon" at bounding box center [342, 92] width 116 height 14
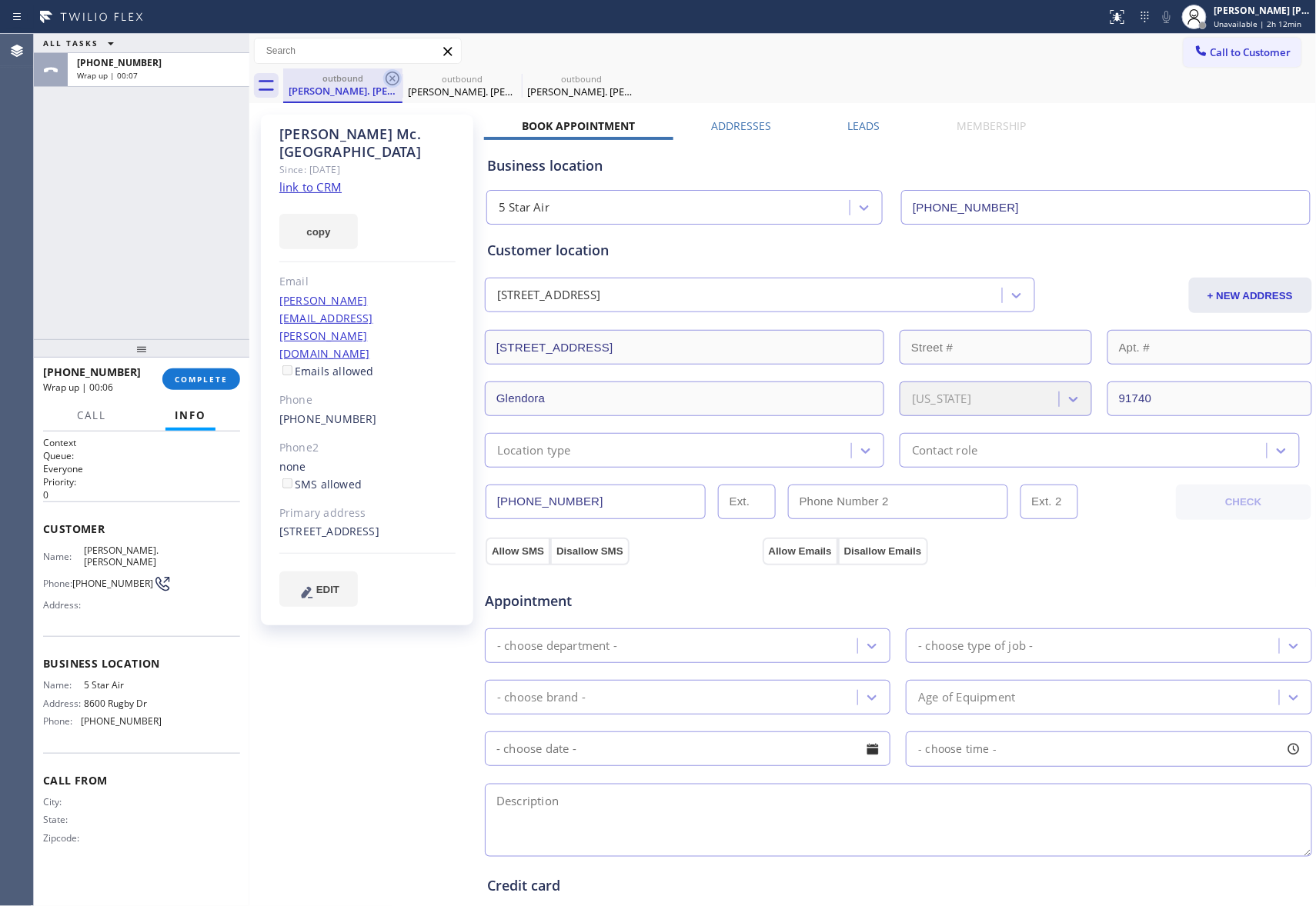
click at [383, 80] on icon at bounding box center [392, 78] width 19 height 19
click at [0, 0] on icon at bounding box center [0, 0] width 0 height 0
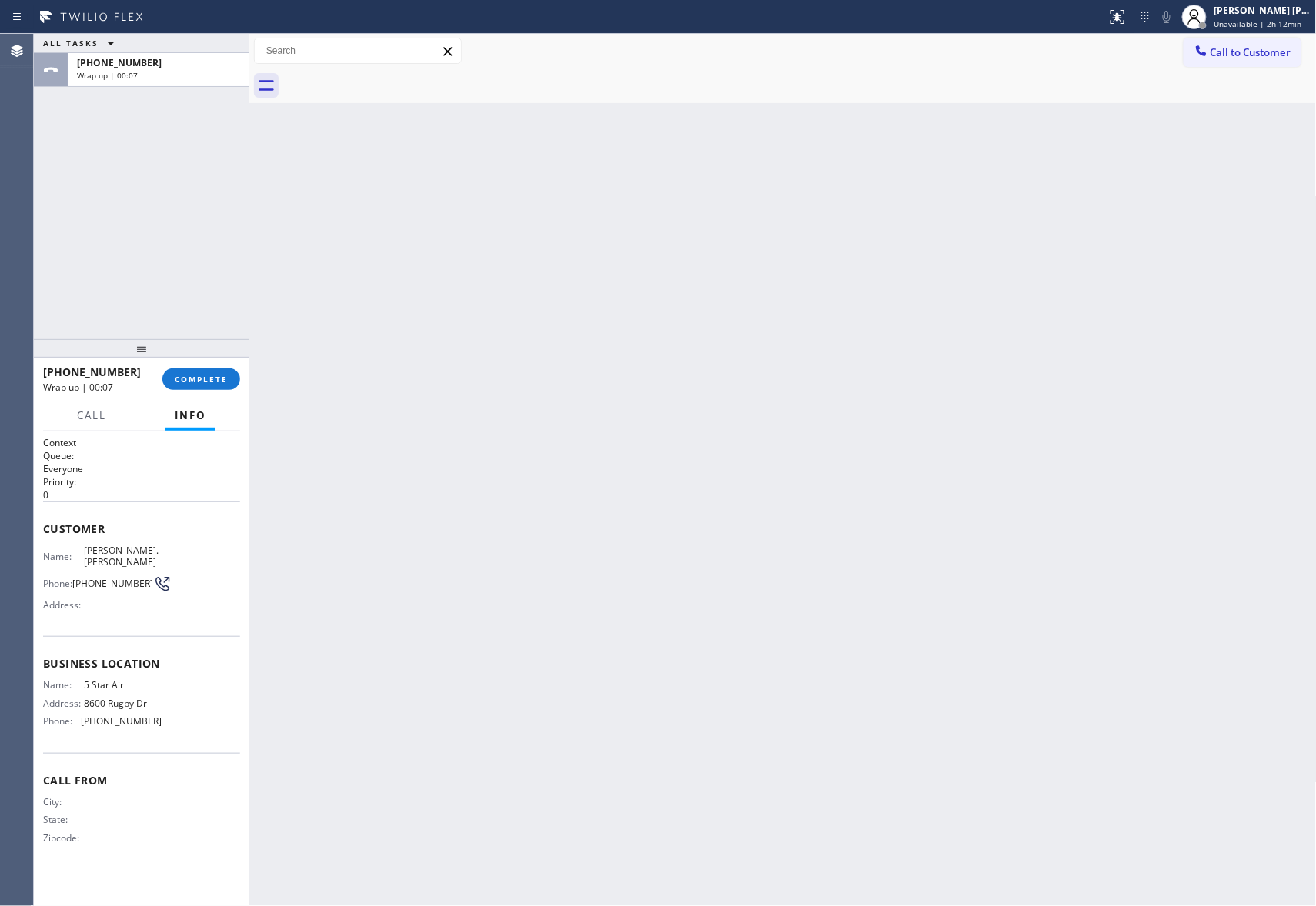
click at [394, 78] on div at bounding box center [799, 85] width 1033 height 34
click at [201, 374] on span "COMPLETE" at bounding box center [201, 378] width 53 height 11
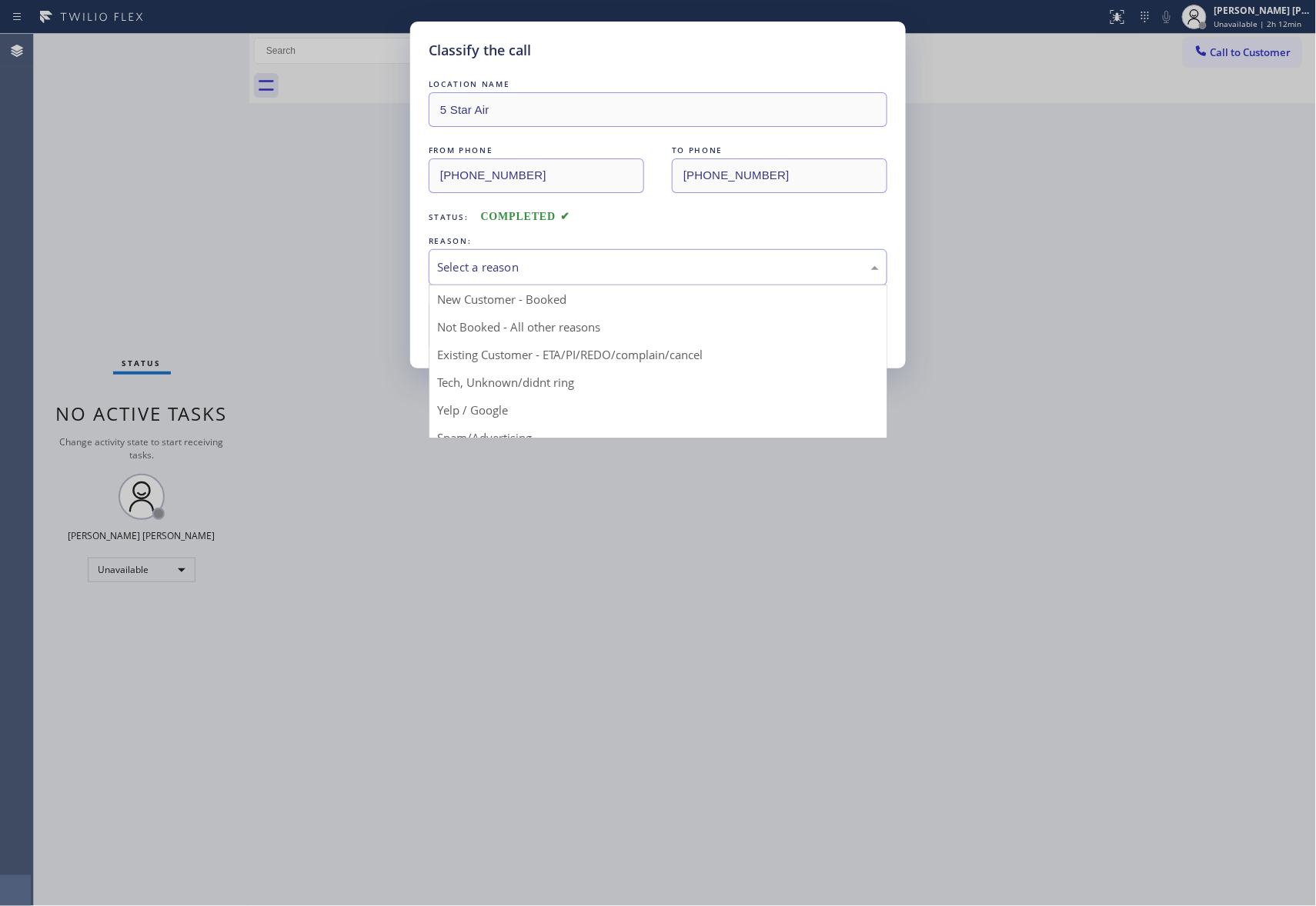
click at [621, 265] on div "Select a reason" at bounding box center [658, 267] width 442 height 18
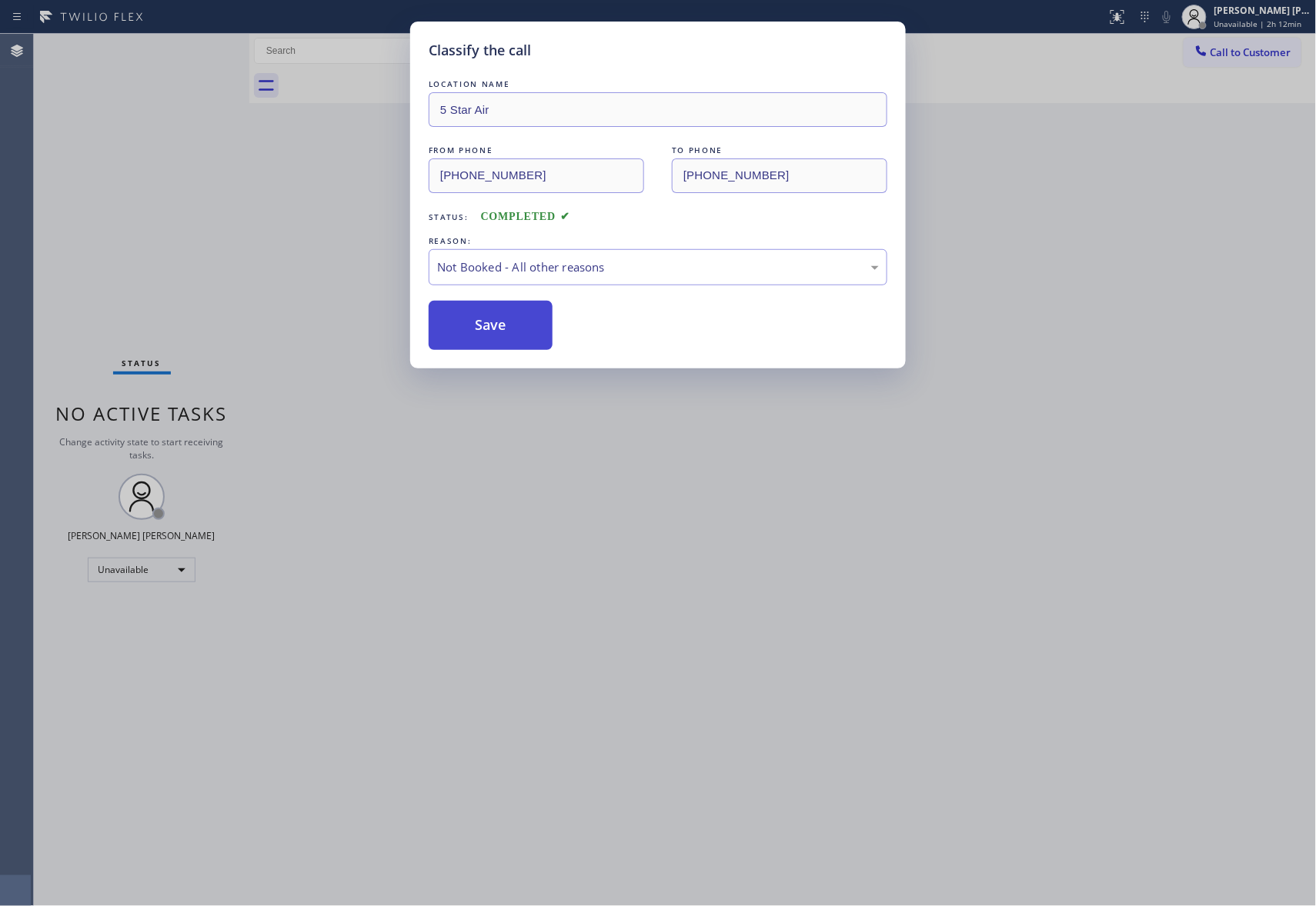
click at [512, 322] on button "Save" at bounding box center [490, 325] width 124 height 49
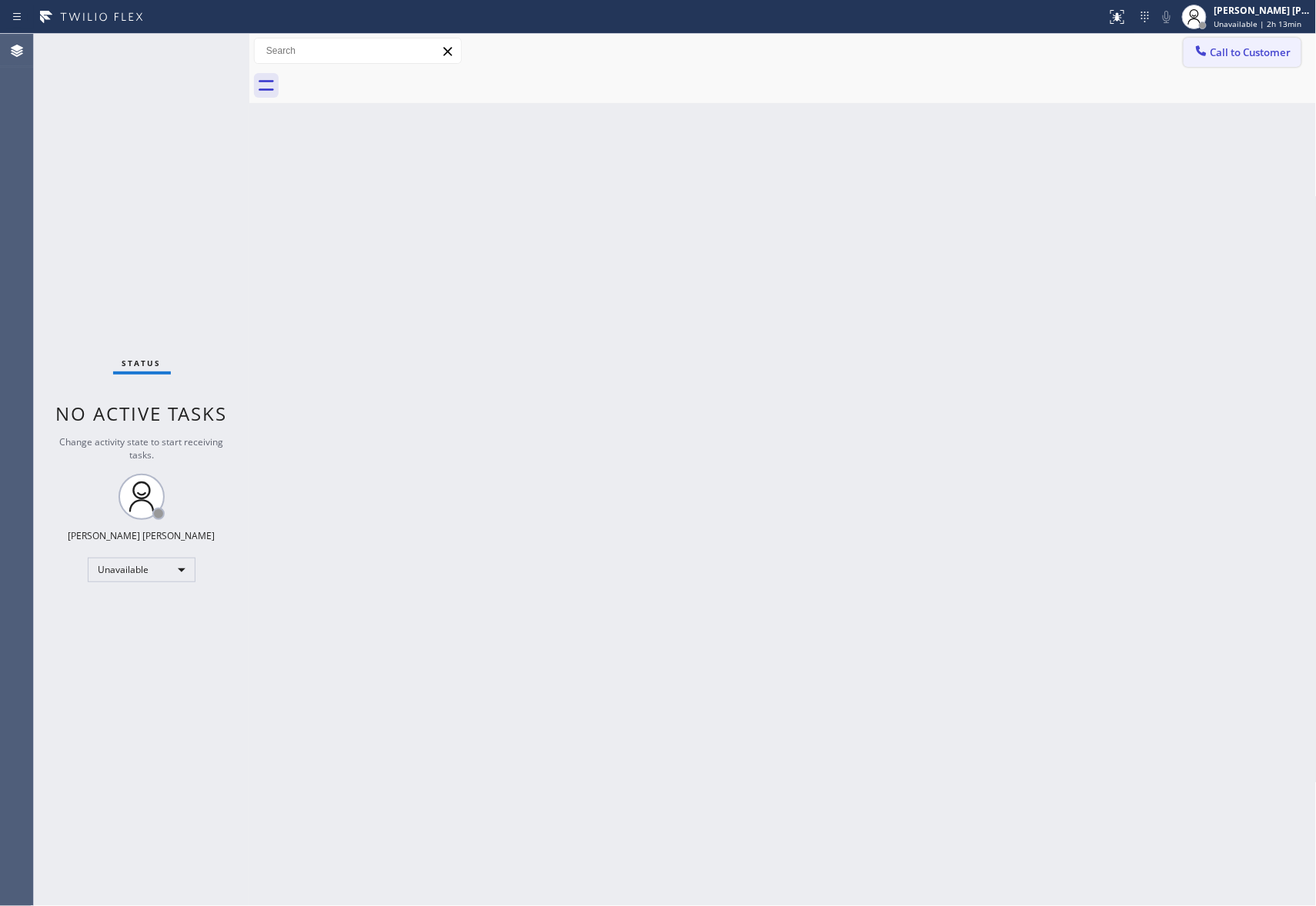
click at [1262, 43] on button "Call to Customer" at bounding box center [1242, 53] width 118 height 29
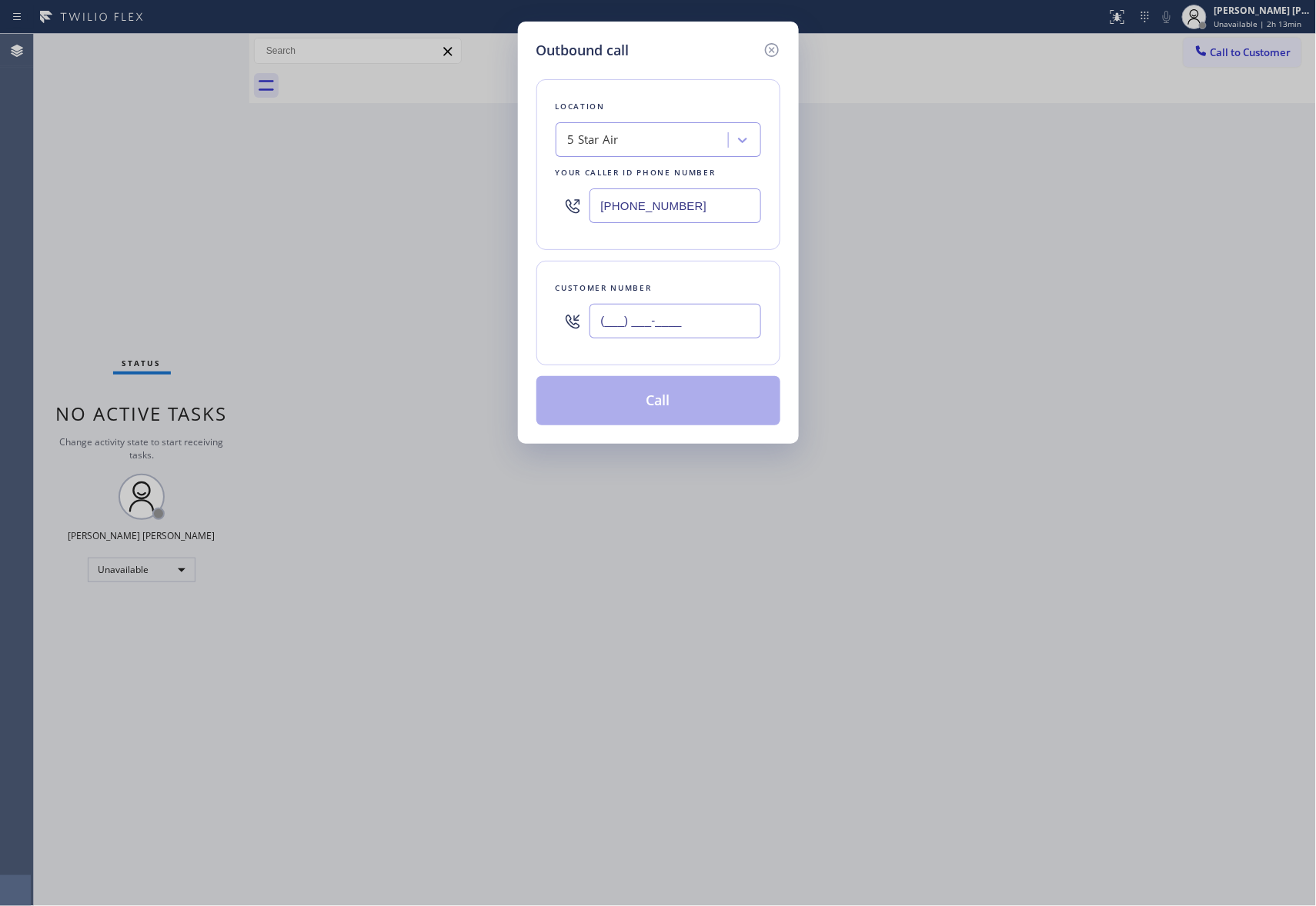
click at [693, 330] on input "(___) ___-____" at bounding box center [675, 321] width 172 height 34
paste input "757) 955-3919"
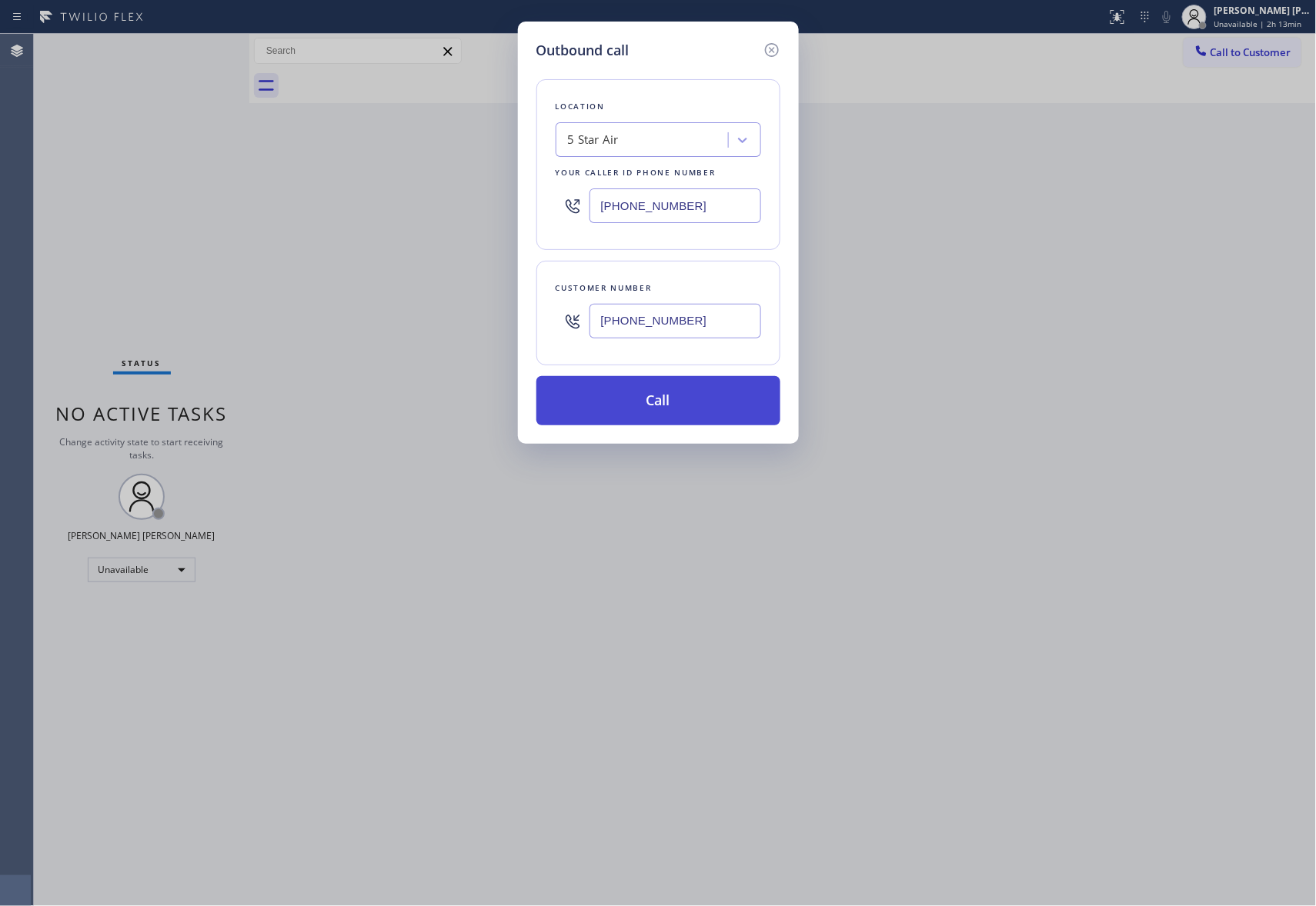
type input "(757) 955-3919"
click at [663, 406] on button "Call" at bounding box center [658, 401] width 244 height 49
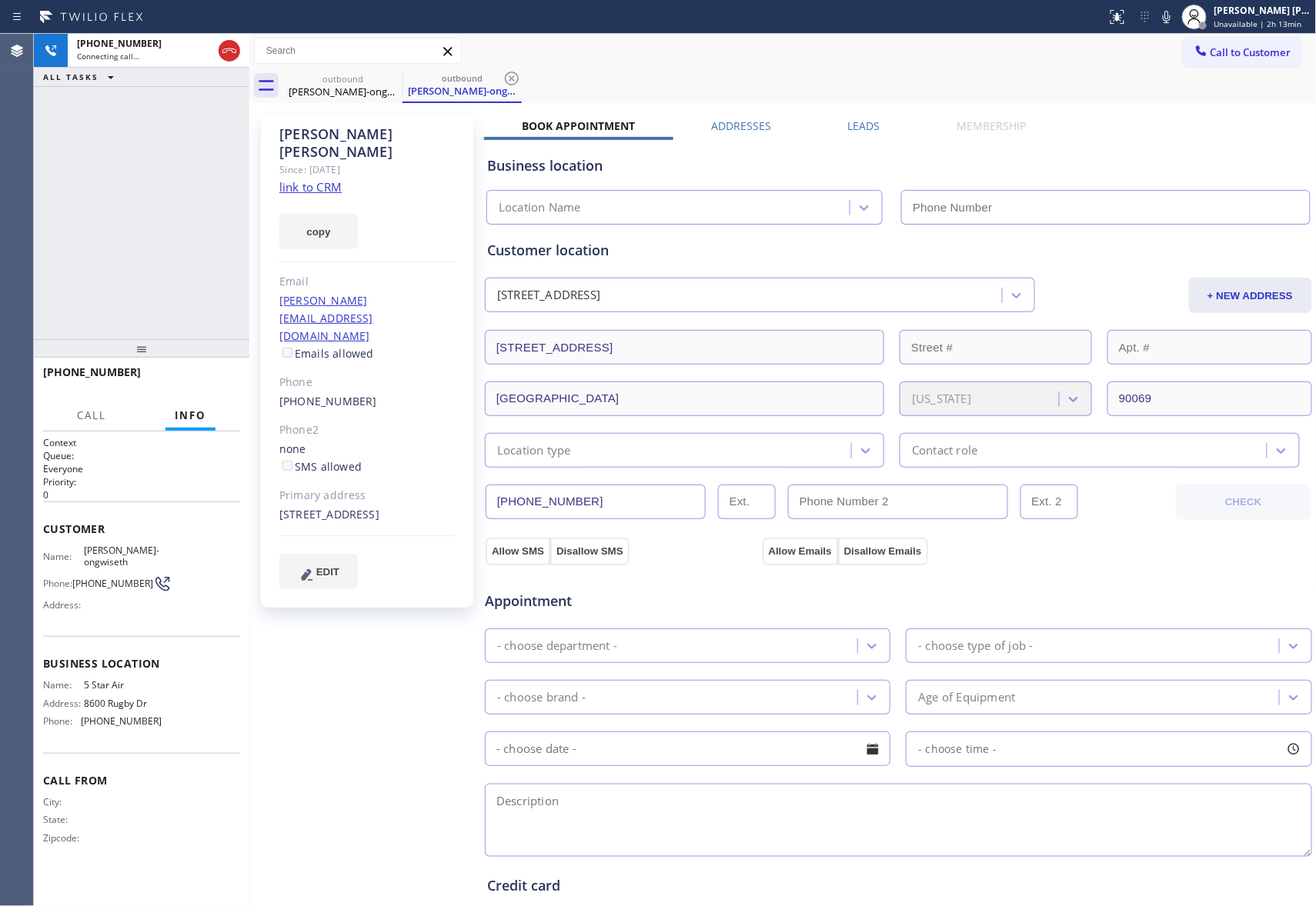
type input "[PHONE_NUMBER]"
click at [234, 50] on icon at bounding box center [229, 51] width 19 height 19
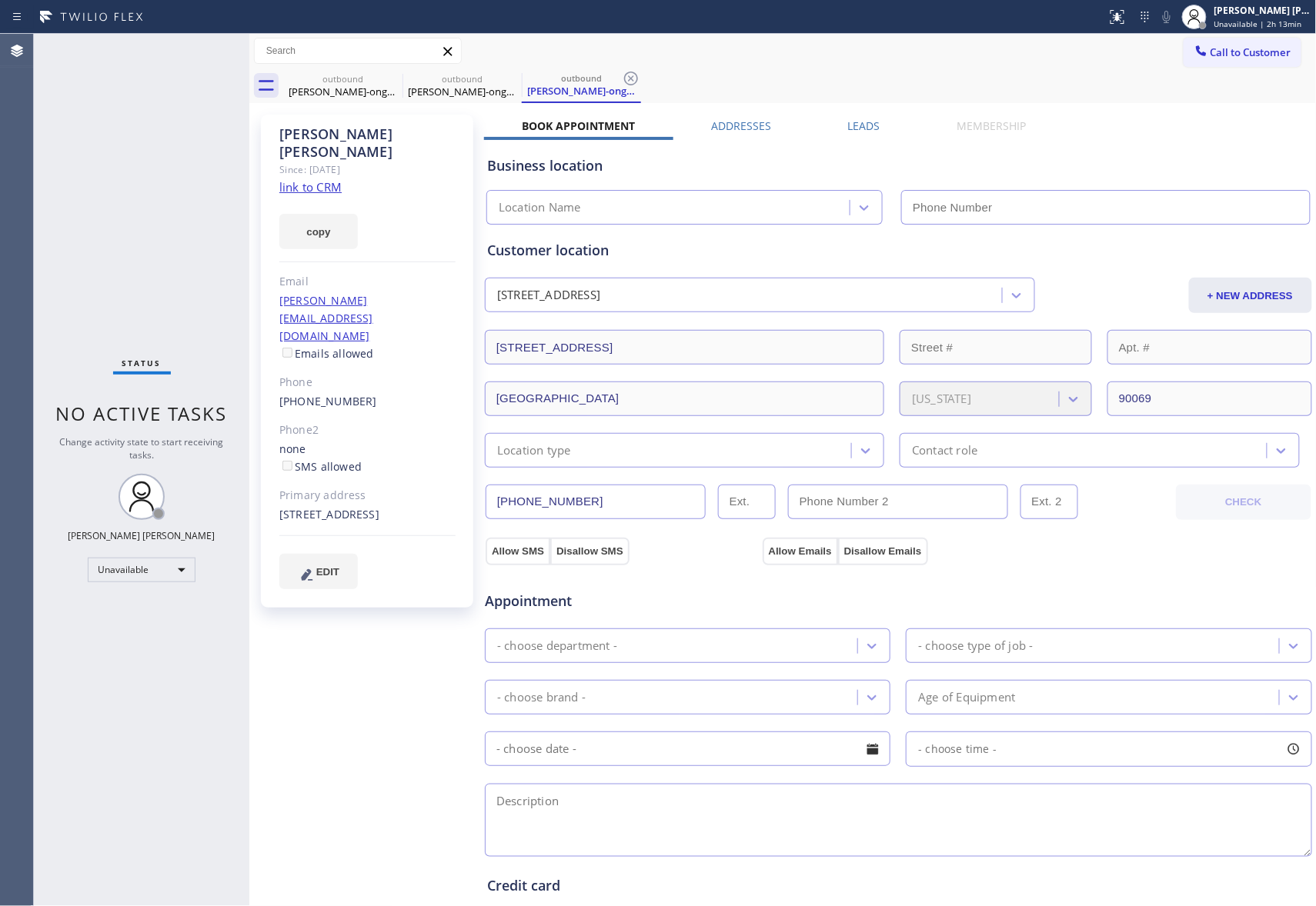
type input "[PHONE_NUMBER]"
drag, startPoint x: 363, startPoint y: 344, endPoint x: 278, endPoint y: 357, distance: 86.0
click at [279, 393] on div "(757) 955-3919" at bounding box center [367, 402] width 177 height 18
click at [0, 0] on icon at bounding box center [0, 0] width 0 height 0
click at [502, 80] on icon at bounding box center [511, 78] width 19 height 19
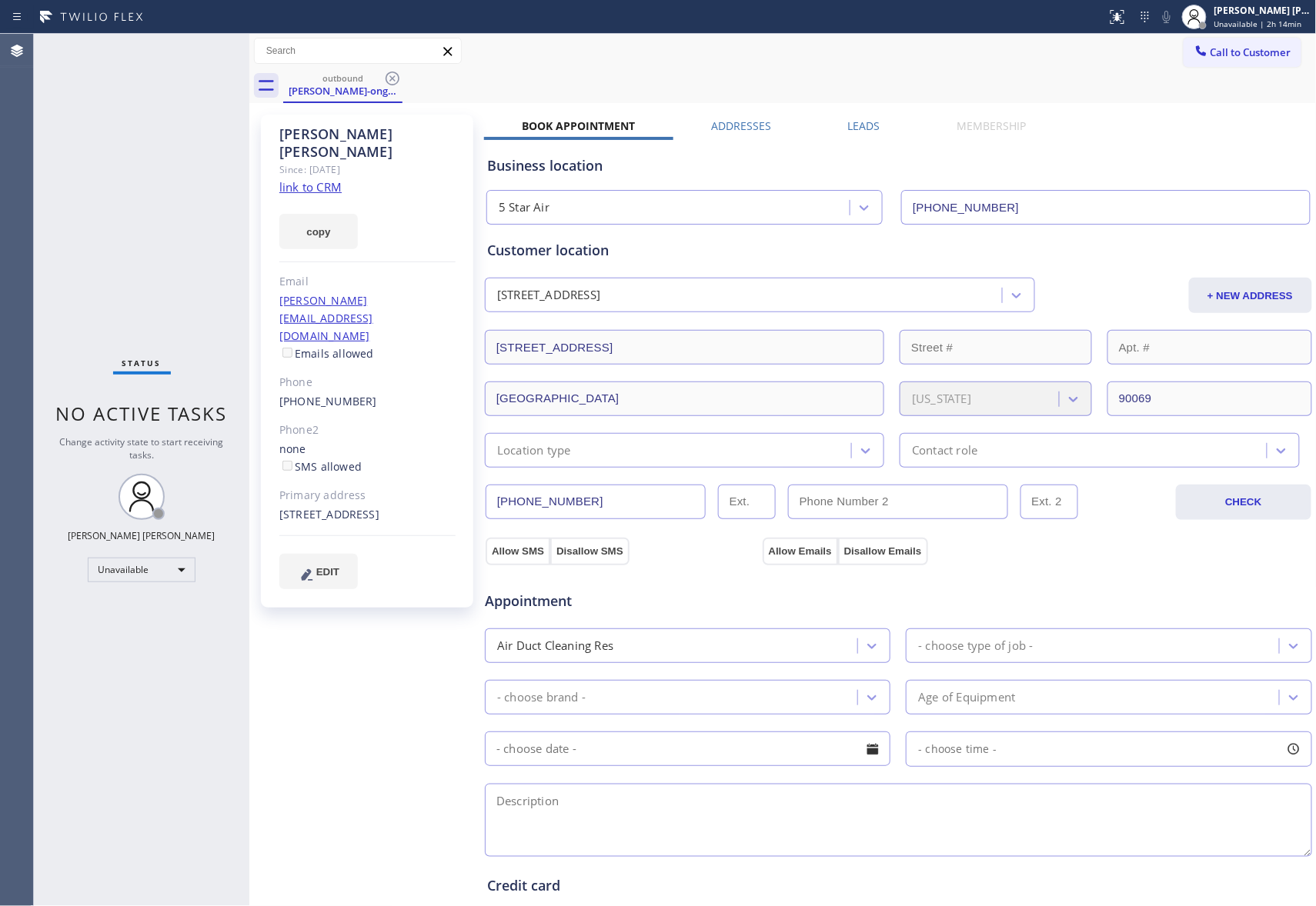
click at [397, 80] on icon at bounding box center [392, 78] width 19 height 19
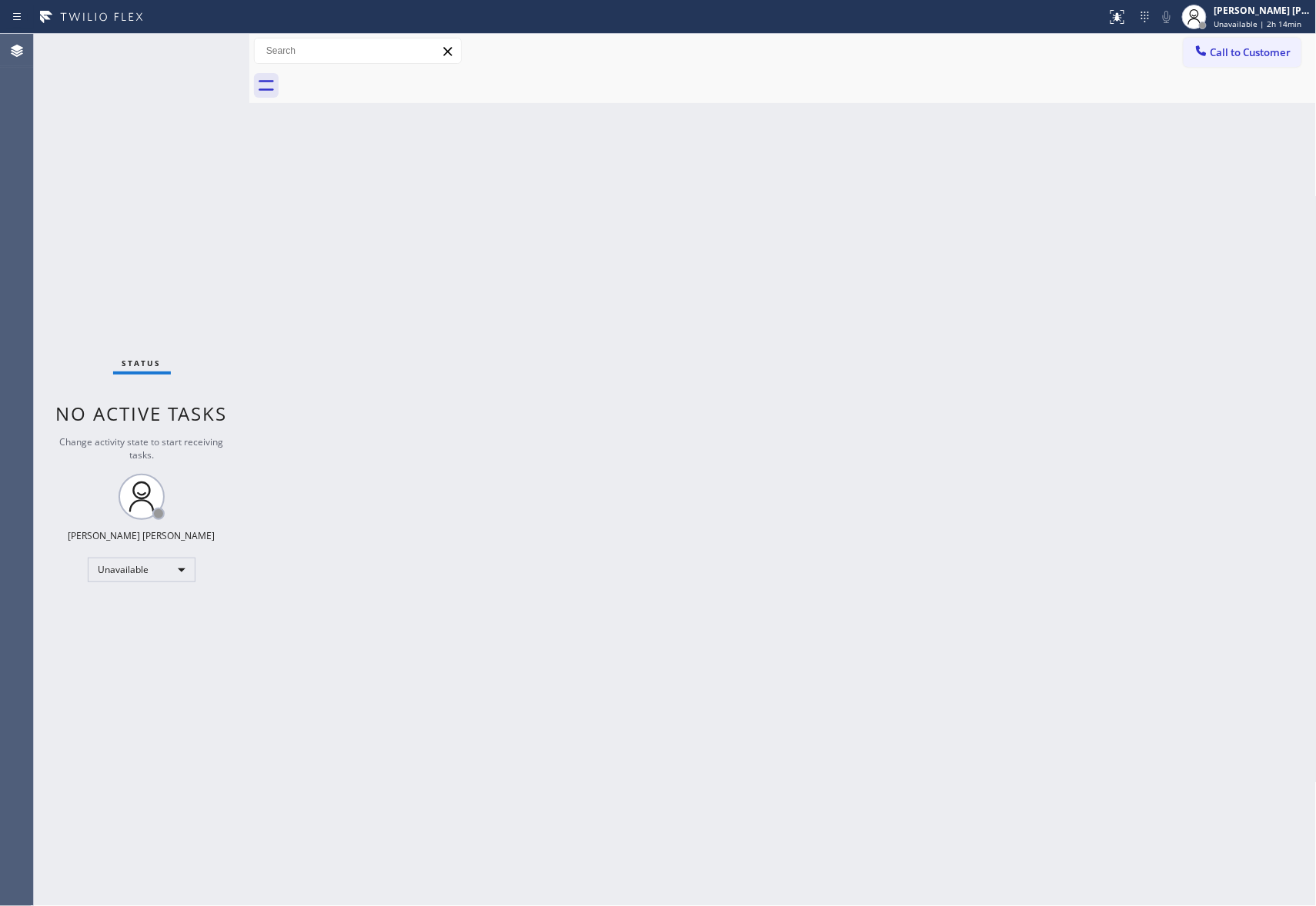
click at [397, 80] on div at bounding box center [799, 85] width 1033 height 34
click at [1253, 57] on span "Call to Customer" at bounding box center [1251, 53] width 81 height 14
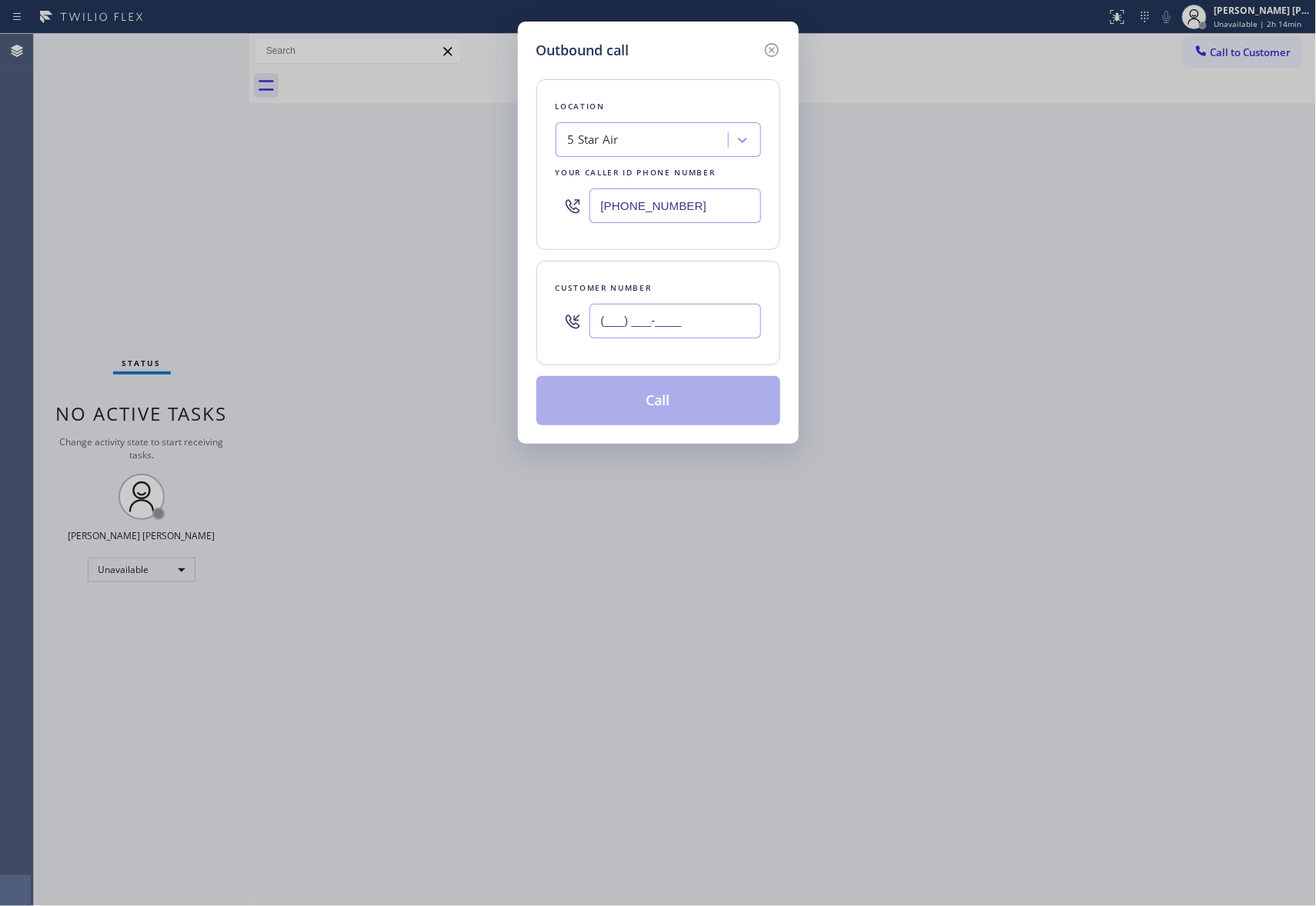
click at [722, 308] on input "(___) ___-____" at bounding box center [675, 321] width 172 height 34
paste input "213) 221-9451"
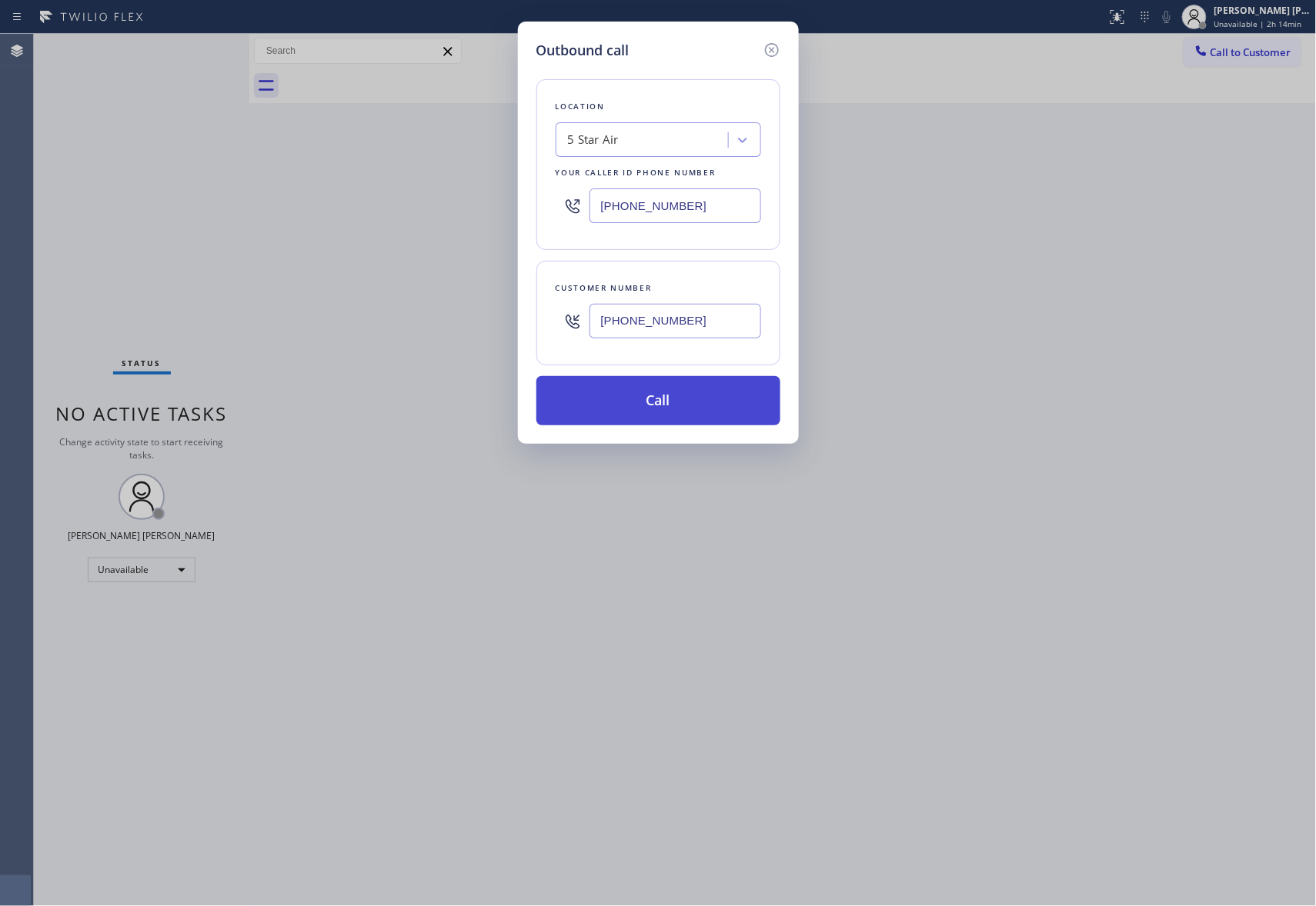
type input "(213) 221-9451"
click at [684, 394] on button "Call" at bounding box center [658, 401] width 244 height 49
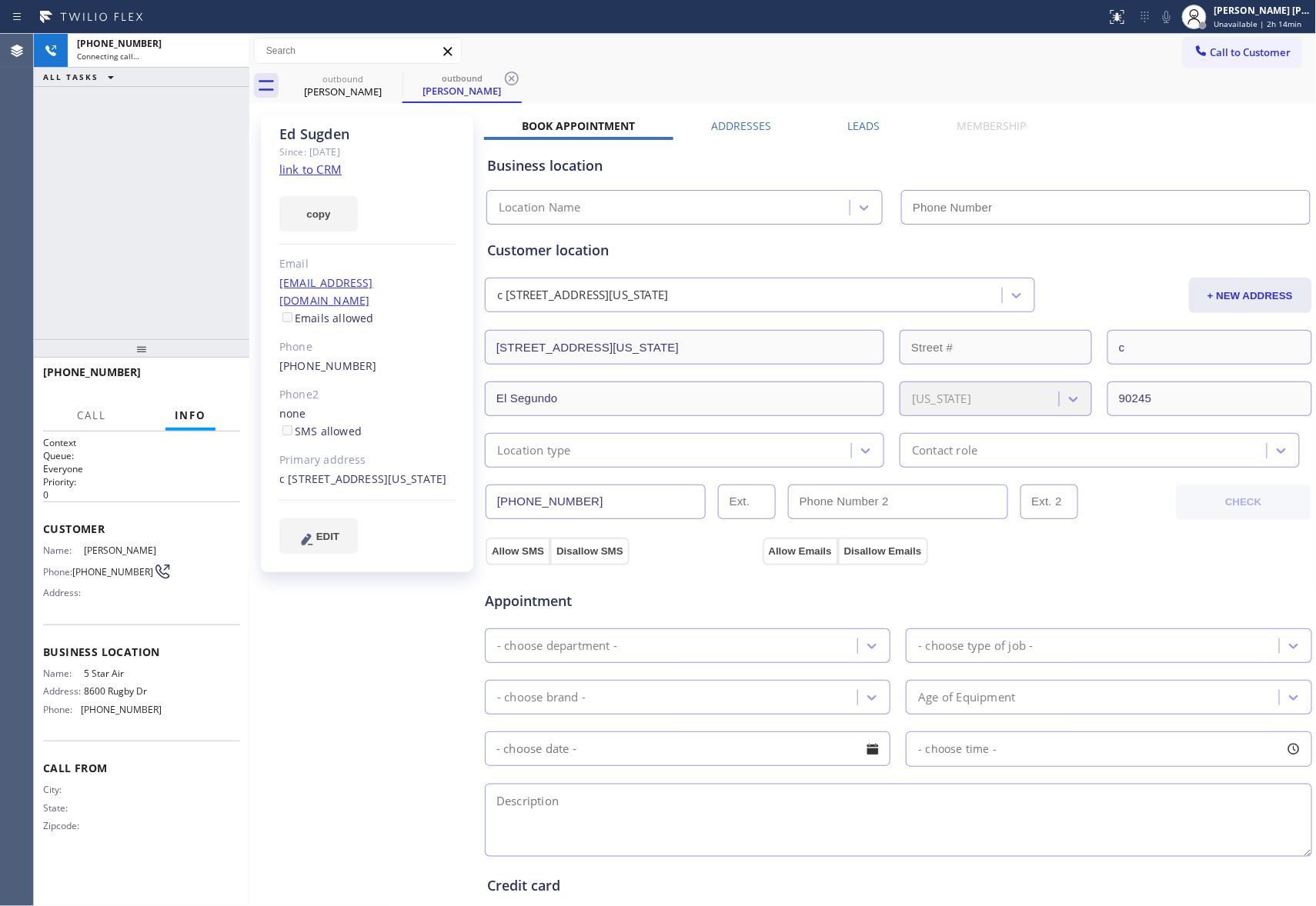
type input "[PHONE_NUMBER]"
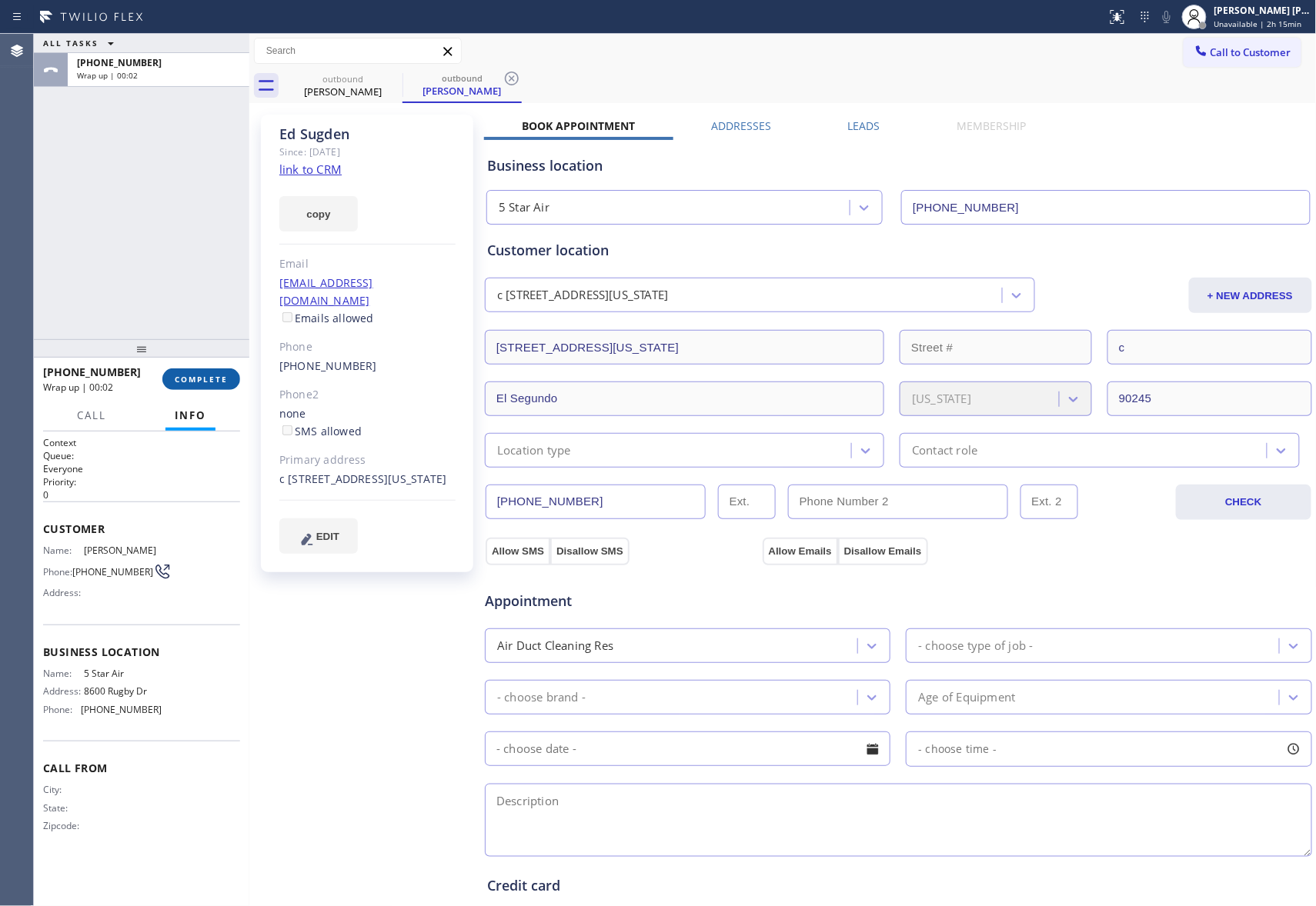
click at [211, 382] on span "COMPLETE" at bounding box center [201, 378] width 53 height 11
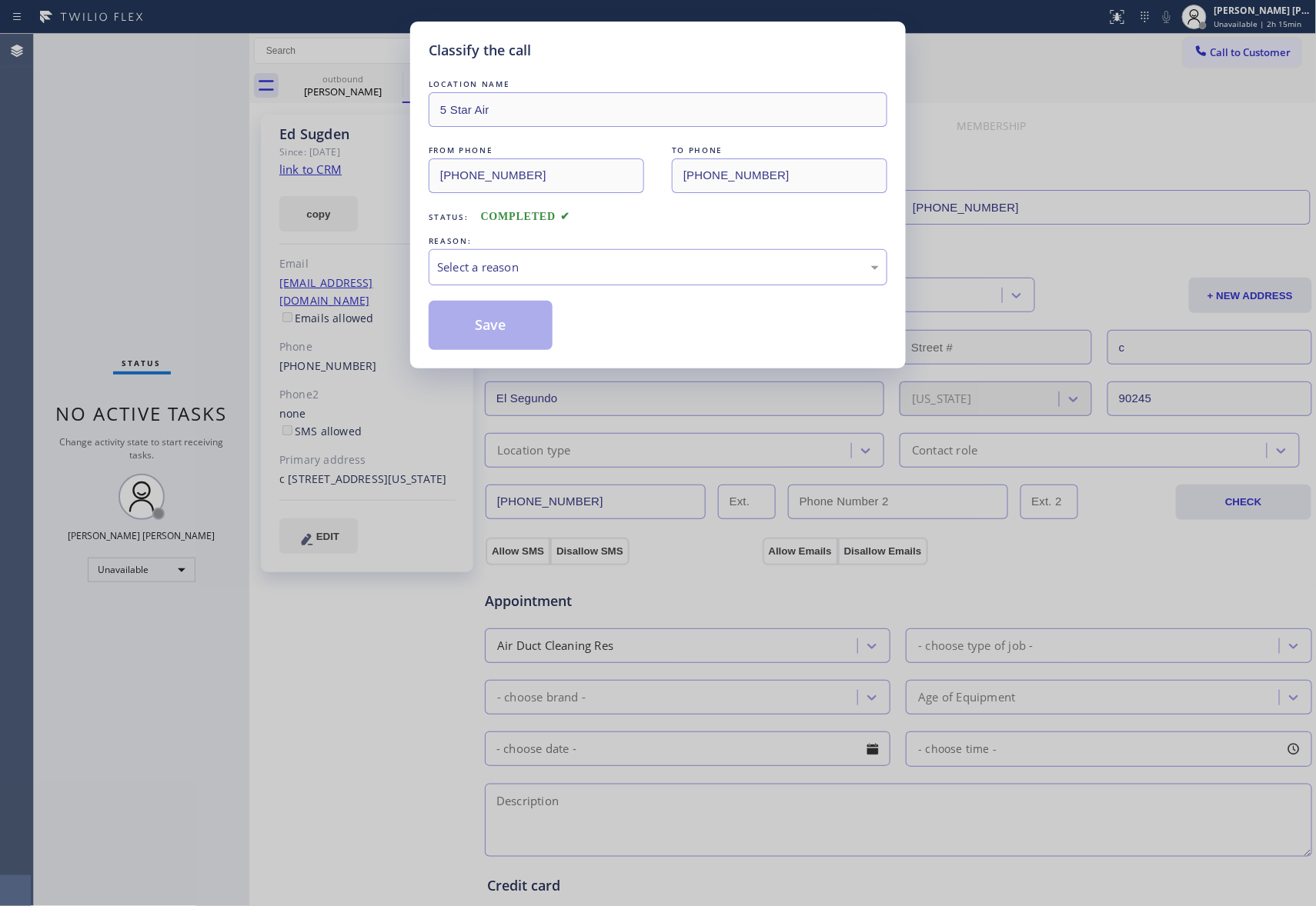
click at [637, 258] on div "Select a reason" at bounding box center [658, 267] width 442 height 18
click at [478, 324] on button "Save" at bounding box center [490, 325] width 124 height 49
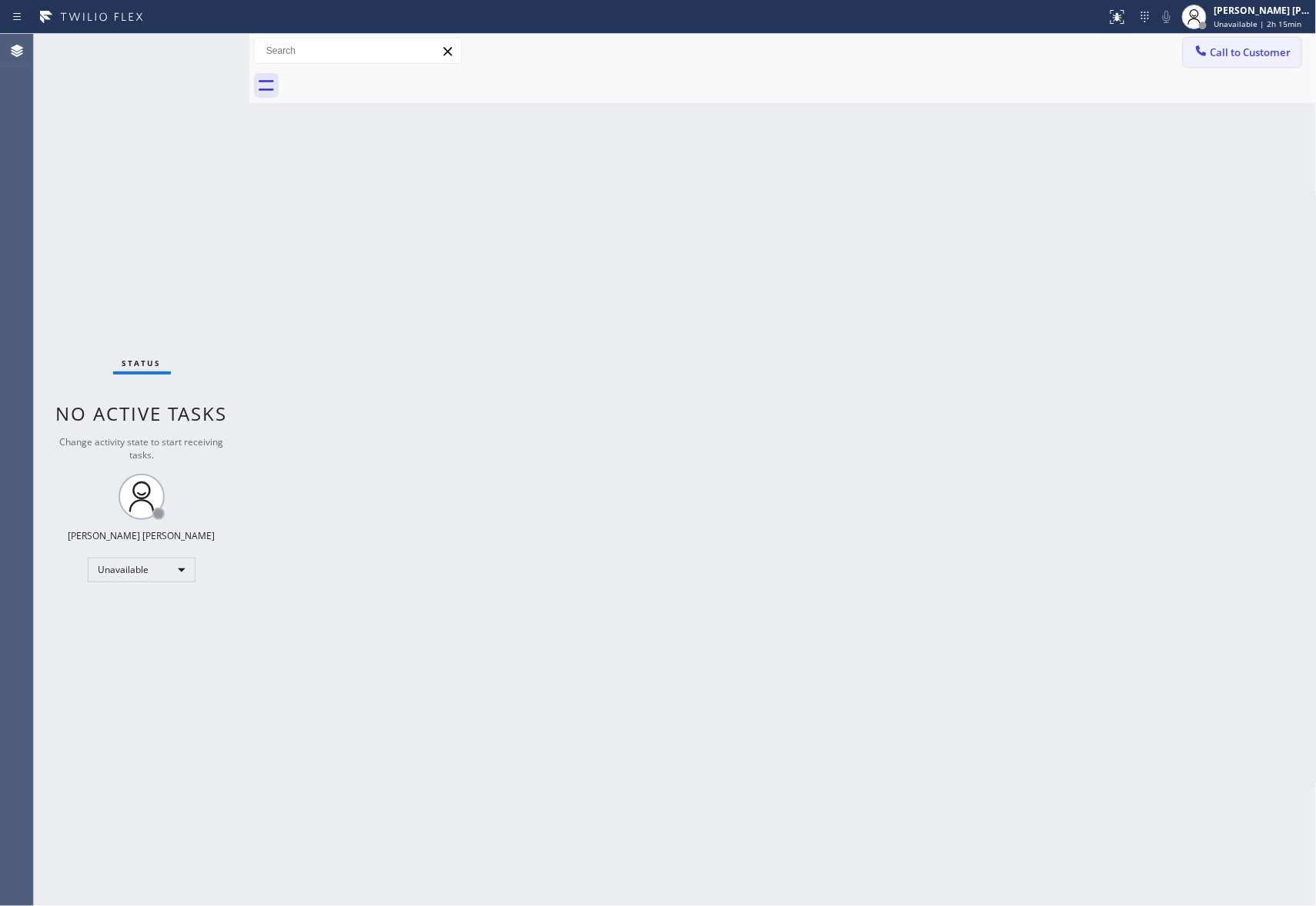
click at [1257, 49] on span "Call to Customer" at bounding box center [1251, 53] width 81 height 14
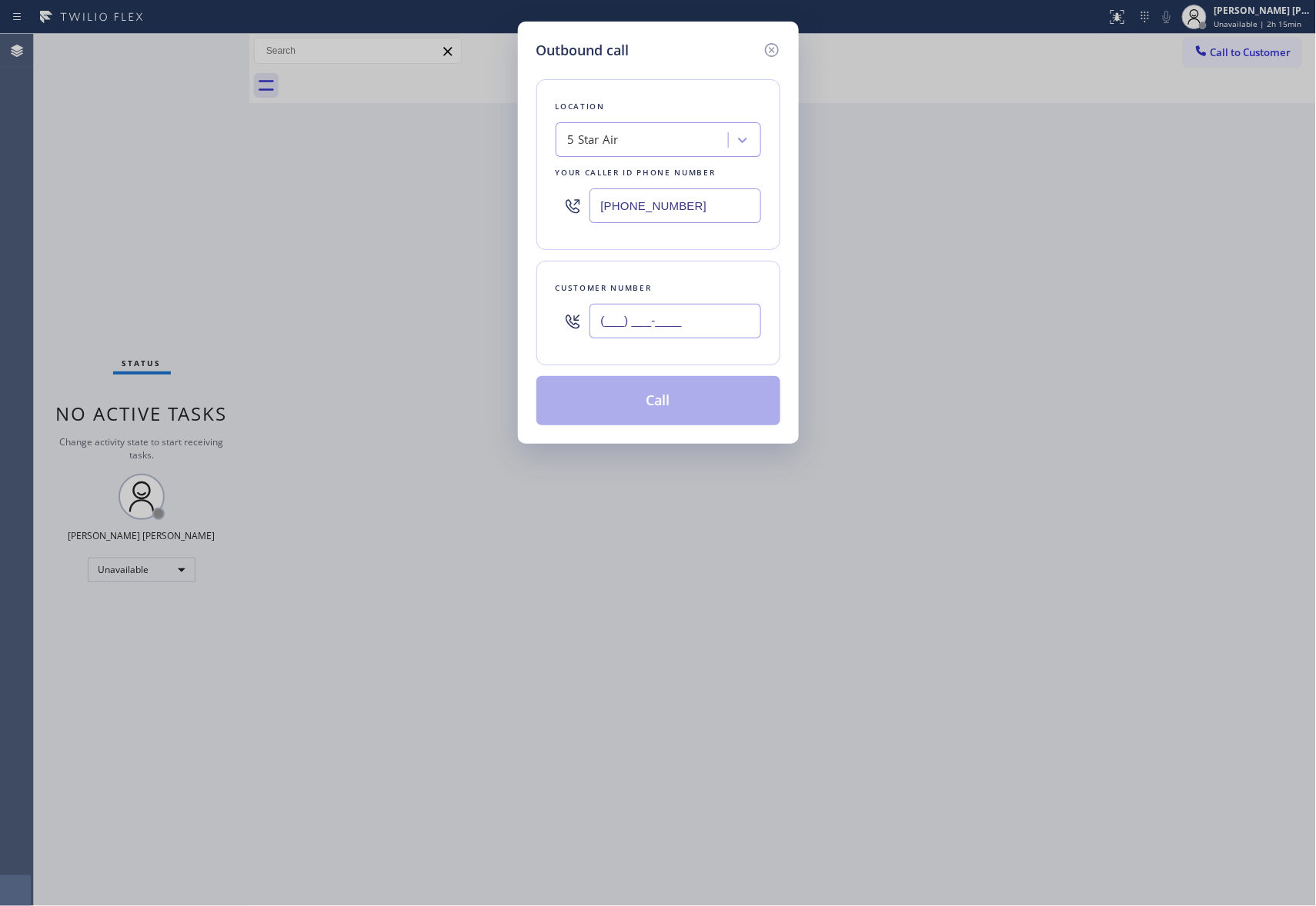
click at [740, 315] on input "(___) ___-____" at bounding box center [675, 321] width 172 height 34
paste input "818) 606-6154"
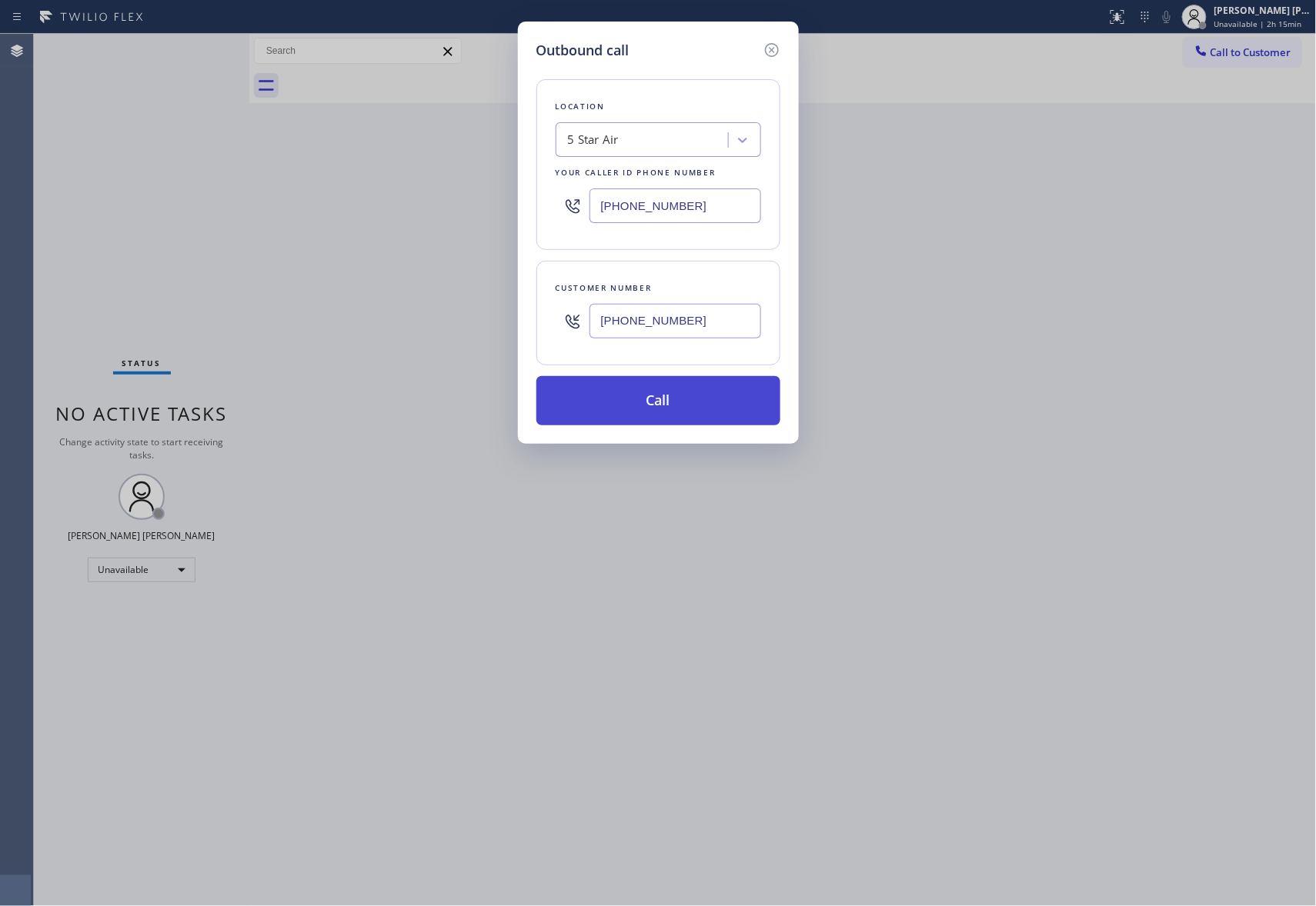
type input "(818) 606-6154"
click at [671, 402] on button "Call" at bounding box center [658, 401] width 244 height 49
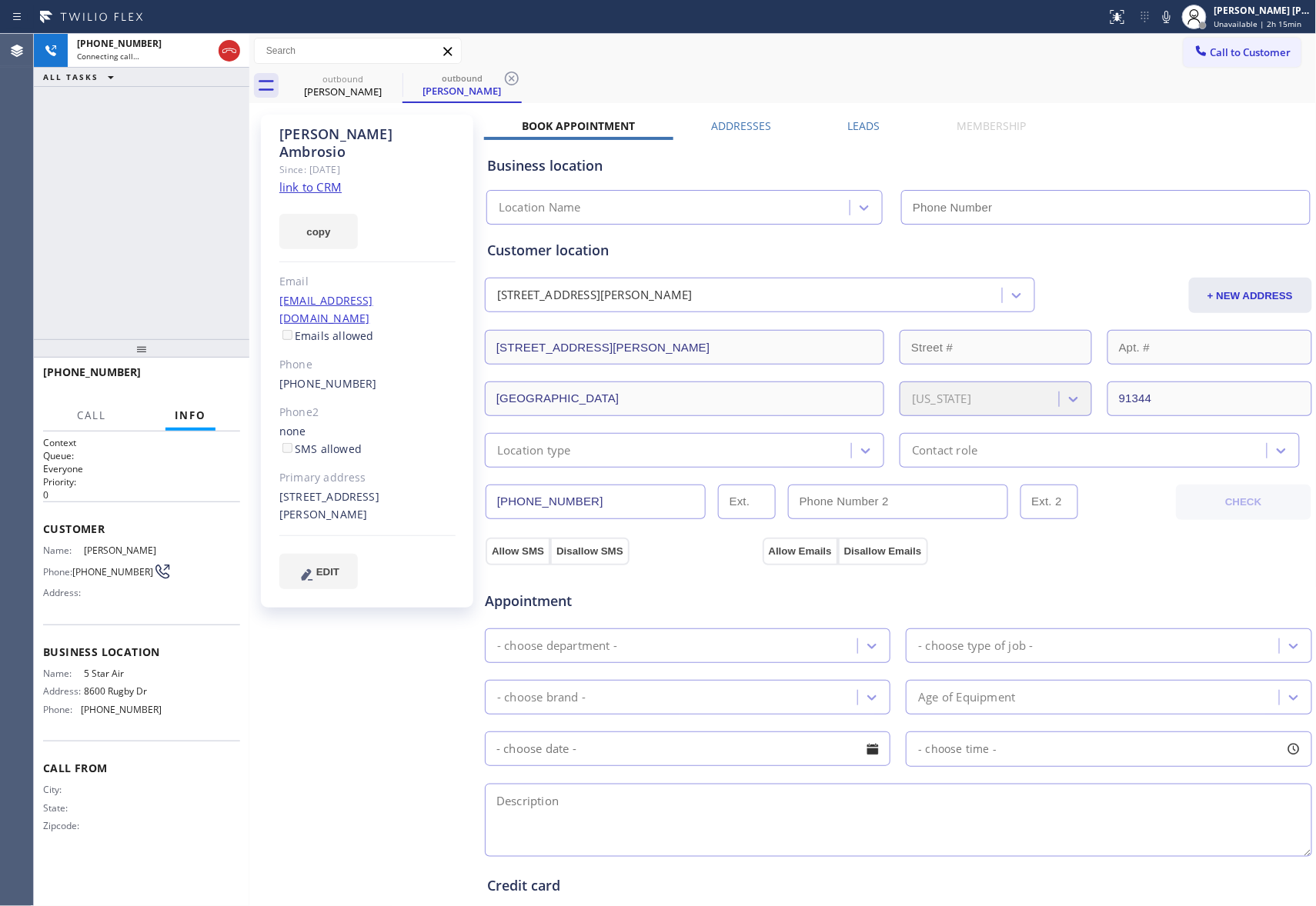
type input "[PHONE_NUMBER]"
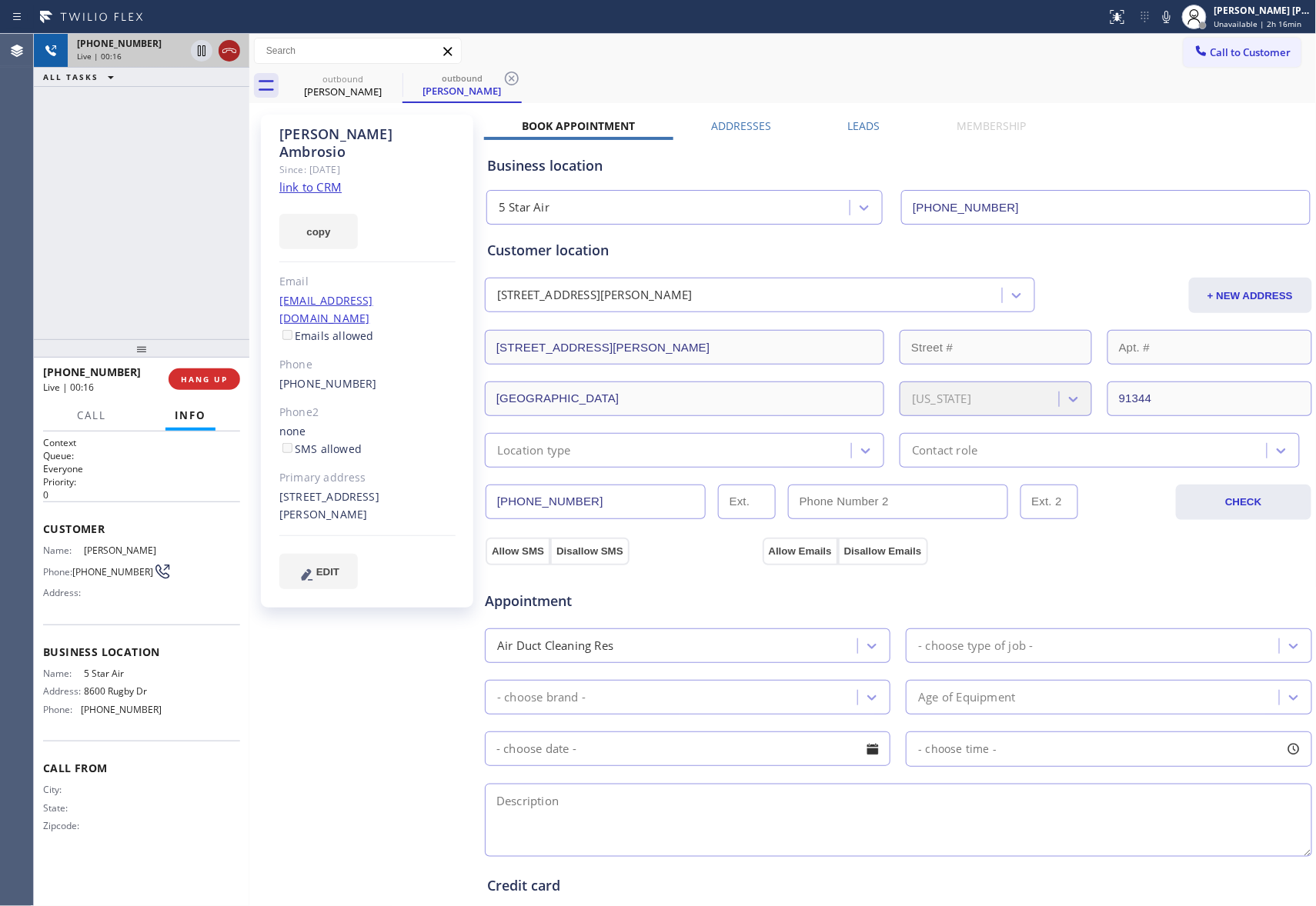
click at [235, 43] on icon at bounding box center [229, 51] width 19 height 19
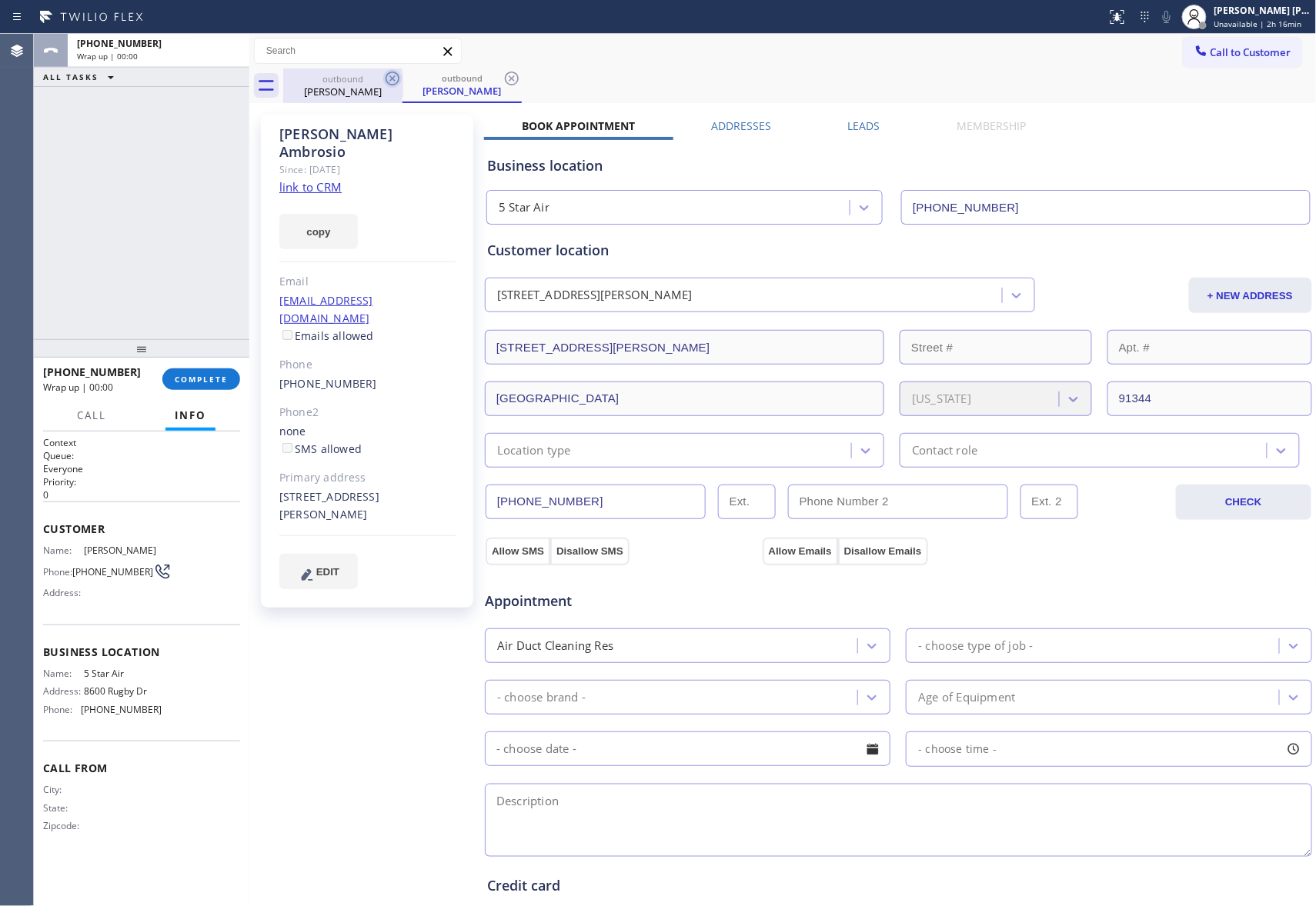
click at [394, 80] on icon at bounding box center [392, 78] width 14 height 14
click at [504, 80] on icon at bounding box center [511, 78] width 14 height 14
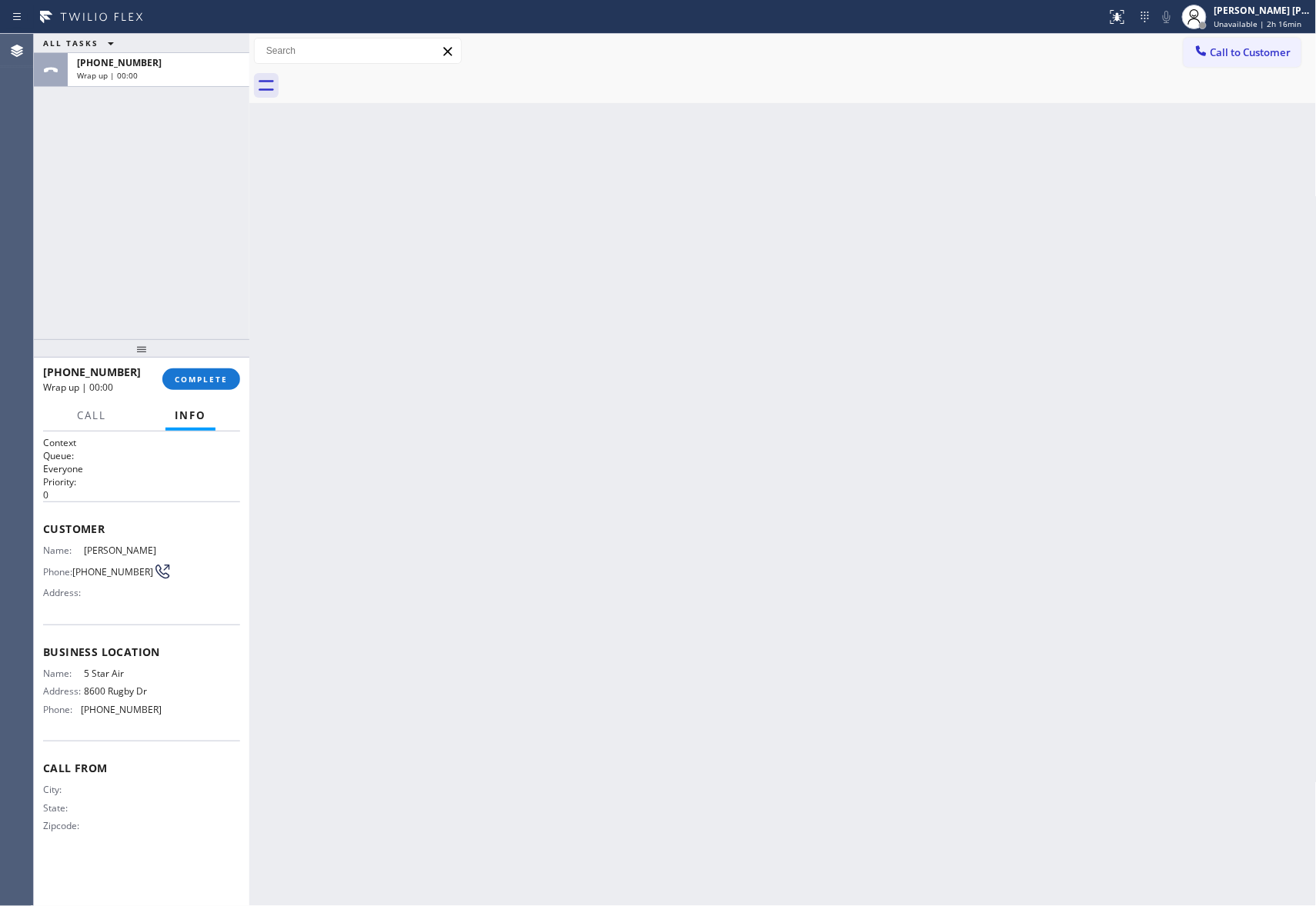
click at [394, 80] on div at bounding box center [799, 85] width 1033 height 34
click at [214, 376] on span "COMPLETE" at bounding box center [201, 378] width 53 height 11
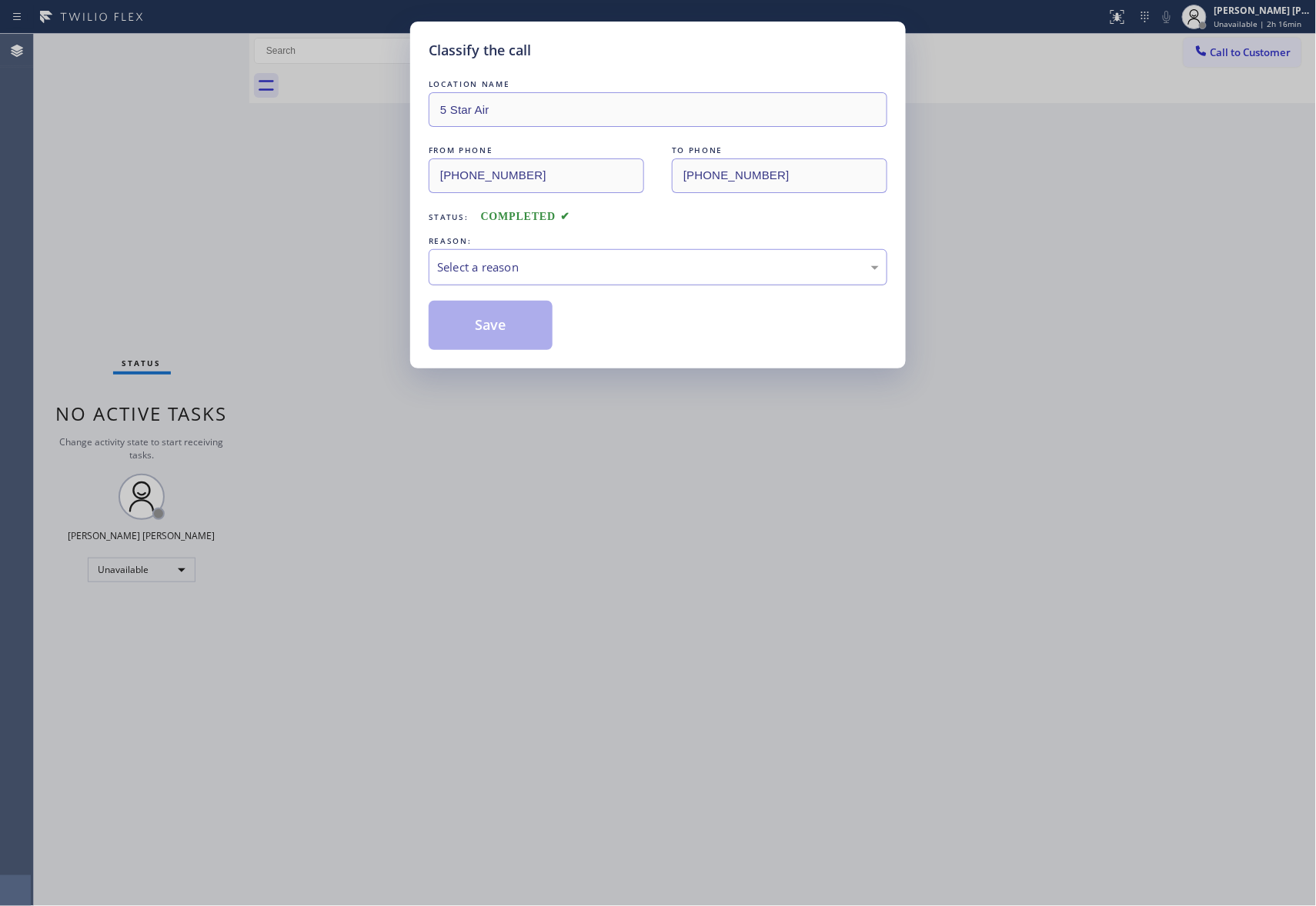
click at [740, 262] on div "Select a reason" at bounding box center [658, 267] width 442 height 18
click at [484, 325] on button "Save" at bounding box center [490, 325] width 124 height 49
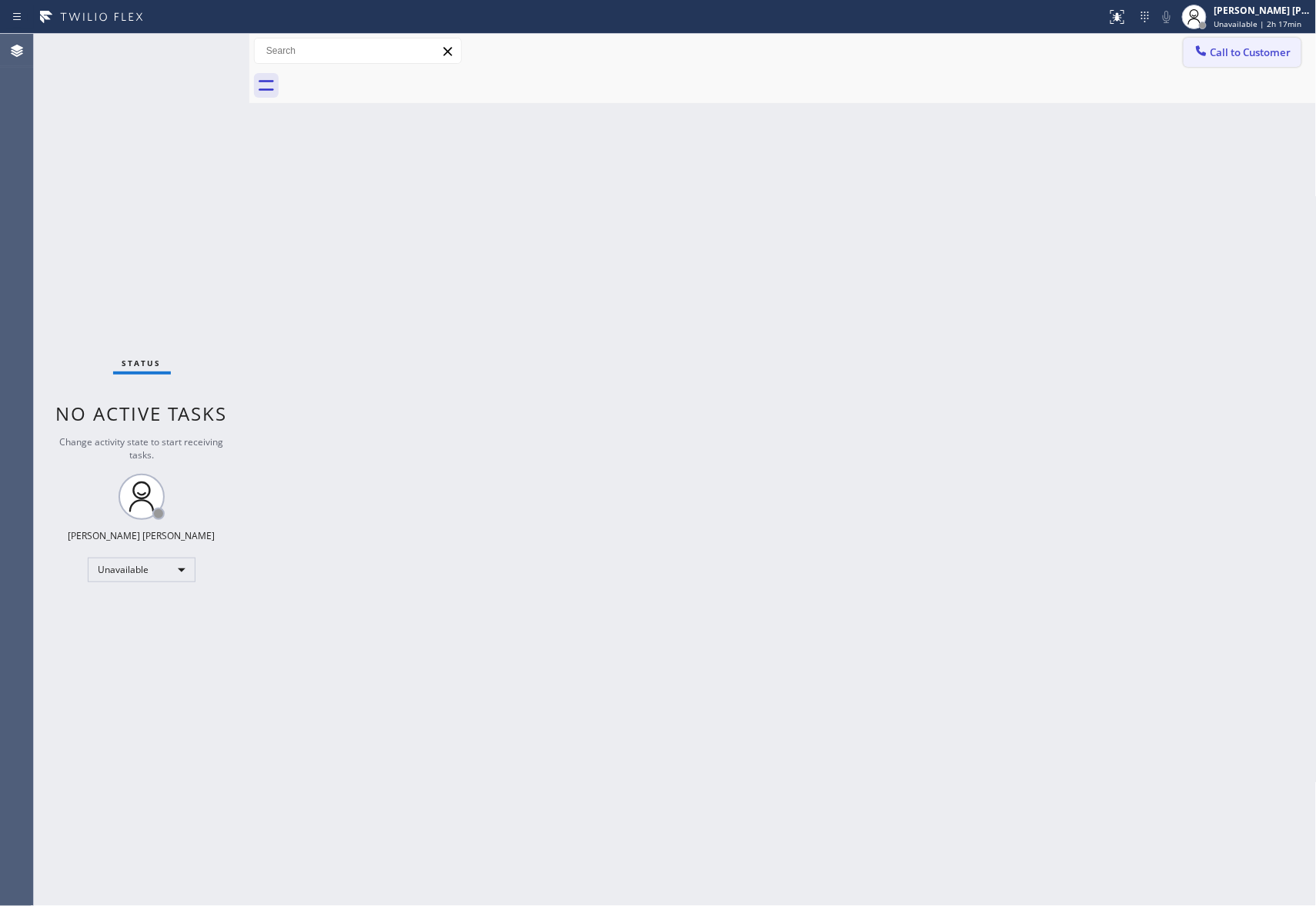
click at [1247, 41] on button "Call to Customer" at bounding box center [1242, 53] width 118 height 29
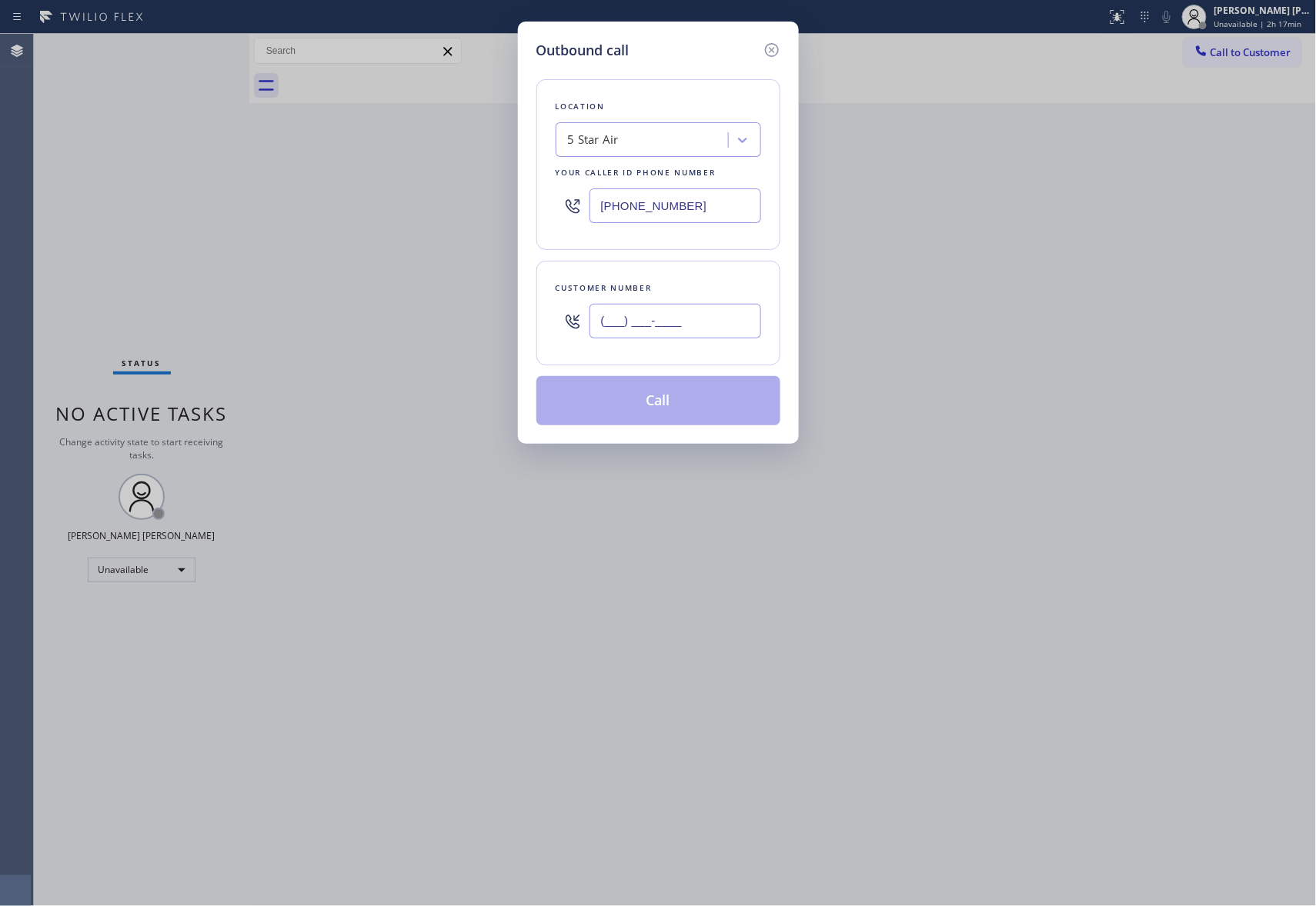
click at [715, 318] on input "(___) ___-____" at bounding box center [675, 321] width 172 height 34
paste input "818) 967-0268"
type input "(818) 967-0268"
click at [668, 405] on button "Call" at bounding box center [658, 401] width 244 height 49
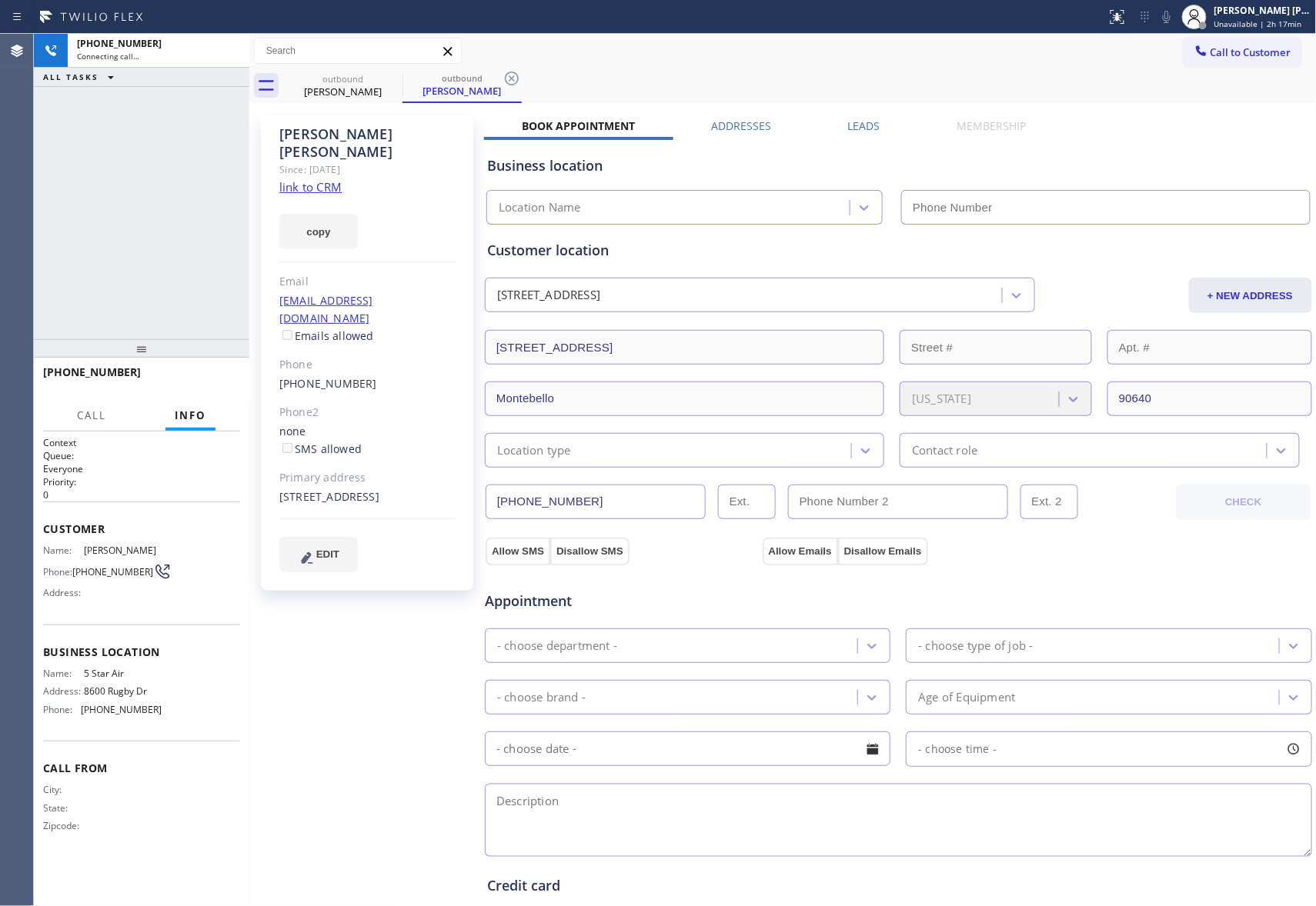
type input "[PHONE_NUMBER]"
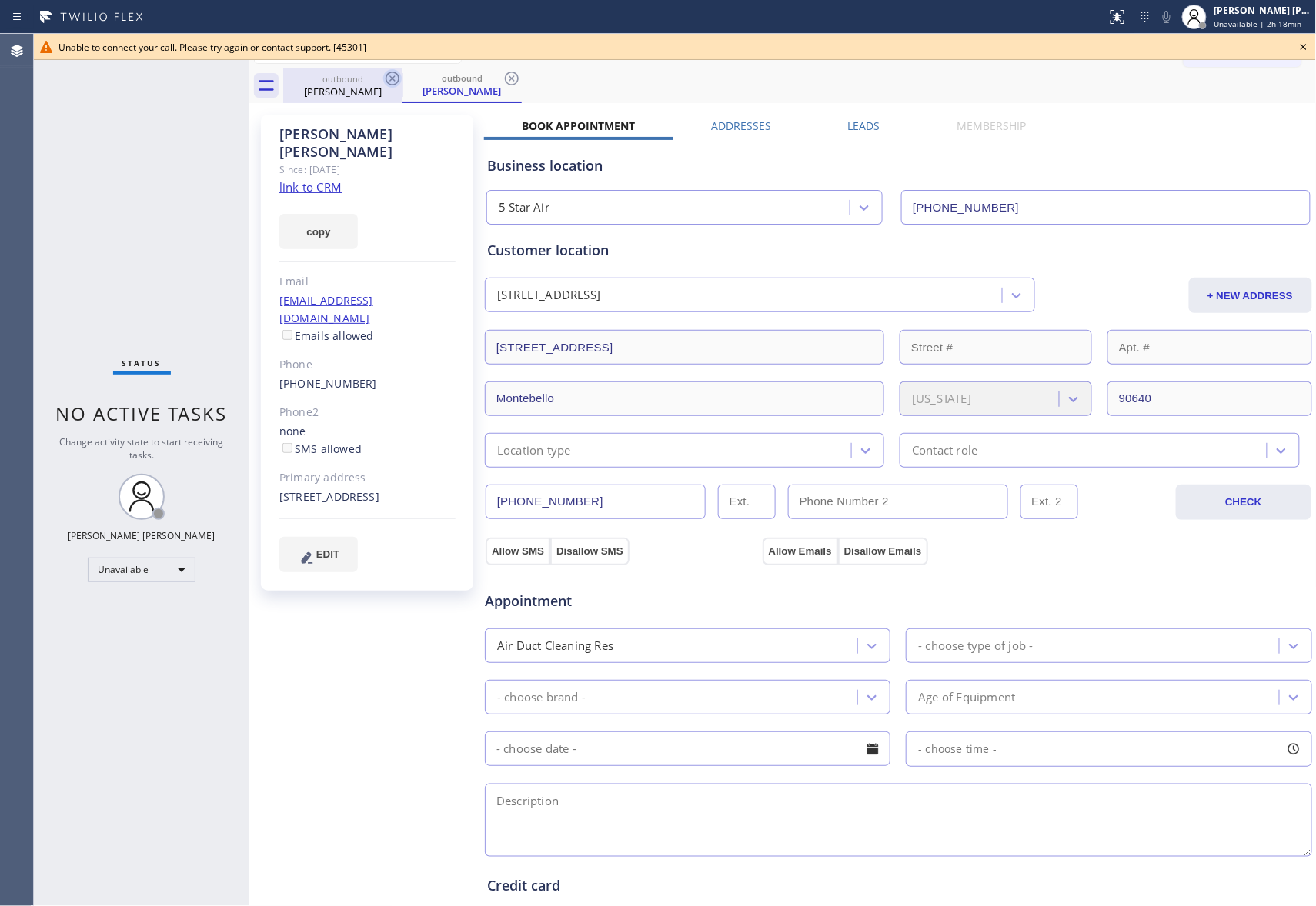
click at [392, 74] on icon at bounding box center [392, 78] width 19 height 19
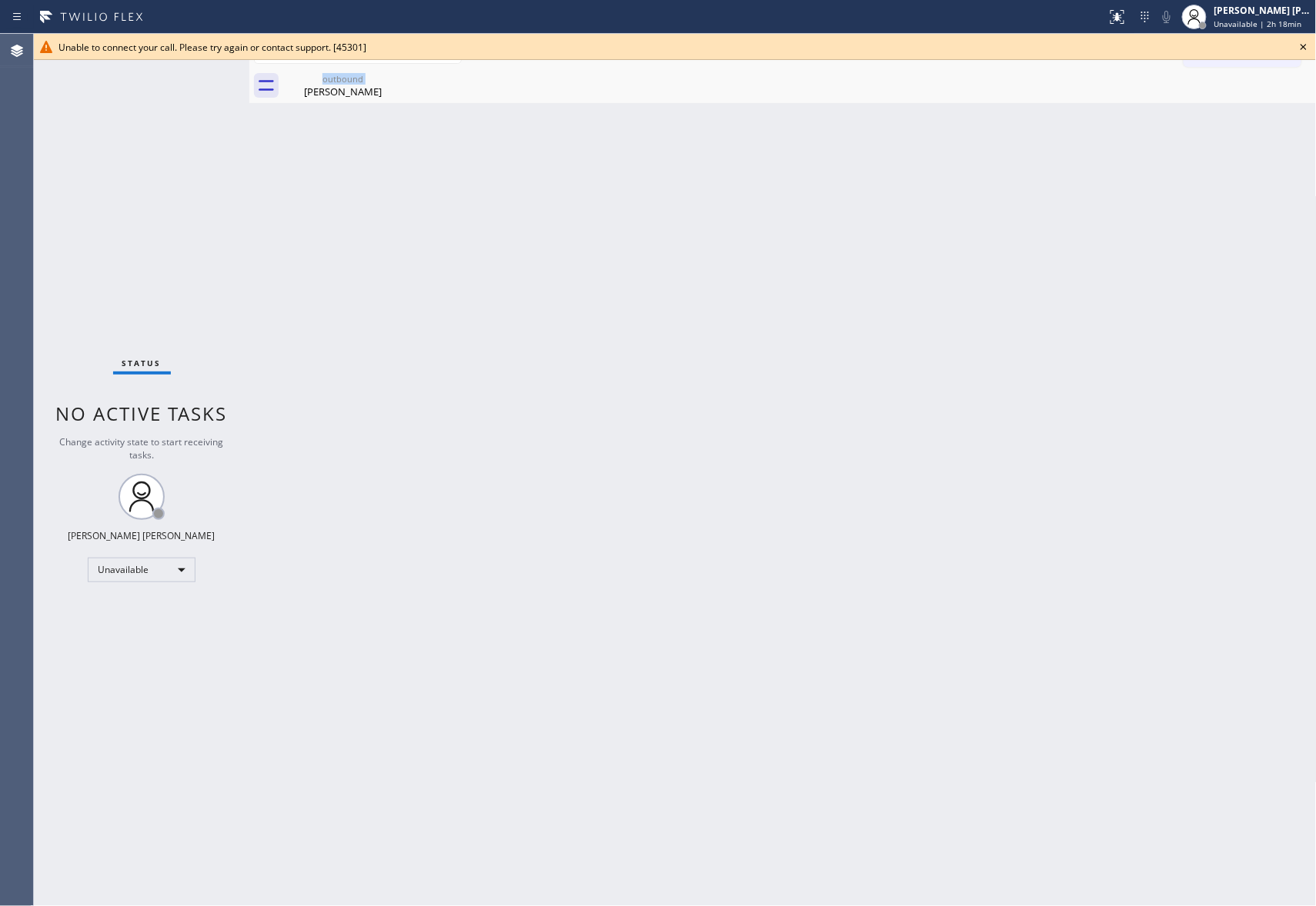
click at [392, 74] on div "outbound Ana Alberto" at bounding box center [342, 85] width 119 height 34
click at [0, 0] on icon at bounding box center [0, 0] width 0 height 0
click at [1305, 46] on icon at bounding box center [1302, 47] width 19 height 19
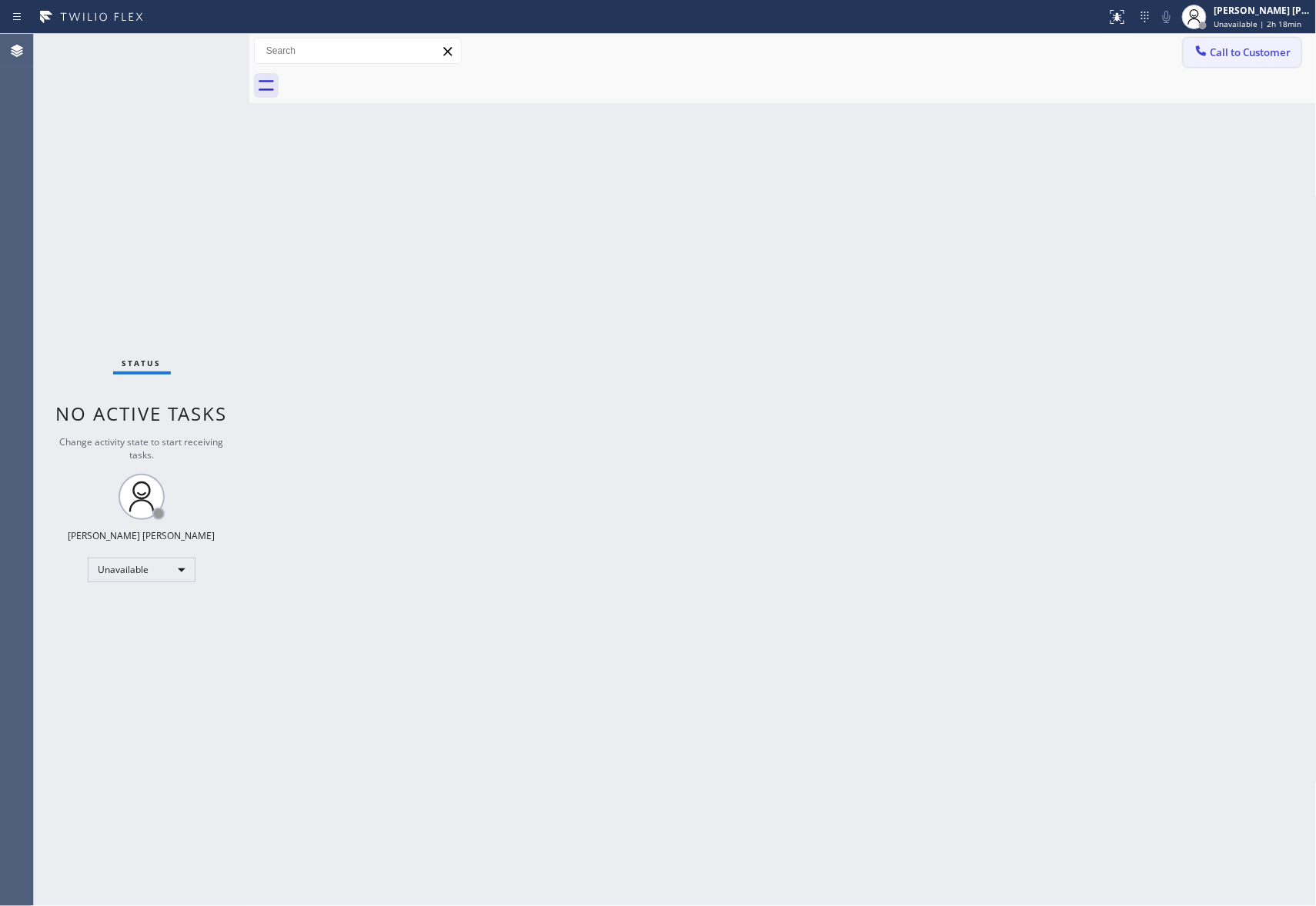
click at [1253, 54] on span "Call to Customer" at bounding box center [1251, 53] width 81 height 14
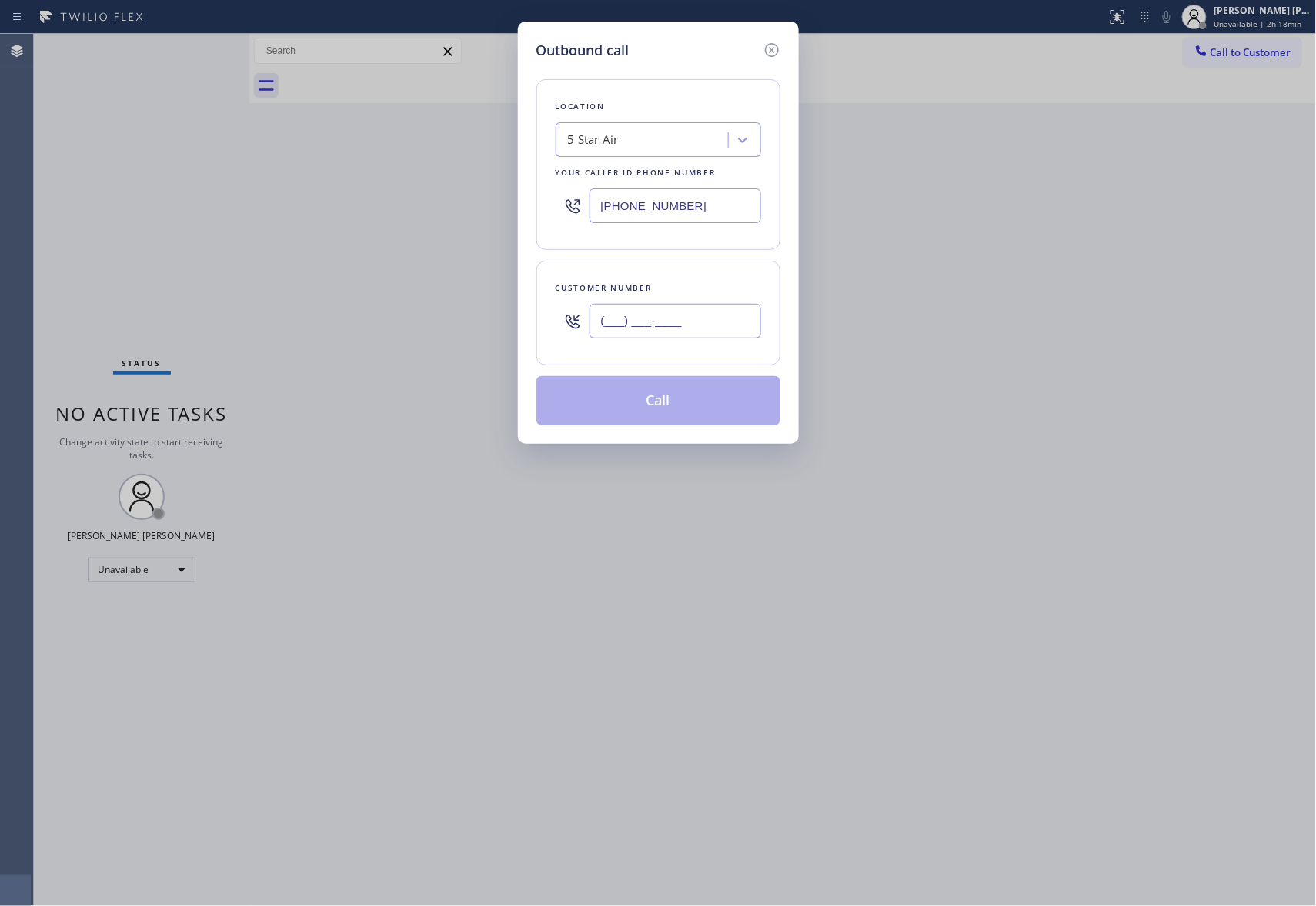
click at [711, 327] on input "(___) ___-____" at bounding box center [675, 321] width 172 height 34
paste input "818) 219-1966"
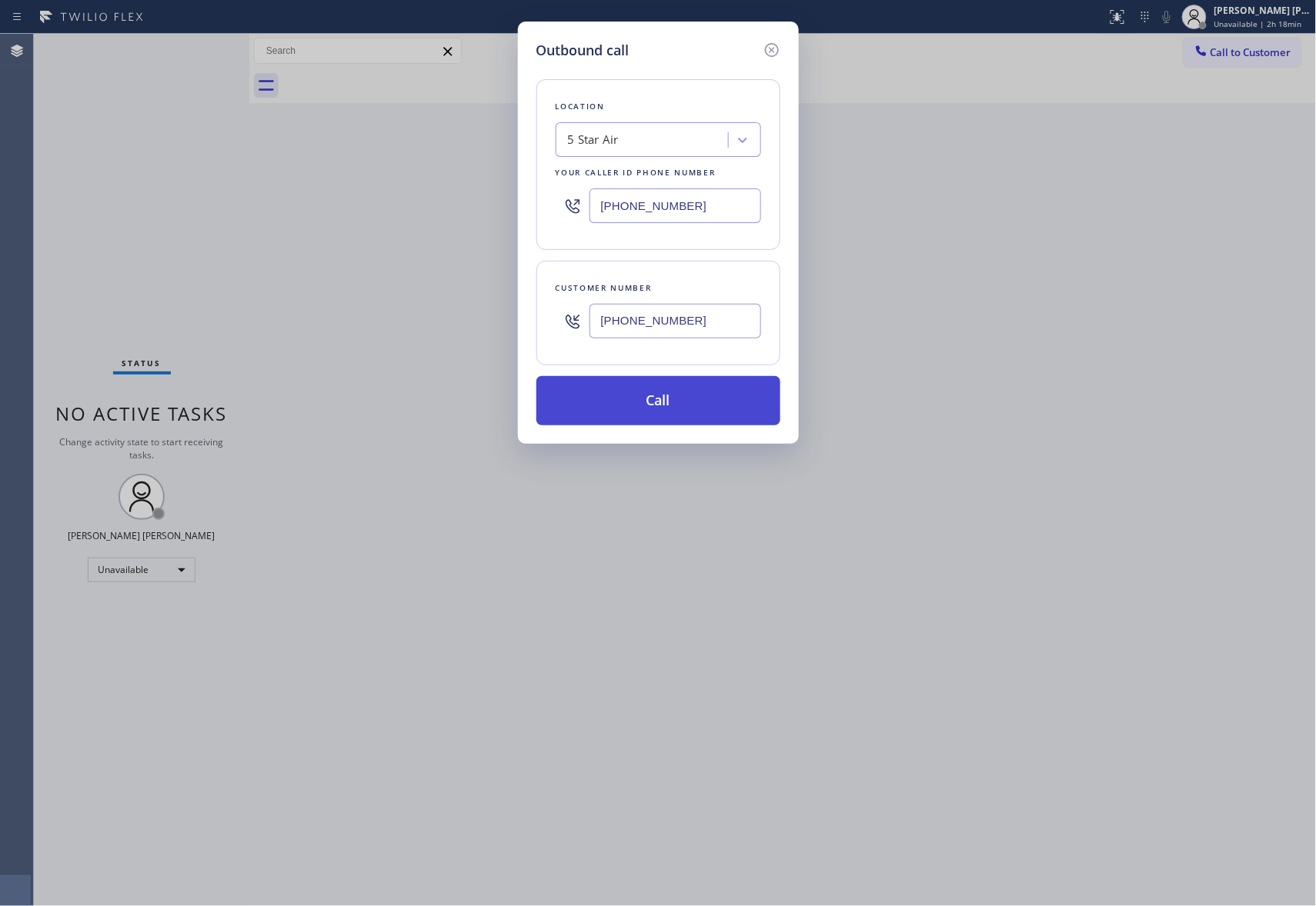
type input "(818) 219-1966"
click at [693, 408] on button "Call" at bounding box center [658, 401] width 244 height 49
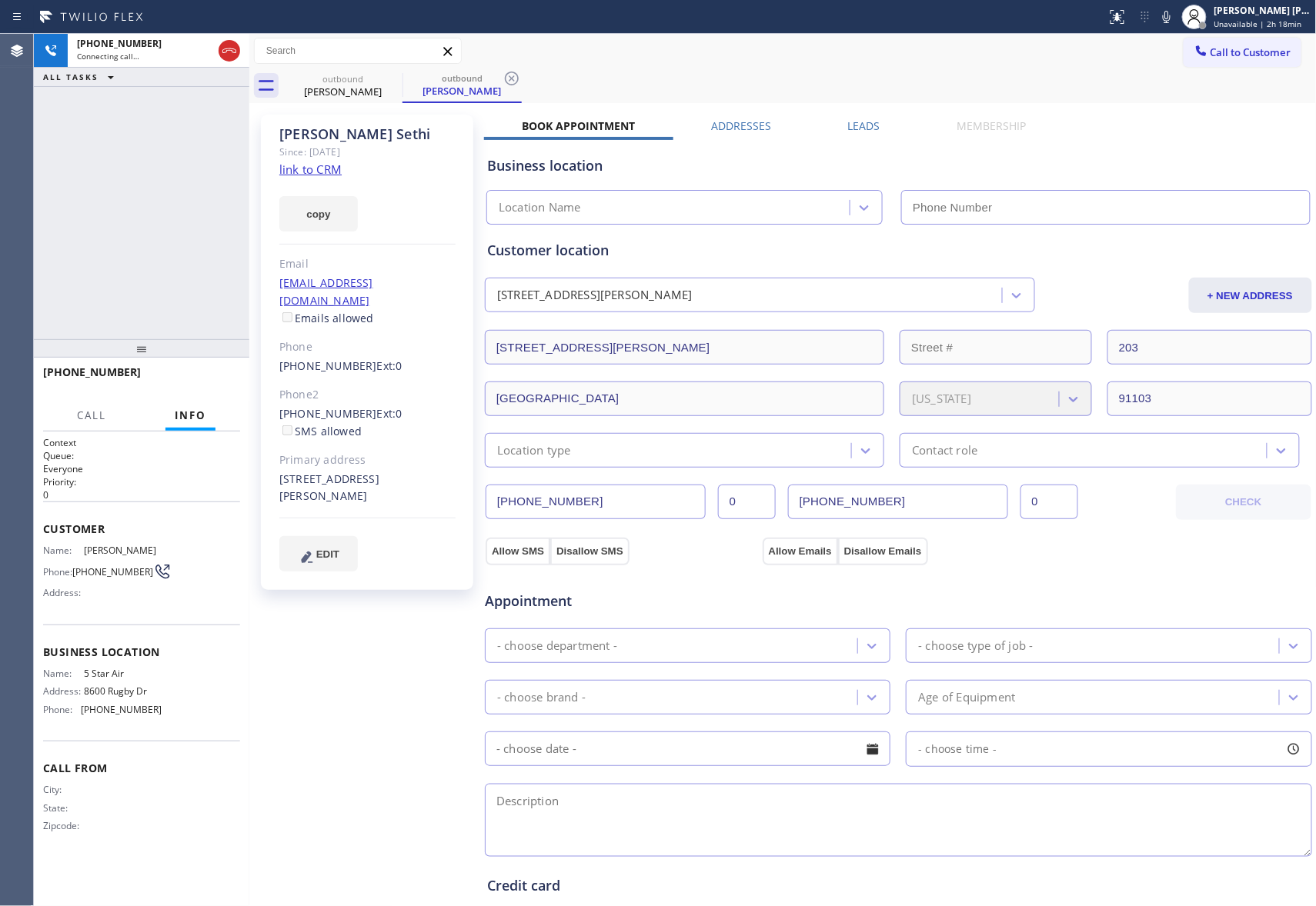
type input "[PHONE_NUMBER]"
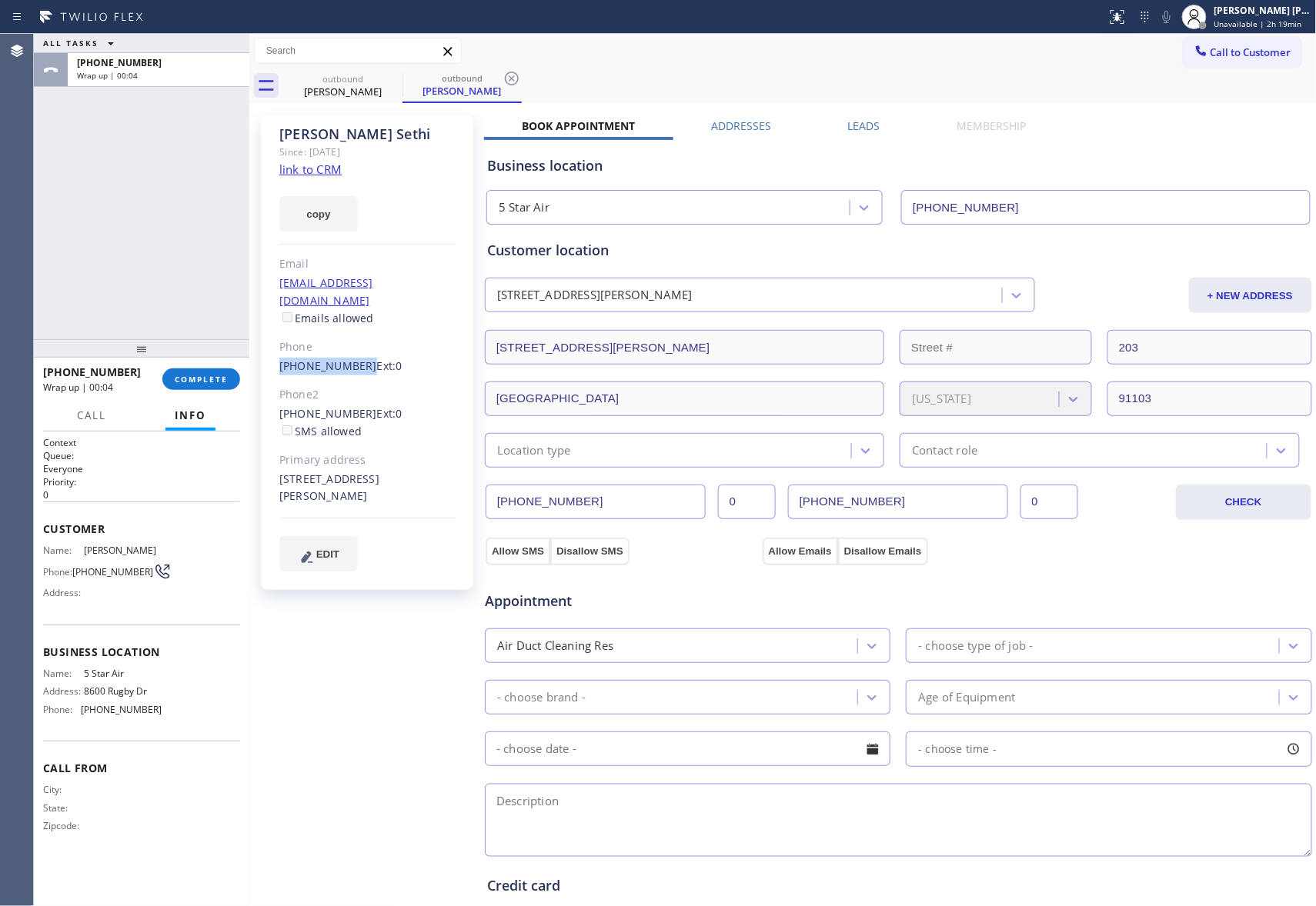
drag, startPoint x: 272, startPoint y: 349, endPoint x: 354, endPoint y: 355, distance: 82.2
click at [354, 355] on div "Ravinder Sethi Since: 20 may 2020 link to CRM copy Email no@gmail.com Emails al…" at bounding box center [367, 352] width 213 height 475
copy link "(818) 219-1966"
click at [854, 120] on label "Leads" at bounding box center [863, 125] width 32 height 15
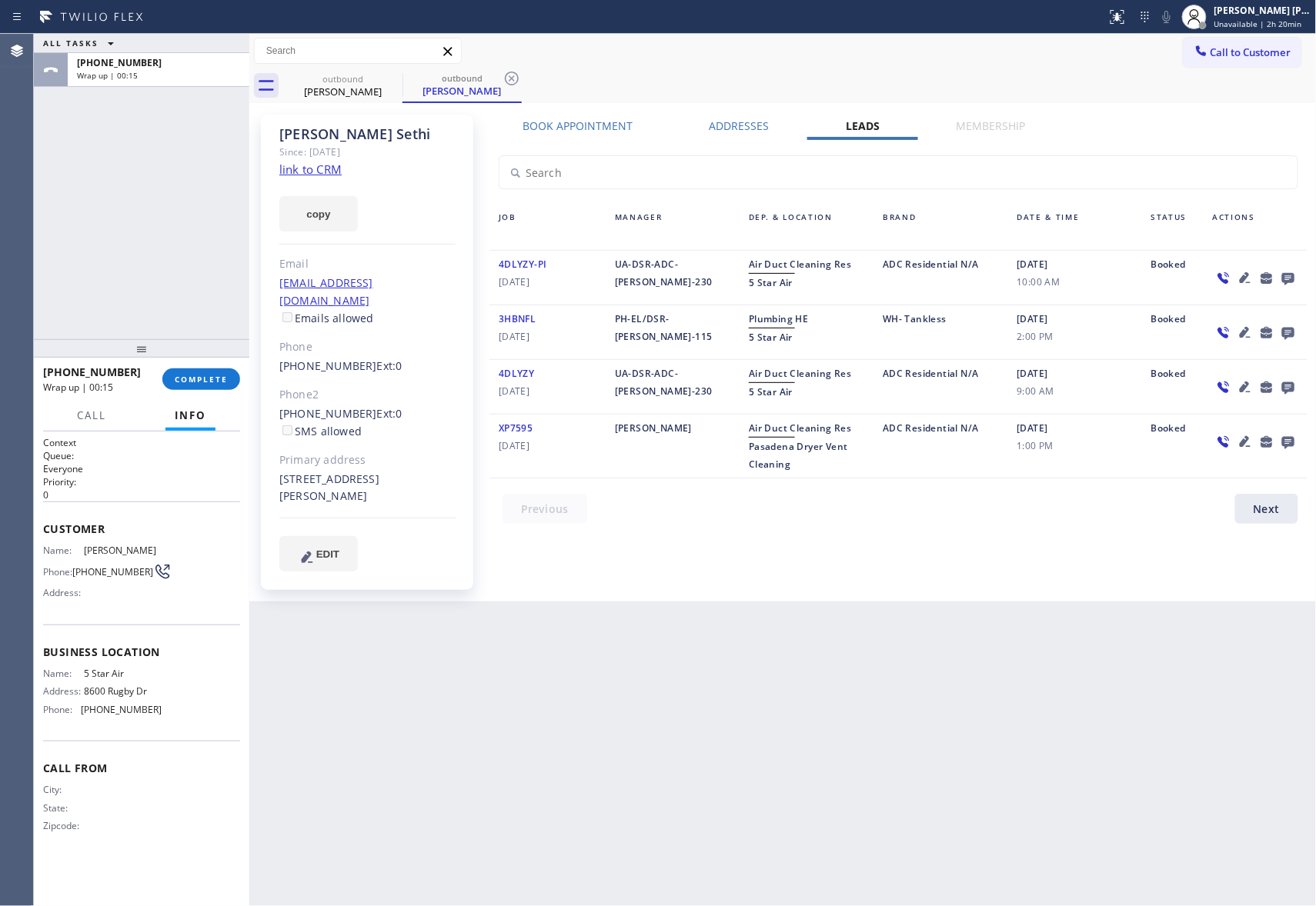
click at [1287, 273] on icon at bounding box center [1288, 279] width 13 height 13
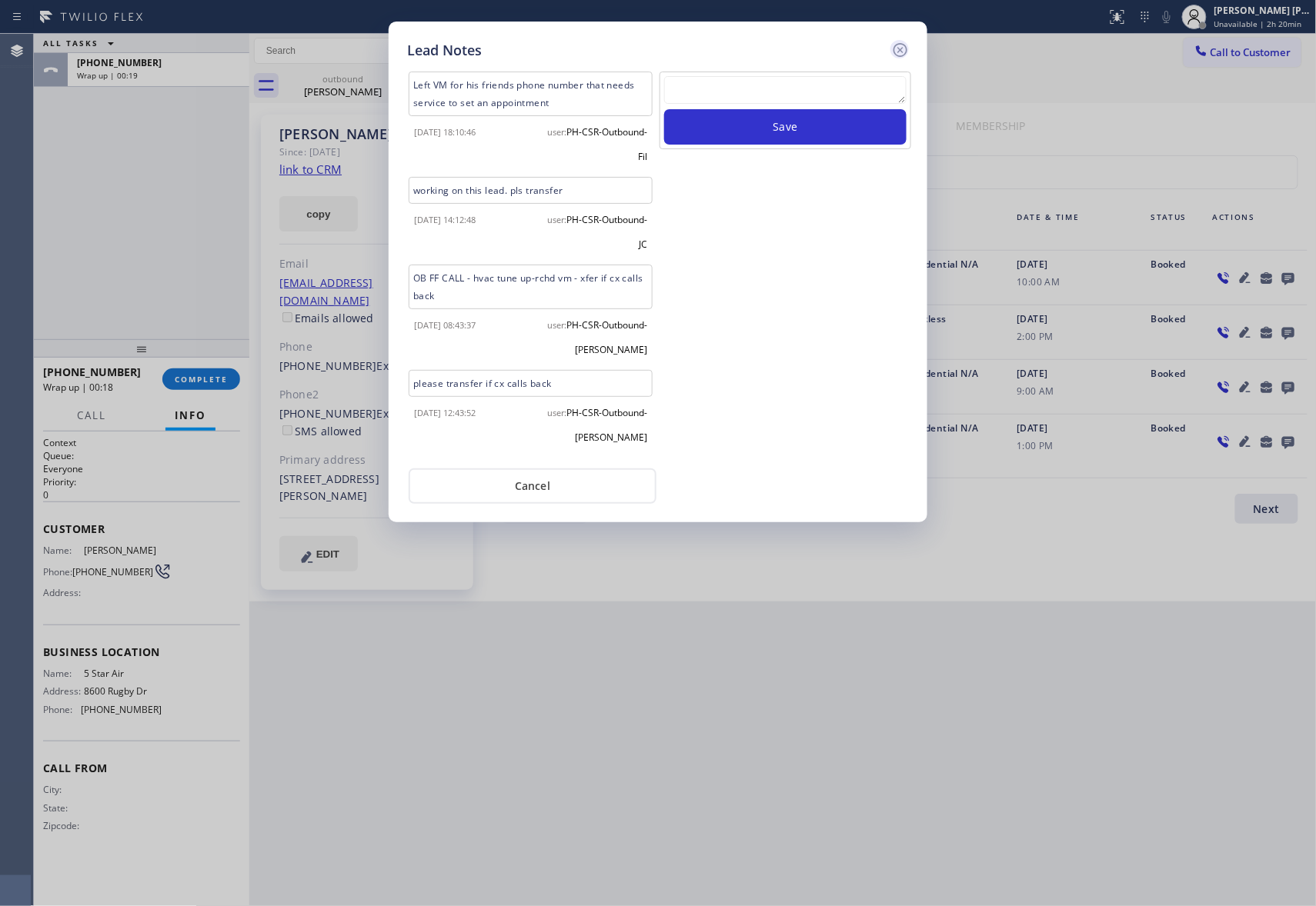
click at [898, 48] on icon at bounding box center [900, 50] width 14 height 14
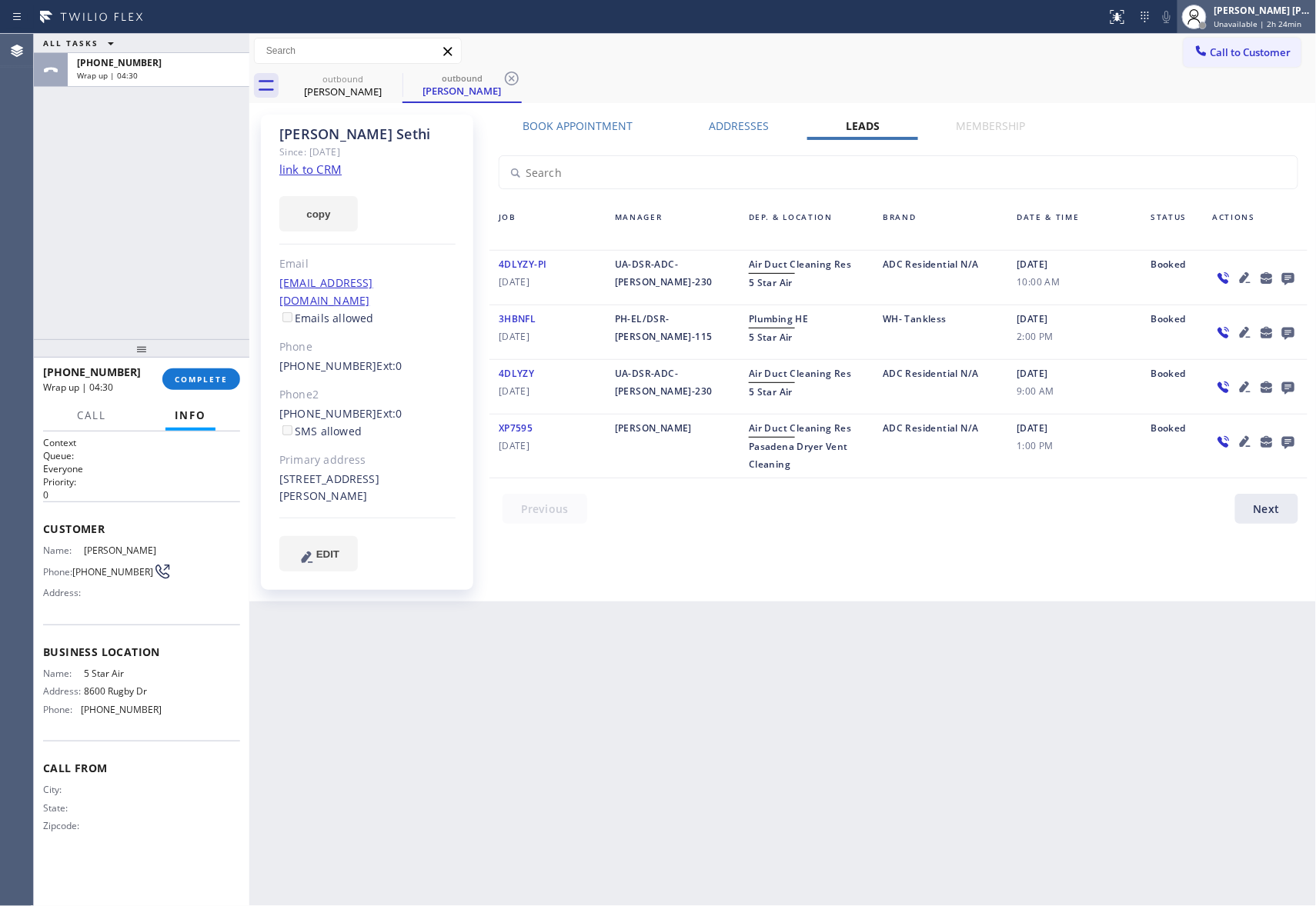
click at [1279, 17] on div "Keith Joshua Dela Cruz Unavailable | 2h 24min" at bounding box center [1262, 17] width 104 height 27
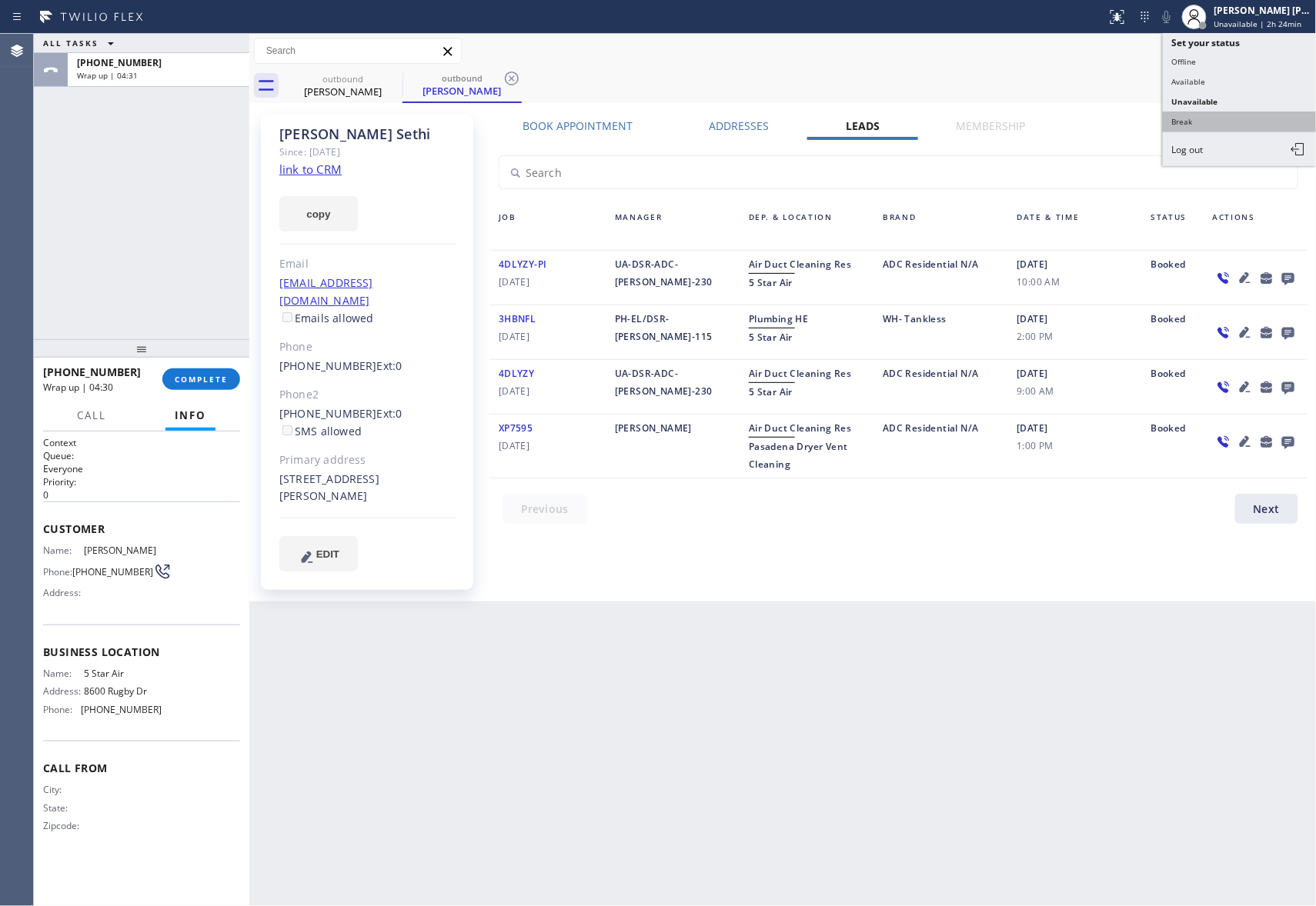
click at [1231, 124] on button "Break" at bounding box center [1240, 121] width 154 height 20
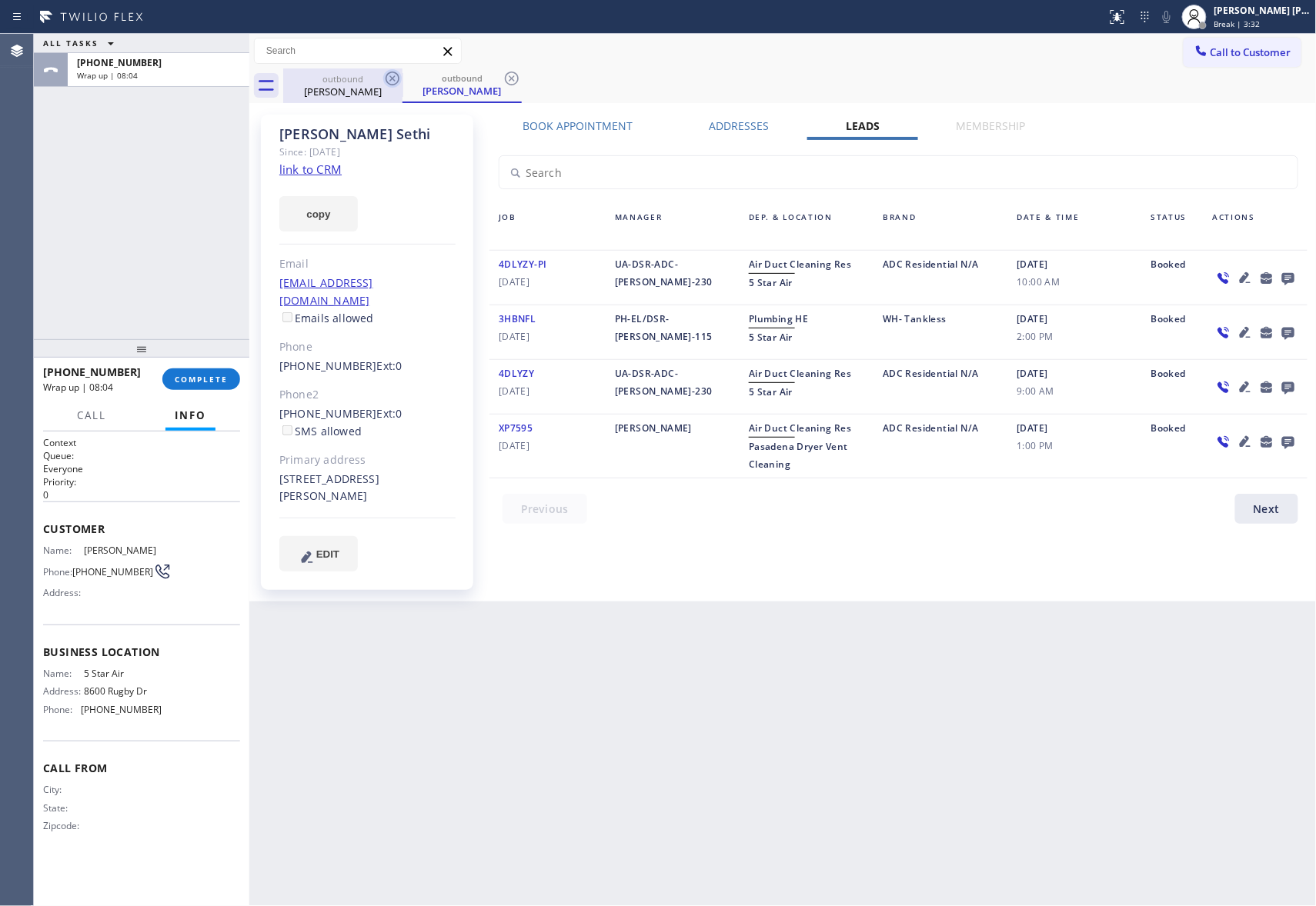
click at [400, 78] on icon at bounding box center [392, 78] width 19 height 19
click at [502, 78] on icon at bounding box center [511, 78] width 19 height 19
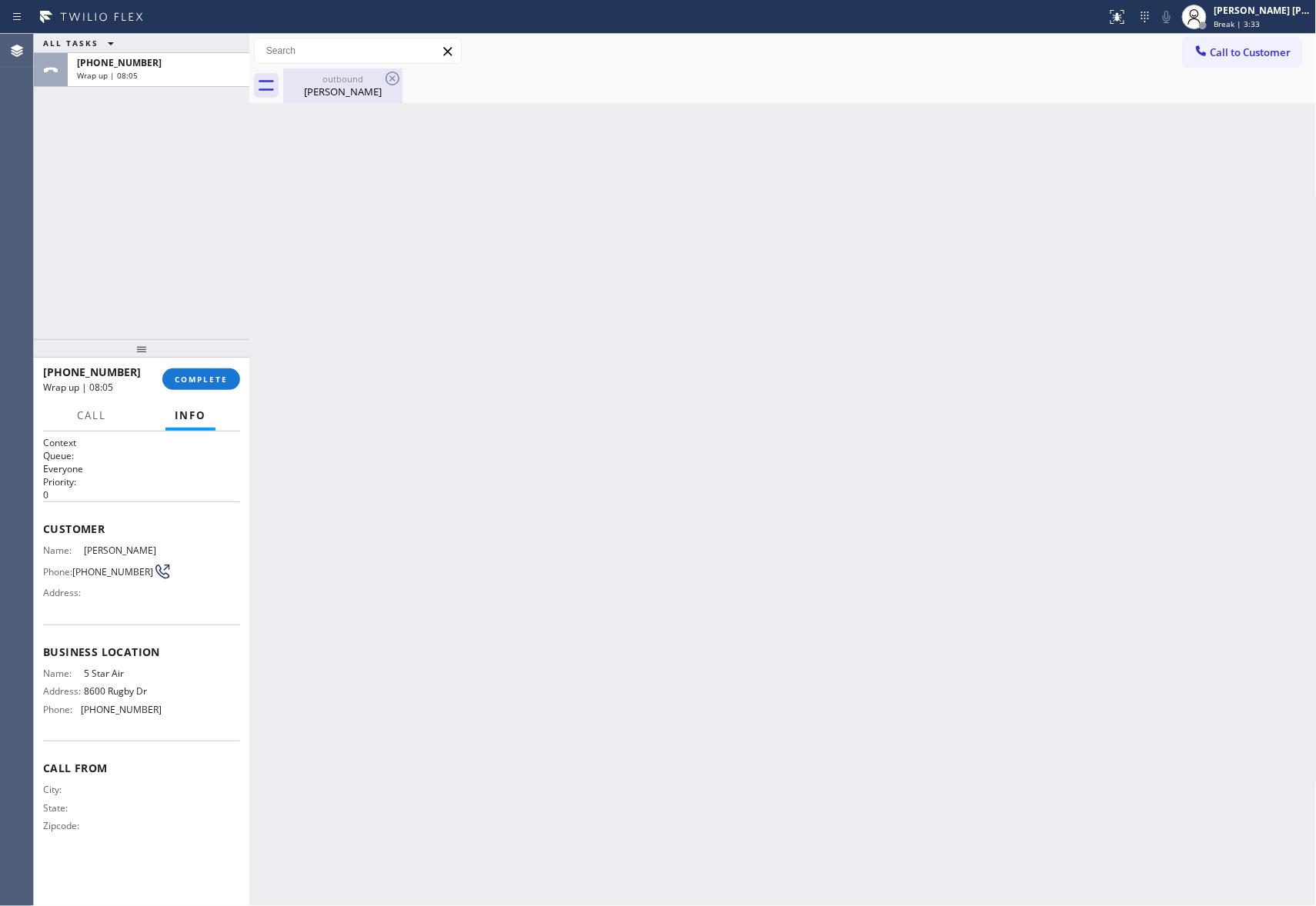
click at [397, 78] on icon at bounding box center [392, 78] width 19 height 19
click at [204, 376] on span "COMPLETE" at bounding box center [201, 378] width 53 height 11
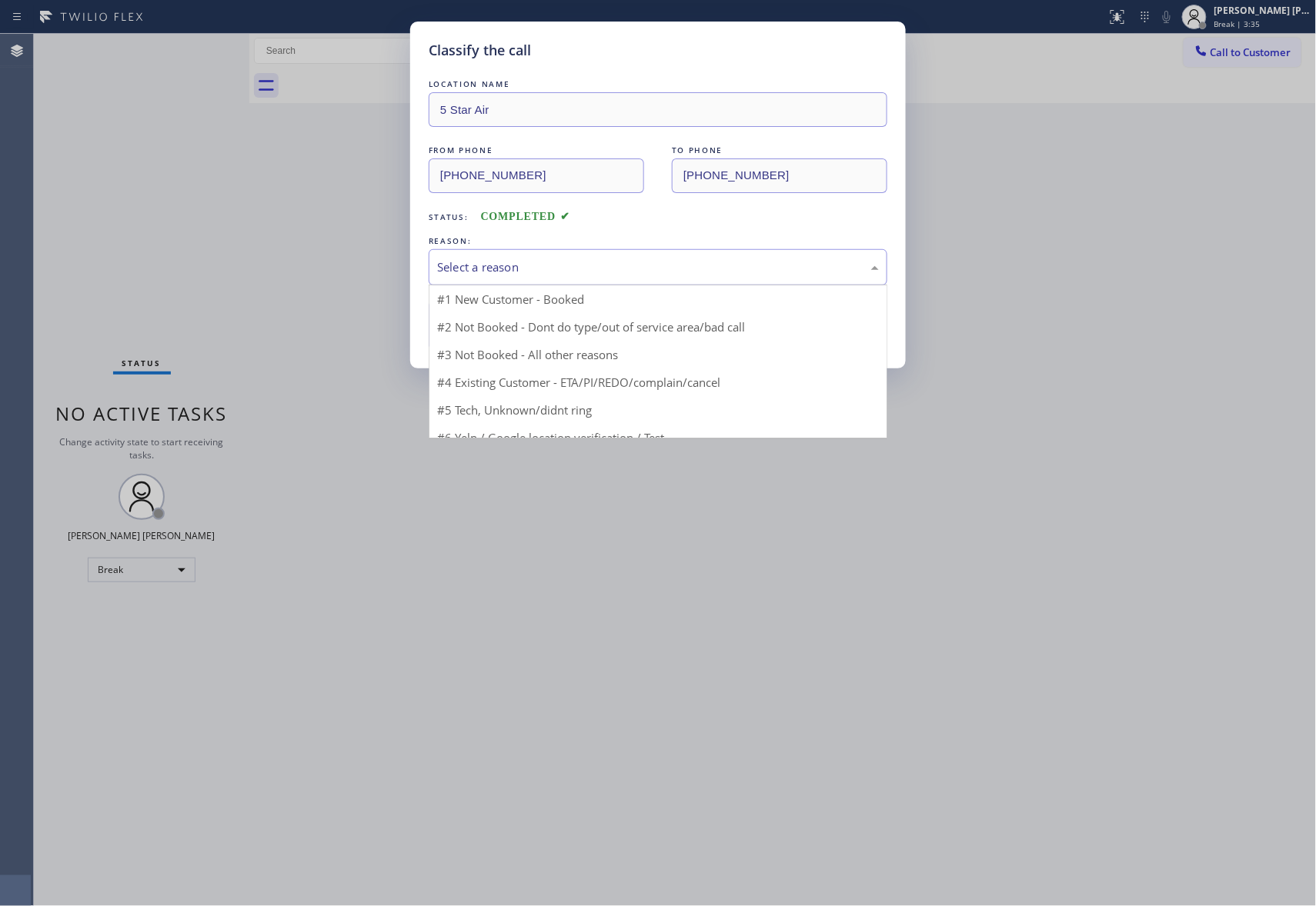
click at [524, 268] on div "Select a reason" at bounding box center [658, 267] width 442 height 18
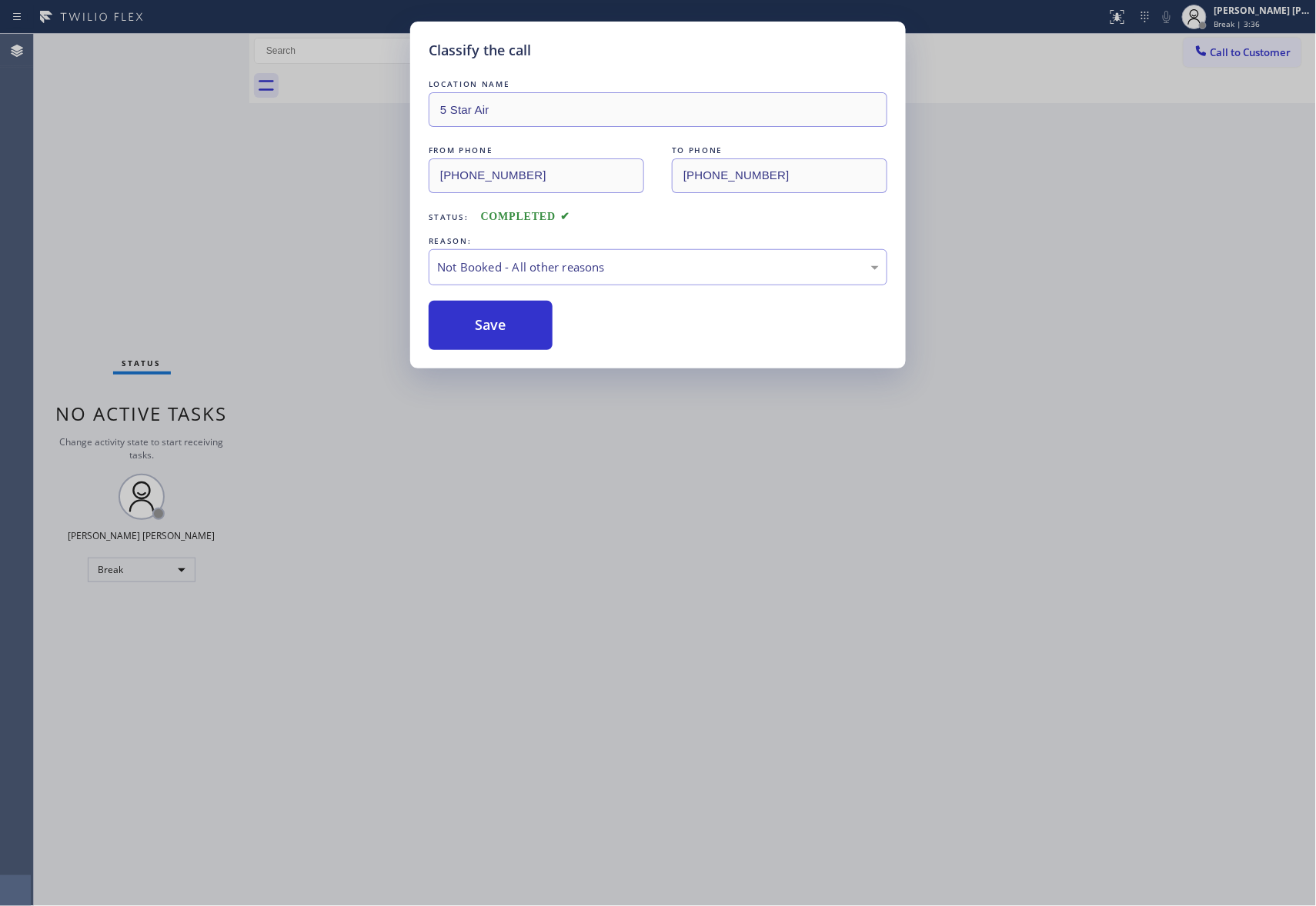
click at [490, 327] on button "Save" at bounding box center [490, 325] width 124 height 49
